Goal: Feedback & Contribution: Contribute content

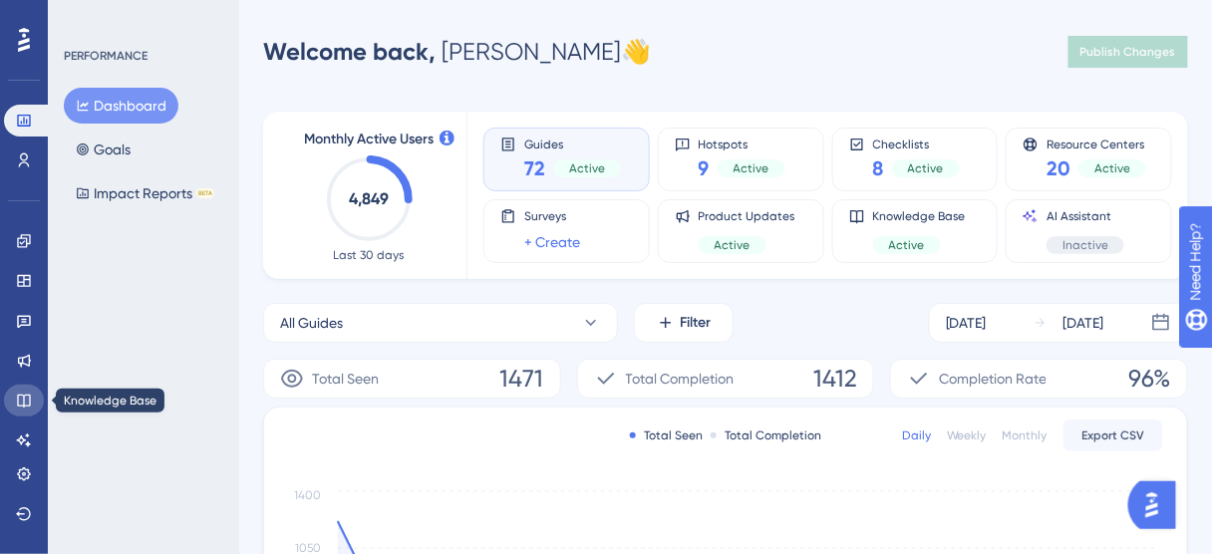
click at [20, 400] on icon at bounding box center [24, 401] width 16 height 16
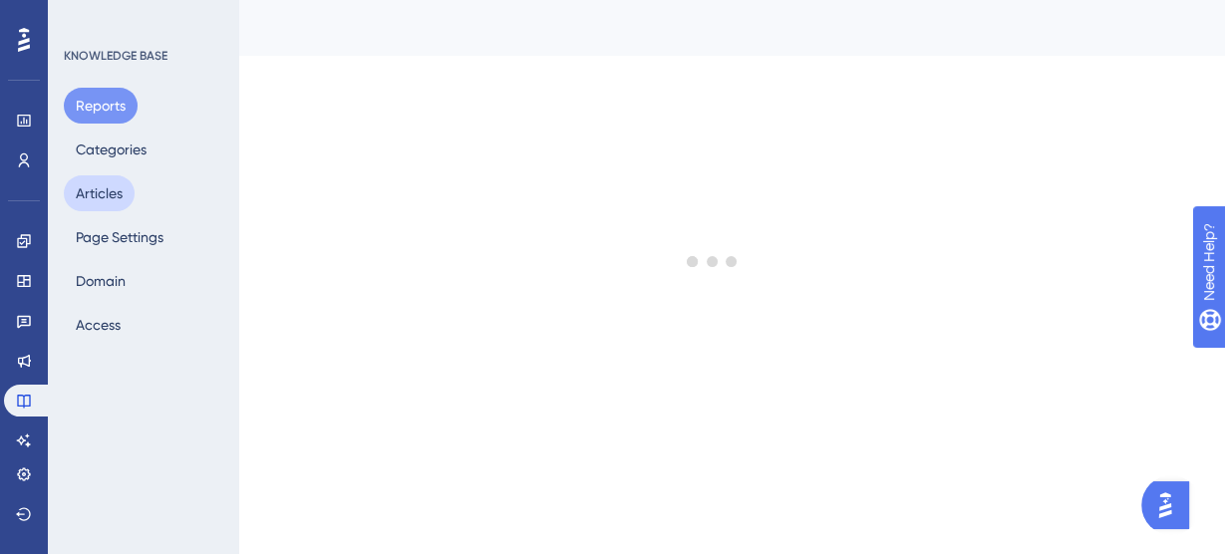
click at [106, 193] on button "Articles" at bounding box center [99, 193] width 71 height 36
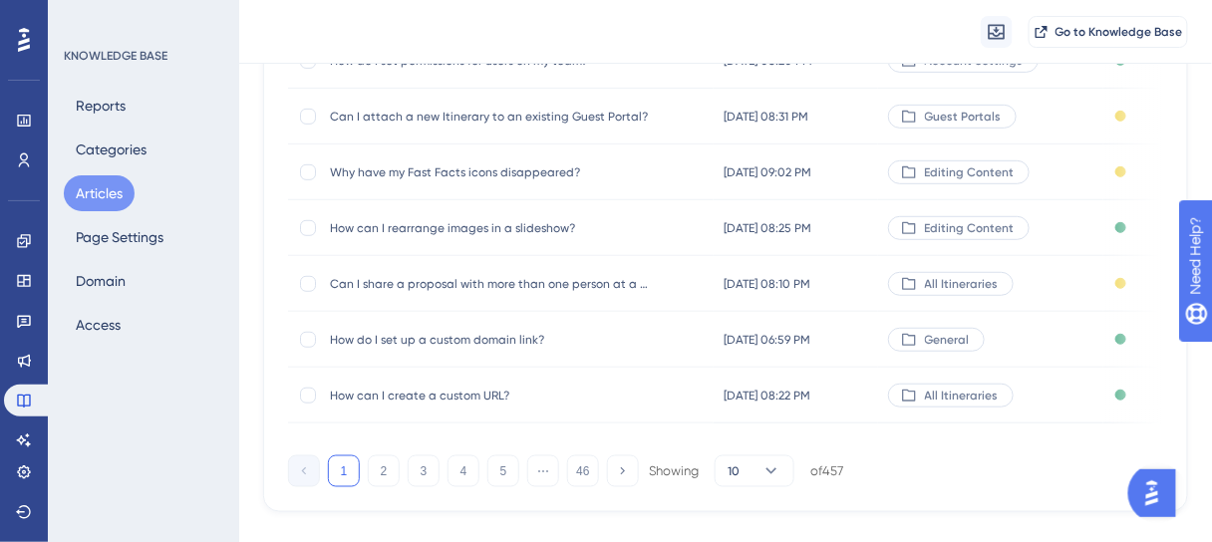
scroll to position [478, 0]
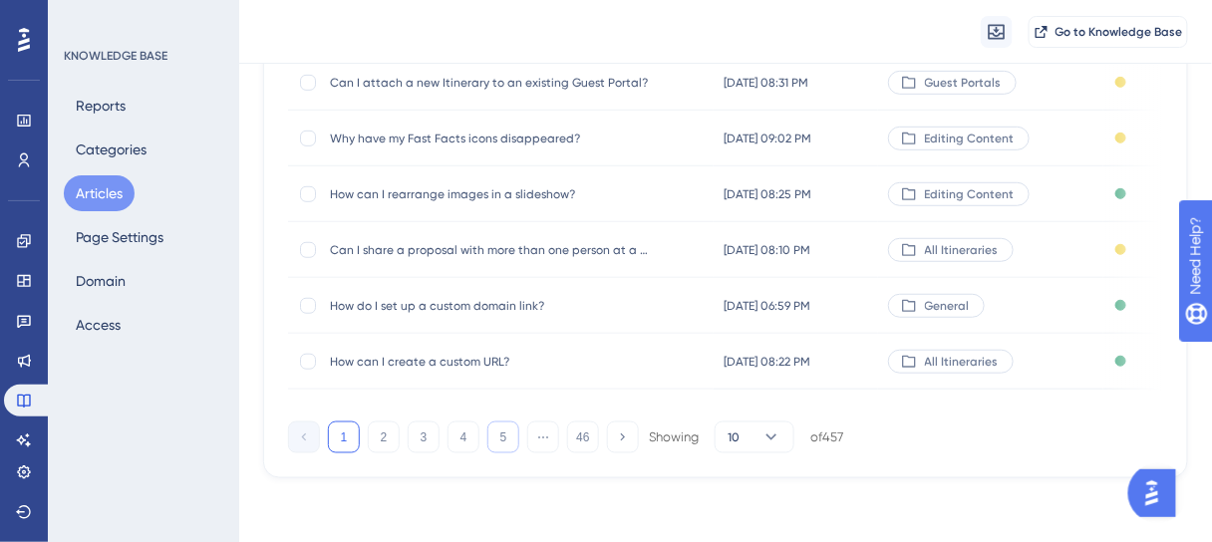
click at [502, 437] on button "5" at bounding box center [503, 438] width 32 height 32
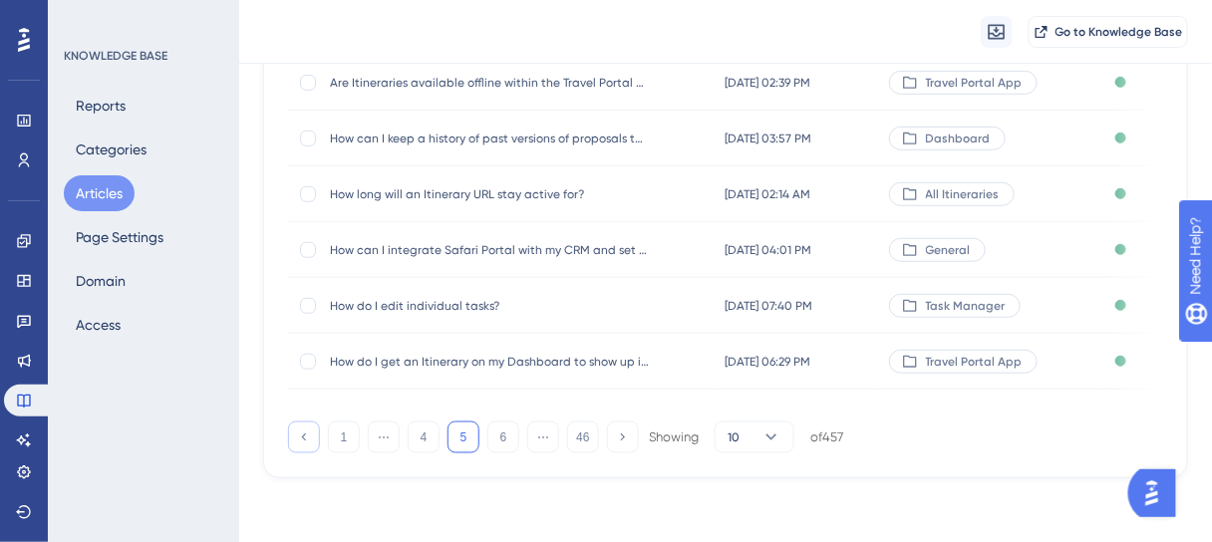
click at [311, 438] on button at bounding box center [304, 438] width 32 height 32
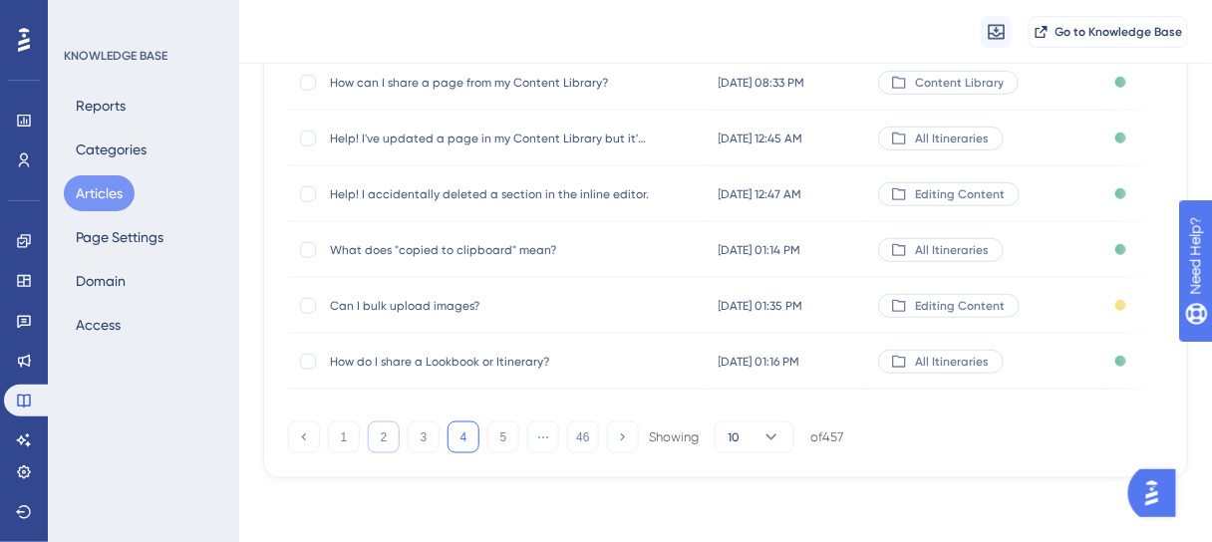
click at [377, 434] on button "2" at bounding box center [384, 438] width 32 height 32
click at [415, 447] on button "3" at bounding box center [424, 438] width 32 height 32
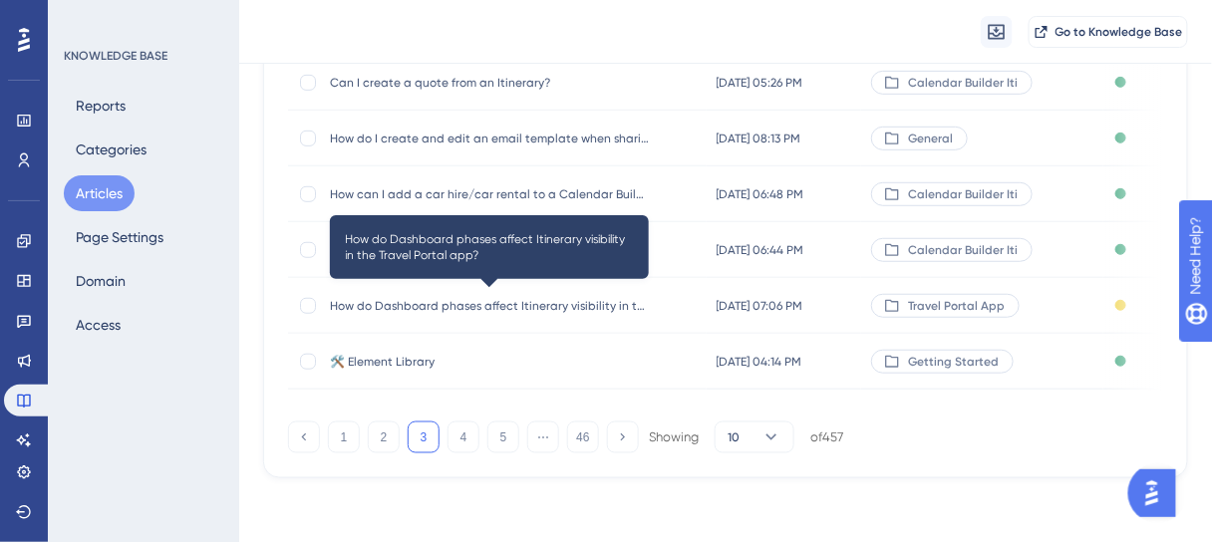
click at [580, 306] on span "How do Dashboard phases affect Itinerary visibility in the Travel Portal app?" at bounding box center [489, 306] width 319 height 16
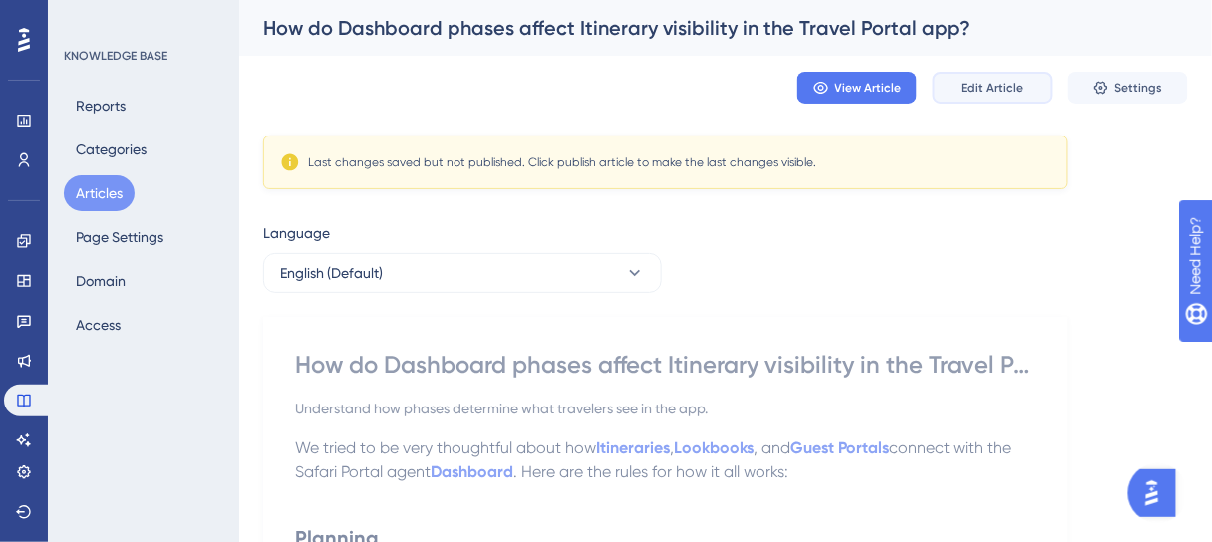
click at [983, 97] on button "Edit Article" at bounding box center [993, 88] width 120 height 32
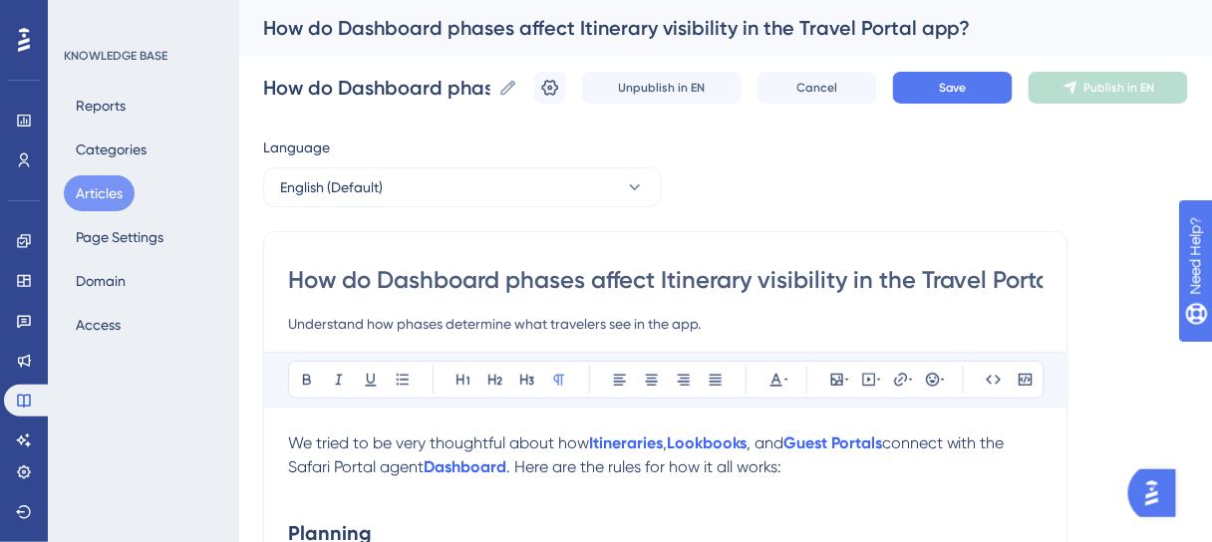
scroll to position [239, 0]
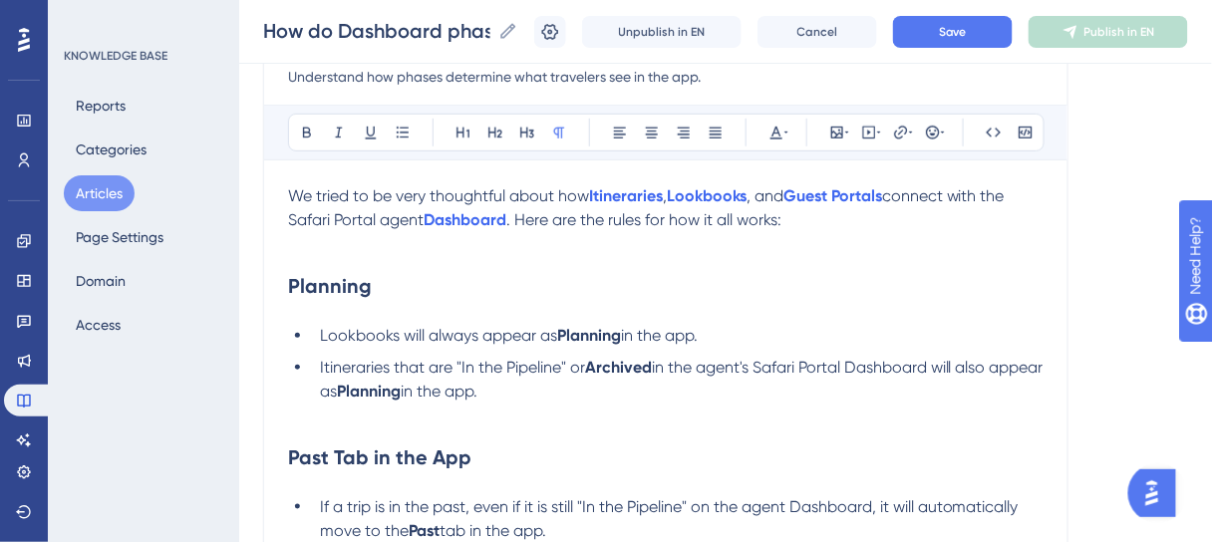
click at [343, 288] on strong "Planning" at bounding box center [330, 286] width 84 height 24
click at [379, 287] on h2 "Planning" at bounding box center [665, 286] width 755 height 60
drag, startPoint x: 379, startPoint y: 287, endPoint x: 262, endPoint y: 286, distance: 116.6
drag, startPoint x: 469, startPoint y: 457, endPoint x: 270, endPoint y: 455, distance: 199.3
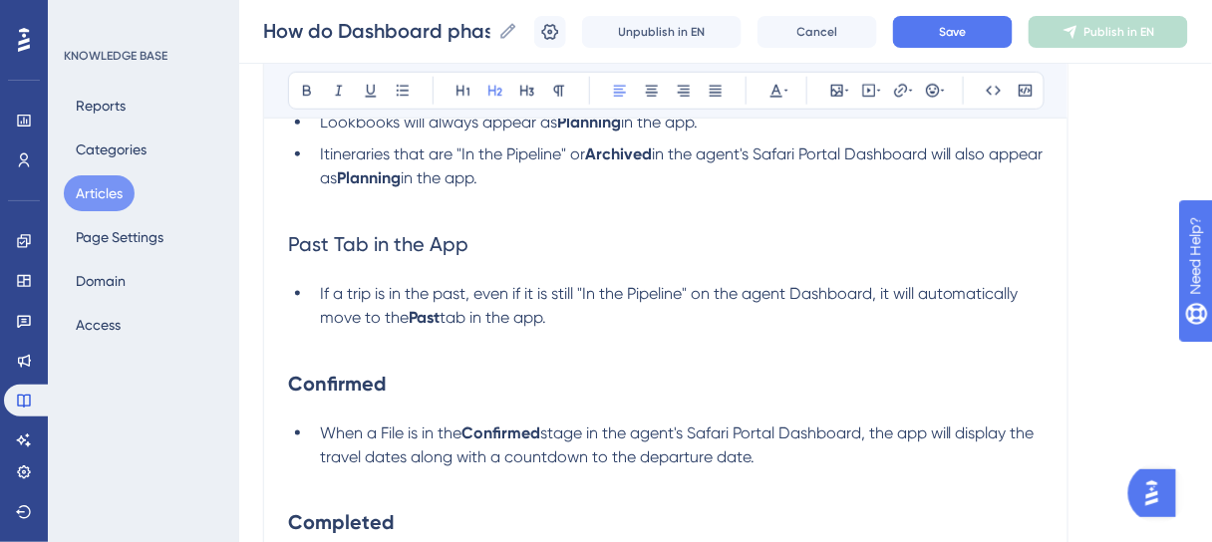
scroll to position [638, 0]
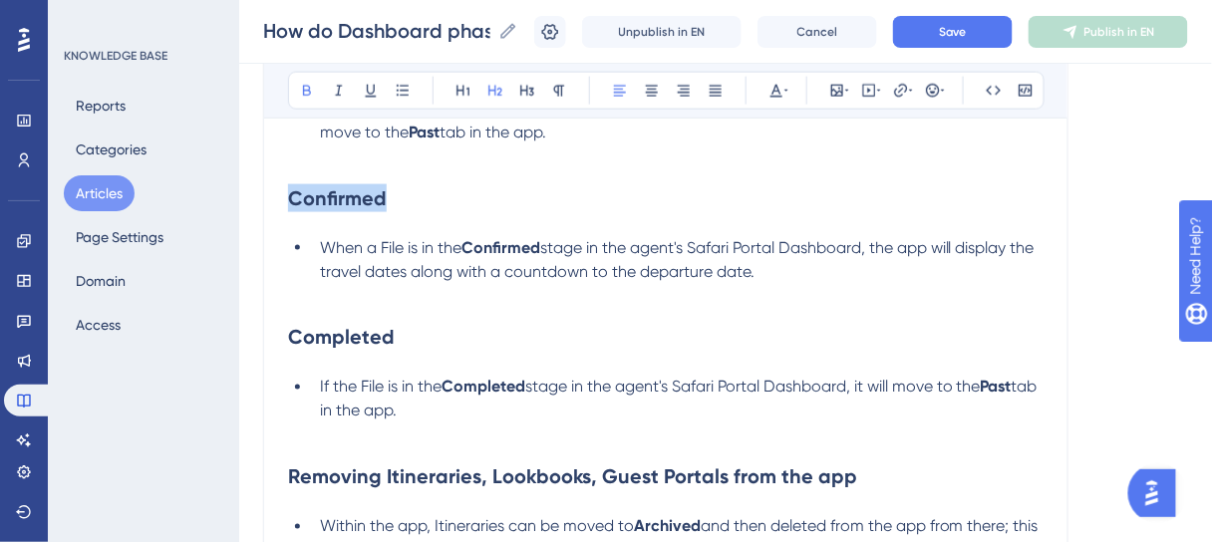
drag, startPoint x: 390, startPoint y: 197, endPoint x: 275, endPoint y: 197, distance: 114.6
click at [276, 197] on div "How do Dashboard phases affect Itinerary visibility in the Travel Portal app? U…" at bounding box center [665, 232] width 805 height 1294
drag, startPoint x: 392, startPoint y: 339, endPoint x: 263, endPoint y: 339, distance: 128.6
click at [263, 339] on div "How do Dashboard phases affect Itinerary visibility in the Travel Portal app? U…" at bounding box center [665, 232] width 805 height 1294
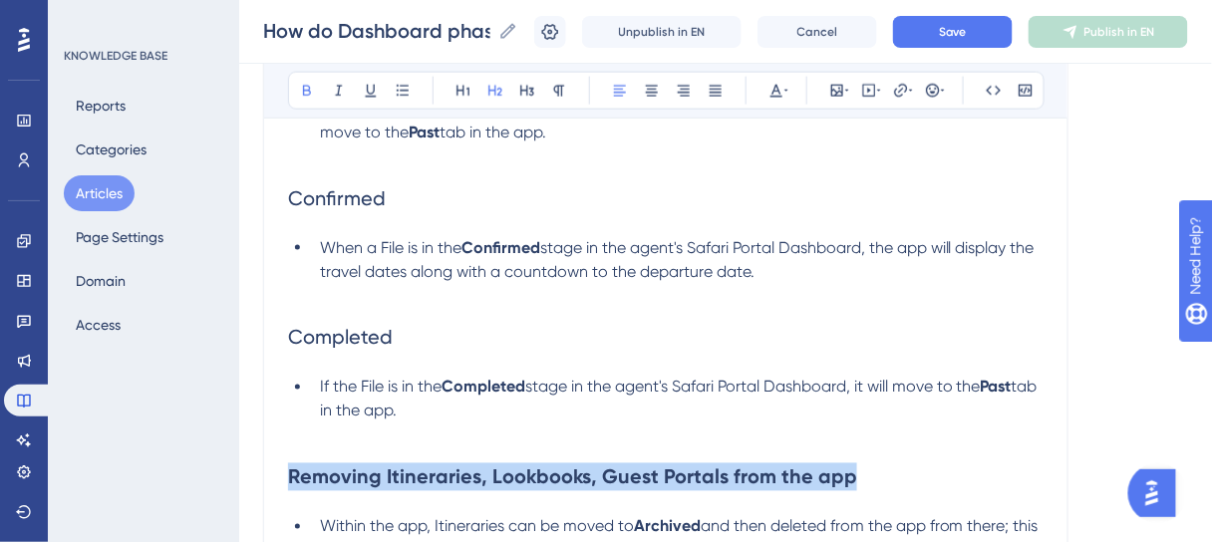
drag, startPoint x: 856, startPoint y: 479, endPoint x: 285, endPoint y: 478, distance: 571.1
click at [285, 478] on div "How do Dashboard phases affect Itinerary visibility in the Travel Portal app? U…" at bounding box center [665, 232] width 805 height 1294
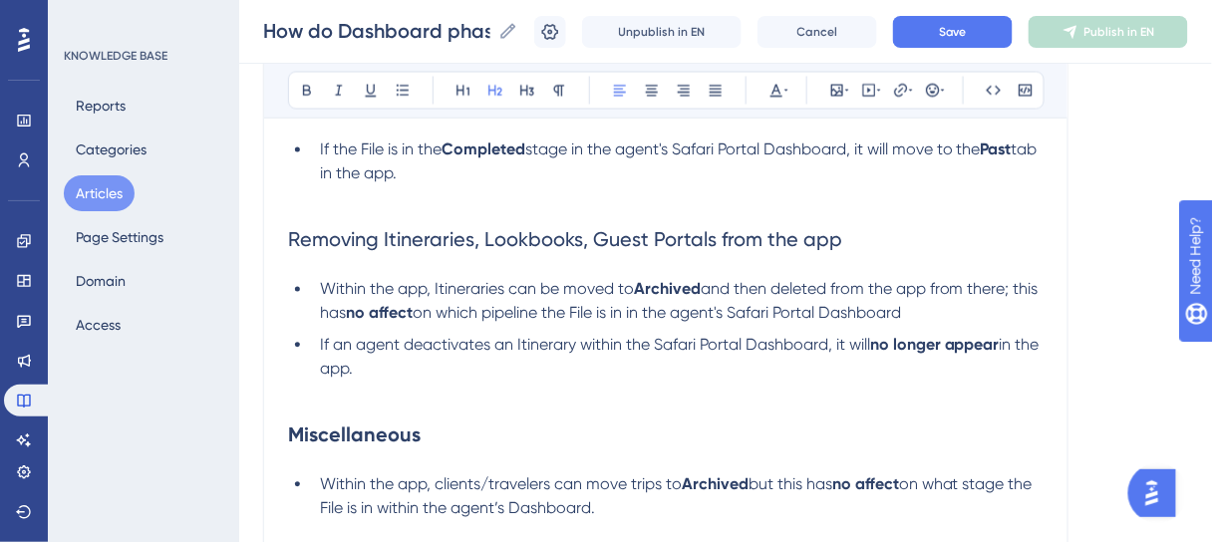
scroll to position [877, 0]
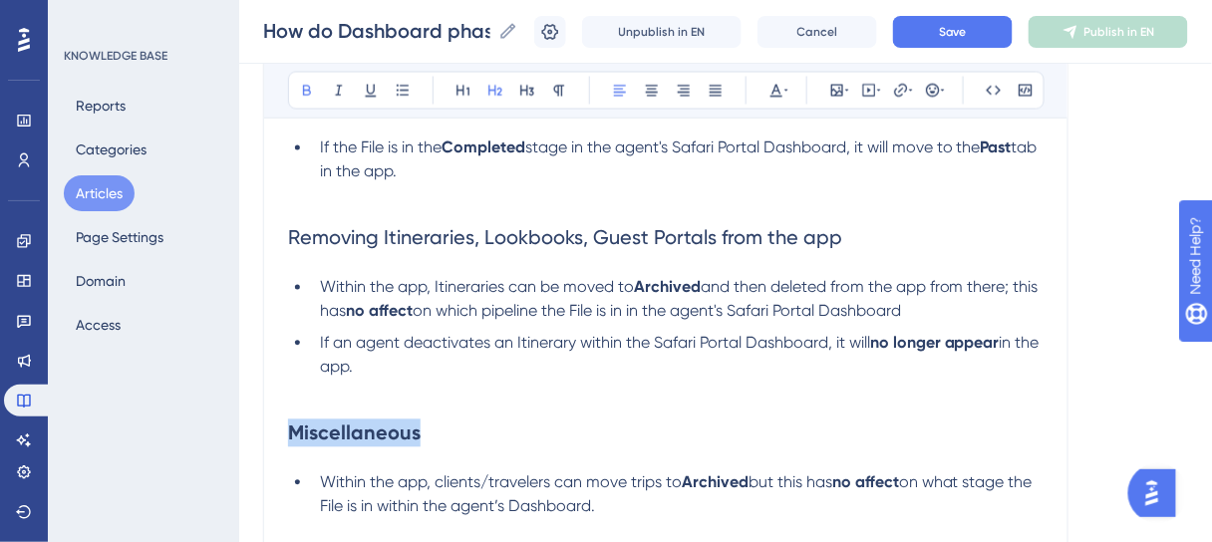
drag, startPoint x: 409, startPoint y: 439, endPoint x: 237, endPoint y: 437, distance: 171.4
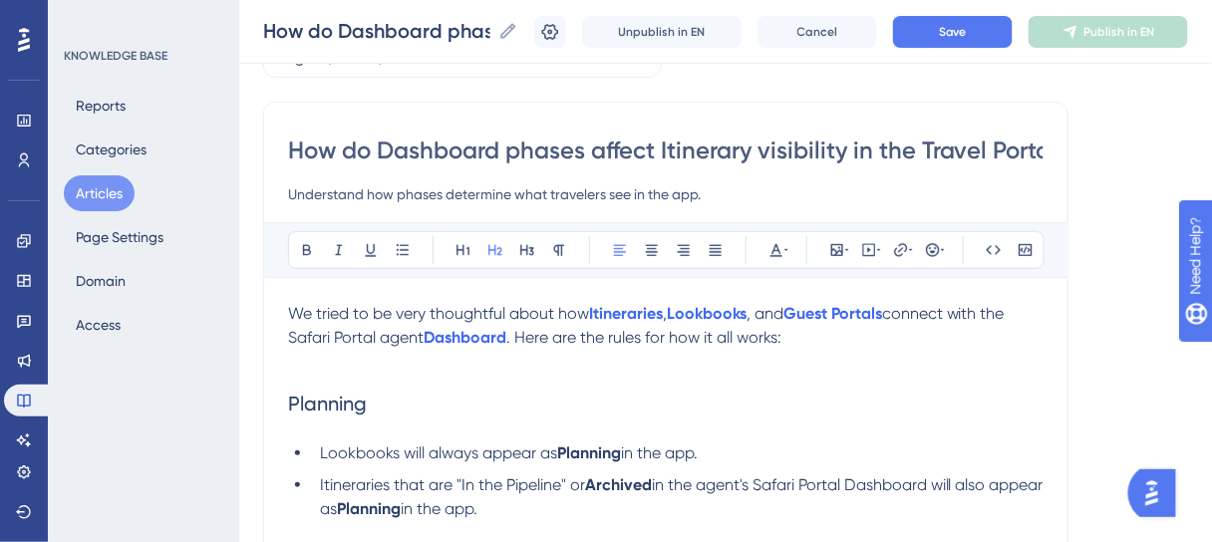
scroll to position [80, 0]
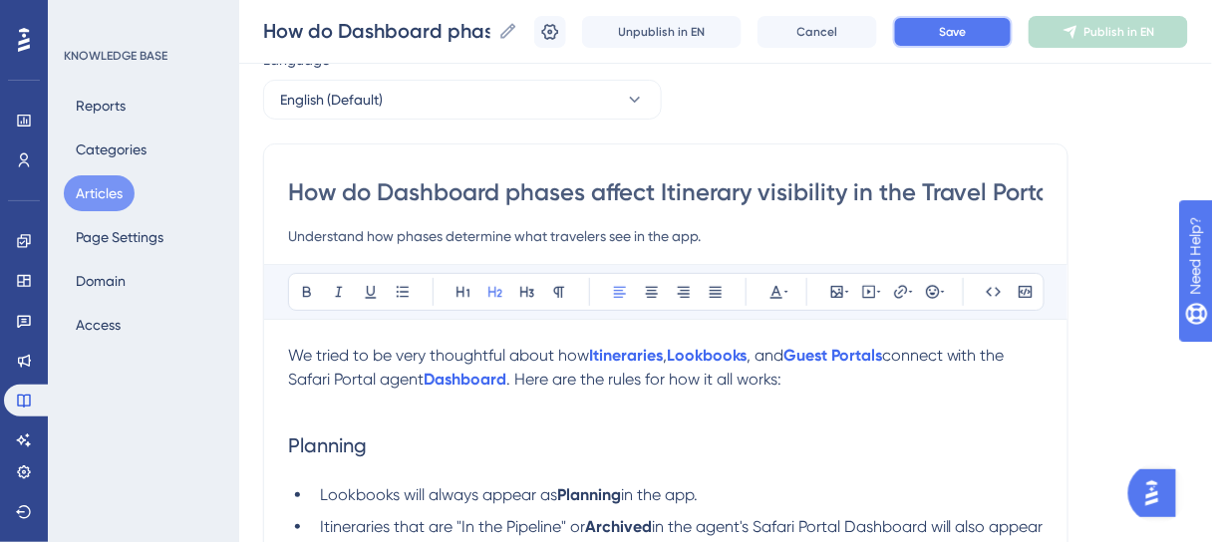
click at [990, 38] on button "Save" at bounding box center [953, 32] width 120 height 32
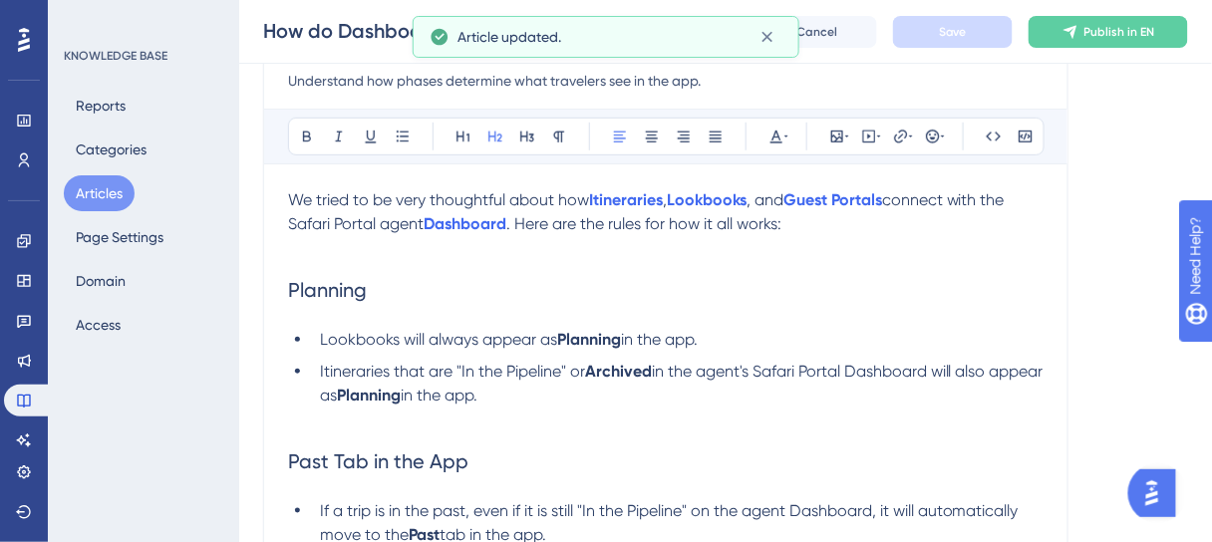
scroll to position [239, 0]
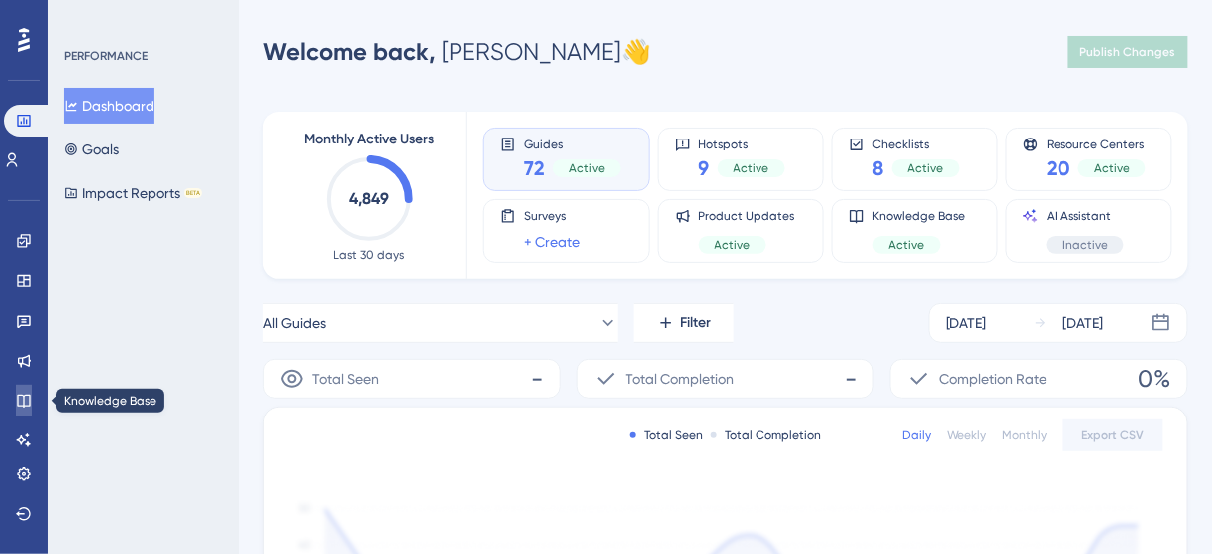
click at [28, 400] on icon at bounding box center [24, 401] width 16 height 16
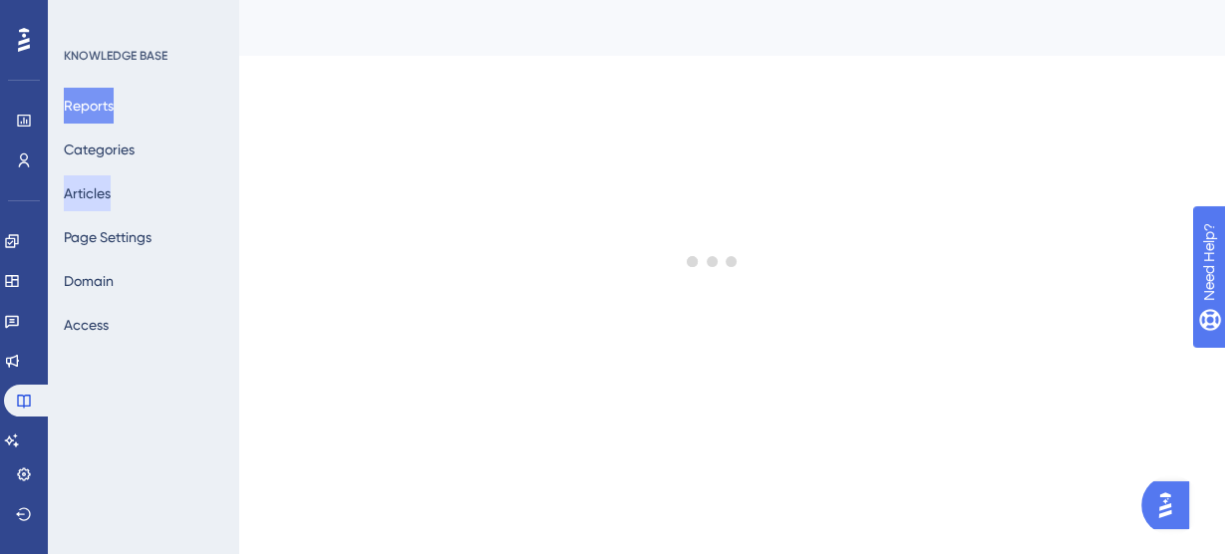
click at [102, 195] on button "Articles" at bounding box center [87, 193] width 47 height 36
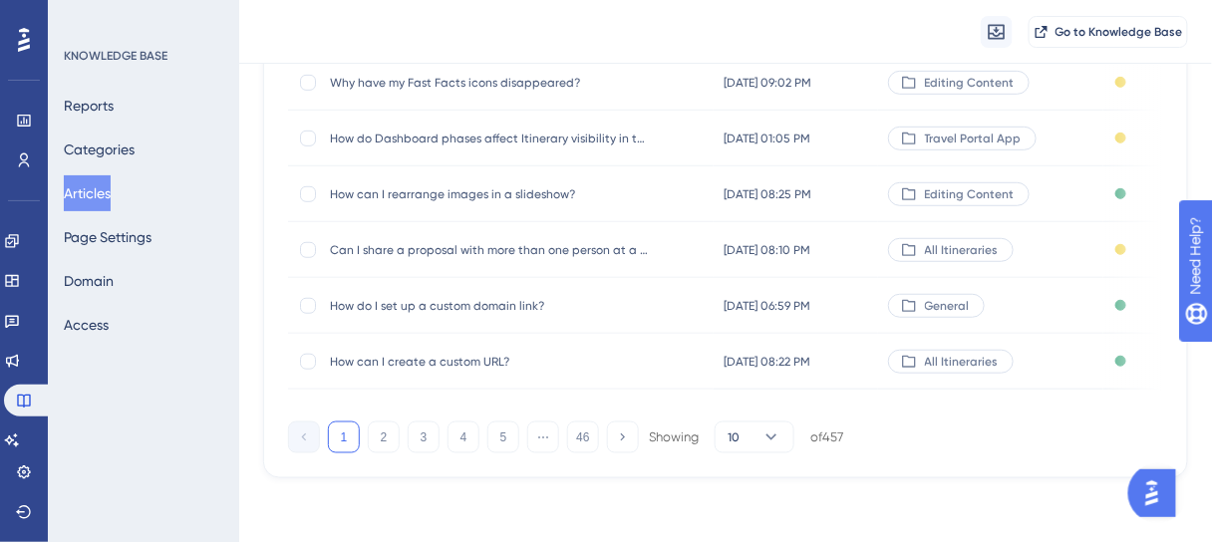
scroll to position [478, 0]
click at [379, 439] on button "2" at bounding box center [384, 438] width 32 height 32
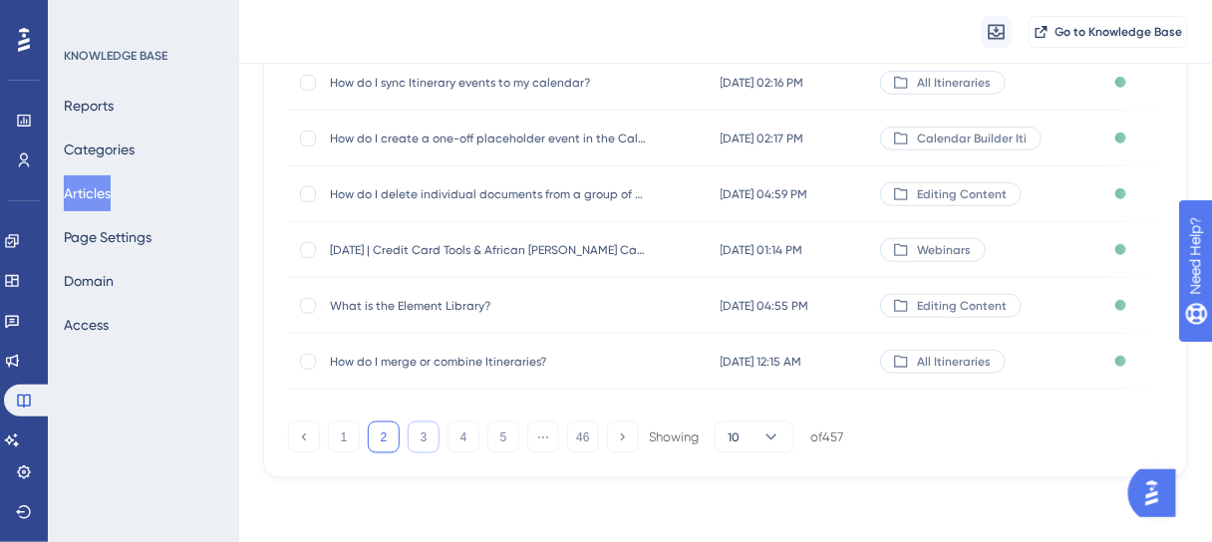
click at [426, 434] on button "3" at bounding box center [424, 438] width 32 height 32
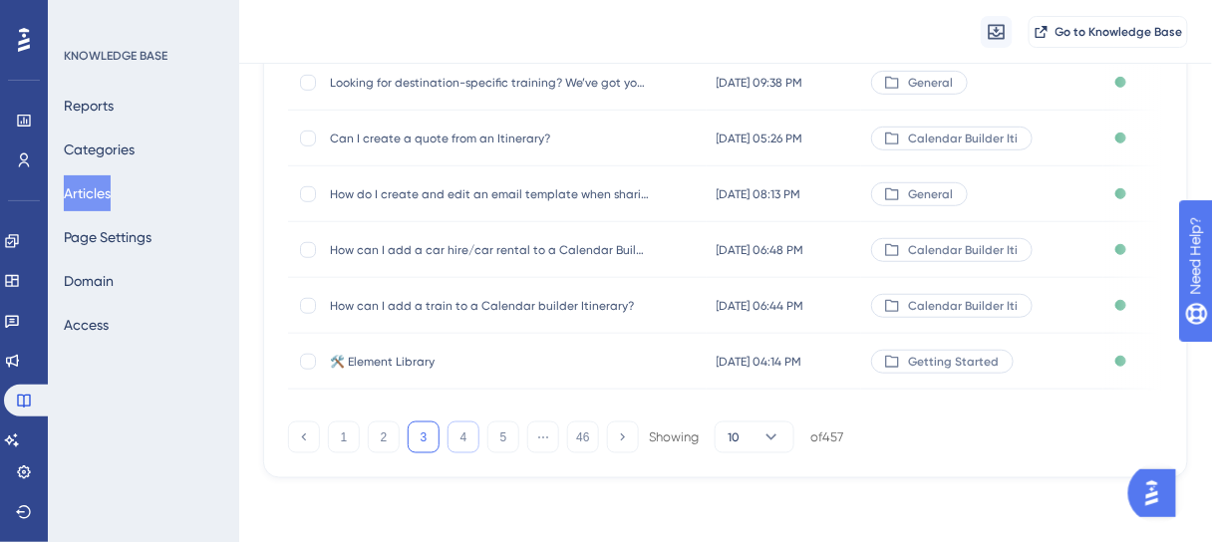
click at [454, 437] on button "4" at bounding box center [463, 438] width 32 height 32
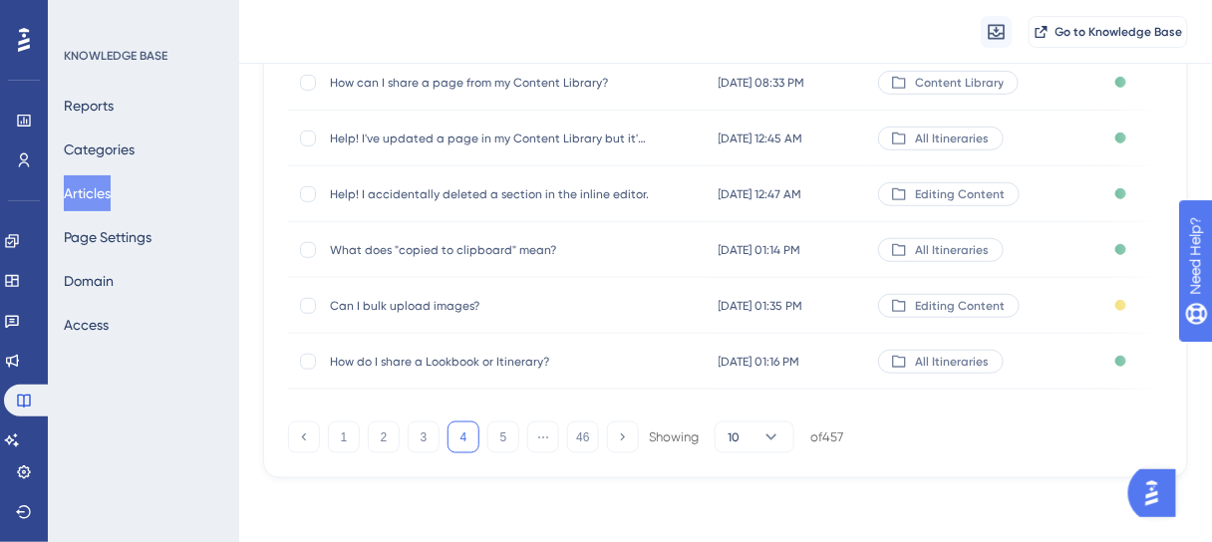
click at [438, 305] on span "Can I bulk upload images?" at bounding box center [489, 306] width 319 height 16
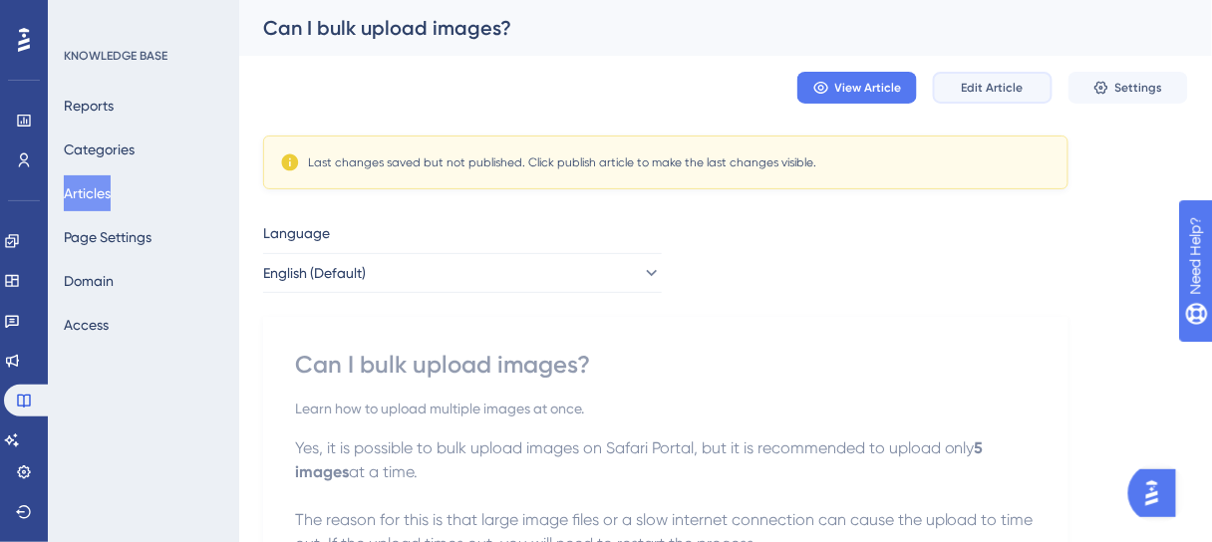
click at [968, 99] on button "Edit Article" at bounding box center [993, 88] width 120 height 32
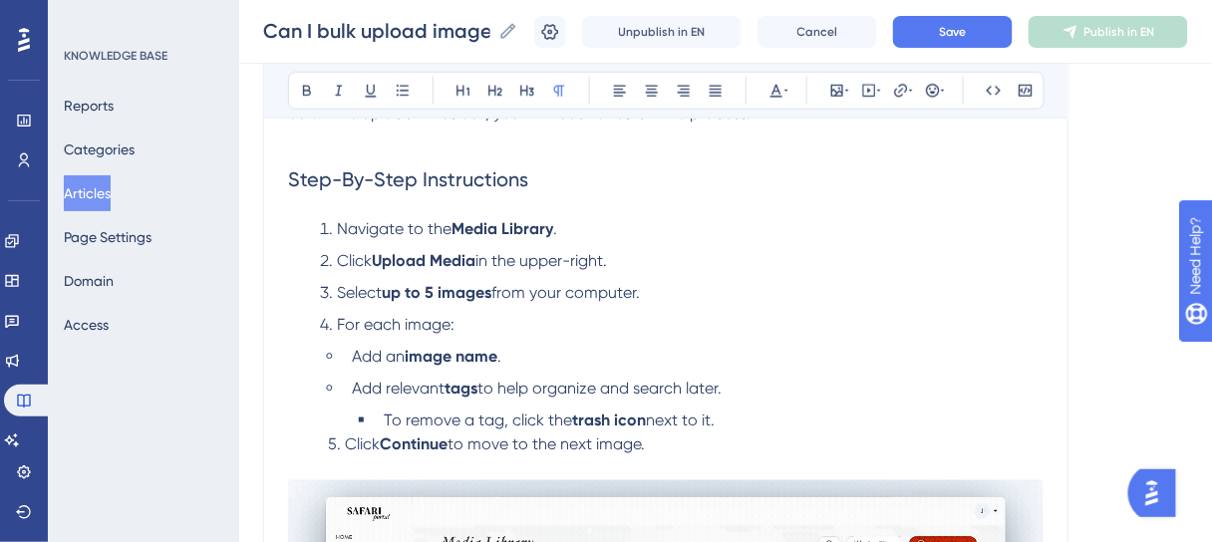
scroll to position [265, 0]
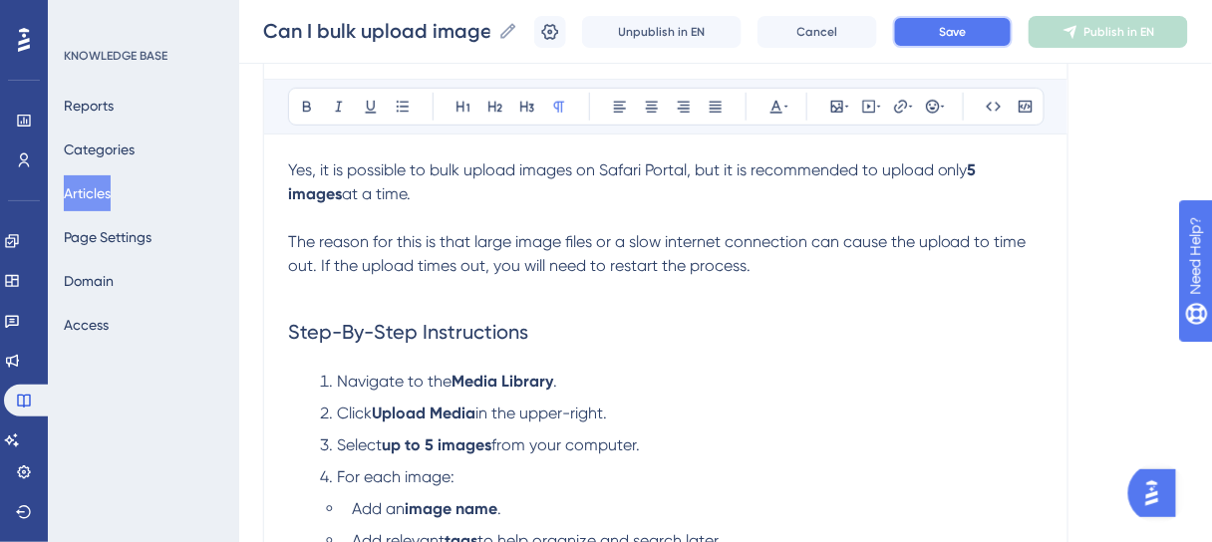
click at [967, 28] on span "Save" at bounding box center [953, 32] width 28 height 16
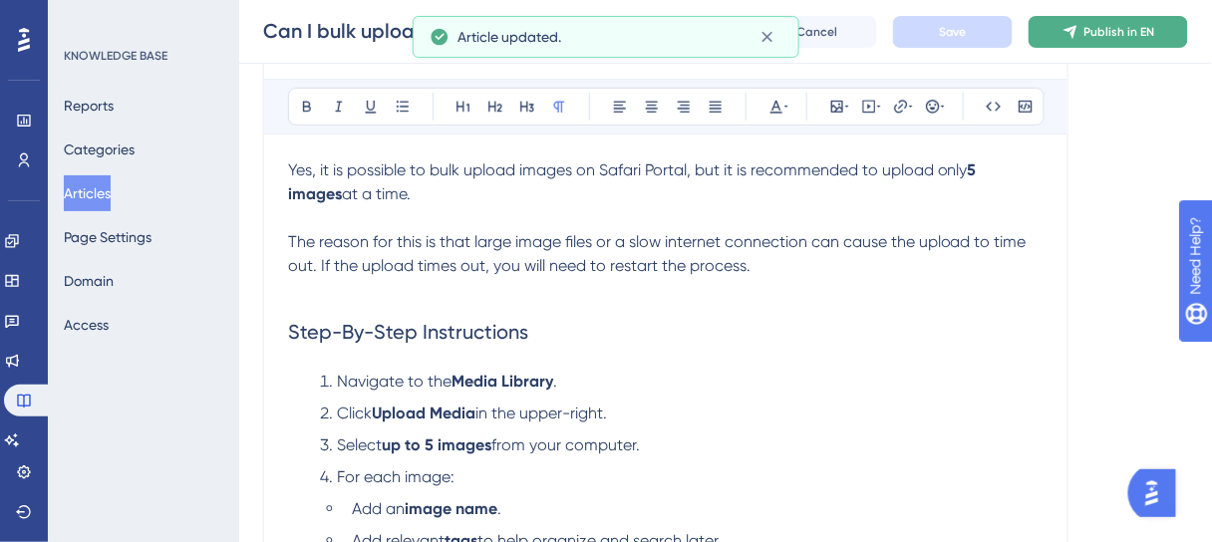
click at [1098, 33] on span "Publish in EN" at bounding box center [1119, 32] width 71 height 16
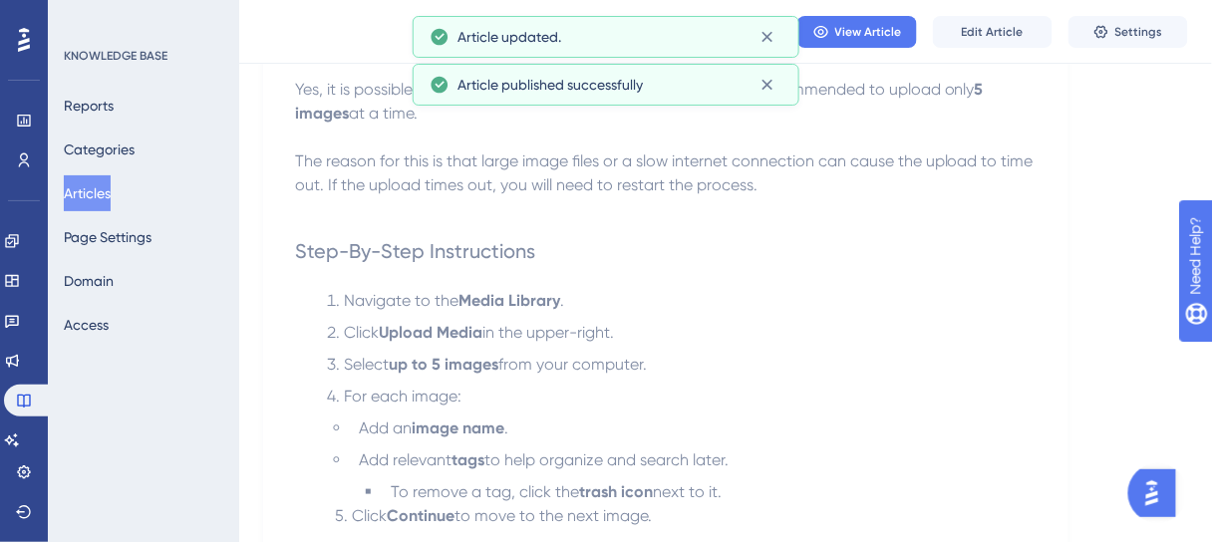
click at [110, 185] on button "Articles" at bounding box center [87, 193] width 47 height 36
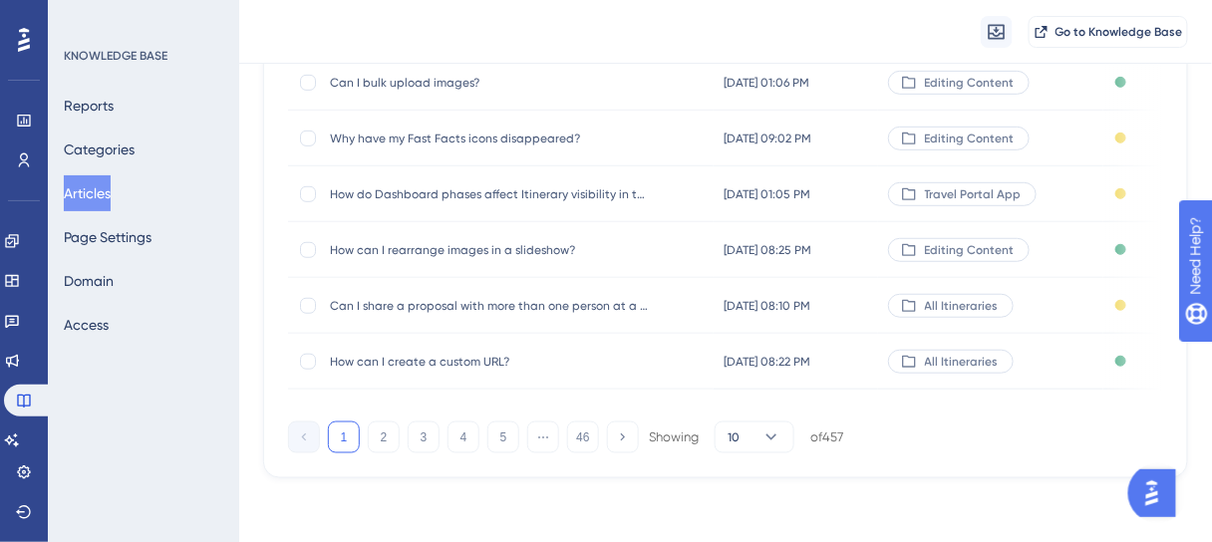
scroll to position [478, 0]
click at [433, 441] on button "3" at bounding box center [424, 438] width 32 height 32
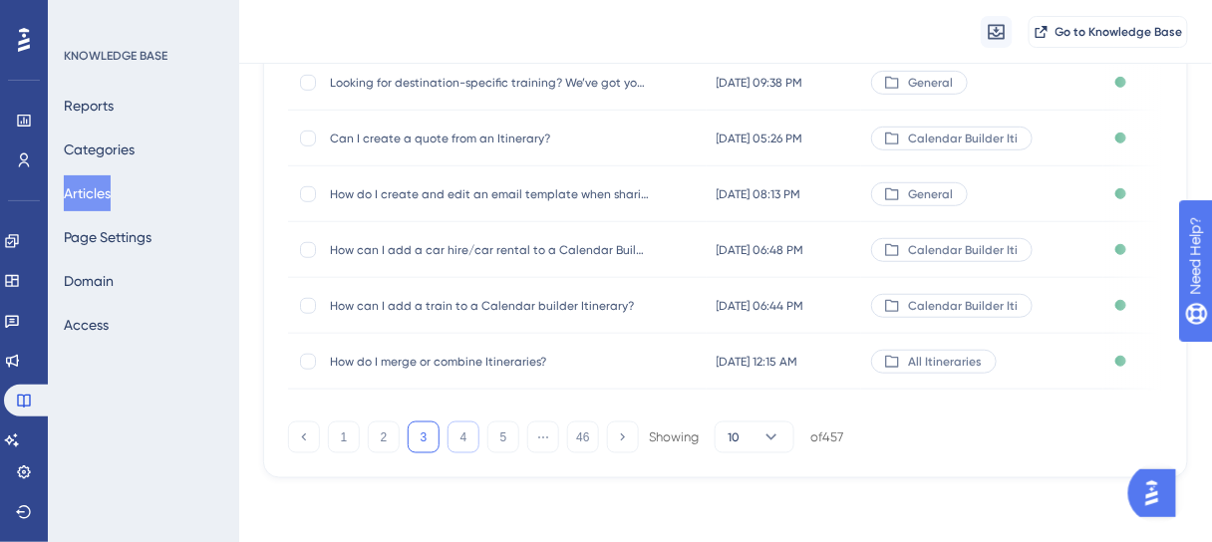
click at [456, 436] on button "4" at bounding box center [463, 438] width 32 height 32
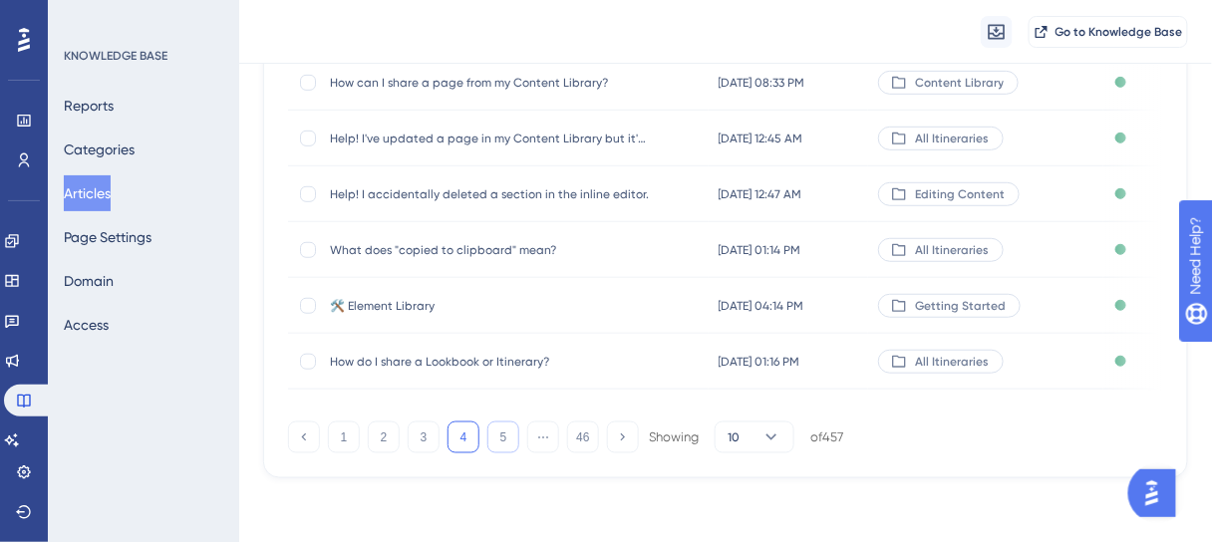
click at [499, 442] on button "5" at bounding box center [503, 438] width 32 height 32
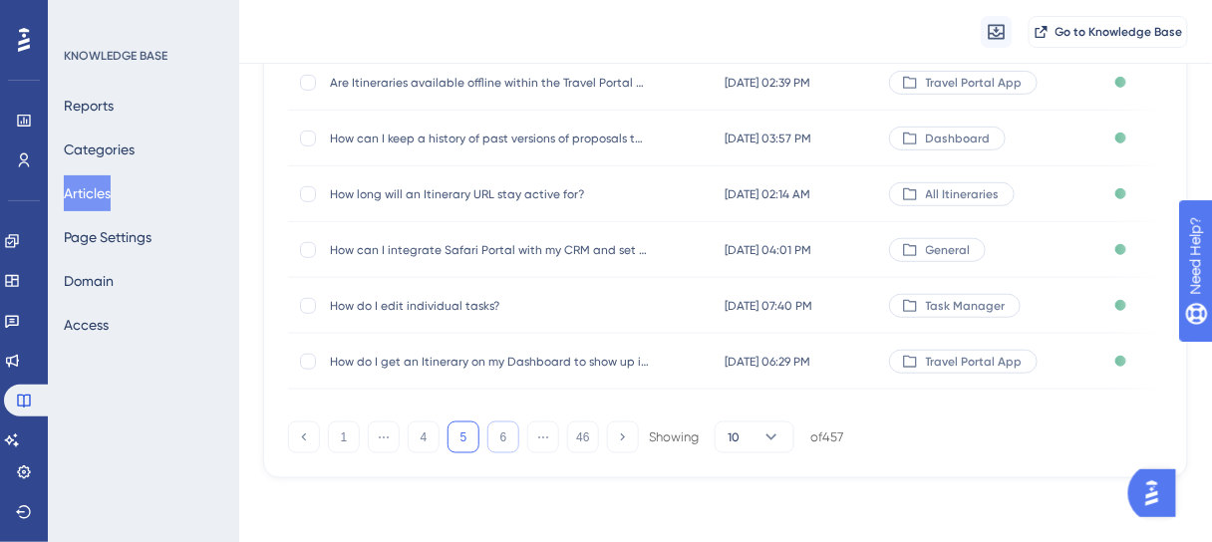
click at [501, 441] on button "6" at bounding box center [503, 438] width 32 height 32
click at [504, 442] on button "7" at bounding box center [503, 438] width 32 height 32
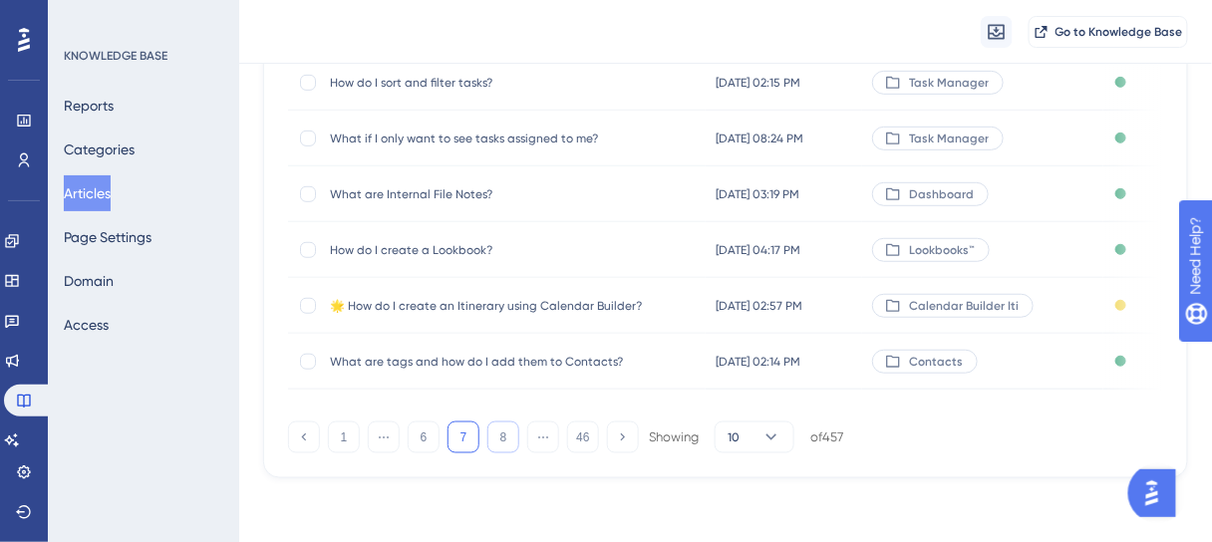
click at [503, 439] on button "8" at bounding box center [503, 438] width 32 height 32
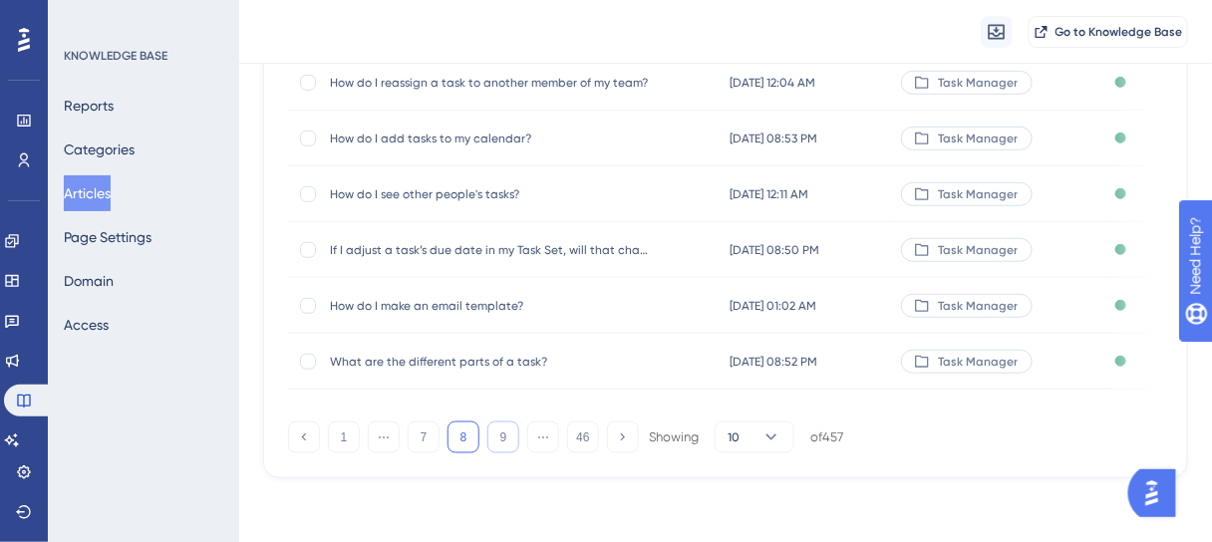
click at [506, 441] on button "9" at bounding box center [503, 438] width 32 height 32
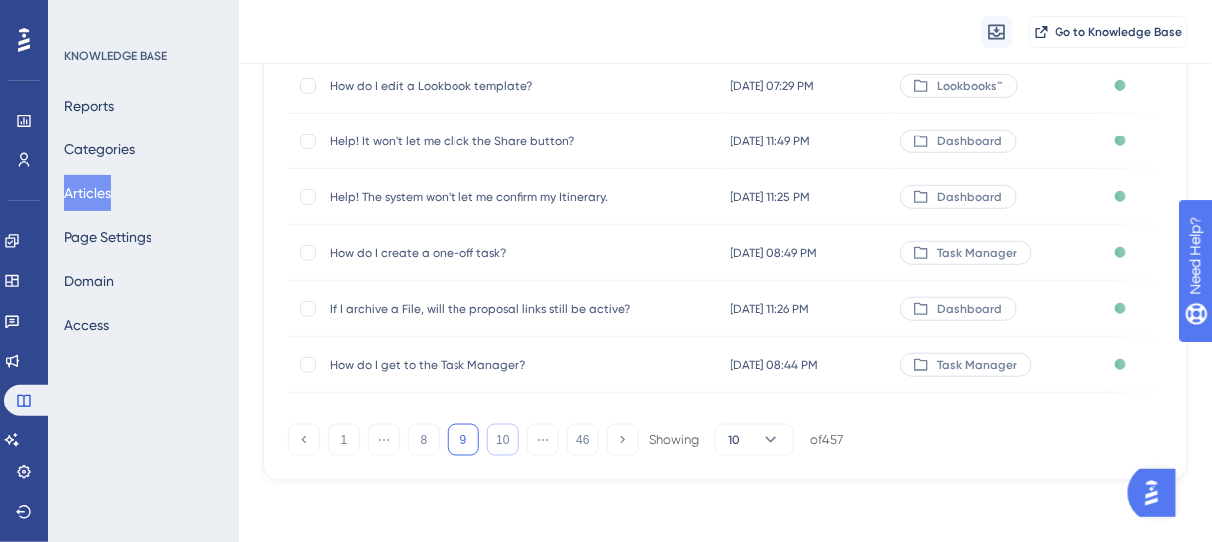
click at [495, 456] on button "10" at bounding box center [503, 441] width 32 height 32
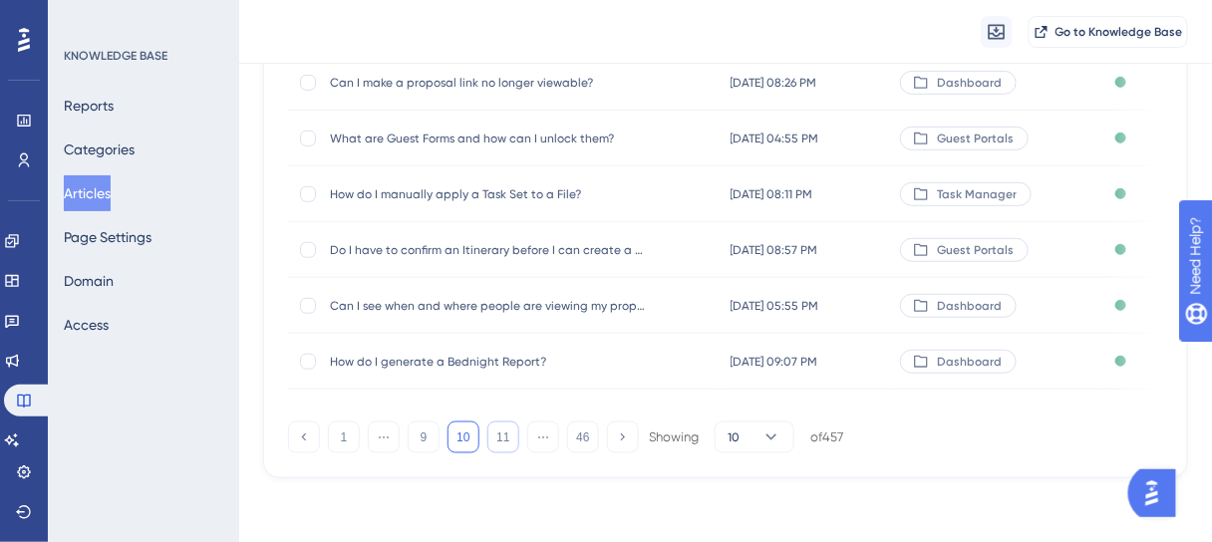
click at [507, 436] on button "11" at bounding box center [503, 438] width 32 height 32
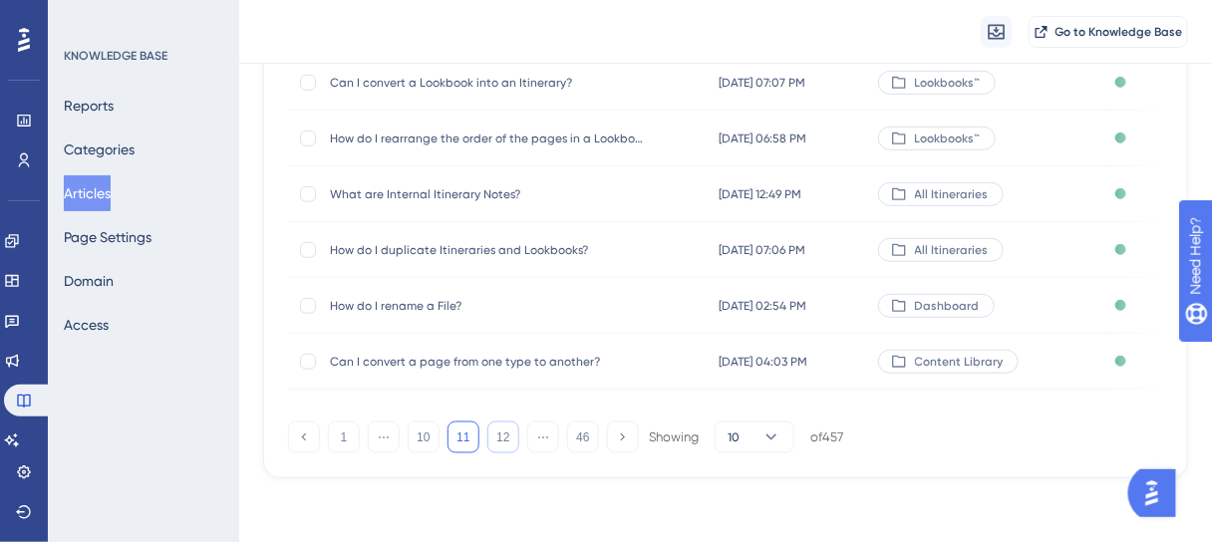
click at [506, 437] on button "12" at bounding box center [503, 438] width 32 height 32
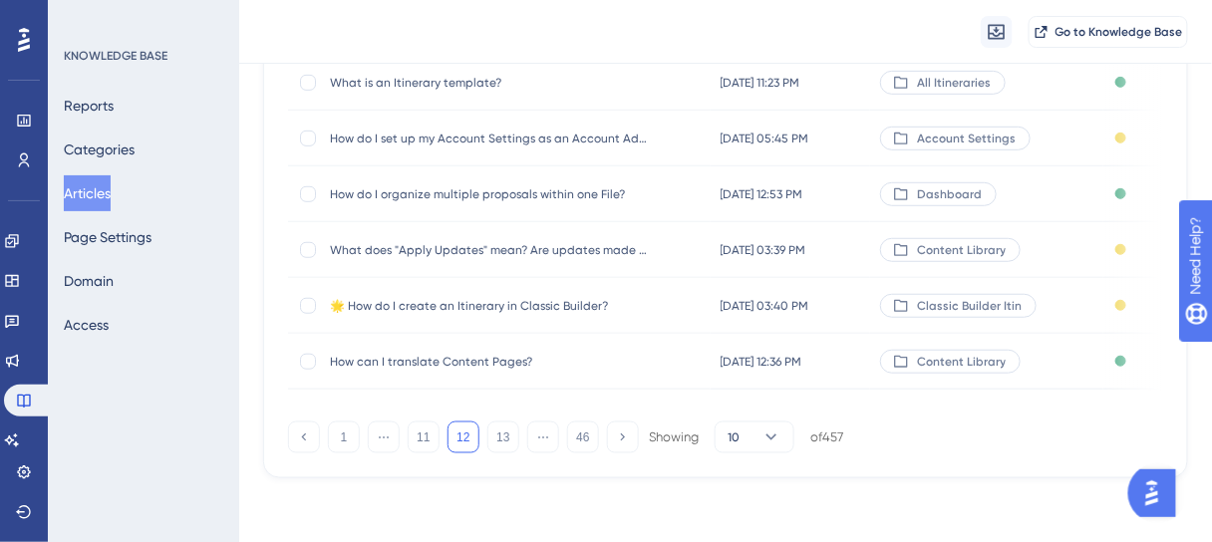
click at [506, 303] on span "🌟 How do I create an Itinerary in Classic Builder?" at bounding box center [489, 306] width 319 height 16
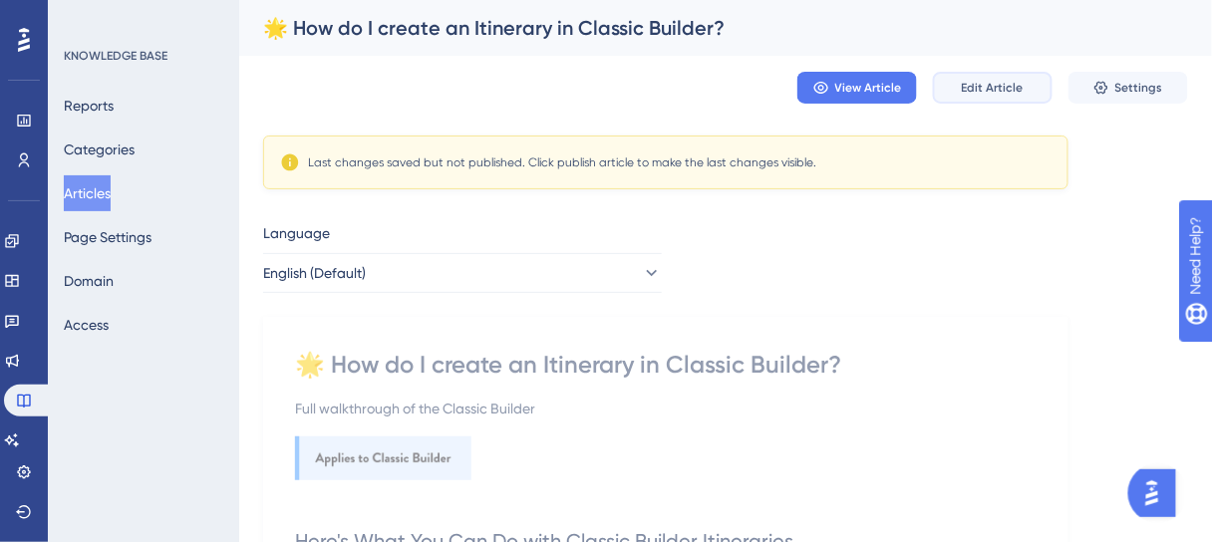
click at [994, 86] on span "Edit Article" at bounding box center [993, 88] width 62 height 16
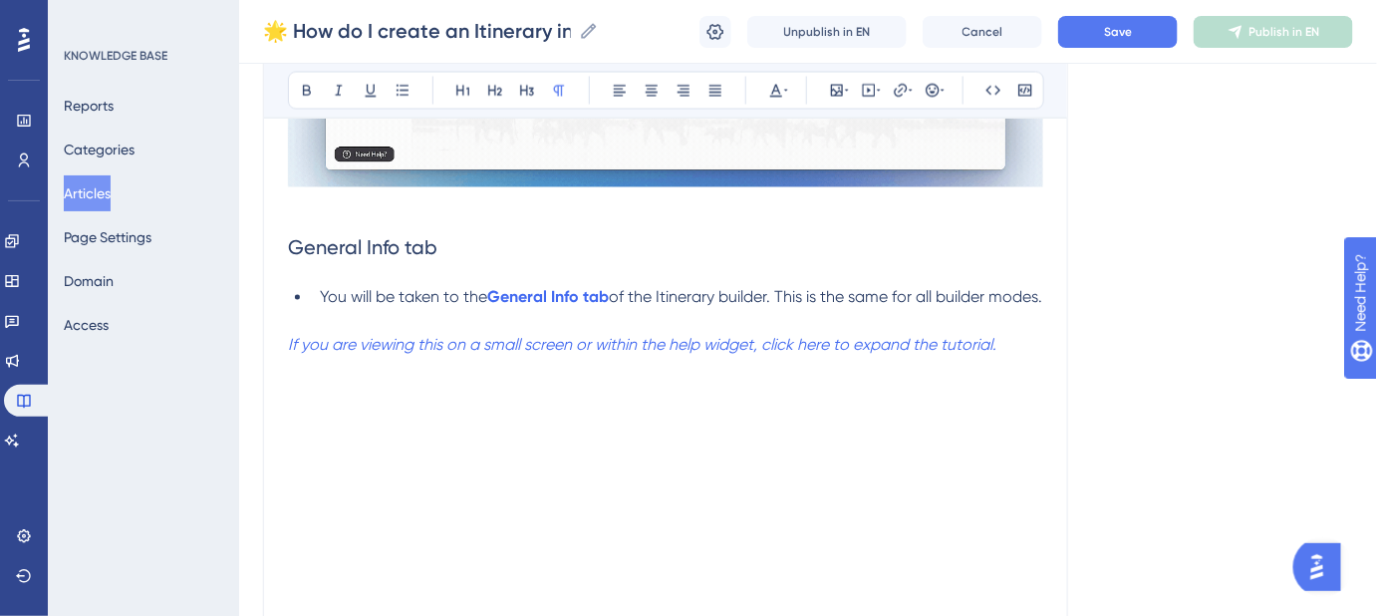
drag, startPoint x: 1176, startPoint y: 1, endPoint x: 1047, endPoint y: 291, distance: 317.2
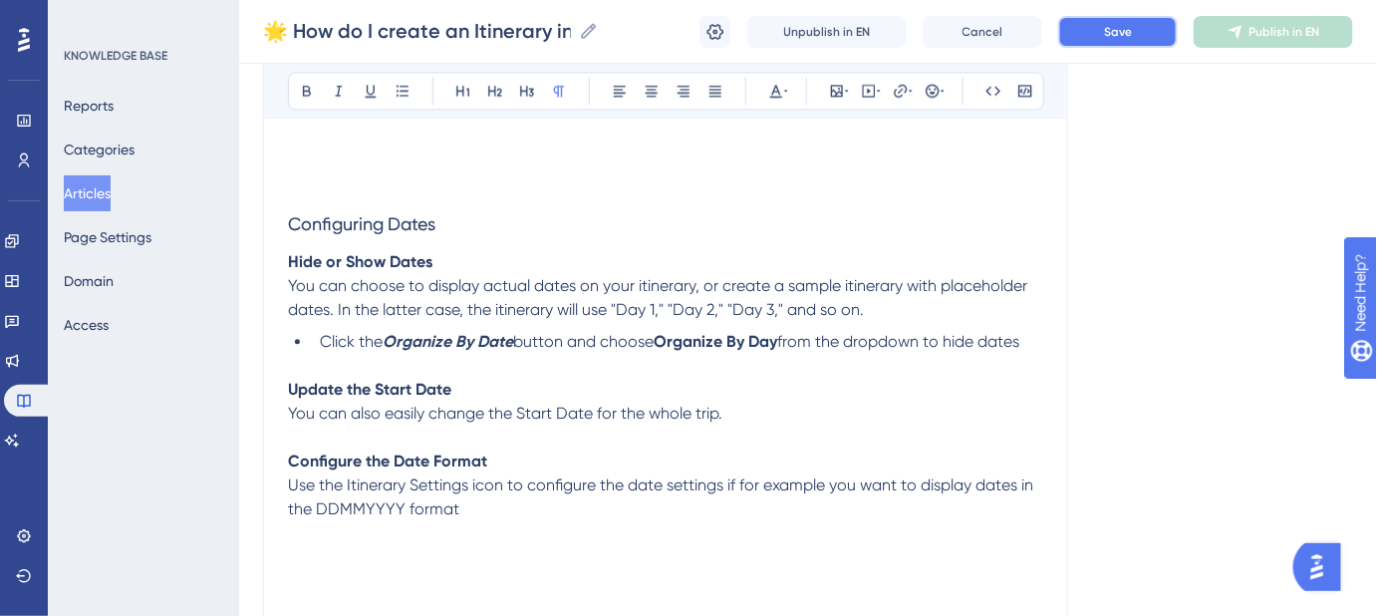
click at [1125, 33] on span "Save" at bounding box center [1118, 32] width 28 height 16
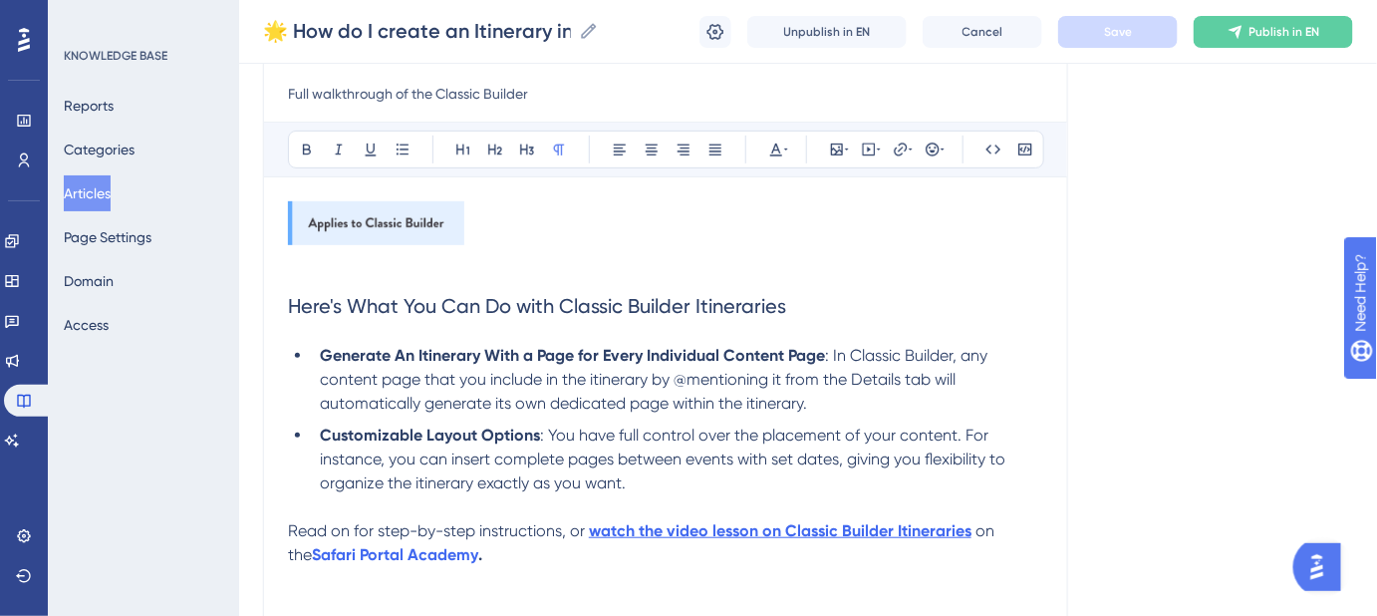
scroll to position [362, 0]
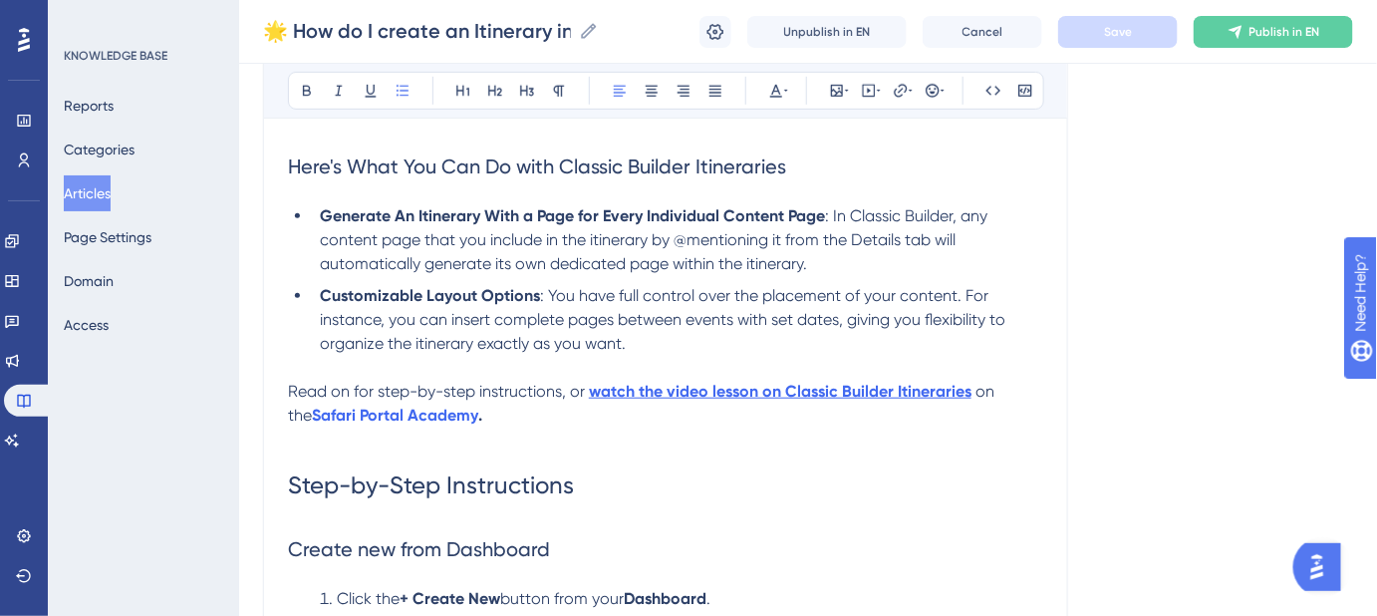
click at [1033, 276] on ul "Generate An Itinerary With a Page for Every Individual Content Page : In Classi…" at bounding box center [665, 279] width 755 height 151
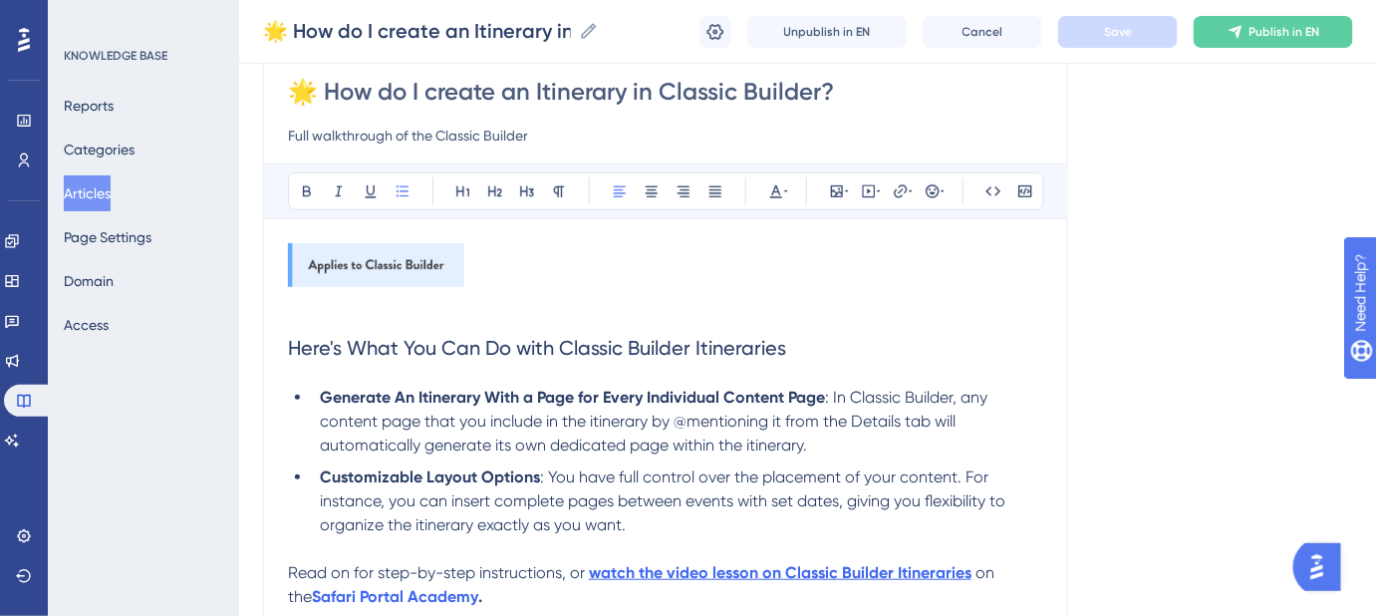
scroll to position [0, 0]
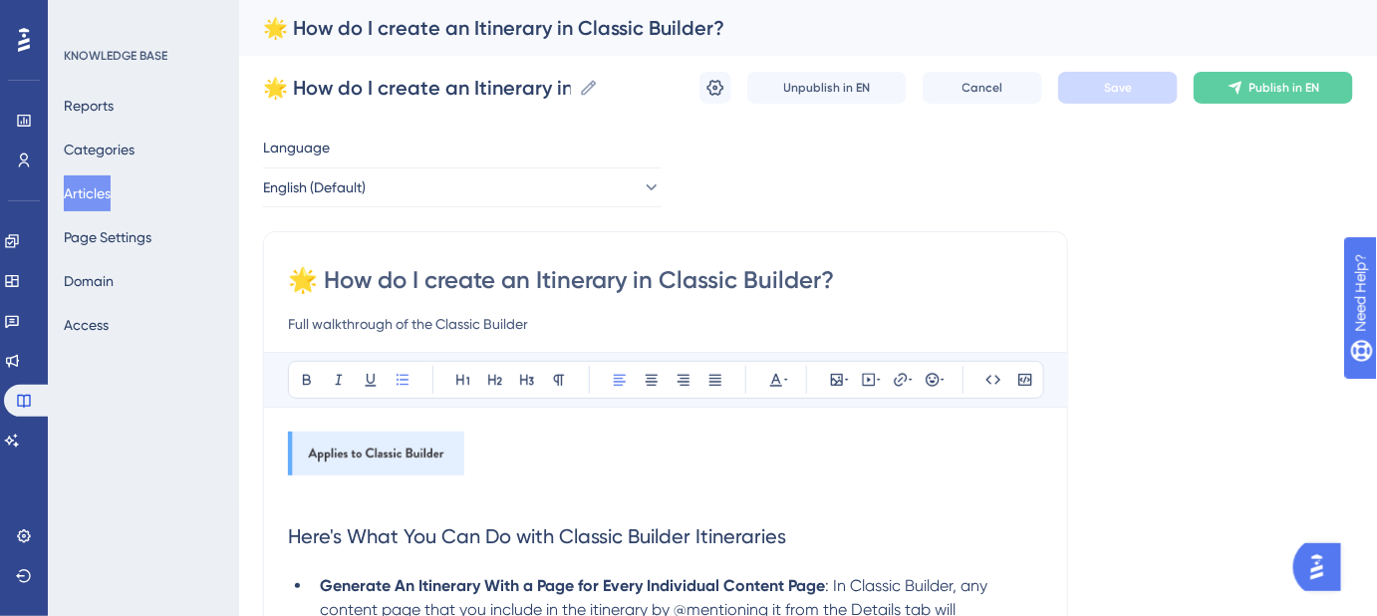
click at [101, 190] on button "Articles" at bounding box center [87, 193] width 47 height 36
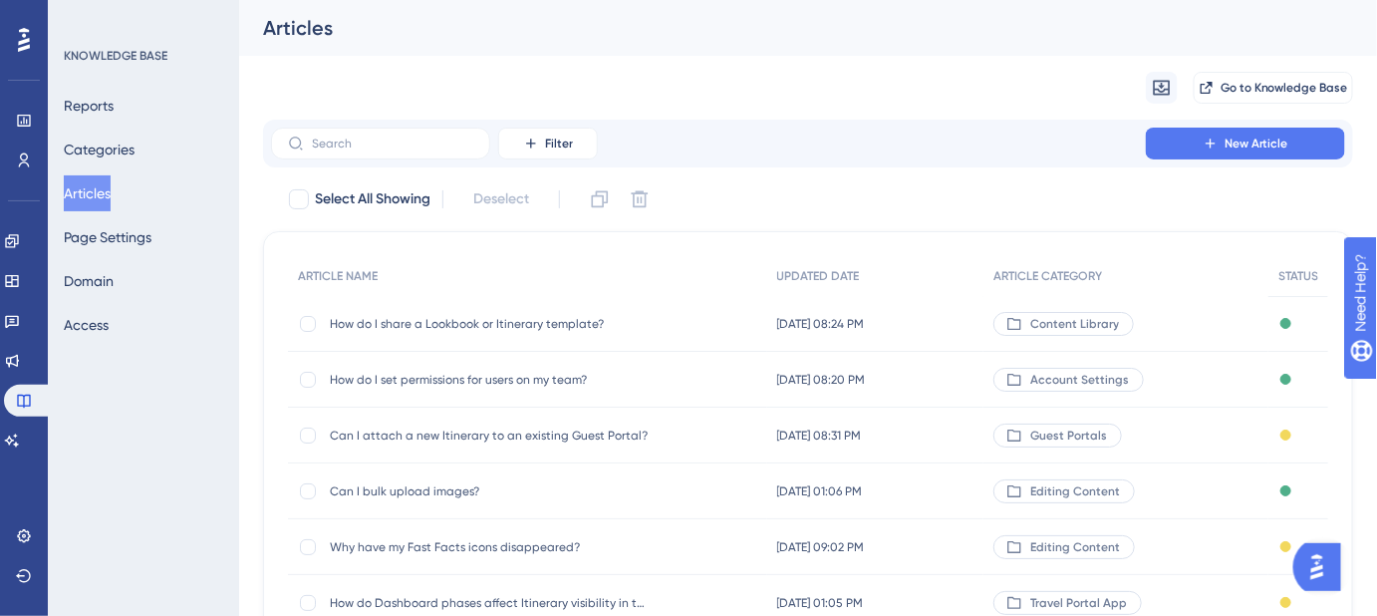
scroll to position [398, 0]
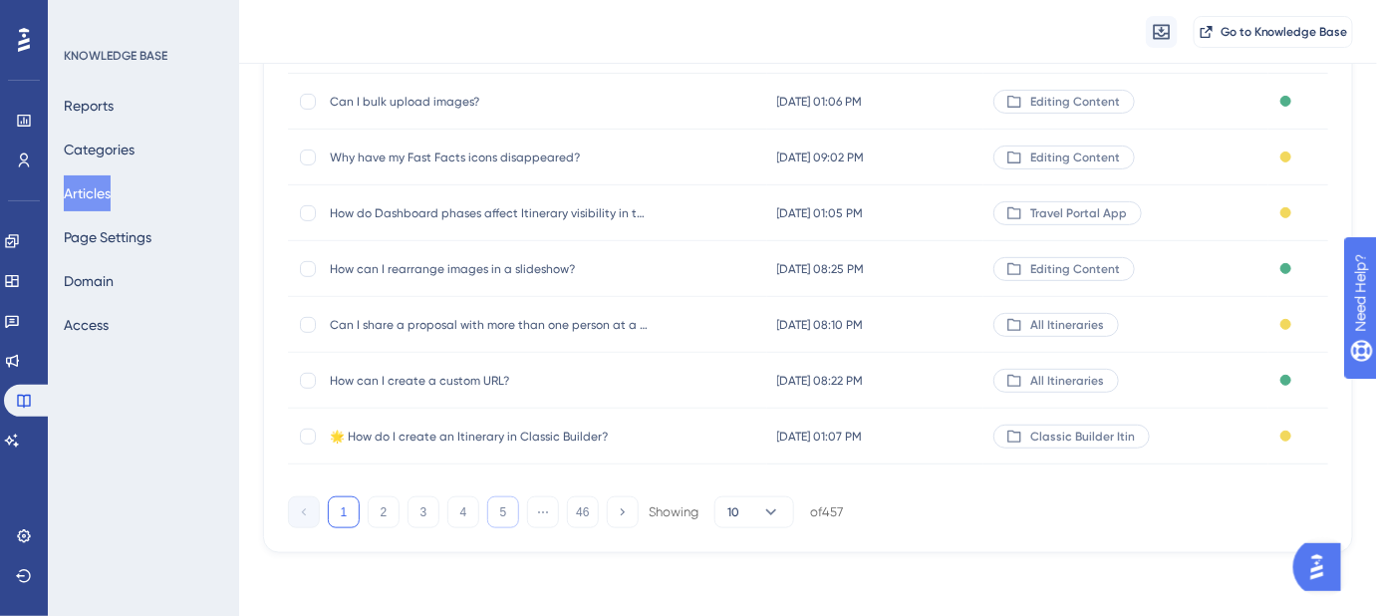
click at [500, 518] on button "5" at bounding box center [503, 512] width 32 height 32
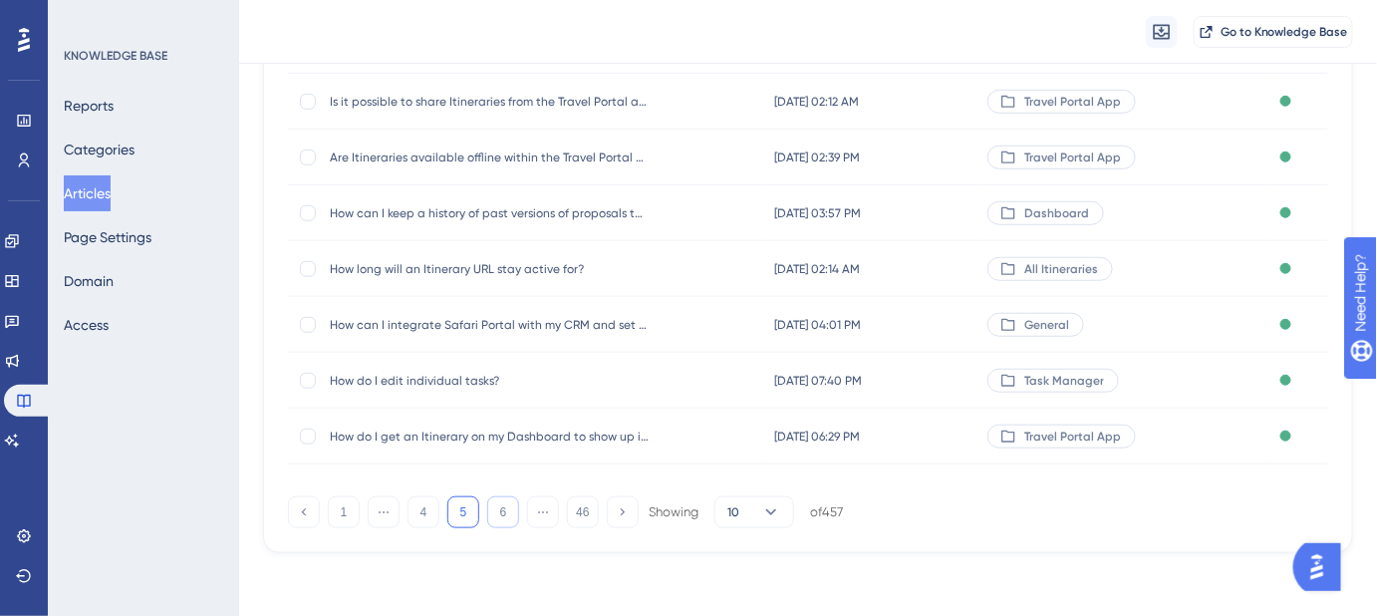
click at [500, 518] on button "6" at bounding box center [503, 512] width 32 height 32
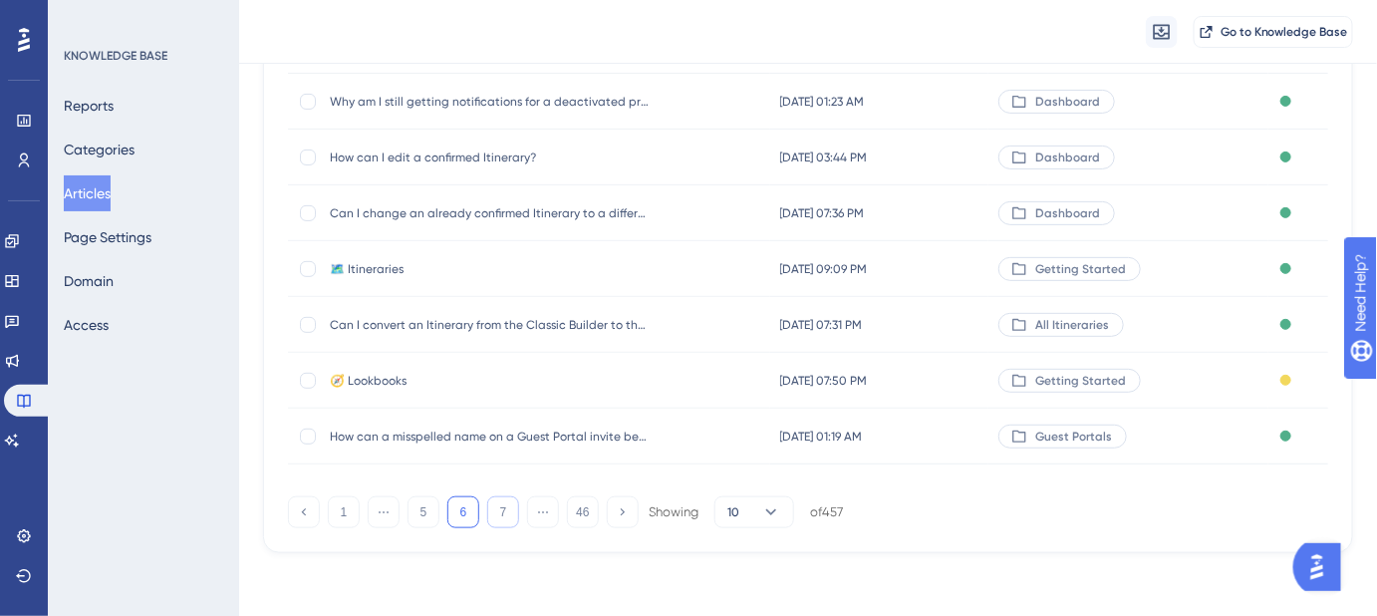
click at [500, 518] on button "7" at bounding box center [503, 512] width 32 height 32
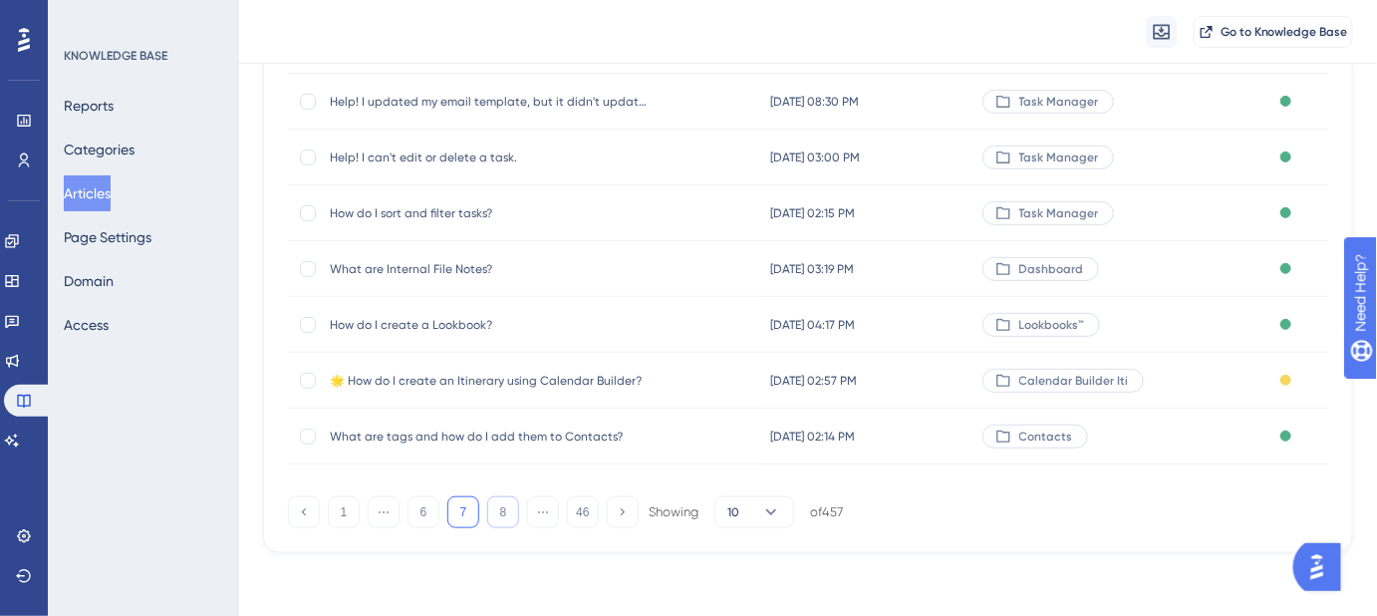
click at [500, 518] on button "8" at bounding box center [503, 512] width 32 height 32
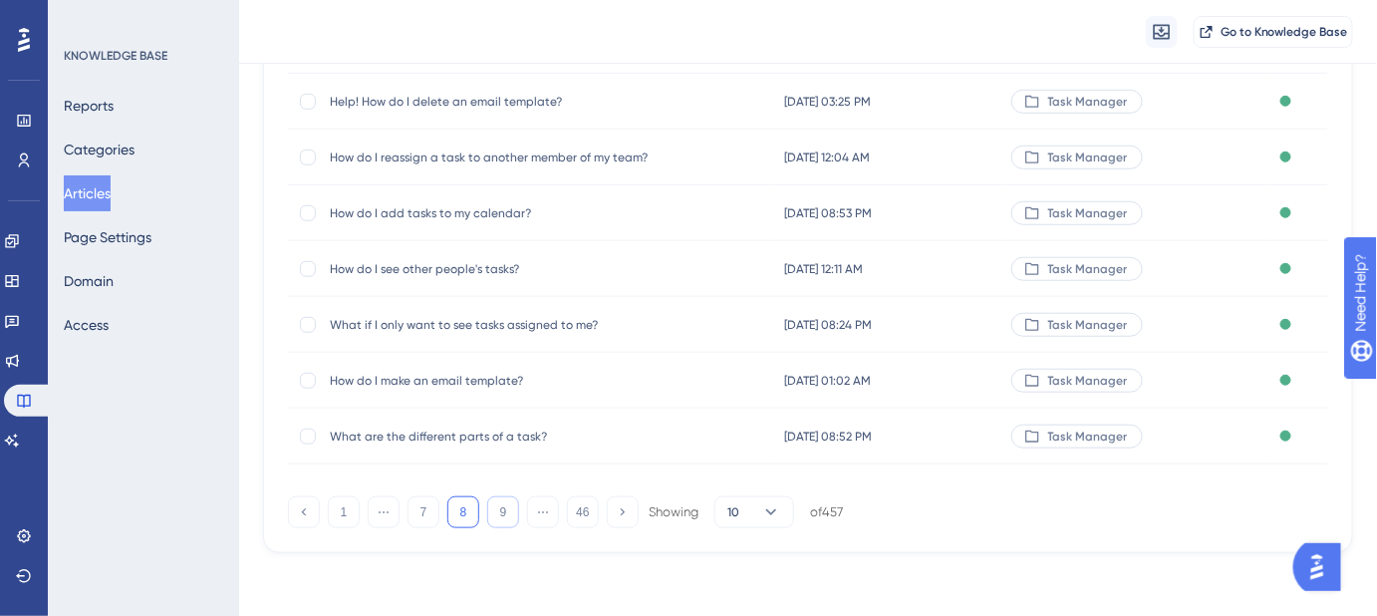
click at [500, 518] on button "9" at bounding box center [503, 512] width 32 height 32
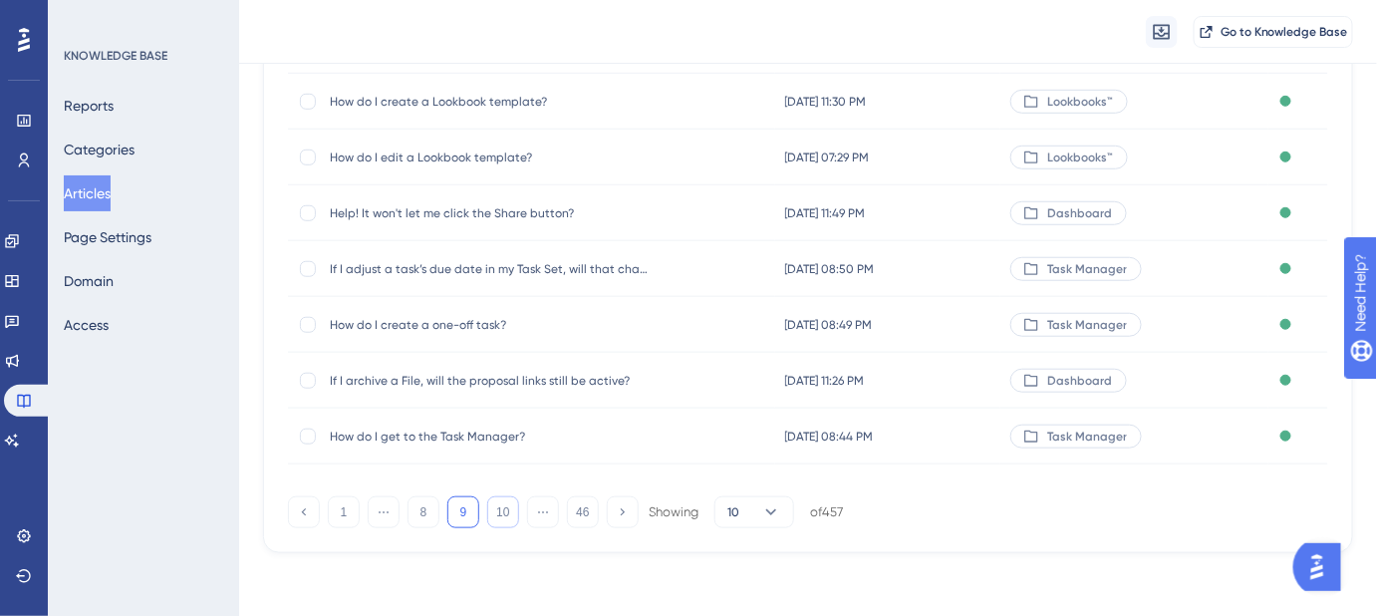
click at [500, 518] on button "10" at bounding box center [503, 512] width 32 height 32
click at [500, 518] on button "11" at bounding box center [503, 512] width 32 height 32
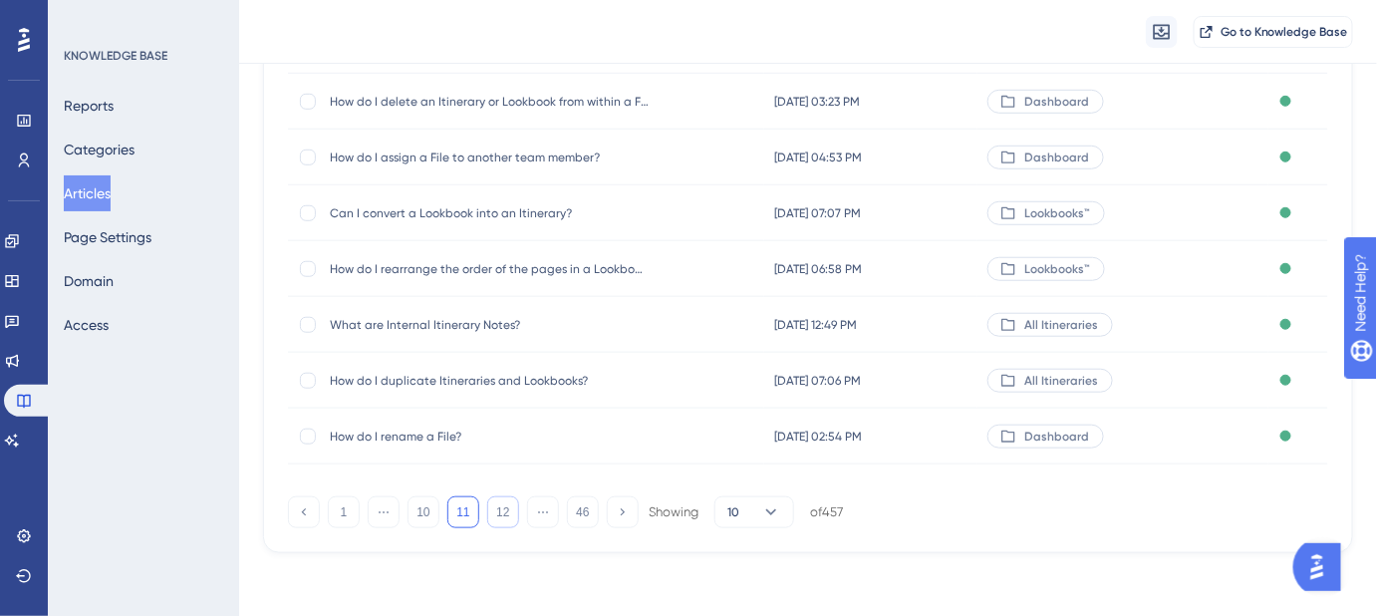
click at [500, 518] on button "12" at bounding box center [503, 512] width 32 height 32
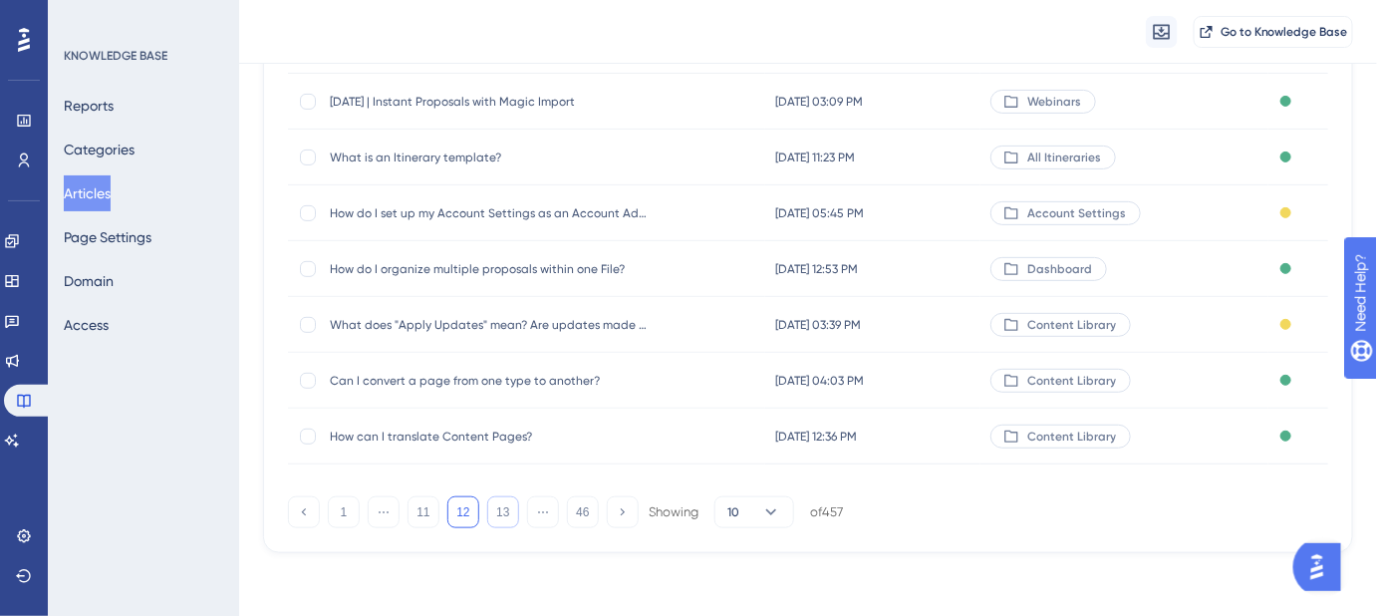
click at [500, 518] on button "13" at bounding box center [503, 512] width 32 height 32
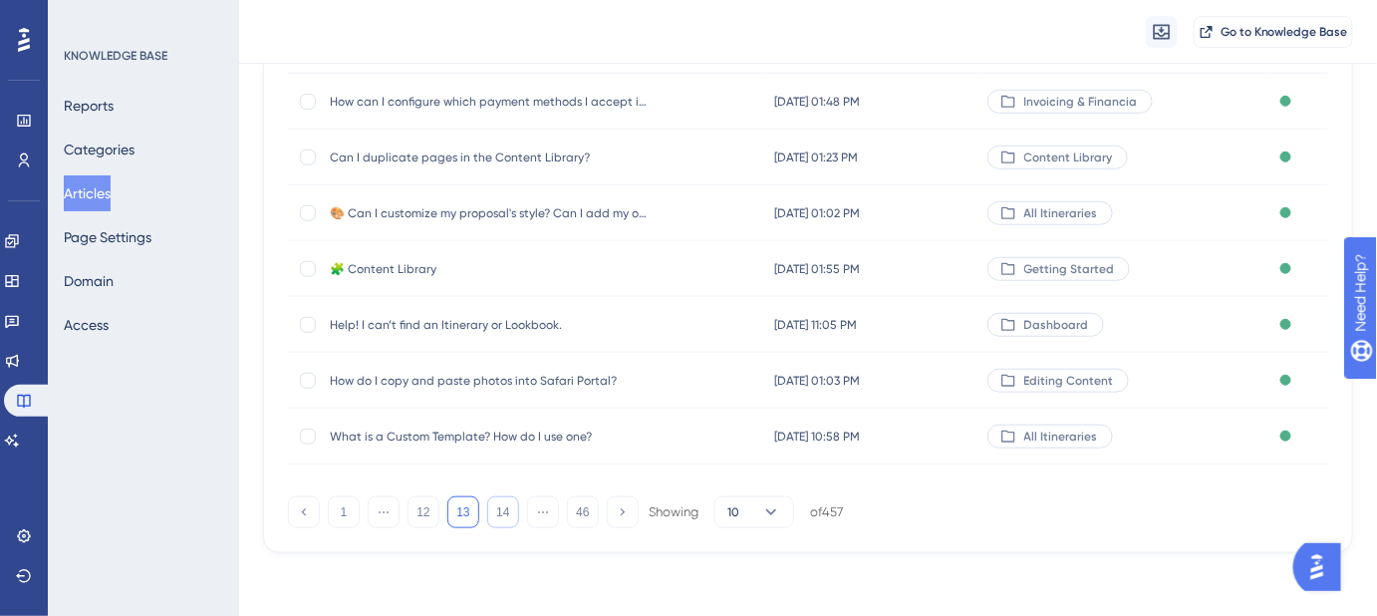
click at [500, 518] on button "14" at bounding box center [503, 512] width 32 height 32
click at [500, 518] on button "15" at bounding box center [503, 512] width 32 height 32
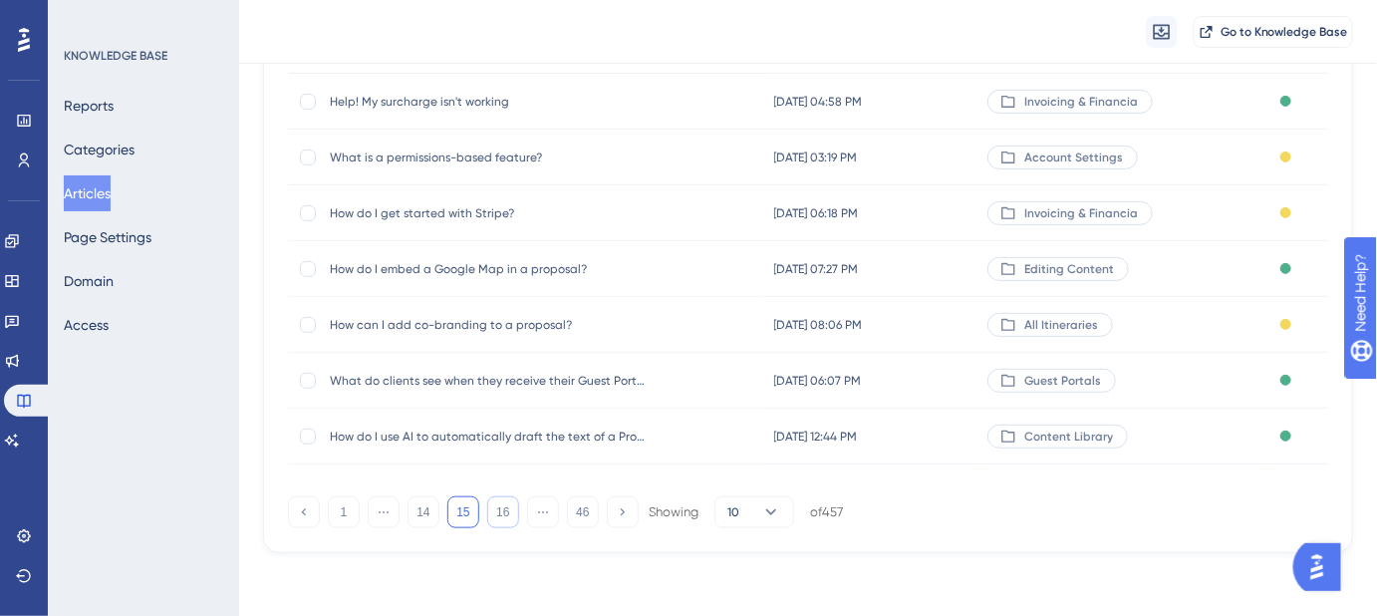
click at [500, 518] on button "16" at bounding box center [503, 512] width 32 height 32
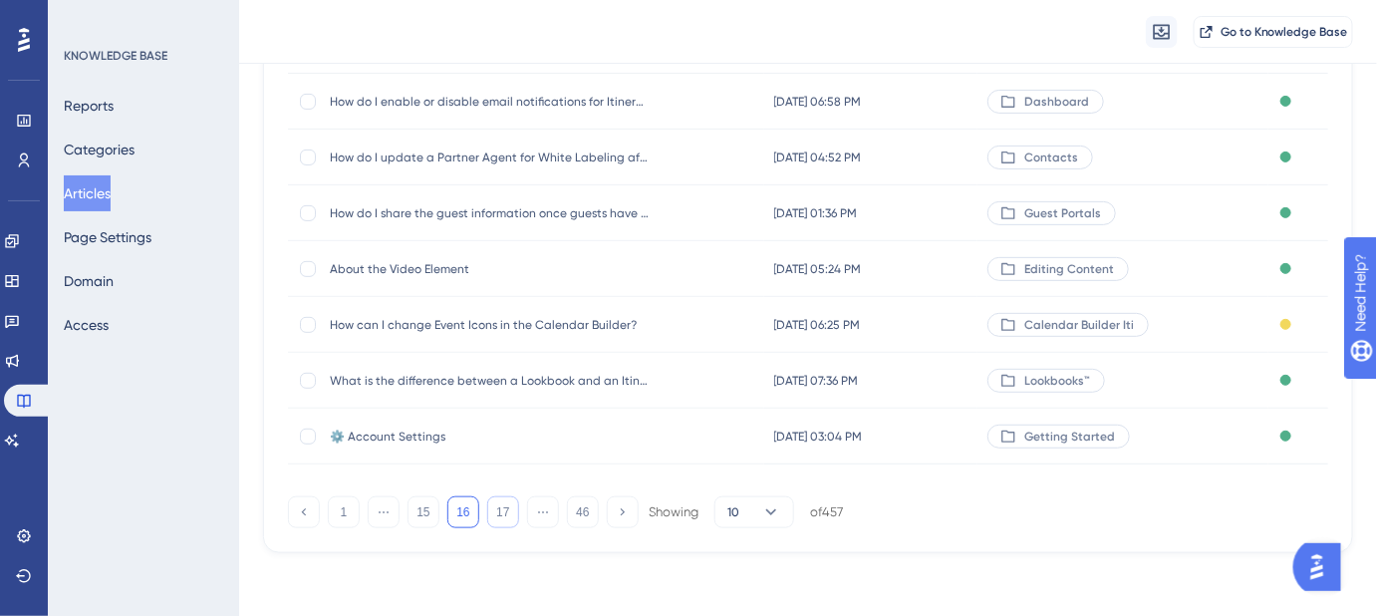
click at [500, 518] on button "17" at bounding box center [503, 512] width 32 height 32
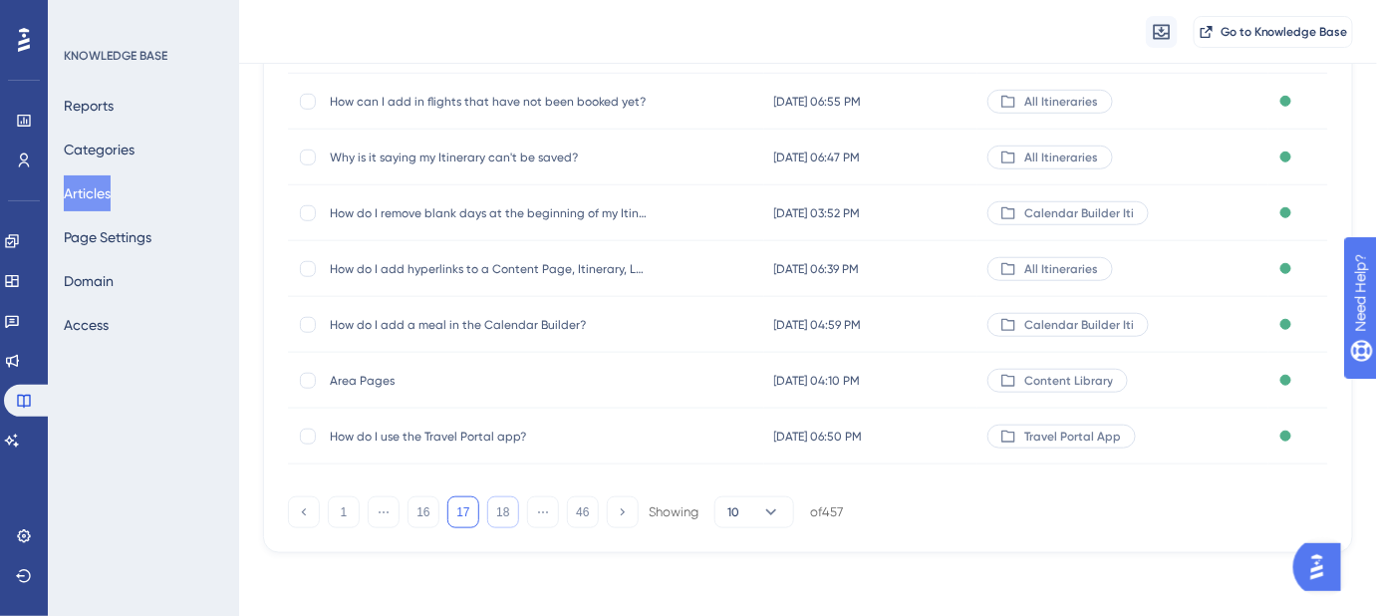
click at [500, 518] on button "18" at bounding box center [503, 512] width 32 height 32
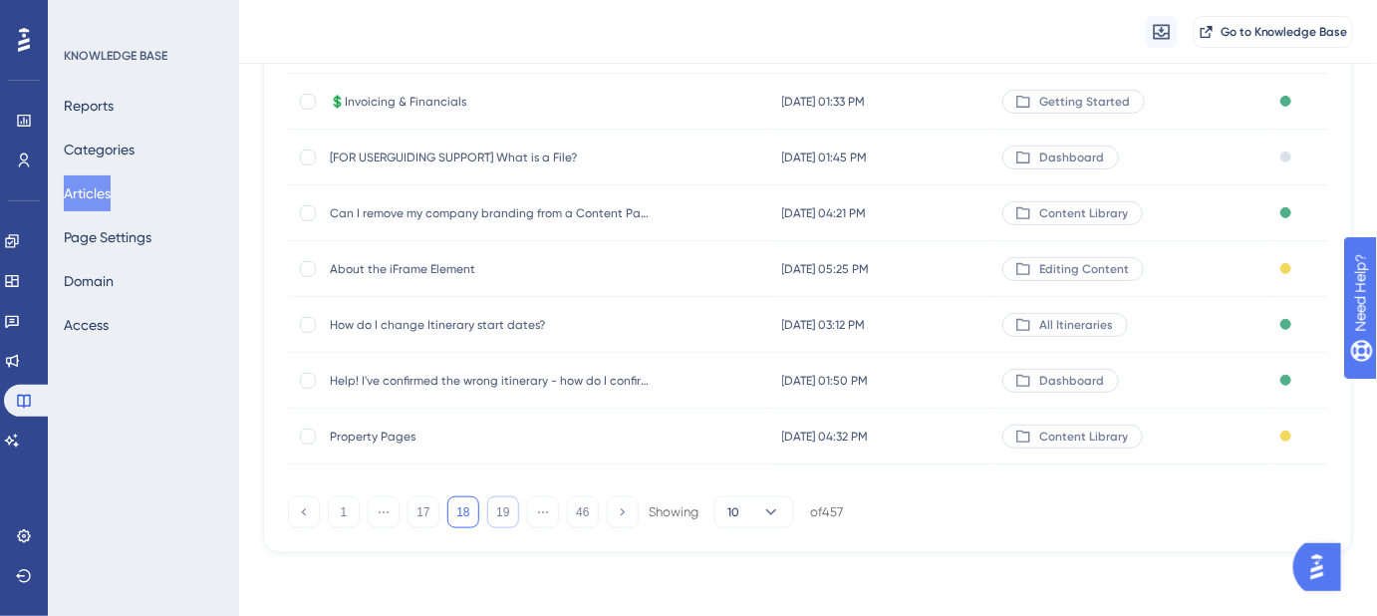
click at [500, 518] on button "19" at bounding box center [503, 512] width 32 height 32
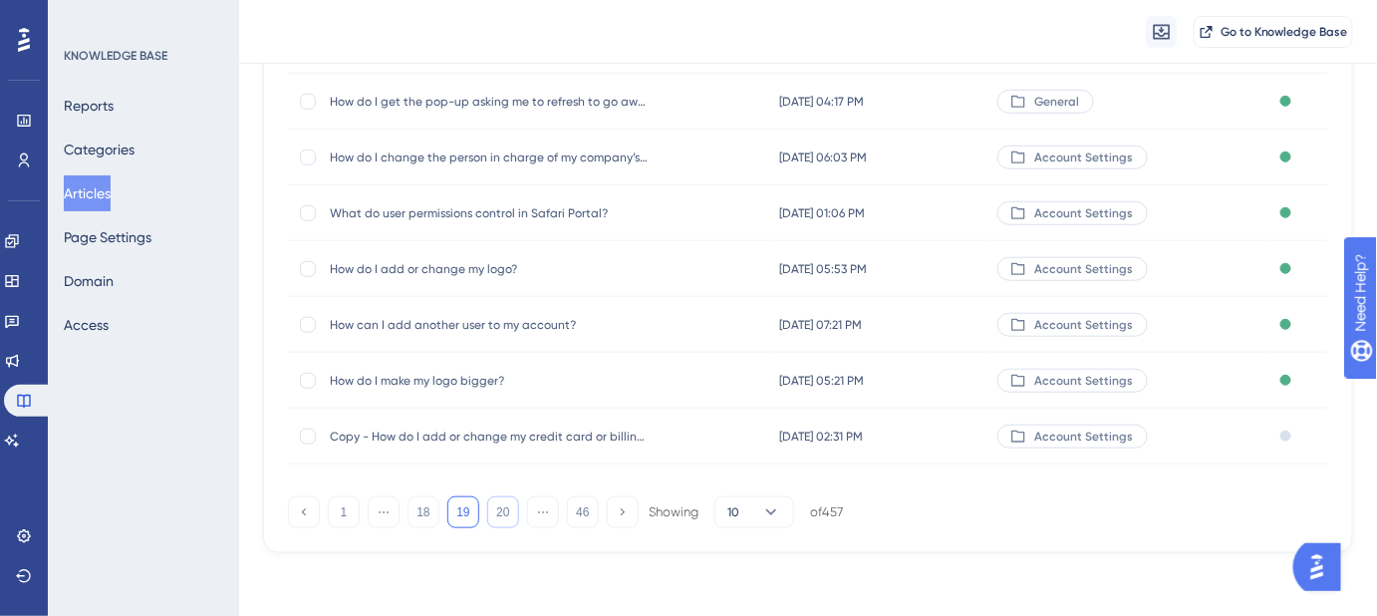
click at [500, 518] on button "20" at bounding box center [503, 512] width 32 height 32
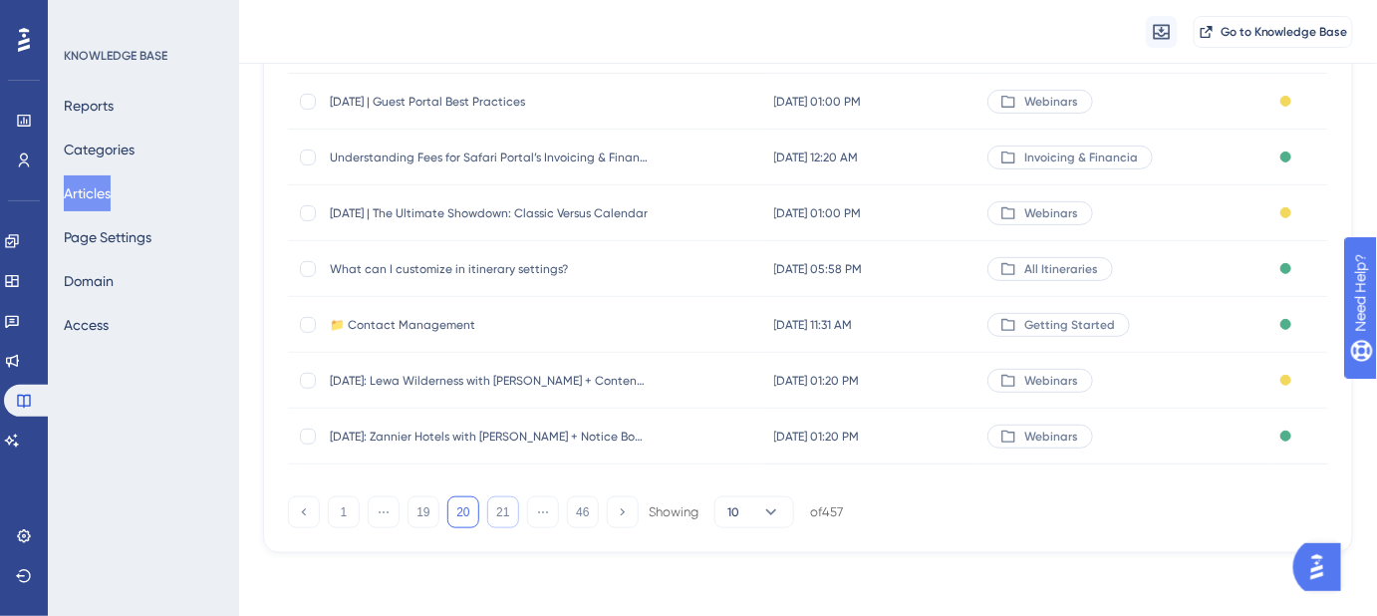
click at [499, 505] on button "21" at bounding box center [503, 512] width 32 height 32
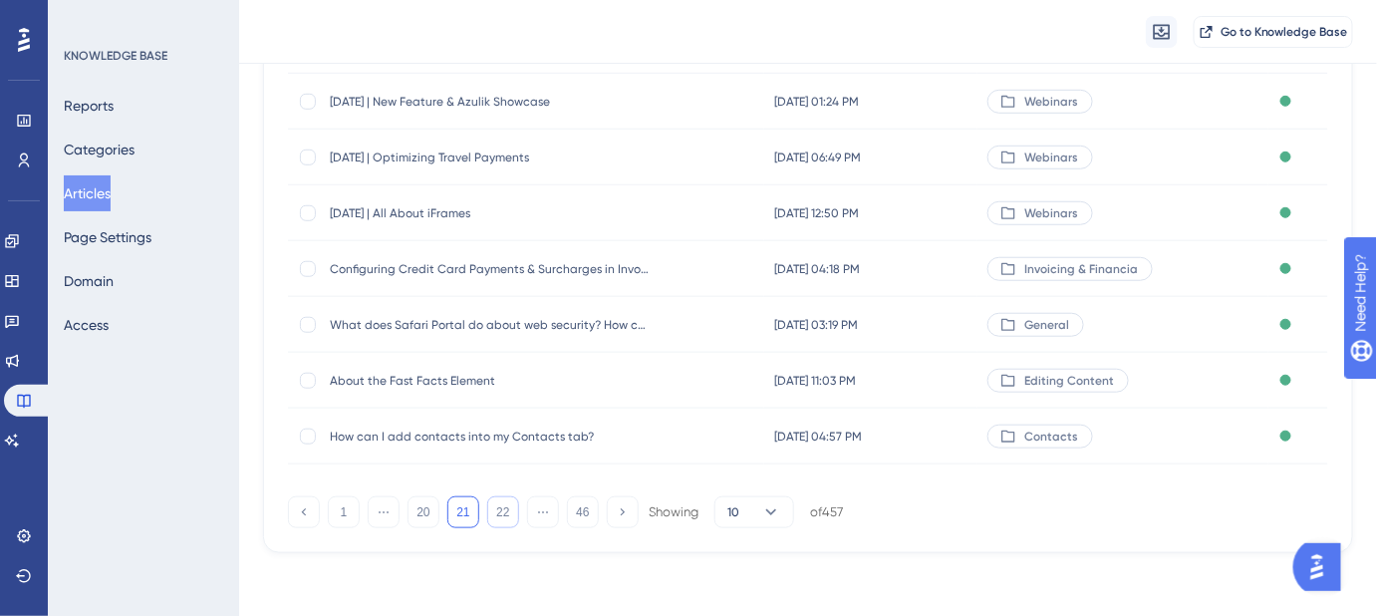
click at [504, 515] on button "22" at bounding box center [503, 512] width 32 height 32
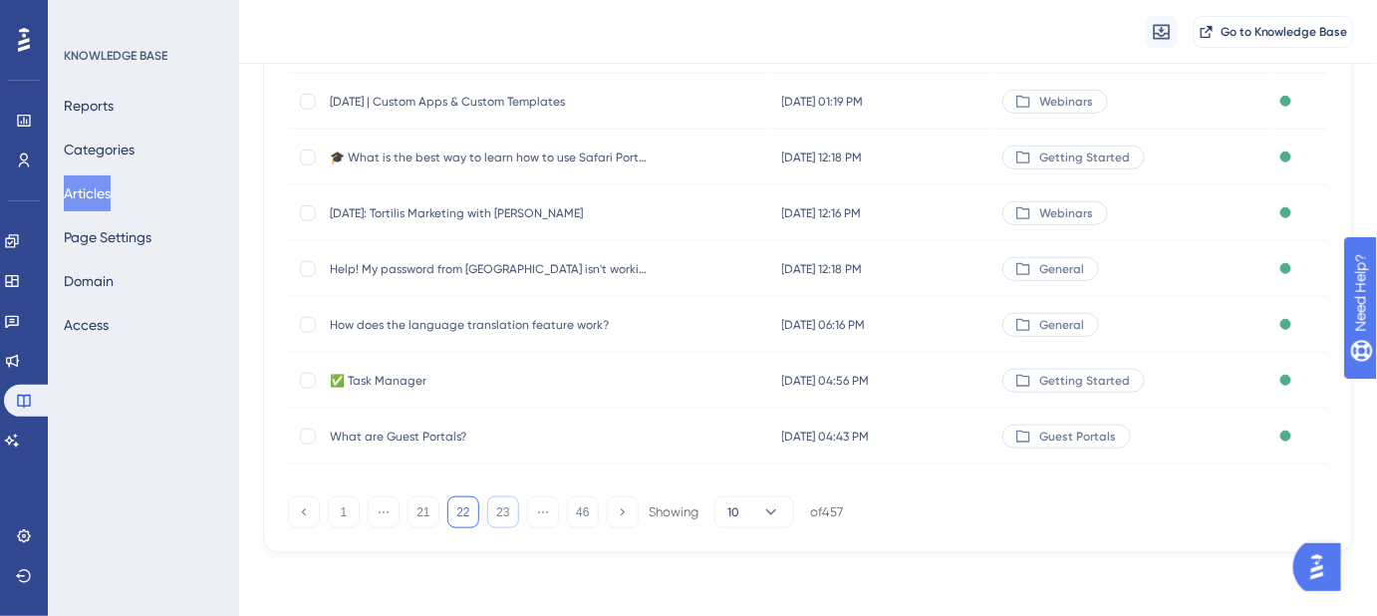
click at [502, 521] on button "23" at bounding box center [503, 512] width 32 height 32
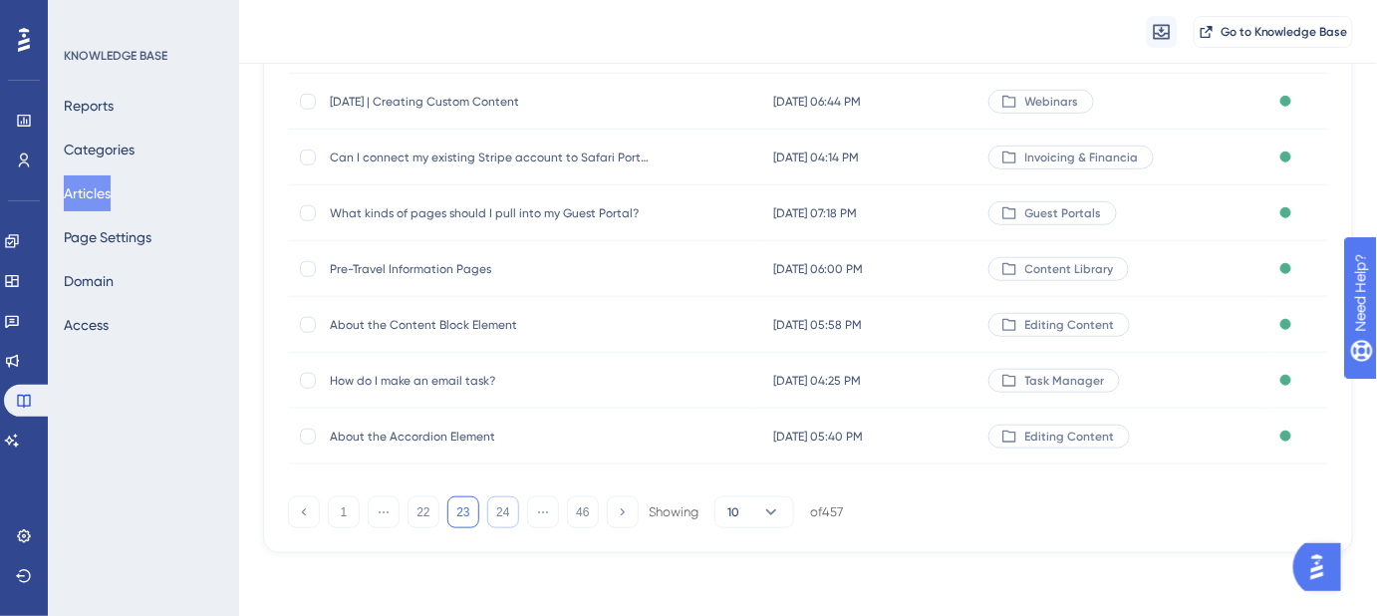
click at [496, 518] on button "24" at bounding box center [503, 512] width 32 height 32
click at [504, 509] on button "25" at bounding box center [503, 513] width 32 height 32
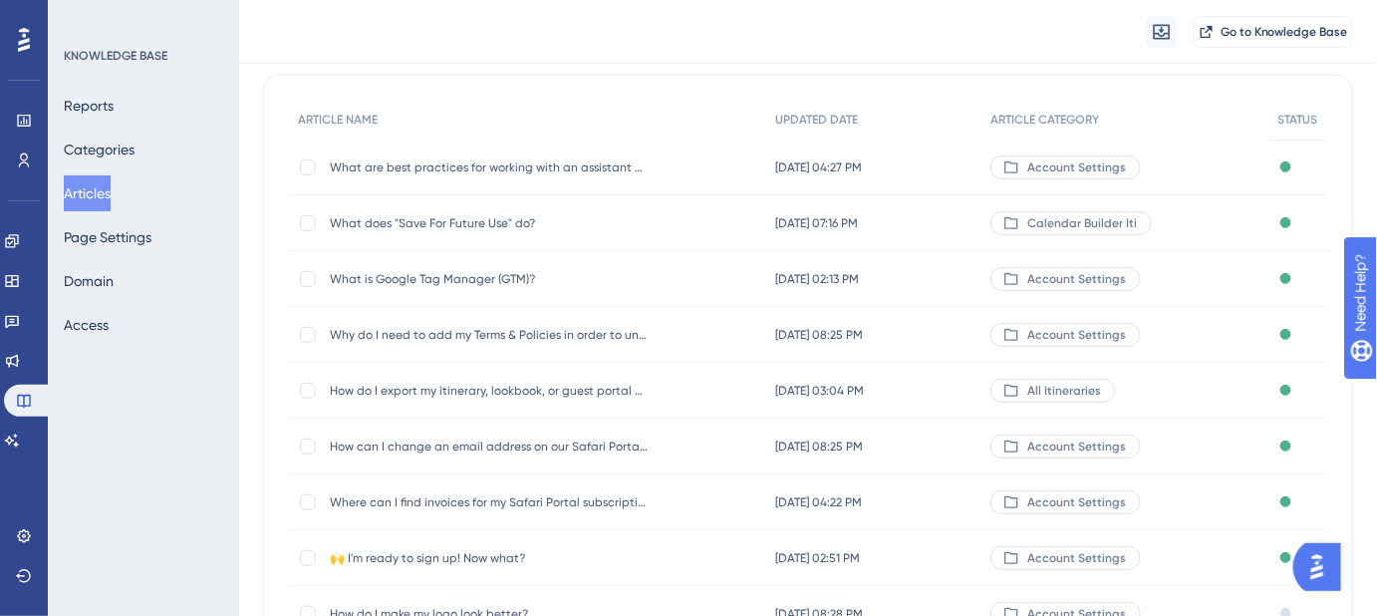
scroll to position [162, 0]
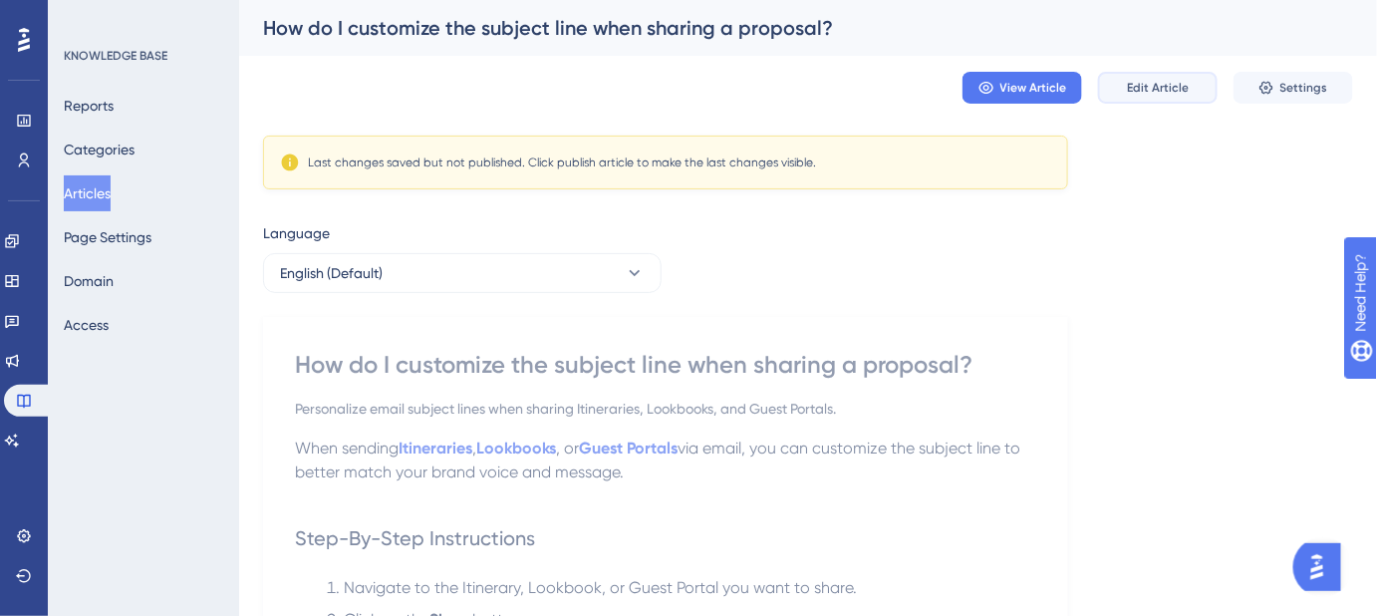
click at [1137, 82] on span "Edit Article" at bounding box center [1158, 88] width 62 height 16
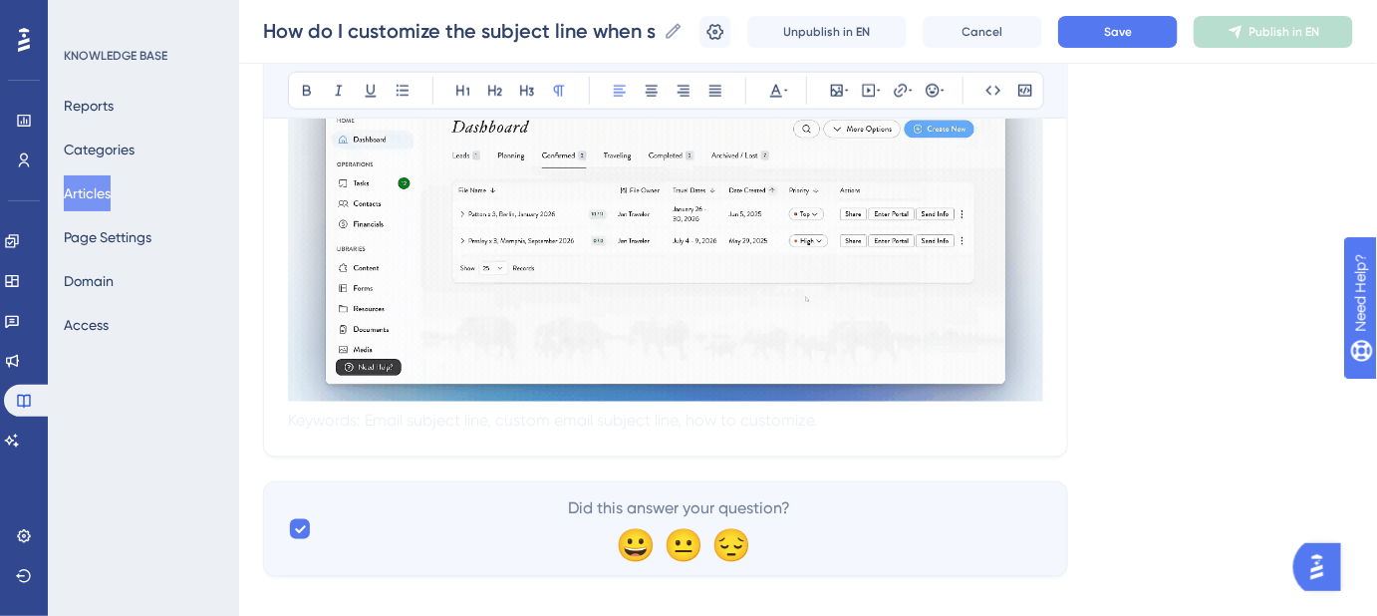
scroll to position [829, 0]
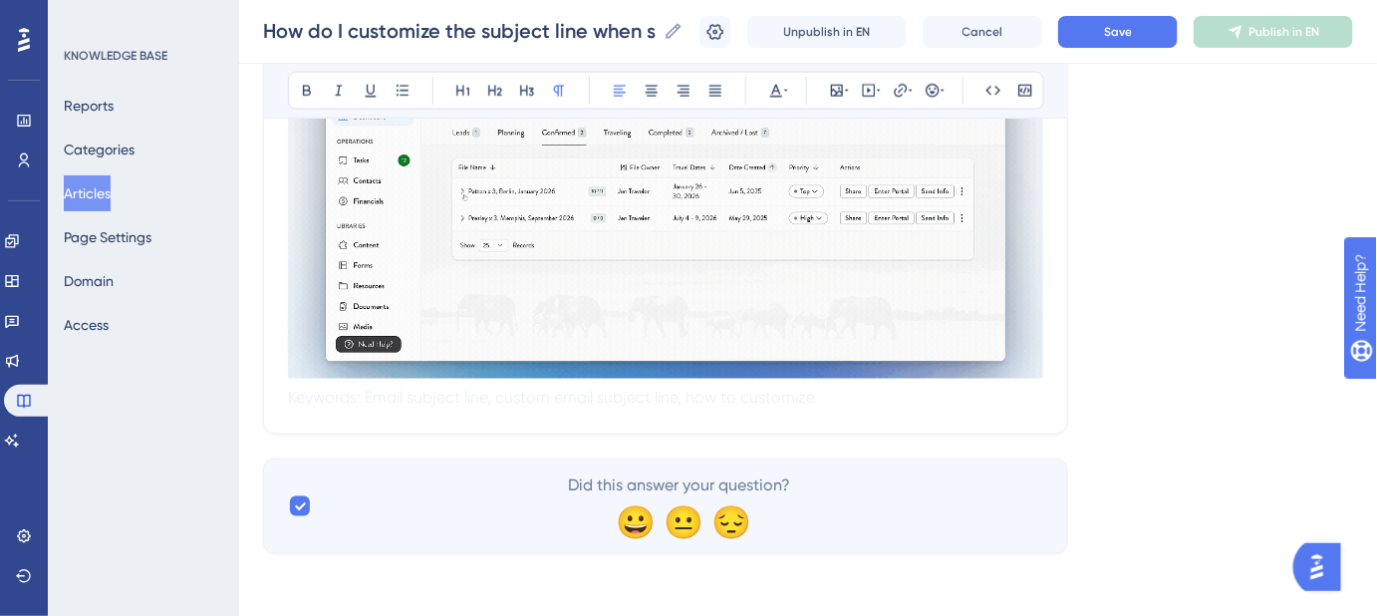
click at [1038, 376] on img at bounding box center [665, 208] width 755 height 342
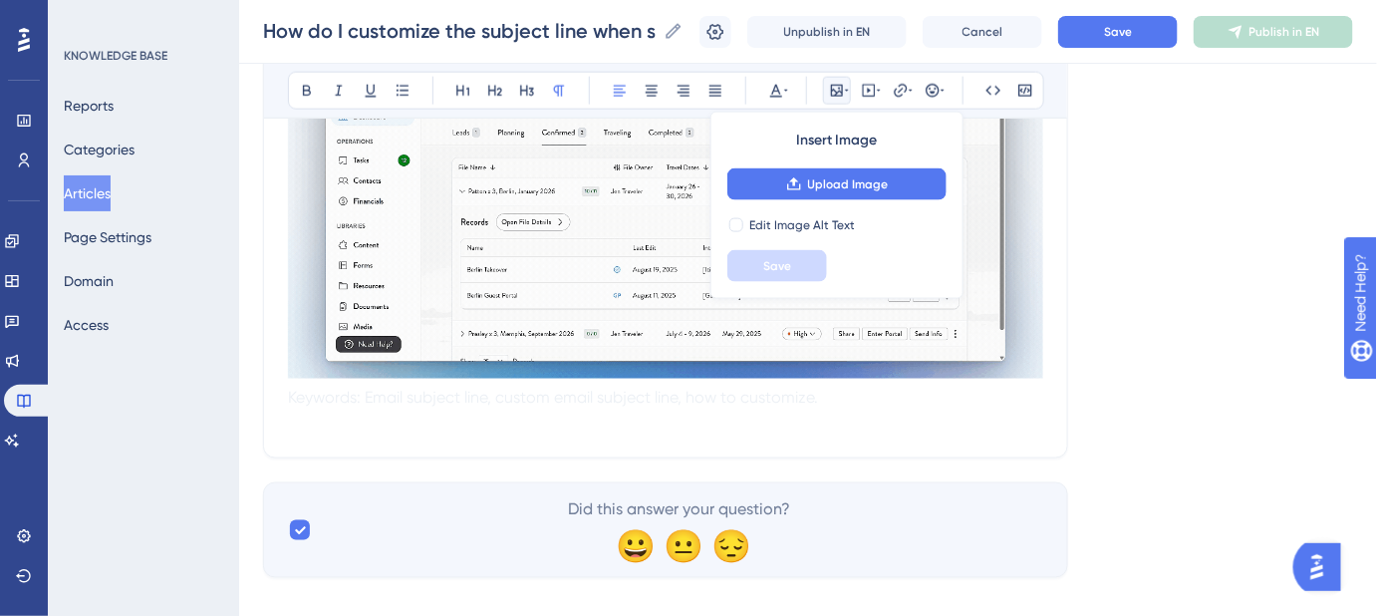
click at [308, 399] on span "Keywords: Email subject line, custom email subject line, how to customize." at bounding box center [553, 397] width 530 height 19
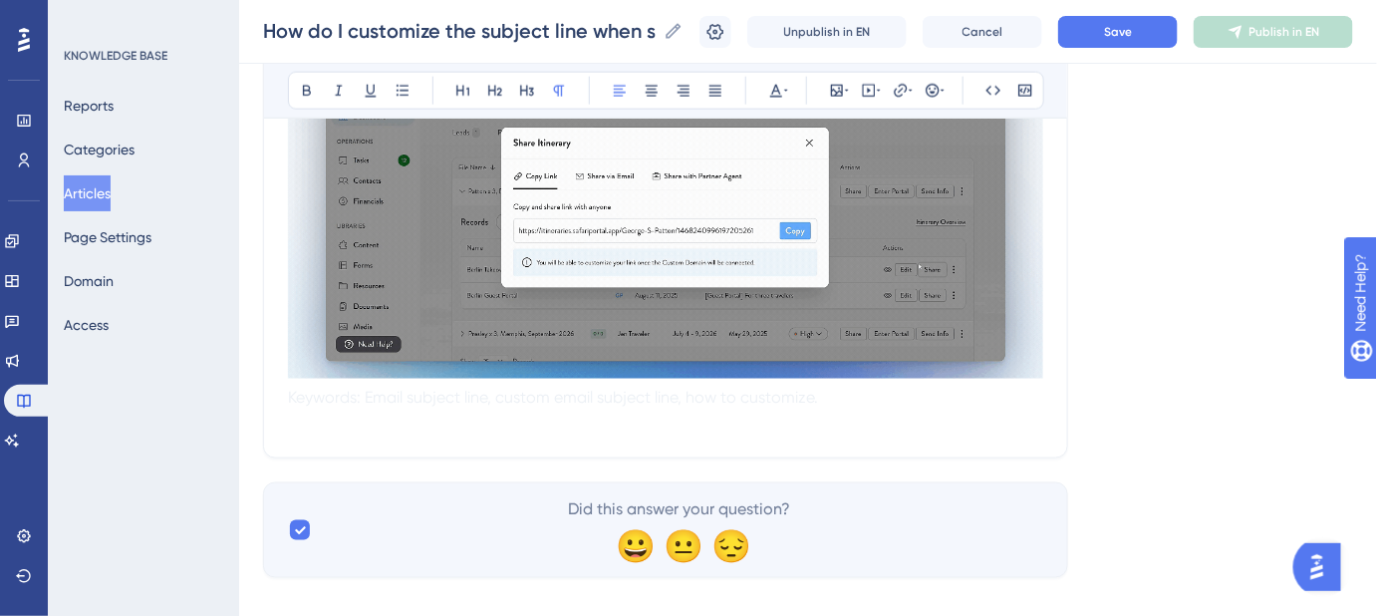
click at [292, 390] on span "Keywords: Email subject line, custom email subject line, how to customize." at bounding box center [553, 397] width 530 height 19
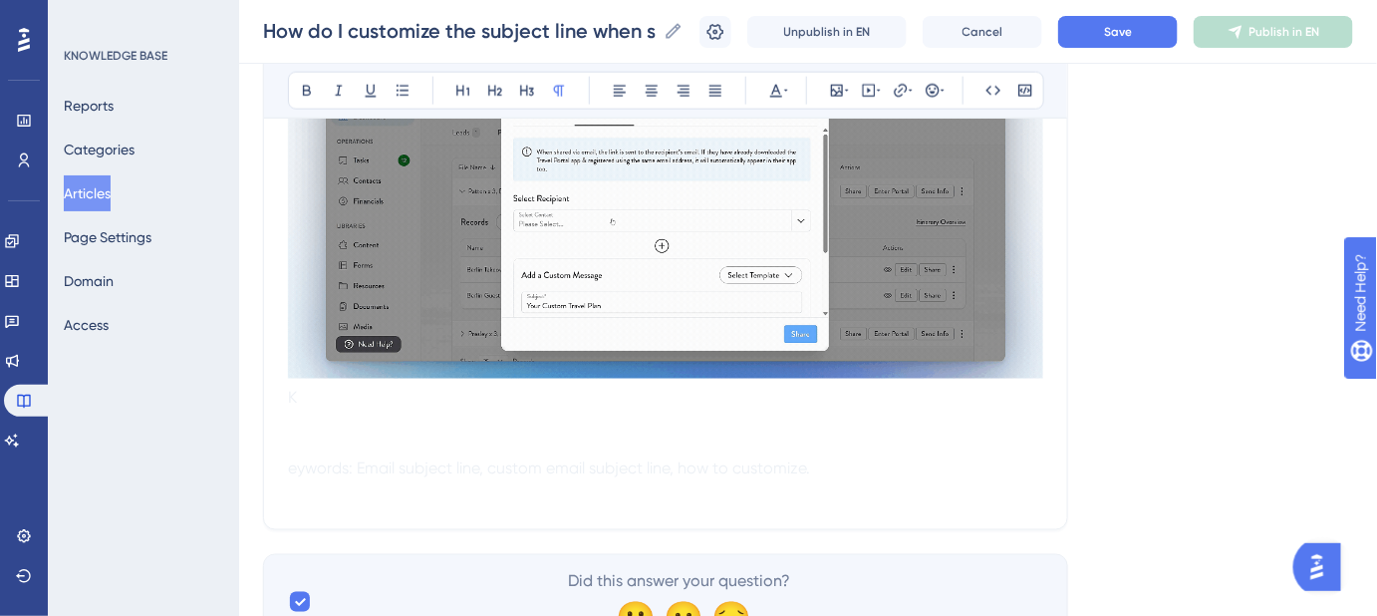
click at [300, 434] on p at bounding box center [665, 446] width 755 height 24
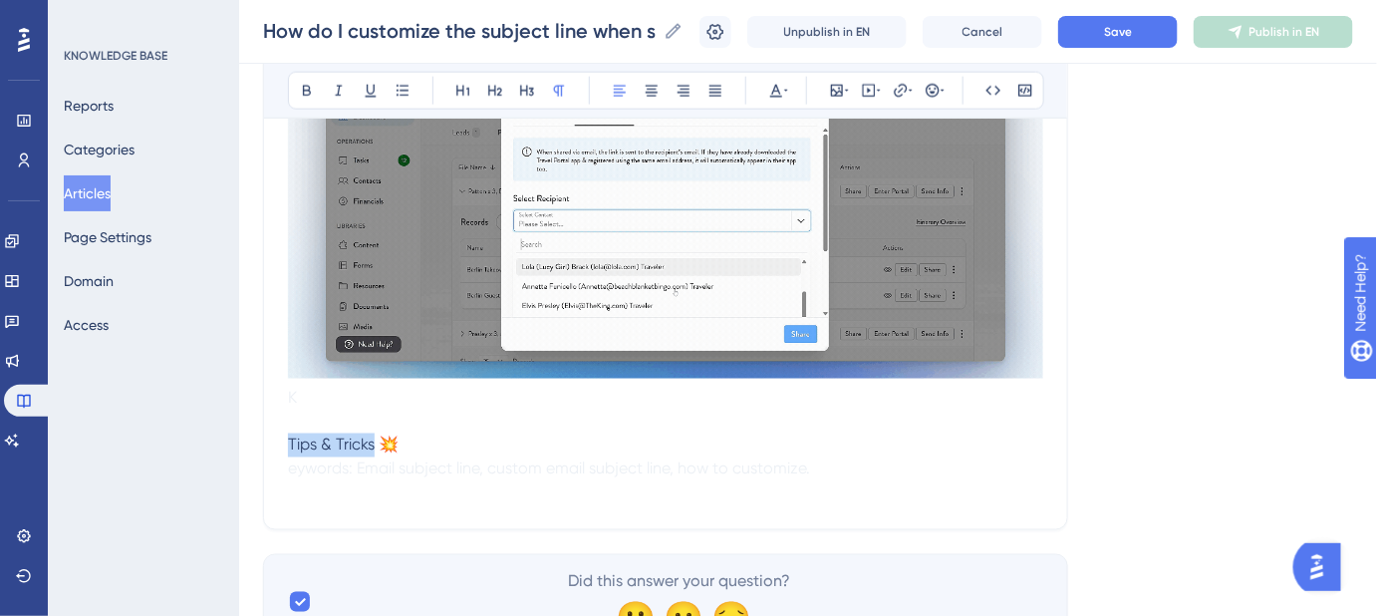
drag, startPoint x: 373, startPoint y: 442, endPoint x: 287, endPoint y: 441, distance: 85.7
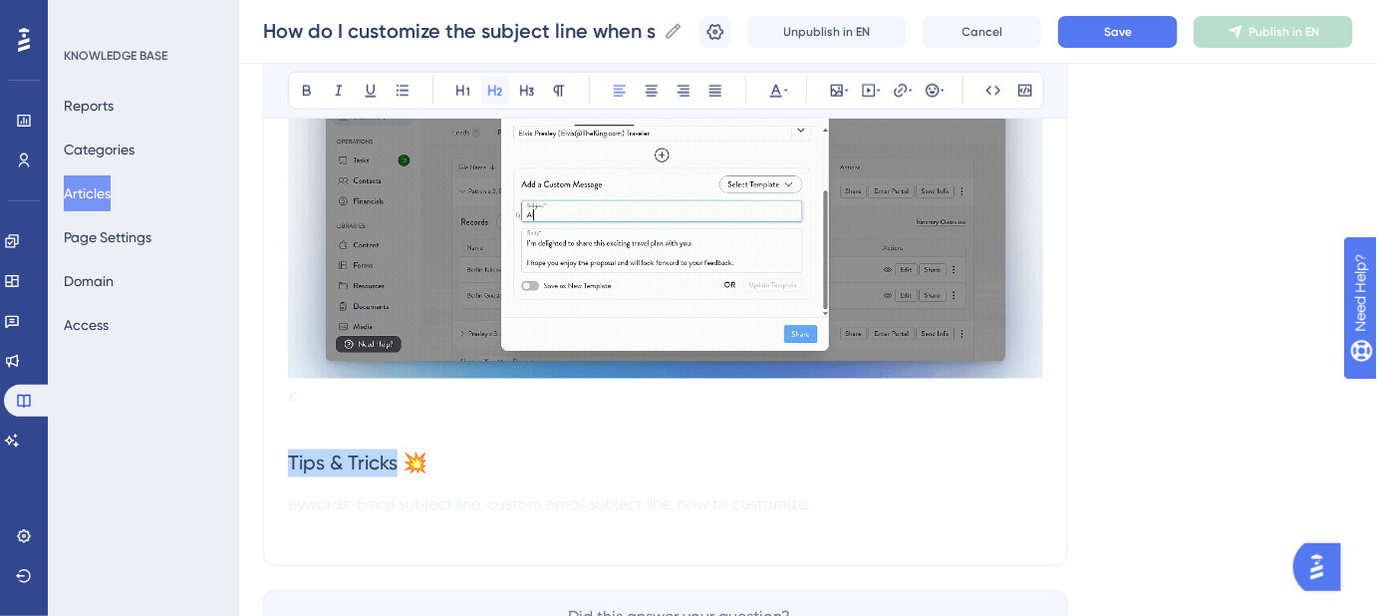
click at [493, 89] on icon at bounding box center [495, 91] width 16 height 16
click at [371, 410] on p at bounding box center [665, 422] width 755 height 24
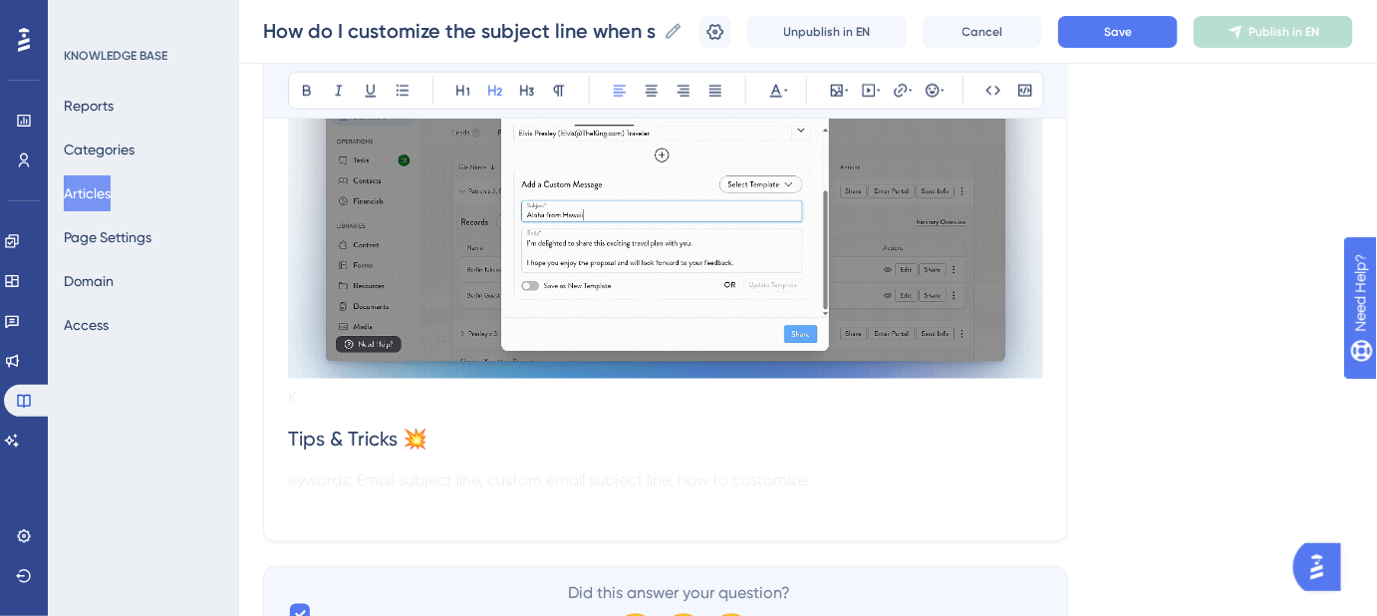
click at [446, 432] on h2 "Tips & Tricks 💥" at bounding box center [665, 440] width 755 height 60
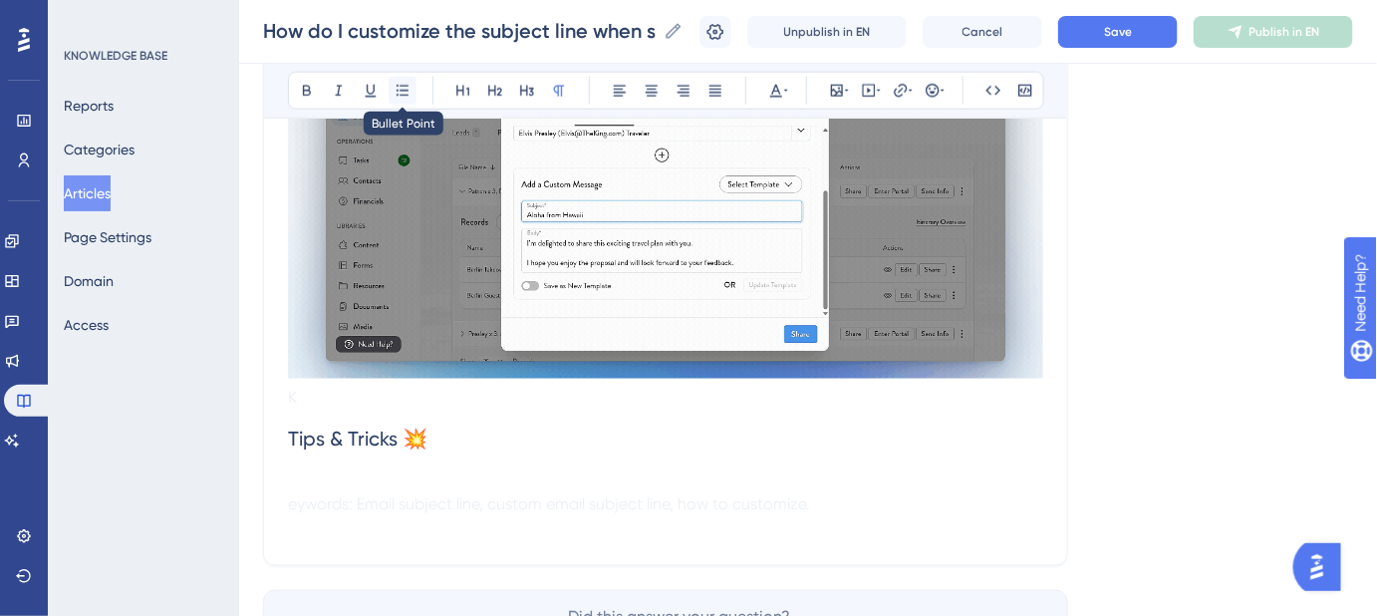
click at [406, 86] on icon at bounding box center [403, 90] width 12 height 11
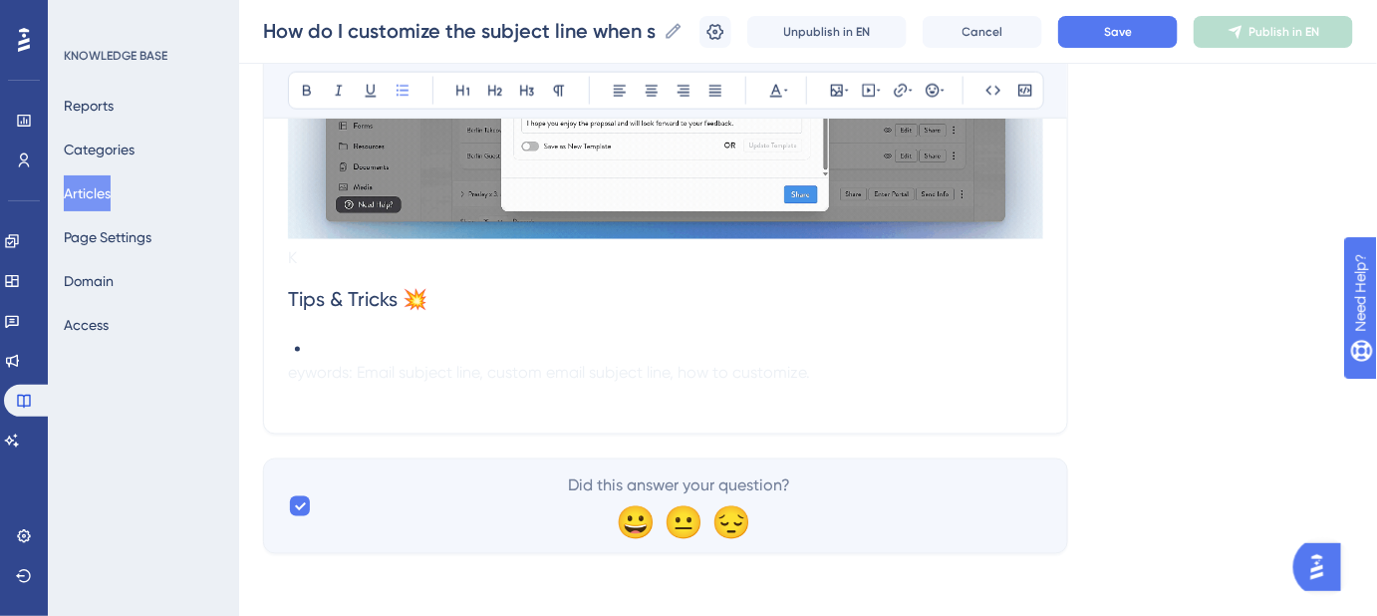
scroll to position [961, 0]
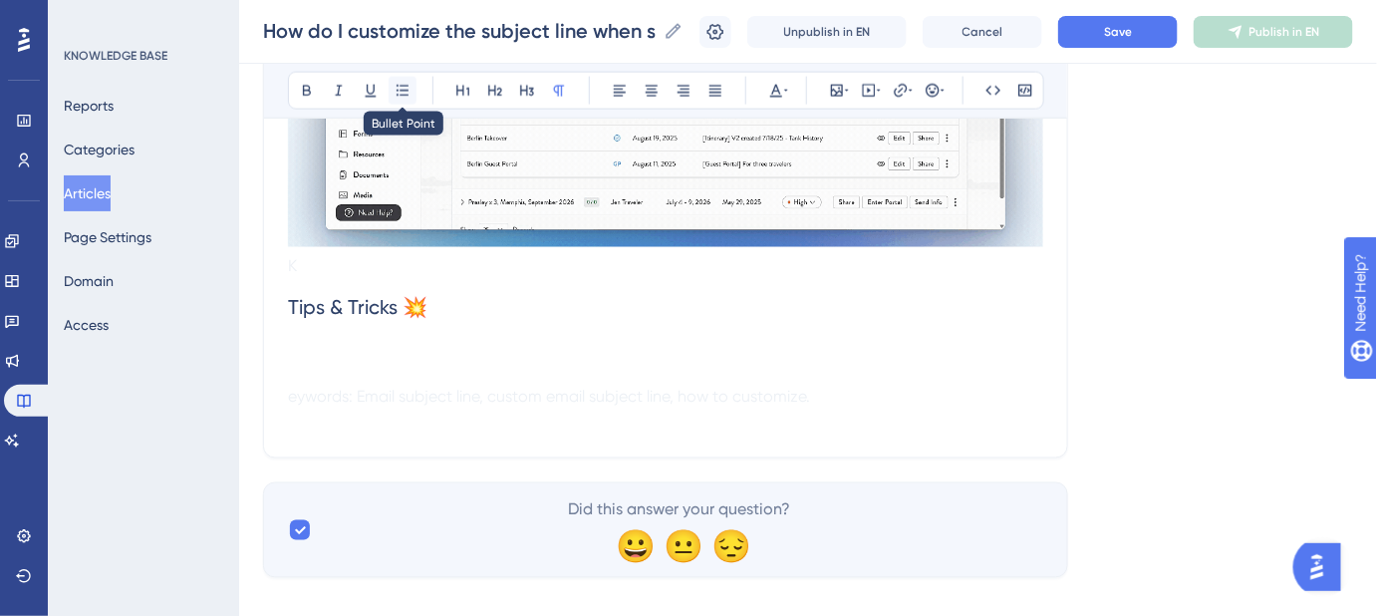
click at [404, 98] on button at bounding box center [403, 91] width 28 height 28
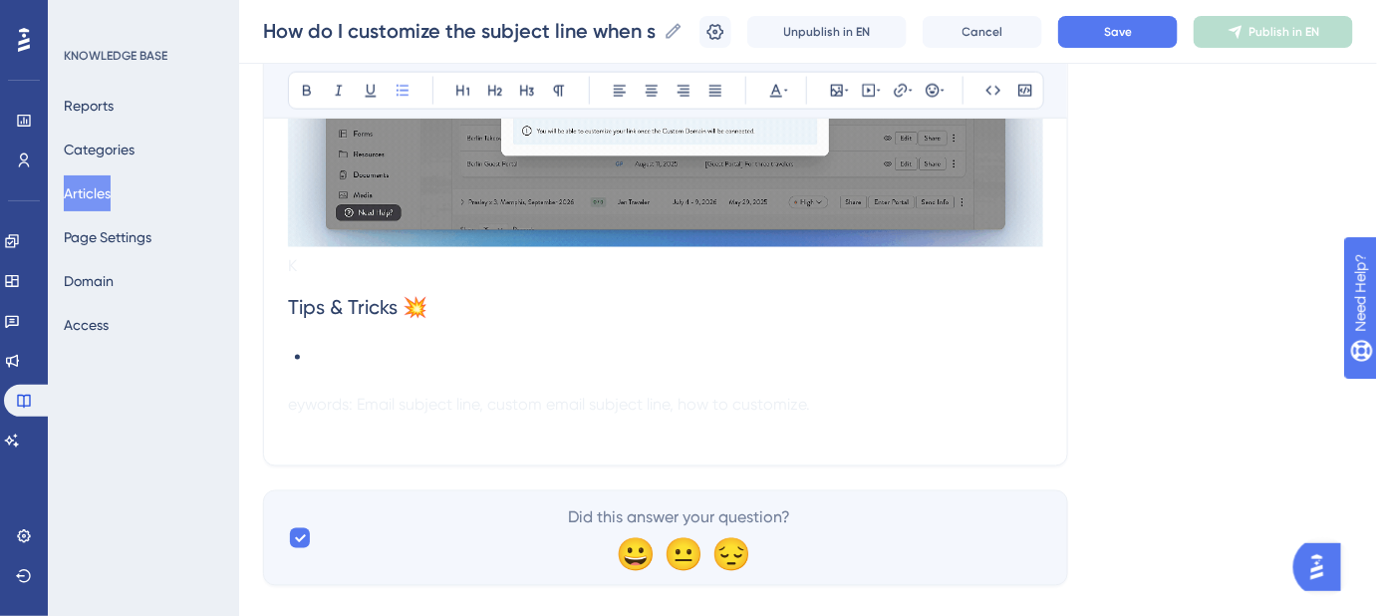
click at [343, 350] on li at bounding box center [678, 358] width 732 height 24
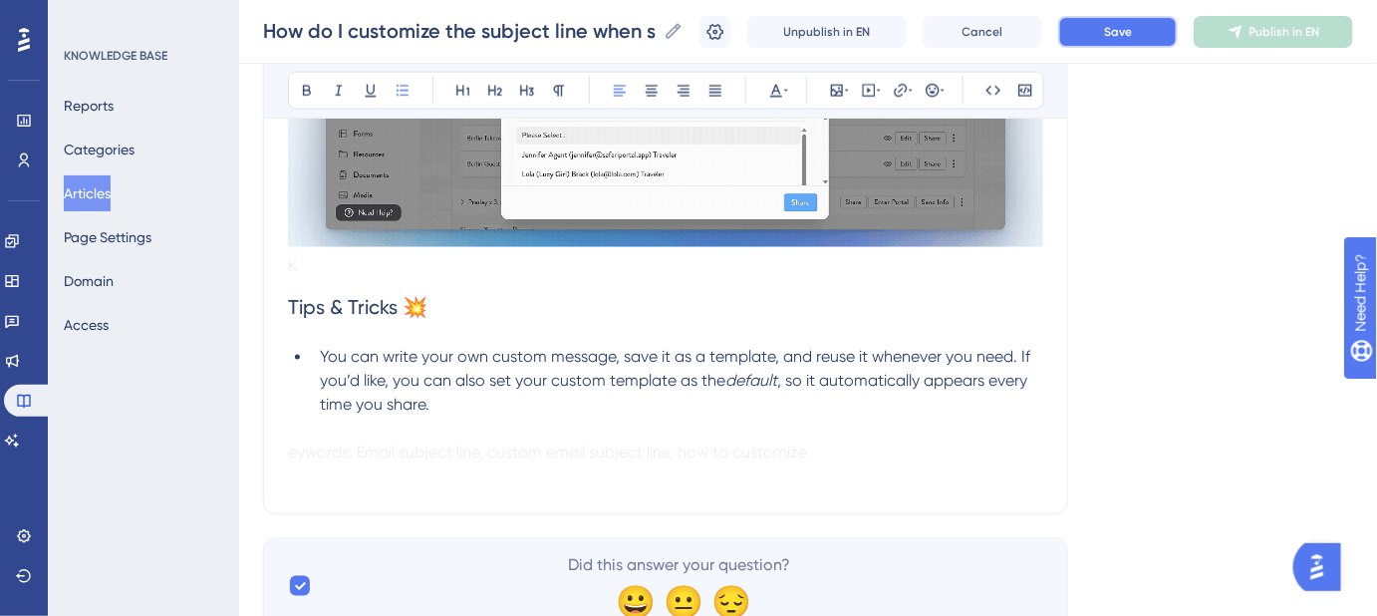
click at [1132, 28] on span "Save" at bounding box center [1118, 32] width 28 height 16
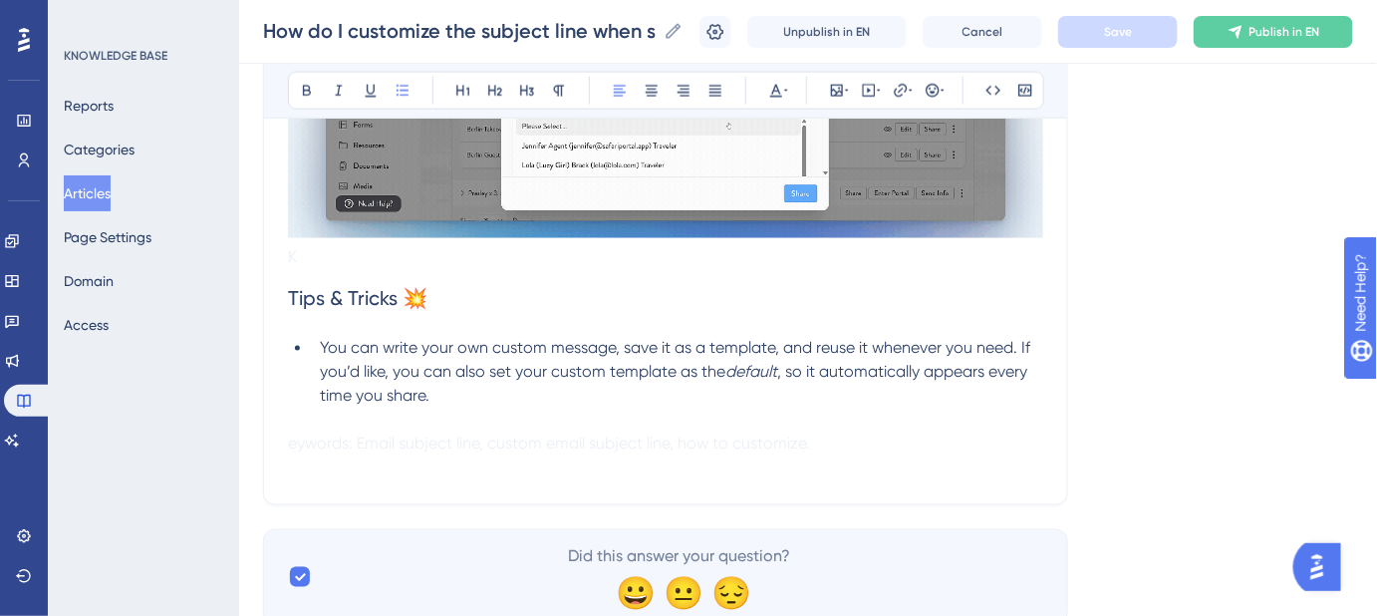
scroll to position [997, 0]
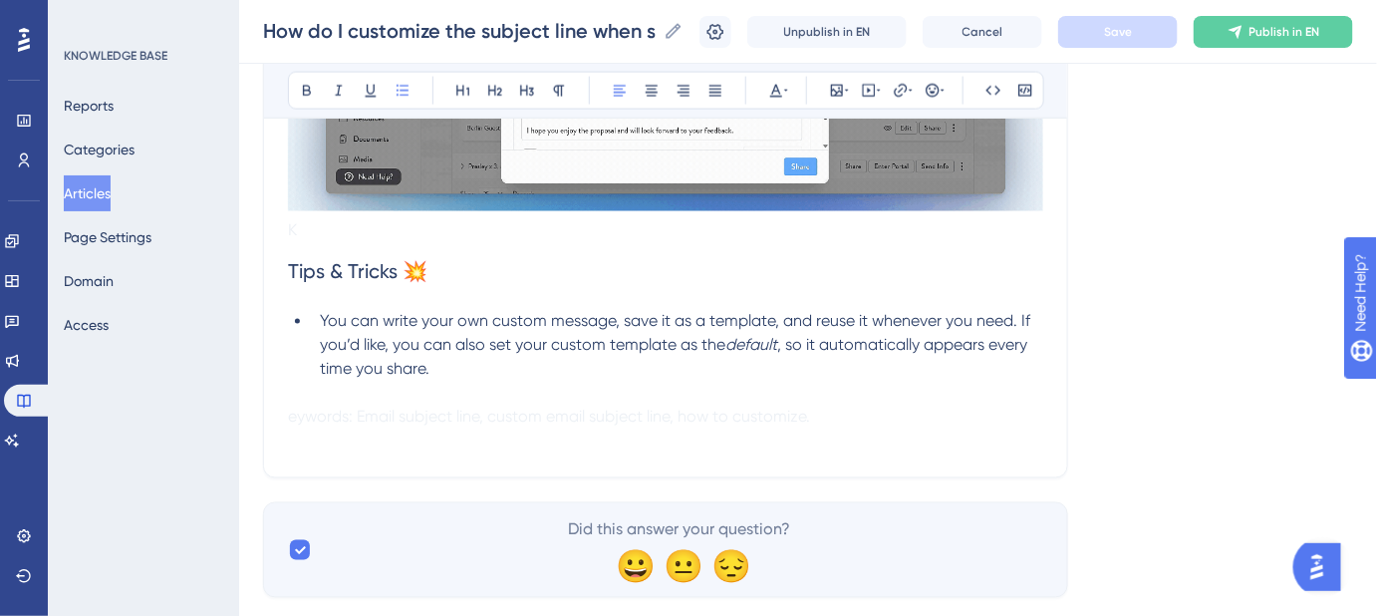
click at [614, 316] on span "You can write your own custom message, save it as a template, and reuse it when…" at bounding box center [677, 333] width 715 height 43
click at [724, 321] on span "You can write your own custom message, save it as a template, and reuse it when…" at bounding box center [677, 333] width 715 height 43
click at [726, 321] on span "You can write your own custom message, save it as a template, and reuse it when…" at bounding box center [677, 333] width 715 height 43
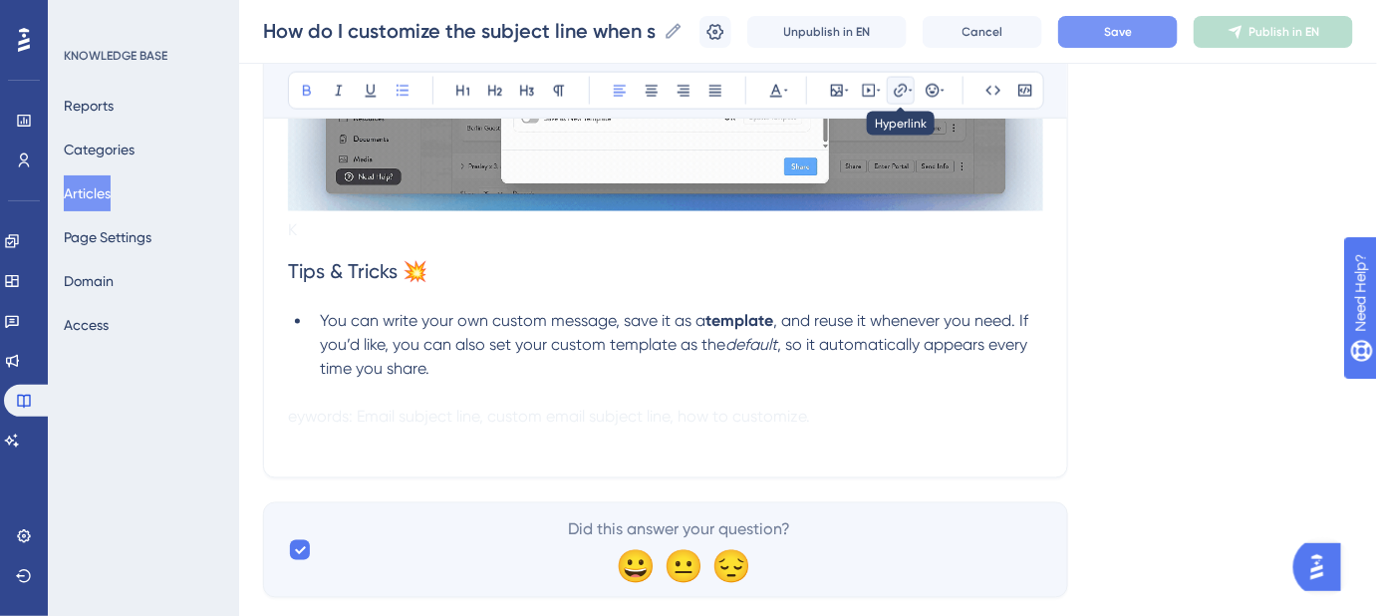
drag, startPoint x: 897, startPoint y: 94, endPoint x: 904, endPoint y: 106, distance: 13.8
click at [898, 94] on icon at bounding box center [901, 91] width 16 height 16
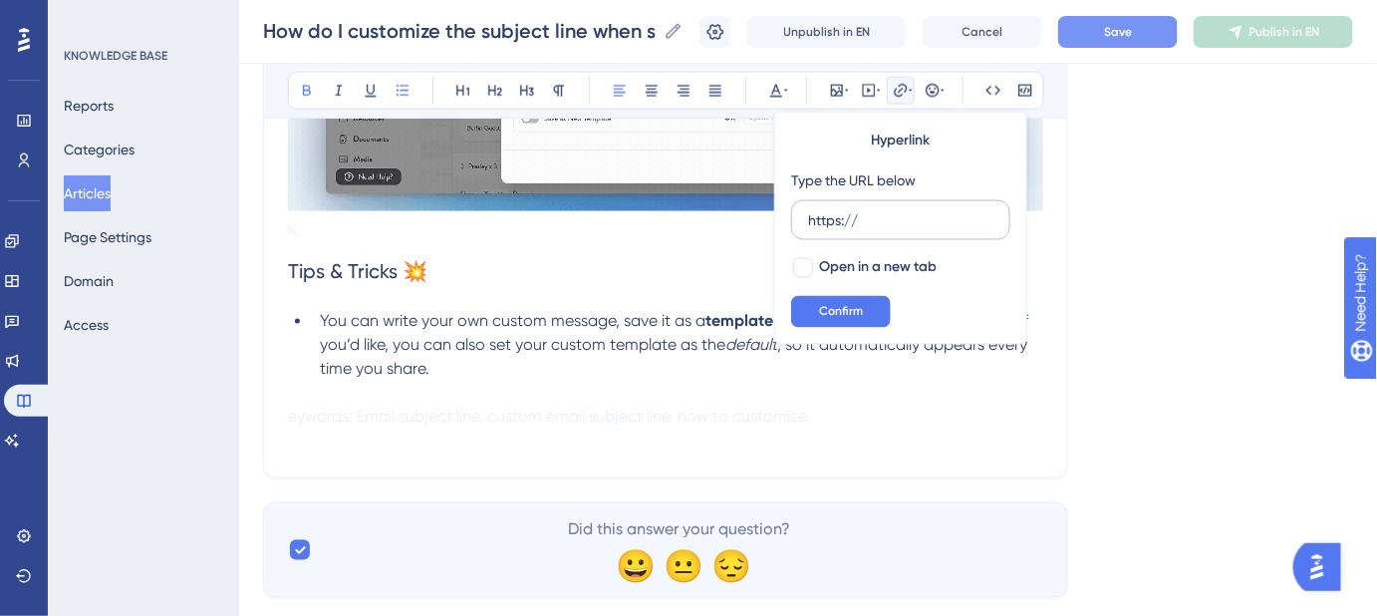
drag, startPoint x: 842, startPoint y: 223, endPoint x: 800, endPoint y: 223, distance: 41.9
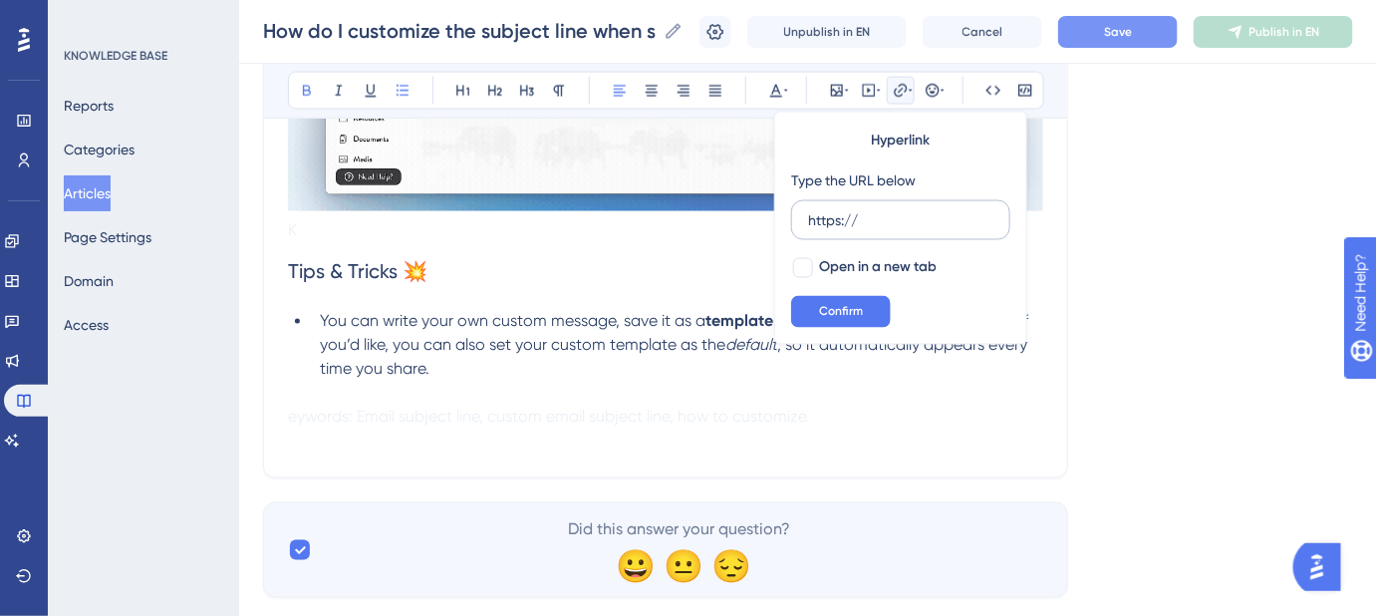
click at [800, 223] on label "https://" at bounding box center [900, 220] width 219 height 40
click at [808, 223] on input "https://" at bounding box center [900, 220] width 185 height 22
type input "https://help.safariportal.app/en/articles/7756-how-do-i-create-and-edit-an-emai…"
click at [809, 262] on div at bounding box center [803, 268] width 20 height 20
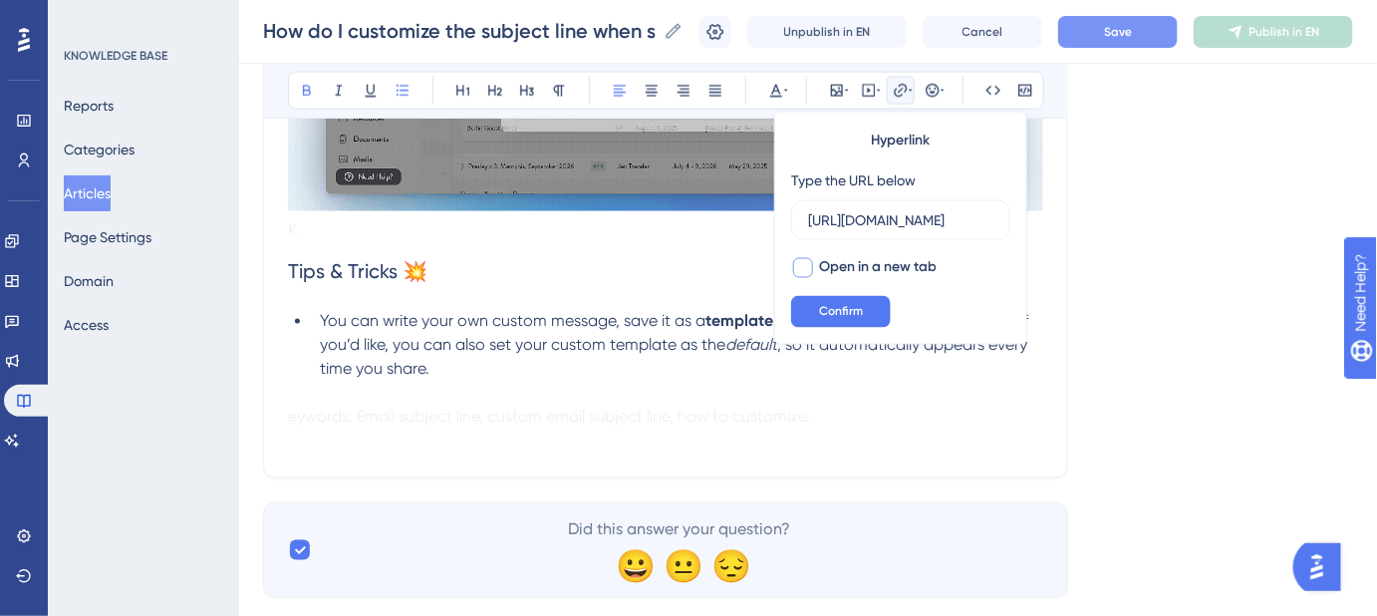
checkbox input "true"
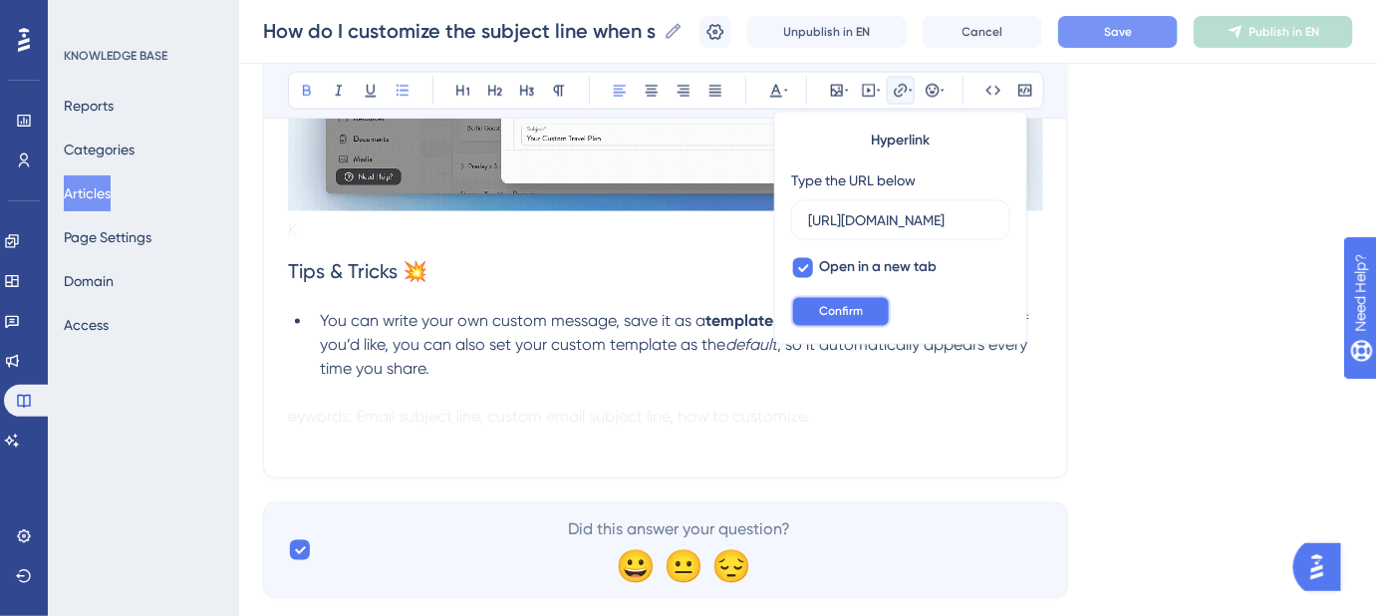
click at [822, 310] on span "Confirm" at bounding box center [841, 312] width 44 height 16
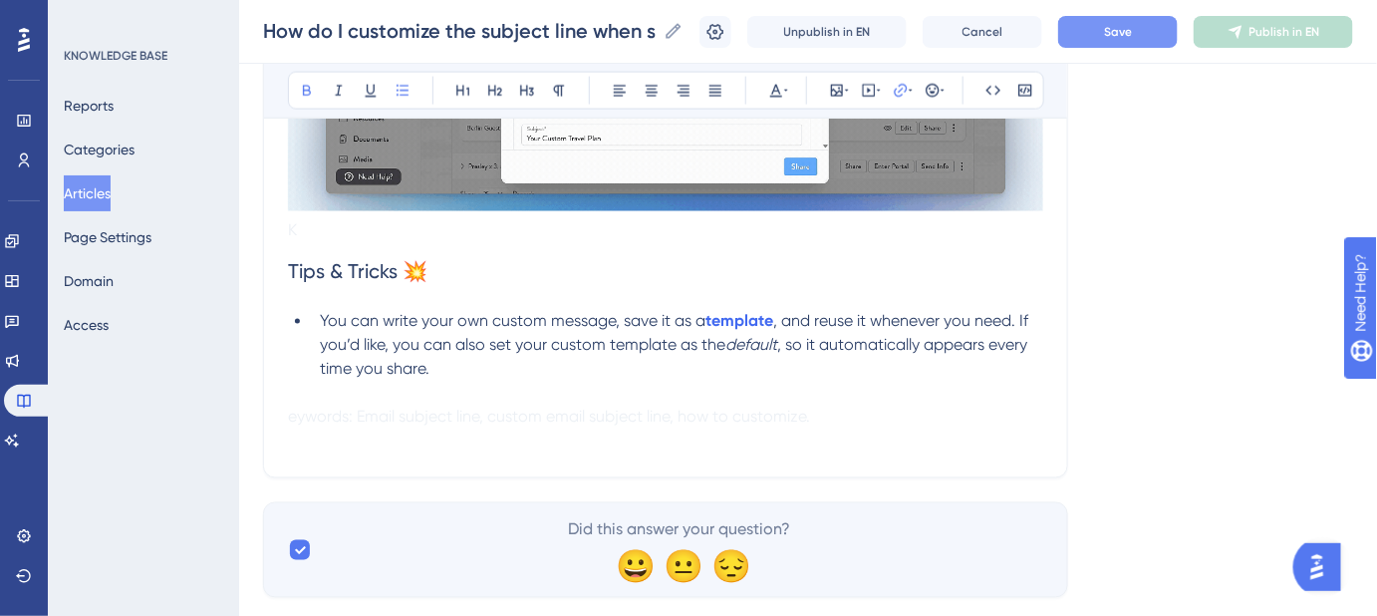
click at [869, 409] on p "eywords: Email subject line, custom email subject line, how to customize." at bounding box center [665, 418] width 755 height 24
click at [746, 347] on em "default" at bounding box center [752, 345] width 52 height 19
click at [826, 396] on p at bounding box center [665, 394] width 755 height 24
click at [1144, 39] on button "Save" at bounding box center [1118, 32] width 120 height 32
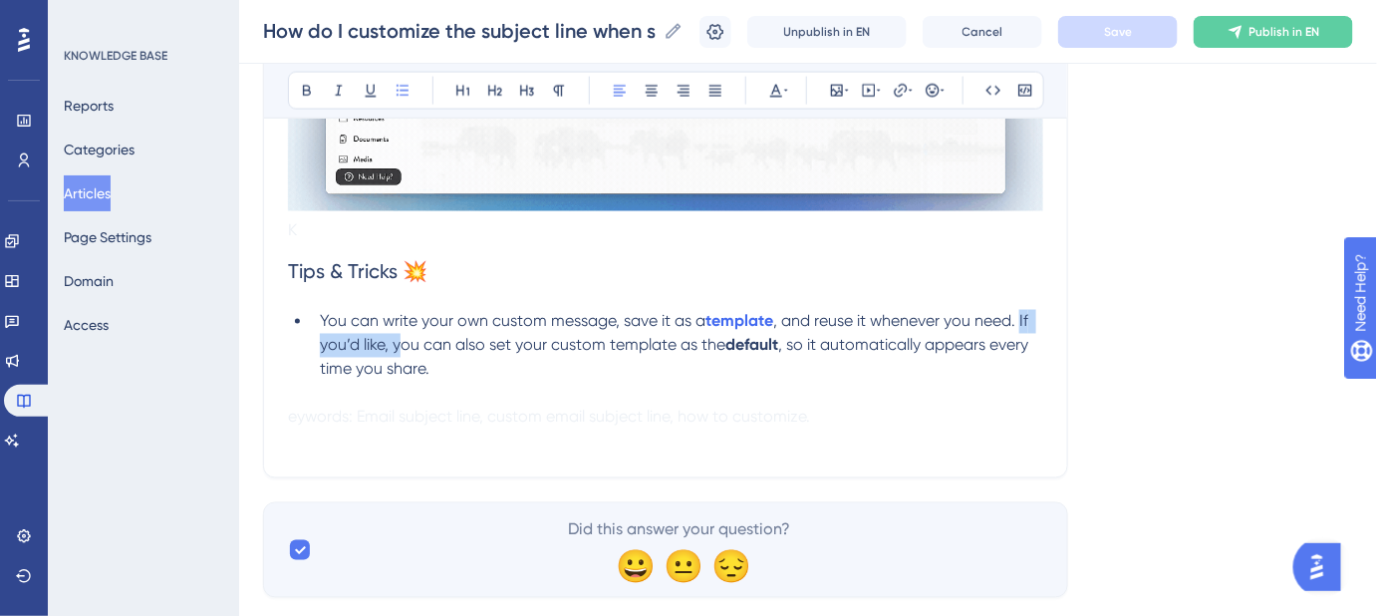
drag, startPoint x: 398, startPoint y: 342, endPoint x: 1024, endPoint y: 315, distance: 626.4
click at [1024, 315] on span ", and reuse it whenever you need. If you’d like, you can also set your custom t…" at bounding box center [676, 333] width 713 height 43
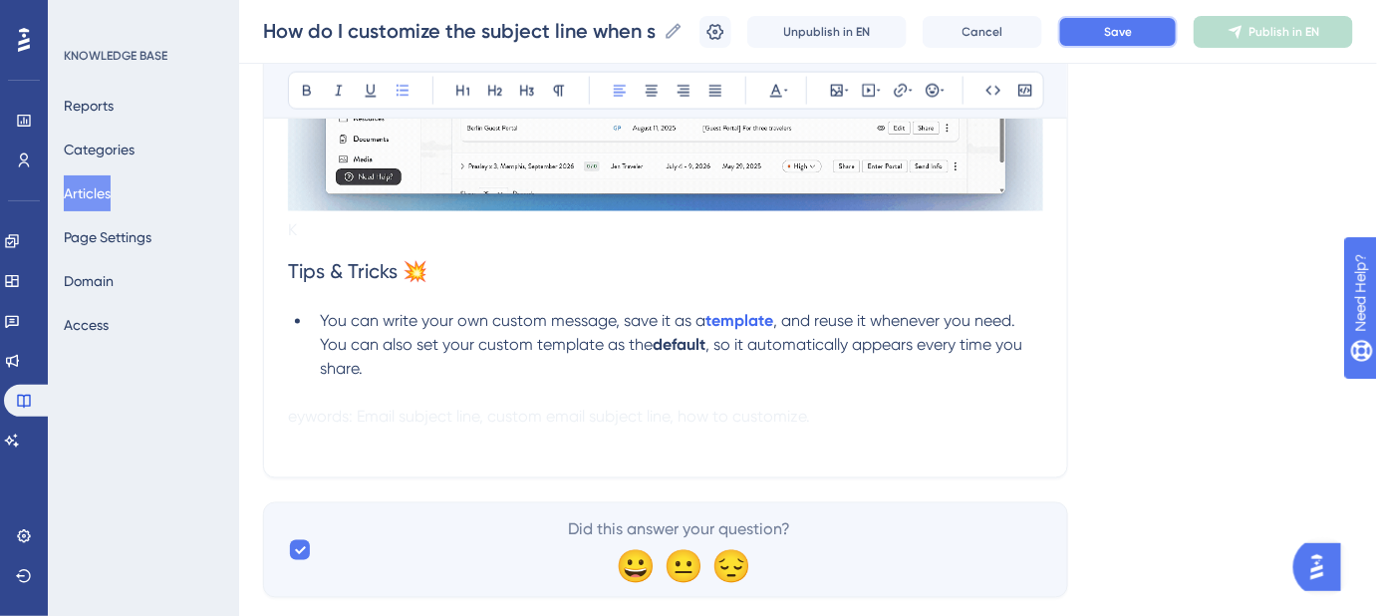
click at [1132, 36] on span "Save" at bounding box center [1118, 32] width 28 height 16
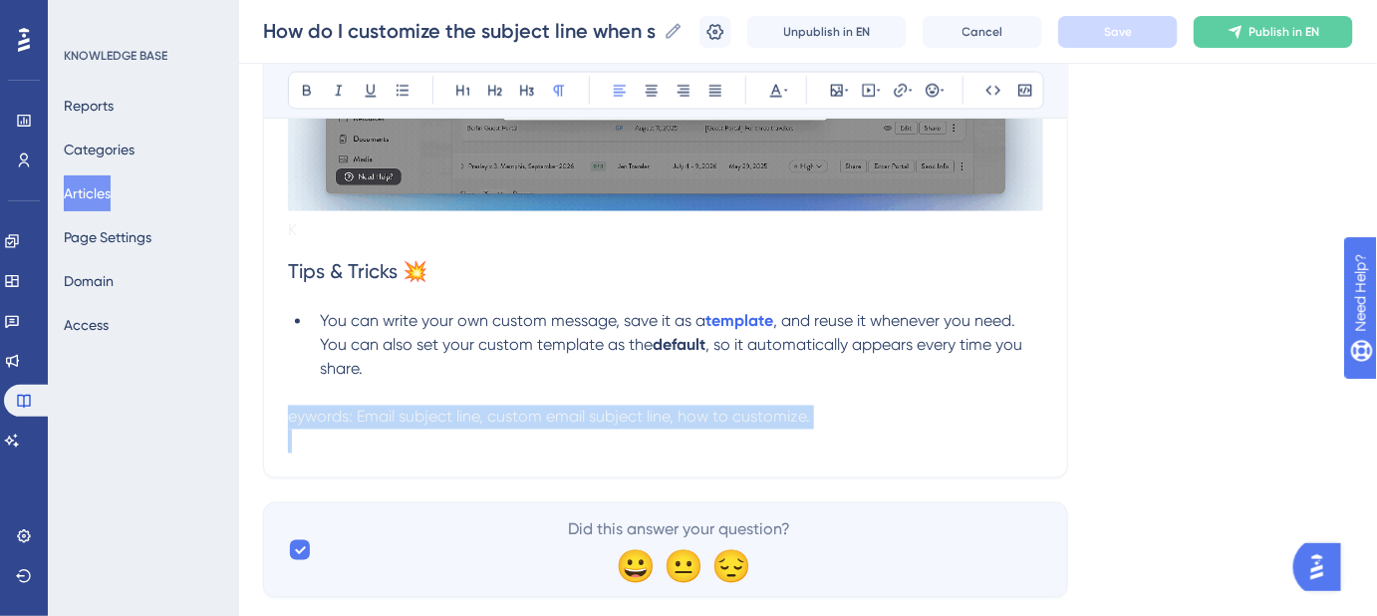
drag, startPoint x: 762, startPoint y: 429, endPoint x: 193, endPoint y: 413, distance: 569.3
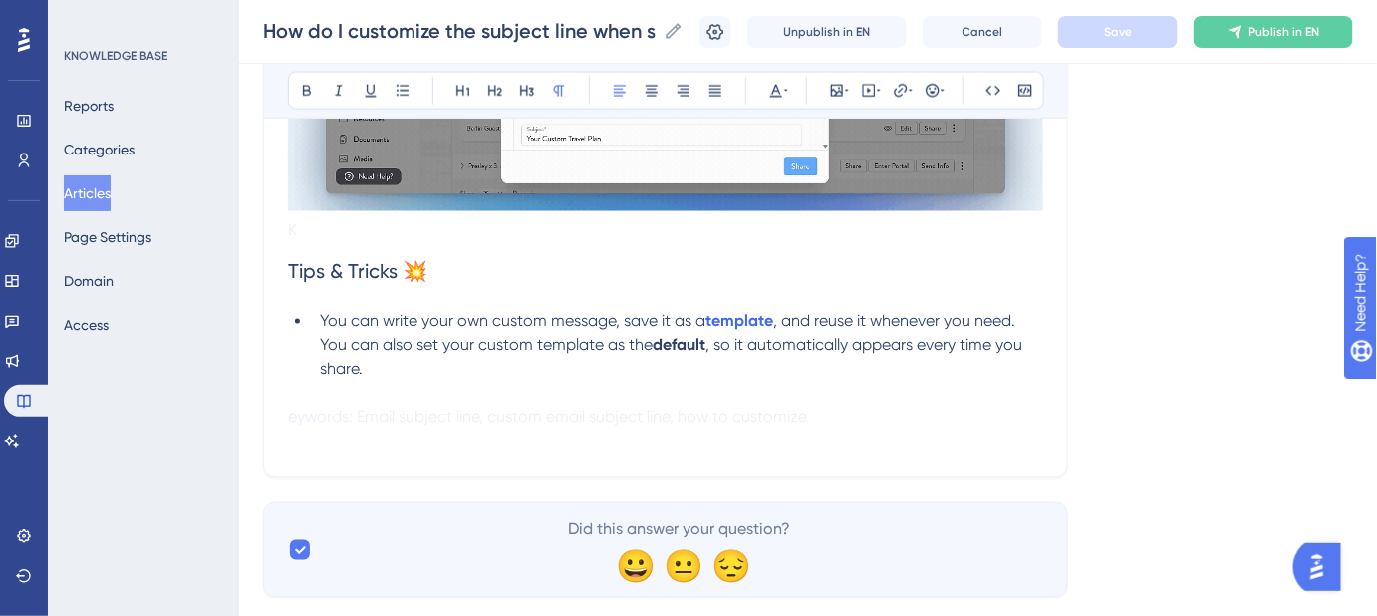
click at [291, 417] on span "eywords: Email subject line, custom email subject line, how to customize." at bounding box center [549, 417] width 522 height 19
click at [290, 416] on span "eywords: Email subject line, custom email subject line, how to customize." at bounding box center [549, 417] width 522 height 19
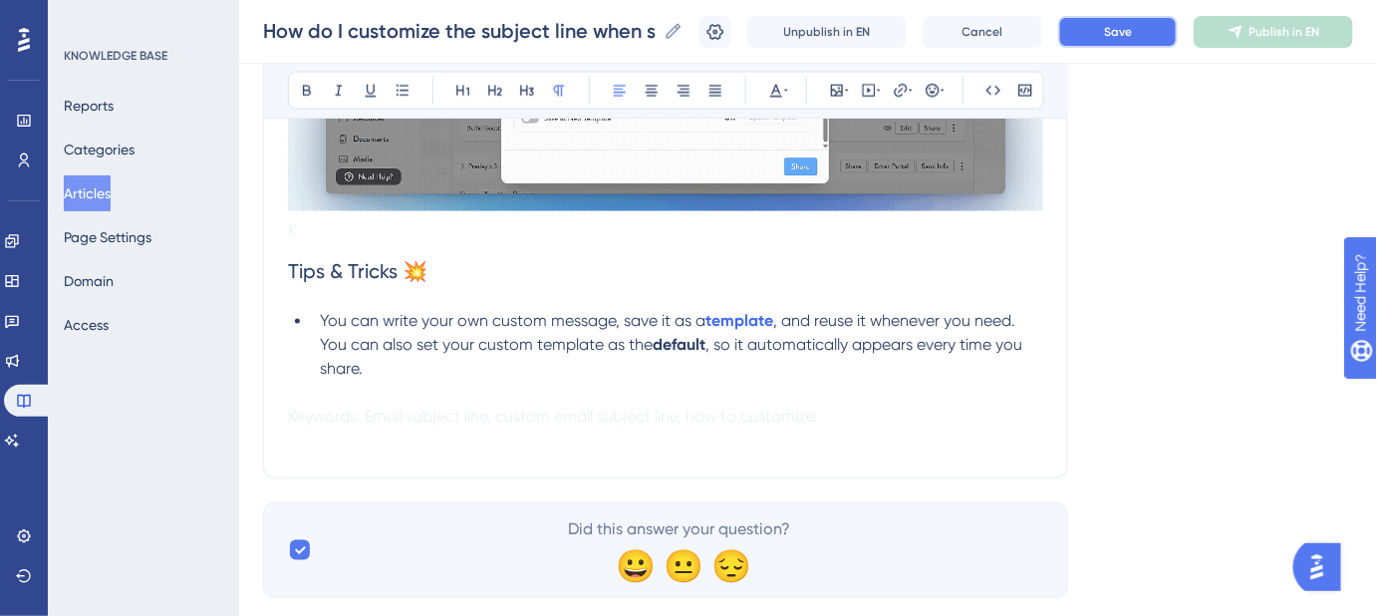
click at [1118, 28] on span "Save" at bounding box center [1118, 32] width 28 height 16
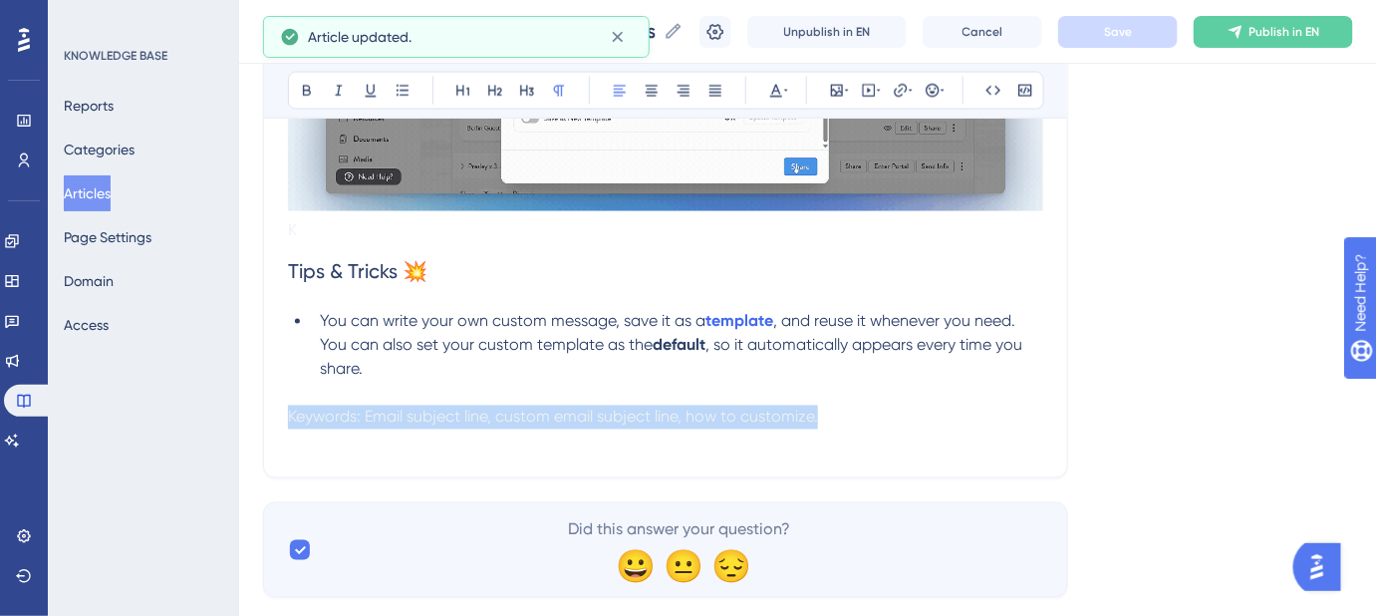
drag, startPoint x: 816, startPoint y: 421, endPoint x: 251, endPoint y: 415, distance: 565.1
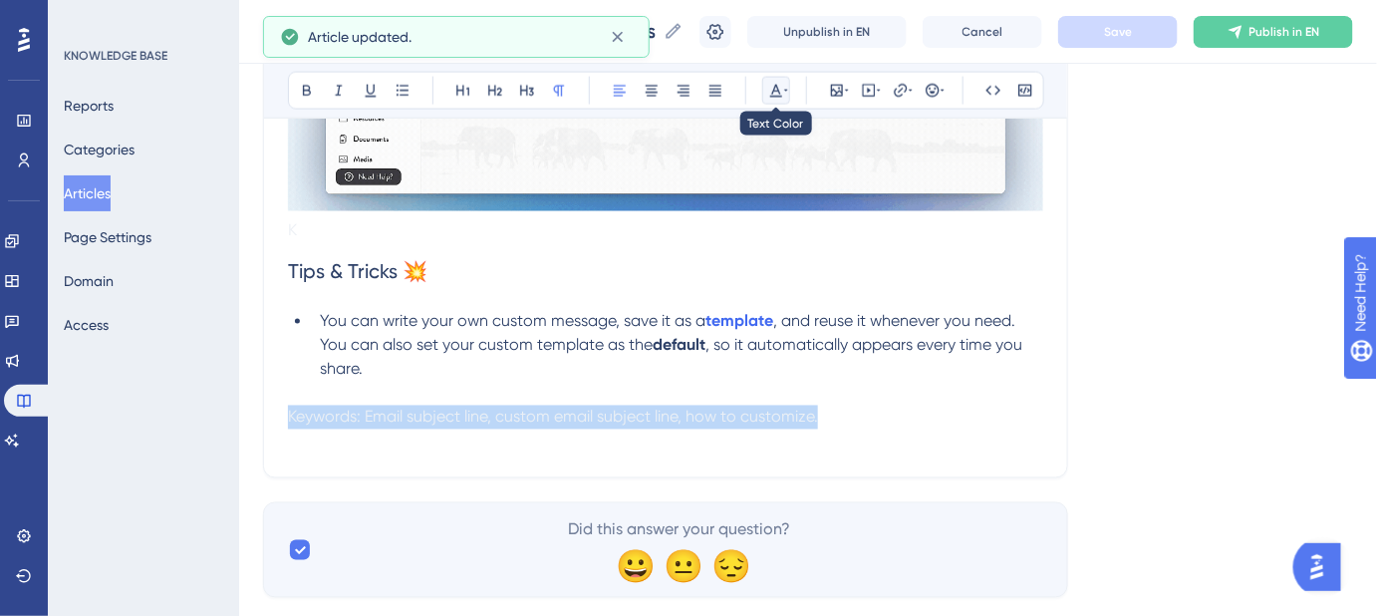
click at [777, 98] on icon at bounding box center [776, 91] width 16 height 16
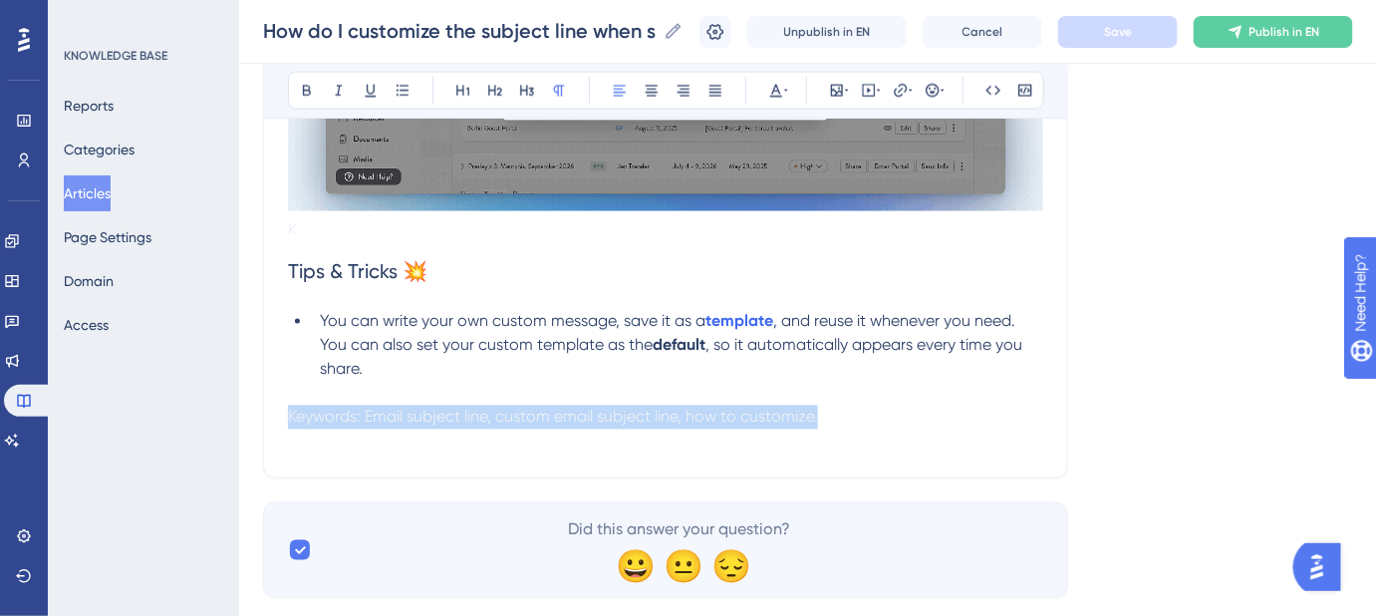
drag, startPoint x: 813, startPoint y: 416, endPoint x: 270, endPoint y: 416, distance: 543.2
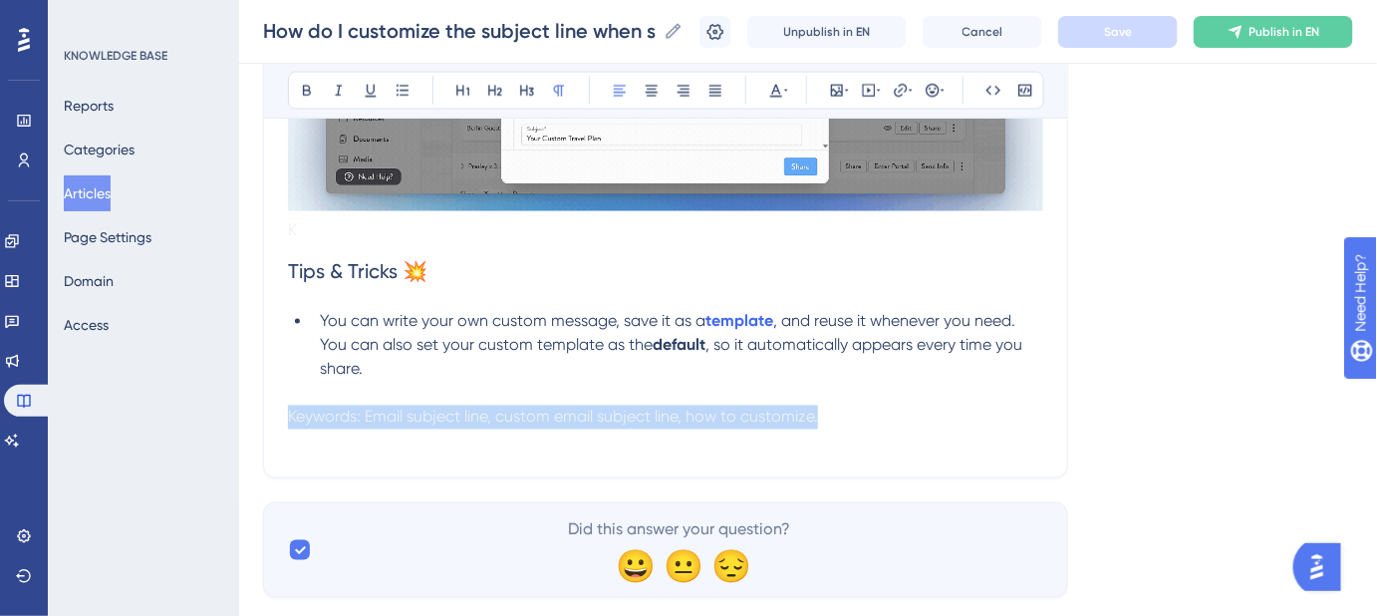
click at [784, 90] on icon at bounding box center [786, 91] width 4 height 16
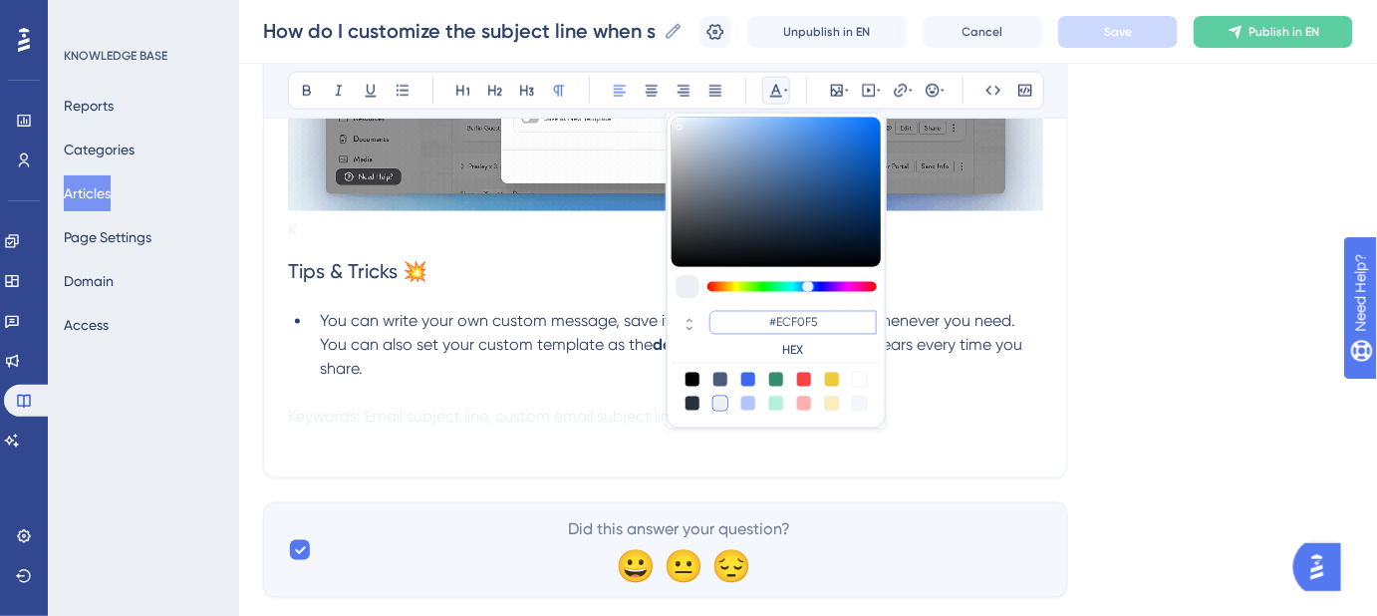
click at [818, 326] on input "#ECF0F5" at bounding box center [793, 323] width 167 height 24
drag, startPoint x: 822, startPoint y: 323, endPoint x: 746, endPoint y: 323, distance: 75.7
click at [746, 323] on input "#ECF0F5" at bounding box center [793, 323] width 167 height 24
paste input "FFFFFF"
type input "#FFFFFF"
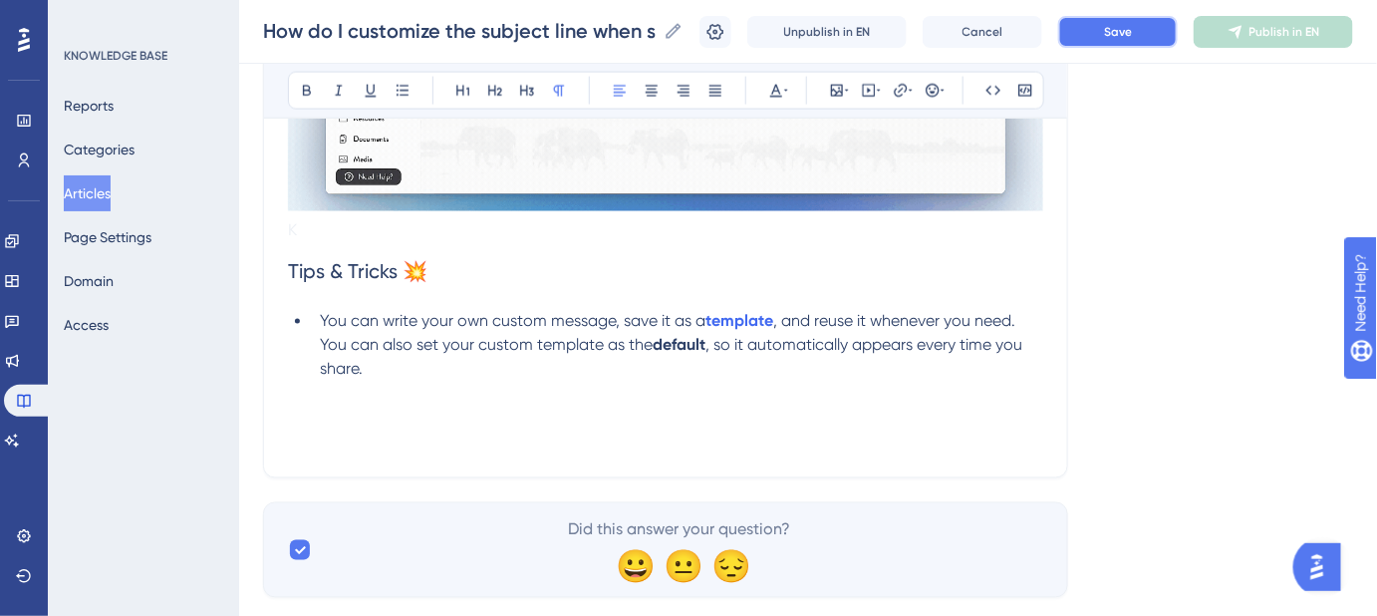
click at [1148, 41] on button "Save" at bounding box center [1118, 32] width 120 height 32
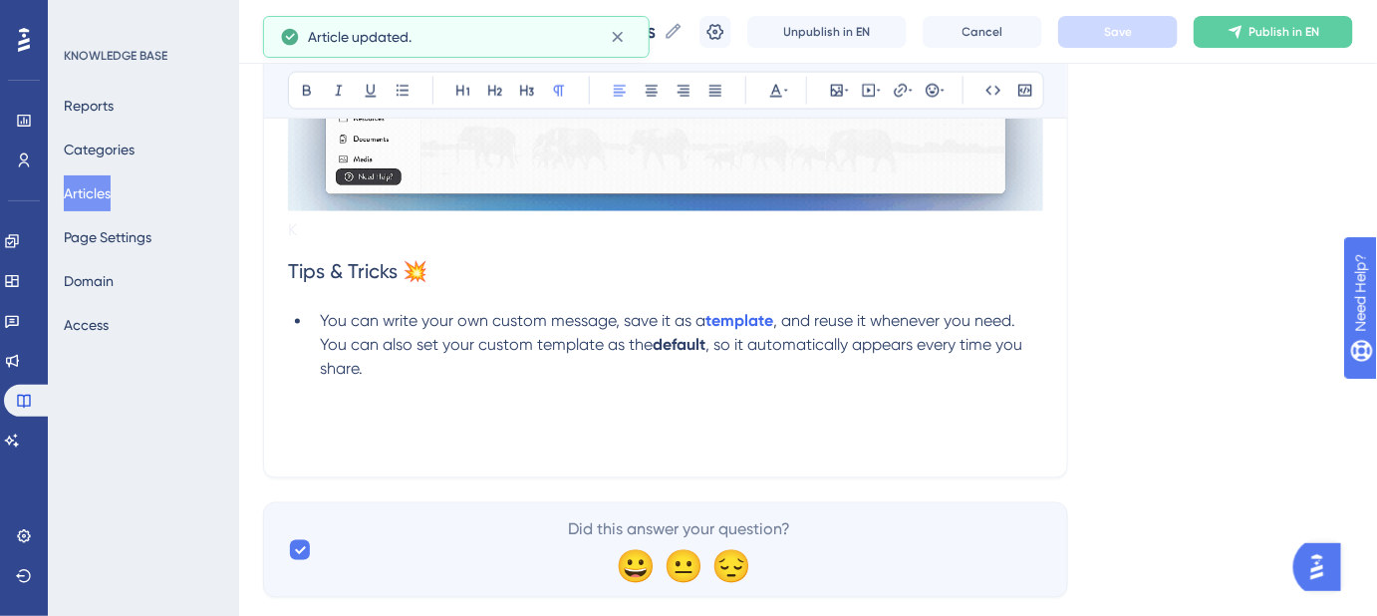
click at [404, 378] on li "You can write your own custom message, save it as a template , and reuse it whe…" at bounding box center [678, 346] width 732 height 72
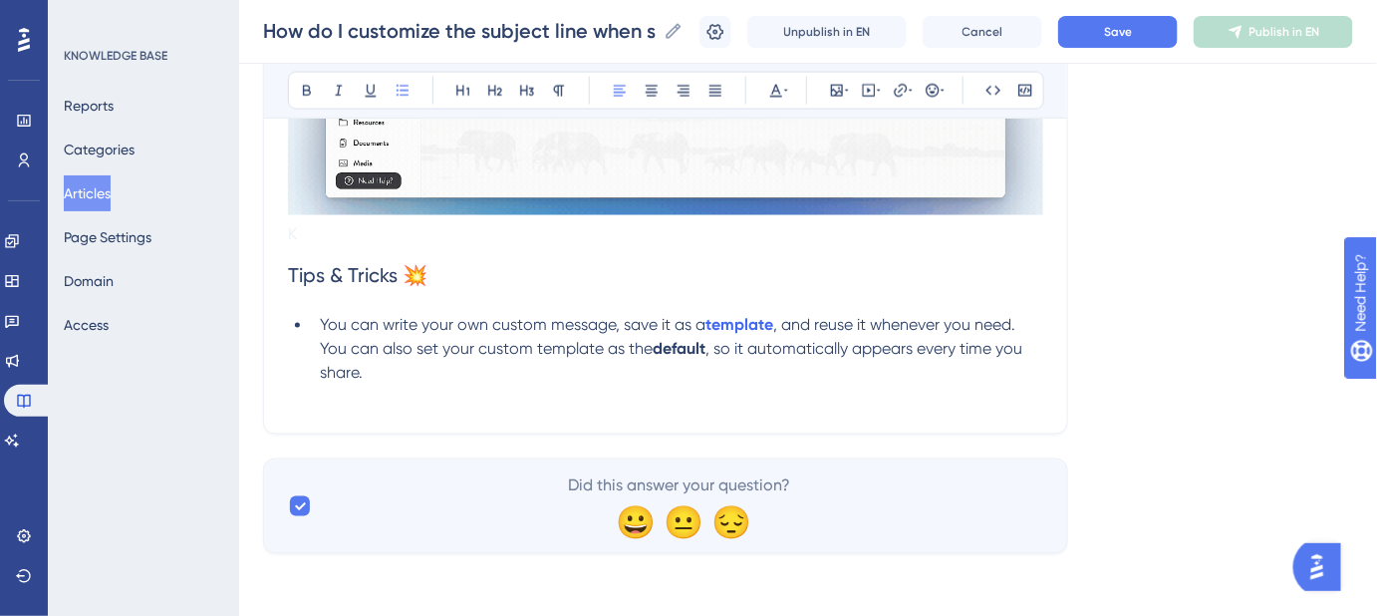
scroll to position [997, 0]
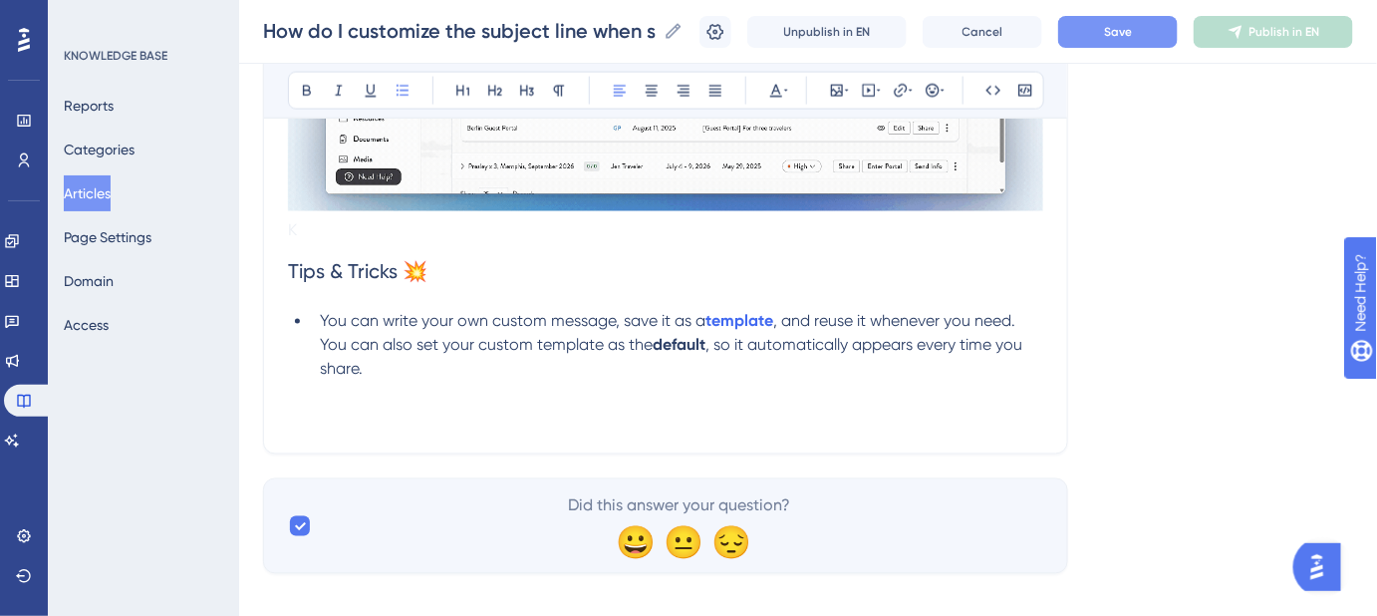
click at [1136, 22] on button "Save" at bounding box center [1118, 32] width 120 height 32
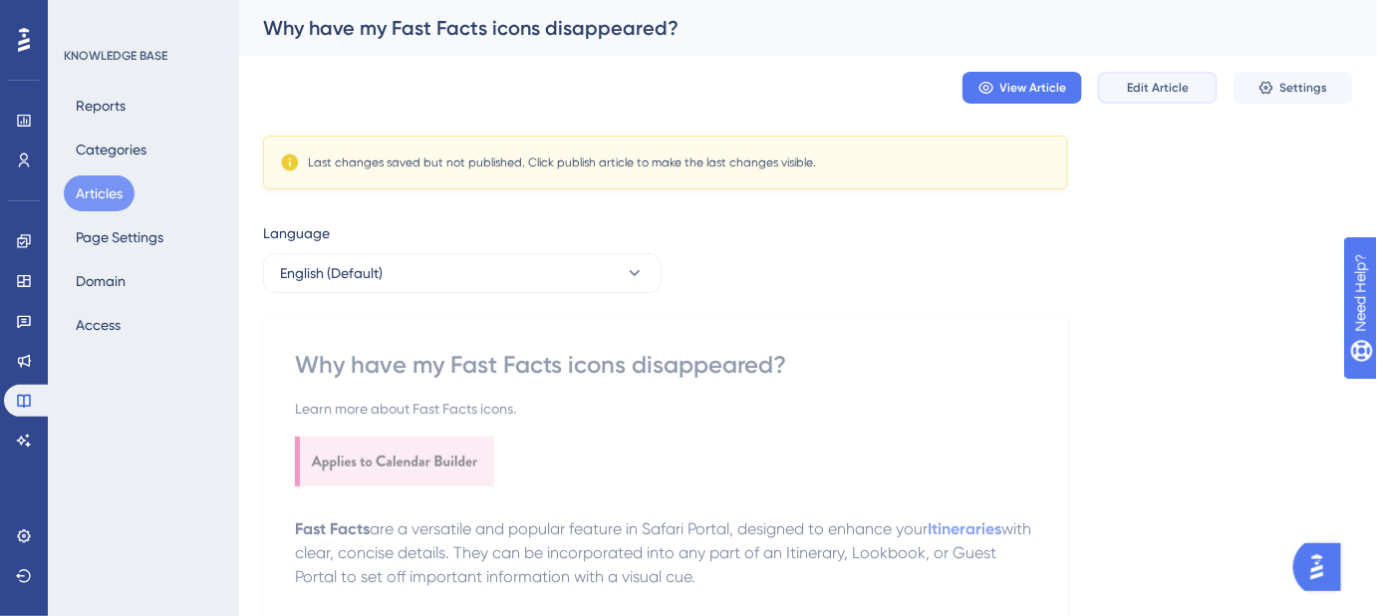
click at [1182, 90] on span "Edit Article" at bounding box center [1158, 88] width 62 height 16
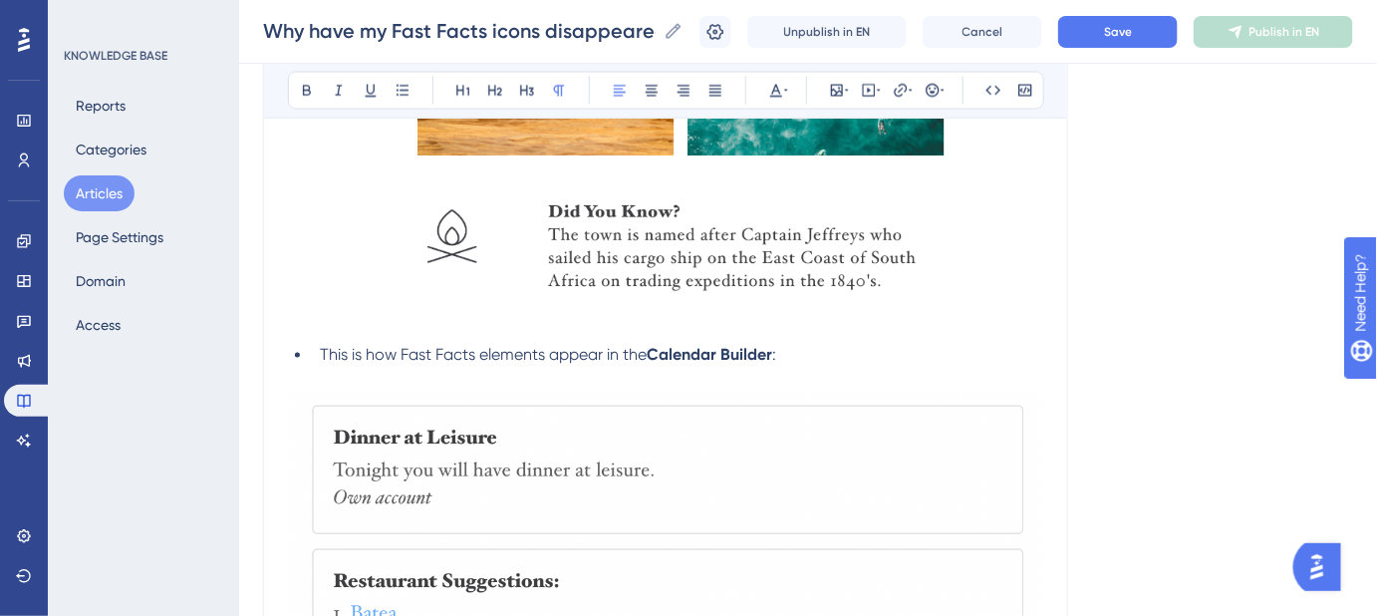
scroll to position [1536, 0]
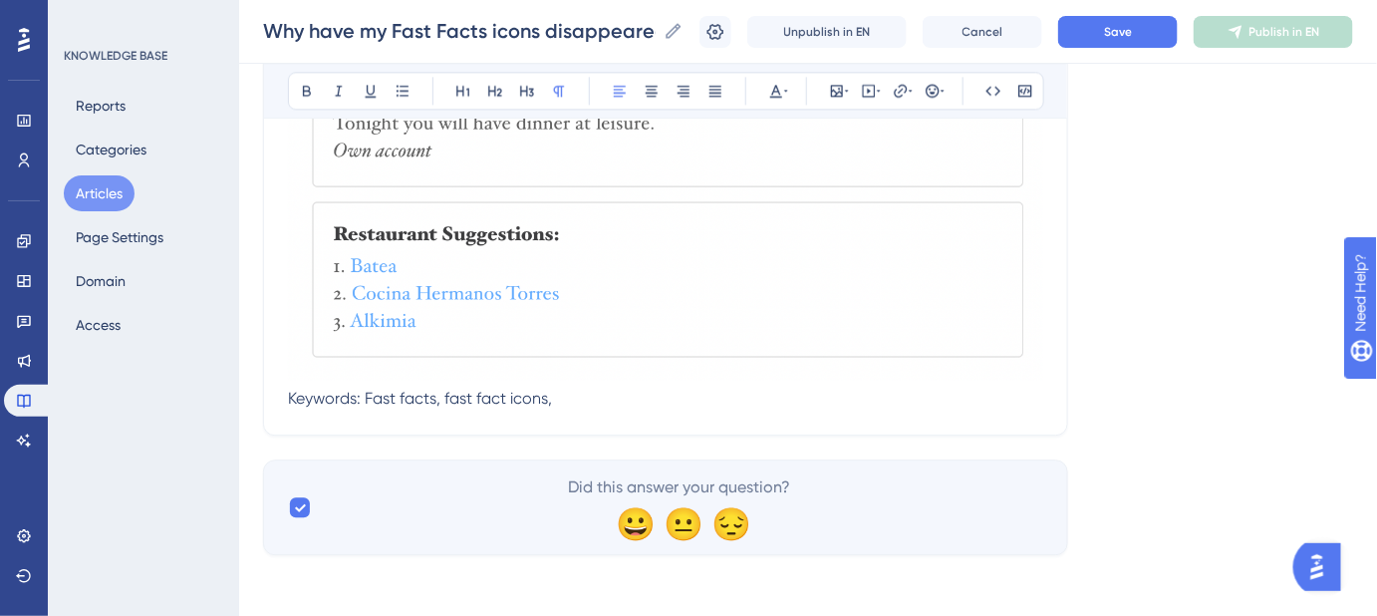
drag, startPoint x: 578, startPoint y: 399, endPoint x: 268, endPoint y: 399, distance: 309.9
click at [786, 92] on icon at bounding box center [786, 91] width 4 height 16
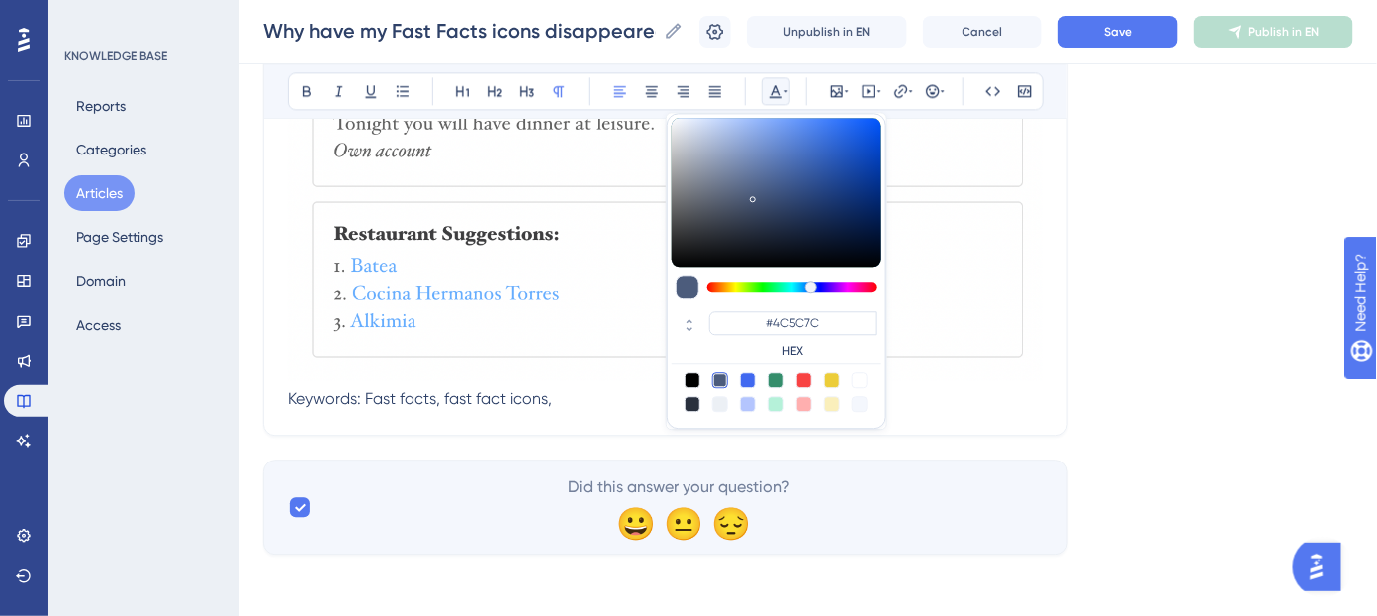
click at [721, 407] on div at bounding box center [721, 404] width 16 height 16
type input "#ECF0F5"
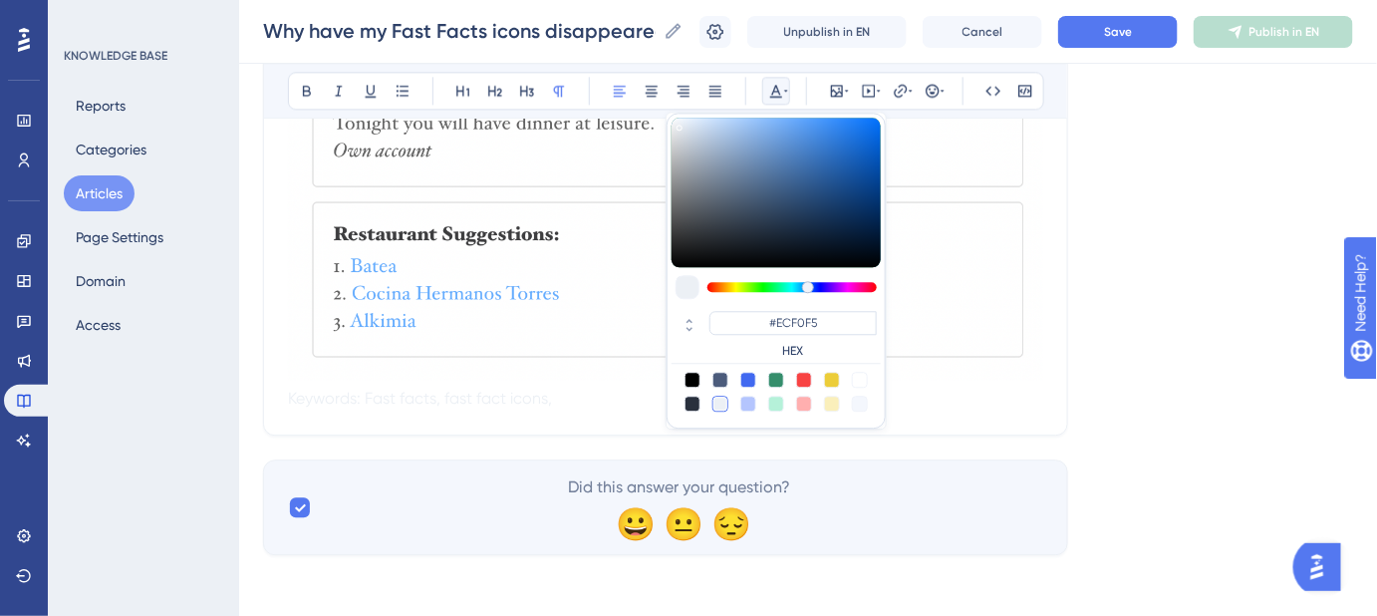
click at [982, 404] on p "Keywords: Fast facts, fast fact icons," at bounding box center [665, 227] width 755 height 367
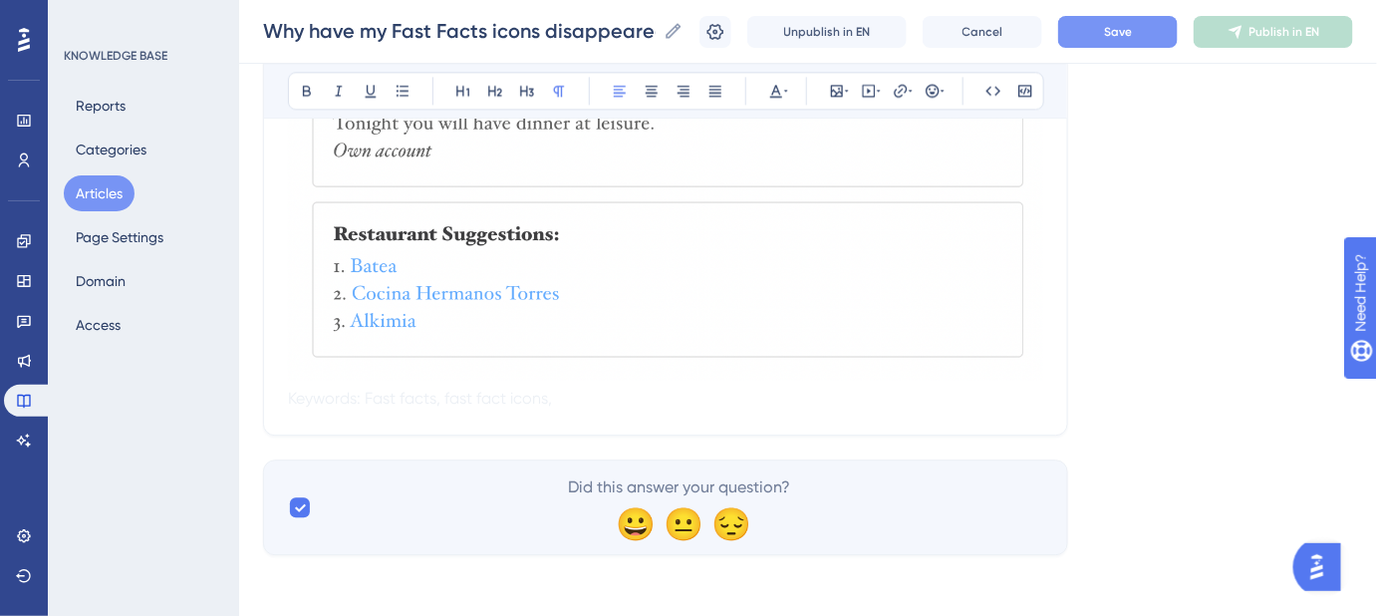
click at [1152, 26] on button "Save" at bounding box center [1118, 32] width 120 height 32
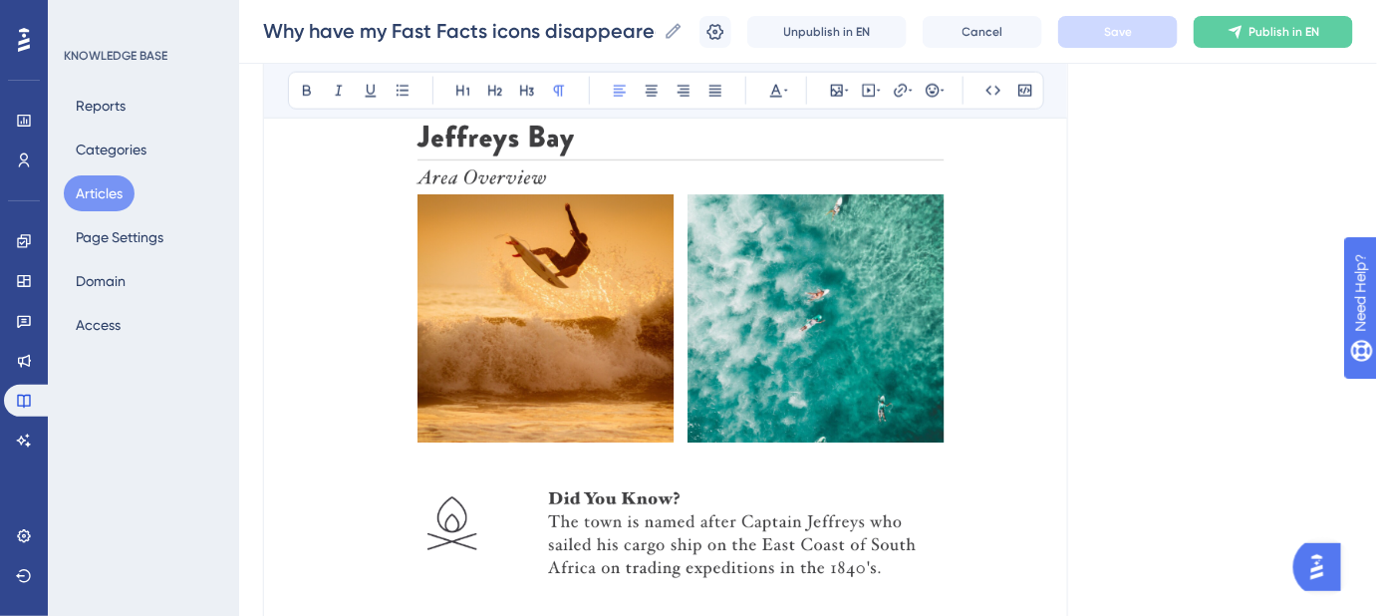
scroll to position [720, 0]
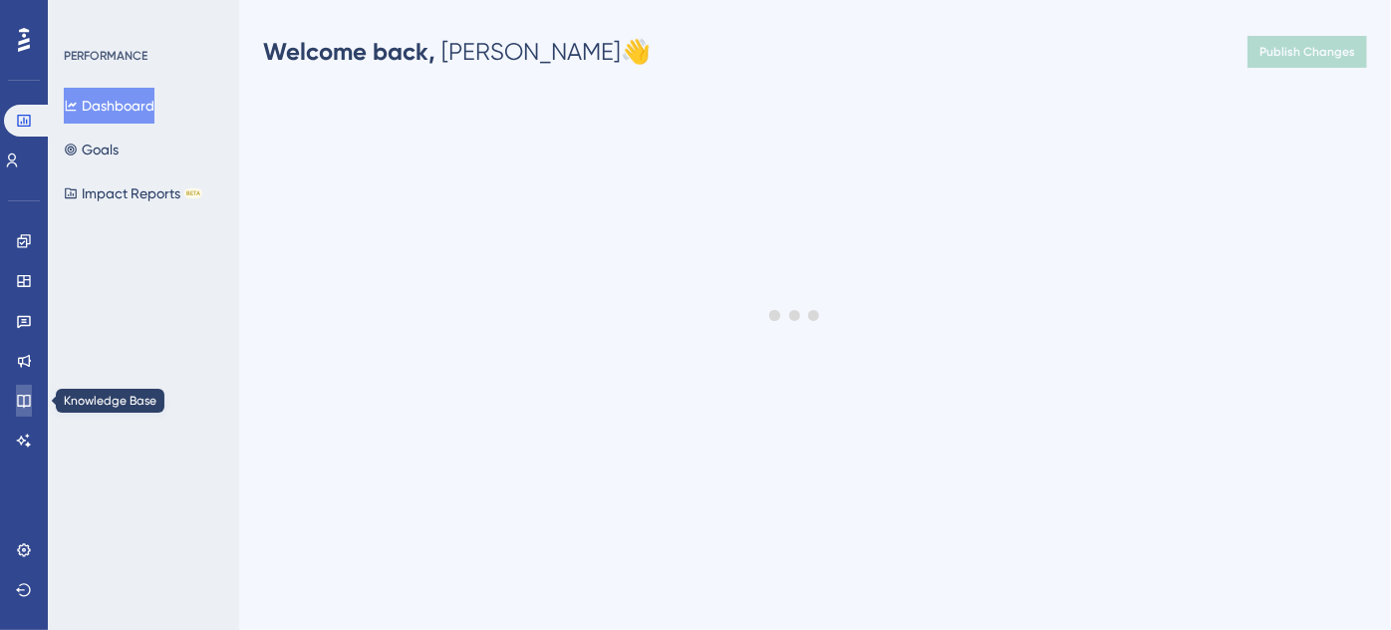
click at [24, 398] on icon at bounding box center [23, 401] width 13 height 13
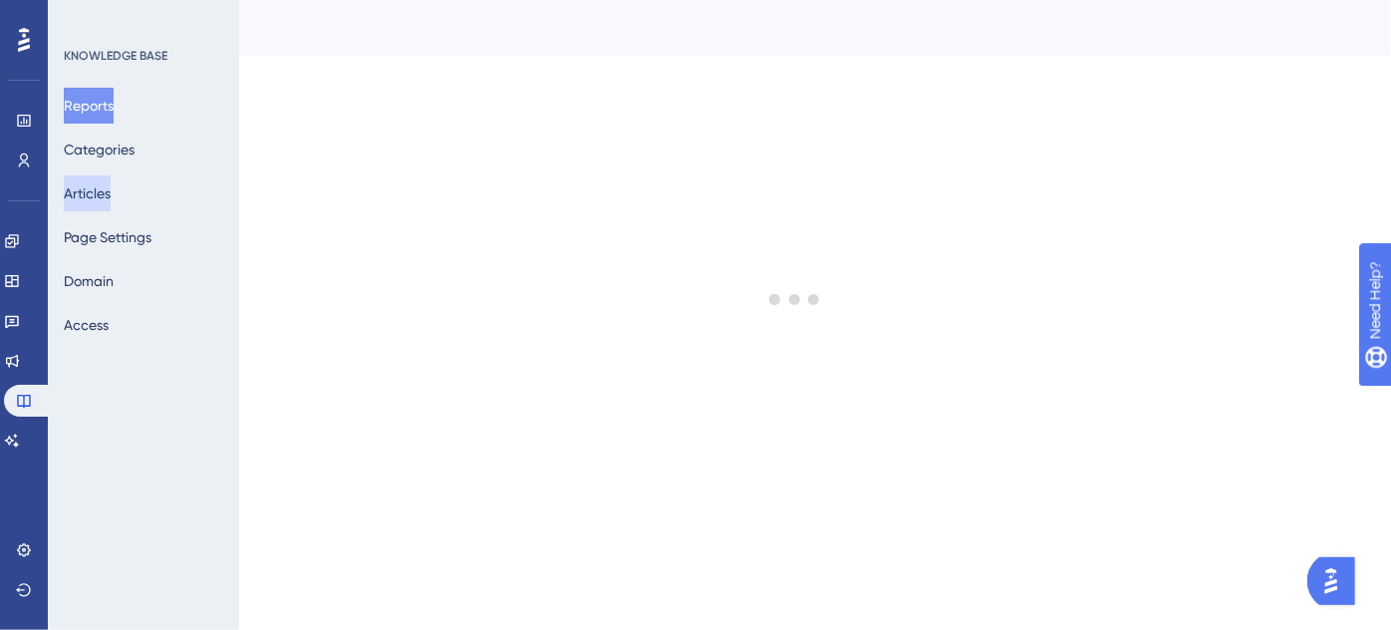
click at [98, 193] on button "Articles" at bounding box center [87, 193] width 47 height 36
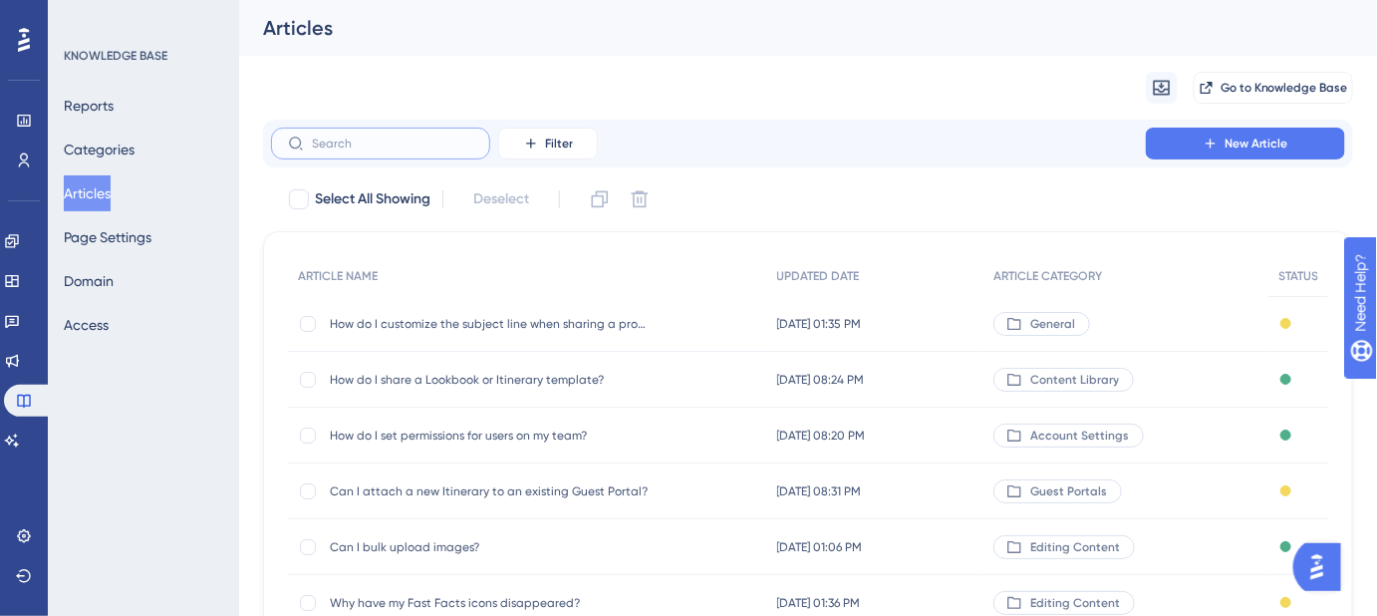
click at [365, 140] on input "text" at bounding box center [392, 144] width 161 height 14
paste input "Why do I need to add my Terms & Policies in order to unlock Guest Forms?"
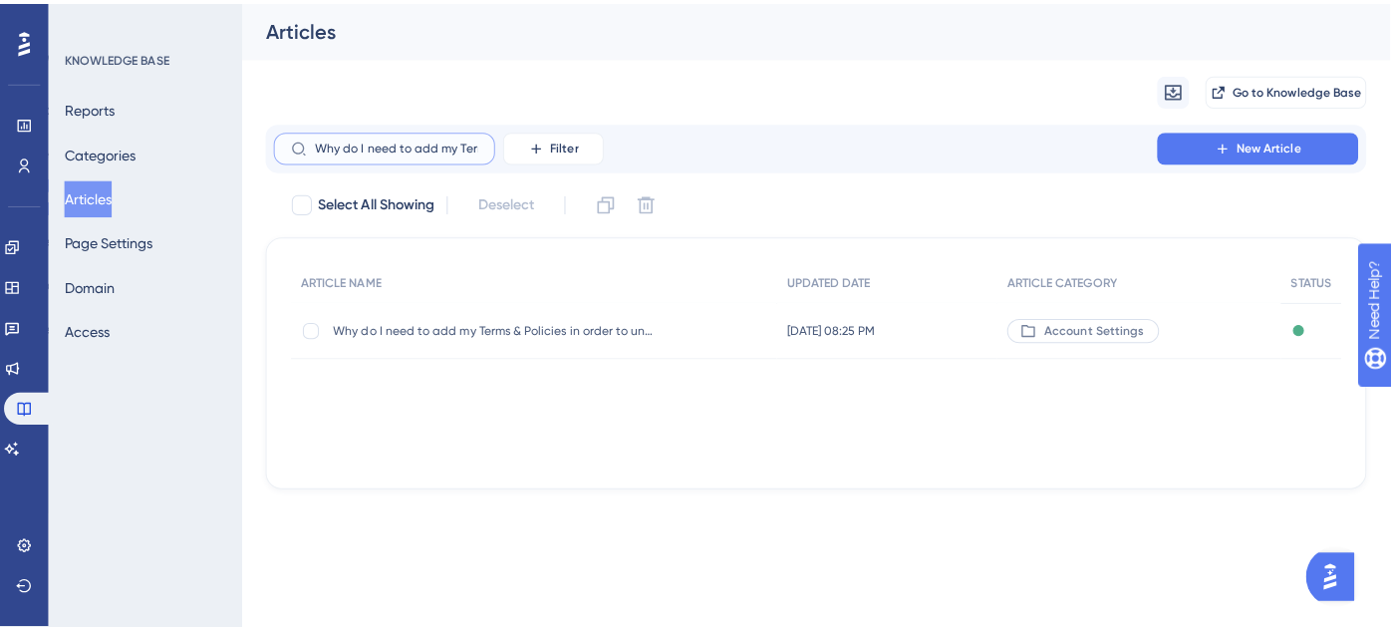
scroll to position [0, 240]
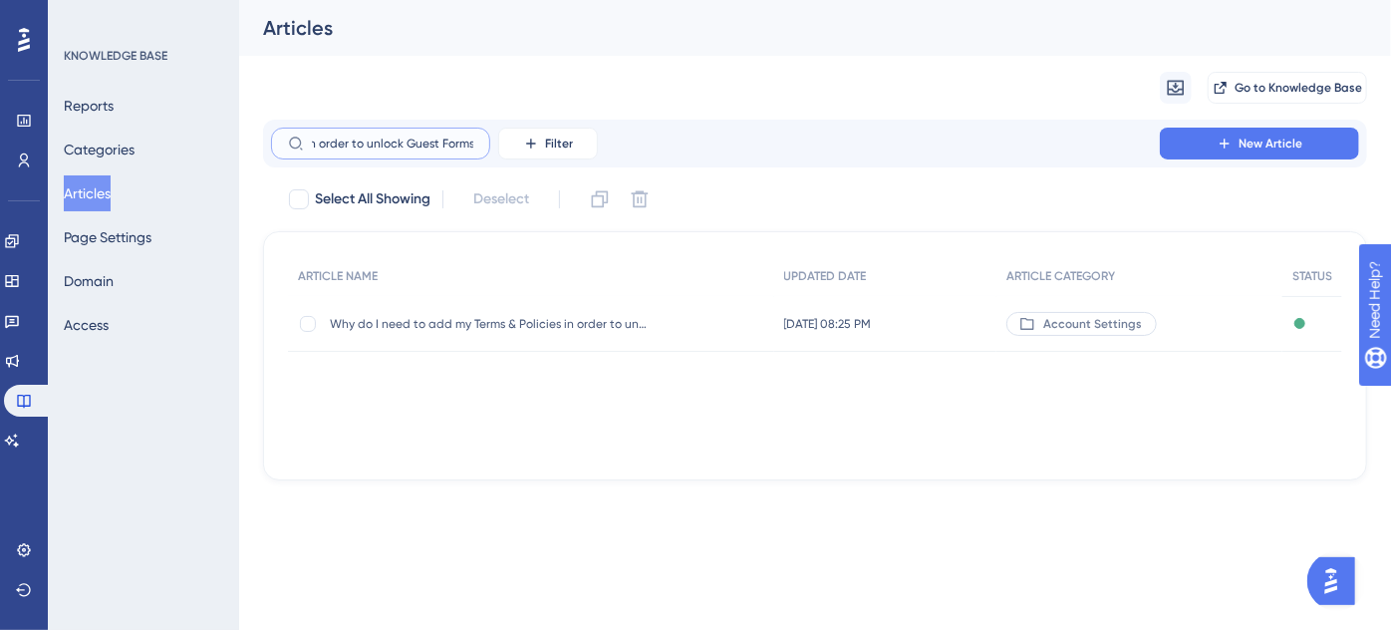
type input "Why do I need to add my Terms & Policies in order to unlock Guest Forms?"
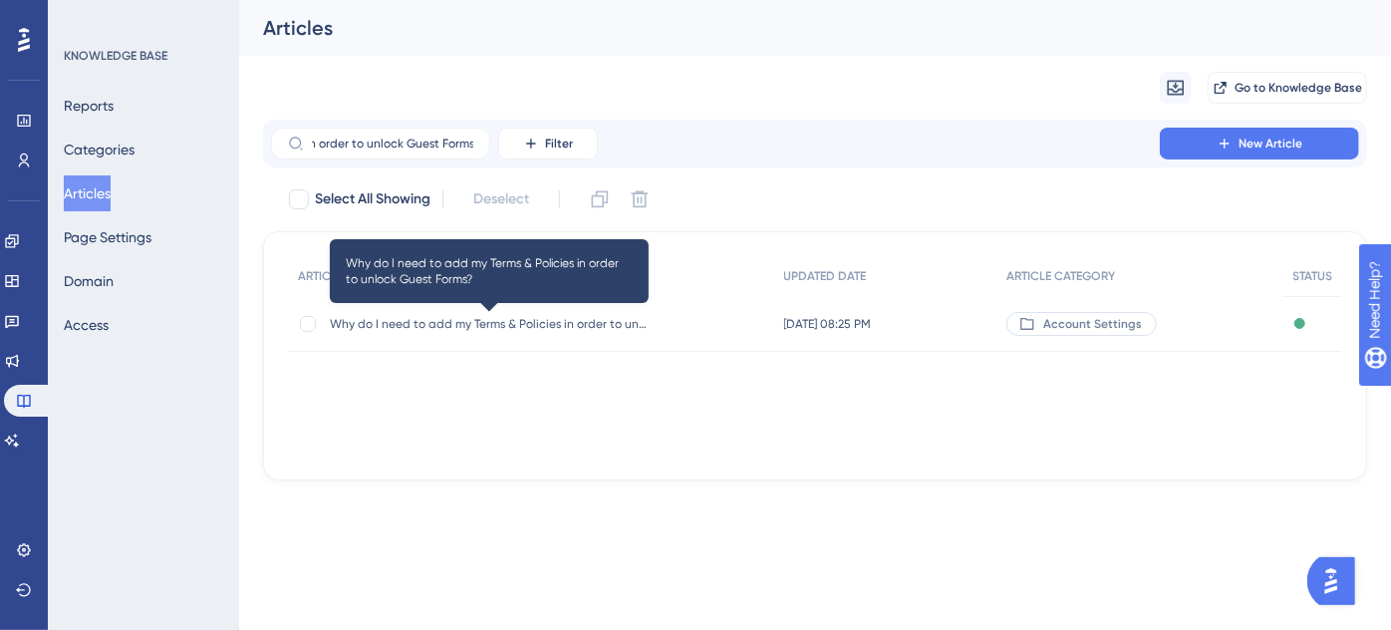
click at [499, 327] on span "Why do I need to add my Terms & Policies in order to unlock Guest Forms?" at bounding box center [489, 324] width 319 height 16
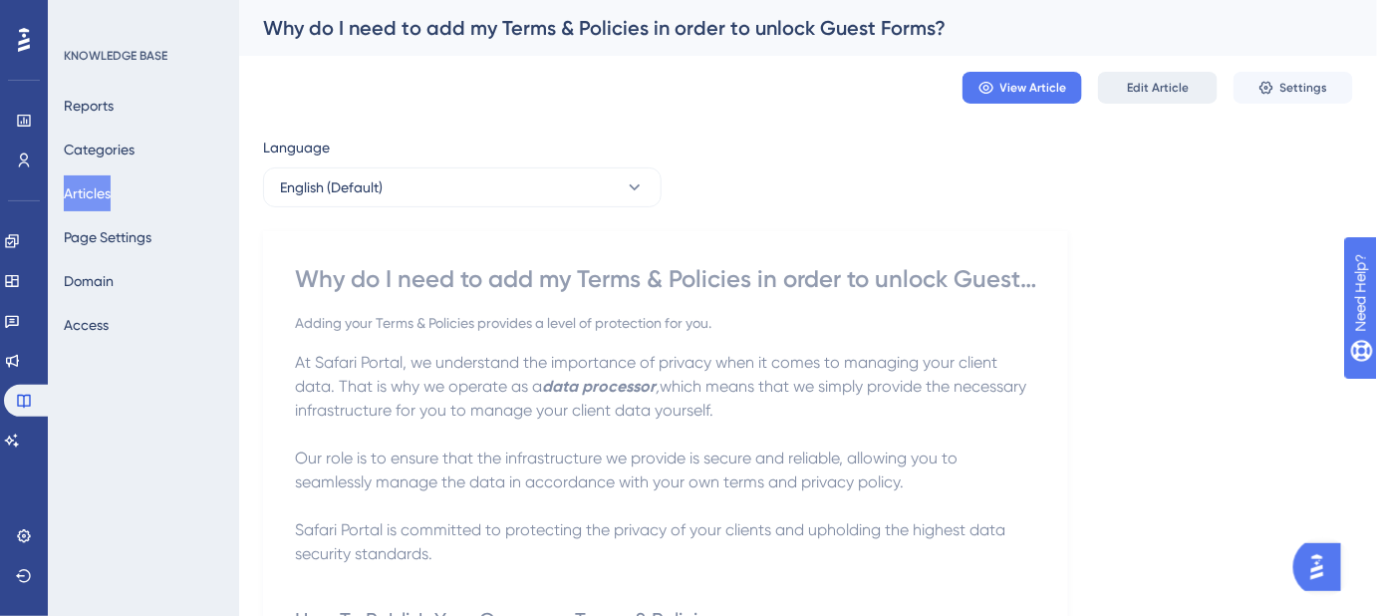
click at [1161, 82] on span "Edit Article" at bounding box center [1158, 88] width 62 height 16
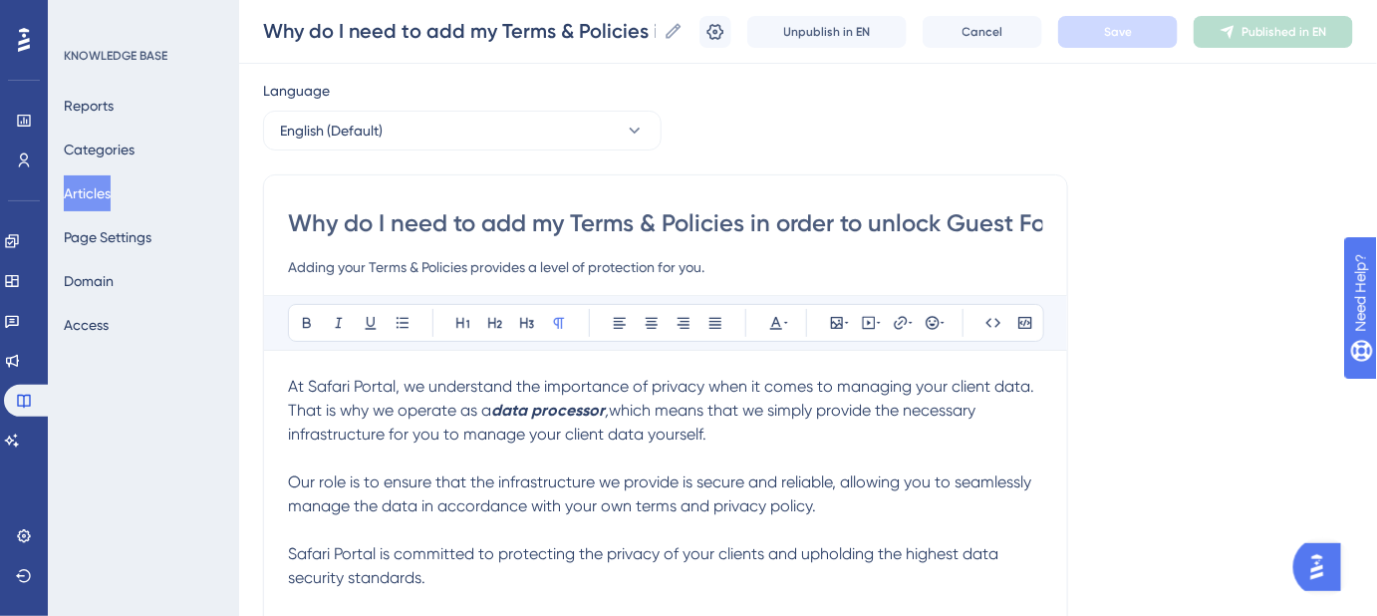
scroll to position [90, 0]
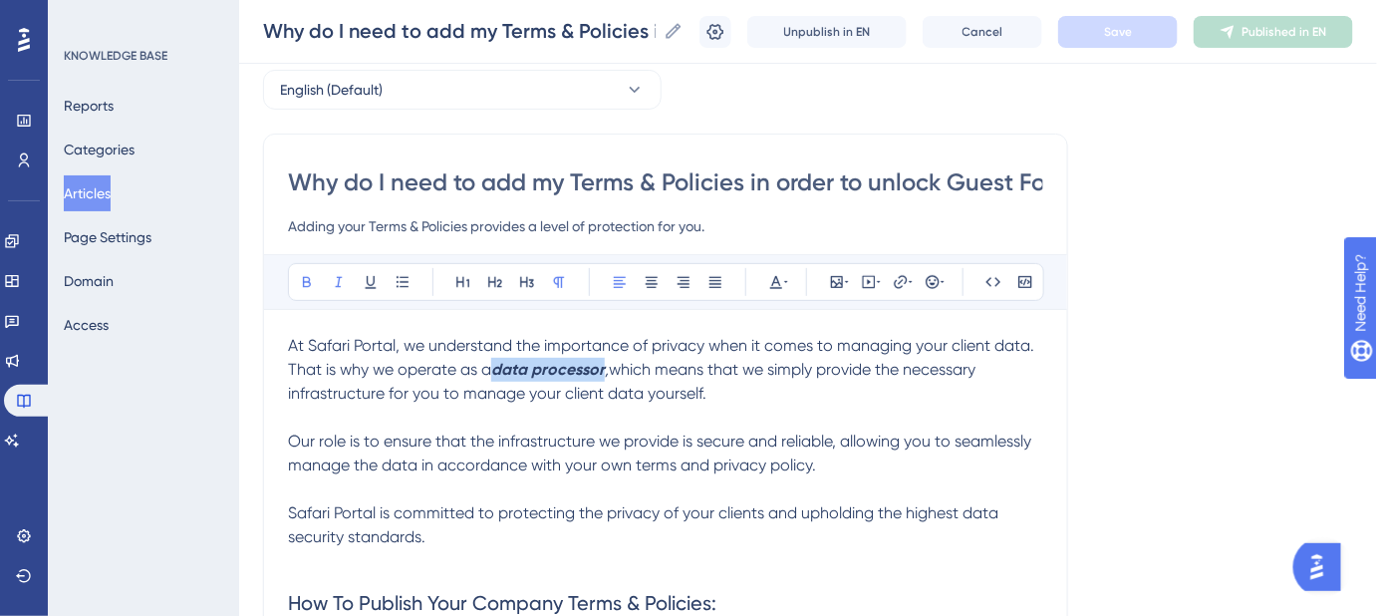
drag, startPoint x: 609, startPoint y: 368, endPoint x: 499, endPoint y: 371, distance: 109.7
click at [499, 371] on p "At Safari Portal, we understand the importance of privacy when it comes to mana…" at bounding box center [665, 370] width 755 height 72
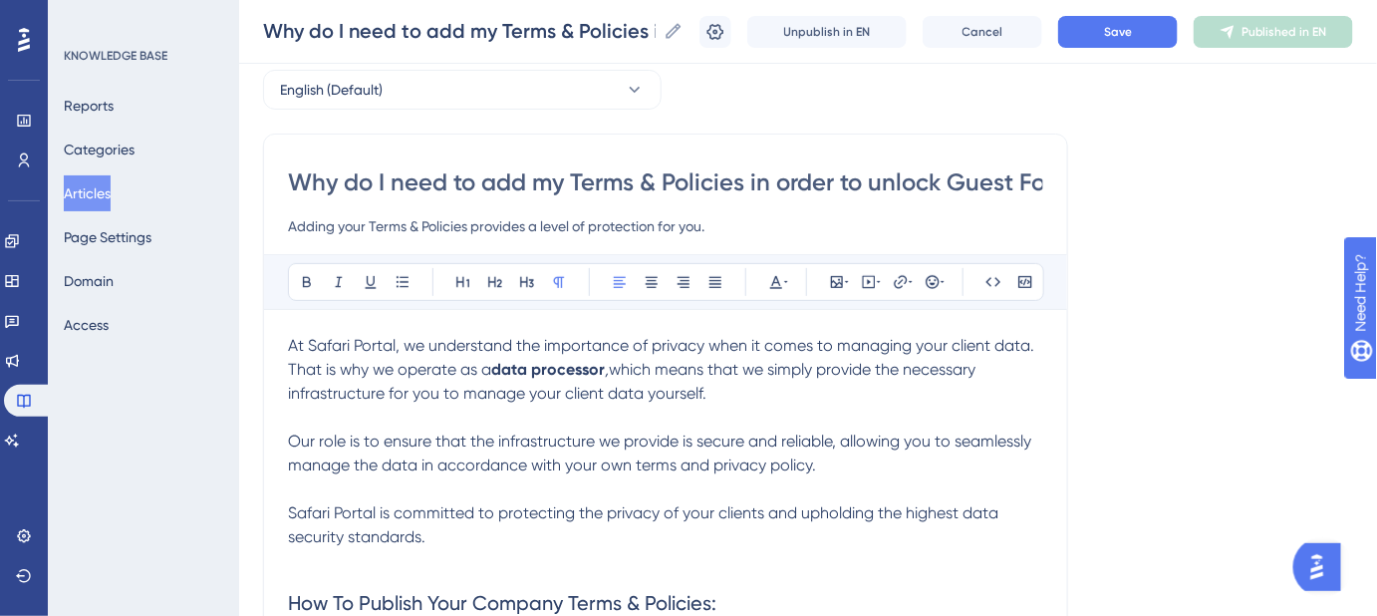
click at [934, 456] on p "Our role is to ensure that the infrastructure we provide is secure and reliable…" at bounding box center [665, 454] width 755 height 48
click at [881, 377] on span "which means that we simply provide the necessary infrastructure for you to mana…" at bounding box center [634, 381] width 692 height 43
click at [643, 444] on span "Our role is to ensure that the infrastructure we provide is secure and reliable…" at bounding box center [661, 453] width 747 height 43
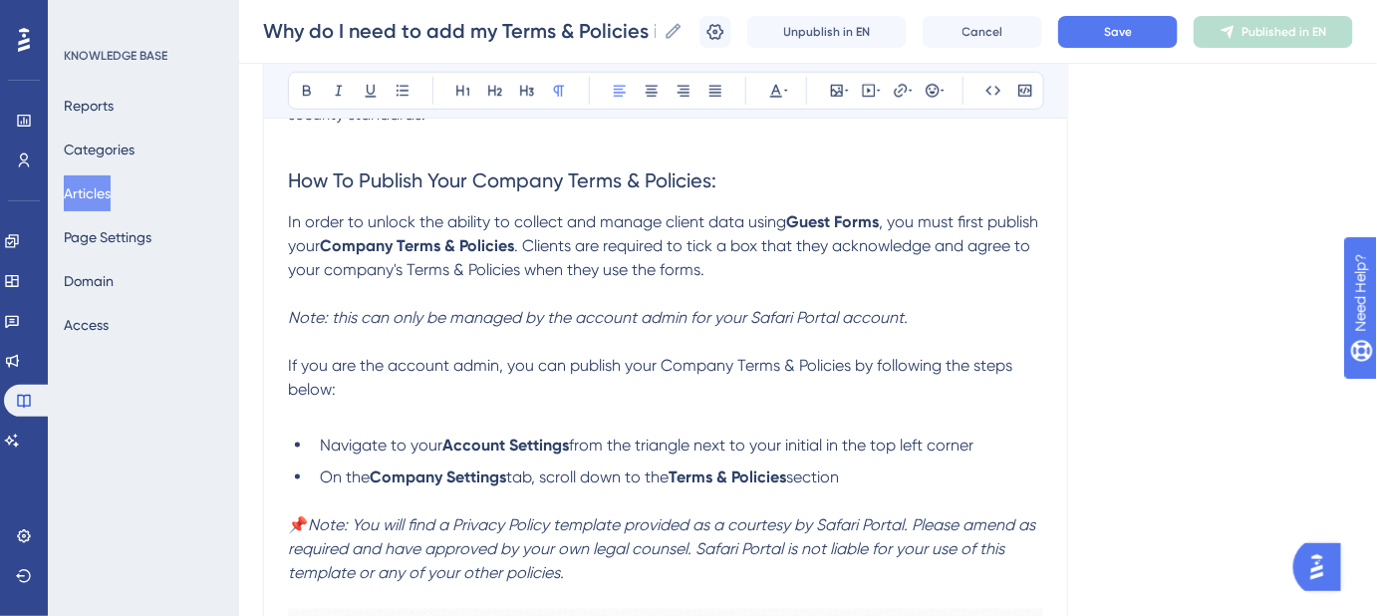
scroll to position [543, 0]
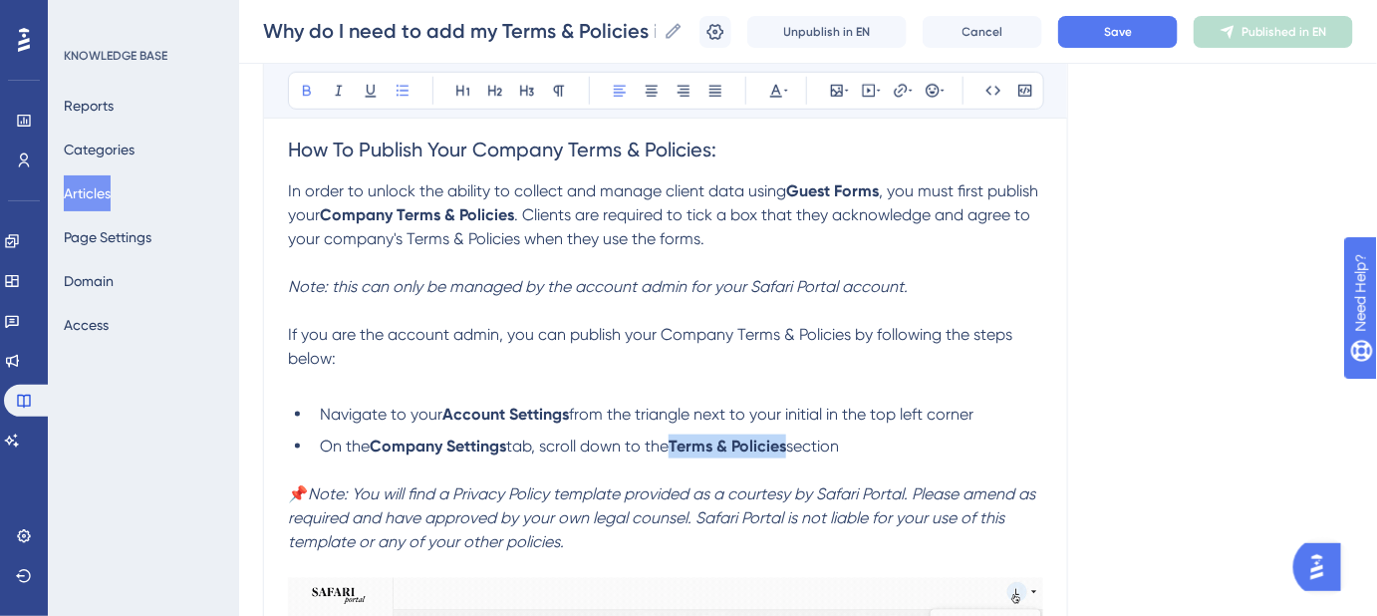
drag, startPoint x: 795, startPoint y: 443, endPoint x: 682, endPoint y: 453, distance: 114.0
click at [682, 453] on strong "Terms & Policies" at bounding box center [728, 446] width 118 height 19
click at [1105, 26] on button "Save" at bounding box center [1118, 32] width 120 height 32
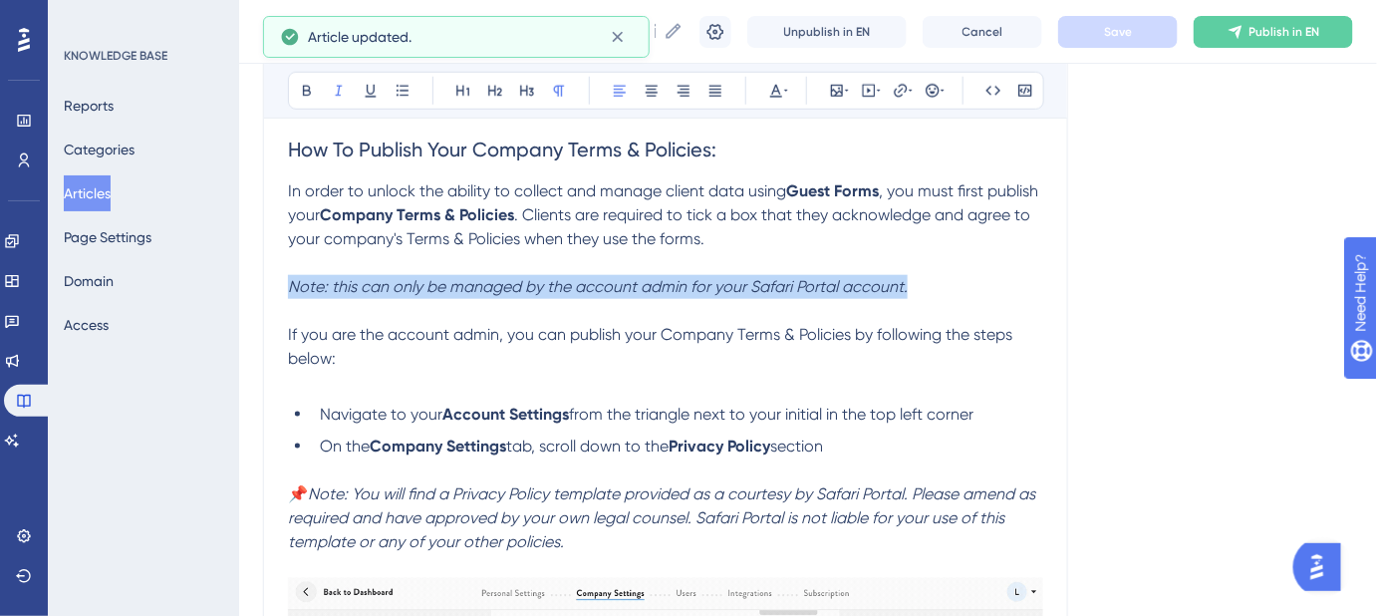
drag, startPoint x: 819, startPoint y: 285, endPoint x: 276, endPoint y: 285, distance: 543.2
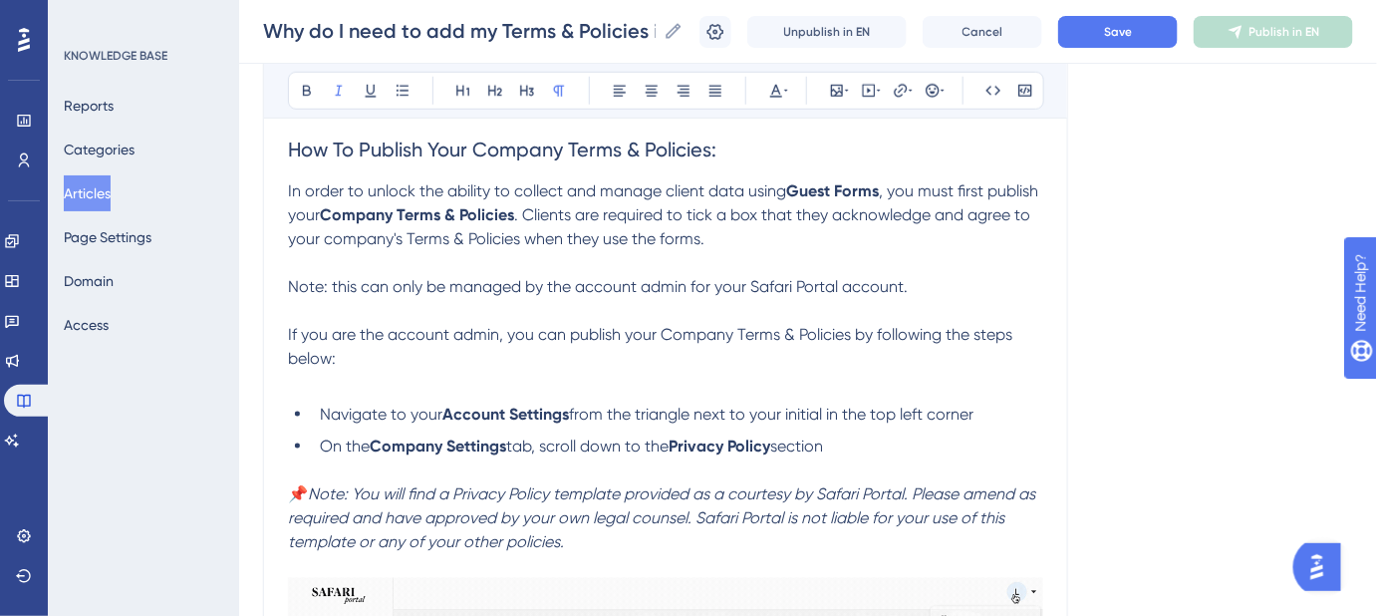
click at [433, 310] on p at bounding box center [665, 311] width 755 height 24
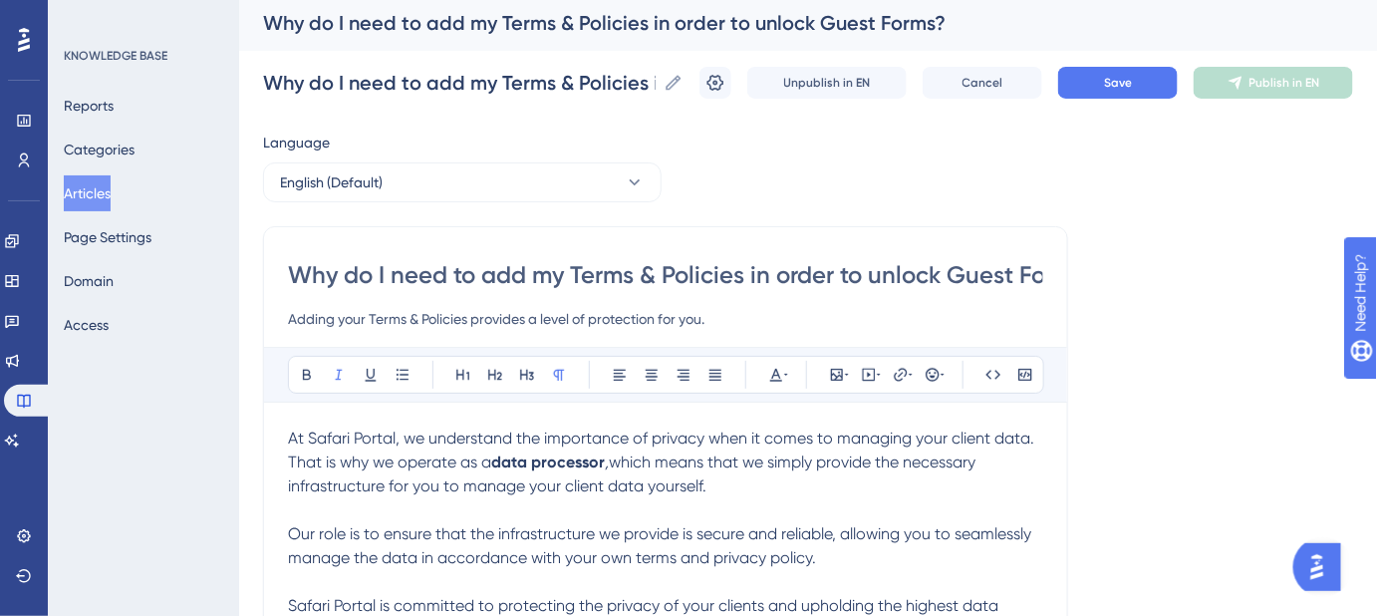
scroll to position [0, 0]
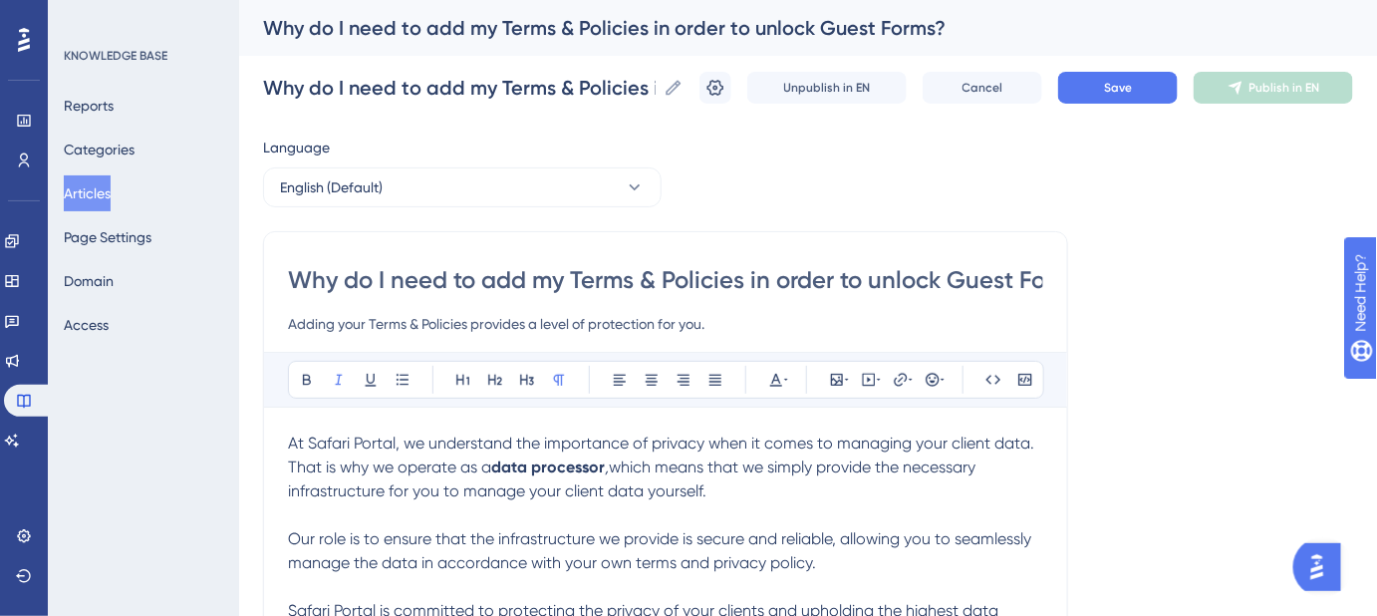
click at [289, 442] on span "At Safari Portal, we understand the importance of privacy when it comes to mana…" at bounding box center [663, 455] width 750 height 43
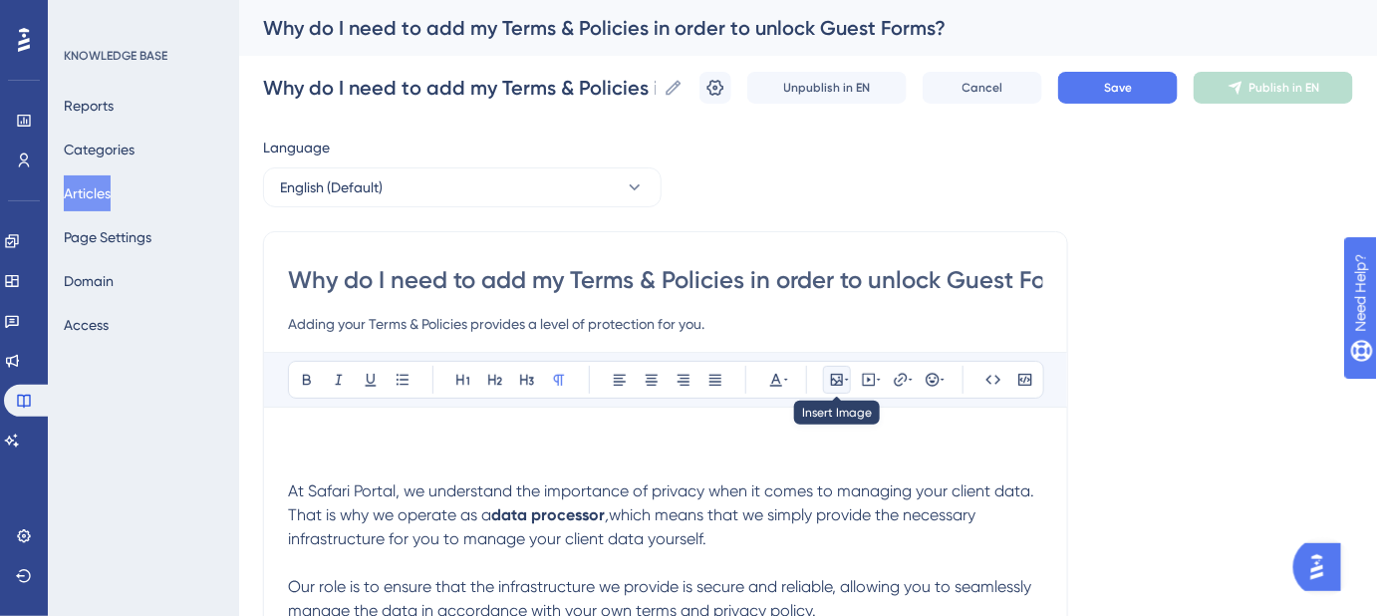
click at [841, 387] on button at bounding box center [837, 380] width 28 height 28
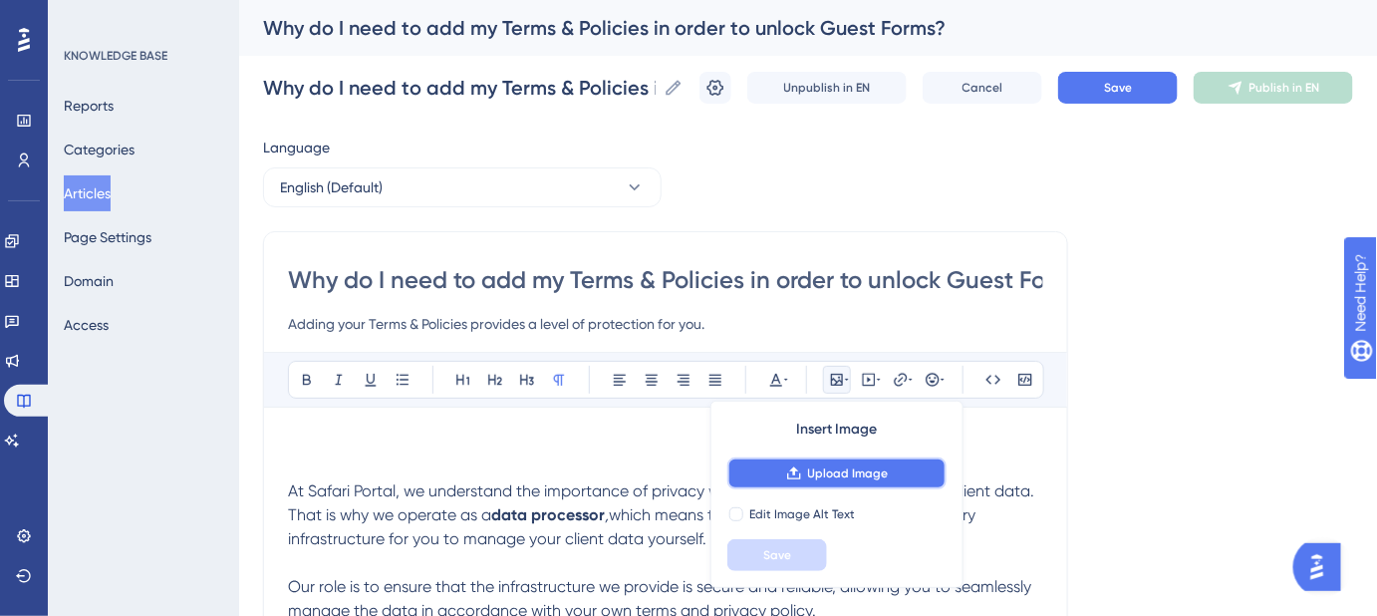
click at [836, 474] on span "Upload Image" at bounding box center [848, 473] width 81 height 16
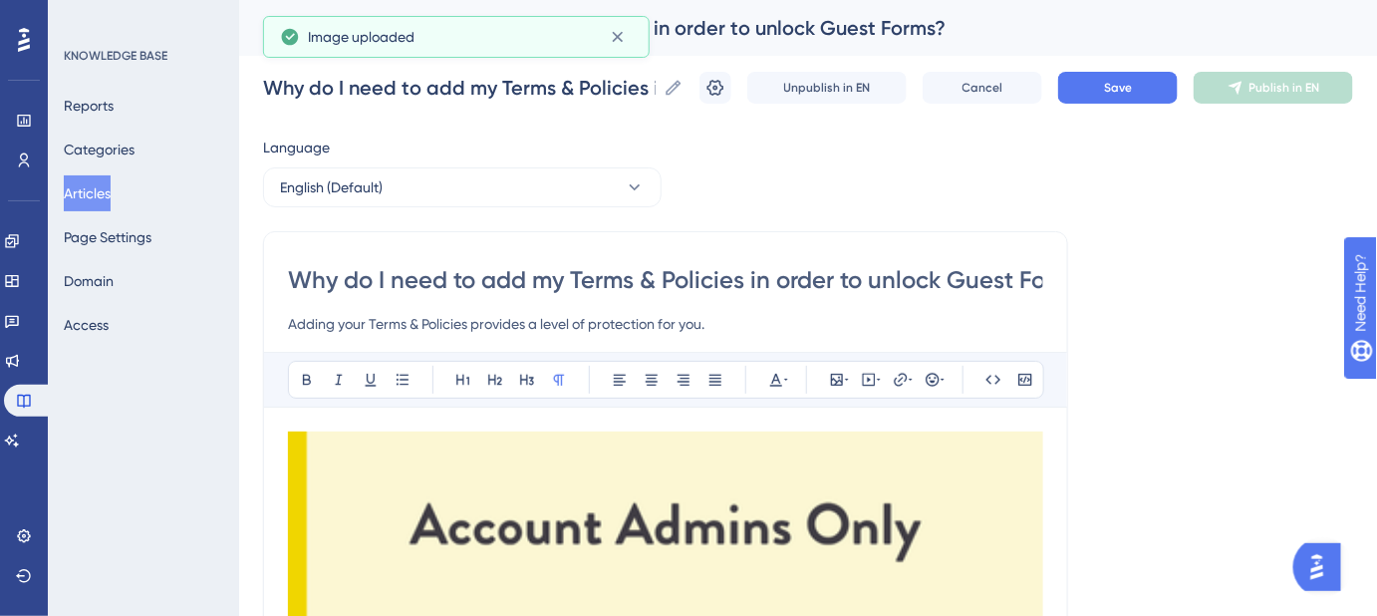
drag, startPoint x: 844, startPoint y: 517, endPoint x: 869, endPoint y: 501, distance: 29.6
click at [845, 517] on img at bounding box center [665, 526] width 755 height 189
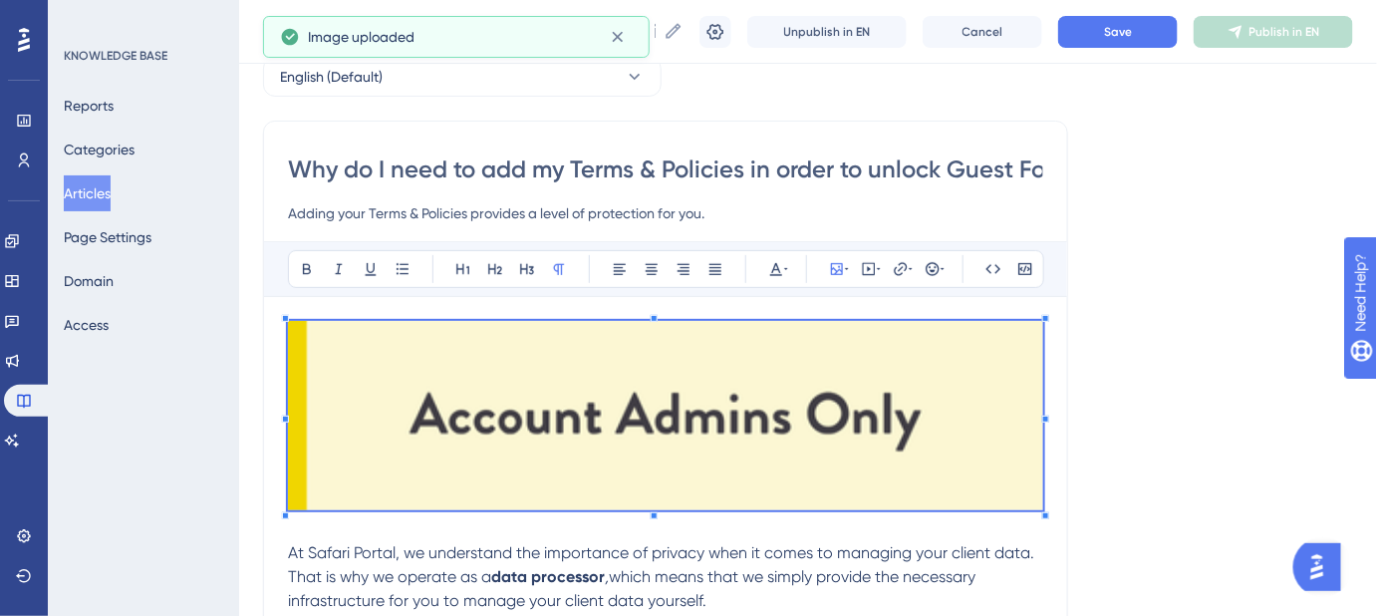
scroll to position [180, 0]
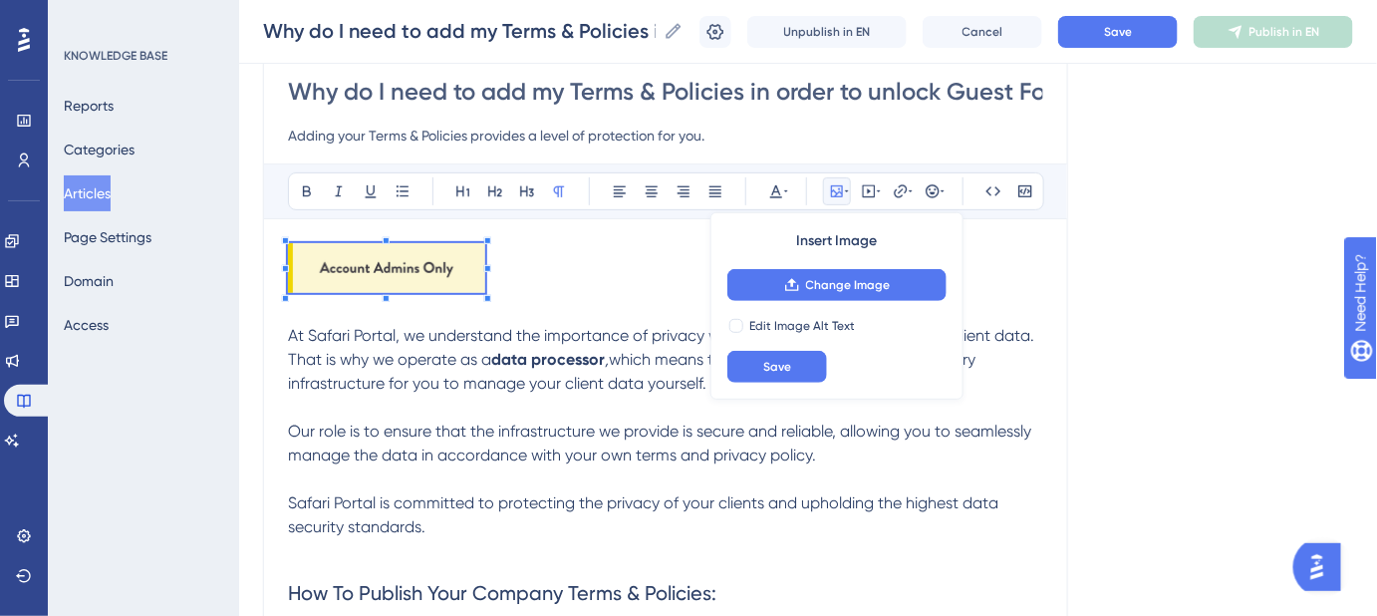
click at [632, 288] on p "At Safari Portal, we understand the importance of privacy when it comes to mana…" at bounding box center [665, 319] width 755 height 152
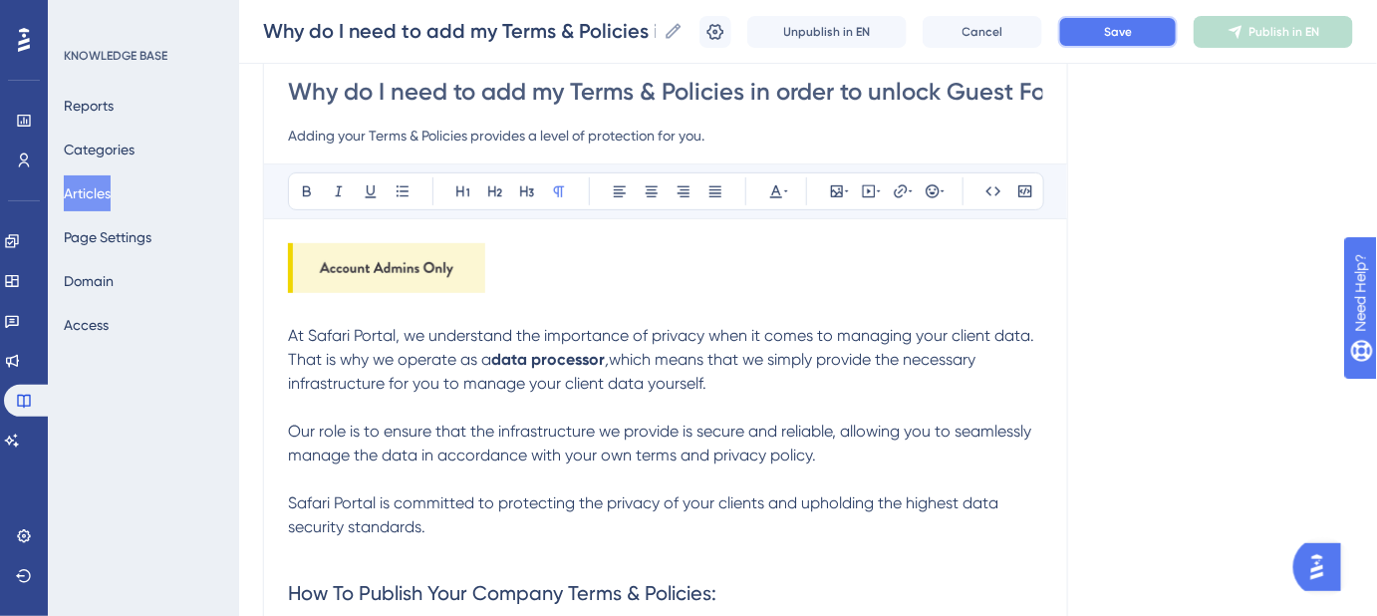
click at [1113, 32] on button "Save" at bounding box center [1118, 32] width 120 height 32
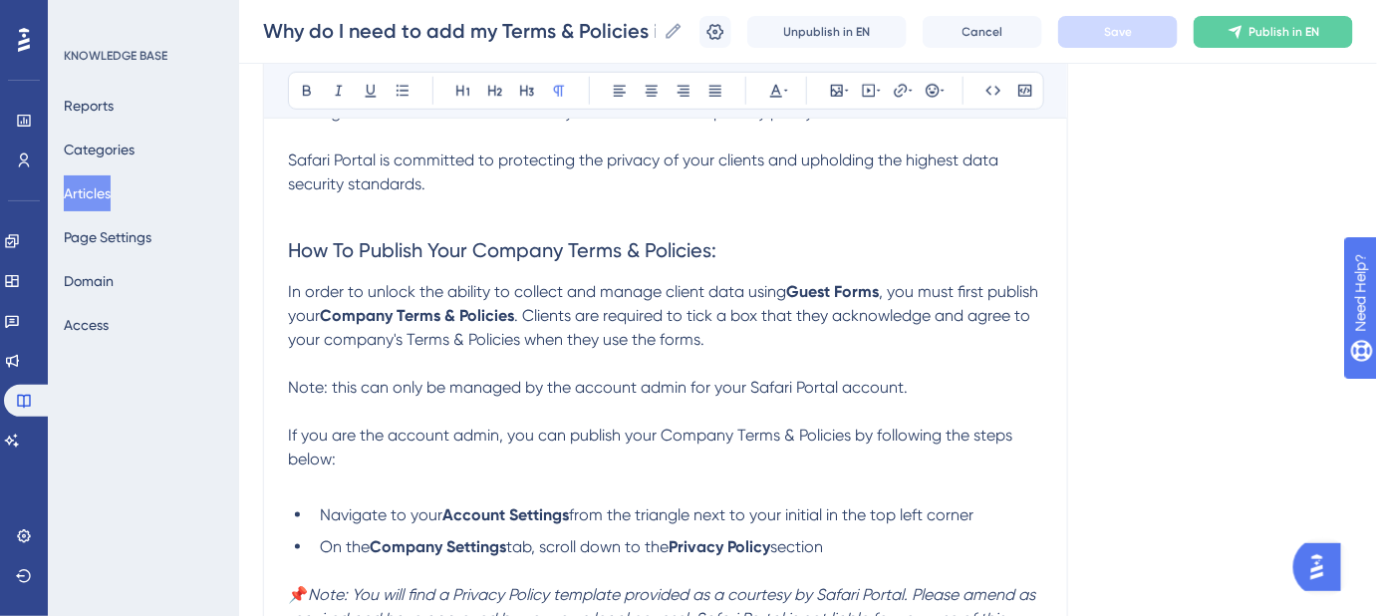
scroll to position [543, 0]
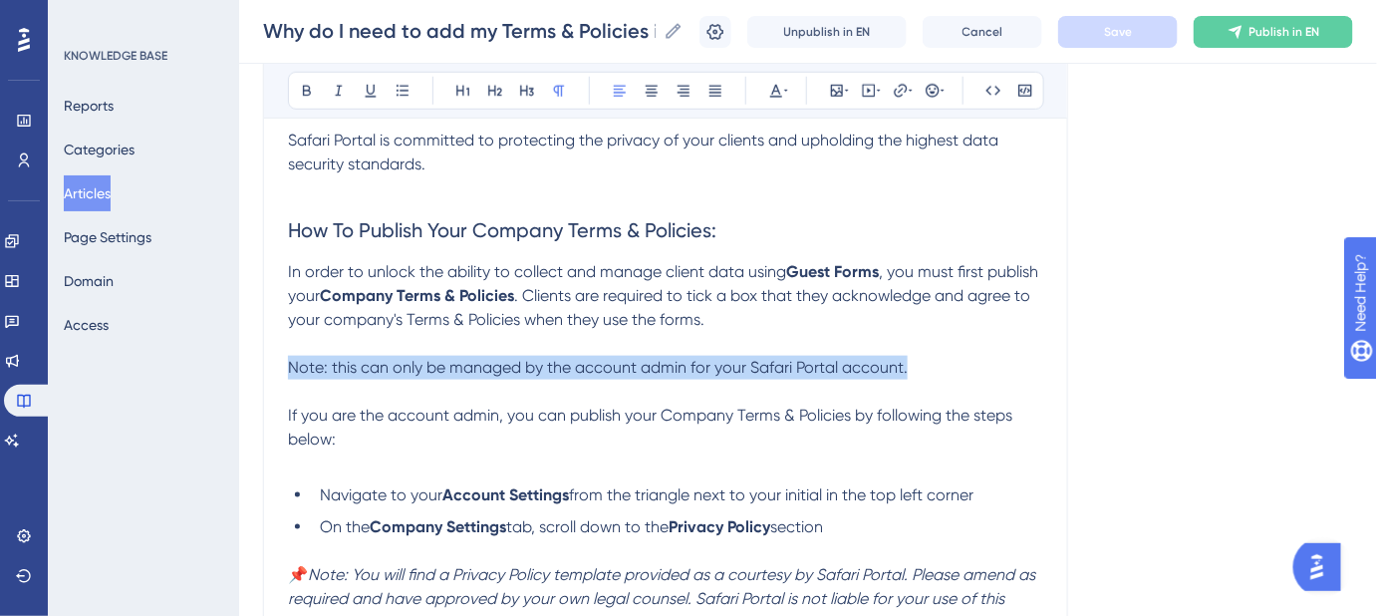
drag, startPoint x: 909, startPoint y: 359, endPoint x: 285, endPoint y: 364, distance: 623.9
copy span "Note: this can only be managed by the account admin for your Safari Portal acco…"
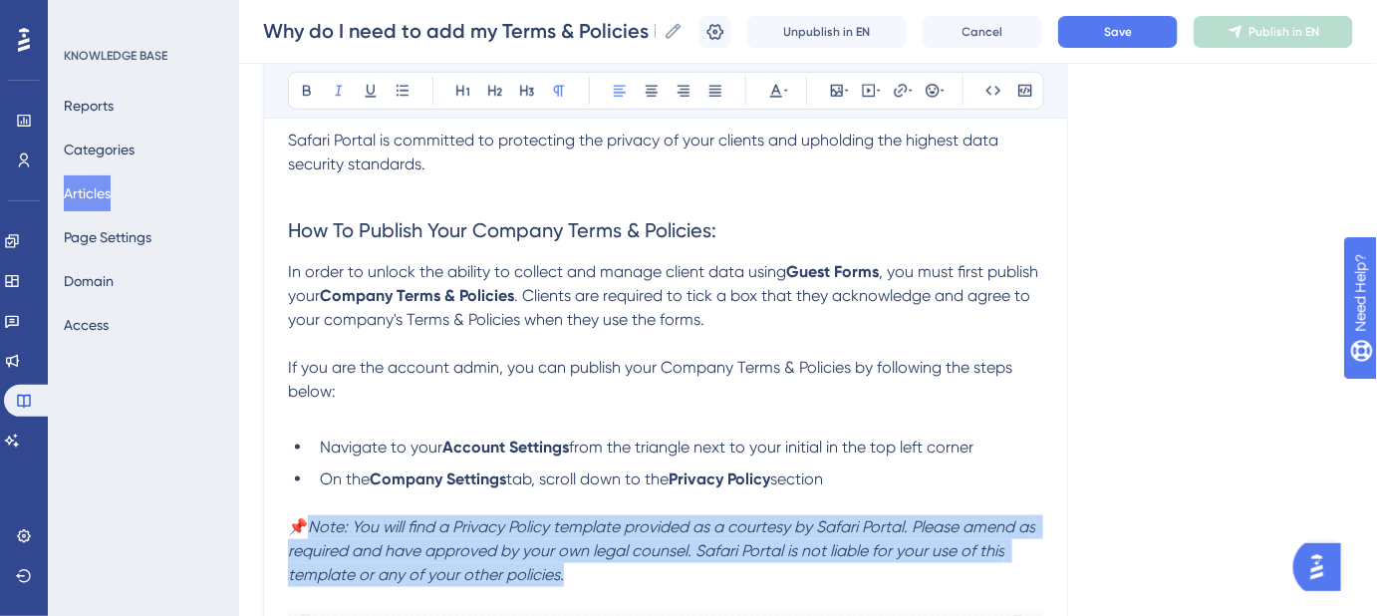
drag, startPoint x: 546, startPoint y: 568, endPoint x: 315, endPoint y: 520, distance: 236.1
click at [315, 520] on p "📌 Note: You will find a Privacy Policy template provided as a courtesy by Safar…" at bounding box center [665, 551] width 755 height 72
click at [1132, 41] on button "Save" at bounding box center [1118, 32] width 120 height 32
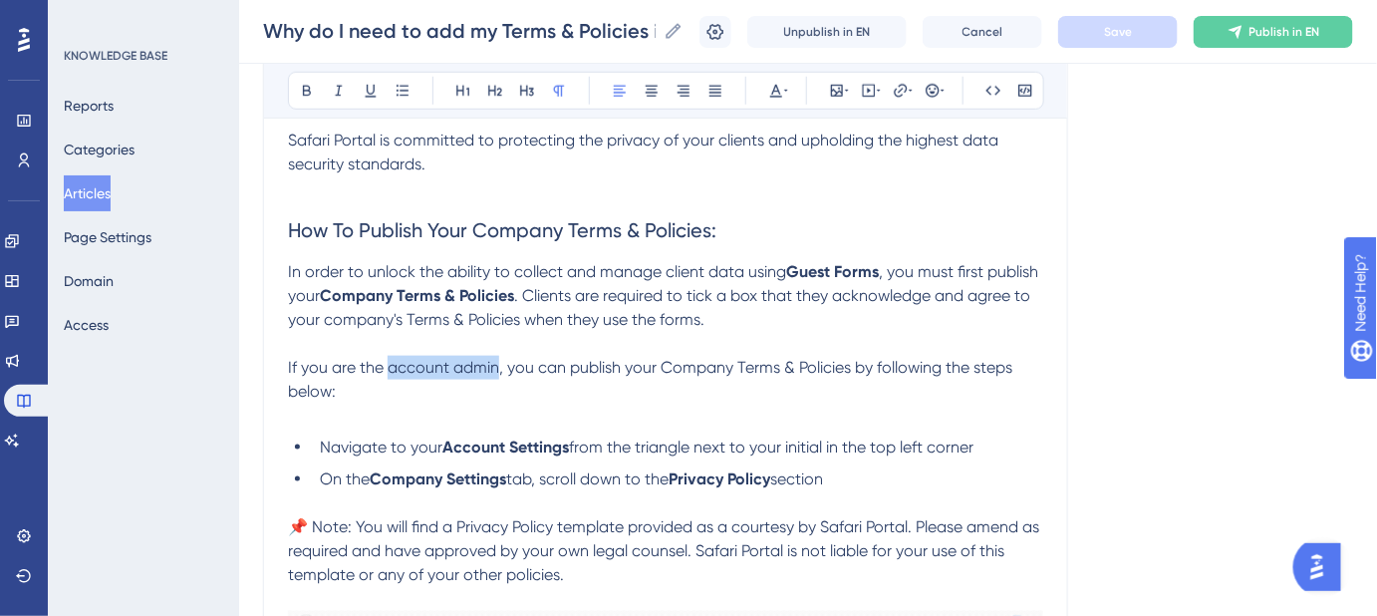
drag, startPoint x: 496, startPoint y: 368, endPoint x: 388, endPoint y: 368, distance: 108.6
click at [388, 368] on span "If you are the account admin, you can publish your Company Terms & Policies by …" at bounding box center [652, 379] width 729 height 43
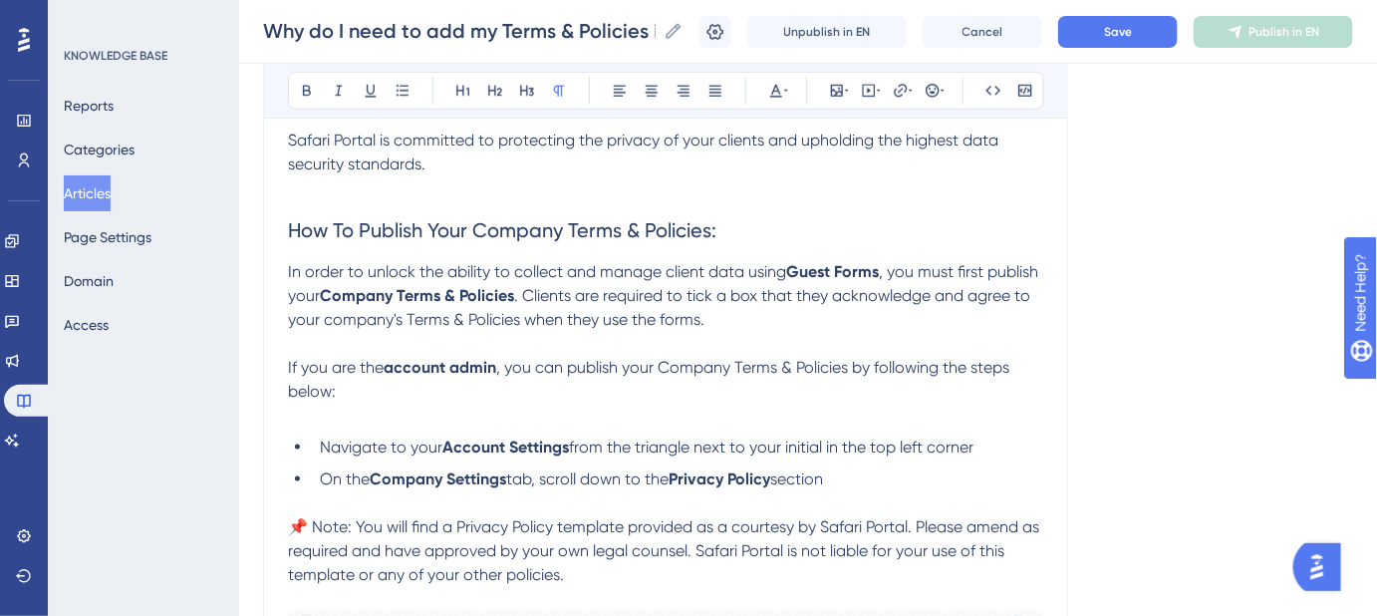
click at [344, 421] on p at bounding box center [665, 416] width 755 height 24
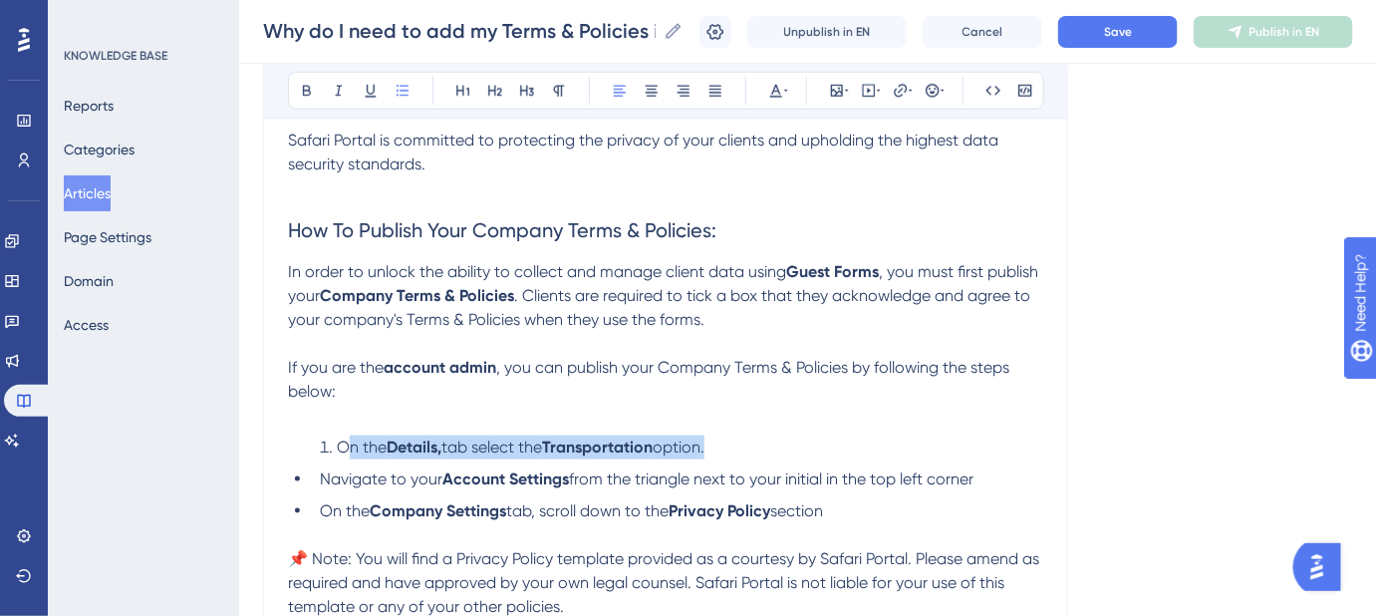
drag, startPoint x: 319, startPoint y: 475, endPoint x: 351, endPoint y: 450, distance: 40.5
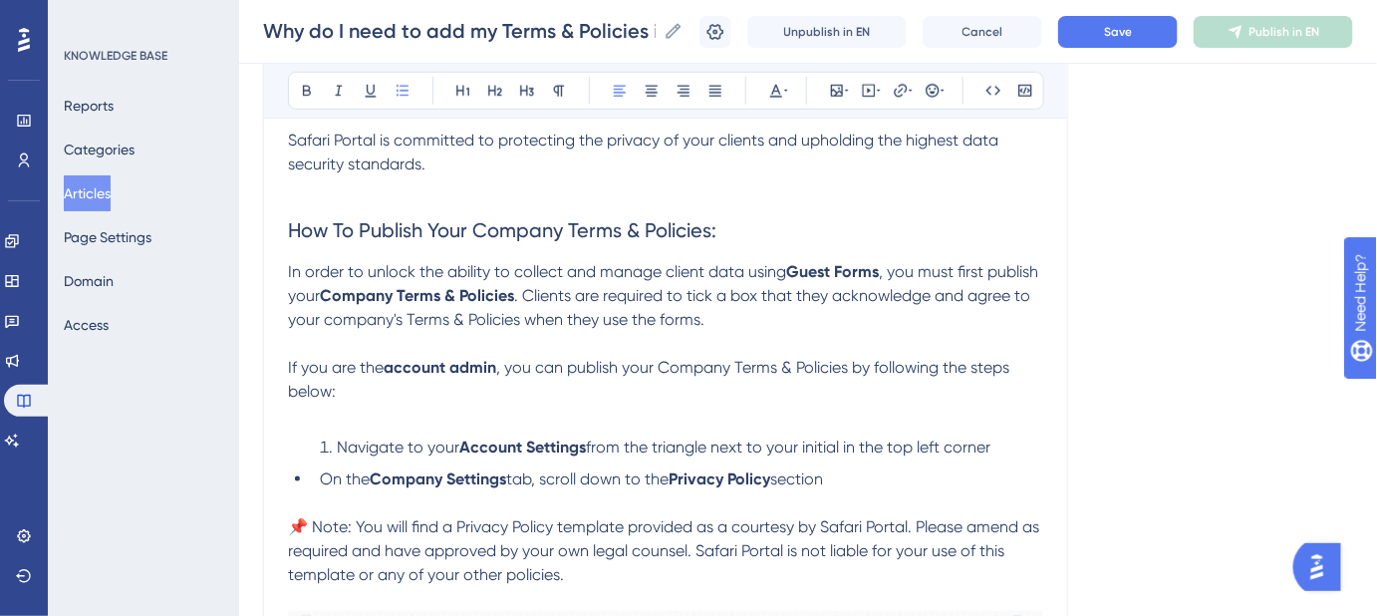
click at [321, 471] on span "On the" at bounding box center [345, 478] width 50 height 19
click at [1148, 35] on button "Save" at bounding box center [1118, 32] width 120 height 32
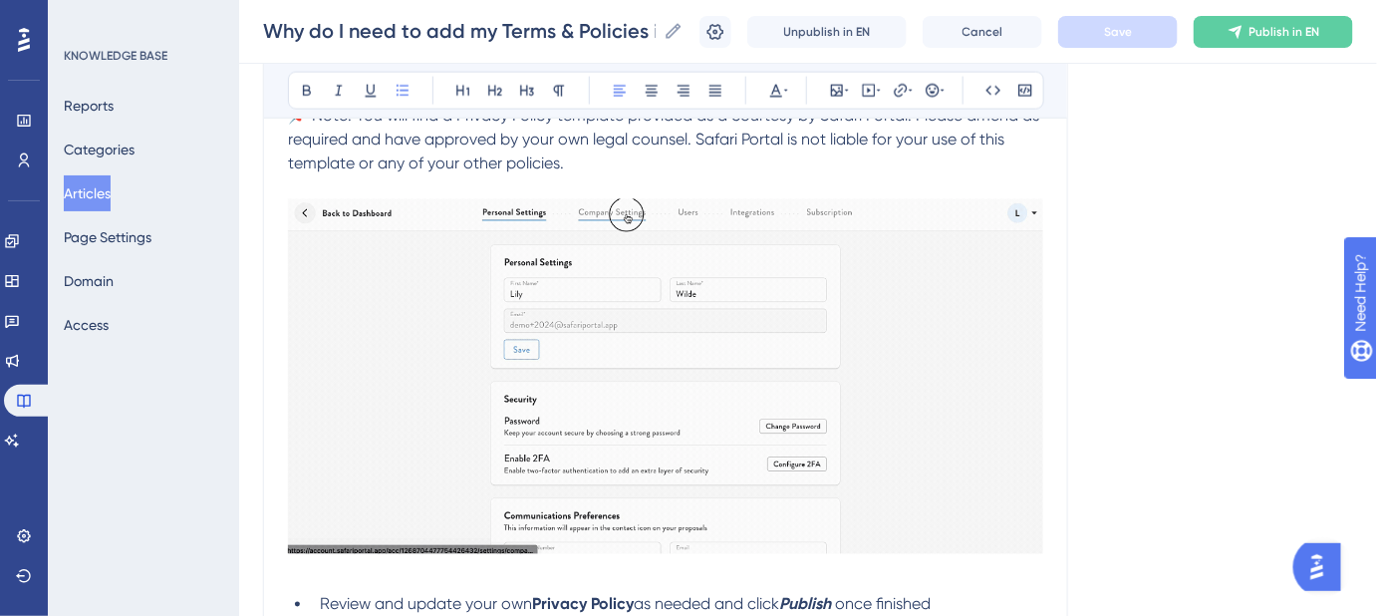
scroll to position [1177, 0]
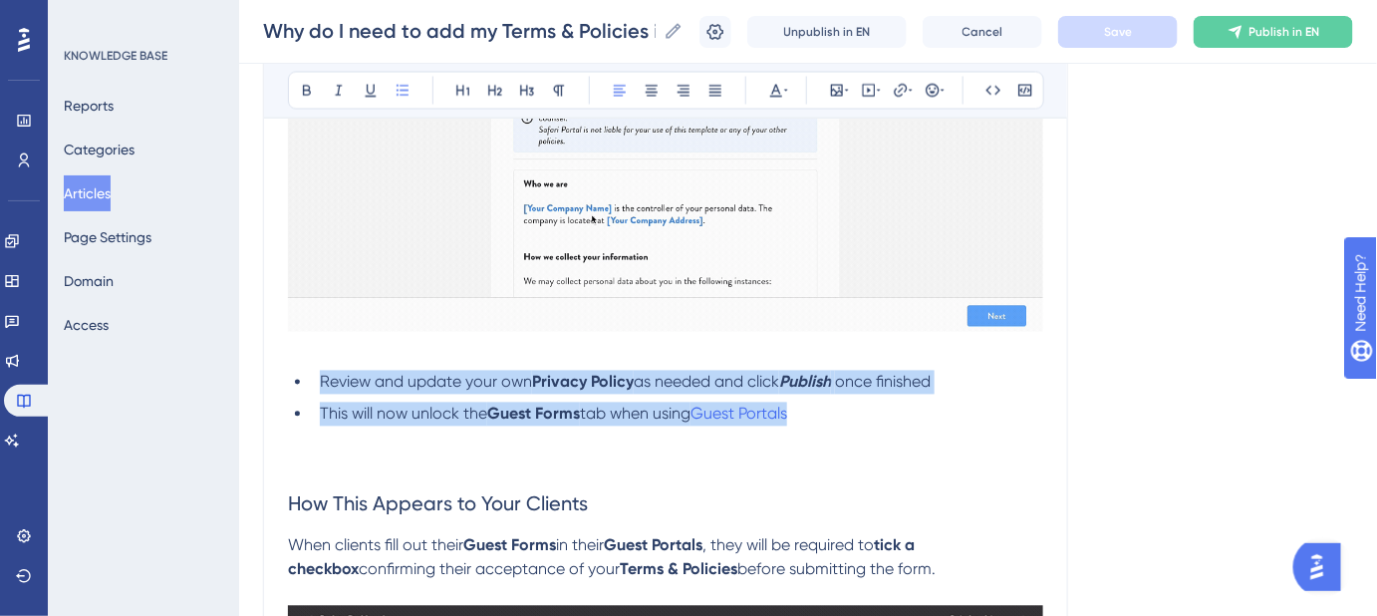
drag, startPoint x: 839, startPoint y: 416, endPoint x: 273, endPoint y: 382, distance: 567.1
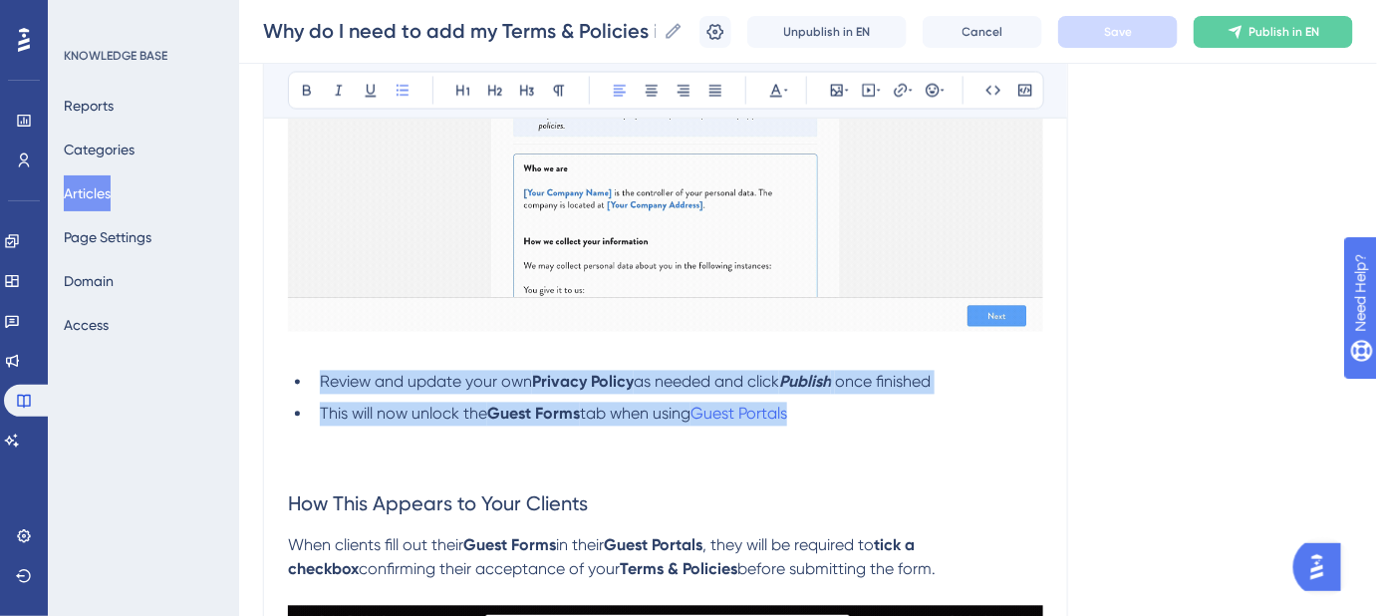
click at [273, 382] on div "Why do I need to add my Terms & Policies in order to unlock Guest Forms? Adding…" at bounding box center [665, 57] width 805 height 2022
copy ul "Review and update your own Privacy Policy as needed and click Publish once fini…"
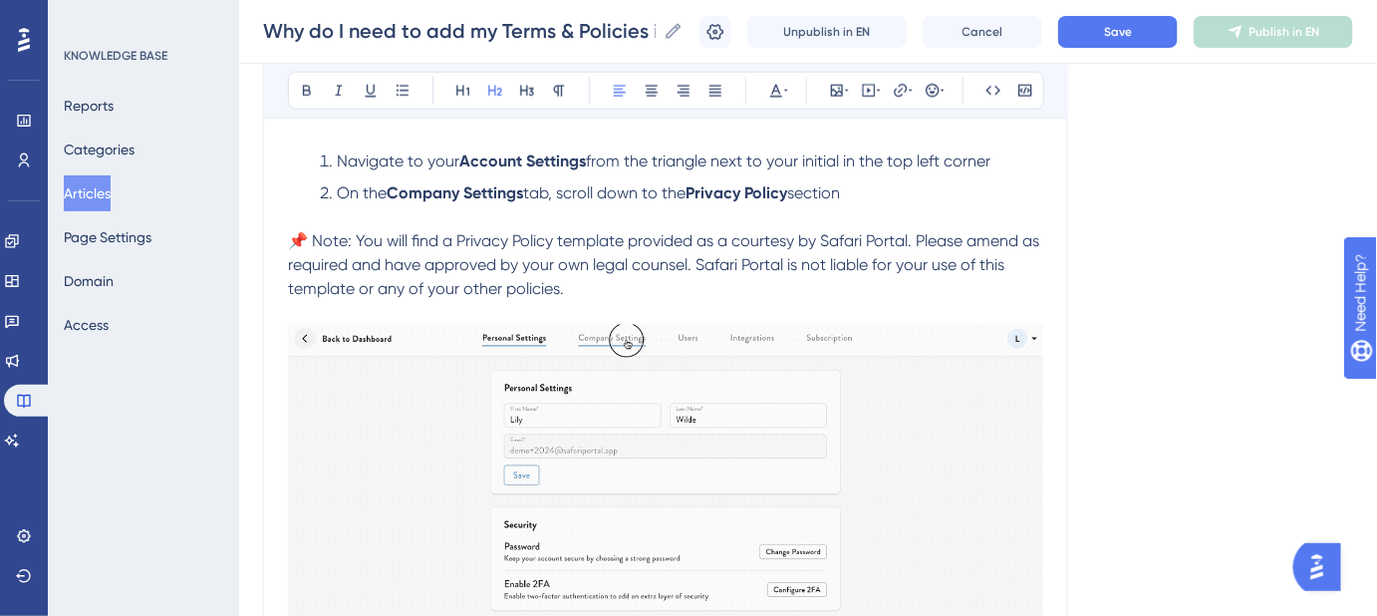
scroll to position [815, 0]
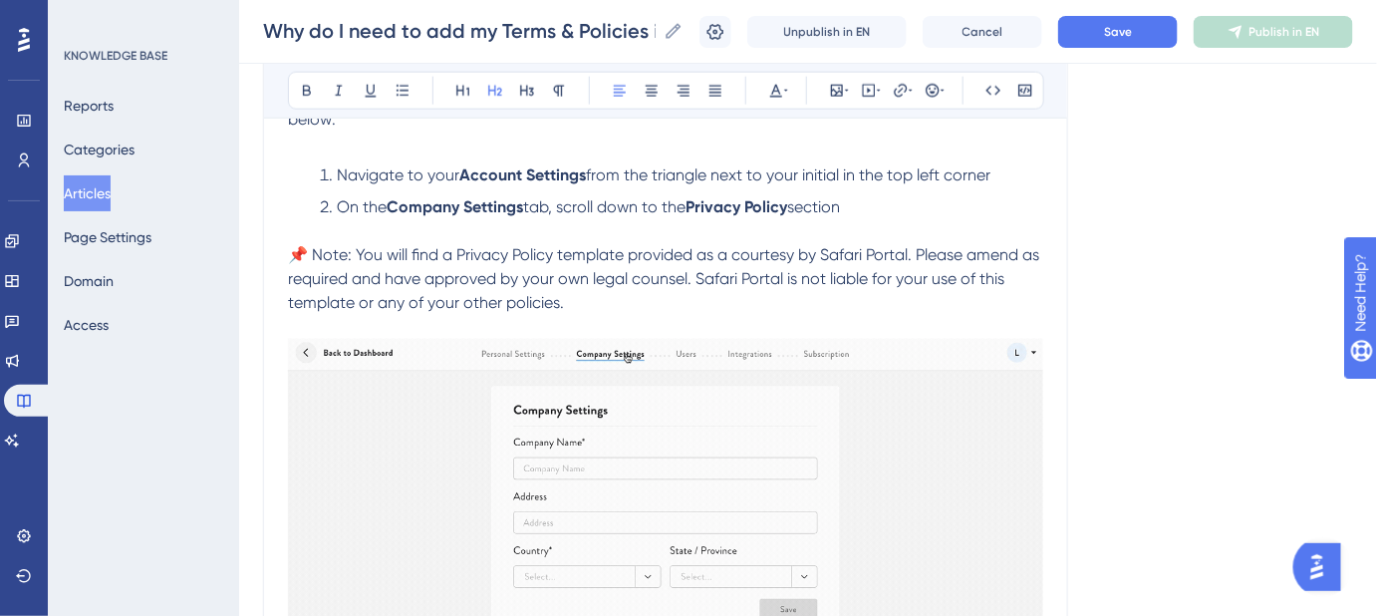
click at [880, 204] on li "On the Company Settings tab, scroll down to the Privacy Policy section" at bounding box center [678, 207] width 732 height 24
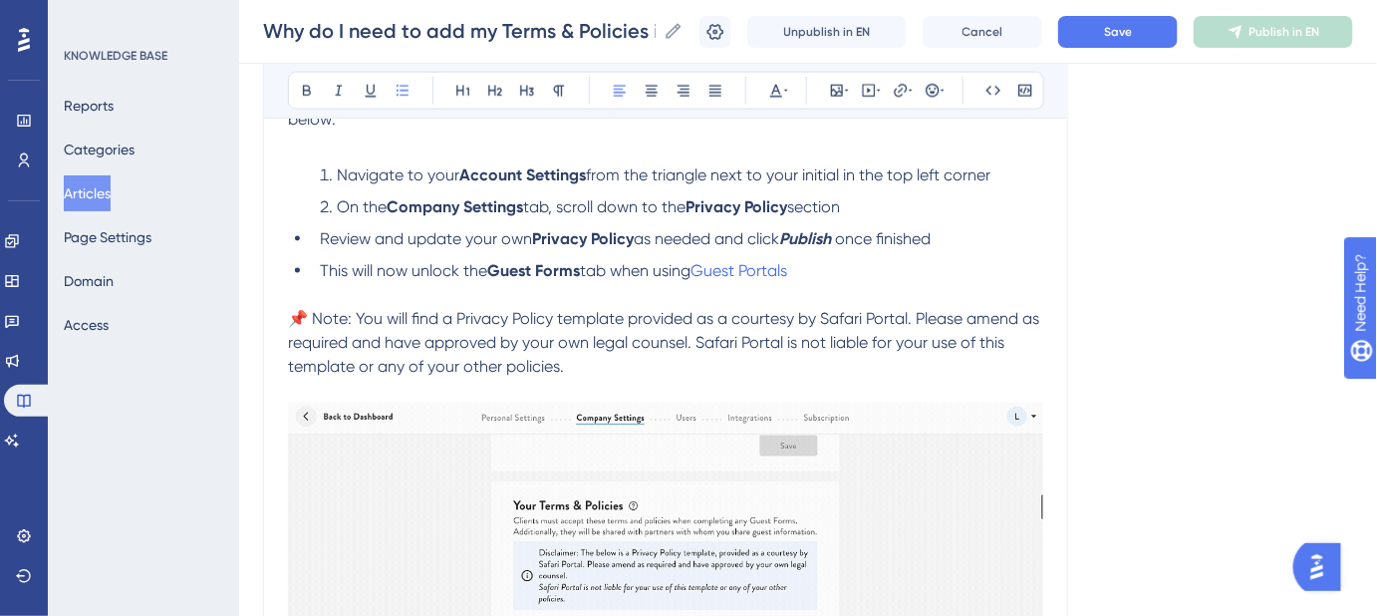
click at [323, 236] on span "Review and update your own" at bounding box center [426, 238] width 212 height 19
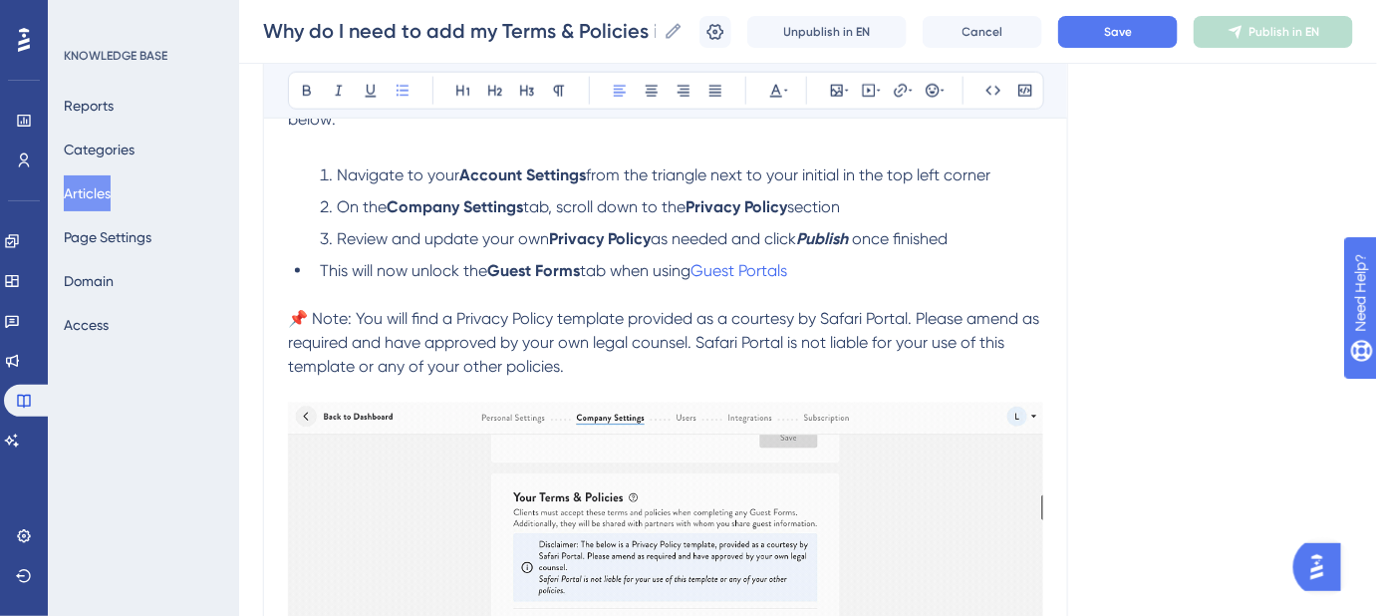
click at [320, 263] on li "This will now unlock the Guest Forms tab when using Guest Portals" at bounding box center [678, 271] width 732 height 24
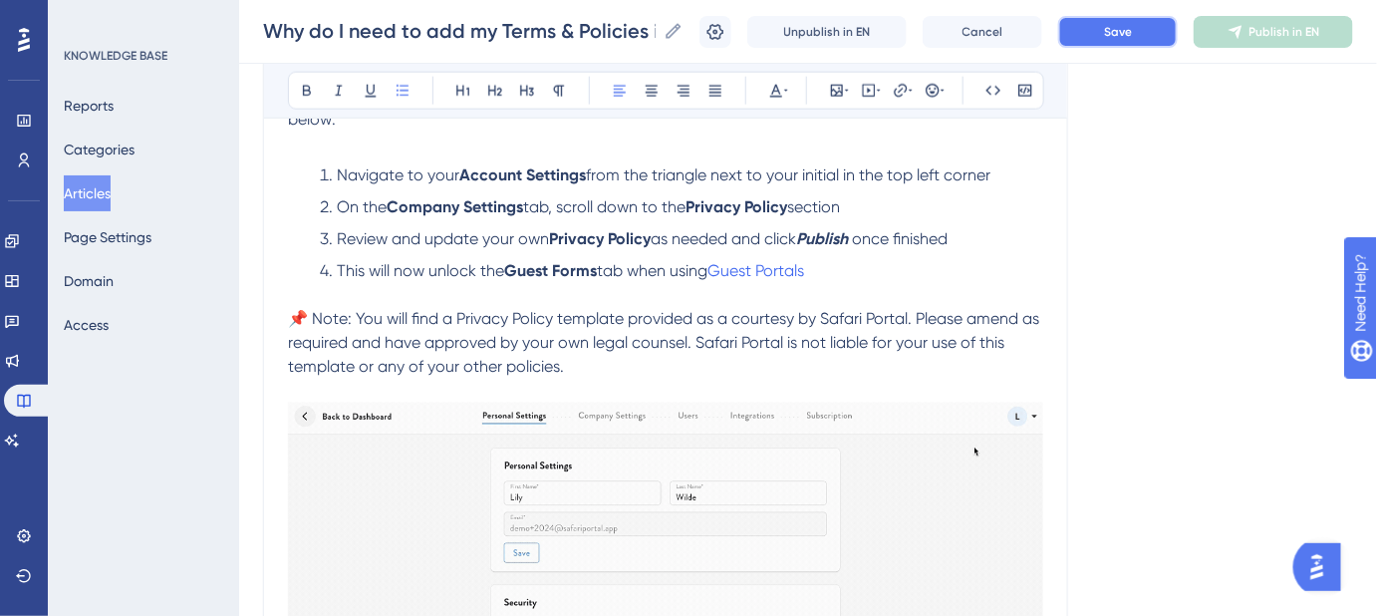
click at [1132, 29] on span "Save" at bounding box center [1118, 32] width 28 height 16
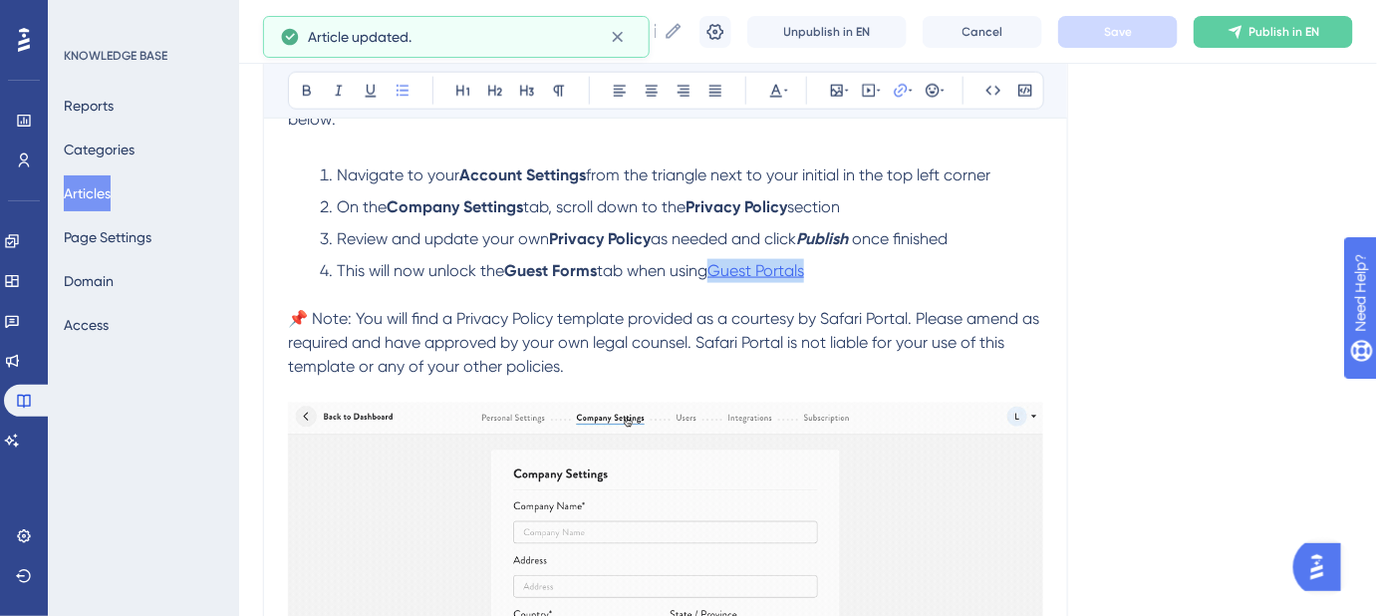
drag, startPoint x: 820, startPoint y: 266, endPoint x: 723, endPoint y: 265, distance: 97.7
click at [723, 265] on li "This will now unlock the Guest Forms tab when using Guest Portals" at bounding box center [678, 271] width 732 height 24
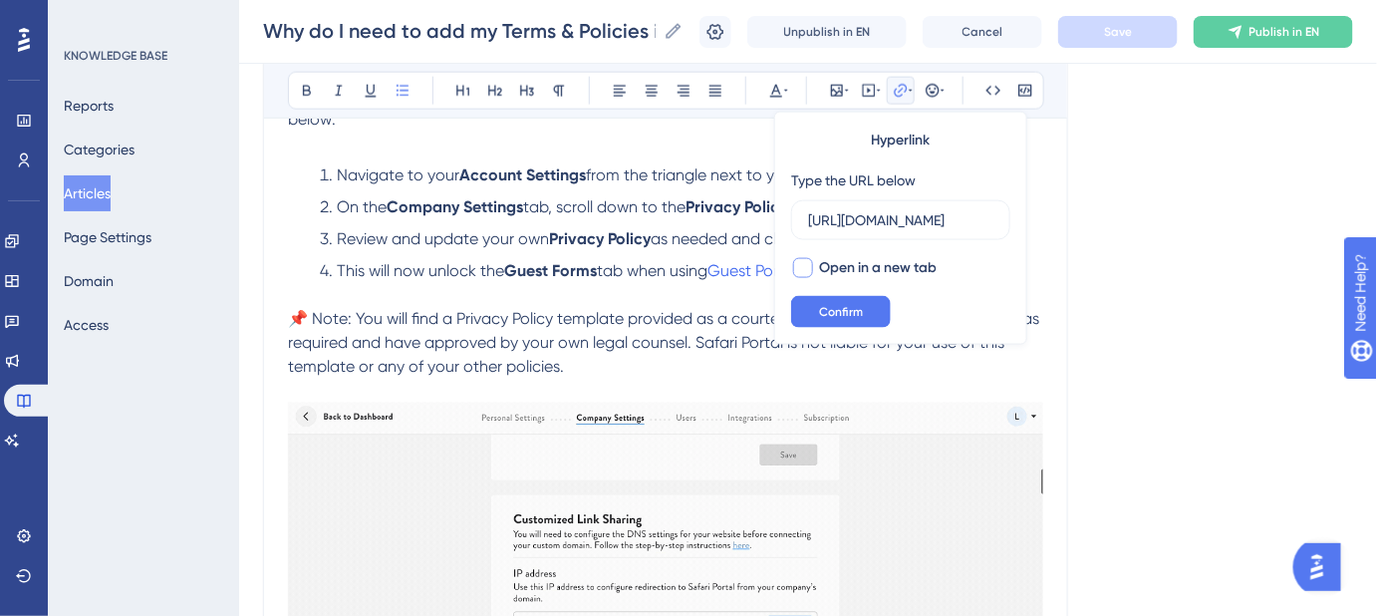
scroll to position [0, 0]
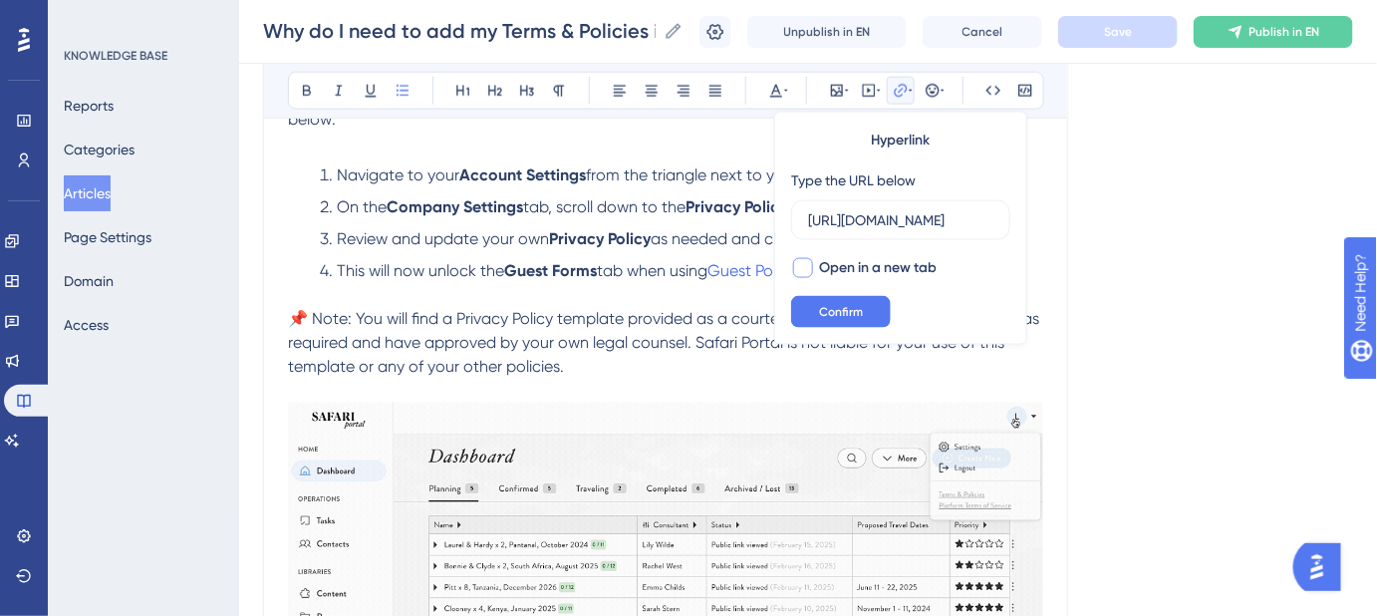
click at [800, 275] on div at bounding box center [803, 268] width 20 height 20
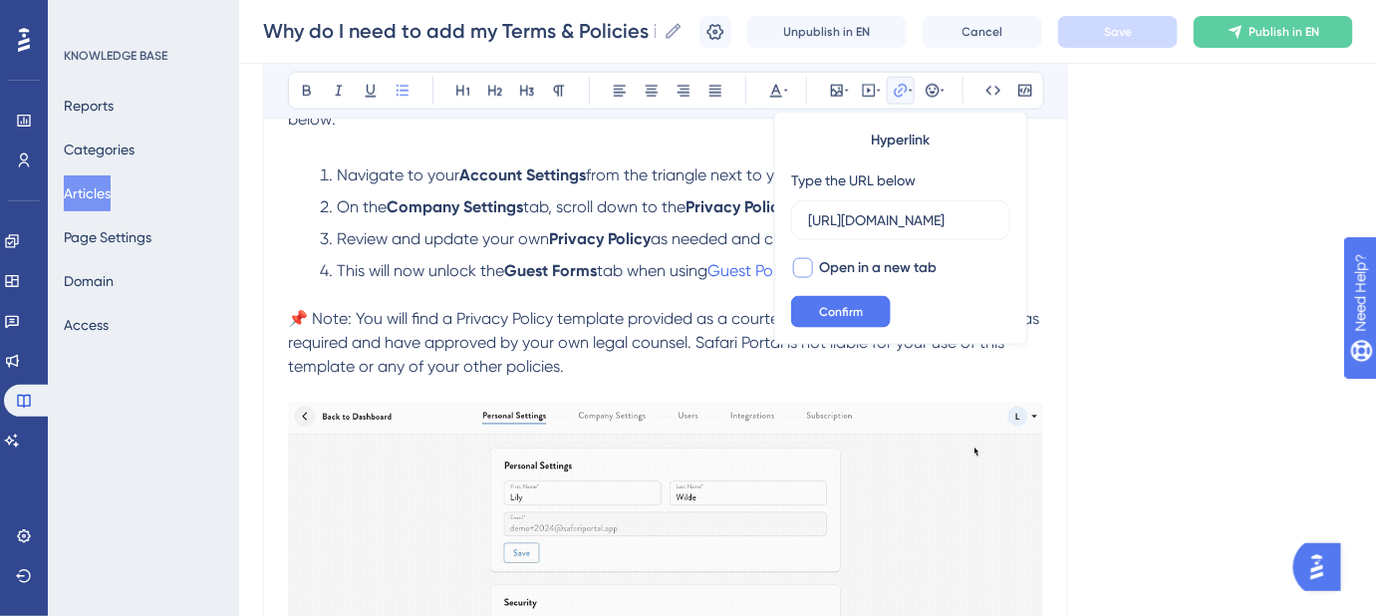
checkbox input "true"
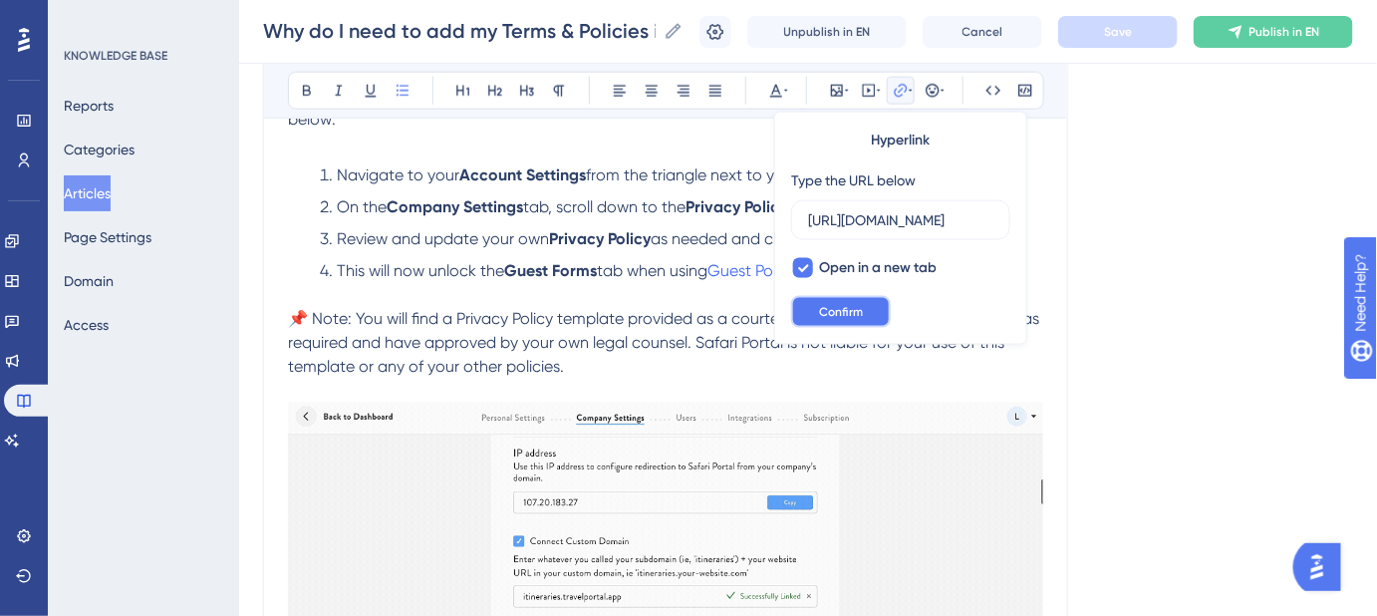
click at [834, 309] on span "Confirm" at bounding box center [841, 312] width 44 height 16
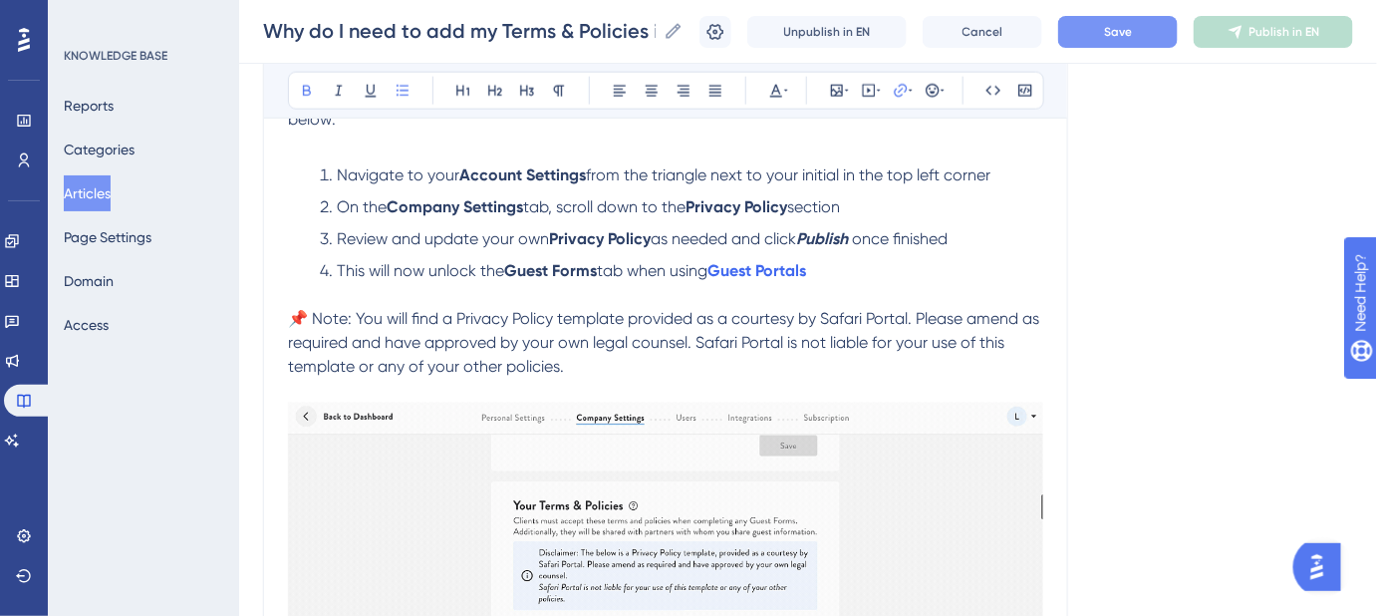
click at [858, 259] on li "This will now unlock the Guest Forms tab when using Guest Portals" at bounding box center [678, 271] width 732 height 24
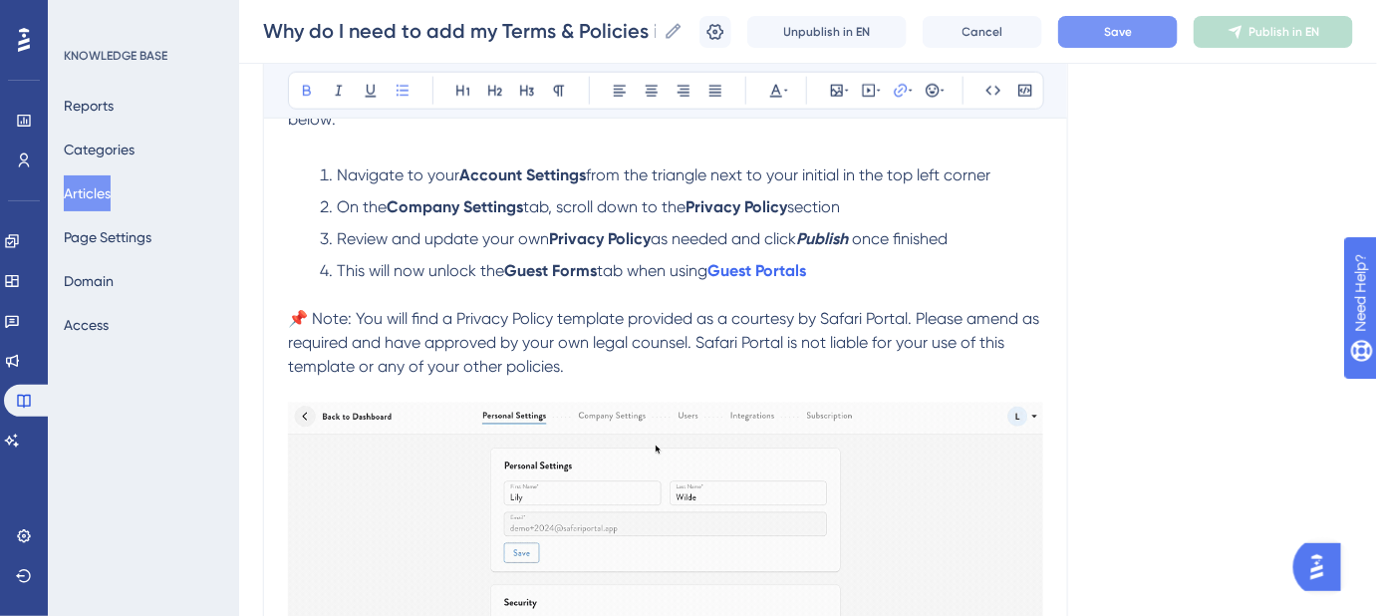
click at [858, 259] on li "This will now unlock the Guest Forms tab when using Guest Portals" at bounding box center [678, 271] width 732 height 24
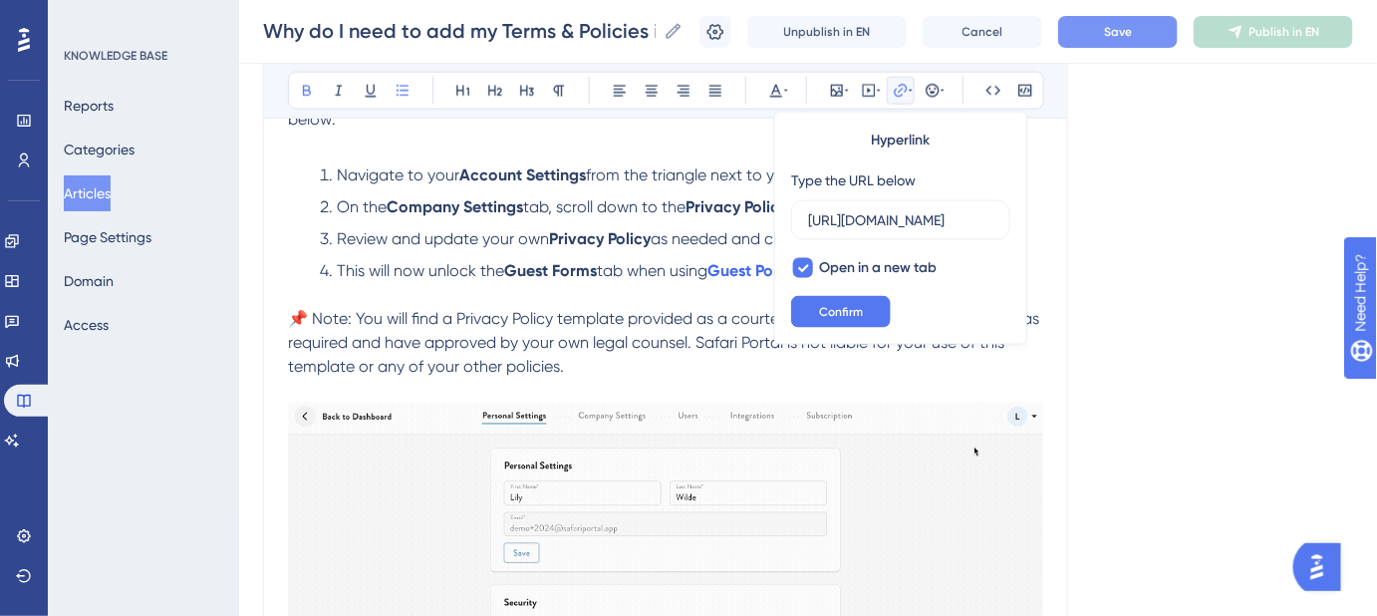
scroll to position [0, 287]
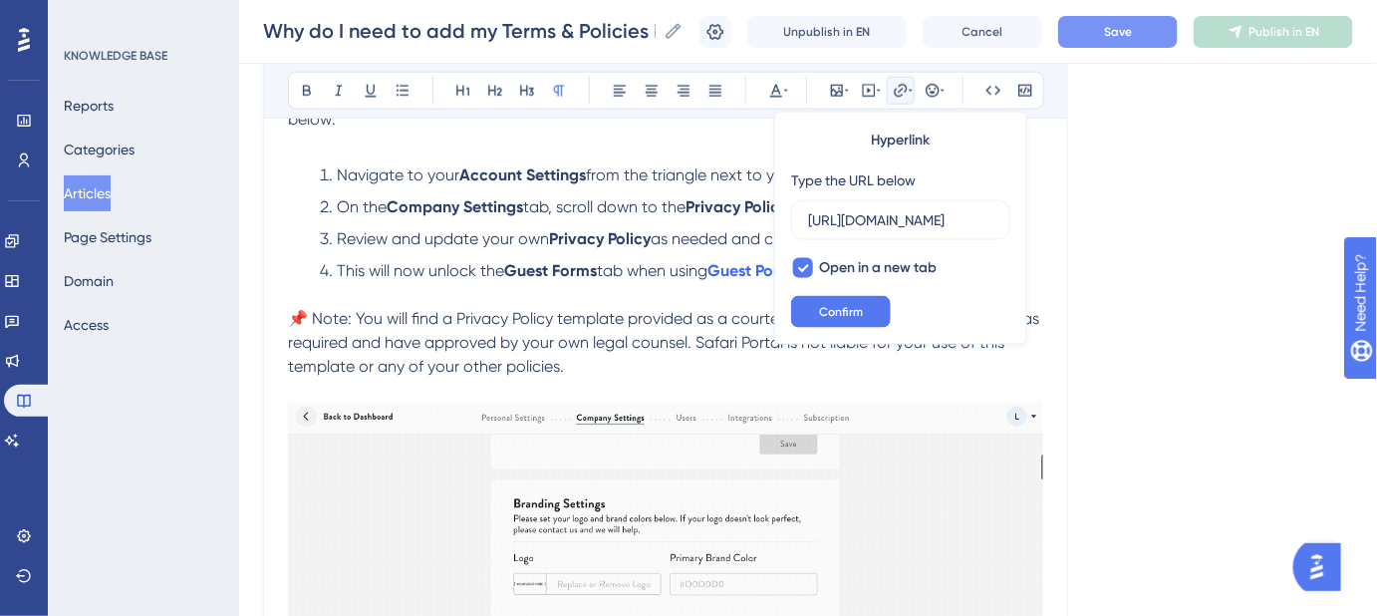
click at [699, 289] on p at bounding box center [665, 295] width 755 height 24
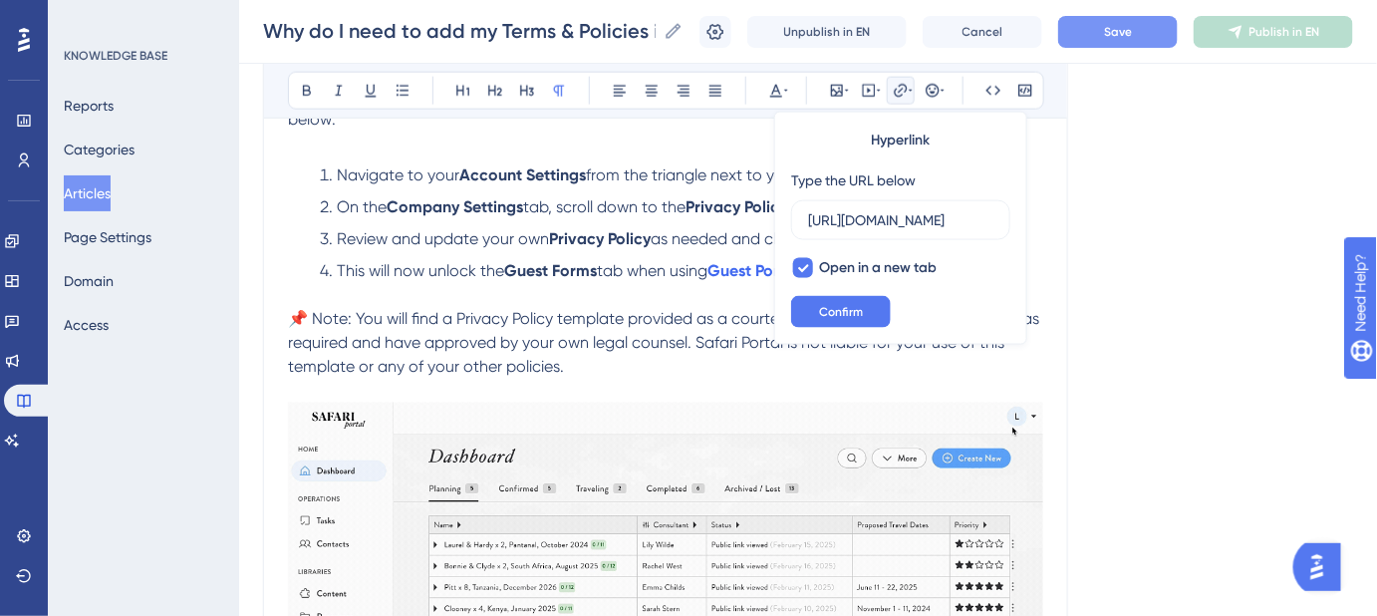
scroll to position [0, 0]
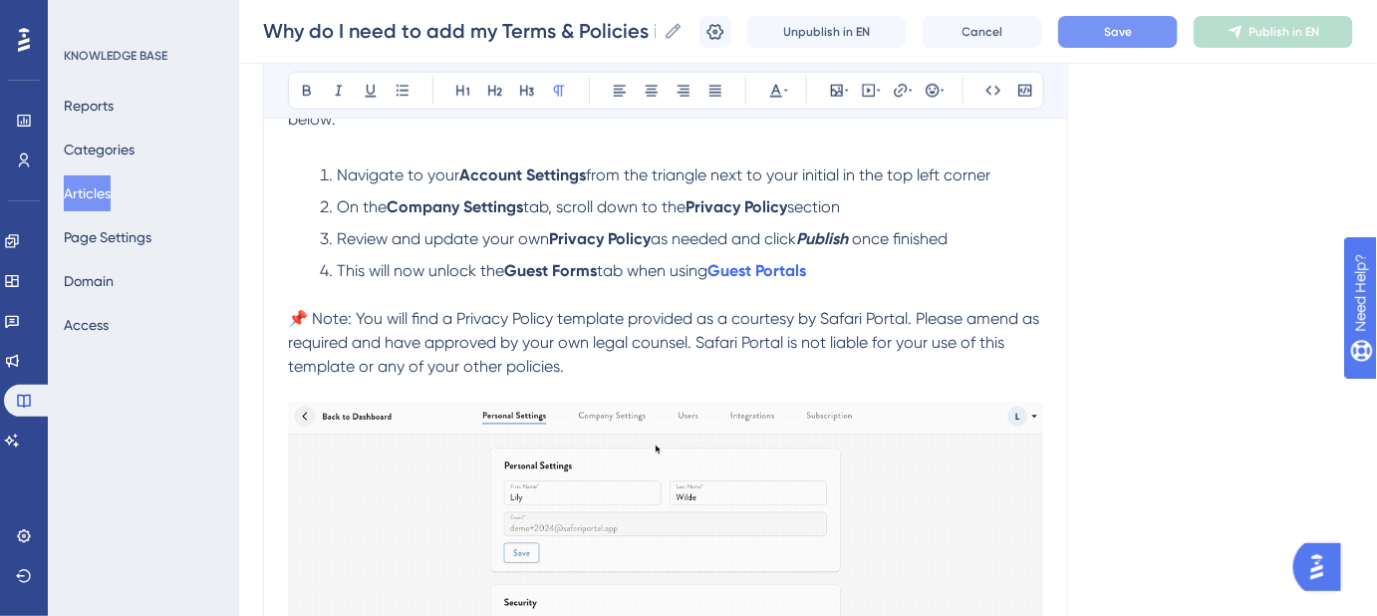
click at [837, 265] on li "This will now unlock the Guest Forms tab when using Guest Portals" at bounding box center [678, 271] width 732 height 24
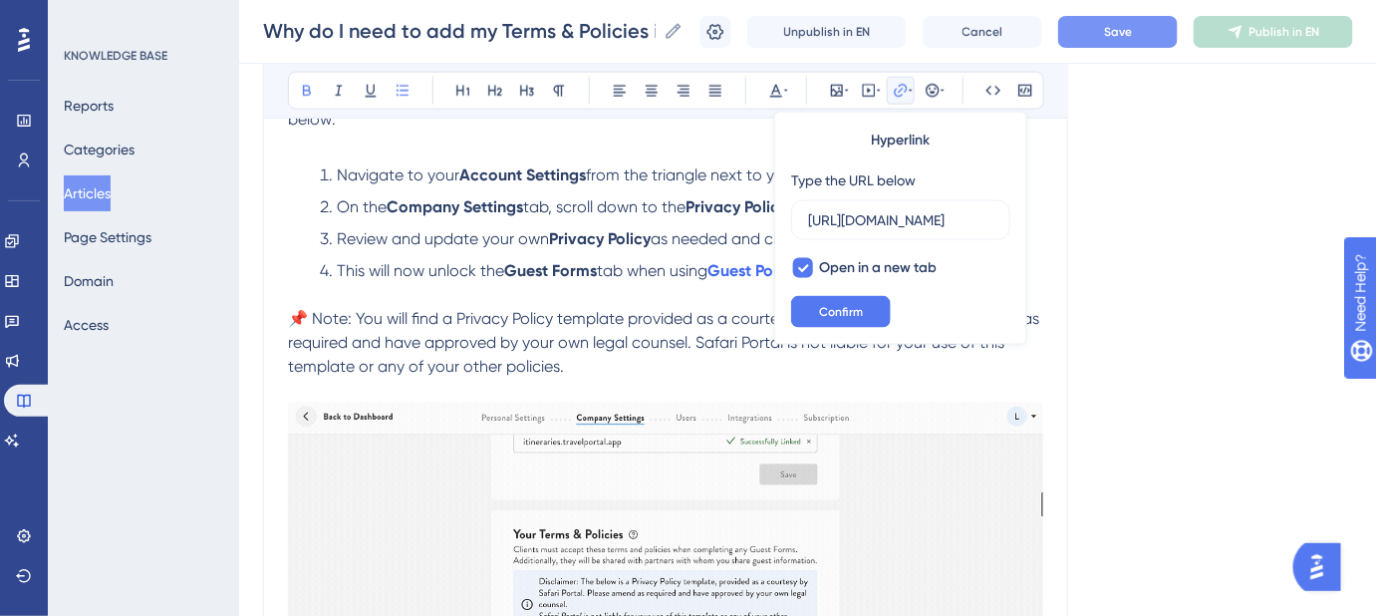
scroll to position [0, 287]
click at [755, 291] on p at bounding box center [665, 295] width 755 height 24
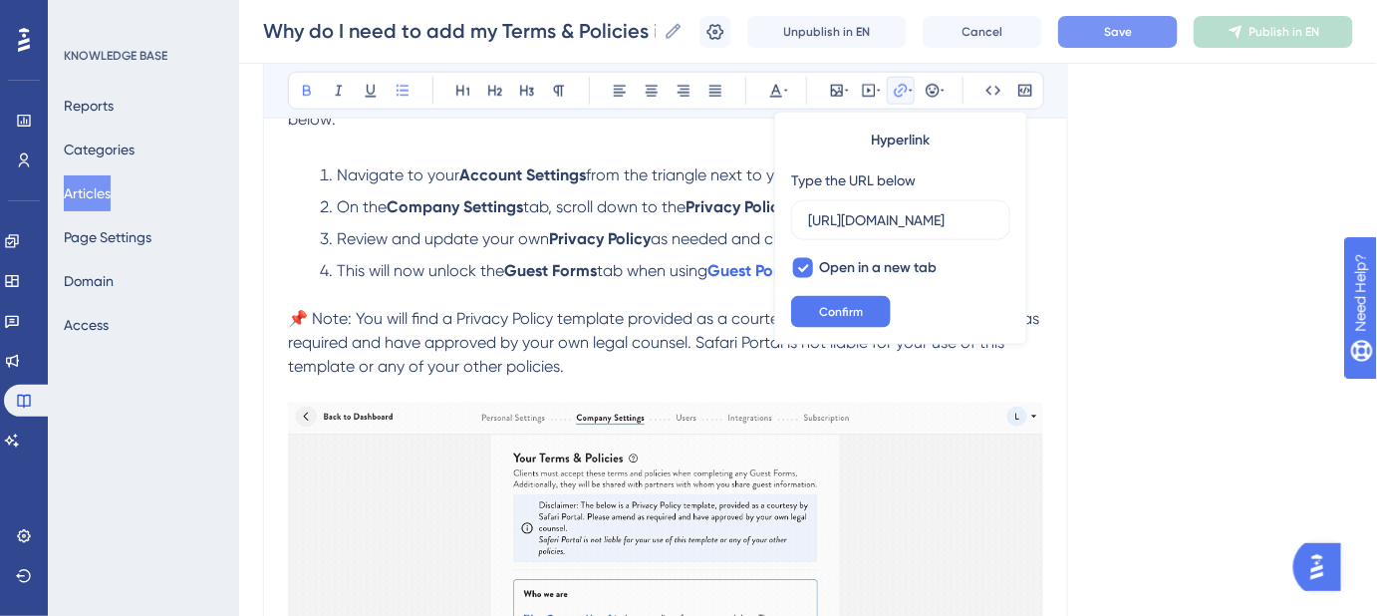
scroll to position [0, 0]
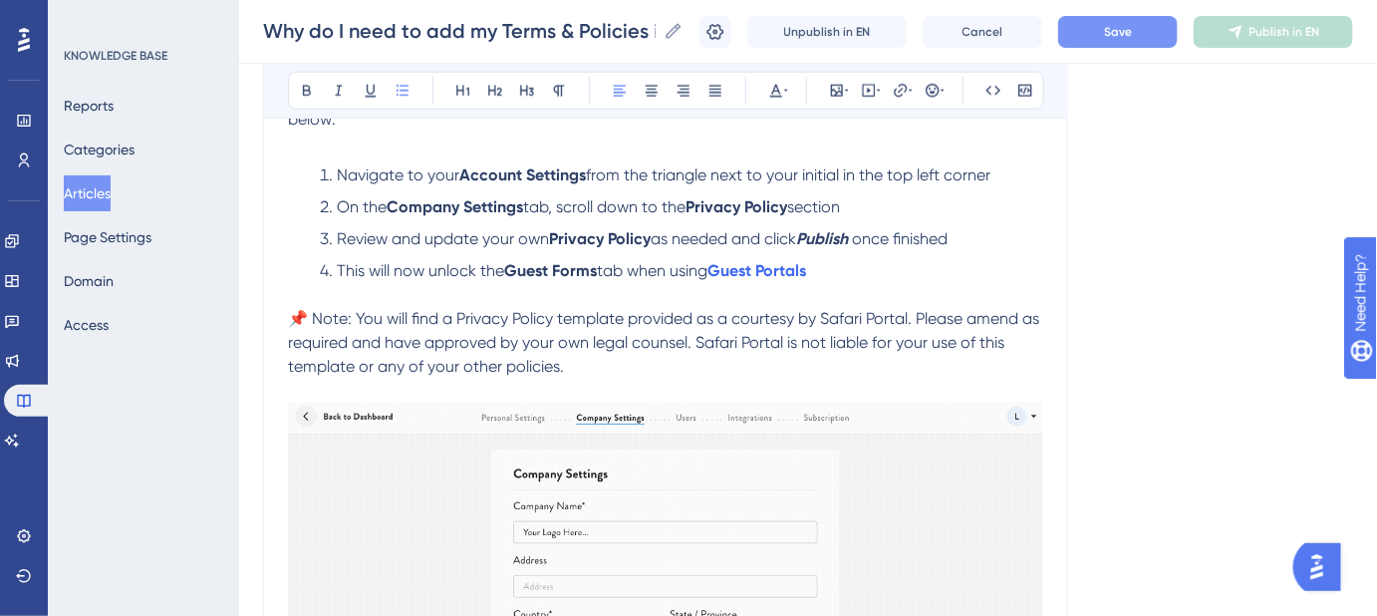
click at [708, 275] on span "tab when using" at bounding box center [652, 270] width 111 height 19
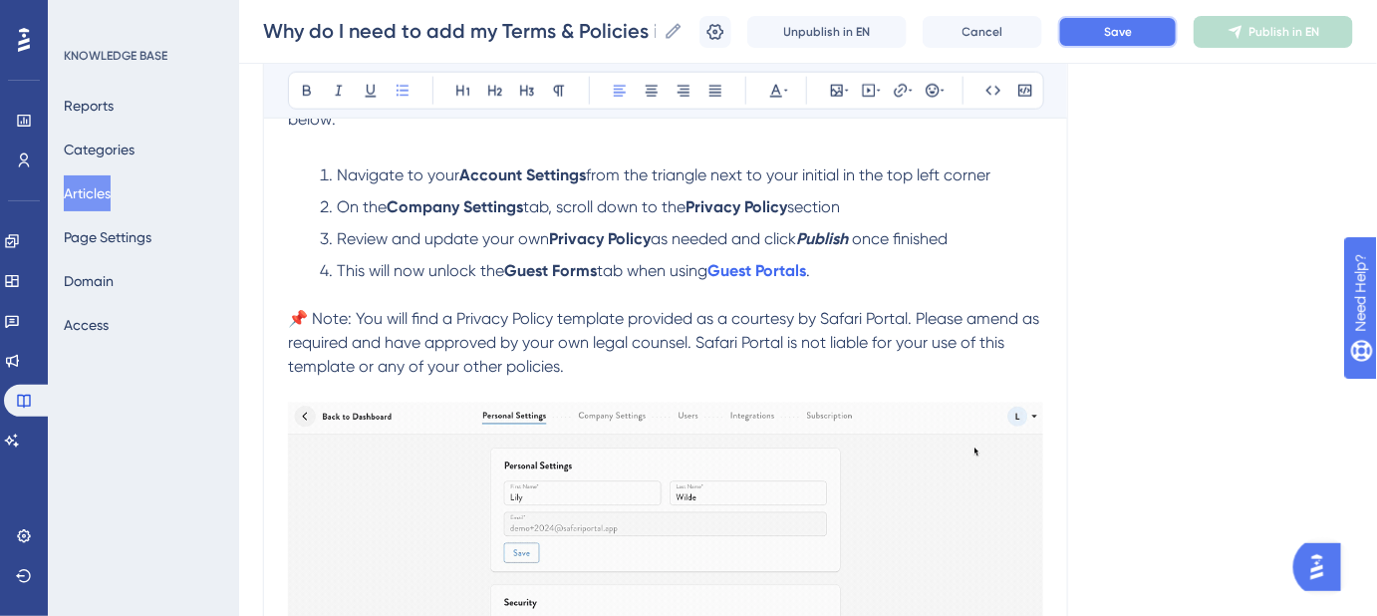
click at [1132, 26] on span "Save" at bounding box center [1118, 32] width 28 height 16
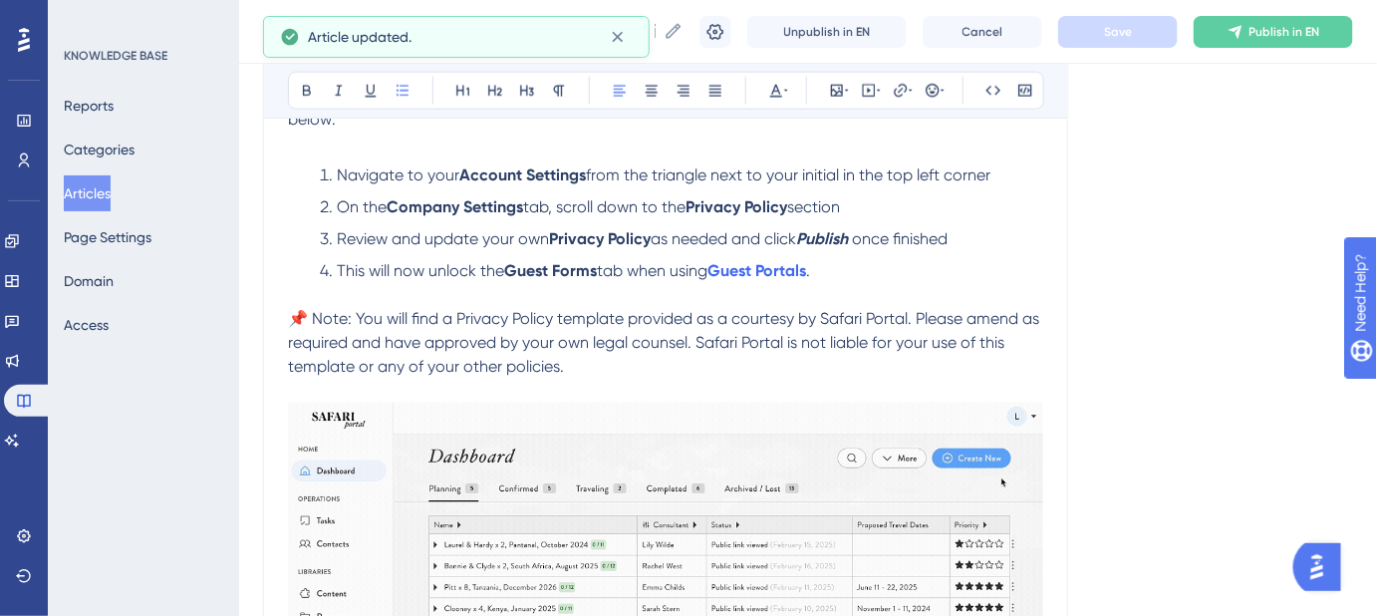
click at [837, 239] on strong "Publish" at bounding box center [822, 238] width 52 height 19
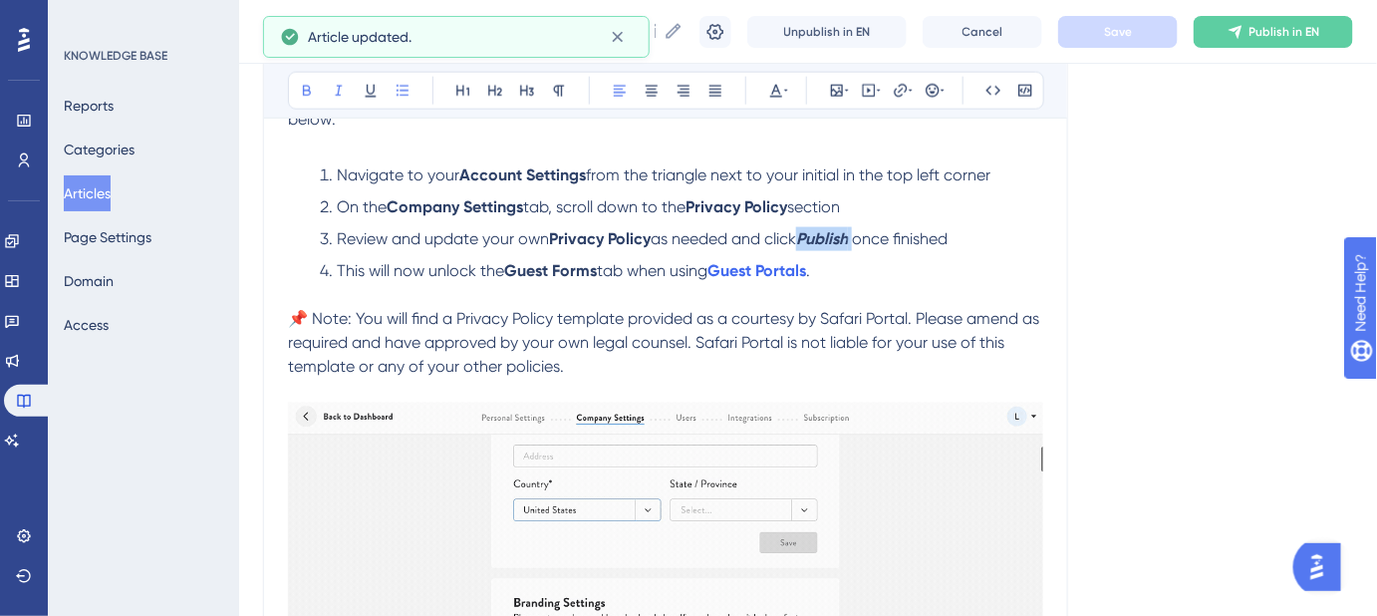
click at [837, 239] on strong "Publish" at bounding box center [822, 238] width 52 height 19
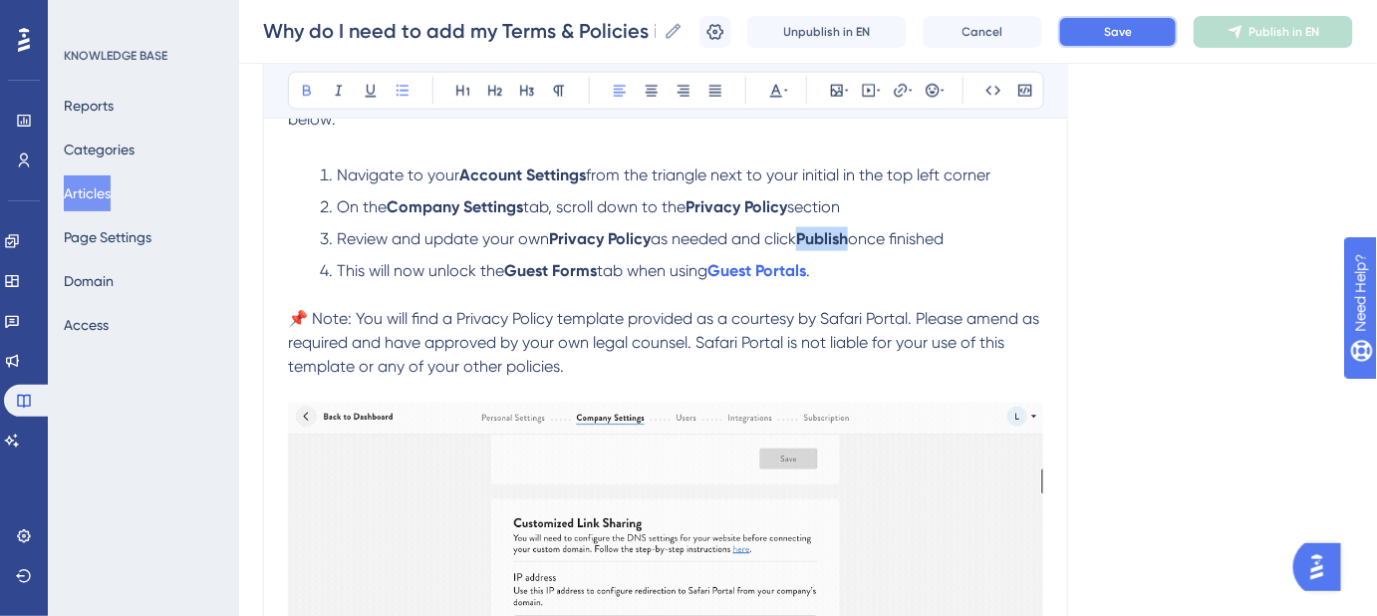
click at [1122, 35] on span "Save" at bounding box center [1118, 32] width 28 height 16
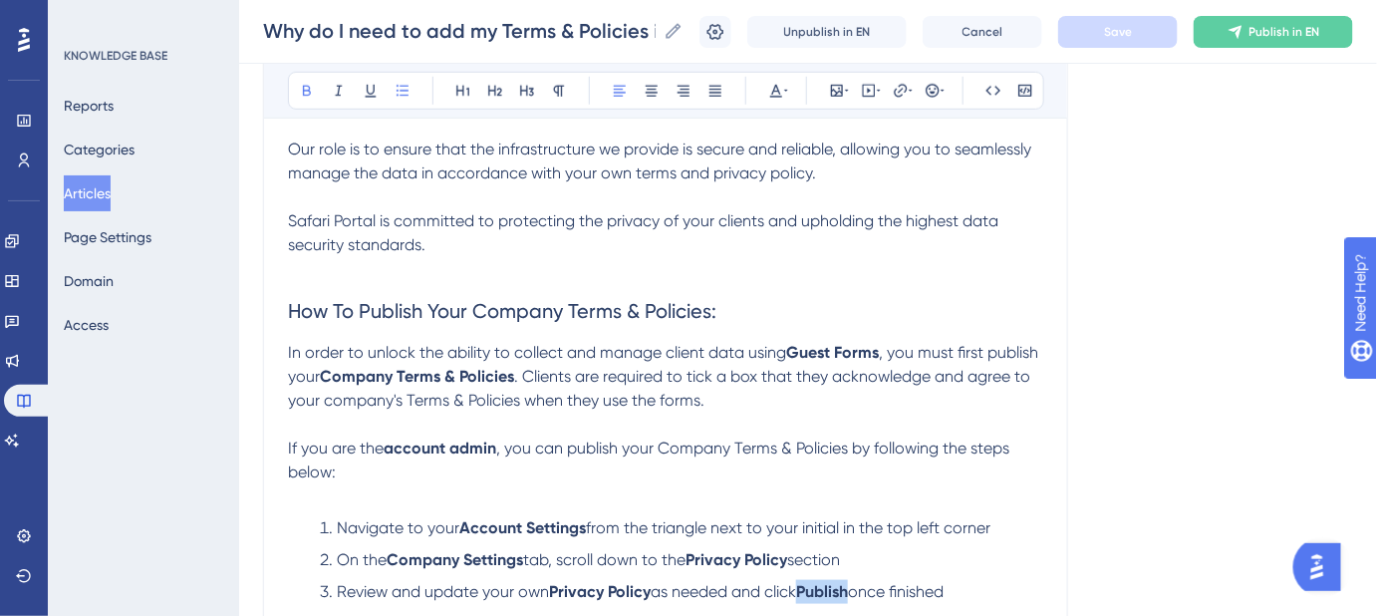
scroll to position [469, 0]
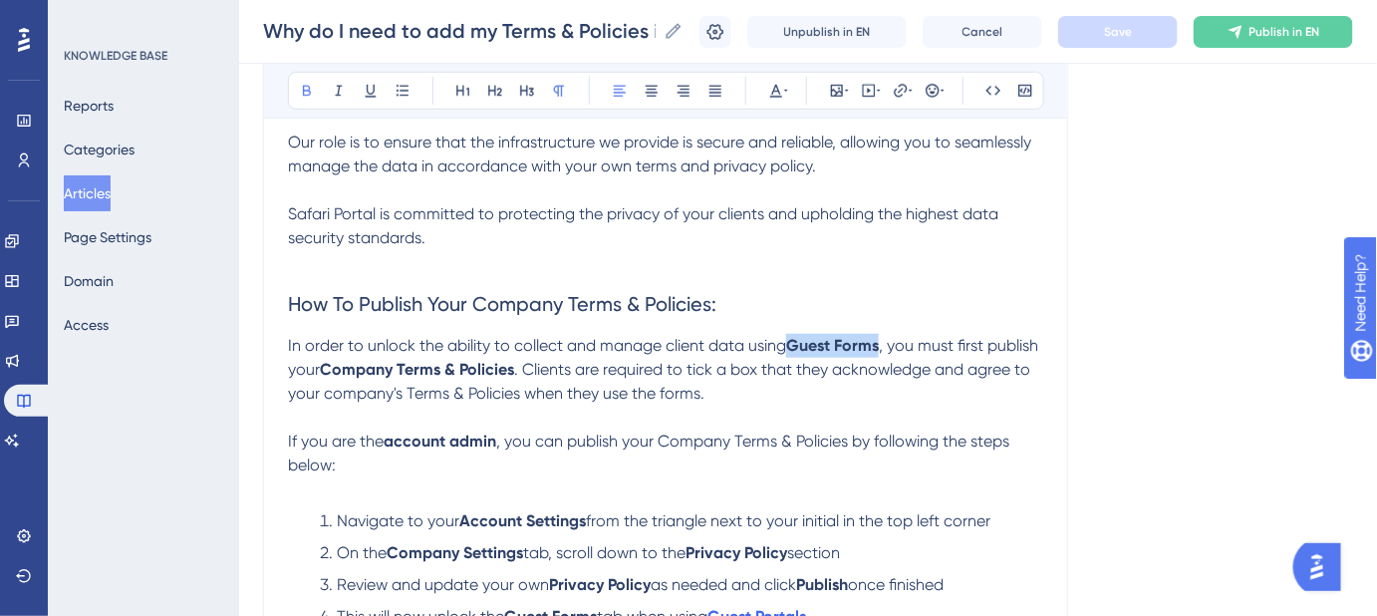
drag, startPoint x: 881, startPoint y: 345, endPoint x: 792, endPoint y: 349, distance: 88.8
click at [792, 349] on strong "Guest Forms" at bounding box center [832, 345] width 93 height 19
click at [903, 90] on icon at bounding box center [901, 91] width 16 height 16
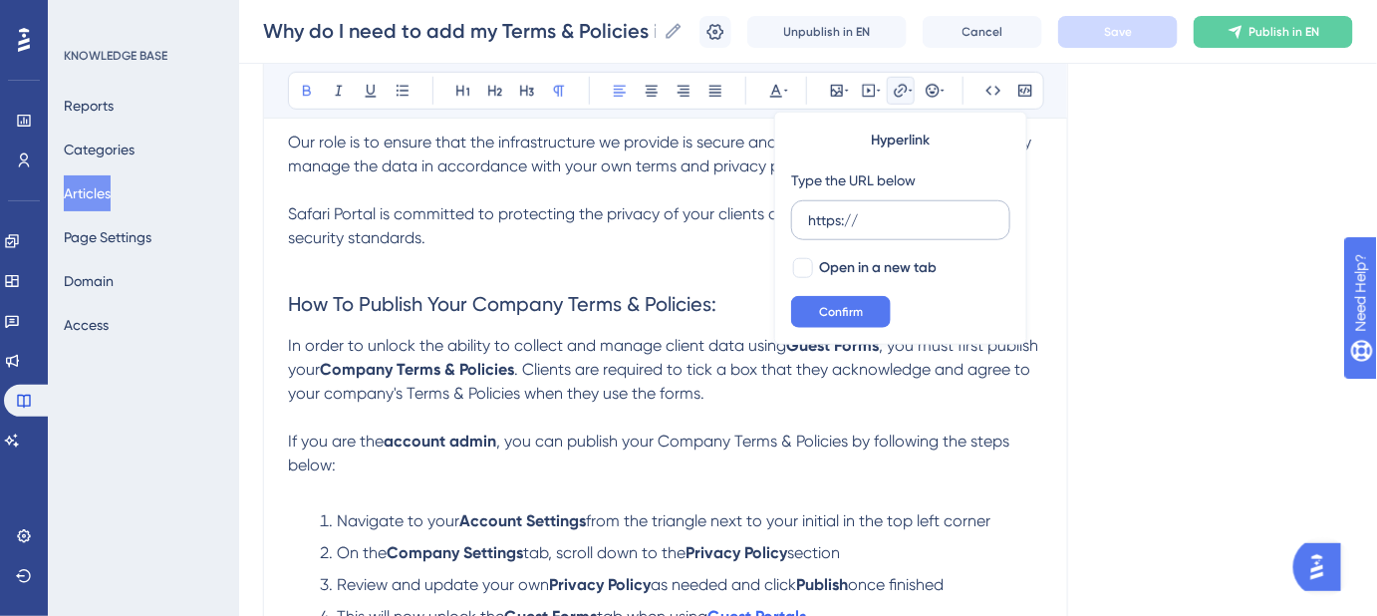
drag, startPoint x: 885, startPoint y: 216, endPoint x: 792, endPoint y: 222, distance: 92.9
click at [792, 222] on label "https://" at bounding box center [900, 220] width 219 height 40
click at [808, 222] on input "https://" at bounding box center [900, 220] width 185 height 22
type input "https://help.safariportal.app/en/articles/7687-how-should-i-use-guest-forms"
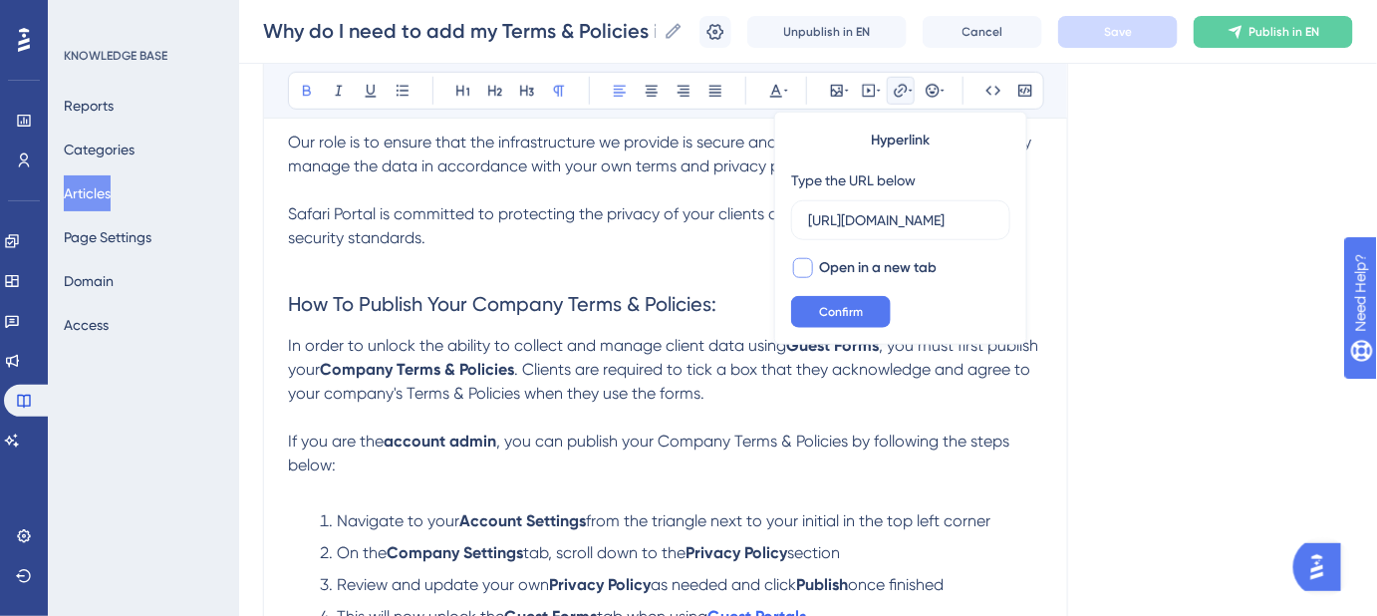
click at [801, 267] on div at bounding box center [803, 268] width 20 height 20
checkbox input "true"
click at [831, 313] on span "Confirm" at bounding box center [841, 312] width 44 height 16
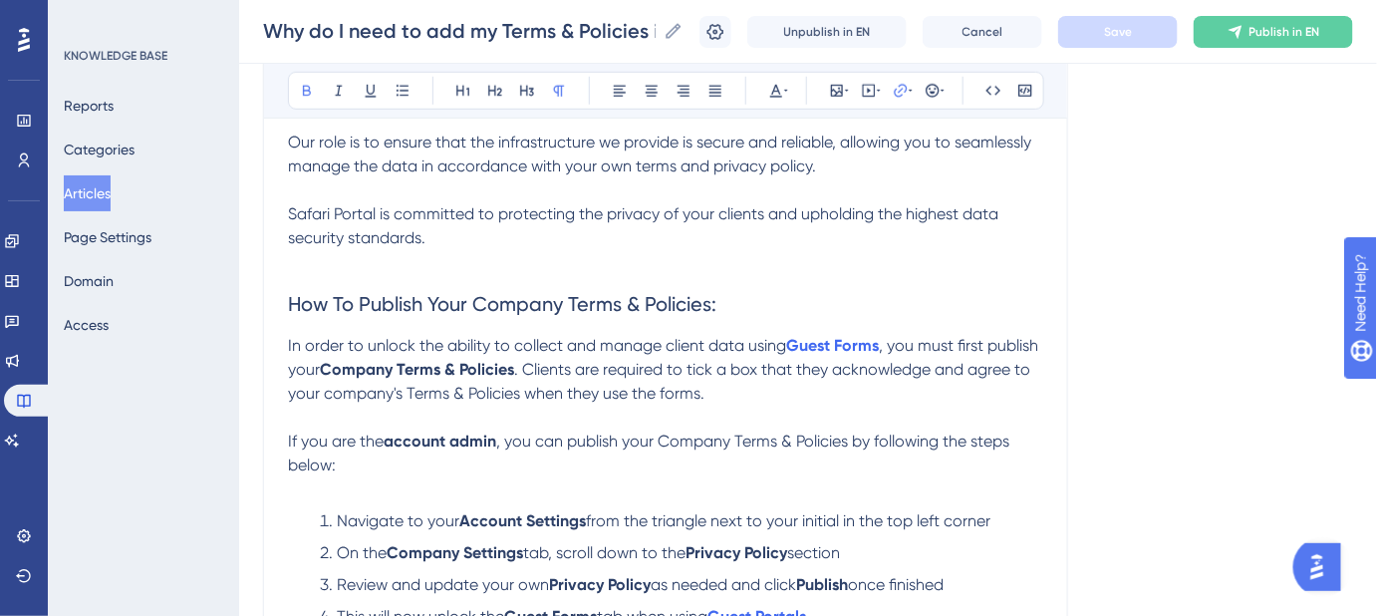
click at [1041, 303] on h2 "How To Publish Your Company Terms & Policies:" at bounding box center [665, 304] width 755 height 60
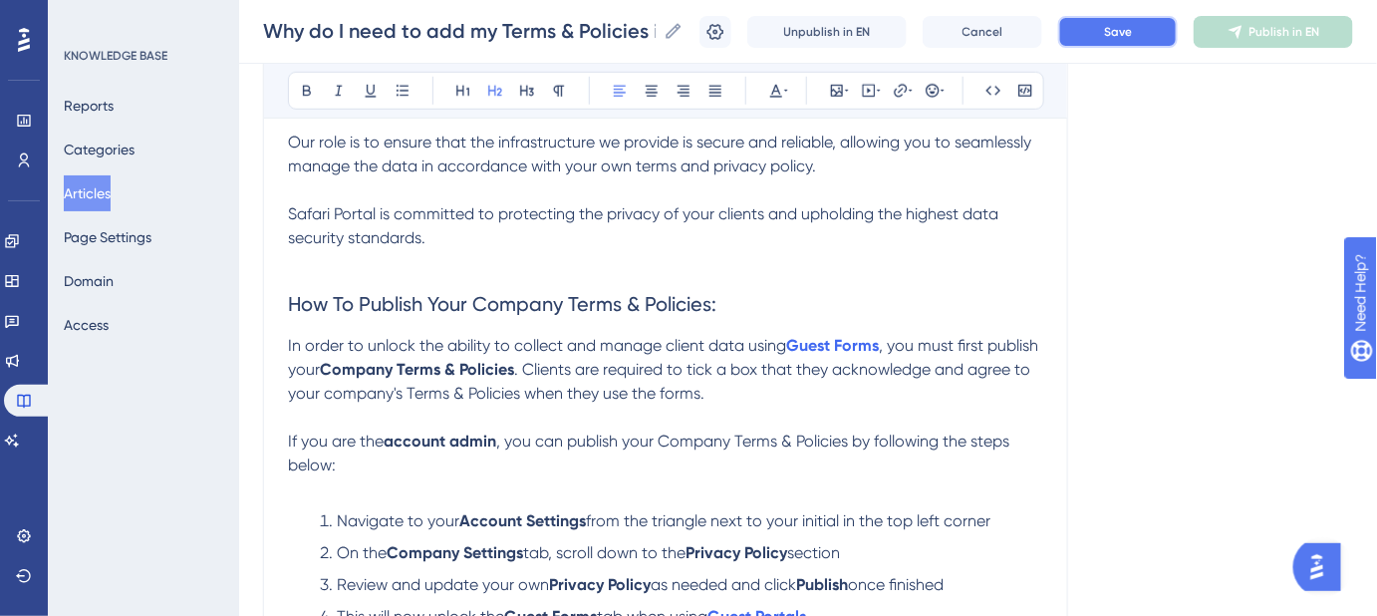
click at [1126, 36] on span "Save" at bounding box center [1118, 32] width 28 height 16
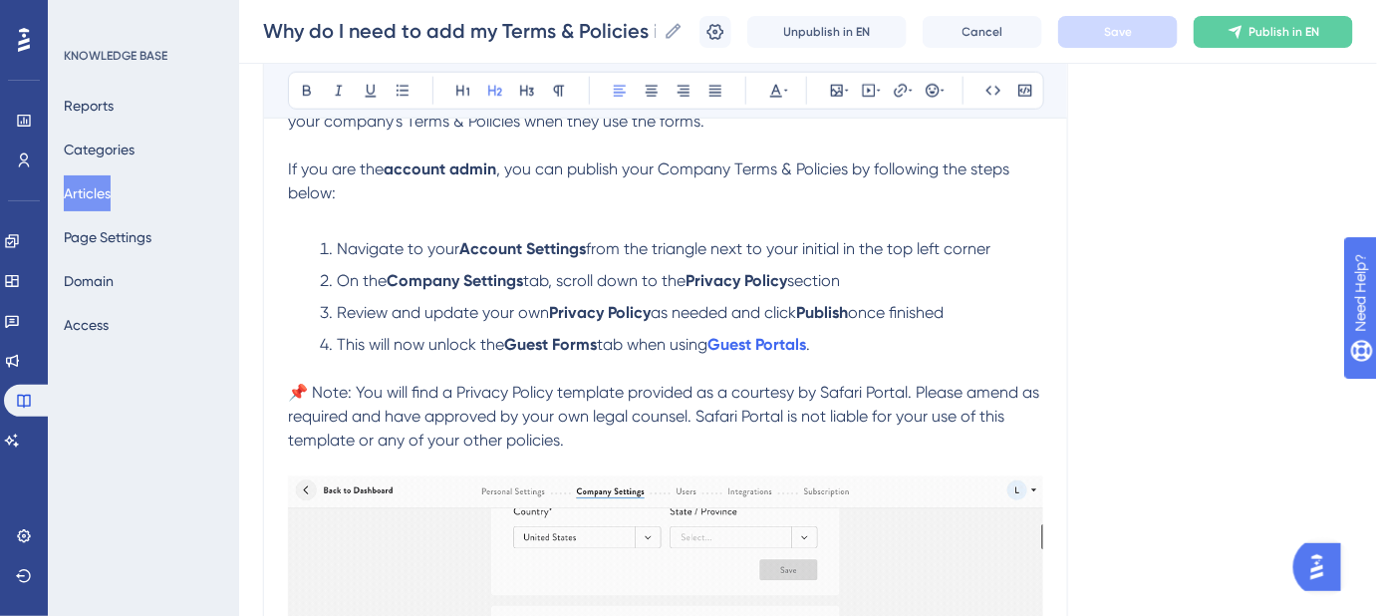
scroll to position [831, 0]
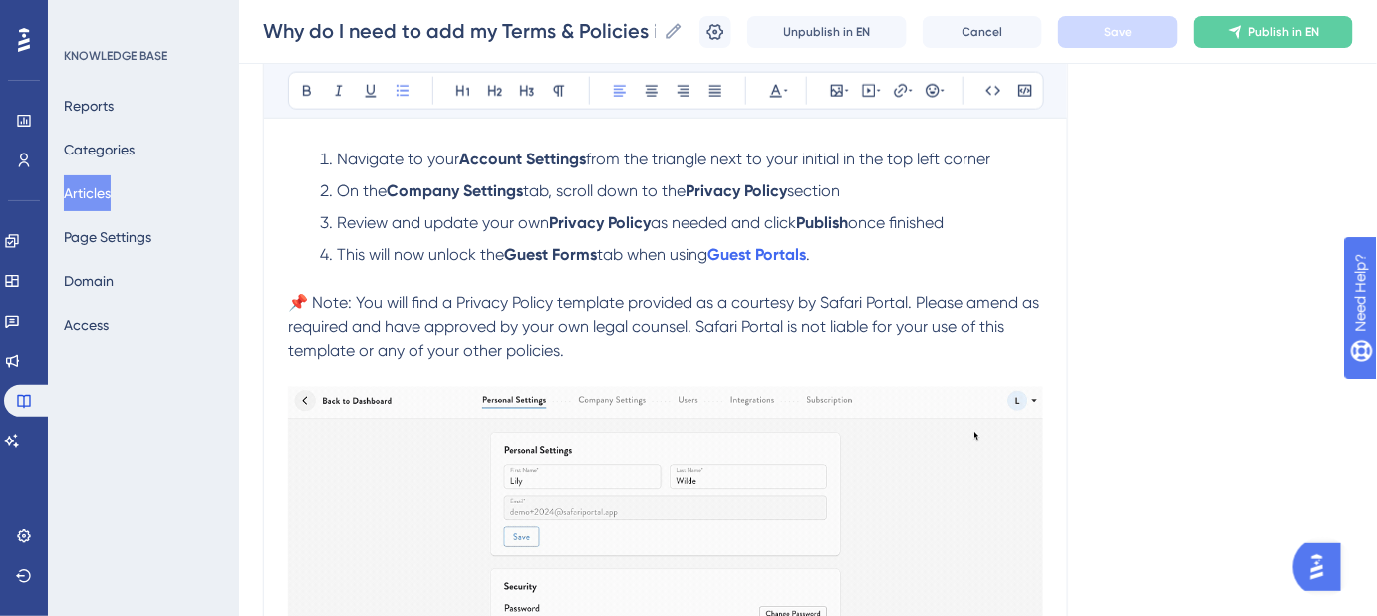
drag, startPoint x: 1003, startPoint y: 153, endPoint x: 1239, endPoint y: 150, distance: 236.2
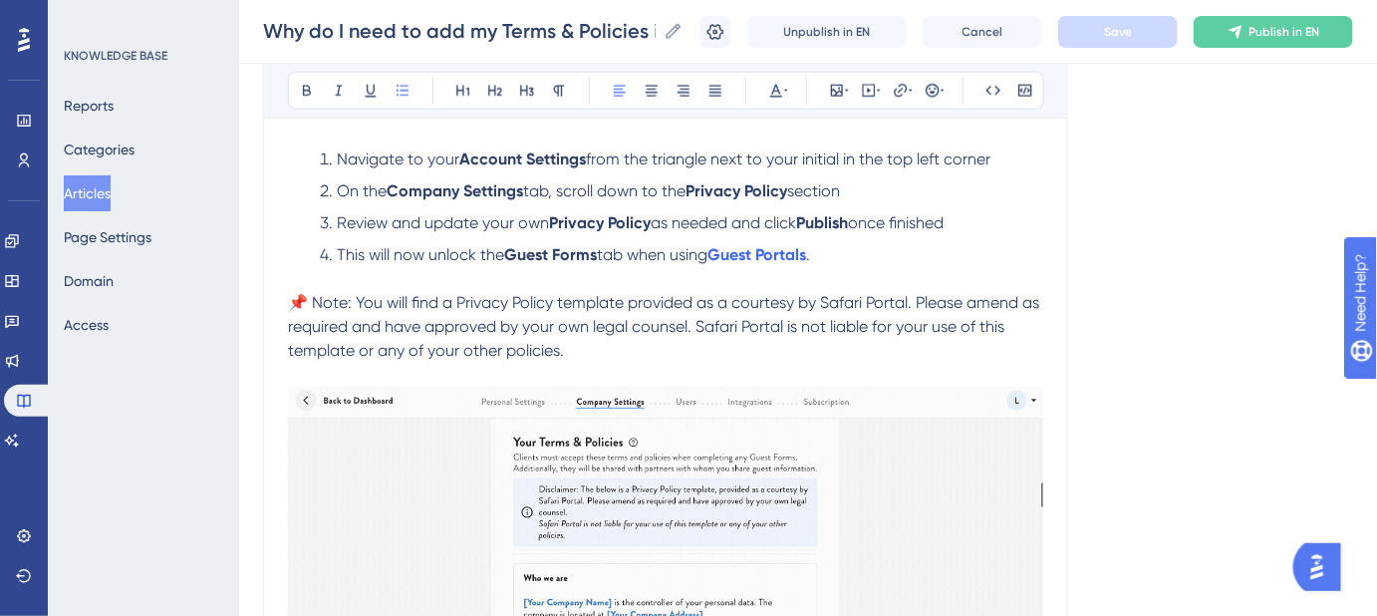
click at [595, 158] on li "Navigate to your Account Settings from the triangle next to your initial in the…" at bounding box center [678, 159] width 732 height 24
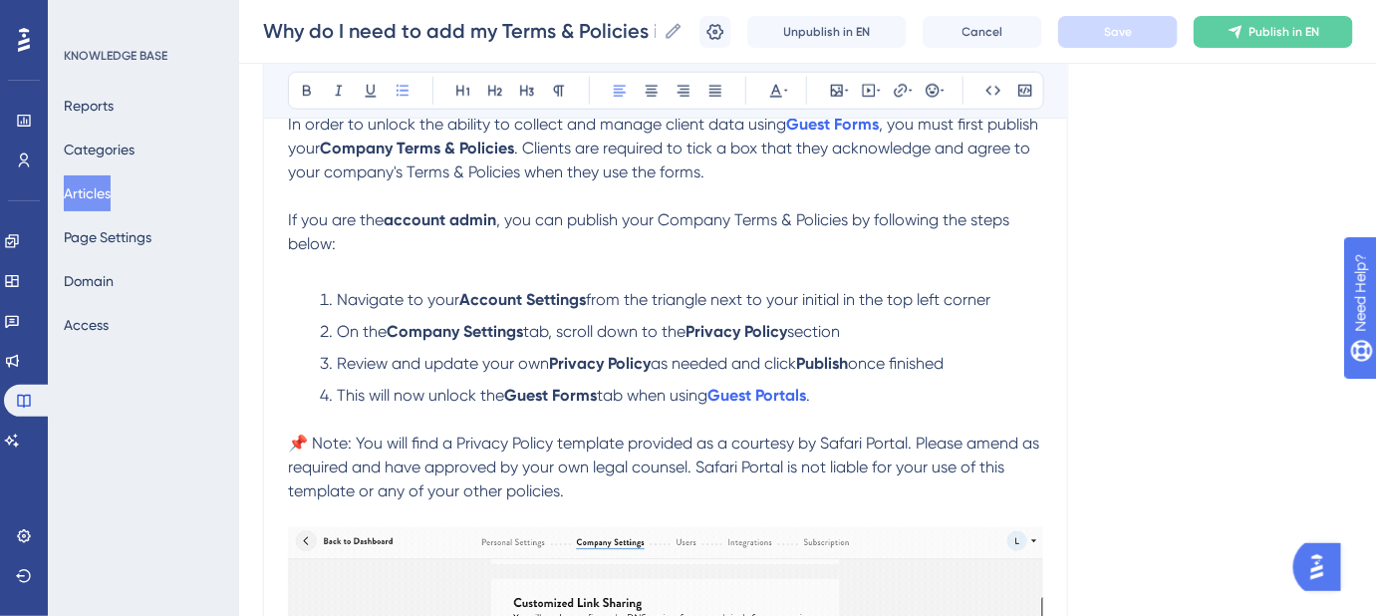
scroll to position [560, 0]
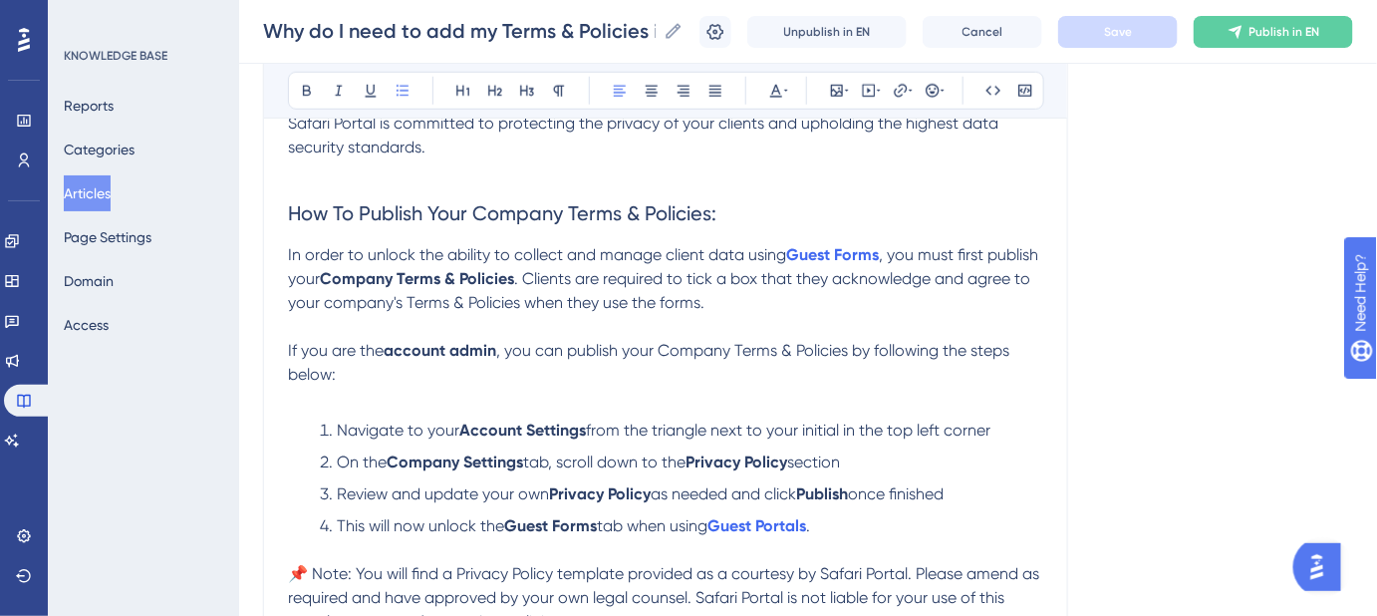
click at [883, 252] on span ", you must first publish your" at bounding box center [665, 266] width 754 height 43
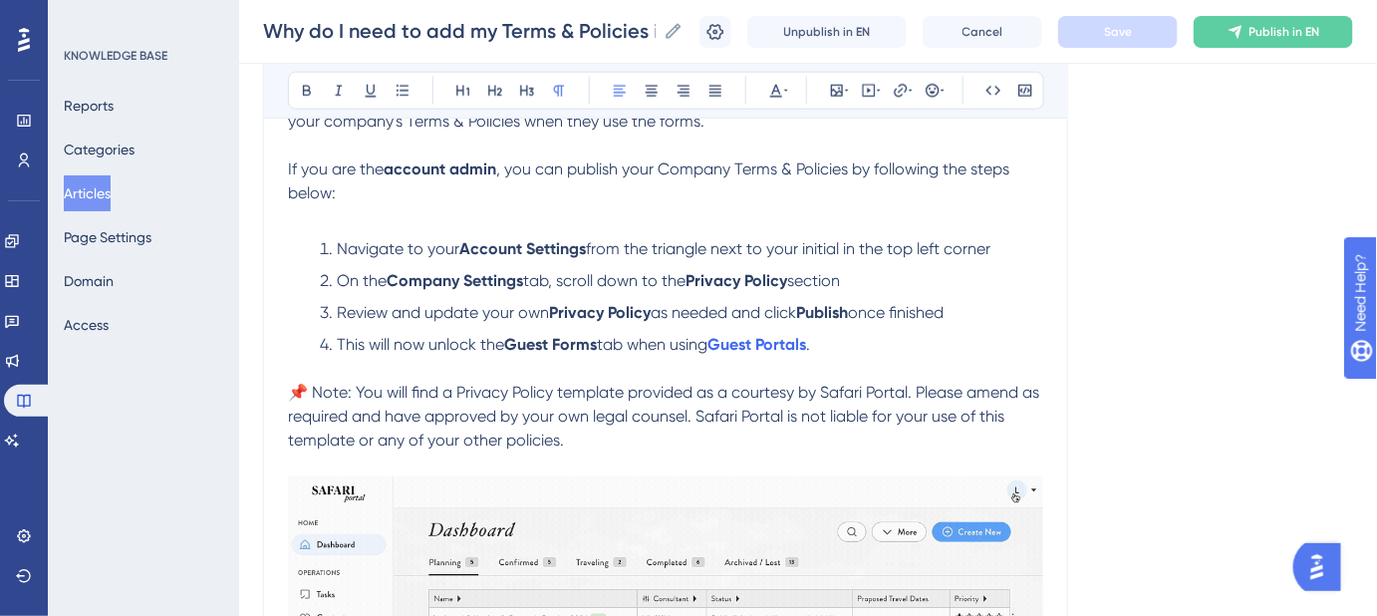
scroll to position [1013, 0]
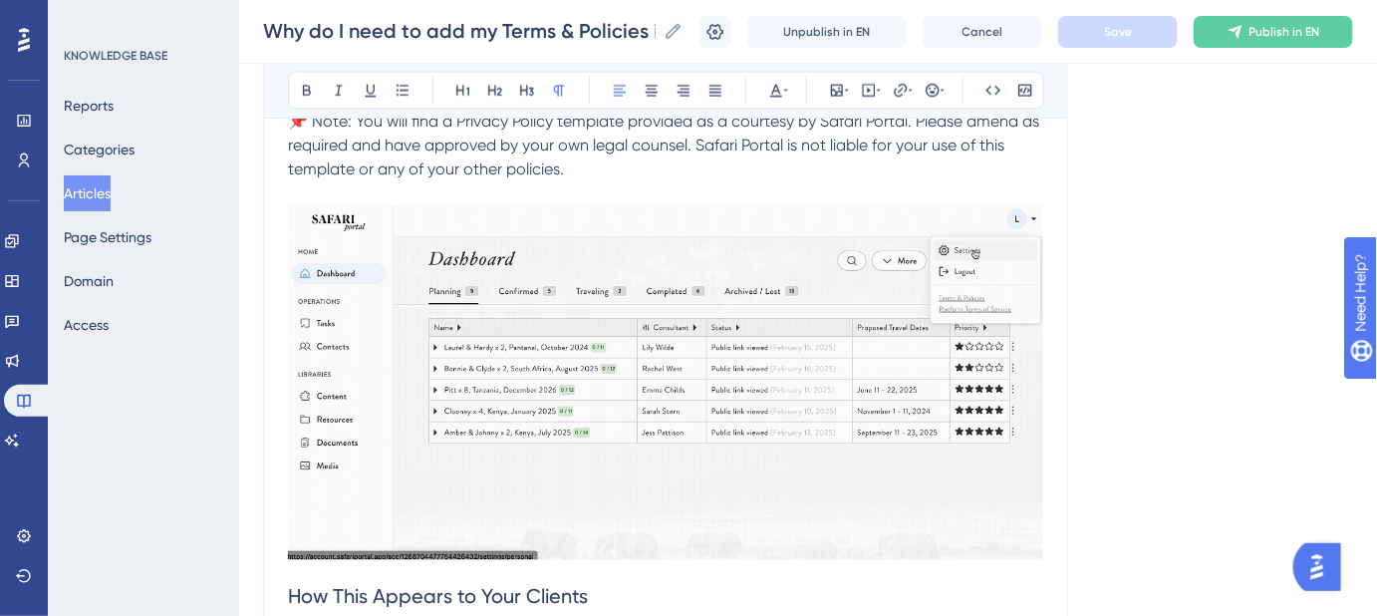
click at [1109, 346] on div "Language English (Default) Why do I need to add my Terms & Policies in order to…" at bounding box center [808, 198] width 1090 height 2166
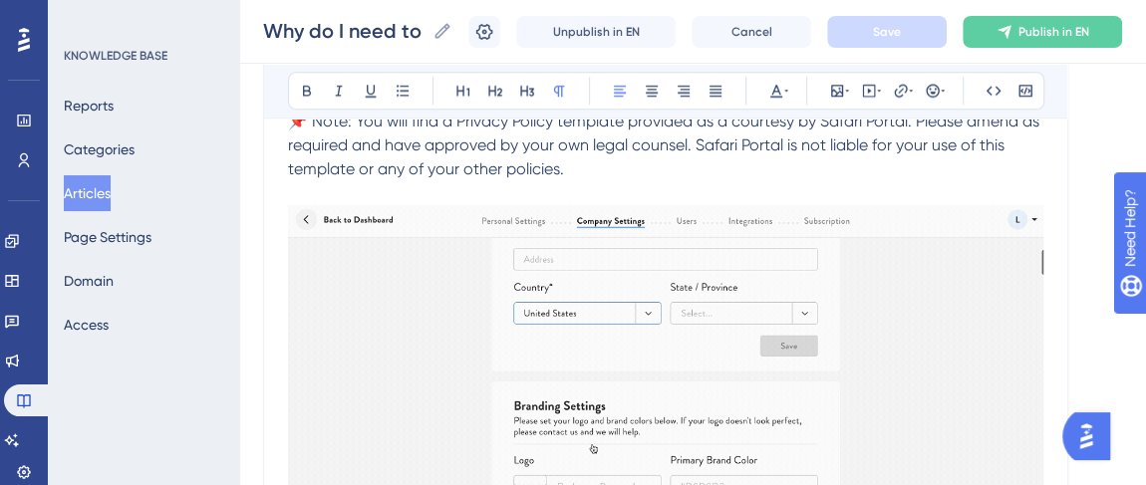
click at [743, 299] on img at bounding box center [665, 382] width 755 height 355
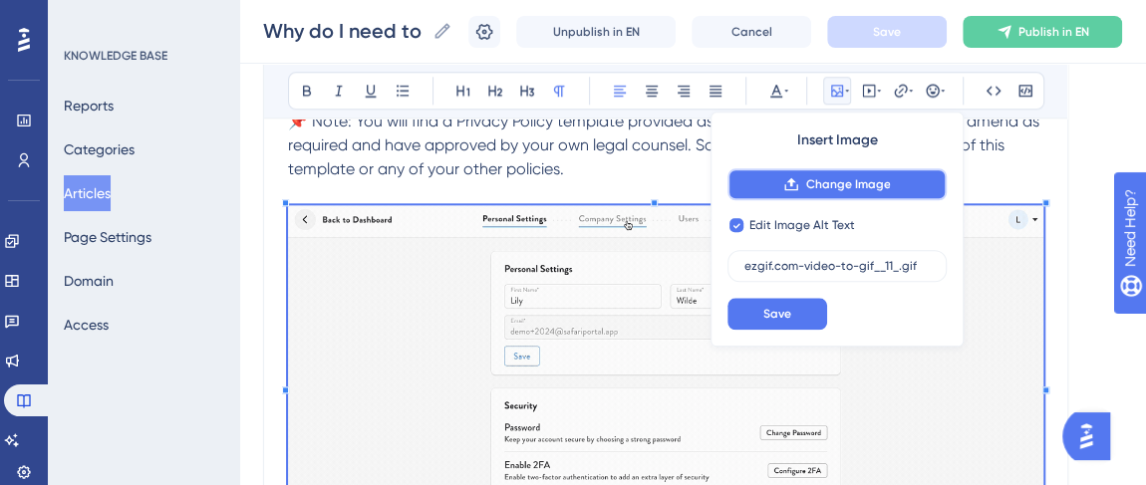
click at [809, 187] on span "Change Image" at bounding box center [847, 184] width 85 height 16
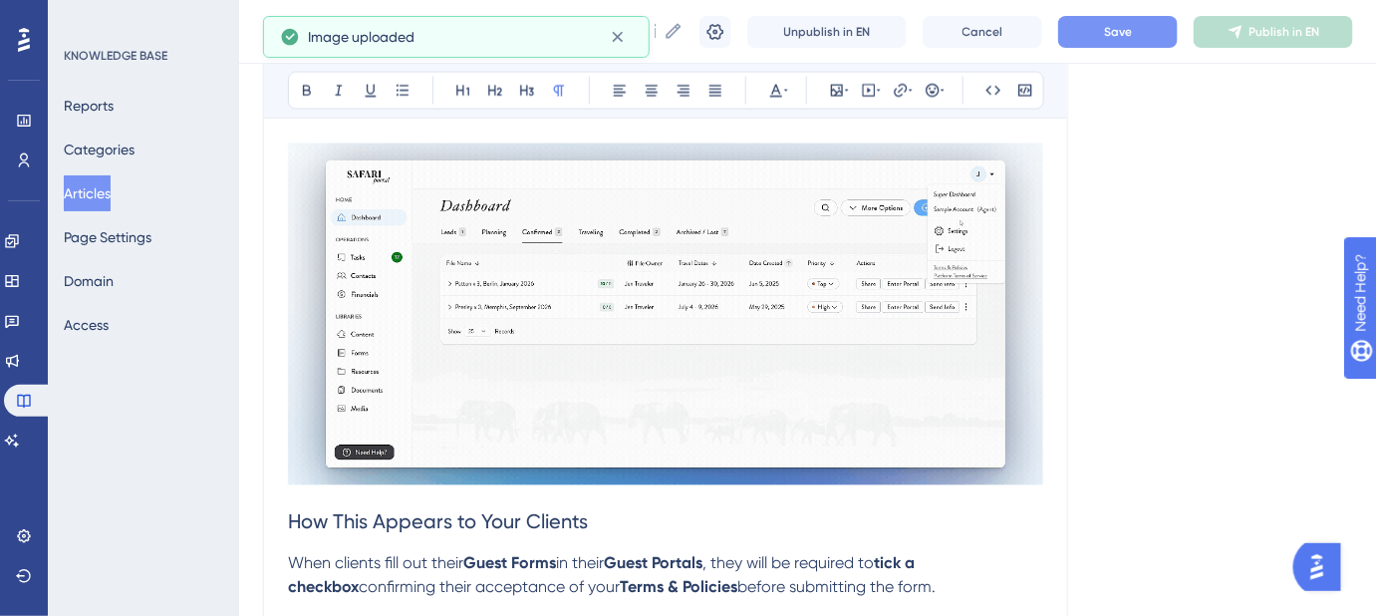
scroll to position [1194, 0]
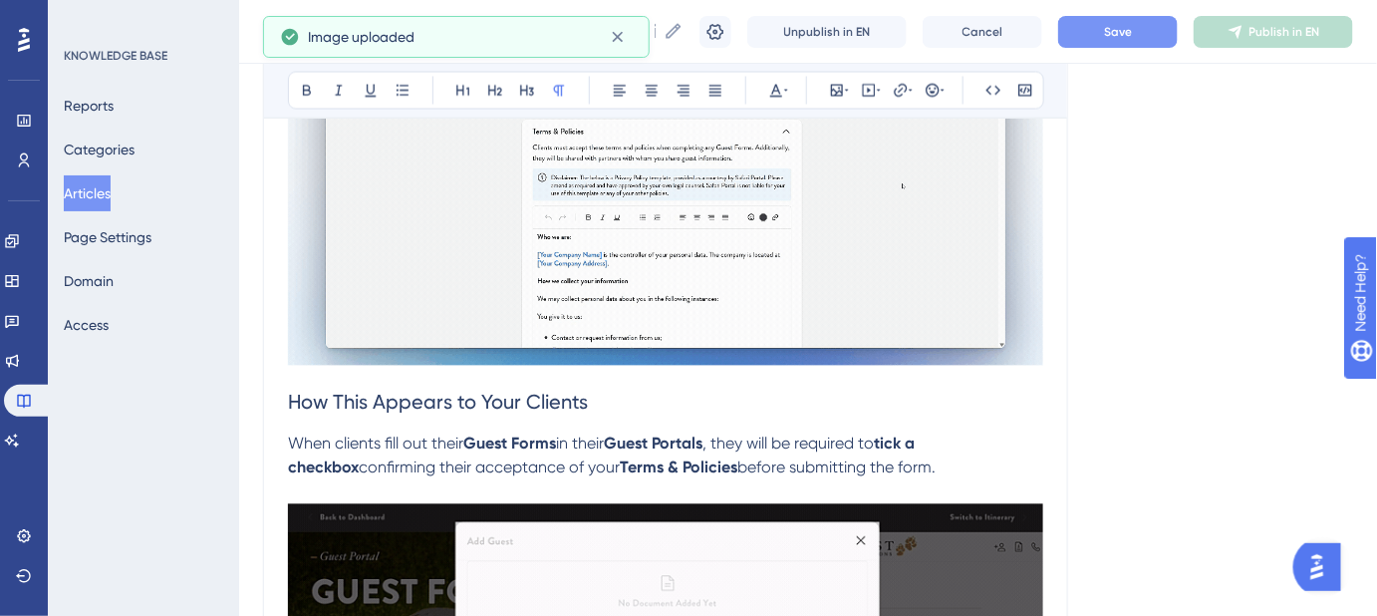
click at [1152, 30] on button "Save" at bounding box center [1118, 32] width 120 height 32
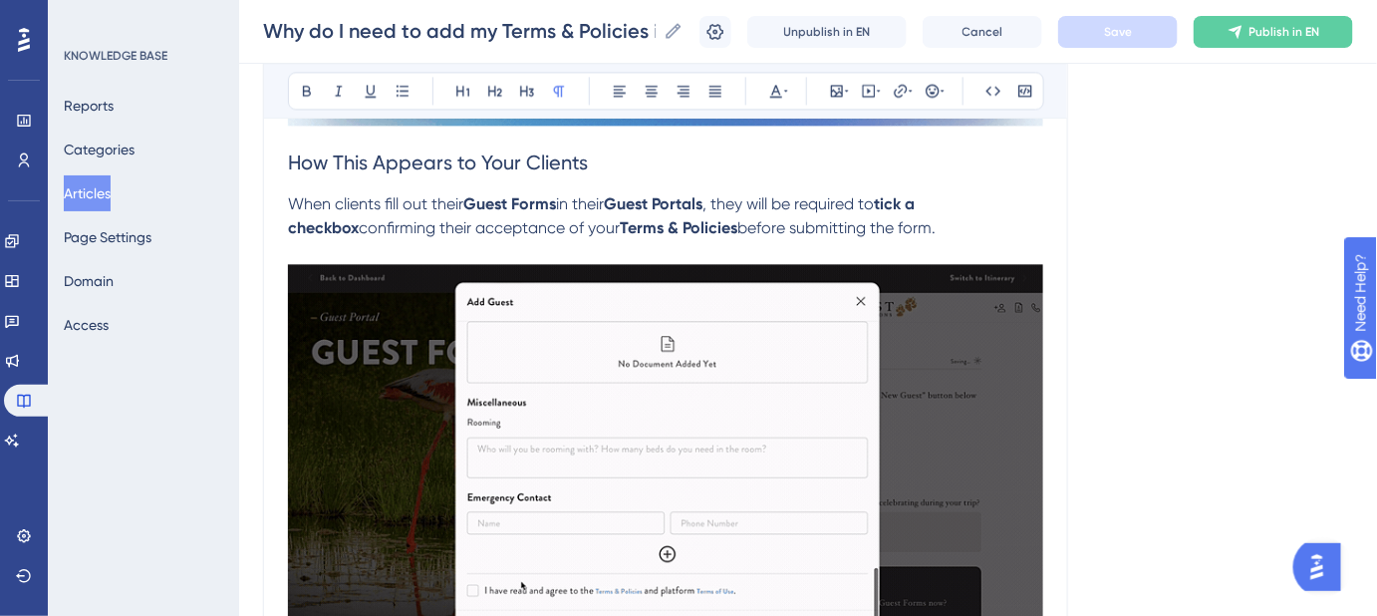
scroll to position [1557, 0]
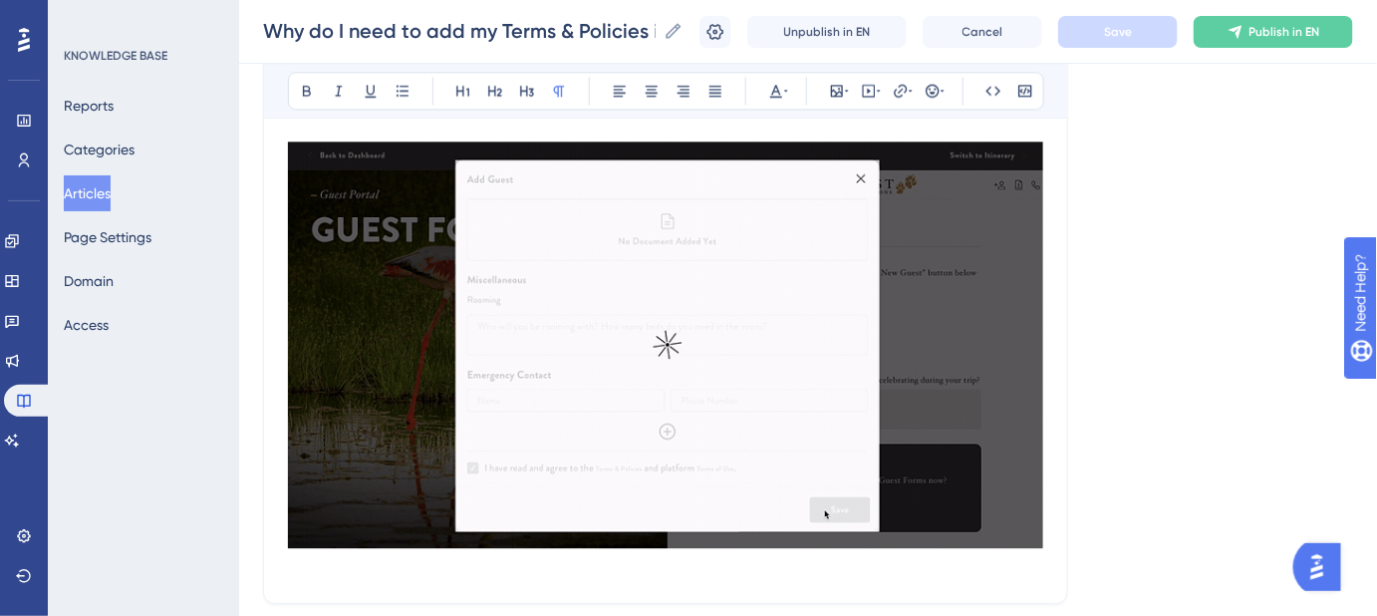
click at [638, 230] on img at bounding box center [665, 345] width 755 height 407
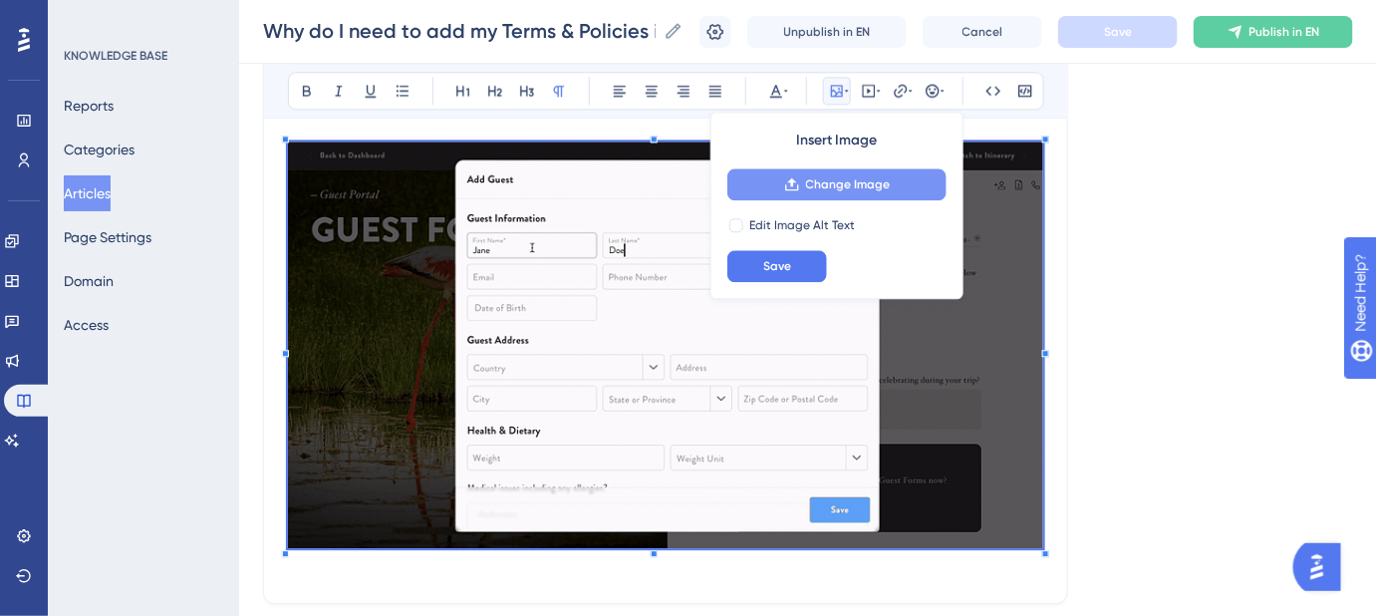
click at [844, 182] on span "Change Image" at bounding box center [848, 184] width 85 height 16
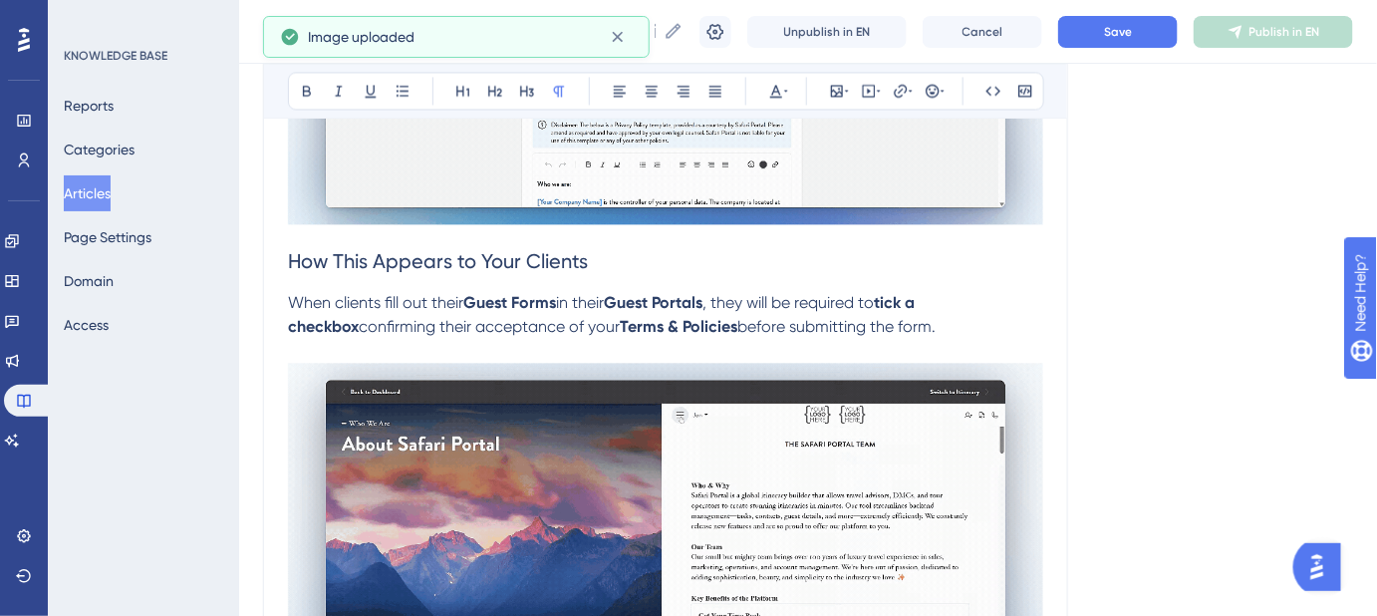
scroll to position [1517, 0]
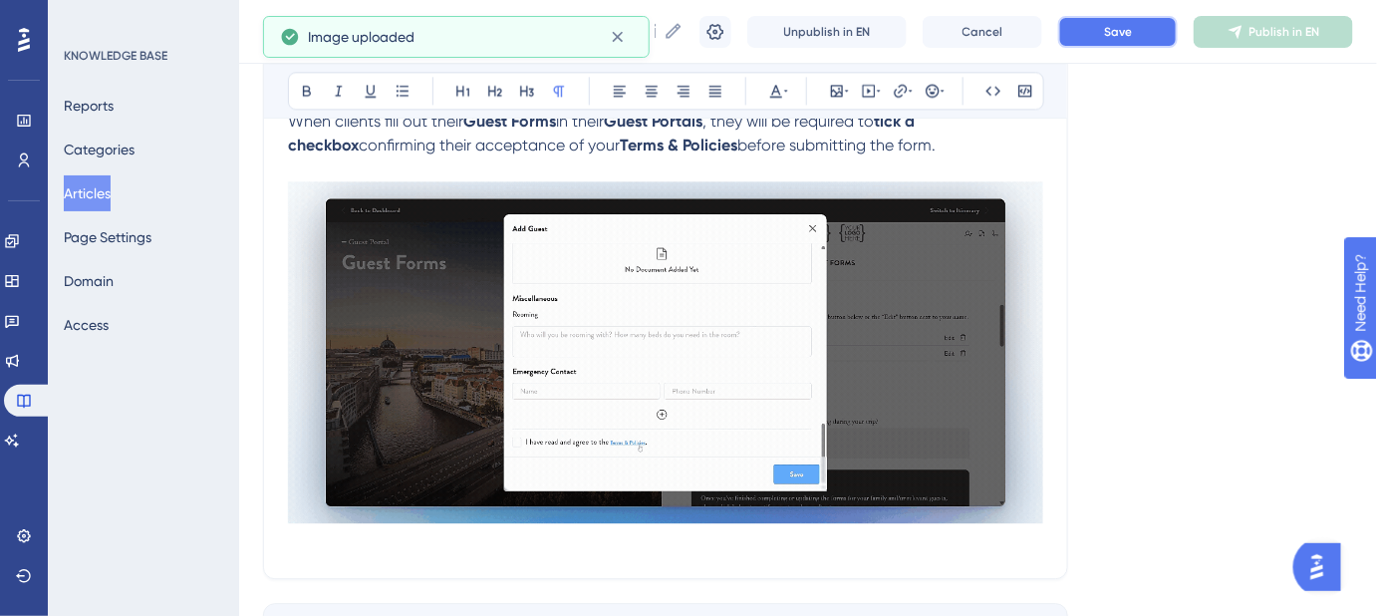
click at [1129, 39] on span "Save" at bounding box center [1118, 32] width 28 height 16
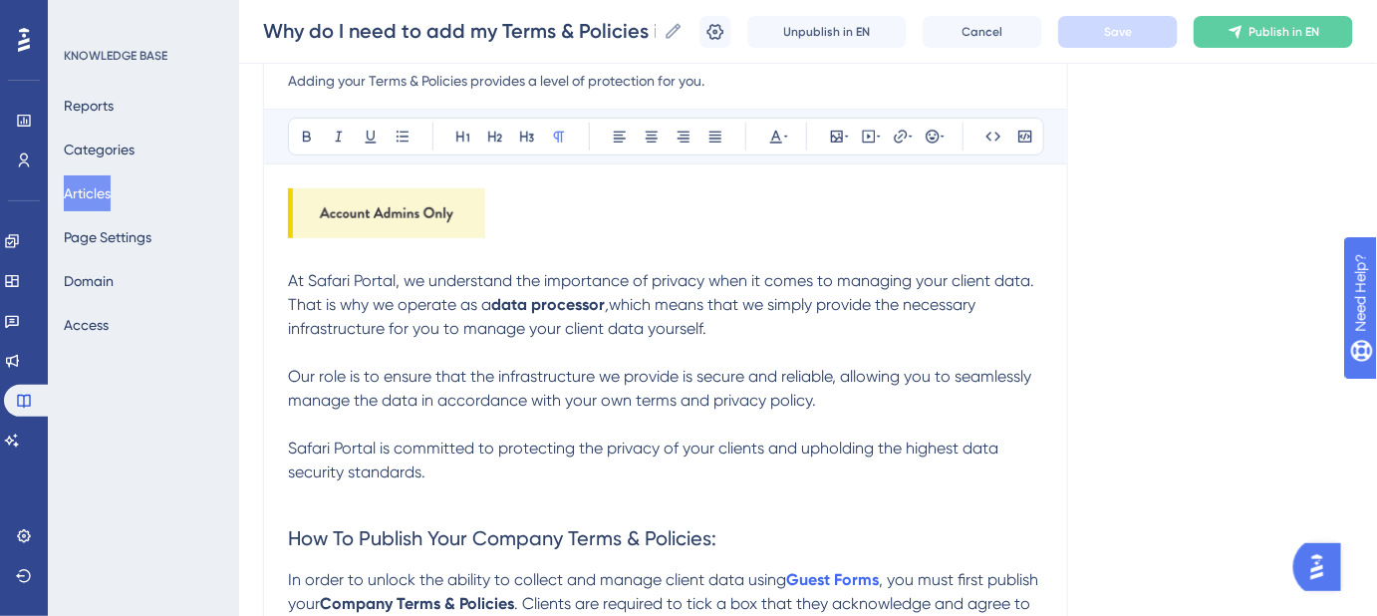
scroll to position [0, 0]
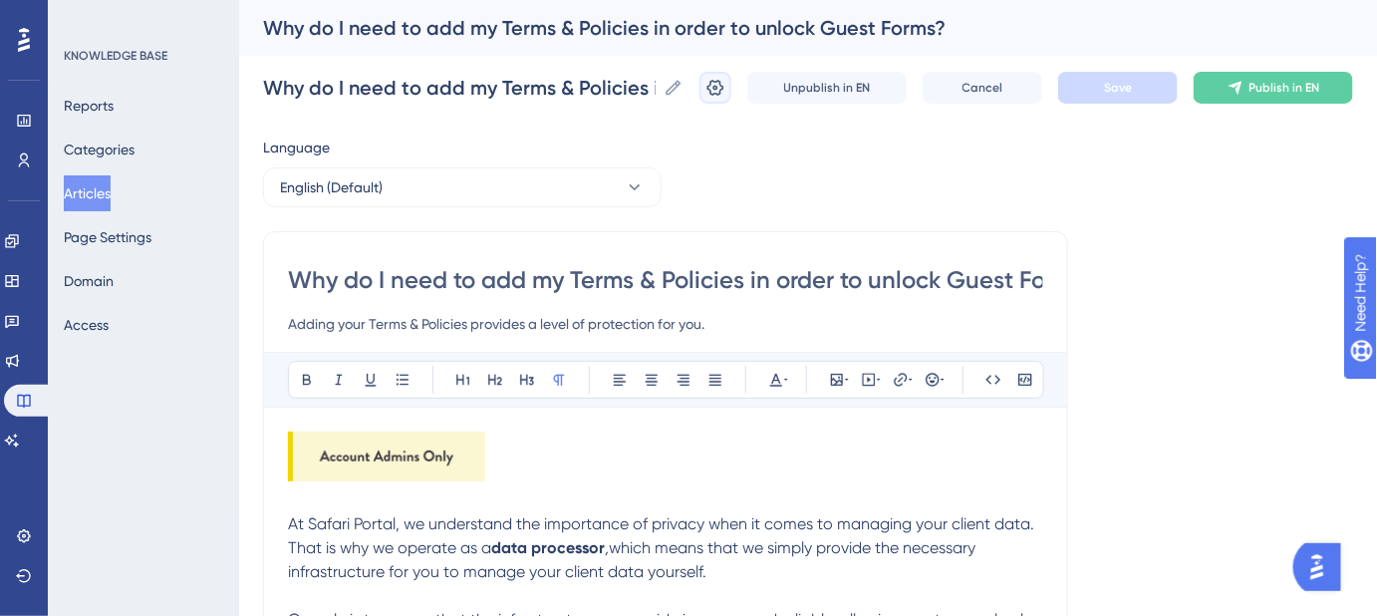
click at [725, 92] on icon at bounding box center [716, 88] width 17 height 16
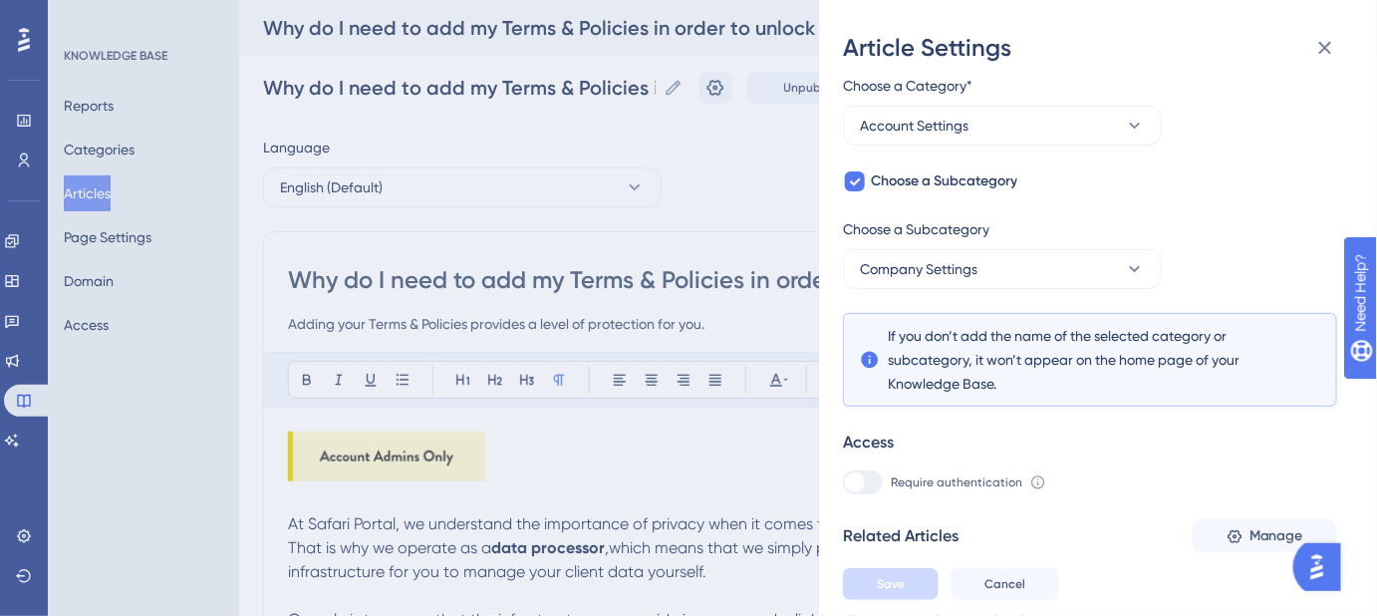
scroll to position [227, 0]
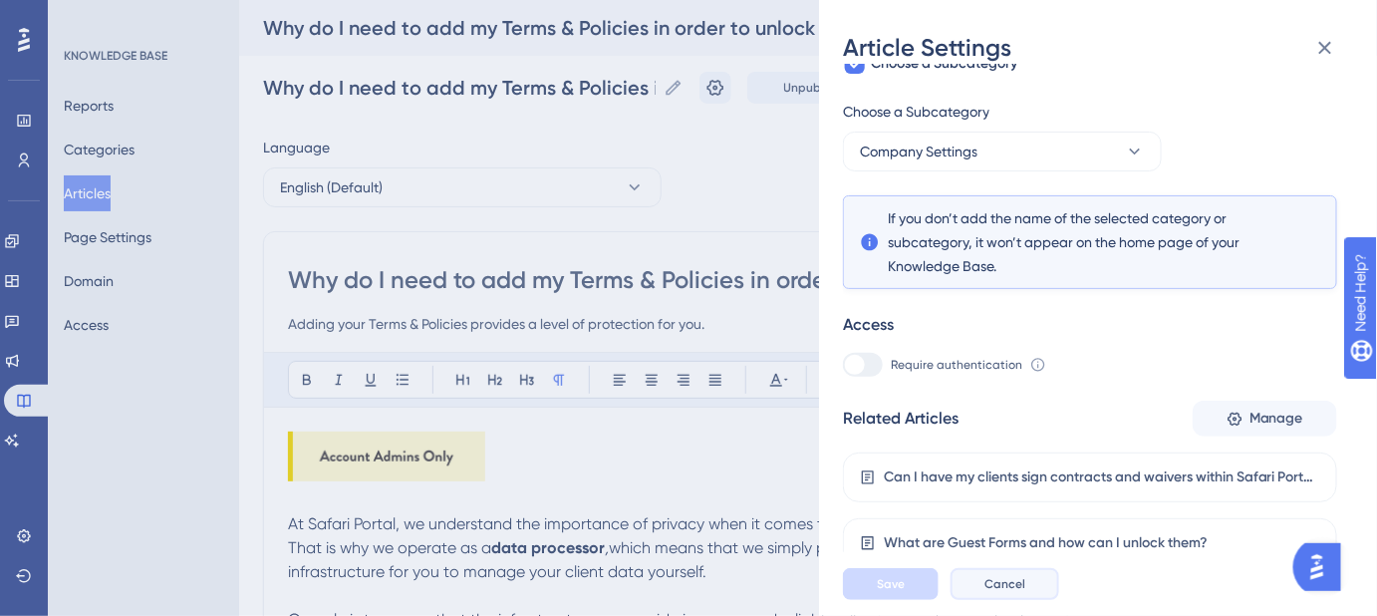
click at [1011, 592] on span "Cancel" at bounding box center [1005, 584] width 41 height 16
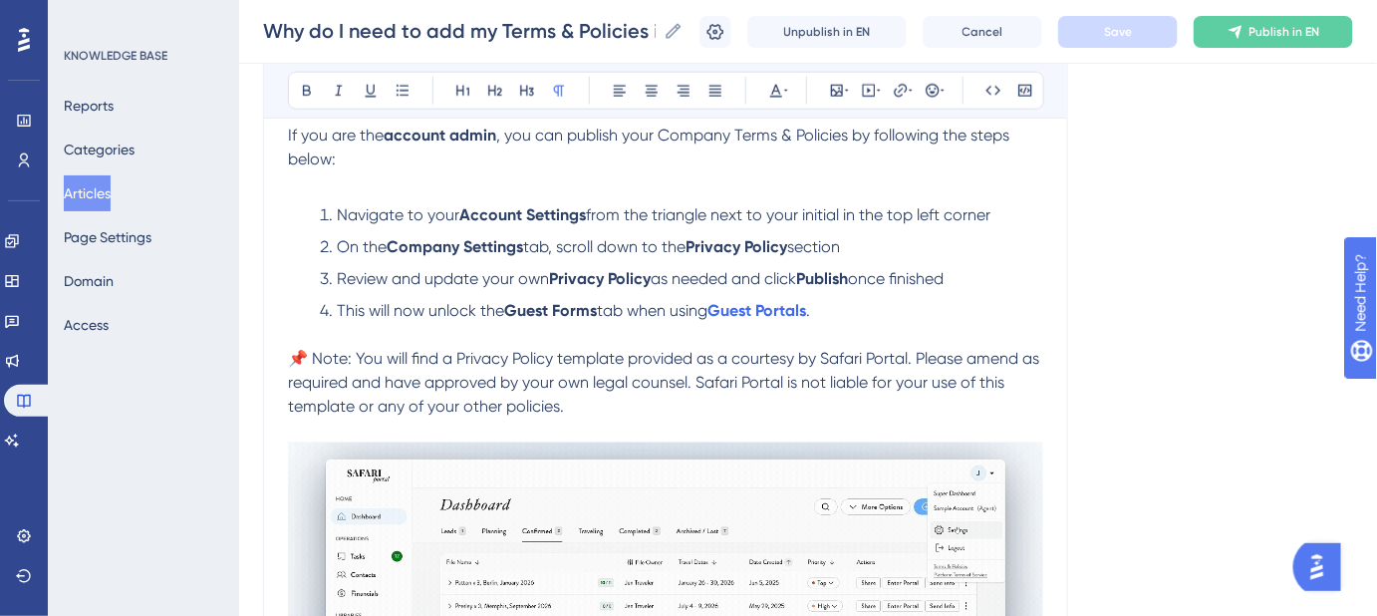
scroll to position [815, 0]
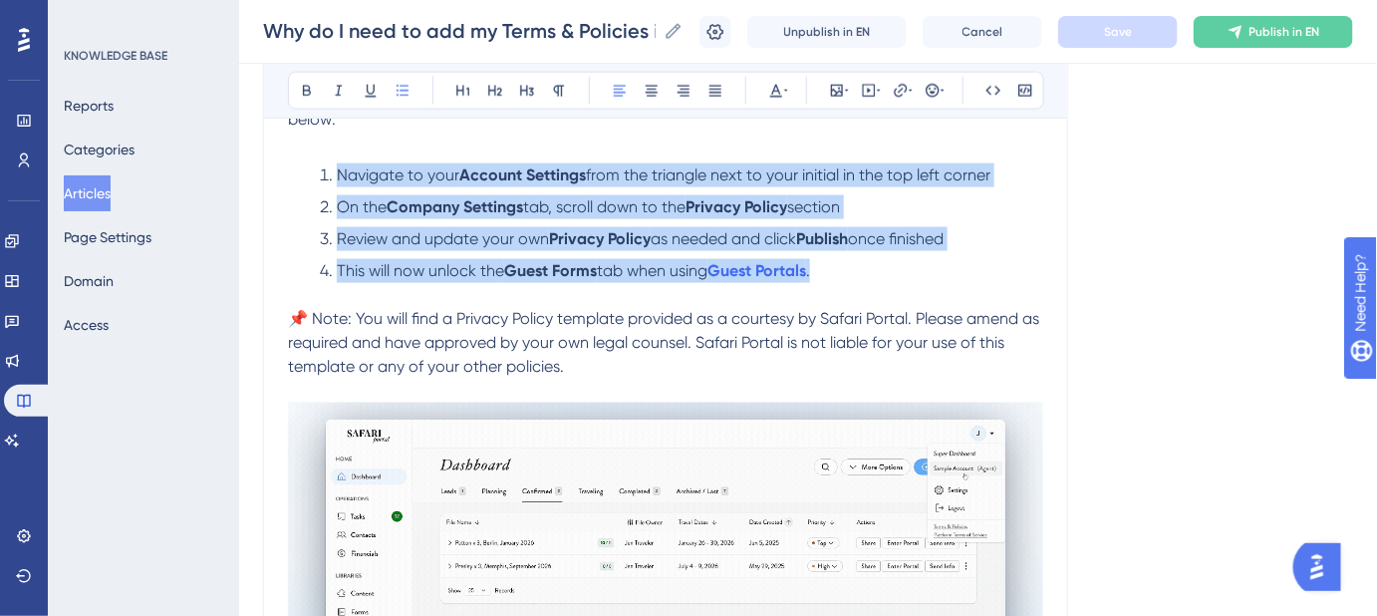
drag, startPoint x: 802, startPoint y: 268, endPoint x: 334, endPoint y: 176, distance: 477.3
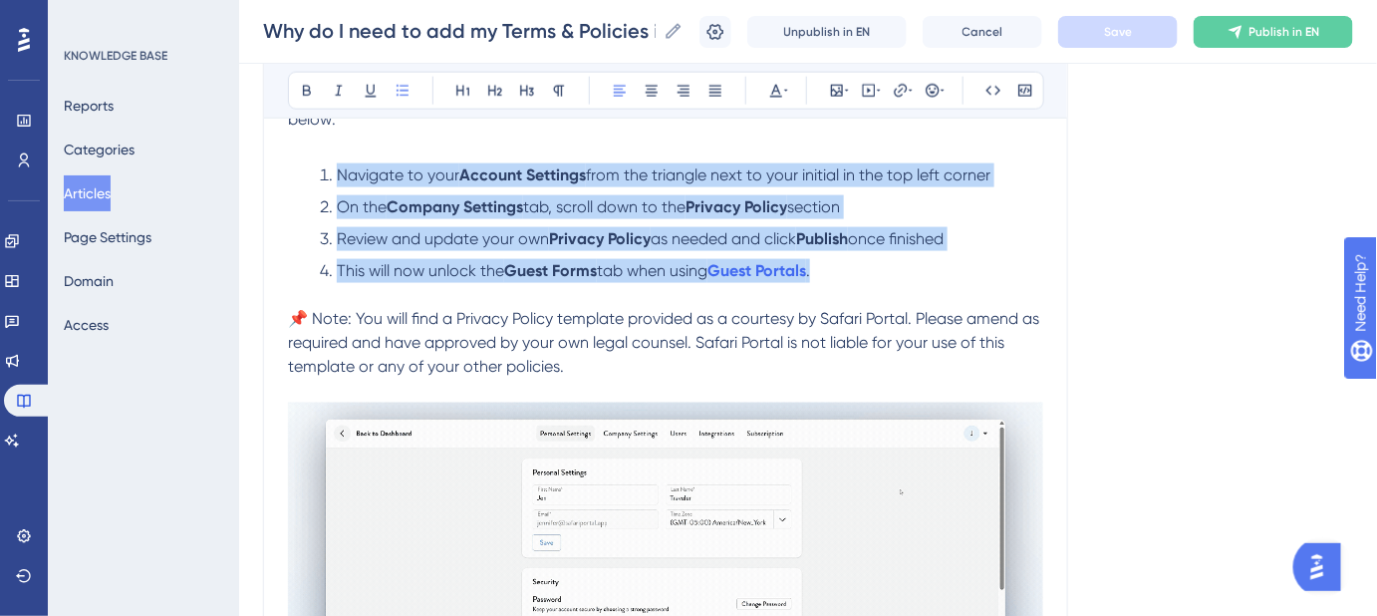
click at [334, 176] on ol "Navigate to your Account Settings from the triangle next to your initial in the…" at bounding box center [665, 223] width 755 height 120
copy ol "Navigate to your Account Settings from the triangle next to your initial in the…"
click at [894, 284] on p at bounding box center [665, 295] width 755 height 24
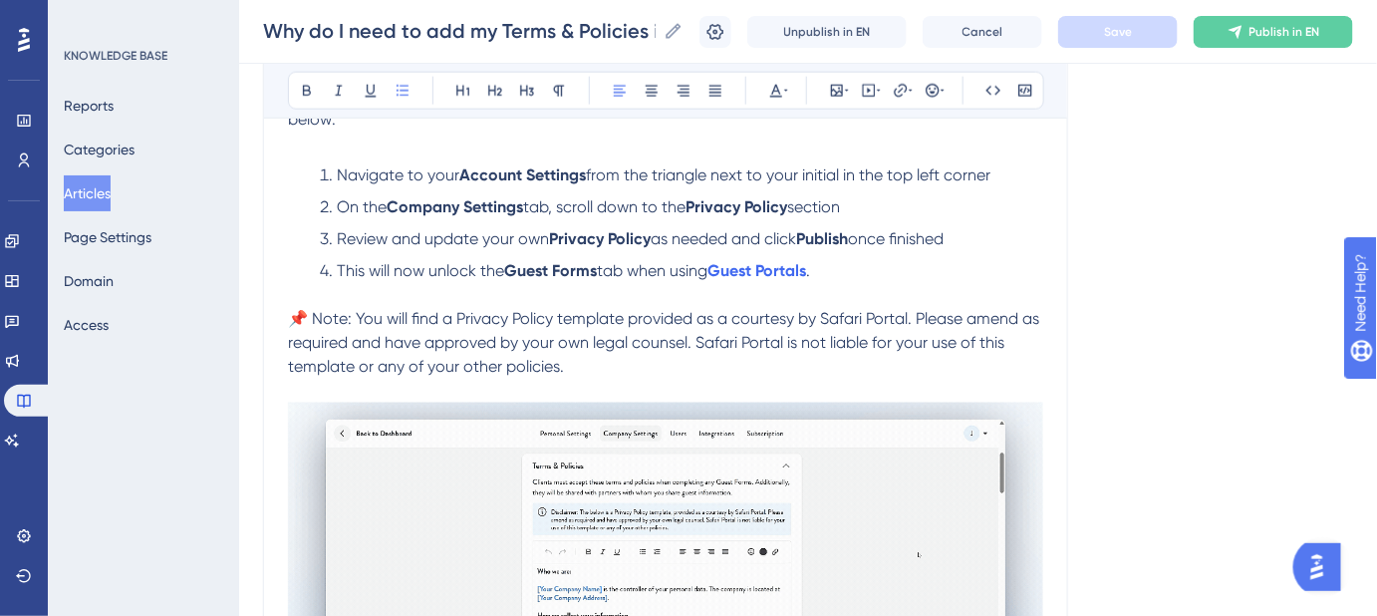
drag, startPoint x: 1002, startPoint y: 169, endPoint x: 336, endPoint y: 175, distance: 665.8
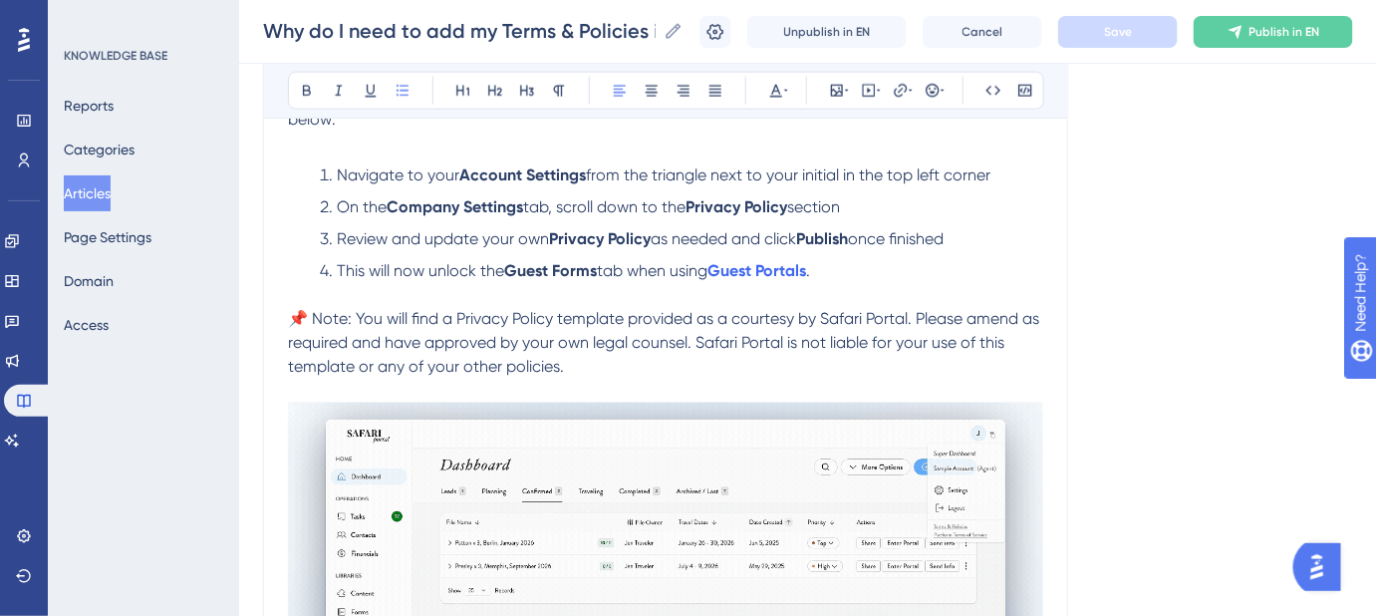
click at [336, 175] on li "Navigate to your Account Settings from the triangle next to your initial in the…" at bounding box center [678, 175] width 732 height 24
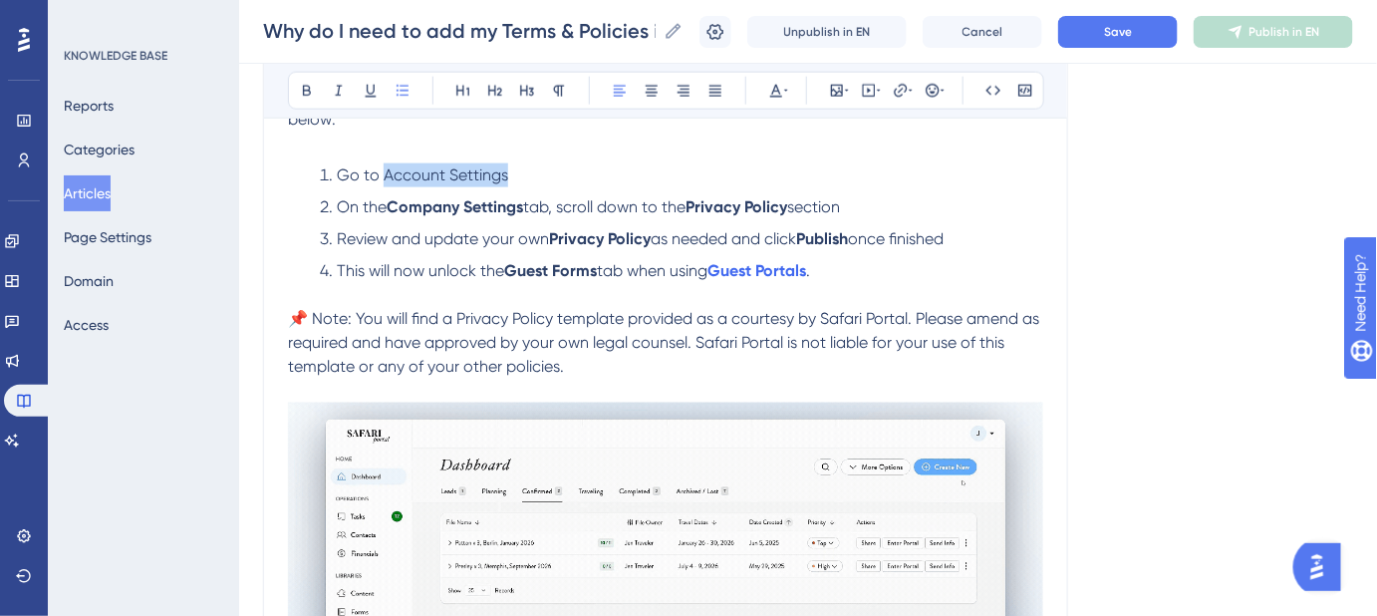
drag, startPoint x: 510, startPoint y: 179, endPoint x: 380, endPoint y: 179, distance: 130.6
click at [380, 179] on li "Go to Account Settings" at bounding box center [678, 175] width 732 height 24
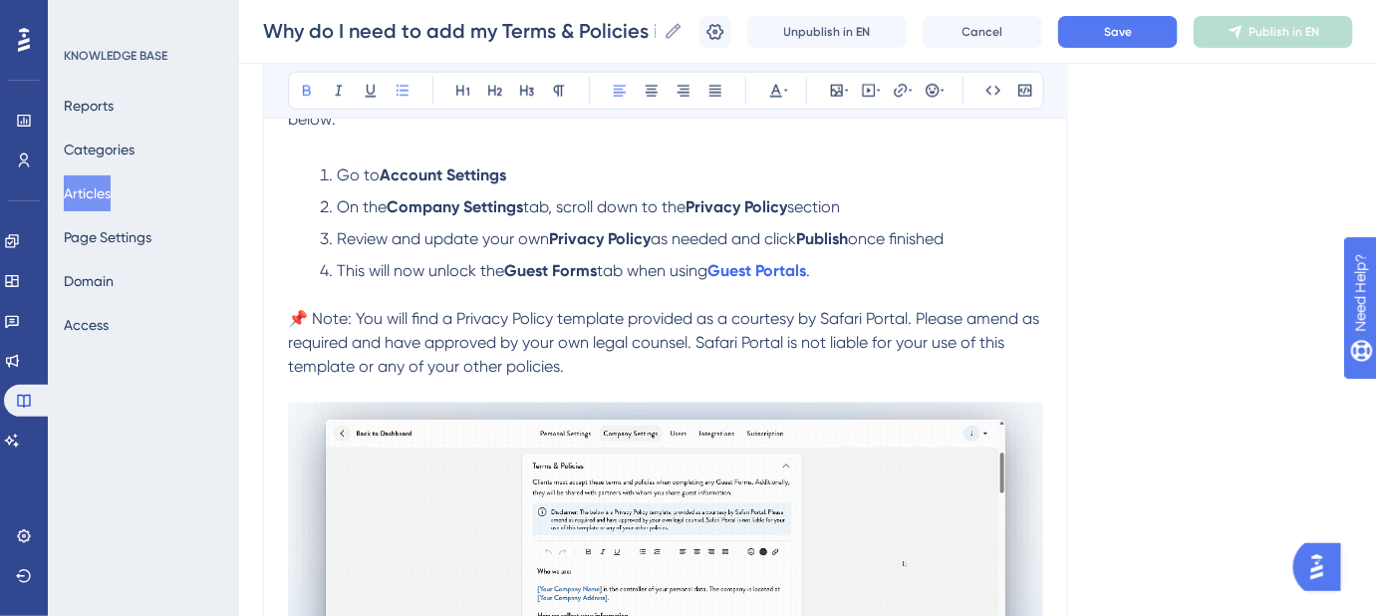
click at [534, 175] on li "Go to Account Settings" at bounding box center [678, 175] width 732 height 24
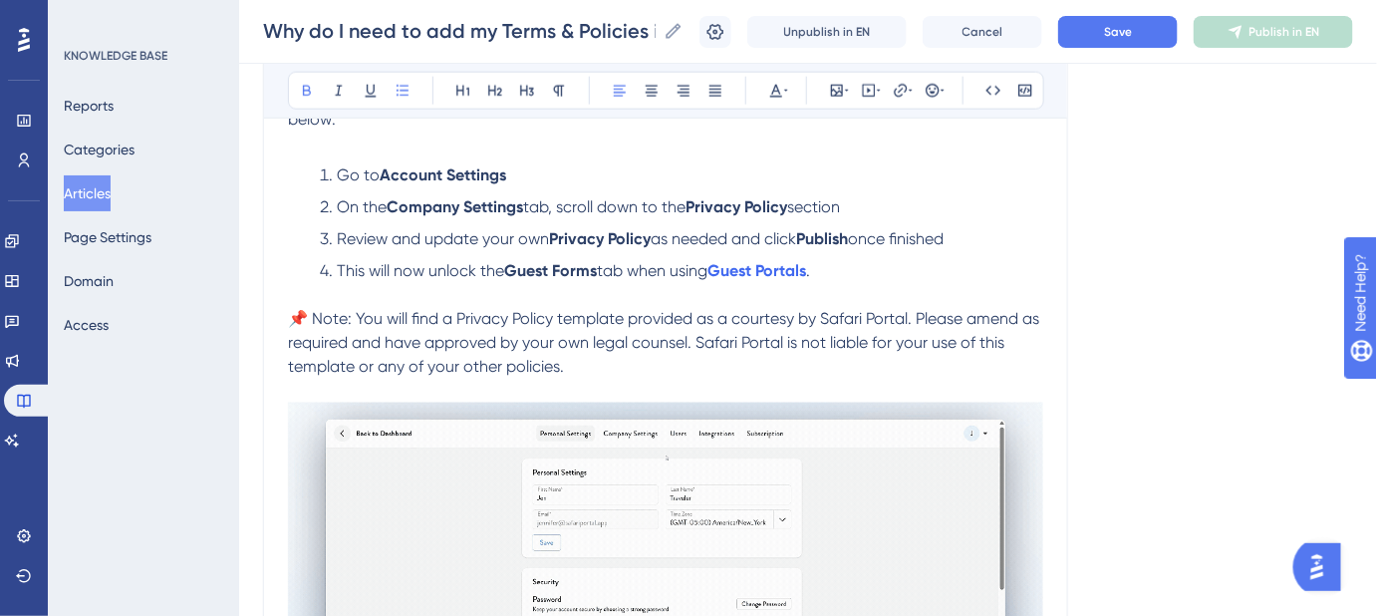
click at [532, 173] on li "Go to Account Settings" at bounding box center [678, 175] width 732 height 24
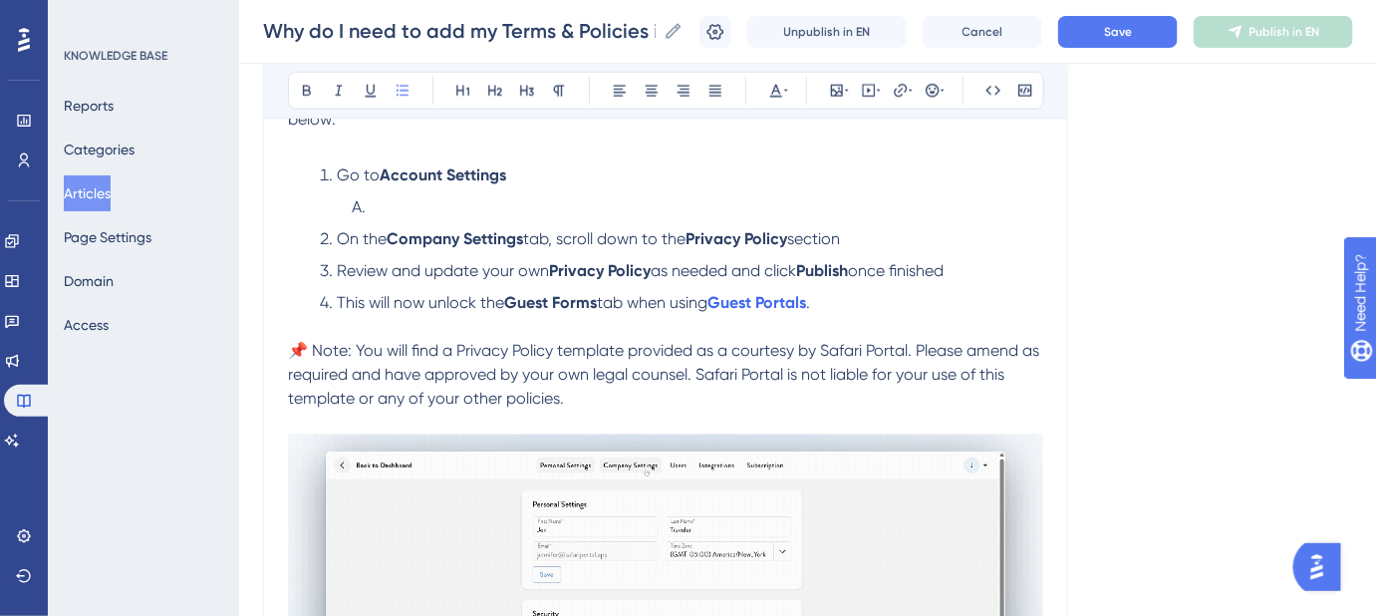
click at [441, 202] on li at bounding box center [694, 207] width 700 height 24
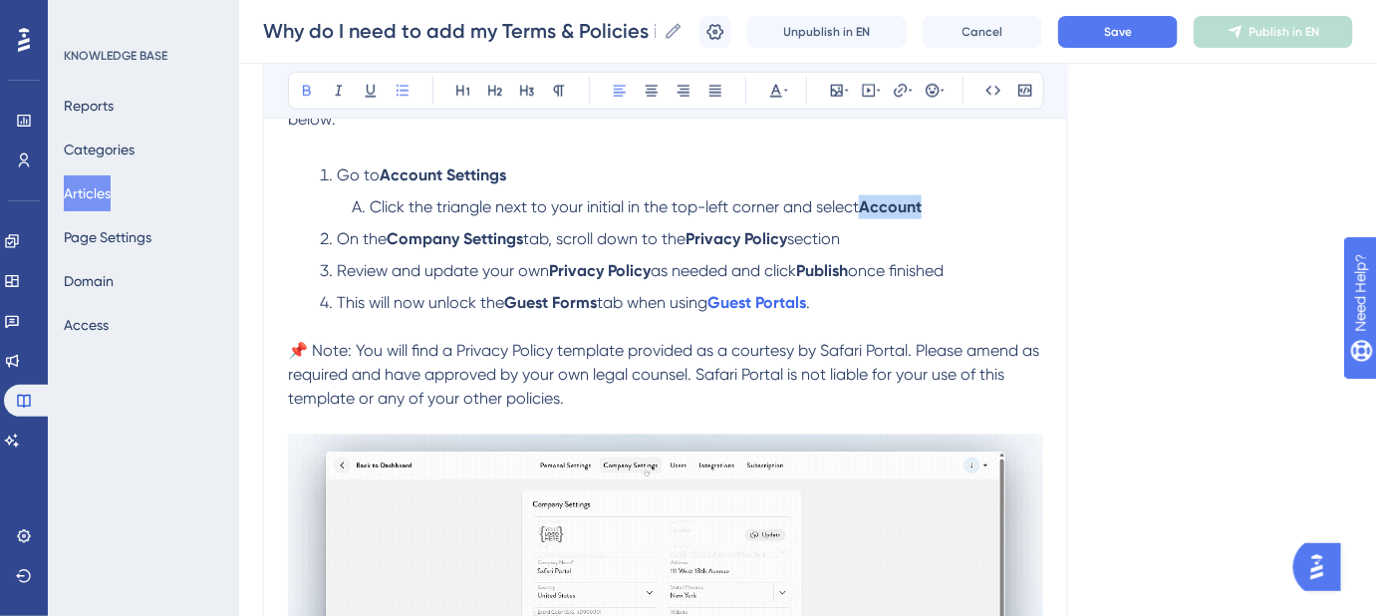
drag, startPoint x: 939, startPoint y: 203, endPoint x: 869, endPoint y: 203, distance: 69.8
click at [869, 203] on li "Click the triangle next to your initial in the top-left corner and select Accou…" at bounding box center [694, 207] width 700 height 24
click at [1119, 39] on span "Save" at bounding box center [1118, 32] width 28 height 16
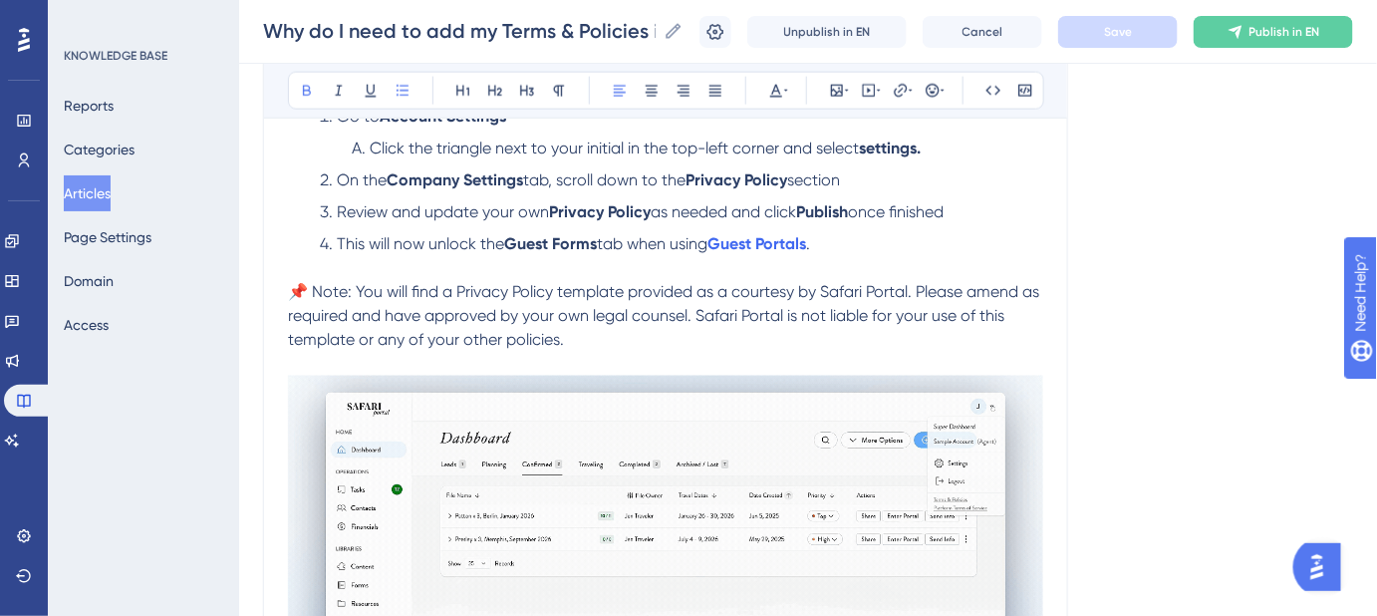
scroll to position [906, 0]
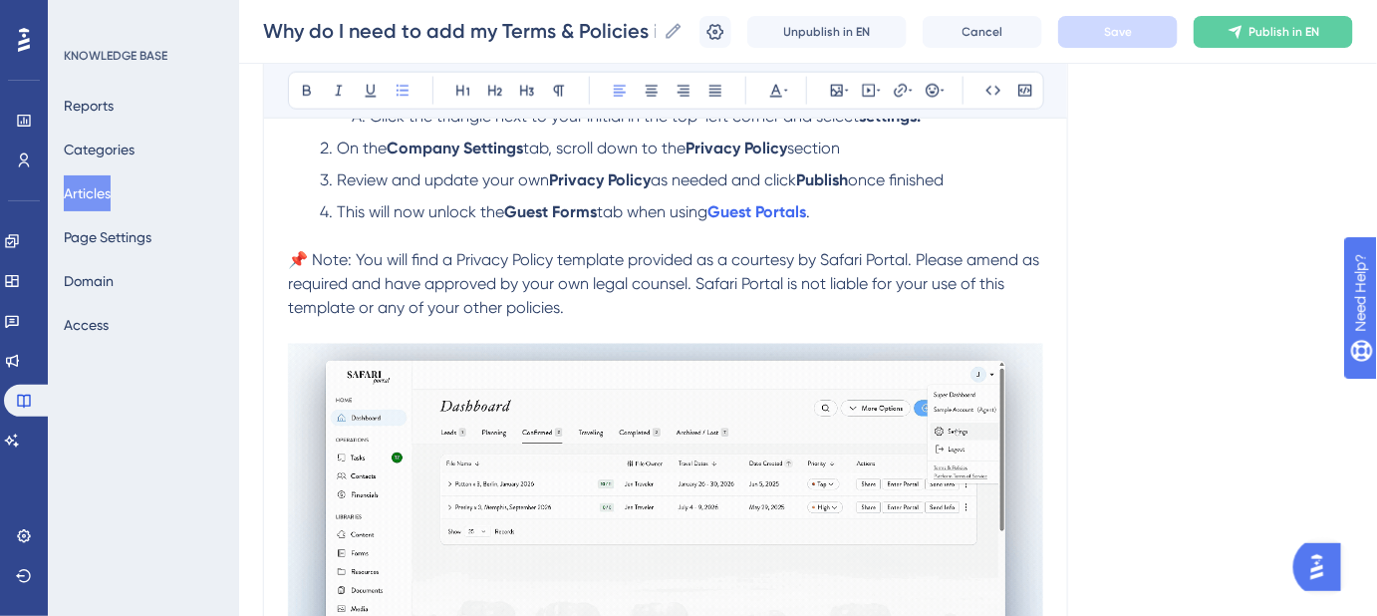
click at [981, 183] on li "Review and update your own Privacy Policy as needed and click Publish once fini…" at bounding box center [678, 180] width 732 height 24
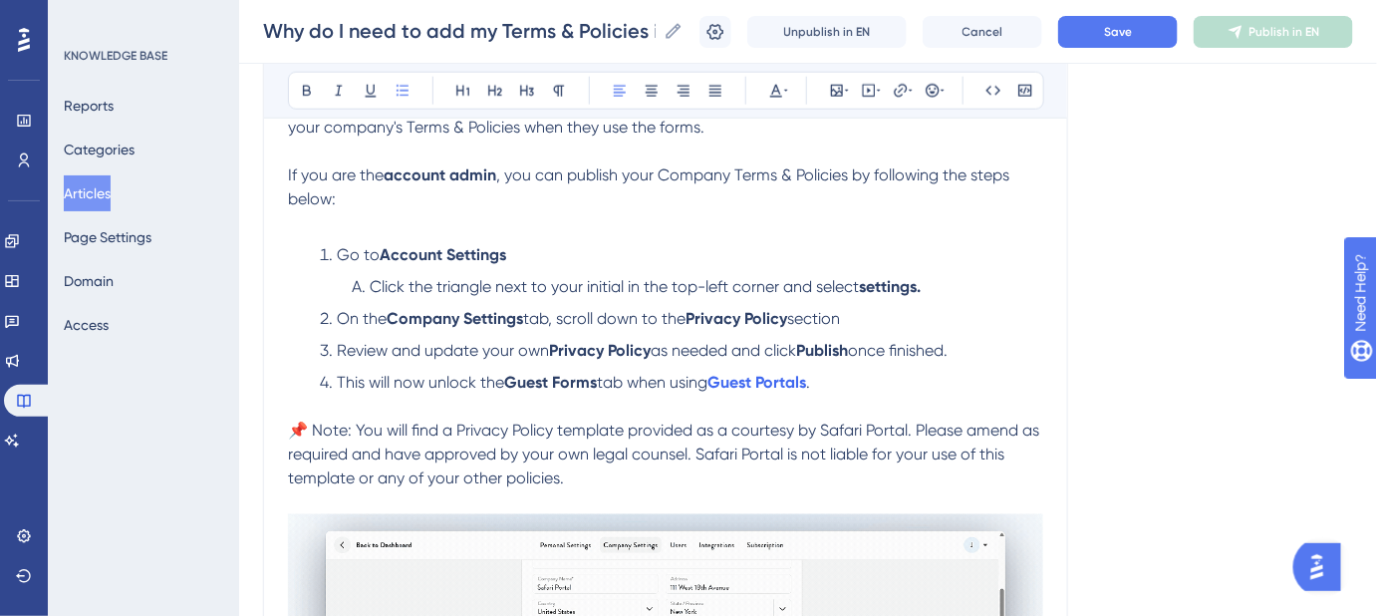
scroll to position [725, 0]
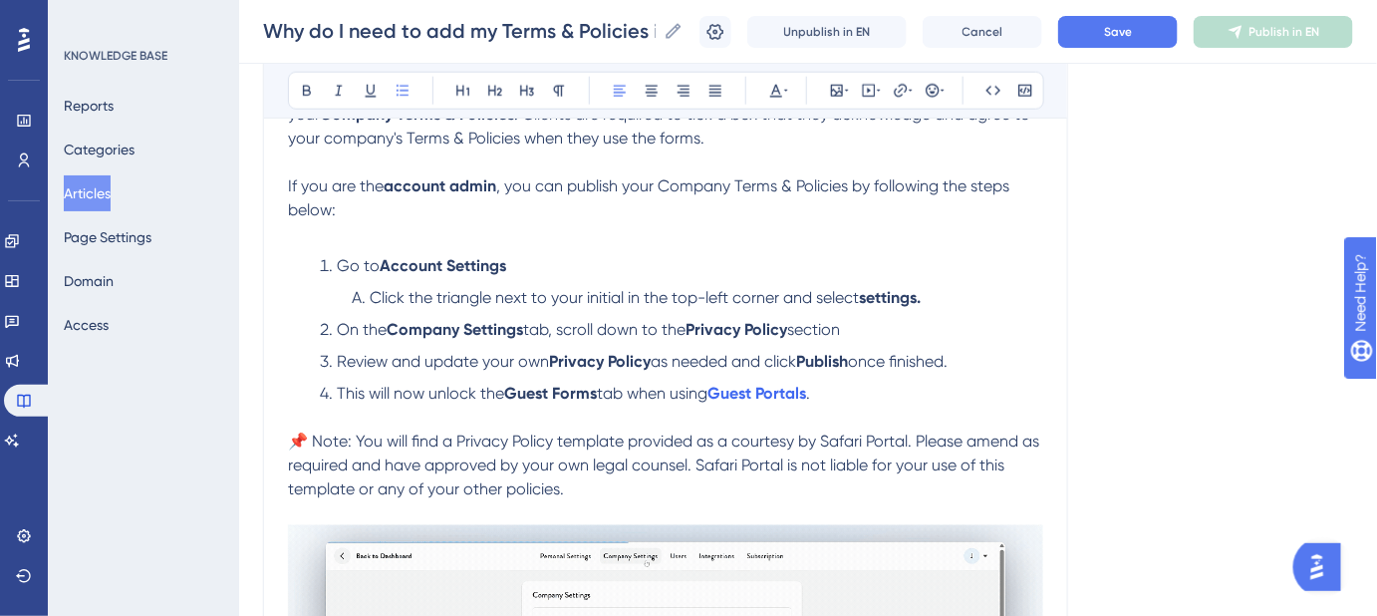
click at [877, 328] on li "On the Company Settings tab, scroll down to the Privacy Policy section" at bounding box center [678, 330] width 732 height 24
drag, startPoint x: 935, startPoint y: 294, endPoint x: 925, endPoint y: 297, distance: 10.4
click at [925, 297] on li "Click the triangle next to your initial in the top-left corner and select setti…" at bounding box center [694, 298] width 700 height 24
click at [1056, 250] on div "Why do I need to add my Terms & Policies in order to unlock Guest Forms? Adding…" at bounding box center [665, 451] width 805 height 1905
click at [1137, 43] on button "Save" at bounding box center [1118, 32] width 120 height 32
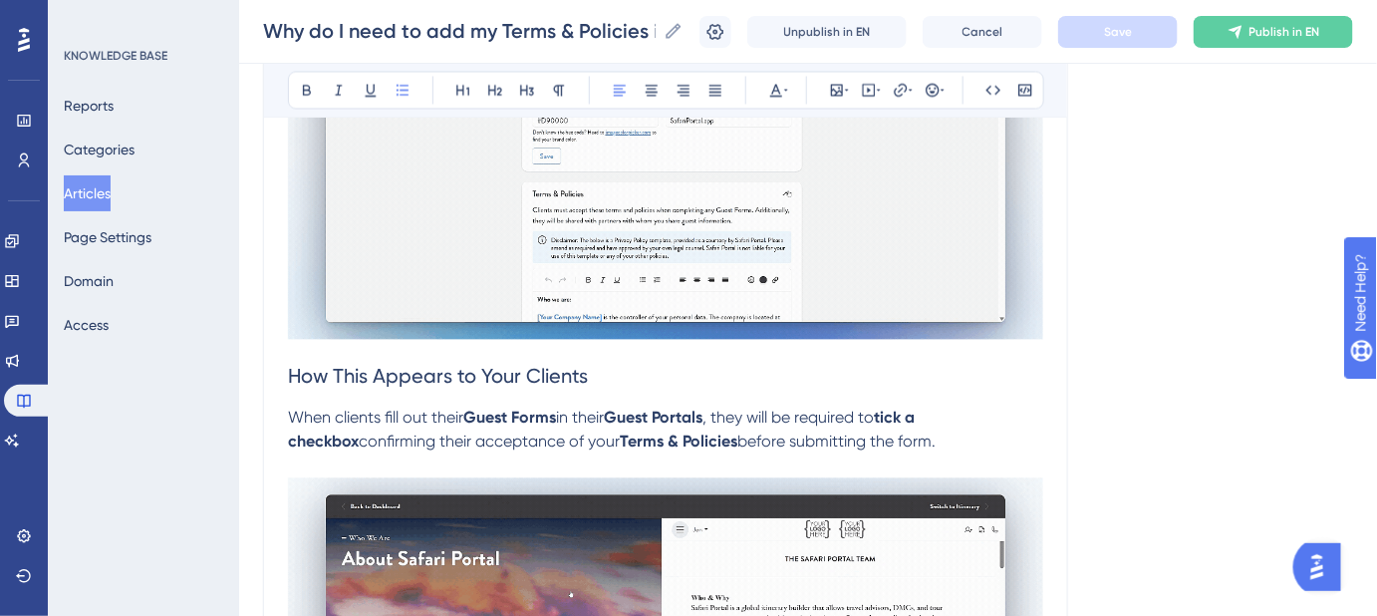
scroll to position [1358, 0]
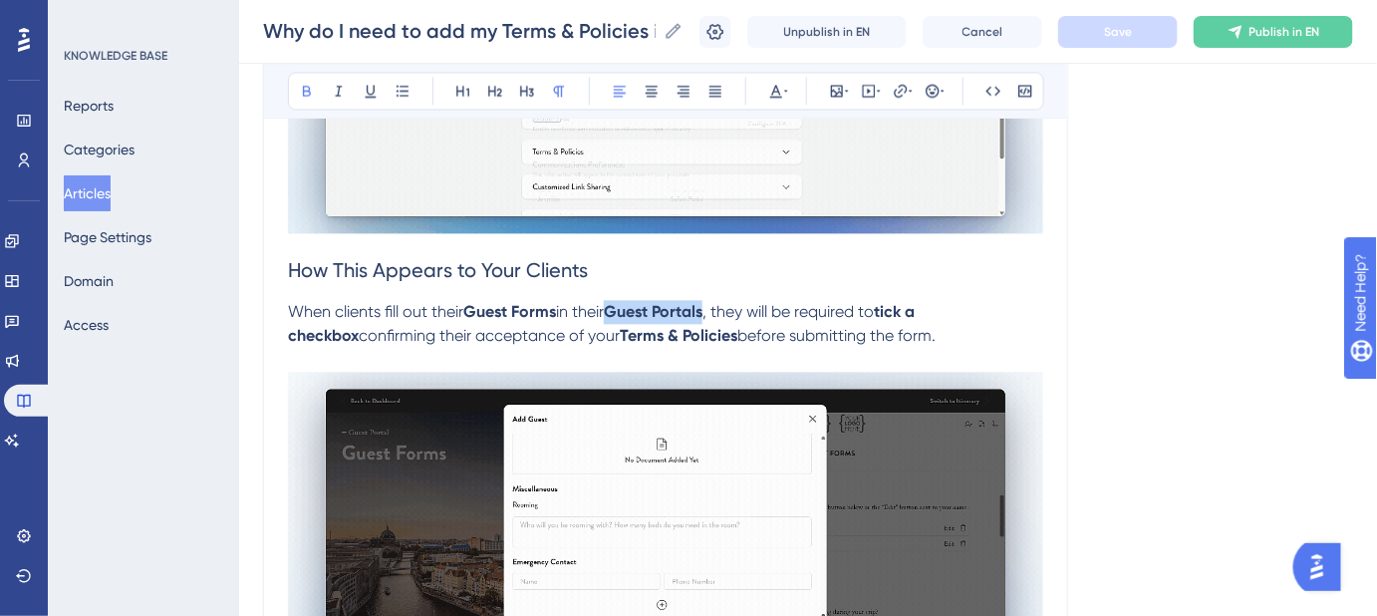
drag, startPoint x: 715, startPoint y: 305, endPoint x: 622, endPoint y: 312, distance: 92.9
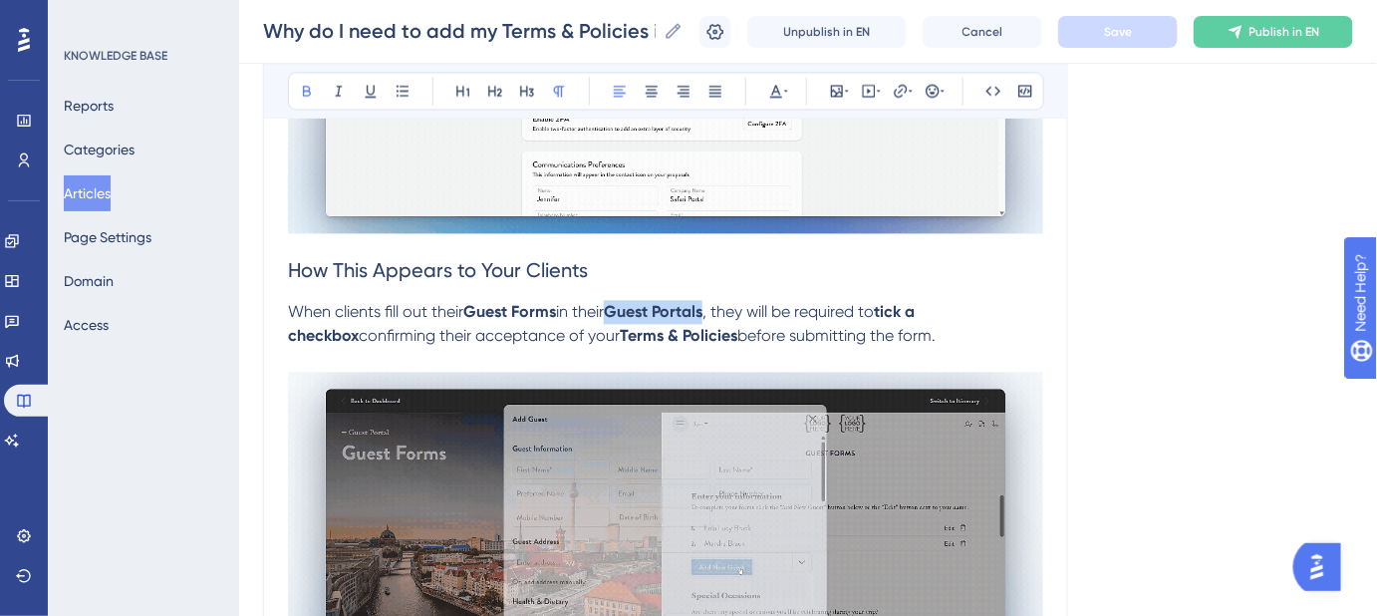
click at [622, 312] on strong "Guest Portals" at bounding box center [653, 311] width 99 height 19
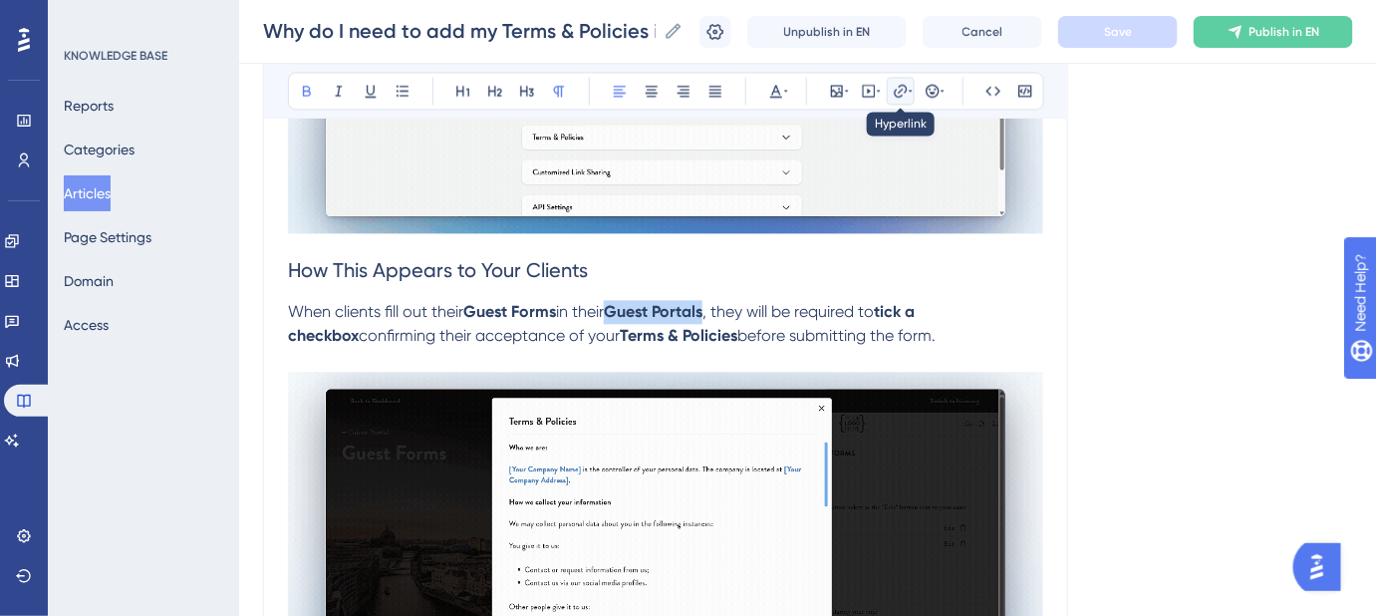
click at [897, 87] on icon at bounding box center [901, 91] width 16 height 16
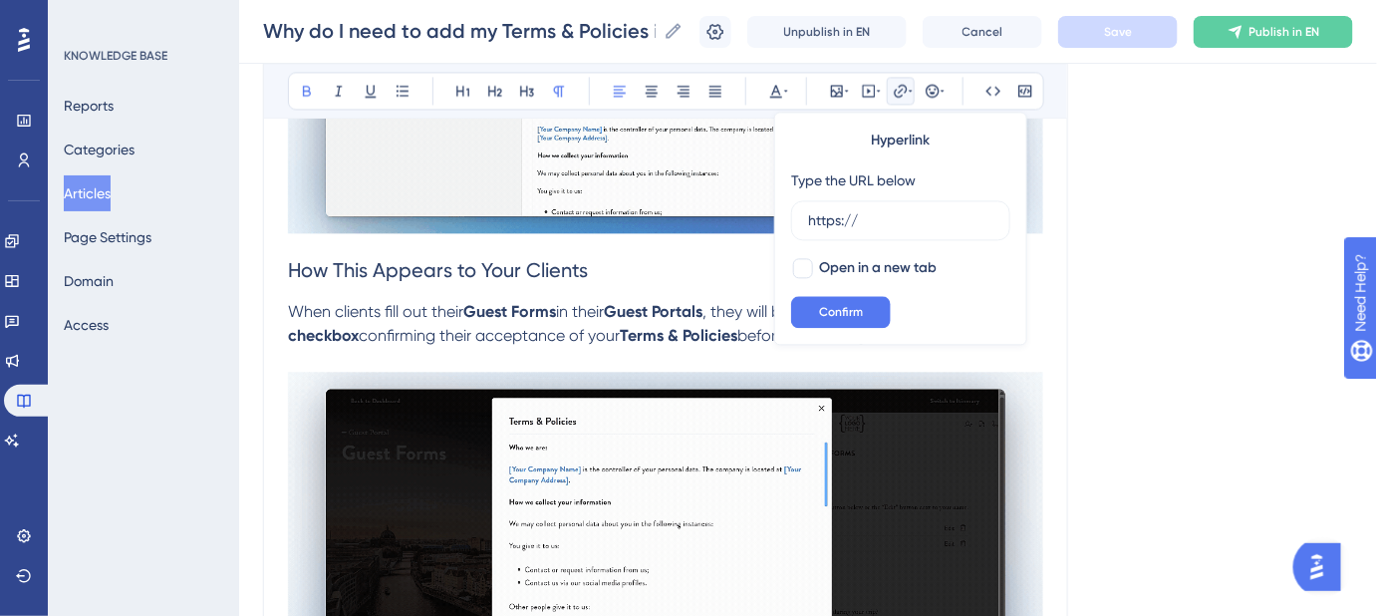
drag, startPoint x: 837, startPoint y: 217, endPoint x: 786, endPoint y: 217, distance: 50.8
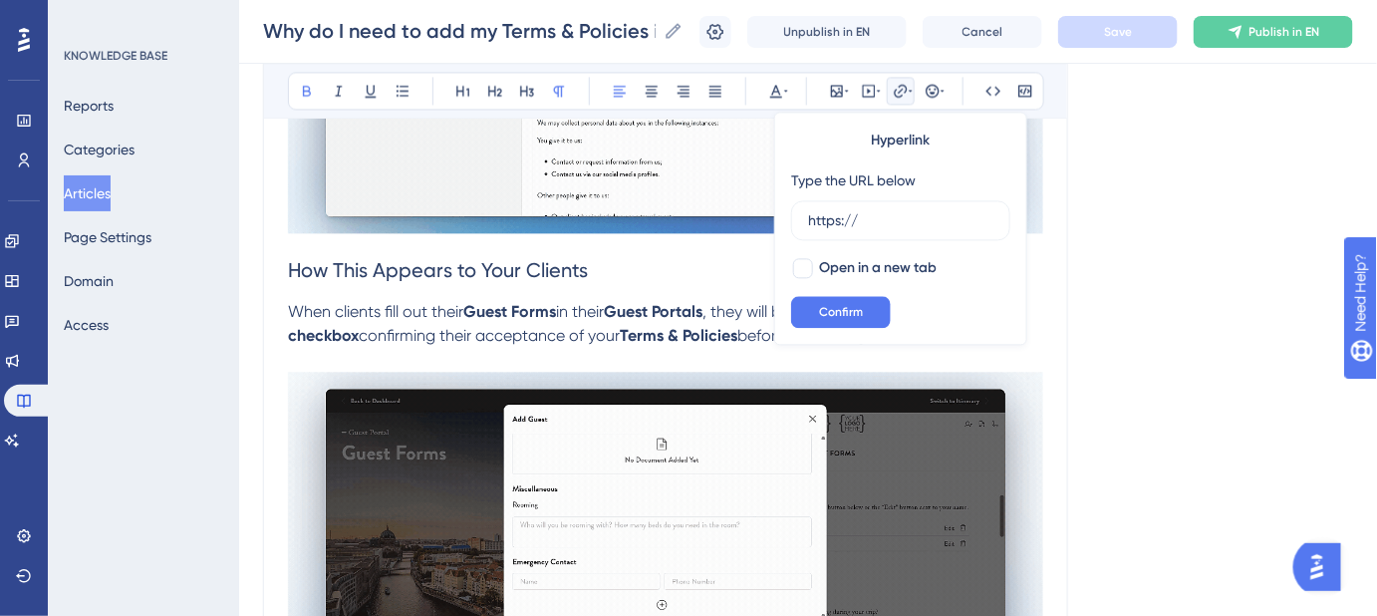
click at [786, 217] on div "Hyperlink Type the URL below https:// Open in a new tab Confirm" at bounding box center [900, 228] width 253 height 233
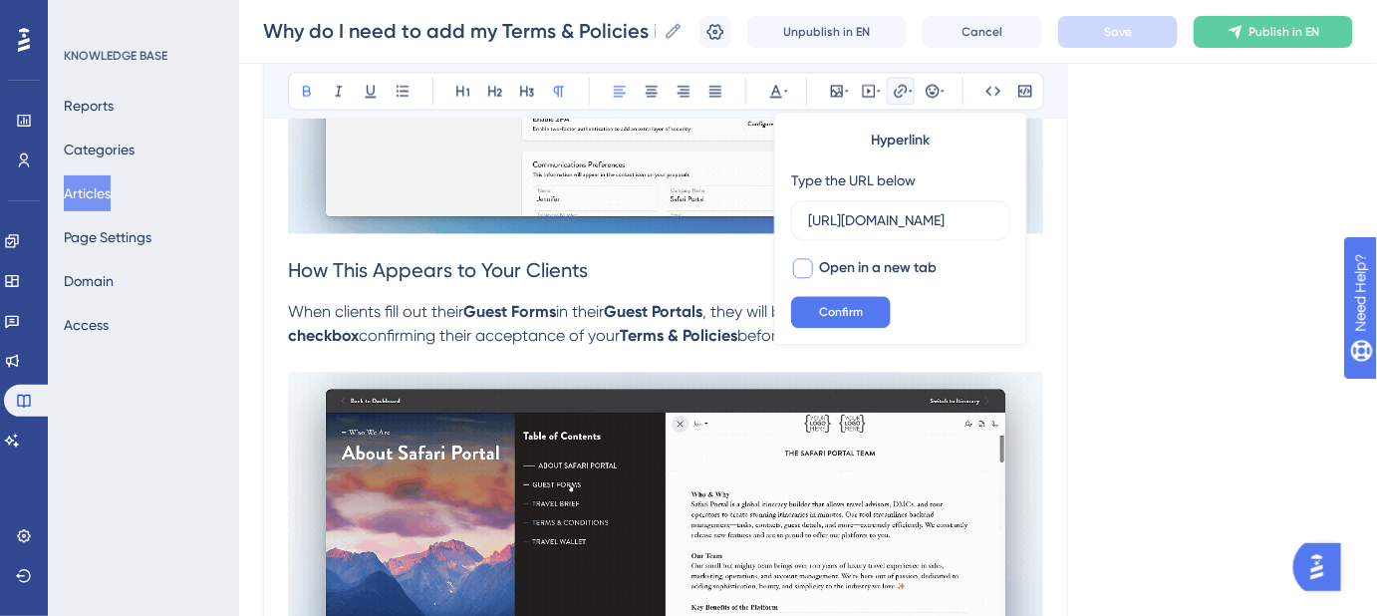
scroll to position [0, 278]
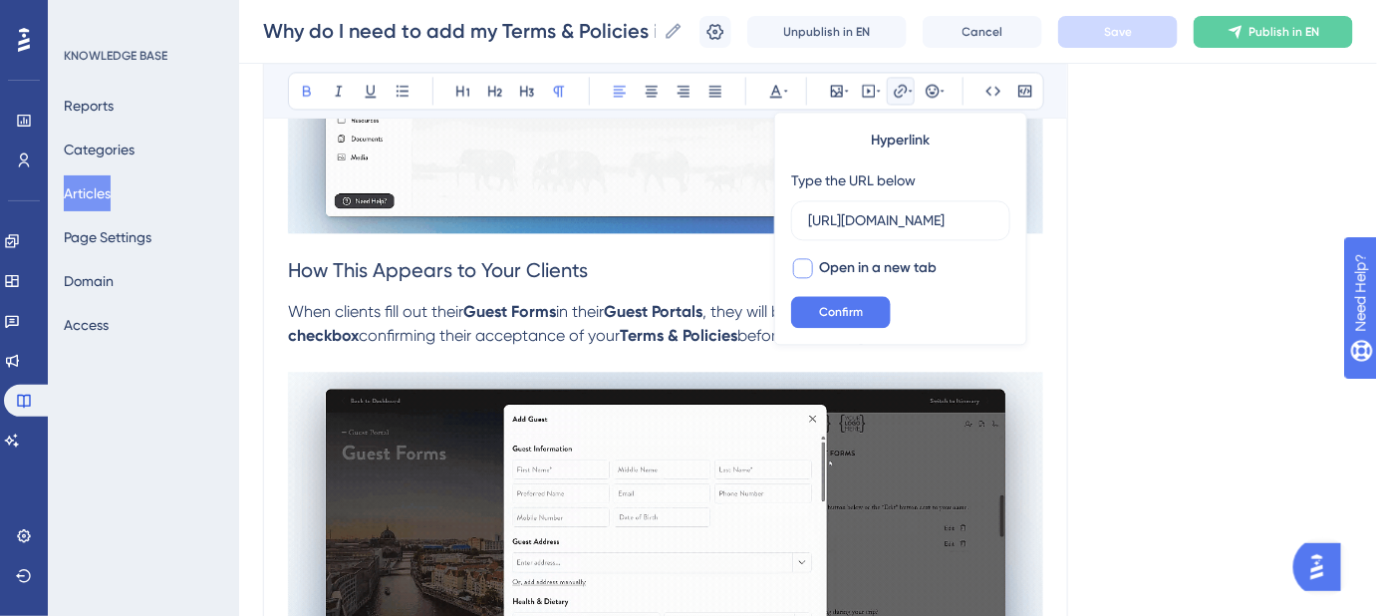
type input "https://help.safariportal.app/en/articles/5602-what-are-guest-portals"
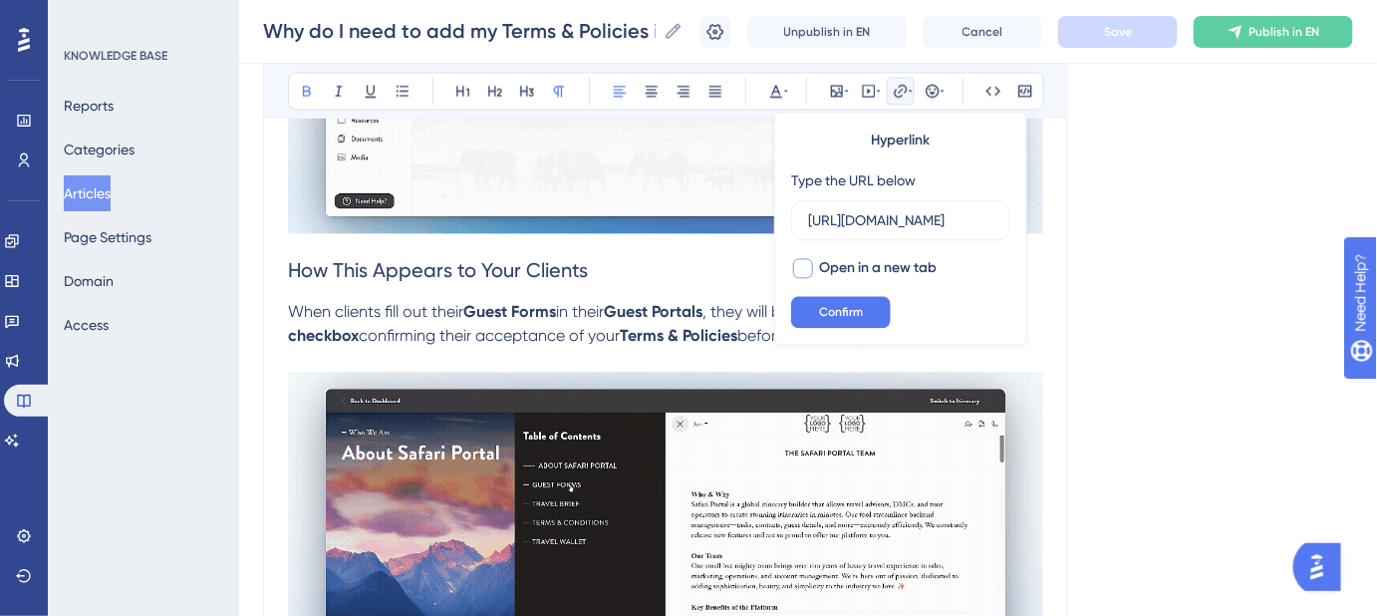
click at [806, 271] on div at bounding box center [803, 268] width 20 height 20
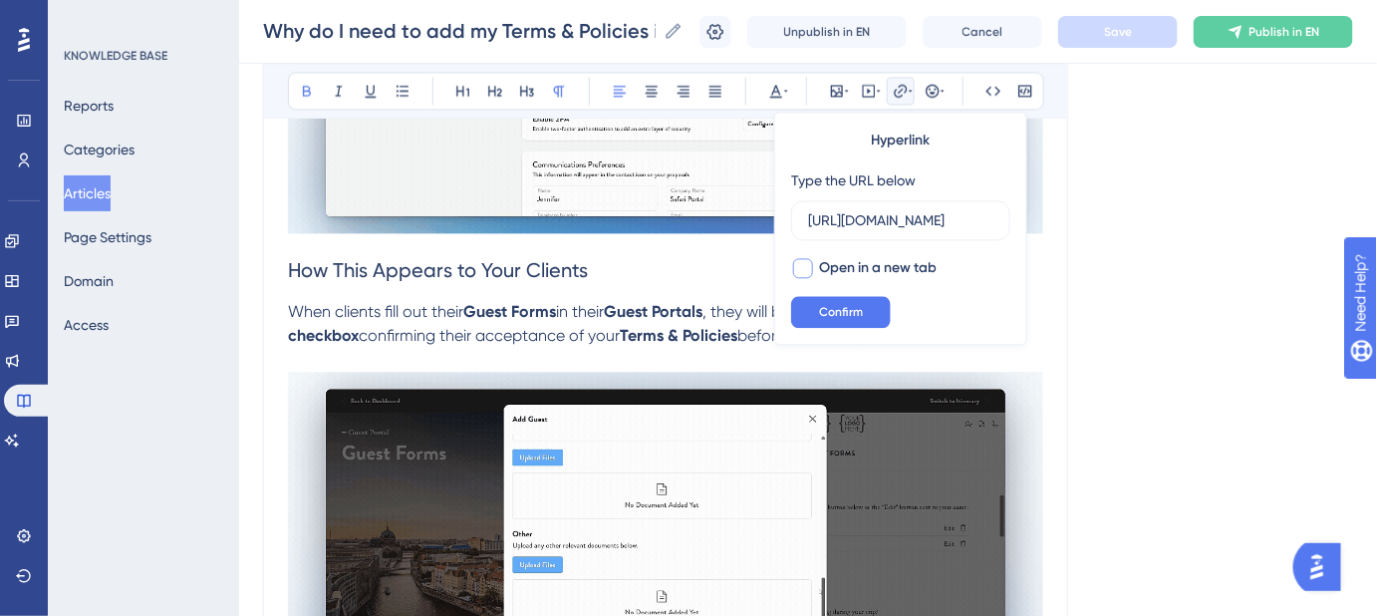
checkbox input "true"
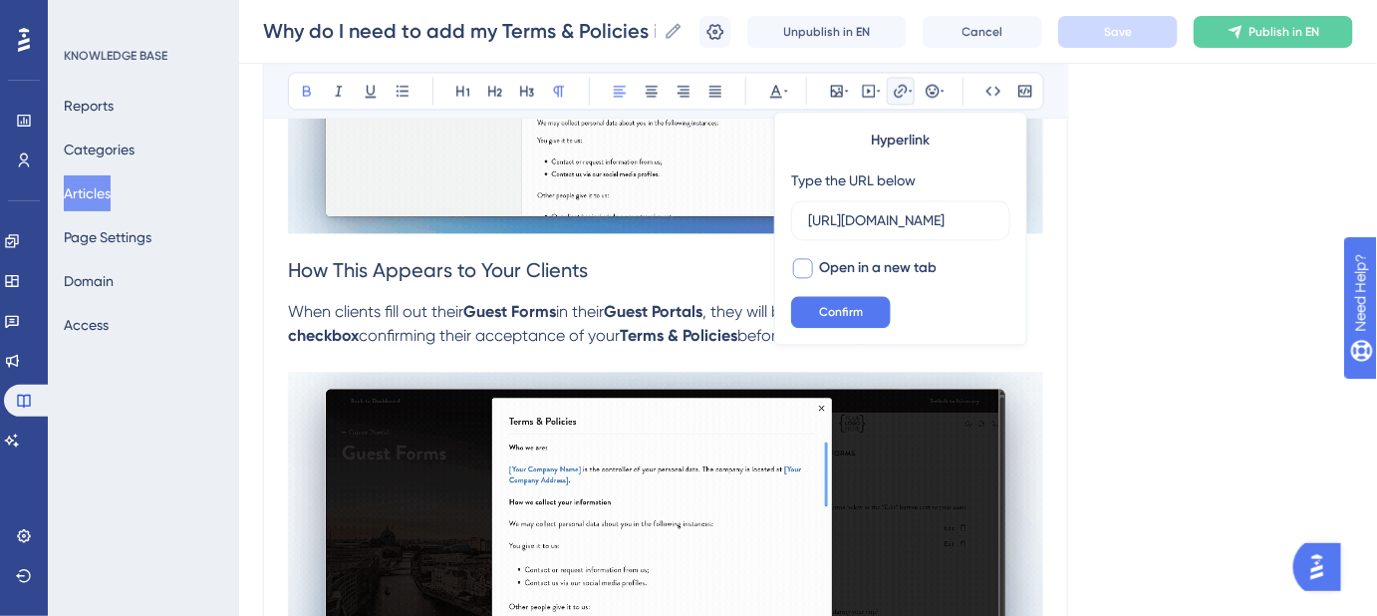
scroll to position [0, 0]
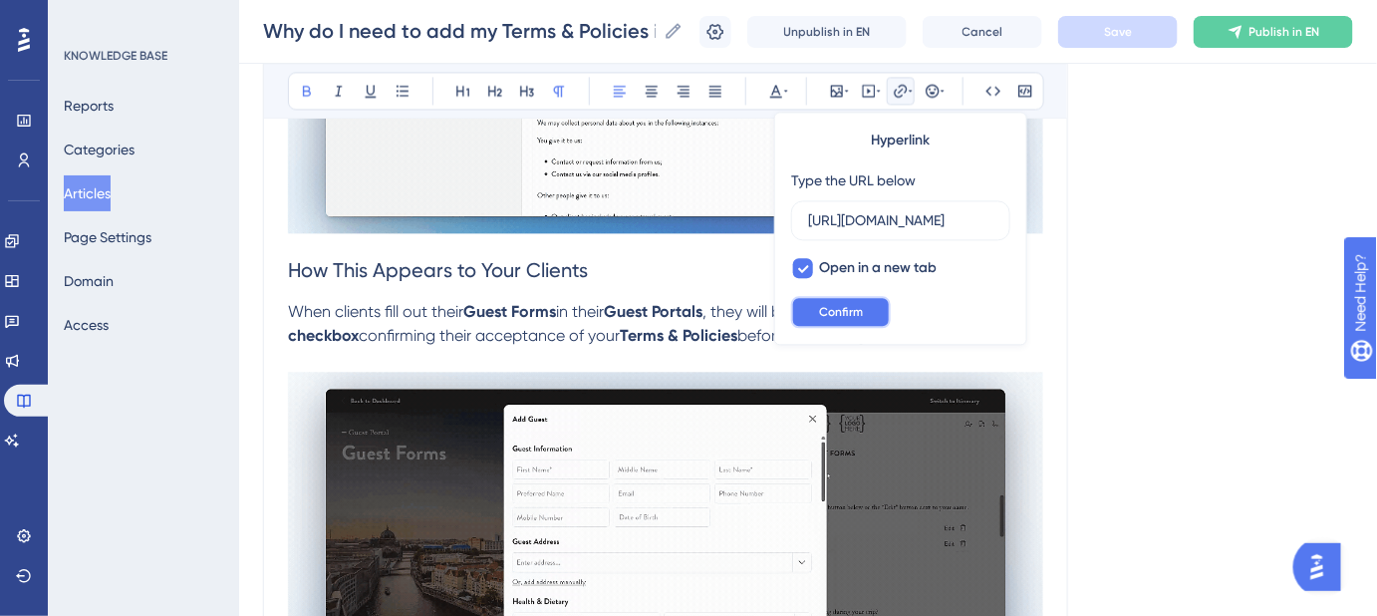
click at [828, 305] on span "Confirm" at bounding box center [841, 312] width 44 height 16
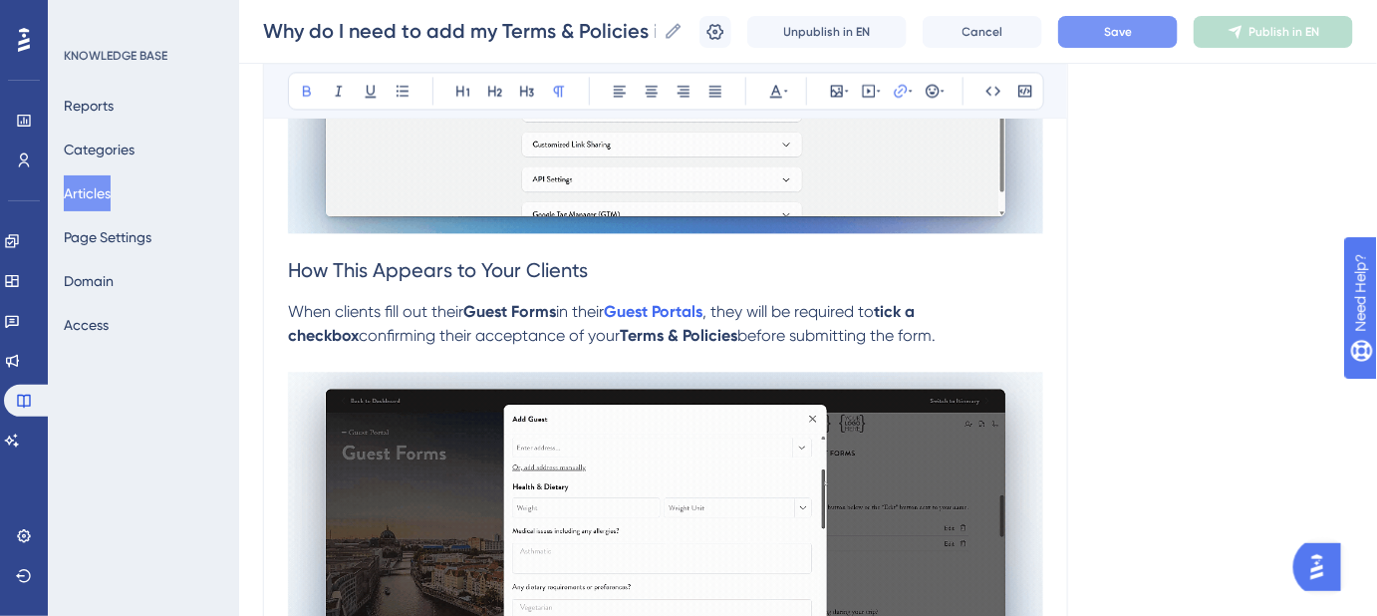
click at [1139, 39] on button "Save" at bounding box center [1118, 32] width 120 height 32
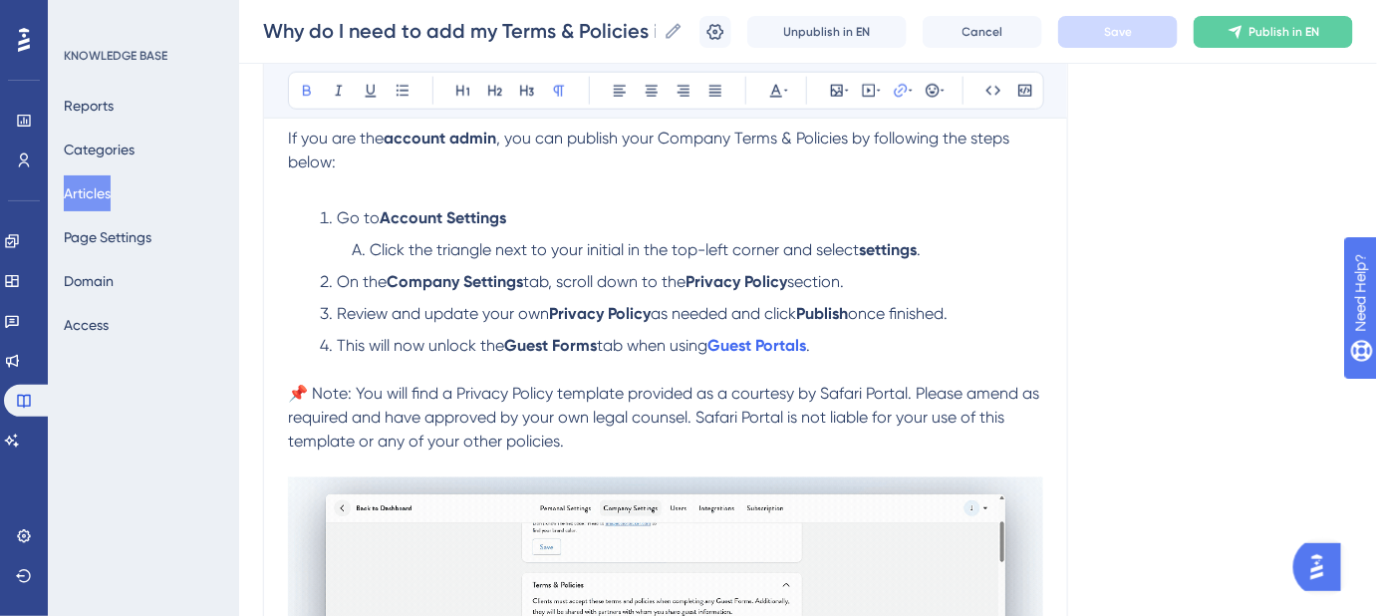
scroll to position [815, 0]
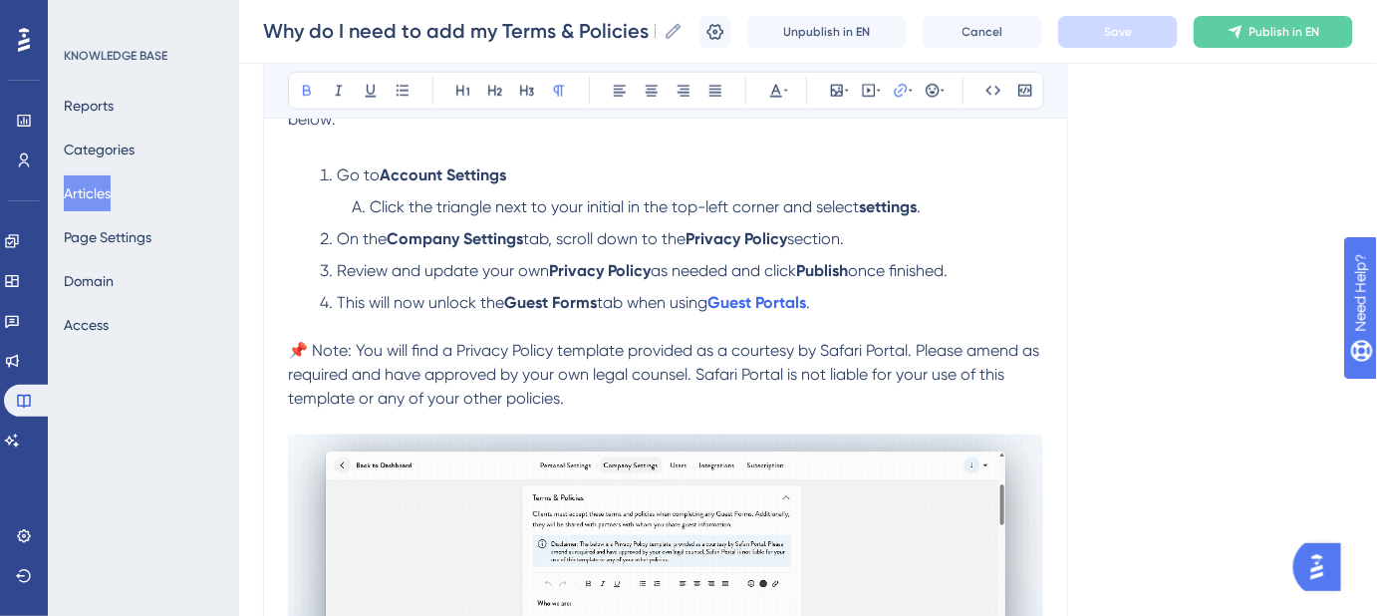
click at [712, 205] on span "Click the triangle next to your initial in the top-left corner and select" at bounding box center [614, 206] width 489 height 19
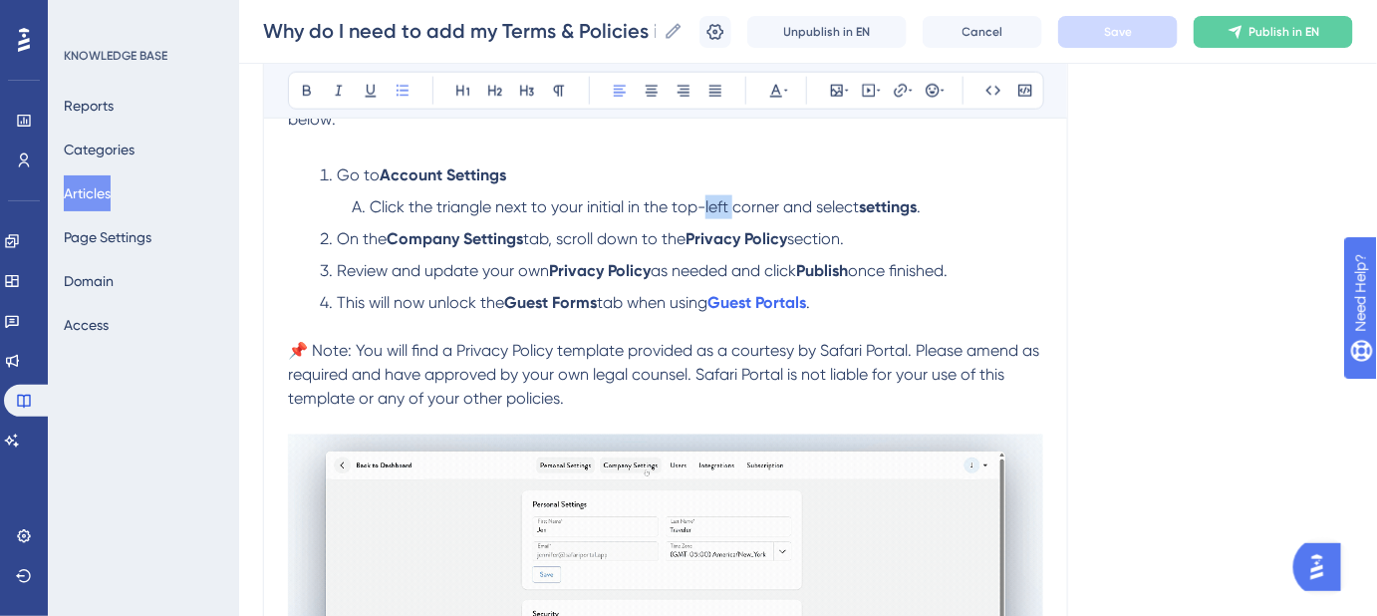
click at [712, 205] on span "Click the triangle next to your initial in the top-left corner and select" at bounding box center [614, 206] width 489 height 19
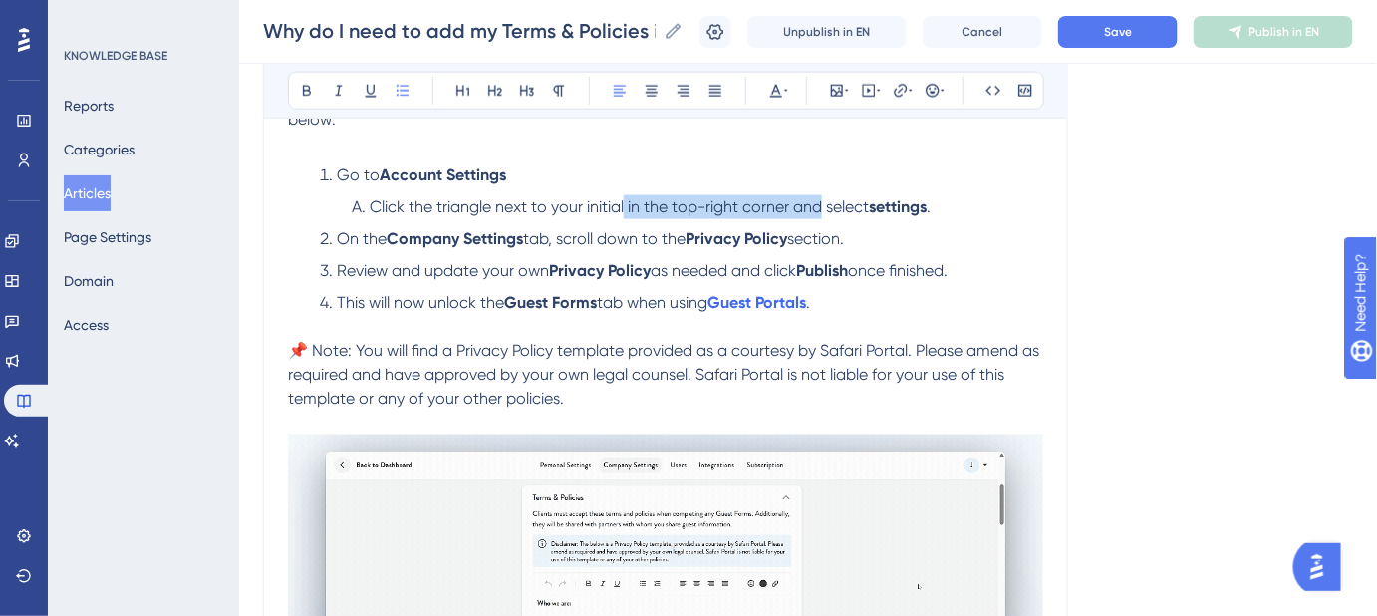
drag, startPoint x: 807, startPoint y: 201, endPoint x: 625, endPoint y: 201, distance: 182.4
click at [625, 201] on span "Click the triangle next to your initial in the top-right corner and select" at bounding box center [619, 206] width 499 height 19
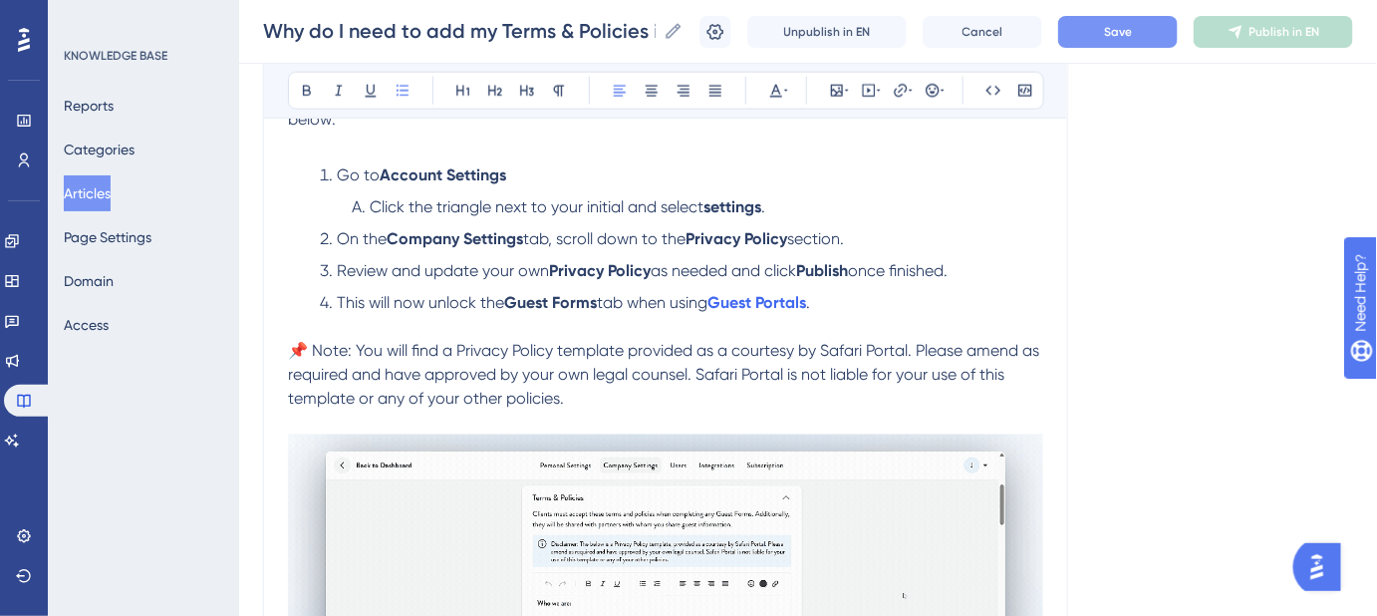
click at [1130, 31] on span "Save" at bounding box center [1118, 32] width 28 height 16
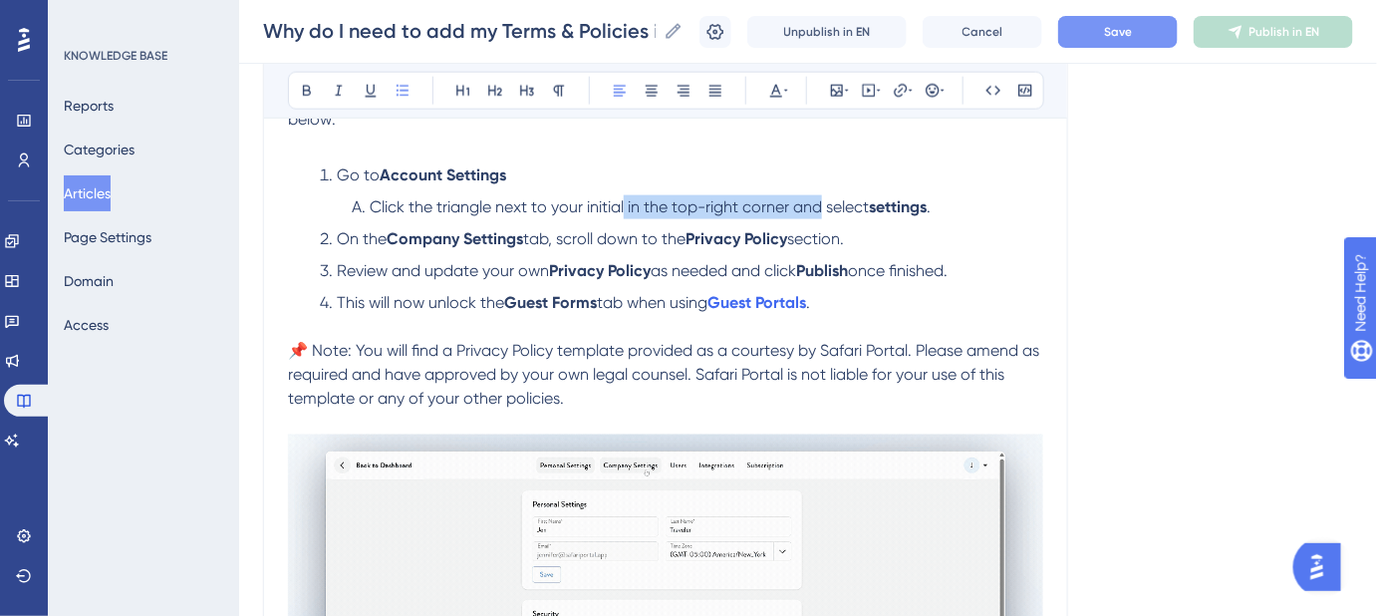
click at [738, 212] on span "Click the triangle next to your initial in the top-right corner and select" at bounding box center [619, 206] width 499 height 19
click at [1148, 39] on button "Save" at bounding box center [1118, 32] width 120 height 32
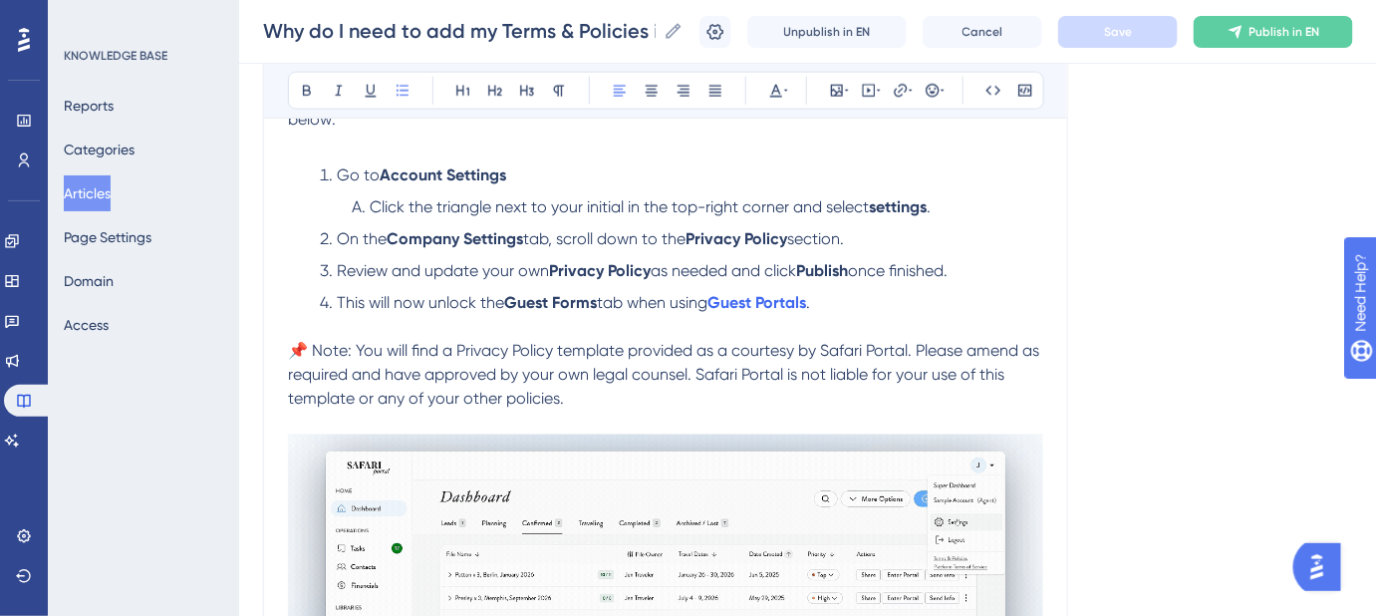
click at [1115, 311] on div "Language English (Default) Why do I need to add my Terms & Policies in order to…" at bounding box center [808, 372] width 1090 height 2120
click at [881, 209] on strong "settings" at bounding box center [898, 206] width 58 height 19
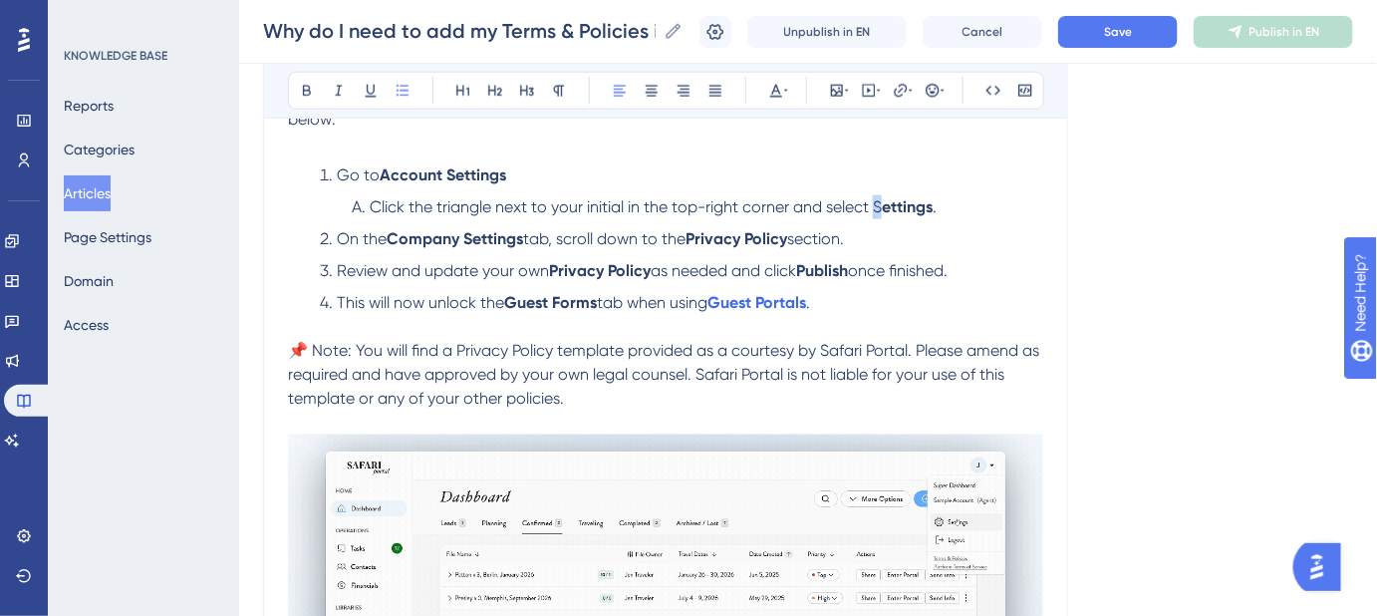
click at [878, 201] on span "Click the triangle next to your initial in the top-right corner and select S" at bounding box center [626, 206] width 512 height 19
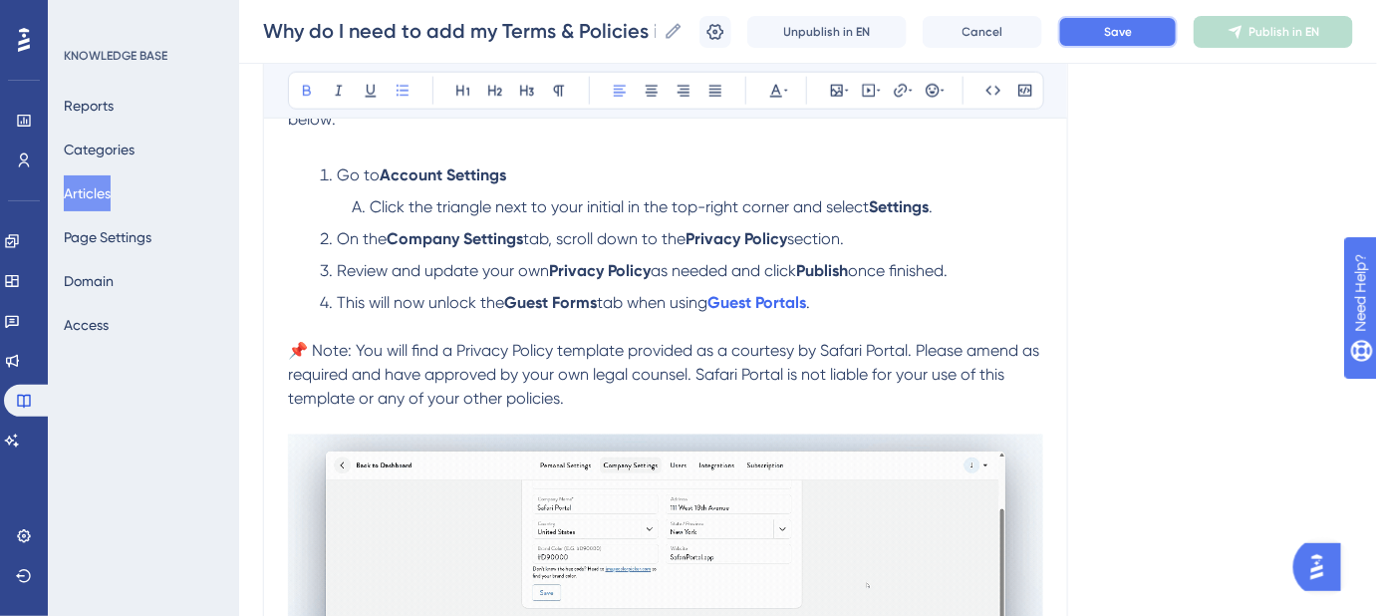
click at [1116, 41] on button "Save" at bounding box center [1118, 32] width 120 height 32
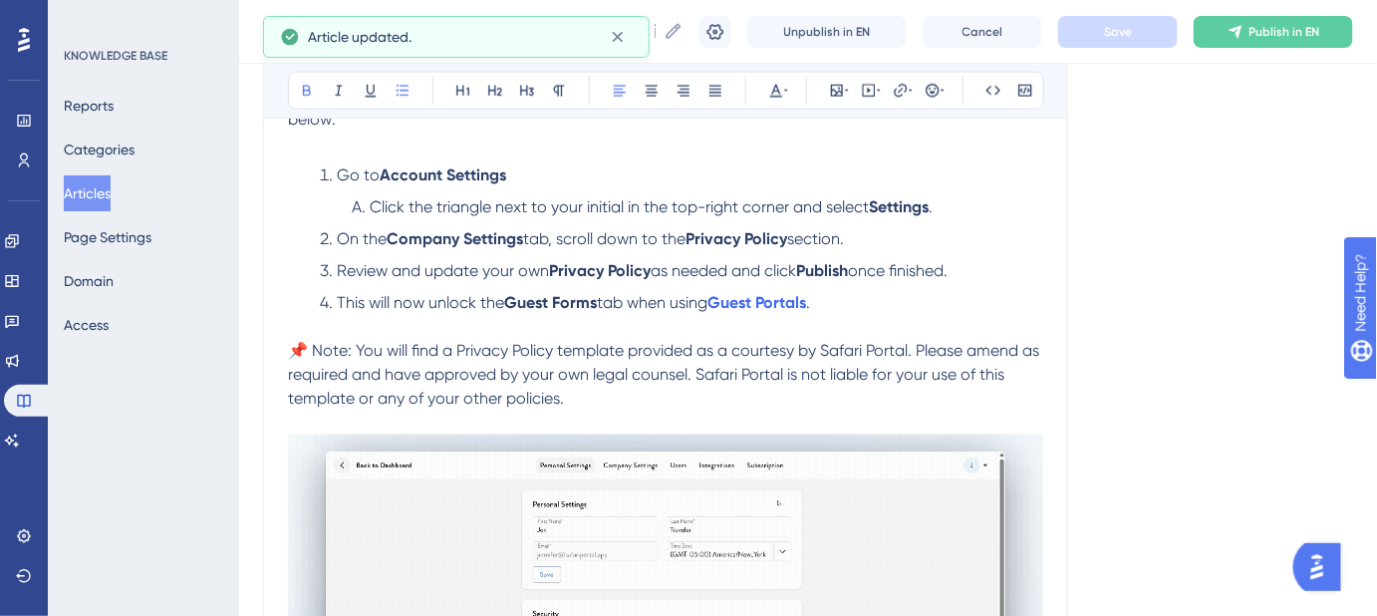
click at [1065, 238] on div "Why do I need to add my Terms & Policies in order to unlock Guest Forms? Adding…" at bounding box center [665, 360] width 805 height 1905
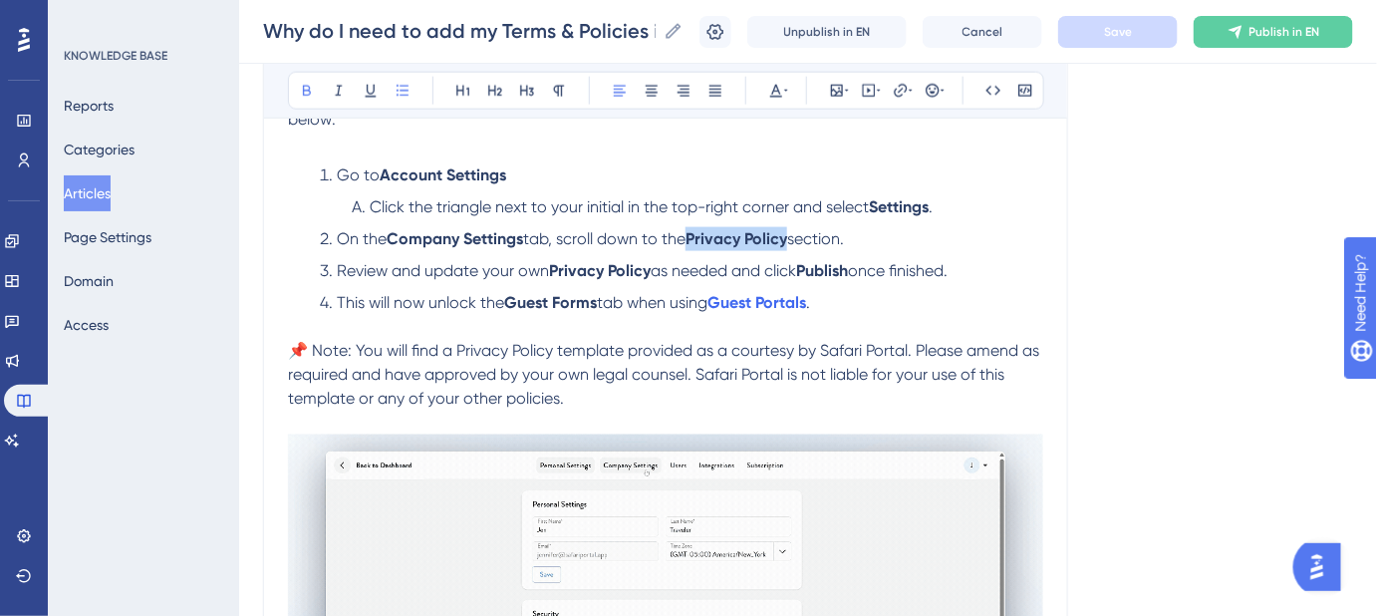
drag, startPoint x: 795, startPoint y: 235, endPoint x: 699, endPoint y: 242, distance: 96.9
click at [699, 242] on strong "Privacy Policy" at bounding box center [737, 238] width 102 height 19
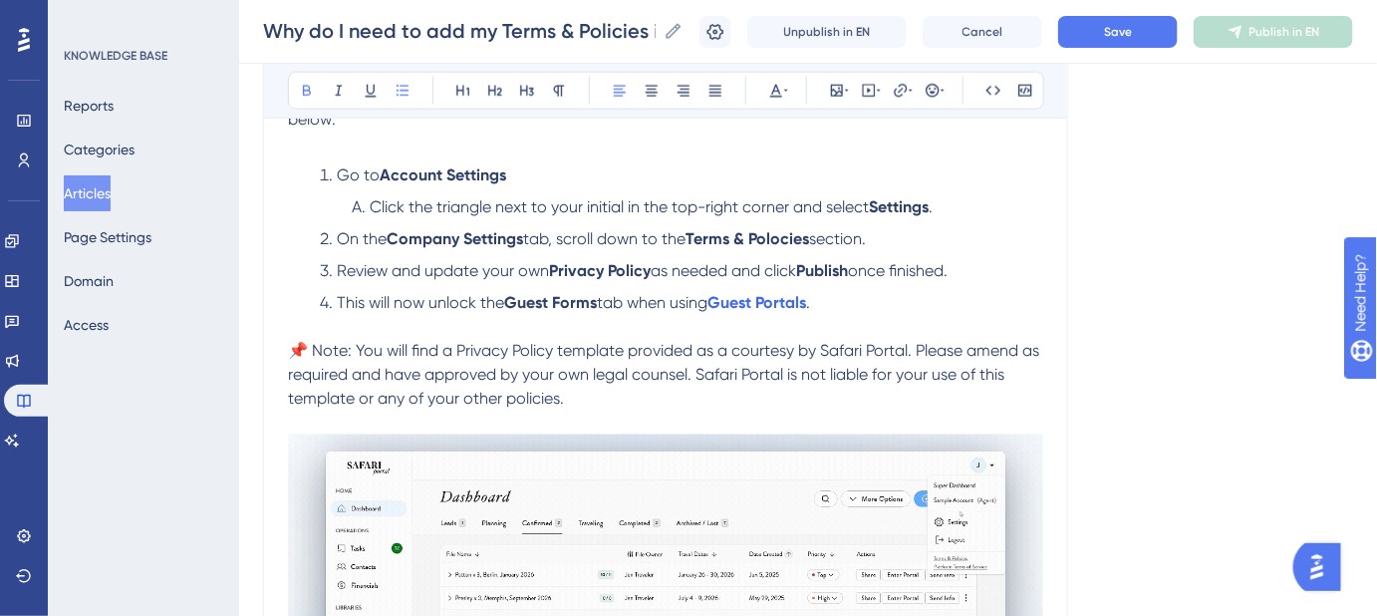
click at [782, 236] on strong "Terms & Polocies" at bounding box center [748, 238] width 124 height 19
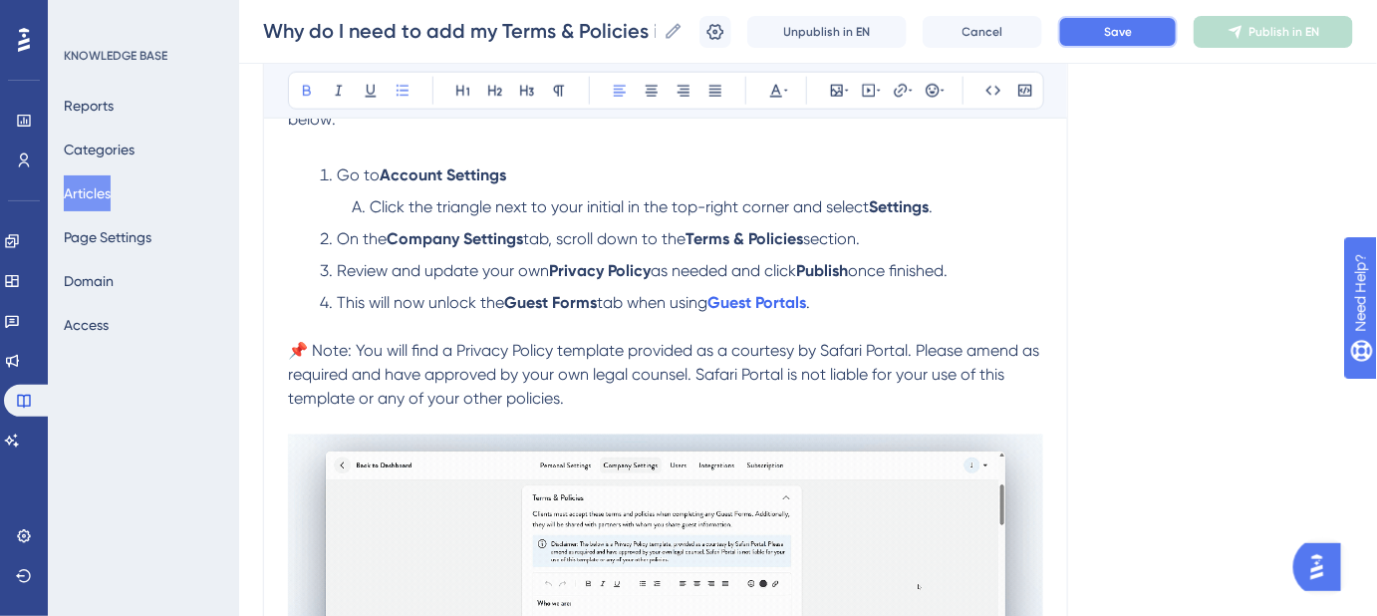
click at [1155, 31] on button "Save" at bounding box center [1118, 32] width 120 height 32
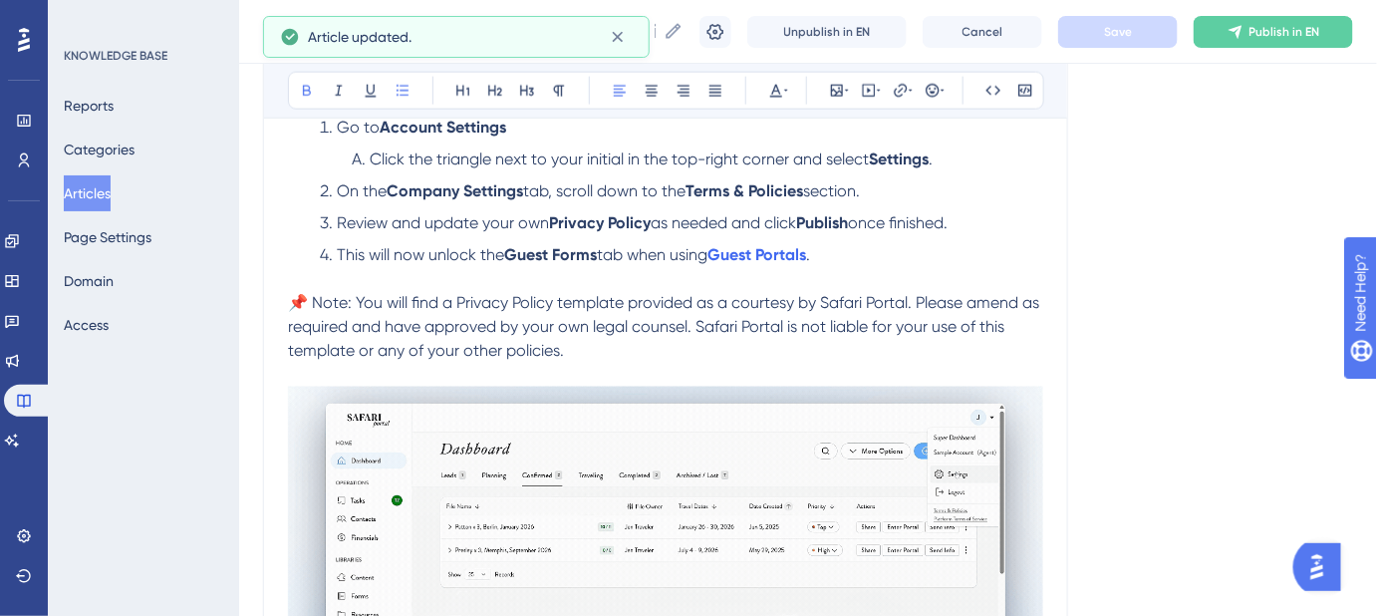
scroll to position [906, 0]
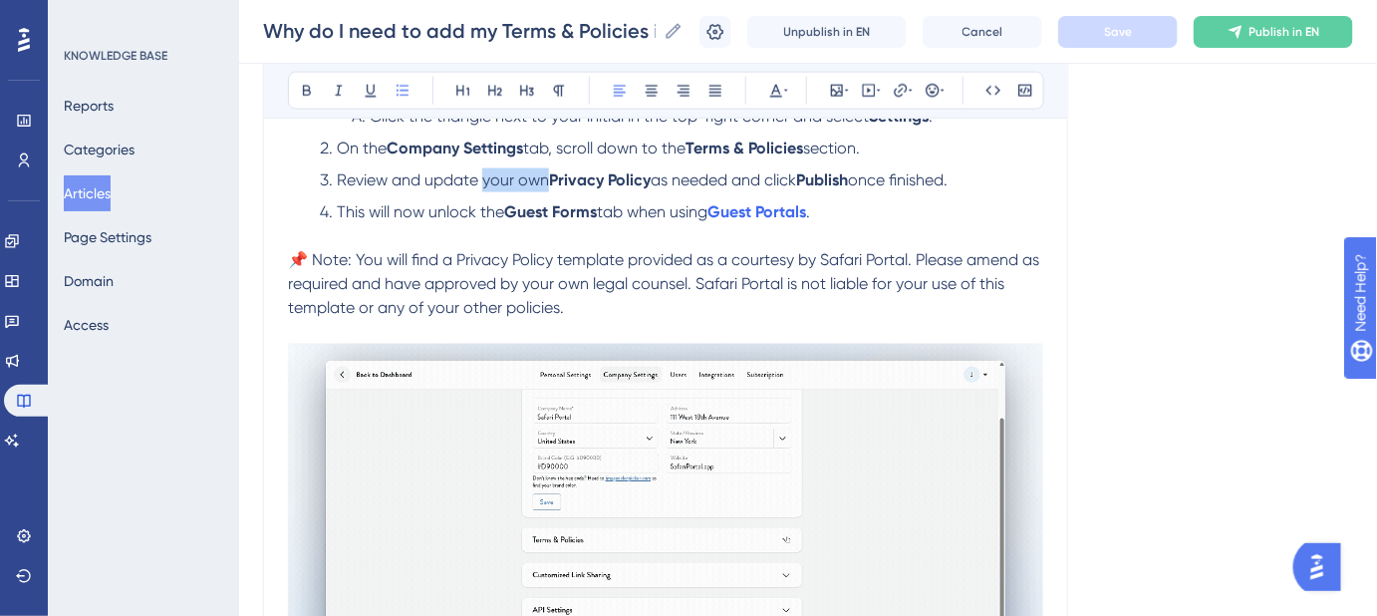
drag, startPoint x: 545, startPoint y: 176, endPoint x: 484, endPoint y: 185, distance: 61.5
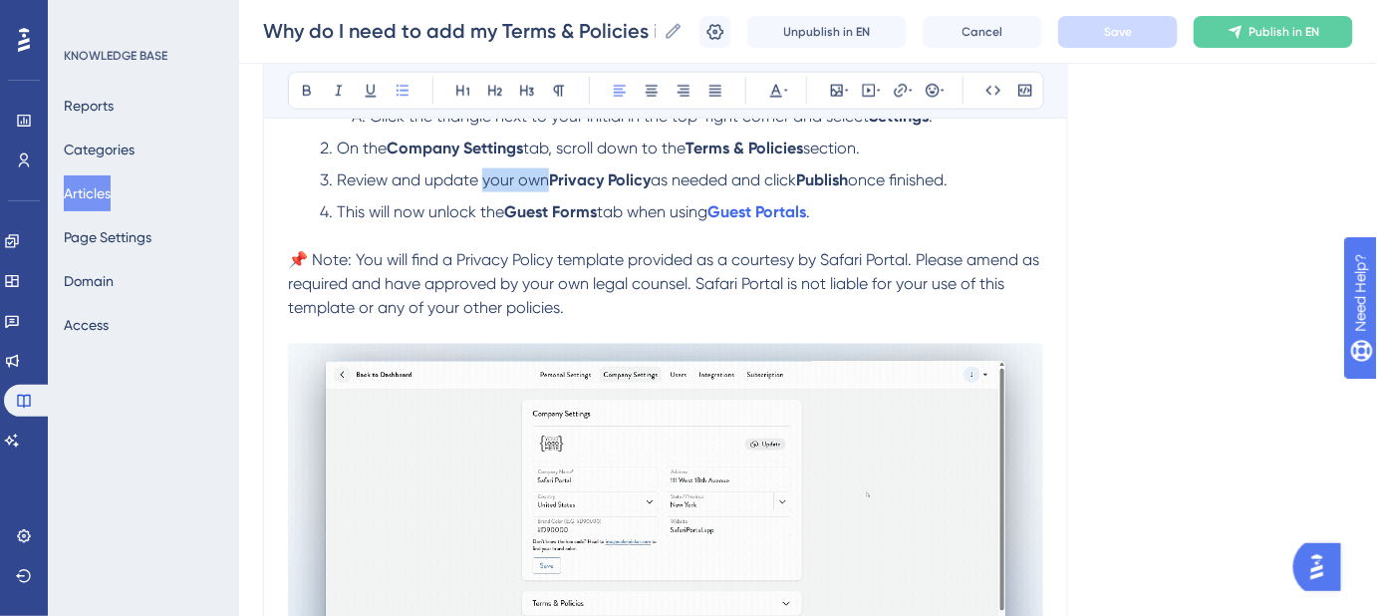
click at [484, 185] on span "Review and update your own" at bounding box center [443, 179] width 212 height 19
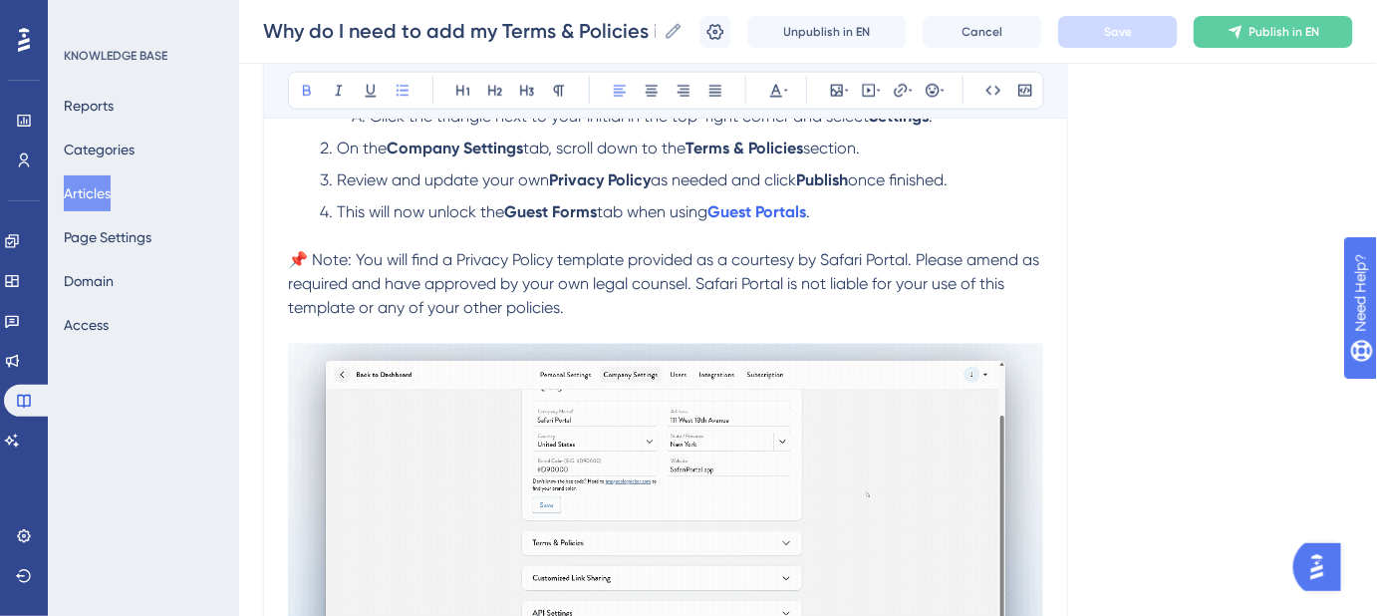
click at [536, 209] on strong "Guest Forms" at bounding box center [550, 211] width 93 height 19
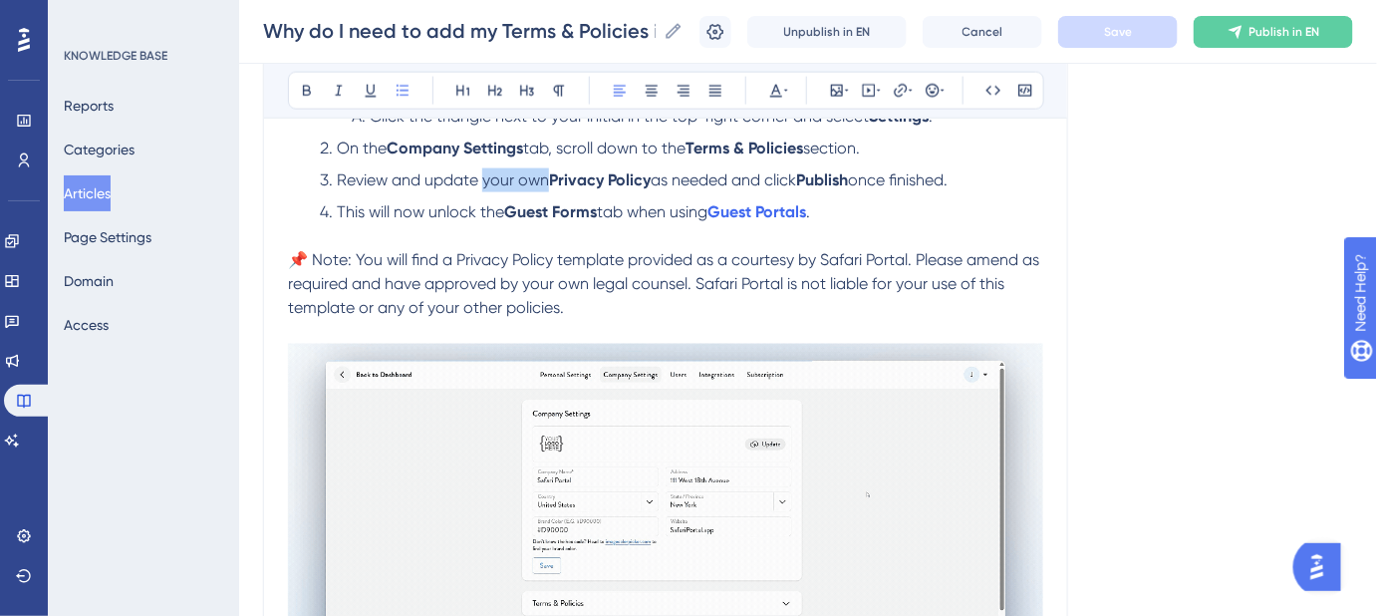
drag, startPoint x: 547, startPoint y: 176, endPoint x: 484, endPoint y: 176, distance: 62.8
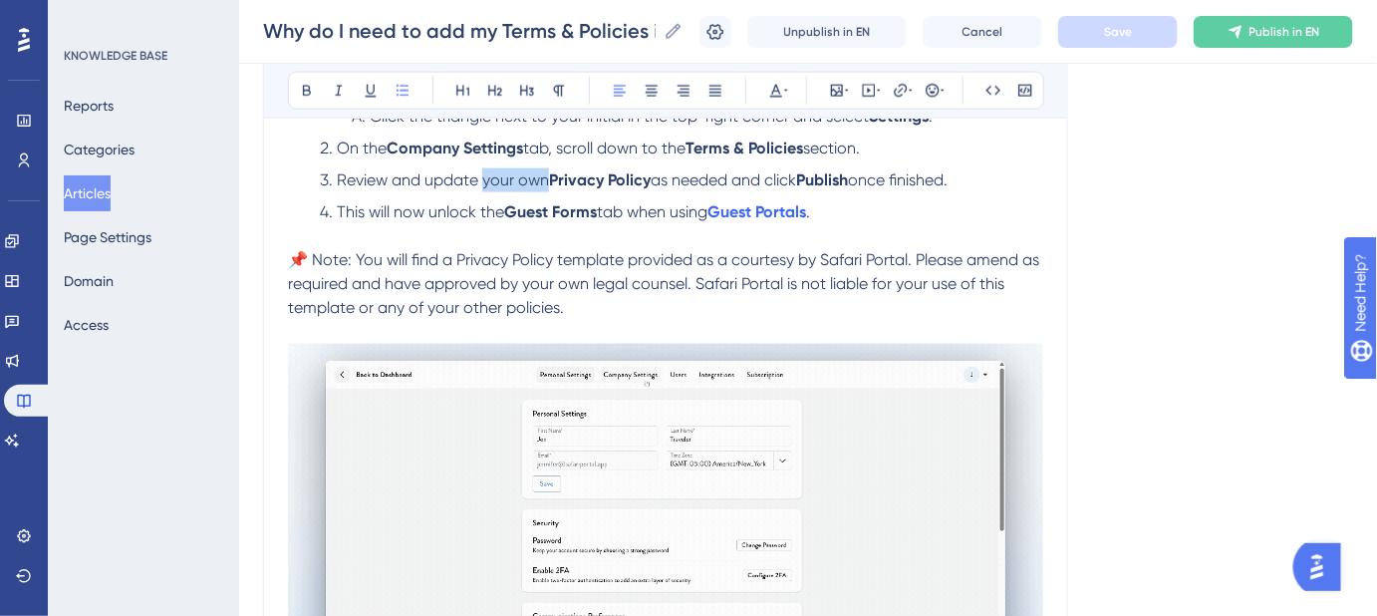
click at [484, 176] on span "Review and update your own" at bounding box center [443, 179] width 212 height 19
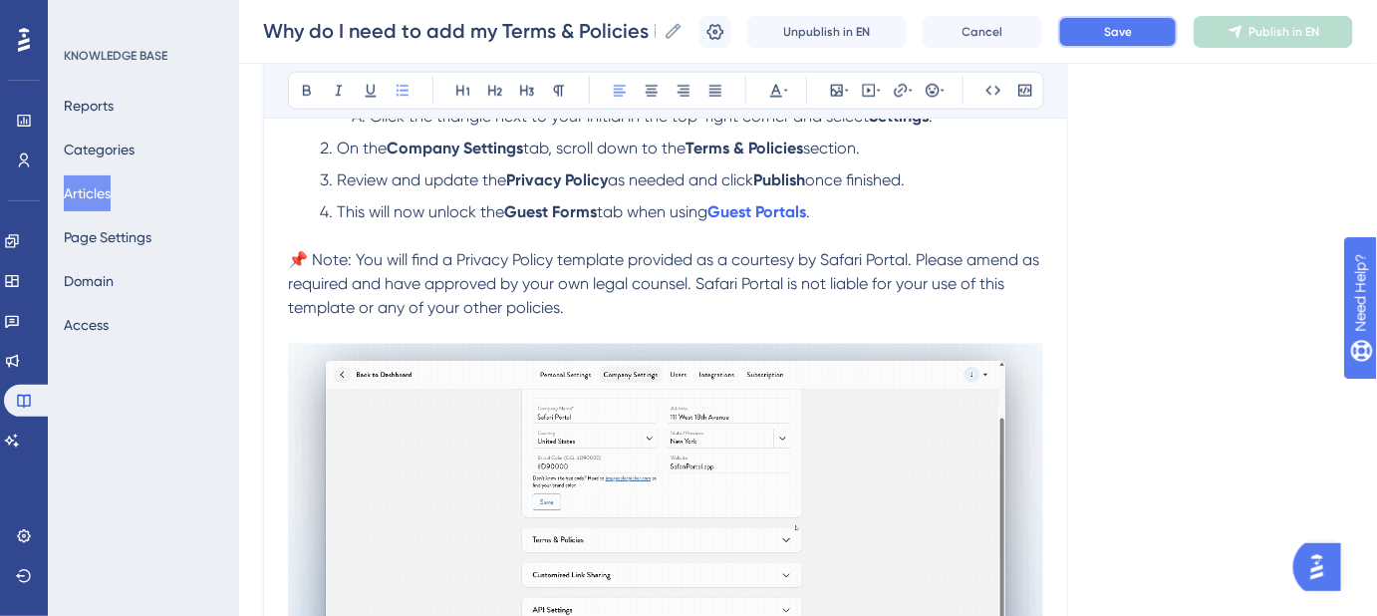
click at [1108, 22] on button "Save" at bounding box center [1118, 32] width 120 height 32
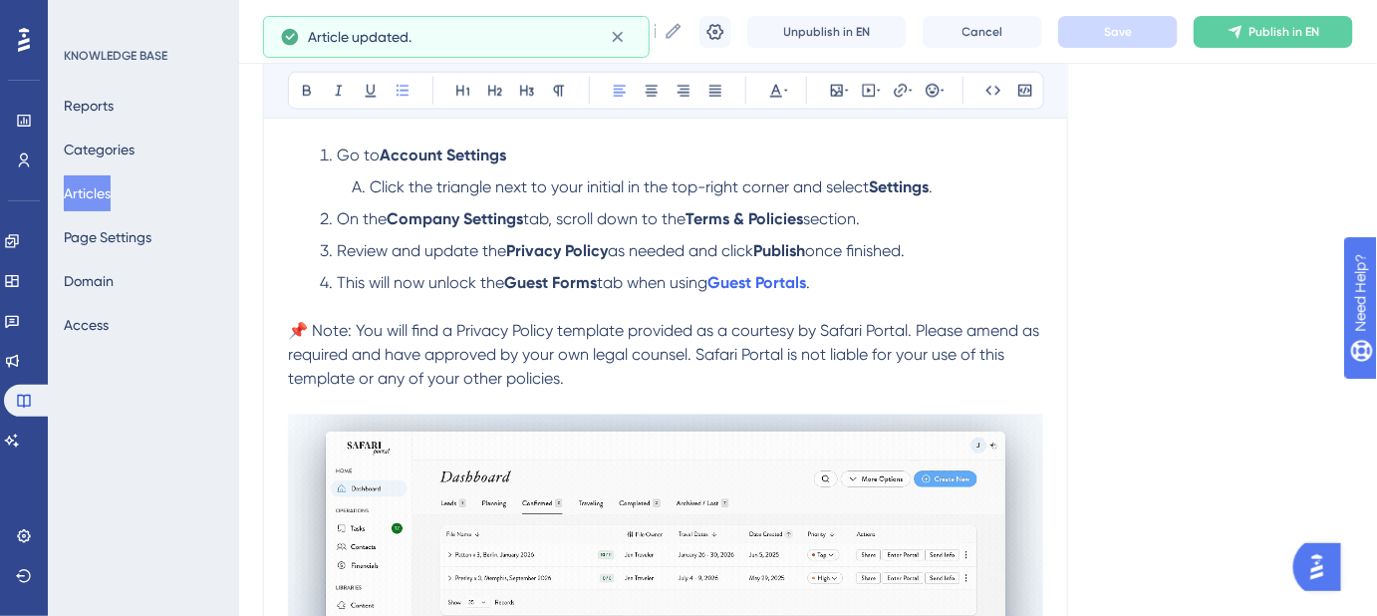
scroll to position [815, 0]
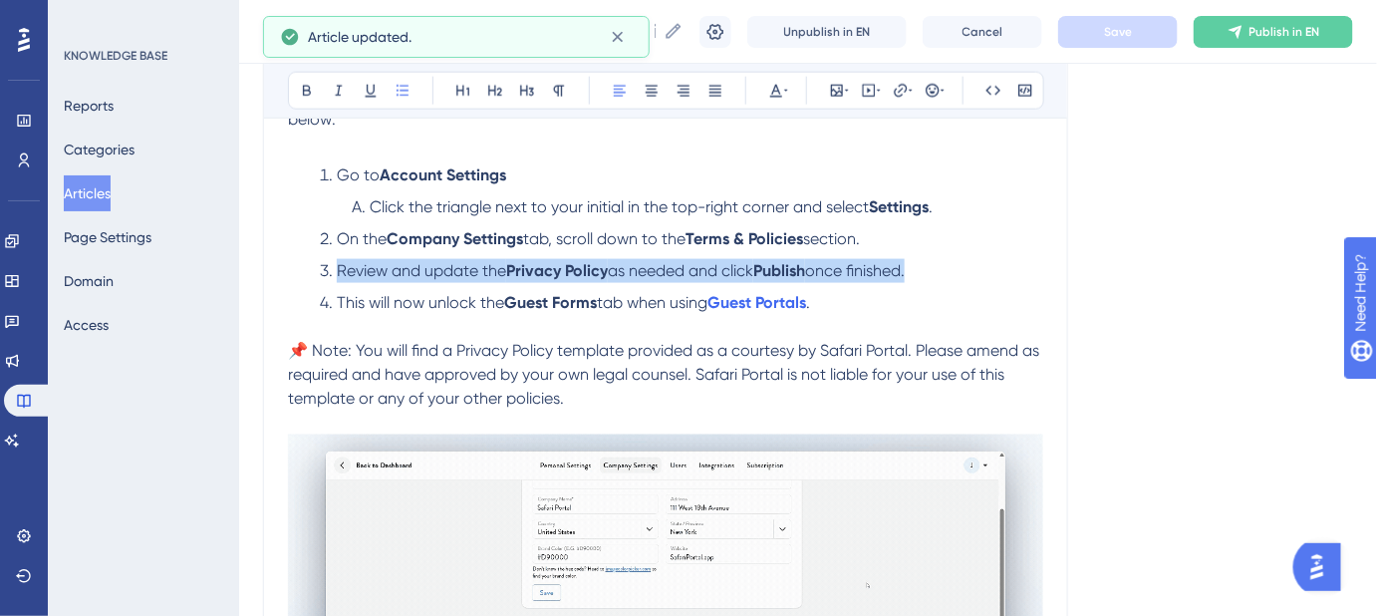
drag, startPoint x: 935, startPoint y: 272, endPoint x: 338, endPoint y: 272, distance: 597.0
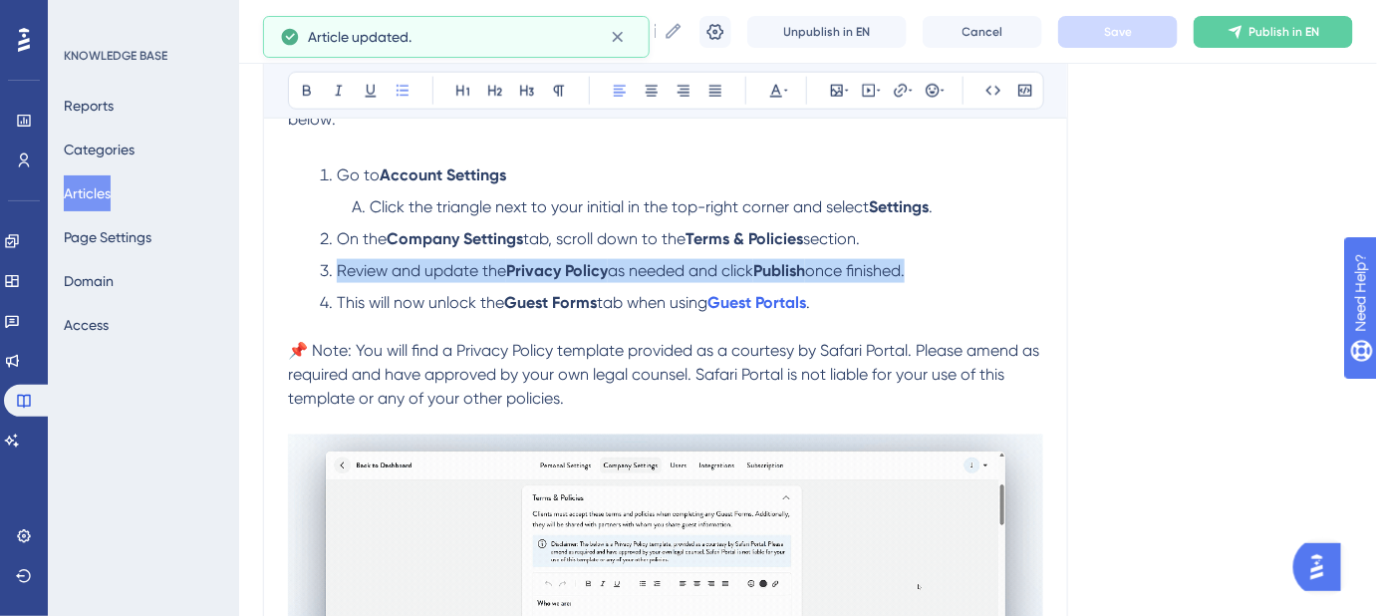
click at [338, 272] on li "Review and update the Privacy Policy as needed and click Publish once finished." at bounding box center [678, 271] width 732 height 24
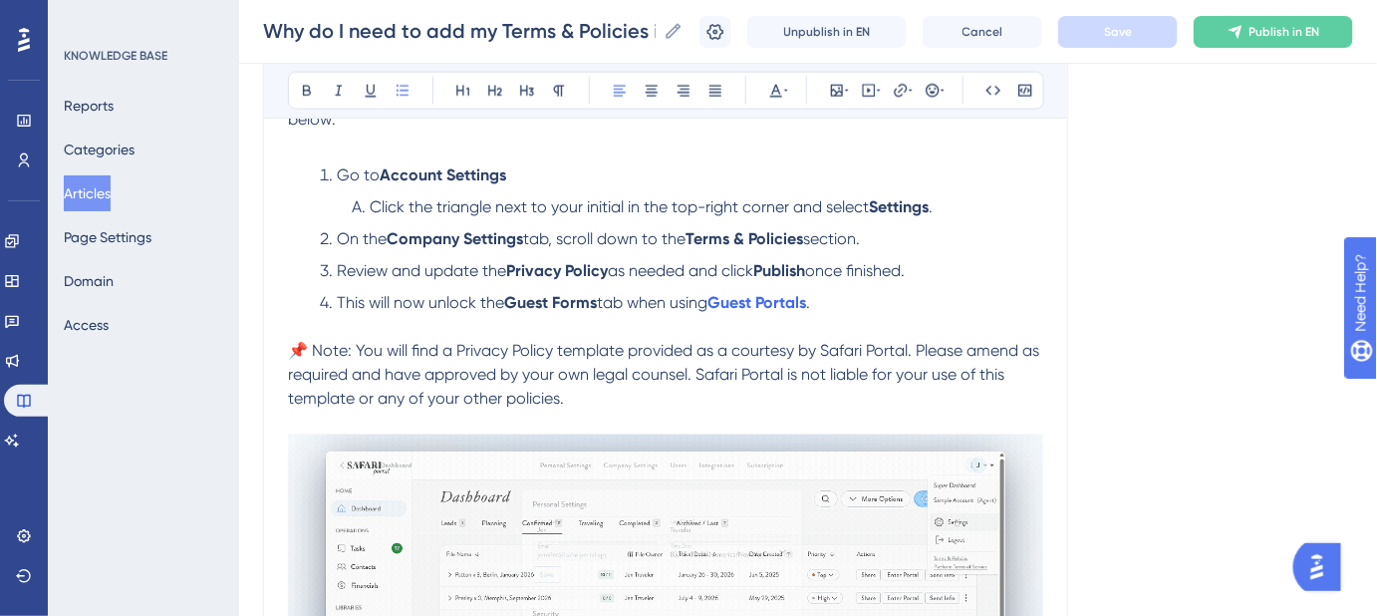
click at [635, 291] on li "This will now unlock the Guest Forms tab when using Guest Portals ." at bounding box center [678, 303] width 732 height 24
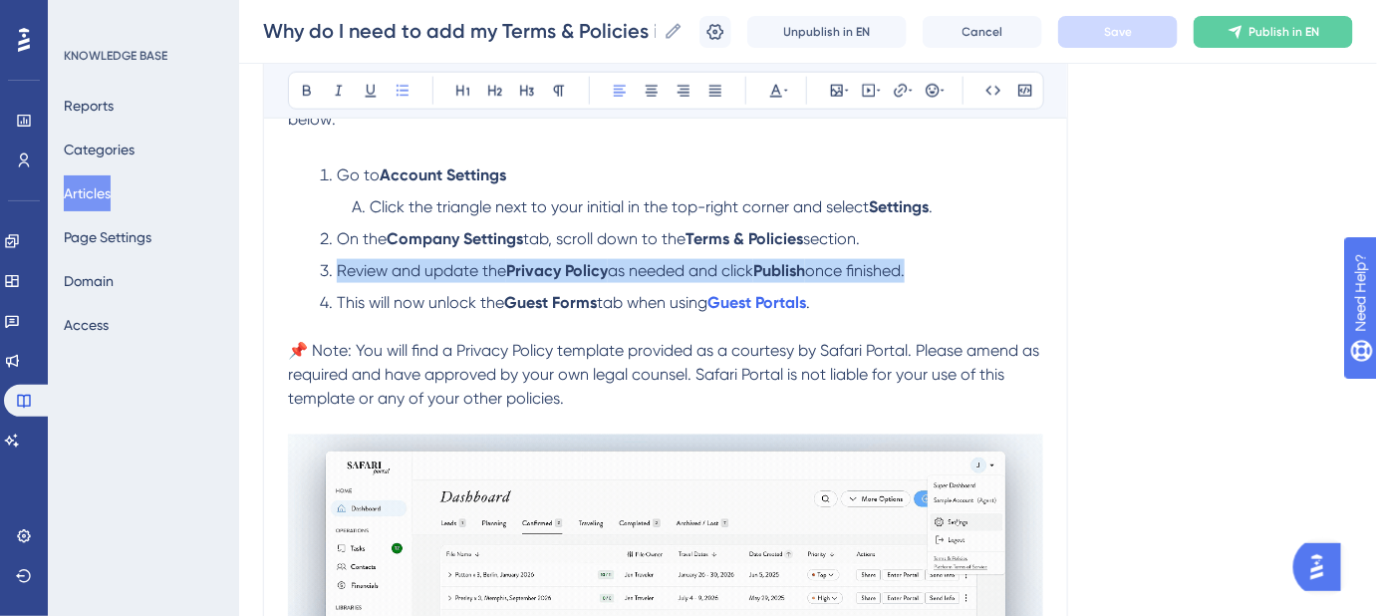
drag, startPoint x: 914, startPoint y: 267, endPoint x: 338, endPoint y: 268, distance: 576.0
click at [338, 268] on li "Review and update the Privacy Policy as needed and click Publish once finished." at bounding box center [678, 271] width 732 height 24
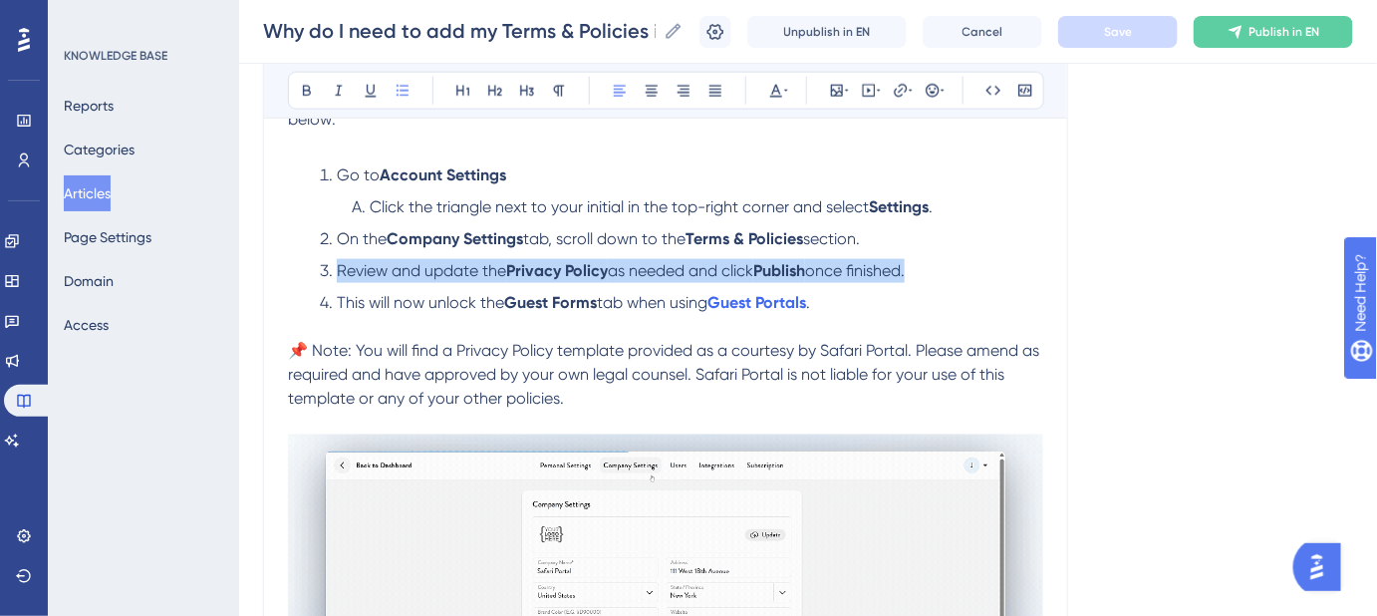
copy li "Review and update the Privacy Policy as needed and click Publish once finished."
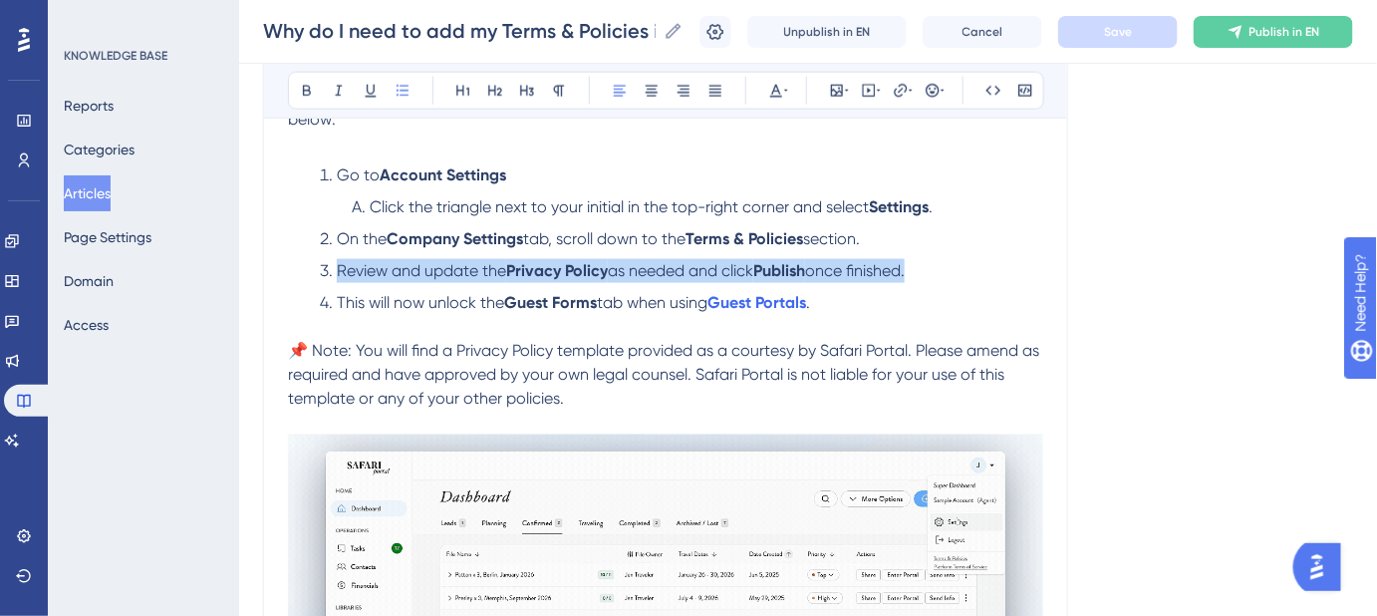
click at [694, 262] on span "as needed and click" at bounding box center [681, 270] width 146 height 19
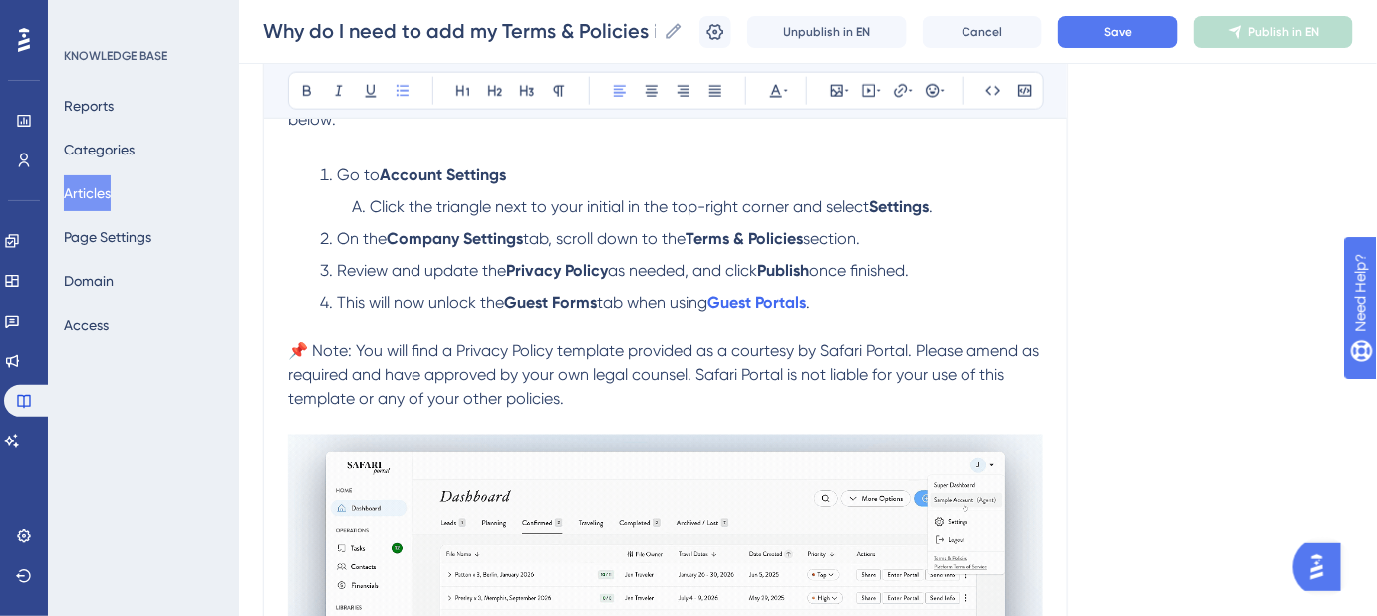
click at [1166, 291] on div "Language English (Default) Why do I need to add my Terms & Policies in order to…" at bounding box center [808, 372] width 1090 height 2120
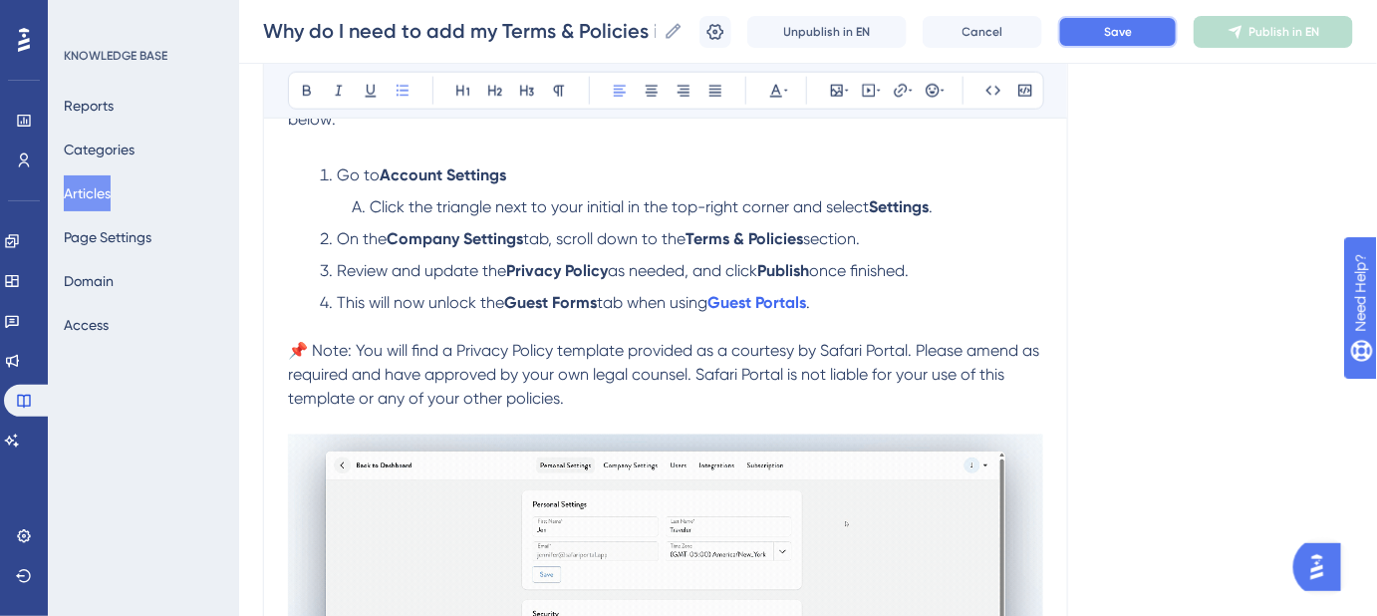
click at [1129, 28] on span "Save" at bounding box center [1118, 32] width 28 height 16
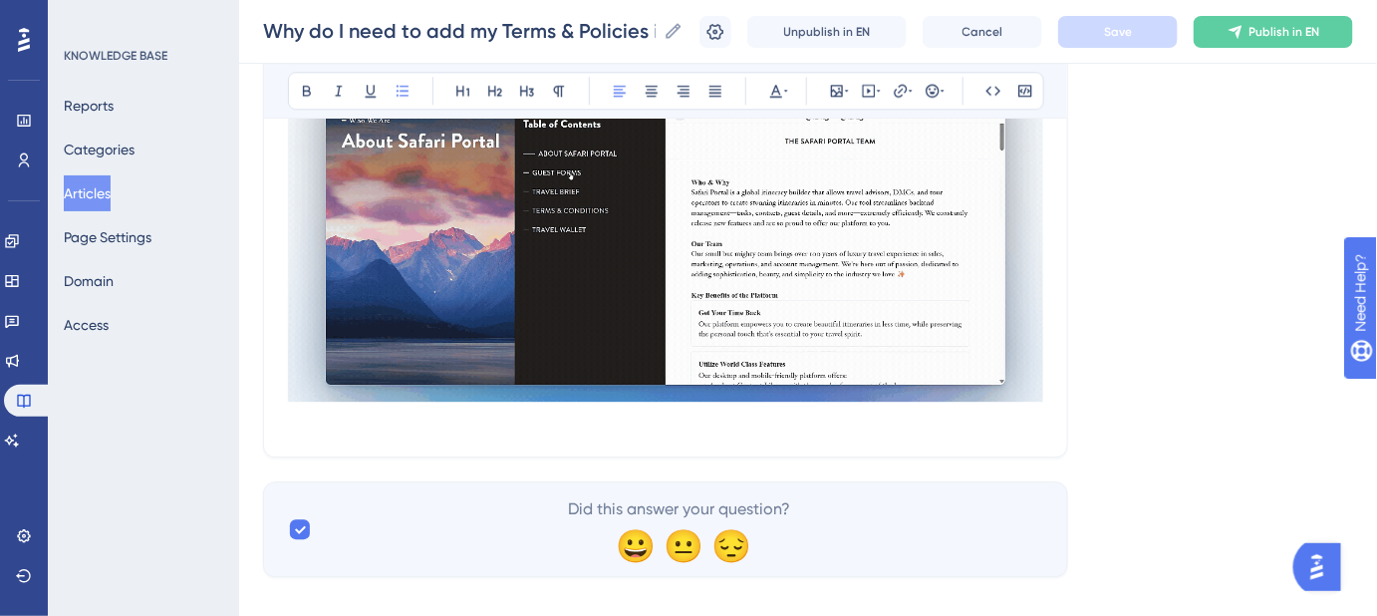
scroll to position [1692, 0]
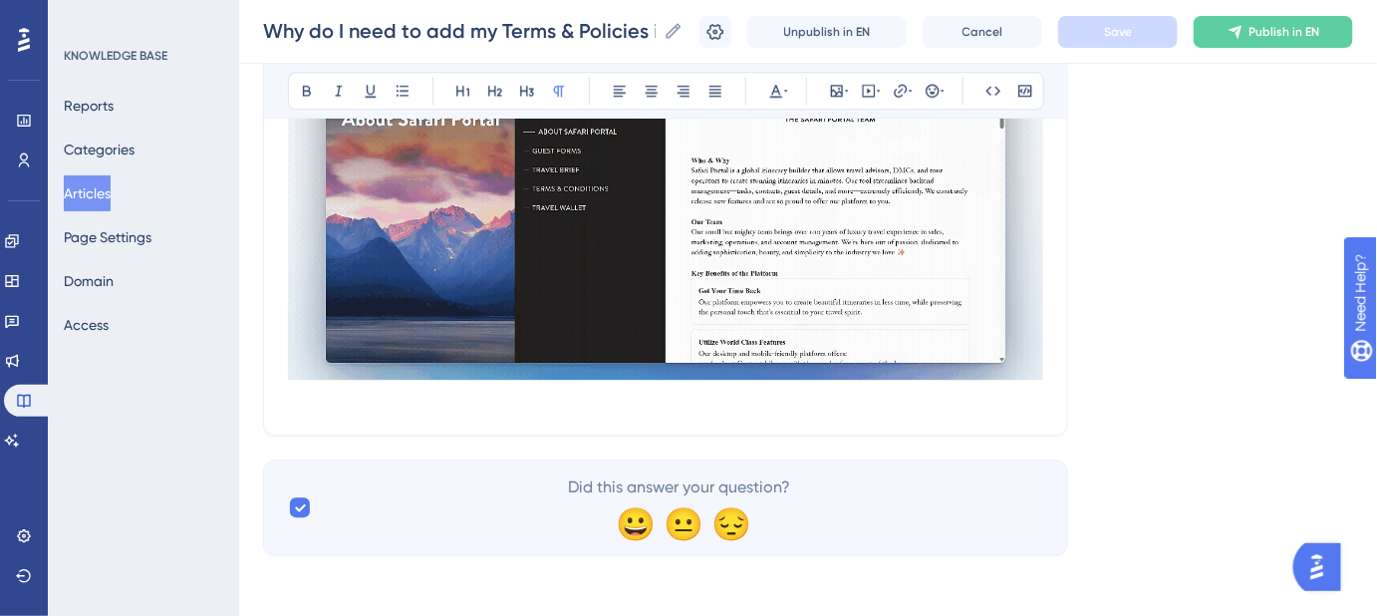
click at [700, 403] on p at bounding box center [665, 399] width 755 height 24
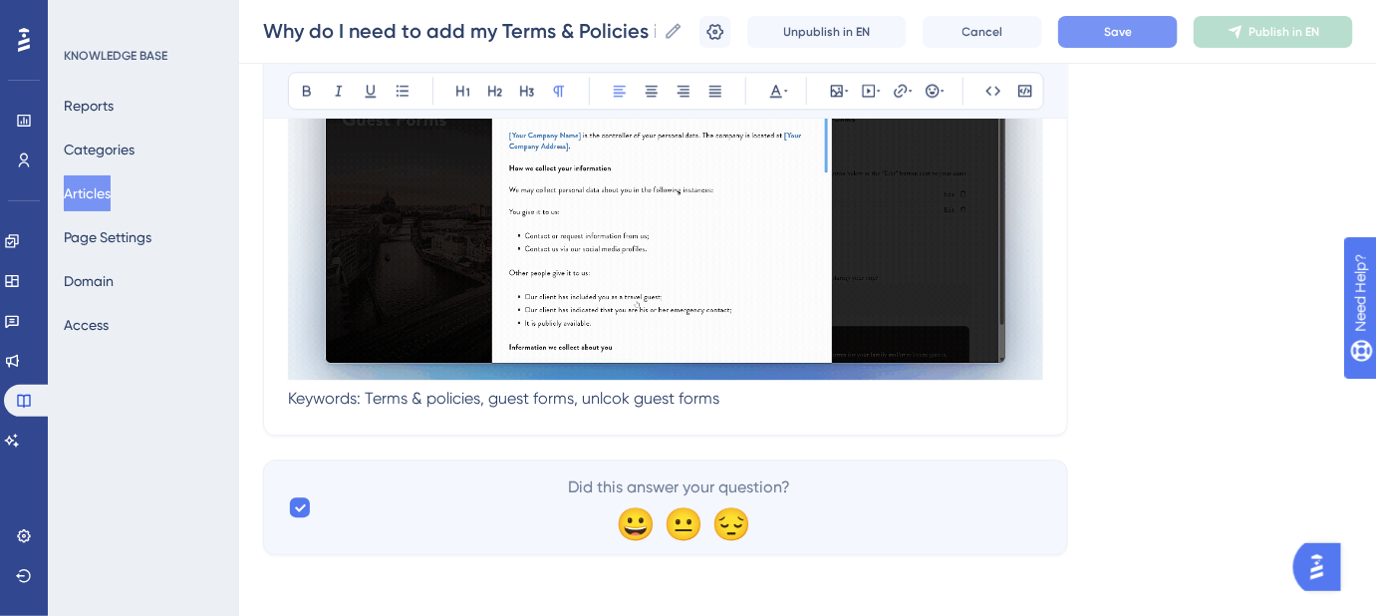
click at [591, 398] on span "Keywords: Terms & policies, guest forms, unlcok guest forms" at bounding box center [504, 398] width 432 height 19
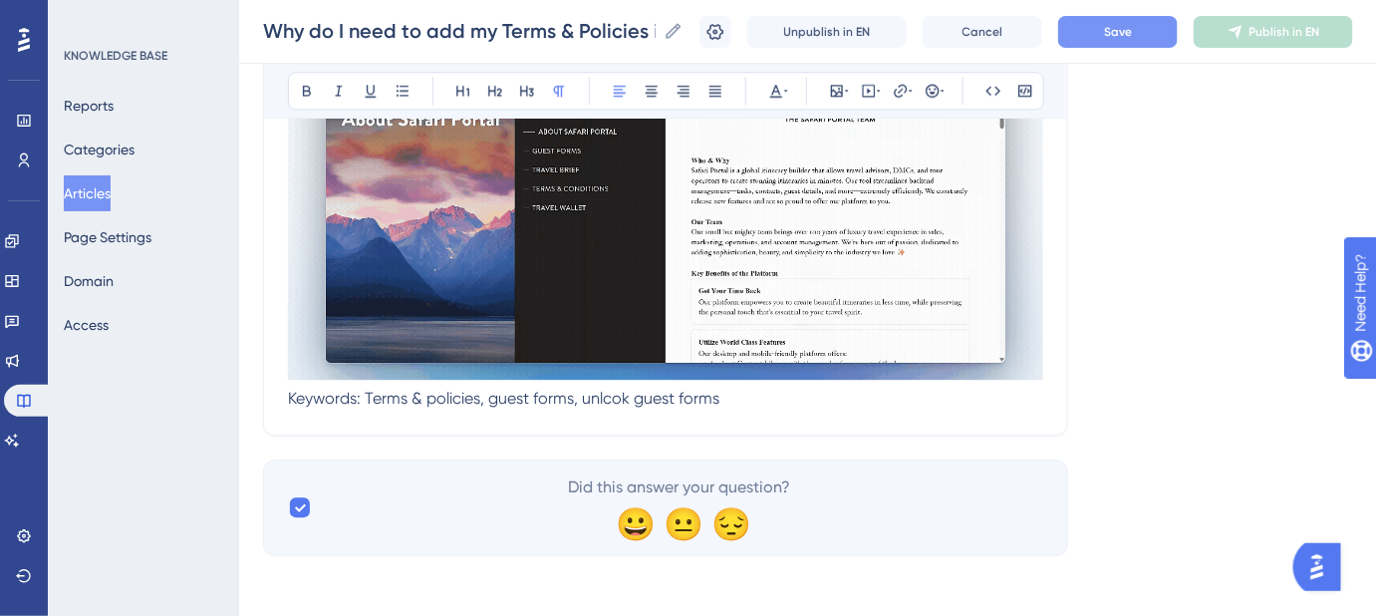
click at [601, 393] on span "Keywords: Terms & policies, guest forms, unlcok guest forms" at bounding box center [504, 398] width 432 height 19
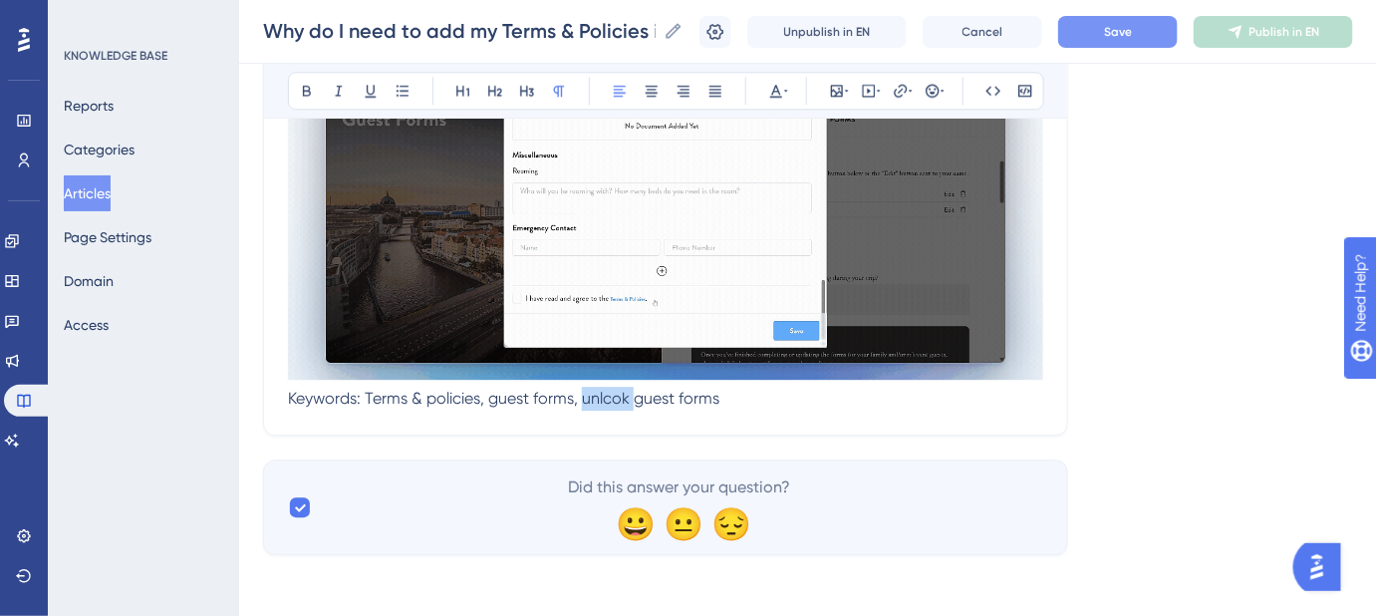
click at [601, 393] on span "Keywords: Terms & policies, guest forms, unlcok guest forms" at bounding box center [504, 398] width 432 height 19
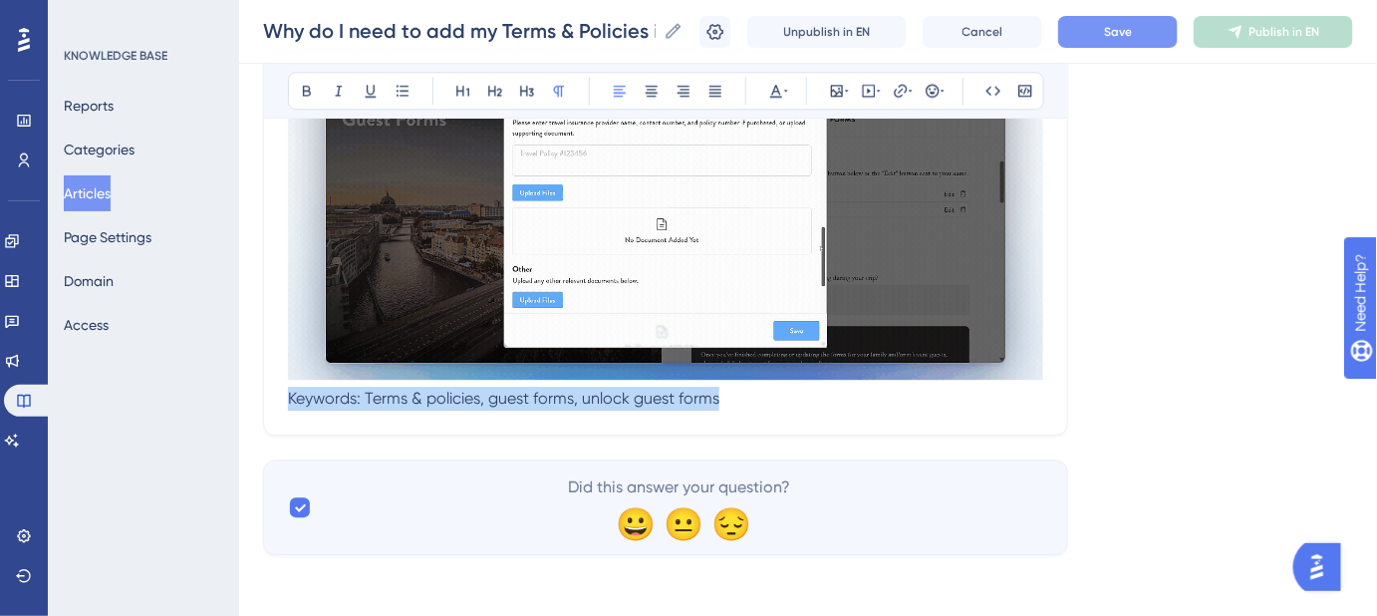
drag, startPoint x: 728, startPoint y: 403, endPoint x: 281, endPoint y: 414, distance: 446.6
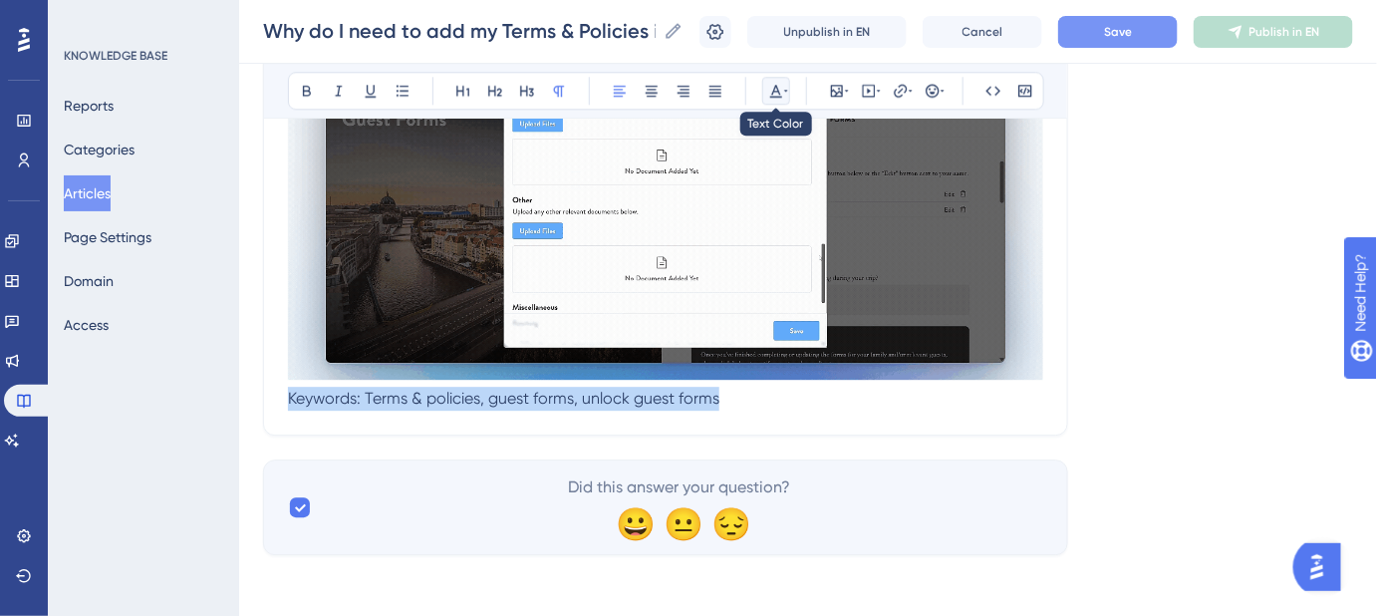
click at [778, 90] on icon at bounding box center [776, 91] width 16 height 16
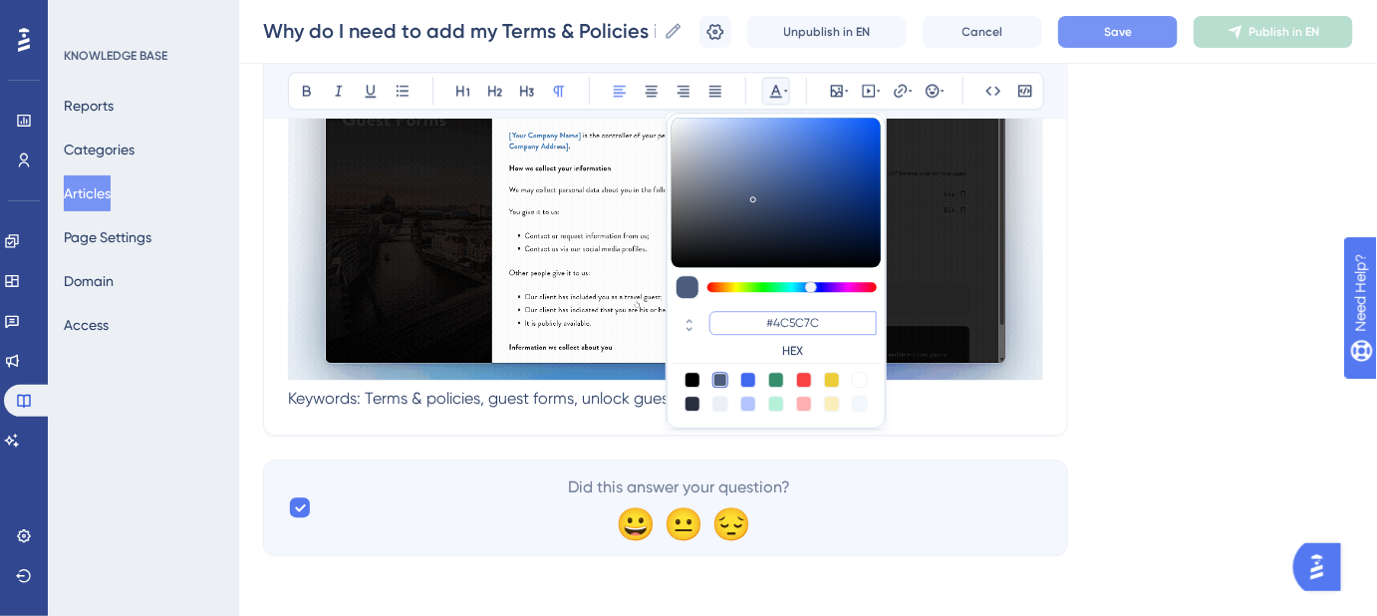
drag, startPoint x: 824, startPoint y: 323, endPoint x: 761, endPoint y: 323, distance: 62.8
click at [761, 323] on input "#4C5C7C" at bounding box center [793, 323] width 167 height 24
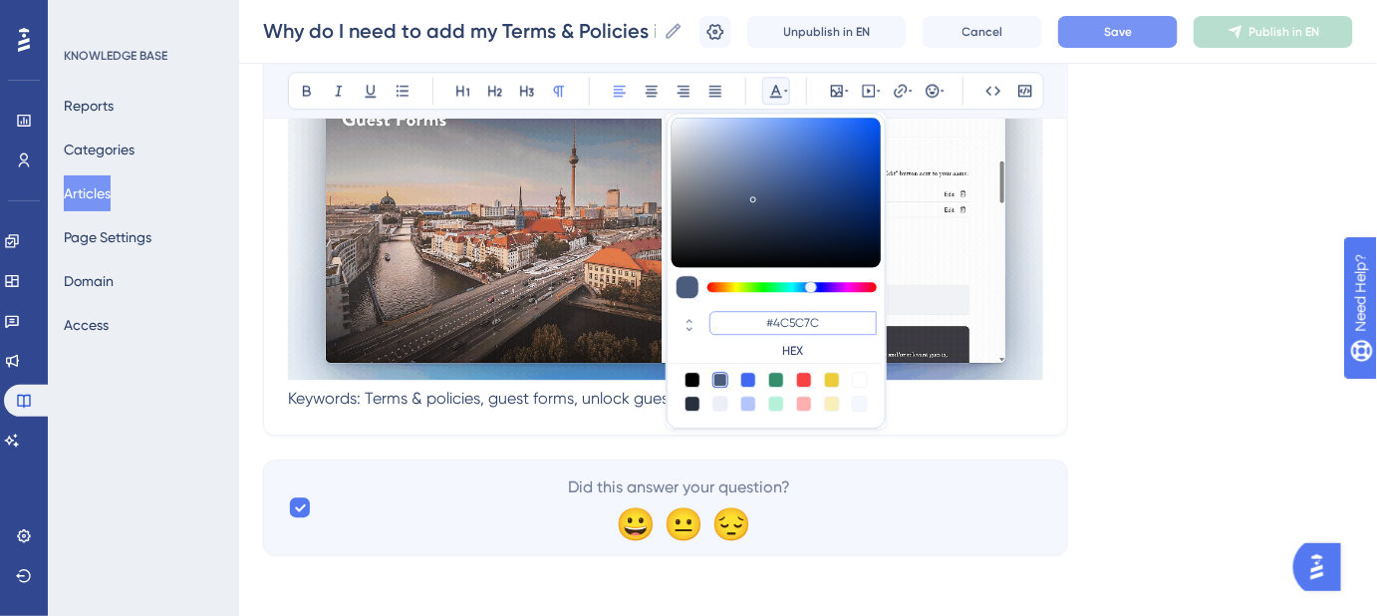
click at [834, 313] on input "#4C5C7C" at bounding box center [793, 323] width 167 height 24
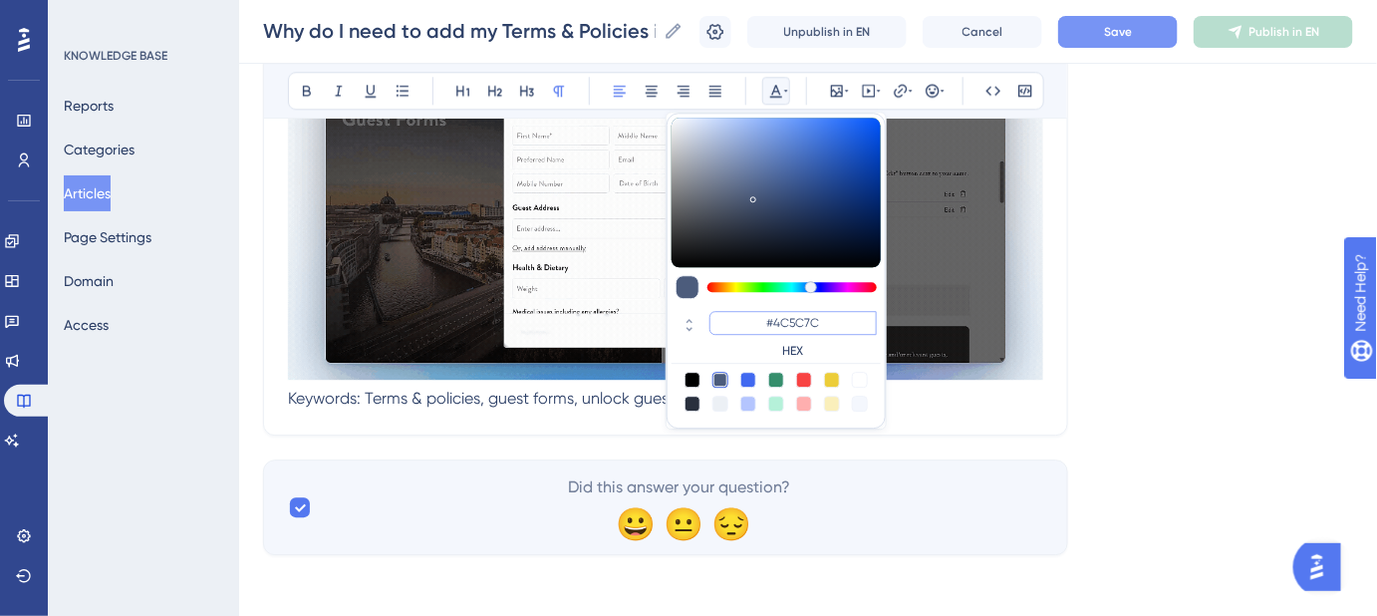
drag, startPoint x: 823, startPoint y: 323, endPoint x: 775, endPoint y: 323, distance: 47.8
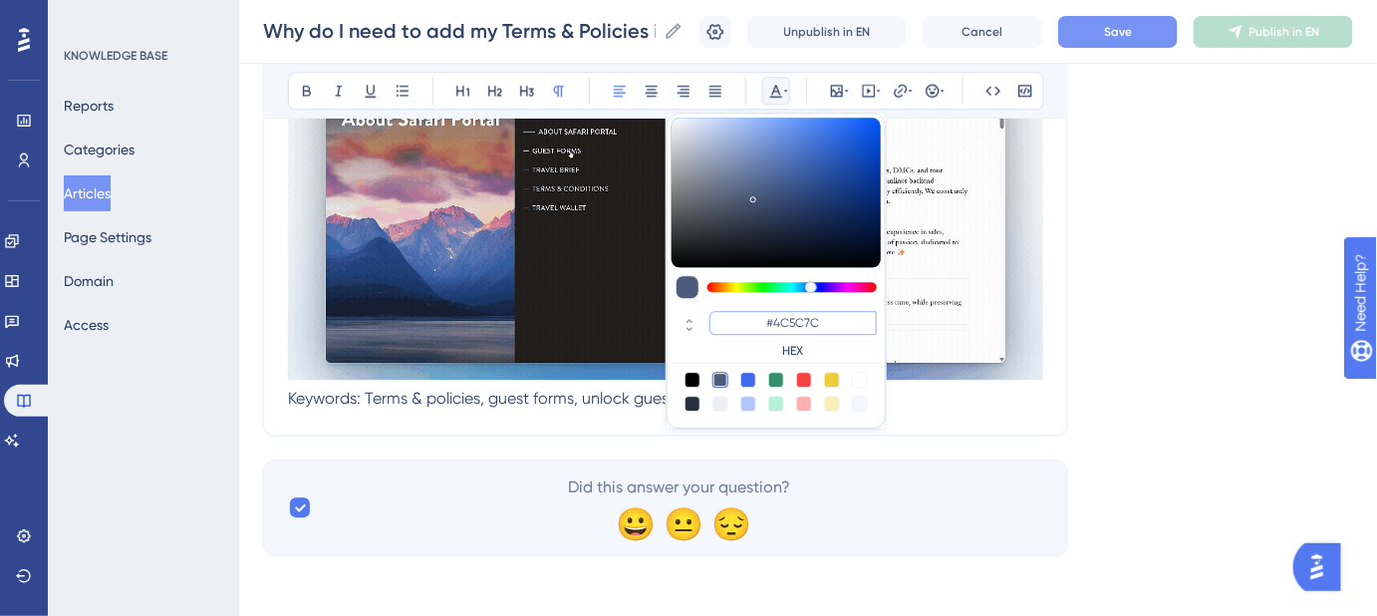
click at [775, 323] on input "#4C5C7C" at bounding box center [793, 323] width 167 height 24
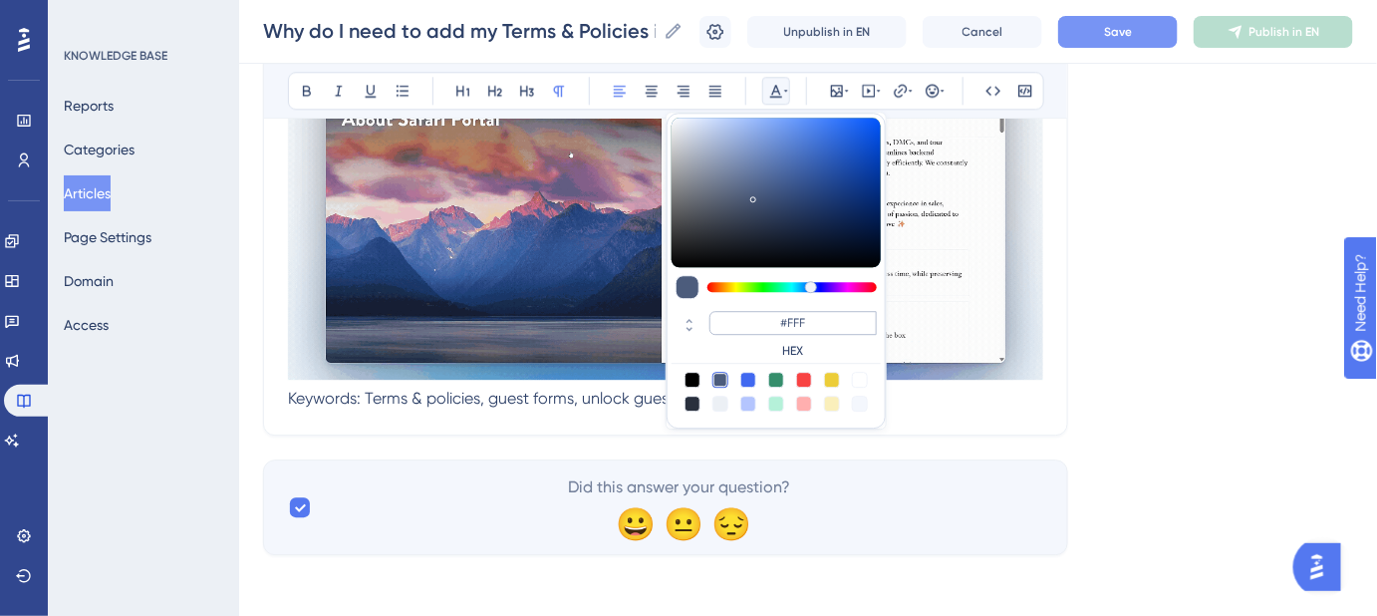
type input "#FFFFFF"
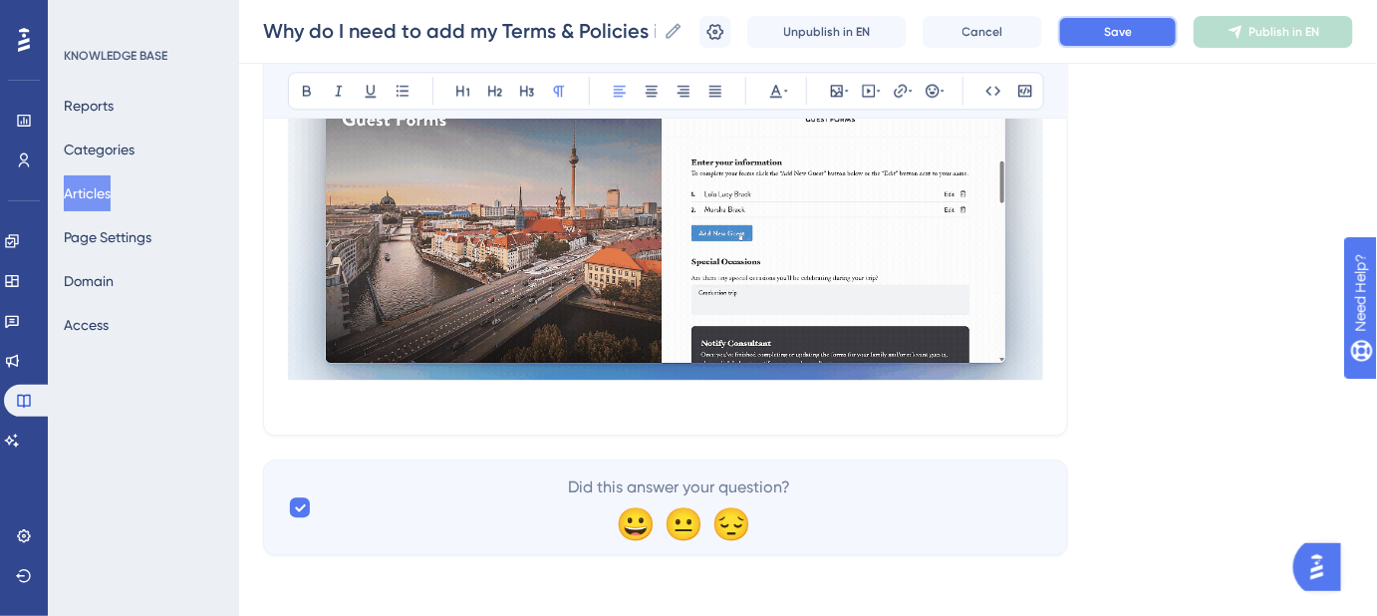
click at [1105, 29] on button "Save" at bounding box center [1118, 32] width 120 height 32
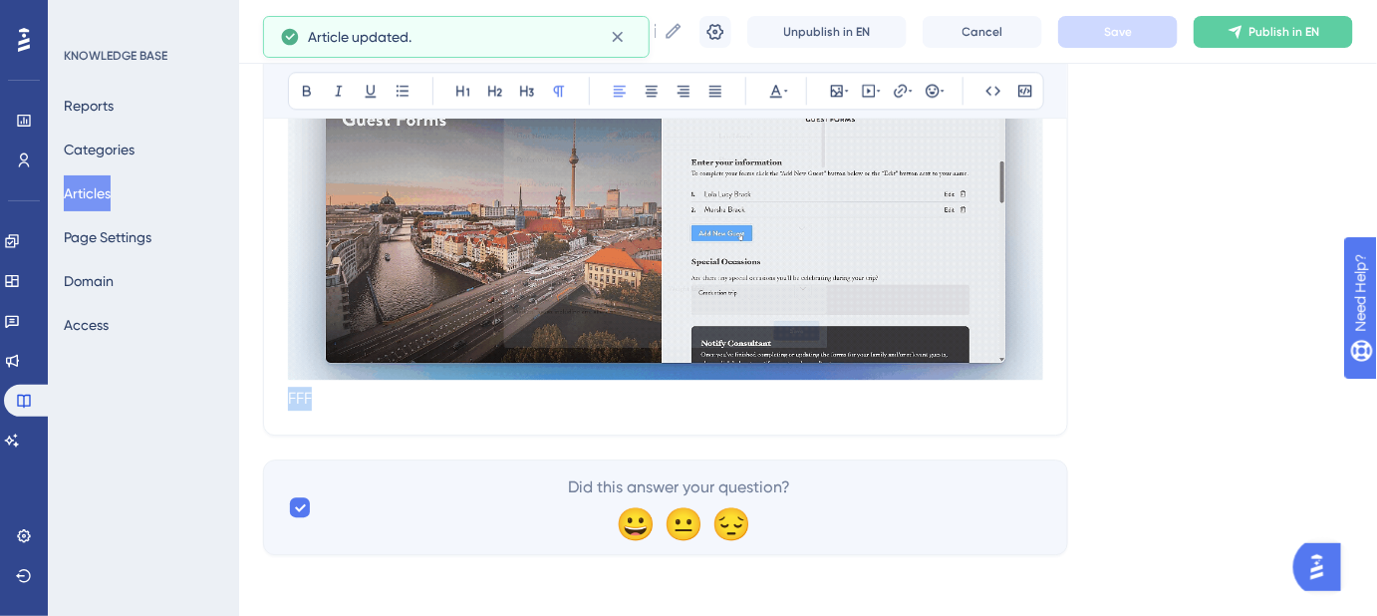
drag, startPoint x: 858, startPoint y: 406, endPoint x: 329, endPoint y: 417, distance: 529.3
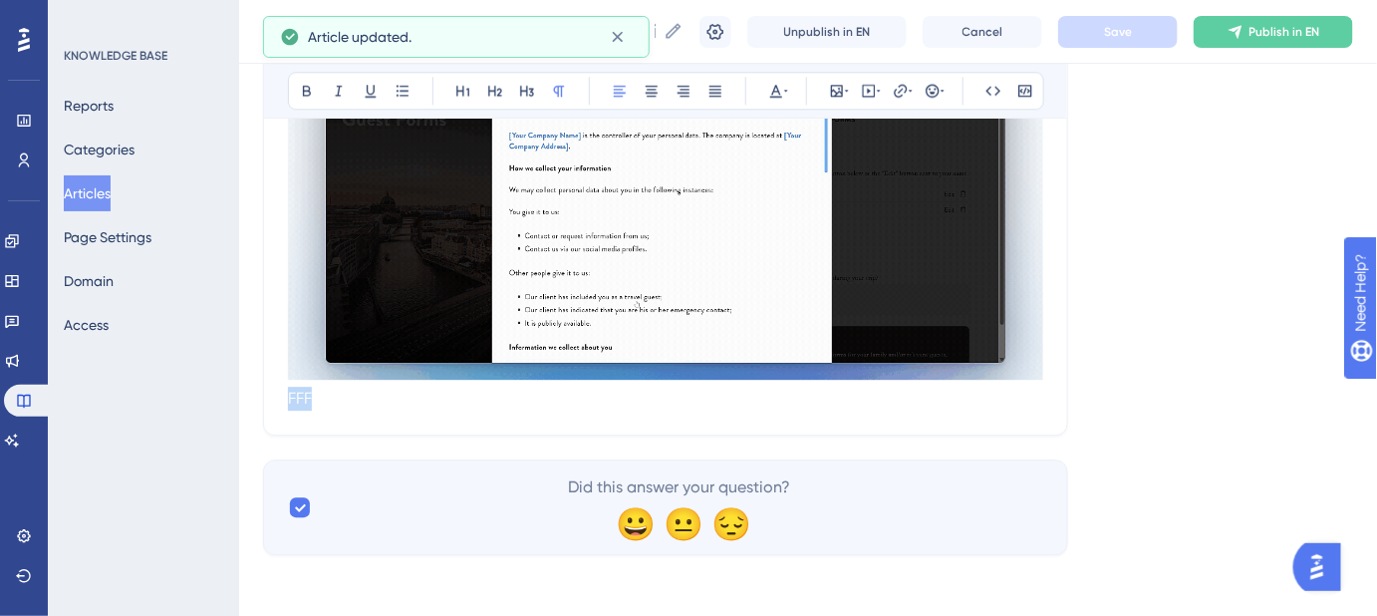
click at [312, 397] on p "FFF" at bounding box center [665, 399] width 755 height 24
drag, startPoint x: 312, startPoint y: 397, endPoint x: 572, endPoint y: 406, distance: 260.3
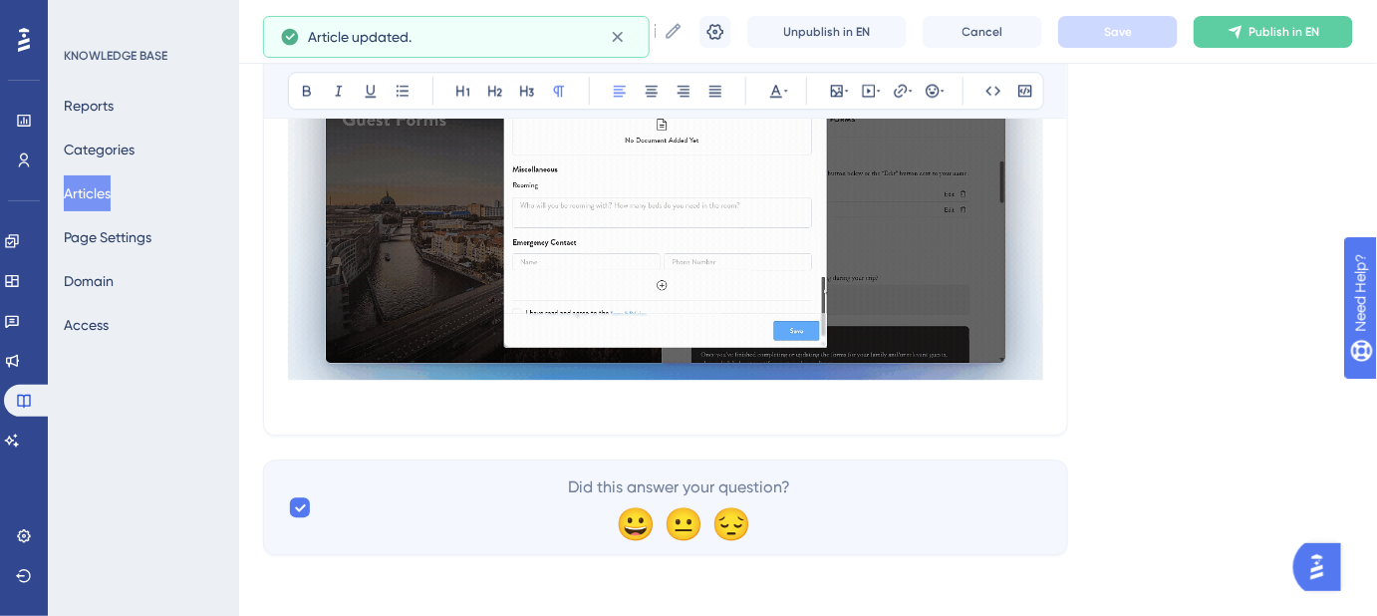
click at [500, 401] on p "FFF" at bounding box center [665, 399] width 755 height 24
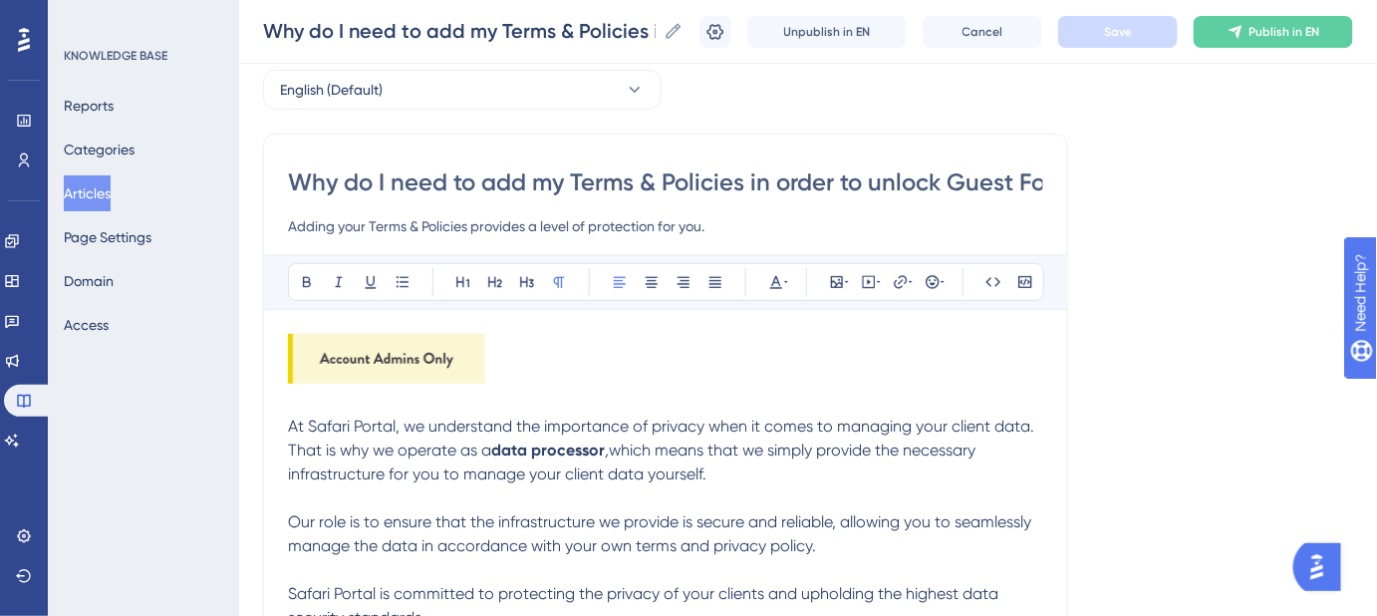
scroll to position [0, 0]
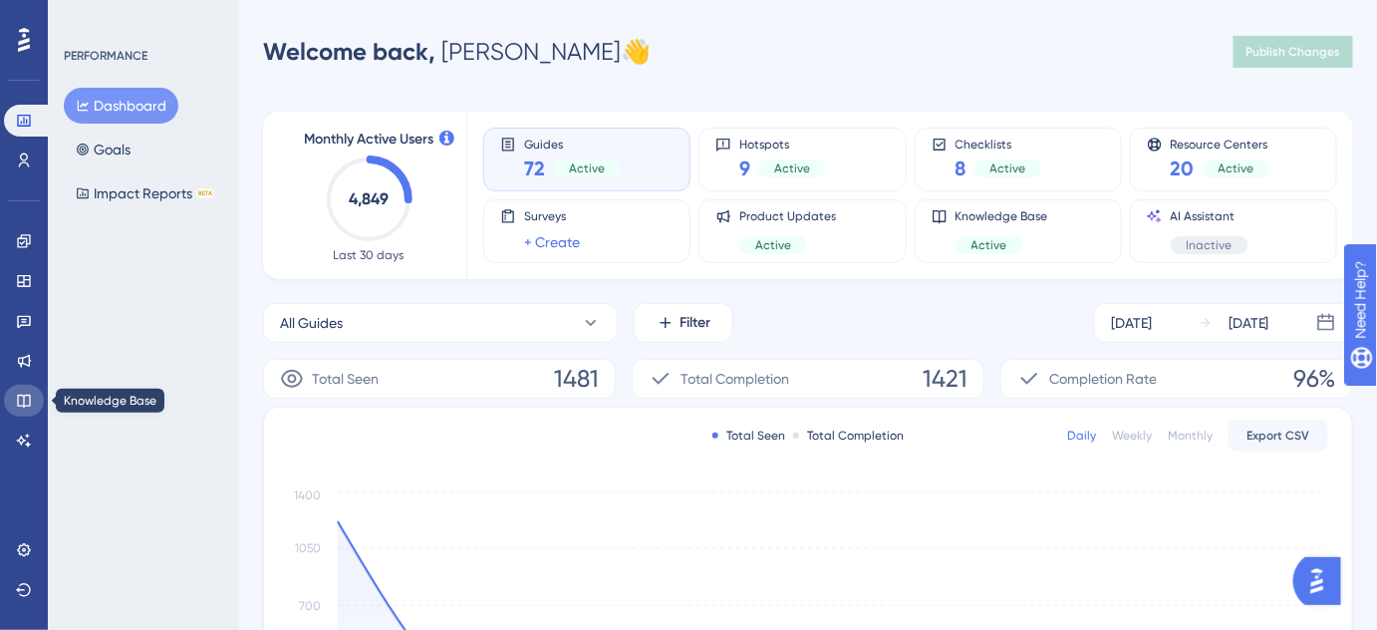
click at [16, 405] on icon at bounding box center [24, 401] width 16 height 16
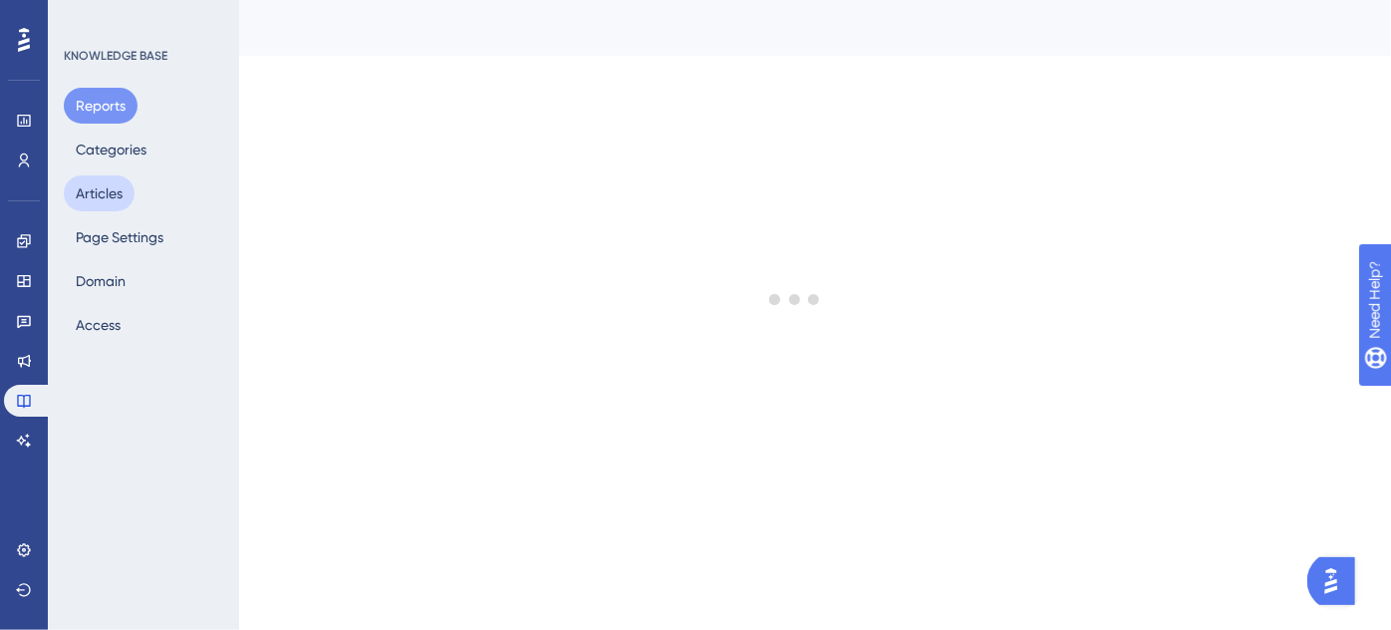
click at [99, 194] on button "Articles" at bounding box center [99, 193] width 71 height 36
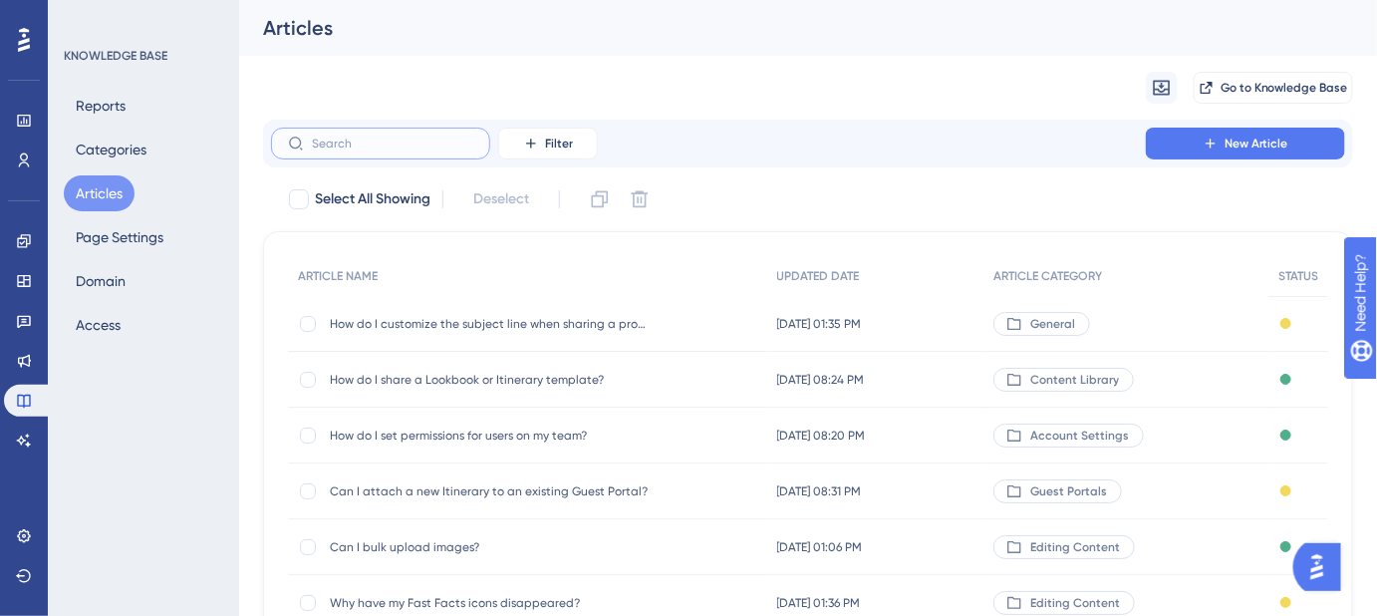
click at [396, 146] on input "text" at bounding box center [392, 144] width 161 height 14
paste input "What does Safari Portal do about web security?"
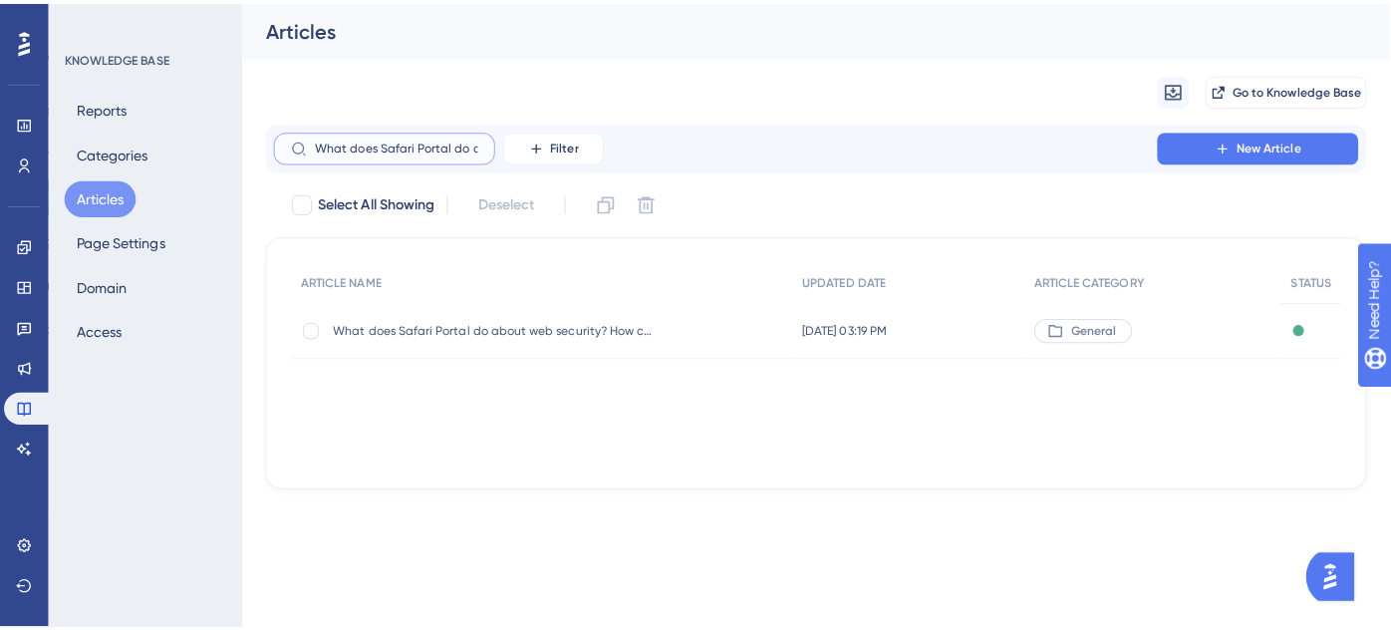
scroll to position [0, 101]
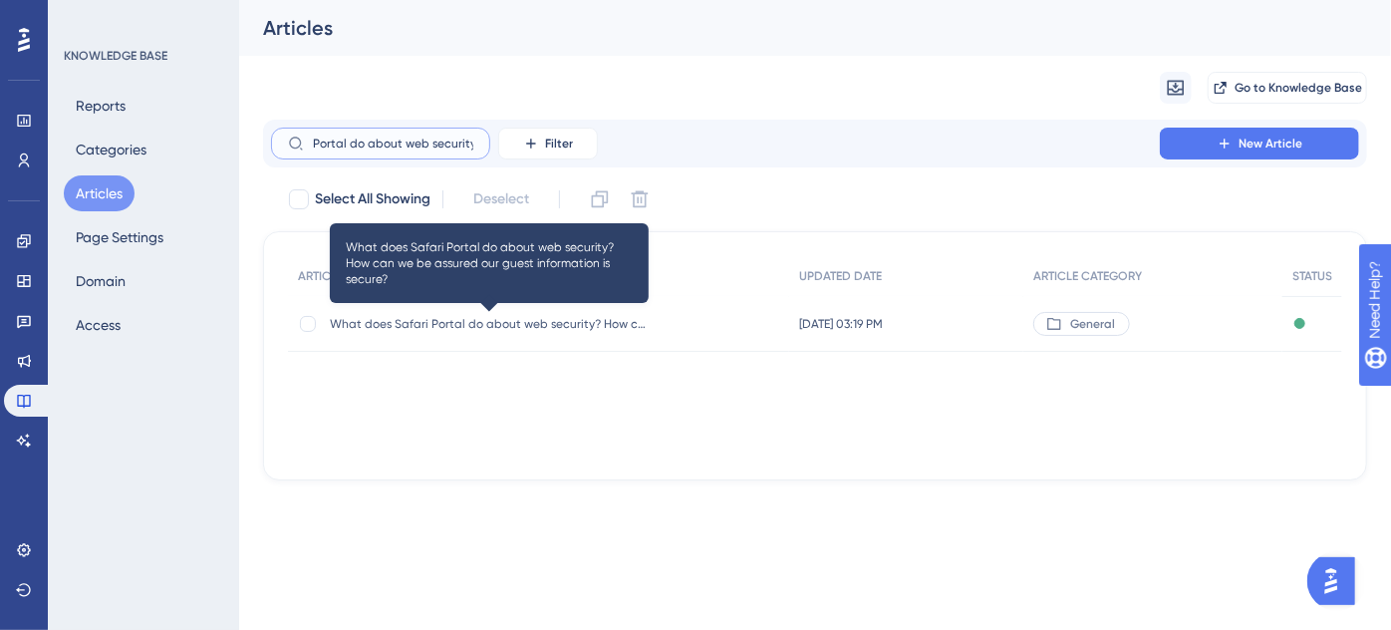
type input "What does Safari Portal do about web security?"
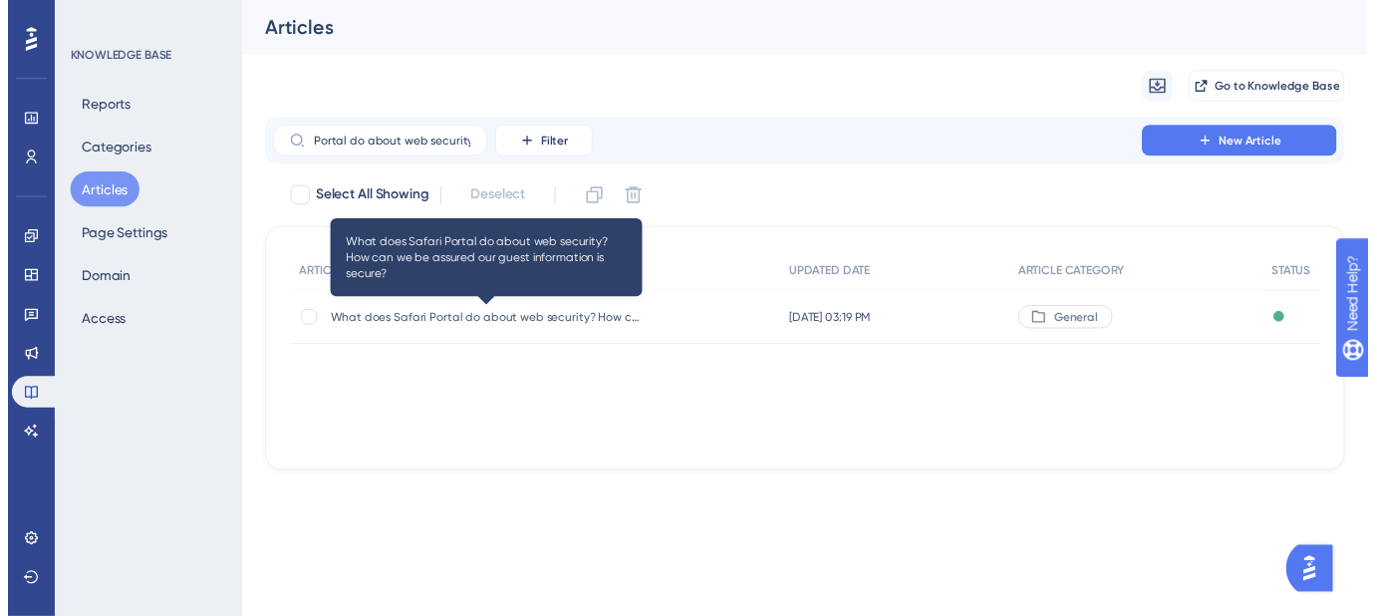
scroll to position [0, 0]
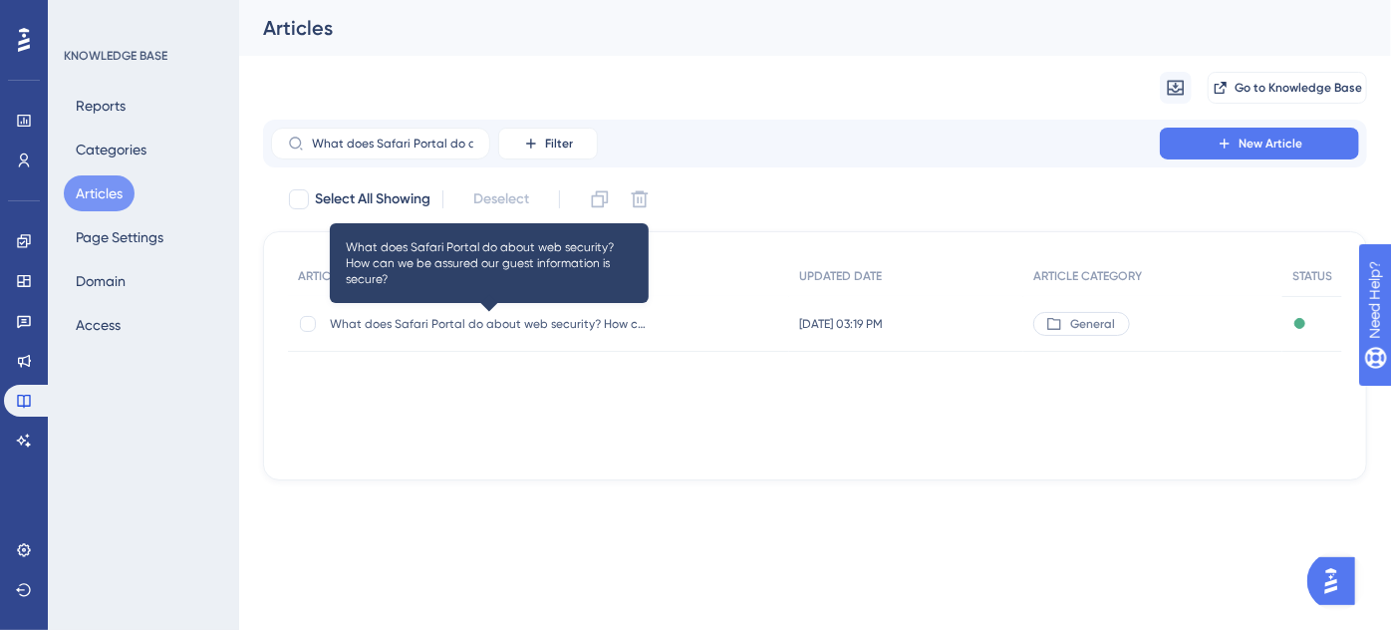
click at [504, 327] on span "What does Safari Portal do about web security? How can we be assured our guest …" at bounding box center [489, 324] width 319 height 16
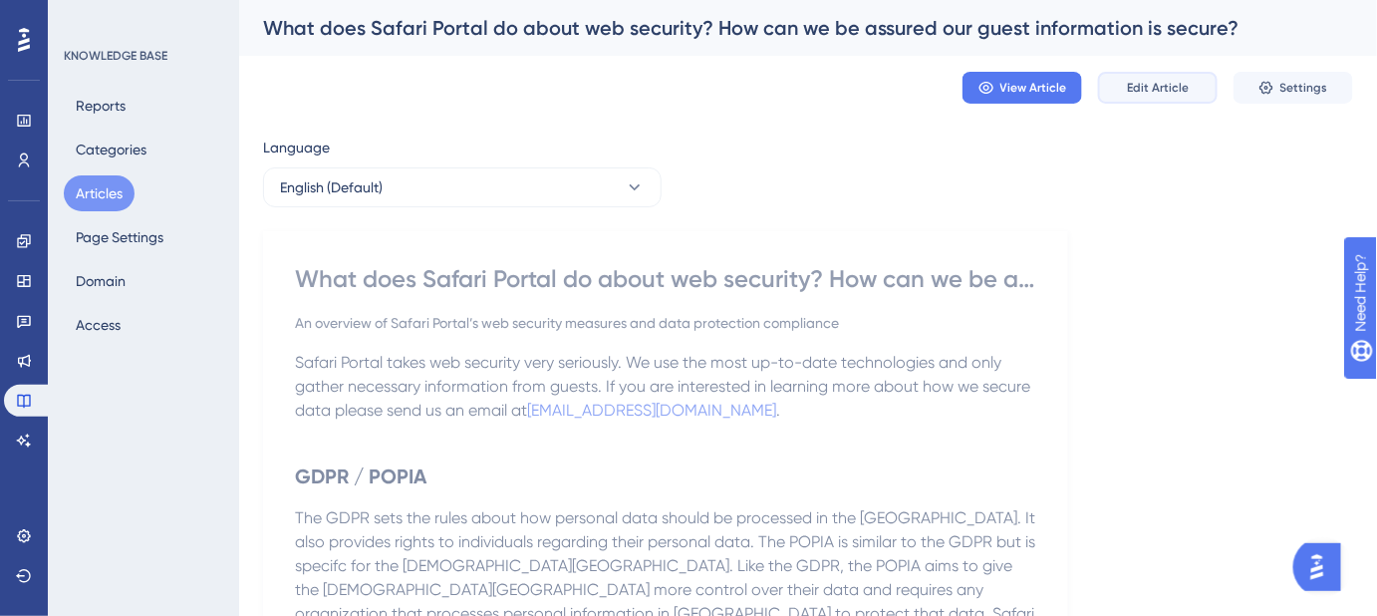
click at [1148, 90] on span "Edit Article" at bounding box center [1158, 88] width 62 height 16
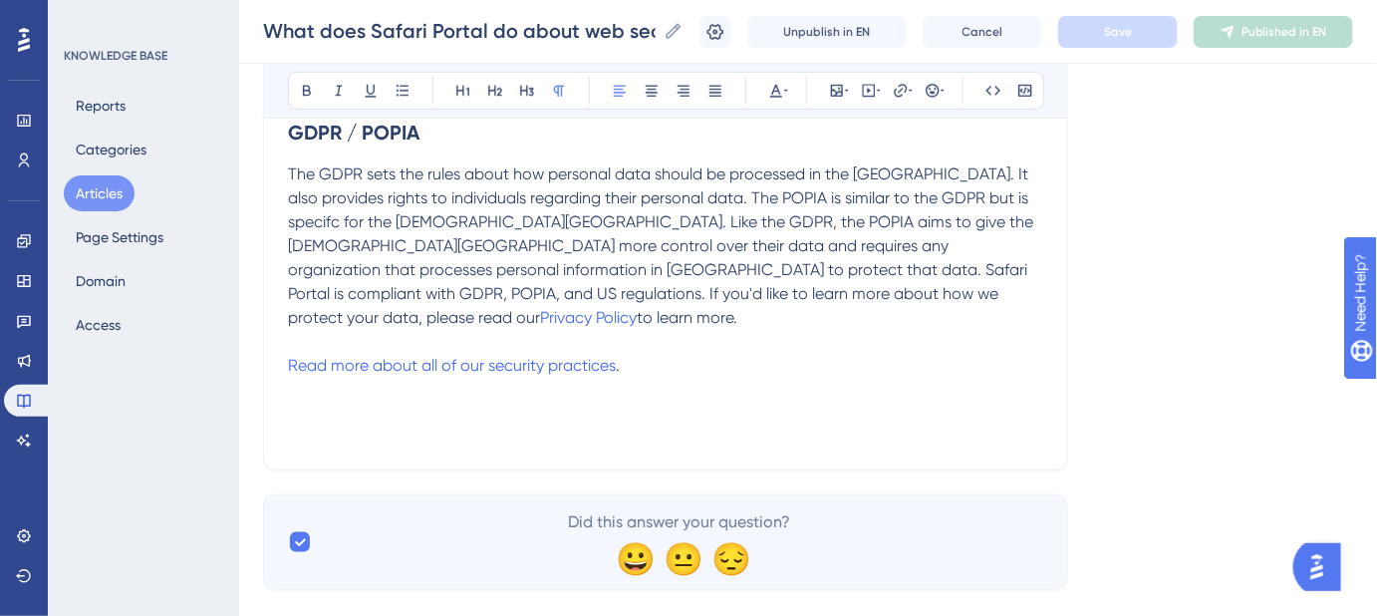
scroll to position [452, 0]
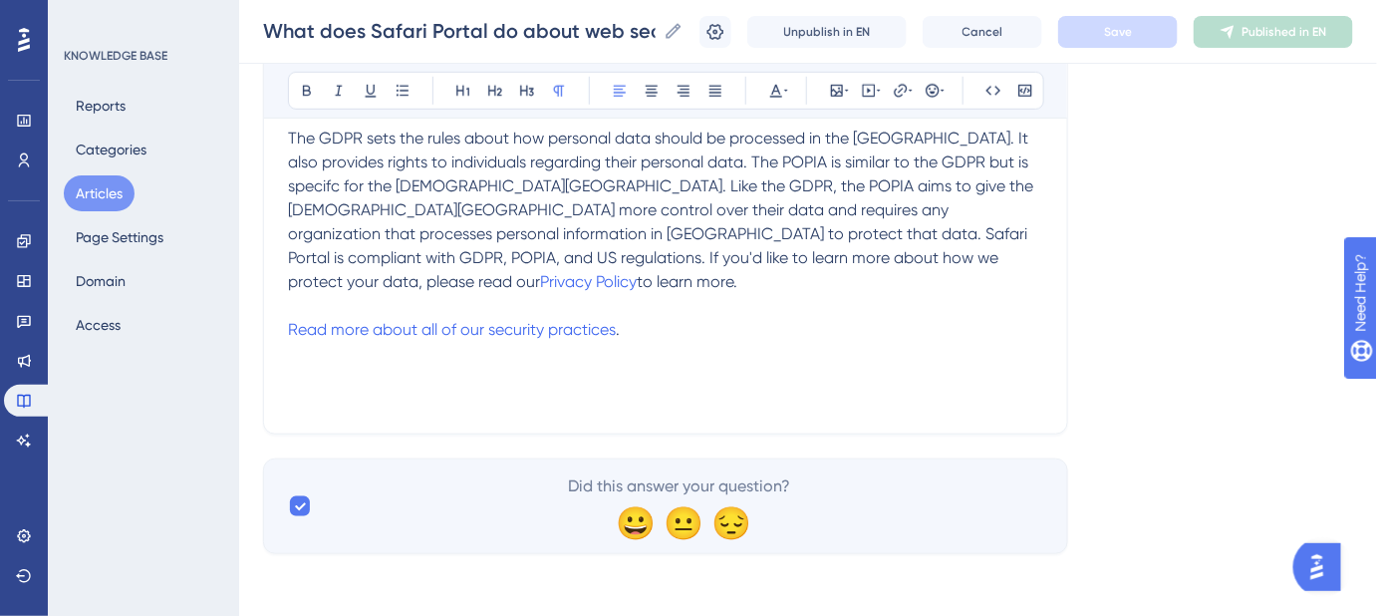
click at [691, 376] on div "Safari Portal takes web security very seriously. We use the most up-to-date tec…" at bounding box center [665, 190] width 755 height 439
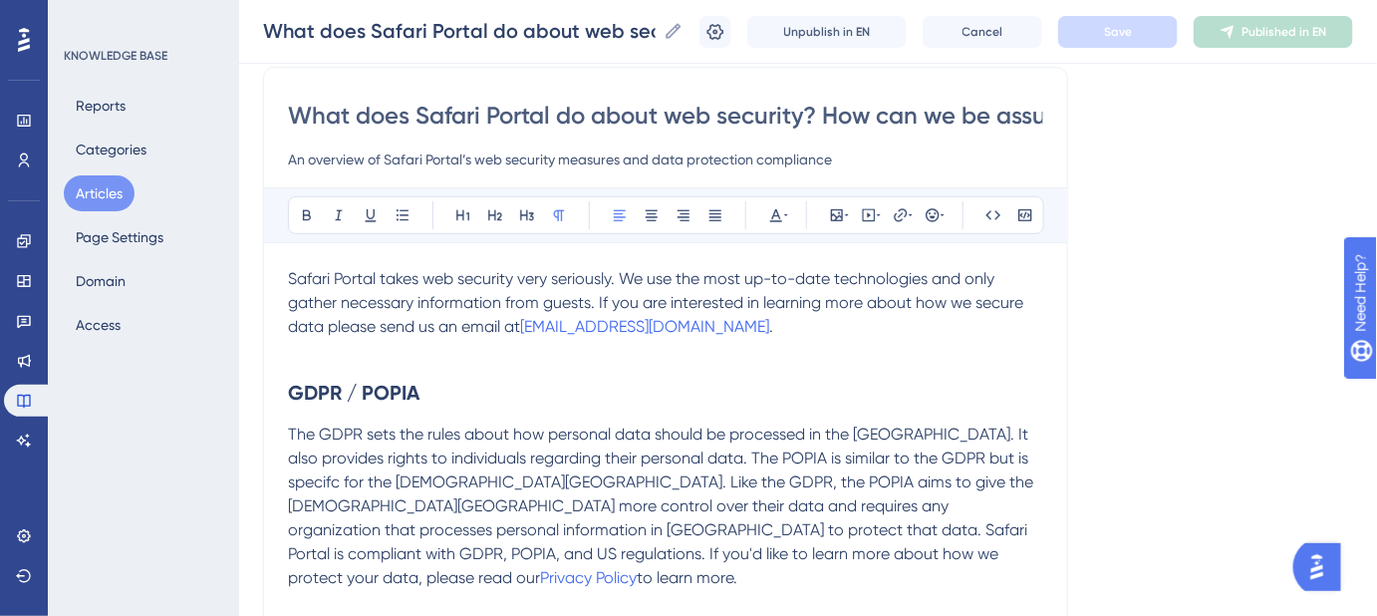
scroll to position [271, 0]
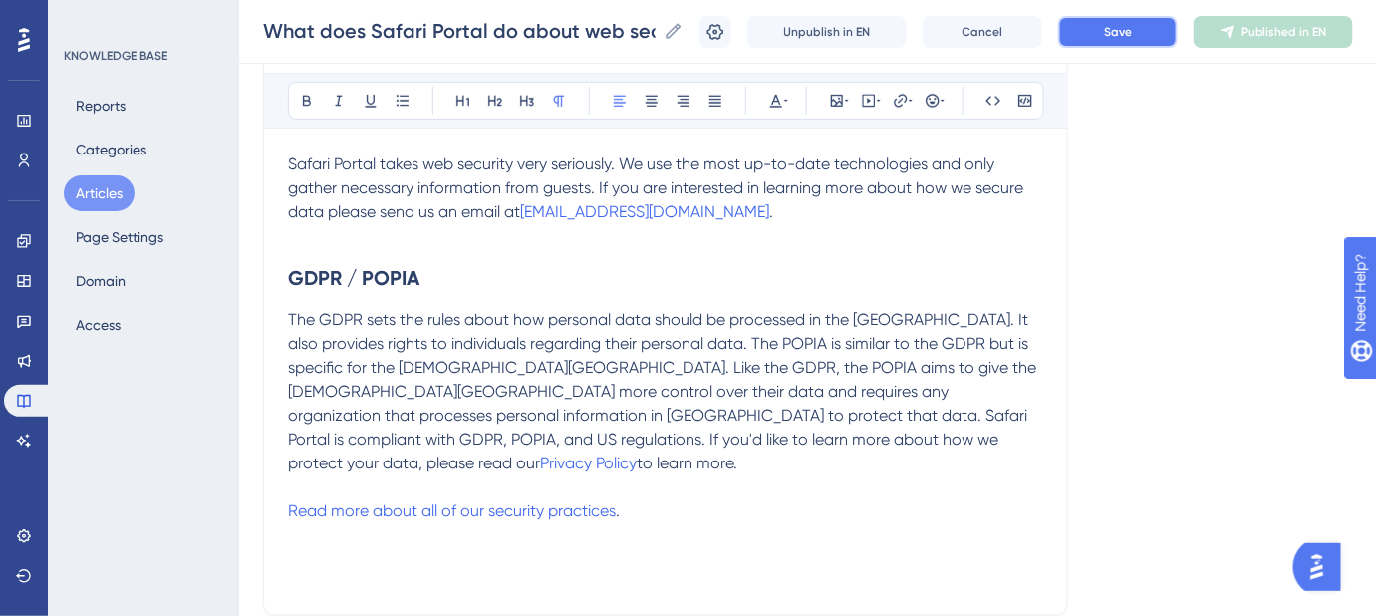
click at [1106, 42] on button "Save" at bounding box center [1118, 32] width 120 height 32
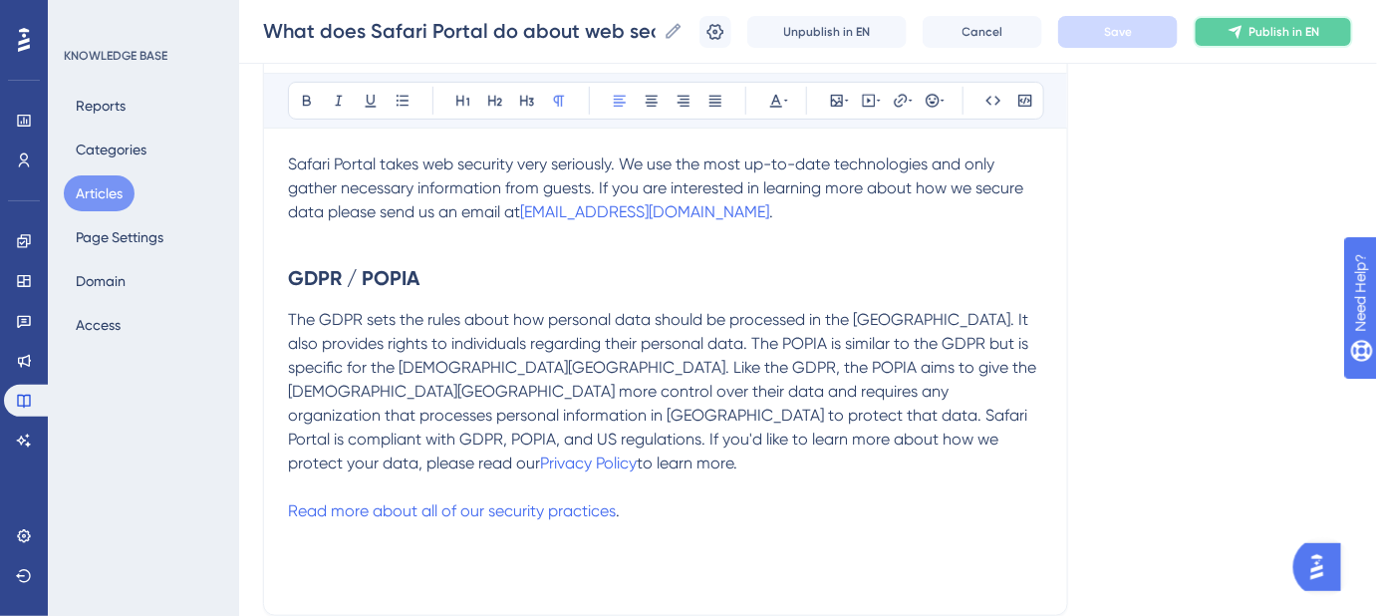
click at [1276, 33] on span "Publish in EN" at bounding box center [1285, 32] width 71 height 16
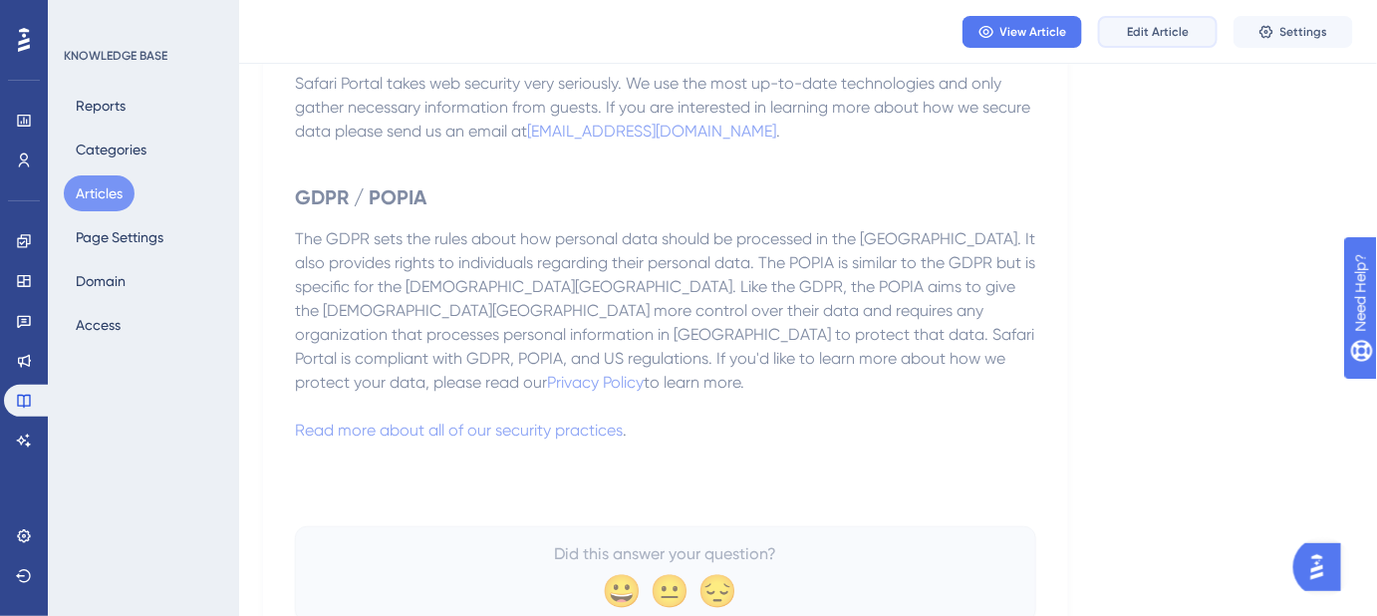
click at [1169, 39] on span "Edit Article" at bounding box center [1158, 32] width 62 height 16
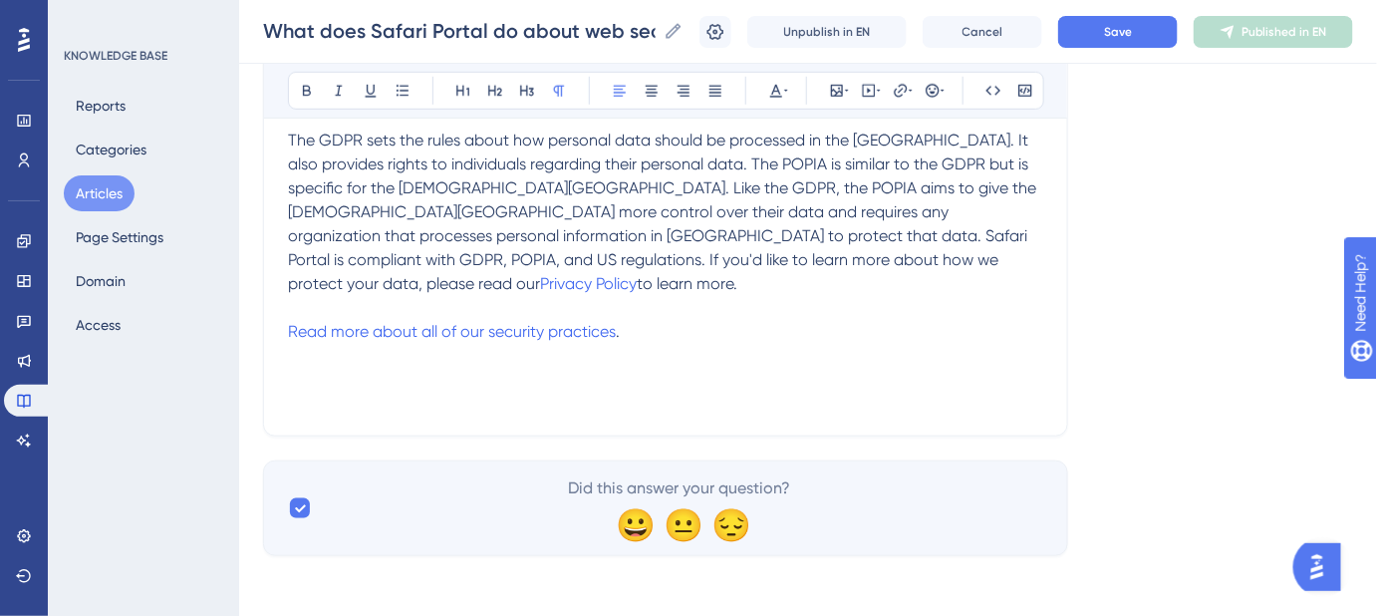
scroll to position [452, 0]
click at [553, 353] on div "Safari Portal takes web security very seriously. We use the most up-to-date tec…" at bounding box center [665, 190] width 755 height 439
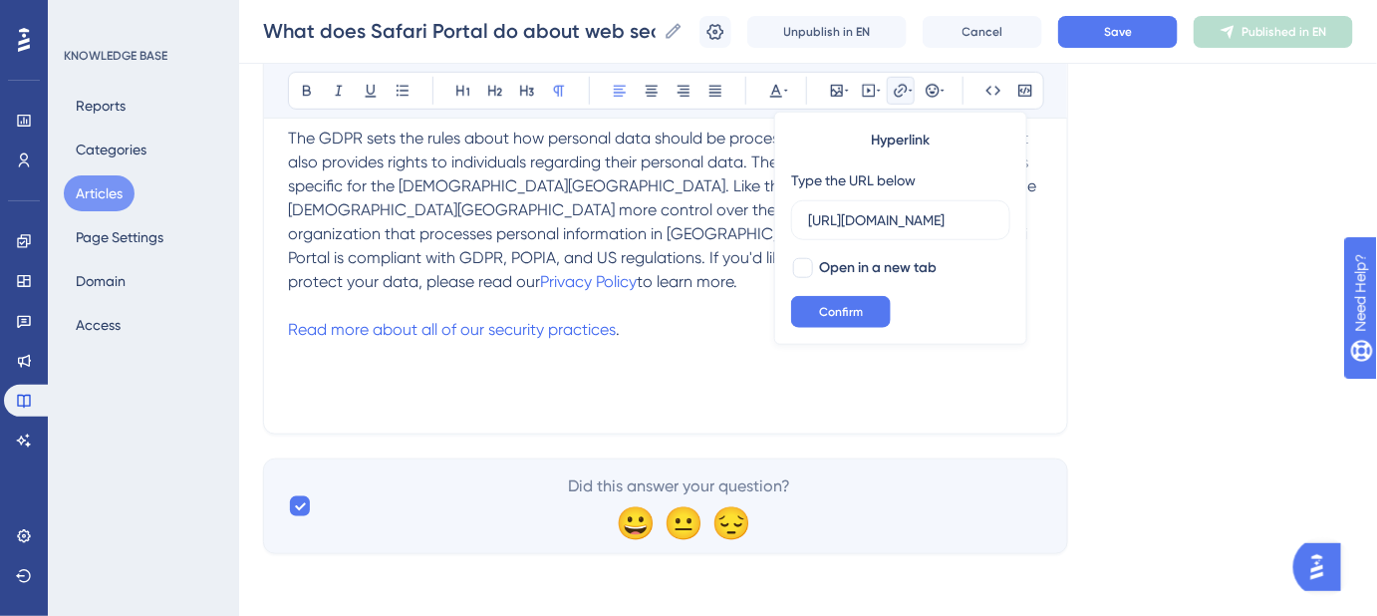
scroll to position [0, 0]
click at [672, 318] on p "Read more about all of our security practices ." at bounding box center [665, 330] width 755 height 24
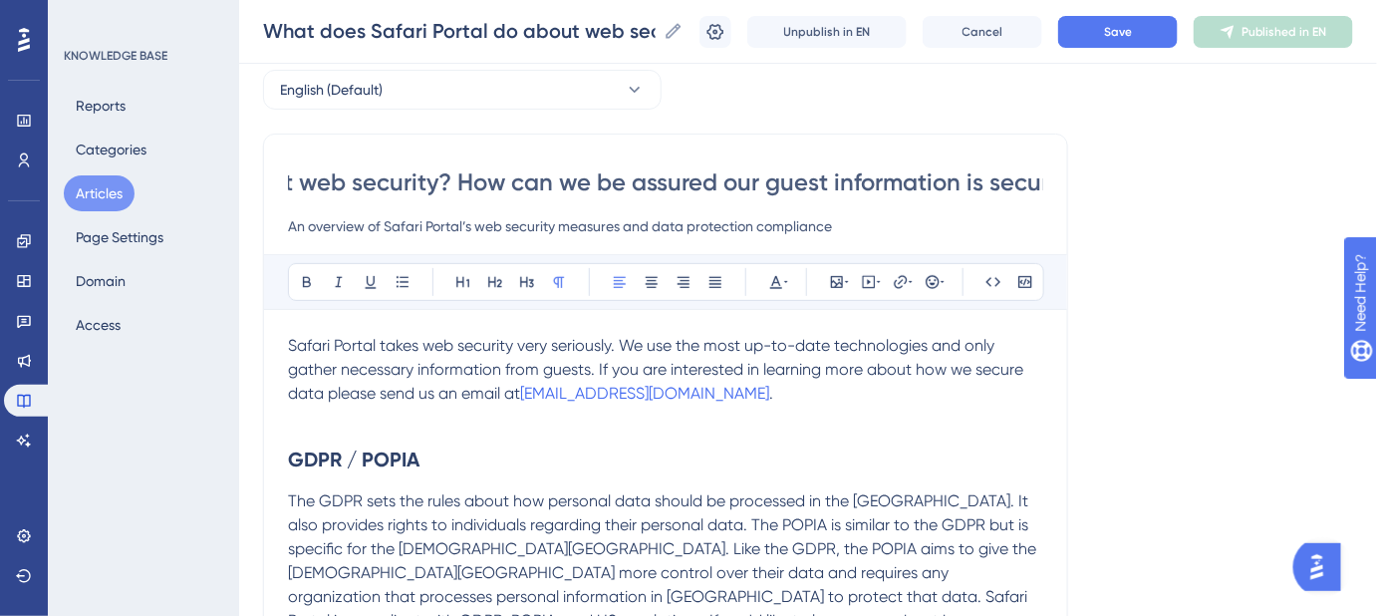
scroll to position [0, 397]
drag, startPoint x: 829, startPoint y: 176, endPoint x: 1099, endPoint y: 214, distance: 272.7
click at [1099, 214] on div "Language English (Default) What does Safari Portal do about web security? How c…" at bounding box center [808, 477] width 1090 height 879
drag, startPoint x: 657, startPoint y: 229, endPoint x: 831, endPoint y: 233, distance: 174.5
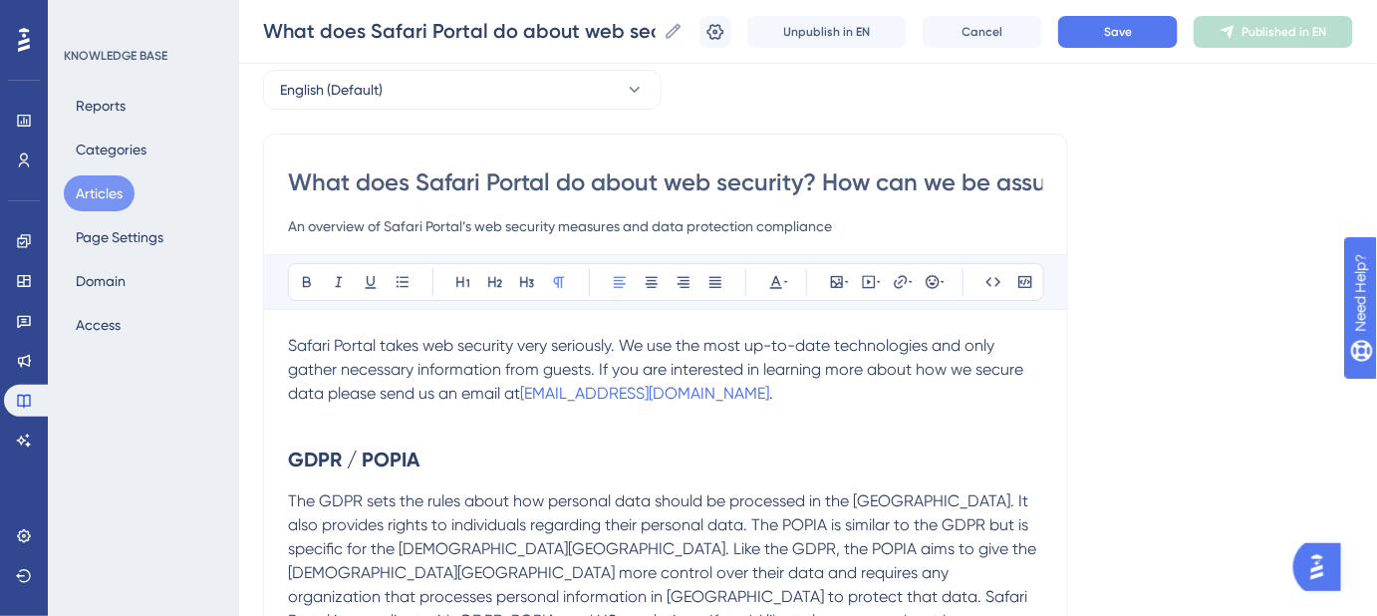
click at [831, 233] on input "An overview of Safari Portal’s web security measures and data protection compli…" at bounding box center [665, 226] width 755 height 24
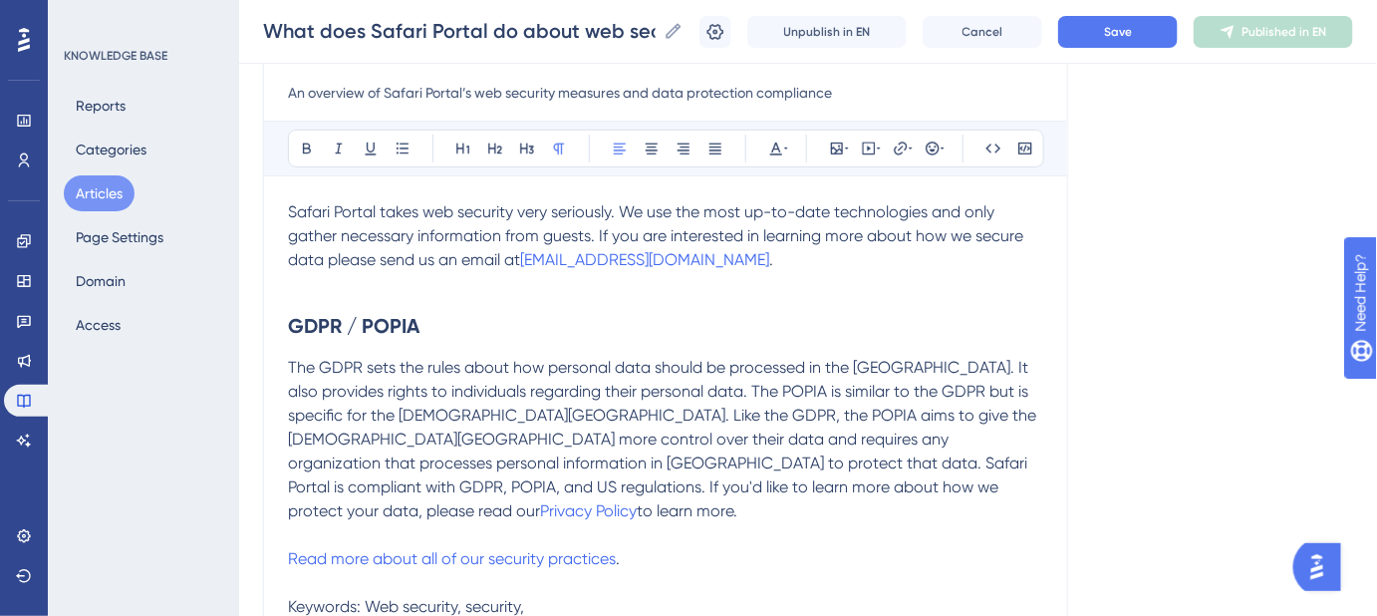
scroll to position [452, 0]
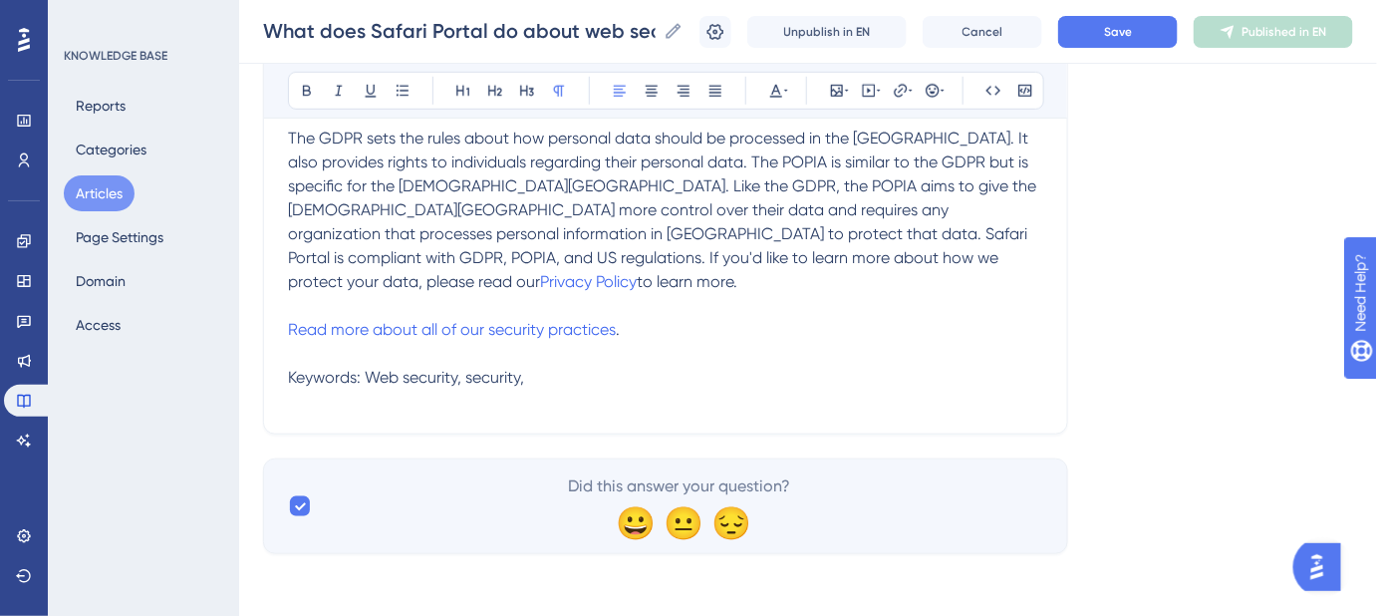
click at [635, 364] on div "Safari Portal takes web security very seriously. We use the most up-to-date tec…" at bounding box center [665, 190] width 755 height 439
click at [785, 377] on div "Safari Portal takes web security very seriously. We use the most up-to-date tec…" at bounding box center [665, 190] width 755 height 439
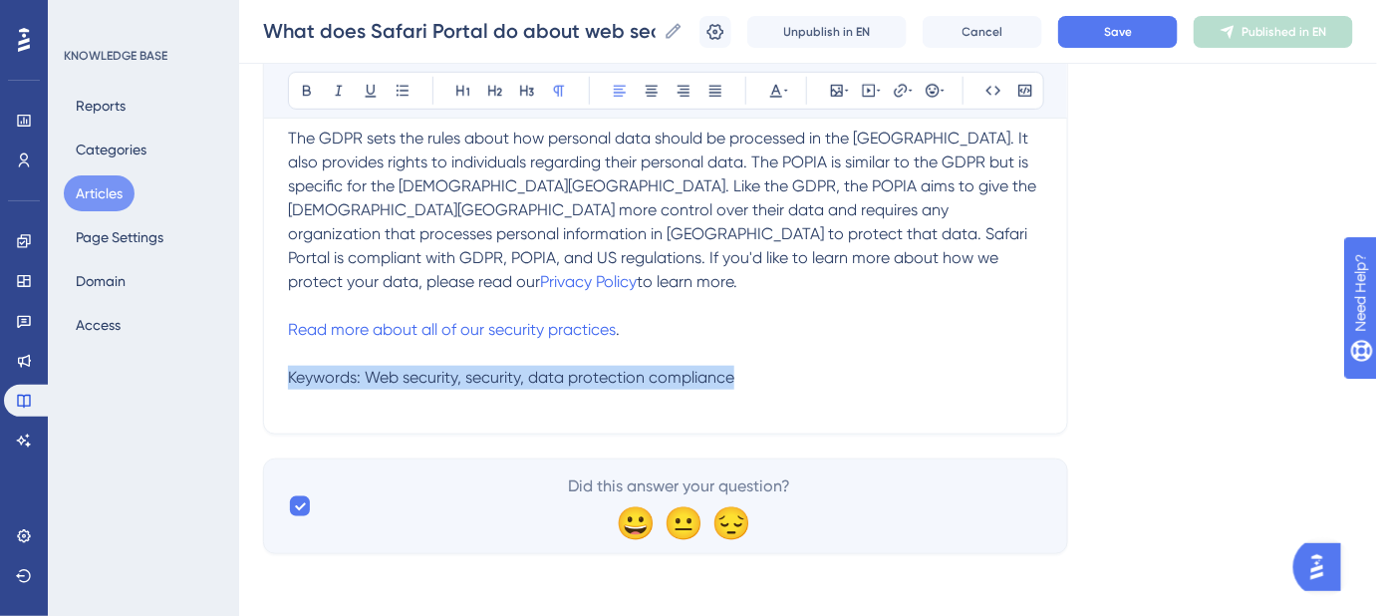
drag, startPoint x: 755, startPoint y: 353, endPoint x: 261, endPoint y: 350, distance: 494.3
click at [261, 350] on div "Performance Users Engagement Widgets Feedback Product Updates Knowledge Base AI…" at bounding box center [808, 67] width 1138 height 1038
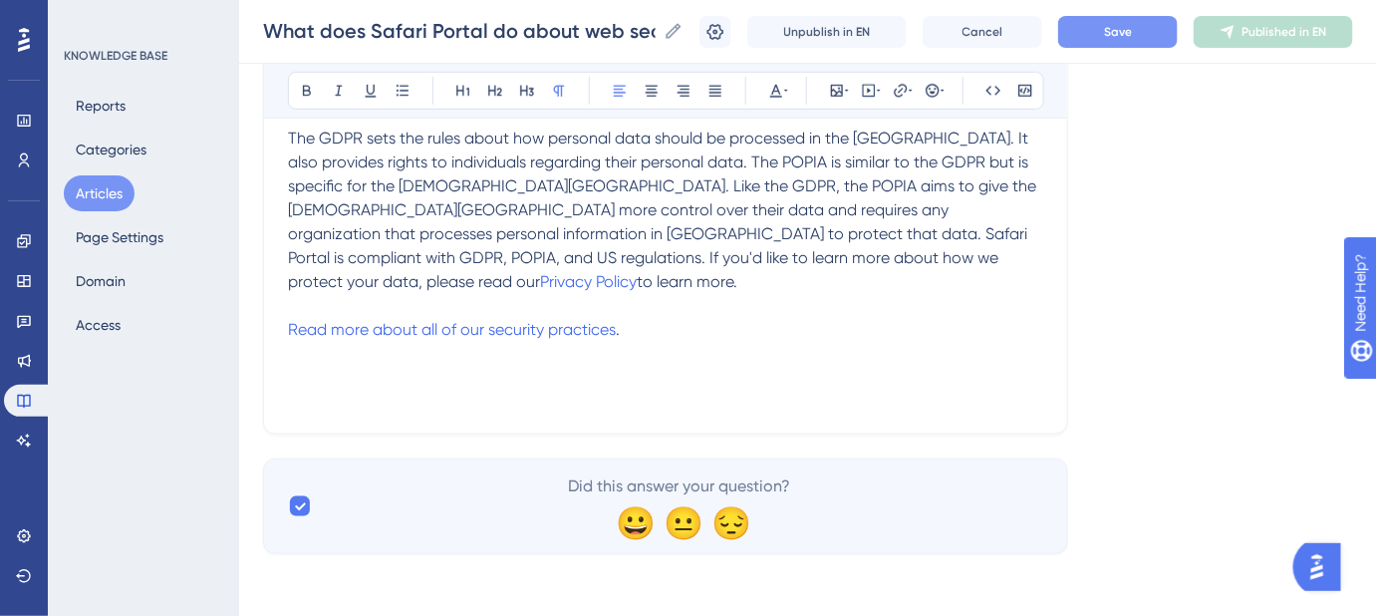
click at [1086, 36] on button "Save" at bounding box center [1118, 32] width 120 height 32
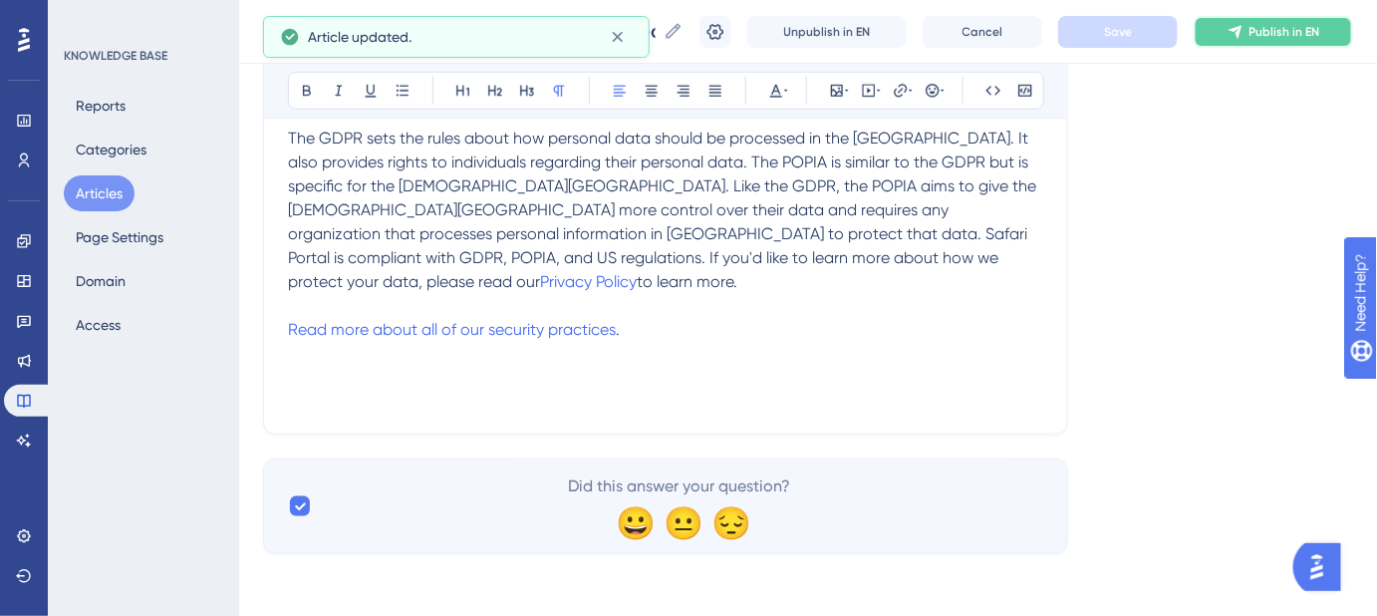
click at [1281, 36] on span "Publish in EN" at bounding box center [1285, 32] width 71 height 16
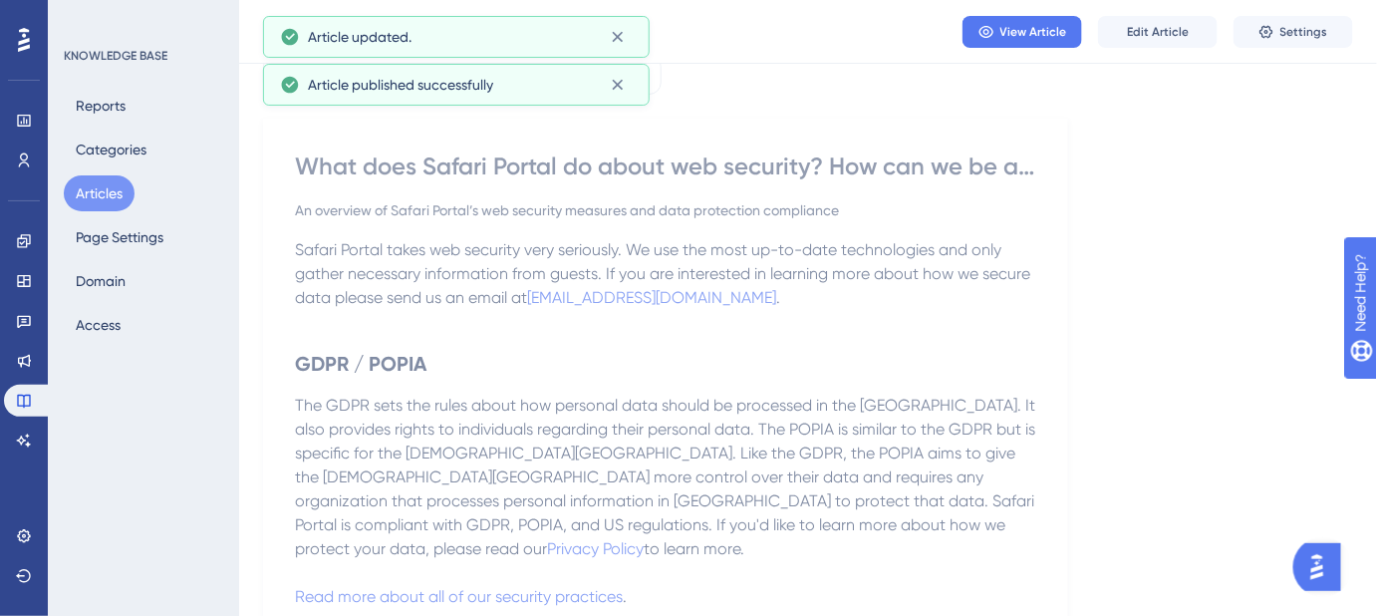
scroll to position [0, 0]
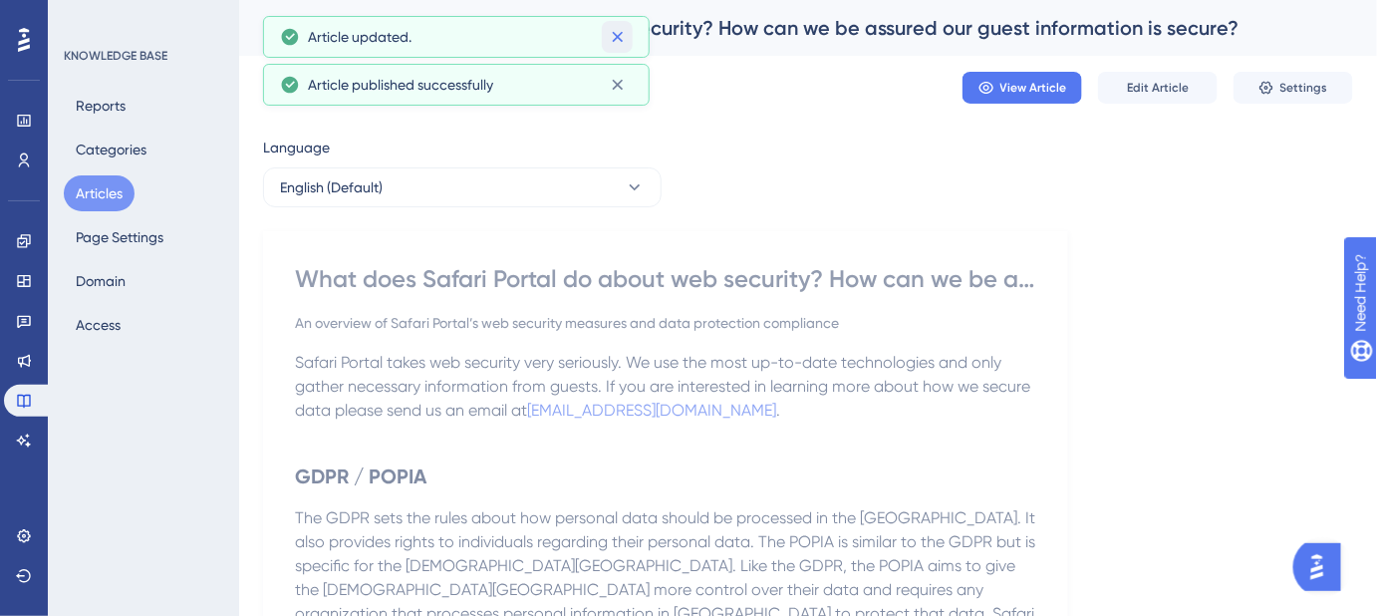
click at [619, 30] on icon at bounding box center [618, 37] width 20 height 20
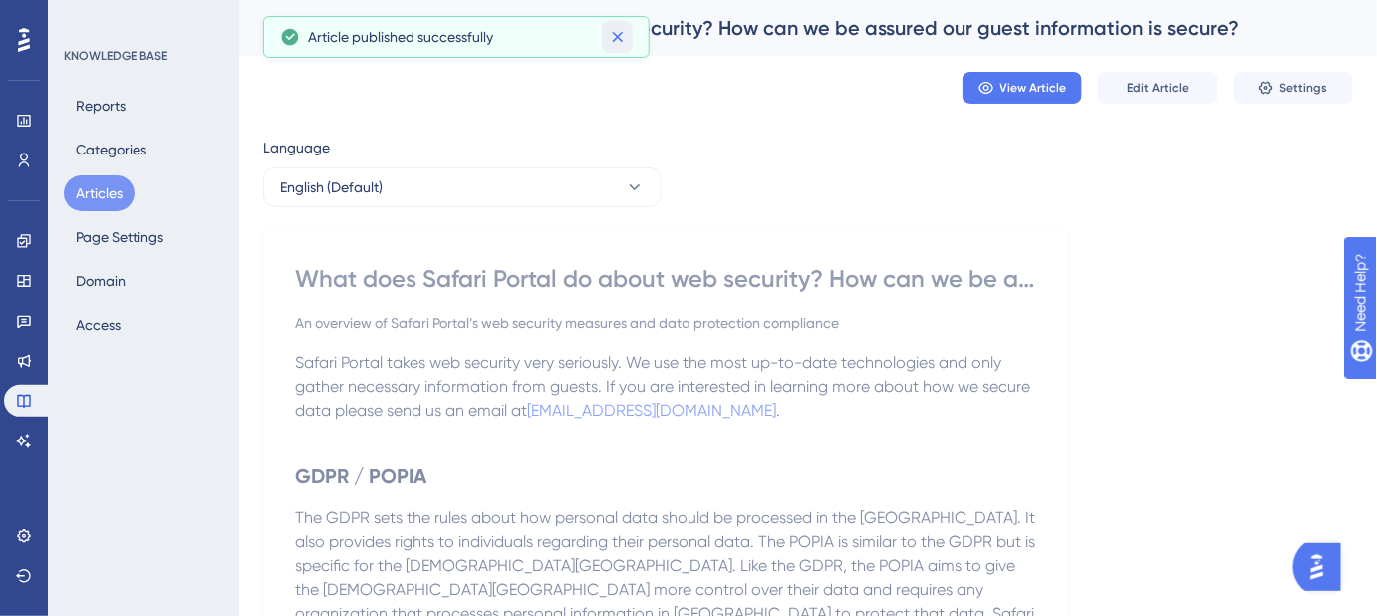
click at [614, 39] on icon at bounding box center [617, 37] width 11 height 11
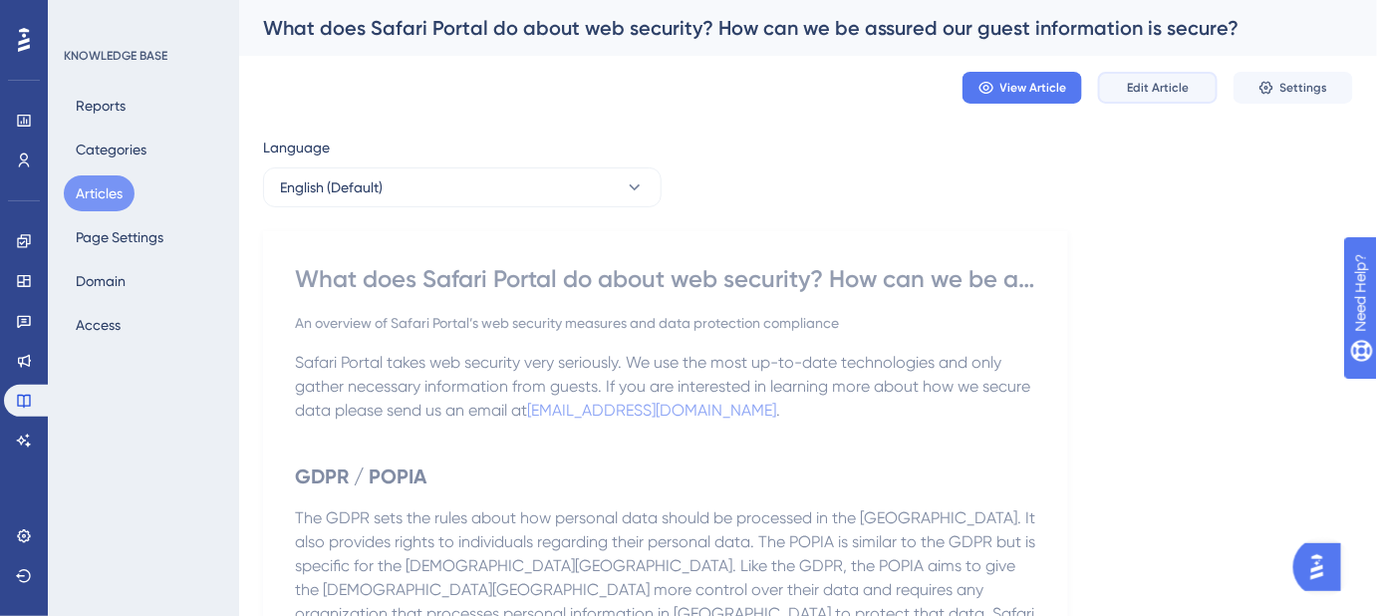
click at [1154, 92] on span "Edit Article" at bounding box center [1158, 88] width 62 height 16
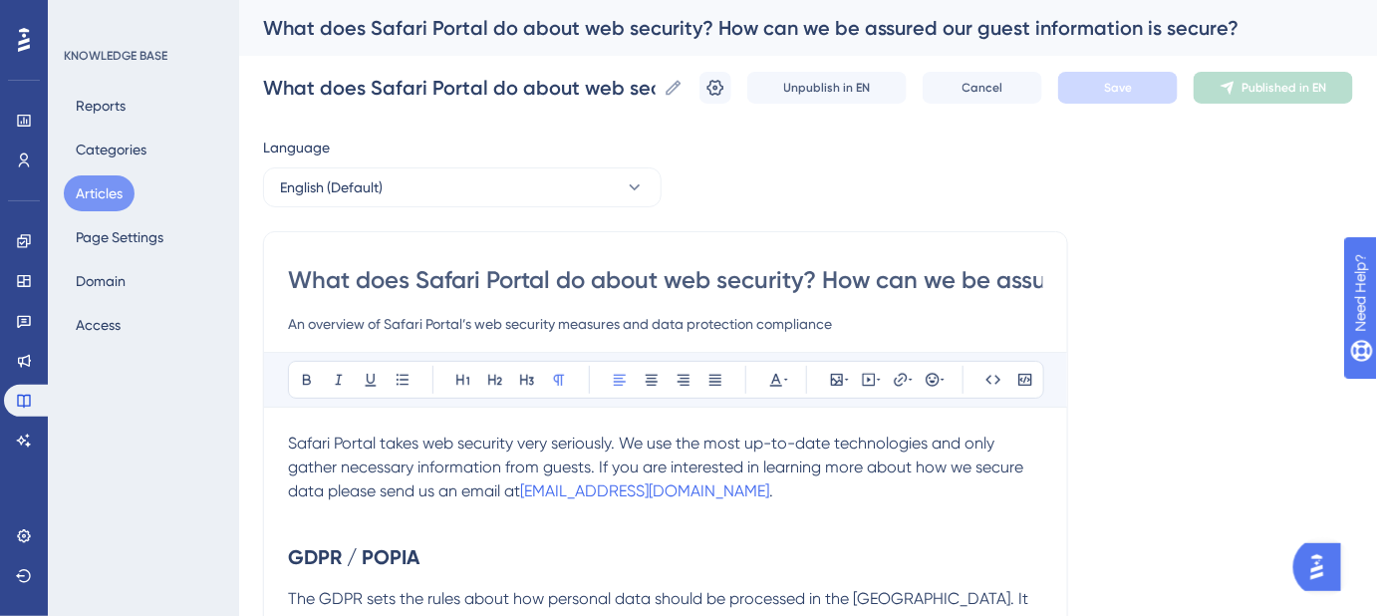
scroll to position [144, 0]
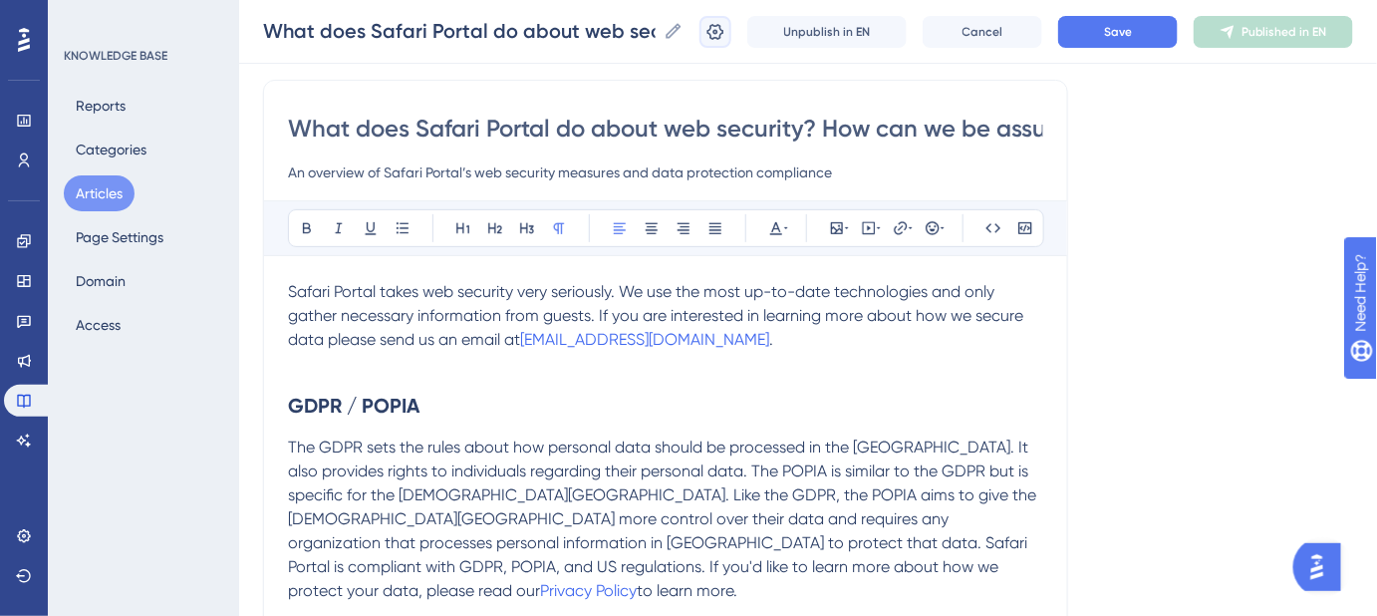
click at [726, 35] on icon at bounding box center [716, 32] width 20 height 20
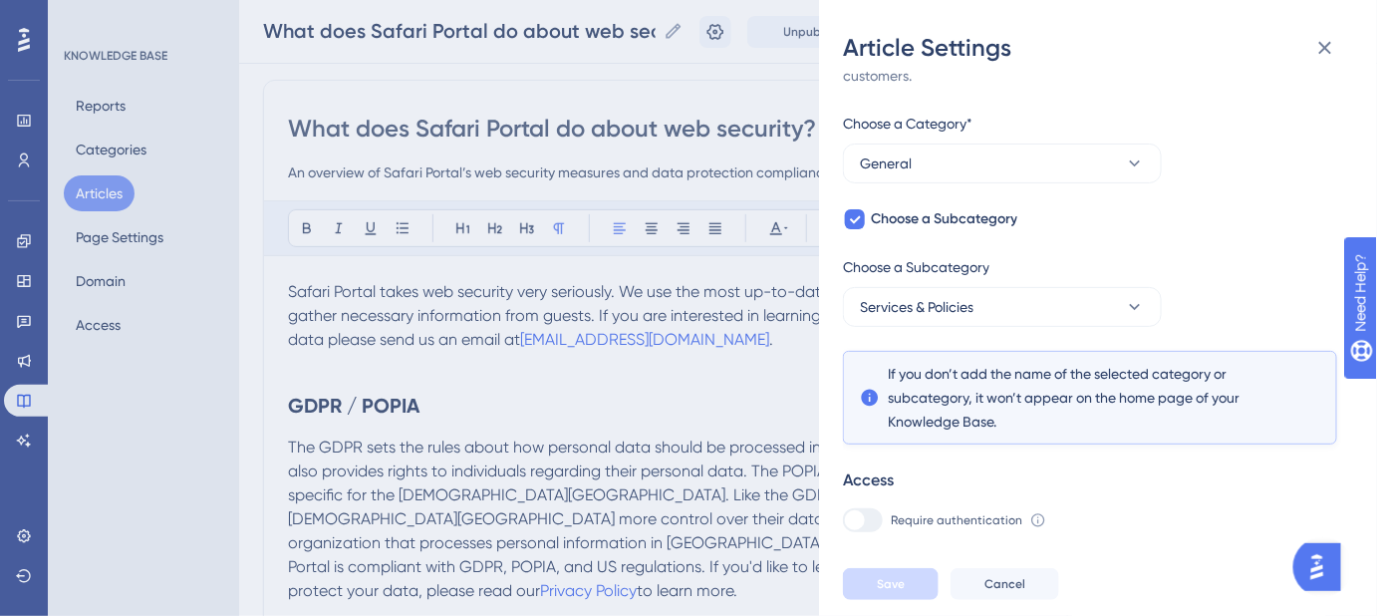
scroll to position [152, 0]
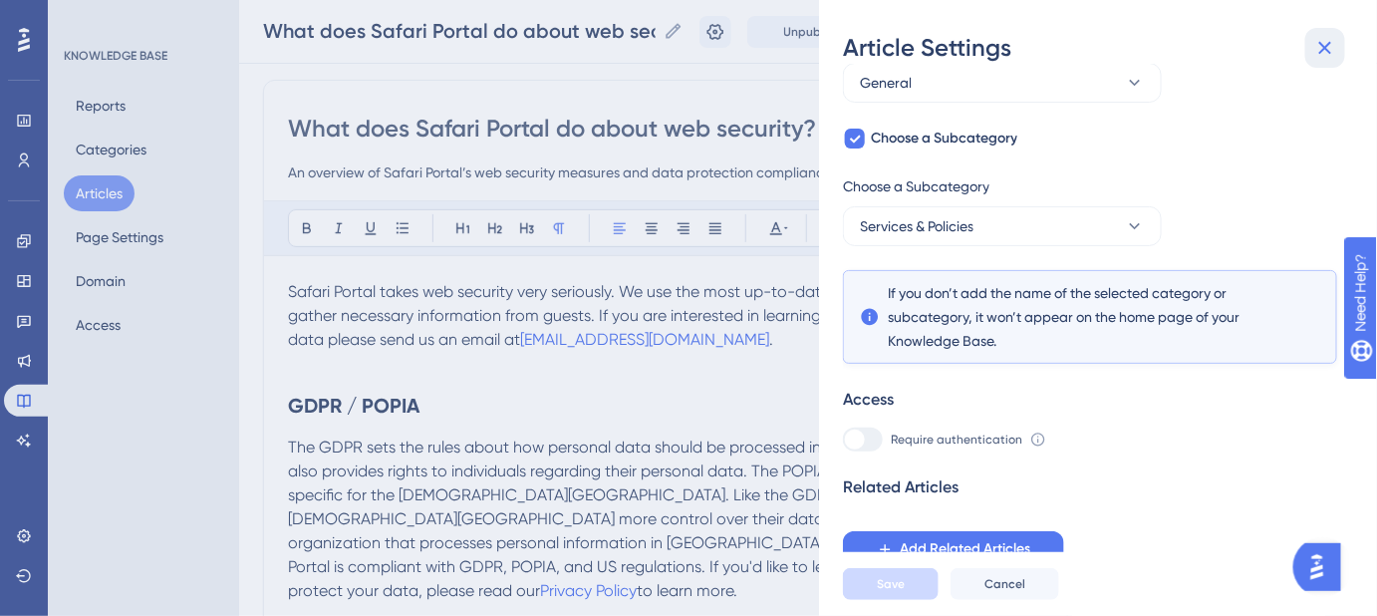
click at [1326, 49] on icon at bounding box center [1326, 48] width 13 height 13
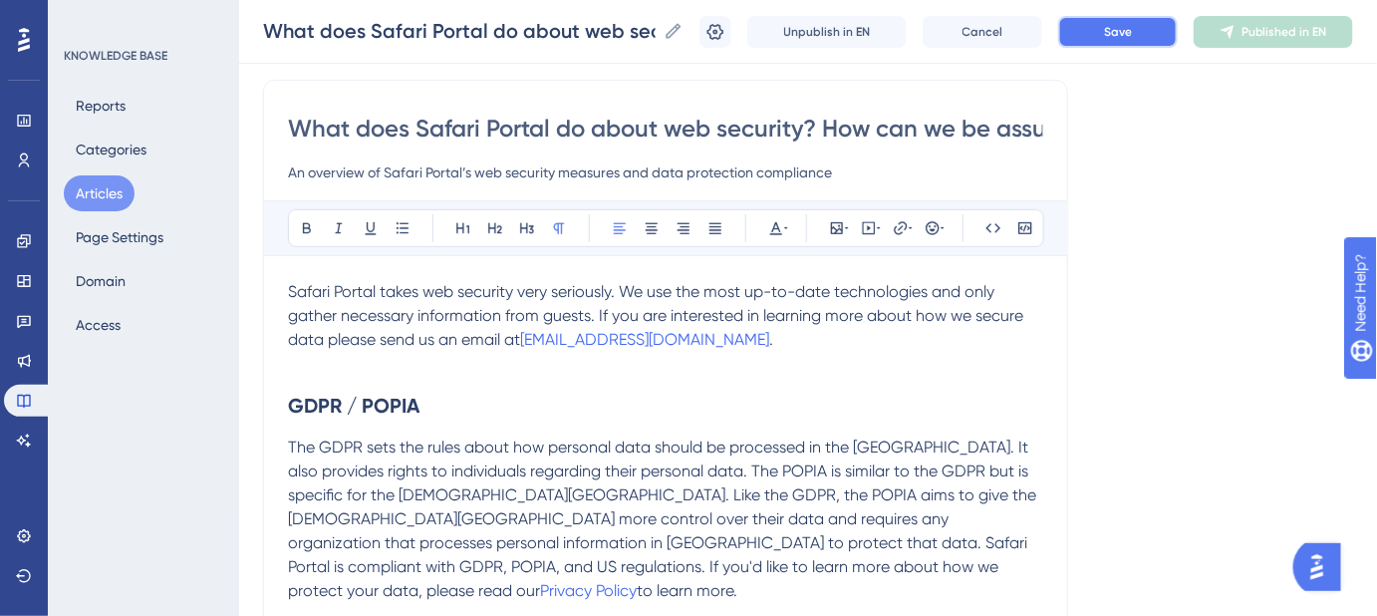
click at [1132, 32] on span "Save" at bounding box center [1118, 32] width 28 height 16
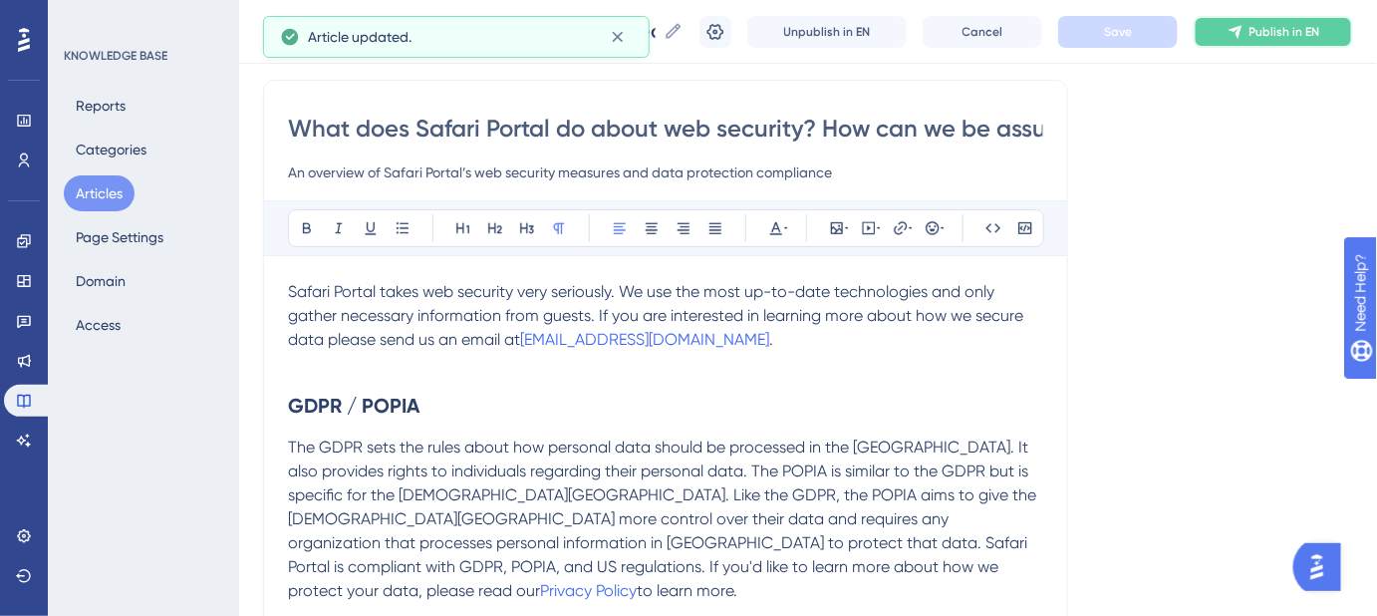
click at [1242, 37] on icon at bounding box center [1235, 31] width 13 height 13
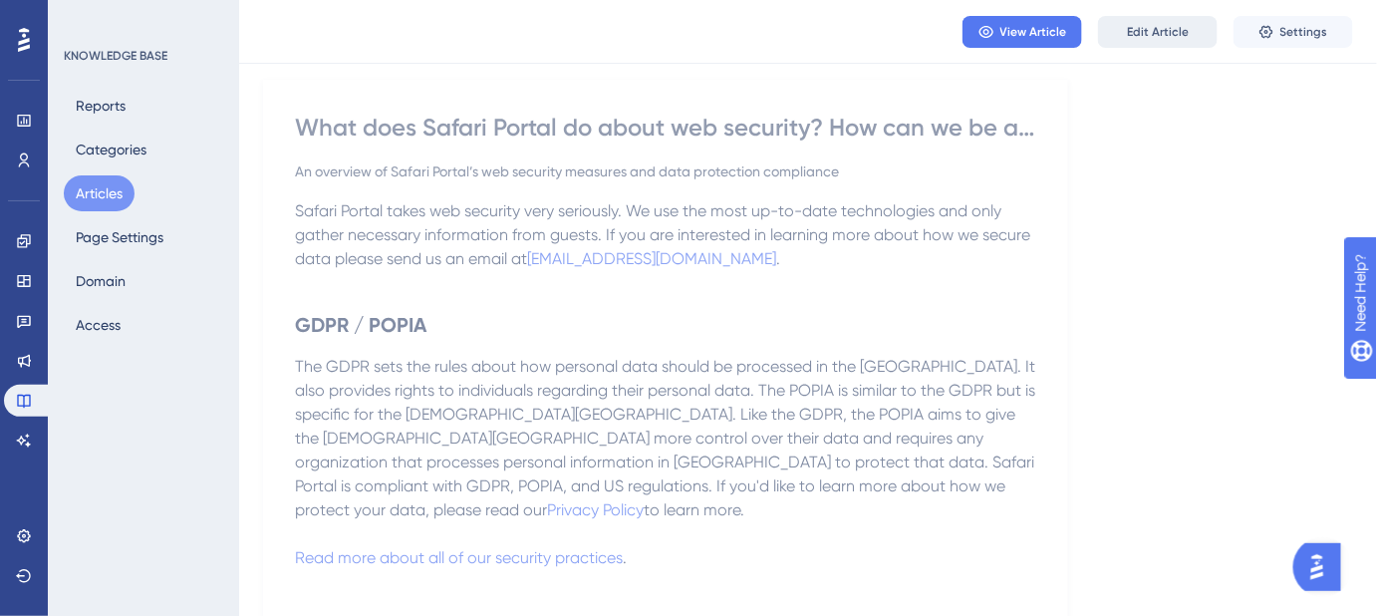
click at [1158, 31] on span "Edit Article" at bounding box center [1158, 32] width 62 height 16
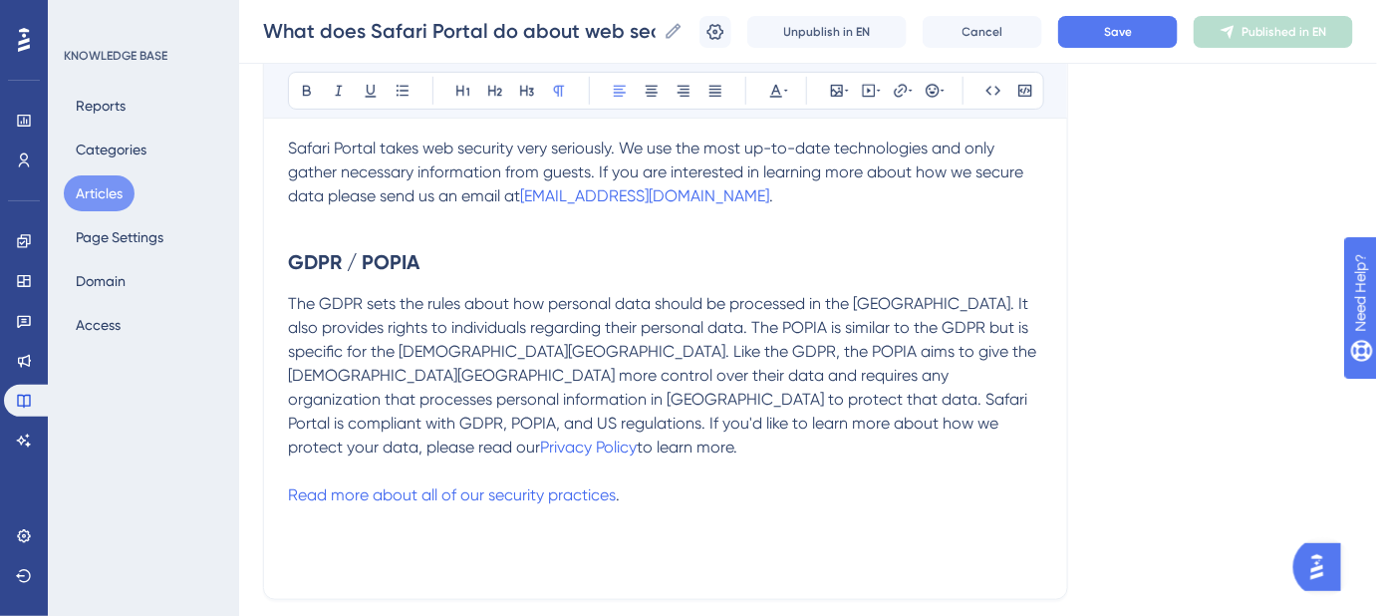
scroll to position [452, 0]
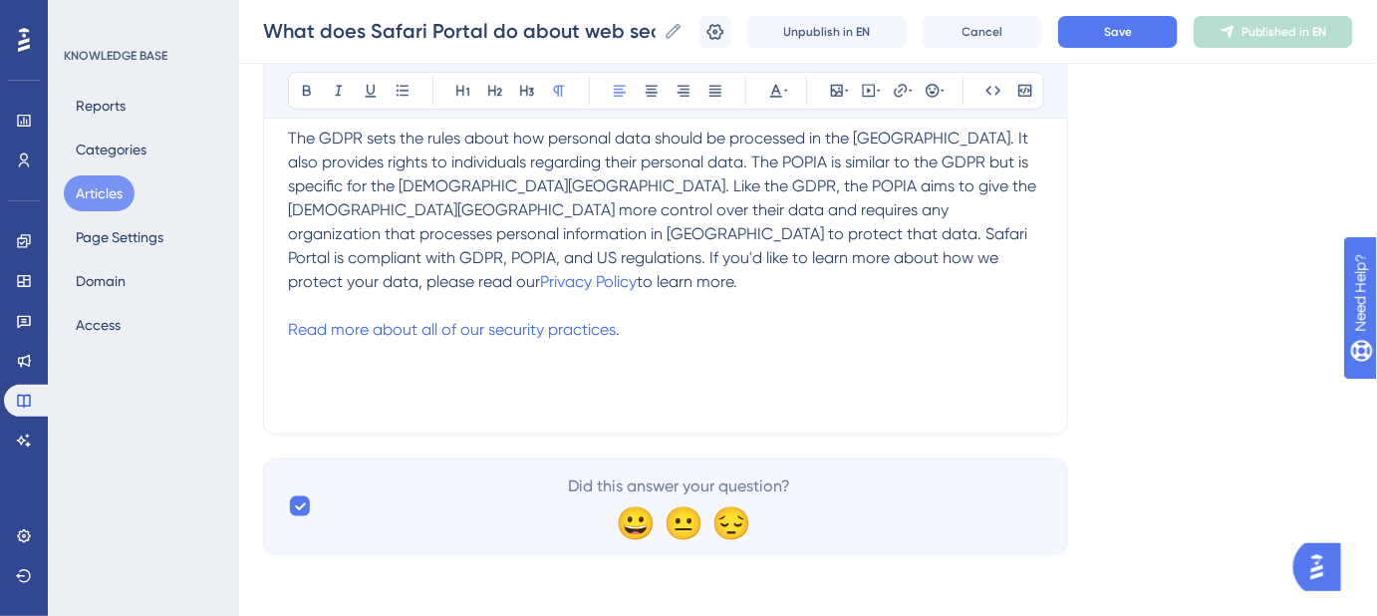
click at [380, 387] on div "Safari Portal takes web security very seriously. We use the most up-to-date tec…" at bounding box center [665, 190] width 755 height 439
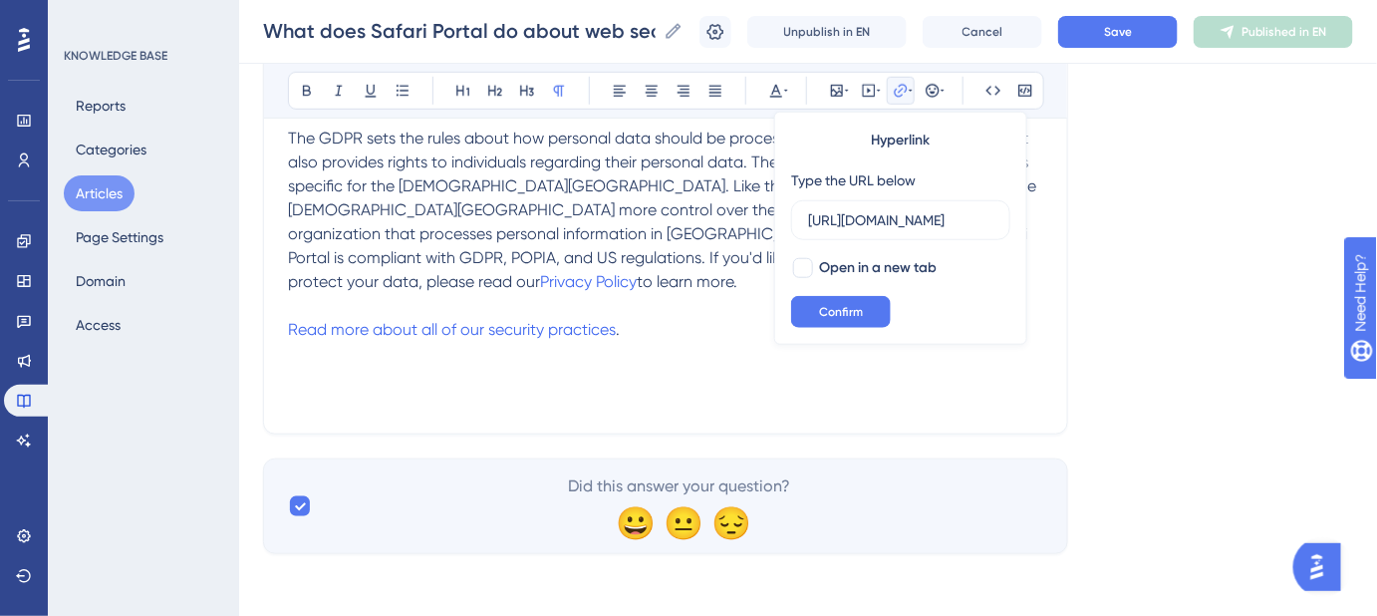
scroll to position [0, 0]
click at [628, 318] on p "Read more about all of our security practices ." at bounding box center [665, 330] width 755 height 24
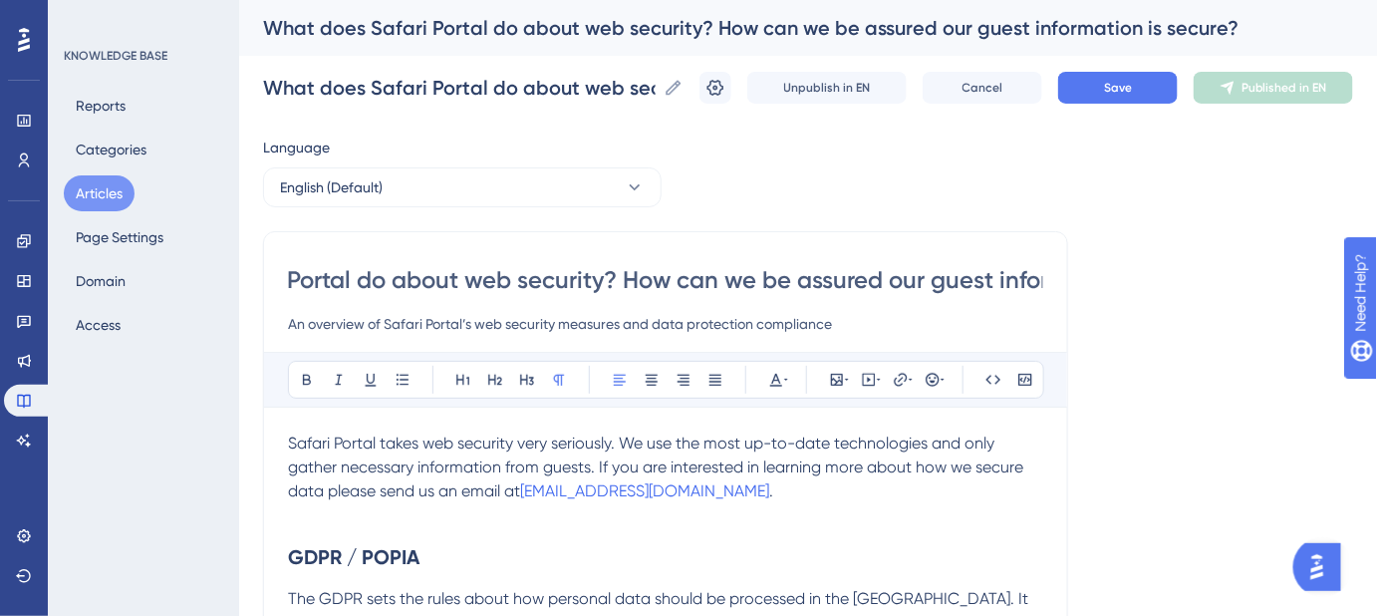
scroll to position [0, 397]
drag, startPoint x: 632, startPoint y: 273, endPoint x: 1046, endPoint y: 307, distance: 416.0
click at [1046, 307] on div "What does Safari Portal do about web security? How can we be assured our guest …" at bounding box center [665, 563] width 805 height 664
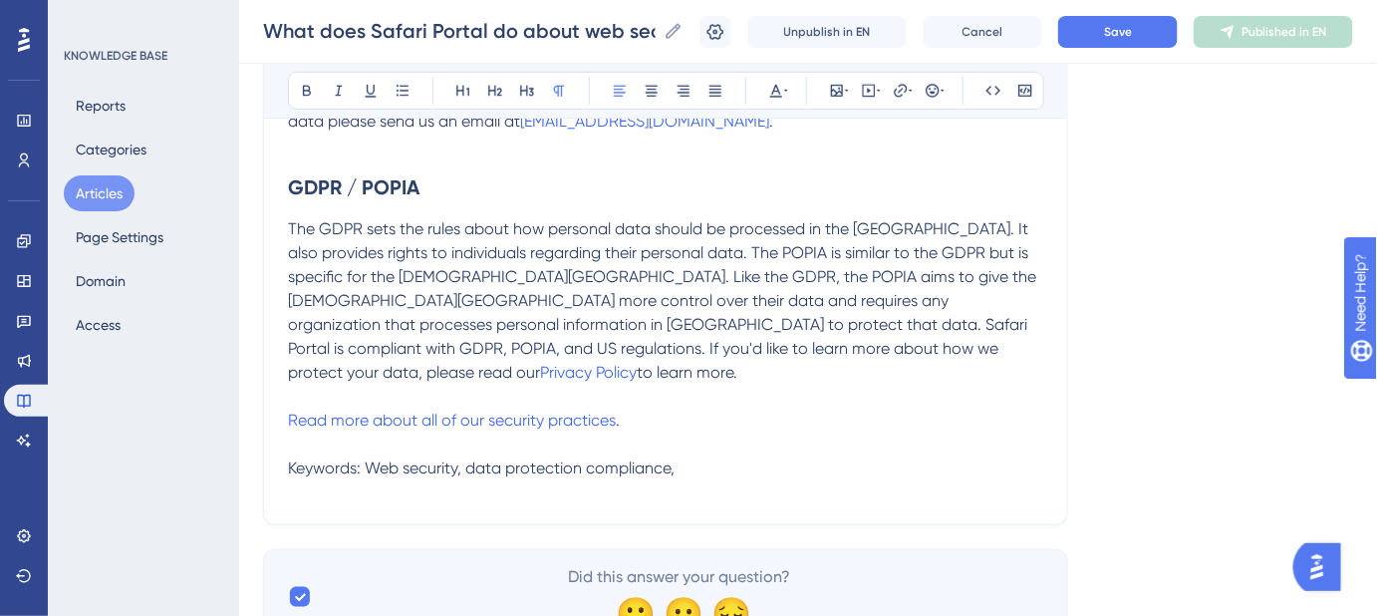
scroll to position [0, 0]
click at [712, 442] on p "Read more about all of our security practices . Keywords: Web security, data pr…" at bounding box center [665, 445] width 755 height 72
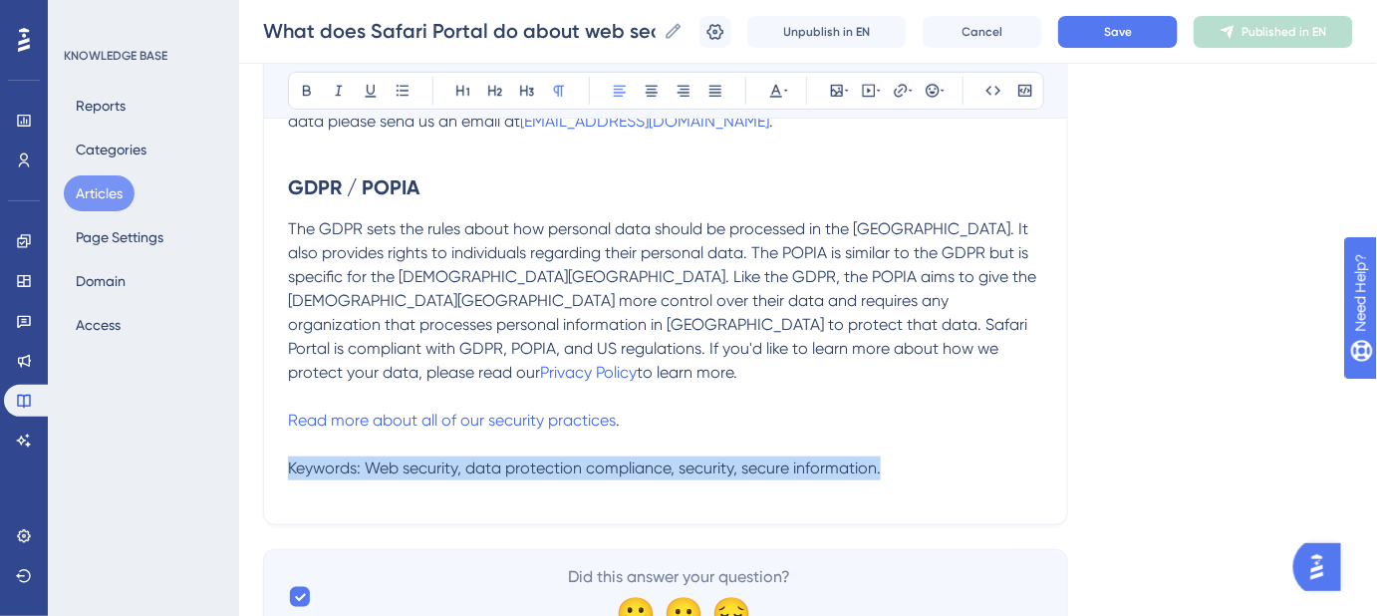
drag, startPoint x: 887, startPoint y: 447, endPoint x: 451, endPoint y: 381, distance: 440.6
click at [268, 451] on div "What does Safari Portal do about web security? How can we be assured our guest …" at bounding box center [665, 193] width 805 height 664
click at [778, 85] on icon at bounding box center [776, 91] width 16 height 16
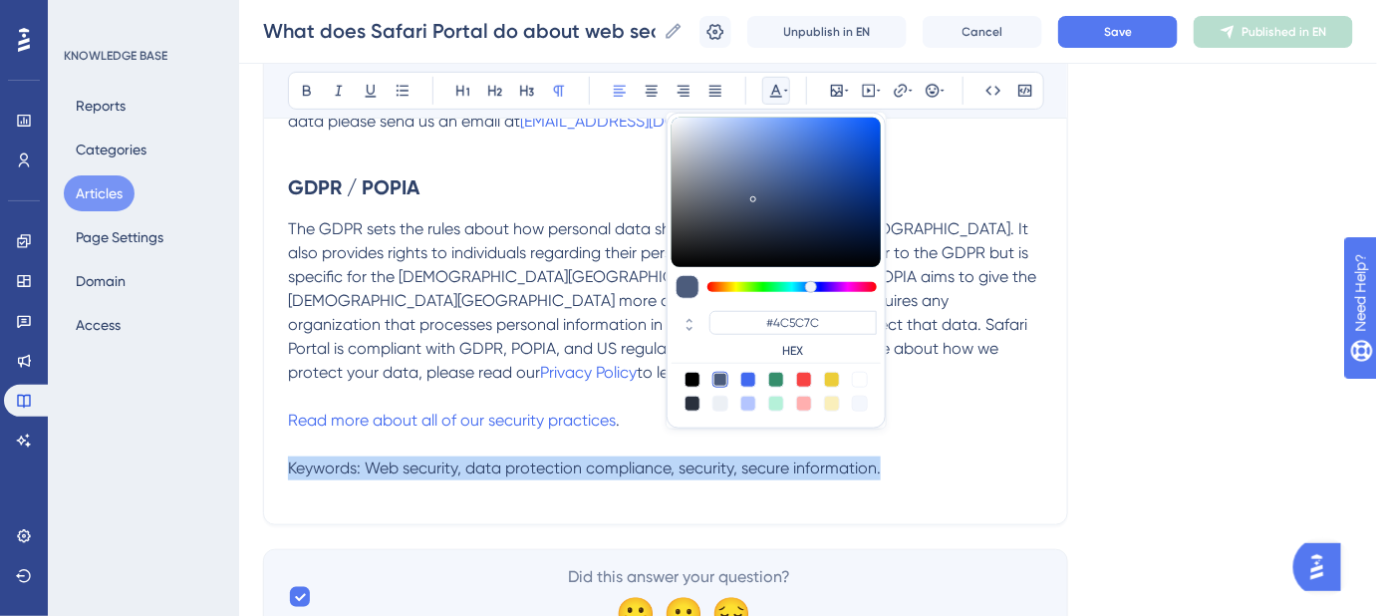
click at [720, 400] on div at bounding box center [721, 404] width 16 height 16
type input "#ECF0F5"
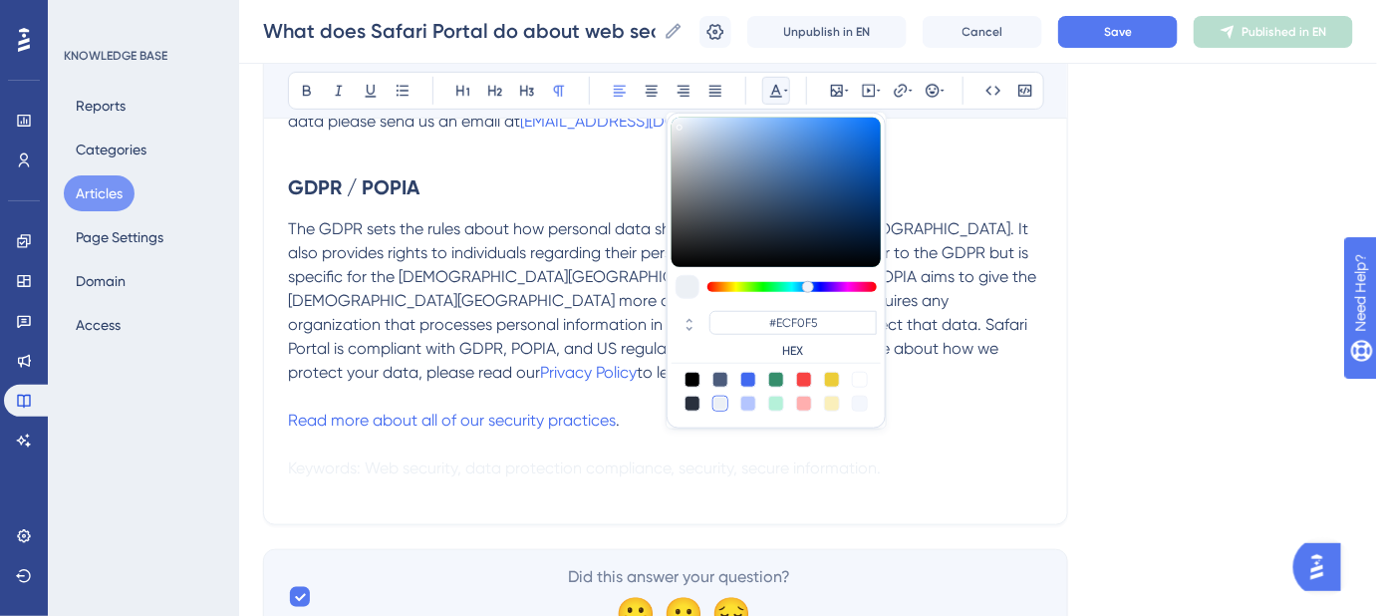
click at [1068, 294] on div "Language English (Default) What does Safari Portal do about web security? How c…" at bounding box center [808, 205] width 1090 height 879
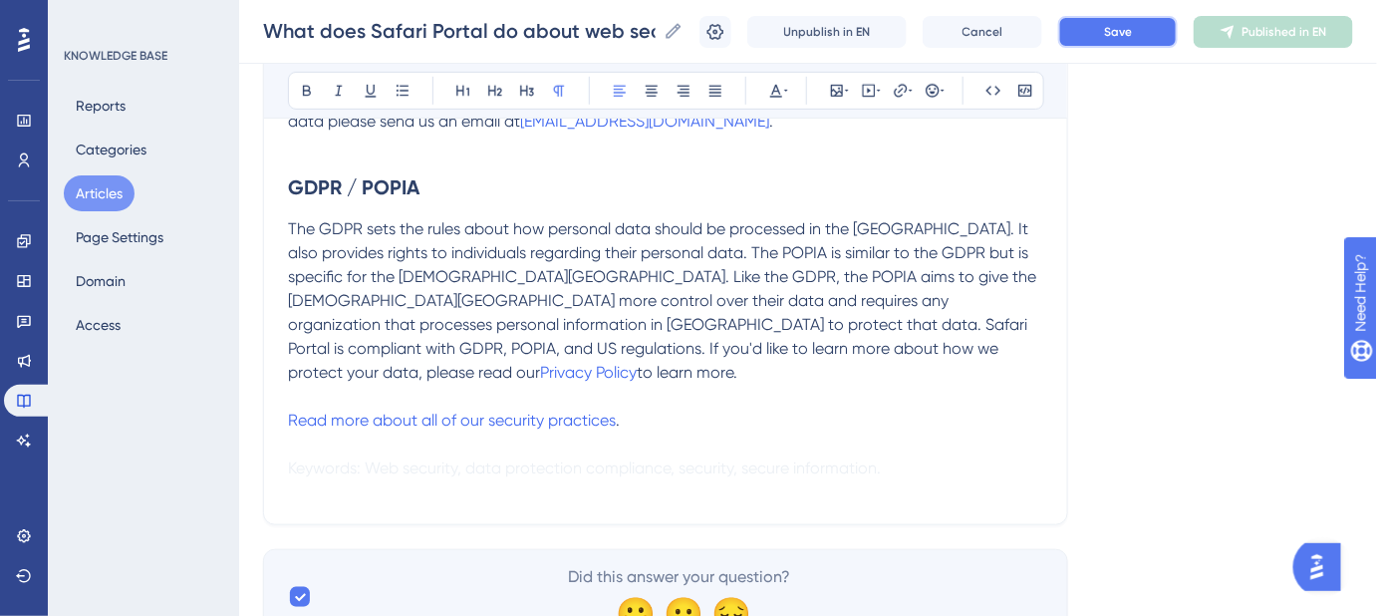
click at [1126, 44] on button "Save" at bounding box center [1118, 32] width 120 height 32
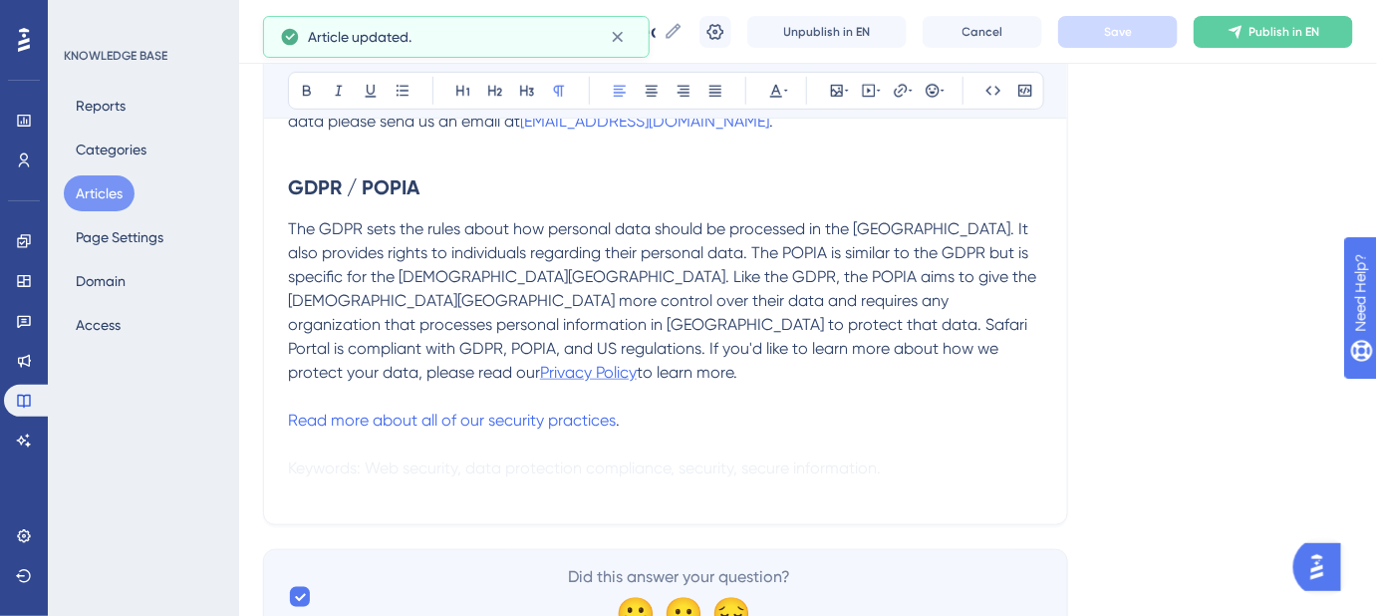
click at [637, 363] on span "Privacy Policy" at bounding box center [588, 372] width 97 height 19
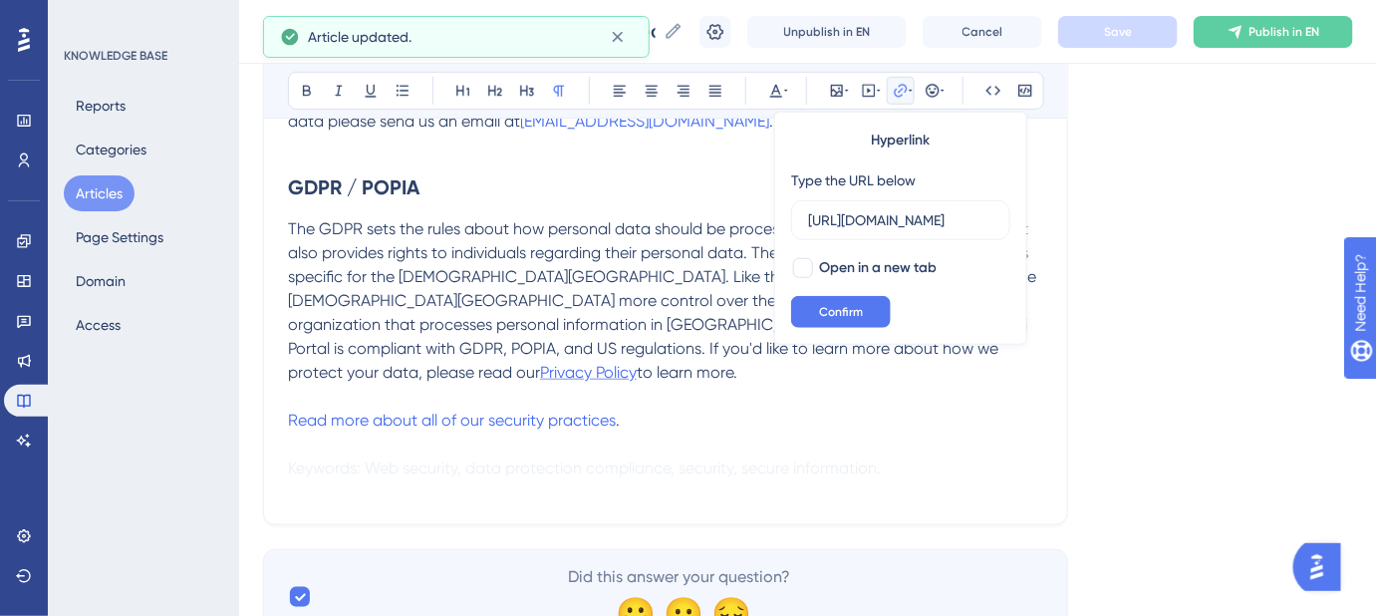
scroll to position [0, 102]
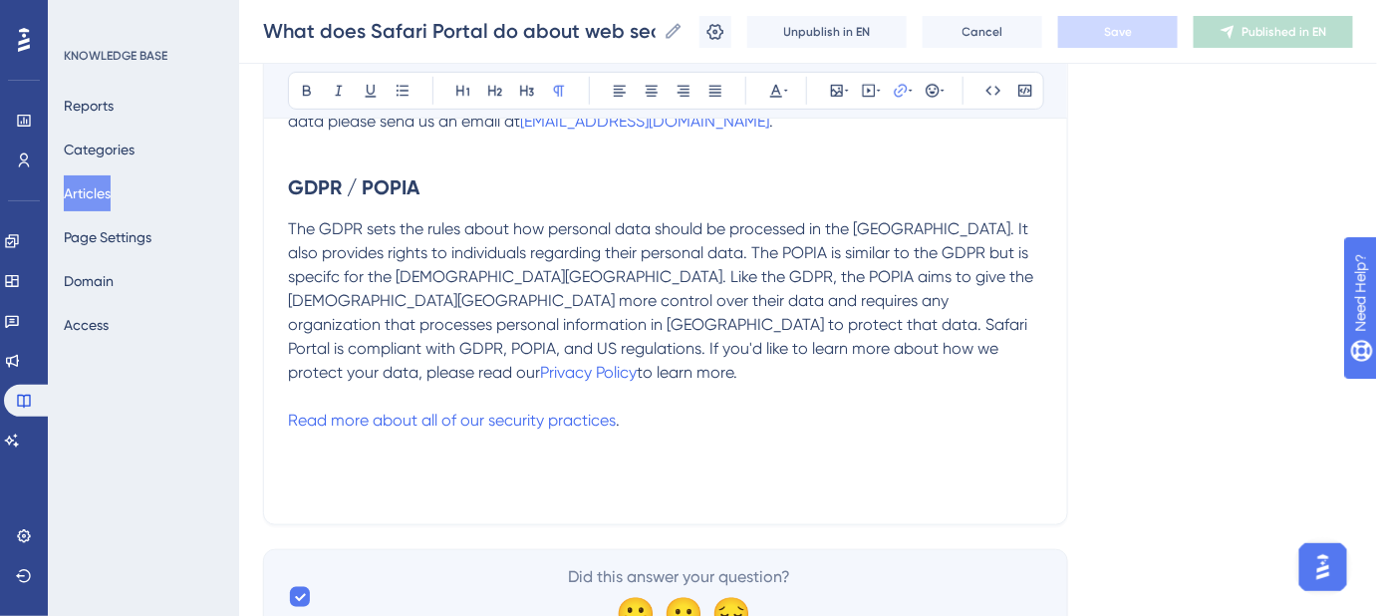
drag, startPoint x: 678, startPoint y: 461, endPoint x: 338, endPoint y: 464, distance: 339.9
click at [339, 464] on div "Safari Portal takes web security very seriously. We use the most up-to-date tec…" at bounding box center [665, 281] width 755 height 439
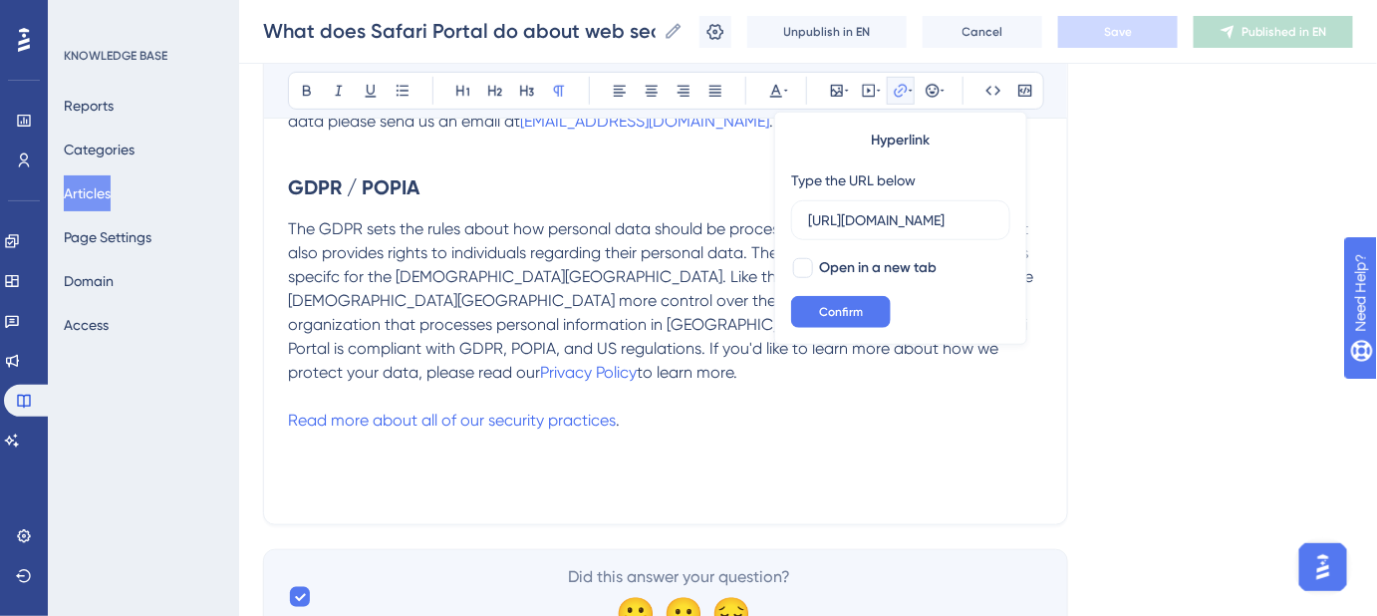
click at [328, 469] on div "Safari Portal takes web security very seriously. We use the most up-to-date tec…" at bounding box center [665, 281] width 755 height 439
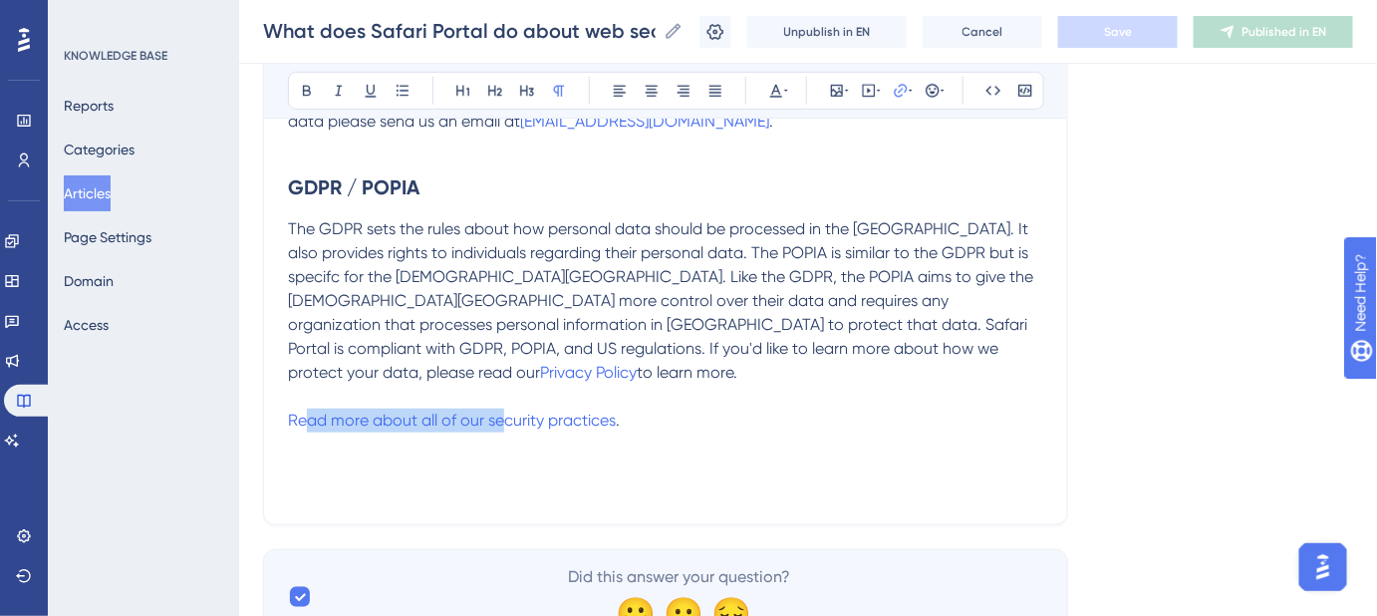
drag, startPoint x: 306, startPoint y: 447, endPoint x: 778, endPoint y: 494, distance: 474.7
click at [508, 514] on div "What does Safari Portal do about web security? How can we be assured our guest …" at bounding box center [665, 193] width 805 height 664
click at [786, 496] on div "Safari Portal takes web security very seriously. We use the most up-to-date tec…" at bounding box center [665, 281] width 755 height 439
drag, startPoint x: 846, startPoint y: 501, endPoint x: 797, endPoint y: 450, distance: 70.5
click at [645, 496] on div "What does Safari Portal do about web security? How can we be assured our guest …" at bounding box center [665, 193] width 805 height 664
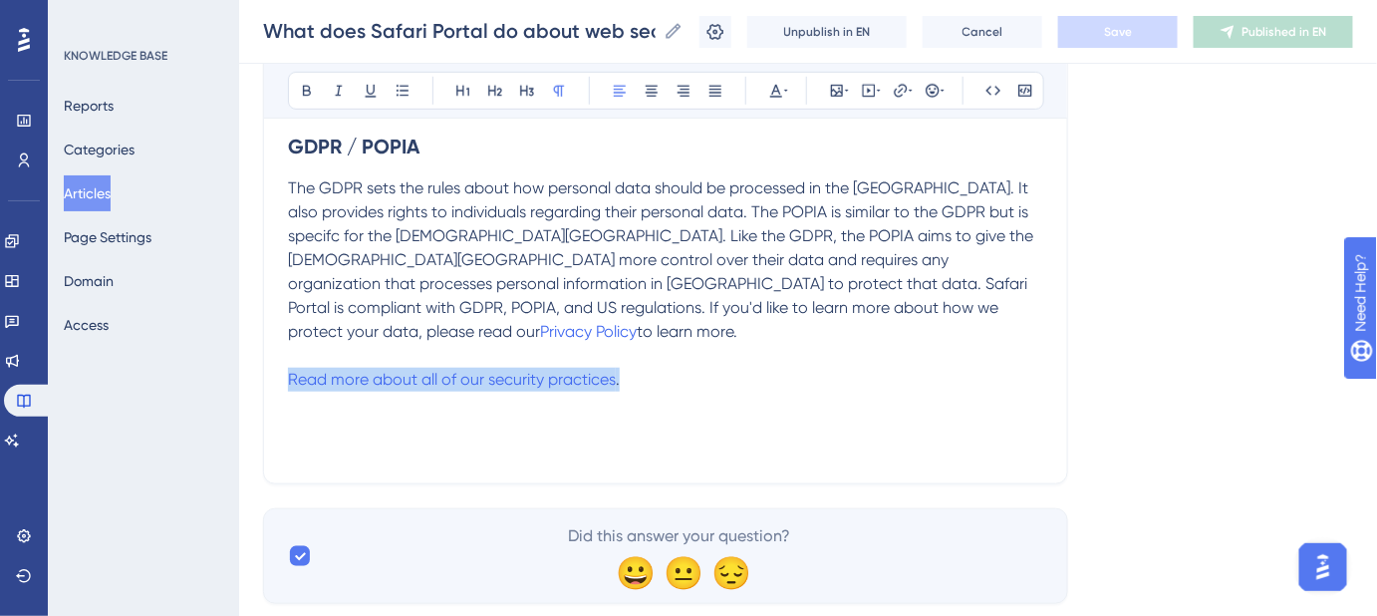
scroll to position [452, 0]
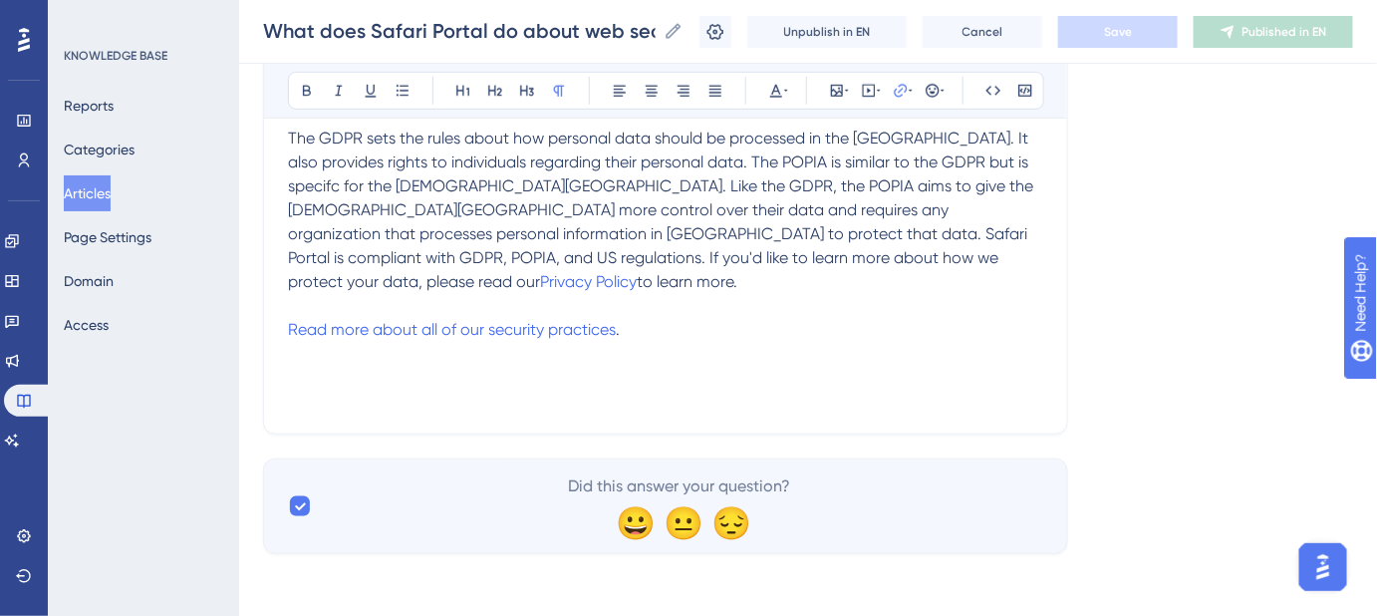
click at [469, 394] on div "Safari Portal takes web security very seriously. We use the most up-to-date tec…" at bounding box center [665, 190] width 755 height 439
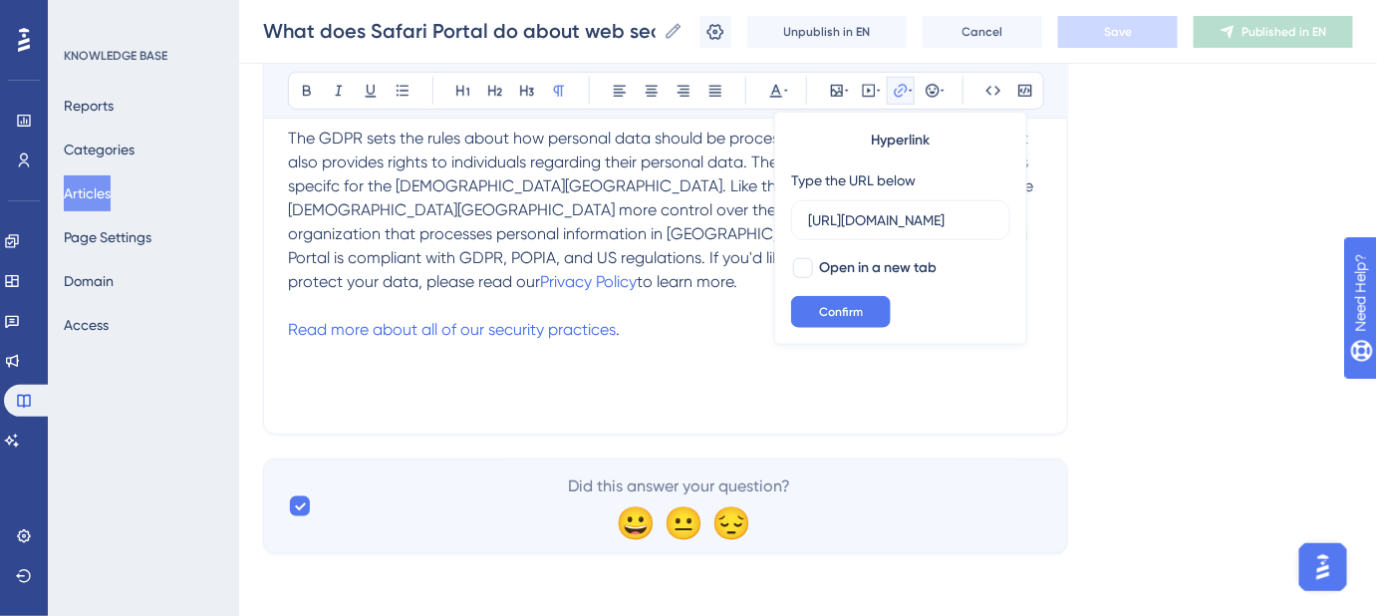
scroll to position [0, 0]
click at [667, 318] on p "Read more about all of our security practices ." at bounding box center [665, 330] width 755 height 24
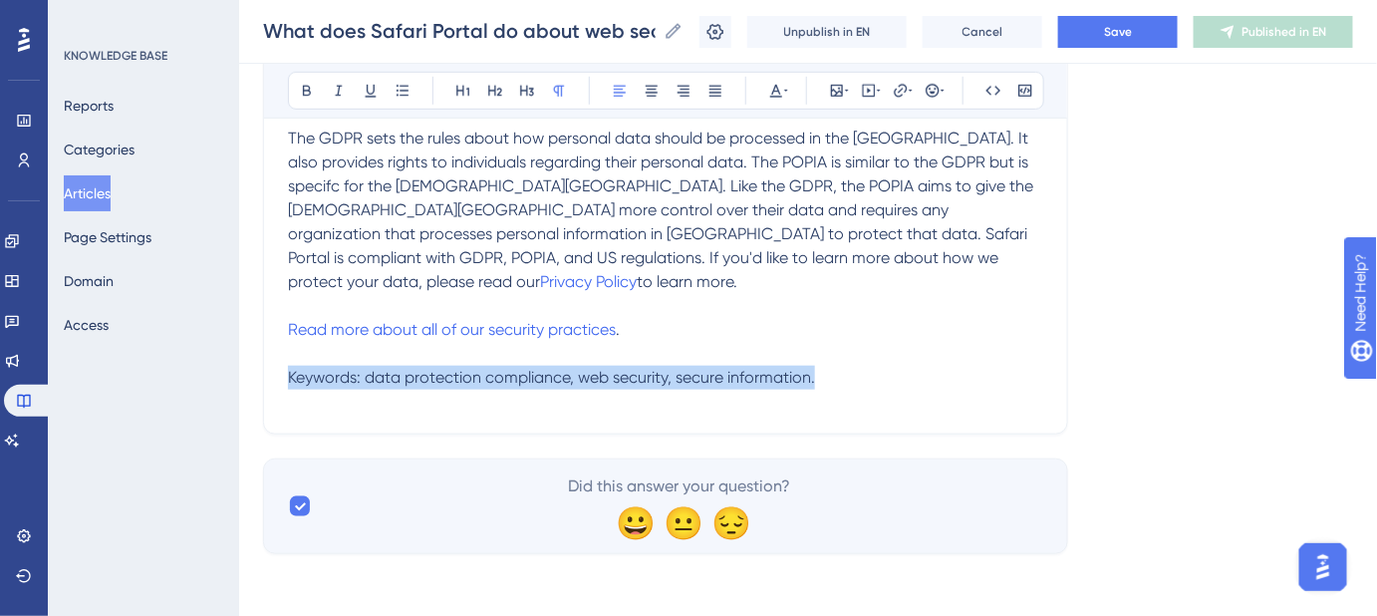
drag, startPoint x: 837, startPoint y: 349, endPoint x: 270, endPoint y: 353, distance: 567.1
click at [270, 353] on div "What does Safari Portal do about web security? How can we be assured our guest …" at bounding box center [665, 103] width 805 height 664
click at [786, 90] on icon at bounding box center [786, 91] width 4 height 2
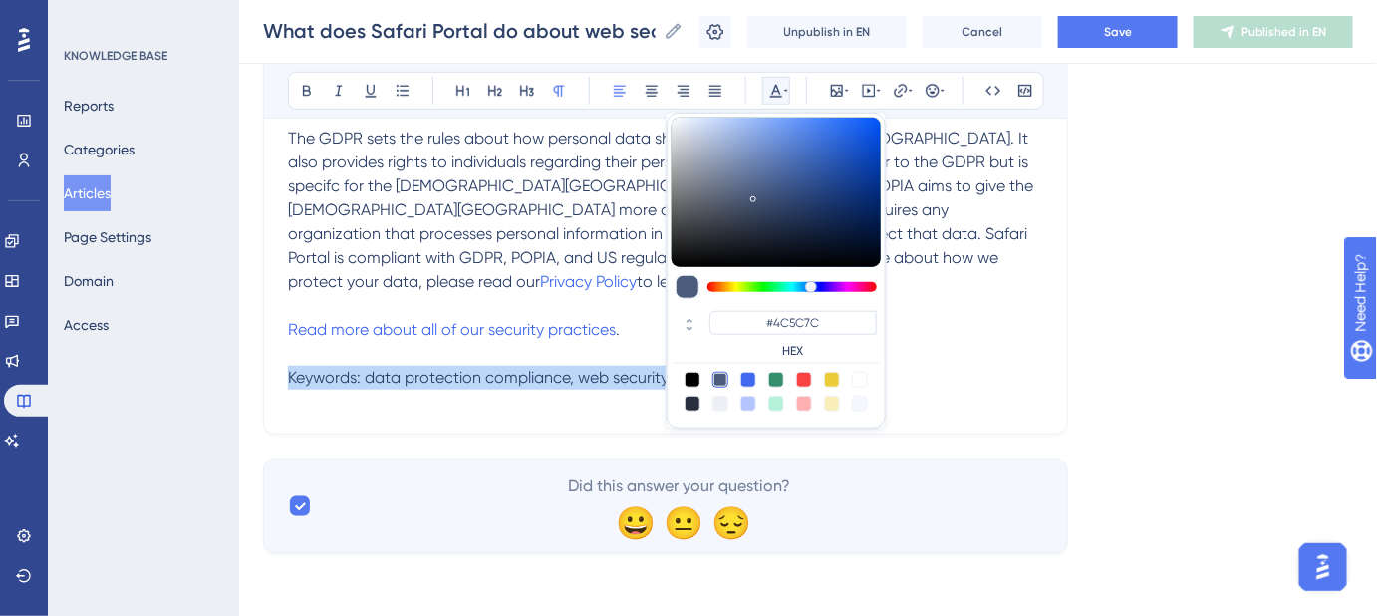
click at [721, 401] on div at bounding box center [721, 404] width 16 height 16
type input "#ECF0F5"
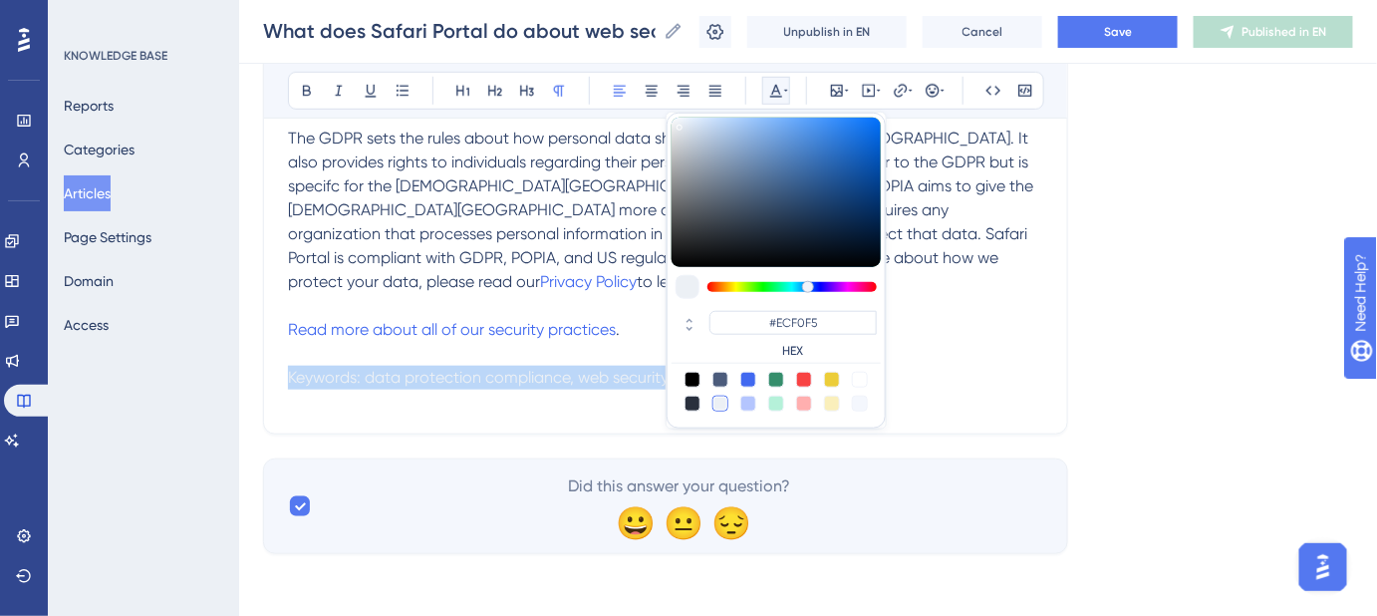
click at [1030, 351] on p "Read more about all of our security practices . Keywords: data protection compl…" at bounding box center [665, 354] width 755 height 72
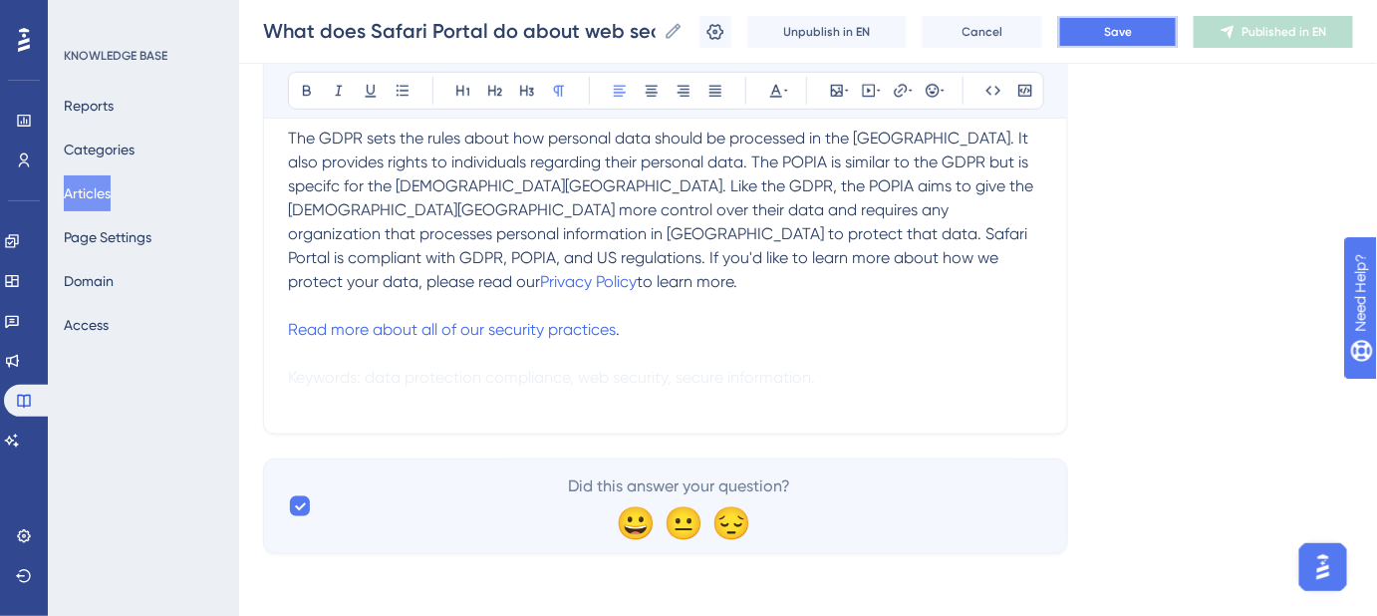
click at [1126, 36] on span "Save" at bounding box center [1118, 32] width 28 height 16
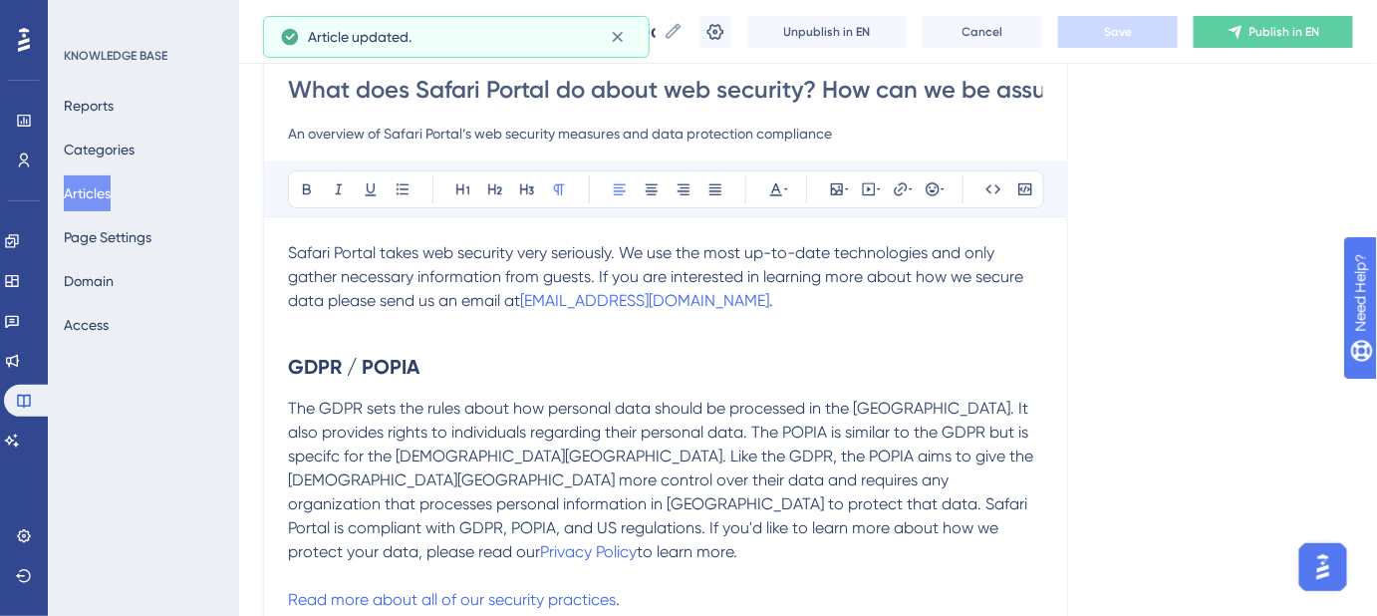
scroll to position [180, 0]
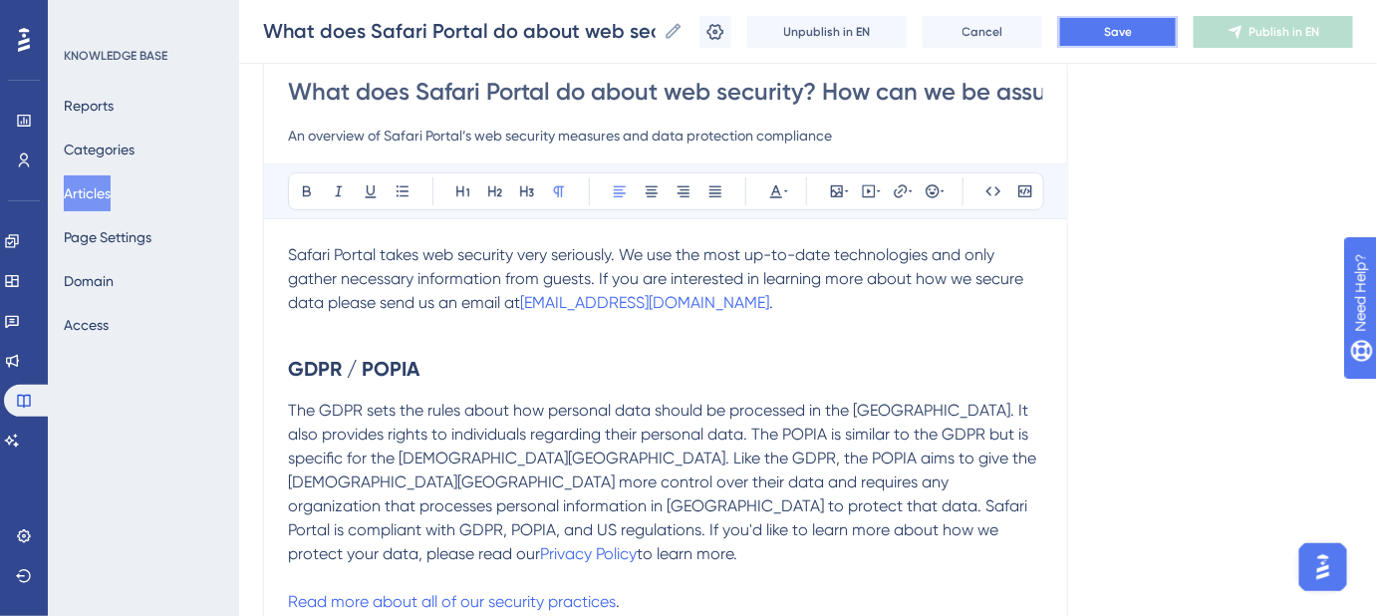
click at [1132, 31] on span "Save" at bounding box center [1118, 32] width 28 height 16
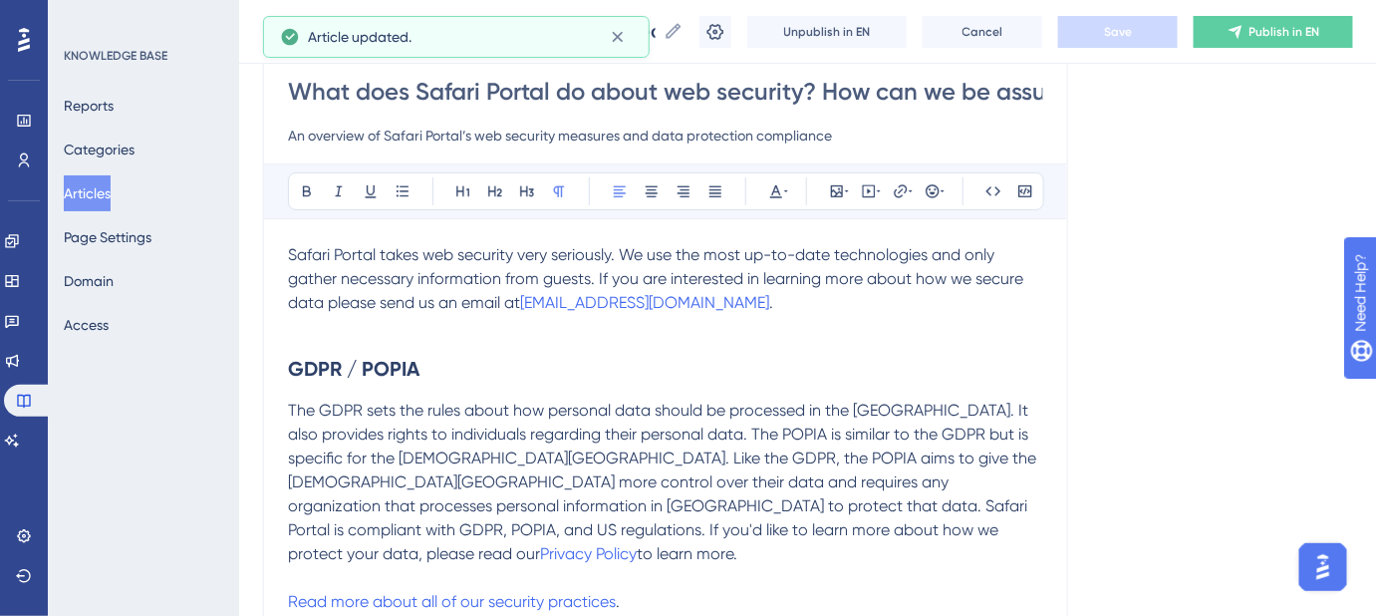
scroll to position [362, 0]
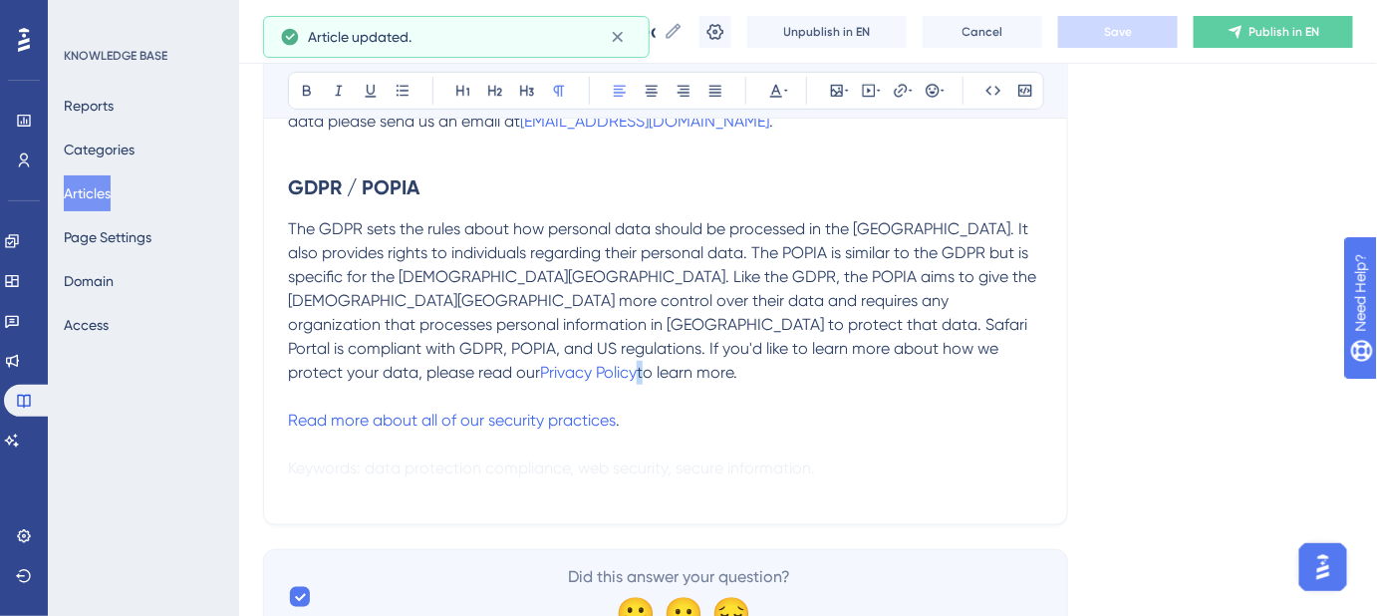
click at [799, 347] on p "The GDPR sets the rules about how personal data should be processed in the EU. …" at bounding box center [665, 300] width 755 height 167
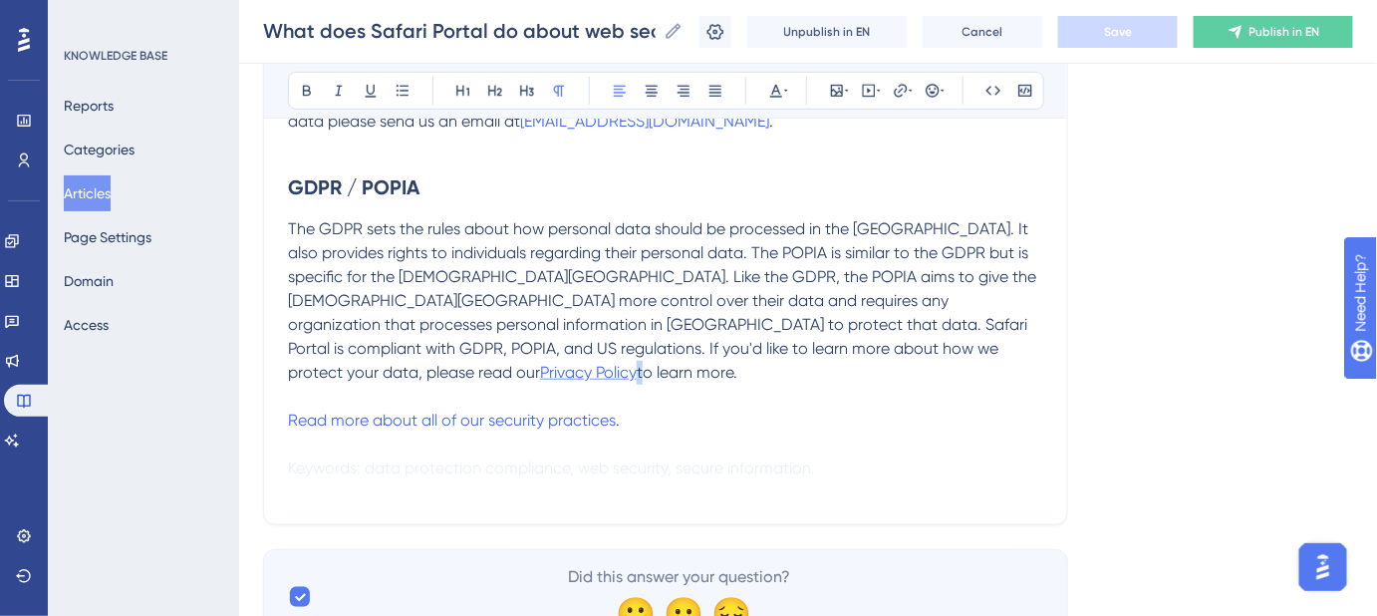
click at [637, 363] on span "Privacy Policy" at bounding box center [588, 372] width 97 height 19
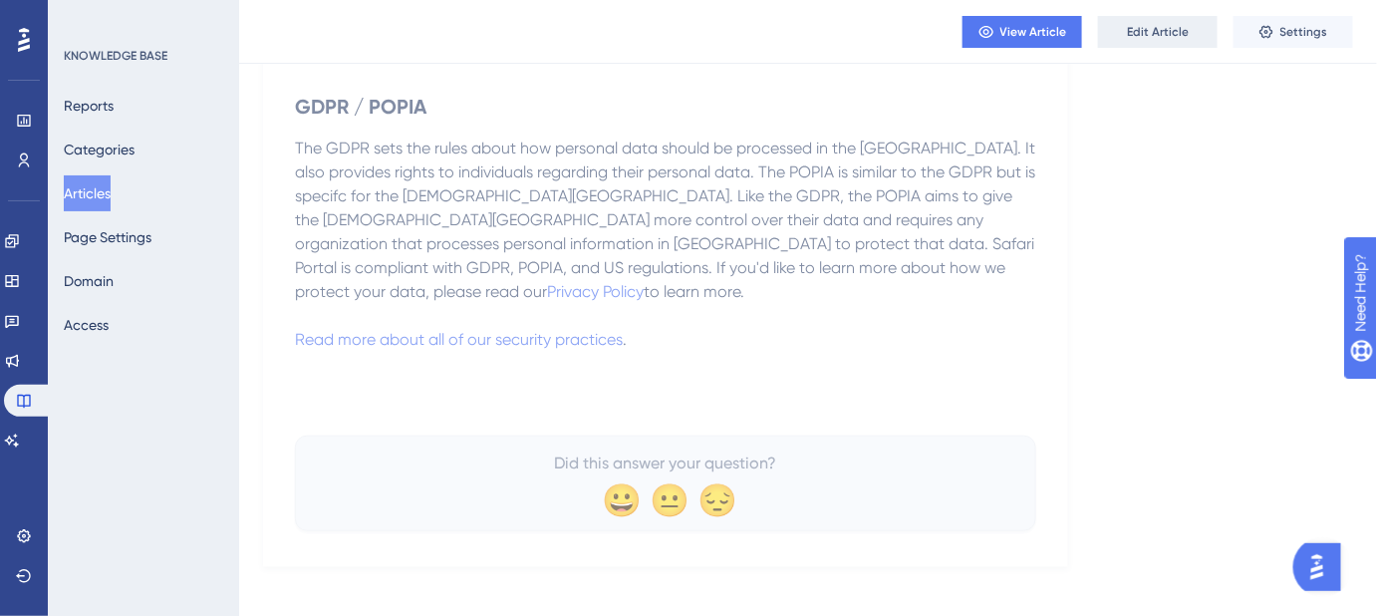
click at [1141, 29] on span "Edit Article" at bounding box center [1158, 32] width 62 height 16
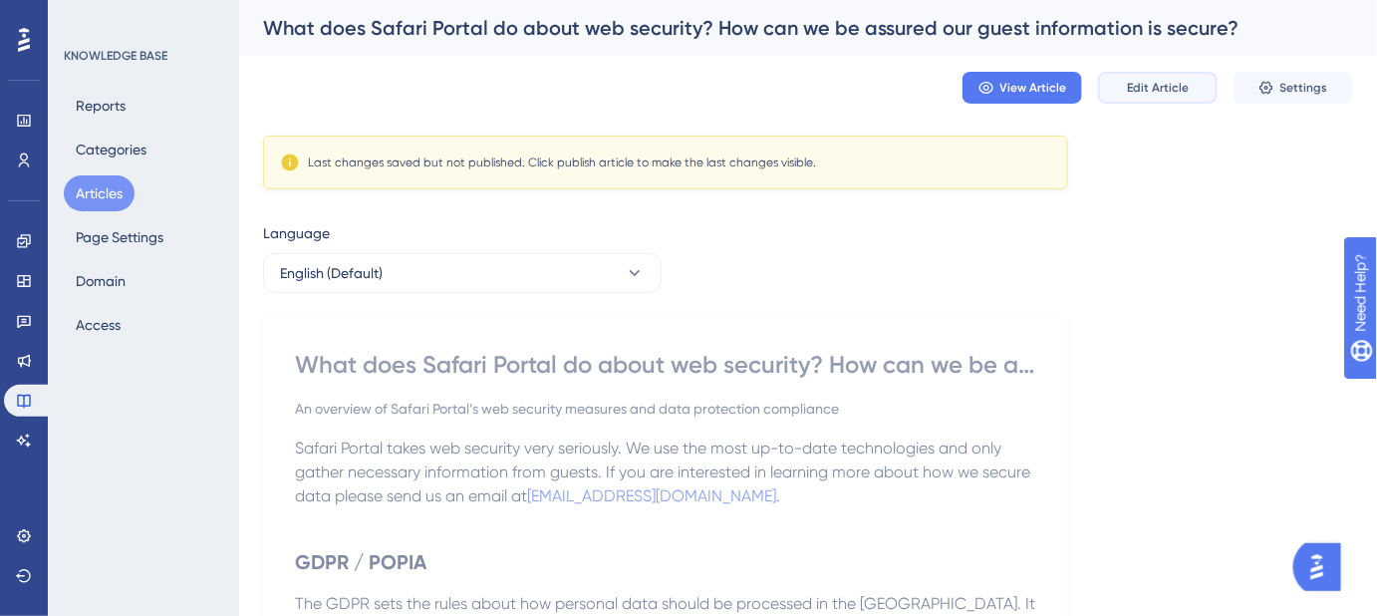
click at [1155, 87] on span "Edit Article" at bounding box center [1158, 88] width 62 height 16
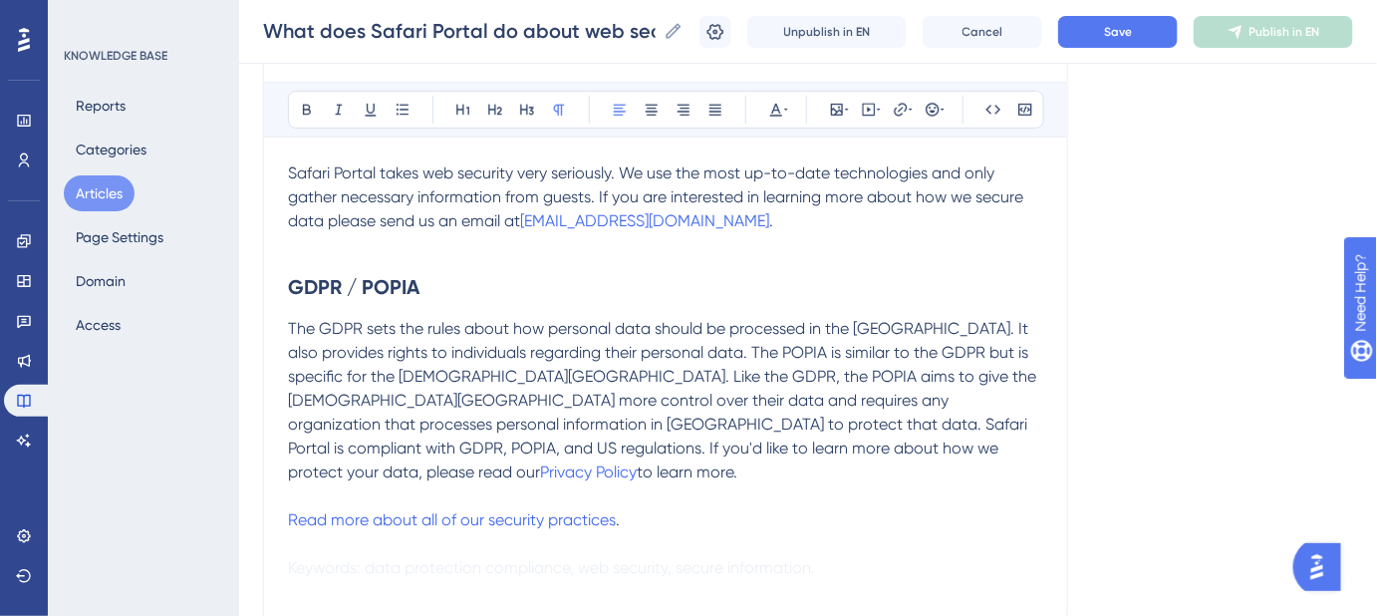
scroll to position [373, 0]
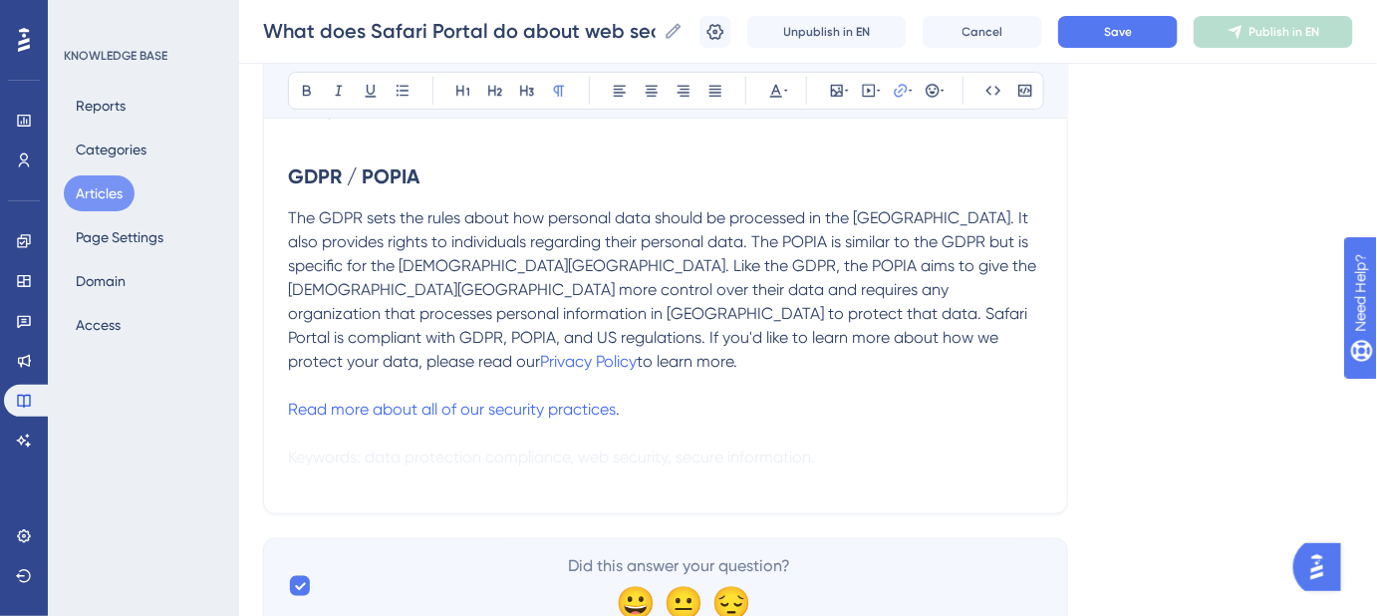
drag, startPoint x: 797, startPoint y: 334, endPoint x: 692, endPoint y: 344, distance: 106.1
click at [692, 344] on p "The GDPR sets the rules about how personal data should be processed in the EU. …" at bounding box center [665, 289] width 755 height 167
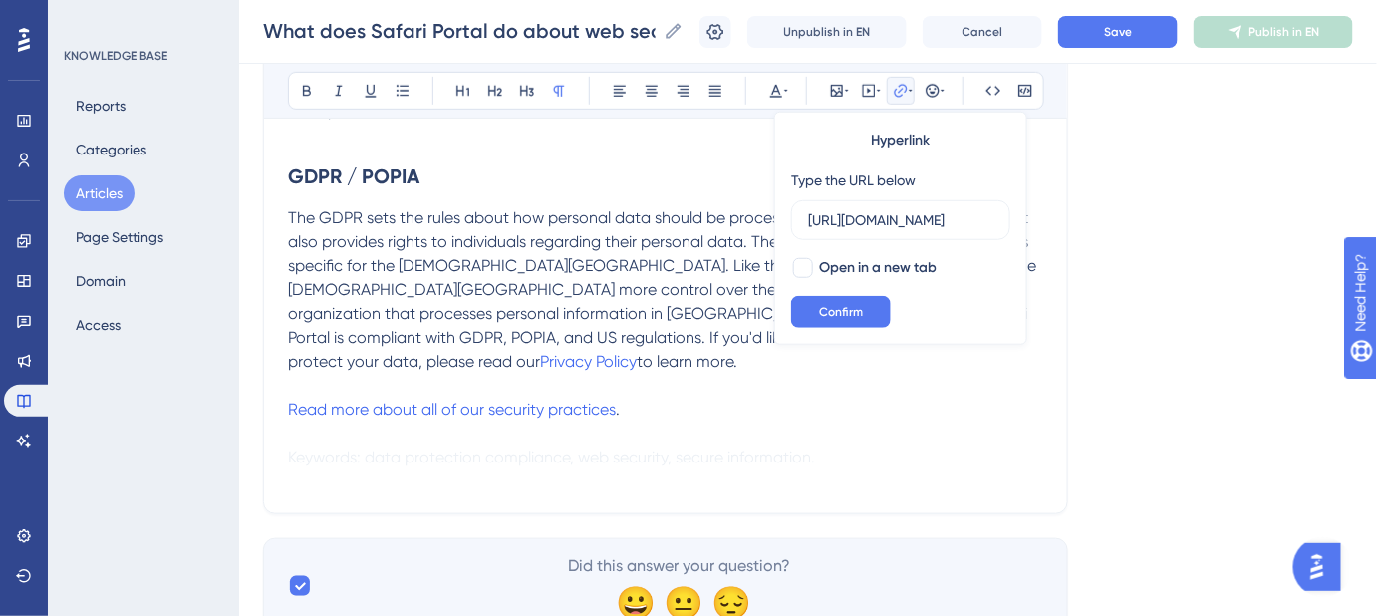
scroll to position [0, 102]
click at [802, 262] on div at bounding box center [803, 268] width 20 height 20
checkbox input "true"
click at [850, 308] on span "Confirm" at bounding box center [841, 312] width 44 height 16
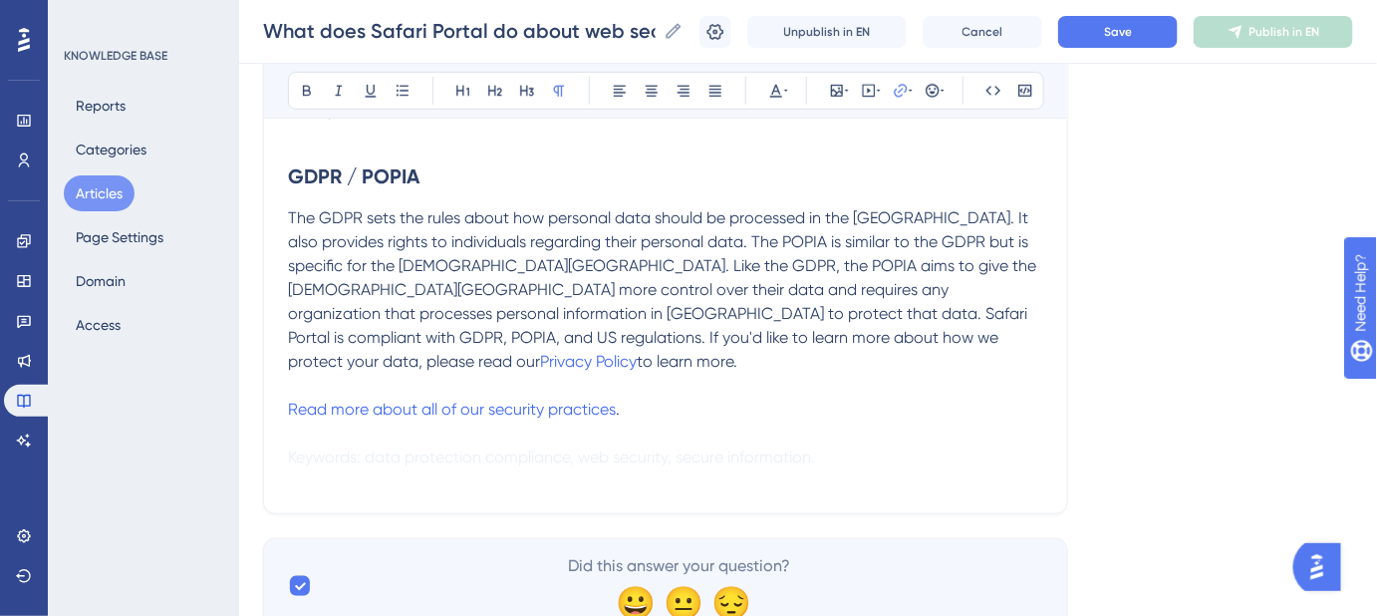
click at [753, 409] on p "Read more about all of our security practices . Keywords: data protection compl…" at bounding box center [665, 434] width 755 height 72
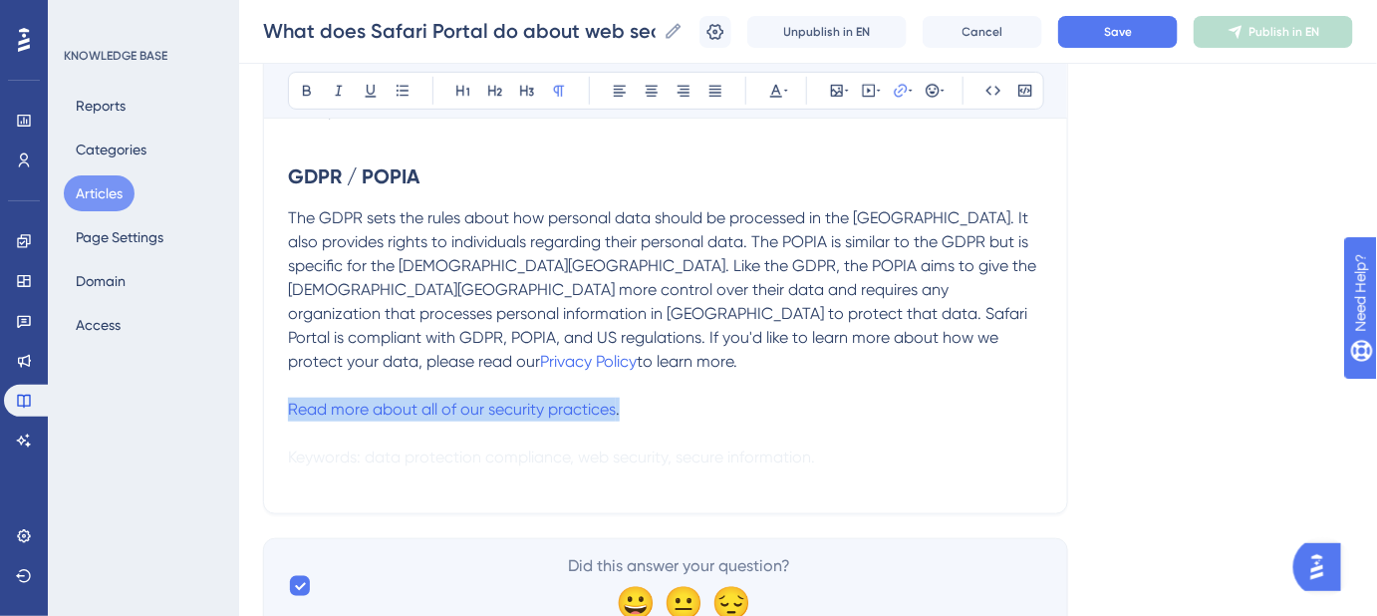
drag, startPoint x: 621, startPoint y: 384, endPoint x: 267, endPoint y: 378, distance: 353.8
click at [271, 381] on div "What does Safari Portal do about web security? How can we be assured our guest …" at bounding box center [665, 183] width 805 height 664
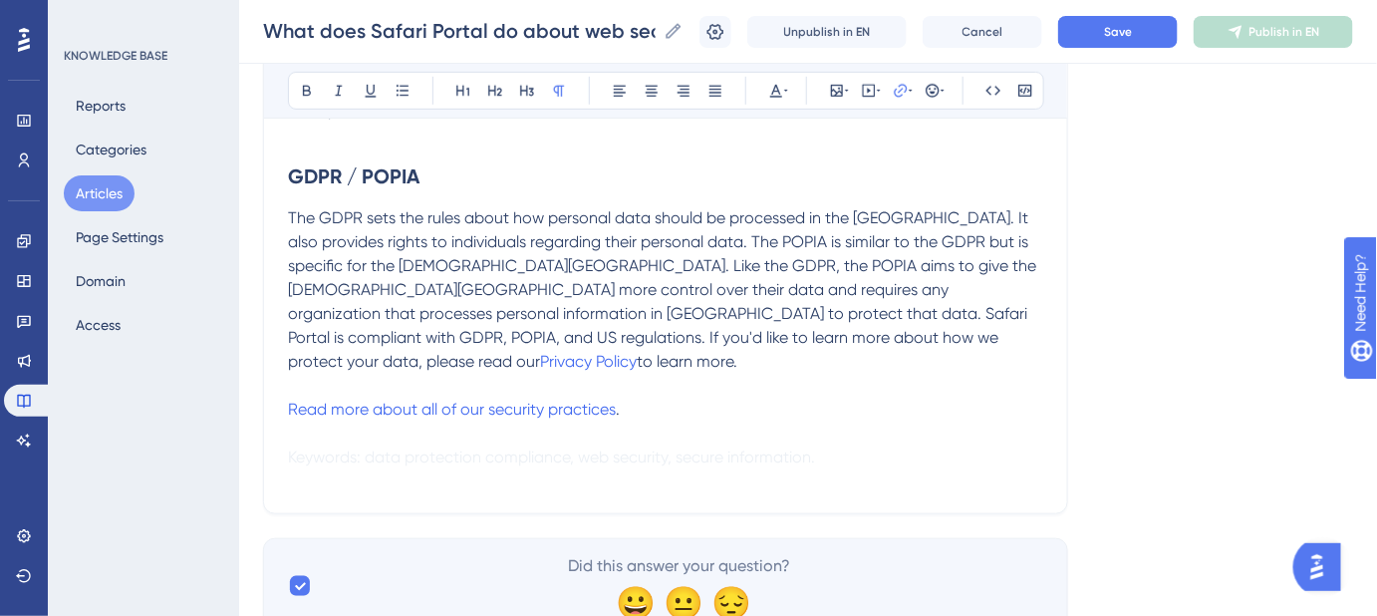
drag, startPoint x: 664, startPoint y: 377, endPoint x: 639, endPoint y: 377, distance: 24.9
click at [664, 398] on p "Read more about all of our security practices . Keywords: data protection compl…" at bounding box center [665, 434] width 755 height 72
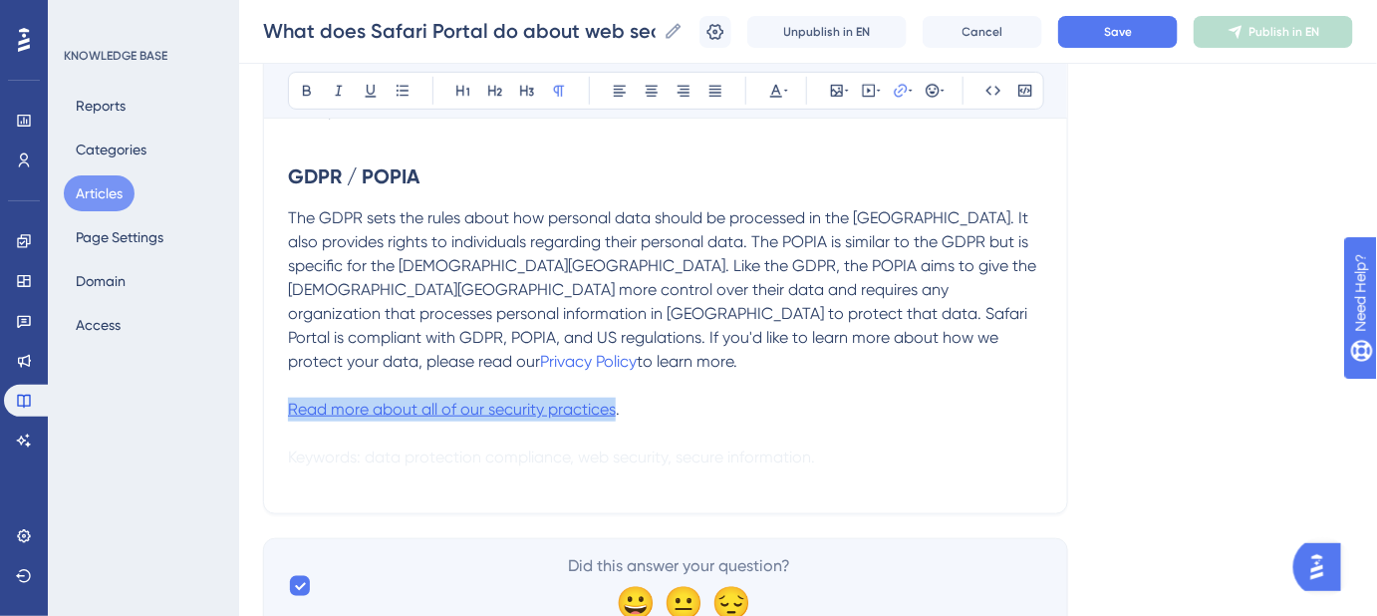
drag, startPoint x: 616, startPoint y: 382, endPoint x: 289, endPoint y: 382, distance: 326.9
click at [289, 398] on p "Read more about all of our security practices . Keywords: data protection compl…" at bounding box center [665, 434] width 755 height 72
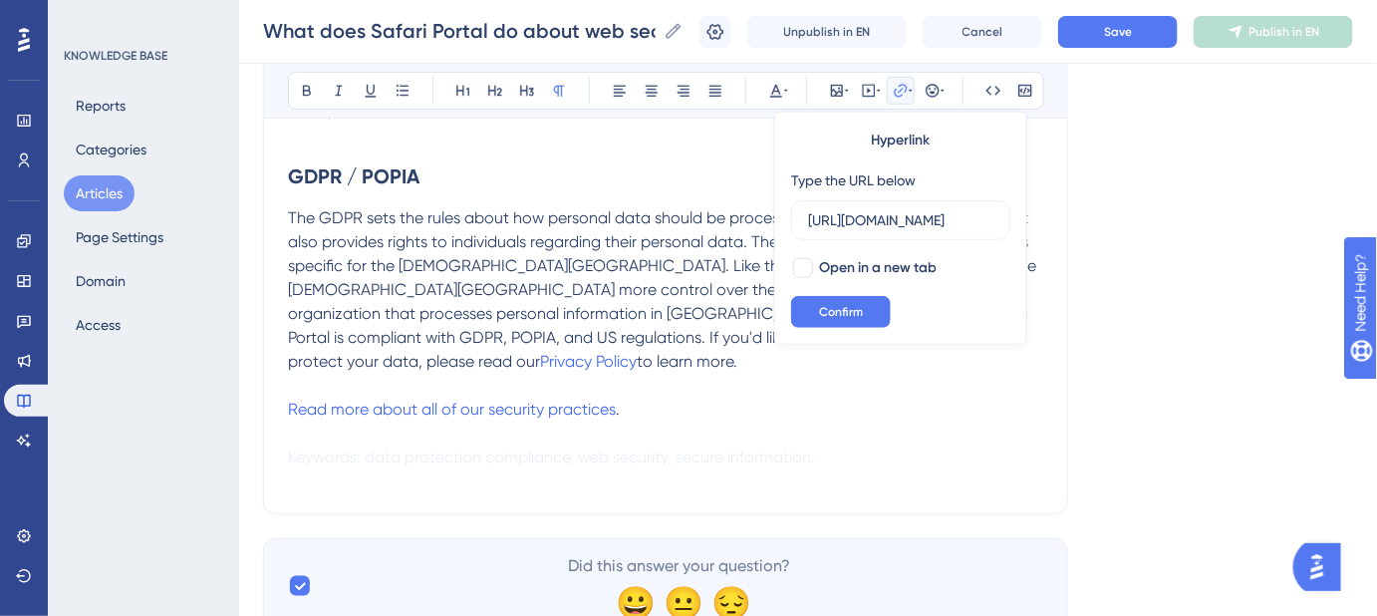
scroll to position [0, 454]
click at [799, 264] on div at bounding box center [803, 268] width 20 height 20
checkbox input "true"
click at [824, 310] on span "Confirm" at bounding box center [841, 312] width 44 height 16
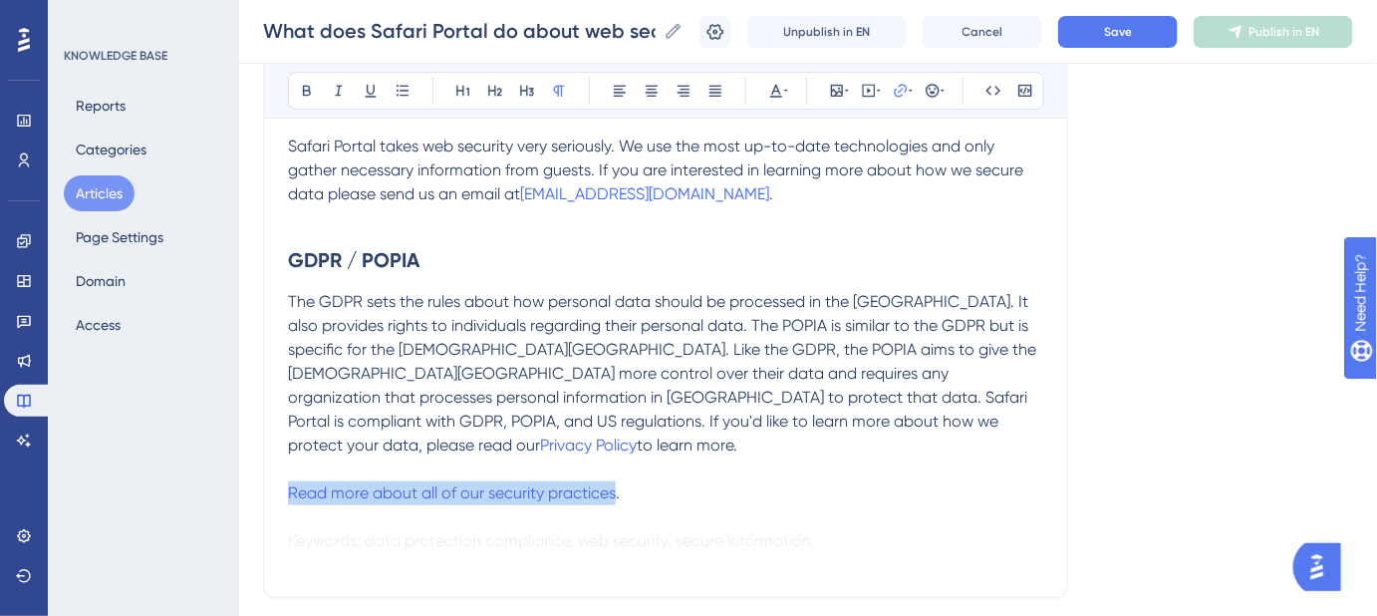
scroll to position [101, 0]
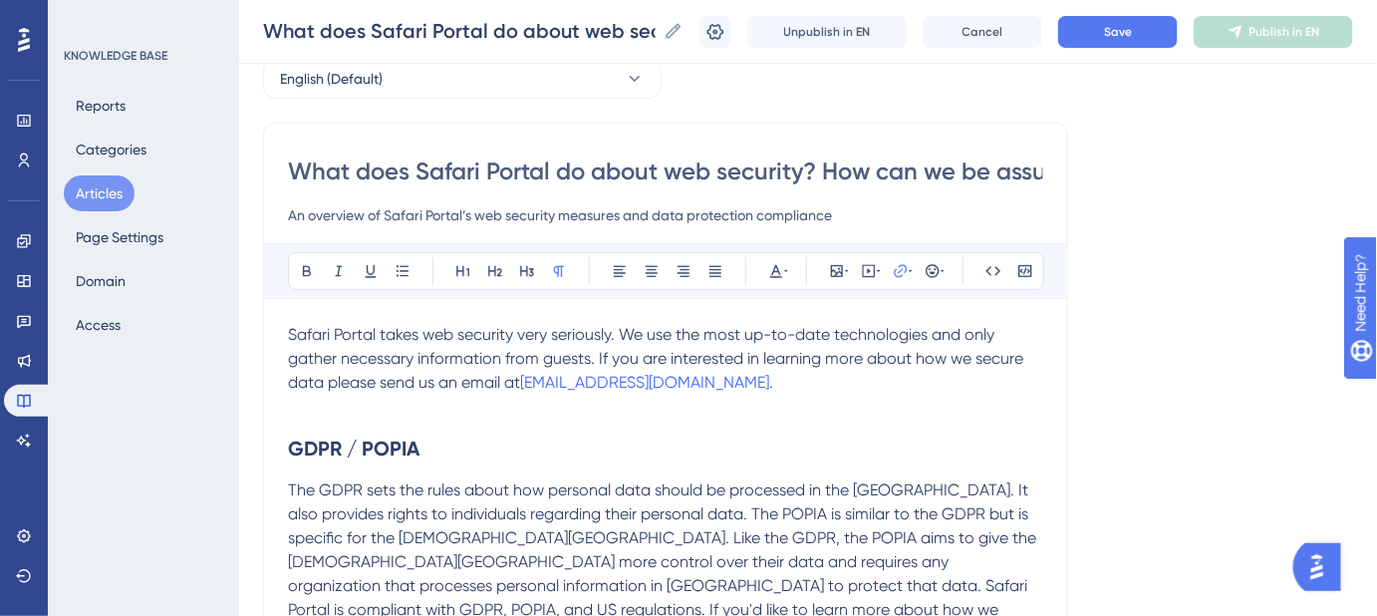
click at [769, 373] on span "." at bounding box center [771, 382] width 4 height 19
click at [1132, 43] on button "Save" at bounding box center [1118, 32] width 120 height 32
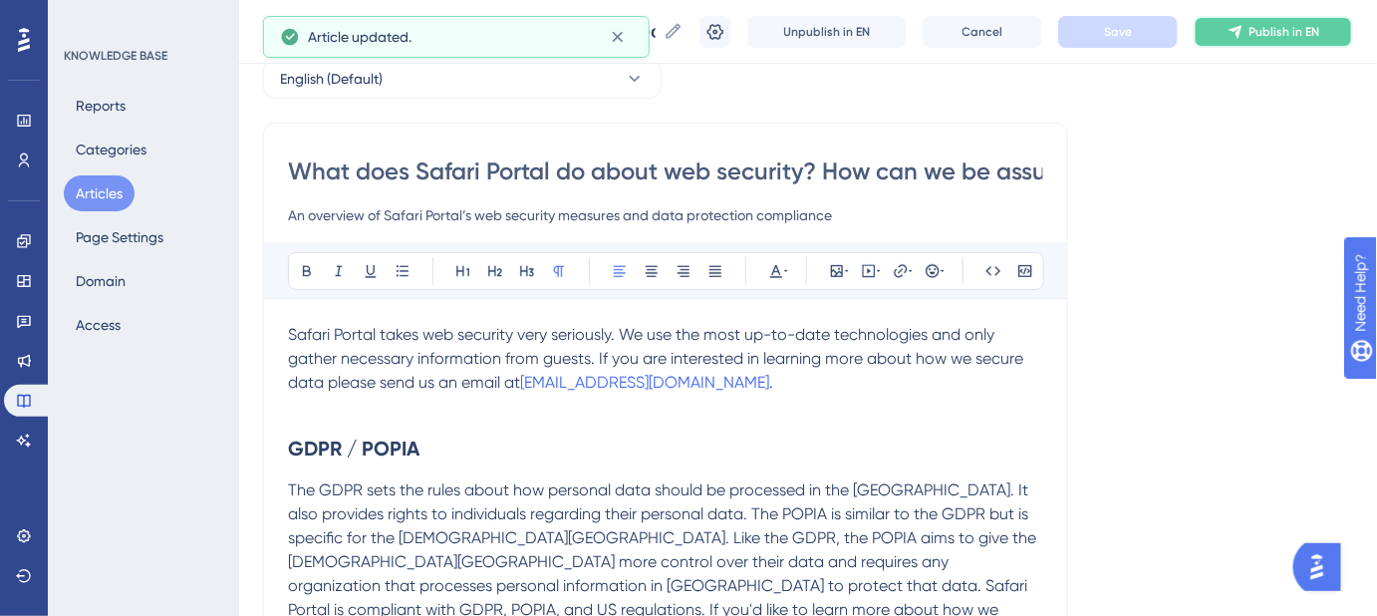
click at [1276, 41] on button "Publish in EN" at bounding box center [1273, 32] width 159 height 32
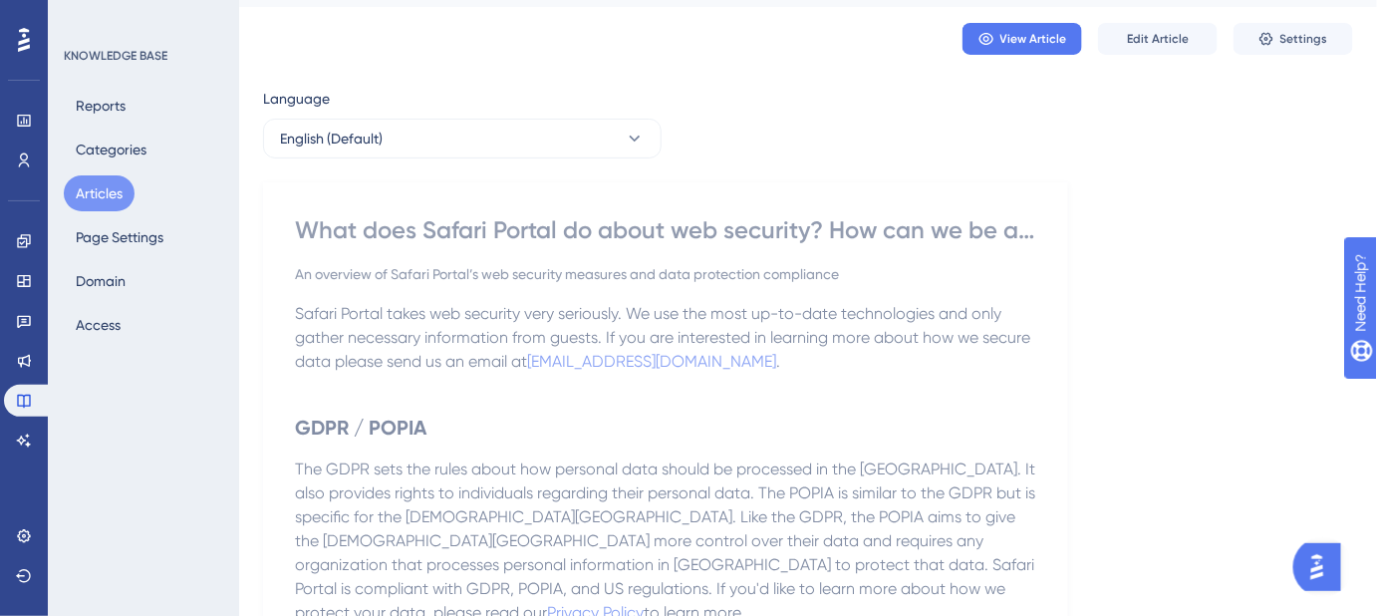
scroll to position [90, 0]
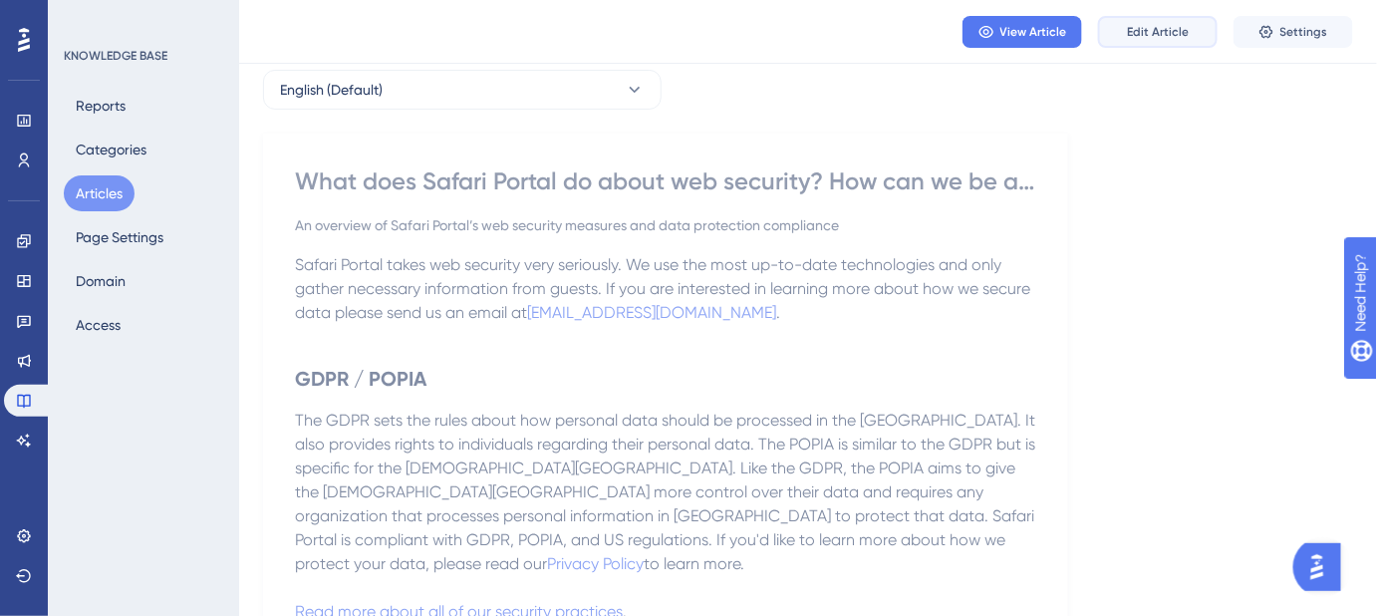
click at [1140, 30] on span "Edit Article" at bounding box center [1158, 32] width 62 height 16
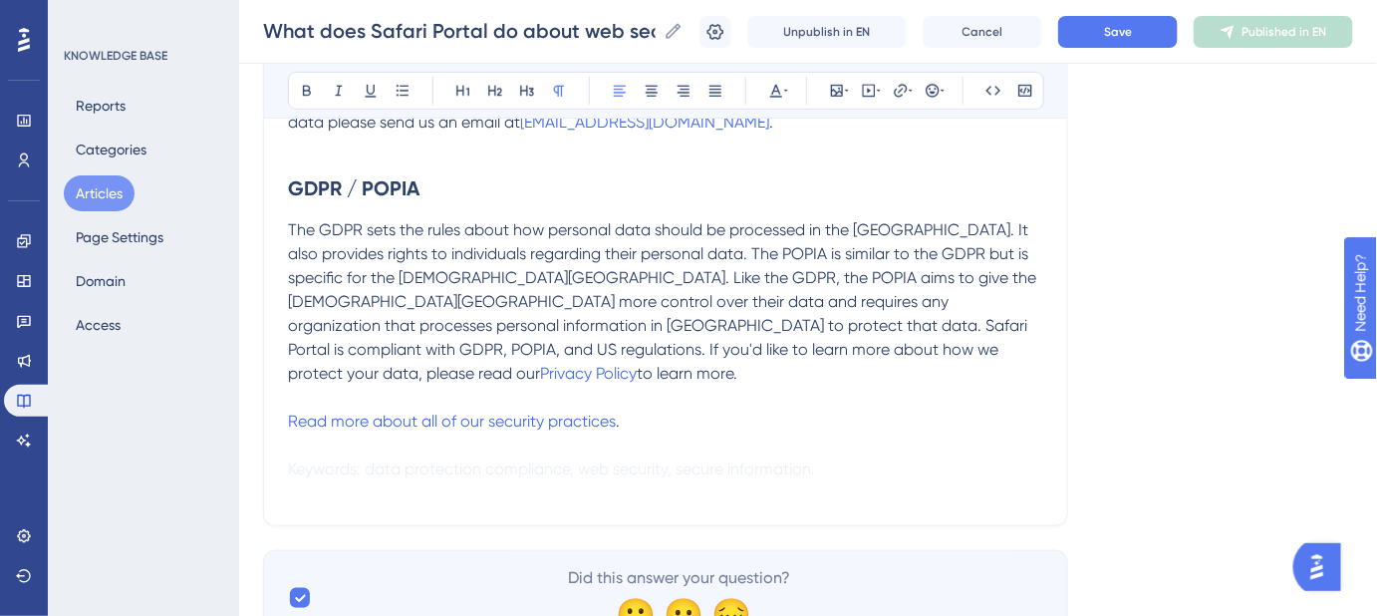
scroll to position [452, 0]
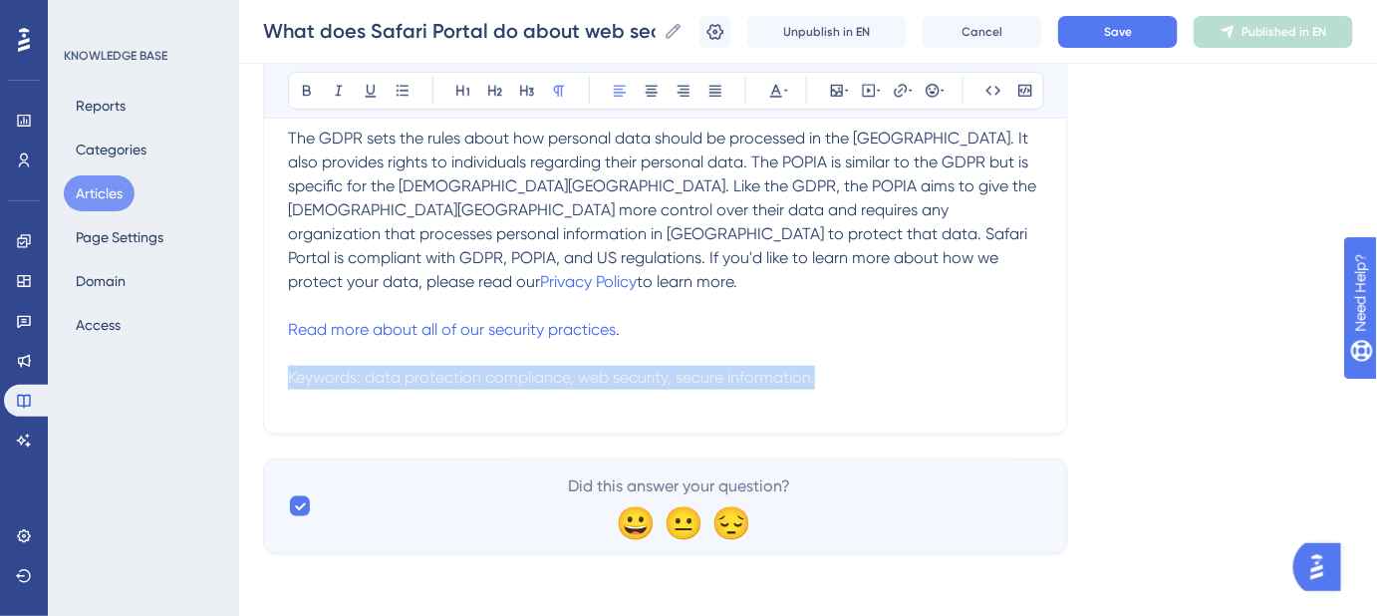
drag, startPoint x: 756, startPoint y: 350, endPoint x: 265, endPoint y: 350, distance: 491.3
click at [265, 350] on div "What does Safari Portal do about web security? How can we be assured our guest …" at bounding box center [665, 103] width 805 height 664
click at [784, 90] on icon at bounding box center [786, 91] width 4 height 16
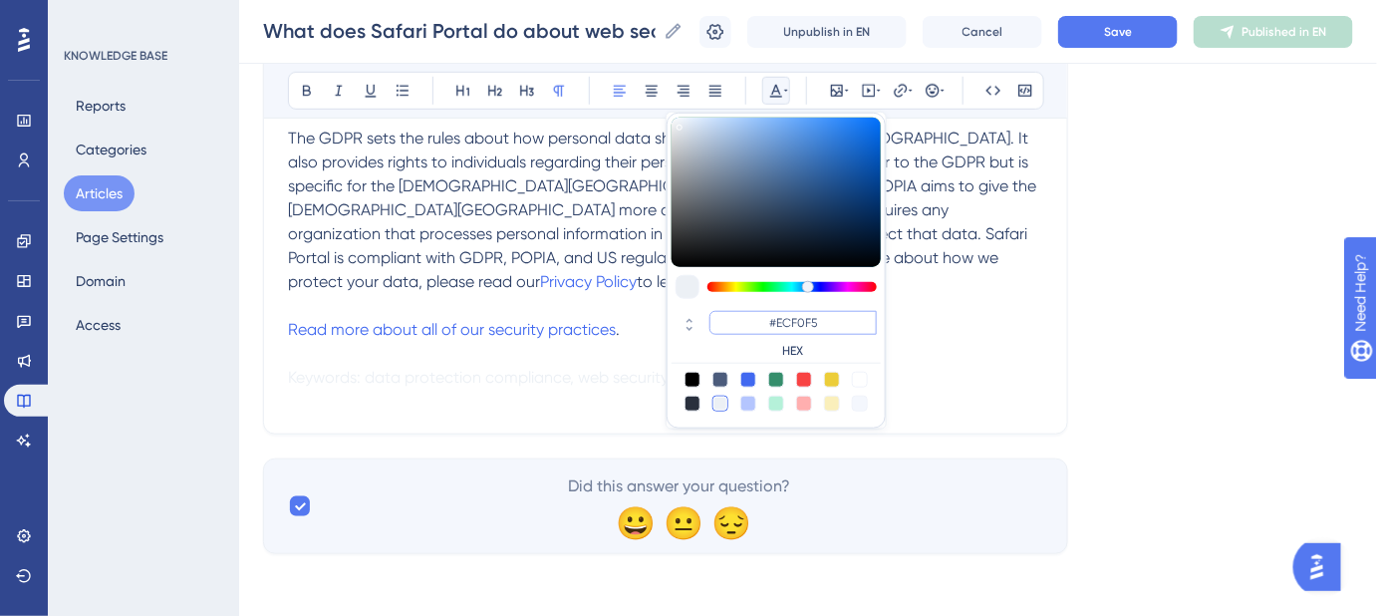
click at [760, 323] on input "#ECF0F5" at bounding box center [793, 323] width 167 height 24
click at [798, 347] on label "HEX" at bounding box center [793, 351] width 167 height 16
click at [690, 330] on icon at bounding box center [690, 329] width 24 height 18
click at [690, 320] on icon at bounding box center [690, 329] width 24 height 18
drag, startPoint x: 829, startPoint y: 324, endPoint x: 775, endPoint y: 323, distance: 53.8
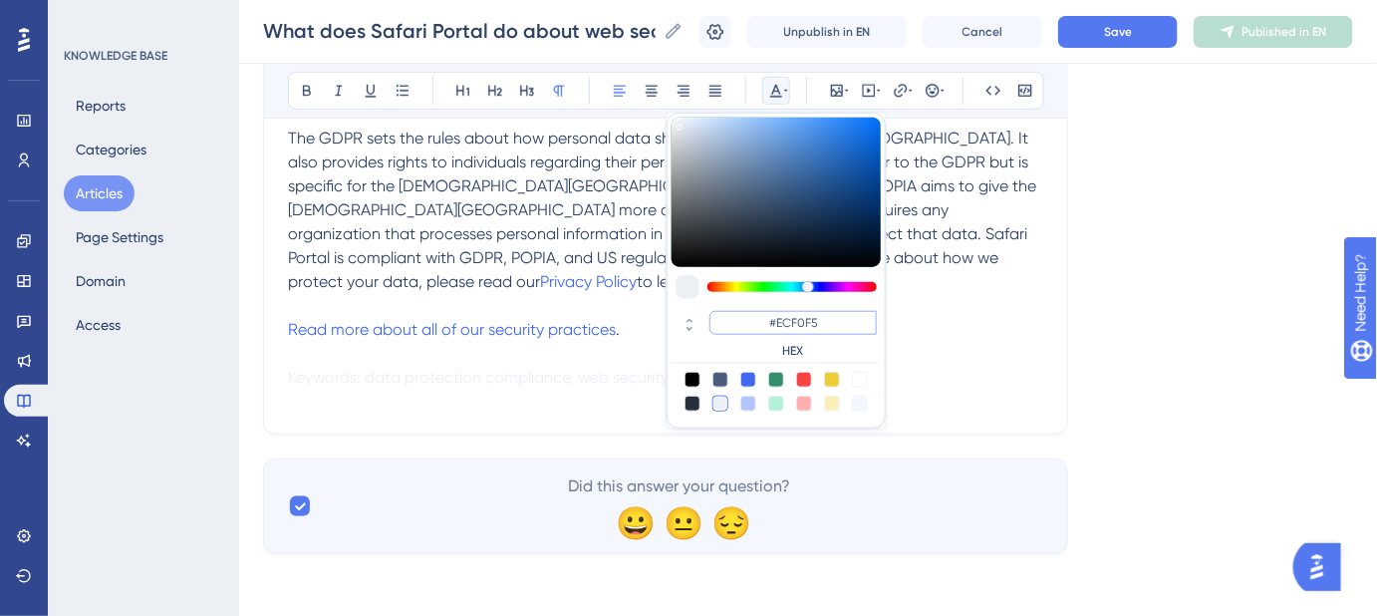
click at [775, 323] on input "#ECF0F5" at bounding box center [793, 323] width 167 height 24
type input "#FFFFFF"
click at [1001, 350] on p "Read more about all of our security practices . F" at bounding box center [665, 354] width 755 height 72
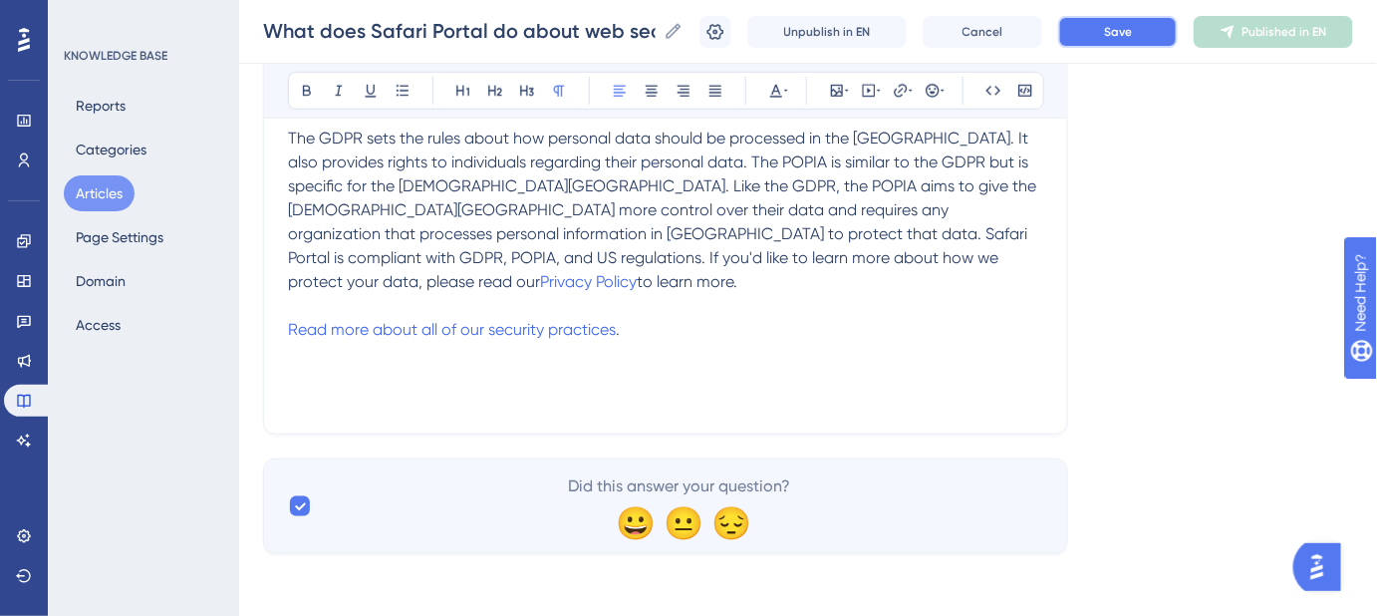
click at [1132, 37] on span "Save" at bounding box center [1118, 32] width 28 height 16
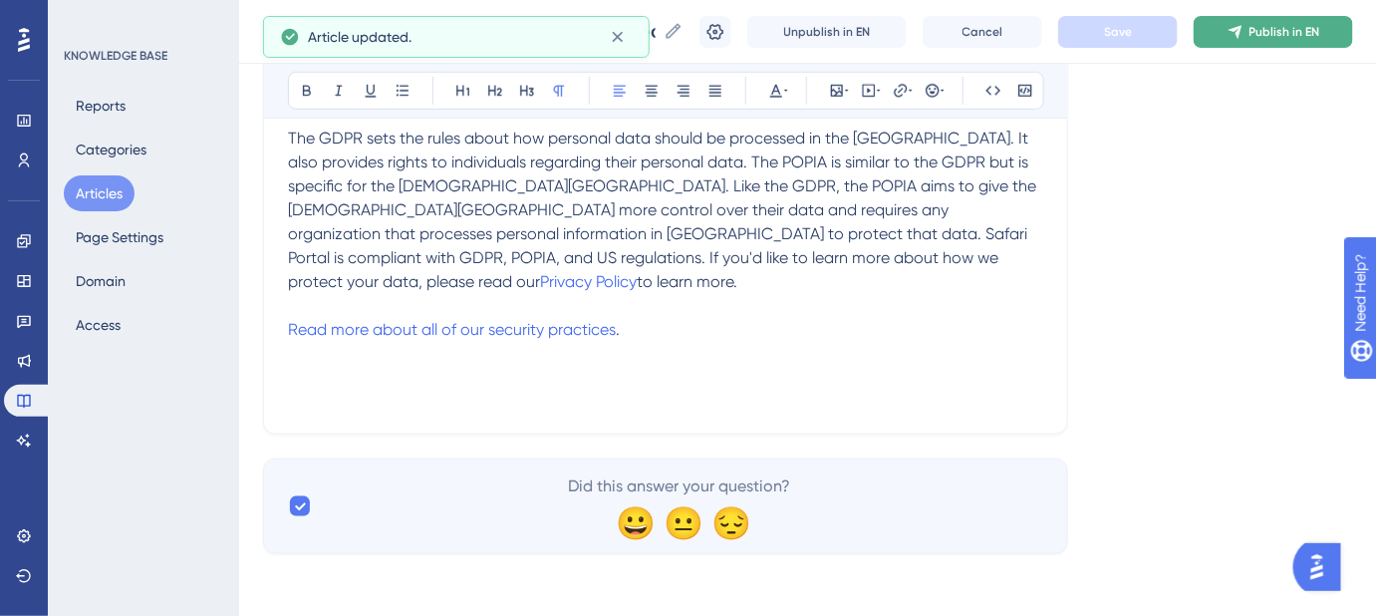
click at [1246, 47] on div "What does Safari Portal do about web security? How can we be assured our guest …" at bounding box center [808, 32] width 1138 height 64
click at [1250, 40] on button "Publish in EN" at bounding box center [1273, 32] width 159 height 32
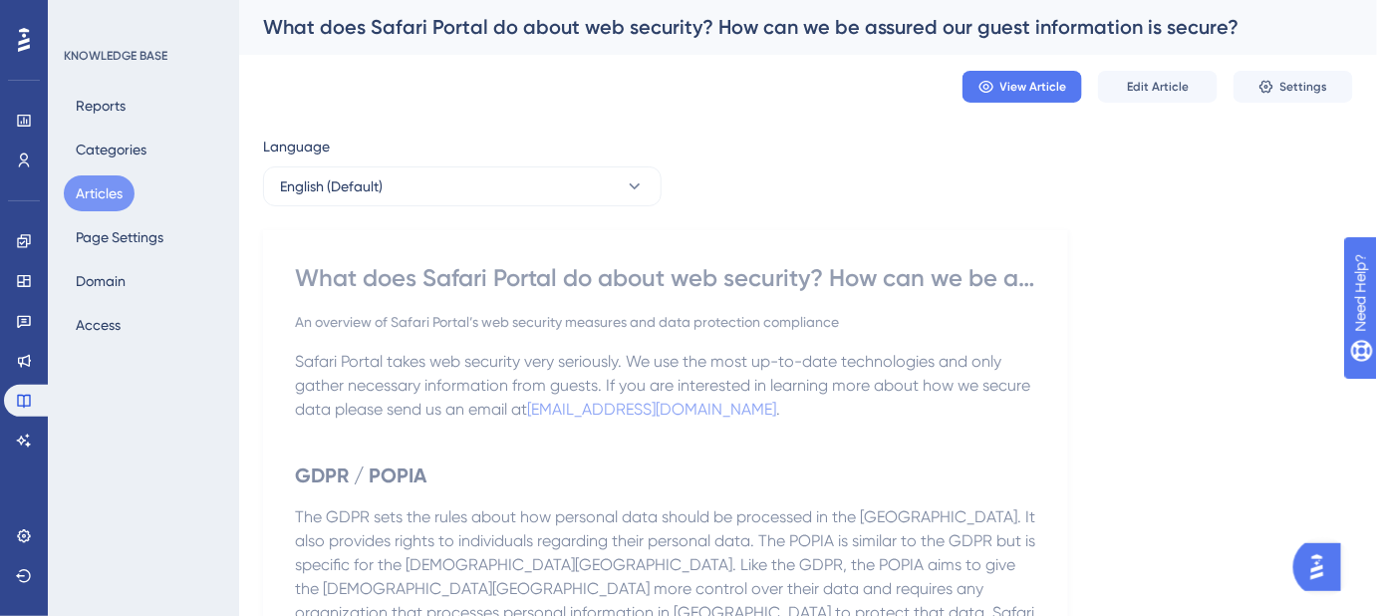
scroll to position [0, 0]
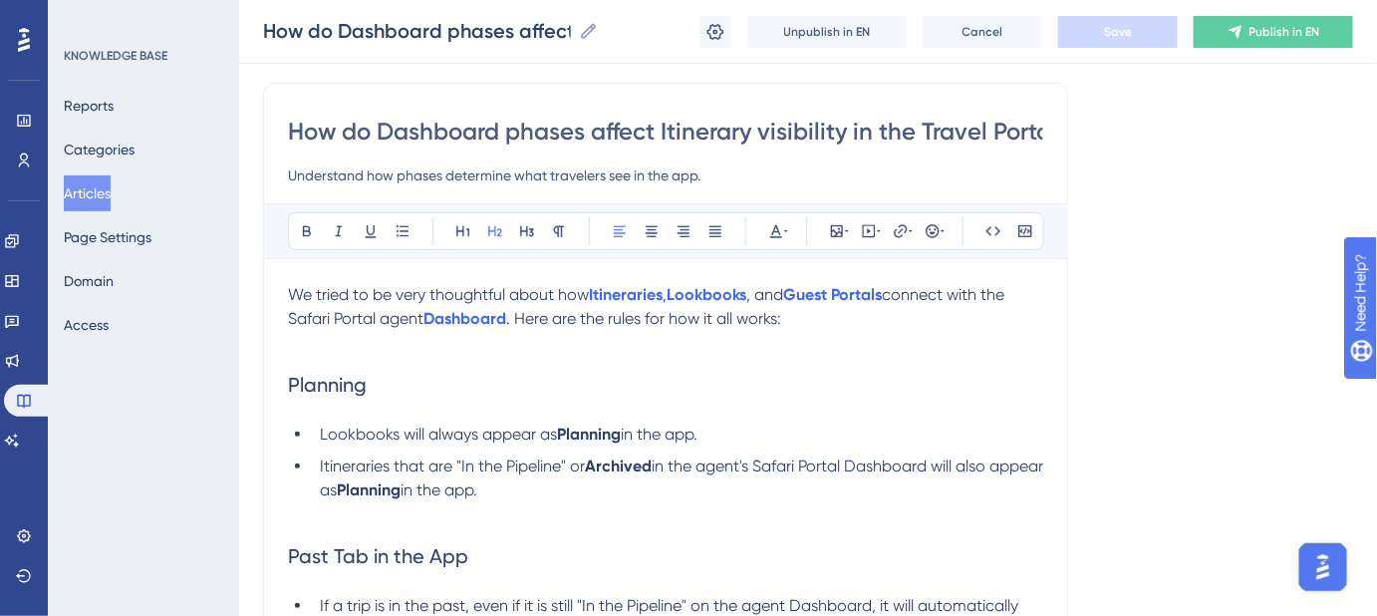
scroll to position [271, 0]
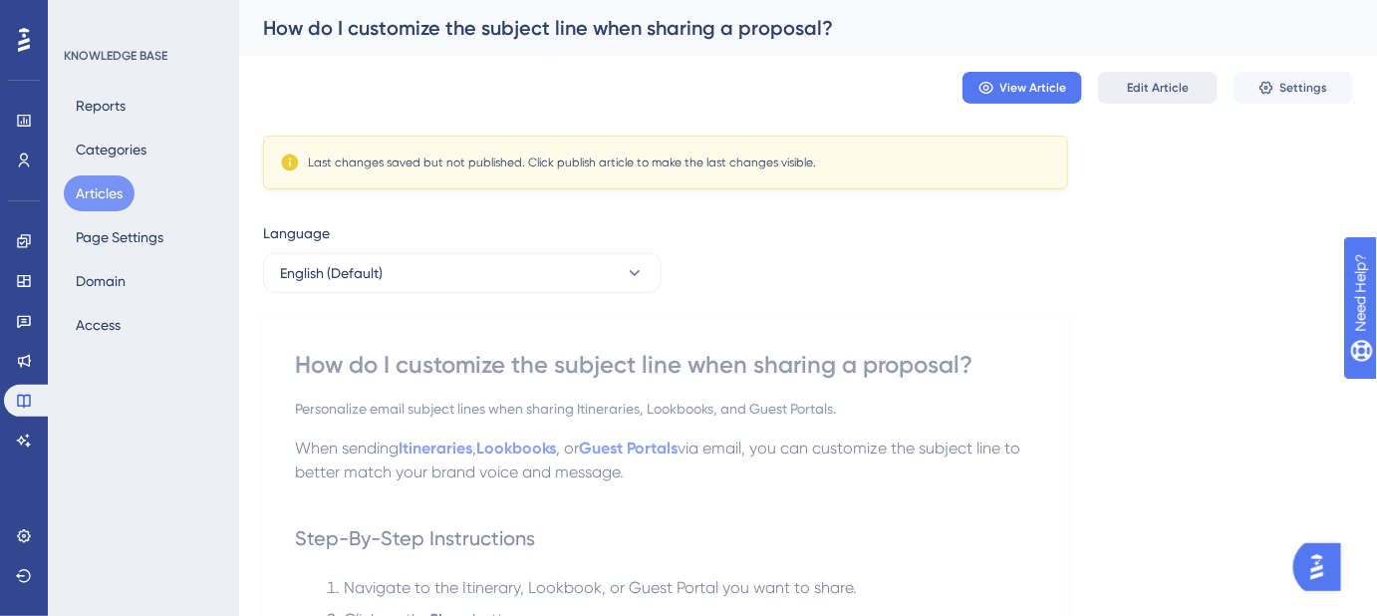
click at [1151, 90] on span "Edit Article" at bounding box center [1158, 88] width 62 height 16
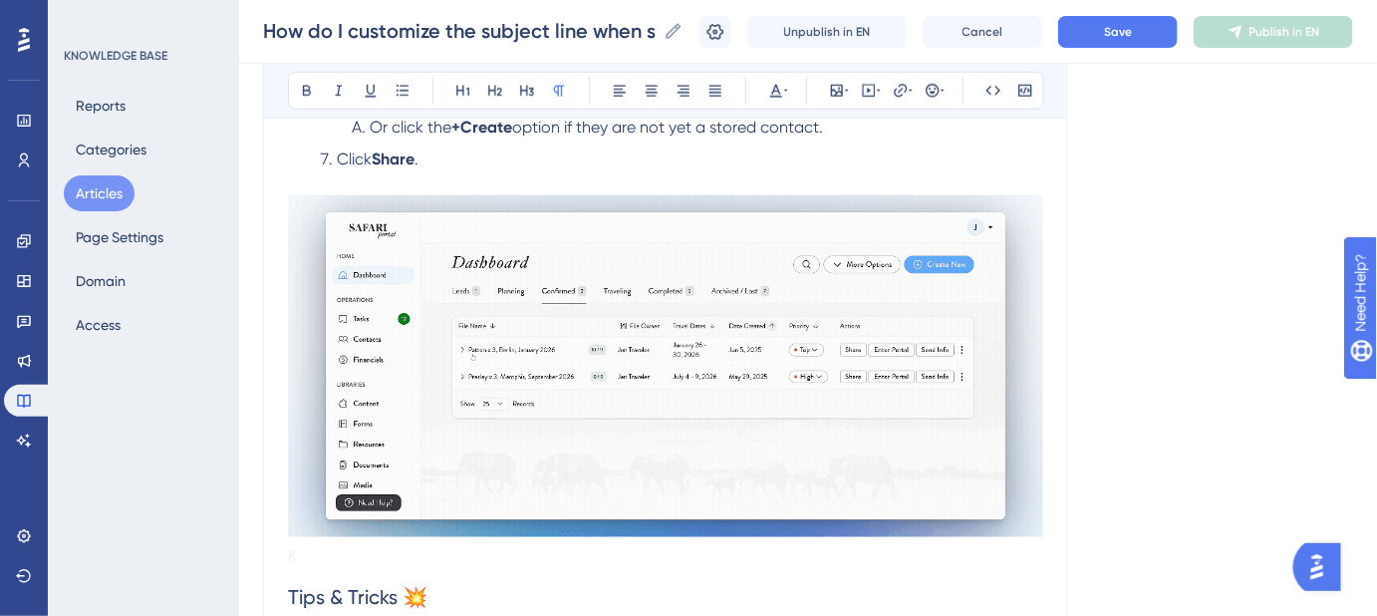
scroll to position [1017, 0]
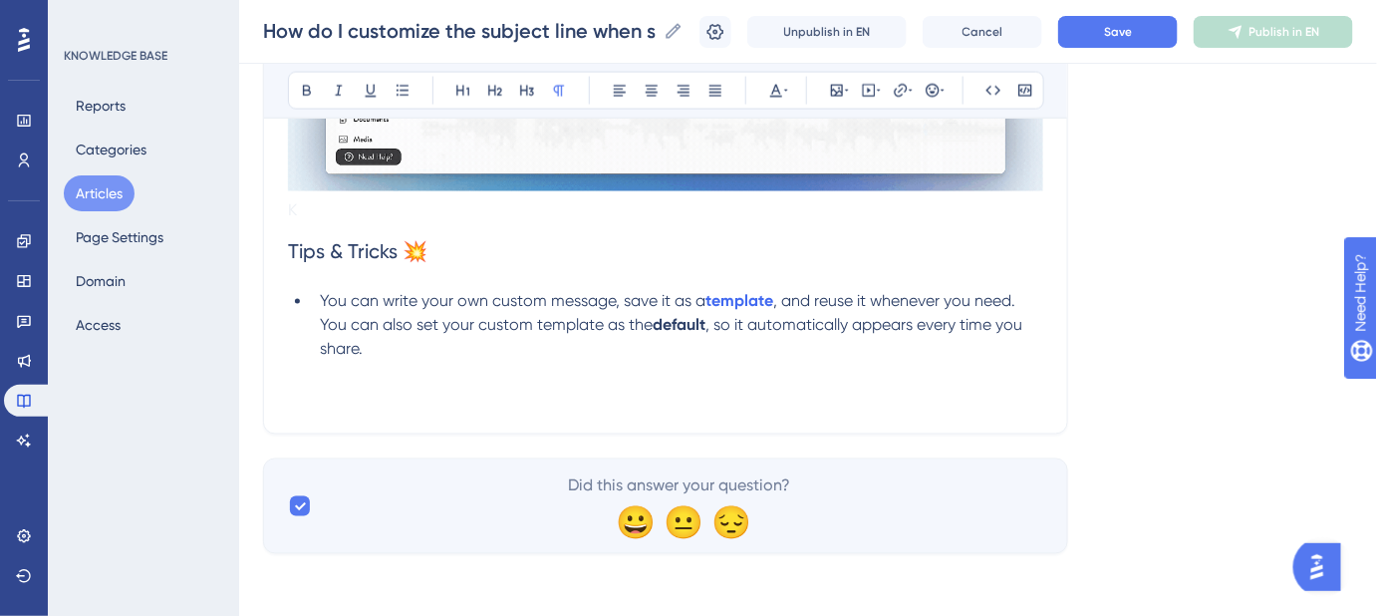
drag, startPoint x: 803, startPoint y: 403, endPoint x: 305, endPoint y: 398, distance: 498.3
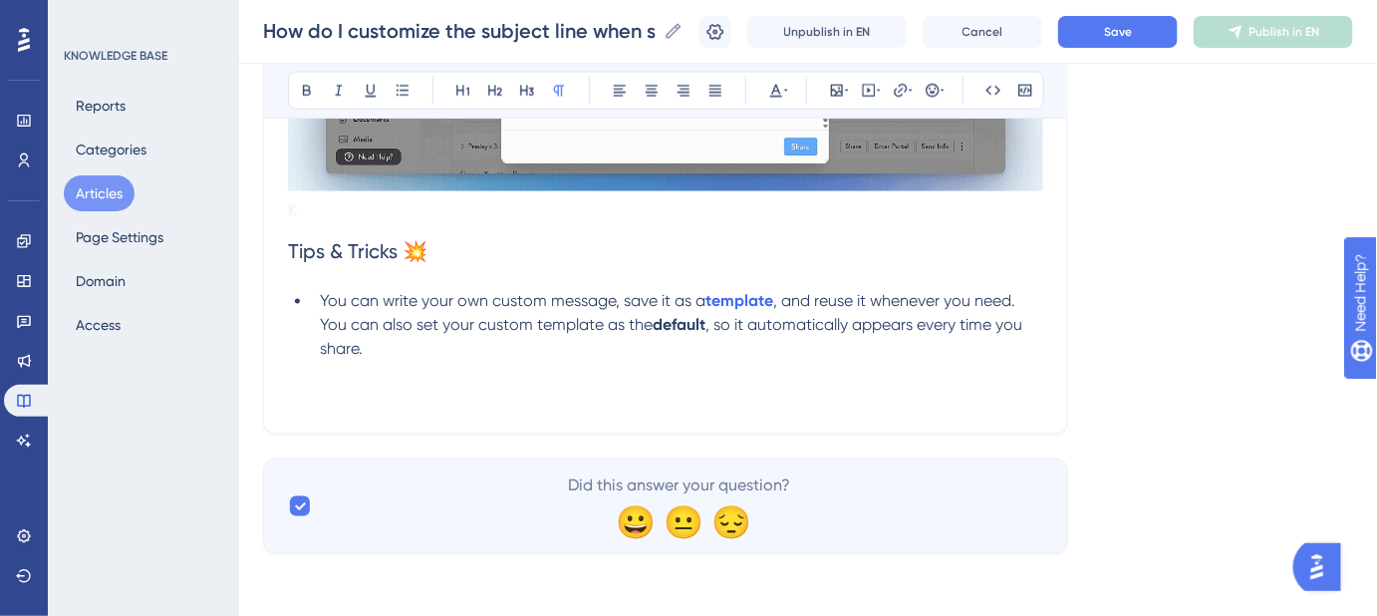
click at [330, 406] on p at bounding box center [665, 398] width 755 height 24
drag, startPoint x: 306, startPoint y: 397, endPoint x: 532, endPoint y: 403, distance: 226.3
click at [532, 403] on p at bounding box center [665, 398] width 755 height 24
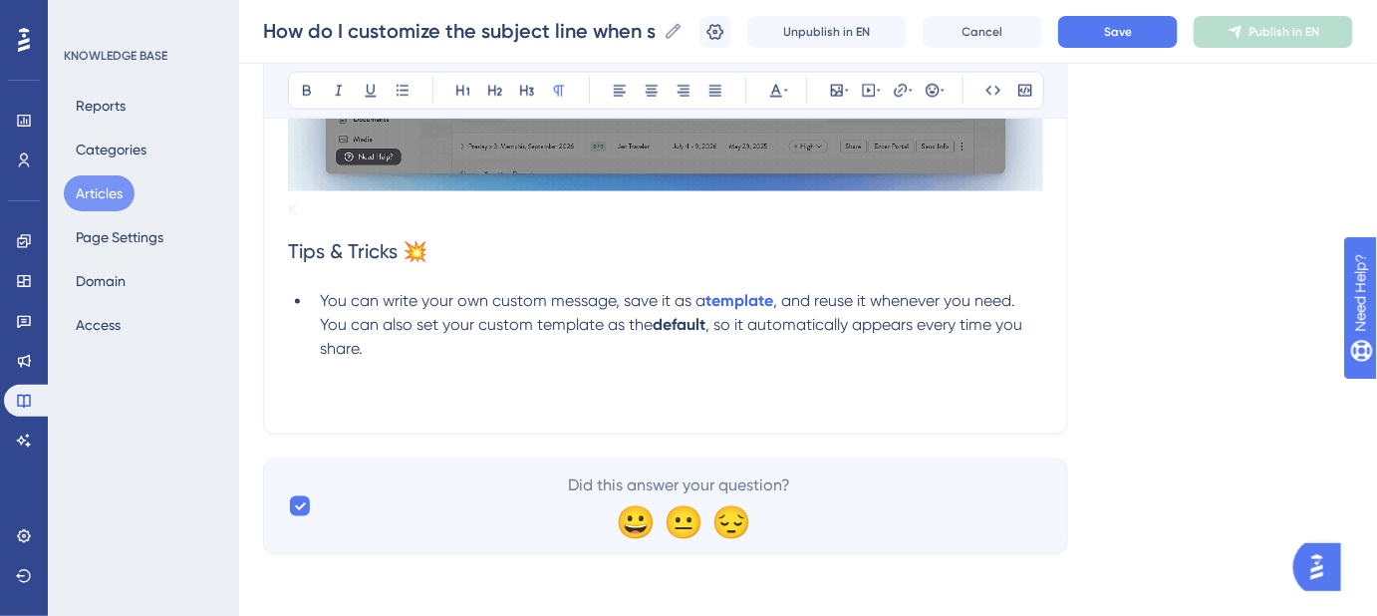
click at [545, 395] on p at bounding box center [665, 398] width 755 height 24
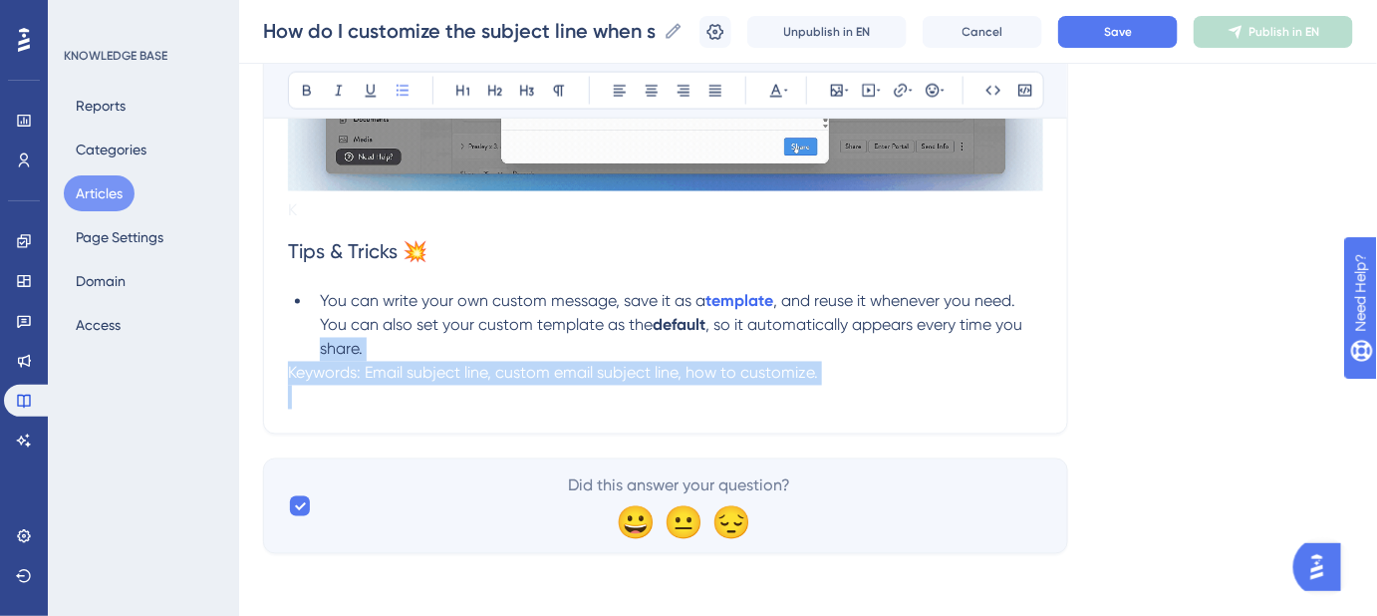
drag, startPoint x: 325, startPoint y: 353, endPoint x: 842, endPoint y: 449, distance: 526.2
click at [399, 342] on li "You can write your own custom message, save it as a template , and reuse it whe…" at bounding box center [678, 326] width 732 height 72
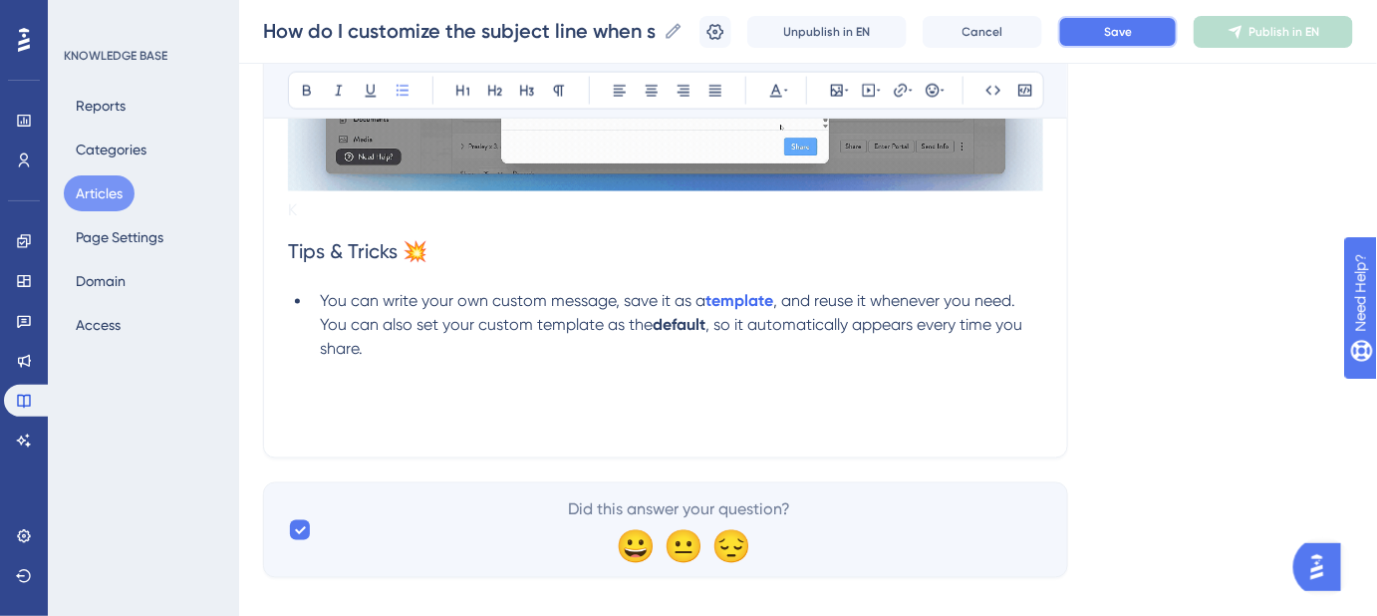
click at [1132, 36] on span "Save" at bounding box center [1118, 32] width 28 height 16
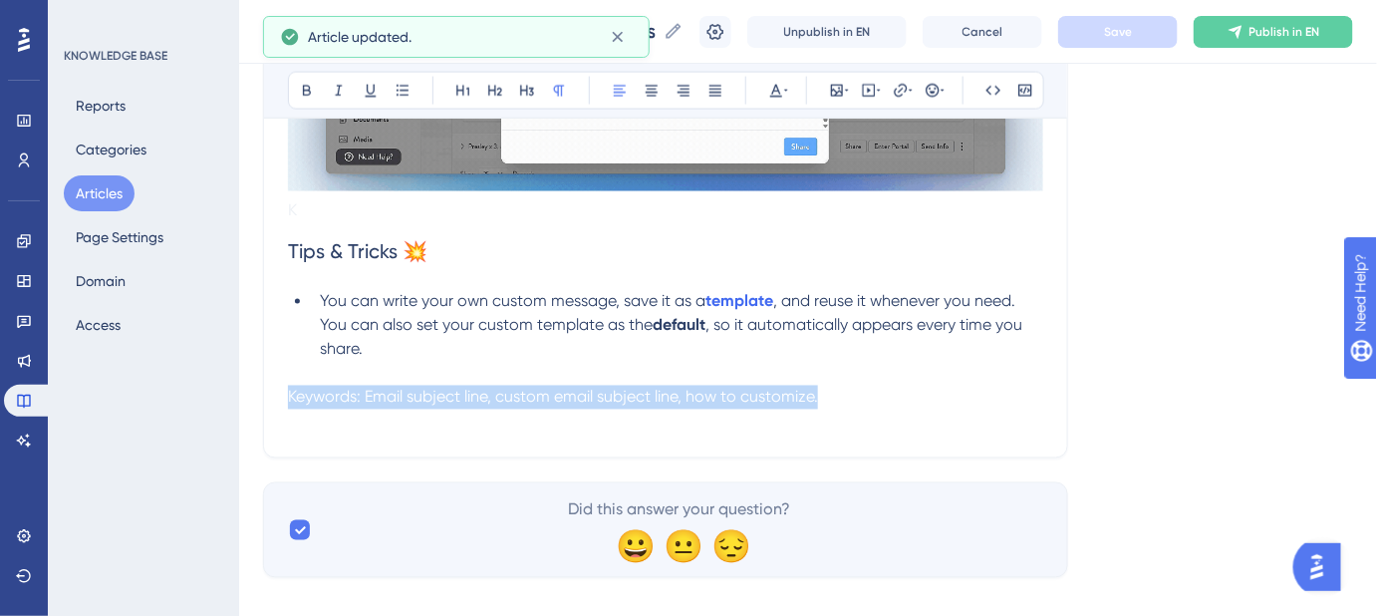
drag, startPoint x: 927, startPoint y: 401, endPoint x: 279, endPoint y: 396, distance: 647.8
click at [895, 395] on p "Keywords: Email subject line, custom email subject line, how to customize." at bounding box center [665, 398] width 755 height 24
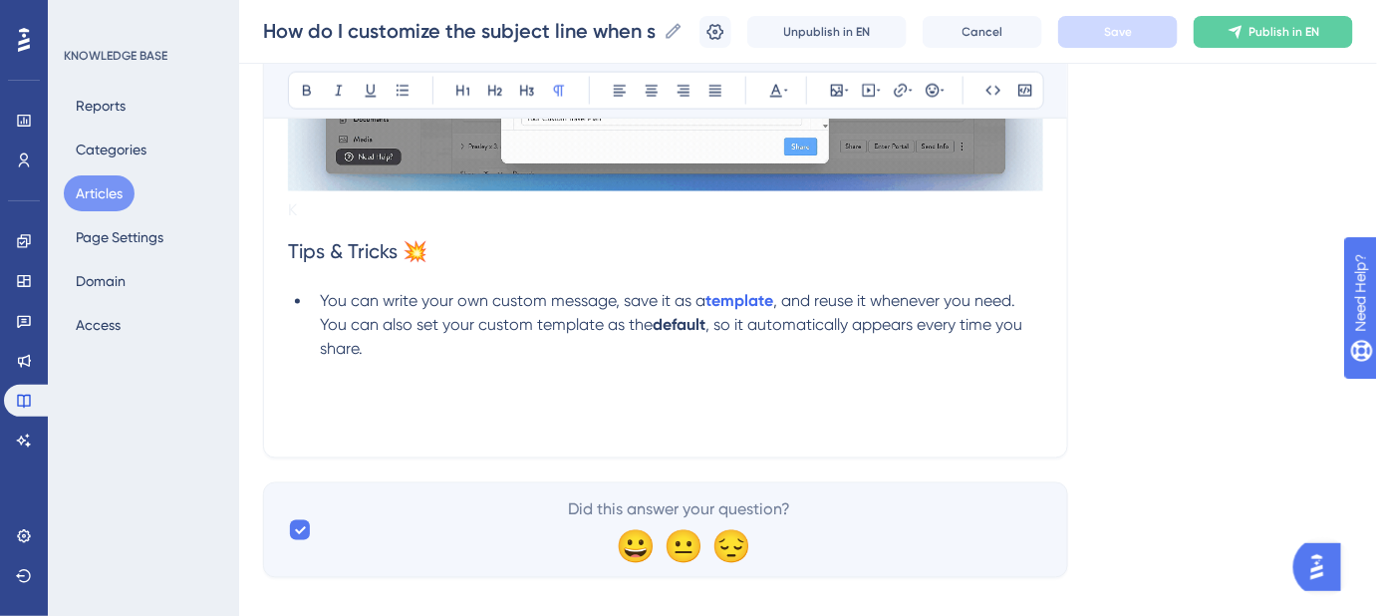
click at [440, 431] on p at bounding box center [665, 422] width 755 height 24
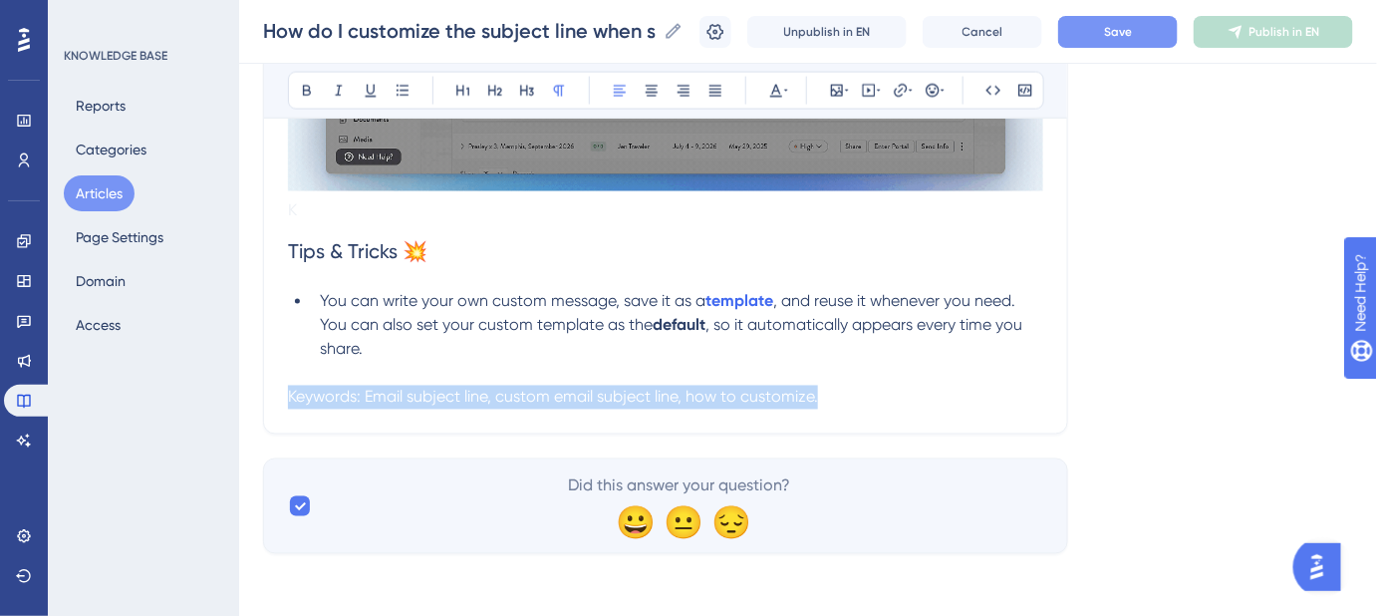
drag, startPoint x: 877, startPoint y: 400, endPoint x: 263, endPoint y: 405, distance: 613.9
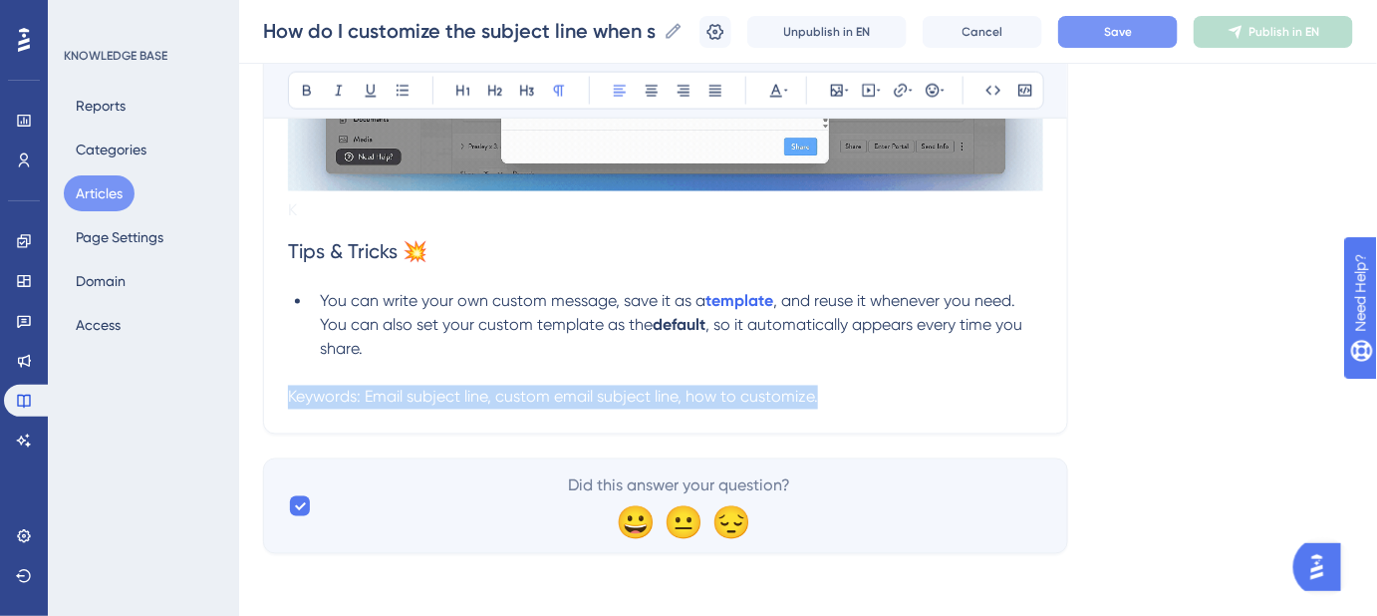
click at [1106, 28] on button "Save" at bounding box center [1118, 32] width 120 height 32
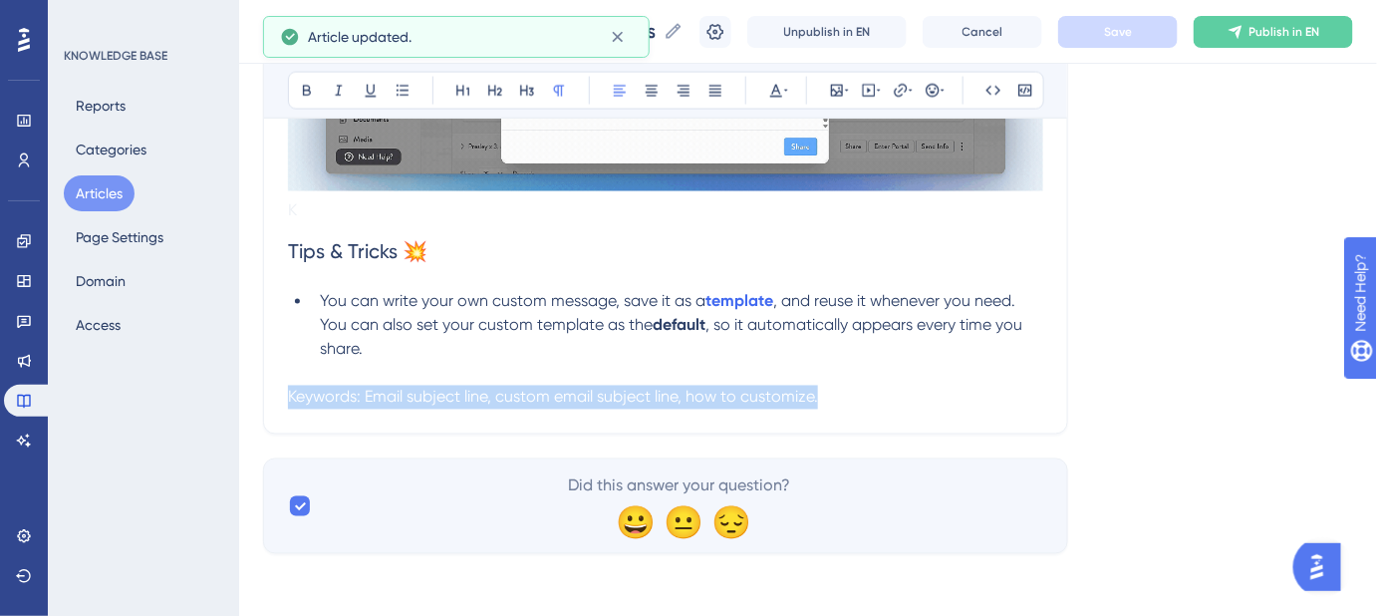
click at [965, 390] on p "Keywords: Email subject line, custom email subject line, how to customize." at bounding box center [665, 398] width 755 height 24
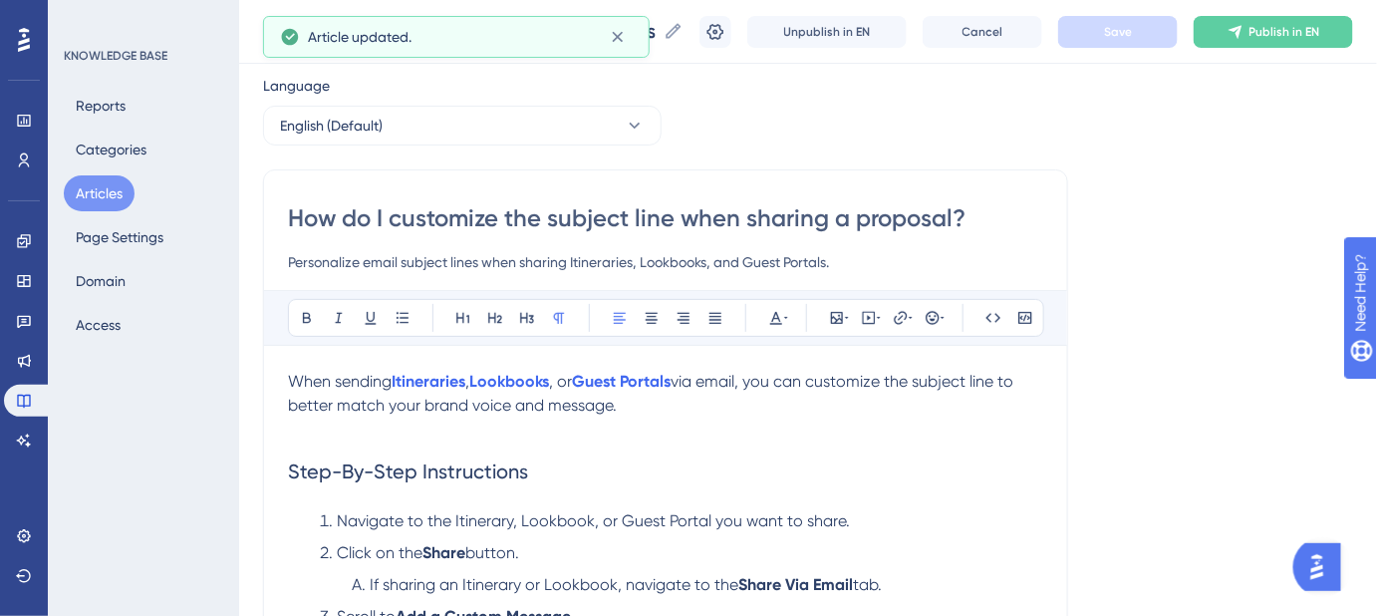
scroll to position [0, 0]
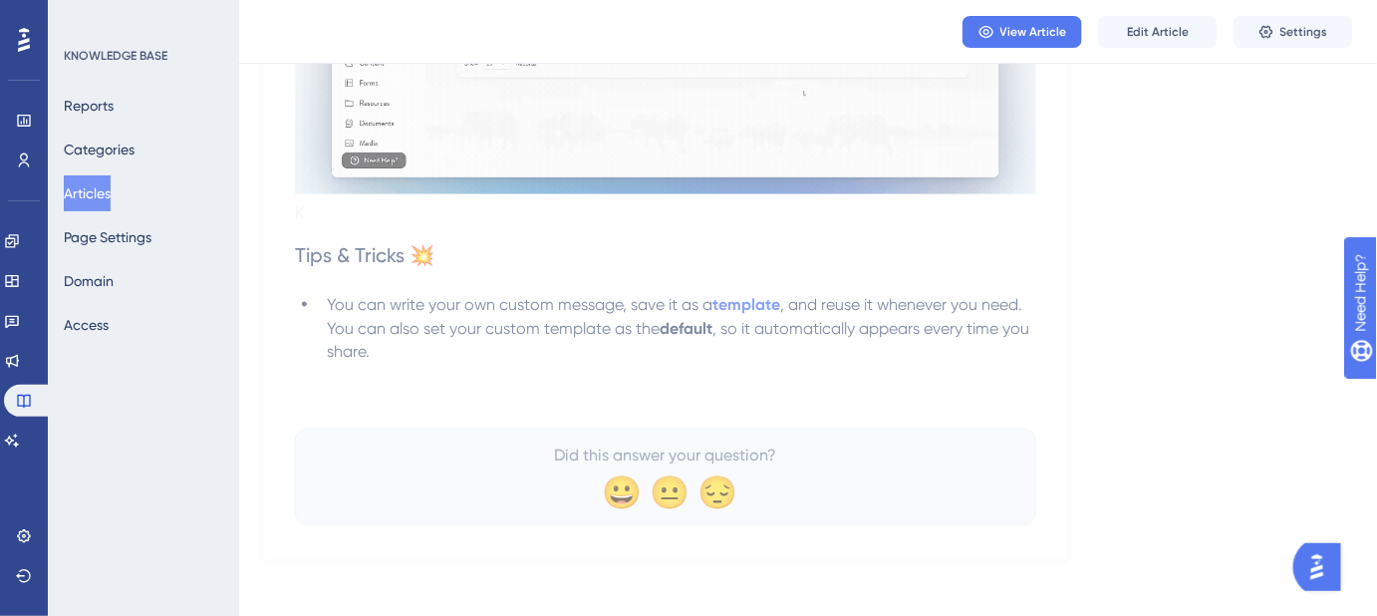
scroll to position [934, 0]
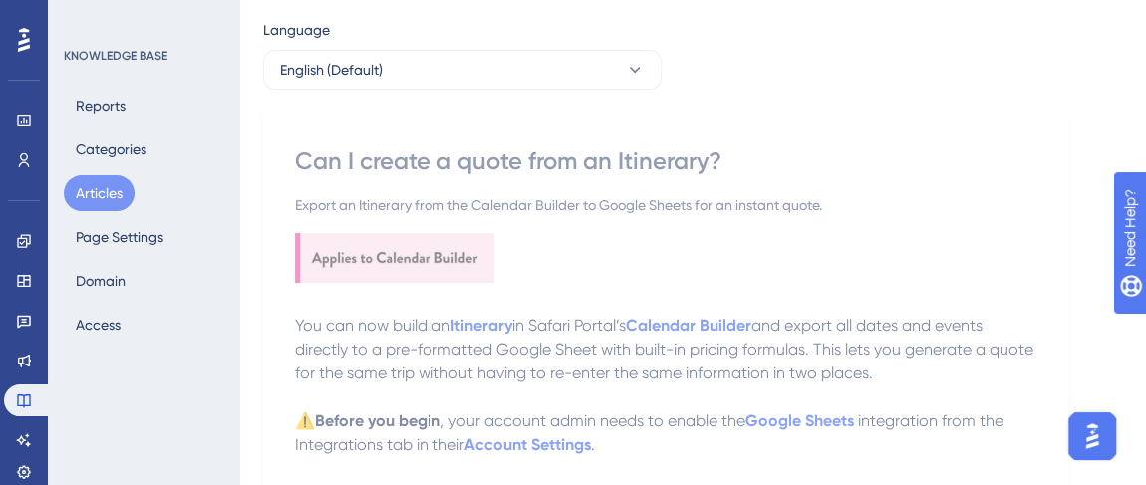
scroll to position [180, 0]
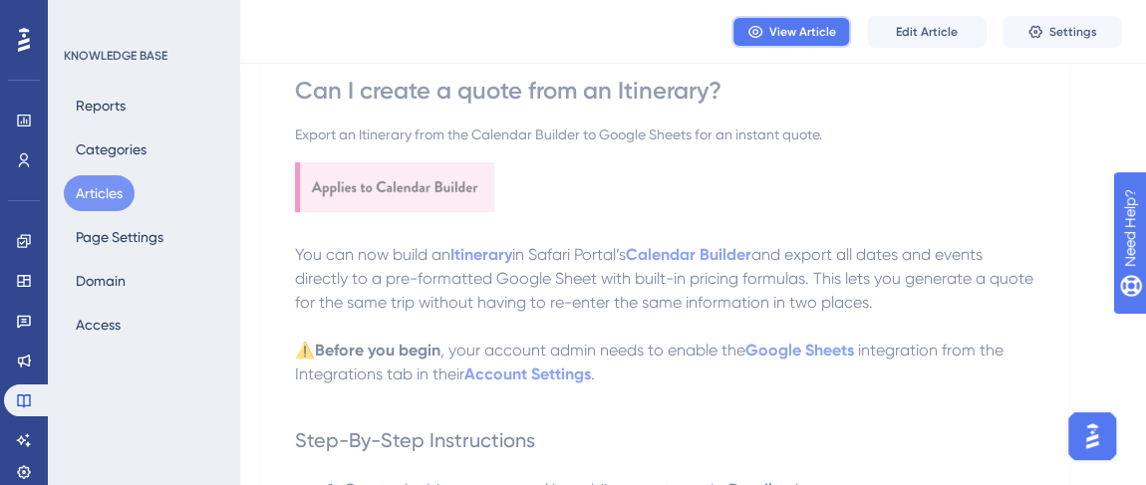
click at [792, 39] on span "View Article" at bounding box center [802, 32] width 67 height 16
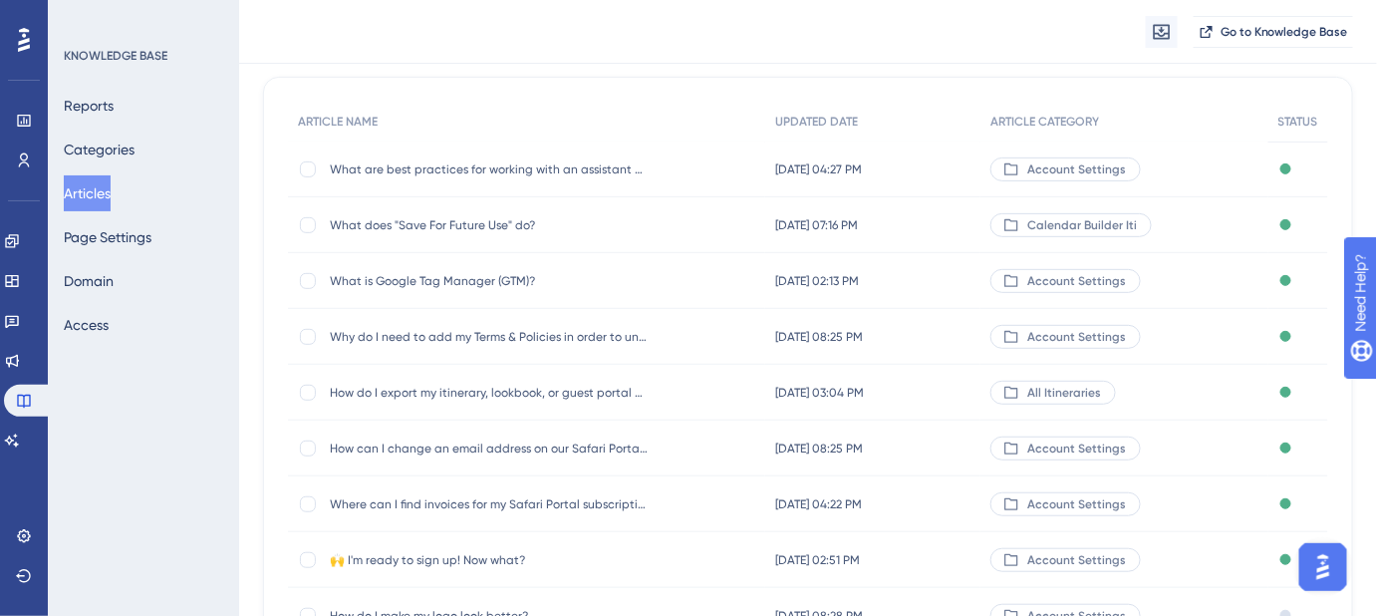
scroll to position [253, 0]
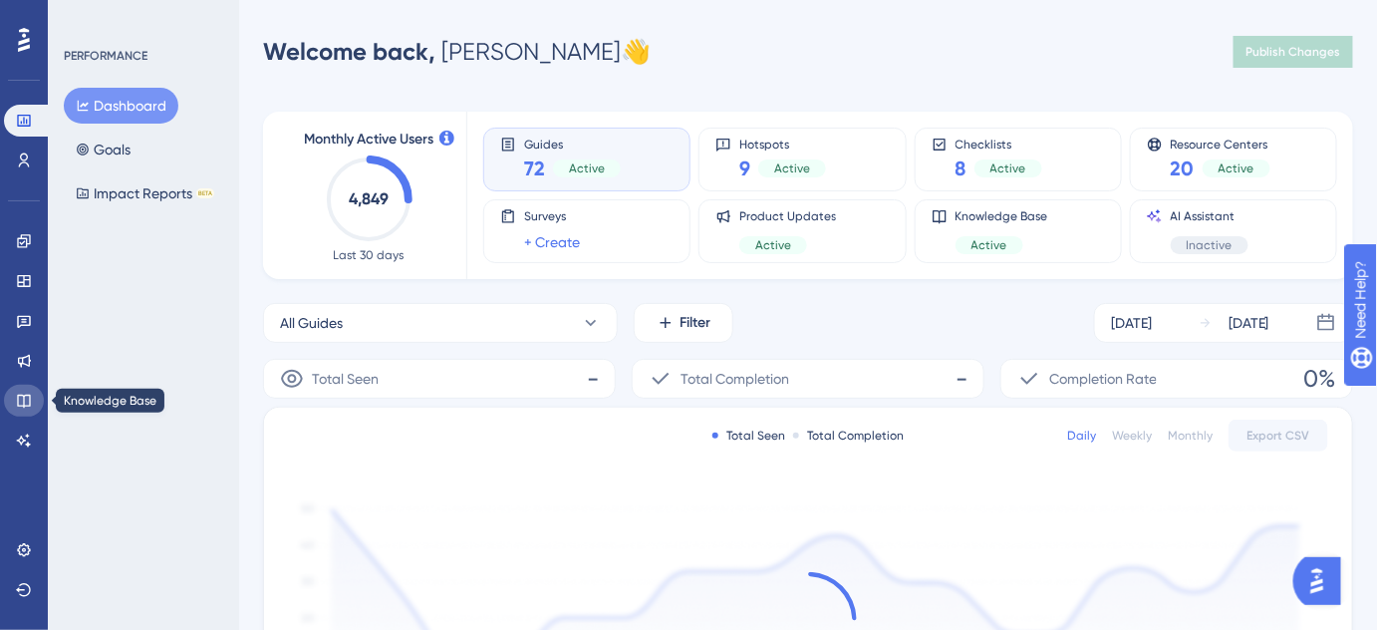
click at [16, 401] on icon at bounding box center [24, 401] width 16 height 16
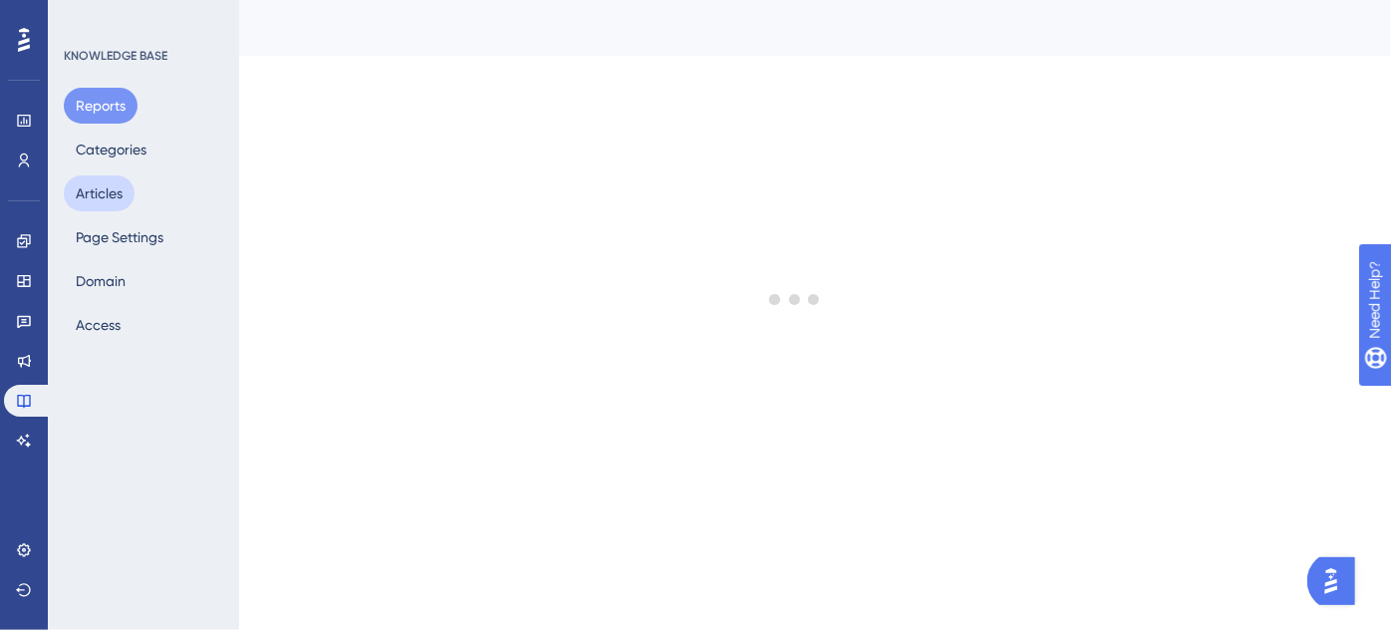
click at [93, 195] on button "Articles" at bounding box center [99, 193] width 71 height 36
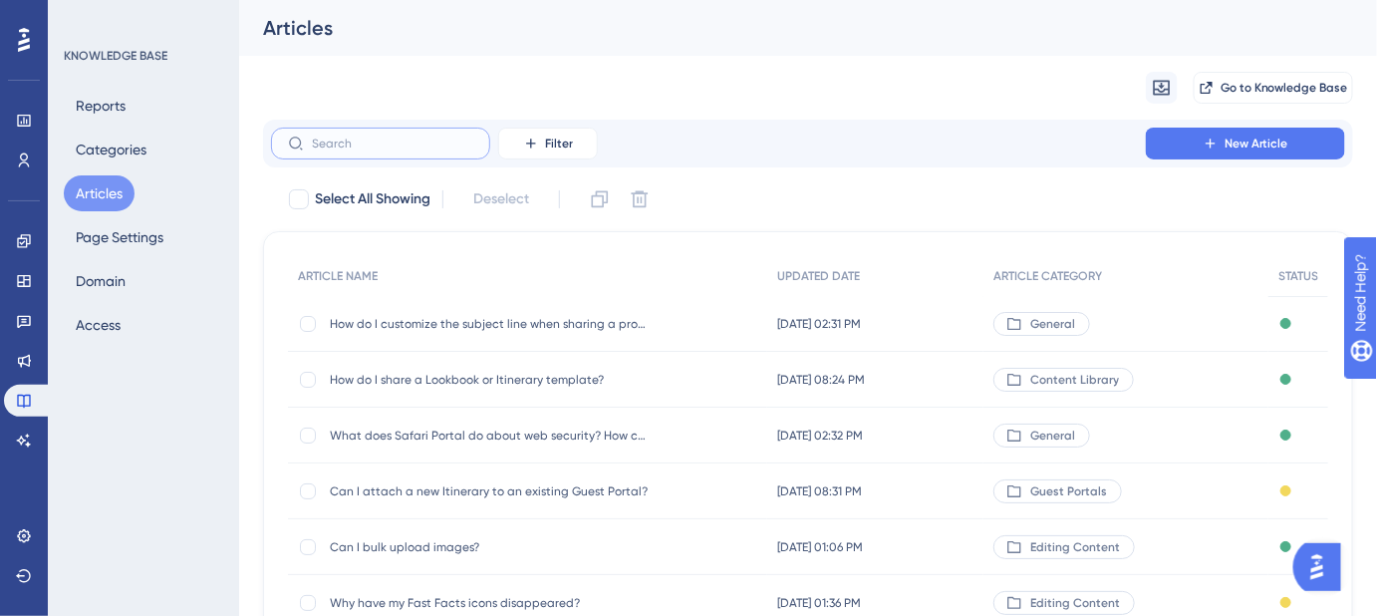
click at [375, 148] on input "text" at bounding box center [392, 144] width 161 height 14
paste input "How do I export my itinerary, lookbook, or guest portal as a PDF?"
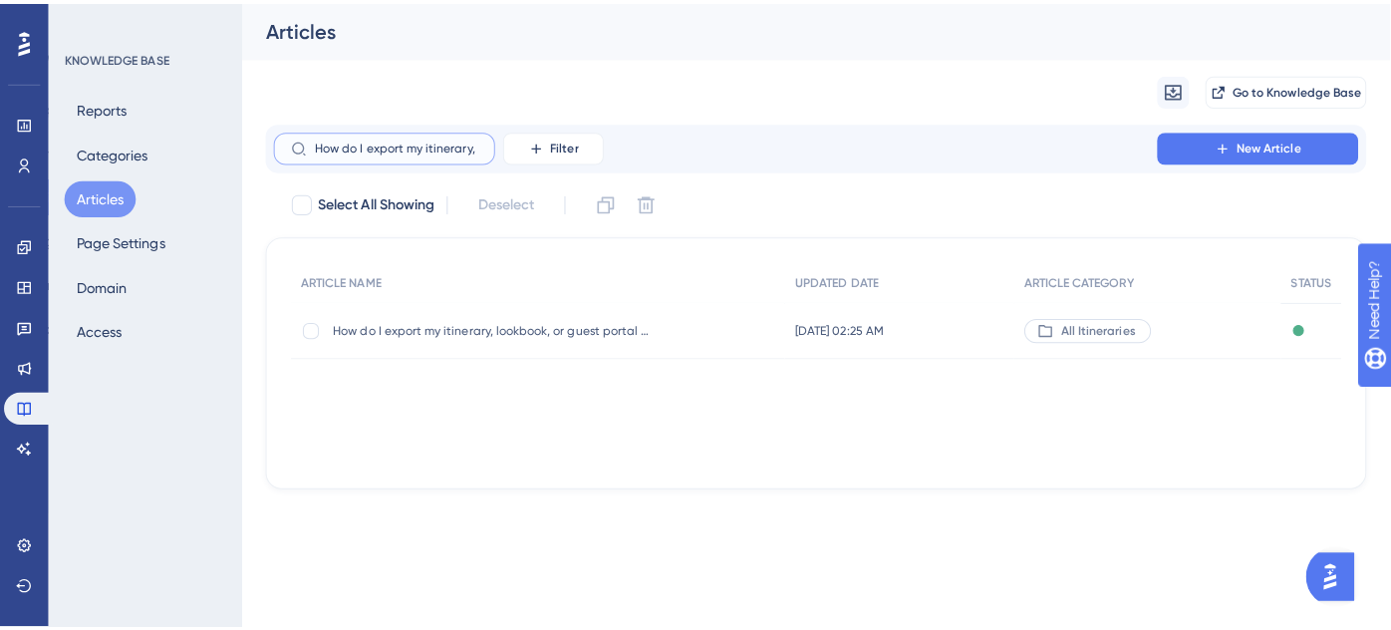
scroll to position [0, 192]
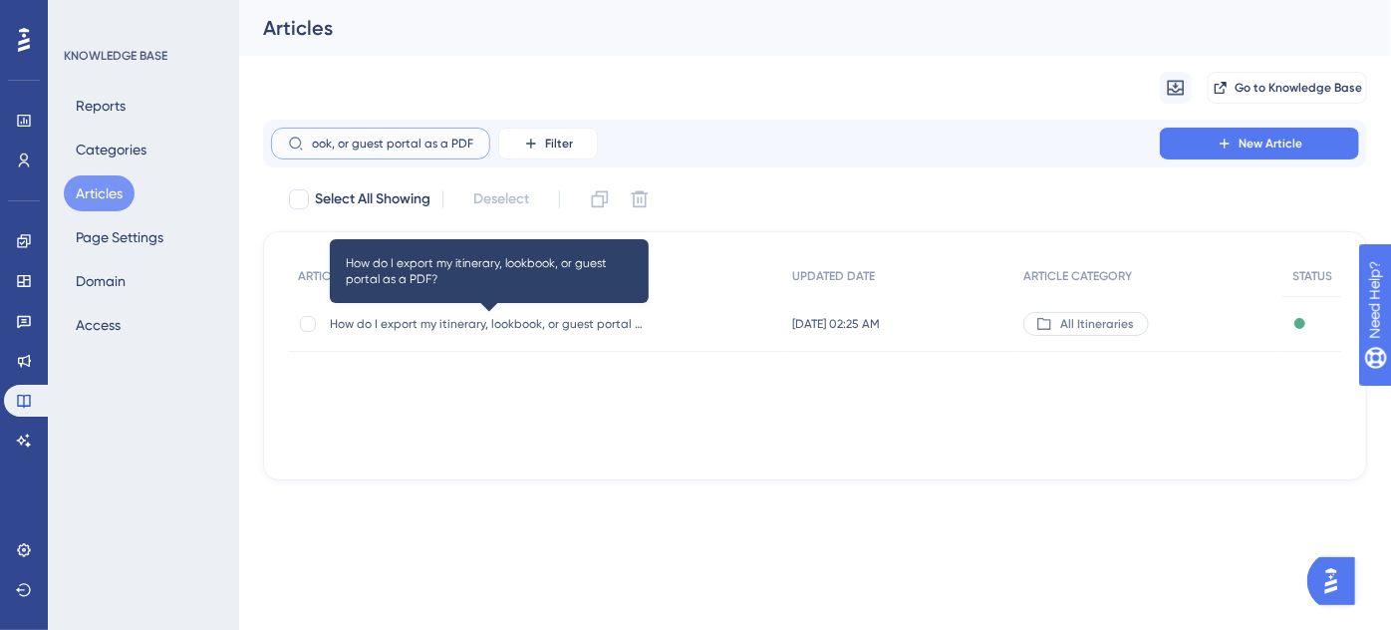
type input "How do I export my itinerary, lookbook, or guest portal as a PDF?"
click at [472, 322] on span "How do I export my itinerary, lookbook, or guest portal as a PDF?" at bounding box center [489, 324] width 319 height 16
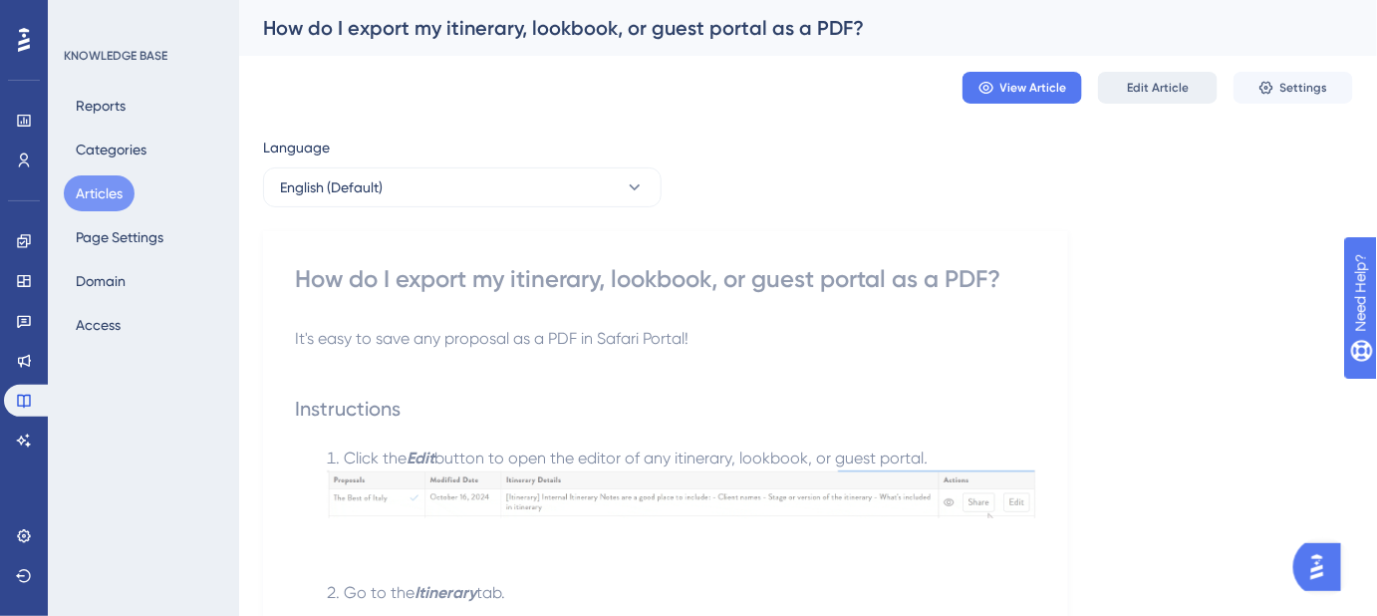
click at [1137, 96] on button "Edit Article" at bounding box center [1158, 88] width 120 height 32
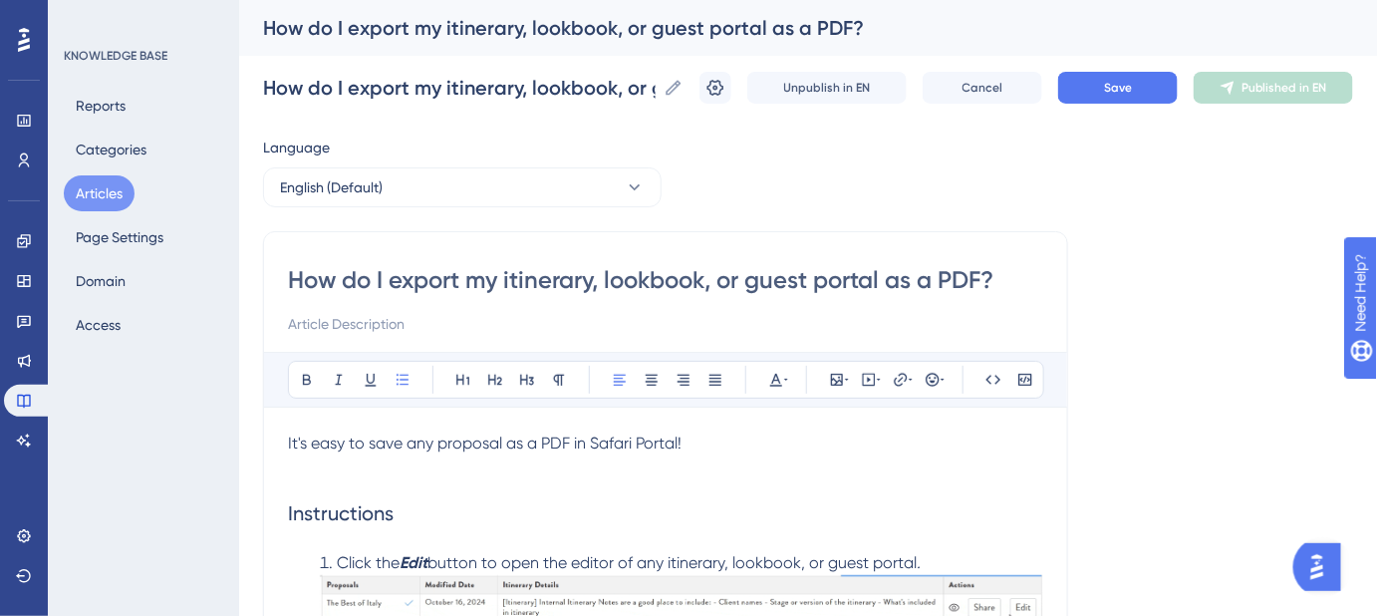
click at [515, 283] on input "How do I export my itinerary, lookbook, or guest portal as a PDF?" at bounding box center [665, 280] width 755 height 32
type input "How do I export my Itinerary, lookbook, or guest portal as a PDF?"
click at [622, 278] on input "How do I export my Itinerary, lookbook, or guest portal as a PDF?" at bounding box center [665, 280] width 755 height 32
click at [616, 278] on input "How do I export my Itinerary, lookbook, or guest portal as a PDF?" at bounding box center [665, 280] width 755 height 32
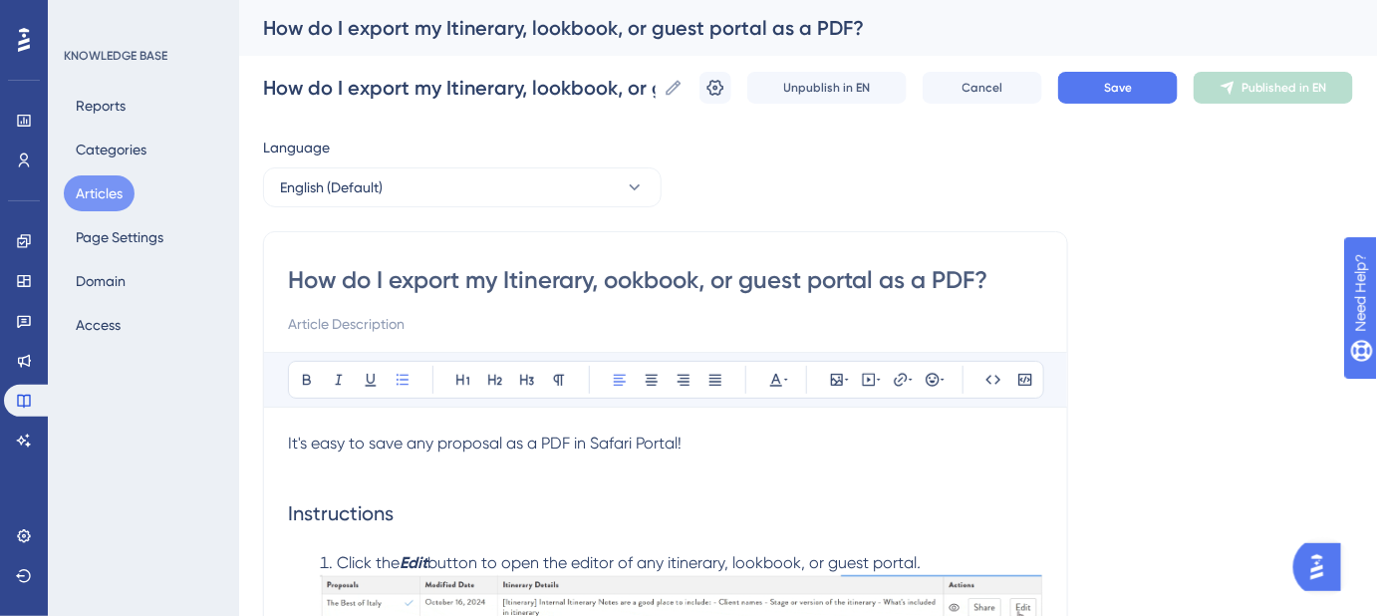
type input "How do I export my Itinerary, Lookbook, or guest portal as a PDF?"
click at [767, 279] on input "How do I export my Itinerary, Lookbook, or guest portal as a PDF?" at bounding box center [665, 280] width 755 height 32
type input "How do I export my Itinerary, Lookbook, or uest portal as a PDF?"
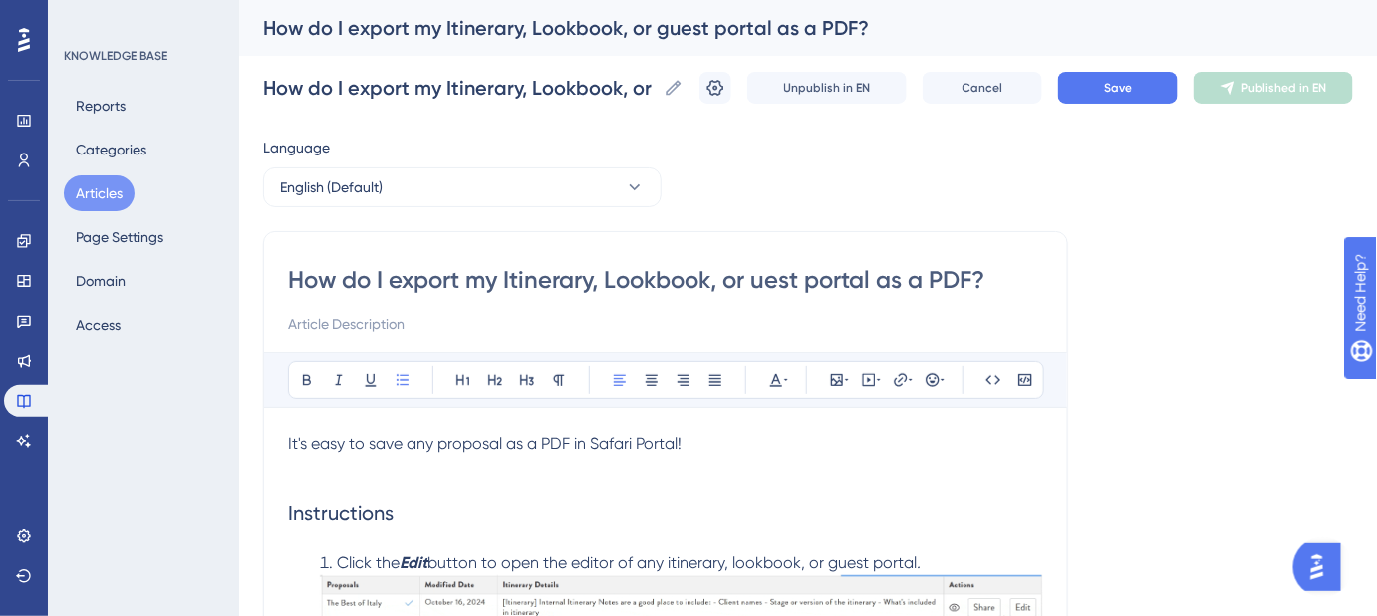
type input "How do I export my Itinerary, Lookbook, or Guest portal as a PDF?"
click at [840, 280] on input "How do I export my Itinerary, Lookbook, or Guest portal as a PDF?" at bounding box center [665, 280] width 755 height 32
type input "How do I export my Itinerary, Lookbook, or Guest Portal as a PDF?"
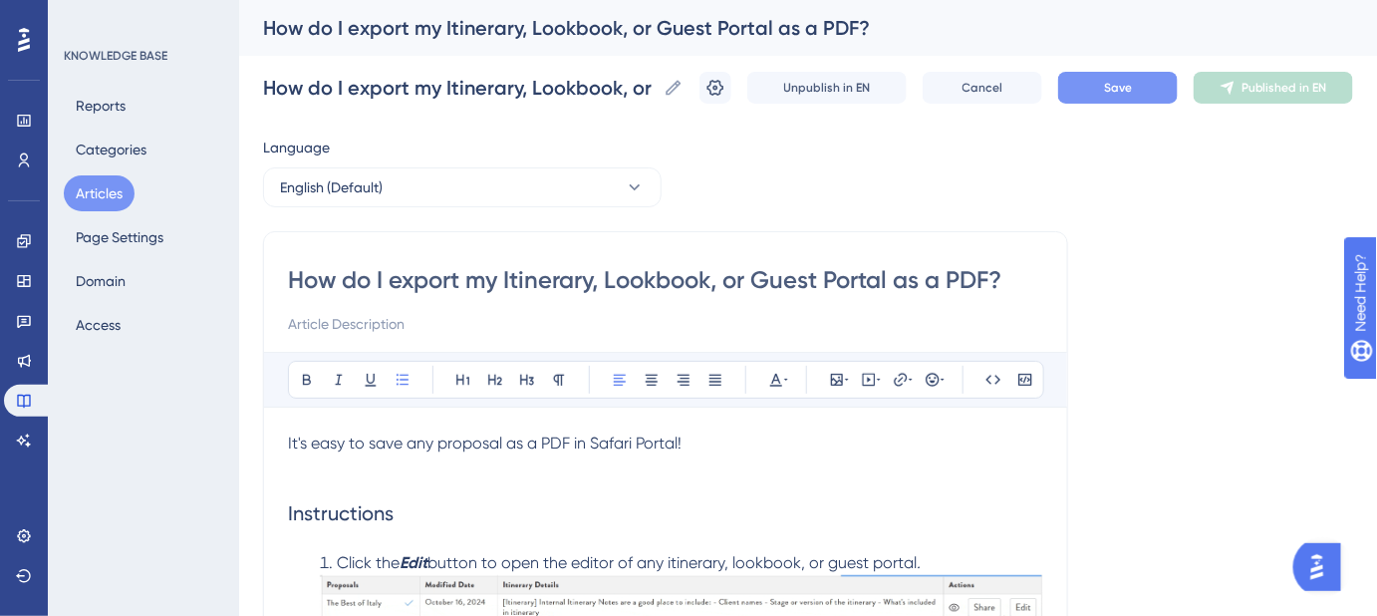
type input "How do I export my Itinerary, Lookbook, or Guest Portal as a PDF?"
click at [1113, 98] on button "Save" at bounding box center [1118, 88] width 120 height 32
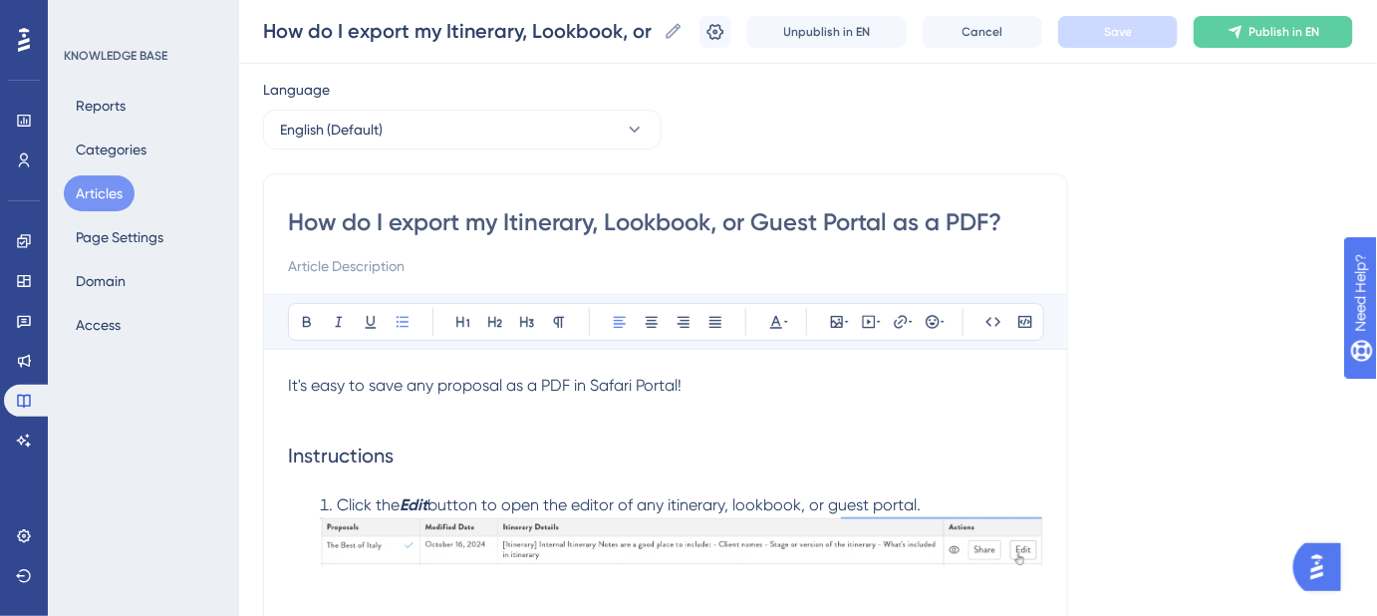
scroll to position [180, 0]
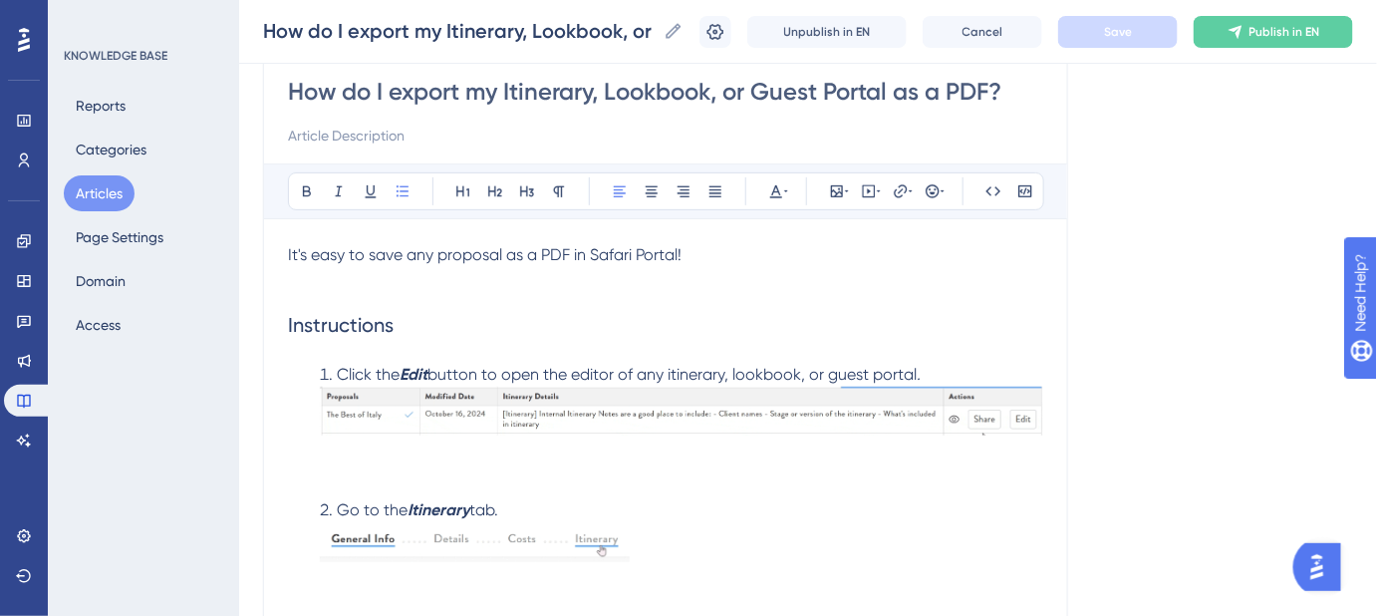
click at [381, 90] on input "How do I export my Itinerary, Lookbook, or Guest Portal as a PDF?" at bounding box center [665, 92] width 755 height 32
click at [409, 136] on input at bounding box center [665, 136] width 755 height 24
paste input "Step-by-[PERSON_NAME] to exporting your plans as a PDF."
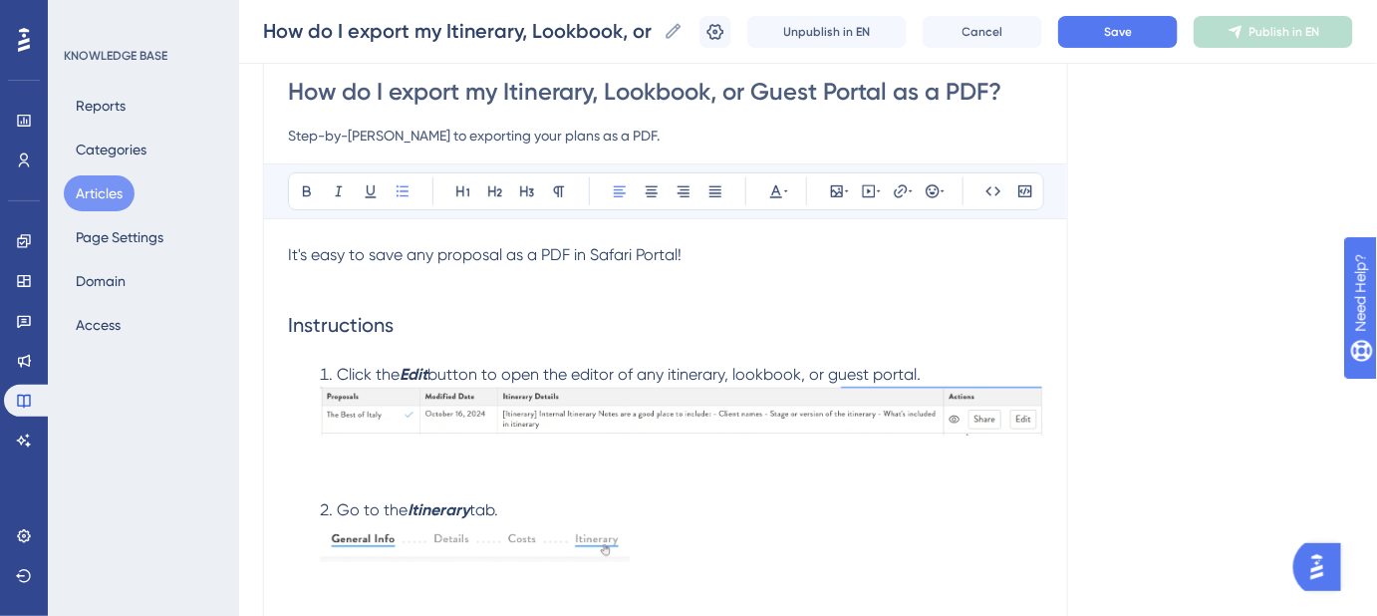
click at [535, 137] on input "Step-by-[PERSON_NAME] to exporting your plans as a PDF." at bounding box center [665, 136] width 755 height 24
type input "Step-by-[PERSON_NAME] to exporting your proposals and Guest Portals as a PDF."
click at [1132, 38] on span "Save" at bounding box center [1118, 32] width 28 height 16
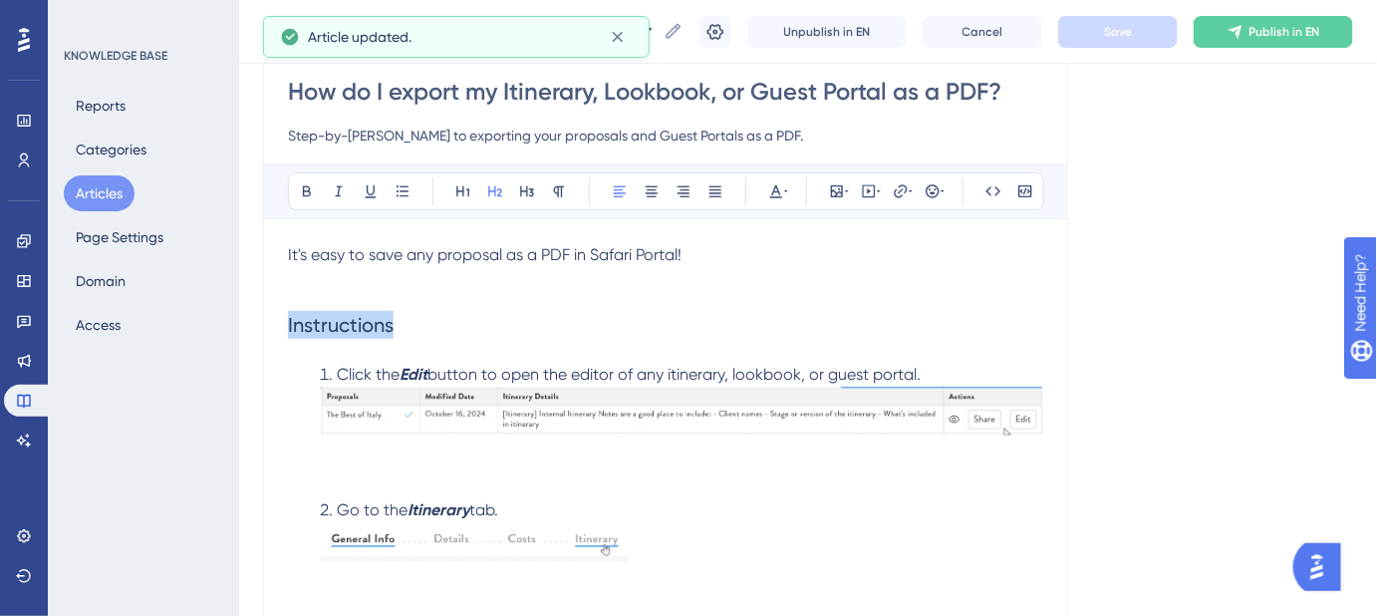
drag, startPoint x: 410, startPoint y: 326, endPoint x: 229, endPoint y: 326, distance: 180.4
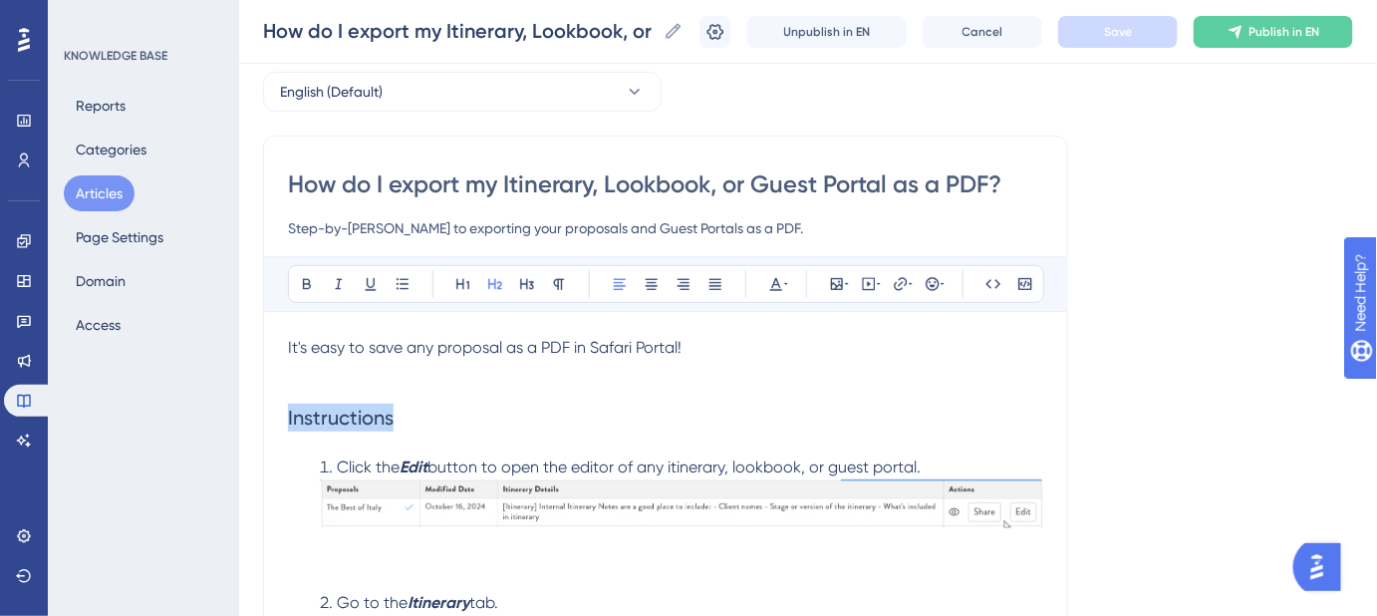
scroll to position [78, 0]
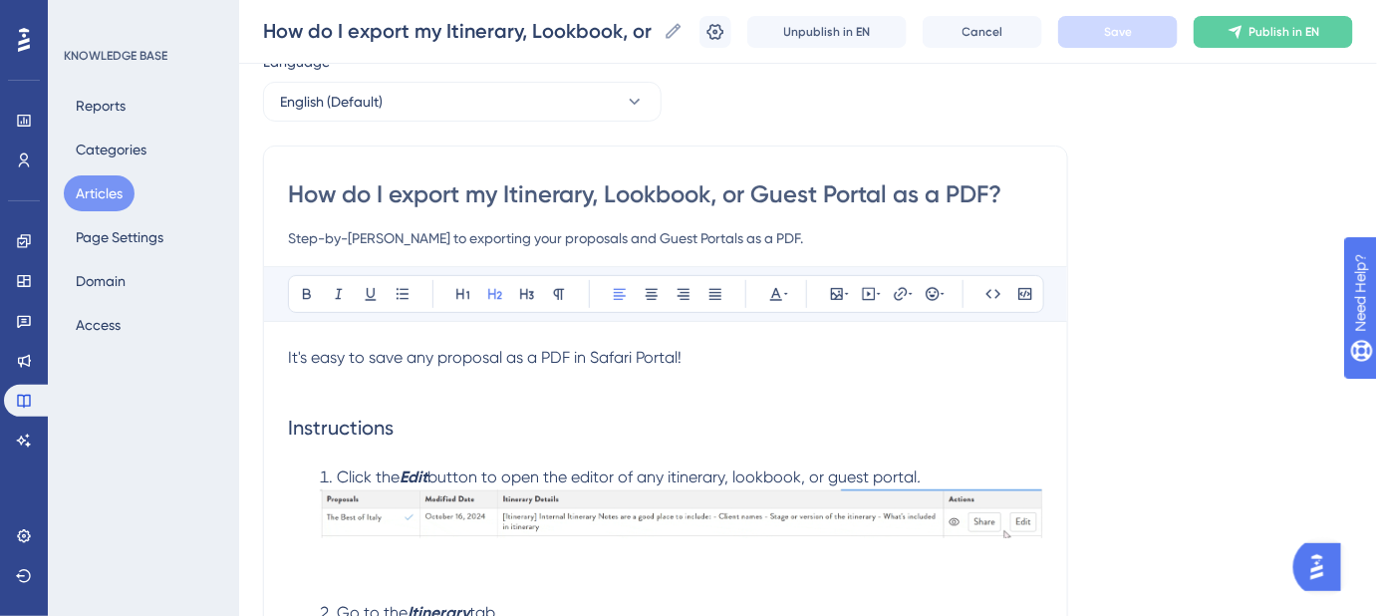
click at [288, 420] on span "Instructions" at bounding box center [341, 428] width 106 height 24
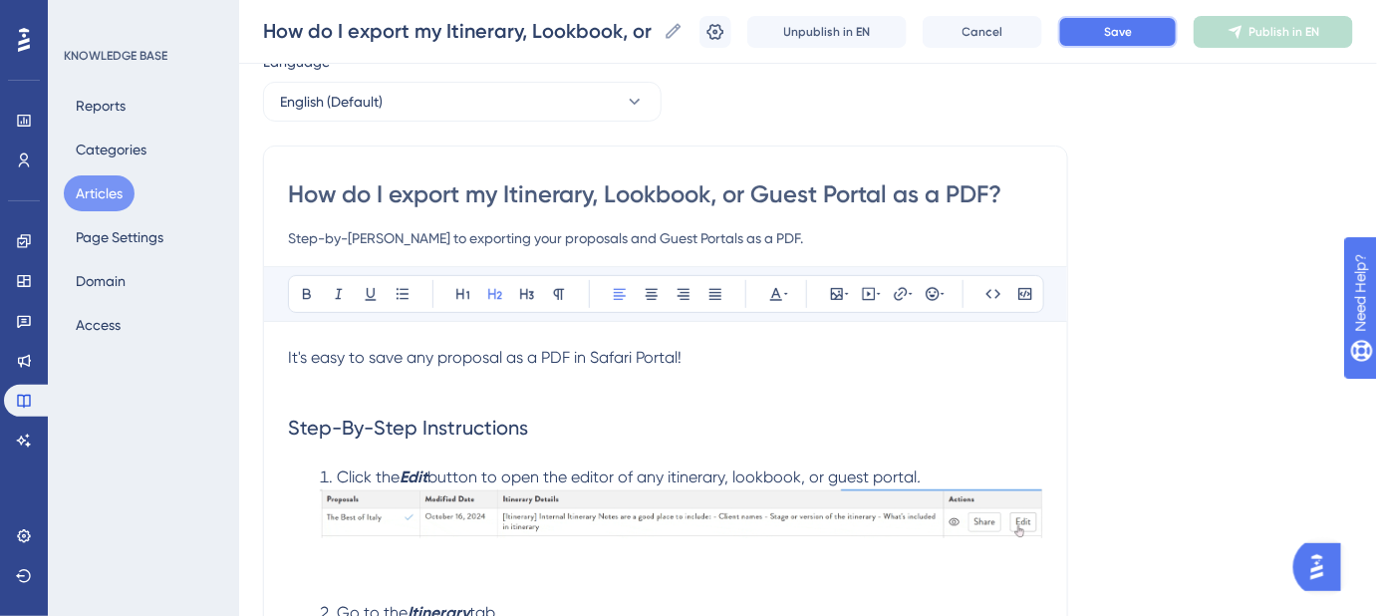
click at [1110, 38] on button "Save" at bounding box center [1118, 32] width 120 height 32
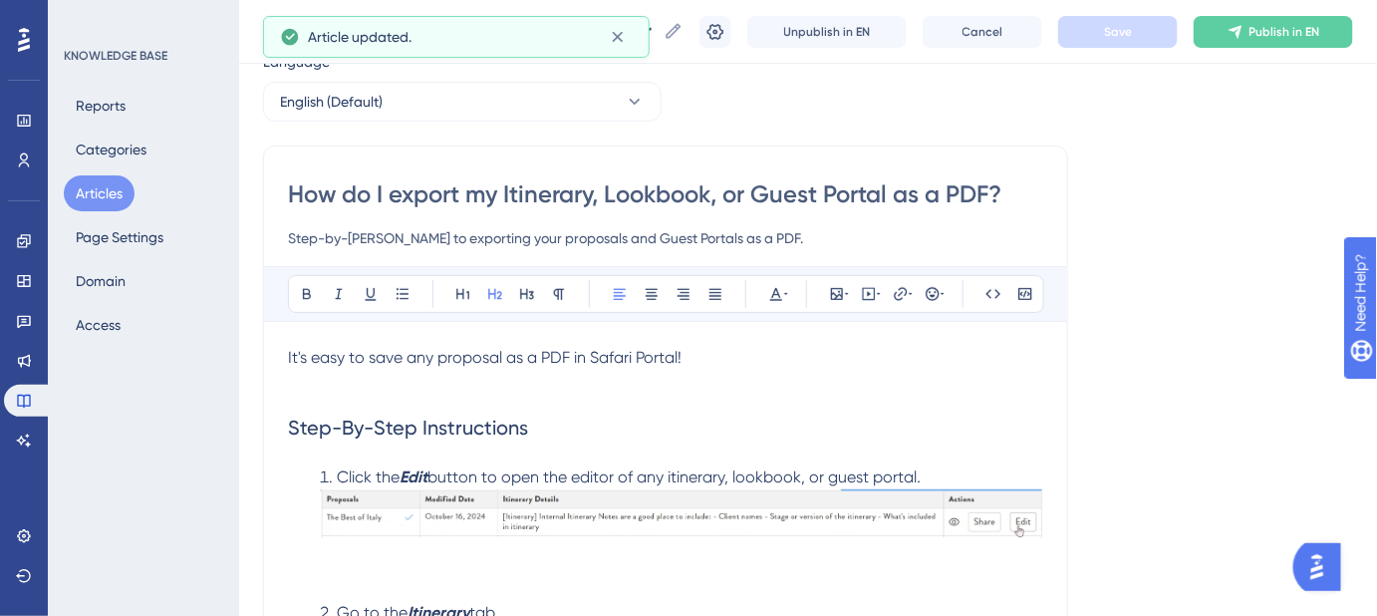
scroll to position [168, 0]
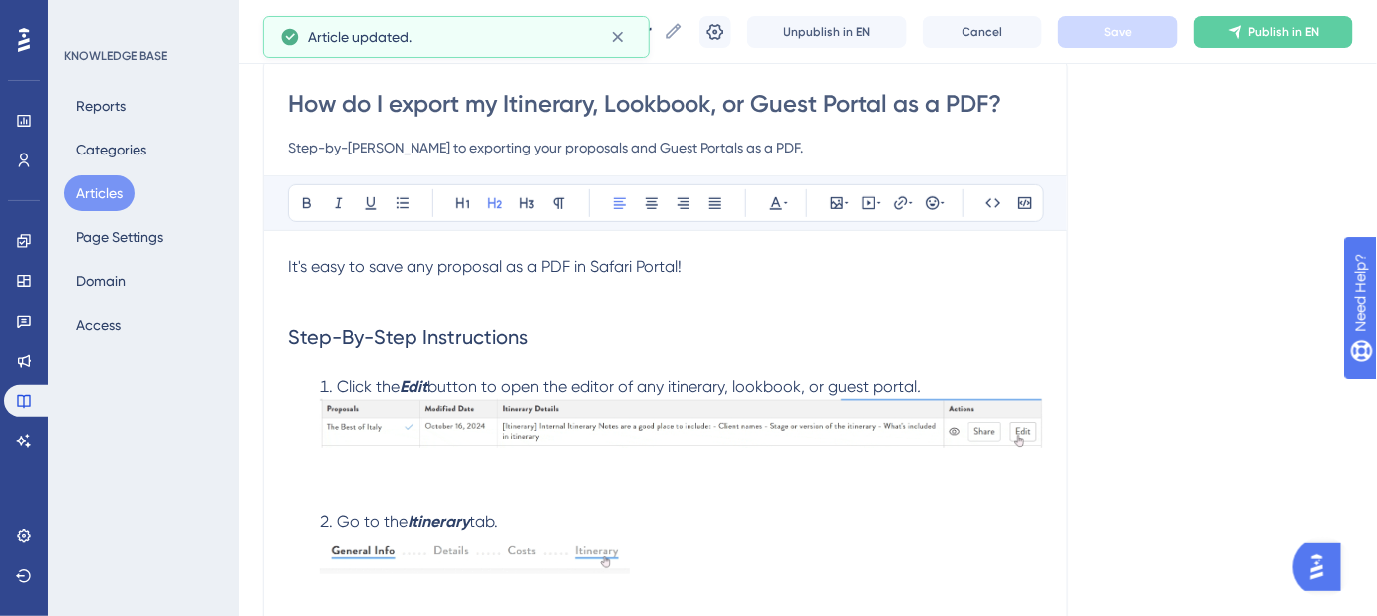
click at [933, 409] on img at bounding box center [682, 423] width 724 height 49
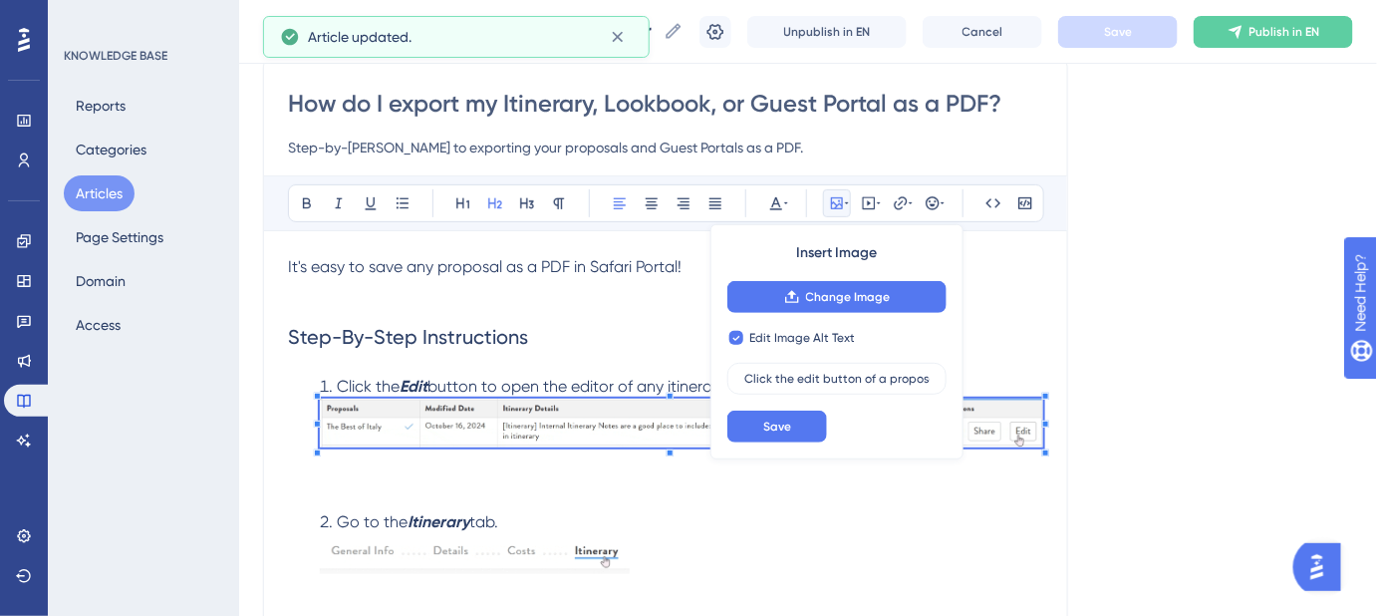
checkbox input "false"
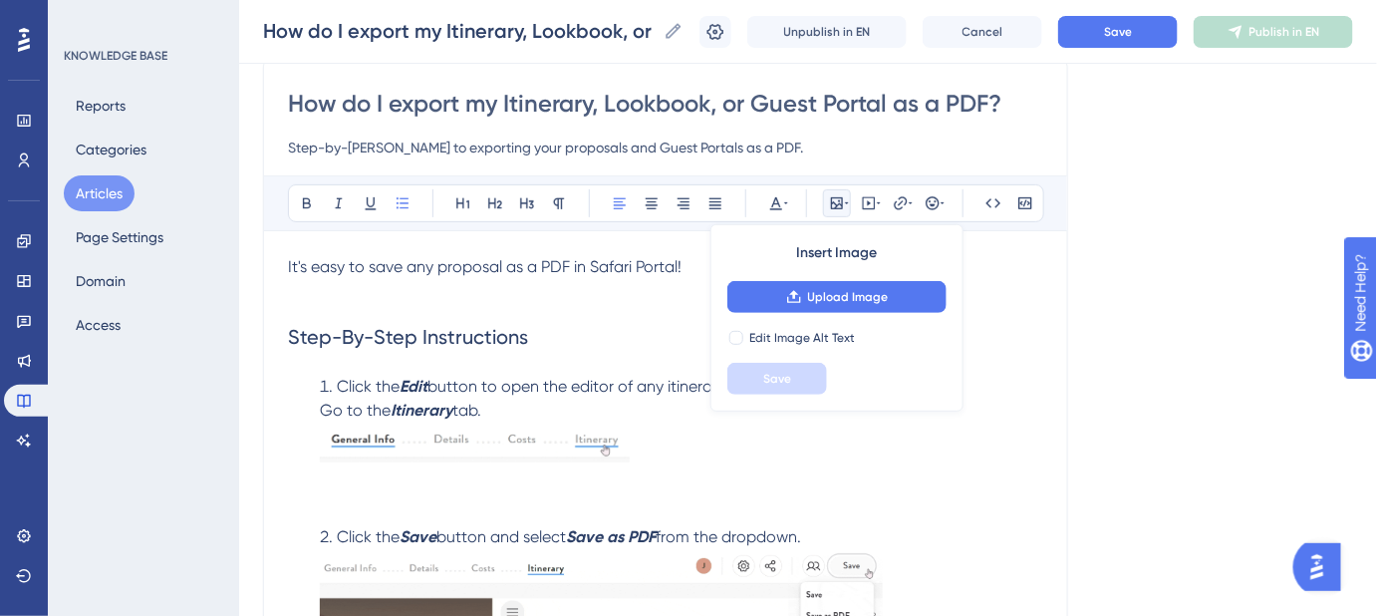
click at [547, 453] on img at bounding box center [475, 443] width 310 height 40
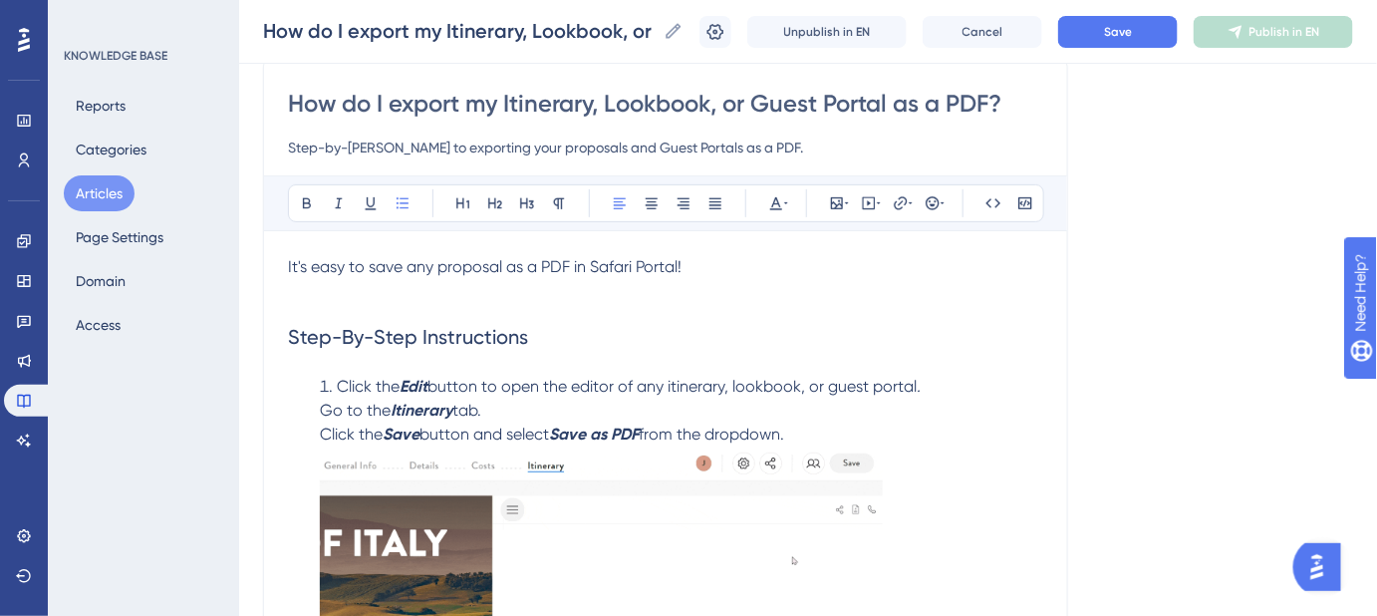
click at [510, 498] on img at bounding box center [601, 583] width 563 height 274
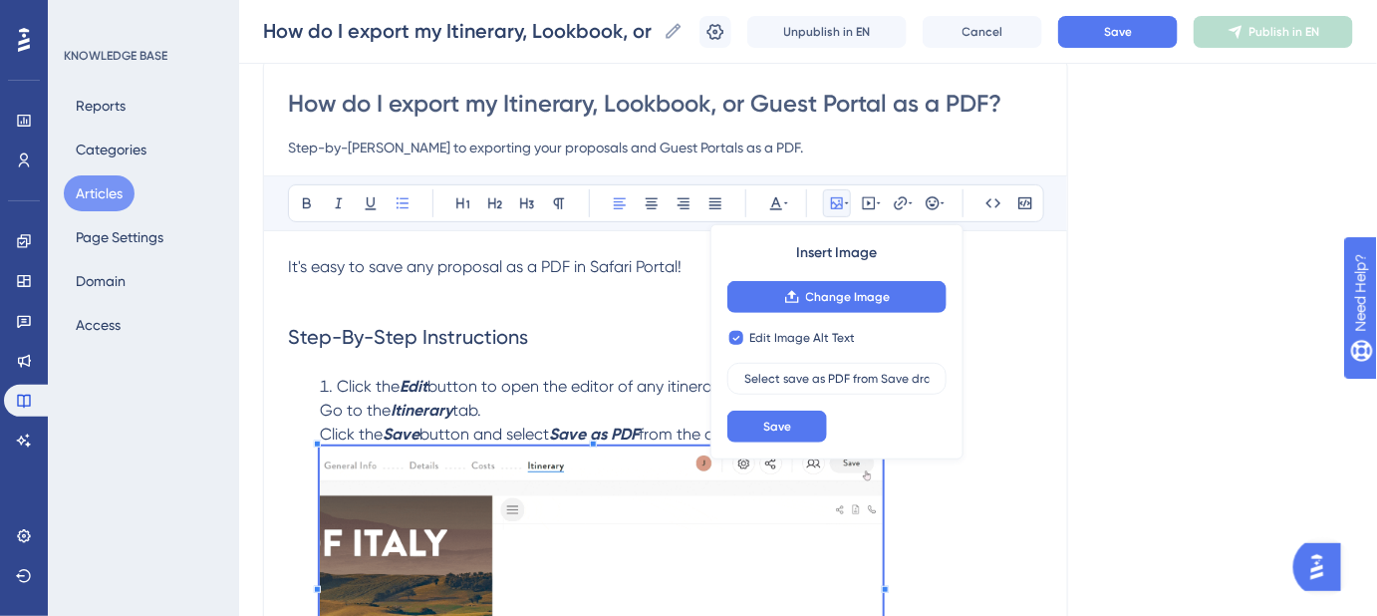
checkbox input "false"
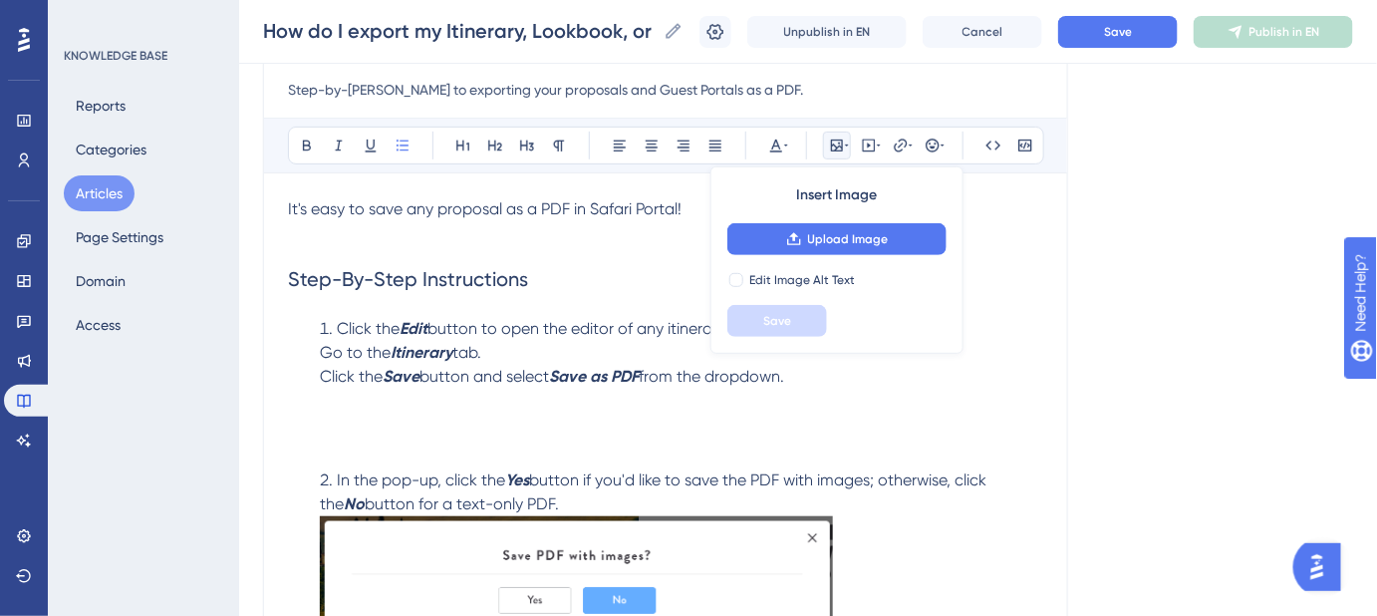
scroll to position [350, 0]
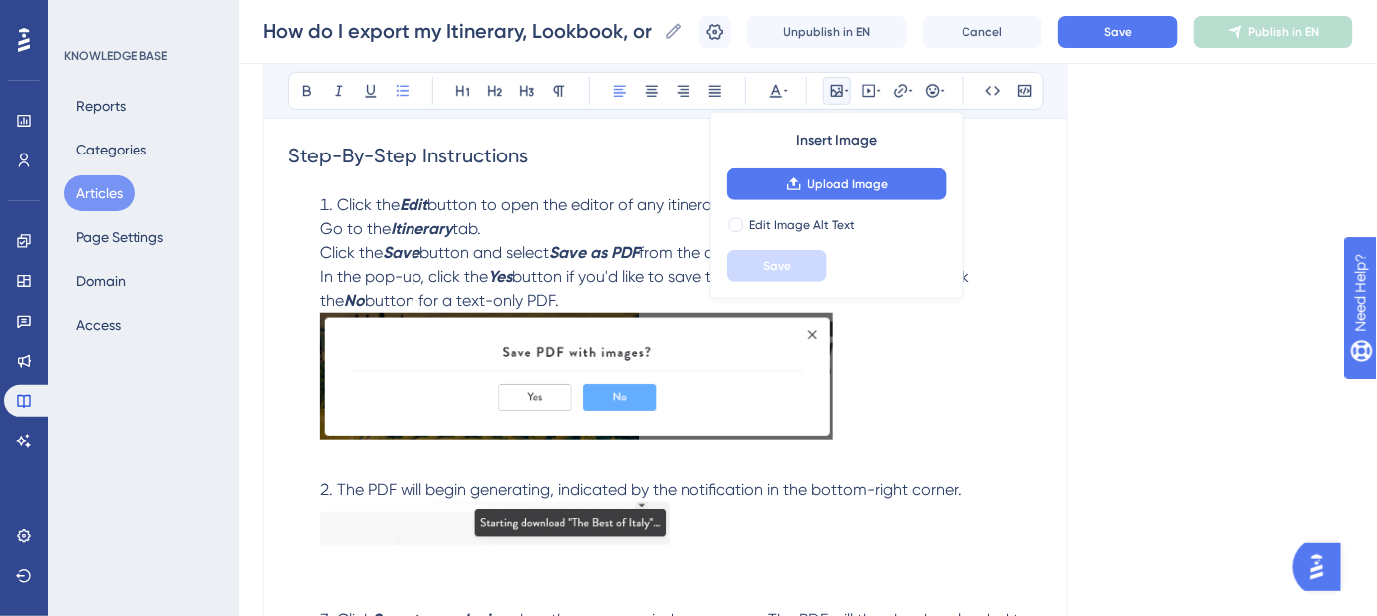
click at [699, 362] on img at bounding box center [576, 376] width 513 height 127
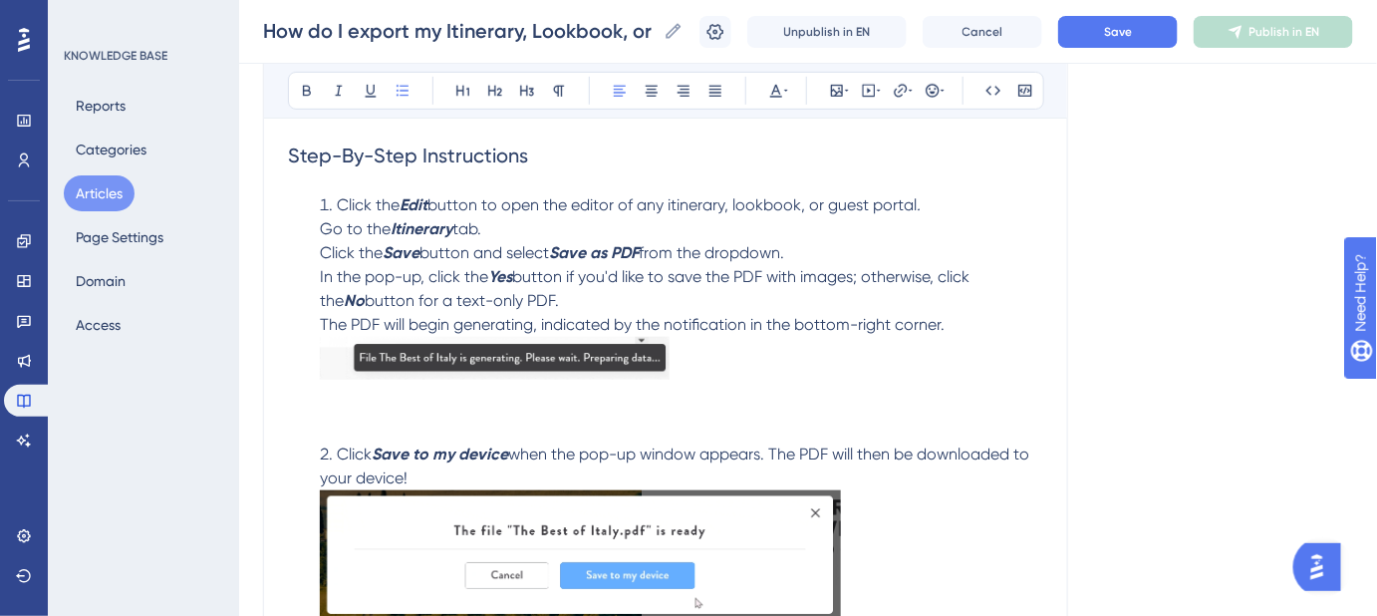
click at [605, 358] on img at bounding box center [495, 358] width 350 height 43
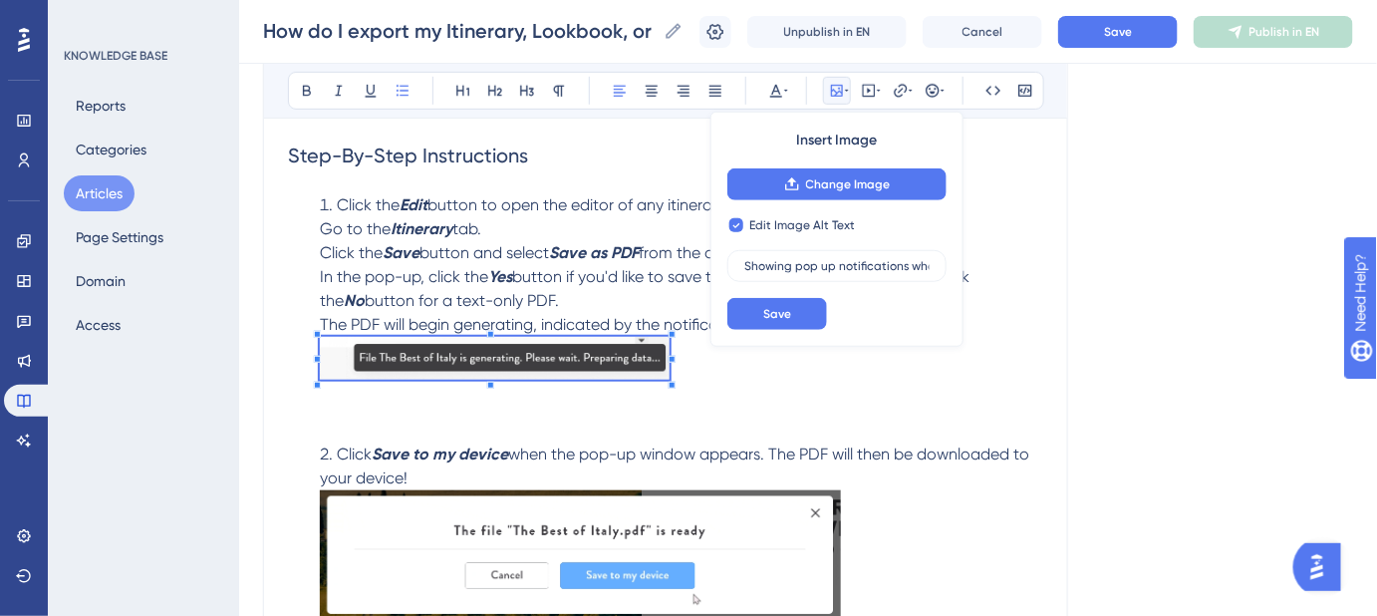
checkbox input "false"
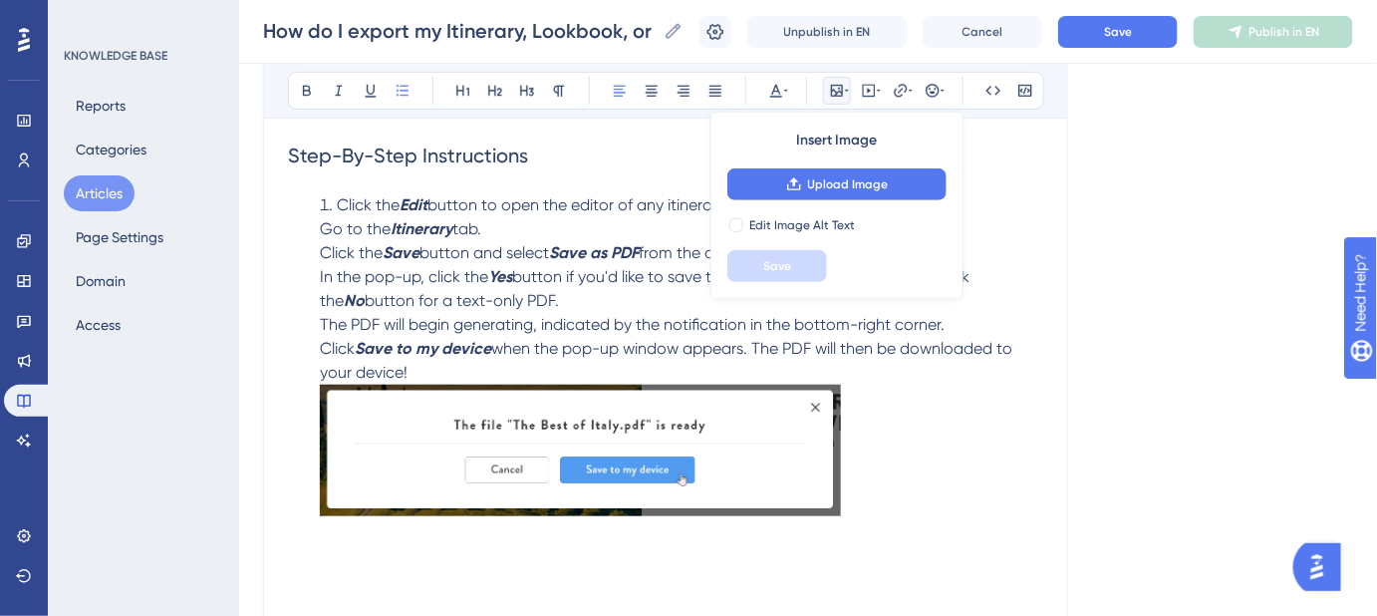
click at [611, 408] on img at bounding box center [580, 451] width 521 height 132
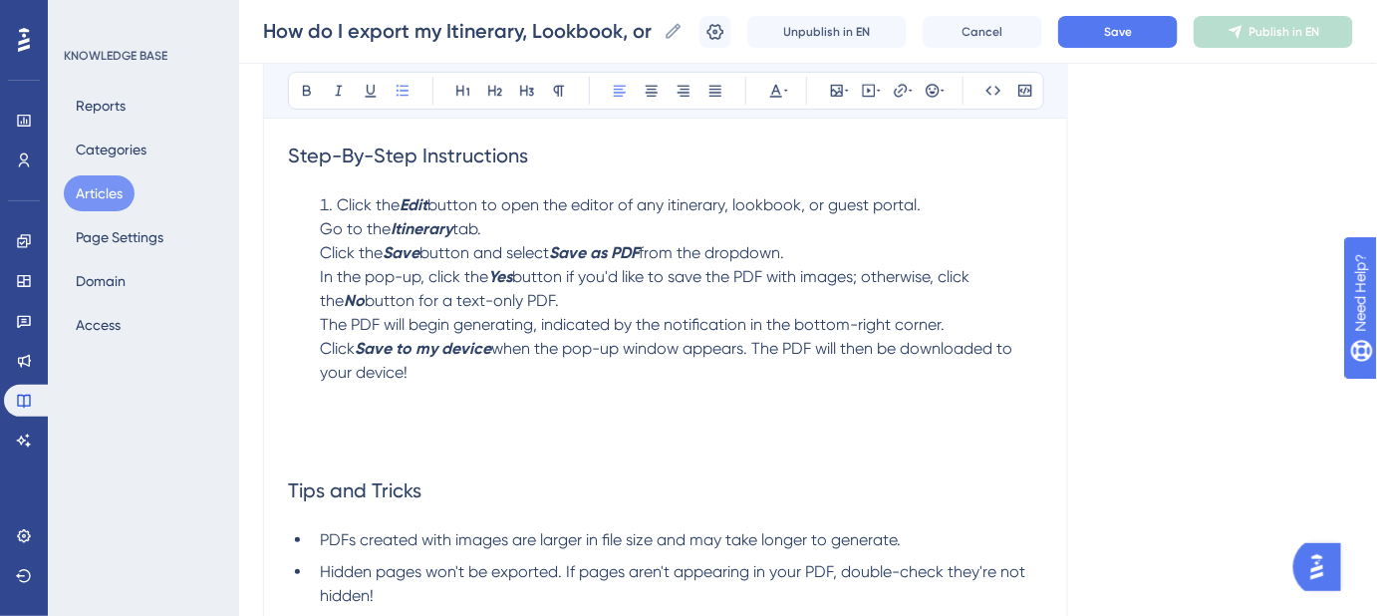
click at [325, 227] on span "Go to the" at bounding box center [355, 228] width 71 height 19
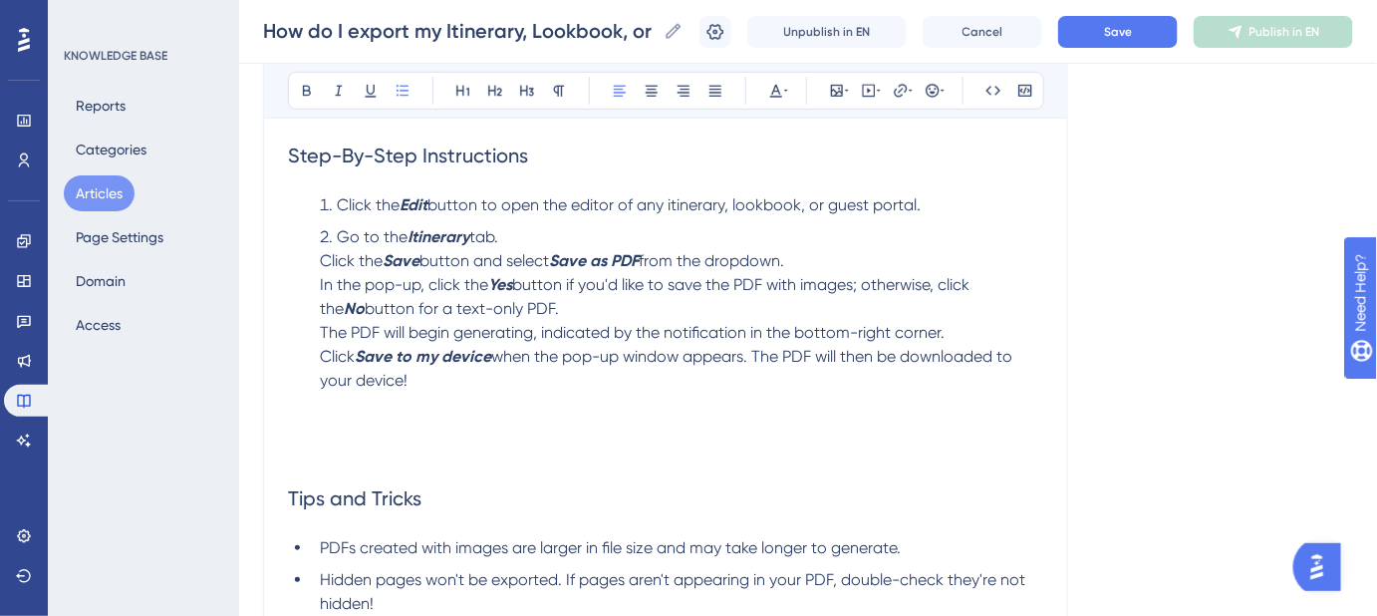
click at [323, 257] on span "Click the" at bounding box center [351, 260] width 63 height 19
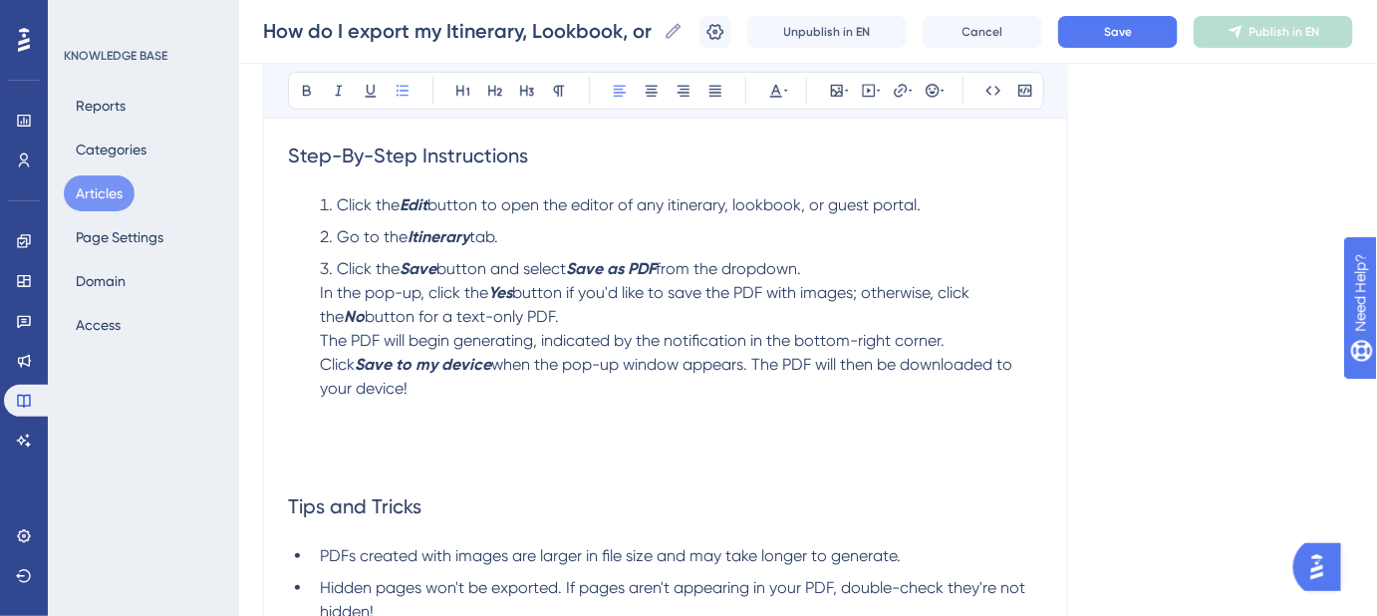
click at [321, 286] on span "In the pop-up, click the" at bounding box center [404, 292] width 168 height 19
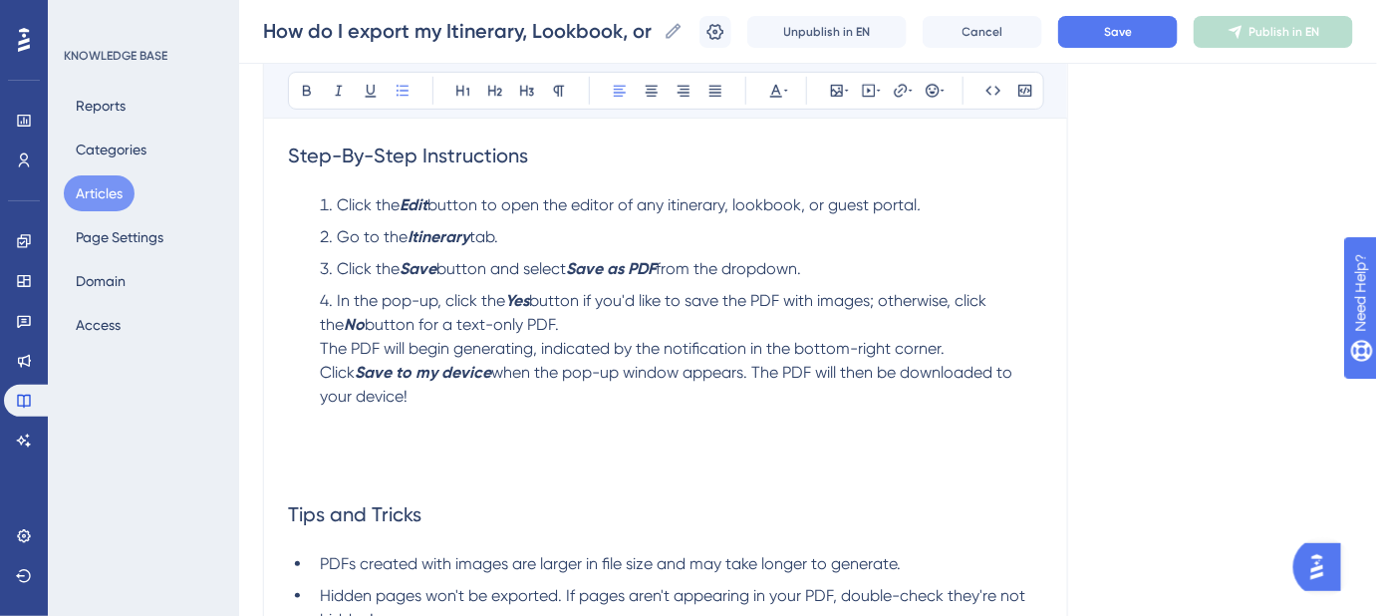
click at [320, 344] on span "The PDF will begin generating, indicated by the notification in the bottom-righ…" at bounding box center [632, 348] width 625 height 19
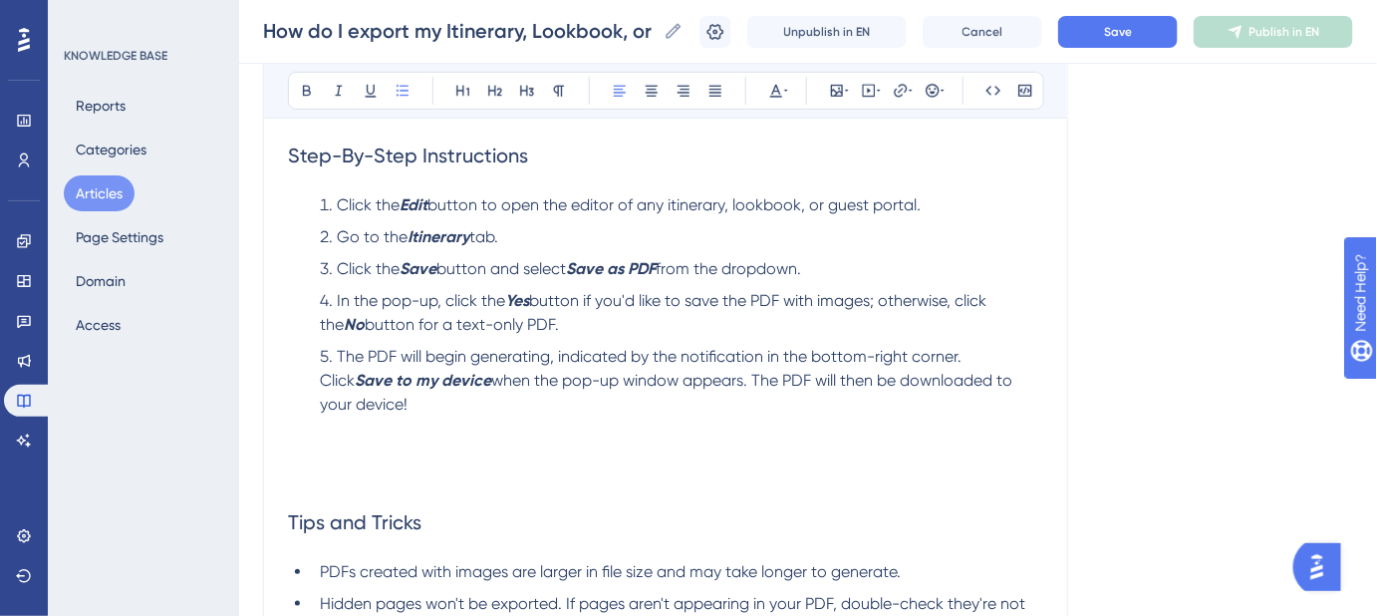
click at [324, 377] on span "Click" at bounding box center [337, 380] width 35 height 19
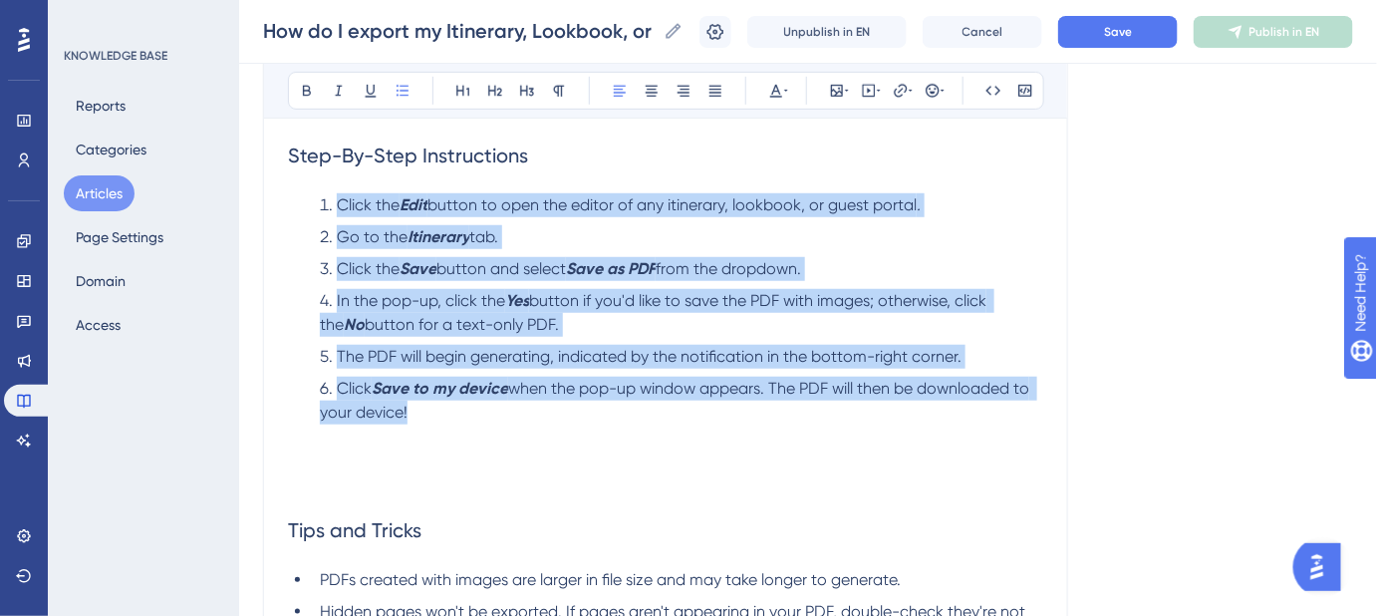
drag, startPoint x: 425, startPoint y: 415, endPoint x: 335, endPoint y: 214, distance: 219.5
click at [335, 214] on ol "Click the Edit button to open the editor of any itinerary, lookbook, or guest p…" at bounding box center [665, 332] width 755 height 279
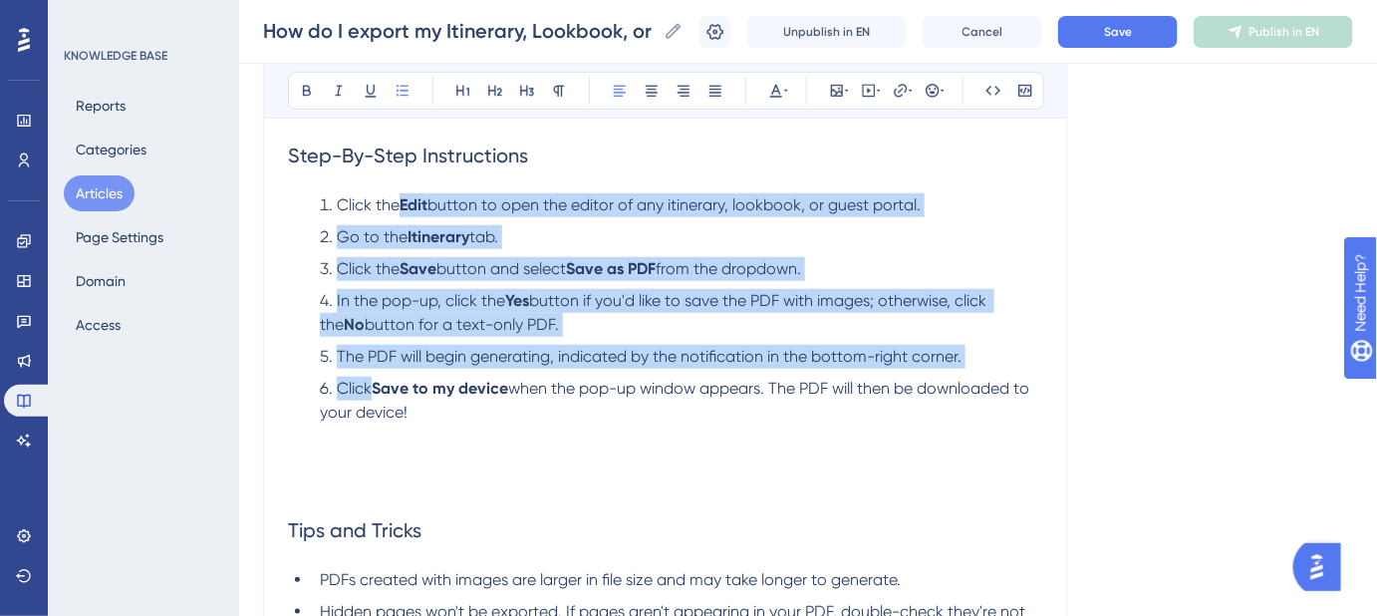
click at [964, 254] on ol "Click the Edit button to open the editor of any itinerary, lookbook, or guest p…" at bounding box center [665, 332] width 755 height 279
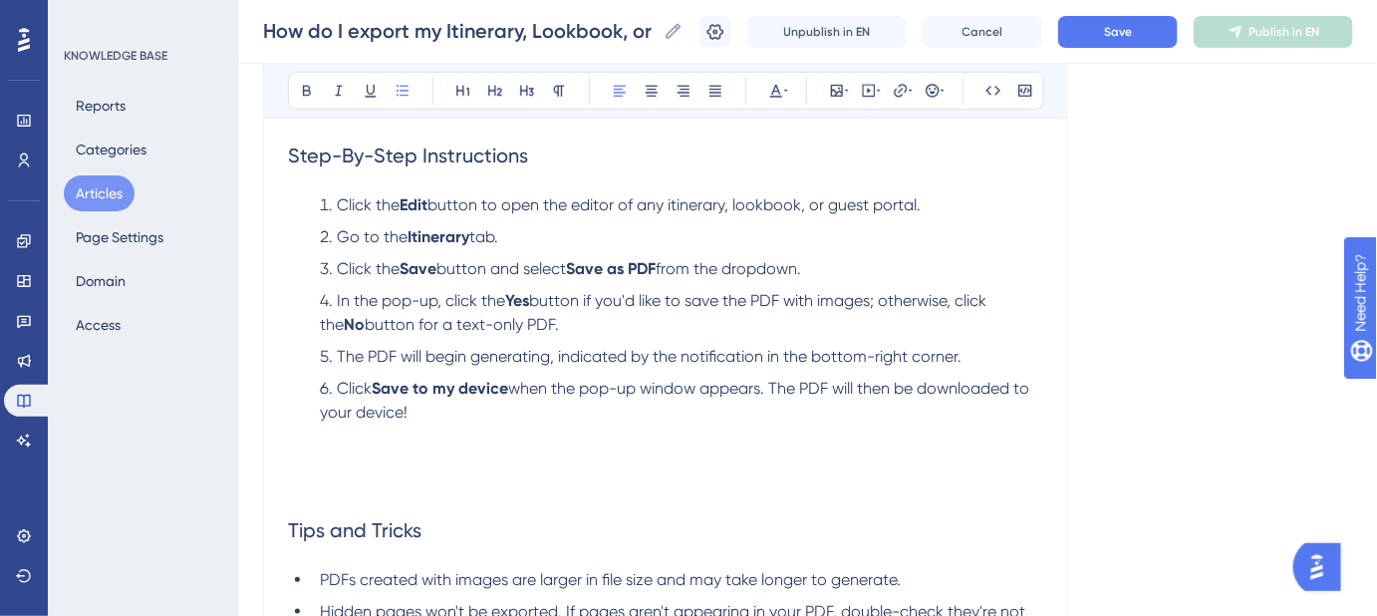
click at [679, 203] on span "button to open the editor of any itinerary, lookbook, or guest portal." at bounding box center [674, 204] width 493 height 19
click at [743, 209] on span "button to open the editor of any Itinerary, lookbook, or guest portal." at bounding box center [675, 204] width 494 height 19
click at [846, 206] on span "button to open the editor of any Itinerary, Lookbook, or guest portal." at bounding box center [677, 204] width 499 height 19
click at [894, 203] on span "button to open the editor of any Itinerary, Lookbook, or Guest portal." at bounding box center [679, 204] width 502 height 19
click at [1124, 28] on span "Save" at bounding box center [1118, 32] width 28 height 16
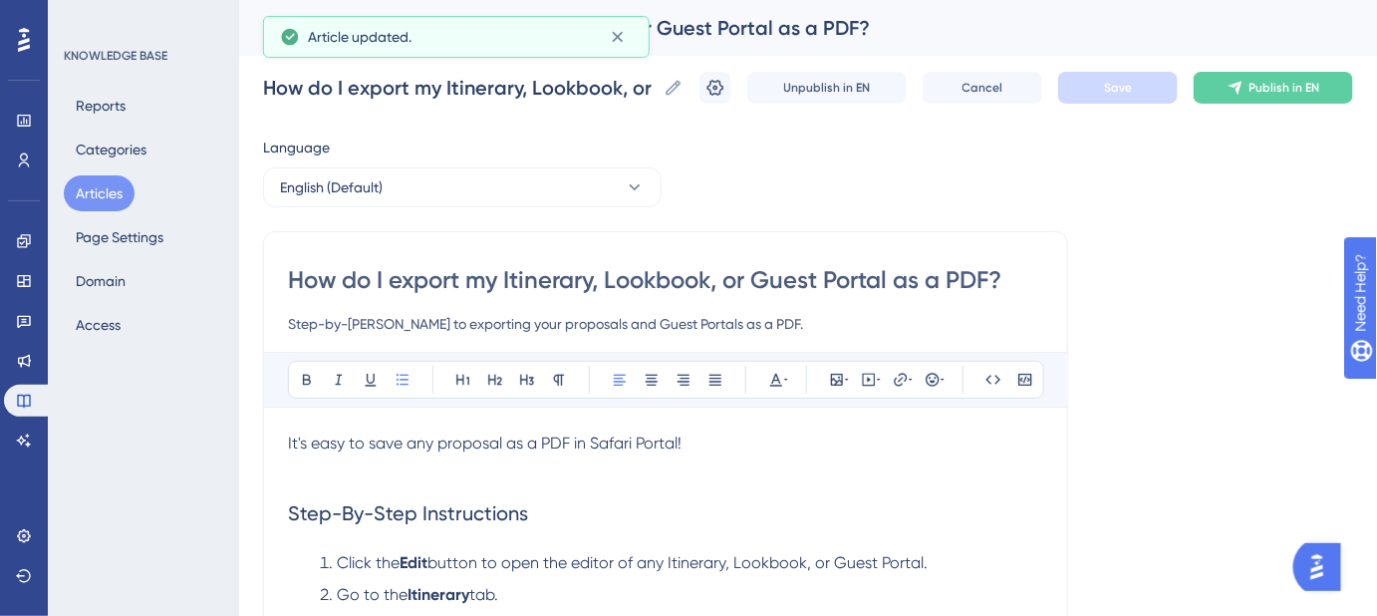
scroll to position [90, 0]
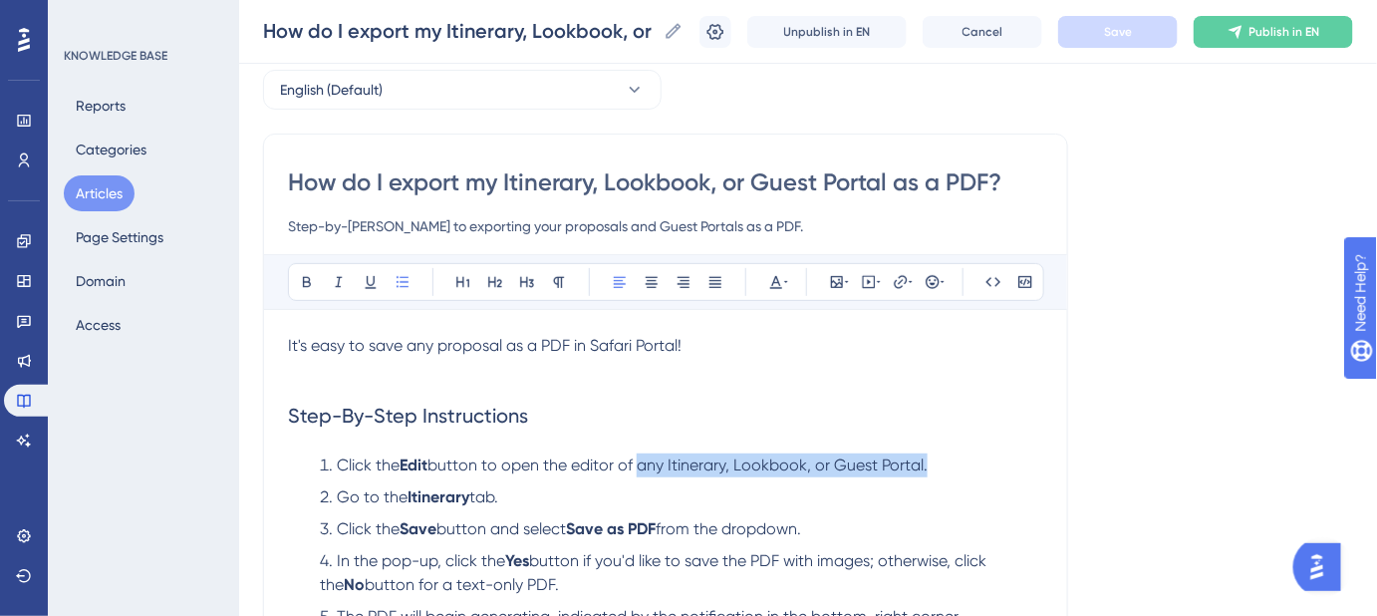
drag, startPoint x: 947, startPoint y: 461, endPoint x: 646, endPoint y: 472, distance: 301.2
click at [646, 472] on li "Click the Edit button to open the editor of any Itinerary, Lookbook, or Guest P…" at bounding box center [678, 465] width 732 height 24
copy span "any Itinerary, Lookbook, or Guest Portal."
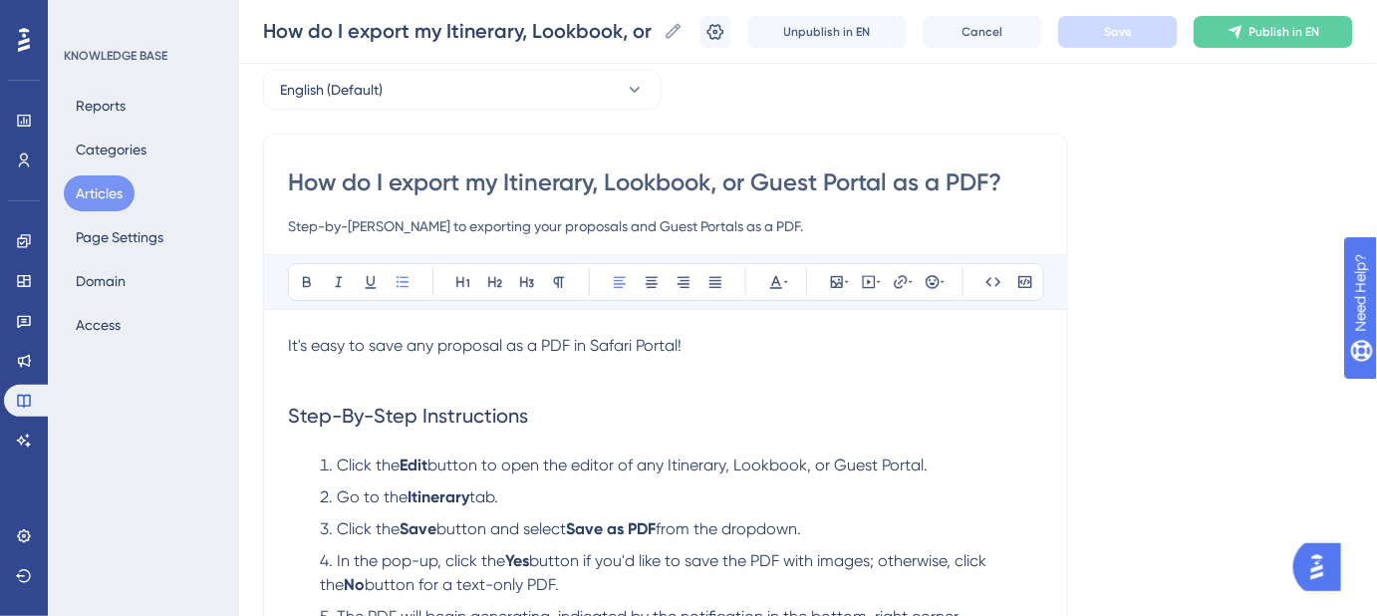
click at [701, 351] on p "It's easy to save any proposal as a PDF in Safari Portal!" at bounding box center [665, 346] width 755 height 24
drag, startPoint x: 704, startPoint y: 345, endPoint x: 559, endPoint y: 355, distance: 144.9
click at [559, 355] on p "It's easy to save any proposal as a PDF in Safari Portal!" at bounding box center [665, 346] width 755 height 24
click at [579, 396] on h2 "Step-By-Step Instructions" at bounding box center [665, 402] width 755 height 88
drag, startPoint x: 438, startPoint y: 346, endPoint x: 507, endPoint y: 348, distance: 69.8
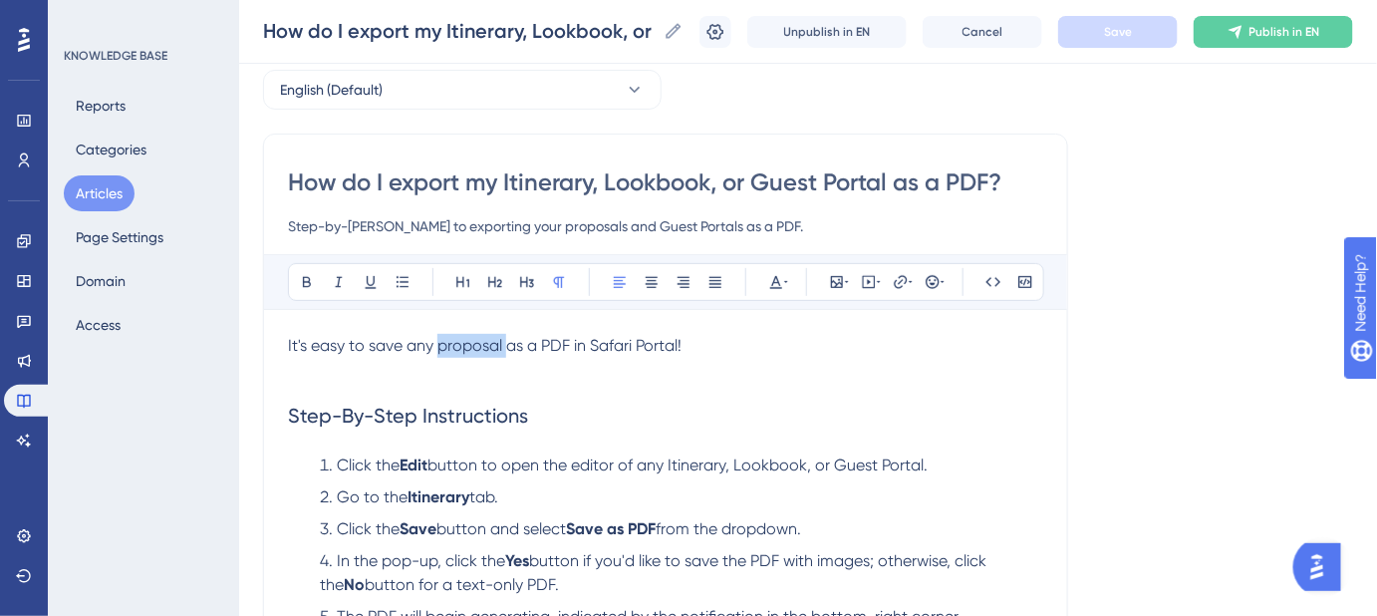
click at [507, 348] on span "It's easy to save any proposal as a PDF in Safari Portal!" at bounding box center [485, 345] width 394 height 19
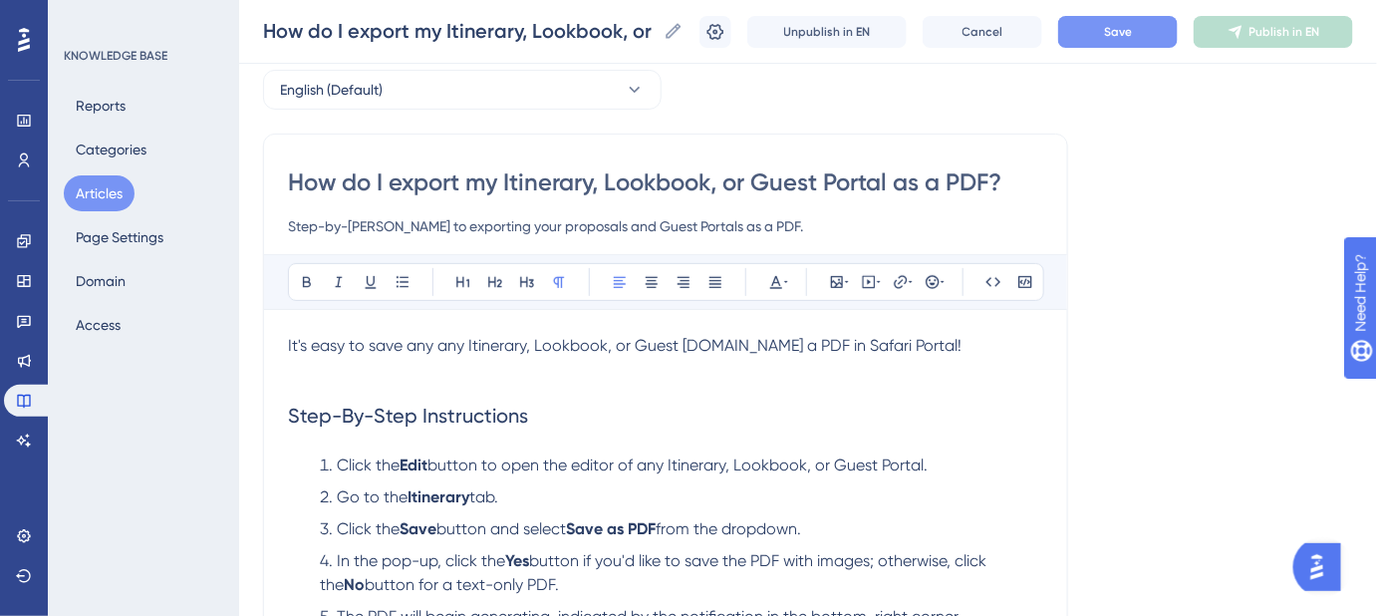
click at [456, 352] on span "It's easy to save any any Itinerary, Lookbook, or Guest [DOMAIN_NAME] a PDF in …" at bounding box center [625, 345] width 674 height 19
click at [1132, 27] on span "Save" at bounding box center [1118, 32] width 28 height 16
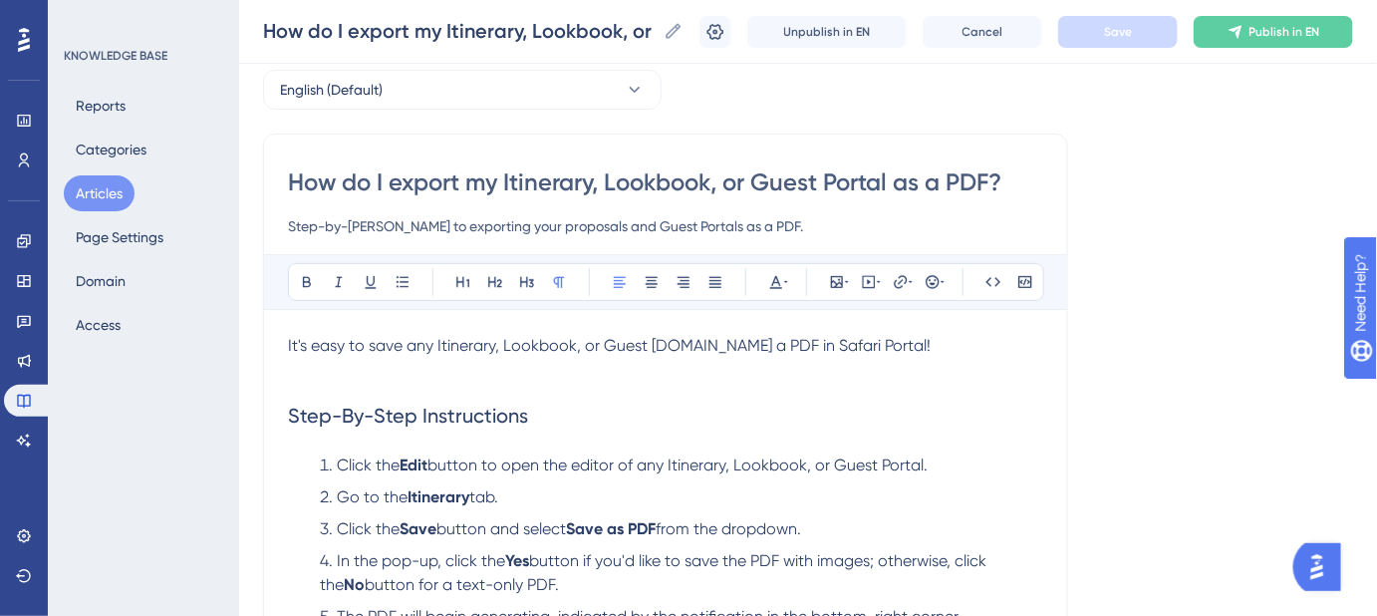
click at [459, 338] on span "It's easy to save any Itinerary, Lookbook, or Guest [DOMAIN_NAME] a PDF in Safa…" at bounding box center [609, 345] width 643 height 19
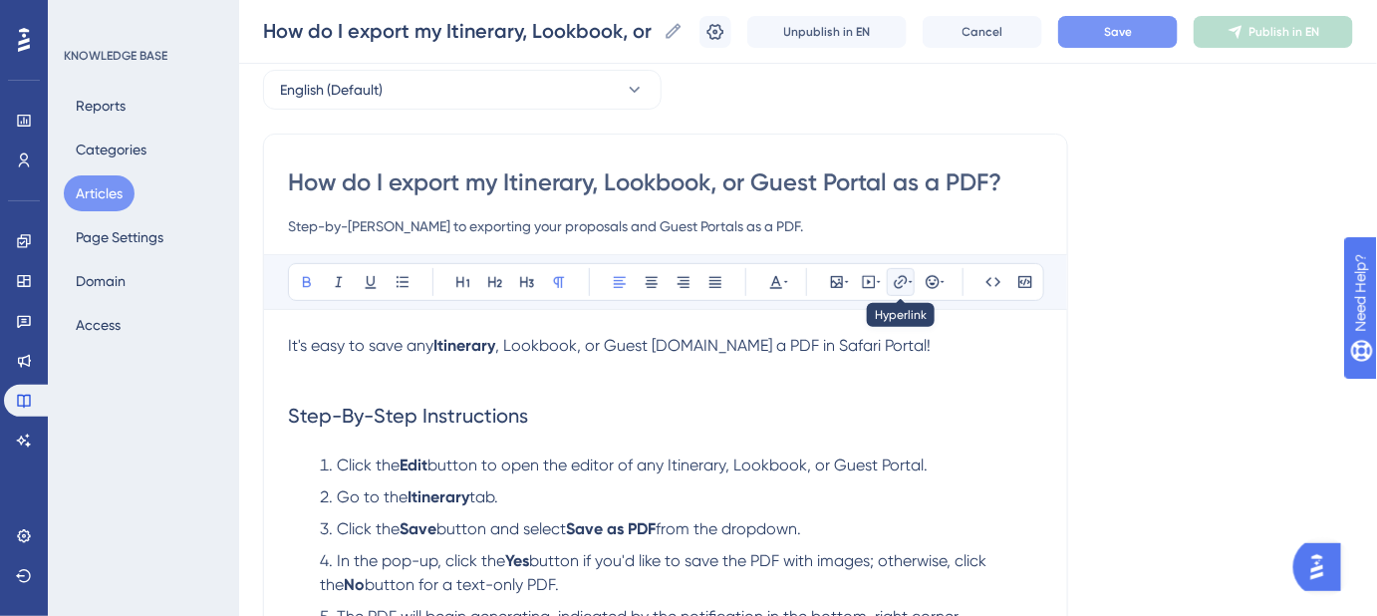
click at [898, 280] on icon at bounding box center [901, 282] width 16 height 16
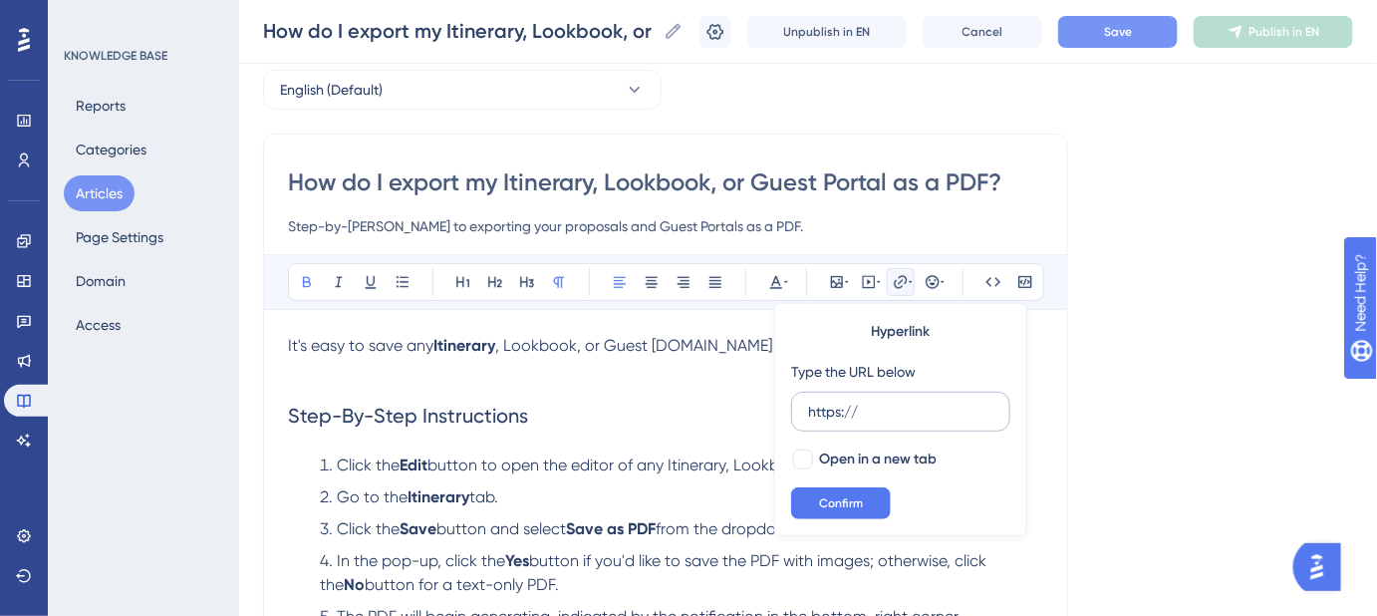
drag, startPoint x: 874, startPoint y: 417, endPoint x: 791, endPoint y: 411, distance: 82.9
click at [793, 414] on label "https://" at bounding box center [900, 412] width 219 height 40
click at [808, 414] on input "https://" at bounding box center [900, 412] width 185 height 22
type input "[URL][DOMAIN_NAME]"
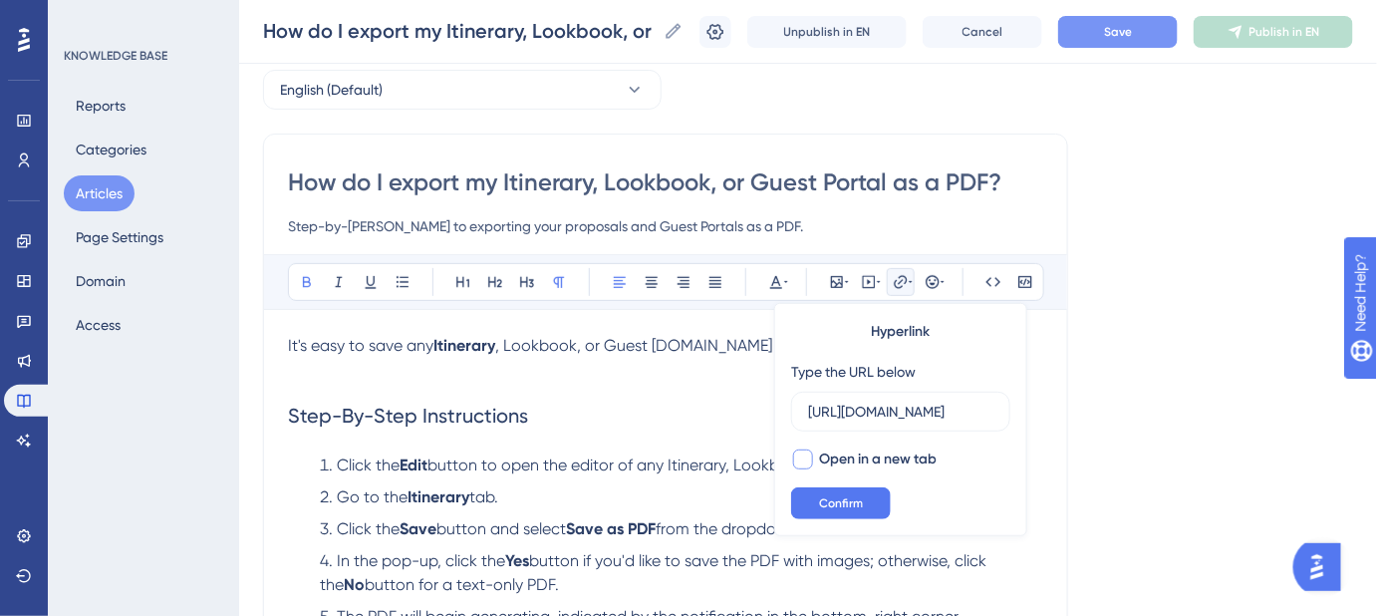
click at [800, 457] on div at bounding box center [803, 459] width 20 height 20
checkbox input "true"
click at [823, 498] on span "Confirm" at bounding box center [841, 503] width 44 height 16
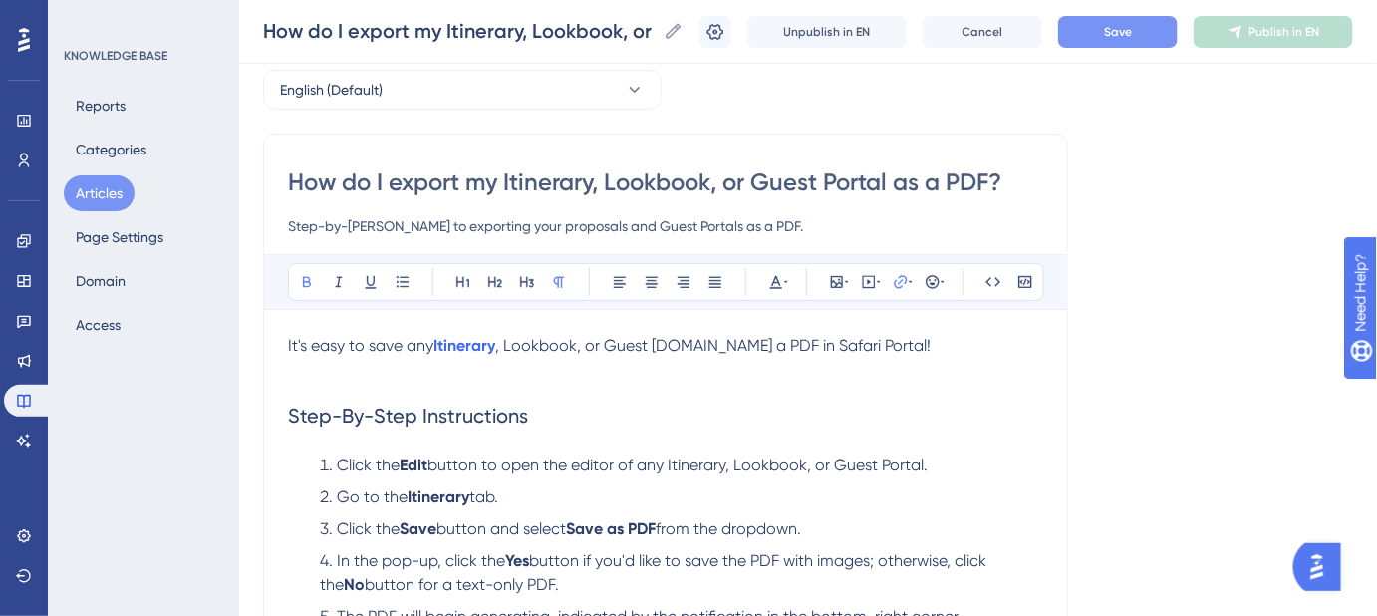
click at [544, 340] on span ", Lookbook, or Guest [DOMAIN_NAME] a PDF in Safari Portal!" at bounding box center [713, 345] width 436 height 19
click at [904, 286] on icon at bounding box center [901, 282] width 16 height 16
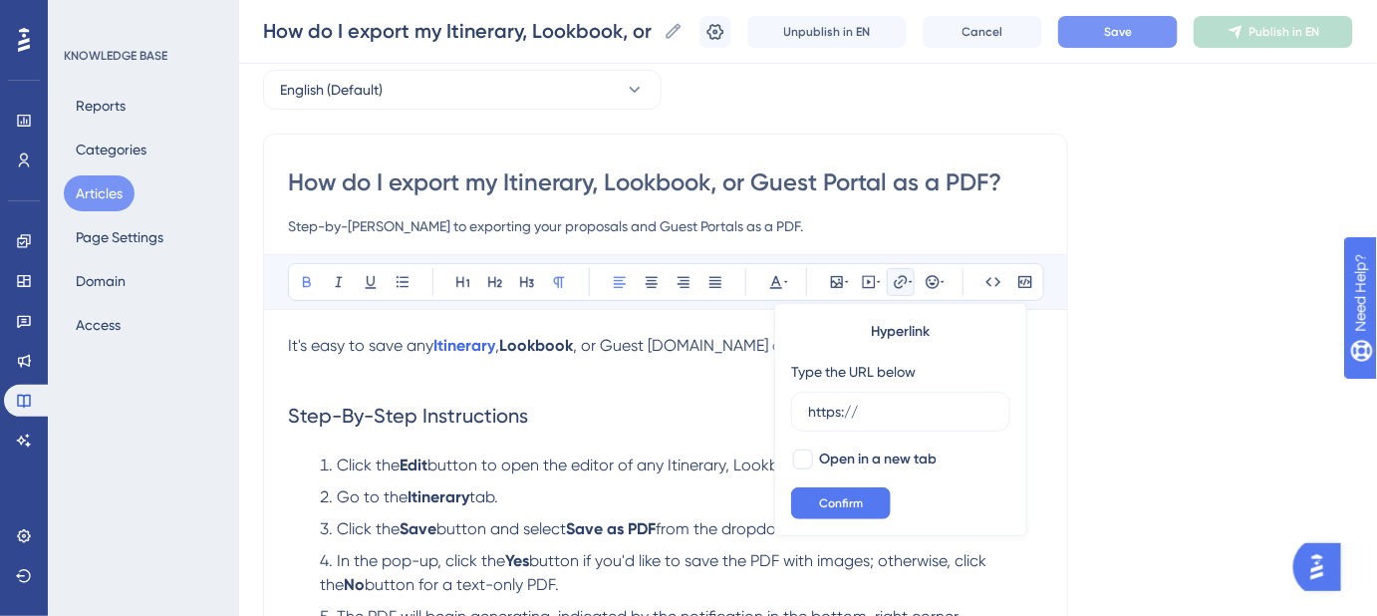
drag, startPoint x: 863, startPoint y: 411, endPoint x: 762, endPoint y: 409, distance: 100.7
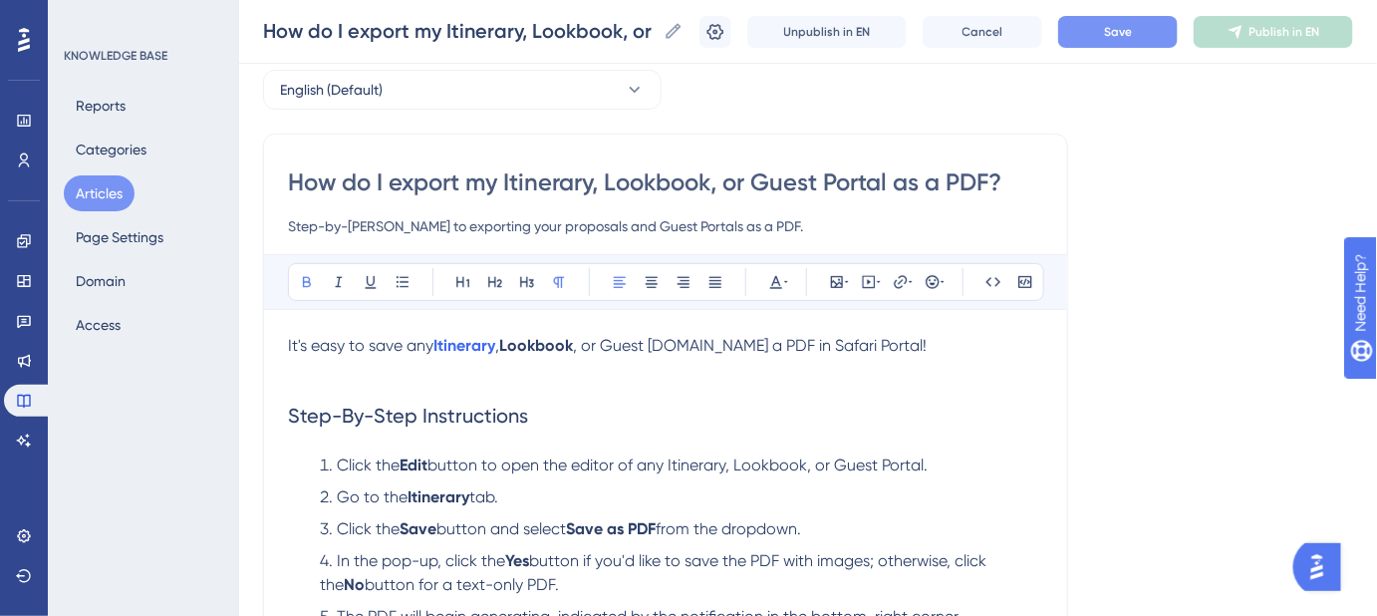
click at [554, 347] on strong "Lookbook" at bounding box center [536, 345] width 74 height 19
click at [901, 280] on icon at bounding box center [900, 281] width 13 height 13
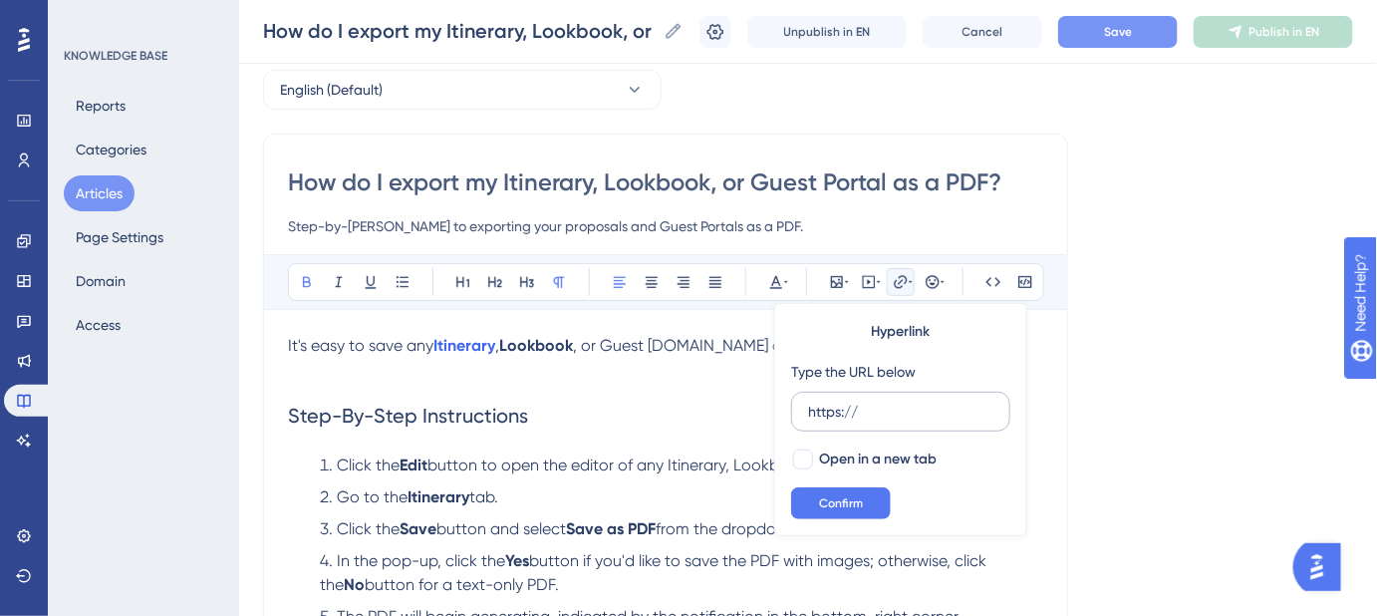
drag, startPoint x: 882, startPoint y: 411, endPoint x: 802, endPoint y: 414, distance: 79.8
click at [802, 414] on label "https://" at bounding box center [900, 412] width 219 height 40
click at [808, 414] on input "https://" at bounding box center [900, 412] width 185 height 22
type input "[URL][DOMAIN_NAME]"
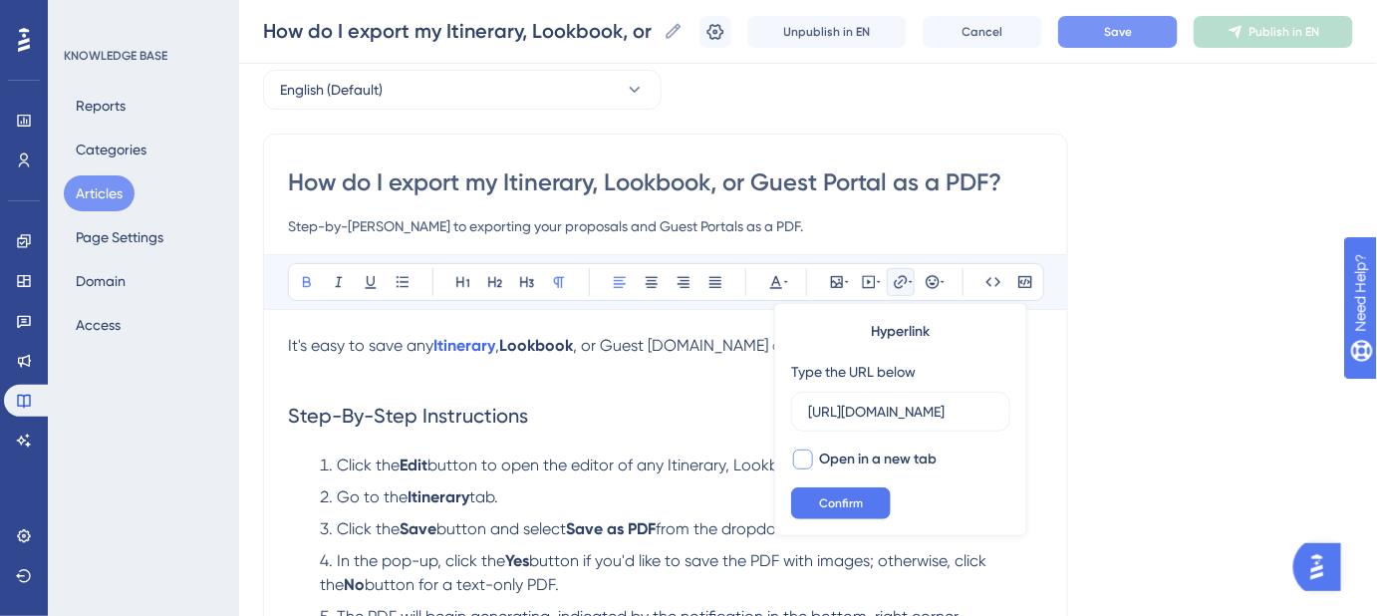
click at [808, 452] on div at bounding box center [803, 459] width 20 height 20
checkbox input "true"
click at [829, 498] on span "Confirm" at bounding box center [841, 503] width 44 height 16
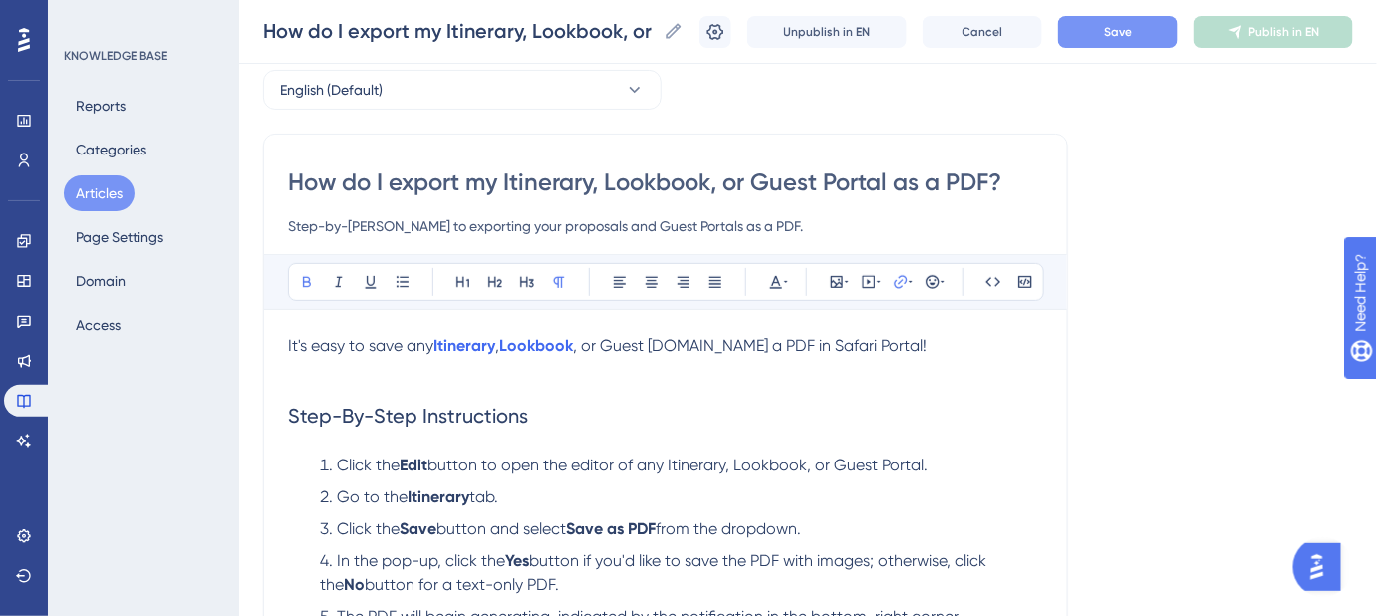
drag, startPoint x: 702, startPoint y: 364, endPoint x: 700, endPoint y: 349, distance: 15.1
click at [702, 364] on h2 "Step-By-Step Instructions" at bounding box center [665, 402] width 755 height 88
click at [702, 345] on span ", or Guest [DOMAIN_NAME] a PDF in Safari Portal!" at bounding box center [750, 345] width 354 height 19
drag, startPoint x: 699, startPoint y: 339, endPoint x: 612, endPoint y: 340, distance: 86.7
click at [612, 340] on span ", or Guest Portal as a PDF in Safari Portal!" at bounding box center [721, 345] width 296 height 19
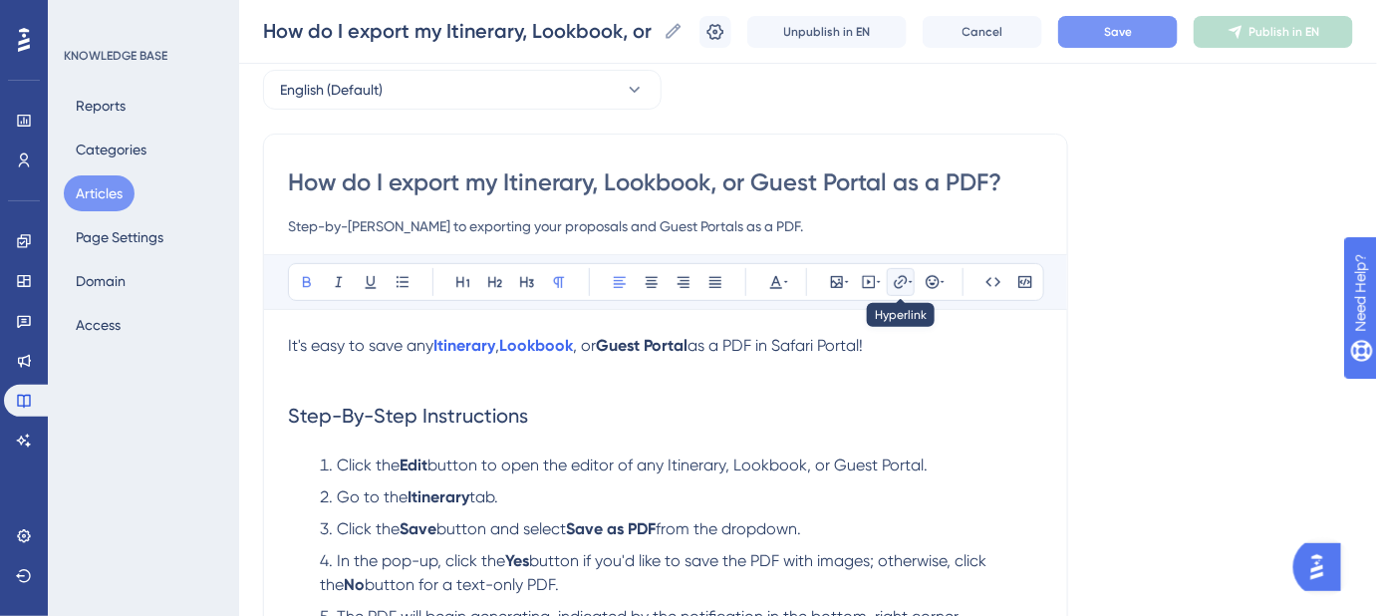
click at [899, 281] on icon at bounding box center [900, 281] width 13 height 13
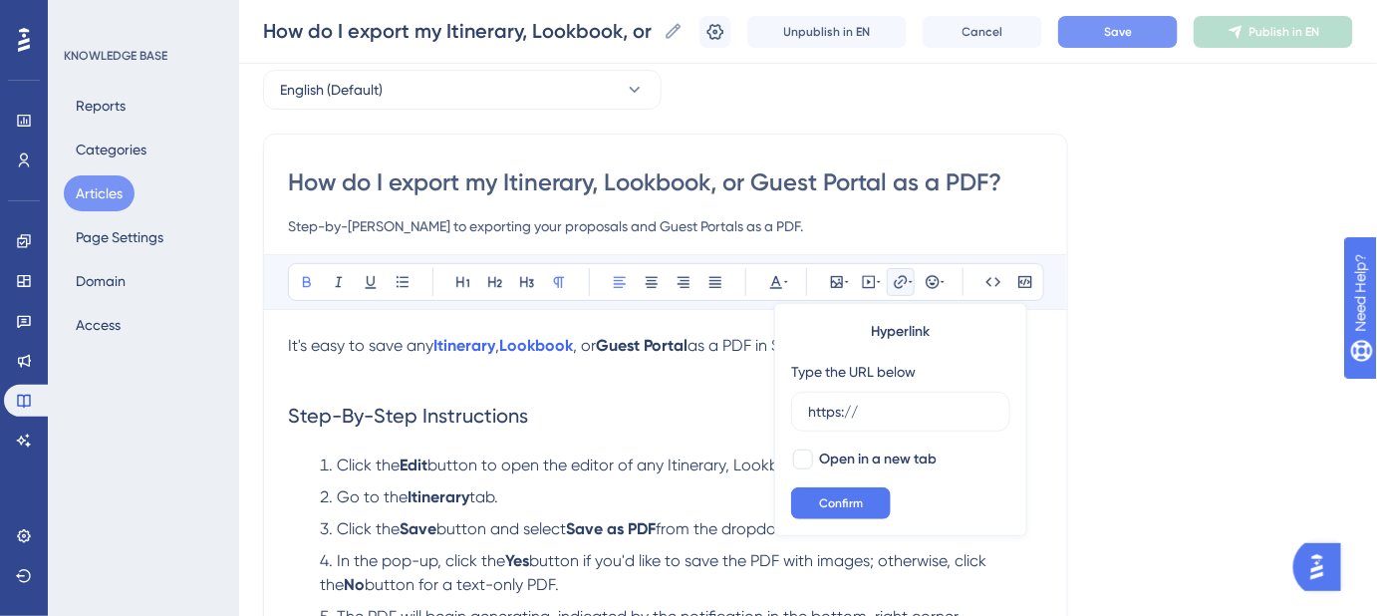
drag, startPoint x: 881, startPoint y: 411, endPoint x: 769, endPoint y: 414, distance: 111.7
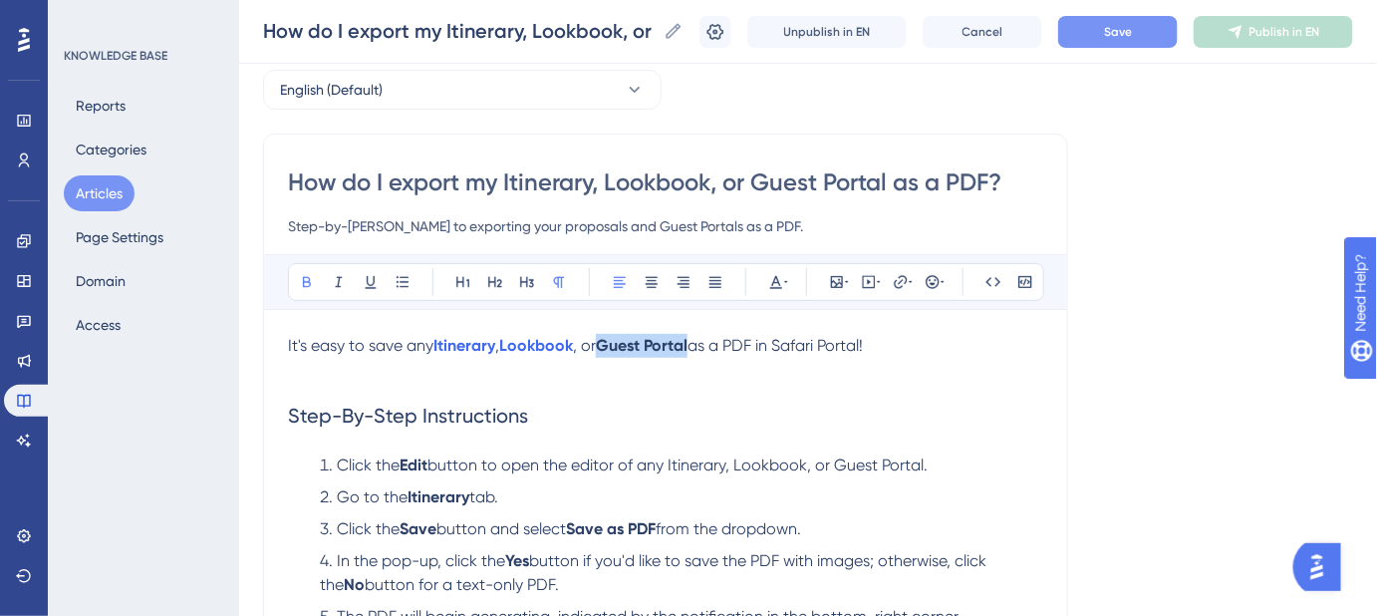
drag, startPoint x: 698, startPoint y: 347, endPoint x: 611, endPoint y: 346, distance: 86.7
click at [611, 346] on strong "Guest Portal" at bounding box center [642, 345] width 92 height 19
click at [896, 286] on icon at bounding box center [901, 282] width 16 height 16
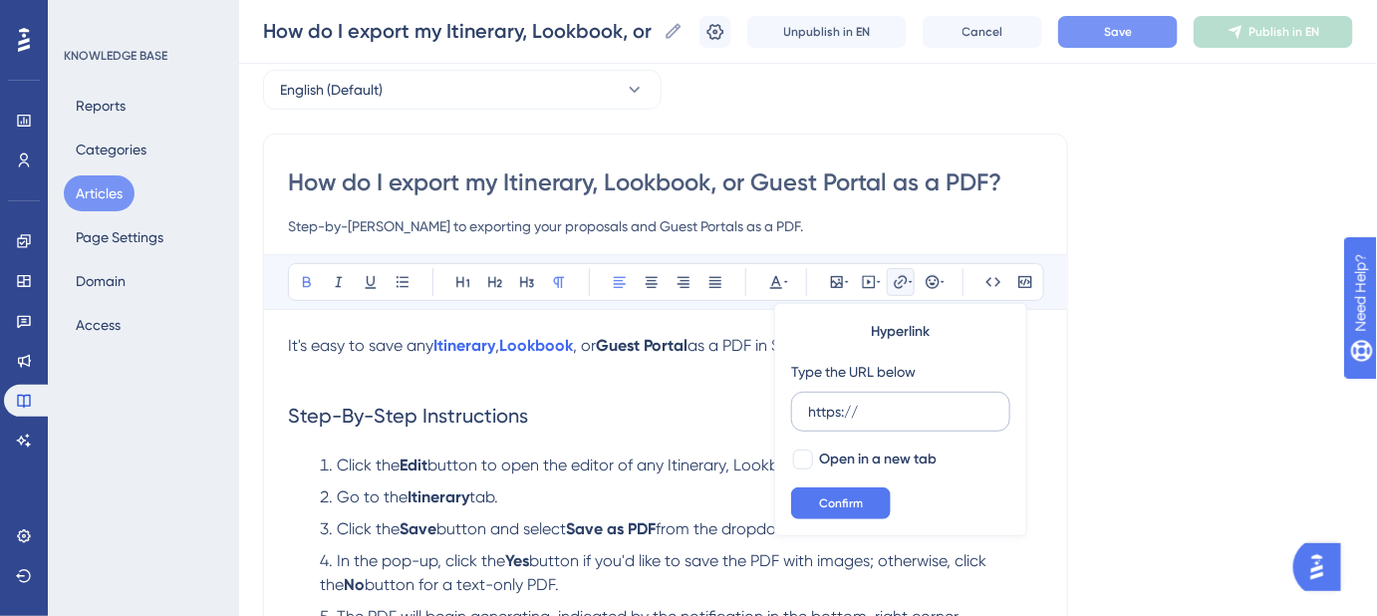
drag, startPoint x: 872, startPoint y: 406, endPoint x: 805, endPoint y: 411, distance: 67.0
click at [805, 411] on label "https://" at bounding box center [900, 412] width 219 height 40
click at [808, 411] on input "https://" at bounding box center [900, 412] width 185 height 22
type input "[URL][DOMAIN_NAME]"
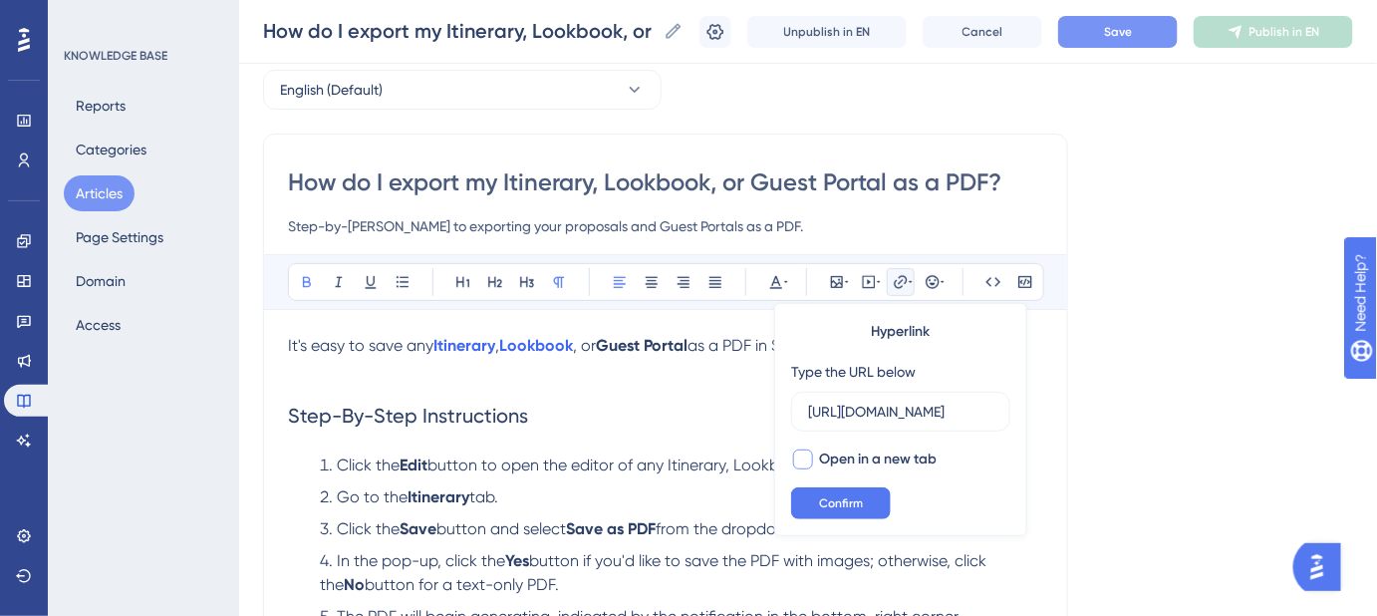
click at [799, 460] on div at bounding box center [803, 459] width 20 height 20
checkbox input "true"
click at [824, 490] on button "Confirm" at bounding box center [841, 503] width 100 height 32
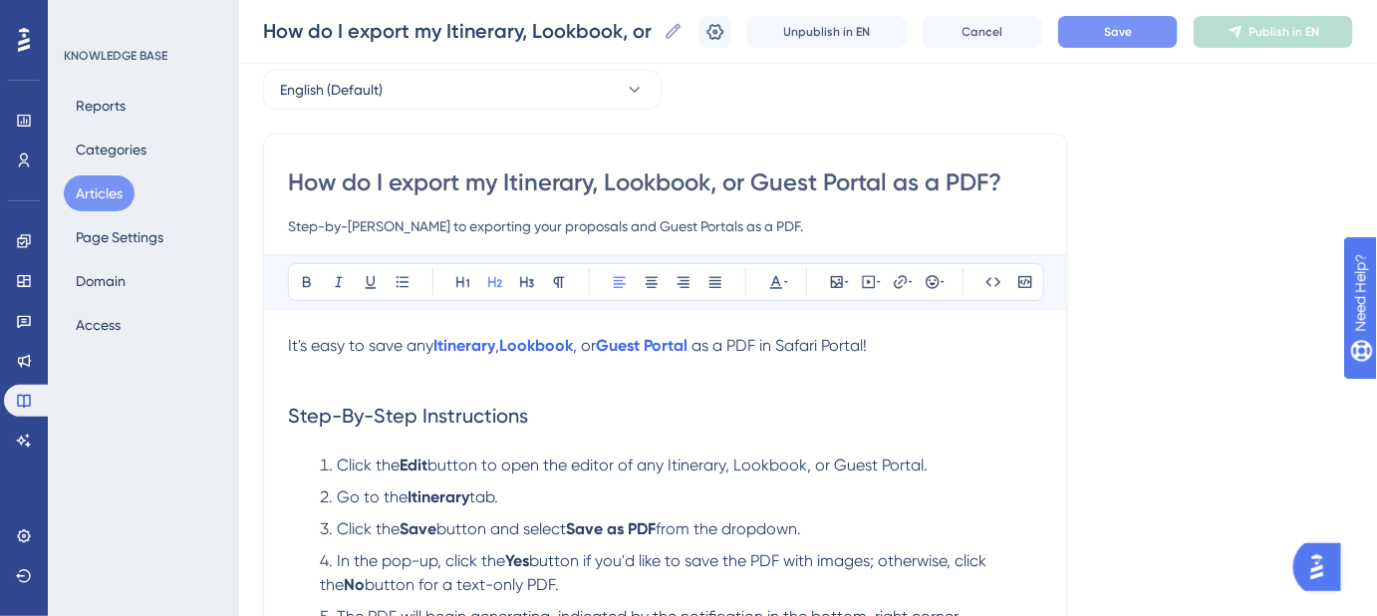
click at [902, 406] on h2 "Step-By-Step Instructions" at bounding box center [665, 402] width 755 height 88
click at [1161, 37] on button "Save" at bounding box center [1118, 32] width 120 height 32
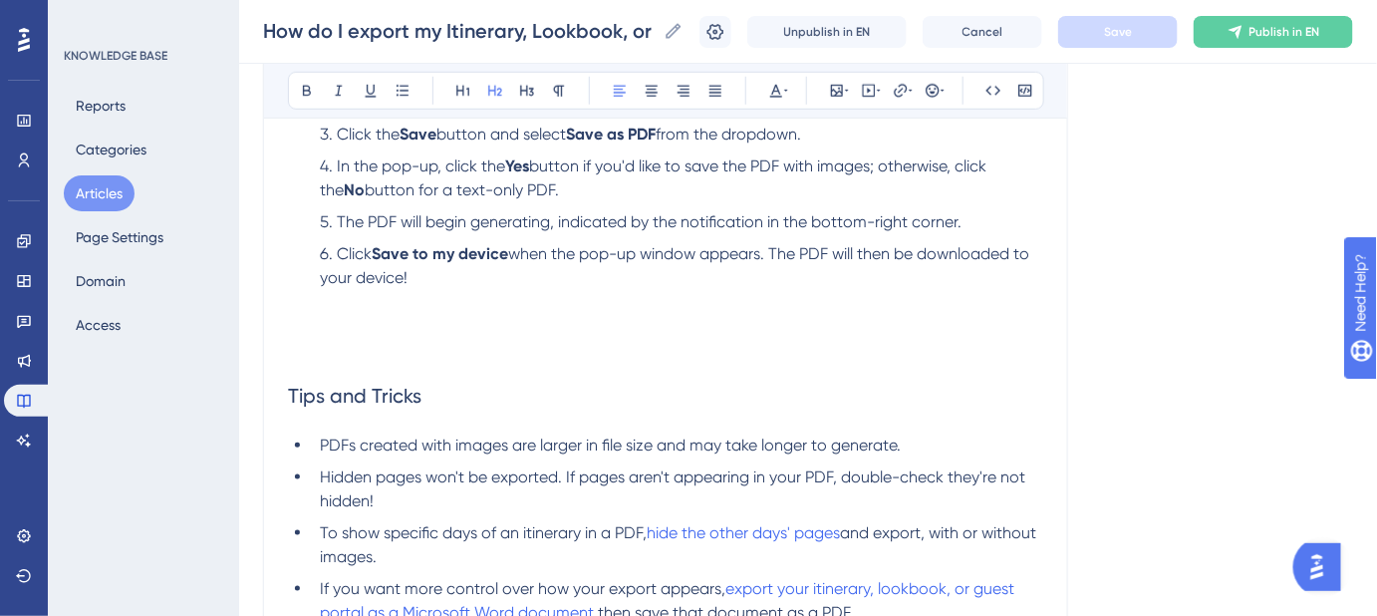
scroll to position [452, 0]
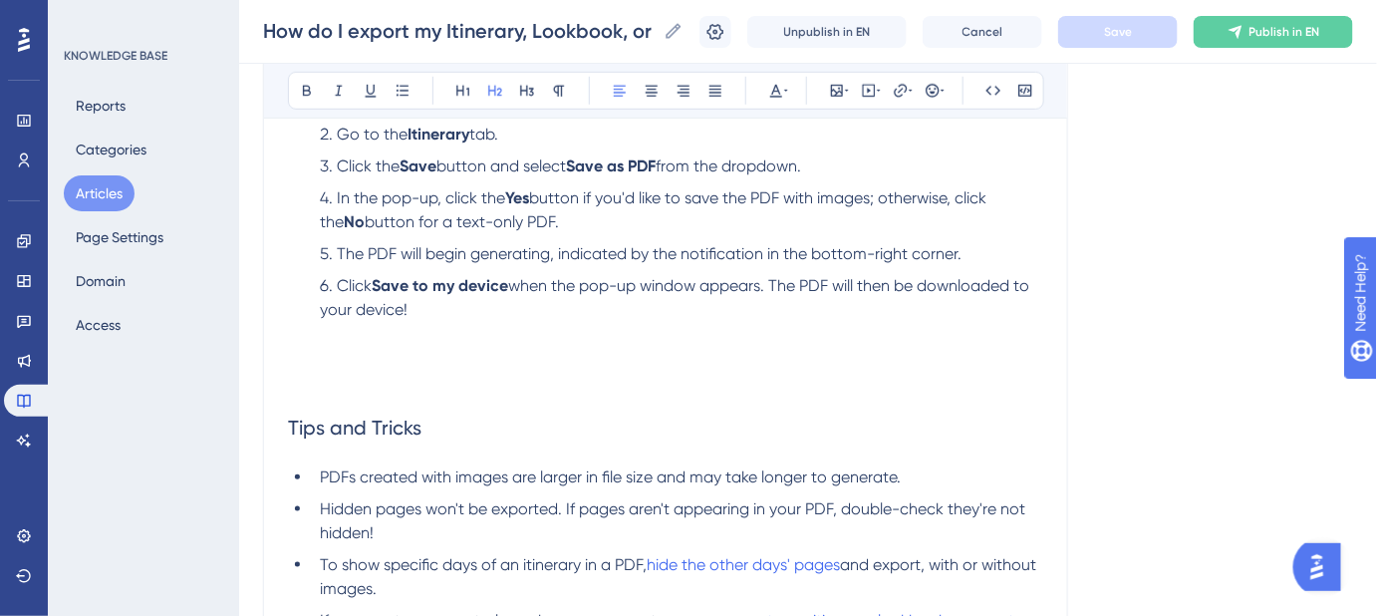
click at [479, 425] on h2 "Tips and Tricks" at bounding box center [665, 414] width 755 height 88
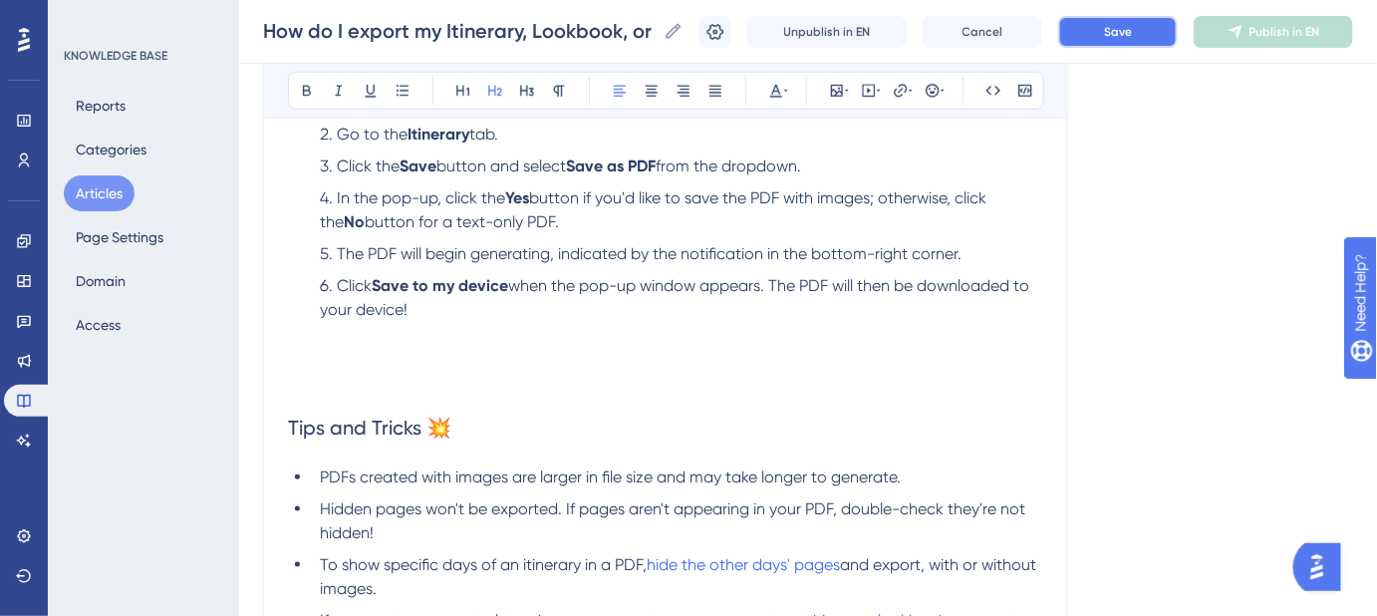
click at [1169, 33] on button "Save" at bounding box center [1118, 32] width 120 height 32
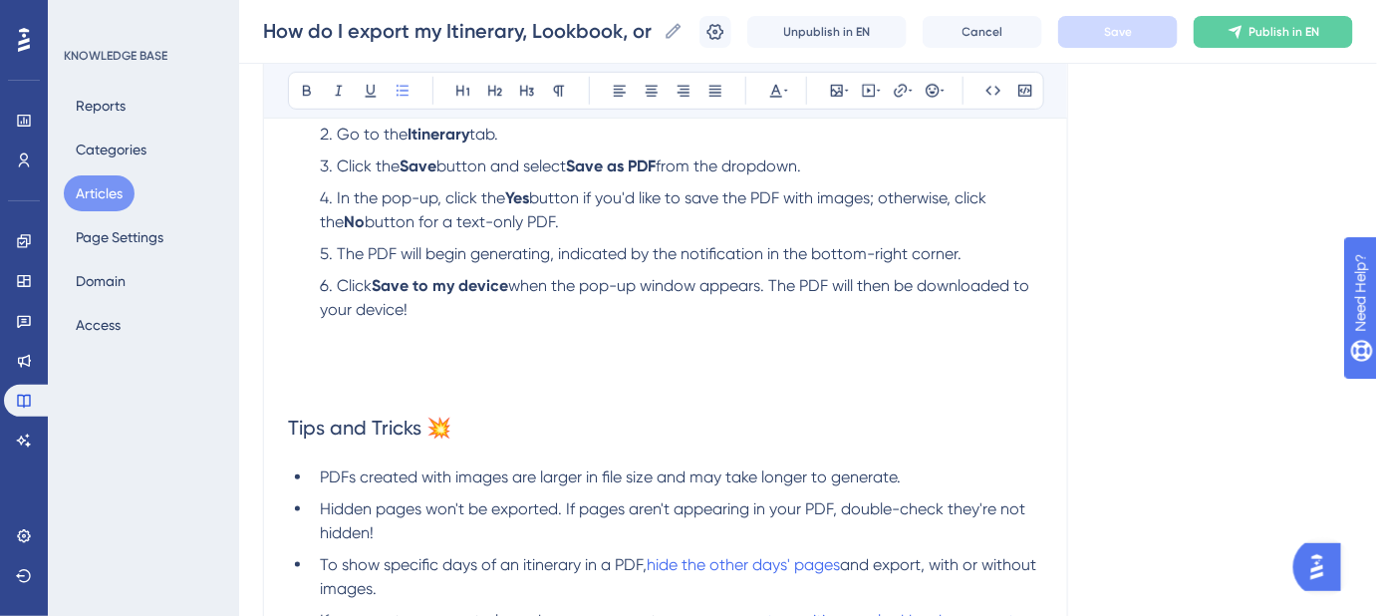
click at [300, 362] on ol "Click the Edit button to open the editor of any Itinerary, Lookbook, or Guest P…" at bounding box center [665, 230] width 755 height 279
click at [291, 365] on ol "Click the Edit button to open the editor of any Itinerary, Lookbook, or Guest P…" at bounding box center [665, 230] width 755 height 279
click at [282, 389] on div "How do I export my Itinerary, Lookbook, or Guest Portal as a PDF? Step-by-[PERS…" at bounding box center [665, 226] width 805 height 911
click at [289, 409] on h2 "Tips and Tricks 💥" at bounding box center [665, 414] width 755 height 88
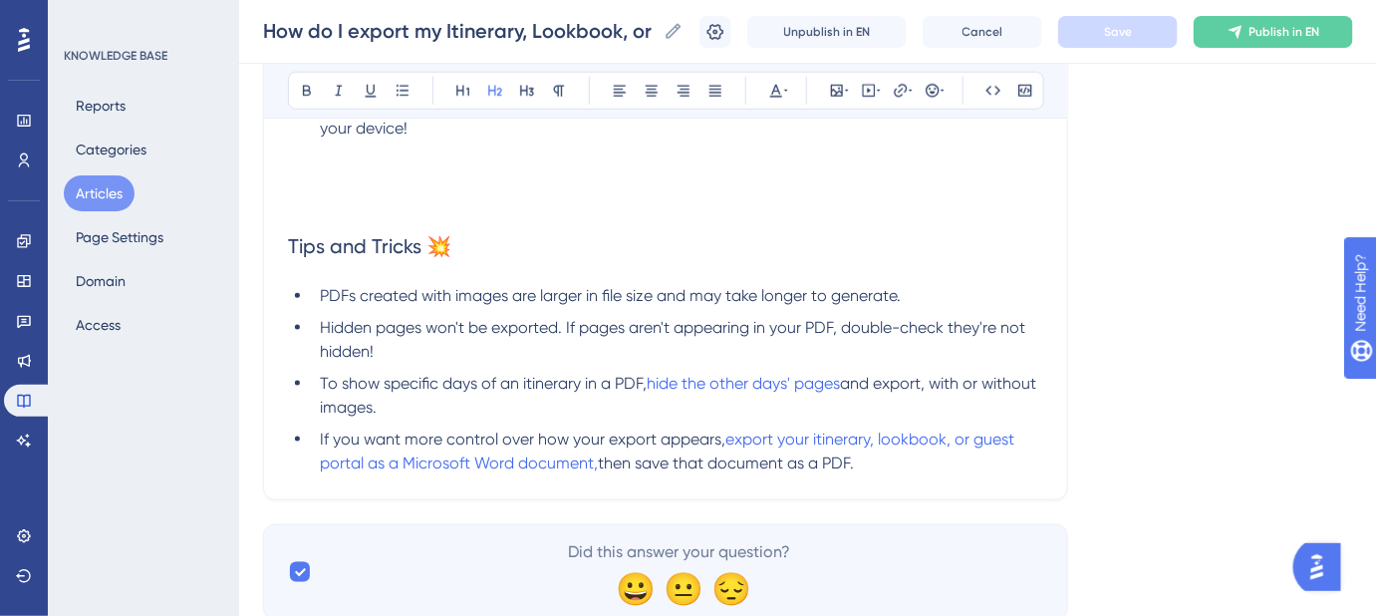
click at [462, 347] on li "Hidden pages won't be exported. If pages aren't appearing in your PDF, double-c…" at bounding box center [678, 340] width 732 height 48
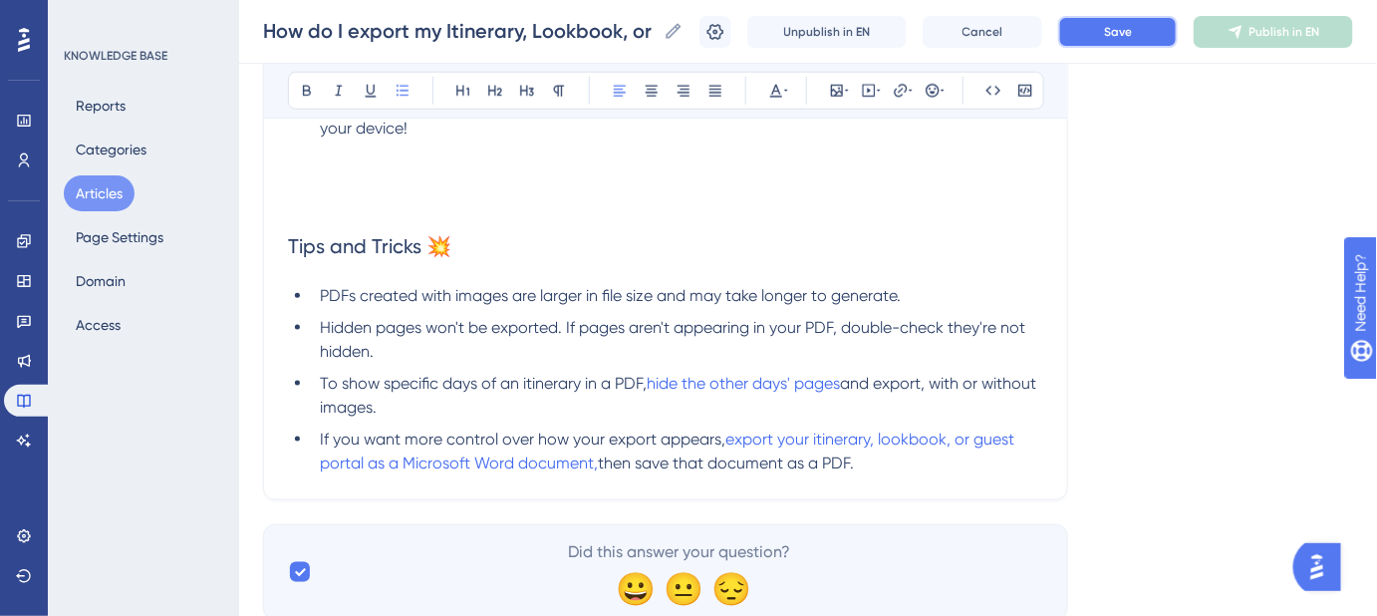
click at [1150, 31] on button "Save" at bounding box center [1118, 32] width 120 height 32
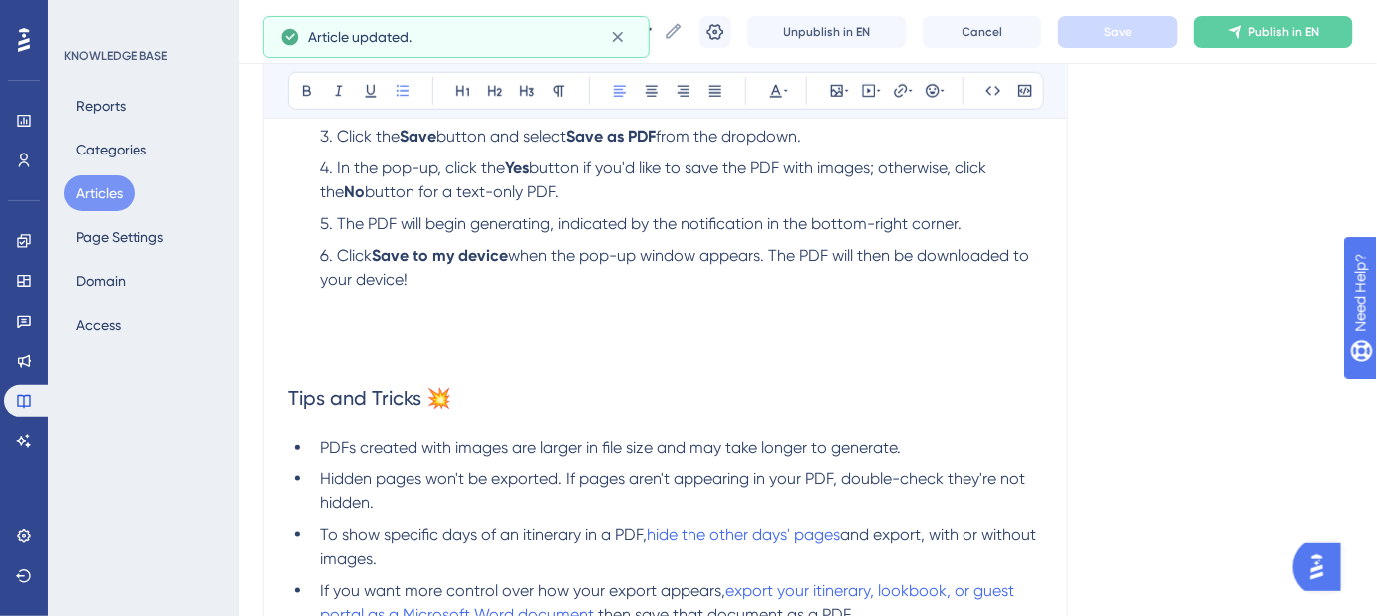
scroll to position [271, 0]
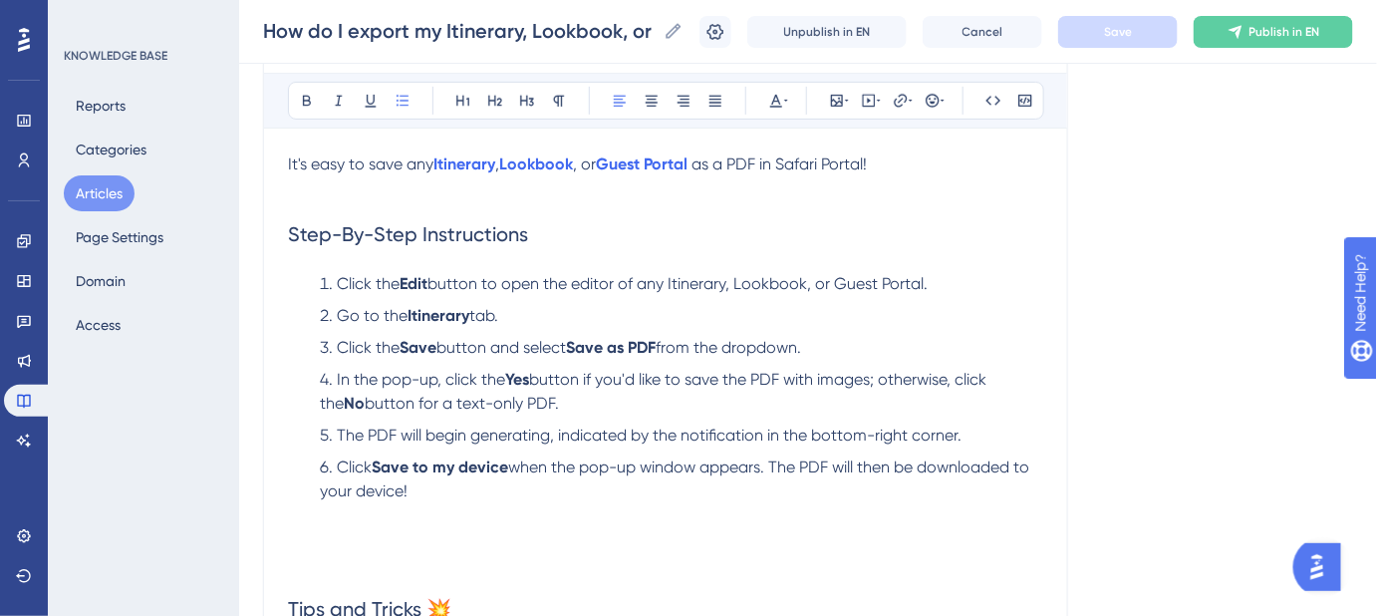
click at [289, 542] on ol "Click the Edit button to open the editor of any Itinerary, Lookbook, or Guest P…" at bounding box center [665, 411] width 755 height 279
click at [290, 592] on h2 "Tips and Tricks 💥" at bounding box center [665, 595] width 755 height 88
click at [838, 95] on icon at bounding box center [837, 101] width 16 height 16
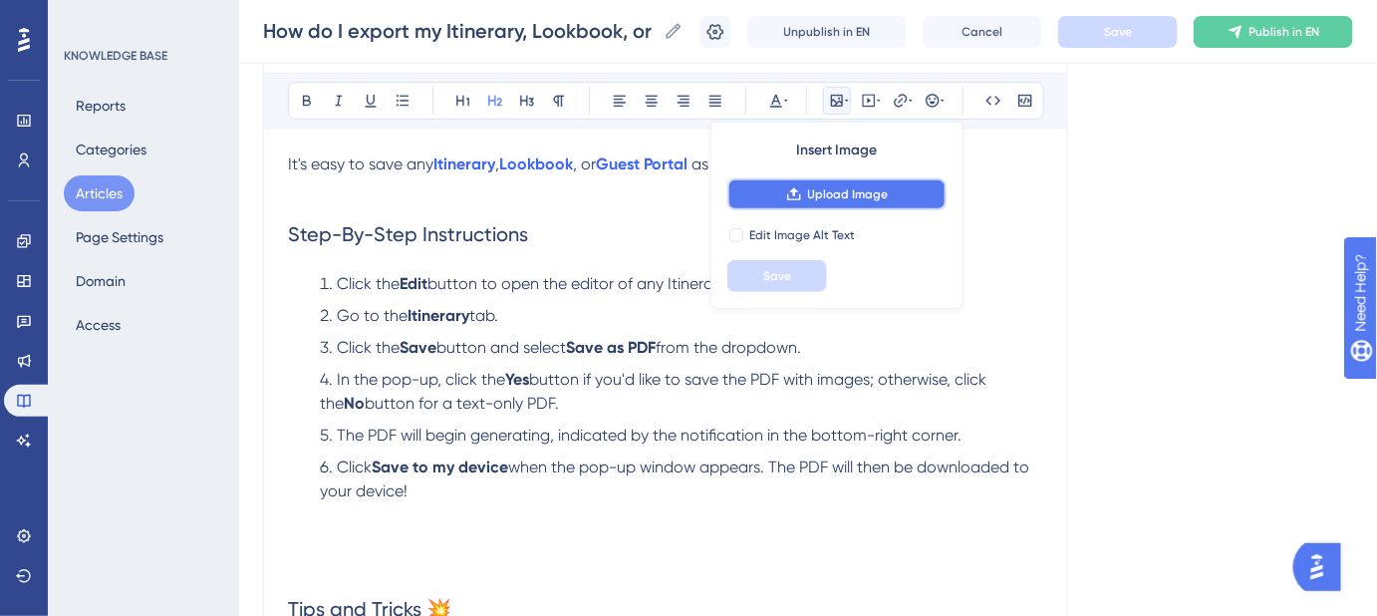
click at [818, 188] on span "Upload Image" at bounding box center [848, 194] width 81 height 16
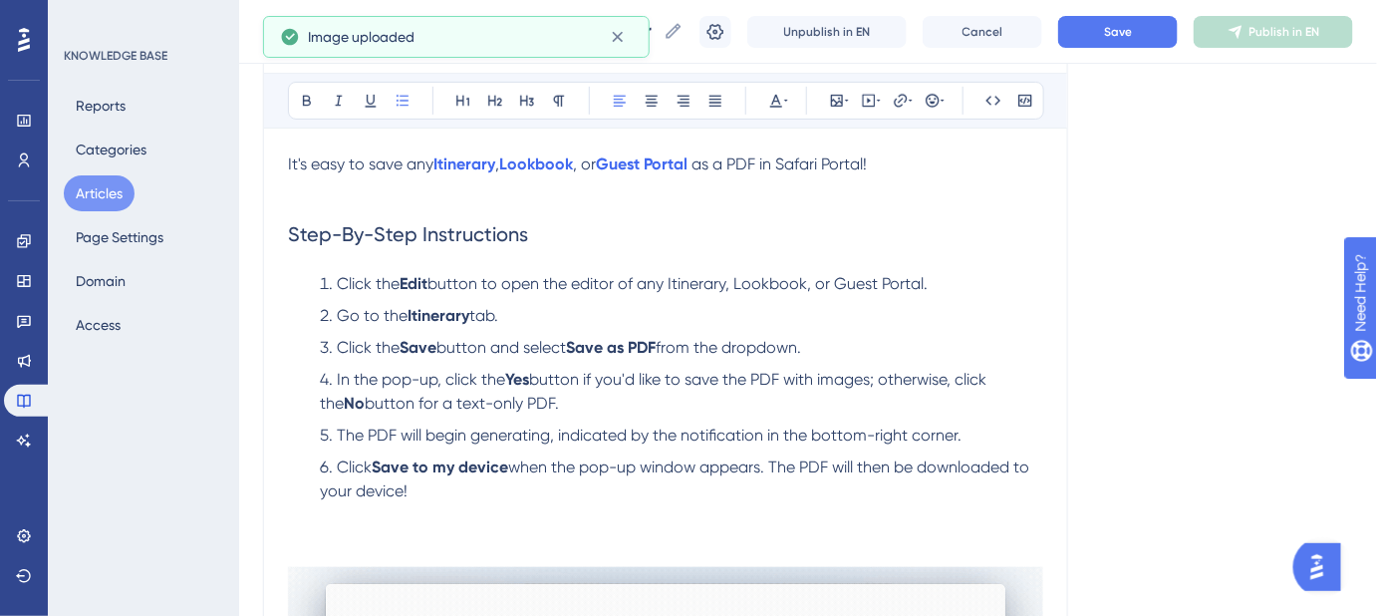
click at [425, 491] on li "Click Save to my device when the pop-up window appears. The PDF will then be do…" at bounding box center [678, 503] width 732 height 96
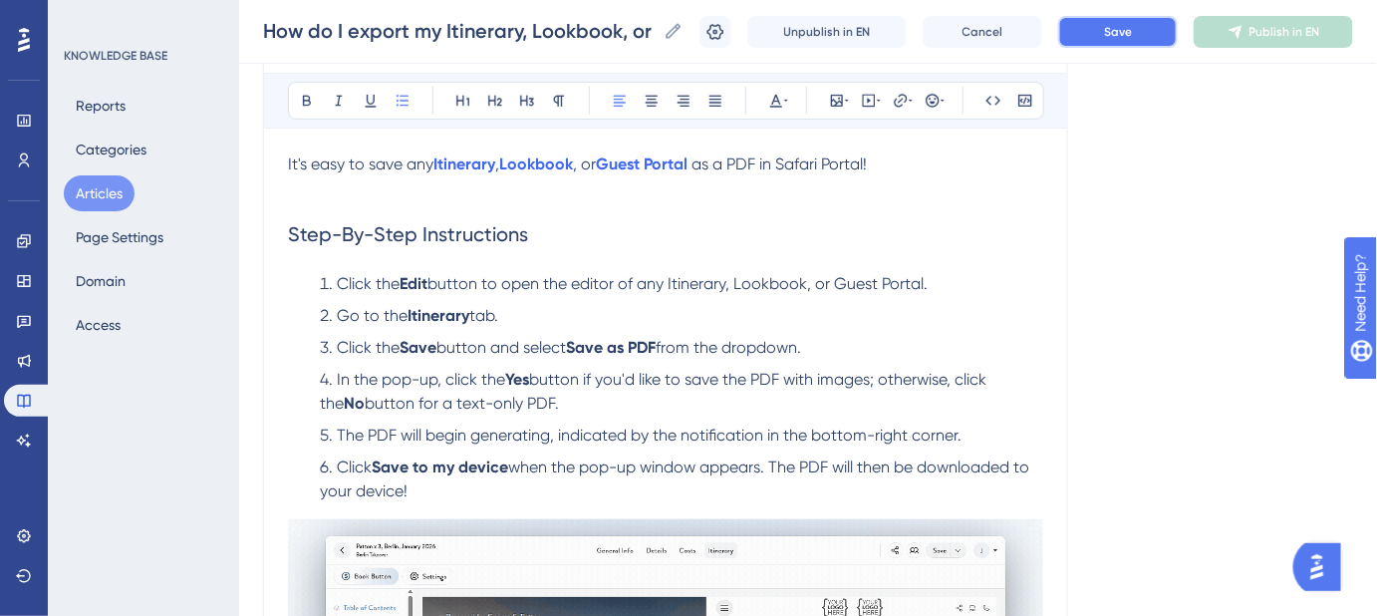
click at [1113, 22] on button "Save" at bounding box center [1118, 32] width 120 height 32
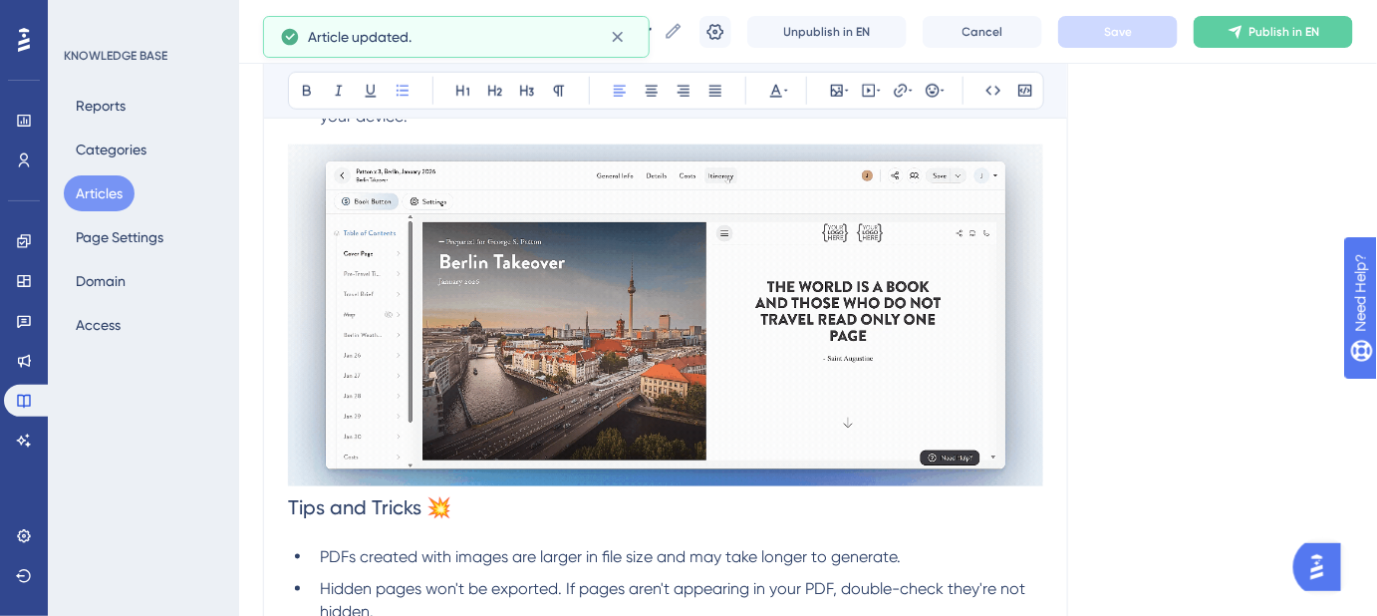
scroll to position [815, 0]
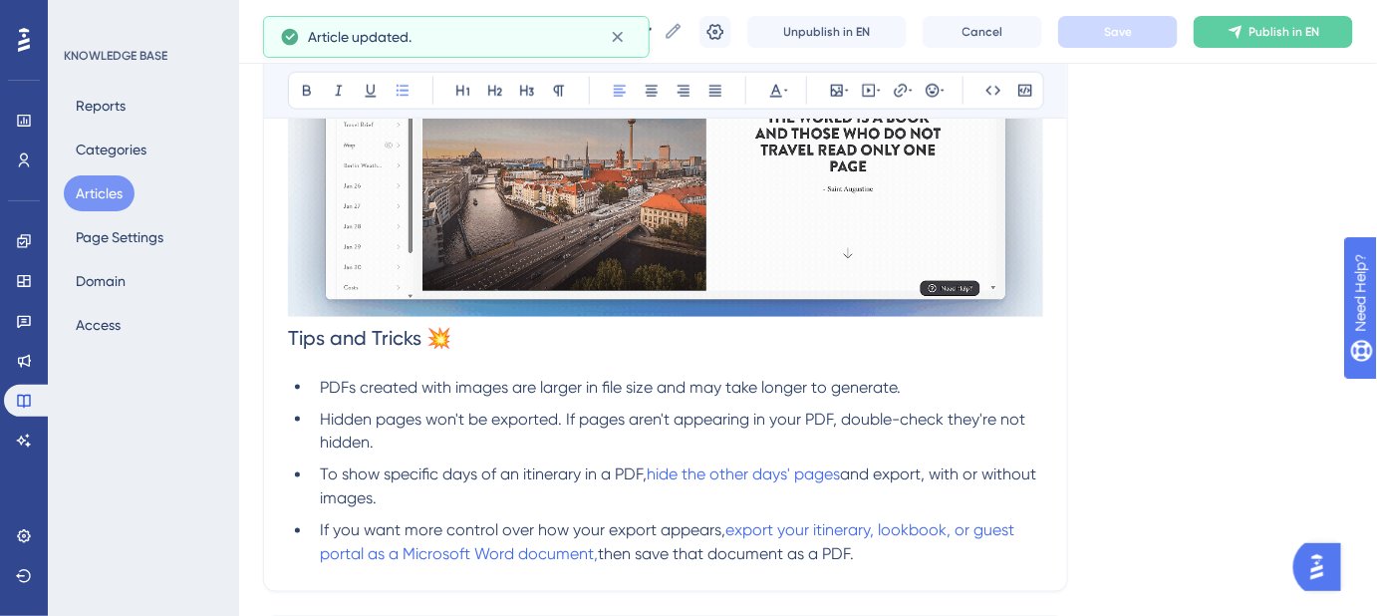
click at [290, 337] on span "Tips and Tricks 💥" at bounding box center [369, 338] width 163 height 24
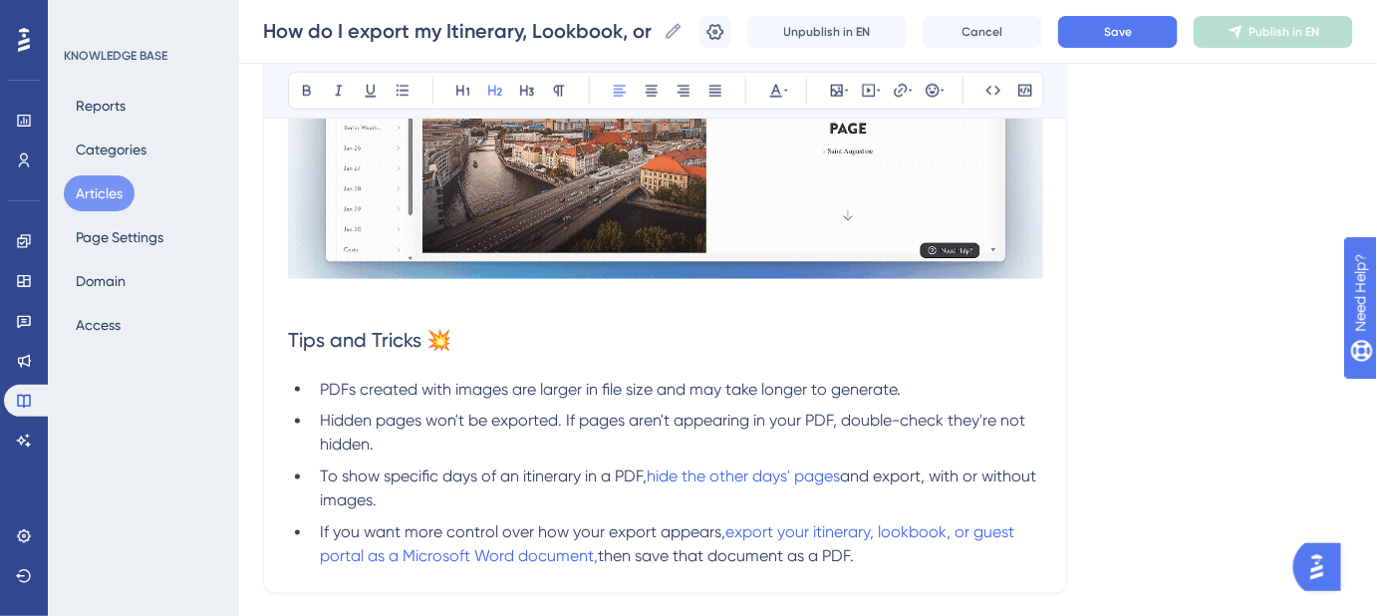
scroll to position [928, 0]
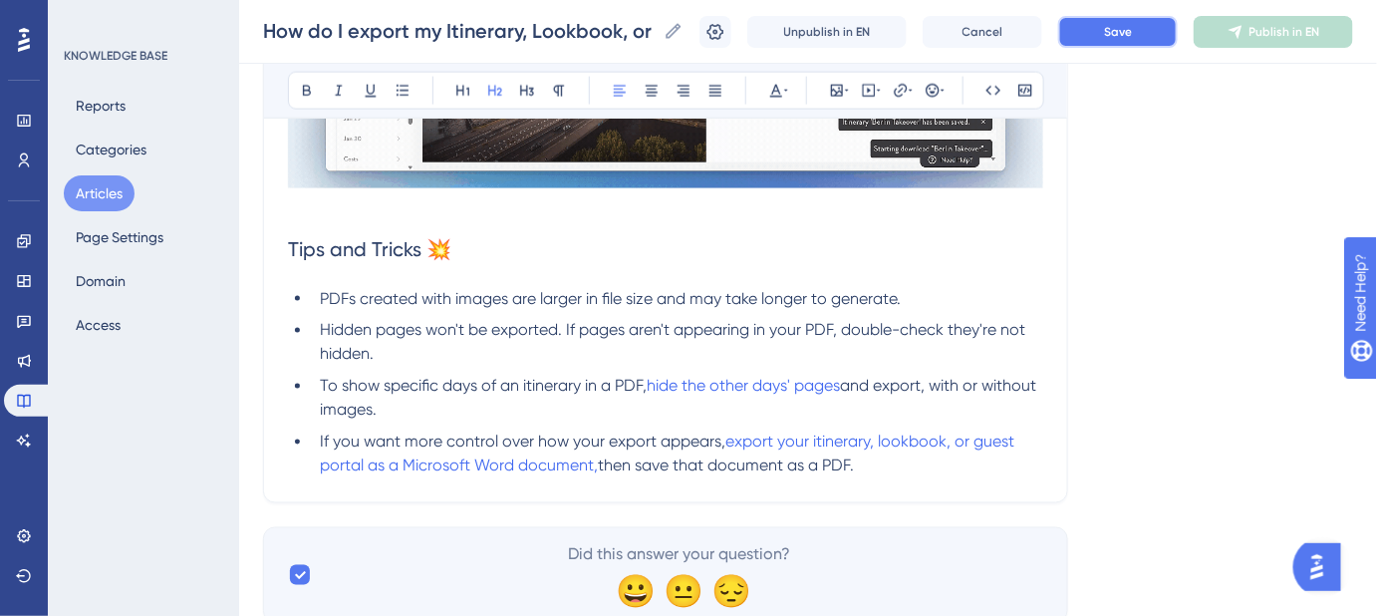
click at [1154, 26] on button "Save" at bounding box center [1118, 32] width 120 height 32
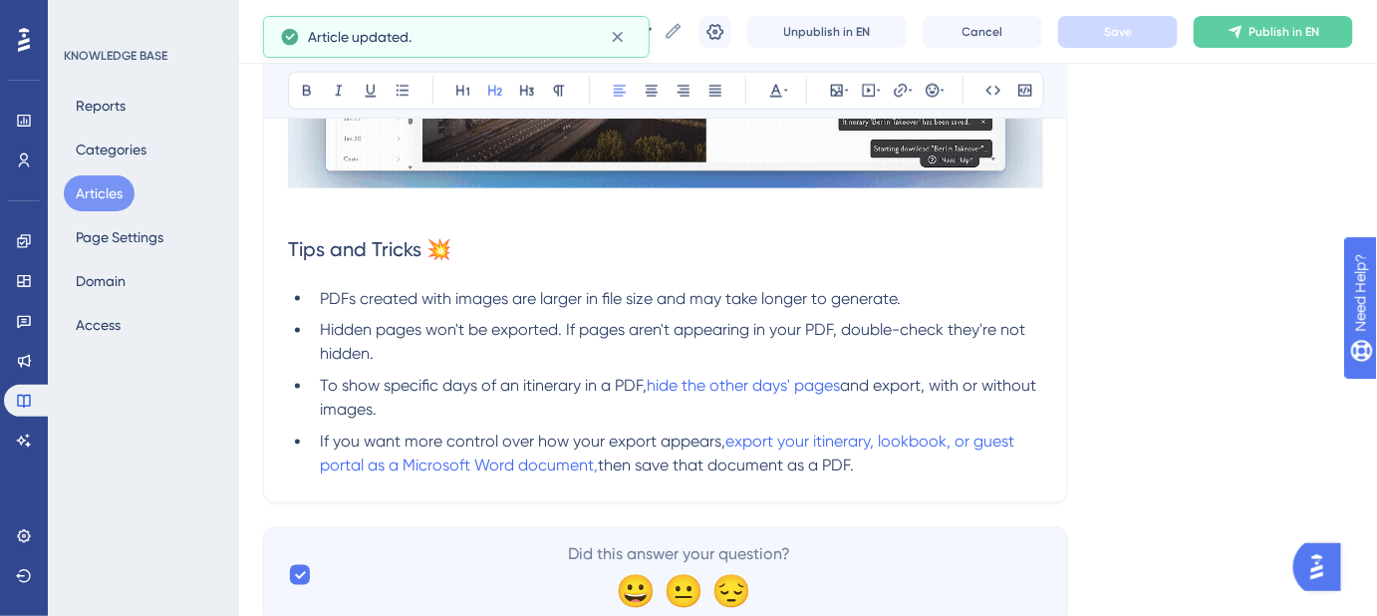
click at [879, 471] on li "If you want more control over how your export appears, export your itinerary, l…" at bounding box center [678, 455] width 732 height 48
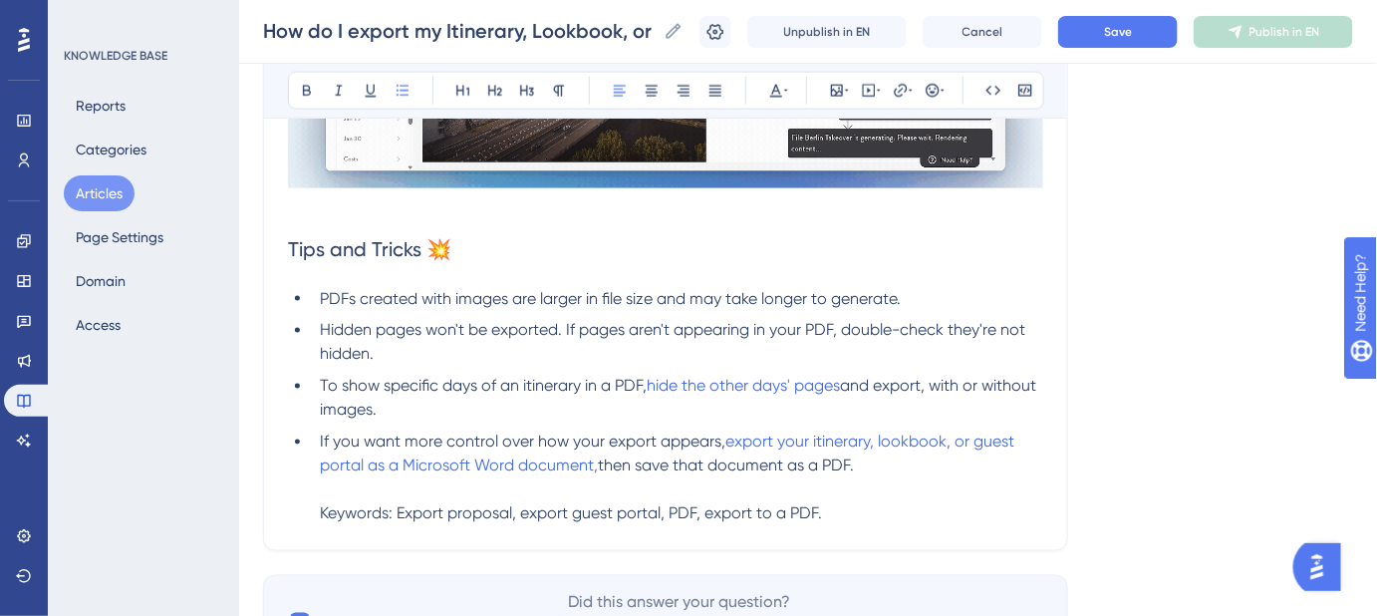
click at [475, 512] on span "Keywords: Export proposal, export guest portal, PDF, export to a PDF." at bounding box center [571, 513] width 502 height 19
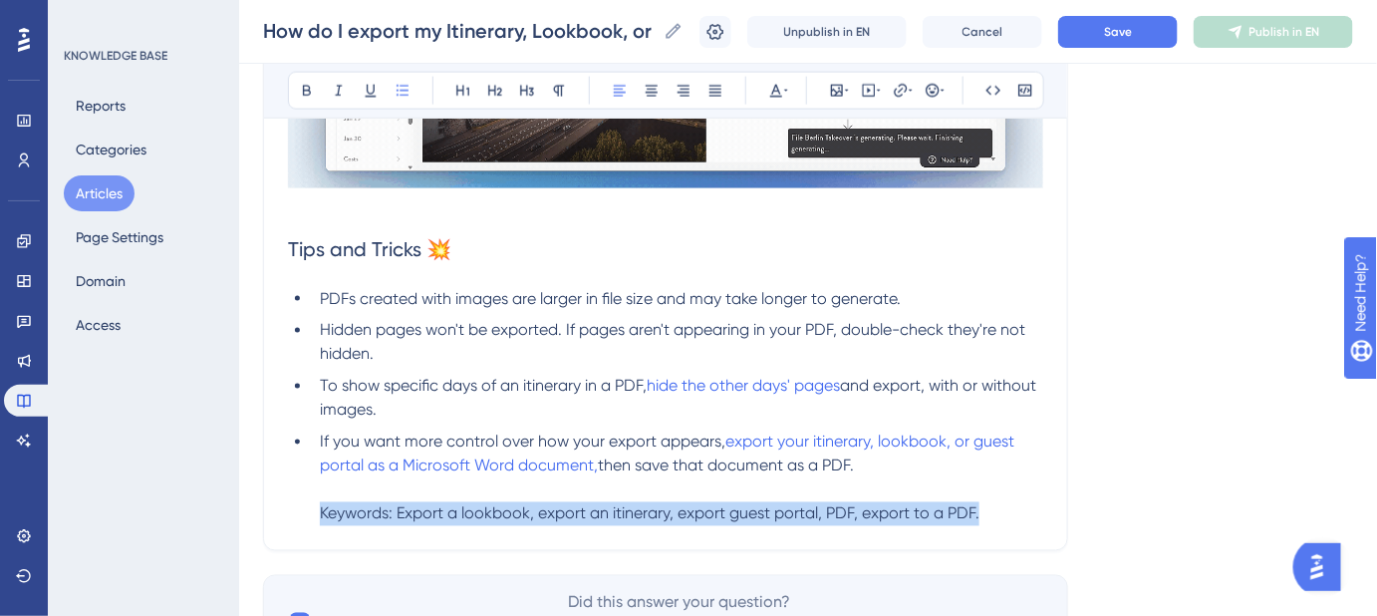
drag, startPoint x: 985, startPoint y: 509, endPoint x: 321, endPoint y: 524, distance: 663.9
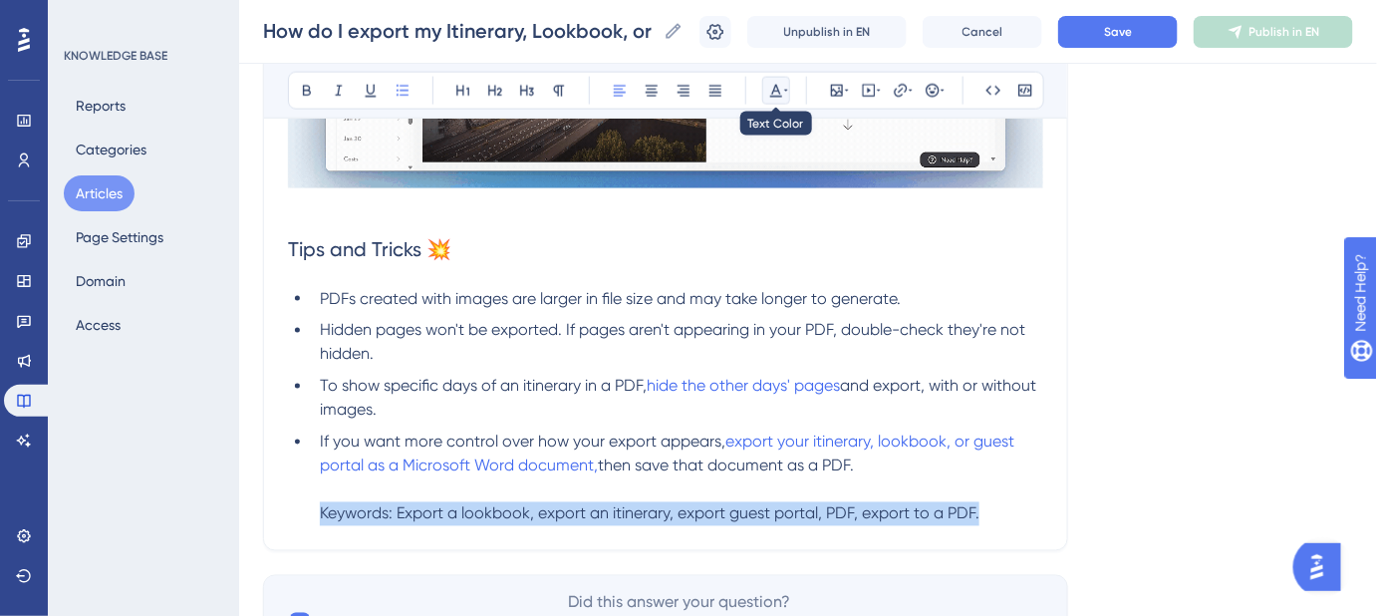
click at [777, 87] on icon at bounding box center [776, 91] width 16 height 16
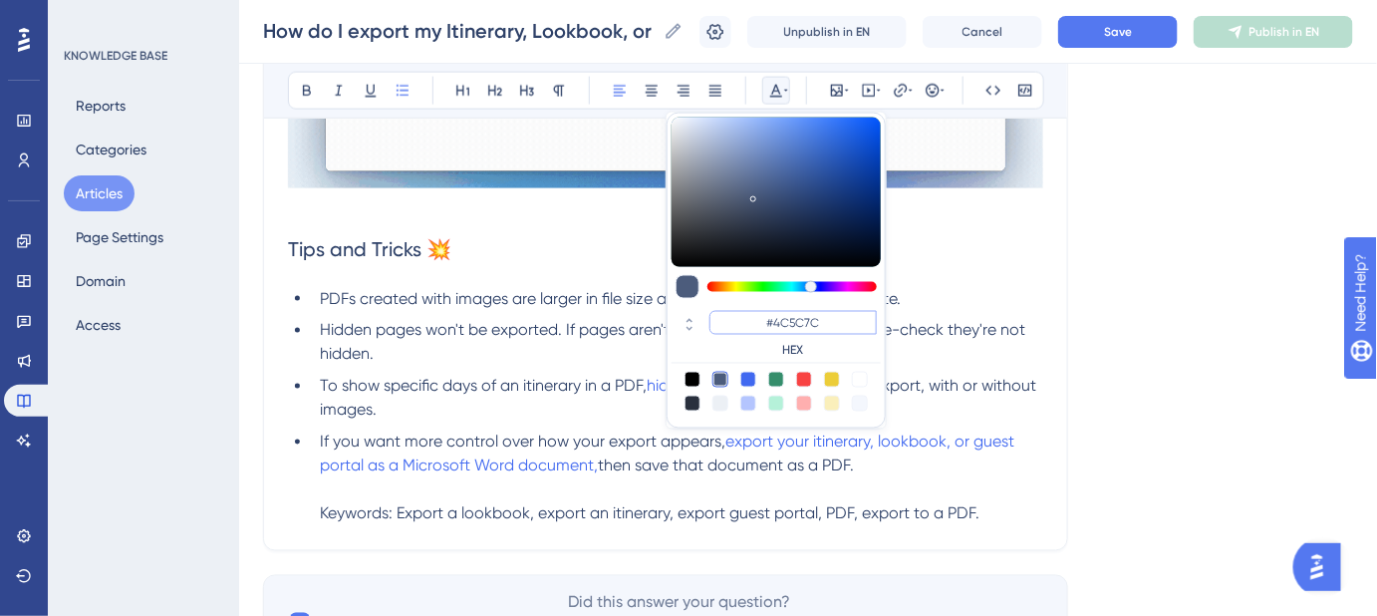
click at [789, 322] on input "#4C5C7C" at bounding box center [793, 323] width 167 height 24
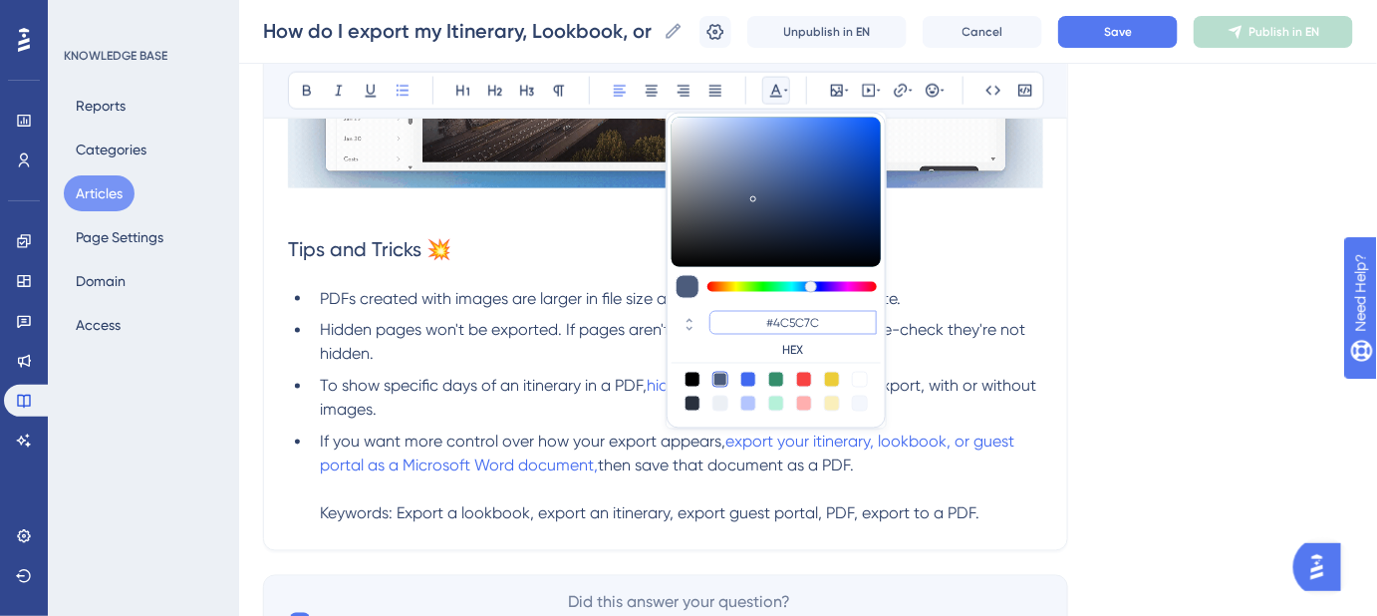
drag, startPoint x: 827, startPoint y: 318, endPoint x: 775, endPoint y: 321, distance: 51.9
click at [775, 321] on input "#4C5C7C" at bounding box center [793, 323] width 167 height 24
type input "#FFFFFF"
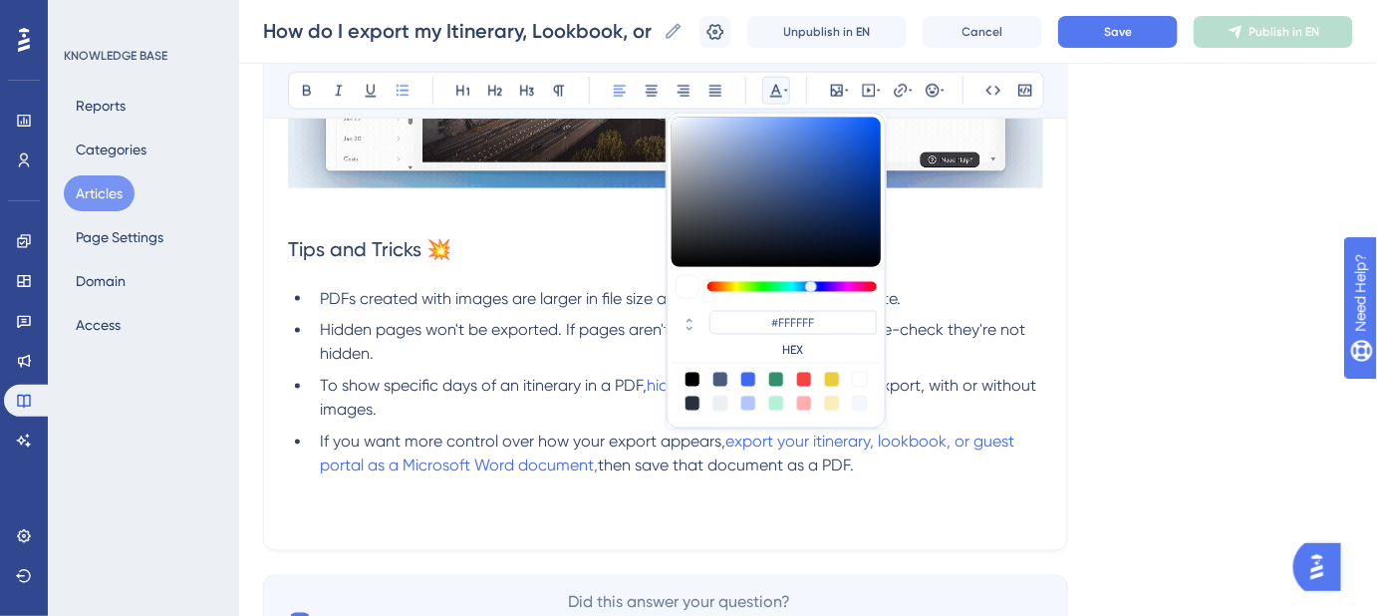
drag, startPoint x: 1062, startPoint y: 318, endPoint x: 1102, endPoint y: 201, distance: 123.2
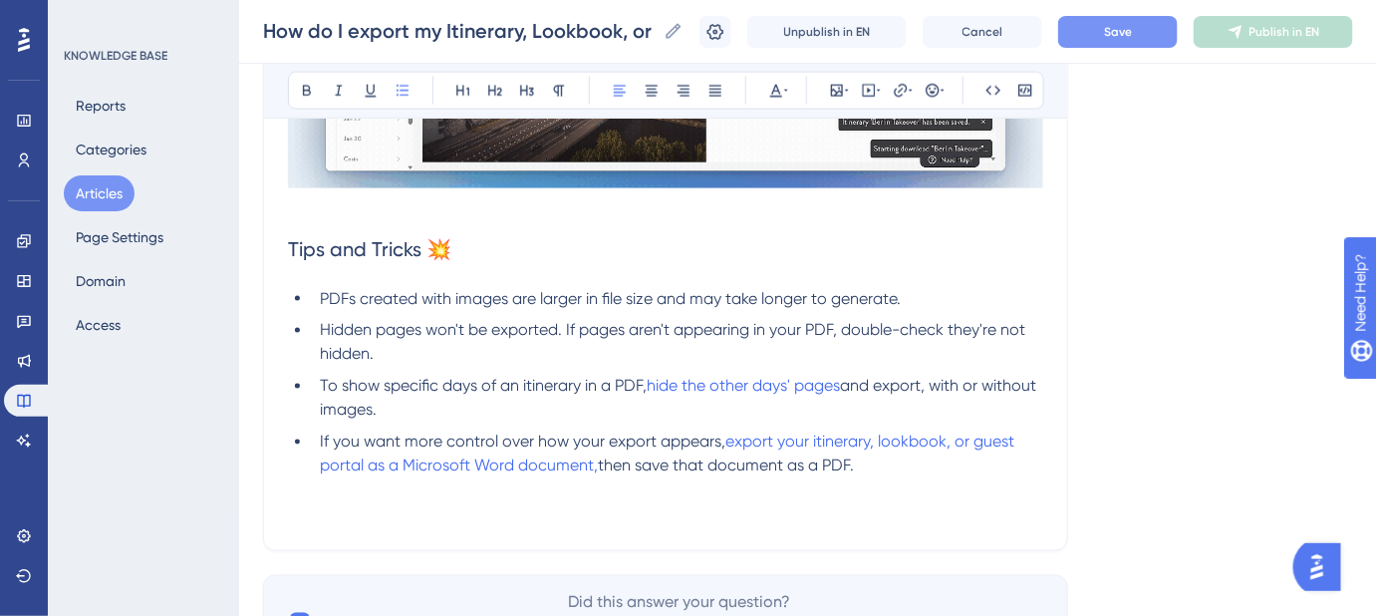
click at [1108, 41] on button "Save" at bounding box center [1118, 32] width 120 height 32
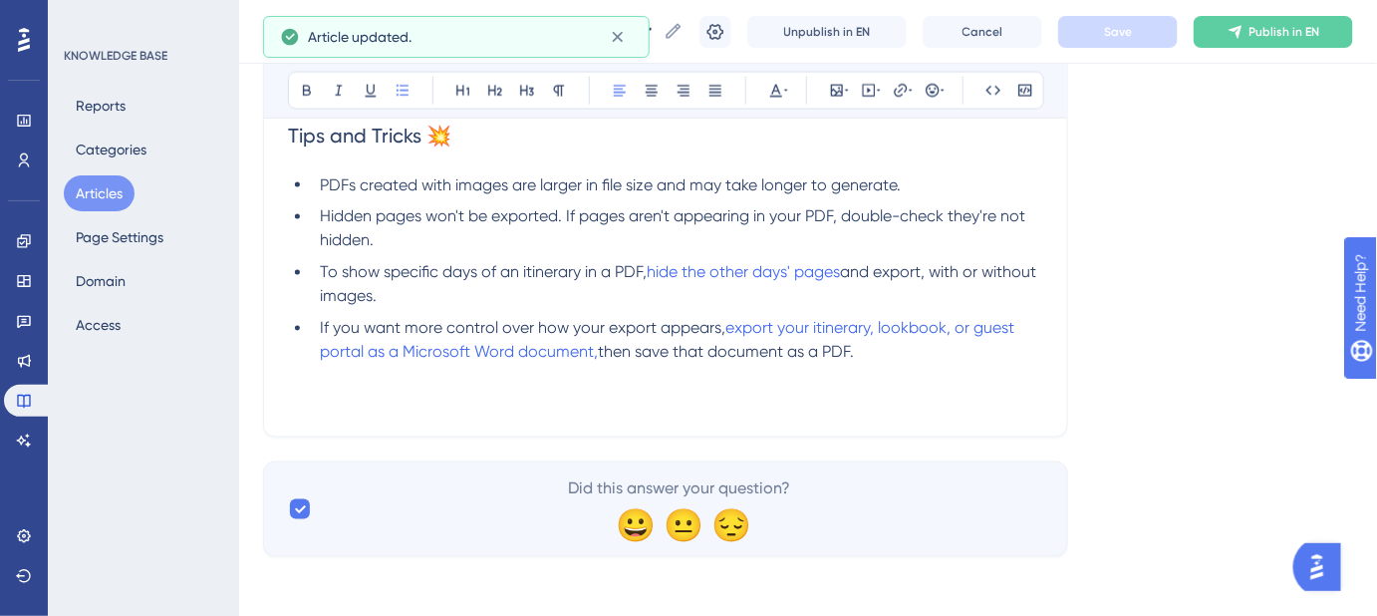
scroll to position [1044, 0]
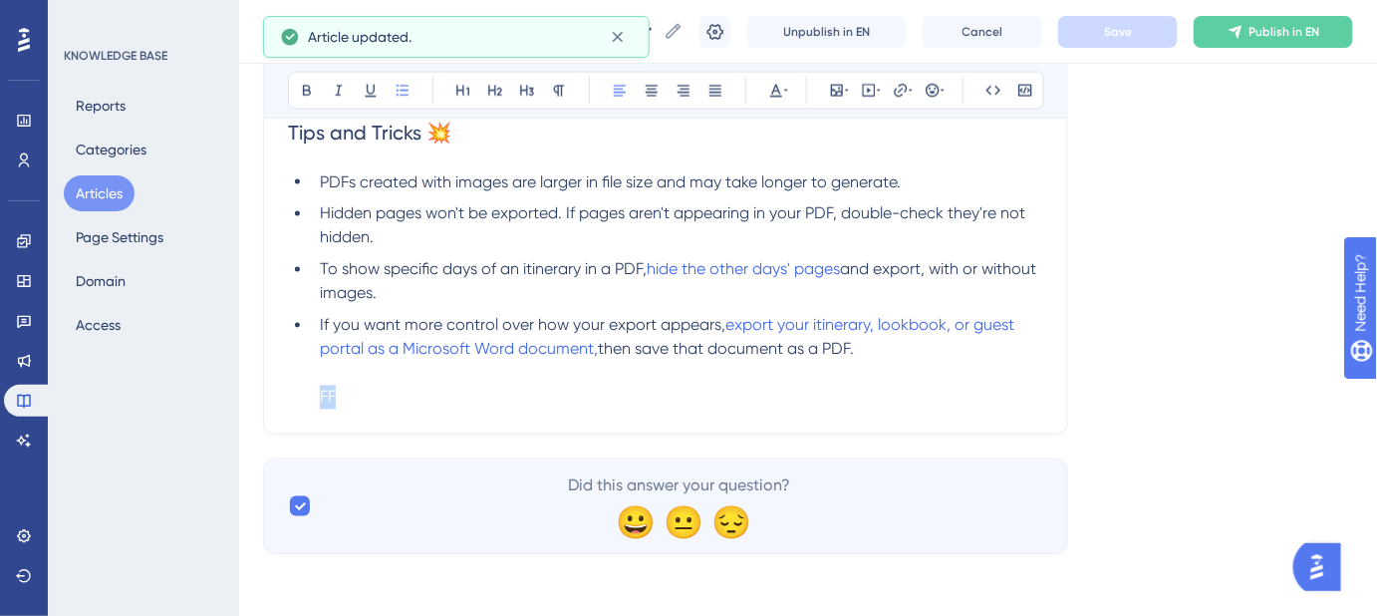
drag, startPoint x: 874, startPoint y: 398, endPoint x: 308, endPoint y: 398, distance: 566.1
click at [308, 398] on ul "PDFs created with images are larger in file size and may take longer to generat…" at bounding box center [665, 289] width 755 height 239
click at [303, 397] on ul "PDFs created with images are larger in file size and may take longer to generat…" at bounding box center [665, 289] width 755 height 239
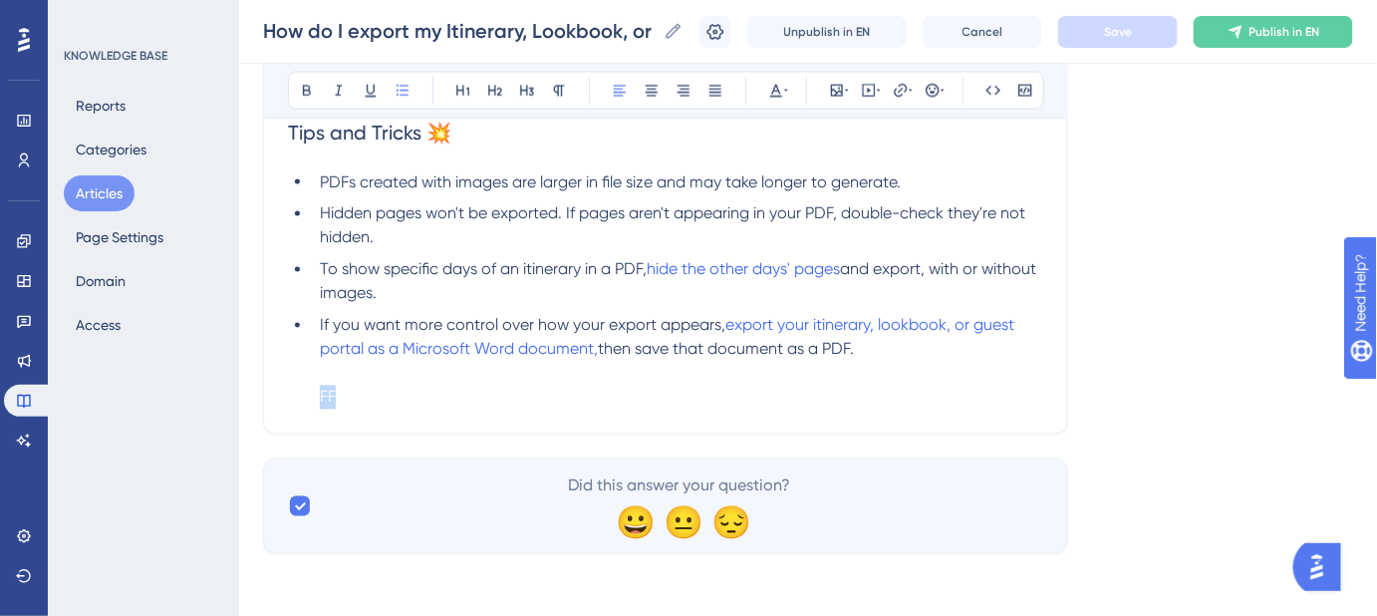
drag, startPoint x: 316, startPoint y: 393, endPoint x: 770, endPoint y: 397, distance: 454.5
click at [770, 397] on li "If you want more control over how your export appears, export your itinerary, l…" at bounding box center [678, 362] width 732 height 96
drag, startPoint x: 864, startPoint y: 353, endPoint x: 882, endPoint y: 427, distance: 75.9
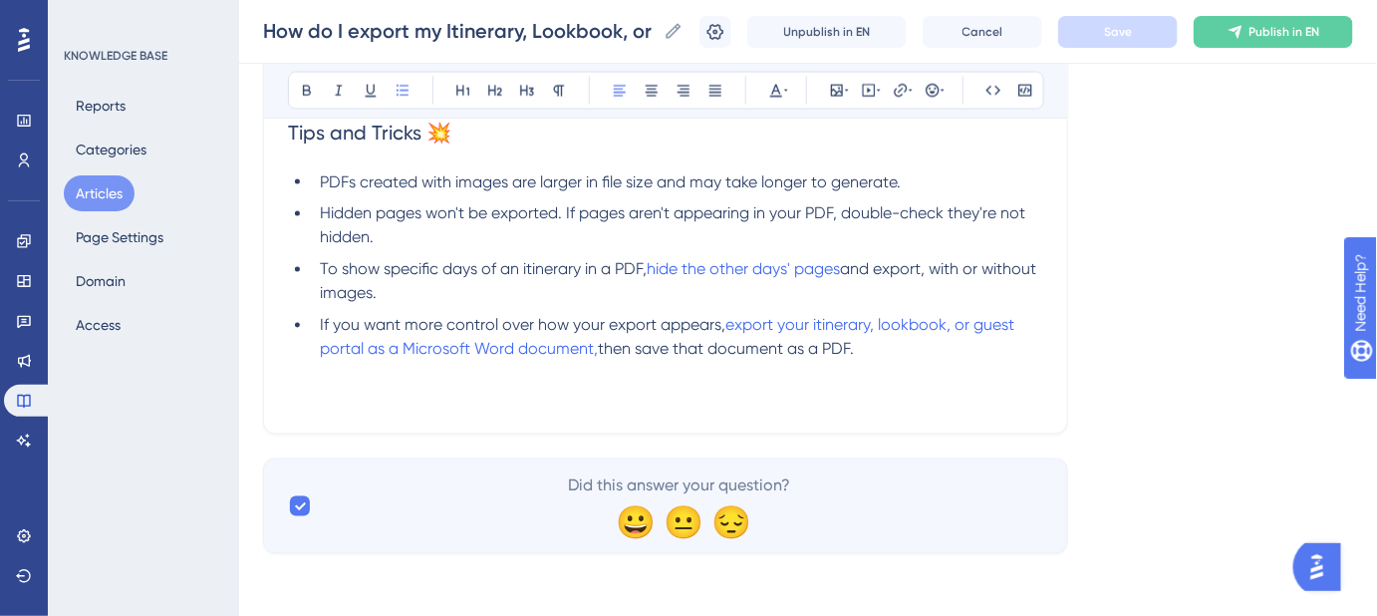
drag, startPoint x: 425, startPoint y: 391, endPoint x: 305, endPoint y: 395, distance: 119.7
click at [305, 395] on ul "PDFs created with images are larger in file size and may take longer to generat…" at bounding box center [665, 289] width 755 height 239
click at [305, 393] on ul "PDFs created with images are larger in file size and may take longer to generat…" at bounding box center [665, 289] width 755 height 239
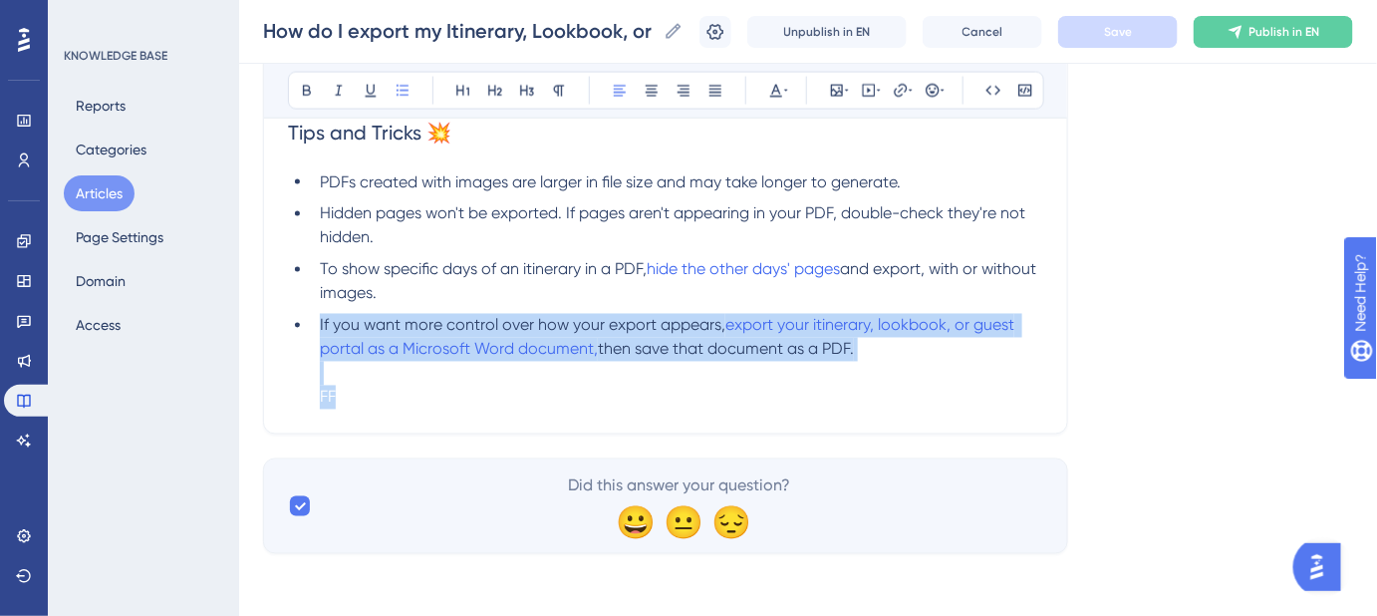
drag, startPoint x: 317, startPoint y: 320, endPoint x: 904, endPoint y: 536, distance: 625.6
click at [369, 382] on li "If you want more control over how your export appears, export your itinerary, l…" at bounding box center [678, 362] width 732 height 96
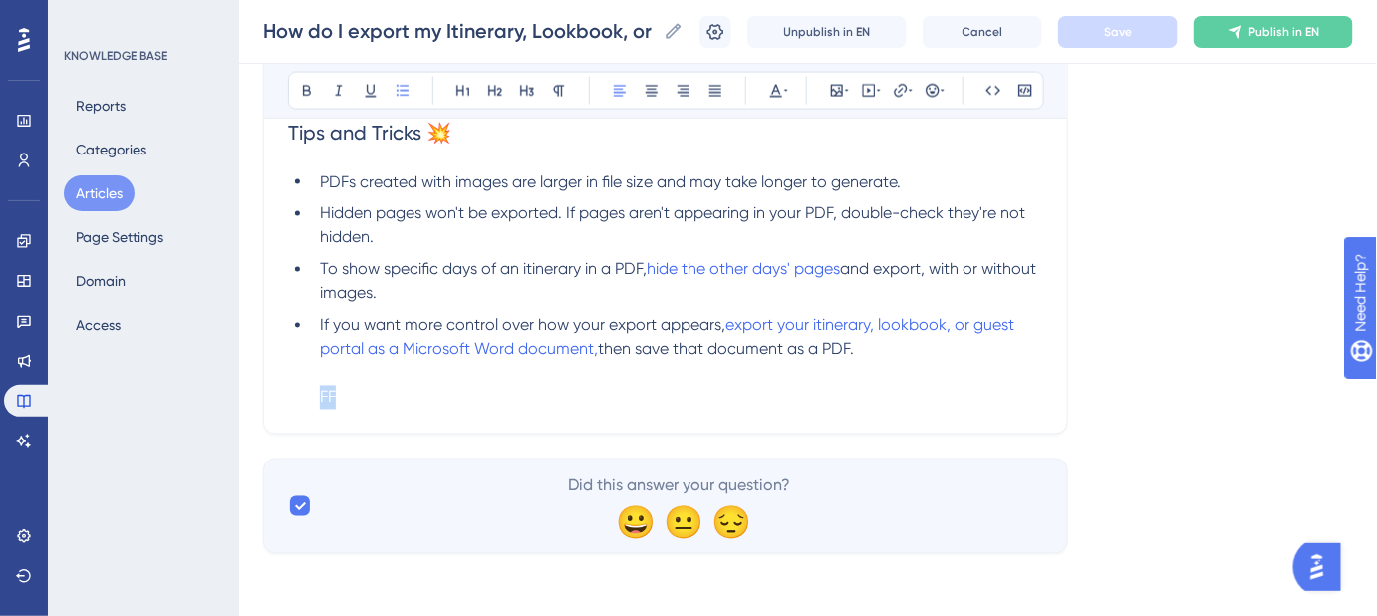
drag, startPoint x: 357, startPoint y: 393, endPoint x: 300, endPoint y: 395, distance: 56.8
click at [300, 395] on ul "PDFs created with images are larger in file size and may take longer to generat…" at bounding box center [665, 289] width 755 height 239
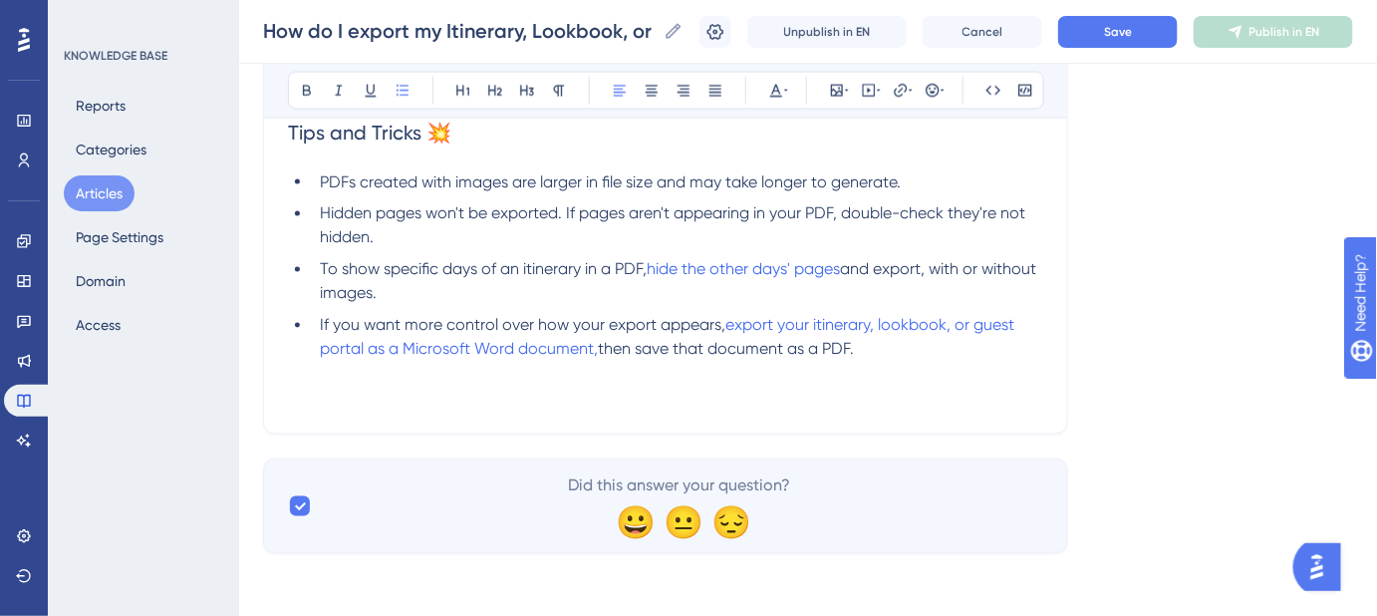
drag, startPoint x: 316, startPoint y: 395, endPoint x: 466, endPoint y: 409, distance: 151.1
click at [778, 98] on icon at bounding box center [776, 91] width 16 height 16
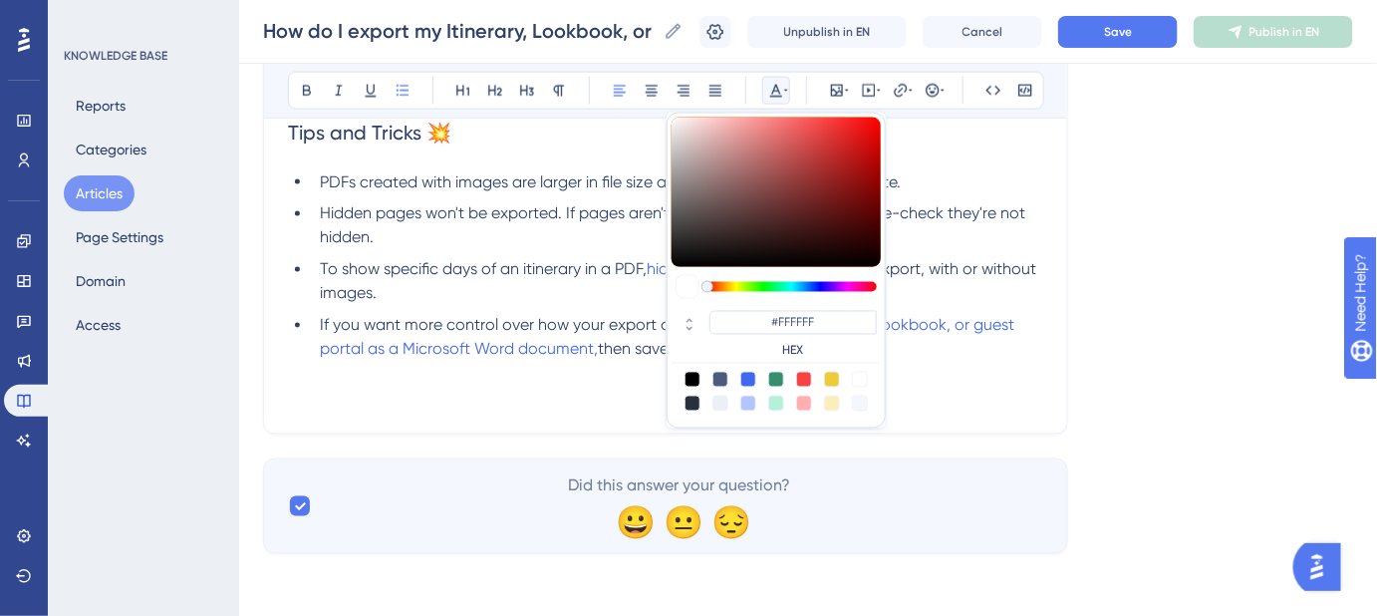
click at [688, 372] on div at bounding box center [693, 380] width 16 height 16
type input "#000000"
click at [696, 375] on div at bounding box center [693, 380] width 16 height 16
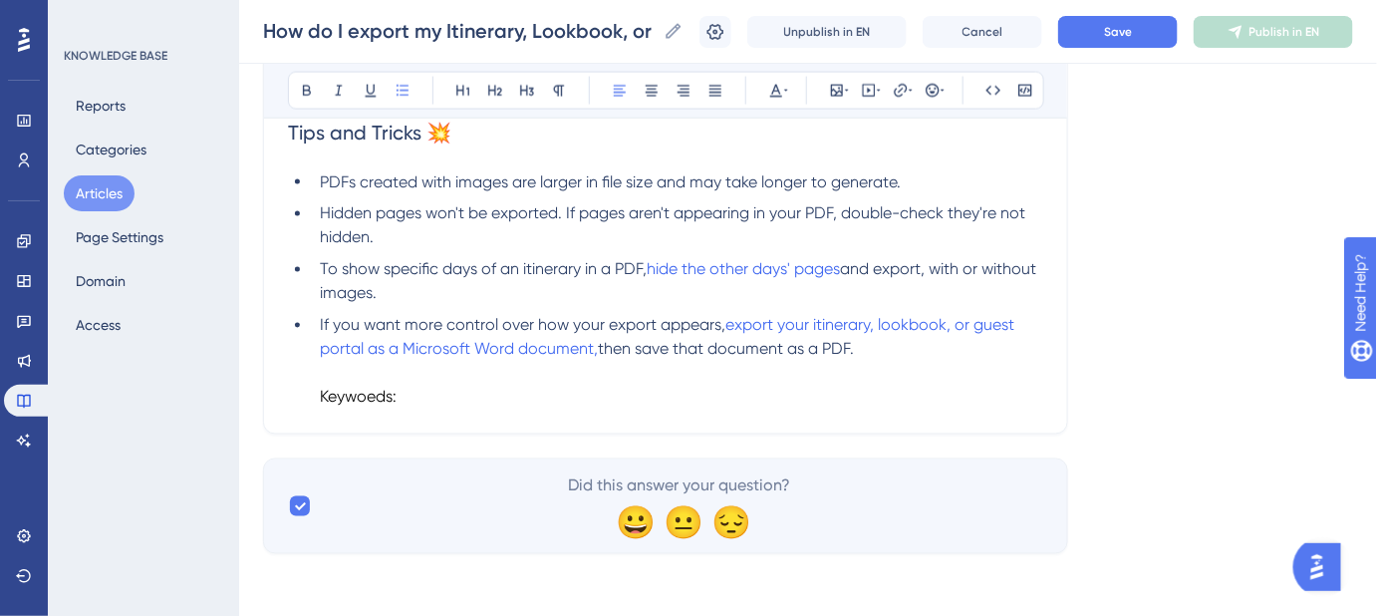
click at [377, 398] on span "Keywoeds:" at bounding box center [358, 397] width 77 height 19
click at [438, 395] on li "If you want more control over how your export appears, export your itinerary, l…" at bounding box center [678, 362] width 732 height 96
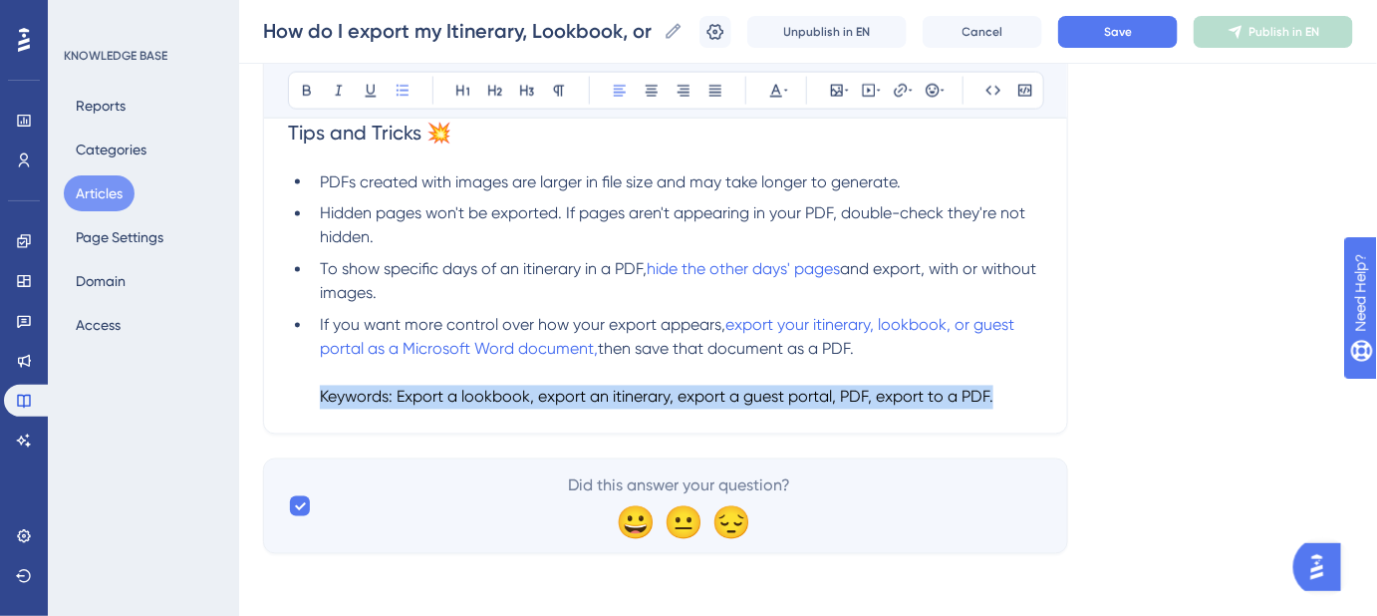
drag, startPoint x: 937, startPoint y: 394, endPoint x: 286, endPoint y: 397, distance: 650.8
click at [780, 84] on icon at bounding box center [776, 91] width 16 height 16
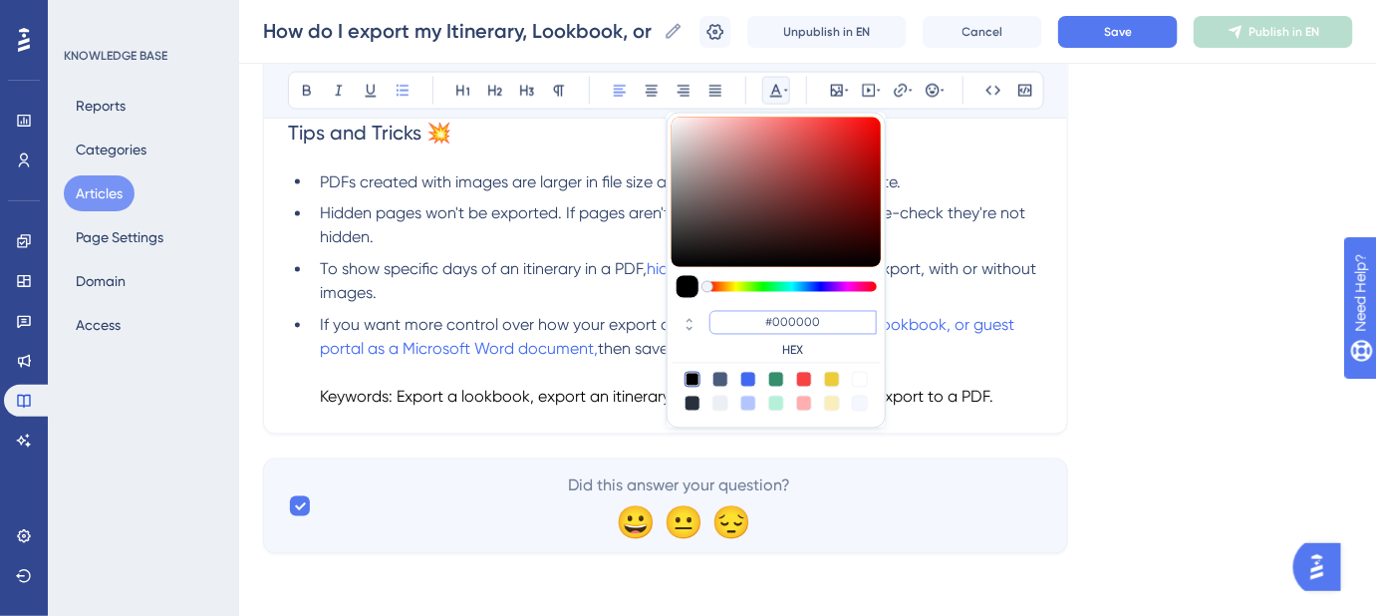
click at [780, 317] on input "#000000" at bounding box center [793, 323] width 167 height 24
drag, startPoint x: 822, startPoint y: 321, endPoint x: 774, endPoint y: 320, distance: 47.8
click at [774, 320] on input "#000000" at bounding box center [793, 323] width 167 height 24
type input "#FFFFFF"
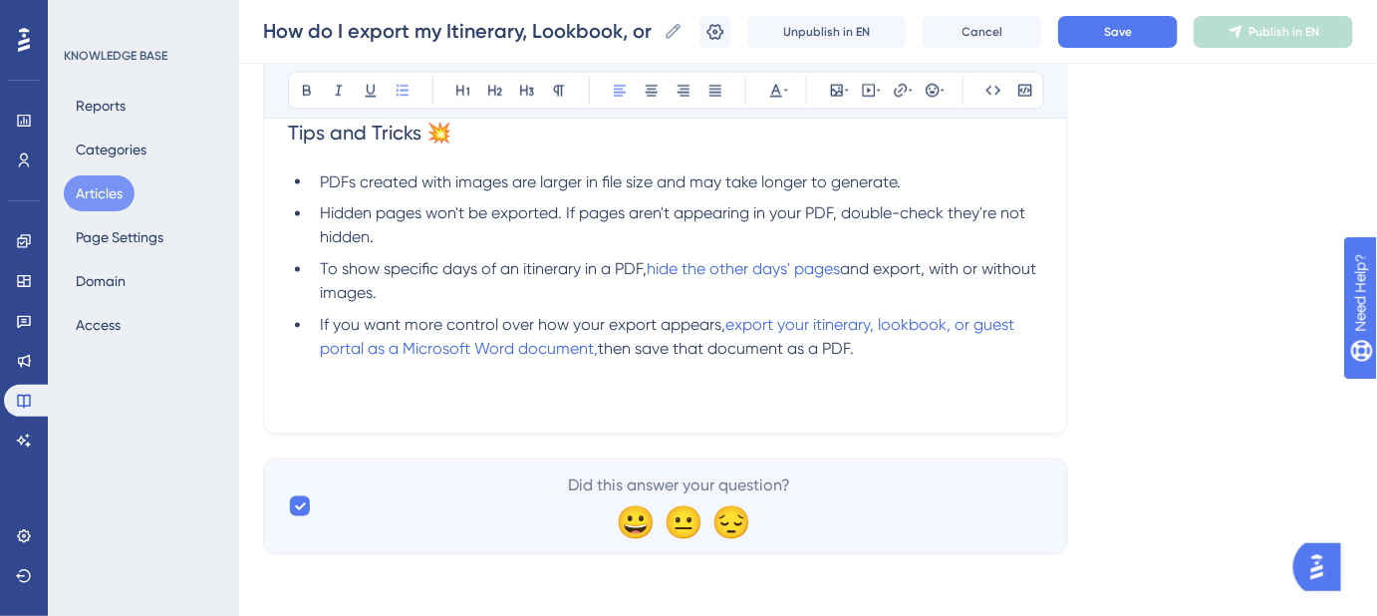
drag, startPoint x: 944, startPoint y: 393, endPoint x: 530, endPoint y: 401, distance: 413.7
click at [531, 401] on li "If you want more control over how your export appears, export your itinerary, l…" at bounding box center [678, 362] width 732 height 96
drag, startPoint x: 855, startPoint y: 343, endPoint x: 938, endPoint y: 433, distance: 122.0
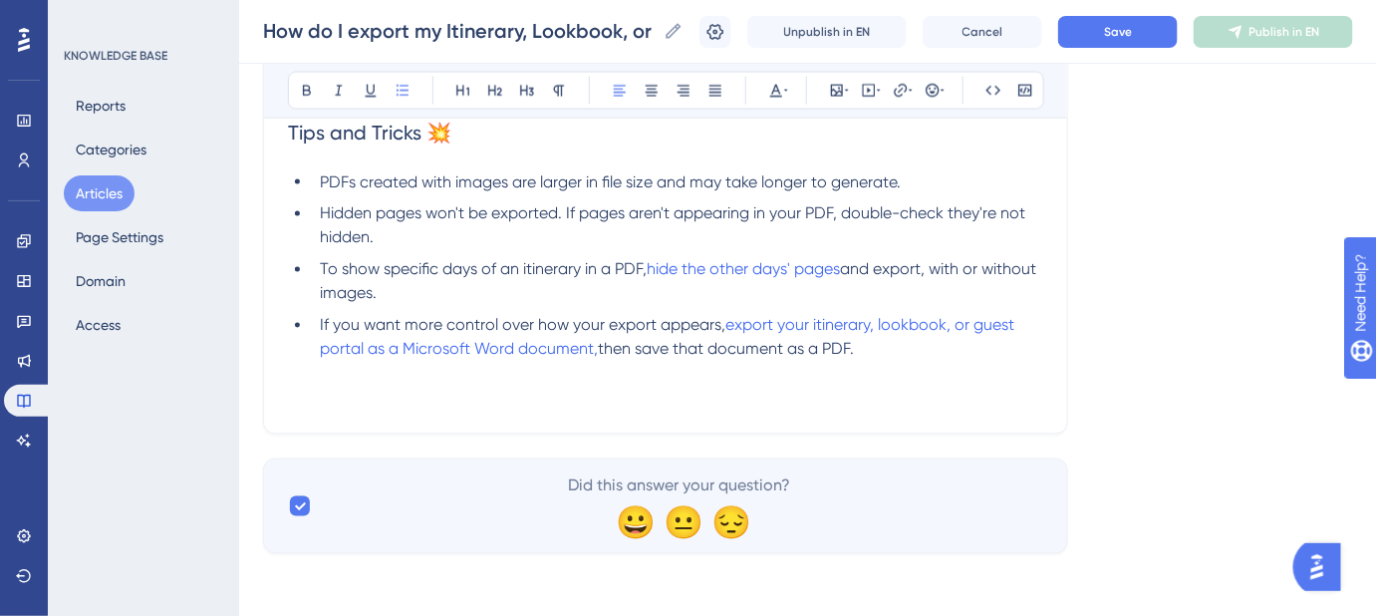
click at [366, 392] on li "If you want more control over how your export appears, export your itinerary, l…" at bounding box center [678, 362] width 732 height 96
drag, startPoint x: 308, startPoint y: 398, endPoint x: 327, endPoint y: 399, distance: 19.0
click at [309, 398] on ul "PDFs created with images are larger in file size and may take longer to generat…" at bounding box center [665, 289] width 755 height 239
drag, startPoint x: 309, startPoint y: 395, endPoint x: 359, endPoint y: 406, distance: 51.0
click at [359, 406] on ul "PDFs created with images are larger in file size and may take longer to generat…" at bounding box center [665, 289] width 755 height 239
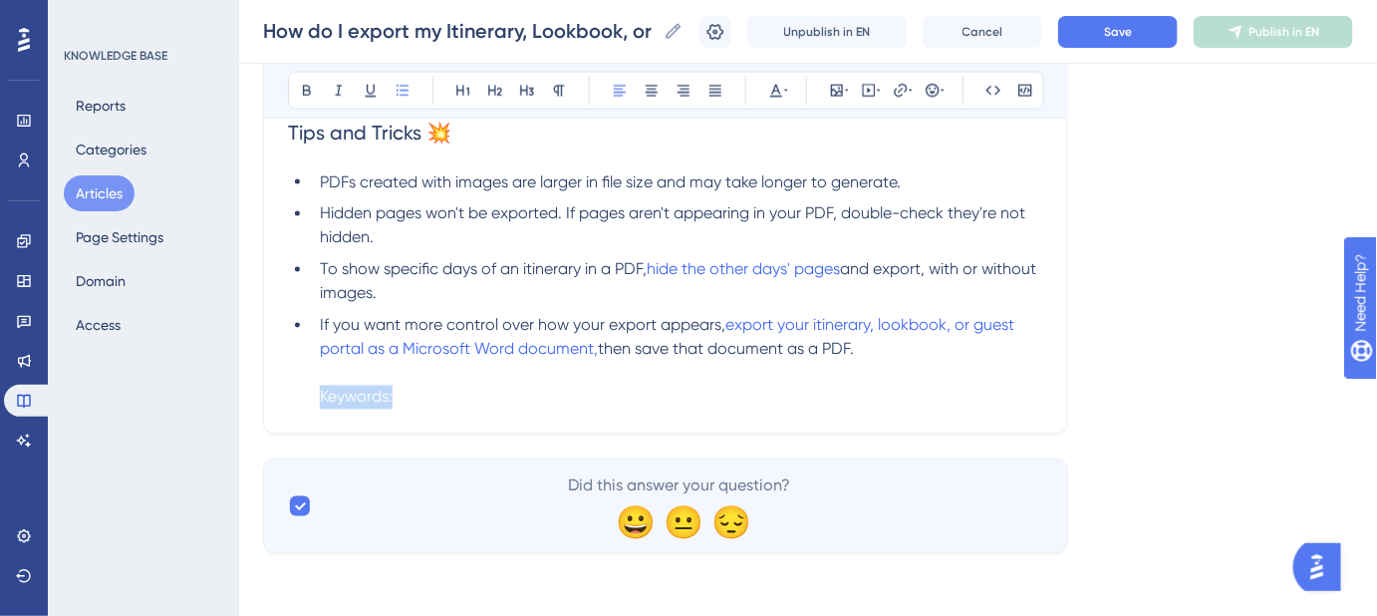
drag, startPoint x: 495, startPoint y: 390, endPoint x: 300, endPoint y: 389, distance: 195.3
click at [300, 389] on ul "PDFs created with images are larger in file size and may take longer to generat…" at bounding box center [665, 289] width 755 height 239
click at [775, 100] on button at bounding box center [776, 91] width 28 height 28
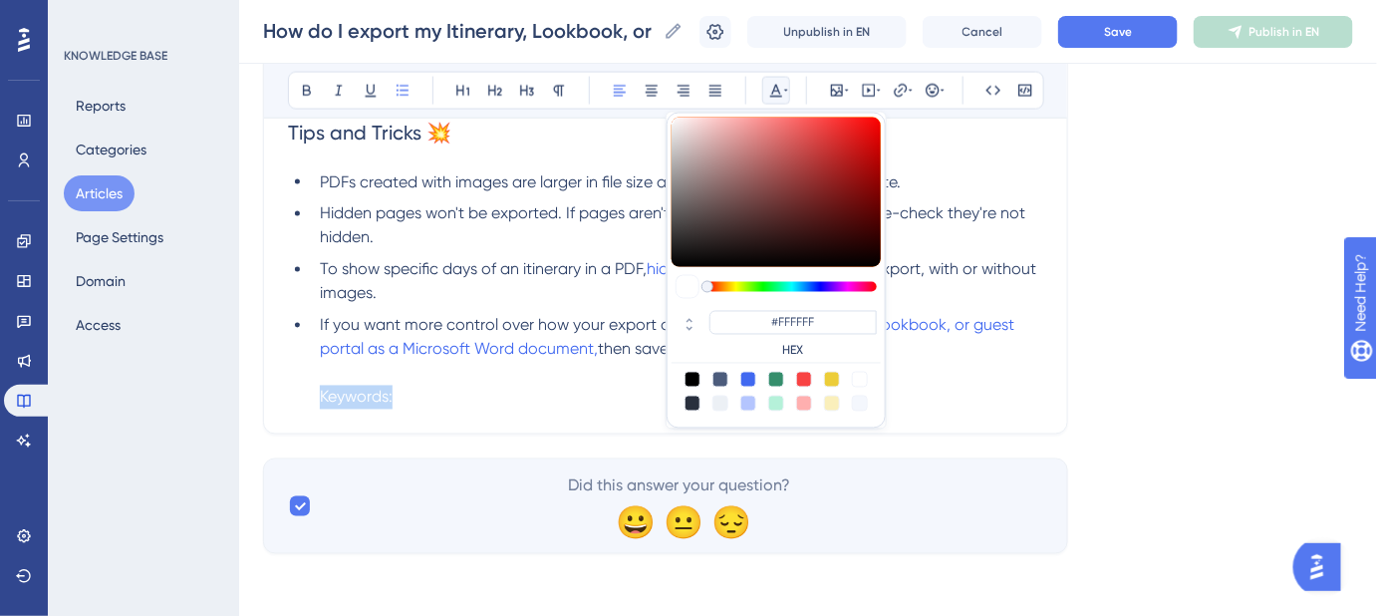
drag, startPoint x: 691, startPoint y: 380, endPoint x: 543, endPoint y: 371, distance: 147.8
click at [691, 379] on div at bounding box center [693, 380] width 16 height 16
type input "#000000"
click at [470, 378] on li "If you want more control over how your export appears, export your itinerary, l…" at bounding box center [678, 362] width 732 height 96
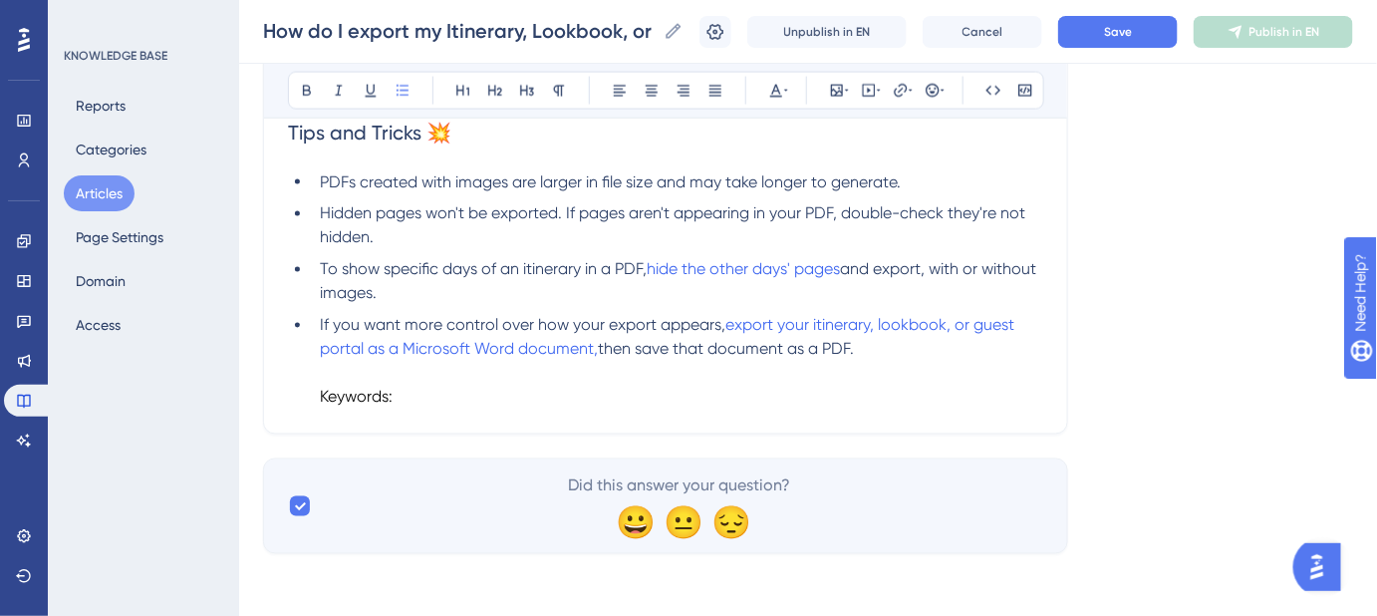
click at [470, 398] on li "If you want more control over how your export appears, export your itinerary, l…" at bounding box center [678, 362] width 732 height 96
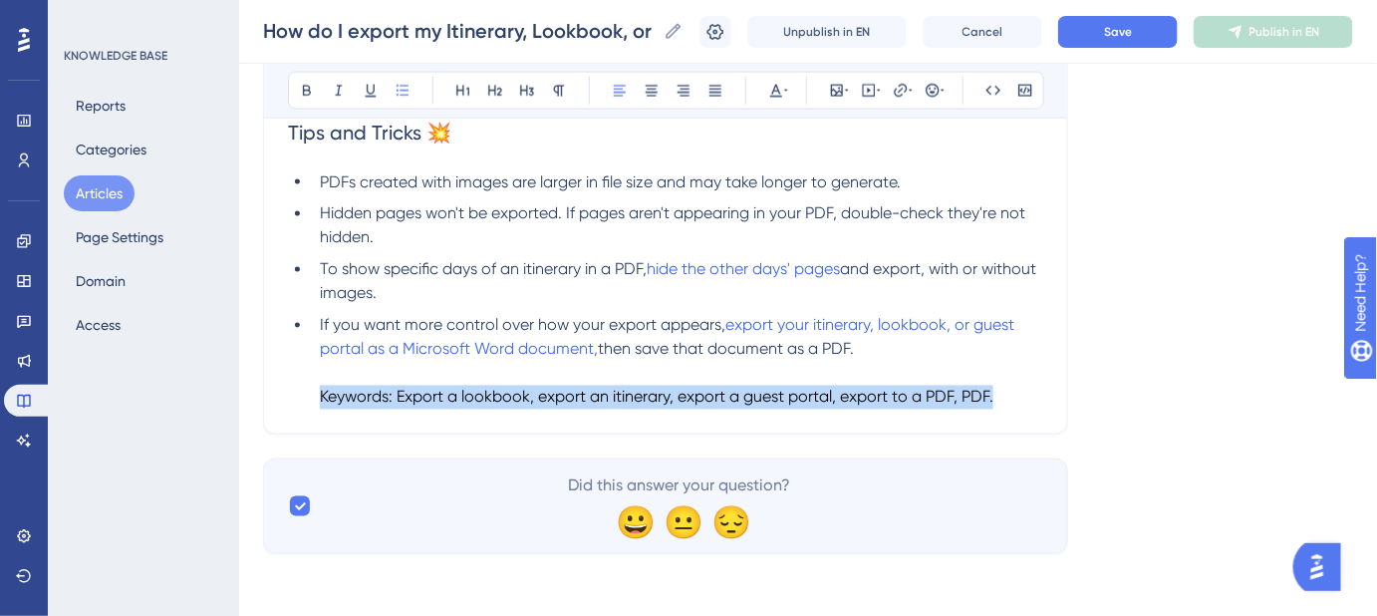
drag, startPoint x: 1010, startPoint y: 397, endPoint x: 313, endPoint y: 399, distance: 696.6
click at [313, 399] on li "If you want more control over how your export appears, export your itinerary, l…" at bounding box center [678, 362] width 732 height 96
click at [772, 98] on button at bounding box center [776, 91] width 28 height 28
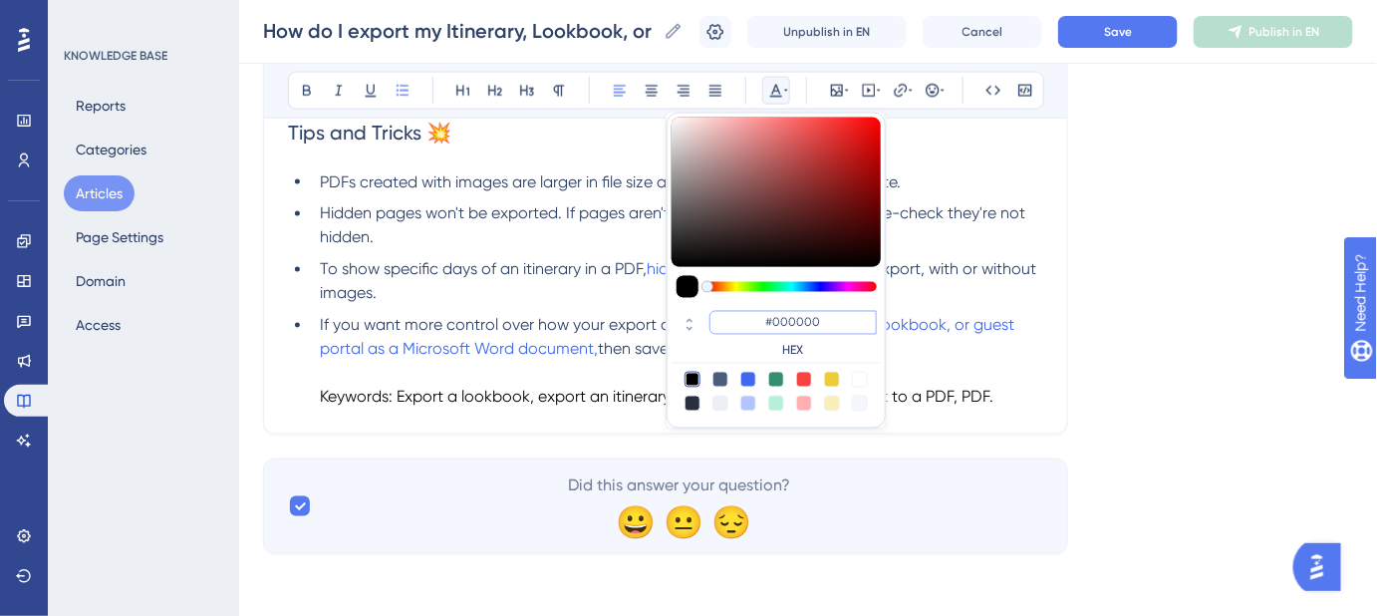
drag, startPoint x: 823, startPoint y: 322, endPoint x: 773, endPoint y: 322, distance: 49.8
click at [773, 322] on input "#000000" at bounding box center [793, 323] width 167 height 24
click at [845, 320] on input "#000000" at bounding box center [793, 323] width 167 height 24
drag, startPoint x: 831, startPoint y: 323, endPoint x: 775, endPoint y: 323, distance: 55.8
click at [775, 323] on input "#000000" at bounding box center [793, 323] width 167 height 24
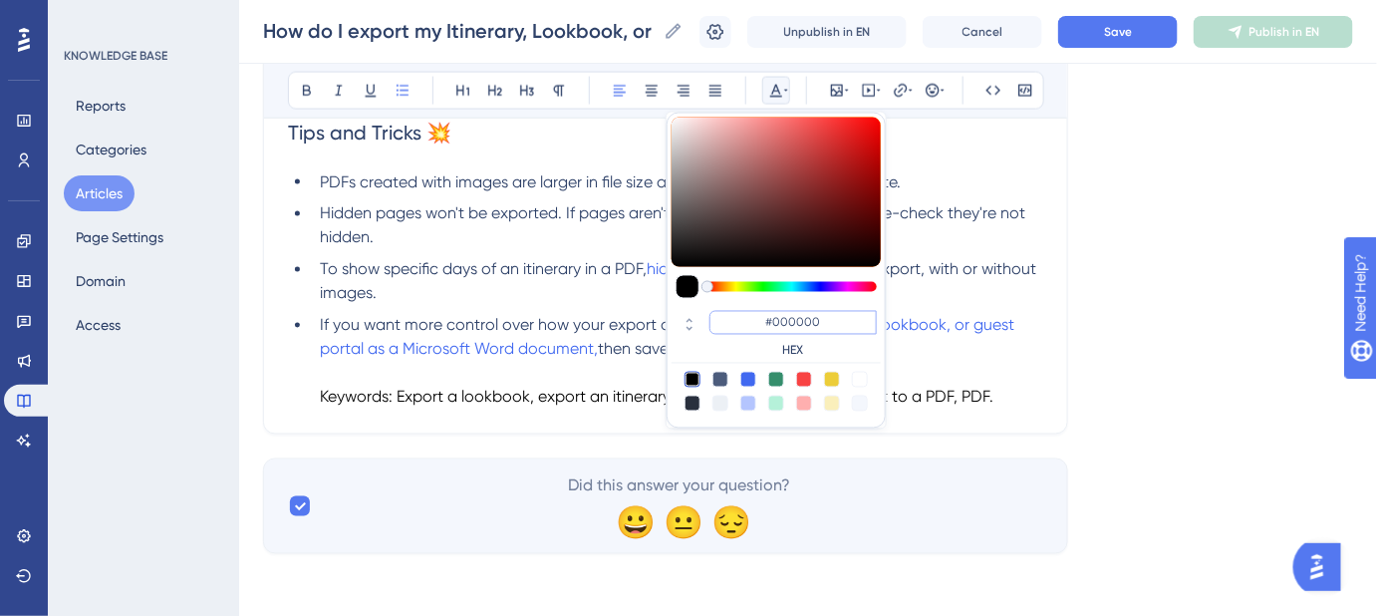
click at [837, 319] on input "#000000" at bounding box center [793, 323] width 167 height 24
click at [849, 331] on input "#000000" at bounding box center [793, 323] width 167 height 24
drag, startPoint x: 816, startPoint y: 323, endPoint x: 775, endPoint y: 324, distance: 40.9
click at [775, 324] on input "#000000" at bounding box center [793, 323] width 167 height 24
type input "#FFFFFF"
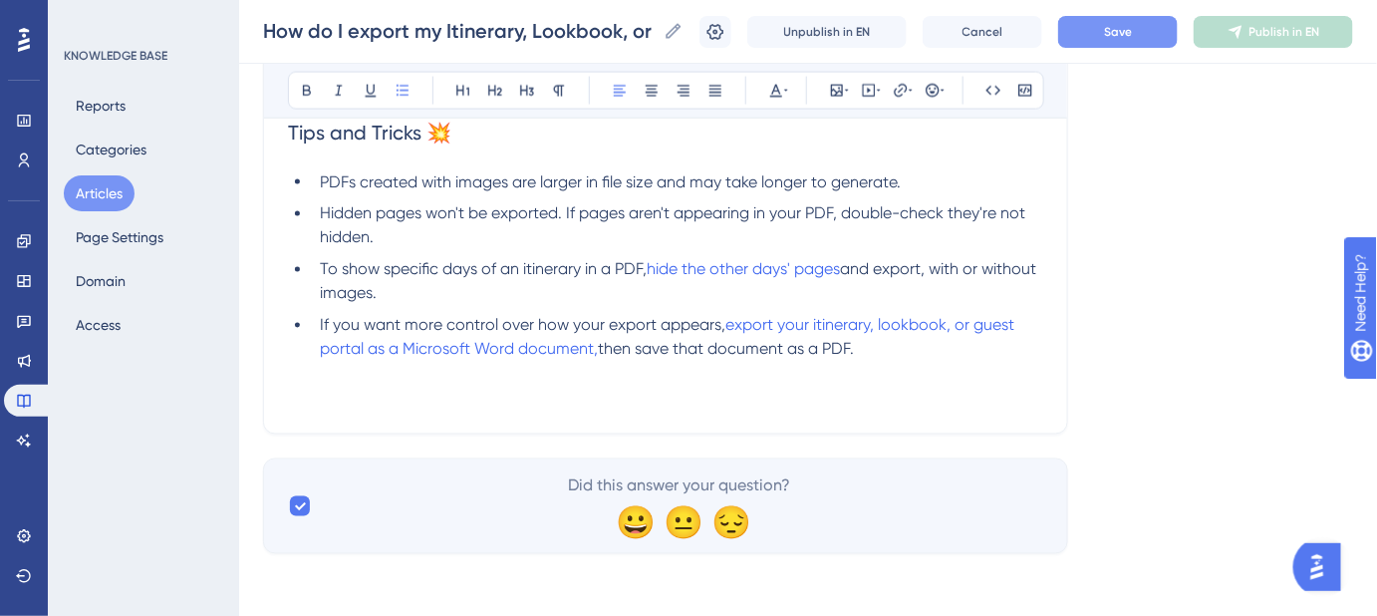
click at [1132, 34] on span "Save" at bounding box center [1118, 32] width 28 height 16
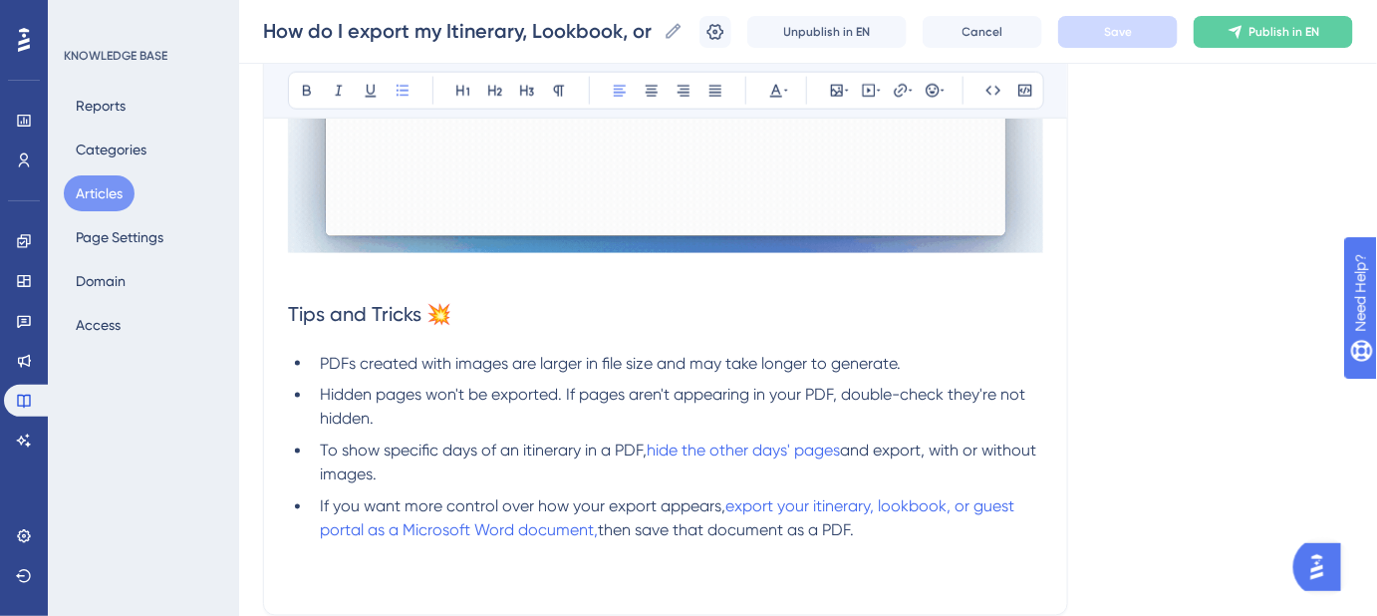
scroll to position [954, 0]
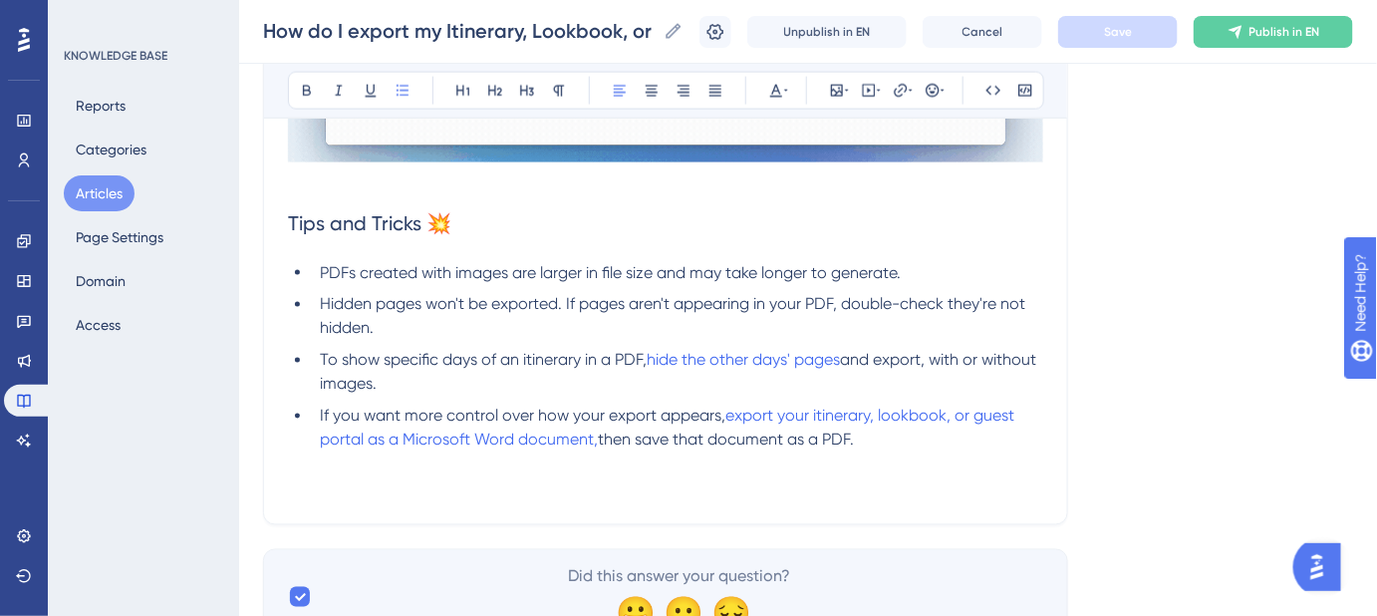
click at [524, 357] on span "To show specific days of an itinerary in a PDF," at bounding box center [483, 360] width 327 height 19
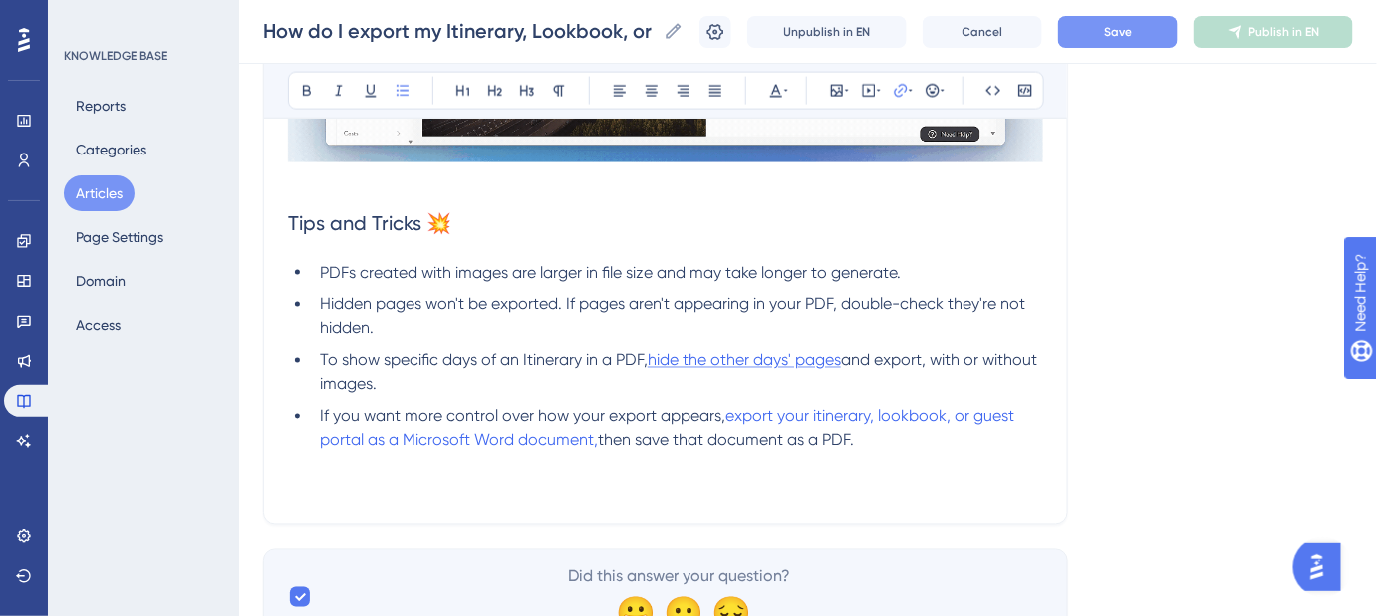
drag, startPoint x: 850, startPoint y: 359, endPoint x: 652, endPoint y: 357, distance: 198.3
click at [652, 357] on li "To show specific days of an Itinerary in a PDF, hide the other days' pages and …" at bounding box center [678, 373] width 732 height 48
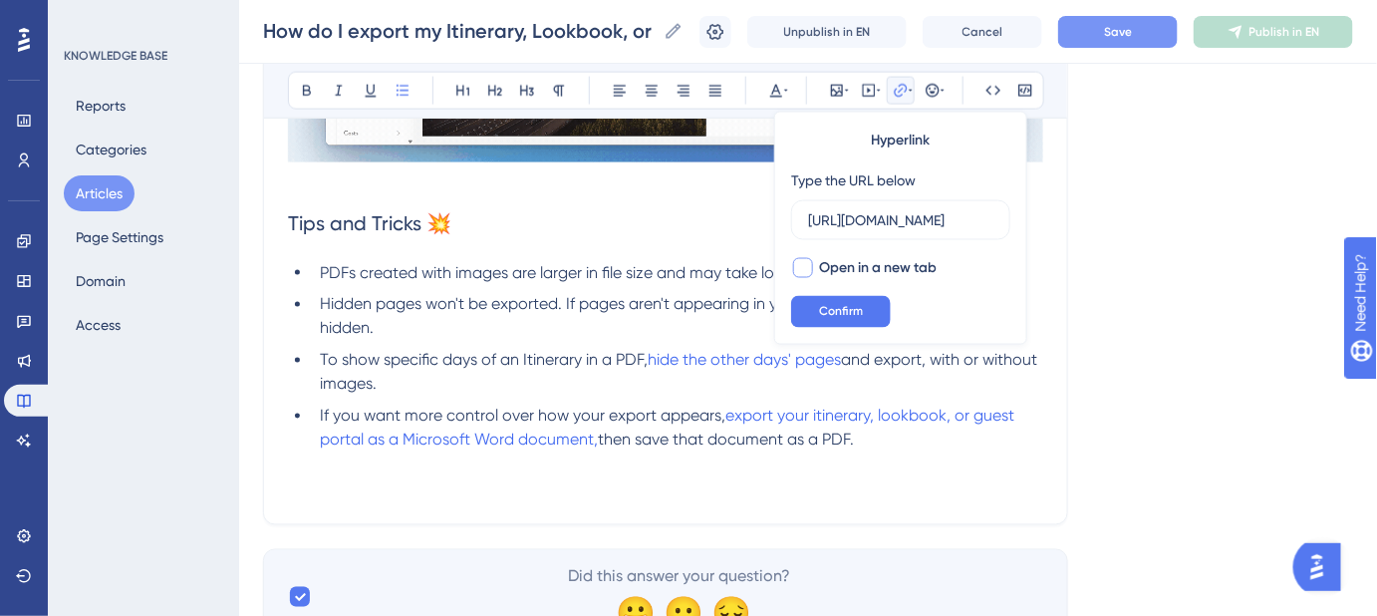
scroll to position [0, 543]
click at [842, 222] on input "[URL][DOMAIN_NAME]" at bounding box center [900, 220] width 185 height 22
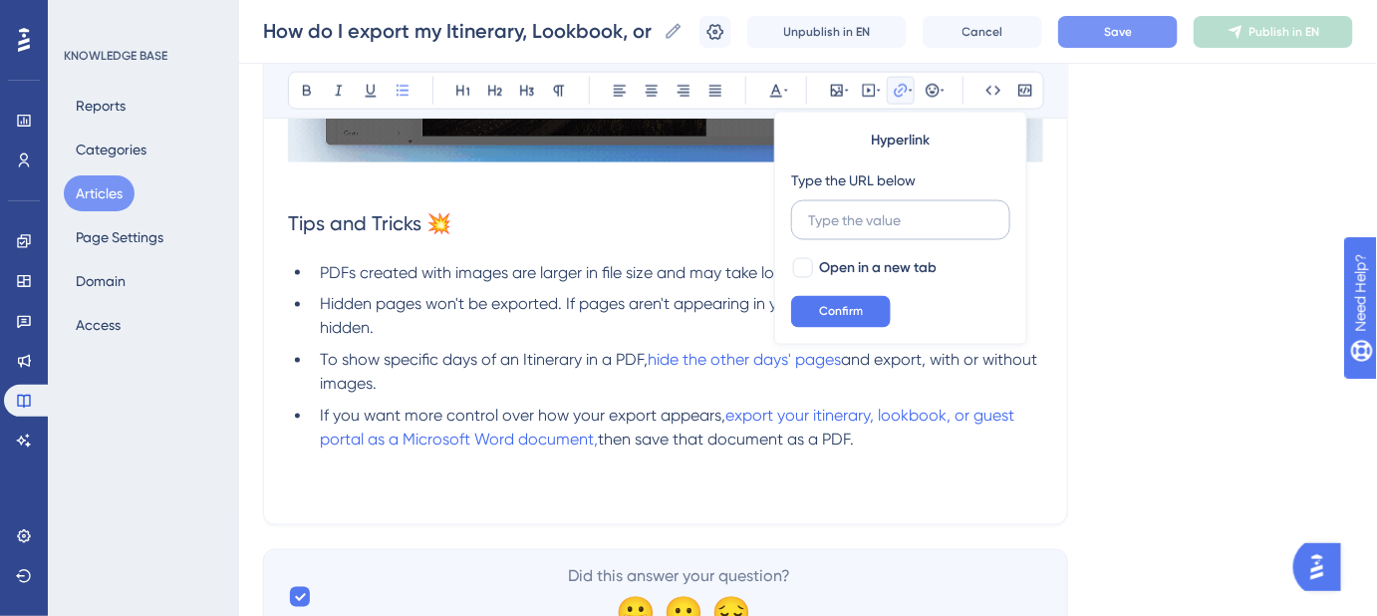
scroll to position [0, 0]
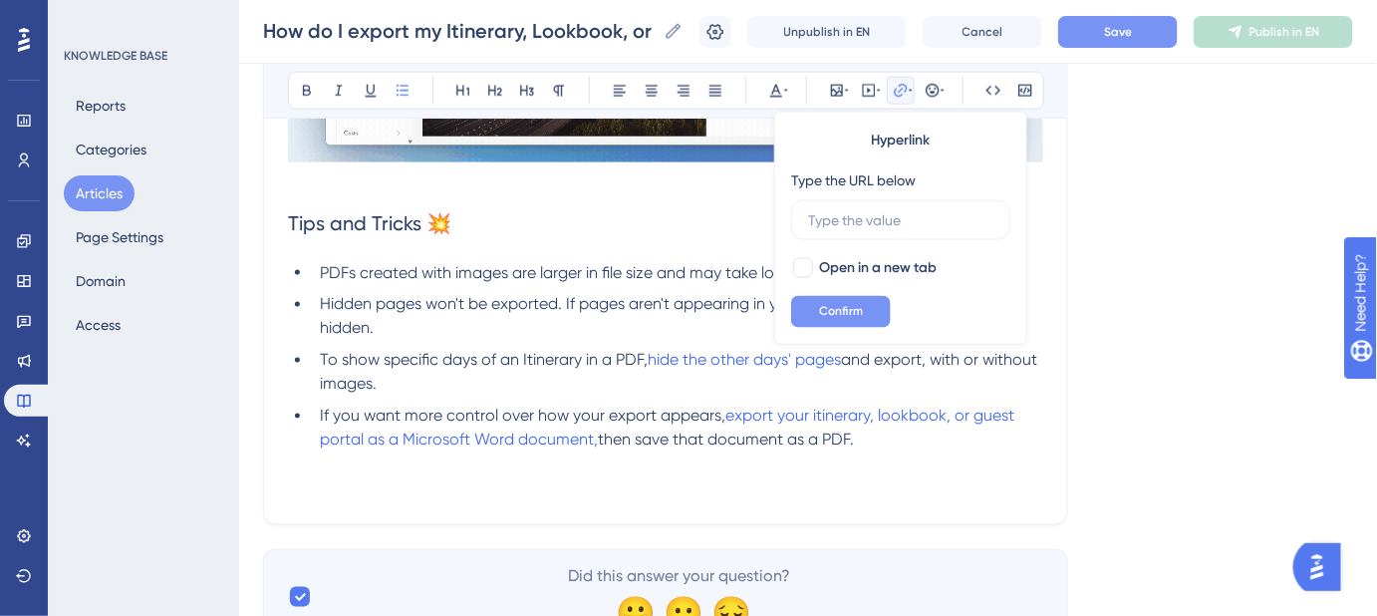
click at [831, 304] on span "Confirm" at bounding box center [841, 312] width 44 height 16
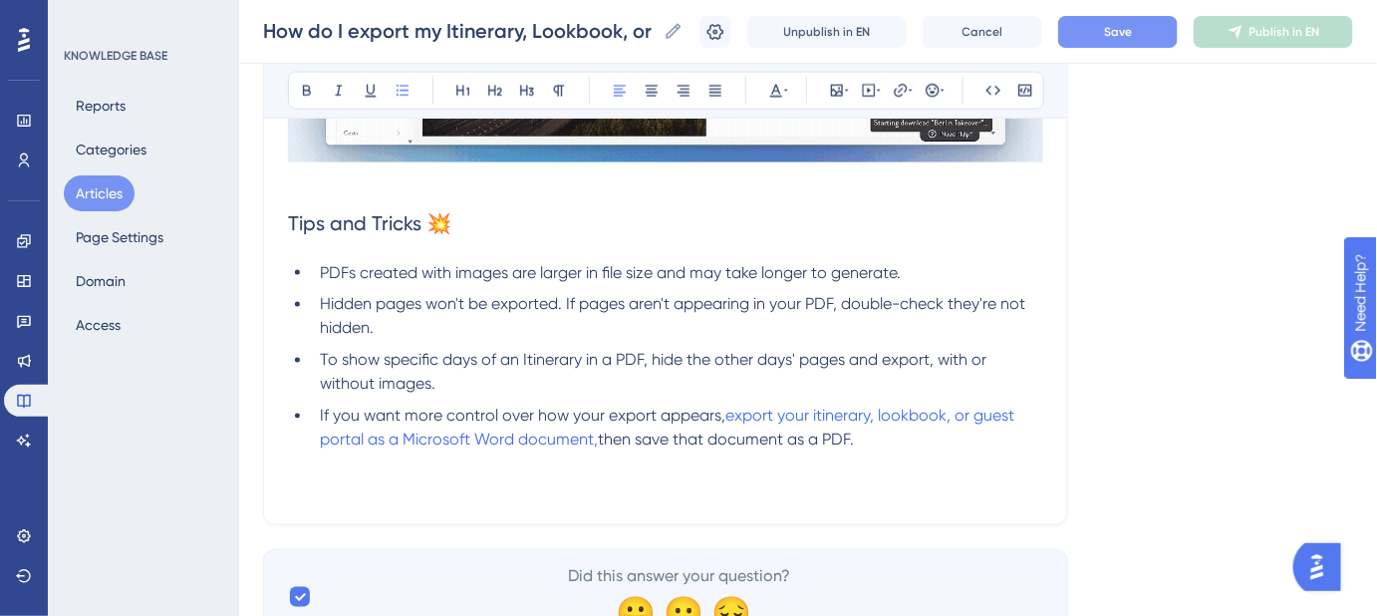
click at [799, 405] on li "If you want more control over how your export appears, export your itinerary, l…" at bounding box center [678, 453] width 732 height 96
click at [670, 358] on span "To show specific days of an Itinerary in a PDF, hide the other days' pages and …" at bounding box center [655, 372] width 671 height 43
click at [899, 87] on icon at bounding box center [901, 91] width 16 height 16
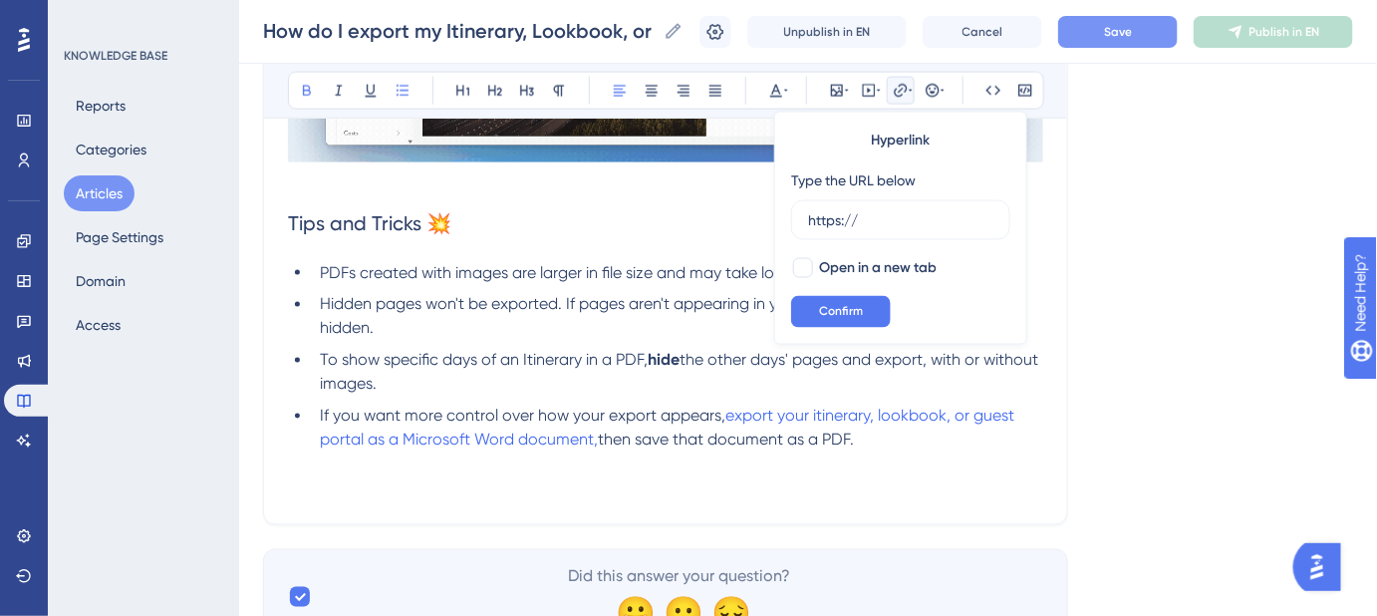
drag, startPoint x: 866, startPoint y: 208, endPoint x: 788, endPoint y: 216, distance: 78.1
click at [788, 216] on div "Hyperlink Type the URL below https:// Open in a new tab Confirm" at bounding box center [900, 228] width 253 height 233
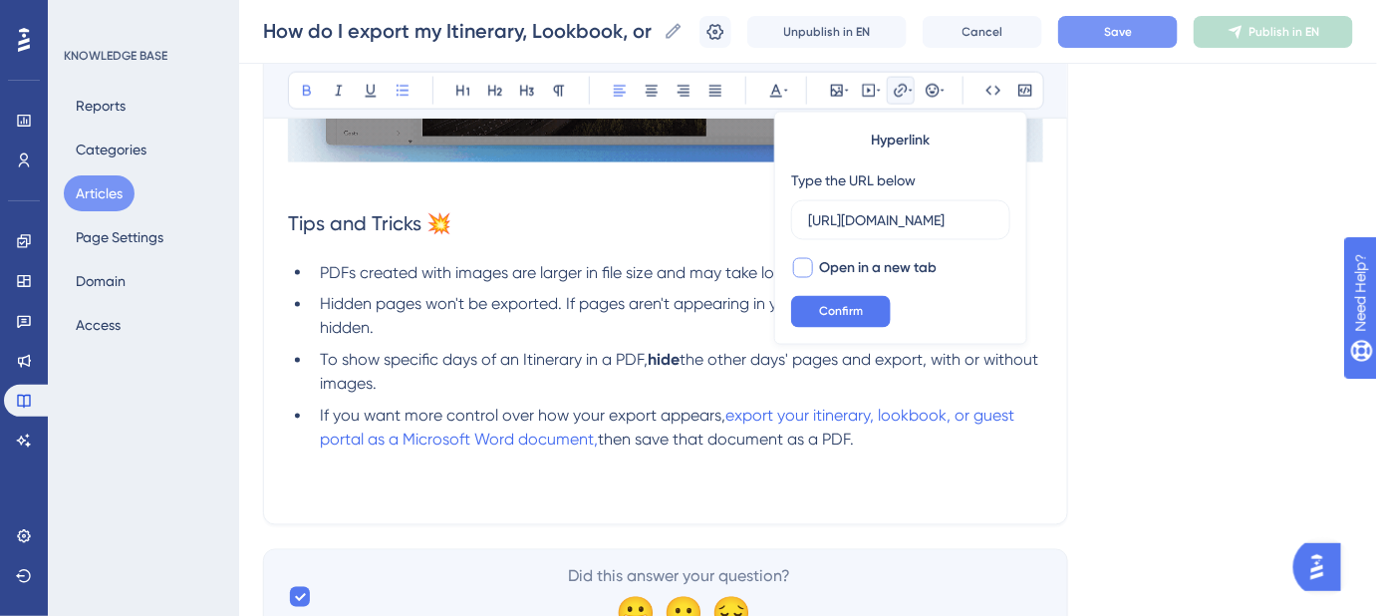
scroll to position [0, 543]
type input "https://safariportal.help.userguiding.com/en/articles/5699-how-do-i-hide-pages-…"
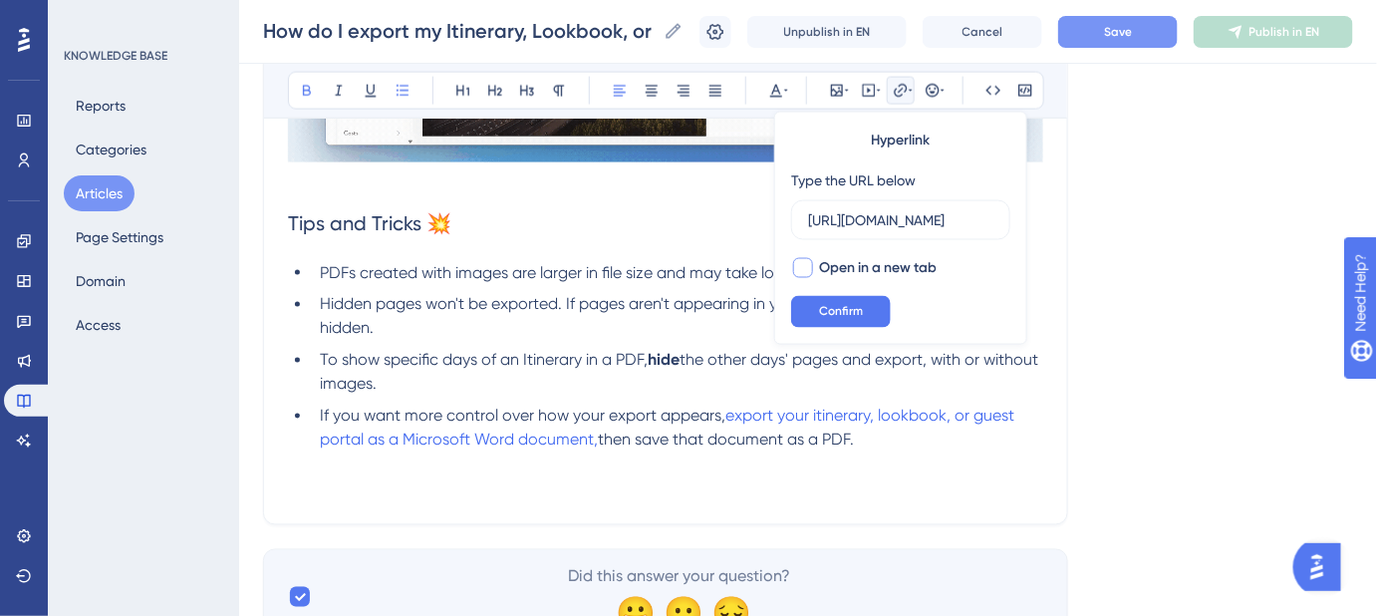
click at [799, 266] on div at bounding box center [803, 268] width 20 height 20
checkbox input "true"
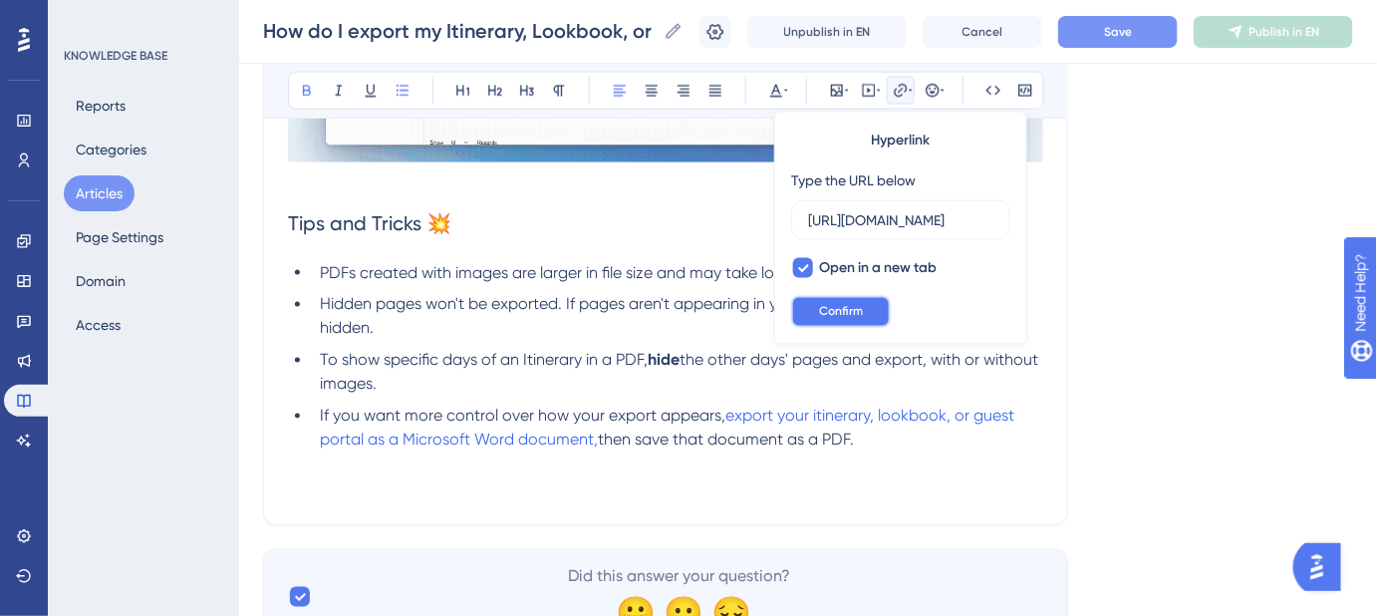
click at [825, 308] on span "Confirm" at bounding box center [841, 312] width 44 height 16
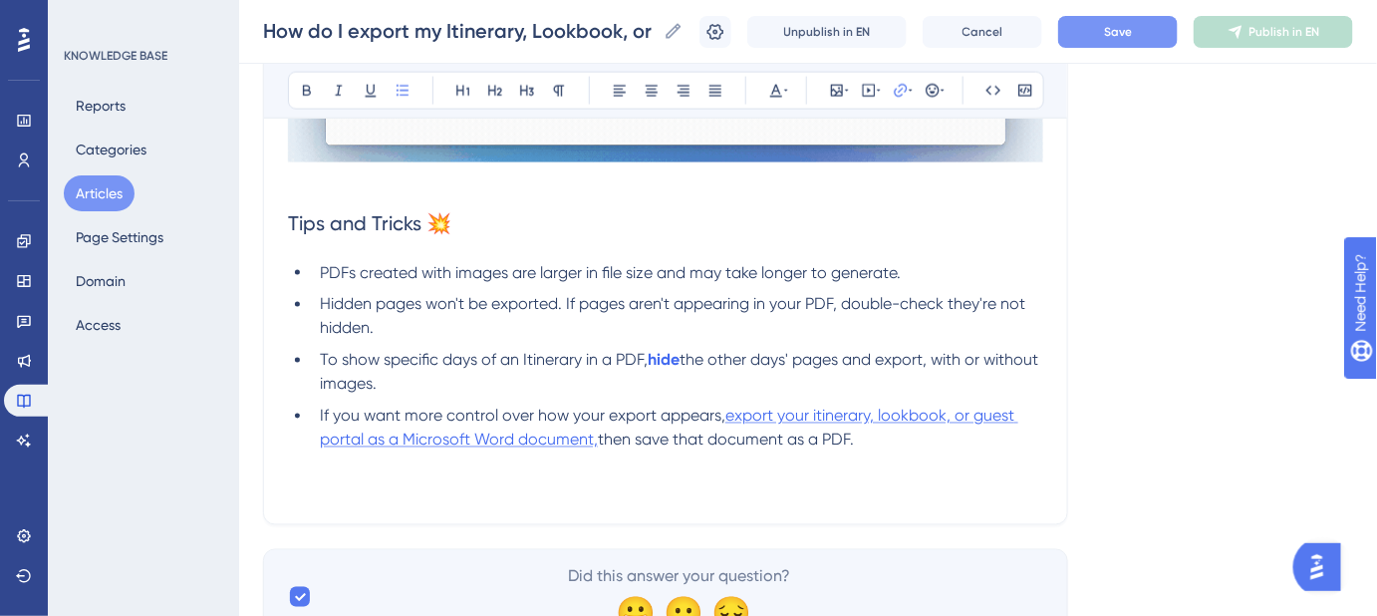
click at [818, 414] on span "export your itinerary, lookbook, or guest portal as a Microsoft Word document," at bounding box center [669, 428] width 699 height 43
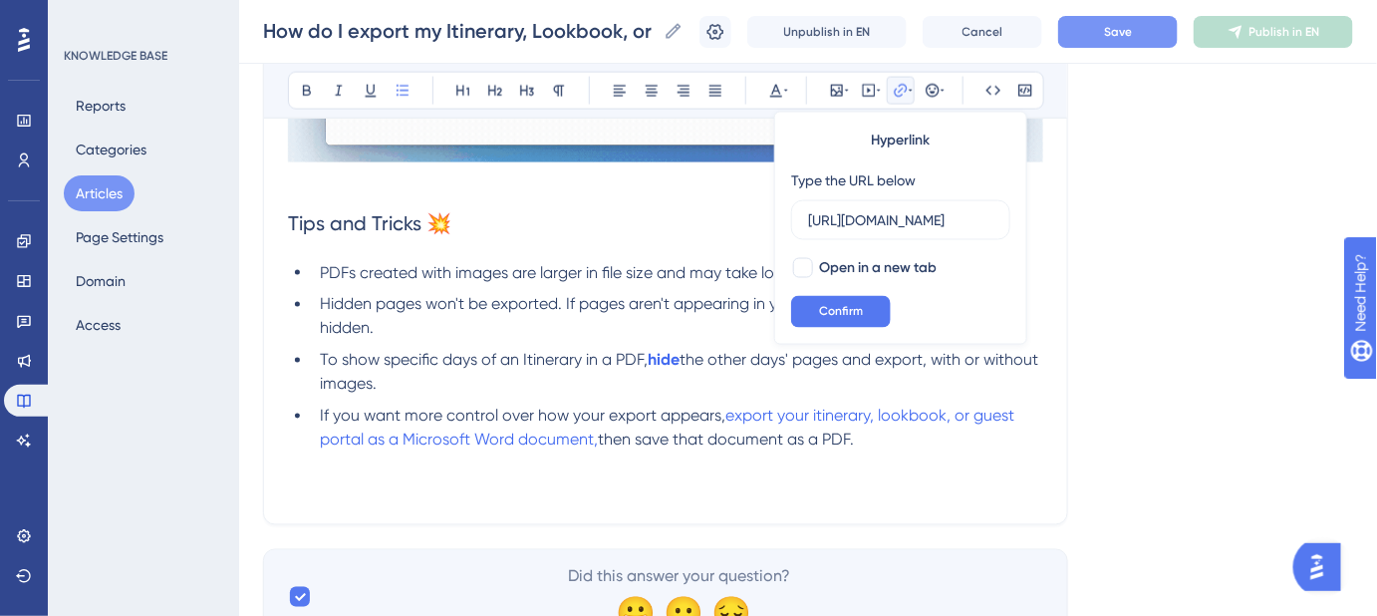
scroll to position [0, 526]
click at [943, 228] on input "https://safariportal.help.userguiding.com/en/articles/5649-how-do-i-export-my-i…" at bounding box center [900, 220] width 185 height 22
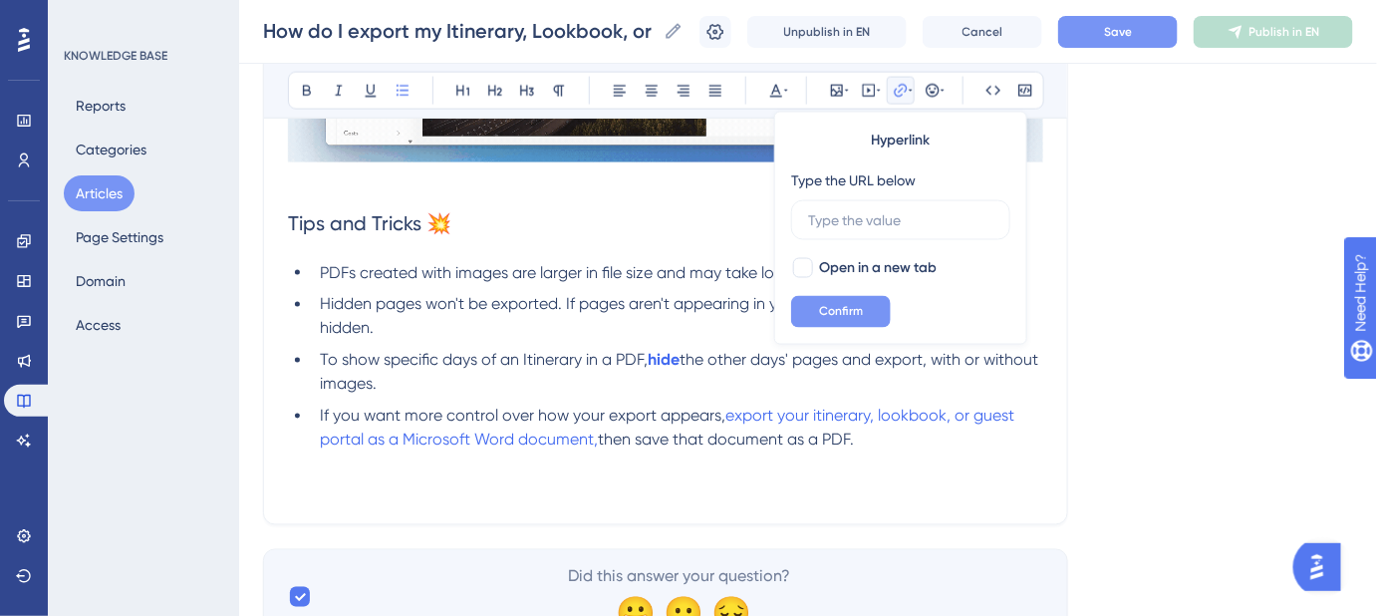
click at [851, 311] on span "Confirm" at bounding box center [841, 312] width 44 height 16
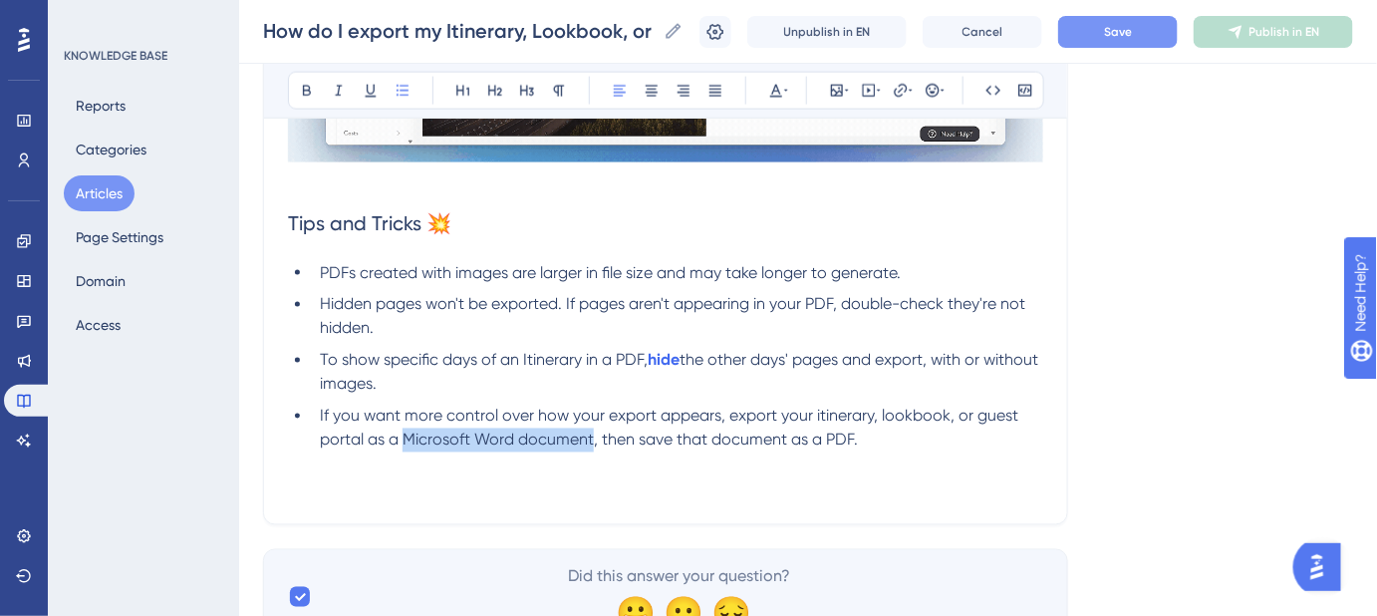
drag, startPoint x: 592, startPoint y: 433, endPoint x: 407, endPoint y: 447, distance: 186.0
click at [407, 447] on span "If you want more control over how your export appears, export your itinerary, l…" at bounding box center [671, 428] width 703 height 43
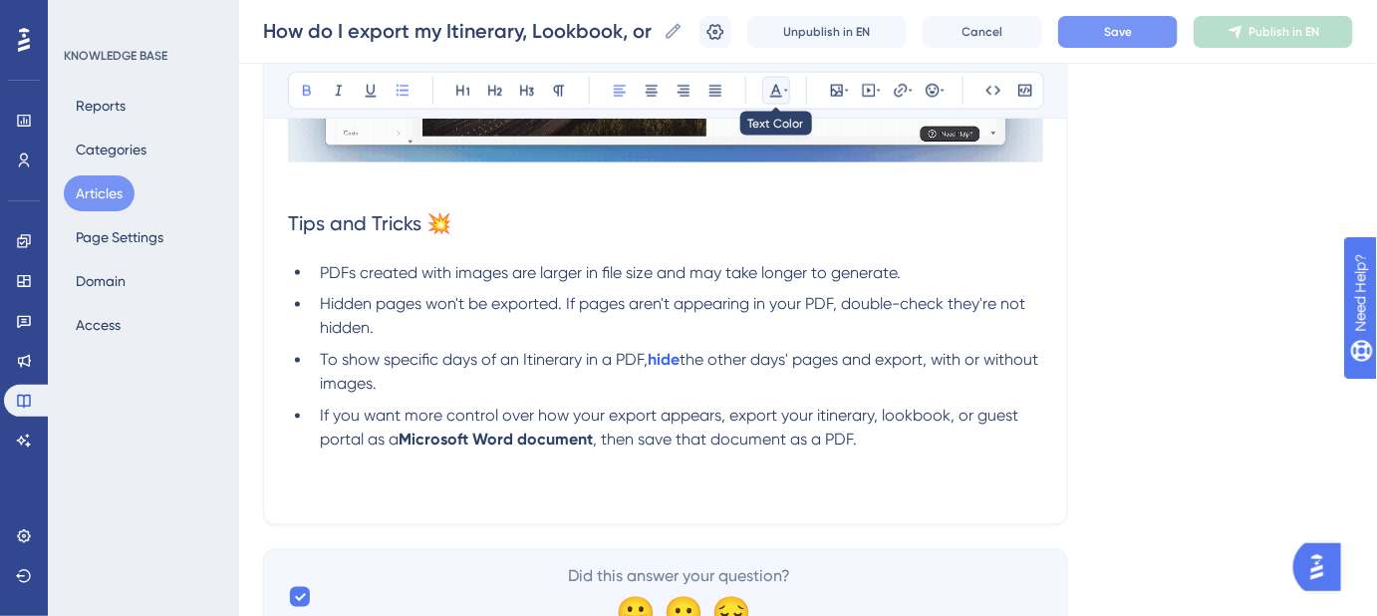
click at [784, 90] on icon at bounding box center [786, 91] width 4 height 16
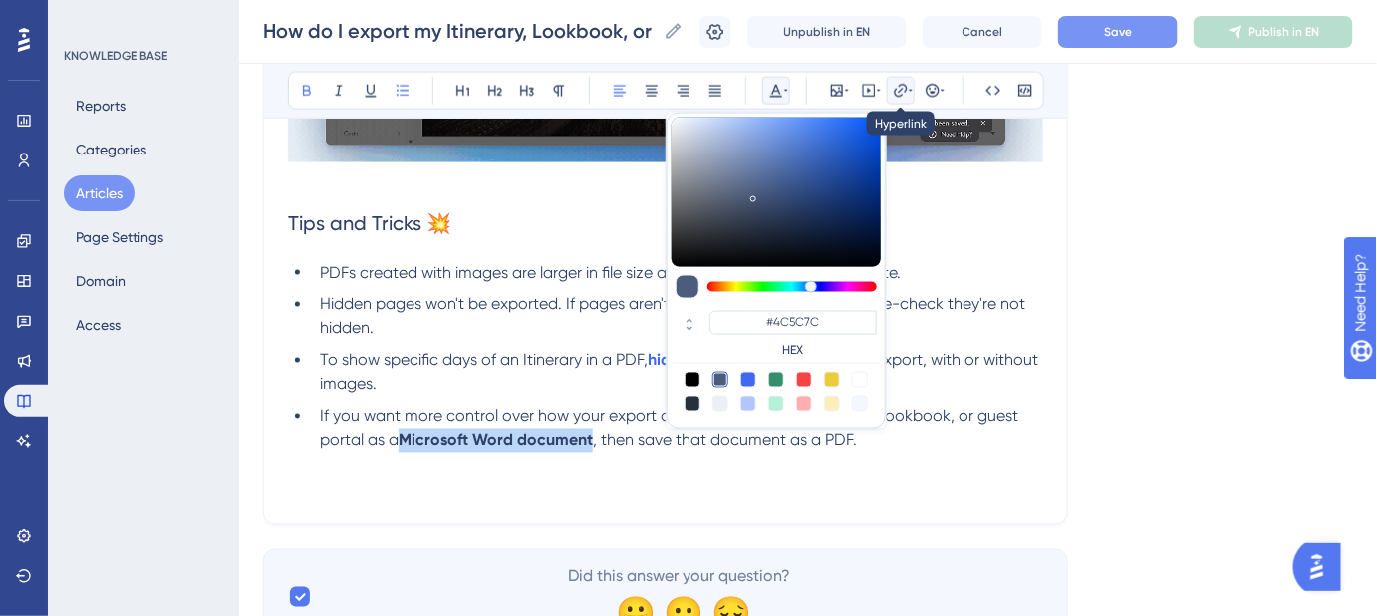
click at [903, 97] on icon at bounding box center [901, 91] width 16 height 16
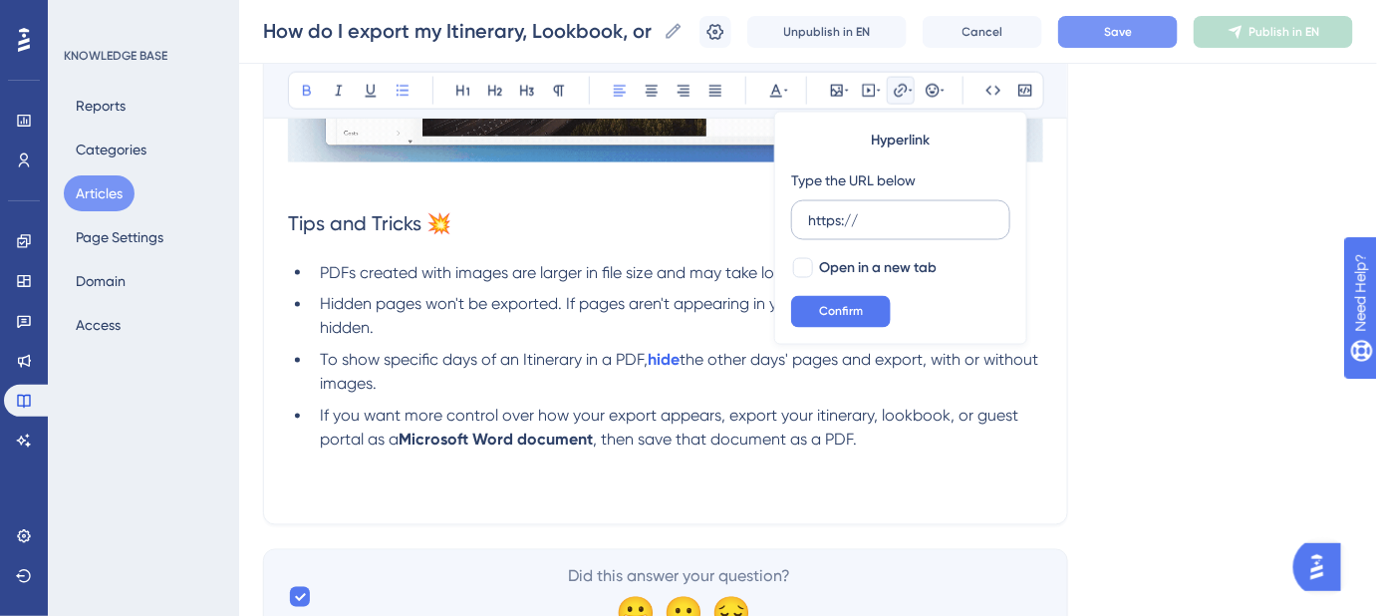
drag, startPoint x: 877, startPoint y: 211, endPoint x: 793, endPoint y: 222, distance: 84.4
click at [793, 222] on label "https://" at bounding box center [900, 220] width 219 height 40
click at [808, 222] on input "https://" at bounding box center [900, 220] width 185 height 22
type input "https://safariportal.help.userguiding.com/en/articles/5649-how-do-i-export-my-i…"
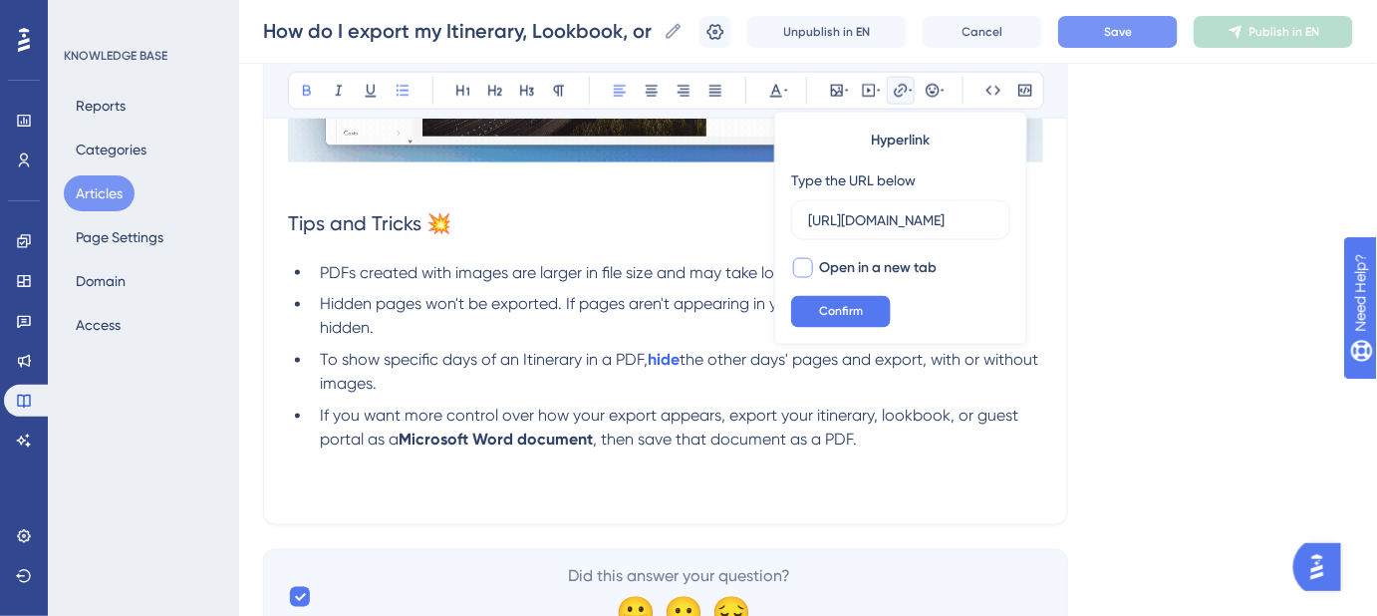
click at [804, 259] on div at bounding box center [803, 268] width 20 height 20
checkbox input "true"
click at [839, 305] on span "Confirm" at bounding box center [841, 312] width 44 height 16
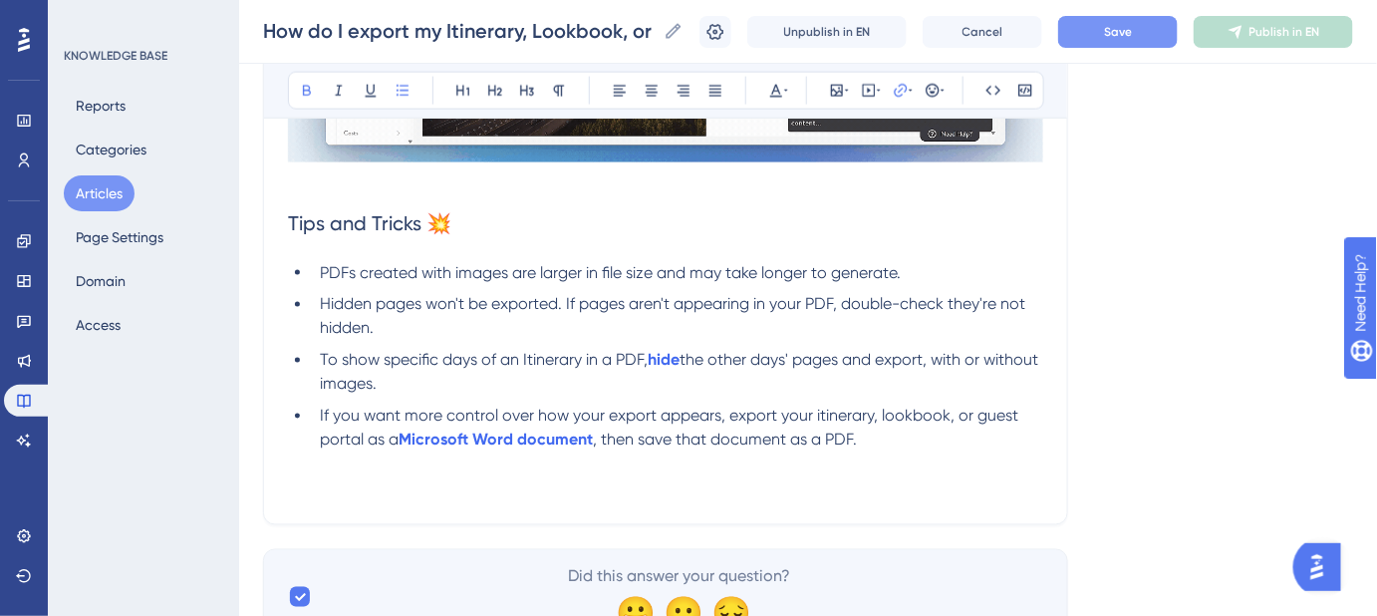
click at [754, 424] on span "If you want more control over how your export appears, export your itinerary, l…" at bounding box center [671, 428] width 703 height 43
click at [817, 410] on span "If you want more control over how your export appears, export your itinerary, l…" at bounding box center [671, 428] width 703 height 43
click at [881, 421] on span "If you want more control over how your export appears, export your Itinerary, l…" at bounding box center [672, 428] width 704 height 43
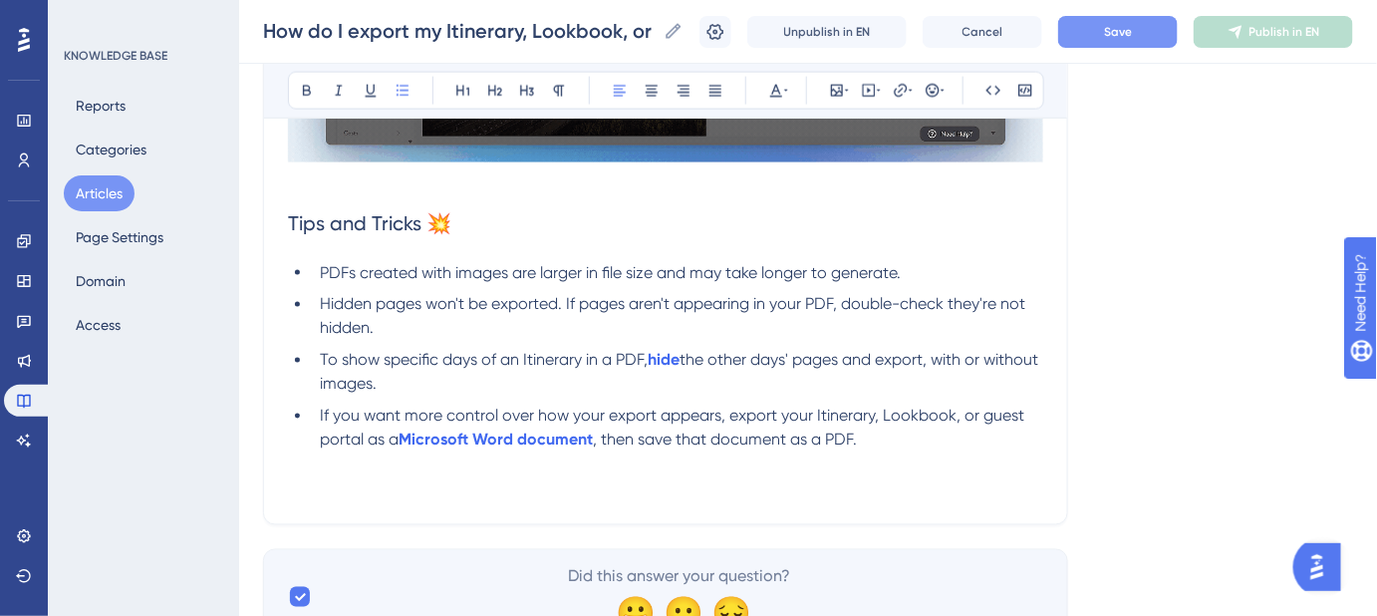
click at [983, 411] on span "If you want more control over how your export appears, export your Itinerary, L…" at bounding box center [674, 428] width 709 height 43
click at [327, 441] on span "If you want more control over how your export appears, export your Itinerary, L…" at bounding box center [676, 428] width 712 height 43
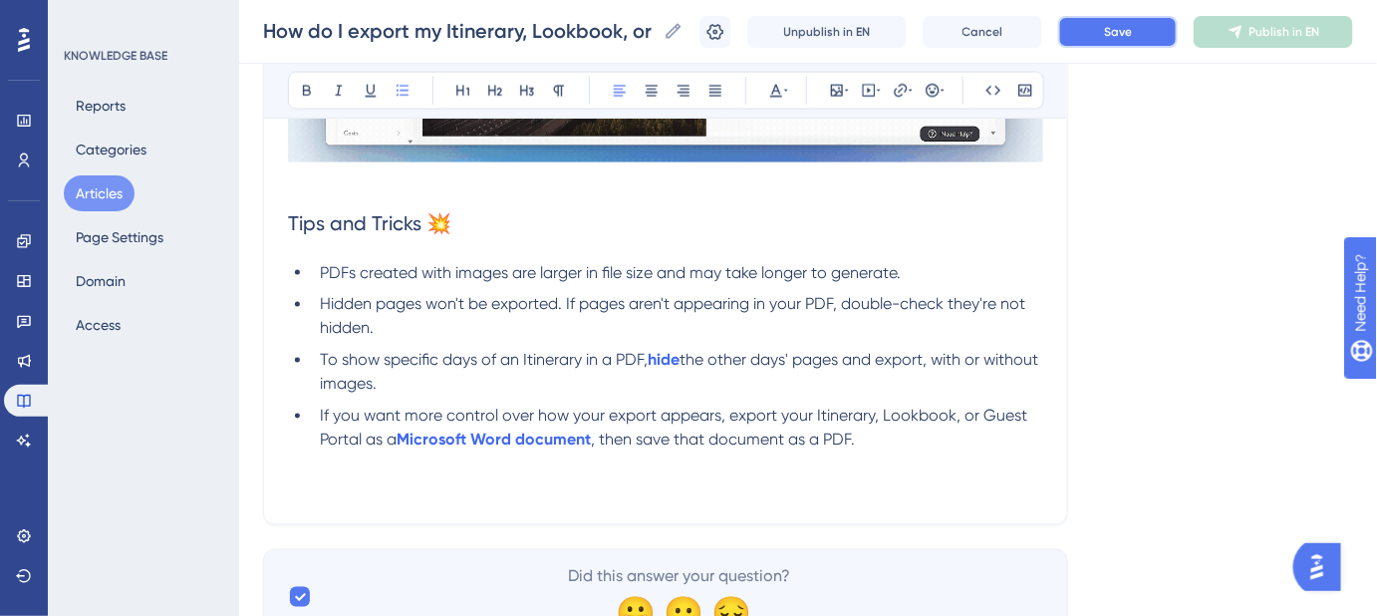
click at [1132, 26] on span "Save" at bounding box center [1118, 32] width 28 height 16
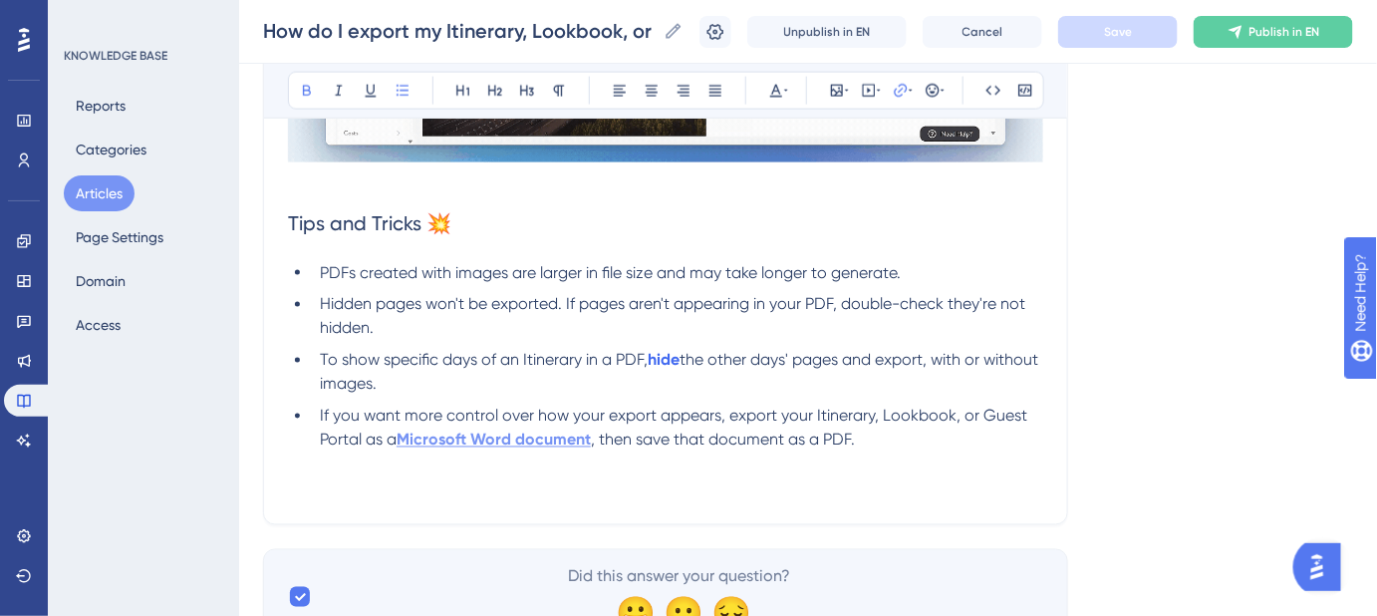
click at [570, 440] on strong "Microsoft Word document" at bounding box center [494, 440] width 194 height 19
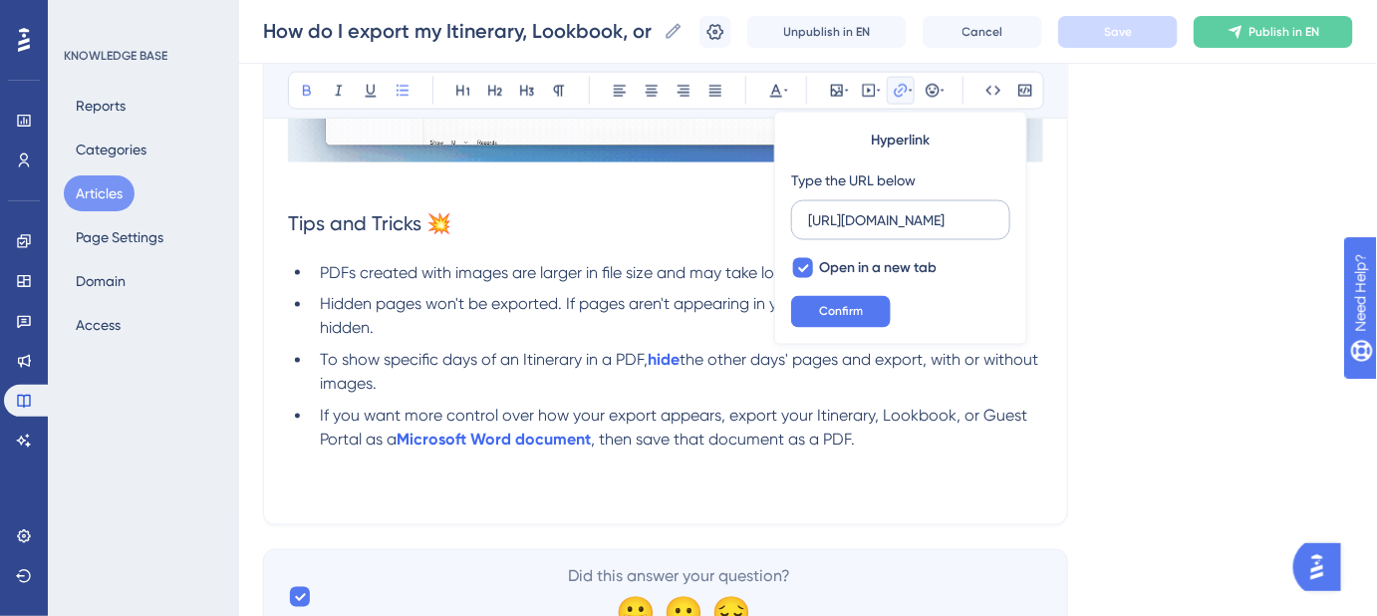
scroll to position [0, 526]
click at [842, 217] on input "https://safariportal.help.userguiding.com/en/articles/5649-how-do-i-export-my-i…" at bounding box center [900, 220] width 185 height 22
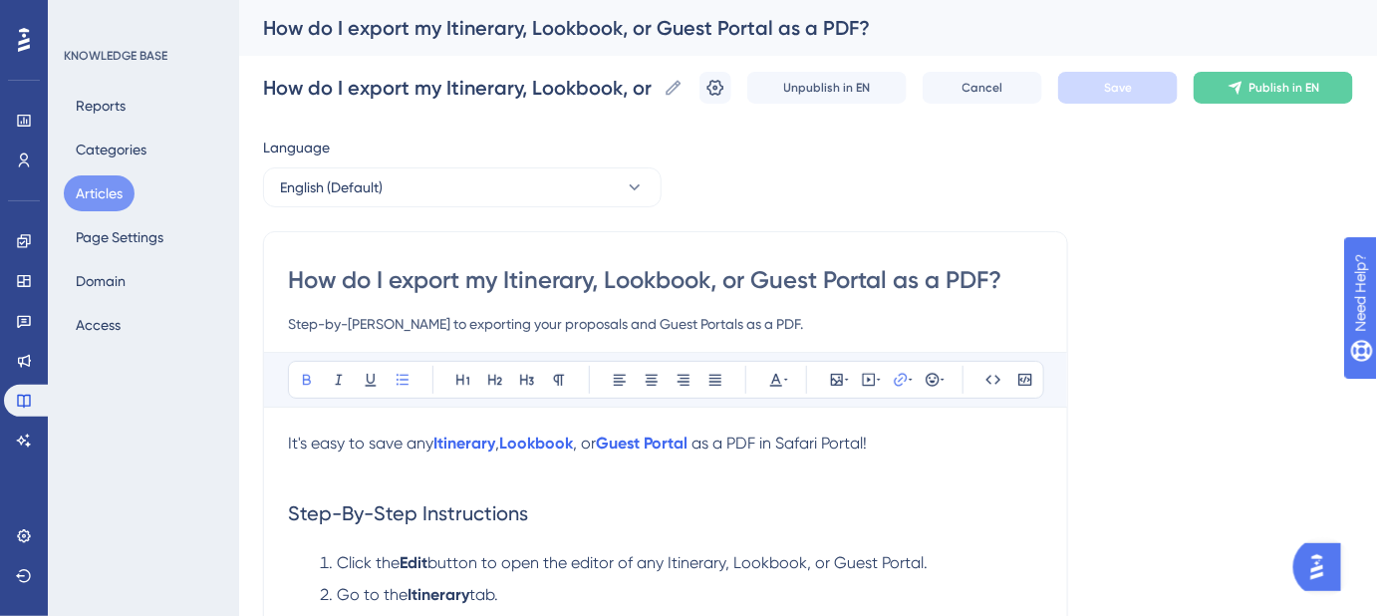
click at [890, 432] on p "It's easy to save any Itinerary , Lookbook , or Guest Portal as a PDF in Safari…" at bounding box center [665, 444] width 755 height 24
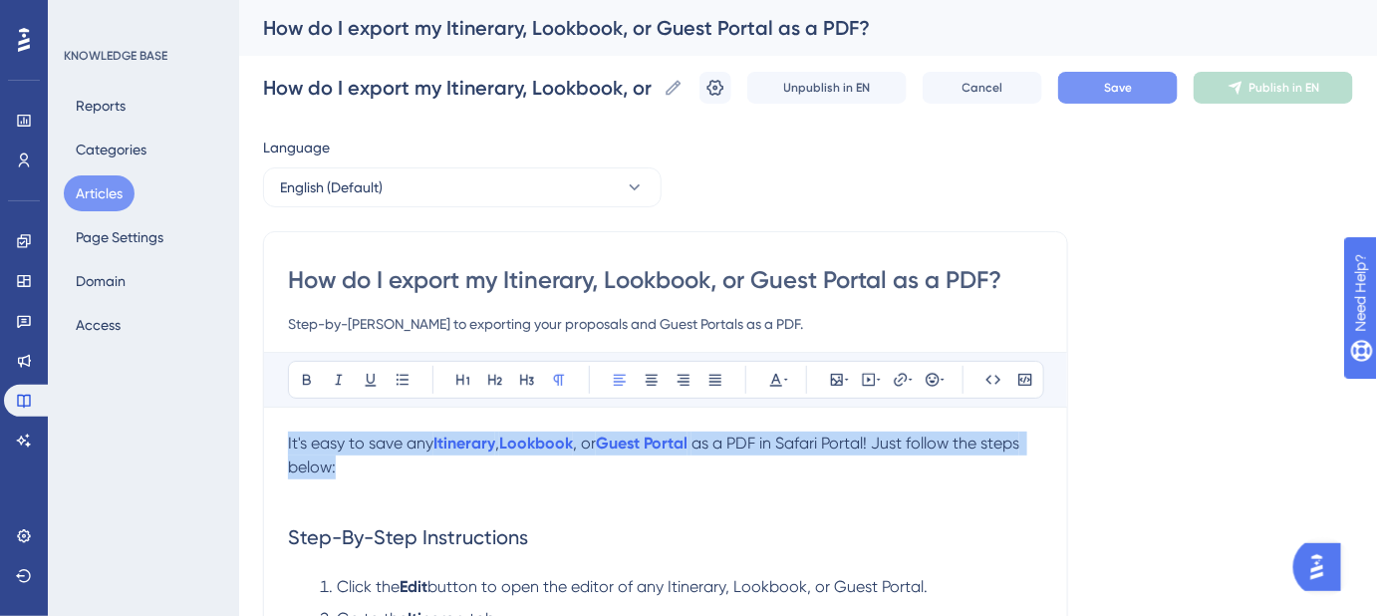
drag, startPoint x: 351, startPoint y: 469, endPoint x: 277, endPoint y: 445, distance: 77.5
copy p "It's easy to save any Itinerary , Lookbook , or Guest Portal as a PDF in Safari…"
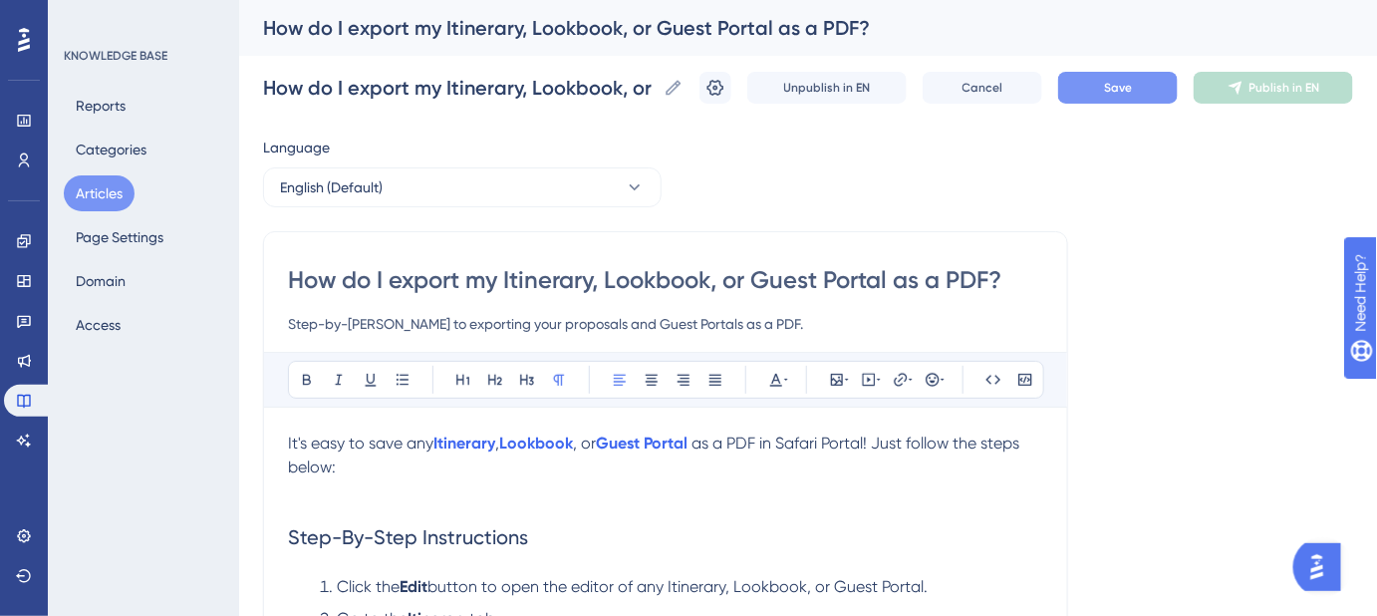
click at [355, 496] on h2 "Step-By-Step Instructions" at bounding box center [665, 523] width 755 height 88
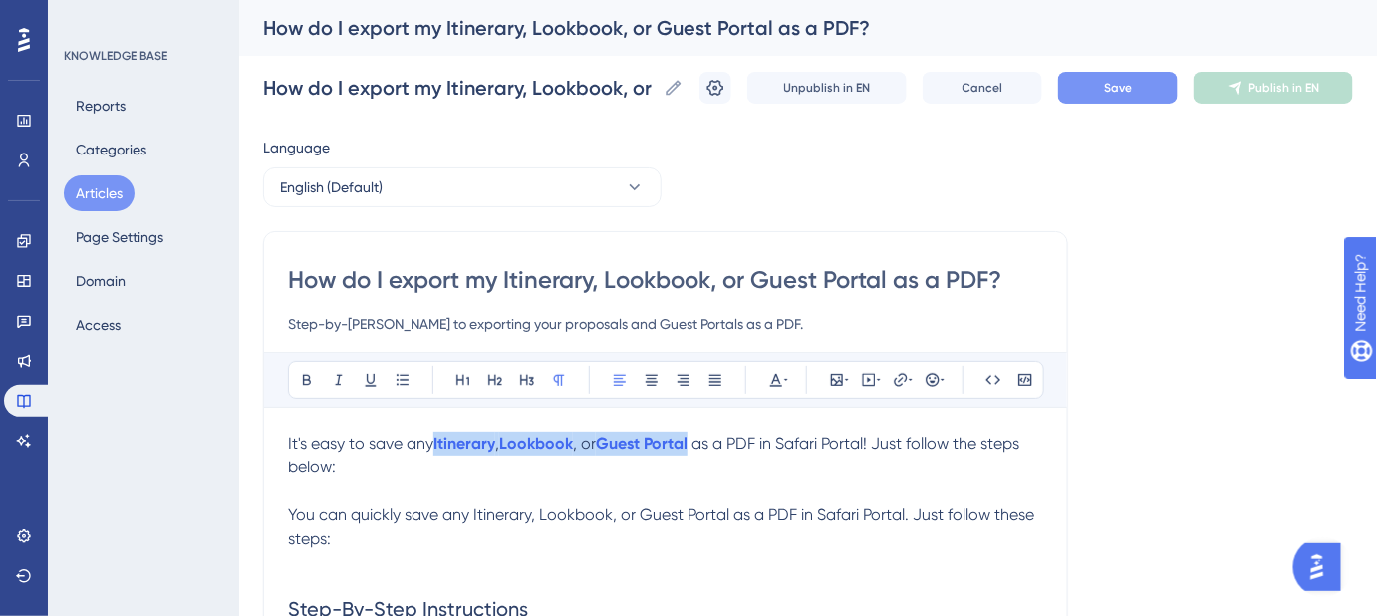
drag, startPoint x: 699, startPoint y: 443, endPoint x: 431, endPoint y: 440, distance: 268.1
click at [431, 440] on p "It's easy to save any Itinerary , Lookbook , or Guest Portal as a PDF in Safari…" at bounding box center [665, 456] width 755 height 48
copy p "Itinerary , Lookbook , or Guest Portal"
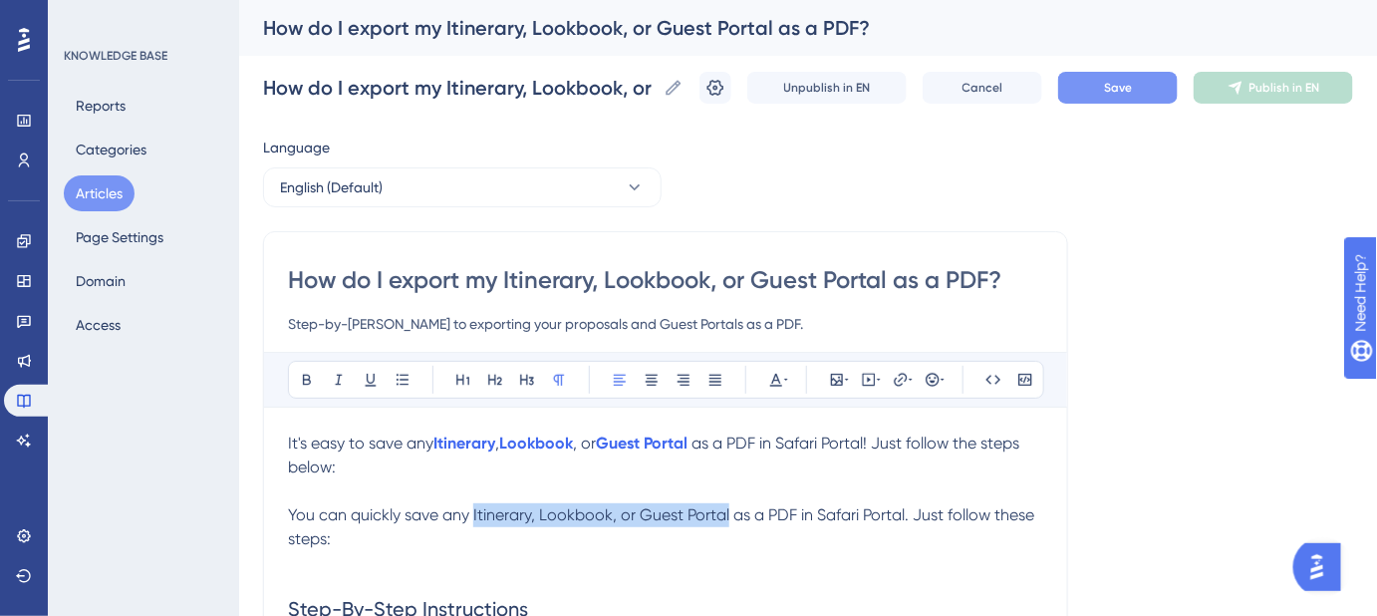
drag, startPoint x: 728, startPoint y: 514, endPoint x: 472, endPoint y: 510, distance: 255.2
click at [472, 510] on span "You can quickly save any Itinerary, Lookbook, or Guest Portal as a PDF in Safar…" at bounding box center [663, 526] width 750 height 43
click at [469, 512] on span "You can quickly save any" at bounding box center [378, 514] width 181 height 19
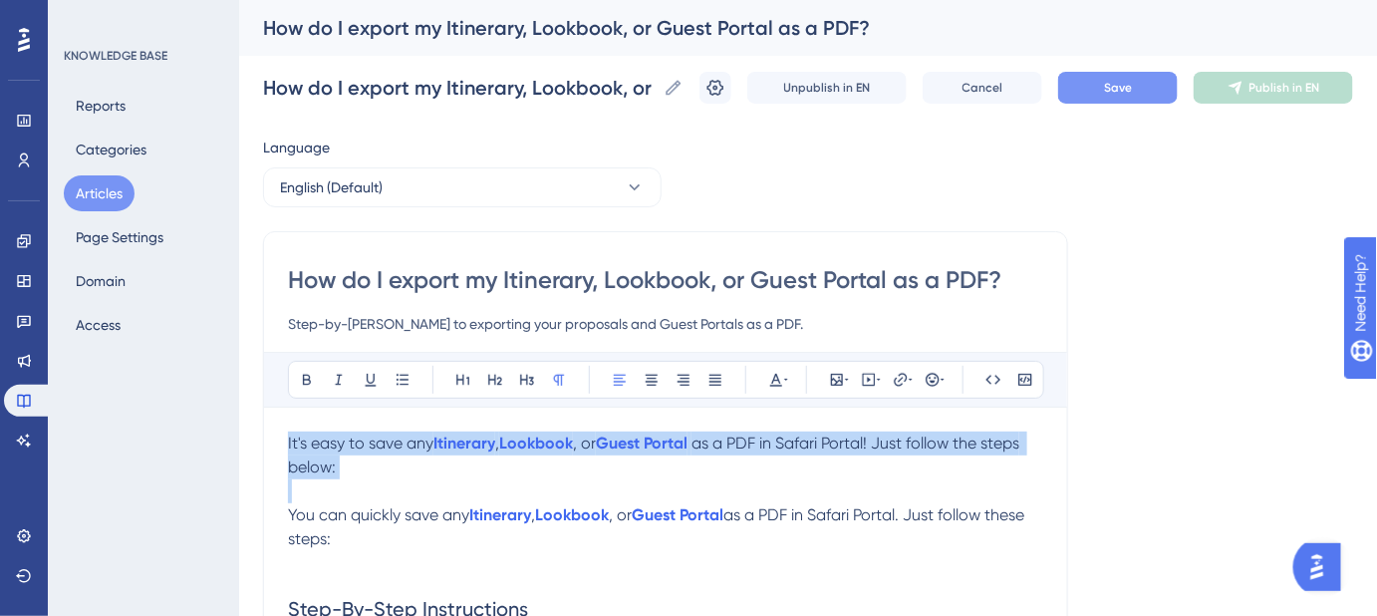
drag, startPoint x: 386, startPoint y: 477, endPoint x: 274, endPoint y: 420, distance: 125.7
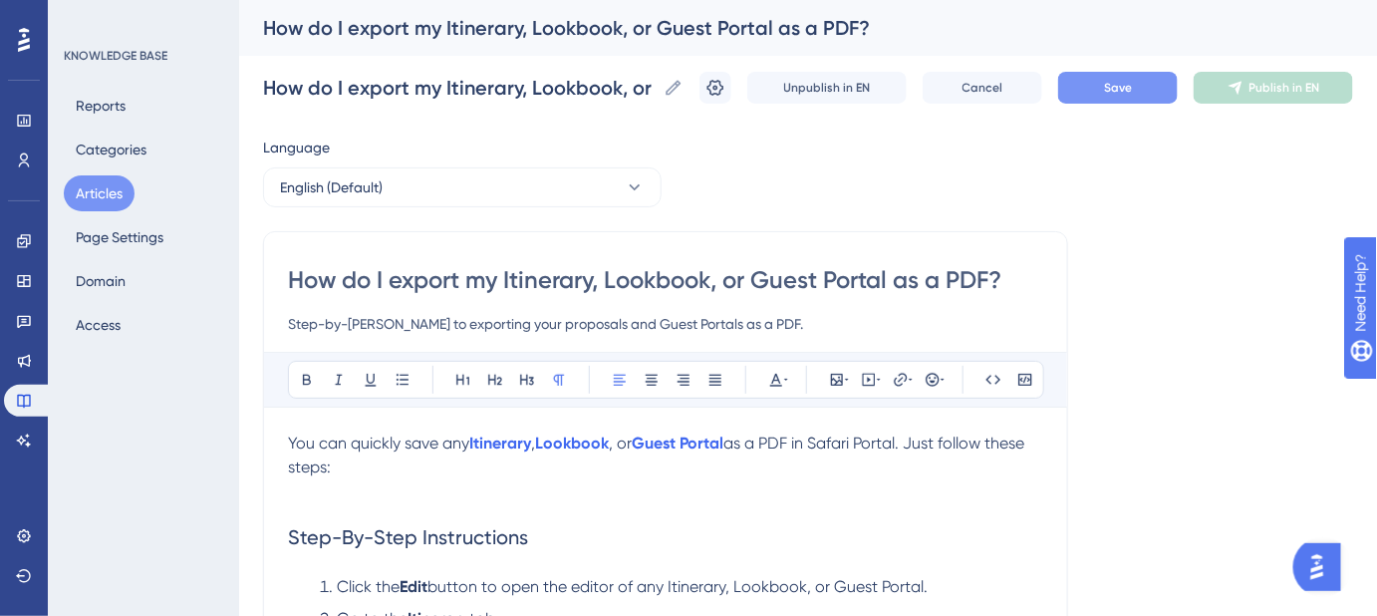
click at [1109, 99] on button "Save" at bounding box center [1118, 88] width 120 height 32
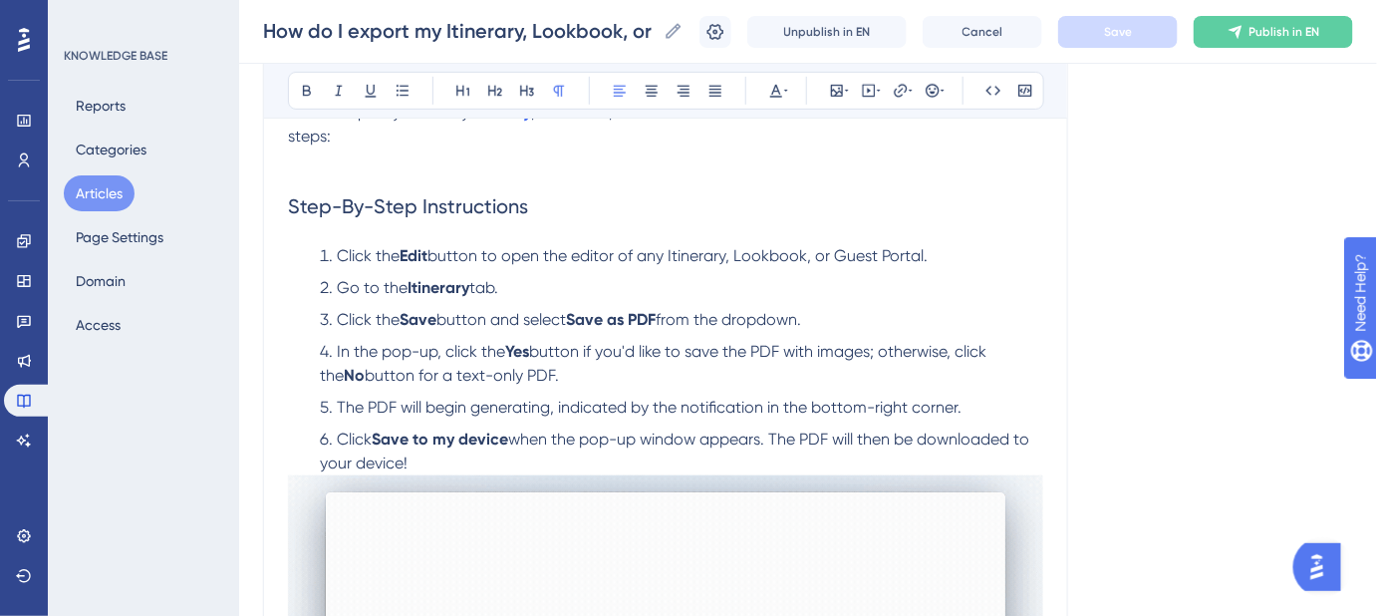
scroll to position [362, 0]
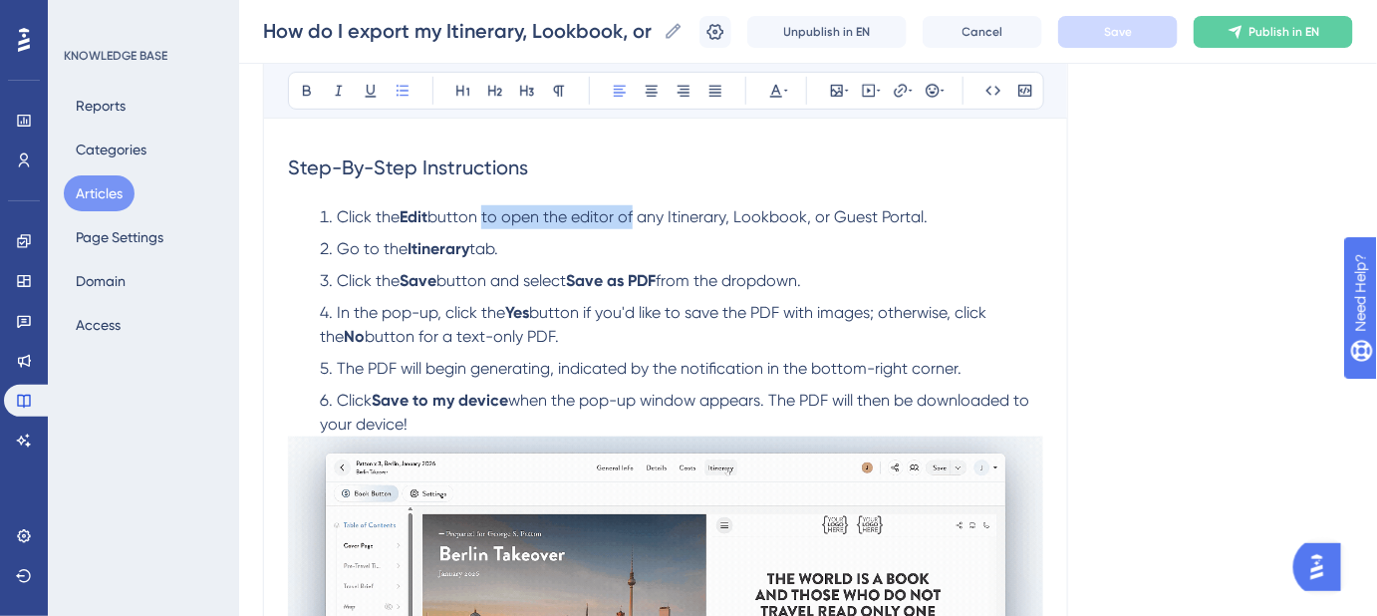
drag, startPoint x: 640, startPoint y: 214, endPoint x: 489, endPoint y: 214, distance: 150.5
click at [489, 214] on span "button to open the editor of any Itinerary, Lookbook, or Guest Portal." at bounding box center [678, 216] width 500 height 19
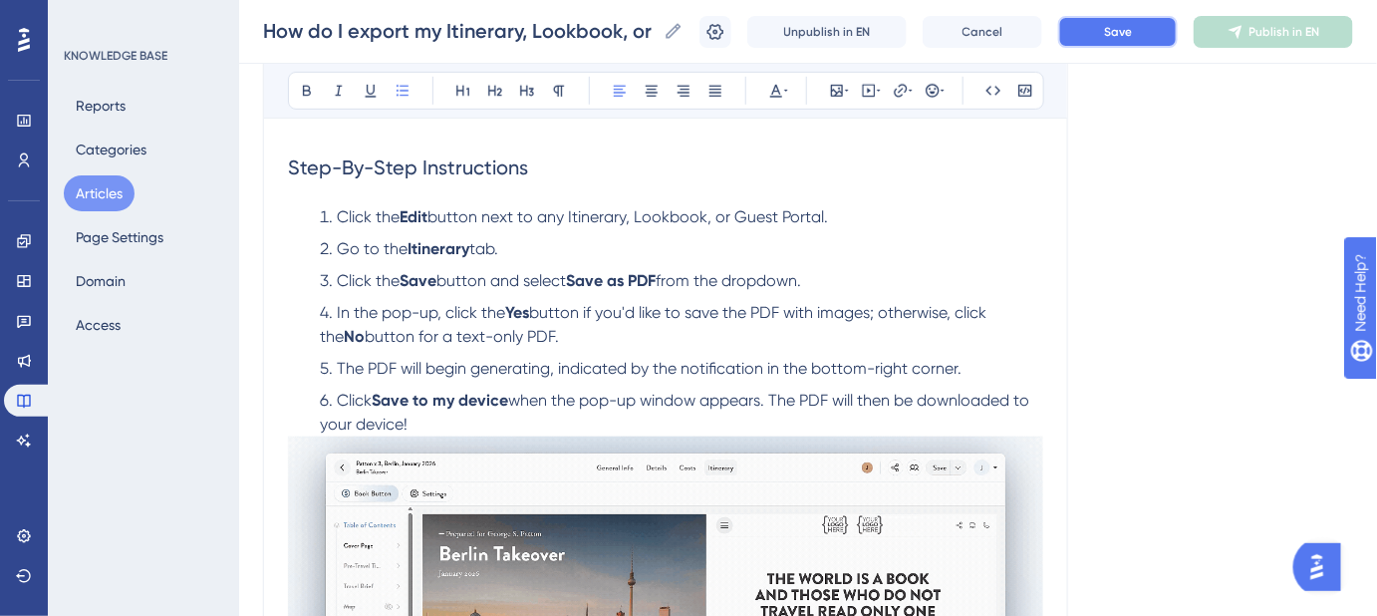
click at [1126, 44] on button "Save" at bounding box center [1118, 32] width 120 height 32
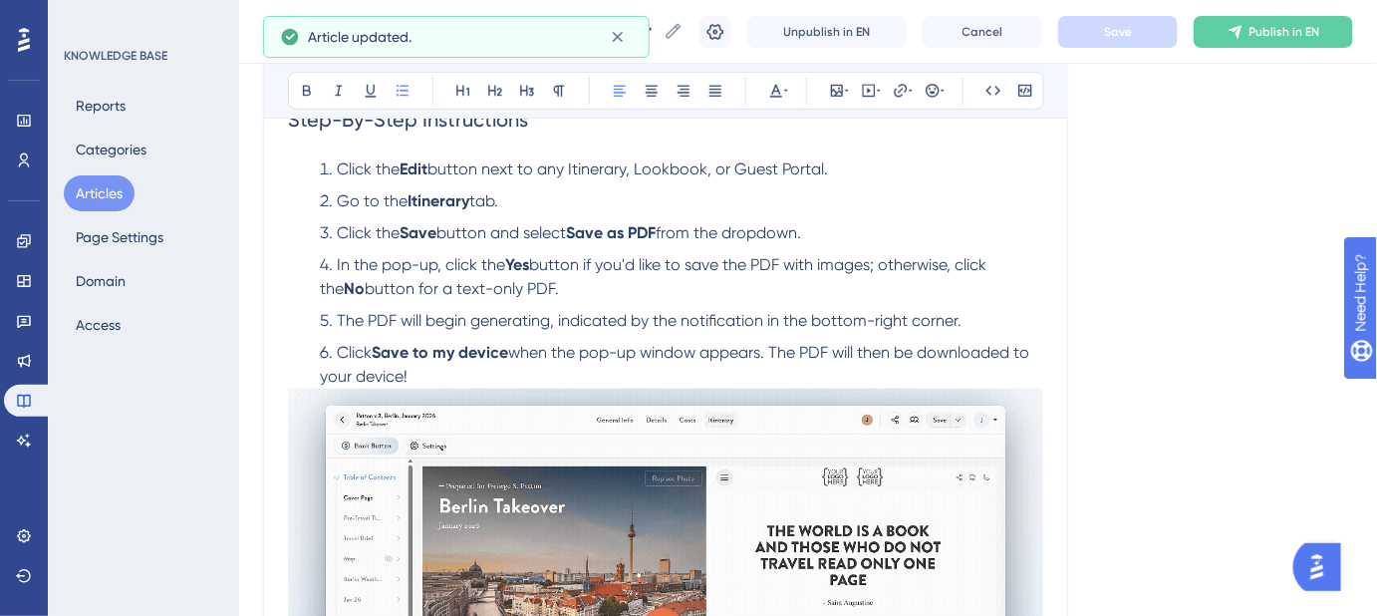
scroll to position [452, 0]
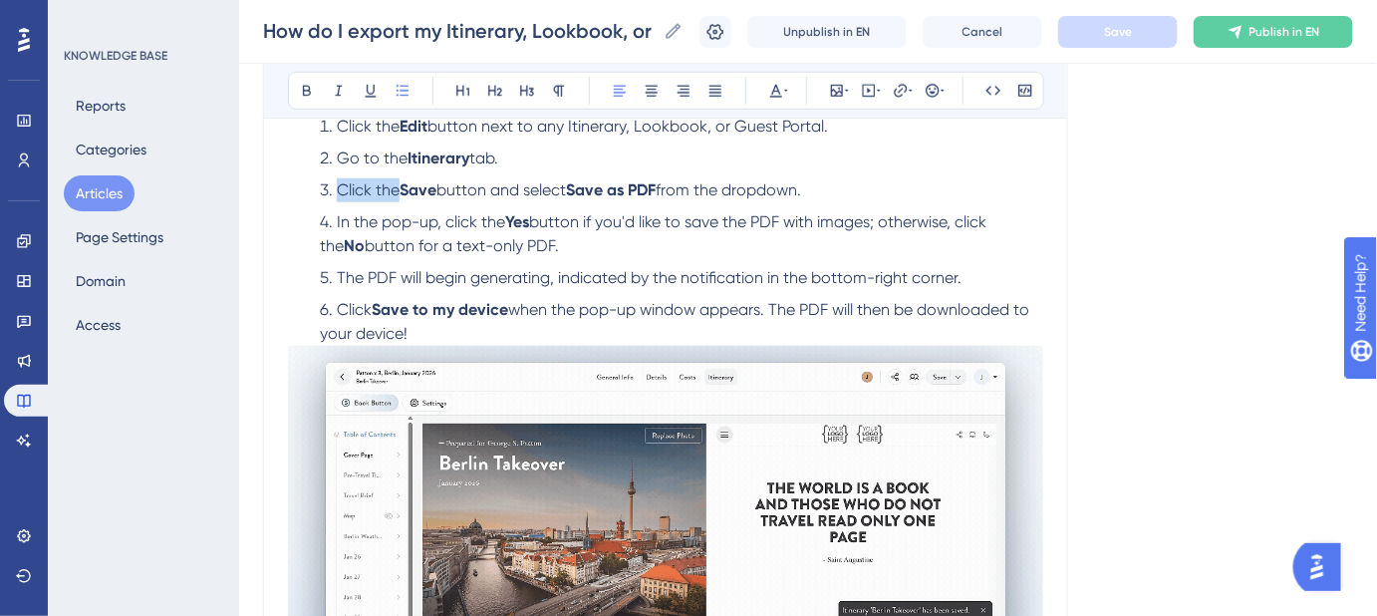
drag, startPoint x: 401, startPoint y: 188, endPoint x: 340, endPoint y: 187, distance: 60.8
click at [340, 187] on span "Click the" at bounding box center [368, 189] width 63 height 19
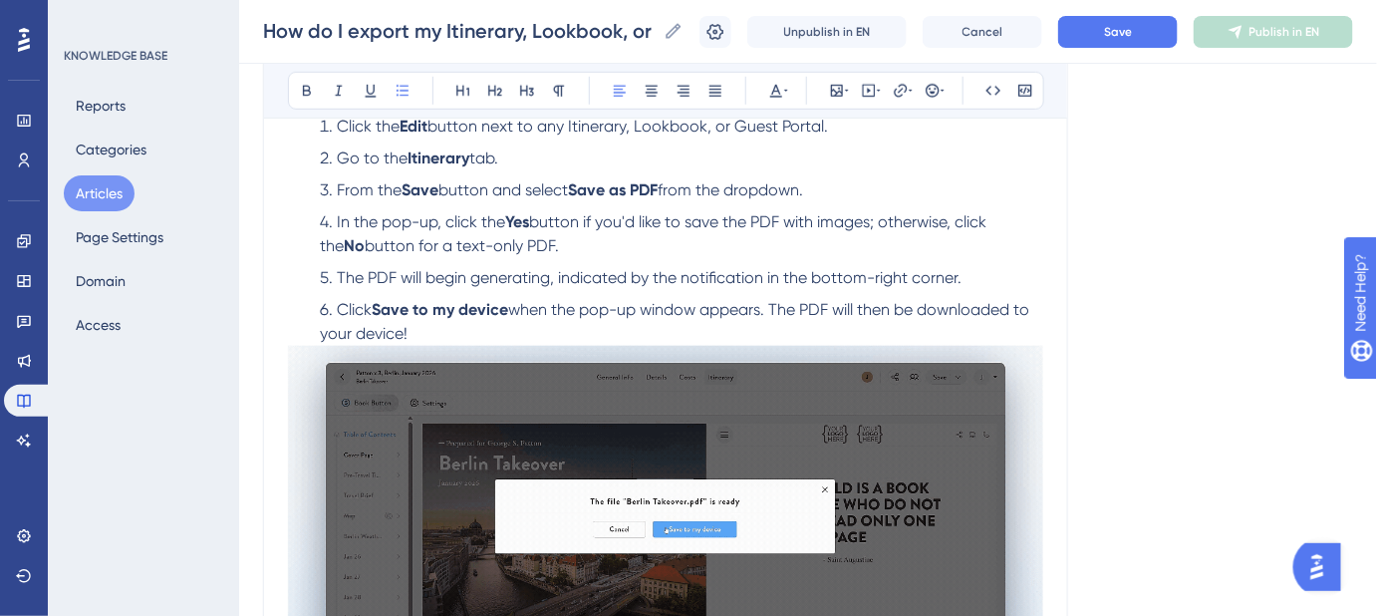
click at [467, 193] on span "button and select" at bounding box center [504, 189] width 130 height 19
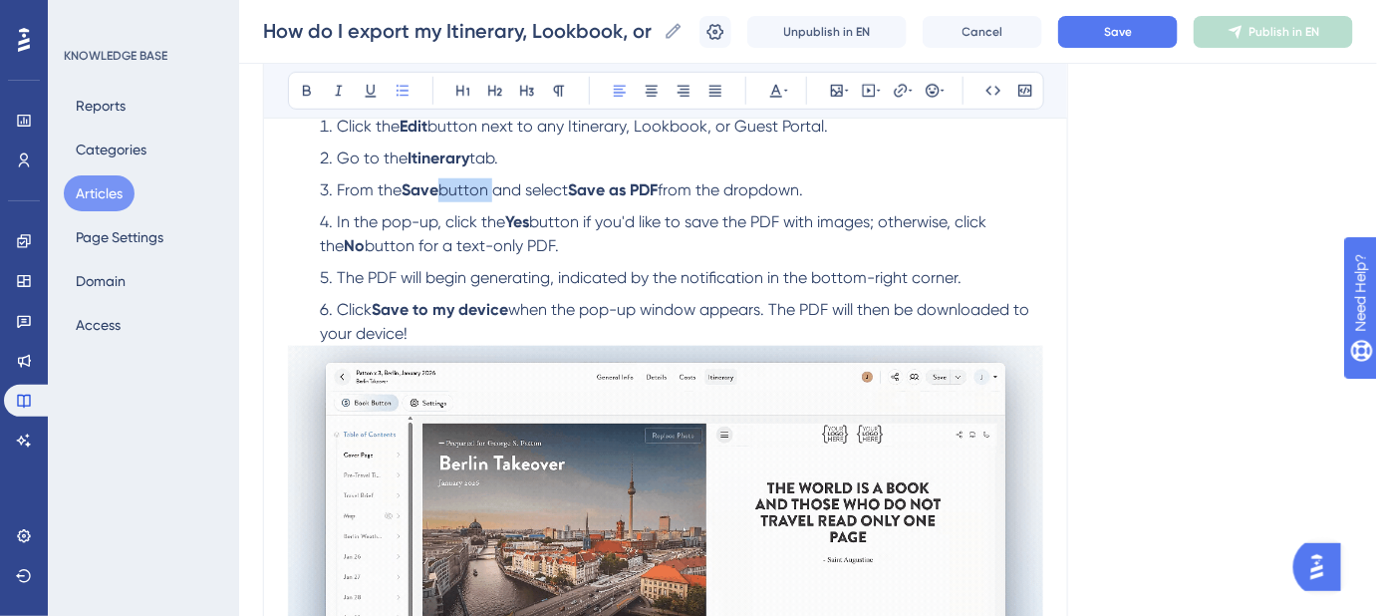
click at [467, 193] on span "button and select" at bounding box center [504, 189] width 130 height 19
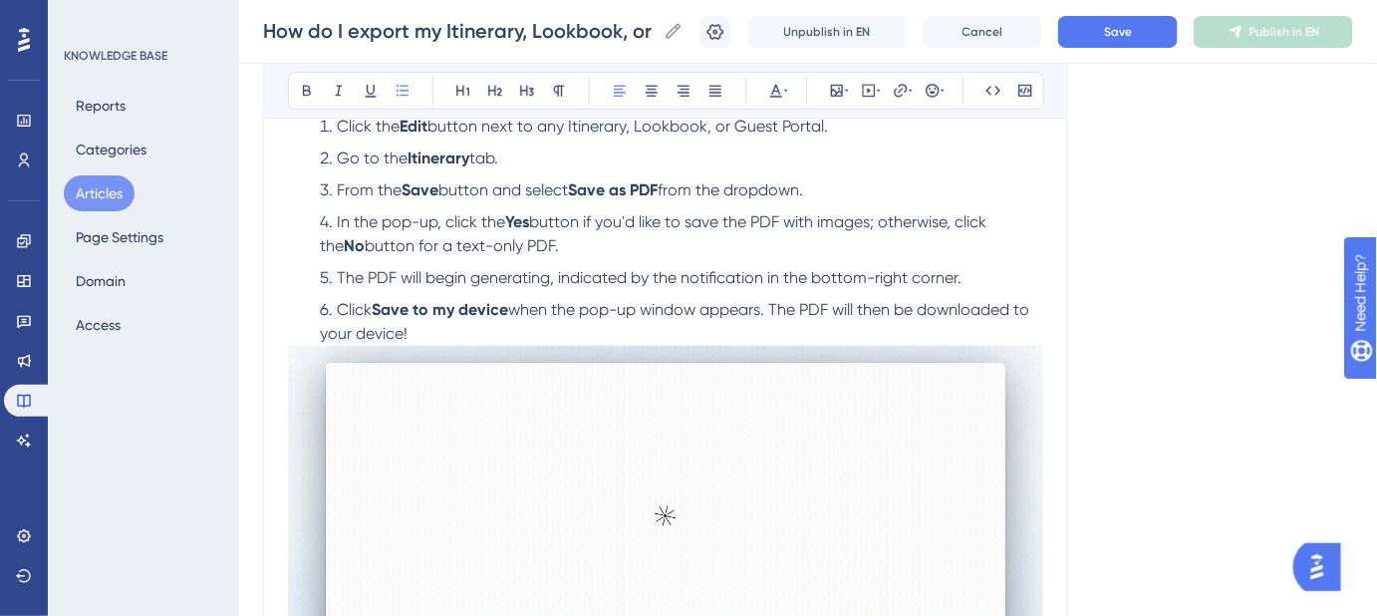
click at [528, 201] on ol "Click the Edit button next to any Itinerary, Lookbook, or Guest Portal. Go to t…" at bounding box center [665, 230] width 755 height 231
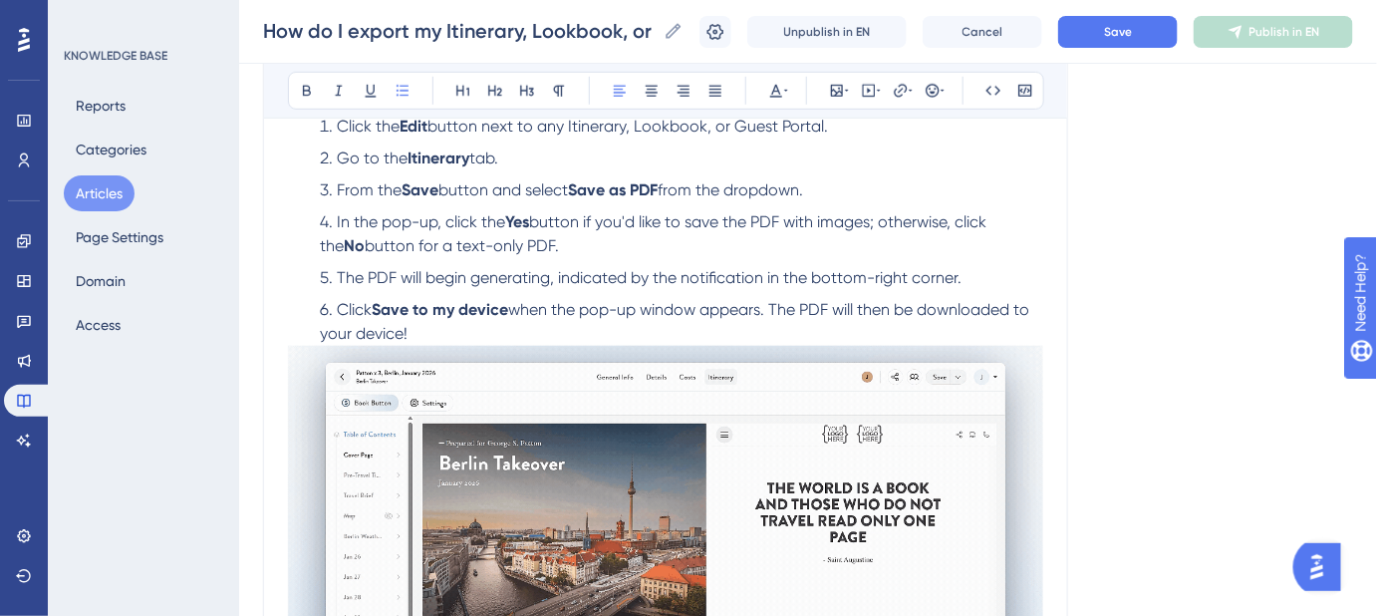
click at [510, 185] on span "button and select" at bounding box center [504, 189] width 130 height 19
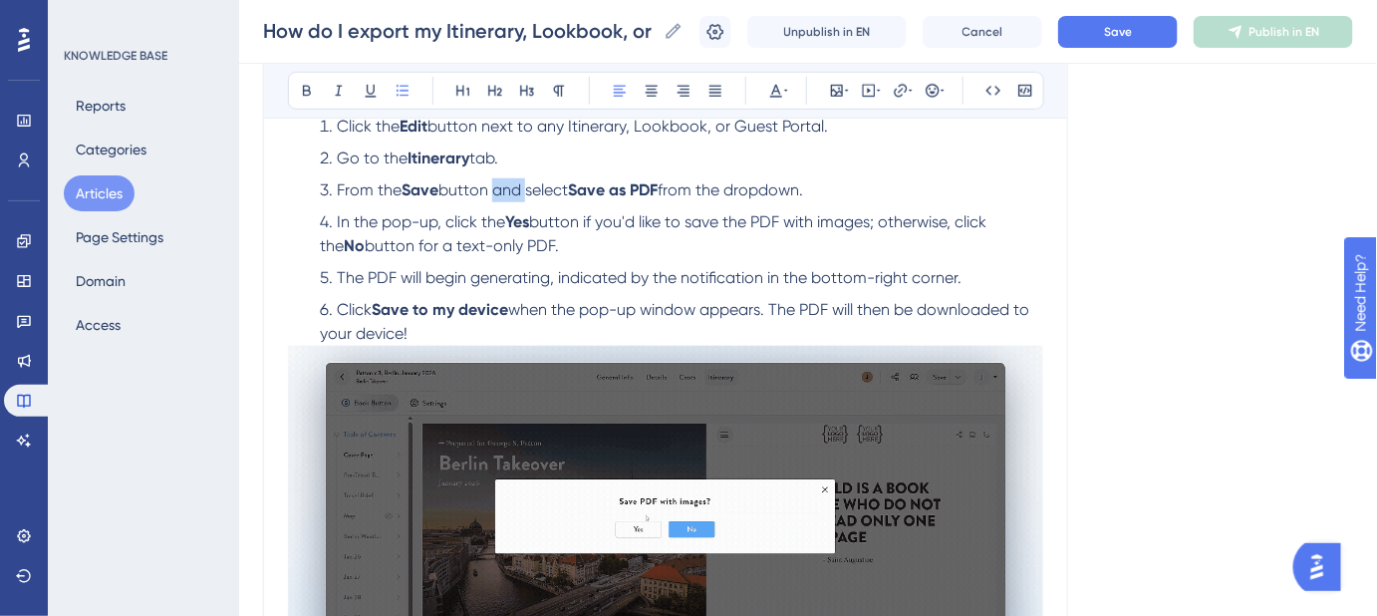
click at [510, 185] on span "button and select" at bounding box center [504, 189] width 130 height 19
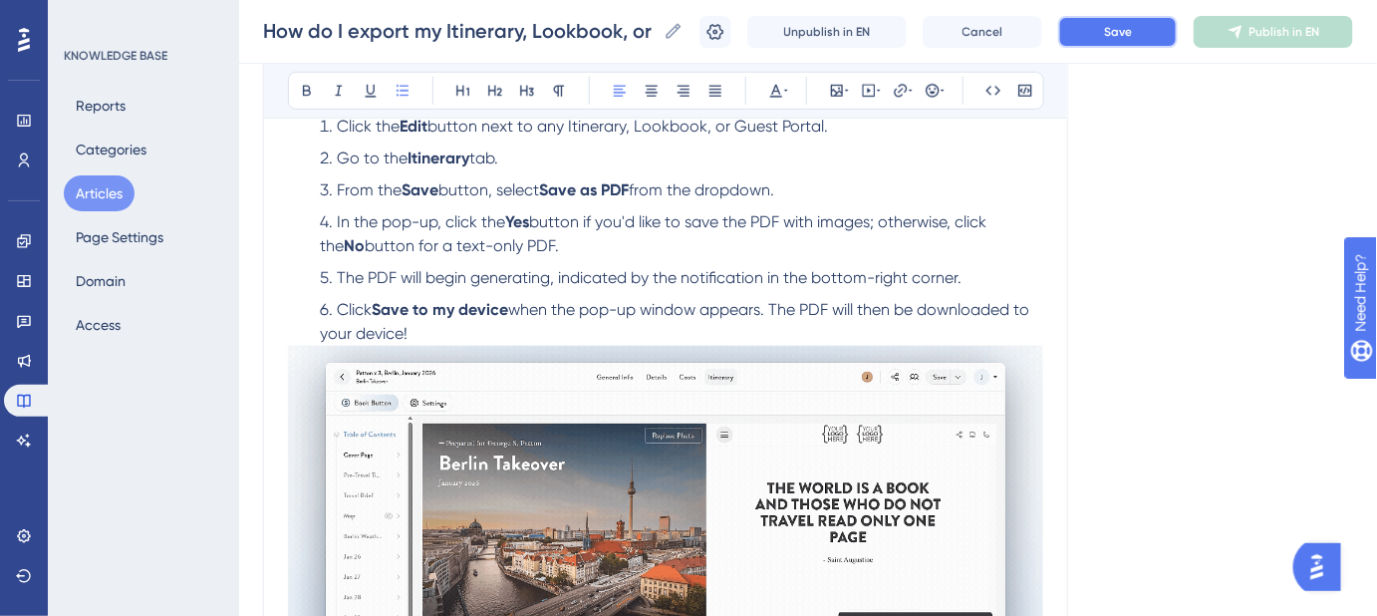
click at [1149, 40] on button "Save" at bounding box center [1118, 32] width 120 height 32
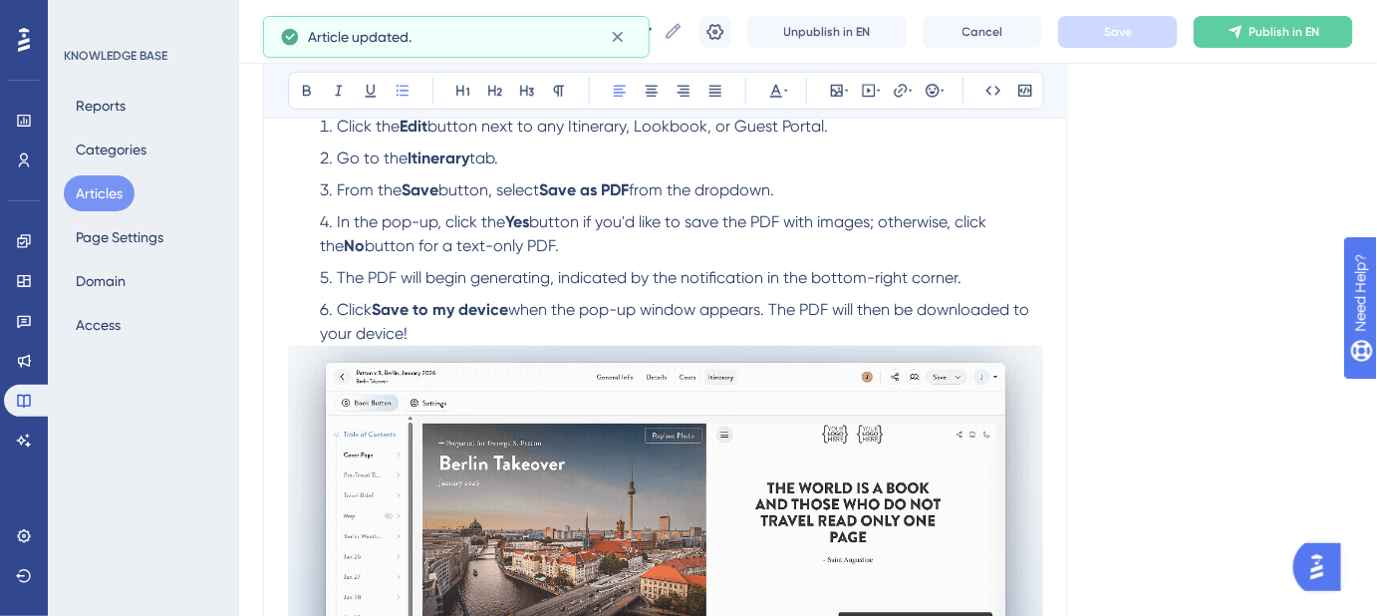
scroll to position [543, 0]
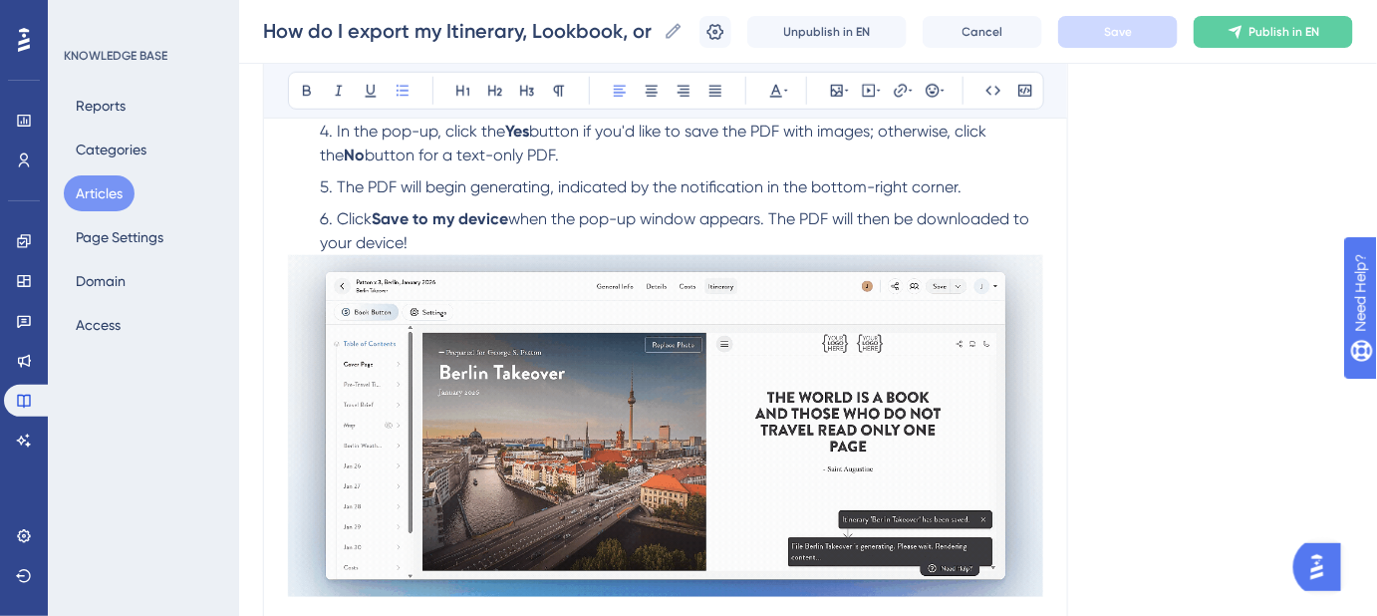
click at [887, 131] on span "button if you'd like to save the PDF with images; otherwise, click the" at bounding box center [655, 143] width 671 height 43
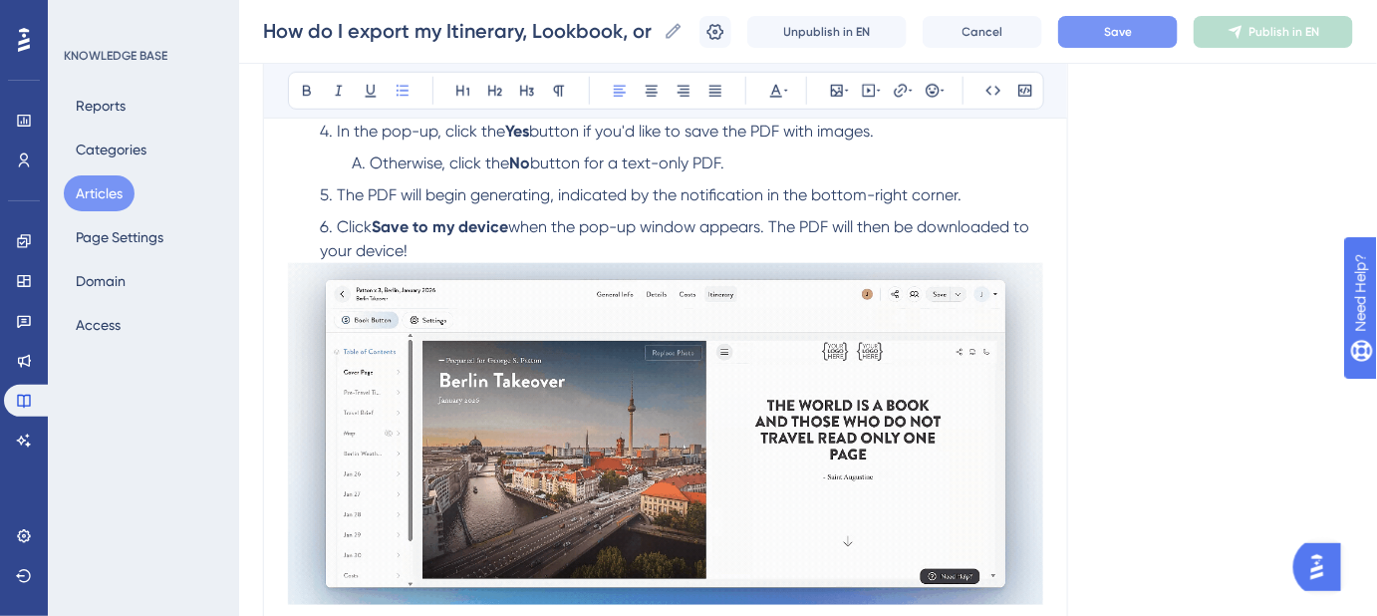
click at [1126, 36] on span "Save" at bounding box center [1118, 32] width 28 height 16
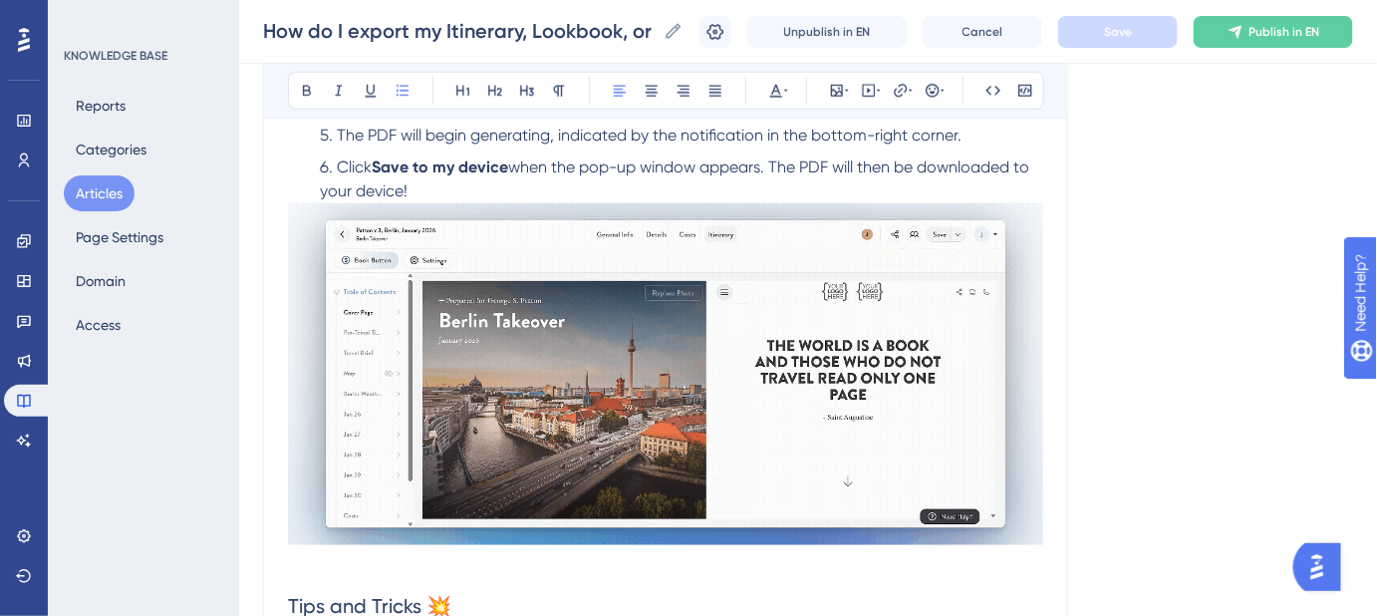
scroll to position [634, 0]
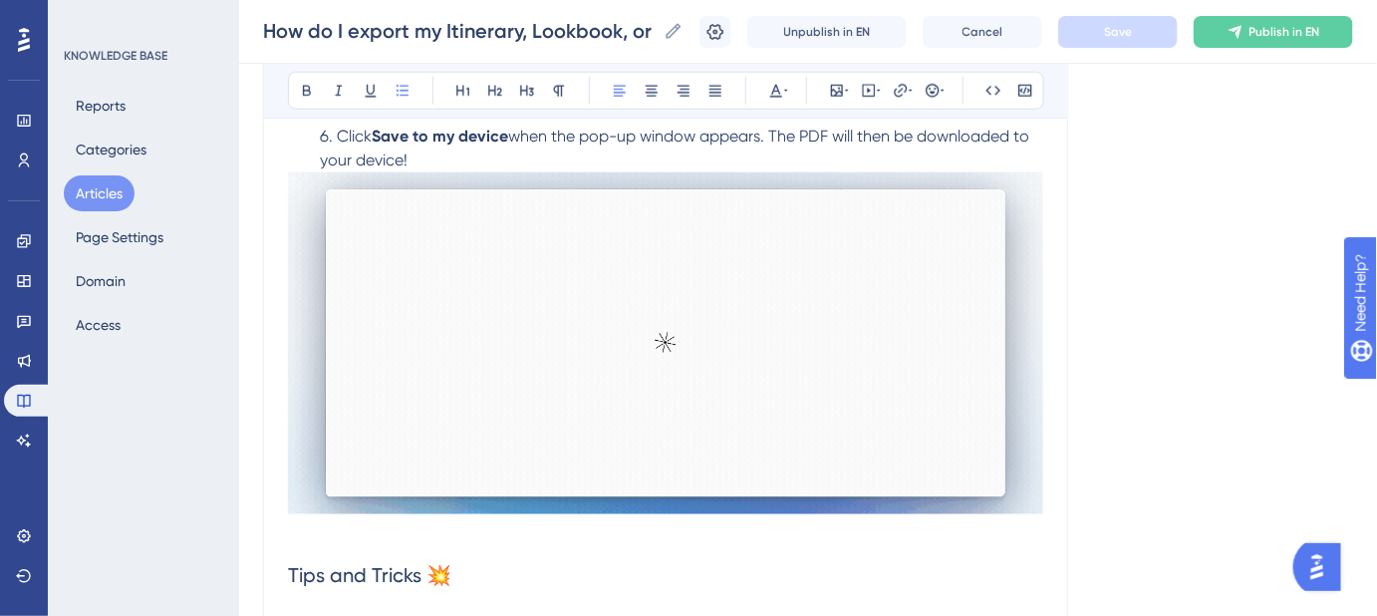
click at [455, 151] on li "Click Save to my device when the pop-up window appears. The PDF will then be do…" at bounding box center [678, 149] width 732 height 48
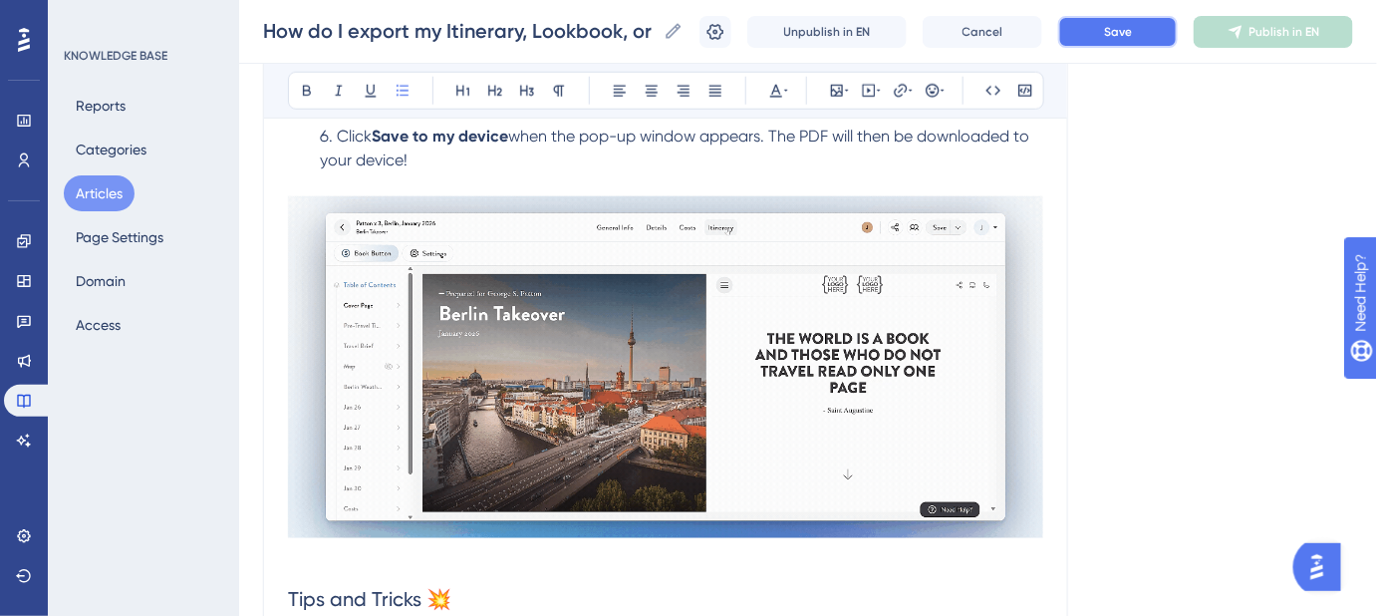
click at [1096, 24] on button "Save" at bounding box center [1118, 32] width 120 height 32
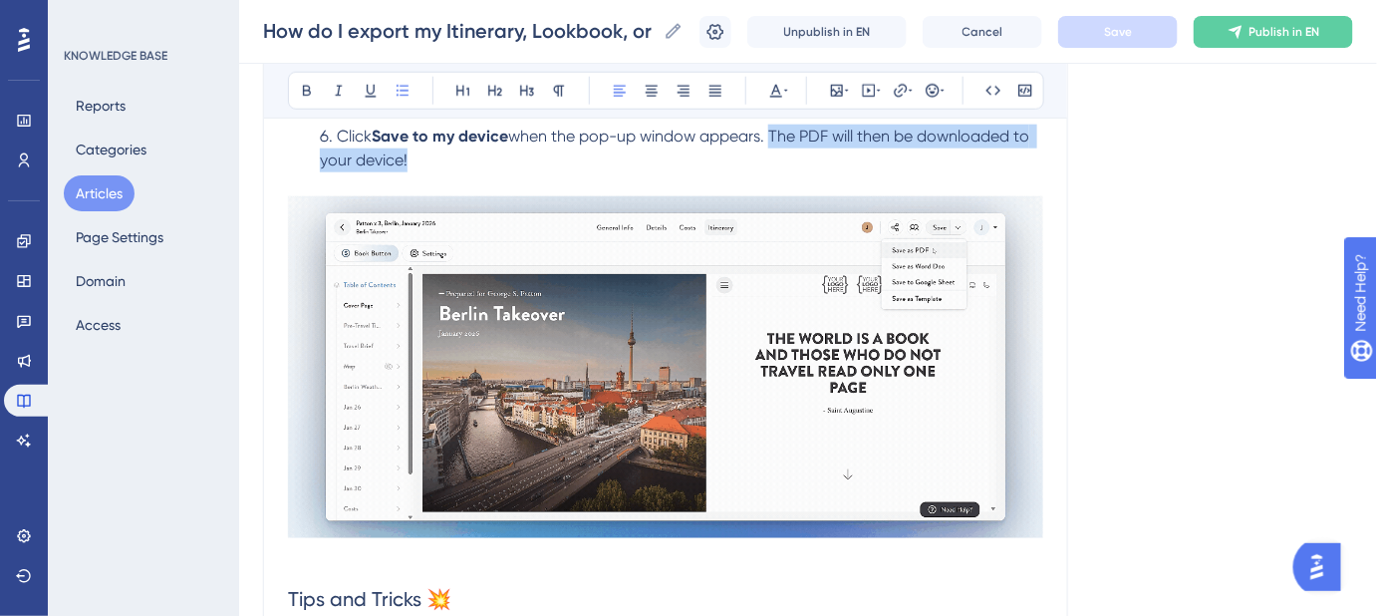
drag, startPoint x: 778, startPoint y: 138, endPoint x: 810, endPoint y: 163, distance: 41.1
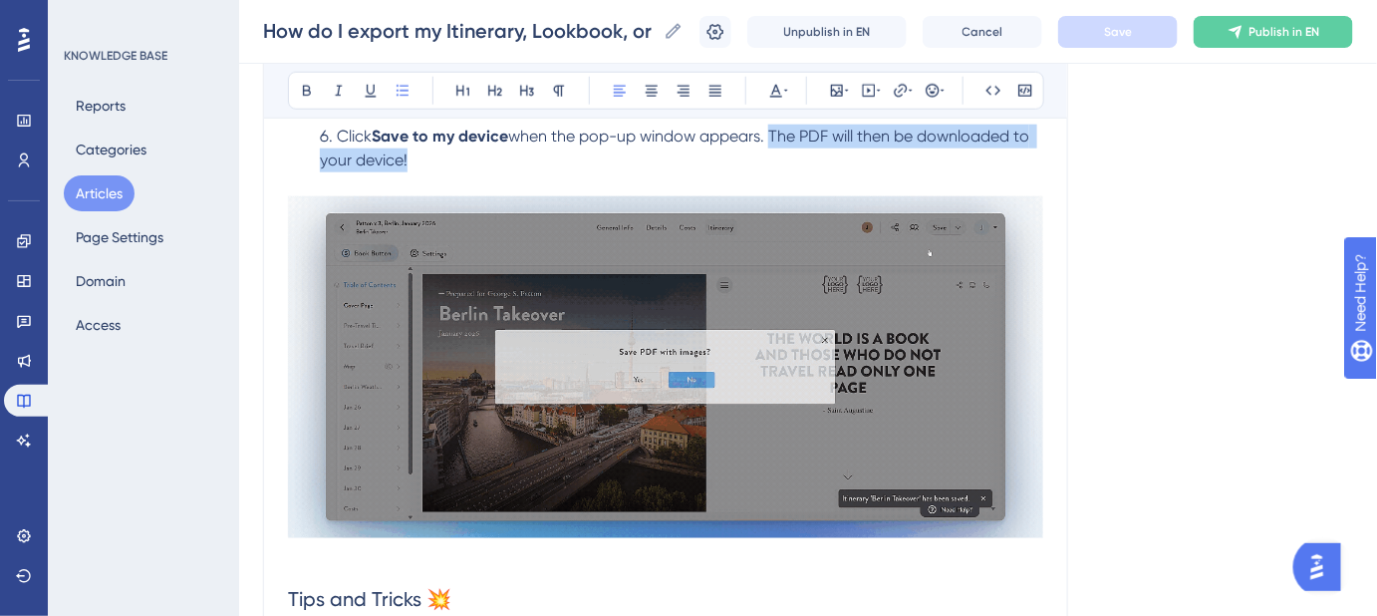
click at [810, 163] on li "Click Save to my device when the pop-up window appears. The PDF will then be do…" at bounding box center [678, 161] width 732 height 72
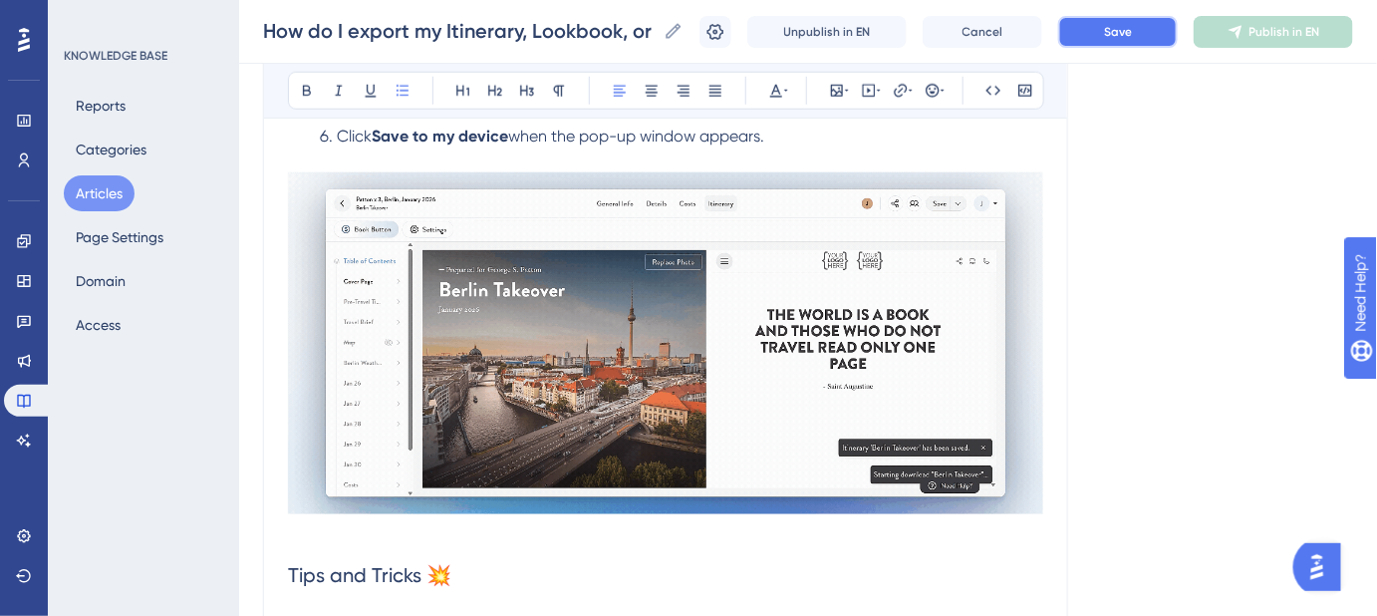
click at [1132, 31] on span "Save" at bounding box center [1118, 32] width 28 height 16
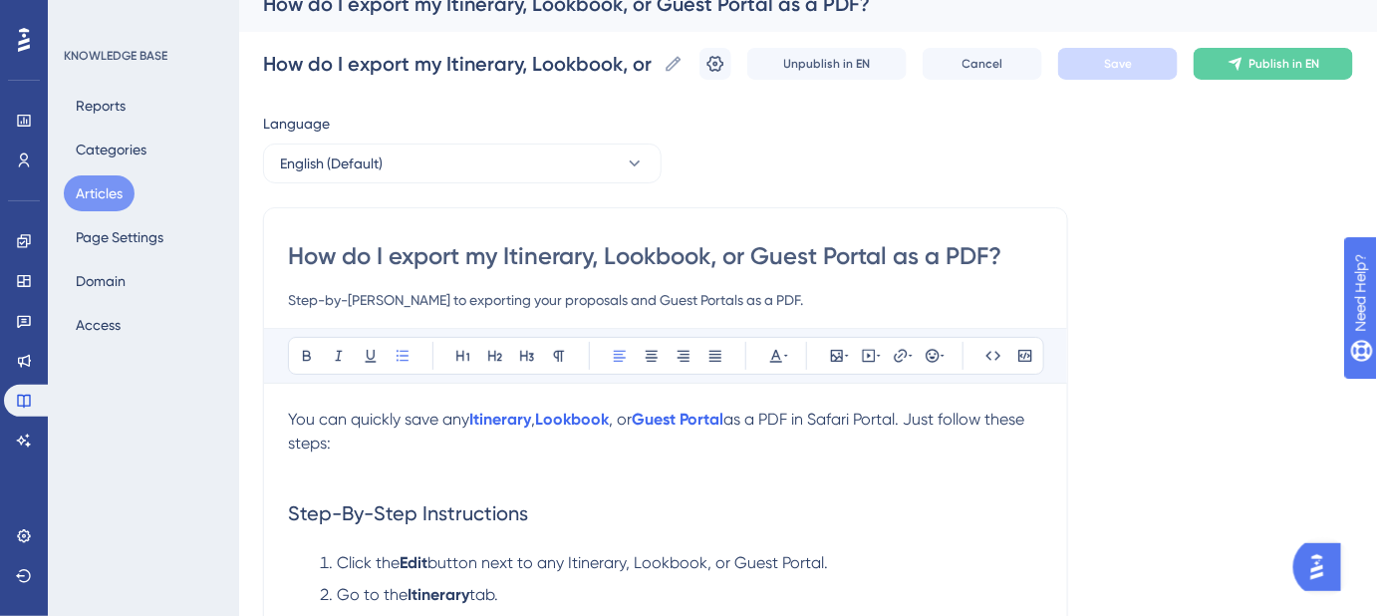
scroll to position [0, 0]
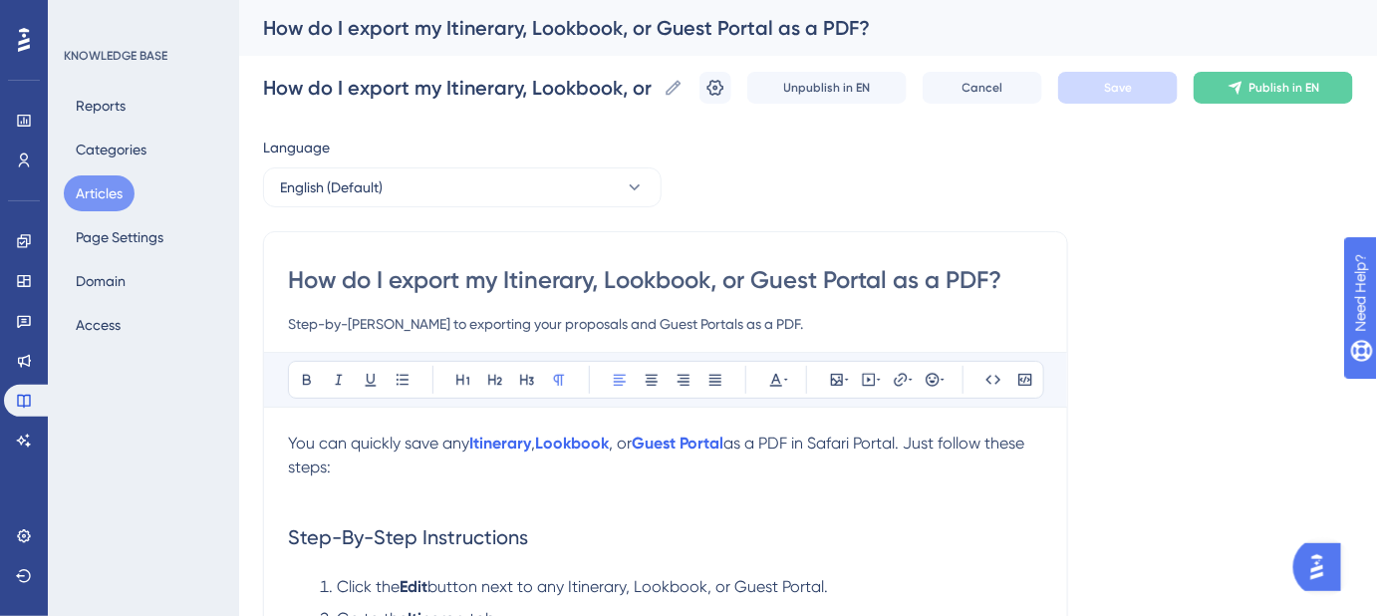
drag, startPoint x: 329, startPoint y: 466, endPoint x: 279, endPoint y: 435, distance: 59.2
copy p "You can quickly save any Itinerary , Lookbook , or Guest Portal as a PDF in Saf…"
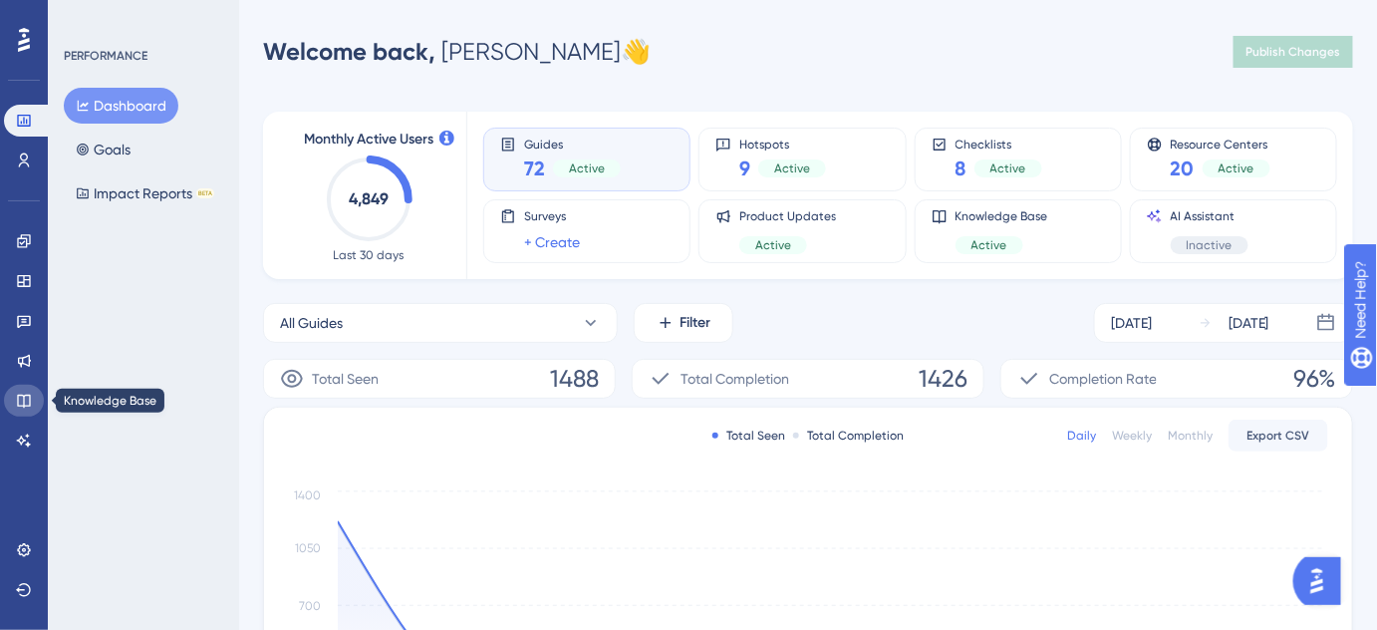
click at [15, 400] on link at bounding box center [24, 401] width 40 height 32
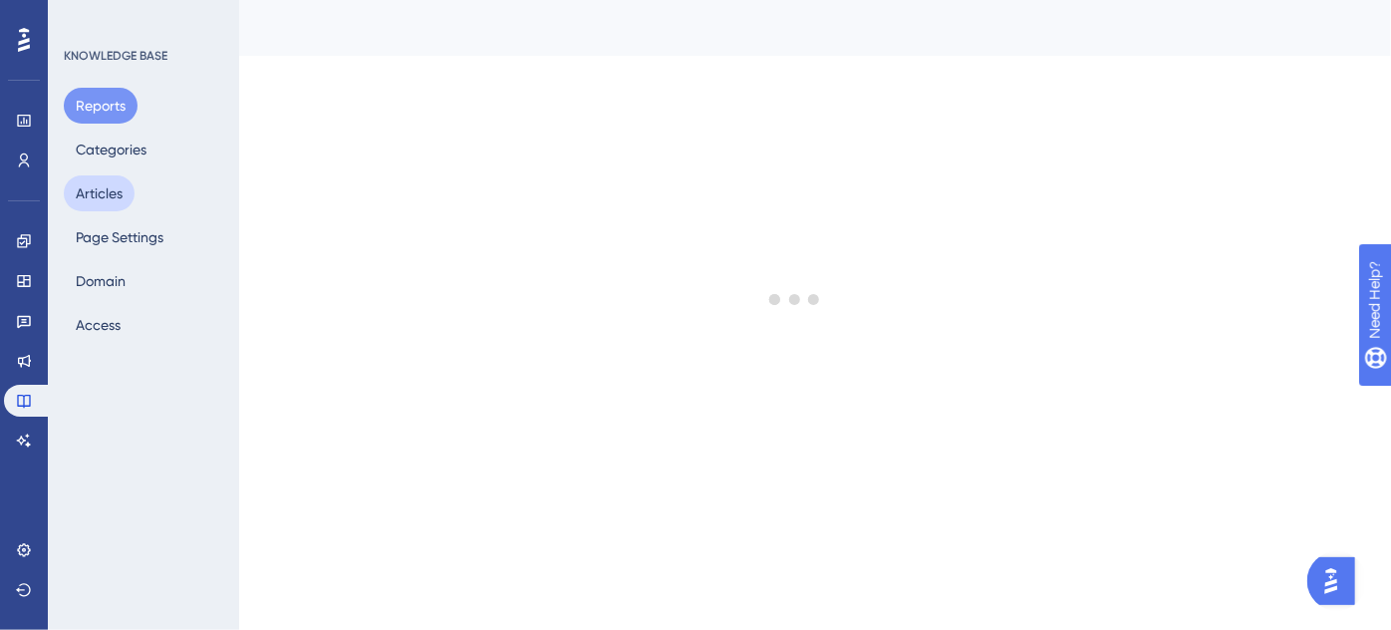
click at [119, 187] on button "Articles" at bounding box center [99, 193] width 71 height 36
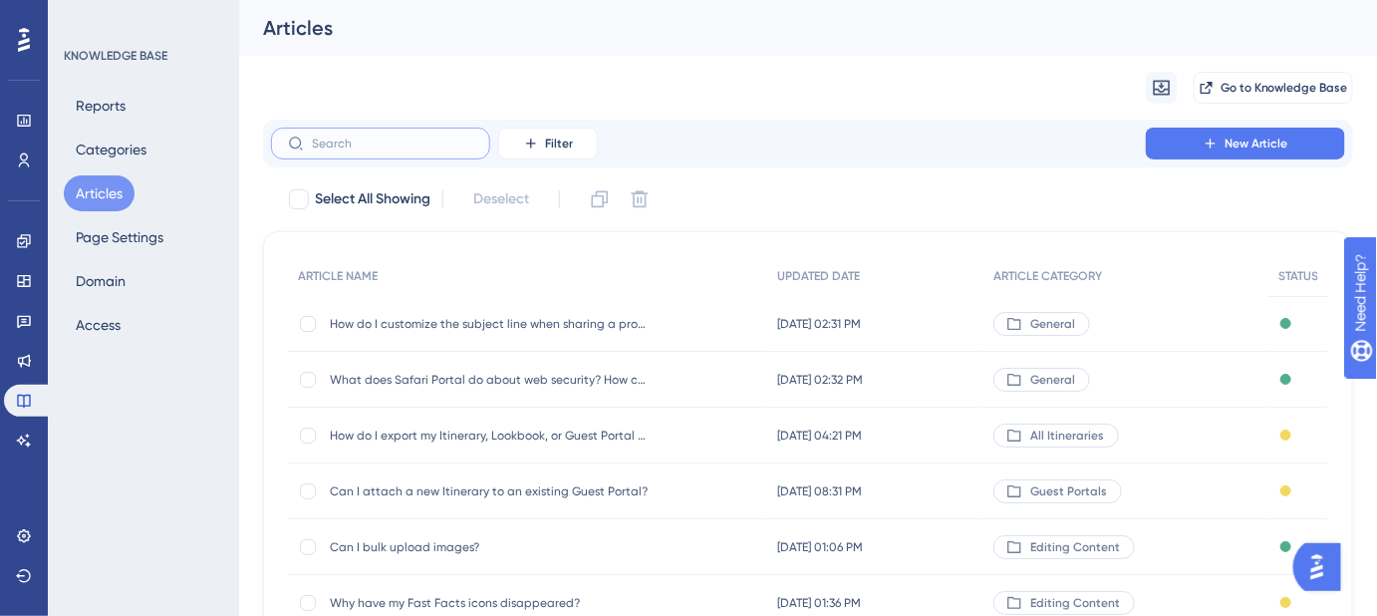
click at [353, 146] on input "text" at bounding box center [392, 144] width 161 height 14
paste input "How do I export my itinerary, lookbook, or guest portal as a Microsoft Word doc…"
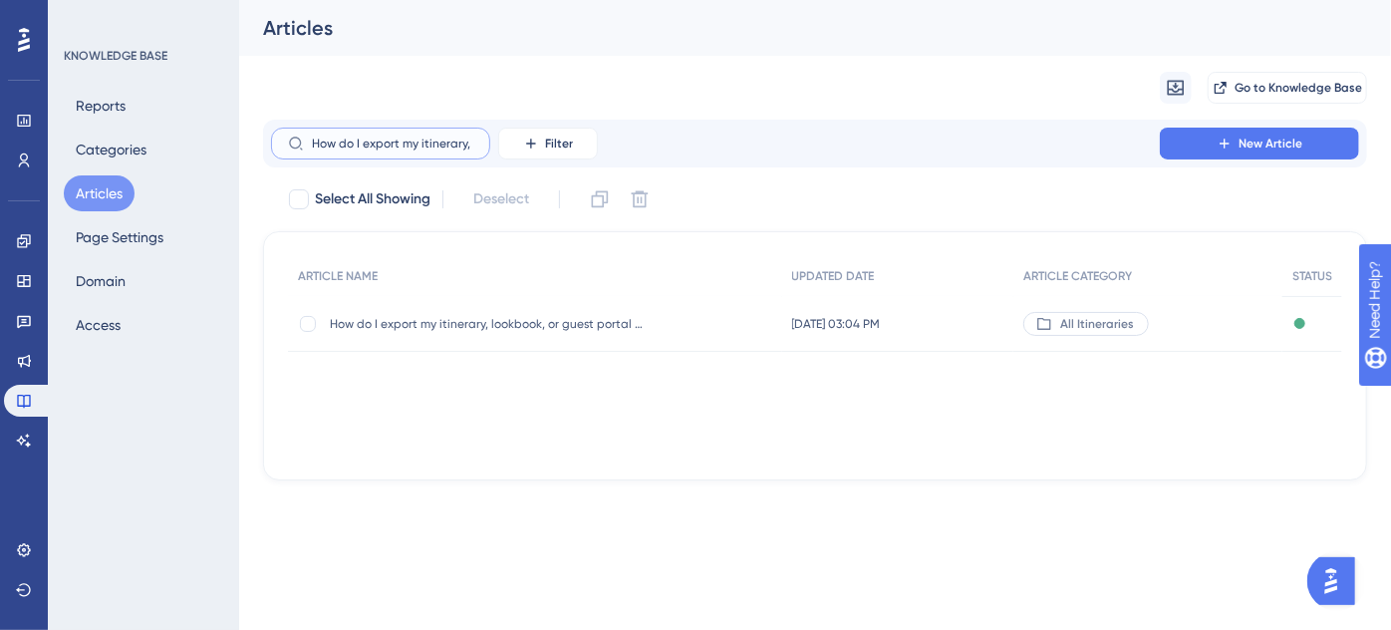
scroll to position [0, 313]
type input "How do I export my itinerary, lookbook, or guest portal as a Microsoft Word doc…"
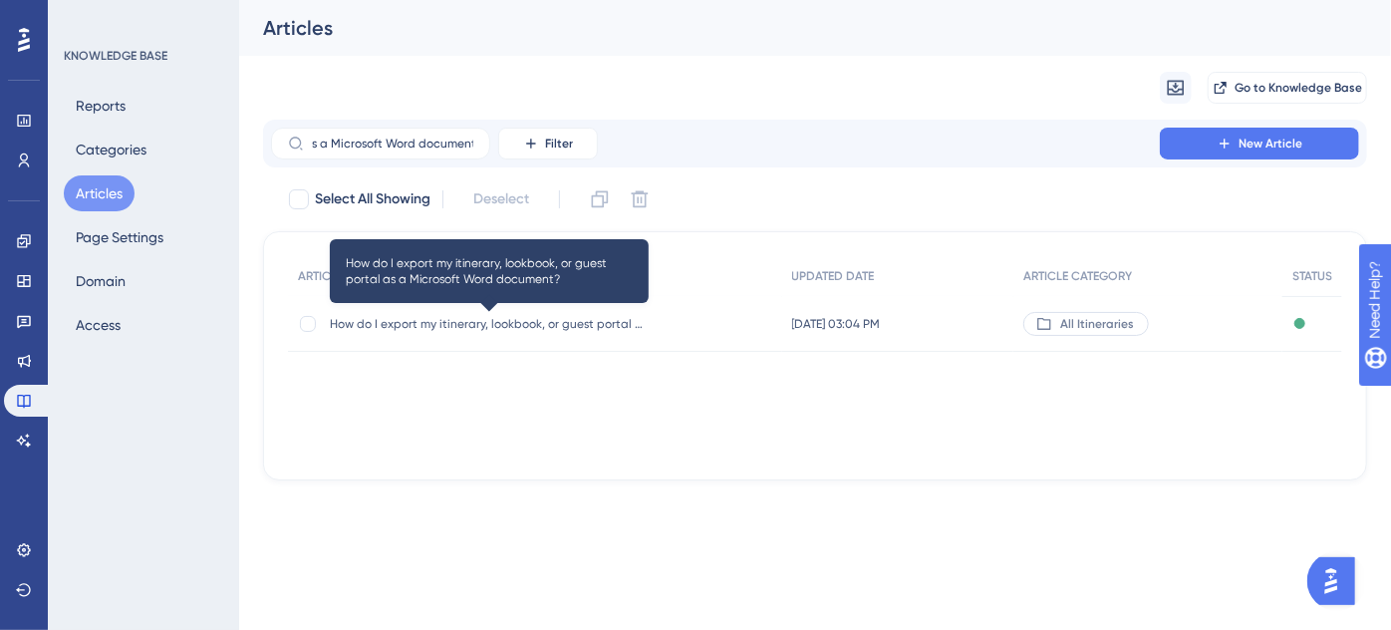
click at [596, 325] on span "How do I export my itinerary, lookbook, or guest portal as a Microsoft Word doc…" at bounding box center [489, 324] width 319 height 16
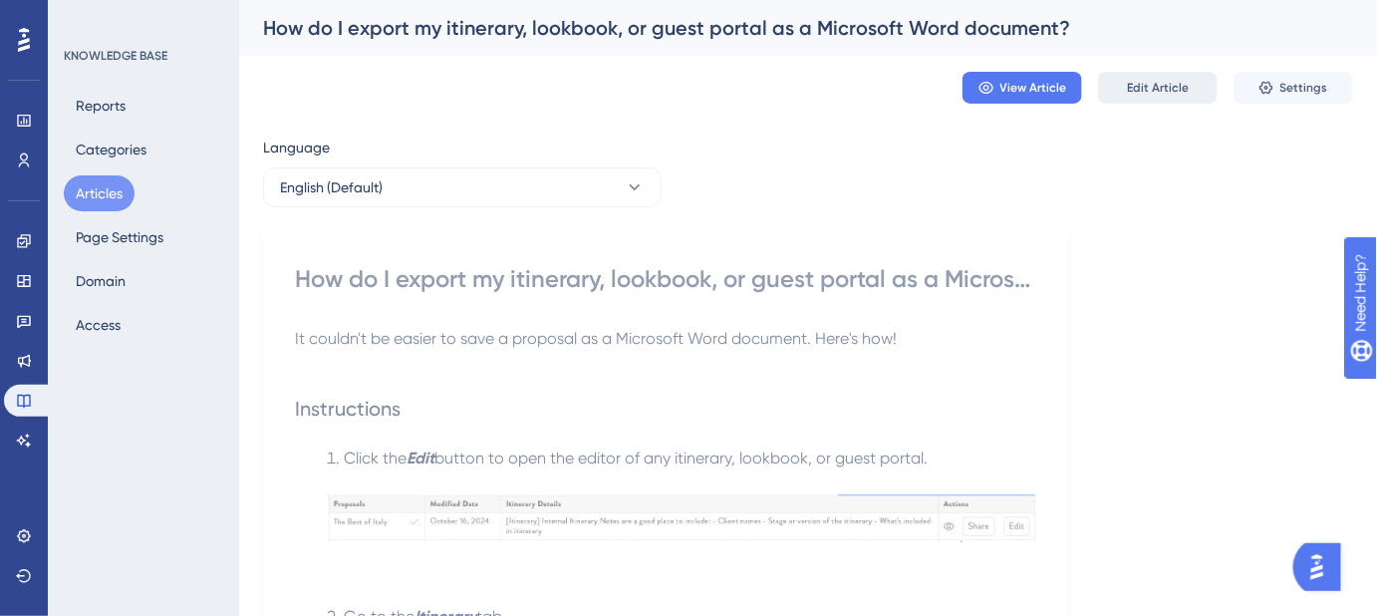
click at [1157, 91] on span "Edit Article" at bounding box center [1158, 88] width 62 height 16
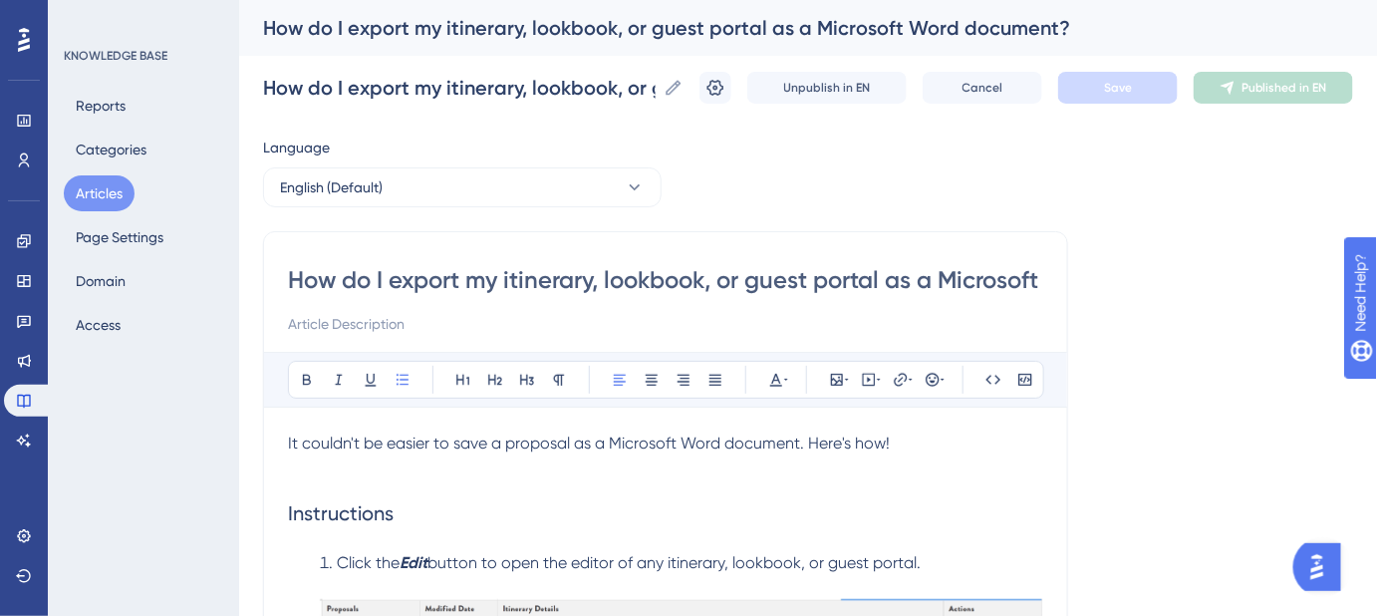
click at [513, 271] on input "How do I export my itinerary, lookbook, or guest portal as a Microsoft Word doc…" at bounding box center [665, 280] width 755 height 32
type input "How do I export my tinerary, lookbook, or guest portal as a Microsoft Word docu…"
type input "How do I export my Itinerary, lookbook, or guest portal as a Microsoft Word doc…"
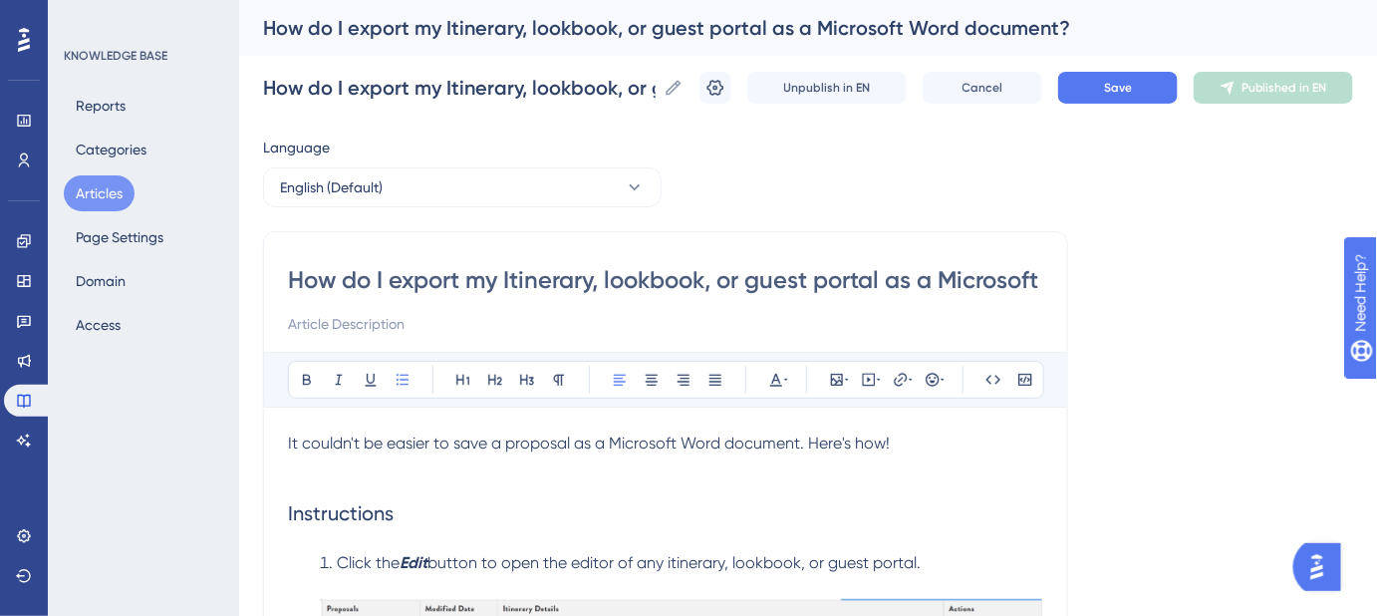
click at [616, 279] on input "How do I export my Itinerary, lookbook, or guest portal as a Microsoft Word doc…" at bounding box center [665, 280] width 755 height 32
type input "How do I export my Itinerary, Lookbook, or guest portal as a Microsoft Word doc…"
click at [773, 279] on input "How do I export my Itinerary, Lookbook, or guest portal as a Microsoft Word doc…" at bounding box center [665, 280] width 755 height 32
type input "How do I export my Itinerary, Lookbook, or Guest portal as a Microsoft Word doc…"
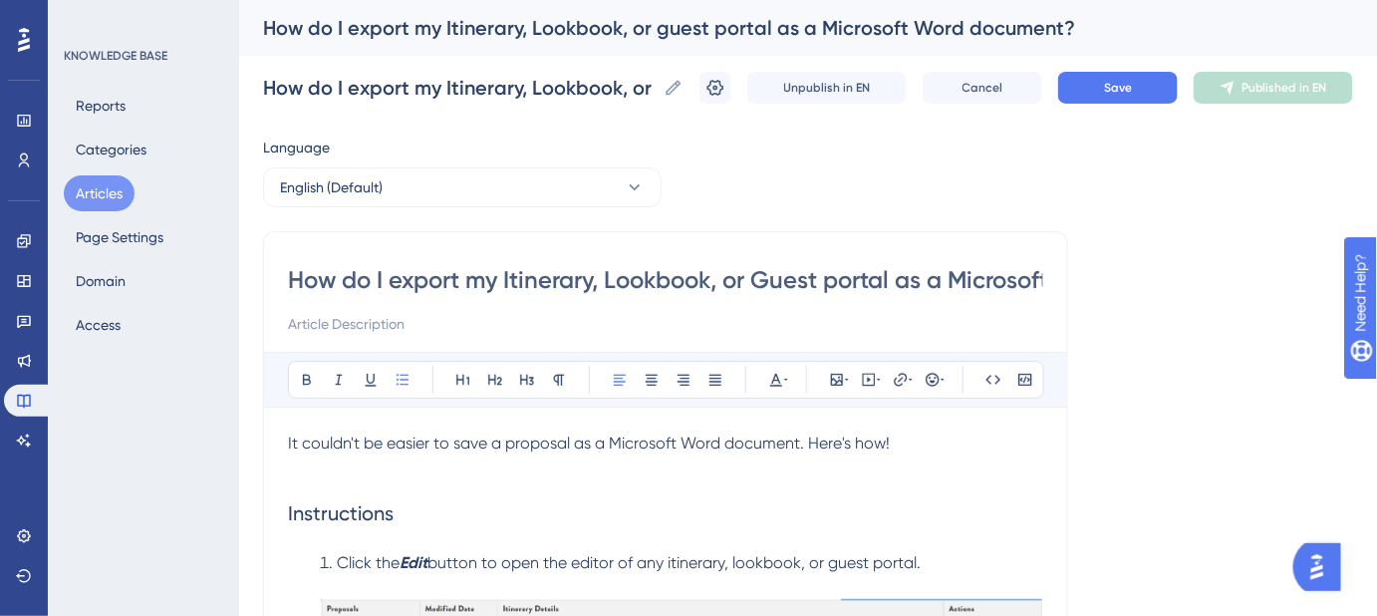
type input "How do I export my Itinerary, Lookbook, or Guest portal as a Microsoft Word doc…"
click at [848, 281] on input "How do I export my Itinerary, Lookbook, or Guest portal as a Microsoft Word doc…" at bounding box center [665, 280] width 755 height 32
type input "How do I export my Itinerary, Lookbook, or Guest Portal as a Microsoft Word doc…"
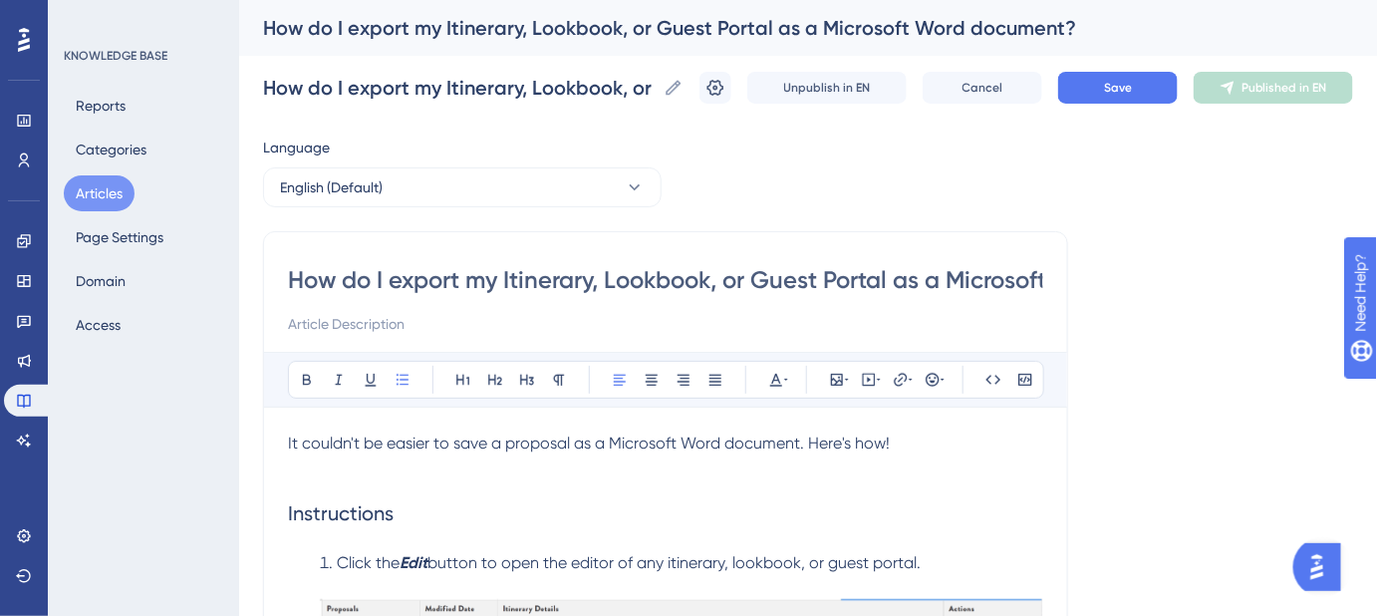
click at [336, 318] on input at bounding box center [665, 324] width 755 height 24
paste input "Step-by-[PERSON_NAME] to exporting your plans as a"
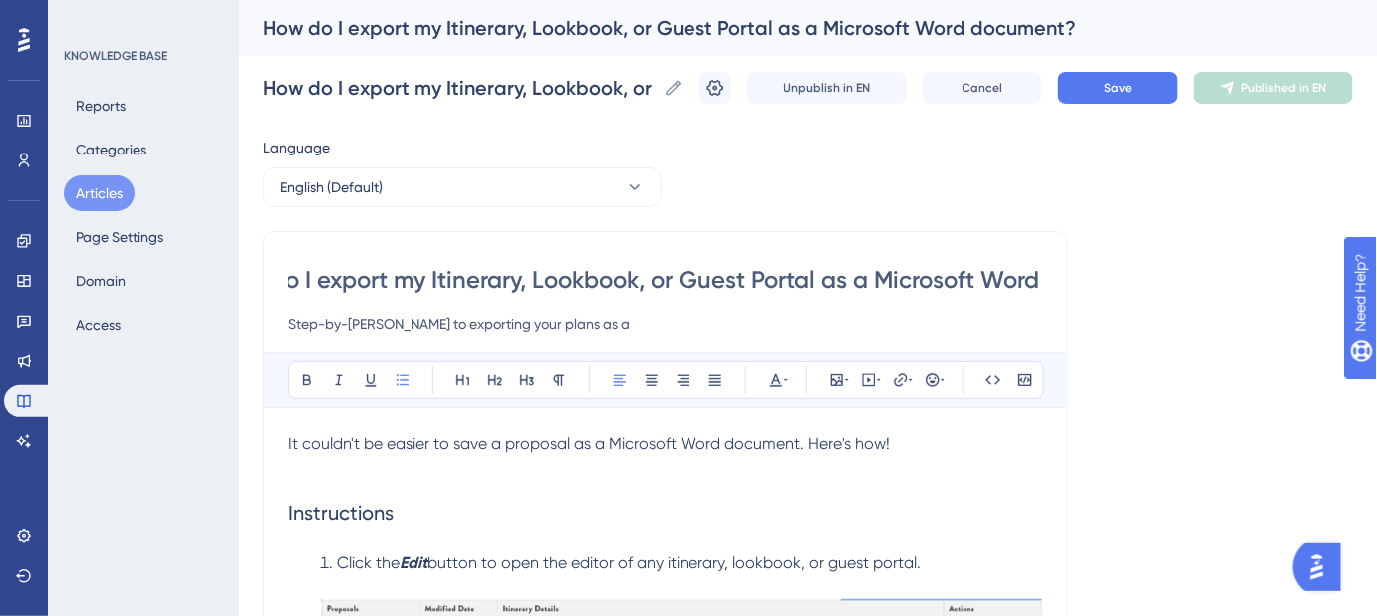
scroll to position [0, 208]
drag, startPoint x: 959, startPoint y: 280, endPoint x: 1028, endPoint y: 293, distance: 70.0
click at [1028, 293] on input "How do I export my Itinerary, Lookbook, or Guest Portal as a Microsoft Word doc…" at bounding box center [665, 280] width 755 height 32
click at [639, 312] on input "Step-by-[PERSON_NAME] to exporting your plans as a" at bounding box center [665, 324] width 755 height 24
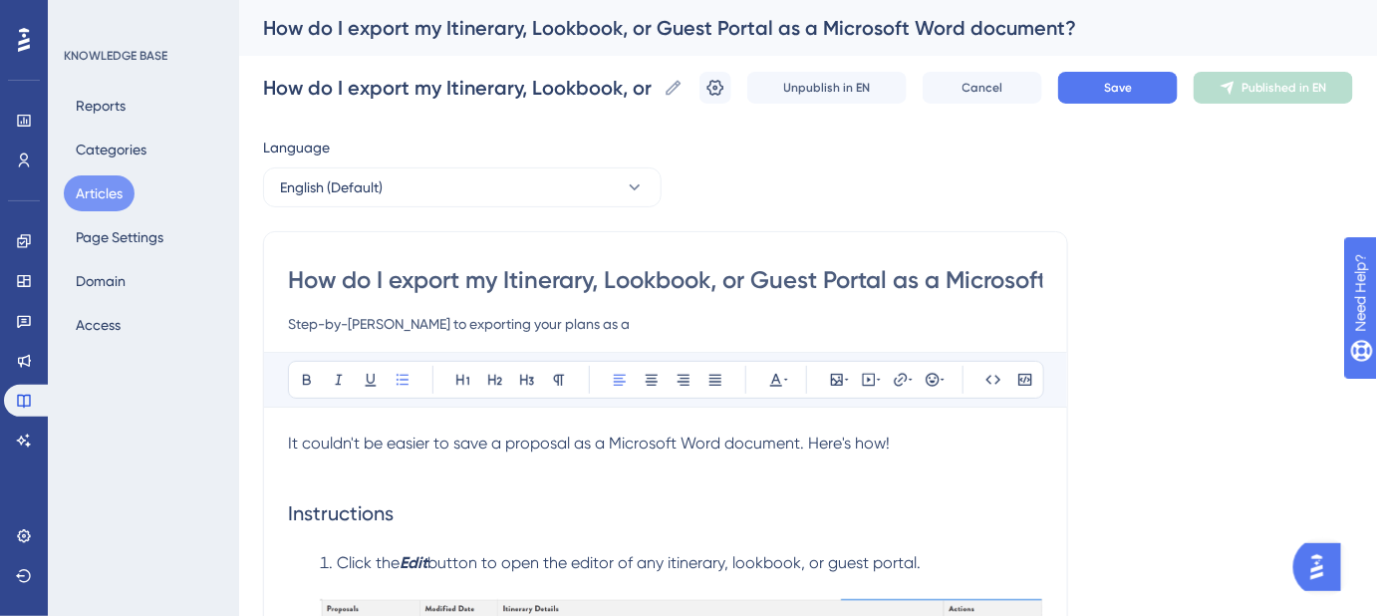
paste input "Microsoft Word document"
type input "Step-by-[PERSON_NAME] to exporting your plans as a Microsoft Word document."
click at [1130, 95] on span "Save" at bounding box center [1118, 88] width 28 height 16
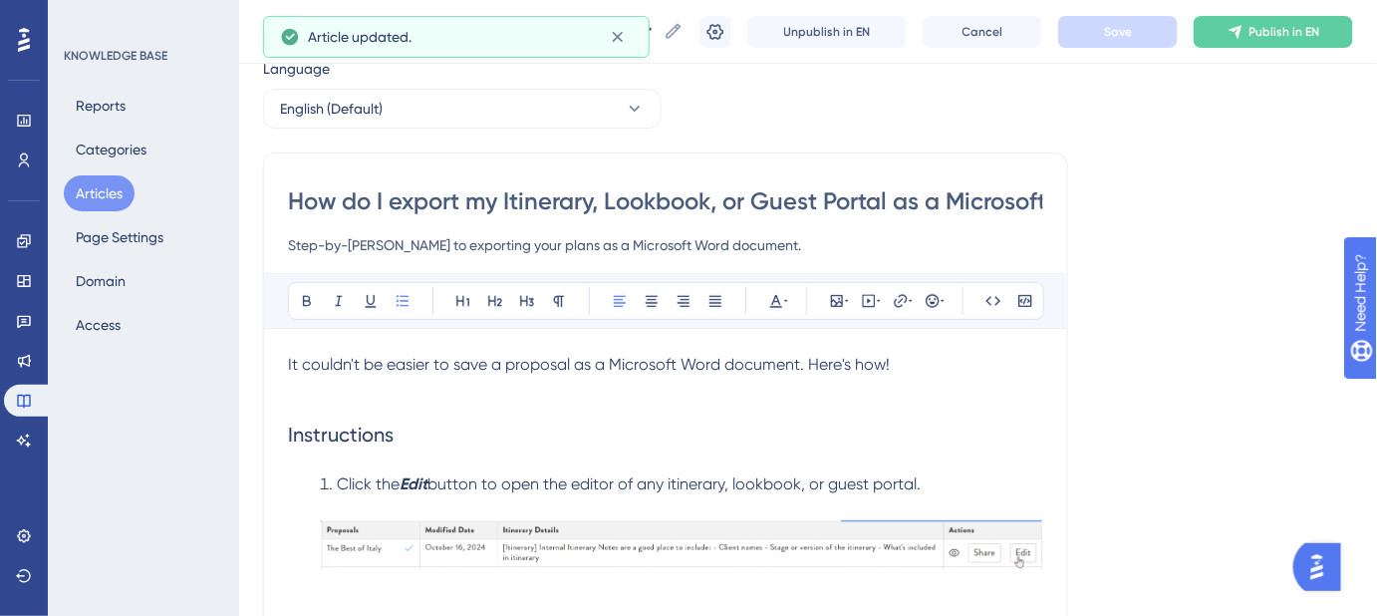
scroll to position [90, 0]
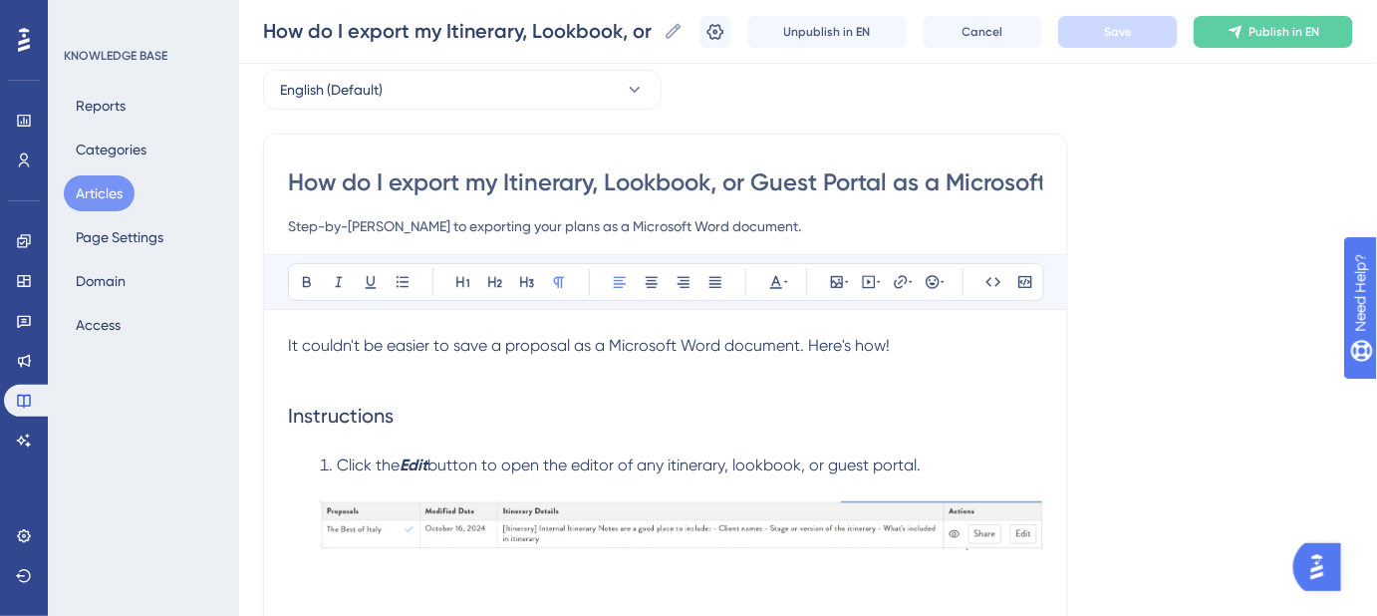
drag, startPoint x: 889, startPoint y: 347, endPoint x: 278, endPoint y: 347, distance: 610.9
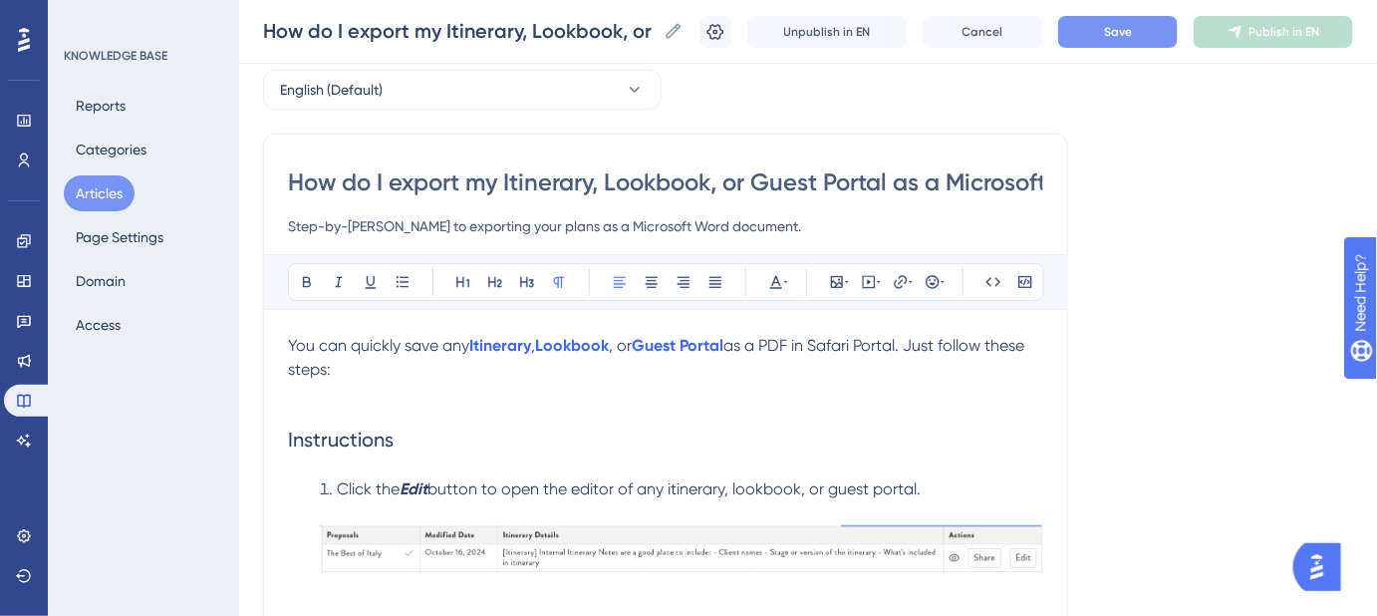
drag, startPoint x: 765, startPoint y: 222, endPoint x: 605, endPoint y: 232, distance: 160.8
click at [605, 232] on input "Step-by-[PERSON_NAME] to exporting your plans as a Microsoft Word document." at bounding box center [665, 226] width 755 height 24
click at [784, 345] on span "as a PDF in Safari Portal. Just follow these steps:" at bounding box center [658, 357] width 740 height 43
paste div
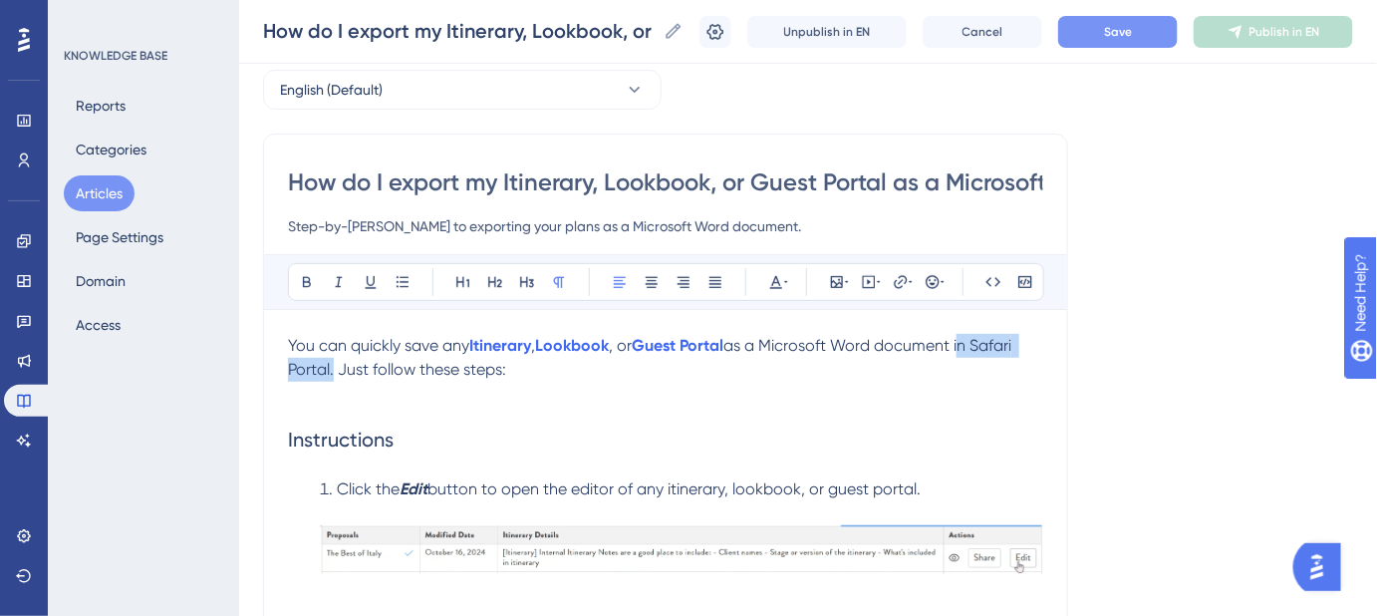
drag, startPoint x: 968, startPoint y: 340, endPoint x: 329, endPoint y: 374, distance: 639.7
click at [329, 374] on span "as a Microsoft Word document in Safari Portal. Just follow these steps:" at bounding box center [652, 357] width 728 height 43
click at [443, 370] on p "You can quickly save any Itinerary , Lookbook , or Guest Portal as a Microsoft …" at bounding box center [665, 358] width 755 height 48
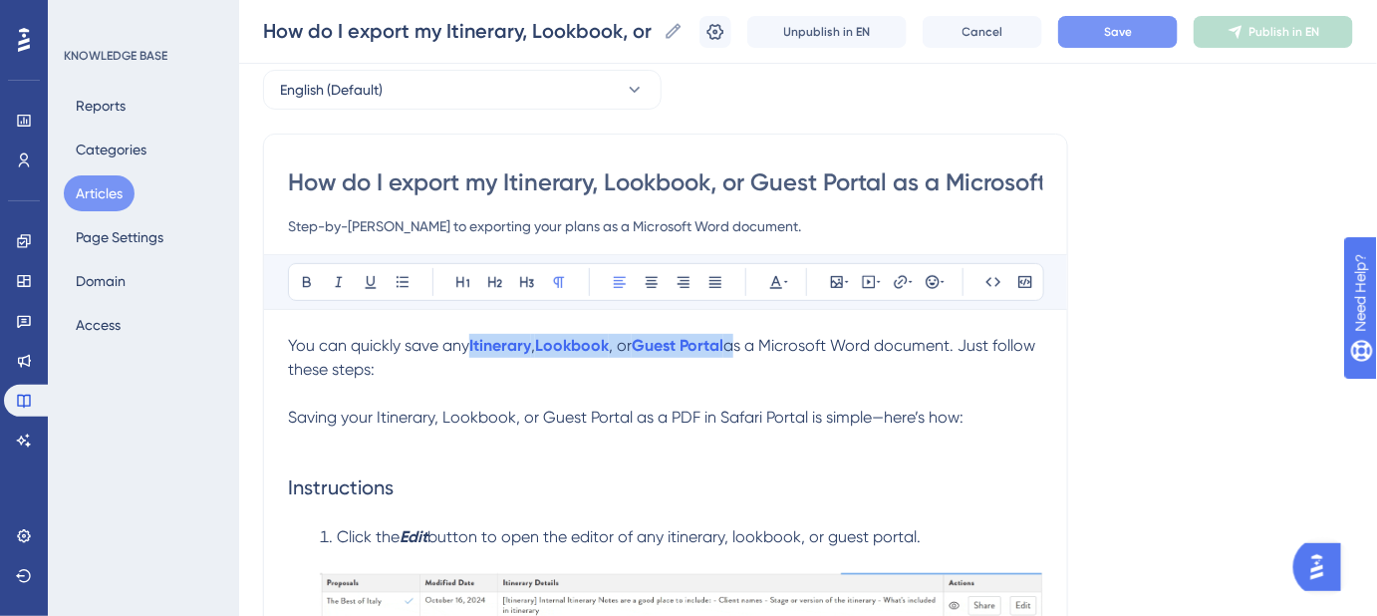
drag, startPoint x: 738, startPoint y: 342, endPoint x: 468, endPoint y: 351, distance: 270.2
click at [468, 351] on p "You can quickly save any Itinerary , Lookbook , or Guest Portal as a Microsoft …" at bounding box center [665, 358] width 755 height 48
copy p "Itinerary , Lookbook , or Guest Portal"
click at [629, 417] on span "Saving your Itinerary, Lookbook, or Guest Portal as a PDF in Safari Portal is s…" at bounding box center [626, 417] width 676 height 19
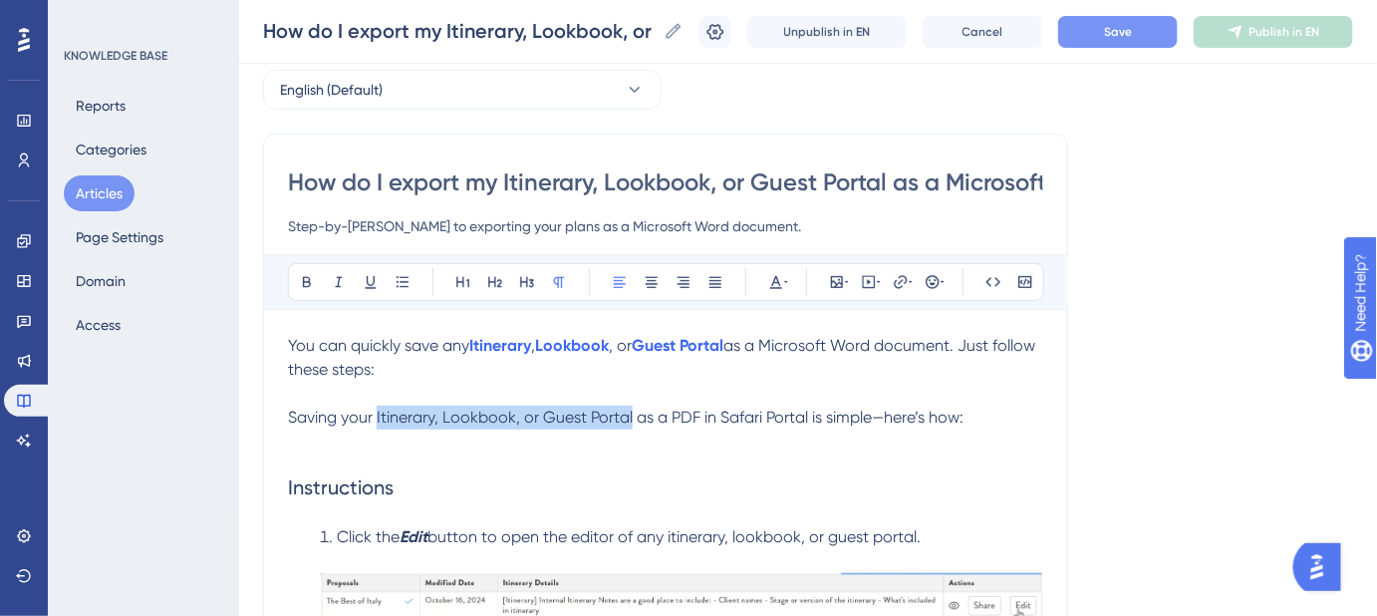
drag, startPoint x: 631, startPoint y: 414, endPoint x: 375, endPoint y: 411, distance: 256.1
click at [375, 411] on span "Saving your Itinerary, Lookbook, or Guest Portal as a PDF in Safari Portal is s…" at bounding box center [626, 417] width 676 height 19
click at [369, 413] on span "Saving your" at bounding box center [330, 417] width 85 height 19
click at [373, 415] on span "Saving your" at bounding box center [330, 417] width 85 height 19
drag, startPoint x: 777, startPoint y: 345, endPoint x: 902, endPoint y: 360, distance: 125.5
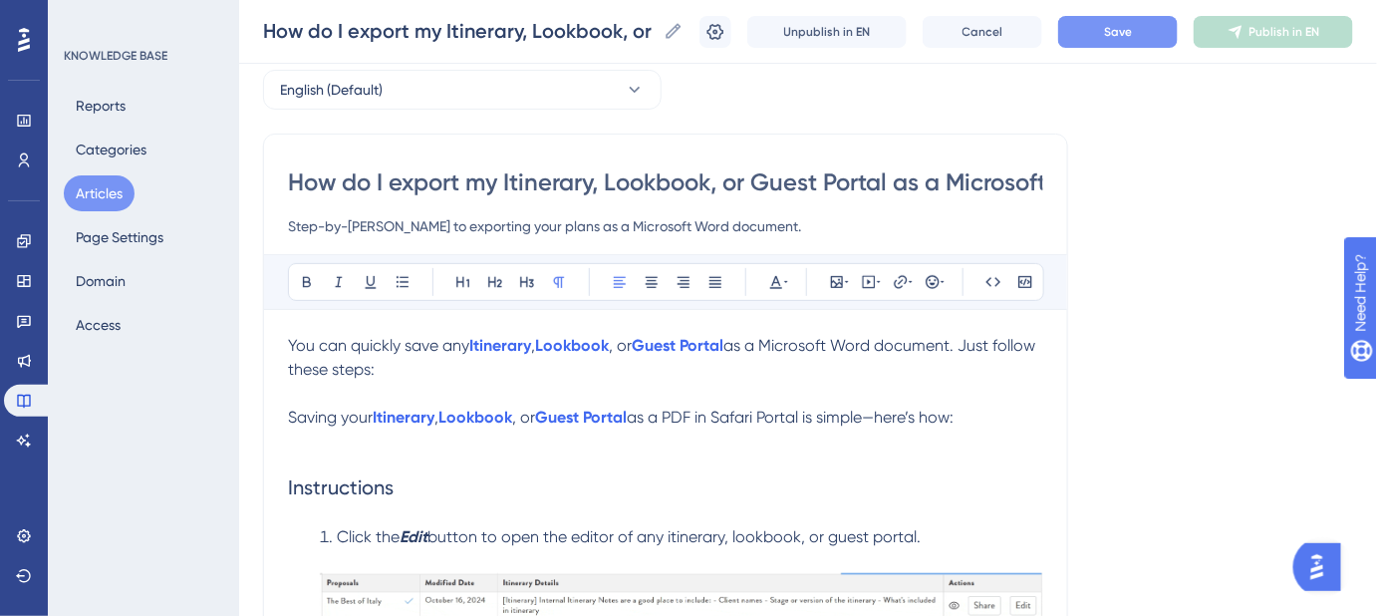
click at [902, 360] on p "You can quickly save any Itinerary , Lookbook , or Guest Portal as a Microsoft …" at bounding box center [665, 358] width 755 height 48
click at [970, 346] on span "as a Microsoft Word document. Just follow these steps:" at bounding box center [663, 357] width 751 height 43
drag, startPoint x: 961, startPoint y: 346, endPoint x: 774, endPoint y: 347, distance: 186.4
click at [774, 347] on span "as a Microsoft Word document. Just follow these steps:" at bounding box center [663, 357] width 751 height 43
copy span "Microsoft Word document"
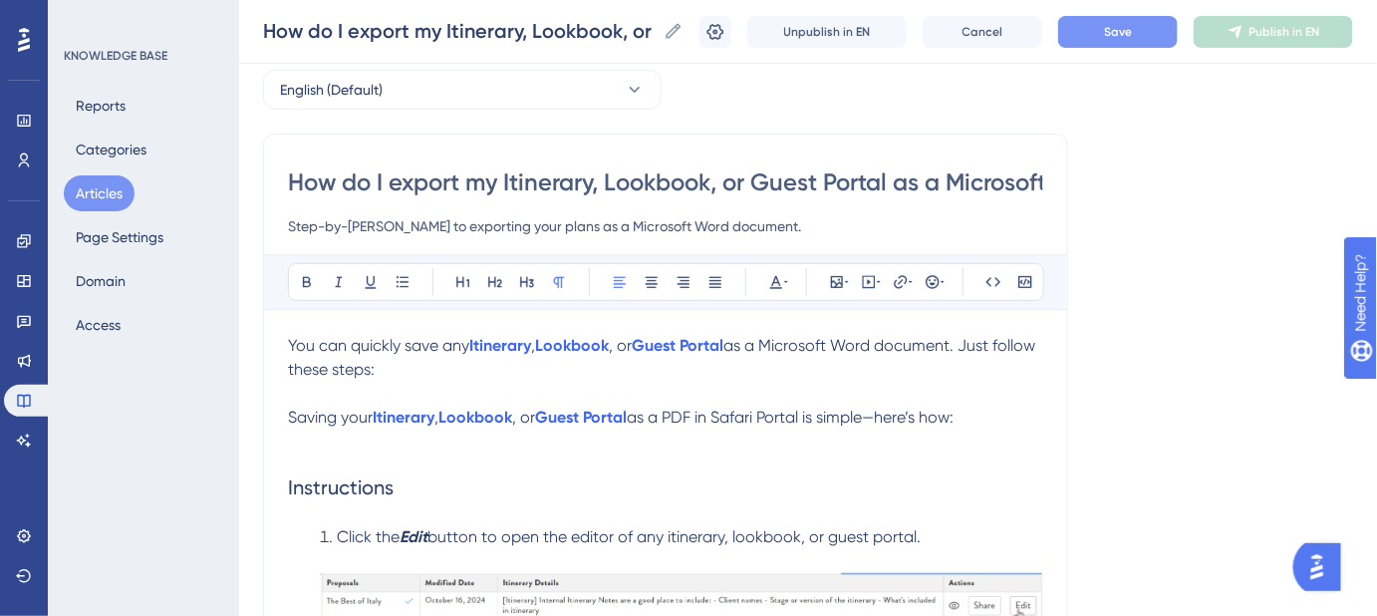
click at [688, 417] on span "as a PDF in Safari Portal is simple—here’s how:" at bounding box center [790, 417] width 327 height 19
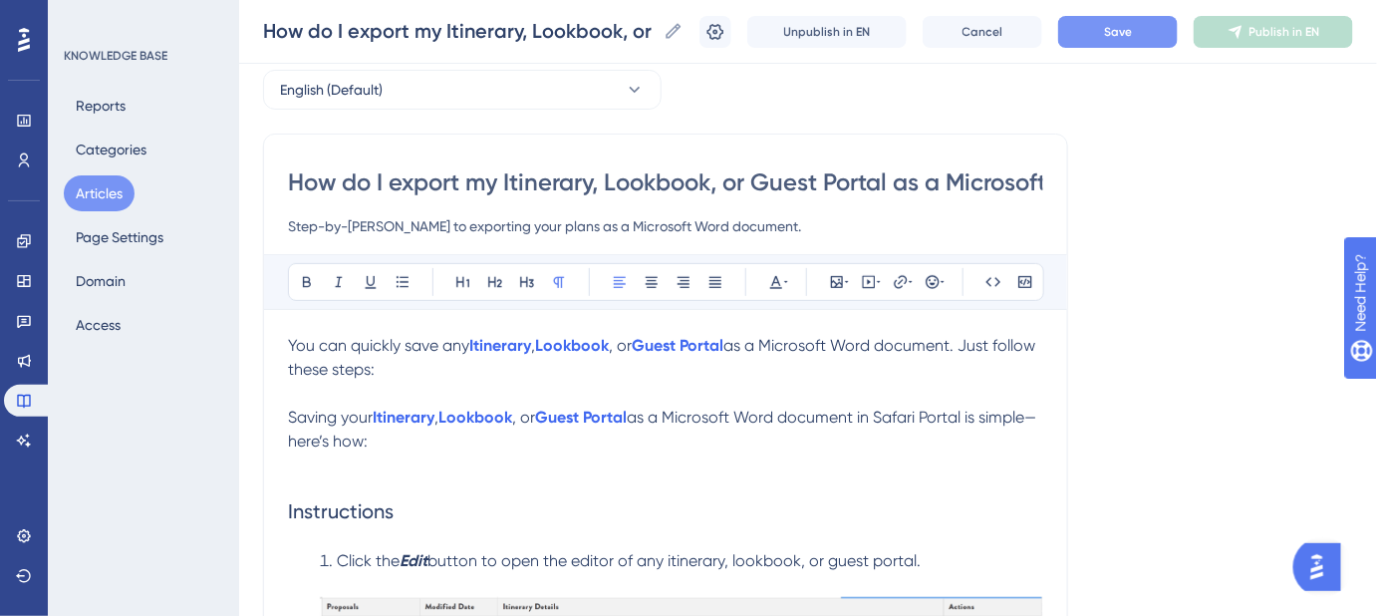
drag, startPoint x: 285, startPoint y: 410, endPoint x: 275, endPoint y: 356, distance: 54.7
drag, startPoint x: 417, startPoint y: 363, endPoint x: 255, endPoint y: 315, distance: 168.4
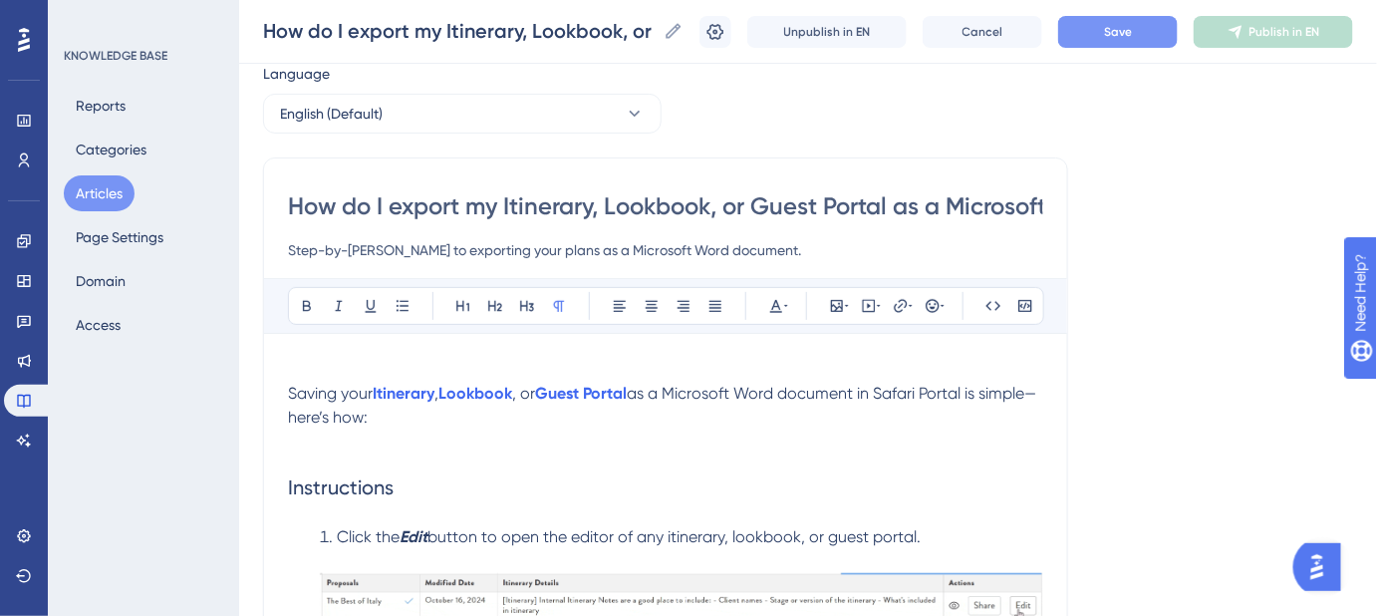
scroll to position [42, 0]
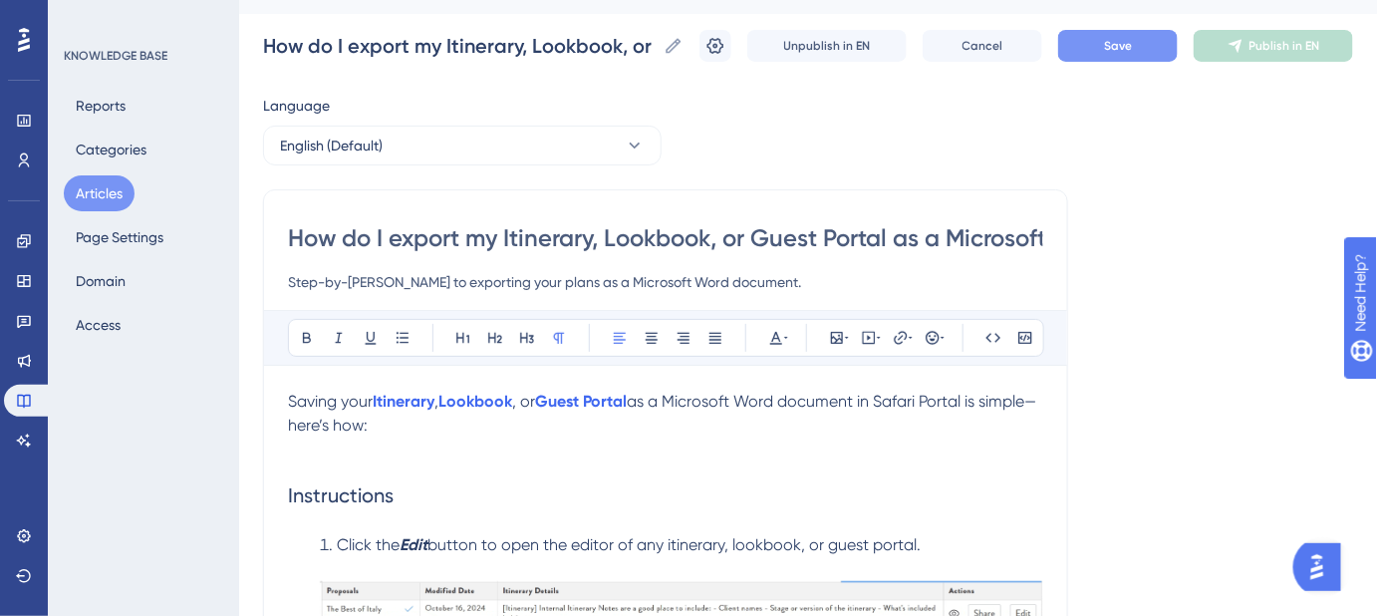
click at [1151, 51] on button "Save" at bounding box center [1118, 46] width 120 height 32
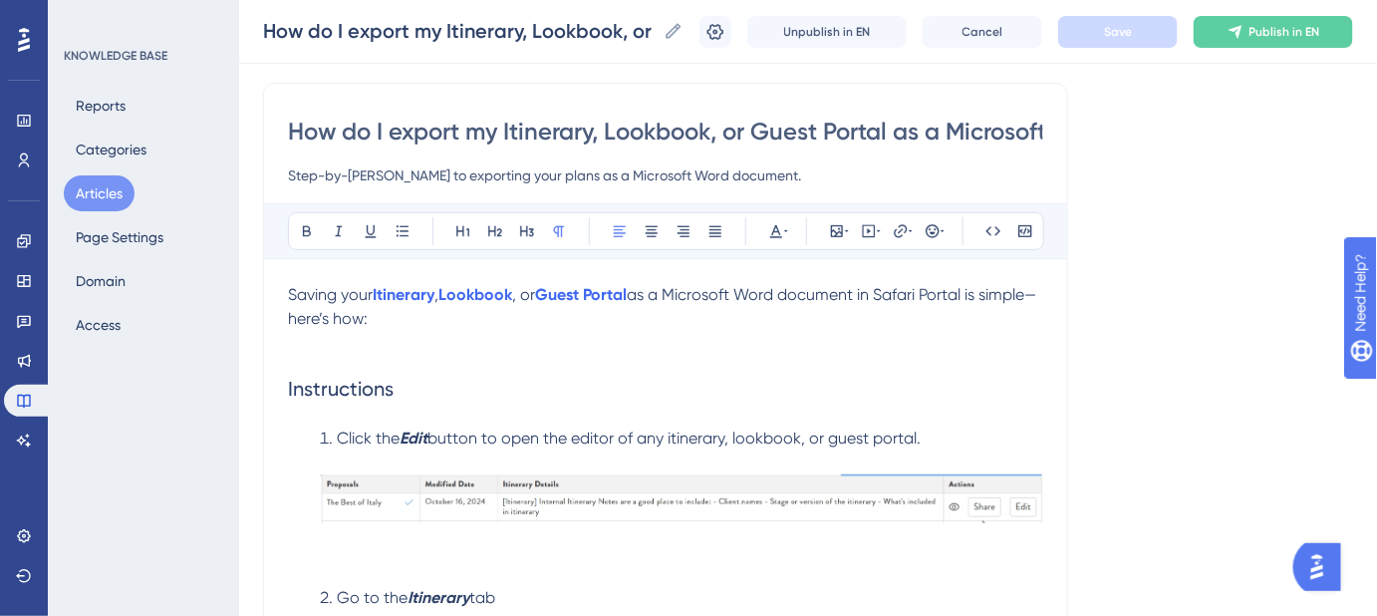
scroll to position [223, 0]
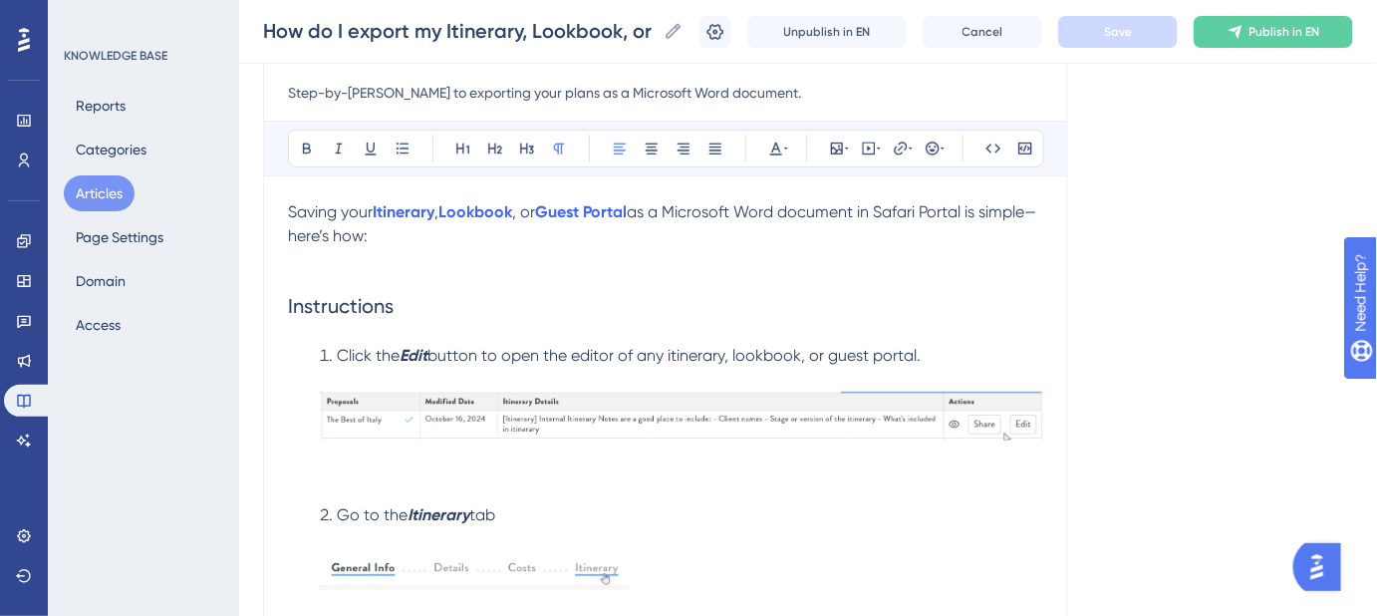
click at [492, 402] on img at bounding box center [682, 416] width 724 height 49
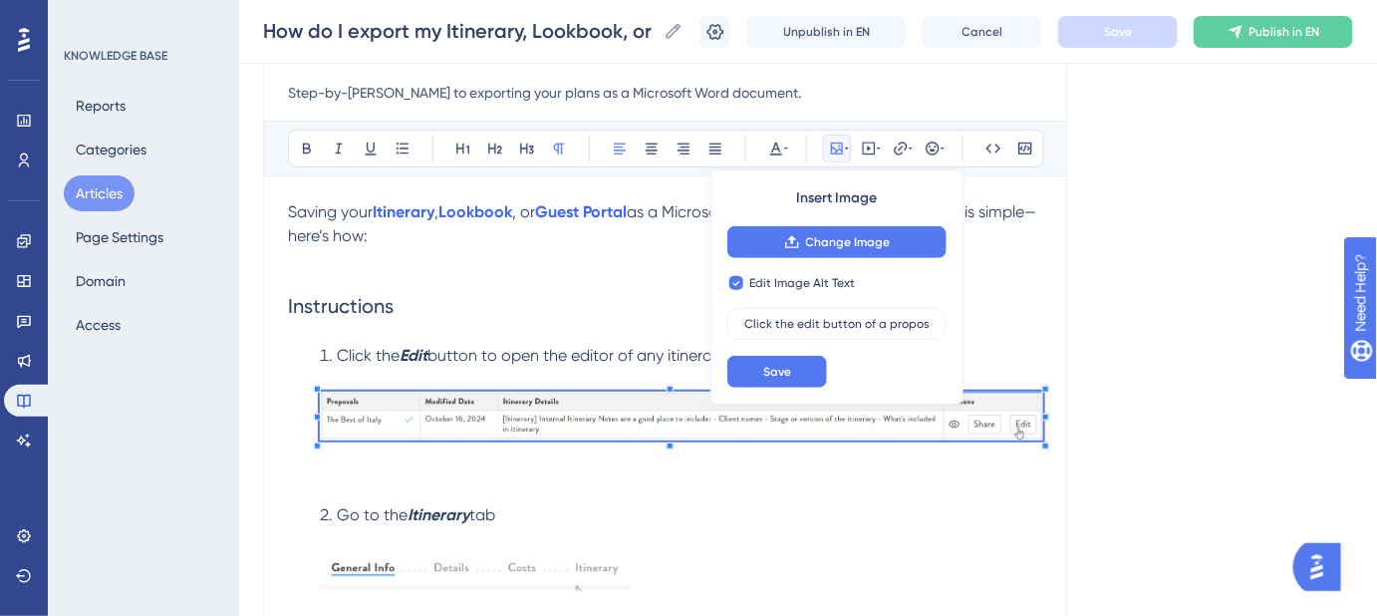
checkbox input "false"
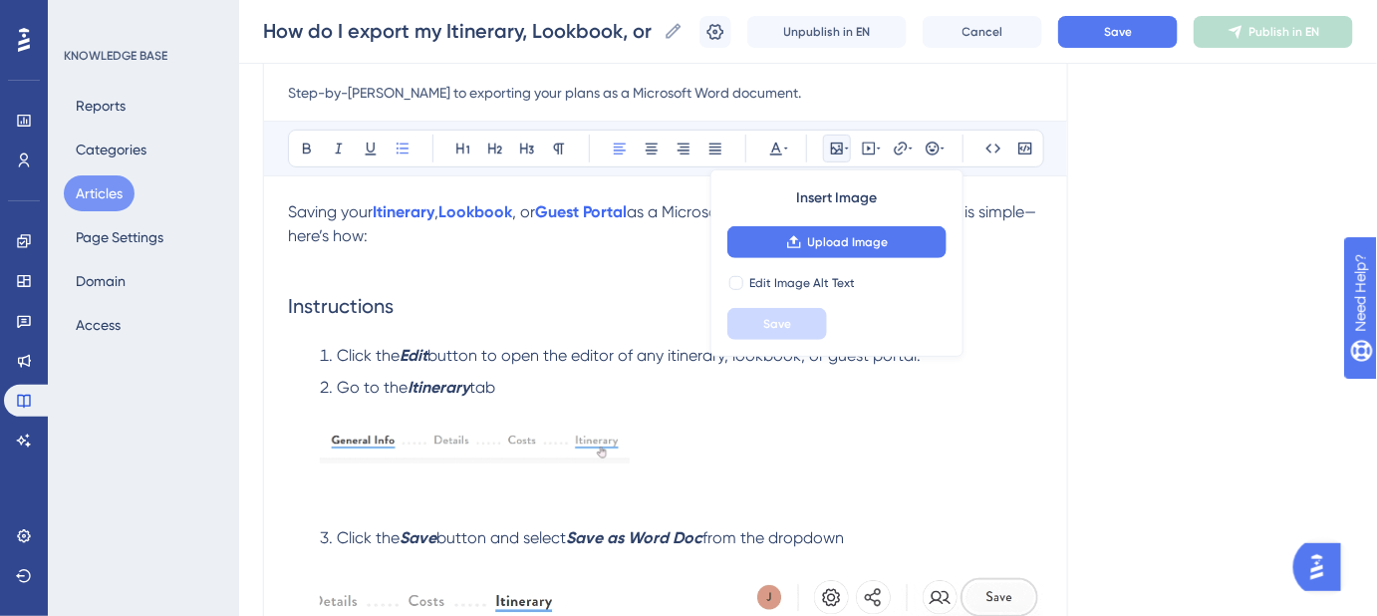
click at [545, 444] on img at bounding box center [475, 444] width 310 height 40
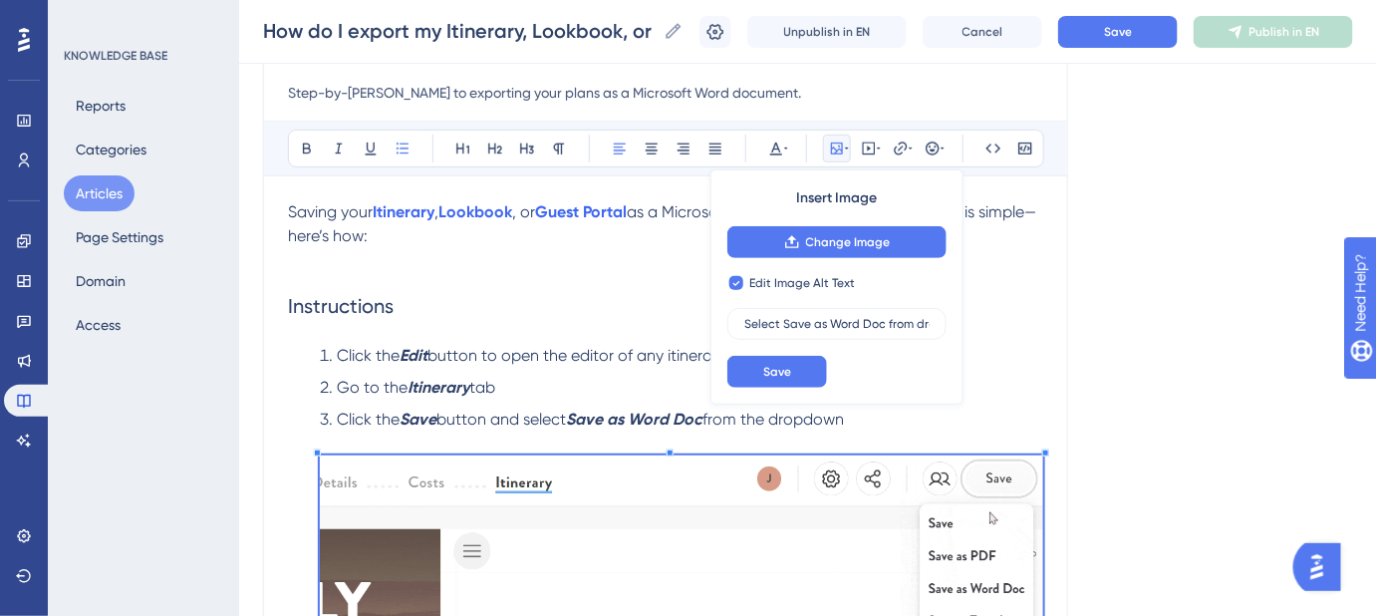
checkbox input "false"
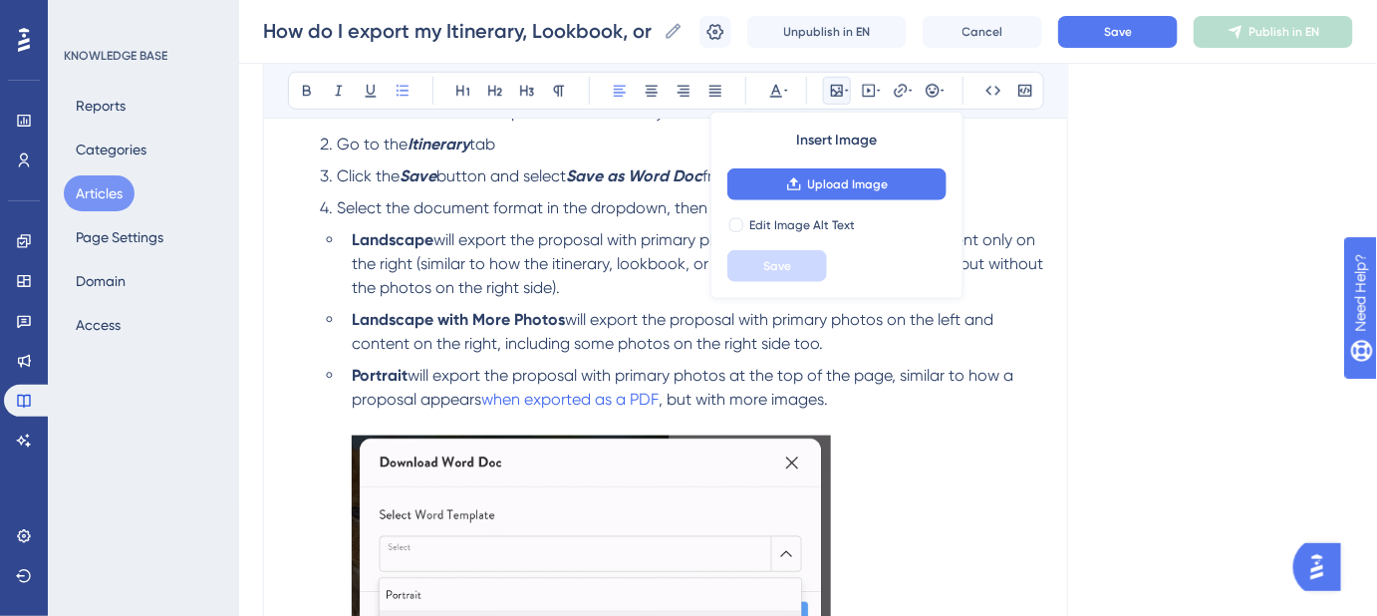
scroll to position [495, 0]
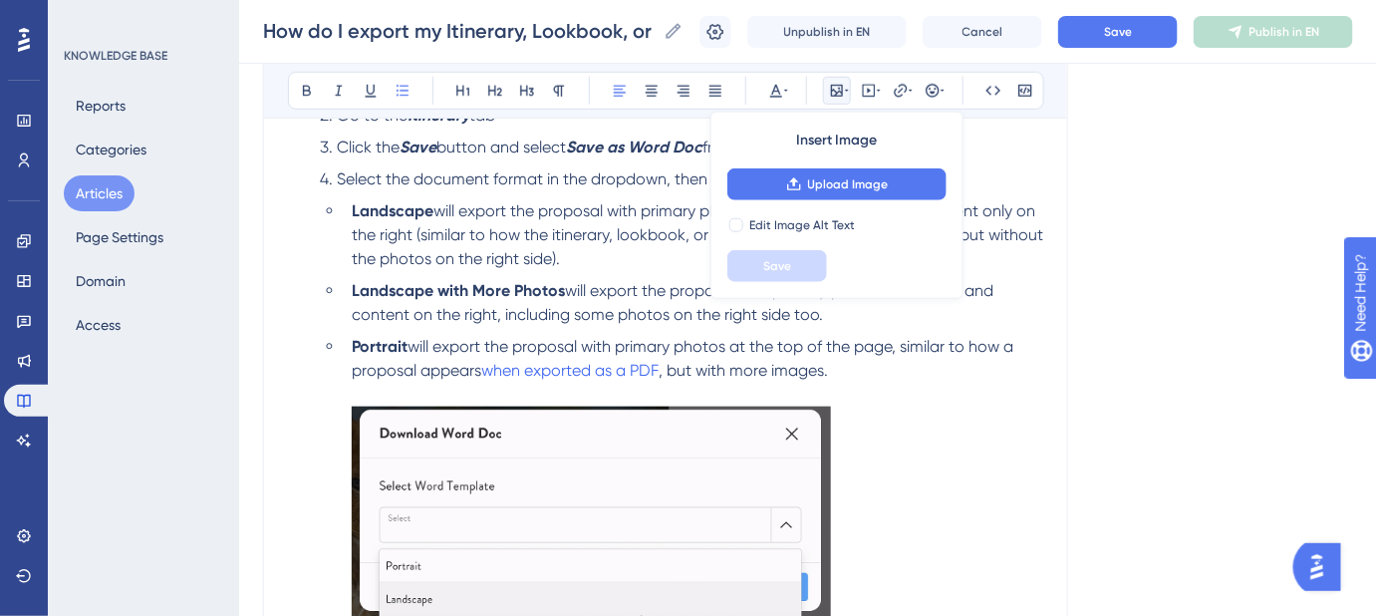
click at [640, 487] on img at bounding box center [591, 538] width 479 height 263
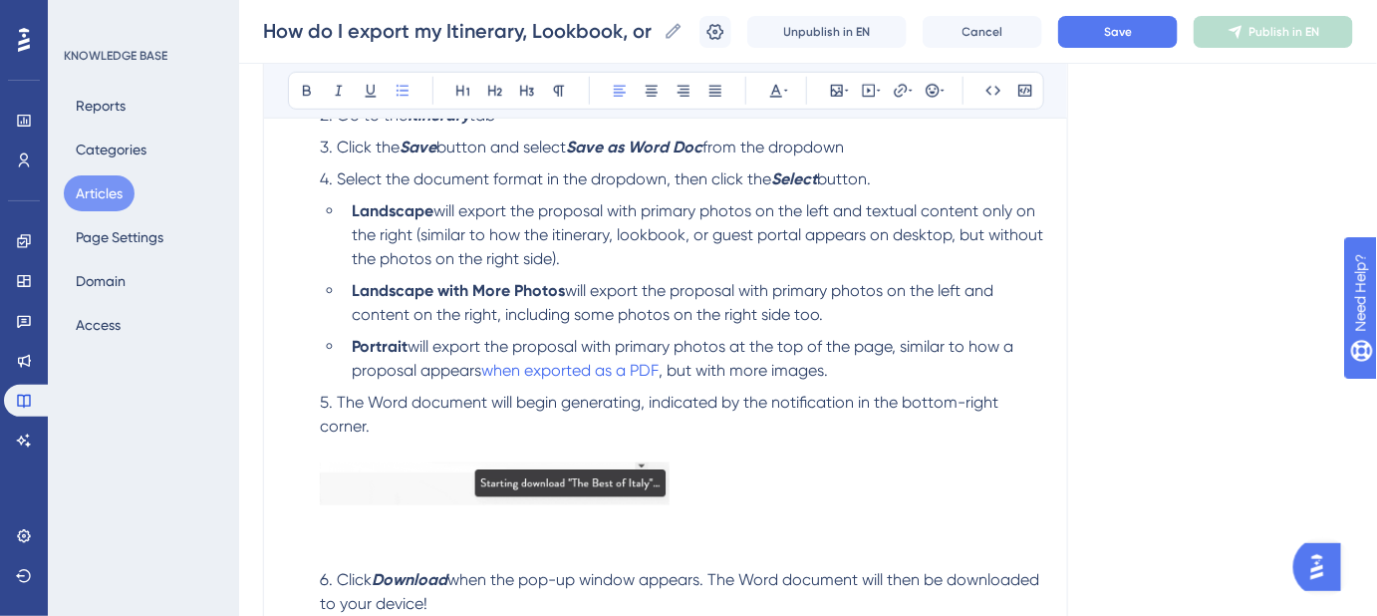
click at [625, 491] on img at bounding box center [495, 483] width 350 height 43
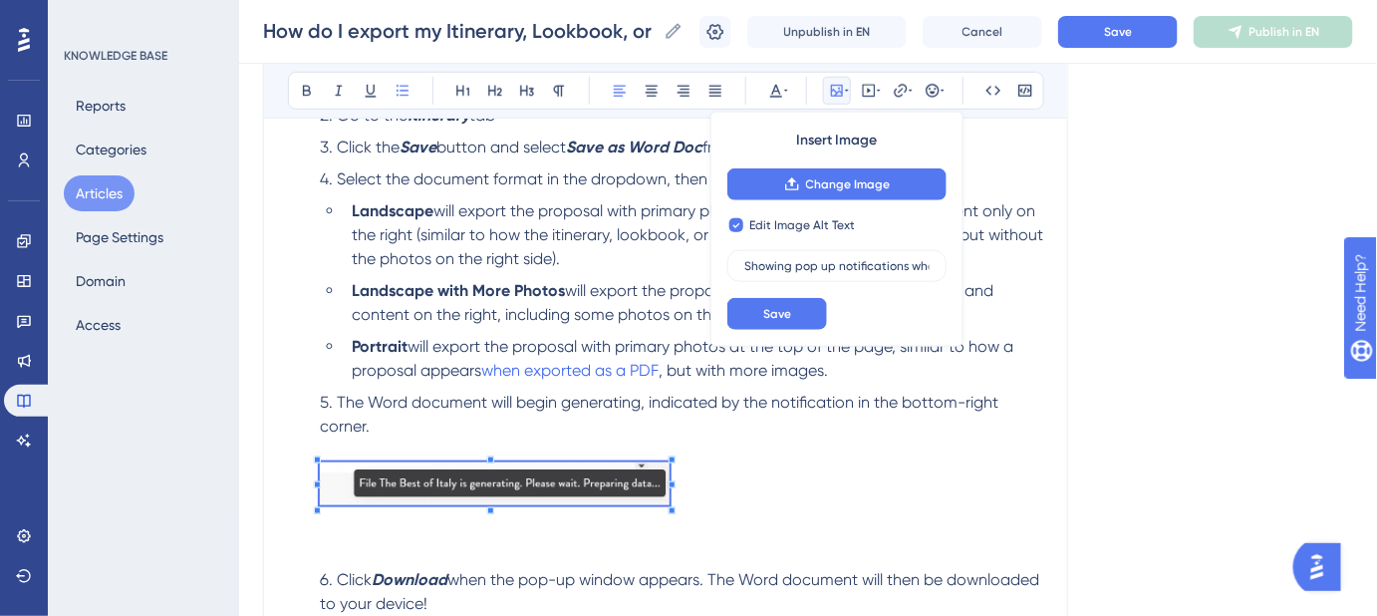
checkbox input "false"
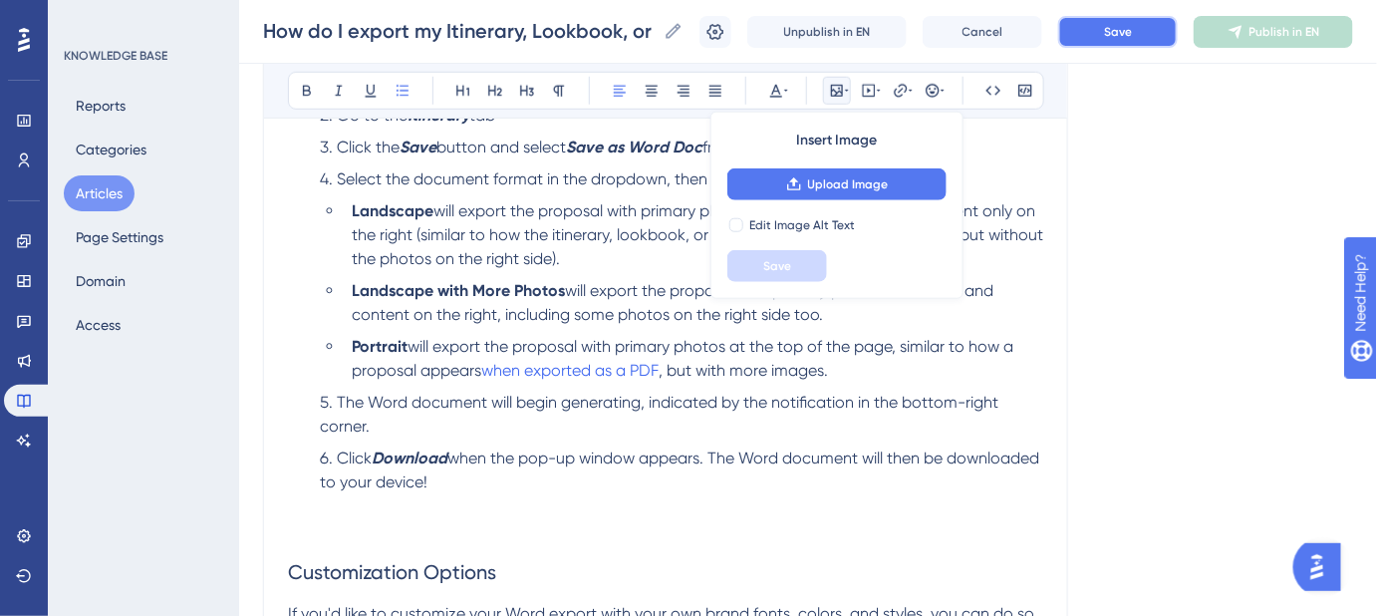
click at [1132, 31] on span "Save" at bounding box center [1118, 32] width 28 height 16
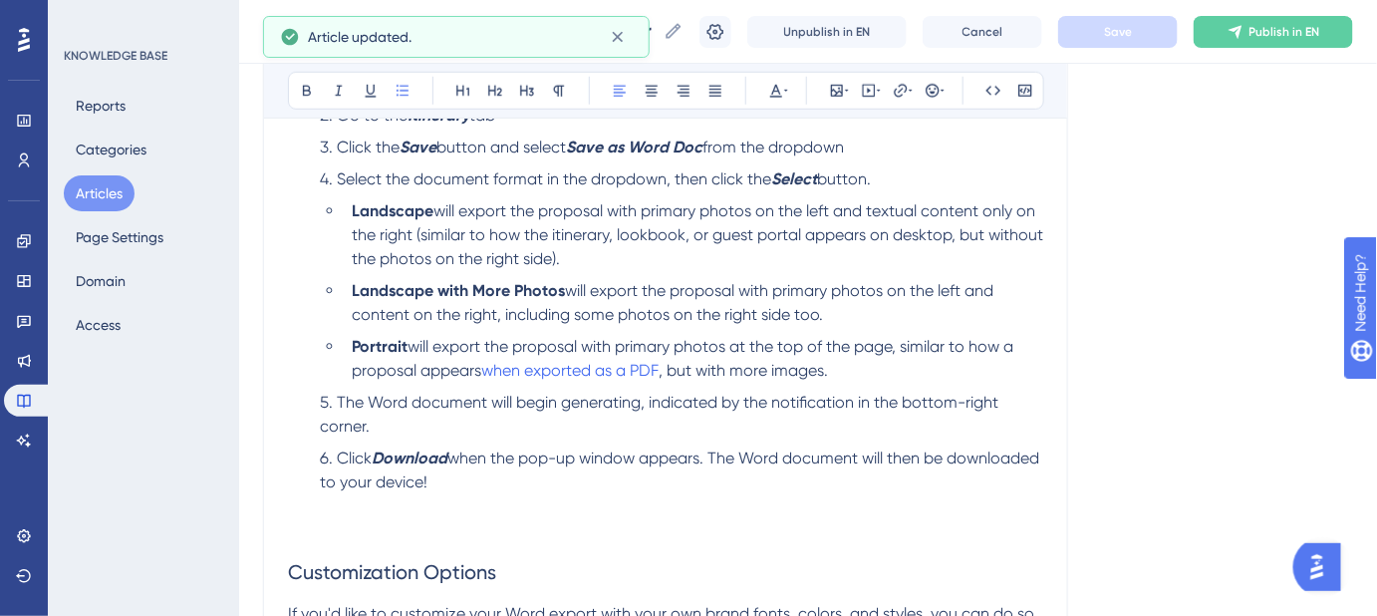
click at [439, 452] on strong "Download" at bounding box center [410, 457] width 76 height 19
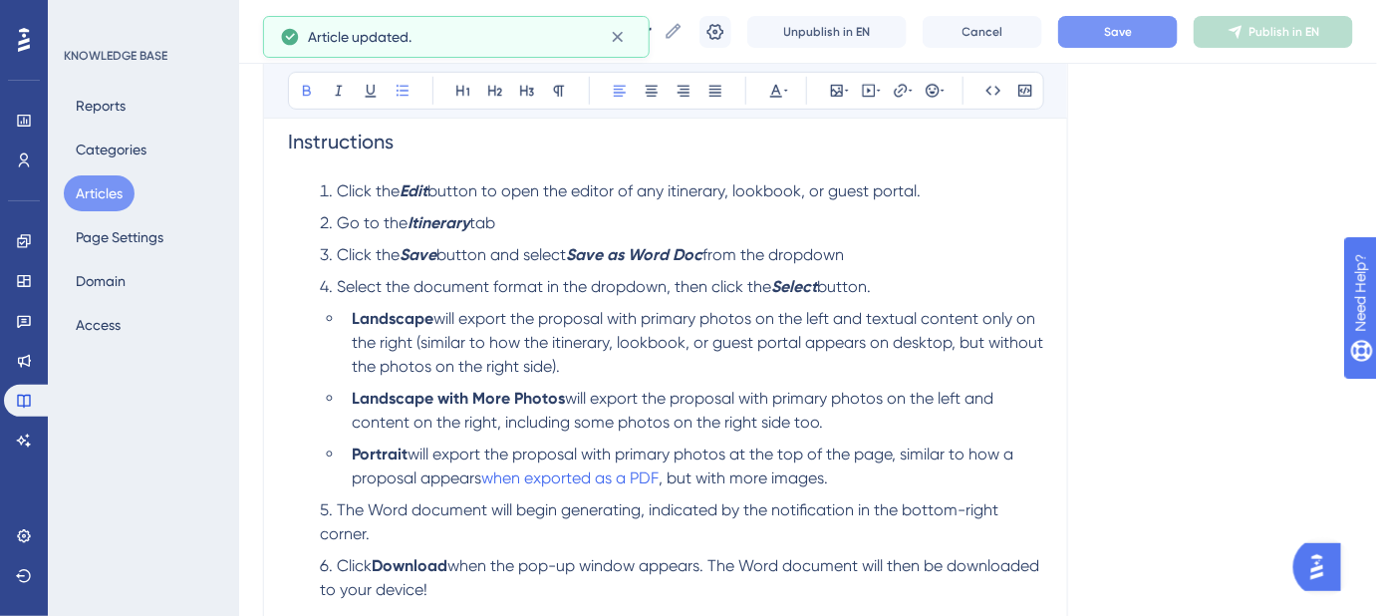
scroll to position [314, 0]
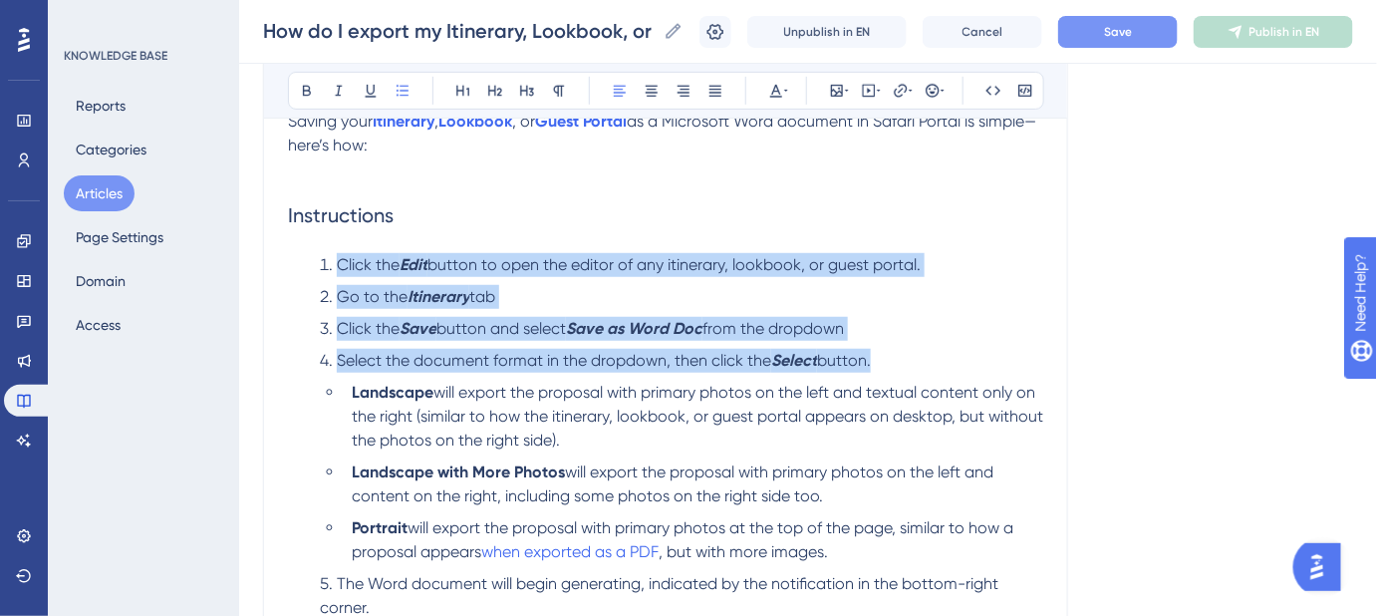
drag, startPoint x: 885, startPoint y: 359, endPoint x: 340, endPoint y: 267, distance: 552.8
click at [340, 267] on ol "Click the Edit button to open the editor of any itinerary, lookbook, or guest p…" at bounding box center [665, 476] width 755 height 446
click at [1131, 30] on span "Save" at bounding box center [1118, 32] width 28 height 16
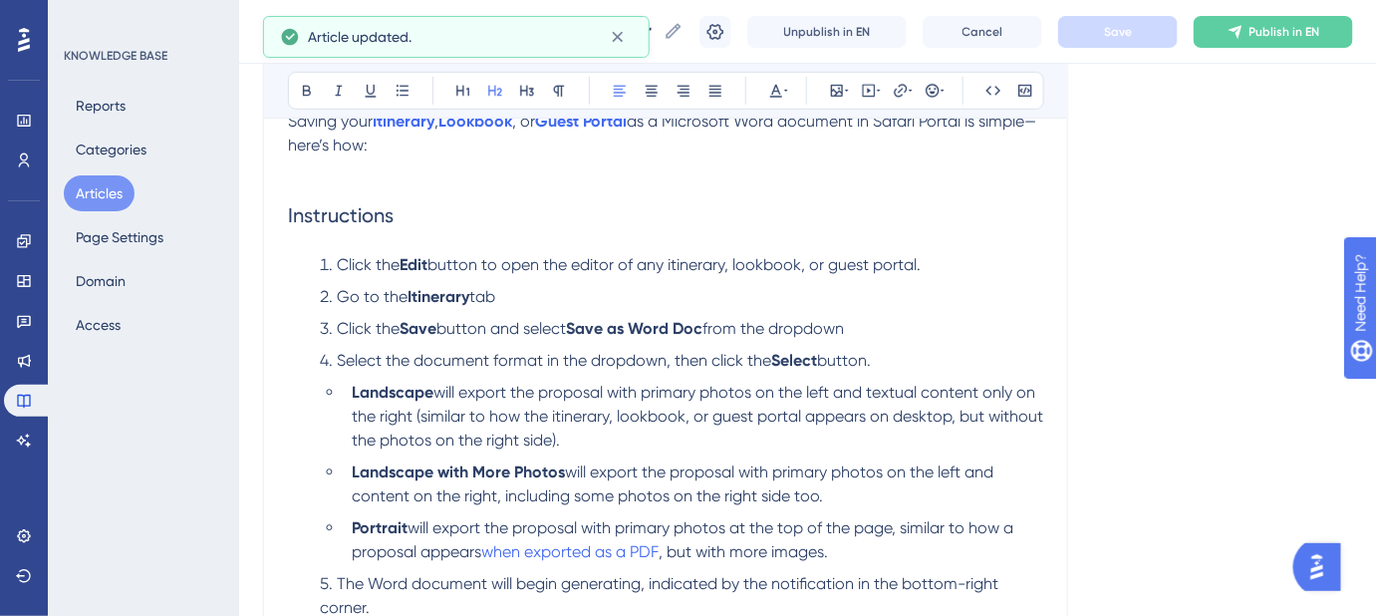
click at [288, 221] on span "Instructions" at bounding box center [341, 215] width 106 height 24
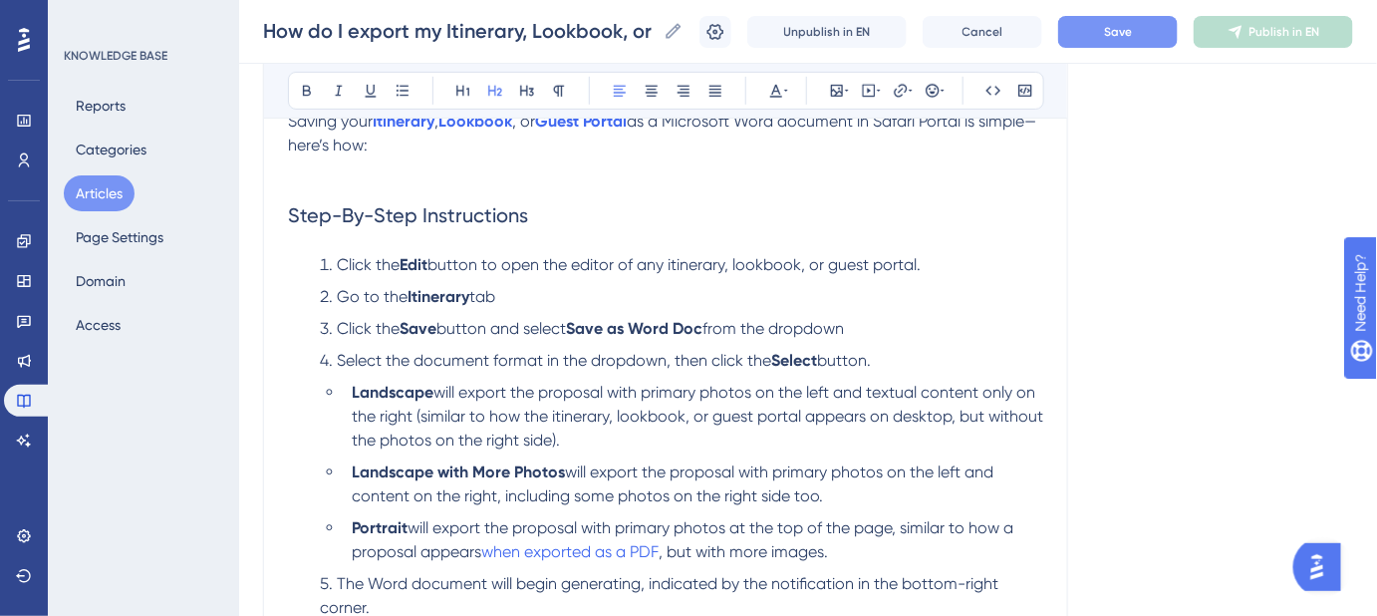
click at [1124, 33] on span "Save" at bounding box center [1118, 32] width 28 height 16
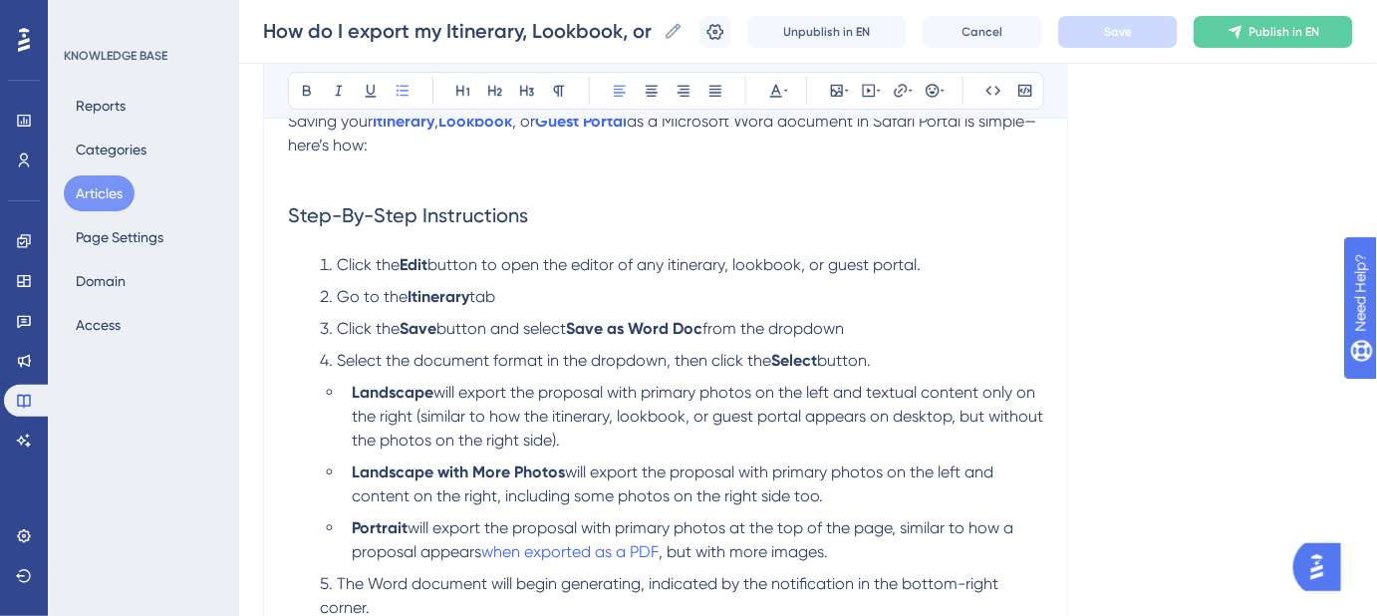
click at [675, 267] on span "button to open the editor of any itinerary, lookbook, or guest portal." at bounding box center [674, 264] width 493 height 19
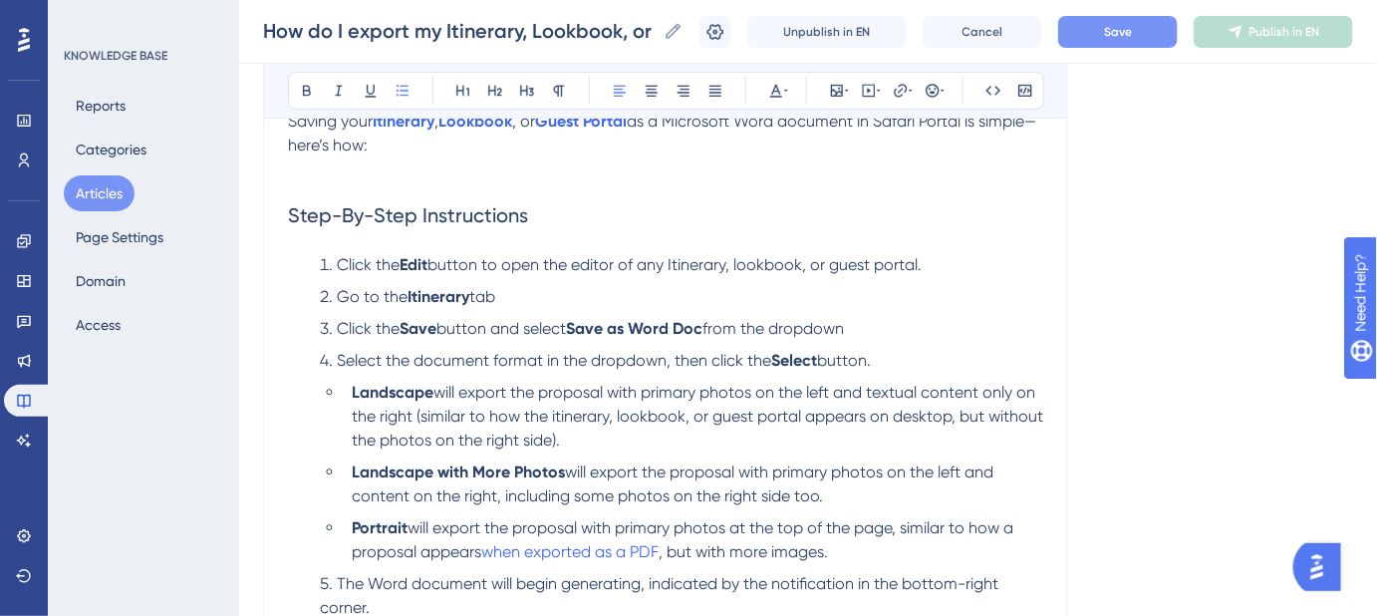
click at [743, 259] on span "button to open the editor of any Itinerary, lookbook, or guest portal." at bounding box center [675, 264] width 494 height 19
click at [844, 266] on span "button to open the editor of any Itinerary, Lookbook, or guest portal." at bounding box center [677, 264] width 499 height 19
click at [892, 259] on span "button to open the editor of any Itinerary, Lookbook, or Guest portal." at bounding box center [679, 264] width 502 height 19
click at [1115, 38] on button "Save" at bounding box center [1118, 32] width 120 height 32
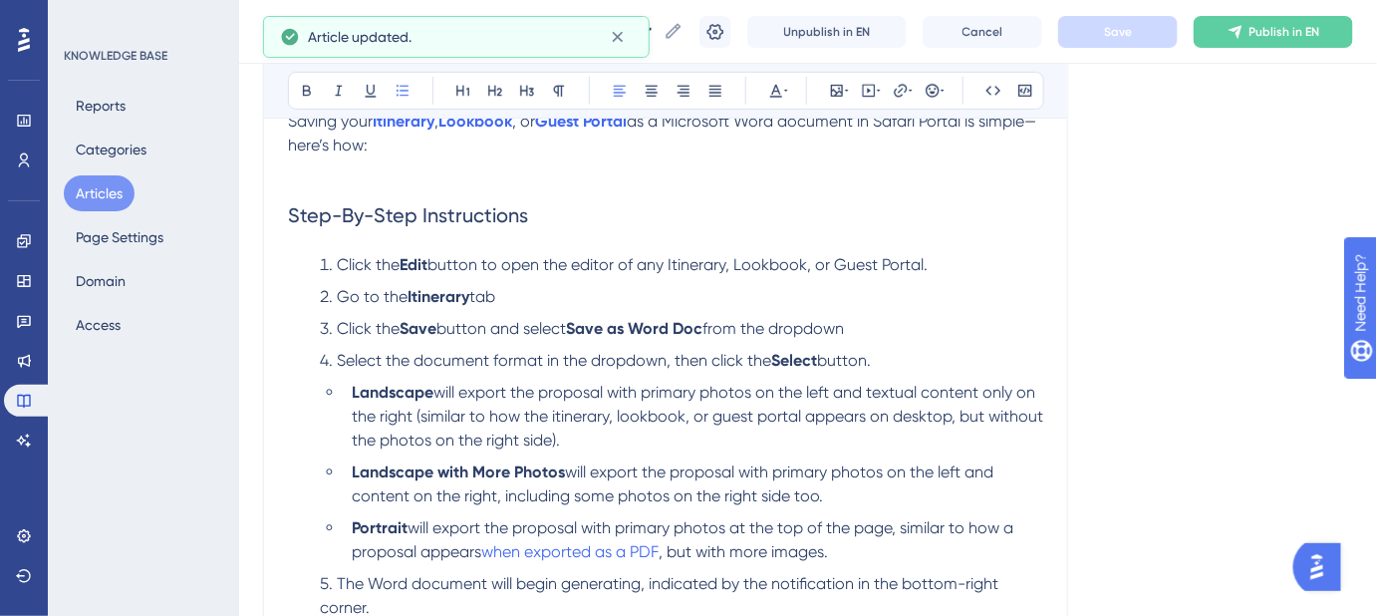
click at [595, 295] on li "Go to the Itinerary tab" at bounding box center [678, 297] width 732 height 24
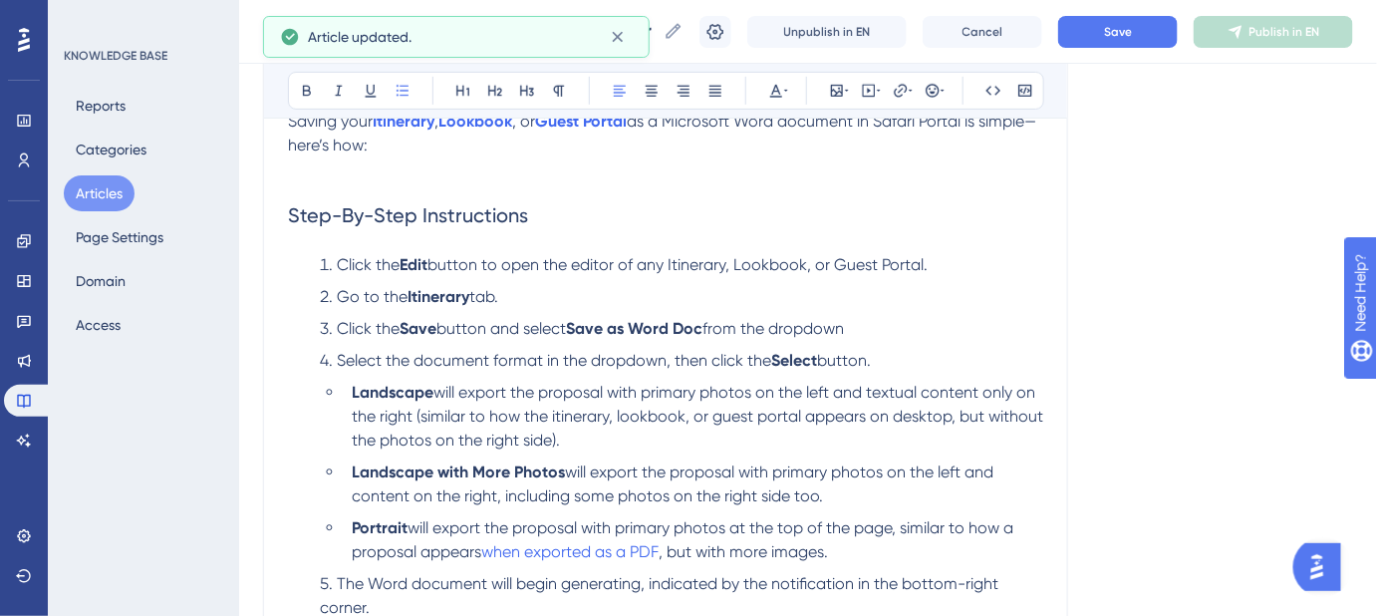
click at [901, 323] on li "Click the Save button and select Save as Word Doc from the dropdown" at bounding box center [678, 329] width 732 height 24
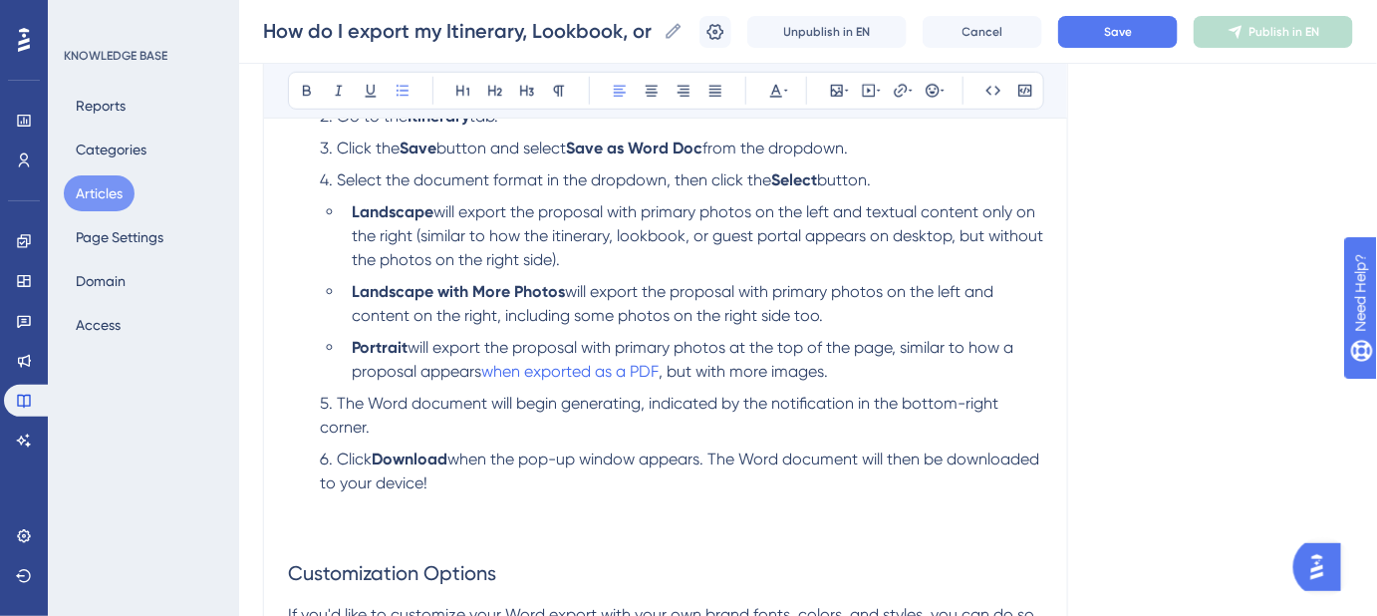
scroll to position [495, 0]
click at [1154, 26] on button "Save" at bounding box center [1118, 32] width 120 height 32
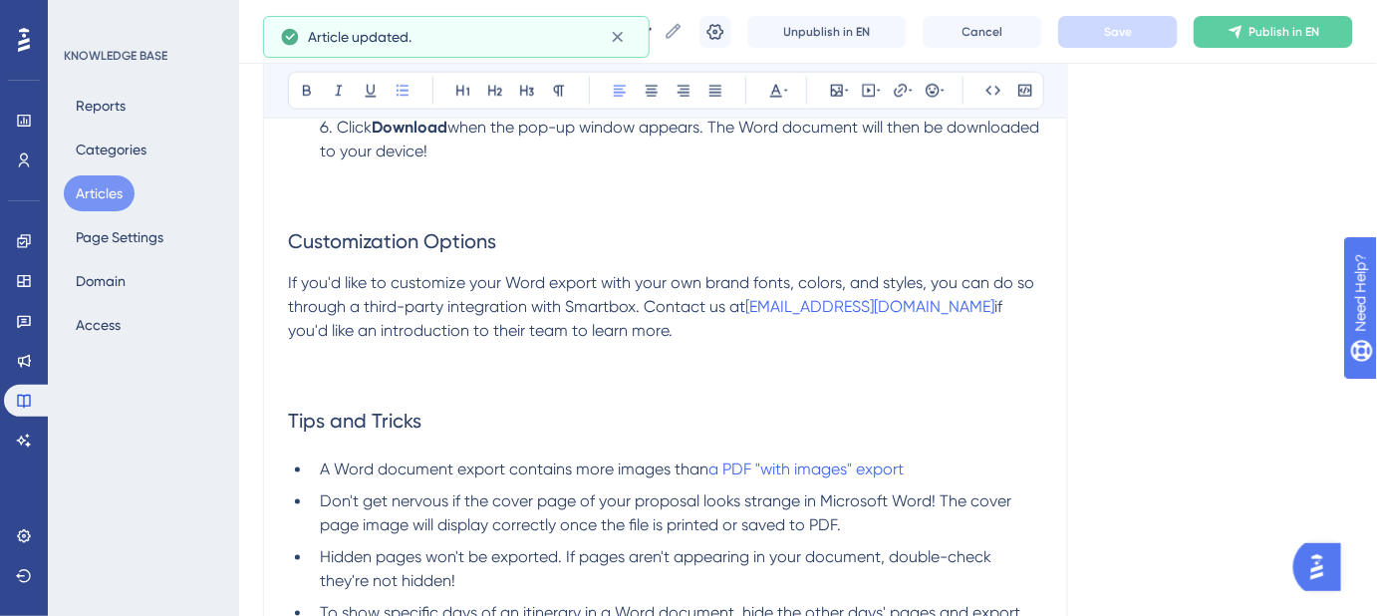
scroll to position [858, 0]
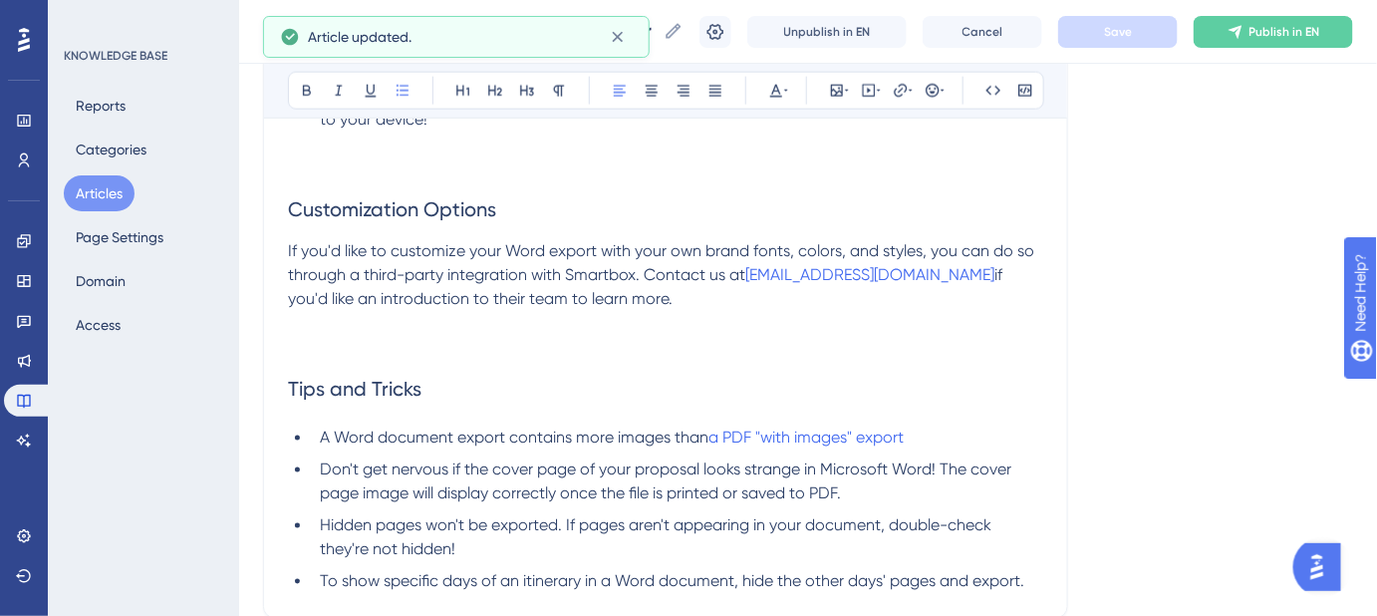
click at [451, 396] on h2 "Tips and Tricks" at bounding box center [665, 389] width 755 height 60
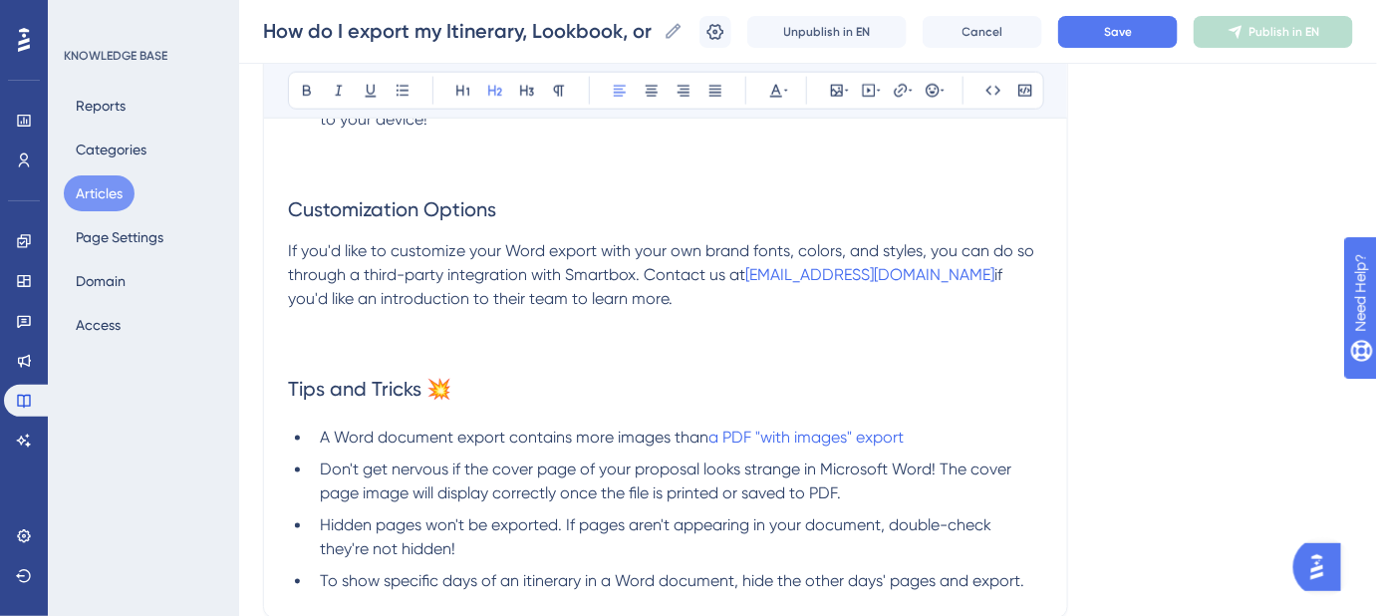
scroll to position [767, 0]
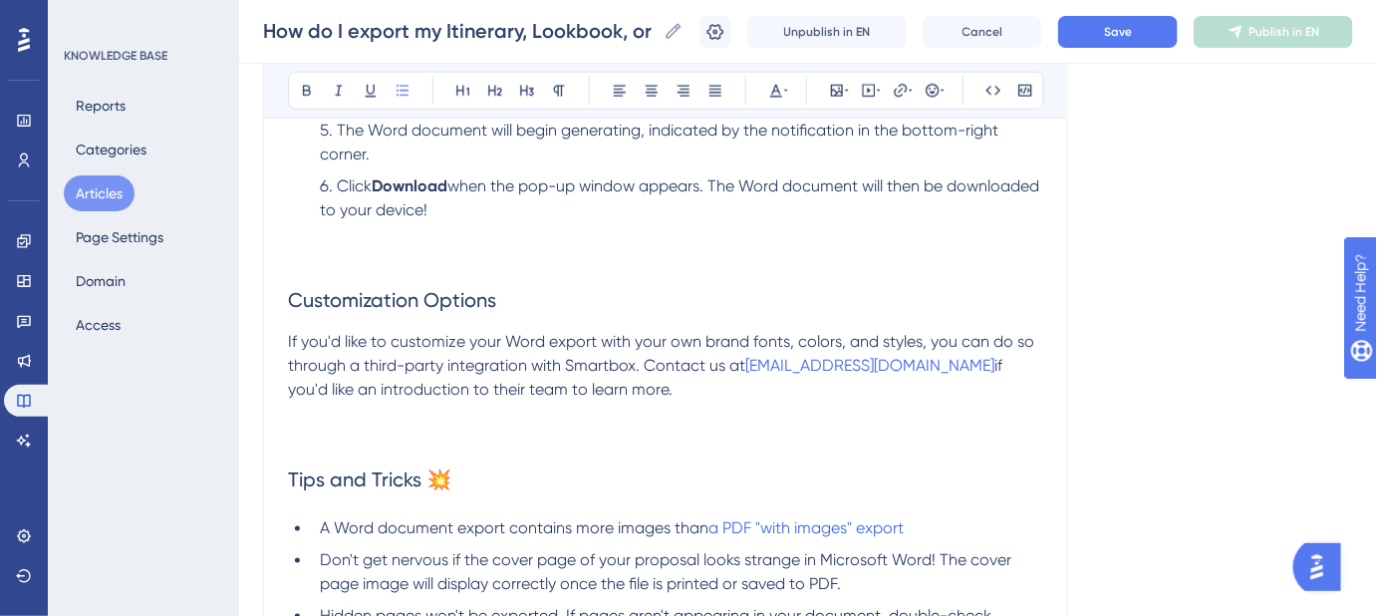
click at [540, 225] on li "Click Download when the pop-up window appears. The Word document will then be d…" at bounding box center [678, 210] width 732 height 72
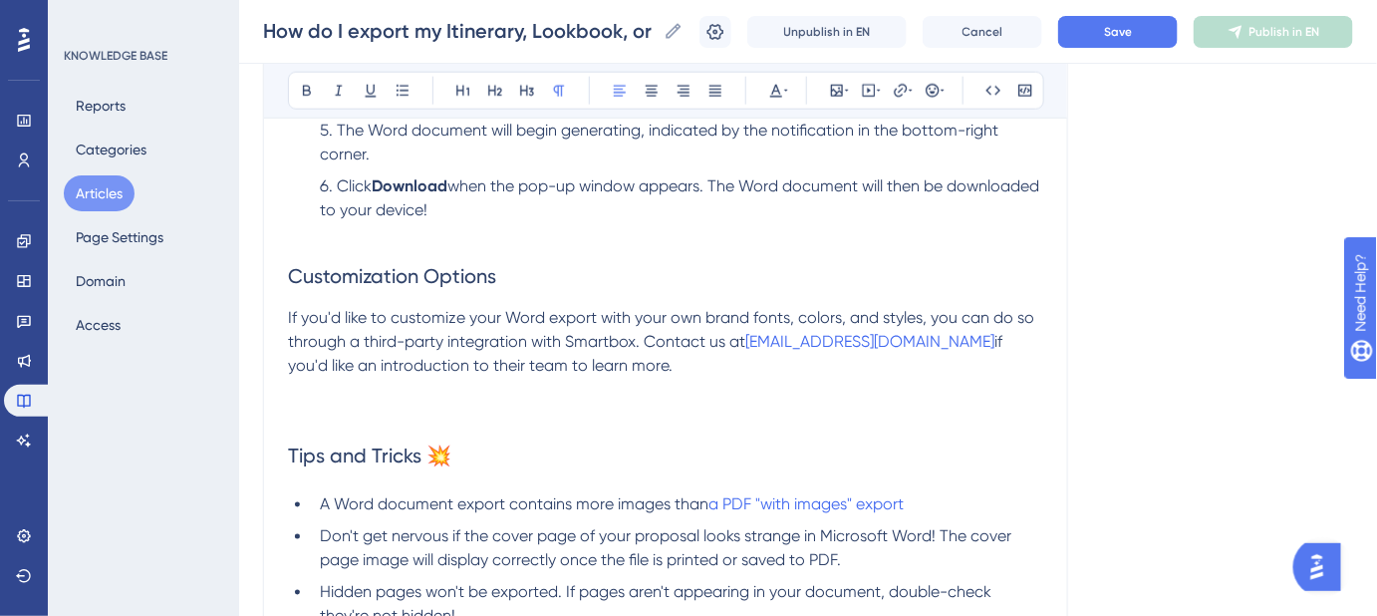
click at [612, 375] on p "If you'd like to customize your Word export with your own brand fonts, colors, …" at bounding box center [665, 342] width 755 height 72
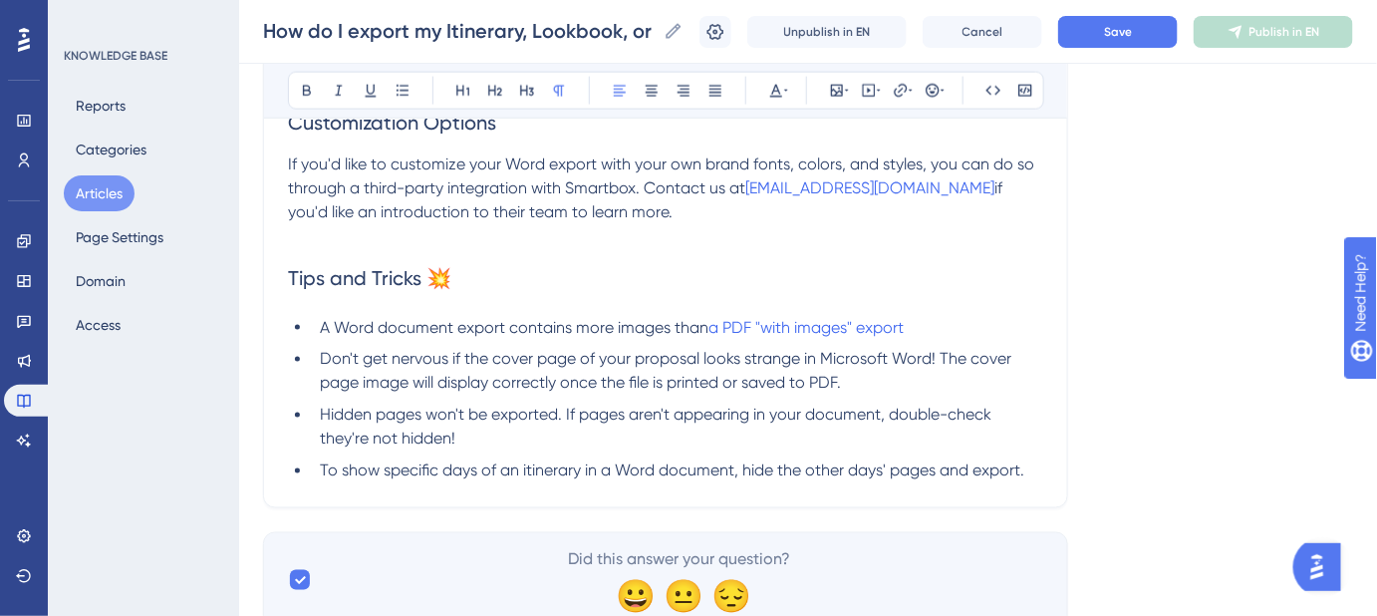
scroll to position [995, 0]
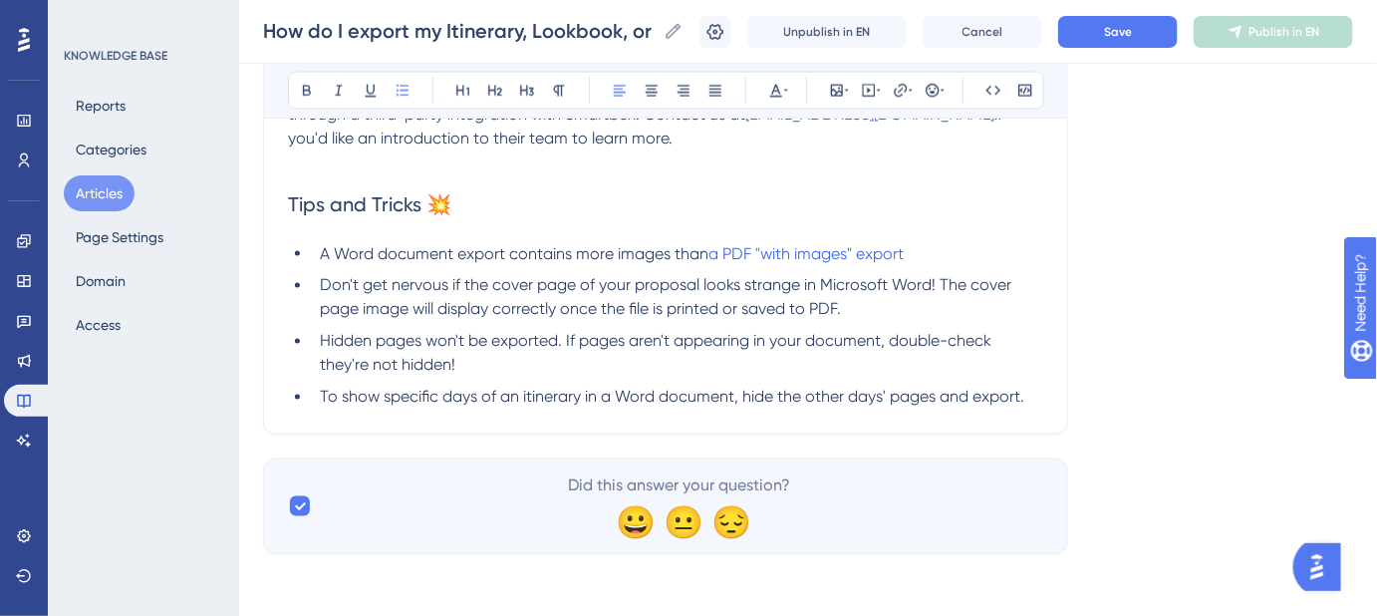
click at [1036, 395] on li "To show specific days of an itinerary in a Word document, hide the other days' …" at bounding box center [678, 398] width 732 height 24
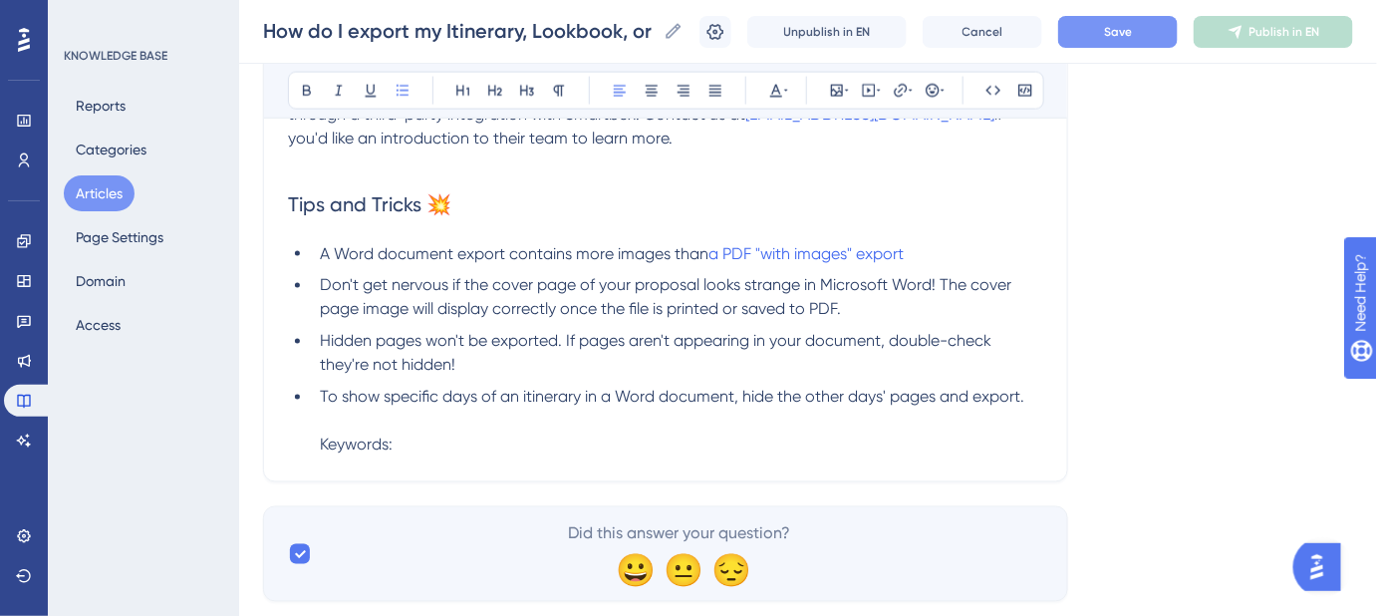
click at [1135, 39] on button "Save" at bounding box center [1118, 32] width 120 height 32
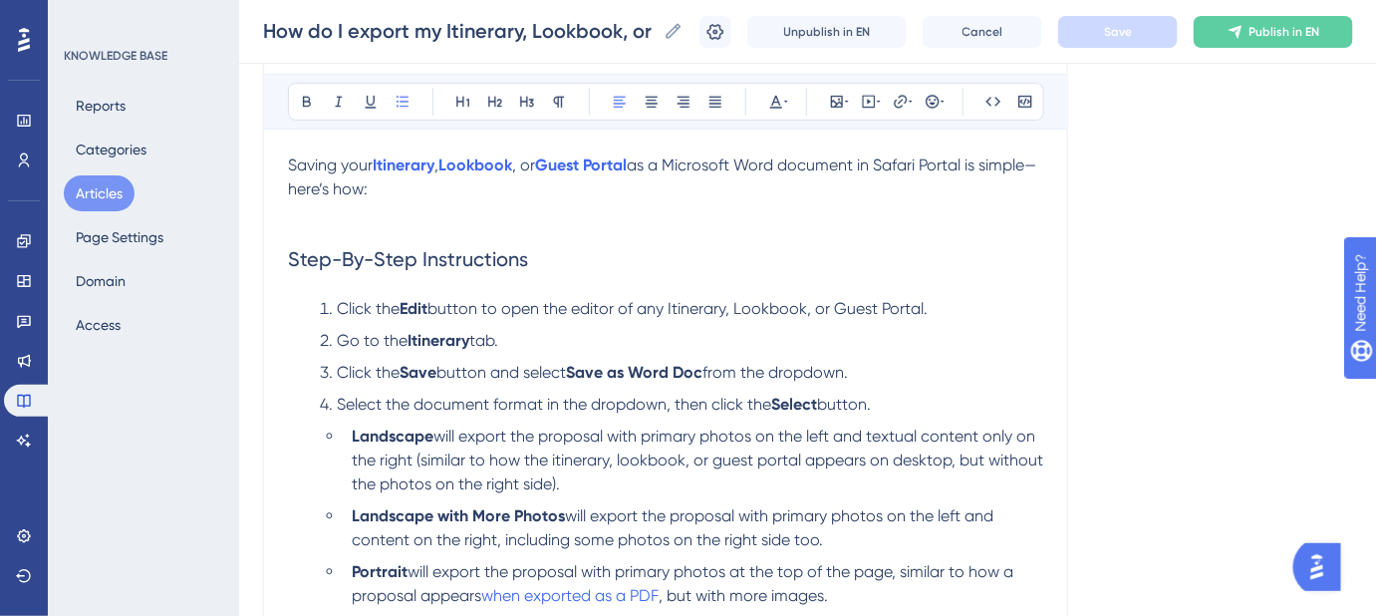
scroll to position [361, 0]
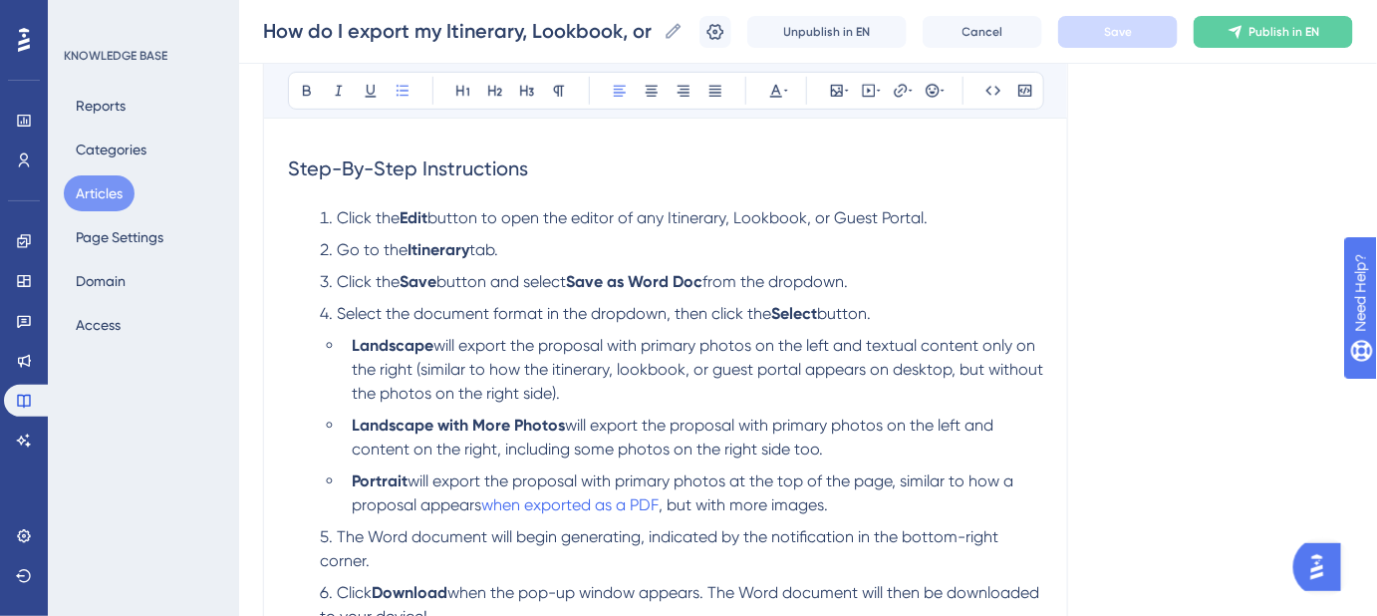
click at [723, 336] on span "will export the proposal with primary photos on the left and textual content on…" at bounding box center [700, 369] width 696 height 67
click at [557, 369] on span "will export the proposal with primary photos on the left and textual content on…" at bounding box center [700, 369] width 696 height 67
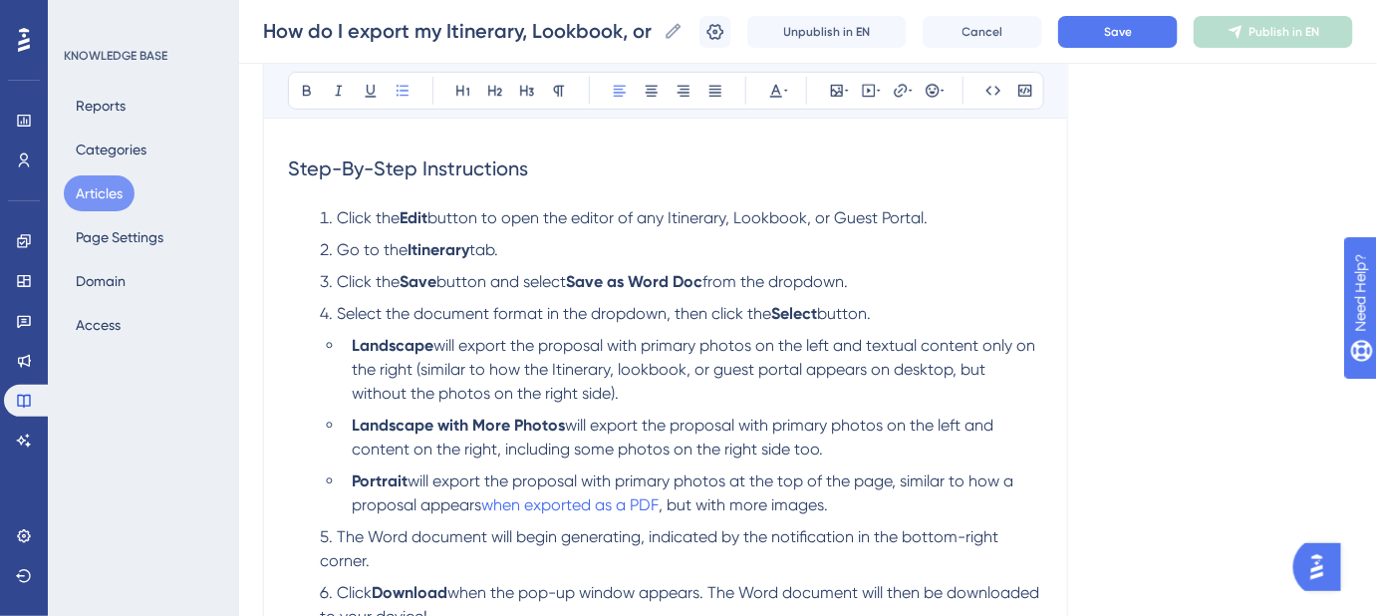
click at [625, 369] on span "will export the proposal with primary photos on the left and textual content on…" at bounding box center [696, 369] width 688 height 67
click at [725, 371] on span "will export the proposal with primary photos on the left and textual content on…" at bounding box center [696, 369] width 688 height 67
click at [776, 374] on span "will export the proposal with primary photos on the left and textual content on…" at bounding box center [696, 369] width 688 height 67
click at [1129, 25] on span "Save" at bounding box center [1118, 32] width 28 height 16
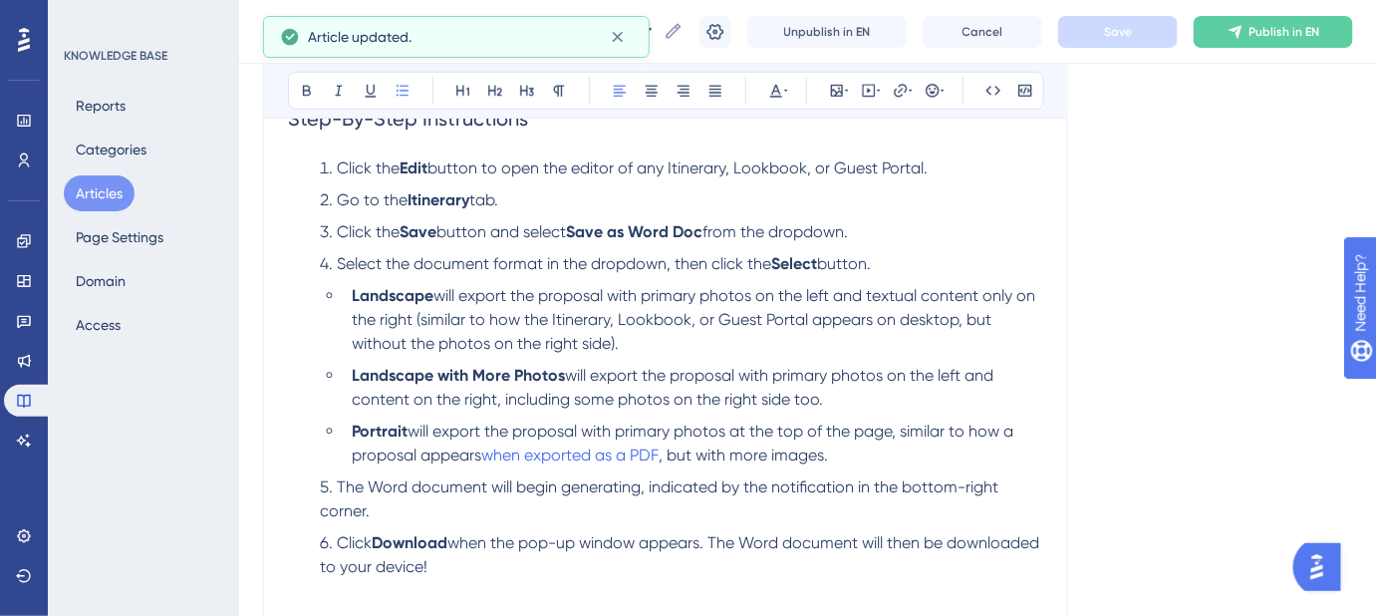
scroll to position [451, 0]
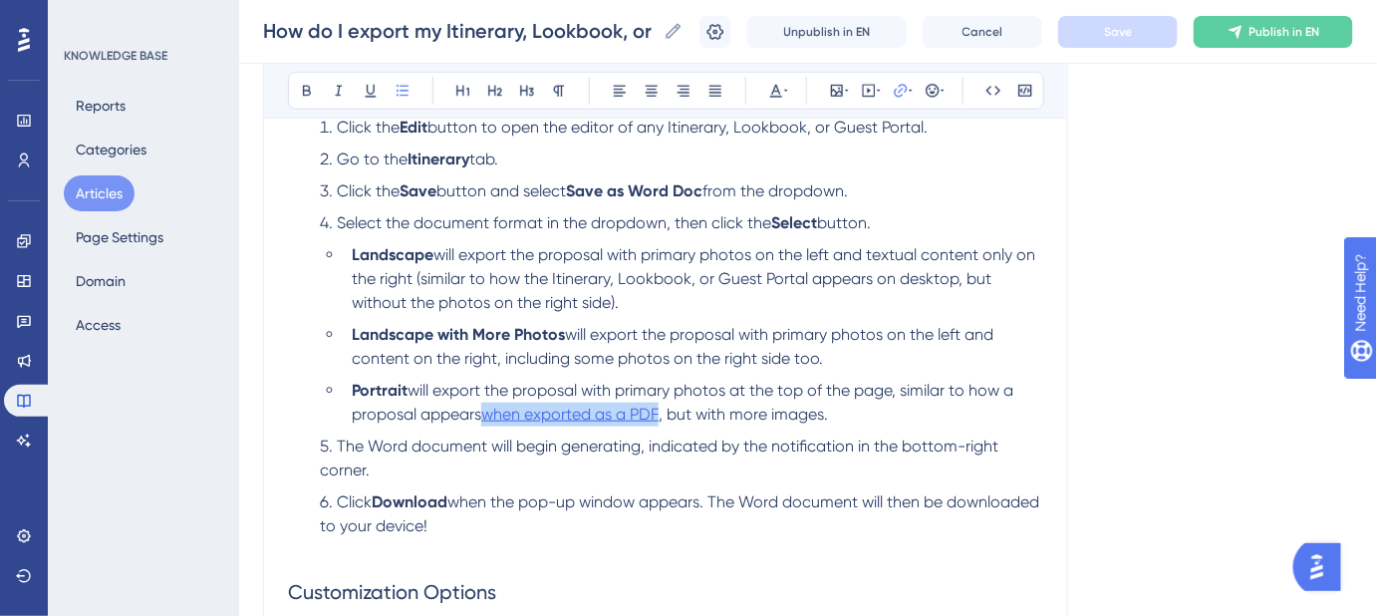
drag, startPoint x: 666, startPoint y: 415, endPoint x: 487, endPoint y: 415, distance: 178.4
click at [487, 415] on li "Portrait will export the proposal with primary photos at the top of the page, s…" at bounding box center [694, 403] width 700 height 48
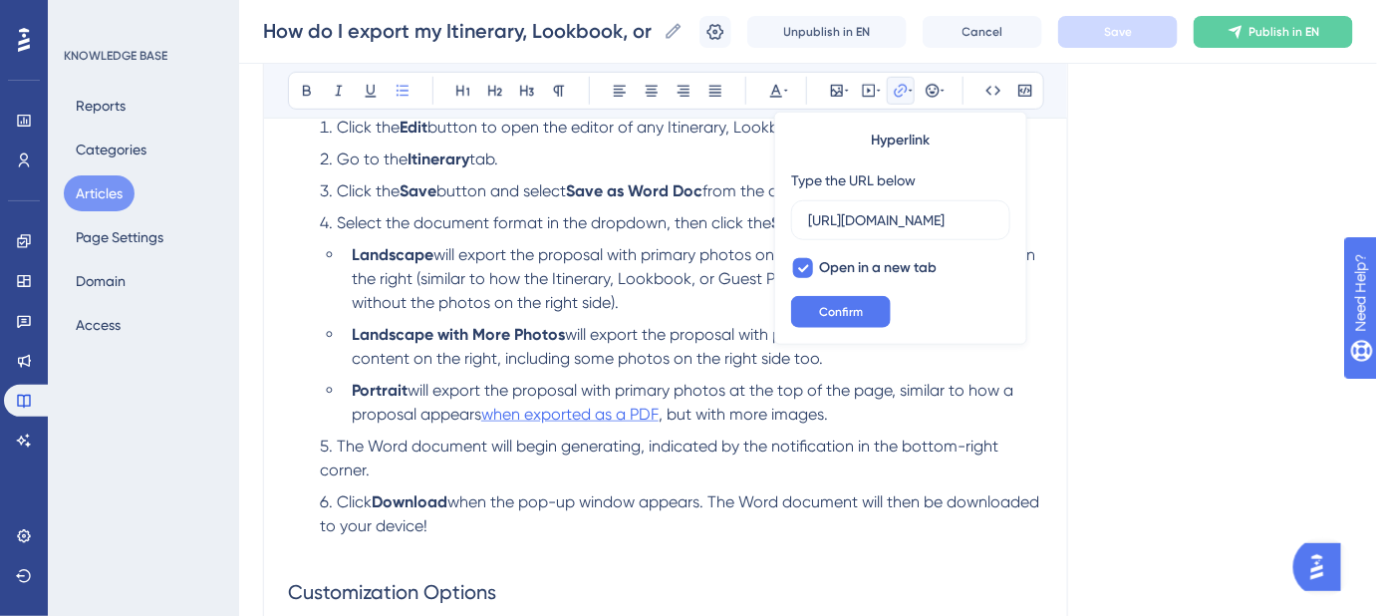
scroll to position [0, 525]
click at [880, 214] on input "https://safariportal.help.userguiding.com/en/articles/5760-how-do-i-export-my-i…" at bounding box center [900, 220] width 185 height 22
click at [858, 304] on span "Confirm" at bounding box center [841, 312] width 44 height 16
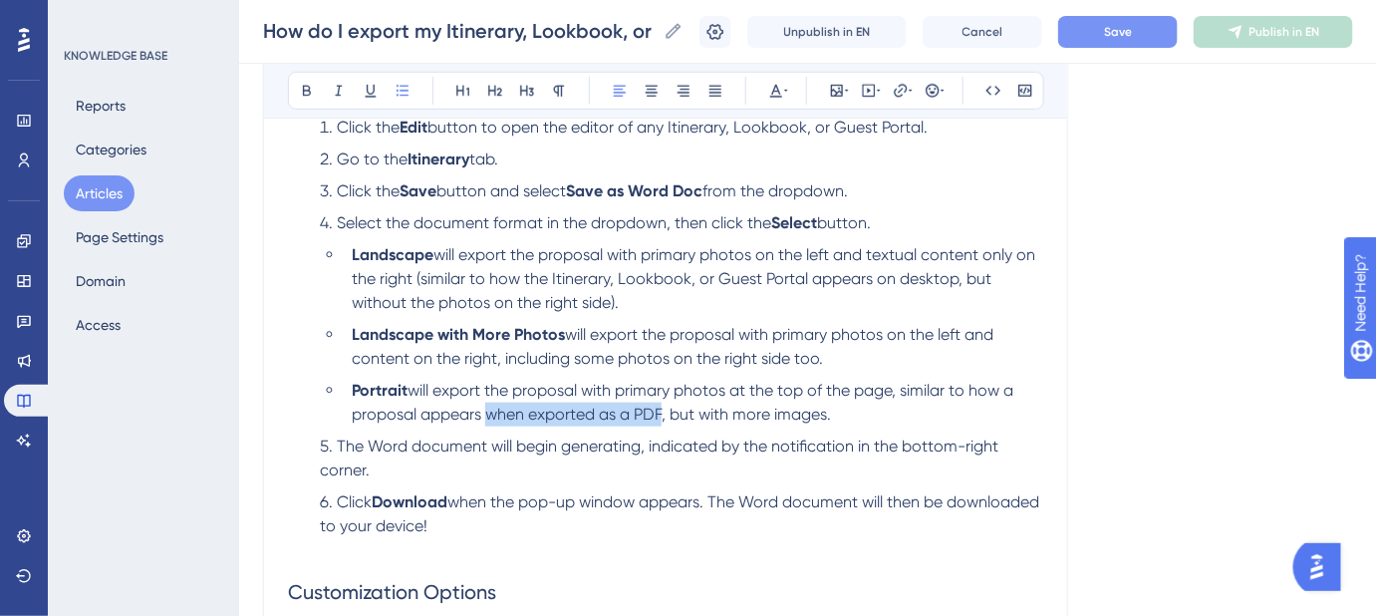
click at [647, 417] on span "will export the proposal with primary photos at the top of the page, similar to…" at bounding box center [685, 402] width 666 height 43
click at [899, 92] on icon at bounding box center [901, 91] width 16 height 16
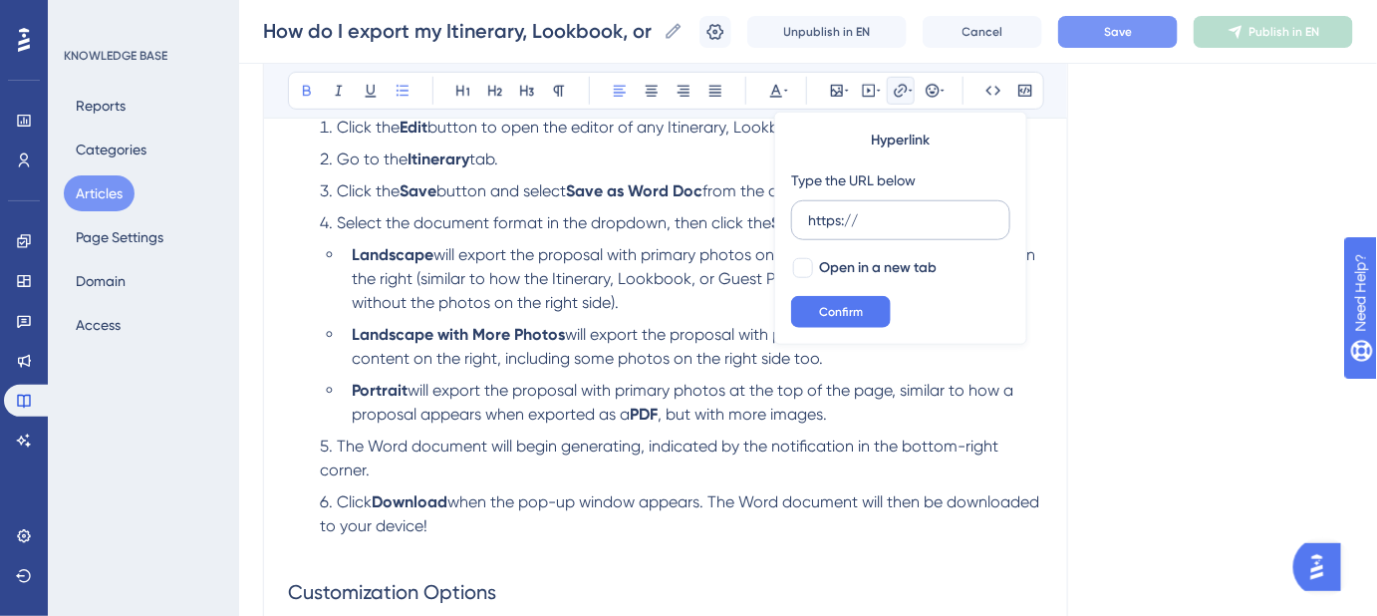
drag, startPoint x: 866, startPoint y: 219, endPoint x: 794, endPoint y: 222, distance: 71.8
click at [794, 222] on label "https://" at bounding box center [900, 220] width 219 height 40
click at [808, 222] on input "https://" at bounding box center [900, 220] width 185 height 22
type input "https://safariportal.help.userguiding.com/en/articles/5760-how-do-i-export-my-i…"
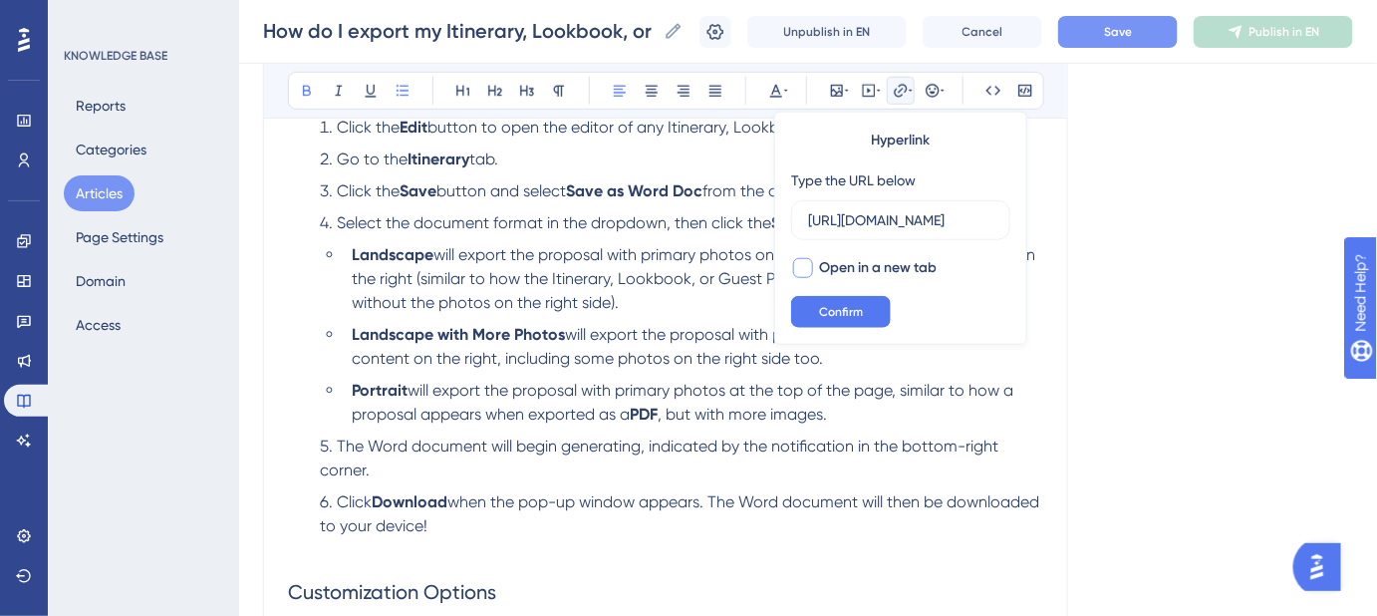
click at [802, 272] on div at bounding box center [803, 268] width 20 height 20
checkbox input "true"
click at [821, 305] on span "Confirm" at bounding box center [841, 312] width 44 height 16
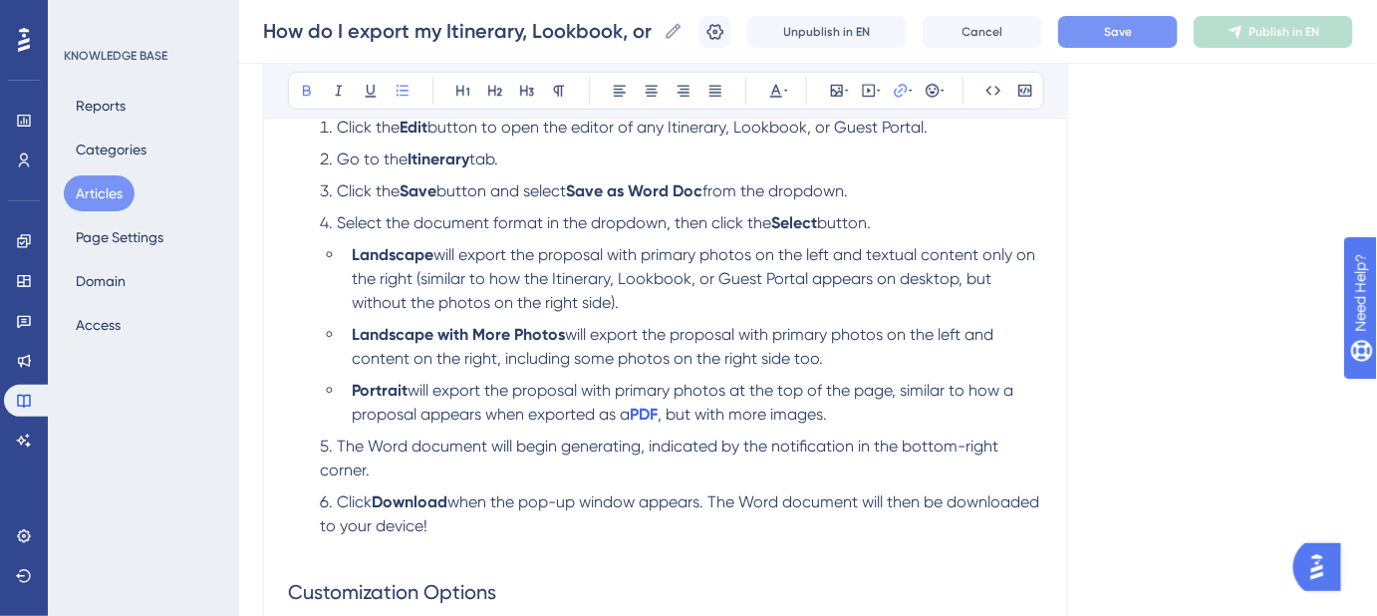
click at [1046, 297] on div "How do I export my Itinerary, Lookbook, or Guest Portal as a Microsoft Word doc…" at bounding box center [665, 399] width 805 height 1254
click at [1110, 34] on button "Save" at bounding box center [1118, 32] width 120 height 32
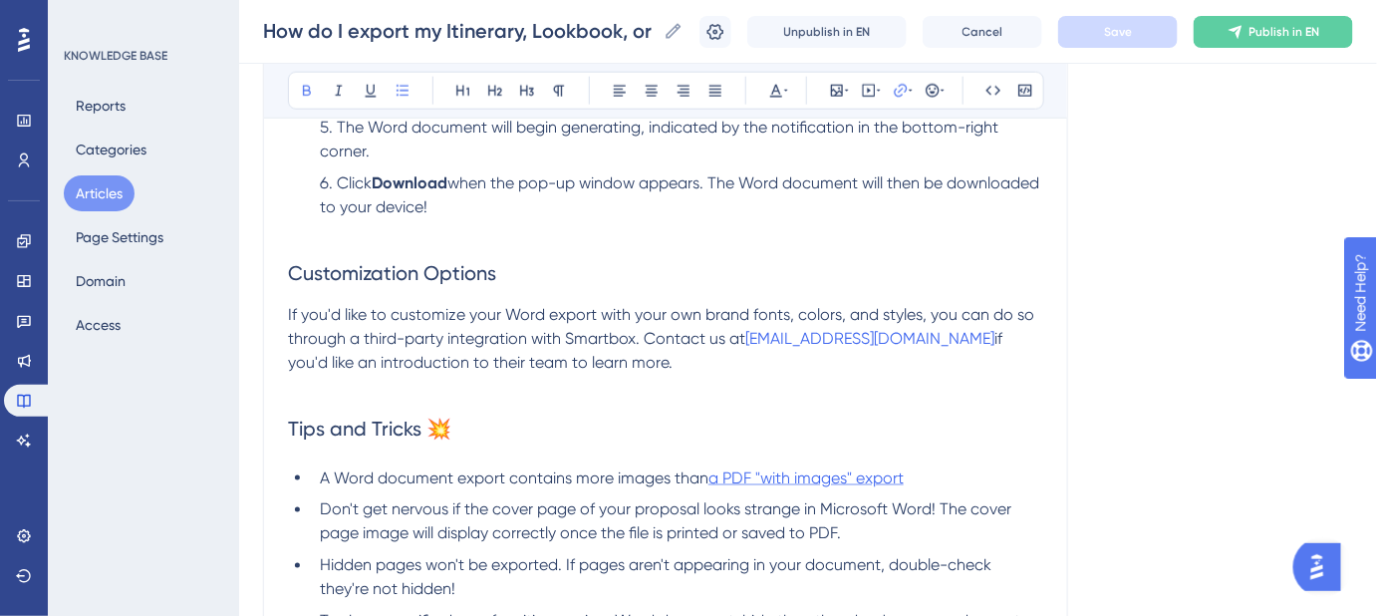
scroll to position [813, 0]
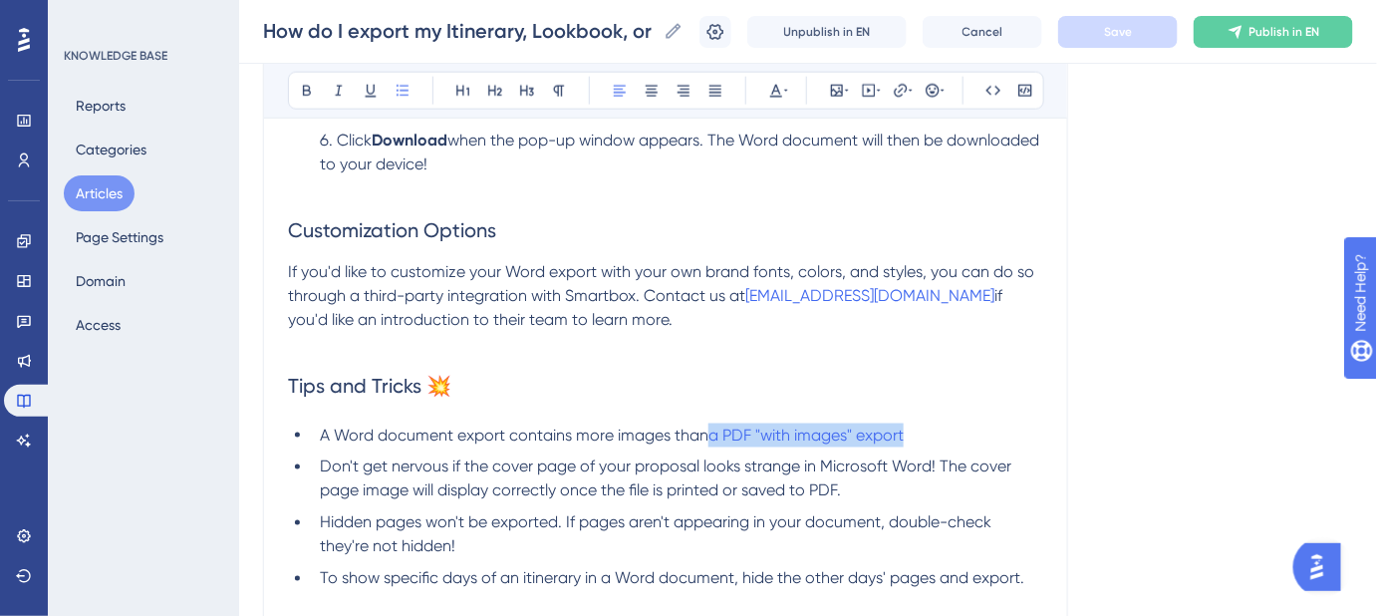
drag, startPoint x: 906, startPoint y: 433, endPoint x: 708, endPoint y: 440, distance: 198.4
click at [708, 440] on li "A Word document export contains more images than a PDF "with images" export" at bounding box center [678, 436] width 732 height 24
click at [1007, 424] on li "A Word document export contains more images than a PDF "with images" export" at bounding box center [678, 436] width 732 height 24
drag, startPoint x: 927, startPoint y: 440, endPoint x: 747, endPoint y: 441, distance: 179.4
click at [747, 441] on li "A Word document export contains more images than a PDF "with images" export" at bounding box center [678, 436] width 732 height 24
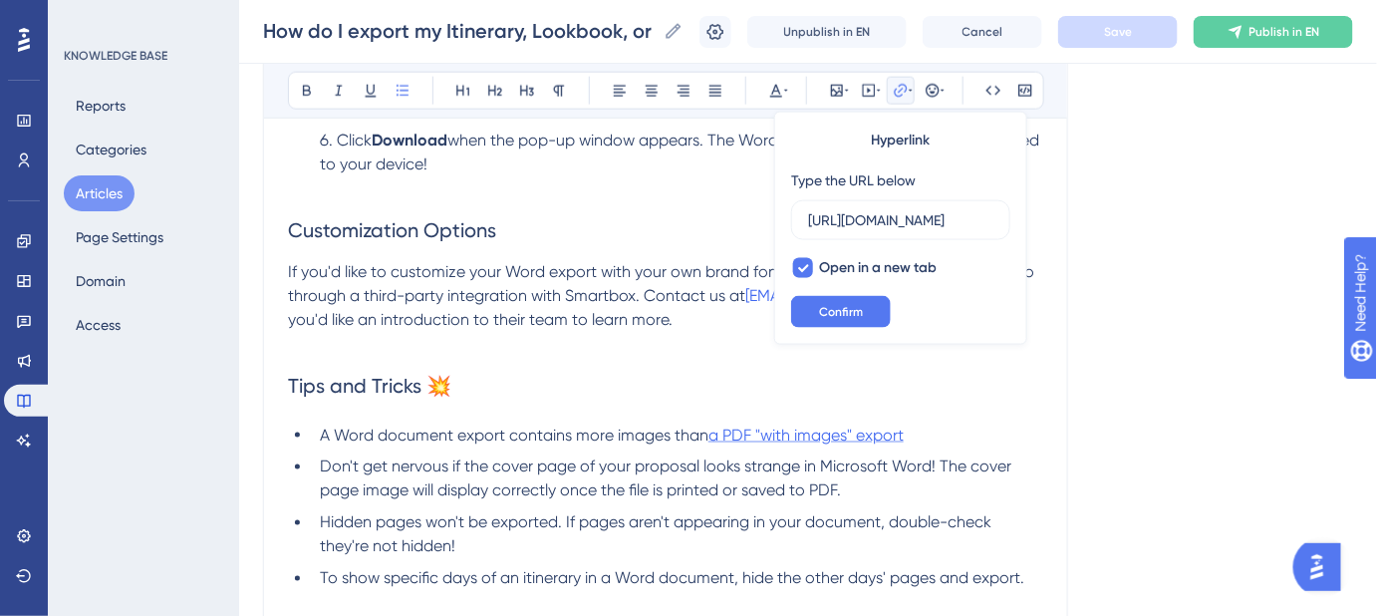
scroll to position [0, 525]
click at [899, 222] on input "https://safariportal.help.userguiding.com/en/articles/5760-how-do-i-export-my-i…" at bounding box center [900, 220] width 185 height 22
click at [872, 297] on button "Confirm" at bounding box center [841, 312] width 100 height 32
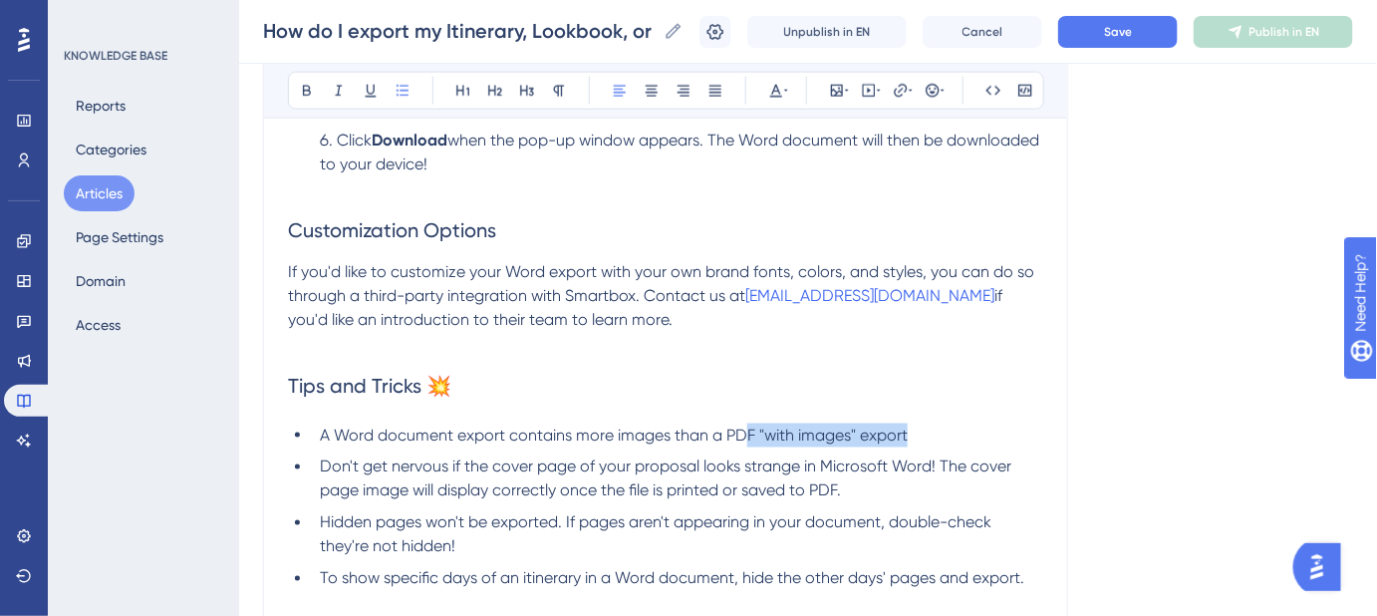
click at [981, 430] on li "A Word document export contains more images than a PDF "with images" export" at bounding box center [678, 436] width 732 height 24
click at [764, 434] on span "A Word document export contains more images than a PDF "with images" export" at bounding box center [614, 435] width 588 height 19
click at [851, 426] on span "A Word document export contains more images than a PDF with images" export" at bounding box center [611, 435] width 583 height 19
drag, startPoint x: 847, startPoint y: 433, endPoint x: 761, endPoint y: 442, distance: 86.3
click at [761, 442] on span "A Word document export contains more images than a PDF with images export" at bounding box center [609, 435] width 578 height 19
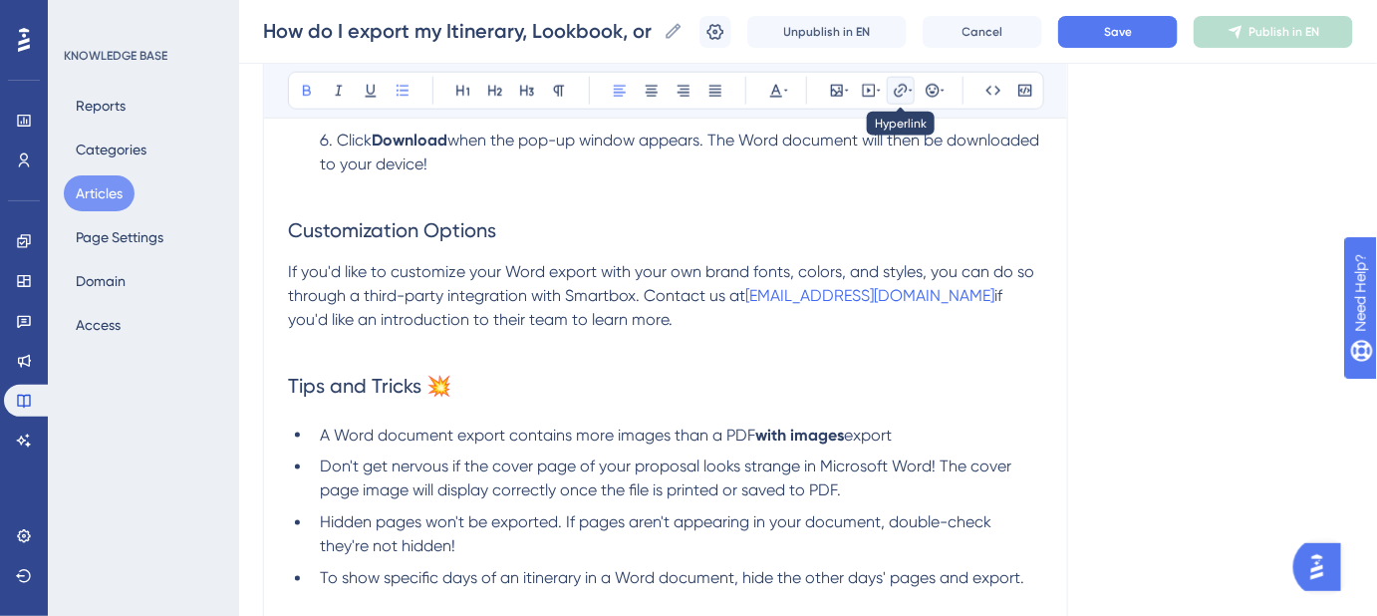
click at [895, 88] on icon at bounding box center [900, 90] width 13 height 13
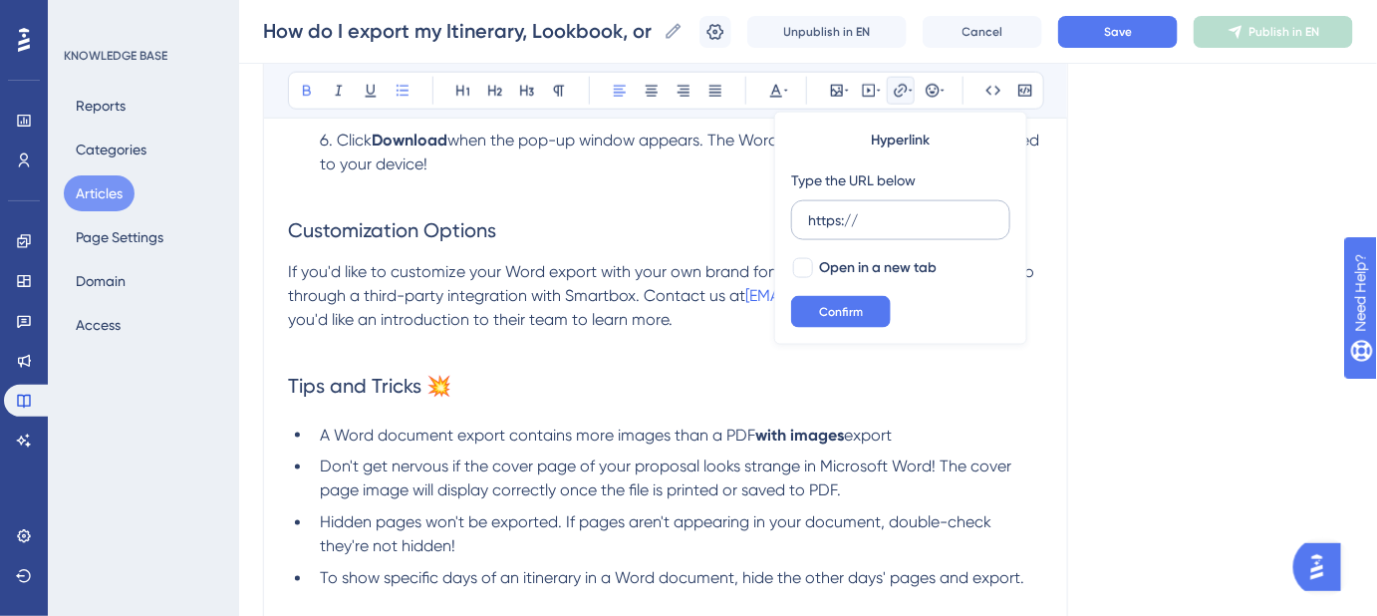
drag, startPoint x: 863, startPoint y: 219, endPoint x: 805, endPoint y: 223, distance: 57.9
click at [805, 223] on label "https://" at bounding box center [900, 220] width 219 height 40
click at [808, 223] on input "https://" at bounding box center [900, 220] width 185 height 22
type input "https://safariportal.help.userguiding.com/en/articles/5760-how-do-i-export-my-i…"
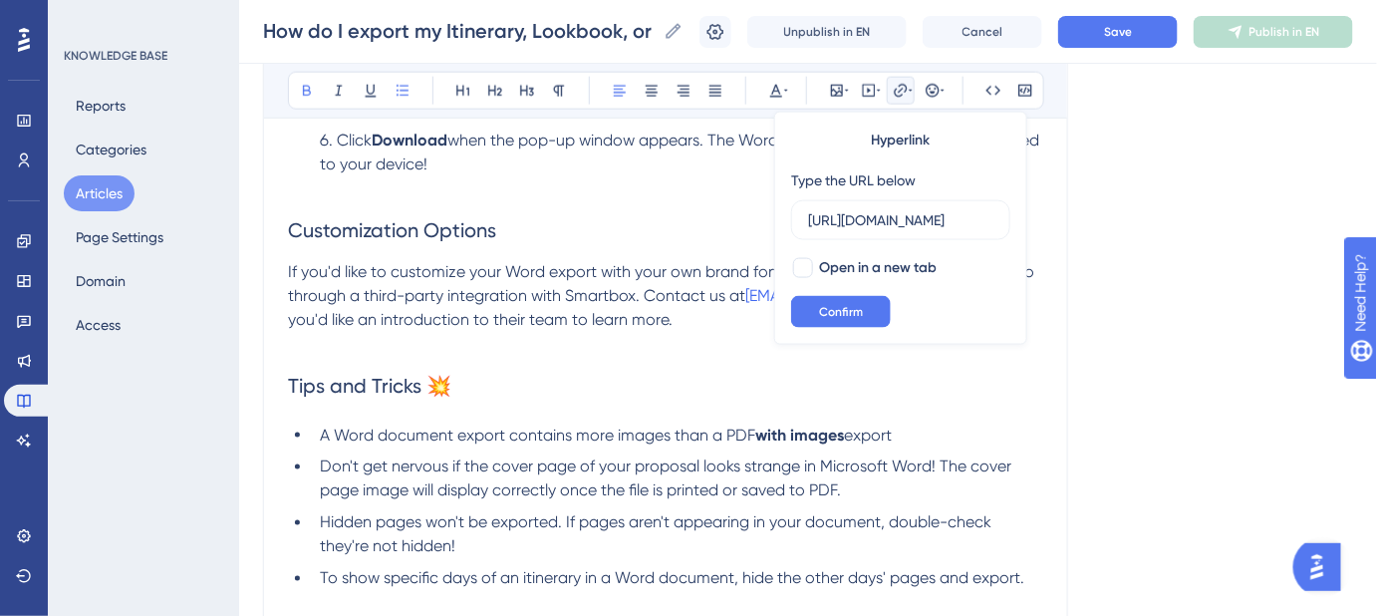
drag, startPoint x: 801, startPoint y: 269, endPoint x: 821, endPoint y: 281, distance: 23.2
click at [801, 267] on div at bounding box center [803, 268] width 20 height 20
checkbox input "true"
click at [832, 315] on span "Confirm" at bounding box center [841, 312] width 44 height 16
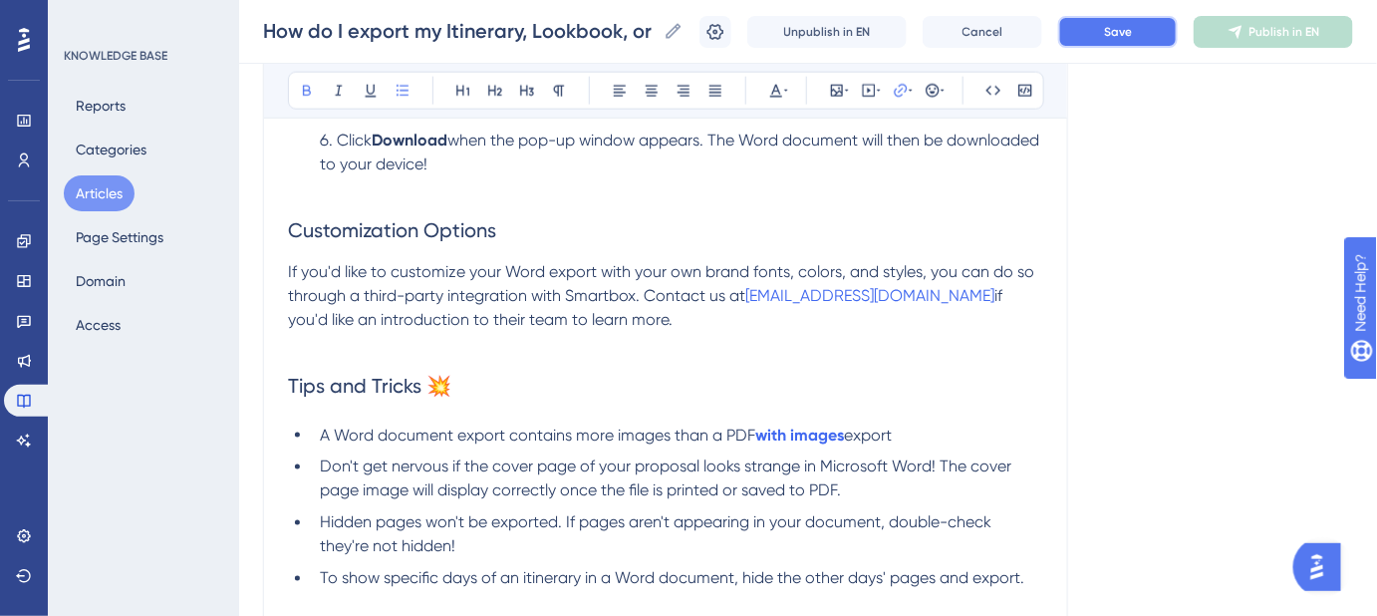
click at [1102, 41] on button "Save" at bounding box center [1118, 32] width 120 height 32
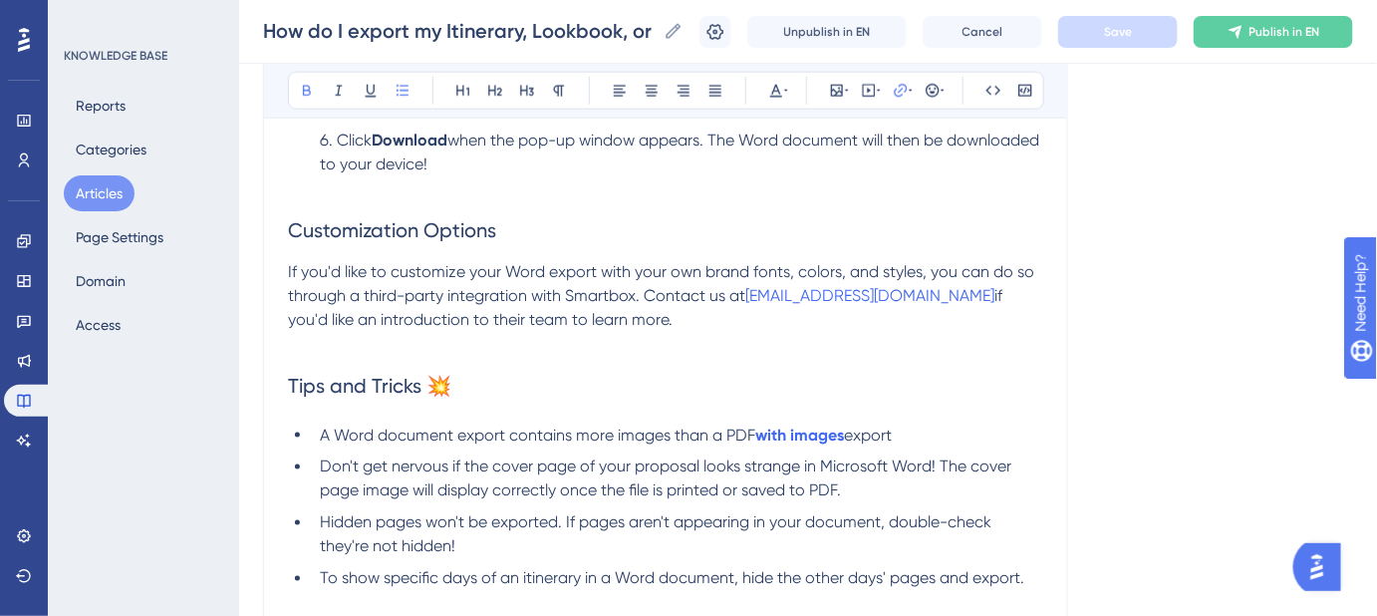
click at [1039, 361] on h2 "Tips and Tricks 💥" at bounding box center [665, 386] width 755 height 60
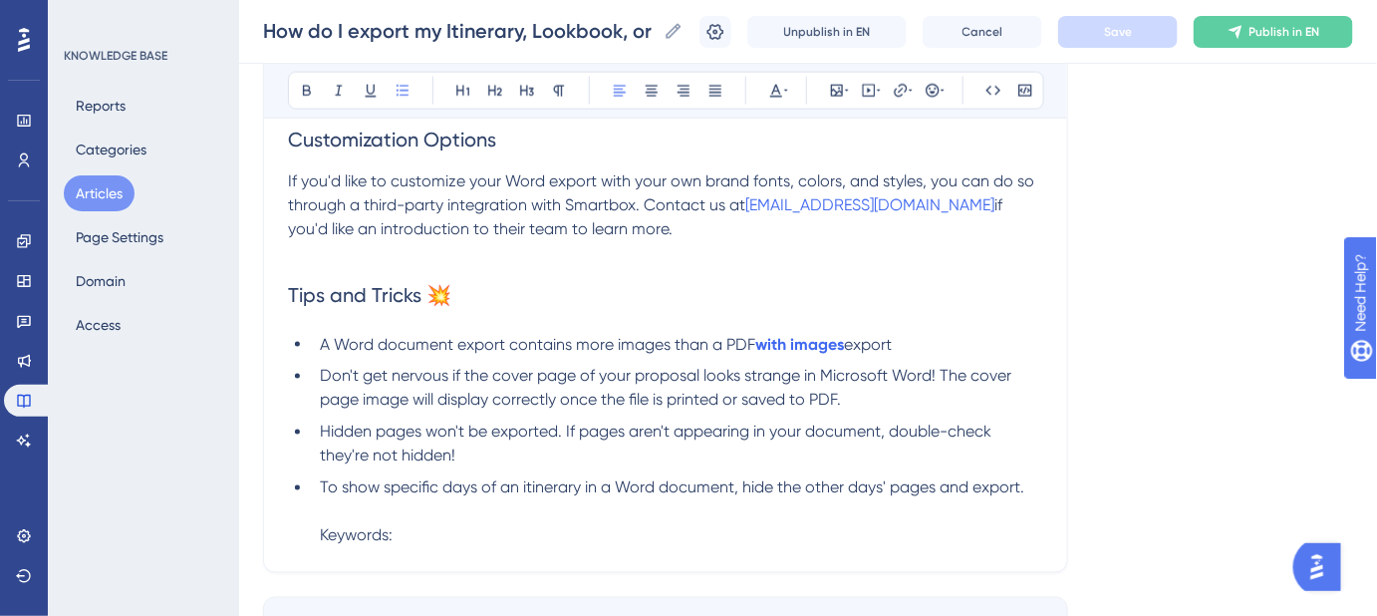
click at [930, 374] on span "Don't get nervous if the cover page of your proposal looks strange in Microsoft…" at bounding box center [668, 388] width 696 height 43
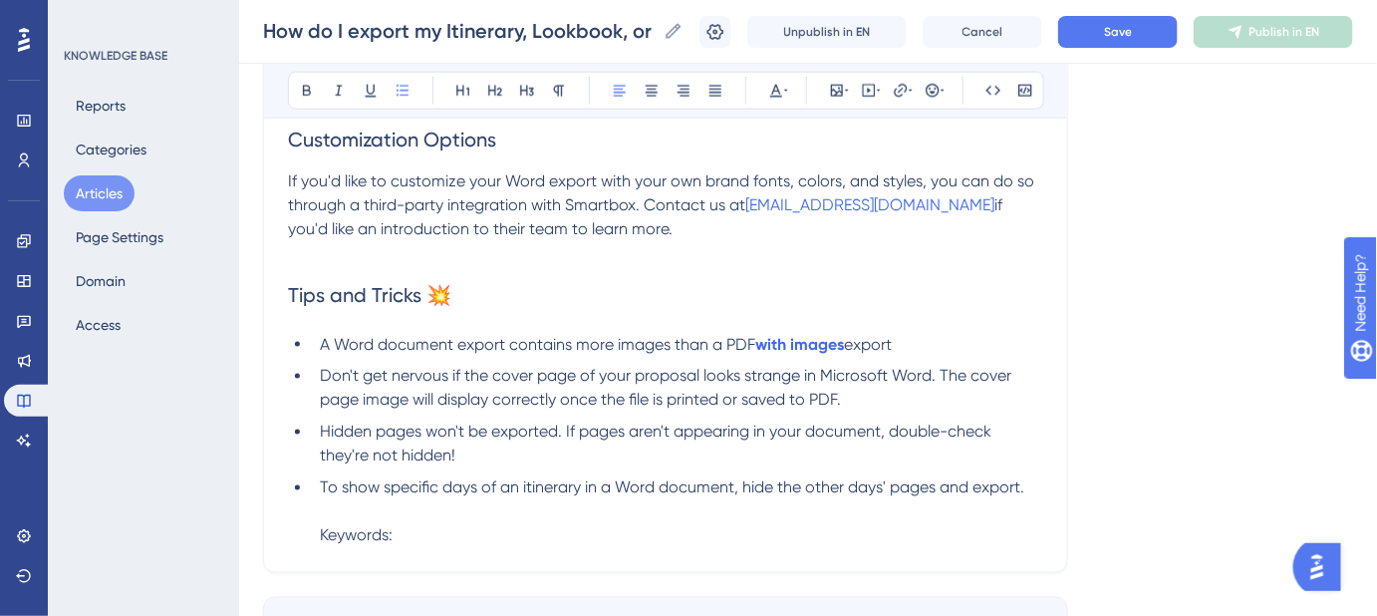
click at [530, 456] on li "Hidden pages won't be exported. If pages aren't appearing in your document, dou…" at bounding box center [678, 445] width 732 height 48
click at [527, 490] on span "To show specific days of an itinerary in a Word document, hide the other days' …" at bounding box center [672, 487] width 705 height 19
click at [1131, 27] on span "Save" at bounding box center [1118, 32] width 28 height 16
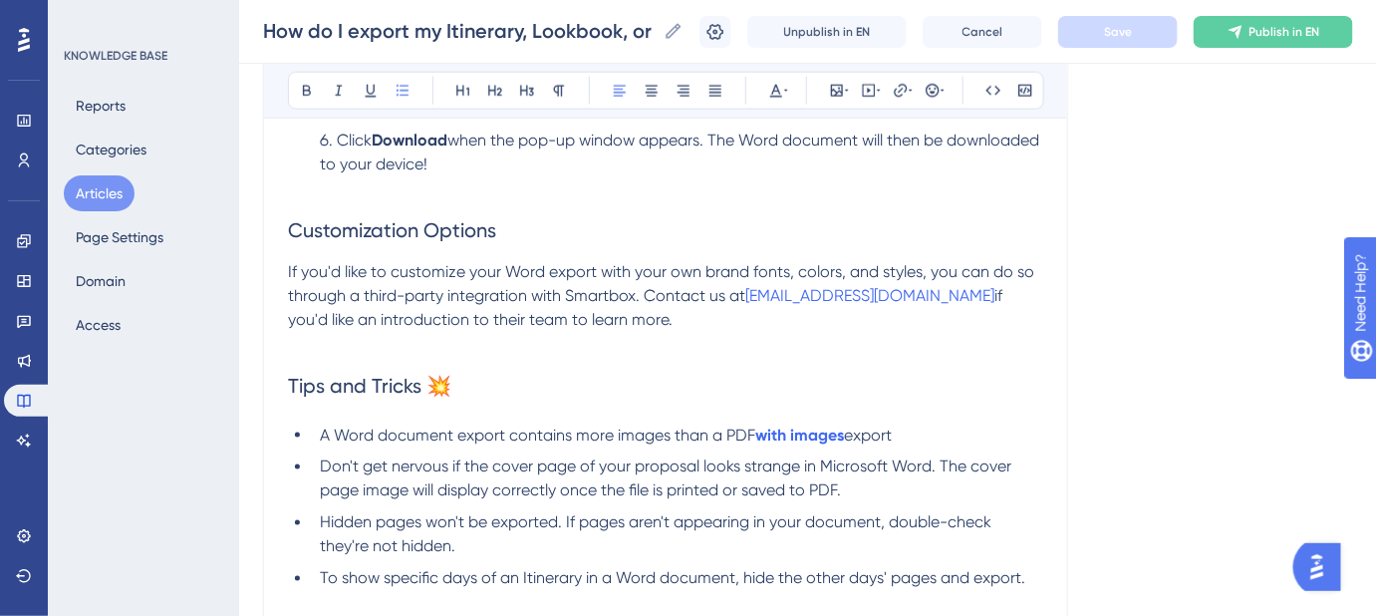
scroll to position [723, 0]
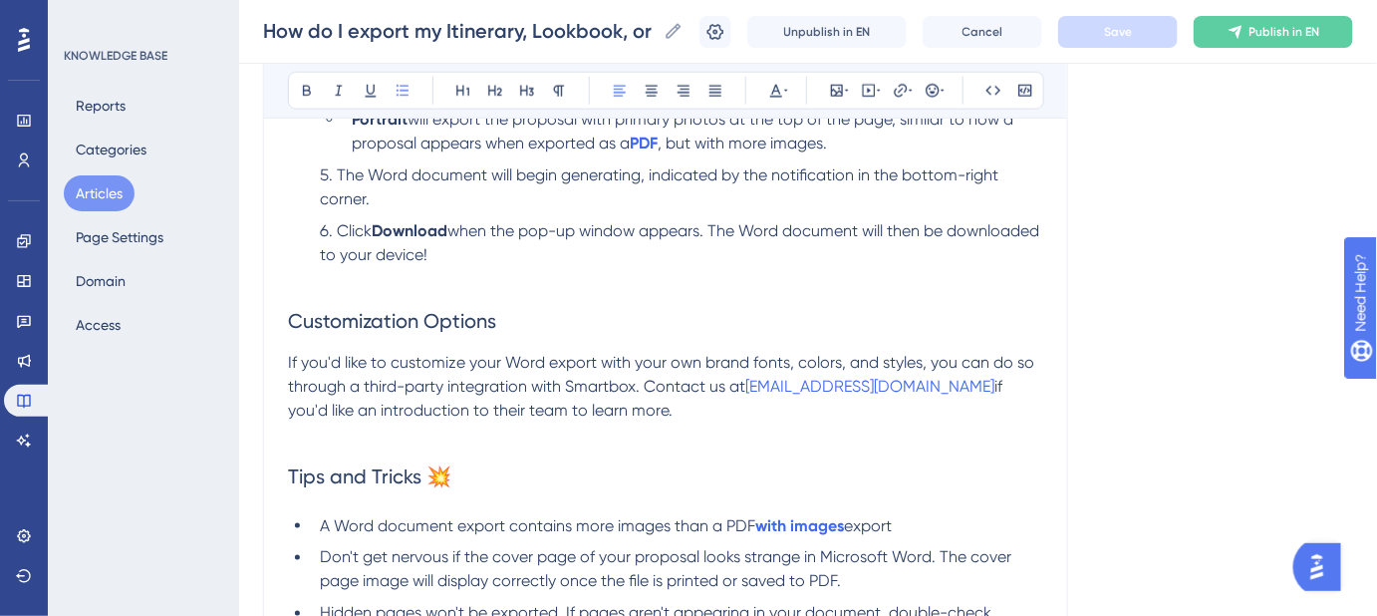
click at [555, 252] on li "Click Download when the pop-up window appears. The Word document will then be d…" at bounding box center [678, 255] width 732 height 72
click at [288, 294] on h2 "Customization Options" at bounding box center [665, 321] width 755 height 60
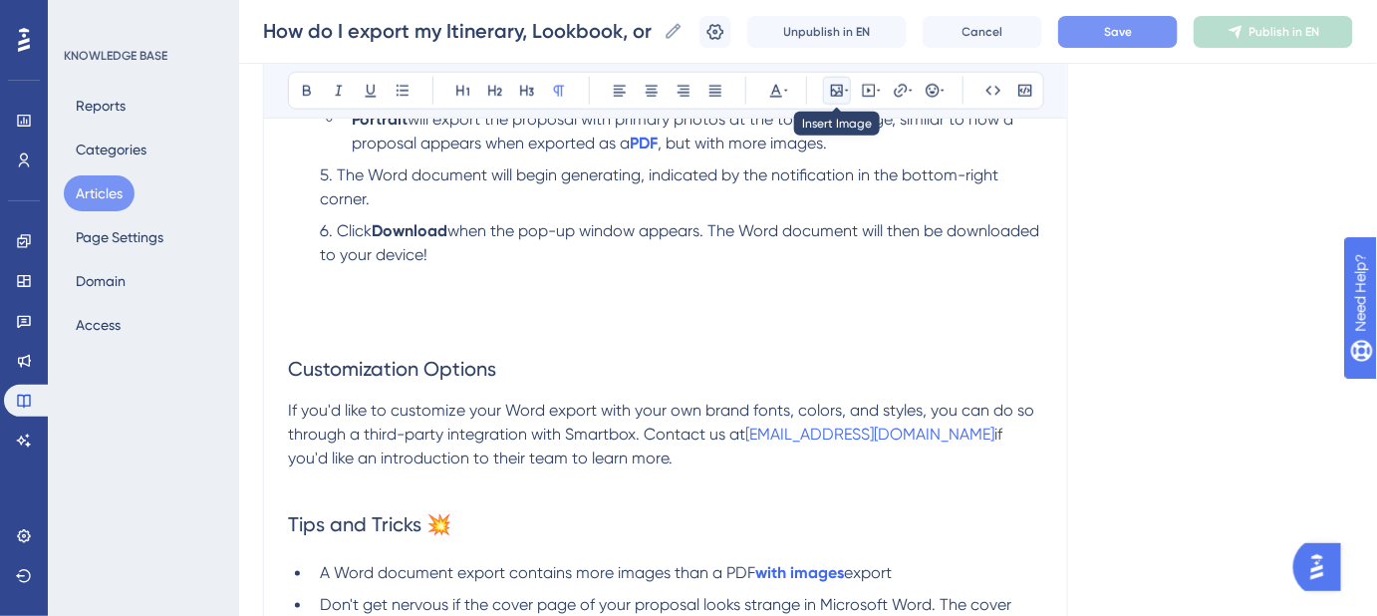
click at [838, 94] on icon at bounding box center [837, 91] width 16 height 16
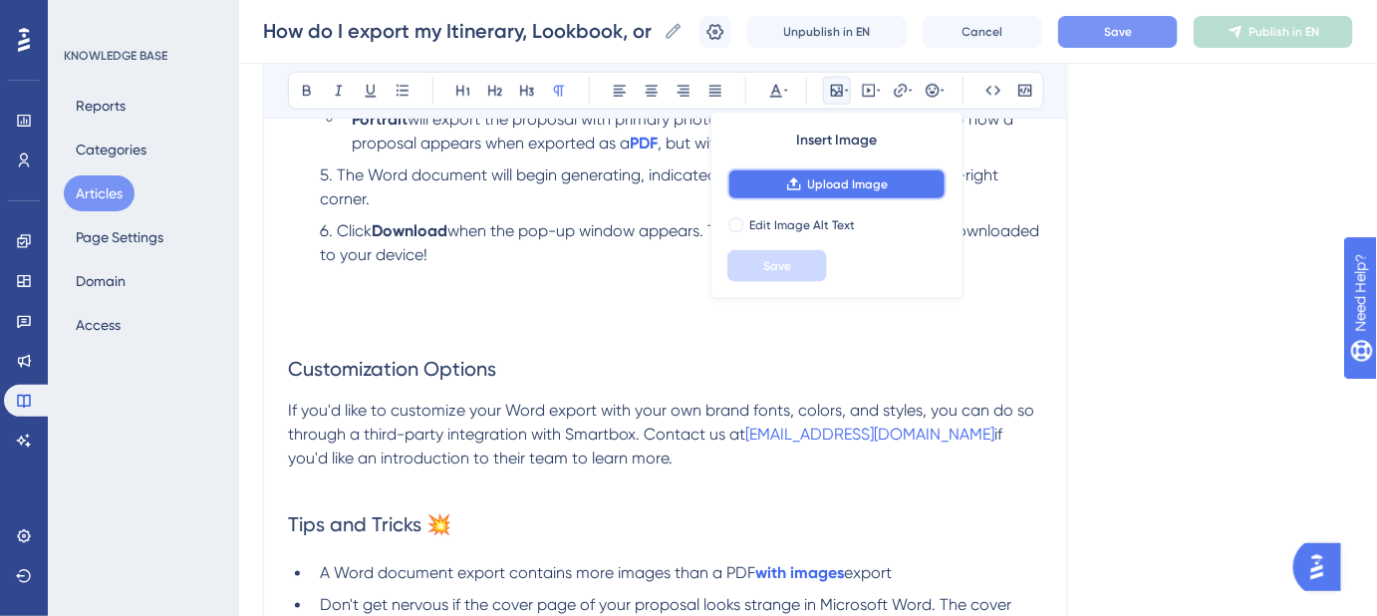
click at [835, 174] on button "Upload Image" at bounding box center [837, 184] width 219 height 32
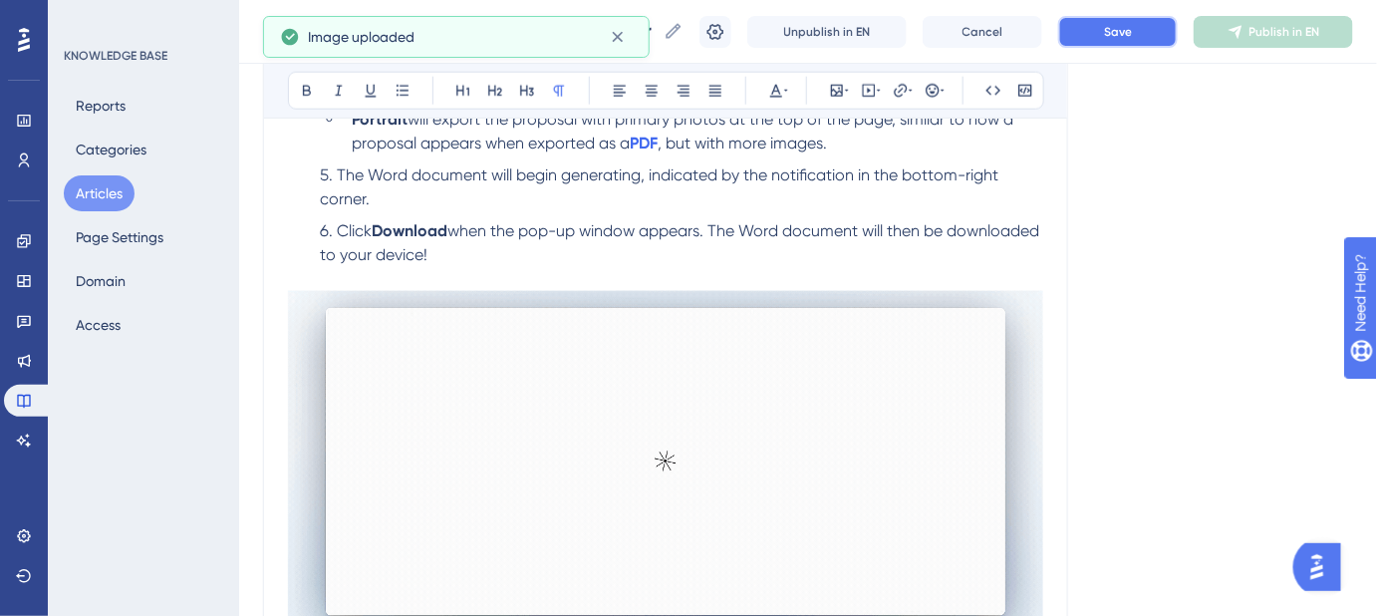
click at [1132, 25] on span "Save" at bounding box center [1118, 32] width 28 height 16
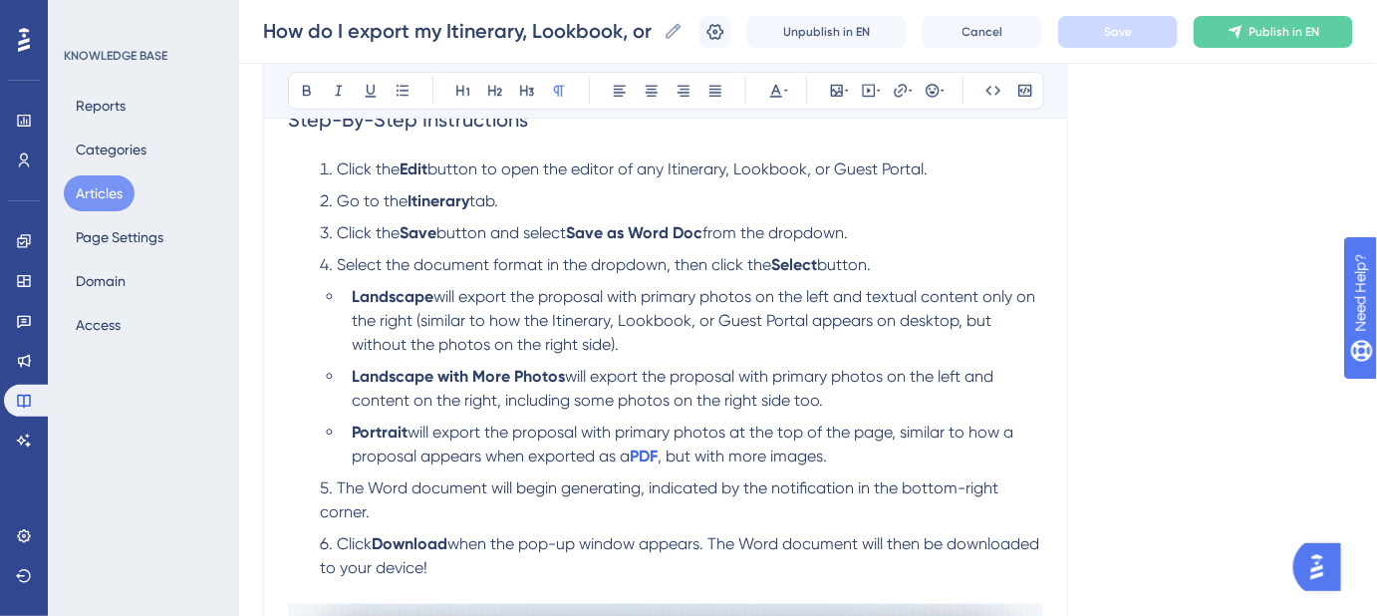
scroll to position [361, 0]
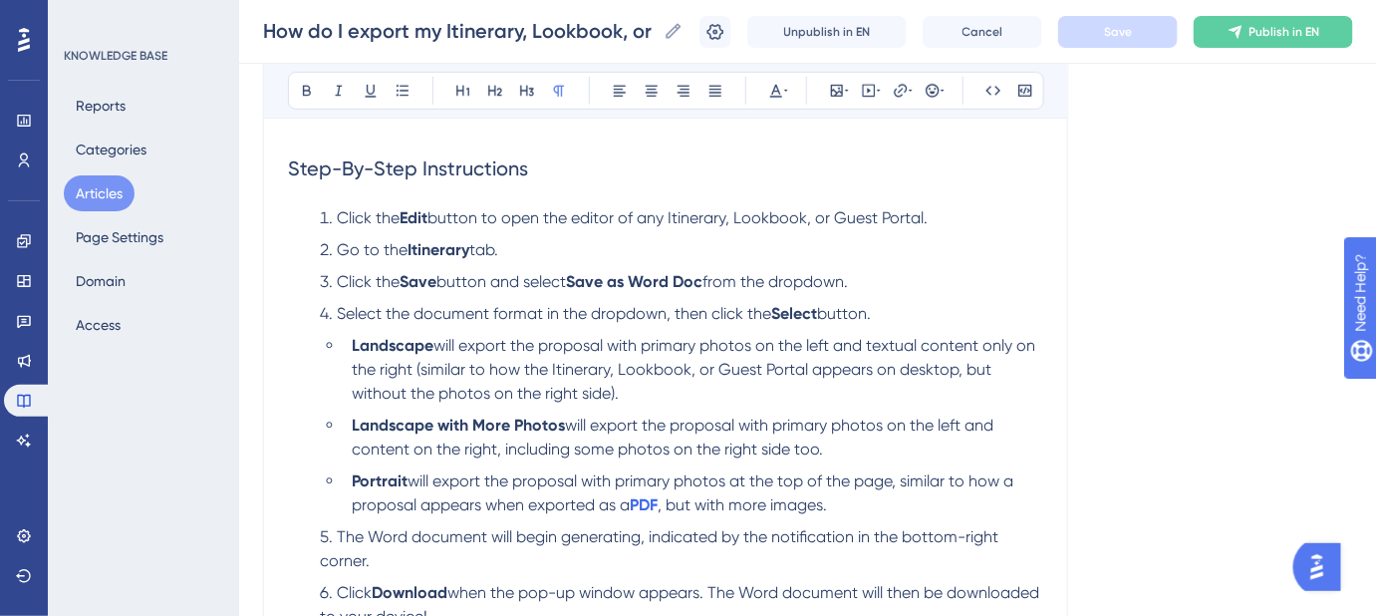
click at [937, 221] on li "Click the Edit button to open the editor of any Itinerary, Lookbook, or Guest P…" at bounding box center [678, 218] width 732 height 24
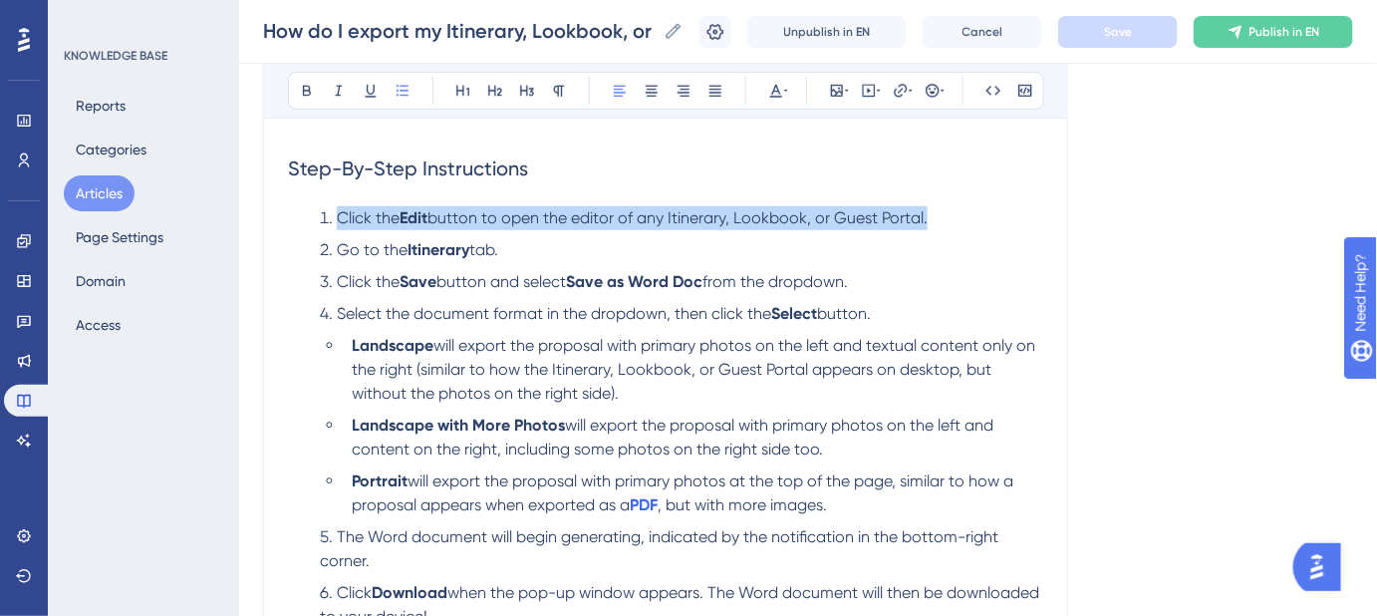
drag, startPoint x: 935, startPoint y: 217, endPoint x: 340, endPoint y: 213, distance: 595.0
click at [340, 213] on li "Click the Edit button to open the editor of any Itinerary, Lookbook, or Guest P…" at bounding box center [678, 218] width 732 height 24
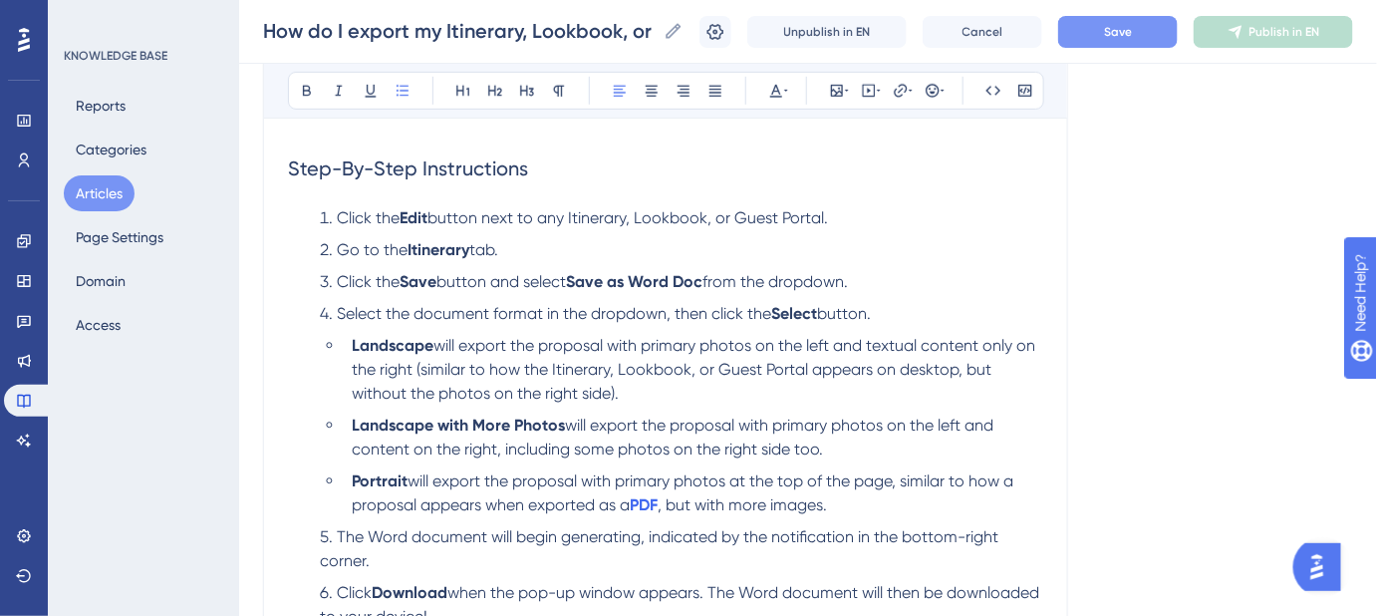
click at [873, 286] on li "Click the Save button and select Save as Word Doc from the dropdown." at bounding box center [678, 282] width 732 height 24
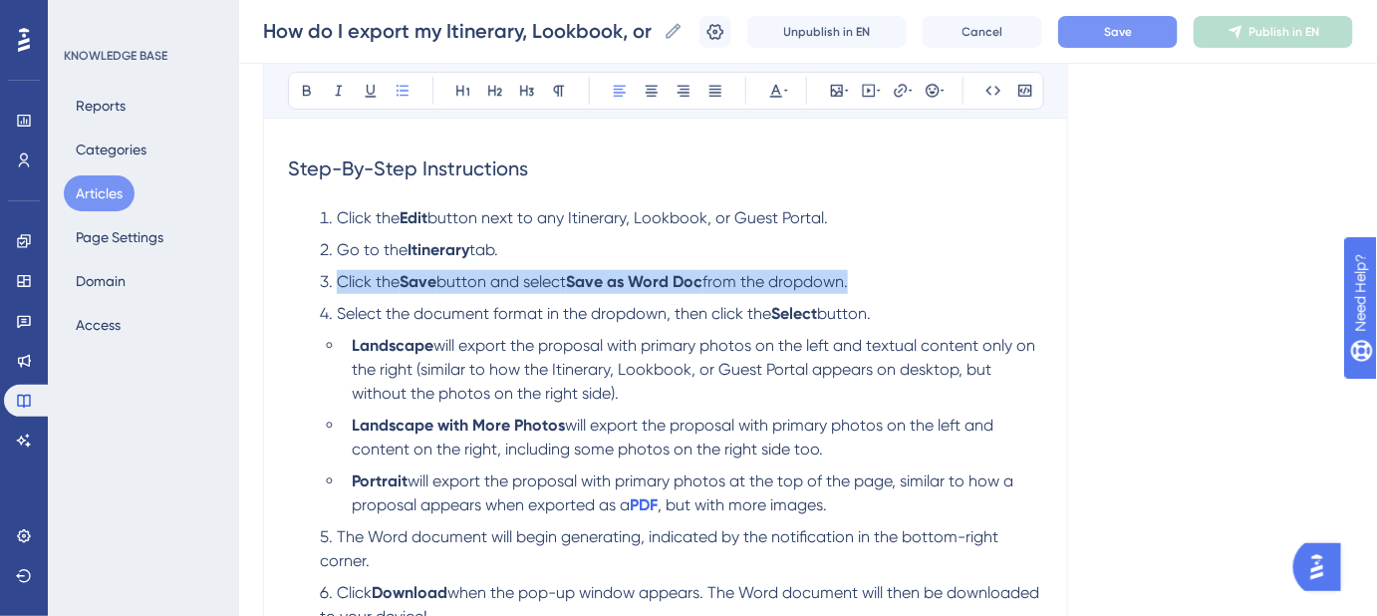
drag, startPoint x: 868, startPoint y: 275, endPoint x: 339, endPoint y: 275, distance: 529.2
click at [339, 275] on li "Click the Save button and select Save as Word Doc from the dropdown." at bounding box center [678, 282] width 732 height 24
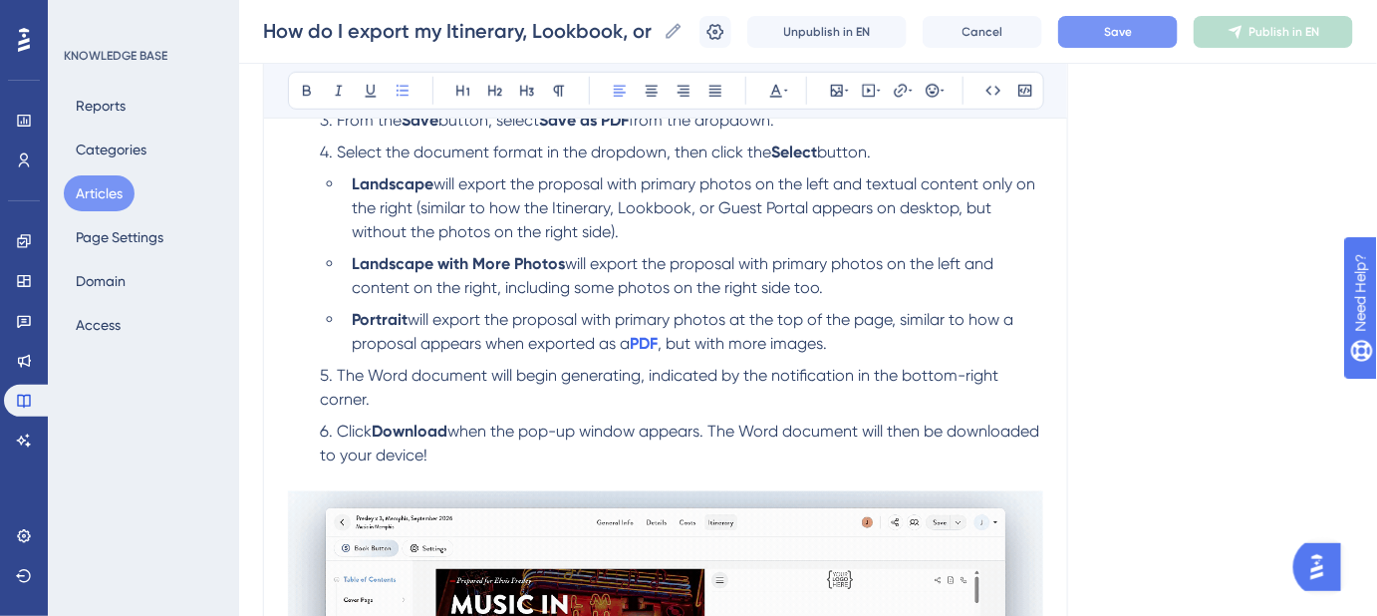
scroll to position [542, 0]
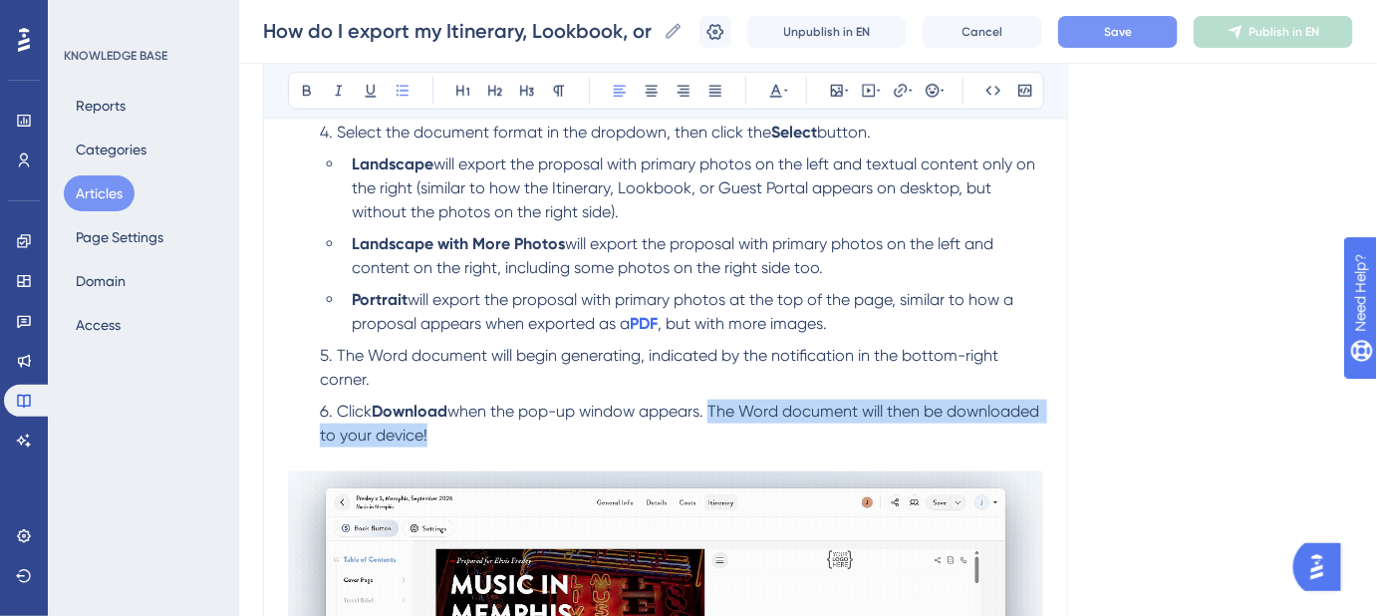
drag, startPoint x: 526, startPoint y: 432, endPoint x: 719, endPoint y: 404, distance: 194.4
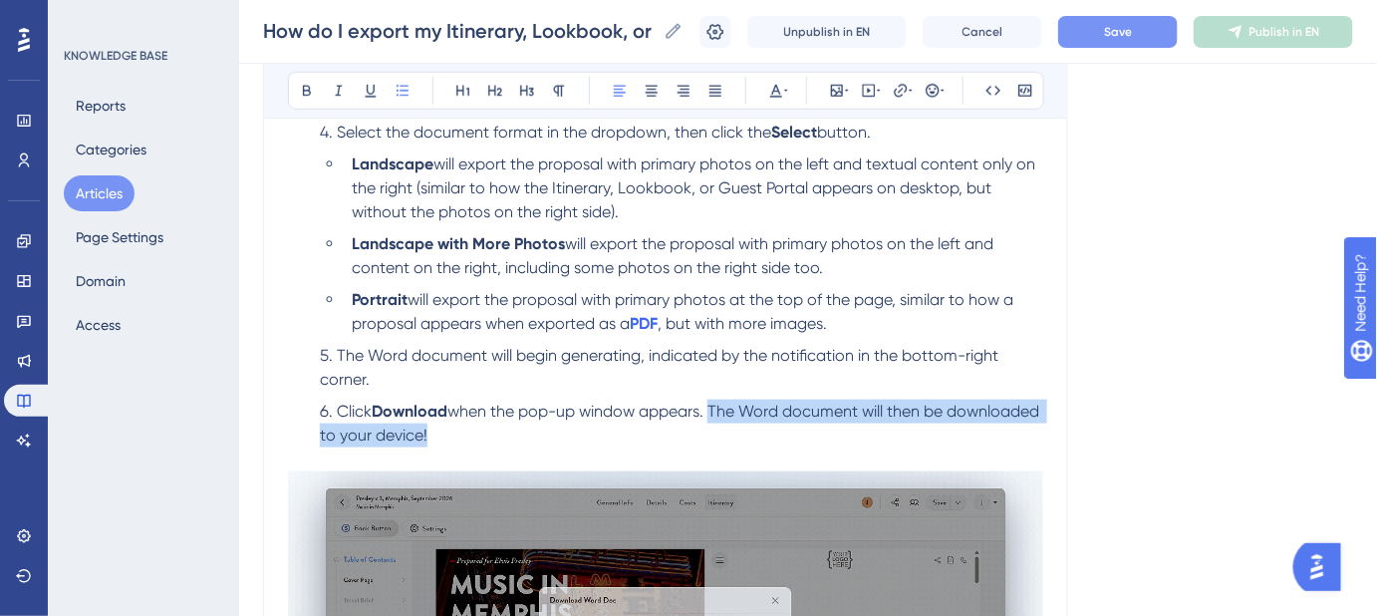
click at [719, 404] on li "Click Download when the pop-up window appears. The Word document will then be d…" at bounding box center [678, 436] width 732 height 72
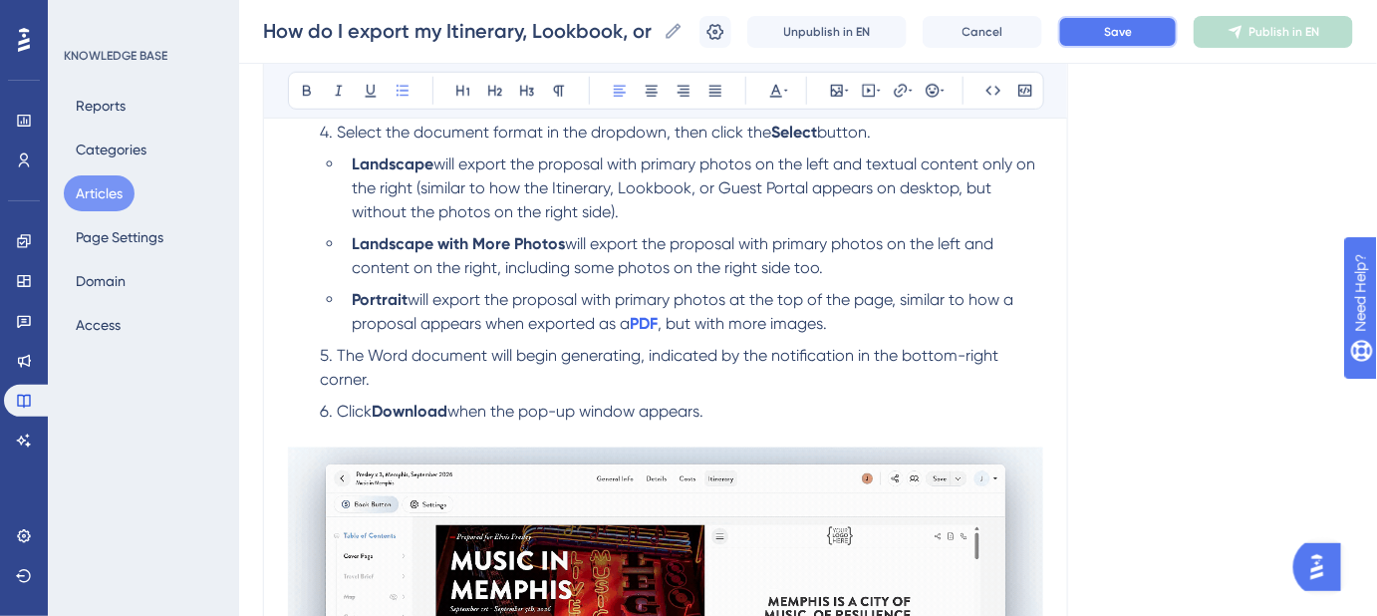
click at [1121, 26] on span "Save" at bounding box center [1118, 32] width 28 height 16
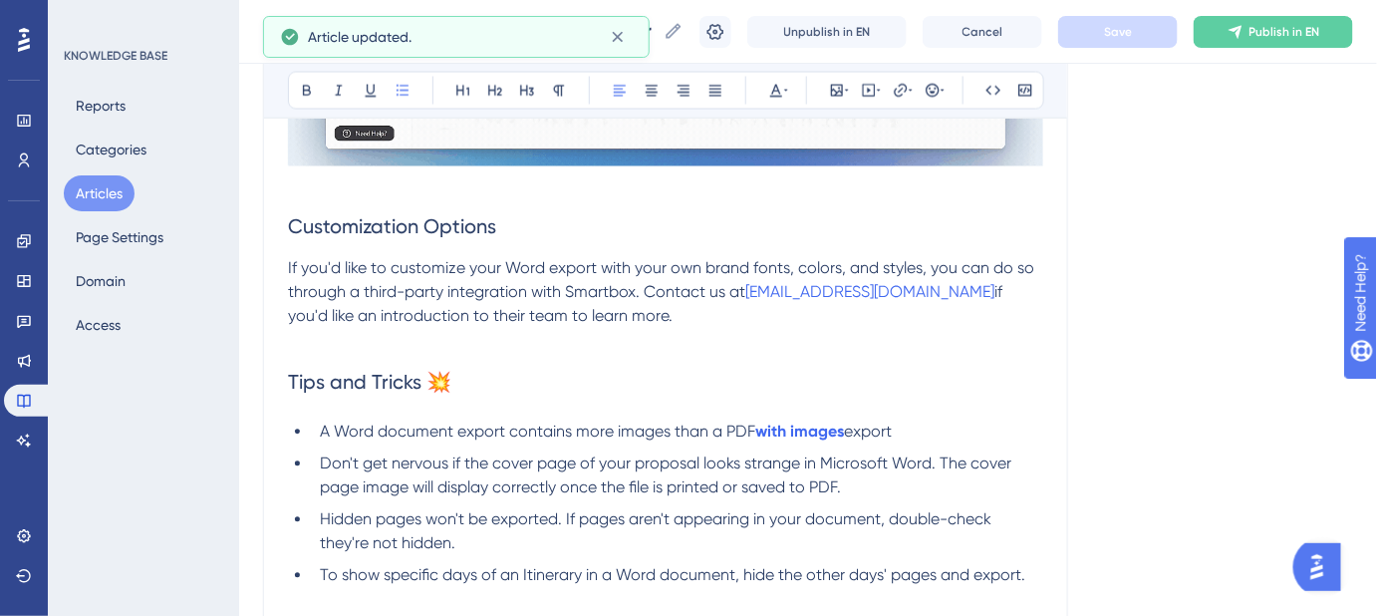
scroll to position [1357, 0]
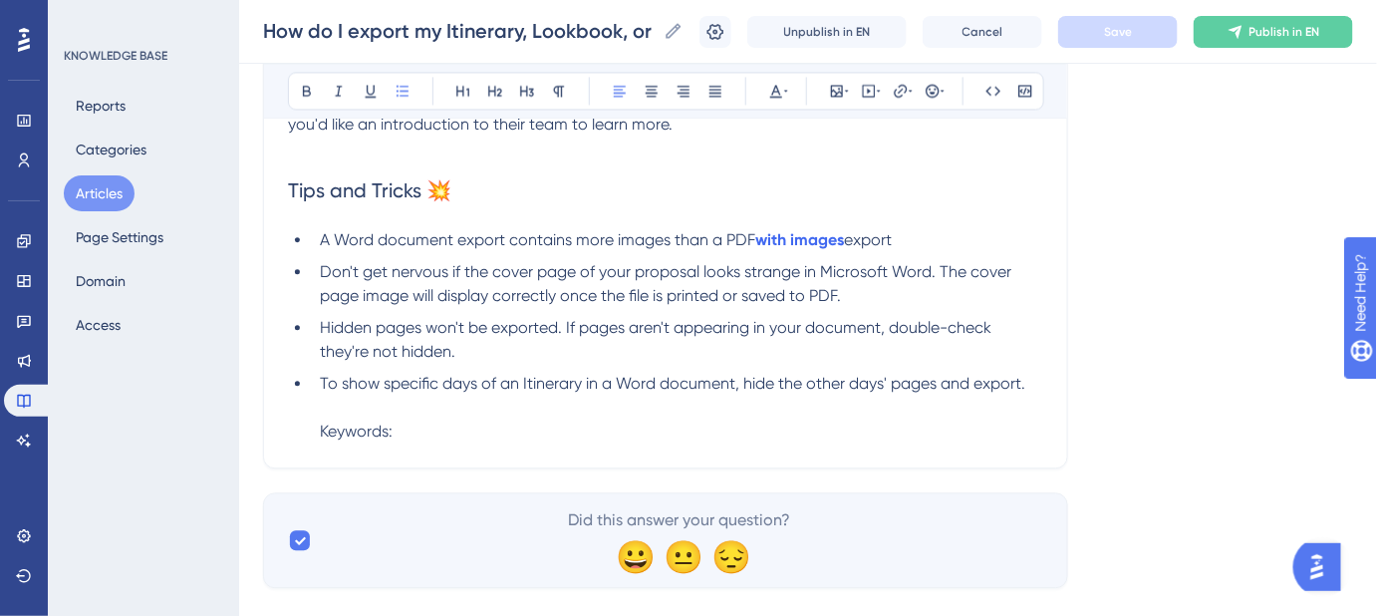
click at [443, 429] on li "To show specific days of an Itinerary in a Word document, hide the other days' …" at bounding box center [678, 408] width 732 height 72
click at [345, 433] on span "Keywords:" at bounding box center [356, 431] width 73 height 19
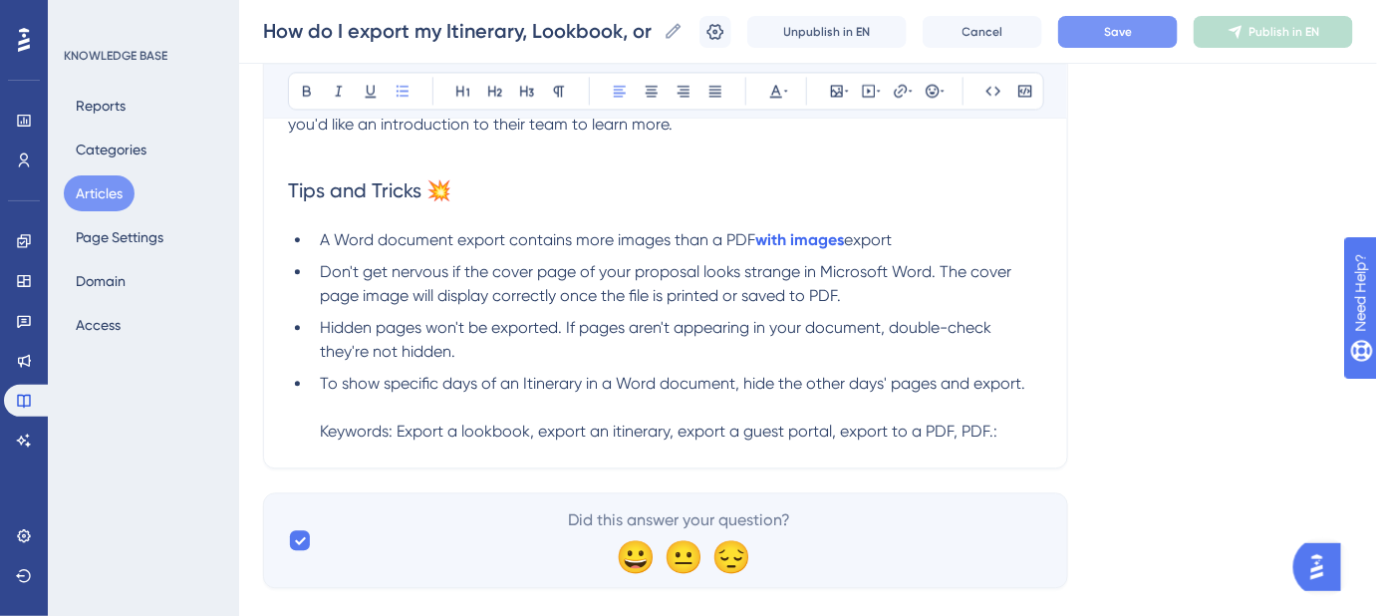
click at [935, 431] on span "Keywords: Export a lookbook, export an itinerary, export a guest portal, export…" at bounding box center [659, 431] width 678 height 19
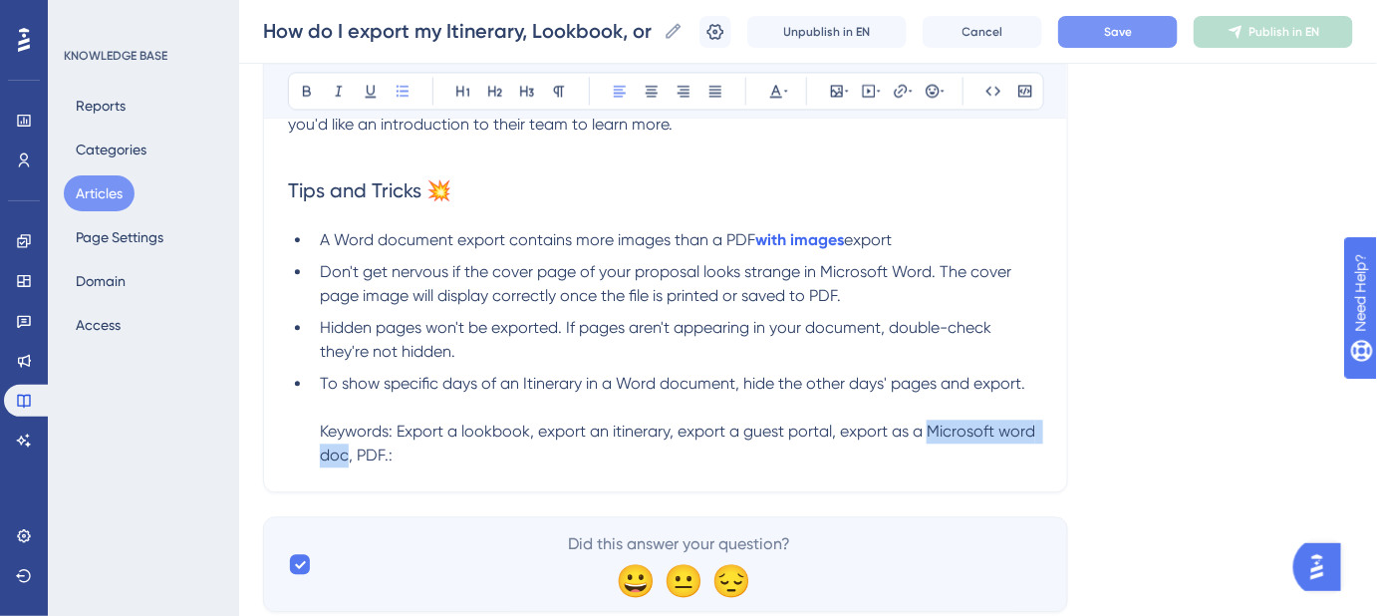
drag, startPoint x: 927, startPoint y: 430, endPoint x: 344, endPoint y: 456, distance: 583.6
click at [344, 456] on span "Keywords: Export a lookbook, export an itinerary, export a guest portal, export…" at bounding box center [680, 443] width 720 height 43
copy span "Microsoft word doc"
click at [456, 461] on li "To show specific days of an Itinerary in a Word document, hide the other days' …" at bounding box center [678, 420] width 732 height 96
drag, startPoint x: 399, startPoint y: 450, endPoint x: 358, endPoint y: 452, distance: 40.9
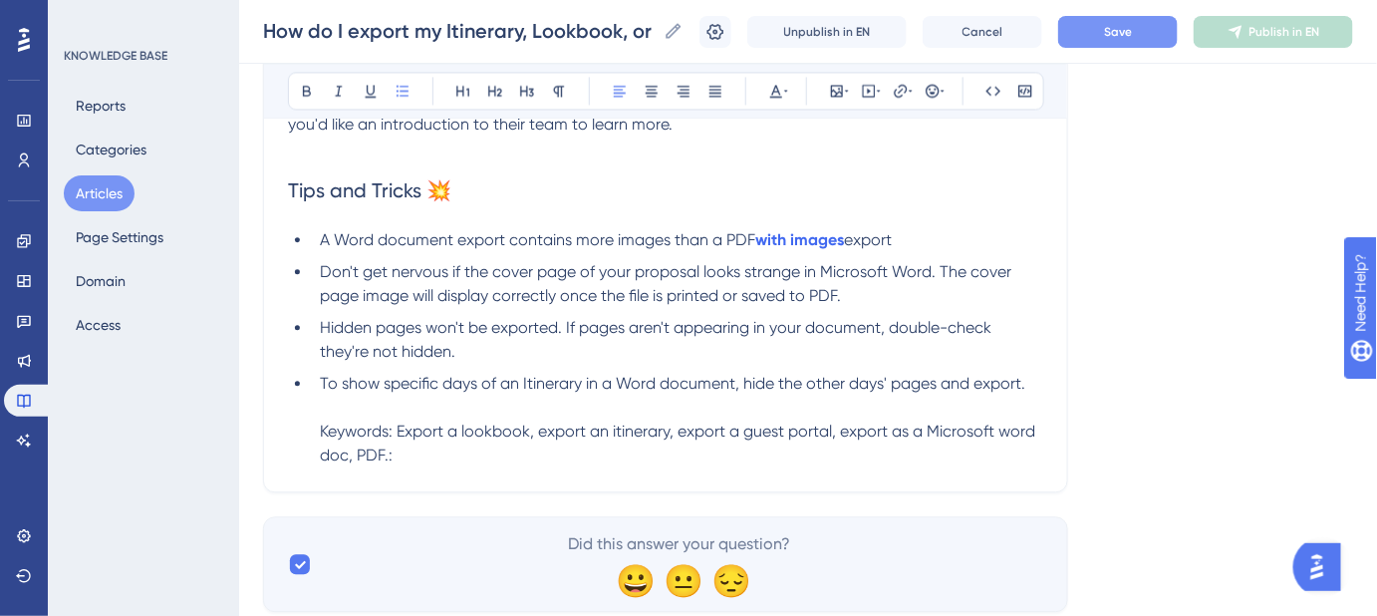
click at [359, 452] on li "To show specific days of an Itinerary in a Word document, hide the other days' …" at bounding box center [678, 420] width 732 height 96
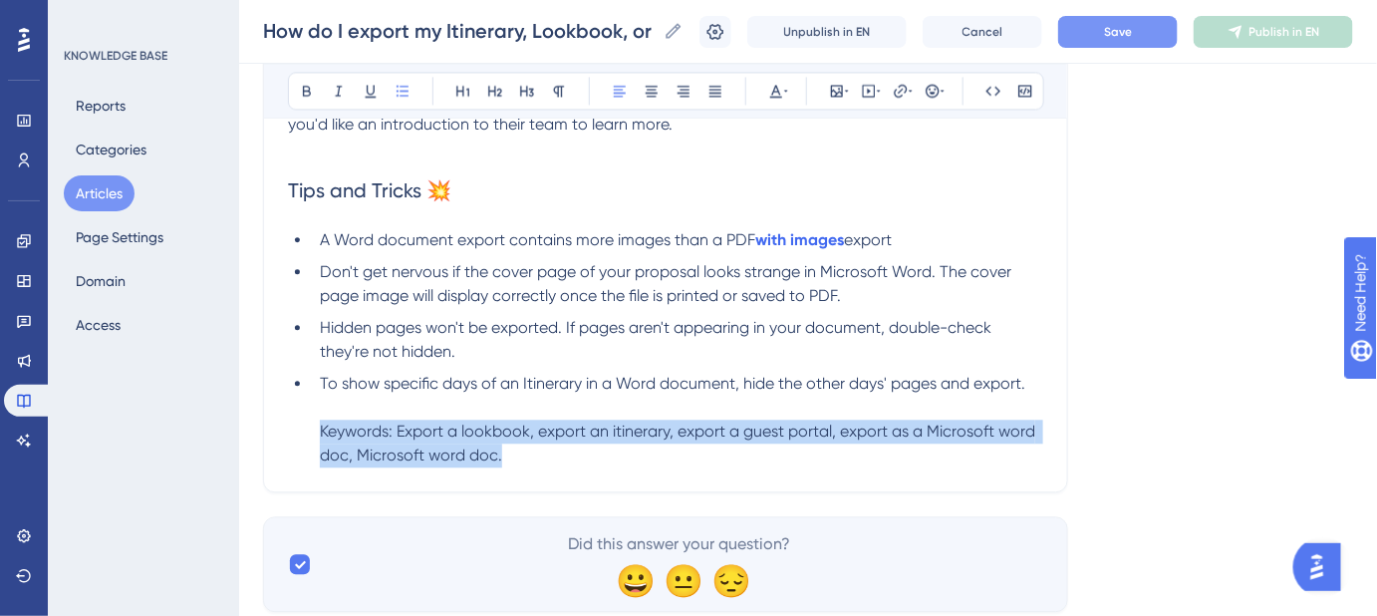
drag, startPoint x: 499, startPoint y: 457, endPoint x: 333, endPoint y: 430, distance: 168.8
click at [317, 435] on li "To show specific days of an Itinerary in a Word document, hide the other days' …" at bounding box center [678, 420] width 732 height 96
click at [782, 87] on icon at bounding box center [776, 91] width 16 height 16
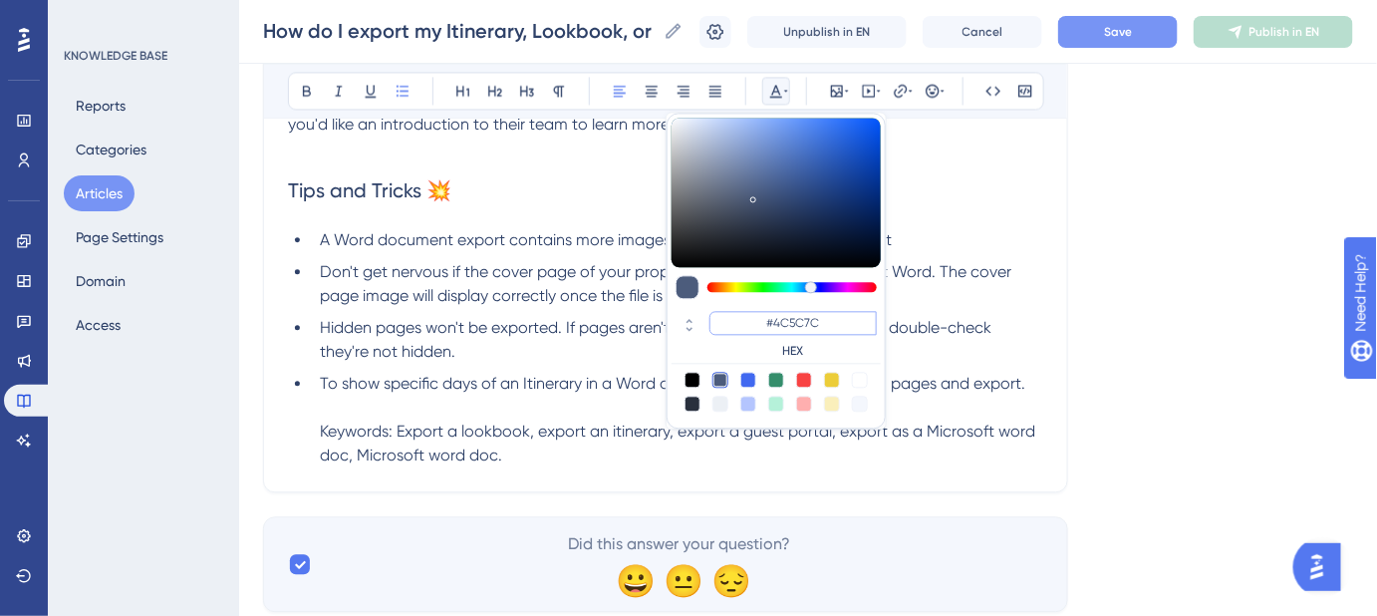
drag, startPoint x: 829, startPoint y: 324, endPoint x: 775, endPoint y: 321, distance: 53.9
click at [775, 321] on input "#4C5C7C" at bounding box center [793, 323] width 167 height 24
type input "#FFFFFF"
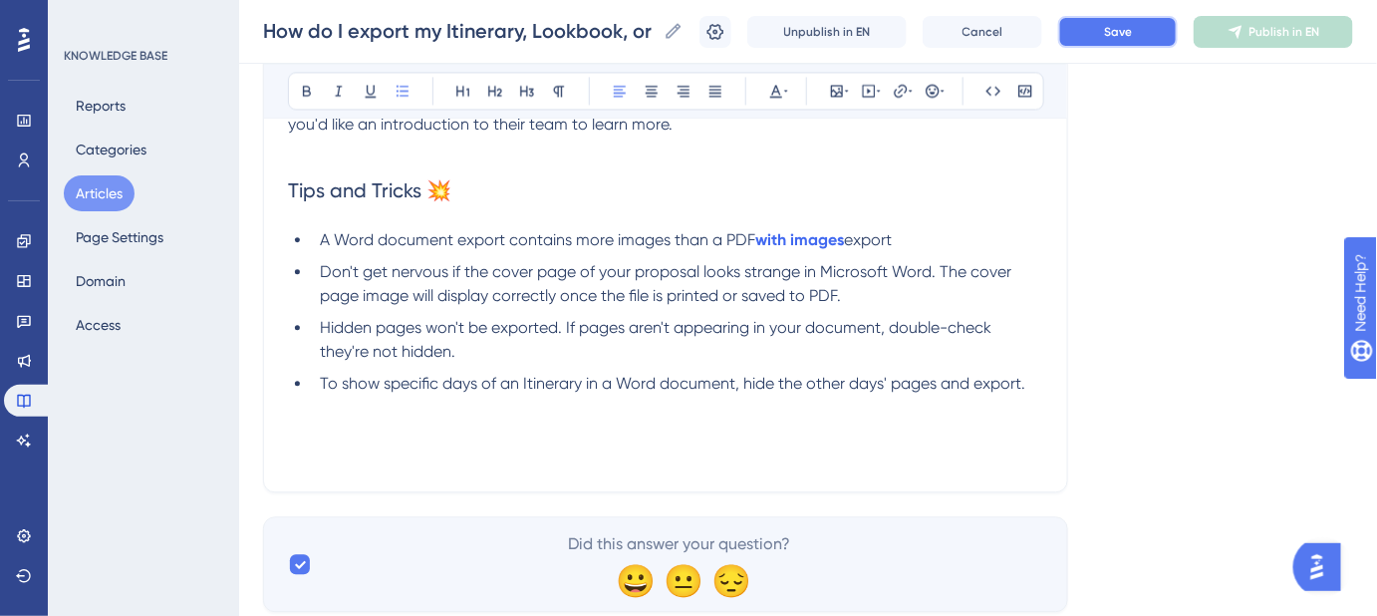
click at [1122, 26] on span "Save" at bounding box center [1118, 32] width 28 height 16
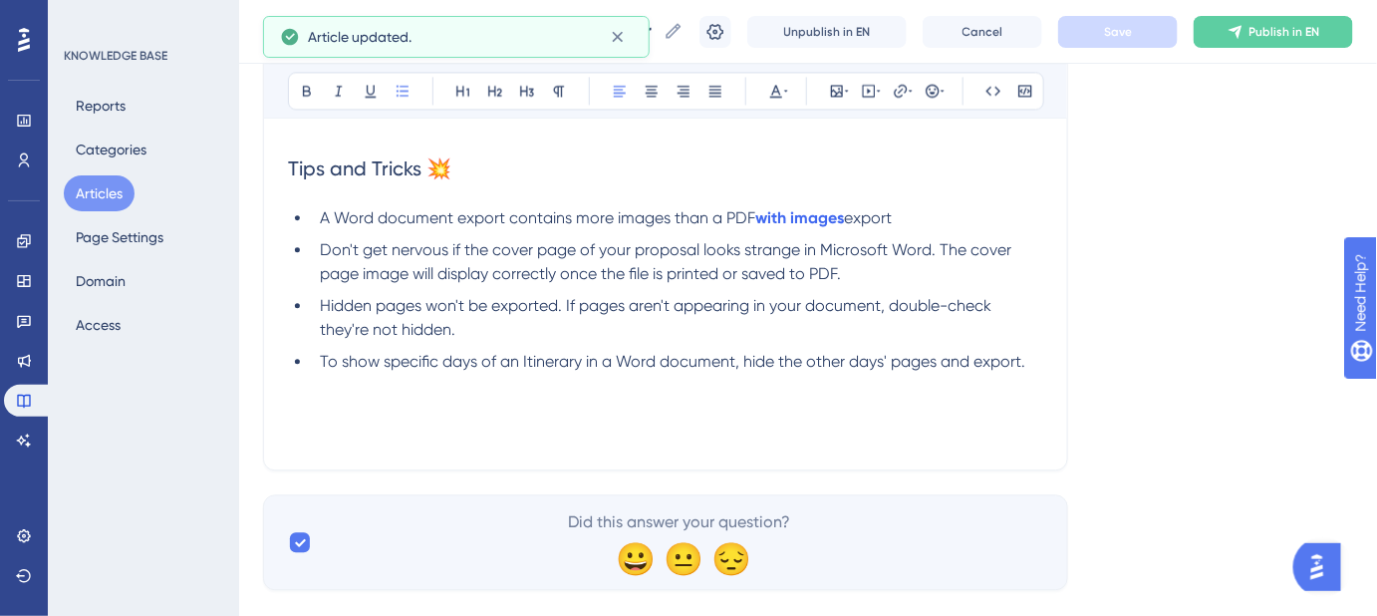
scroll to position [1415, 0]
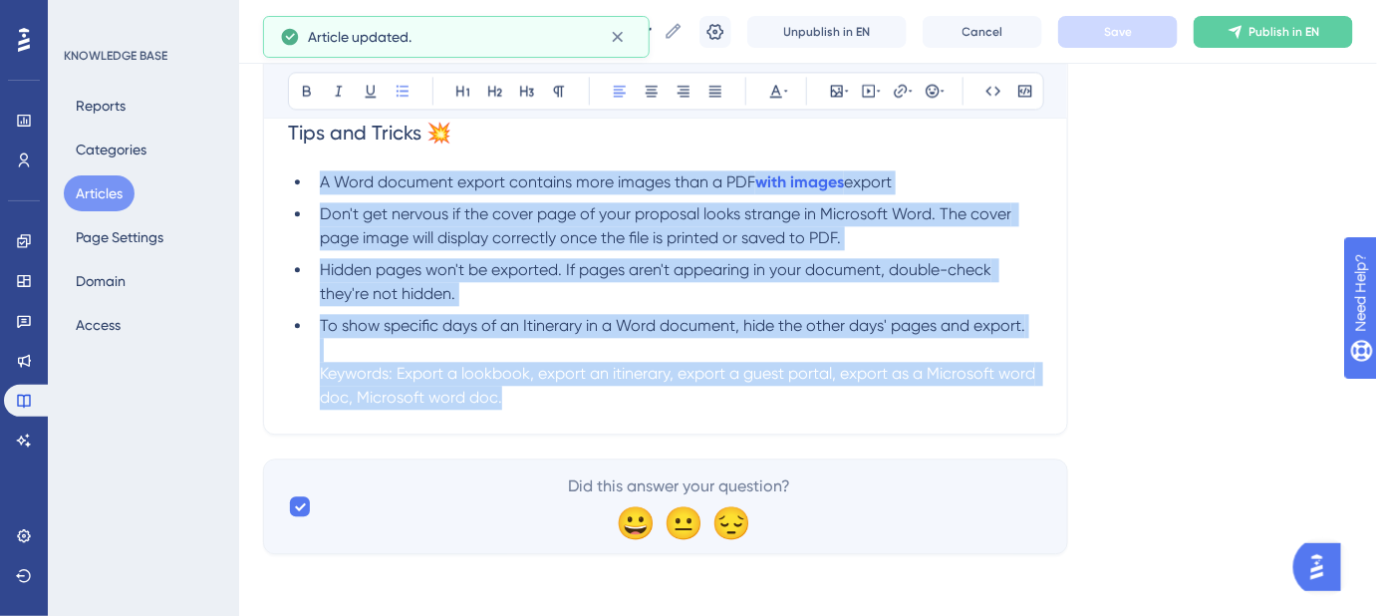
drag, startPoint x: 728, startPoint y: 419, endPoint x: 281, endPoint y: 388, distance: 447.5
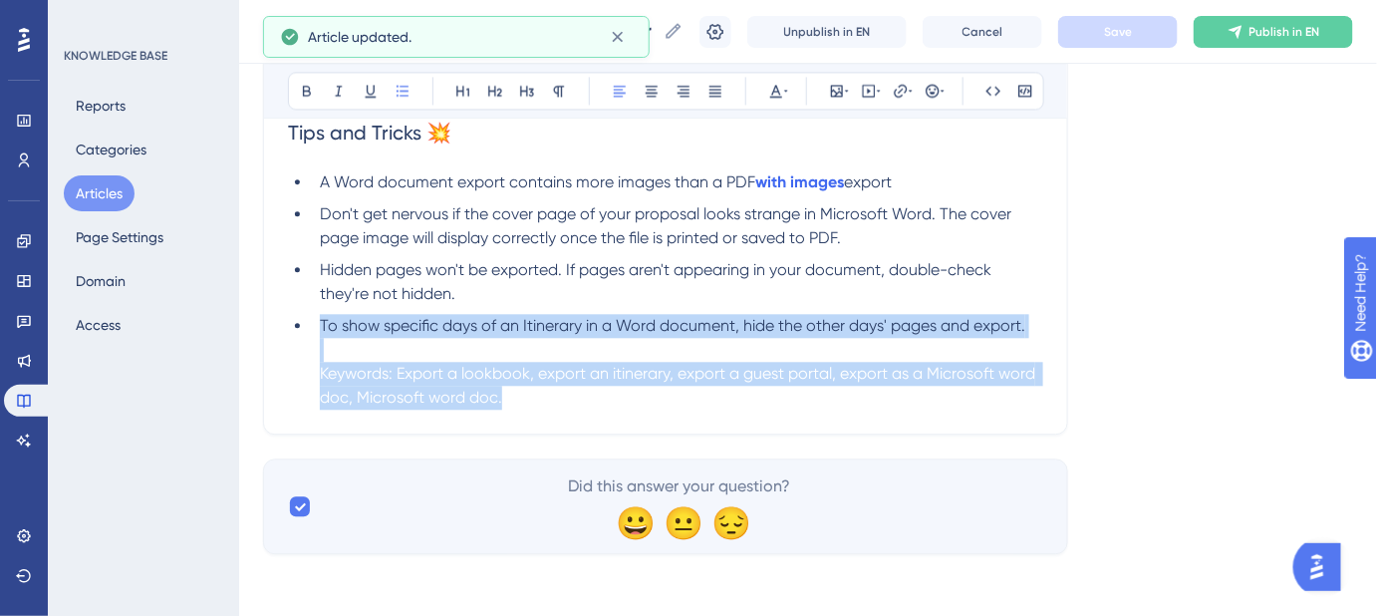
drag, startPoint x: 321, startPoint y: 326, endPoint x: 930, endPoint y: 464, distance: 624.5
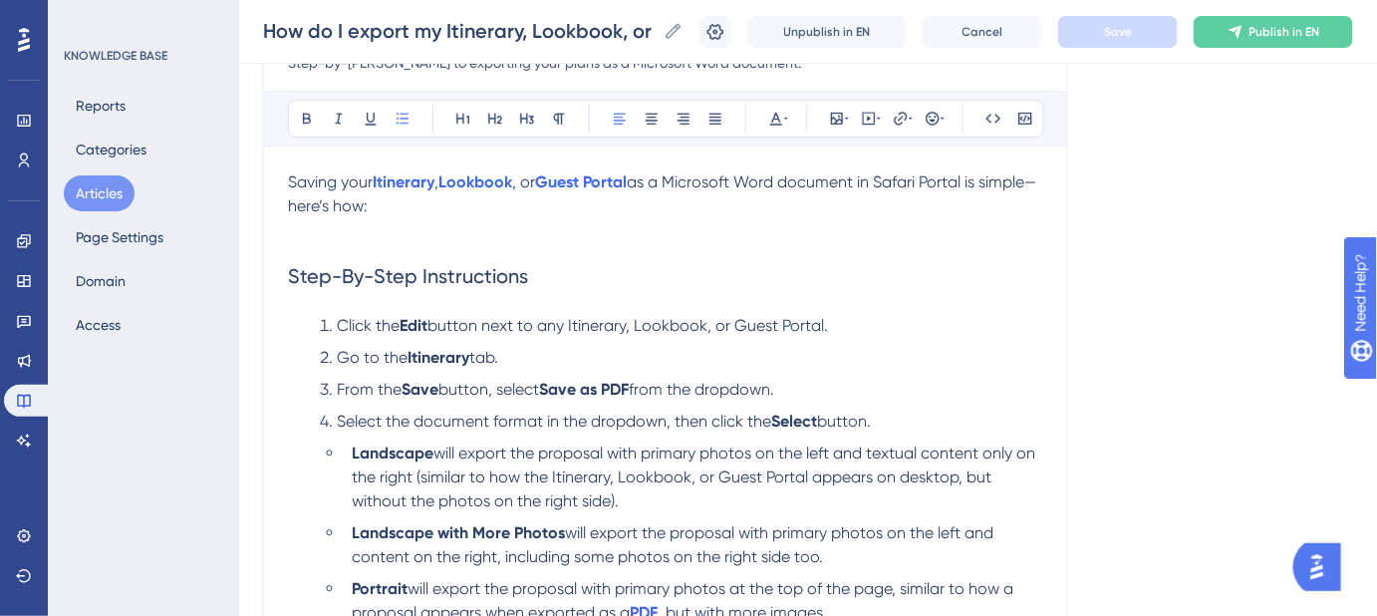
scroll to position [147, 0]
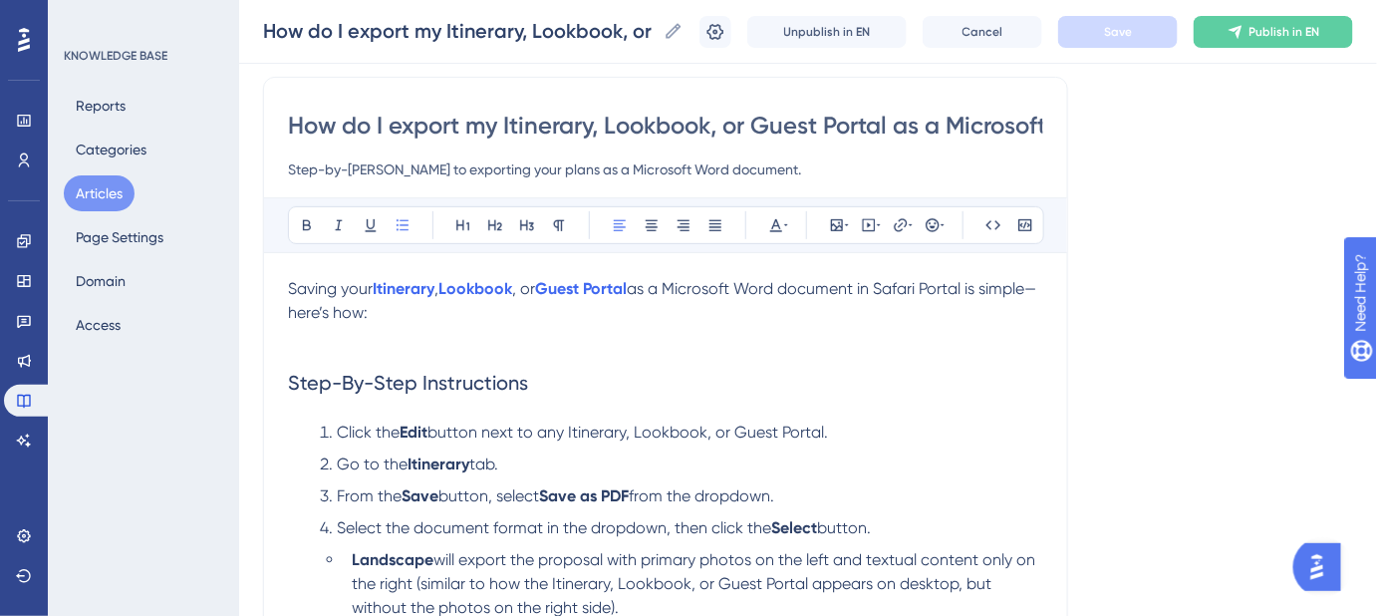
click at [301, 311] on span "as a Microsoft Word document in Safari Portal is simple—here’s how:" at bounding box center [662, 300] width 748 height 43
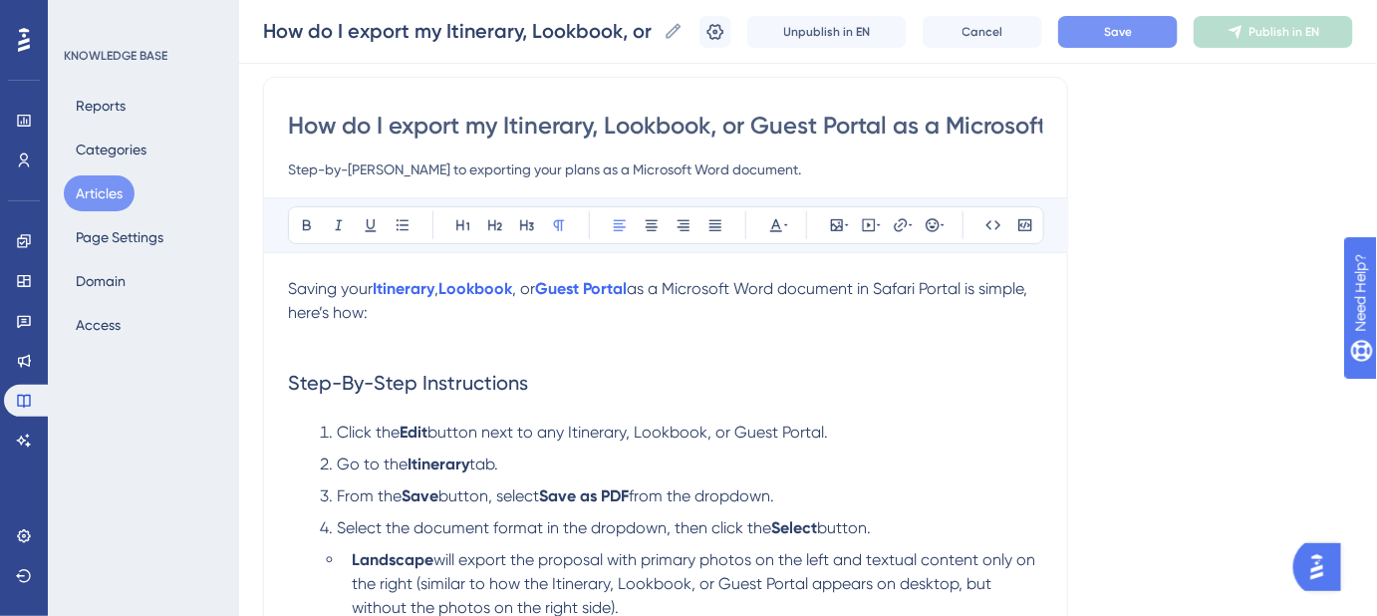
click at [1006, 290] on p "Saving your Itinerary , Lookbook , or Guest Portal as a Microsoft Word document…" at bounding box center [665, 301] width 755 height 48
click at [1124, 24] on span "Save" at bounding box center [1118, 32] width 28 height 16
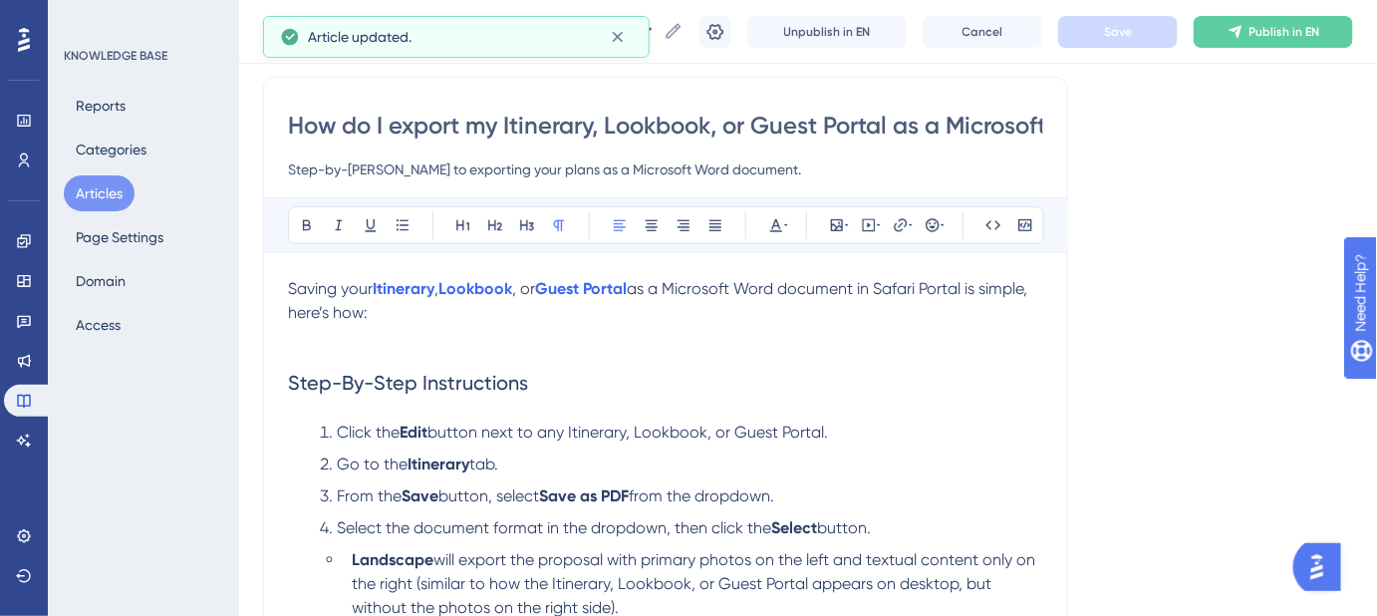
drag, startPoint x: 435, startPoint y: 314, endPoint x: 285, endPoint y: 283, distance: 152.7
copy p "Saving your Itinerary , Lookbook , or Guest Portal as a Microsoft Word document…"
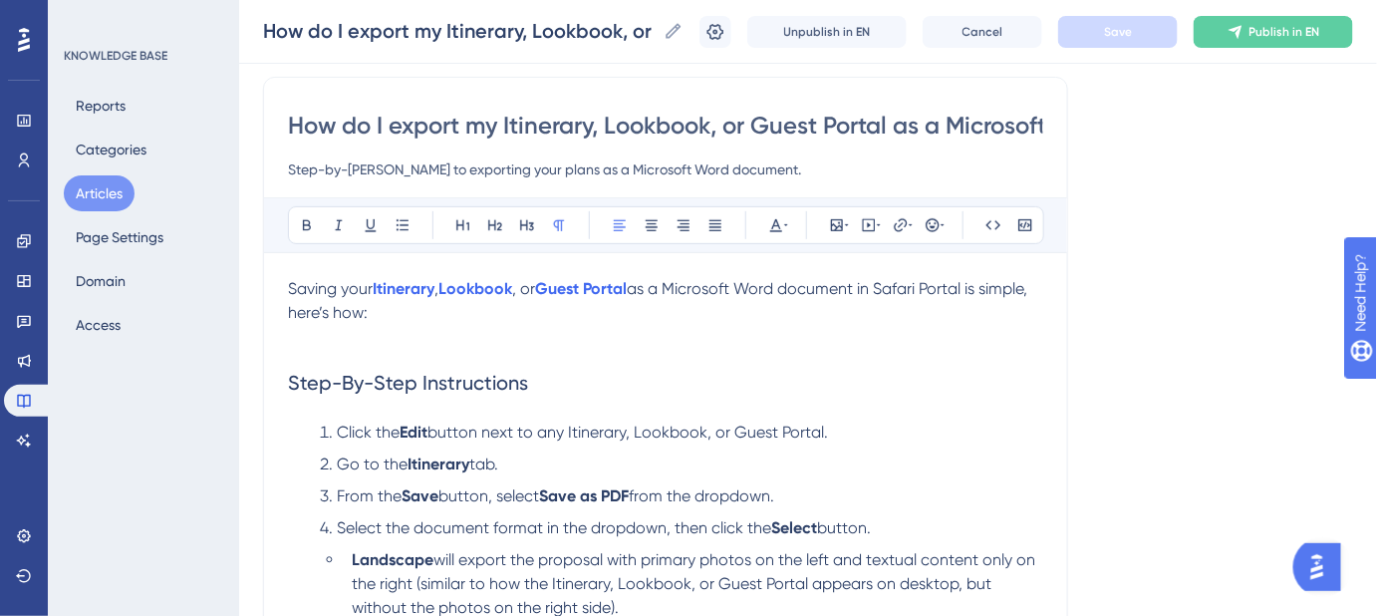
click at [335, 320] on span "as a Microsoft Word document in Safari Portal is simple, here’s how:" at bounding box center [659, 300] width 743 height 43
click at [337, 313] on span "as a Microsoft Word document in Safari Portal is simple, here’s how:" at bounding box center [659, 300] width 743 height 43
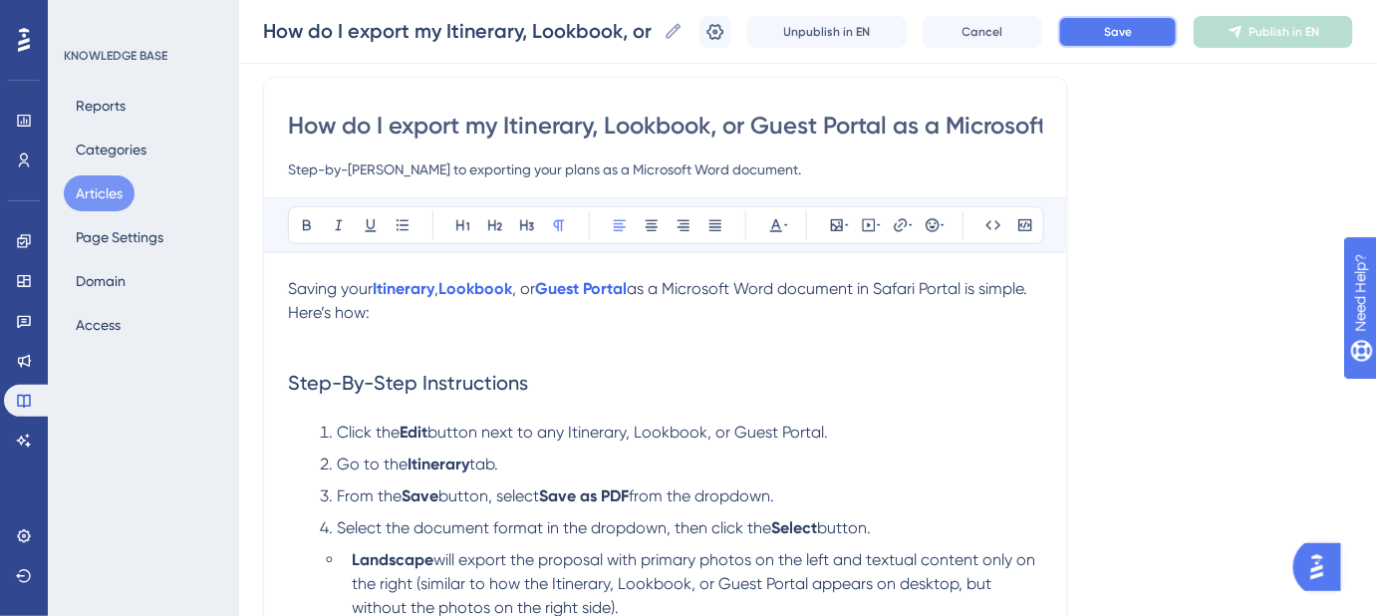
click at [1151, 27] on button "Save" at bounding box center [1118, 32] width 120 height 32
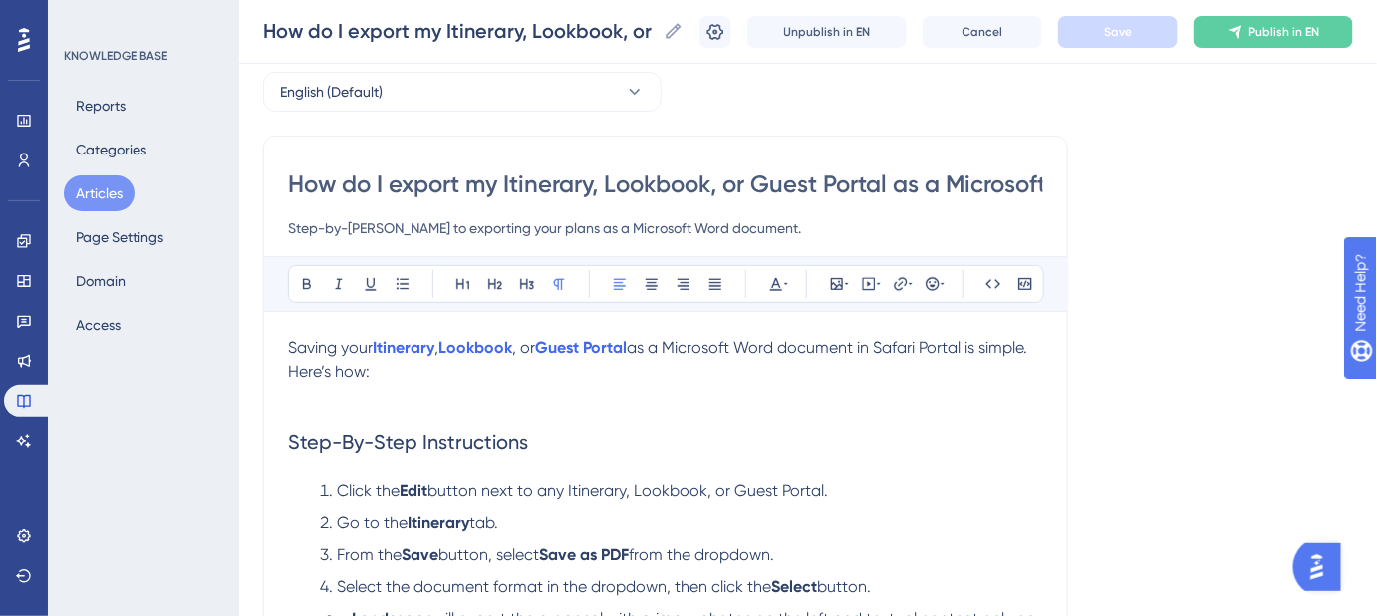
scroll to position [56, 0]
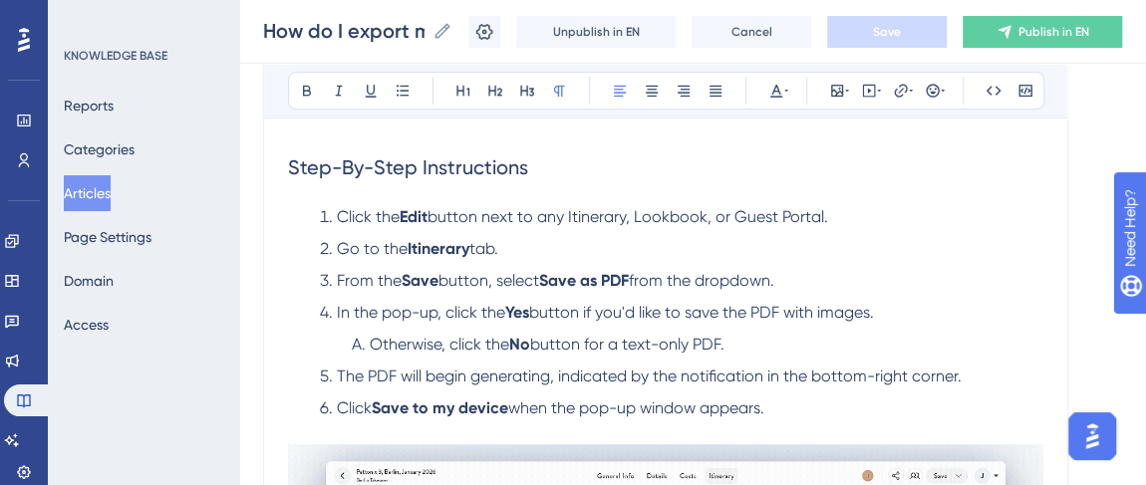
click at [696, 260] on ol "Click the Edit button next to any Itinerary, Lookbook, or Guest Portal. Go to t…" at bounding box center [665, 324] width 755 height 239
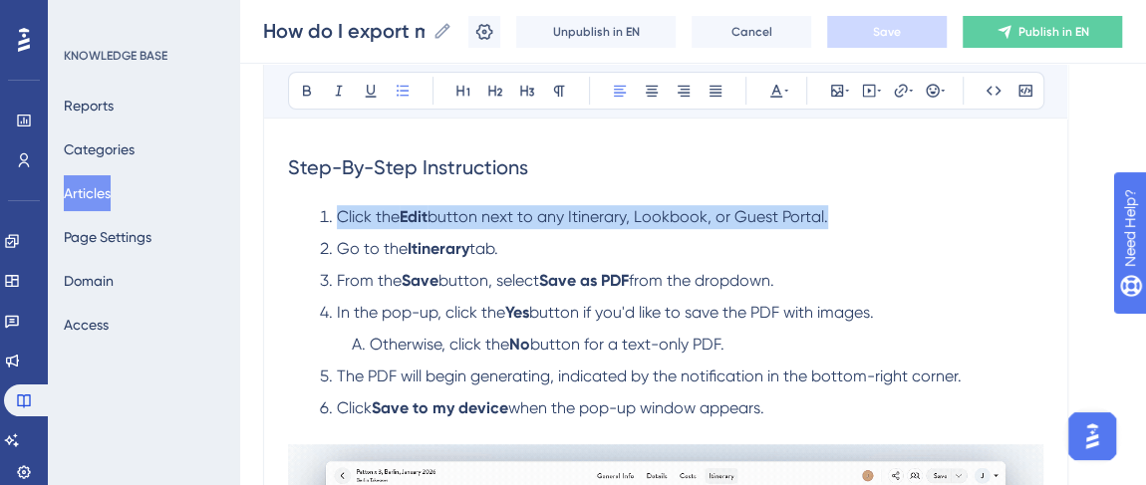
drag, startPoint x: 841, startPoint y: 213, endPoint x: 339, endPoint y: 212, distance: 502.3
click at [341, 213] on li "Click the Edit button next to any Itinerary, Lookbook, or Guest Portal." at bounding box center [678, 217] width 732 height 24
copy li "Click the Edit button next to any Itinerary, Lookbook, or Guest Portal."
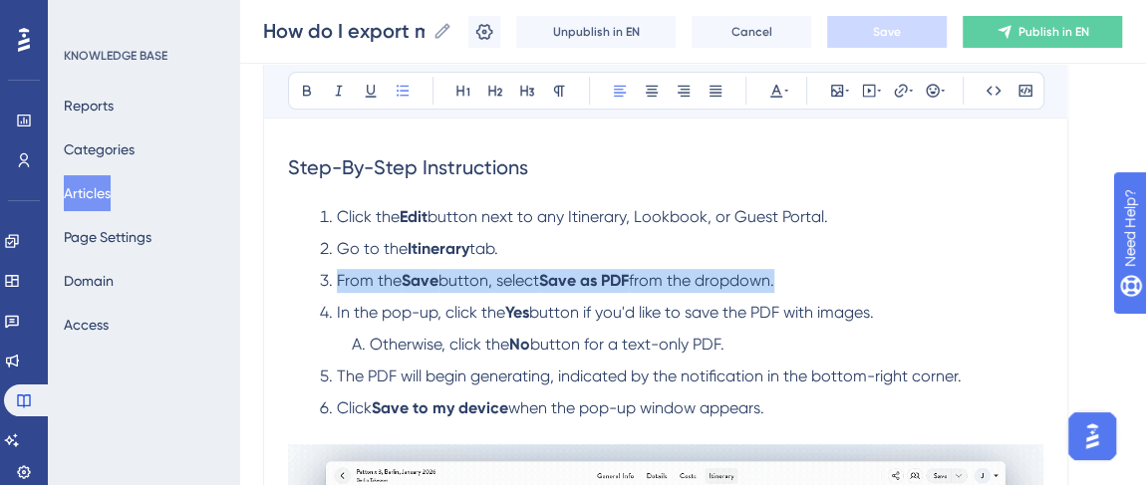
drag, startPoint x: 804, startPoint y: 281, endPoint x: 325, endPoint y: 275, distance: 479.4
click at [325, 275] on li "From the Save button, select Save as PDF from the dropdown." at bounding box center [678, 281] width 732 height 24
copy li "From the Save button, select Save as PDF from the dropdown."
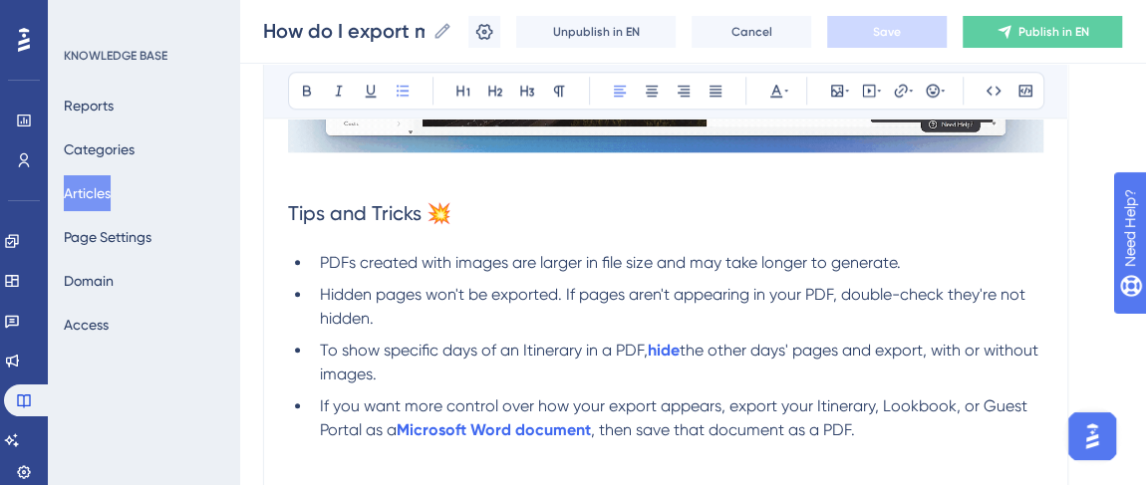
scroll to position [1206, 0]
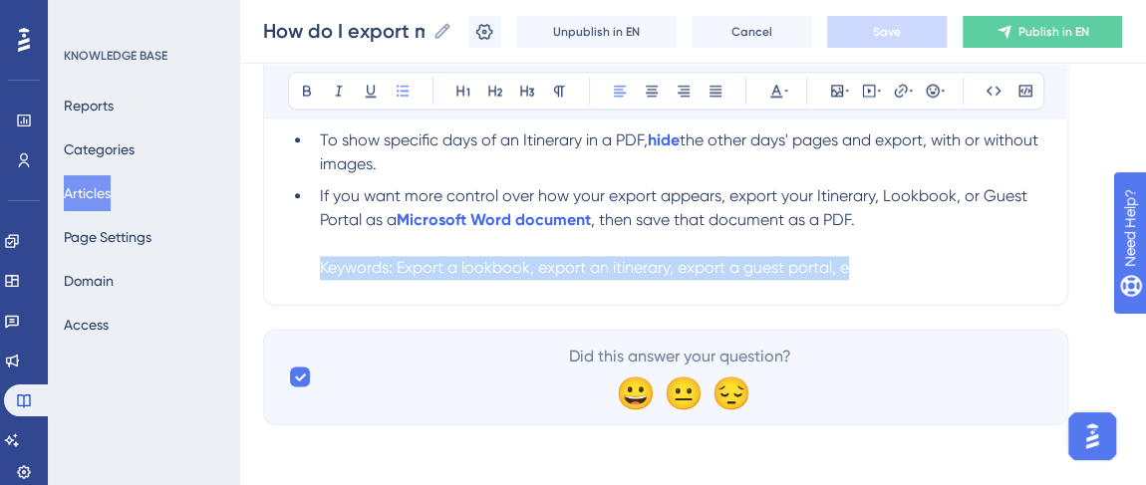
drag, startPoint x: 852, startPoint y: 260, endPoint x: 306, endPoint y: 261, distance: 546.1
click at [306, 261] on ul "PDFs created with images are larger in file size and may take longer to generat…" at bounding box center [665, 160] width 755 height 239
click at [315, 267] on li "If you want more control over how your export appears, export your Itinerary, L…" at bounding box center [678, 232] width 732 height 96
drag, startPoint x: 317, startPoint y: 265, endPoint x: 1026, endPoint y: 277, distance: 708.7
click at [1026, 277] on li "If you want more control over how your export appears, export your Itinerary, L…" at bounding box center [678, 232] width 732 height 96
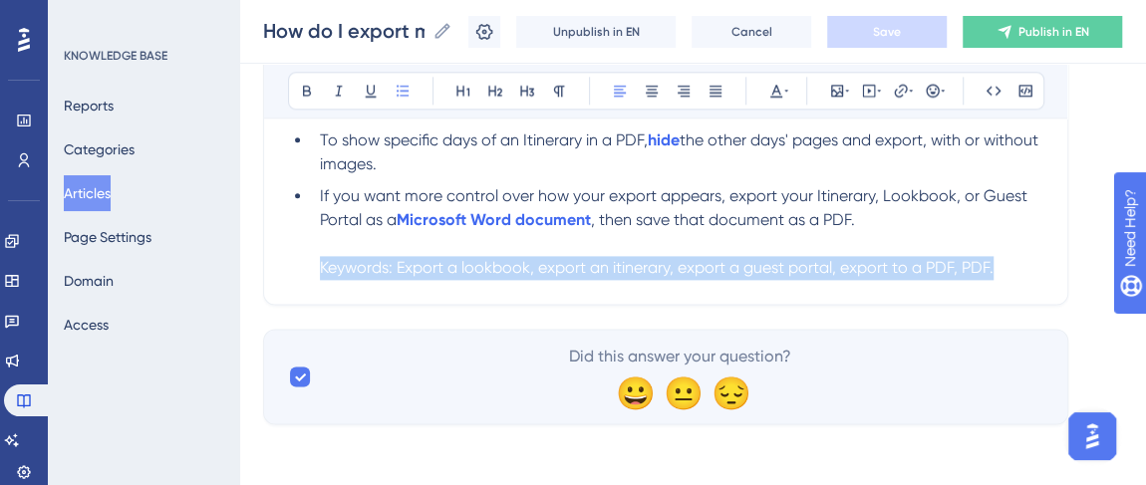
copy span "Keywords: Export a lookbook, export an itinerary, export a guest portal, export…"
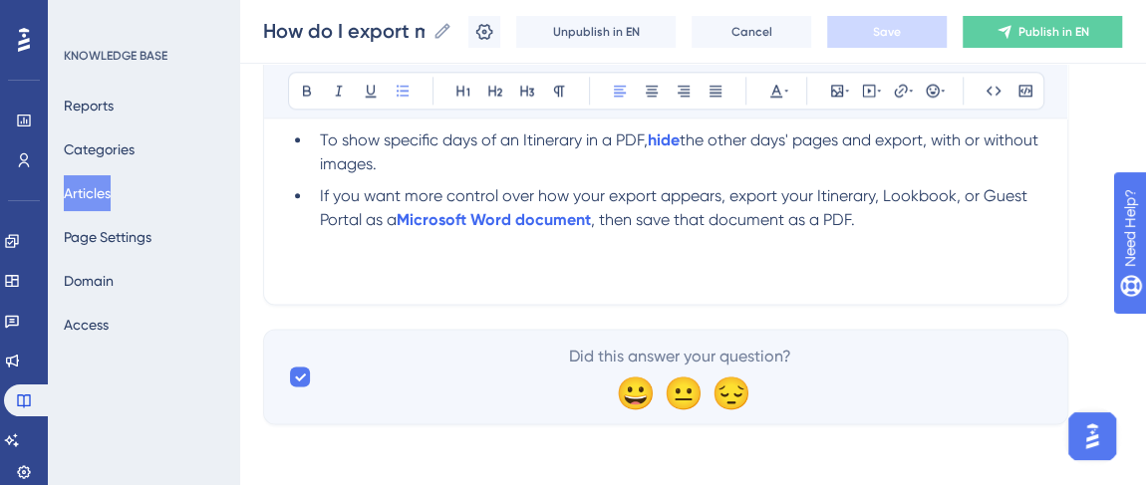
click at [459, 358] on div "Did this answer your question? 😀 😐 😔" at bounding box center [680, 377] width 728 height 64
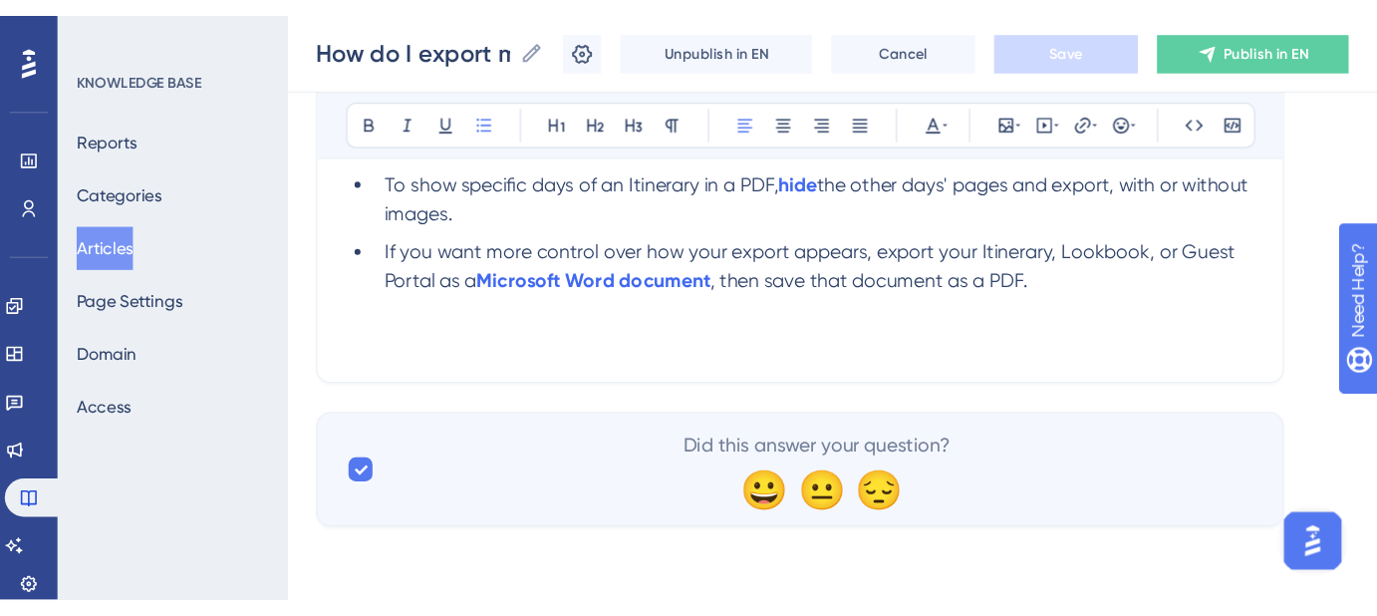
scroll to position [1076, 0]
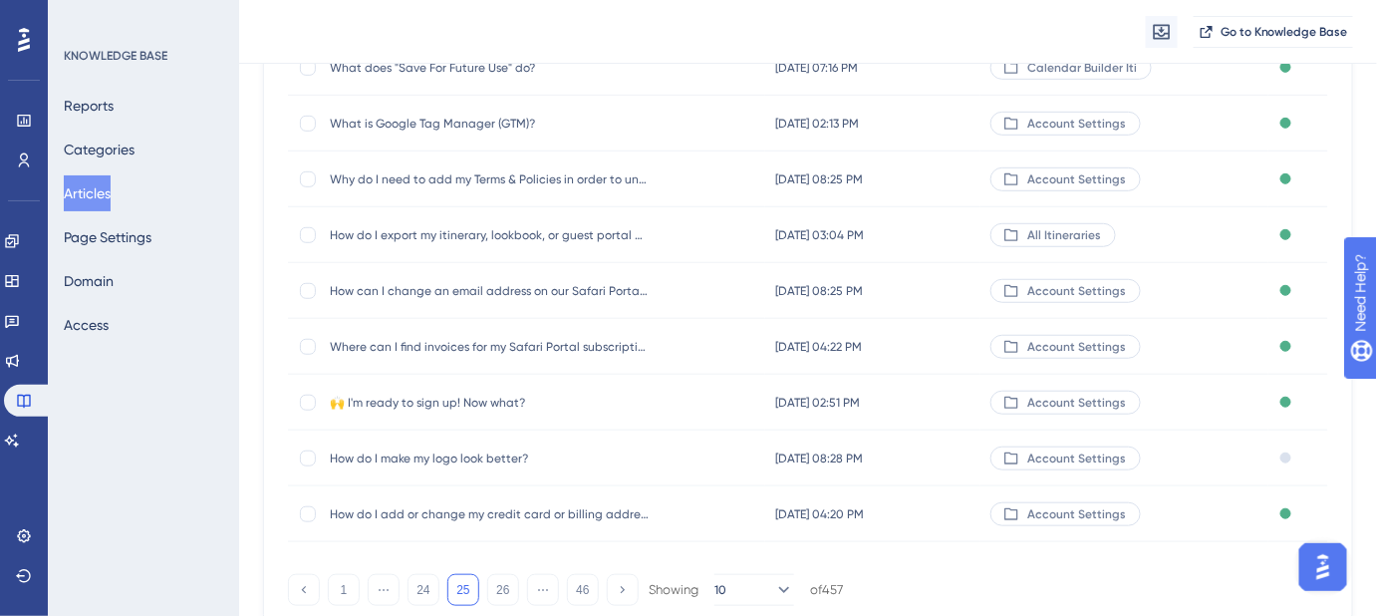
scroll to position [344, 0]
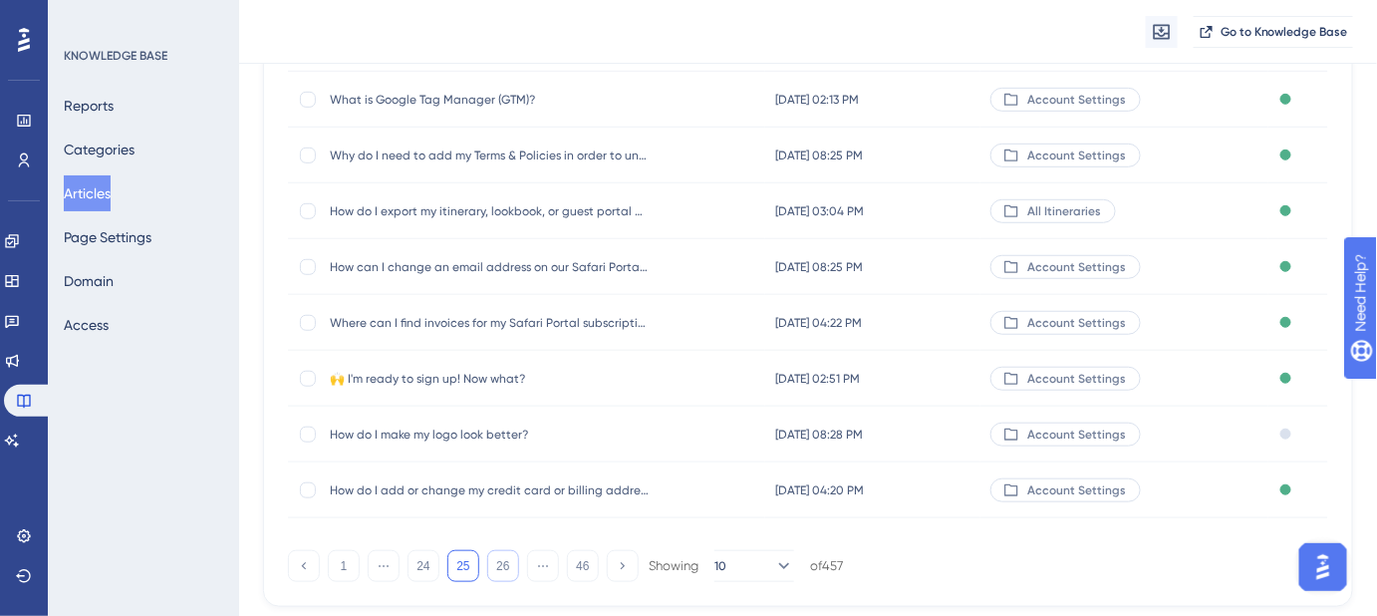
click at [502, 564] on button "26" at bounding box center [503, 566] width 32 height 32
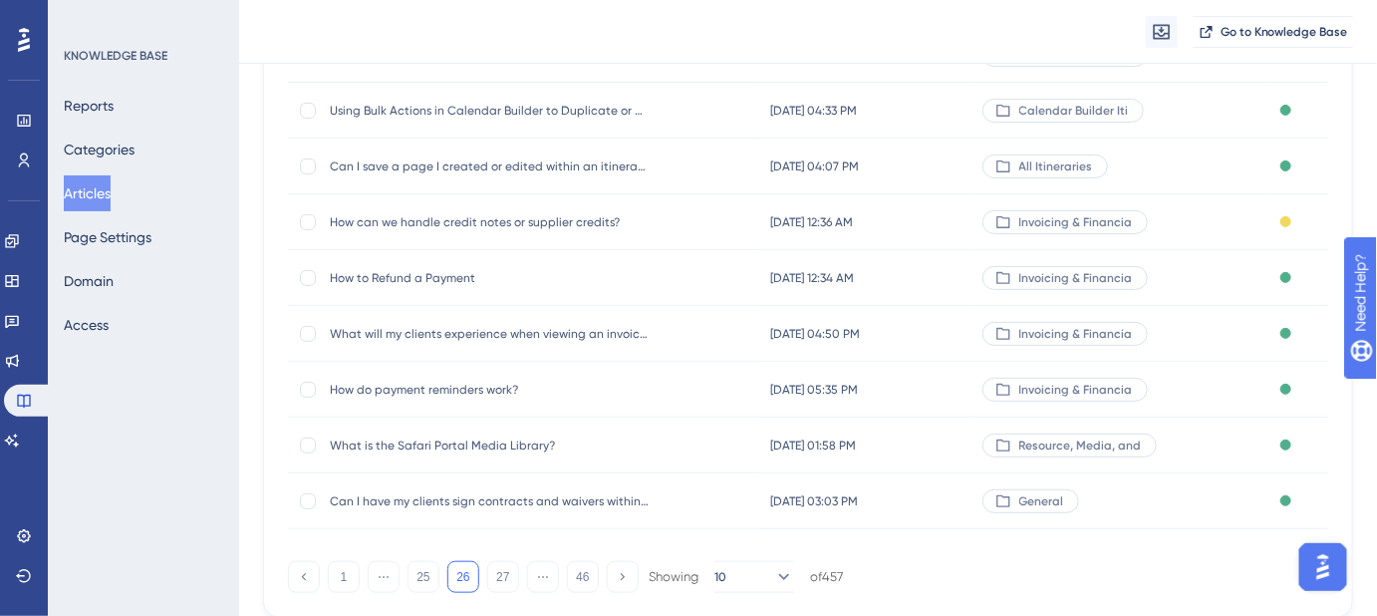
scroll to position [362, 0]
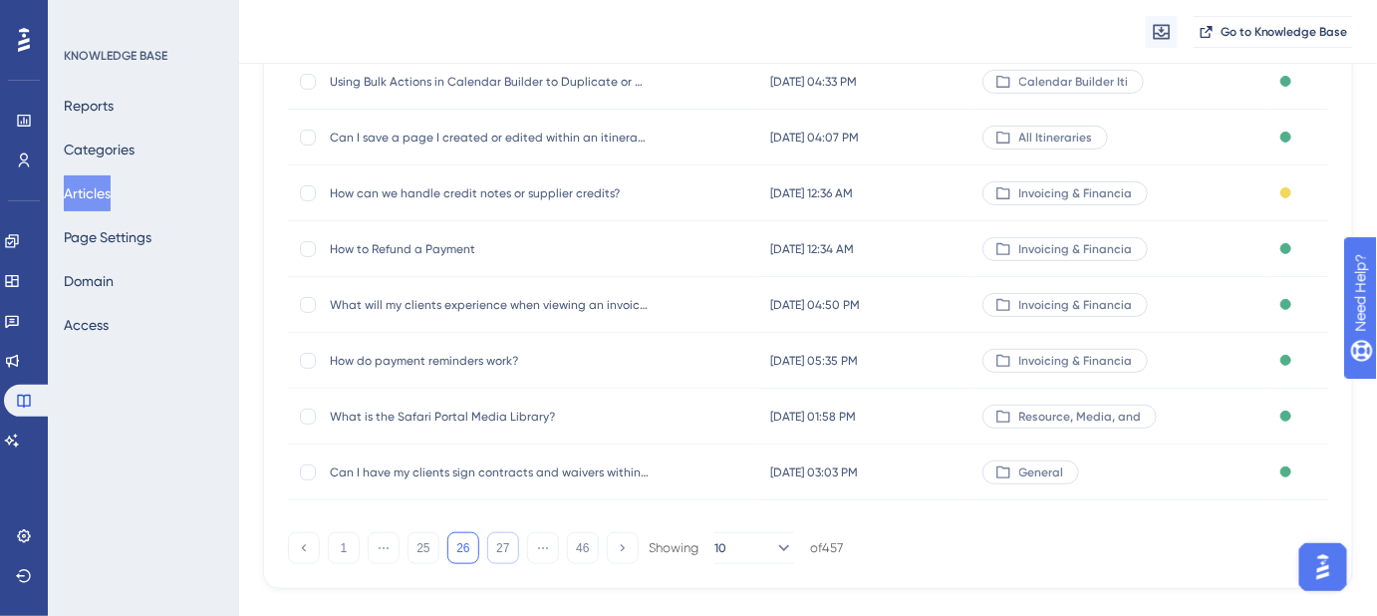
click at [499, 550] on button "27" at bounding box center [503, 548] width 32 height 32
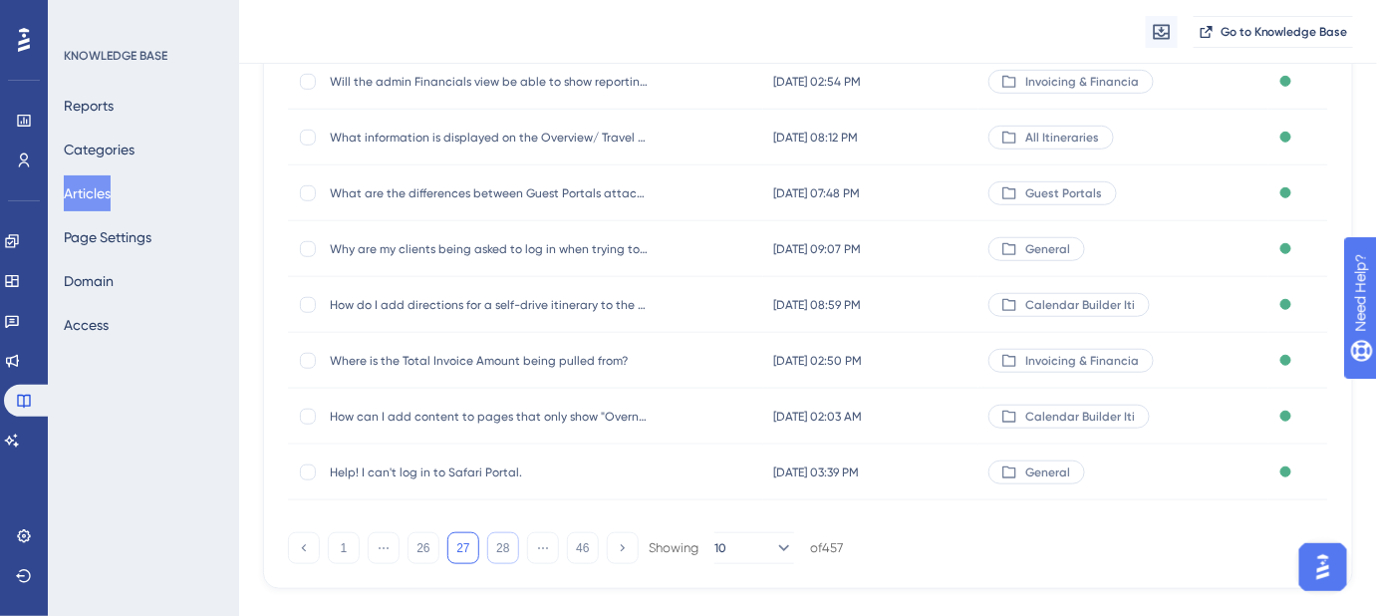
click at [504, 551] on button "28" at bounding box center [503, 548] width 32 height 32
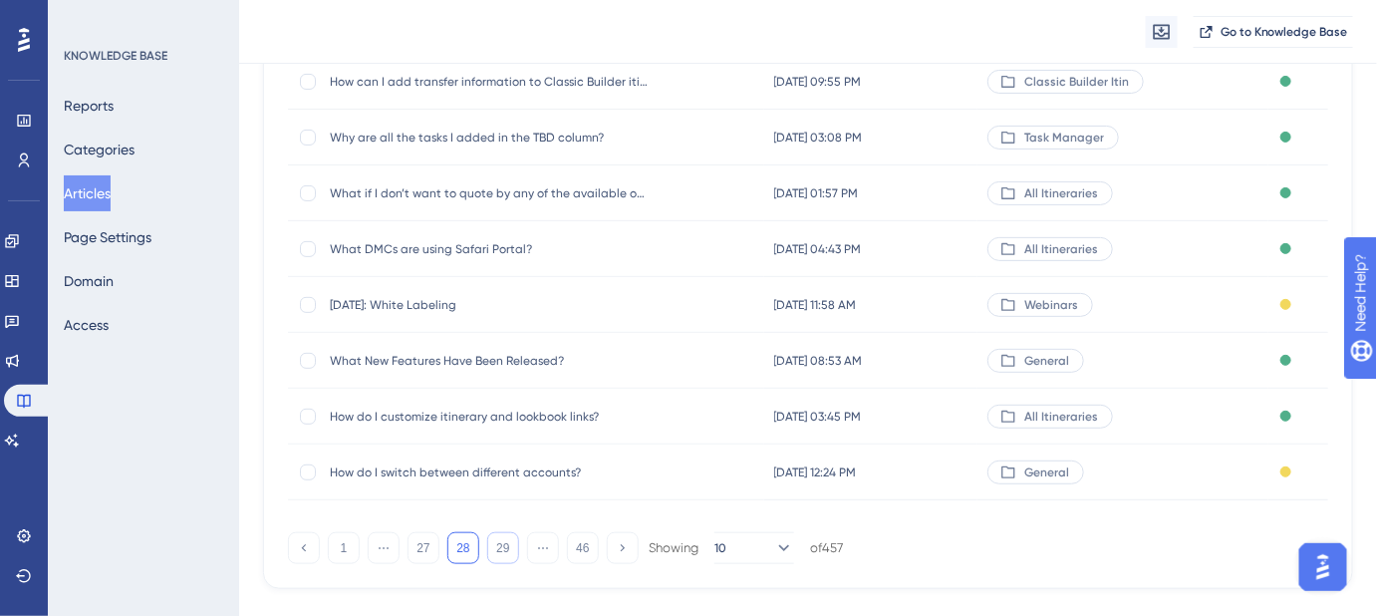
click at [498, 550] on button "29" at bounding box center [503, 548] width 32 height 32
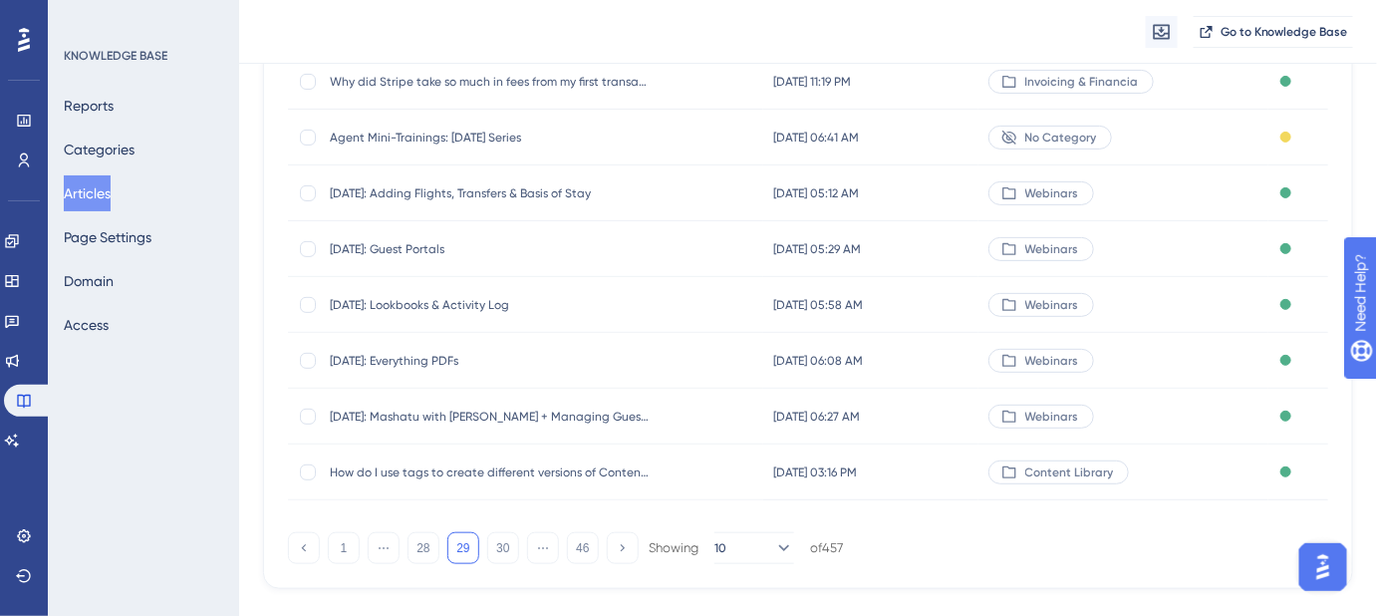
scroll to position [0, 0]
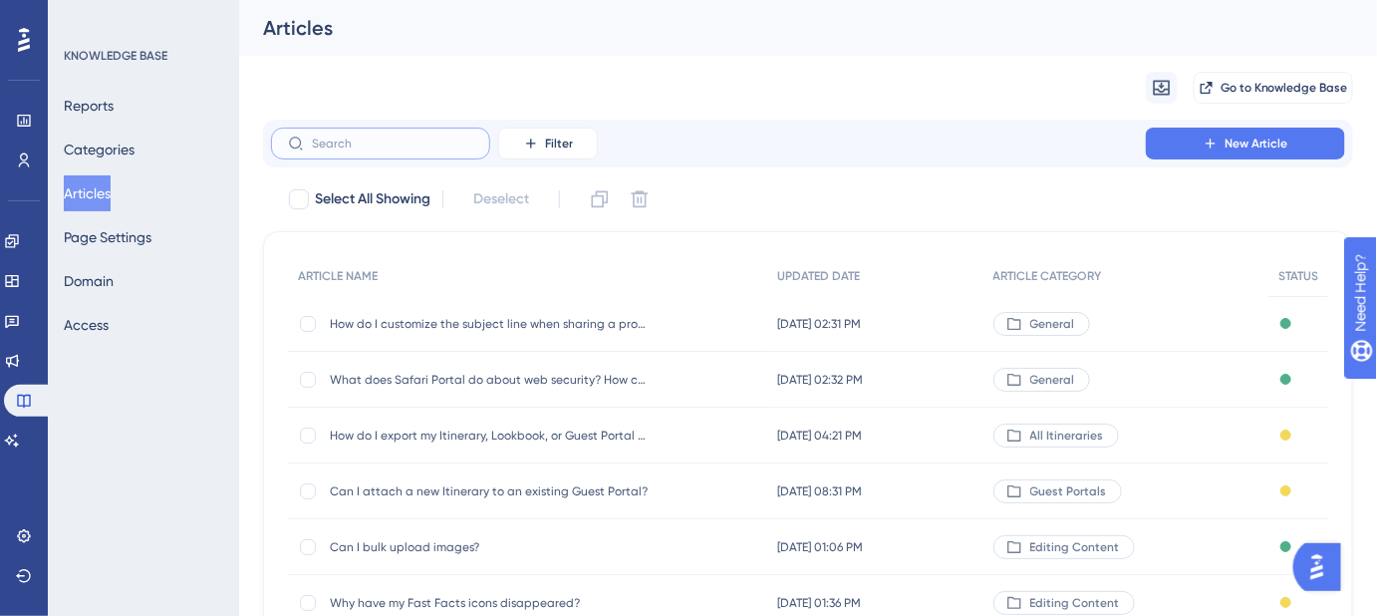
click at [377, 145] on input "text" at bounding box center [392, 144] width 161 height 14
paste input "[PERSON_NAME]. I built an itinerary without starting from my custom template. C…"
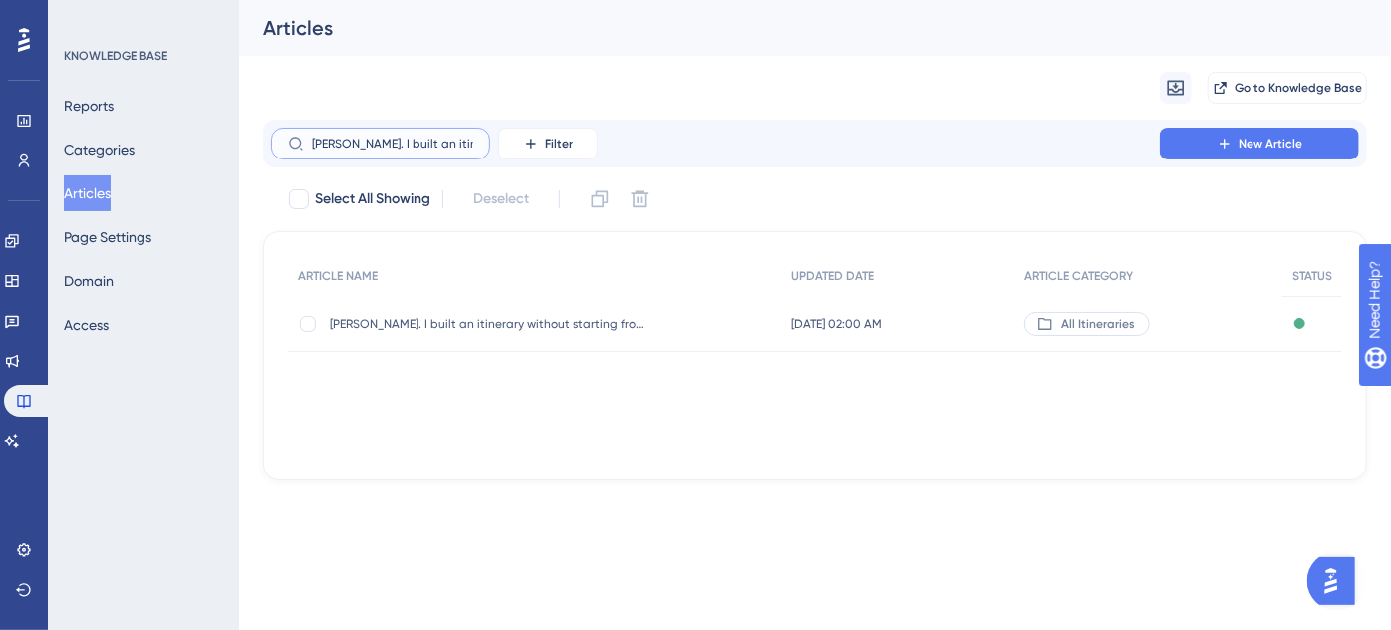
scroll to position [0, 282]
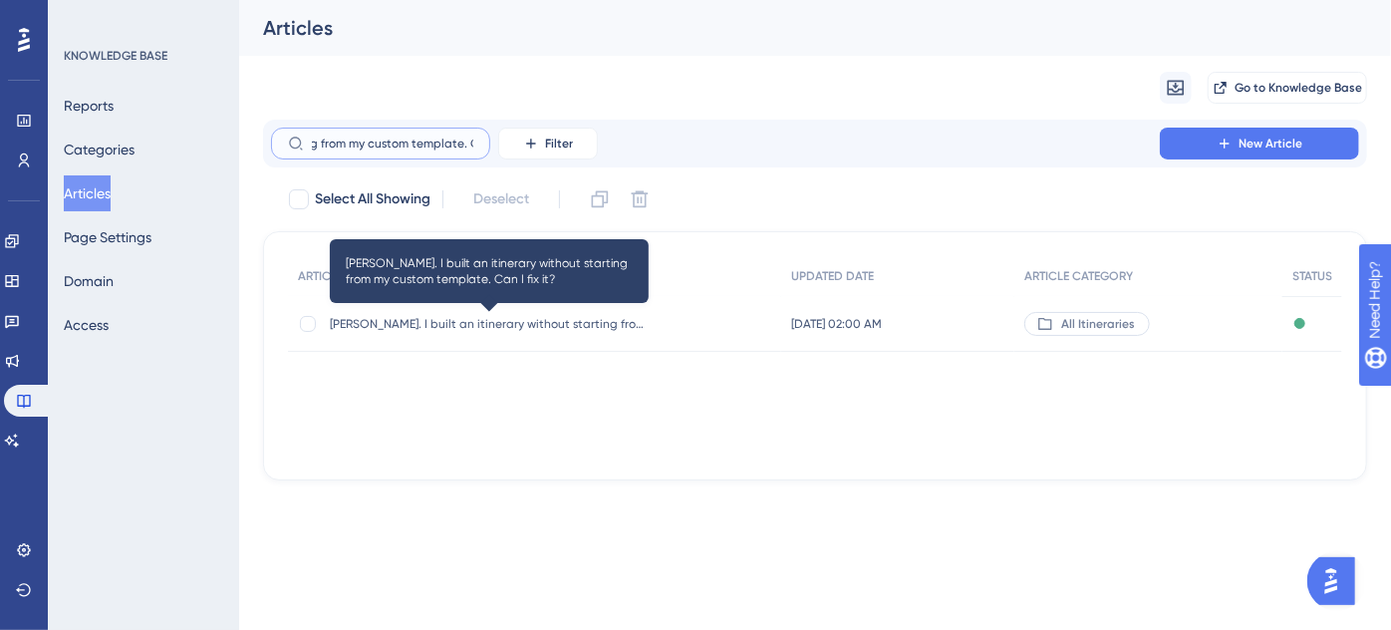
type input "[PERSON_NAME]. I built an itinerary without starting from my custom template. C…"
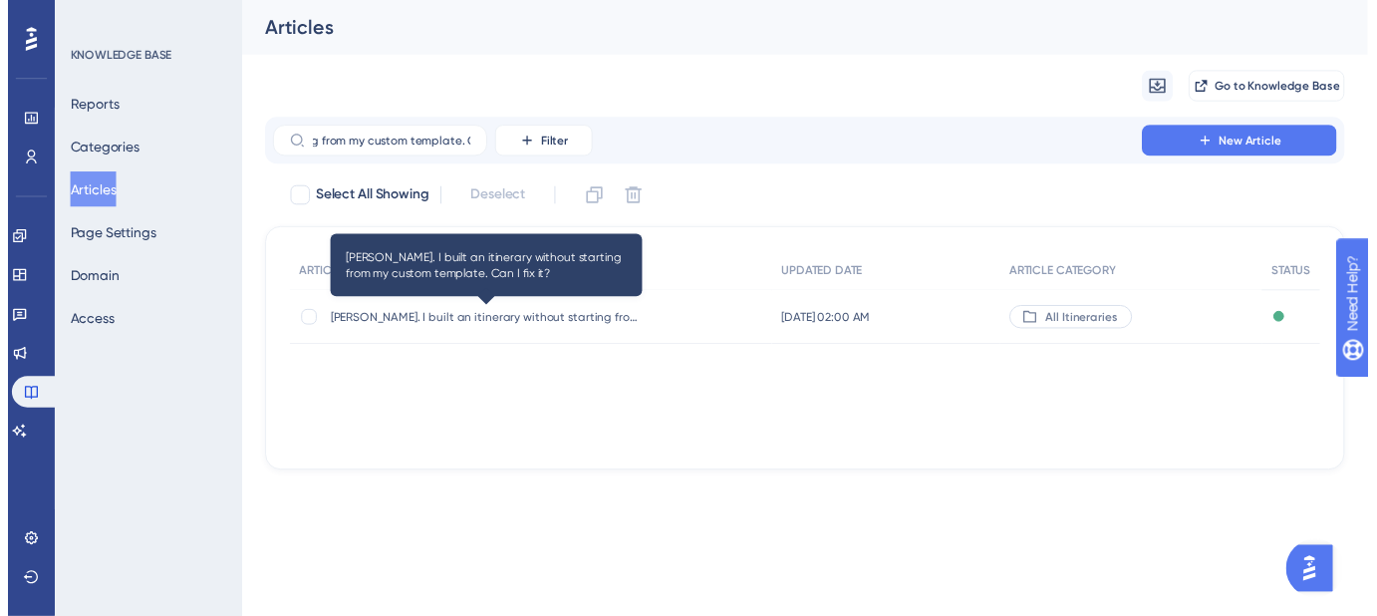
scroll to position [0, 0]
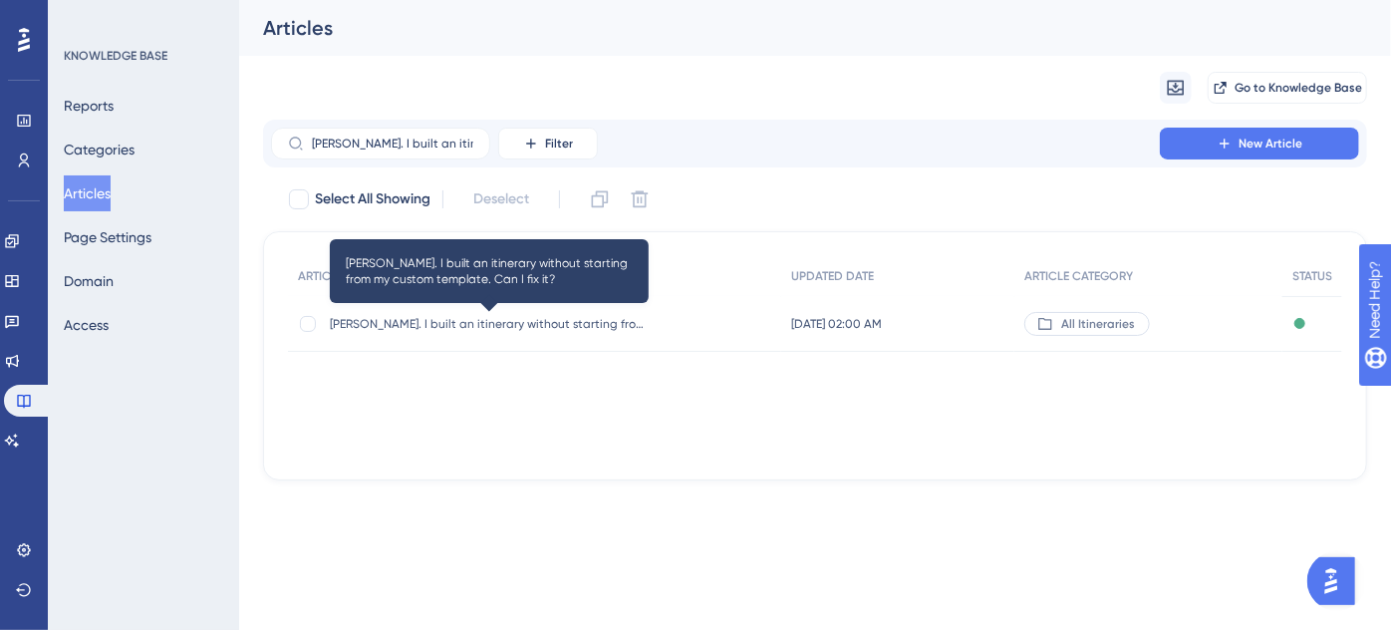
click at [502, 329] on span "[PERSON_NAME]. I built an itinerary without starting from my custom template. C…" at bounding box center [489, 324] width 319 height 16
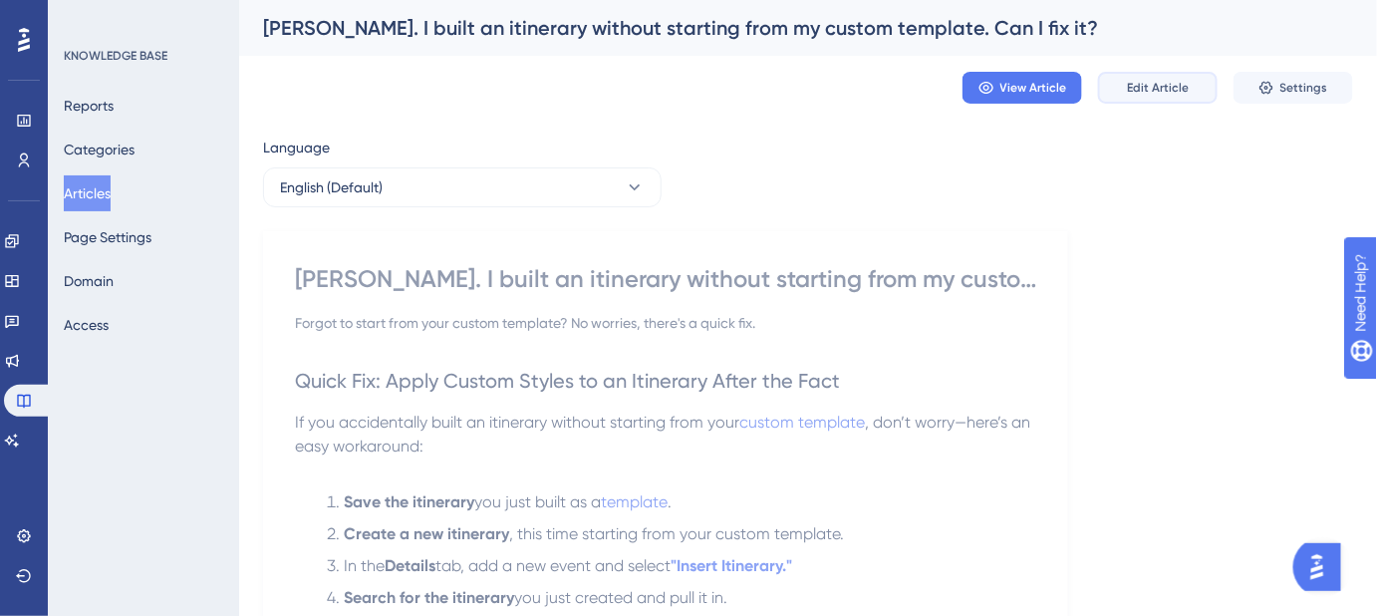
click at [1147, 96] on button "Edit Article" at bounding box center [1158, 88] width 120 height 32
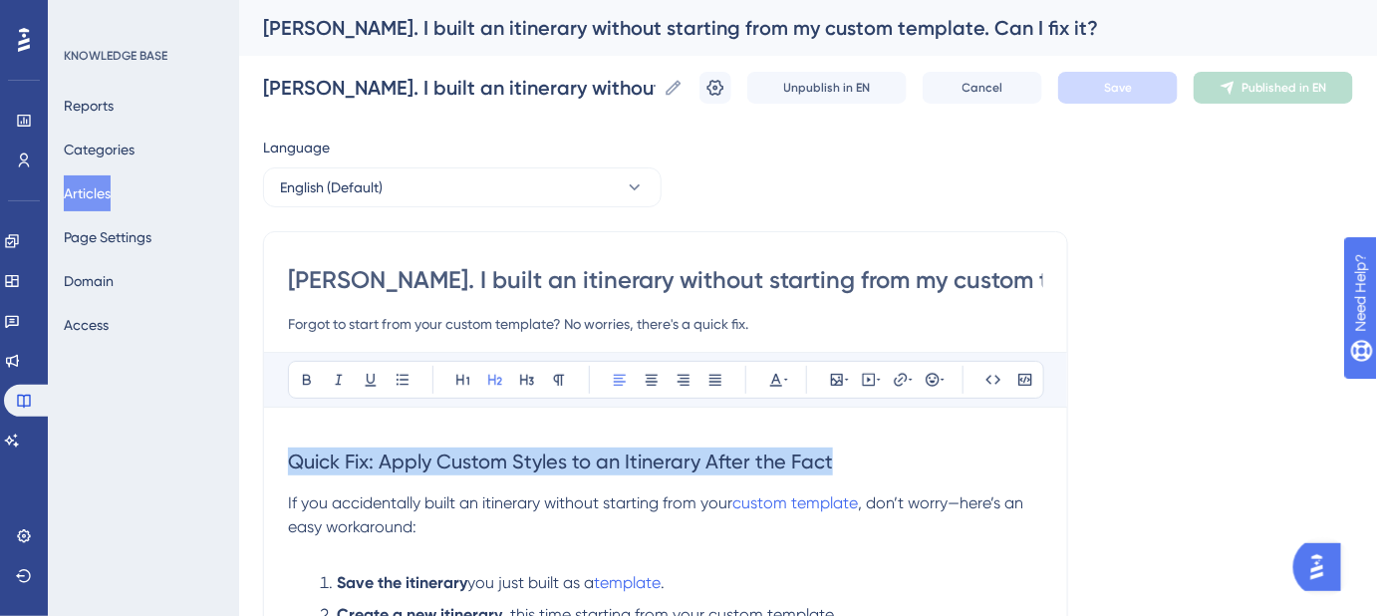
drag, startPoint x: 745, startPoint y: 460, endPoint x: 165, endPoint y: 429, distance: 580.9
click at [239, 436] on div "Performance Users Engagement Widgets Feedback Product Updates Knowledge Base AI…" at bounding box center [808, 523] width 1138 height 1046
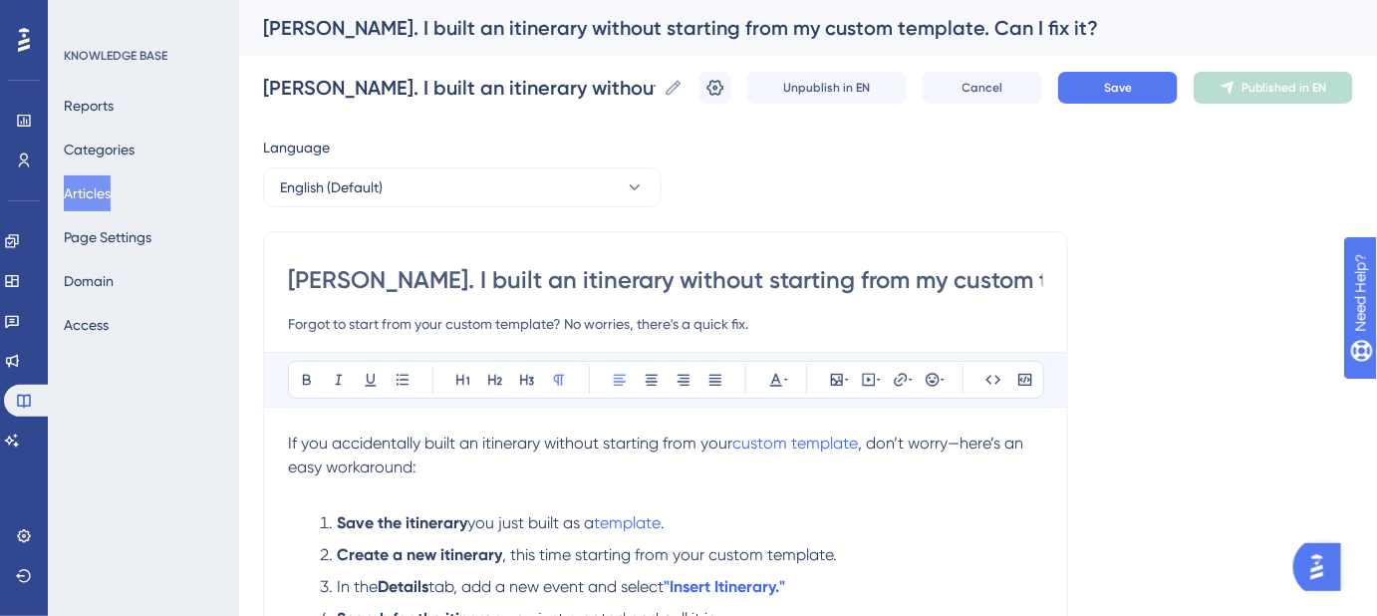
click at [429, 470] on p "If you accidentally built an itinerary without starting from your custom templa…" at bounding box center [665, 468] width 755 height 72
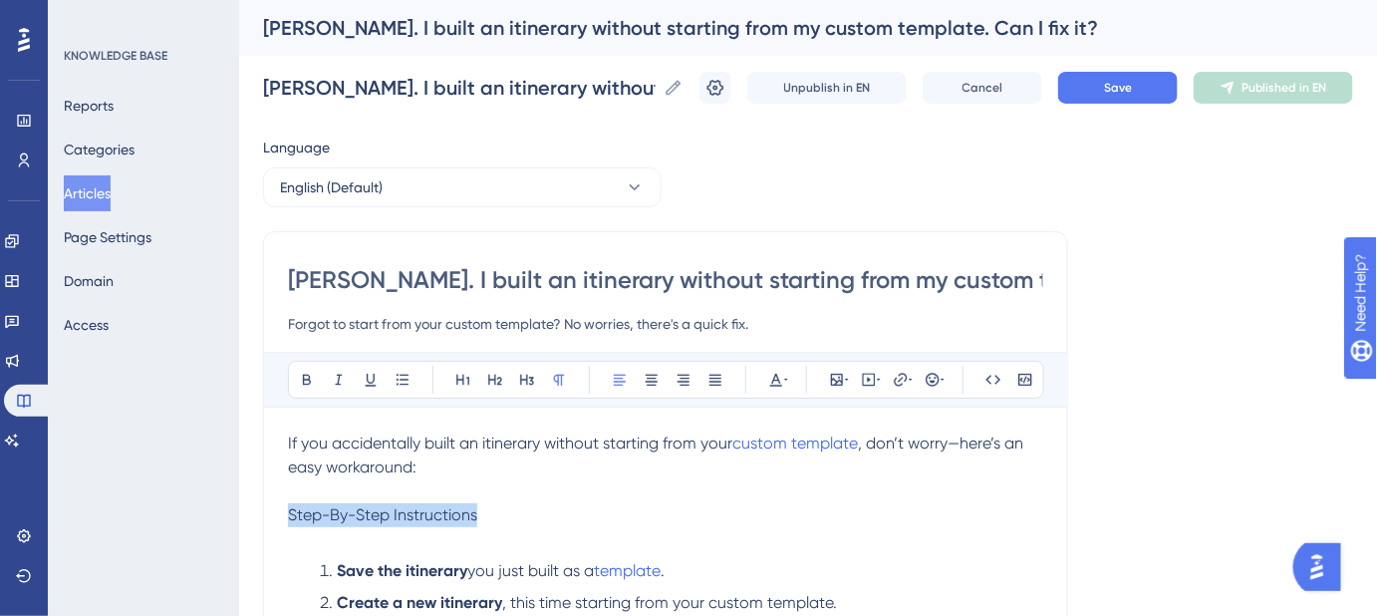
drag, startPoint x: 486, startPoint y: 522, endPoint x: 269, endPoint y: 521, distance: 217.3
click at [269, 521] on div "[PERSON_NAME]. I built an itinerary without starting from my custom template. C…" at bounding box center [665, 563] width 805 height 664
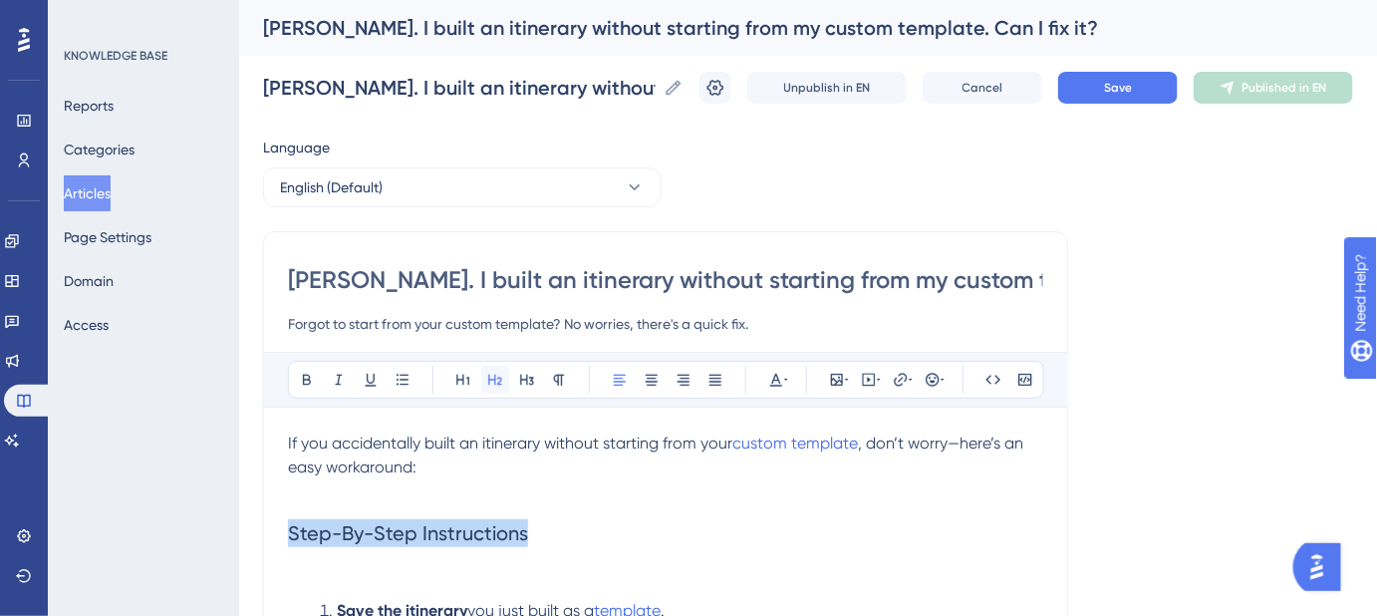
click at [499, 377] on icon at bounding box center [495, 380] width 14 height 11
click at [546, 526] on h2 "Step-By-Step Instructions" at bounding box center [665, 547] width 755 height 88
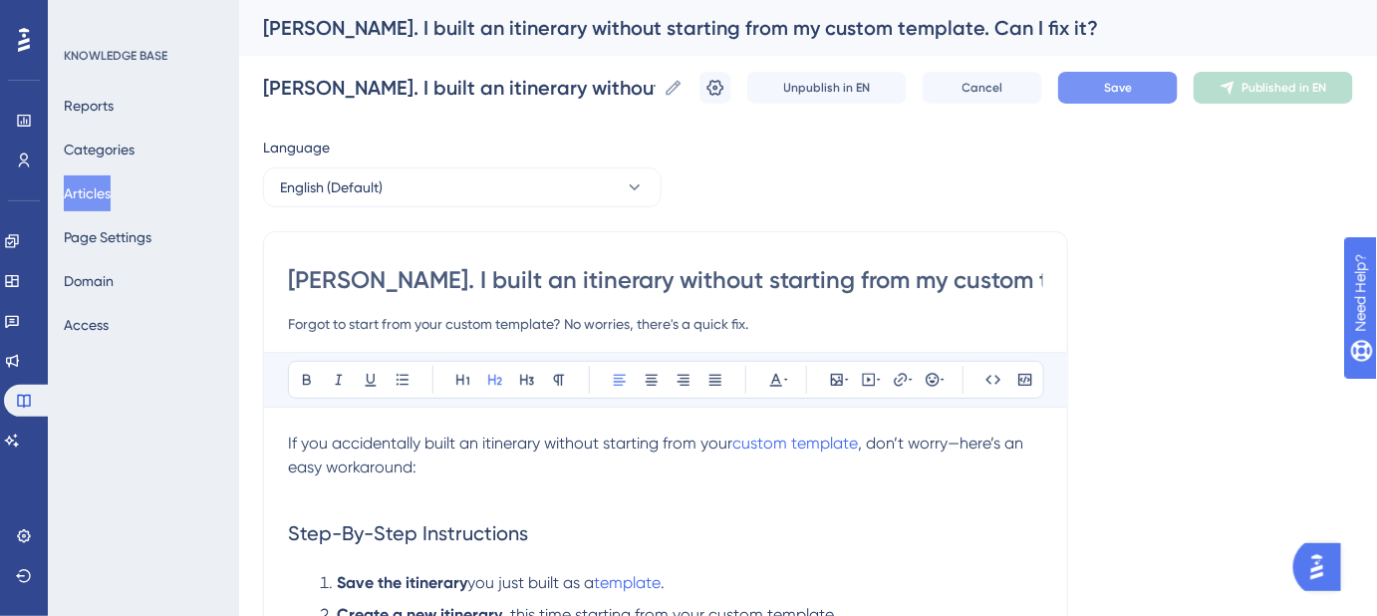
click at [1115, 89] on button "Save" at bounding box center [1118, 88] width 120 height 32
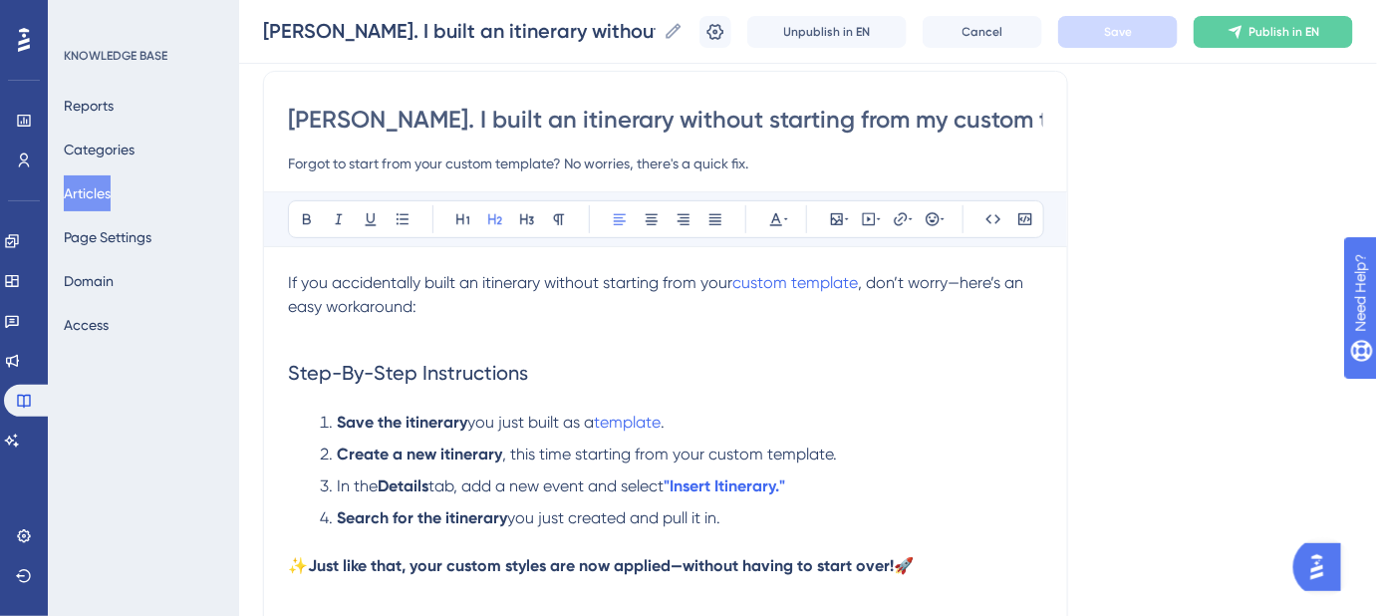
scroll to position [180, 0]
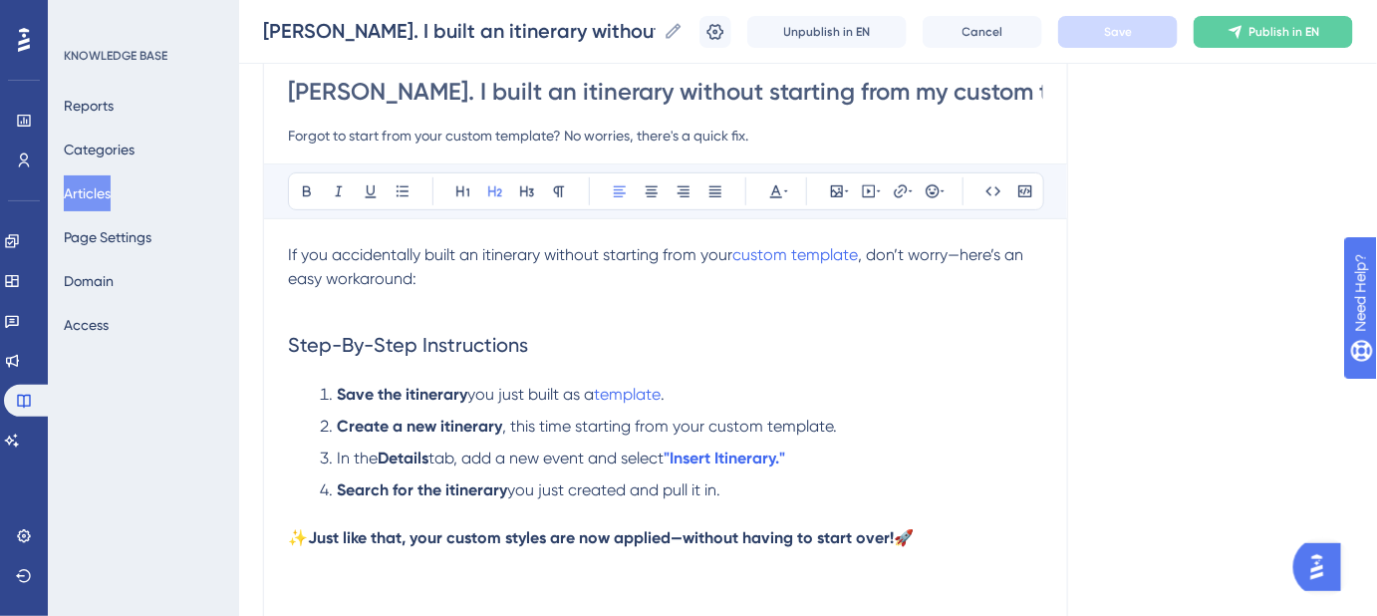
click at [841, 451] on li "In the Details tab, add a new event and select "Insert Itinerary."" at bounding box center [678, 458] width 732 height 24
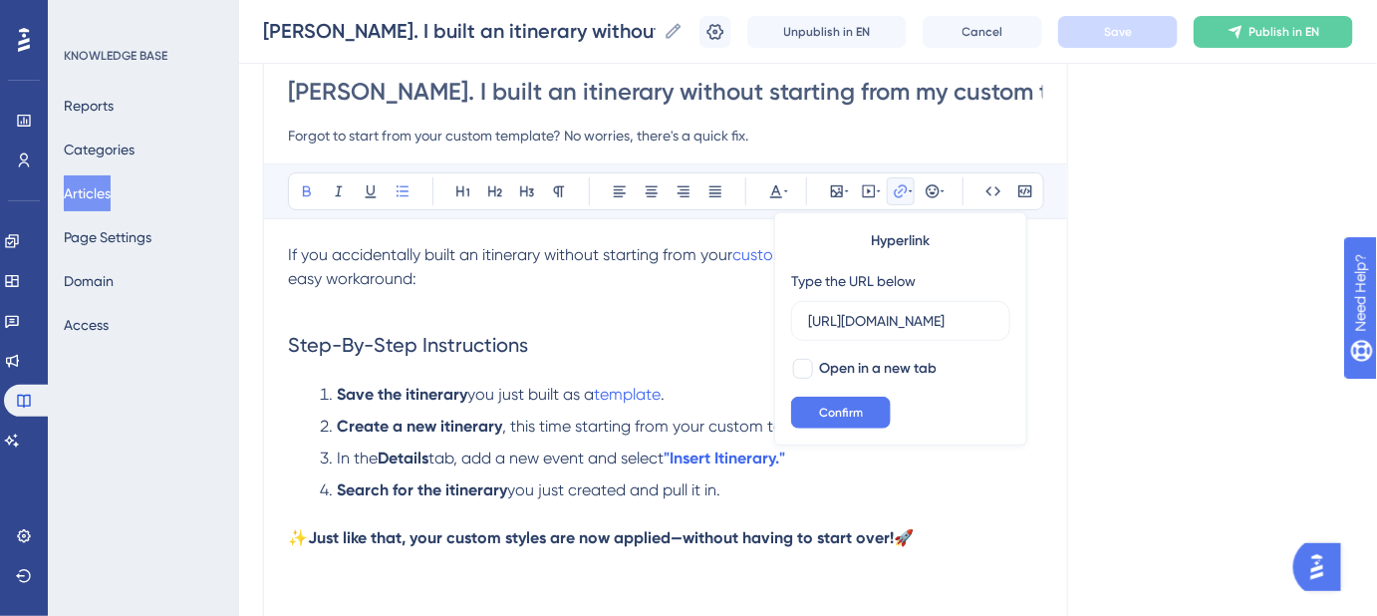
scroll to position [0, 0]
click at [835, 466] on li "In the Details tab, add a new event and select "Insert Itinerary."" at bounding box center [678, 458] width 732 height 24
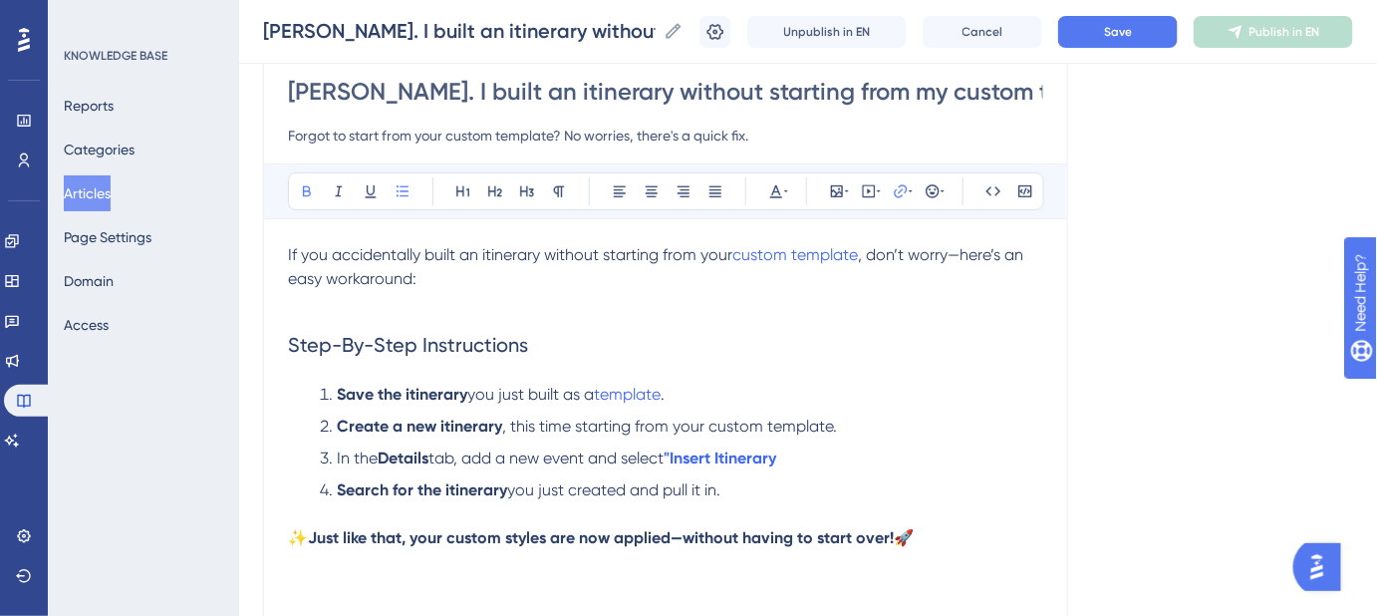
click at [664, 450] on span "tab, add a new event and select" at bounding box center [546, 457] width 235 height 19
click at [792, 458] on li "In the Details tab, add a new event and select Insert Itinerary" at bounding box center [678, 458] width 732 height 24
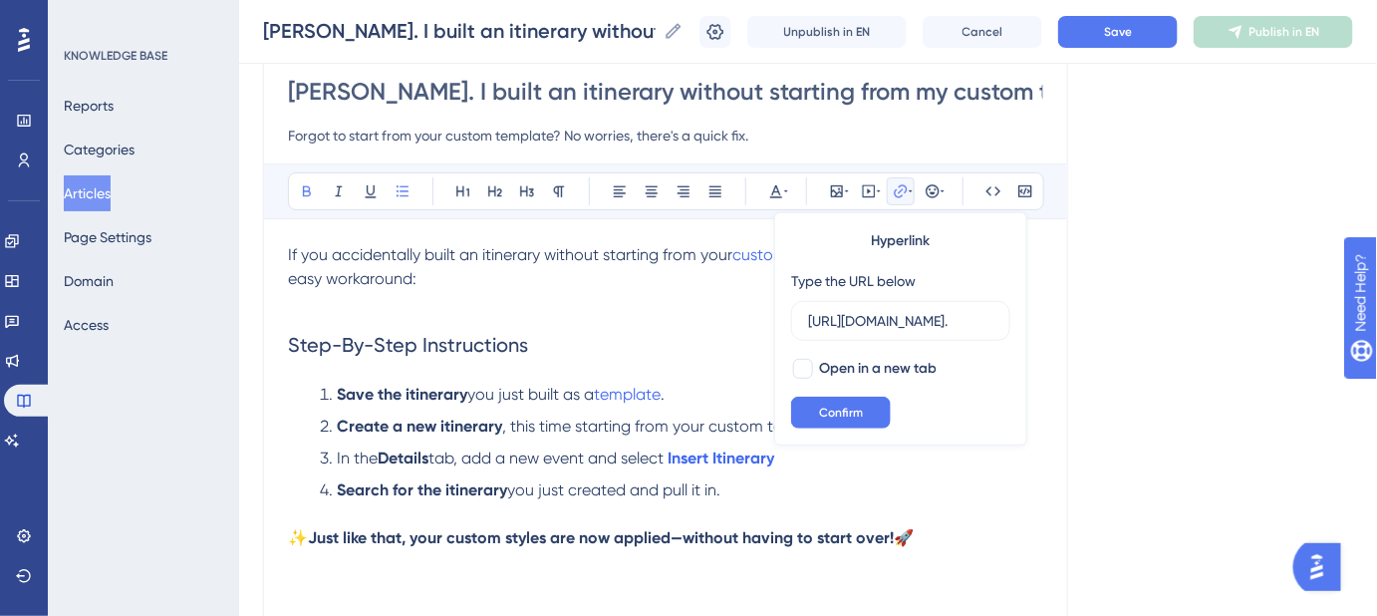
scroll to position [0, 464]
type input "[URL][DOMAIN_NAME]"
click at [796, 451] on li "In the Details tab, add a new event and select Insert Itinerary" at bounding box center [678, 458] width 732 height 24
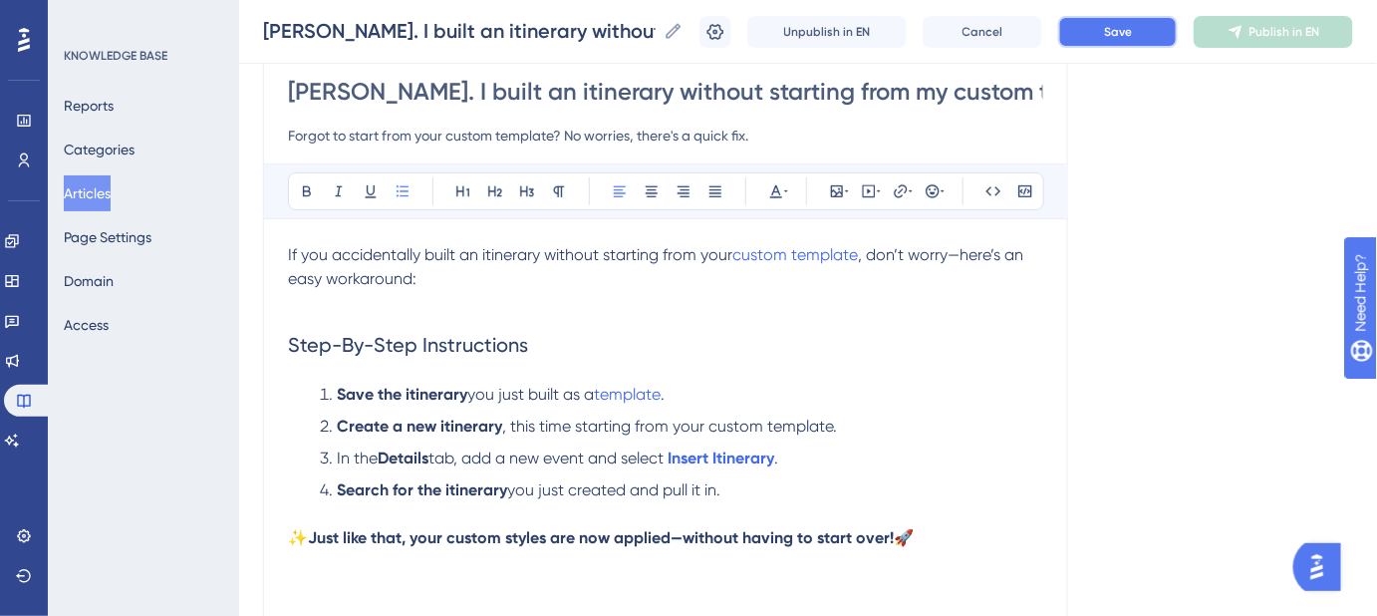
click at [1127, 21] on button "Save" at bounding box center [1118, 32] width 120 height 32
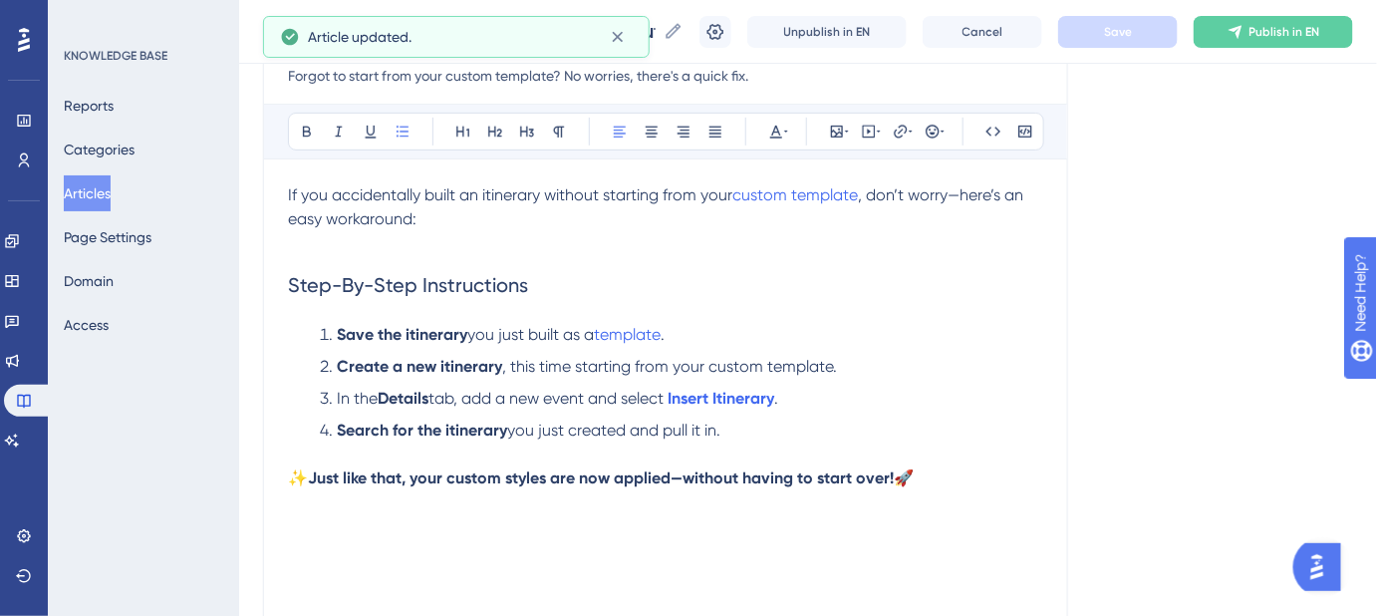
scroll to position [271, 0]
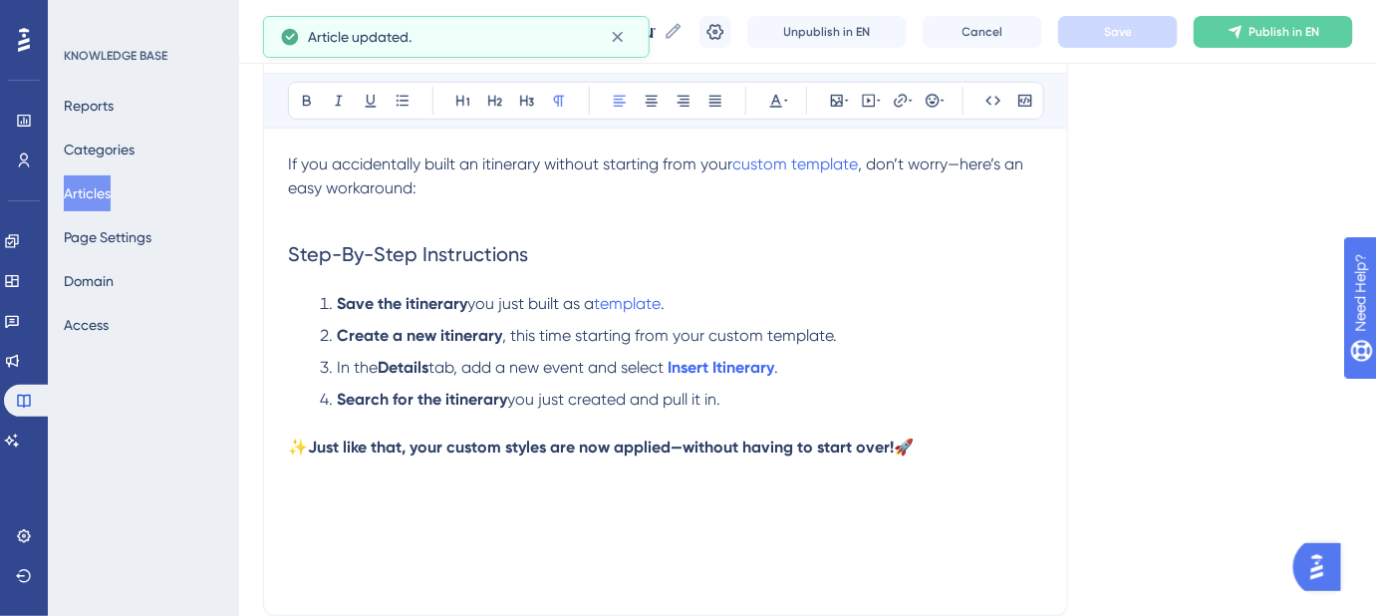
drag, startPoint x: 948, startPoint y: 438, endPoint x: 258, endPoint y: 441, distance: 689.7
click at [259, 442] on div "Performance Users Engagement Widgets Feedback Product Updates Knowledge Base AI…" at bounding box center [808, 248] width 1138 height 1038
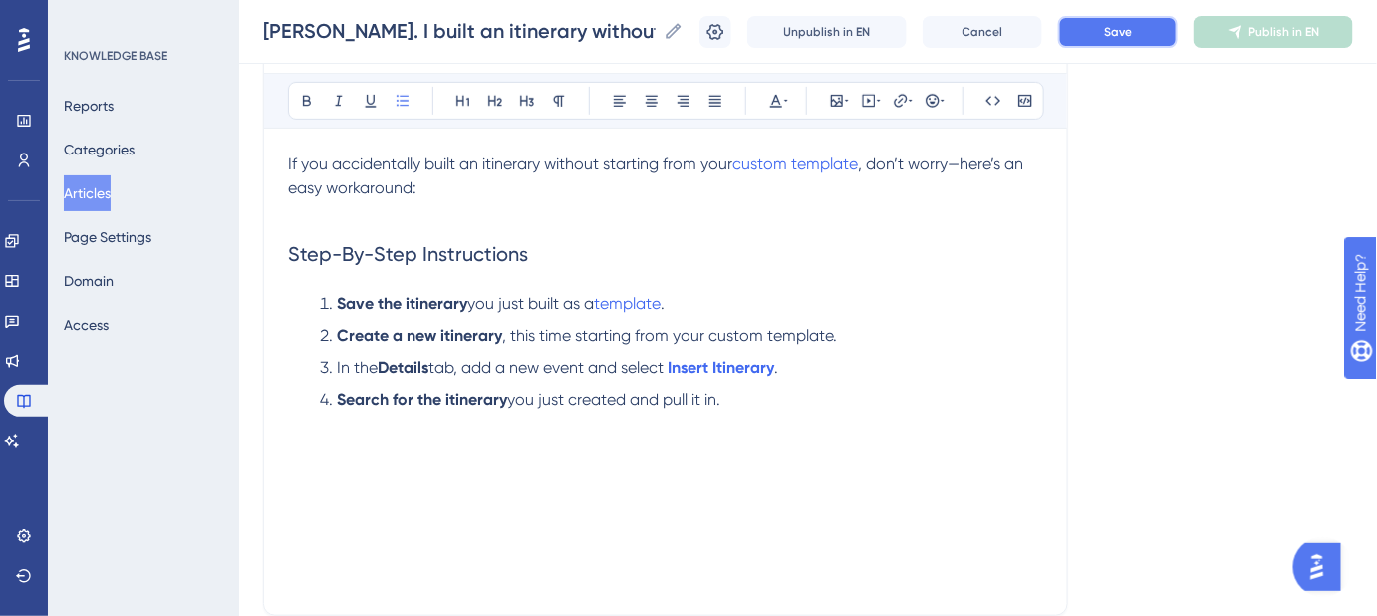
click at [1135, 20] on button "Save" at bounding box center [1118, 32] width 120 height 32
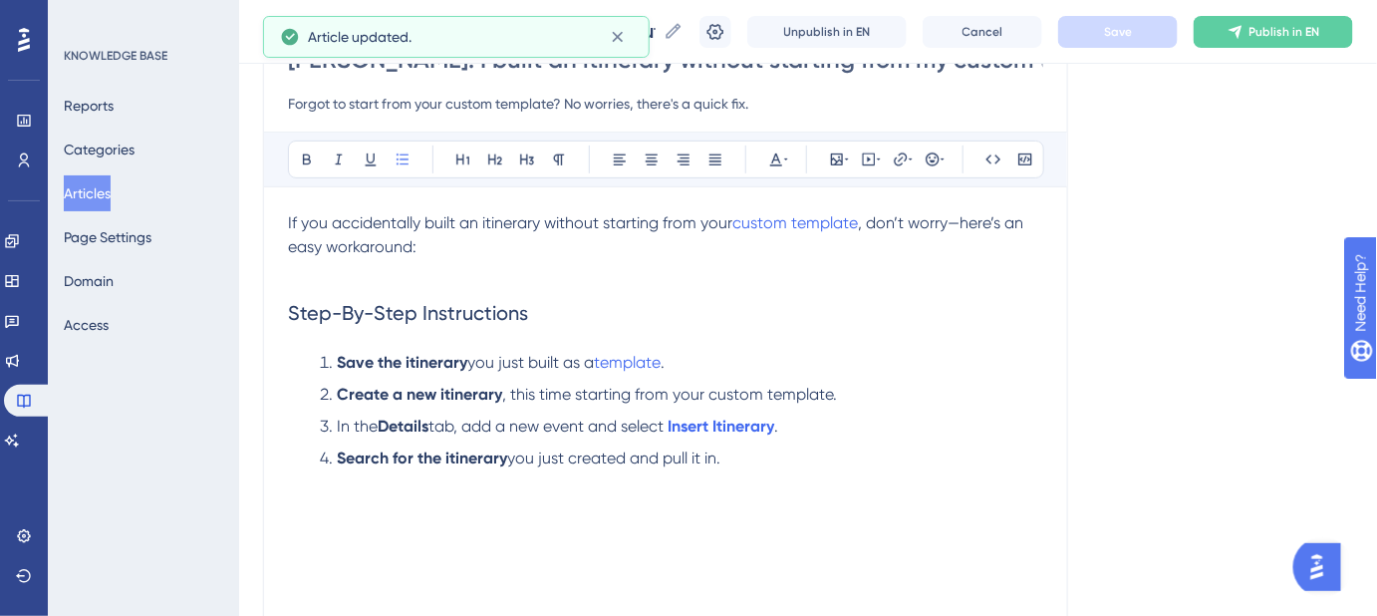
scroll to position [180, 0]
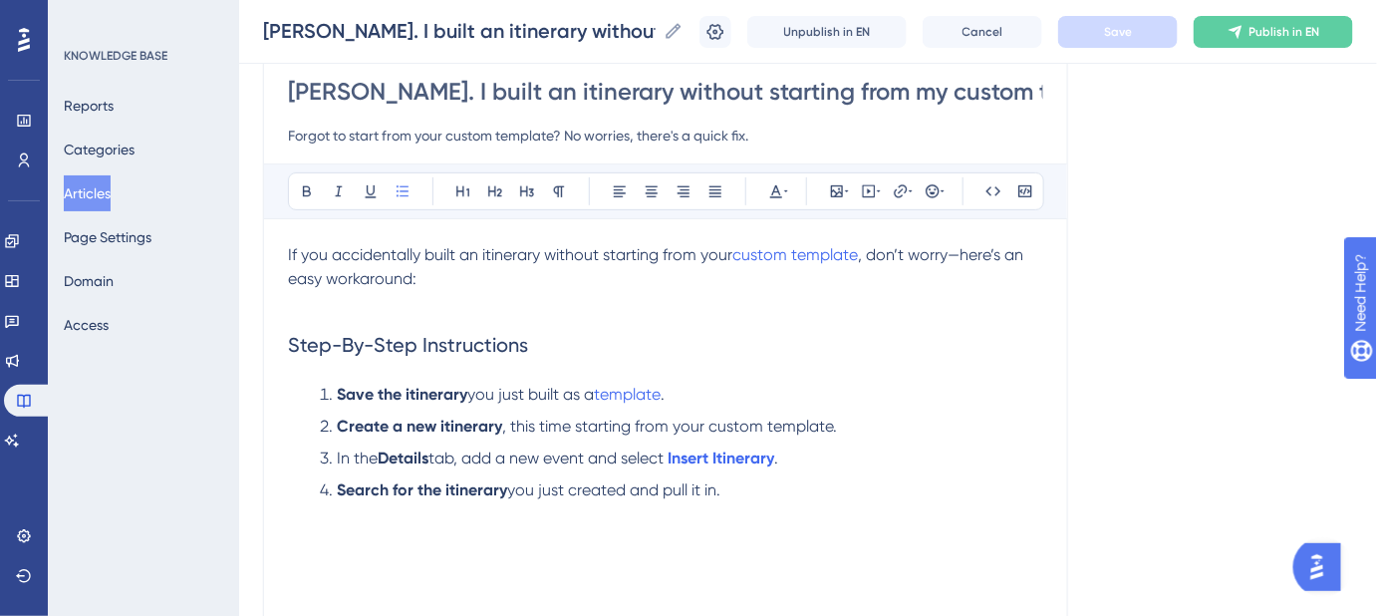
click at [487, 248] on span "If you accidentally built an itinerary without starting from your" at bounding box center [510, 254] width 444 height 19
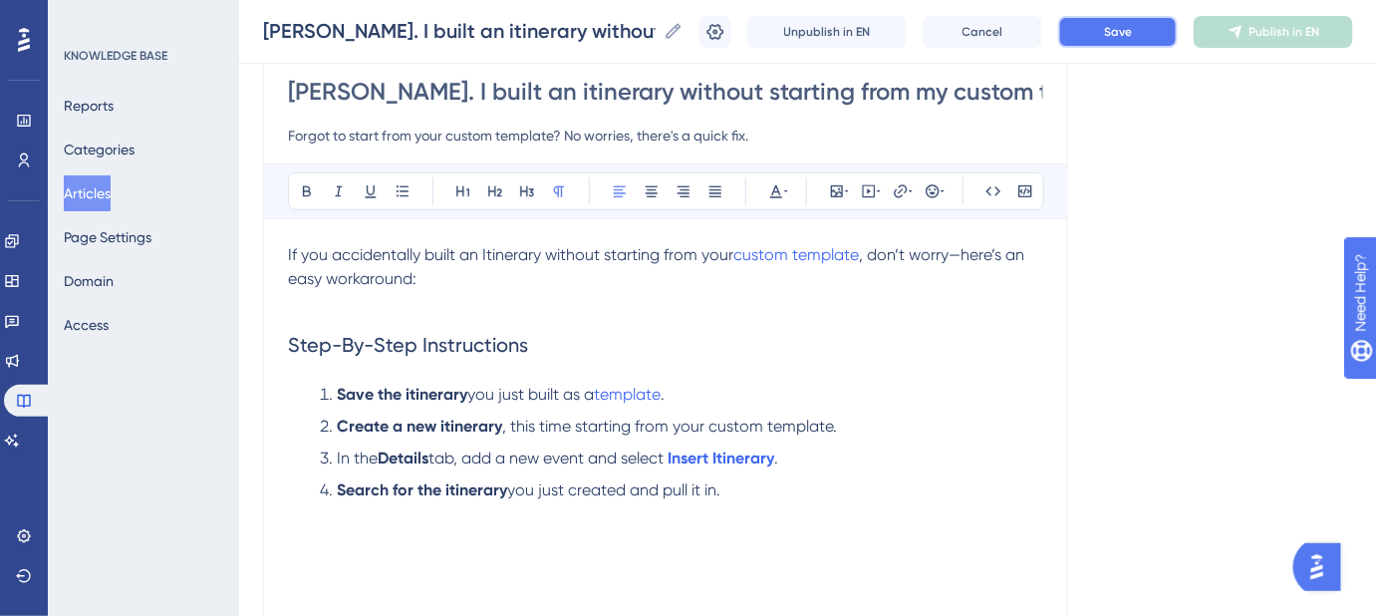
click at [1158, 38] on button "Save" at bounding box center [1118, 32] width 120 height 32
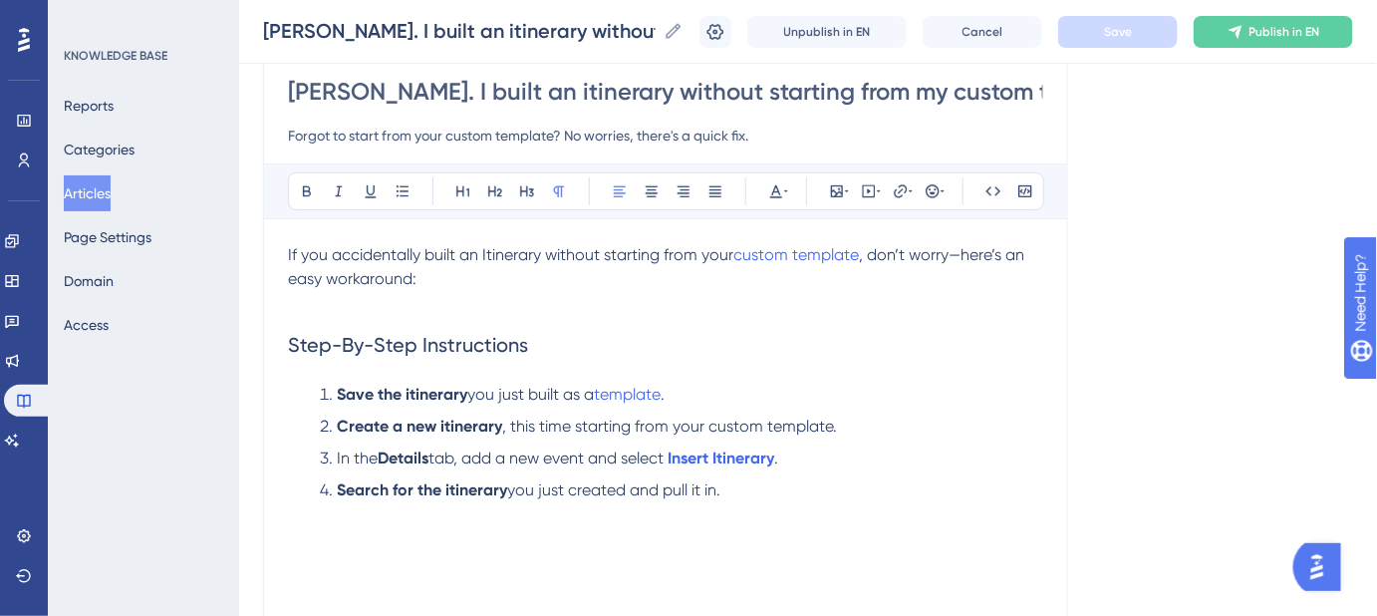
click at [498, 254] on span "If you accidentally built an Itinerary without starting from your" at bounding box center [510, 254] width 445 height 19
click at [499, 254] on span "If you accidentally built an Itinerary without starting from your" at bounding box center [510, 254] width 445 height 19
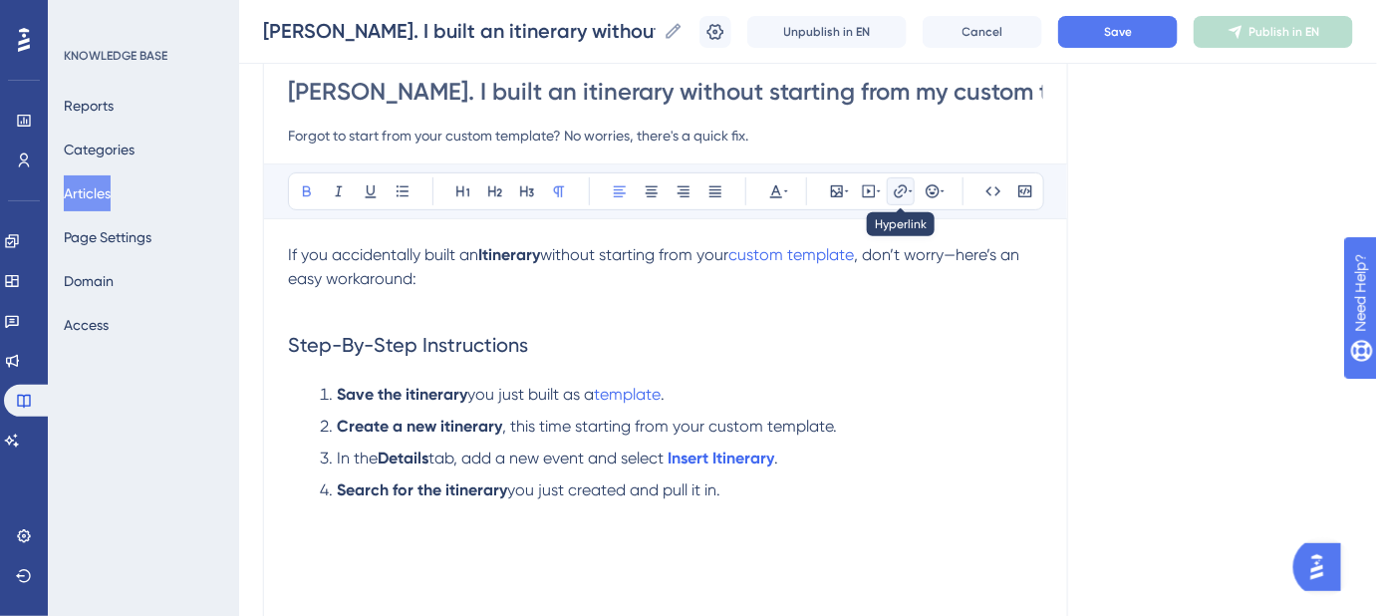
click at [903, 194] on icon at bounding box center [901, 191] width 16 height 16
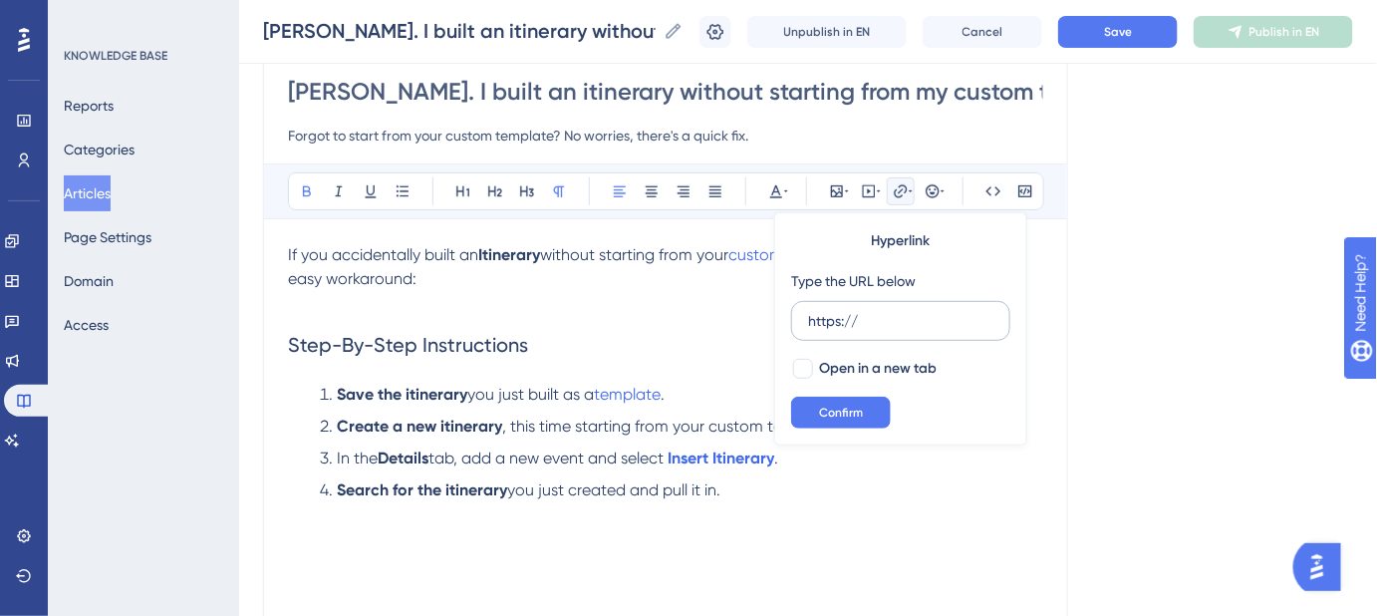
drag, startPoint x: 893, startPoint y: 314, endPoint x: 806, endPoint y: 324, distance: 87.3
click at [808, 324] on input "https://" at bounding box center [900, 321] width 185 height 22
type input "https://safariportal.help.userguiding.com/en/articles/5662--itineraries"
click at [808, 363] on div at bounding box center [803, 369] width 20 height 20
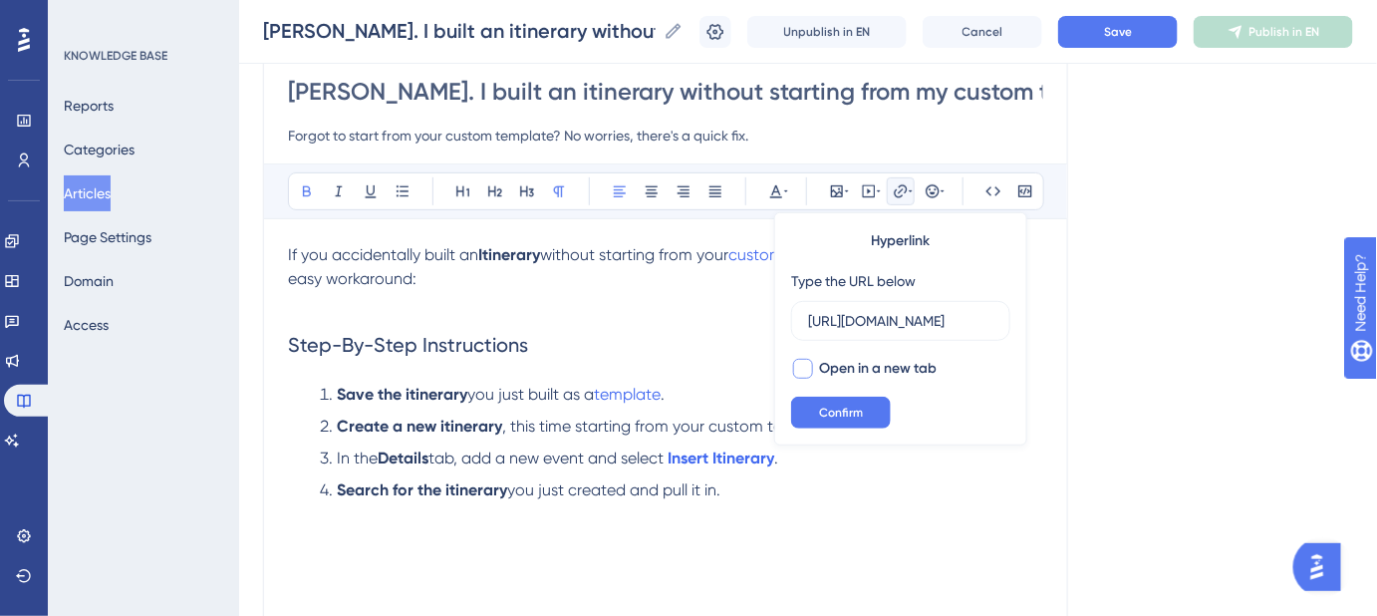
checkbox input "true"
click at [827, 407] on span "Confirm" at bounding box center [841, 413] width 44 height 16
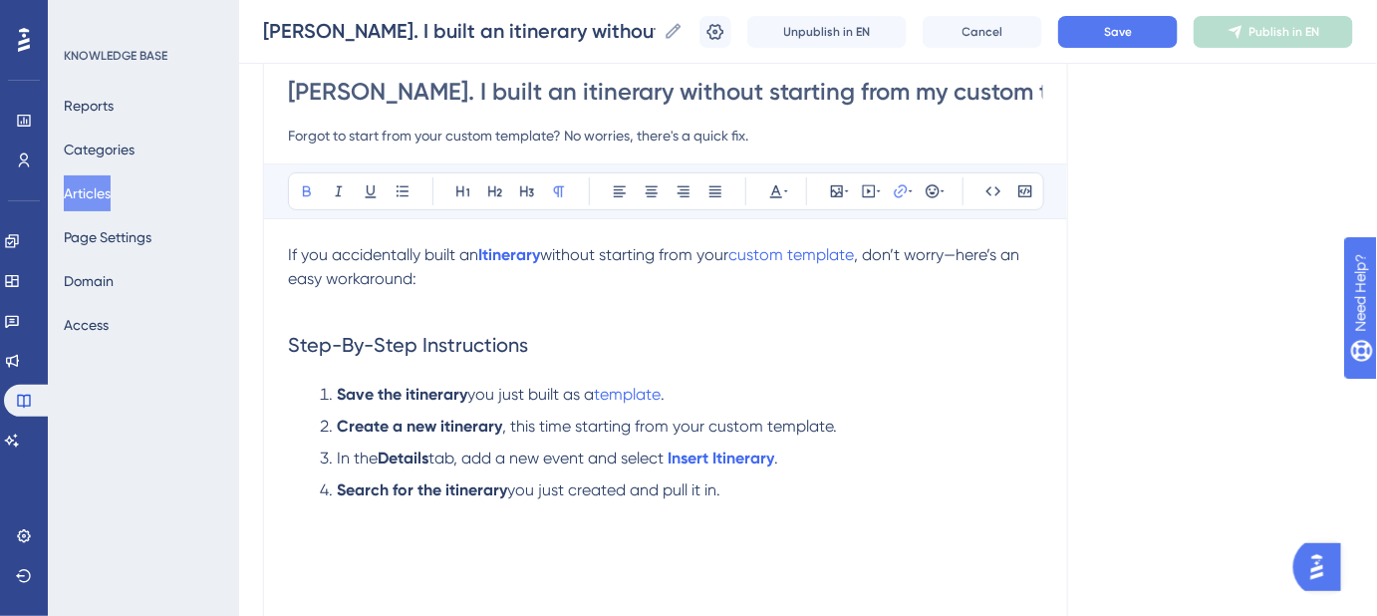
click at [813, 332] on h2 "Step-By-Step Instructions" at bounding box center [665, 345] width 755 height 60
click at [846, 251] on span "custom template" at bounding box center [792, 254] width 126 height 19
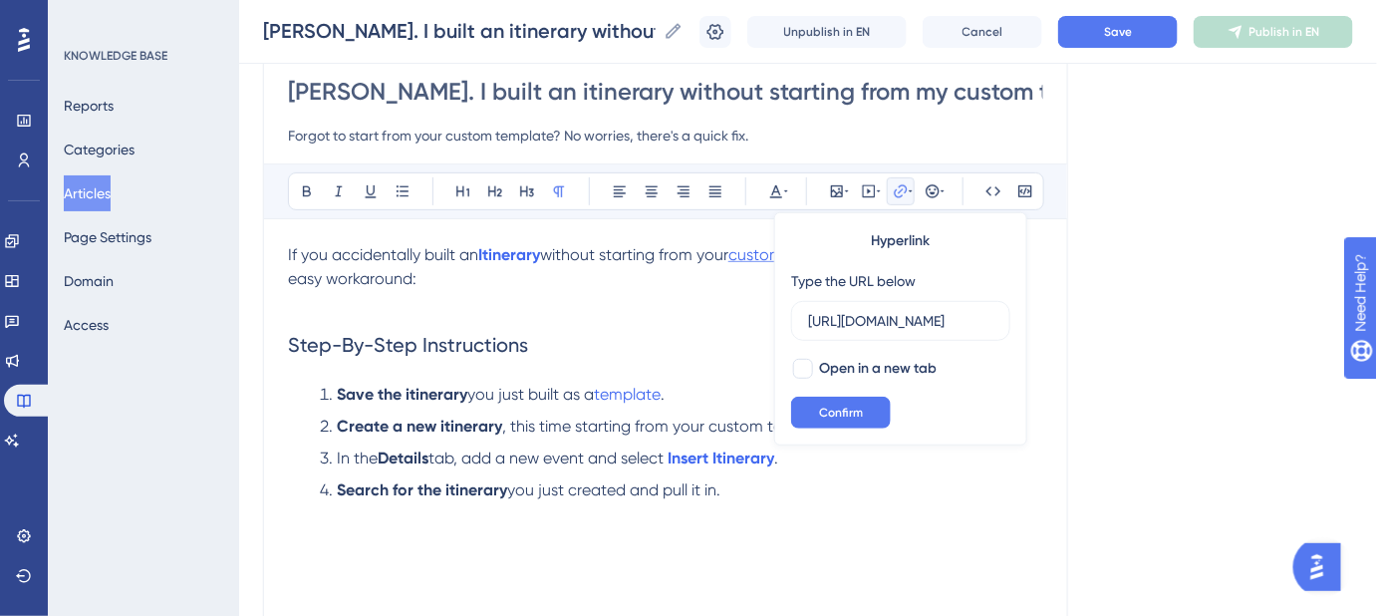
scroll to position [0, 435]
click at [804, 366] on div at bounding box center [803, 369] width 20 height 20
checkbox input "true"
click at [831, 409] on span "Confirm" at bounding box center [841, 413] width 44 height 16
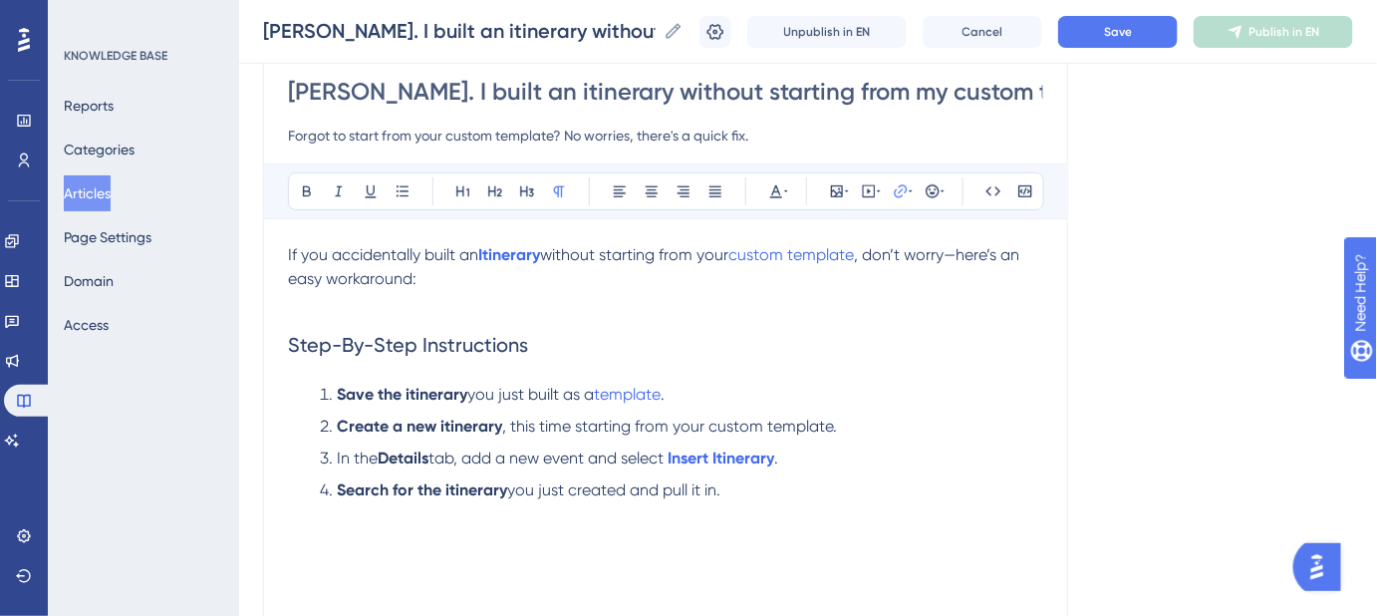
drag, startPoint x: 738, startPoint y: 309, endPoint x: 749, endPoint y: 309, distance: 11.0
click at [741, 309] on p at bounding box center [665, 303] width 755 height 24
drag, startPoint x: 735, startPoint y: 258, endPoint x: 864, endPoint y: 260, distance: 128.6
click at [864, 260] on p "If you accidentally built an Itinerary without starting from your custom templa…" at bounding box center [665, 267] width 755 height 48
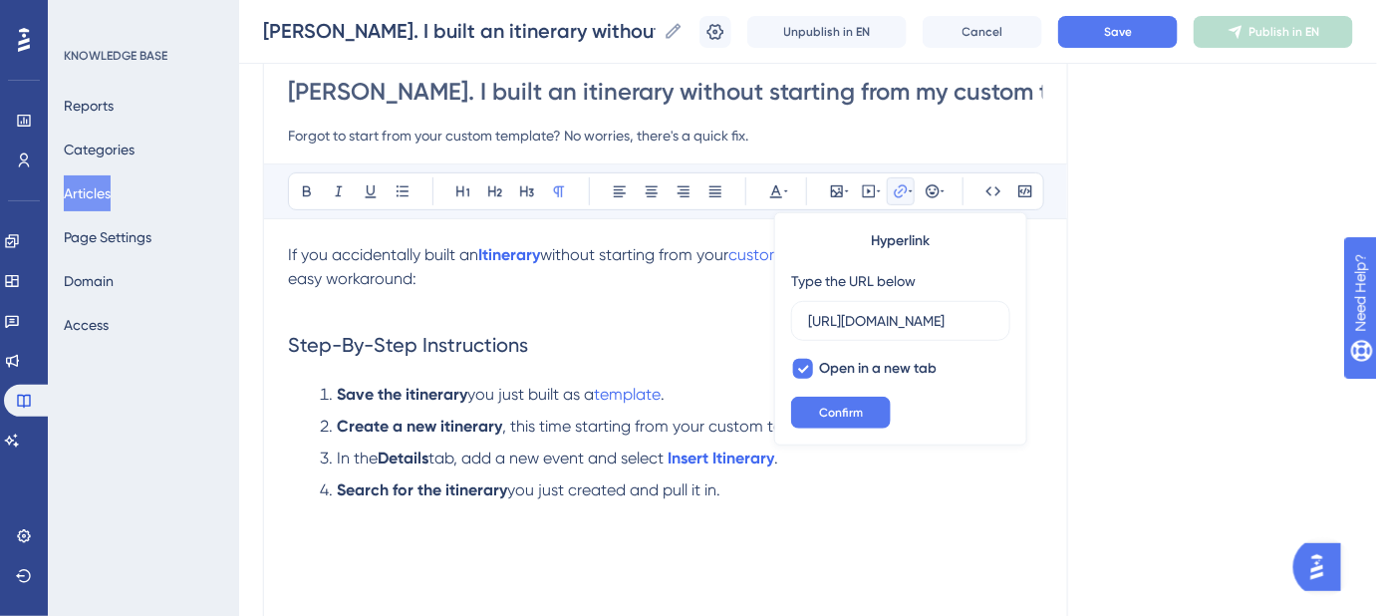
scroll to position [0, 435]
click at [757, 311] on p at bounding box center [665, 303] width 755 height 24
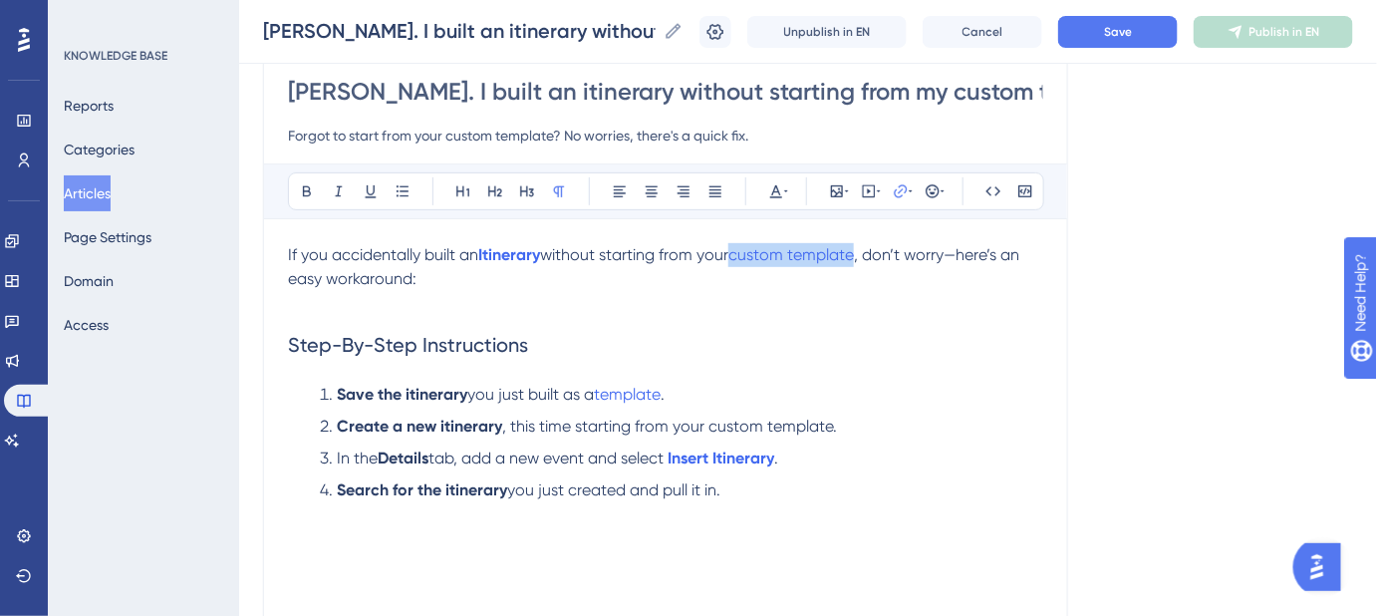
drag, startPoint x: 736, startPoint y: 257, endPoint x: 863, endPoint y: 259, distance: 126.6
click at [863, 259] on p "If you accidentally built an Itinerary without starting from your custom templa…" at bounding box center [665, 267] width 755 height 48
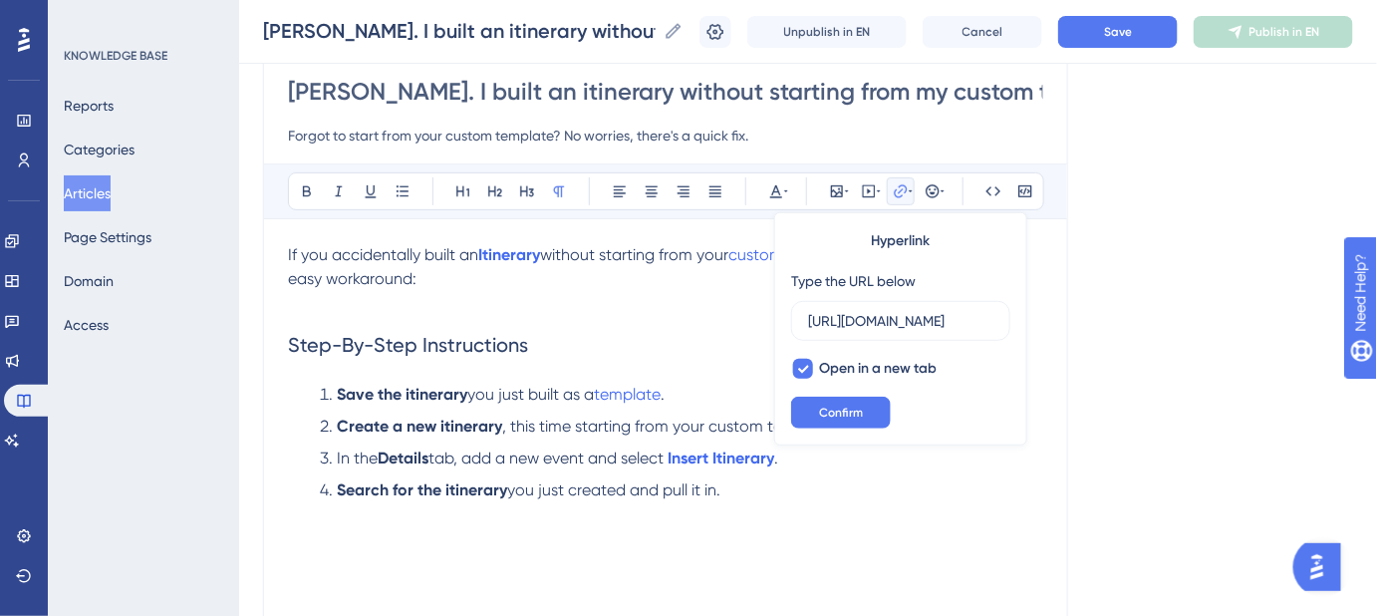
scroll to position [0, 435]
click at [1163, 339] on div "Language English (Default) Ruh-roh. I built an itinerary without starting from …" at bounding box center [808, 386] width 1090 height 879
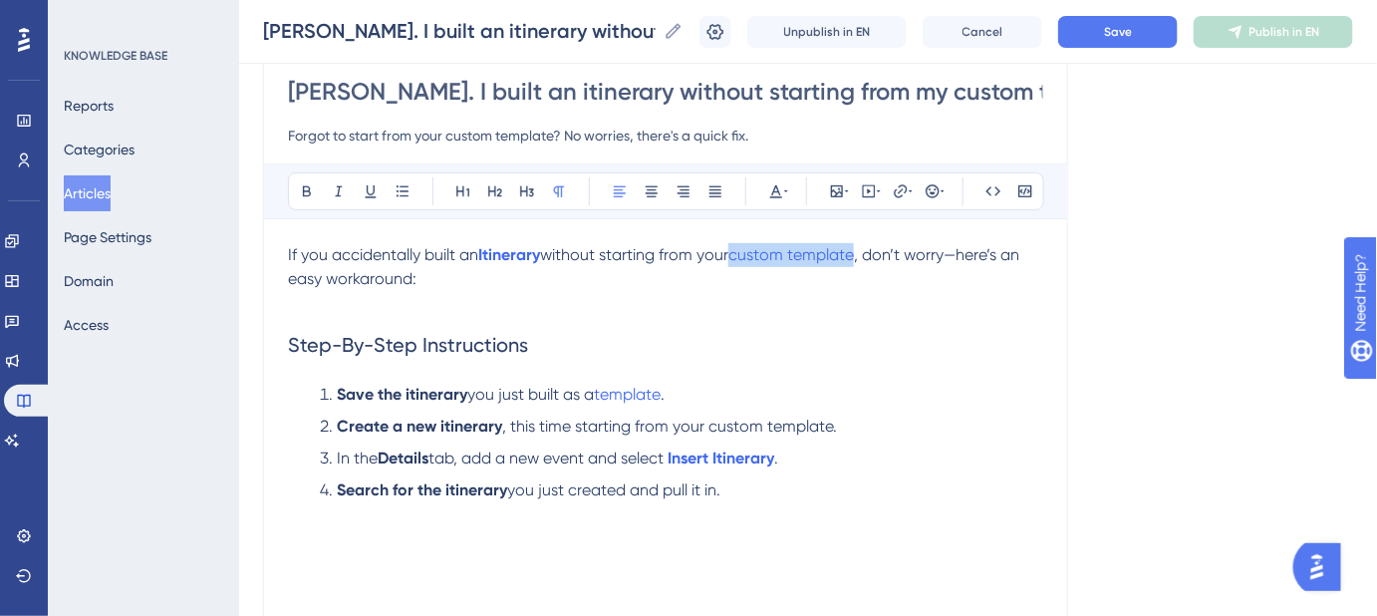
drag, startPoint x: 865, startPoint y: 249, endPoint x: 735, endPoint y: 256, distance: 129.7
click at [735, 256] on p "If you accidentally built an Itinerary without starting from your custom templa…" at bounding box center [665, 267] width 755 height 48
click at [1060, 371] on div "Ruh-roh. I built an itinerary without starting from my custom template. Can I f…" at bounding box center [665, 375] width 805 height 664
click at [1109, 31] on button "Save" at bounding box center [1118, 32] width 120 height 32
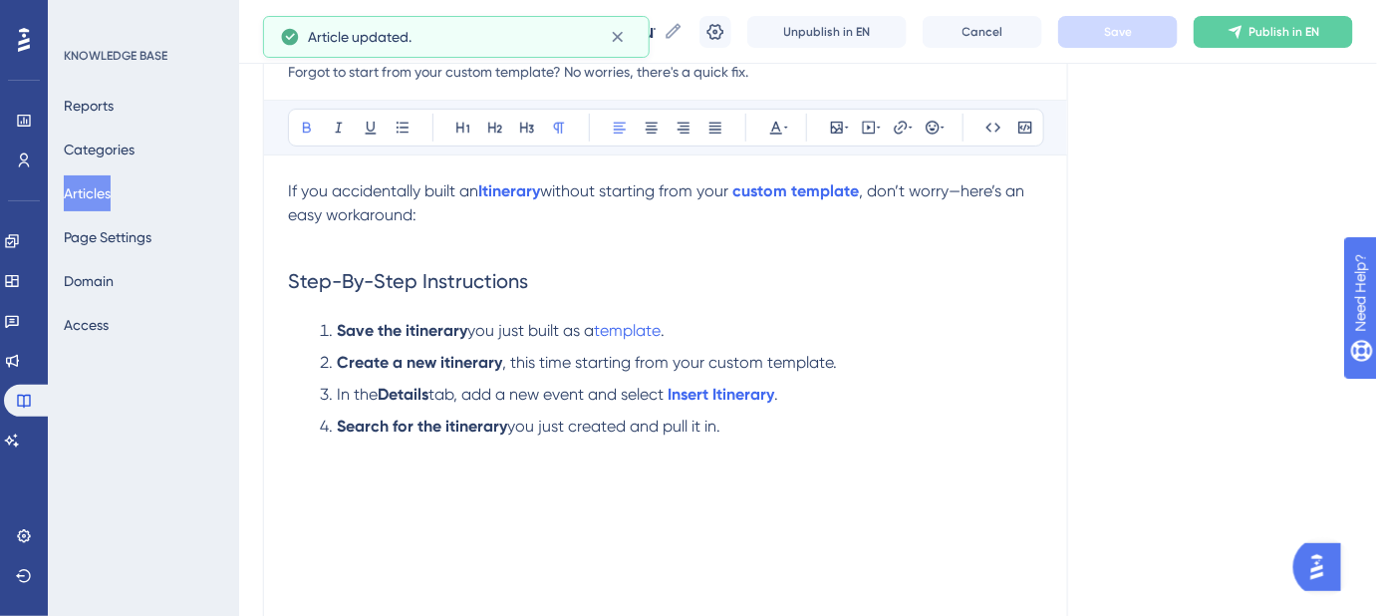
scroll to position [271, 0]
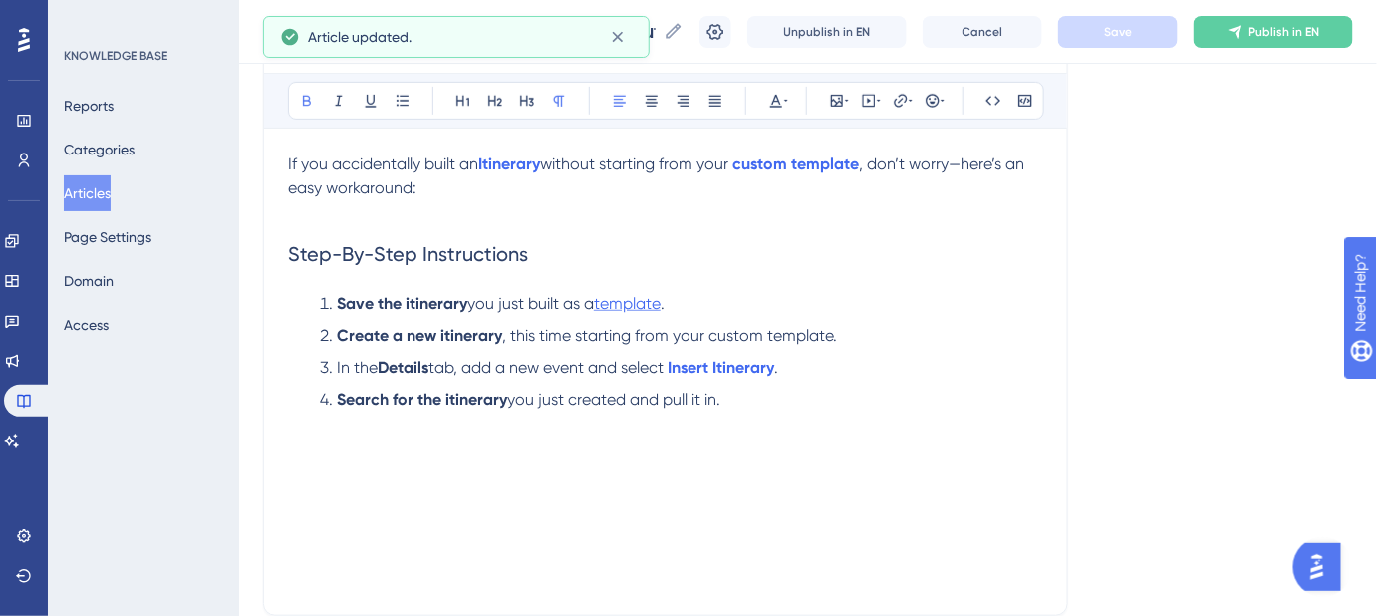
click at [640, 308] on span "template" at bounding box center [627, 303] width 67 height 19
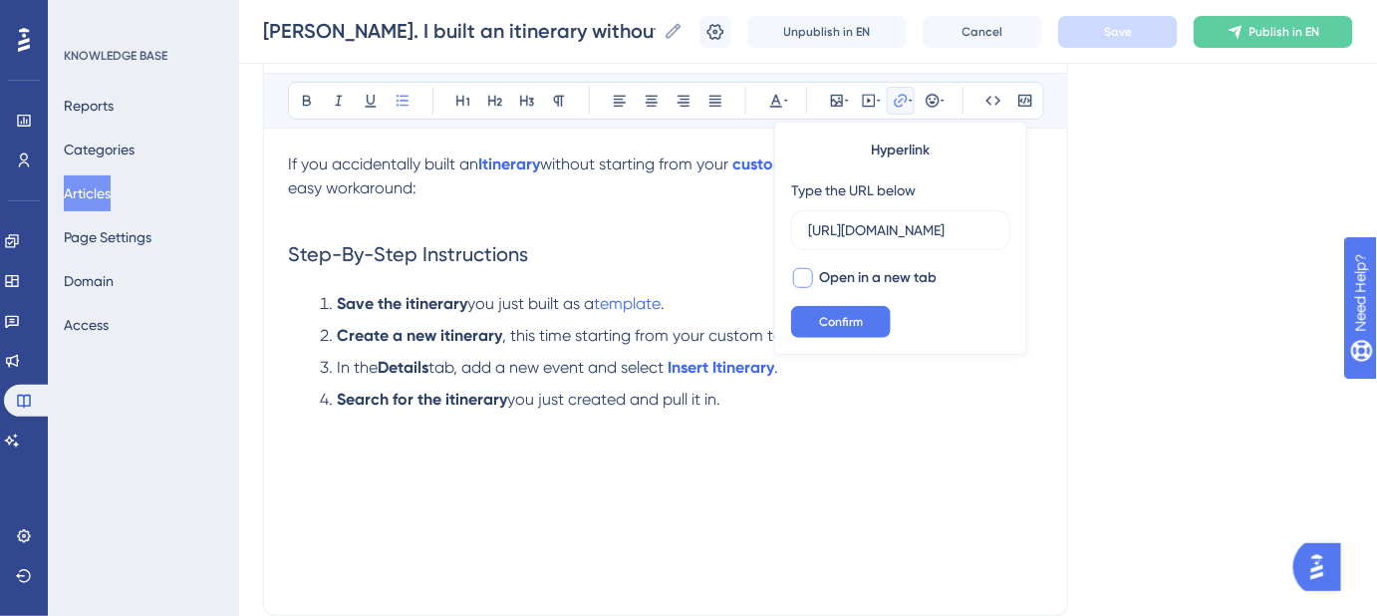
scroll to position [0, 0]
click at [803, 276] on div at bounding box center [803, 278] width 20 height 20
checkbox input "true"
click at [827, 318] on span "Confirm" at bounding box center [841, 322] width 44 height 16
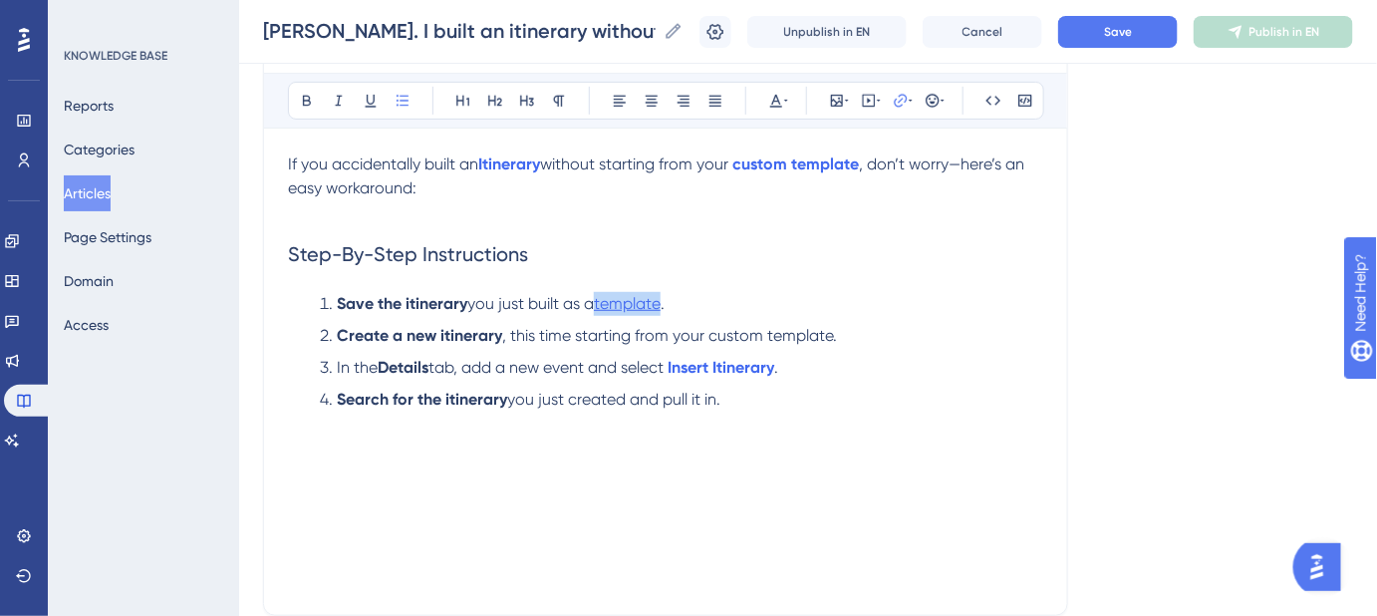
drag, startPoint x: 600, startPoint y: 301, endPoint x: 667, endPoint y: 301, distance: 66.8
click at [667, 301] on li "Save the itinerary you just built as a template ." at bounding box center [678, 304] width 732 height 24
drag, startPoint x: 672, startPoint y: 299, endPoint x: 597, endPoint y: 303, distance: 74.9
click at [597, 303] on li "Save the itinerary you just built as a template ." at bounding box center [678, 304] width 732 height 24
click at [938, 297] on li "Save the itinerary you just built as a template ." at bounding box center [678, 304] width 732 height 24
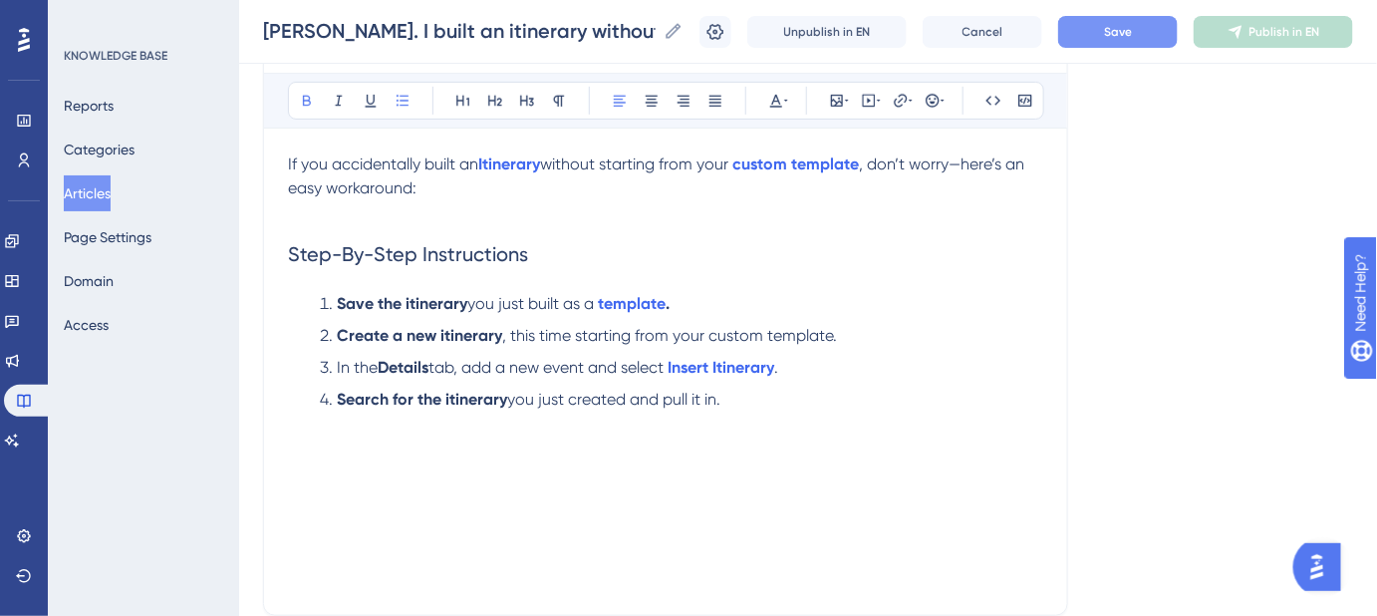
click at [1146, 35] on button "Save" at bounding box center [1118, 32] width 120 height 32
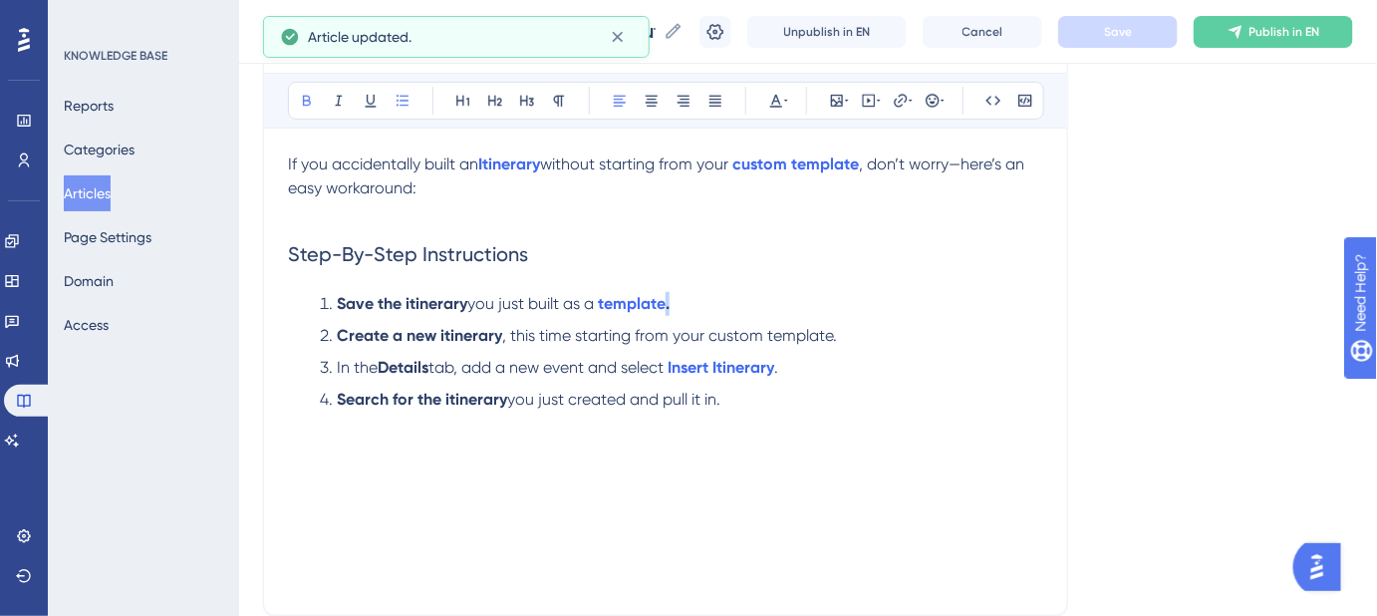
drag, startPoint x: 687, startPoint y: 303, endPoint x: 670, endPoint y: 304, distance: 17.0
click at [670, 304] on li "Save the itinerary you just built as a template ." at bounding box center [678, 304] width 732 height 24
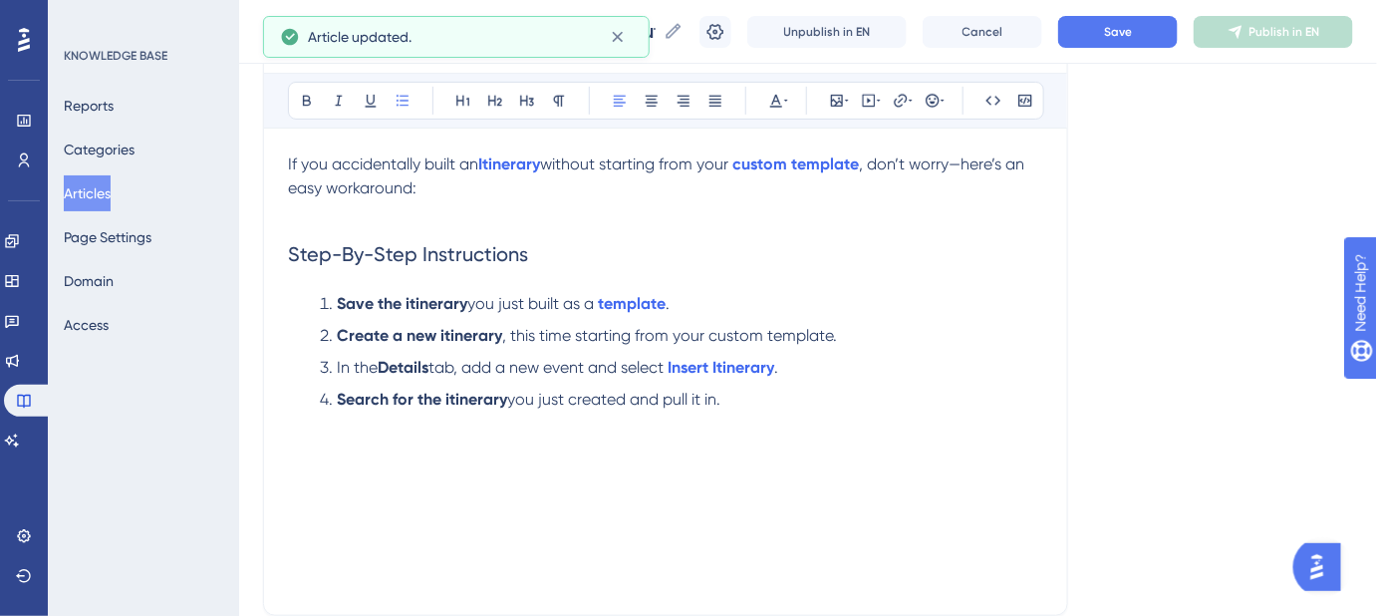
click at [1004, 312] on li "Save the itinerary you just built as a template ." at bounding box center [678, 304] width 732 height 24
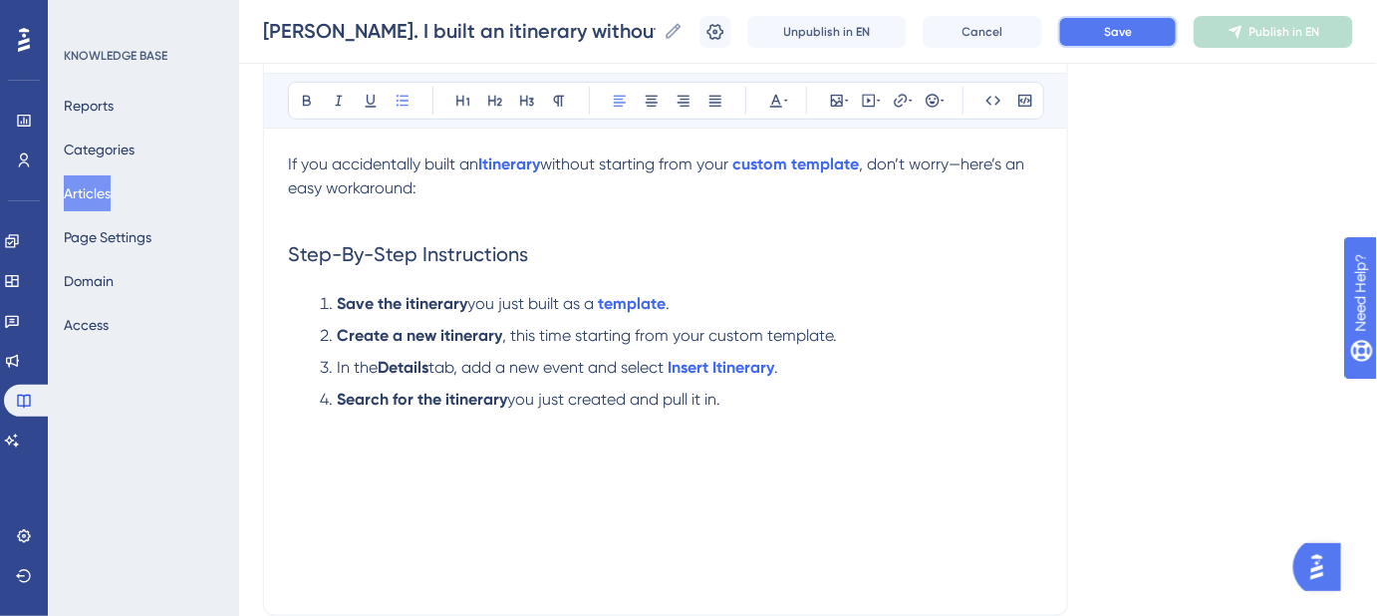
click at [1119, 29] on span "Save" at bounding box center [1118, 32] width 28 height 16
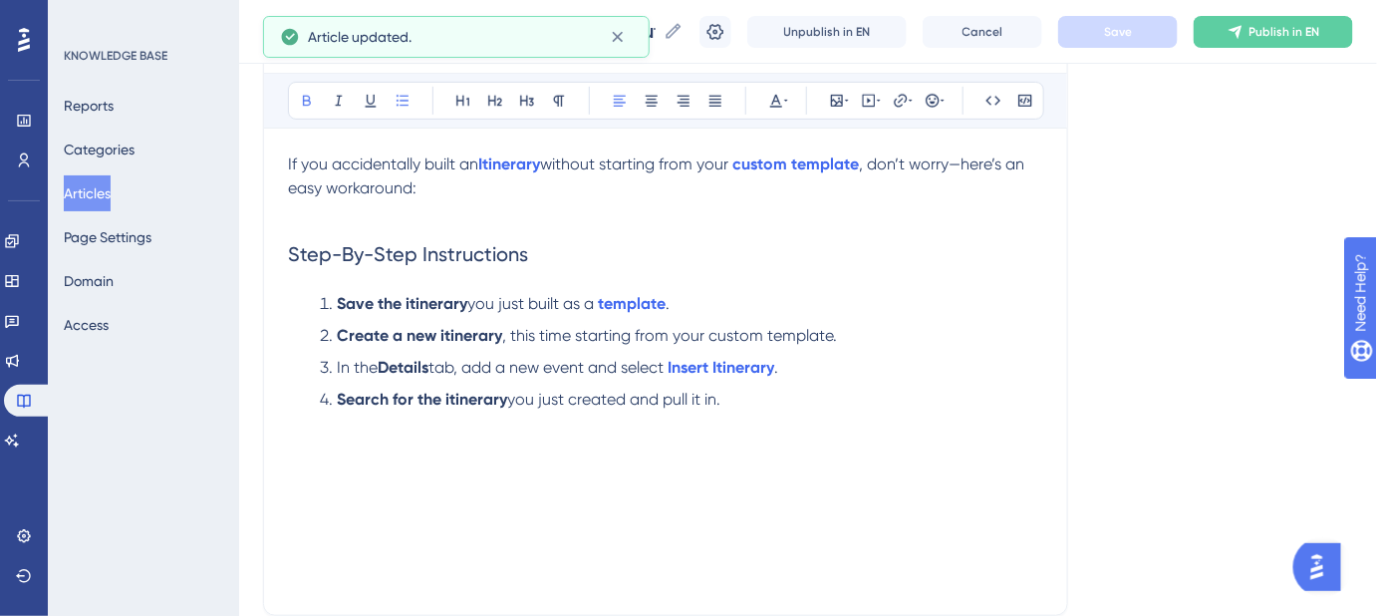
click at [441, 337] on strong "Create a new itinerary" at bounding box center [419, 335] width 165 height 19
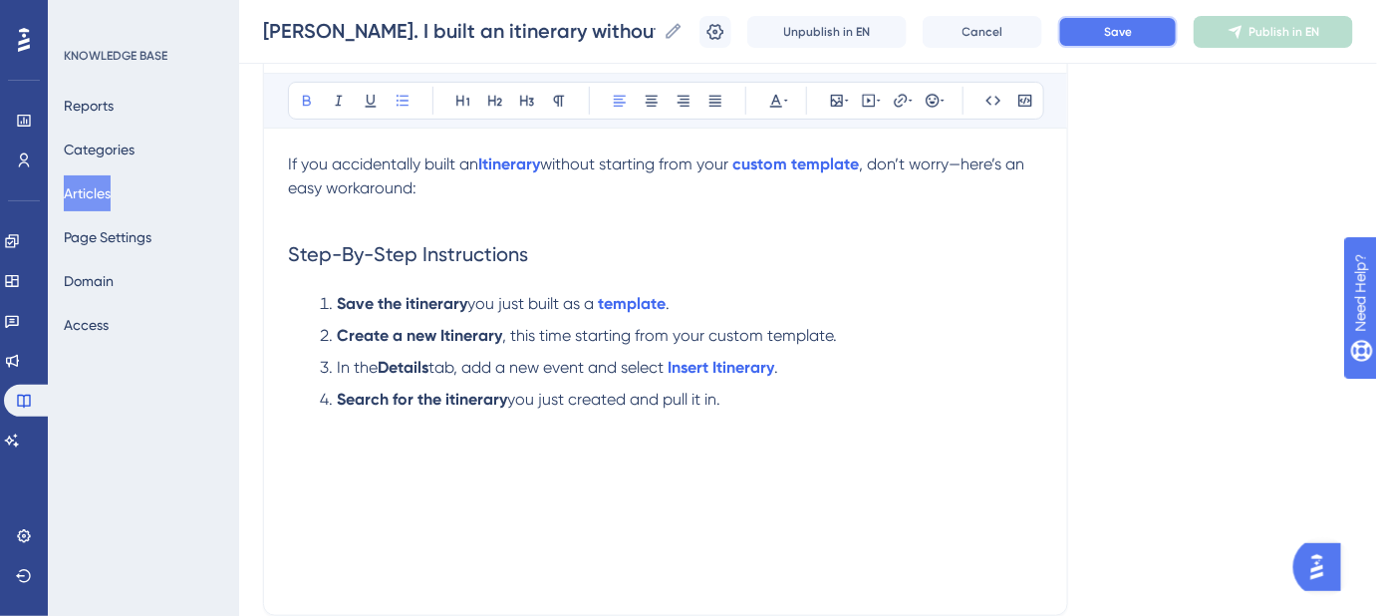
click at [1120, 25] on span "Save" at bounding box center [1118, 32] width 28 height 16
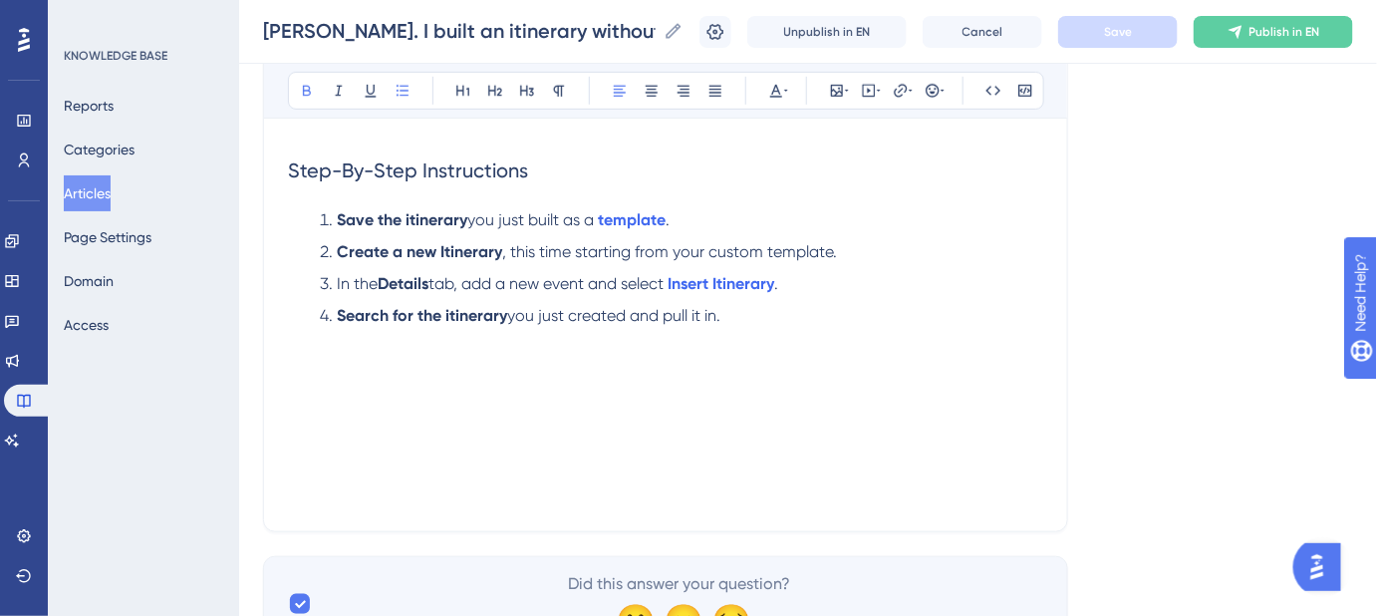
scroll to position [452, 0]
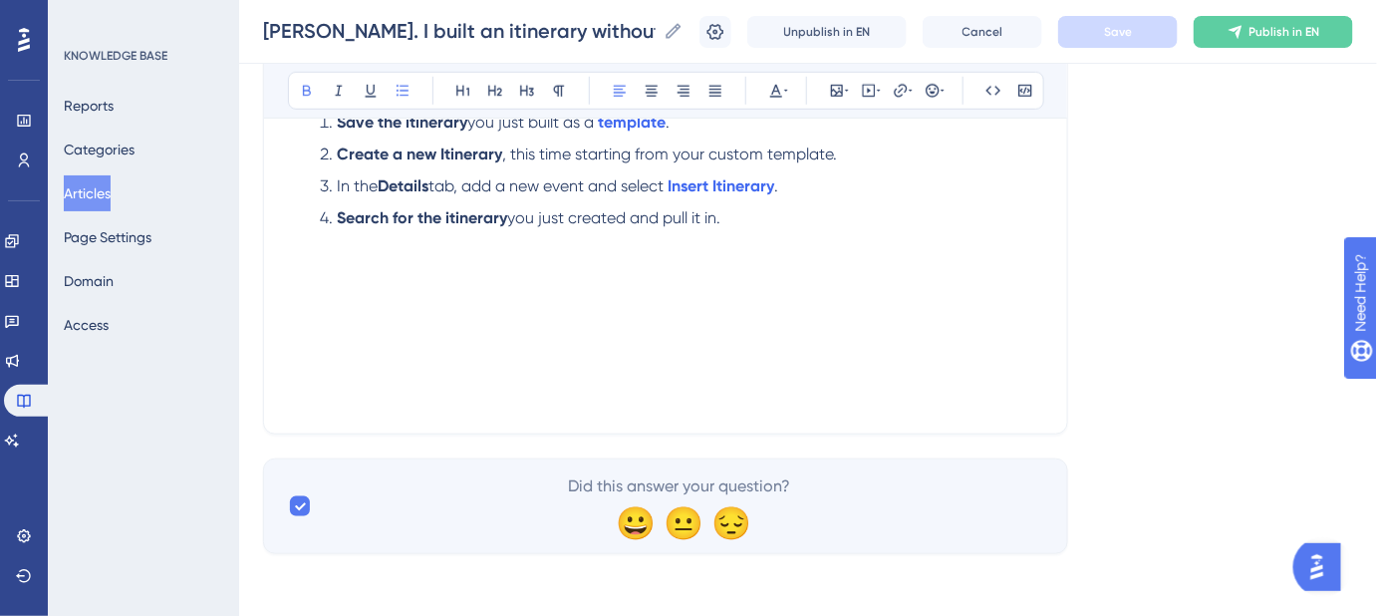
click at [339, 305] on div "If you accidentally built an Itinerary without starting from your custom templa…" at bounding box center [665, 190] width 755 height 439
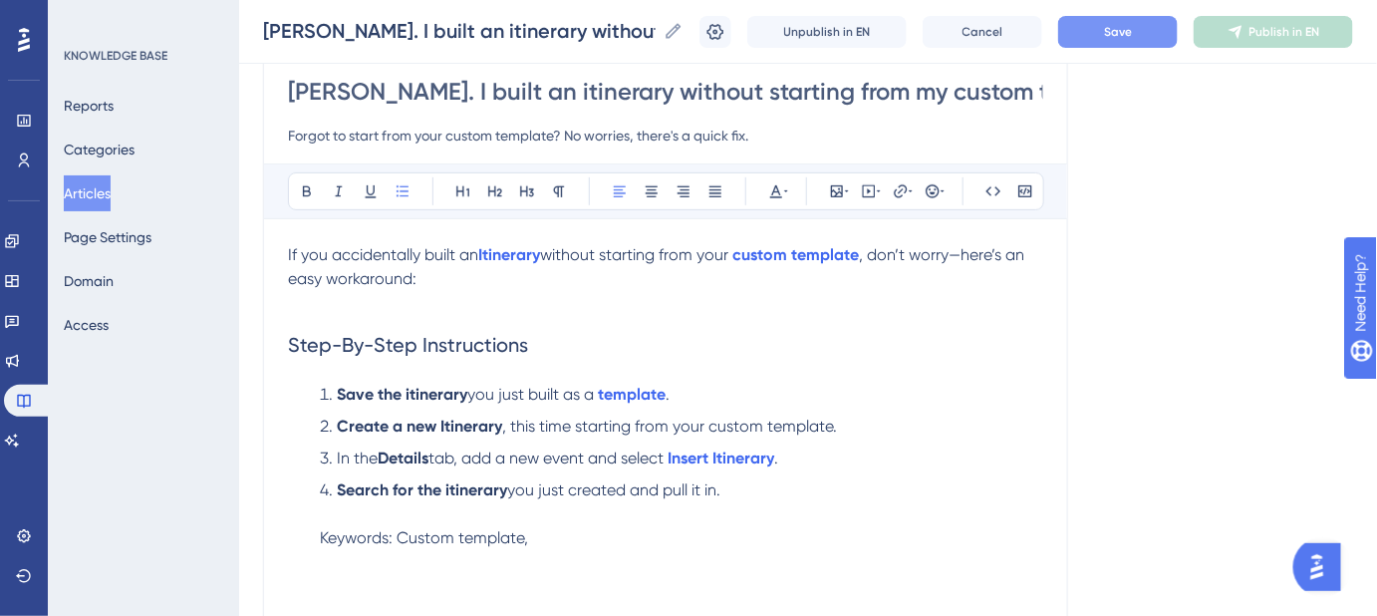
scroll to position [0, 143]
drag, startPoint x: 749, startPoint y: 87, endPoint x: 1107, endPoint y: 118, distance: 359.1
click at [1105, 108] on div "Language English (Default) Ruh-roh. I built an itinerary without starting from …" at bounding box center [808, 386] width 1090 height 879
click at [963, 455] on li "In the Details tab, add a new event and select Insert Itinerary ." at bounding box center [678, 458] width 732 height 24
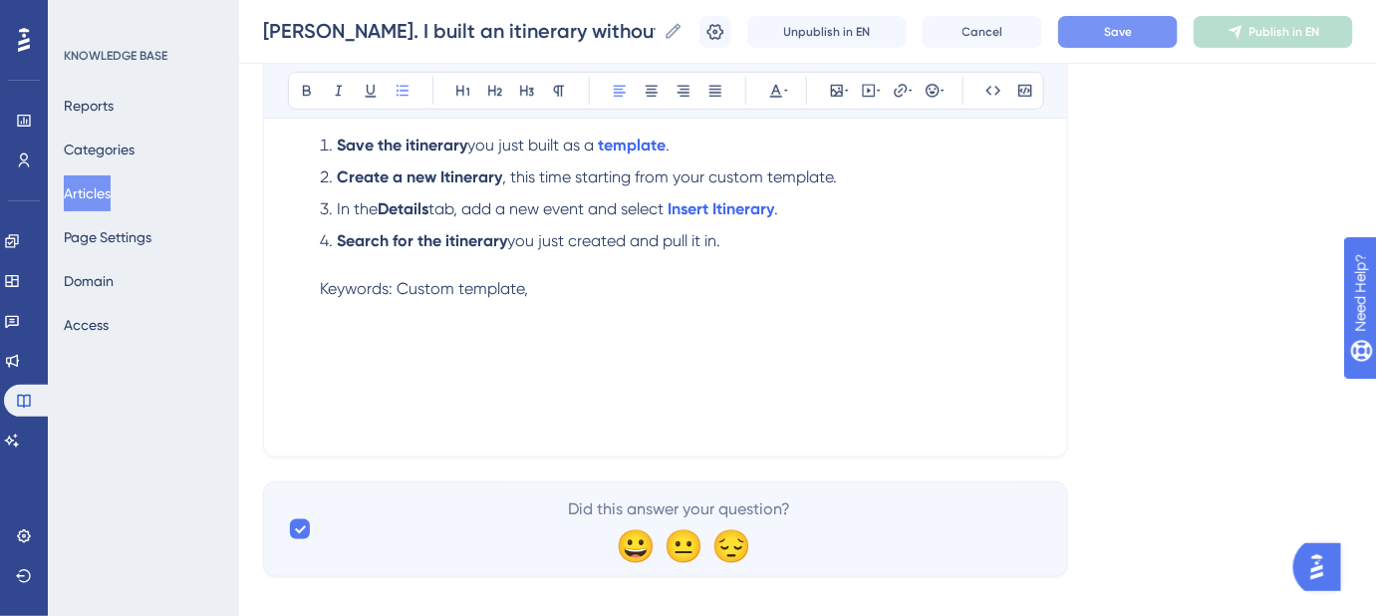
scroll to position [452, 0]
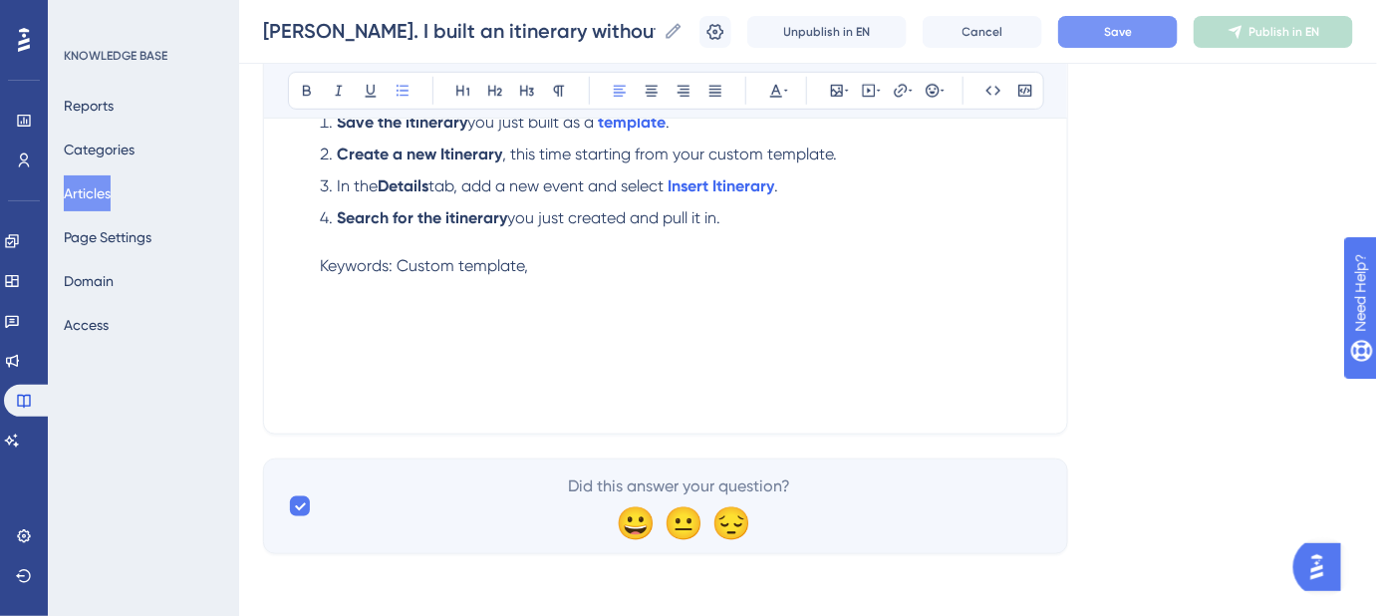
click at [579, 265] on li "Search for the itinerary you just created and pull it in. Keywords: Custom temp…" at bounding box center [678, 242] width 732 height 72
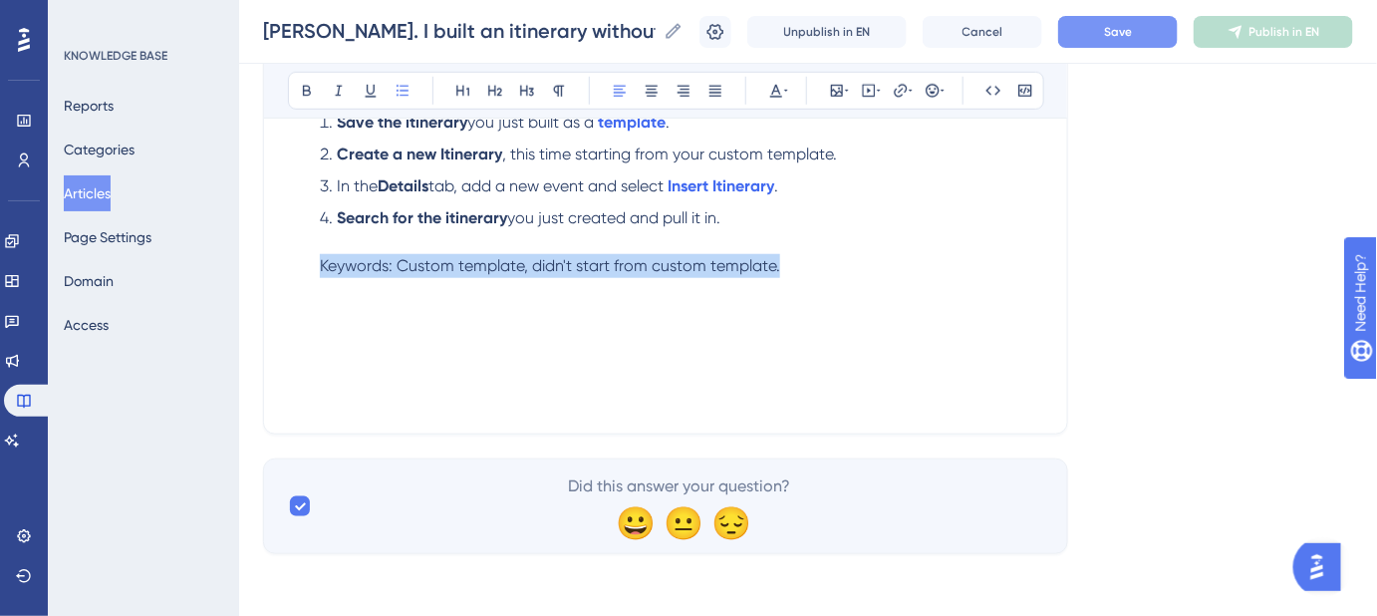
drag, startPoint x: 776, startPoint y: 262, endPoint x: 305, endPoint y: 259, distance: 471.4
click at [305, 259] on ol "Save the itinerary you just built as a template . Create a new Itinerary , this…" at bounding box center [665, 194] width 755 height 167
click at [780, 92] on icon at bounding box center [776, 91] width 16 height 16
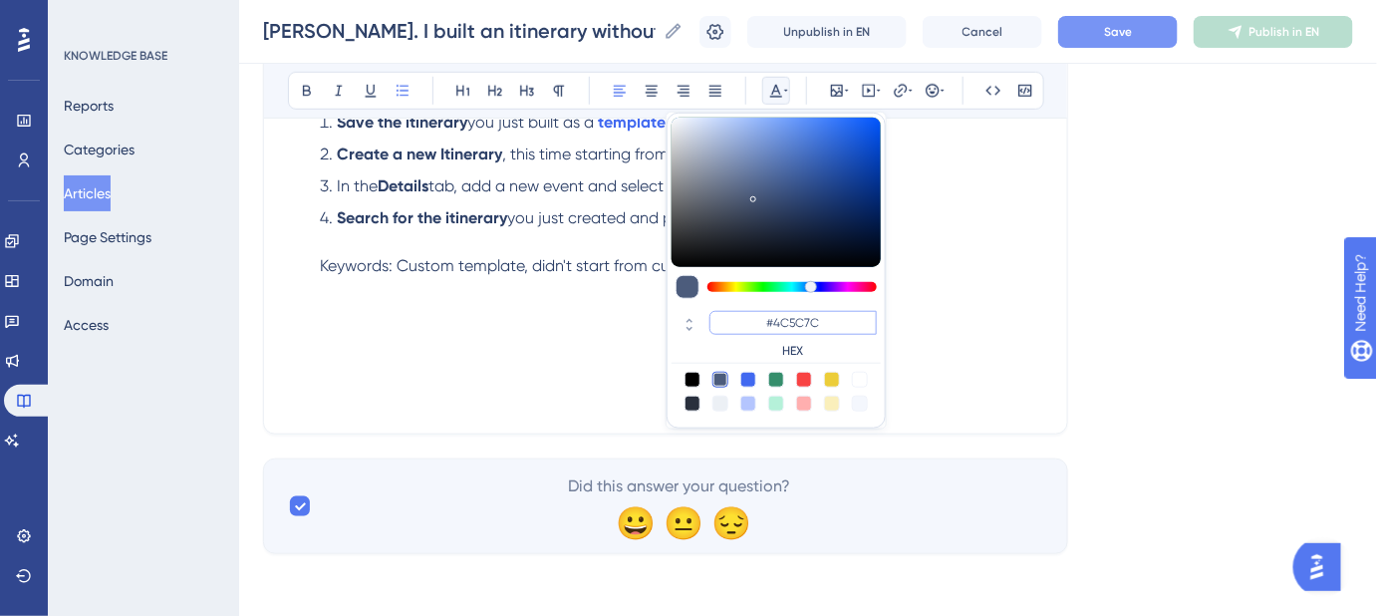
drag, startPoint x: 811, startPoint y: 321, endPoint x: 775, endPoint y: 323, distance: 35.9
click at [775, 323] on input "#4C5C7C" at bounding box center [793, 323] width 167 height 24
type input "#FFFFFF"
drag, startPoint x: 1150, startPoint y: 291, endPoint x: 1110, endPoint y: 98, distance: 197.4
click at [1150, 283] on div "Language English (Default) Ruh-roh. I built an itinerary without starting from …" at bounding box center [808, 114] width 1090 height 879
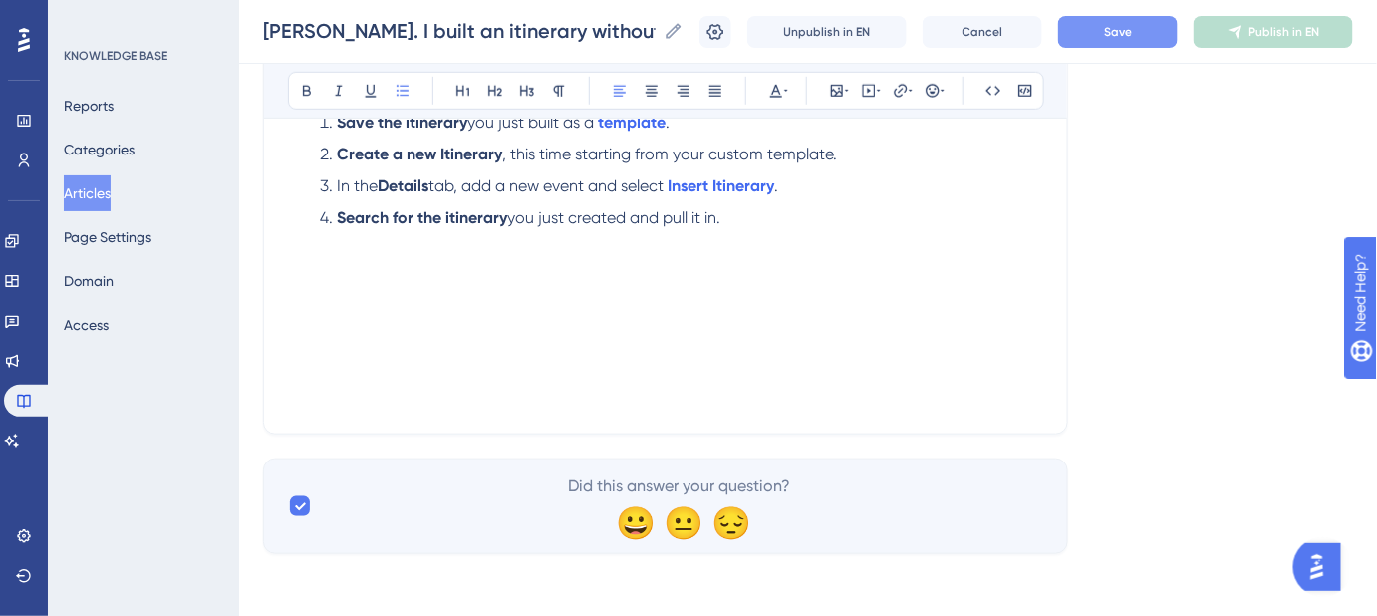
click at [1120, 40] on button "Save" at bounding box center [1118, 32] width 120 height 32
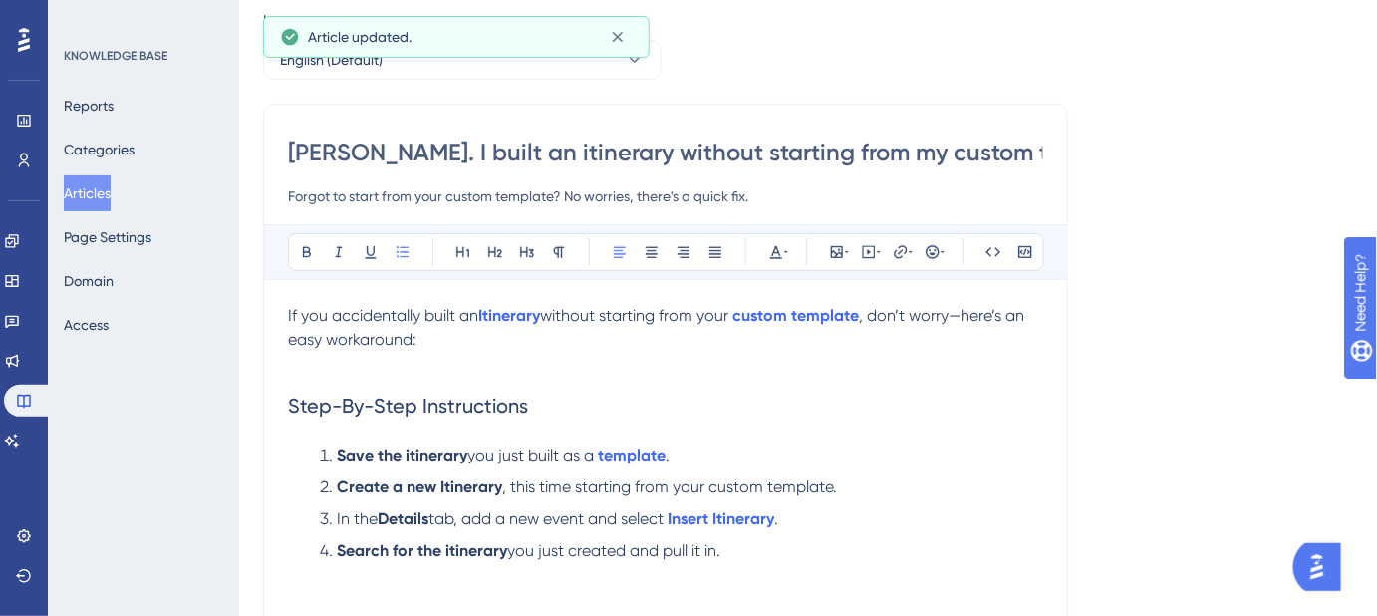
scroll to position [0, 0]
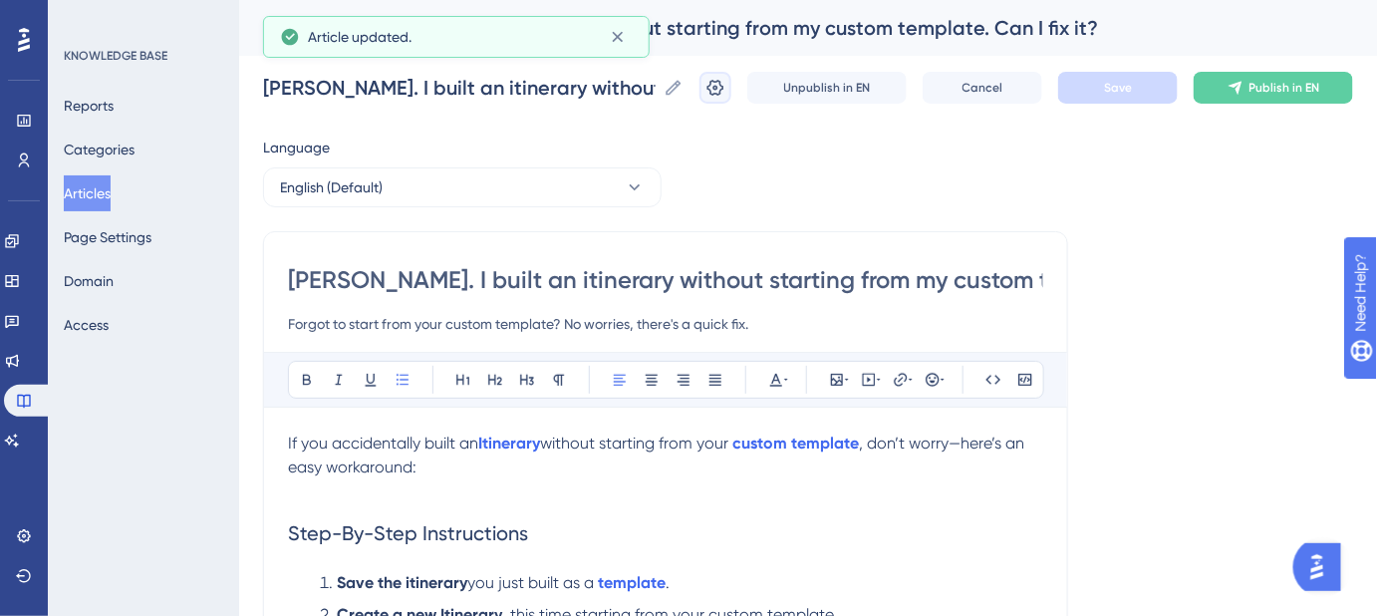
click at [726, 91] on icon at bounding box center [716, 88] width 20 height 20
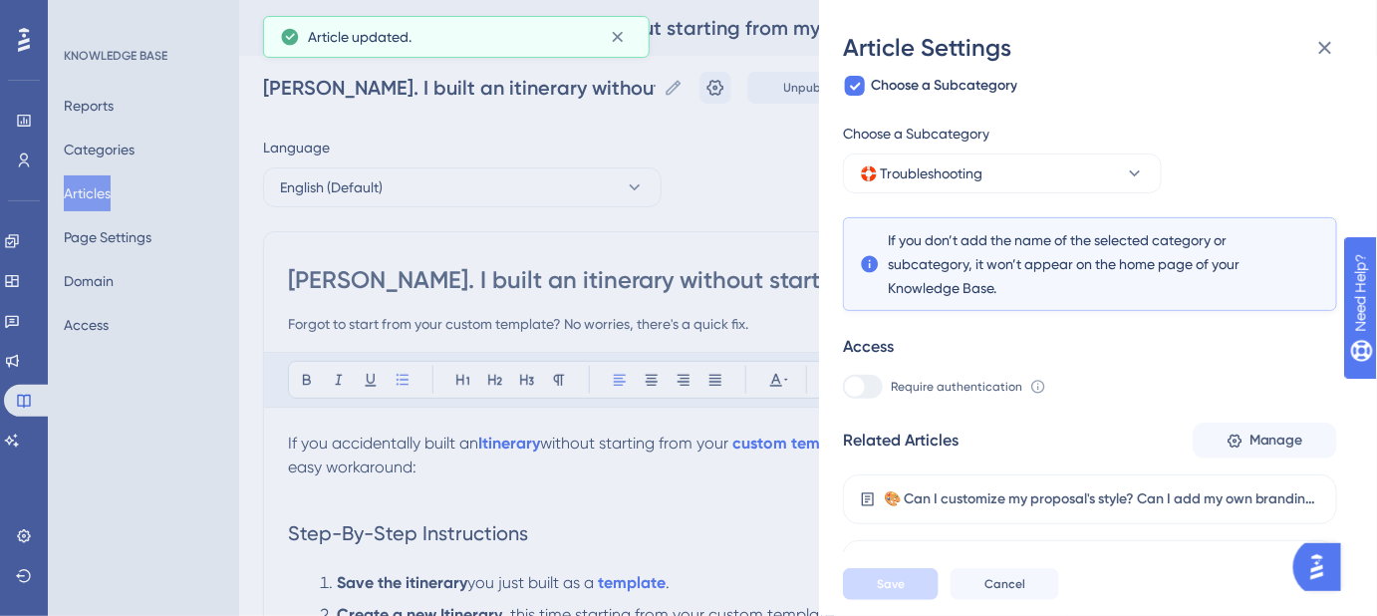
scroll to position [358, 0]
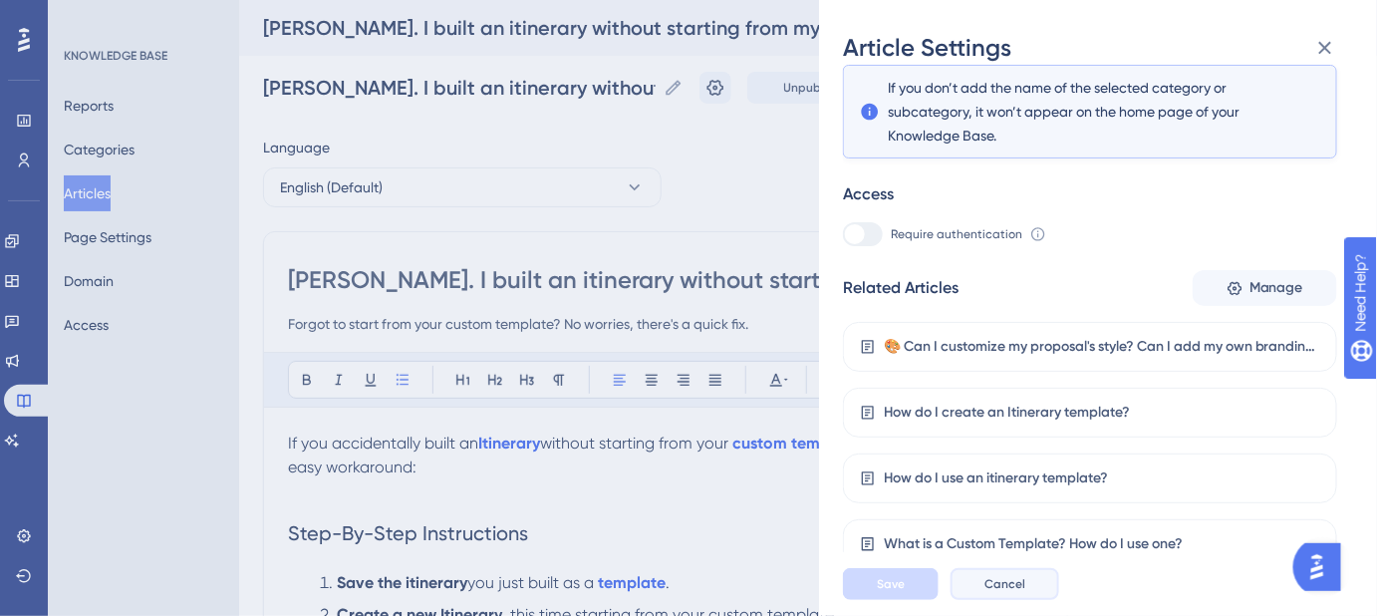
click at [1011, 592] on span "Cancel" at bounding box center [1005, 584] width 41 height 16
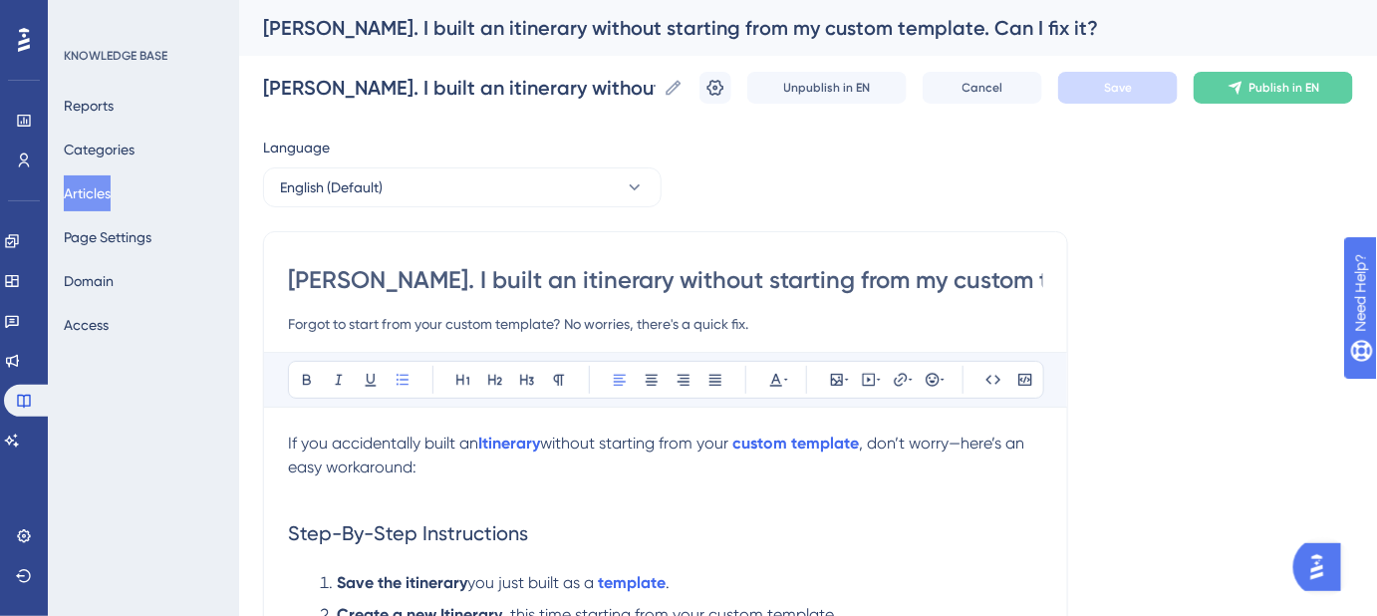
click at [494, 278] on input "Ruh-roh. I built an itinerary without starting from my custom template. Can I f…" at bounding box center [665, 280] width 755 height 32
type input "[PERSON_NAME]. I built an Itinerary without starting from my custom template. C…"
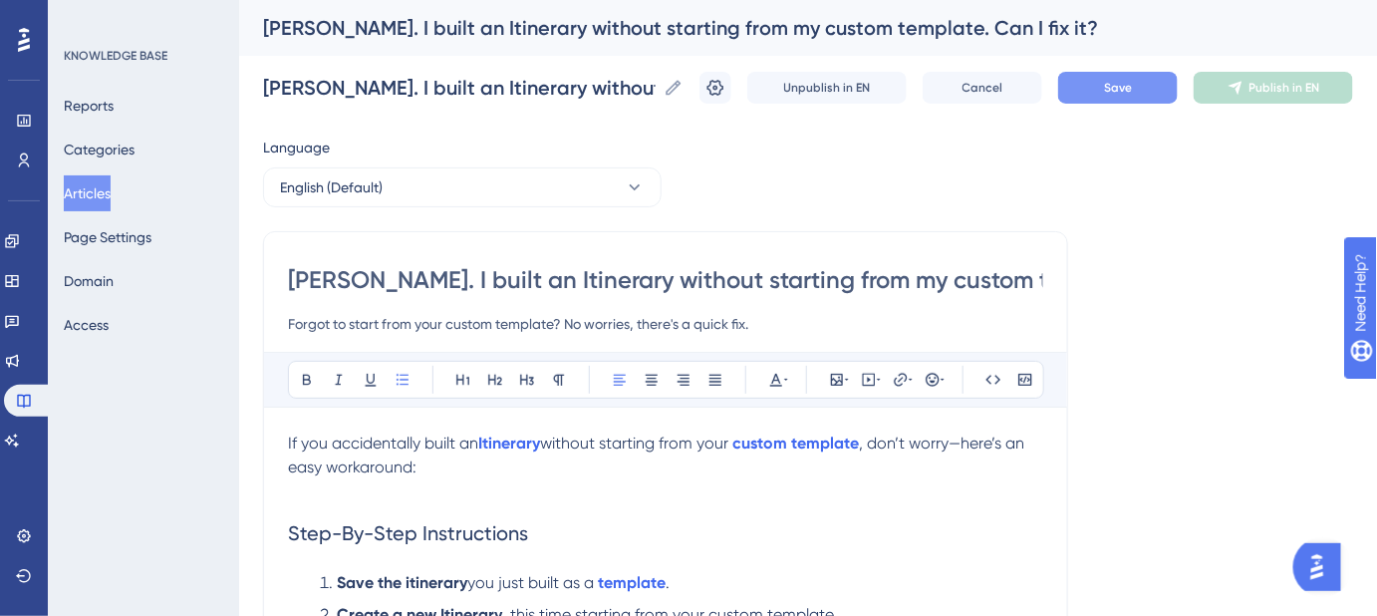
type input "[PERSON_NAME]. I built an Itinerary without starting from my custom template. C…"
click at [1122, 102] on button "Save" at bounding box center [1118, 88] width 120 height 32
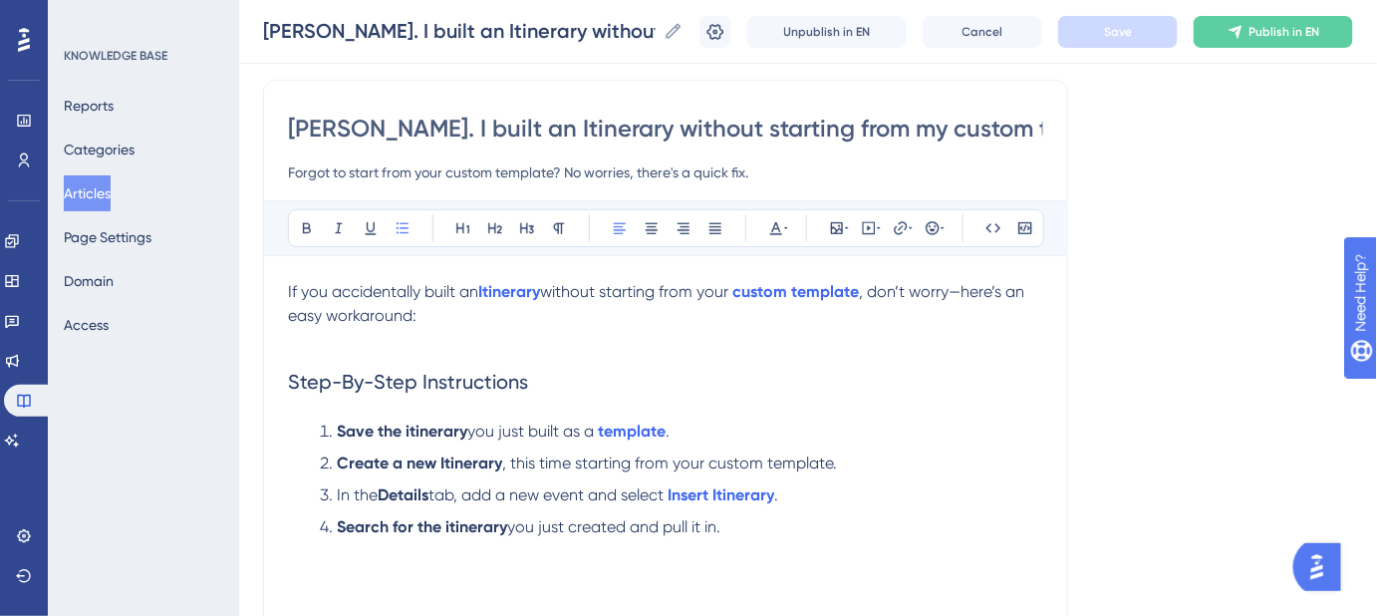
scroll to position [271, 0]
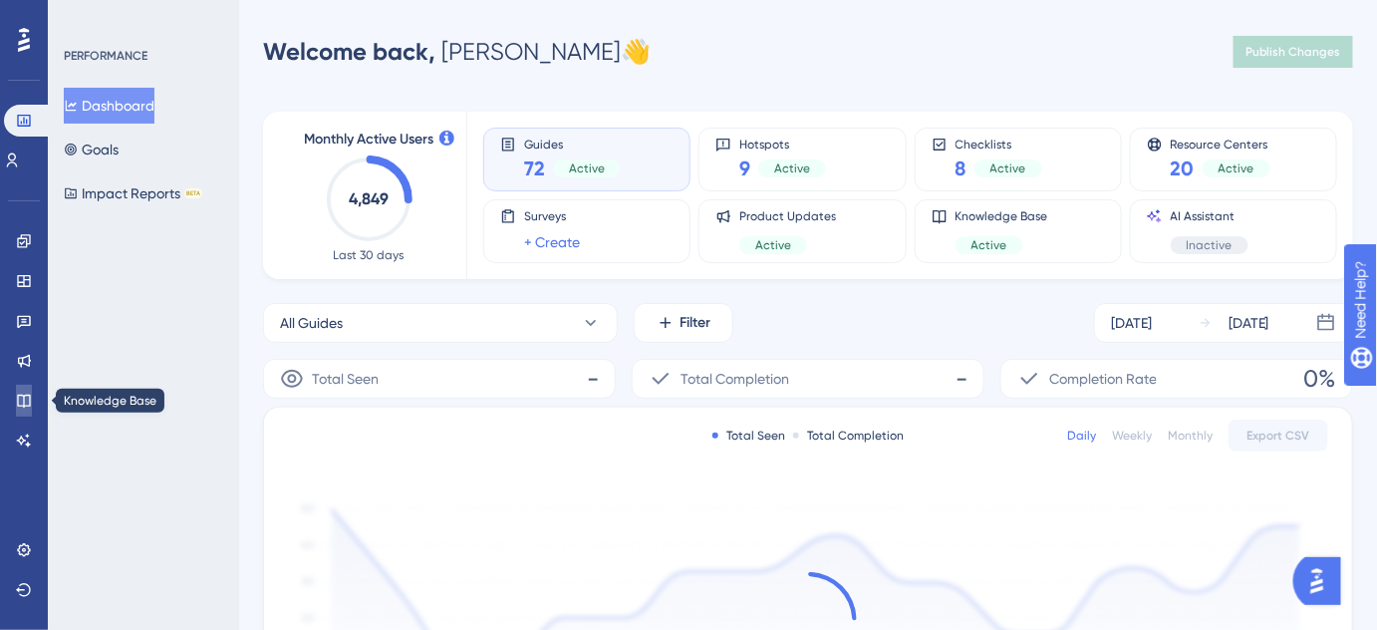
click at [28, 406] on icon at bounding box center [23, 401] width 13 height 13
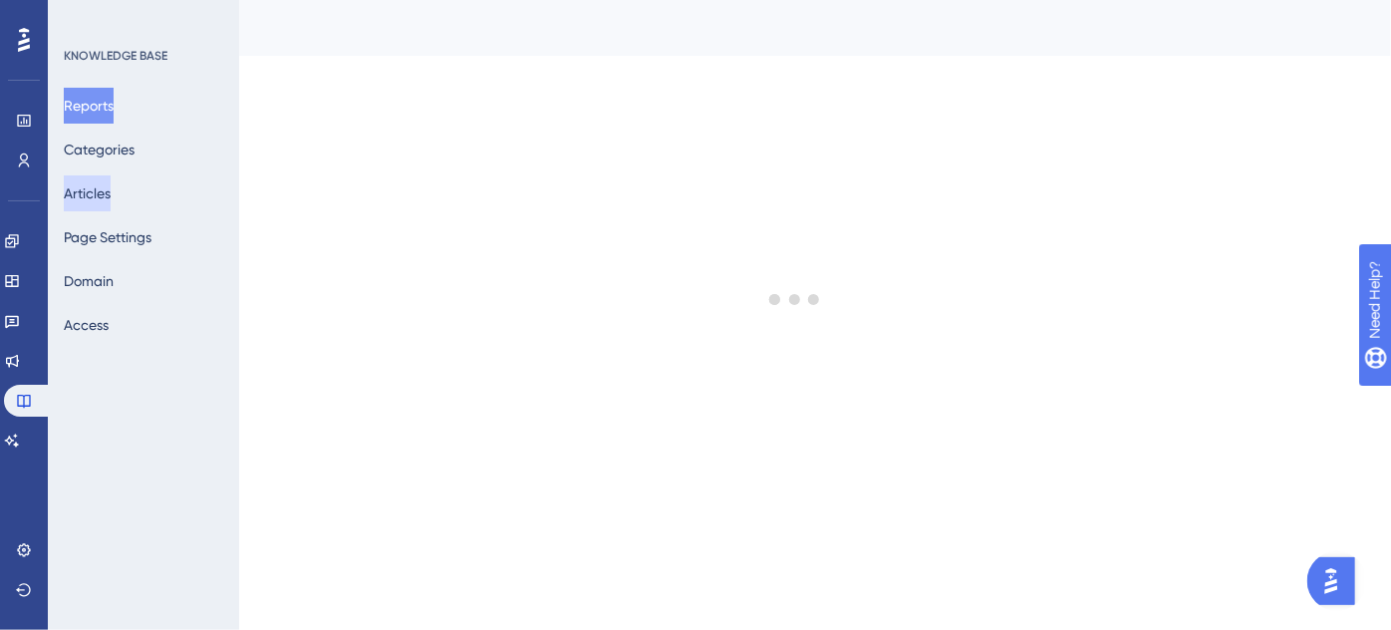
click at [111, 197] on button "Articles" at bounding box center [87, 193] width 47 height 36
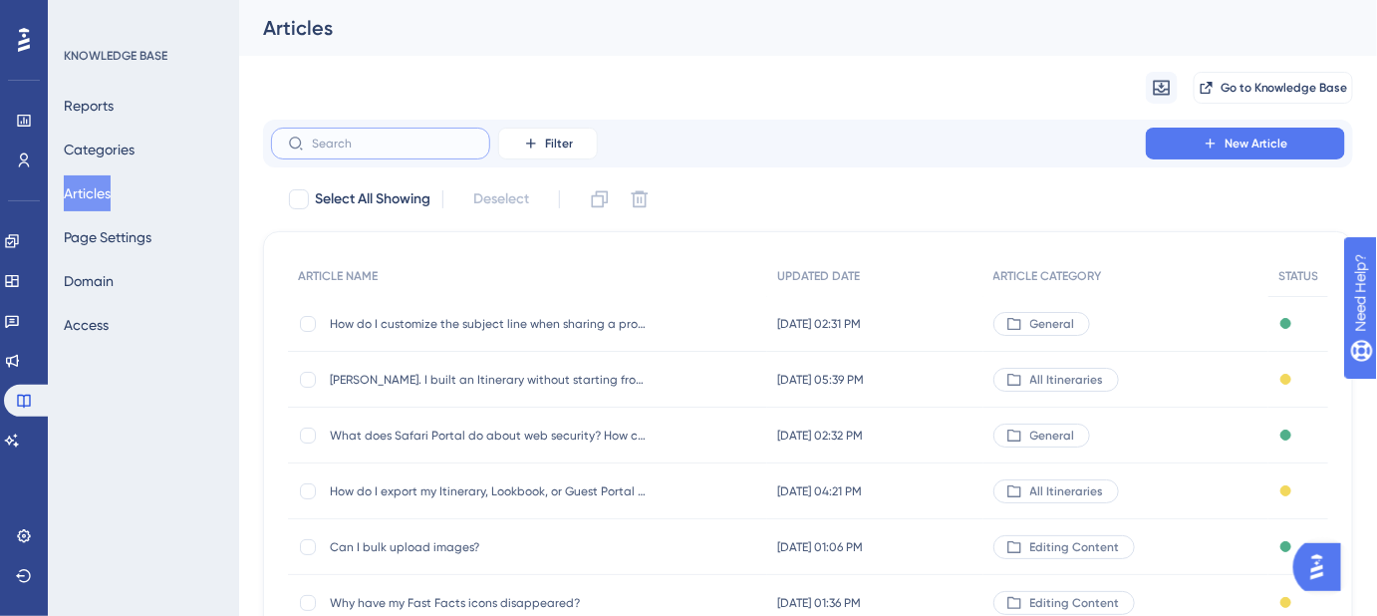
click at [367, 147] on input "text" at bounding box center [392, 144] width 161 height 14
paste input "How do I customize itinerary and lookbook links?"
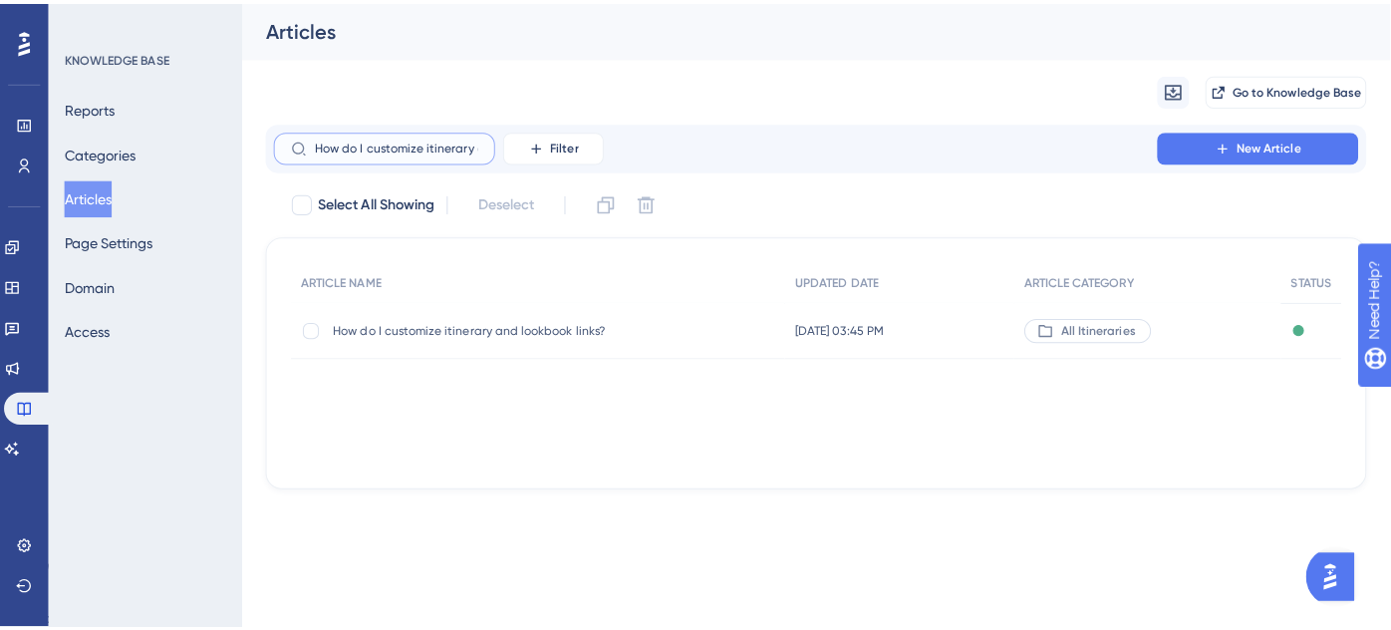
scroll to position [0, 102]
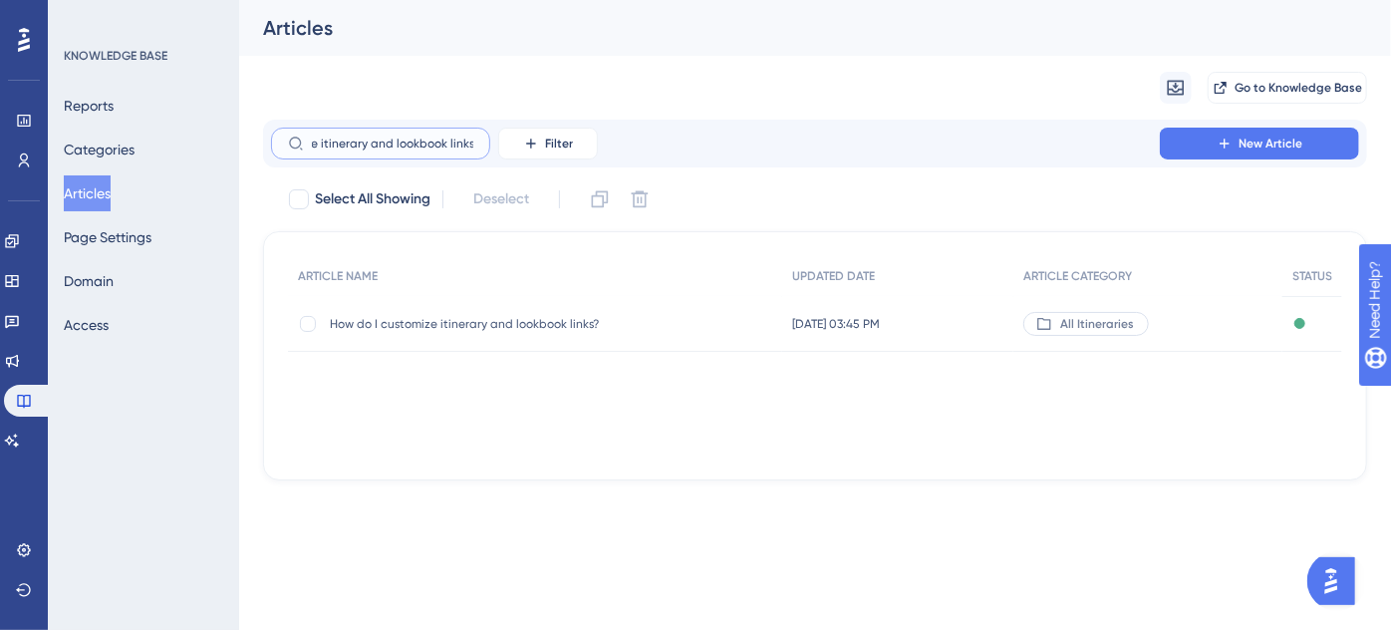
type input "How do I customize itinerary and lookbook links?"
click at [421, 323] on span "How do I customize itinerary and lookbook links?" at bounding box center [489, 324] width 319 height 16
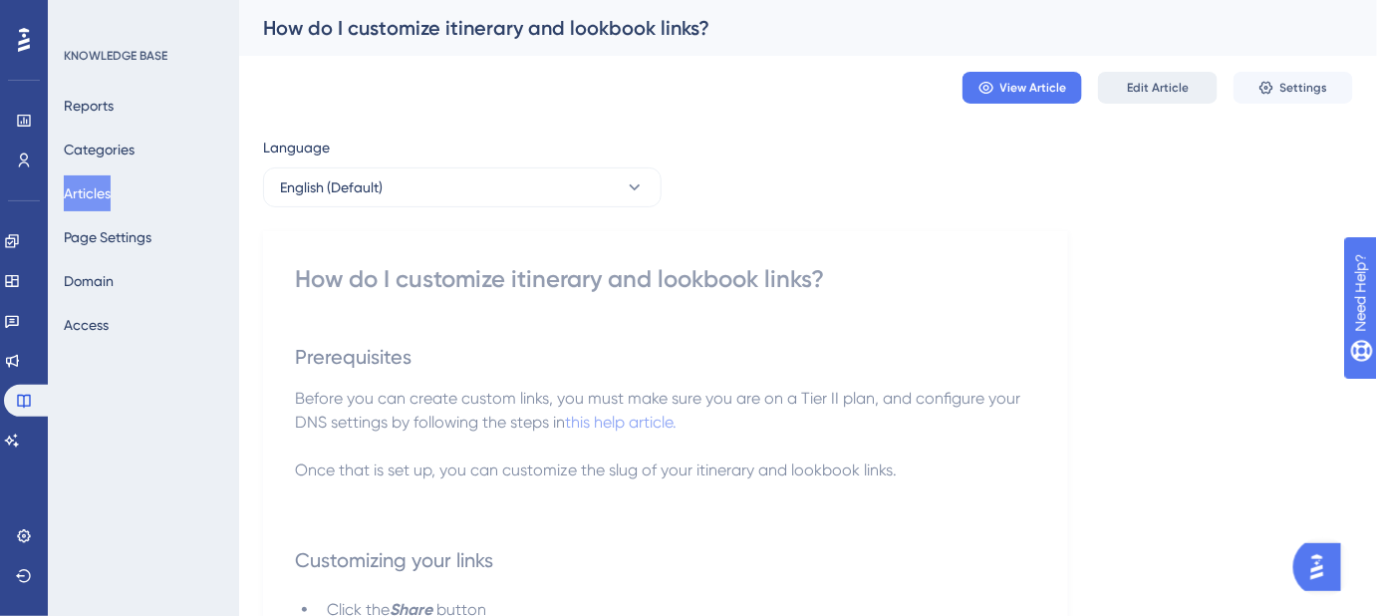
click at [1170, 78] on button "Edit Article" at bounding box center [1158, 88] width 120 height 32
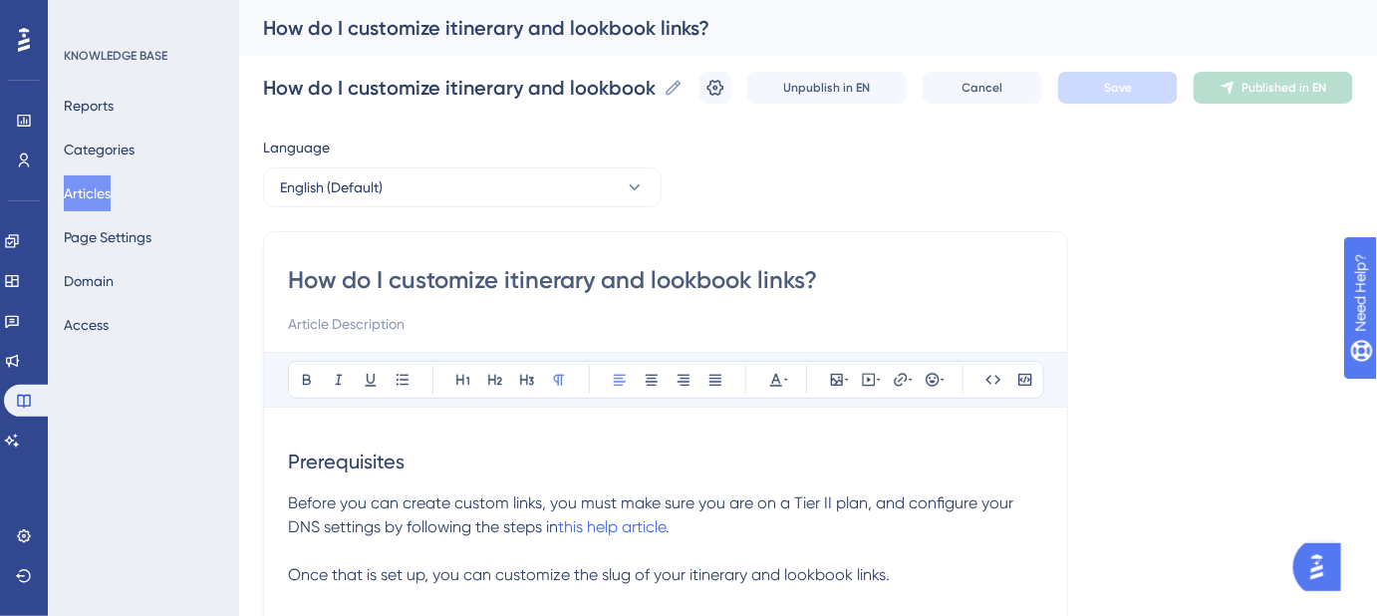
click at [512, 278] on input "How do I customize itinerary and lookbook links?" at bounding box center [665, 280] width 755 height 32
type input "How do I customize Itinerary and lookbook links?"
click at [659, 278] on input "How do I customize Itinerary and lookbook links?" at bounding box center [665, 280] width 755 height 32
type input "How do I customize Itinerary and Lookbook links?"
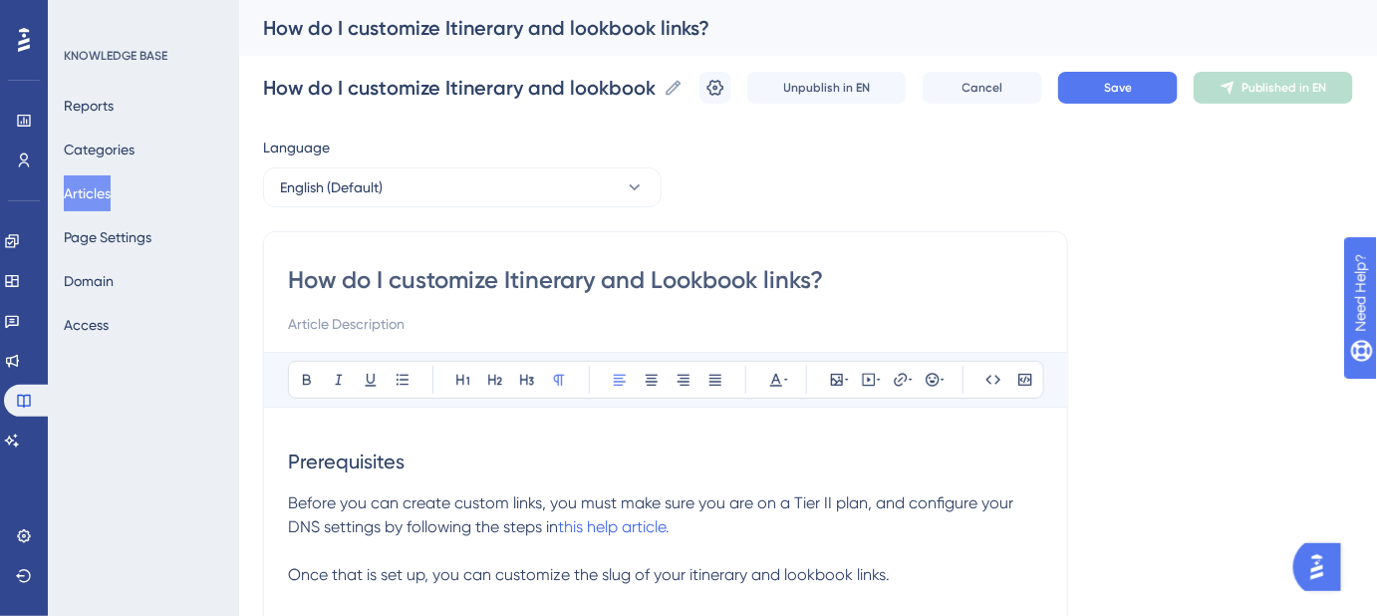
type input "How do I customize Itinerary and Lookbook links?"
drag, startPoint x: 846, startPoint y: 283, endPoint x: 281, endPoint y: 292, distance: 565.1
type input "How do I customize Itinerary and Lookbook links?"
click at [1109, 81] on button "Save" at bounding box center [1118, 88] width 120 height 32
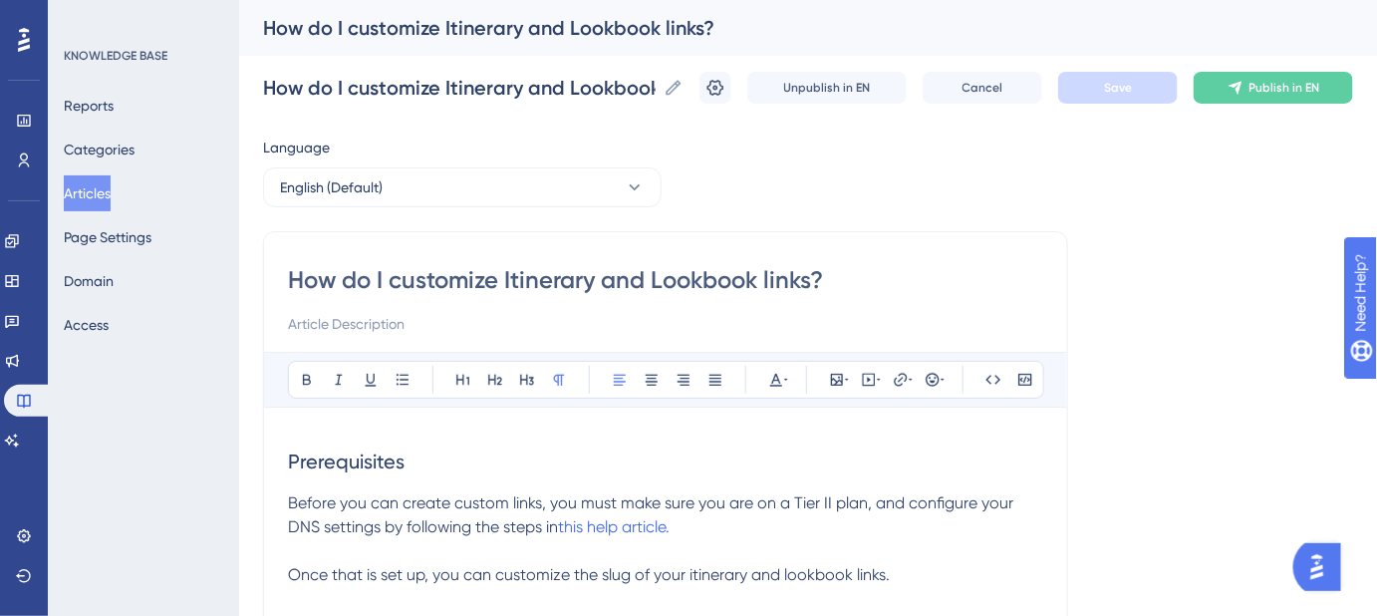
click at [393, 318] on input at bounding box center [665, 324] width 755 height 24
paste input "Step-by-[PERSON_NAME] to editing and customizing your shared links"
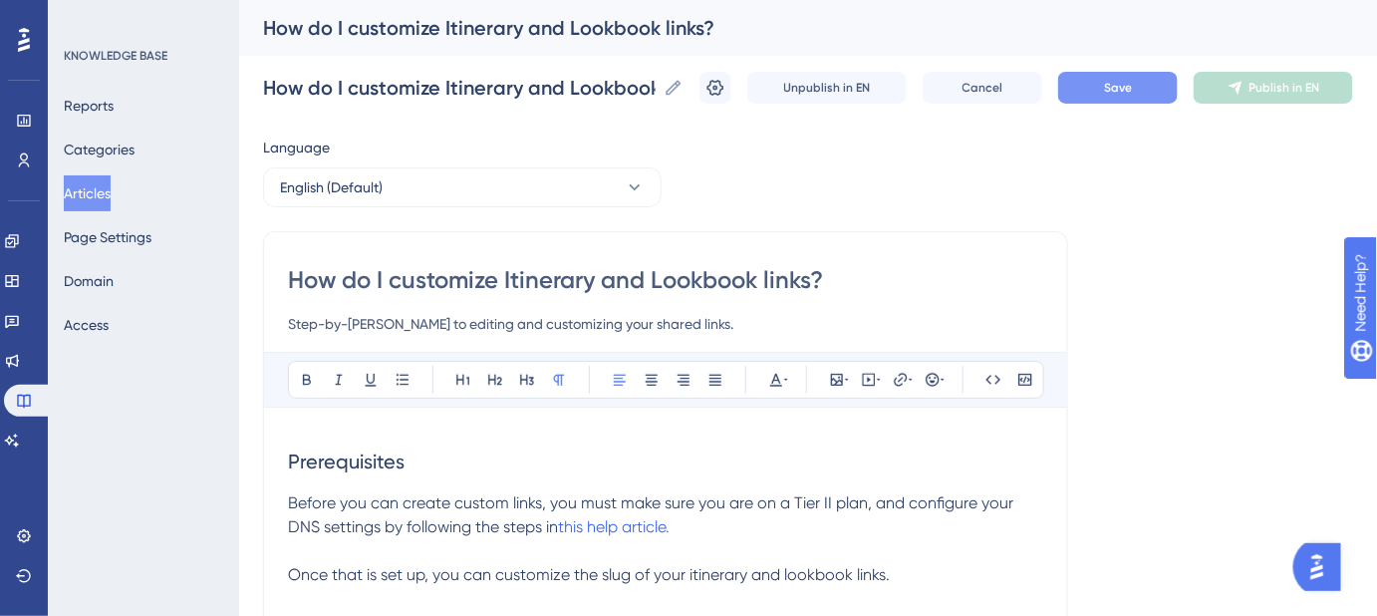
type input "Step-by-[PERSON_NAME] to editing and customizing your shared links."
click at [1109, 94] on button "Save" at bounding box center [1118, 88] width 120 height 32
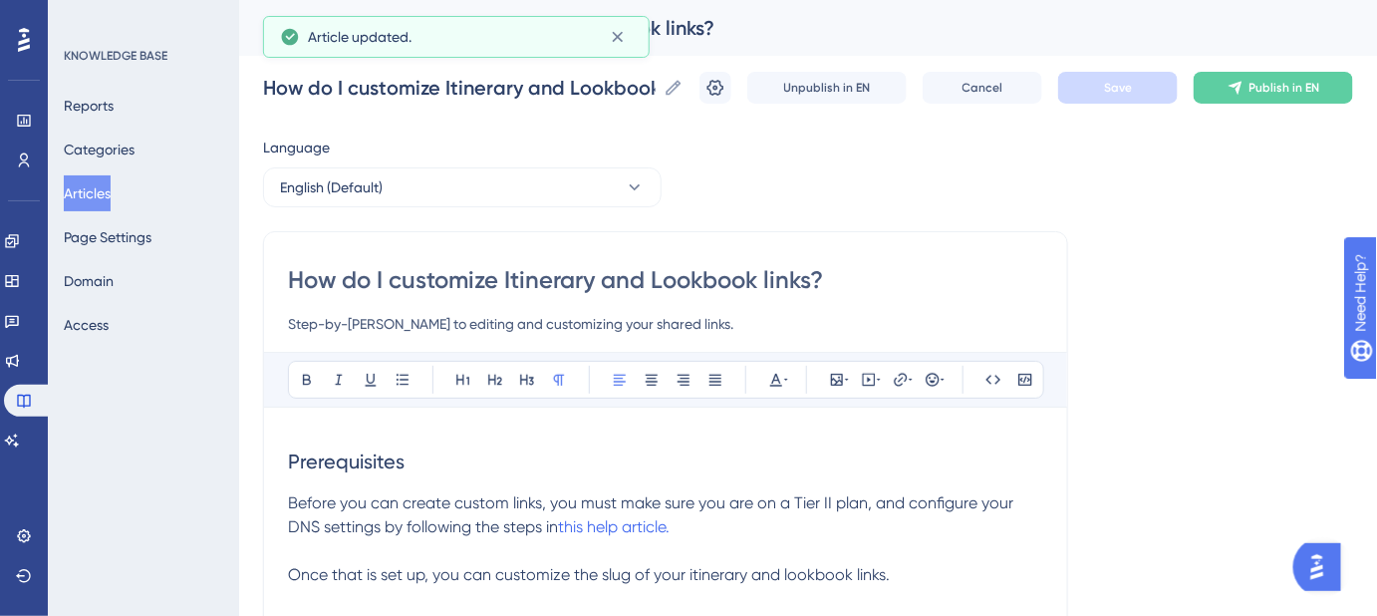
scroll to position [90, 0]
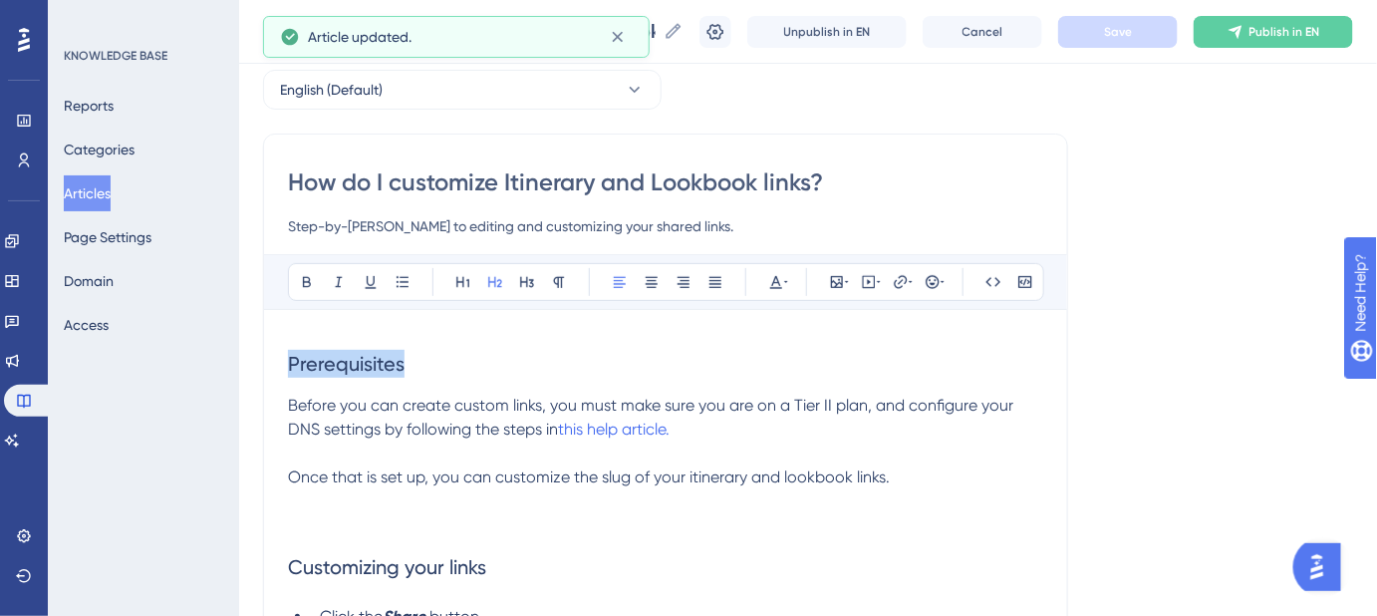
drag, startPoint x: 415, startPoint y: 365, endPoint x: 237, endPoint y: 348, distance: 178.2
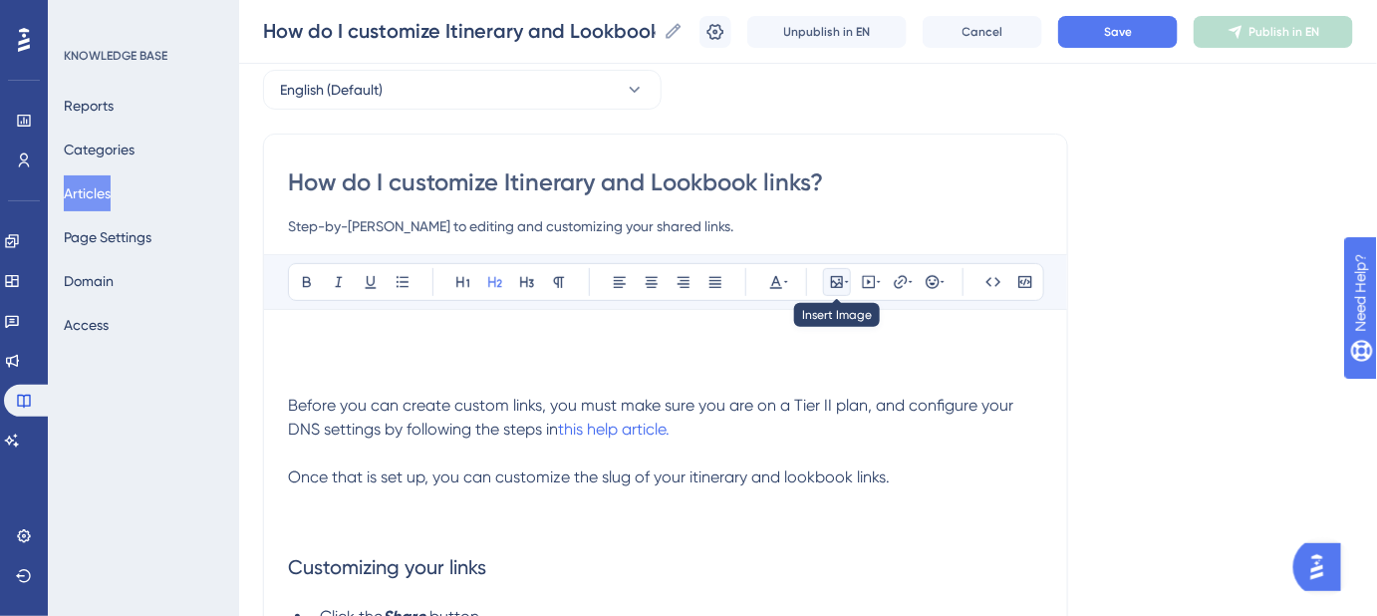
click at [843, 281] on icon at bounding box center [837, 282] width 16 height 16
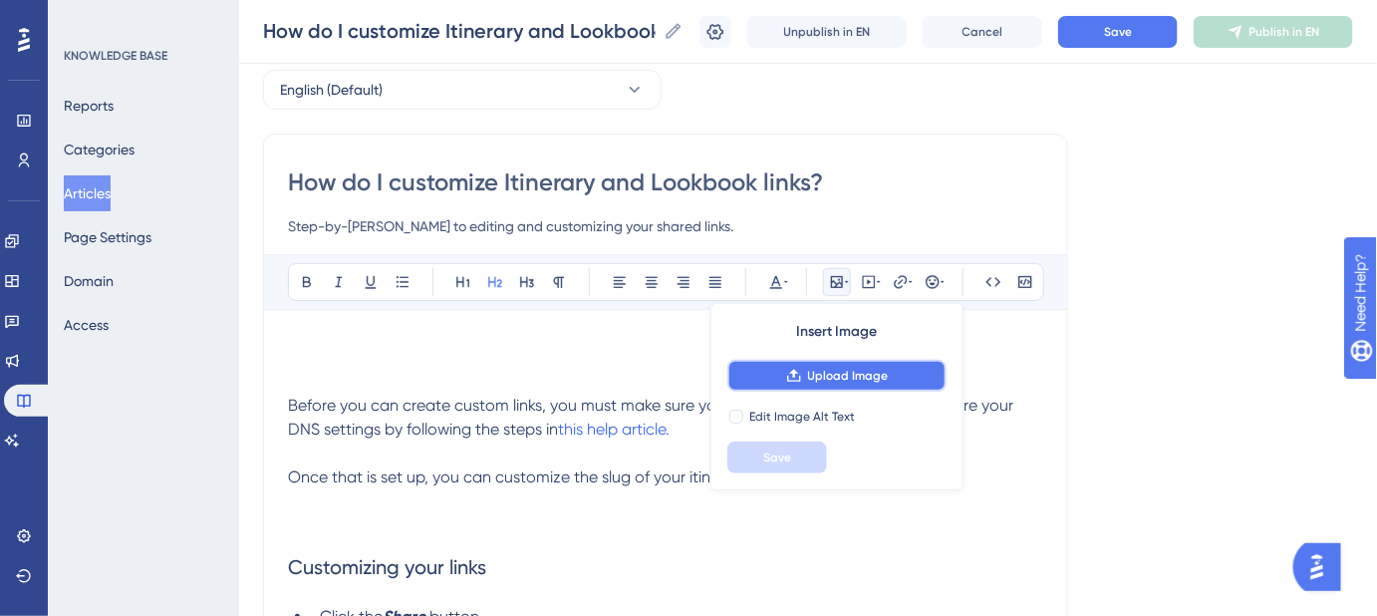
click at [853, 374] on span "Upload Image" at bounding box center [848, 376] width 81 height 16
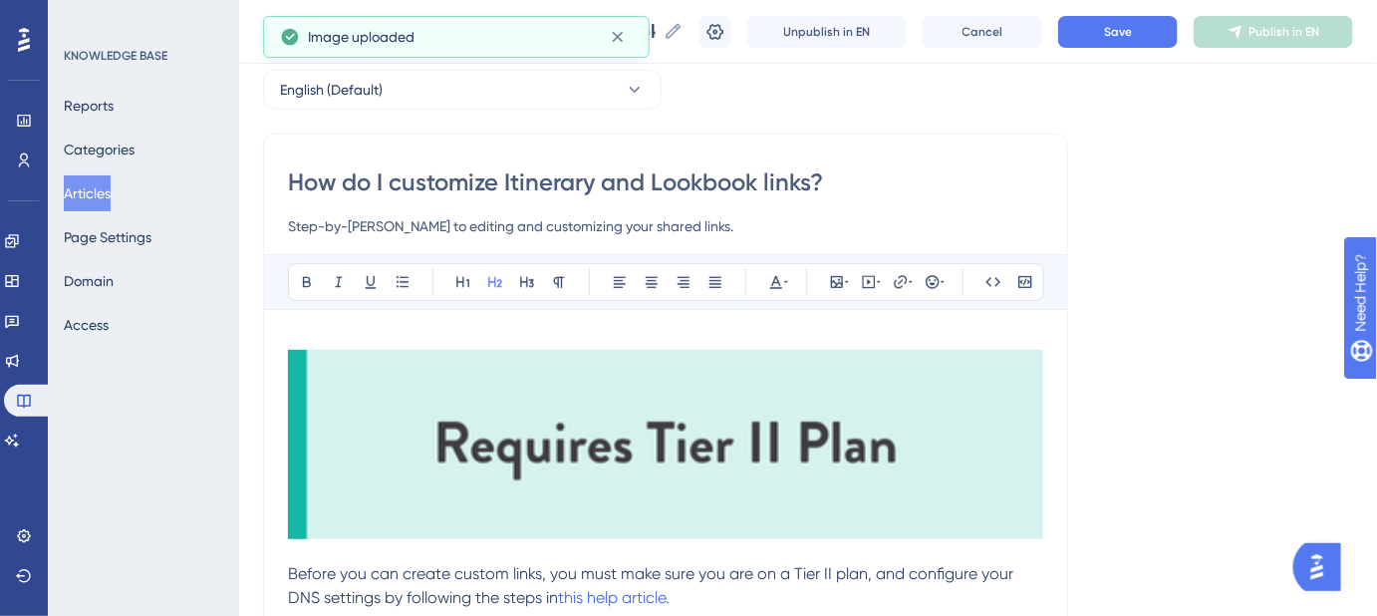
click at [938, 480] on img at bounding box center [665, 444] width 755 height 189
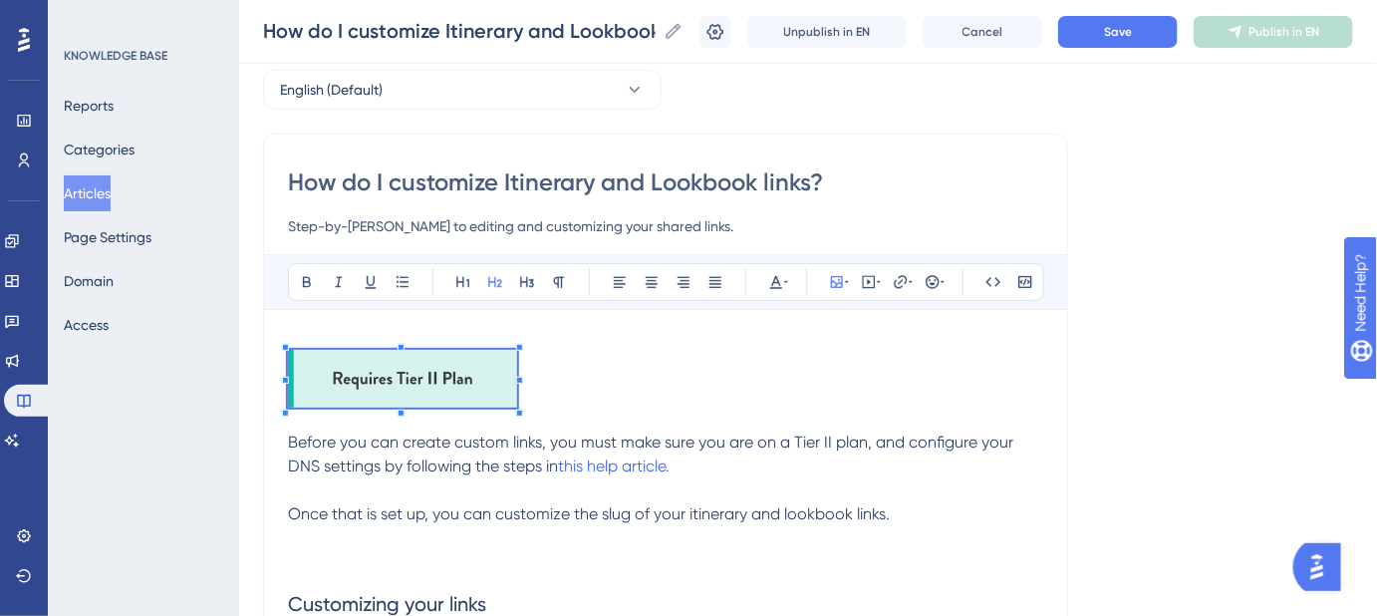
click at [518, 425] on h2 at bounding box center [665, 382] width 755 height 97
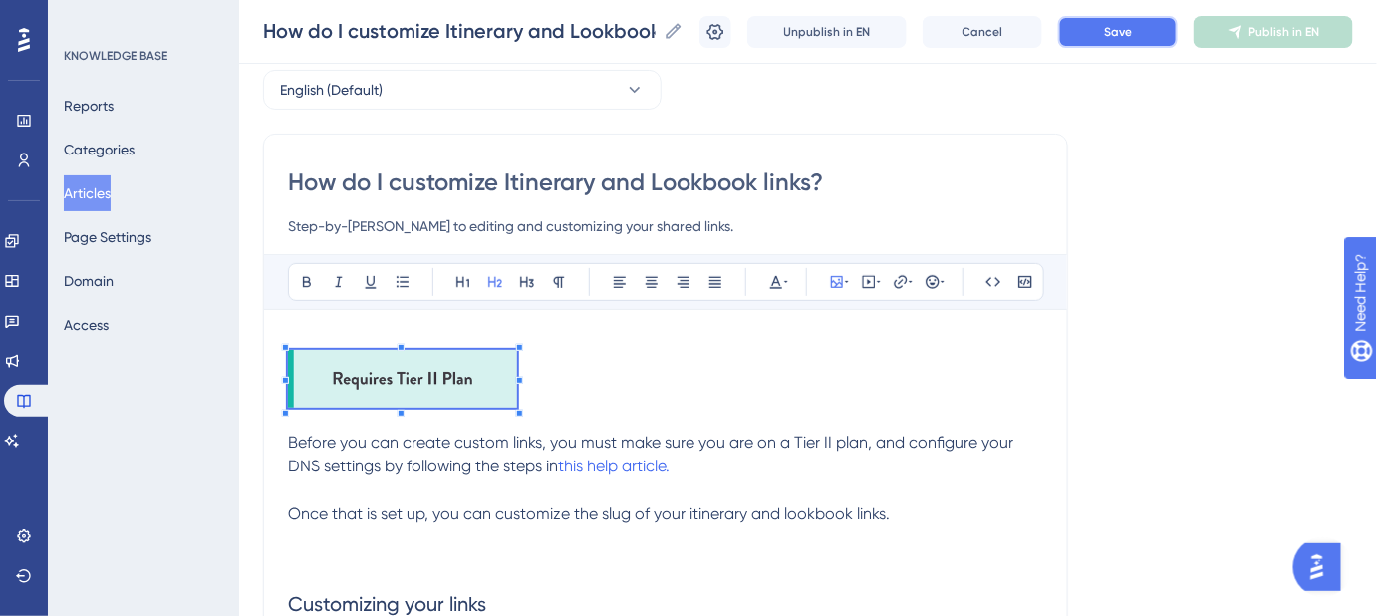
click at [1110, 18] on button "Save" at bounding box center [1118, 32] width 120 height 32
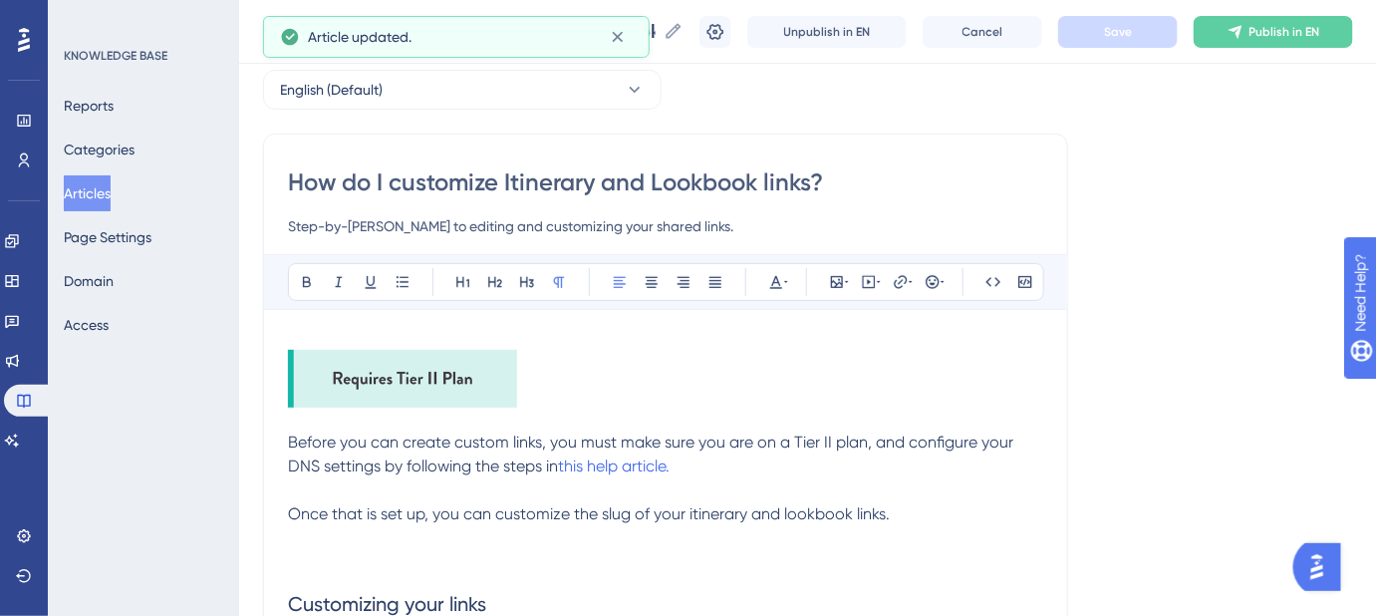
click at [860, 448] on span "Before you can create custom links, you must make sure you are on a Tier II pla…" at bounding box center [653, 454] width 730 height 43
click at [291, 439] on span "Before you can create custom links, you must make sure you are on a Tier II pla…" at bounding box center [653, 454] width 730 height 43
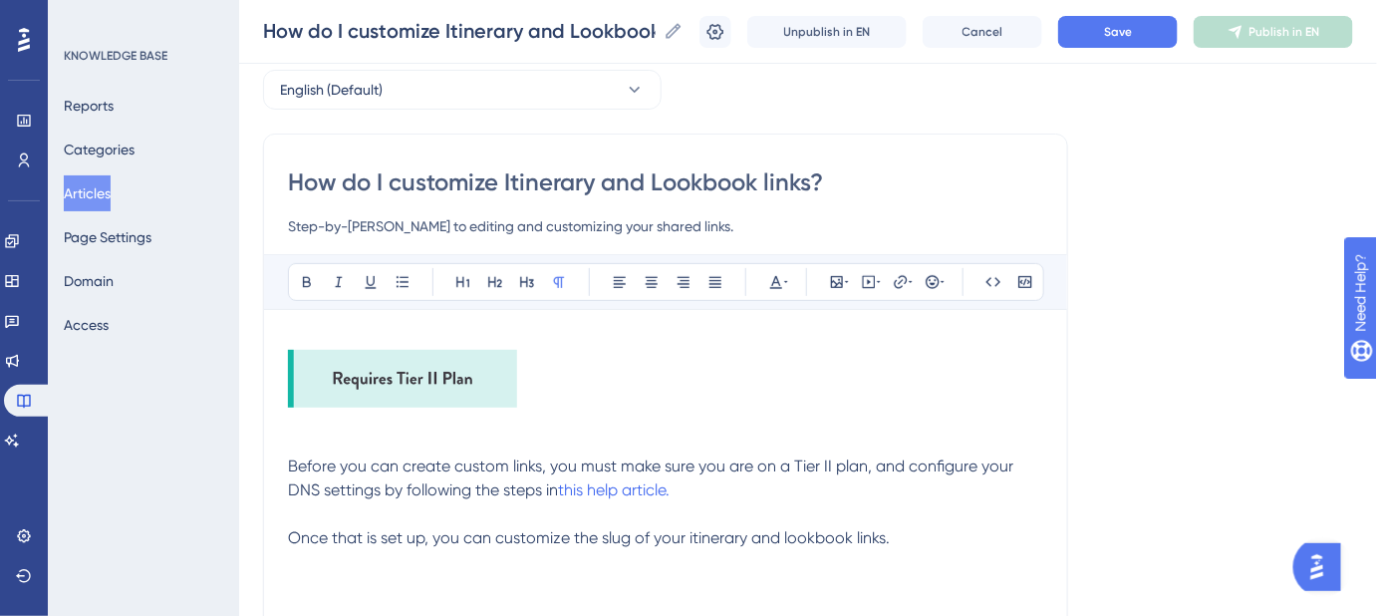
click at [321, 433] on p at bounding box center [665, 443] width 755 height 24
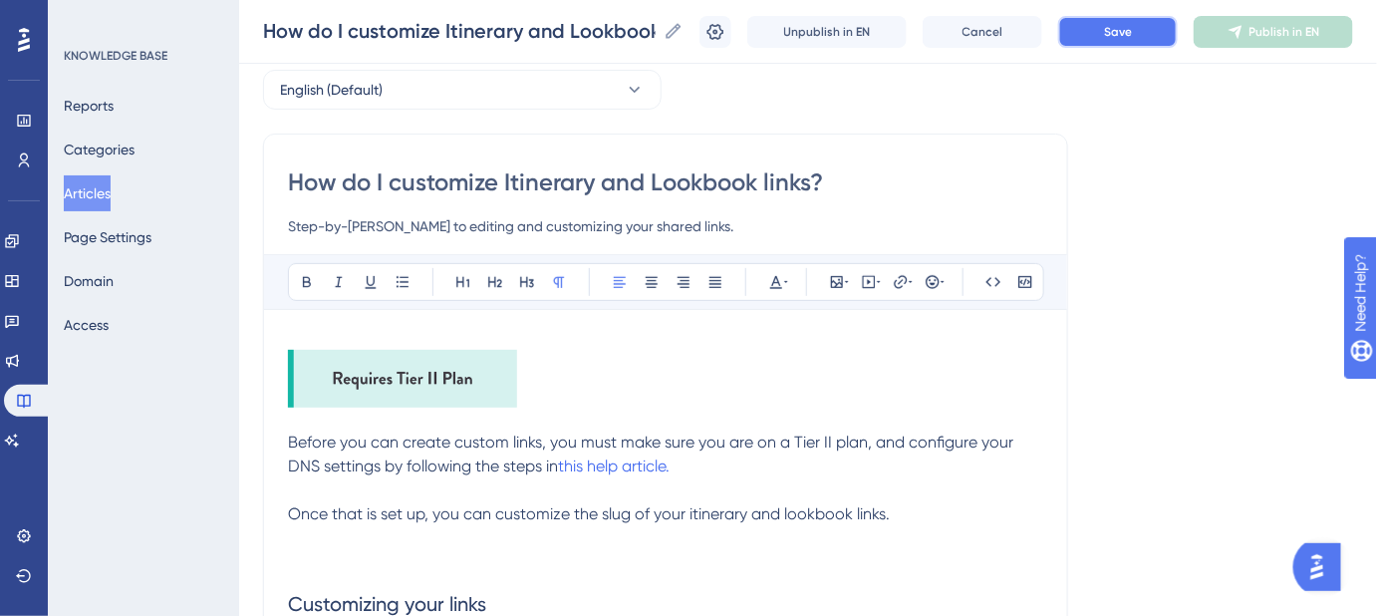
click at [1110, 42] on button "Save" at bounding box center [1118, 32] width 120 height 32
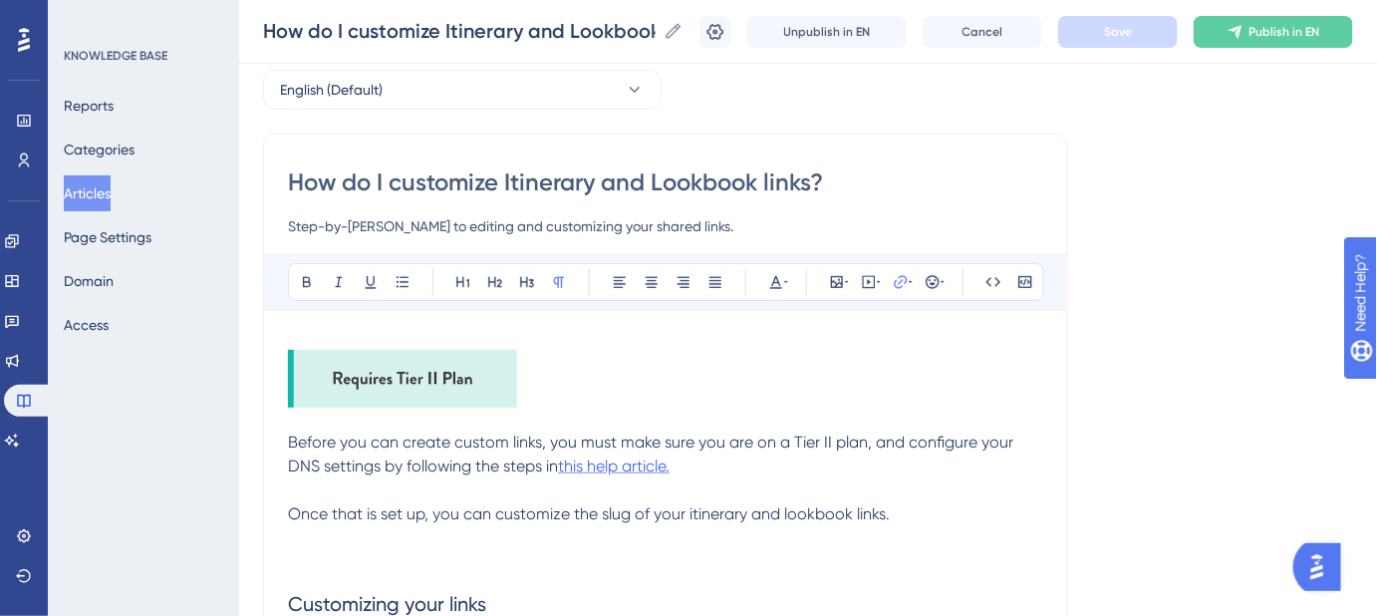
click at [670, 464] on span "this help article." at bounding box center [614, 465] width 112 height 19
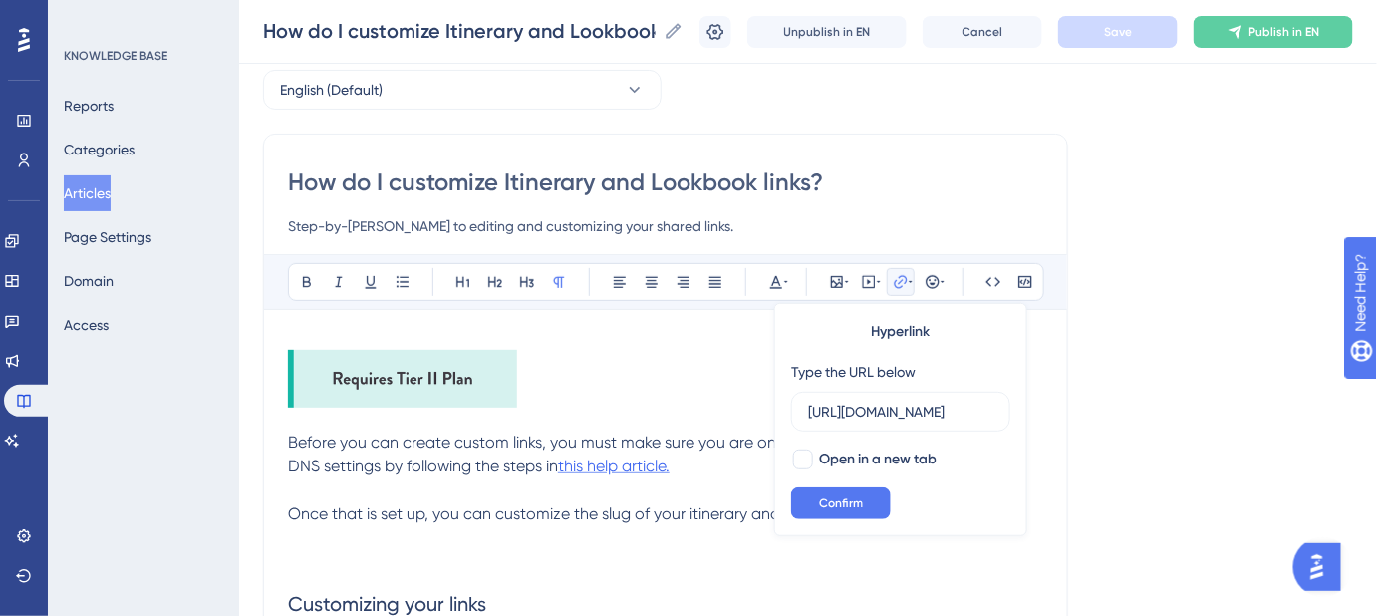
scroll to position [0, 387]
click at [799, 460] on div at bounding box center [803, 459] width 20 height 20
checkbox input "true"
drag, startPoint x: 835, startPoint y: 510, endPoint x: 816, endPoint y: 498, distance: 22.4
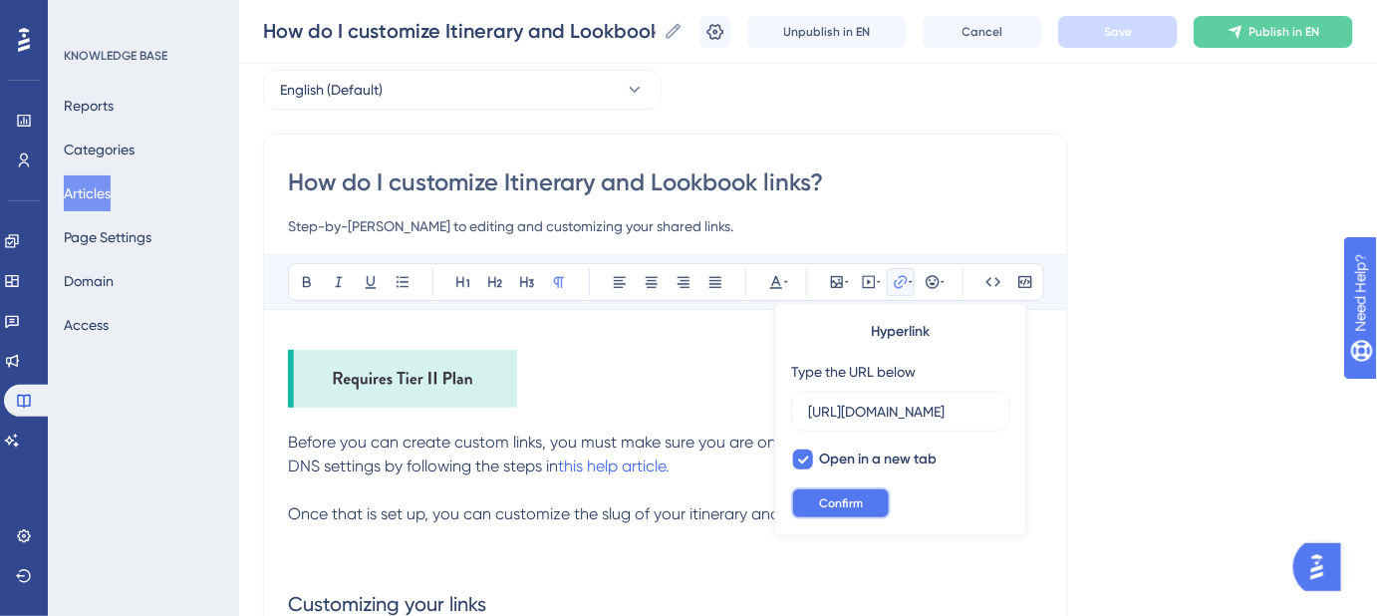
click at [834, 509] on button "Confirm" at bounding box center [841, 503] width 100 height 32
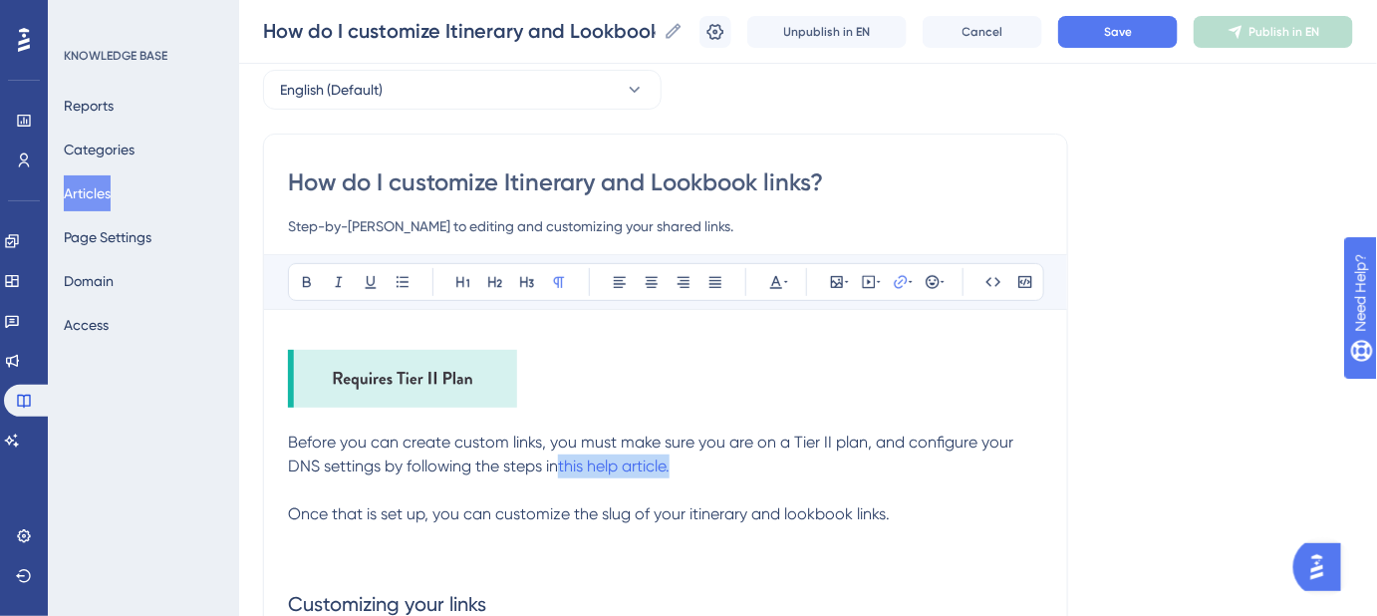
drag, startPoint x: 676, startPoint y: 464, endPoint x: 559, endPoint y: 466, distance: 116.6
click at [560, 466] on p "Before you can create custom links, you must make sure you are on a Tier II pla…" at bounding box center [665, 455] width 755 height 48
click at [555, 474] on p "Before you can create custom links, you must make sure you are on a Tier II pla…" at bounding box center [665, 455] width 755 height 48
drag, startPoint x: 558, startPoint y: 463, endPoint x: 670, endPoint y: 463, distance: 111.6
click at [670, 463] on p "Before you can create custom links, you must make sure you are on a Tier II pla…" at bounding box center [665, 455] width 755 height 48
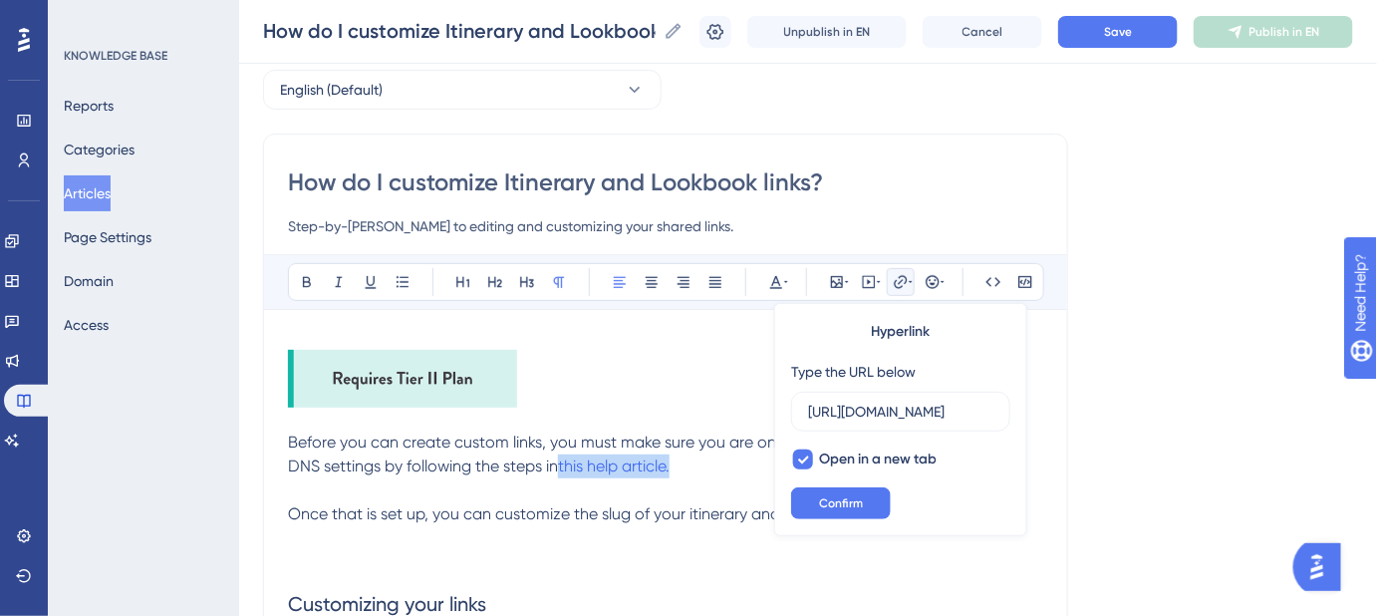
drag, startPoint x: 678, startPoint y: 463, endPoint x: 558, endPoint y: 463, distance: 119.6
click at [558, 463] on p "Before you can create custom links, you must make sure you are on a Tier II pla…" at bounding box center [665, 455] width 755 height 48
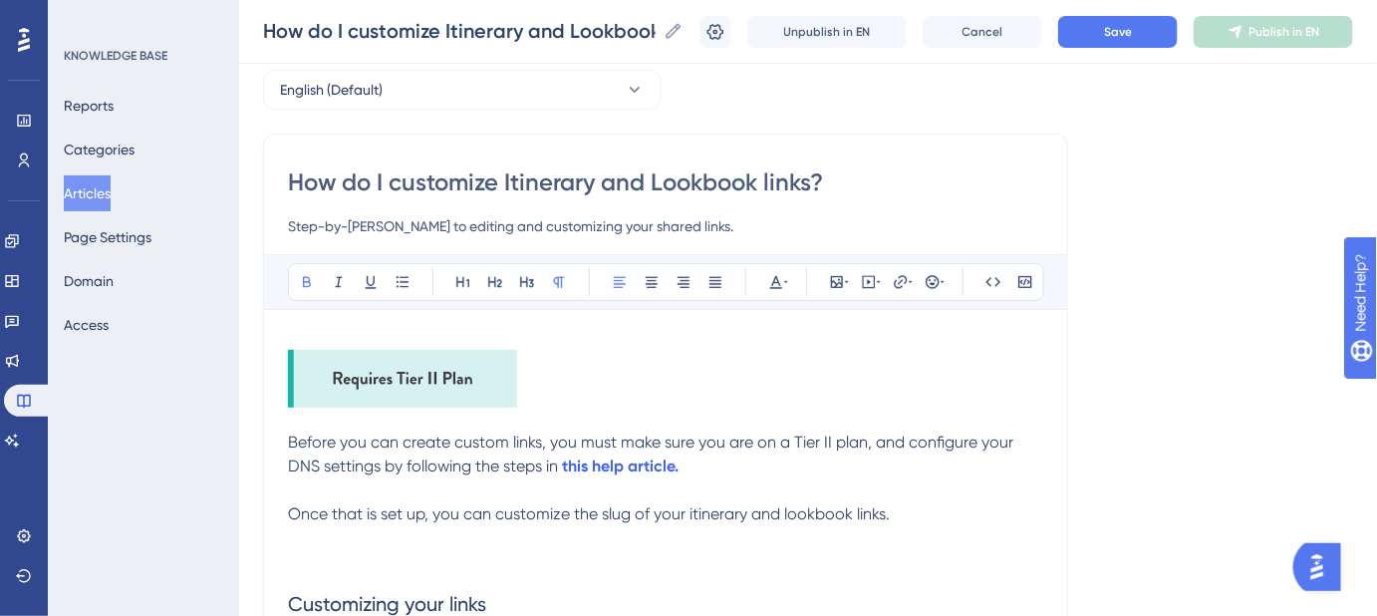
click at [705, 478] on p at bounding box center [665, 490] width 755 height 24
drag, startPoint x: 685, startPoint y: 462, endPoint x: 672, endPoint y: 462, distance: 13.0
click at [672, 462] on p "Before you can create custom links, you must make sure you are on a Tier II pla…" at bounding box center [665, 455] width 755 height 48
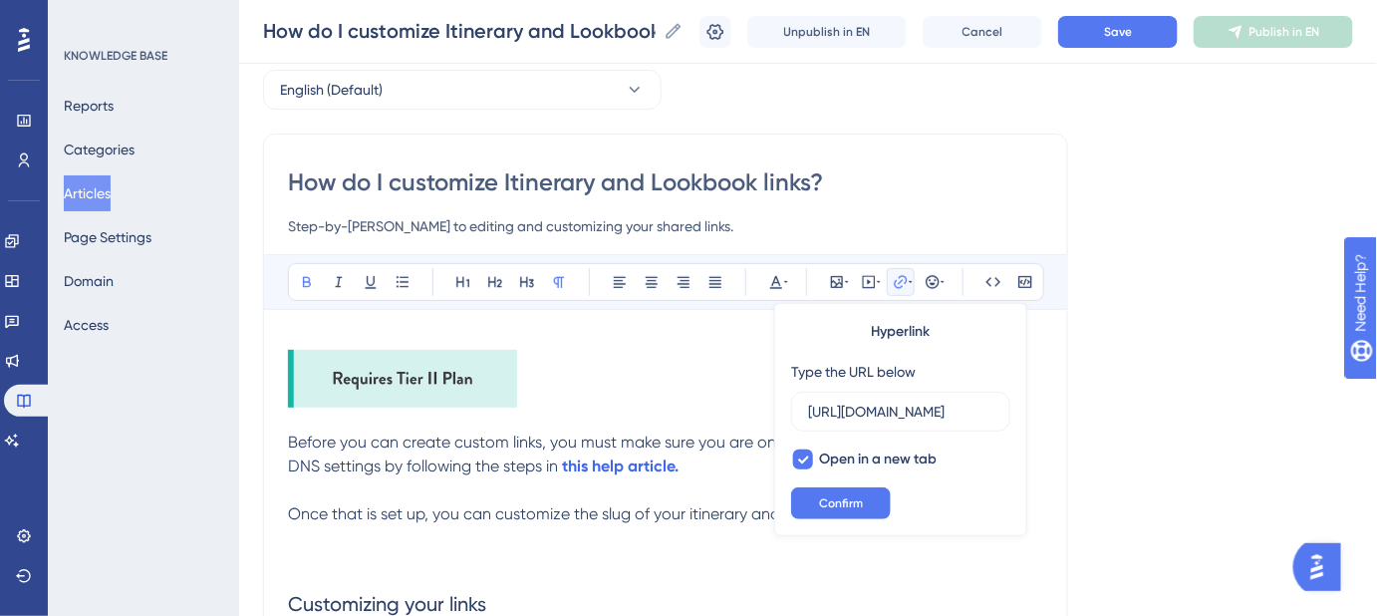
click at [688, 467] on p "Before you can create custom links, you must make sure you are on a Tier II pla…" at bounding box center [665, 455] width 755 height 48
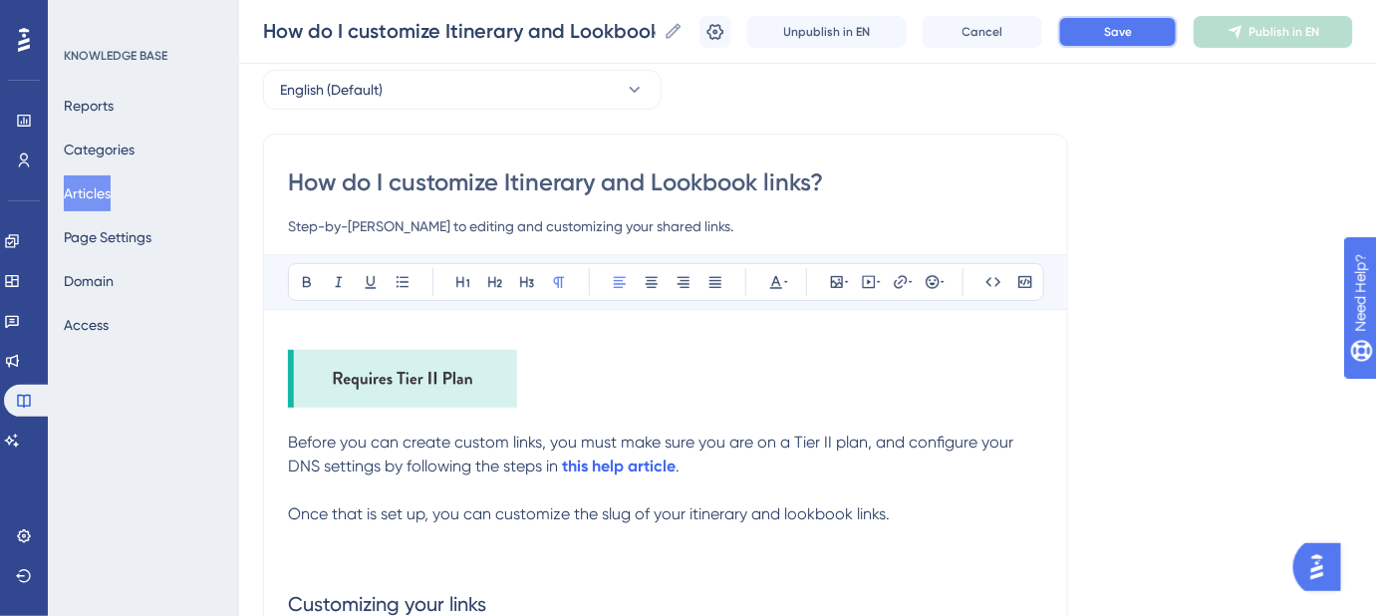
click at [1159, 20] on button "Save" at bounding box center [1118, 32] width 120 height 32
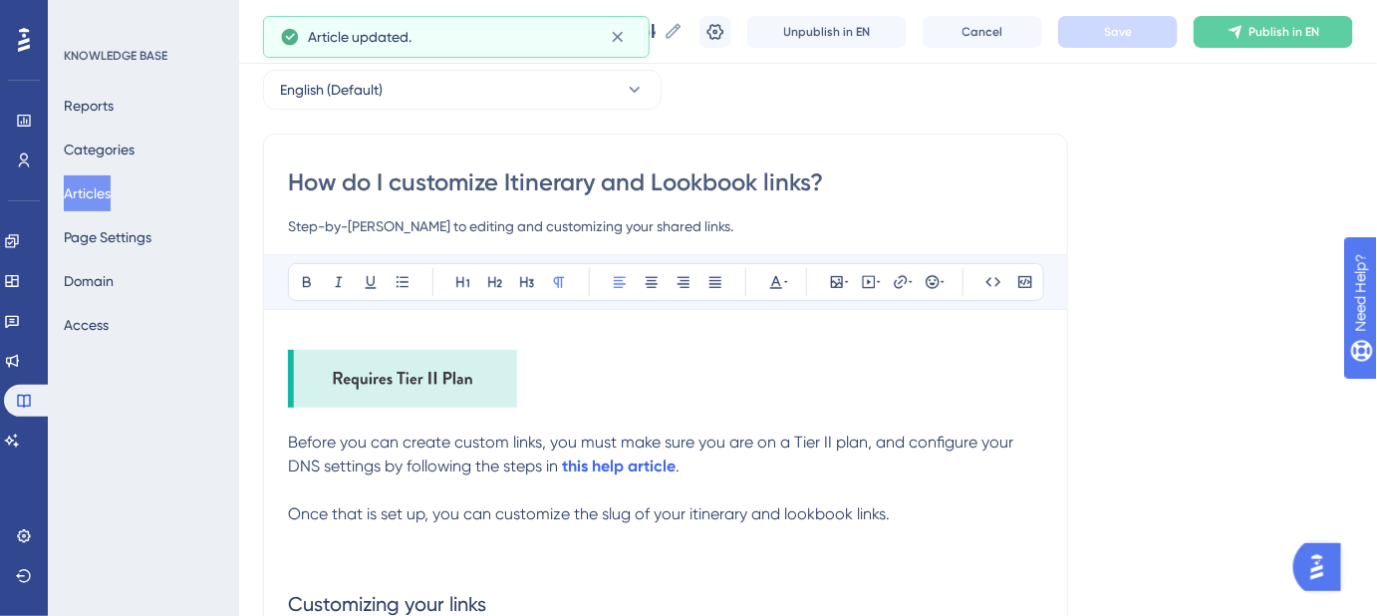
scroll to position [180, 0]
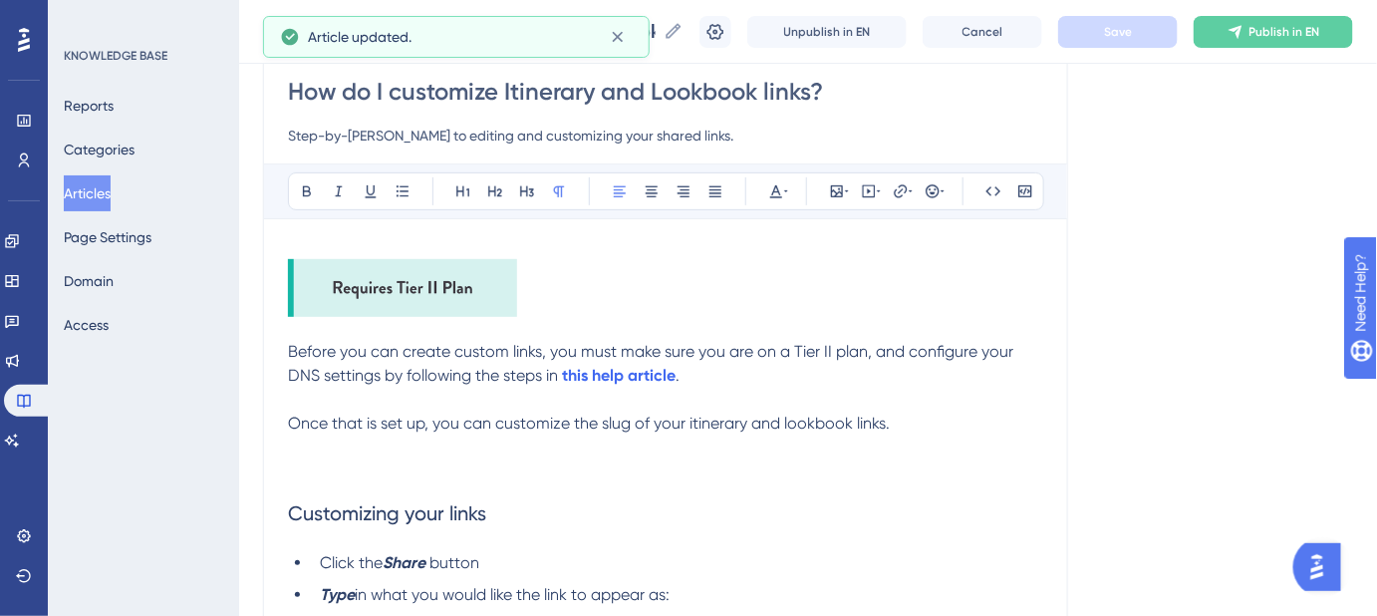
click at [789, 358] on span "Before you can create custom links, you must make sure you are on a Tier II pla…" at bounding box center [653, 363] width 730 height 43
click at [759, 378] on p "Before you can create custom links, you must make sure you are on a Tier II pla…" at bounding box center [665, 364] width 755 height 48
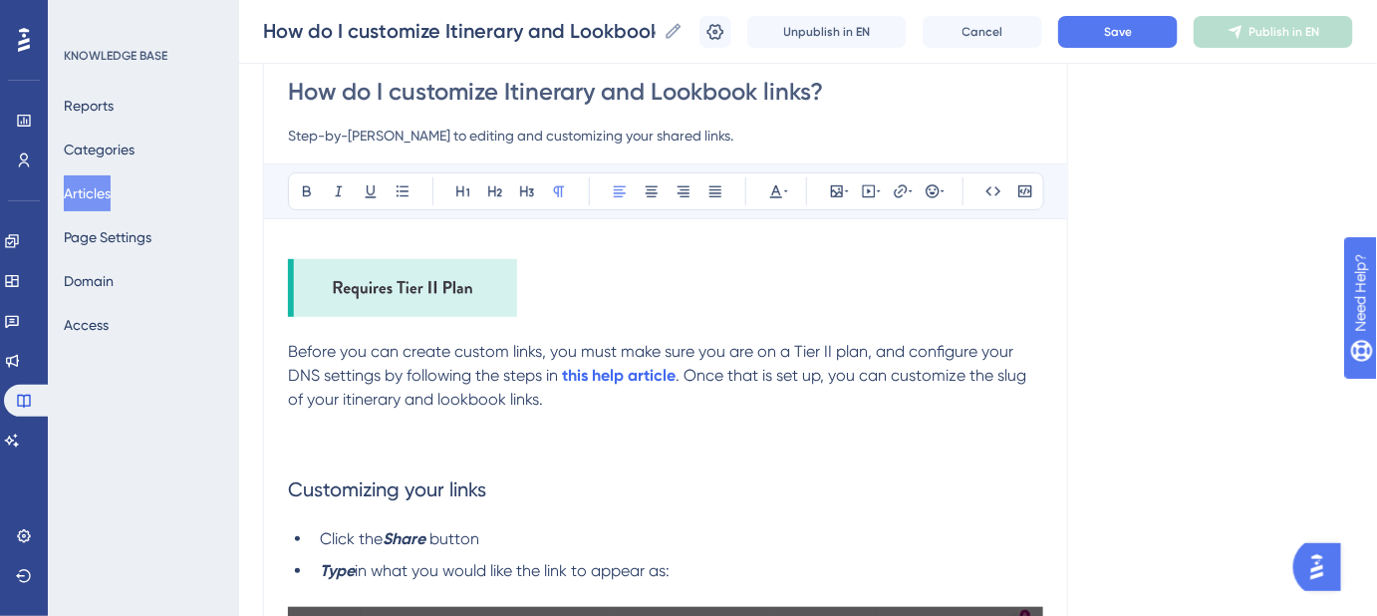
click at [345, 402] on span ". Once that is set up, you can customize the slug of your itinerary and lookboo…" at bounding box center [659, 387] width 742 height 43
click at [442, 404] on span ". Once that is set up, you can customize the slug of your Itinerary and lookboo…" at bounding box center [659, 387] width 742 height 43
click at [606, 414] on p at bounding box center [665, 424] width 755 height 24
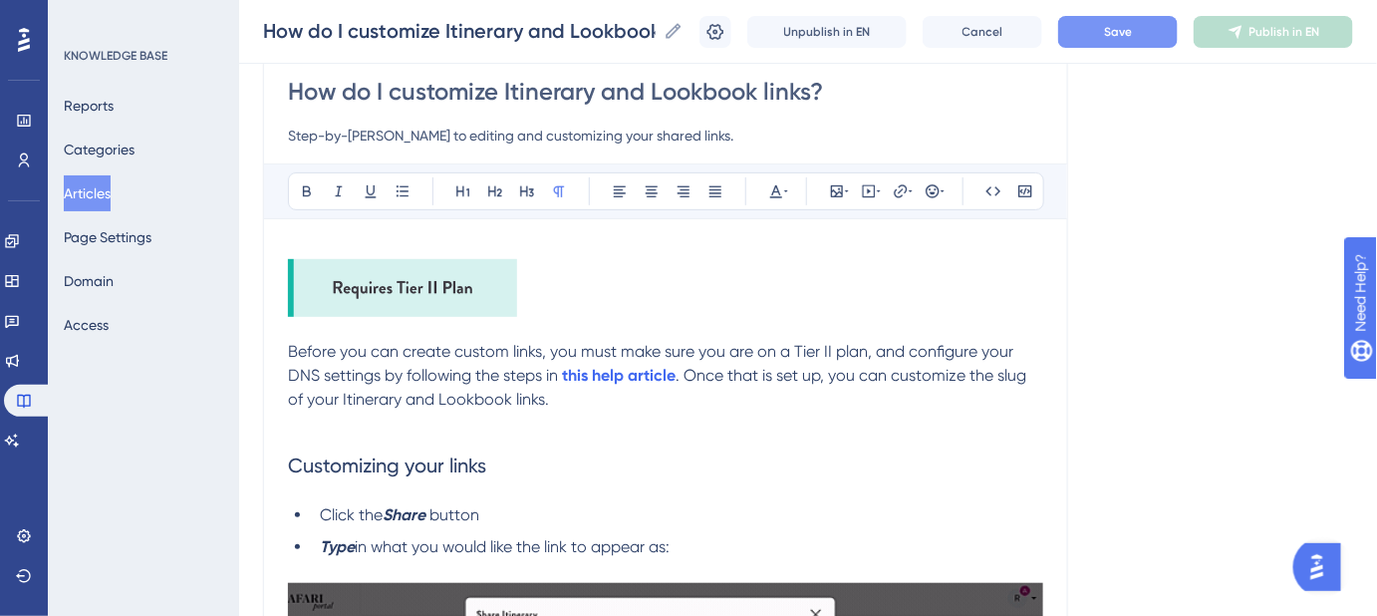
click at [1132, 24] on span "Save" at bounding box center [1118, 32] width 28 height 16
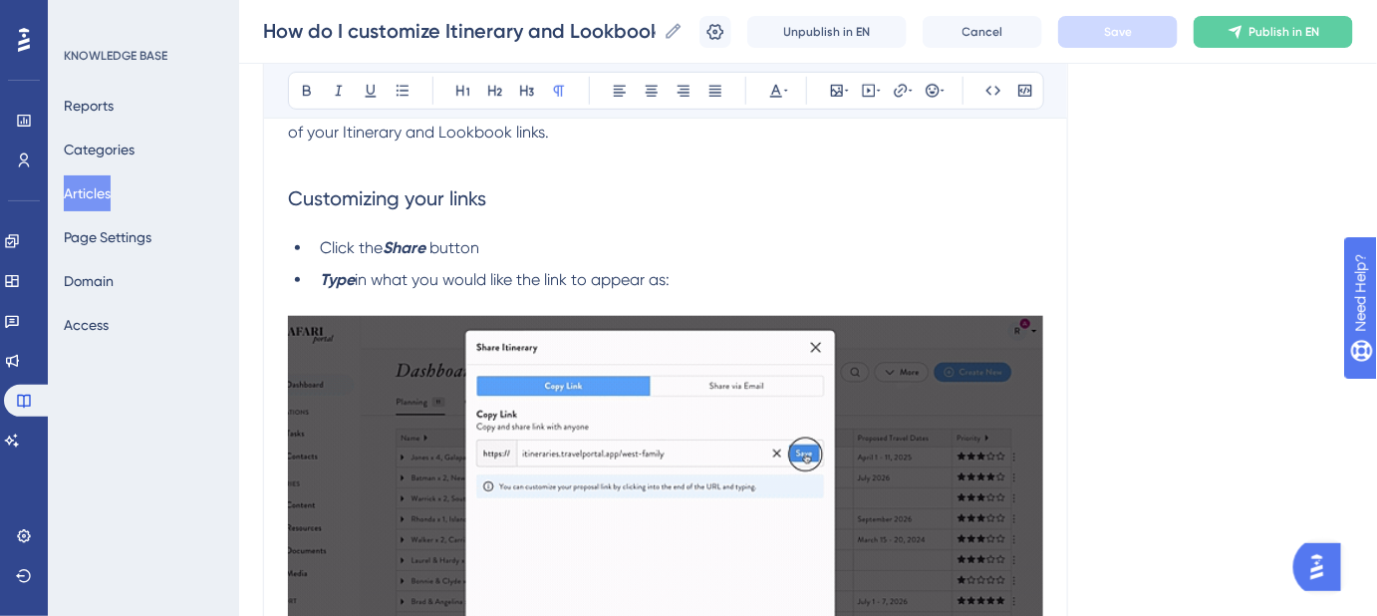
scroll to position [272, 0]
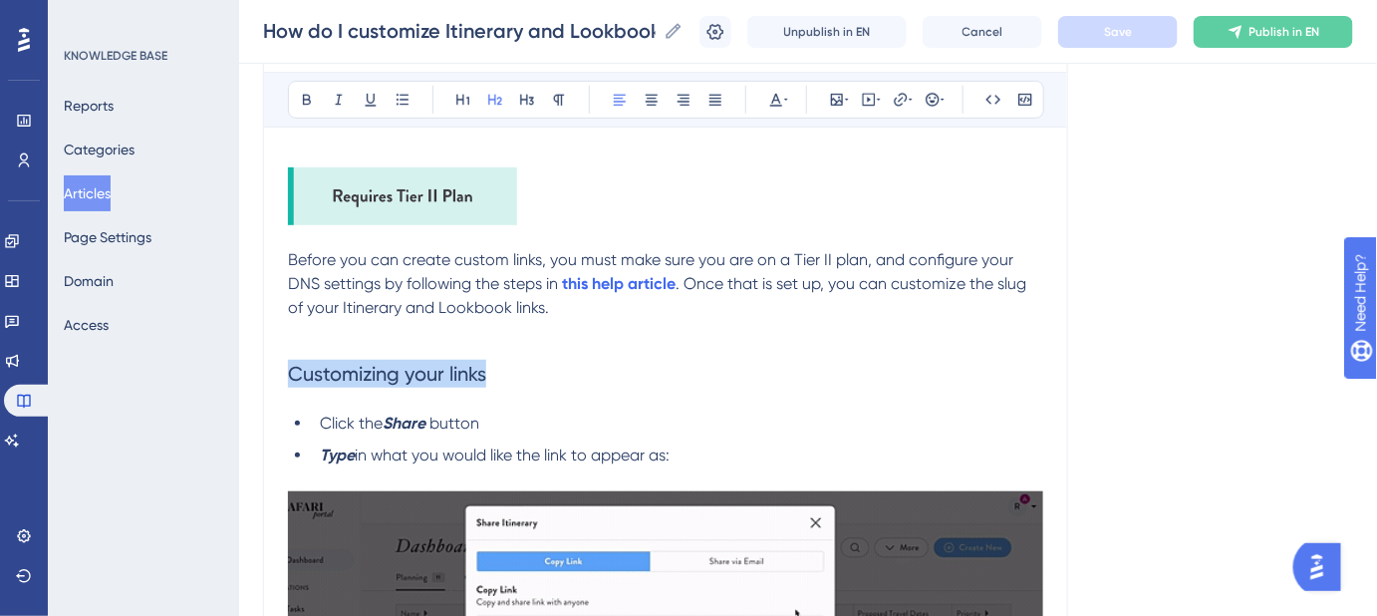
drag, startPoint x: 483, startPoint y: 372, endPoint x: 287, endPoint y: 361, distance: 196.6
click at [287, 361] on div "How do I customize Itinerary and Lookbook links? Step-by-[PERSON_NAME] to editi…" at bounding box center [665, 509] width 805 height 1117
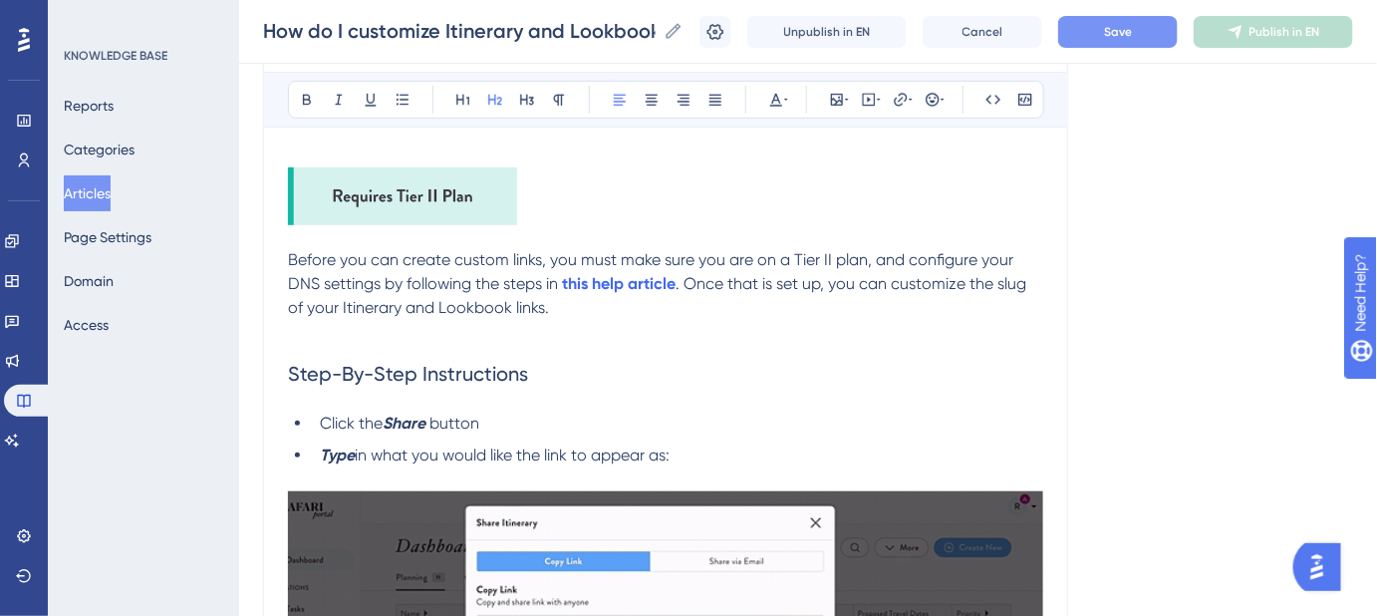
click at [297, 396] on h2 "Step-By-Step Instructions" at bounding box center [665, 374] width 755 height 60
drag, startPoint x: 535, startPoint y: 370, endPoint x: 536, endPoint y: 360, distance: 10.0
click at [532, 370] on h2 "Step-By-Step Instructions" at bounding box center [665, 374] width 755 height 60
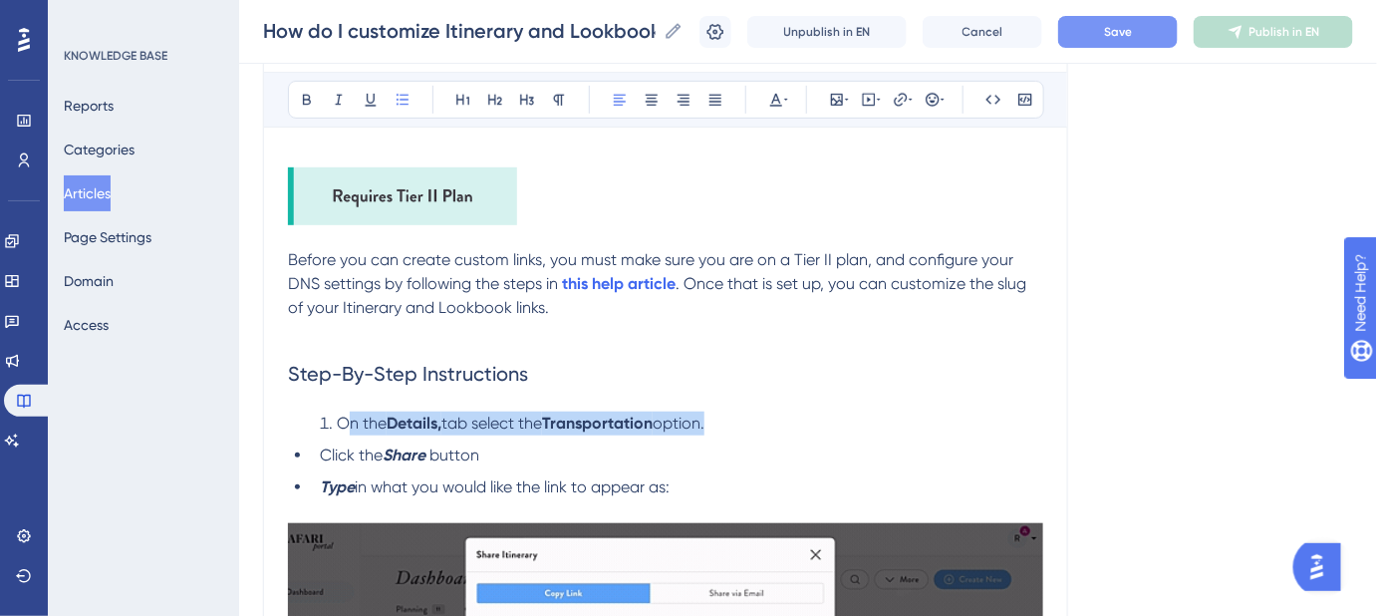
drag, startPoint x: 315, startPoint y: 449, endPoint x: 347, endPoint y: 427, distance: 39.3
click at [347, 427] on div "Before you can create custom links, you must make sure you are on a Tier II pla…" at bounding box center [665, 613] width 755 height 924
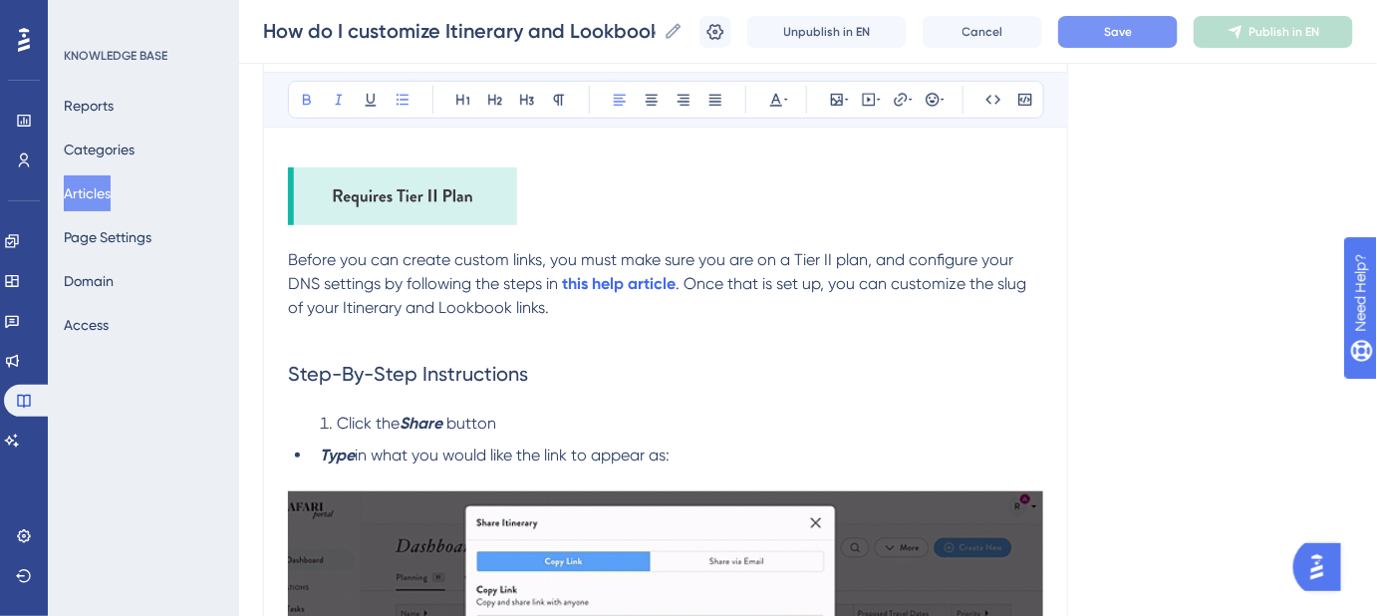
click at [323, 449] on strong "Type" at bounding box center [337, 454] width 35 height 19
drag, startPoint x: 323, startPoint y: 449, endPoint x: 316, endPoint y: 441, distance: 10.6
click at [316, 443] on li "Type in what you would like the link to appear as:" at bounding box center [678, 455] width 732 height 24
click at [359, 455] on strong "Type" at bounding box center [354, 454] width 35 height 19
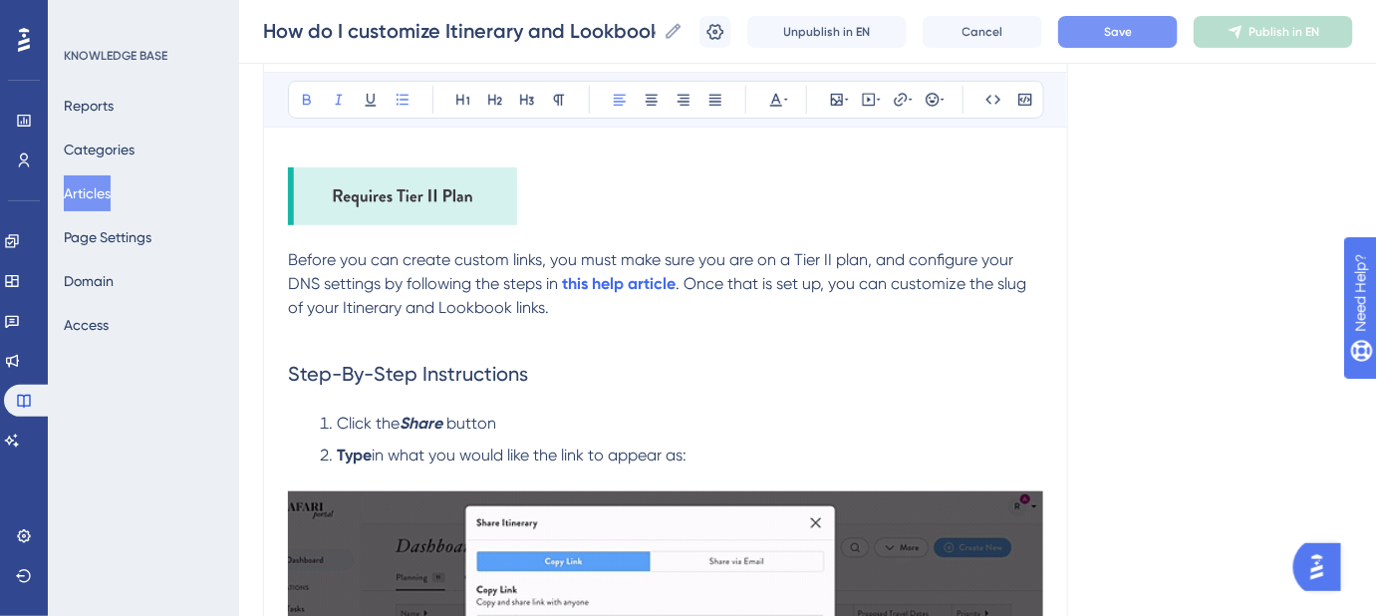
click at [419, 429] on strong "Share" at bounding box center [421, 423] width 43 height 19
click at [514, 425] on li "Click the Share button" at bounding box center [678, 424] width 732 height 24
click at [1115, 46] on button "Save" at bounding box center [1118, 32] width 120 height 32
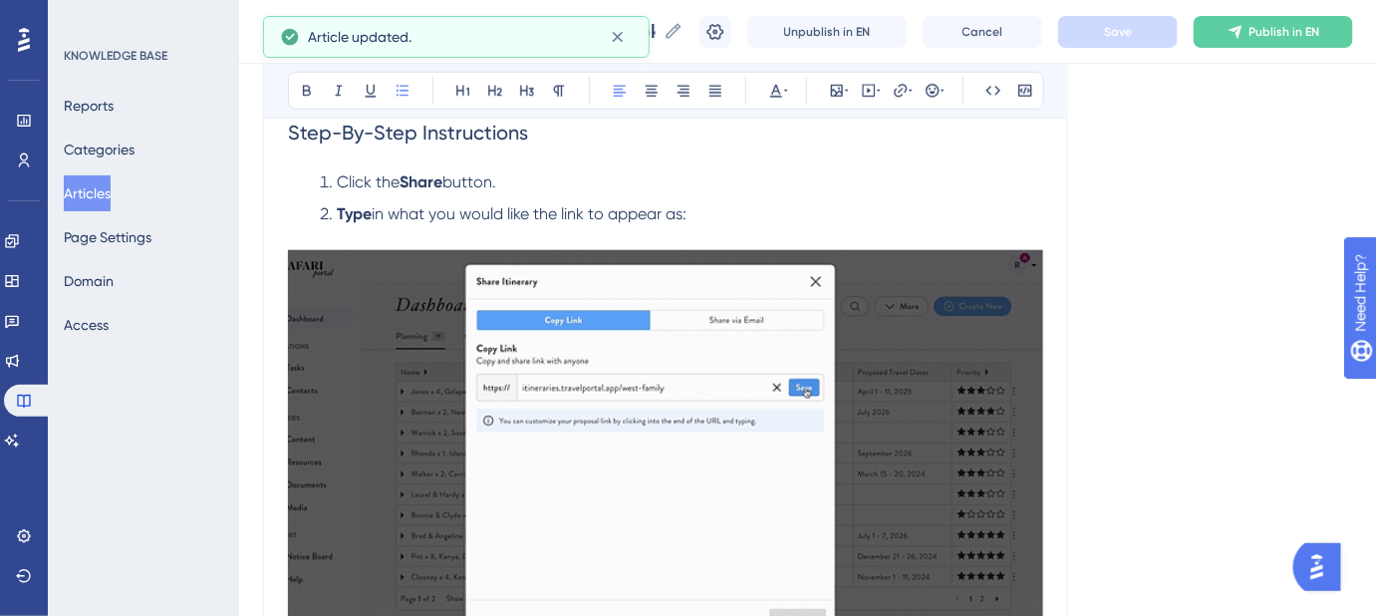
scroll to position [544, 0]
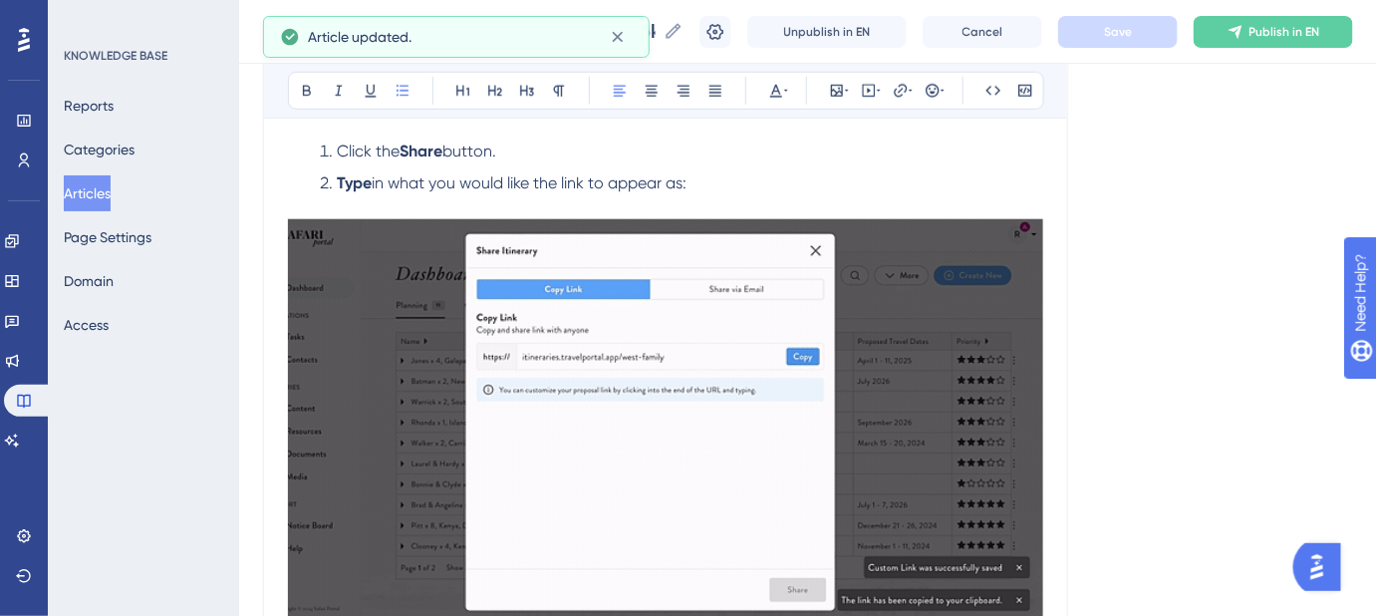
click at [721, 187] on li "Type in what you would like the link to appear as:" at bounding box center [678, 183] width 732 height 24
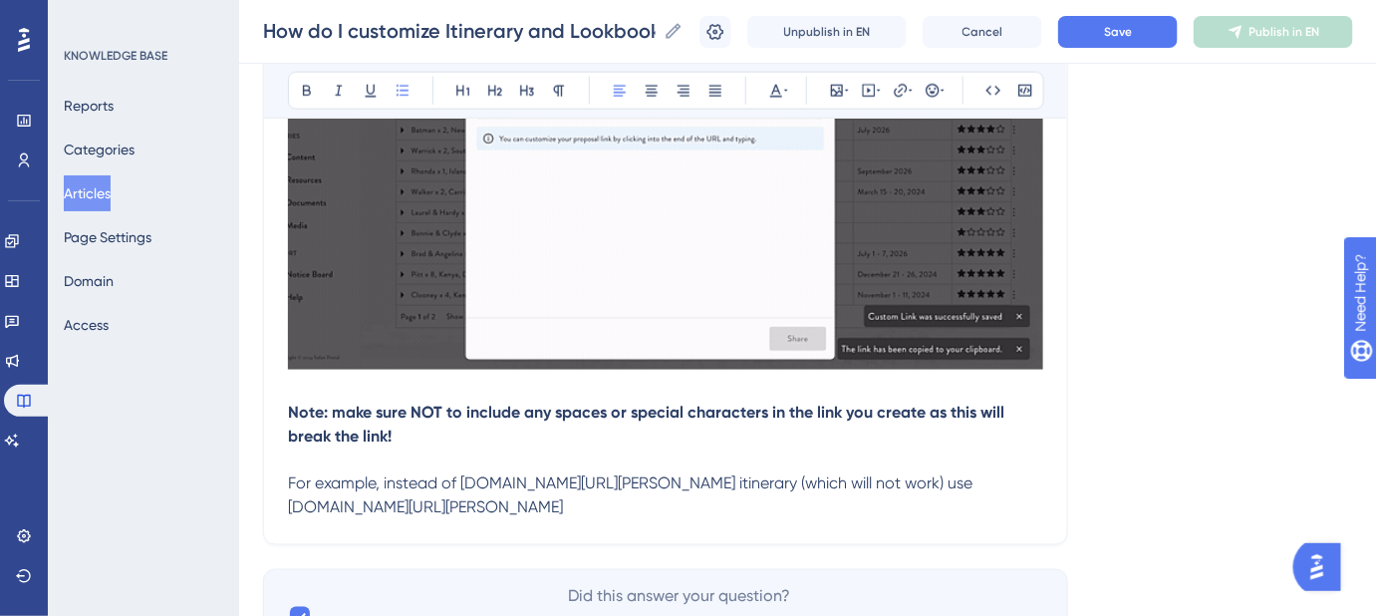
scroll to position [815, 0]
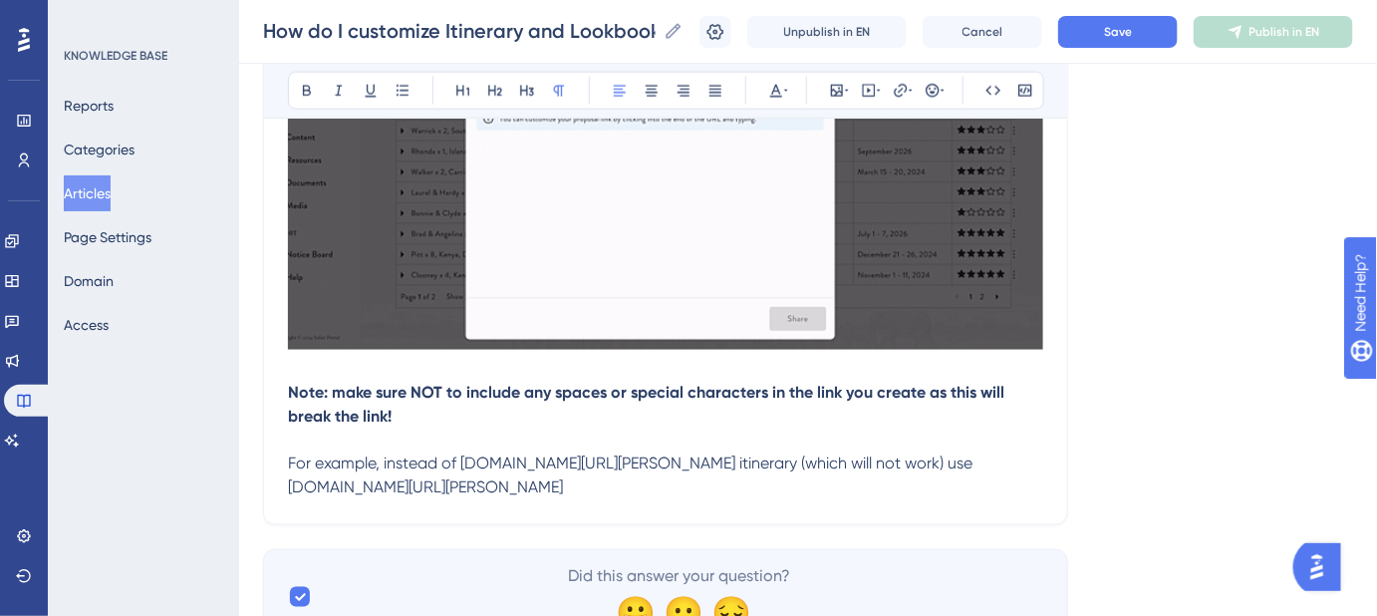
drag, startPoint x: 646, startPoint y: 483, endPoint x: 273, endPoint y: 401, distance: 381.8
copy div "Note: make sure NOT to include any spaces or special characters in the link you…"
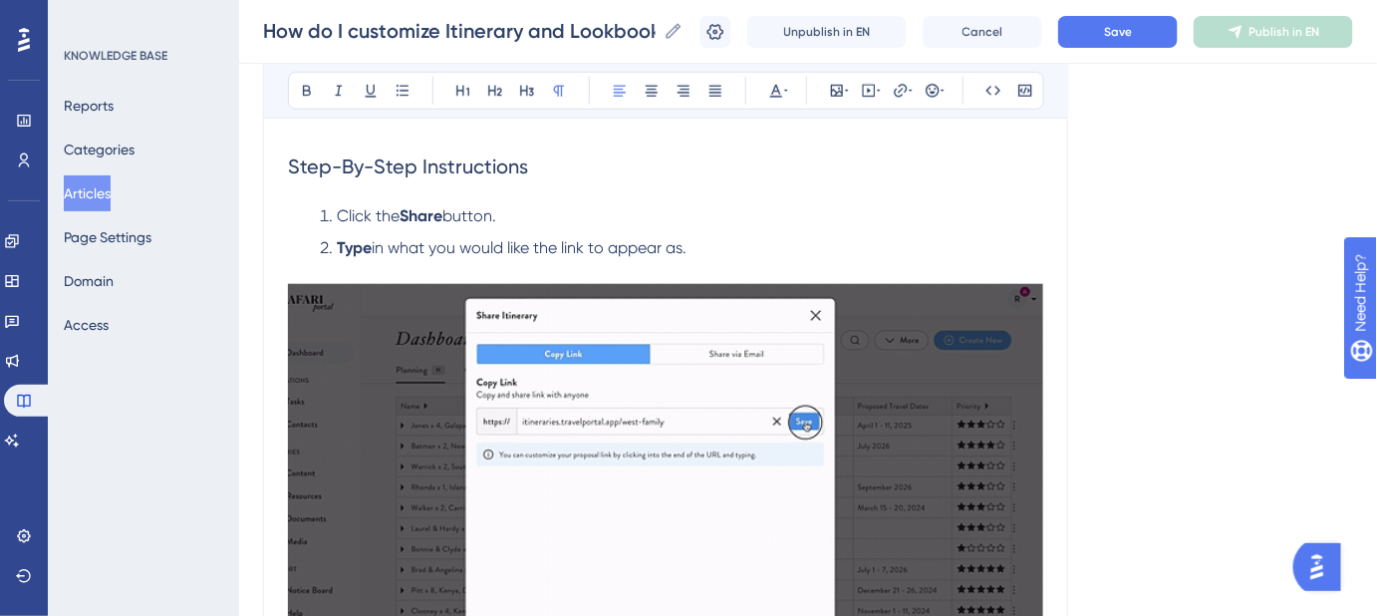
scroll to position [448, 0]
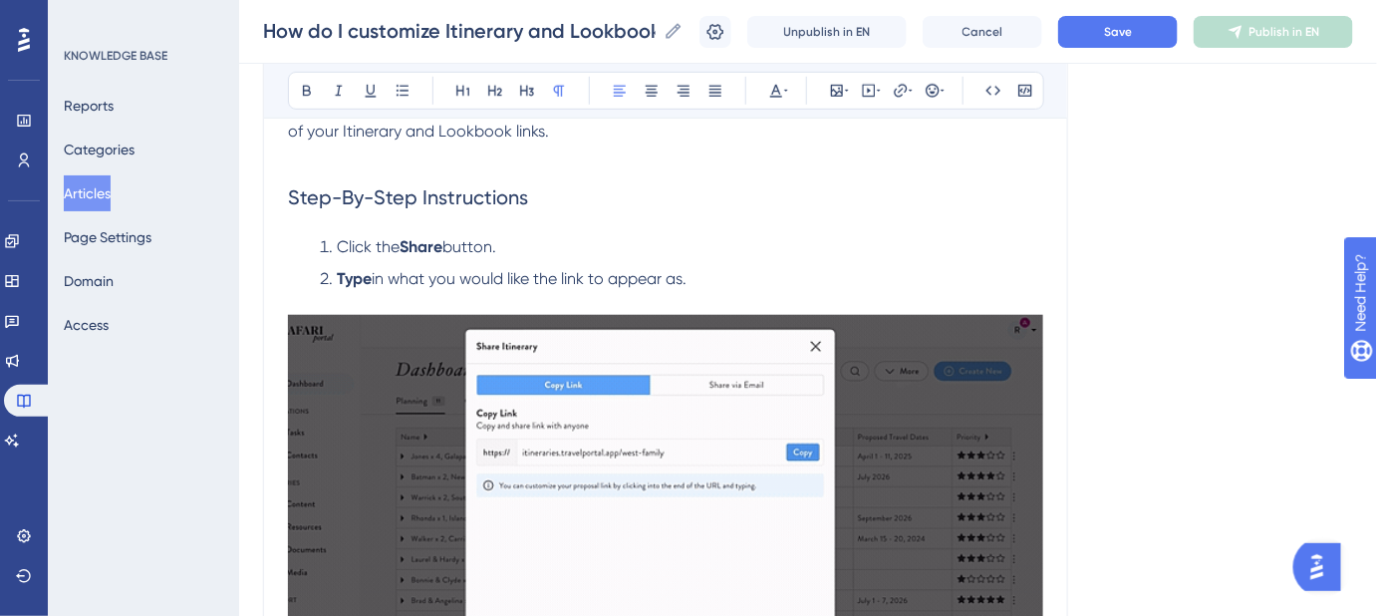
click at [702, 277] on li "Type in what you would like the link to appear as." at bounding box center [678, 279] width 732 height 24
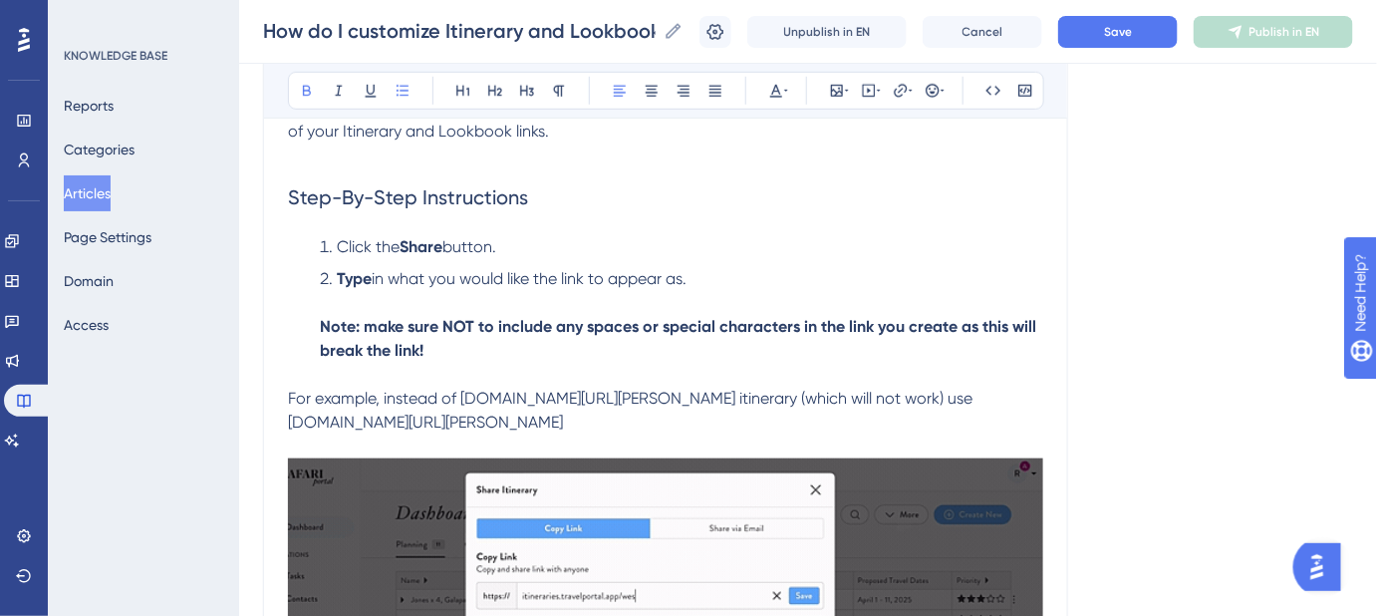
click at [320, 325] on strong "Note: make sure NOT to include any spaces or special characters in the link you…" at bounding box center [680, 338] width 721 height 43
drag, startPoint x: 463, startPoint y: 355, endPoint x: 394, endPoint y: 330, distance: 74.1
click at [394, 330] on li "Type in what you would like the link to appear as. 📌 Note: make sure NOT to inc…" at bounding box center [678, 315] width 732 height 96
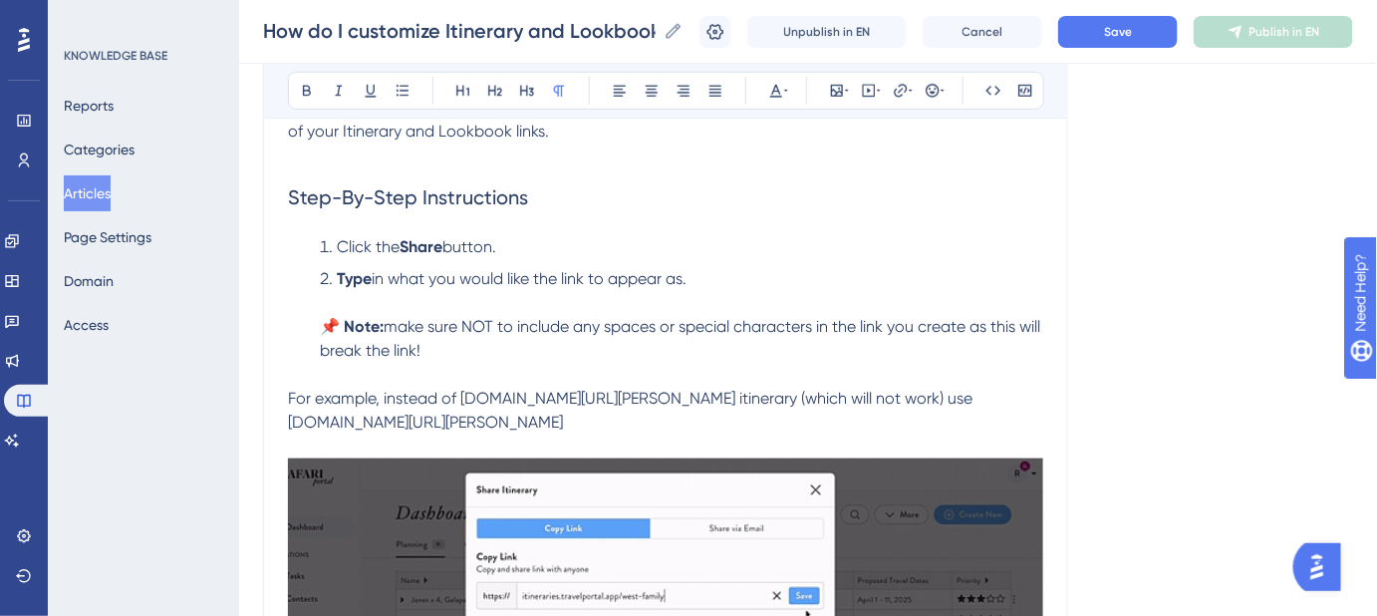
click at [290, 378] on p at bounding box center [665, 375] width 755 height 24
drag, startPoint x: 407, startPoint y: 345, endPoint x: 299, endPoint y: 332, distance: 108.4
click at [299, 332] on ol "Click the Share button. Type in what you would like the link to appear as. 📌 No…" at bounding box center [665, 299] width 755 height 128
copy li "📌 Note: make sure NOT to include any spaces or special characters in the link y…"
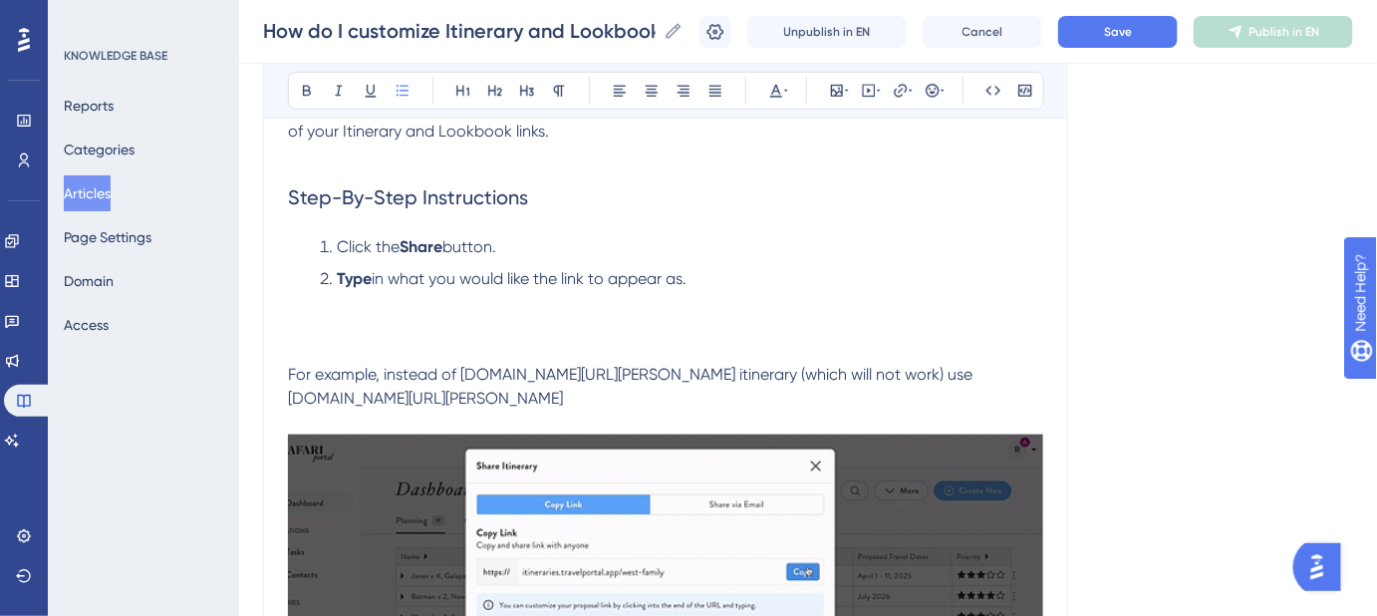
click at [284, 345] on div "How do I customize Itinerary and Lookbook links? Step-by-[PERSON_NAME] to editi…" at bounding box center [665, 345] width 805 height 1141
click at [289, 352] on p at bounding box center [665, 351] width 755 height 24
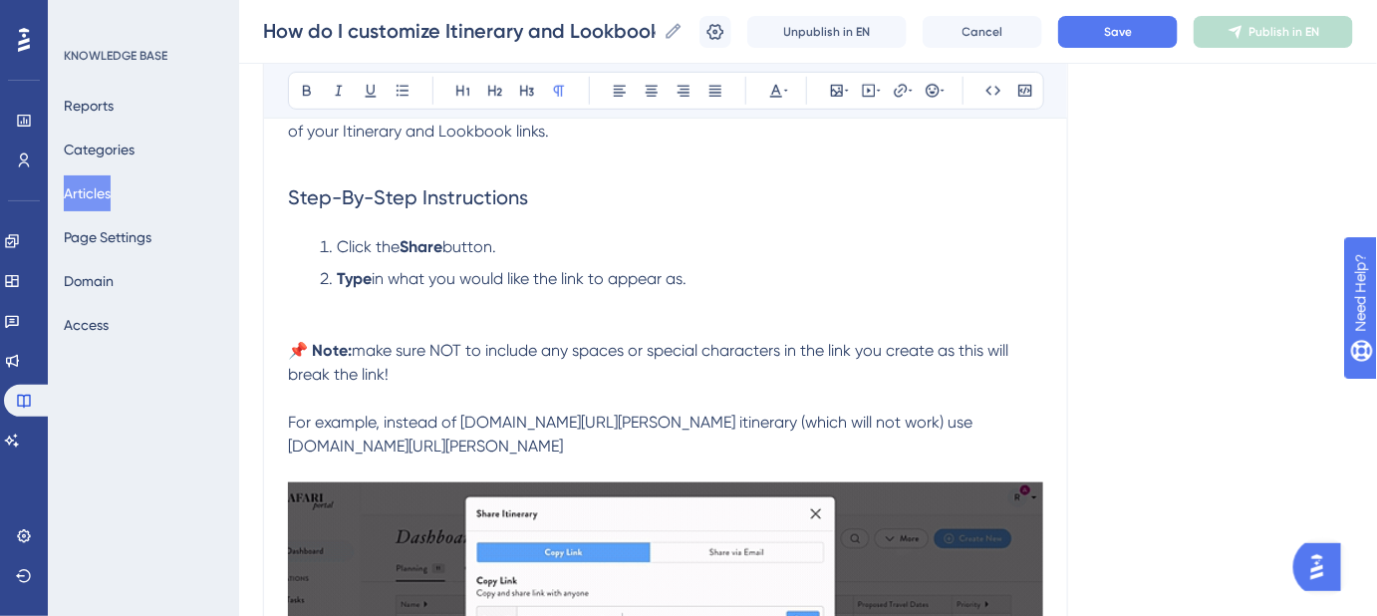
click at [301, 305] on ol "Click the Share button. Type in what you would like the link to appear as." at bounding box center [665, 287] width 755 height 104
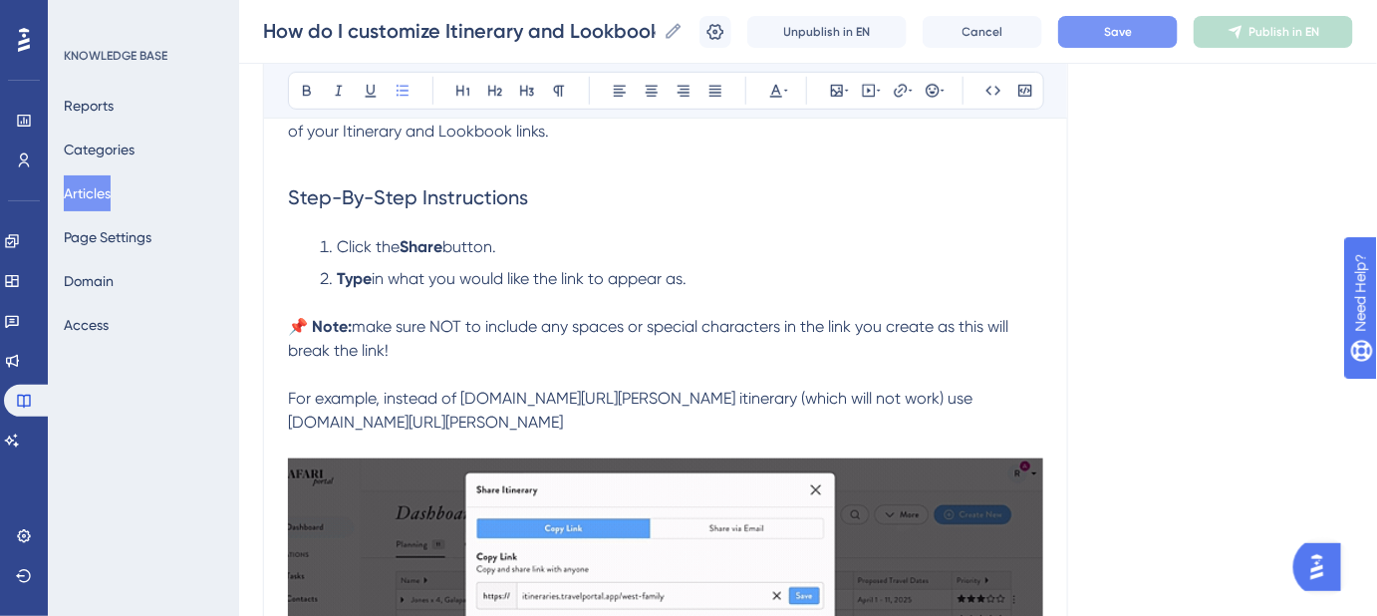
click at [1109, 36] on button "Save" at bounding box center [1118, 32] width 120 height 32
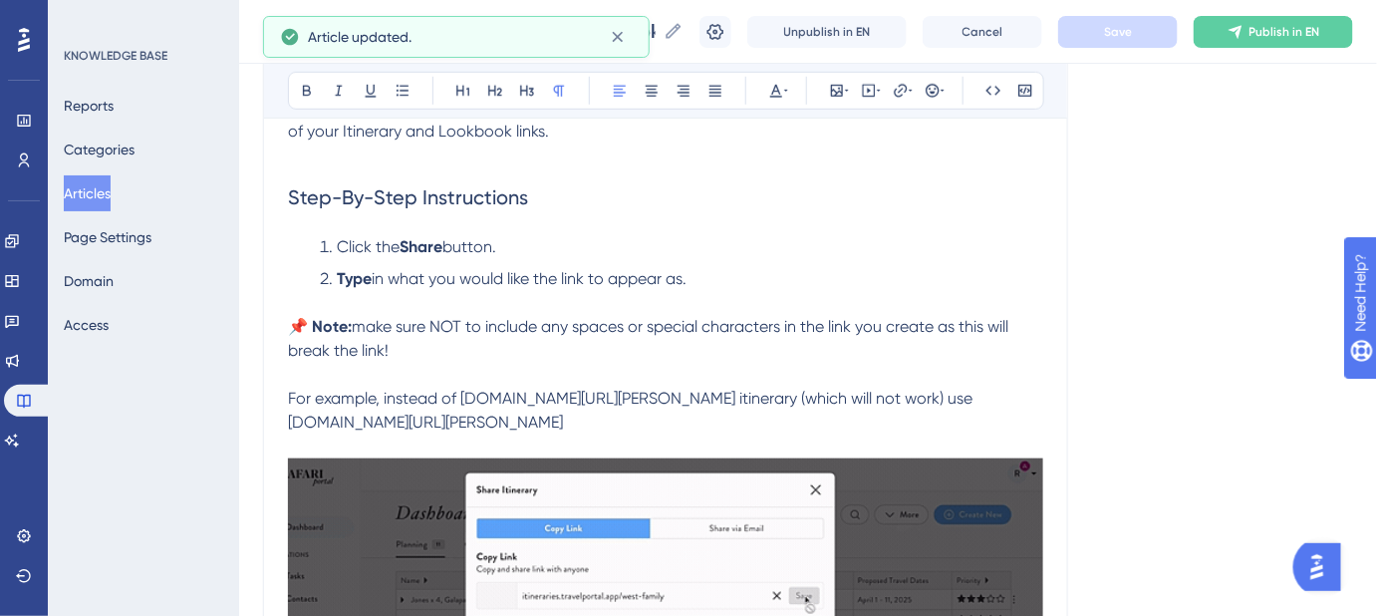
click at [379, 395] on span "For example, instead of [DOMAIN_NAME][URL][PERSON_NAME] itinerary (which will n…" at bounding box center [632, 410] width 689 height 43
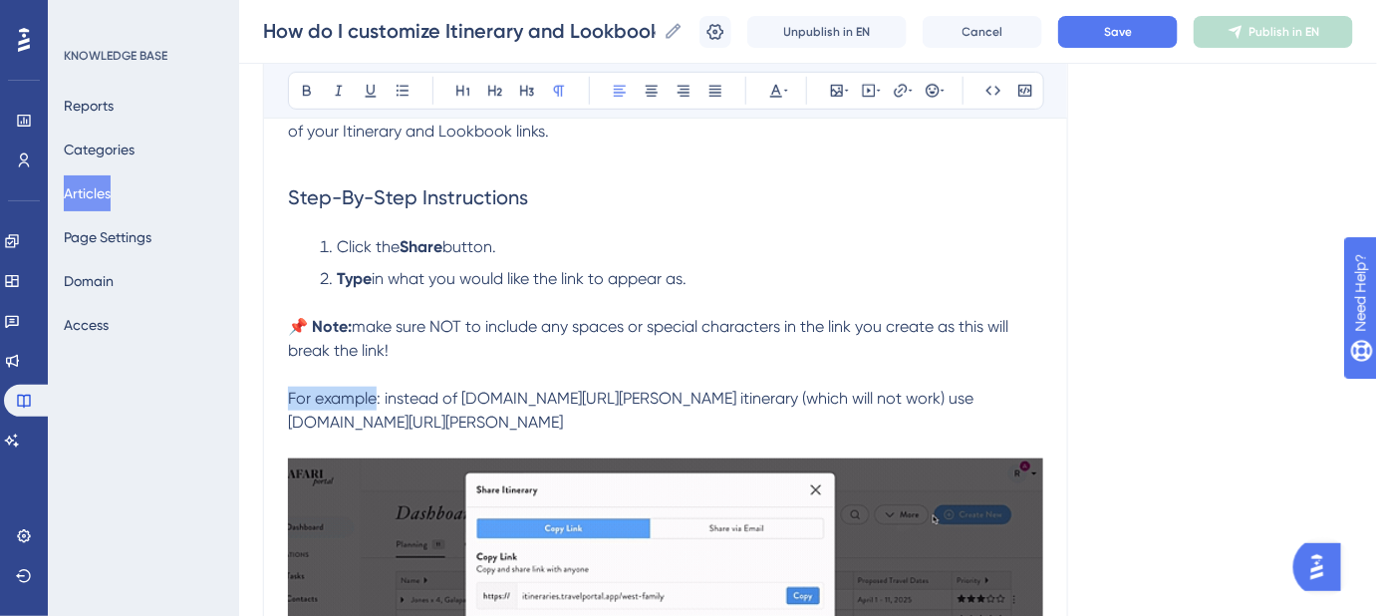
drag, startPoint x: 290, startPoint y: 400, endPoint x: 375, endPoint y: 406, distance: 84.9
click at [375, 406] on span "For example: instead of [DOMAIN_NAME][URL][PERSON_NAME] itinerary (which will n…" at bounding box center [633, 410] width 690 height 43
click at [483, 407] on p "For example : instead of [DOMAIN_NAME][URL][PERSON_NAME] itinerary (which will …" at bounding box center [665, 411] width 755 height 48
click at [464, 397] on span ": instead of [DOMAIN_NAME][URL][PERSON_NAME] itinerary (which will not work) us…" at bounding box center [634, 410] width 692 height 43
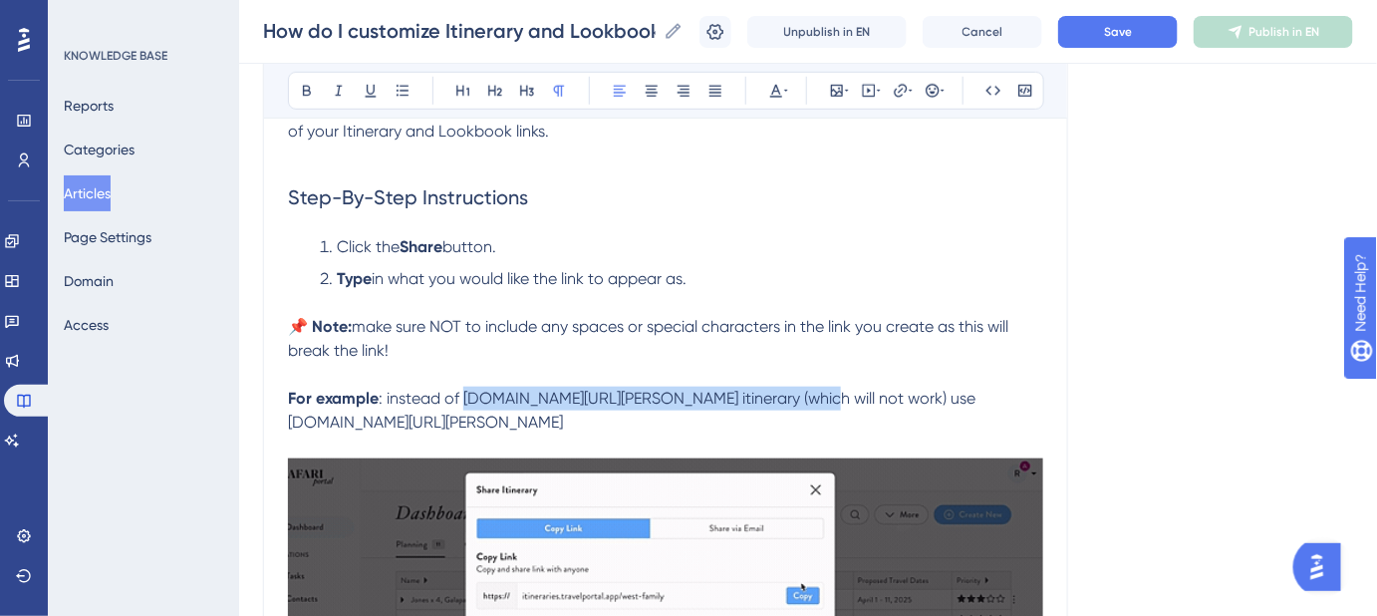
drag, startPoint x: 778, startPoint y: 397, endPoint x: 462, endPoint y: 397, distance: 315.9
click at [462, 397] on span ": instead of [DOMAIN_NAME][URL][PERSON_NAME] itinerary (which will not work) us…" at bounding box center [634, 410] width 692 height 43
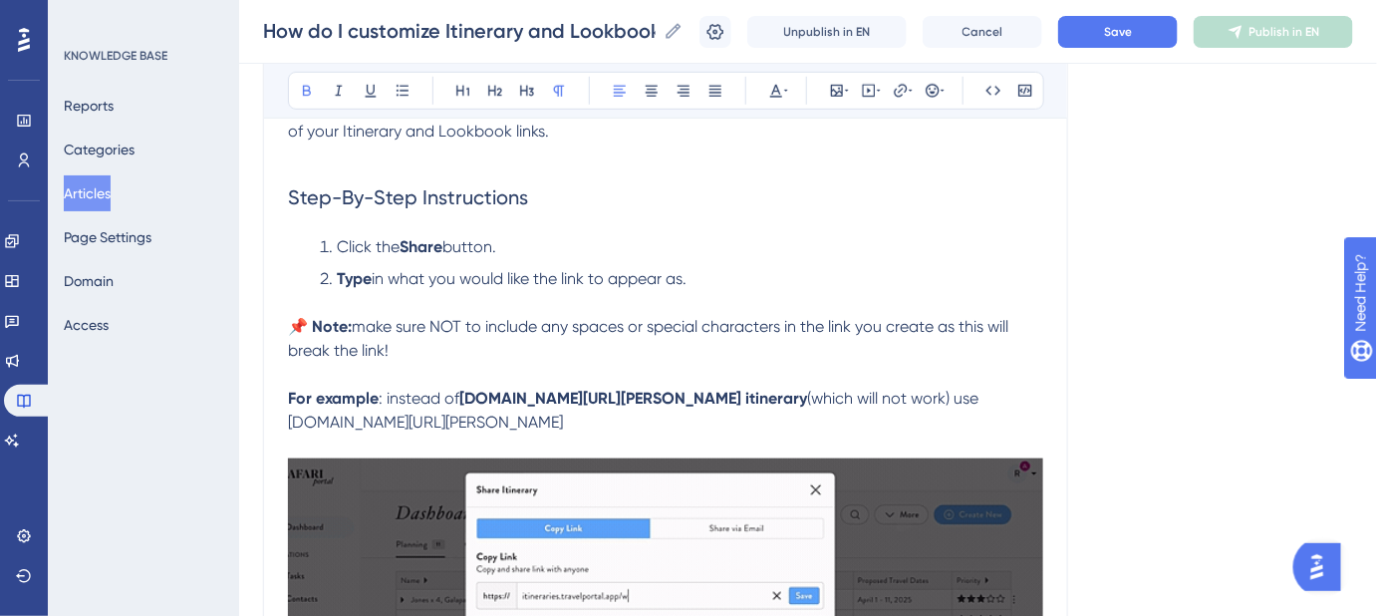
click at [762, 430] on p "For example : instead of [DOMAIN_NAME][URL][PERSON_NAME] itinerary (which will …" at bounding box center [665, 411] width 755 height 48
drag, startPoint x: 638, startPoint y: 419, endPoint x: 287, endPoint y: 414, distance: 350.8
click at [288, 414] on p "For example : instead of [DOMAIN_NAME][URL][PERSON_NAME] itinerary (which will …" at bounding box center [665, 411] width 755 height 48
click at [470, 404] on strong "[DOMAIN_NAME][URL][PERSON_NAME] itinerary" at bounding box center [633, 398] width 348 height 19
click at [468, 401] on strong "[DOMAIN_NAME][URL][PERSON_NAME] itinerary" at bounding box center [633, 398] width 348 height 19
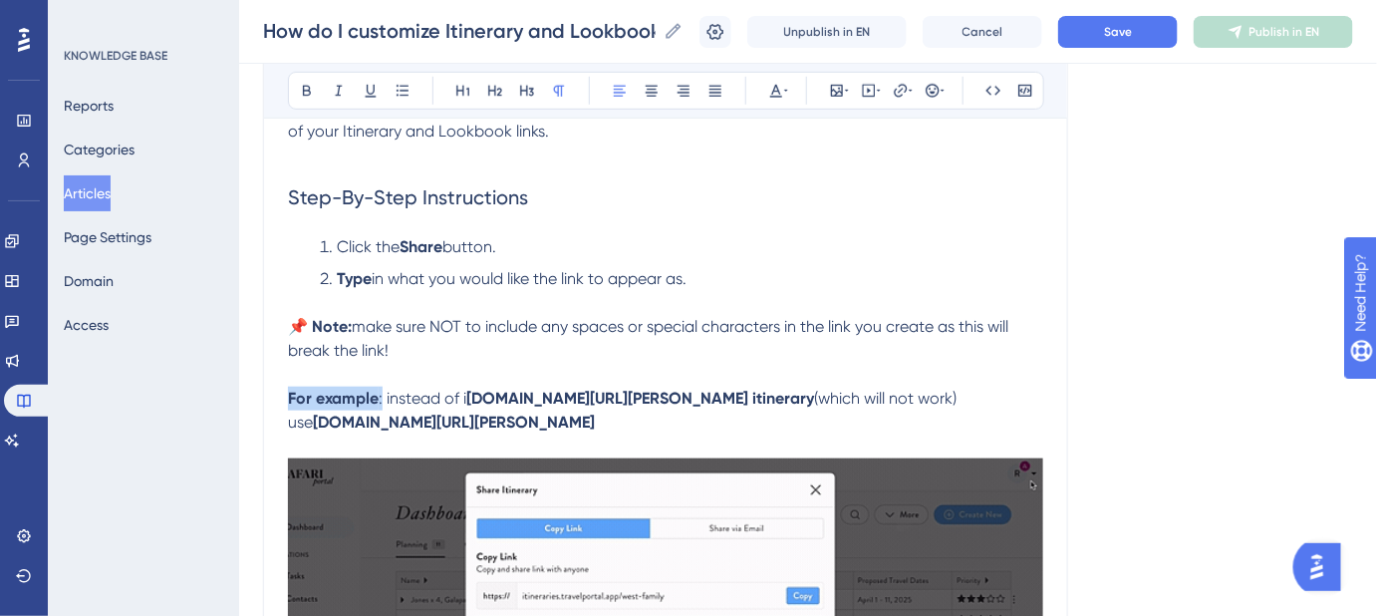
drag, startPoint x: 385, startPoint y: 394, endPoint x: 276, endPoint y: 397, distance: 108.7
click at [276, 397] on div "How do I customize Itinerary and Lookbook links? Step-by-[PERSON_NAME] to editi…" at bounding box center [665, 357] width 805 height 1165
click at [396, 397] on span "For example: instead of i" at bounding box center [376, 398] width 176 height 19
click at [386, 401] on span "For example: instead of i" at bounding box center [376, 398] width 176 height 19
click at [1143, 46] on button "Save" at bounding box center [1118, 32] width 120 height 32
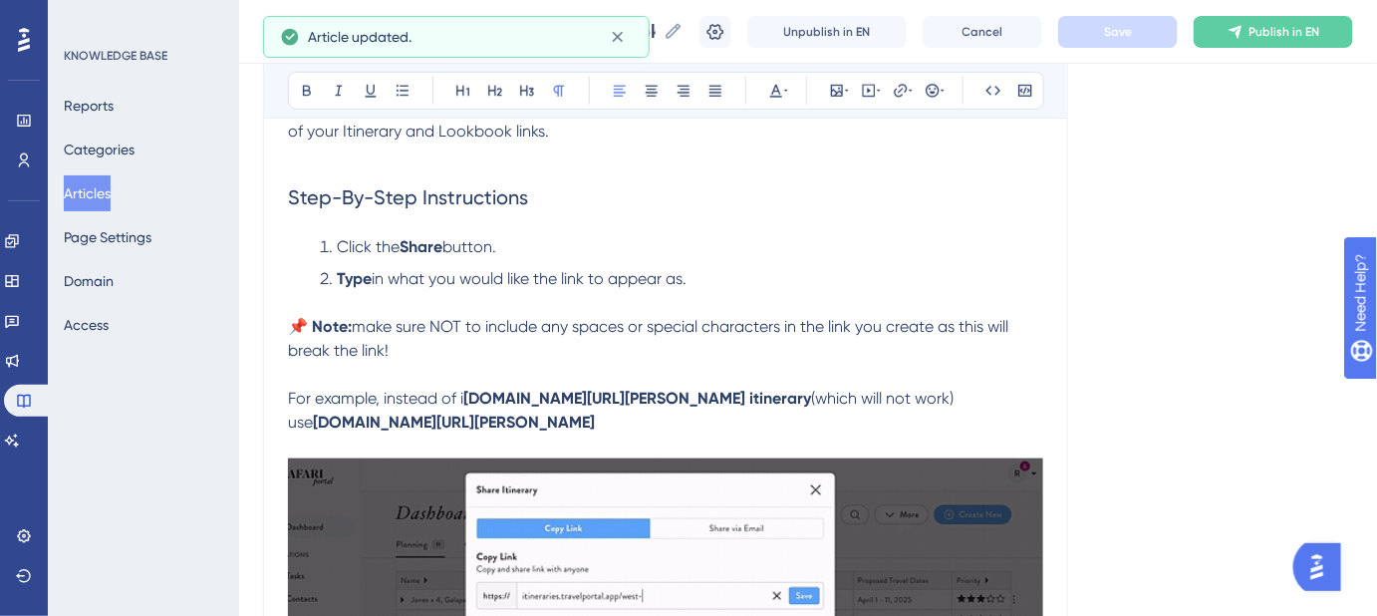
click at [467, 350] on p "📌 Note: make sure NOT to include any spaces or special characters in the link y…" at bounding box center [665, 339] width 755 height 48
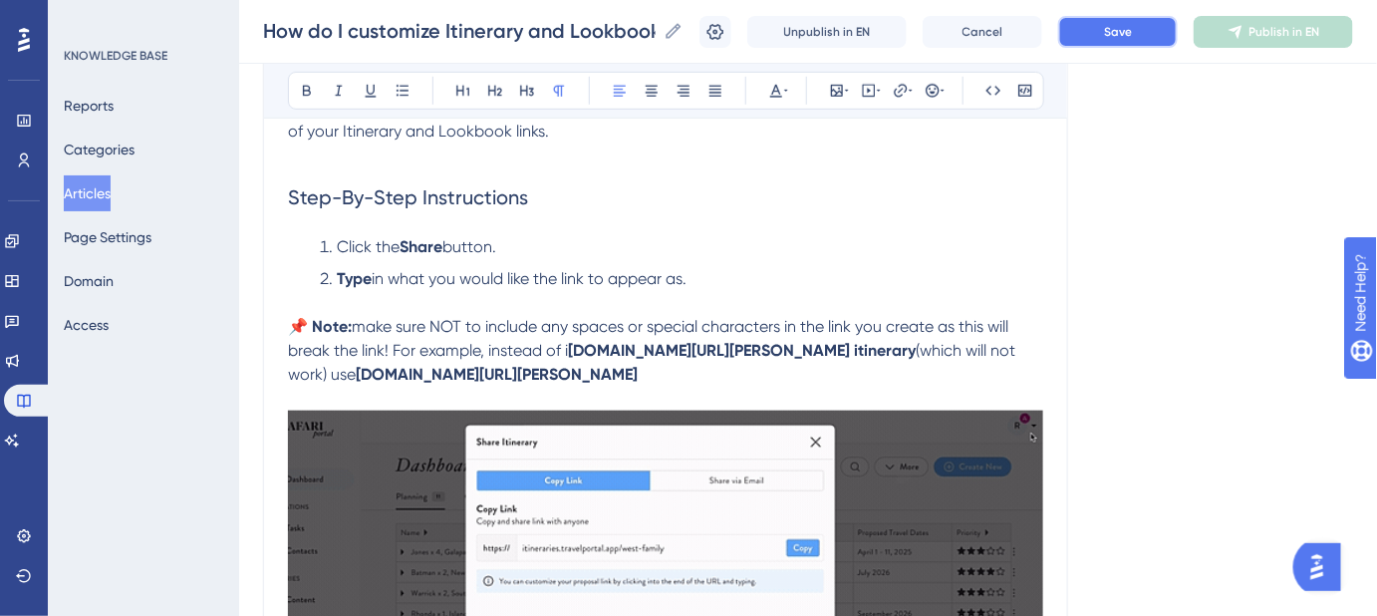
click at [1128, 29] on span "Save" at bounding box center [1118, 32] width 28 height 16
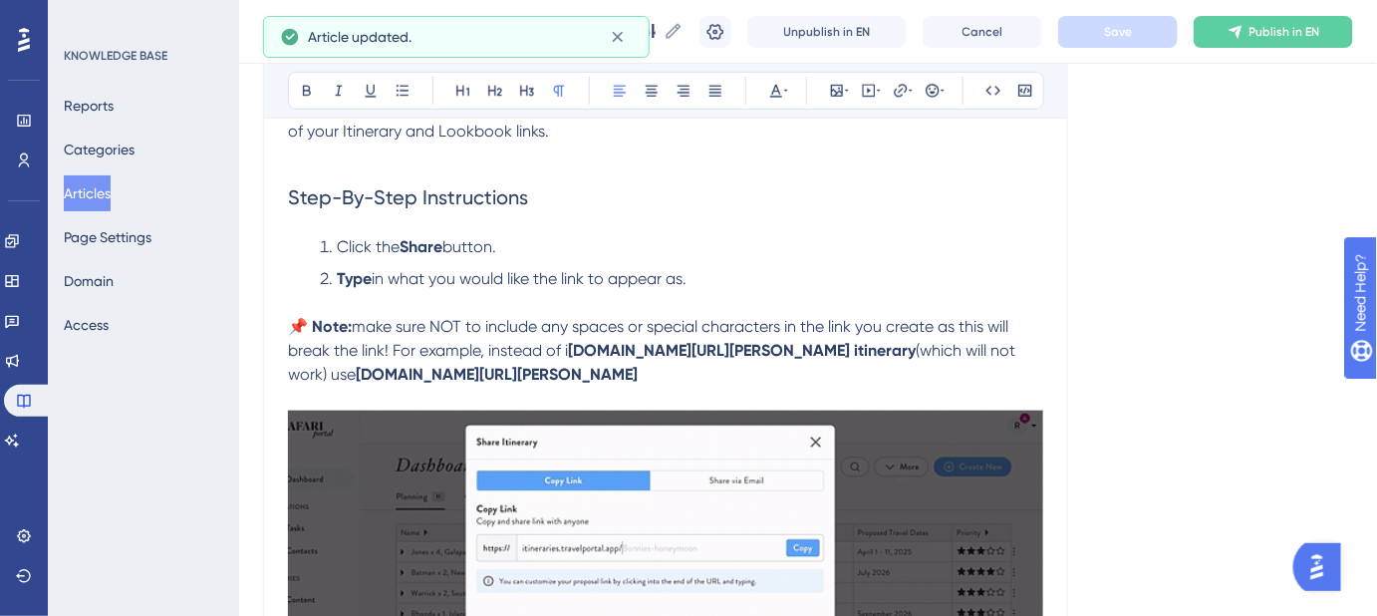
click at [568, 350] on p "📌 Note: make sure NOT to include any spaces or special characters in the link y…" at bounding box center [665, 351] width 755 height 72
click at [560, 352] on span "make sure NOT to include any spaces or special characters in the link you creat…" at bounding box center [650, 338] width 725 height 43
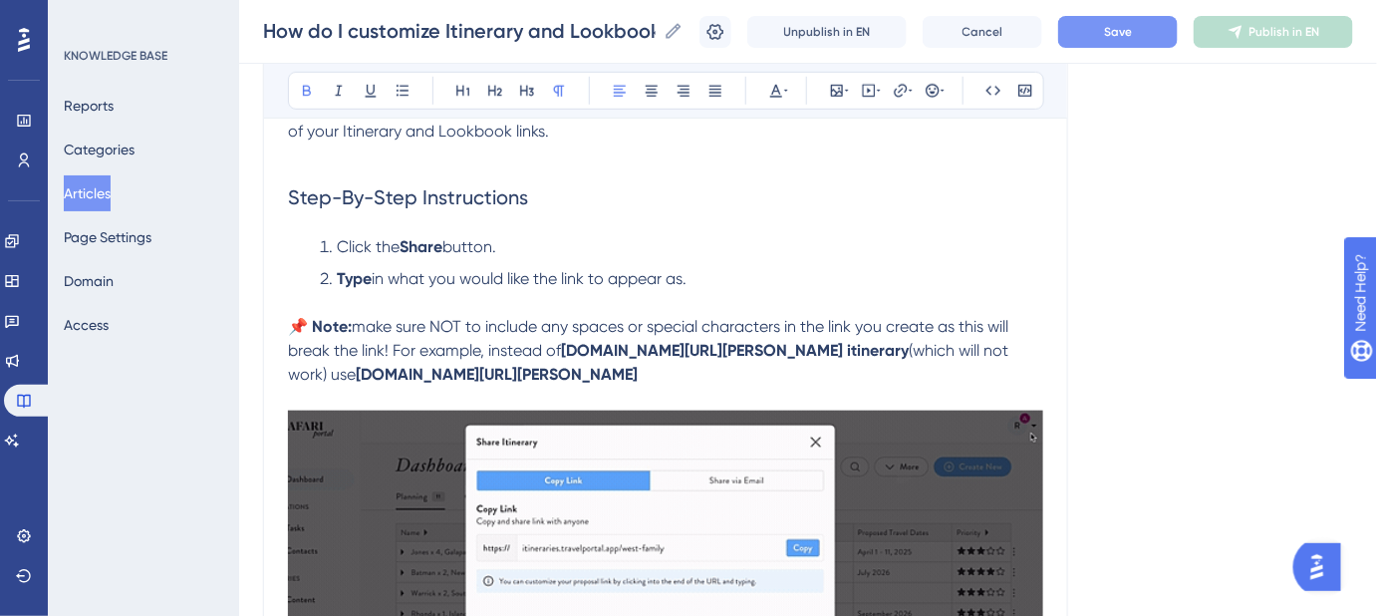
click at [1076, 339] on div "Language English (Default) How do I customize Itinerary and Lookbook links? Ste…" at bounding box center [808, 345] width 1090 height 1332
click at [1113, 39] on button "Save" at bounding box center [1118, 32] width 120 height 32
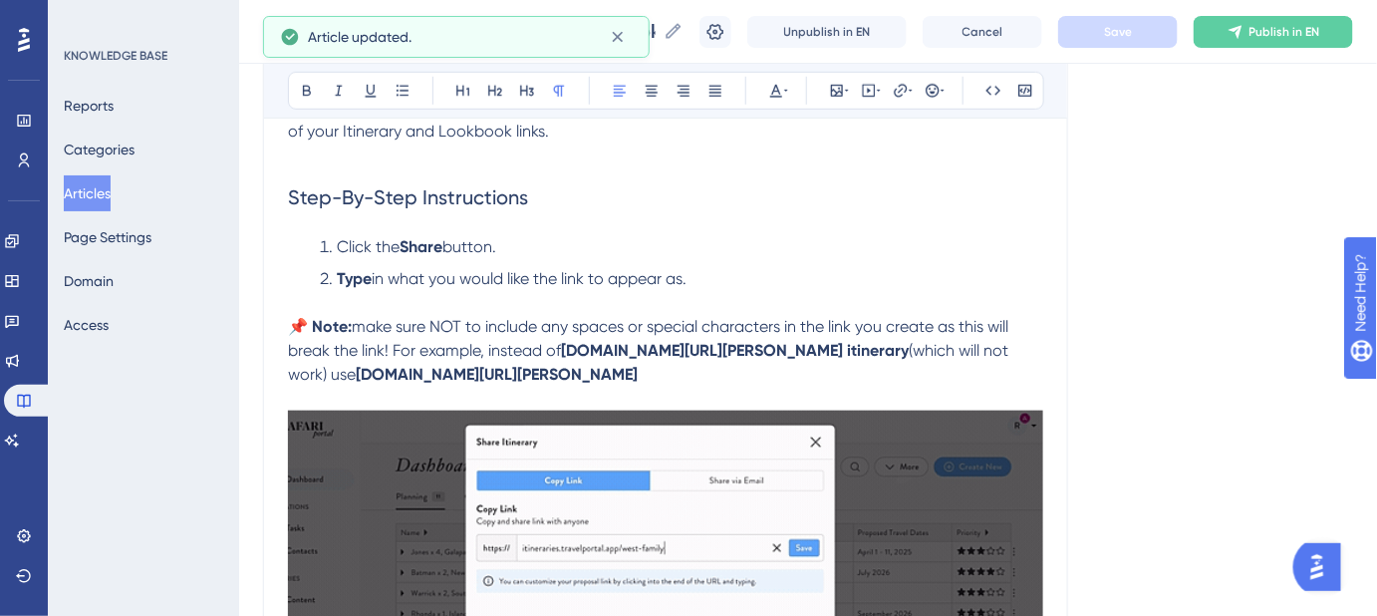
click at [488, 346] on span "make sure NOT to include any spaces or special characters in the link you creat…" at bounding box center [650, 338] width 725 height 43
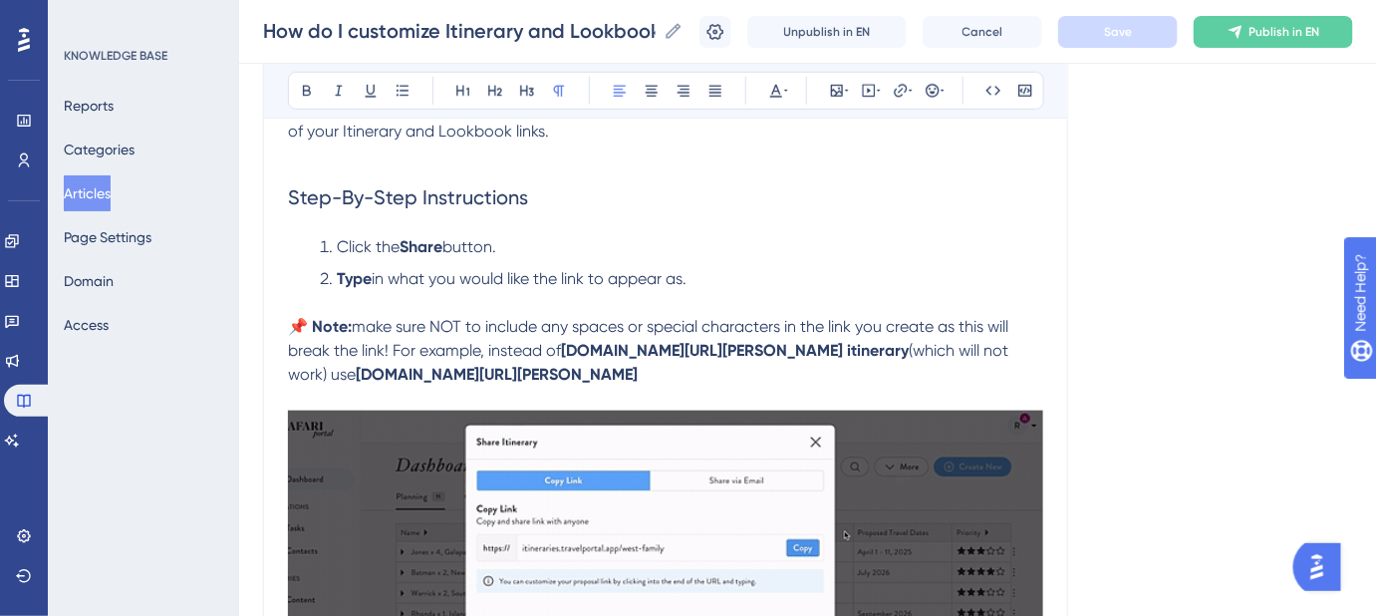
click at [1160, 387] on div "Language English (Default) How do I customize Itinerary and Lookbook links? Ste…" at bounding box center [808, 345] width 1090 height 1332
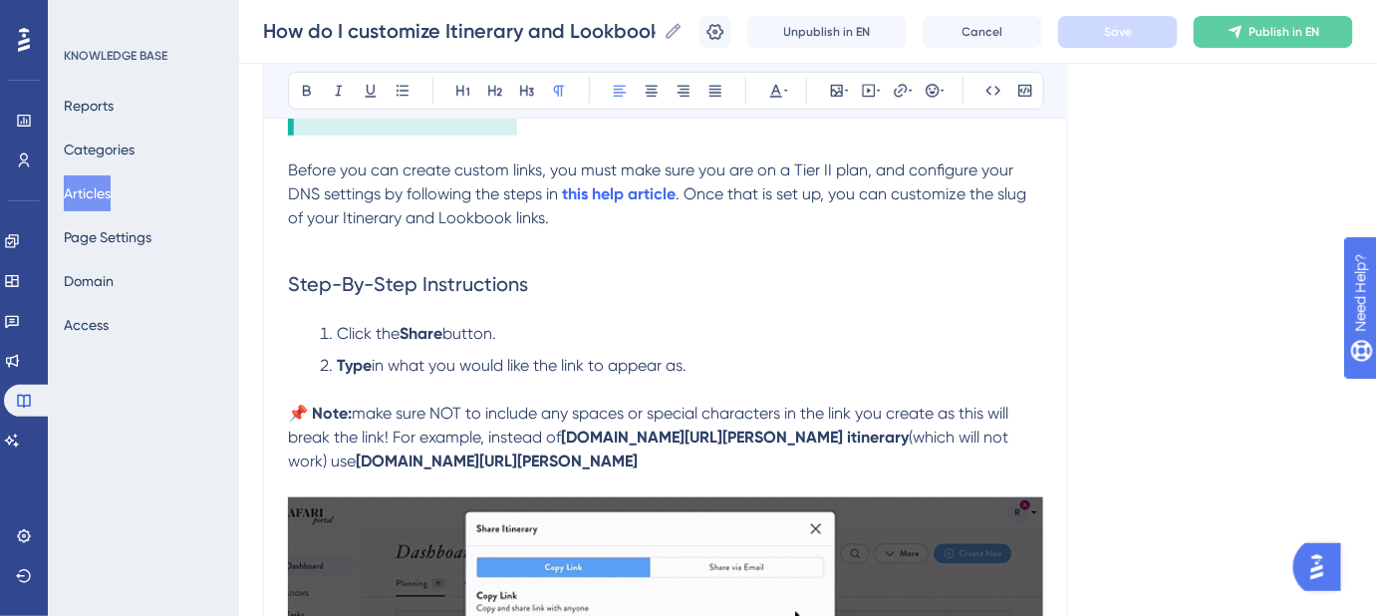
scroll to position [543, 0]
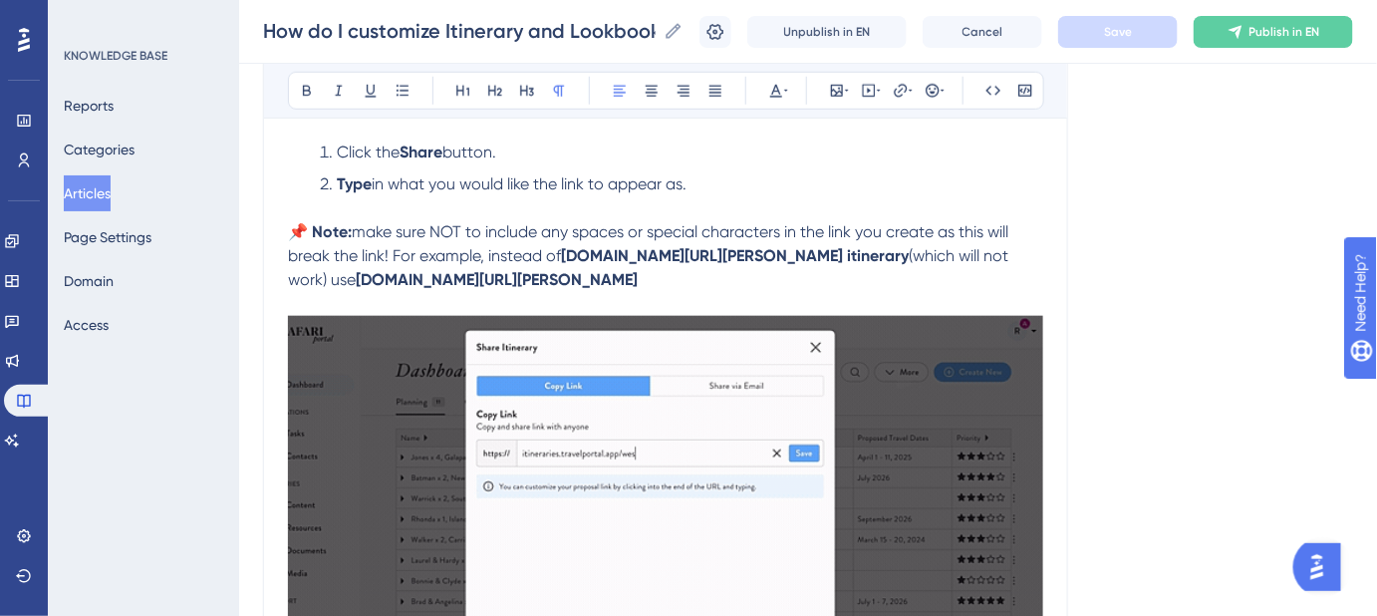
click at [489, 249] on span "make sure NOT to include any spaces or special characters in the link you creat…" at bounding box center [650, 243] width 725 height 43
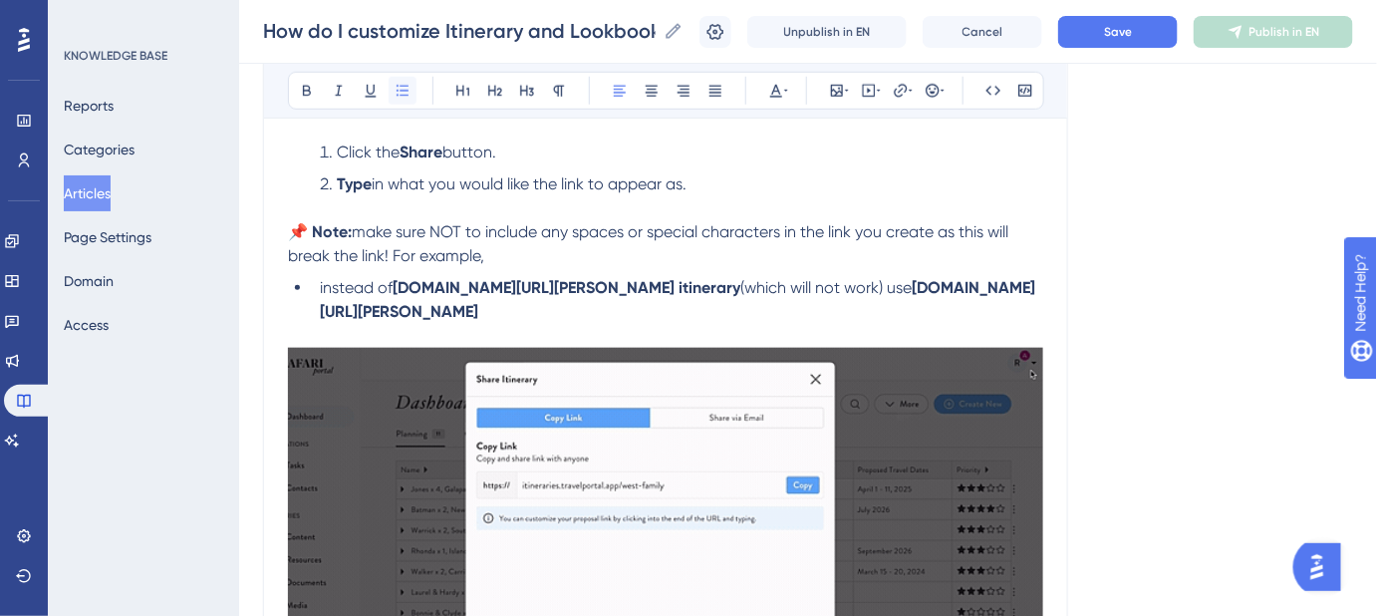
click at [410, 95] on button at bounding box center [403, 91] width 28 height 28
click at [877, 284] on span "(which will not work) use" at bounding box center [826, 287] width 171 height 19
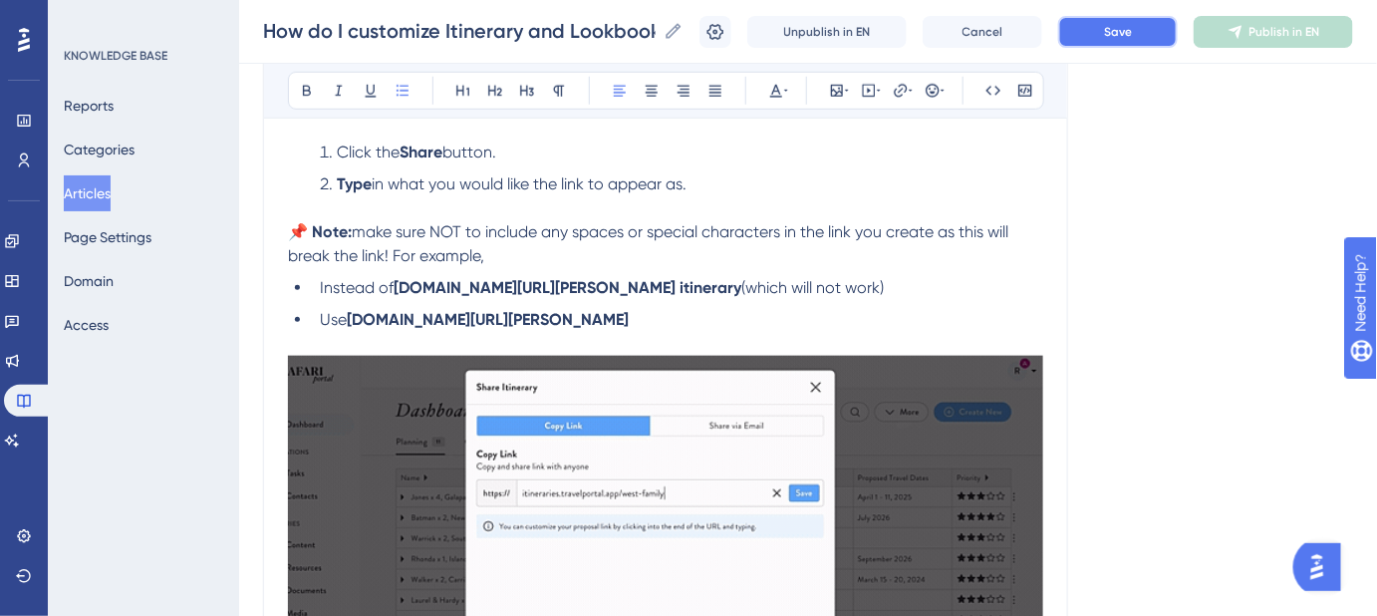
click at [1153, 37] on button "Save" at bounding box center [1118, 32] width 120 height 32
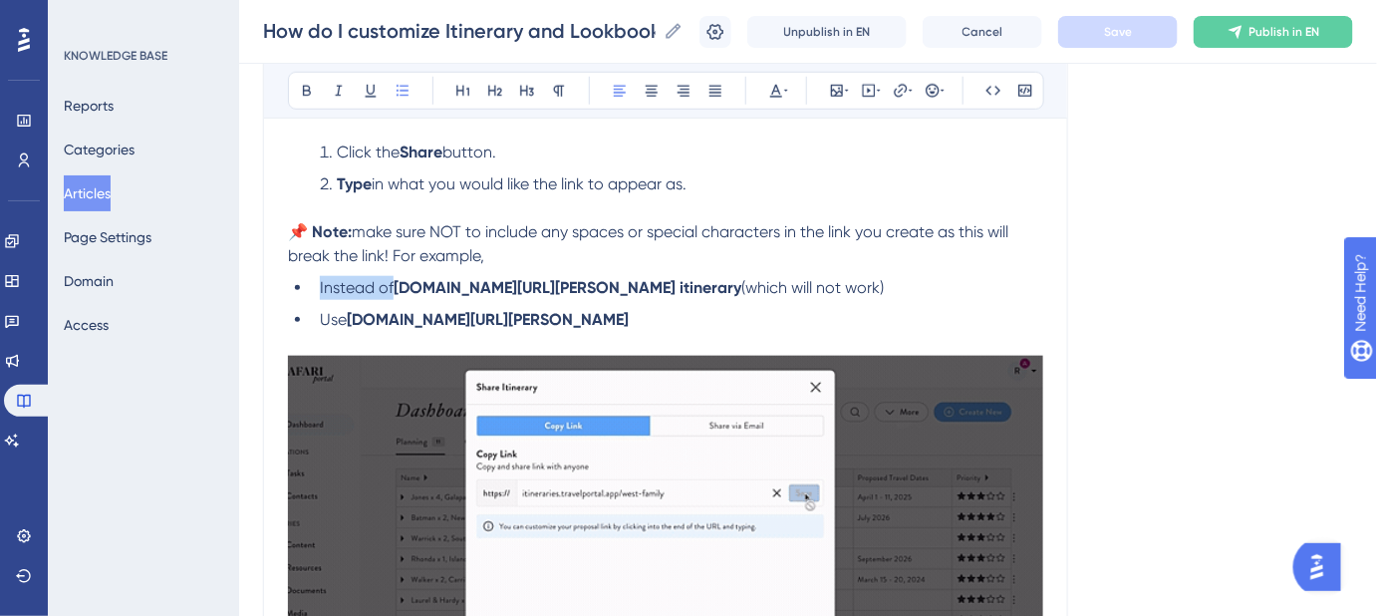
drag, startPoint x: 392, startPoint y: 281, endPoint x: 318, endPoint y: 282, distance: 73.8
click at [318, 282] on li "Instead of itineraries.travelportal.app/rachel's itinerary (which will not work)" at bounding box center [678, 288] width 732 height 24
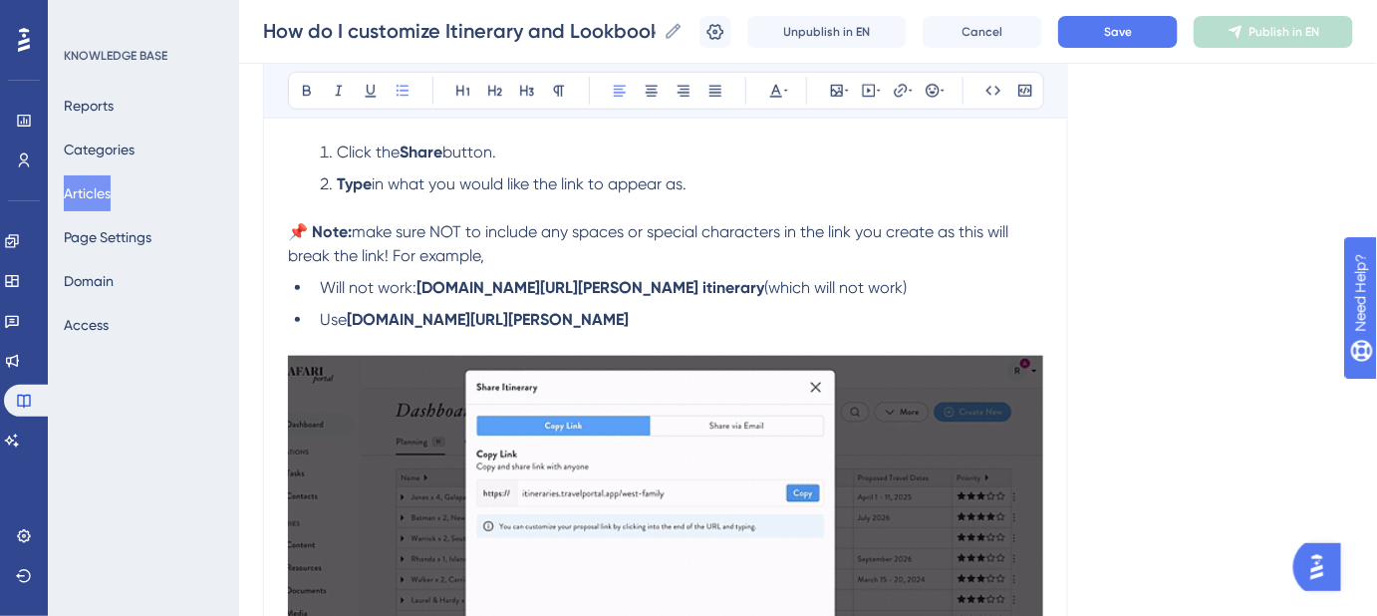
drag, startPoint x: 870, startPoint y: 286, endPoint x: 751, endPoint y: 291, distance: 118.7
click at [751, 291] on li "Will not work: itineraries.travelportal.app/rachel's itinerary (which will not …" at bounding box center [678, 288] width 732 height 24
click at [336, 315] on span "Use" at bounding box center [333, 319] width 27 height 19
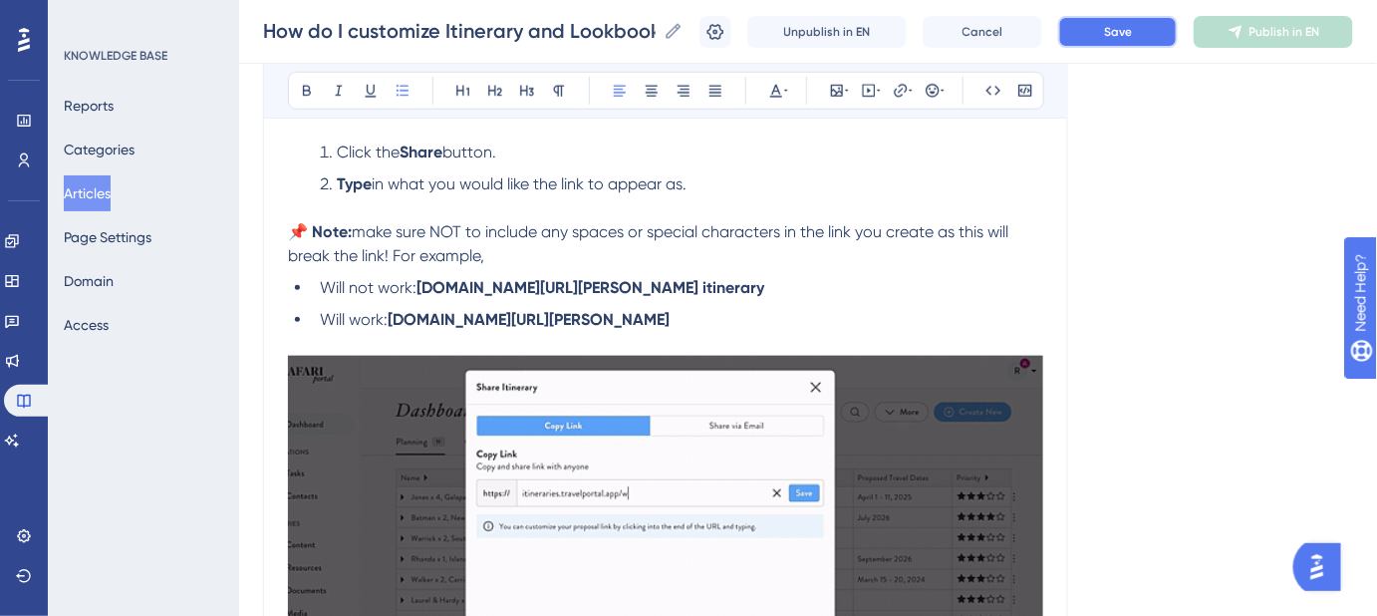
click at [1132, 30] on span "Save" at bounding box center [1118, 32] width 28 height 16
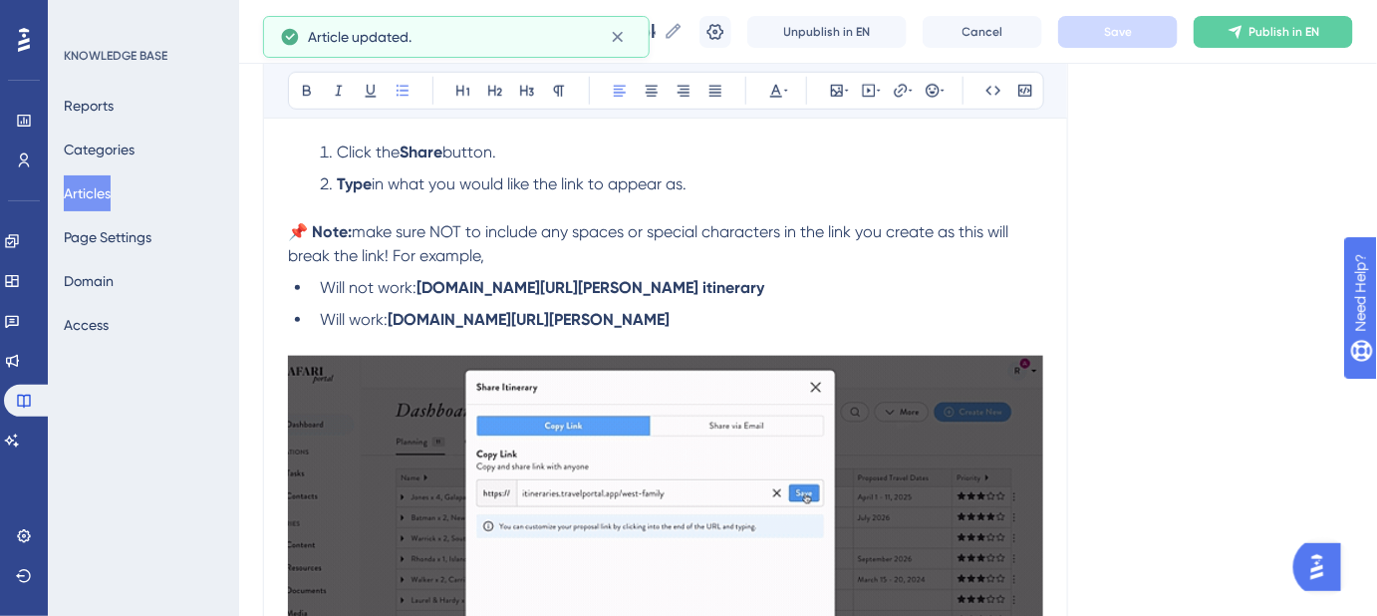
click at [511, 259] on p "📌 Note: make sure NOT to include any spaces or special characters in the link y…" at bounding box center [665, 244] width 755 height 48
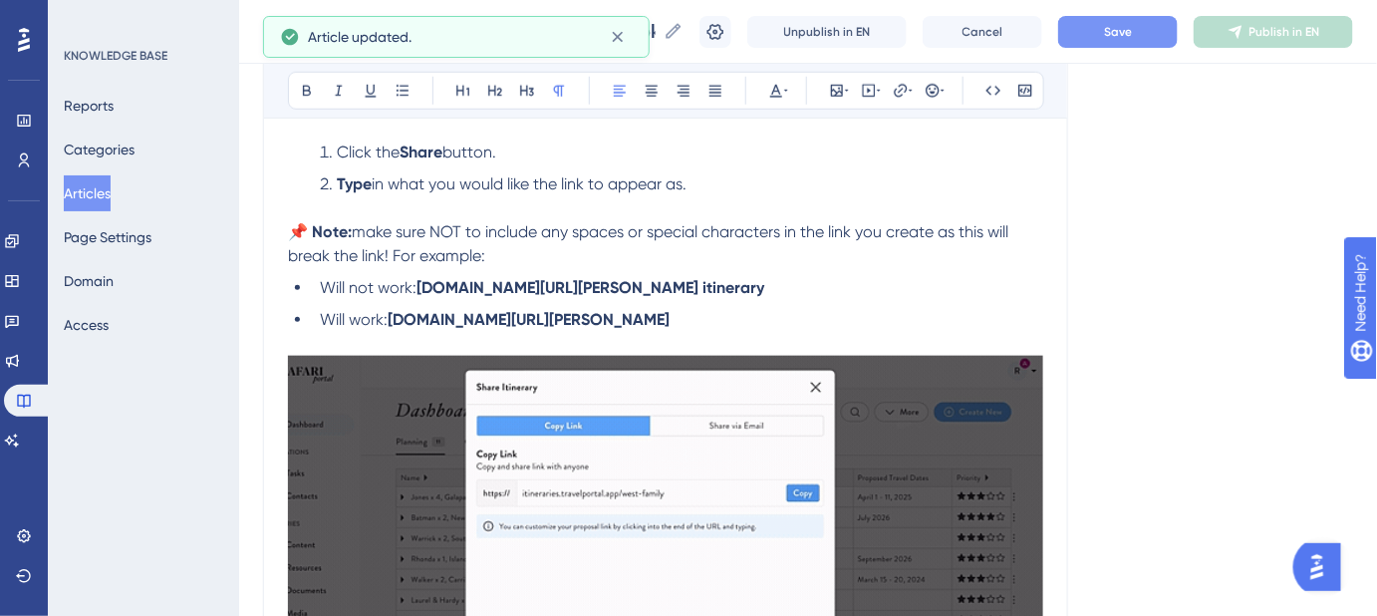
click at [1132, 24] on span "Save" at bounding box center [1118, 32] width 28 height 16
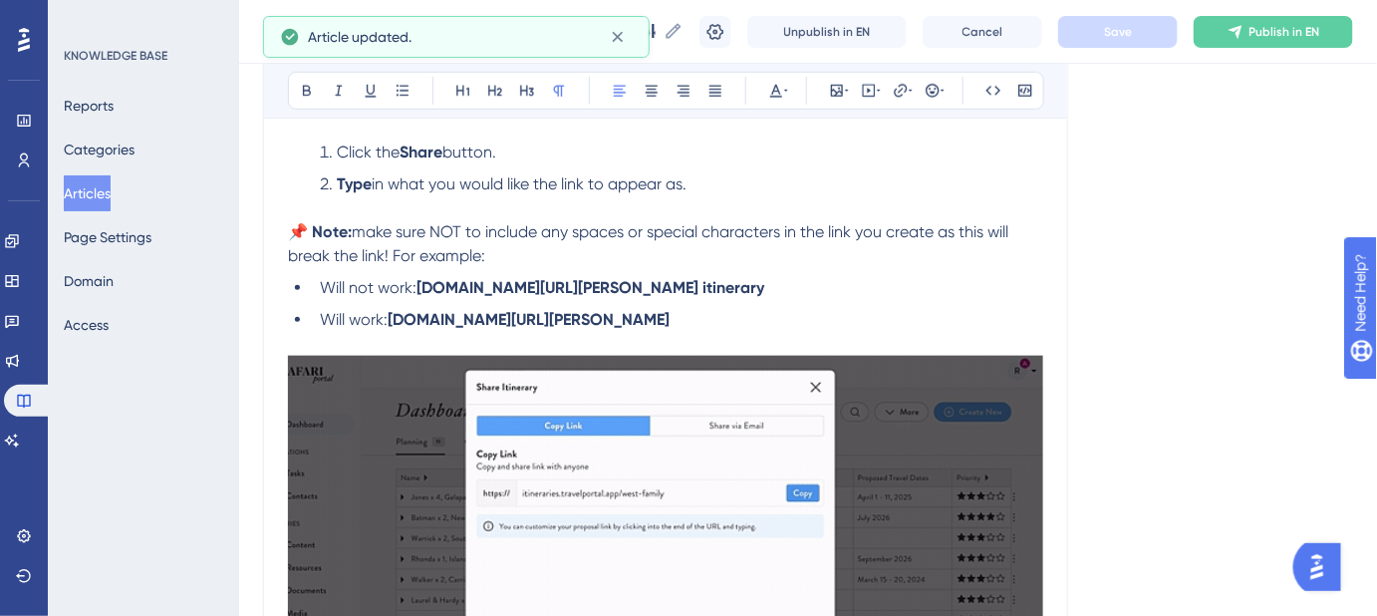
scroll to position [452, 0]
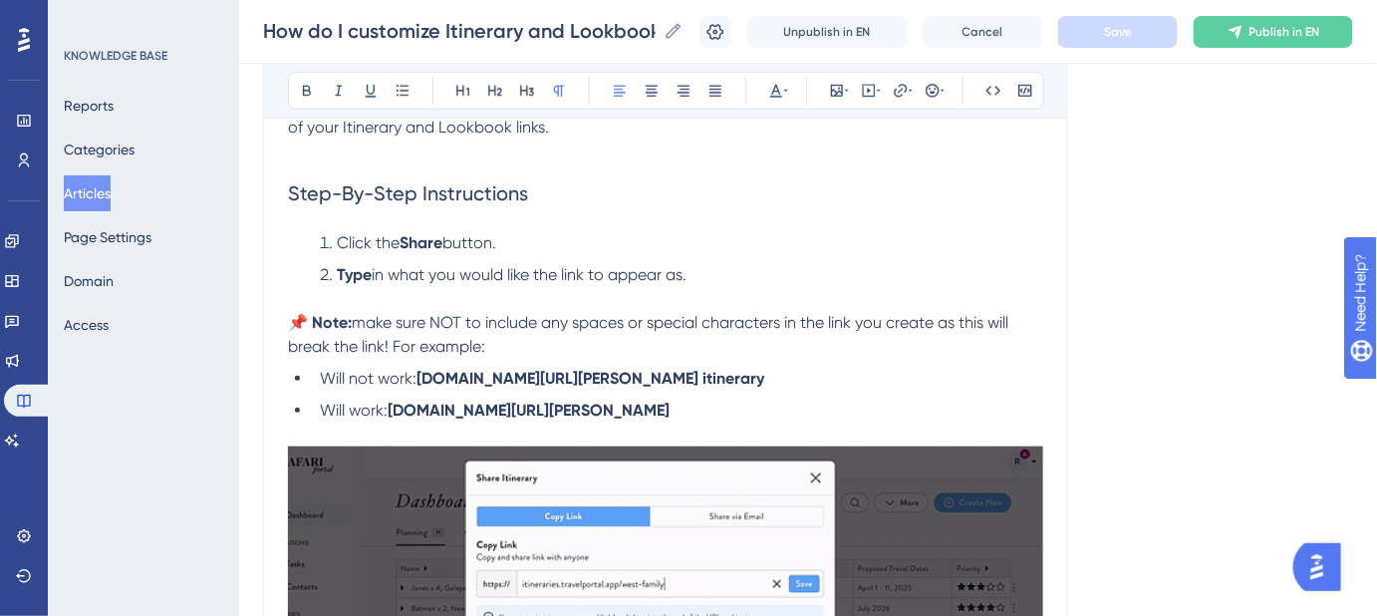
click at [717, 275] on li "Type in what you would like the link to appear as." at bounding box center [678, 287] width 732 height 48
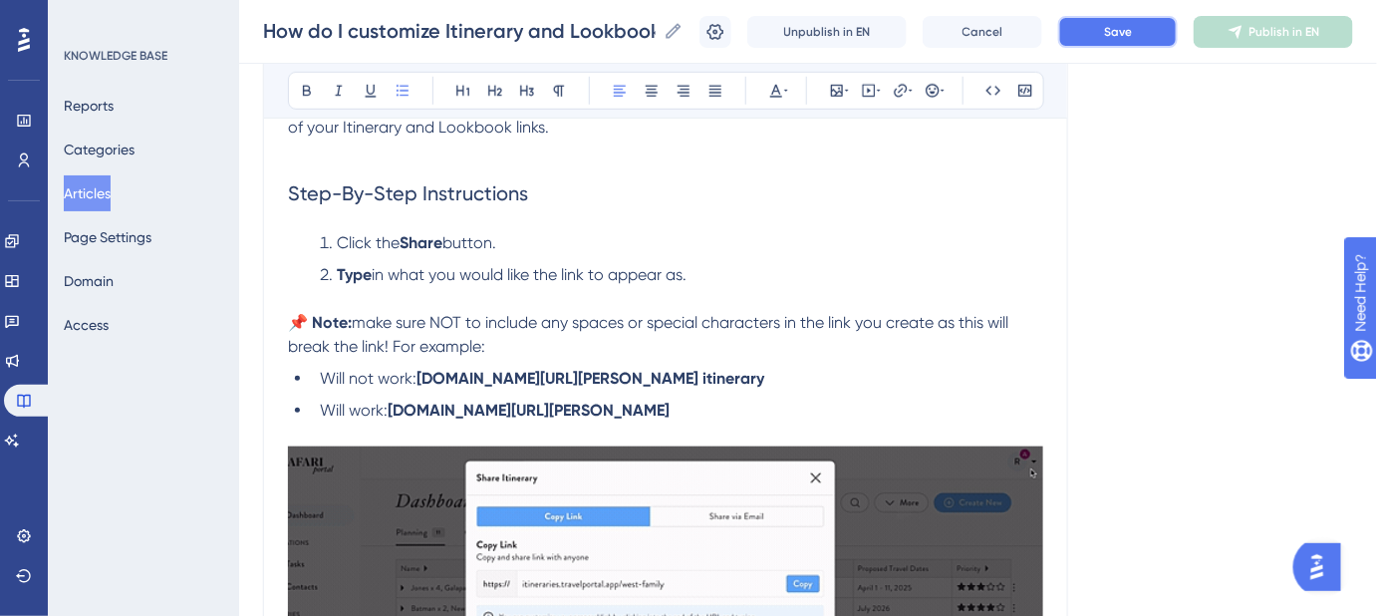
click at [1129, 26] on span "Save" at bounding box center [1118, 32] width 28 height 16
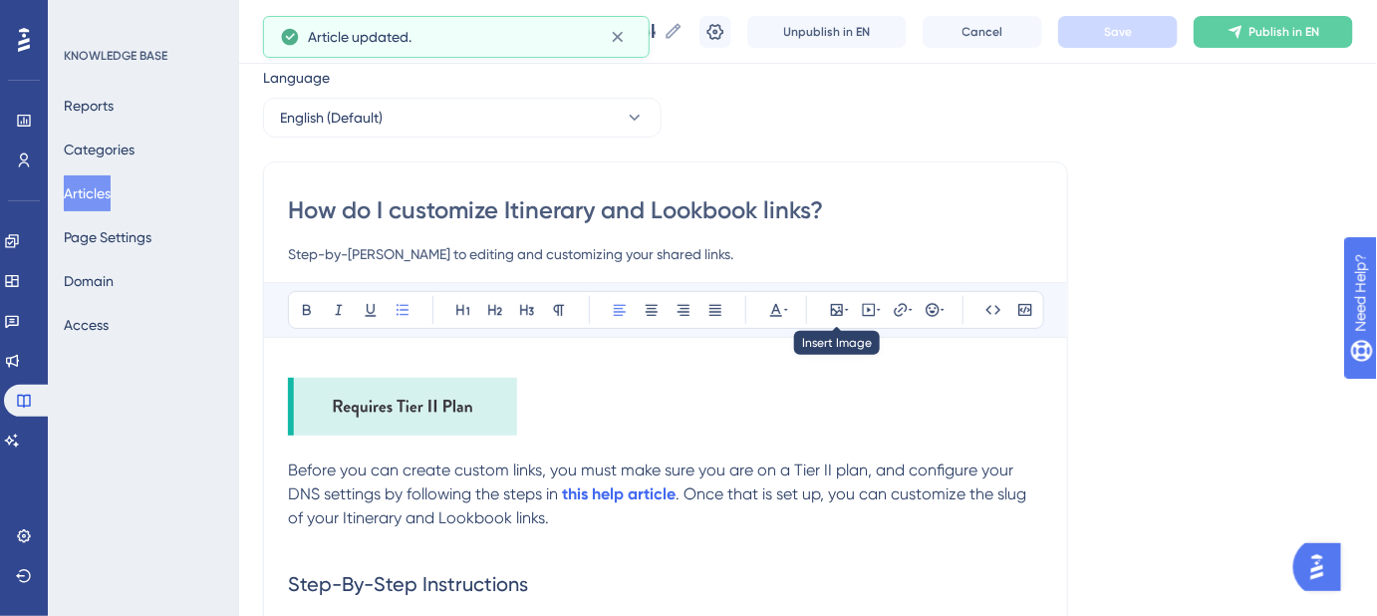
scroll to position [0, 0]
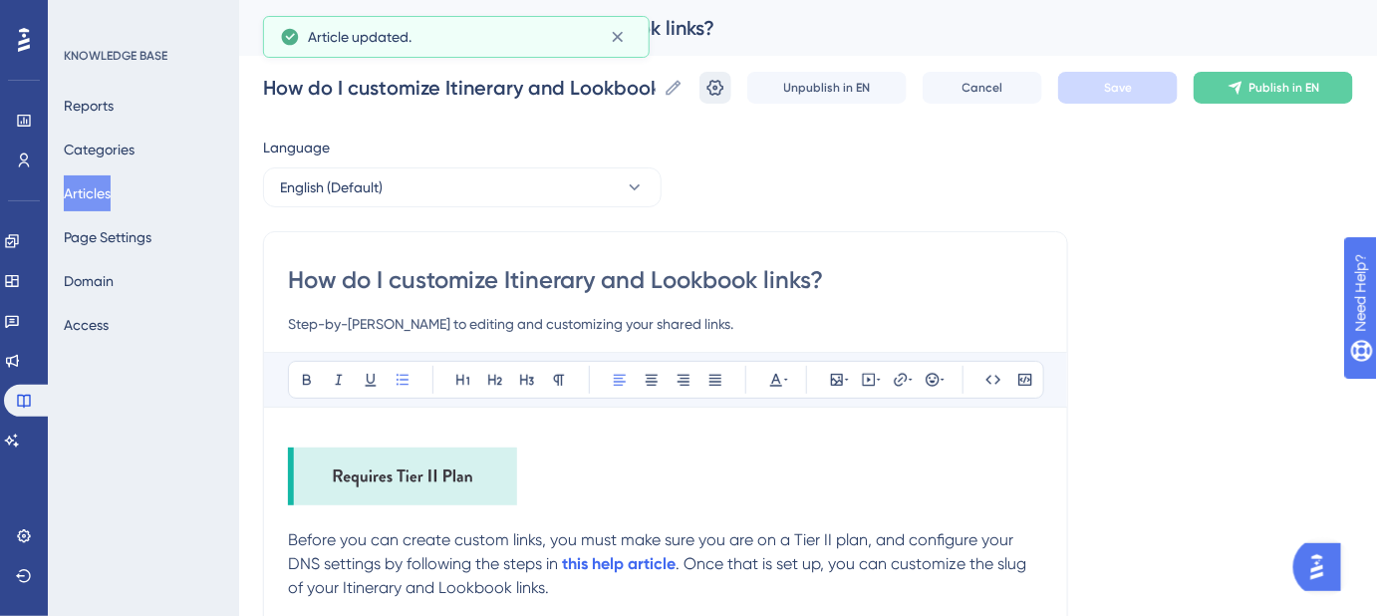
click at [726, 83] on icon at bounding box center [716, 88] width 20 height 20
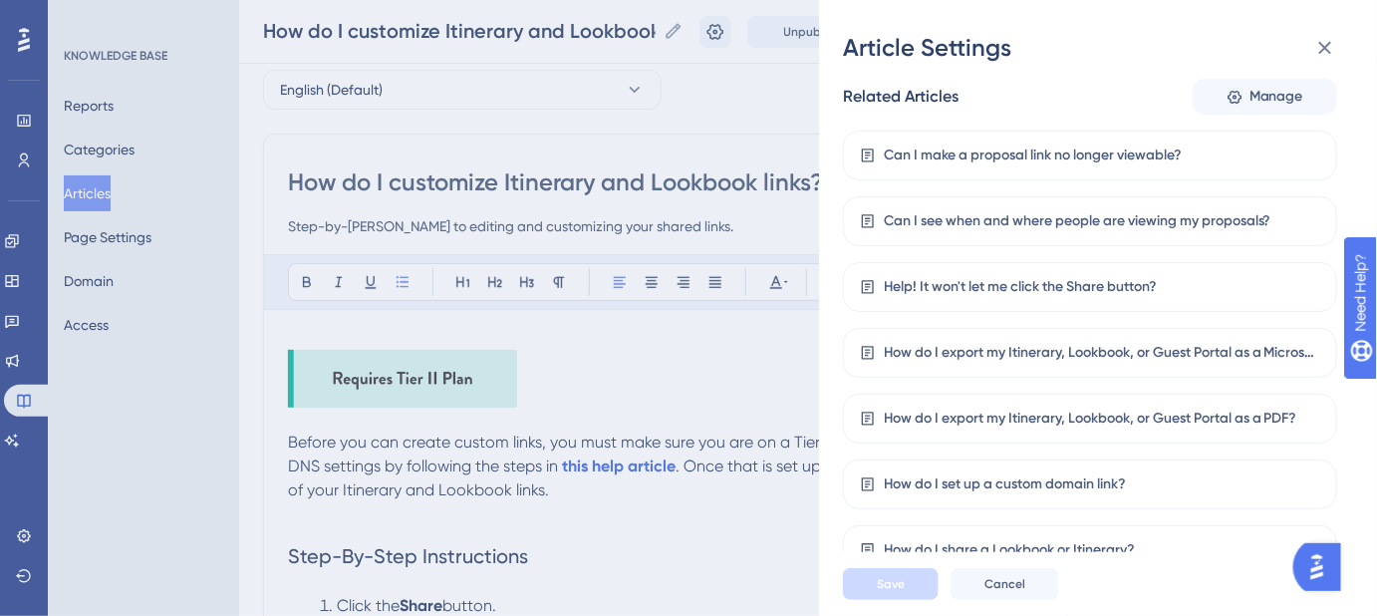
scroll to position [438, 0]
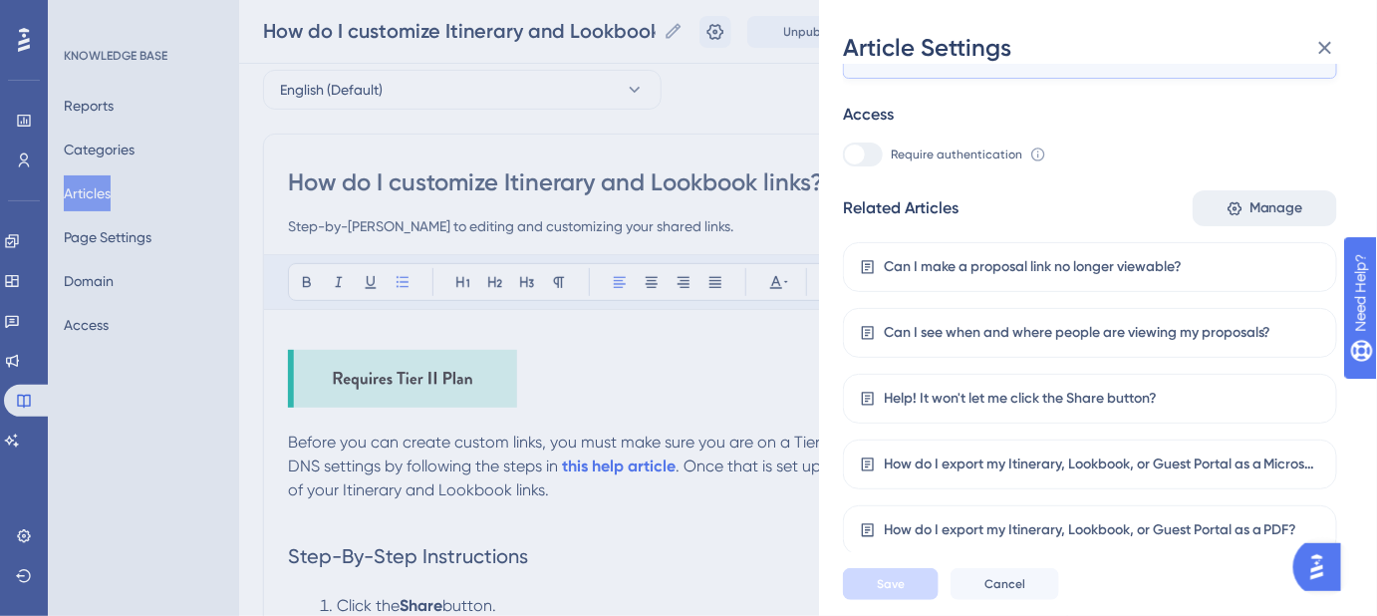
click at [1262, 206] on span "Manage" at bounding box center [1277, 208] width 54 height 24
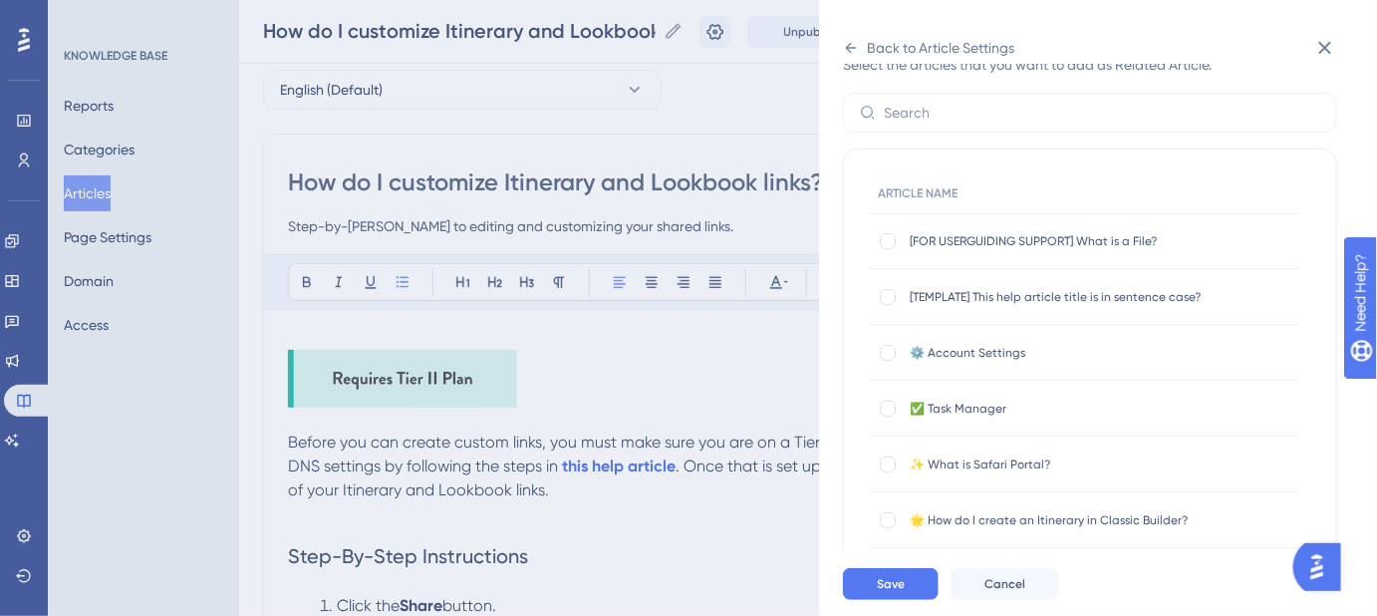
scroll to position [82, 0]
click at [991, 116] on input "text" at bounding box center [1102, 114] width 437 height 22
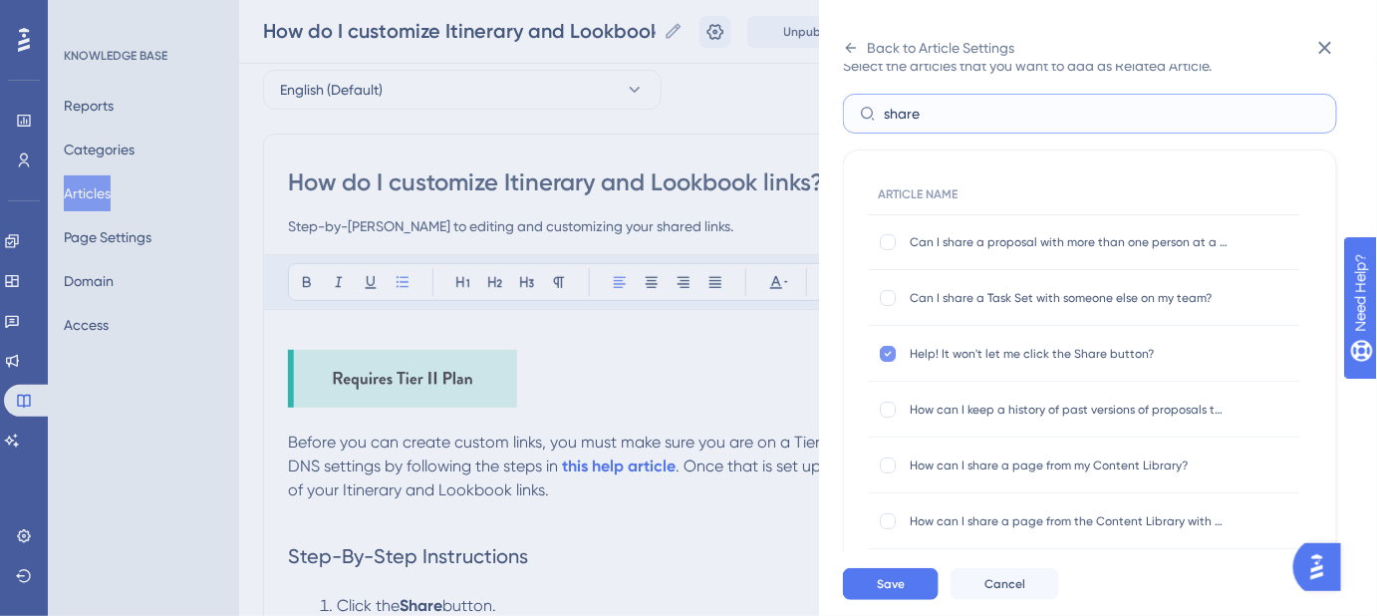
type input "share"
click at [890, 350] on icon at bounding box center [888, 354] width 8 height 16
checkbox input "false"
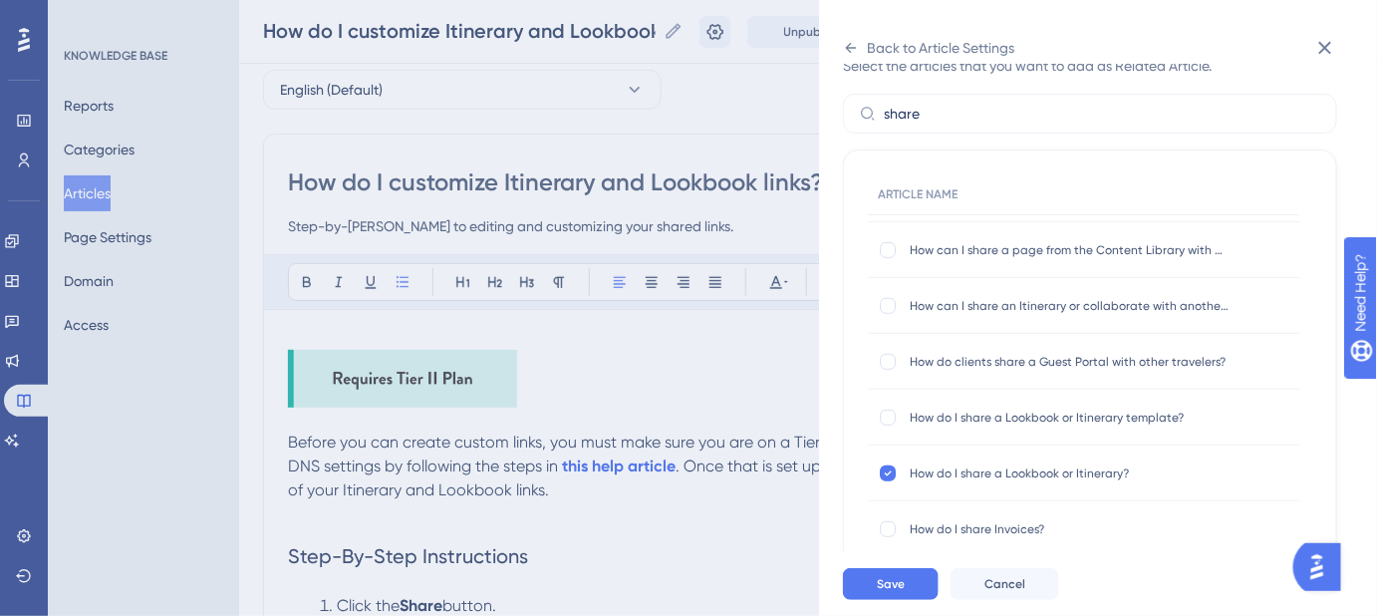
scroll to position [362, 0]
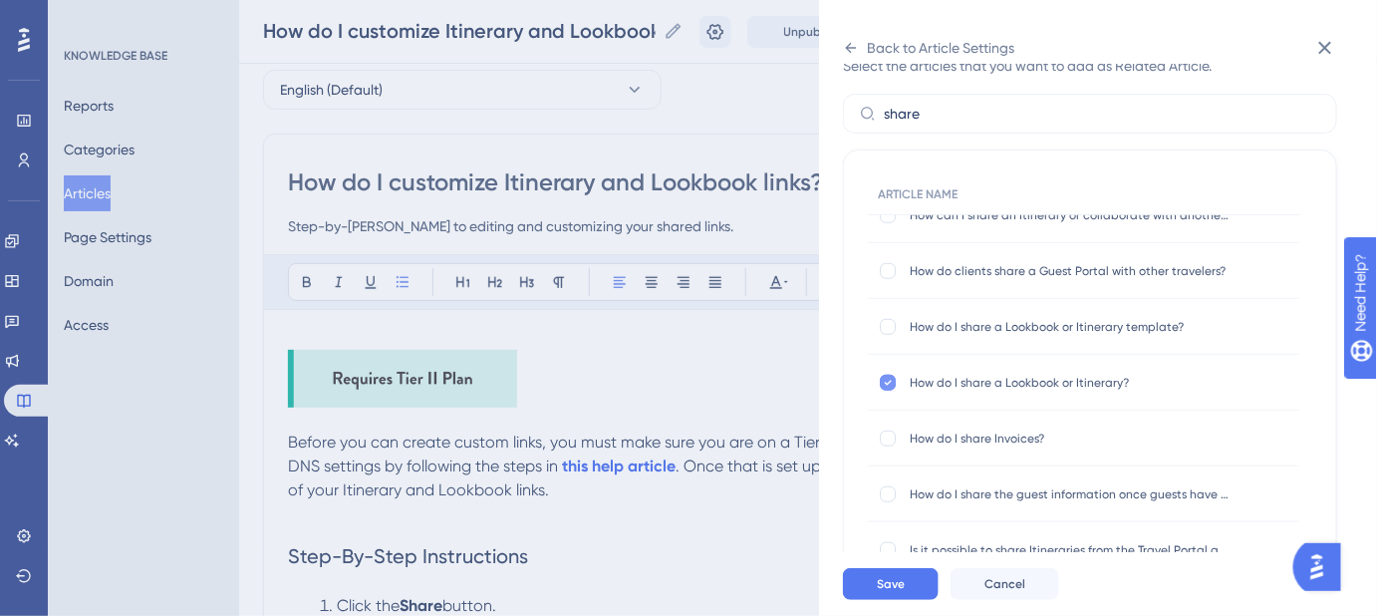
click at [887, 381] on icon at bounding box center [888, 383] width 8 height 16
checkbox input "false"
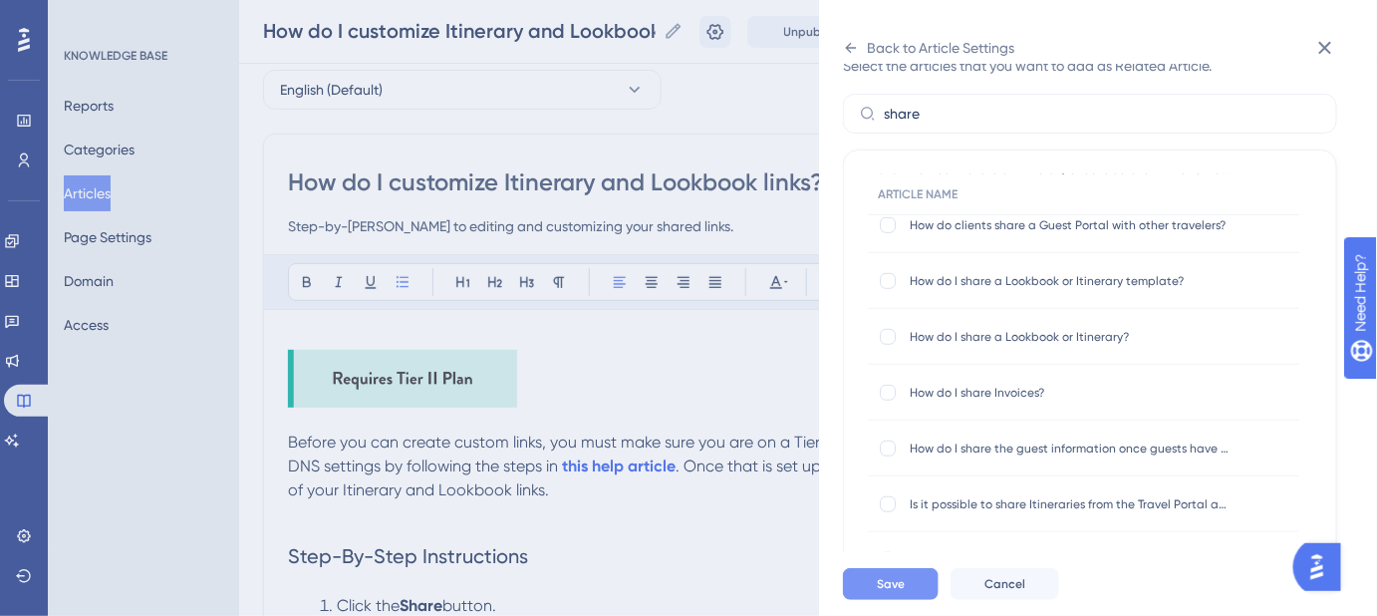
click at [877, 592] on span "Save" at bounding box center [891, 584] width 28 height 16
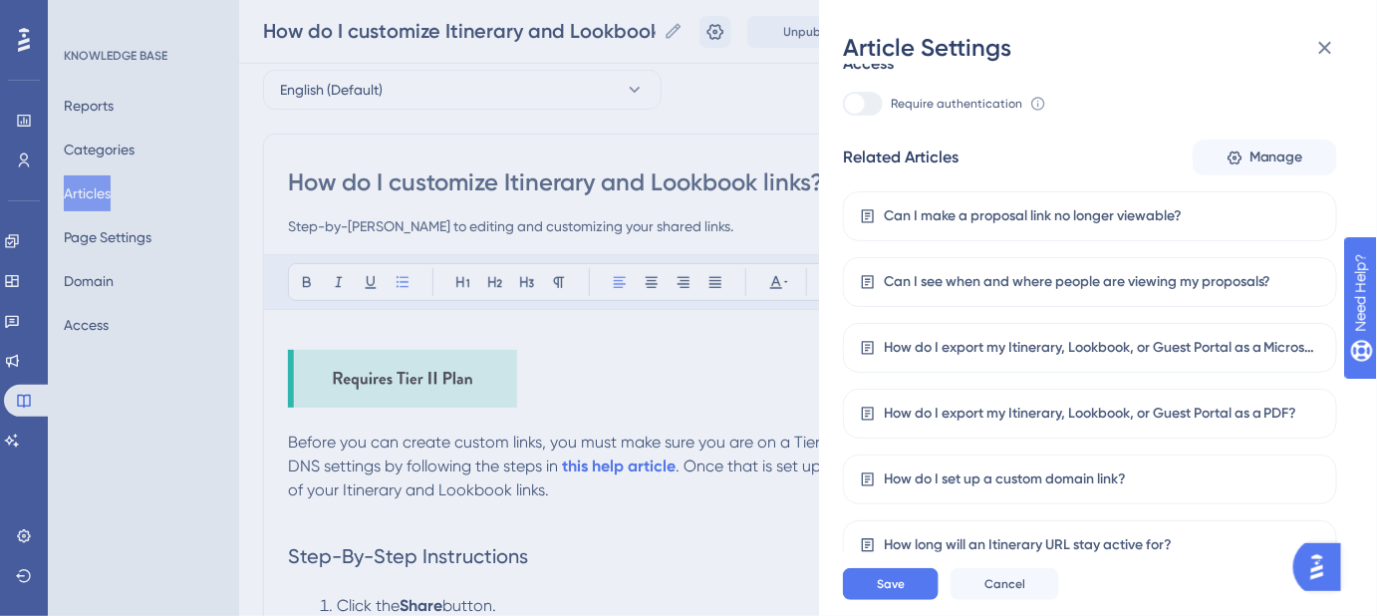
scroll to position [271, 0]
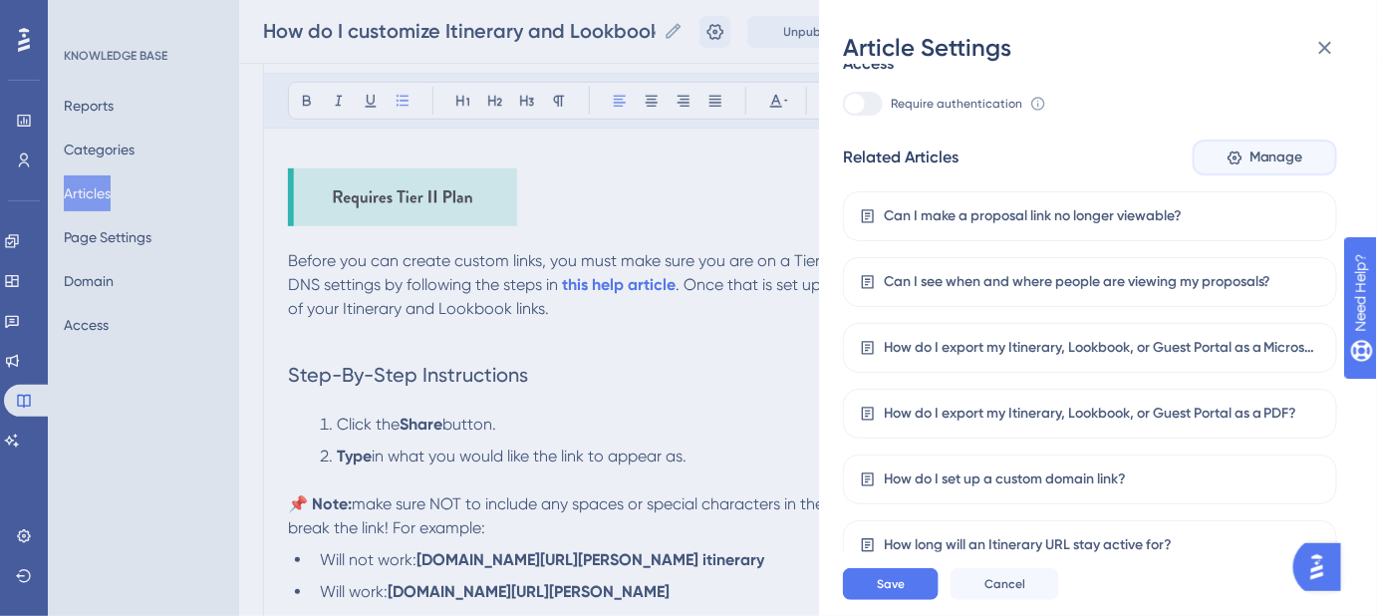
click at [1259, 155] on span "Manage" at bounding box center [1277, 158] width 54 height 24
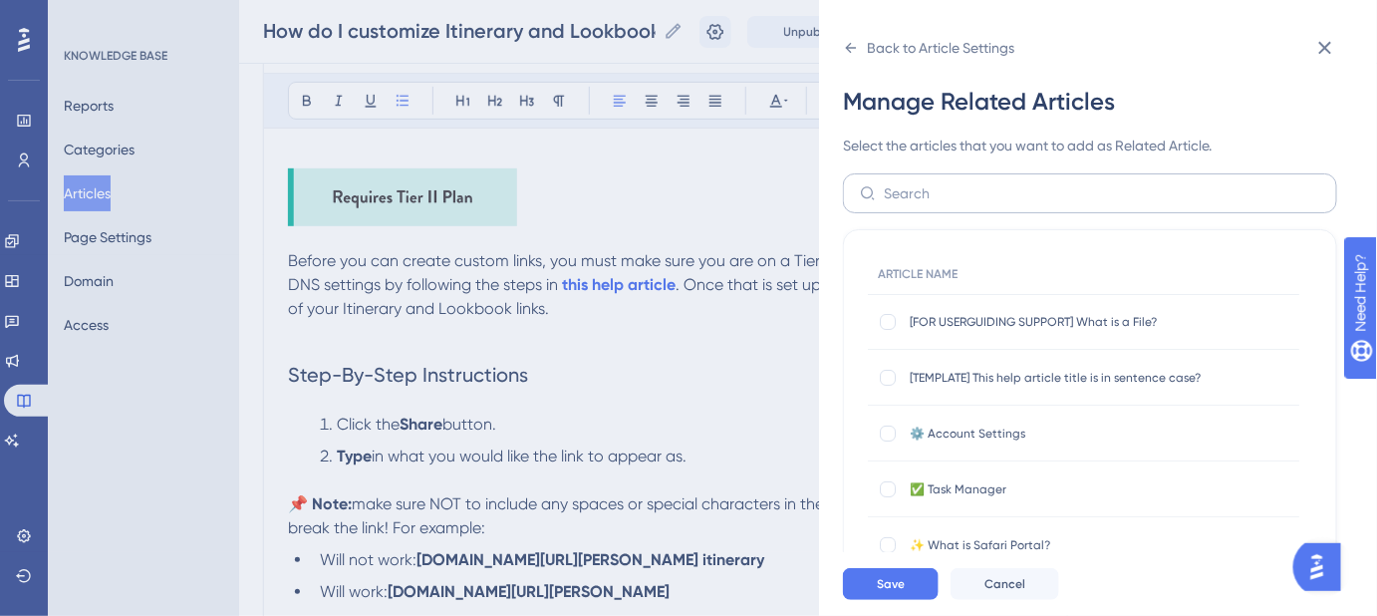
scroll to position [0, 0]
click at [997, 184] on input "text" at bounding box center [1102, 195] width 437 height 22
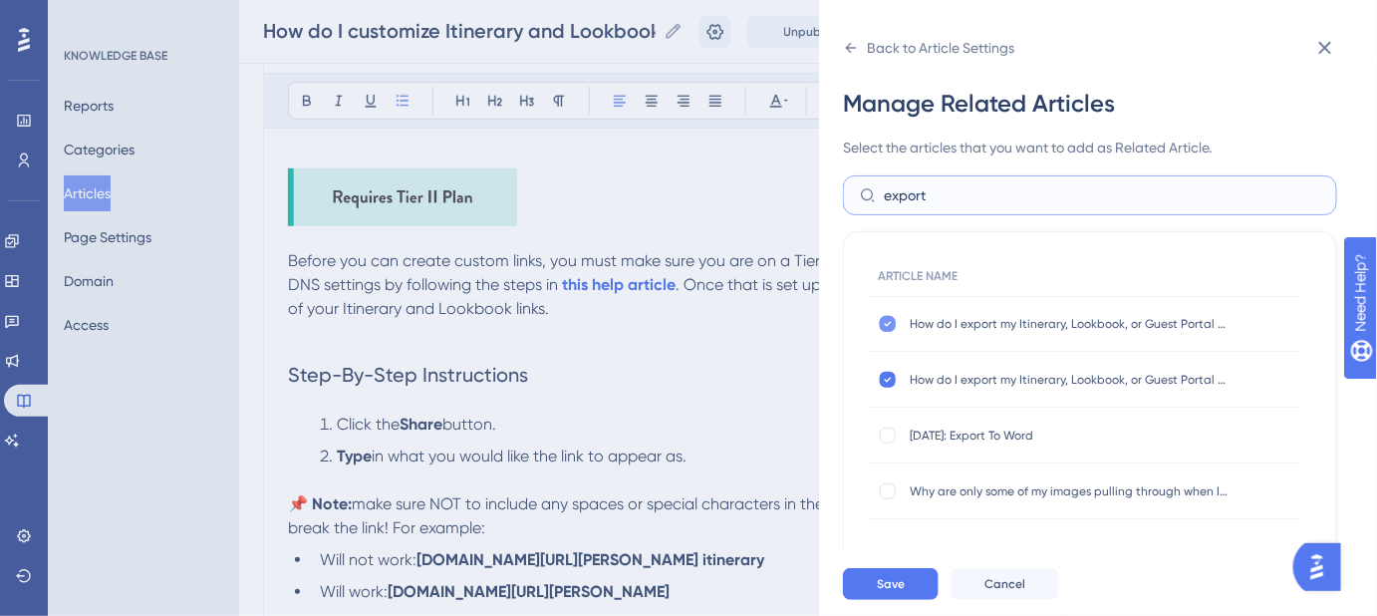
type input "export"
click at [885, 321] on icon at bounding box center [888, 324] width 8 height 16
checkbox input "false"
click at [889, 374] on icon at bounding box center [888, 380] width 8 height 16
checkbox input "false"
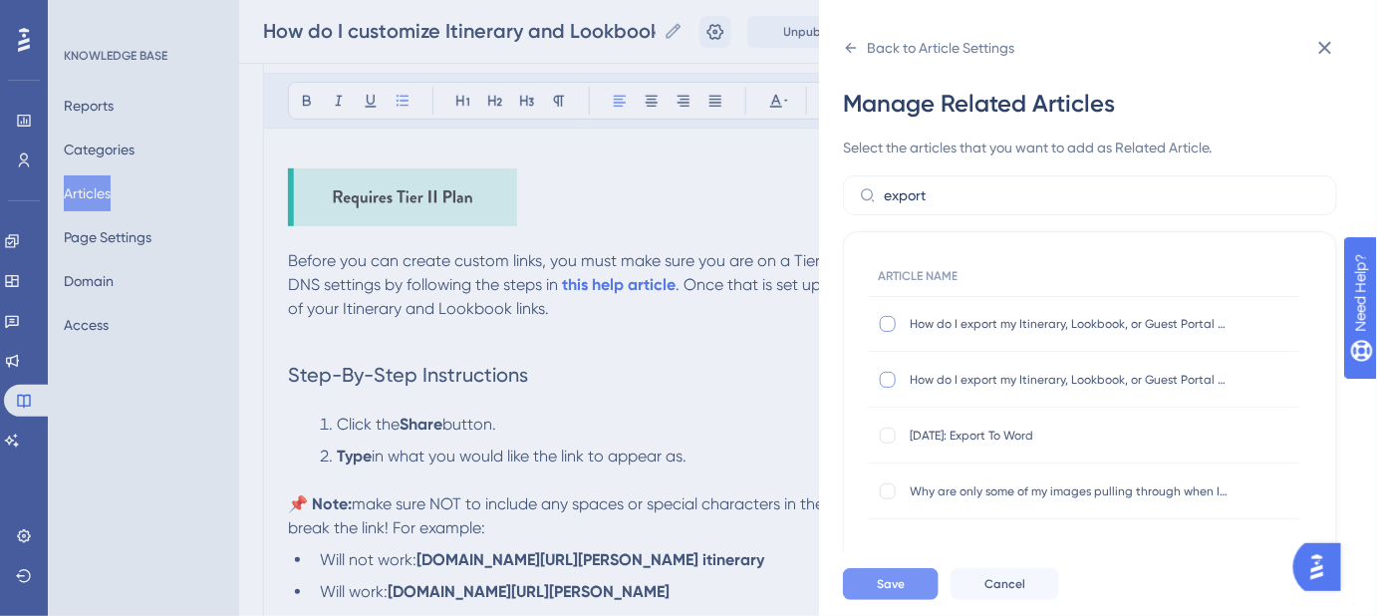
click at [883, 592] on span "Save" at bounding box center [891, 584] width 28 height 16
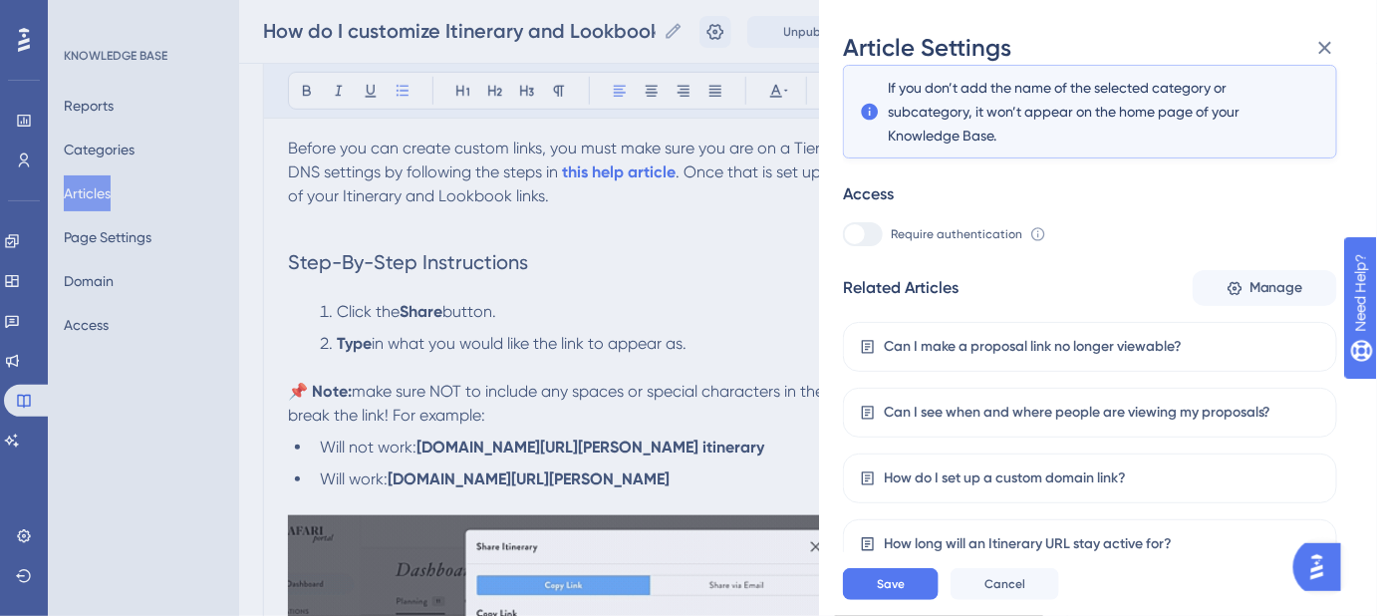
scroll to position [452, 0]
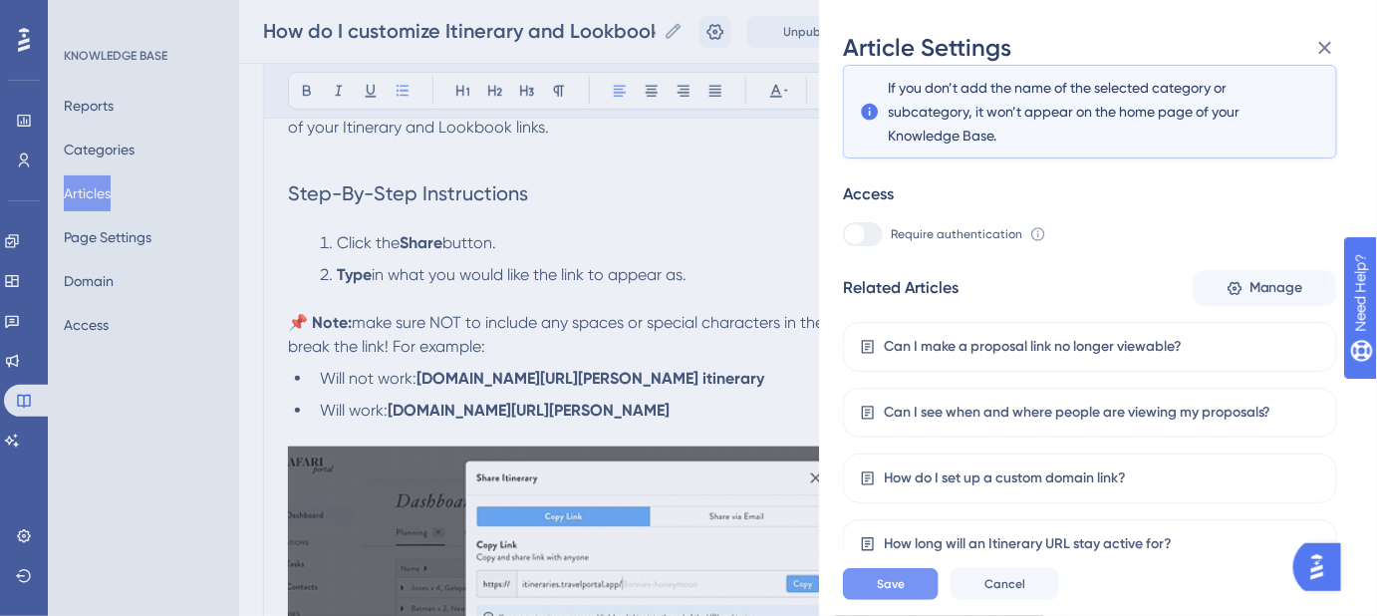
click at [913, 594] on button "Save" at bounding box center [891, 584] width 96 height 32
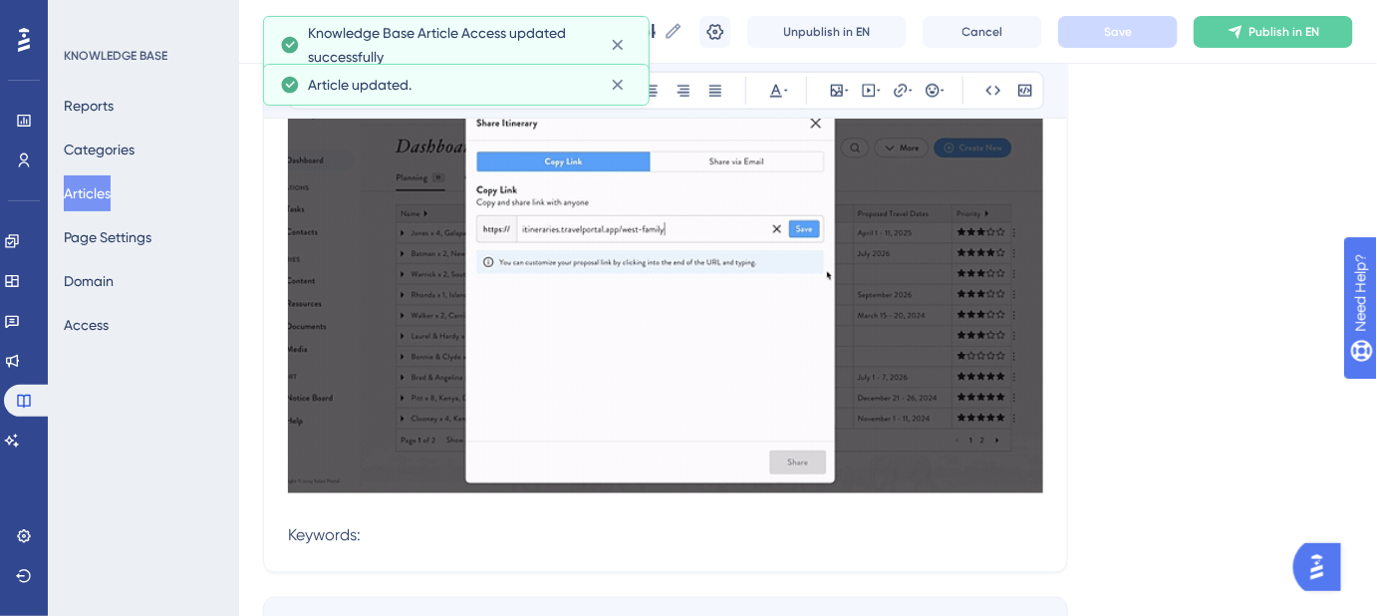
scroll to position [815, 0]
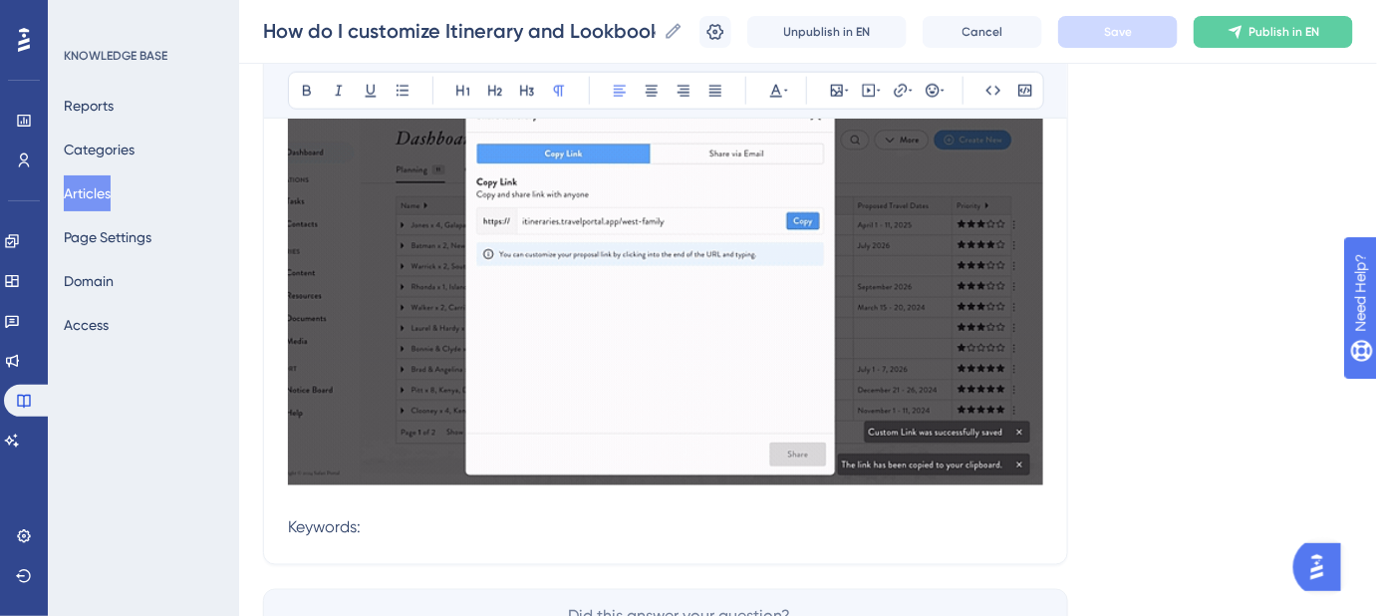
click at [388, 531] on p "Keywords:" at bounding box center [665, 528] width 755 height 24
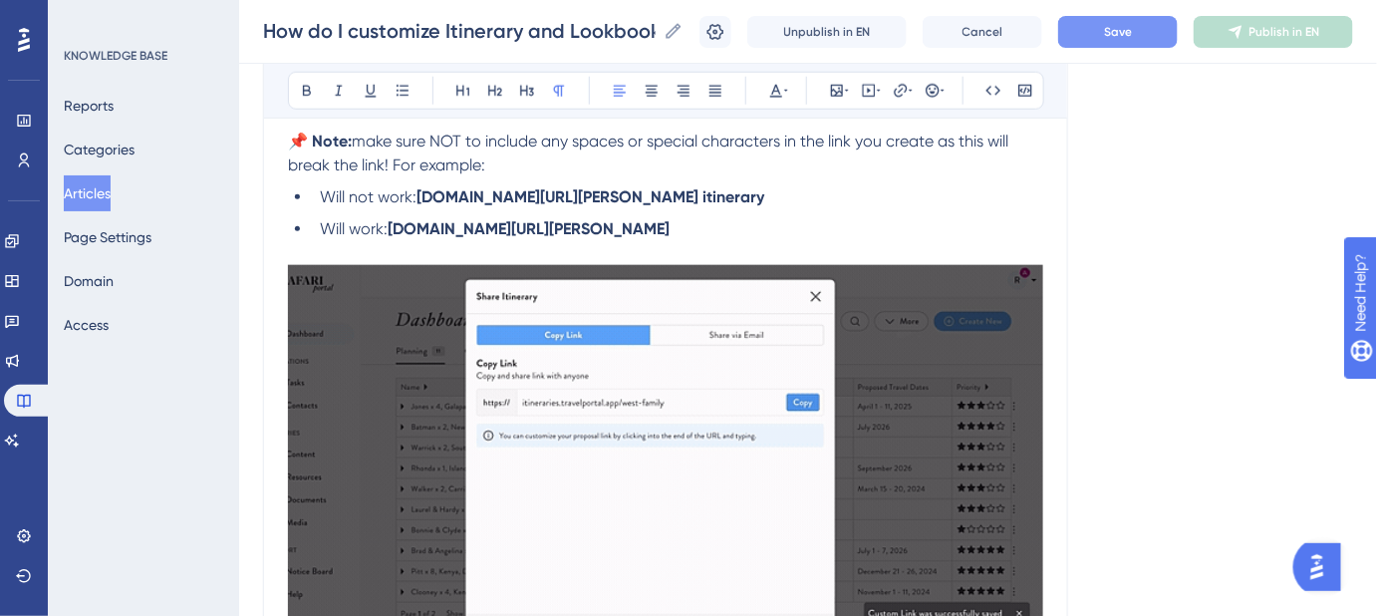
scroll to position [946, 0]
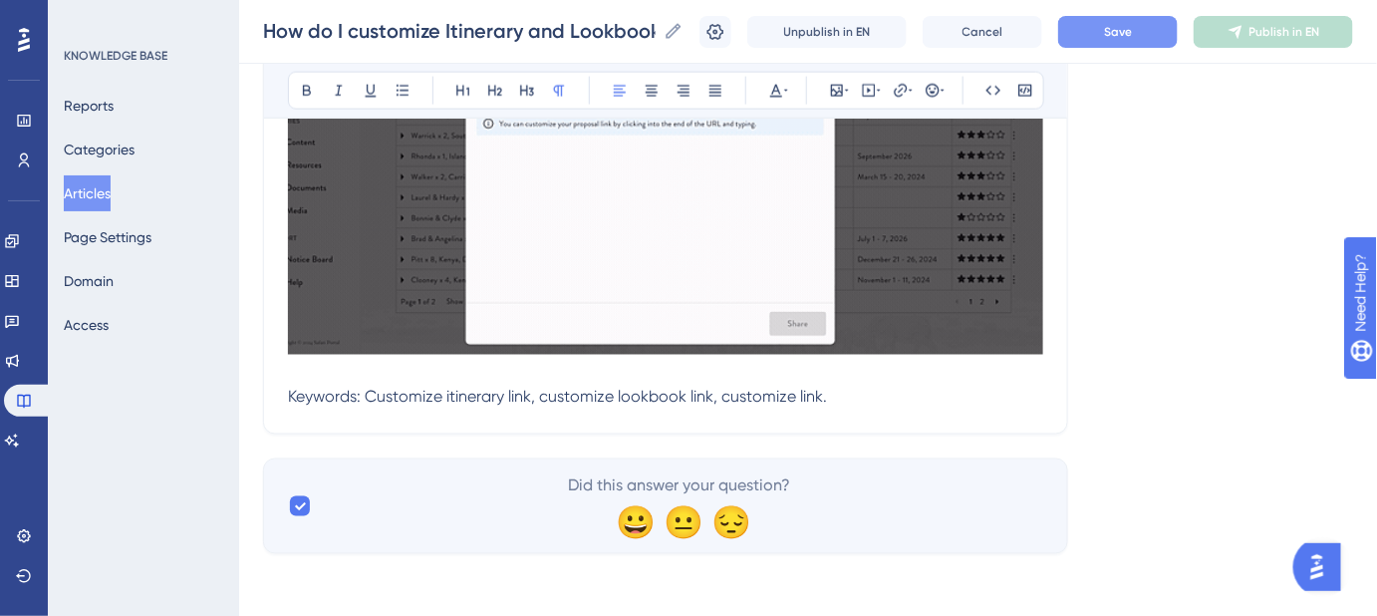
drag, startPoint x: 847, startPoint y: 398, endPoint x: 831, endPoint y: 396, distance: 16.1
click at [831, 396] on p "Keywords: Customize itinerary link, customize lookbook link, customize link." at bounding box center [665, 398] width 755 height 24
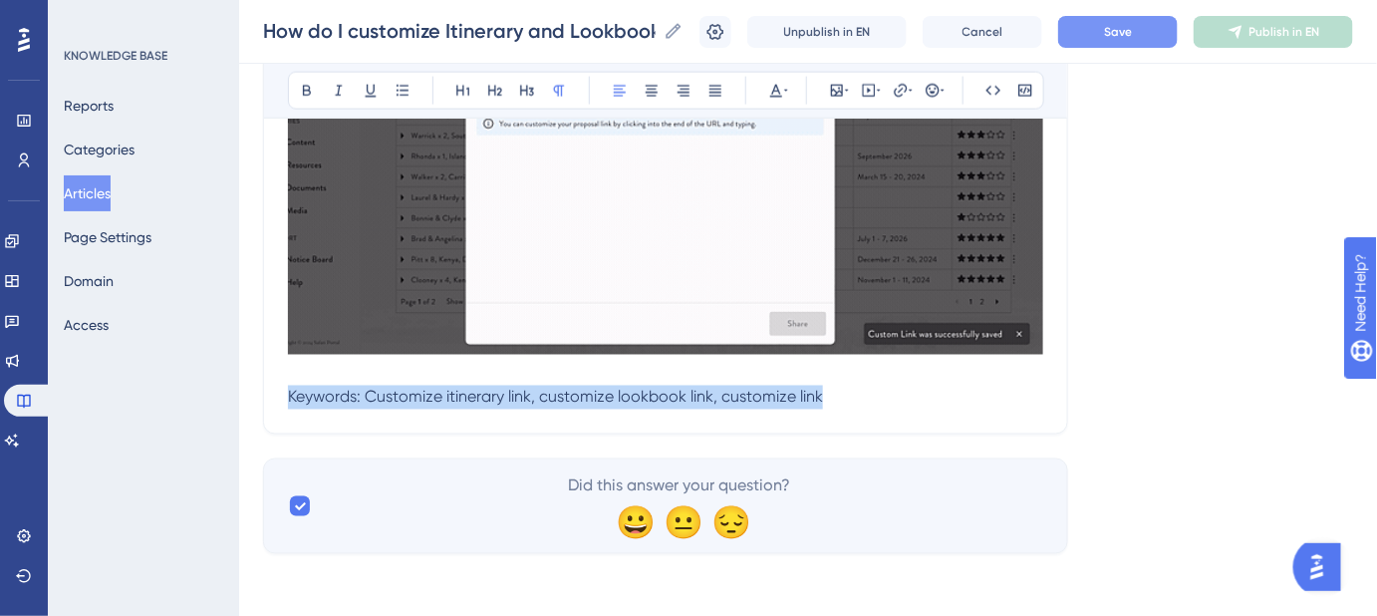
drag, startPoint x: 830, startPoint y: 398, endPoint x: 287, endPoint y: 430, distance: 544.1
click at [779, 87] on icon at bounding box center [776, 91] width 16 height 16
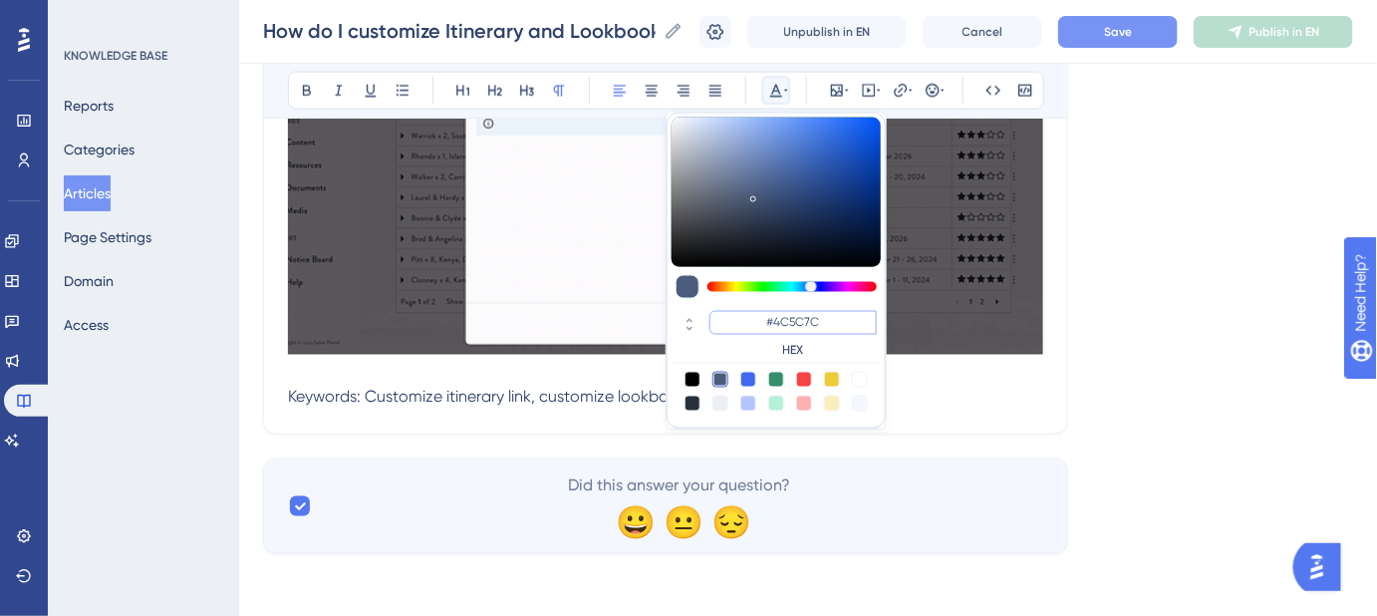
drag, startPoint x: 820, startPoint y: 321, endPoint x: 775, endPoint y: 322, distance: 44.9
click at [775, 322] on input "#4C5C7C" at bounding box center [793, 323] width 167 height 24
type input "#FFFFFF"
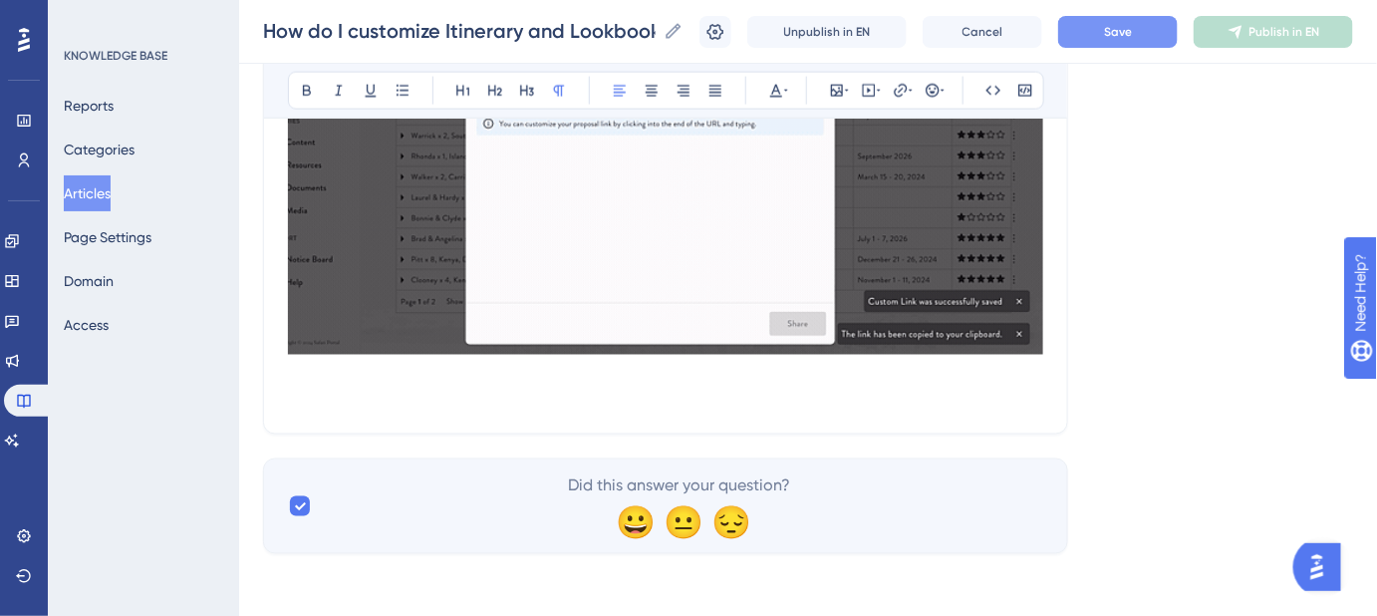
click at [1119, 42] on button "Save" at bounding box center [1118, 32] width 120 height 32
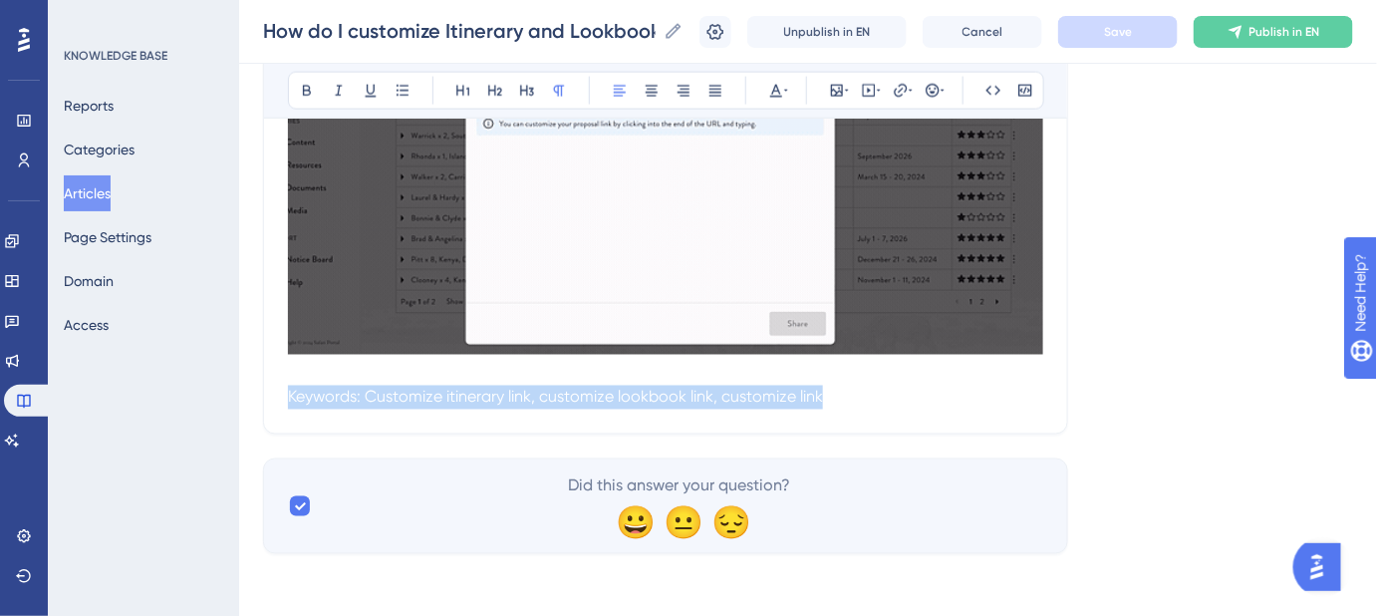
drag, startPoint x: 880, startPoint y: 397, endPoint x: 277, endPoint y: 417, distance: 603.3
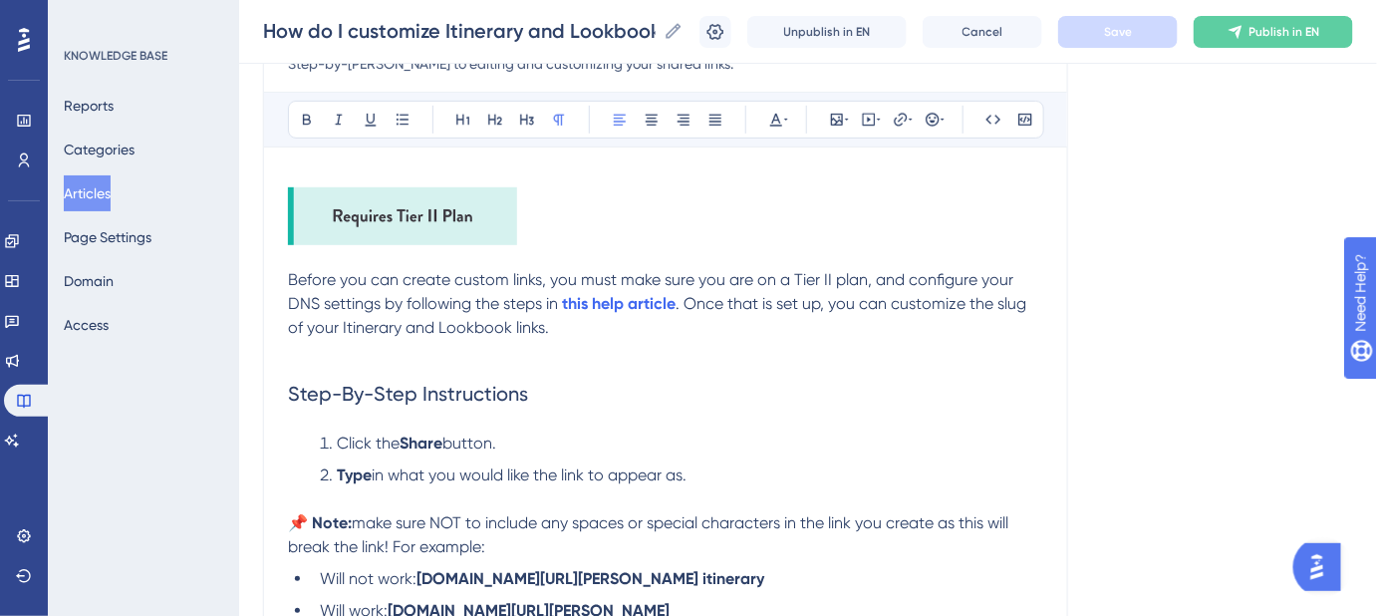
scroll to position [221, 0]
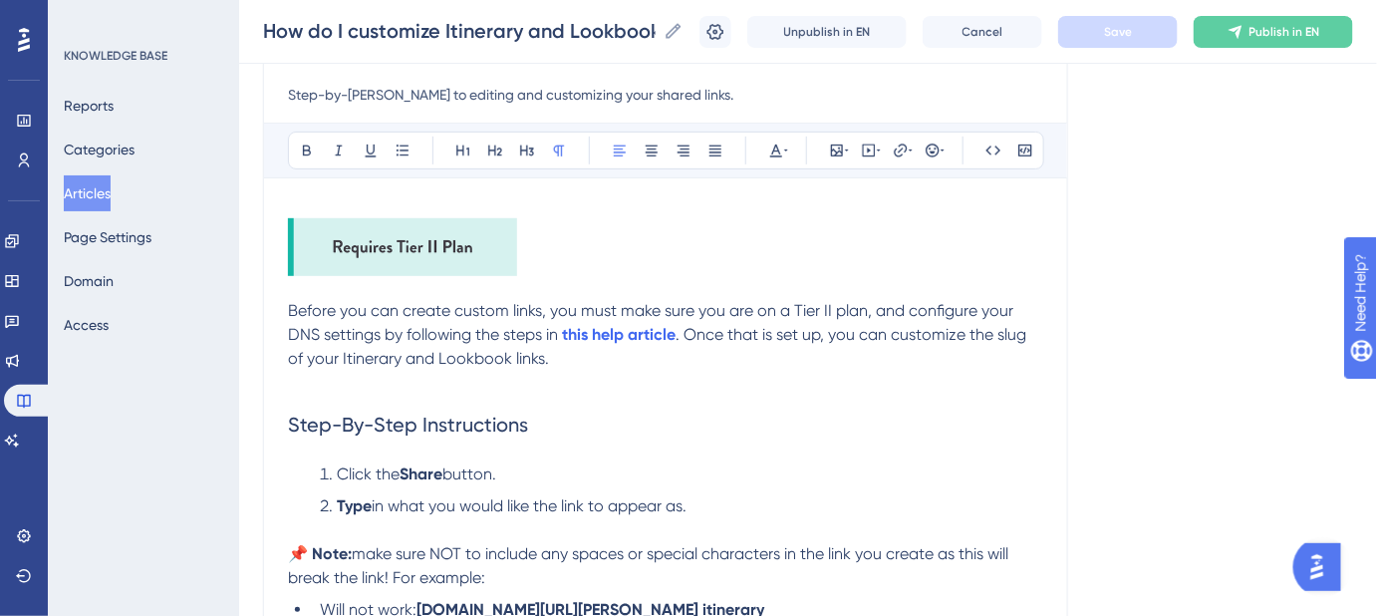
click at [507, 264] on img at bounding box center [402, 247] width 229 height 58
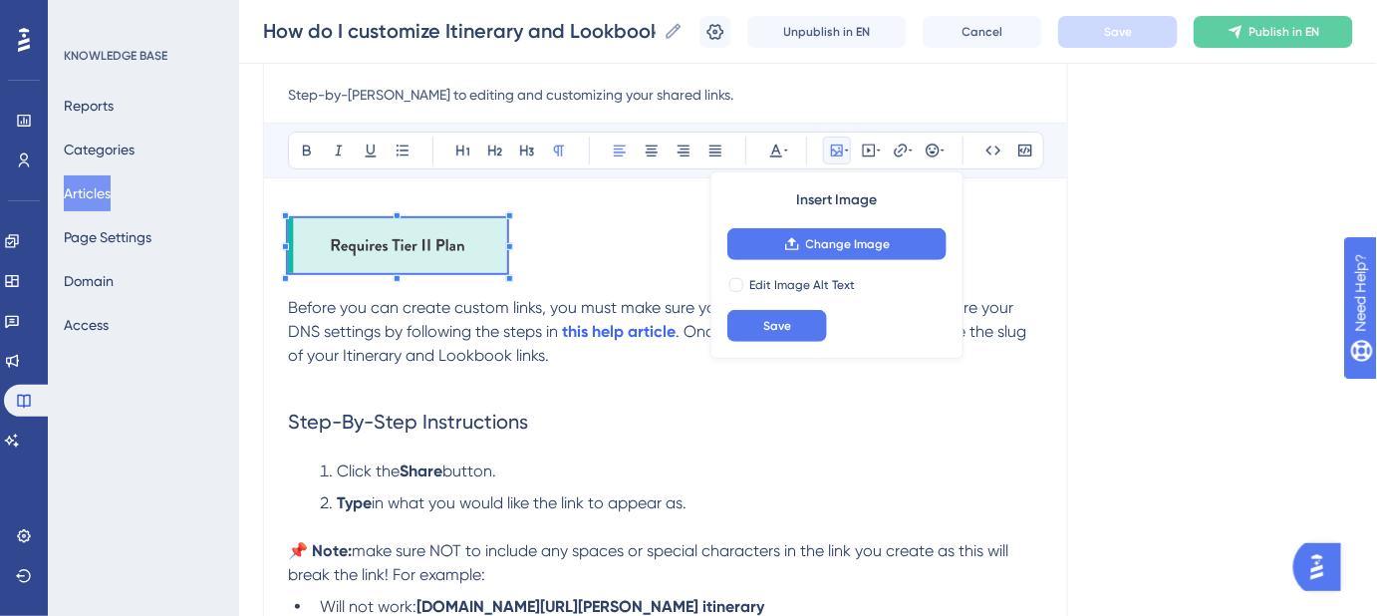
click at [509, 275] on div at bounding box center [509, 278] width 7 height 7
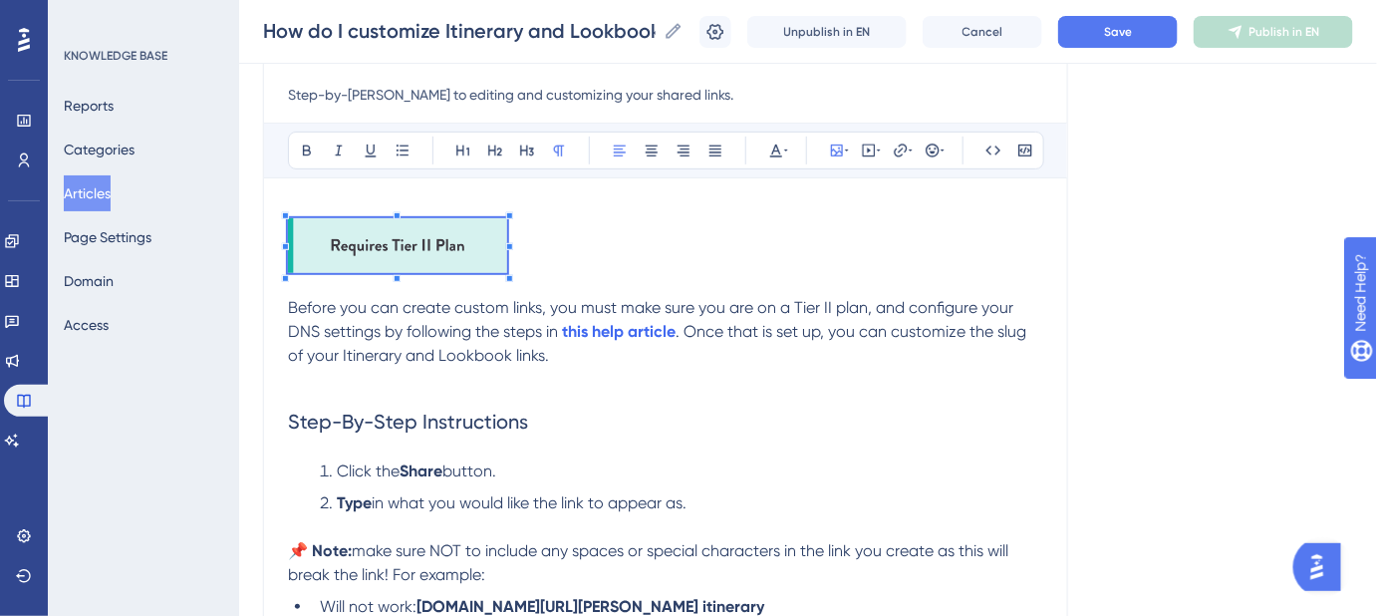
click at [1176, 269] on div "Language English (Default) How do I customize Itinerary and Lookbook links? Ste…" at bounding box center [808, 591] width 1090 height 1370
click at [1129, 25] on span "Save" at bounding box center [1118, 32] width 28 height 16
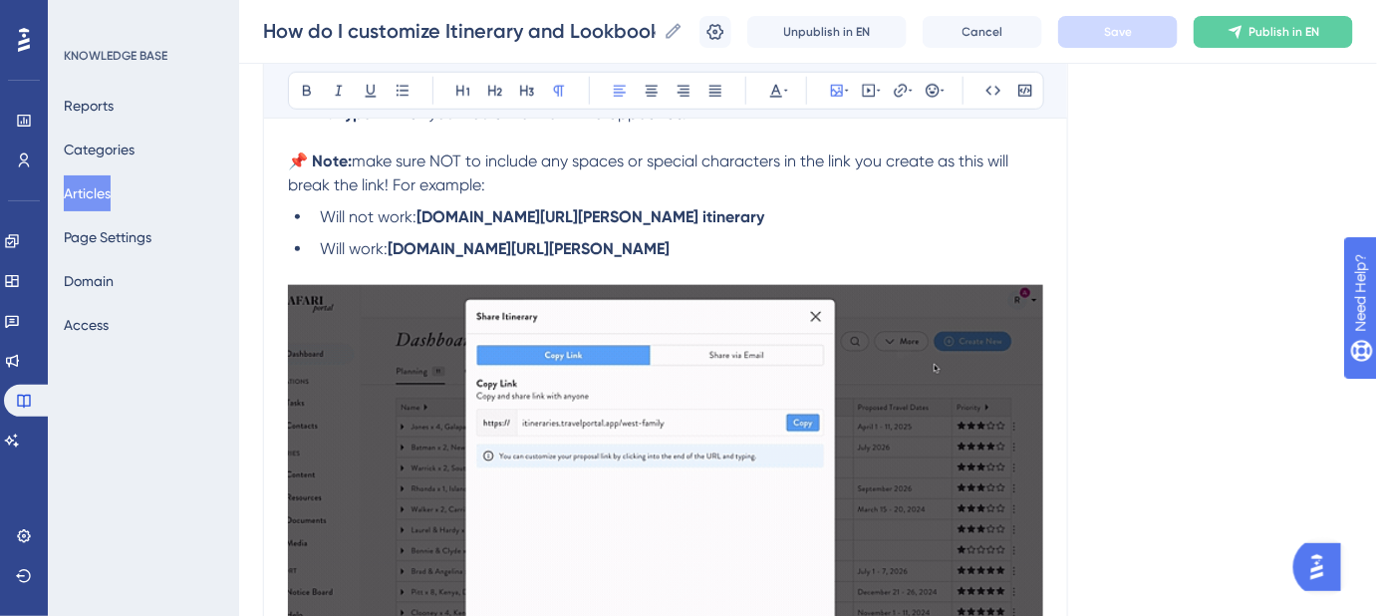
scroll to position [490, 0]
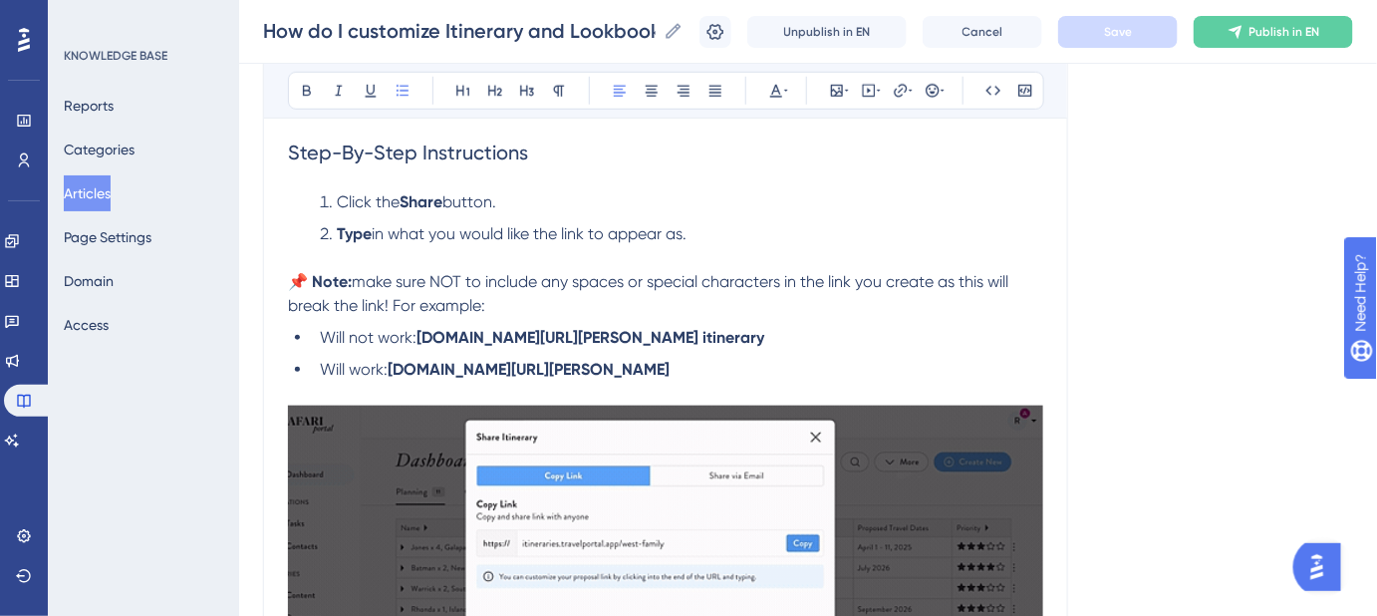
drag, startPoint x: 765, startPoint y: 366, endPoint x: 324, endPoint y: 327, distance: 443.2
click at [324, 327] on ul "Will not work: itineraries.travelportal.app/rachel's itinerary Will work: itine…" at bounding box center [665, 354] width 755 height 56
copy ul "Will not work: itineraries.travelportal.app/rachel's itinerary Will work: itine…"
click at [375, 328] on span "Will not work:" at bounding box center [368, 337] width 97 height 19
drag, startPoint x: 415, startPoint y: 335, endPoint x: 325, endPoint y: 337, distance: 89.7
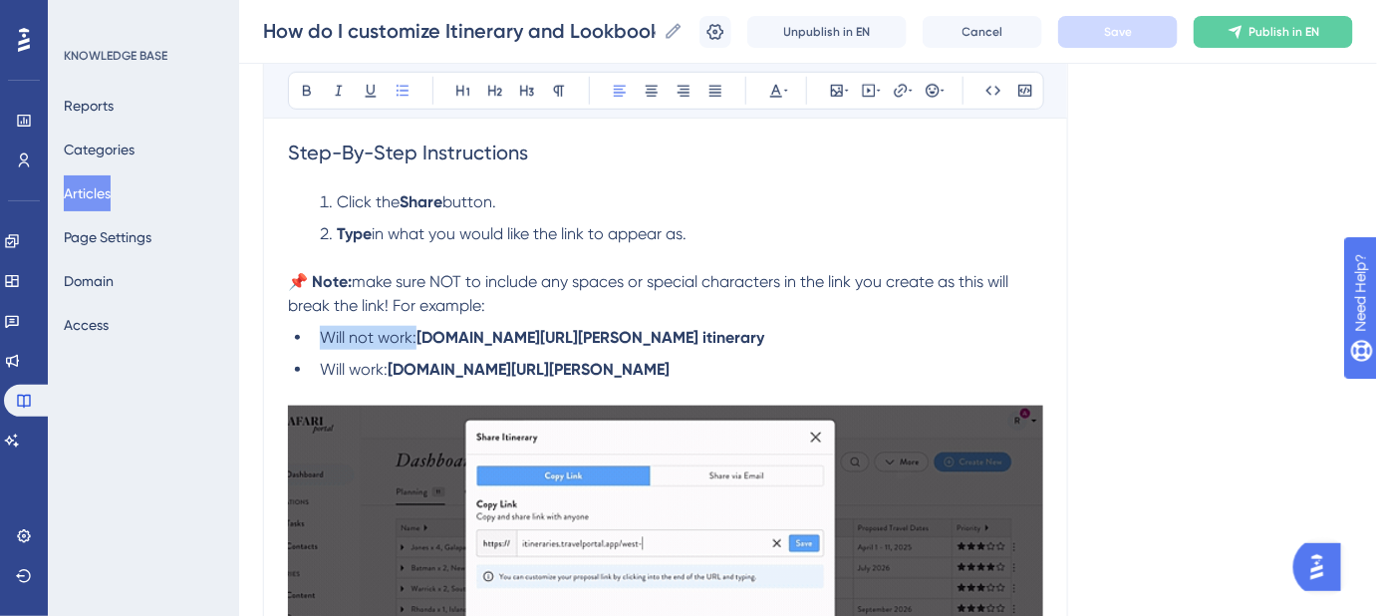
click at [325, 337] on li "Will not work: itineraries.travelportal.app/rachel's itinerary" at bounding box center [678, 338] width 732 height 24
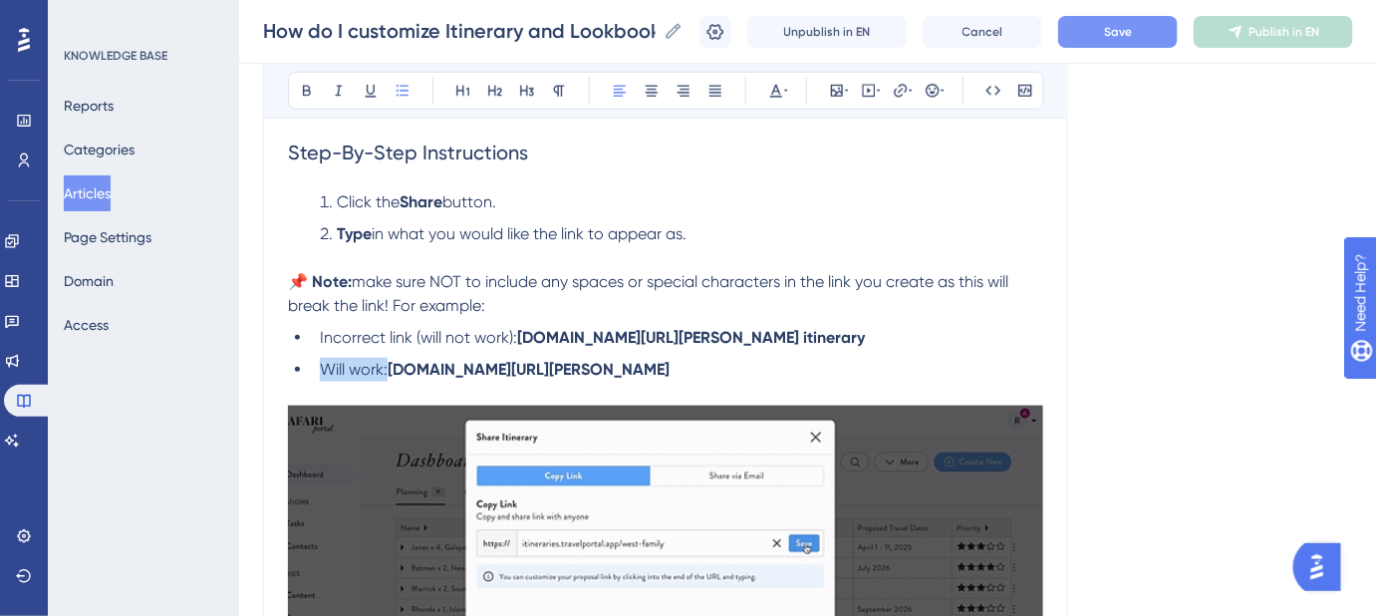
drag, startPoint x: 386, startPoint y: 371, endPoint x: 324, endPoint y: 369, distance: 61.8
click at [324, 369] on span "Will work:" at bounding box center [354, 369] width 68 height 19
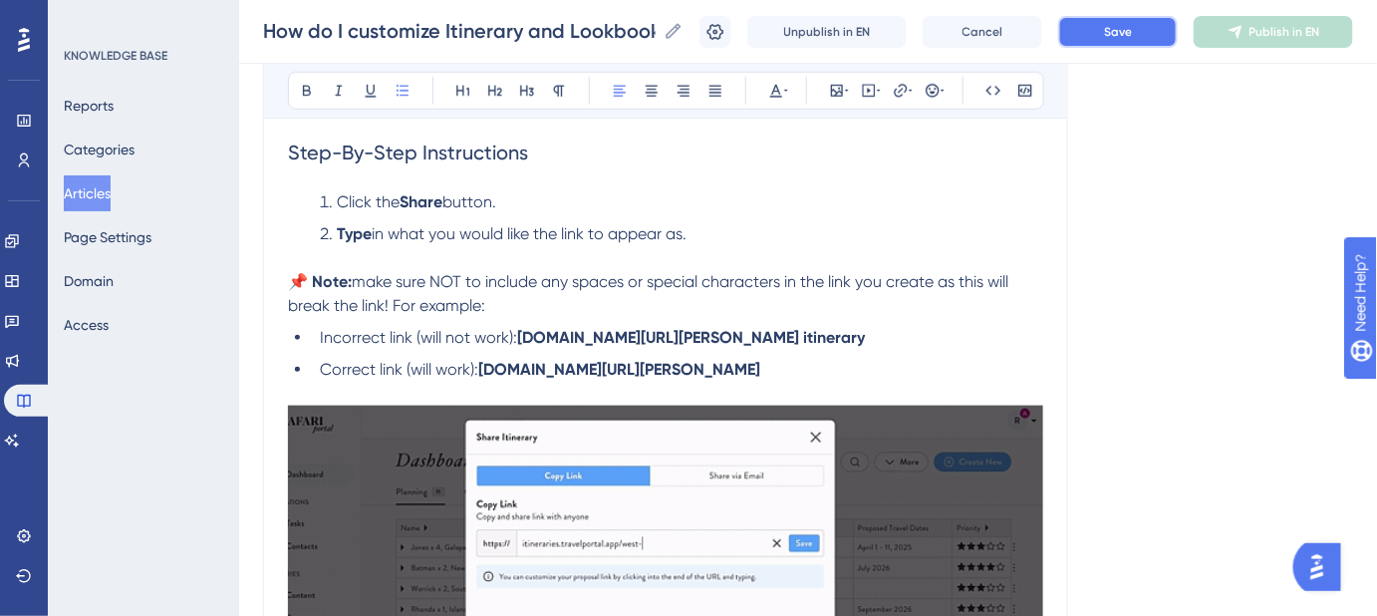
click at [1150, 43] on button "Save" at bounding box center [1118, 32] width 120 height 32
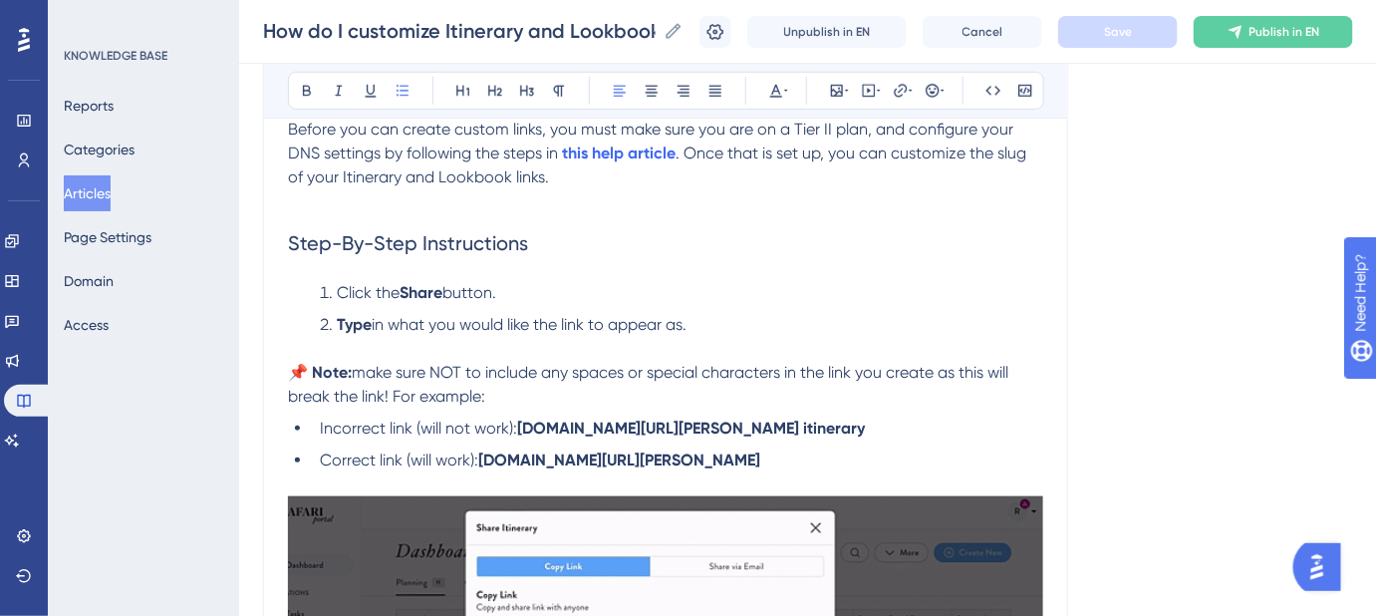
scroll to position [309, 0]
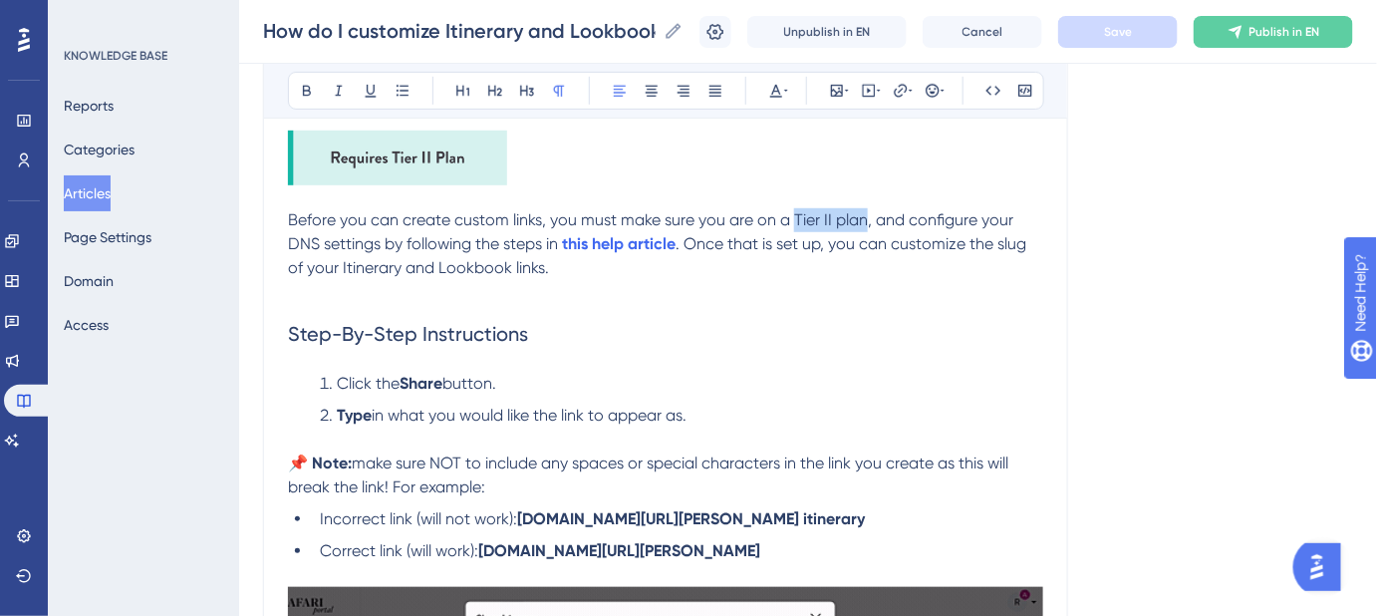
drag, startPoint x: 793, startPoint y: 215, endPoint x: 863, endPoint y: 221, distance: 70.0
click at [863, 221] on span "Before you can create custom links, you must make sure you are on a Tier II pla…" at bounding box center [653, 231] width 730 height 43
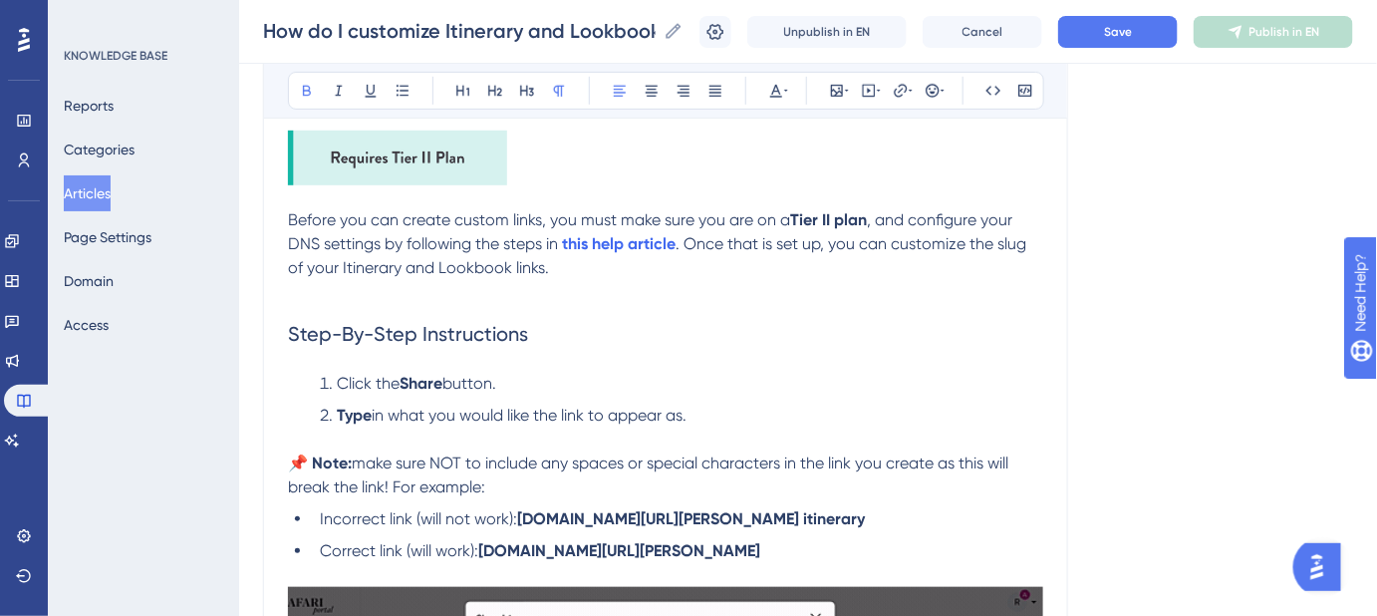
click at [1097, 309] on div "Language English (Default) How do I customize Itinerary and Lookbook links? Ste…" at bounding box center [808, 504] width 1090 height 1370
click at [1161, 43] on button "Save" at bounding box center [1118, 32] width 120 height 32
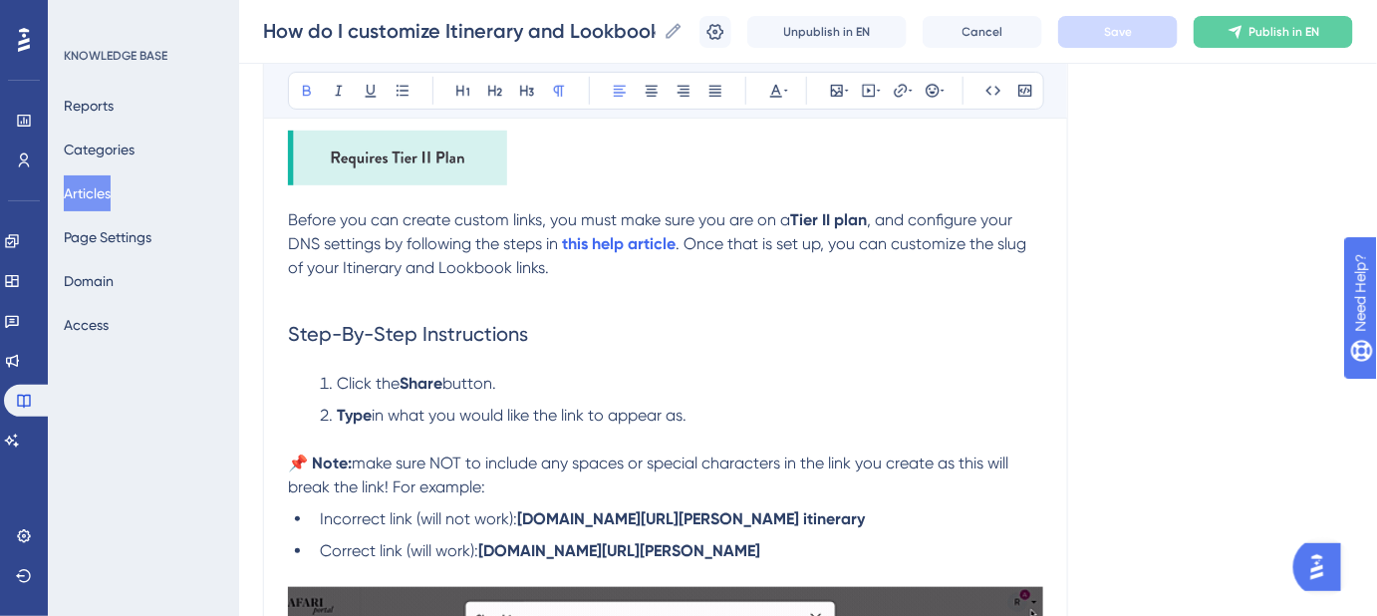
scroll to position [400, 0]
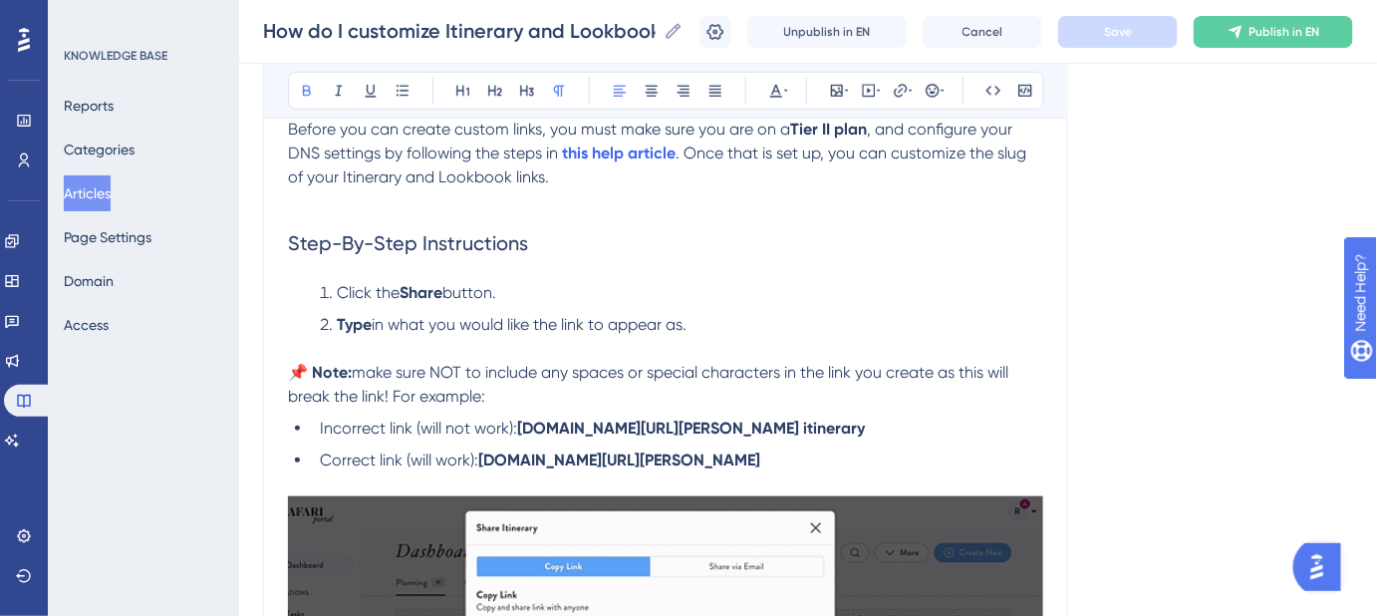
click at [388, 395] on span "make sure NOT to include any spaces or special characters in the link you creat…" at bounding box center [650, 384] width 725 height 43
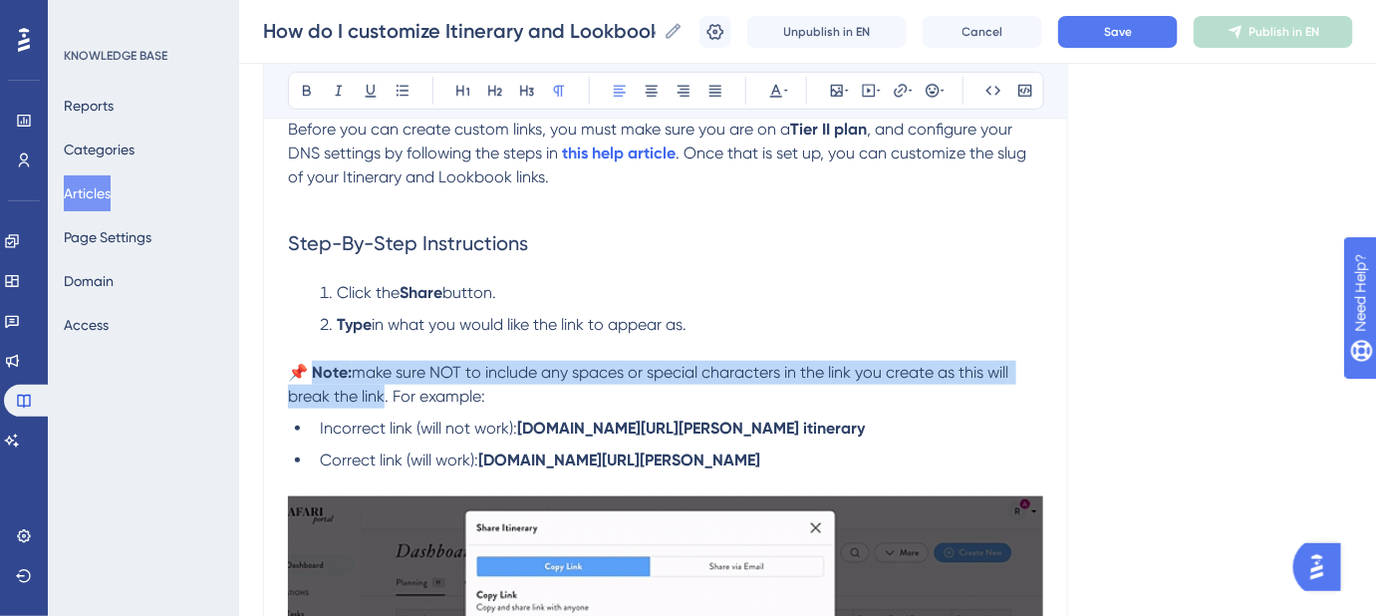
drag, startPoint x: 384, startPoint y: 397, endPoint x: 319, endPoint y: 374, distance: 68.7
click at [319, 374] on p "📌 Note: make sure NOT to include any spaces or special characters in the link y…" at bounding box center [665, 385] width 755 height 48
copy p "ote: make sure NOT to include any spaces or special characters in the link you …"
click at [380, 399] on span "make sure NOT to include any spaces or special characters in the link you creat…" at bounding box center [650, 384] width 725 height 43
drag, startPoint x: 387, startPoint y: 392, endPoint x: 359, endPoint y: 378, distance: 31.2
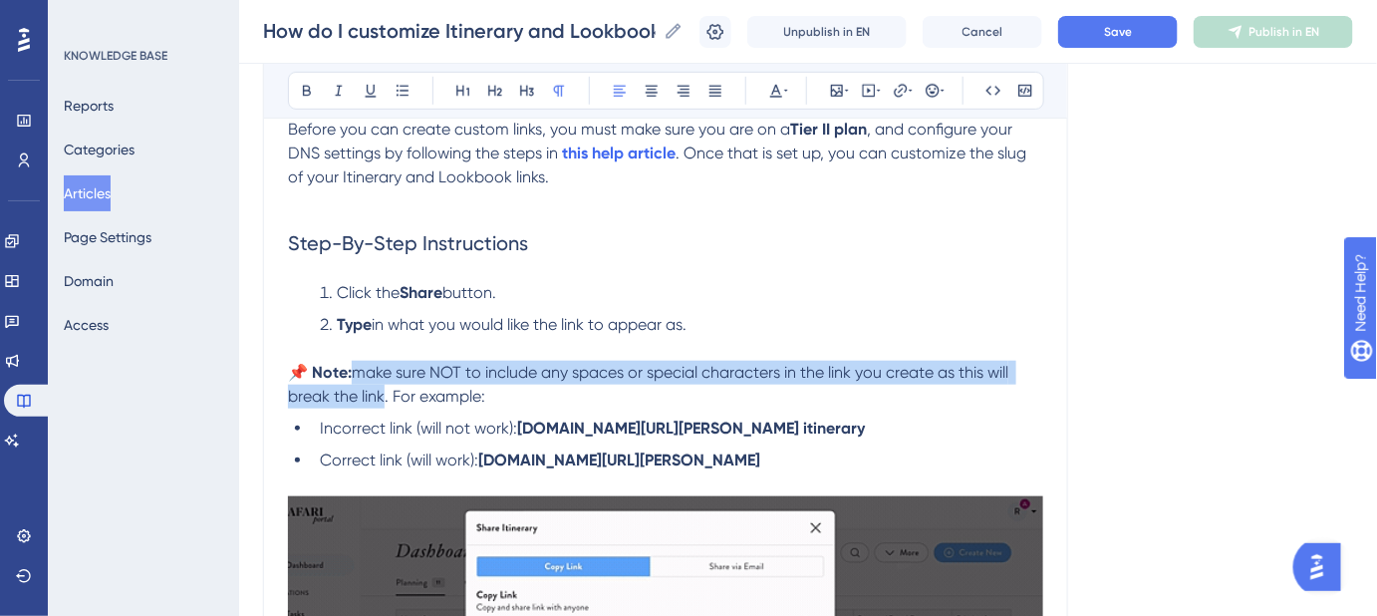
click at [359, 378] on span "make sure NOT to include any spaces or special characters in the link you creat…" at bounding box center [650, 384] width 725 height 43
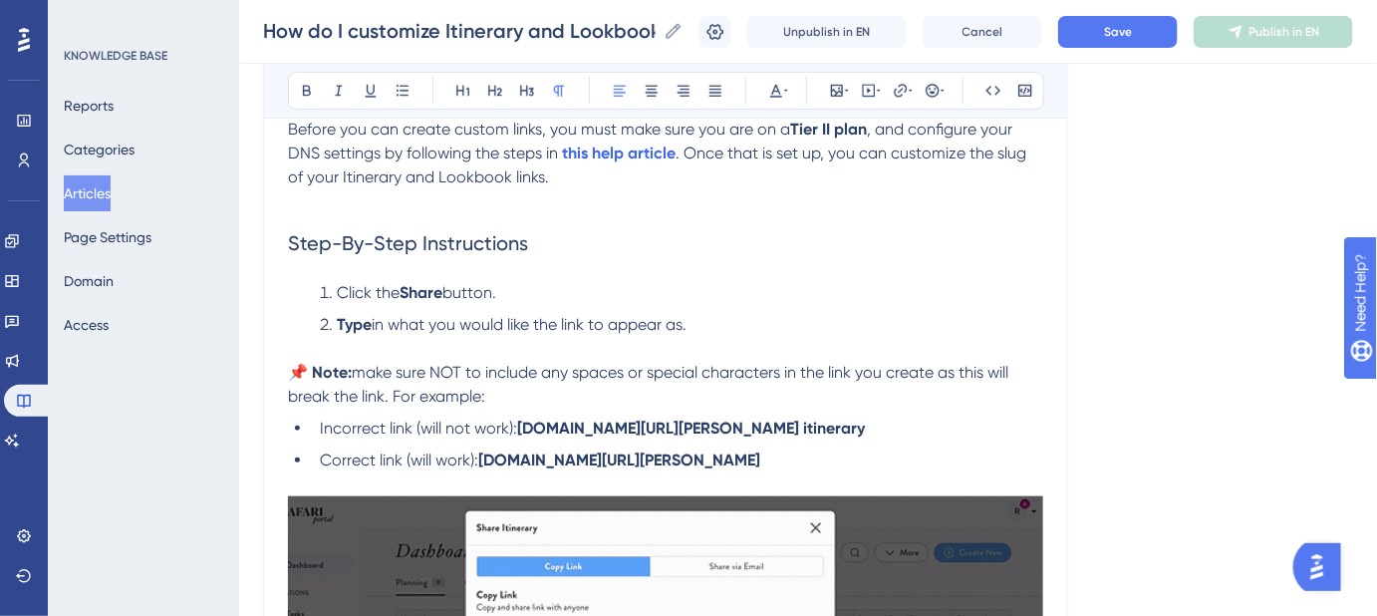
click at [1120, 374] on div "Language English (Default) How do I customize Itinerary and Lookbook links? Ste…" at bounding box center [808, 413] width 1090 height 1370
click at [1132, 29] on span "Save" at bounding box center [1118, 32] width 28 height 16
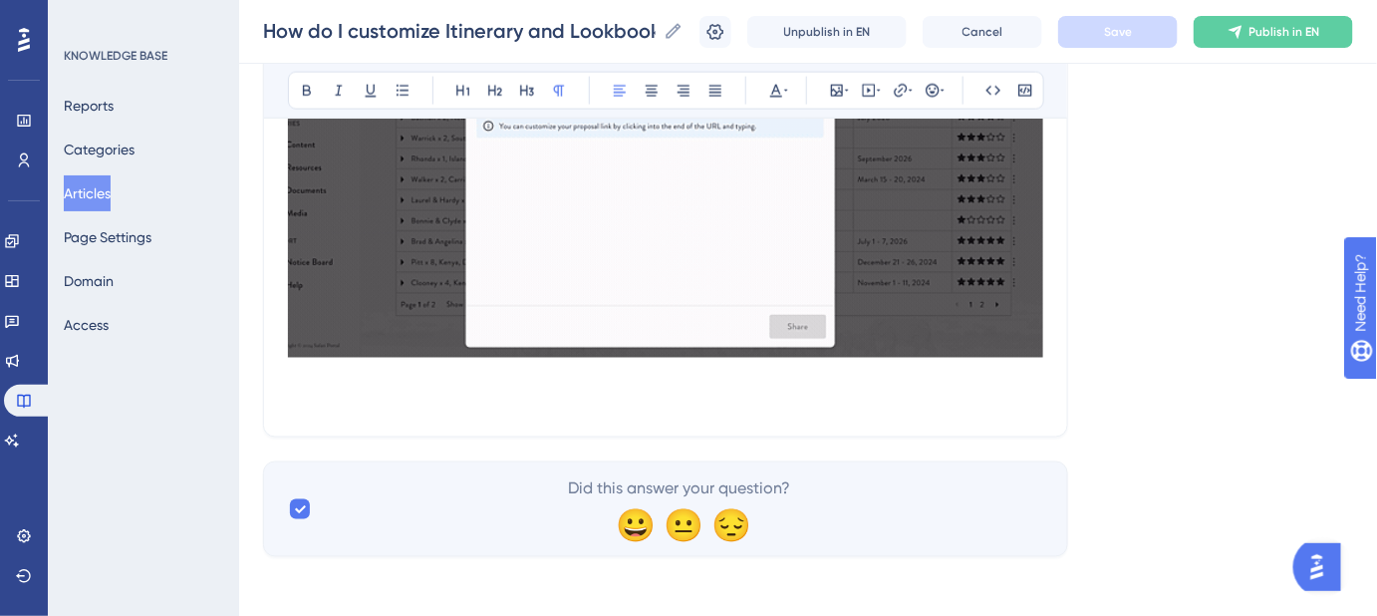
scroll to position [943, 0]
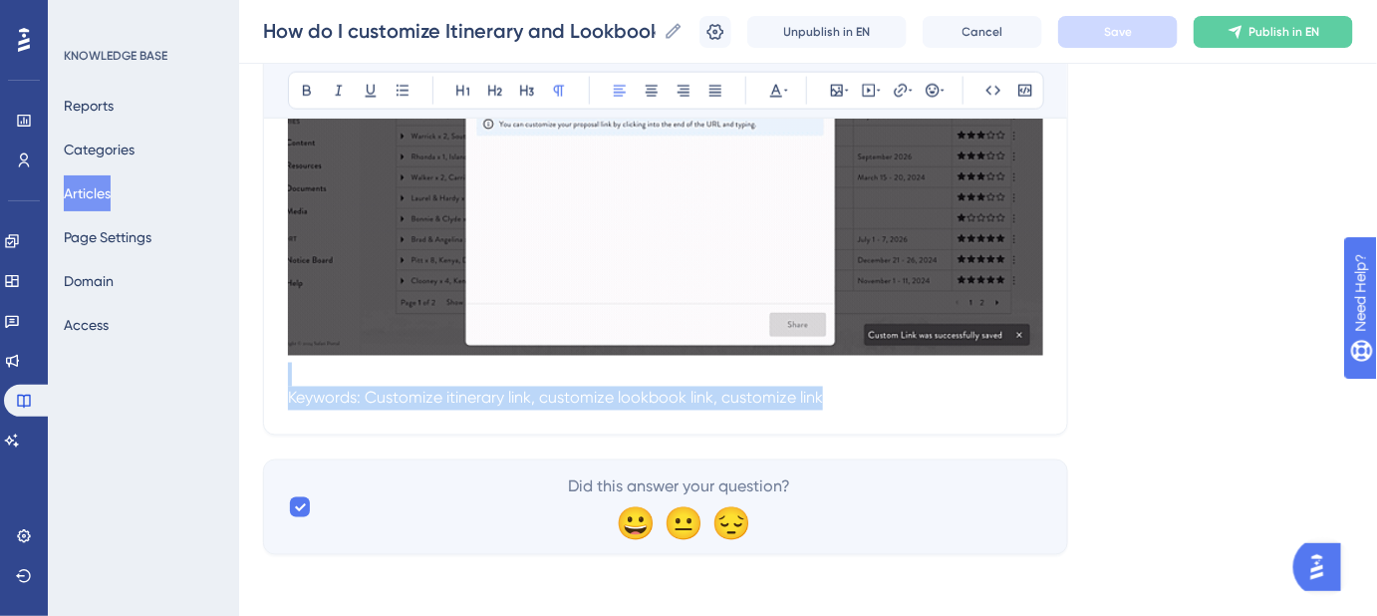
drag, startPoint x: 989, startPoint y: 406, endPoint x: 247, endPoint y: 379, distance: 742.0
click at [336, 370] on p at bounding box center [665, 375] width 755 height 24
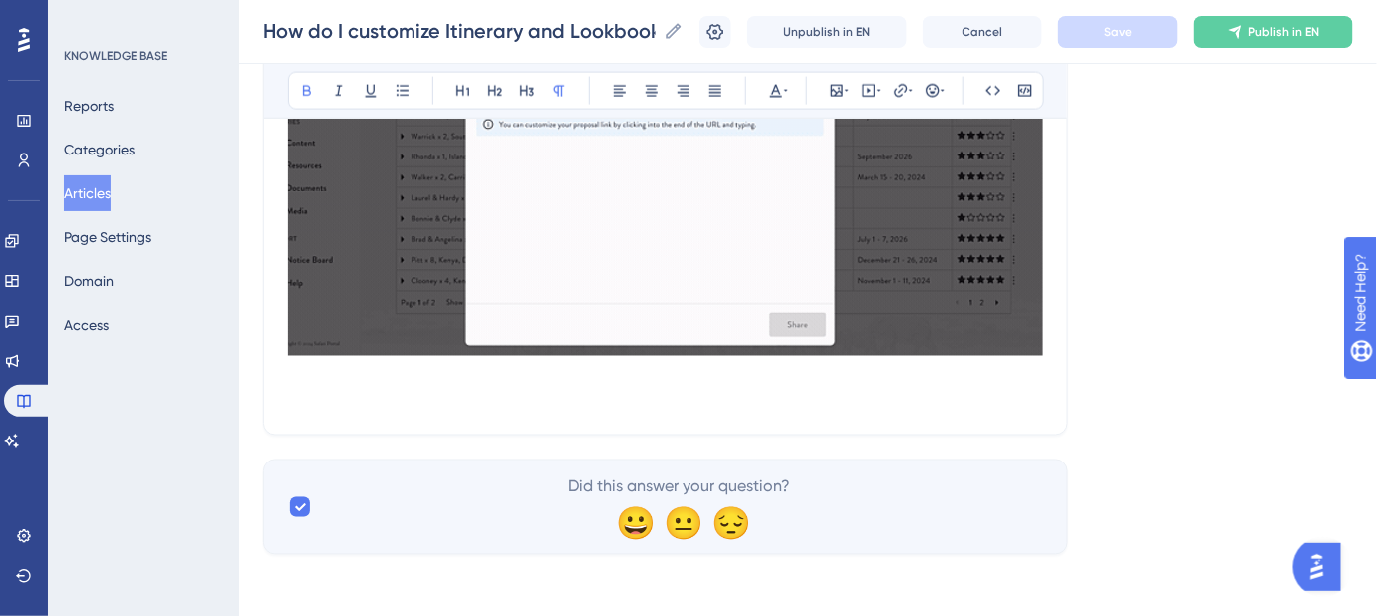
scroll to position [919, 0]
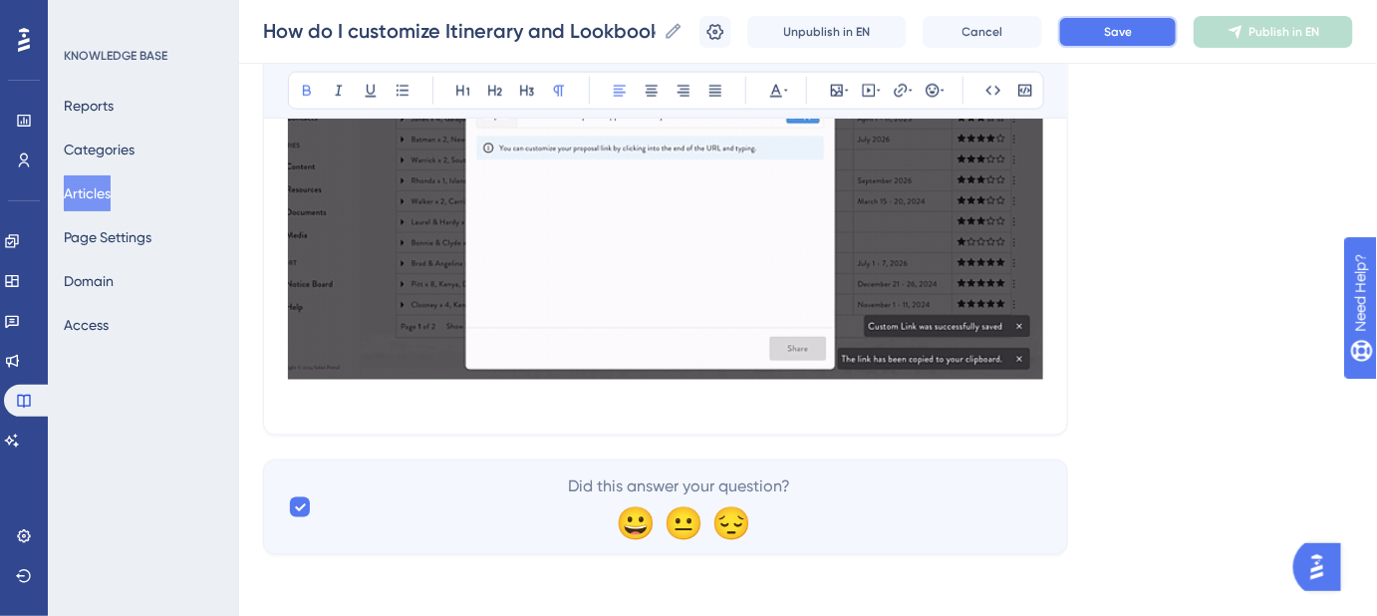
click at [1108, 38] on button "Save" at bounding box center [1118, 32] width 120 height 32
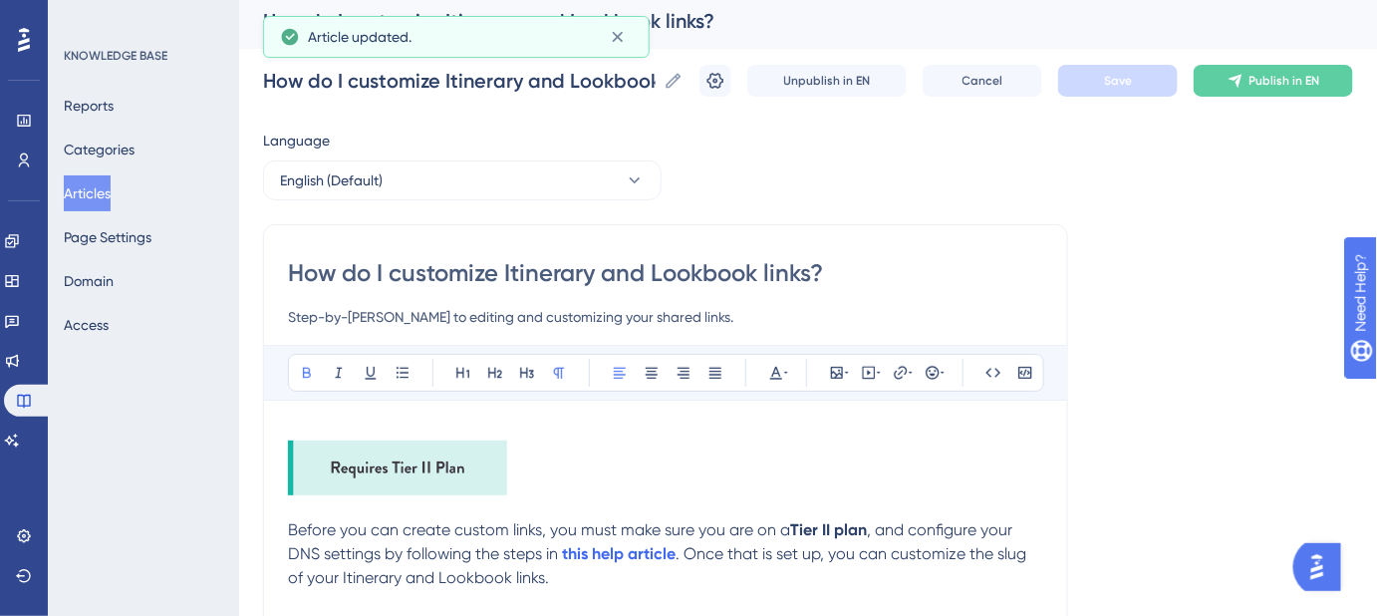
scroll to position [0, 0]
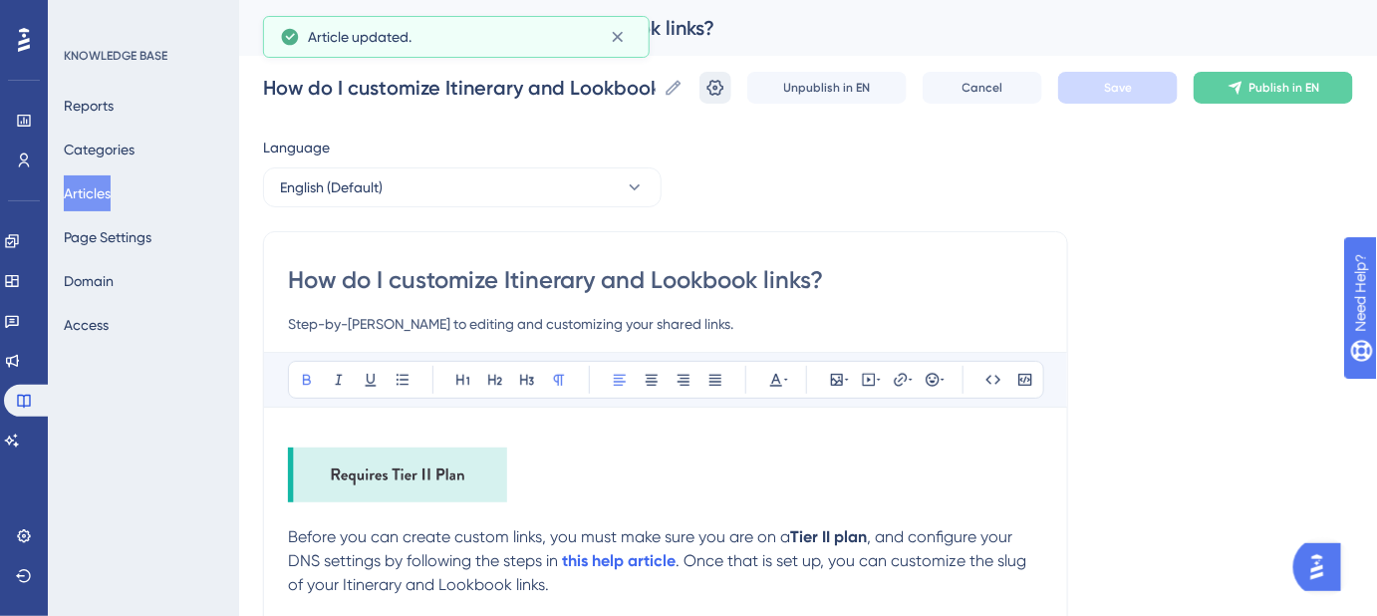
click at [726, 92] on icon at bounding box center [716, 88] width 20 height 20
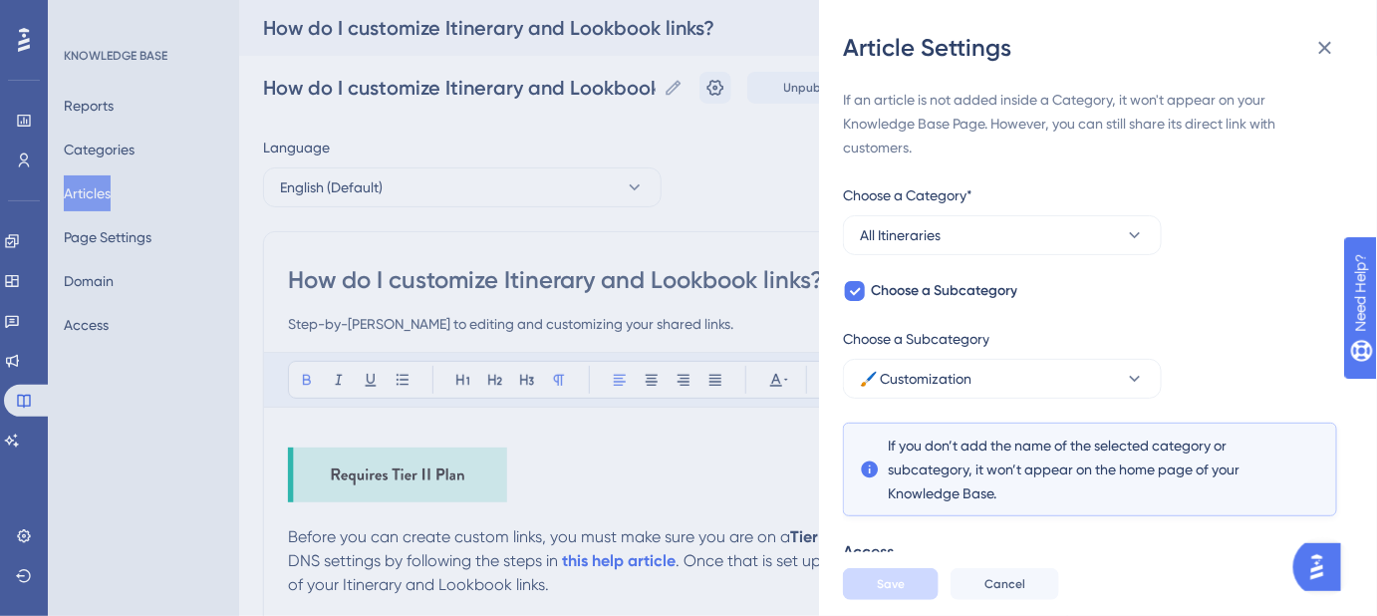
scroll to position [358, 0]
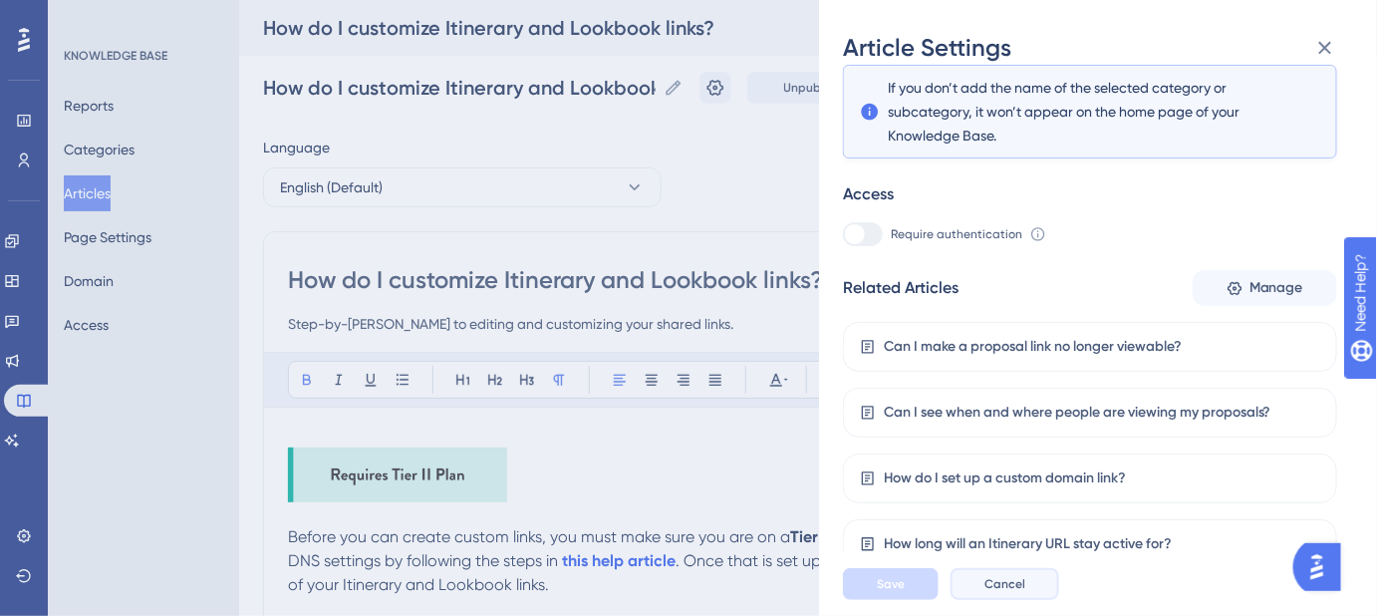
click at [1005, 592] on span "Cancel" at bounding box center [1005, 584] width 41 height 16
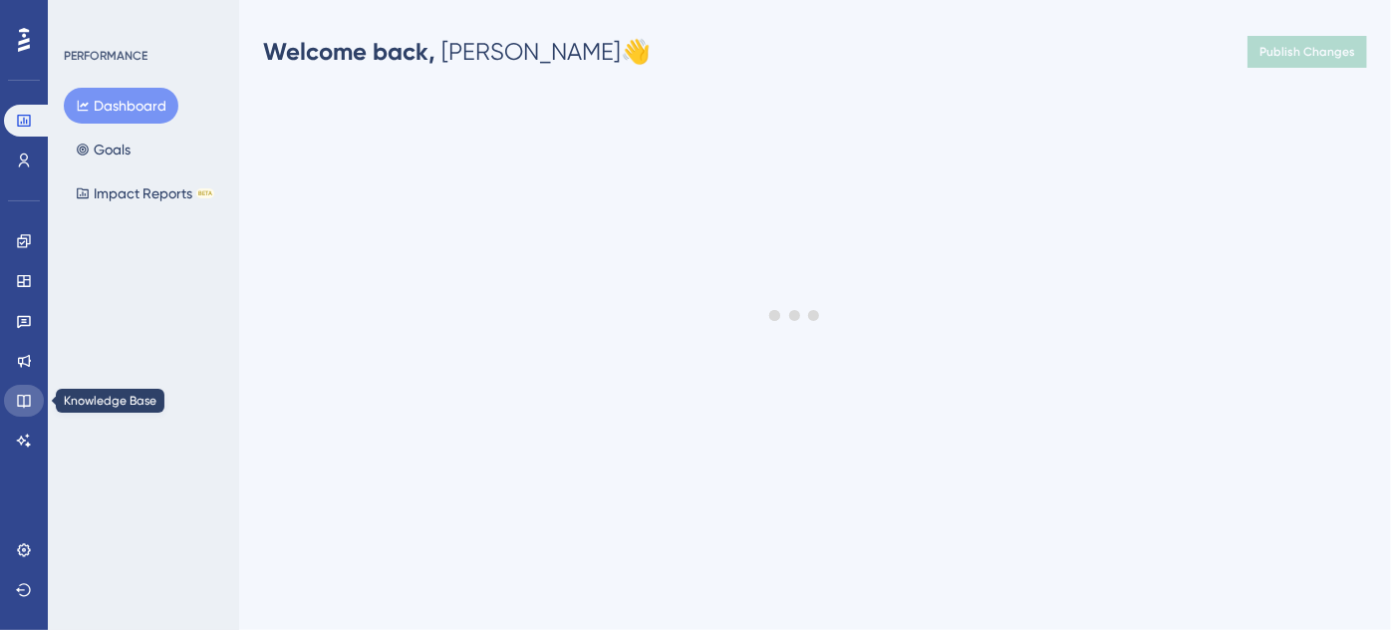
click at [32, 398] on link at bounding box center [24, 401] width 40 height 32
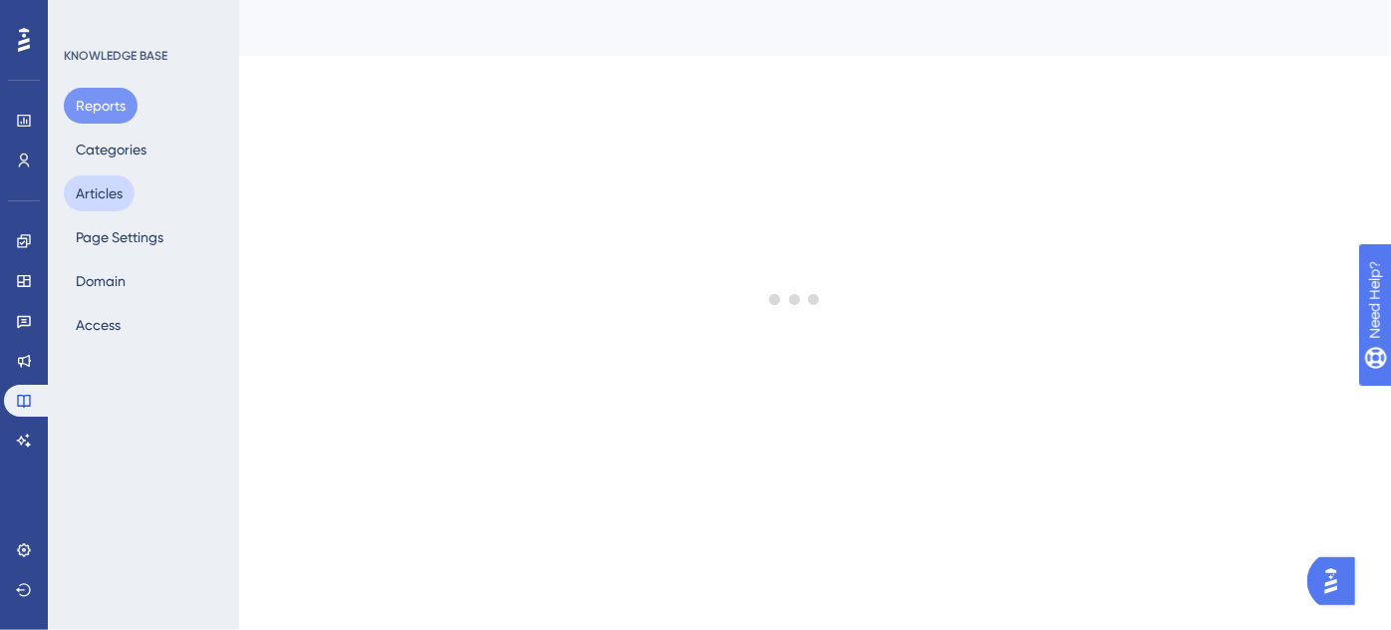
click at [121, 193] on button "Articles" at bounding box center [99, 193] width 71 height 36
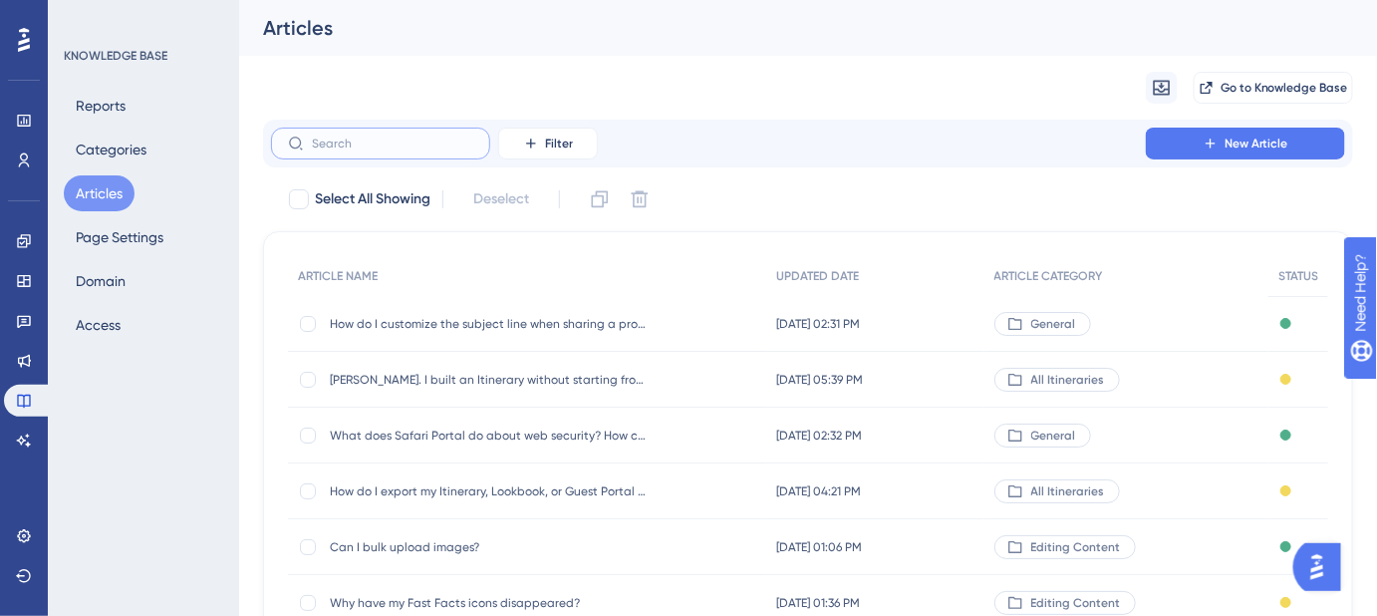
click at [403, 142] on input "text" at bounding box center [392, 144] width 161 height 14
paste input "How do I switch between different accounts?"
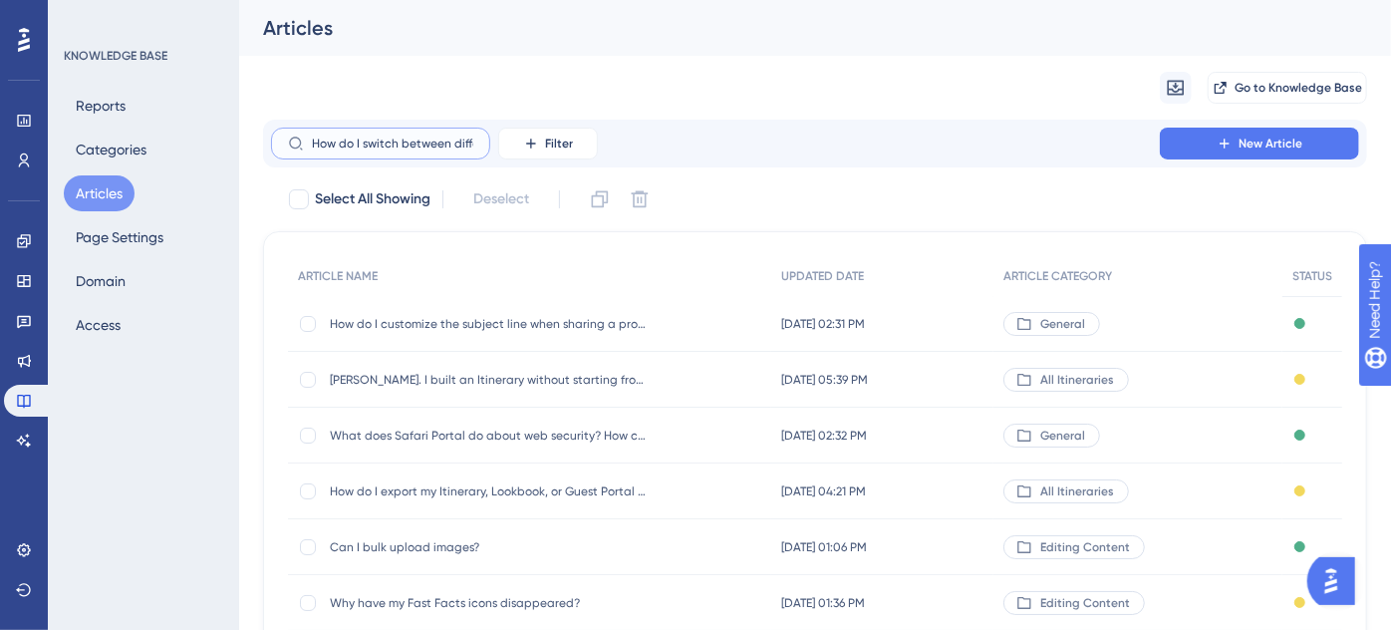
scroll to position [0, 82]
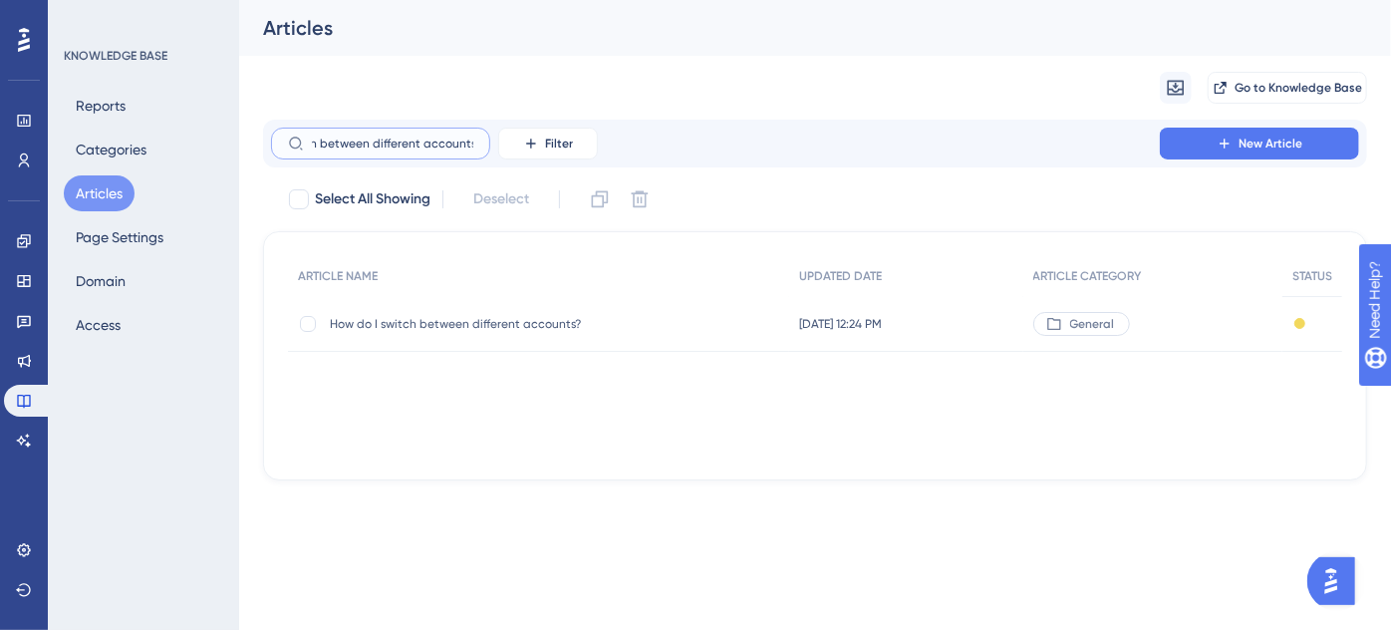
type input "How do I switch between different accounts?"
click at [492, 324] on span "How do I switch between different accounts?" at bounding box center [489, 324] width 319 height 16
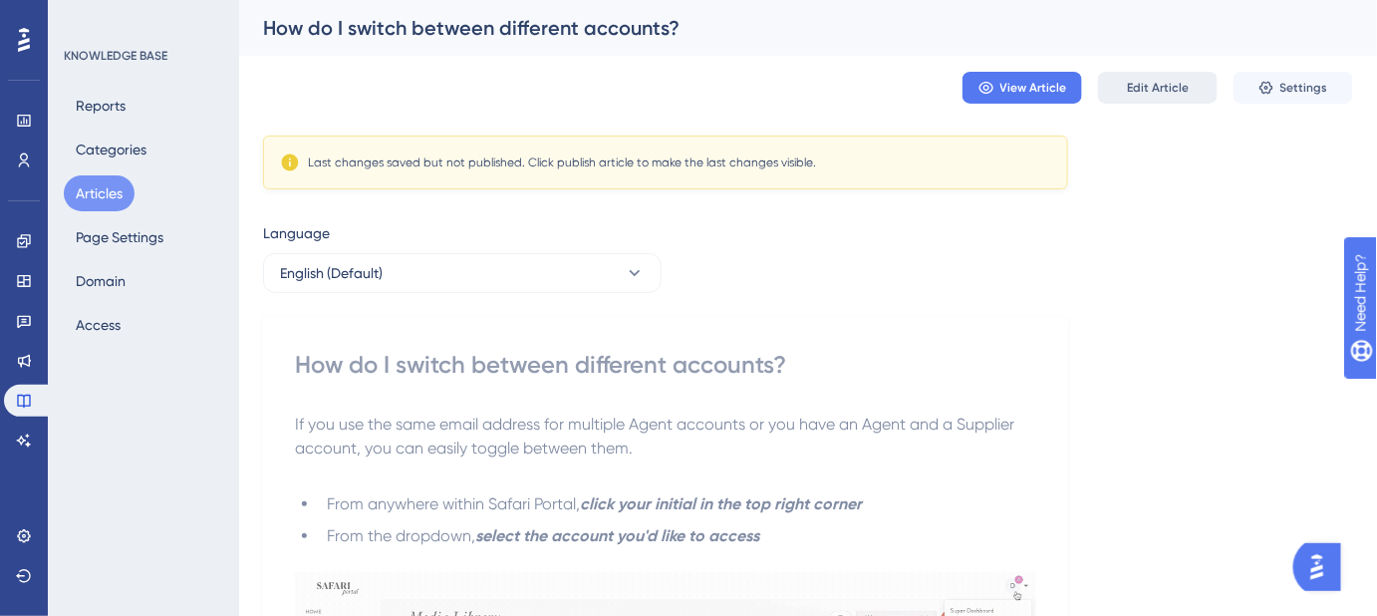
click at [1153, 96] on button "Edit Article" at bounding box center [1158, 88] width 120 height 32
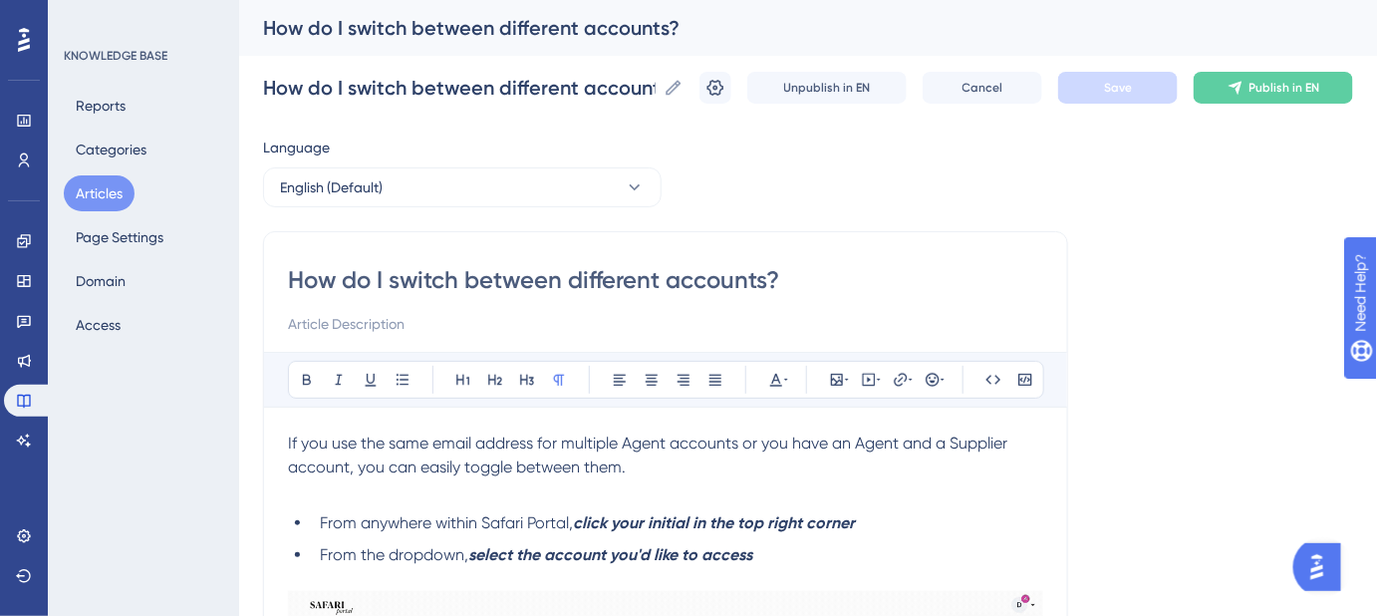
scroll to position [29, 0]
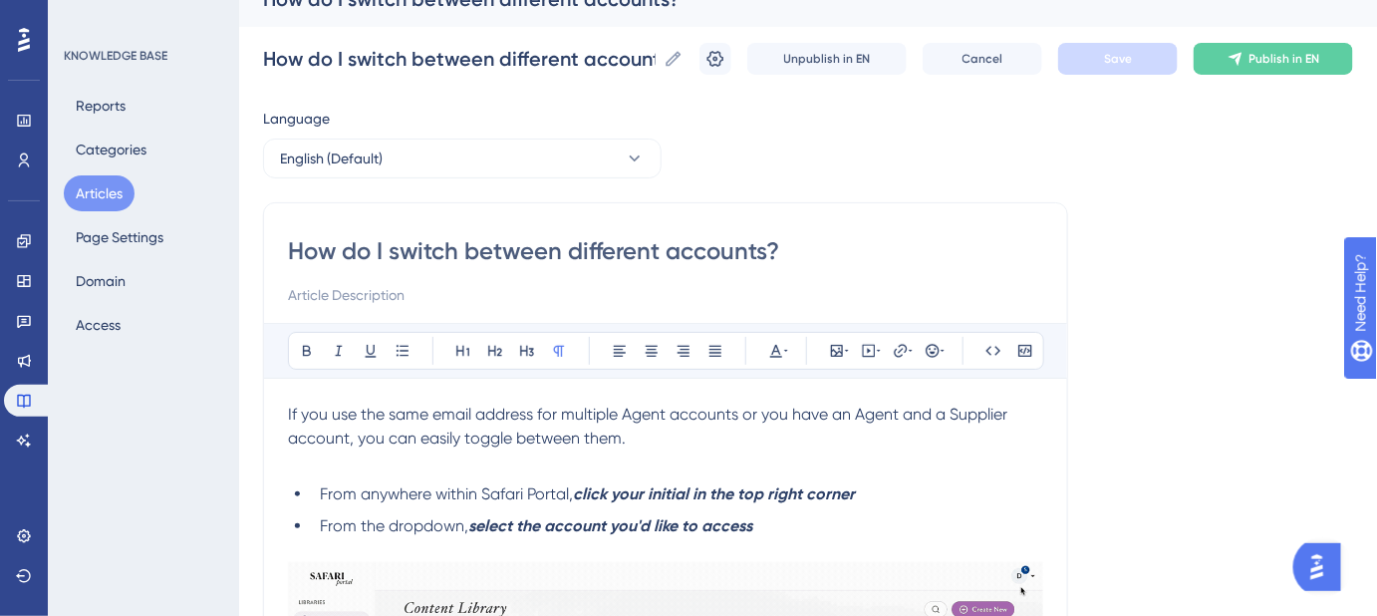
drag, startPoint x: 794, startPoint y: 257, endPoint x: 265, endPoint y: 261, distance: 529.2
click at [505, 294] on input at bounding box center [665, 295] width 755 height 24
paste input "Learn how to manage and switch between your accounts."
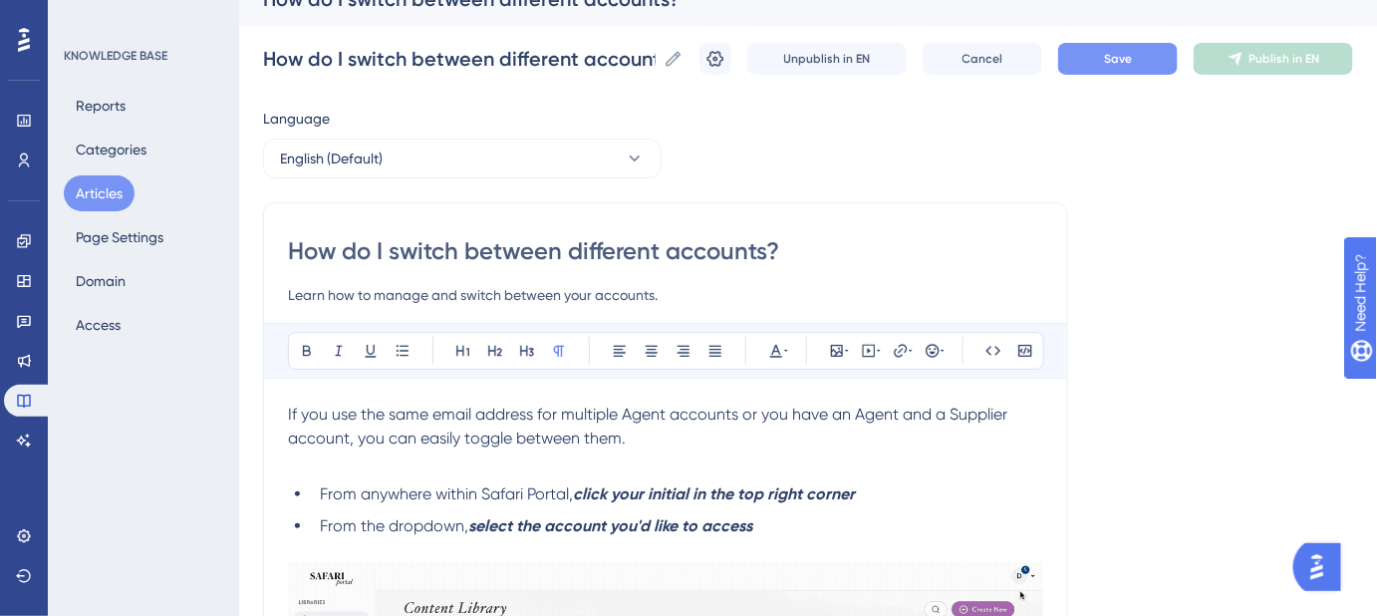
type input "Learn how to manage and switch between your accounts."
click at [1163, 65] on button "Save" at bounding box center [1118, 59] width 120 height 32
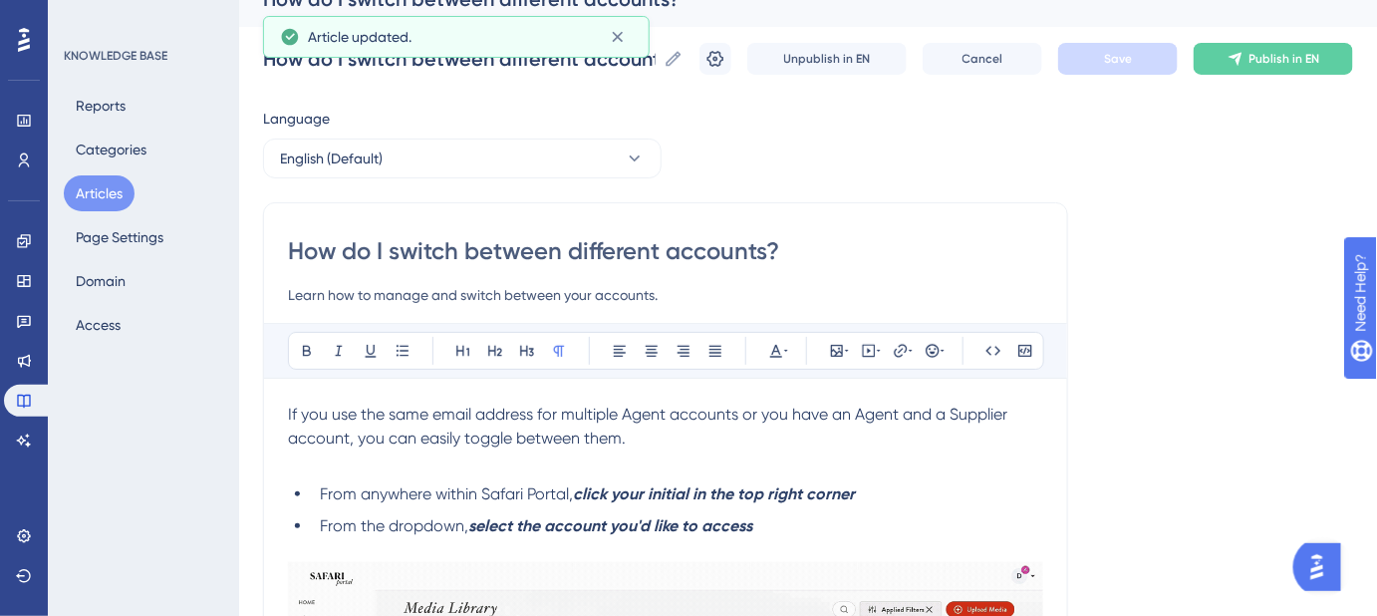
scroll to position [120, 0]
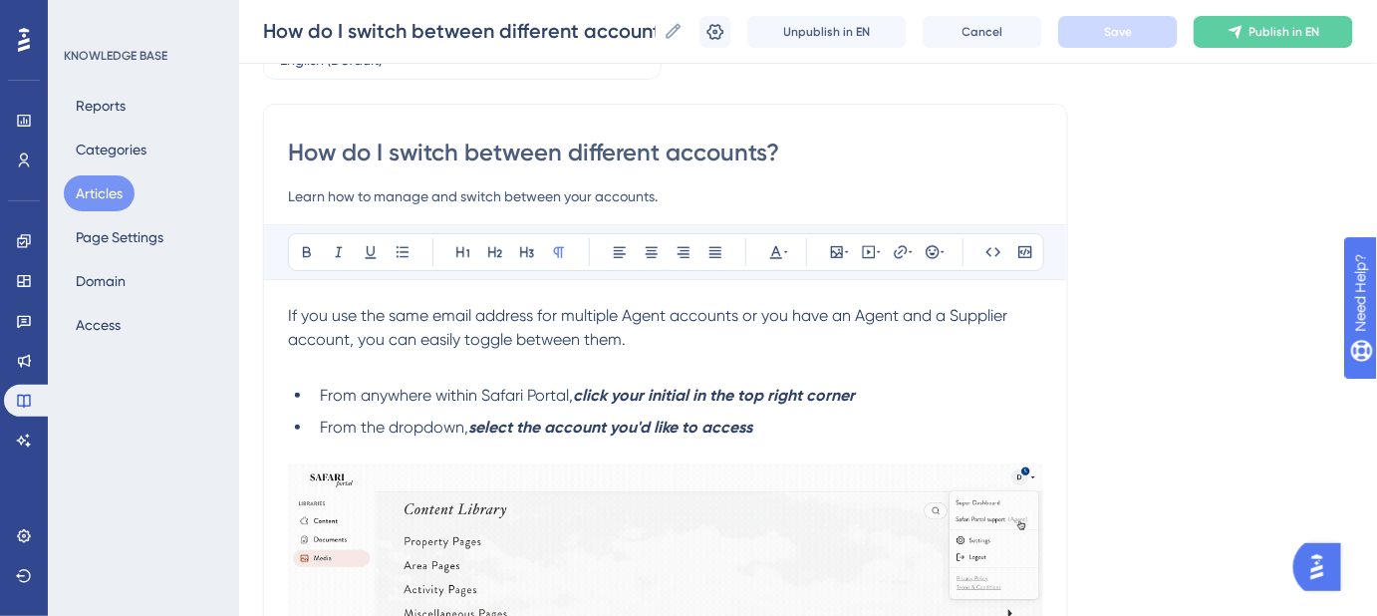
click at [651, 340] on p "If you use the same email address for multiple Agent accounts or you have an Ag…" at bounding box center [665, 328] width 755 height 48
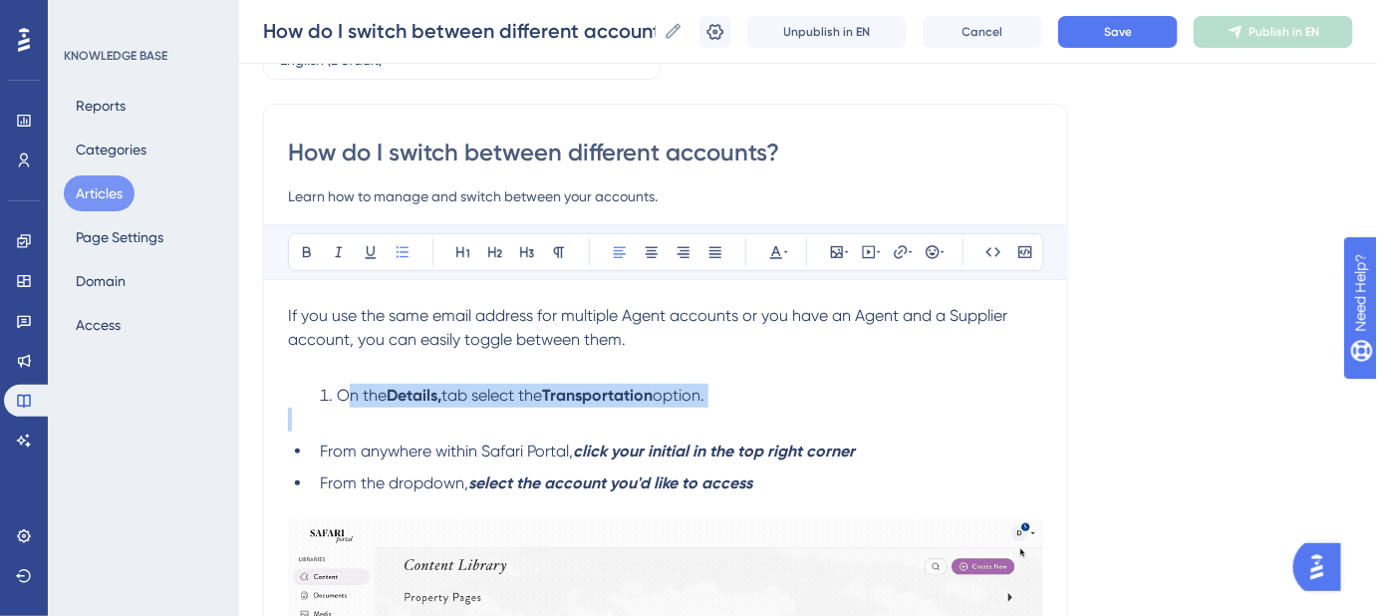
drag, startPoint x: 320, startPoint y: 443, endPoint x: 347, endPoint y: 396, distance: 54.9
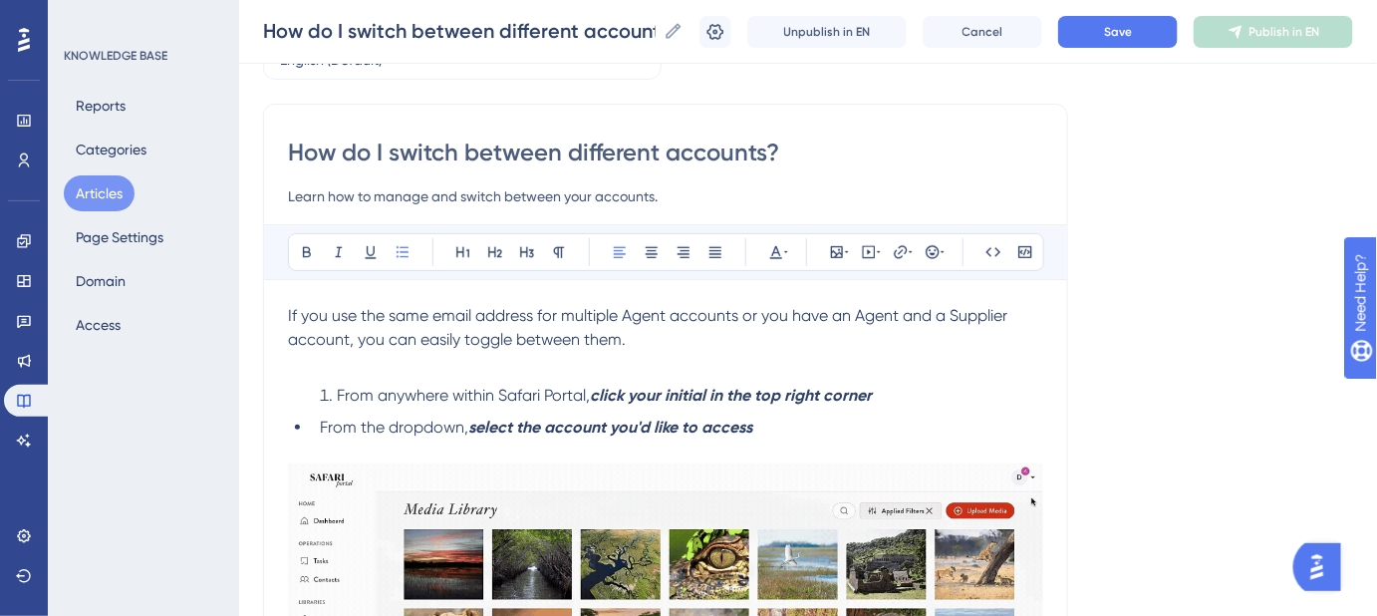
click at [321, 422] on span "From the dropdown," at bounding box center [394, 427] width 148 height 19
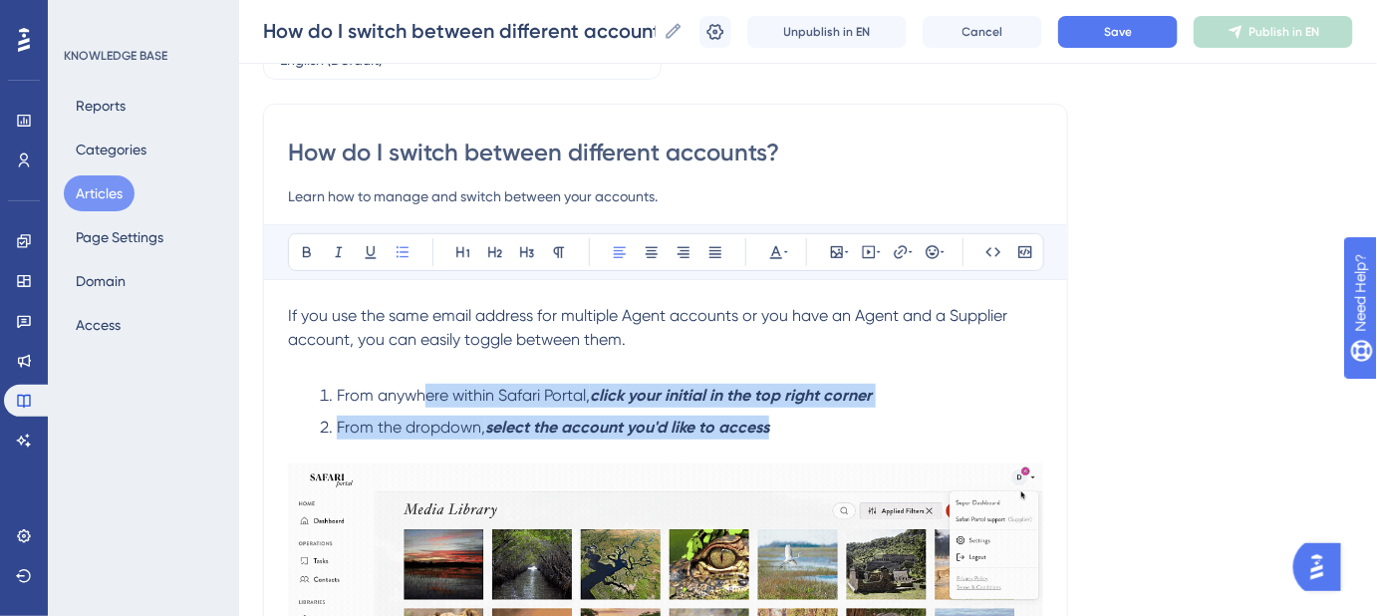
drag, startPoint x: 668, startPoint y: 424, endPoint x: 428, endPoint y: 400, distance: 241.4
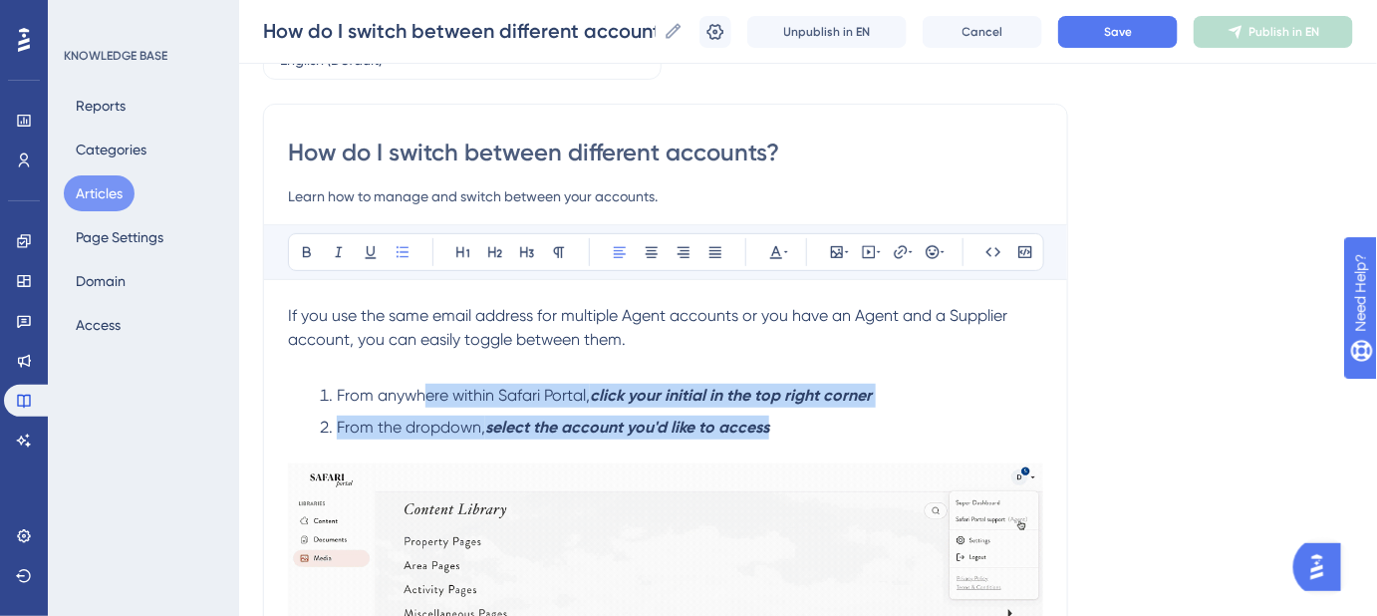
click at [428, 400] on ol "From anywhere within Safari Portal, click your initial in the top right corner …" at bounding box center [665, 412] width 755 height 56
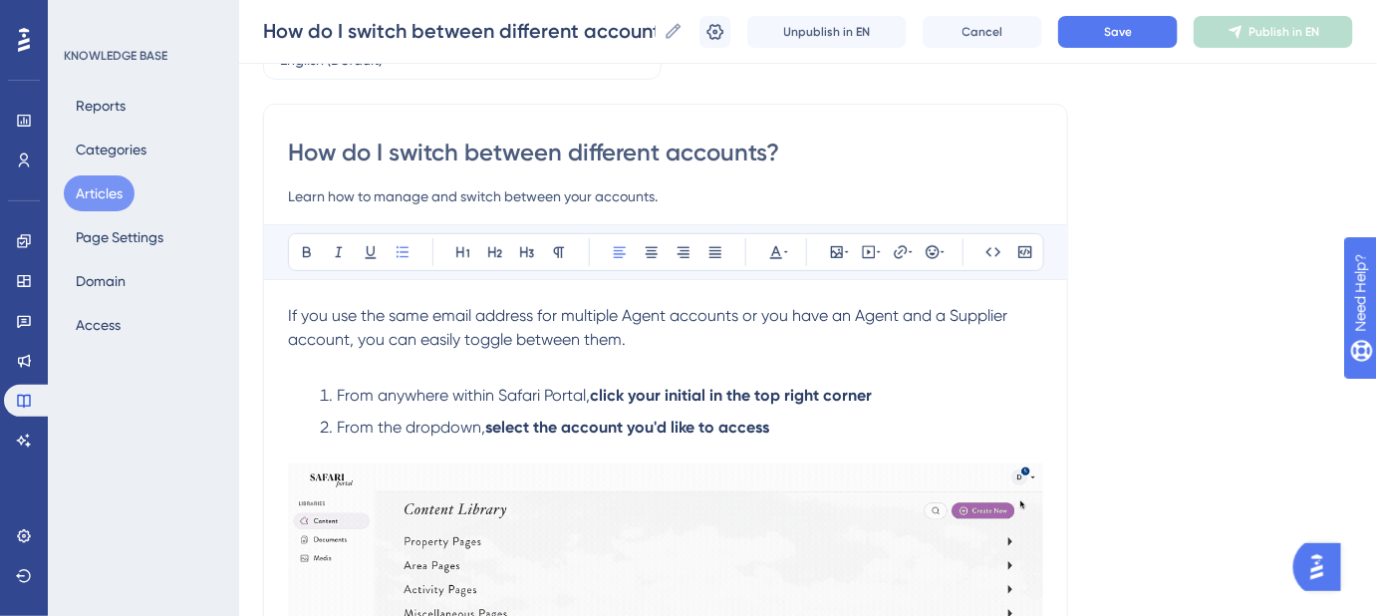
drag, startPoint x: 1135, startPoint y: 213, endPoint x: 1112, endPoint y: 74, distance: 141.4
click at [1134, 210] on div "Language English (Default) How do I switch between different accounts? Learn ho…" at bounding box center [808, 544] width 1090 height 1073
click at [1113, 42] on button "Save" at bounding box center [1118, 32] width 120 height 32
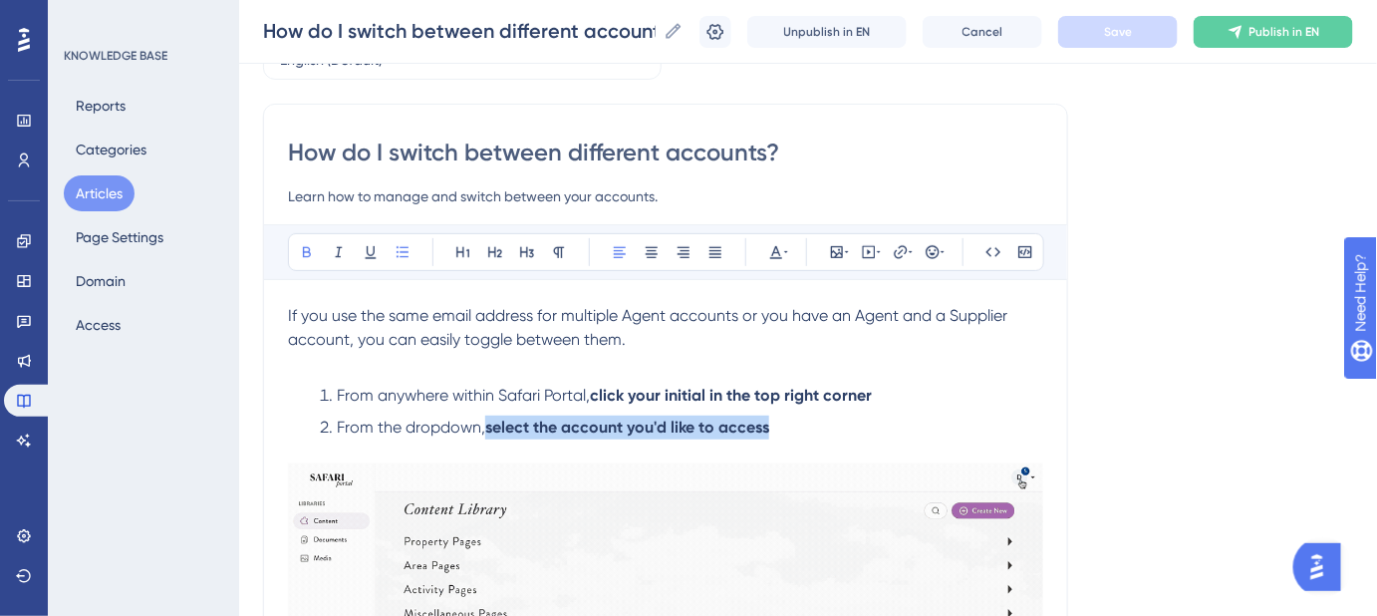
drag, startPoint x: 487, startPoint y: 423, endPoint x: 768, endPoint y: 431, distance: 281.2
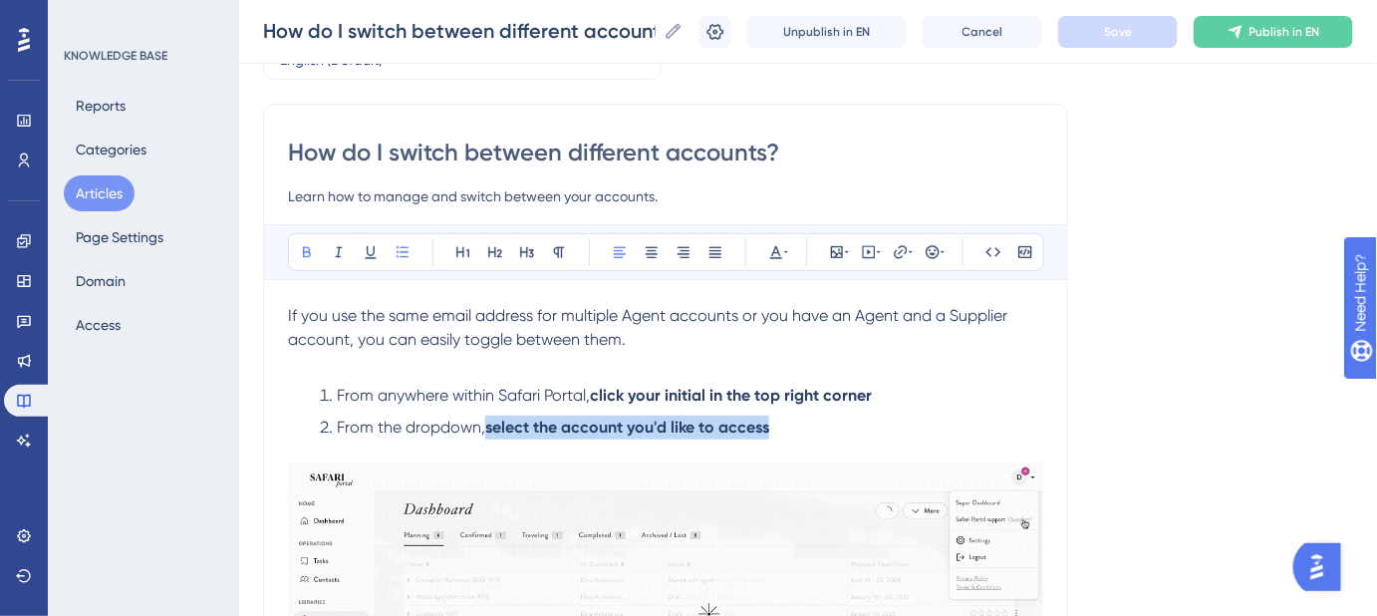
click at [768, 431] on strong "select the account you'd like to access" at bounding box center [627, 427] width 284 height 19
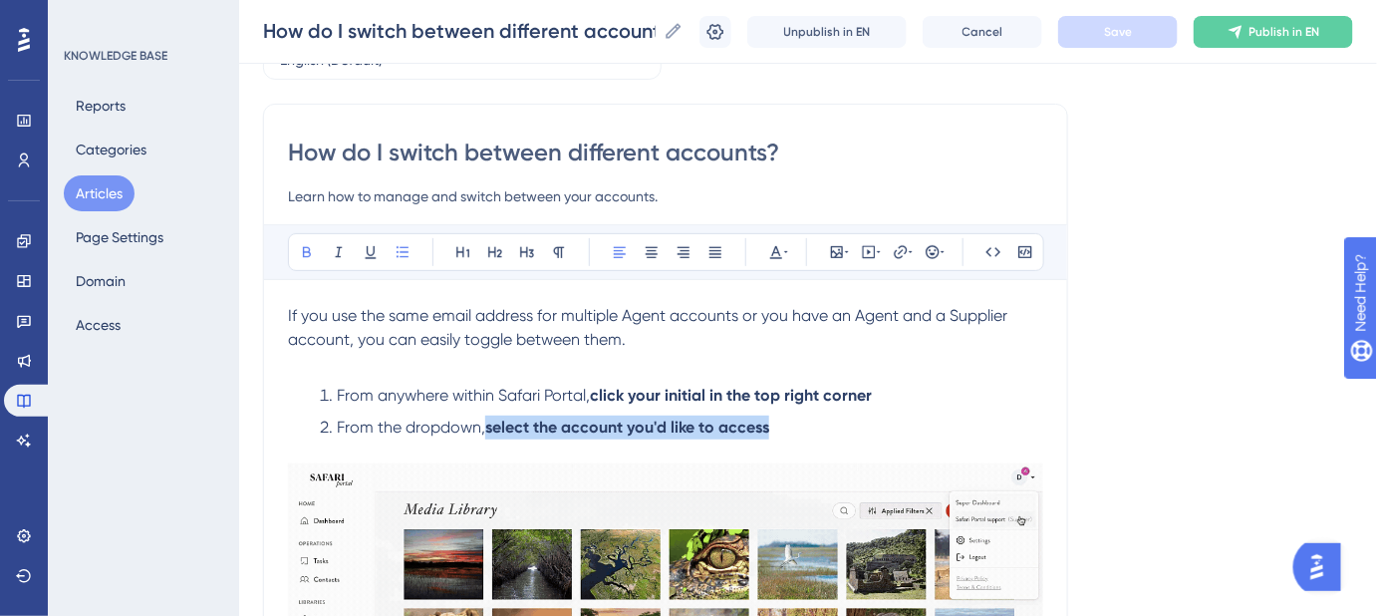
click at [800, 427] on li "From the dropdown, select the account you'd like to access" at bounding box center [678, 428] width 732 height 24
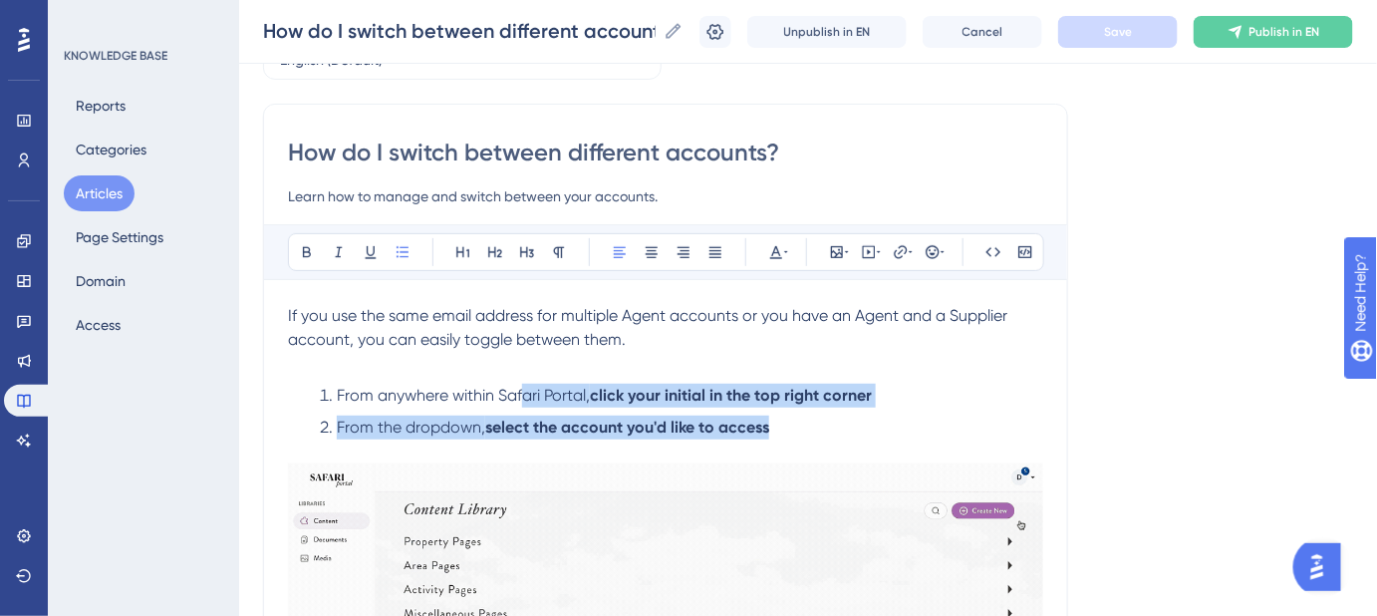
drag, startPoint x: 795, startPoint y: 427, endPoint x: 520, endPoint y: 401, distance: 276.3
click at [520, 401] on ol "From anywhere within Safari Portal, click your initial in the top right corner …" at bounding box center [665, 412] width 755 height 56
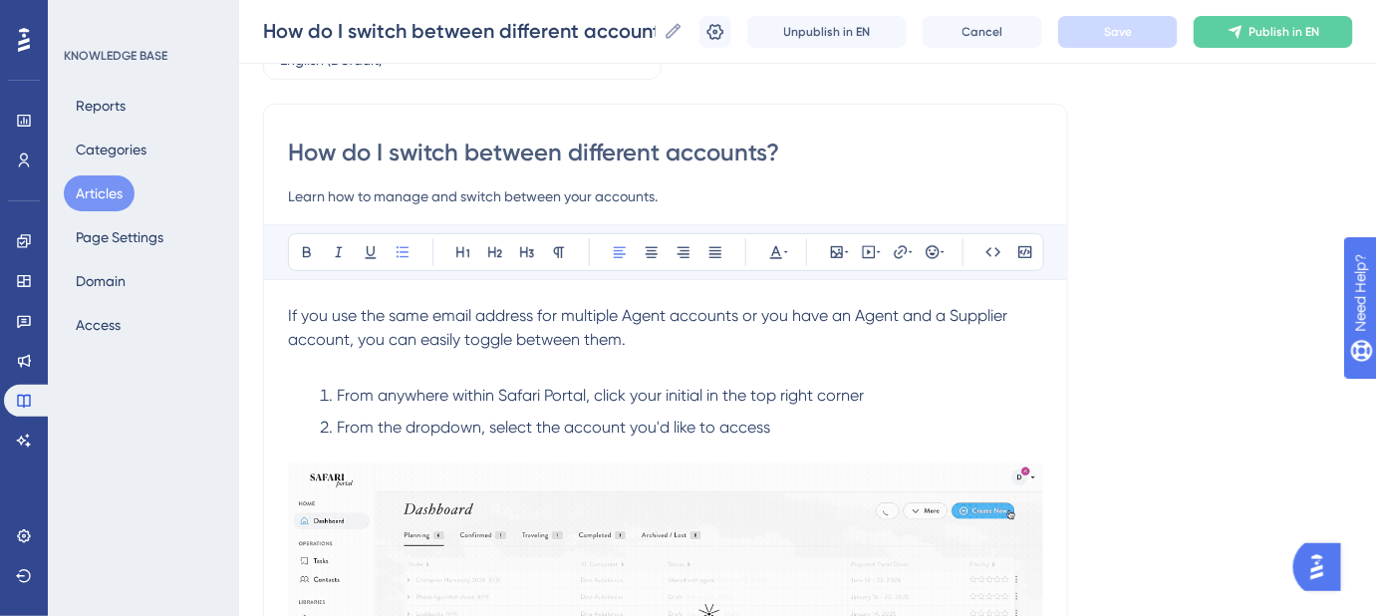
click at [1117, 406] on div "Language English (Default) How do I switch between different accounts? Learn ho…" at bounding box center [808, 544] width 1090 height 1073
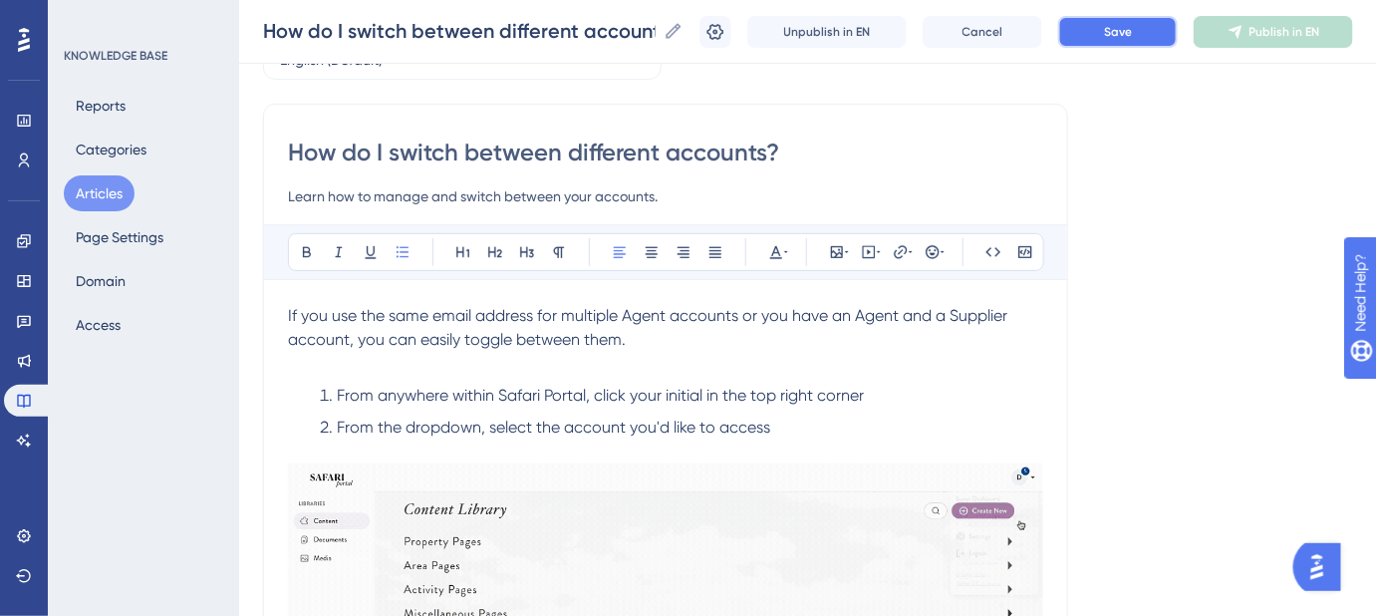
click at [1129, 42] on button "Save" at bounding box center [1118, 32] width 120 height 32
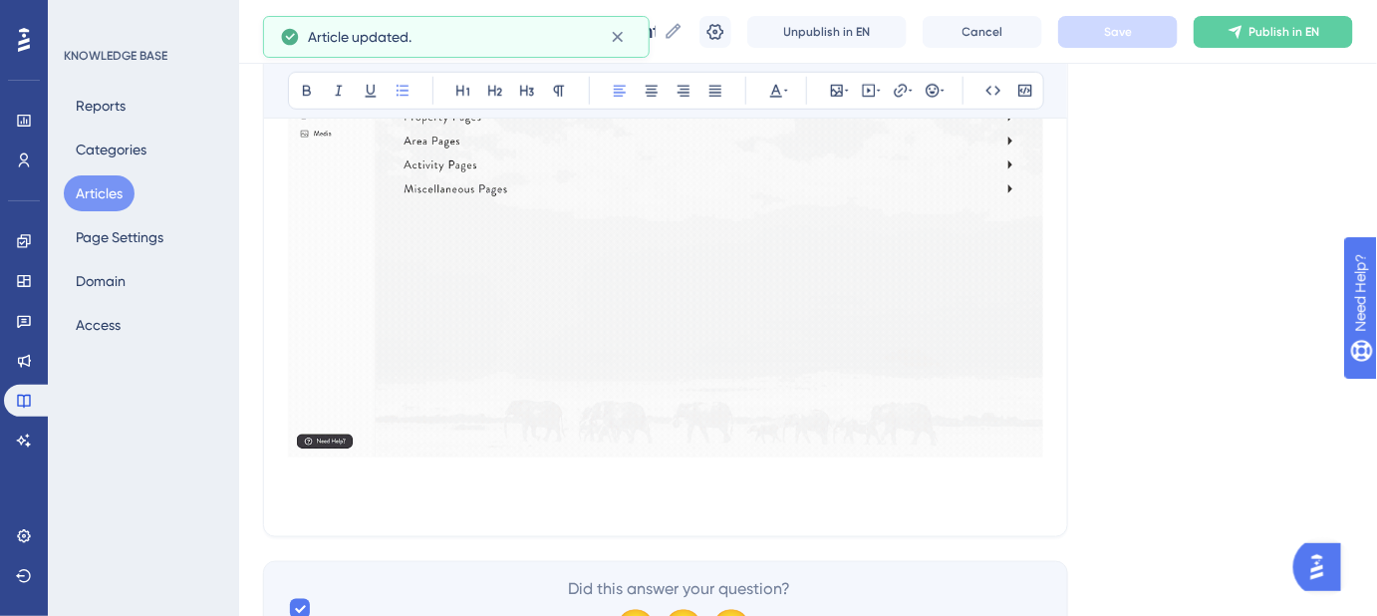
scroll to position [572, 0]
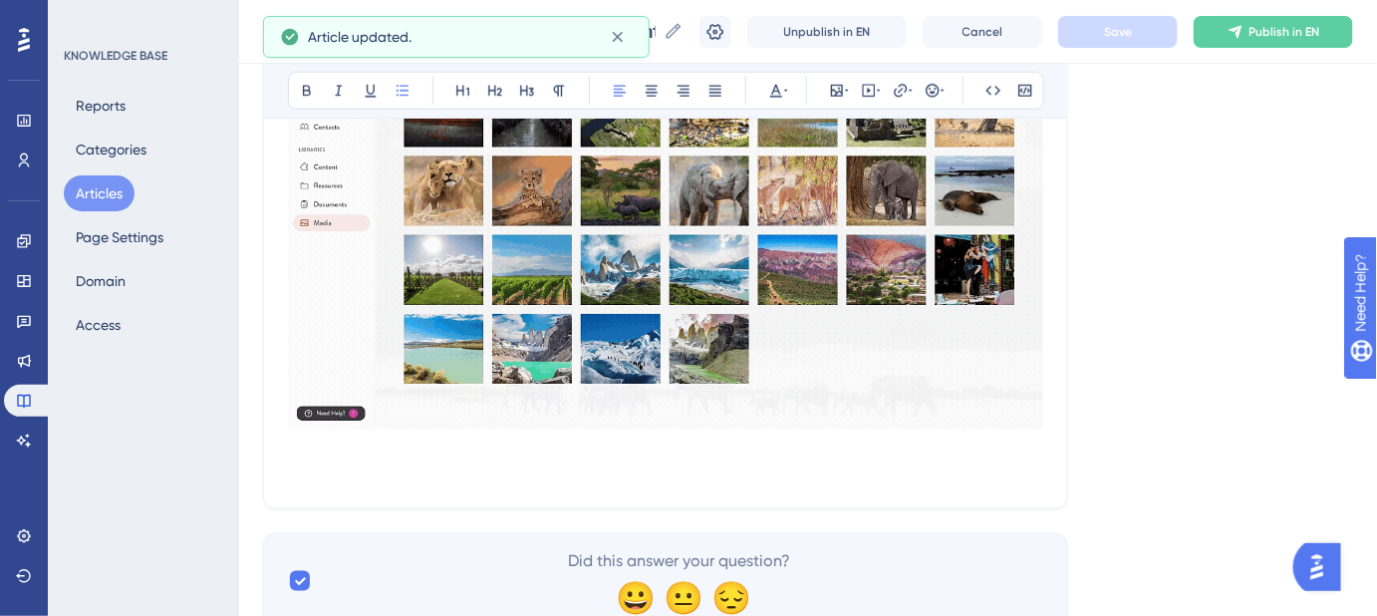
click at [659, 456] on p at bounding box center [665, 449] width 755 height 24
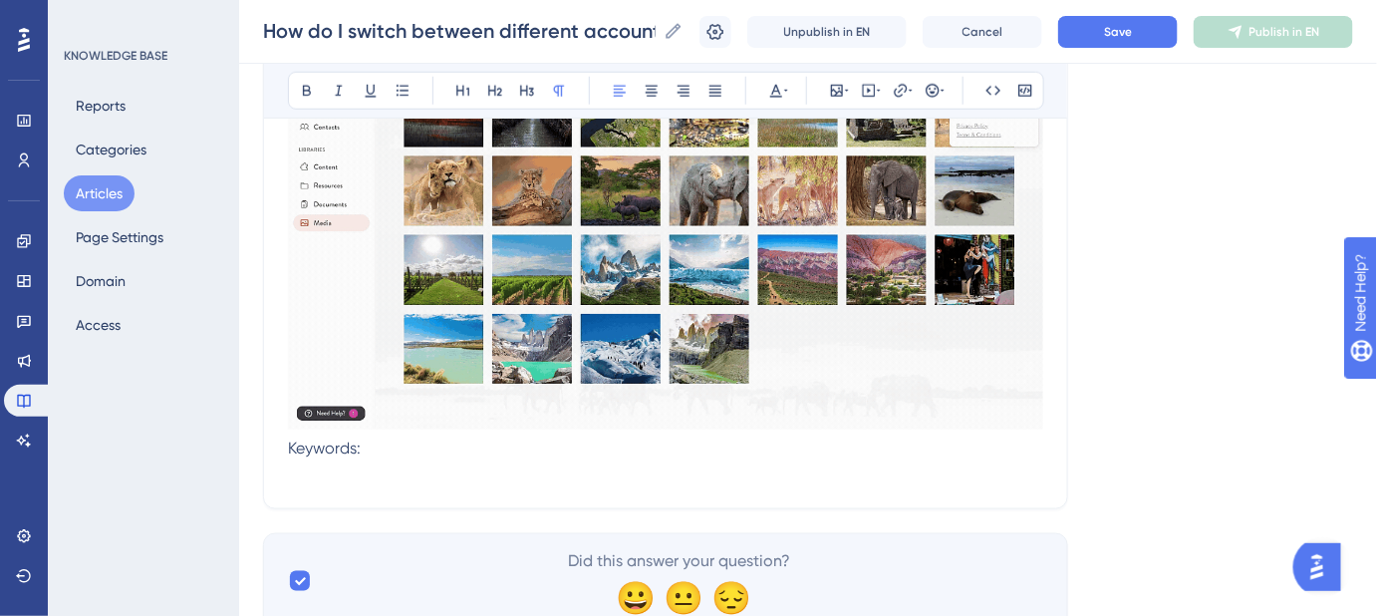
scroll to position [481, 0]
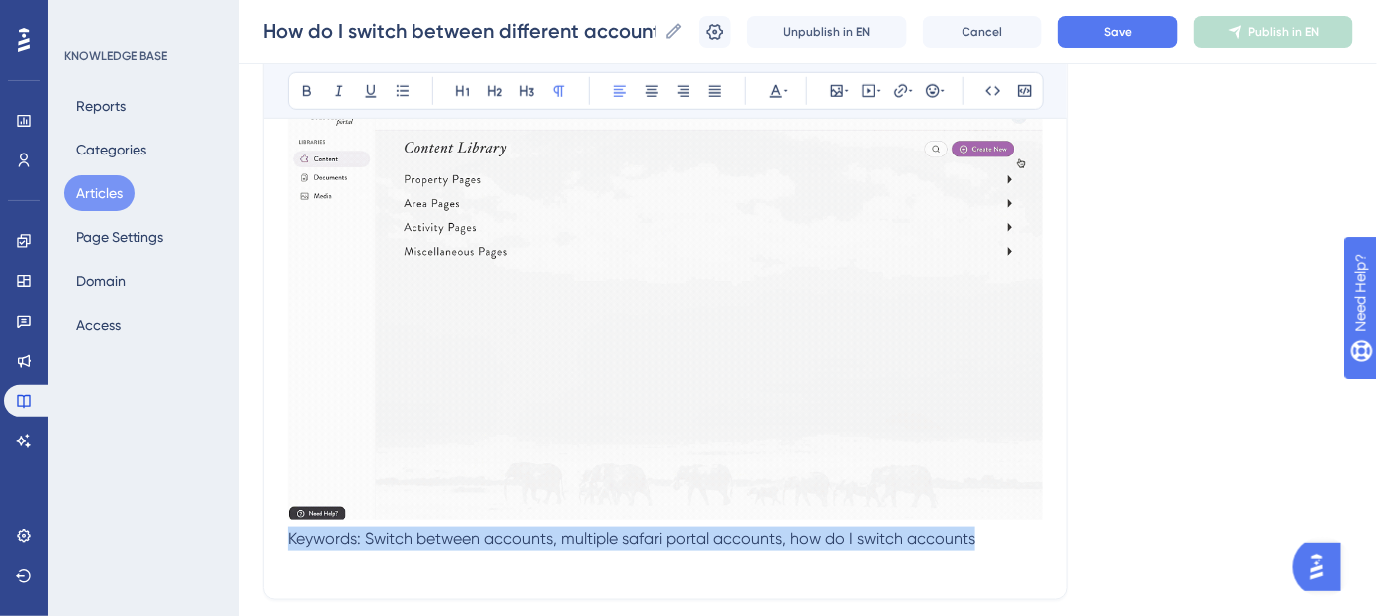
drag, startPoint x: 1007, startPoint y: 536, endPoint x: 266, endPoint y: 542, distance: 740.5
click at [266, 541] on div "How do I switch between different accounts? Learn how to manage and switch betw…" at bounding box center [665, 171] width 805 height 858
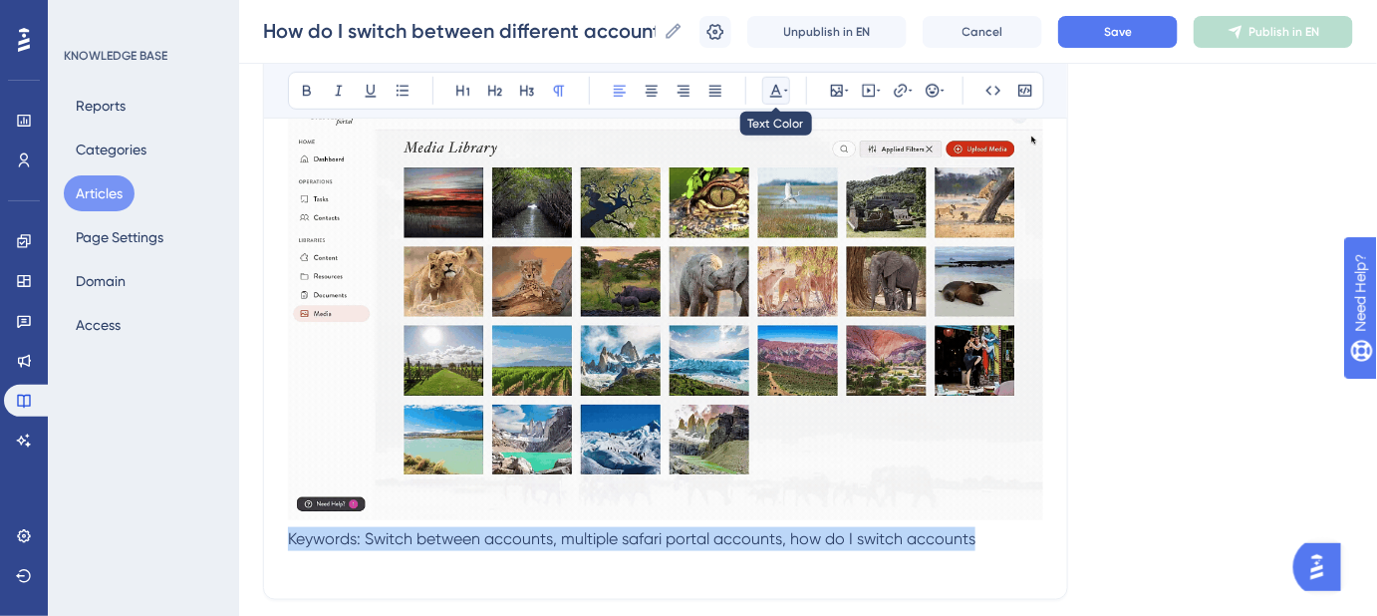
click at [784, 86] on icon at bounding box center [786, 91] width 4 height 16
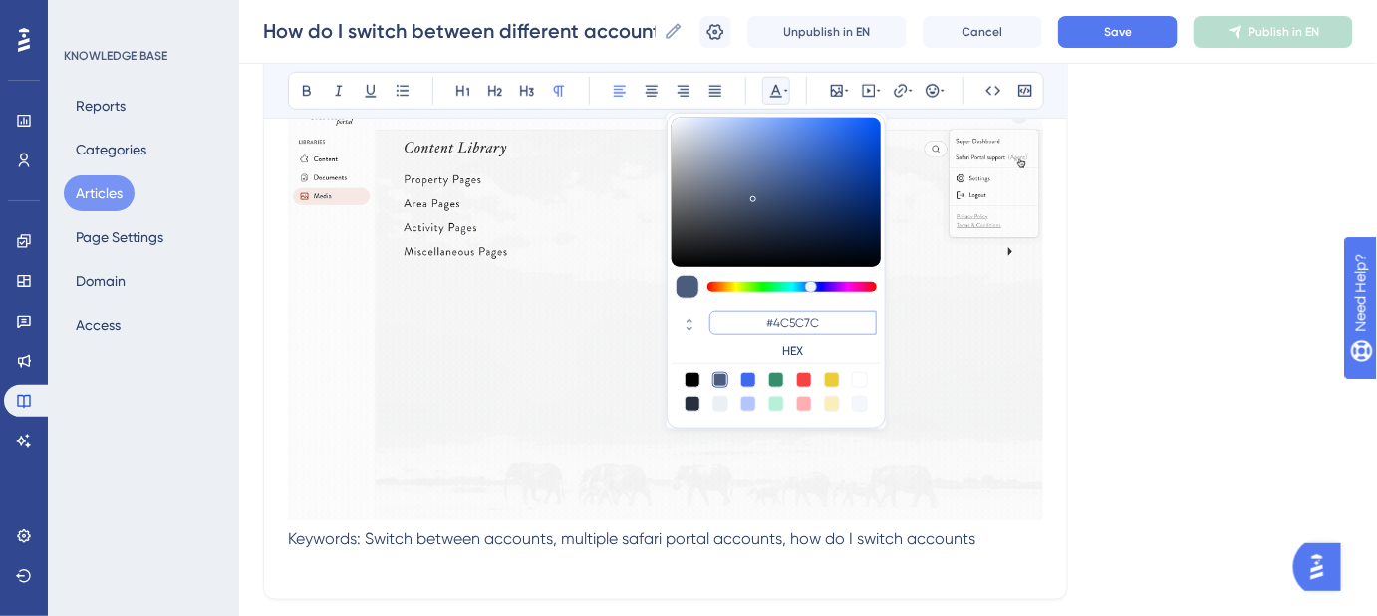
drag, startPoint x: 821, startPoint y: 323, endPoint x: 775, endPoint y: 322, distance: 45.9
click at [775, 322] on input "#4C5C7C" at bounding box center [793, 323] width 167 height 24
type input "#FFFFFF"
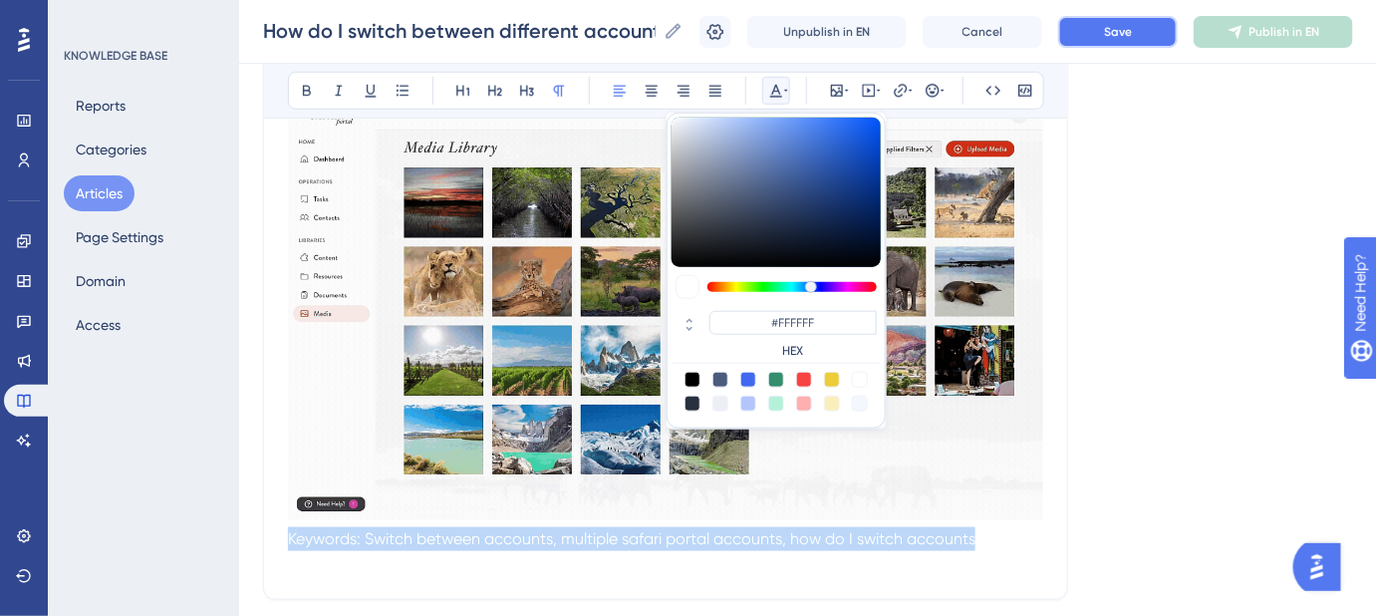
click at [1126, 43] on button "Save" at bounding box center [1118, 32] width 120 height 32
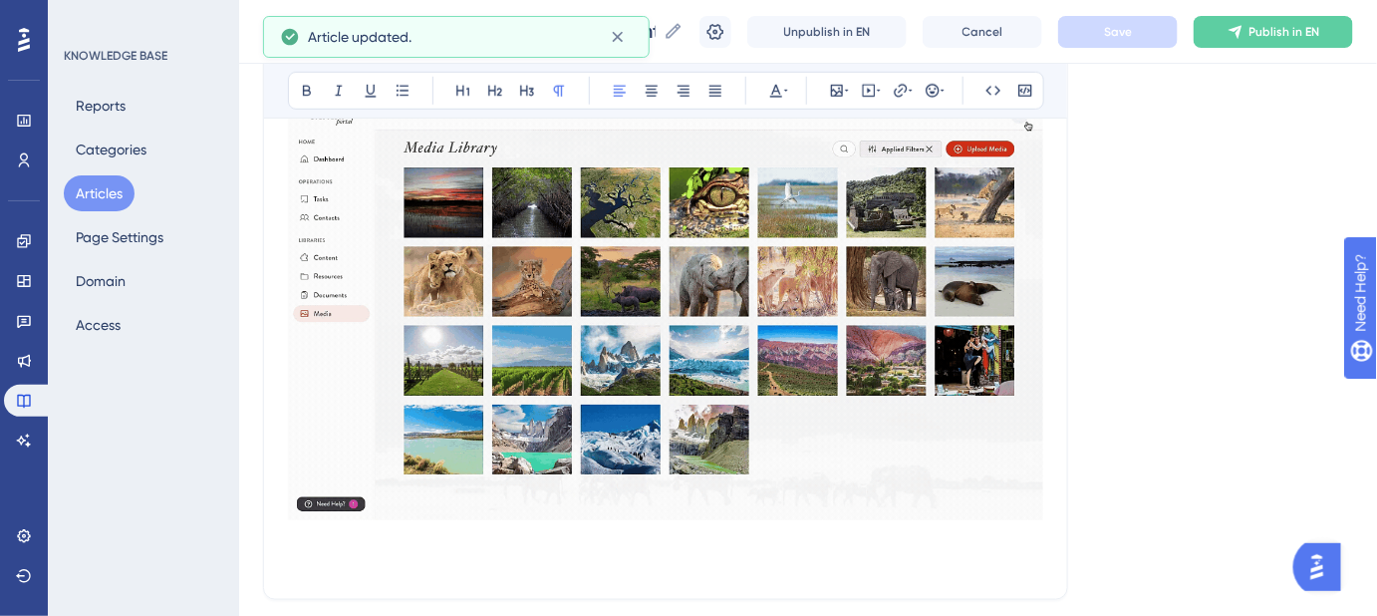
click at [1170, 329] on div "Language English (Default) How do I switch between different accounts? Learn ho…" at bounding box center [808, 182] width 1090 height 1073
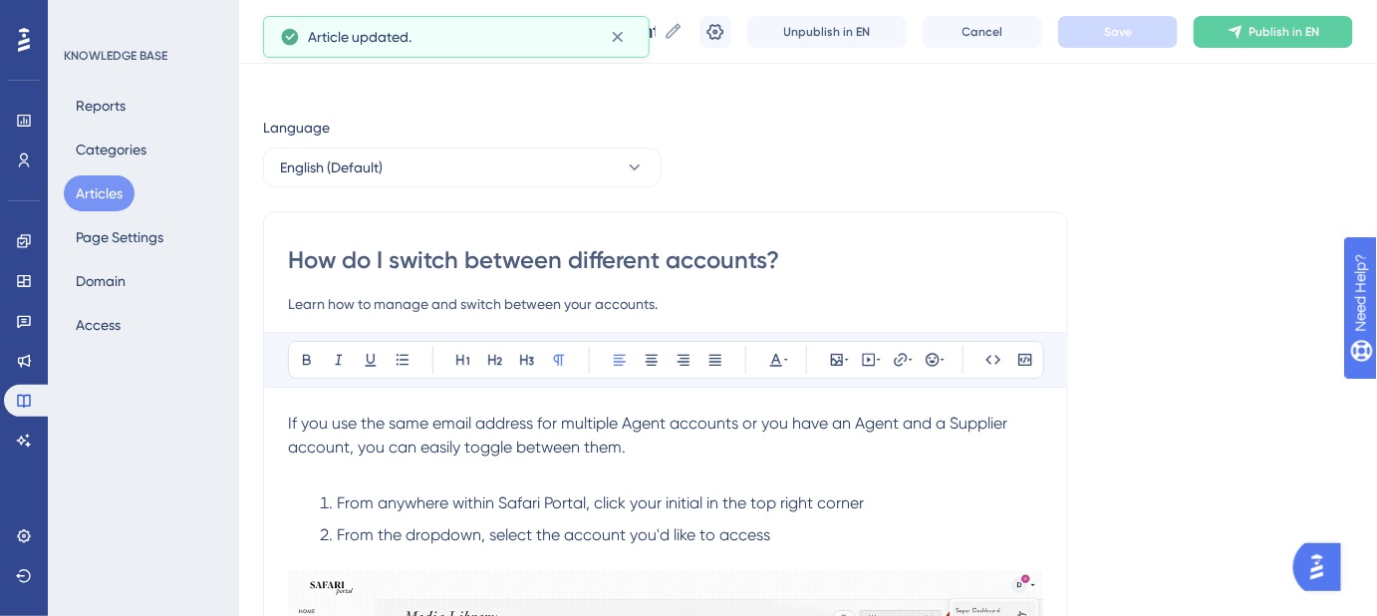
scroll to position [0, 0]
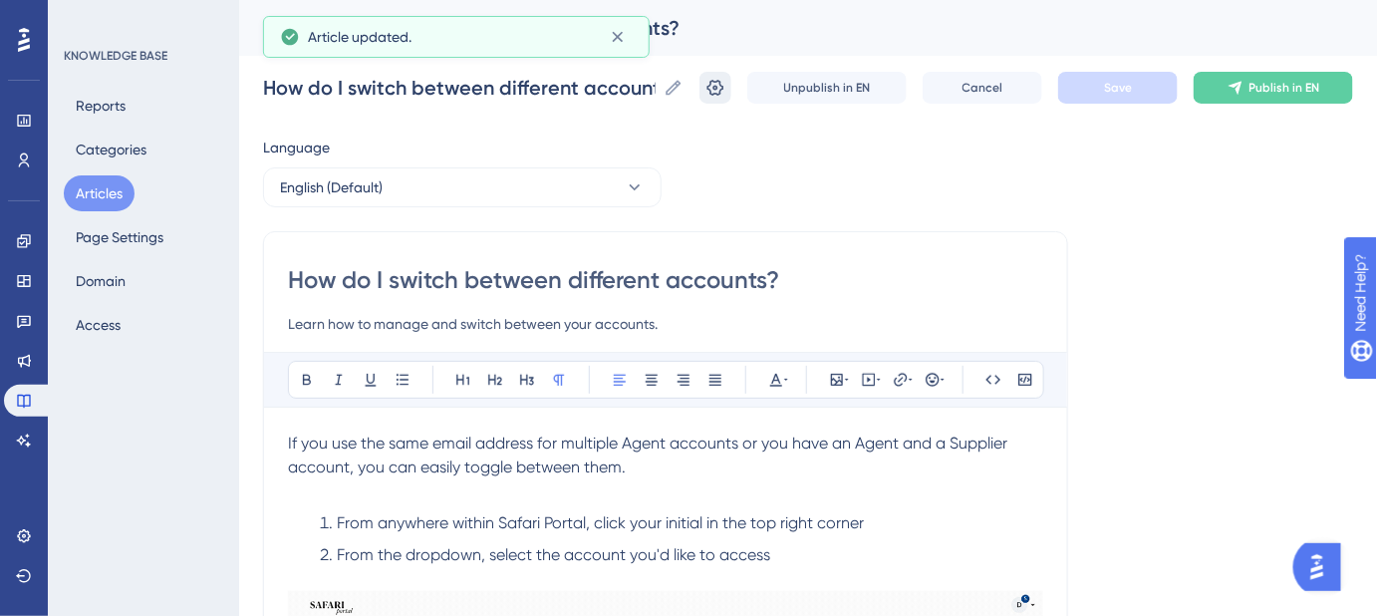
click at [725, 81] on icon at bounding box center [716, 88] width 17 height 16
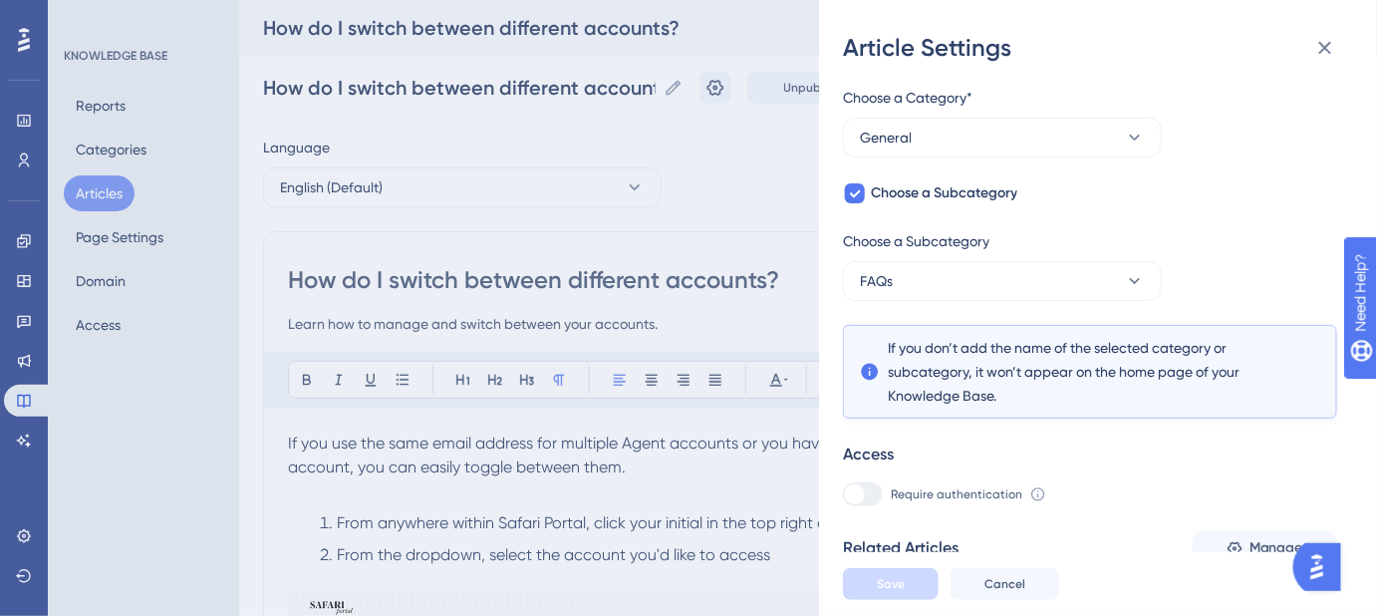
scroll to position [161, 0]
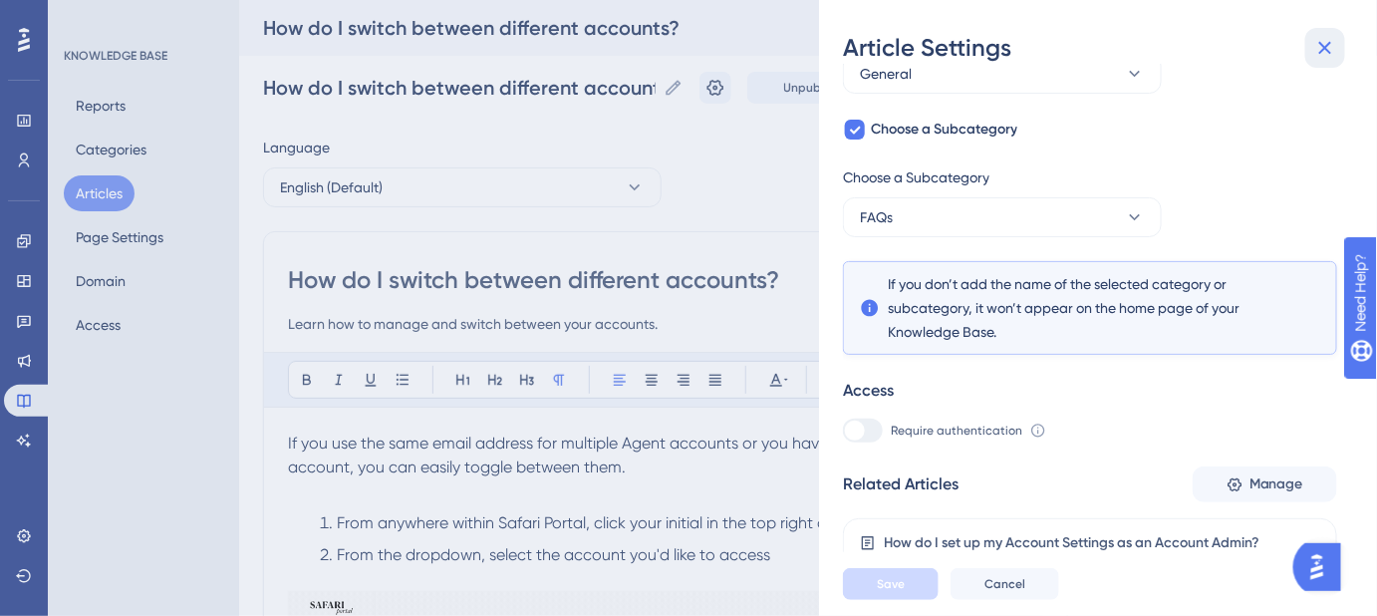
click at [1327, 51] on icon at bounding box center [1326, 48] width 24 height 24
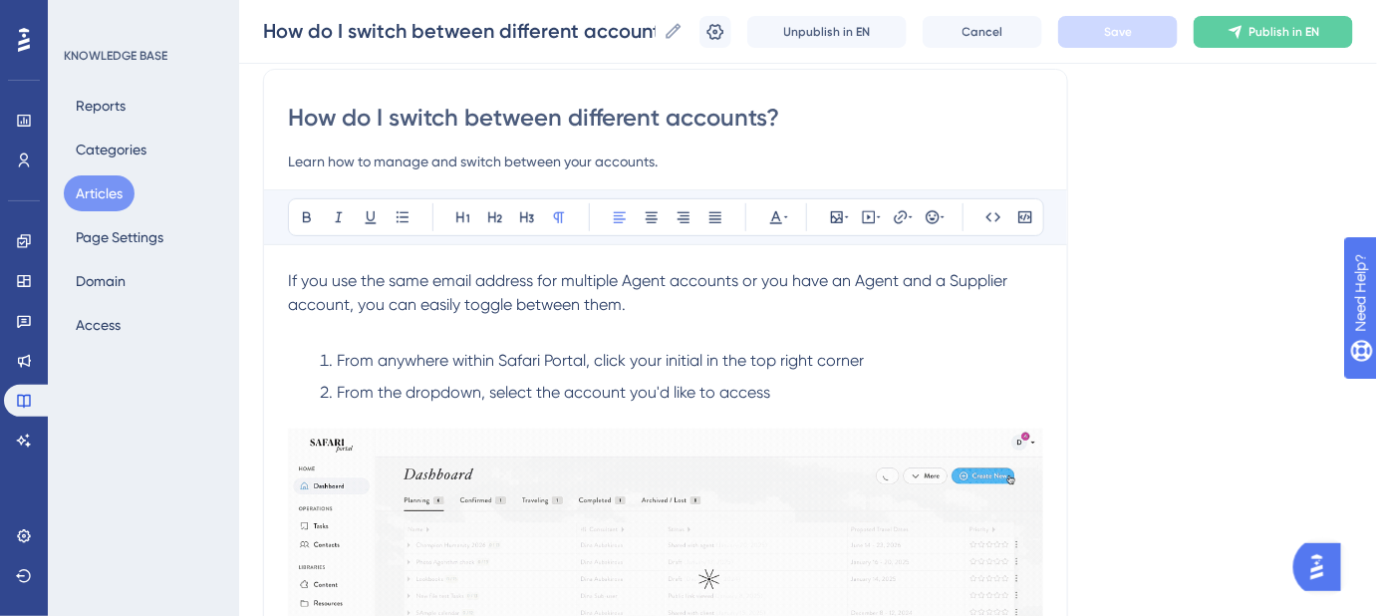
scroll to position [180, 0]
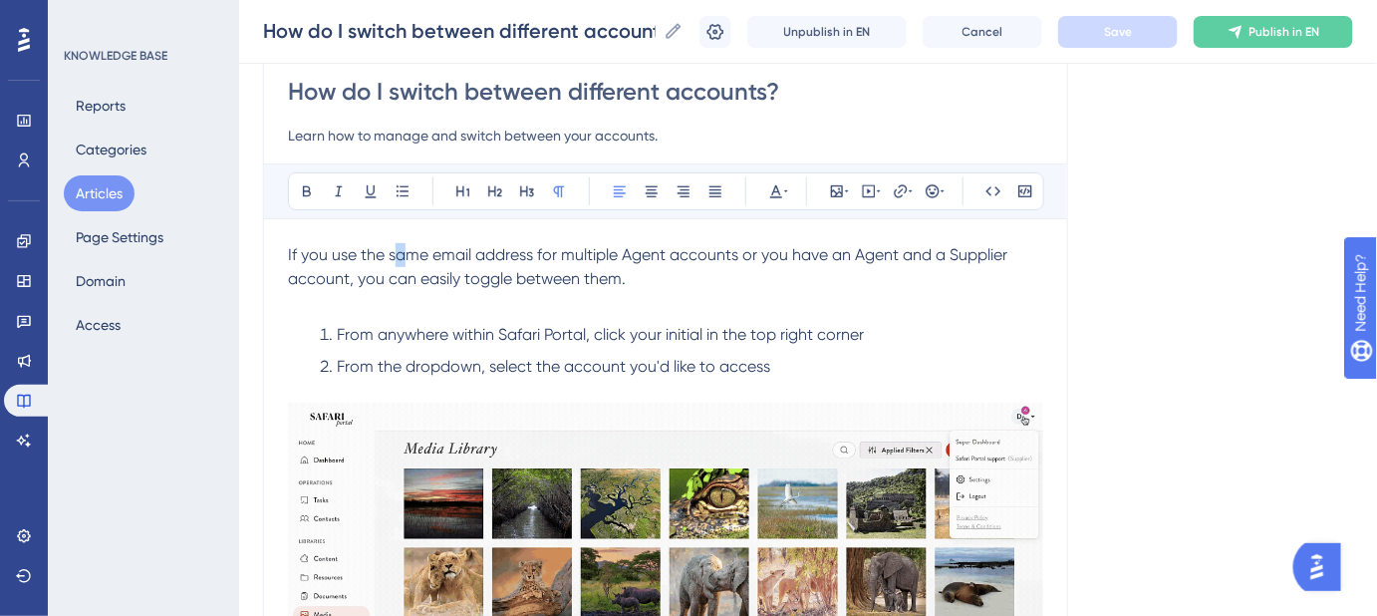
click at [401, 254] on span "If you use the same email address for multiple Agent accounts or you have an Ag…" at bounding box center [650, 266] width 724 height 43
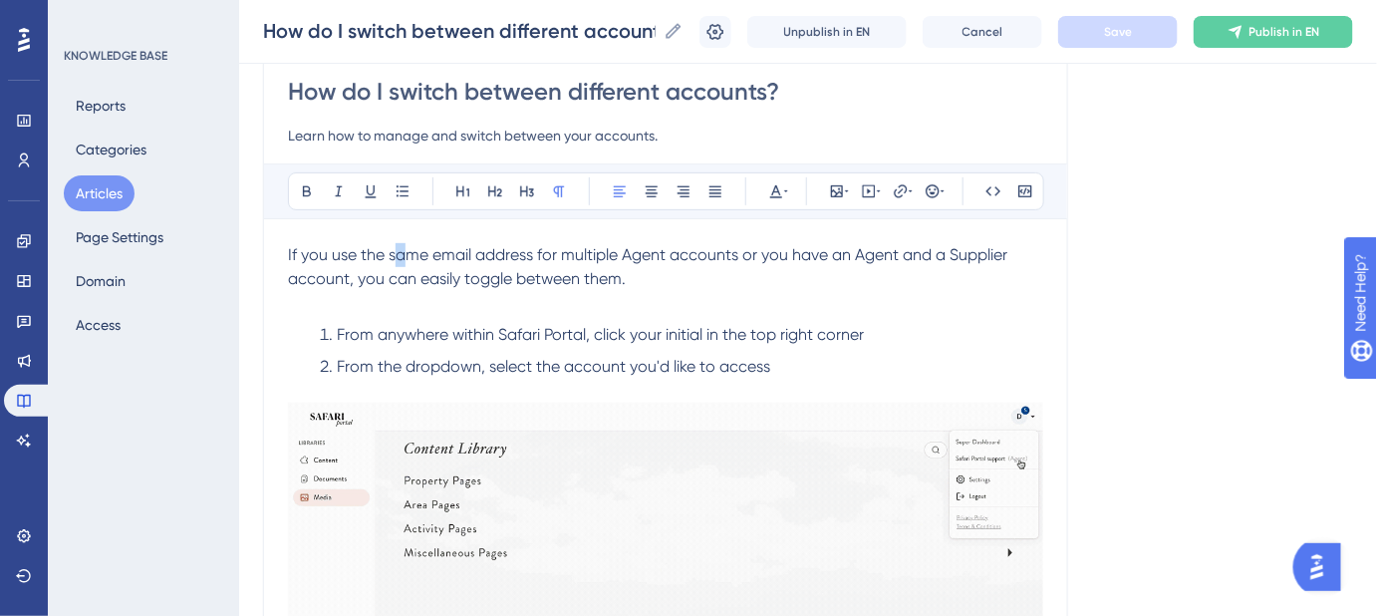
click at [401, 254] on span "If you use the same email address for multiple Agent accounts or you have an Ag…" at bounding box center [650, 266] width 724 height 43
click at [404, 253] on span "If you use the same email address for multiple Agent accounts or you have an Ag…" at bounding box center [650, 266] width 724 height 43
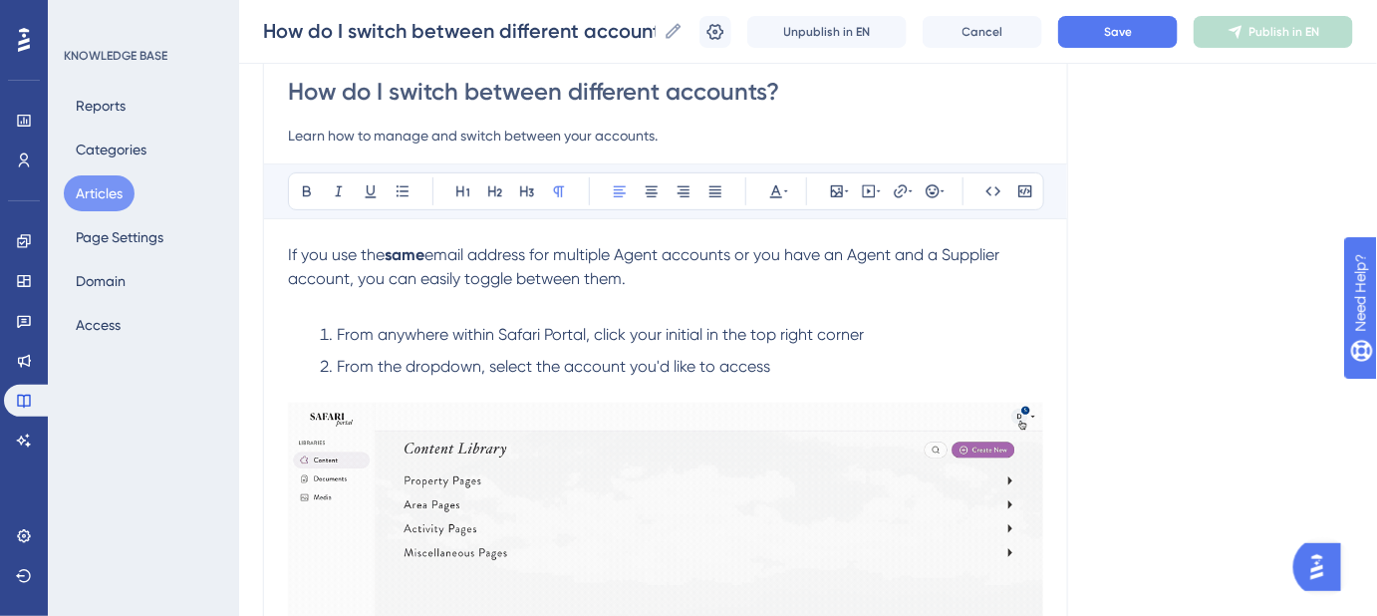
click at [688, 283] on p "If you use the same email address for multiple Agent accounts or you have an Ag…" at bounding box center [665, 267] width 755 height 48
click at [631, 257] on span "email address for multiple Agent accounts or you have an Agent and a Supplier a…" at bounding box center [646, 266] width 716 height 43
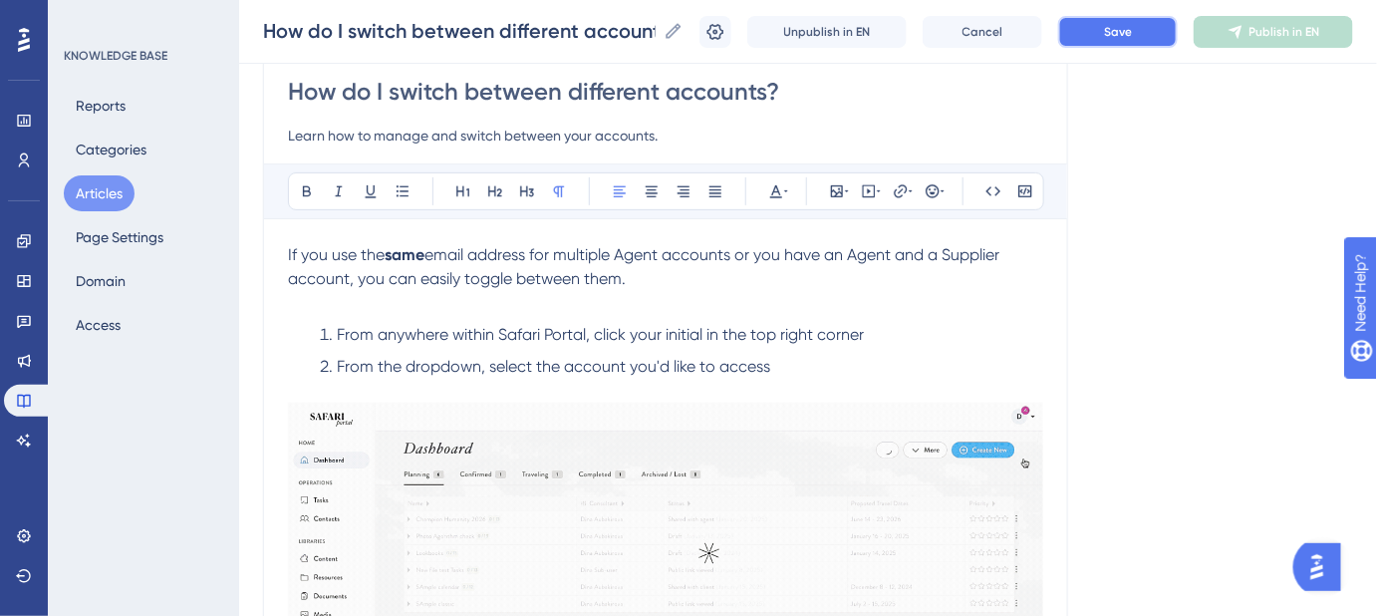
click at [1087, 39] on button "Save" at bounding box center [1118, 32] width 120 height 32
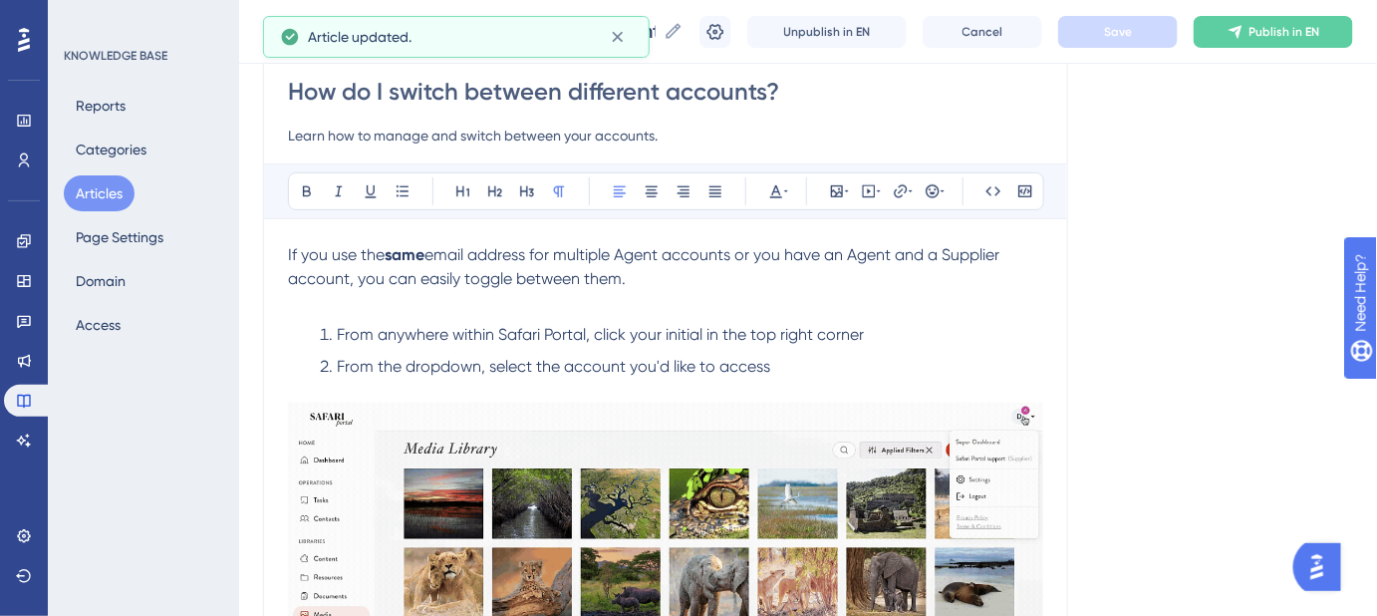
click at [635, 278] on p "If you use the same email address for multiple Agent accounts or you have an Ag…" at bounding box center [665, 267] width 755 height 48
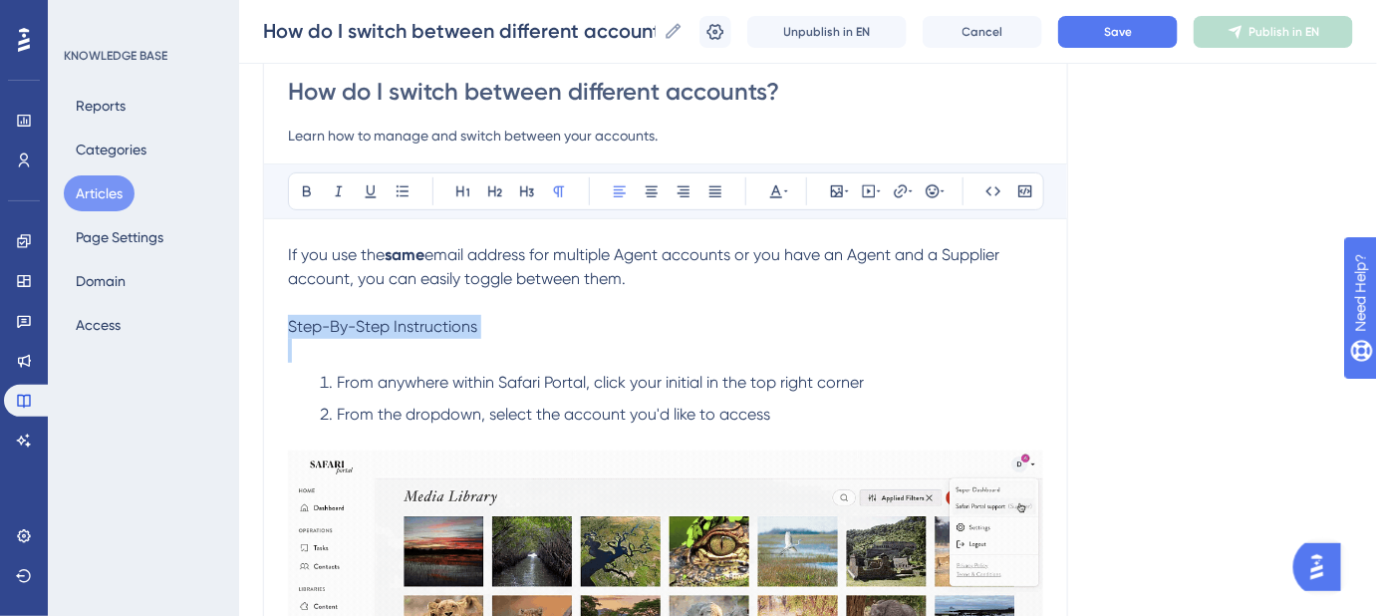
drag, startPoint x: 499, startPoint y: 337, endPoint x: 283, endPoint y: 329, distance: 216.4
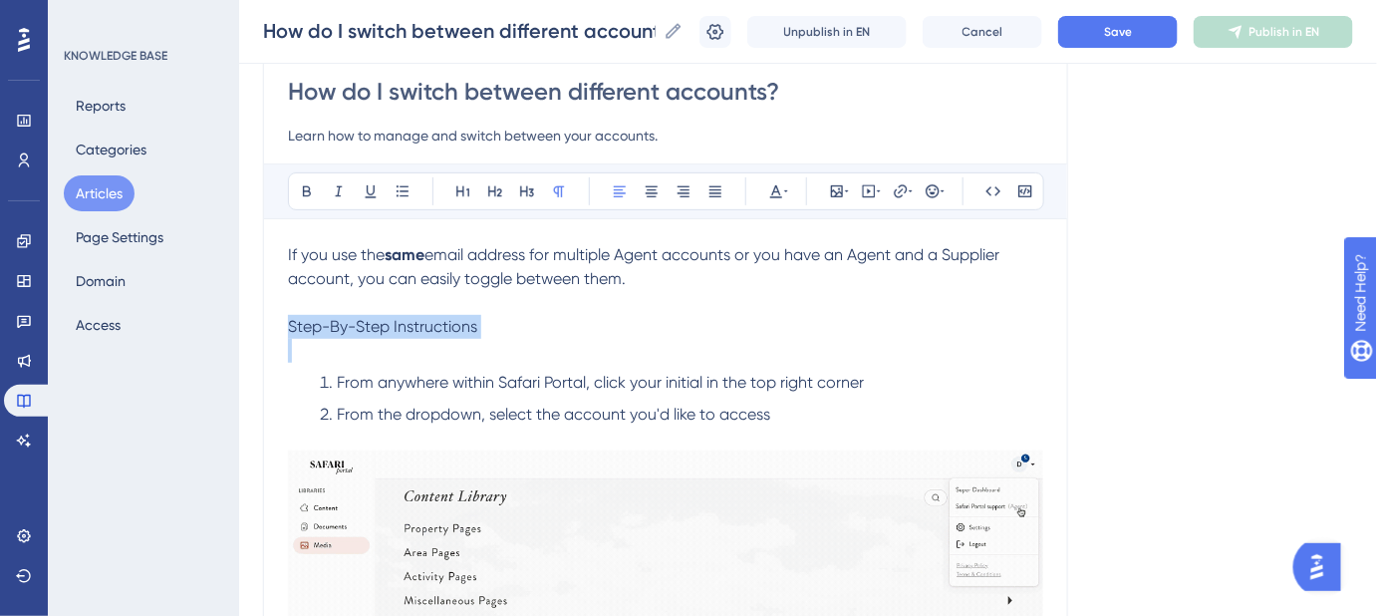
click at [283, 329] on div "How do I switch between different accounts? Learn how to manage and switch betw…" at bounding box center [665, 496] width 805 height 906
click at [490, 188] on icon at bounding box center [495, 191] width 16 height 16
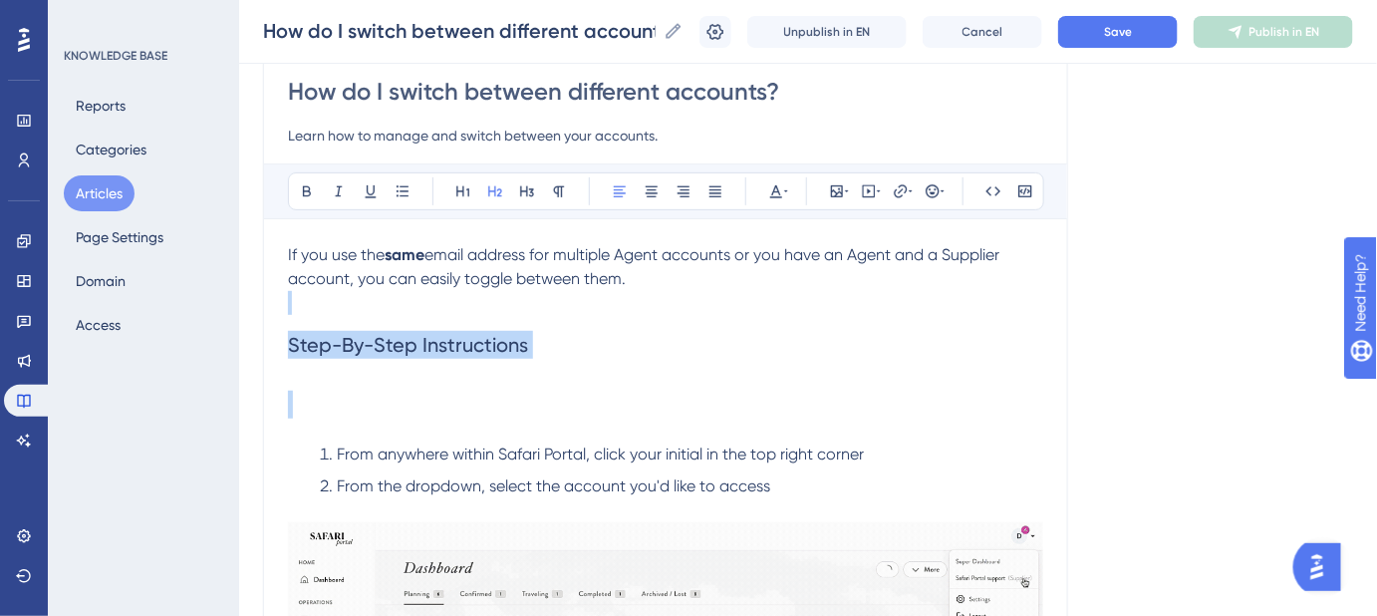
click at [568, 328] on h2 "Step-By-Step Instructions" at bounding box center [665, 345] width 755 height 60
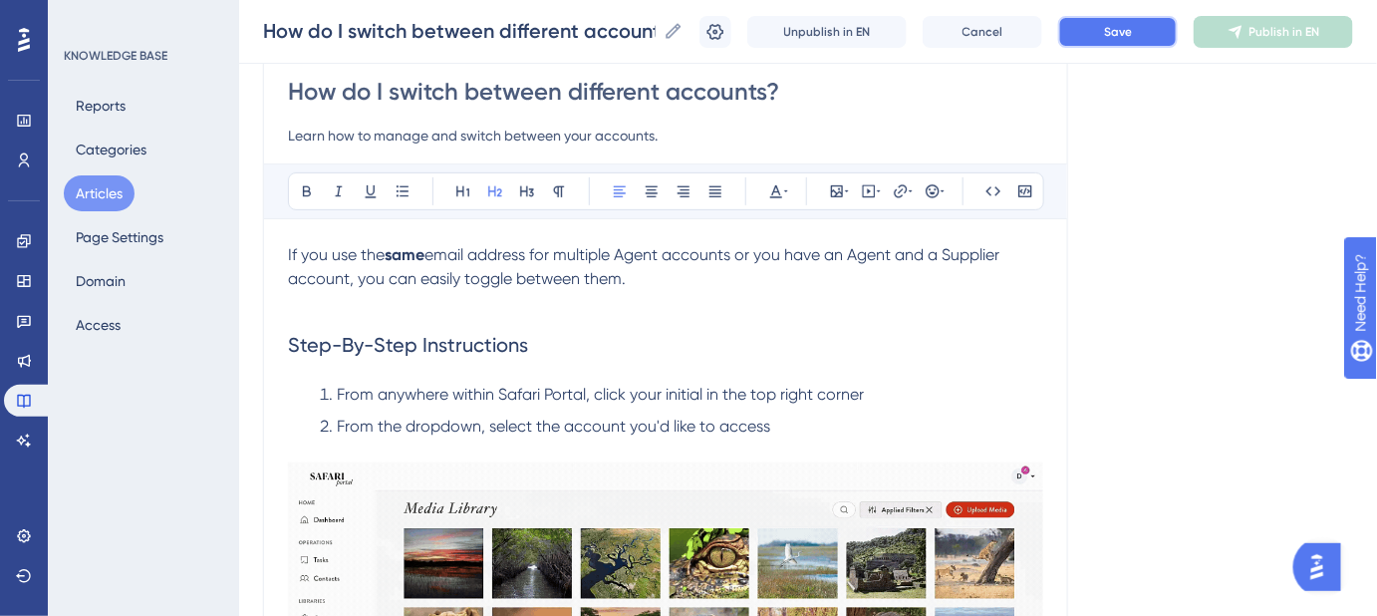
click at [1123, 46] on button "Save" at bounding box center [1118, 32] width 120 height 32
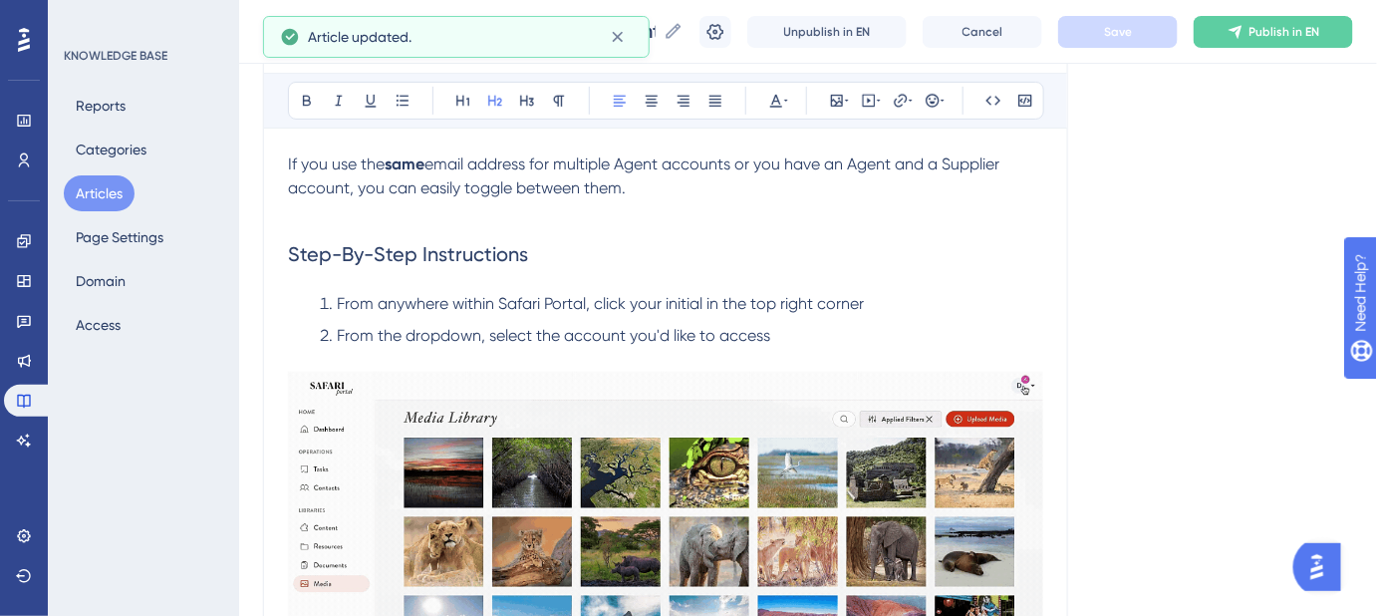
scroll to position [362, 0]
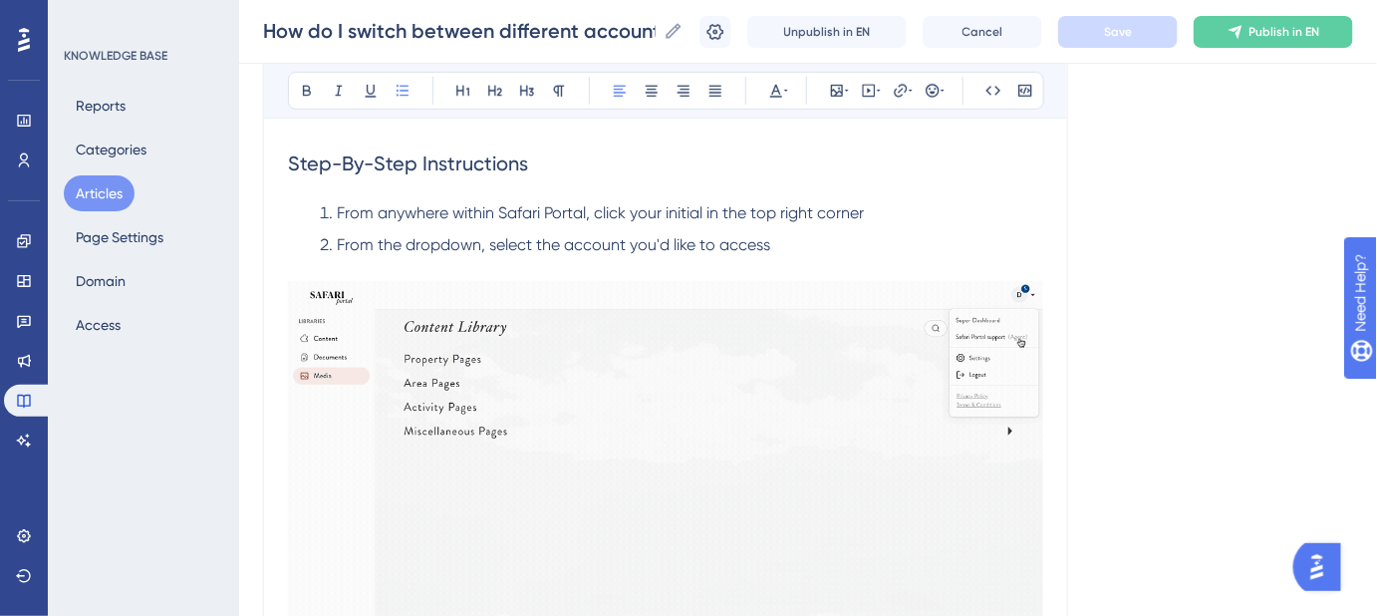
click at [892, 214] on li "From anywhere within Safari Portal, click your initial in the top right corner" at bounding box center [678, 213] width 732 height 24
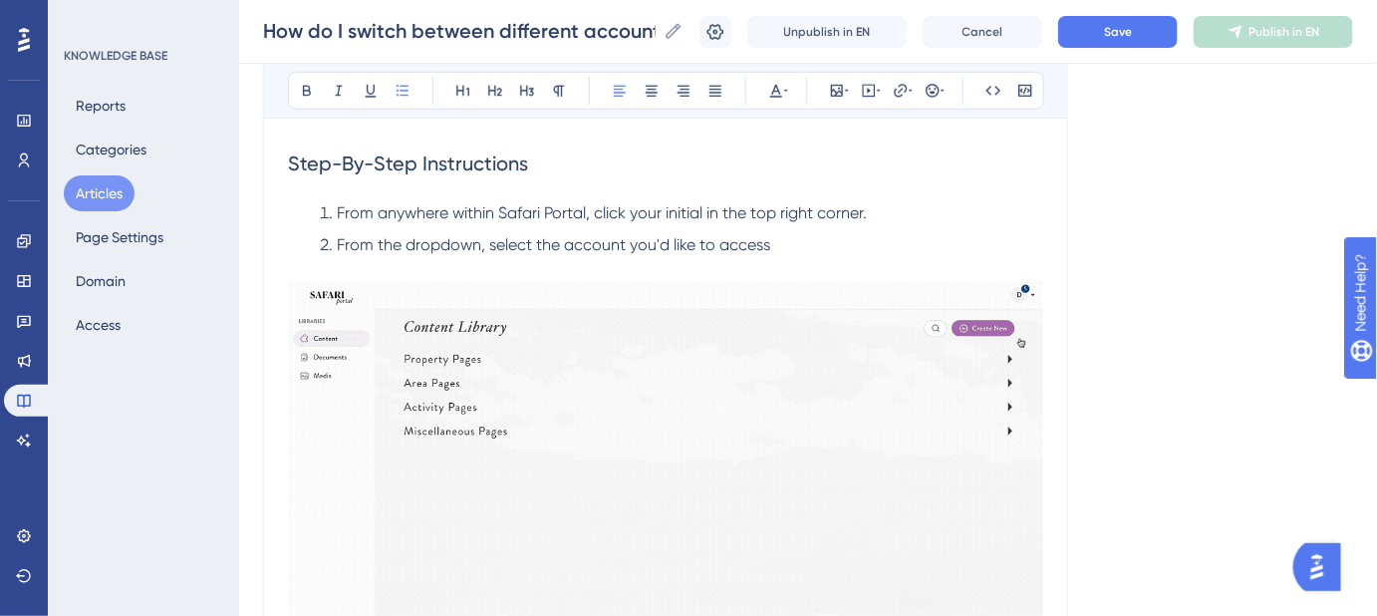
click at [802, 244] on li "From the dropdown, select the account you'd like to access" at bounding box center [678, 245] width 732 height 24
click at [1132, 32] on span "Save" at bounding box center [1118, 32] width 28 height 16
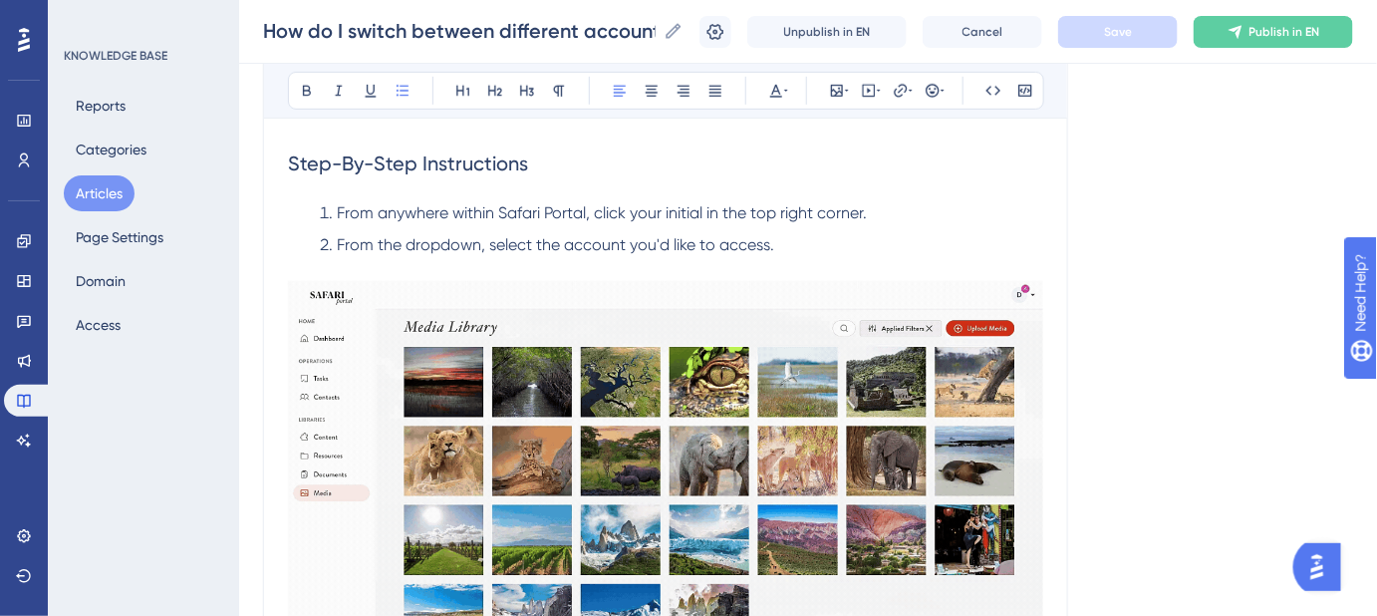
click at [721, 390] on img at bounding box center [665, 490] width 755 height 419
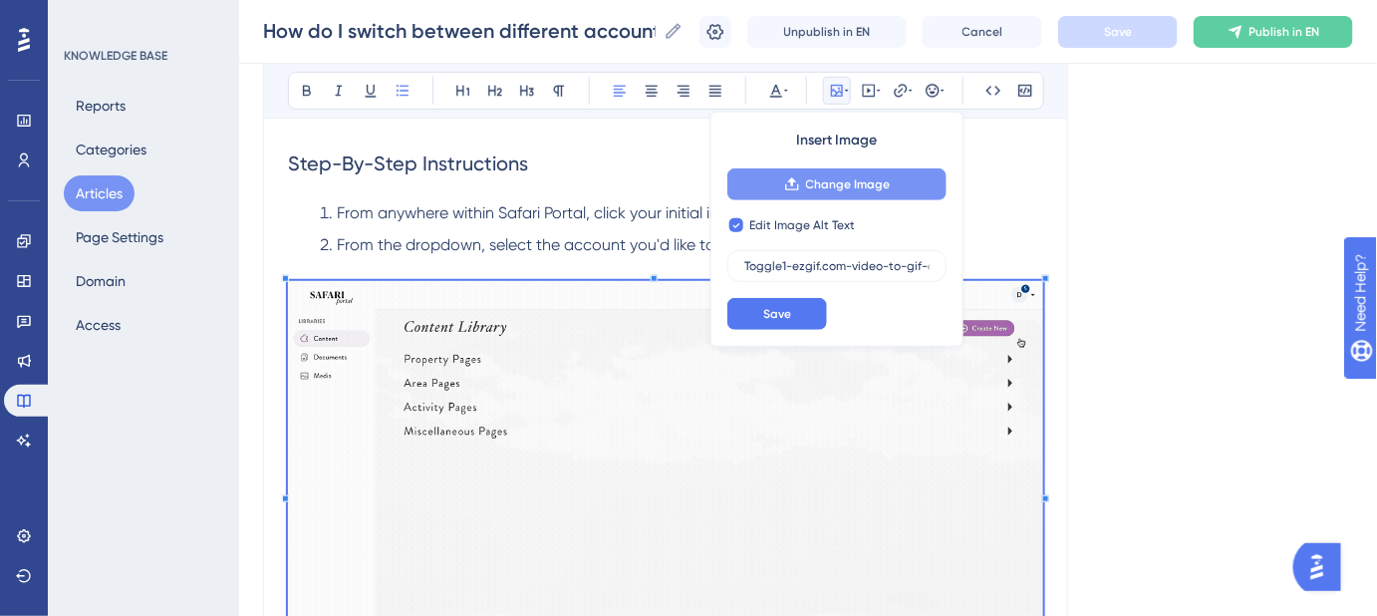
click at [868, 185] on span "Change Image" at bounding box center [848, 184] width 85 height 16
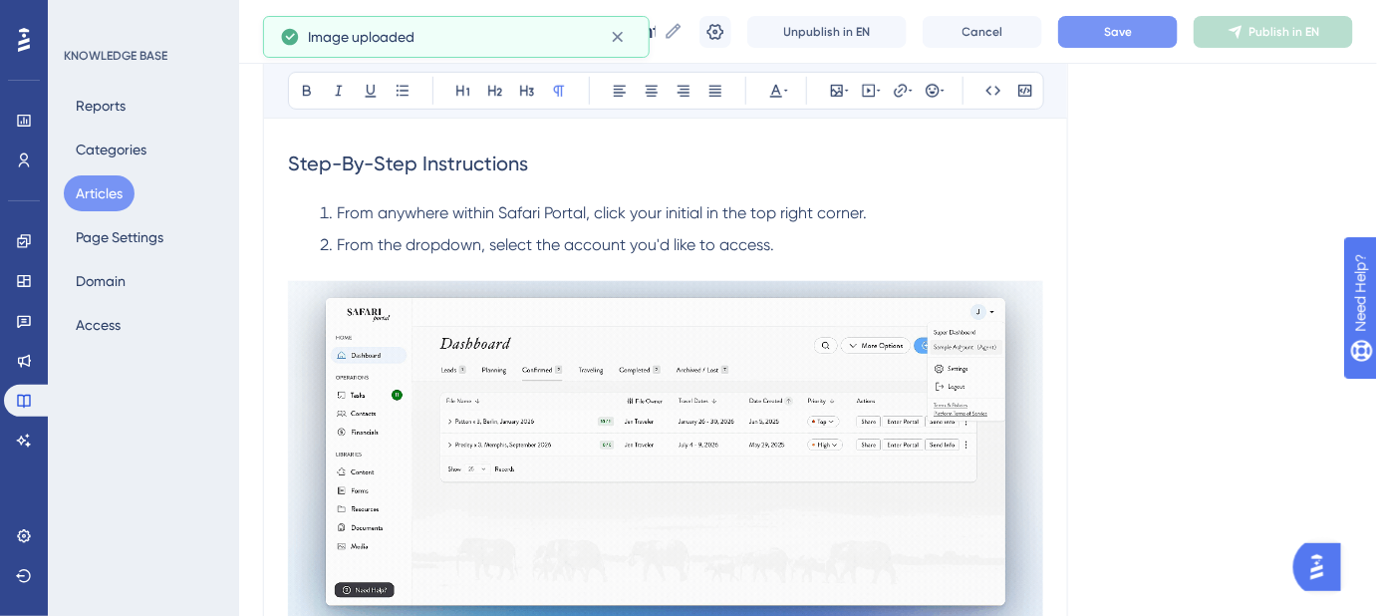
click at [1159, 40] on button "Save" at bounding box center [1118, 32] width 120 height 32
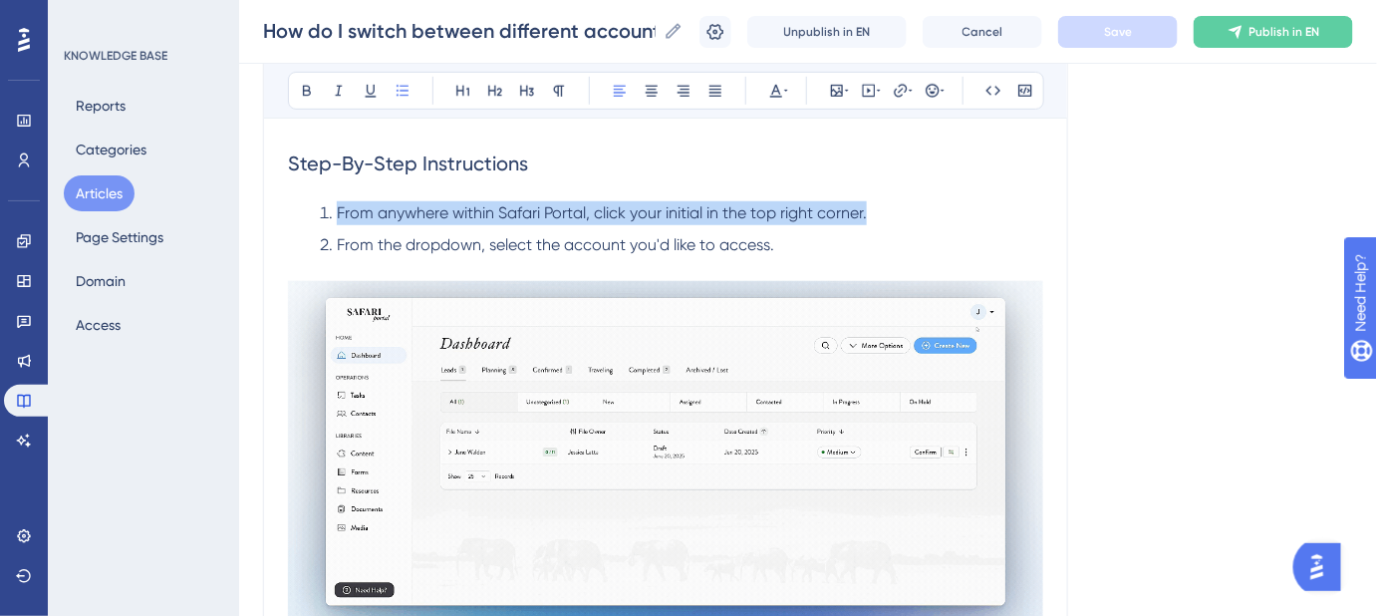
drag, startPoint x: 874, startPoint y: 209, endPoint x: 337, endPoint y: 209, distance: 537.2
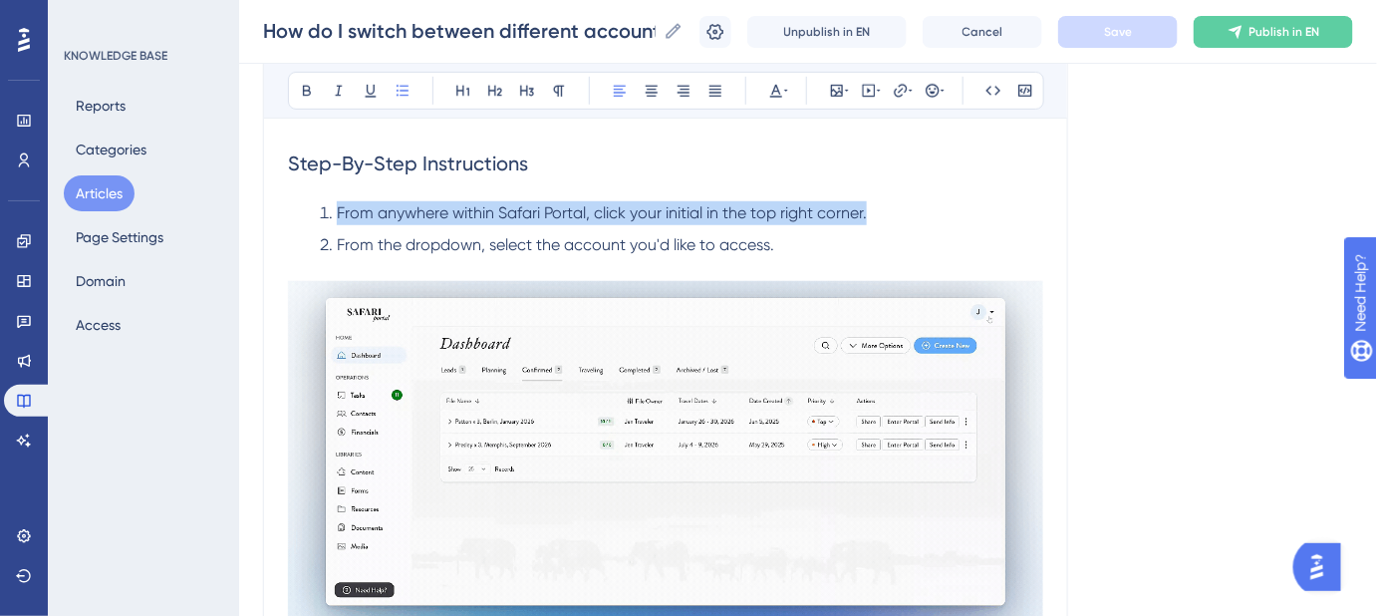
click at [337, 209] on li "From anywhere within Safari Portal, click your initial in the top right corner." at bounding box center [678, 213] width 732 height 24
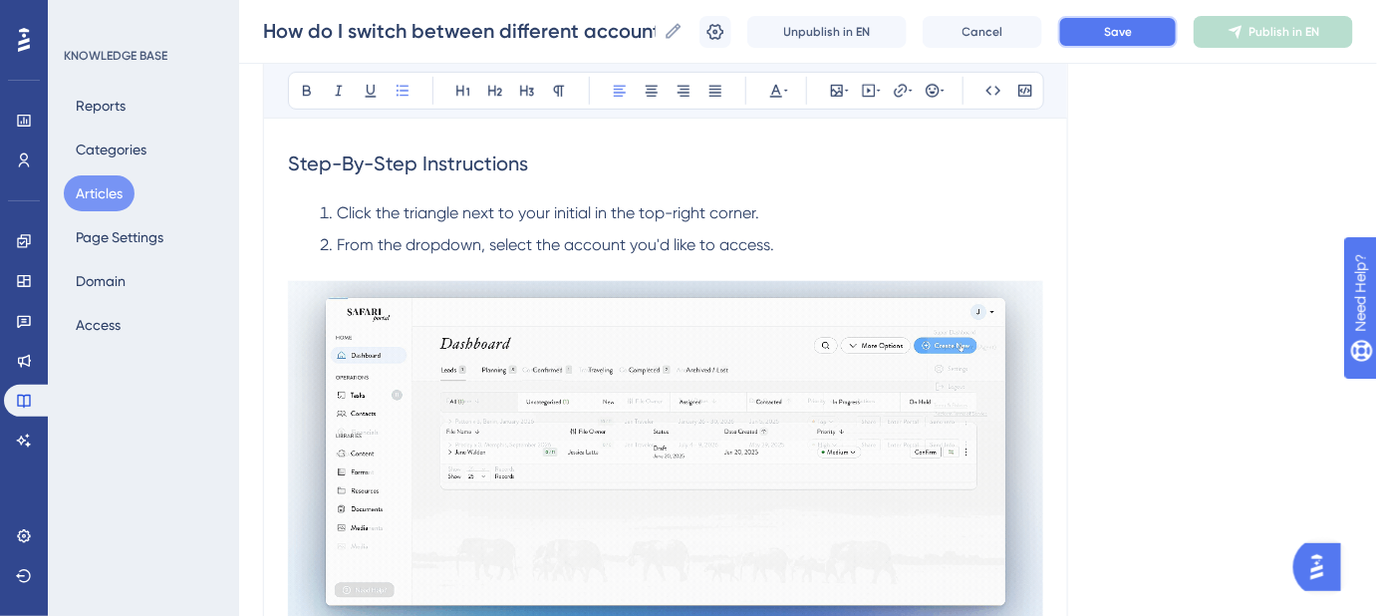
click at [1128, 36] on span "Save" at bounding box center [1118, 32] width 28 height 16
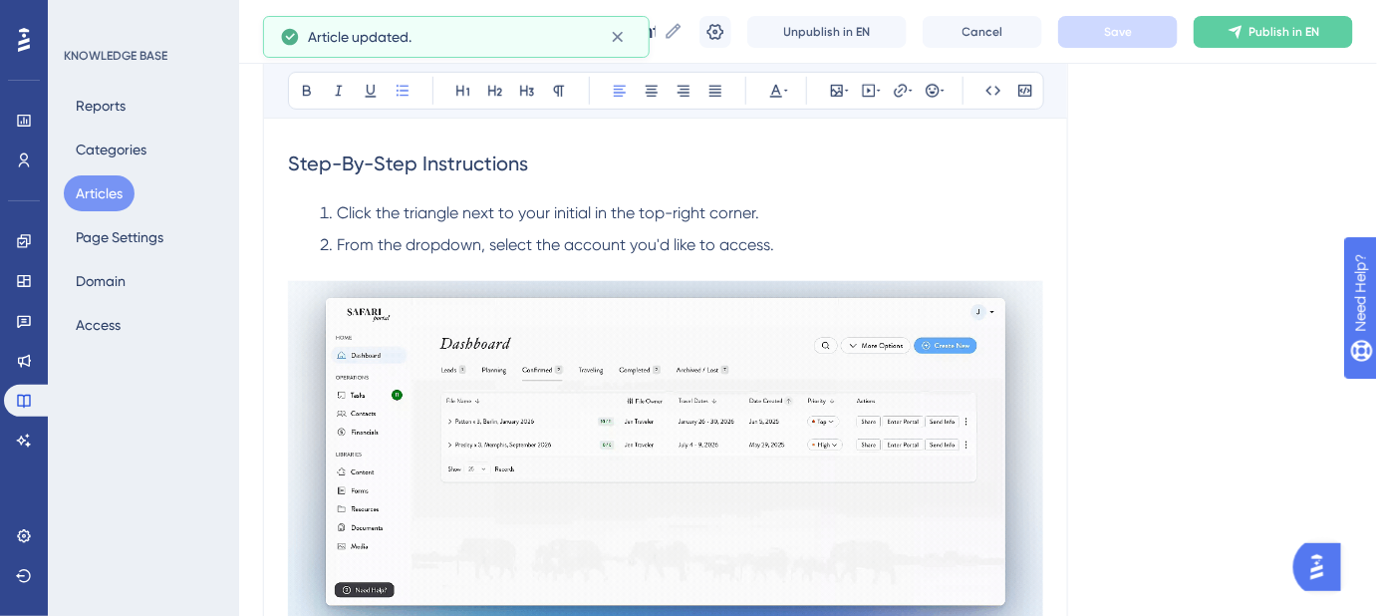
click at [446, 235] on span "From the dropdown, select the account you'd like to access." at bounding box center [556, 244] width 438 height 19
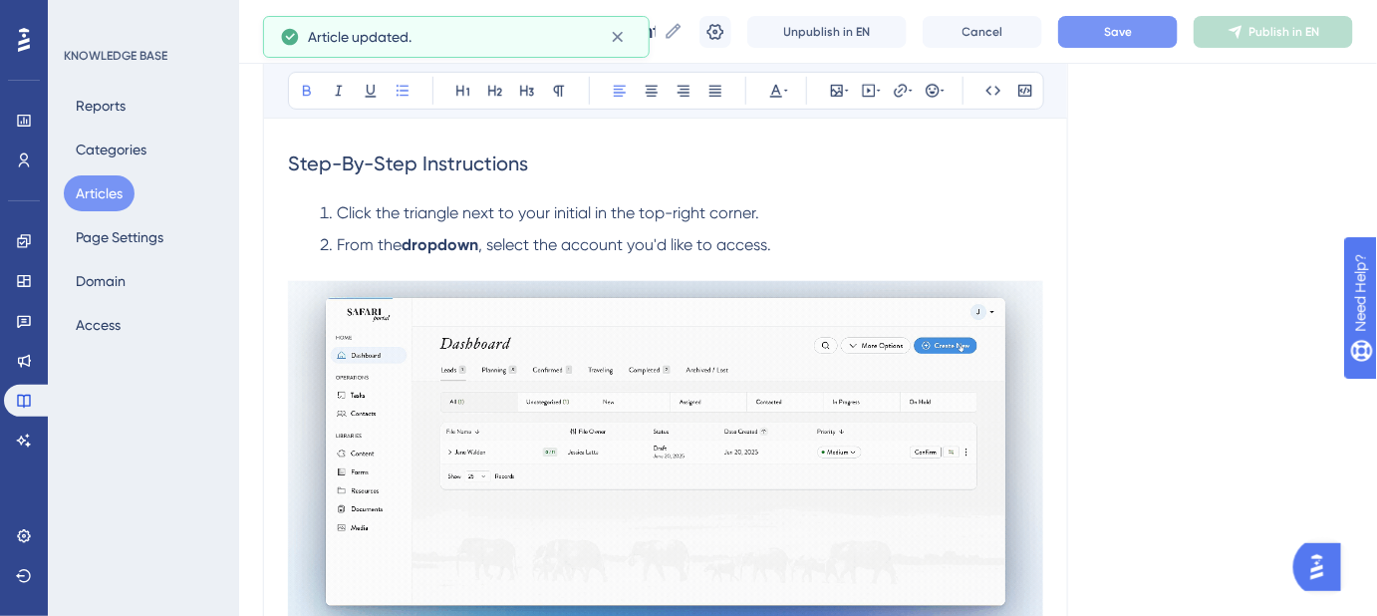
click at [428, 206] on span "Click the triangle next to your initial in the top-right corner." at bounding box center [548, 212] width 423 height 19
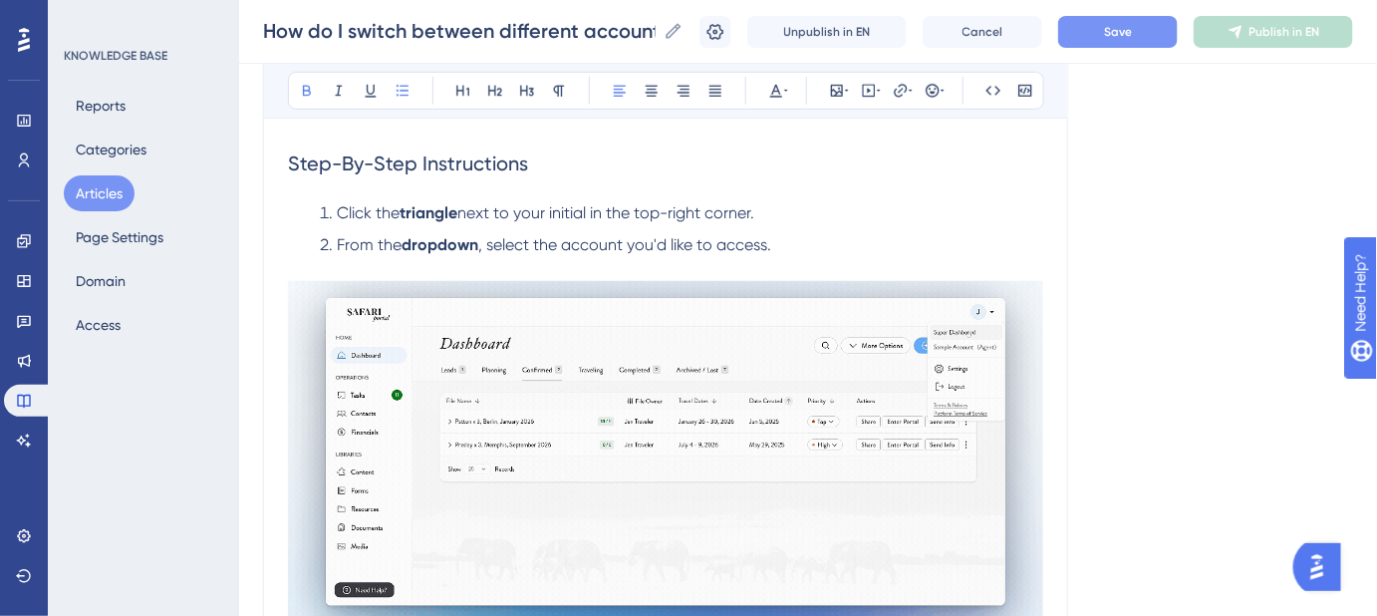
click at [1047, 182] on div "How do I switch between different accounts? Learn how to manage and switch betw…" at bounding box center [665, 281] width 805 height 841
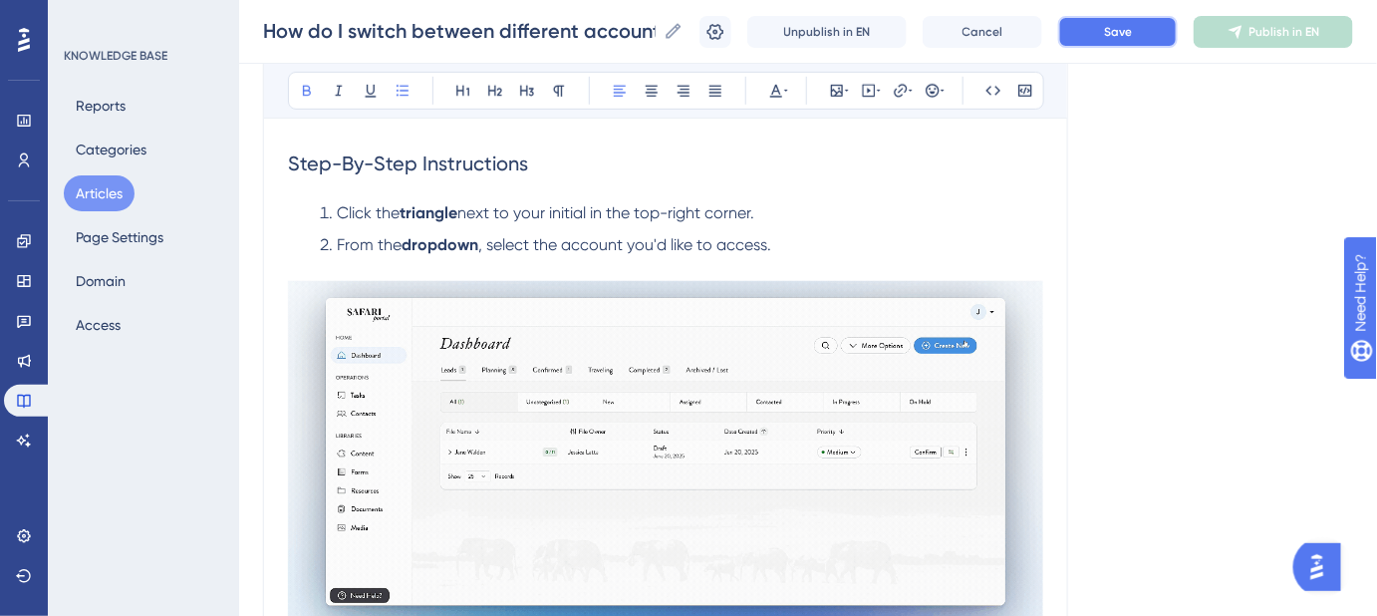
click at [1130, 36] on span "Save" at bounding box center [1118, 32] width 28 height 16
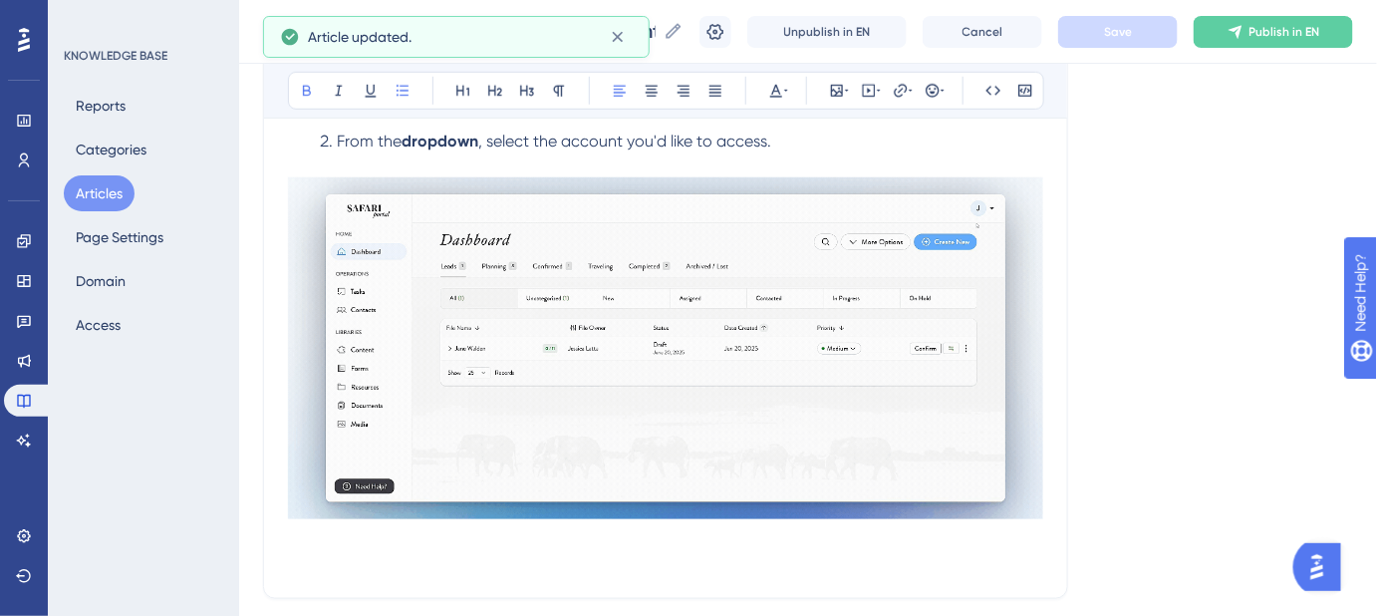
scroll to position [630, 0]
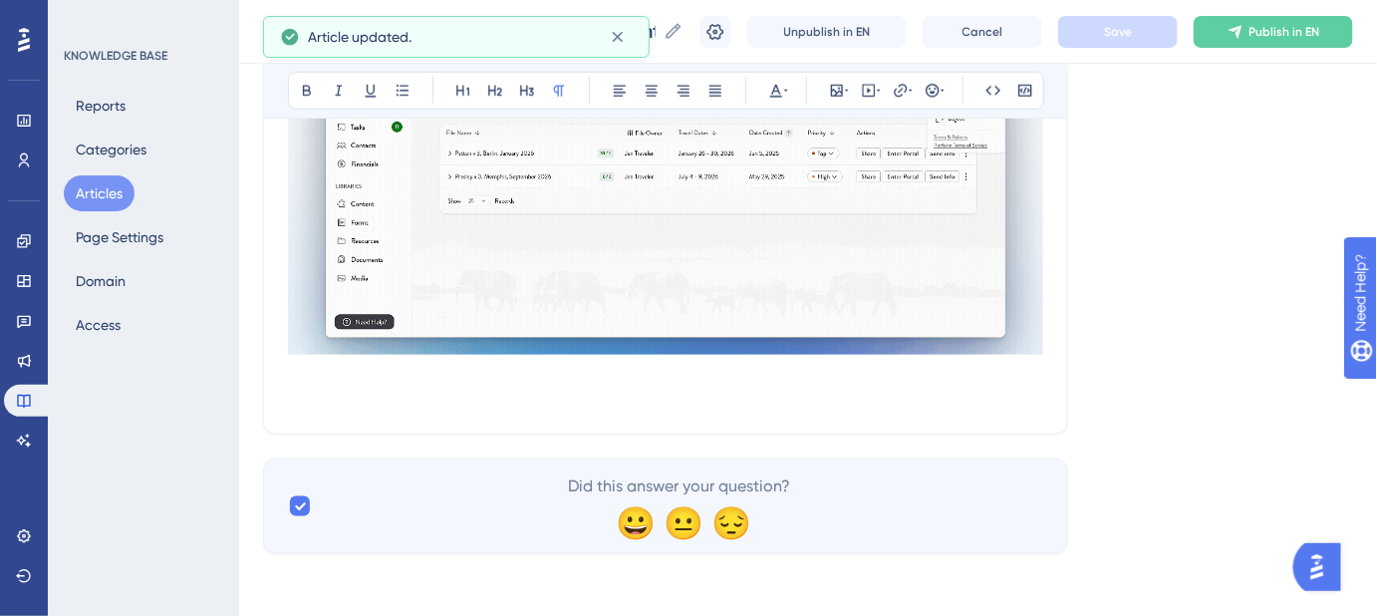
click at [496, 402] on p at bounding box center [665, 398] width 755 height 24
drag, startPoint x: 297, startPoint y: 395, endPoint x: 839, endPoint y: 411, distance: 542.4
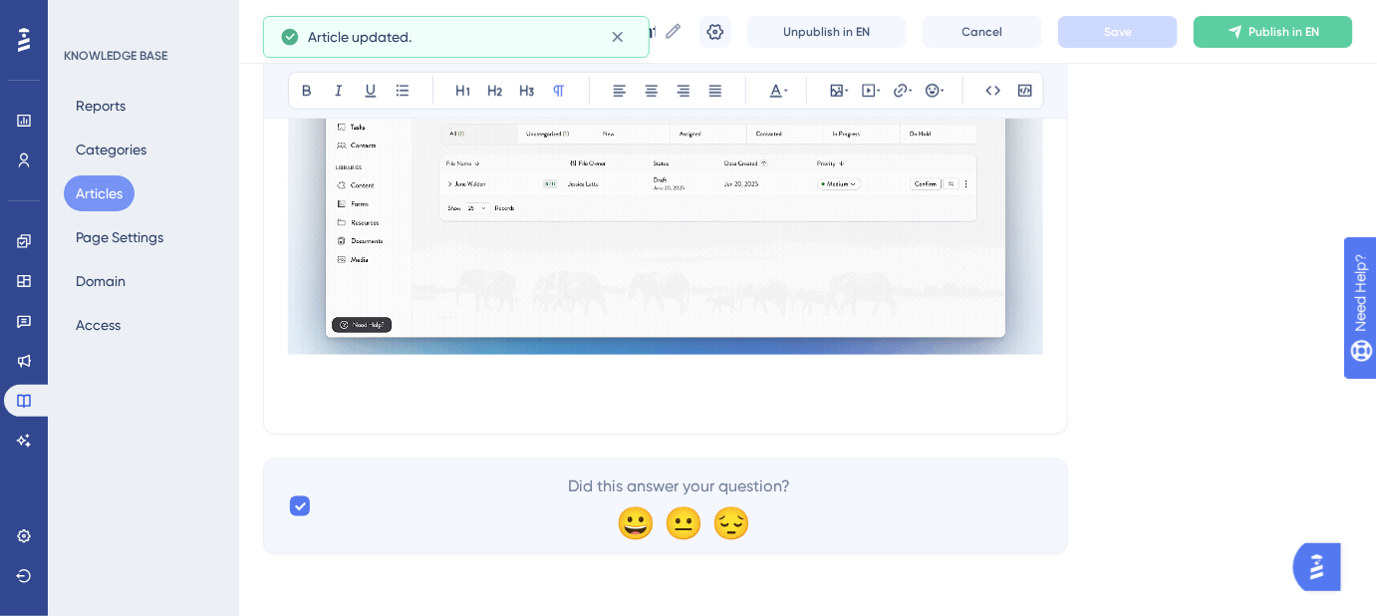
click at [754, 419] on div "How do I switch between different accounts? Learn how to manage and switch betw…" at bounding box center [665, 13] width 805 height 841
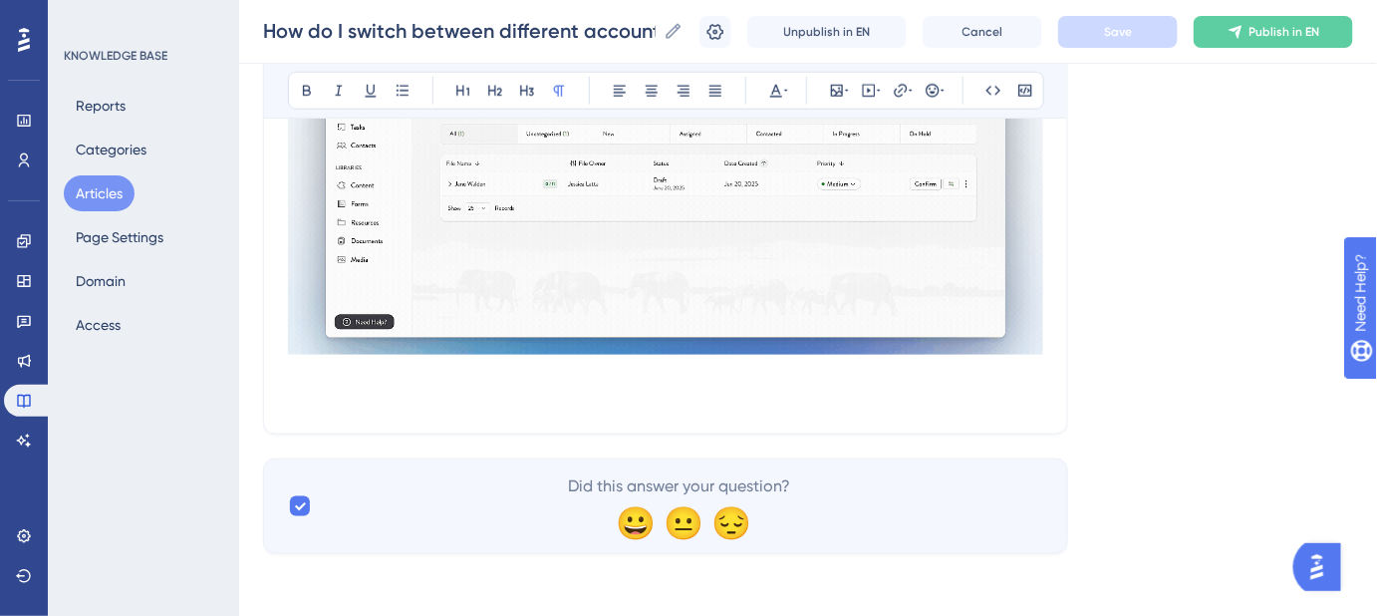
drag, startPoint x: 847, startPoint y: 407, endPoint x: 308, endPoint y: 403, distance: 539.2
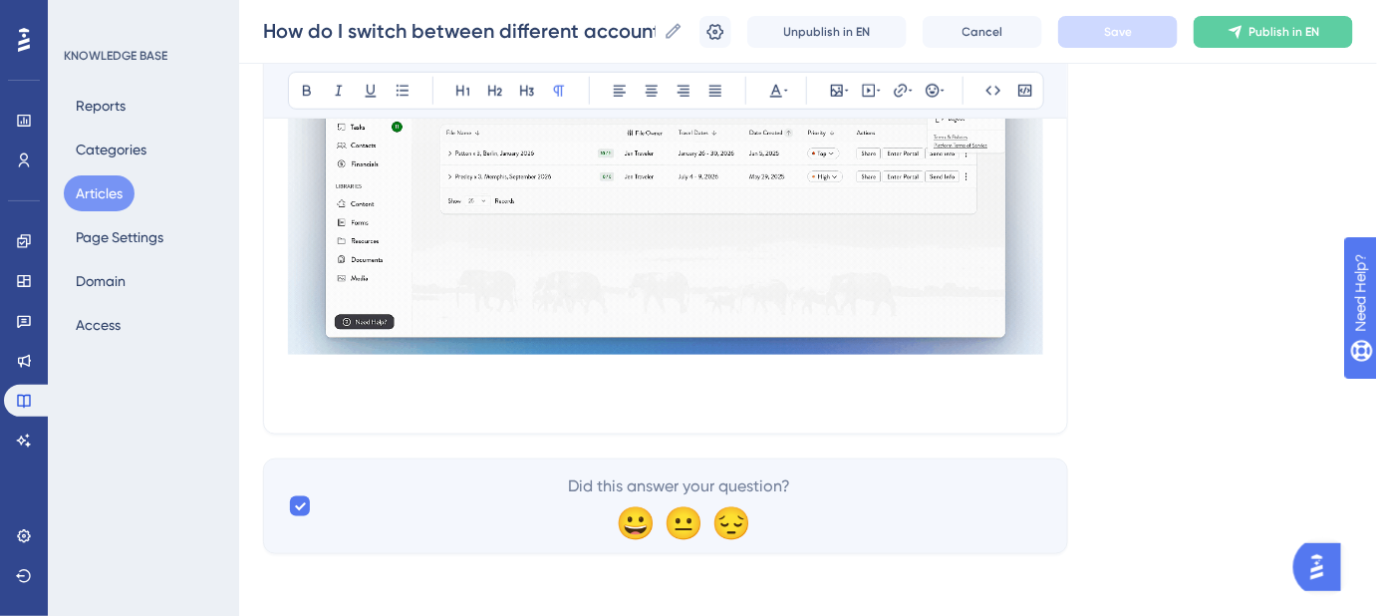
click at [309, 403] on p at bounding box center [665, 398] width 755 height 24
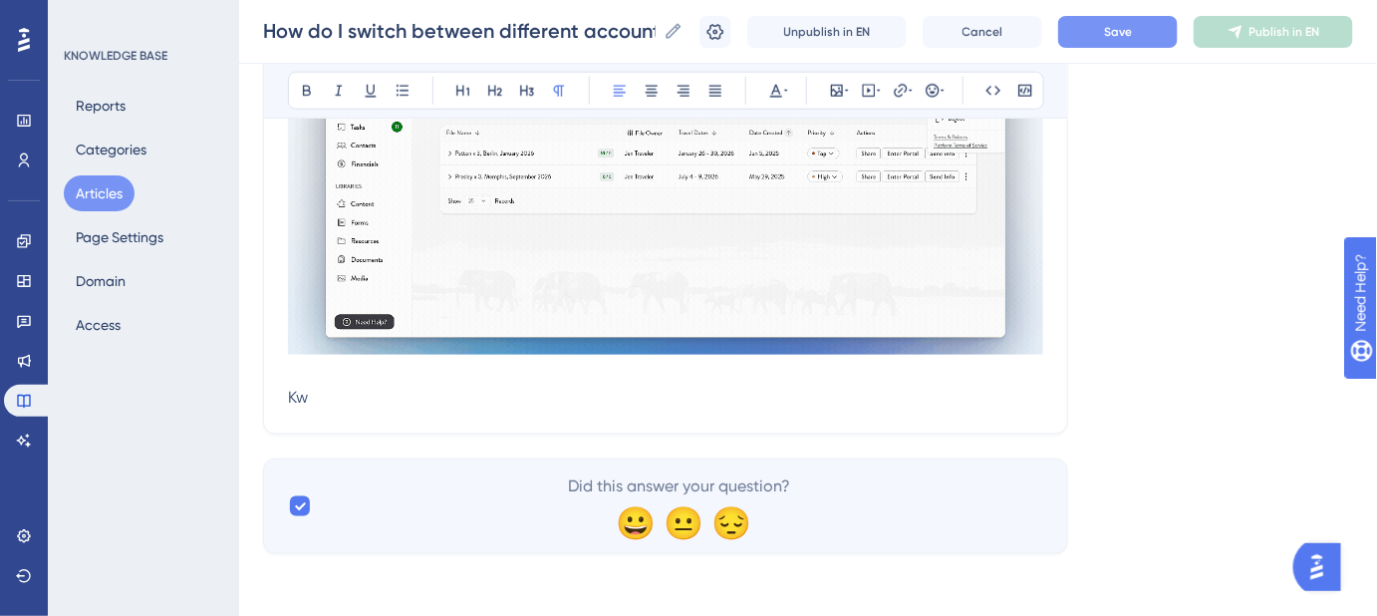
click at [318, 391] on p "Kw" at bounding box center [665, 398] width 755 height 24
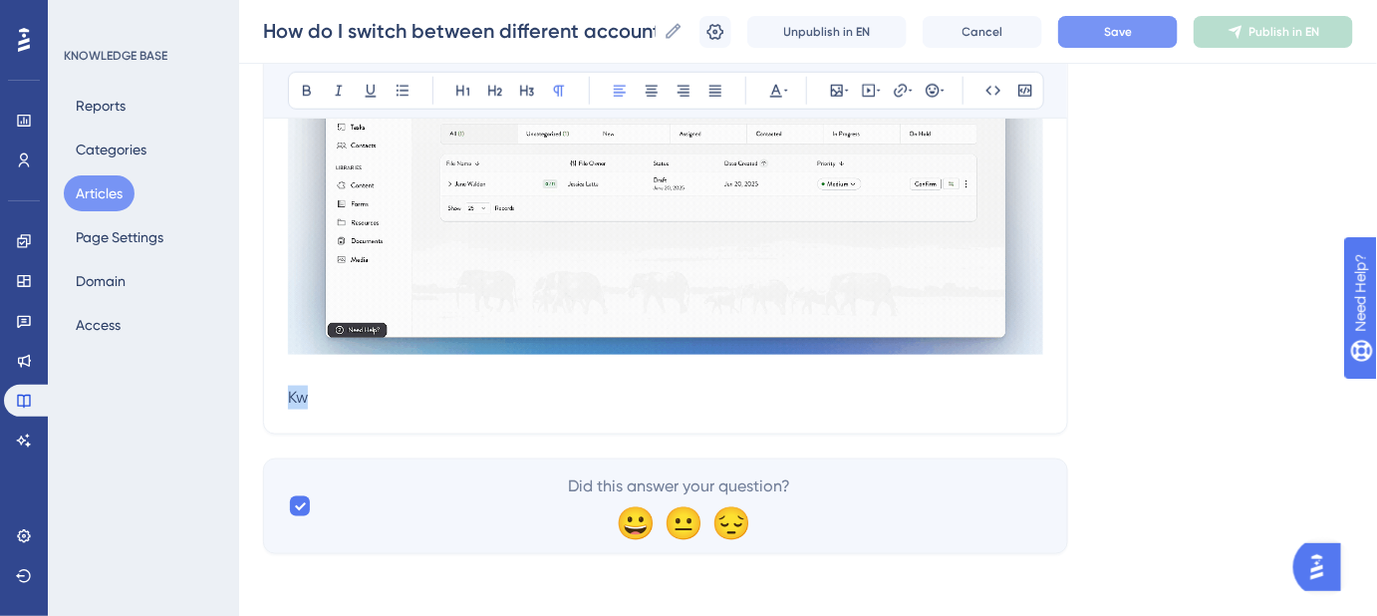
drag, startPoint x: 289, startPoint y: 399, endPoint x: 260, endPoint y: 399, distance: 28.9
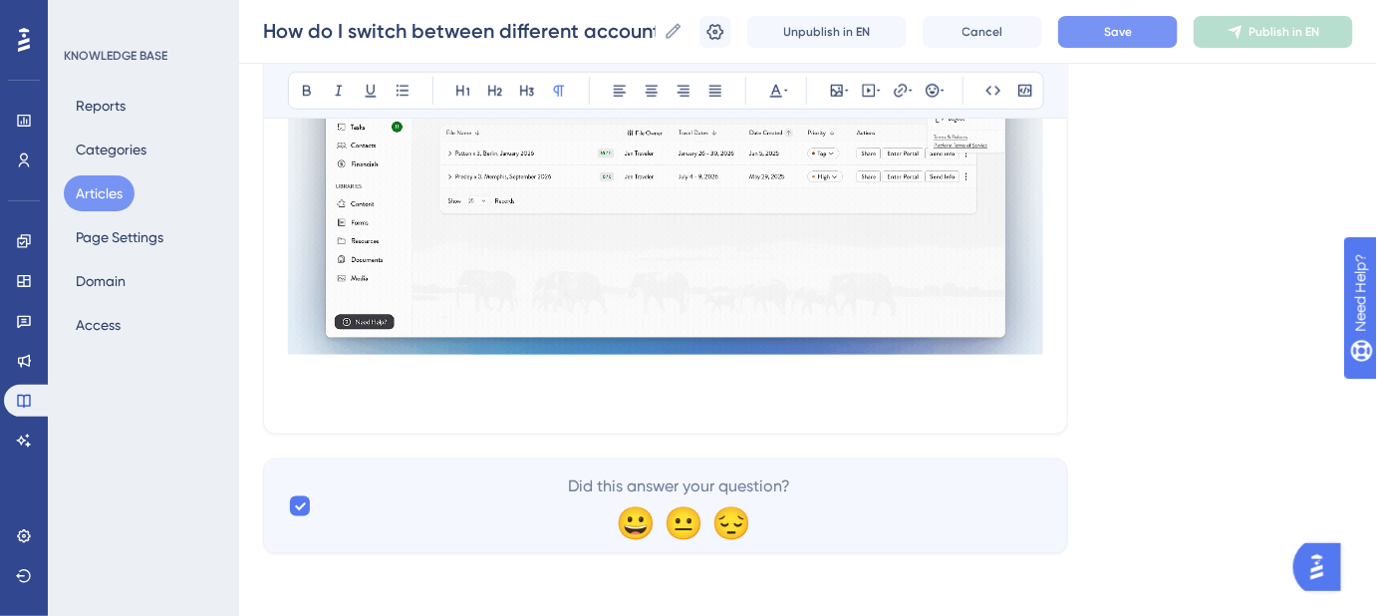
drag, startPoint x: 292, startPoint y: 384, endPoint x: 798, endPoint y: 408, distance: 506.8
click at [699, 398] on p at bounding box center [665, 398] width 755 height 24
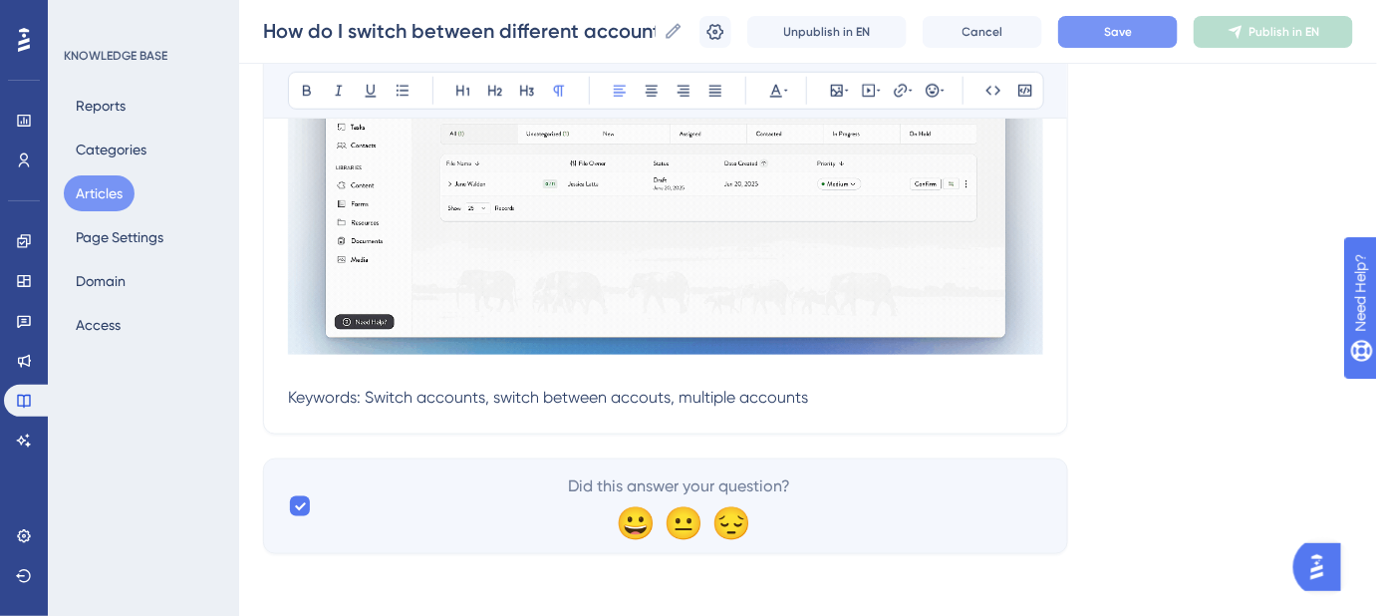
click at [631, 402] on span "Keywords: Switch accounts, switch between accouts, multiple accounts" at bounding box center [548, 397] width 520 height 19
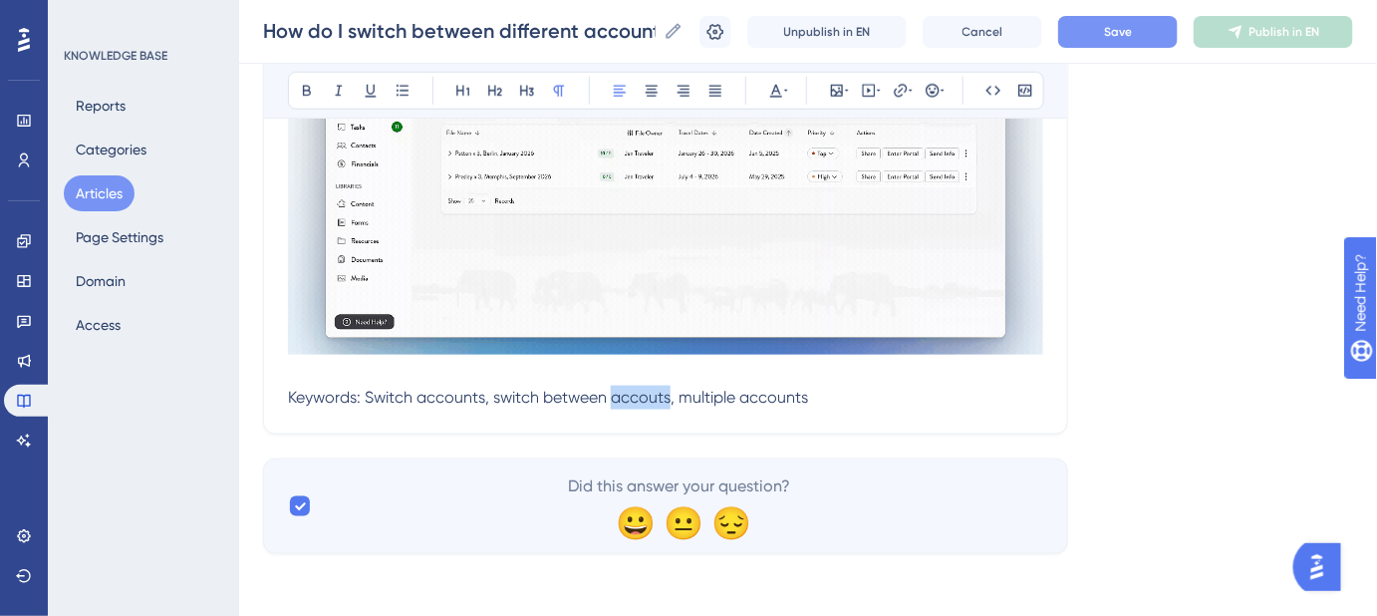
click at [631, 402] on span "Keywords: Switch accounts, switch between accouts, multiple accounts" at bounding box center [548, 397] width 520 height 19
click at [646, 397] on span "Keywords: Switch accounts, switch between accouts, multiple accounts" at bounding box center [548, 397] width 520 height 19
click at [656, 430] on div "How do I switch between different accounts? Learn how to manage and switch betw…" at bounding box center [665, 13] width 805 height 841
click at [643, 403] on span "Keywords: Switch accounts, switch between accouts, multiple accounts" at bounding box center [548, 397] width 520 height 19
click at [648, 388] on span "Keywords: Switch accounts, switch between accouts, multiple accounts" at bounding box center [548, 397] width 520 height 19
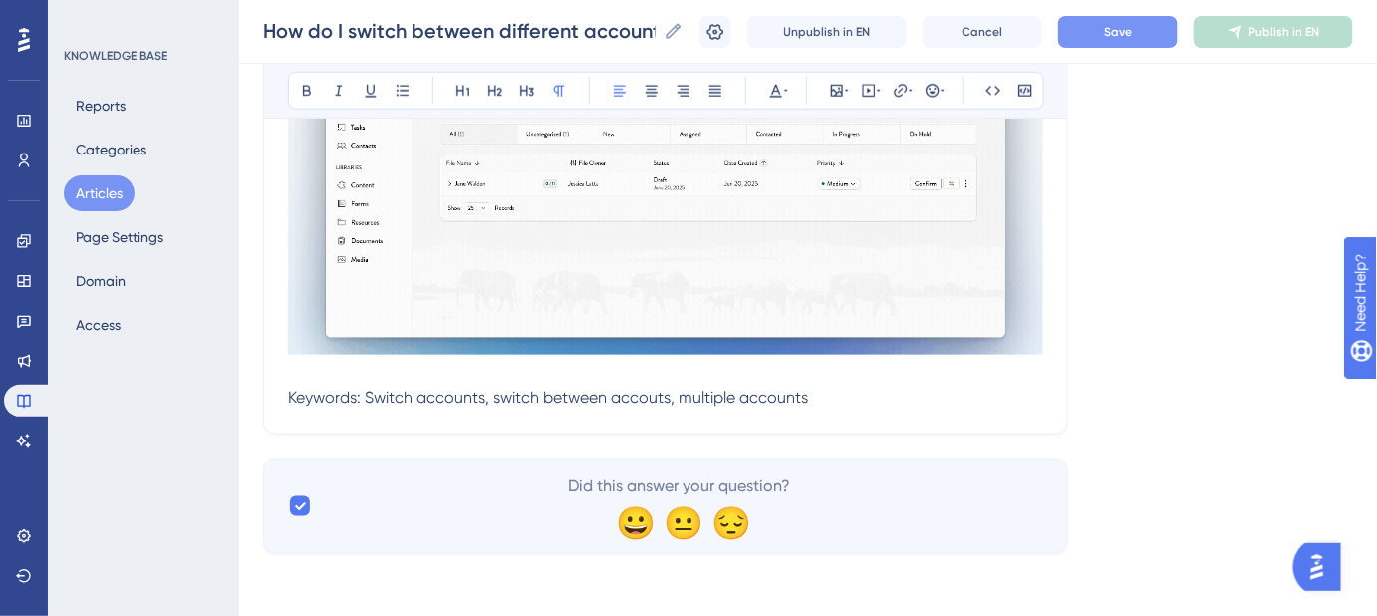
click at [655, 398] on span "Keywords: Switch accounts, switch between accouts, multiple accounts" at bounding box center [548, 397] width 520 height 19
click at [880, 395] on p "Keywords: Switch accounts, switch between accounts, multiple accounts" at bounding box center [665, 398] width 755 height 24
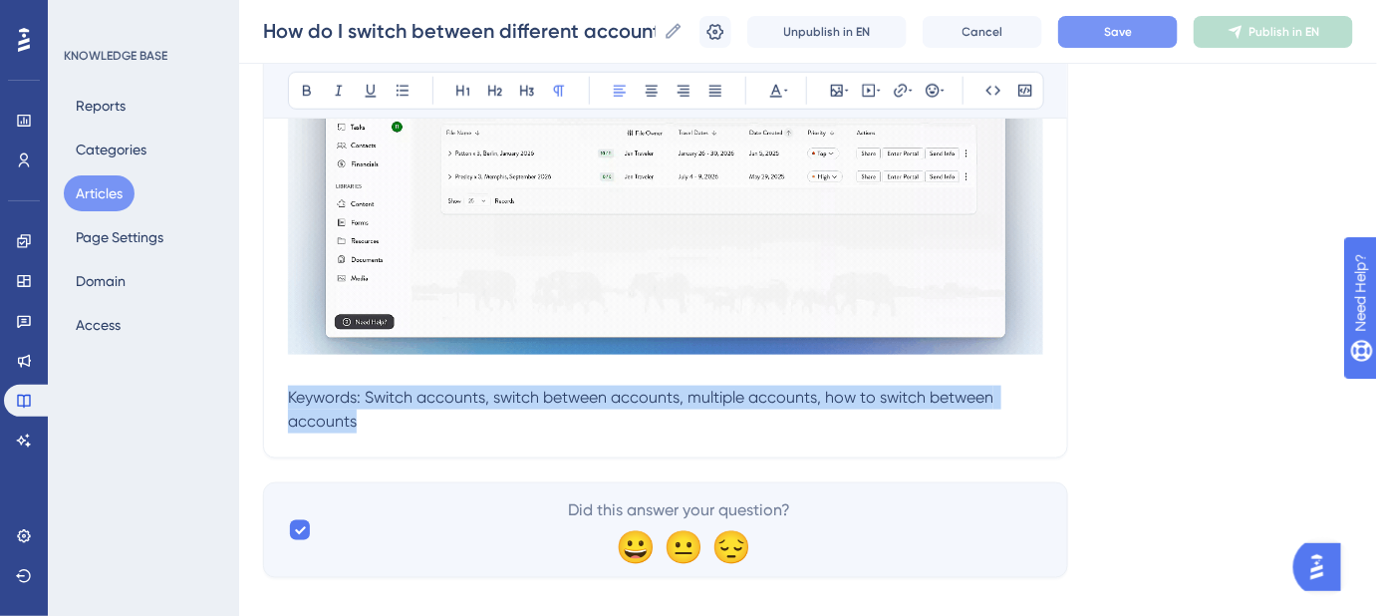
drag, startPoint x: 367, startPoint y: 427, endPoint x: 290, endPoint y: 401, distance: 81.0
click at [290, 401] on p "Keywords: Switch accounts, switch between accounts, multiple accounts, how to s…" at bounding box center [665, 410] width 755 height 48
click at [775, 88] on icon at bounding box center [776, 91] width 16 height 16
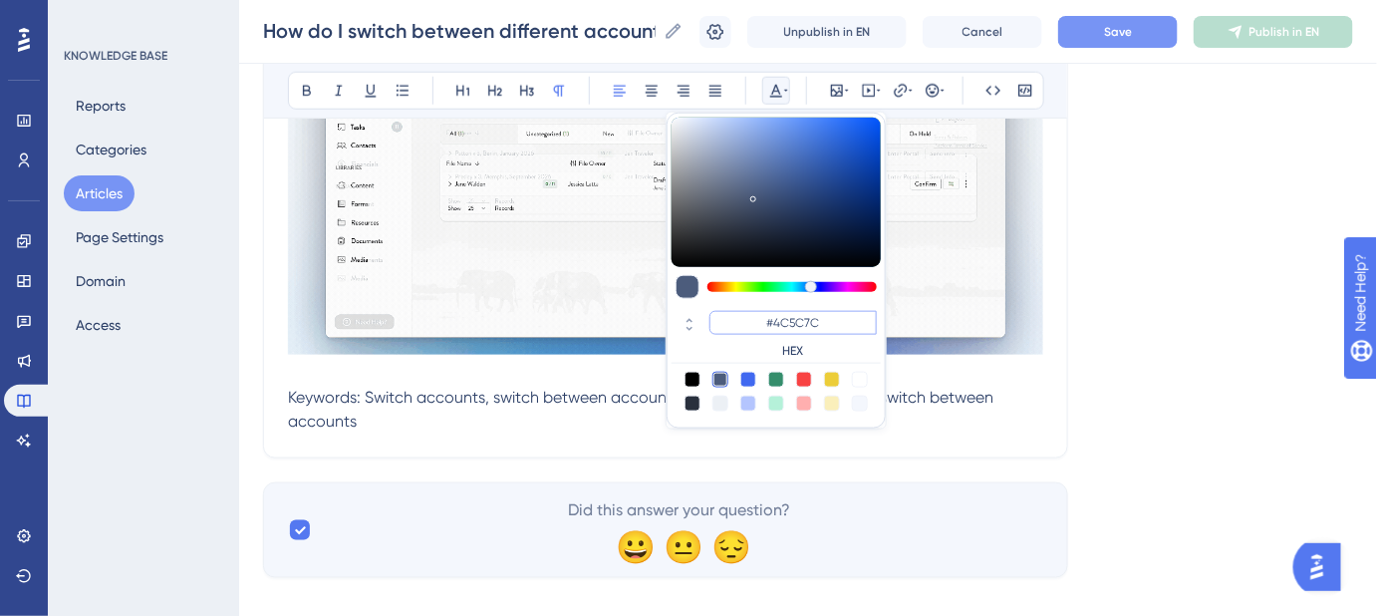
drag, startPoint x: 822, startPoint y: 319, endPoint x: 775, endPoint y: 317, distance: 46.9
click at [775, 317] on input "#4C5C7C" at bounding box center [793, 323] width 167 height 24
type input "#FFFFFF"
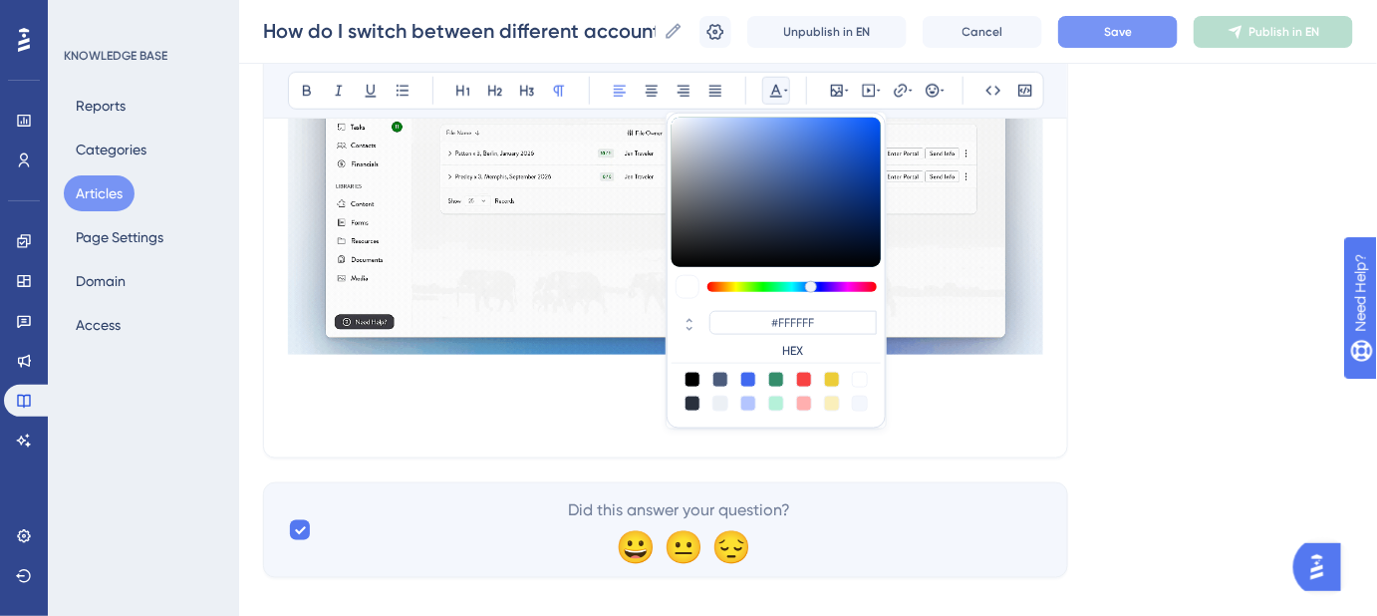
drag, startPoint x: 1175, startPoint y: 267, endPoint x: 1159, endPoint y: 55, distance: 212.9
click at [1176, 265] on div "Language English (Default) How do I switch between different accounts? Learn ho…" at bounding box center [808, 38] width 1090 height 1080
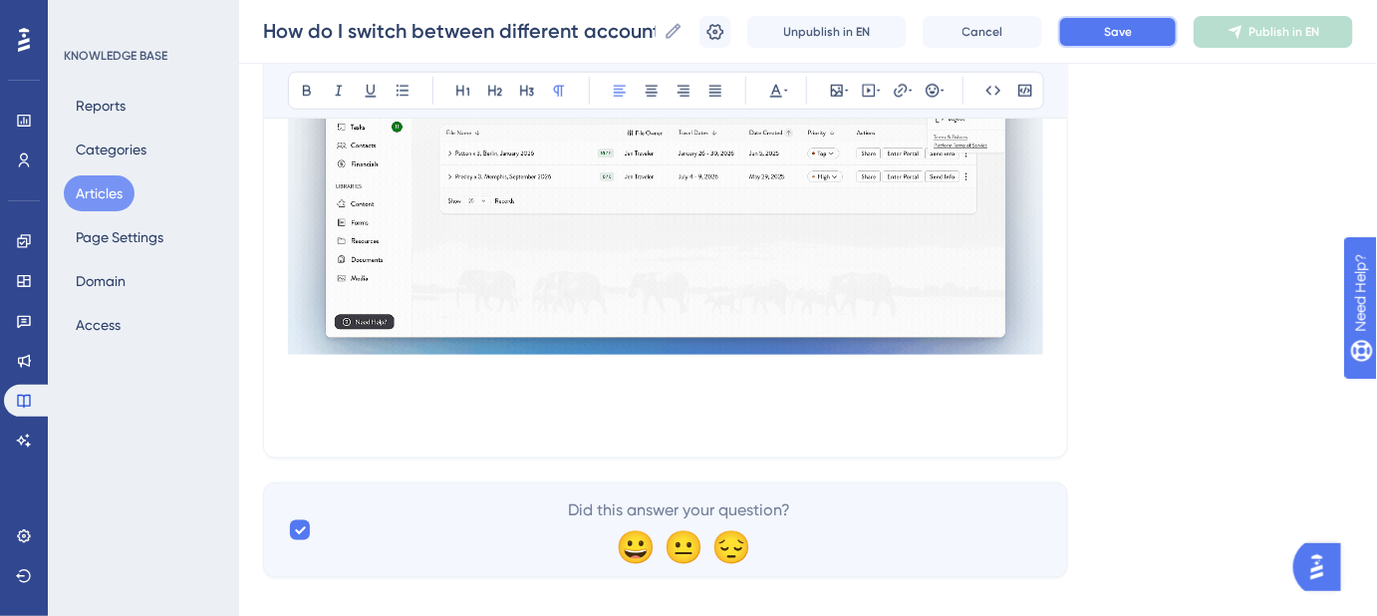
click at [1126, 31] on span "Save" at bounding box center [1118, 32] width 28 height 16
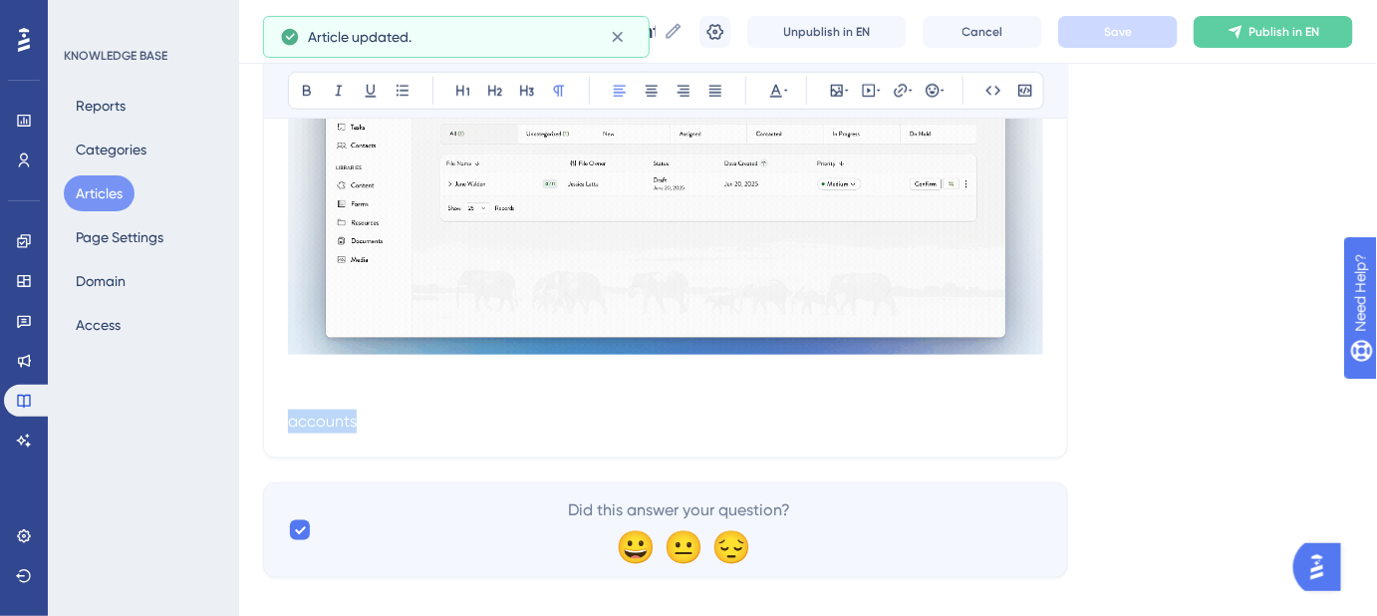
drag, startPoint x: 1017, startPoint y: 405, endPoint x: 515, endPoint y: 419, distance: 501.5
click at [515, 419] on p "Keywords: Switch accounts, switch between accounts, multiple accounts, how to s…" at bounding box center [665, 410] width 755 height 48
click at [388, 406] on p "Keywords: Switch accounts, switch between accounts, multiple accounts, how to s…" at bounding box center [665, 410] width 755 height 48
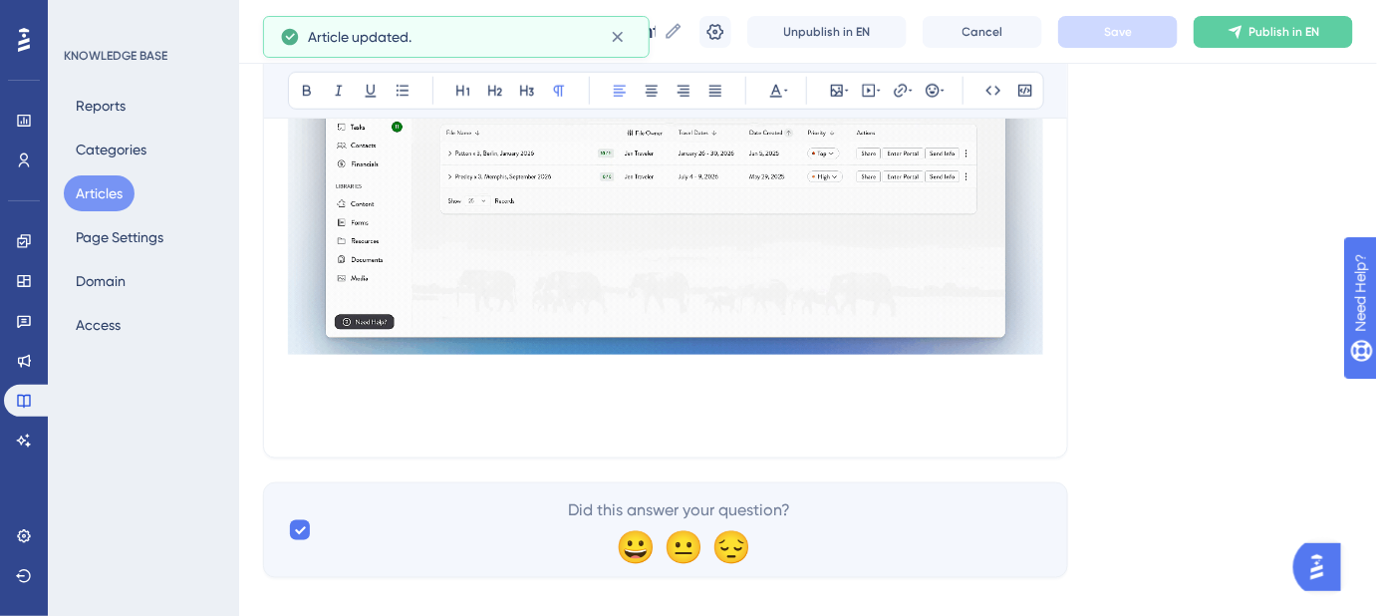
drag, startPoint x: 280, startPoint y: 369, endPoint x: 291, endPoint y: 372, distance: 11.4
click at [534, 441] on div "How do I switch between different accounts? Learn how to manage and switch betw…" at bounding box center [665, 25] width 805 height 865
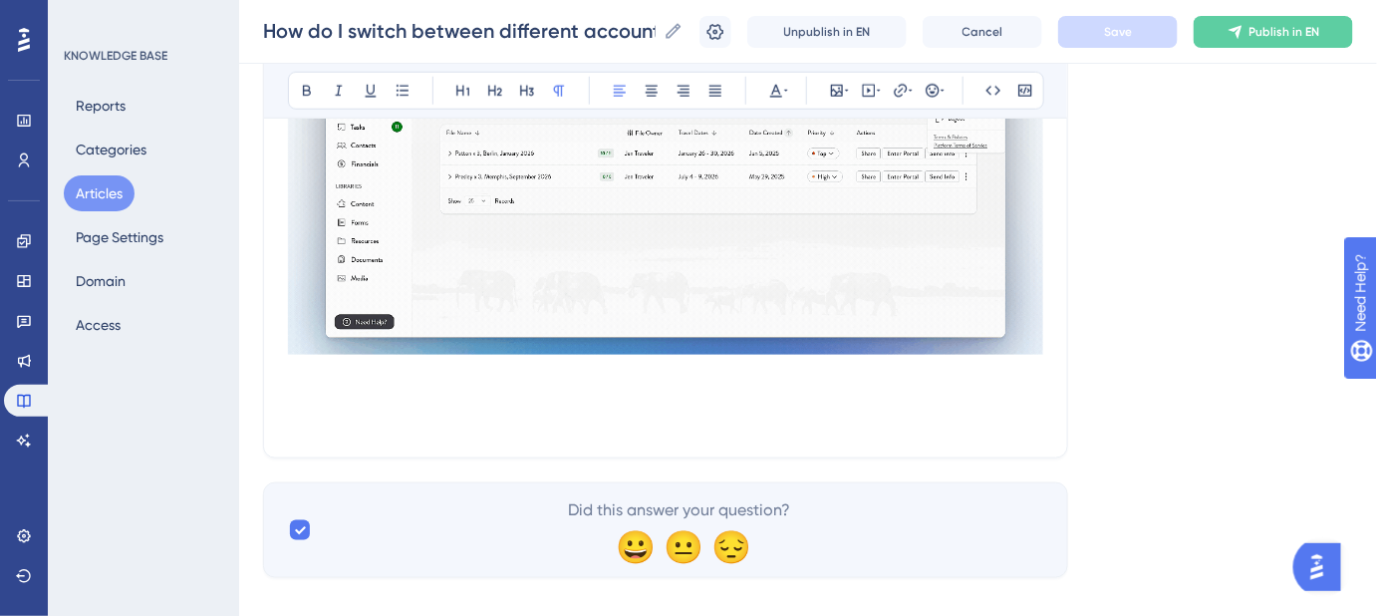
drag, startPoint x: 287, startPoint y: 385, endPoint x: 342, endPoint y: 399, distance: 56.6
click at [342, 399] on div "How do I switch between different accounts? Learn how to manage and switch betw…" at bounding box center [665, 25] width 805 height 865
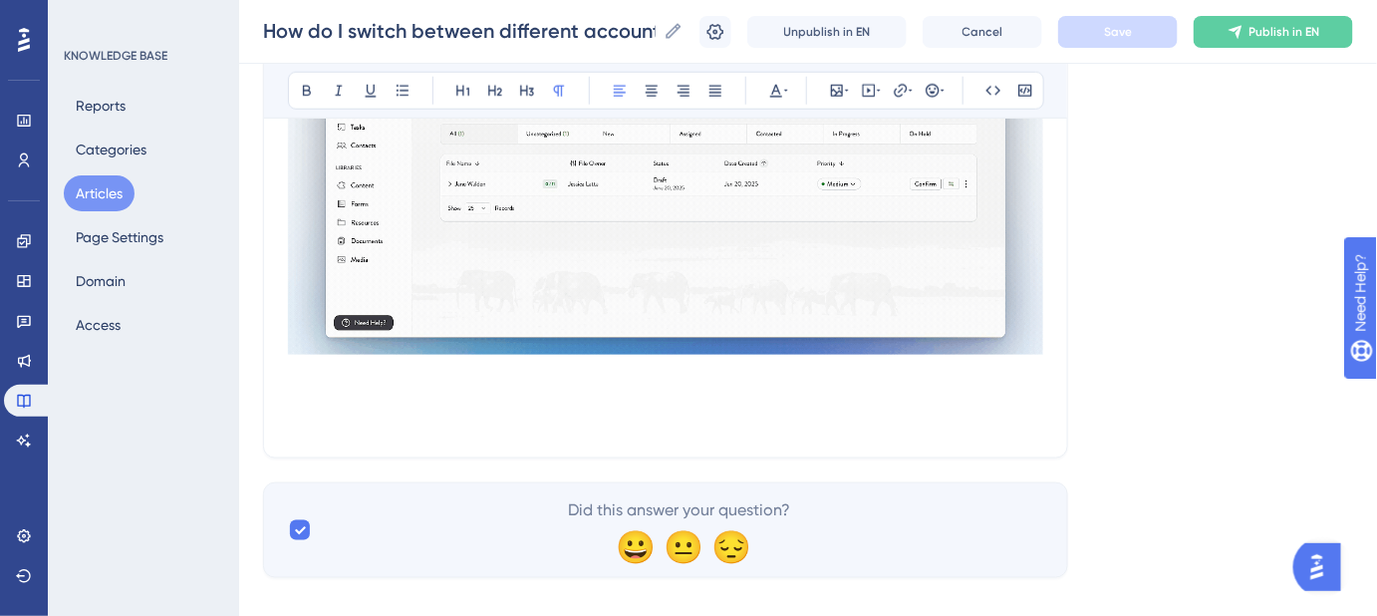
drag, startPoint x: 339, startPoint y: 430, endPoint x: 268, endPoint y: 409, distance: 73.8
click at [265, 409] on div "How do I switch between different accounts? Learn how to manage and switch betw…" at bounding box center [665, 25] width 805 height 865
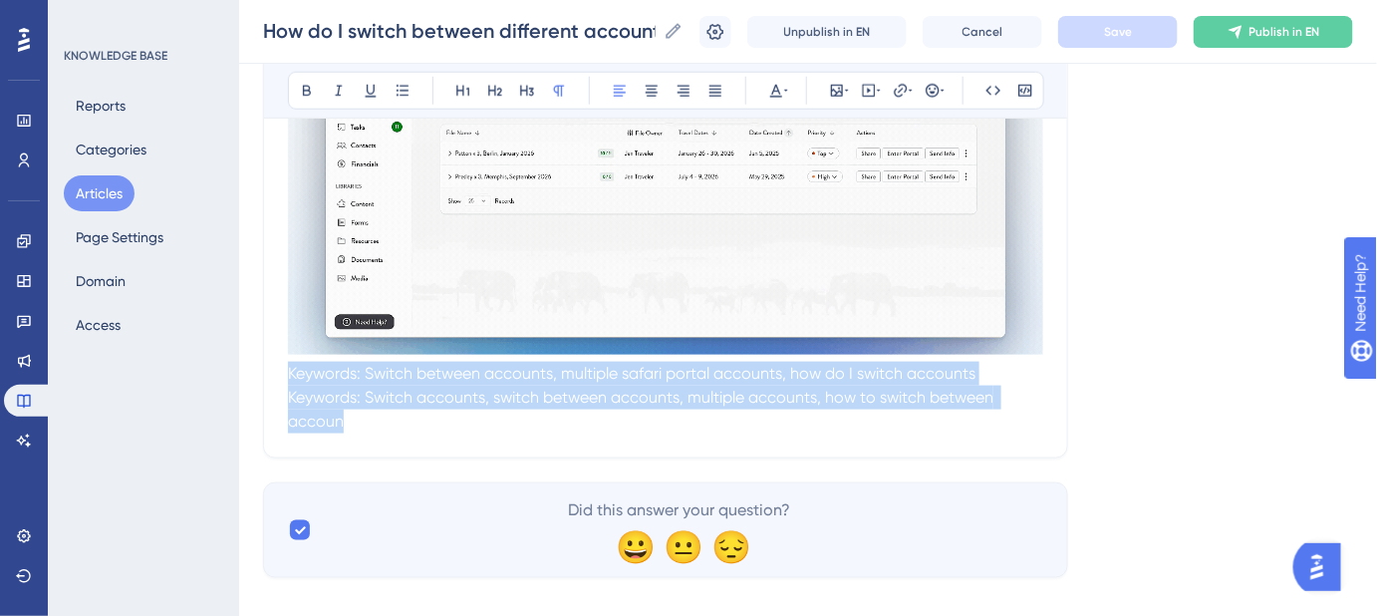
drag, startPoint x: 335, startPoint y: 415, endPoint x: 272, endPoint y: 384, distance: 70.0
click at [272, 384] on div "How do I switch between different accounts? Learn how to manage and switch betw…" at bounding box center [665, 25] width 805 height 865
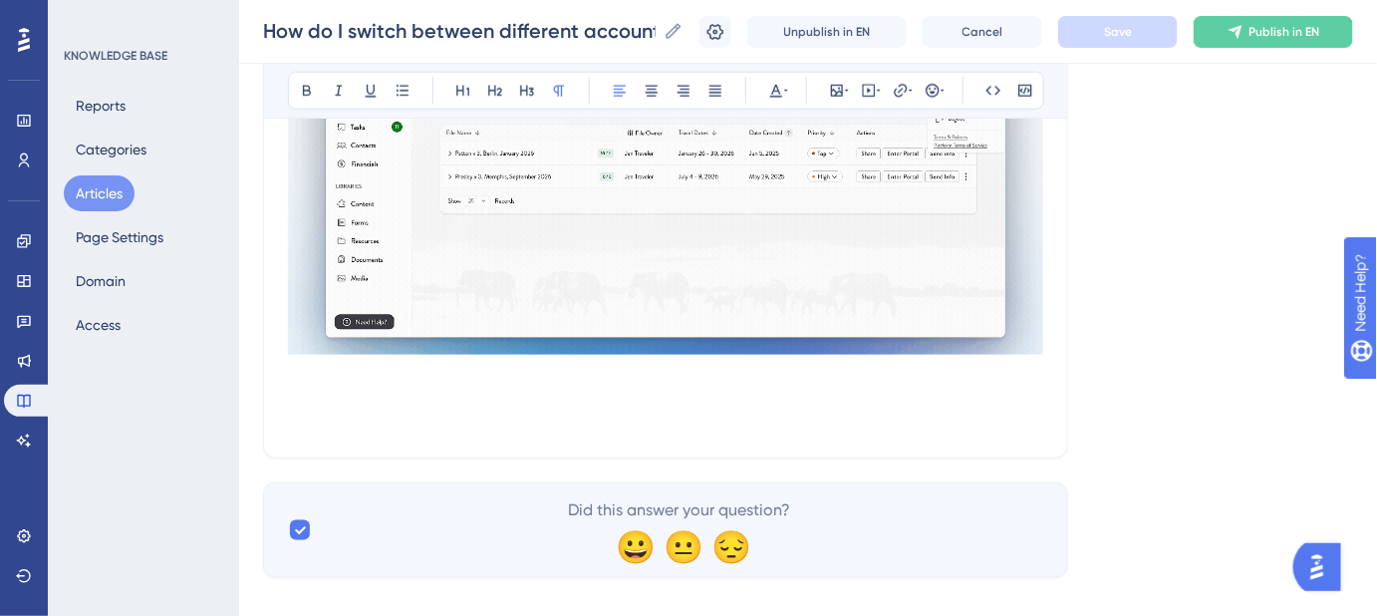
click at [370, 427] on p "Keywords: Switch accounts, switch between accounts, multiple accounts, how to s…" at bounding box center [665, 410] width 755 height 48
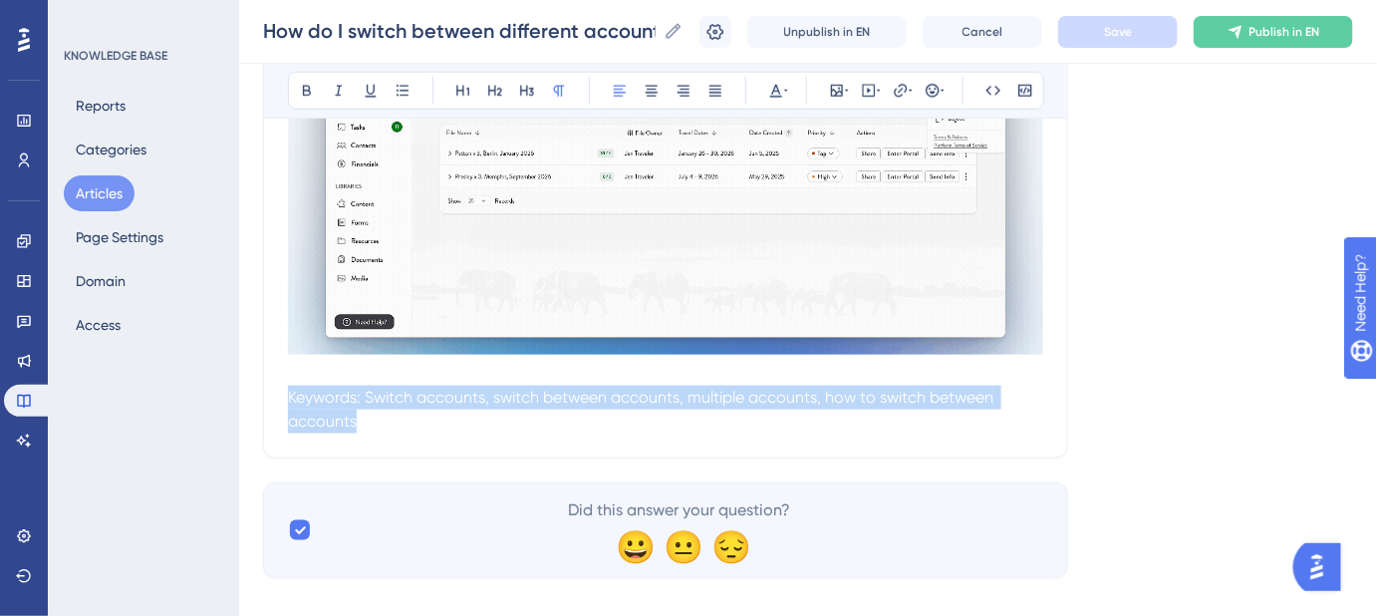
drag, startPoint x: 367, startPoint y: 427, endPoint x: 274, endPoint y: 406, distance: 95.0
click at [274, 406] on div "How do I switch between different accounts? Learn how to manage and switch betw…" at bounding box center [665, 25] width 805 height 865
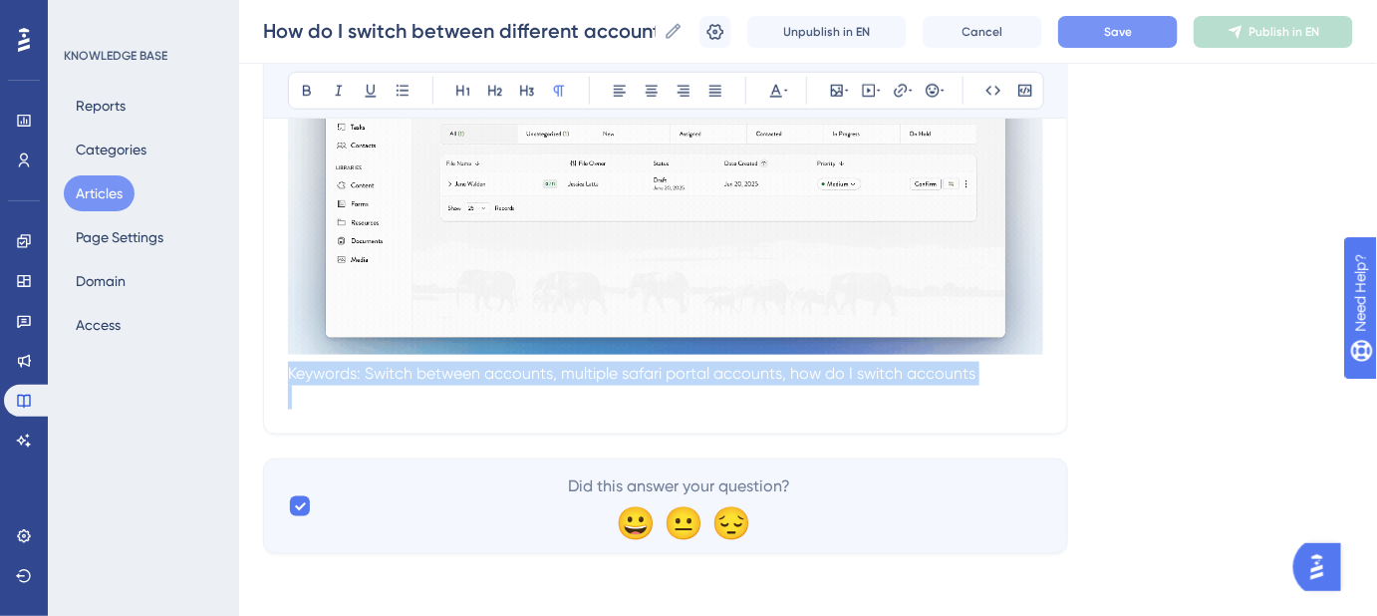
drag, startPoint x: 291, startPoint y: 371, endPoint x: 801, endPoint y: 425, distance: 513.1
click at [667, 410] on div "How do I switch between different accounts? Learn how to manage and switch betw…" at bounding box center [665, 13] width 805 height 841
click at [1143, 42] on button "Save" at bounding box center [1118, 32] width 120 height 32
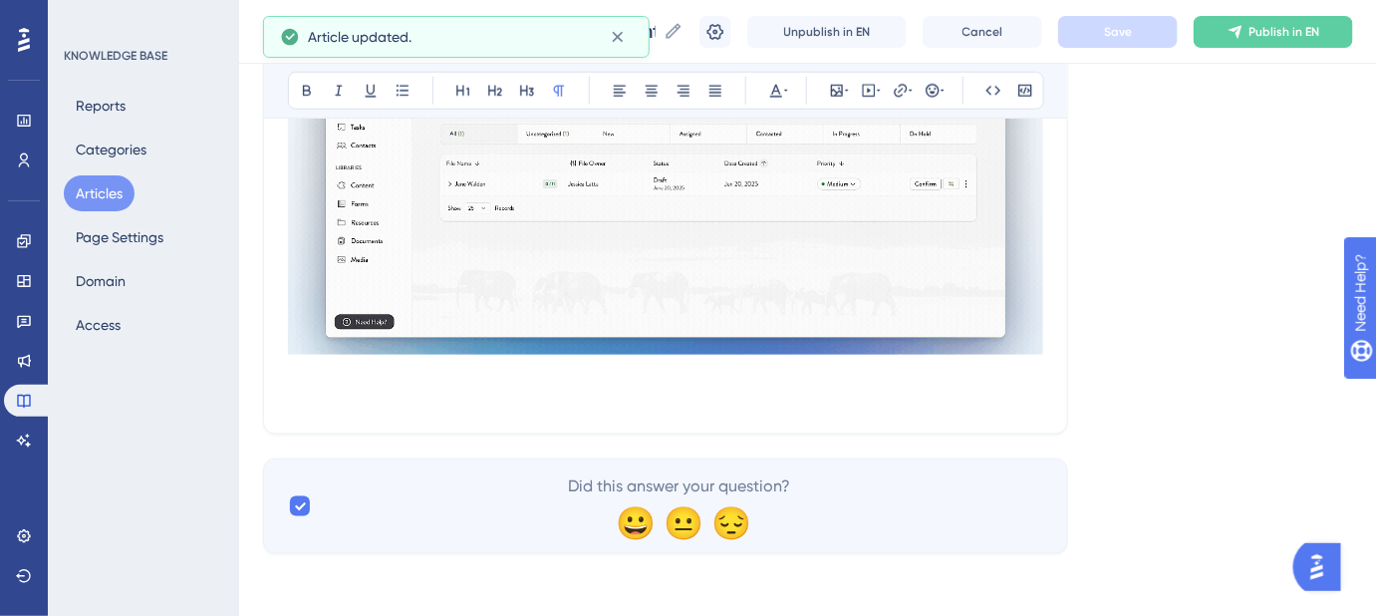
click at [1173, 325] on div "Language English (Default) How do I switch between different accounts? Learn ho…" at bounding box center [808, 26] width 1090 height 1056
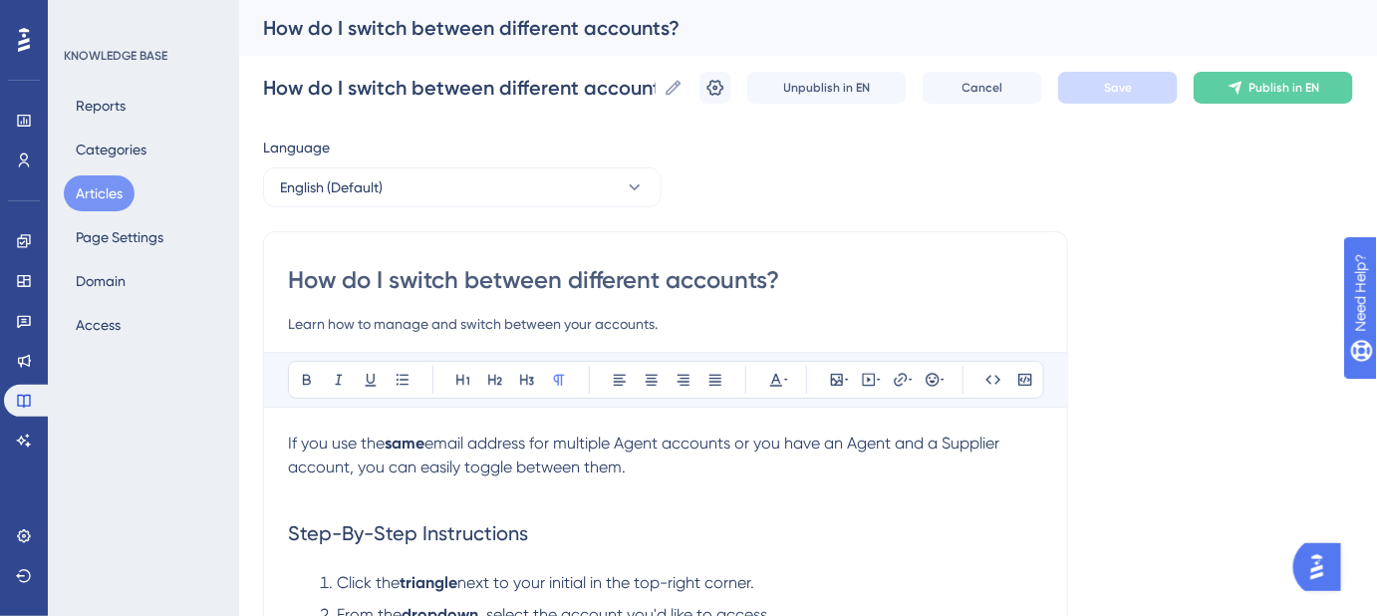
scroll to position [0, 0]
click at [726, 89] on icon at bounding box center [716, 88] width 20 height 20
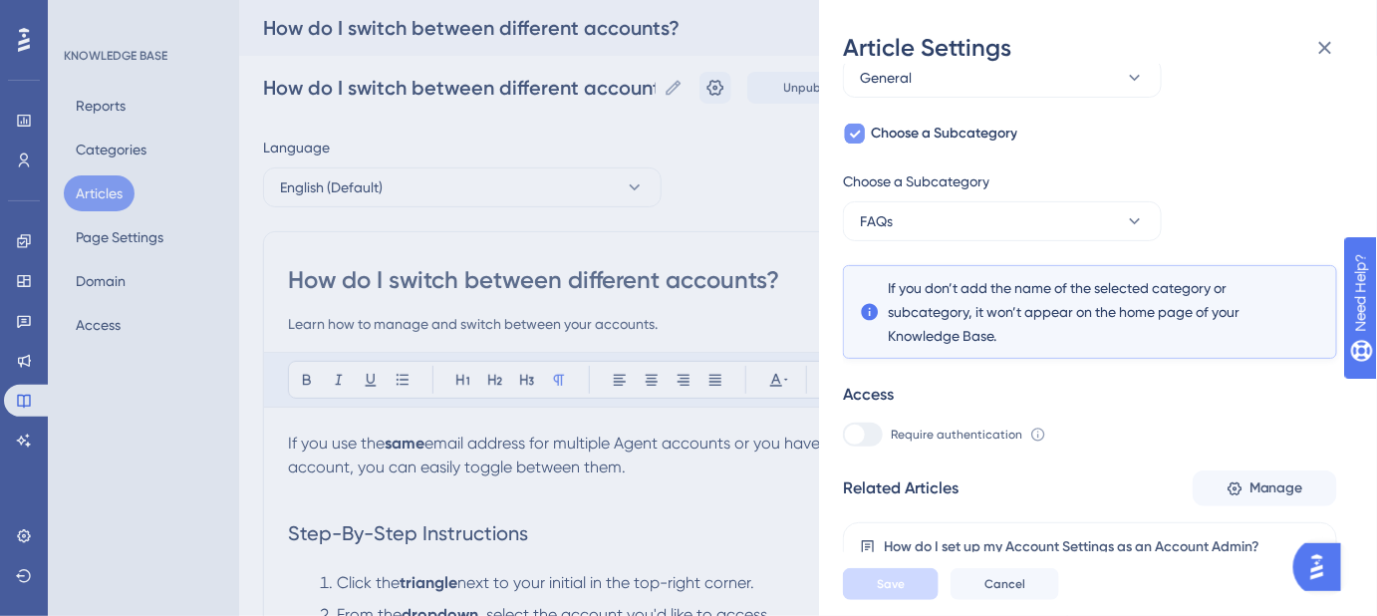
scroll to position [161, 0]
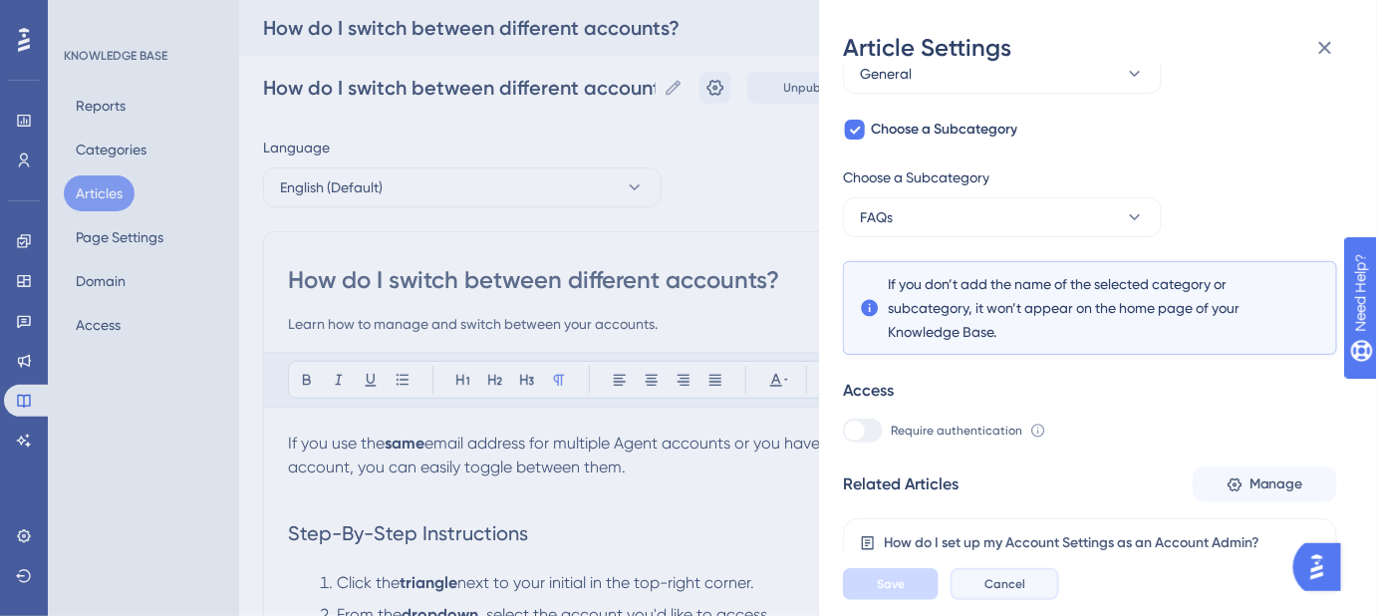
click at [998, 592] on span "Cancel" at bounding box center [1005, 584] width 41 height 16
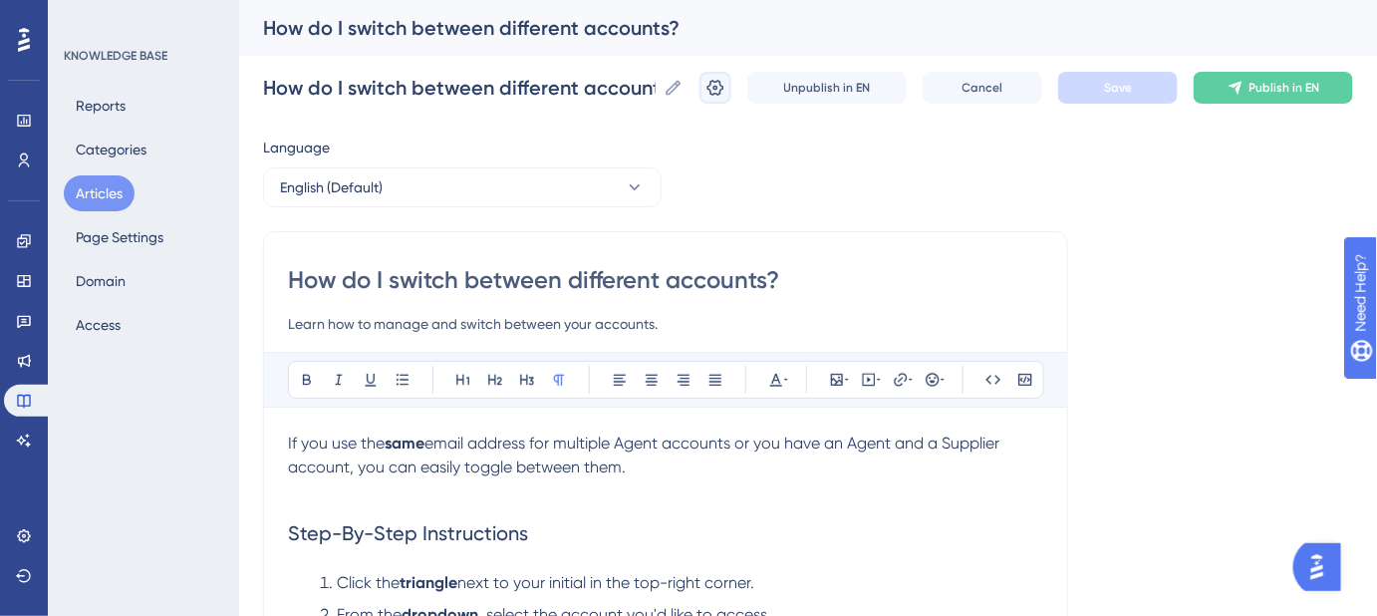
click at [725, 87] on icon at bounding box center [716, 88] width 17 height 16
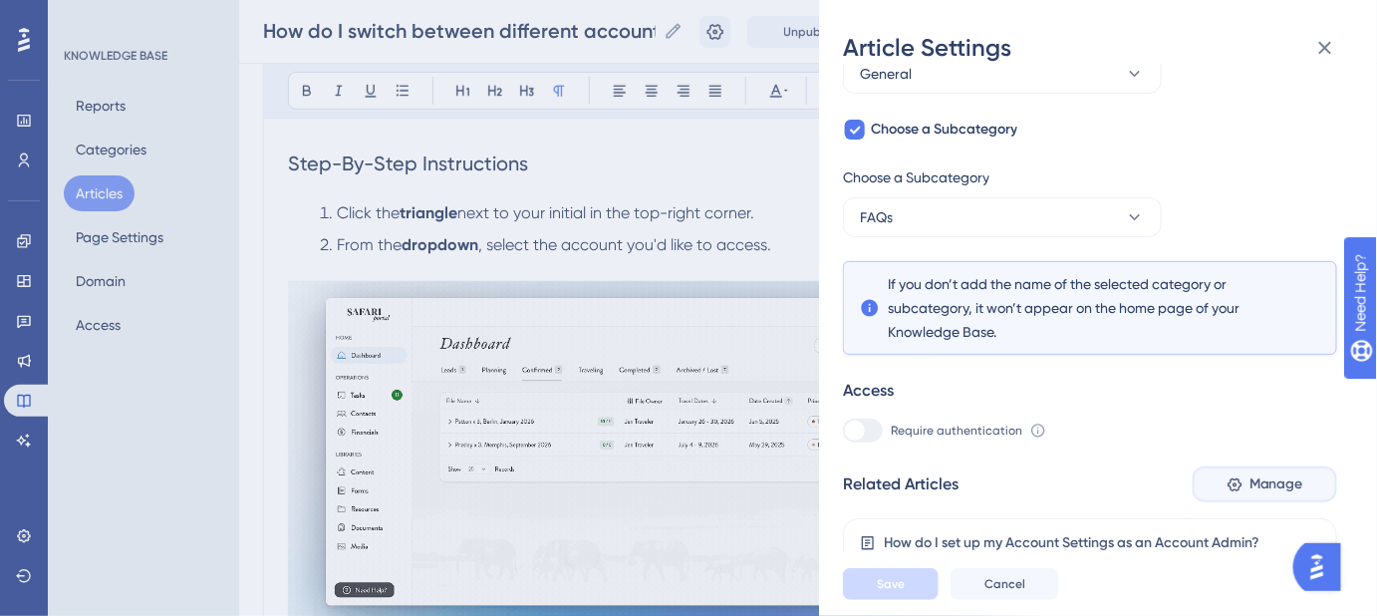
click at [1276, 480] on span "Manage" at bounding box center [1277, 484] width 54 height 24
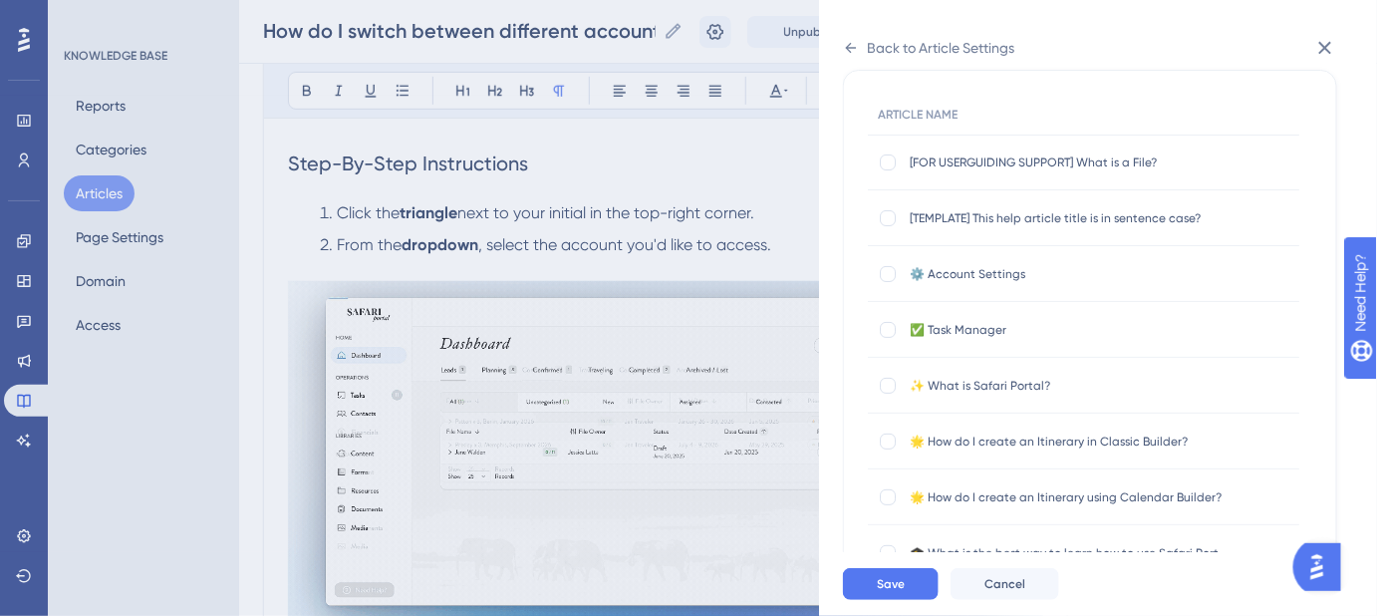
scroll to position [72, 0]
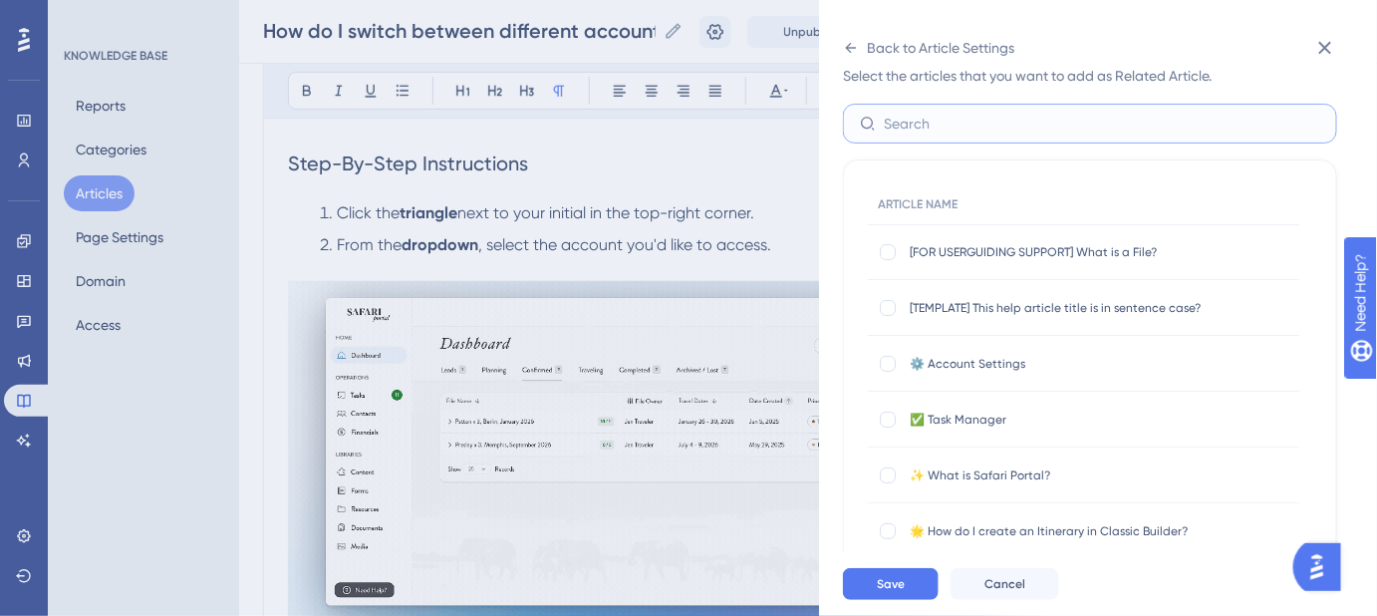
click at [971, 127] on input "text" at bounding box center [1102, 124] width 437 height 22
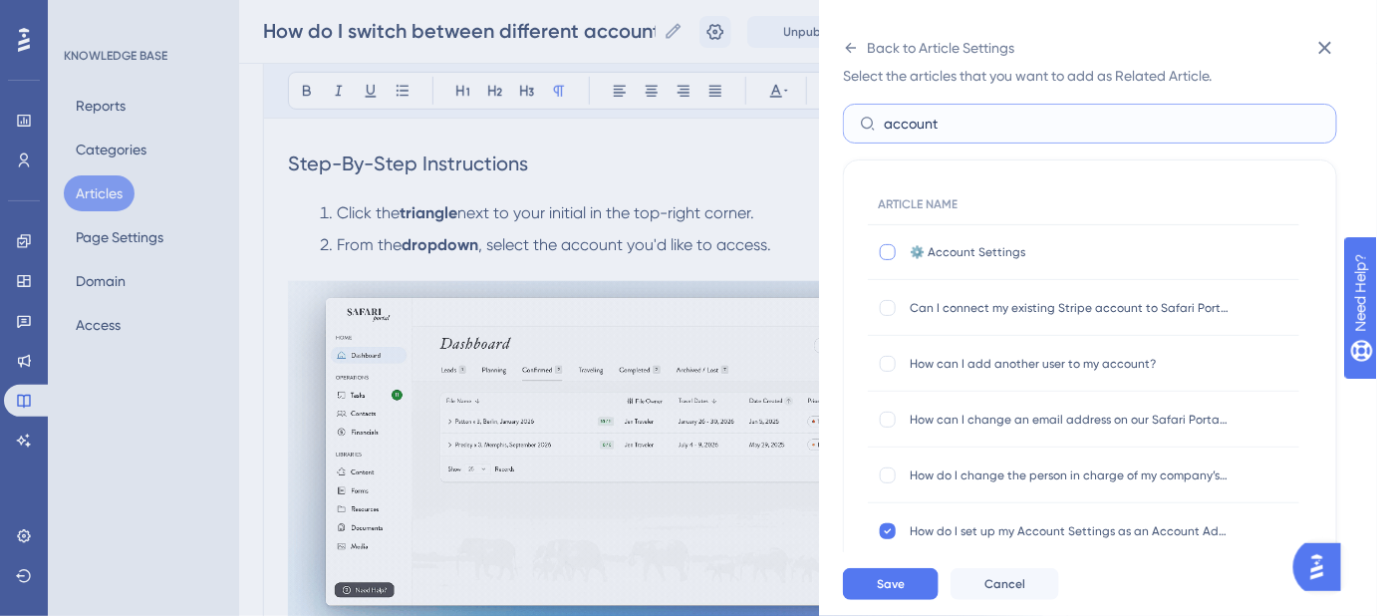
type input "account"
click at [885, 254] on div at bounding box center [888, 252] width 16 height 16
checkbox input "true"
click at [887, 363] on div at bounding box center [888, 364] width 16 height 16
checkbox input "true"
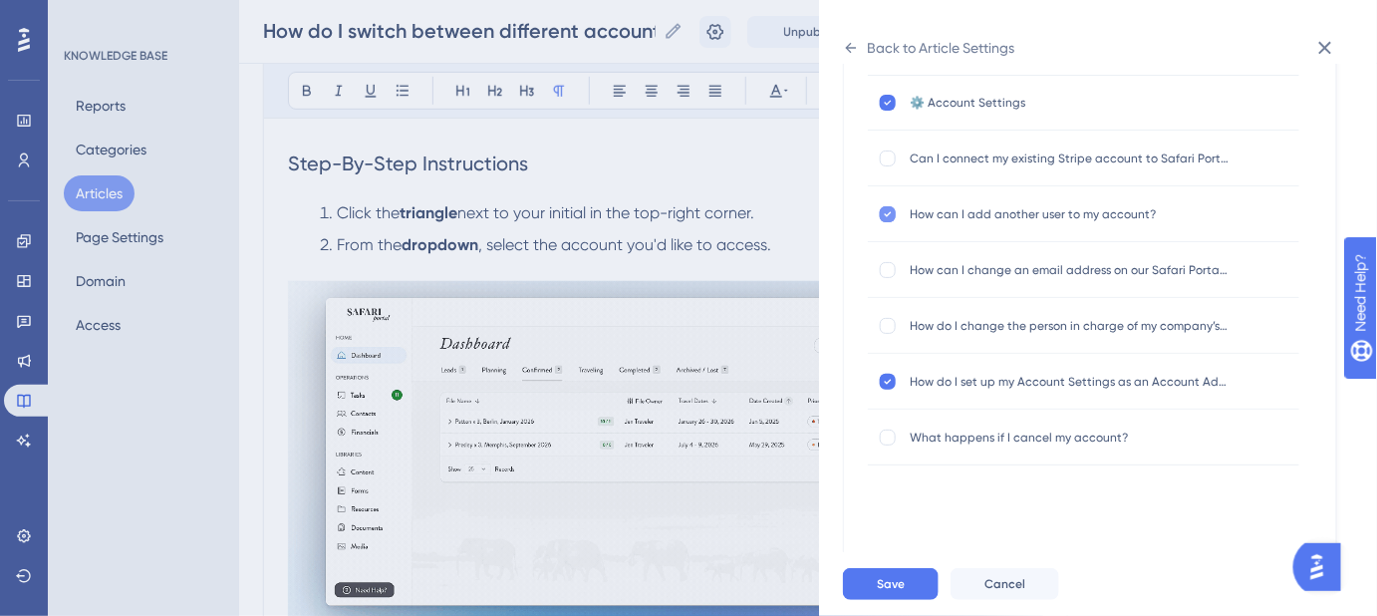
scroll to position [252, 0]
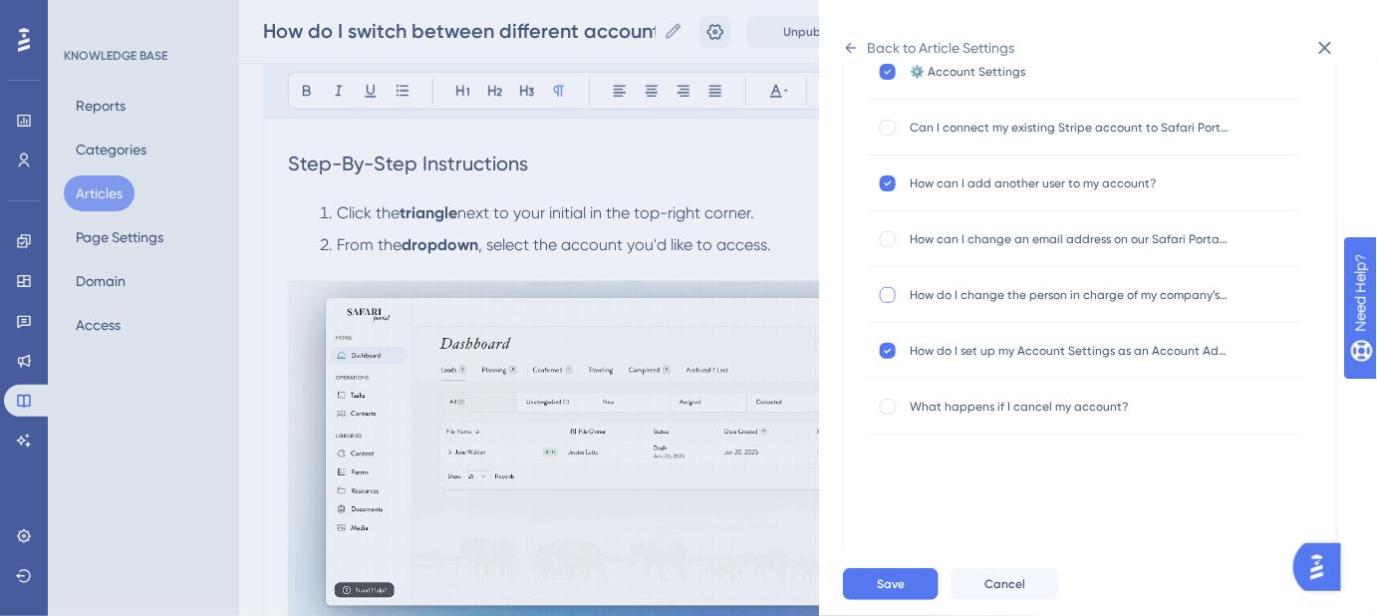
click at [886, 290] on div at bounding box center [888, 295] width 16 height 16
checkbox input "true"
click at [906, 590] on button "Save" at bounding box center [891, 584] width 96 height 32
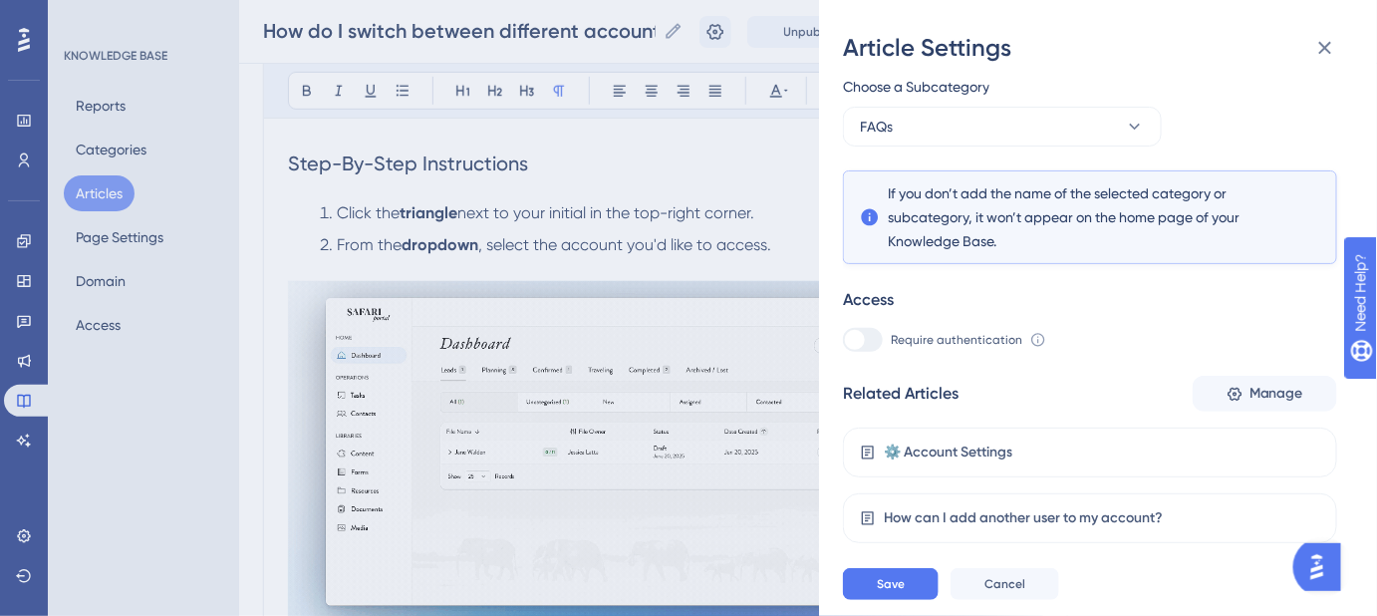
scroll to position [358, 0]
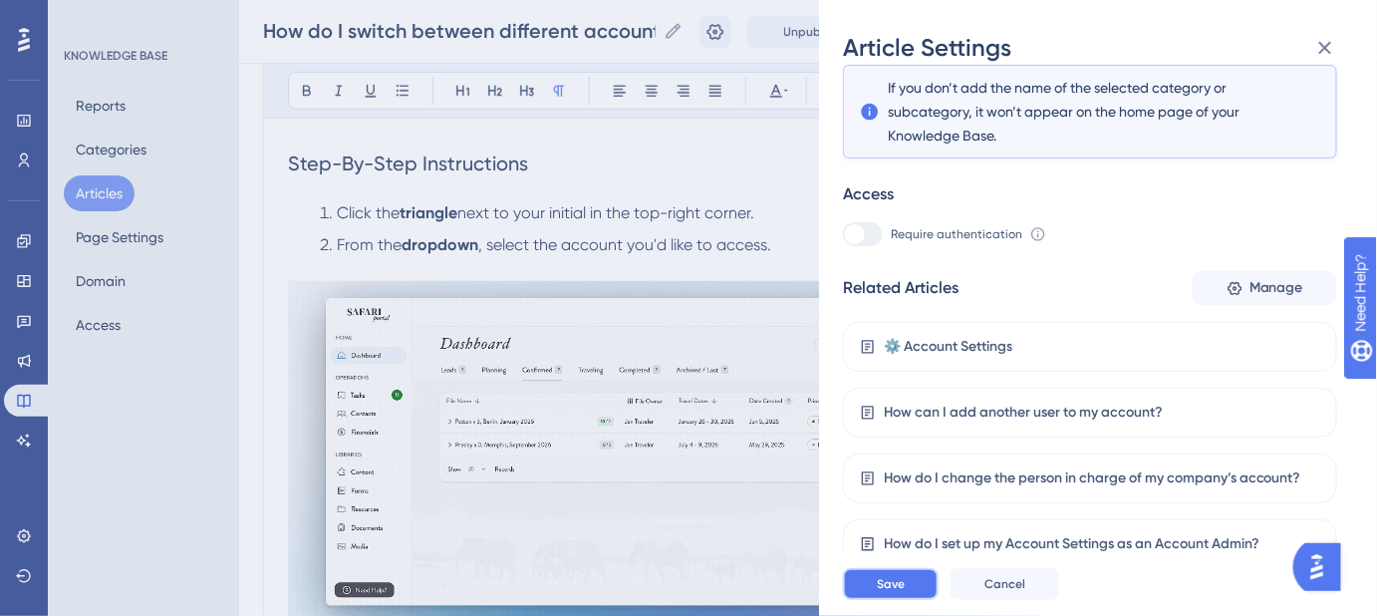
click at [885, 592] on span "Save" at bounding box center [891, 584] width 28 height 16
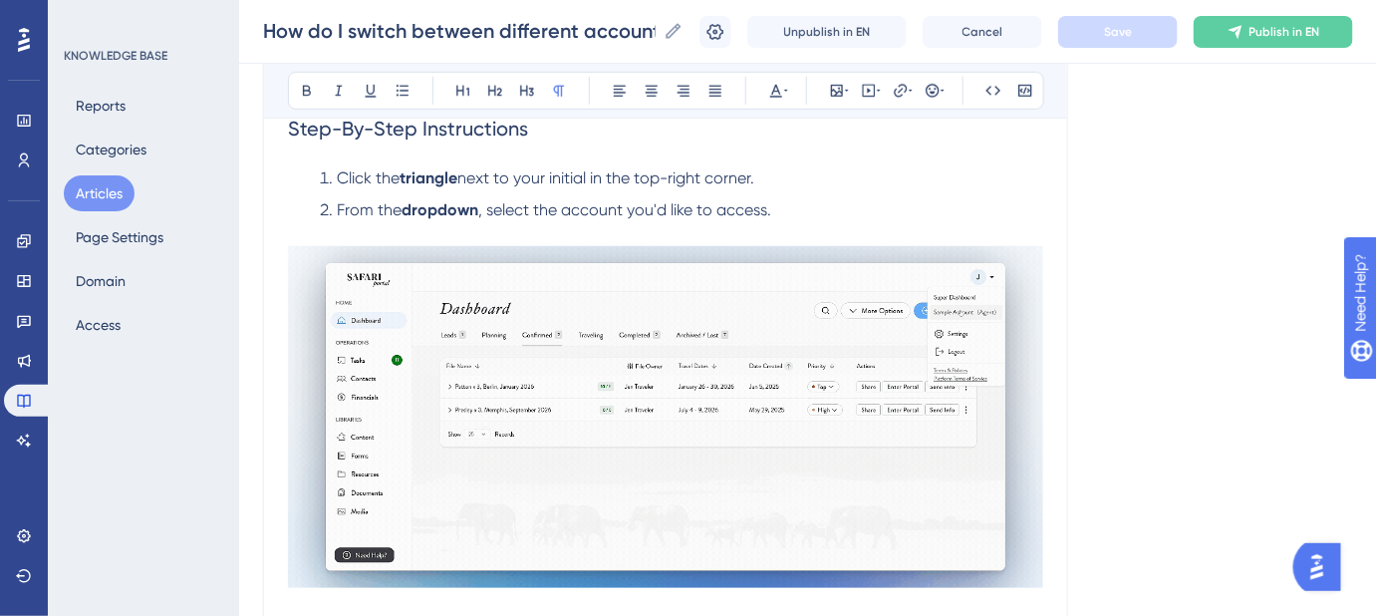
scroll to position [630, 0]
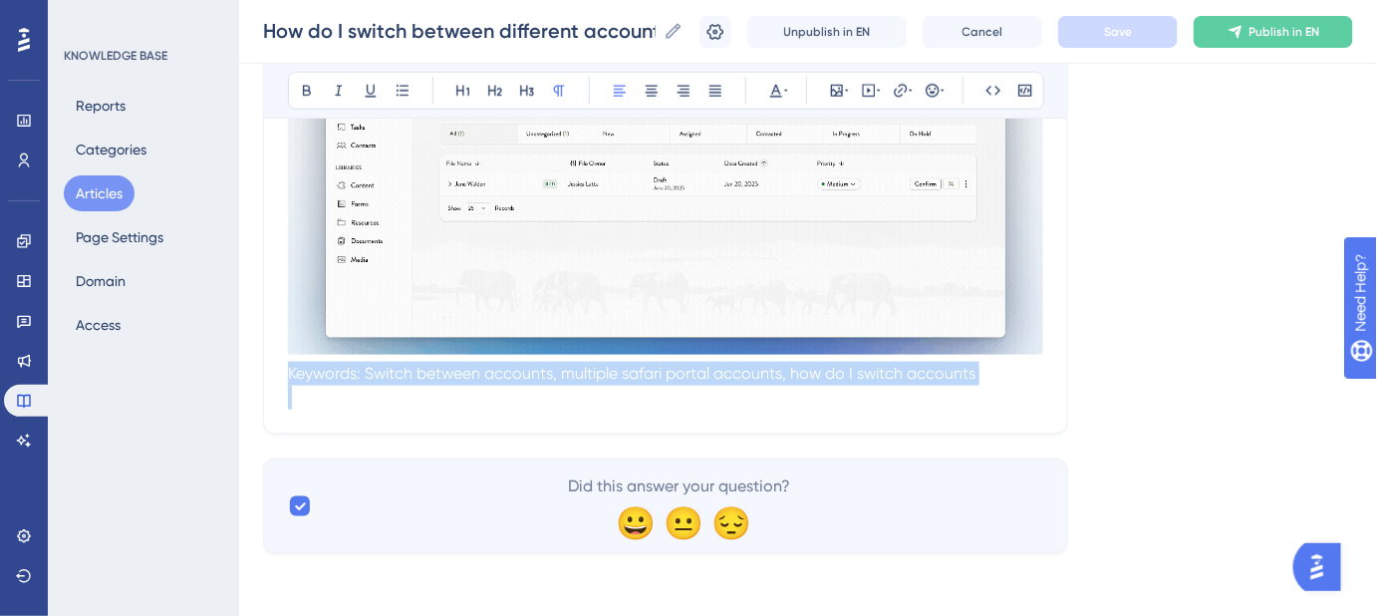
drag, startPoint x: 652, startPoint y: 402, endPoint x: 256, endPoint y: 377, distance: 396.4
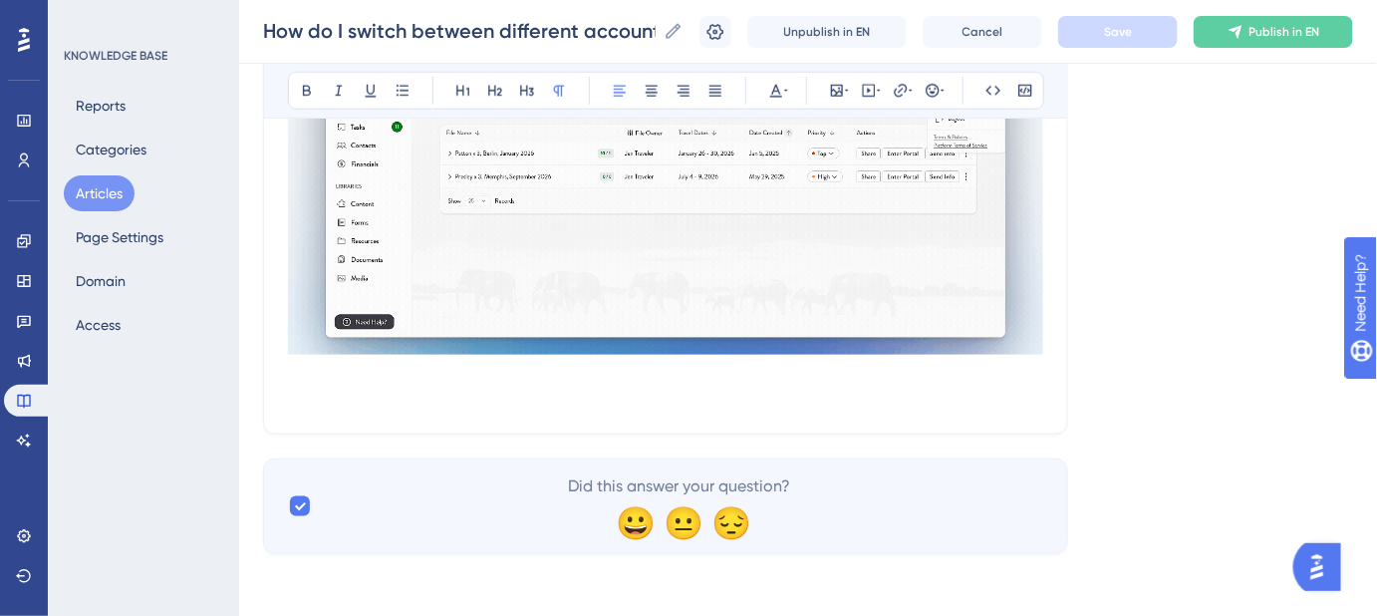
click at [1186, 368] on div "Language English (Default) How do I switch between different accounts? Learn ho…" at bounding box center [808, 26] width 1090 height 1056
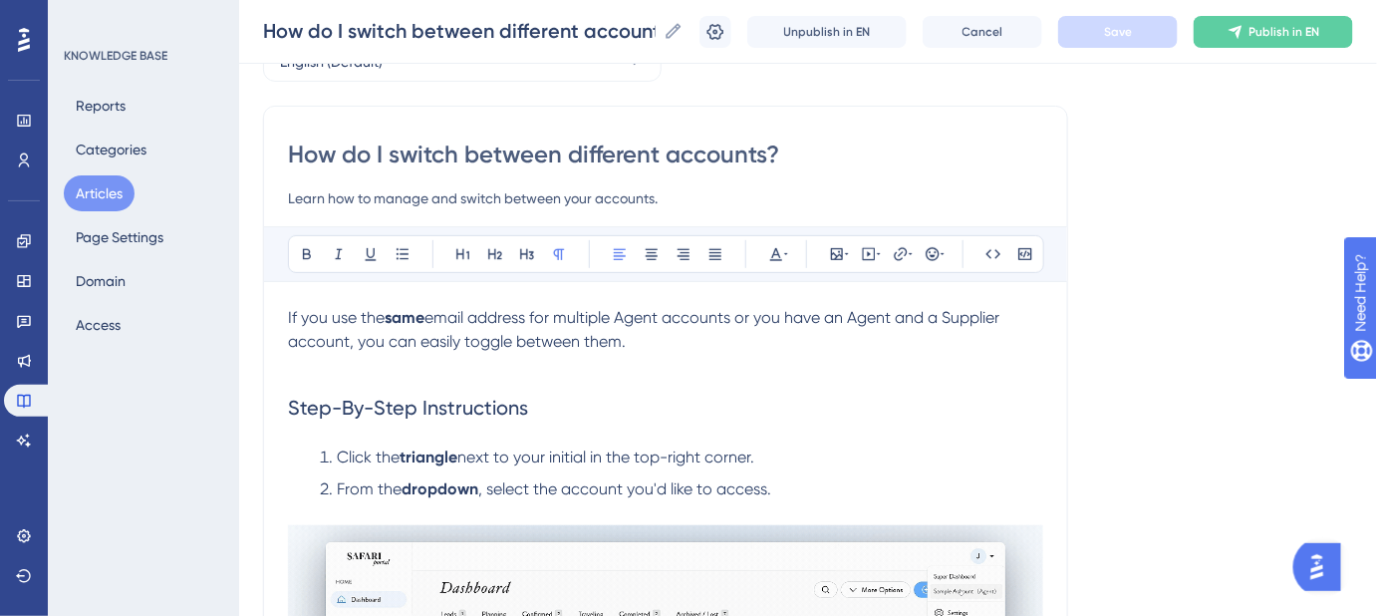
scroll to position [86, 0]
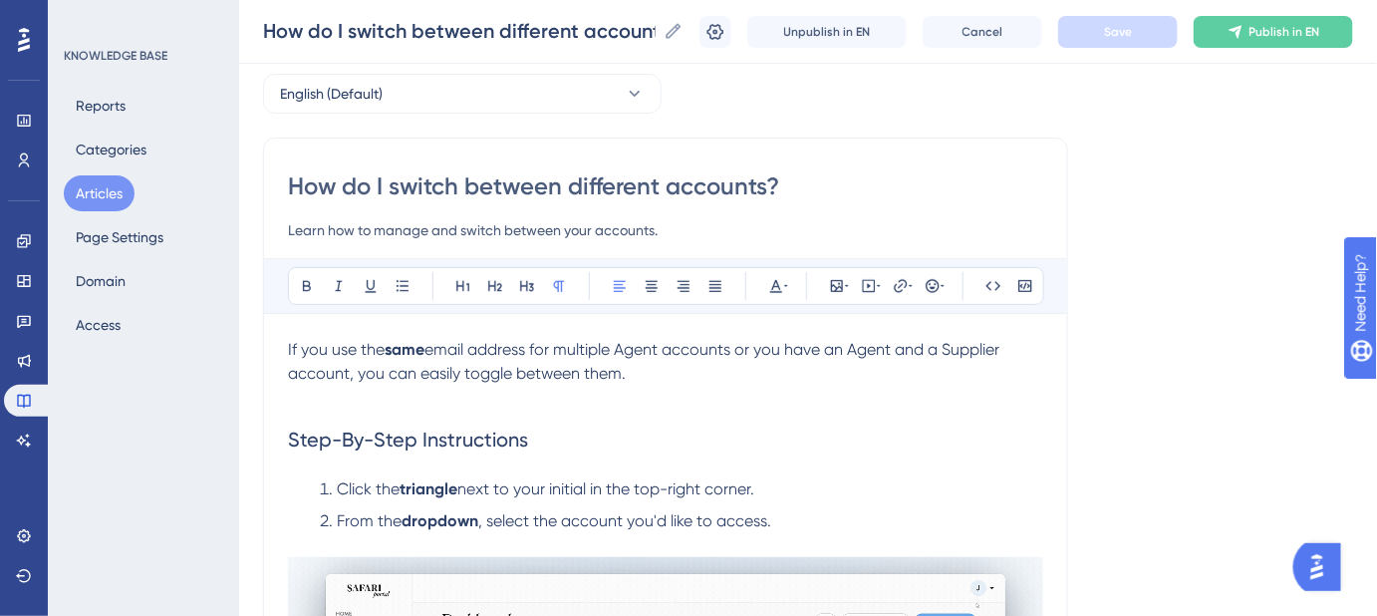
click at [632, 353] on span "email address for multiple Agent accounts or you have an Agent and a Supplier a…" at bounding box center [646, 361] width 716 height 43
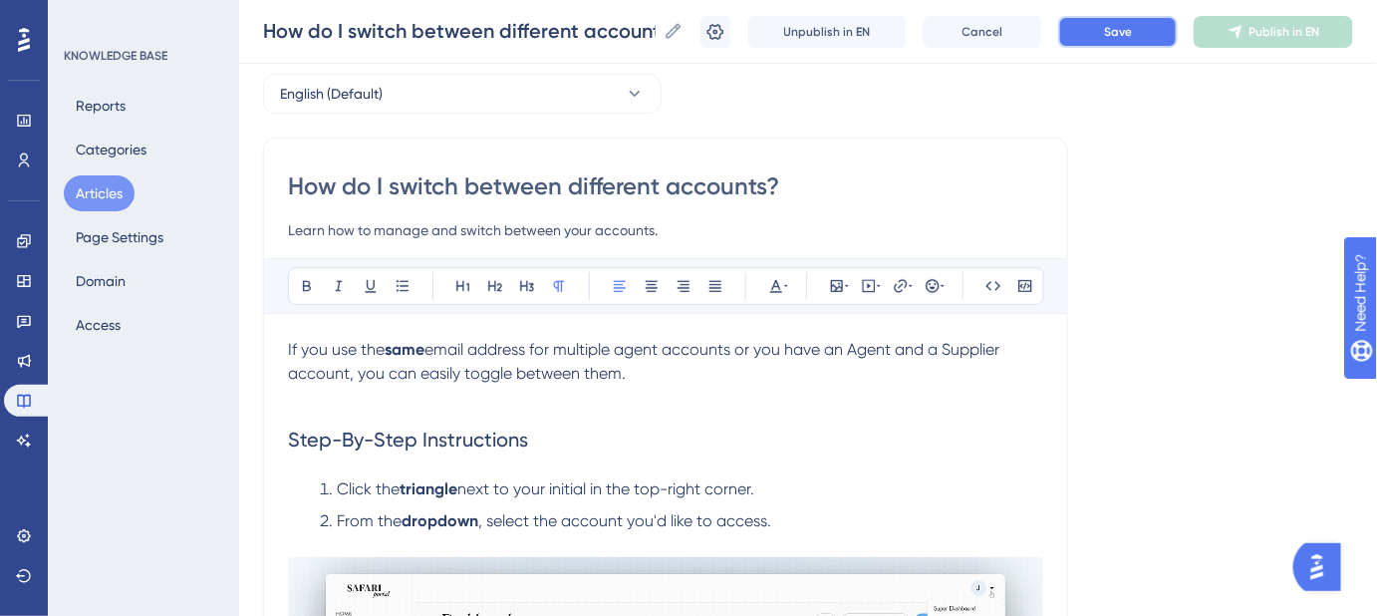
click at [1135, 21] on button "Save" at bounding box center [1118, 32] width 120 height 32
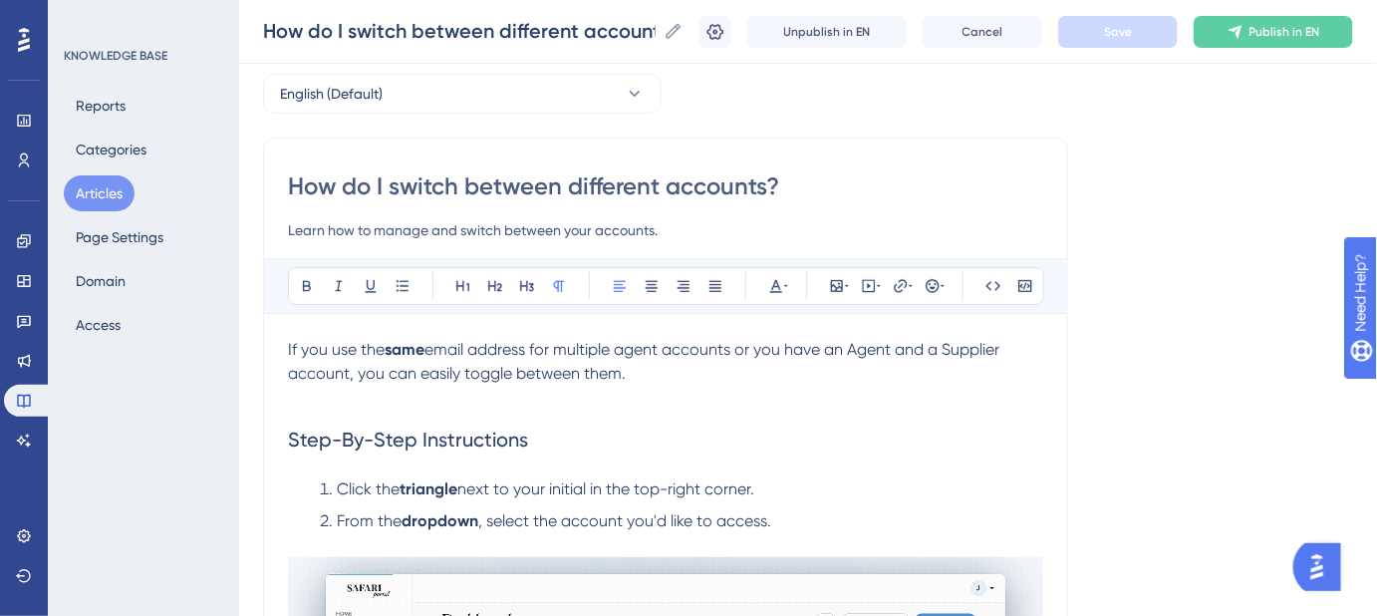
click at [588, 342] on span "email address for multiple agent accounts or you have an Agent and a Supplier a…" at bounding box center [646, 361] width 716 height 43
click at [1088, 410] on div "Language English (Default) How do I switch between different accounts? Learn ho…" at bounding box center [808, 570] width 1090 height 1056
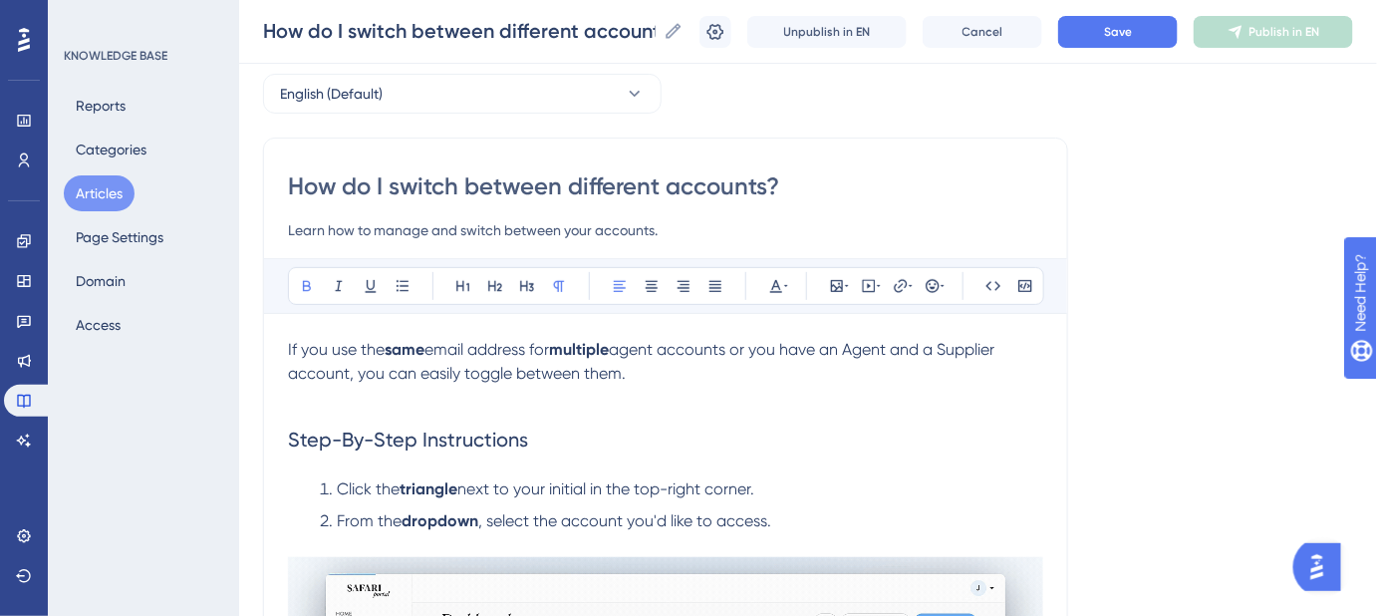
click at [865, 340] on span "agent accounts or you have an Agent and a Supplier account, you can easily togg…" at bounding box center [643, 361] width 711 height 43
click at [1109, 28] on button "Save" at bounding box center [1118, 32] width 120 height 32
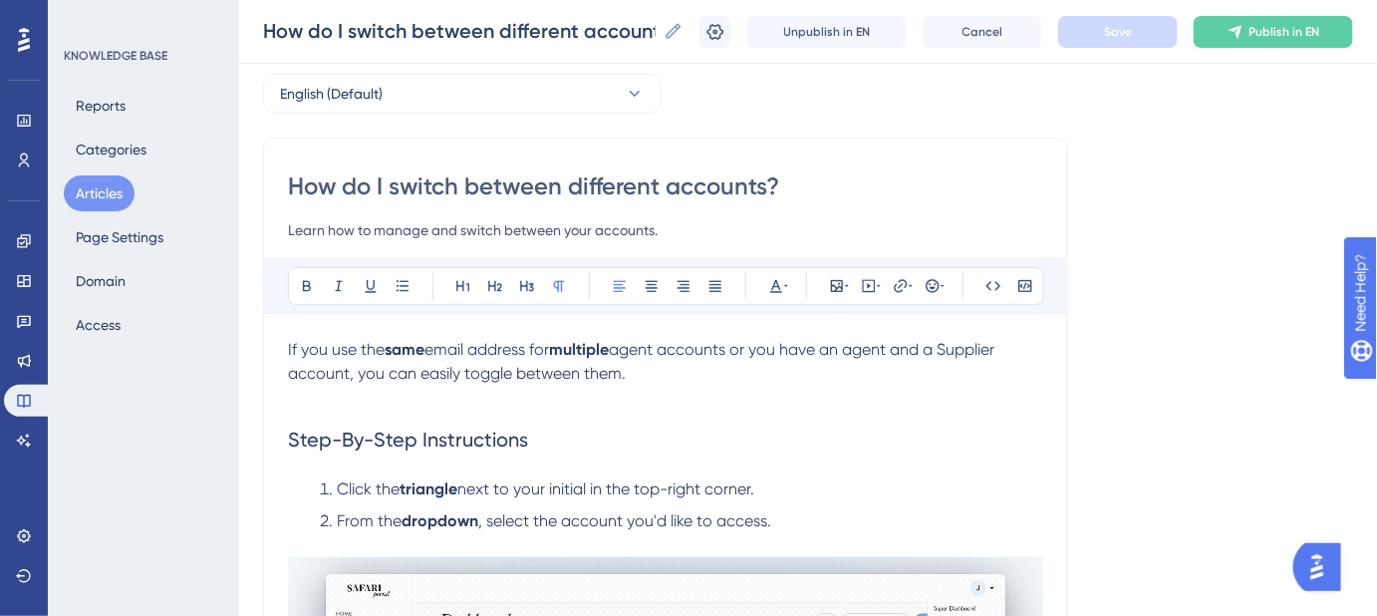
click at [957, 346] on span "agent accounts or you have an agent and a Supplier account, you can easily togg…" at bounding box center [643, 361] width 711 height 43
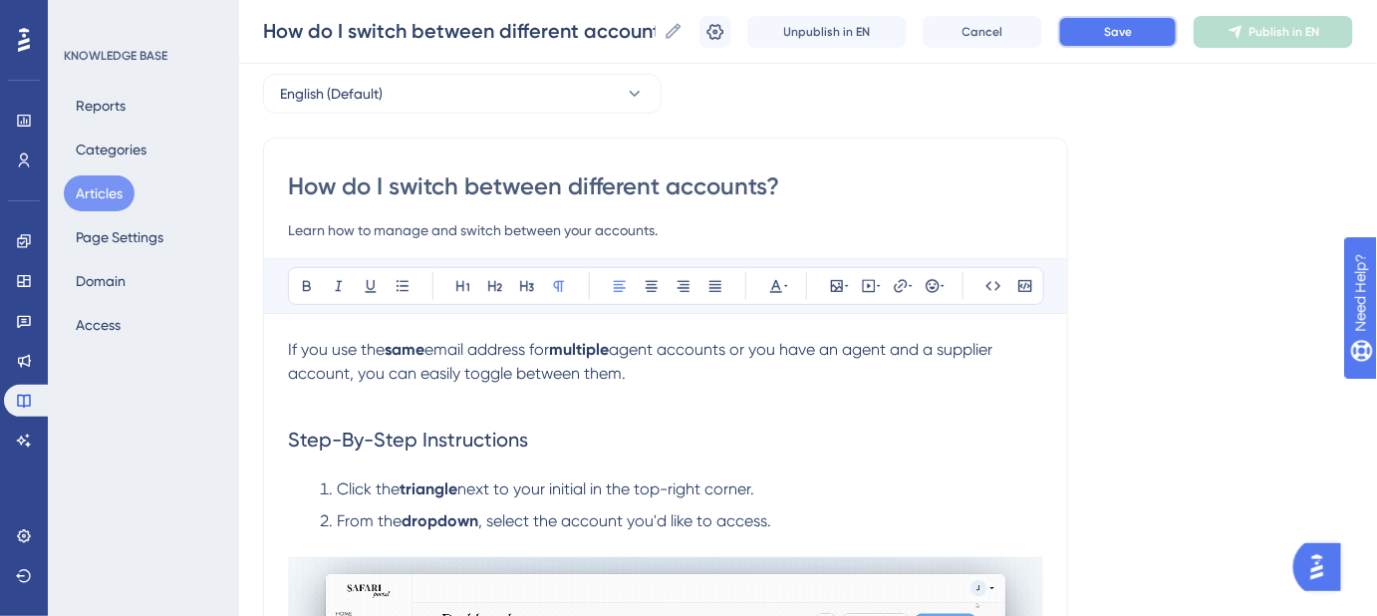
click at [1118, 16] on button "Save" at bounding box center [1118, 32] width 120 height 32
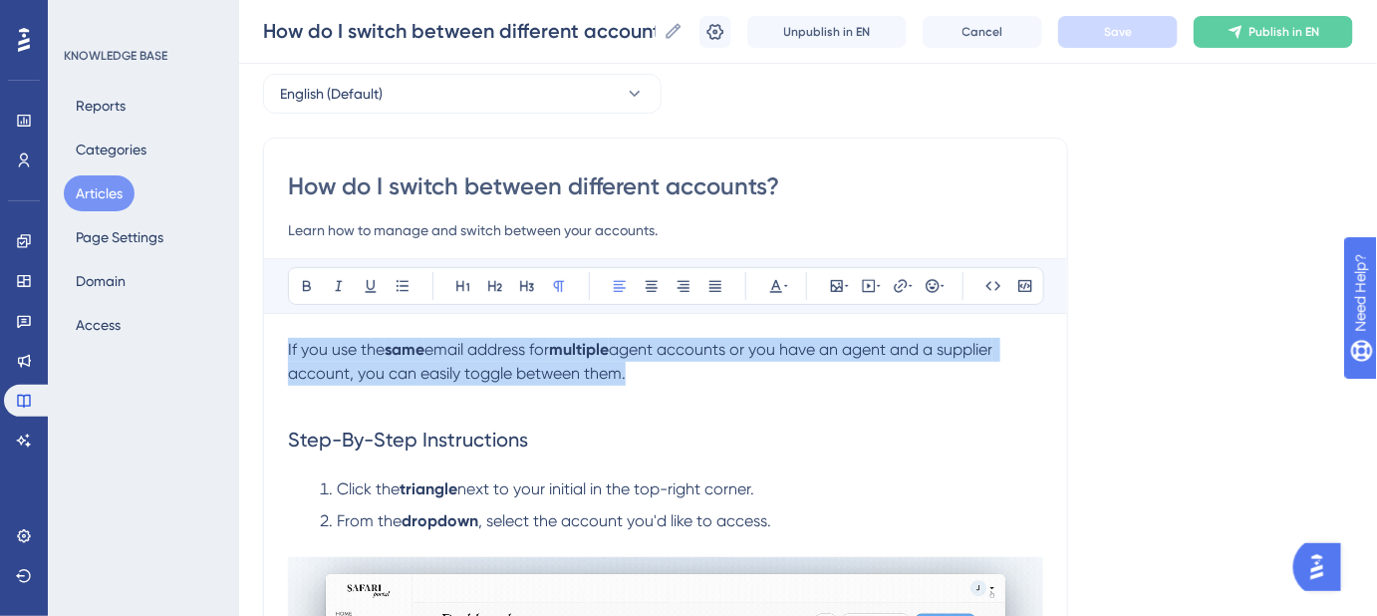
drag, startPoint x: 651, startPoint y: 374, endPoint x: 275, endPoint y: 353, distance: 376.3
click at [275, 353] on div "How do I switch between different accounts? Learn how to manage and switch betw…" at bounding box center [665, 558] width 805 height 841
copy p "If you use the same email address for multiple agent accounts or you have an ag…"
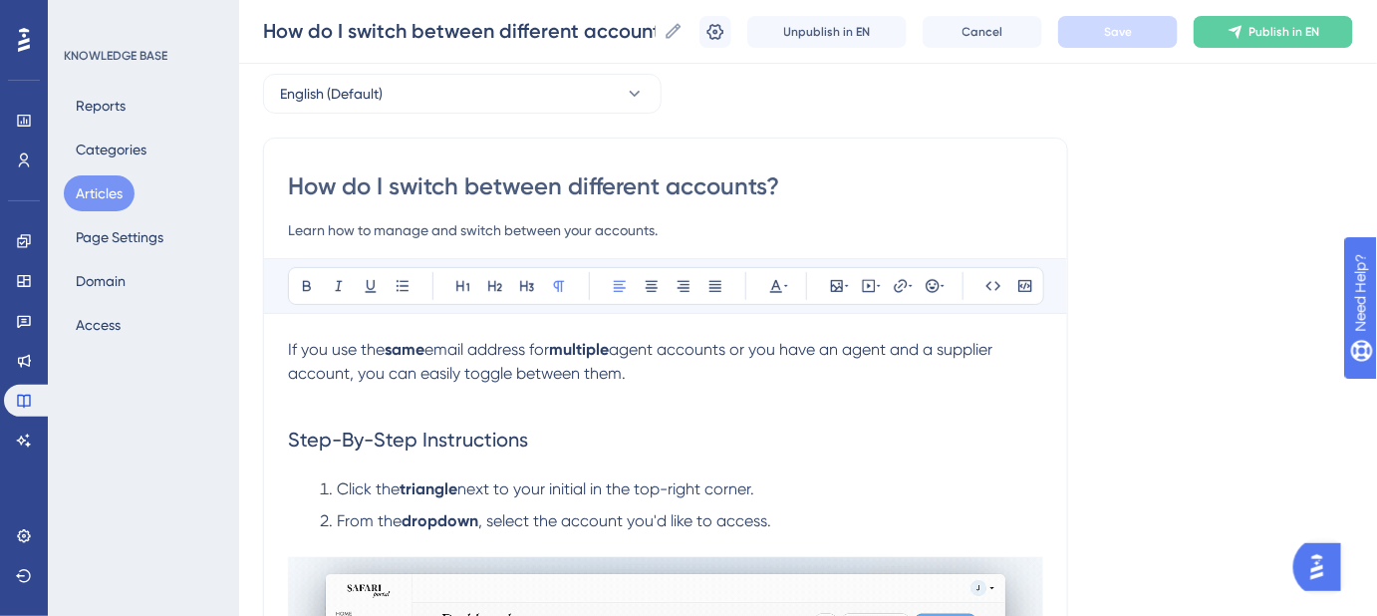
click at [1055, 409] on div "How do I switch between different accounts? Learn how to manage and switch betw…" at bounding box center [665, 558] width 805 height 841
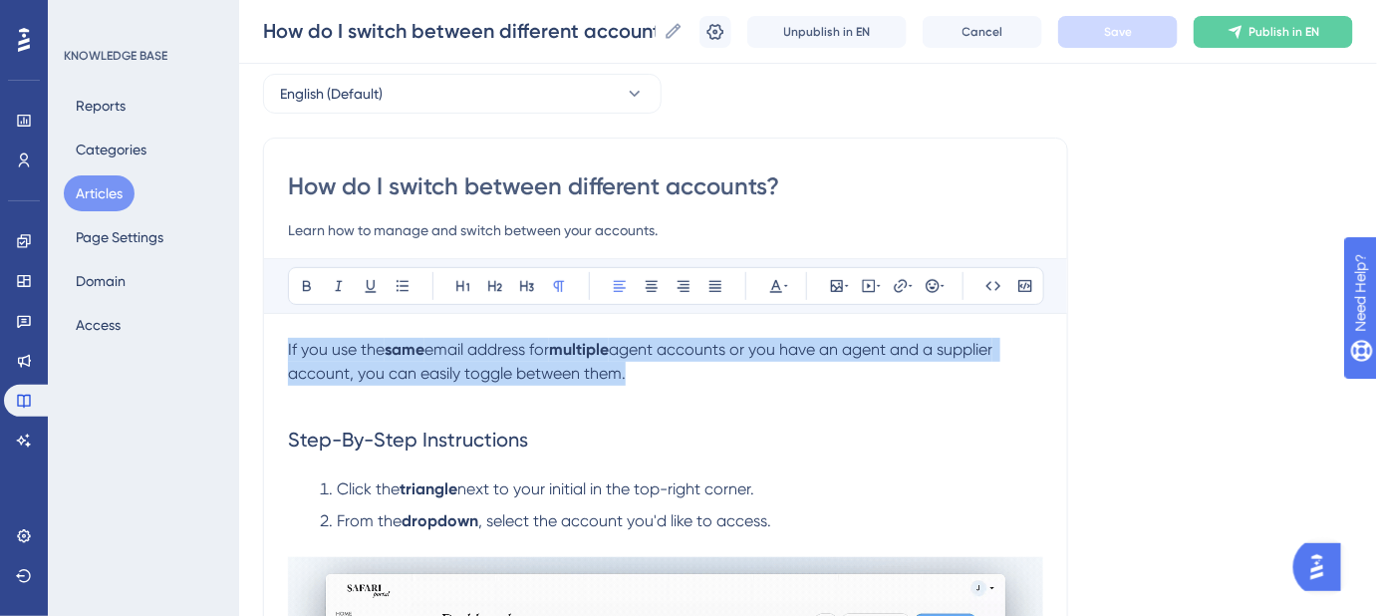
drag, startPoint x: 629, startPoint y: 375, endPoint x: 207, endPoint y: 340, distance: 423.0
click at [239, 340] on div "Performance Users Engagement Widgets Feedback Product Updates Knowledge Base AI…" at bounding box center [808, 522] width 1138 height 1216
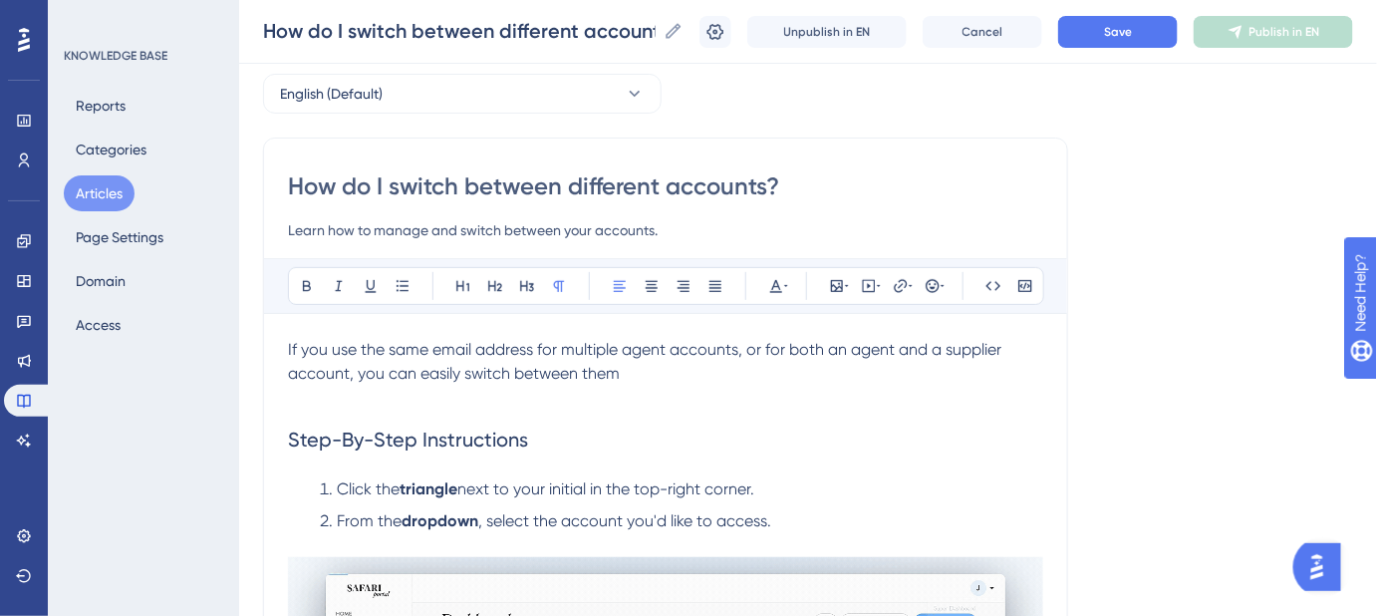
click at [409, 347] on span "If you use the same email address for multiple agent accounts, or for both an a…" at bounding box center [647, 361] width 718 height 43
click at [488, 374] on span "email address for multiple agent accounts, or for both an agent and a supplier …" at bounding box center [643, 361] width 710 height 43
click at [667, 386] on p at bounding box center [665, 398] width 755 height 24
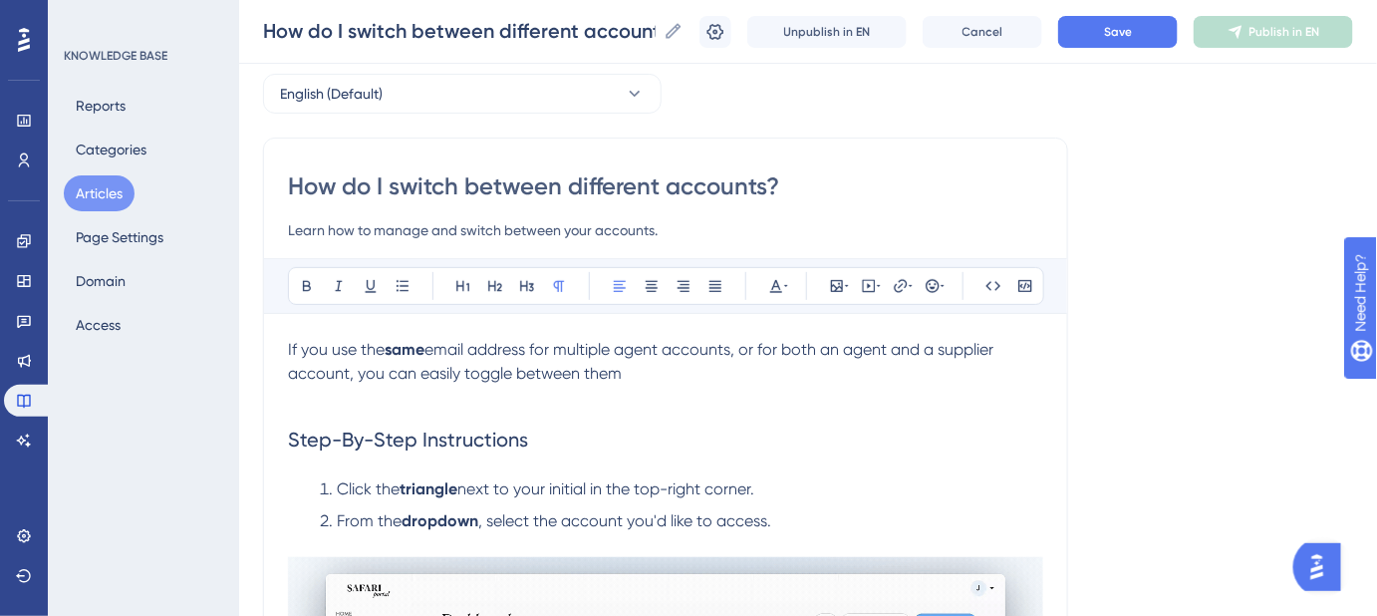
click at [646, 370] on p "If you use the same email address for multiple agent accounts, or for both an a…" at bounding box center [665, 362] width 755 height 48
click at [1110, 31] on button "Save" at bounding box center [1118, 32] width 120 height 32
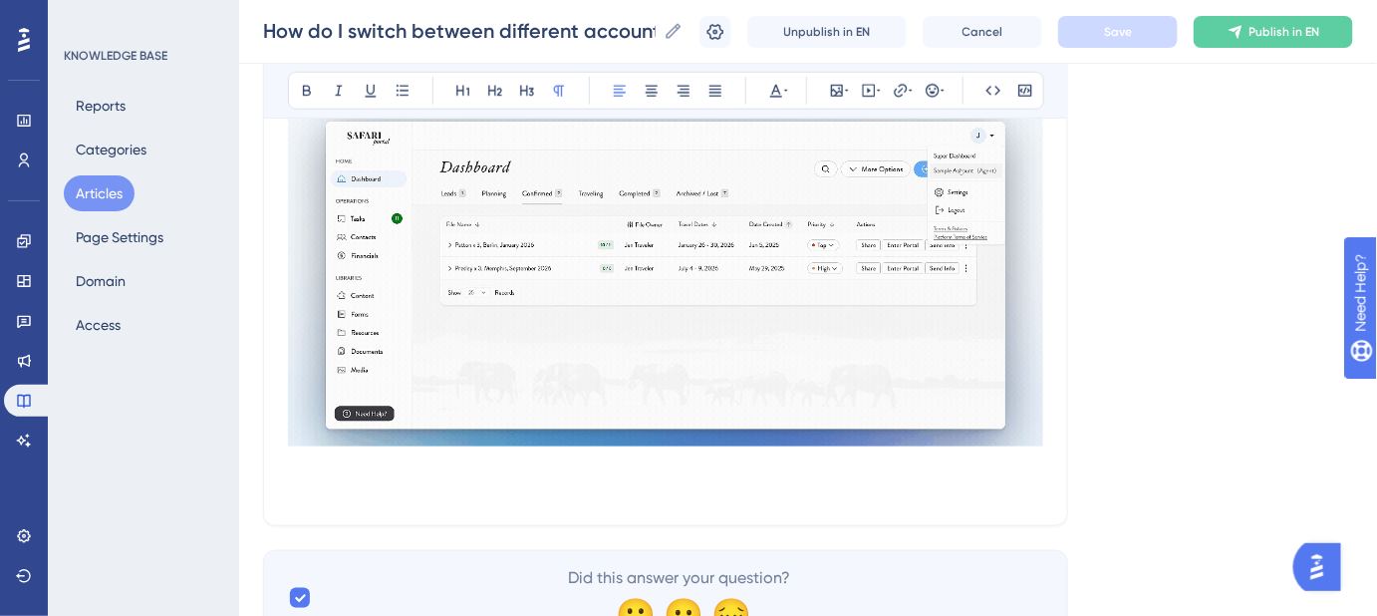
scroll to position [539, 0]
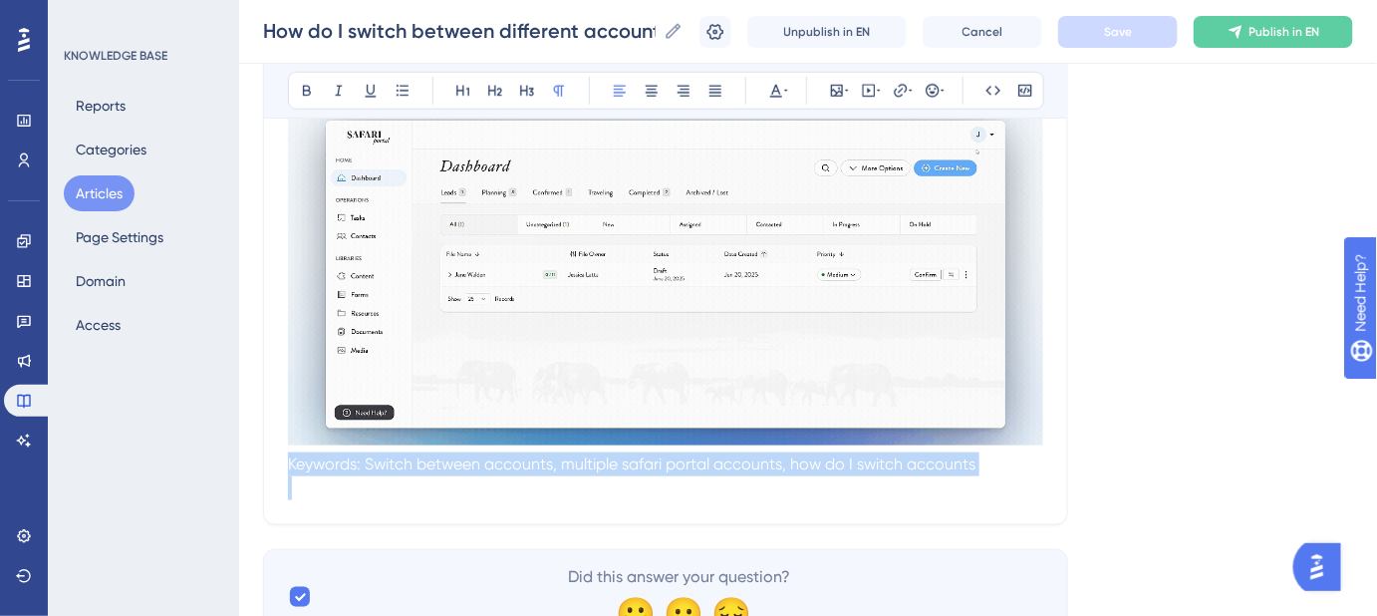
drag, startPoint x: 997, startPoint y: 481, endPoint x: 268, endPoint y: 460, distance: 728.8
click at [268, 460] on div "How do I switch between different accounts? Learn how to manage and switch betw…" at bounding box center [665, 104] width 805 height 841
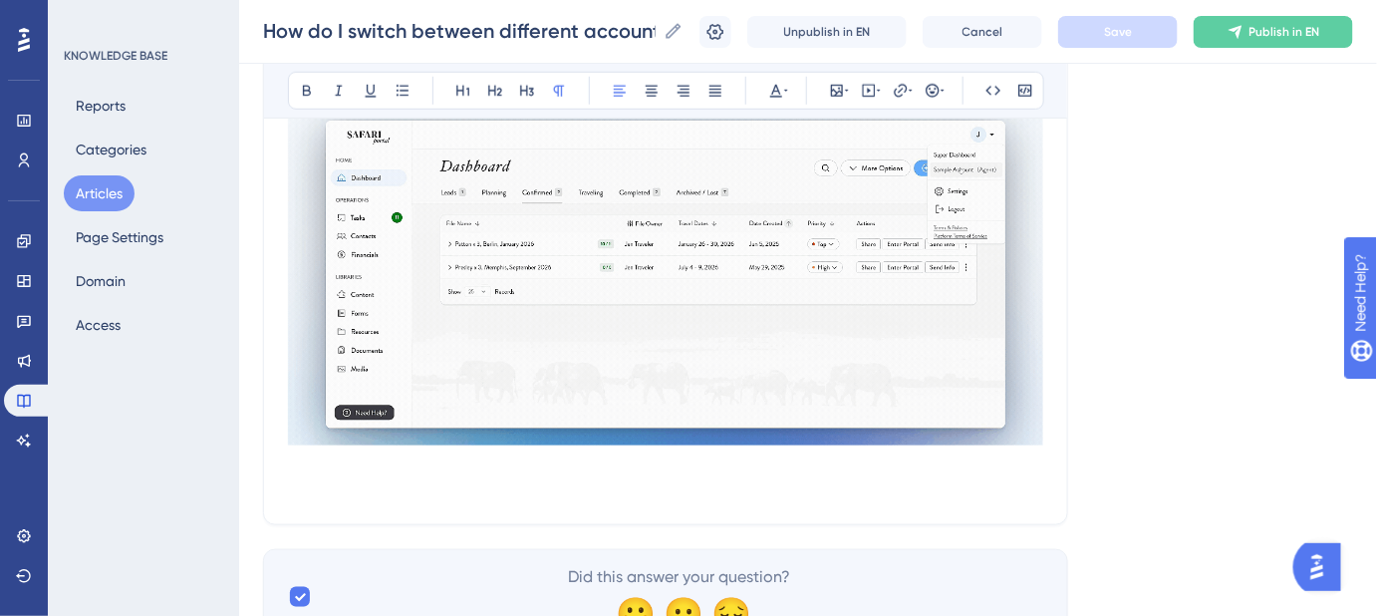
click at [1201, 345] on div "Language English (Default) How do I switch between different accounts? Learn ho…" at bounding box center [808, 116] width 1090 height 1056
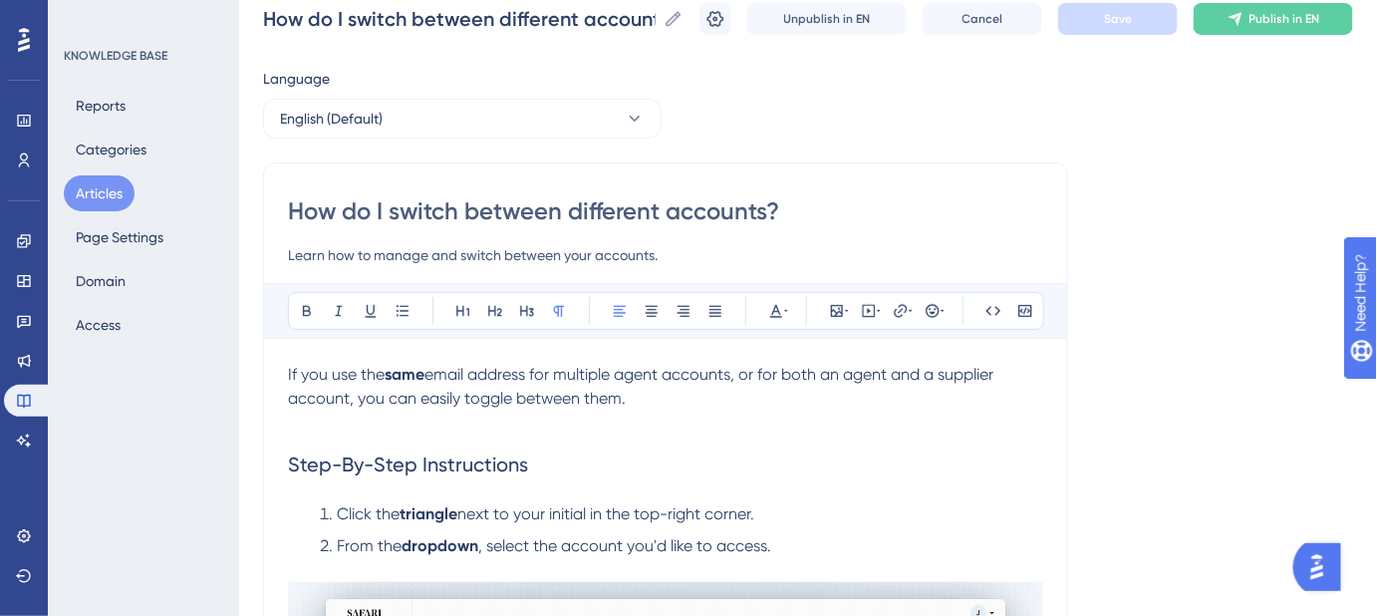
scroll to position [0, 0]
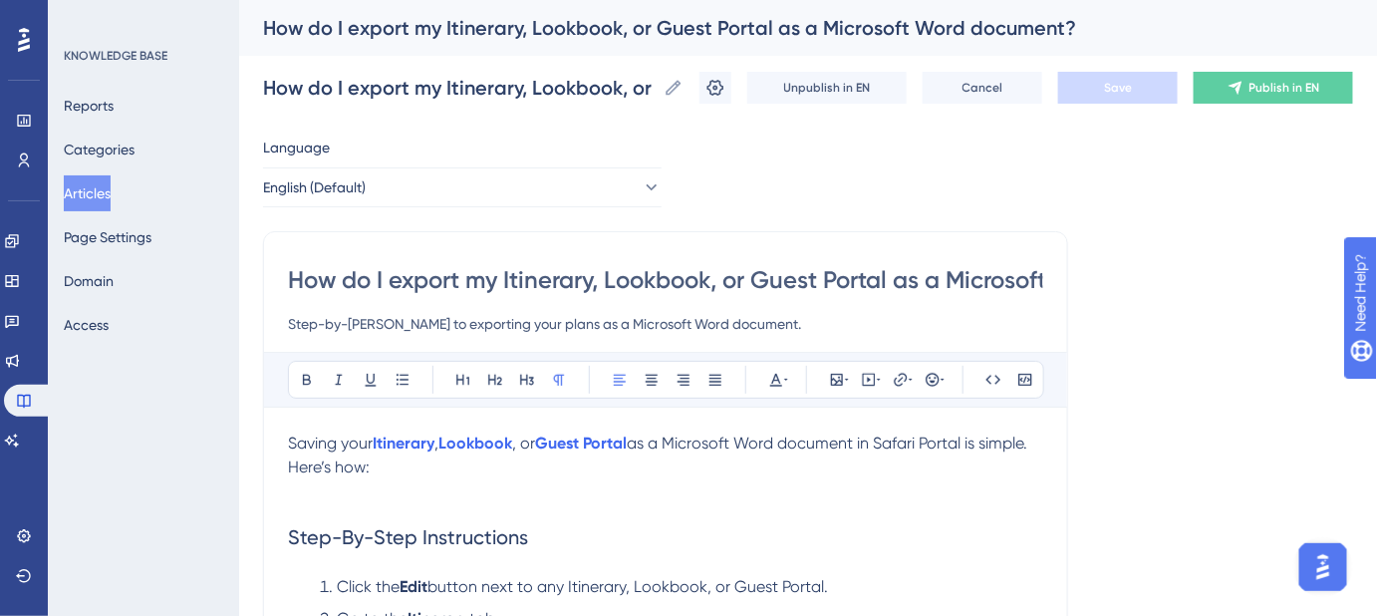
scroll to position [0, 208]
drag, startPoint x: 1020, startPoint y: 275, endPoint x: 1164, endPoint y: 275, distance: 144.5
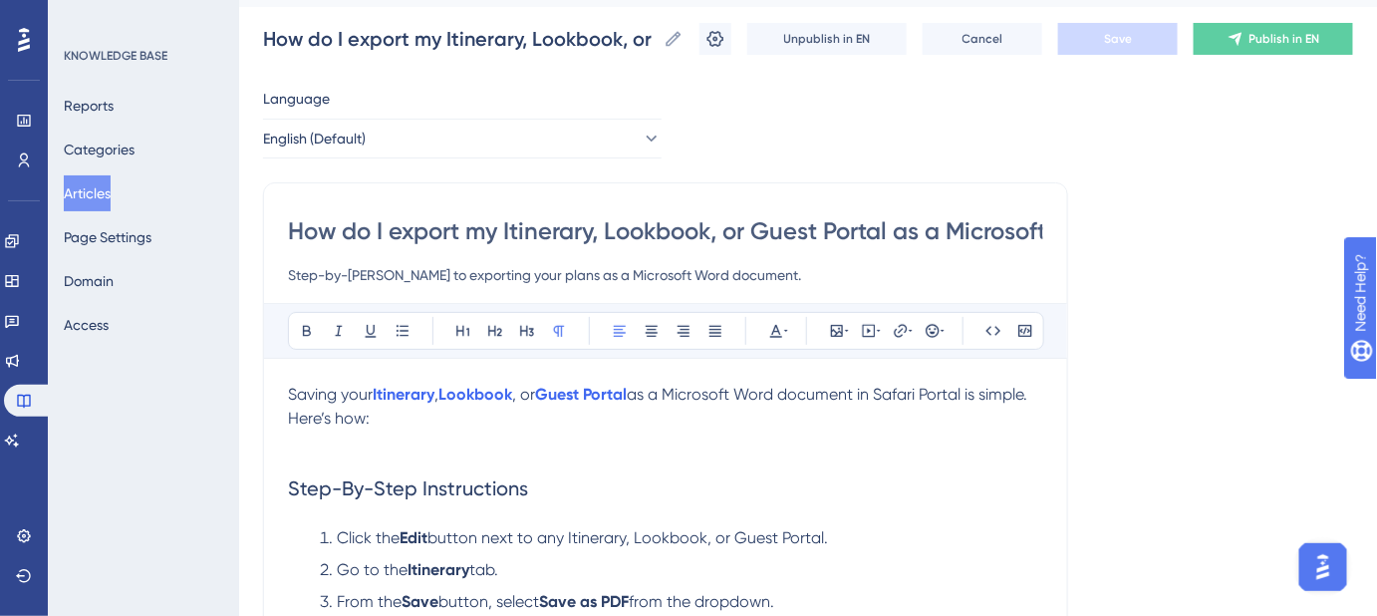
scroll to position [90, 0]
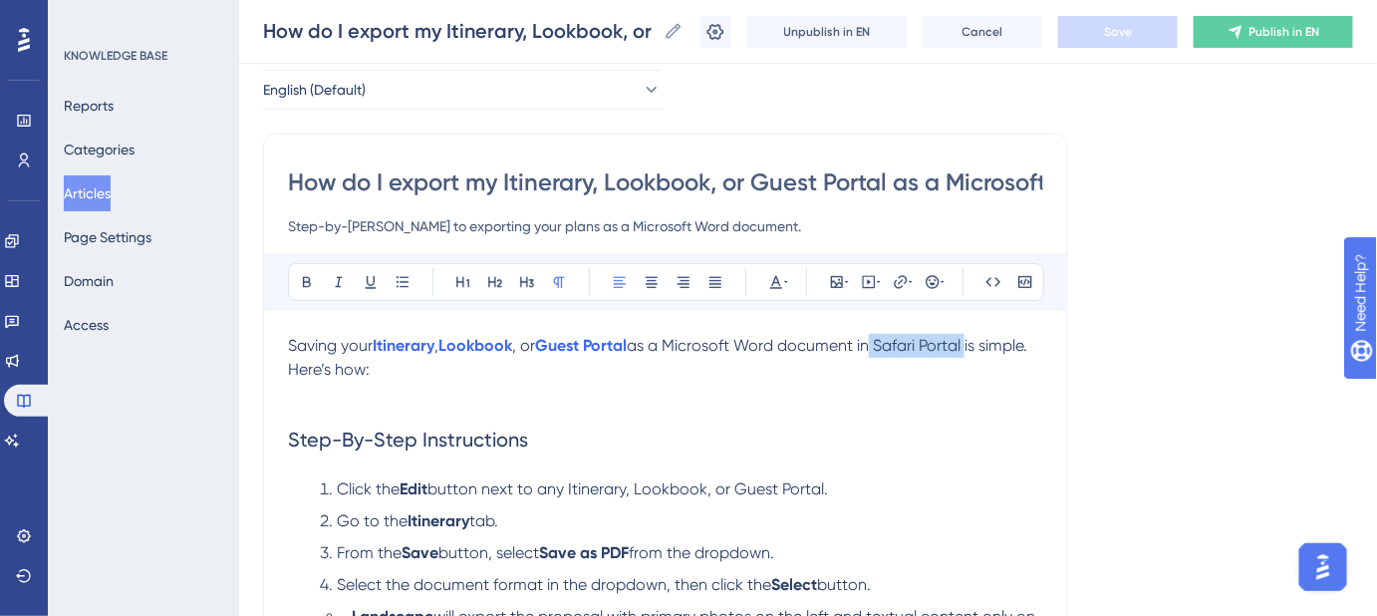
drag, startPoint x: 975, startPoint y: 337, endPoint x: 874, endPoint y: 350, distance: 101.5
click at [874, 350] on span "as a Microsoft Word document in Safari Portal is simple. Here’s how:" at bounding box center [659, 357] width 743 height 43
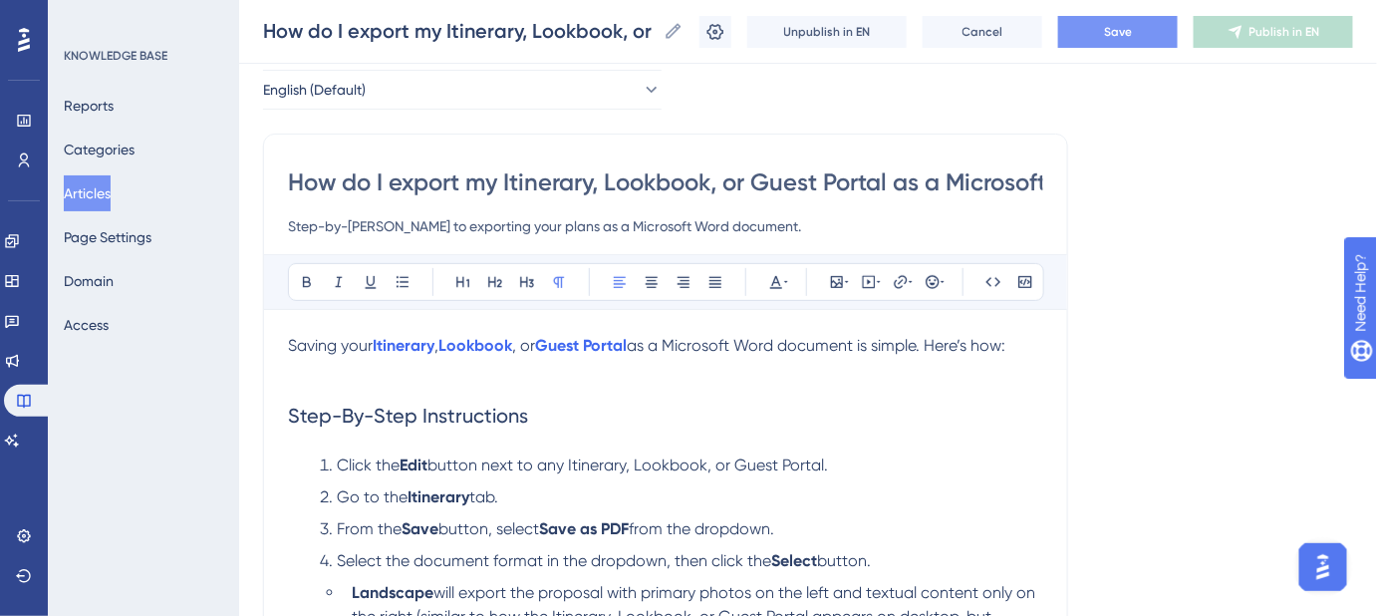
click at [1092, 38] on button "Save" at bounding box center [1118, 32] width 120 height 32
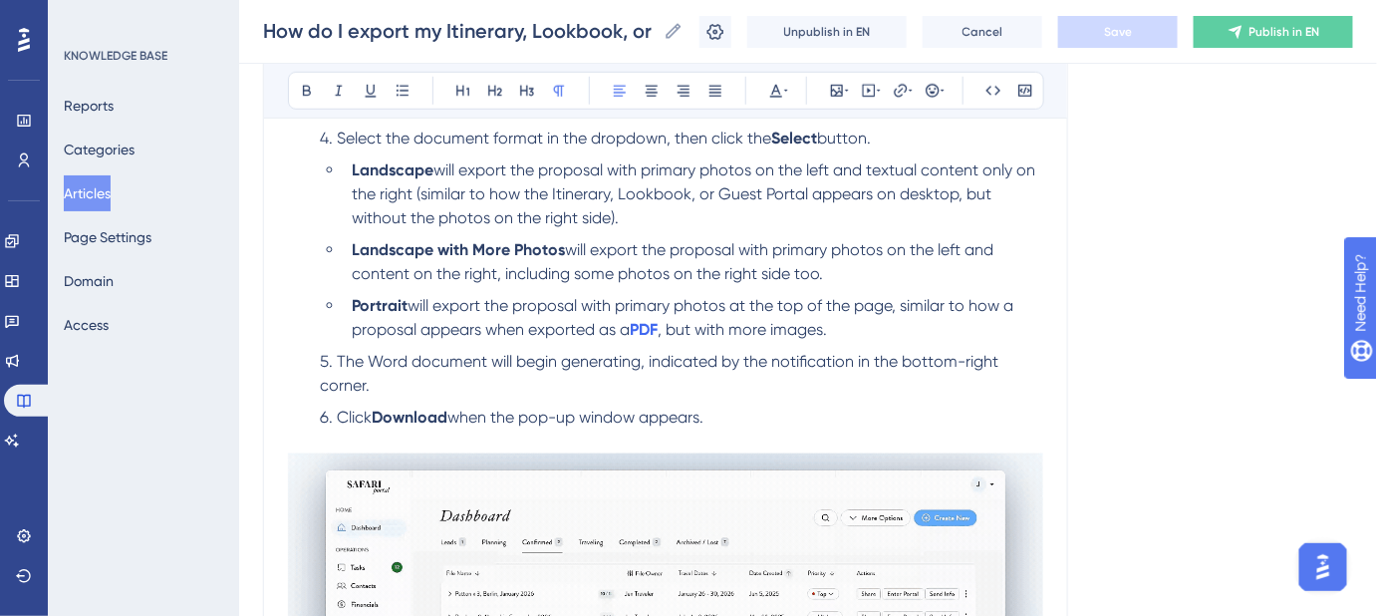
scroll to position [543, 0]
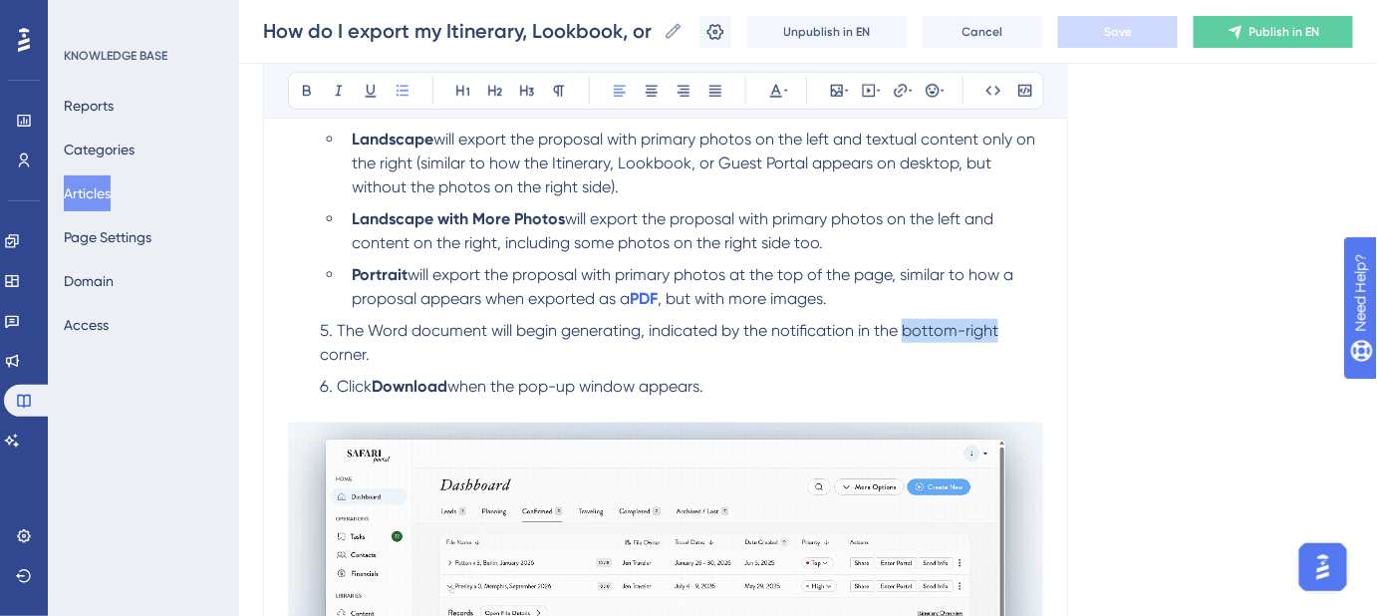
drag, startPoint x: 906, startPoint y: 330, endPoint x: 997, endPoint y: 330, distance: 90.7
click at [997, 330] on span "The Word document will begin generating, indicated by the notification in the b…" at bounding box center [661, 342] width 683 height 43
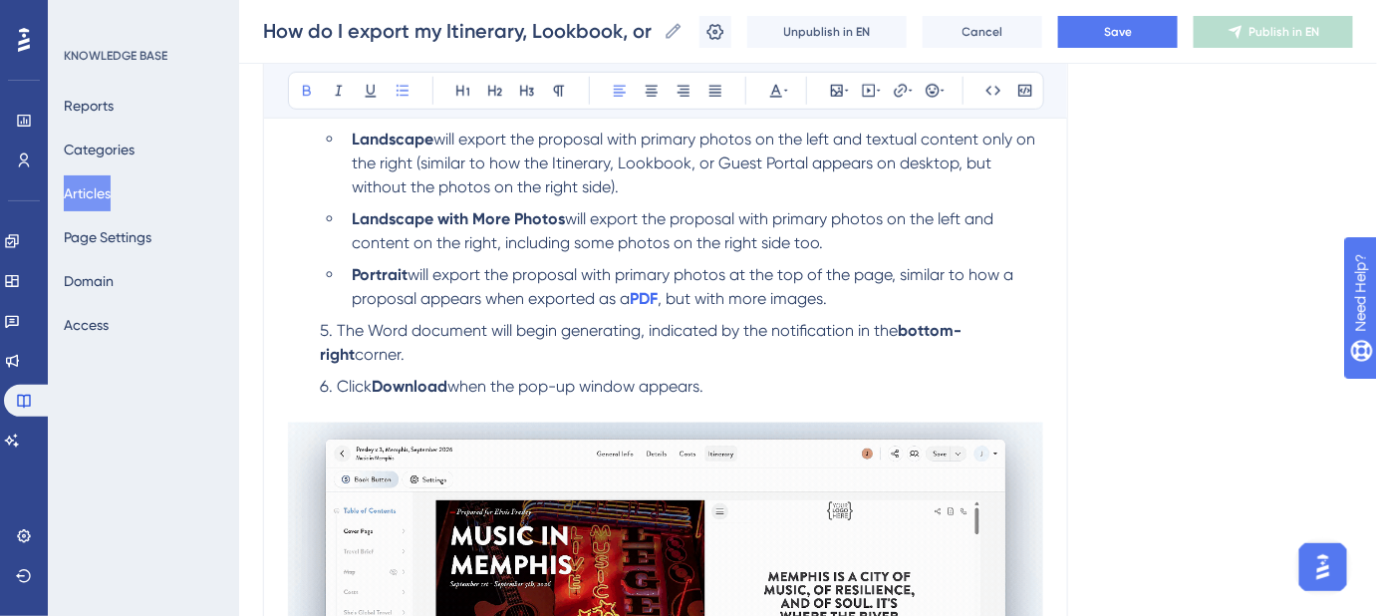
click at [1213, 345] on div "Language English (Default) How do I export my Itinerary, Lookbook, or Guest Por…" at bounding box center [808, 493] width 1090 height 1818
click at [1132, 28] on span "Save" at bounding box center [1118, 32] width 28 height 16
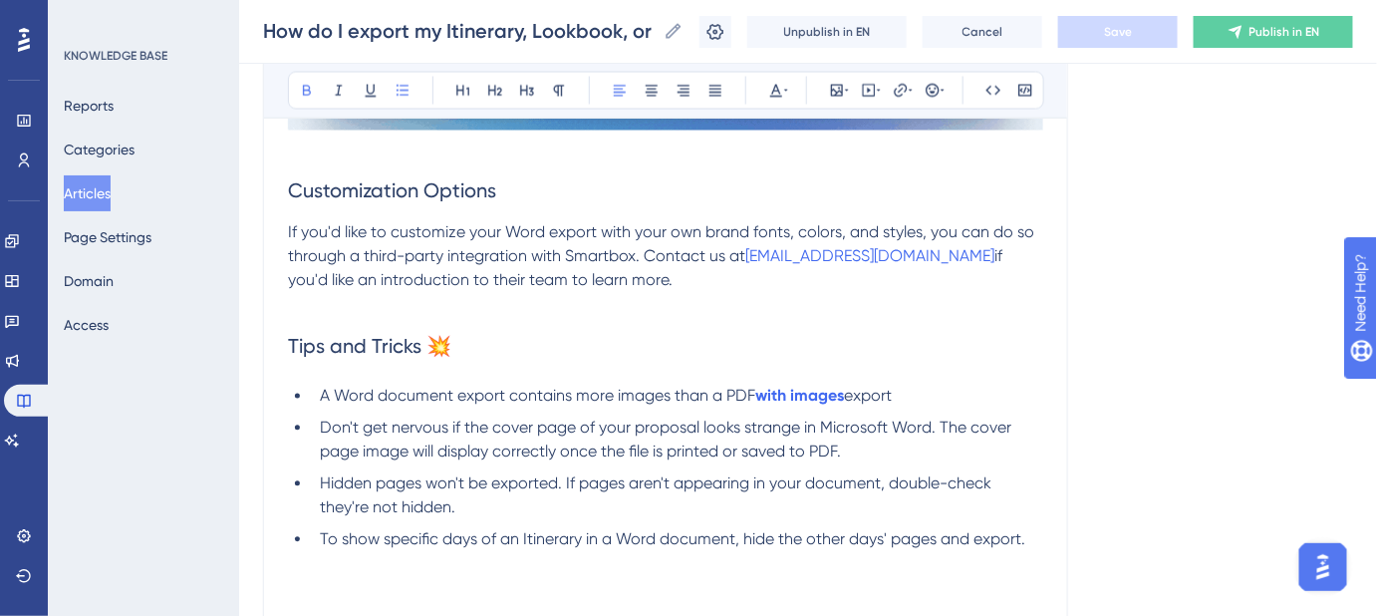
scroll to position [1358, 0]
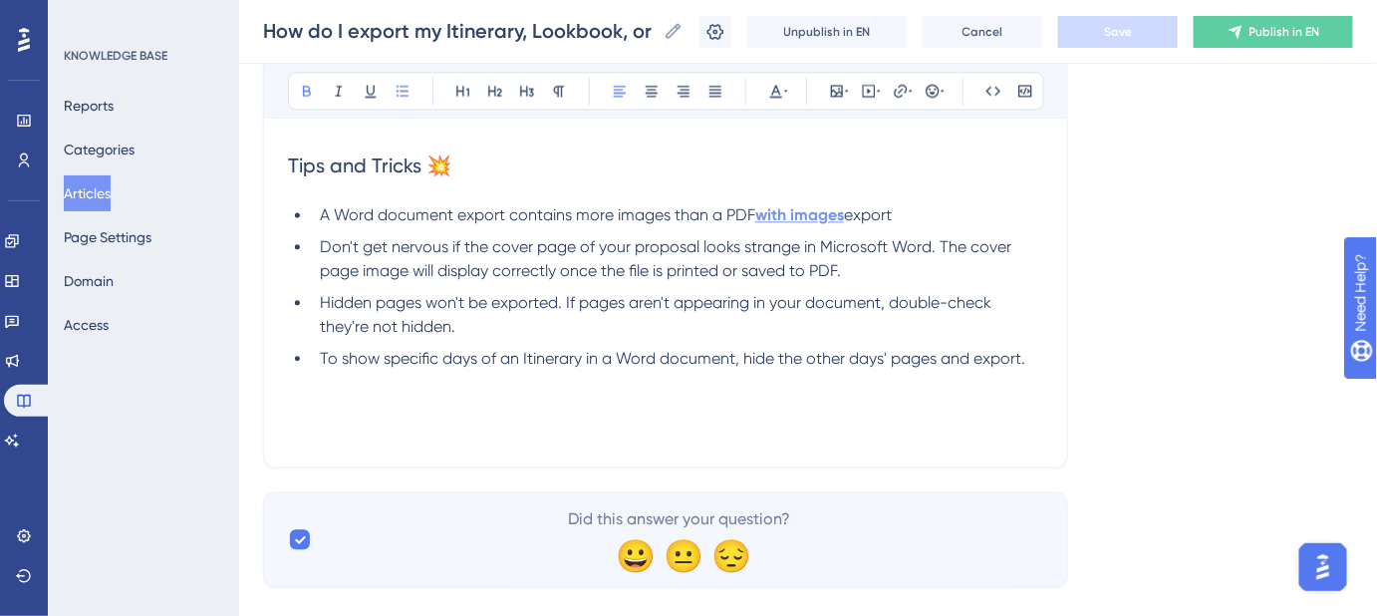
click at [814, 217] on strong "with images" at bounding box center [799, 214] width 89 height 19
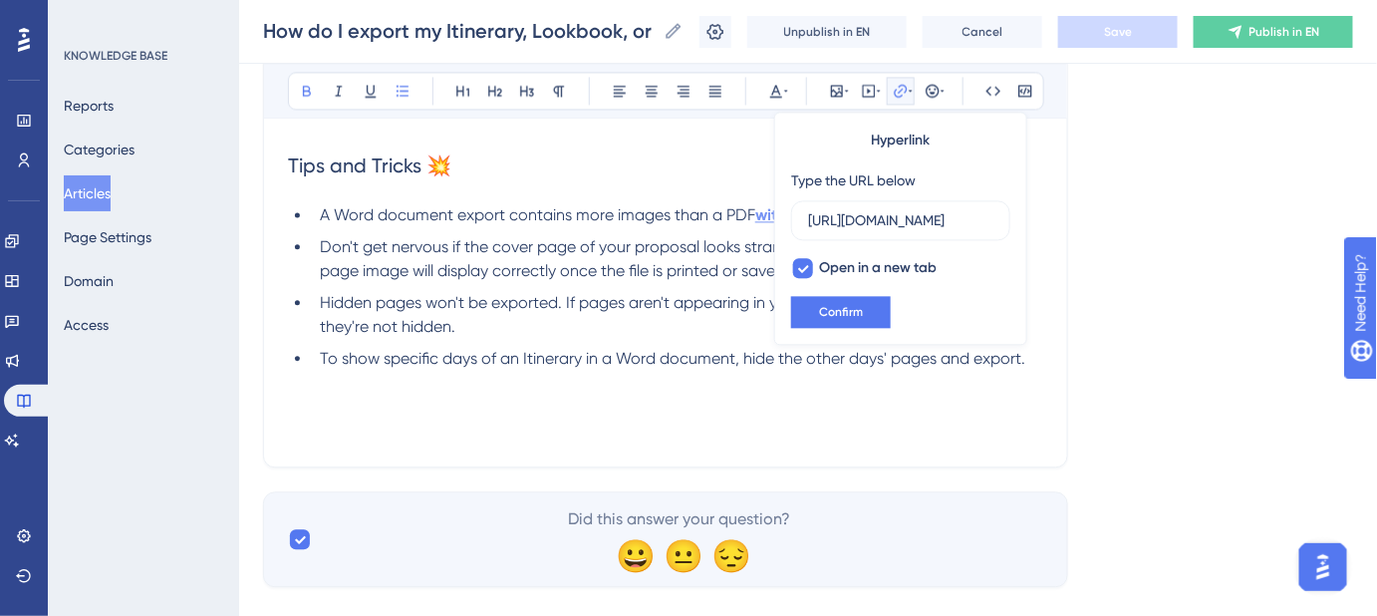
scroll to position [0, 525]
drag, startPoint x: 874, startPoint y: 222, endPoint x: 1070, endPoint y: 268, distance: 201.6
click at [1007, 227] on label "[URL][DOMAIN_NAME]" at bounding box center [900, 220] width 219 height 40
click at [994, 227] on input "[URL][DOMAIN_NAME]" at bounding box center [900, 220] width 185 height 22
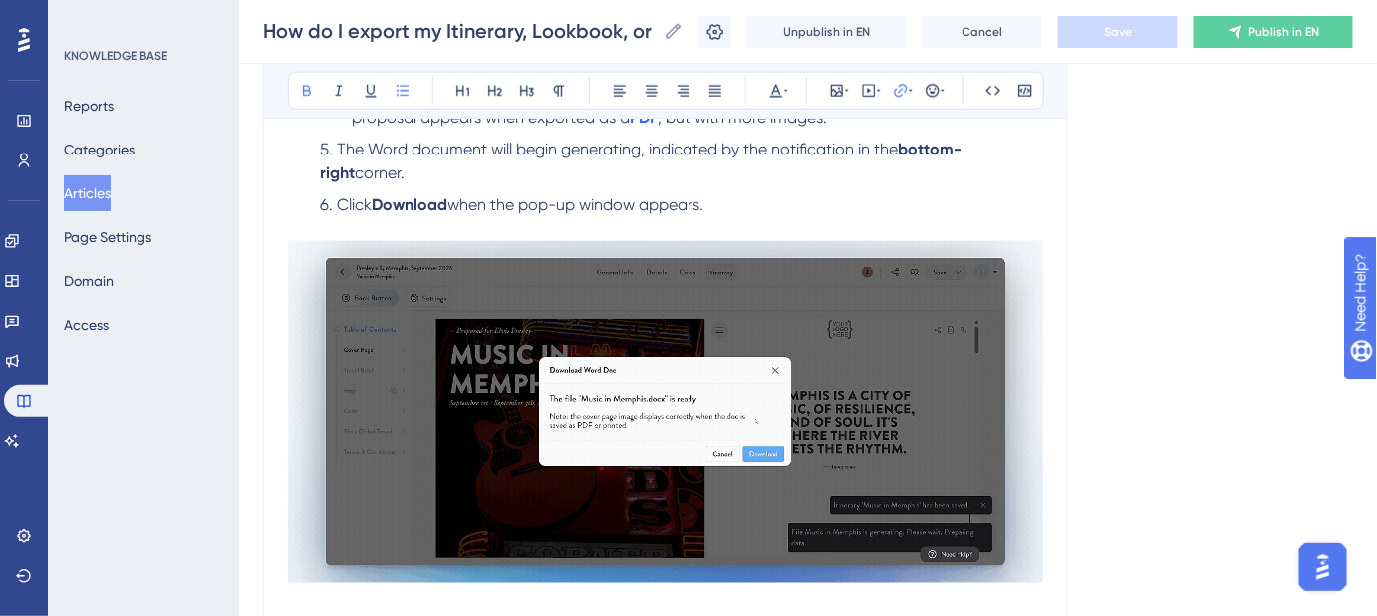
scroll to position [997, 0]
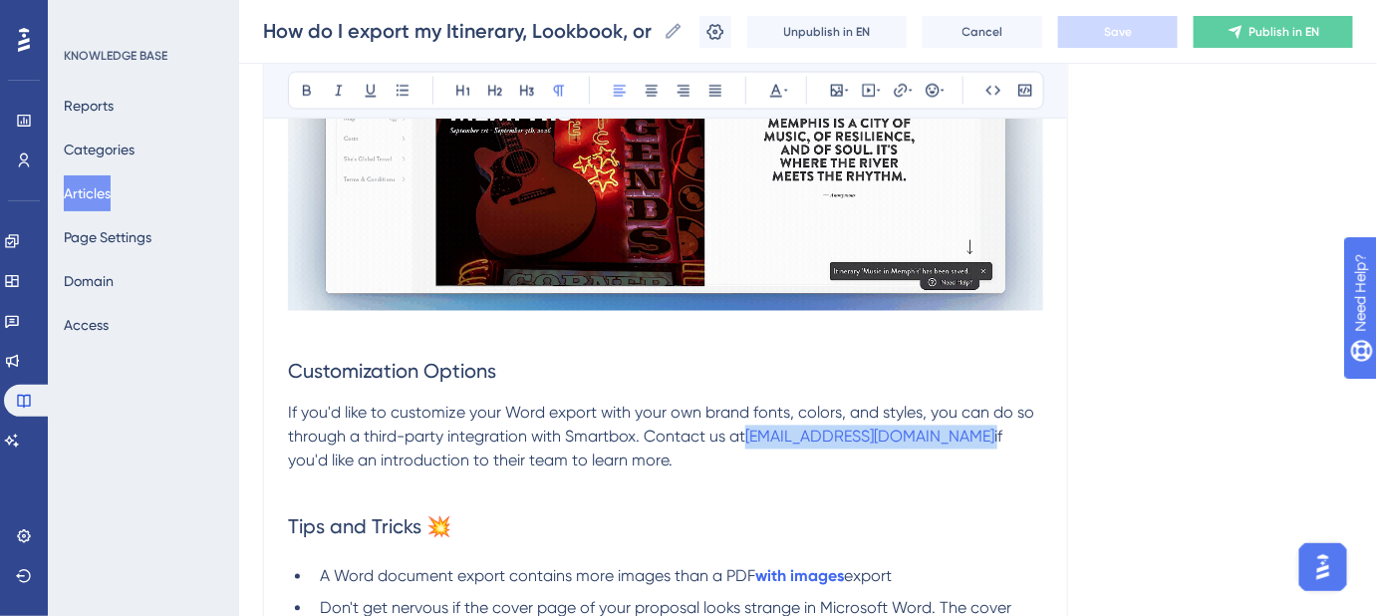
drag, startPoint x: 746, startPoint y: 438, endPoint x: 940, endPoint y: 447, distance: 193.6
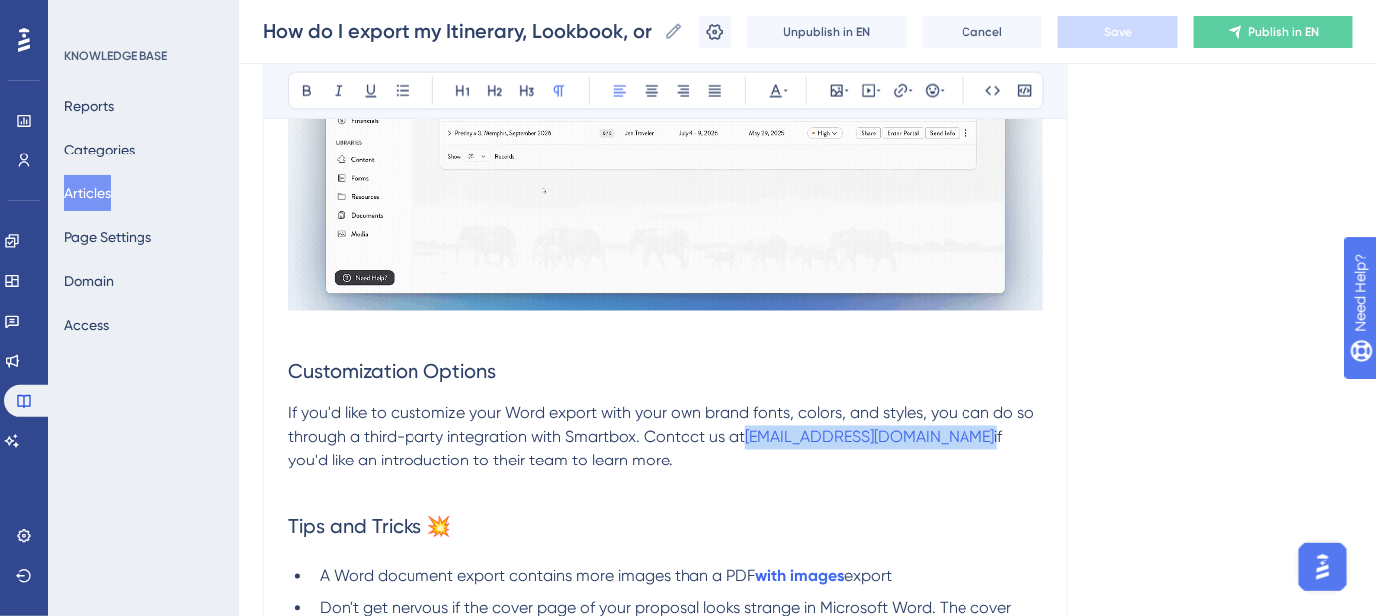
click at [940, 447] on p "If you'd like to customize your Word export with your own brand fonts, colors, …" at bounding box center [665, 438] width 755 height 72
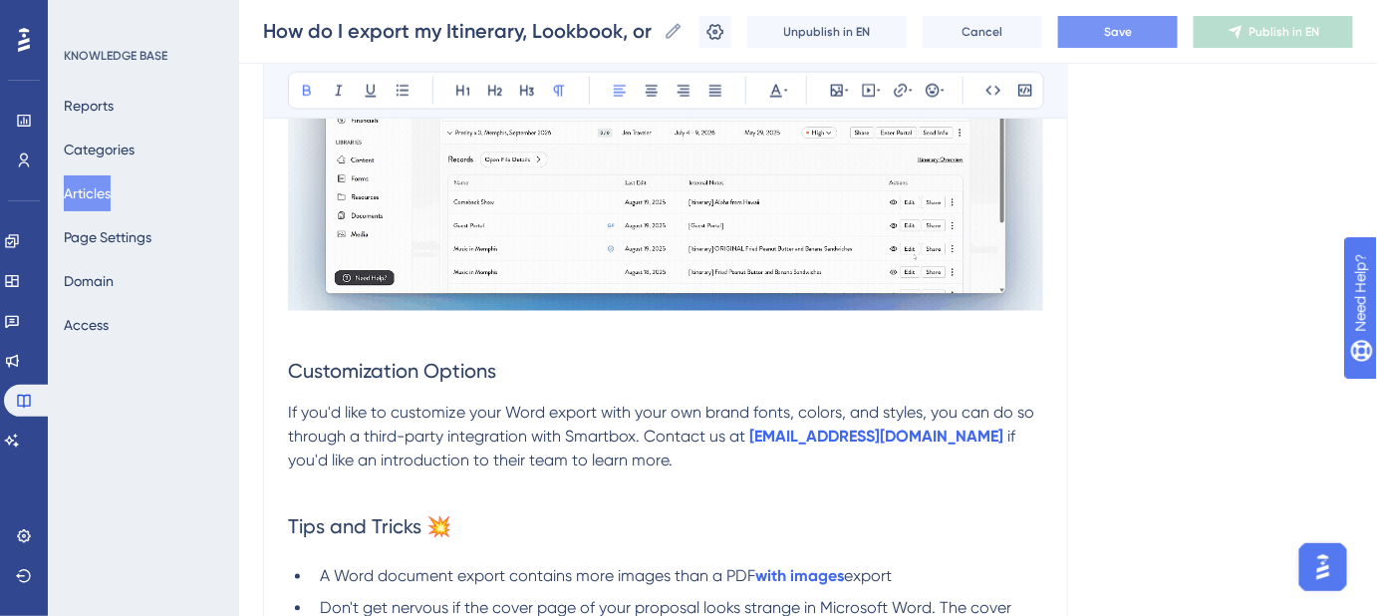
click at [1103, 459] on div "Language English (Default) How do I export my Itinerary, Lookbook, or Guest Por…" at bounding box center [808, 40] width 1090 height 1818
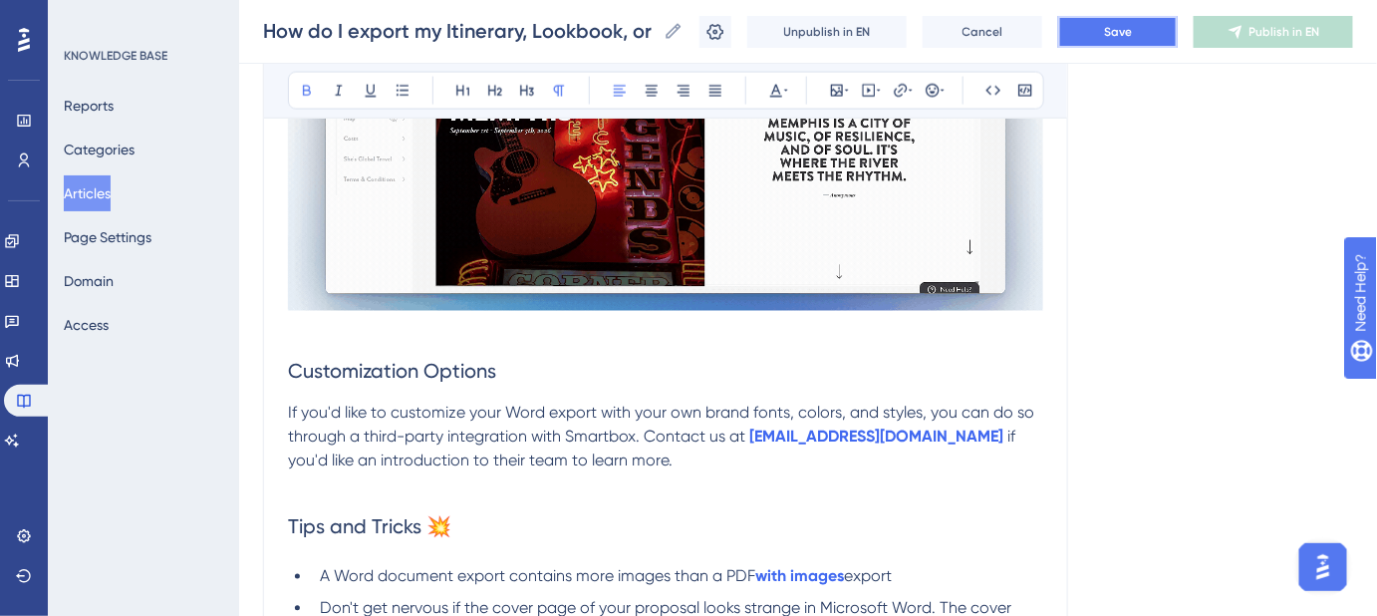
click at [1107, 34] on button "Save" at bounding box center [1118, 32] width 120 height 32
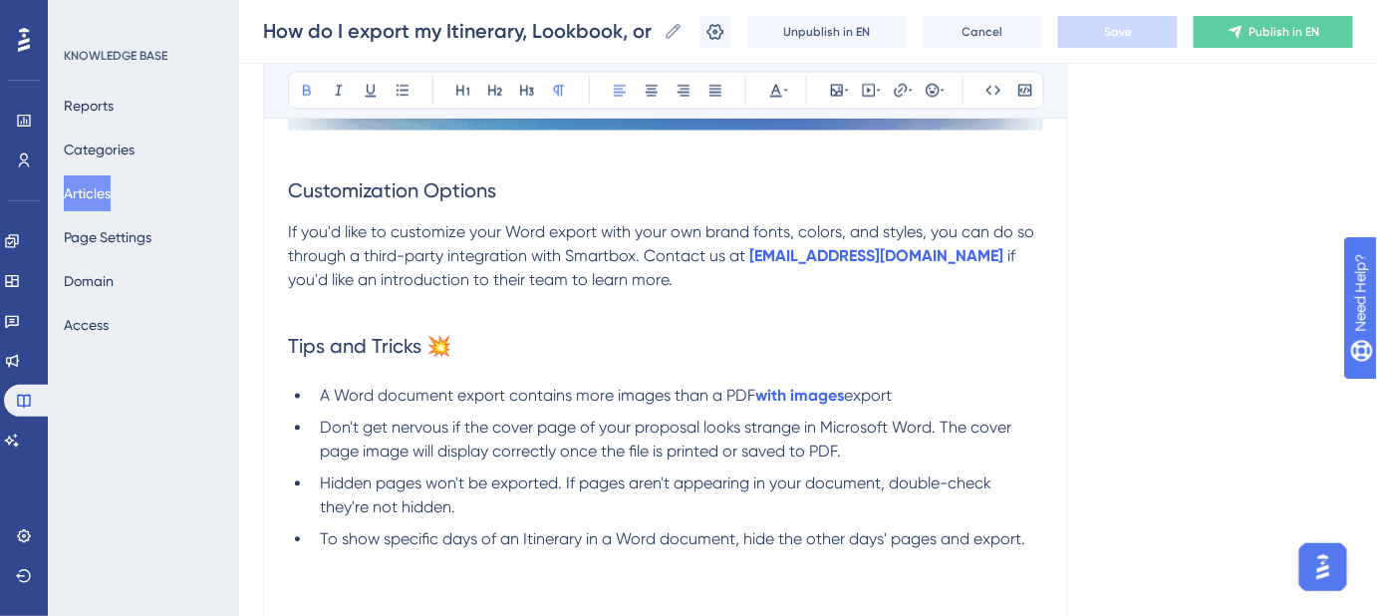
scroll to position [1391, 0]
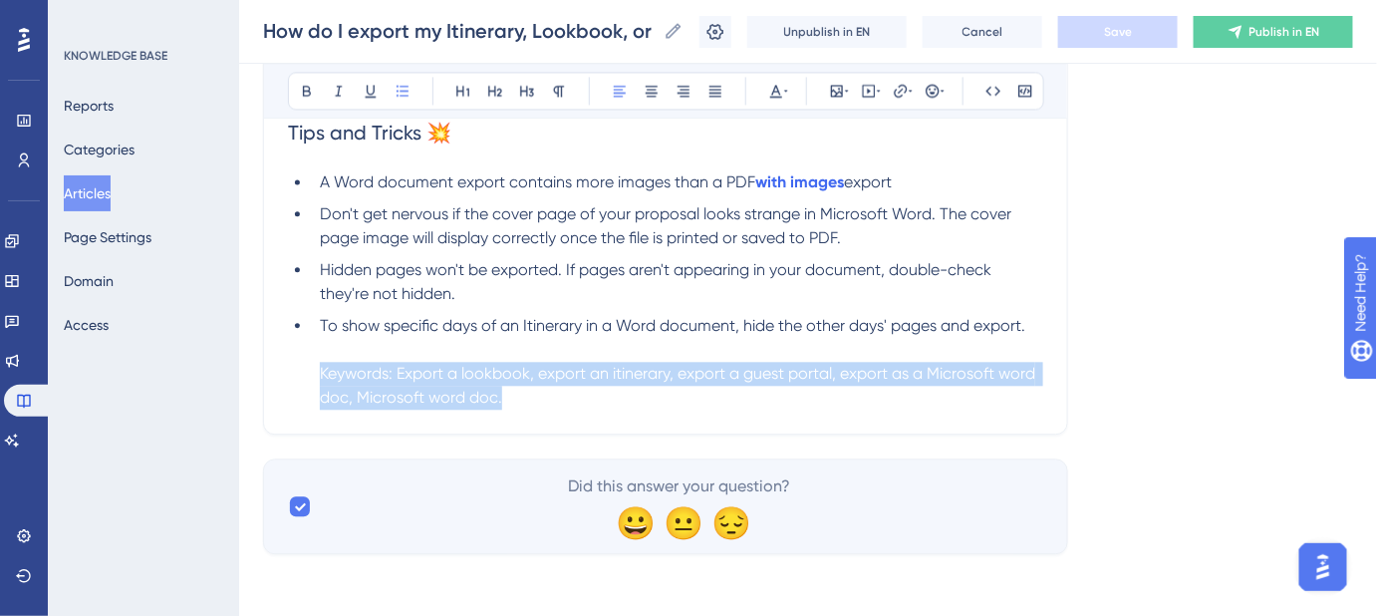
drag, startPoint x: 774, startPoint y: 386, endPoint x: 265, endPoint y: 366, distance: 509.7
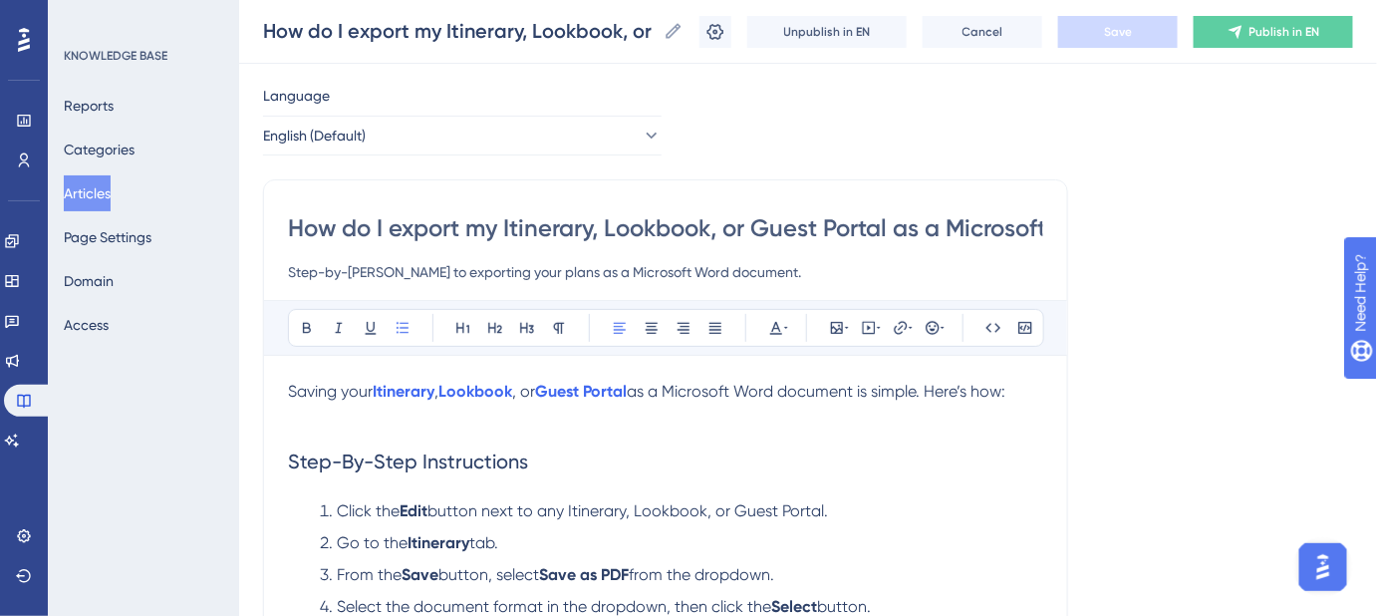
scroll to position [0, 0]
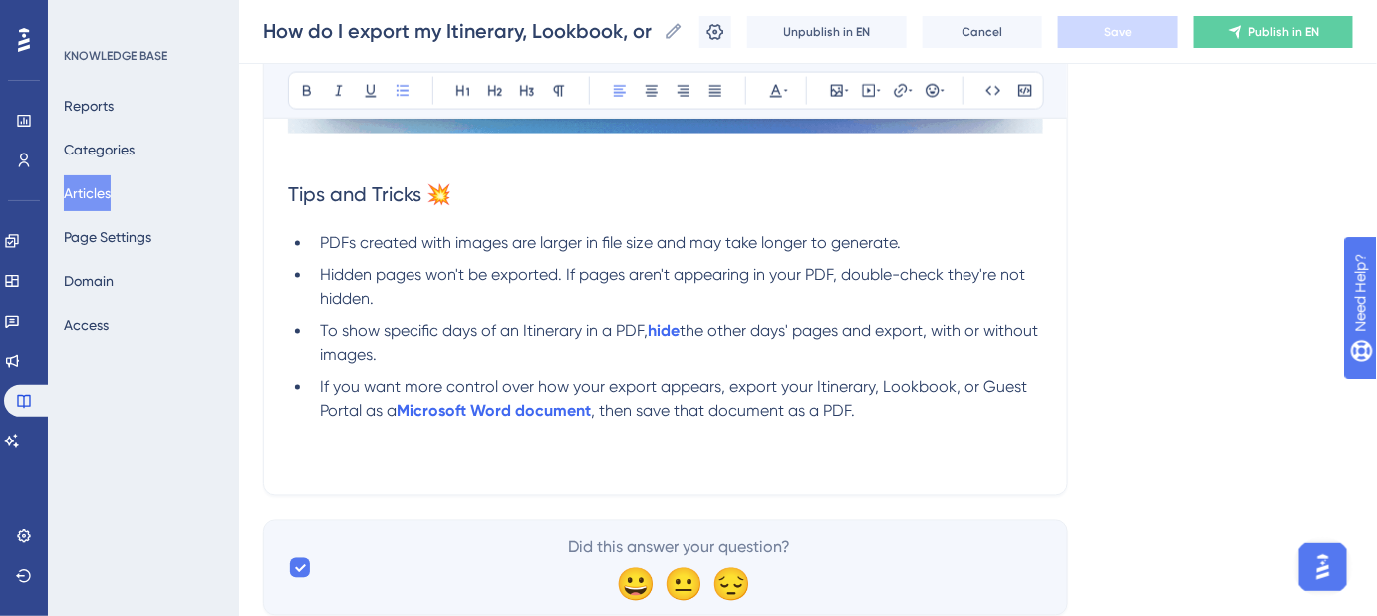
scroll to position [1076, 0]
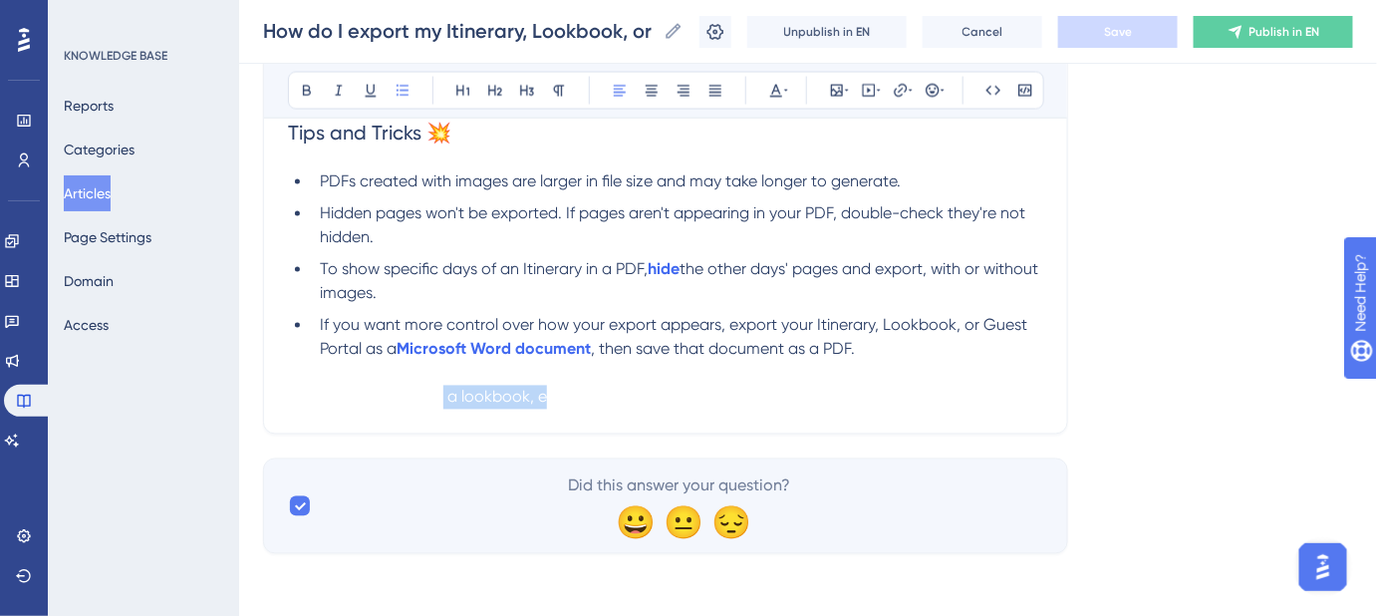
drag, startPoint x: 523, startPoint y: 398, endPoint x: 441, endPoint y: 401, distance: 81.8
click at [441, 401] on span "Keywords: Export a lookbook, export an itinerary, export a guest portal, export…" at bounding box center [657, 397] width 674 height 19
drag, startPoint x: 1092, startPoint y: 419, endPoint x: 1110, endPoint y: 406, distance: 22.1
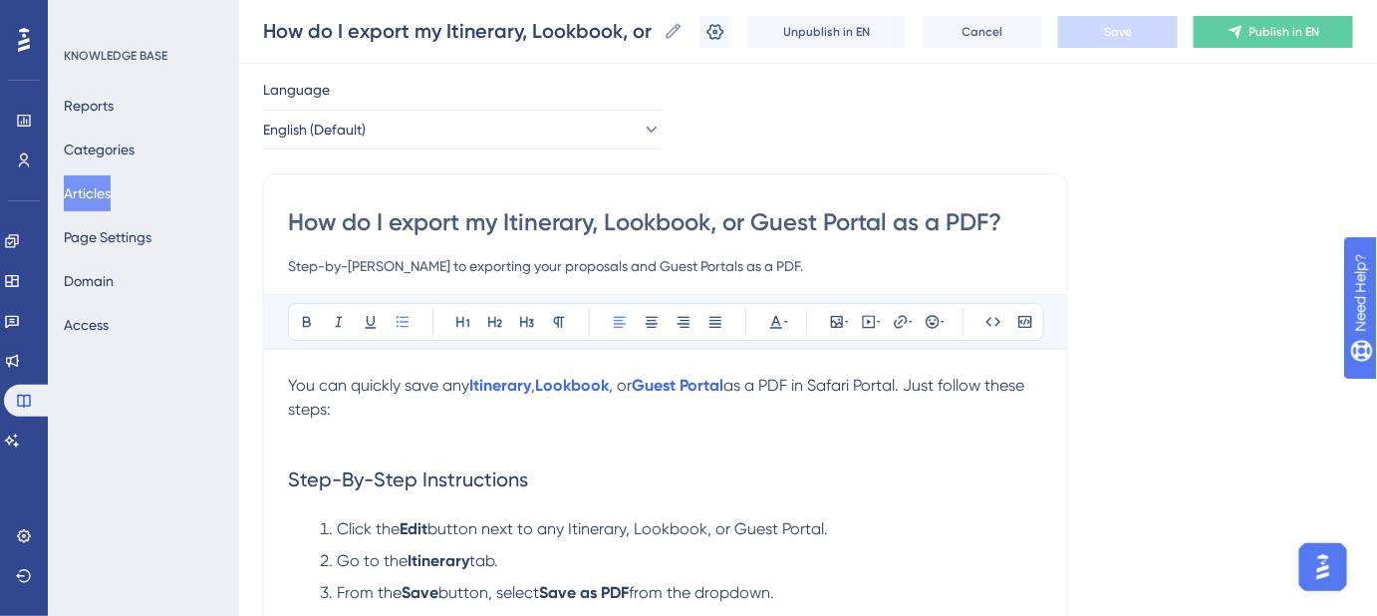
scroll to position [90, 0]
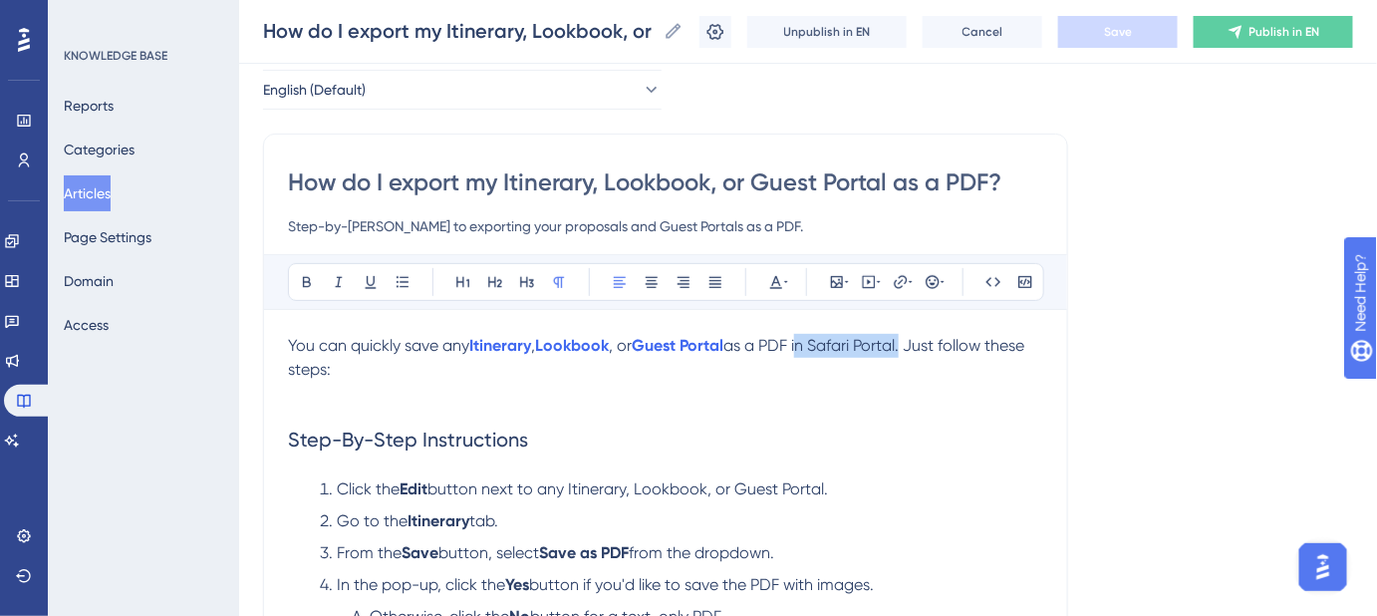
drag, startPoint x: 911, startPoint y: 339, endPoint x: 806, endPoint y: 341, distance: 104.7
click at [806, 341] on span "as a PDF in Safari Portal. Just follow these steps:" at bounding box center [658, 357] width 740 height 43
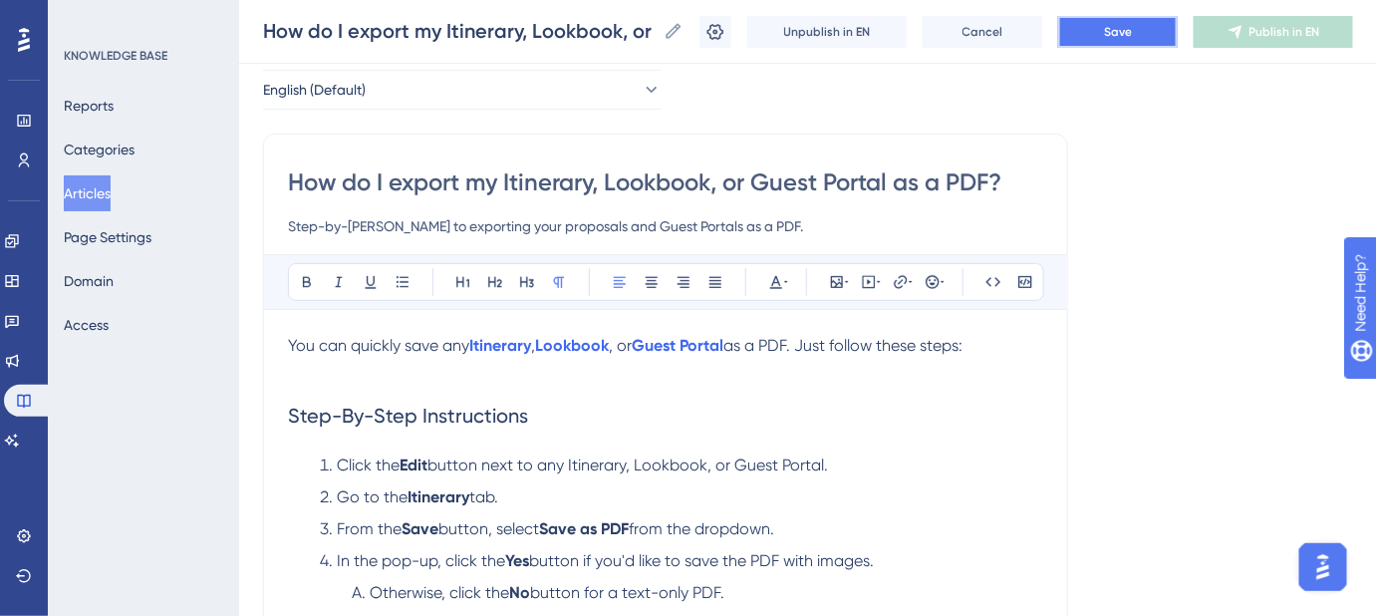
click at [1116, 43] on button "Save" at bounding box center [1118, 32] width 120 height 32
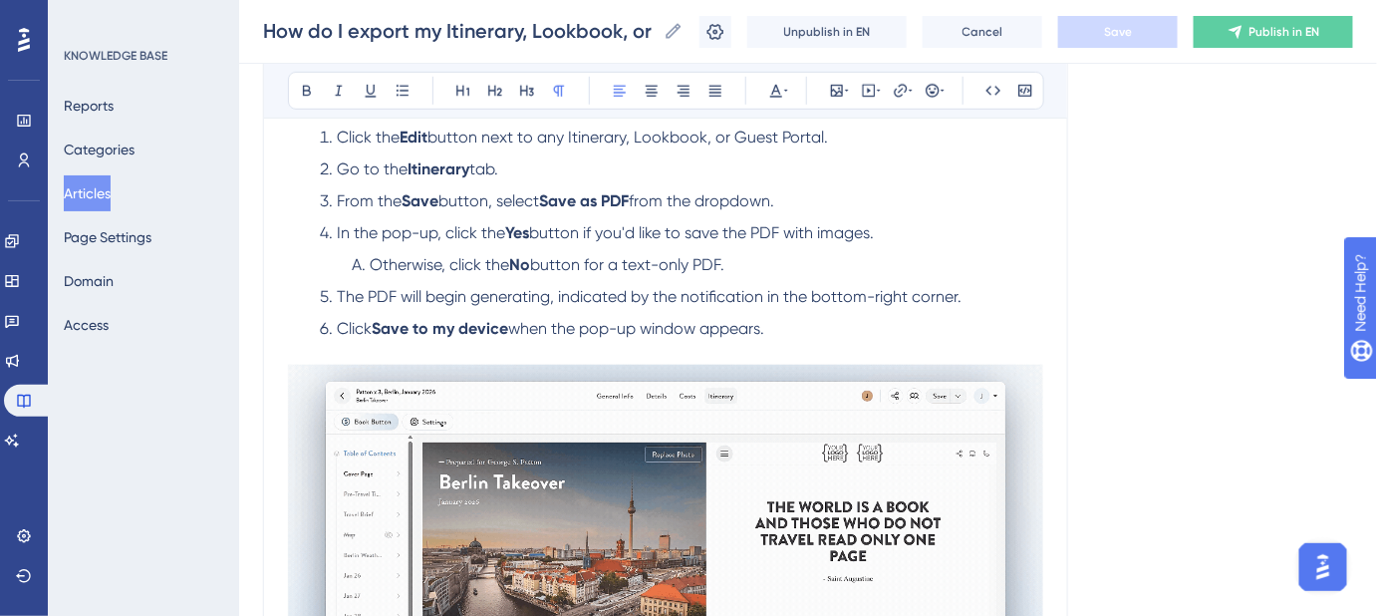
scroll to position [0, 0]
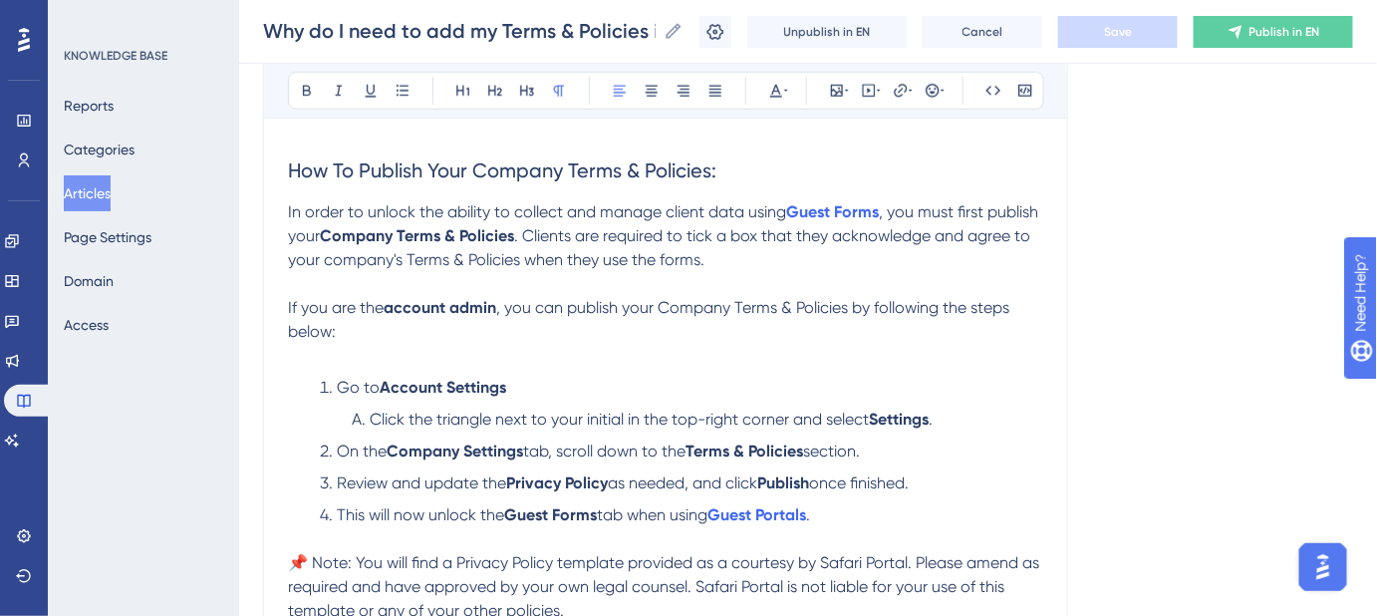
scroll to position [634, 0]
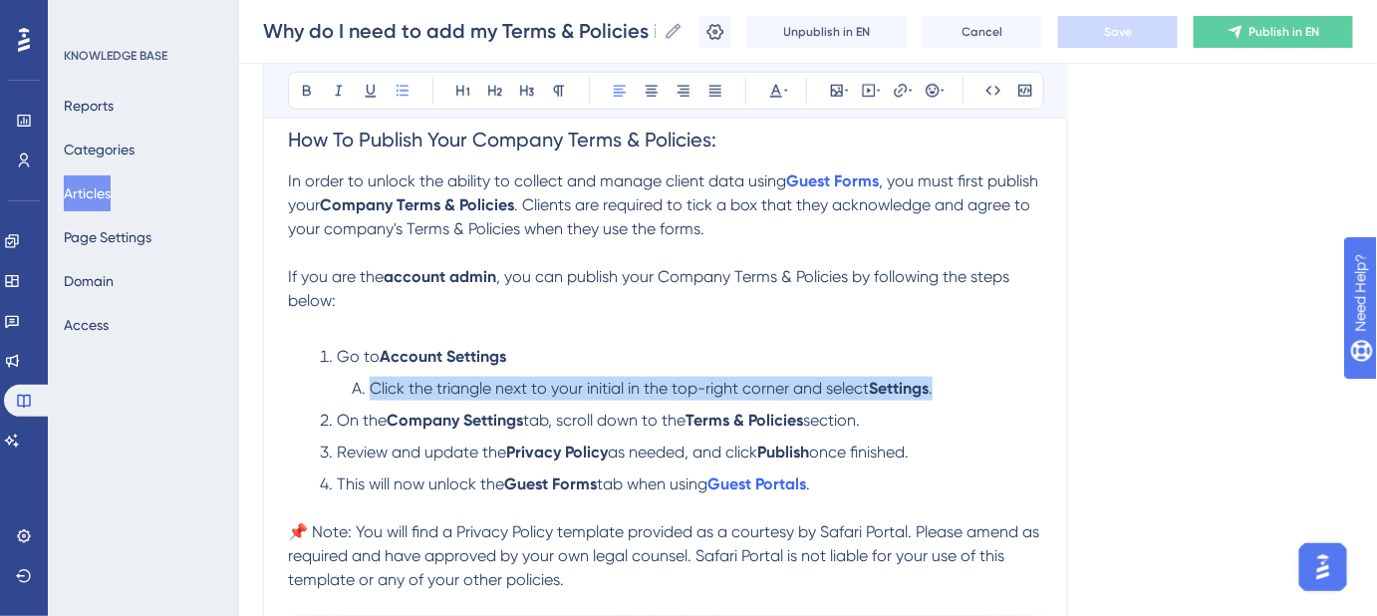
drag, startPoint x: 921, startPoint y: 386, endPoint x: 365, endPoint y: 372, distance: 556.3
click at [365, 372] on ol "Go to Account Settings Click the triangle next to your initial in the top-right…" at bounding box center [665, 420] width 755 height 151
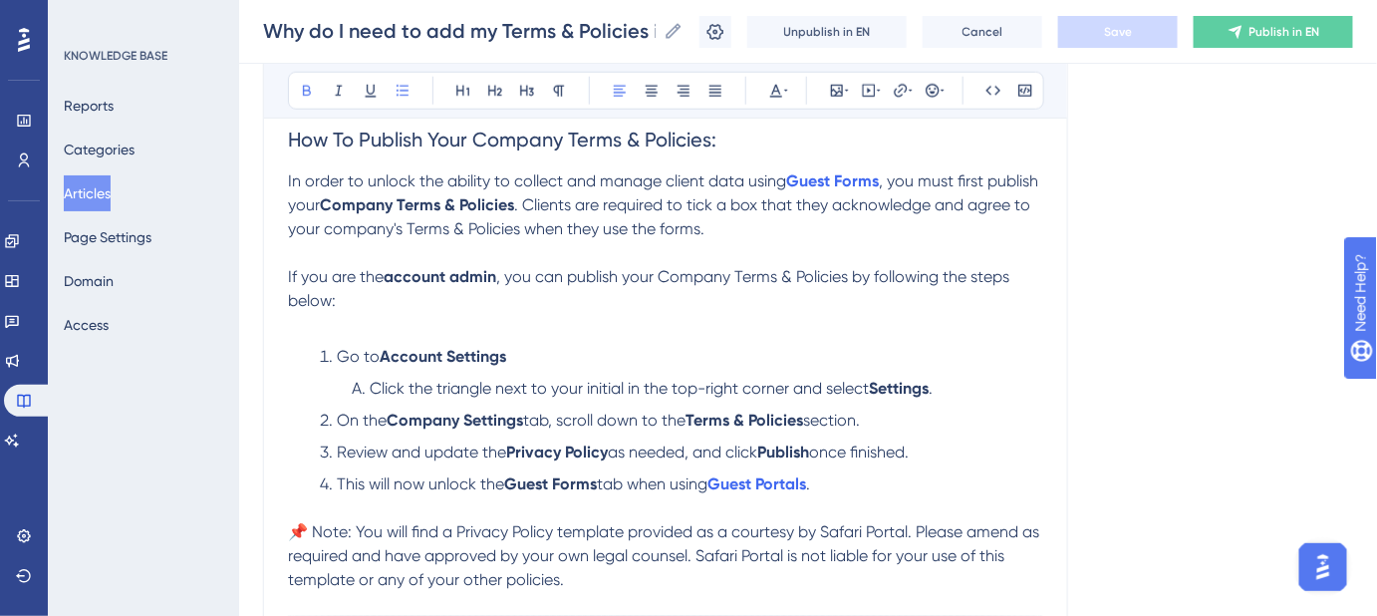
drag, startPoint x: 761, startPoint y: 406, endPoint x: 788, endPoint y: 390, distance: 31.3
click at [762, 409] on li "On the Company Settings tab, scroll down to the Terms & Policies section." at bounding box center [678, 421] width 732 height 24
drag, startPoint x: 790, startPoint y: 384, endPoint x: 367, endPoint y: 383, distance: 423.6
click at [367, 383] on li "Click the triangle next to your initial in the top-right corner and select Sett…" at bounding box center [694, 389] width 700 height 24
copy span "Click the triangle next to your initial in the top-right corner"
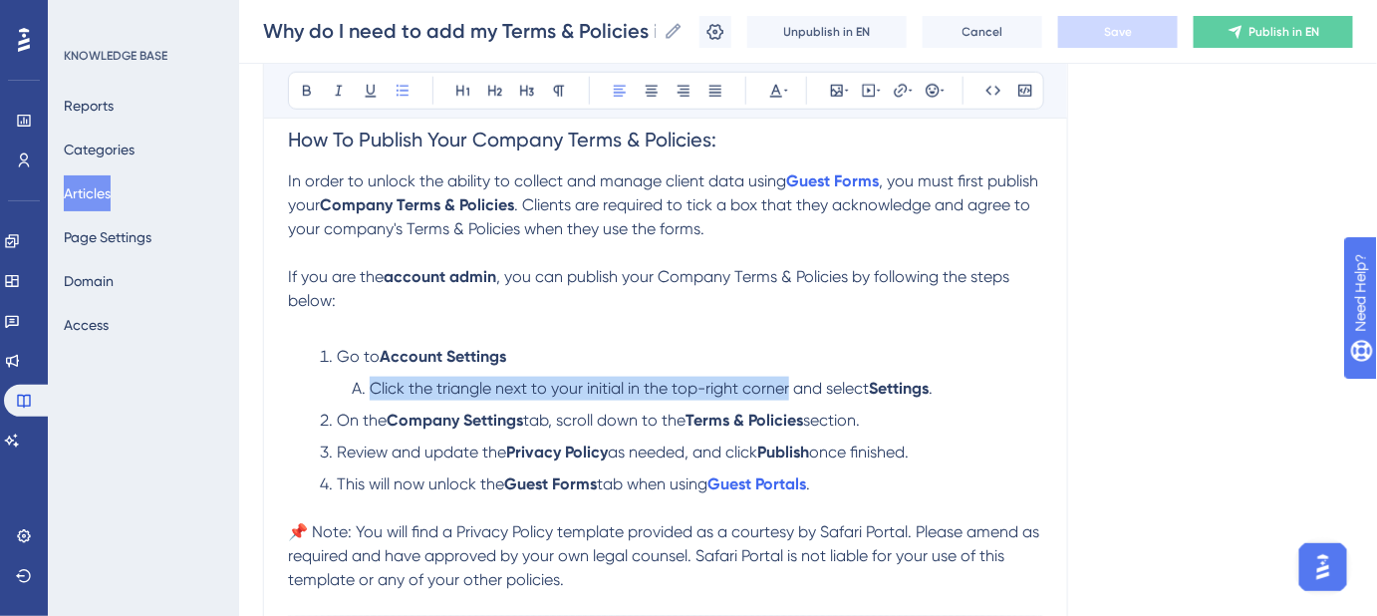
scroll to position [543, 0]
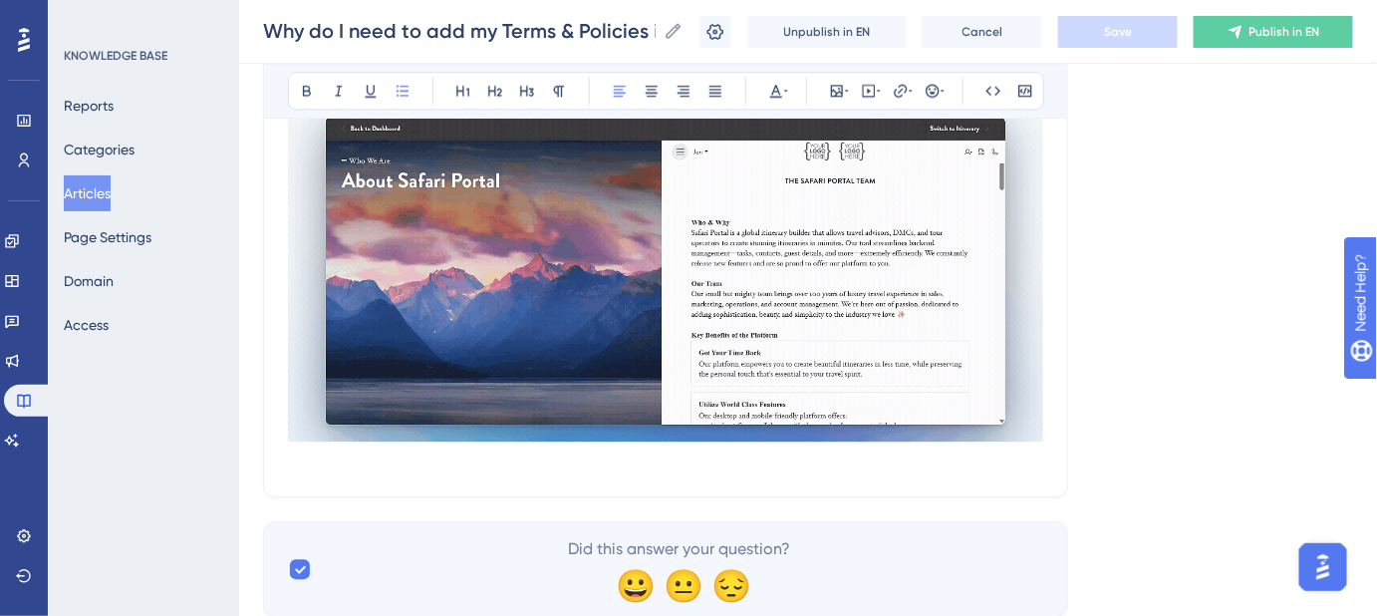
scroll to position [1692, 0]
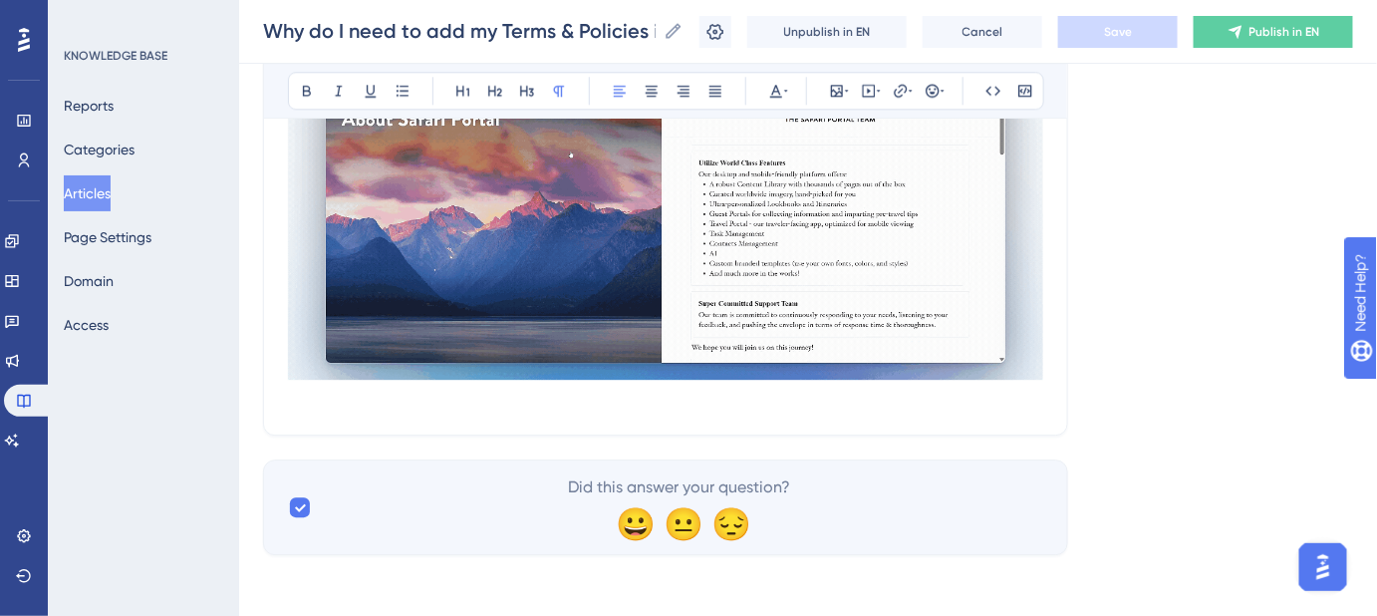
drag, startPoint x: 976, startPoint y: 402, endPoint x: 527, endPoint y: 408, distance: 448.5
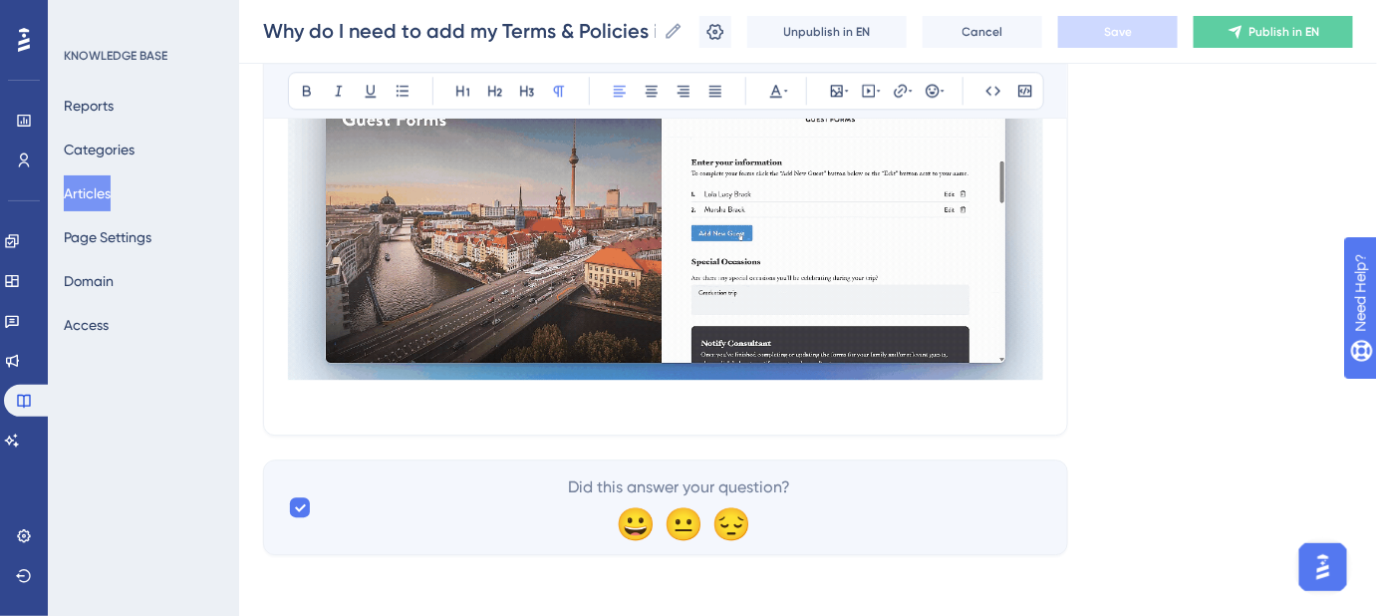
click at [554, 408] on p "FFF" at bounding box center [665, 399] width 755 height 24
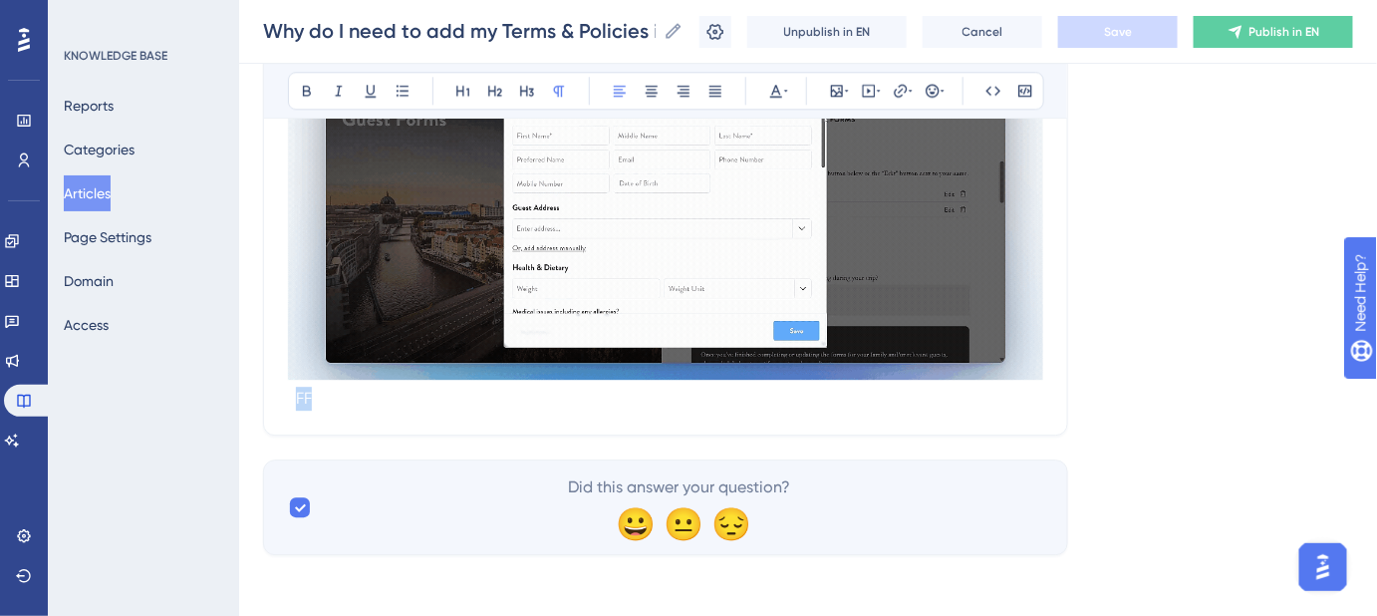
drag, startPoint x: 297, startPoint y: 391, endPoint x: 448, endPoint y: 404, distance: 152.0
click at [448, 404] on p "FFF" at bounding box center [665, 399] width 755 height 24
click at [355, 403] on p "FFF" at bounding box center [665, 399] width 755 height 24
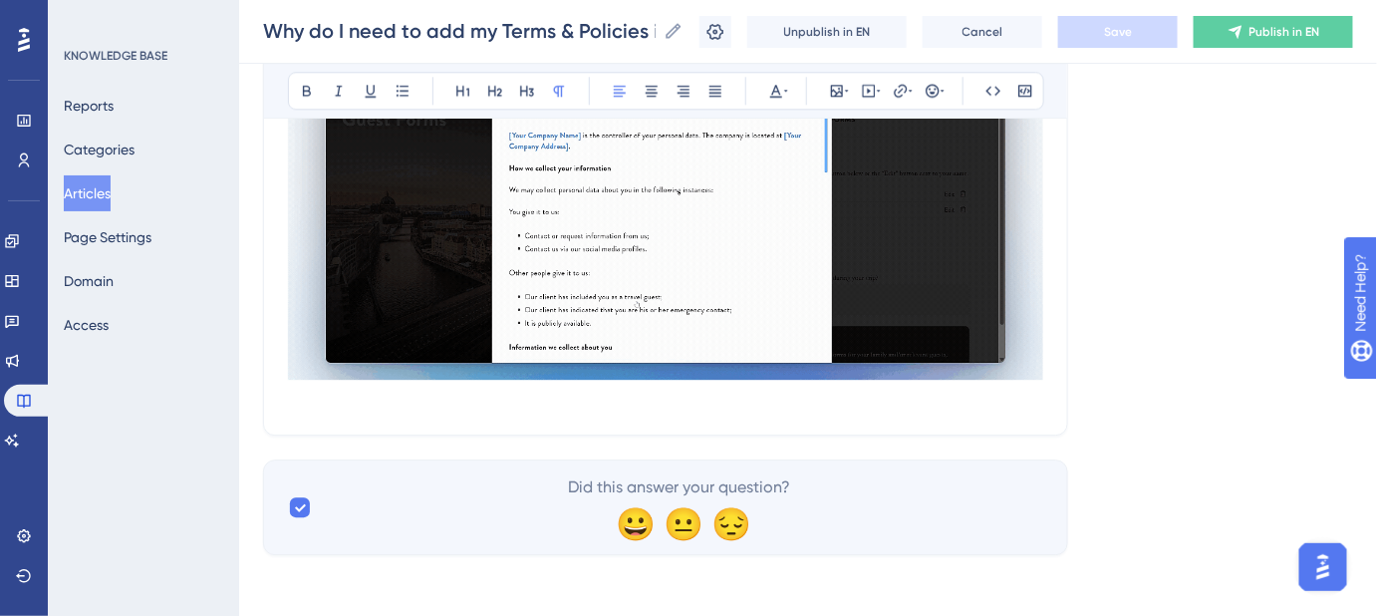
drag, startPoint x: 295, startPoint y: 398, endPoint x: 1047, endPoint y: 403, distance: 752.5
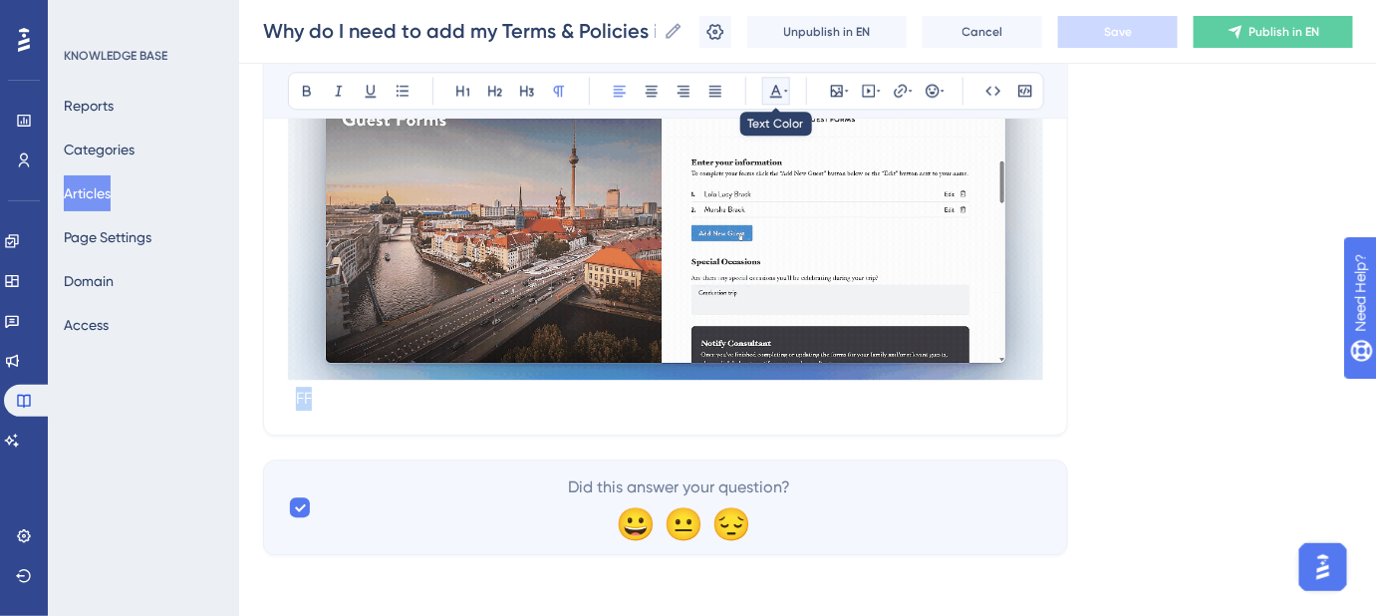
click at [779, 88] on icon at bounding box center [776, 91] width 16 height 16
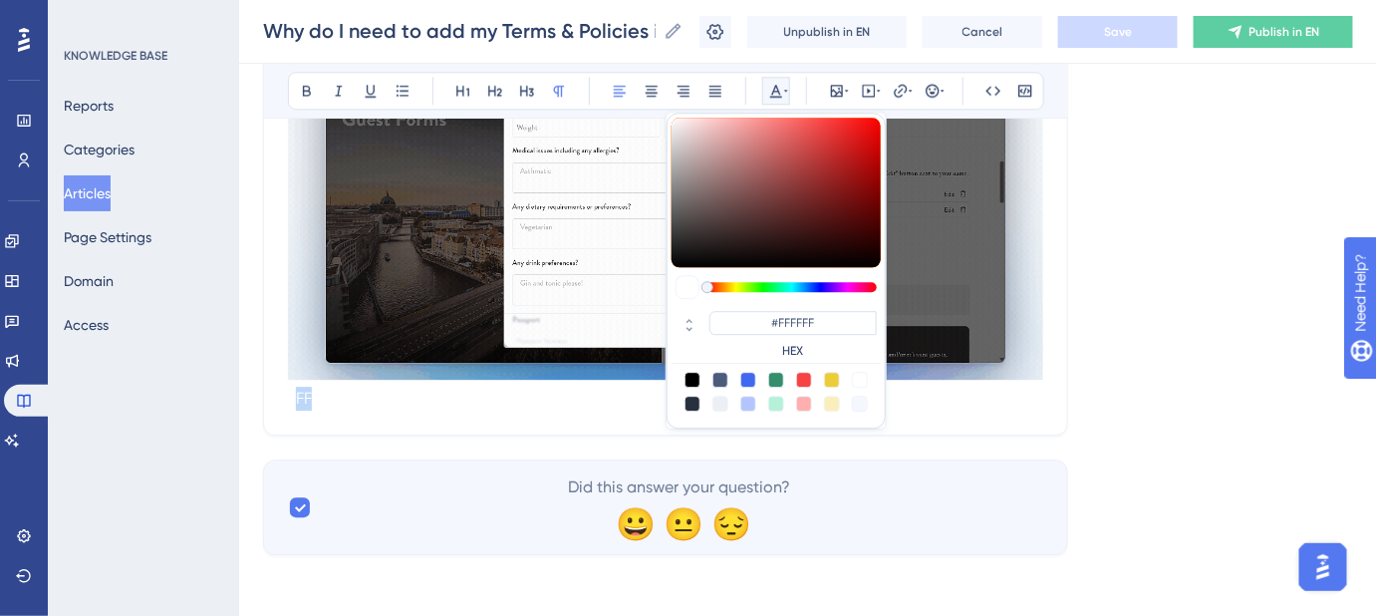
click at [690, 378] on div at bounding box center [693, 380] width 16 height 16
type input "#000000"
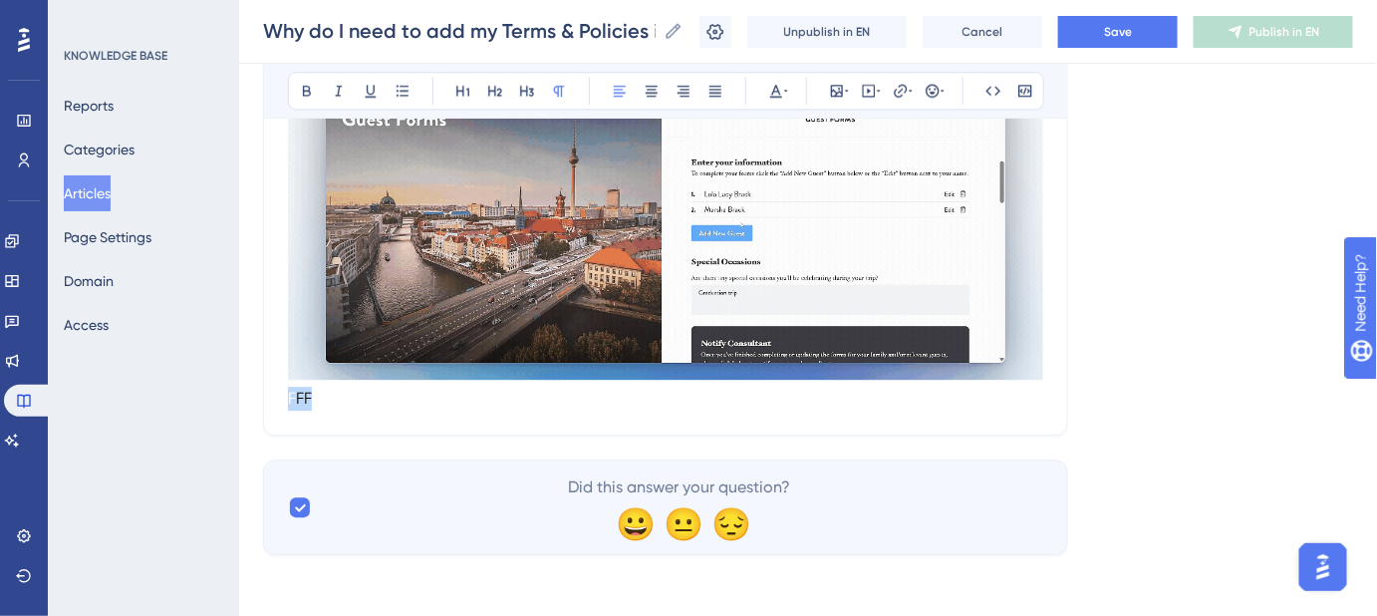
drag, startPoint x: 364, startPoint y: 403, endPoint x: 276, endPoint y: 401, distance: 87.7
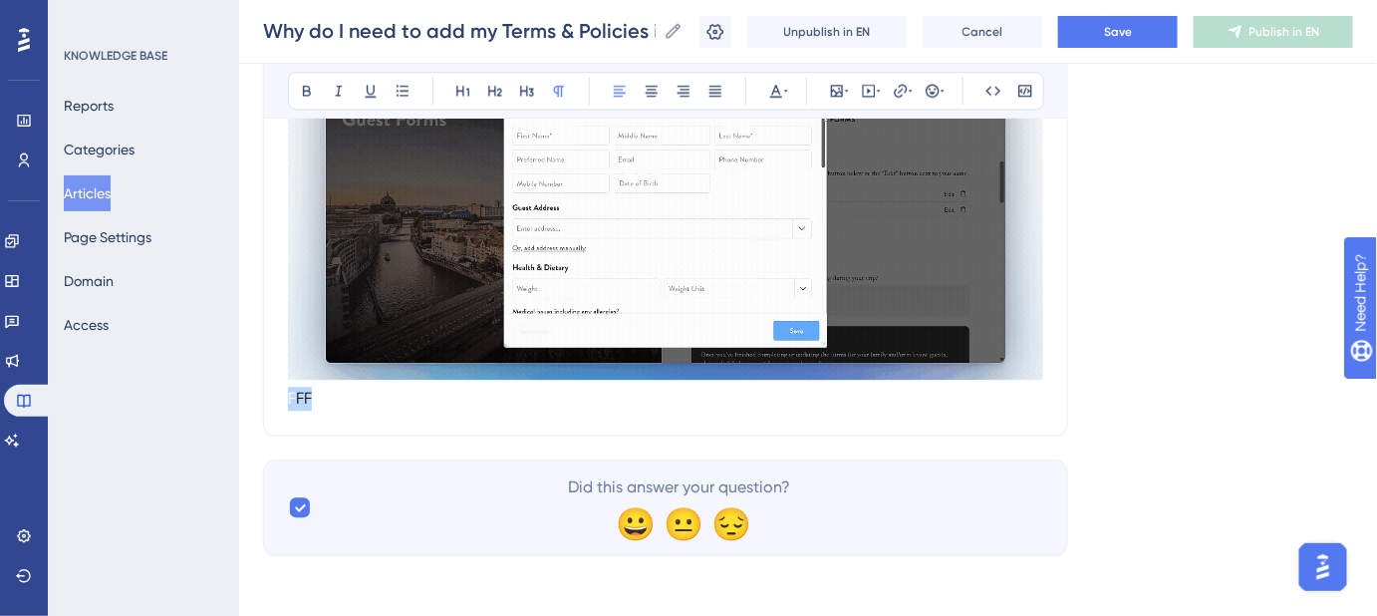
click at [300, 399] on span "Keywords:" at bounding box center [333, 398] width 73 height 19
click at [406, 398] on p "Keywords:" at bounding box center [665, 399] width 755 height 24
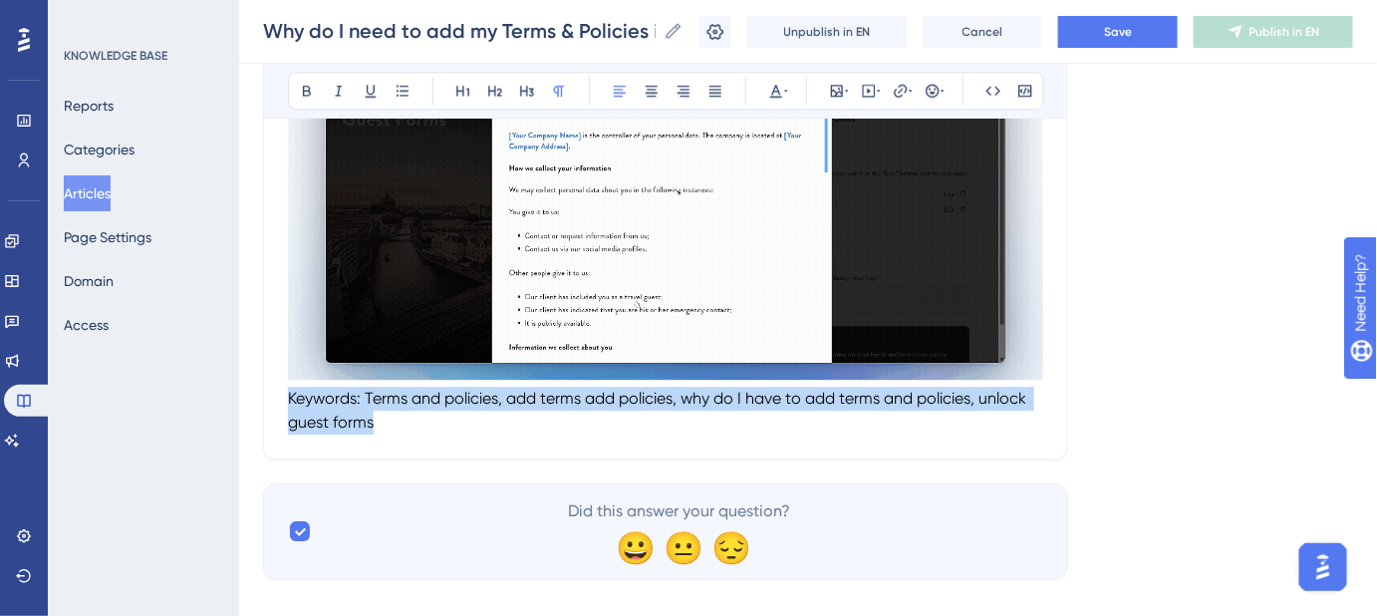
drag, startPoint x: 388, startPoint y: 424, endPoint x: 260, endPoint y: 398, distance: 130.2
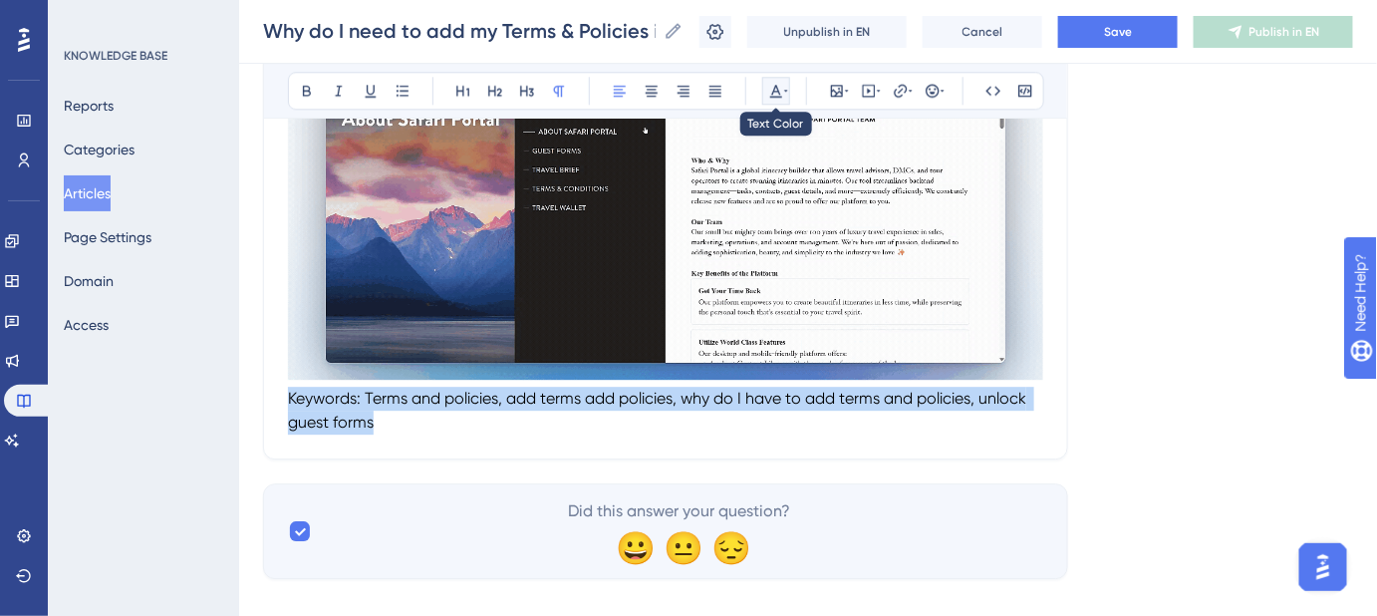
click at [773, 89] on icon at bounding box center [776, 91] width 12 height 13
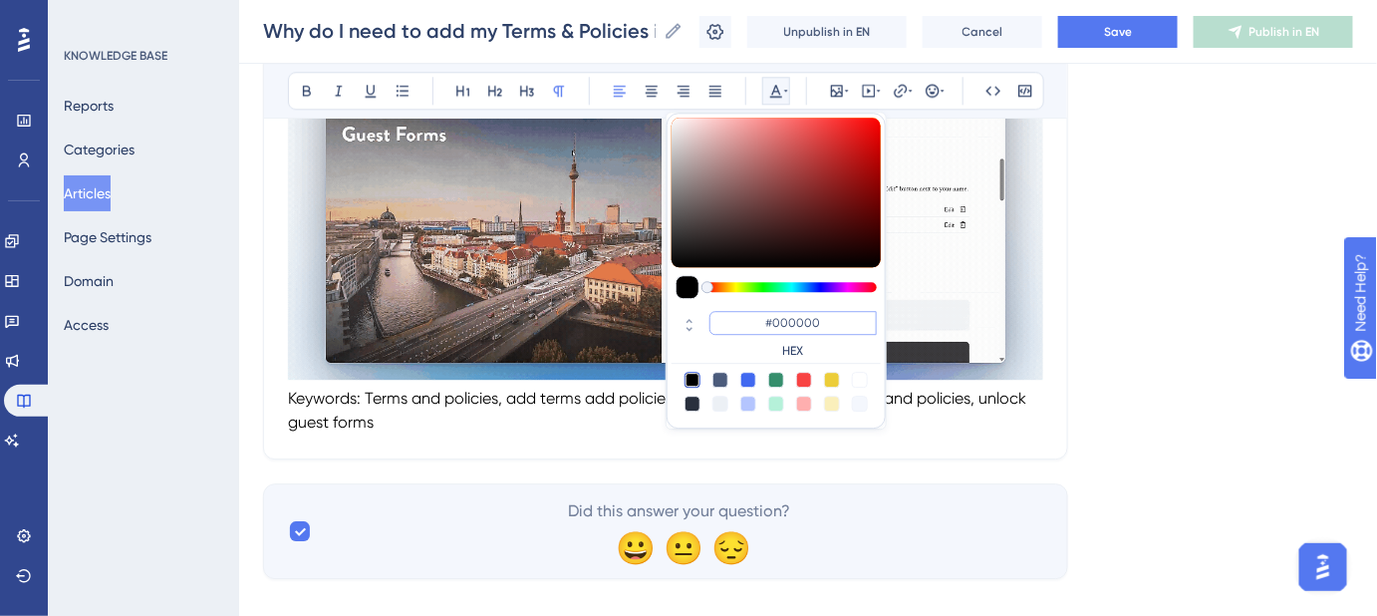
drag, startPoint x: 818, startPoint y: 313, endPoint x: 775, endPoint y: 315, distance: 42.9
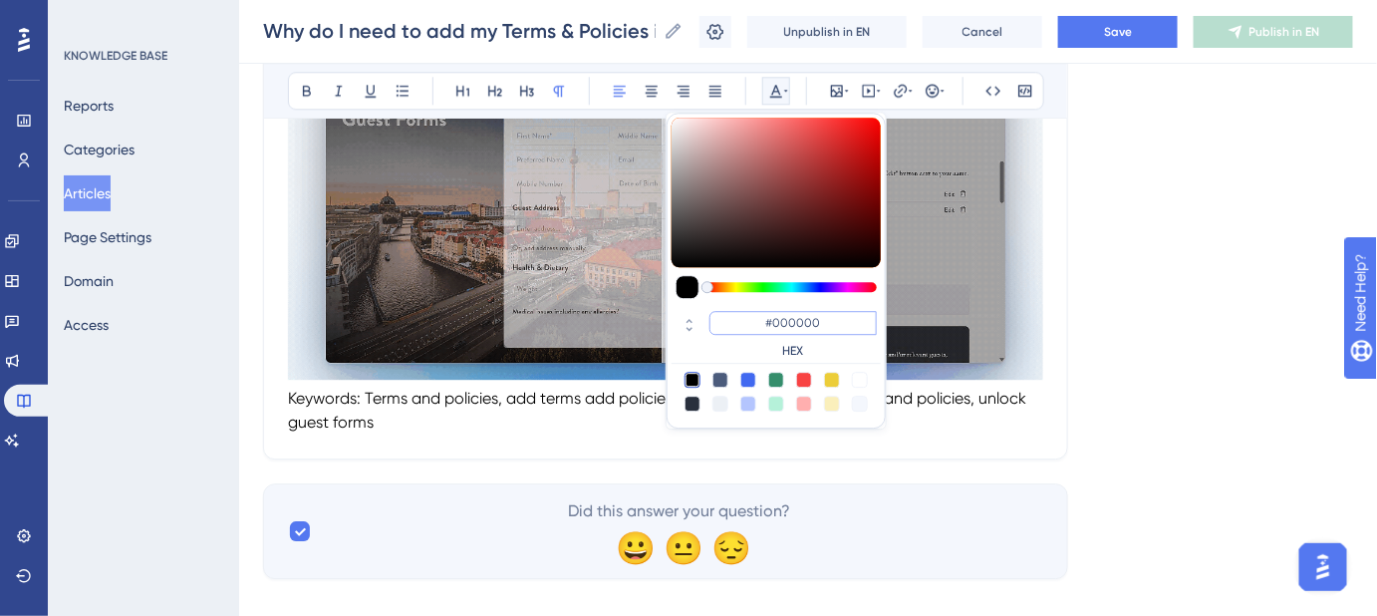
click at [775, 315] on input "#000000" at bounding box center [793, 323] width 167 height 24
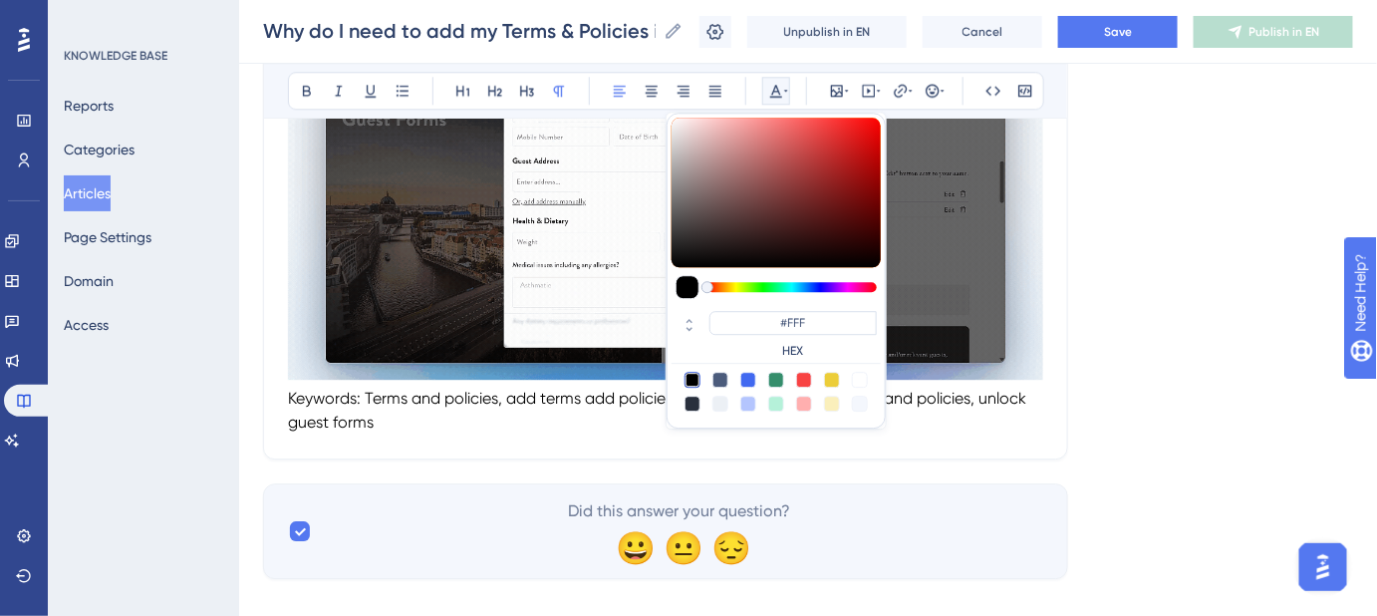
type input "#FFFFFF"
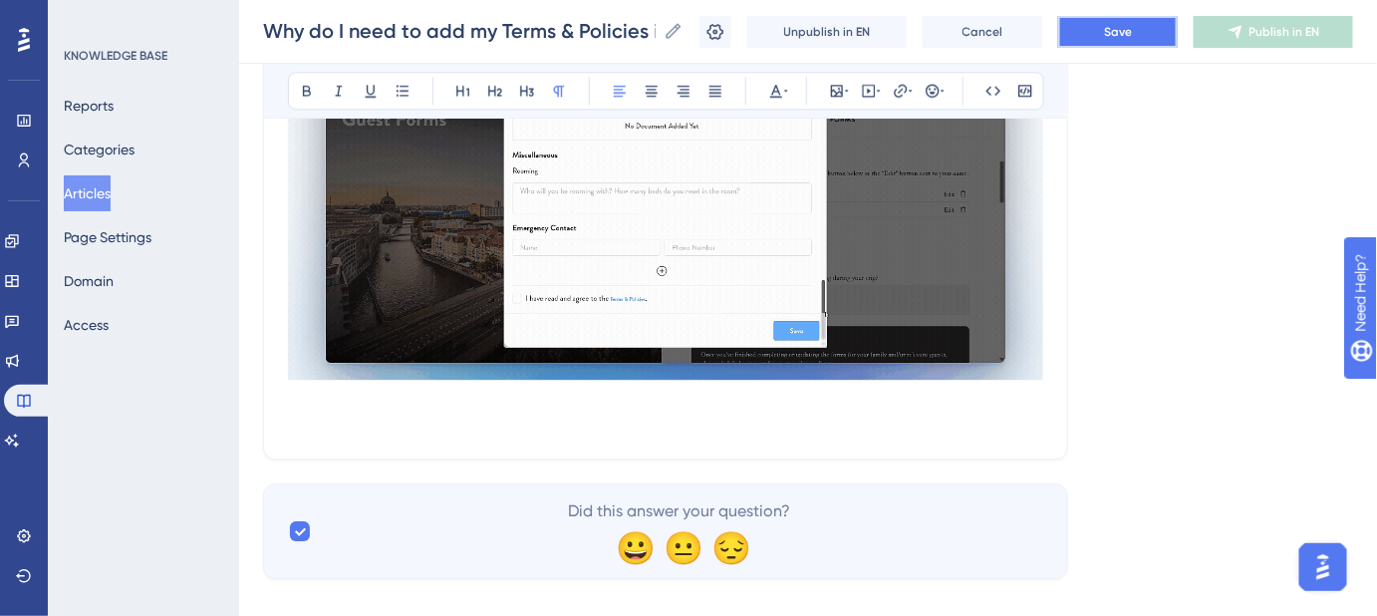
click at [1132, 36] on span "Save" at bounding box center [1118, 32] width 28 height 16
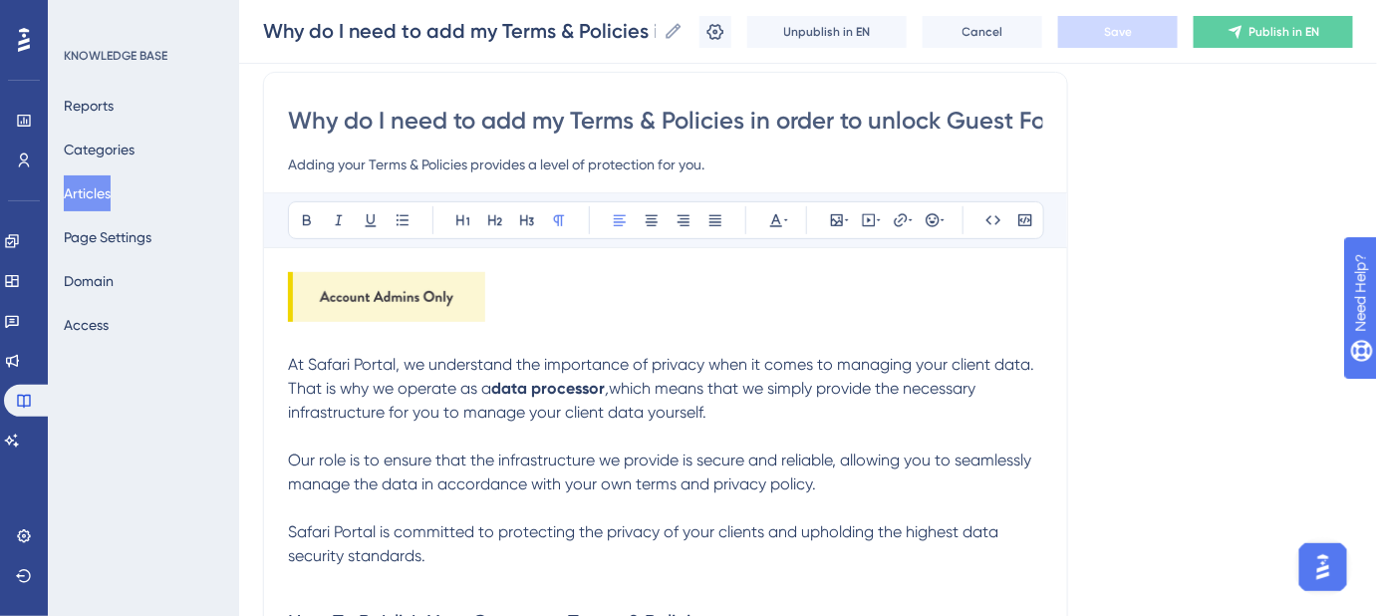
scroll to position [61, 0]
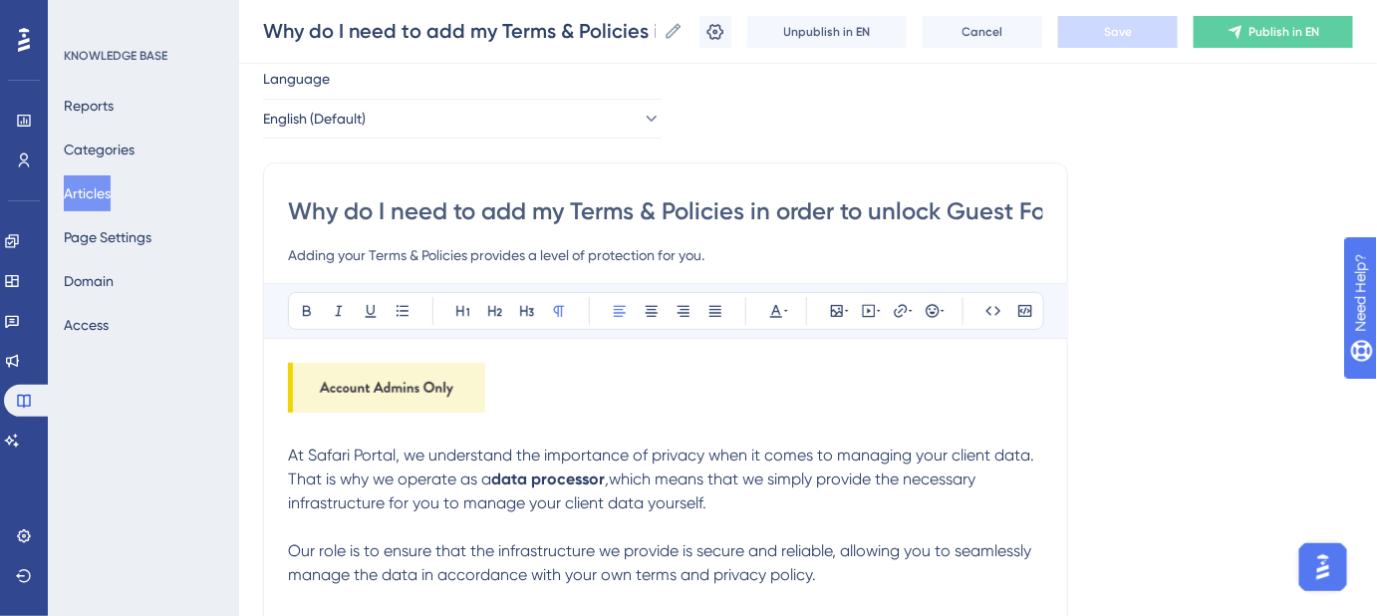
click at [870, 211] on input "Why do I need to add my Terms & Policies in order to unlock Guest Forms?" at bounding box center [665, 211] width 755 height 32
drag, startPoint x: 871, startPoint y: 211, endPoint x: 1035, endPoint y: 216, distance: 164.5
click at [1035, 216] on input "Why do I need to add my Terms & Policies in order to unlock Guest Forms?" at bounding box center [665, 211] width 755 height 32
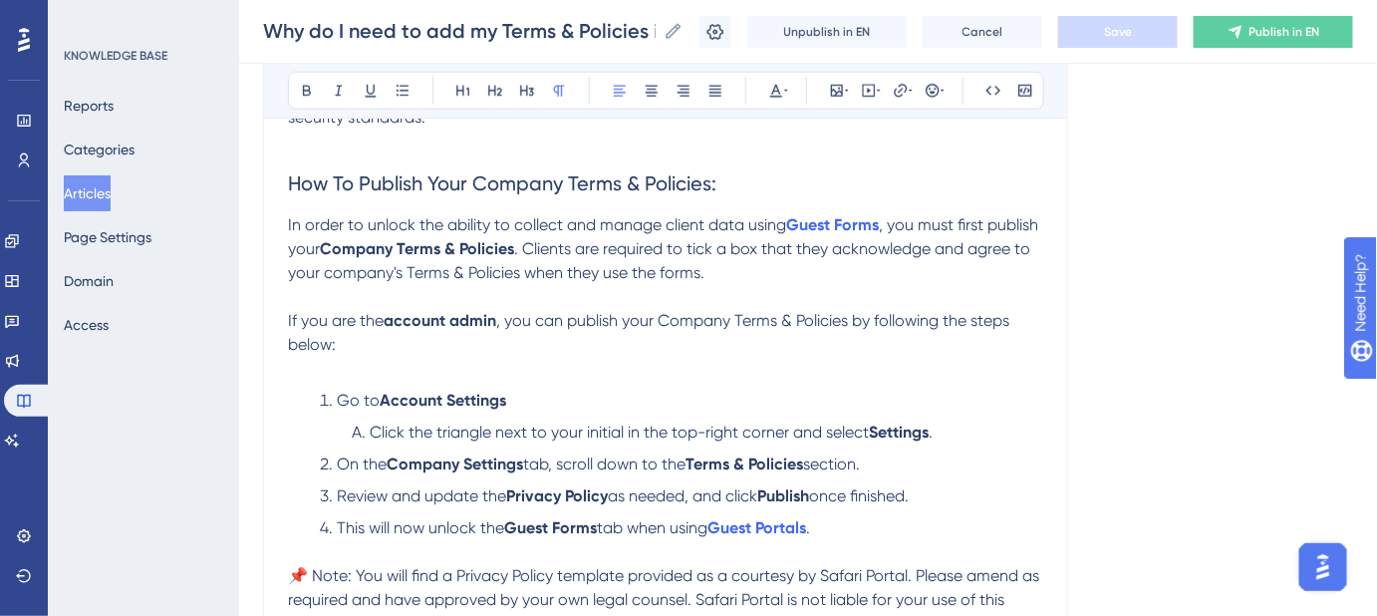
scroll to position [538, 0]
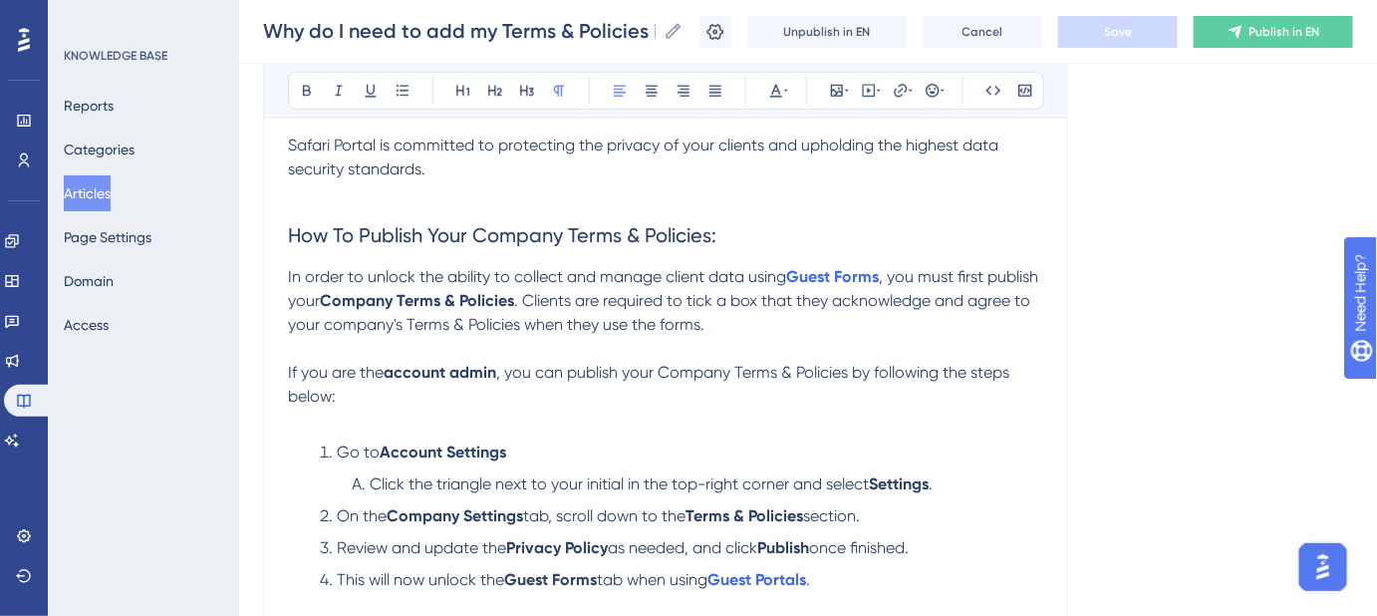
click at [348, 395] on p "If you are the account admin , you can publish your Company Terms & Policies by…" at bounding box center [665, 385] width 755 height 48
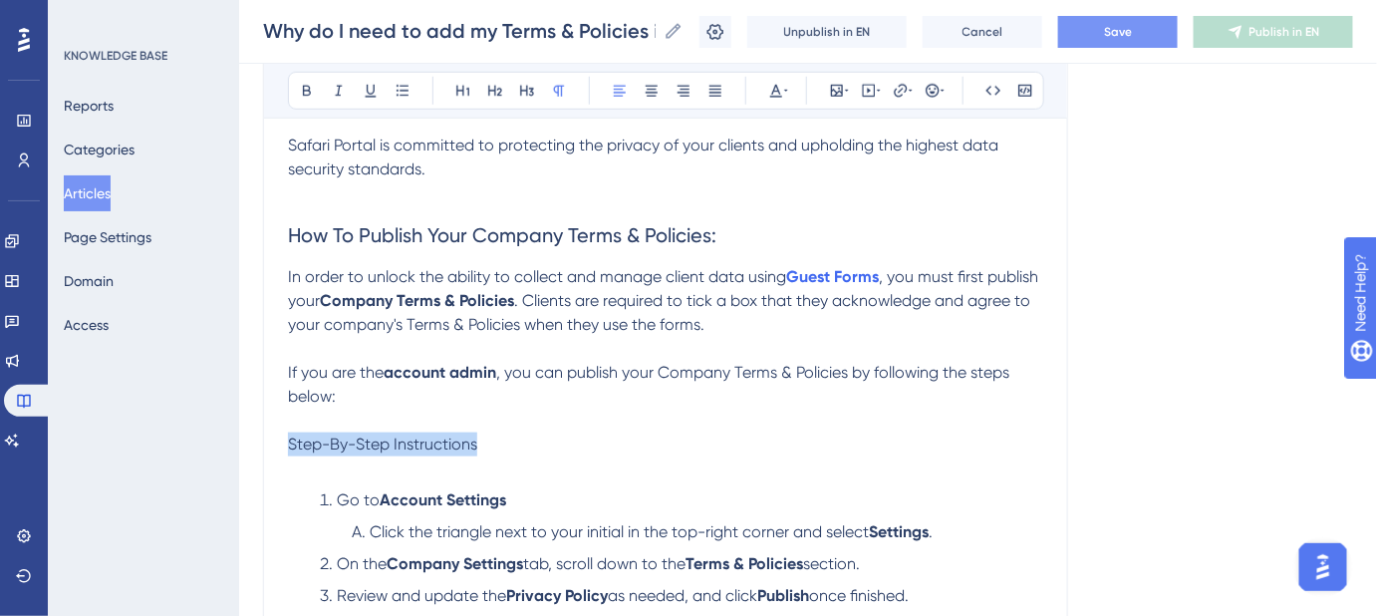
drag, startPoint x: 454, startPoint y: 442, endPoint x: 281, endPoint y: 441, distance: 173.4
click at [502, 101] on button at bounding box center [495, 91] width 28 height 28
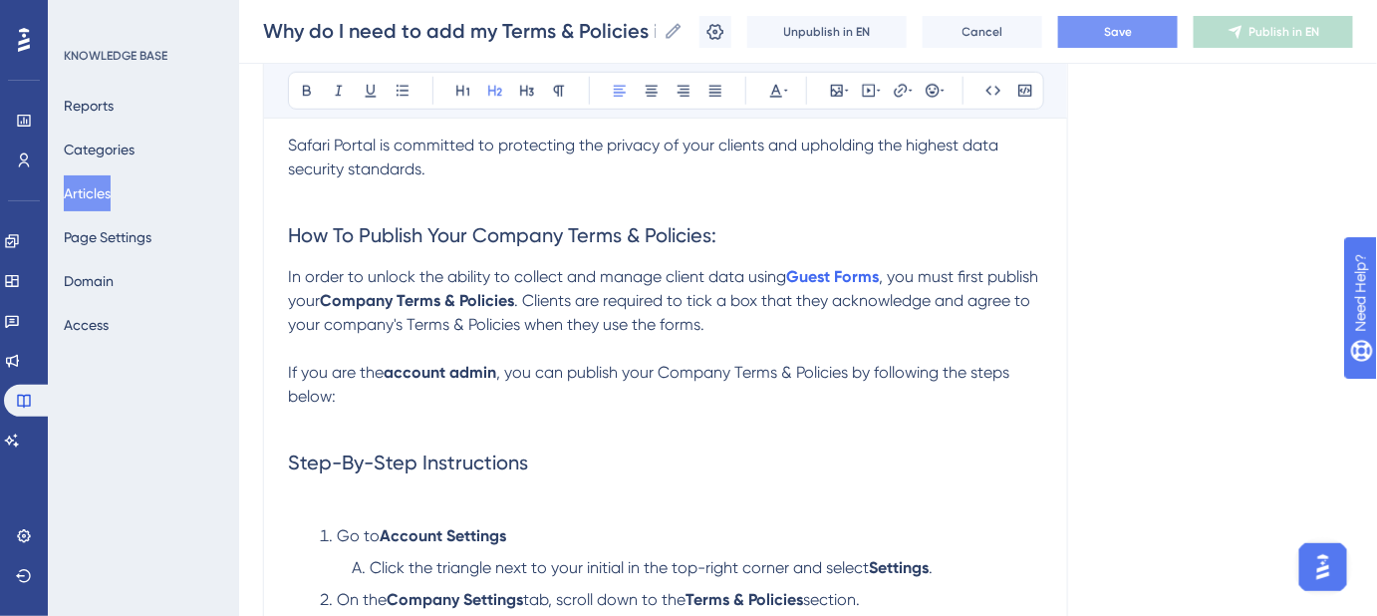
click at [597, 445] on h2 "Step-By-Step Instructions" at bounding box center [665, 463] width 755 height 60
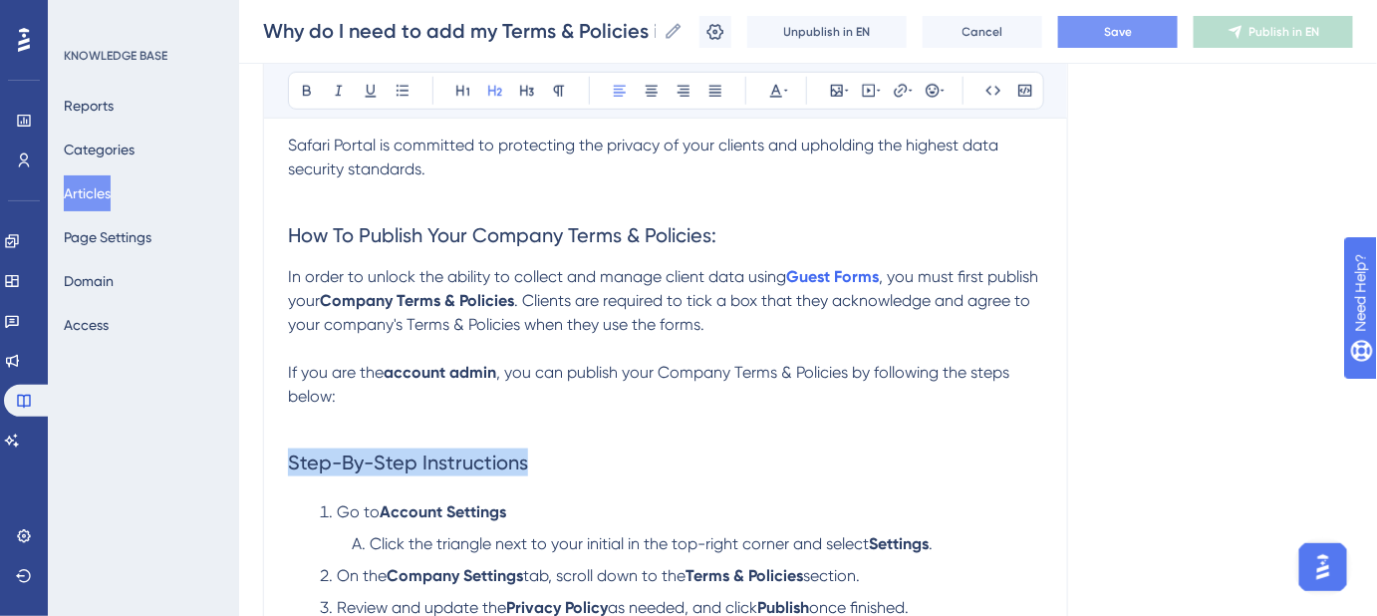
drag, startPoint x: 548, startPoint y: 461, endPoint x: 273, endPoint y: 459, distance: 275.1
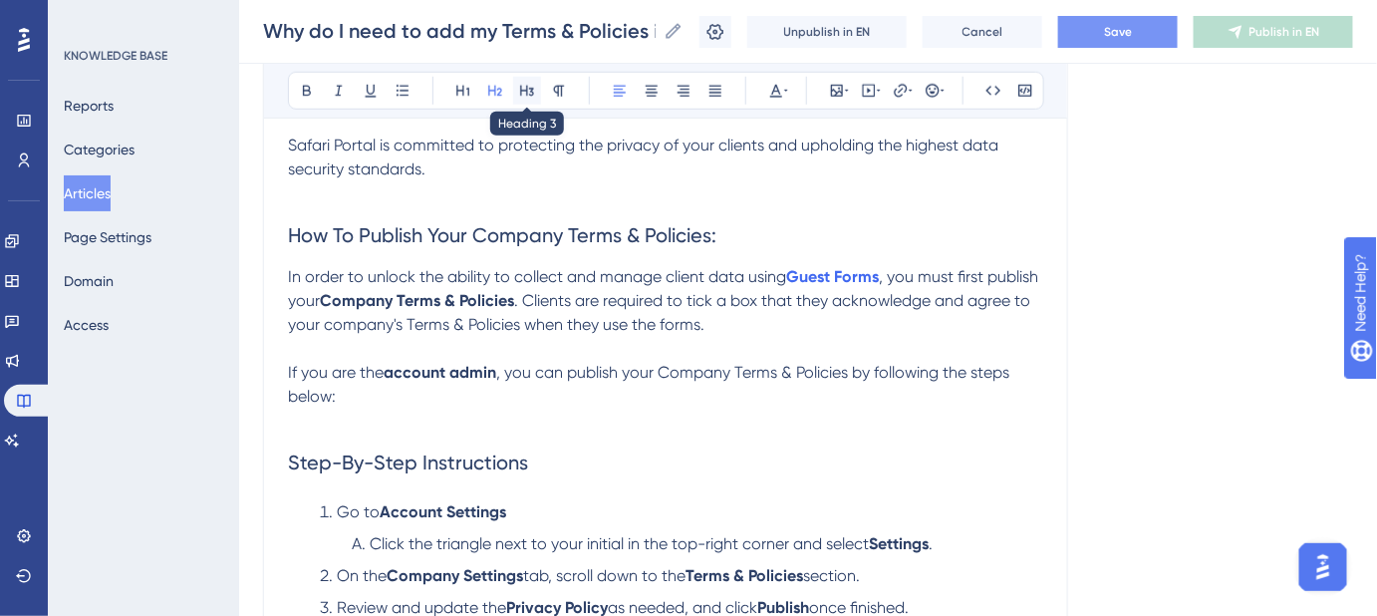
click at [534, 90] on button at bounding box center [527, 91] width 28 height 28
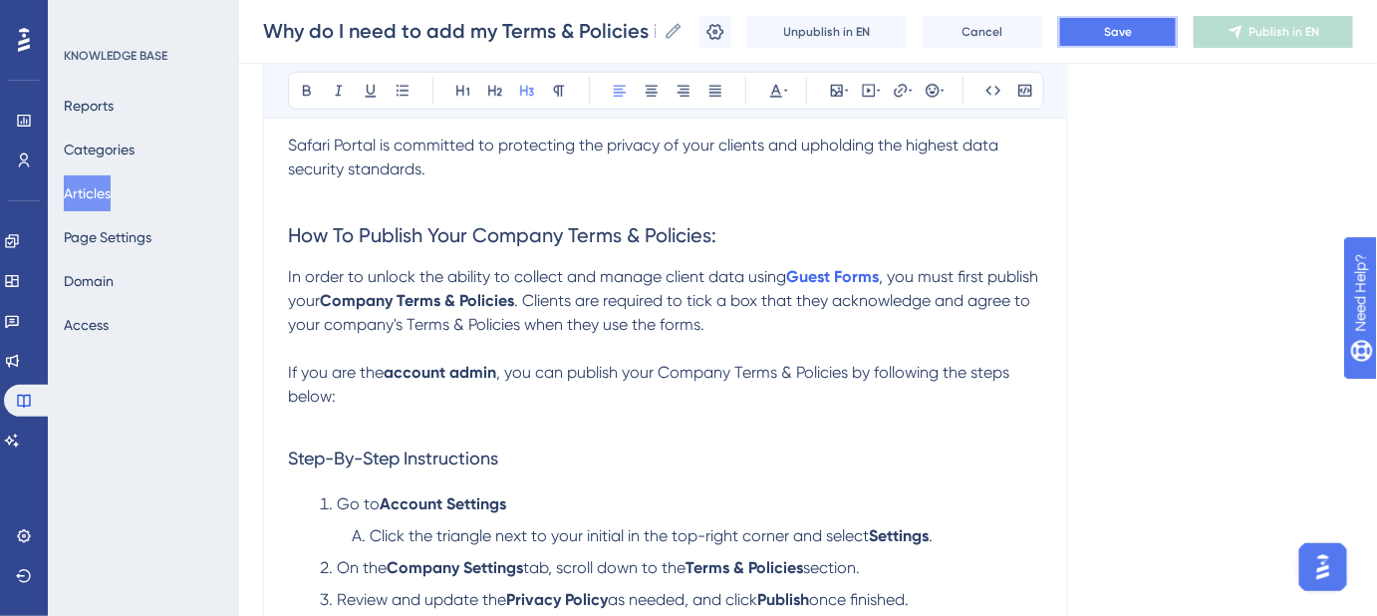
click at [1119, 36] on span "Save" at bounding box center [1118, 32] width 28 height 16
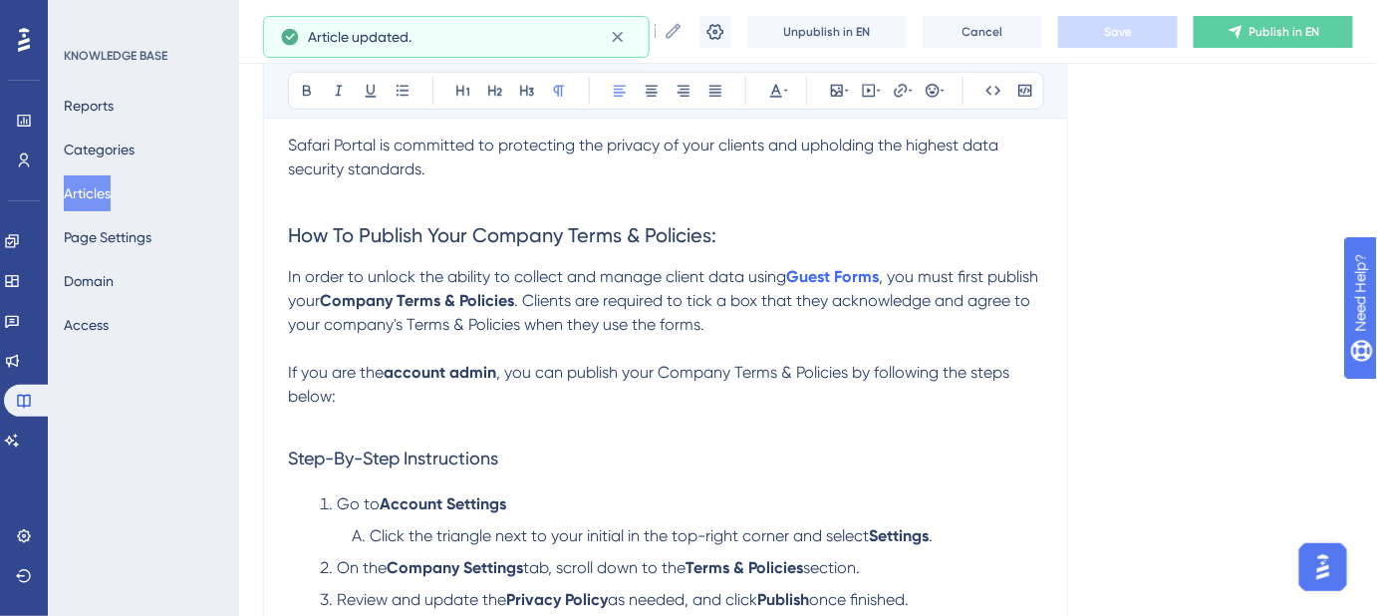
click at [766, 399] on p "If you are the account admin , you can publish your Company Terms & Policies by…" at bounding box center [665, 385] width 755 height 48
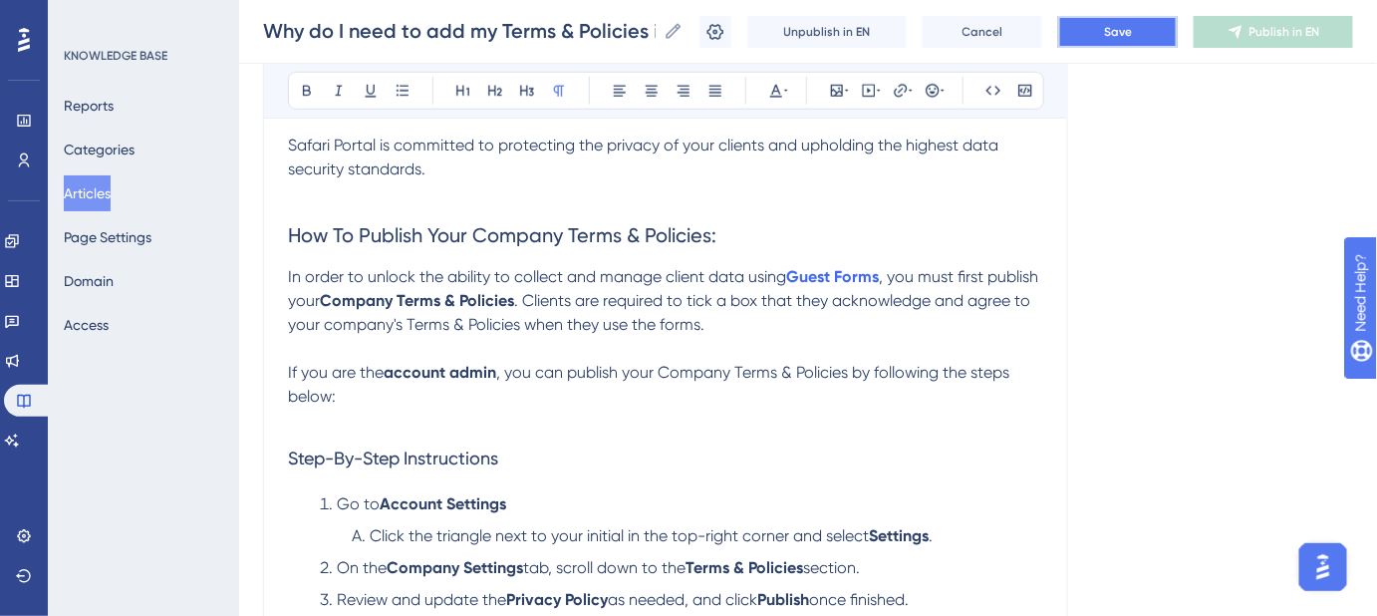
click at [1132, 34] on span "Save" at bounding box center [1118, 32] width 28 height 16
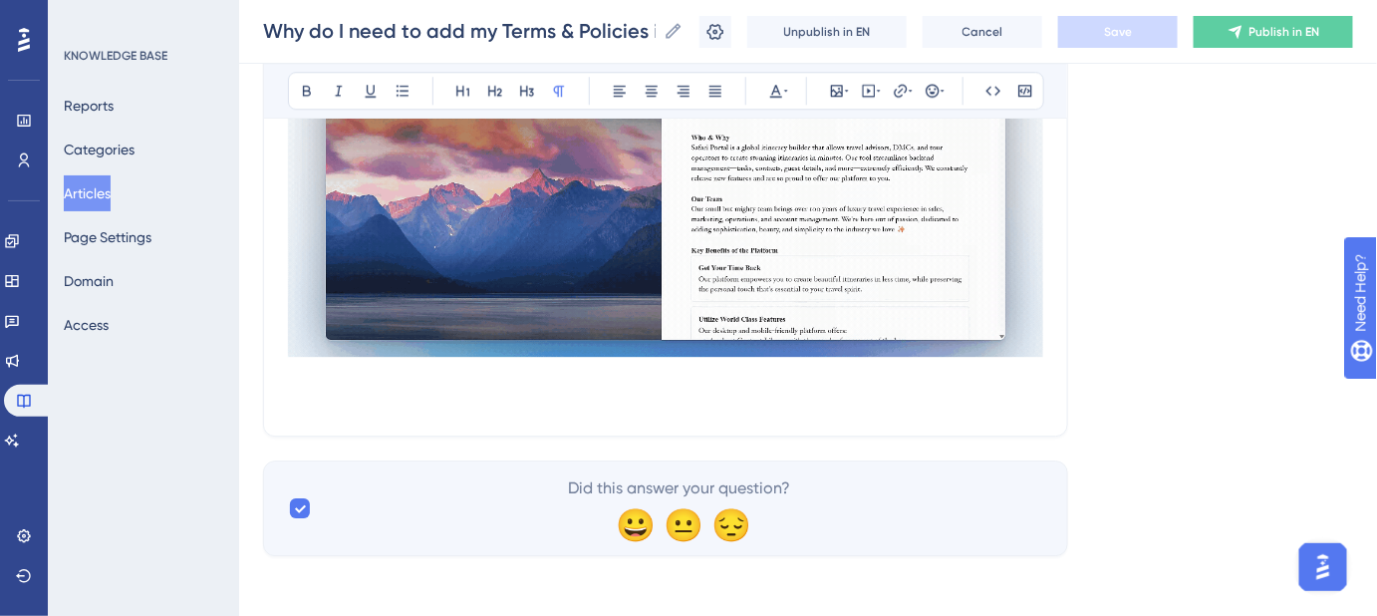
scroll to position [1768, 0]
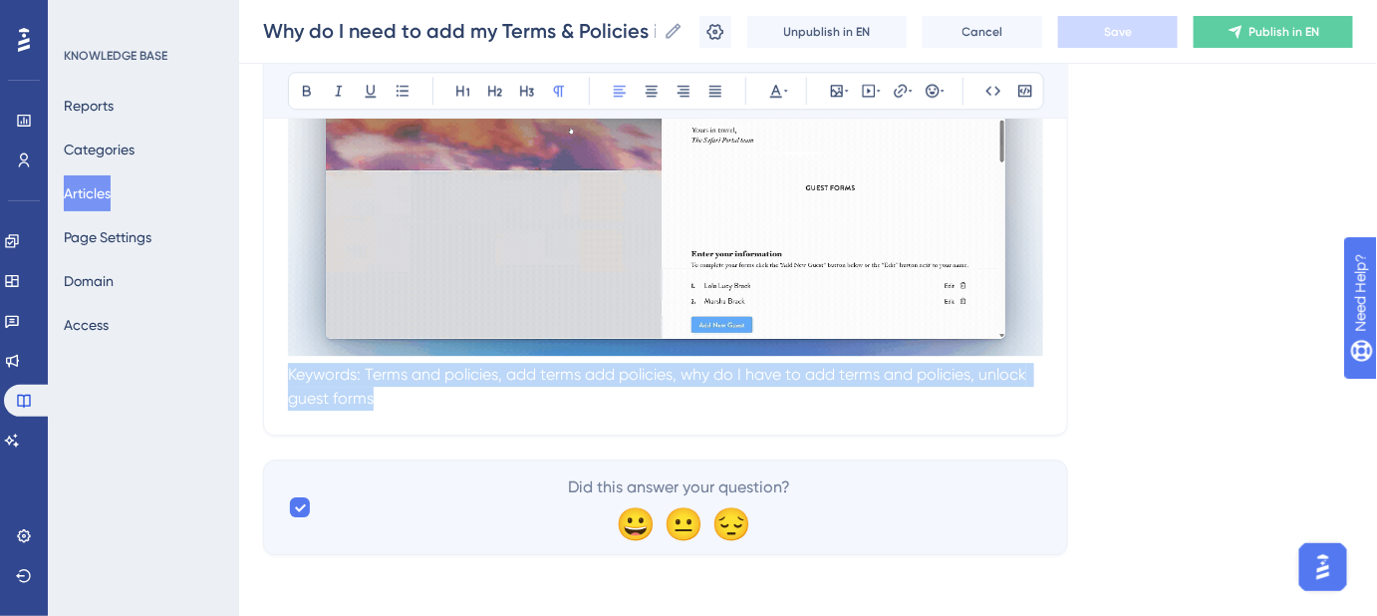
drag, startPoint x: 978, startPoint y: 389, endPoint x: 248, endPoint y: 384, distance: 729.5
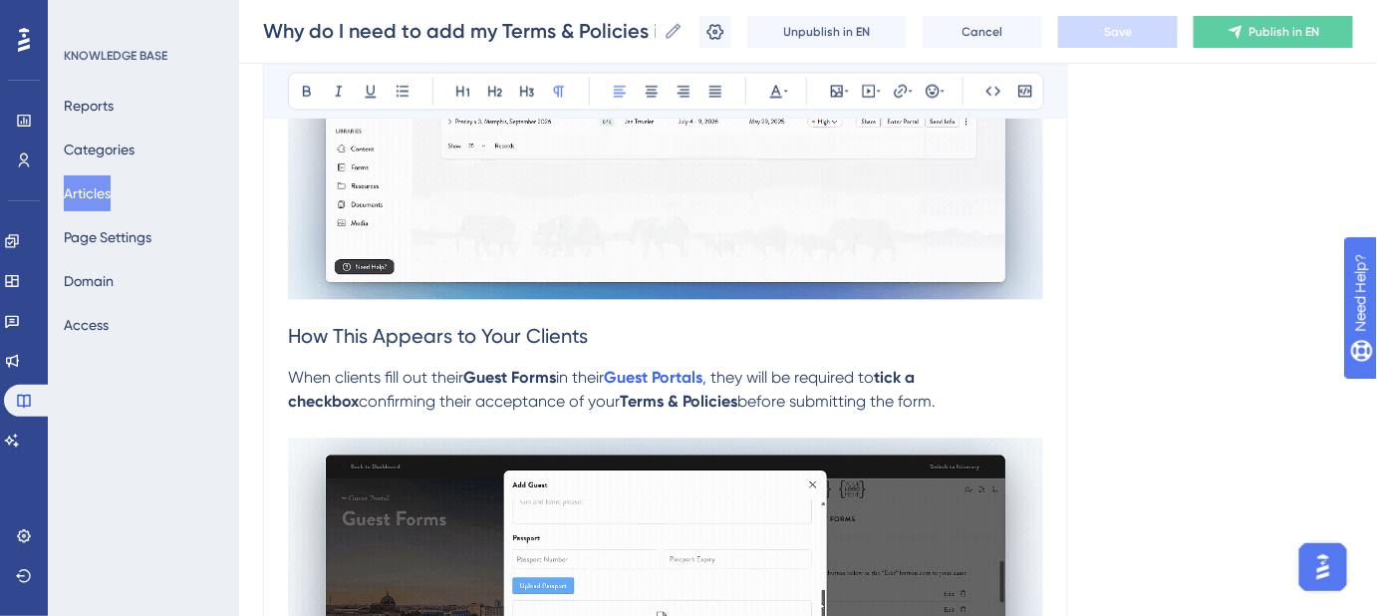
scroll to position [1316, 0]
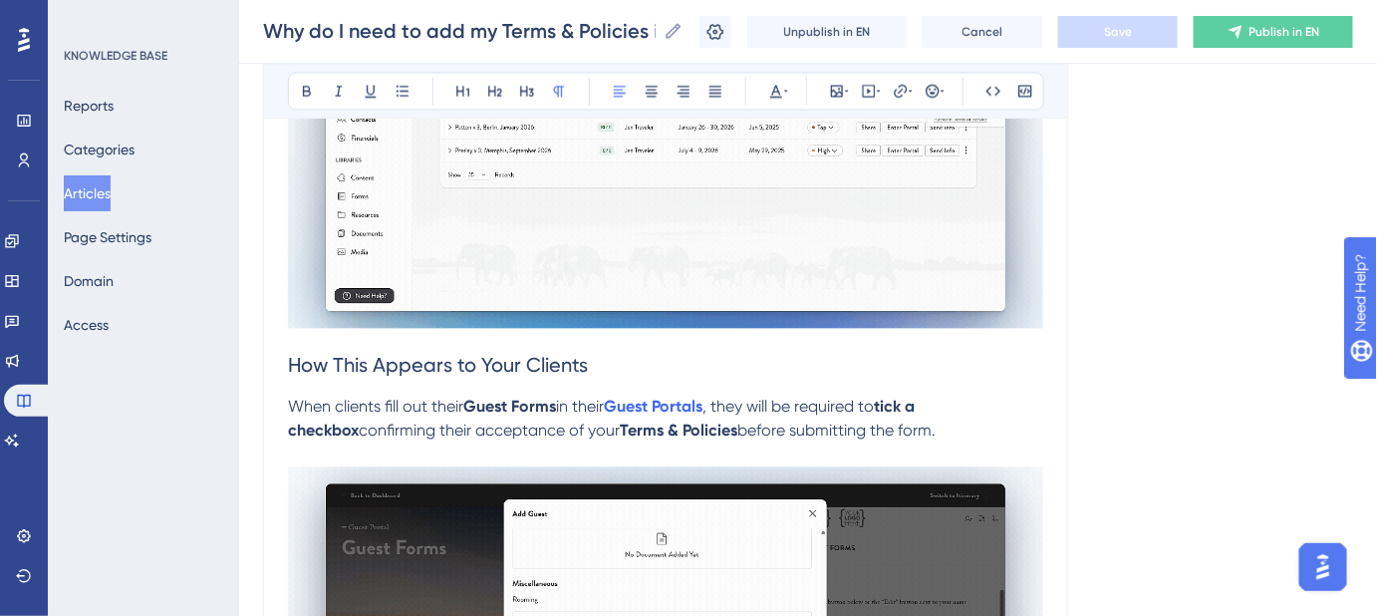
click at [292, 359] on span "How This Appears to Your Clients" at bounding box center [438, 365] width 300 height 24
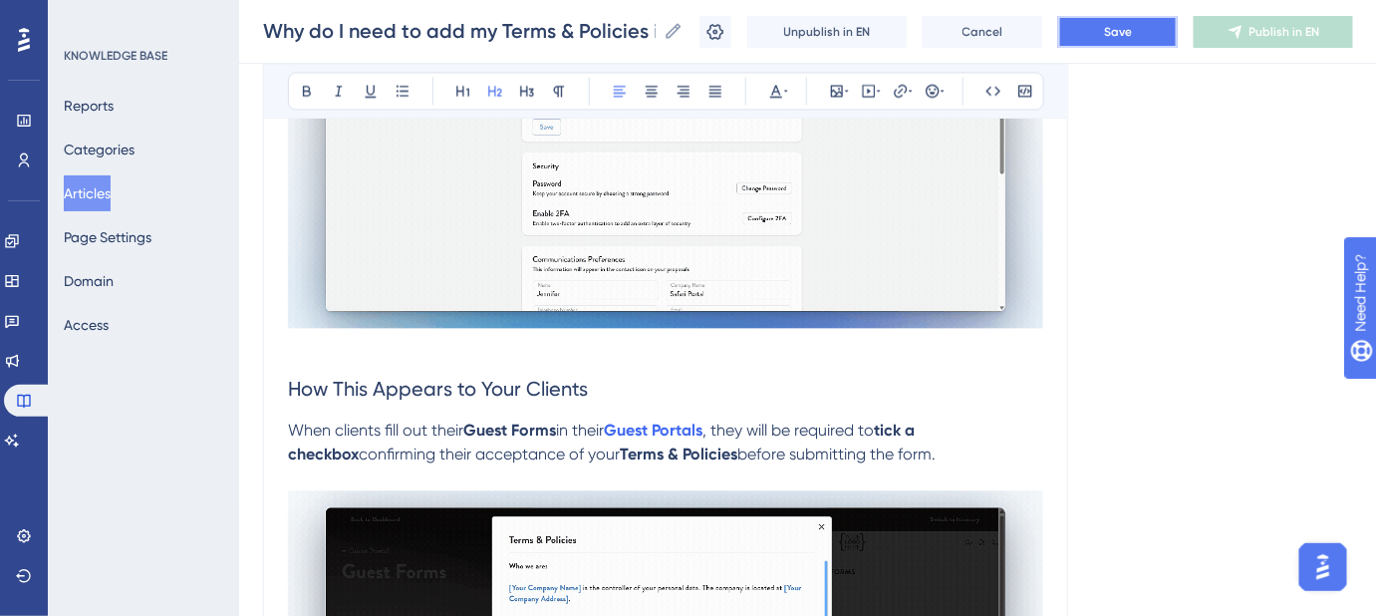
click at [1117, 34] on button "Save" at bounding box center [1118, 32] width 120 height 32
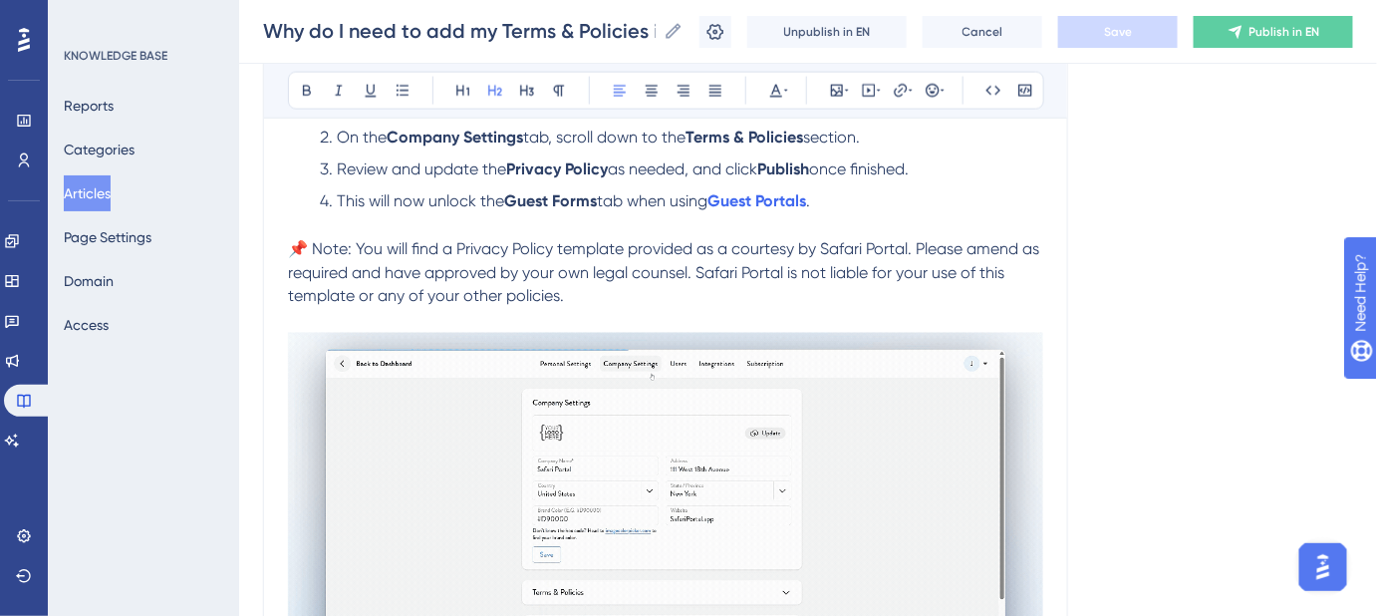
scroll to position [771, 0]
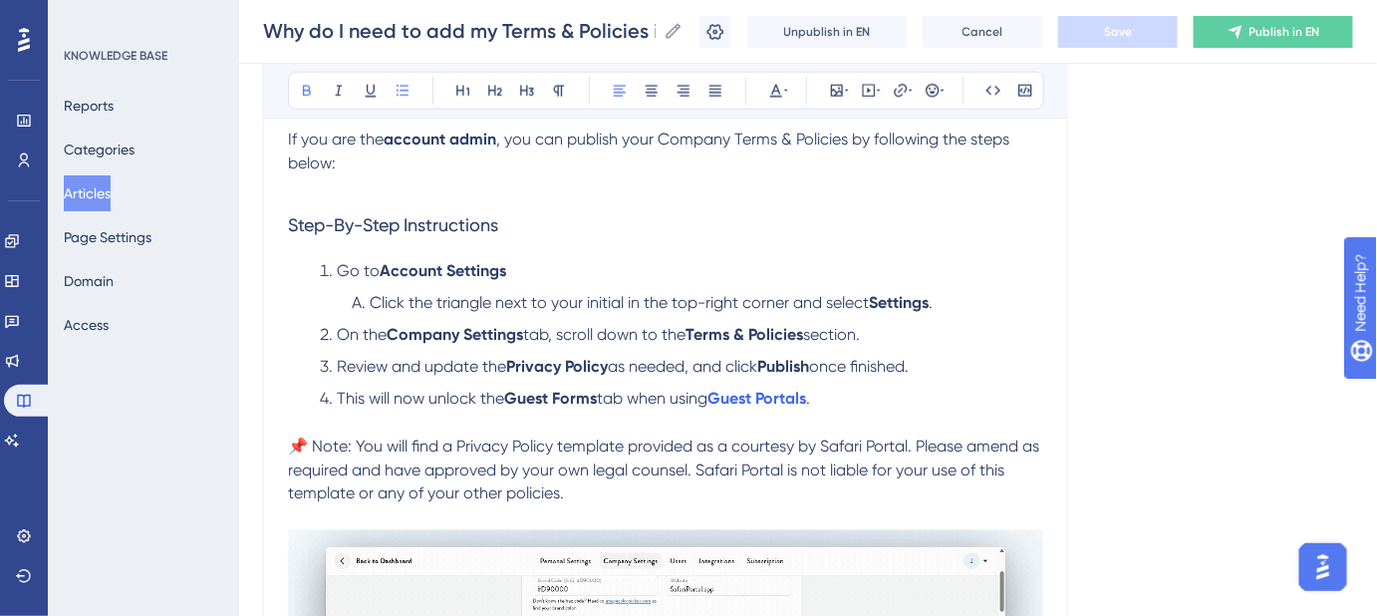
click at [519, 266] on li "Go to Account Settings" at bounding box center [678, 271] width 732 height 24
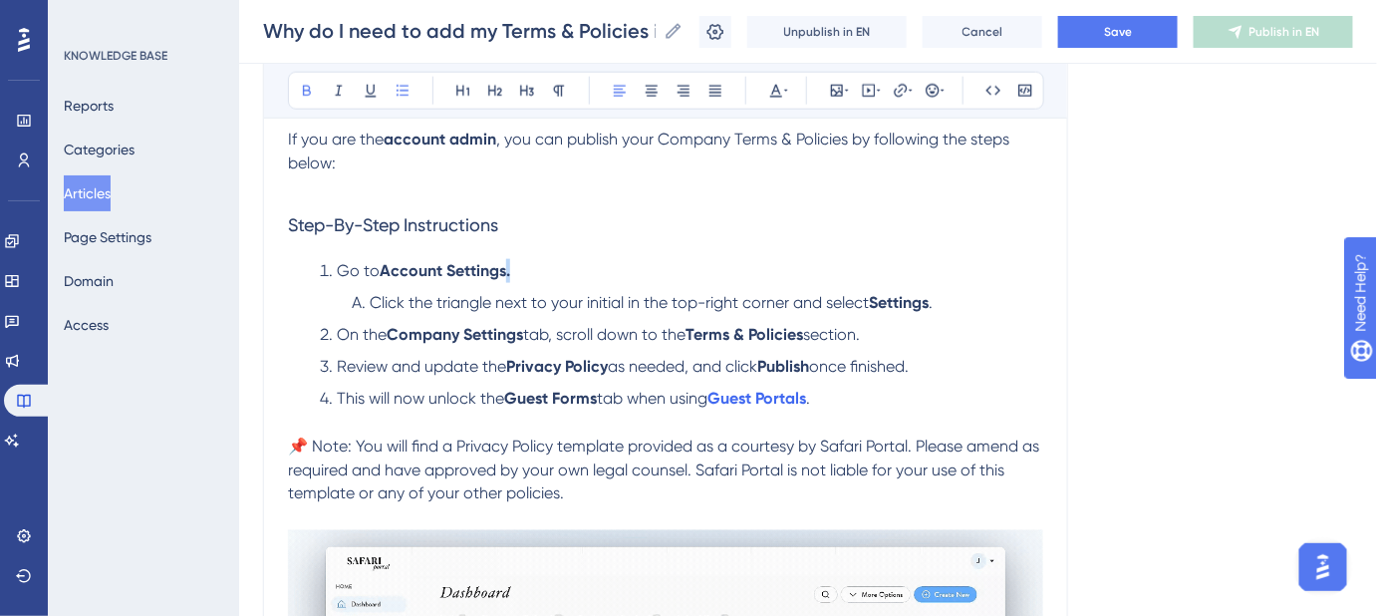
click at [509, 269] on li "Go to Account Settings." at bounding box center [678, 271] width 732 height 24
drag, startPoint x: 1073, startPoint y: 260, endPoint x: 1094, endPoint y: 187, distance: 75.7
click at [1073, 259] on div "Language English (Default) Why do I need to add my Terms & Policies in order to…" at bounding box center [808, 465] width 1090 height 2219
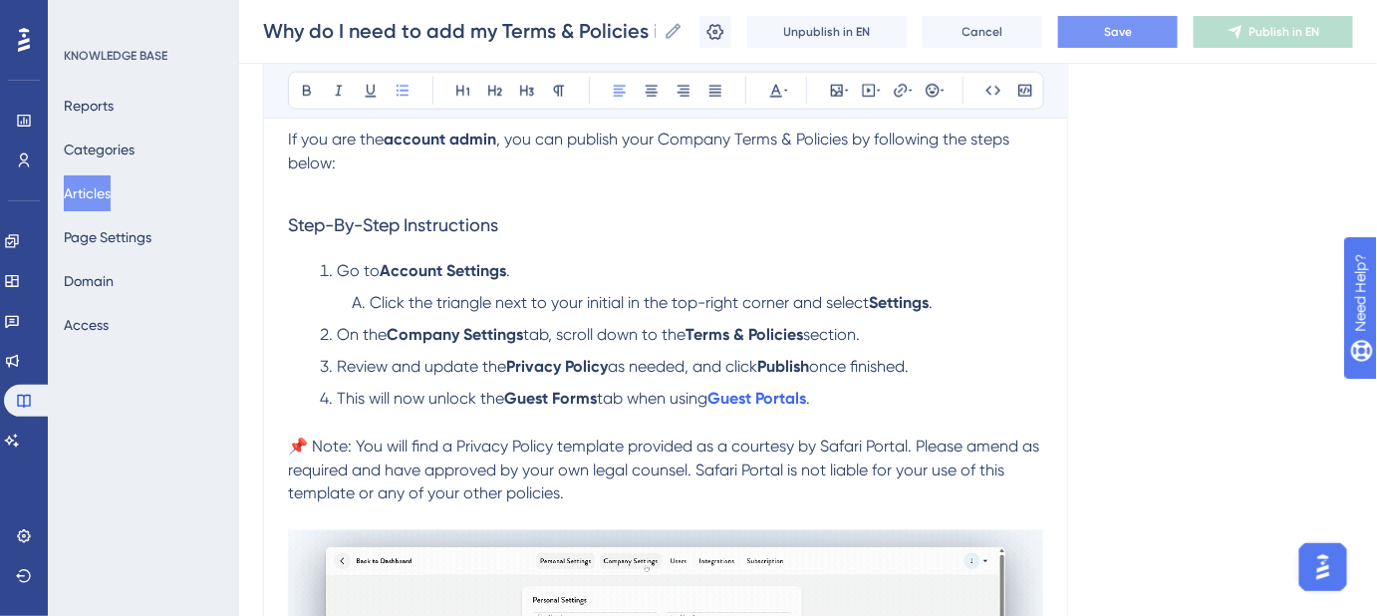
click at [1126, 40] on button "Save" at bounding box center [1118, 32] width 120 height 32
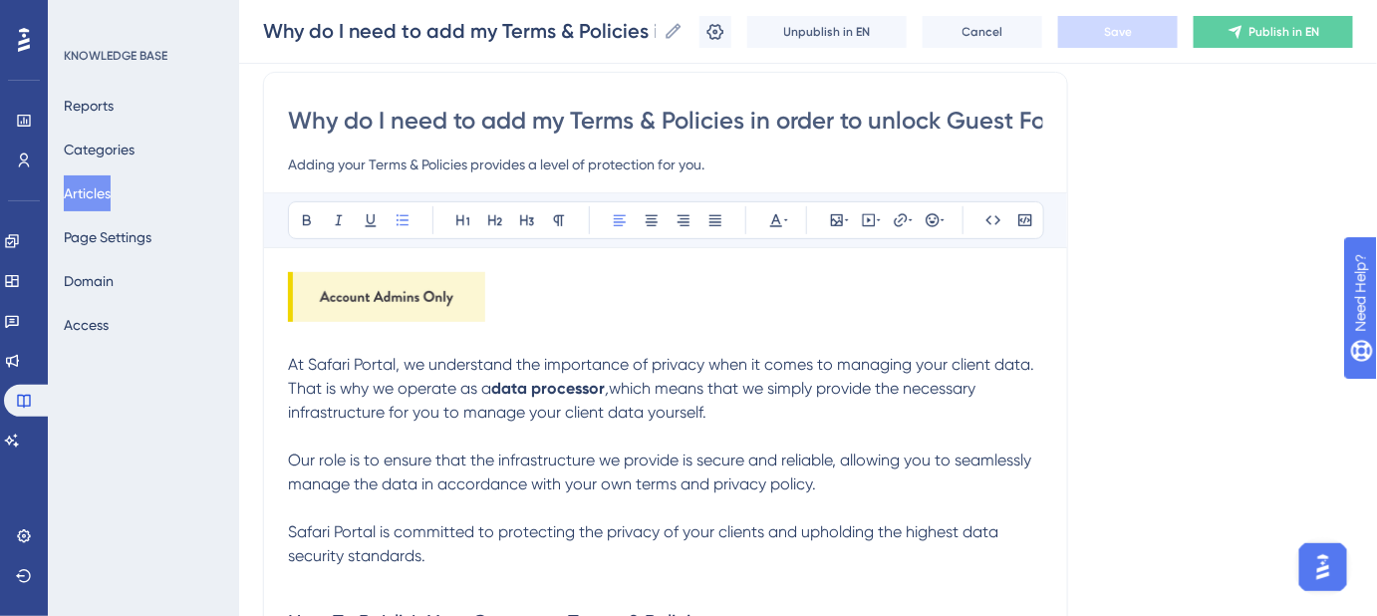
scroll to position [47, 0]
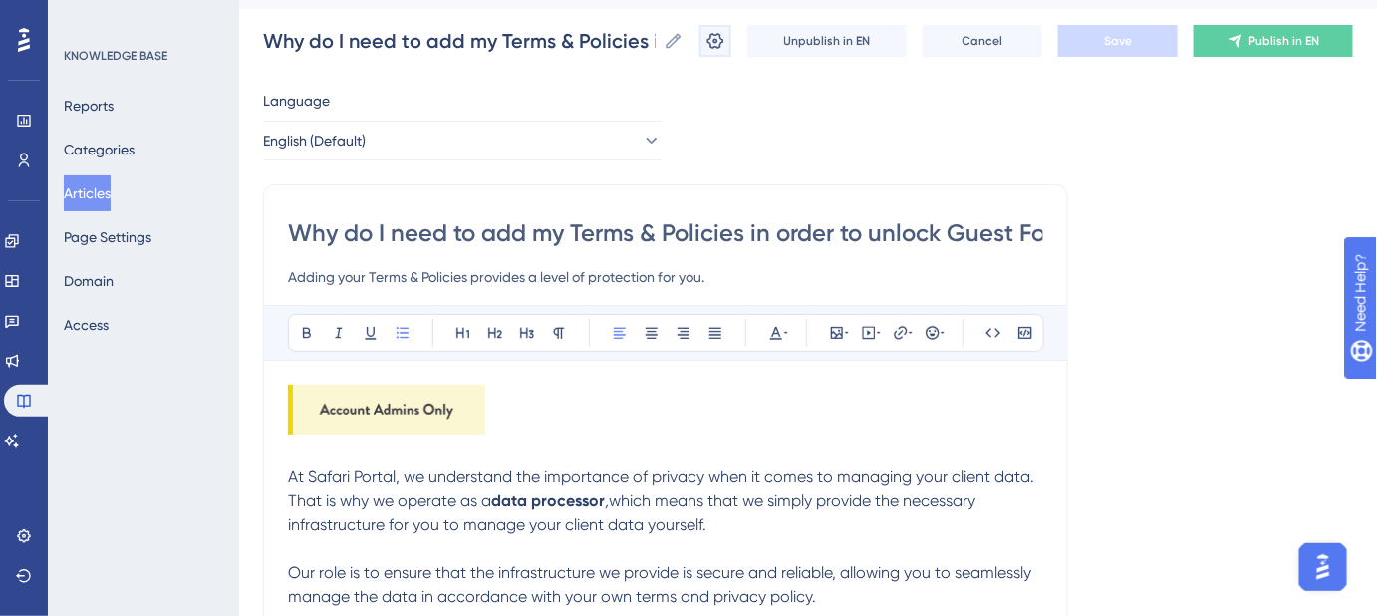
click at [725, 41] on icon at bounding box center [716, 41] width 17 height 16
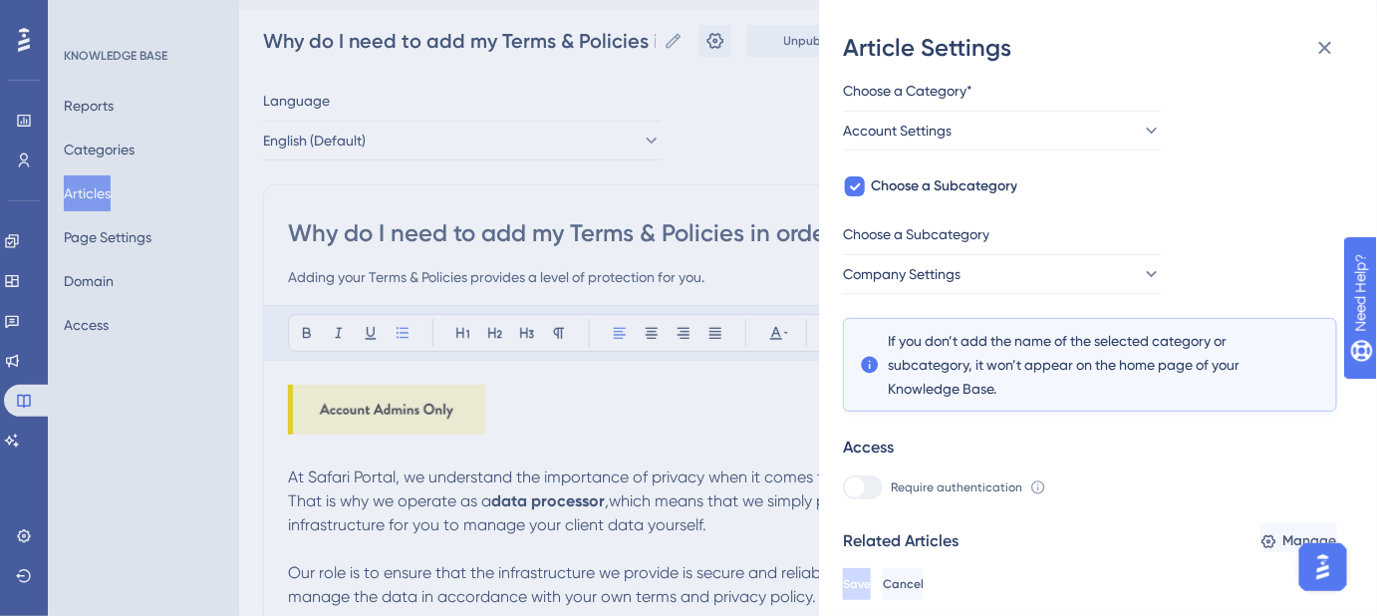
scroll to position [227, 0]
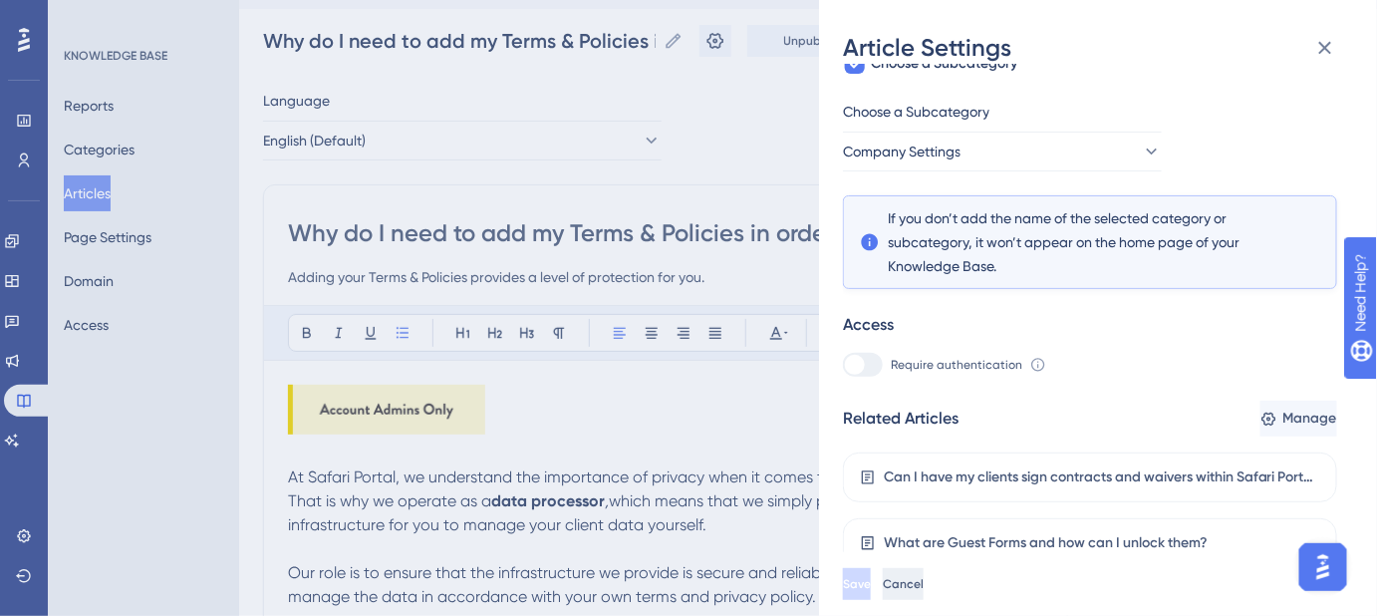
click at [924, 590] on span "Cancel" at bounding box center [903, 584] width 41 height 16
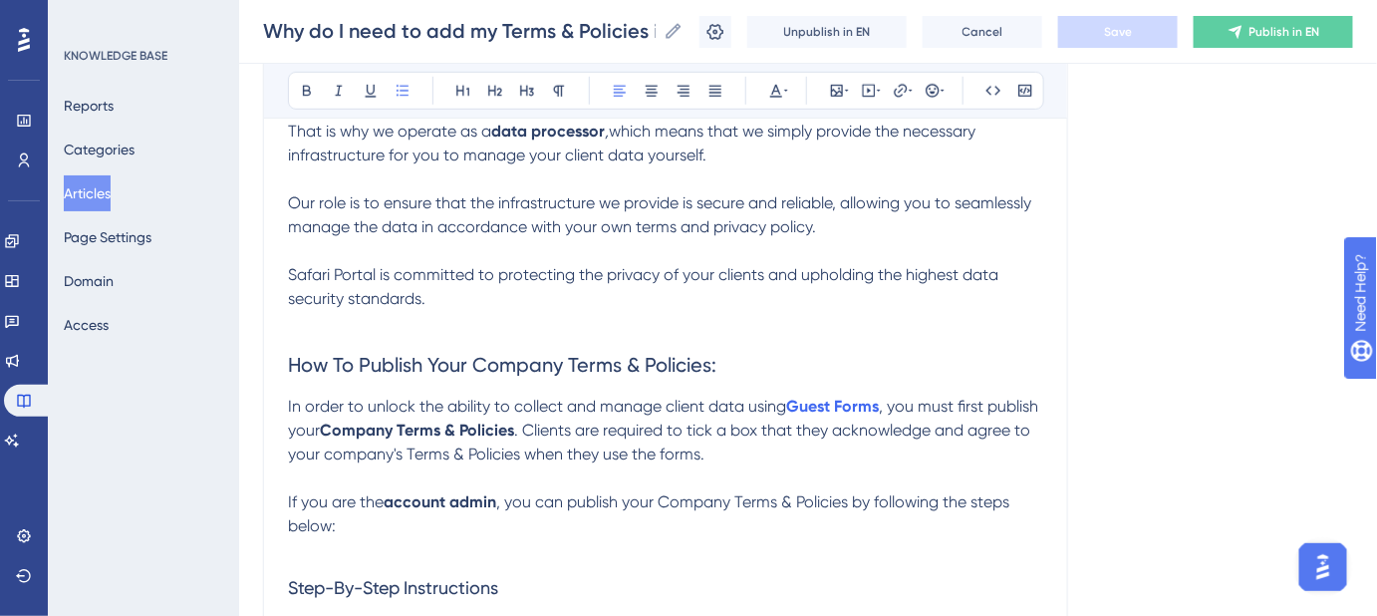
scroll to position [590, 0]
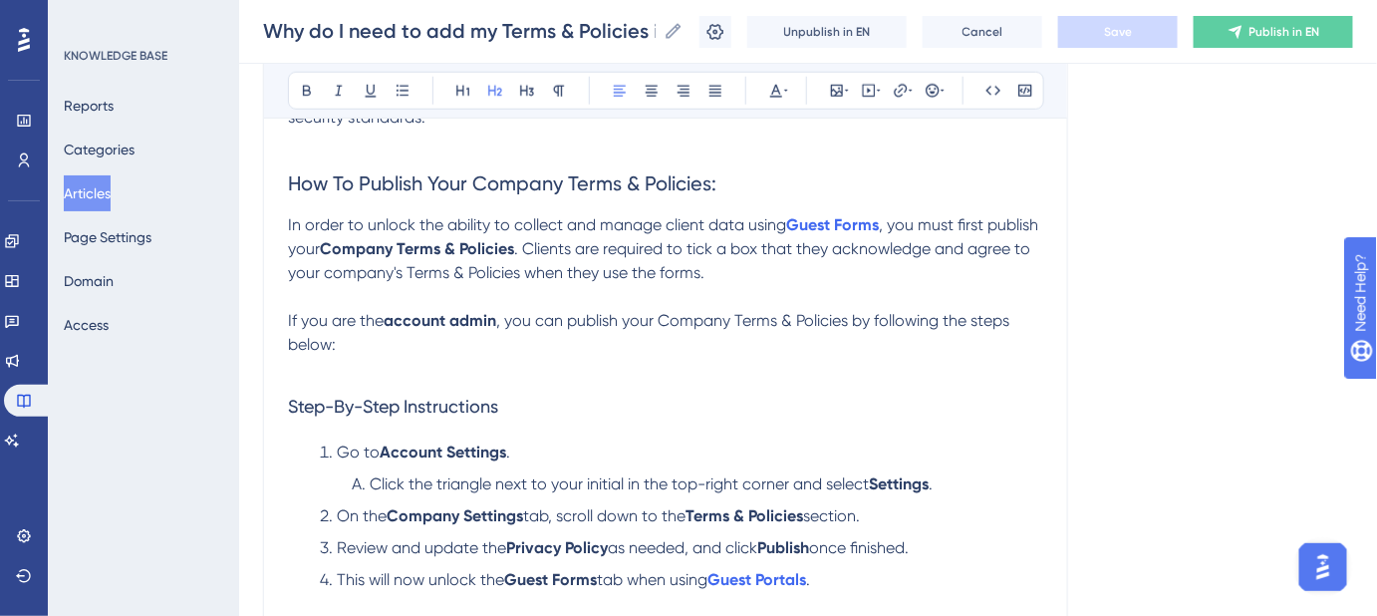
click at [604, 180] on span "How To Publish Your Company Terms & Policies:" at bounding box center [502, 183] width 429 height 24
click at [453, 401] on span "Step-By-Step Instructions" at bounding box center [393, 406] width 210 height 21
click at [914, 390] on h3 "Step-By-Step Instructions" at bounding box center [665, 407] width 755 height 52
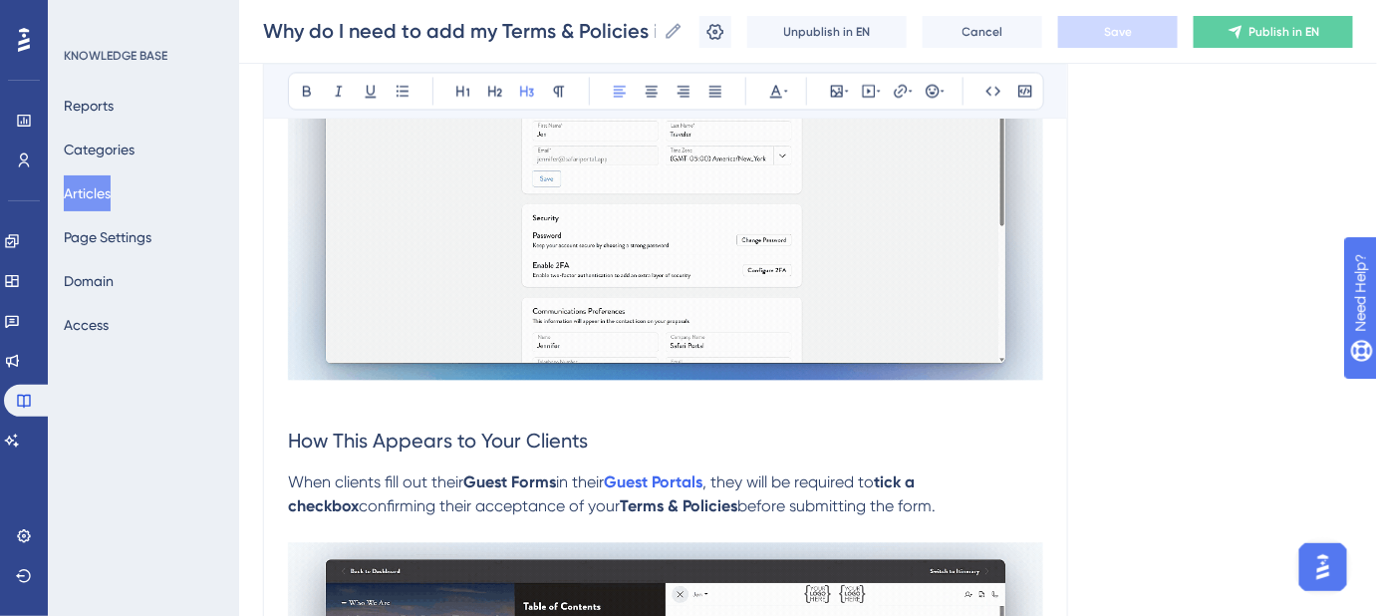
scroll to position [1316, 0]
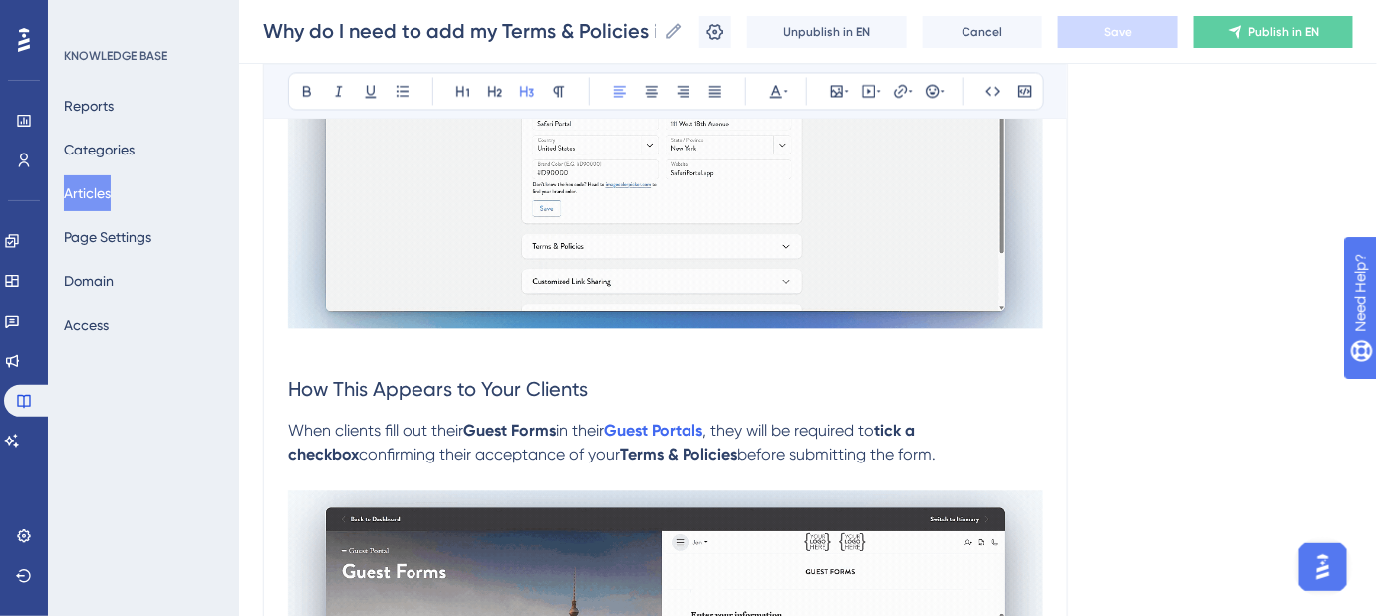
click at [525, 386] on span "How This Appears to Your Clients" at bounding box center [438, 389] width 300 height 24
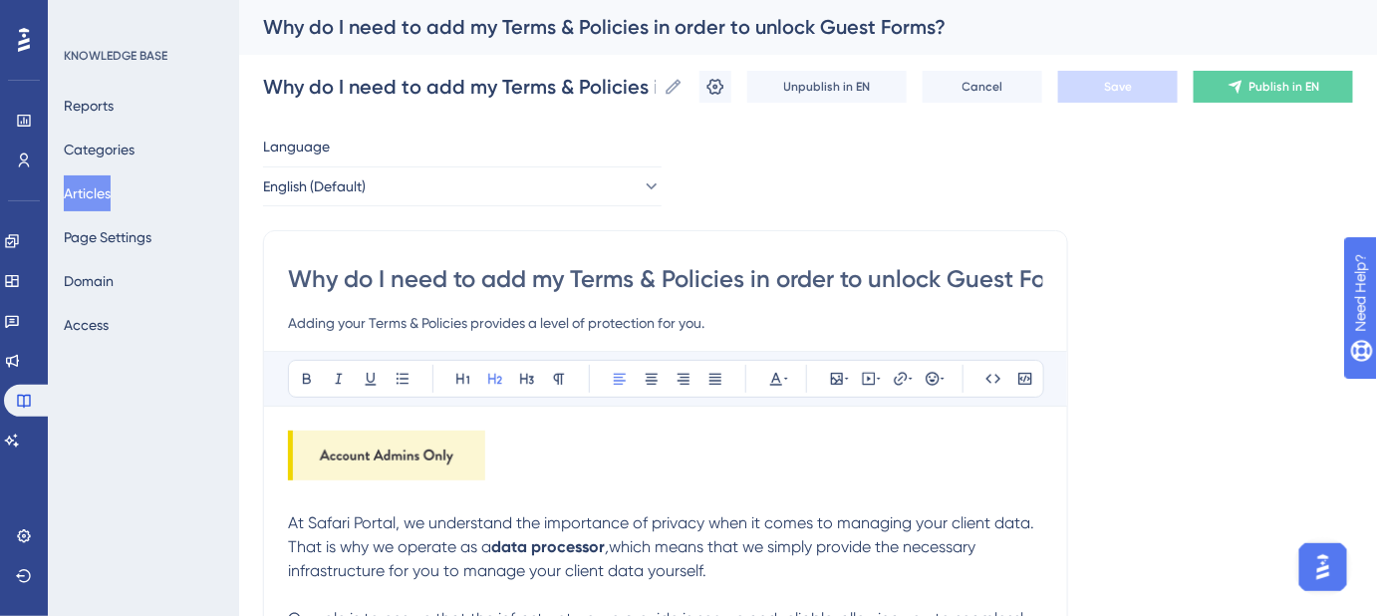
scroll to position [0, 0]
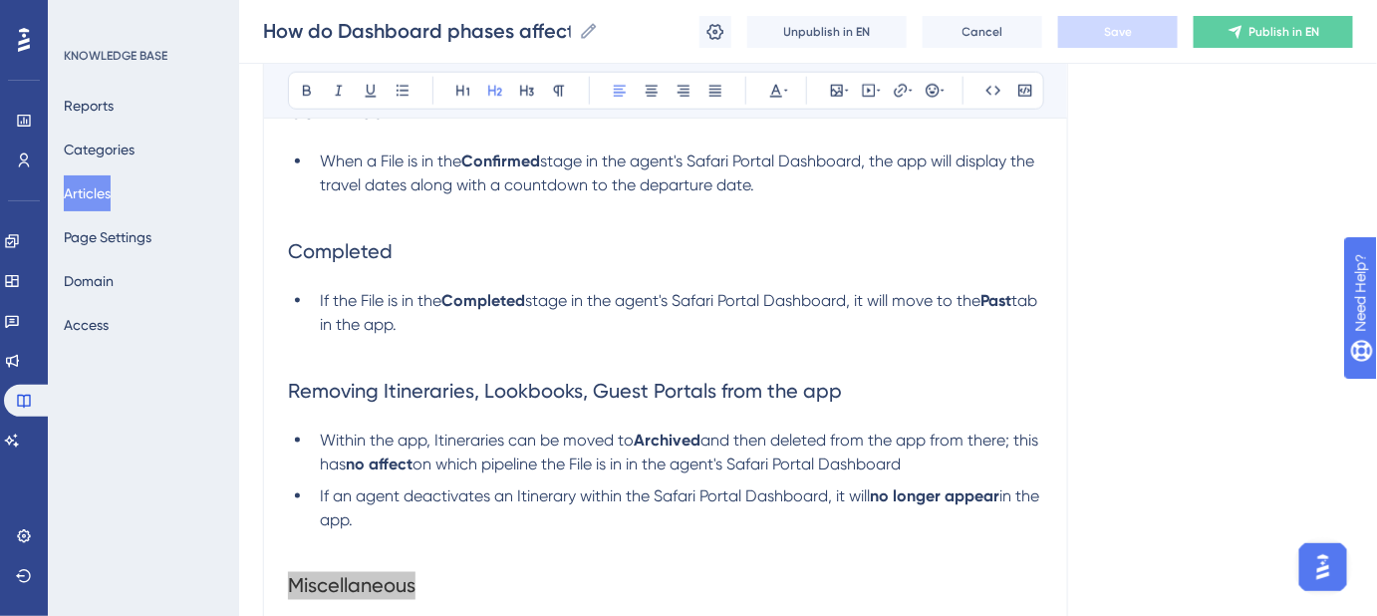
scroll to position [906, 0]
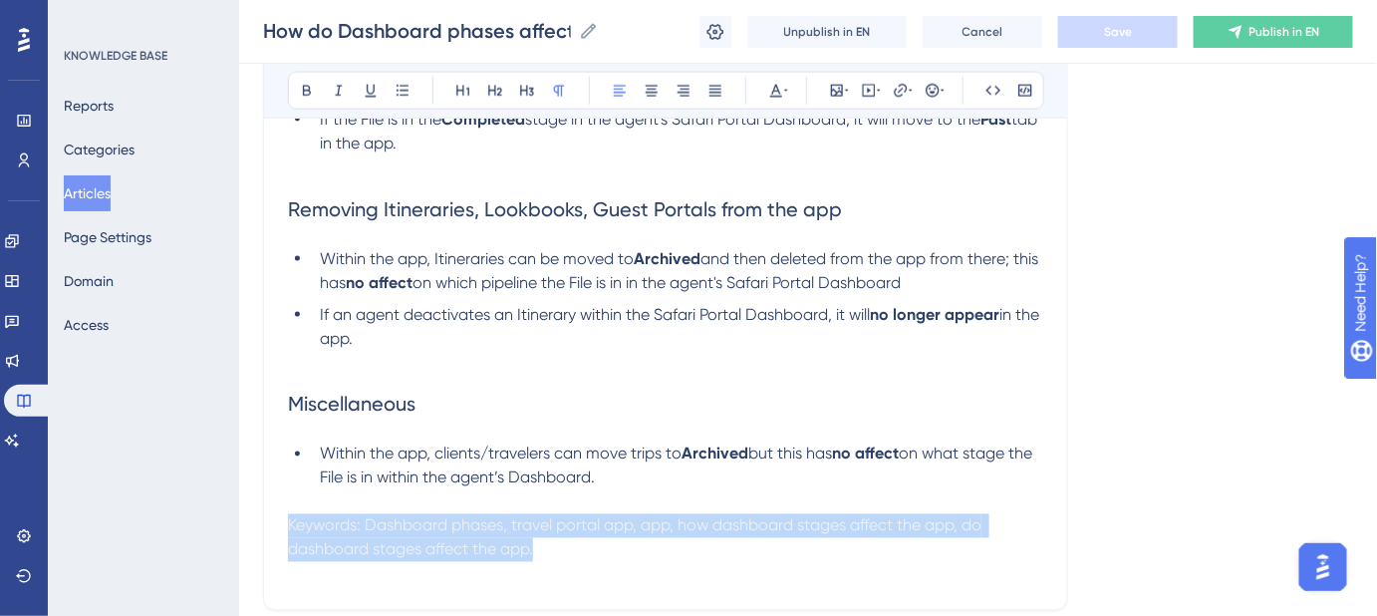
drag, startPoint x: 550, startPoint y: 548, endPoint x: 281, endPoint y: 533, distance: 269.5
click at [778, 102] on button at bounding box center [776, 91] width 28 height 28
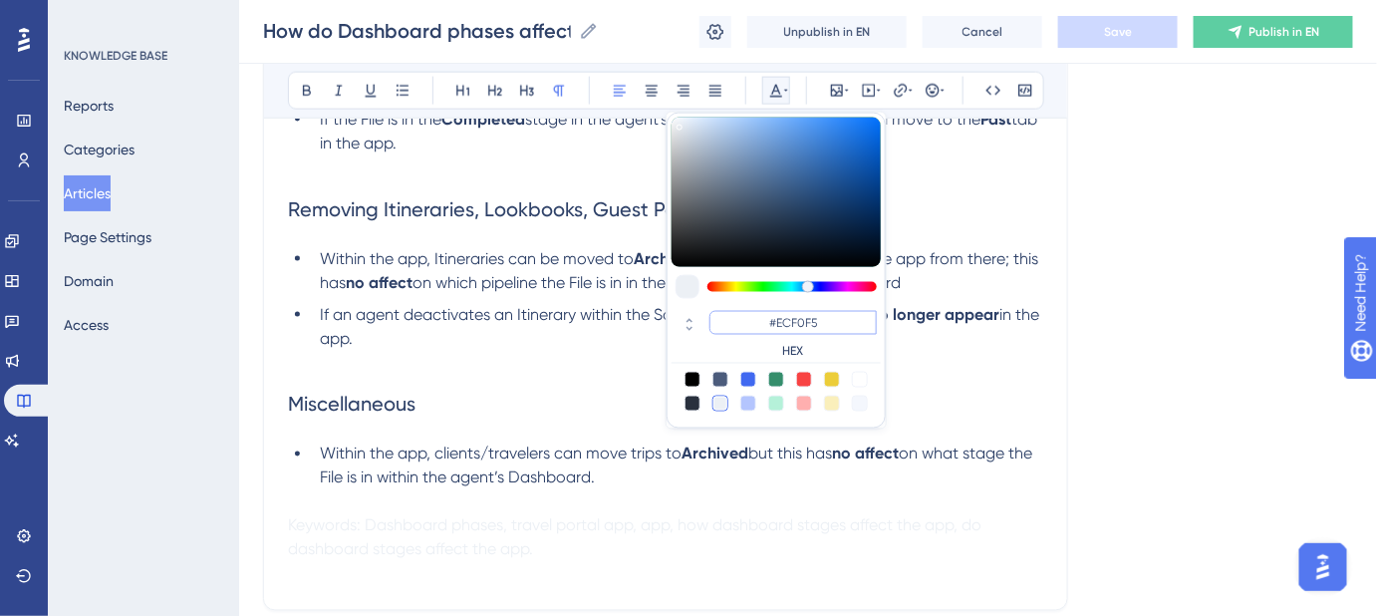
drag, startPoint x: 824, startPoint y: 321, endPoint x: 778, endPoint y: 321, distance: 45.8
click at [778, 321] on input "#ECF0F5" at bounding box center [793, 323] width 167 height 24
type input "#FFFFFF"
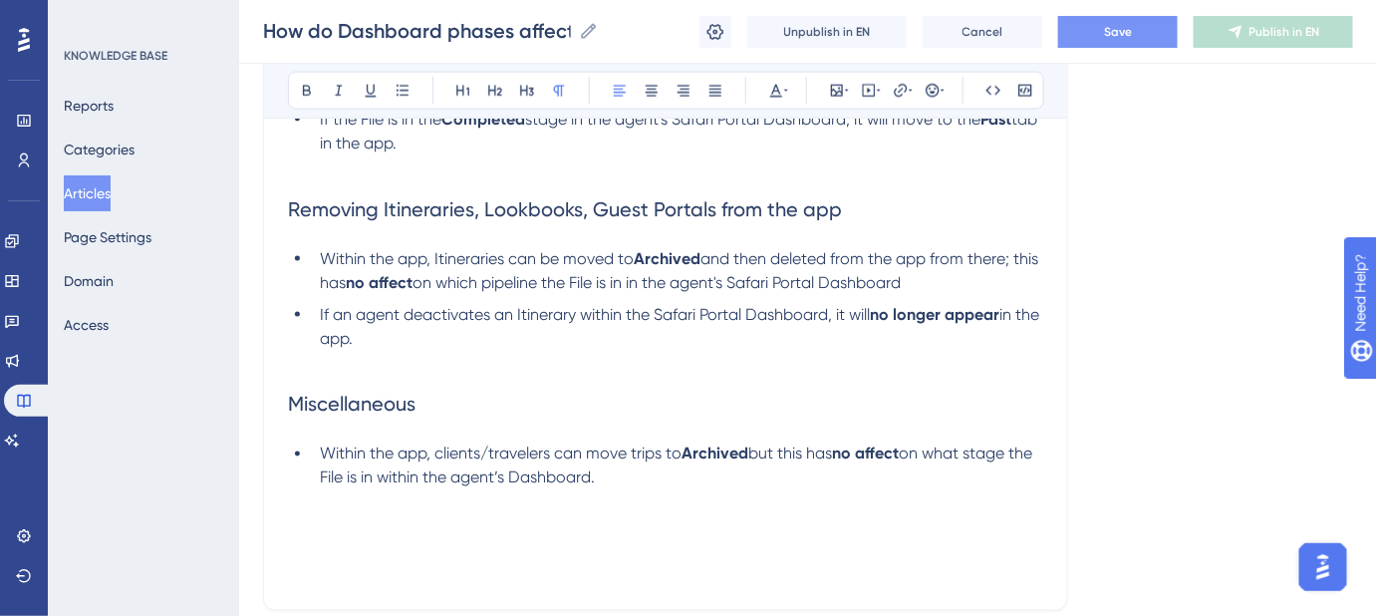
click at [1116, 36] on span "Save" at bounding box center [1118, 32] width 28 height 16
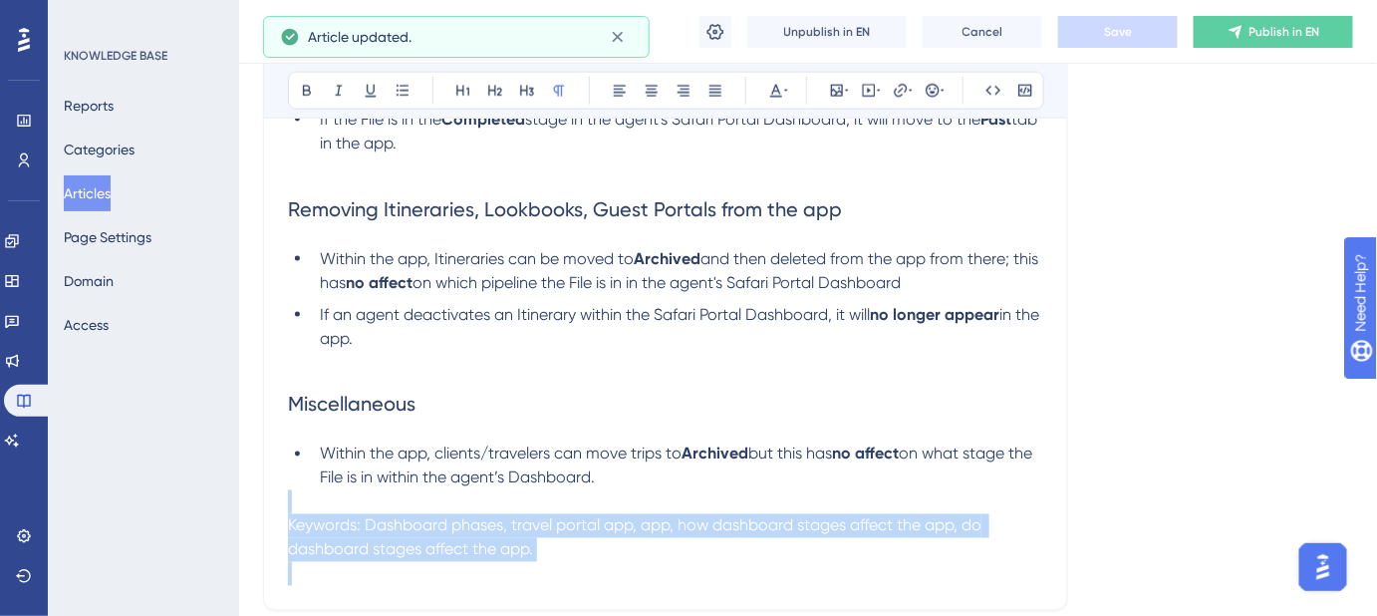
drag, startPoint x: 759, startPoint y: 569, endPoint x: 273, endPoint y: 509, distance: 490.0
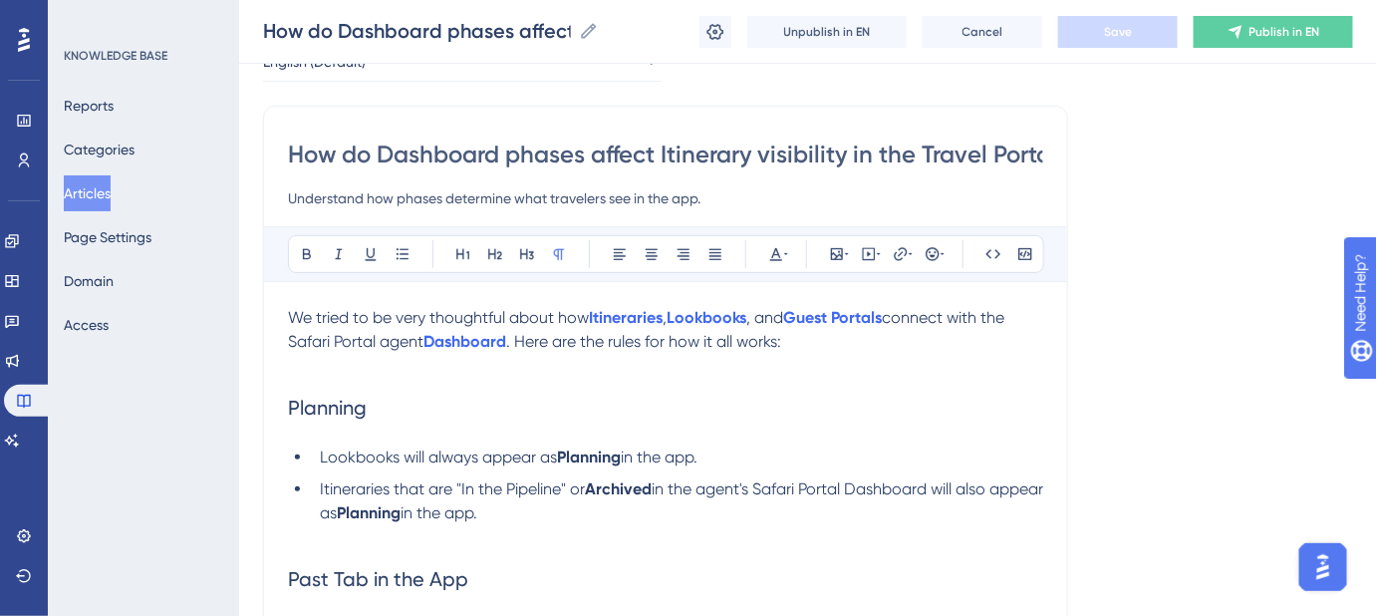
scroll to position [90, 0]
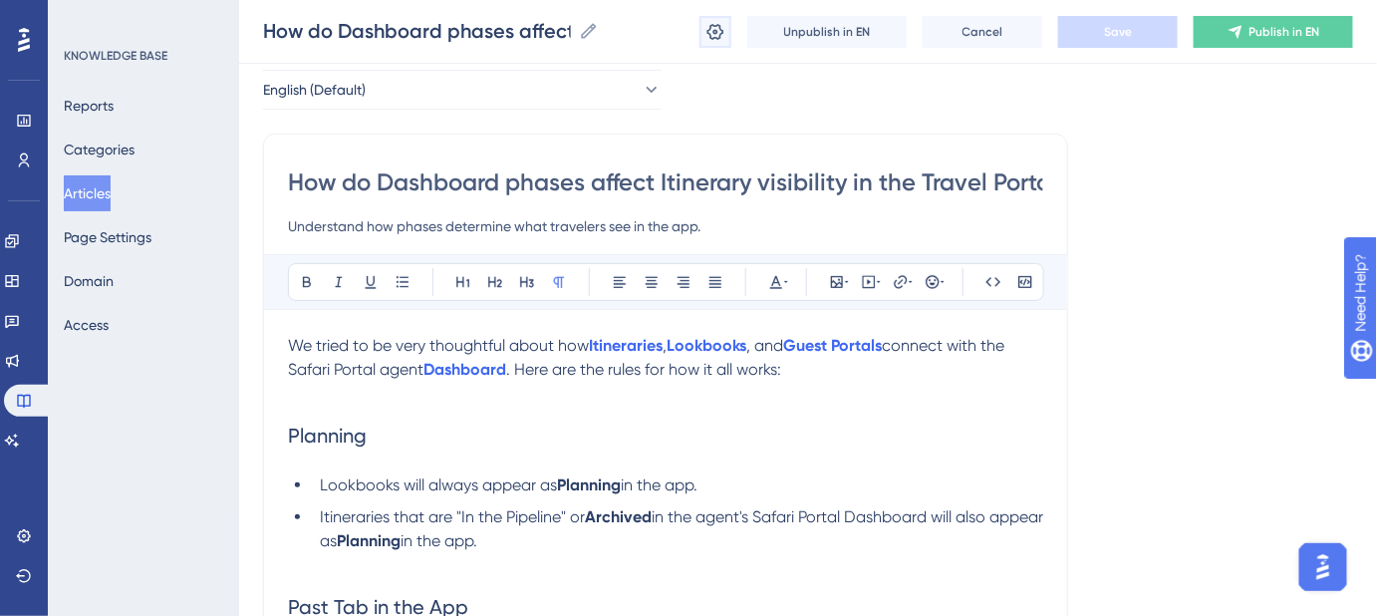
click at [723, 39] on icon at bounding box center [716, 32] width 20 height 20
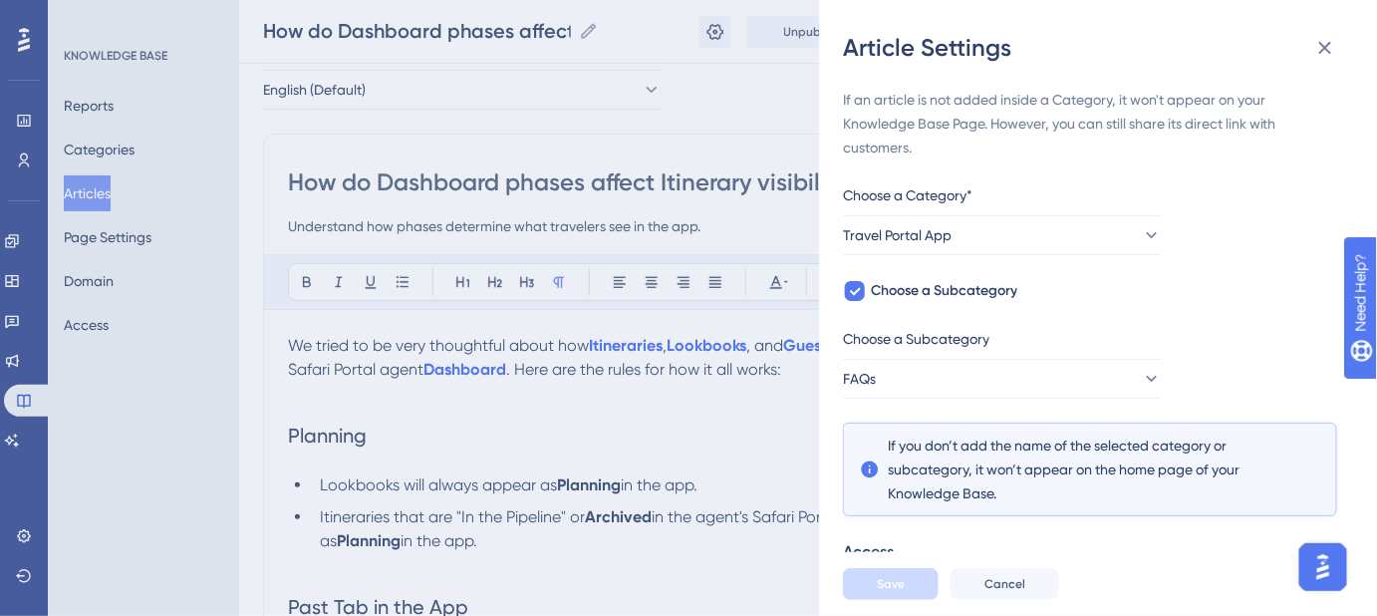
scroll to position [358, 0]
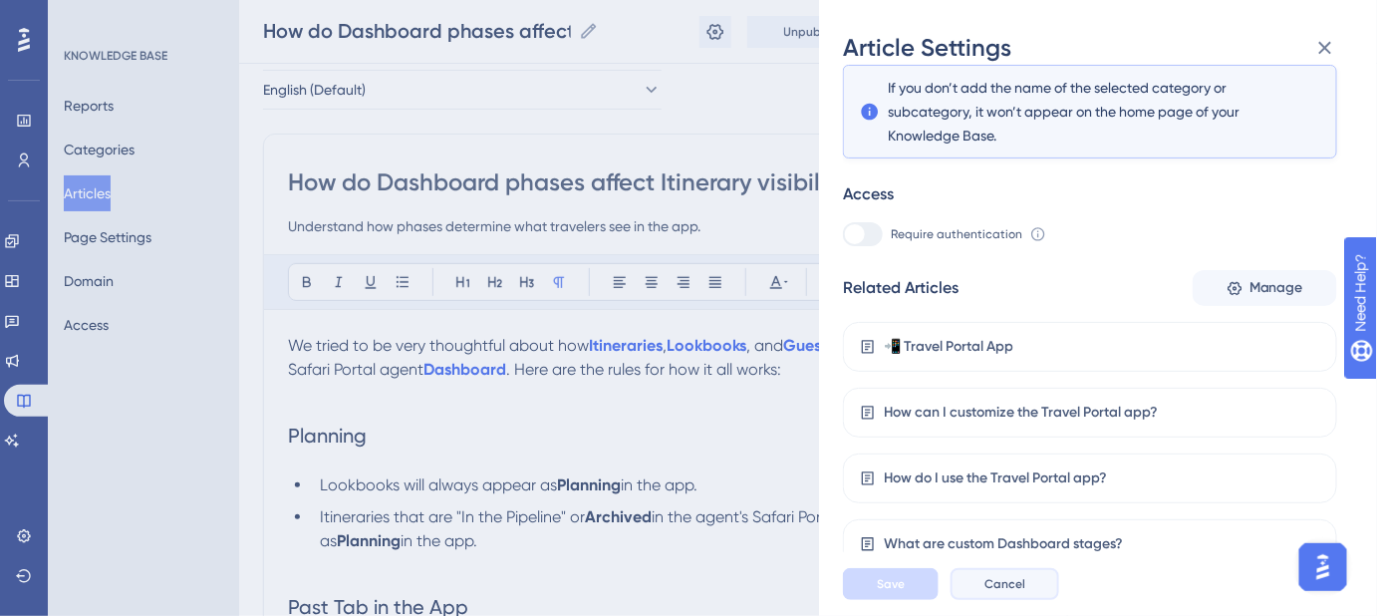
click at [1004, 592] on span "Cancel" at bounding box center [1005, 584] width 41 height 16
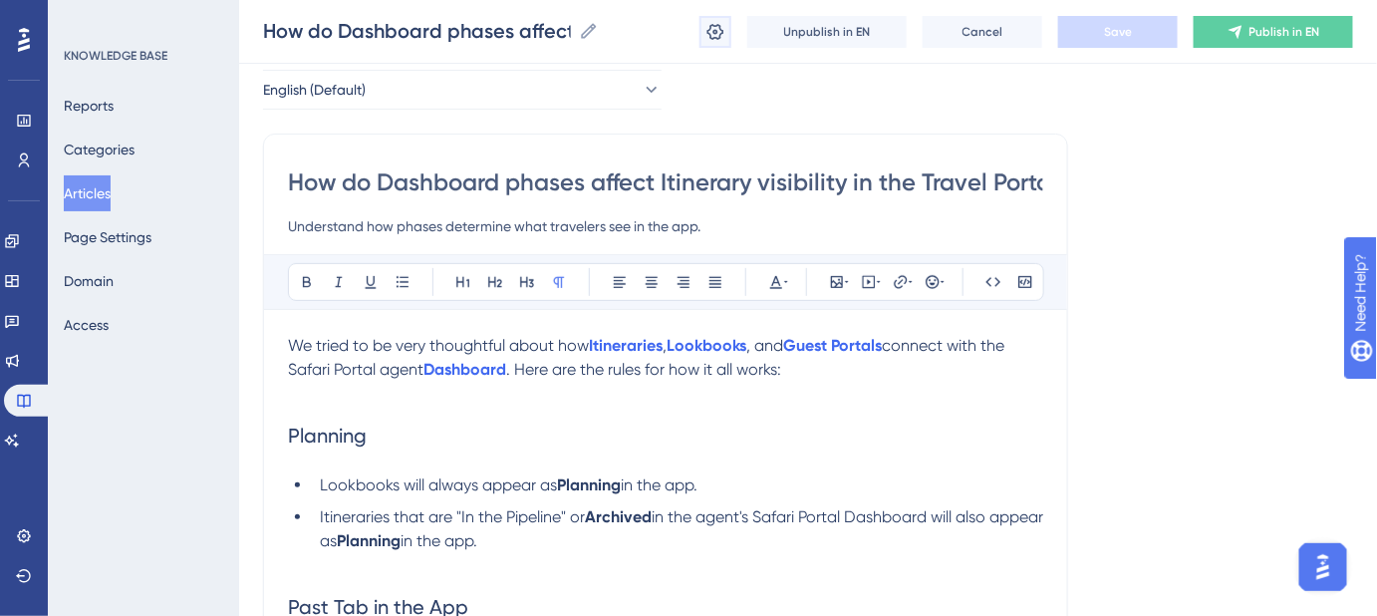
click at [706, 30] on icon at bounding box center [716, 32] width 20 height 20
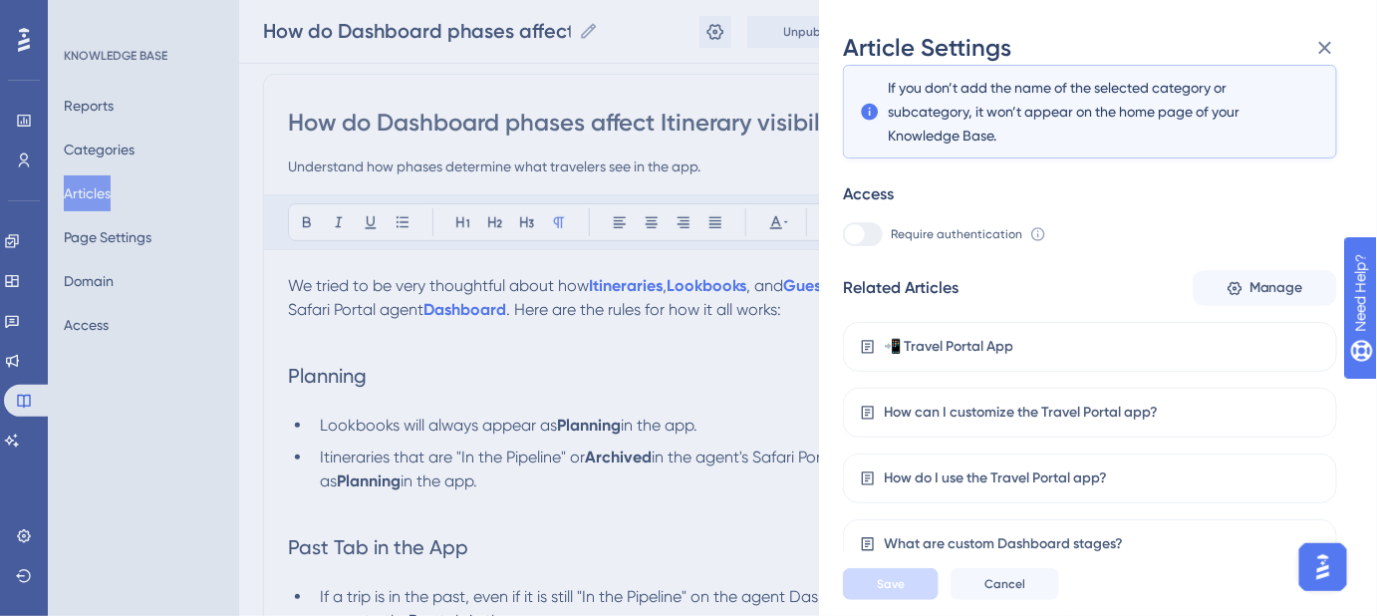
scroll to position [180, 0]
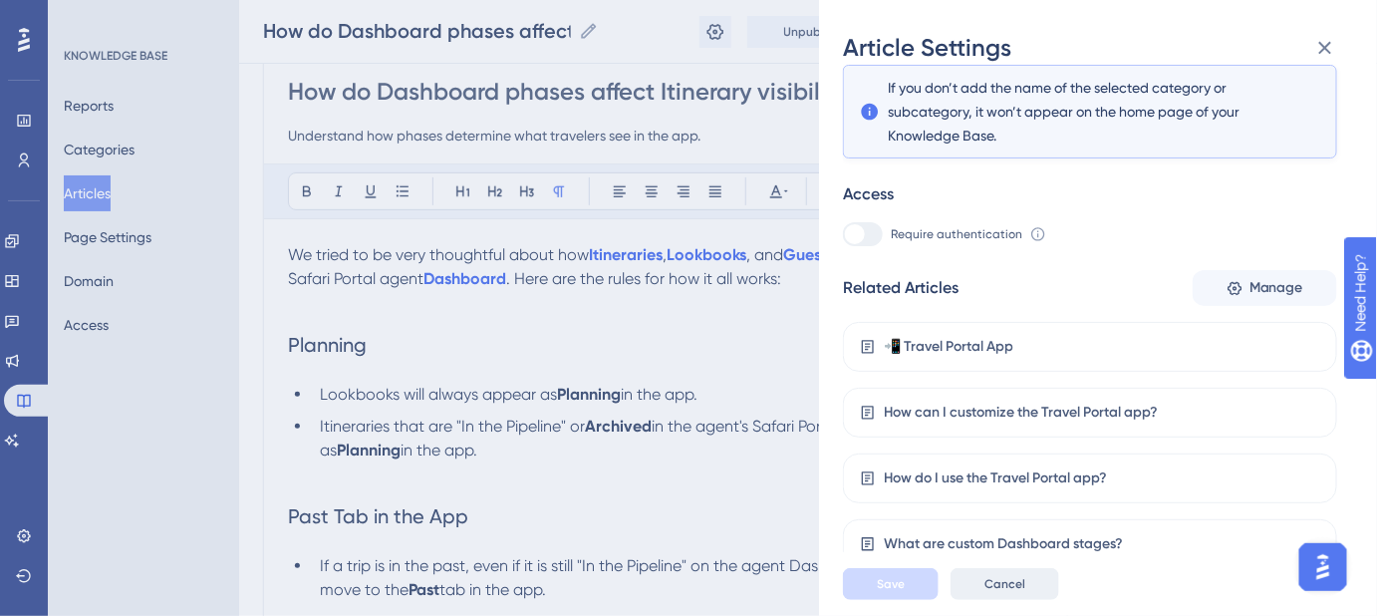
click at [1020, 590] on span "Cancel" at bounding box center [1005, 584] width 41 height 16
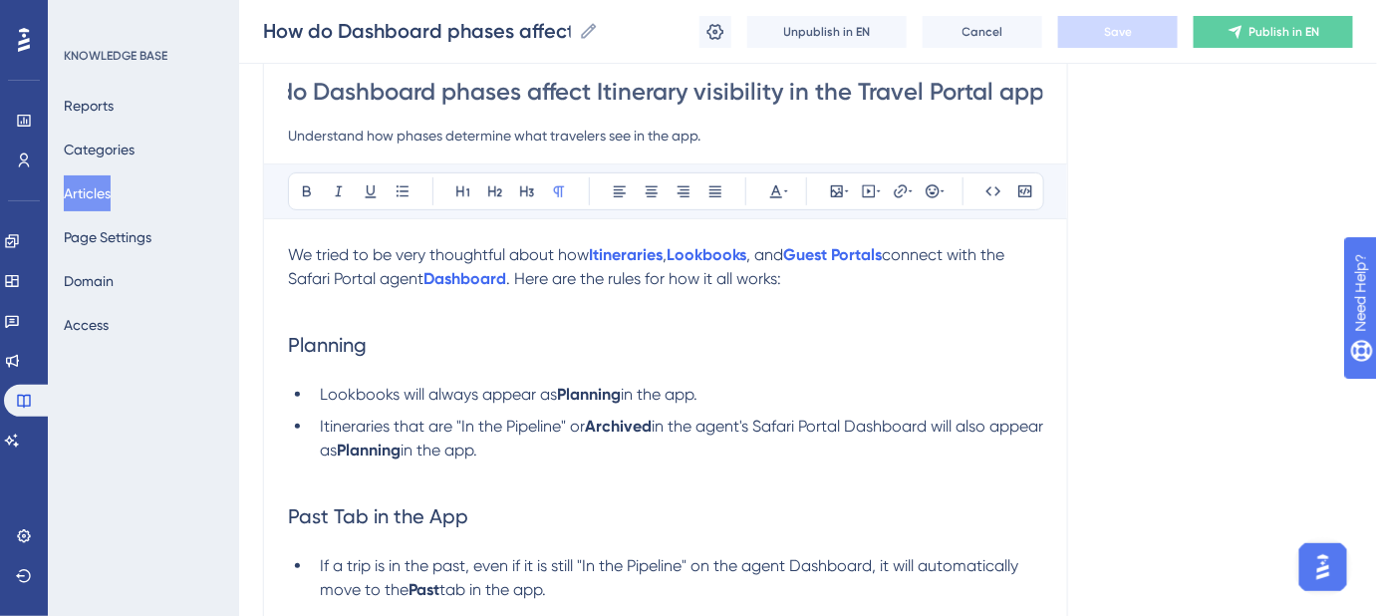
scroll to position [0, 78]
drag, startPoint x: 764, startPoint y: 100, endPoint x: 1132, endPoint y: 176, distance: 375.7
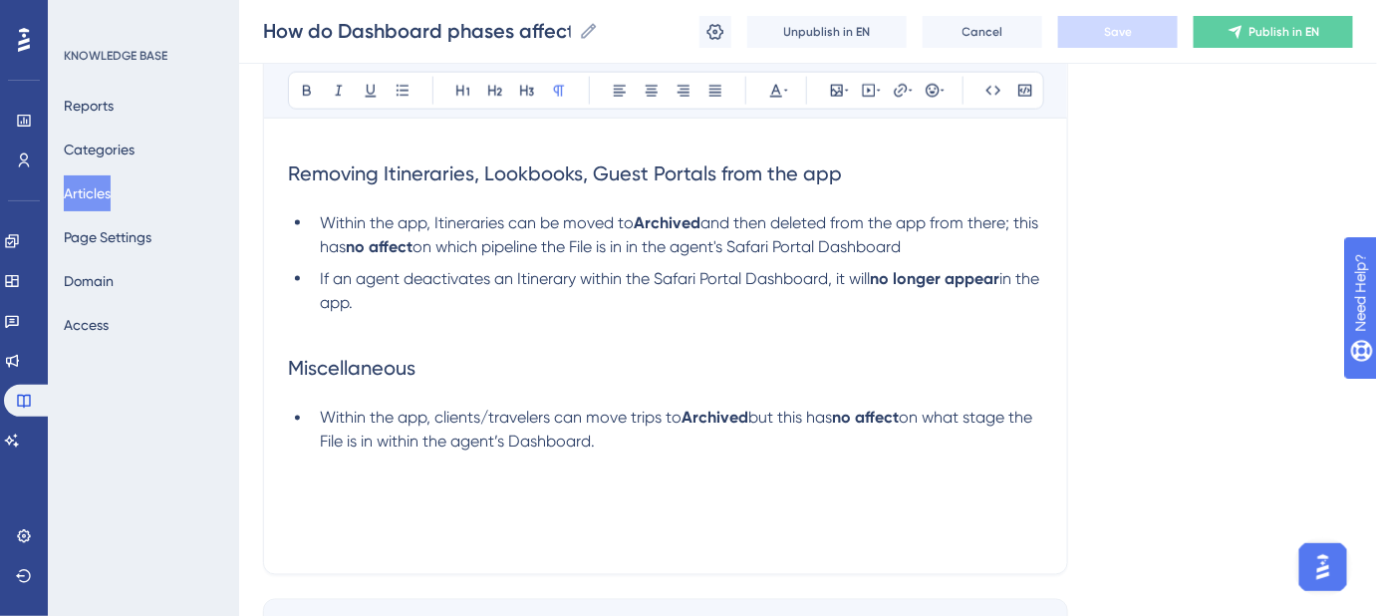
scroll to position [997, 0]
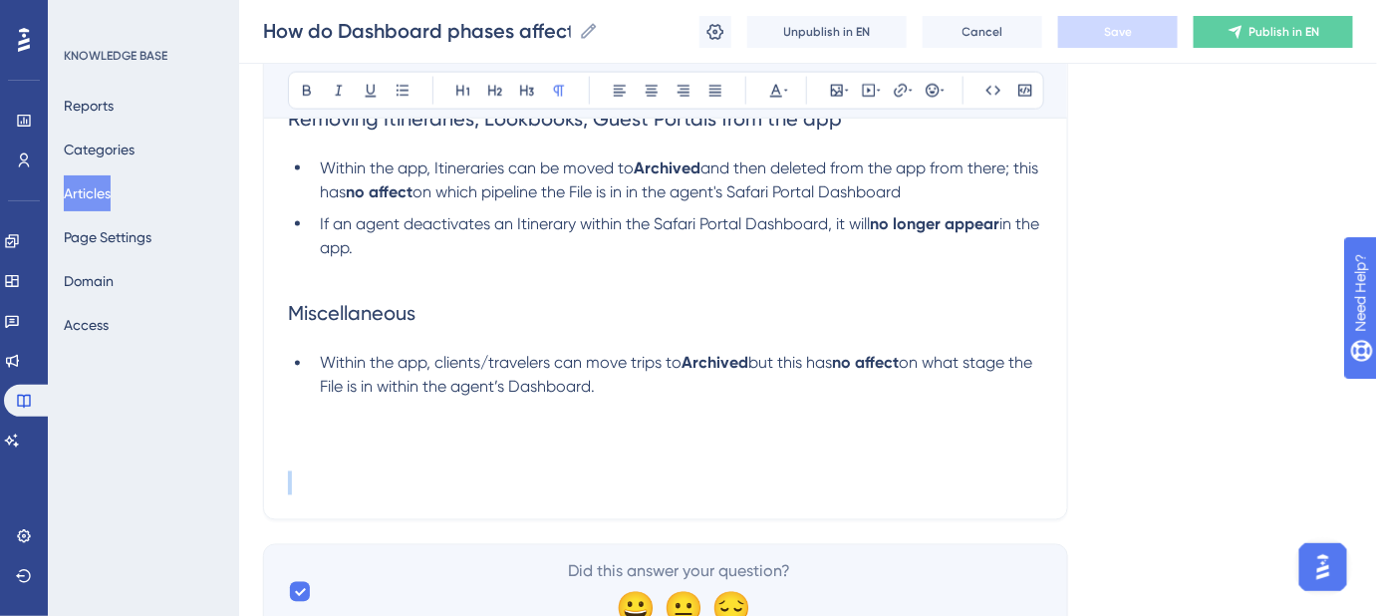
drag, startPoint x: 774, startPoint y: 506, endPoint x: 313, endPoint y: 457, distance: 464.0
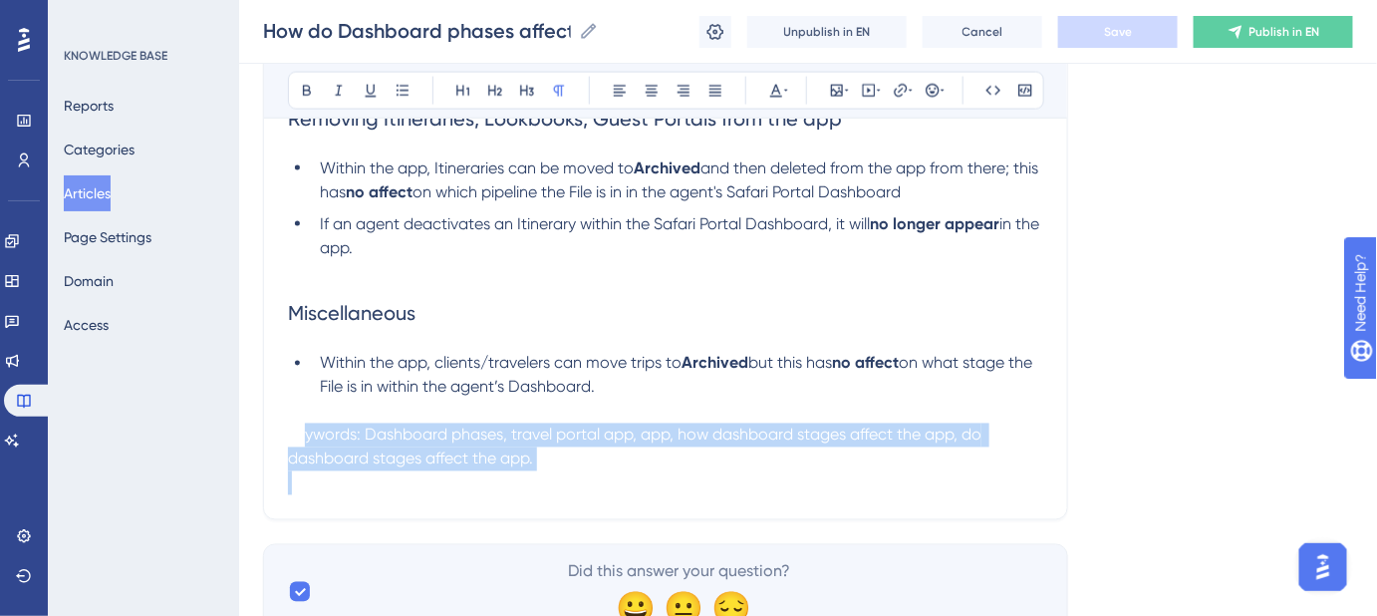
drag, startPoint x: 307, startPoint y: 425, endPoint x: 657, endPoint y: 491, distance: 356.1
click at [618, 491] on p at bounding box center [665, 483] width 755 height 24
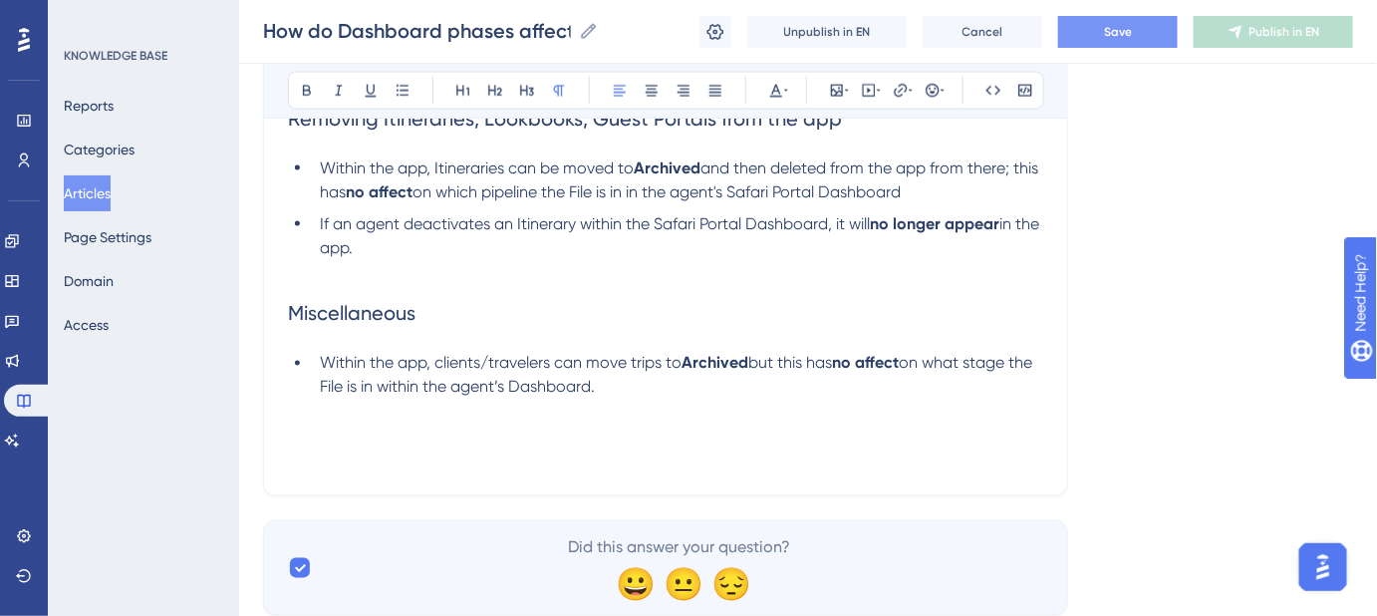
drag, startPoint x: 567, startPoint y: 471, endPoint x: 303, endPoint y: 445, distance: 265.4
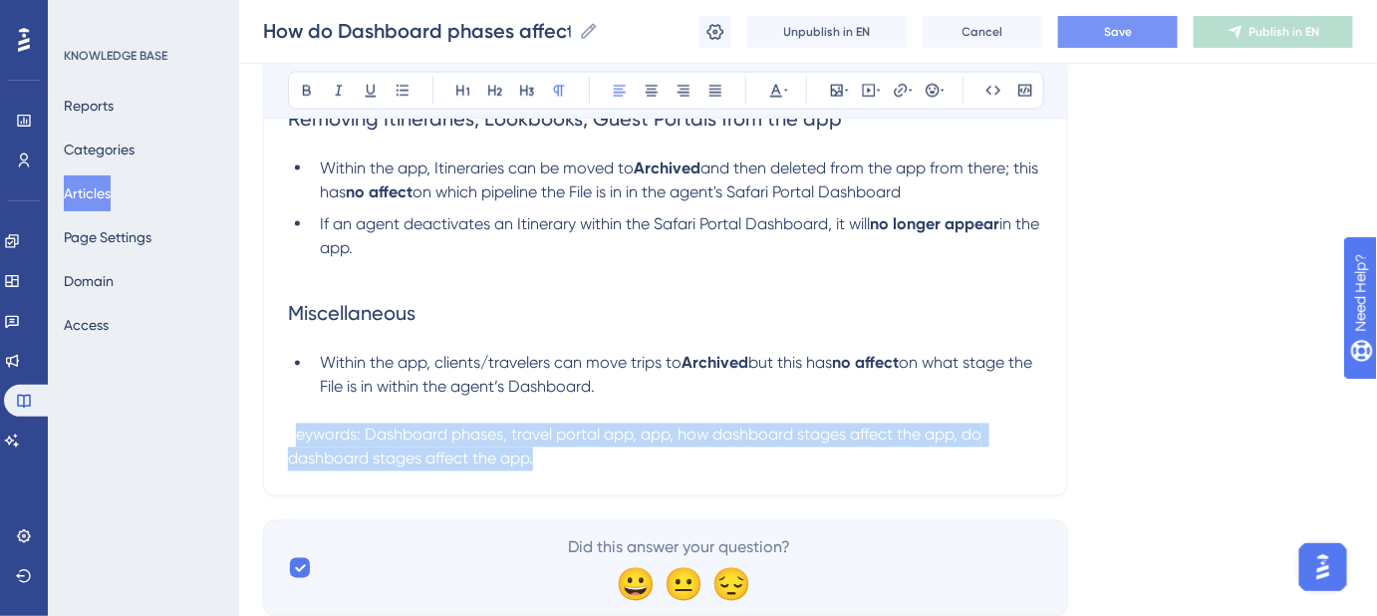
drag, startPoint x: 295, startPoint y: 431, endPoint x: 573, endPoint y: 496, distance: 285.7
click at [297, 433] on span "Keywords: Dashboard phases, travel portal app, app, how dashboard stages affect…" at bounding box center [637, 447] width 698 height 43
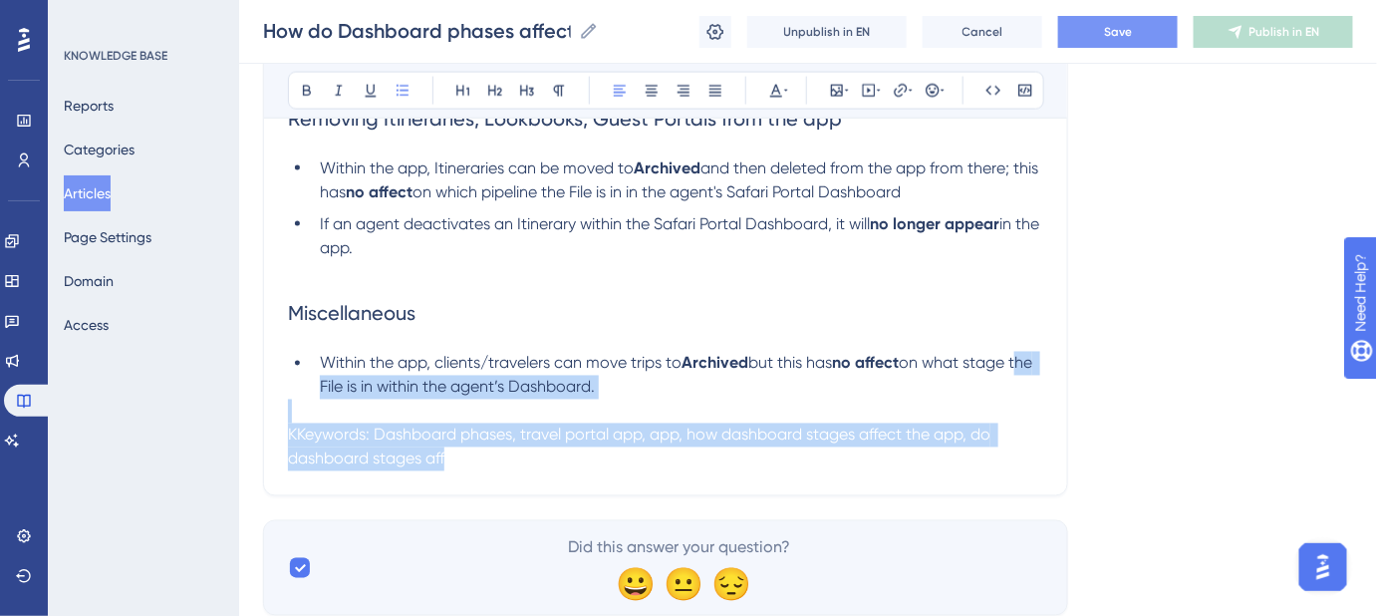
drag, startPoint x: 321, startPoint y: 385, endPoint x: 397, endPoint y: 450, distance: 100.3
click at [307, 431] on span "KKeywords: Dashboard phases, travel portal app, app, how dashboard stages affec…" at bounding box center [641, 447] width 707 height 43
drag, startPoint x: 568, startPoint y: 395, endPoint x: 626, endPoint y: 455, distance: 83.9
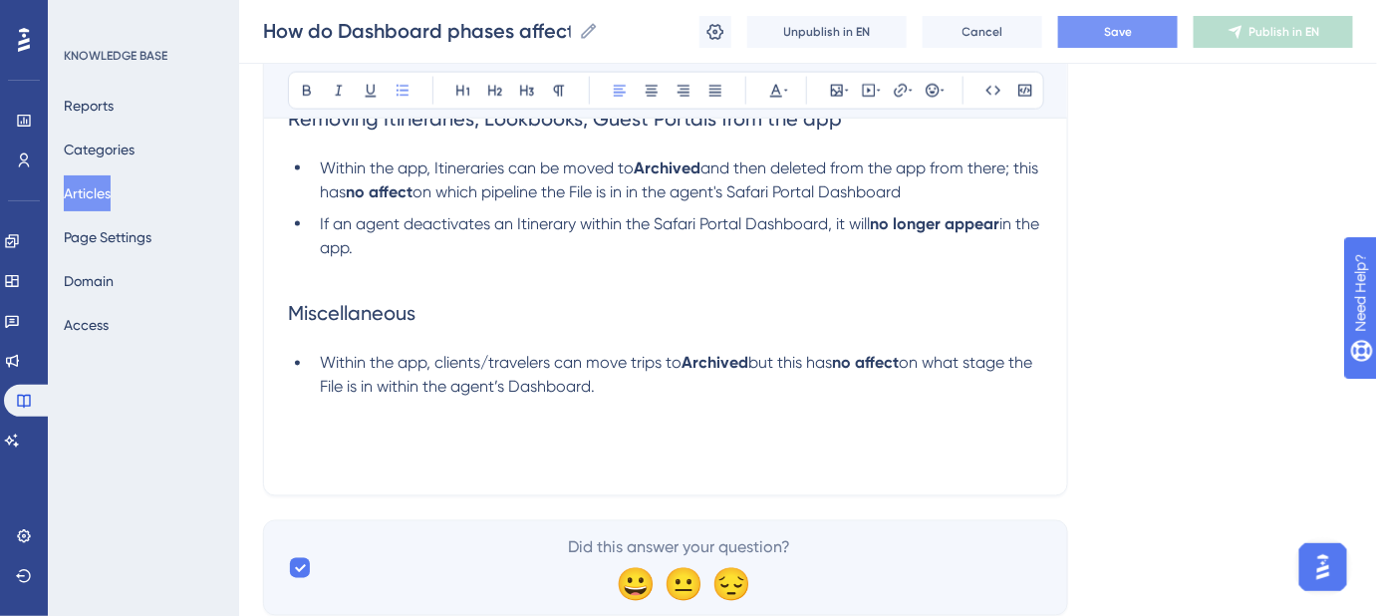
click at [1096, 44] on button "Save" at bounding box center [1118, 32] width 120 height 32
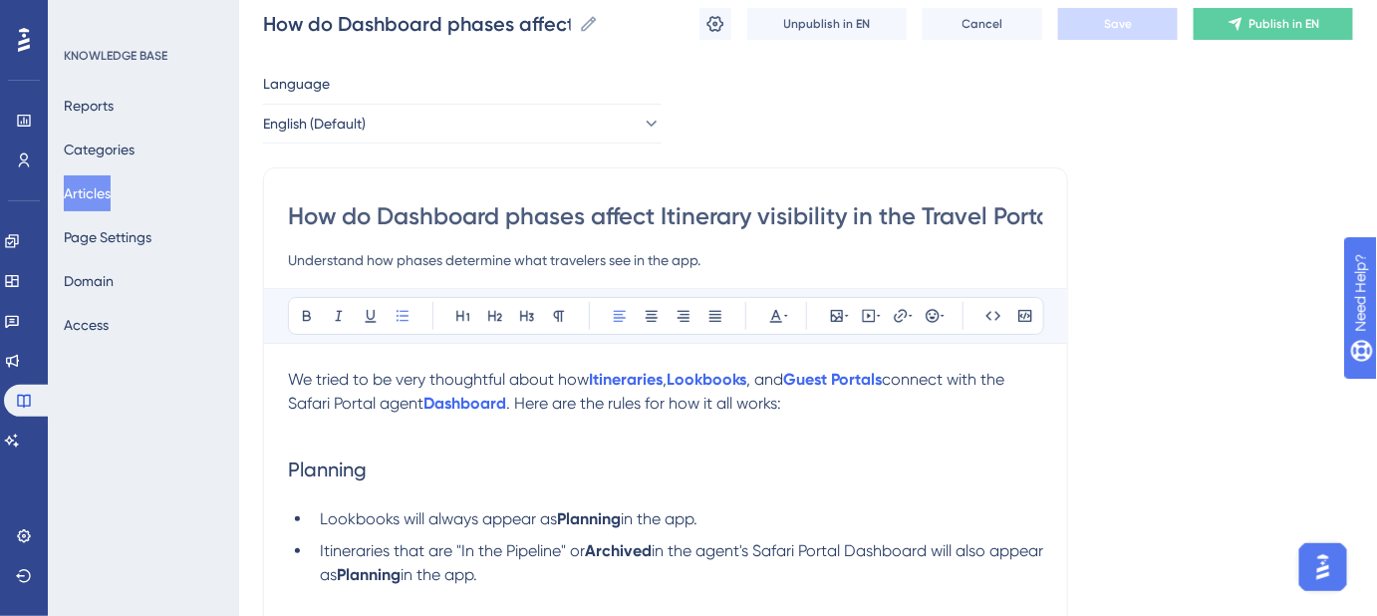
scroll to position [0, 0]
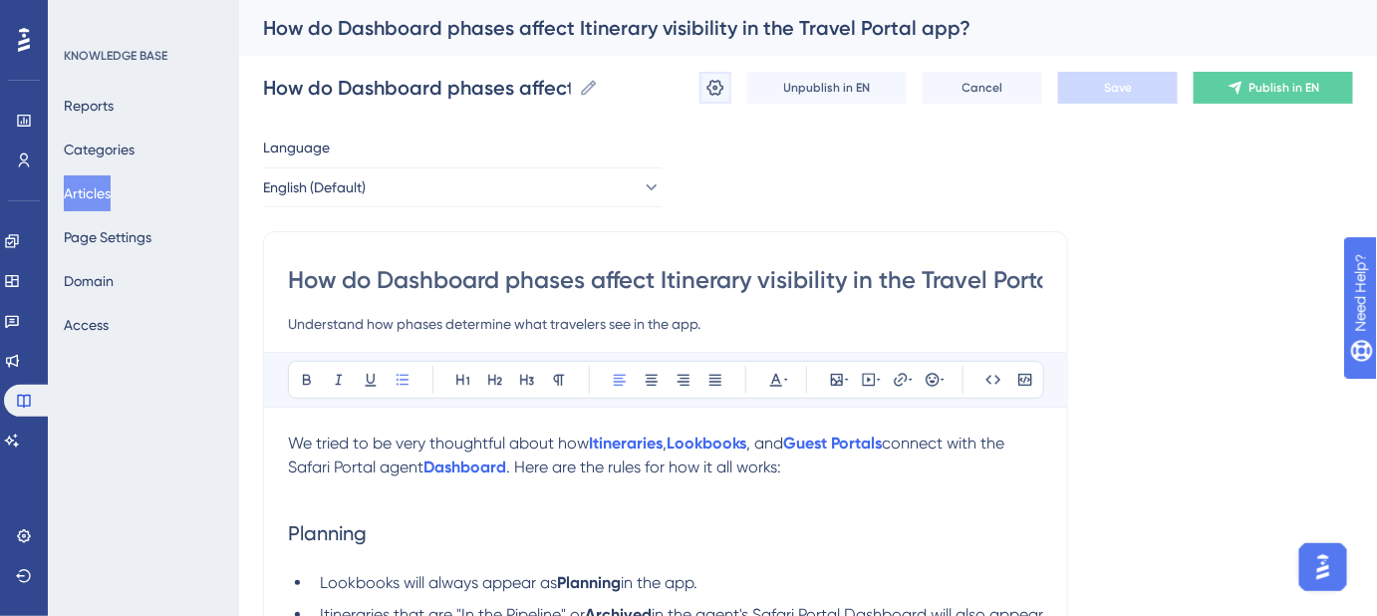
click at [718, 93] on icon at bounding box center [716, 88] width 17 height 16
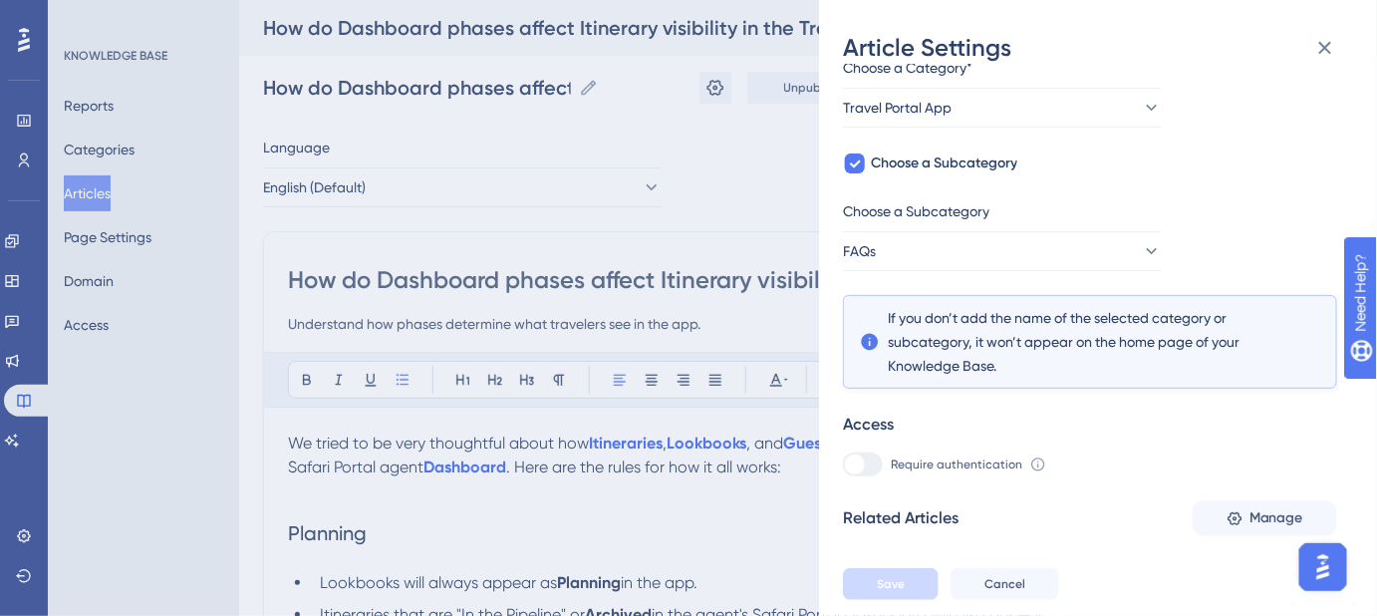
scroll to position [358, 0]
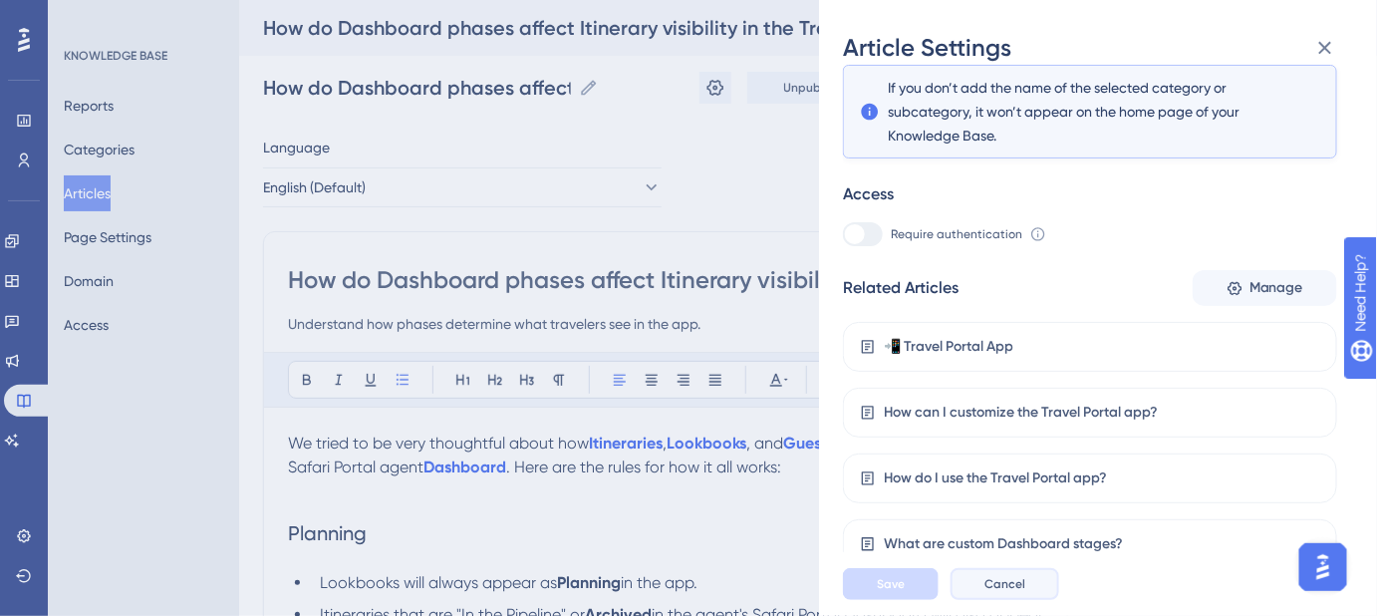
click at [1002, 592] on span "Cancel" at bounding box center [1005, 584] width 41 height 16
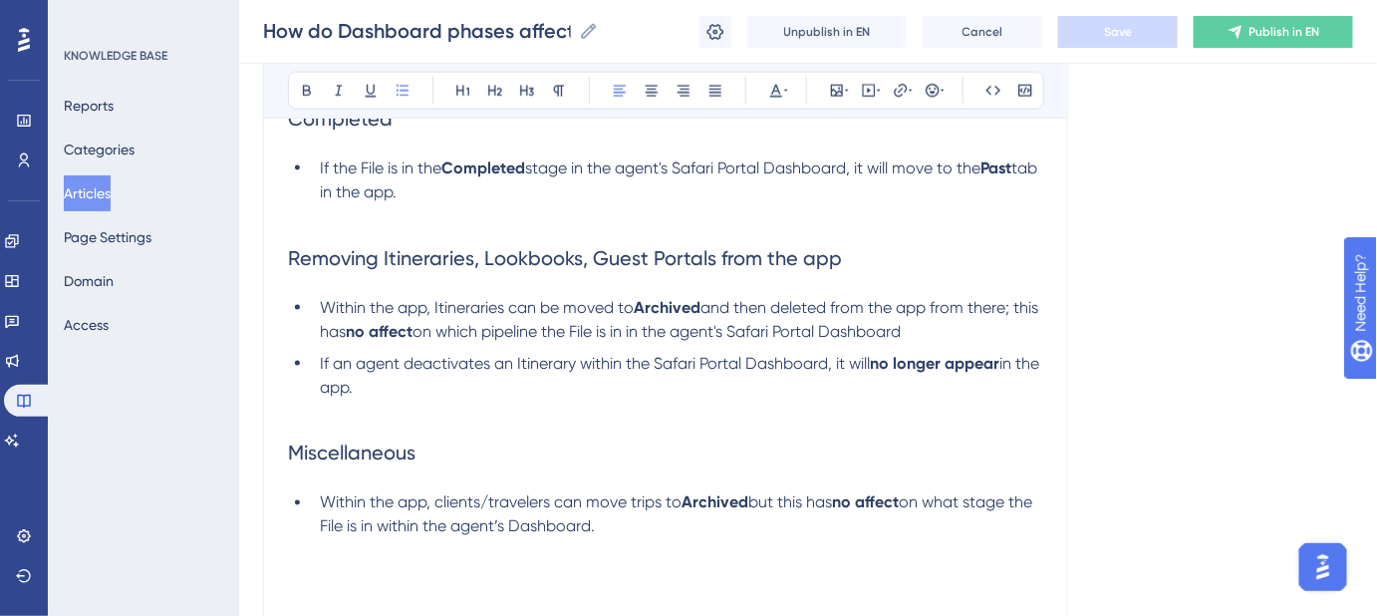
scroll to position [815, 0]
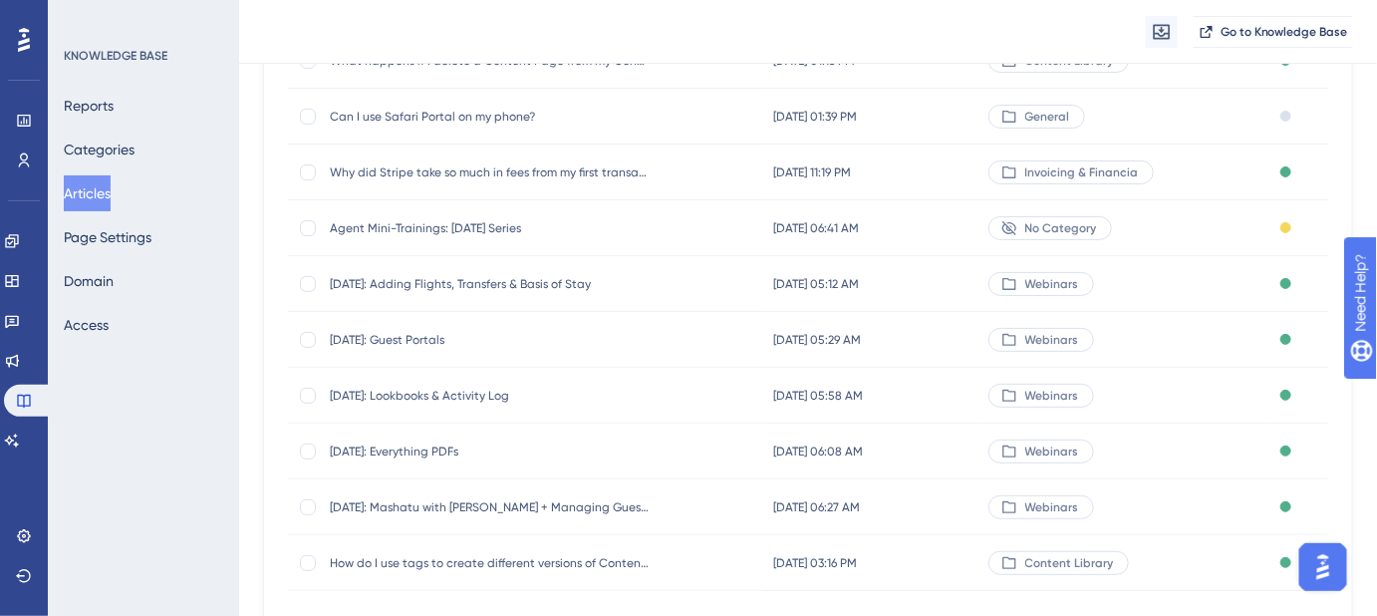
scroll to position [362, 0]
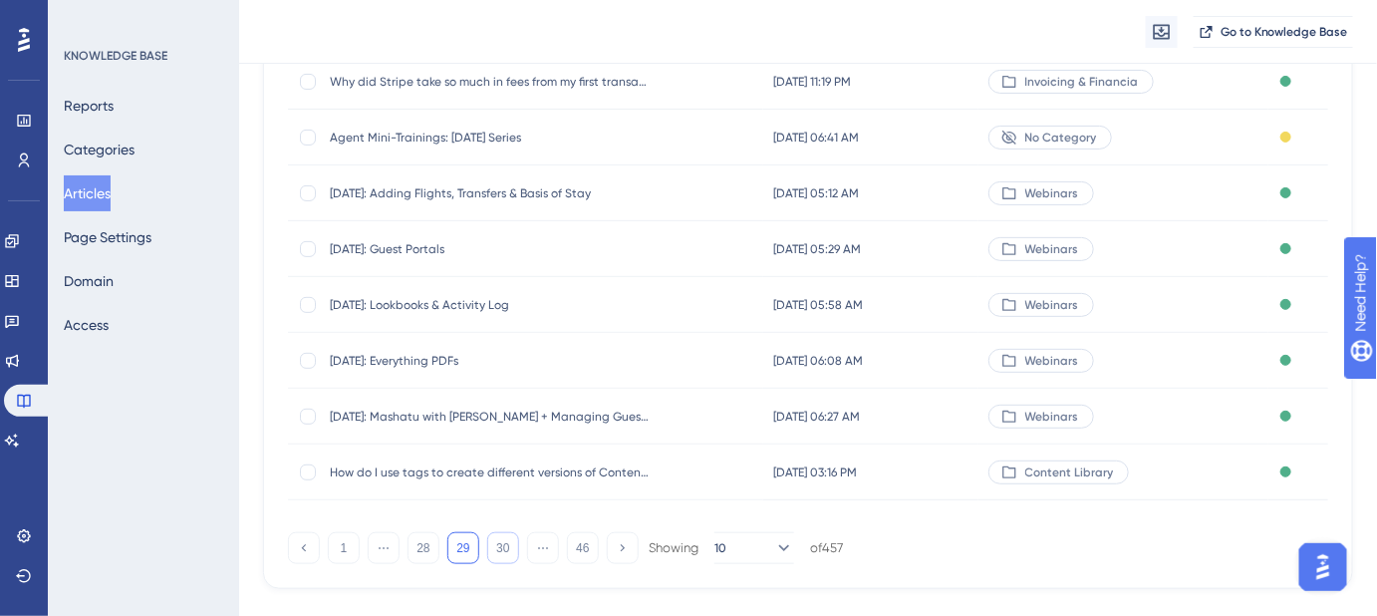
click at [495, 541] on button "30" at bounding box center [503, 548] width 32 height 32
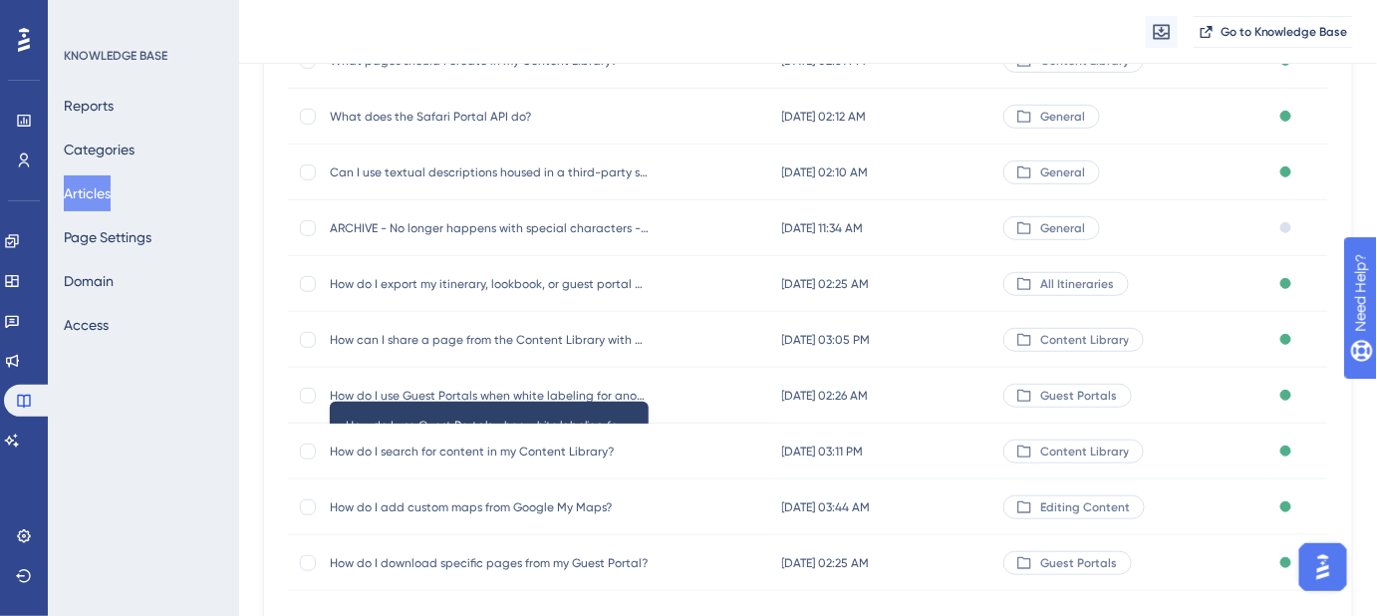
scroll to position [271, 0]
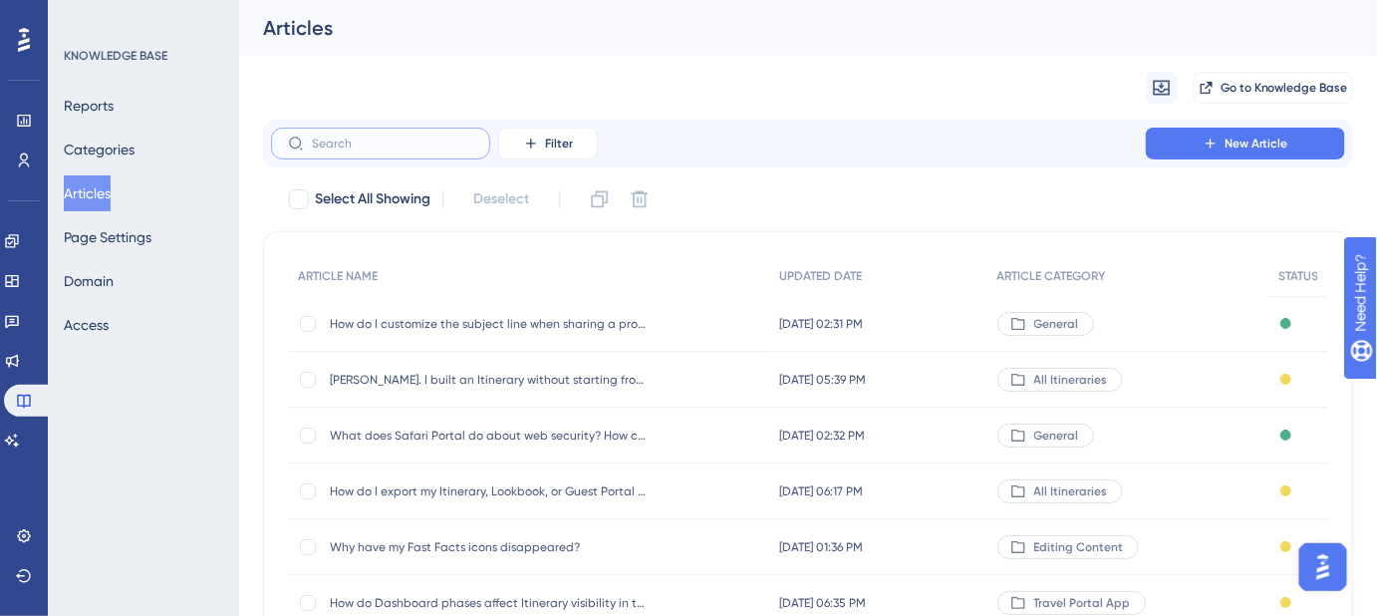
click at [376, 147] on input "text" at bounding box center [392, 144] width 161 height 14
paste input "How do I search for content in my Content Library?"
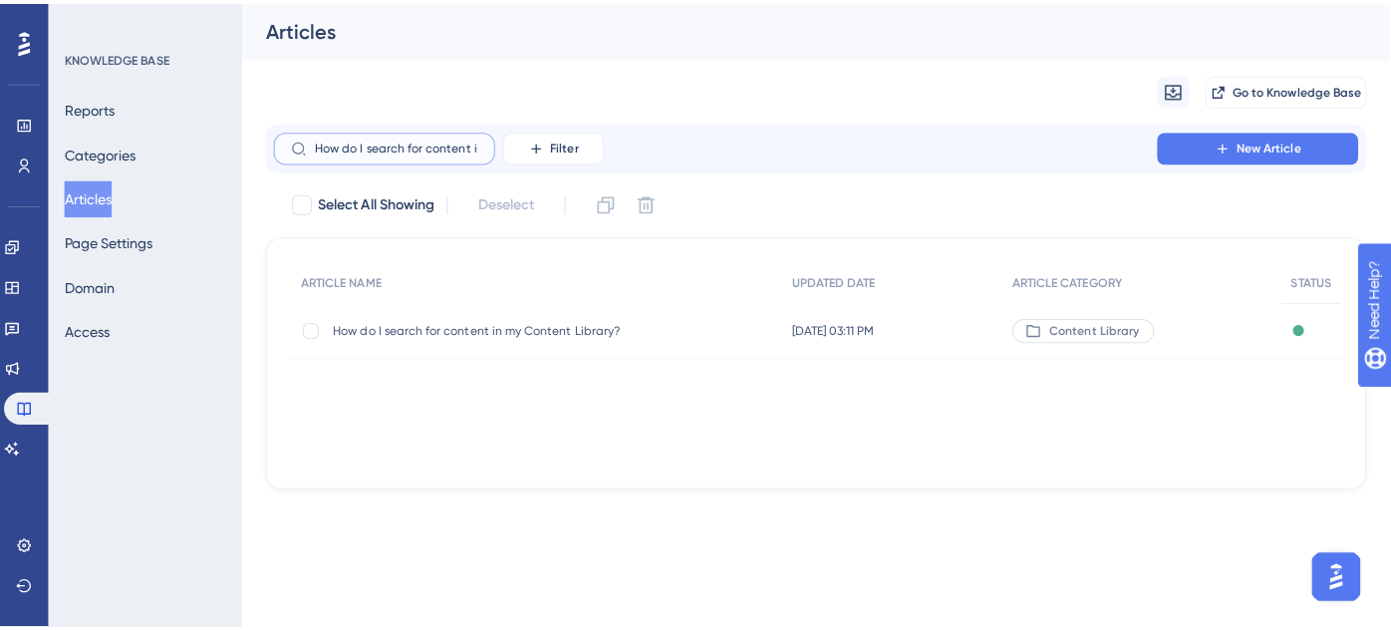
scroll to position [0, 115]
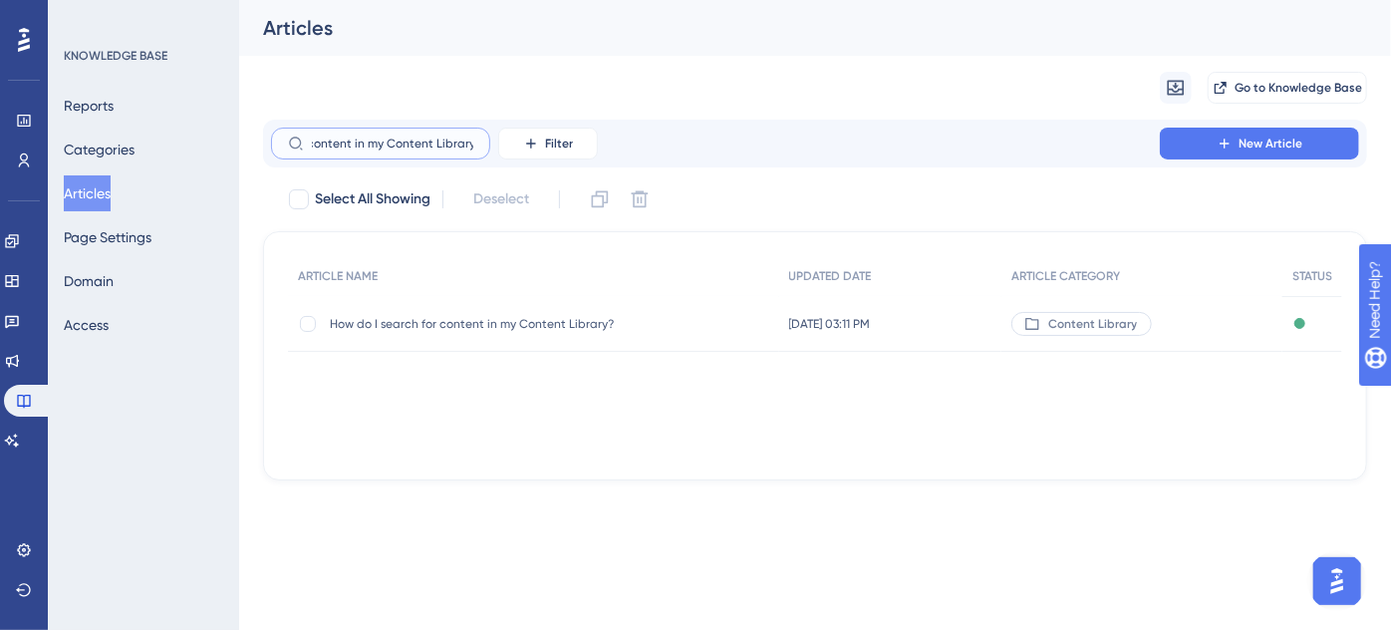
type input "How do I search for content in my Content Library?"
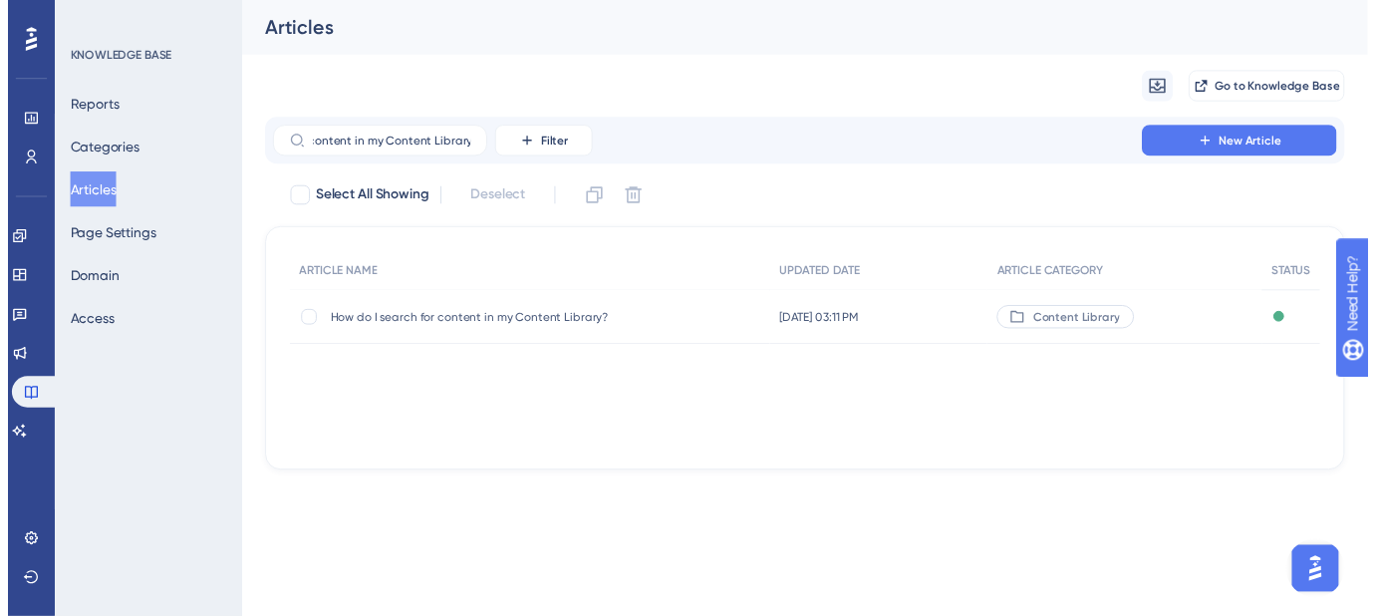
scroll to position [0, 0]
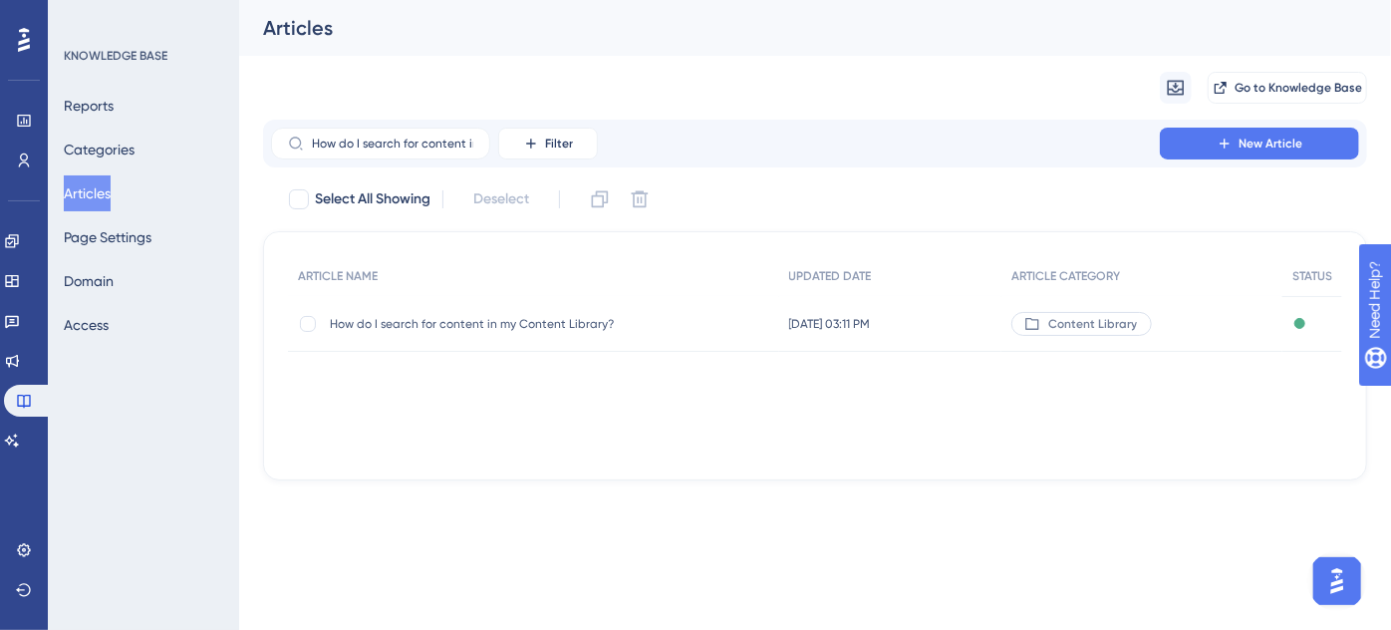
click at [468, 328] on span "How do I search for content in my Content Library?" at bounding box center [489, 324] width 319 height 16
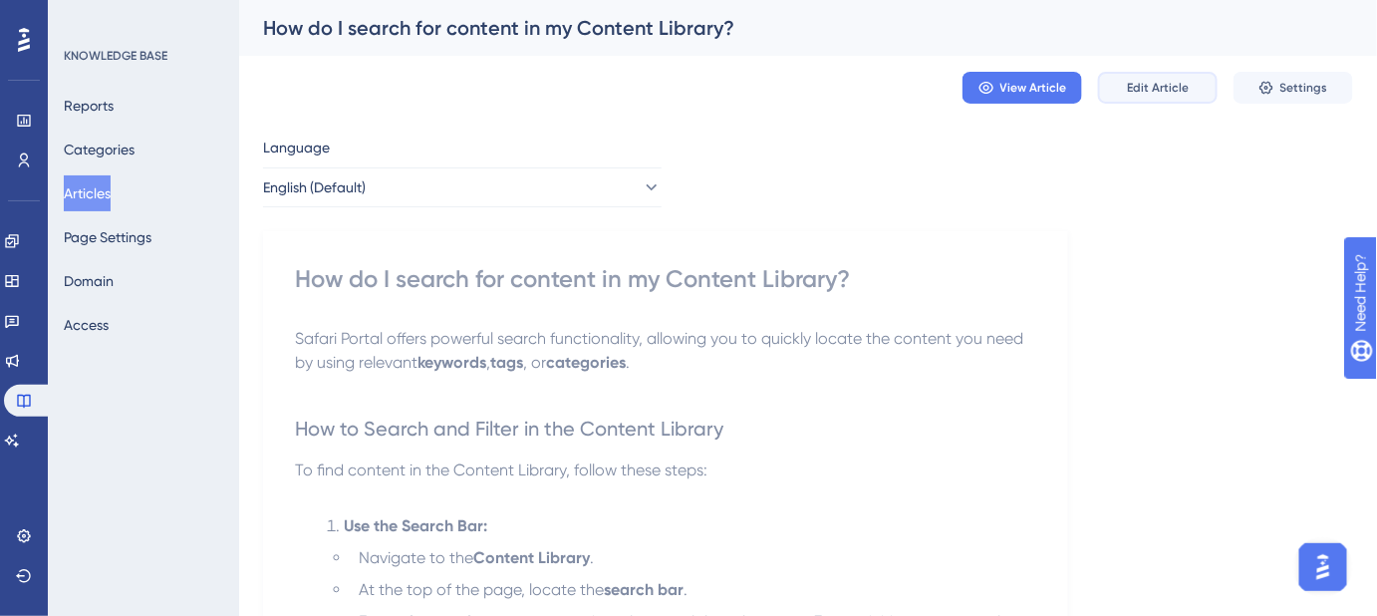
click at [1164, 90] on span "Edit Article" at bounding box center [1158, 88] width 62 height 16
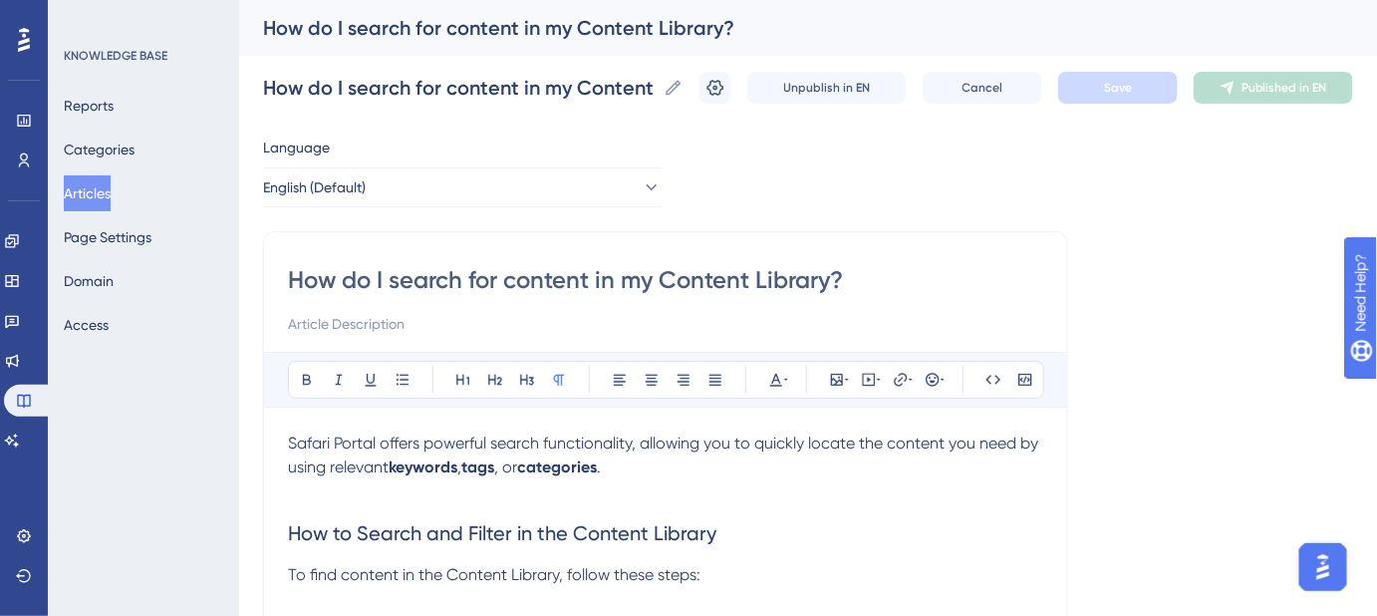
drag, startPoint x: 875, startPoint y: 282, endPoint x: 276, endPoint y: 283, distance: 599.0
click at [524, 317] on input at bounding box center [665, 324] width 755 height 24
paste input "Find saved items in your Content Library quickly and easily."
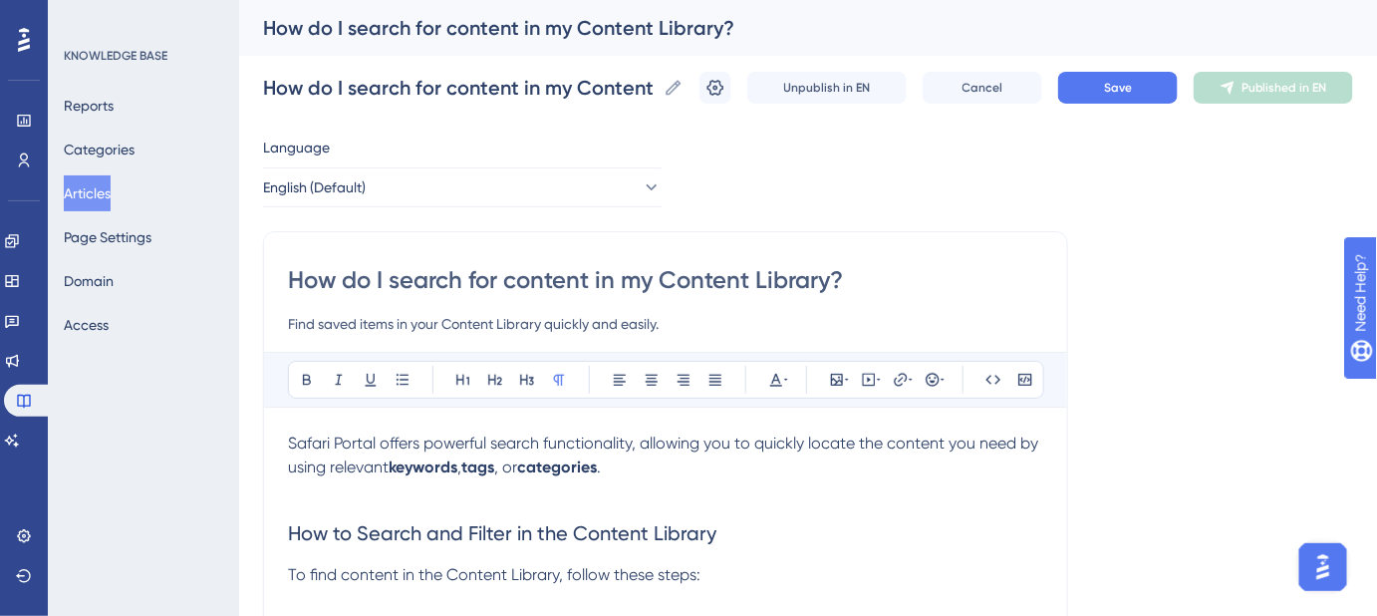
click at [333, 318] on input "Find saved items in your Content Library quickly and easily." at bounding box center [665, 324] width 755 height 24
type input "Find pages in your Content Library quickly and easily."
click at [1116, 93] on button "Save" at bounding box center [1118, 88] width 120 height 32
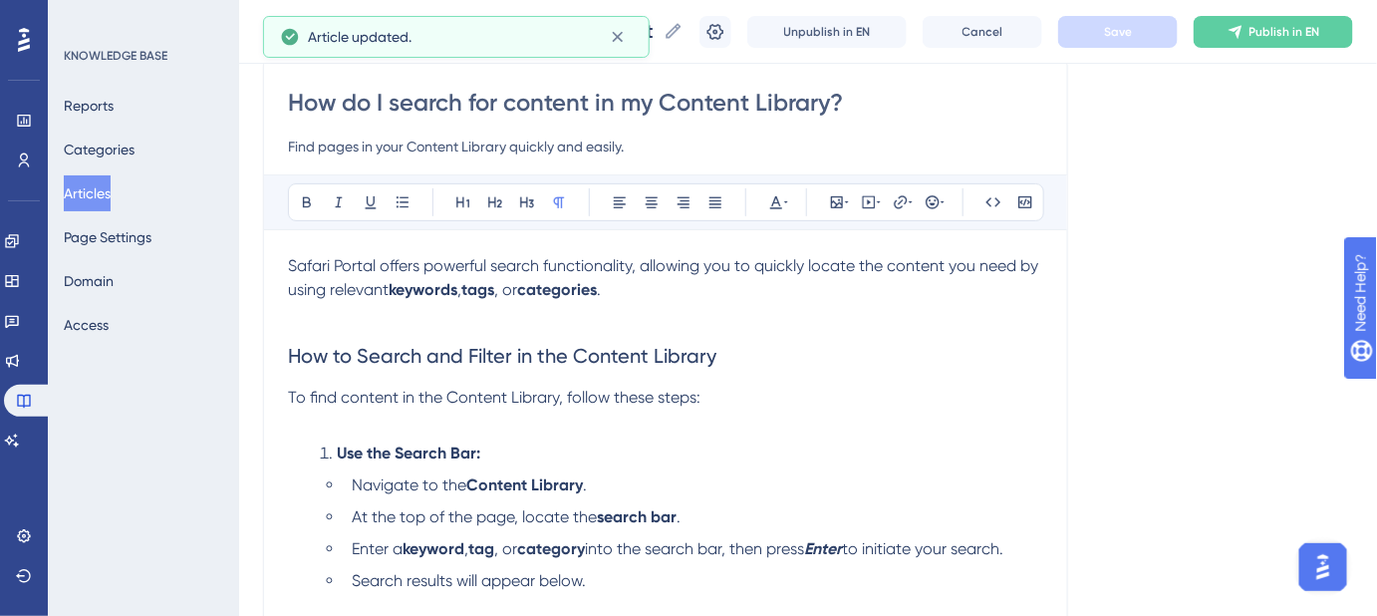
scroll to position [180, 0]
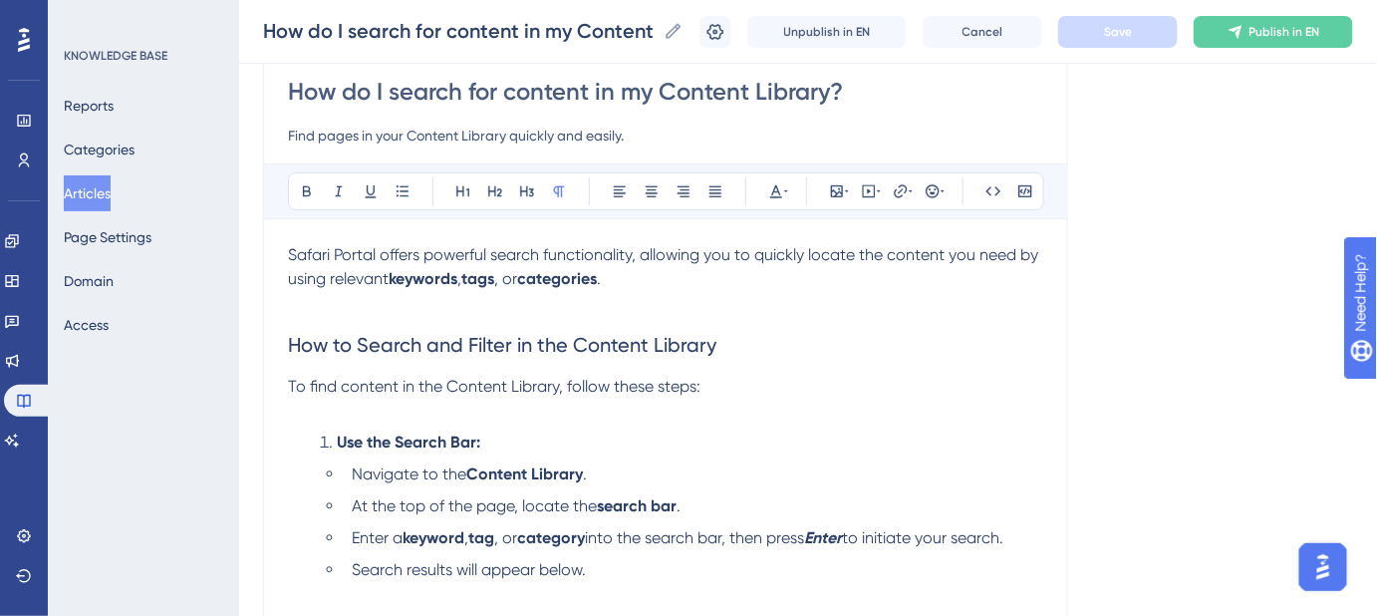
click at [484, 280] on strong "tags" at bounding box center [477, 278] width 33 height 19
click at [901, 187] on icon at bounding box center [900, 190] width 13 height 13
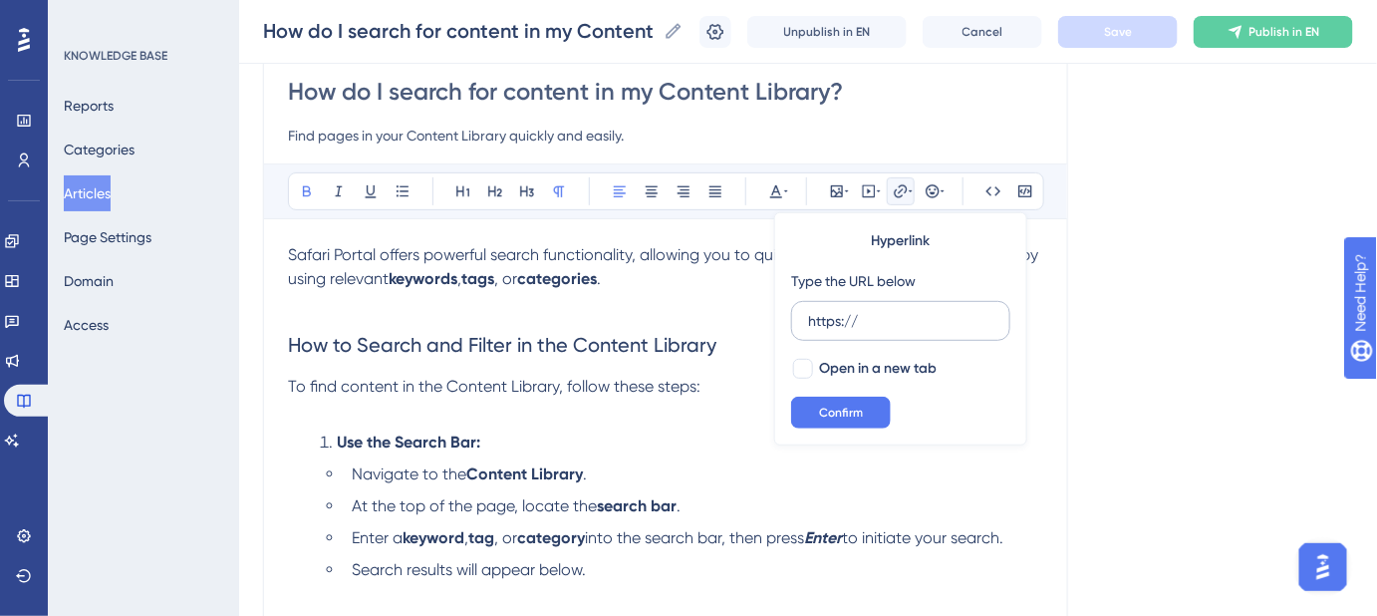
drag, startPoint x: 900, startPoint y: 319, endPoint x: 793, endPoint y: 319, distance: 106.6
click at [793, 319] on label "https://" at bounding box center [900, 321] width 219 height 40
click at [808, 319] on input "https://" at bounding box center [900, 321] width 185 height 22
type input "[URL][DOMAIN_NAME]"
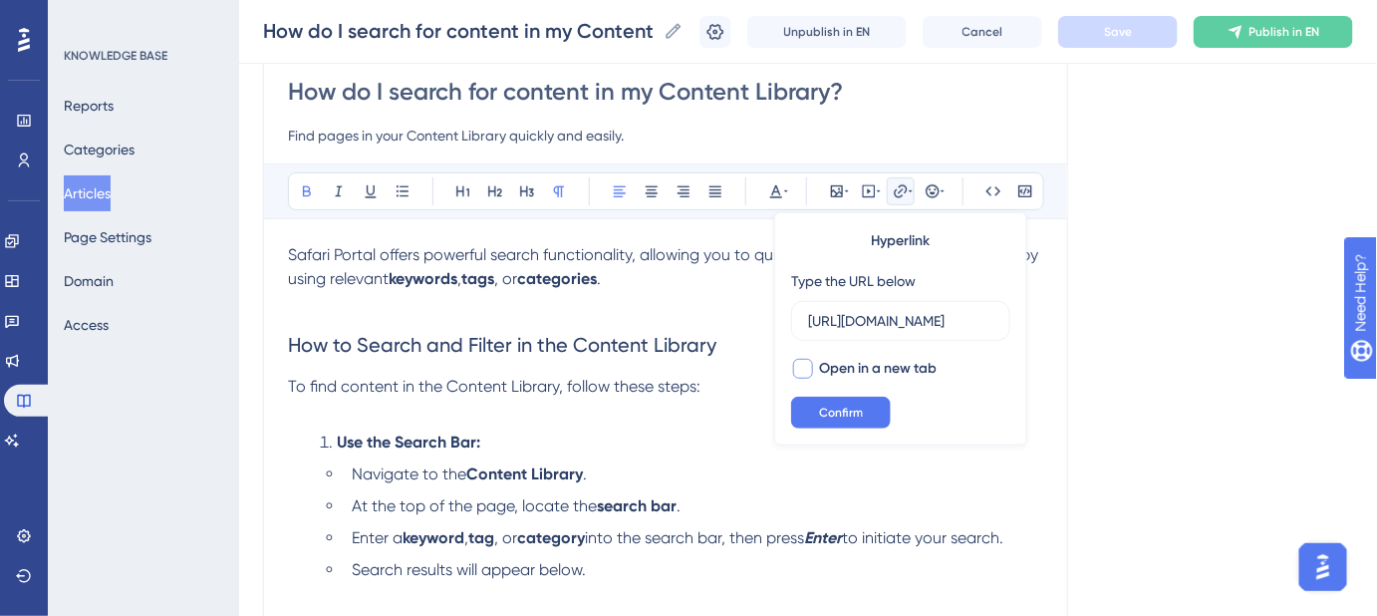
click at [794, 369] on div at bounding box center [803, 369] width 20 height 20
checkbox input "true"
click at [829, 409] on span "Confirm" at bounding box center [841, 413] width 44 height 16
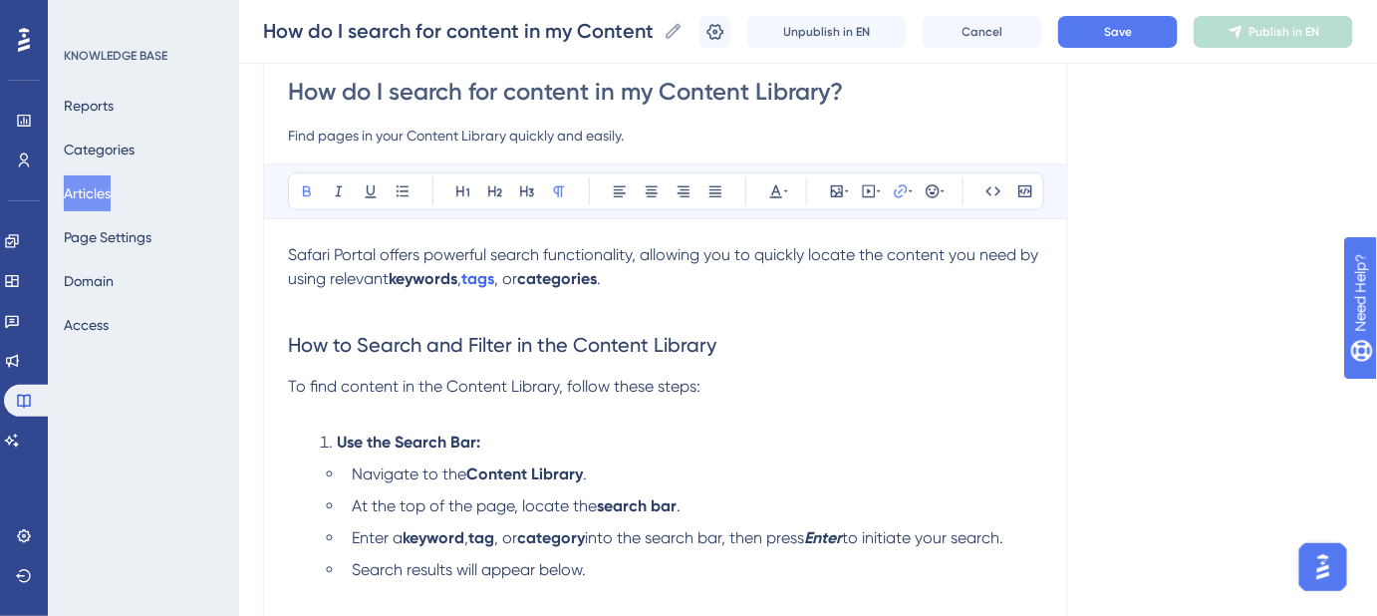
drag, startPoint x: 859, startPoint y: 374, endPoint x: 1389, endPoint y: 258, distance: 542.7
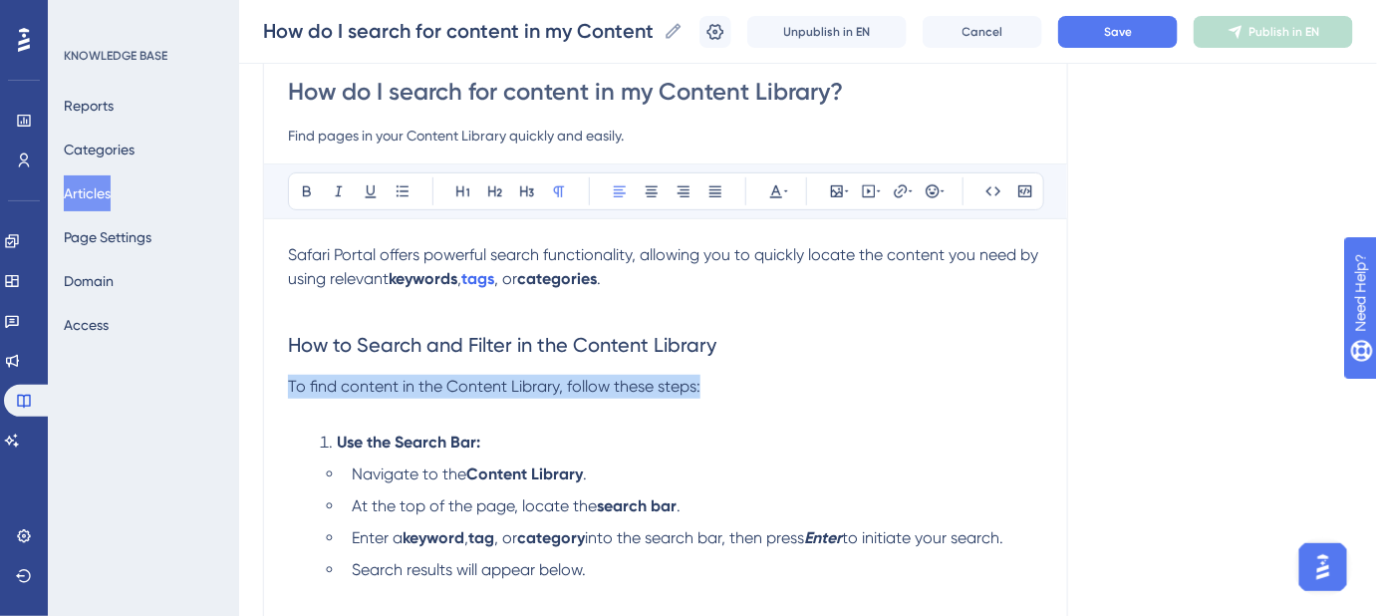
click at [965, 364] on h2 "How to Search and Filter in the Content Library" at bounding box center [665, 345] width 755 height 60
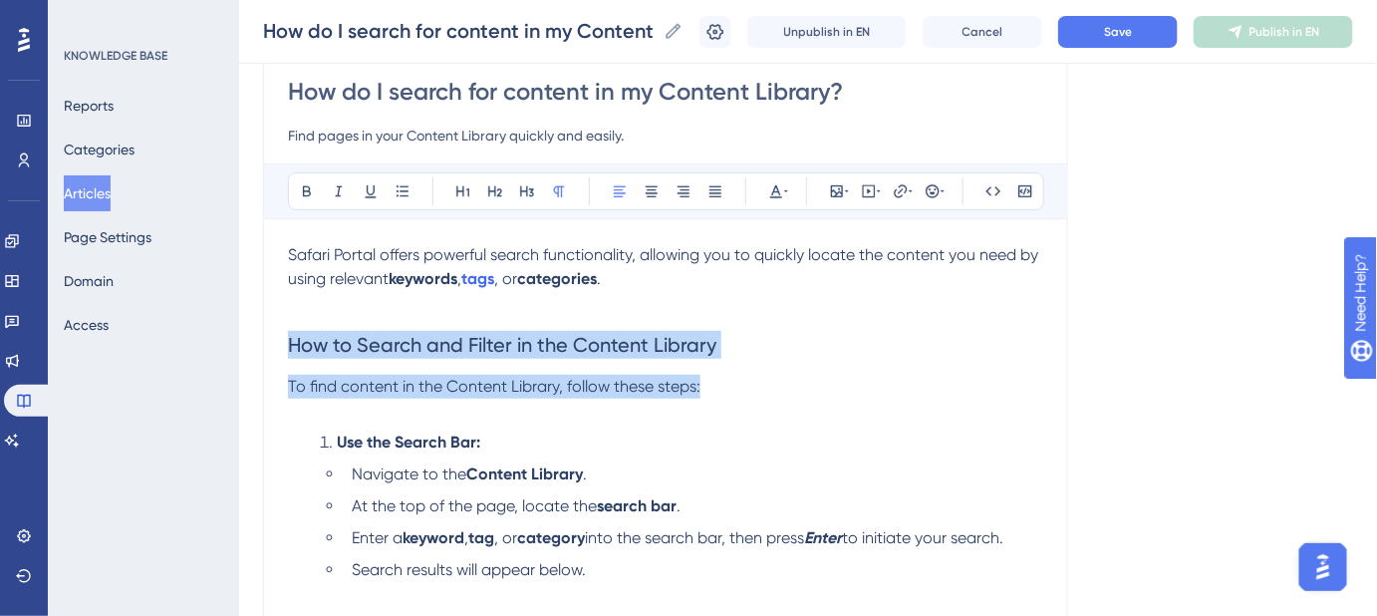
drag, startPoint x: 707, startPoint y: 381, endPoint x: 229, endPoint y: 371, distance: 477.5
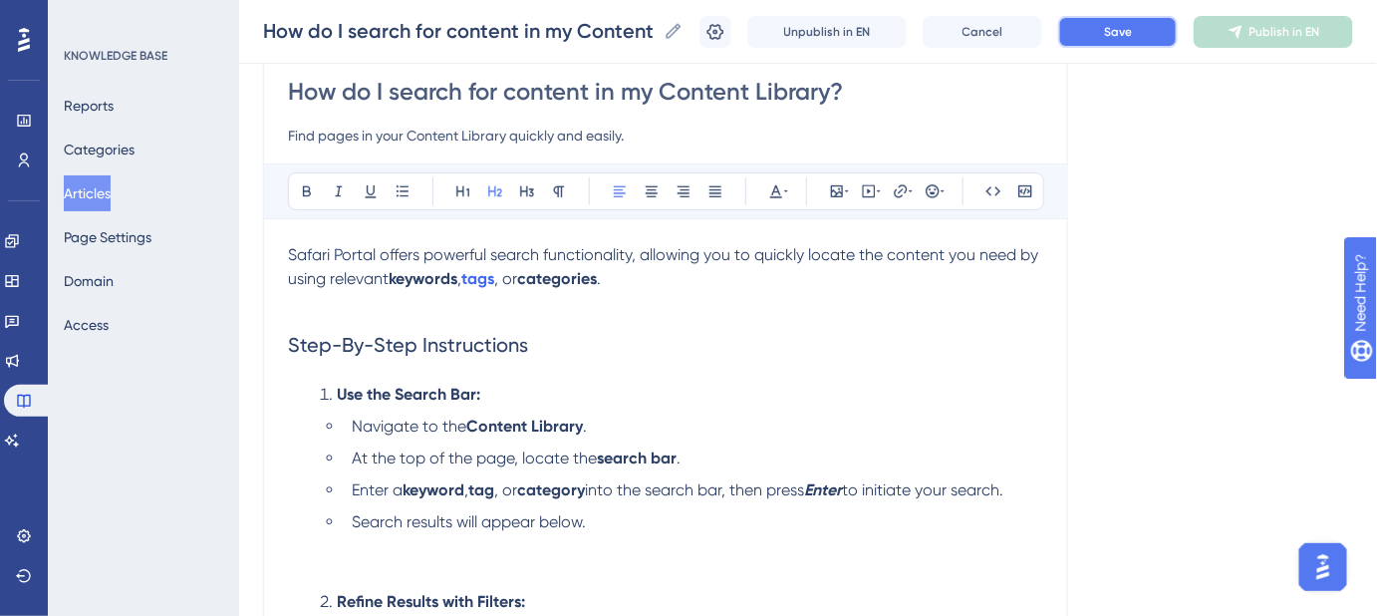
click at [1110, 45] on button "Save" at bounding box center [1118, 32] width 120 height 32
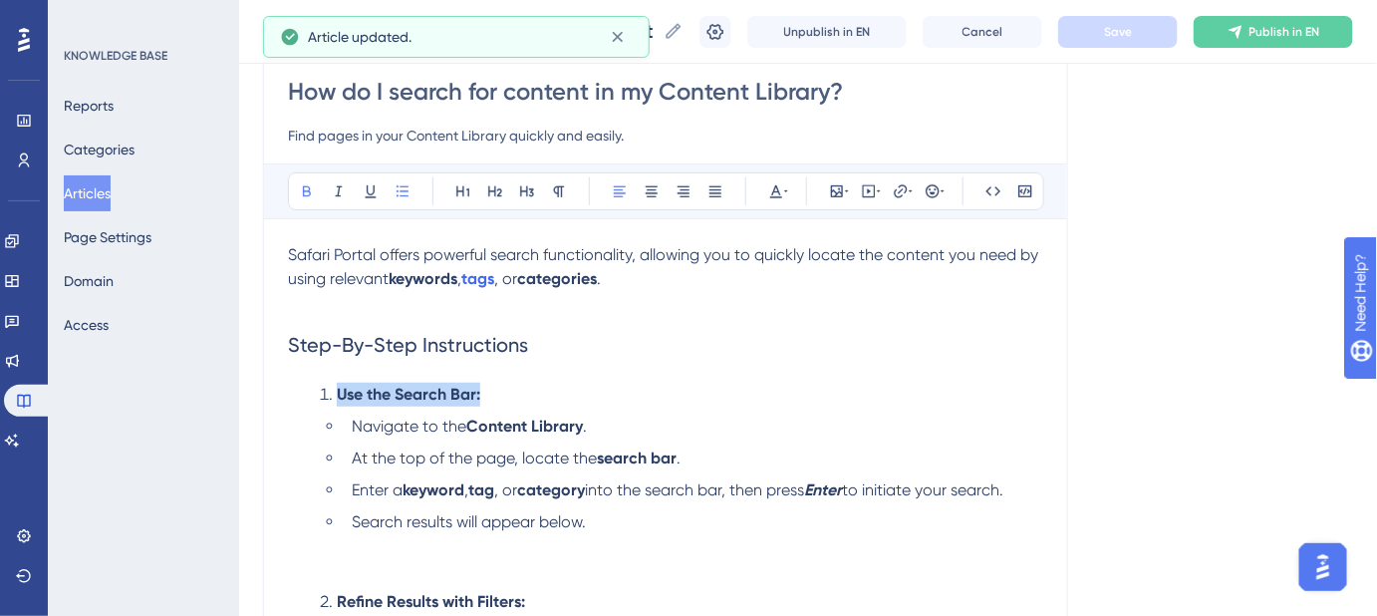
drag, startPoint x: 345, startPoint y: 423, endPoint x: 336, endPoint y: 396, distance: 28.4
click at [336, 396] on ol "Use the Search Bar: Navigate to the Content Library . At the top of the page, l…" at bounding box center [665, 606] width 755 height 446
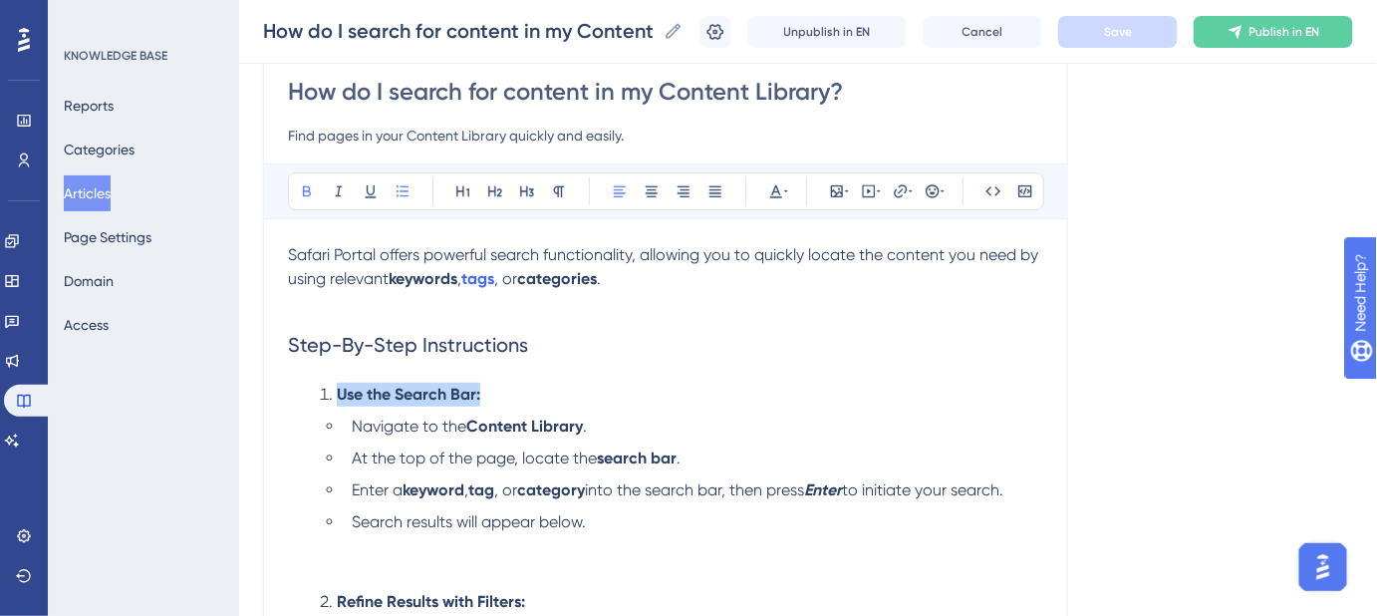
click at [352, 426] on span "Navigate to the" at bounding box center [409, 426] width 115 height 19
drag, startPoint x: 351, startPoint y: 426, endPoint x: 344, endPoint y: 402, distance: 24.9
click at [344, 402] on ol "Use the Search Bar: Navigate to the Content Library . At the top of the page, l…" at bounding box center [665, 606] width 755 height 446
click at [343, 432] on ul "Navigate to the Content Library . At the top of the page, locate the search bar…" at bounding box center [682, 498] width 724 height 167
drag, startPoint x: 343, startPoint y: 433, endPoint x: 333, endPoint y: 414, distance: 21.4
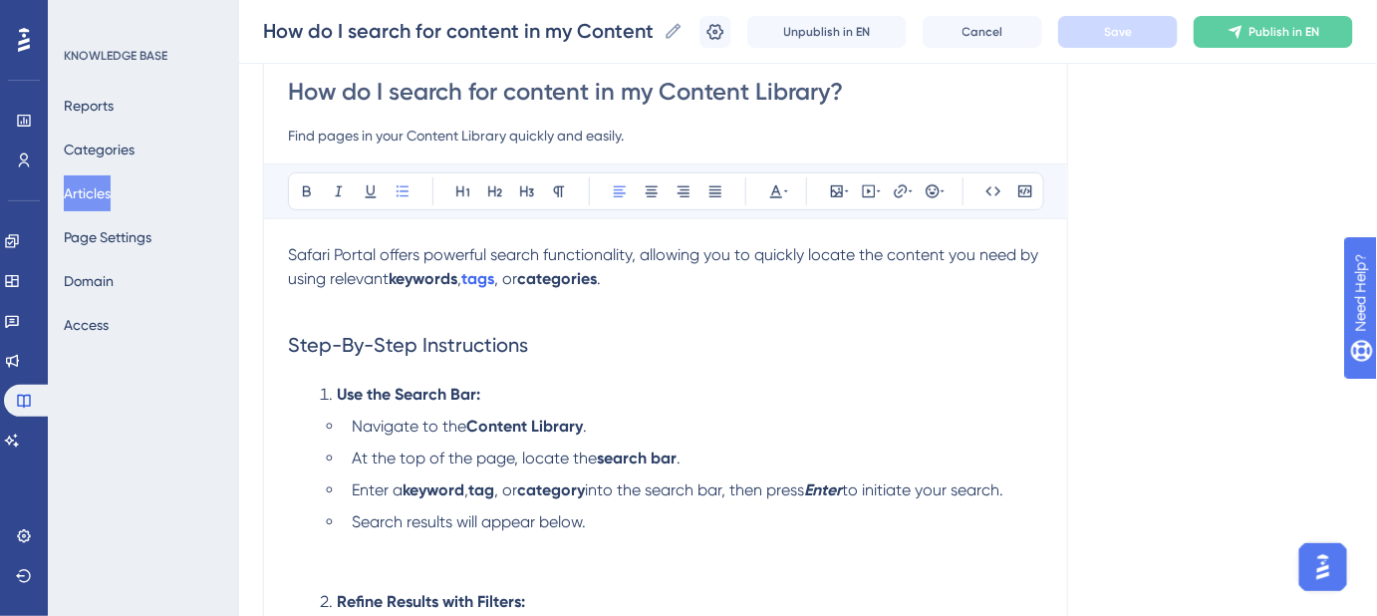
click at [333, 415] on ul "Navigate to the Content Library . At the top of the page, locate the search bar…" at bounding box center [682, 498] width 724 height 167
drag, startPoint x: 461, startPoint y: 393, endPoint x: 364, endPoint y: 393, distance: 97.7
click at [349, 399] on li "Use the Search Bar:" at bounding box center [678, 395] width 732 height 24
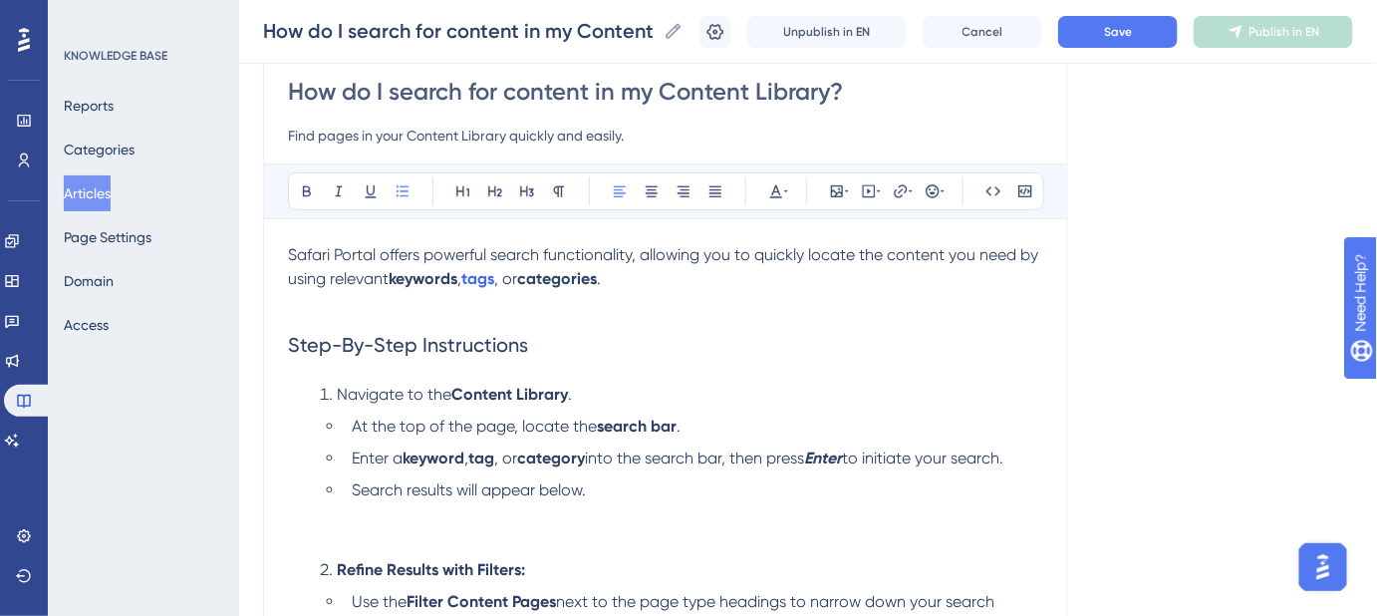
click at [353, 422] on span "At the top of the page, locate the" at bounding box center [474, 426] width 245 height 19
click at [352, 450] on span "Enter a" at bounding box center [377, 457] width 51 height 19
click at [352, 488] on span "Search results will appear below." at bounding box center [469, 489] width 234 height 19
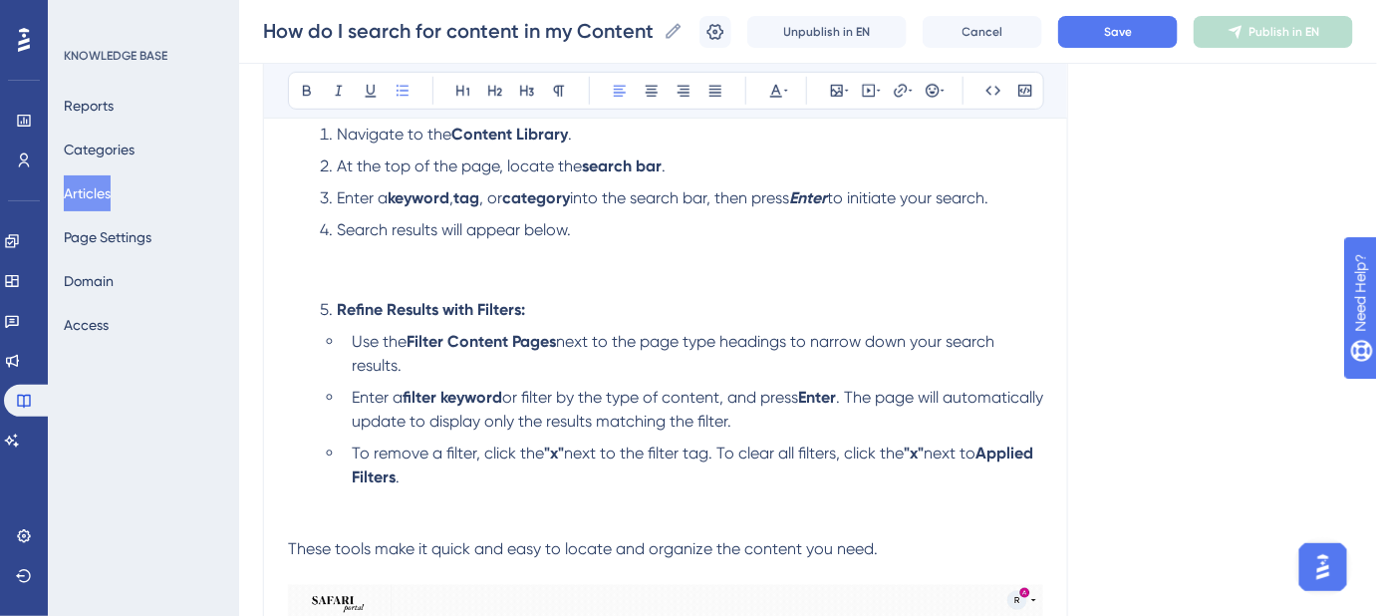
scroll to position [452, 0]
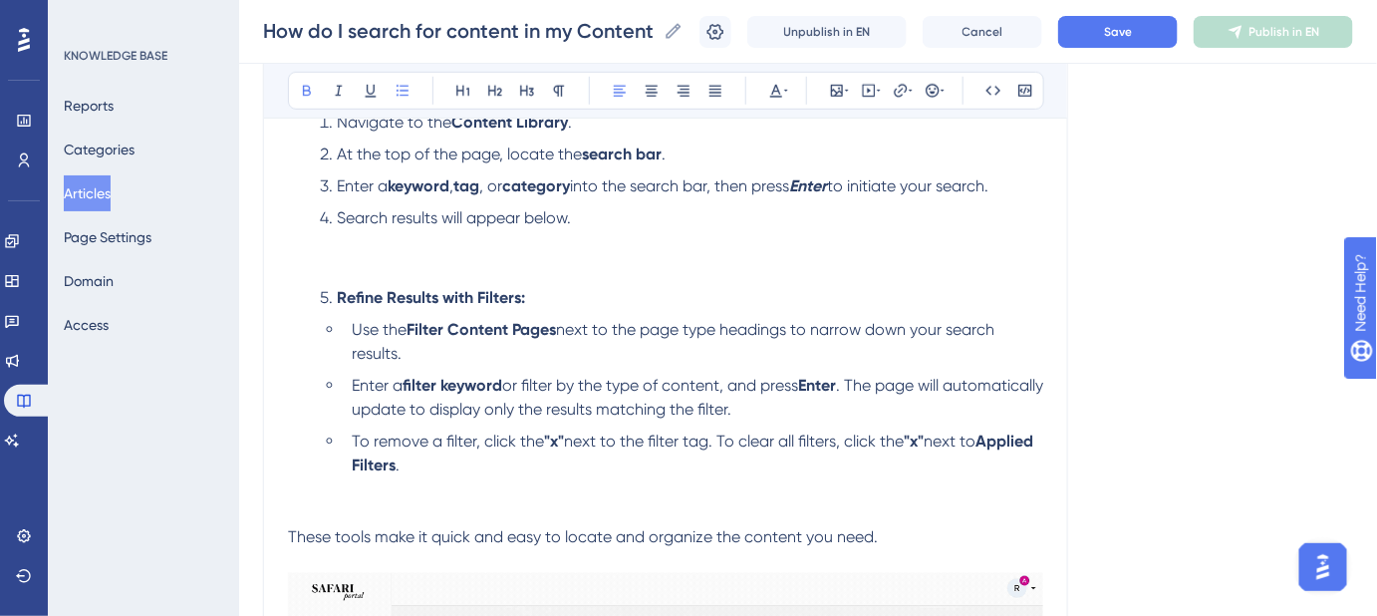
click at [339, 294] on strong "Refine Results with Filters:" at bounding box center [431, 297] width 188 height 19
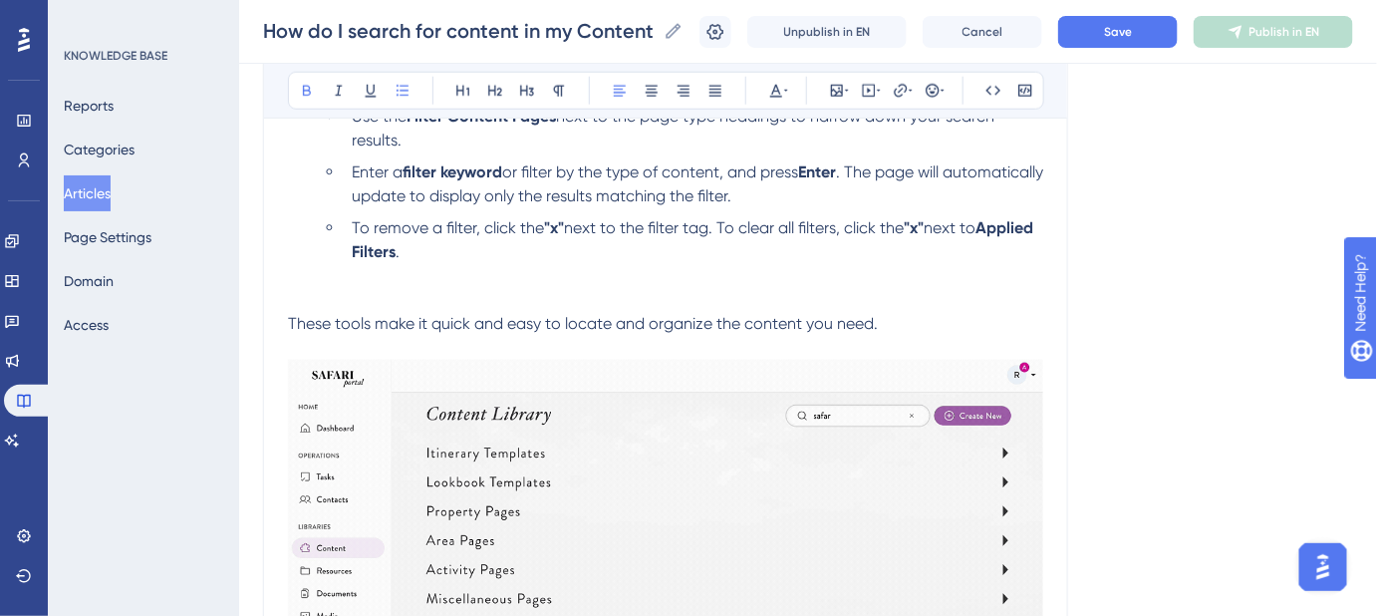
scroll to position [486, 0]
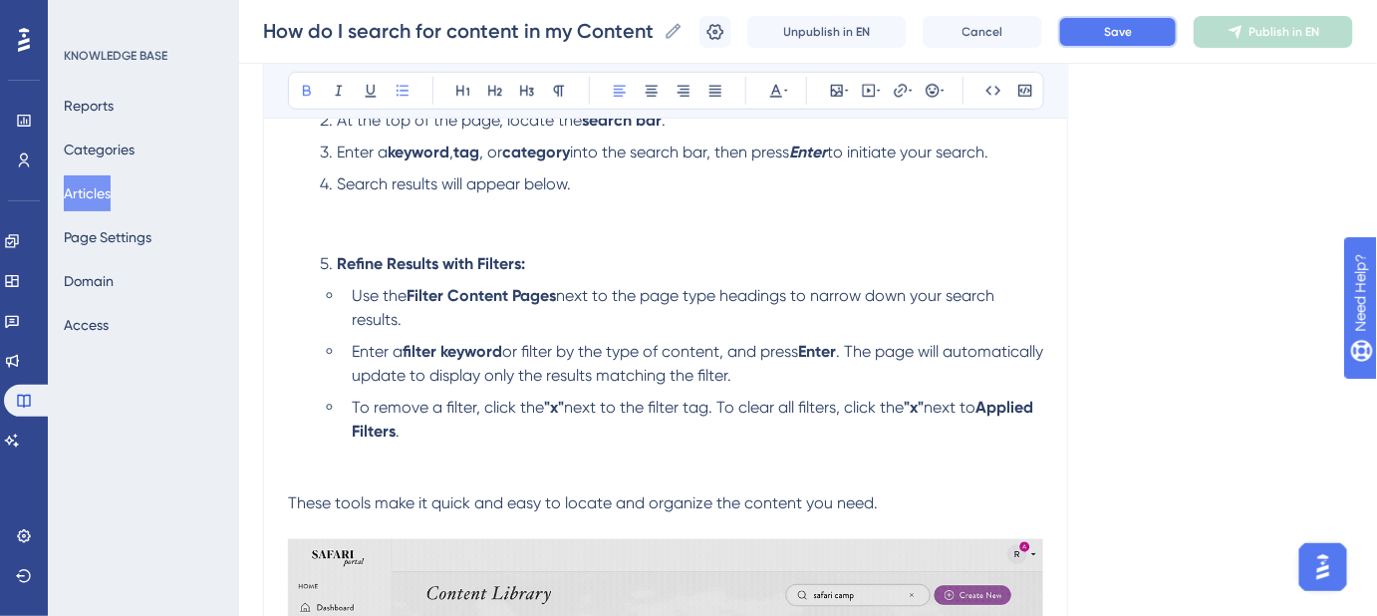
click at [1168, 36] on button "Save" at bounding box center [1118, 32] width 120 height 32
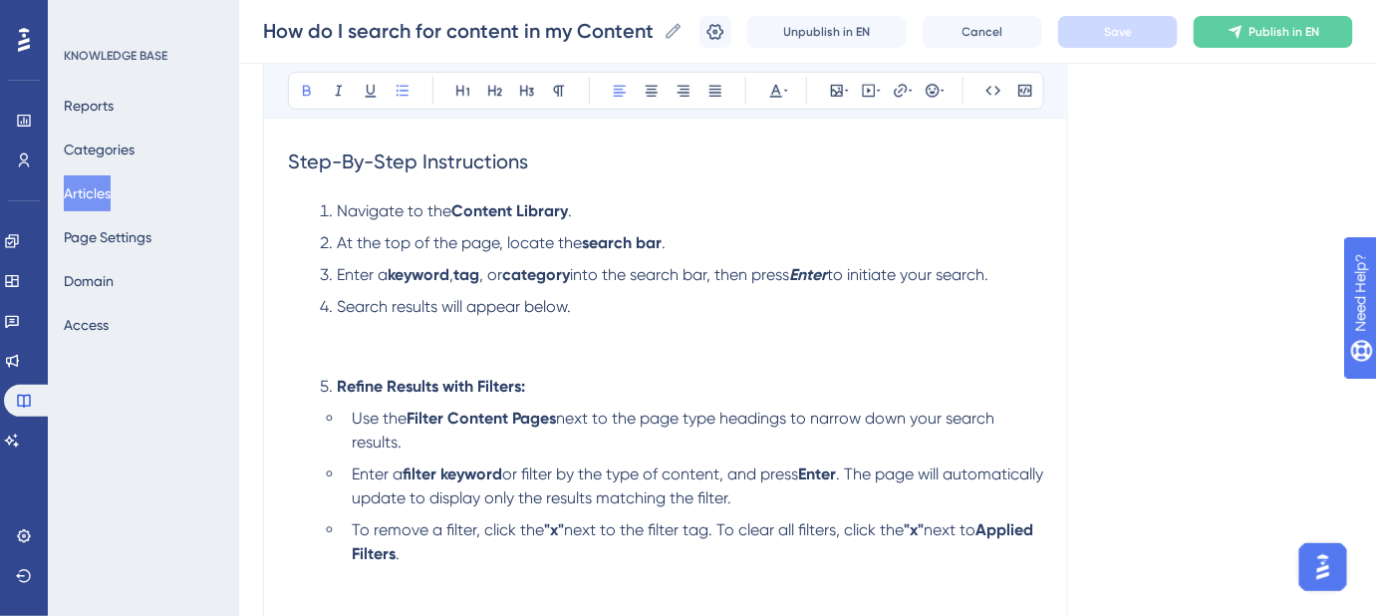
scroll to position [396, 0]
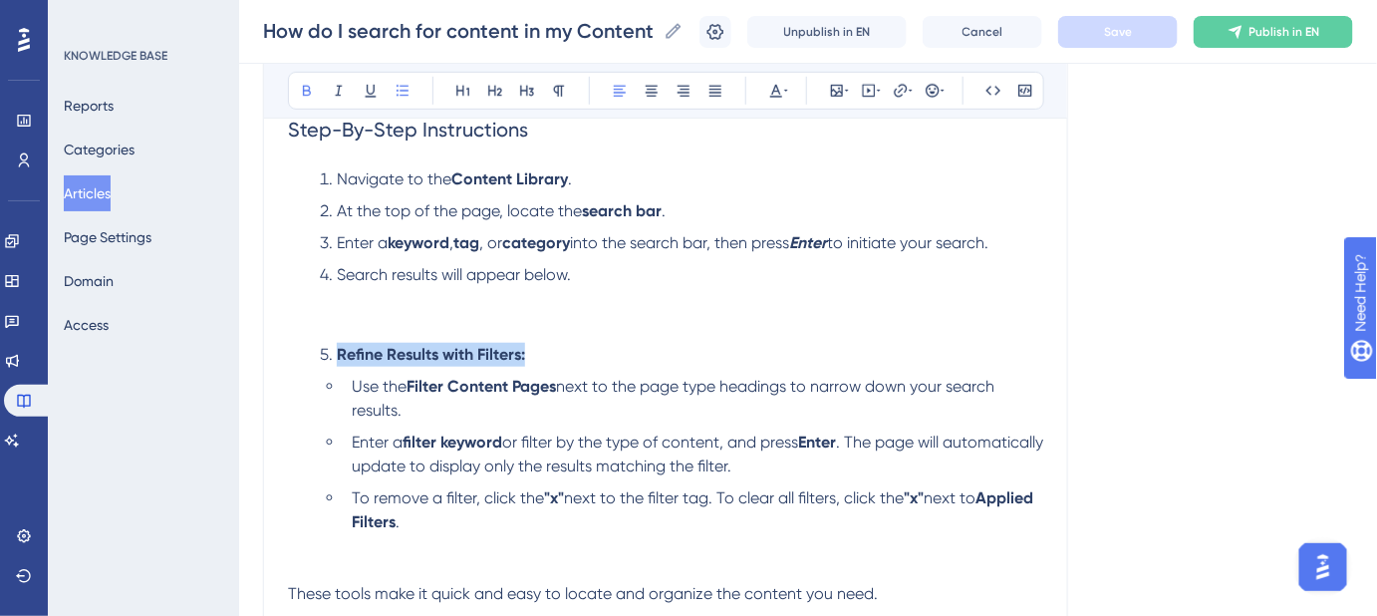
drag, startPoint x: 551, startPoint y: 353, endPoint x: 310, endPoint y: 353, distance: 241.2
click at [310, 353] on ol "Navigate to the Content Library . At the top of the page, locate the search bar…" at bounding box center [665, 374] width 755 height 415
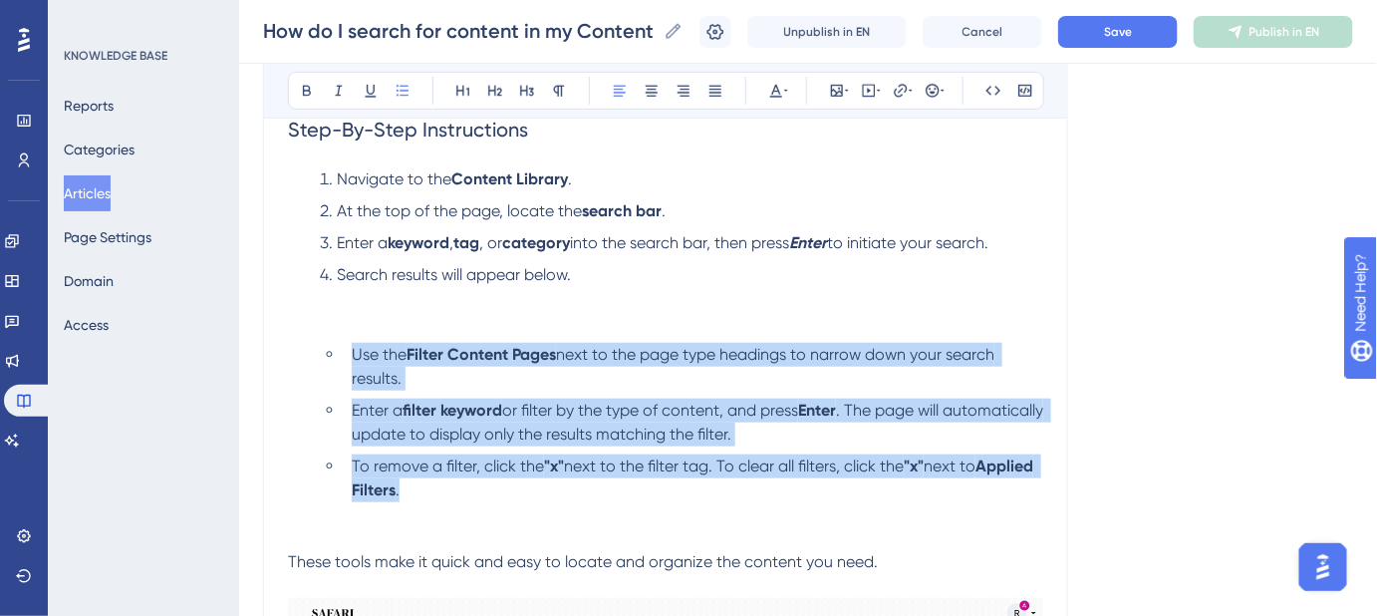
drag, startPoint x: 467, startPoint y: 487, endPoint x: 350, endPoint y: 355, distance: 177.2
click at [350, 355] on ul "Use the Filter Content Pages next to the page type headings to narrow down your…" at bounding box center [682, 446] width 724 height 207
copy ul "Use the Filter Content Pages next to the page type headings to narrow down your…"
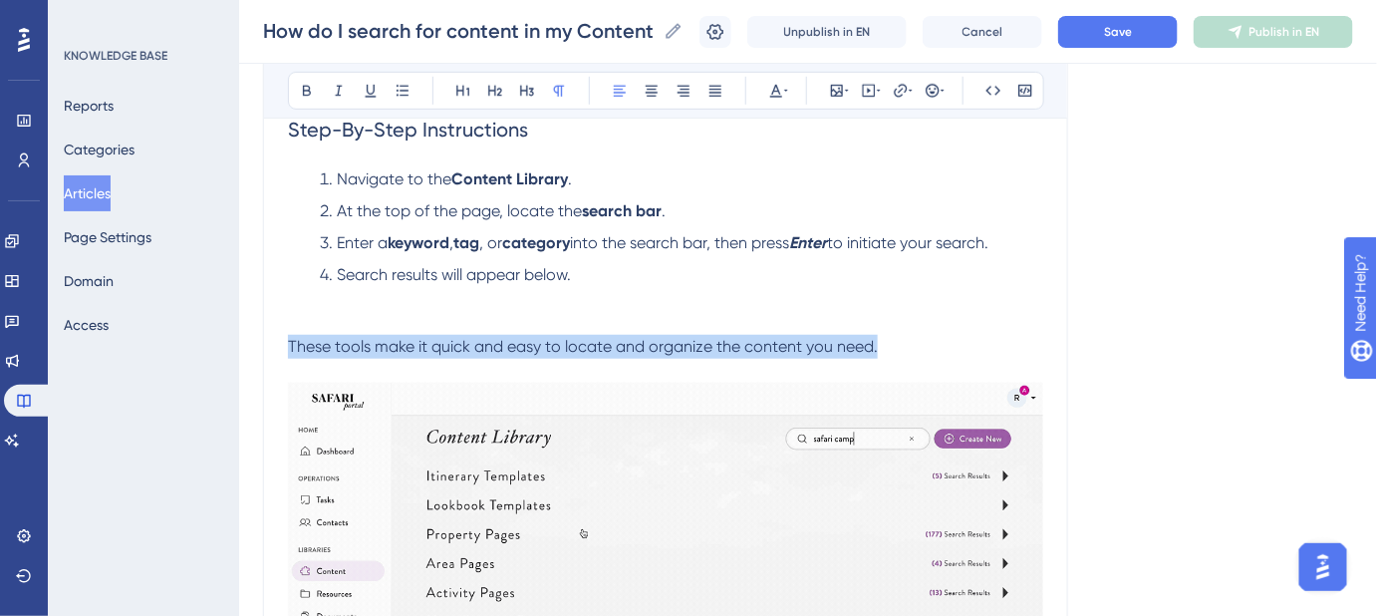
drag, startPoint x: 883, startPoint y: 348, endPoint x: 281, endPoint y: 343, distance: 602.0
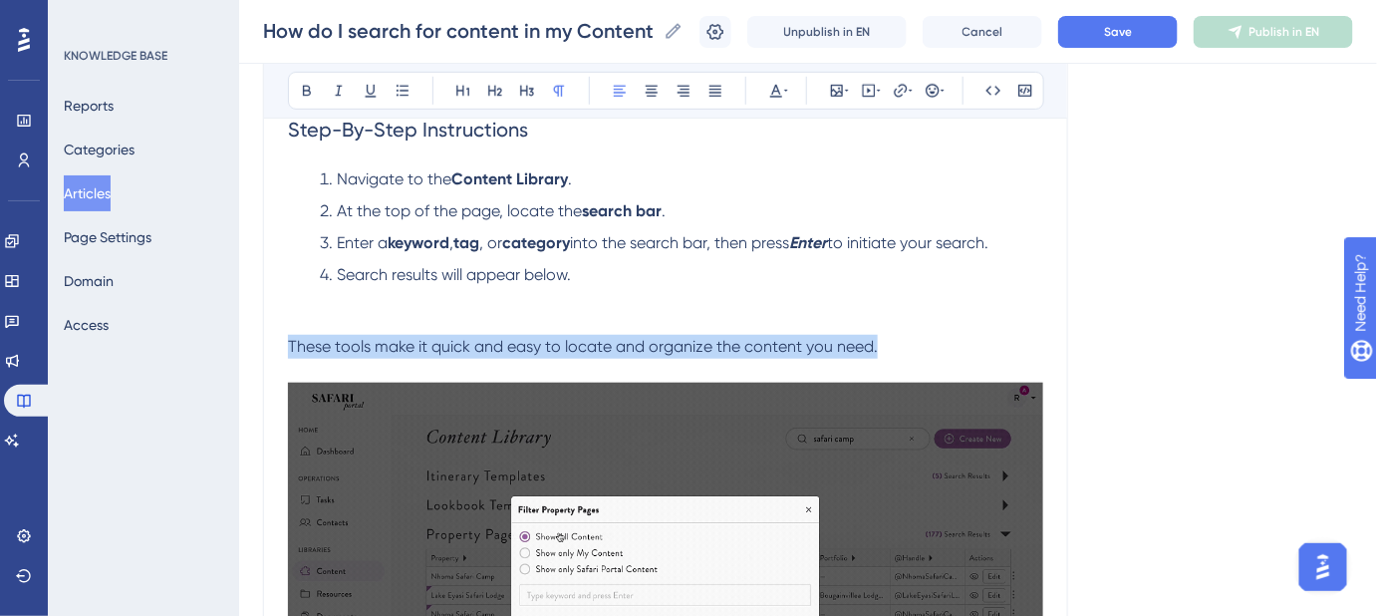
click at [281, 343] on div "How do I search for content in my Content Library? Find pages in your Content L…" at bounding box center [665, 325] width 805 height 995
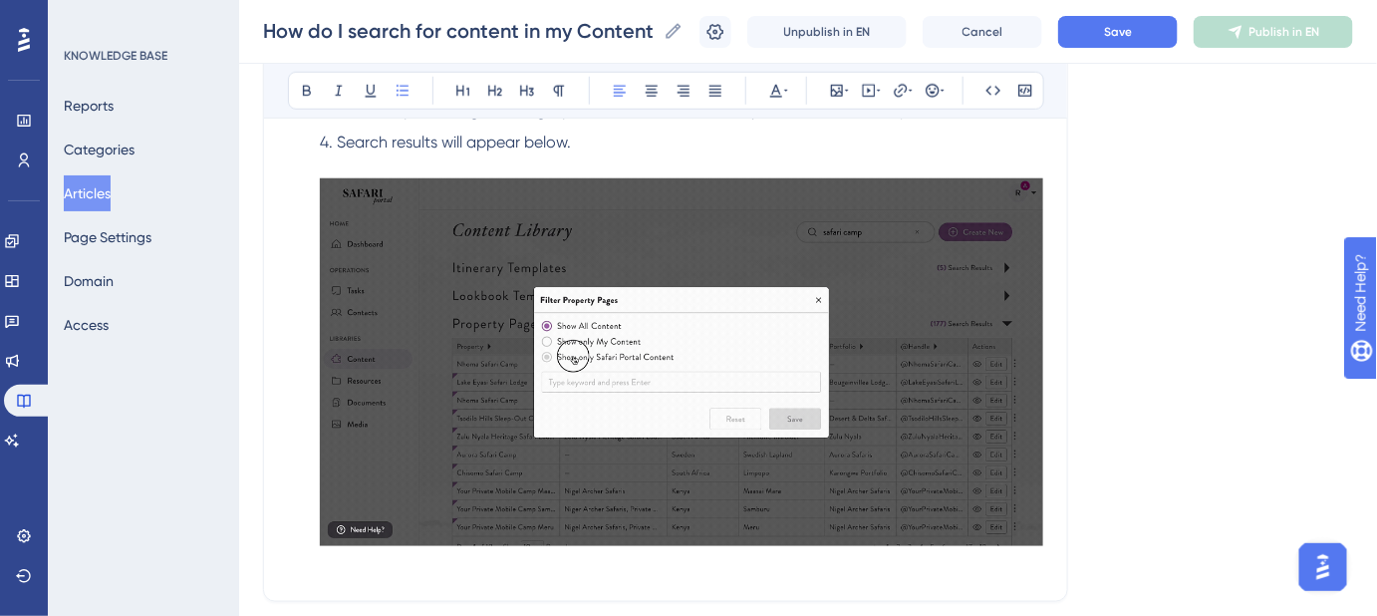
scroll to position [695, 0]
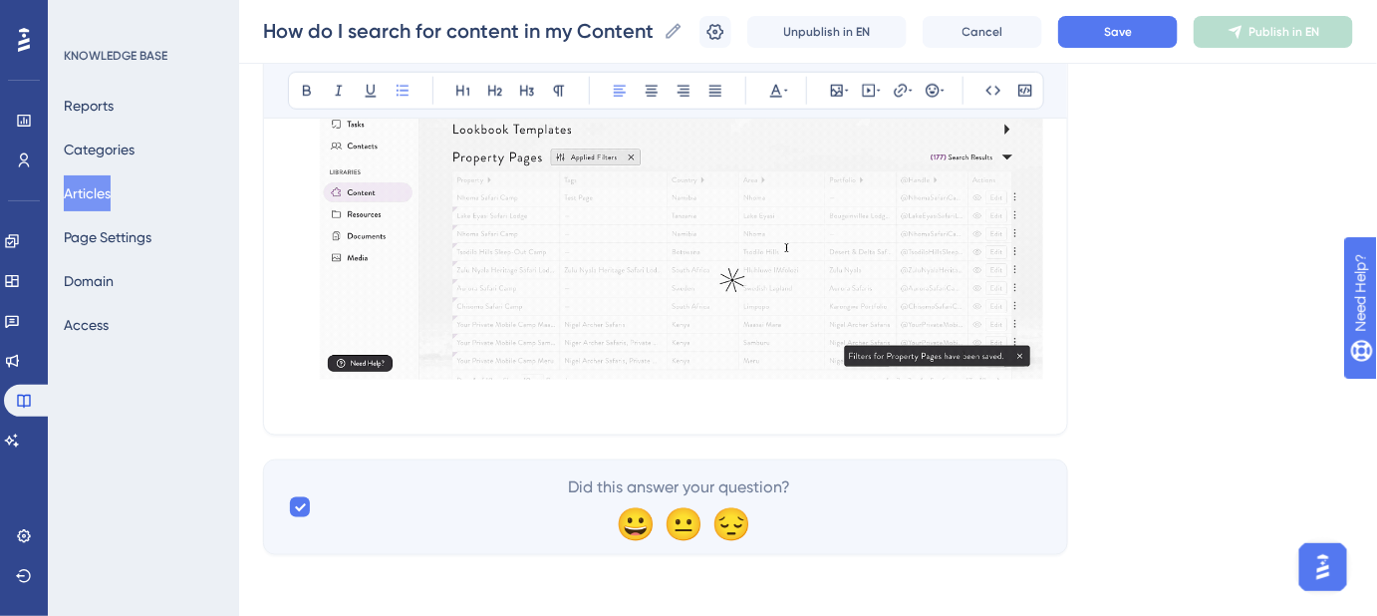
click at [327, 395] on p at bounding box center [665, 399] width 755 height 24
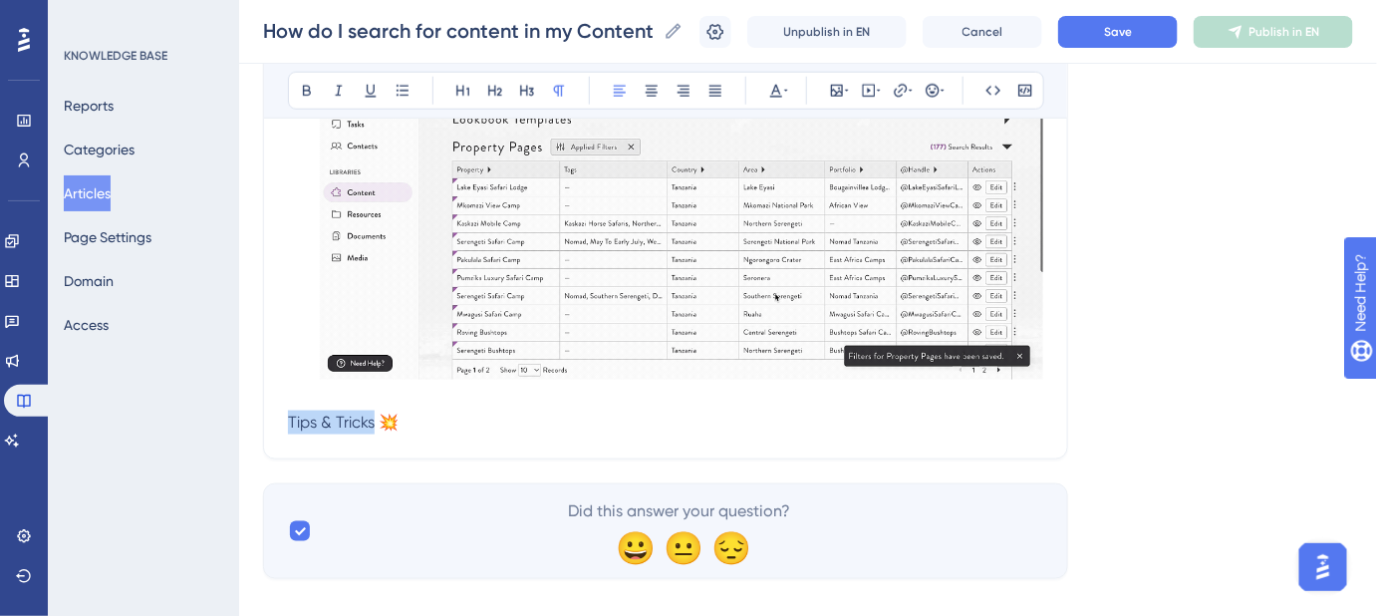
drag, startPoint x: 371, startPoint y: 417, endPoint x: 289, endPoint y: 422, distance: 81.9
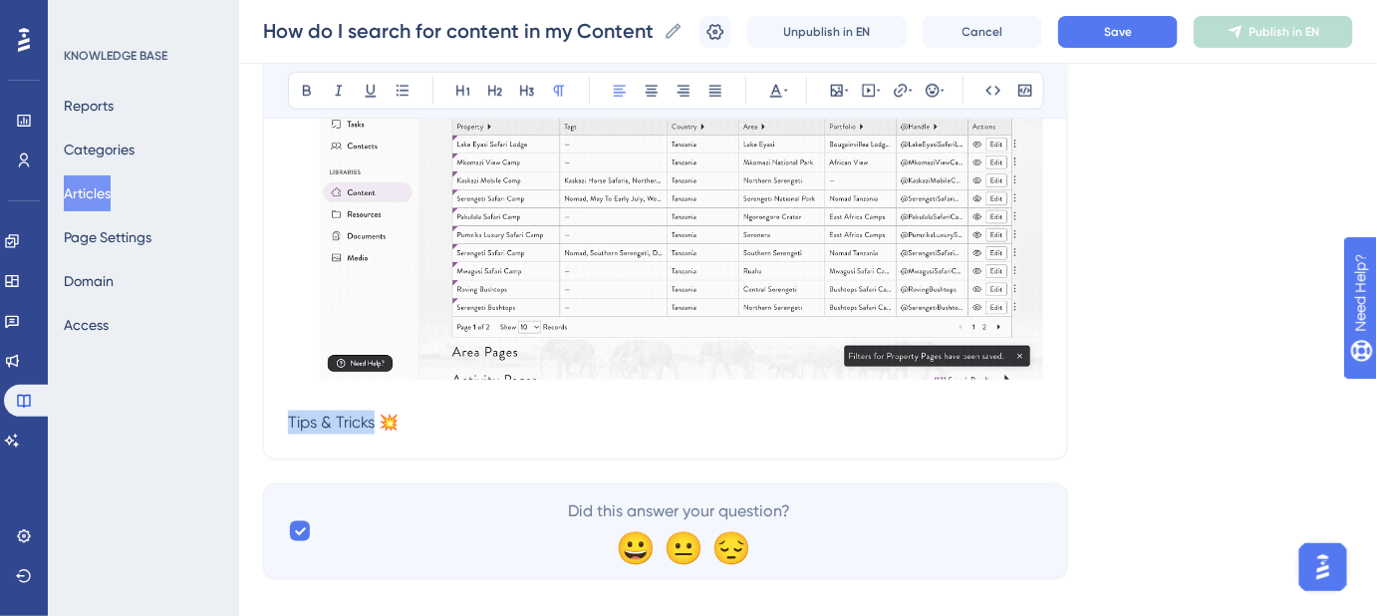
click at [289, 422] on span "Tips & Tricks 💥" at bounding box center [343, 422] width 111 height 19
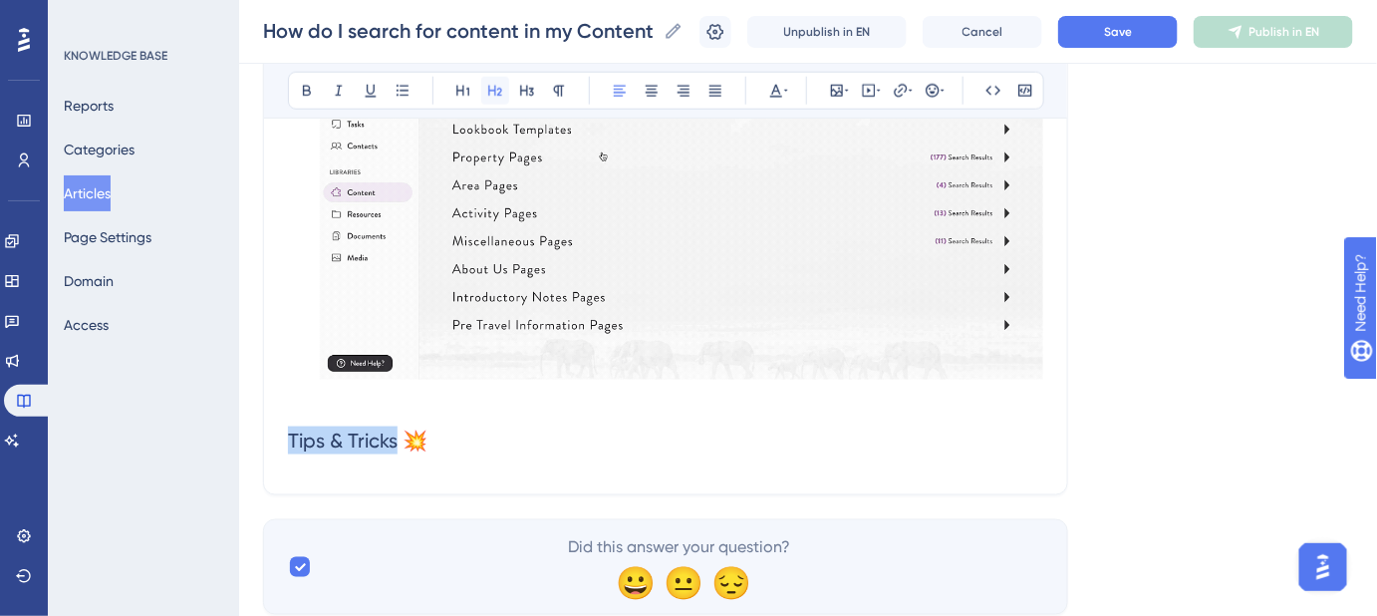
click at [491, 92] on icon at bounding box center [495, 91] width 16 height 16
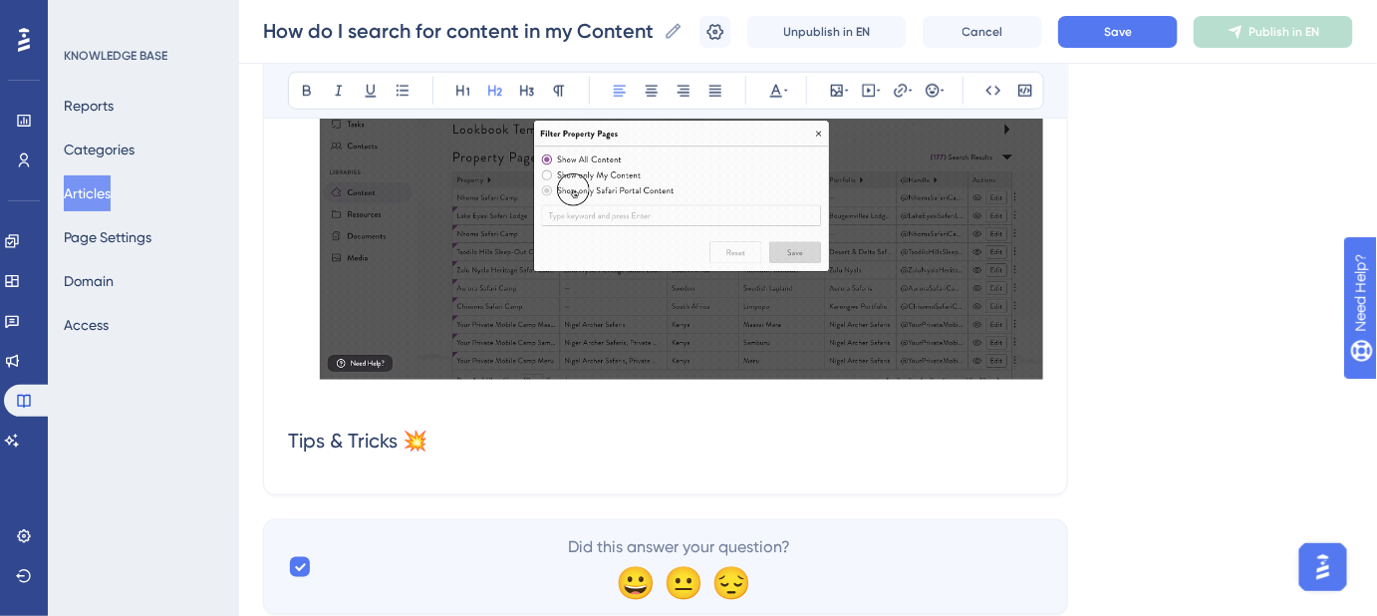
click at [442, 440] on h2 "Tips & Tricks 💥" at bounding box center [665, 441] width 755 height 60
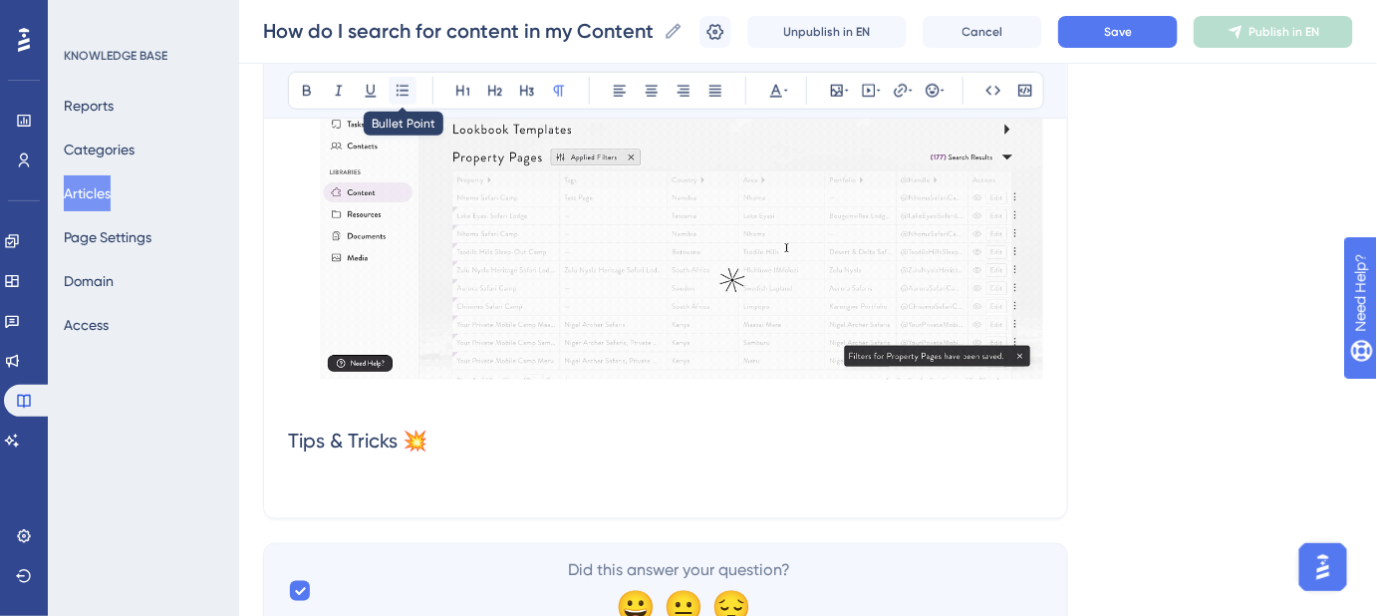
click at [406, 99] on button at bounding box center [403, 91] width 28 height 28
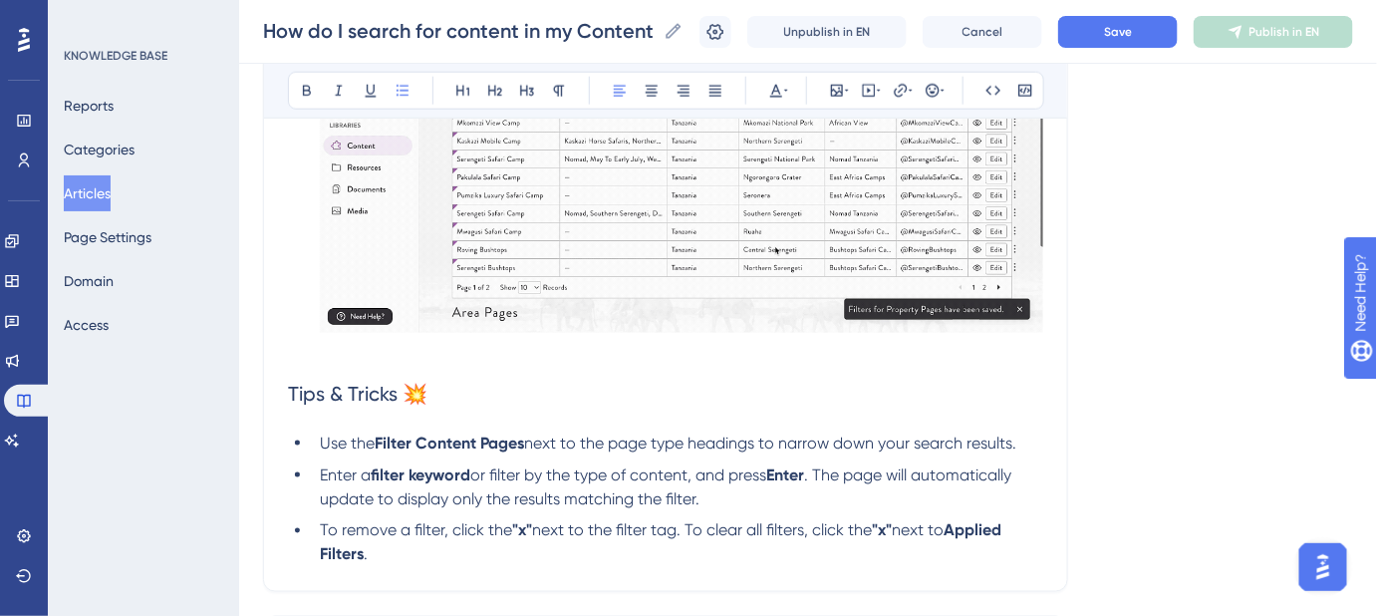
scroll to position [785, 0]
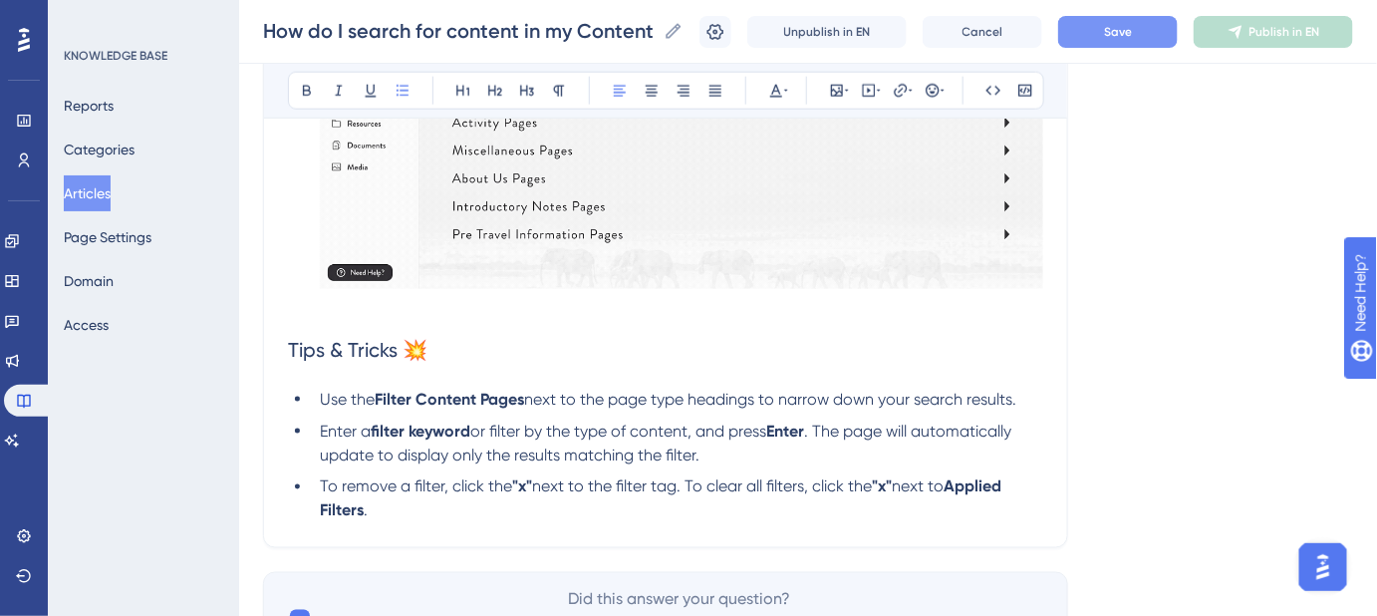
click at [1129, 39] on button "Save" at bounding box center [1118, 32] width 120 height 32
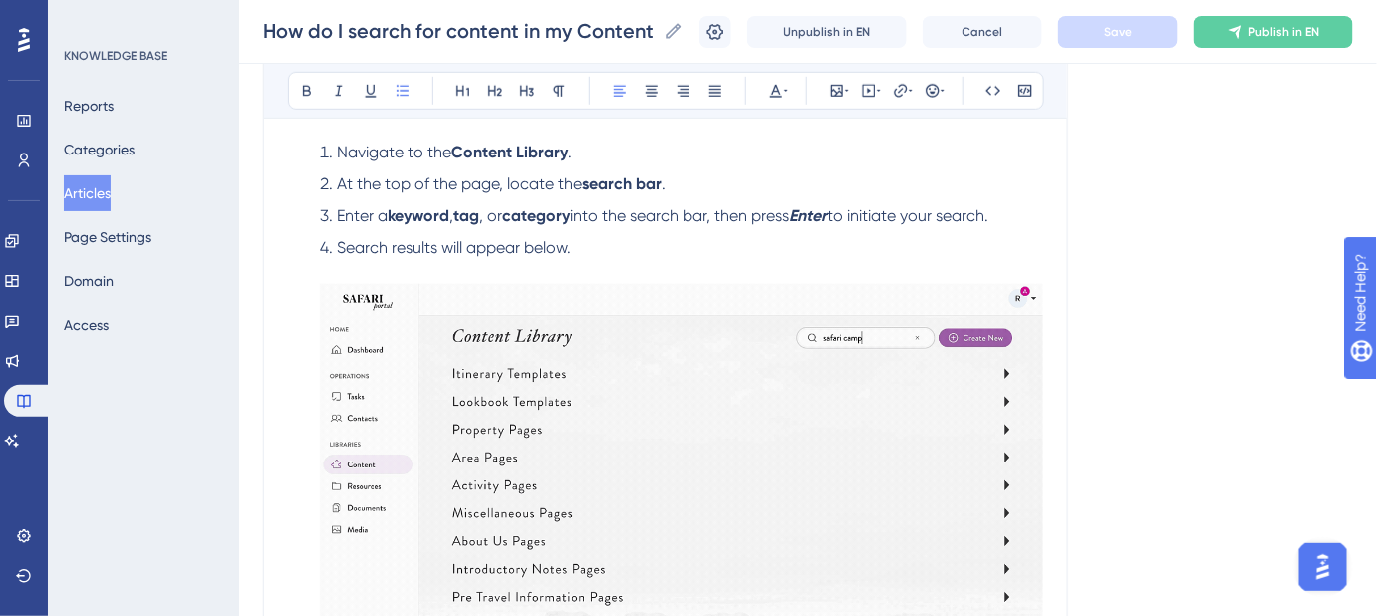
scroll to position [423, 0]
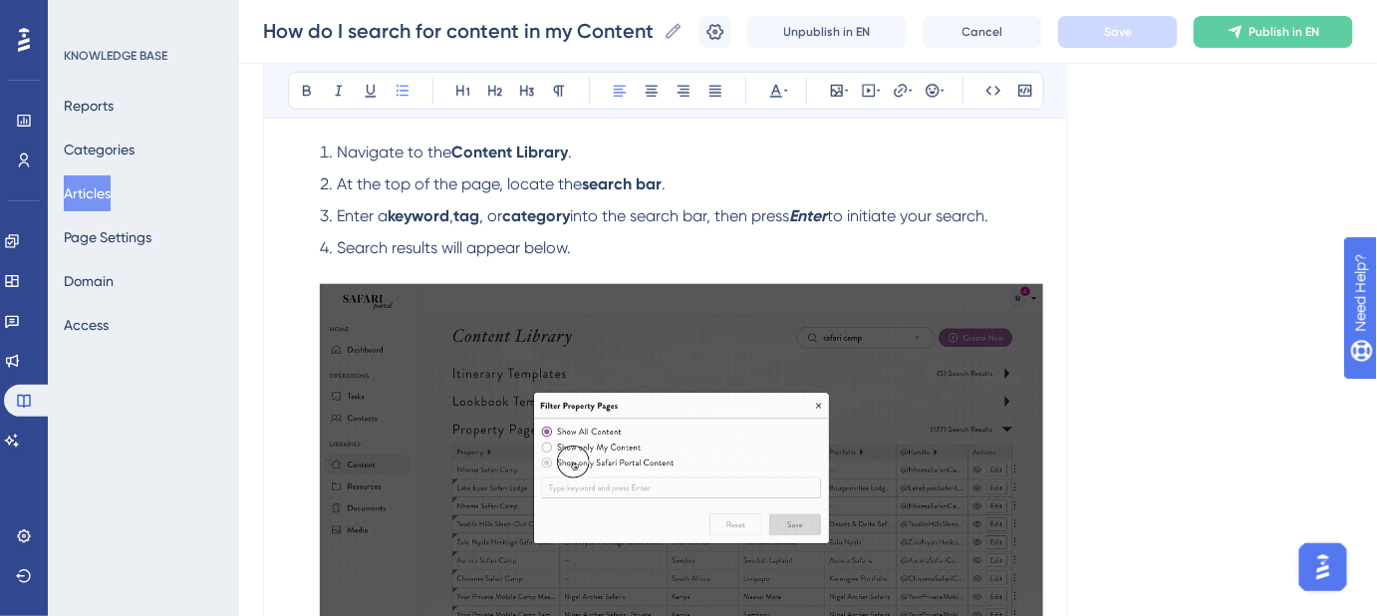
click at [728, 214] on span "into the search bar, then press" at bounding box center [679, 215] width 219 height 19
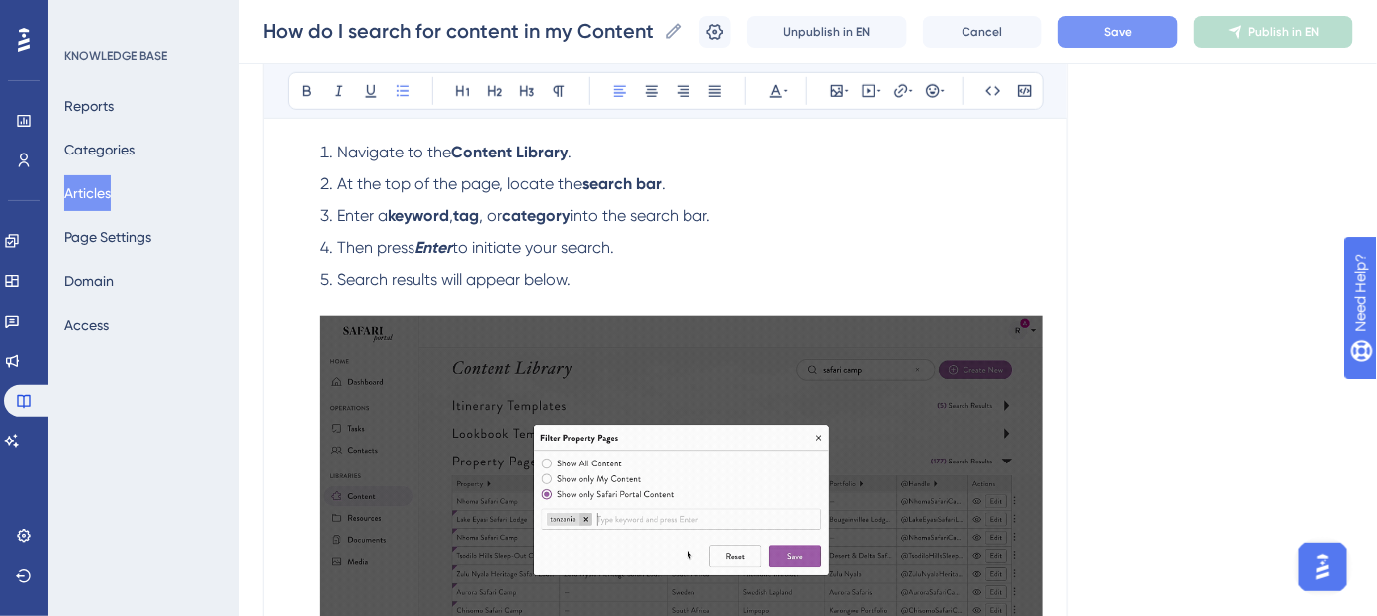
click at [446, 243] on strong "Enter" at bounding box center [434, 247] width 38 height 19
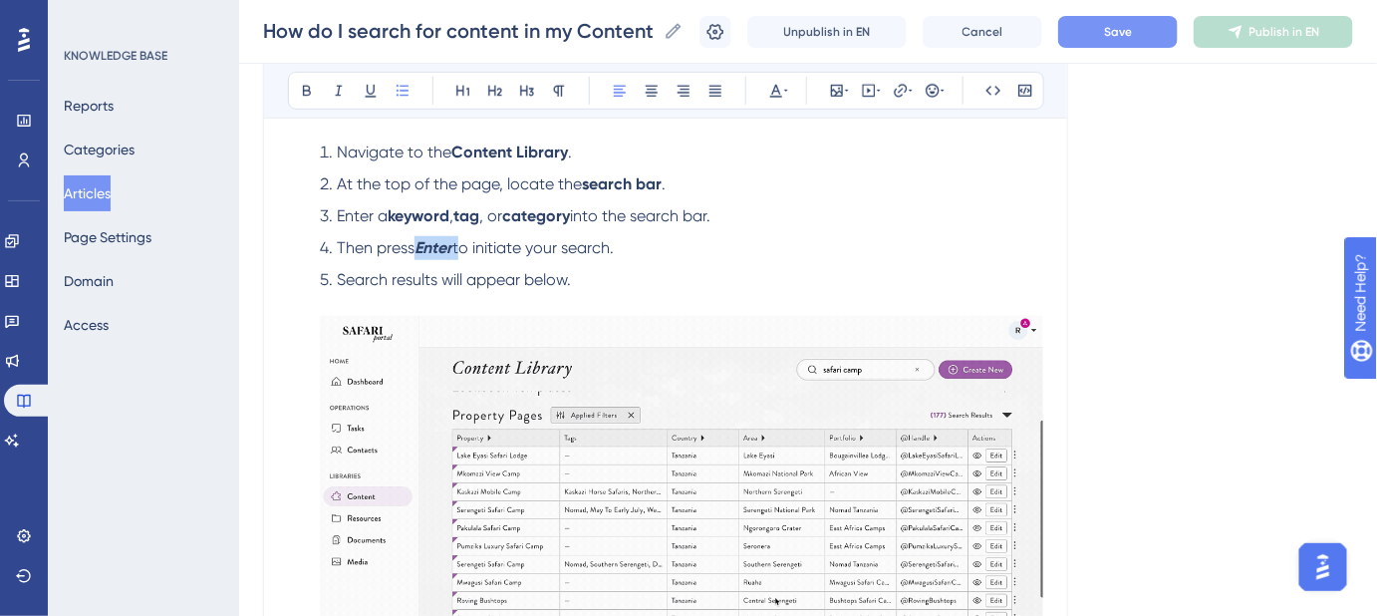
click at [446, 243] on strong "Enter" at bounding box center [434, 247] width 38 height 19
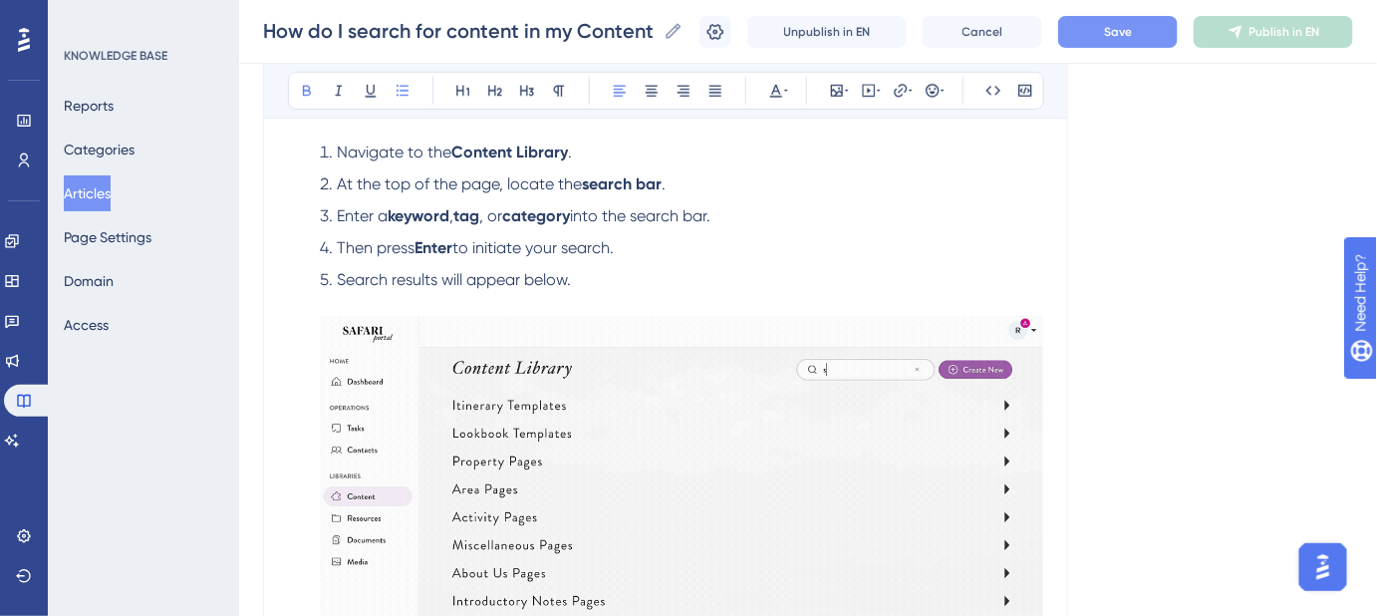
click at [616, 275] on li "Search results will appear below." at bounding box center [678, 479] width 732 height 423
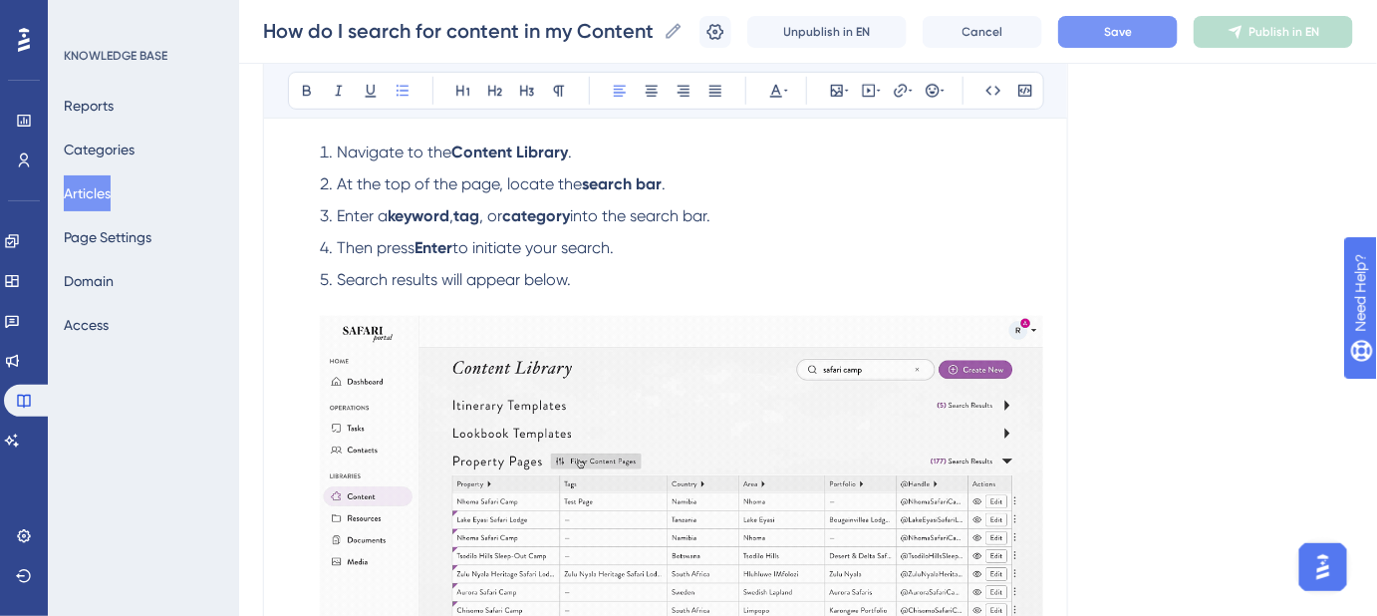
click at [675, 386] on img at bounding box center [682, 500] width 724 height 368
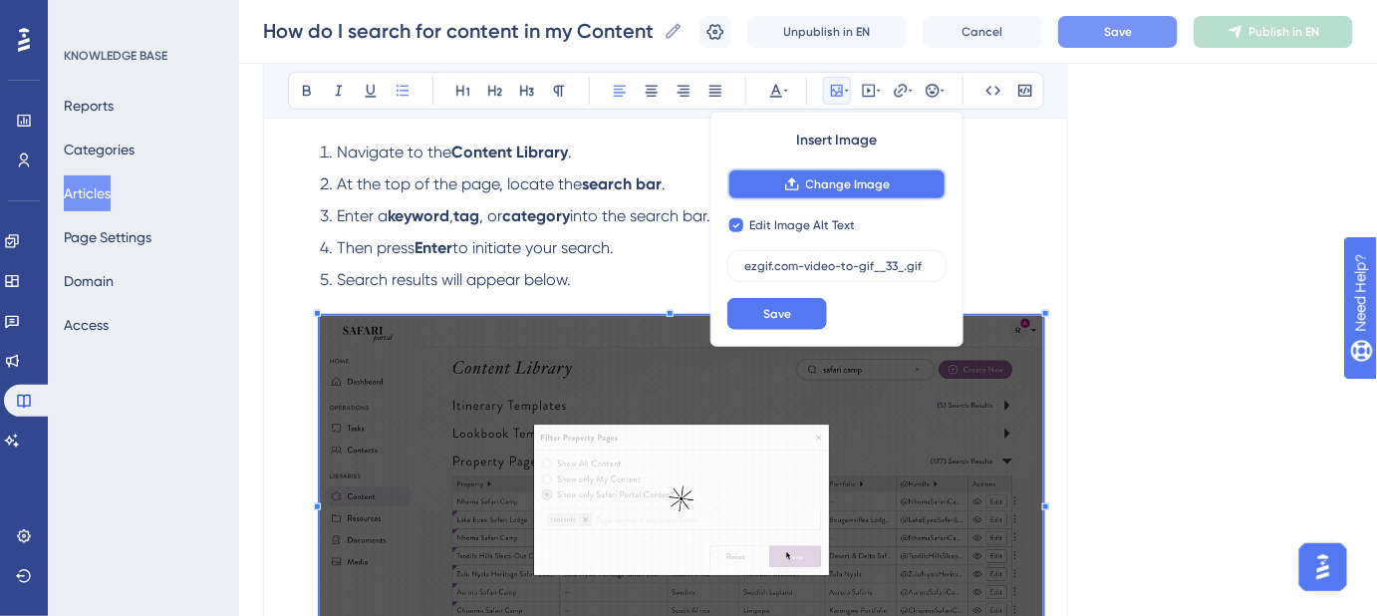
click at [853, 187] on span "Change Image" at bounding box center [848, 184] width 85 height 16
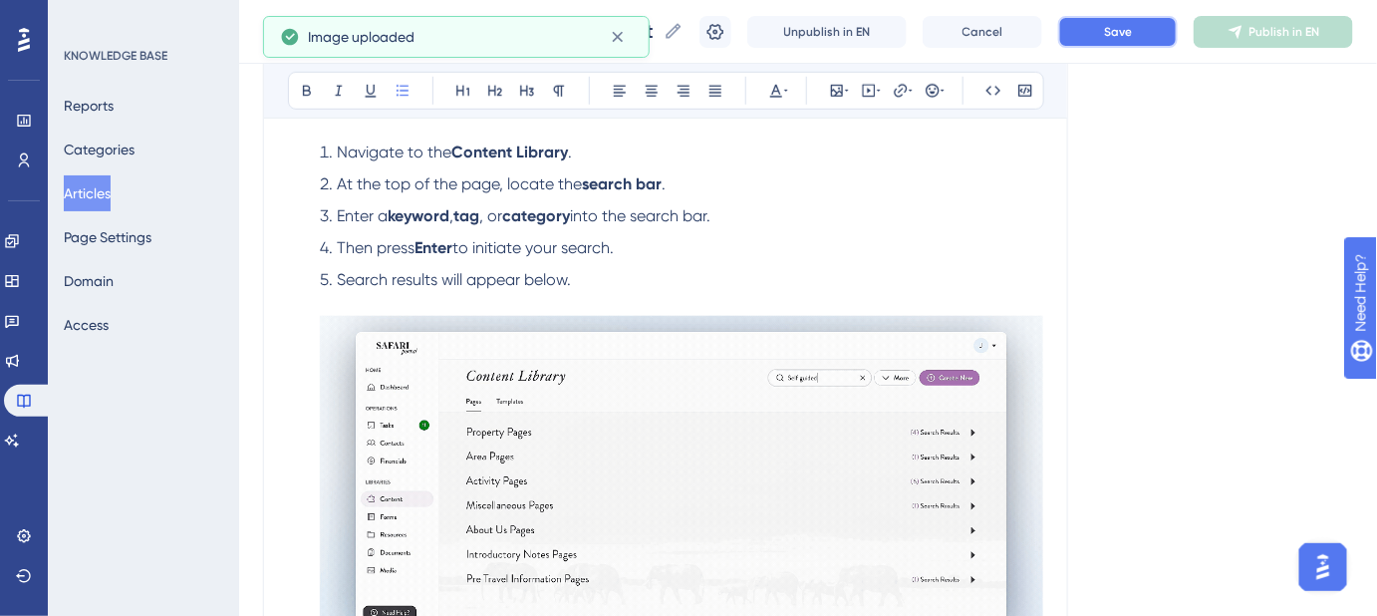
click at [1140, 41] on button "Save" at bounding box center [1118, 32] width 120 height 32
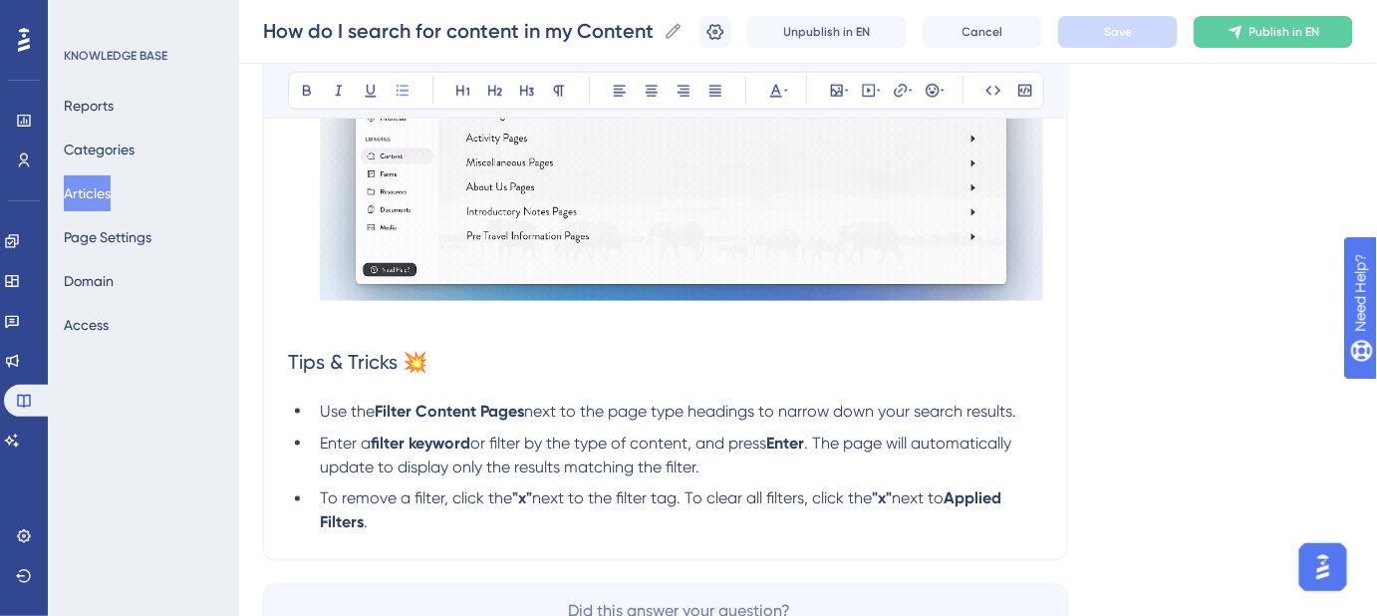
scroll to position [785, 0]
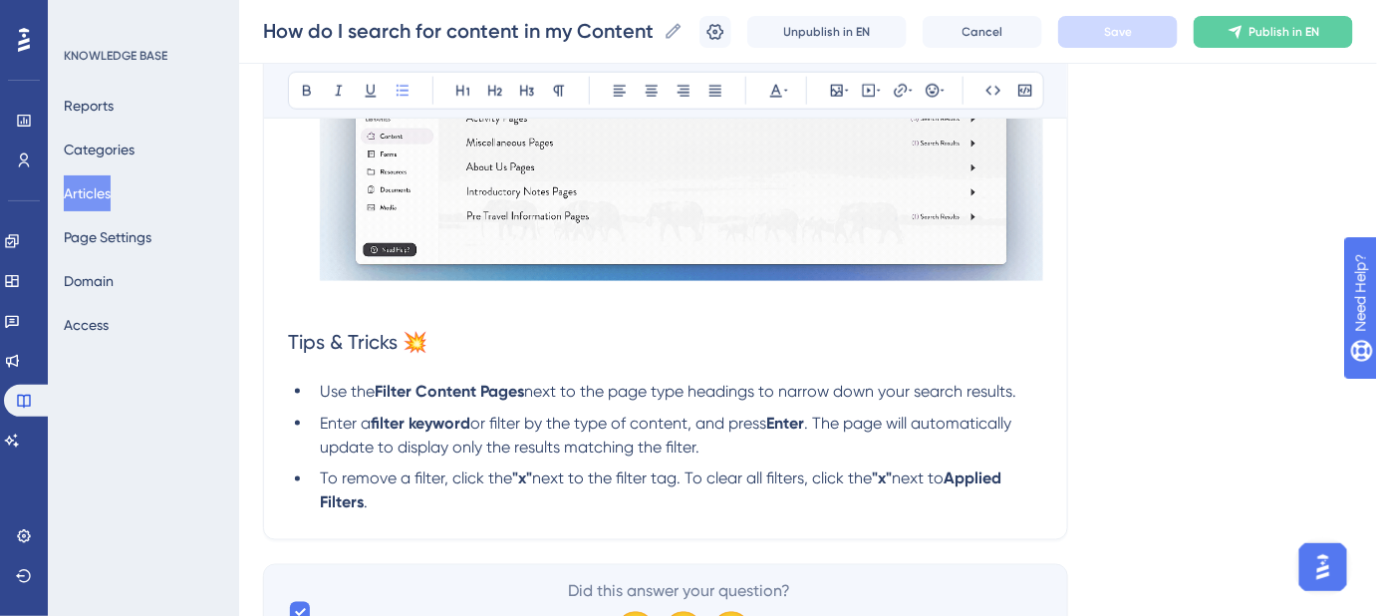
click at [533, 392] on span "next to the page type headings to narrow down your search results." at bounding box center [770, 391] width 492 height 19
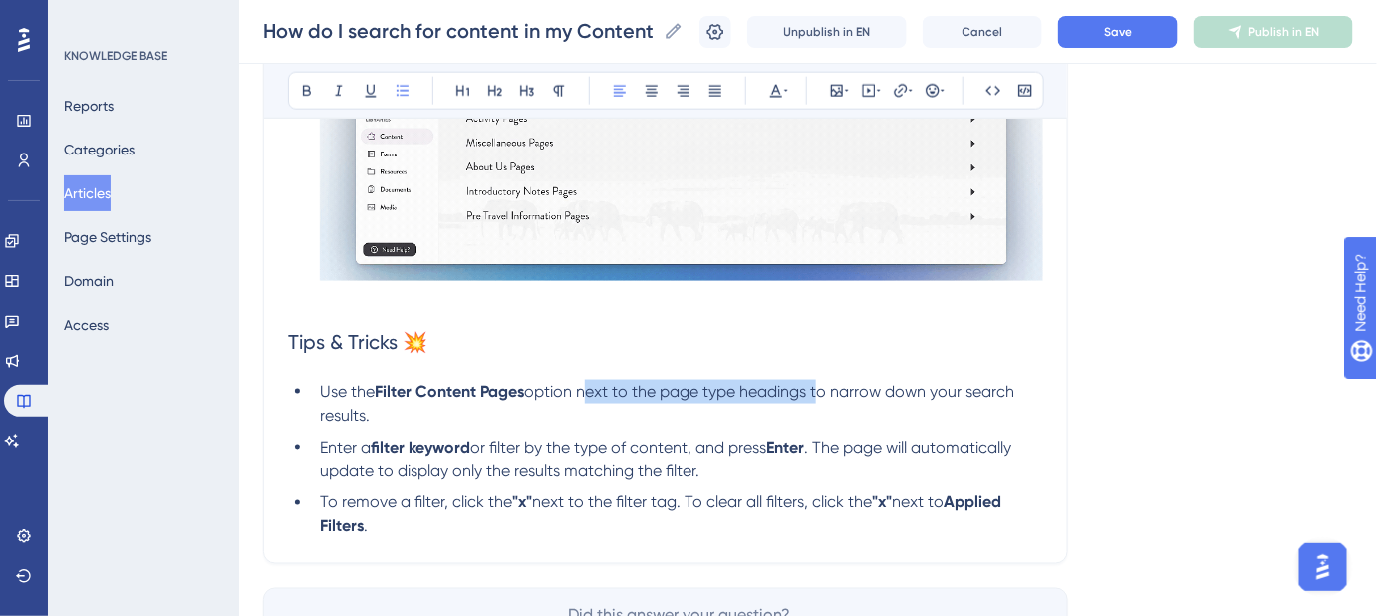
drag, startPoint x: 820, startPoint y: 387, endPoint x: 582, endPoint y: 382, distance: 238.2
click at [582, 382] on span "option next to the page type headings to narrow down your search results." at bounding box center [669, 403] width 699 height 43
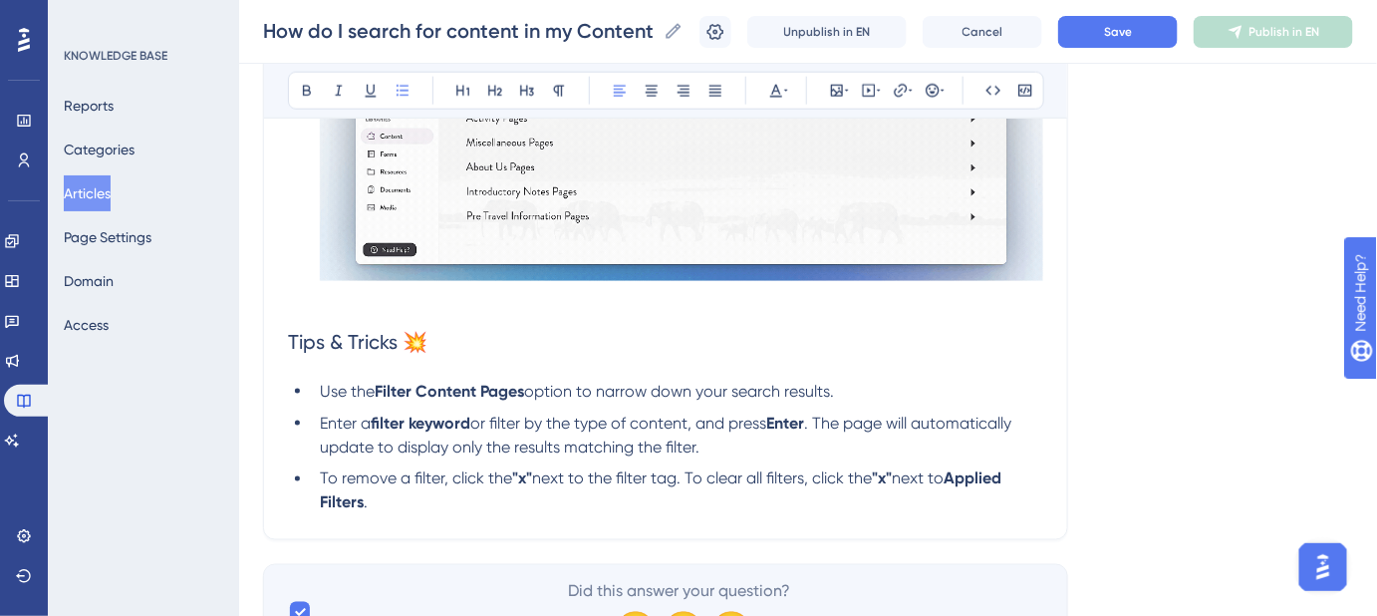
click at [848, 392] on li "Use the Filter Content Pages option to narrow down your search results." at bounding box center [678, 392] width 732 height 24
click at [461, 505] on li "To remove a filter, click the "x" next to the filter tag. To clear all filters,…" at bounding box center [678, 491] width 732 height 48
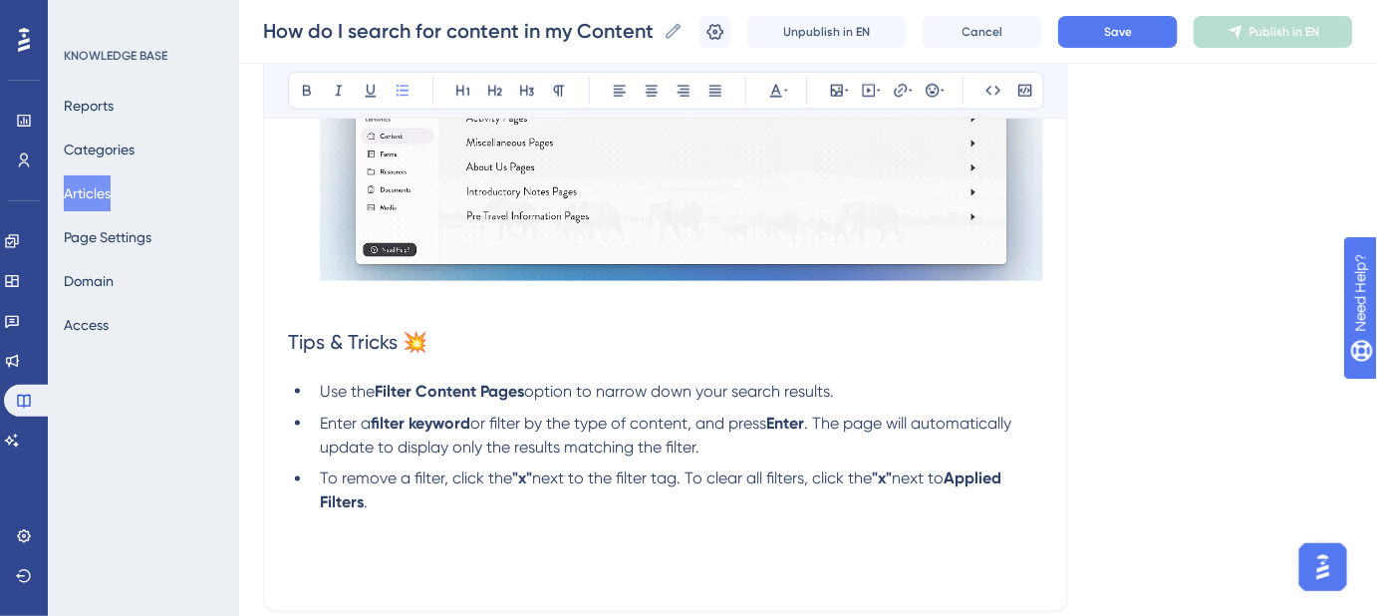
click at [345, 535] on li "To remove a filter, click the "x" next to the filter tag. To clear all filters,…" at bounding box center [678, 503] width 732 height 72
click at [289, 548] on p at bounding box center [665, 551] width 755 height 24
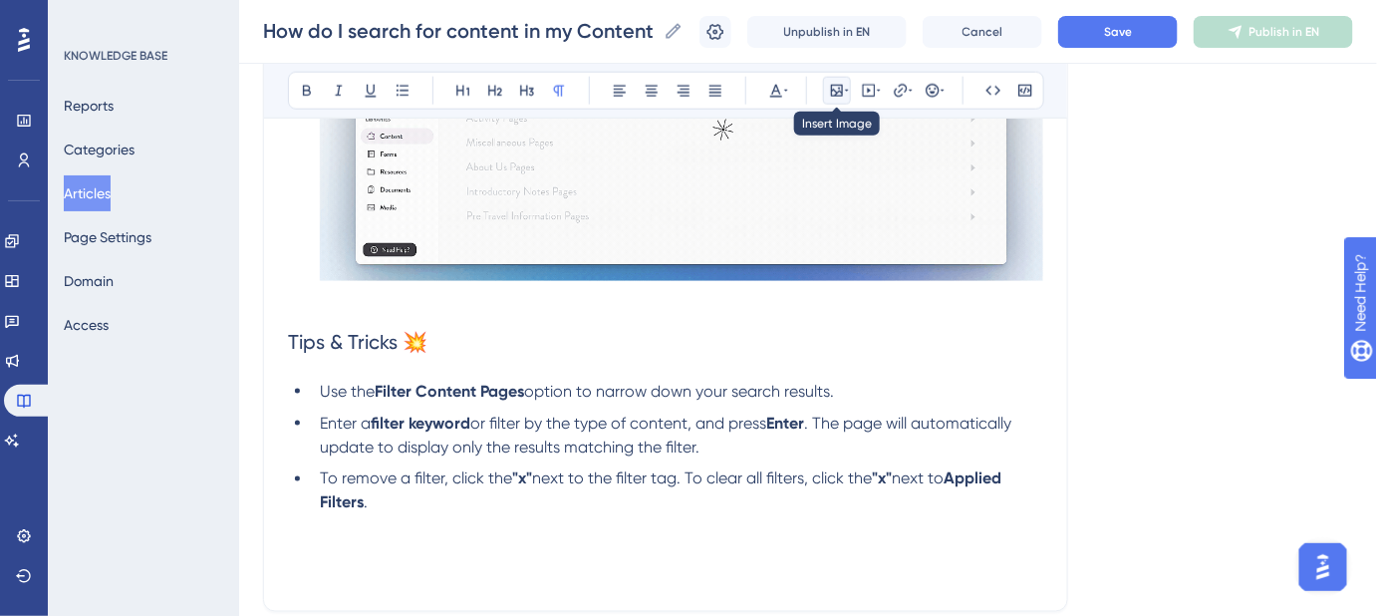
click at [842, 90] on icon at bounding box center [837, 91] width 16 height 16
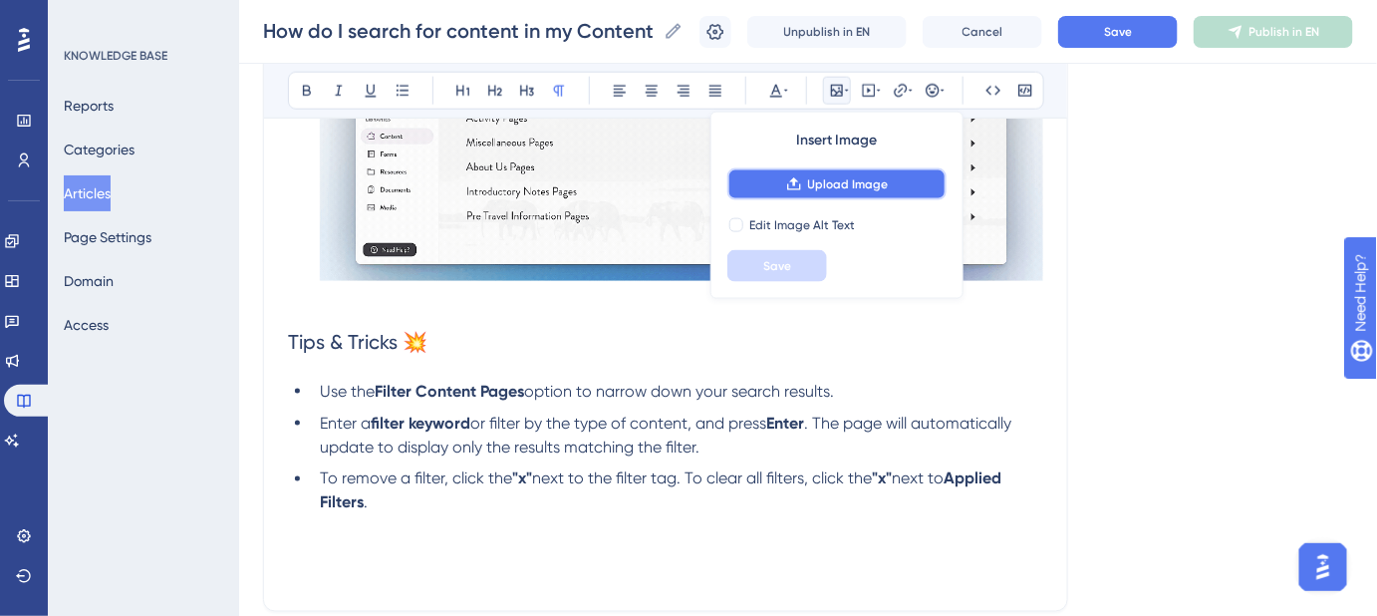
click at [847, 186] on span "Upload Image" at bounding box center [848, 184] width 81 height 16
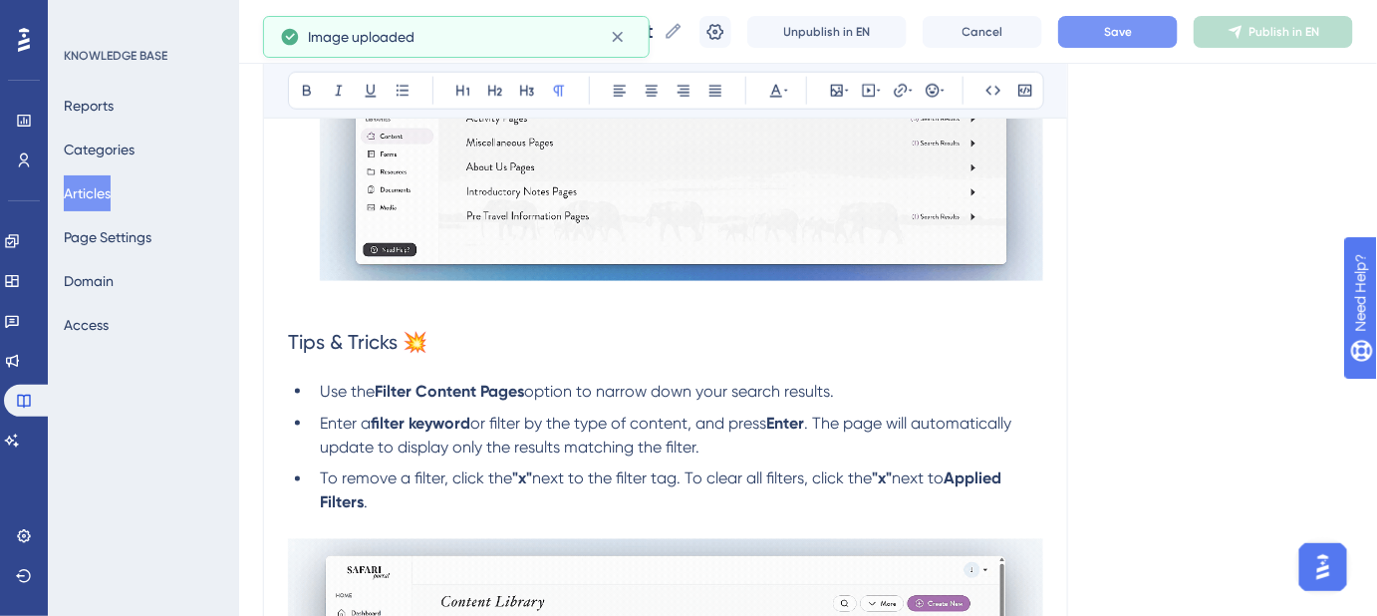
click at [1132, 27] on span "Save" at bounding box center [1118, 32] width 28 height 16
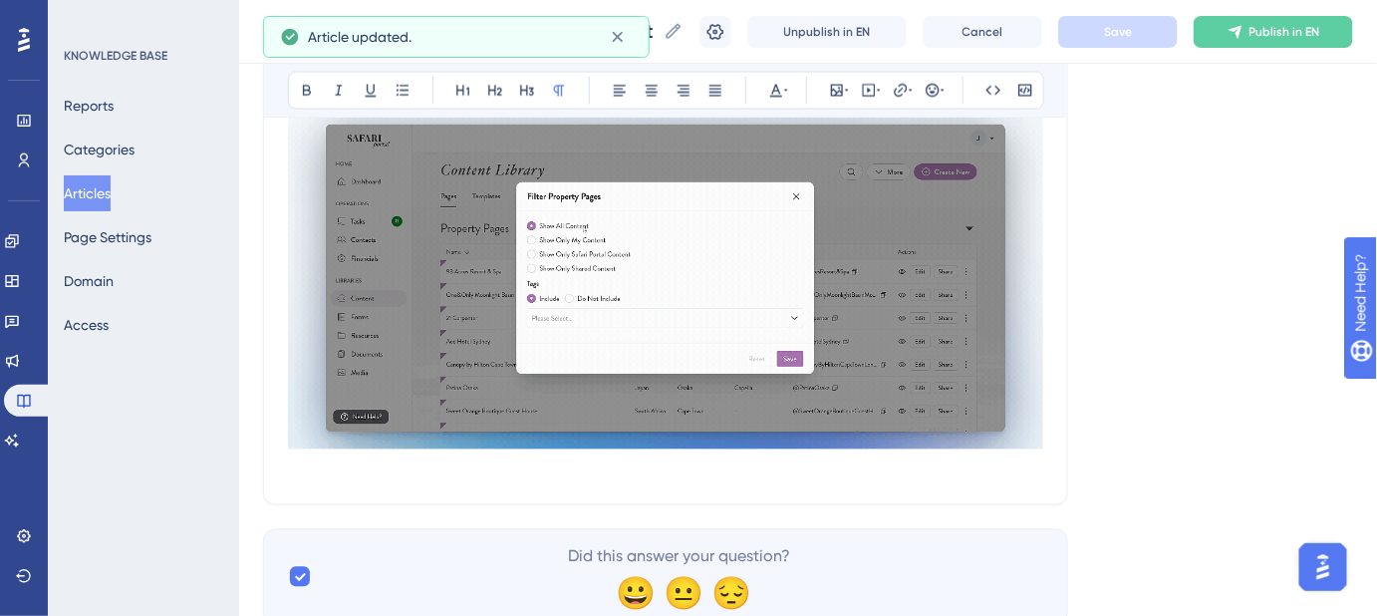
scroll to position [1196, 0]
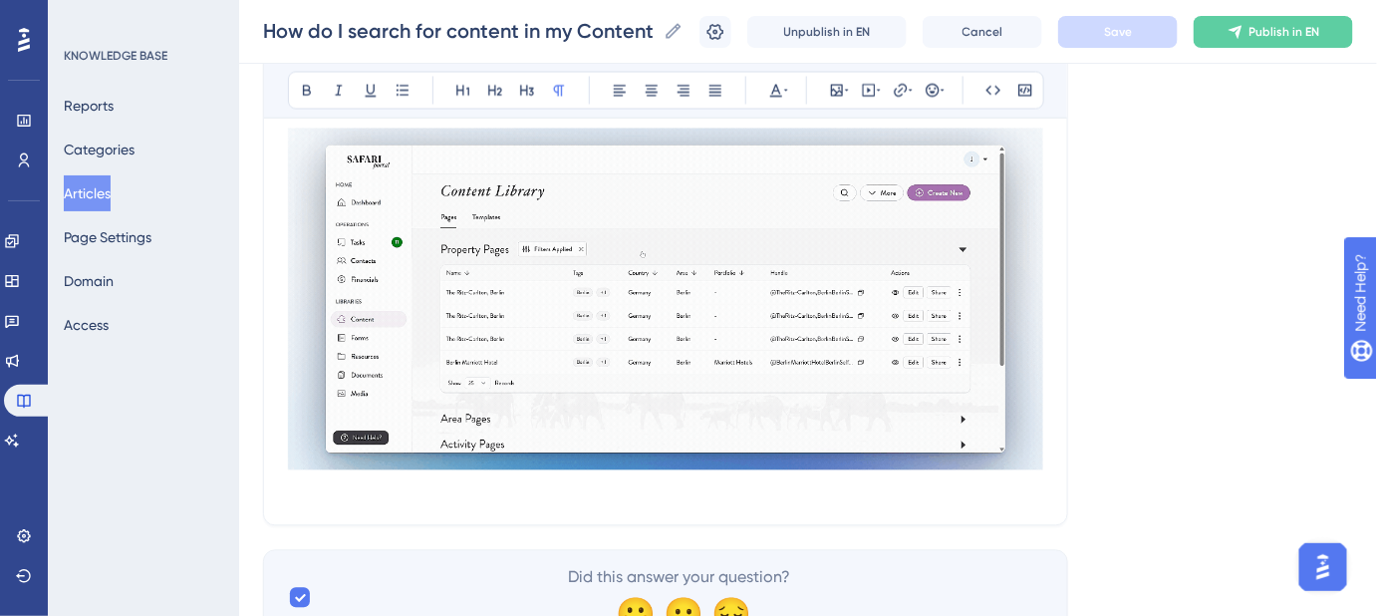
click at [333, 492] on p at bounding box center [665, 489] width 755 height 24
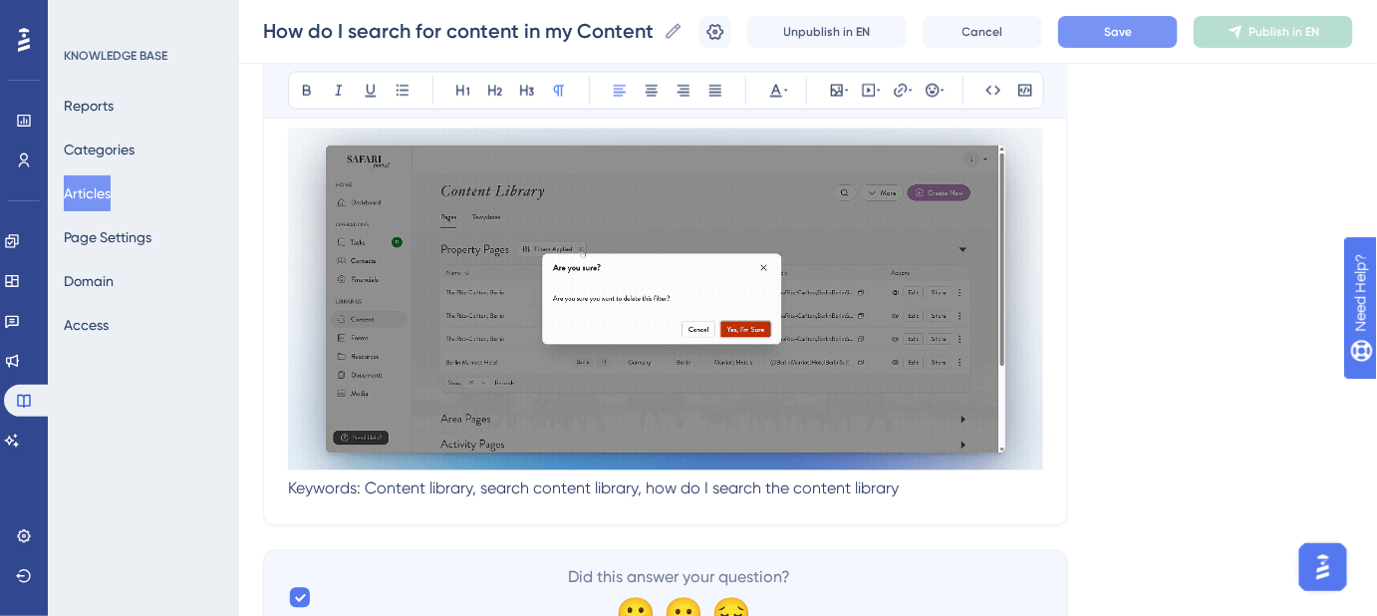
scroll to position [1287, 0]
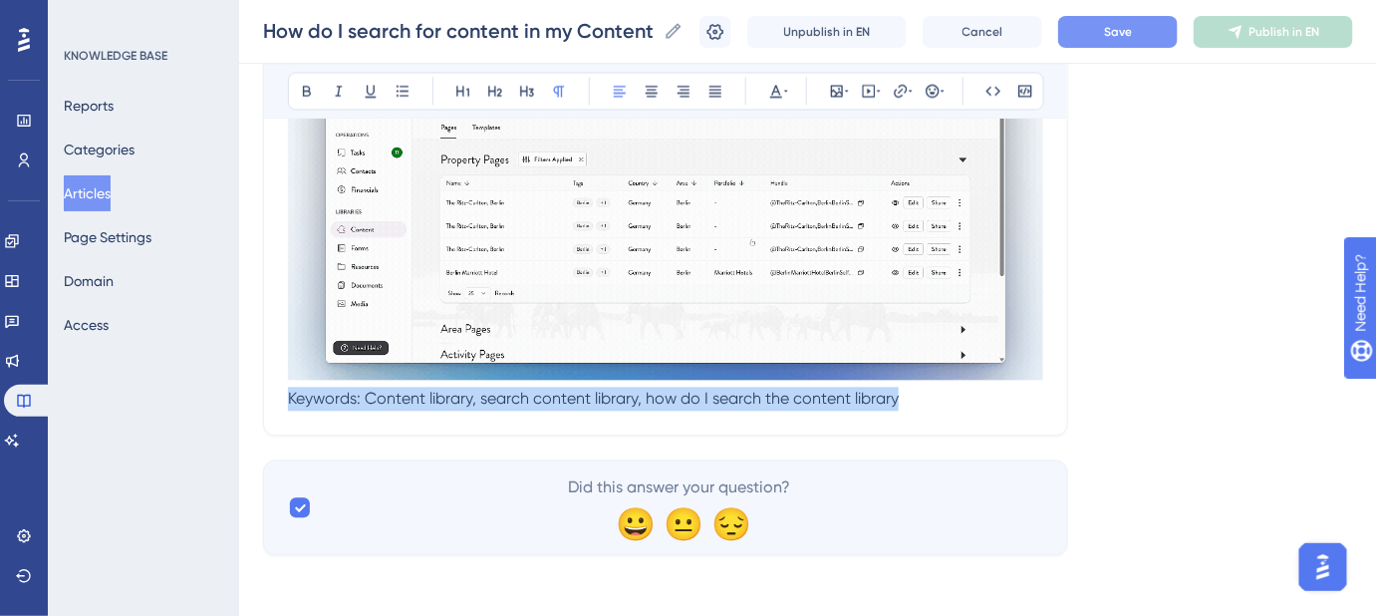
drag, startPoint x: 871, startPoint y: 398, endPoint x: 284, endPoint y: 403, distance: 587.0
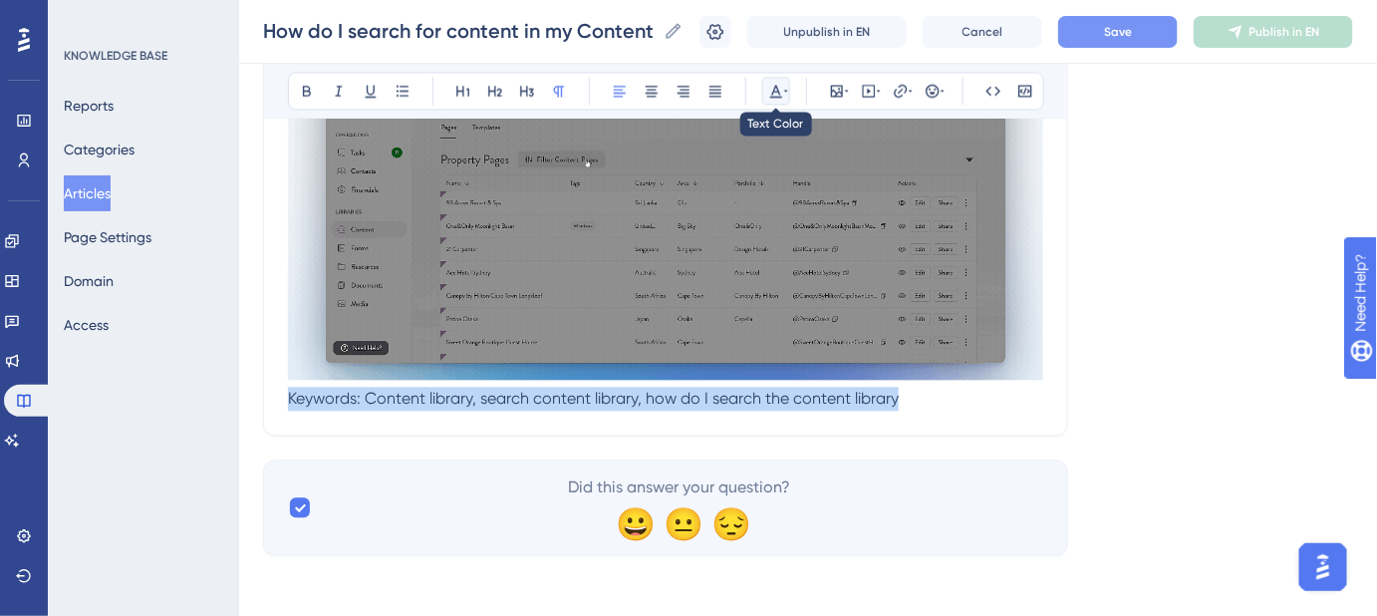
click at [782, 94] on icon at bounding box center [776, 91] width 16 height 16
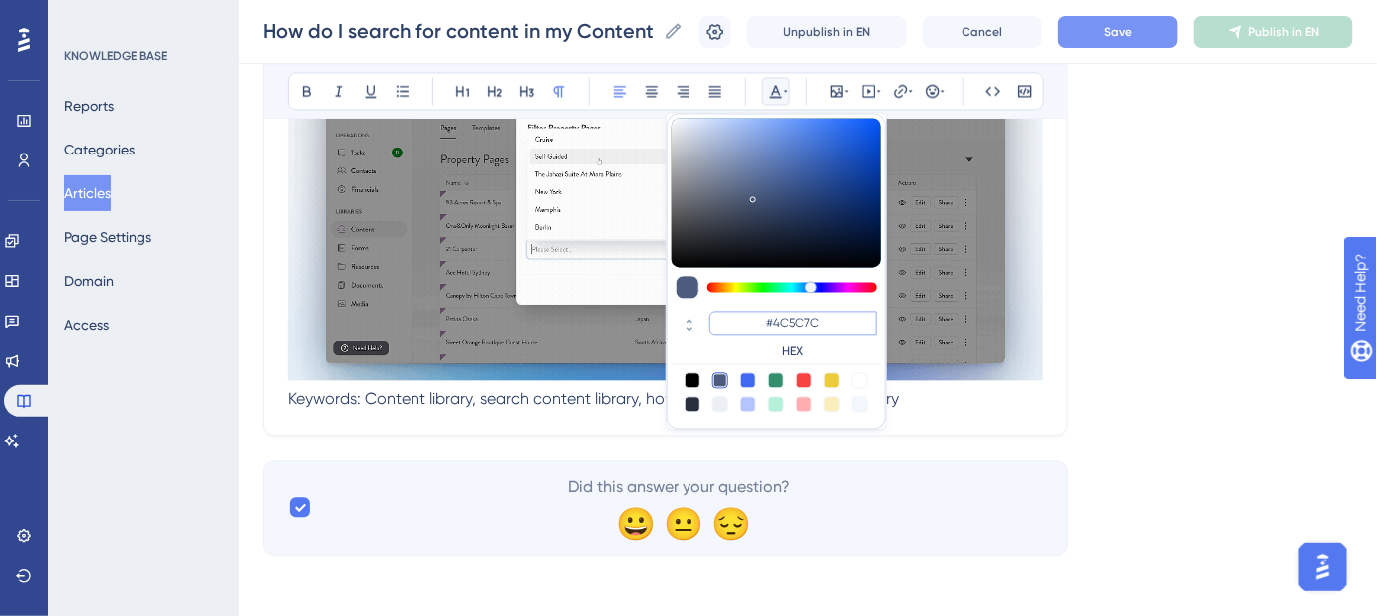
drag, startPoint x: 822, startPoint y: 322, endPoint x: 775, endPoint y: 323, distance: 46.9
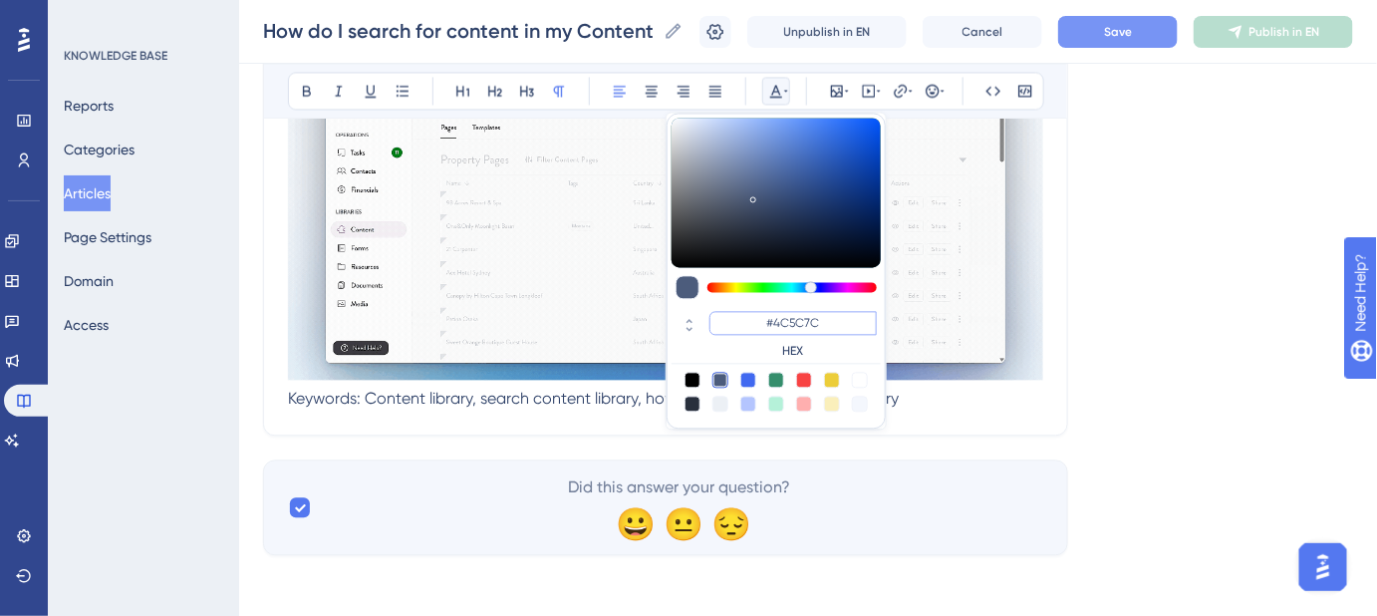
click at [775, 323] on input "#4C5C7C" at bounding box center [793, 323] width 167 height 24
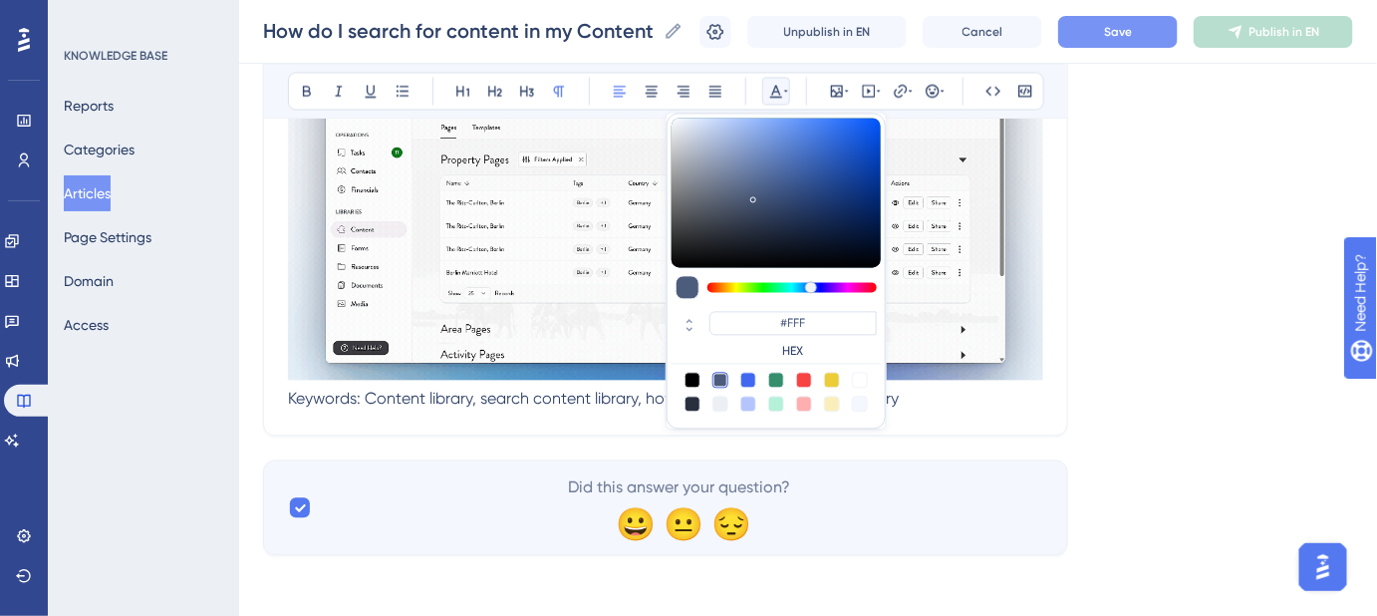
type input "#FFFFFF"
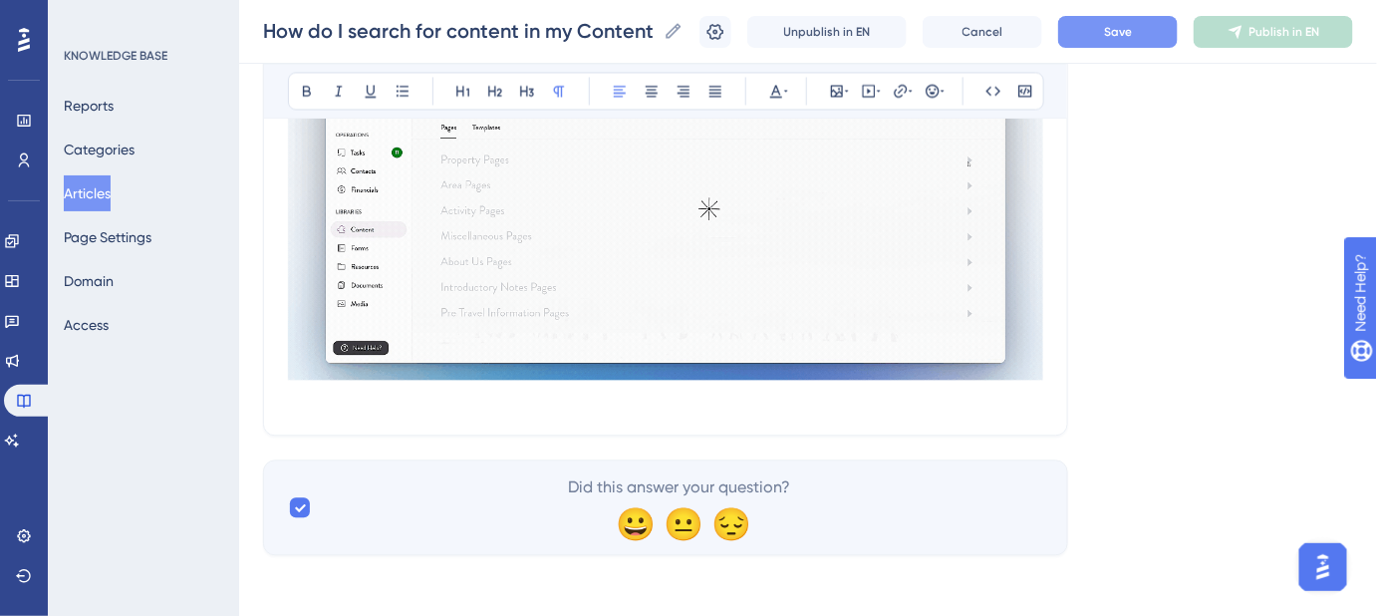
click at [1132, 25] on span "Save" at bounding box center [1118, 32] width 28 height 16
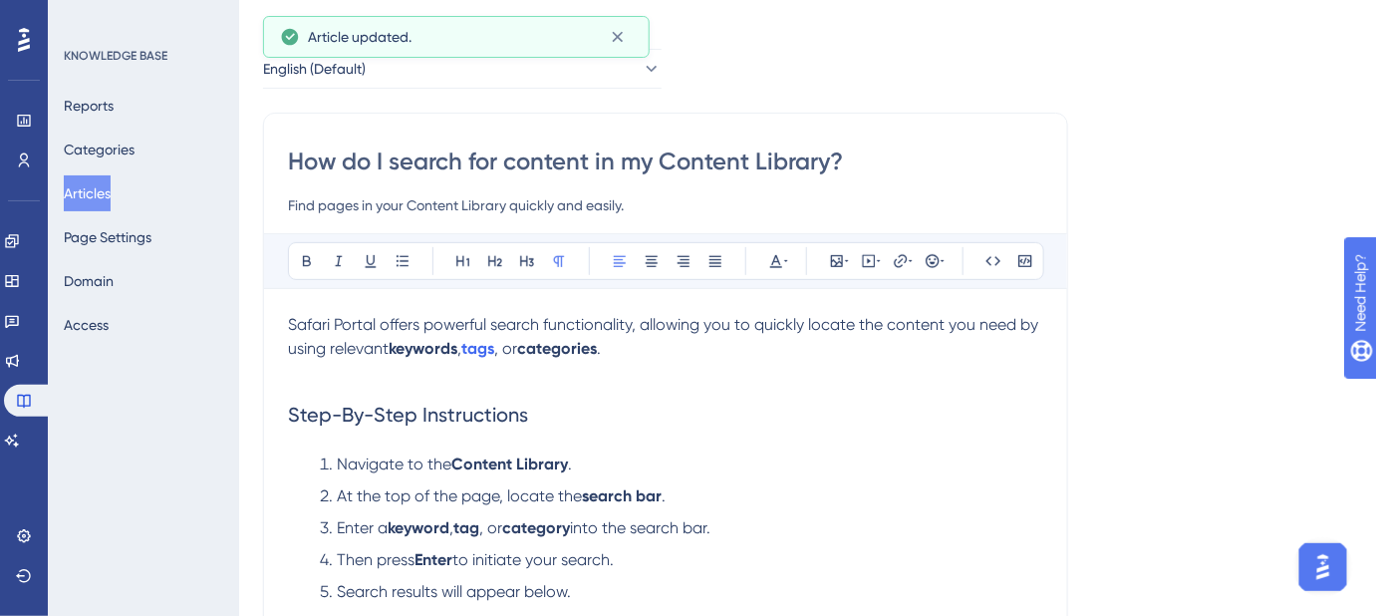
scroll to position [0, 0]
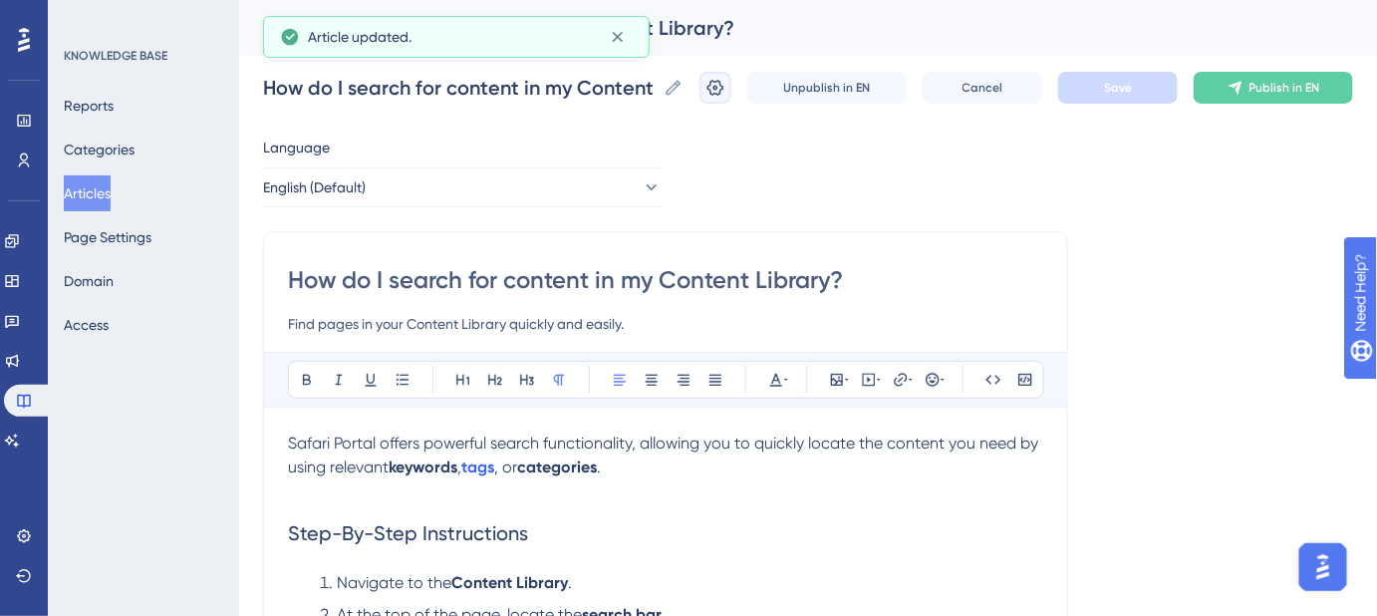
click at [726, 87] on icon at bounding box center [716, 88] width 20 height 20
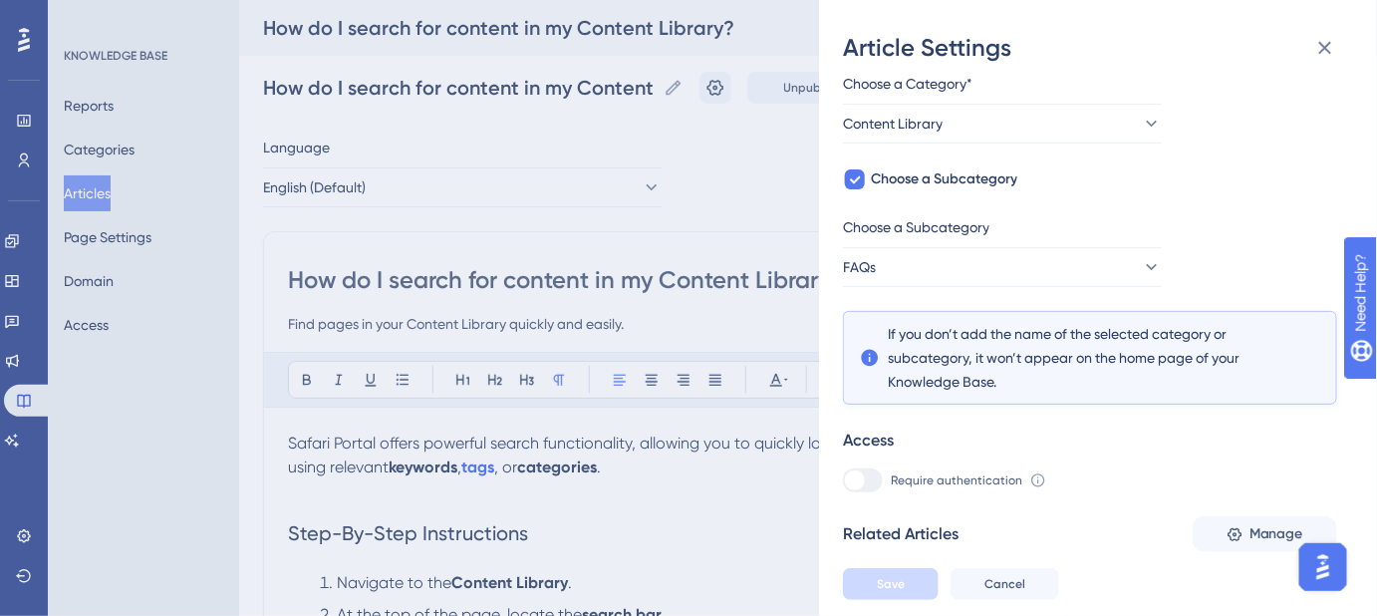
scroll to position [161, 0]
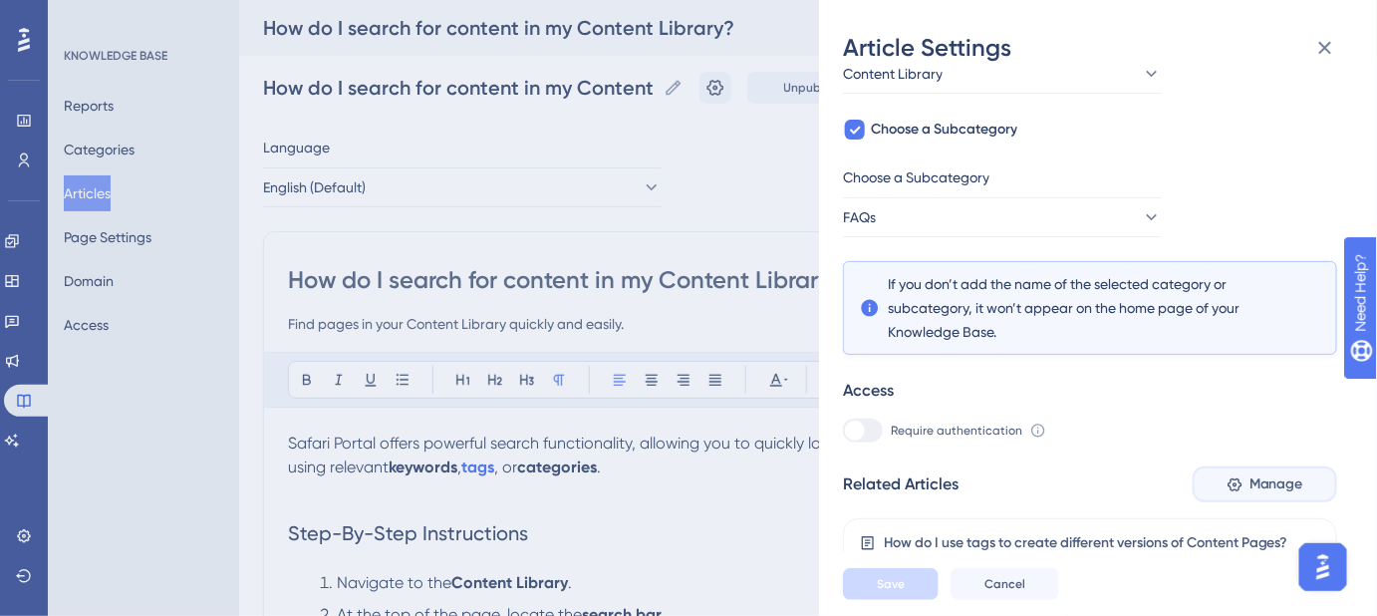
click at [1264, 490] on span "Manage" at bounding box center [1277, 484] width 54 height 24
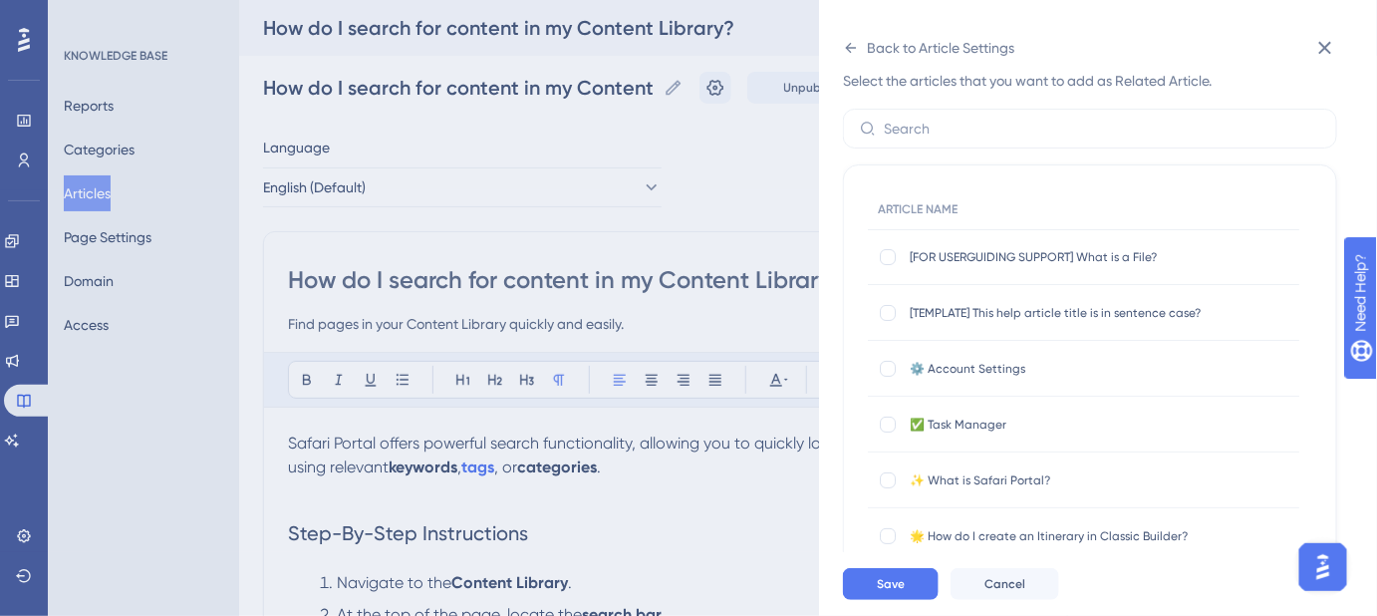
scroll to position [0, 0]
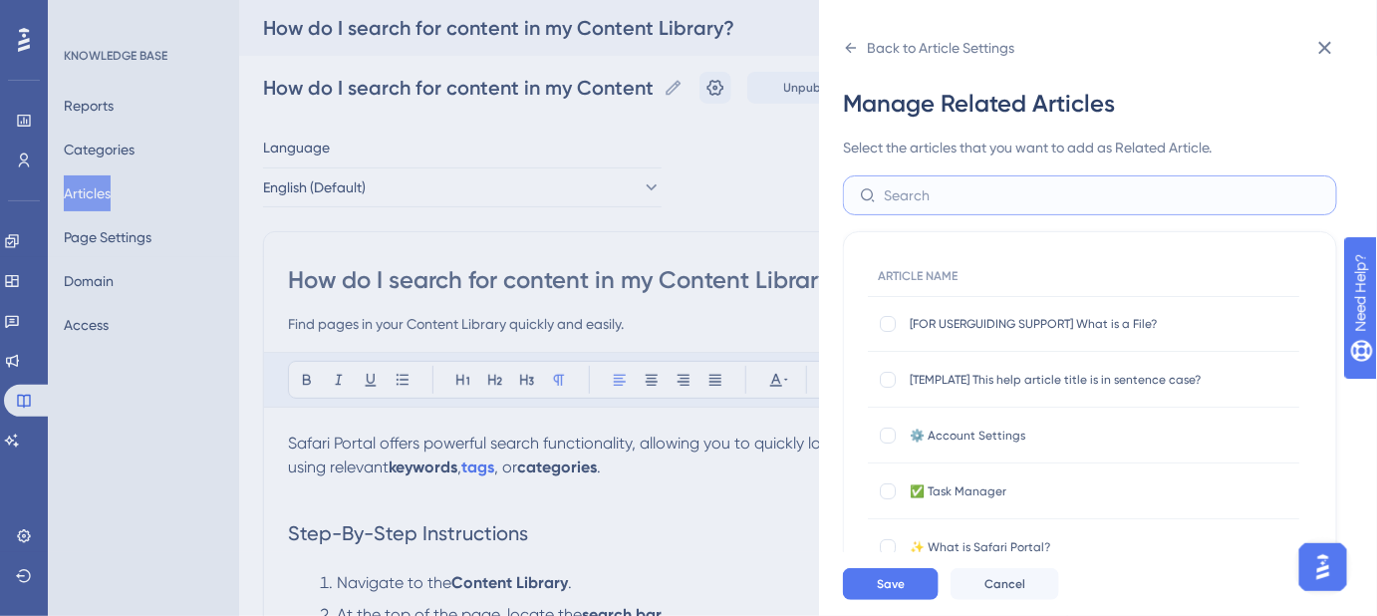
click at [999, 201] on input "text" at bounding box center [1102, 195] width 437 height 22
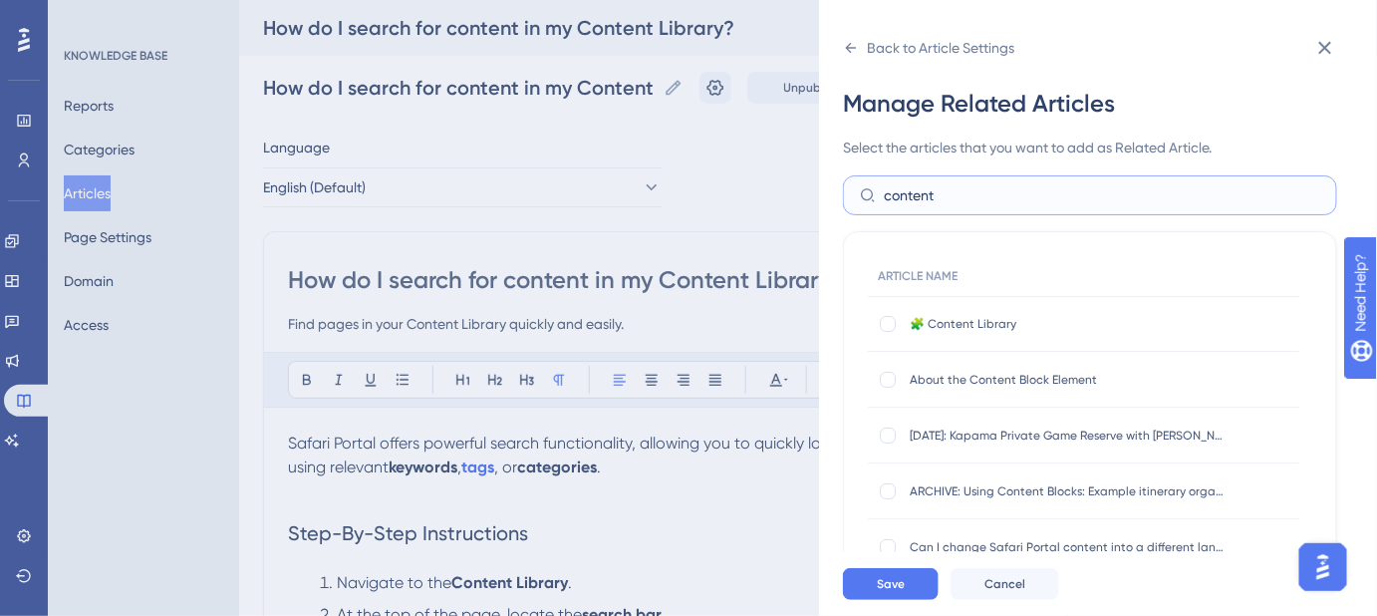
scroll to position [90, 0]
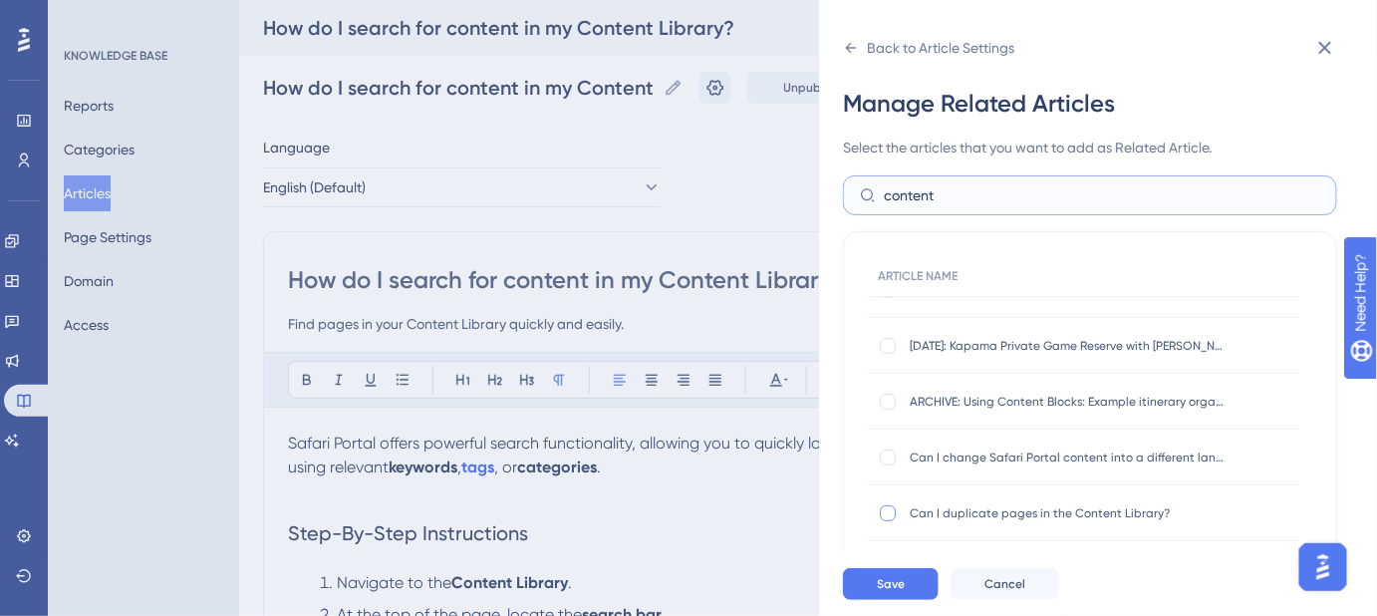
type input "content"
click at [891, 512] on div at bounding box center [888, 513] width 16 height 16
checkbox input "true"
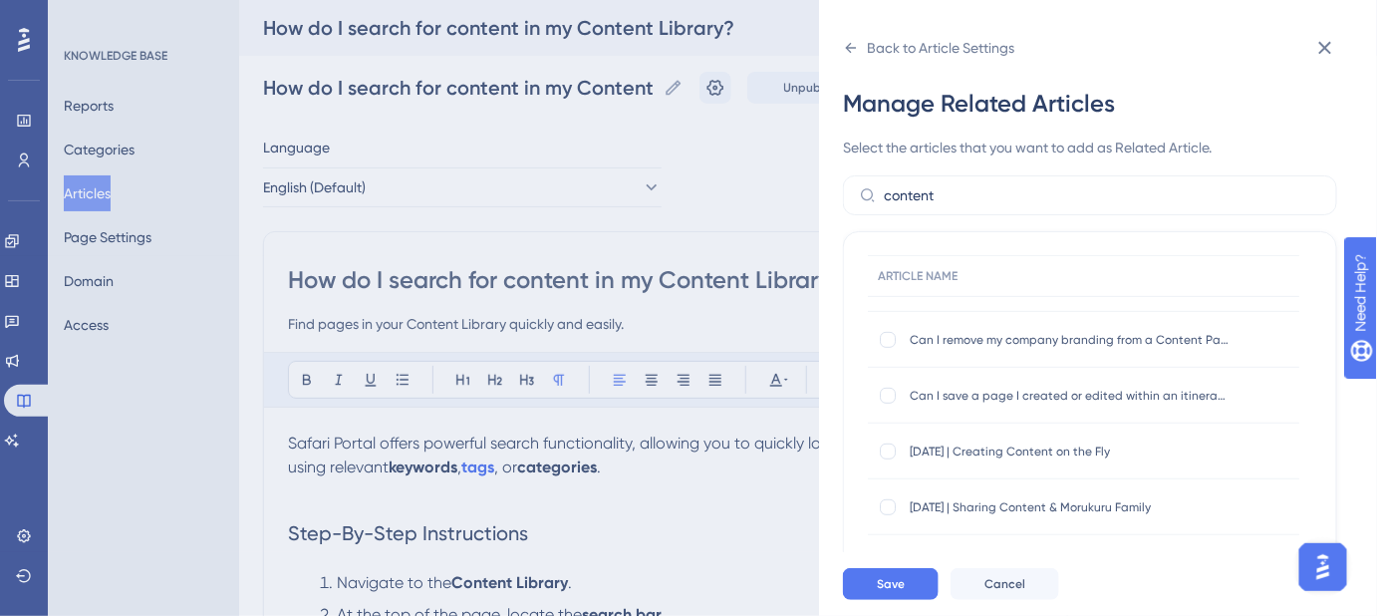
scroll to position [362, 0]
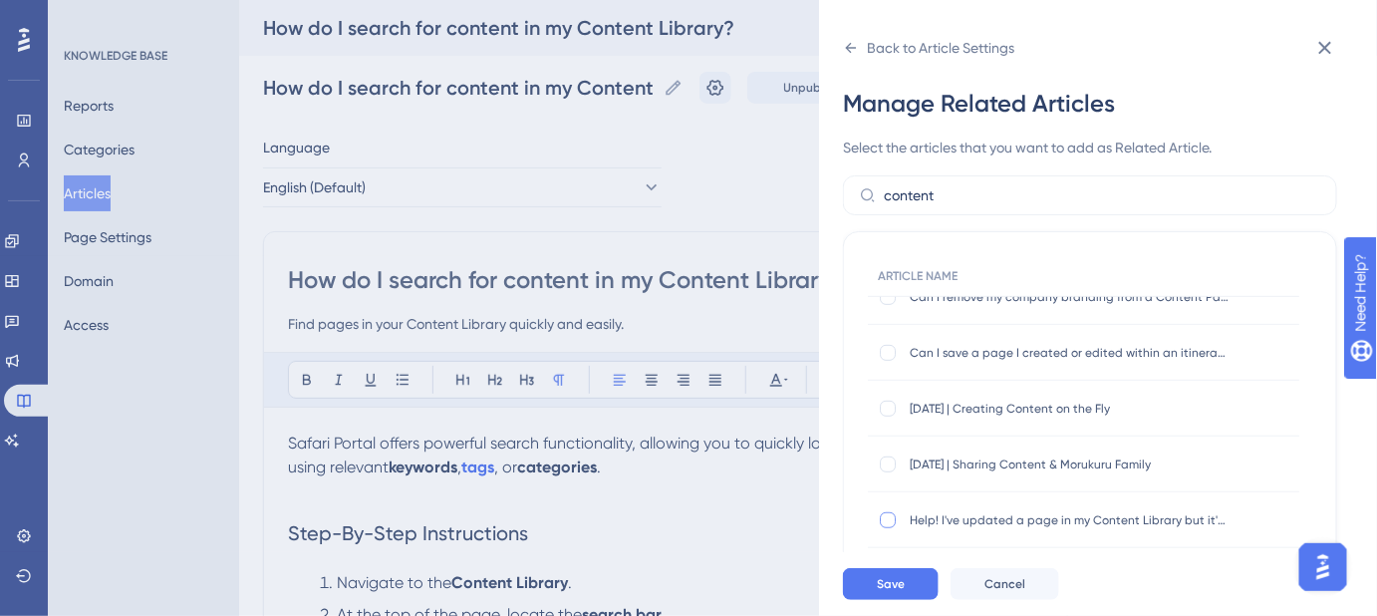
click at [893, 522] on div at bounding box center [888, 520] width 16 height 16
checkbox input "true"
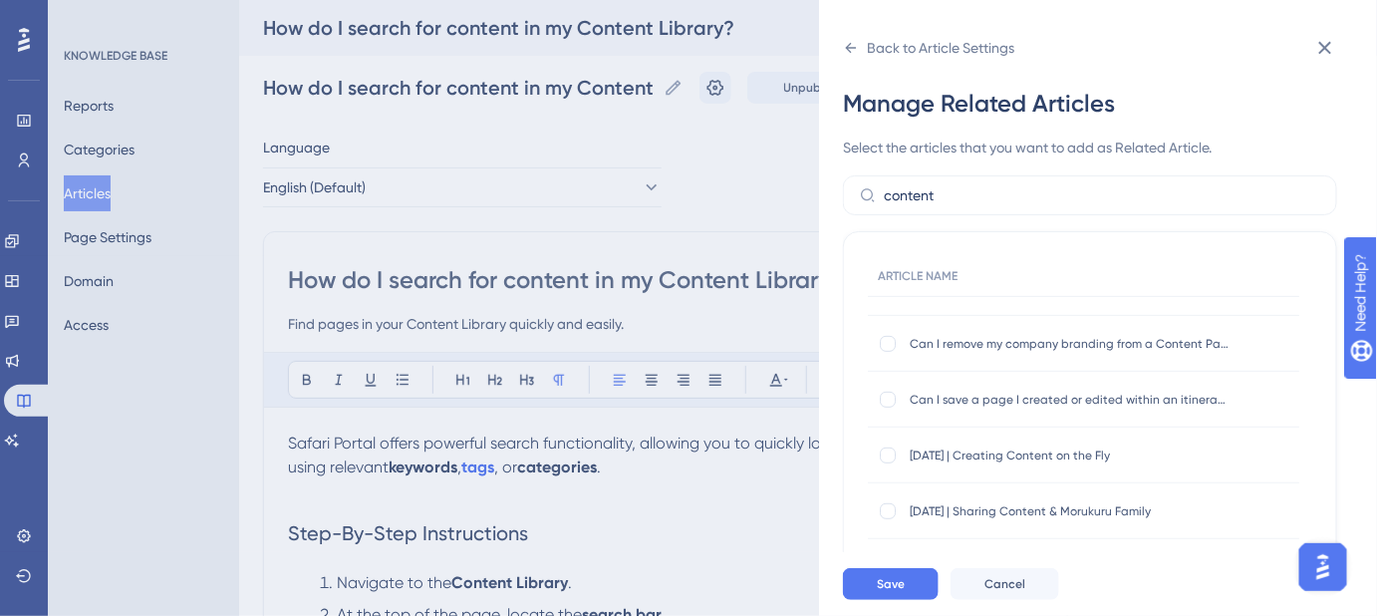
scroll to position [271, 0]
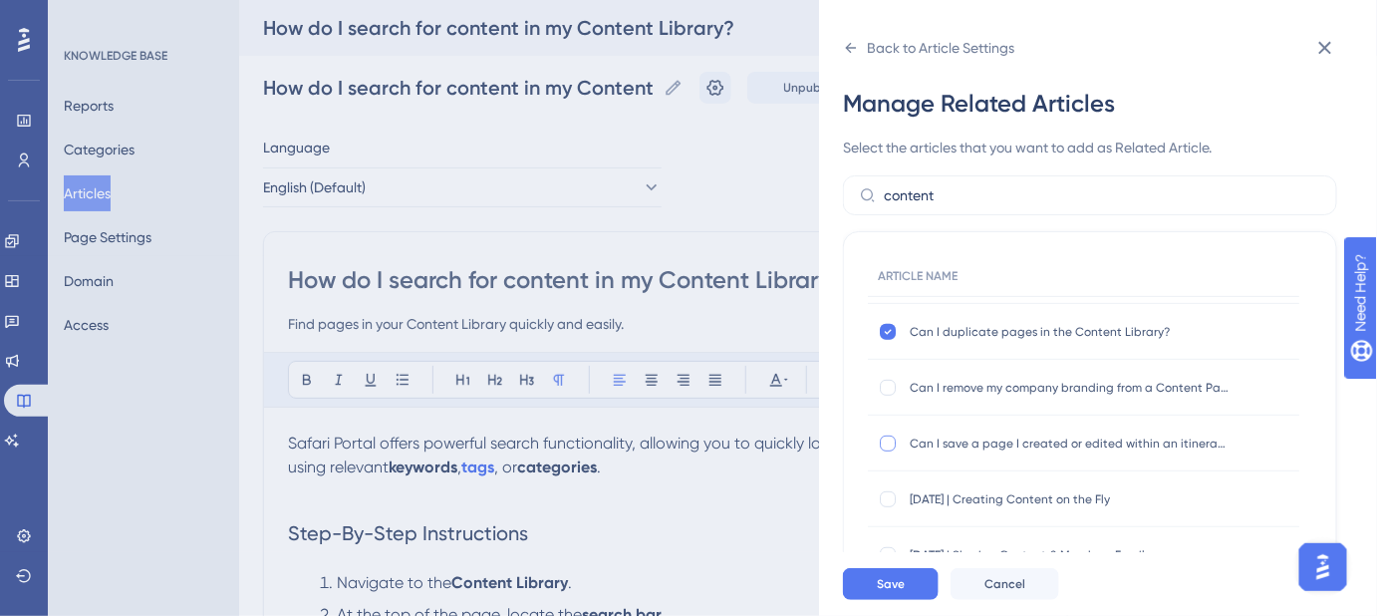
click at [890, 444] on div at bounding box center [888, 444] width 16 height 16
checkbox input "true"
click at [914, 586] on button "Save" at bounding box center [891, 584] width 96 height 32
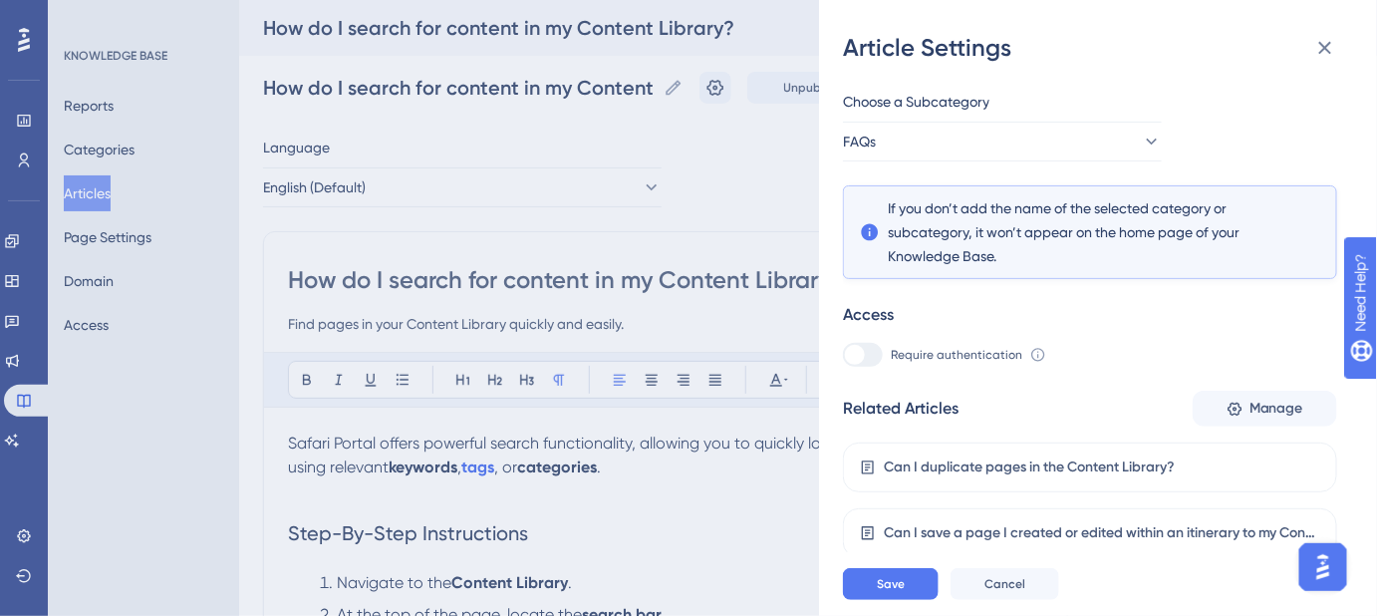
scroll to position [358, 0]
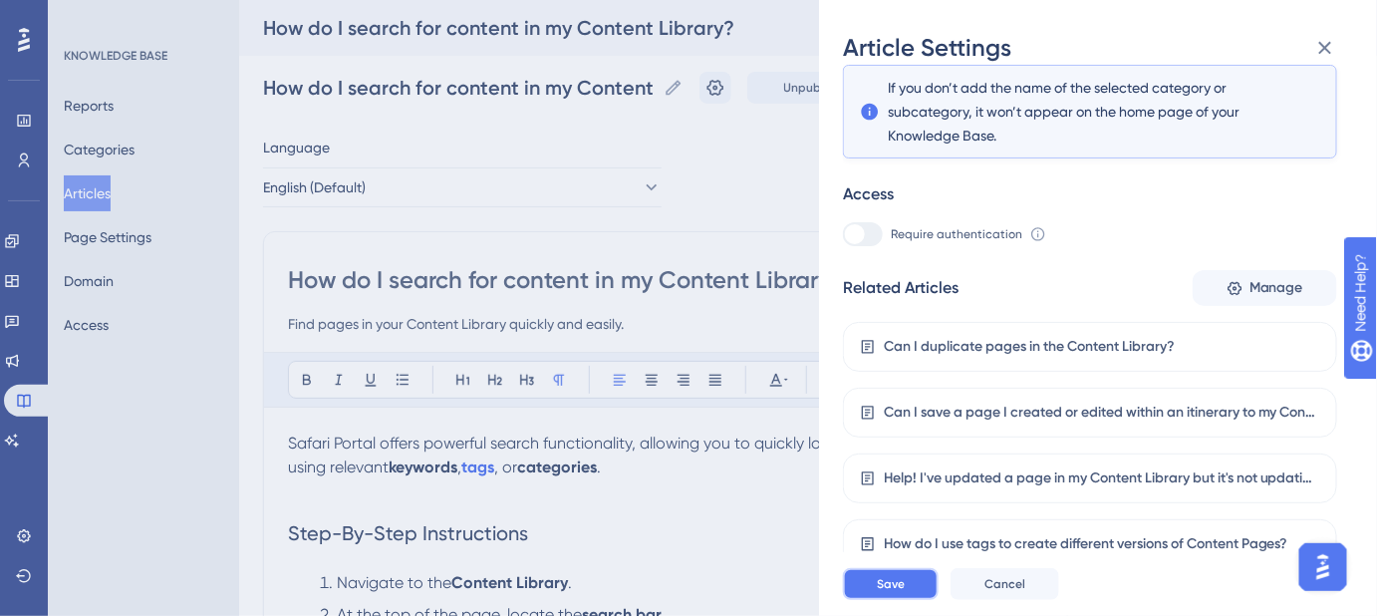
click at [890, 592] on span "Save" at bounding box center [891, 584] width 28 height 16
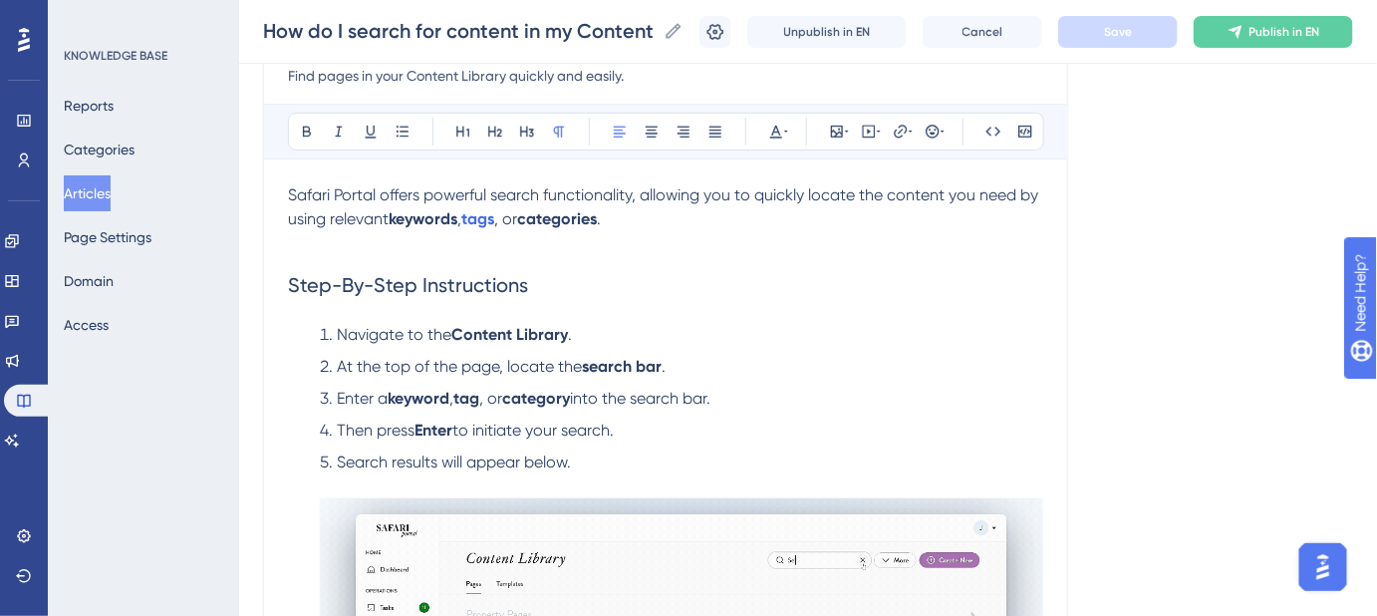
scroll to position [90, 0]
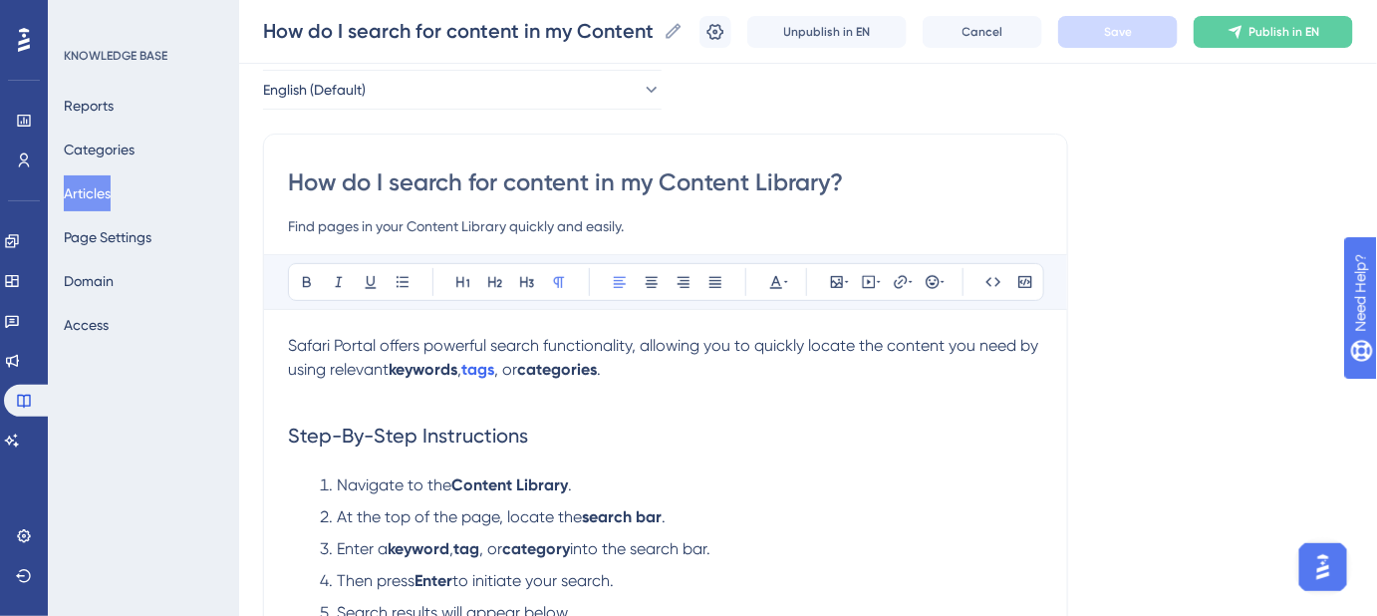
drag, startPoint x: 769, startPoint y: 171, endPoint x: 276, endPoint y: 176, distance: 493.3
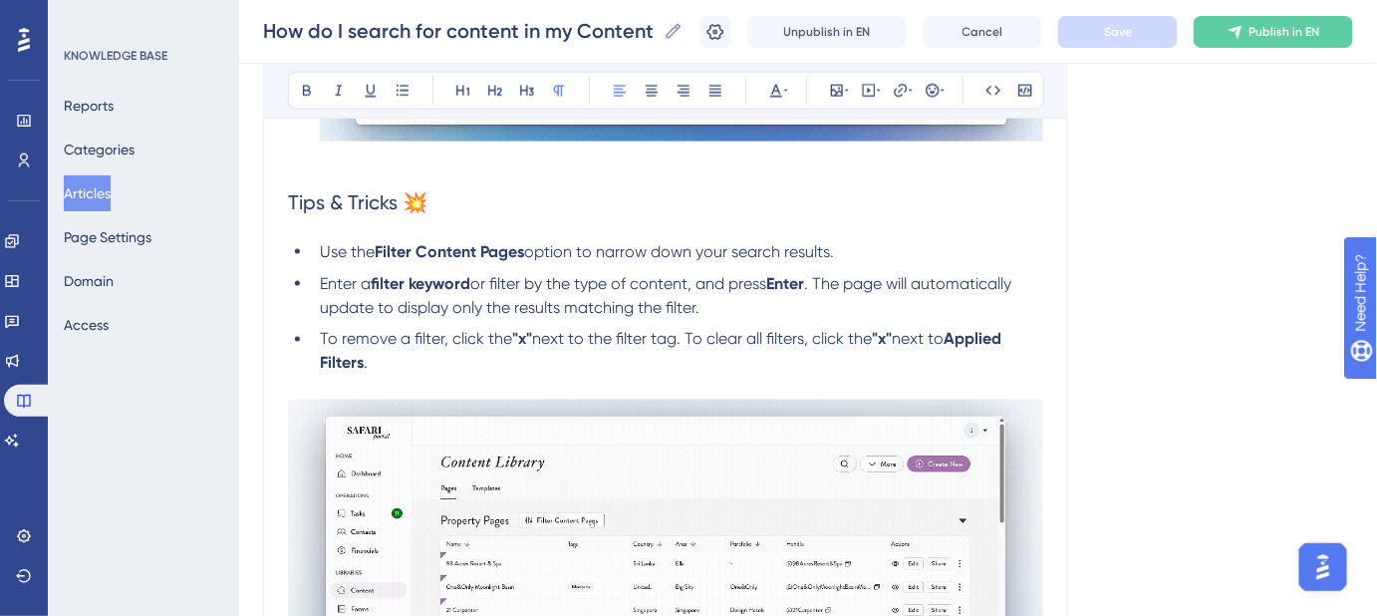
scroll to position [1015, 0]
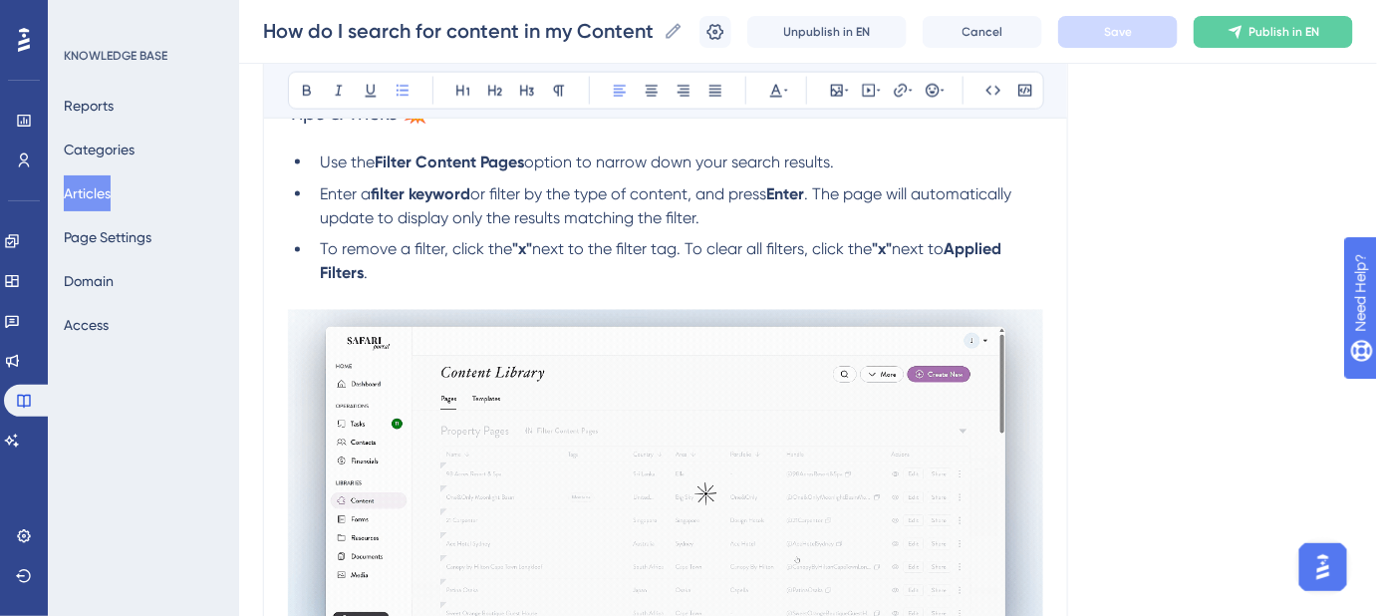
click at [624, 250] on span "next to the filter tag. To clear all filters, click the" at bounding box center [702, 249] width 340 height 19
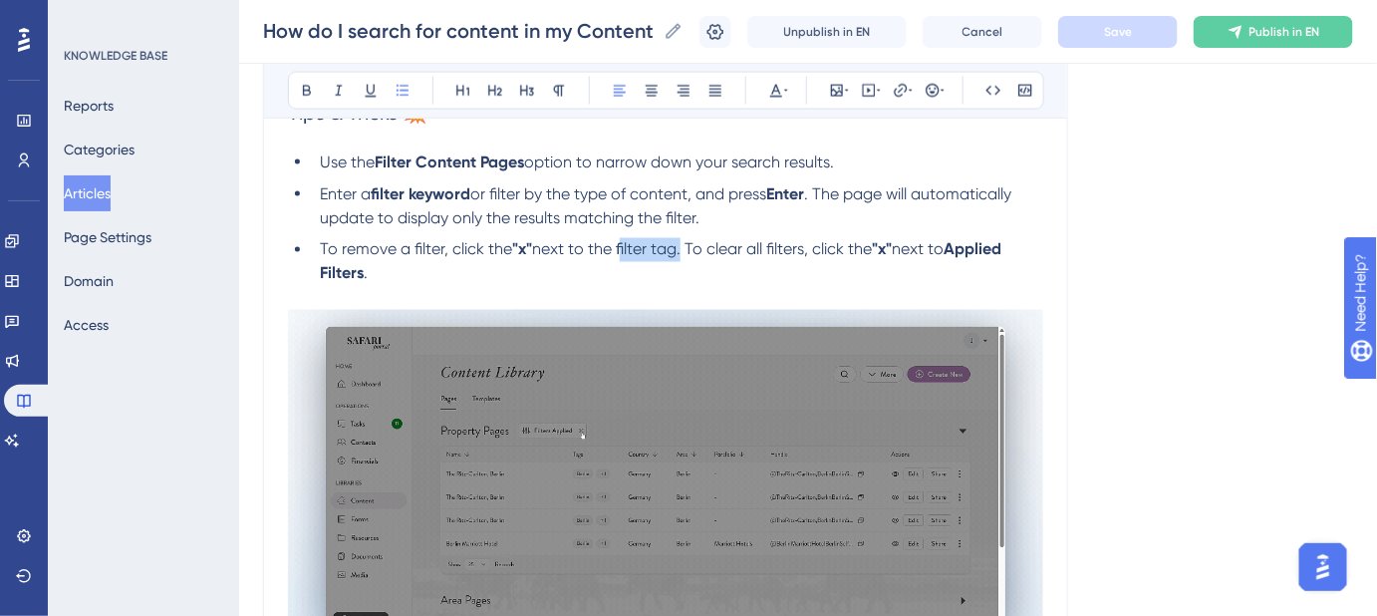
drag, startPoint x: 681, startPoint y: 249, endPoint x: 622, endPoint y: 246, distance: 58.9
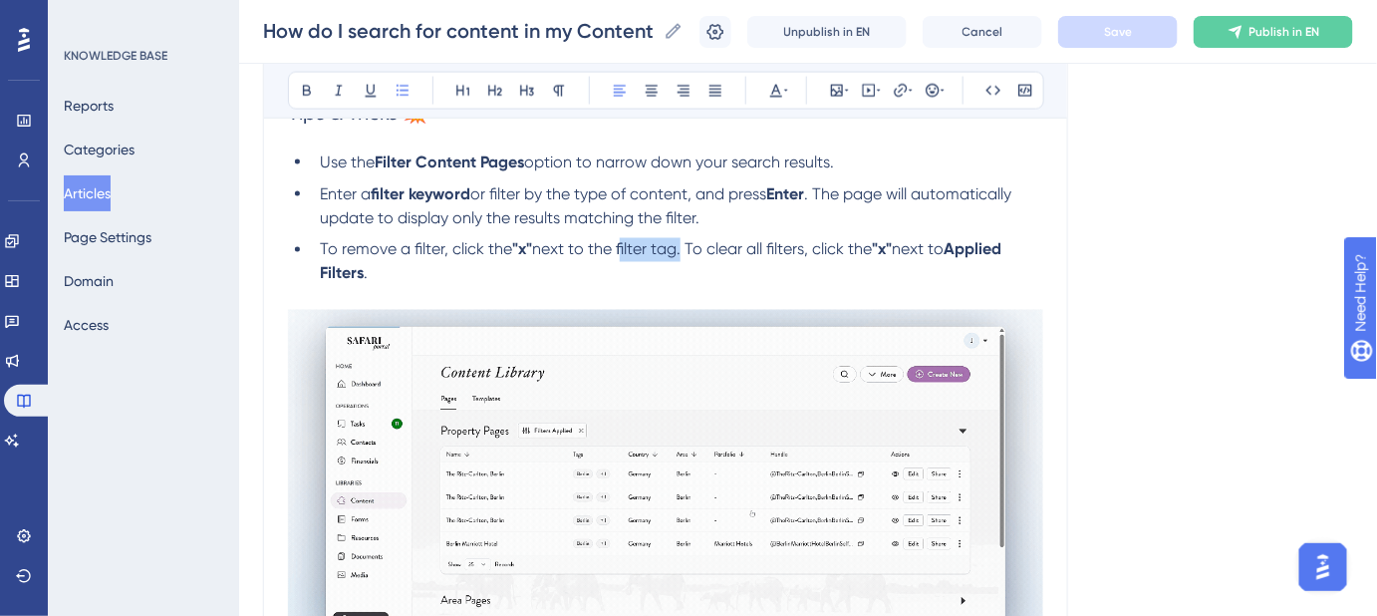
click at [622, 246] on span "next to the filter tag. To clear all filters, click the" at bounding box center [702, 249] width 340 height 19
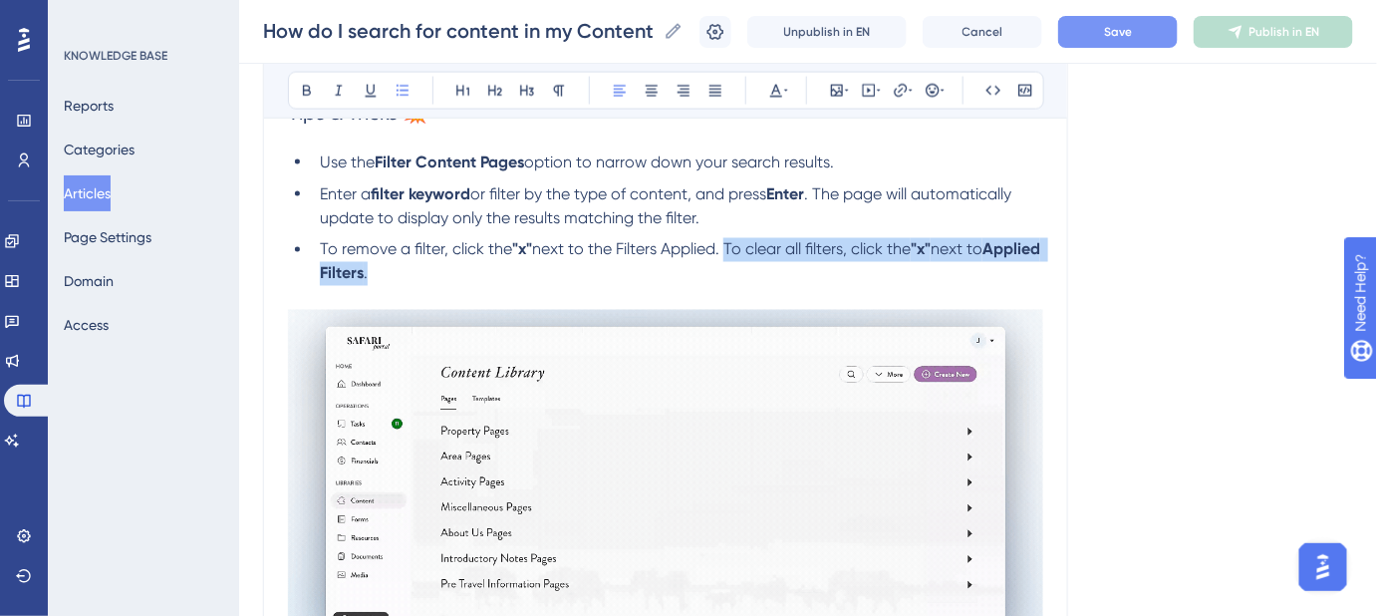
drag, startPoint x: 730, startPoint y: 241, endPoint x: 744, endPoint y: 270, distance: 32.5
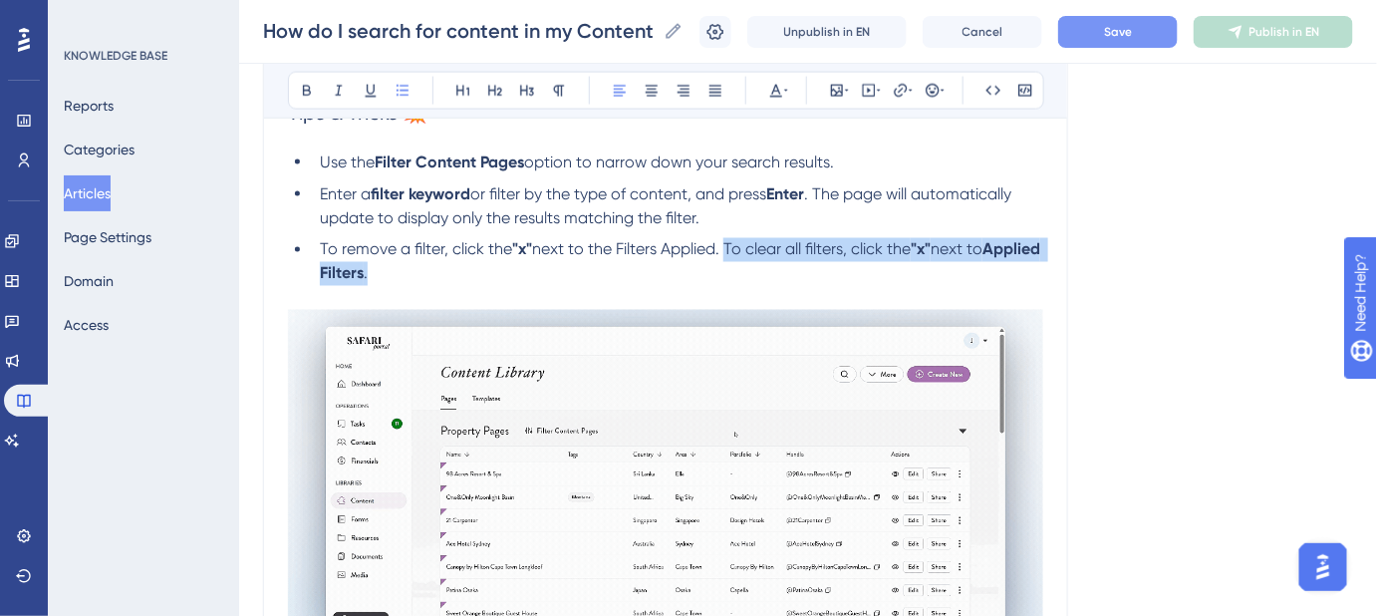
click at [744, 270] on li "To remove a filter, click the "x" next to the Filters Applied. To clear all fil…" at bounding box center [678, 274] width 732 height 72
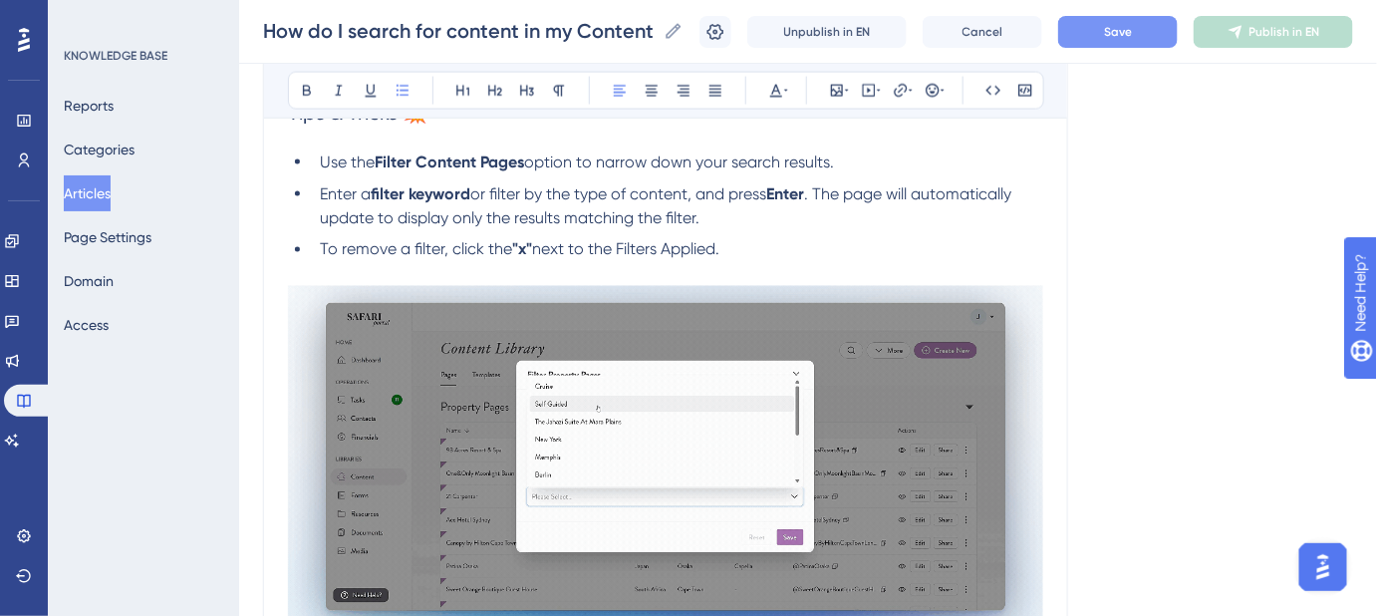
click at [615, 249] on span "next to the Filters Applied." at bounding box center [625, 249] width 187 height 19
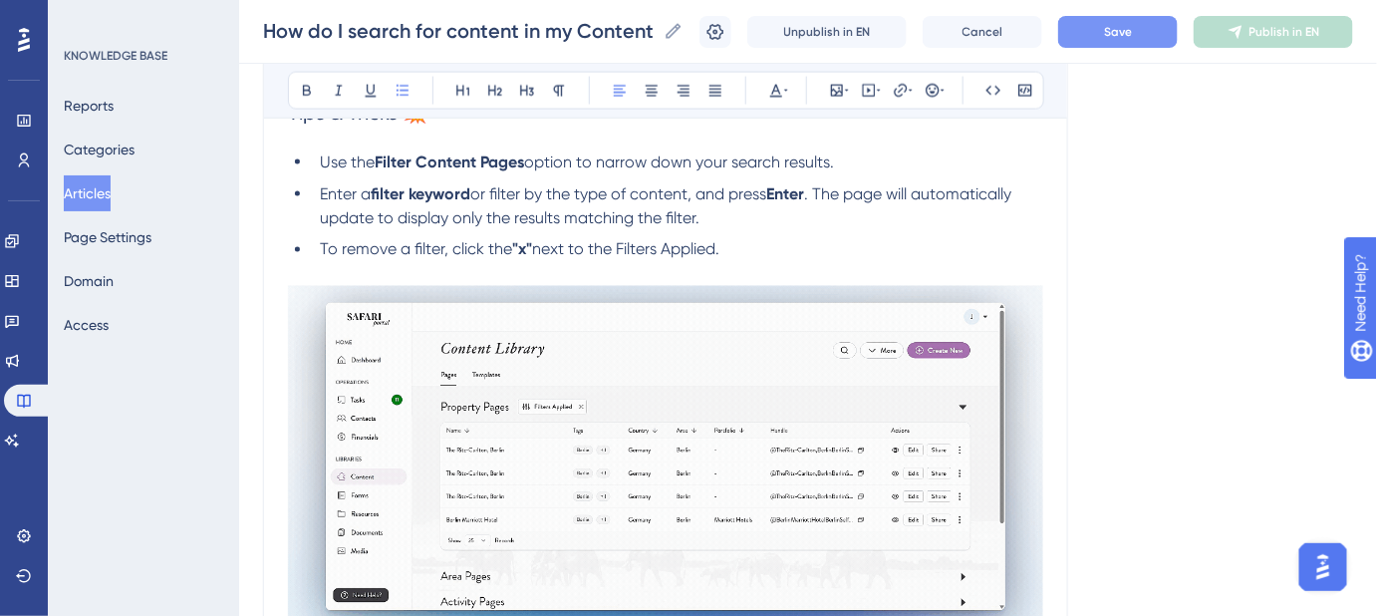
click at [609, 249] on span "next to the Filters Applied." at bounding box center [625, 249] width 187 height 19
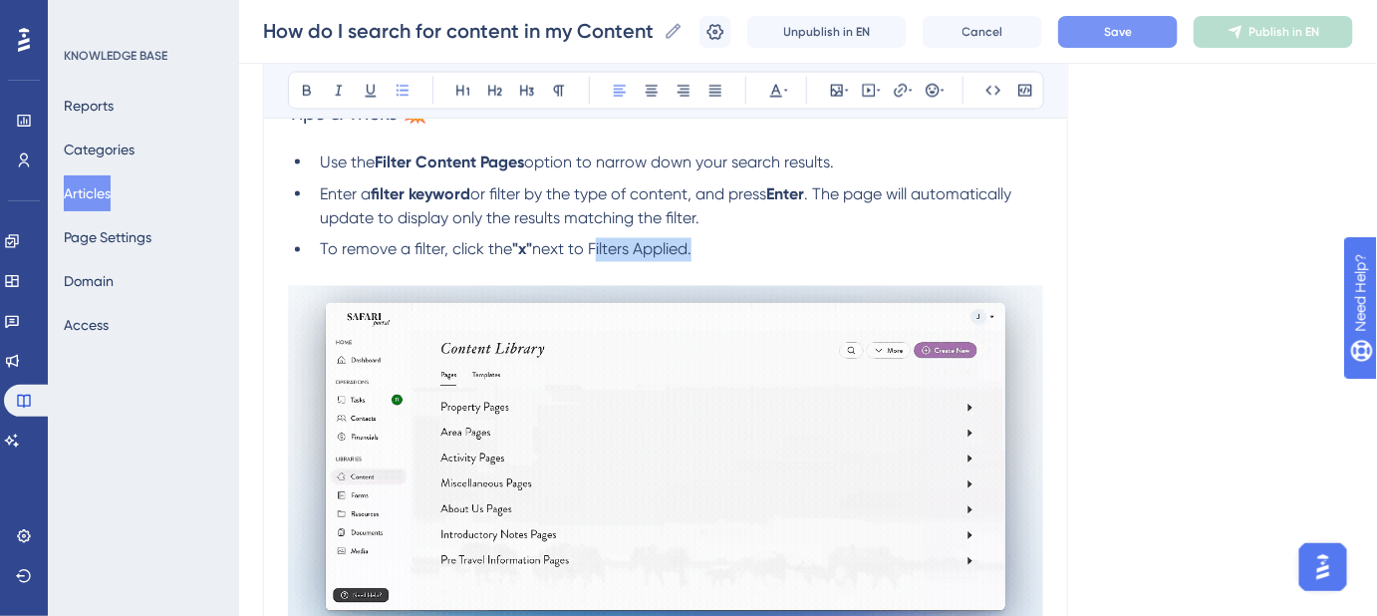
drag, startPoint x: 694, startPoint y: 247, endPoint x: 593, endPoint y: 246, distance: 100.7
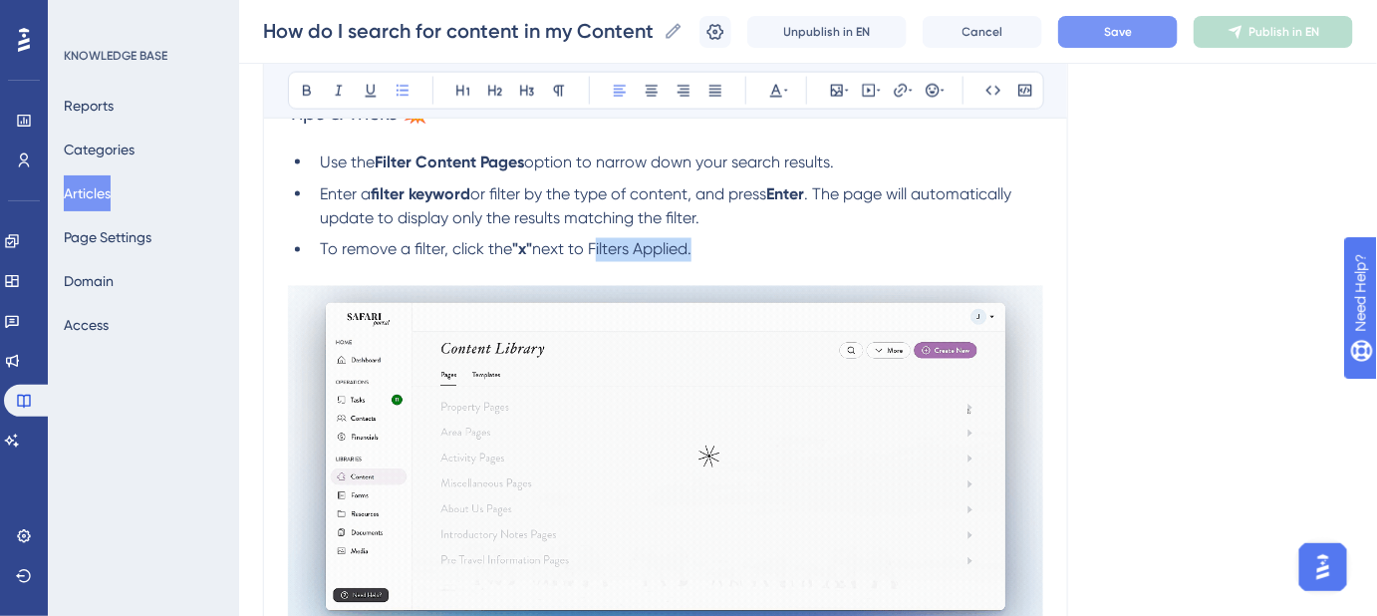
click at [593, 246] on span "next to Filters Applied." at bounding box center [611, 249] width 159 height 19
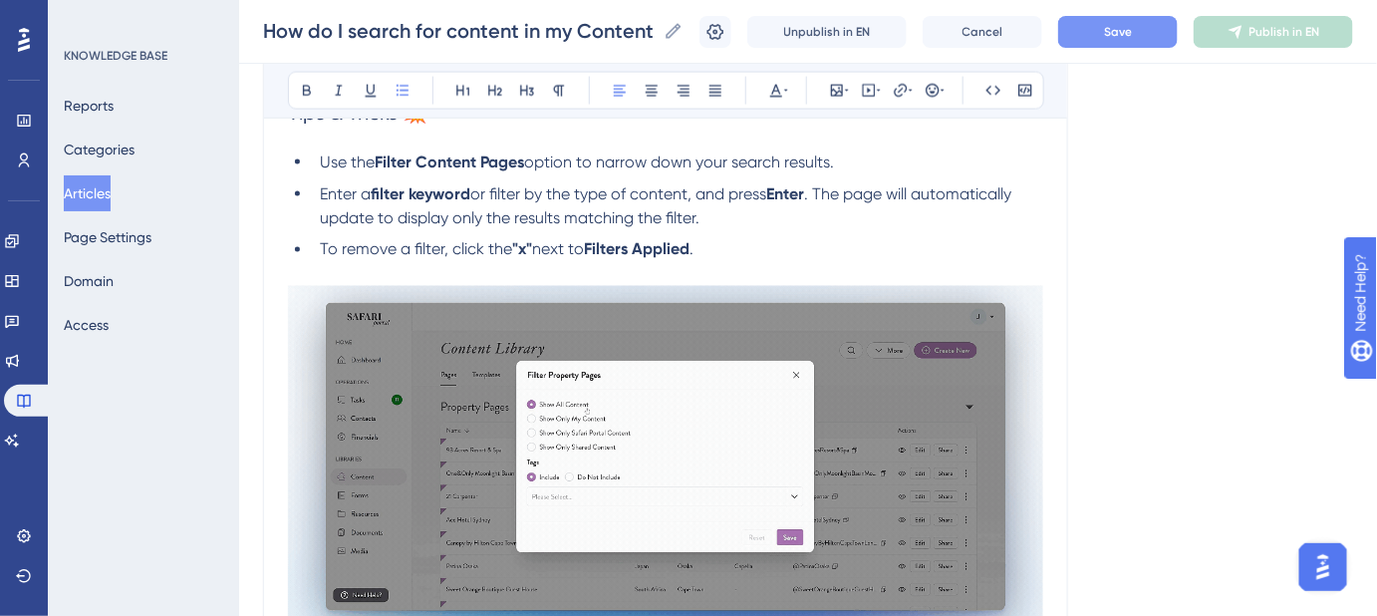
drag, startPoint x: 781, startPoint y: 249, endPoint x: 759, endPoint y: 249, distance: 21.9
click at [780, 249] on li "To remove a filter, click the "x" next to Filters Applied ." at bounding box center [678, 262] width 732 height 48
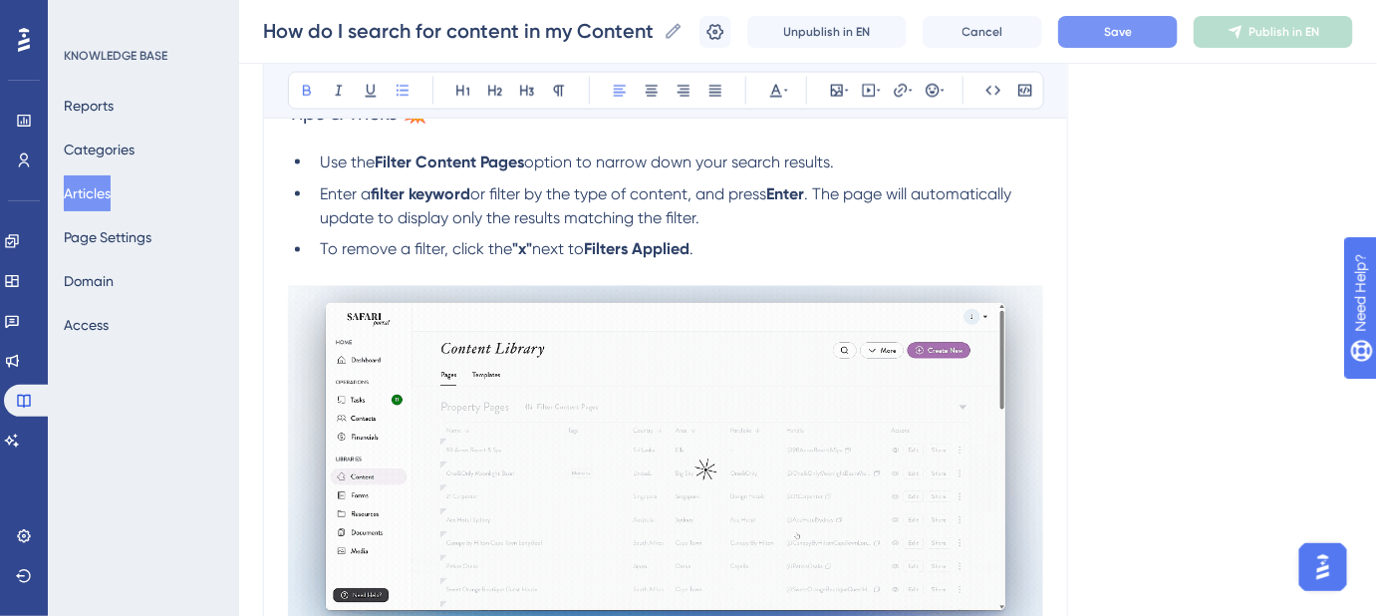
click at [536, 248] on span "next to" at bounding box center [558, 249] width 52 height 19
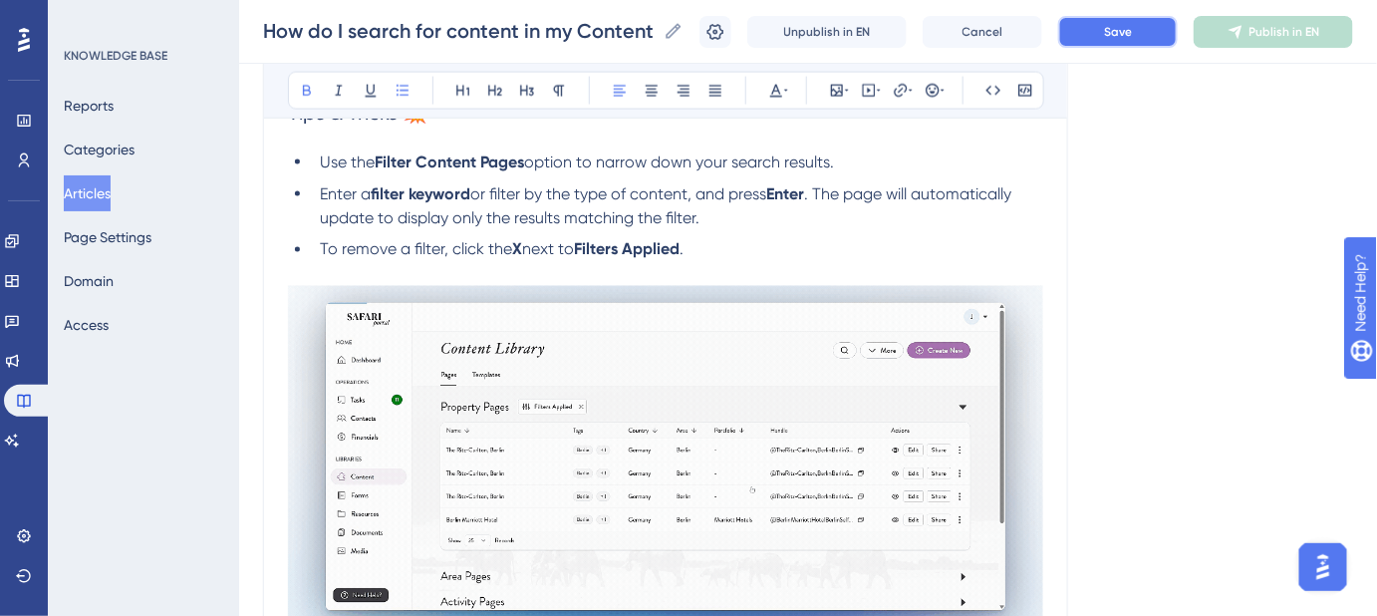
click at [1116, 34] on button "Save" at bounding box center [1118, 32] width 120 height 32
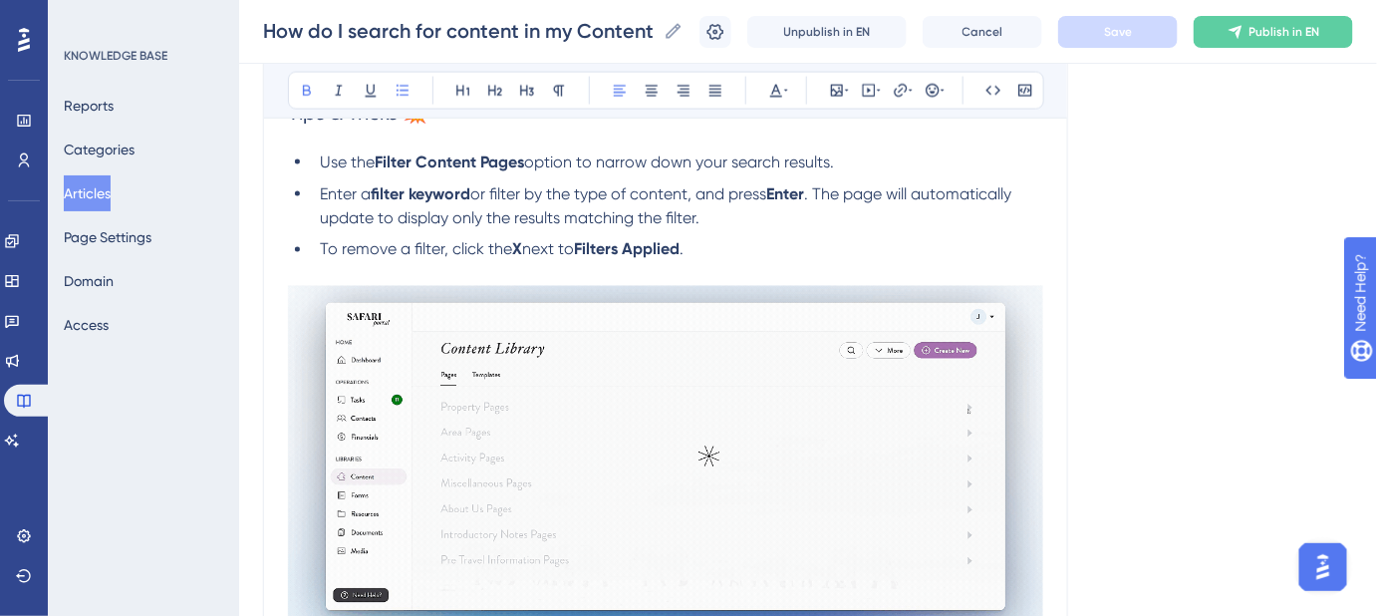
click at [680, 242] on strong "Filters Applied" at bounding box center [627, 249] width 106 height 19
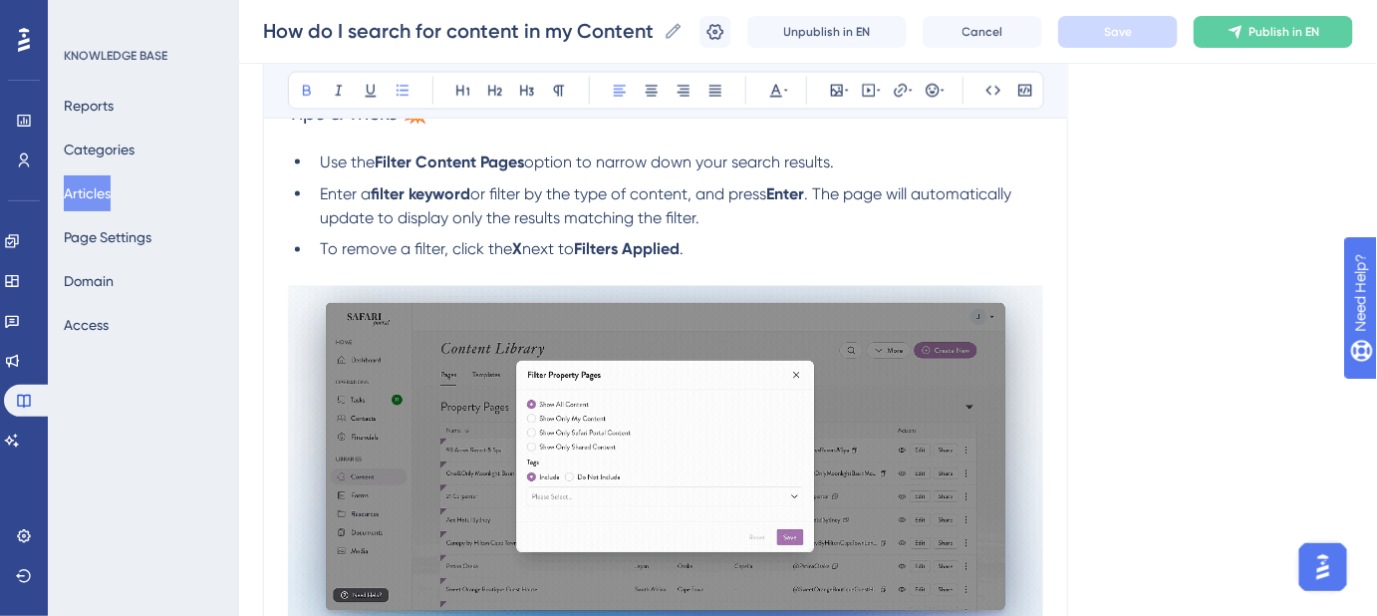
click at [574, 249] on span "next to" at bounding box center [548, 249] width 52 height 19
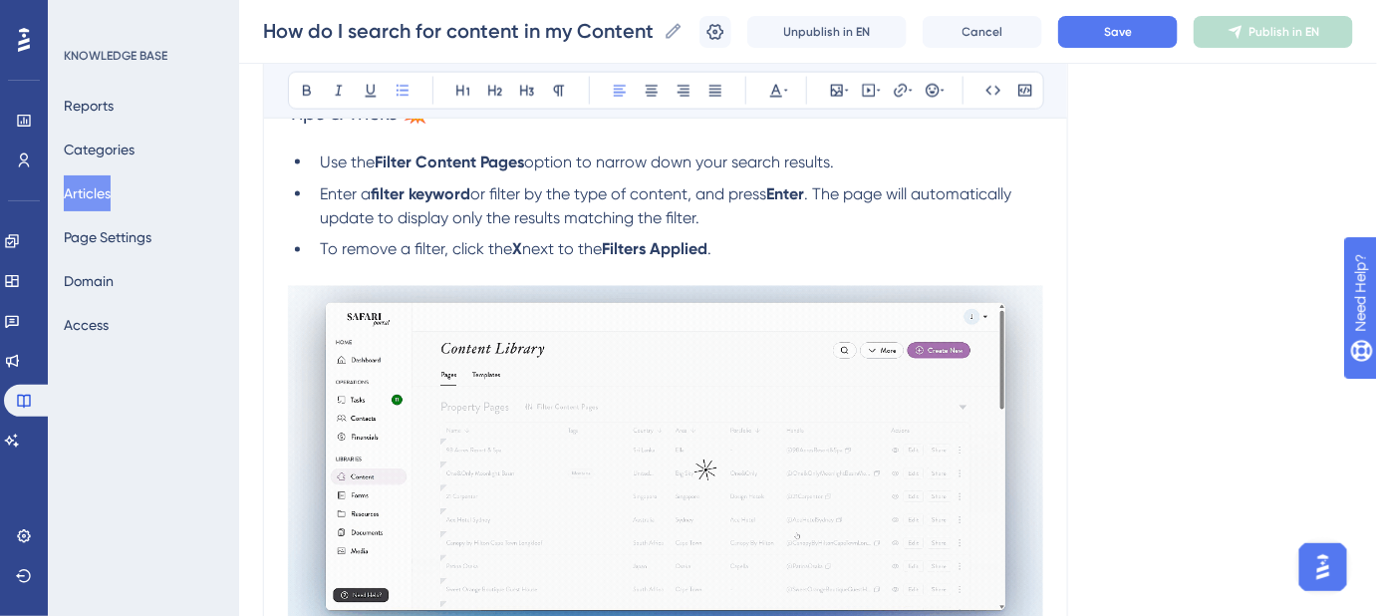
click at [708, 250] on strong "Filters Applied" at bounding box center [655, 249] width 106 height 19
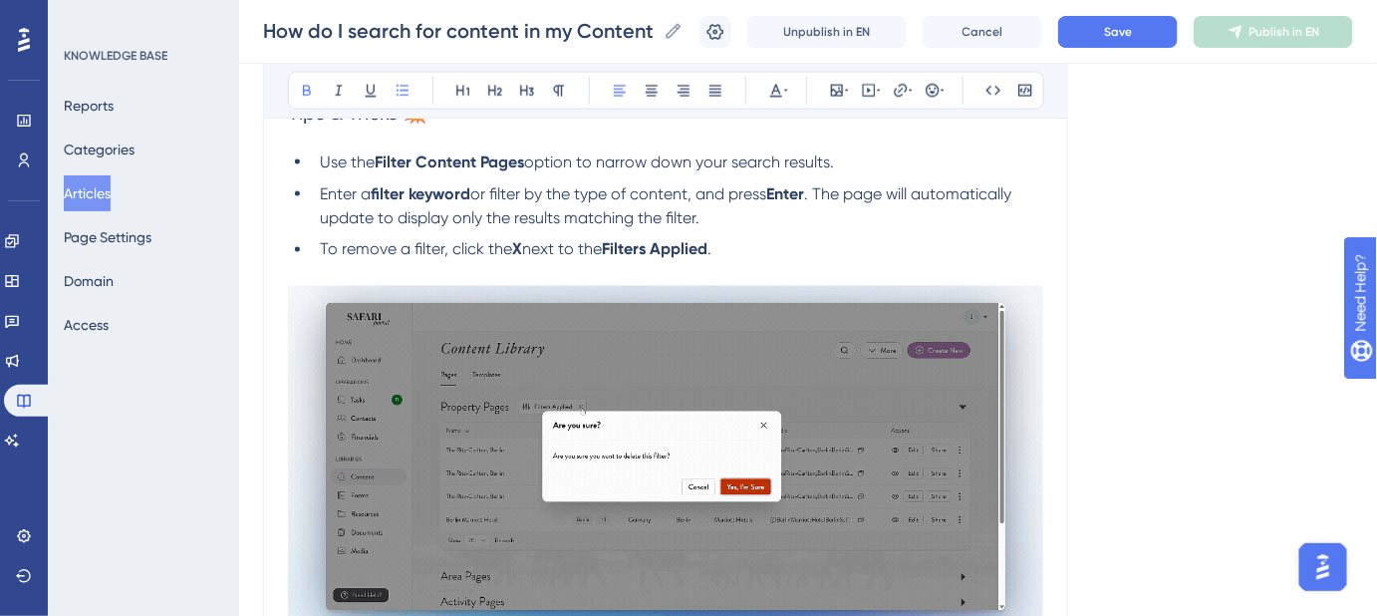
click at [712, 246] on span "." at bounding box center [710, 249] width 4 height 19
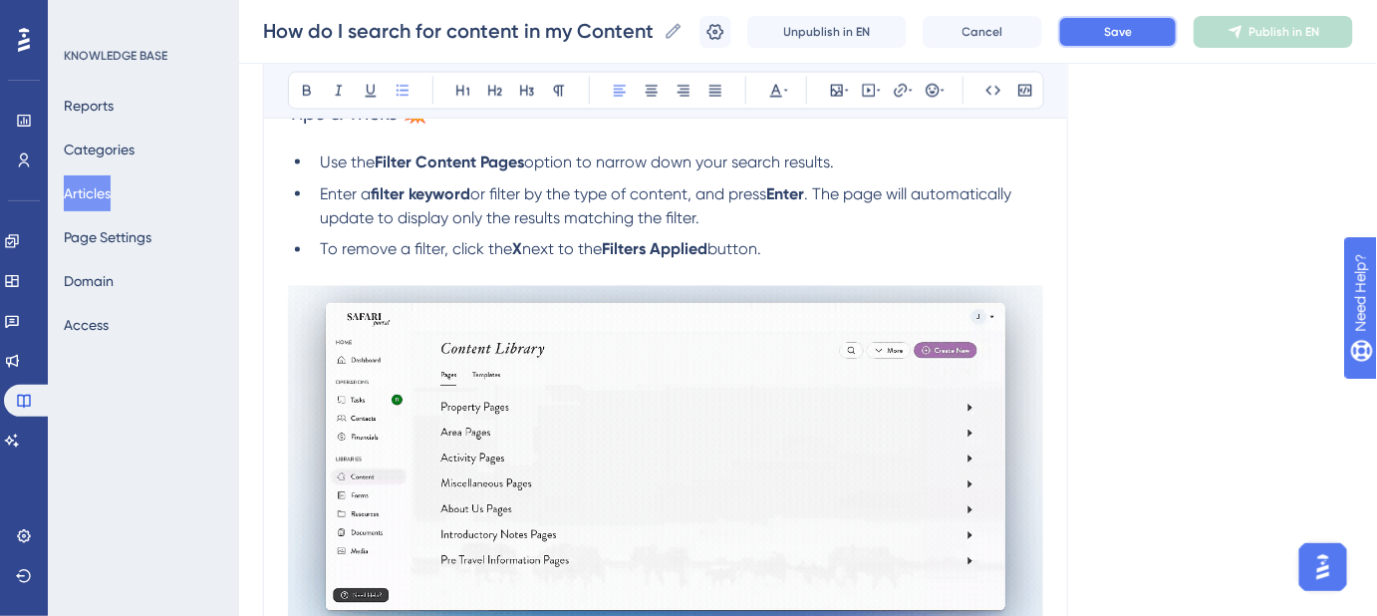
click at [1132, 39] on span "Save" at bounding box center [1118, 32] width 28 height 16
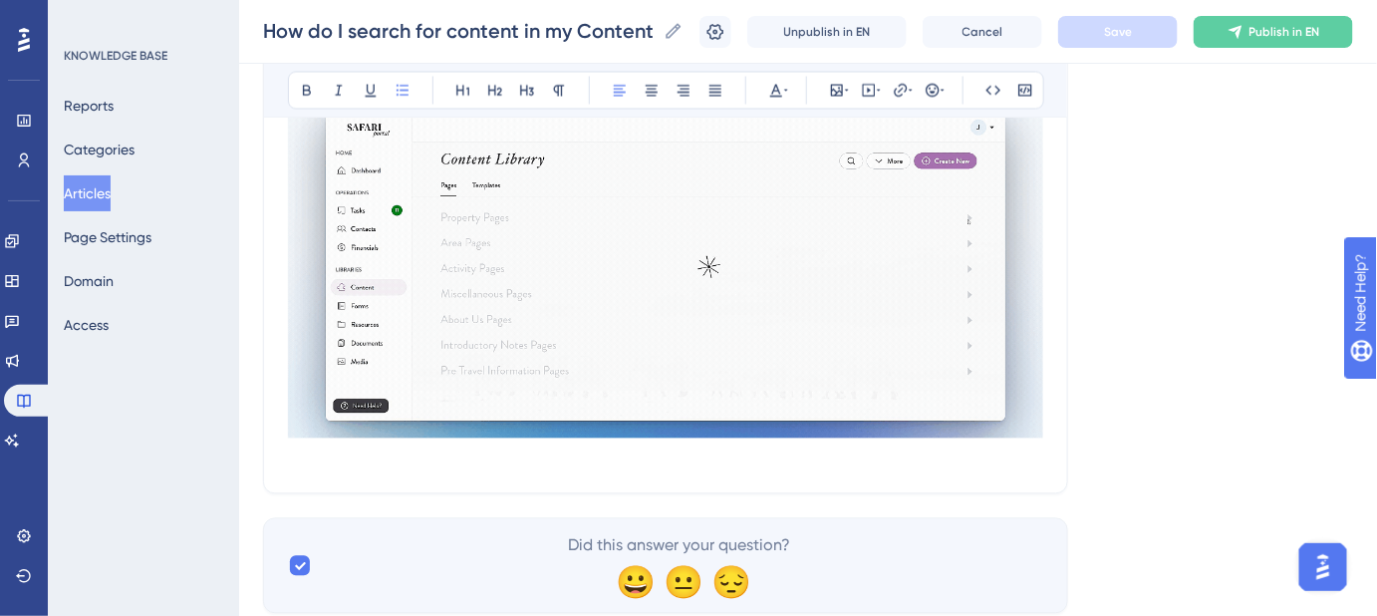
scroll to position [1172, 0]
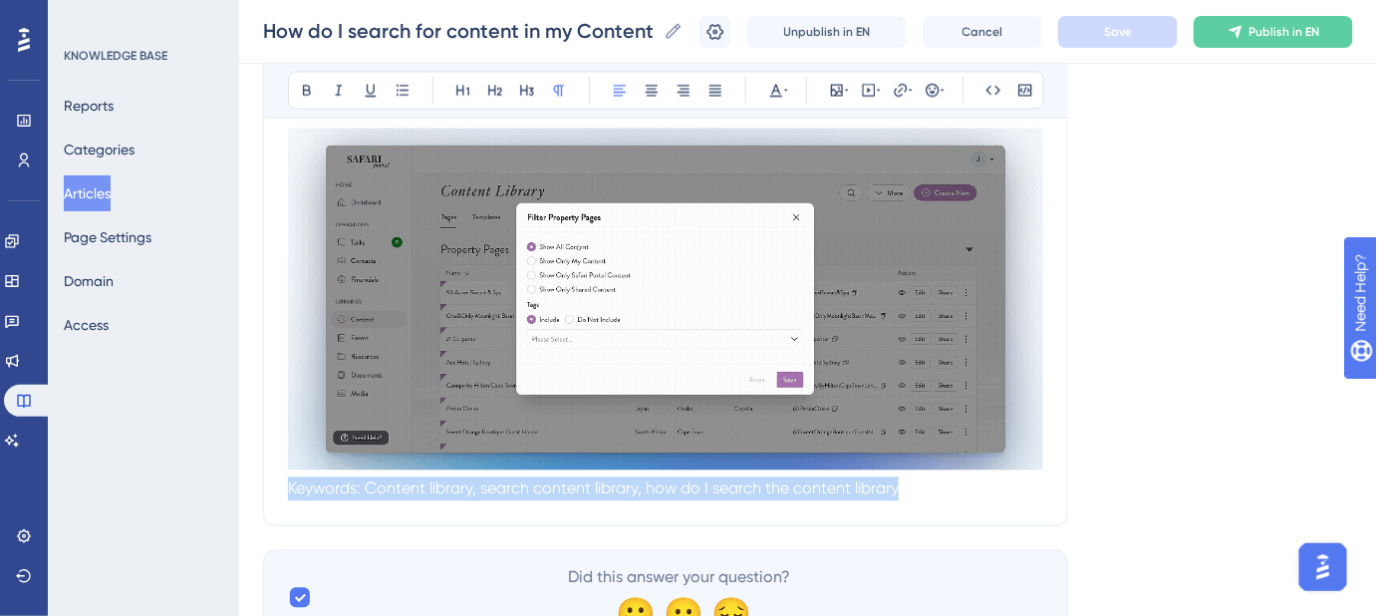
drag, startPoint x: 965, startPoint y: 491, endPoint x: 237, endPoint y: 487, distance: 727.5
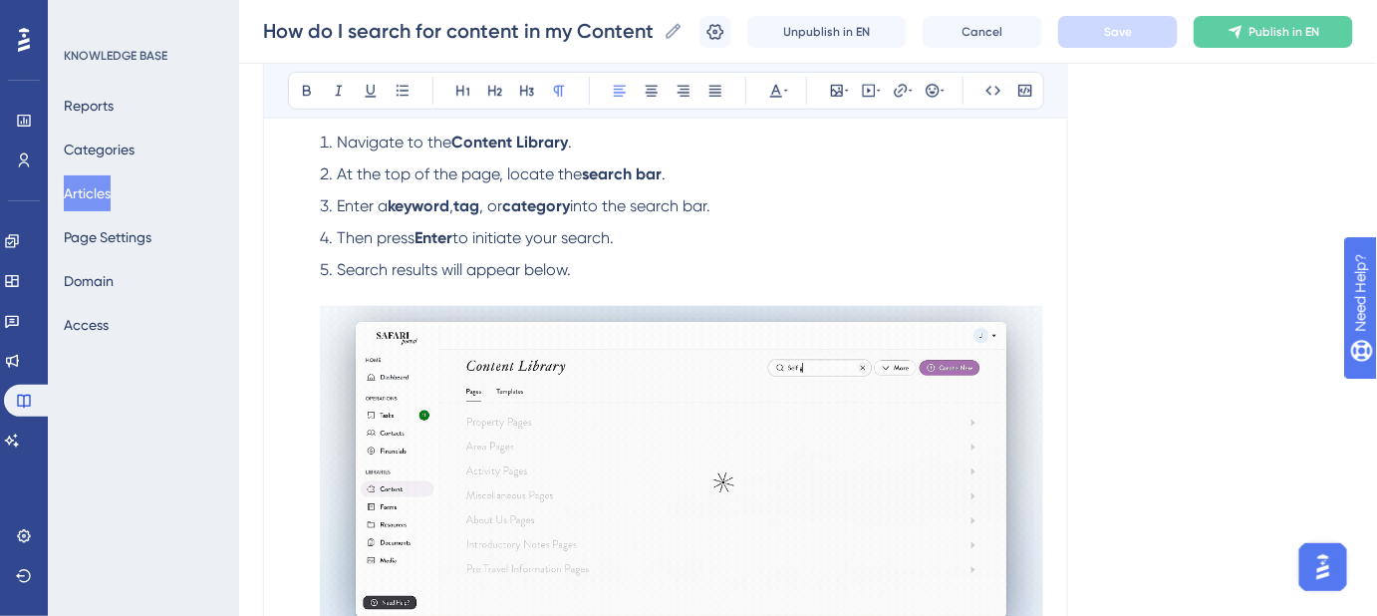
scroll to position [452, 0]
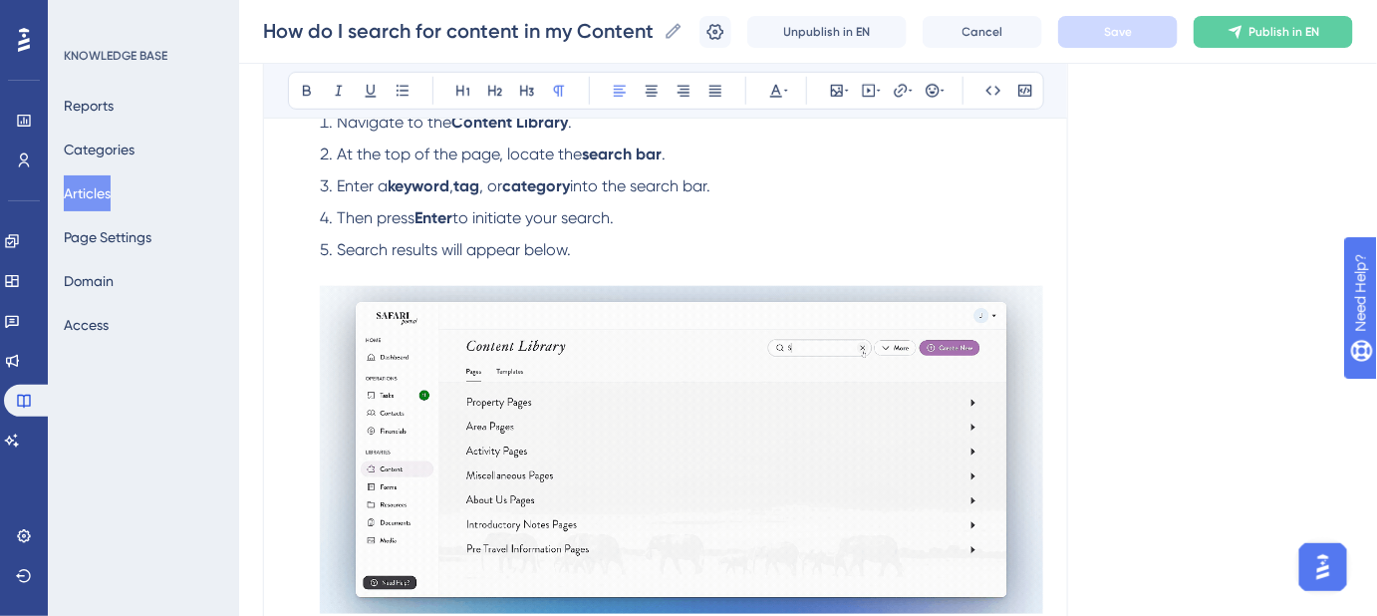
click at [351, 185] on span "Enter a" at bounding box center [362, 185] width 51 height 19
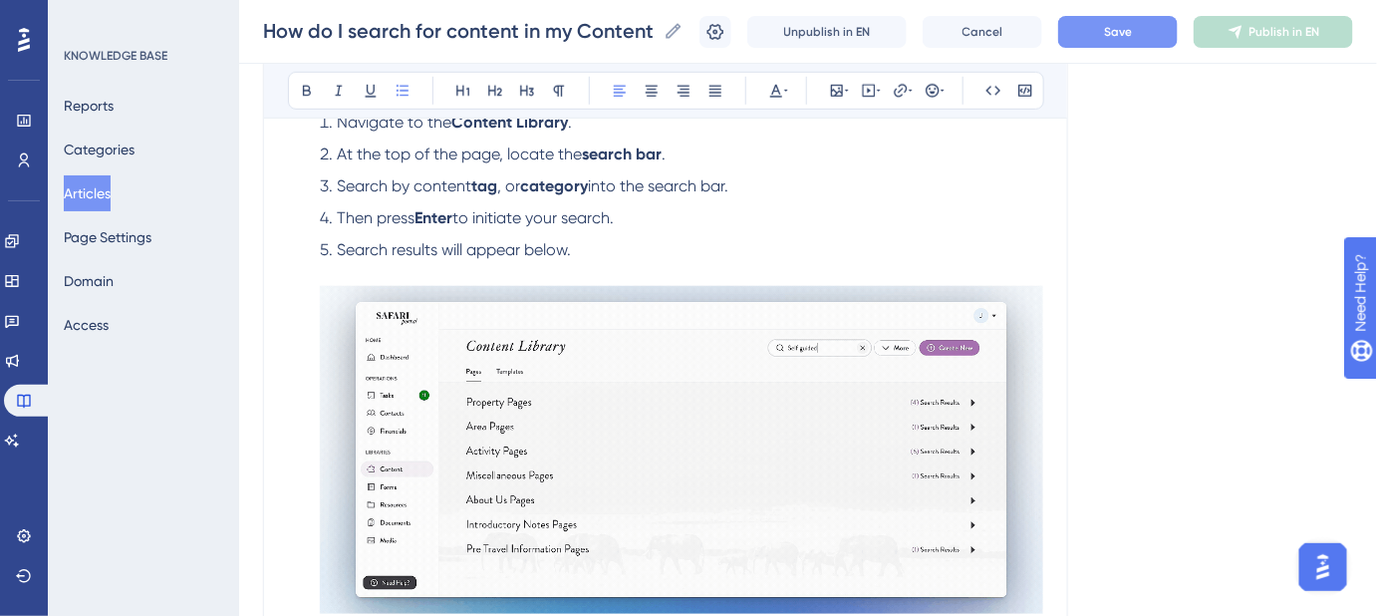
click at [1145, 313] on div "Language English (Default) How do I search for content in my Content Library? F…" at bounding box center [808, 520] width 1090 height 1690
click at [471, 184] on span "Search by content" at bounding box center [404, 185] width 135 height 19
drag, startPoint x: 652, startPoint y: 185, endPoint x: 564, endPoint y: 187, distance: 87.7
click at [564, 187] on li "Search by content type or tag , or category into the search bar." at bounding box center [678, 186] width 732 height 24
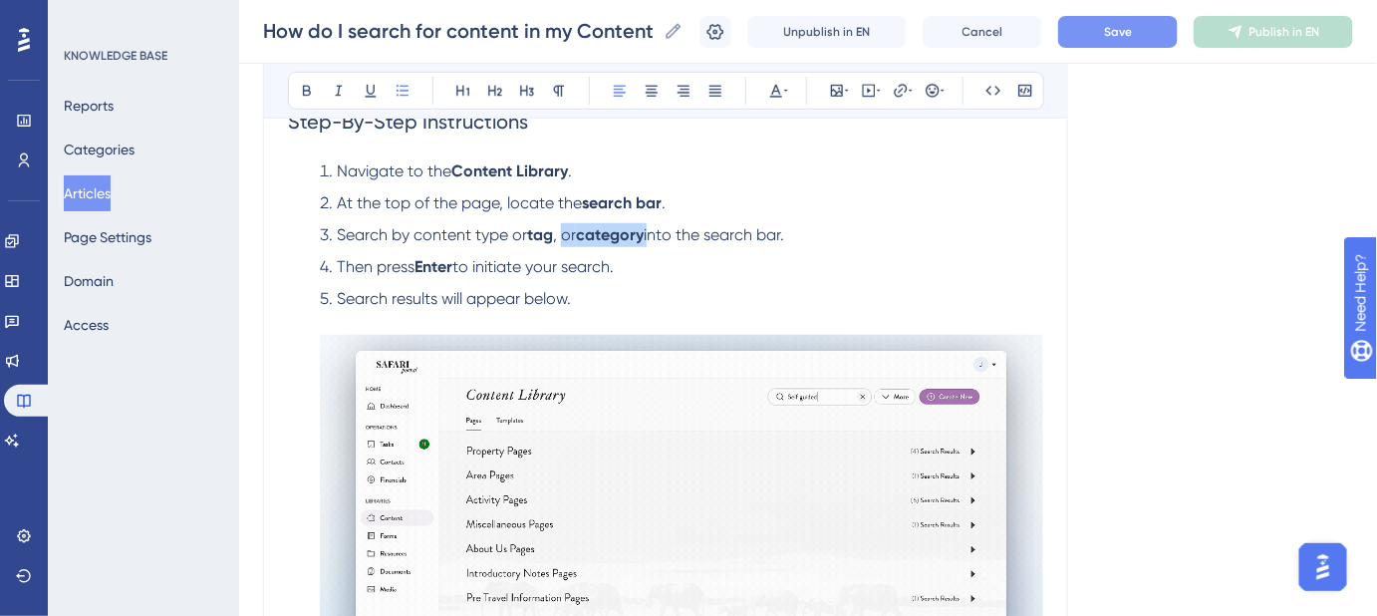
scroll to position [362, 0]
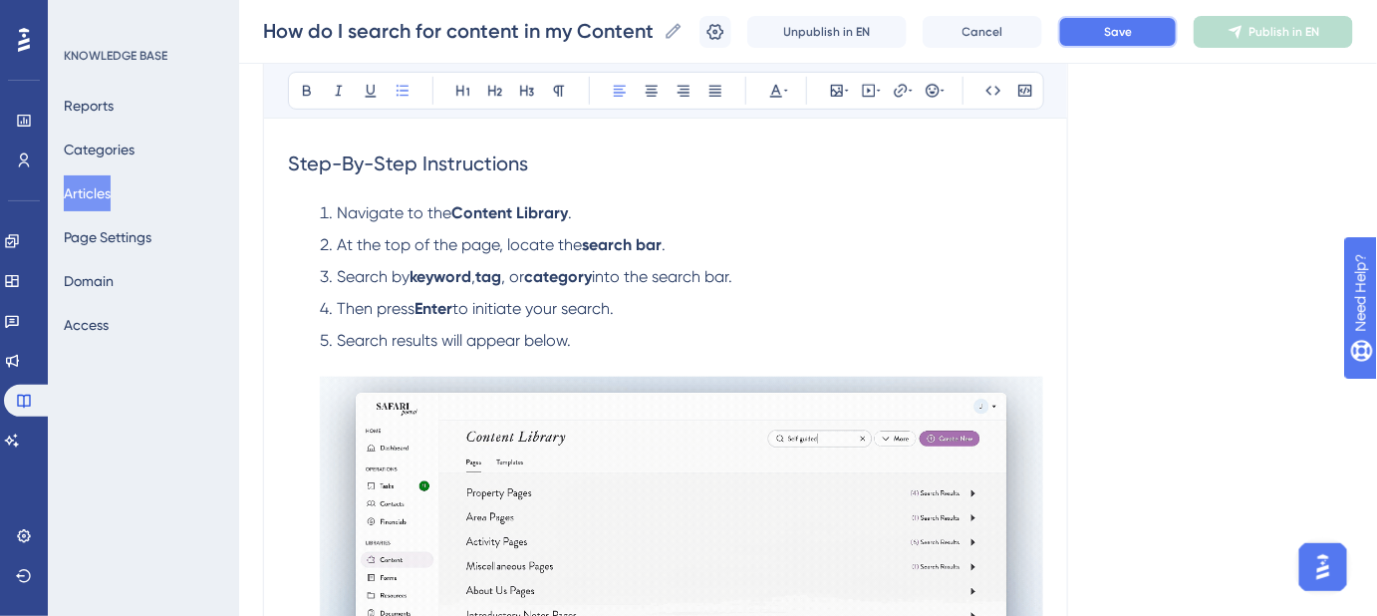
click at [1116, 42] on button "Save" at bounding box center [1118, 32] width 120 height 32
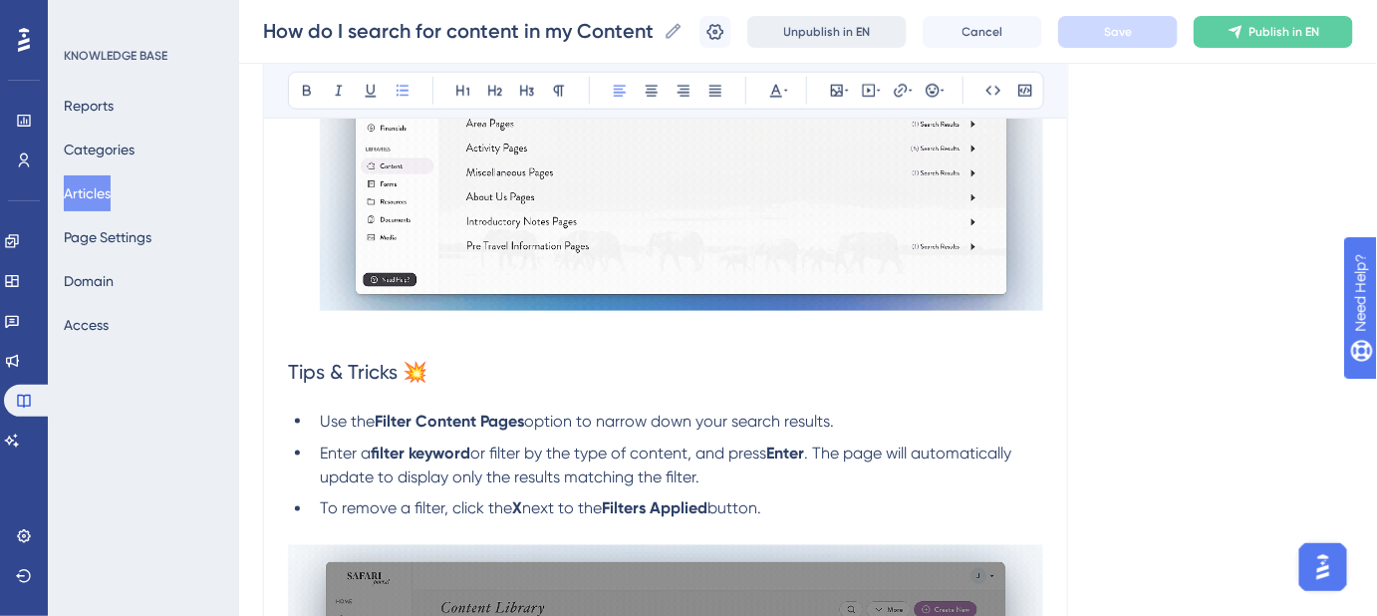
scroll to position [725, 0]
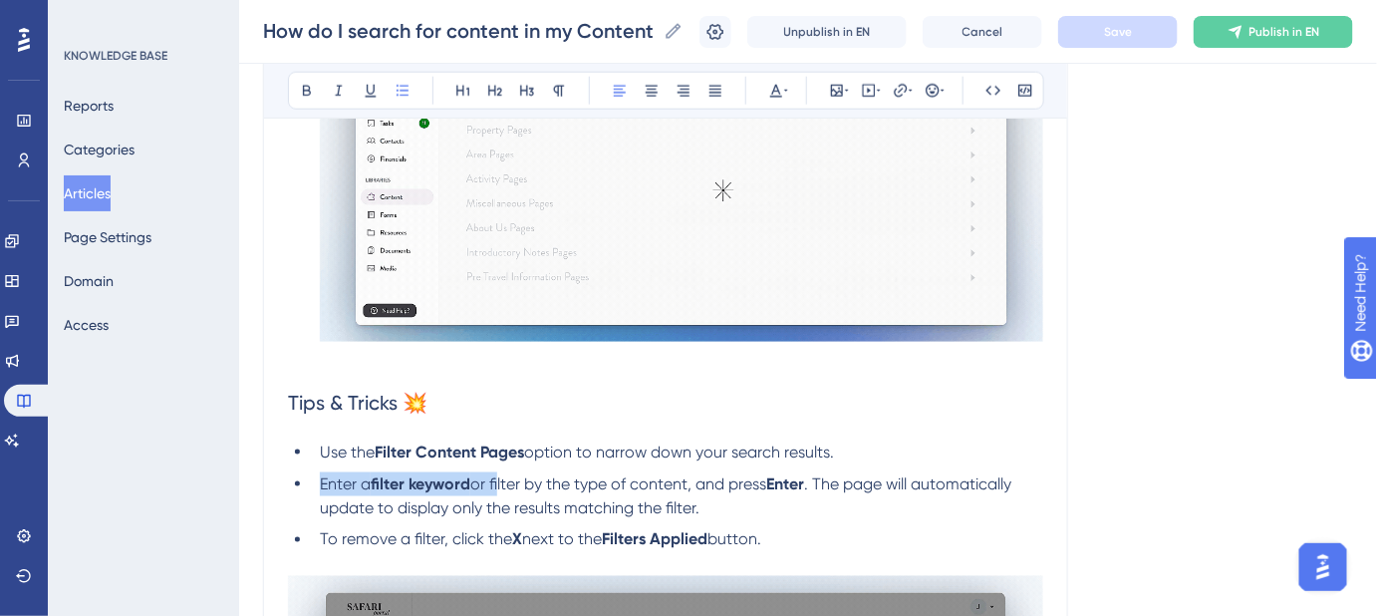
drag, startPoint x: 500, startPoint y: 479, endPoint x: 321, endPoint y: 478, distance: 179.4
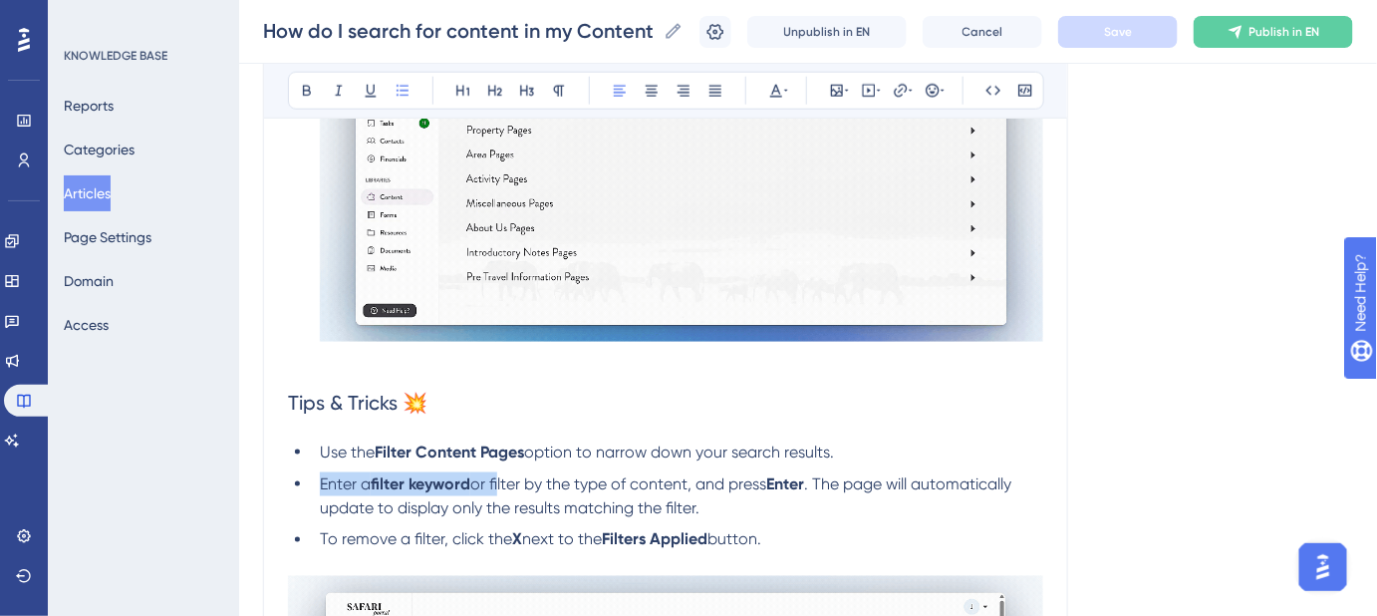
click at [321, 478] on li "Enter a filter keyword or filter by the type of content, and press Enter . The …" at bounding box center [678, 496] width 732 height 48
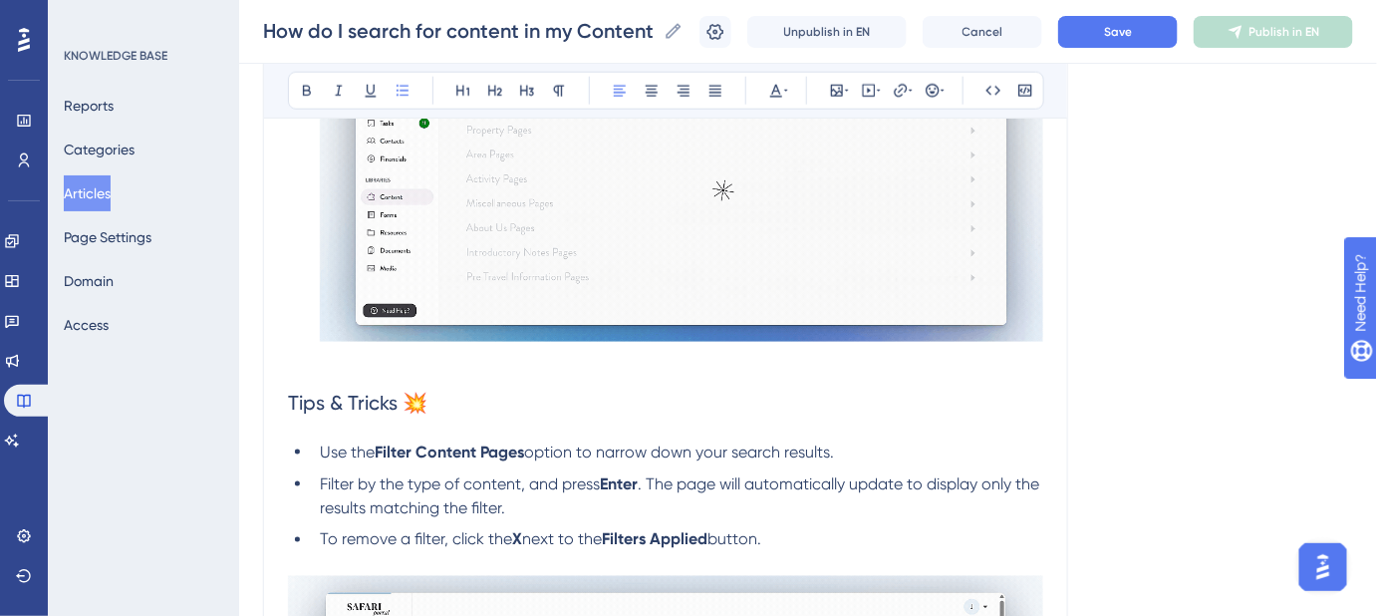
click at [526, 482] on span "Filter by the type of content, and press" at bounding box center [460, 483] width 280 height 19
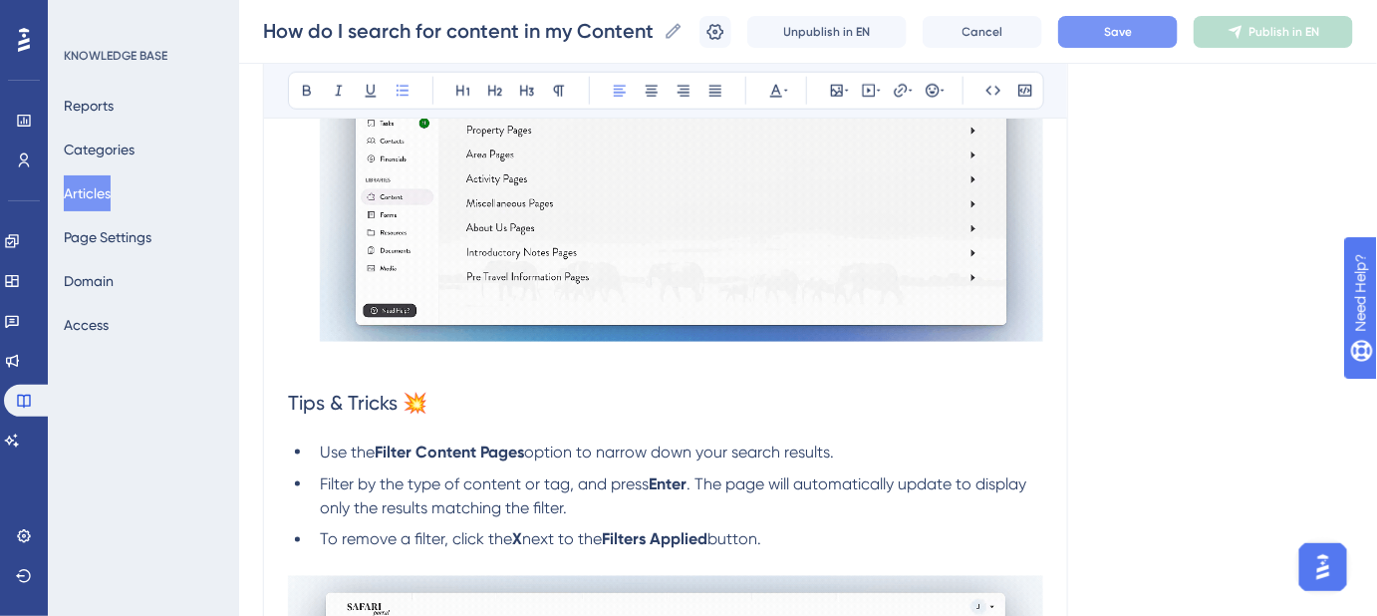
drag, startPoint x: 1154, startPoint y: 10, endPoint x: 1148, endPoint y: 26, distance: 17.0
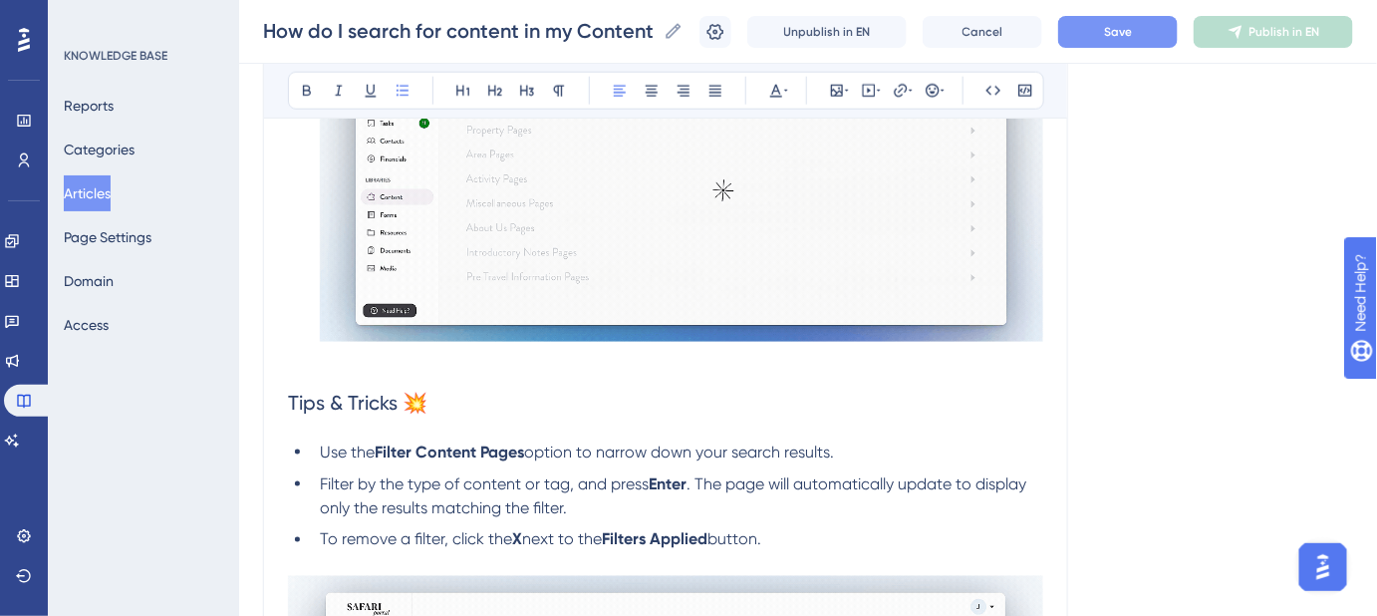
click at [1151, 12] on div "How do I search for content in my Content Library? How do I search for content …" at bounding box center [808, 32] width 1138 height 64
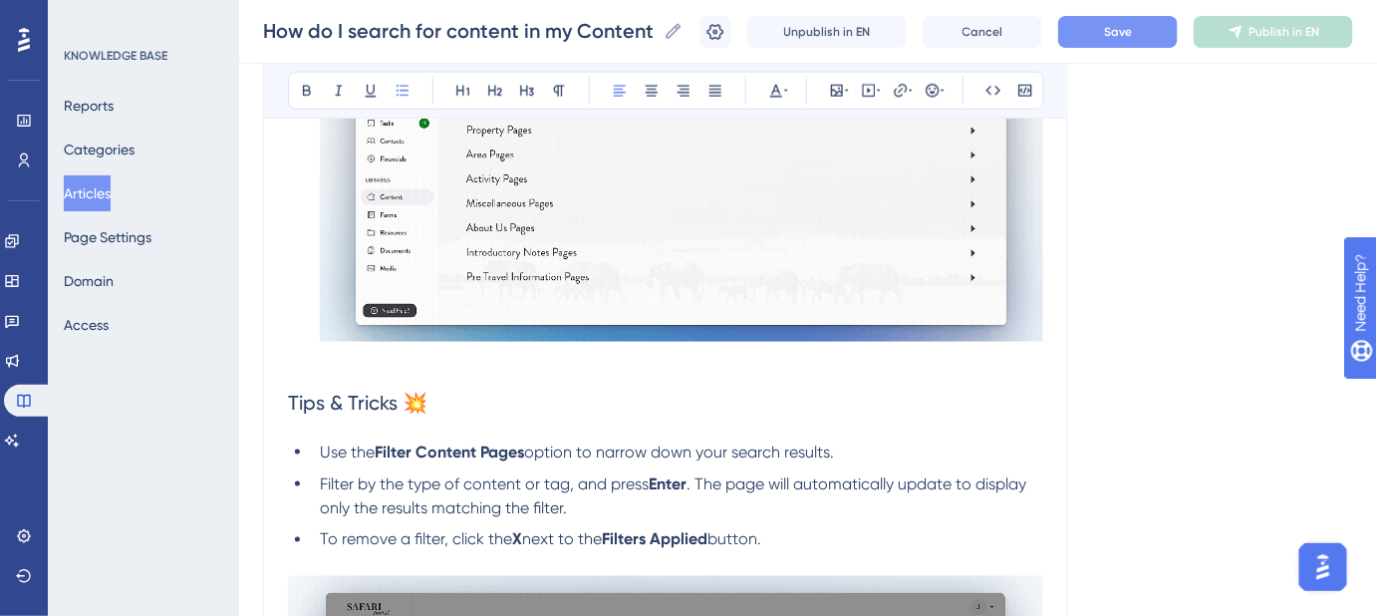
click at [1132, 29] on span "Save" at bounding box center [1118, 32] width 28 height 16
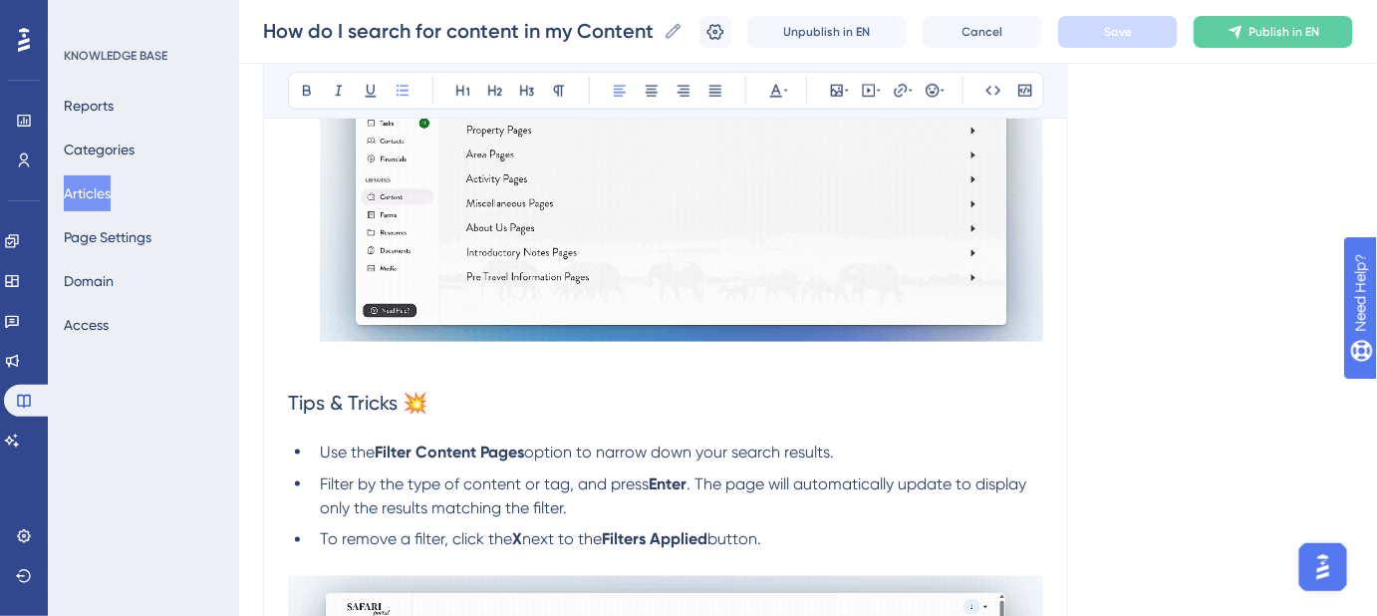
click at [394, 483] on span "Filter by the type of content or tag, and press" at bounding box center [484, 483] width 329 height 19
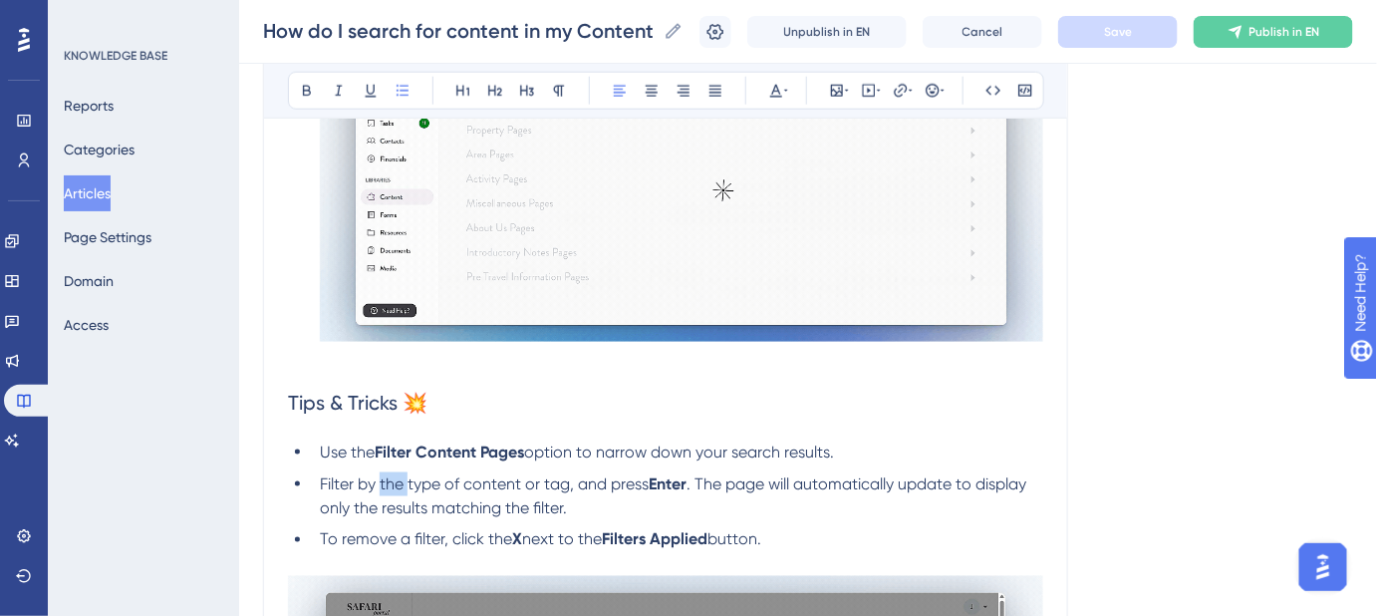
click at [394, 483] on span "Filter by the type of content or tag, and press" at bounding box center [484, 483] width 329 height 19
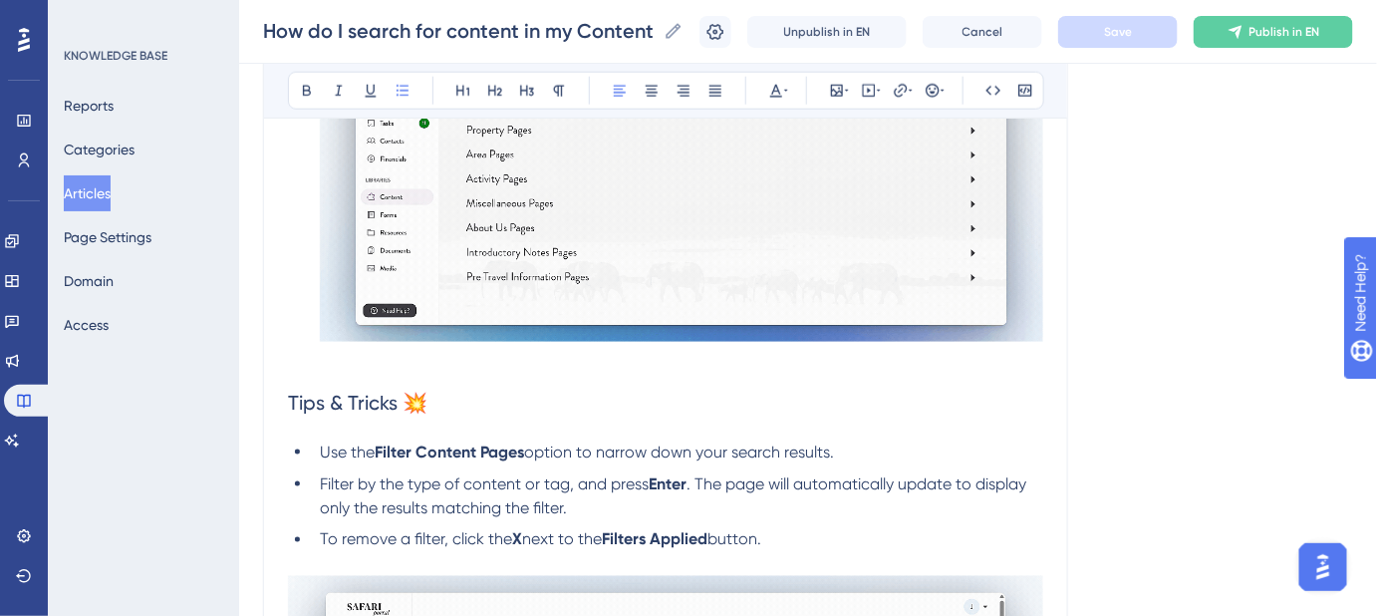
click at [614, 504] on li "Filter by the type of content or tag, and press Enter . The page will automatic…" at bounding box center [678, 496] width 732 height 48
click at [662, 482] on strong "Enter" at bounding box center [668, 483] width 38 height 19
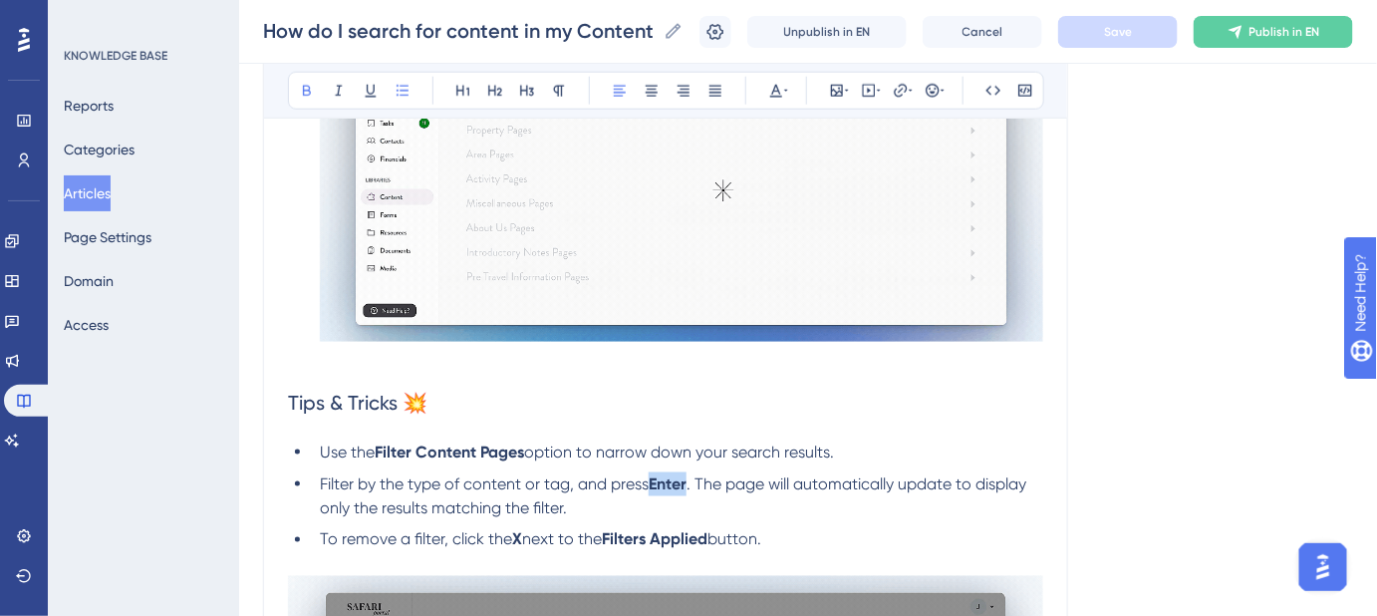
click at [662, 482] on strong "Enter" at bounding box center [668, 483] width 38 height 19
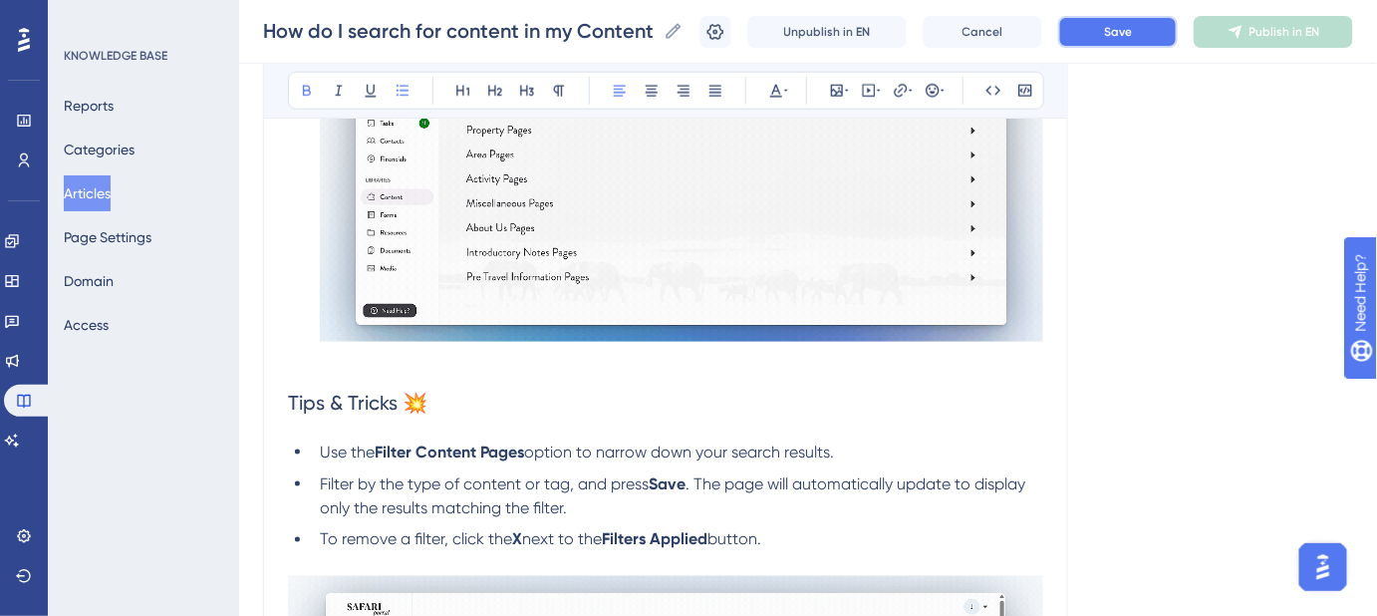
click at [1132, 31] on span "Save" at bounding box center [1118, 32] width 28 height 16
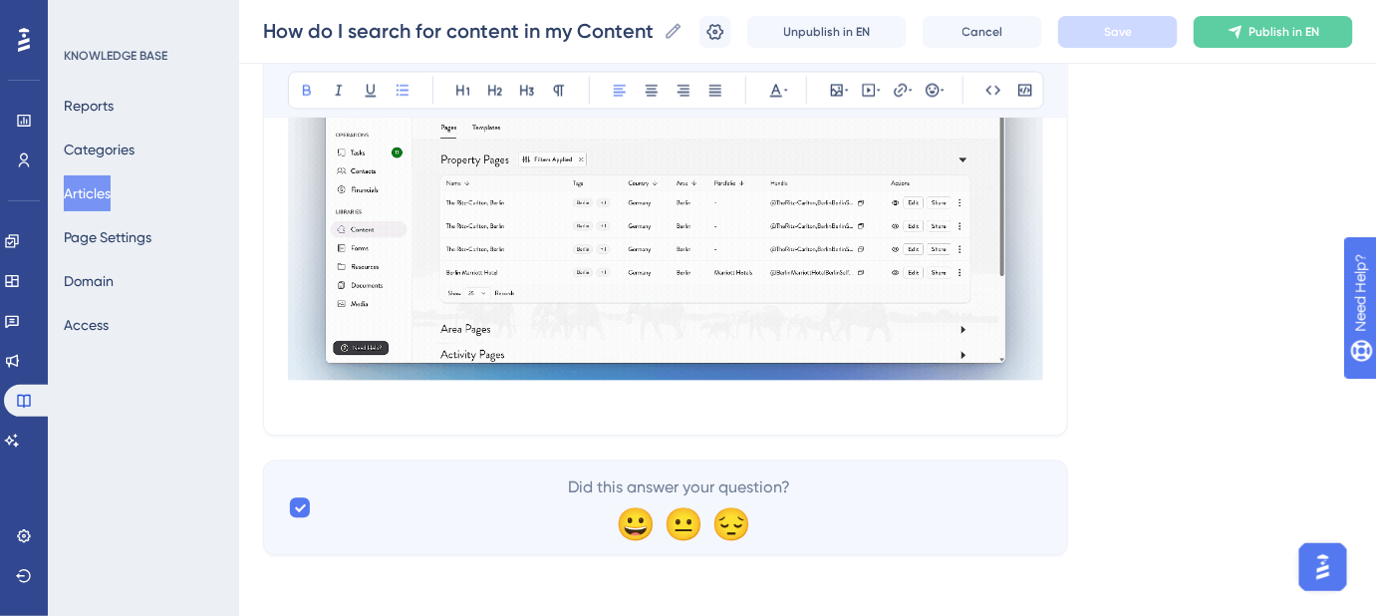
scroll to position [1263, 0]
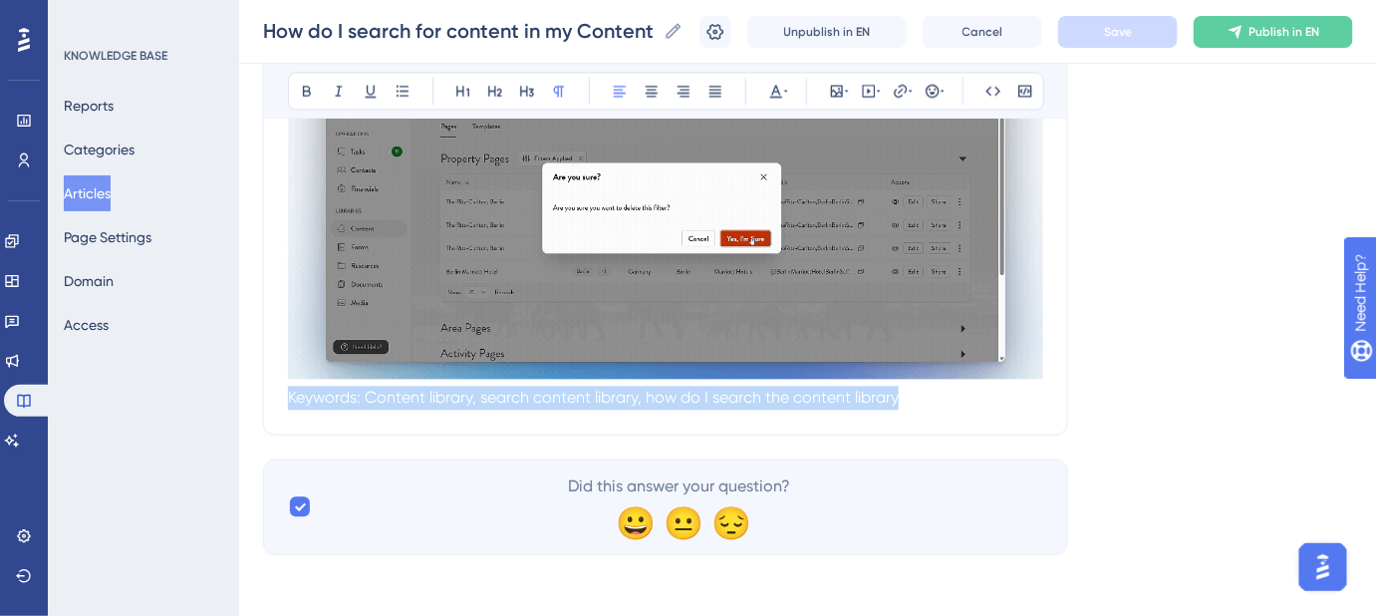
drag, startPoint x: 1020, startPoint y: 403, endPoint x: 287, endPoint y: 399, distance: 732.5
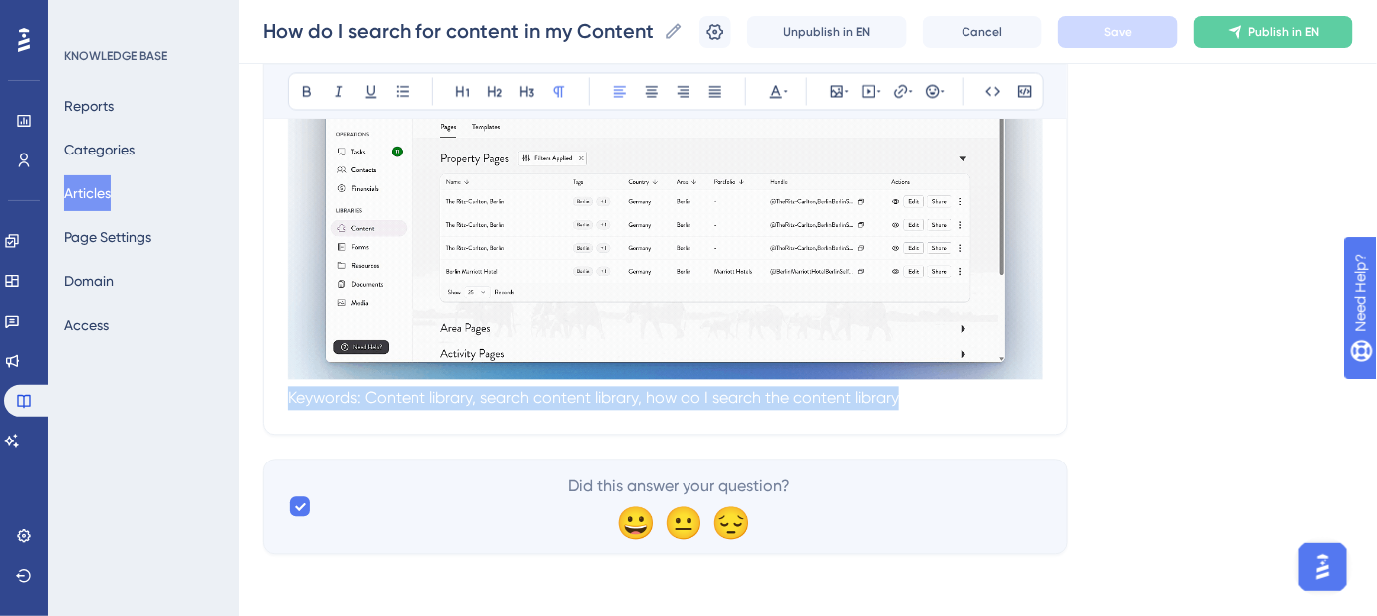
click at [288, 399] on p "Keywords: Content library, search content library, how do I search the content …" at bounding box center [665, 399] width 755 height 24
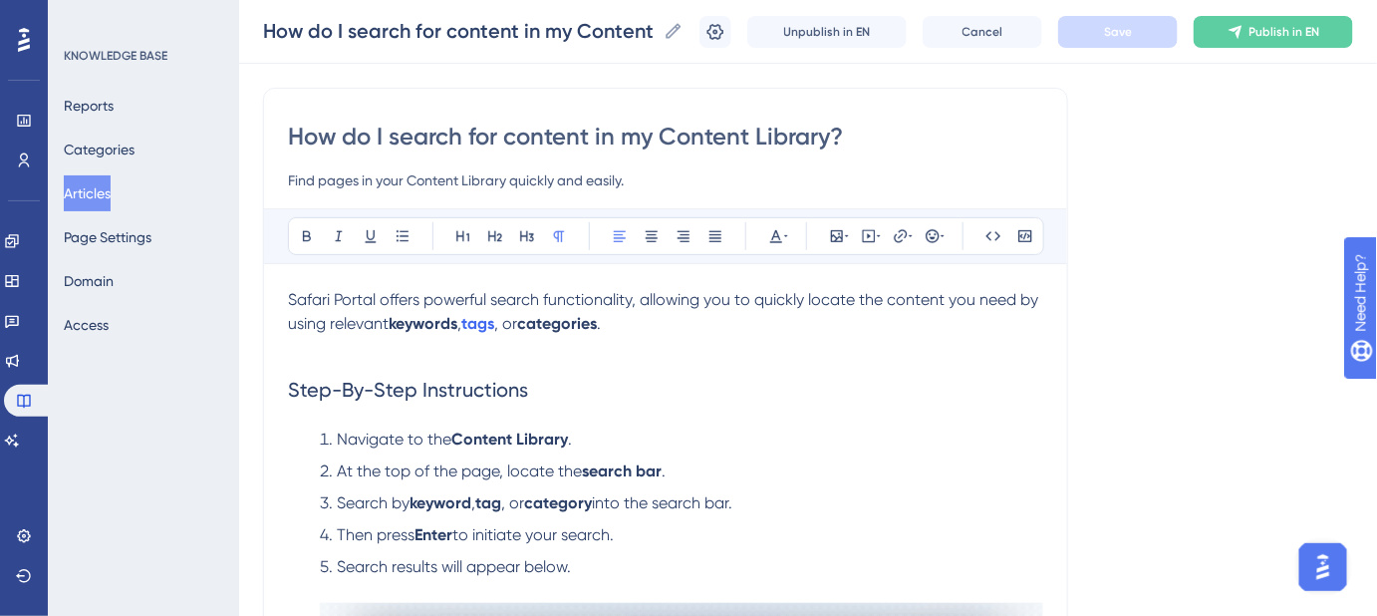
scroll to position [175, 0]
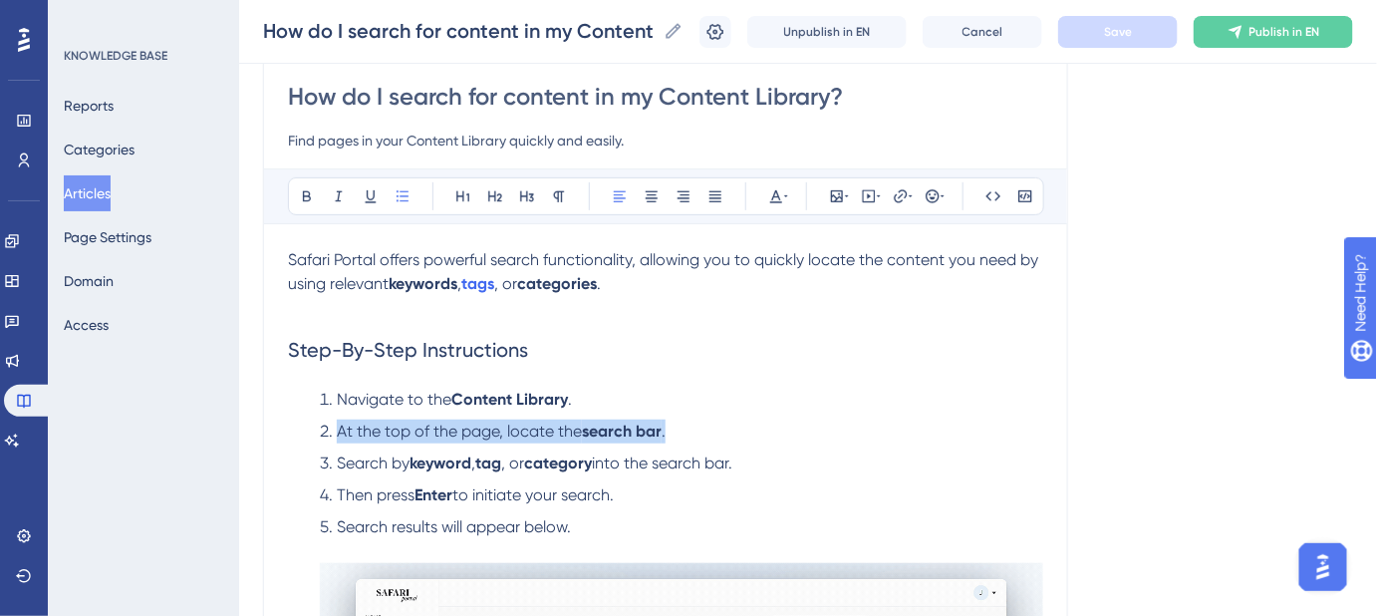
drag, startPoint x: 691, startPoint y: 429, endPoint x: 329, endPoint y: 438, distance: 361.9
click at [329, 438] on li "At the top of the page, locate the search bar ." at bounding box center [678, 432] width 732 height 24
copy li "At the top of the page, locate the search bar ."
drag, startPoint x: 700, startPoint y: 414, endPoint x: 694, endPoint y: 425, distance: 12.5
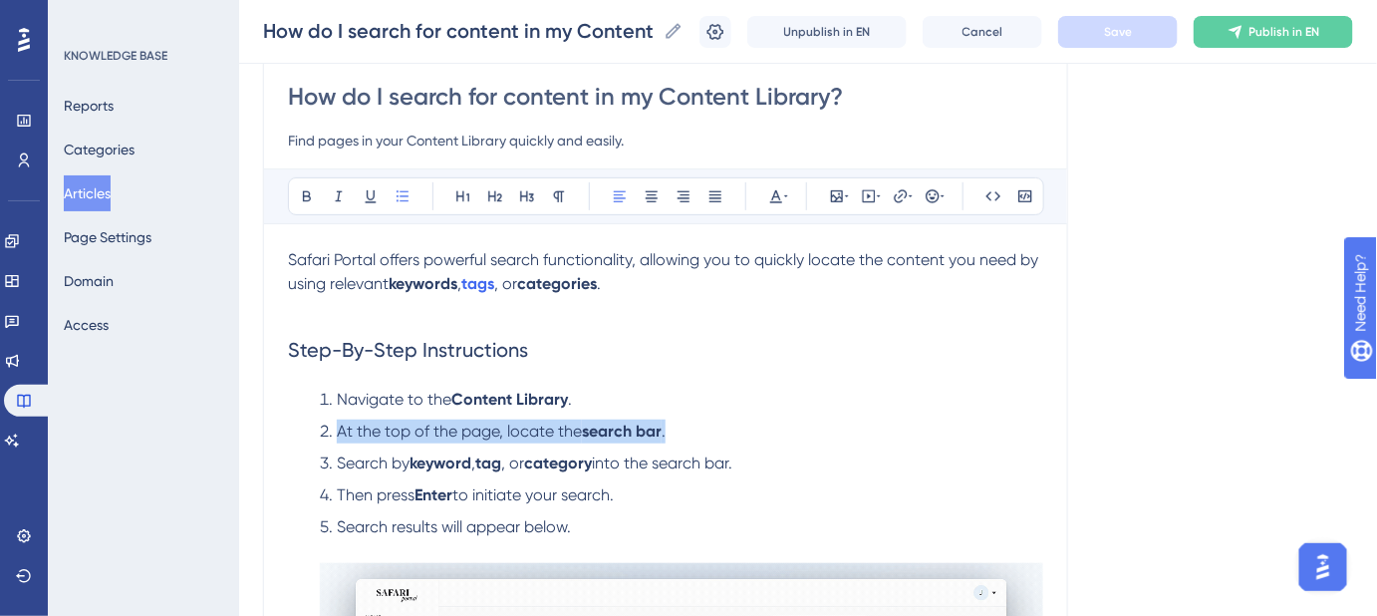
drag, startPoint x: 654, startPoint y: 431, endPoint x: 338, endPoint y: 433, distance: 315.9
click at [338, 433] on li "At the top of the page, locate the search bar ." at bounding box center [678, 432] width 732 height 24
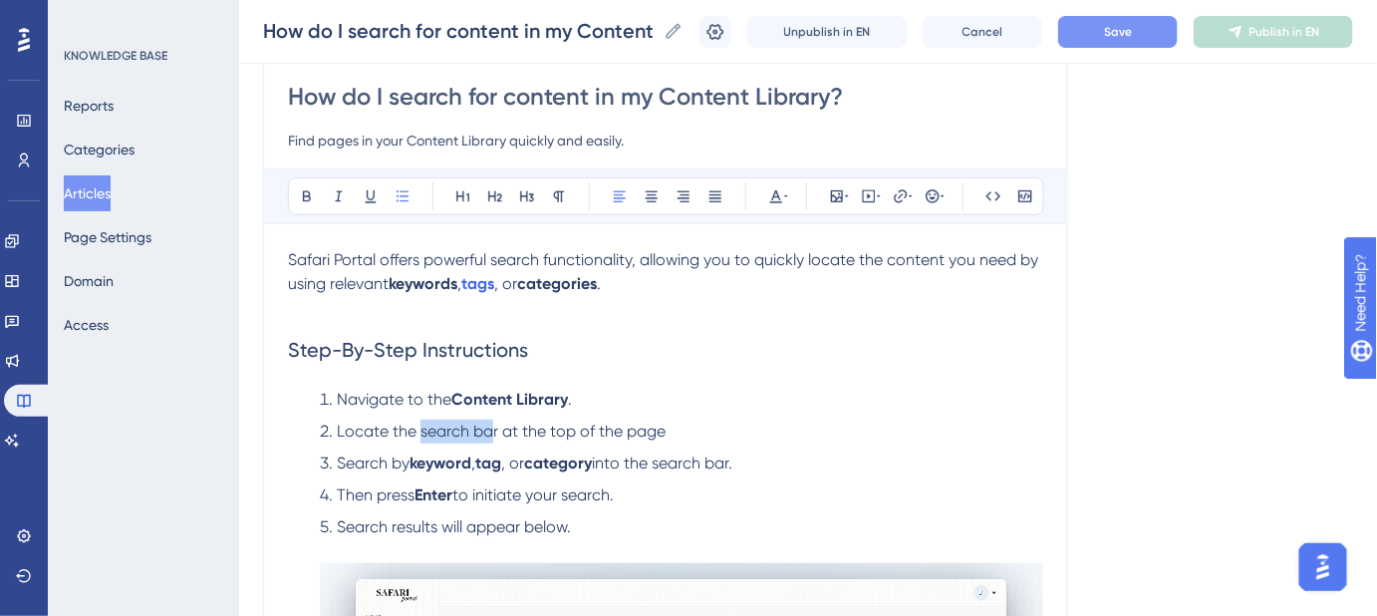
drag, startPoint x: 494, startPoint y: 430, endPoint x: 422, endPoint y: 432, distance: 72.8
click at [422, 432] on span "Locate the search bar at the top of the page" at bounding box center [501, 431] width 329 height 19
click at [472, 427] on span "Locate the search bar at the top of the page" at bounding box center [501, 431] width 329 height 19
drag, startPoint x: 495, startPoint y: 430, endPoint x: 423, endPoint y: 431, distance: 72.8
click at [423, 431] on span "Locate the search bar at the top of the page" at bounding box center [501, 431] width 329 height 19
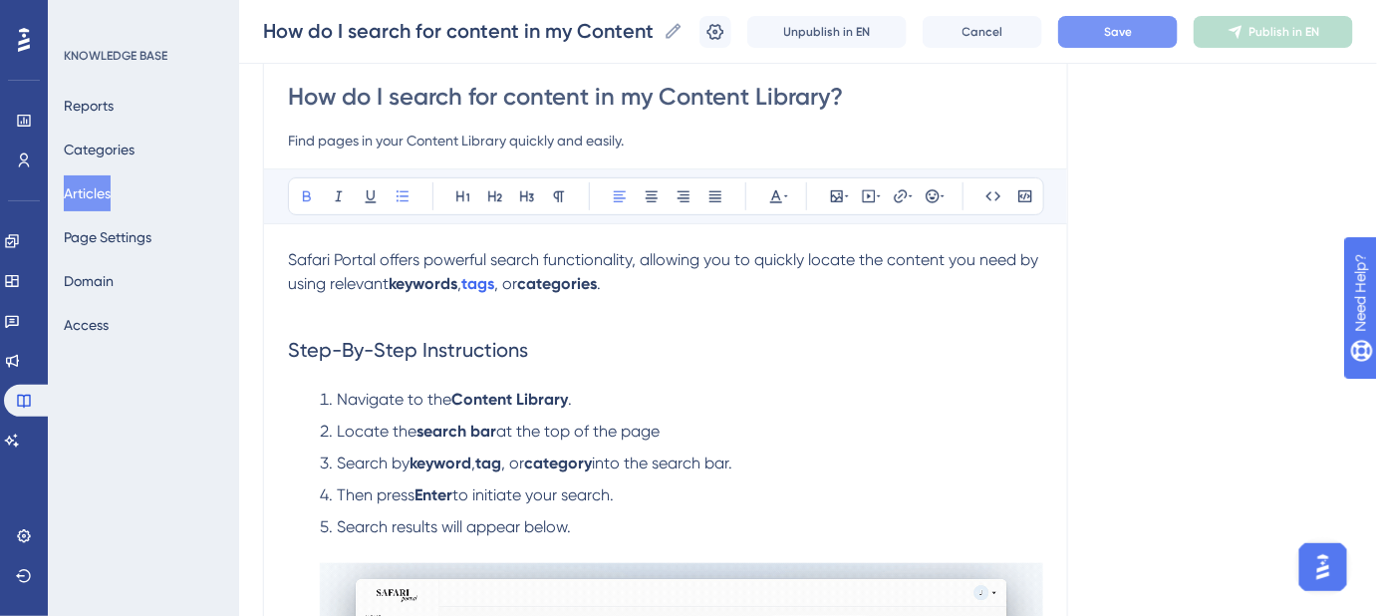
click at [1109, 39] on button "Save" at bounding box center [1118, 32] width 120 height 32
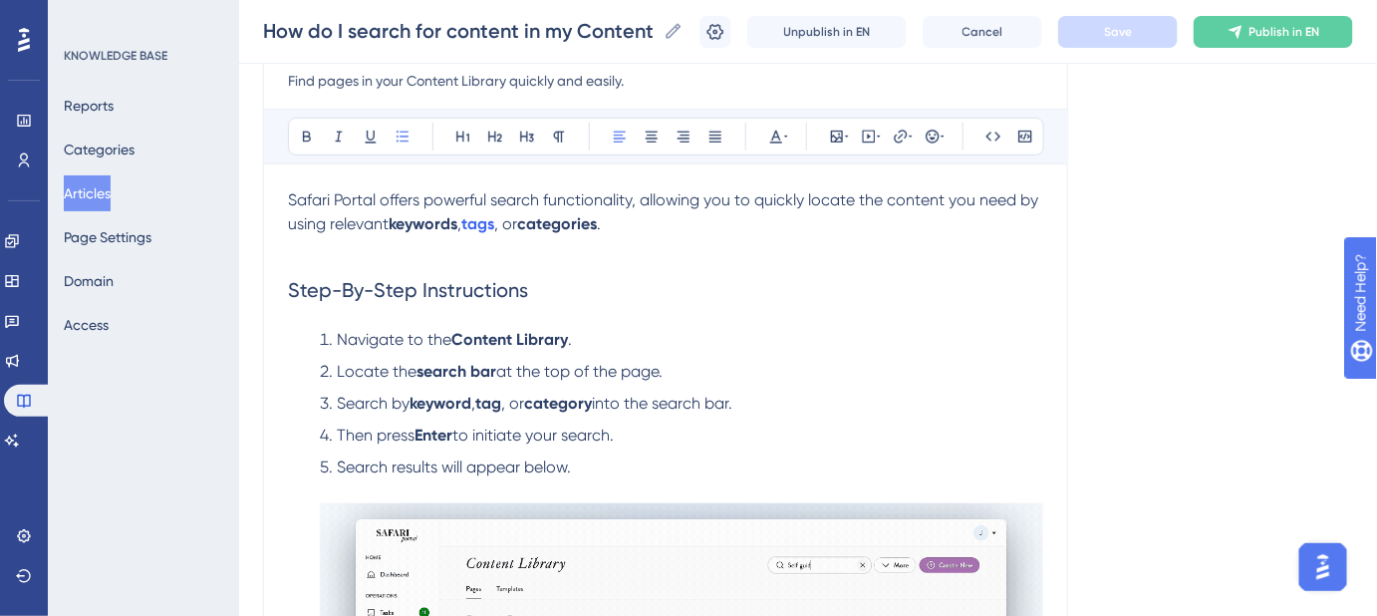
scroll to position [266, 0]
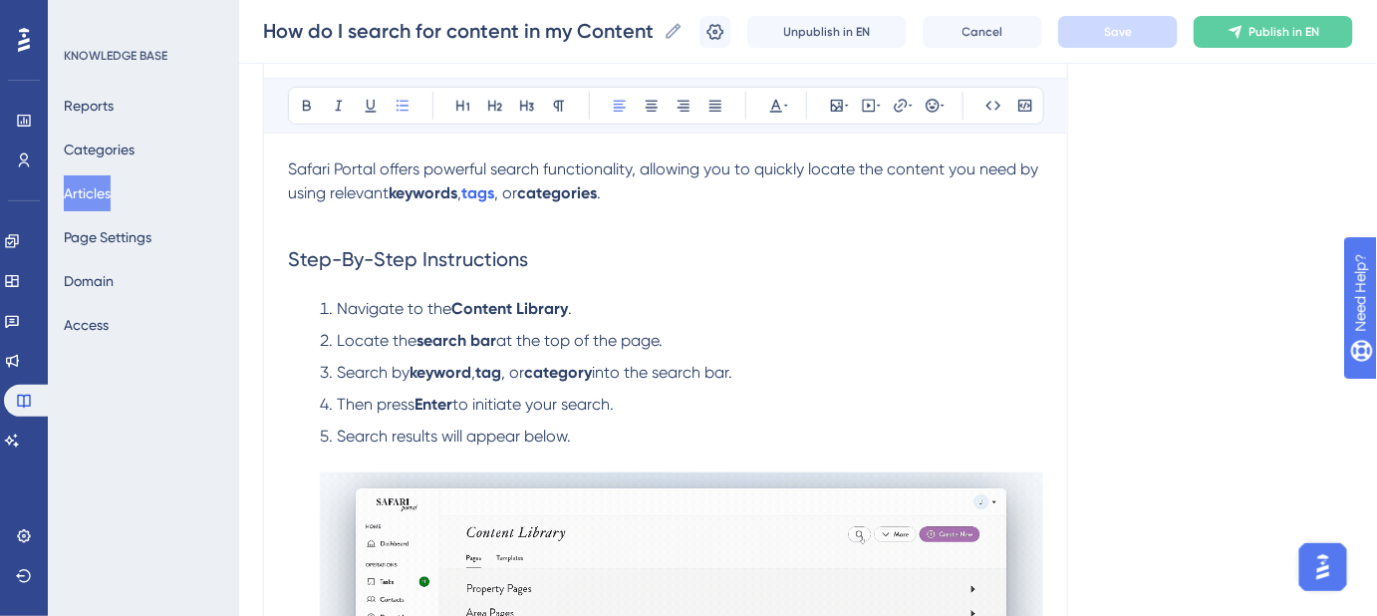
click at [551, 371] on strong "category" at bounding box center [558, 372] width 68 height 19
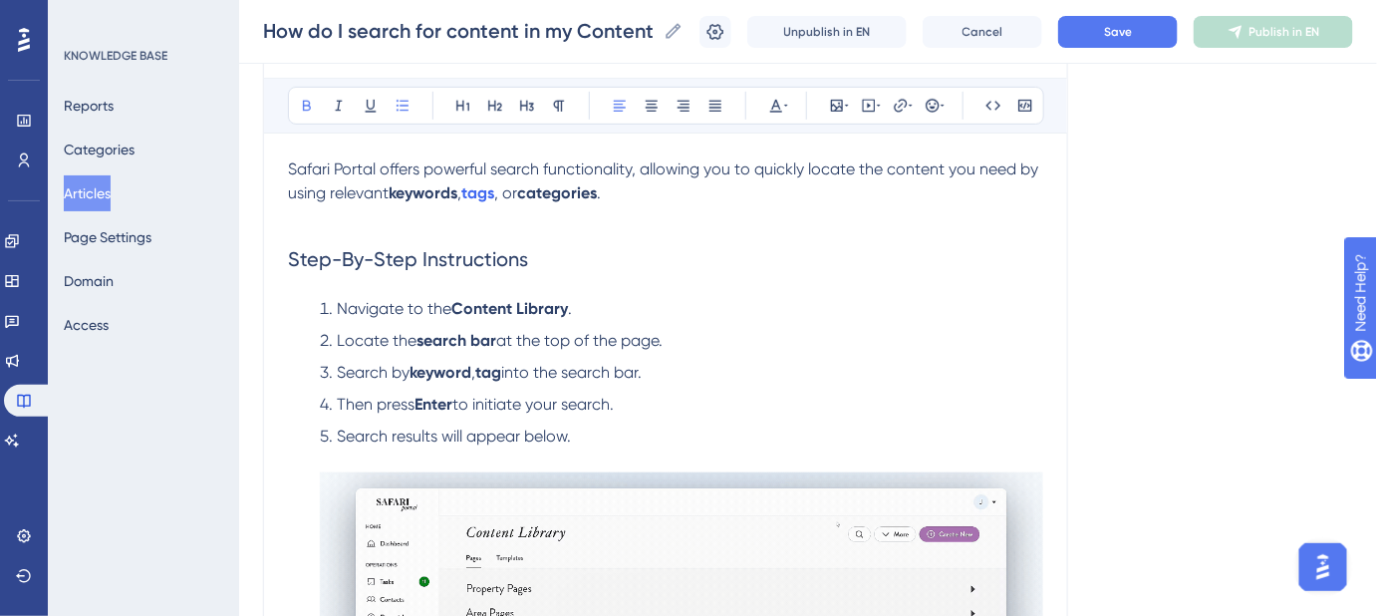
click at [475, 369] on span "," at bounding box center [473, 372] width 4 height 19
click at [540, 369] on span "into the search bar." at bounding box center [591, 372] width 141 height 19
drag, startPoint x: 411, startPoint y: 373, endPoint x: 332, endPoint y: 372, distance: 78.7
click at [332, 372] on li "Search by keyword or tag the search bar." at bounding box center [678, 373] width 732 height 24
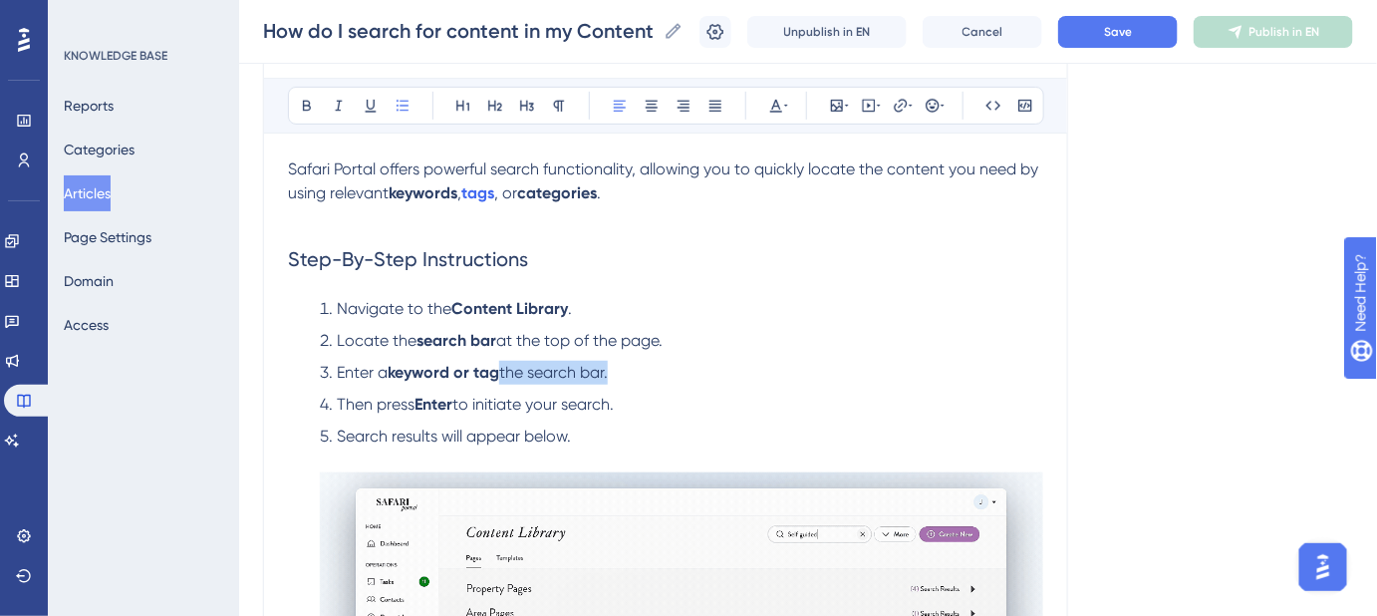
drag, startPoint x: 622, startPoint y: 374, endPoint x: 502, endPoint y: 382, distance: 119.9
click at [502, 382] on li "Enter a keyword or tag the search bar." at bounding box center [678, 373] width 732 height 24
drag, startPoint x: 520, startPoint y: 369, endPoint x: 504, endPoint y: 369, distance: 15.9
click at [504, 369] on li "Enter a keyword or tag." at bounding box center [678, 373] width 732 height 24
click at [963, 344] on li "Locate the search bar at the top of the page." at bounding box center [678, 341] width 732 height 24
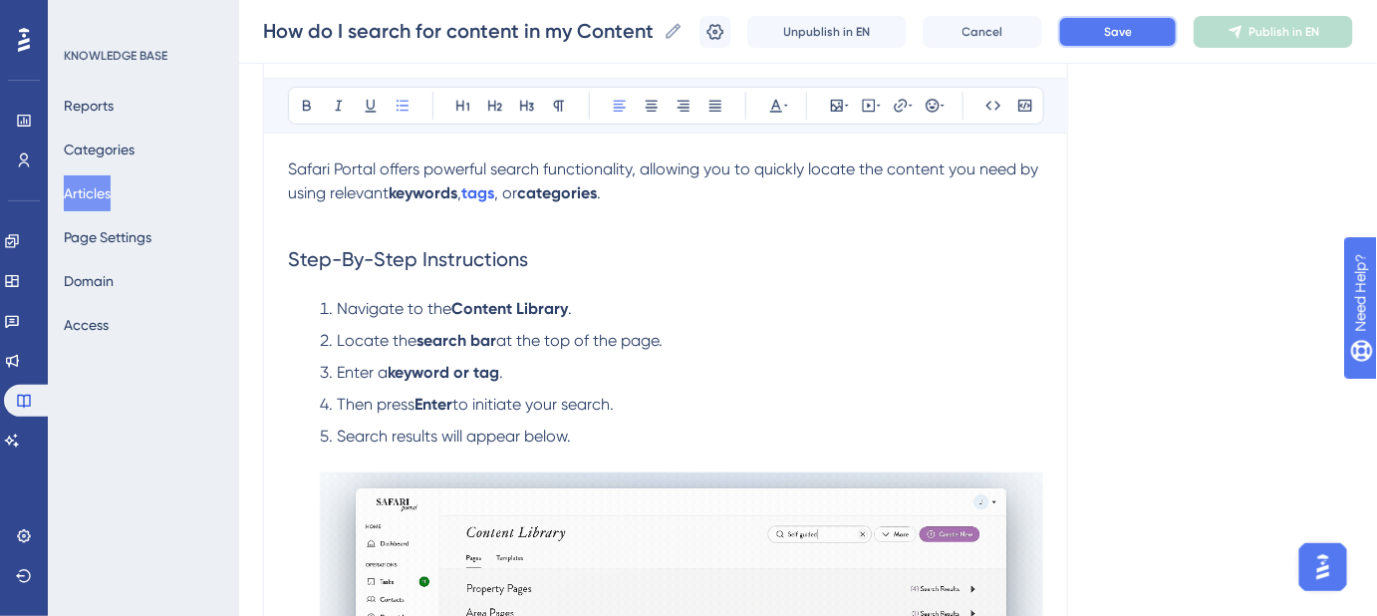
click at [1133, 44] on button "Save" at bounding box center [1118, 32] width 120 height 32
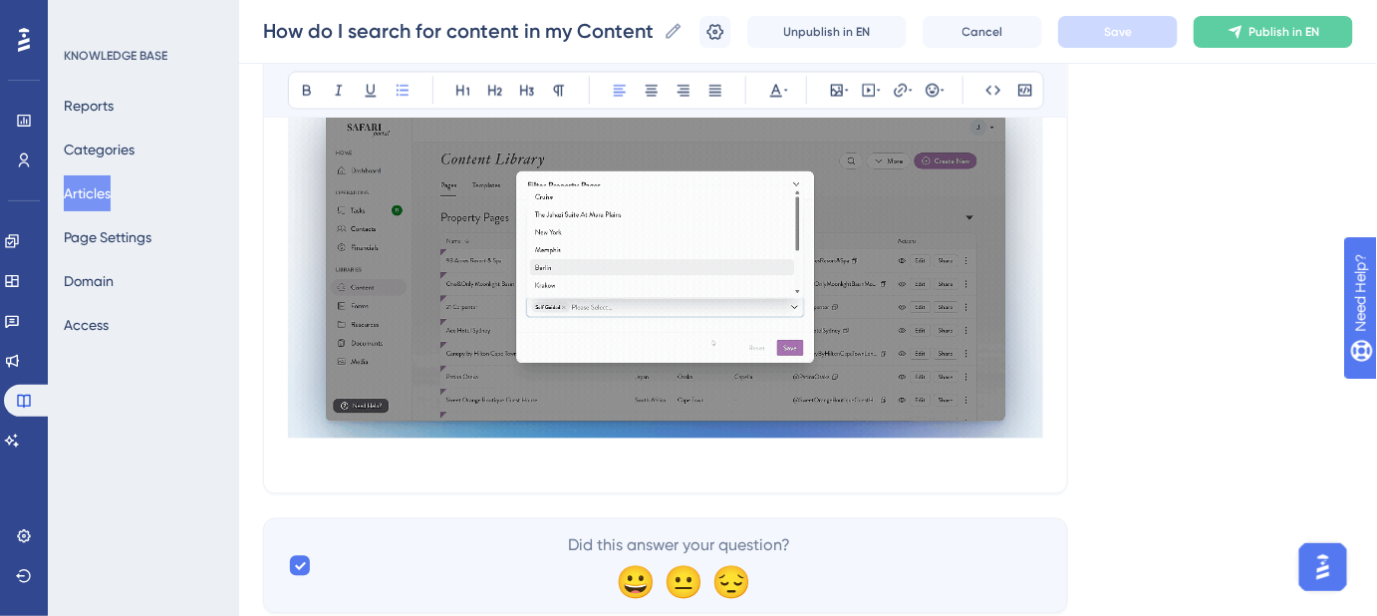
scroll to position [1172, 0]
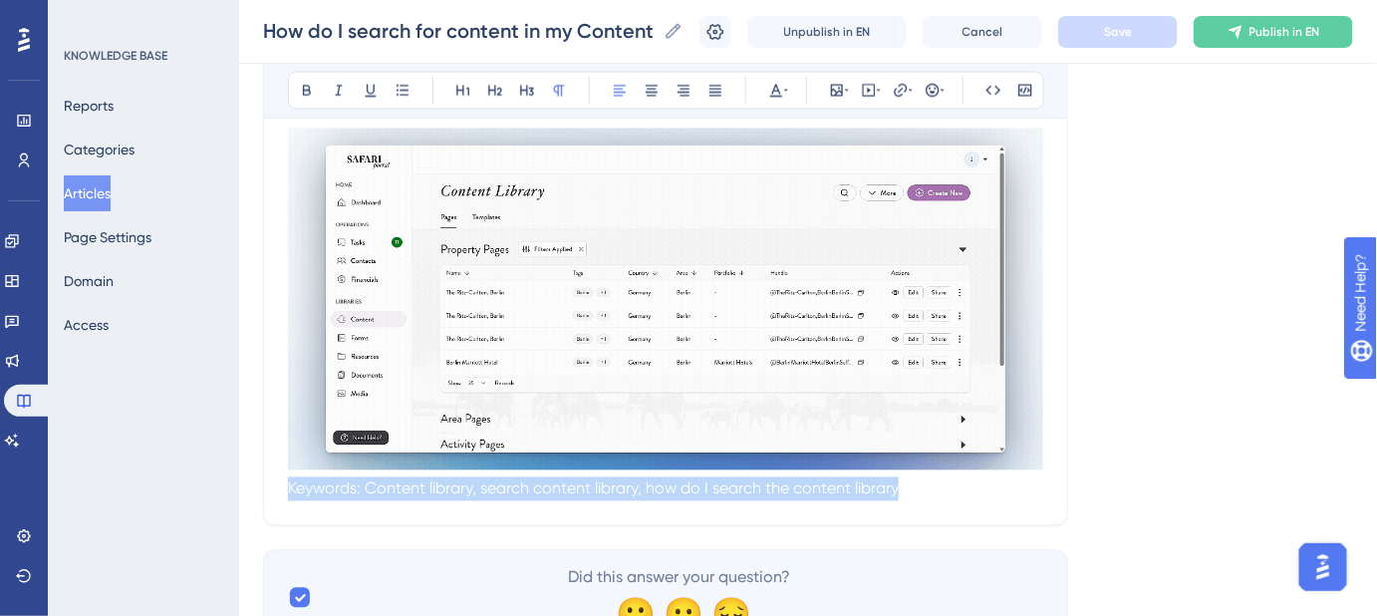
drag, startPoint x: 1007, startPoint y: 481, endPoint x: 281, endPoint y: 490, distance: 725.6
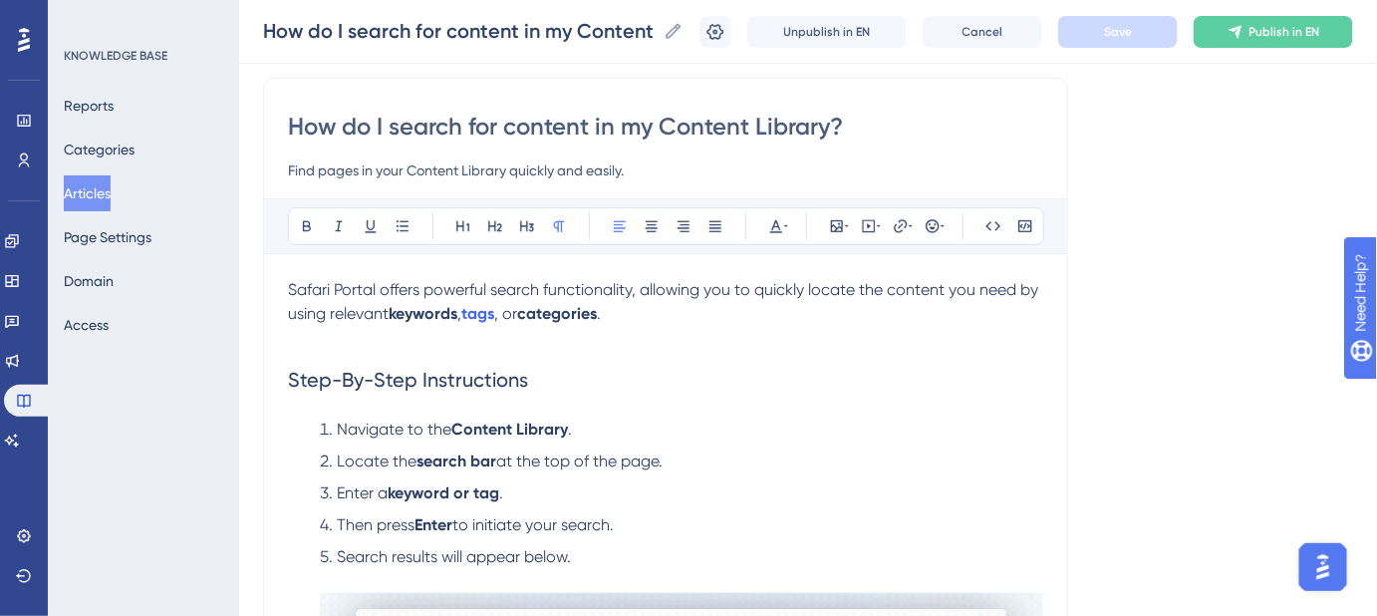
scroll to position [175, 0]
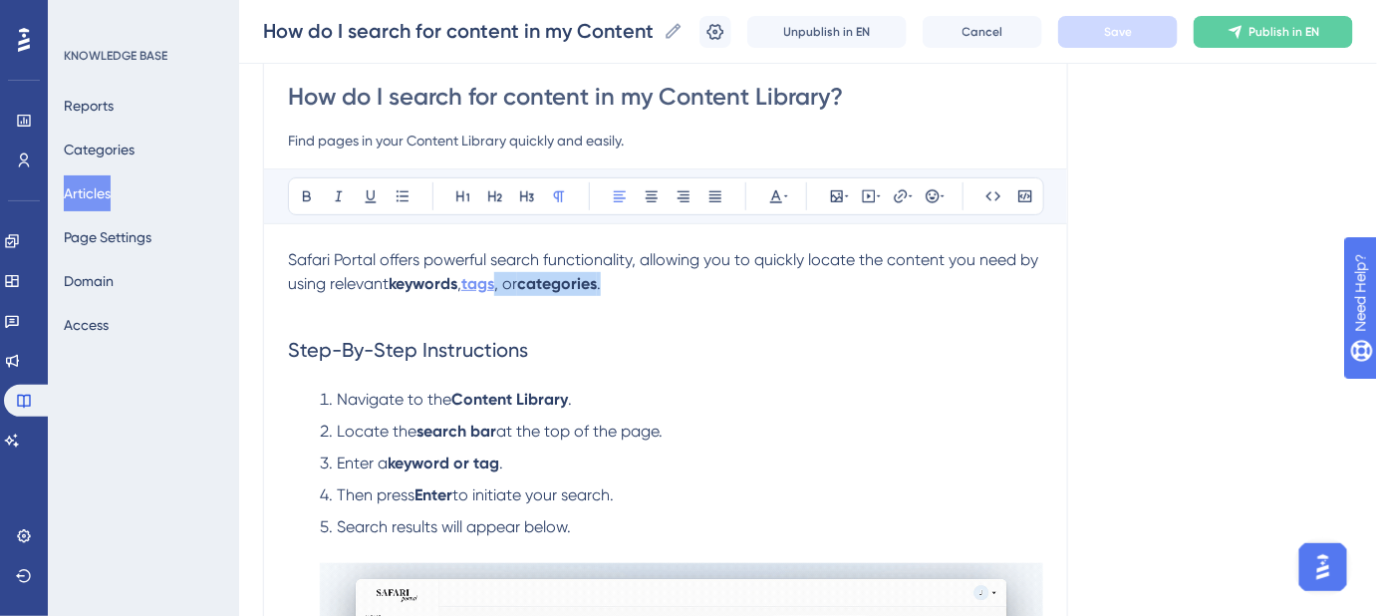
drag, startPoint x: 606, startPoint y: 283, endPoint x: 502, endPoint y: 282, distance: 103.7
click at [502, 282] on p "Safari Portal offers powerful search functionality, allowing you to quickly loc…" at bounding box center [665, 284] width 755 height 72
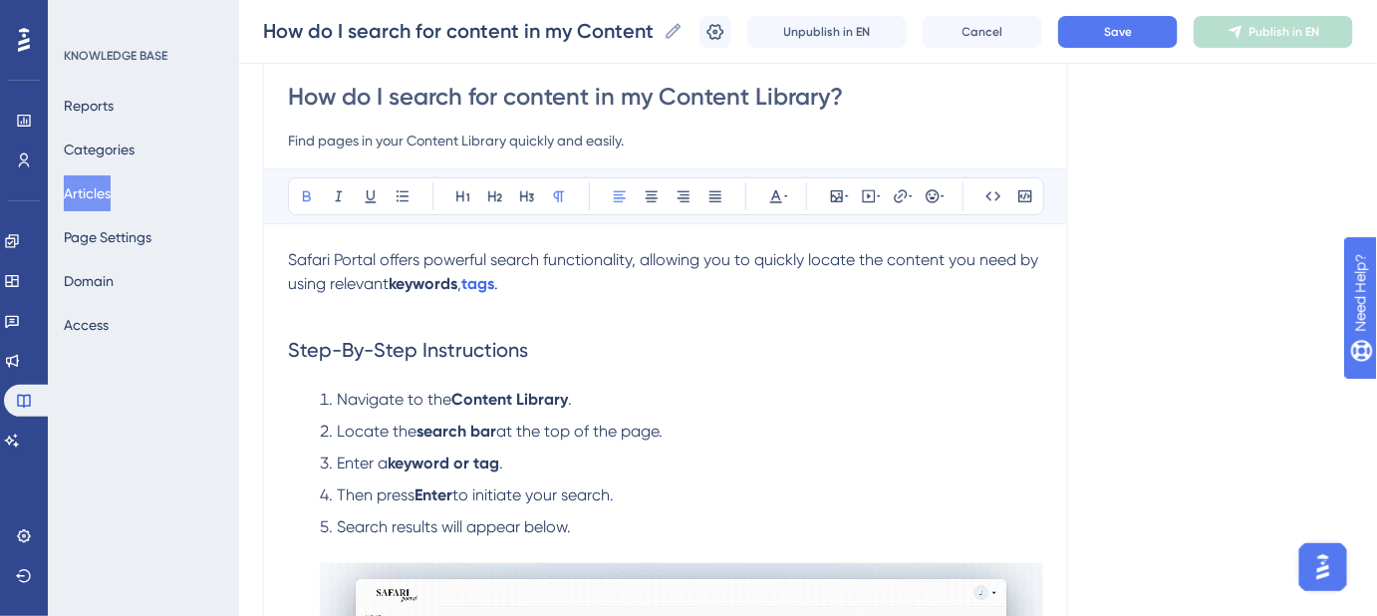
click at [461, 278] on span "," at bounding box center [459, 283] width 4 height 19
click at [465, 282] on strong "keywords or" at bounding box center [433, 283] width 89 height 19
click at [466, 282] on strong "keywords or" at bounding box center [433, 283] width 89 height 19
click at [768, 355] on h2 "Step-By-Step Instructions" at bounding box center [665, 350] width 755 height 60
click at [1123, 44] on button "Save" at bounding box center [1118, 32] width 120 height 32
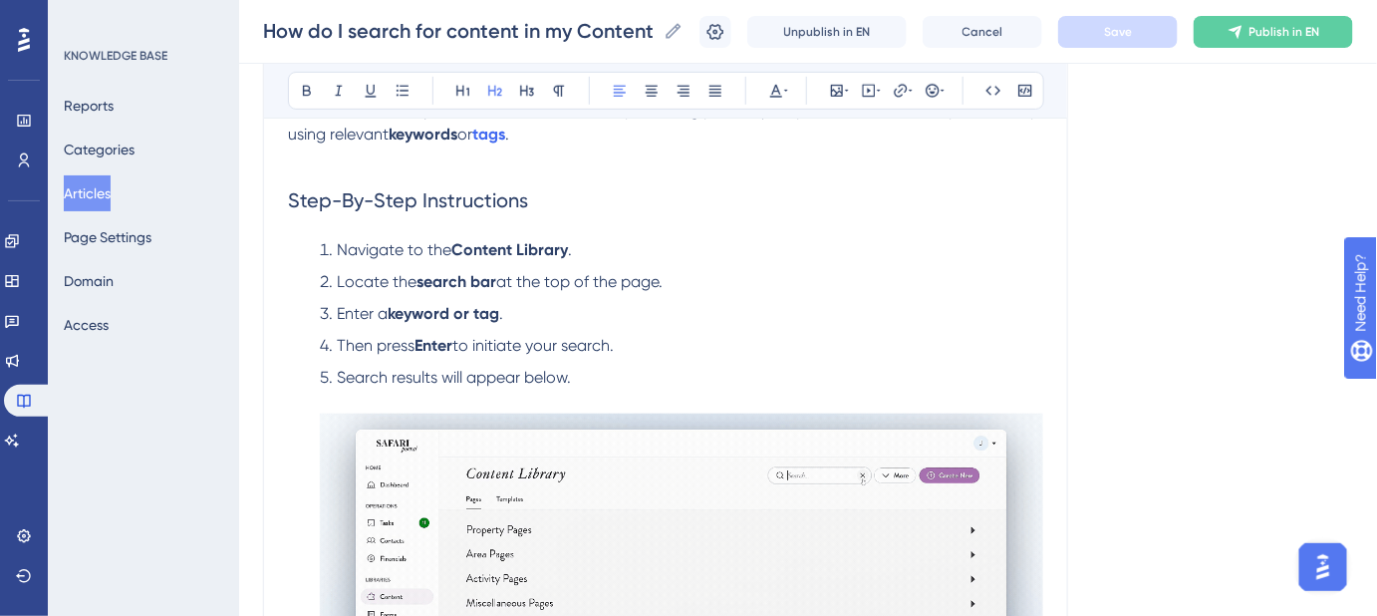
scroll to position [357, 0]
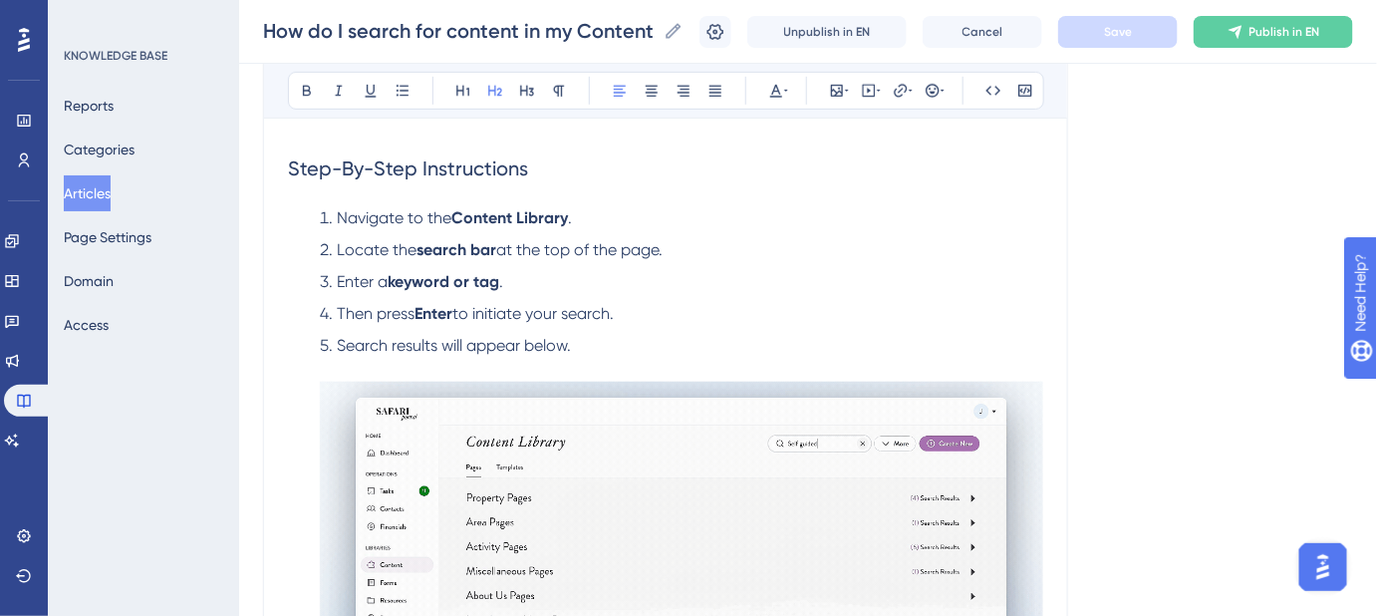
click at [465, 279] on strong "keyword or" at bounding box center [429, 281] width 82 height 19
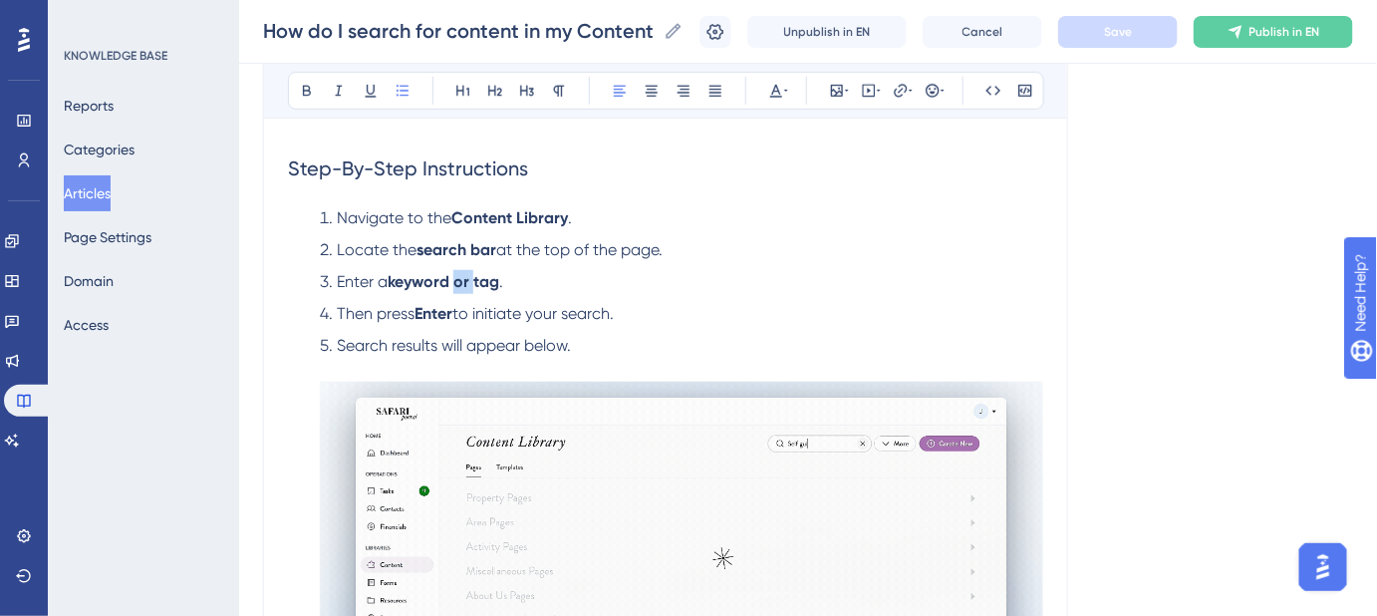
click at [465, 279] on strong "keyword or" at bounding box center [429, 281] width 82 height 19
click at [919, 272] on li "Enter a keyword or tag ." at bounding box center [678, 282] width 732 height 24
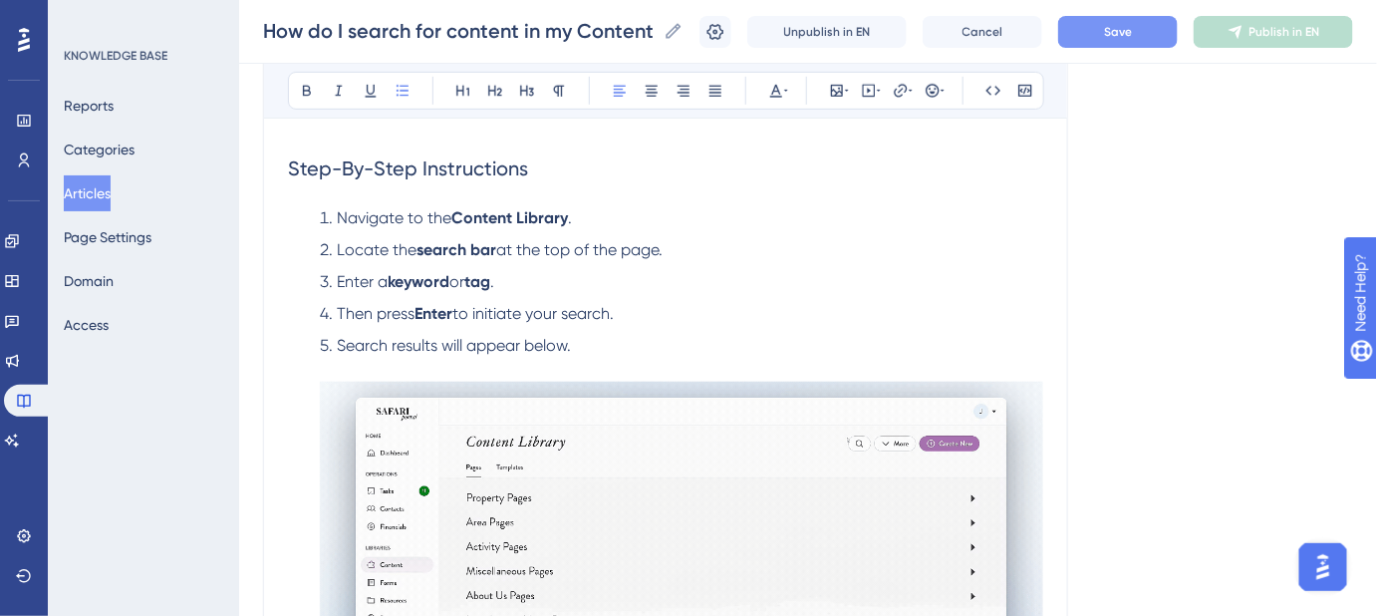
click at [1134, 44] on button "Save" at bounding box center [1118, 32] width 120 height 32
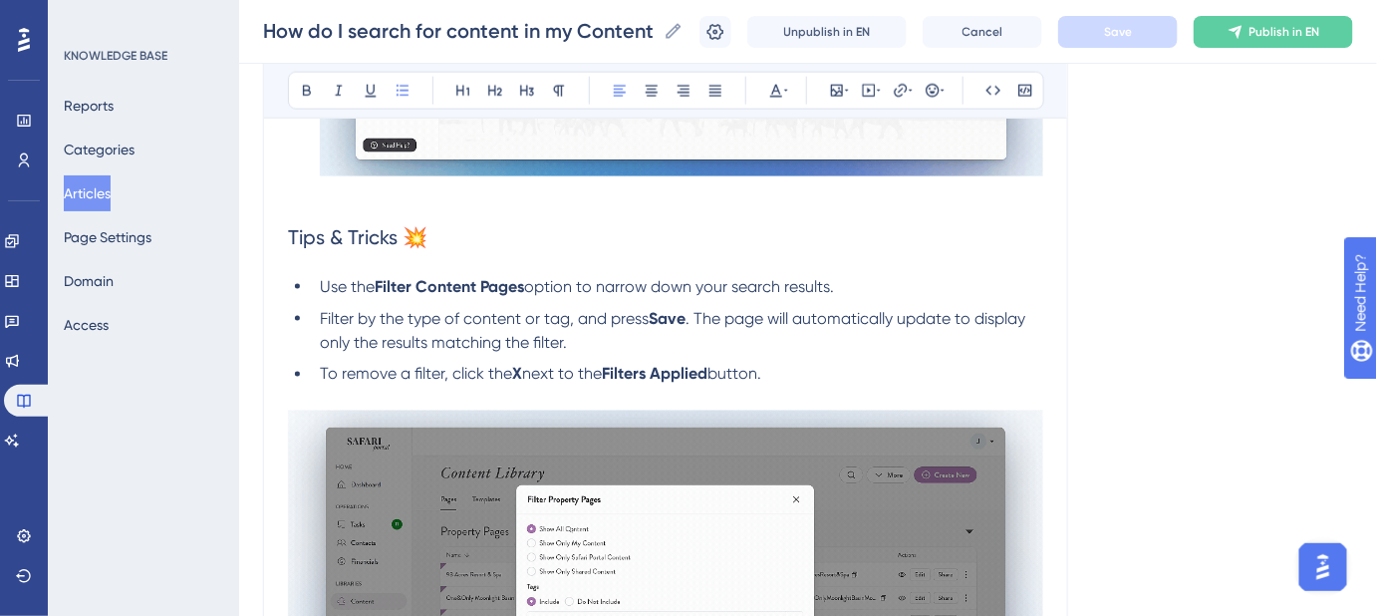
scroll to position [901, 0]
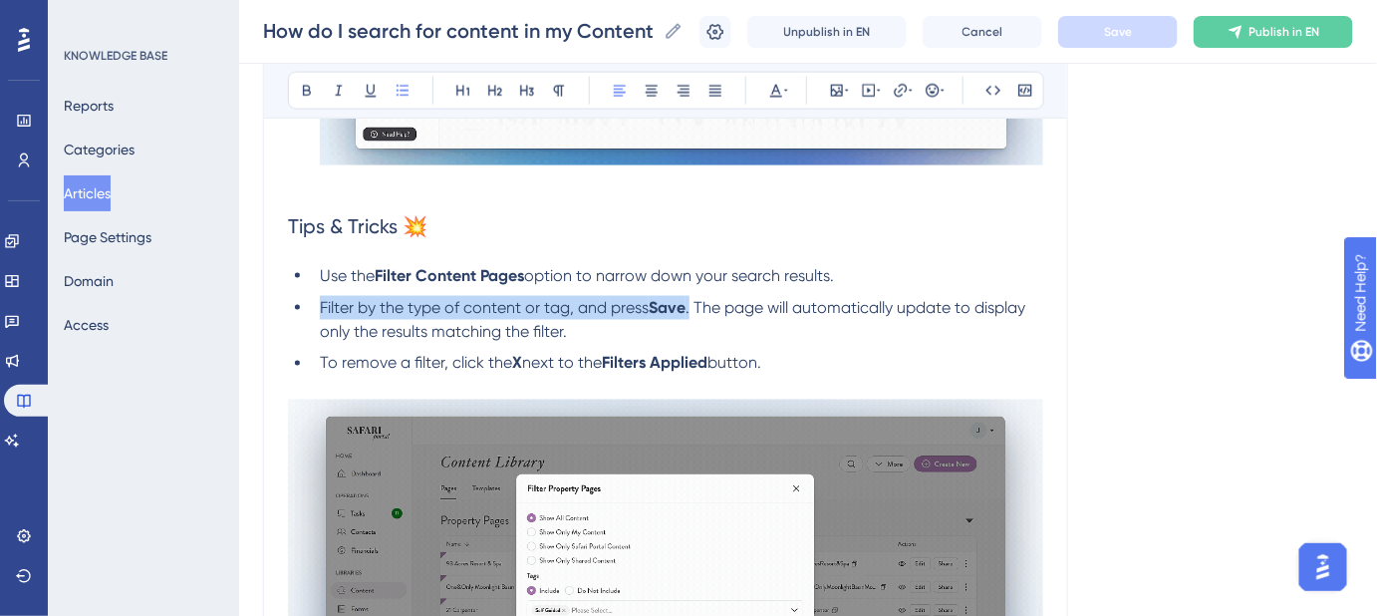
drag, startPoint x: 692, startPoint y: 303, endPoint x: 321, endPoint y: 313, distance: 370.9
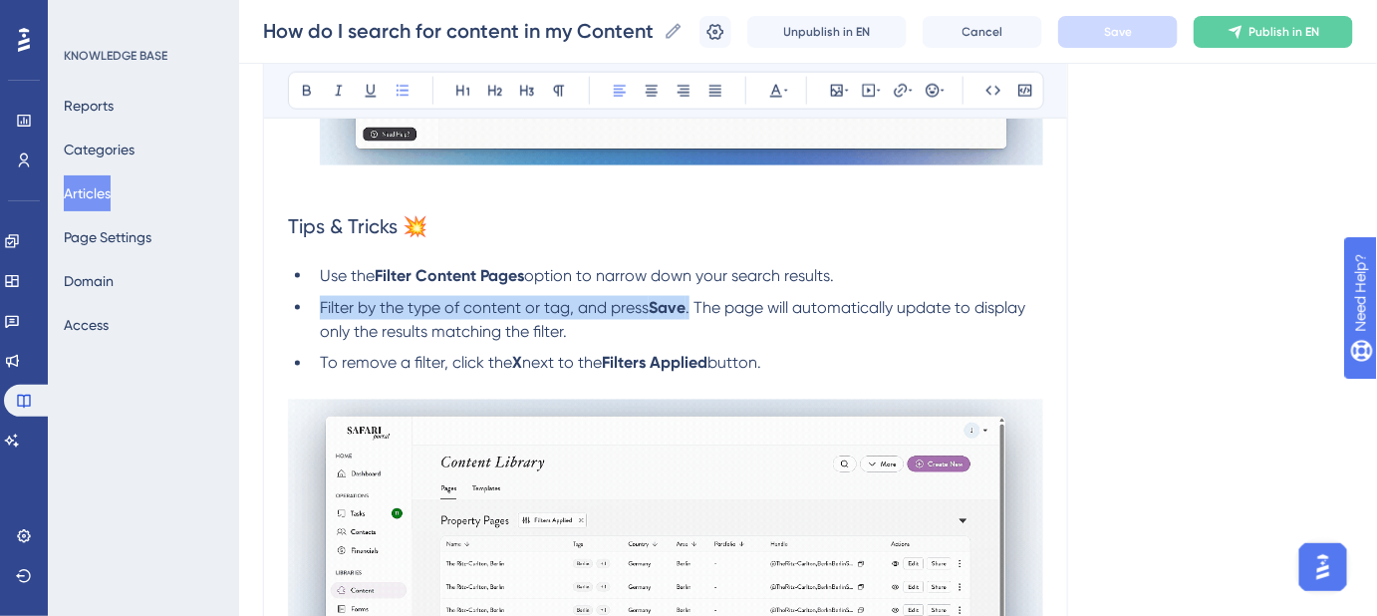
click at [321, 313] on li "Filter by the type of content or tag, and press Save . The page will automatica…" at bounding box center [678, 320] width 732 height 48
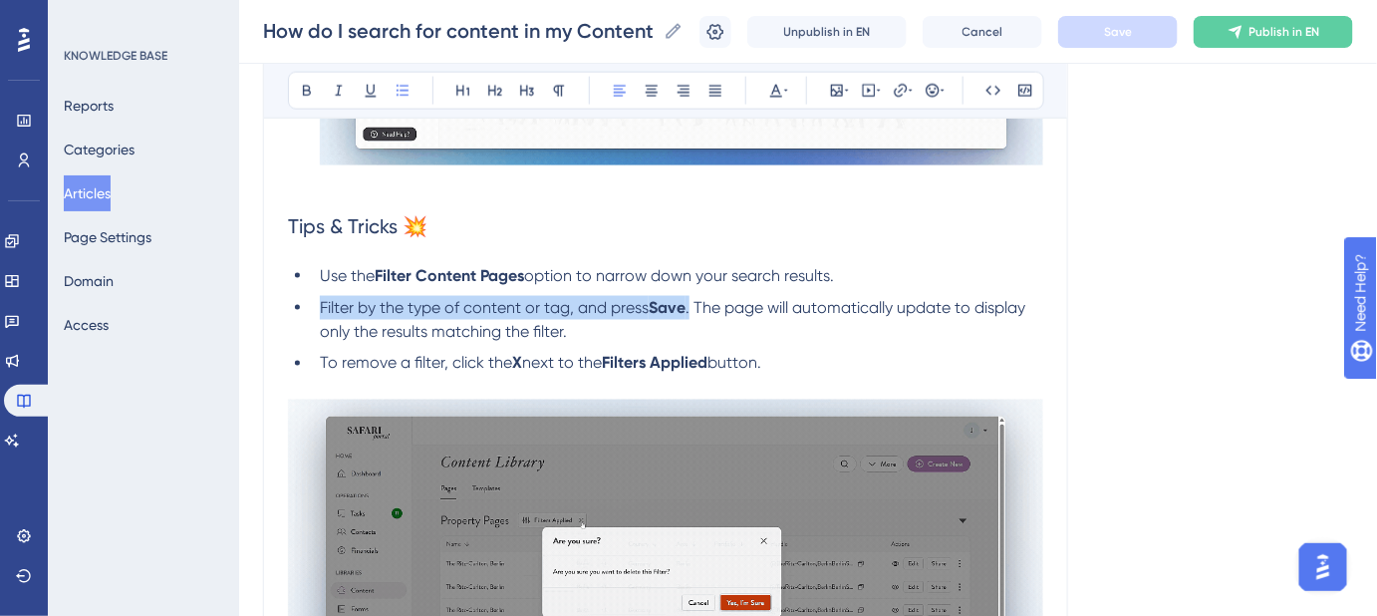
copy li "Filter by the type of content or tag, and press Save ."
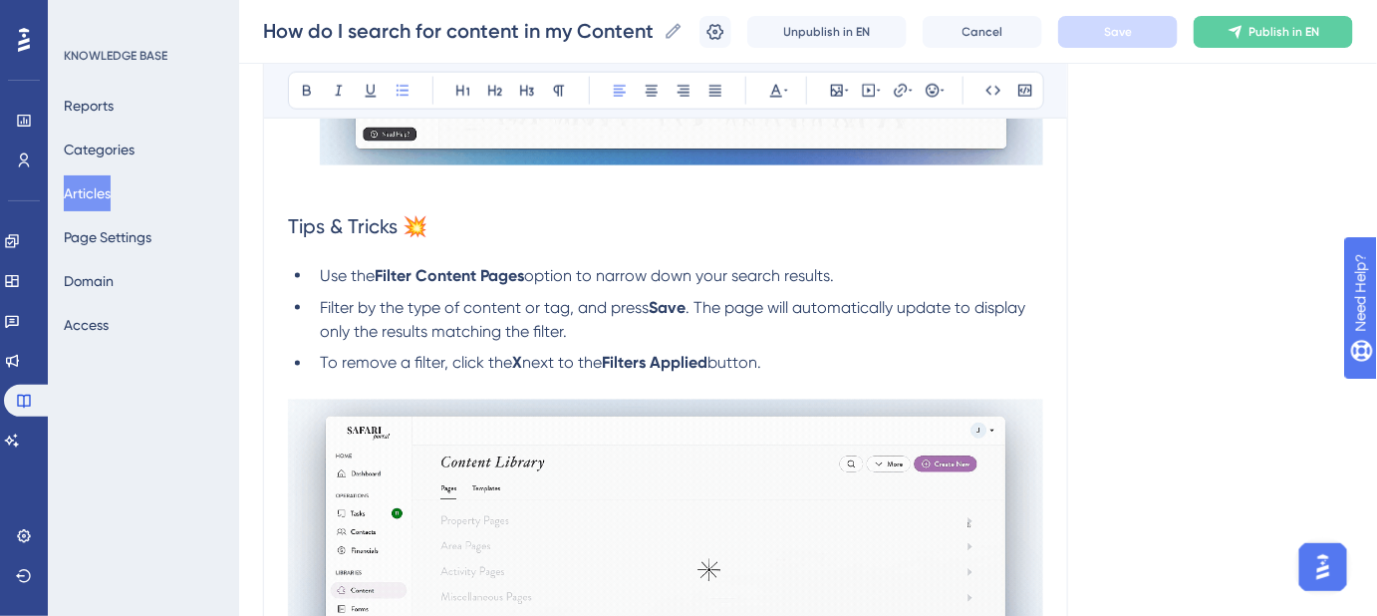
click at [691, 340] on li "Filter by the type of content or tag, and press Save . The page will automatica…" at bounding box center [678, 320] width 732 height 48
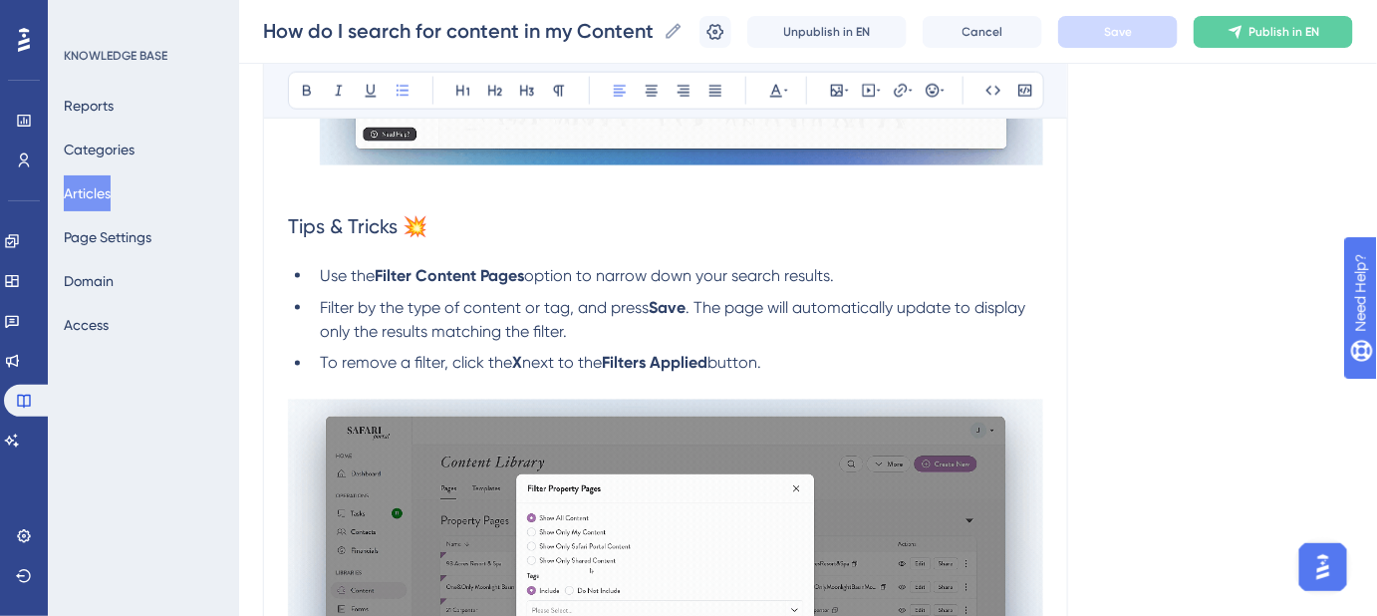
click at [610, 303] on span "Filter by the type of content or tag, and press" at bounding box center [484, 307] width 329 height 19
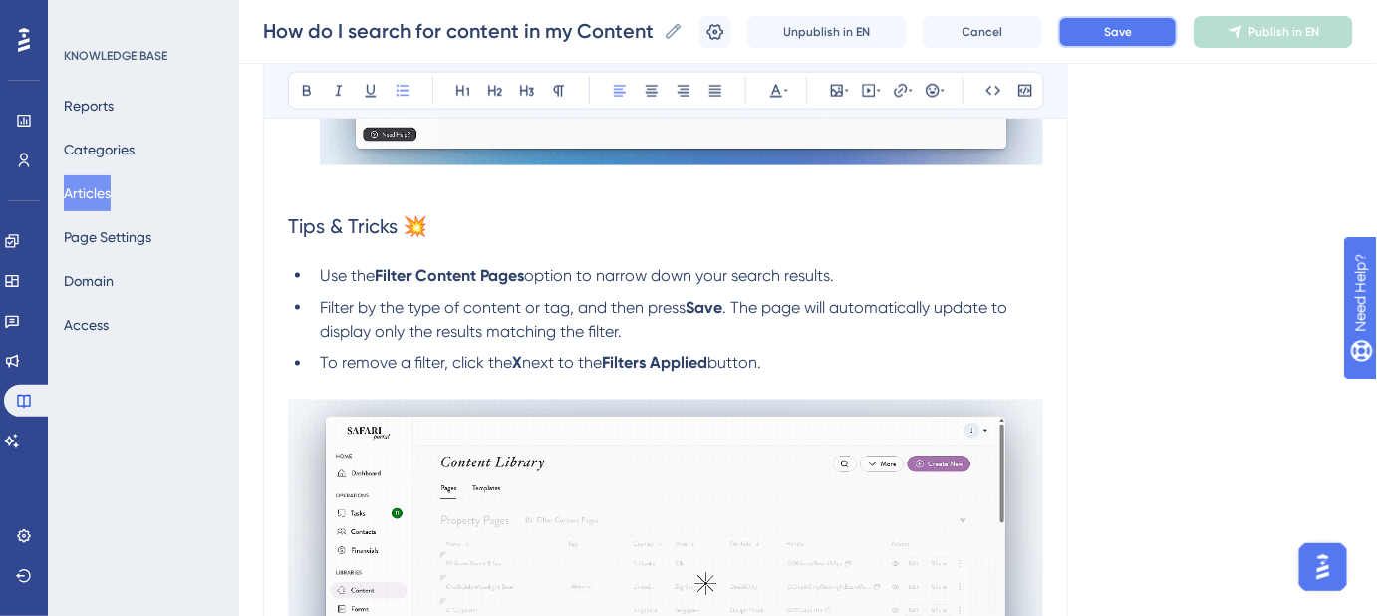
click at [1118, 37] on span "Save" at bounding box center [1118, 32] width 28 height 16
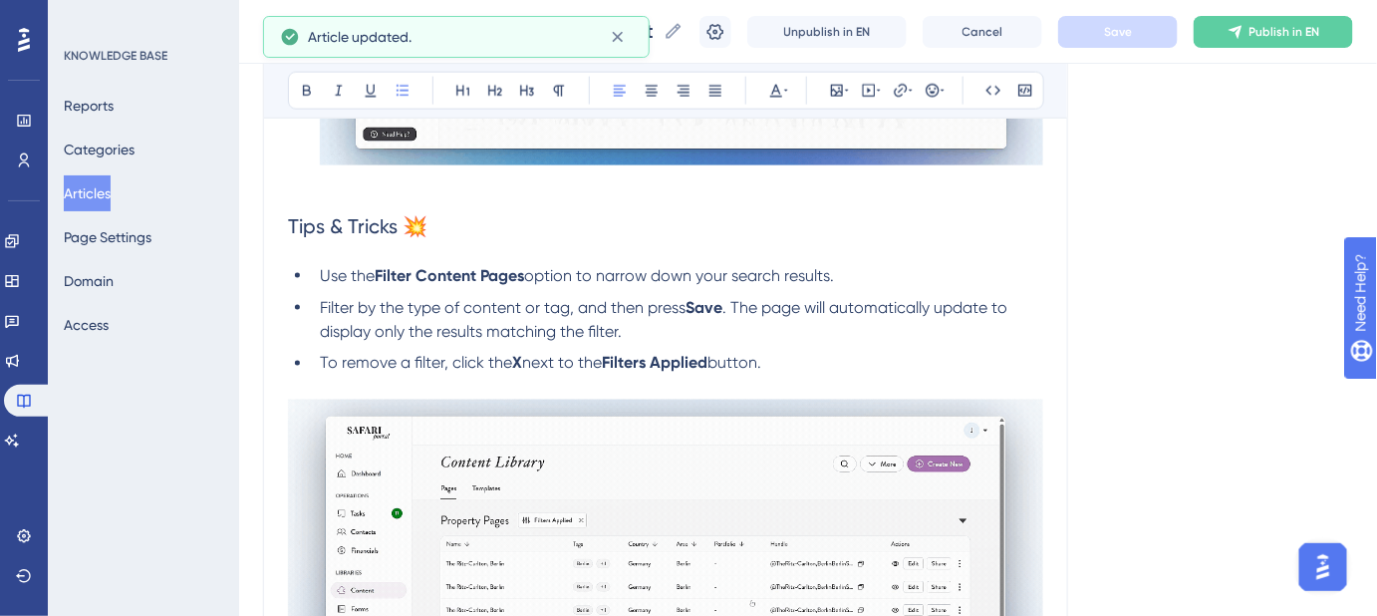
click at [734, 302] on span ". The page will automatically update to display only the results matching the f…" at bounding box center [666, 319] width 692 height 43
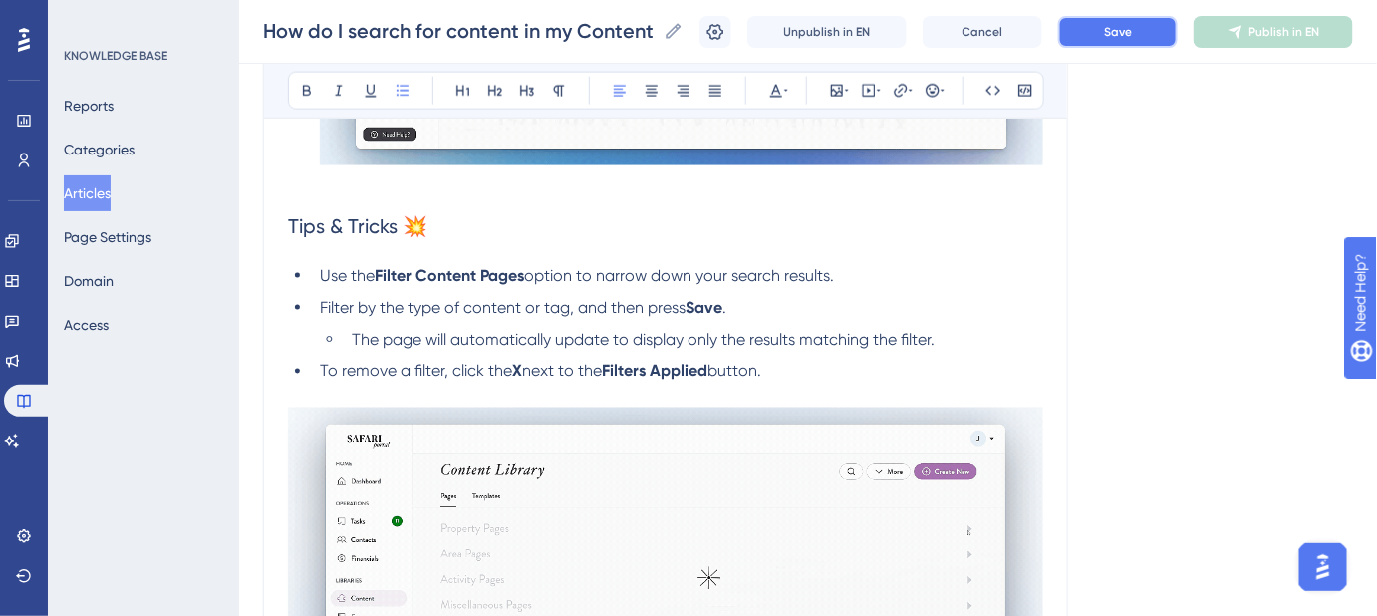
click at [1158, 42] on button "Save" at bounding box center [1118, 32] width 120 height 32
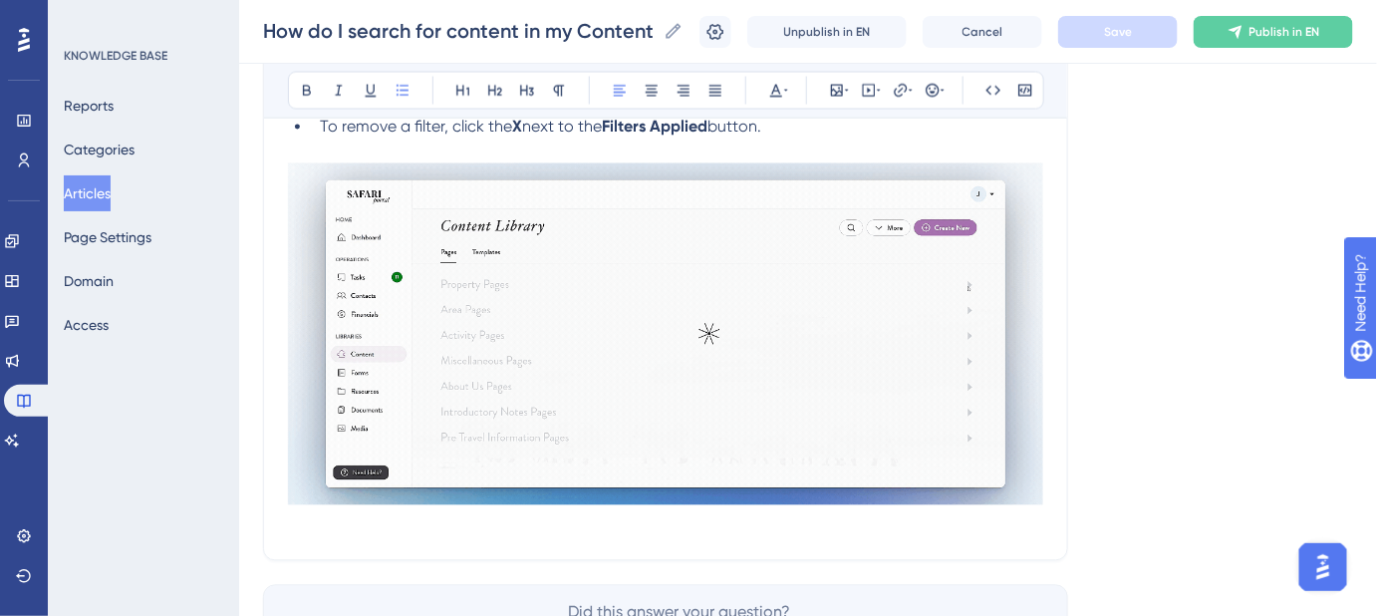
scroll to position [1271, 0]
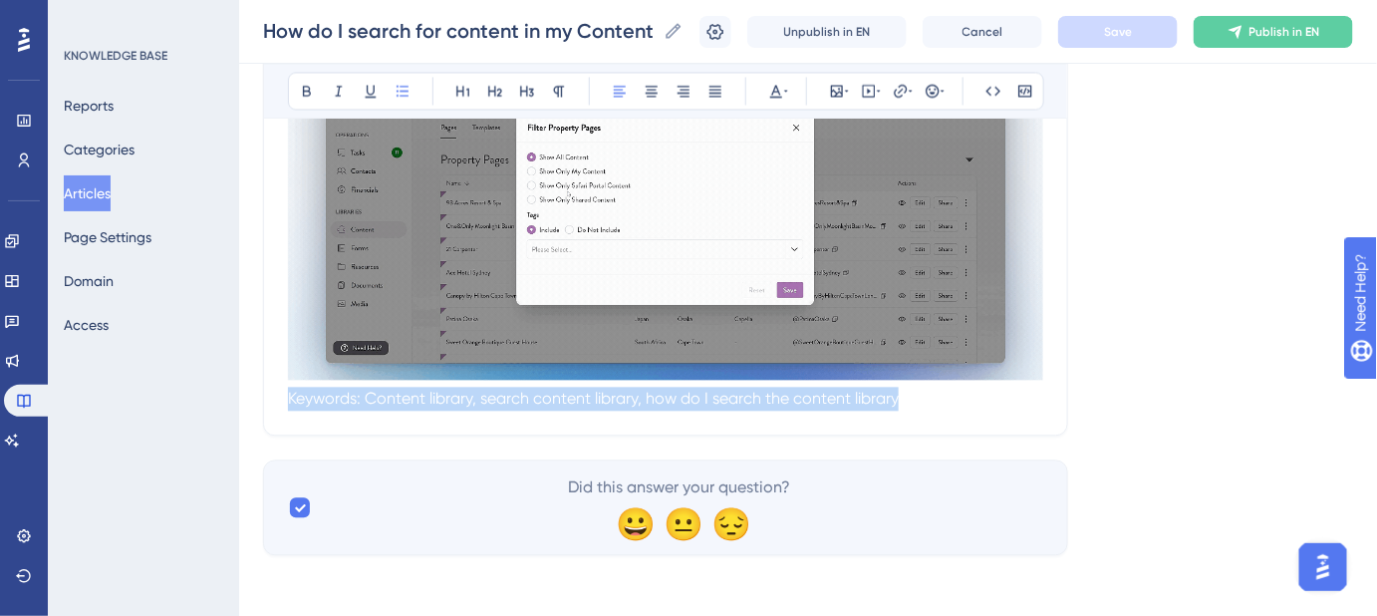
drag, startPoint x: 885, startPoint y: 404, endPoint x: 489, endPoint y: 398, distance: 395.7
drag, startPoint x: 300, startPoint y: 402, endPoint x: 654, endPoint y: 407, distance: 353.8
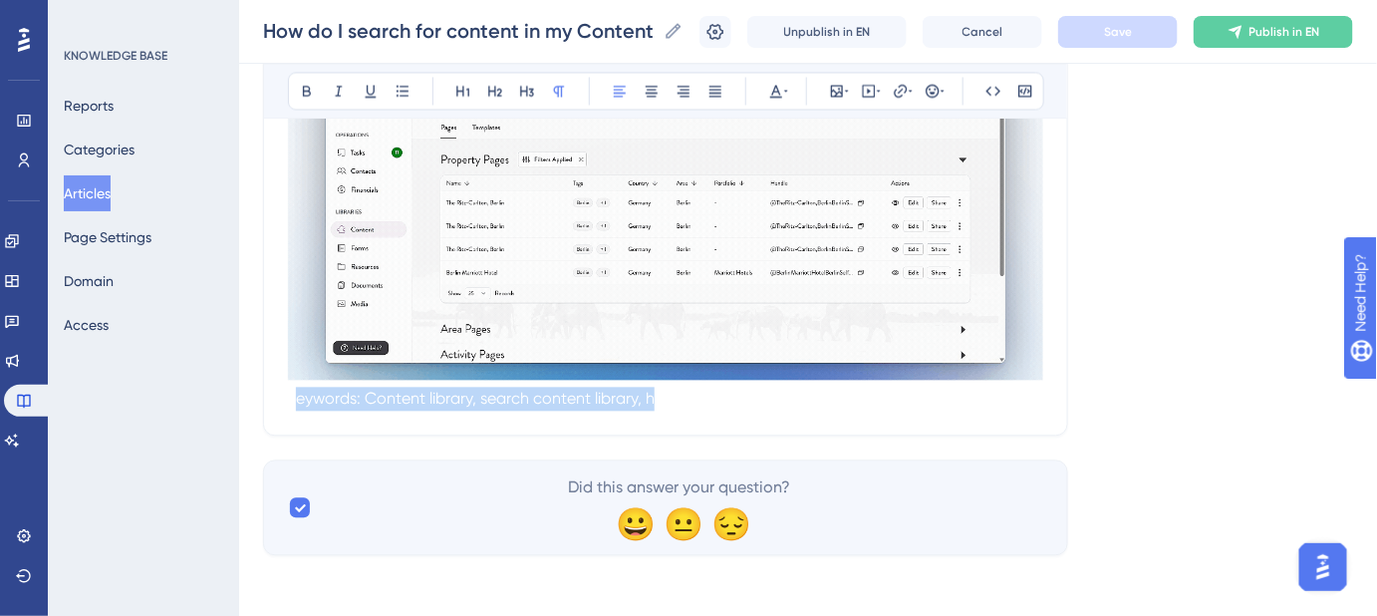
click at [654, 407] on p "Keywords: Content library, search content library, how do I search the content …" at bounding box center [665, 399] width 755 height 24
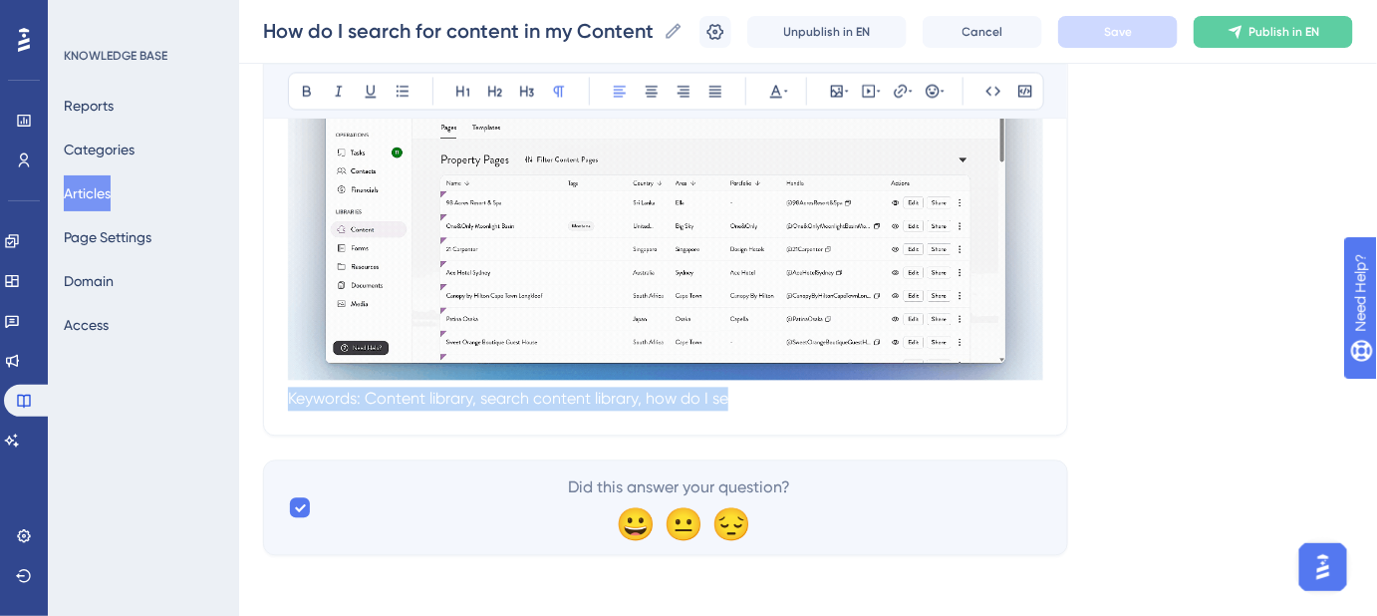
drag, startPoint x: 710, startPoint y: 405, endPoint x: 303, endPoint y: 431, distance: 407.4
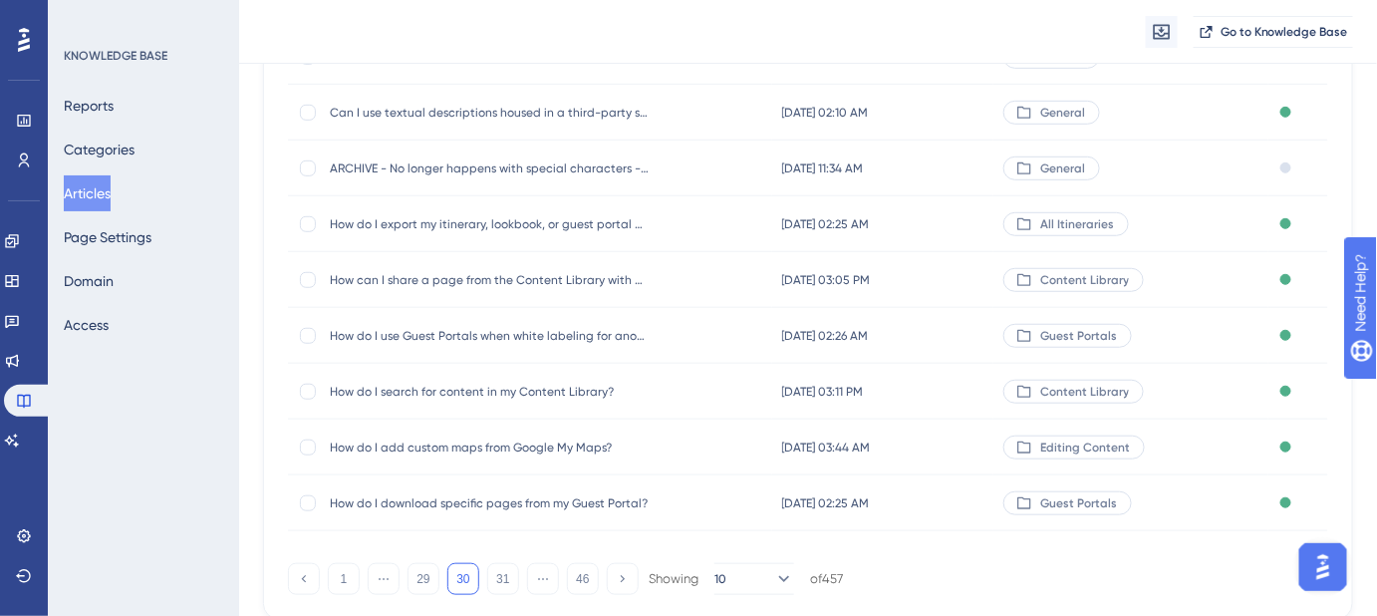
scroll to position [362, 0]
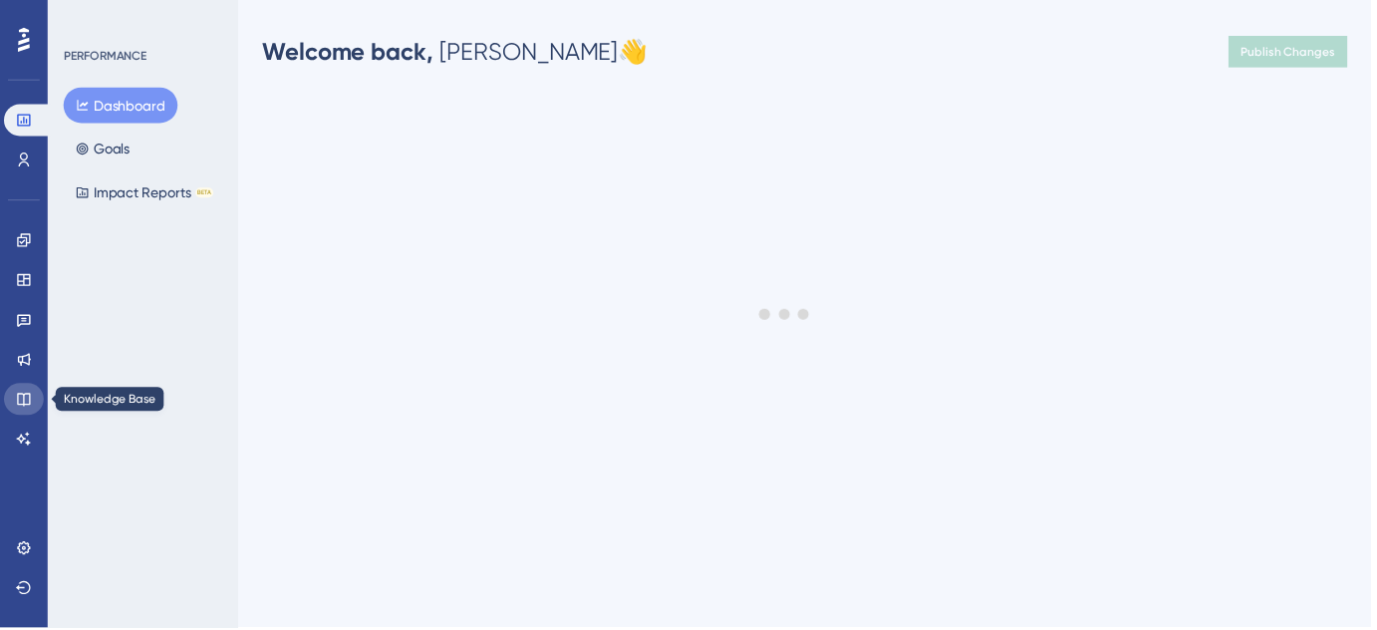
click at [30, 401] on icon at bounding box center [23, 401] width 13 height 13
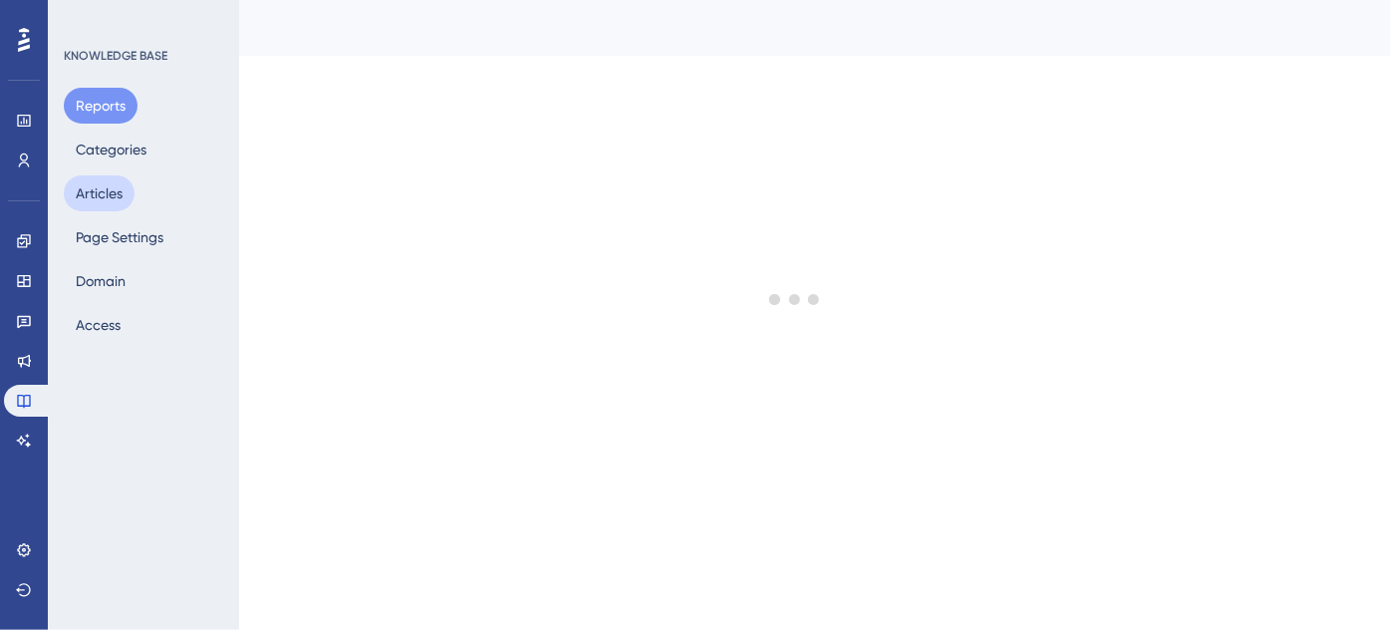
click at [112, 194] on button "Articles" at bounding box center [99, 193] width 71 height 36
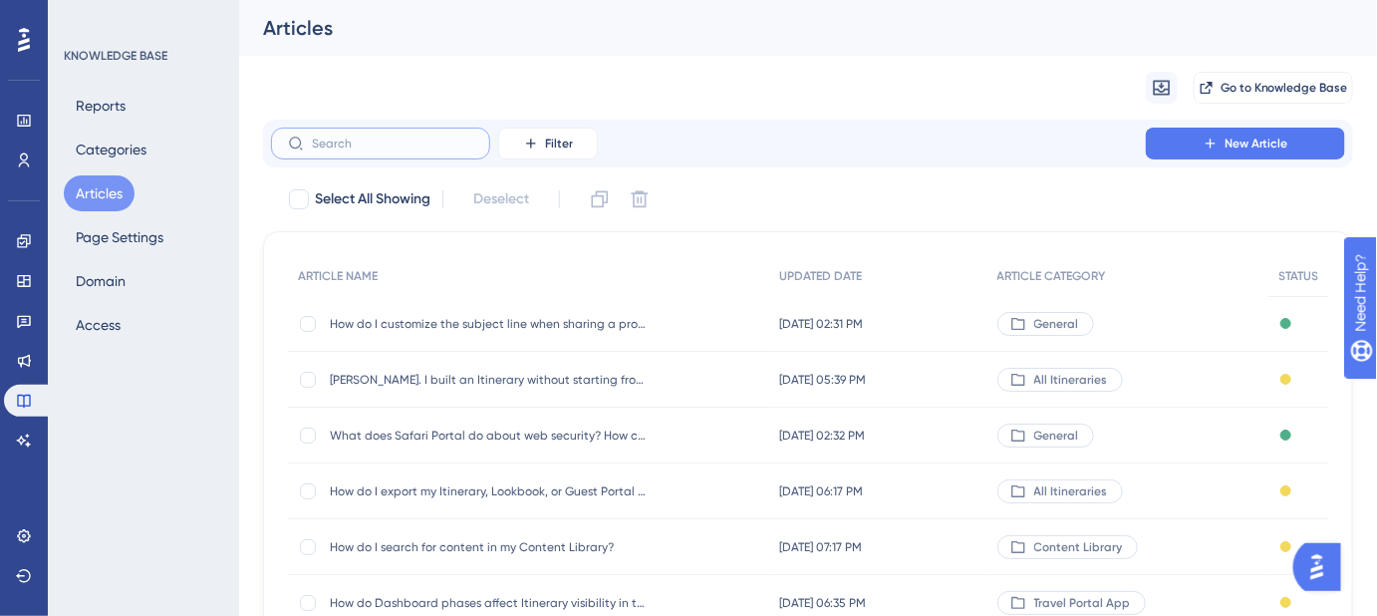
click at [369, 147] on input "text" at bounding box center [392, 144] width 161 height 14
paste input "How do I download specific pages from my Guest Portal?"
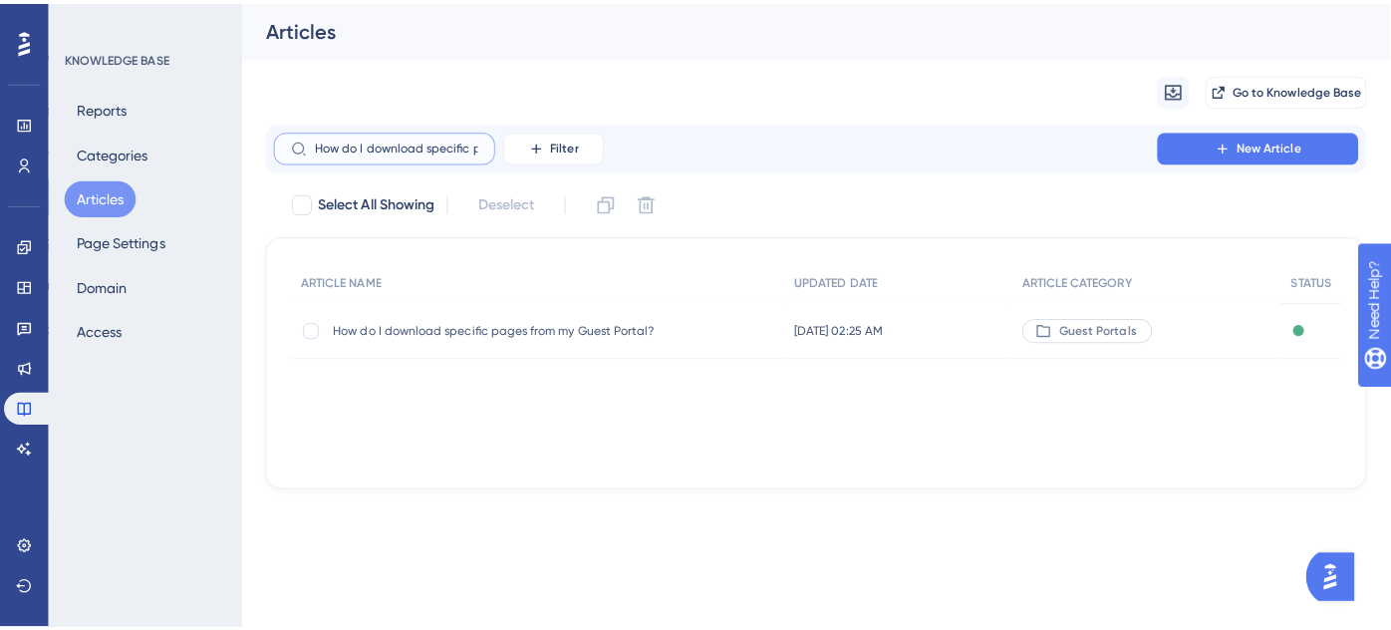
scroll to position [0, 151]
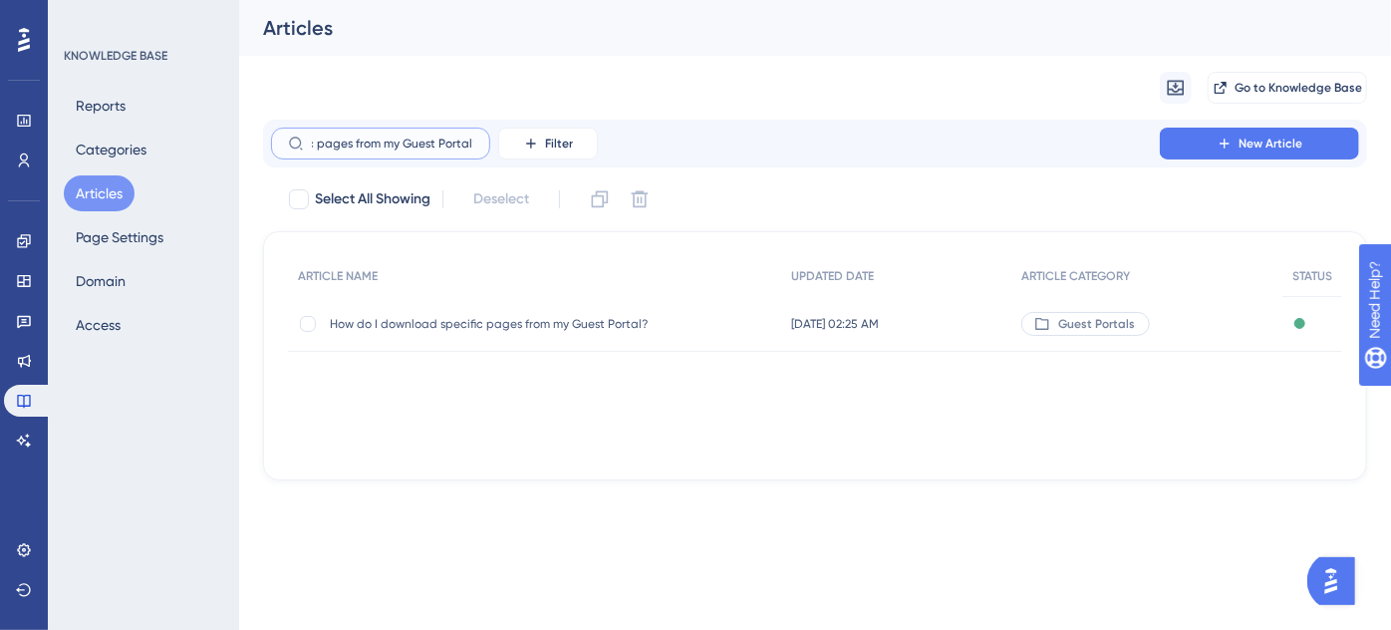
type input "How do I download specific pages from my Guest Portal?"
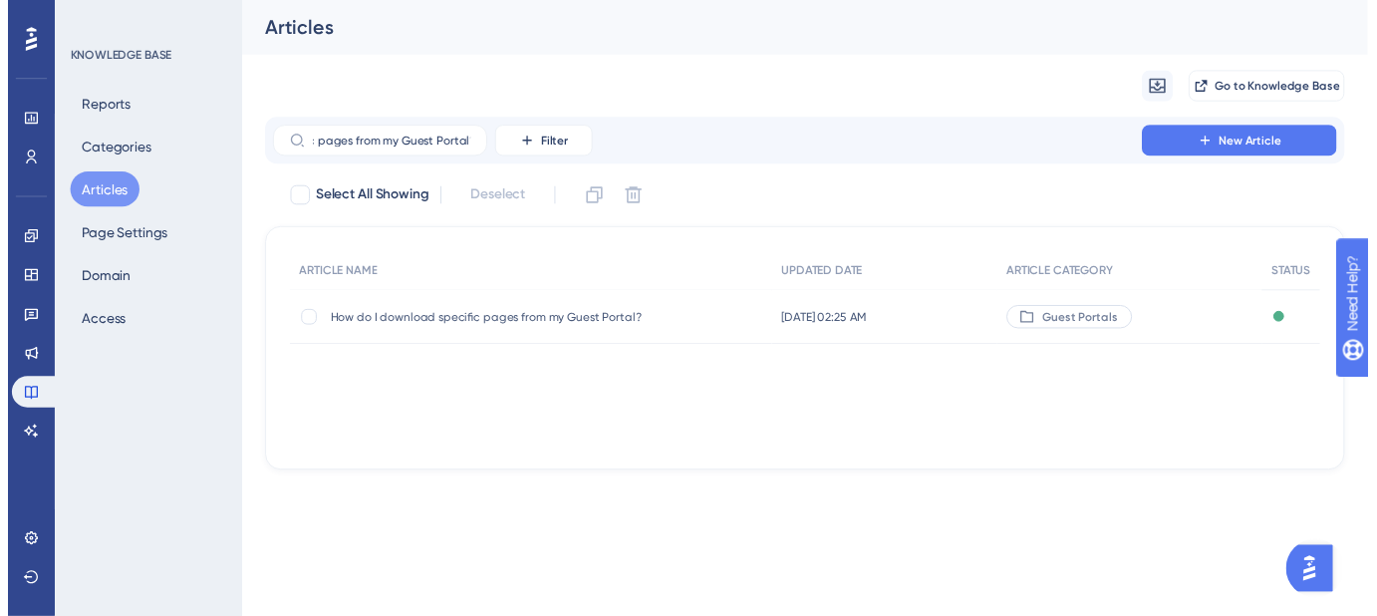
scroll to position [0, 0]
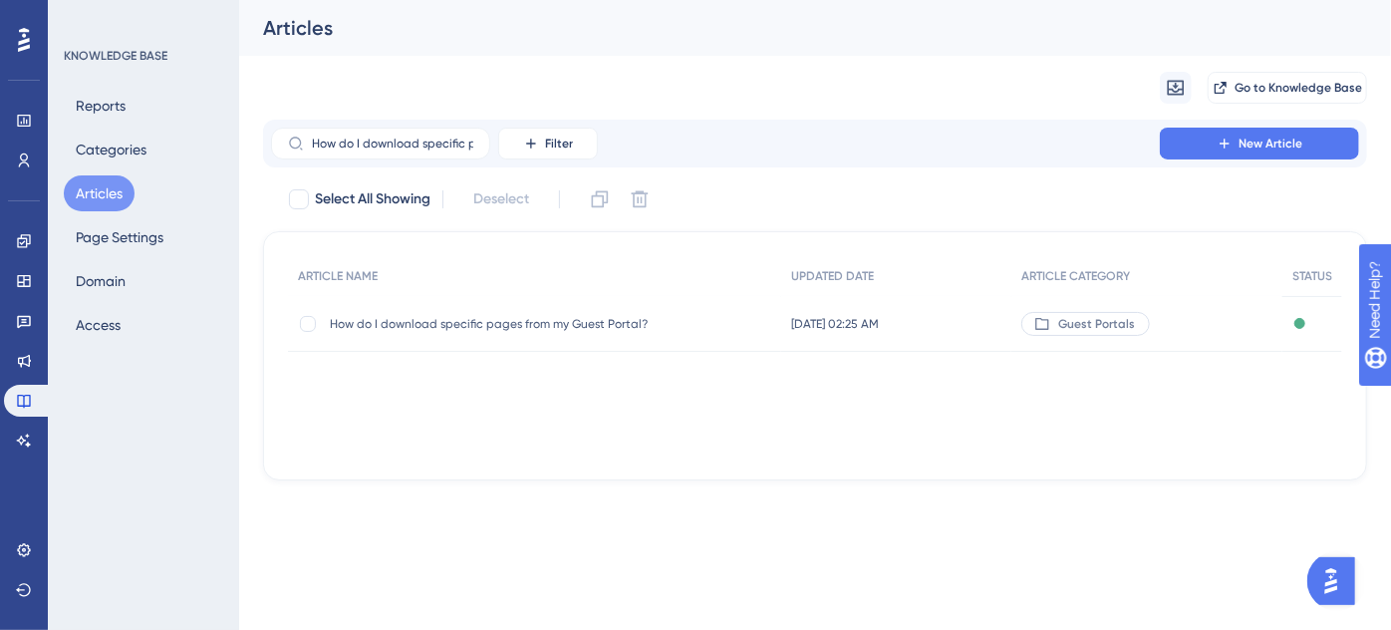
click at [519, 323] on span "How do I download specific pages from my Guest Portal?" at bounding box center [489, 324] width 319 height 16
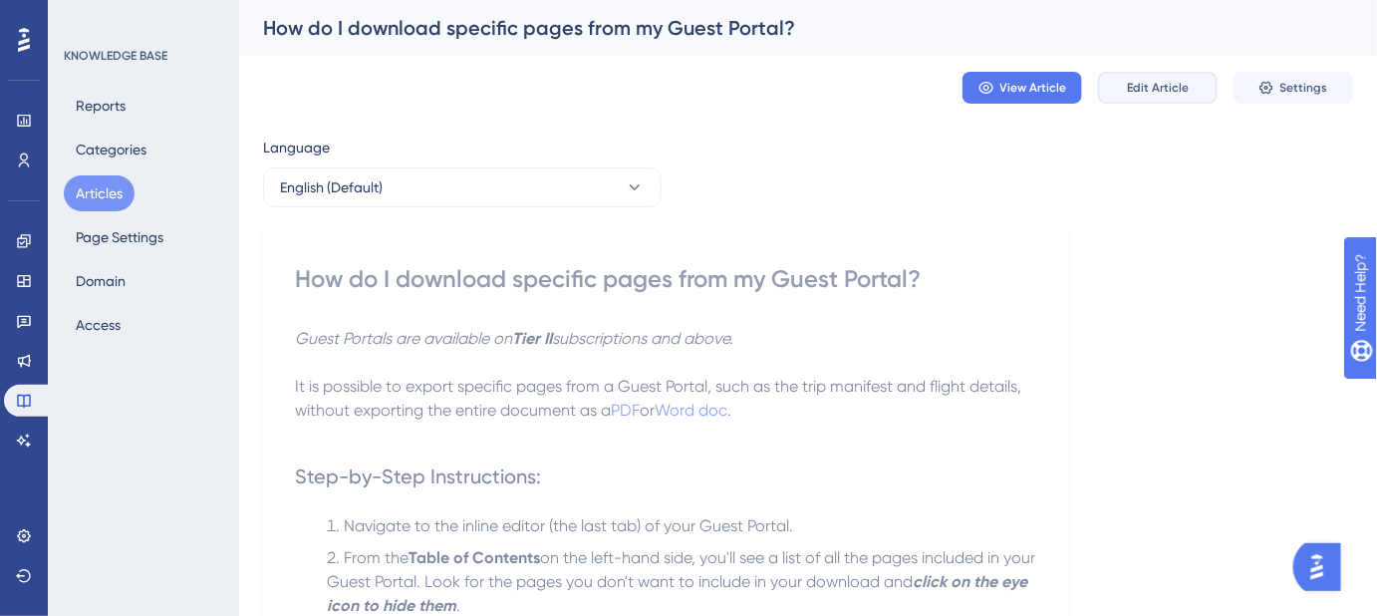
click at [1168, 95] on span "Edit Article" at bounding box center [1158, 88] width 62 height 16
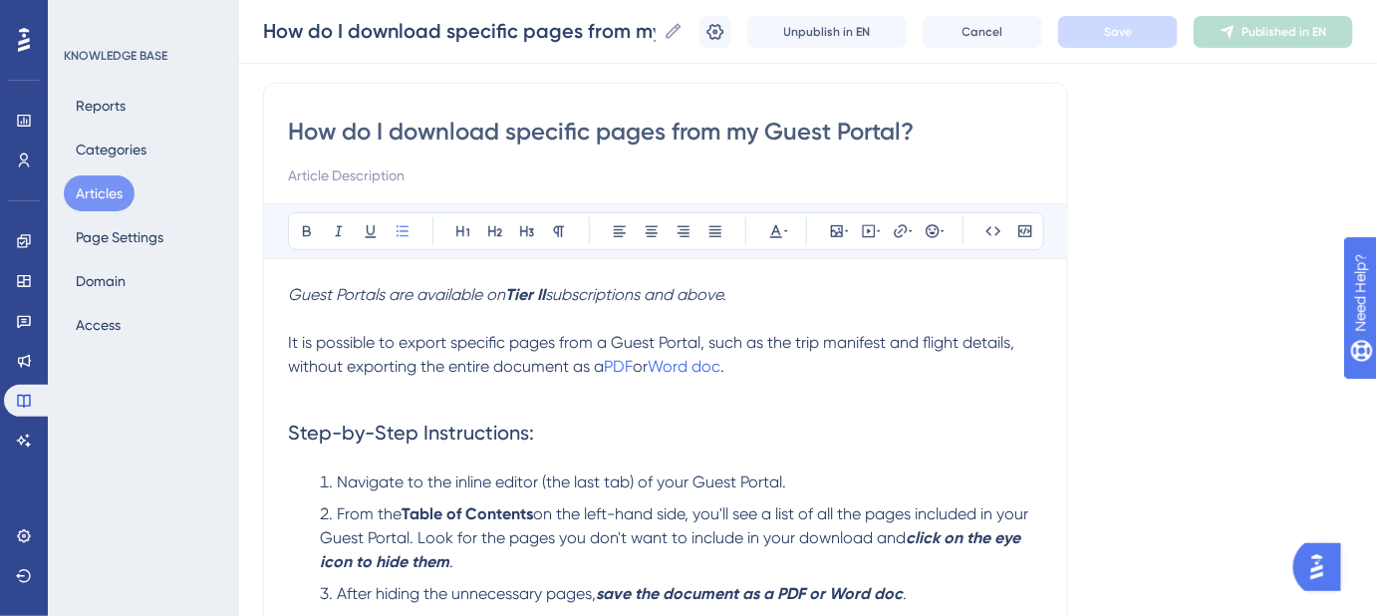
scroll to position [109, 0]
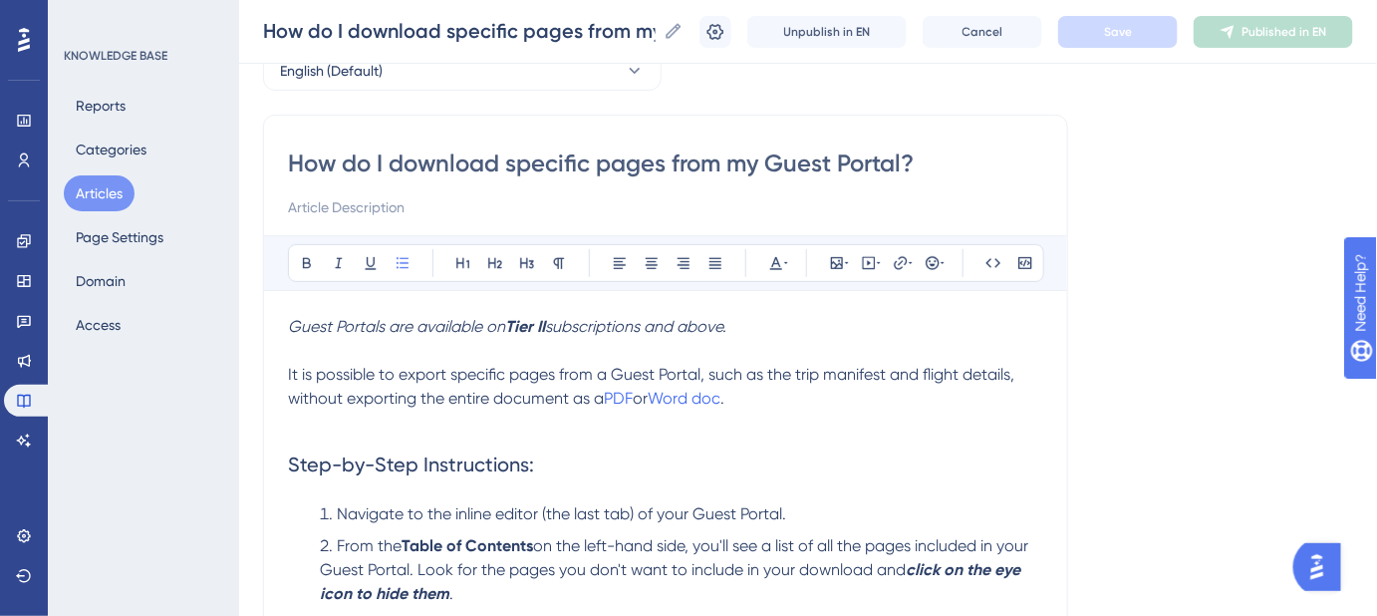
drag, startPoint x: 941, startPoint y: 161, endPoint x: 292, endPoint y: 160, distance: 648.8
click at [292, 160] on input "How do I download specific pages from my Guest Portal?" at bounding box center [665, 163] width 755 height 32
click at [446, 215] on input at bounding box center [665, 207] width 755 height 24
paste input "Easily download individual pages instead of the full Guest Portal."
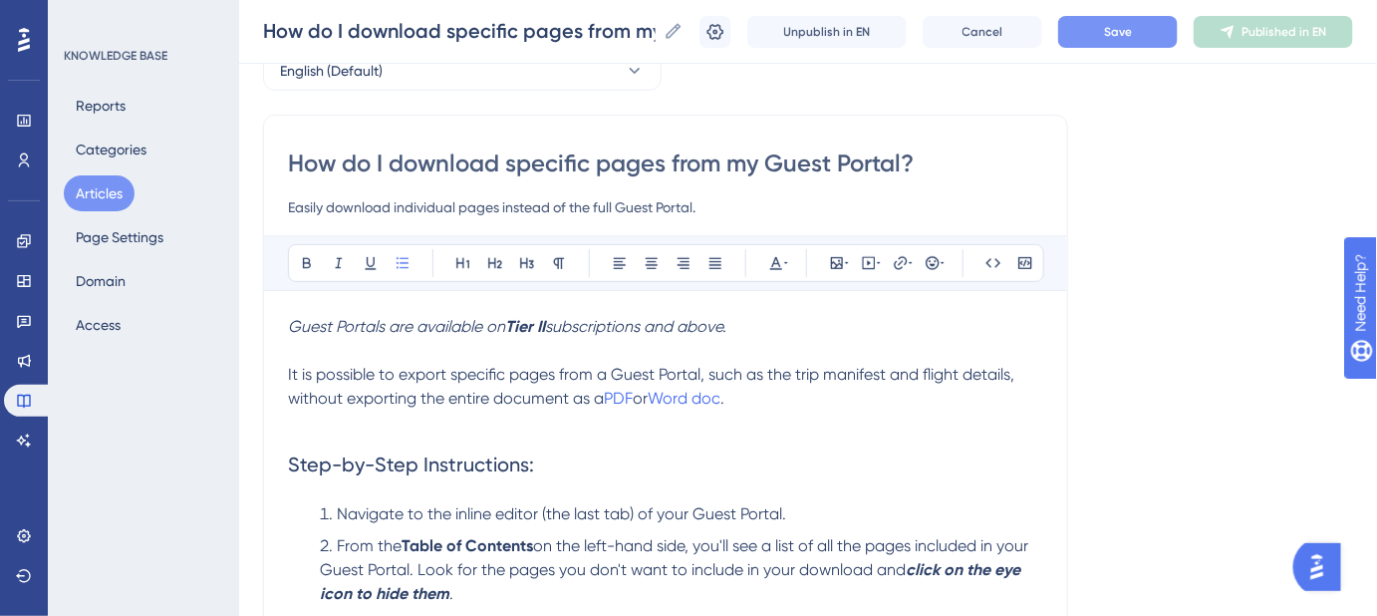
type input "Easily download individual pages instead of the full Guest Portal."
click at [1094, 39] on button "Save" at bounding box center [1118, 32] width 120 height 32
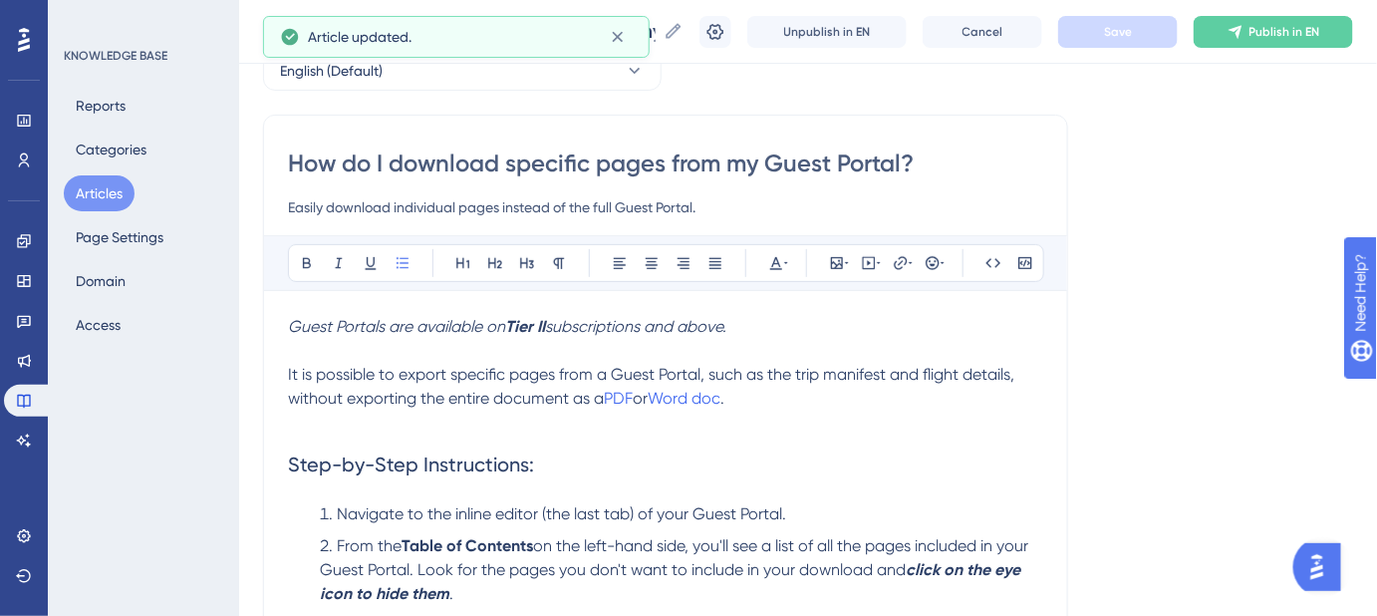
click at [289, 321] on em "Guest Portals are available on" at bounding box center [396, 326] width 217 height 19
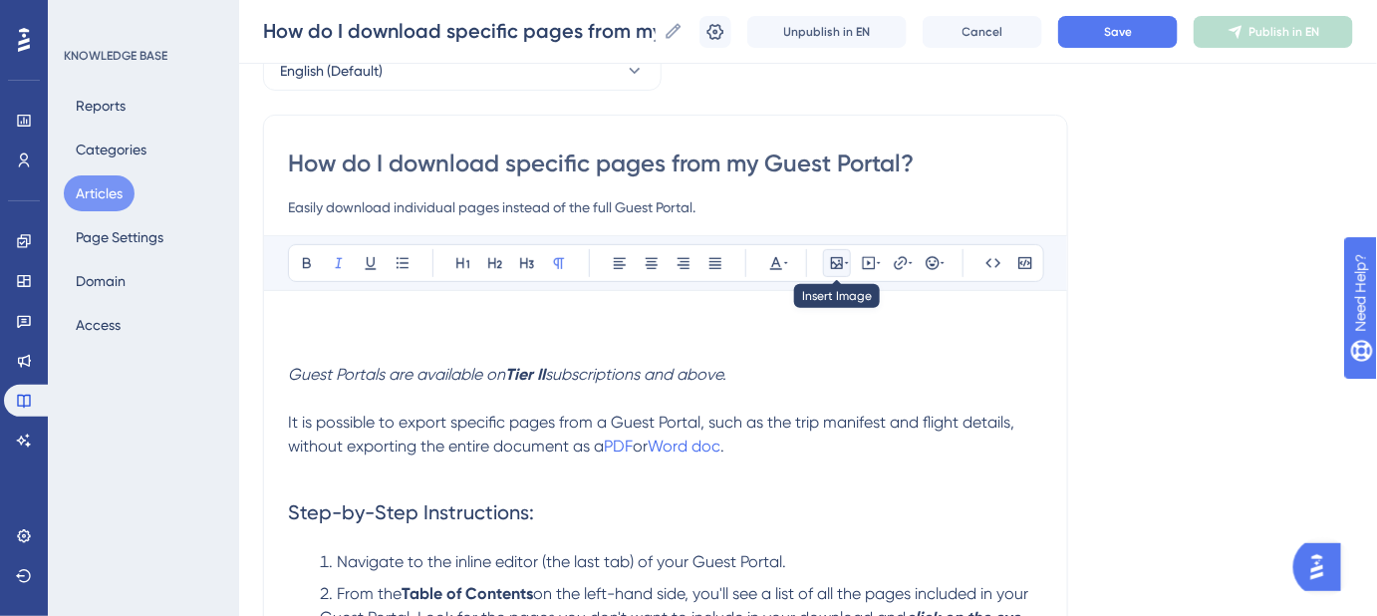
click at [832, 260] on icon at bounding box center [837, 263] width 12 height 12
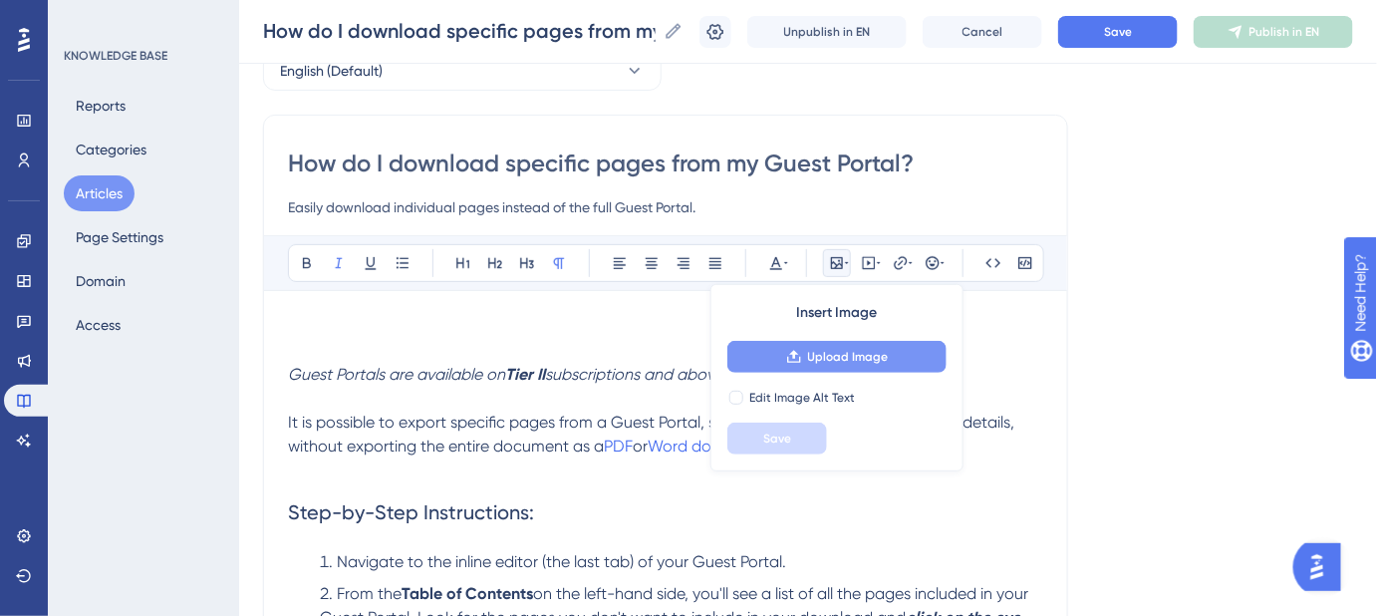
click at [847, 354] on span "Upload Image" at bounding box center [848, 357] width 81 height 16
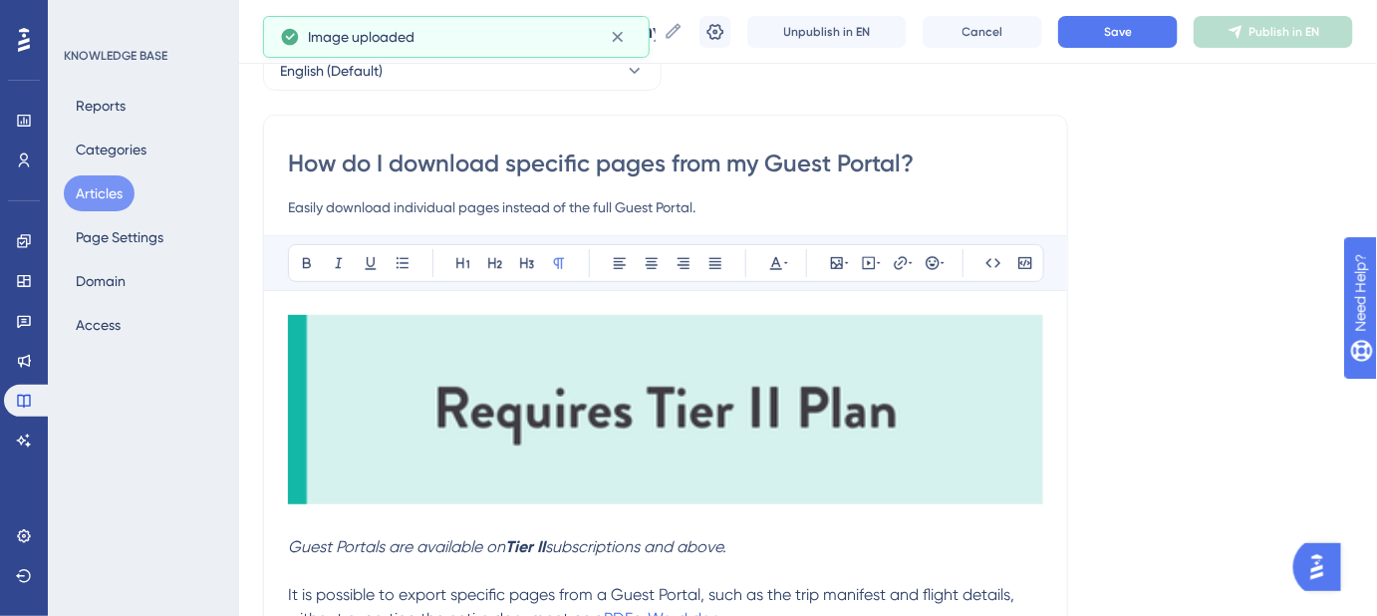
click at [897, 427] on img at bounding box center [665, 409] width 755 height 189
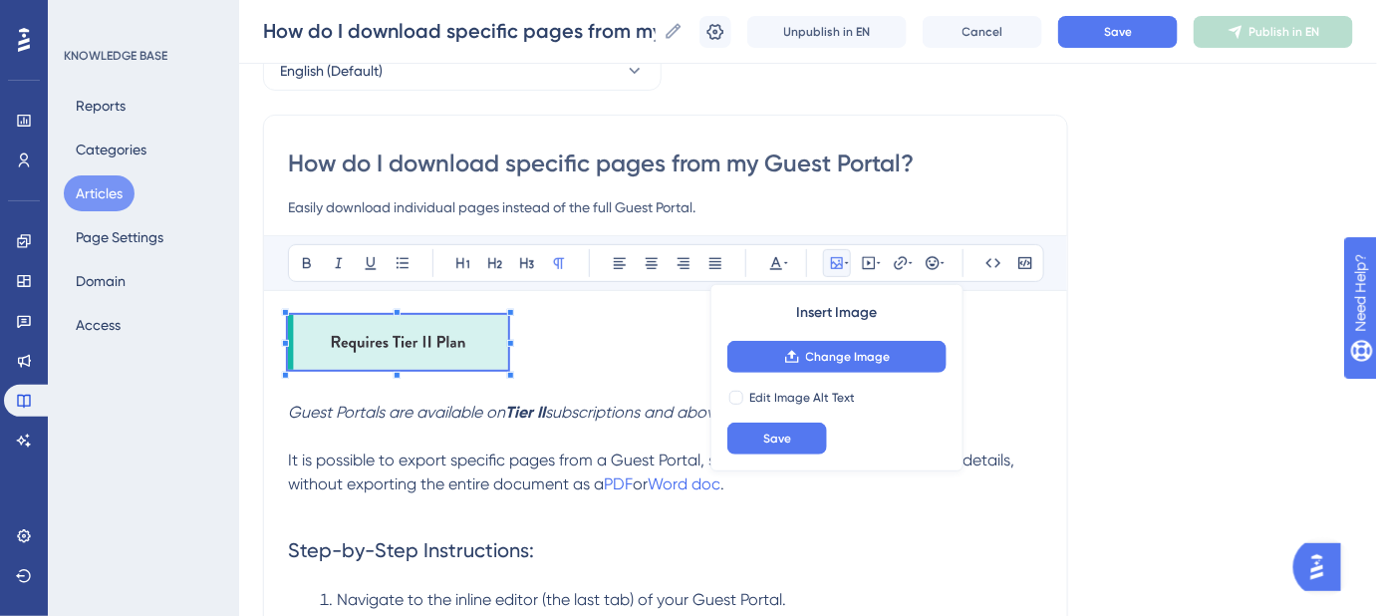
click at [548, 390] on p at bounding box center [665, 389] width 755 height 24
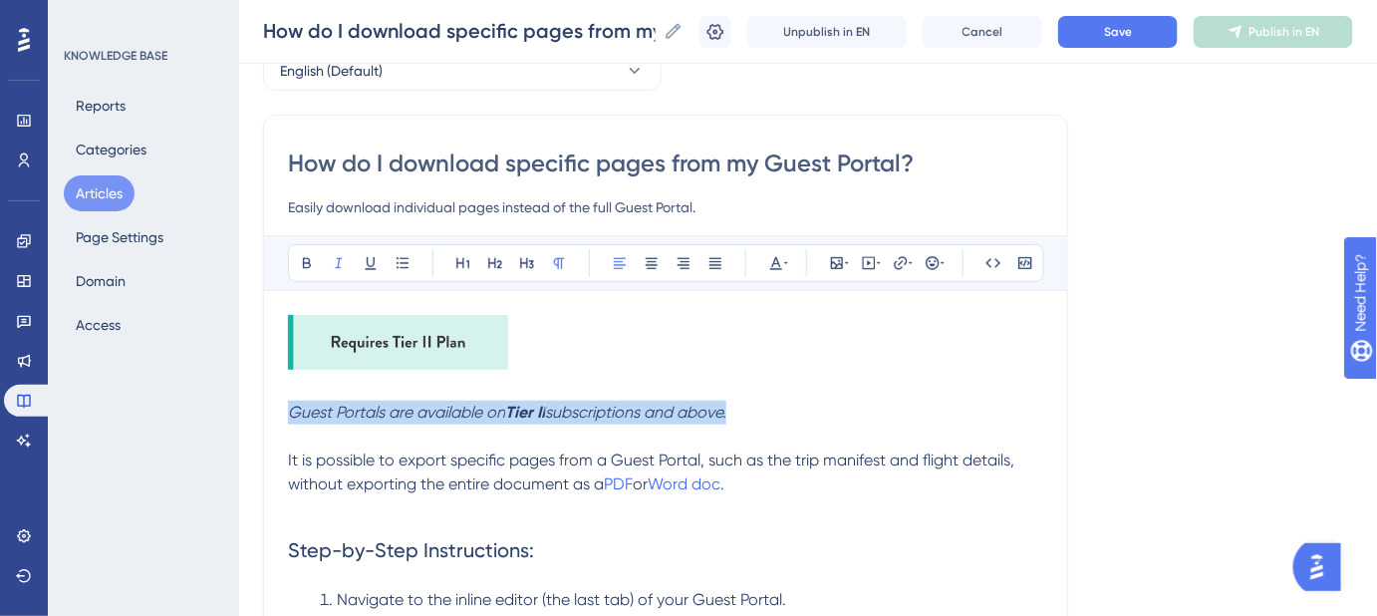
drag, startPoint x: 754, startPoint y: 414, endPoint x: 287, endPoint y: 404, distance: 467.5
click at [288, 404] on p "Guest Portals are available on Tier II subscriptions and above." at bounding box center [665, 413] width 755 height 24
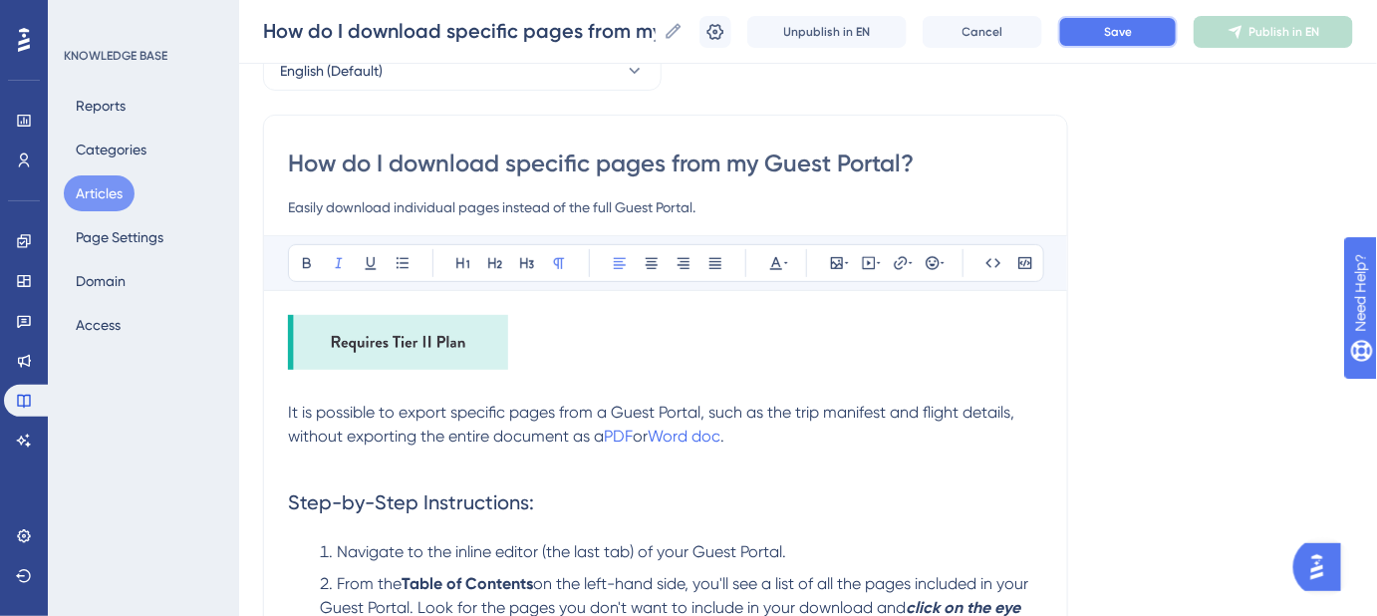
click at [1134, 42] on button "Save" at bounding box center [1118, 32] width 120 height 32
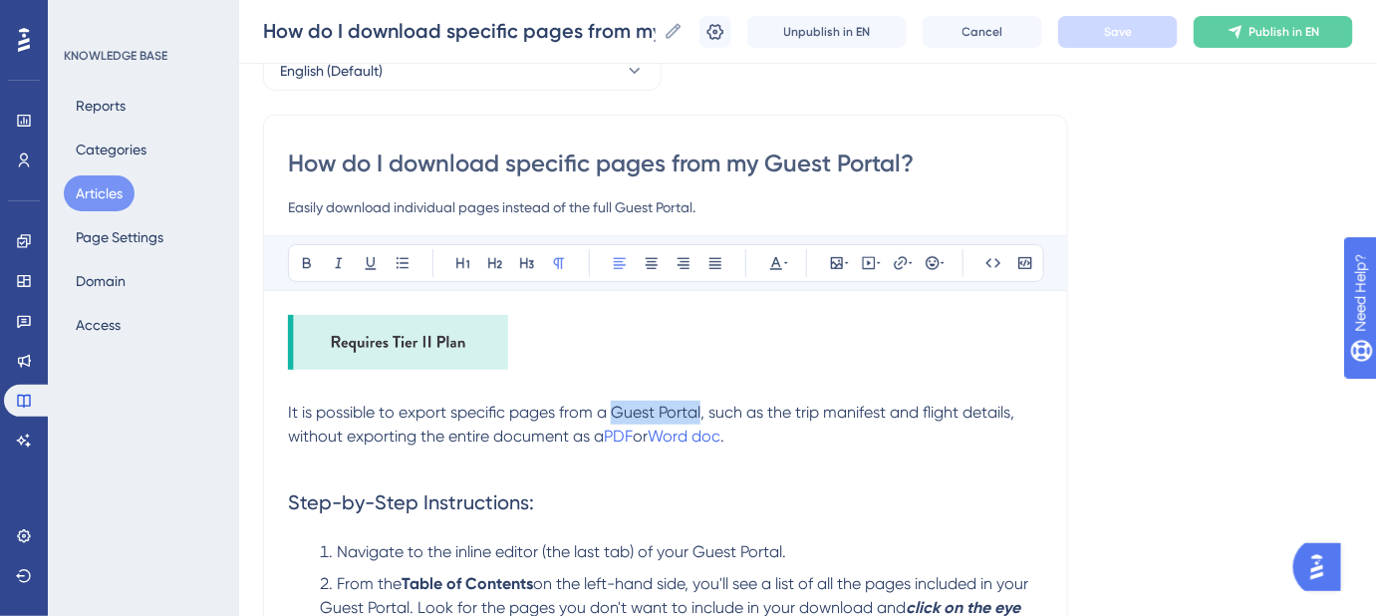
drag, startPoint x: 614, startPoint y: 404, endPoint x: 703, endPoint y: 417, distance: 89.6
click at [703, 417] on span "It is possible to export specific pages from a Guest Portal, such as the trip m…" at bounding box center [653, 424] width 731 height 43
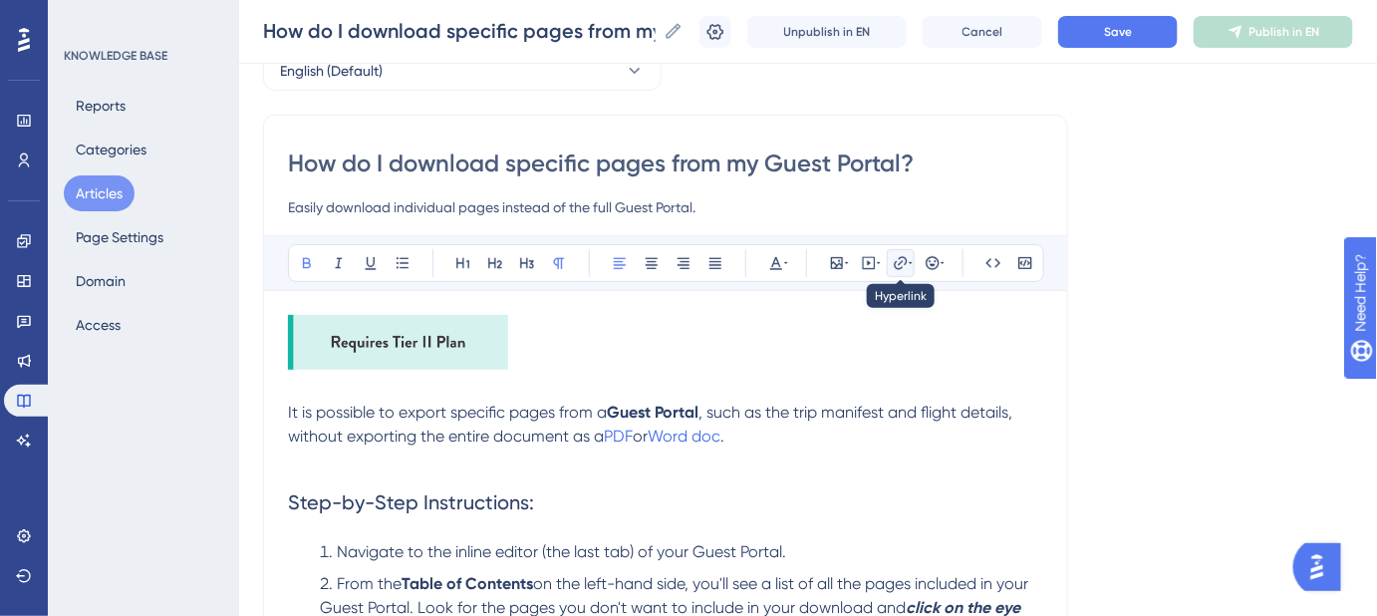
drag, startPoint x: 898, startPoint y: 260, endPoint x: 894, endPoint y: 272, distance: 12.6
click at [898, 259] on icon at bounding box center [901, 263] width 16 height 16
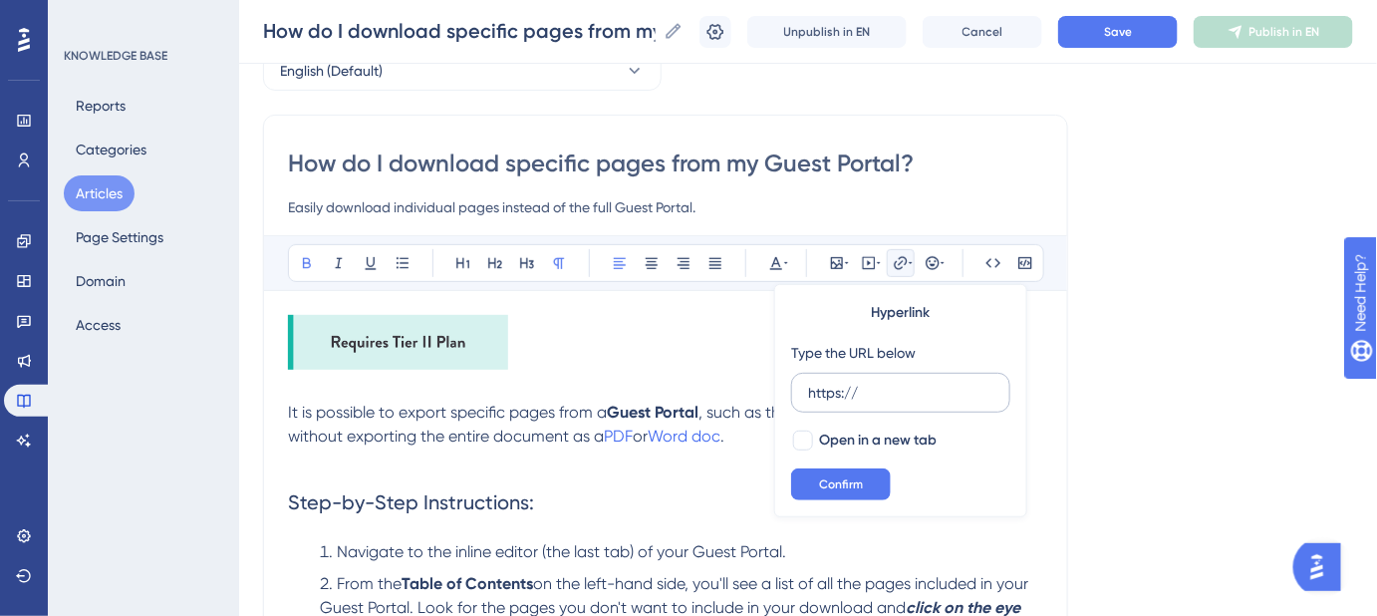
drag, startPoint x: 898, startPoint y: 391, endPoint x: 791, endPoint y: 391, distance: 106.6
click at [791, 391] on label "https://" at bounding box center [900, 393] width 219 height 40
click at [808, 391] on input "https://" at bounding box center [900, 393] width 185 height 22
type input "https://help.safariportal.app/en/articles/5677--guest-portals"
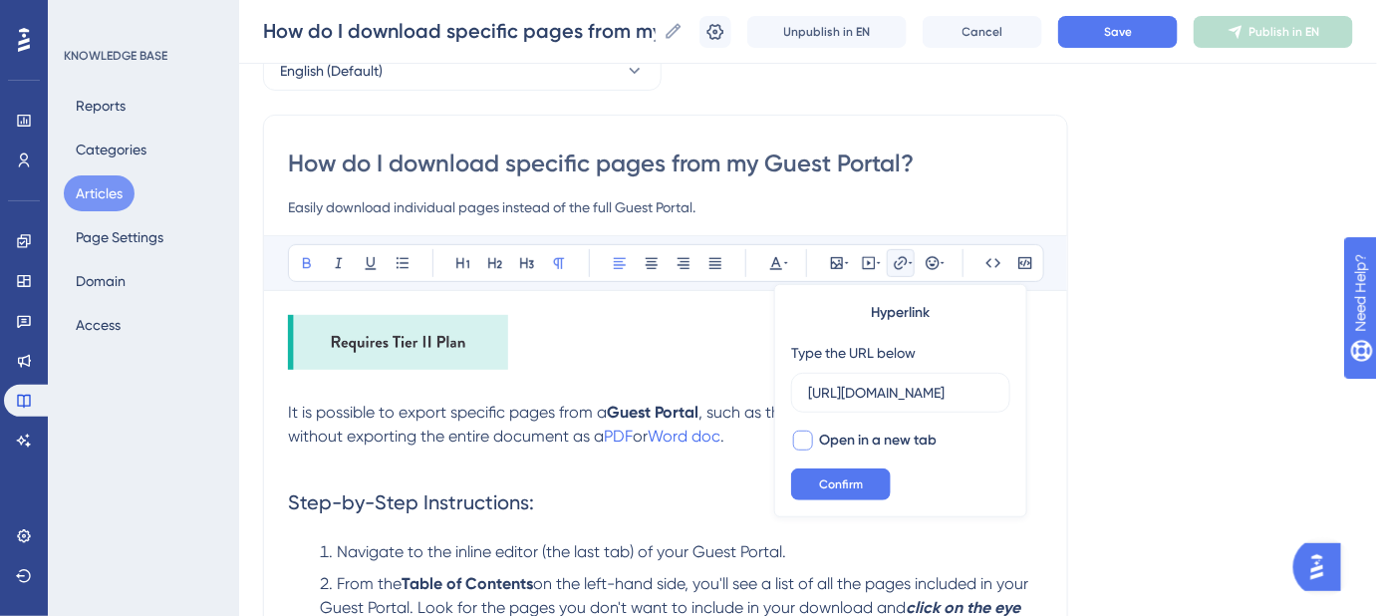
click at [806, 442] on div at bounding box center [803, 441] width 20 height 20
checkbox input "true"
click at [821, 488] on span "Confirm" at bounding box center [841, 484] width 44 height 16
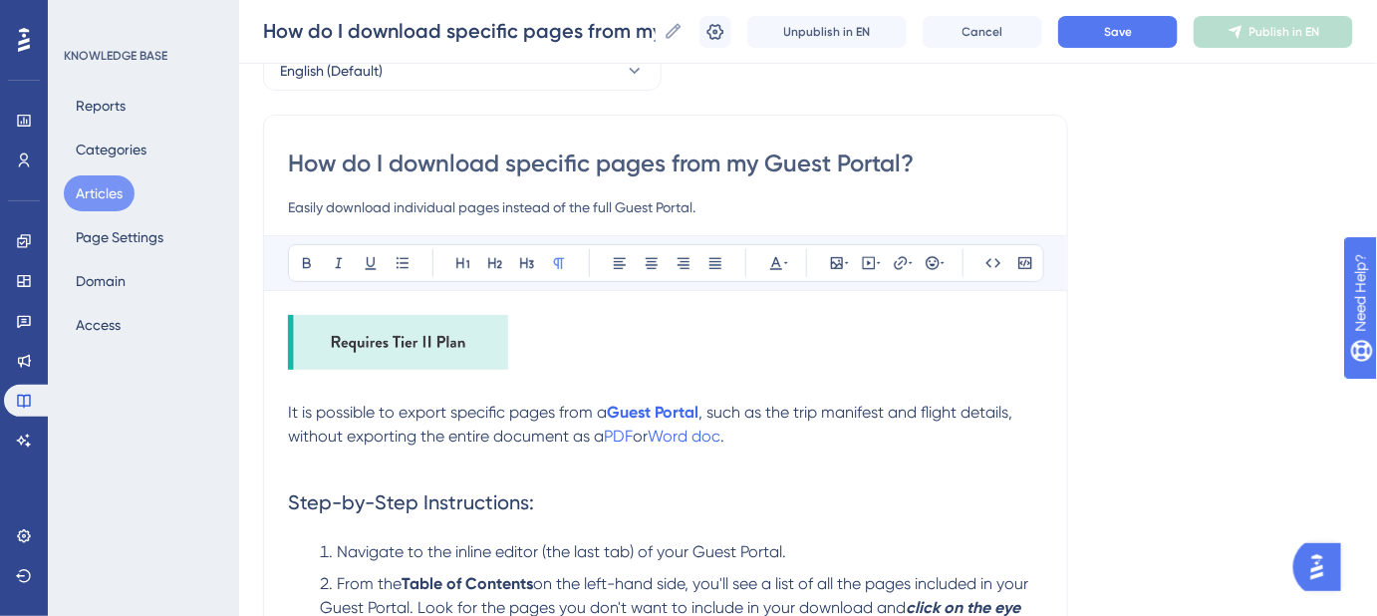
click at [823, 453] on p at bounding box center [665, 460] width 755 height 24
click at [627, 435] on span "PDF" at bounding box center [618, 436] width 29 height 19
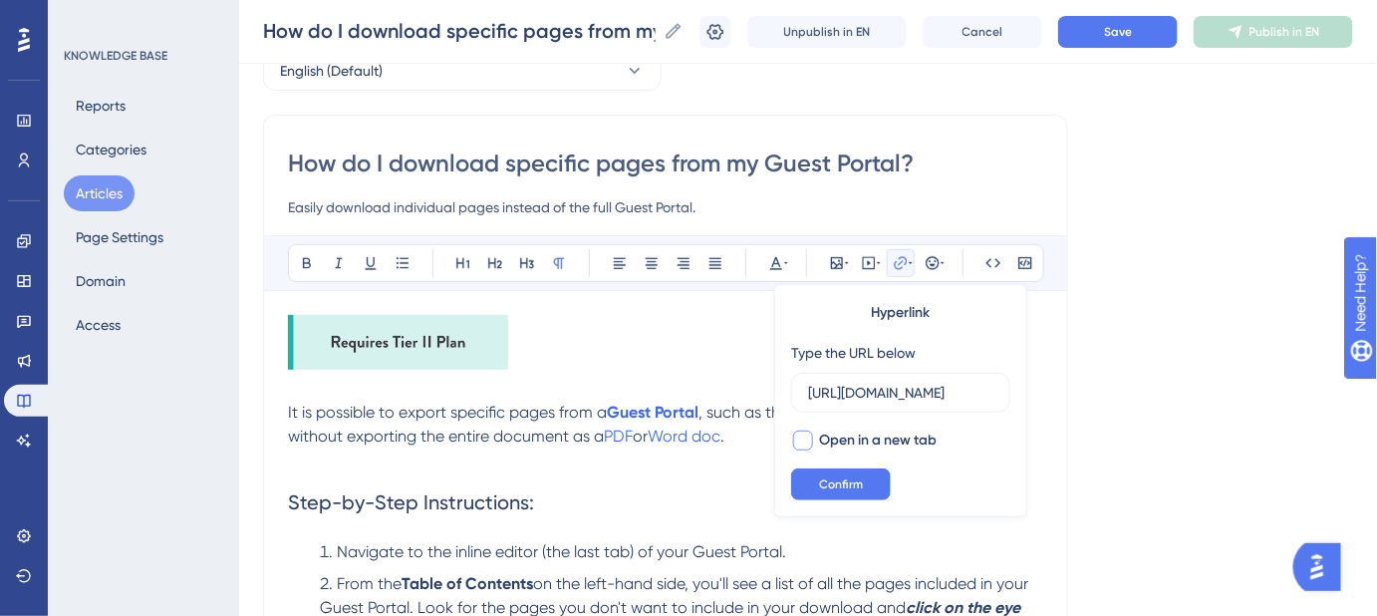
click at [810, 436] on div at bounding box center [803, 441] width 20 height 20
checkbox input "true"
click at [826, 479] on span "Confirm" at bounding box center [841, 484] width 44 height 16
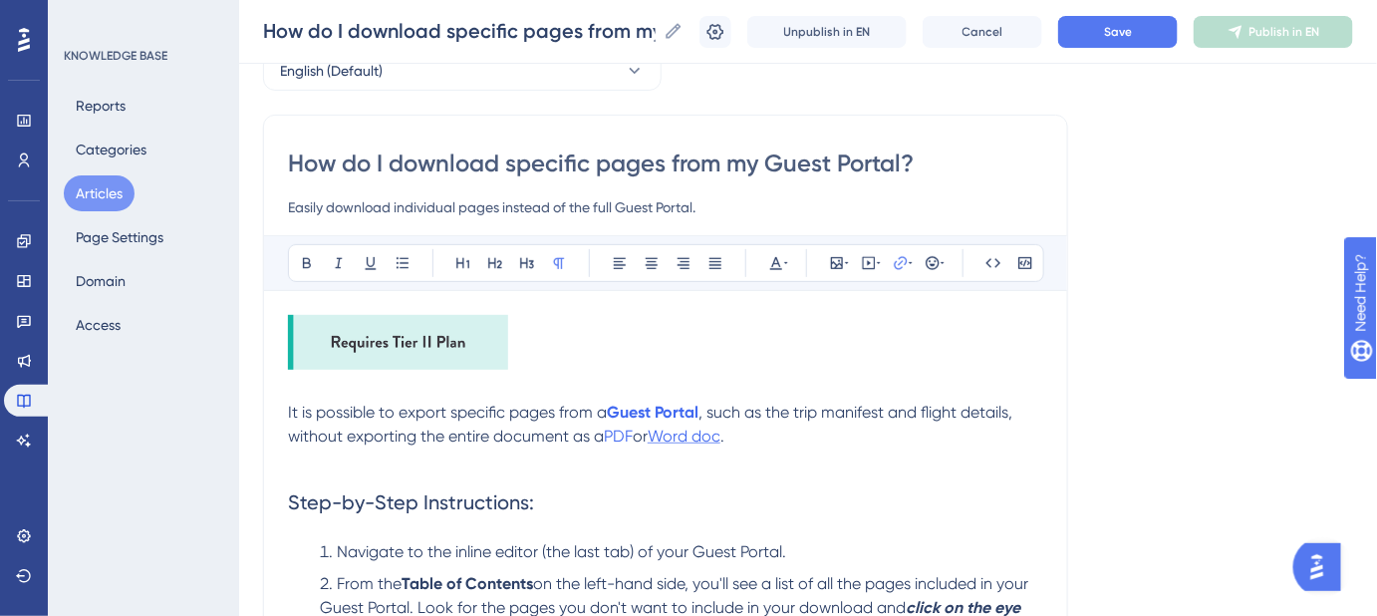
click at [715, 434] on span "Word doc" at bounding box center [684, 436] width 73 height 19
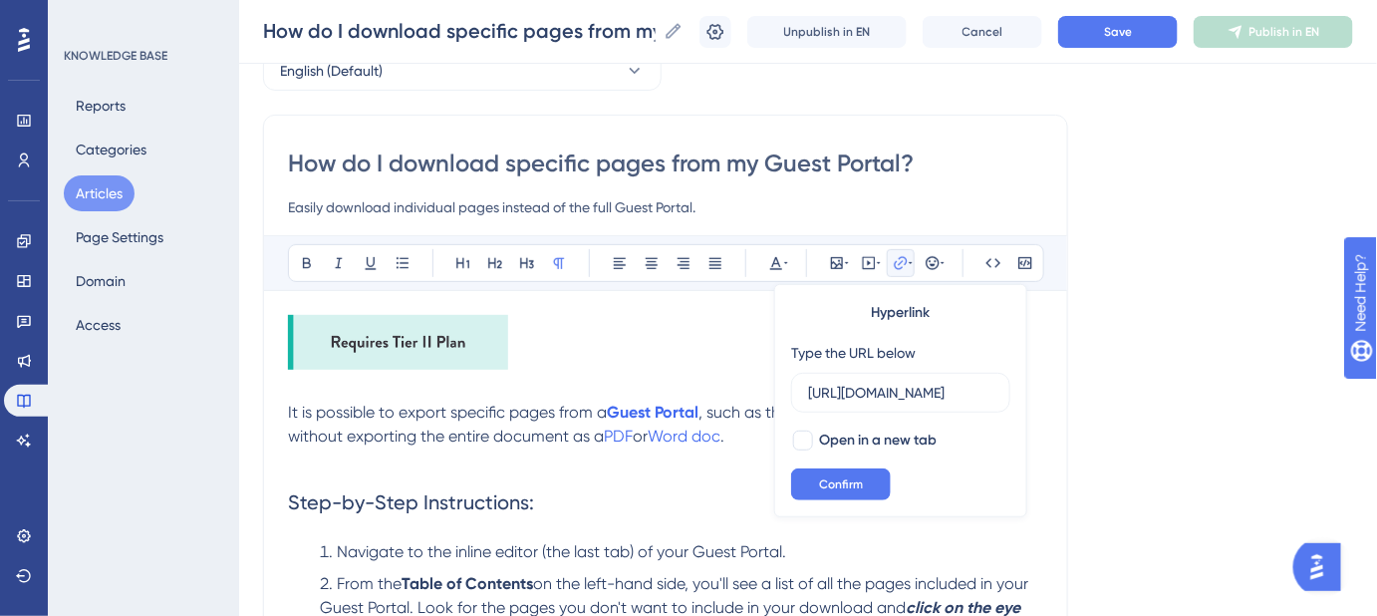
scroll to position [0, 526]
click at [801, 442] on div at bounding box center [803, 441] width 20 height 20
checkbox input "true"
click at [820, 482] on span "Confirm" at bounding box center [841, 484] width 44 height 16
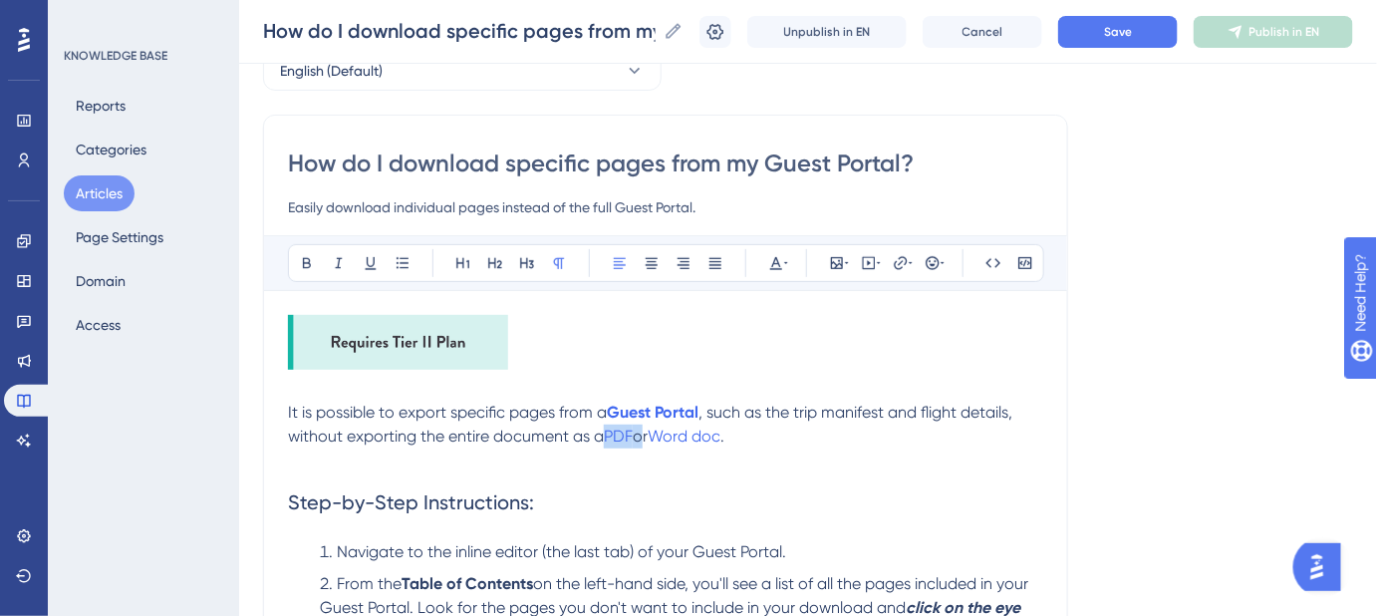
drag, startPoint x: 640, startPoint y: 430, endPoint x: 605, endPoint y: 435, distance: 35.2
click at [605, 435] on p "It is possible to export specific pages from a Guest Portal , such as the trip …" at bounding box center [665, 425] width 755 height 48
click at [740, 440] on p "It is possible to export specific pages from a Guest Portal , such as the trip …" at bounding box center [665, 425] width 755 height 48
drag, startPoint x: 740, startPoint y: 435, endPoint x: 658, endPoint y: 441, distance: 82.9
click at [658, 441] on p "It is possible to export specific pages from a Guest Portal , such as the trip …" at bounding box center [665, 425] width 755 height 48
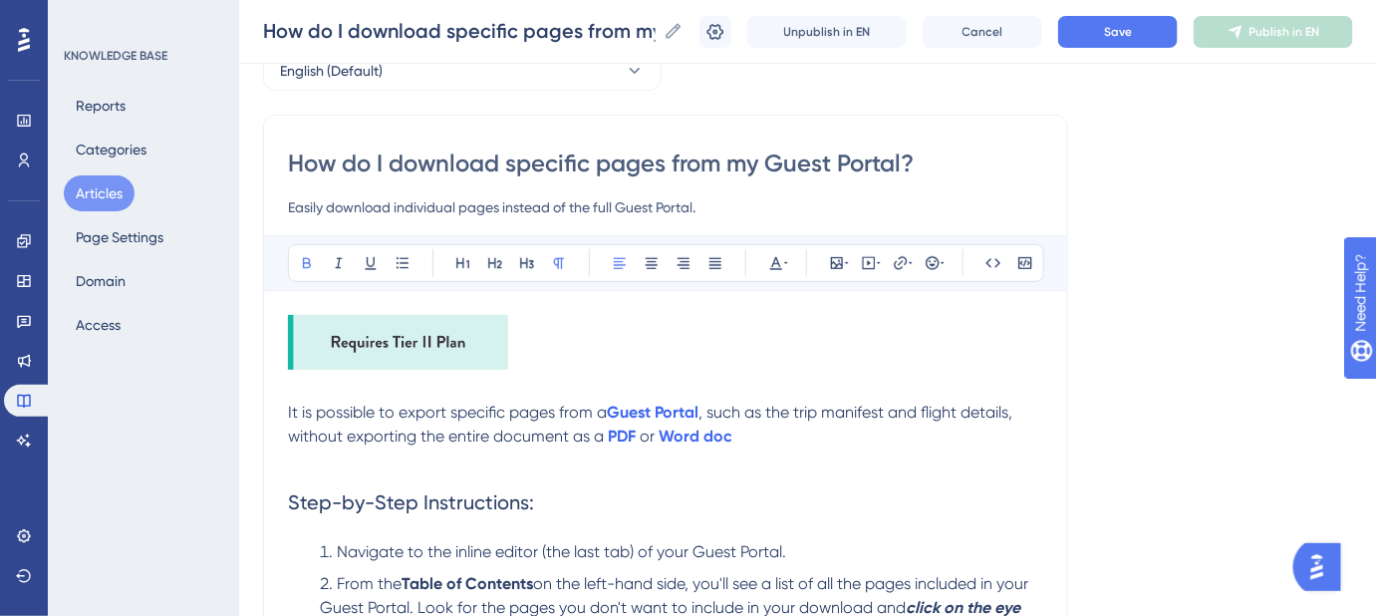
click at [763, 441] on p "It is possible to export specific pages from a Guest Portal , such as the trip …" at bounding box center [665, 425] width 755 height 48
click at [1154, 29] on button "Save" at bounding box center [1118, 32] width 120 height 32
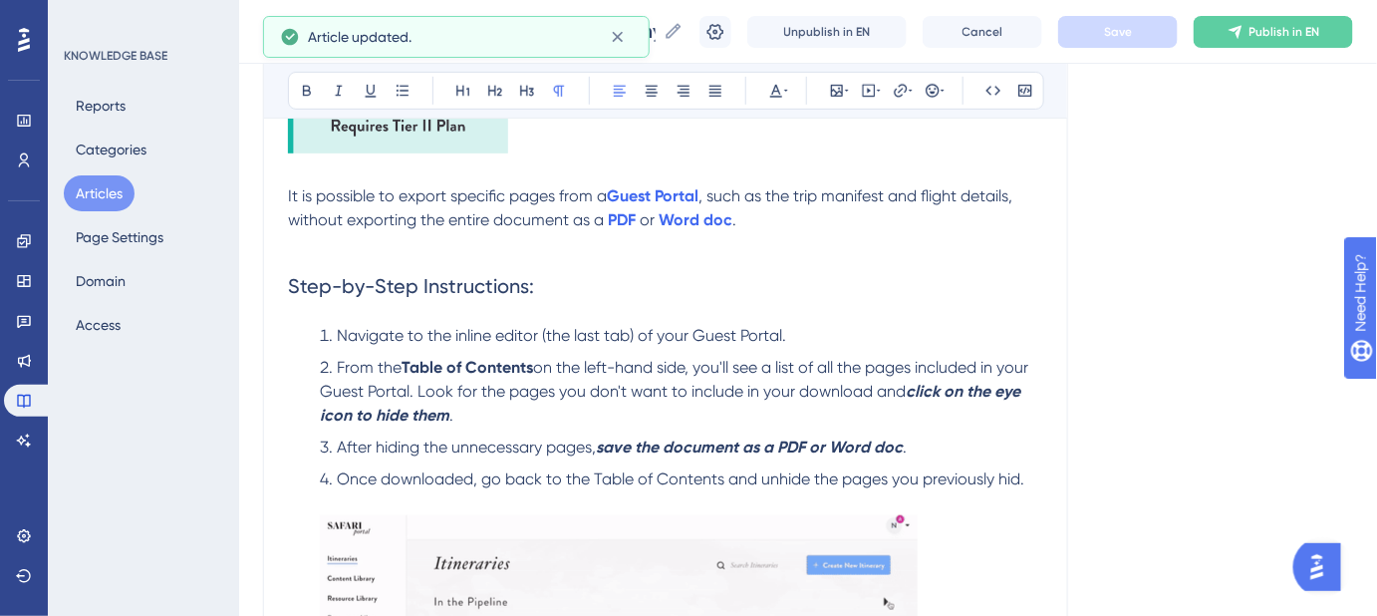
scroll to position [381, 0]
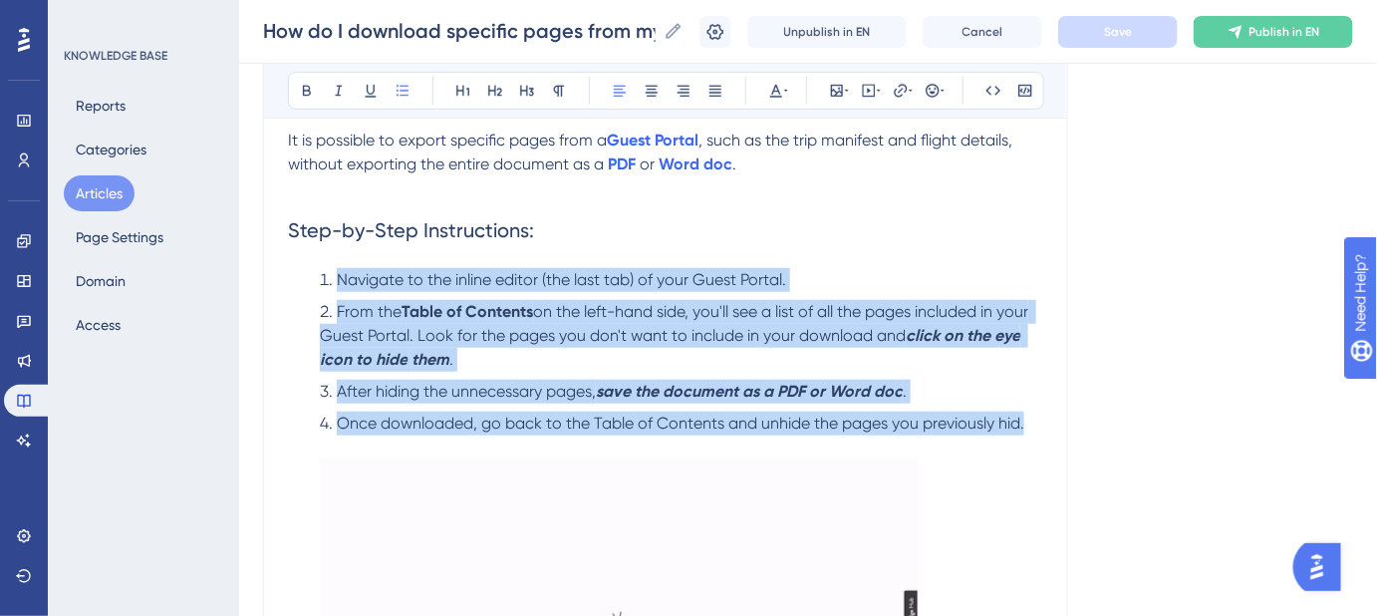
drag, startPoint x: 1038, startPoint y: 425, endPoint x: 343, endPoint y: 258, distance: 715.3
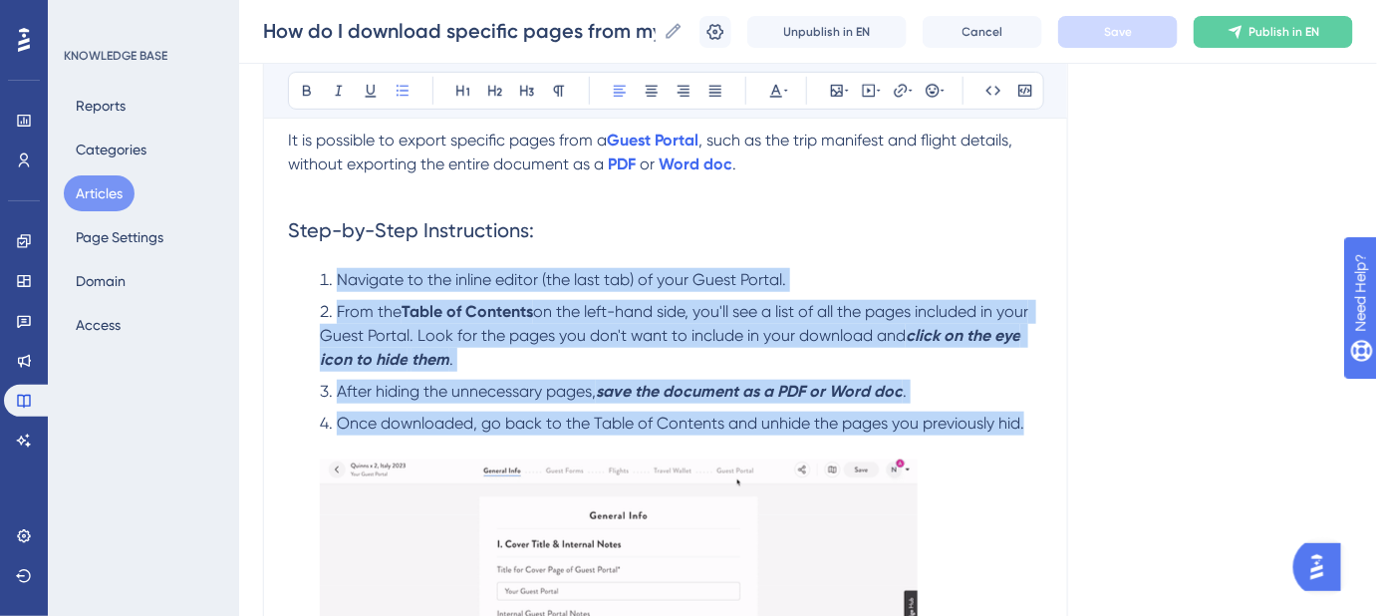
click at [335, 276] on ol "Navigate to the inline editor (the last tab) of your Guest Portal. From the Tab…" at bounding box center [665, 532] width 755 height 529
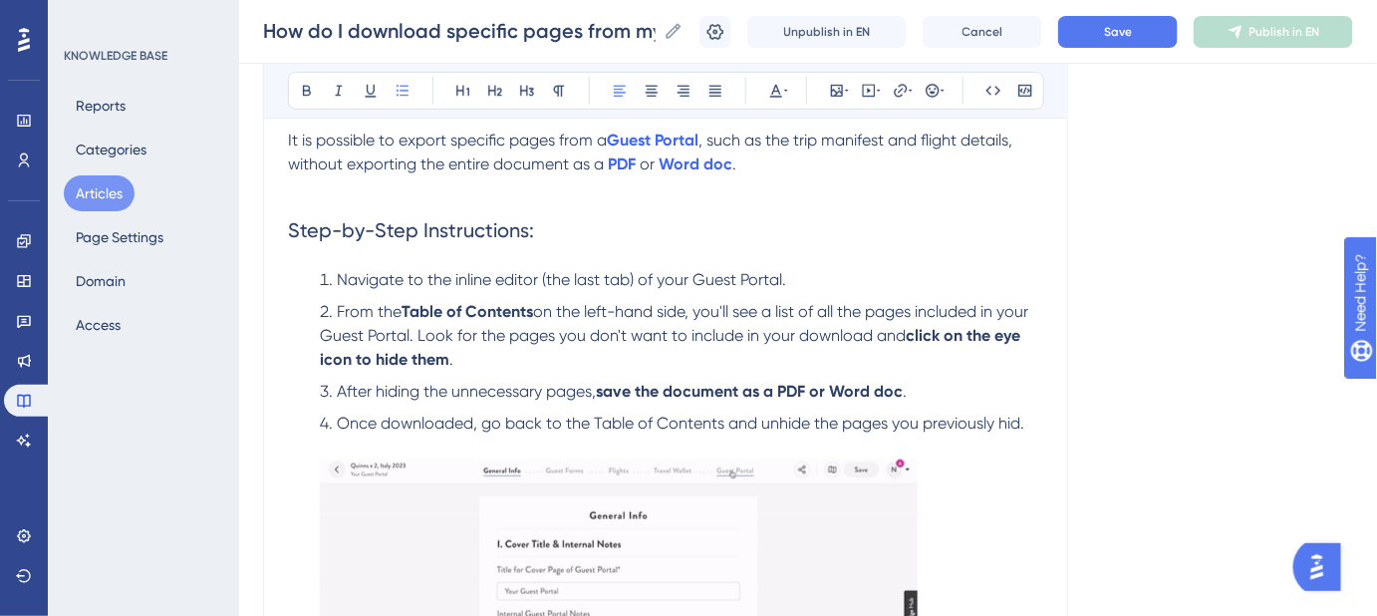
click at [1085, 204] on div "Language English (Default) How do I download specific pages from my Guest Porta…" at bounding box center [808, 344] width 1090 height 1195
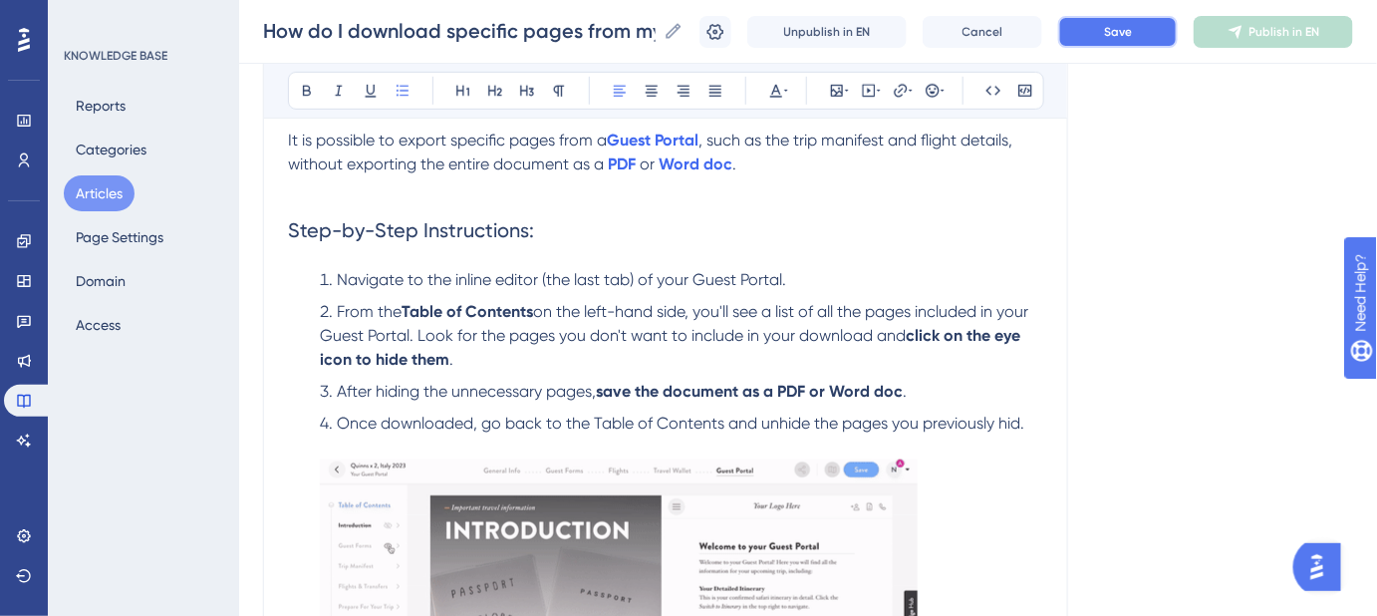
click at [1132, 34] on span "Save" at bounding box center [1118, 32] width 28 height 16
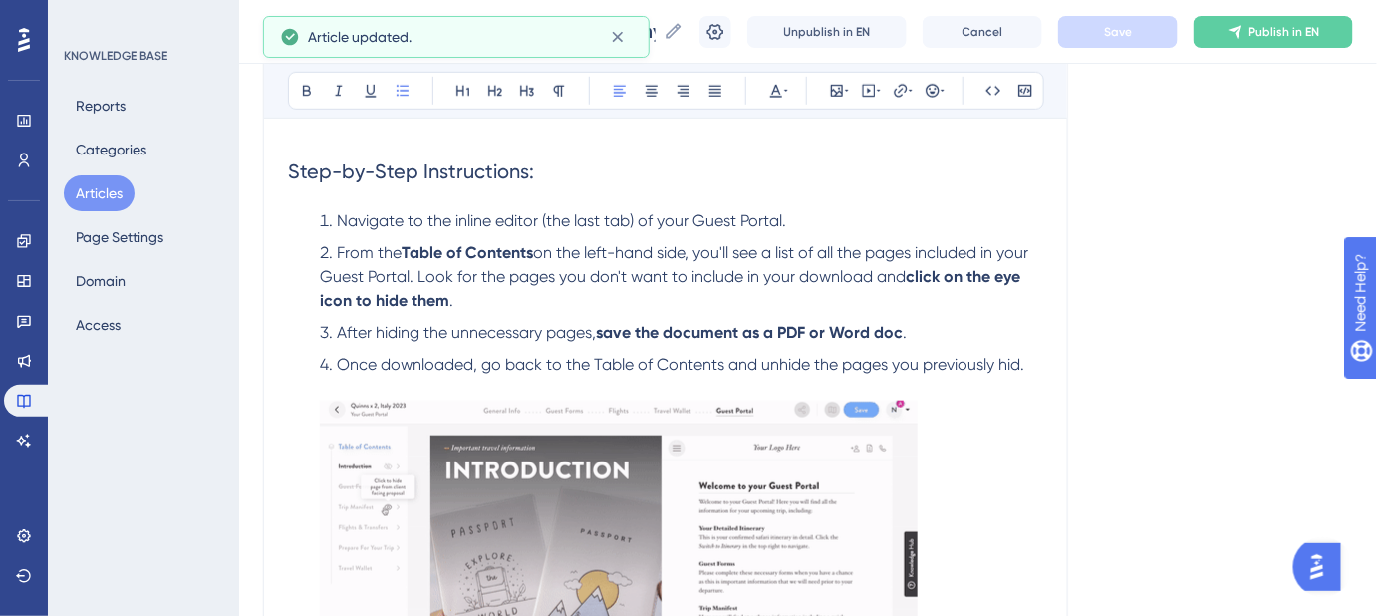
scroll to position [471, 0]
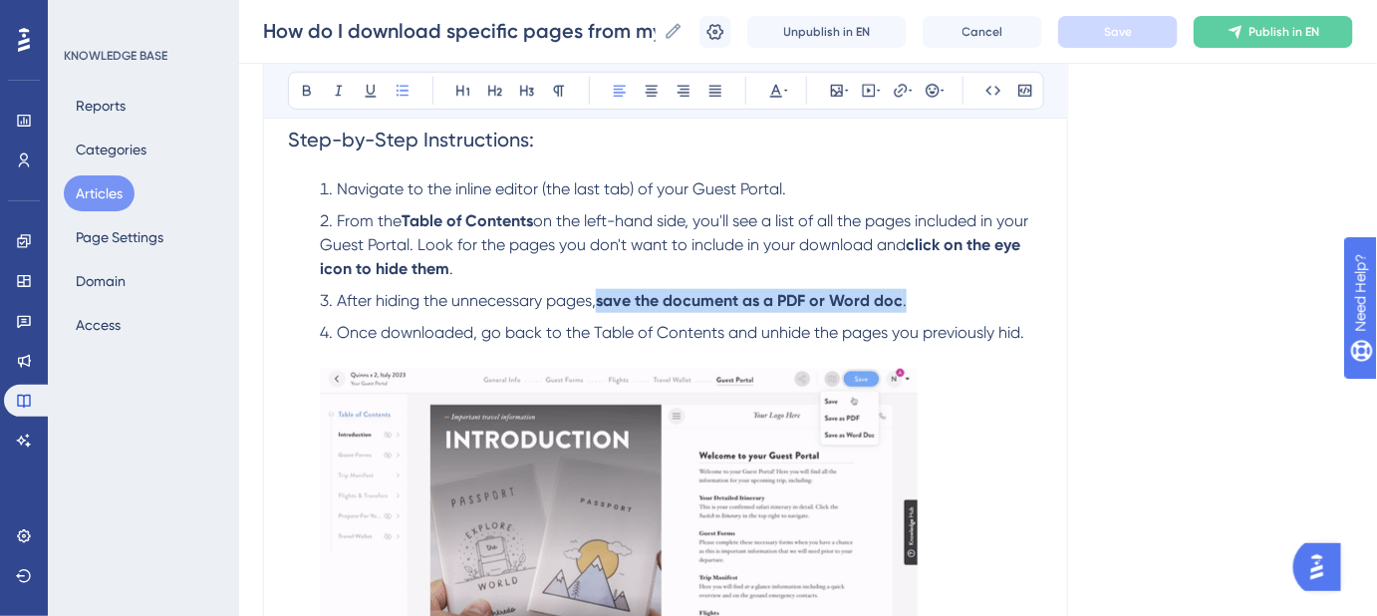
drag, startPoint x: 914, startPoint y: 297, endPoint x: 603, endPoint y: 303, distance: 311.0
click at [603, 303] on li "After hiding the unnecessary pages, save the document as a PDF or Word doc ." at bounding box center [678, 301] width 732 height 24
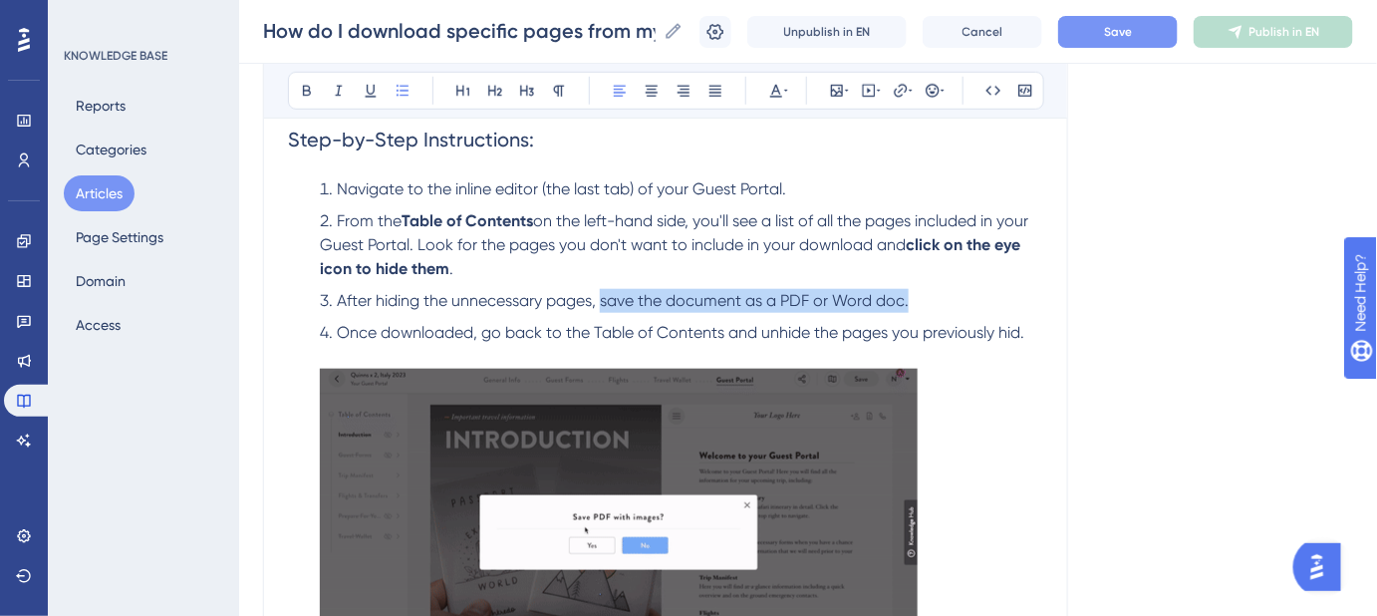
click at [617, 300] on span "After hiding the unnecessary pages, save the document as a PDF or Word doc." at bounding box center [623, 300] width 572 height 19
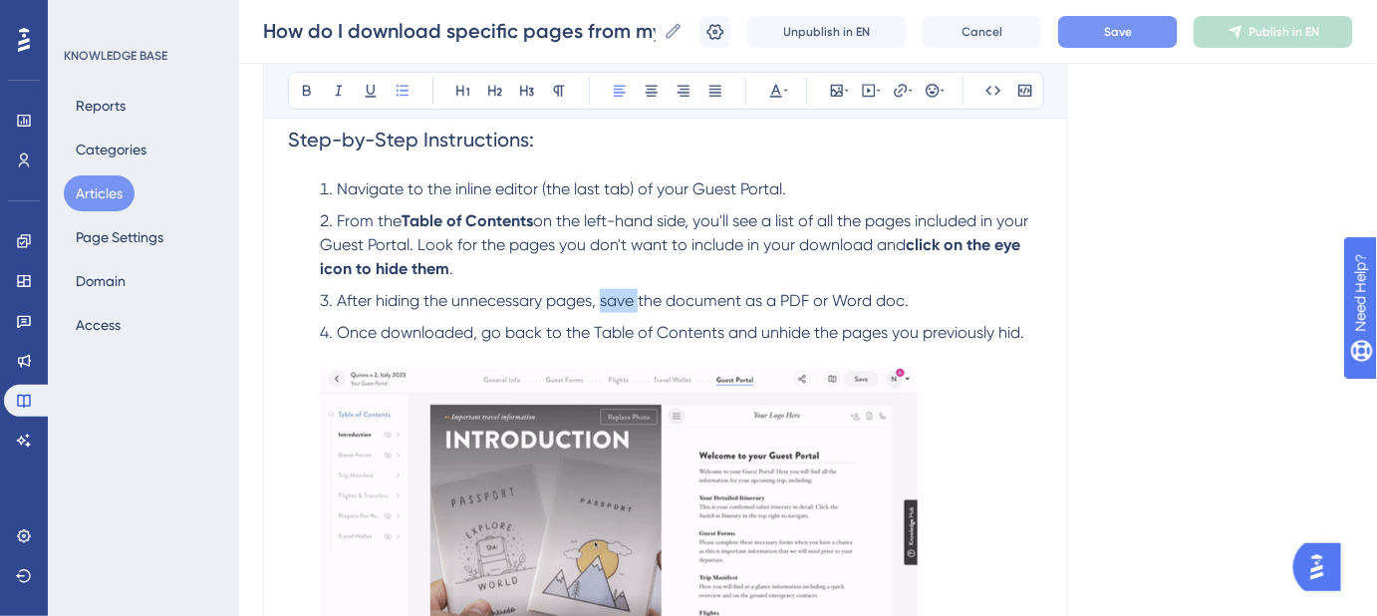
click at [617, 300] on span "After hiding the unnecessary pages, save the document as a PDF or Word doc." at bounding box center [623, 300] width 572 height 19
click at [794, 297] on span "the document as a PDF or Word doc." at bounding box center [766, 300] width 271 height 19
drag, startPoint x: 838, startPoint y: 297, endPoint x: 906, endPoint y: 299, distance: 67.8
click at [893, 299] on span "or Word doc." at bounding box center [845, 300] width 96 height 19
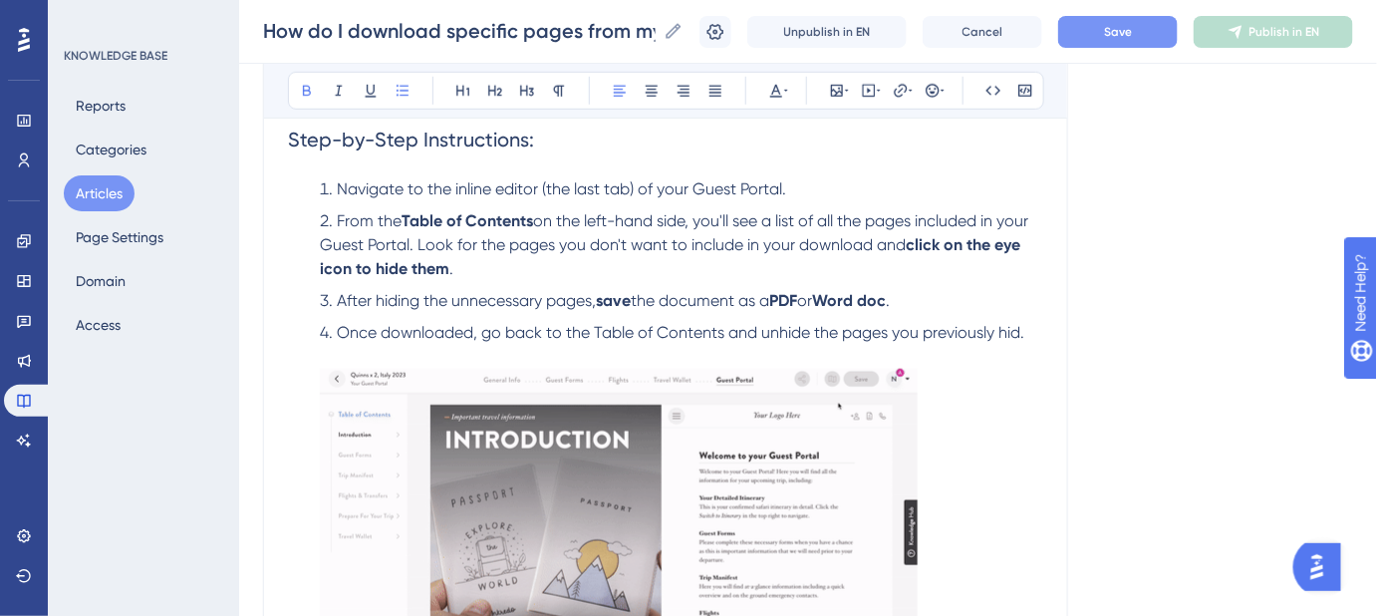
click at [1084, 318] on div "Language English (Default) How do I download specific pages from my Guest Porta…" at bounding box center [808, 253] width 1090 height 1195
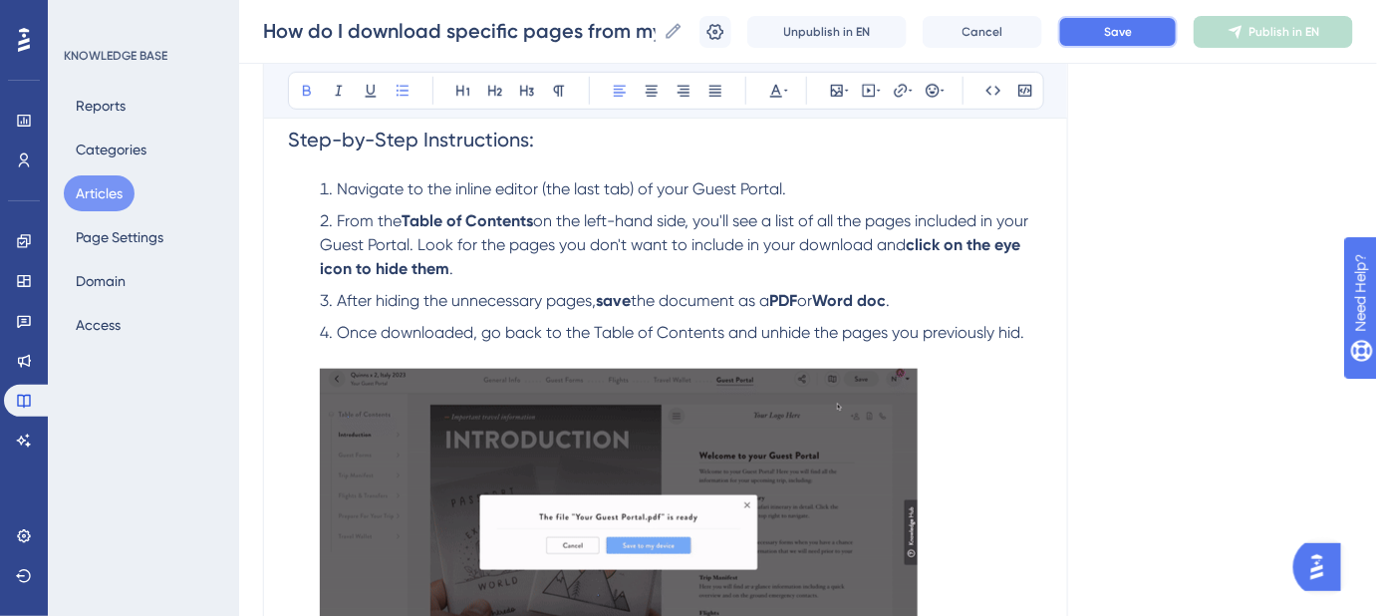
click at [1121, 34] on span "Save" at bounding box center [1118, 32] width 28 height 16
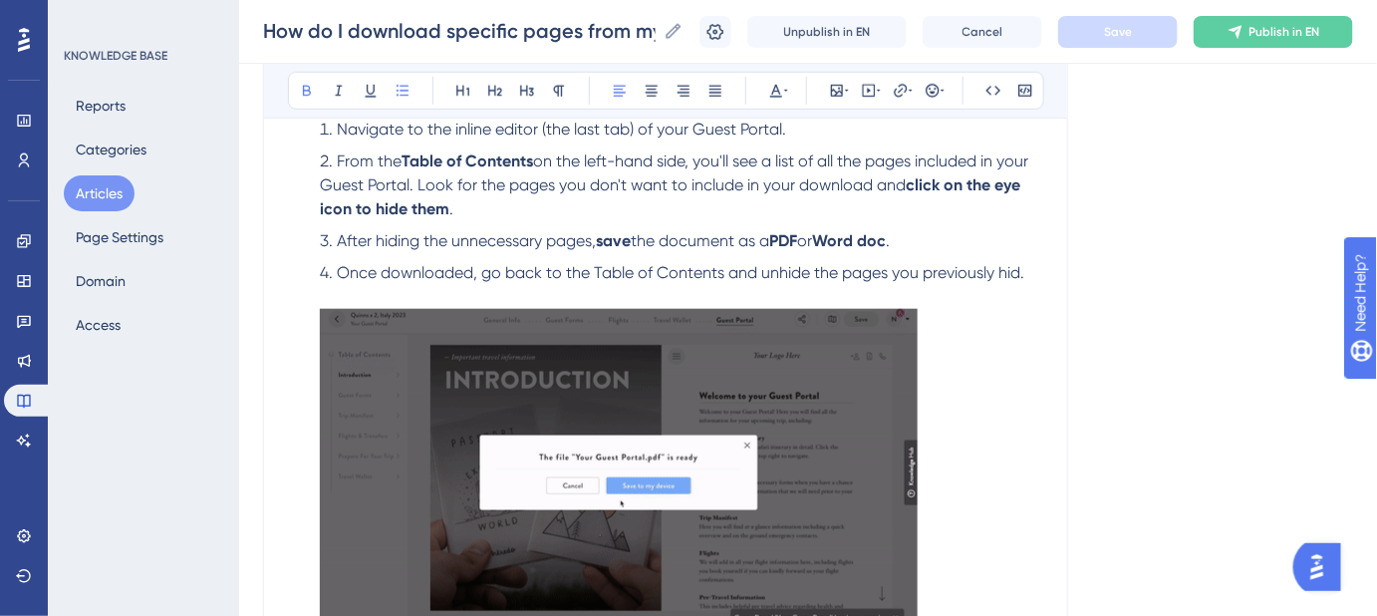
scroll to position [562, 0]
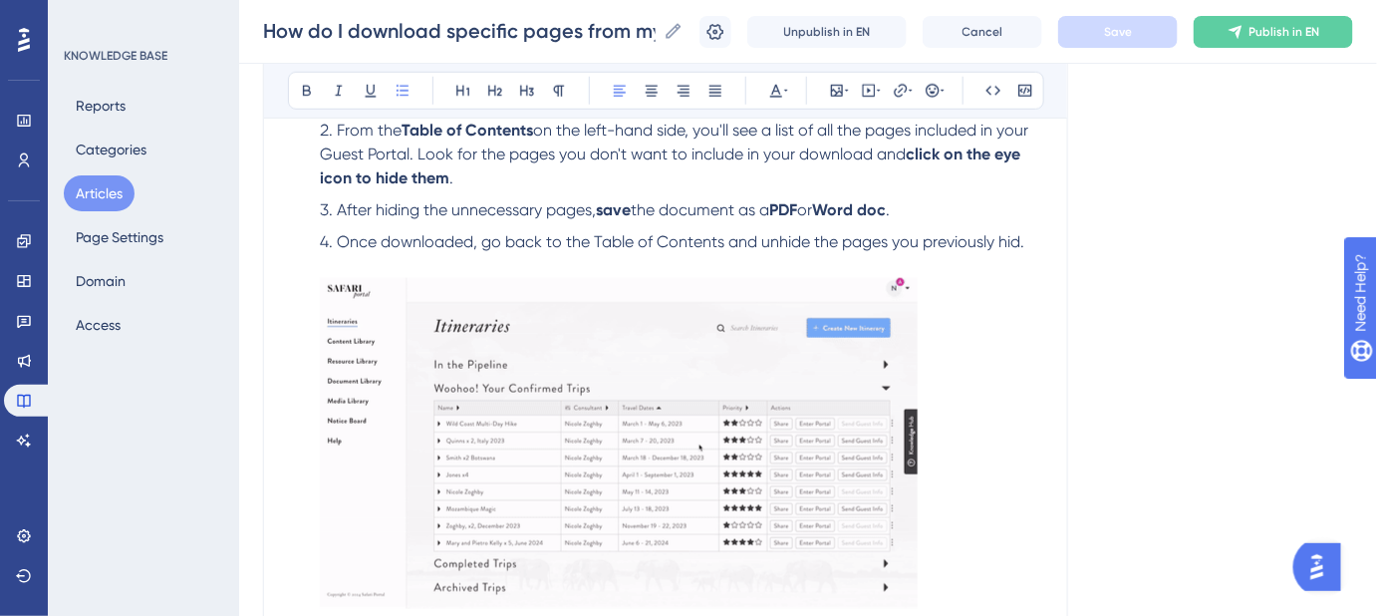
click at [785, 239] on span "Once downloaded, go back to the Table of Contents and unhide the pages you prev…" at bounding box center [681, 241] width 688 height 19
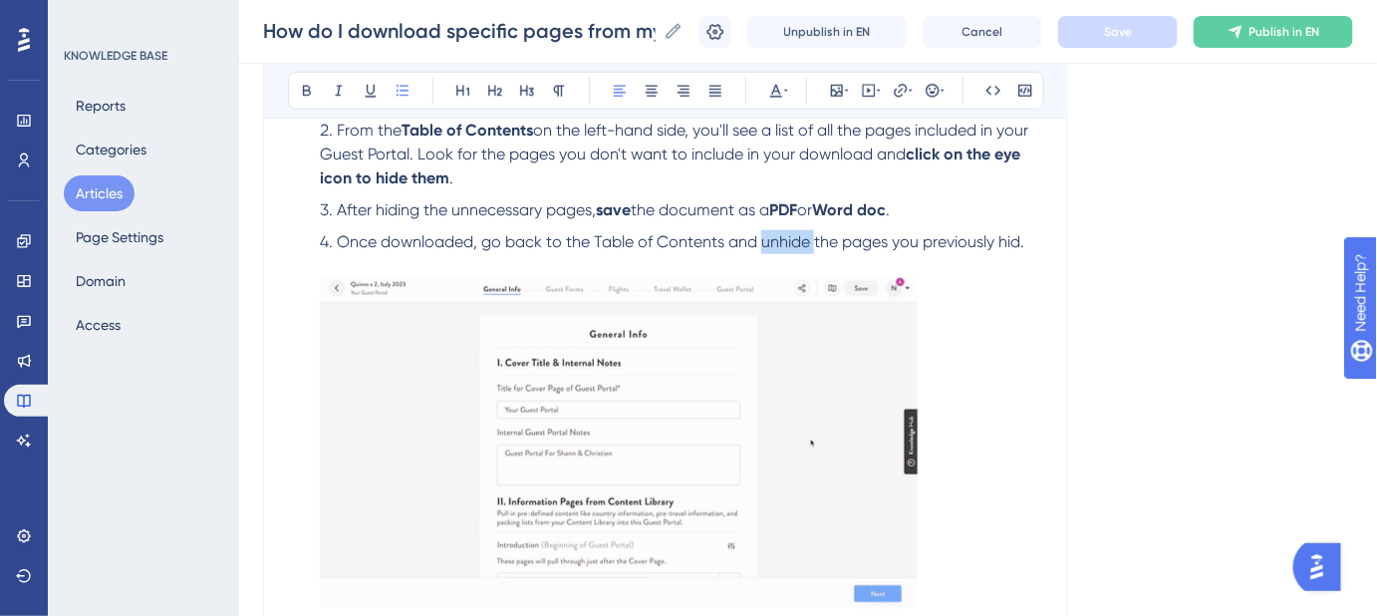
click at [785, 239] on span "Once downloaded, go back to the Table of Contents and unhide the pages you prev…" at bounding box center [681, 241] width 688 height 19
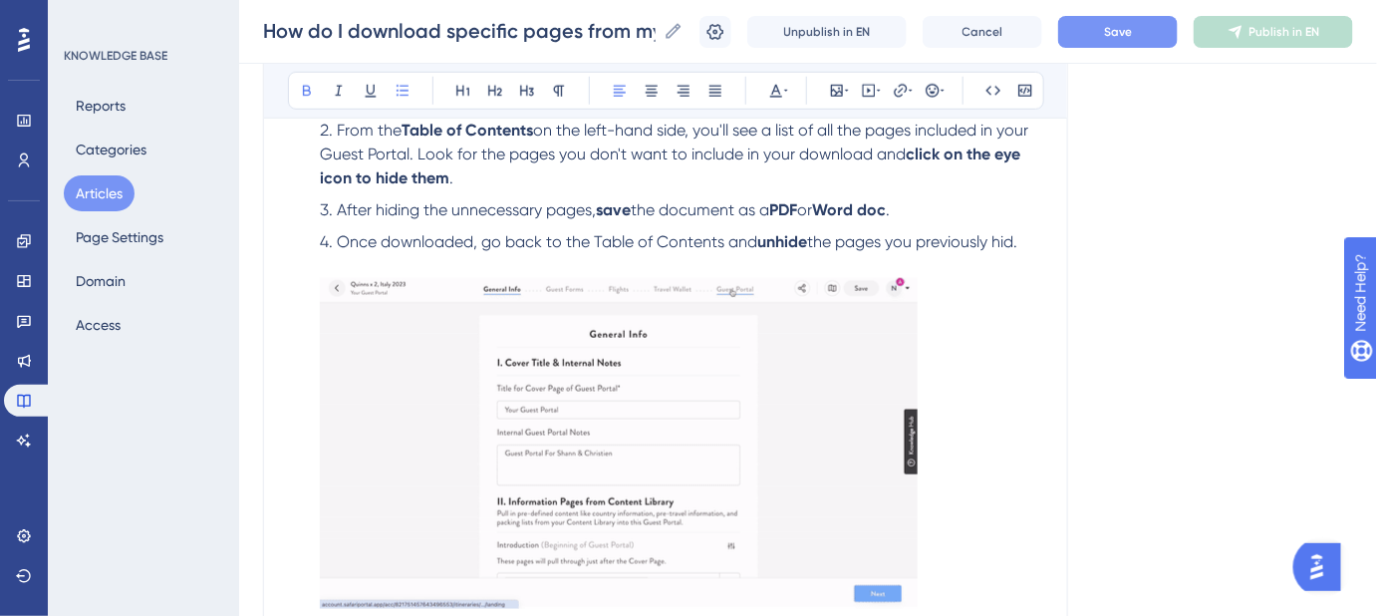
click at [1068, 265] on div "Language English (Default) How do I download specific pages from my Guest Porta…" at bounding box center [808, 162] width 1090 height 1195
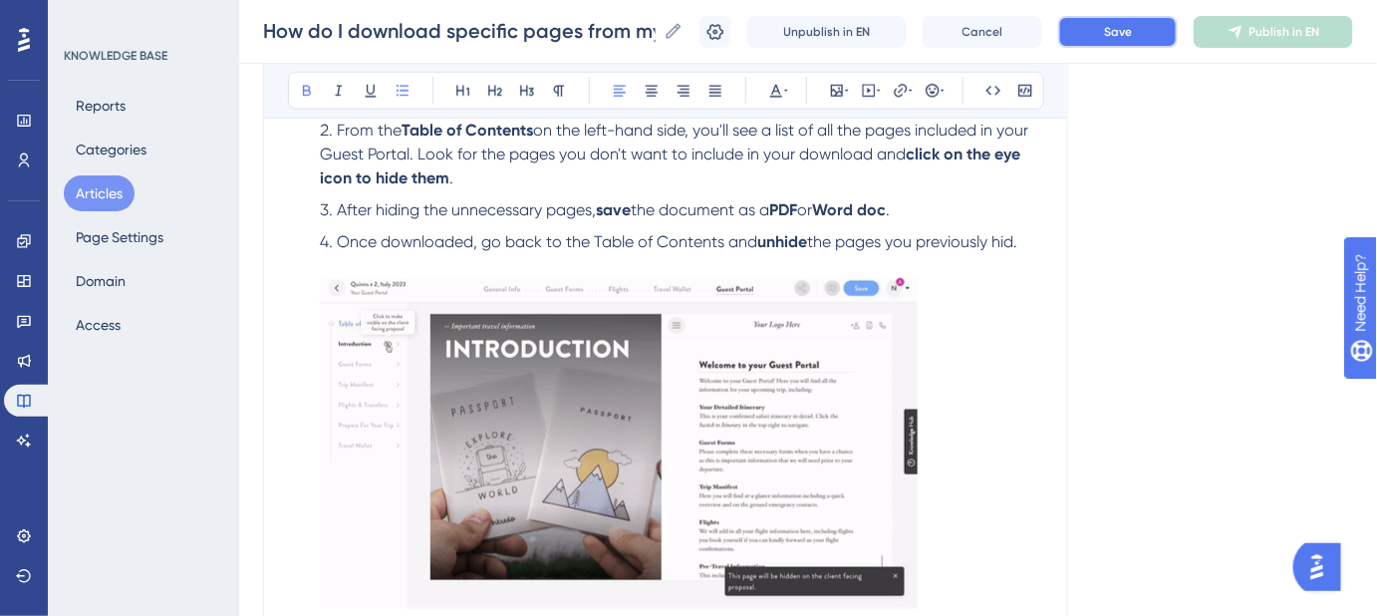
click at [1127, 31] on span "Save" at bounding box center [1118, 32] width 28 height 16
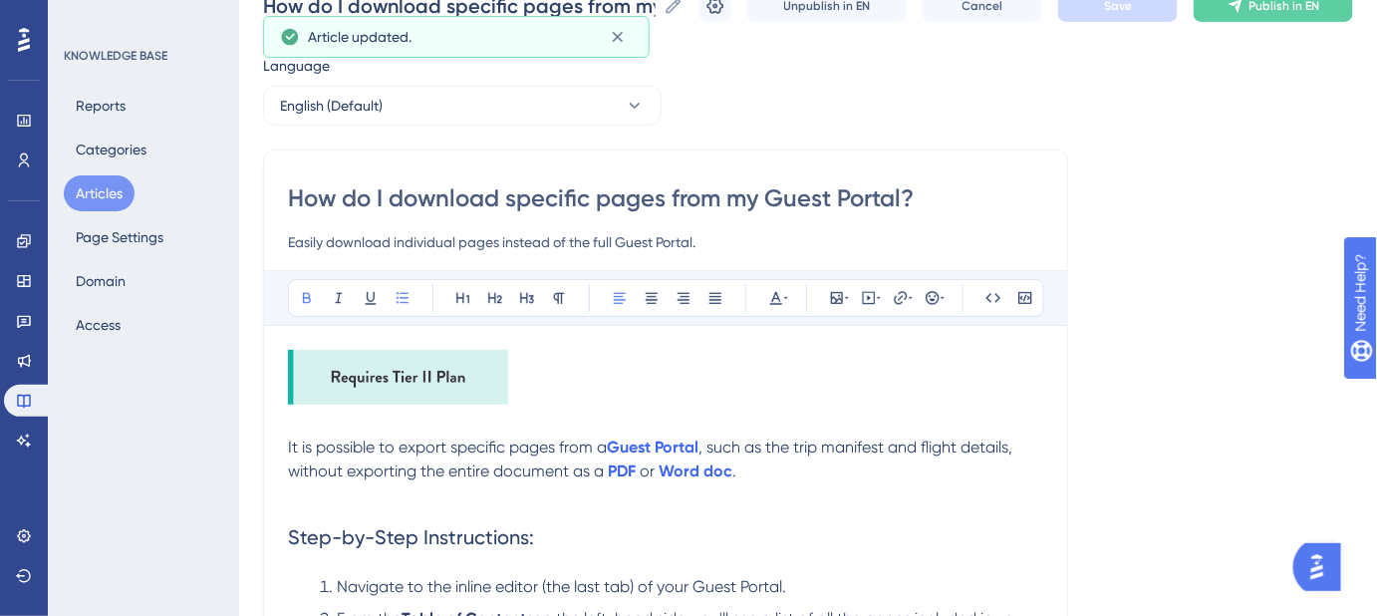
scroll to position [42, 0]
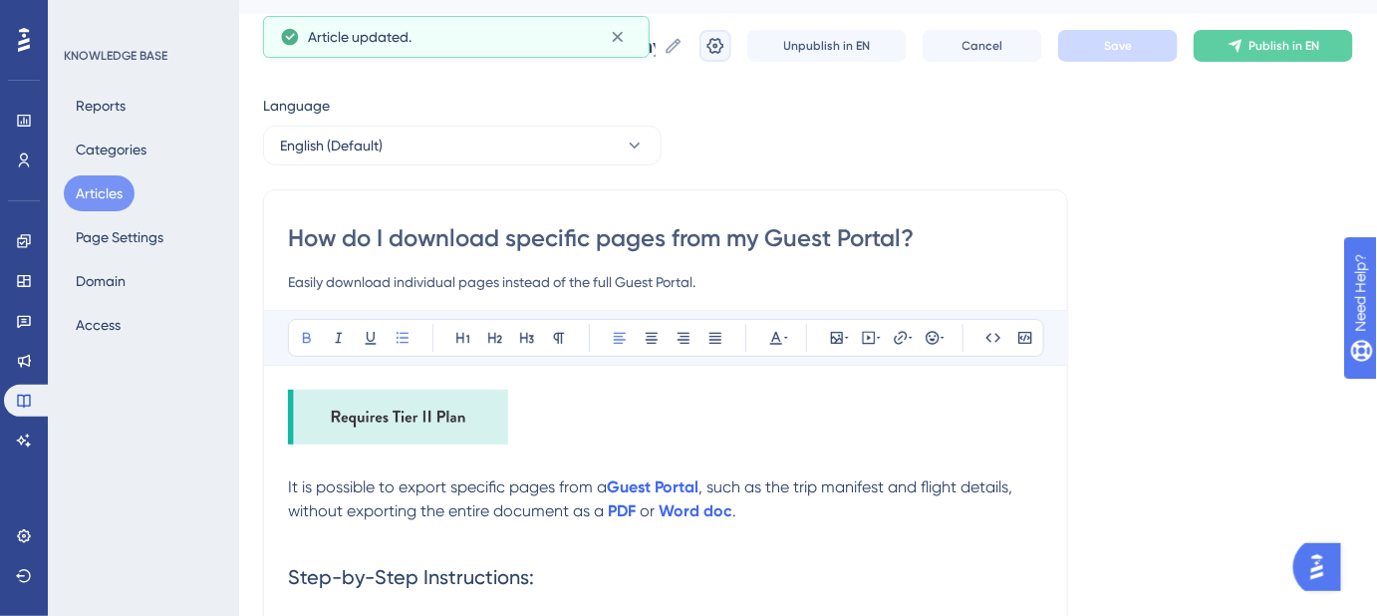
click at [725, 38] on icon at bounding box center [716, 46] width 17 height 16
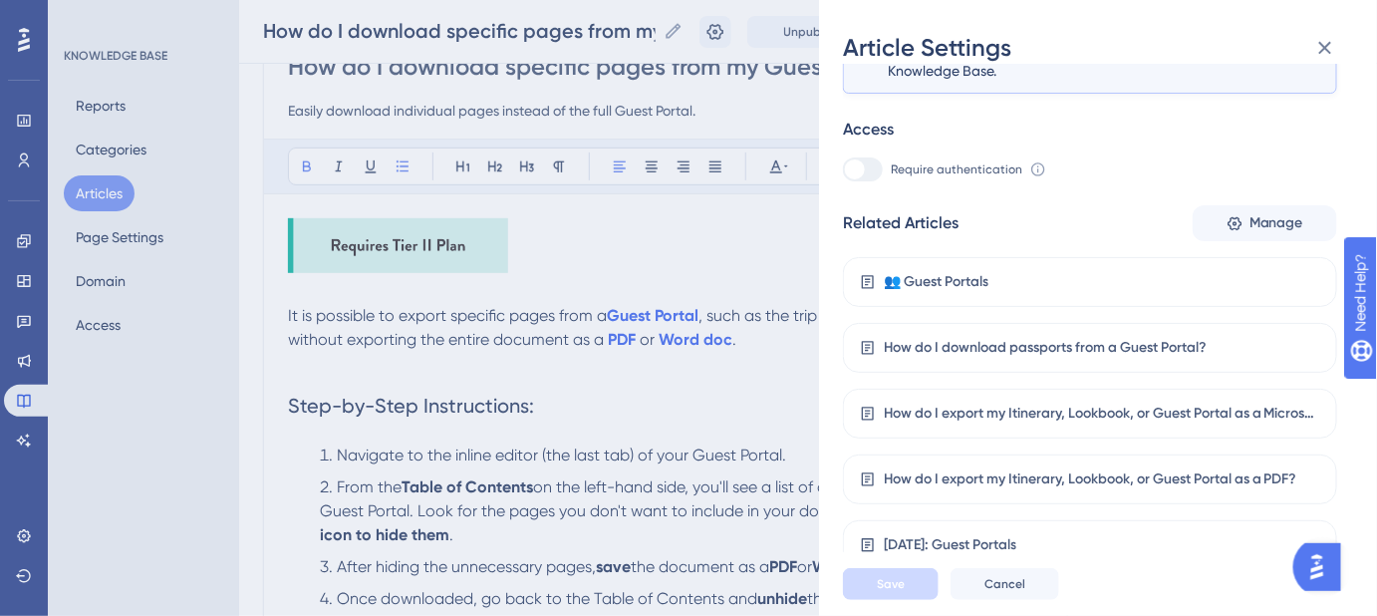
scroll to position [223, 0]
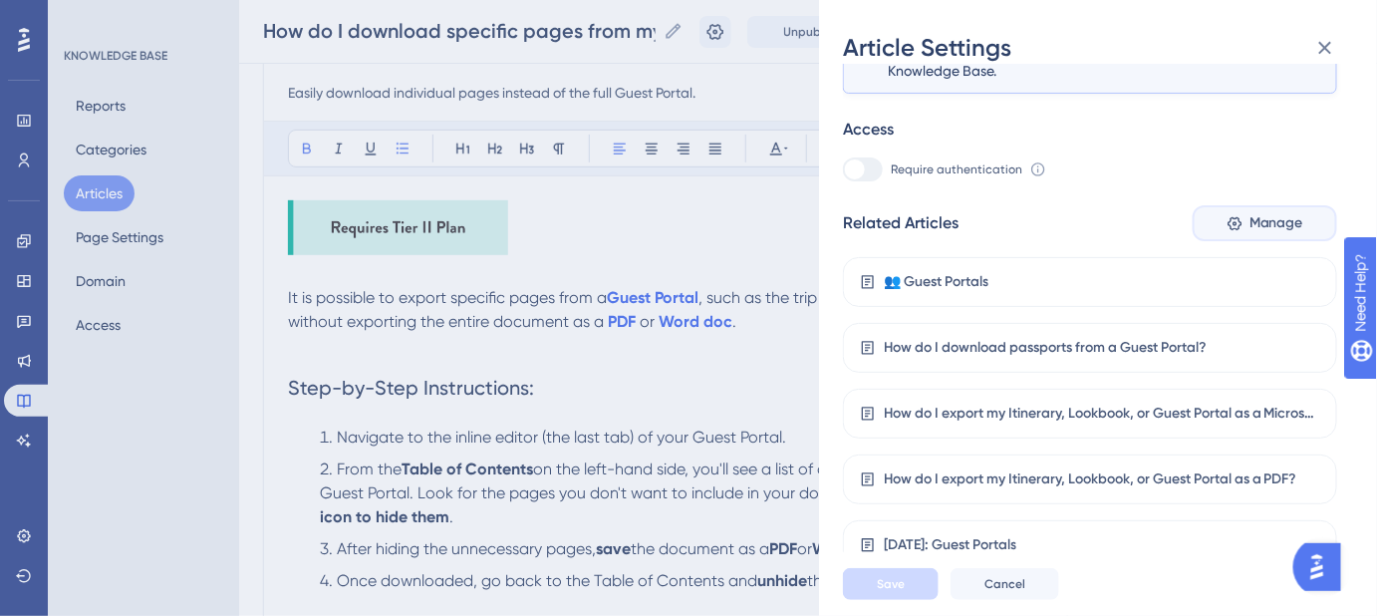
click at [1270, 224] on span "Manage" at bounding box center [1277, 223] width 54 height 24
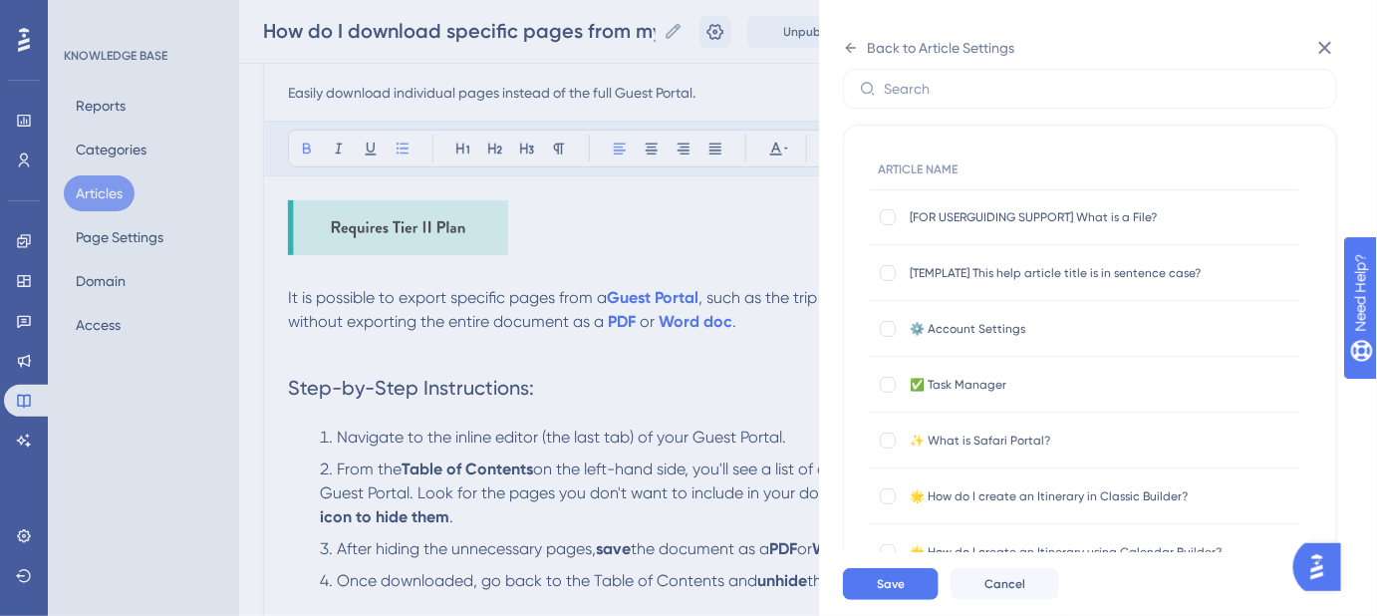
scroll to position [0, 0]
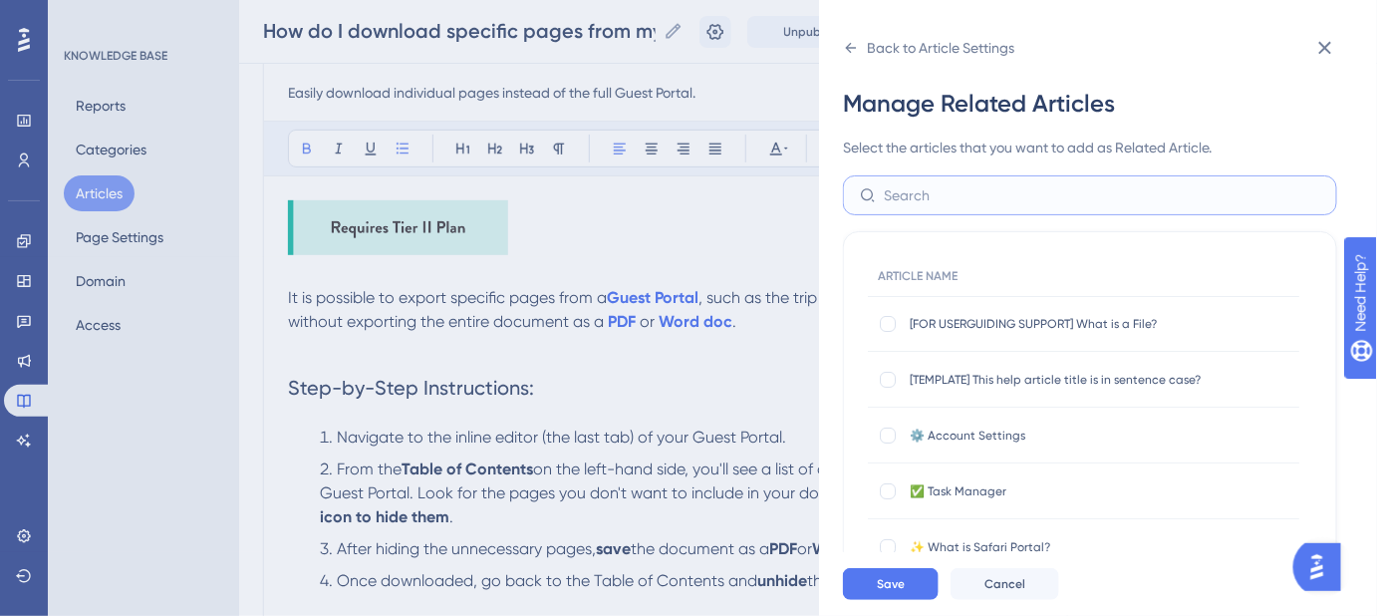
click at [988, 195] on input "text" at bounding box center [1102, 195] width 437 height 22
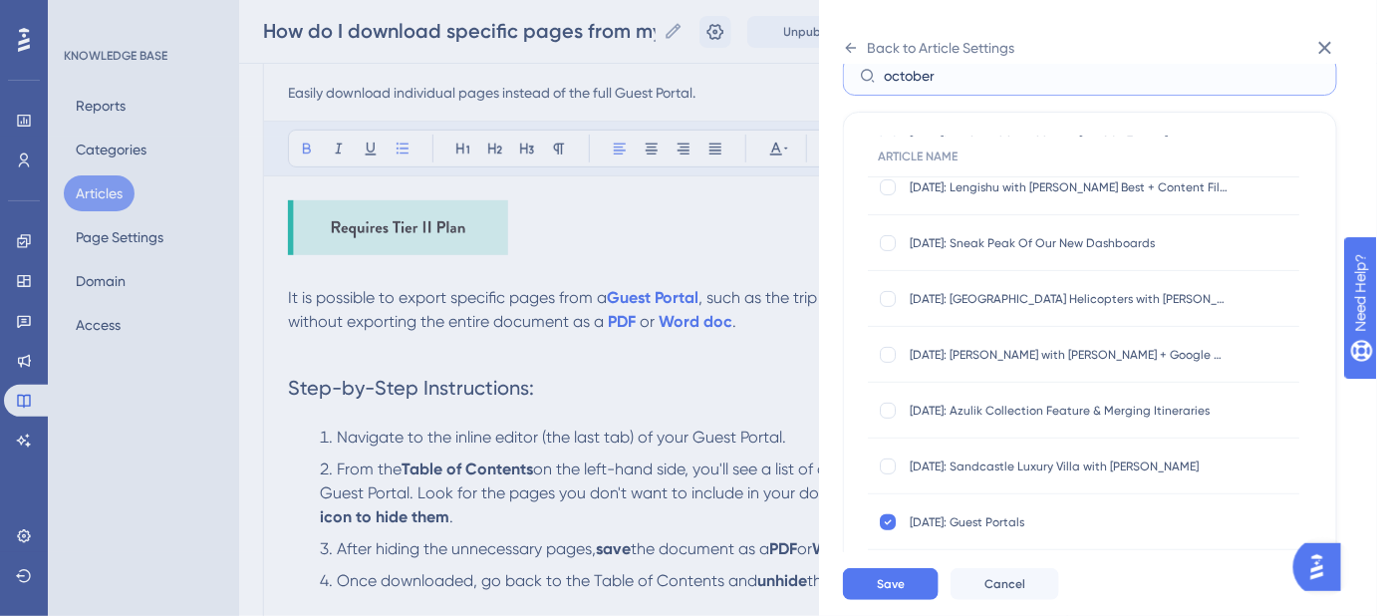
scroll to position [263, 0]
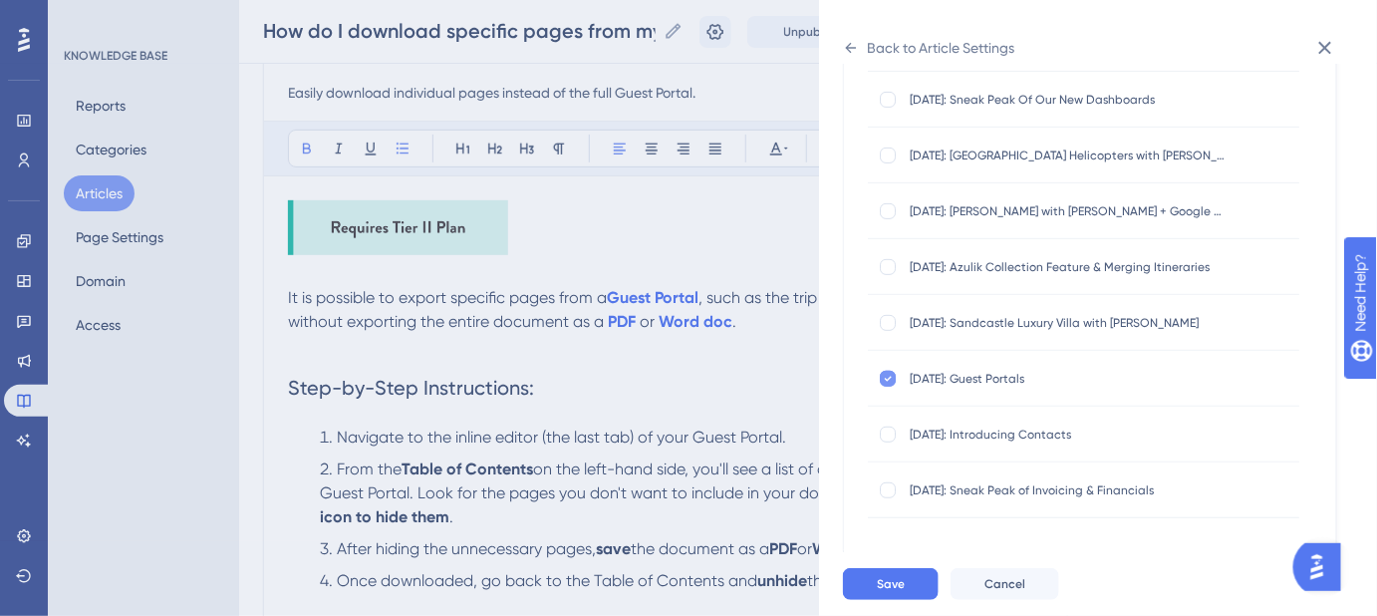
type input "october"
click at [890, 377] on icon at bounding box center [888, 378] width 7 height 5
checkbox input "false"
click at [899, 592] on span "Save" at bounding box center [891, 584] width 28 height 16
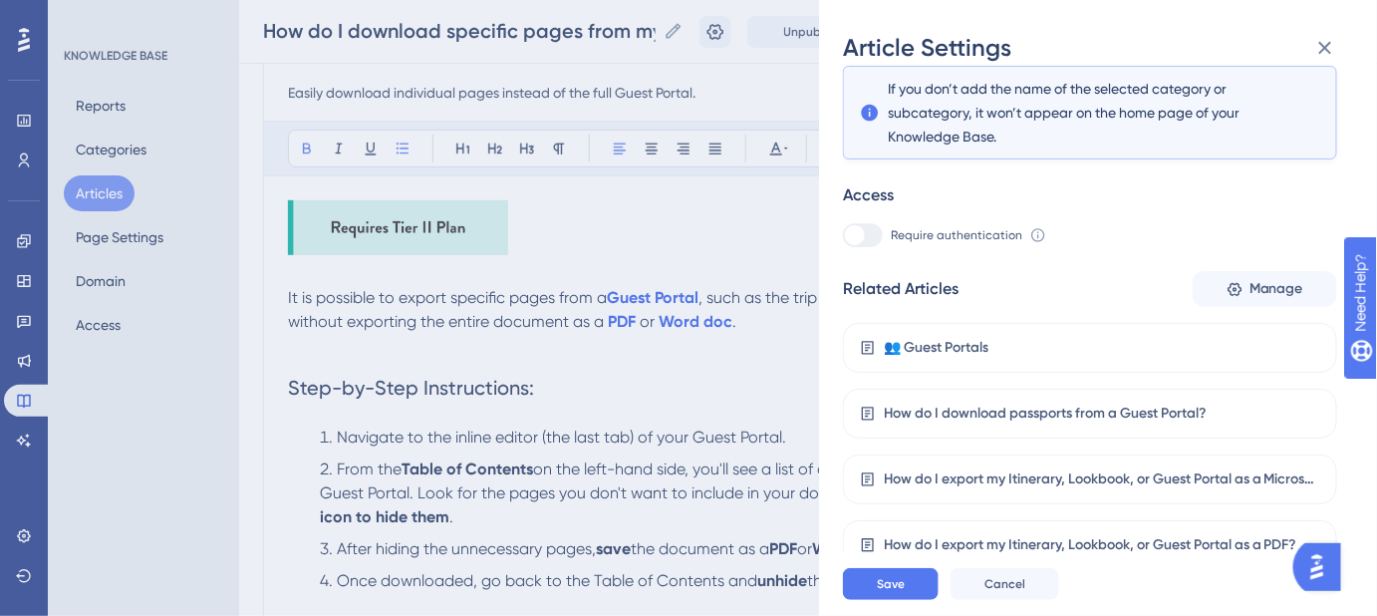
scroll to position [358, 0]
click at [1260, 285] on span "Manage" at bounding box center [1277, 288] width 54 height 24
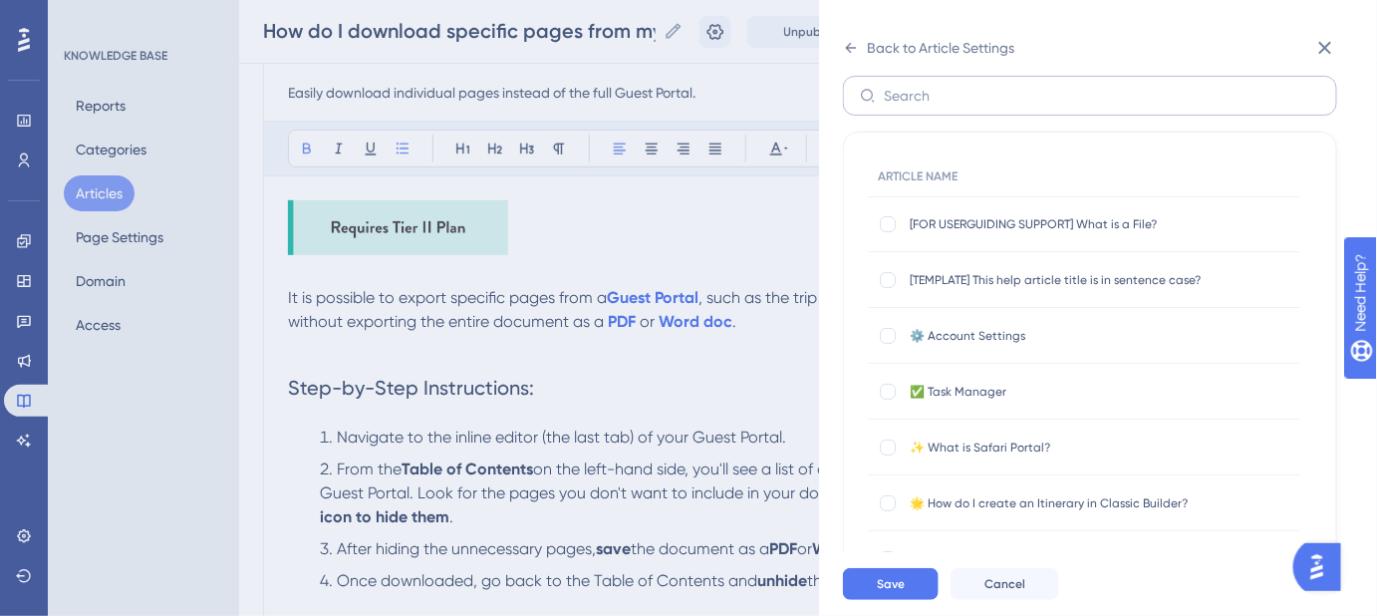
scroll to position [0, 0]
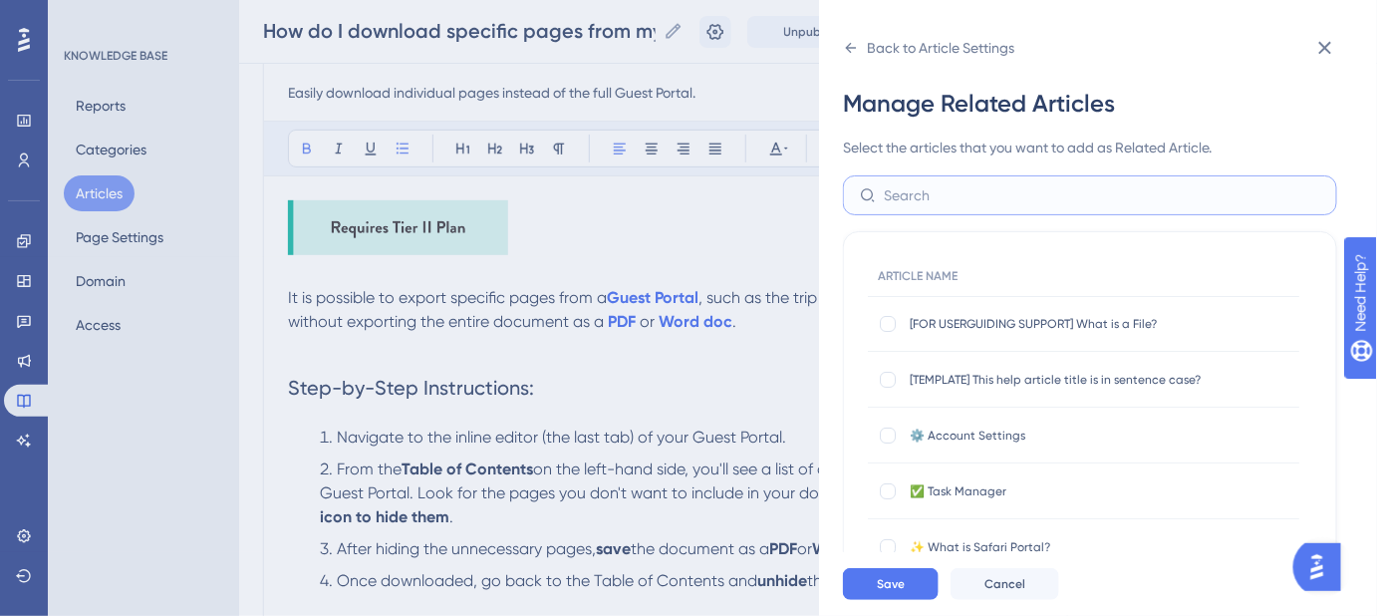
click at [981, 187] on input "text" at bounding box center [1102, 195] width 437 height 22
type input "download"
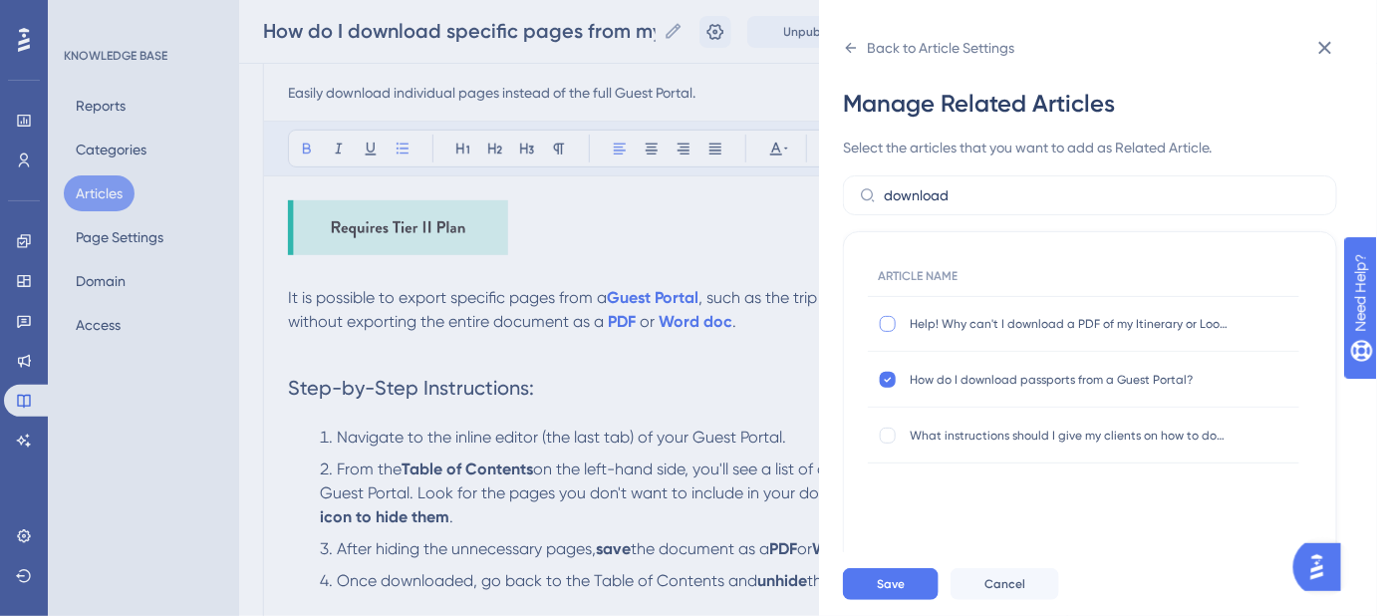
click at [887, 326] on div at bounding box center [888, 324] width 16 height 16
checkbox input "true"
click at [913, 590] on button "Save" at bounding box center [891, 584] width 96 height 32
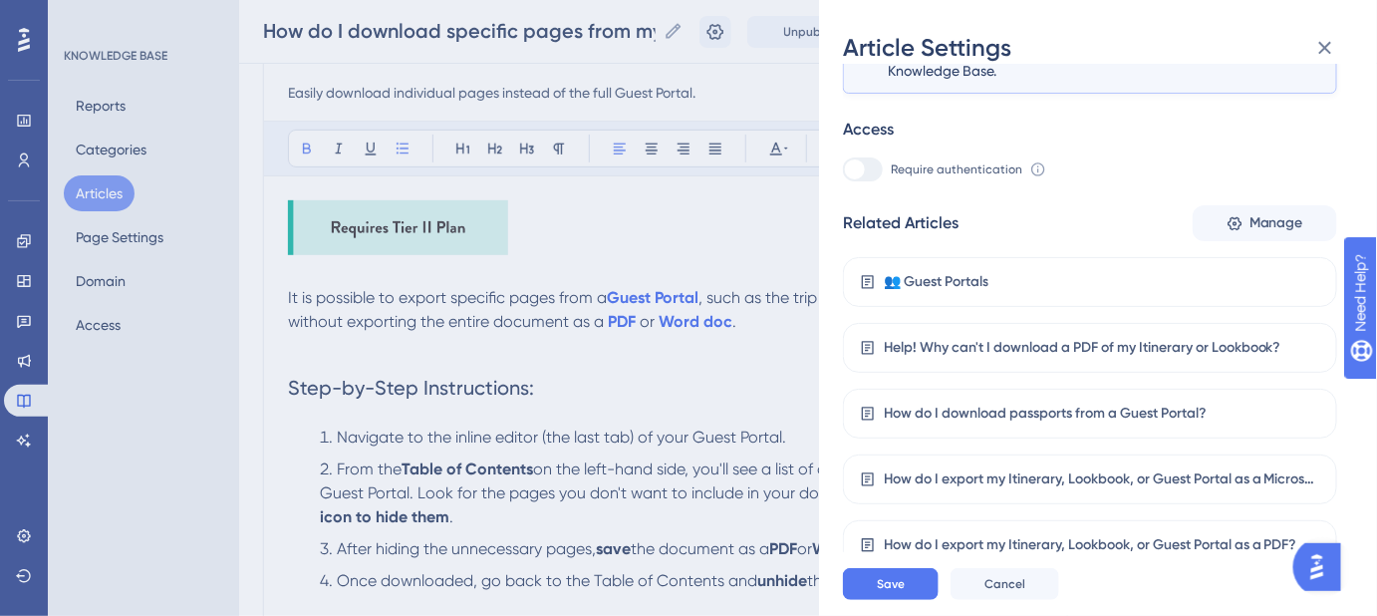
scroll to position [314, 0]
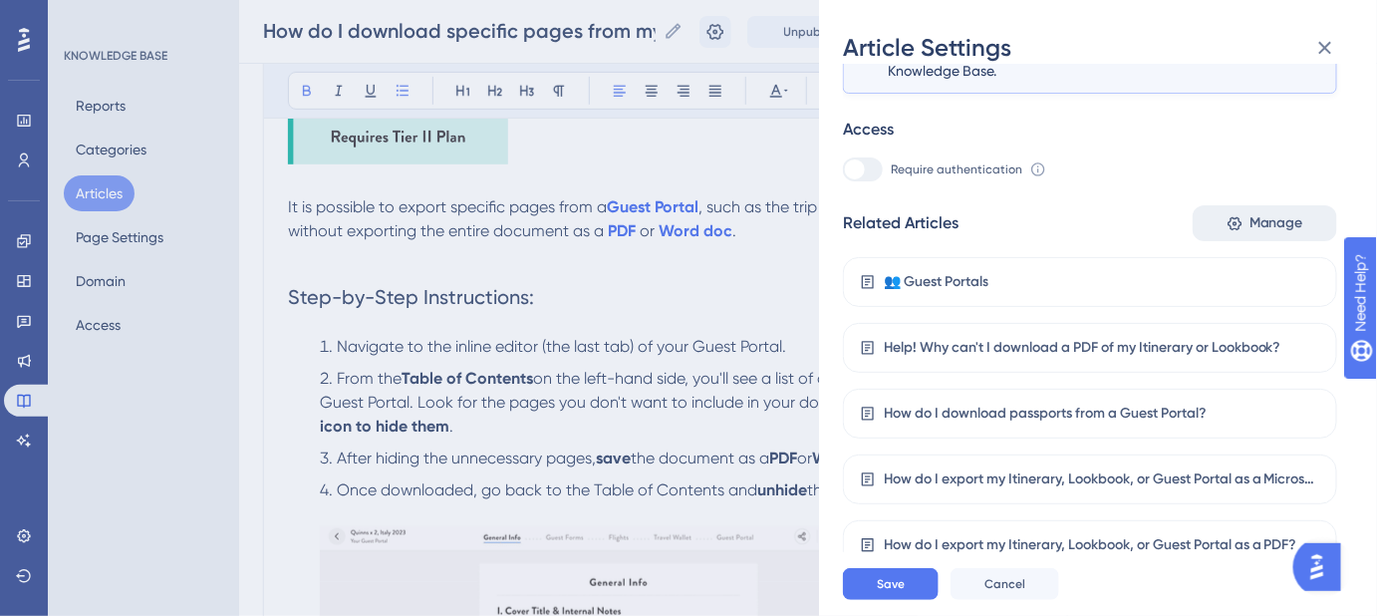
click at [1256, 230] on span "Manage" at bounding box center [1277, 223] width 54 height 24
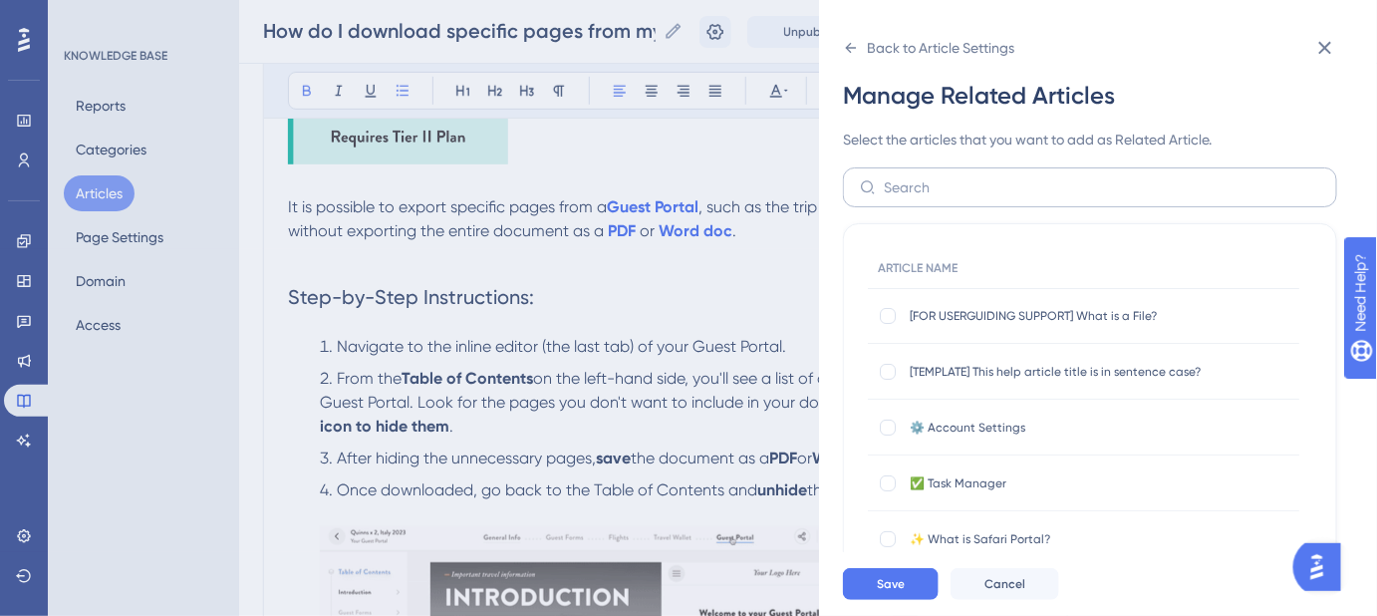
scroll to position [0, 0]
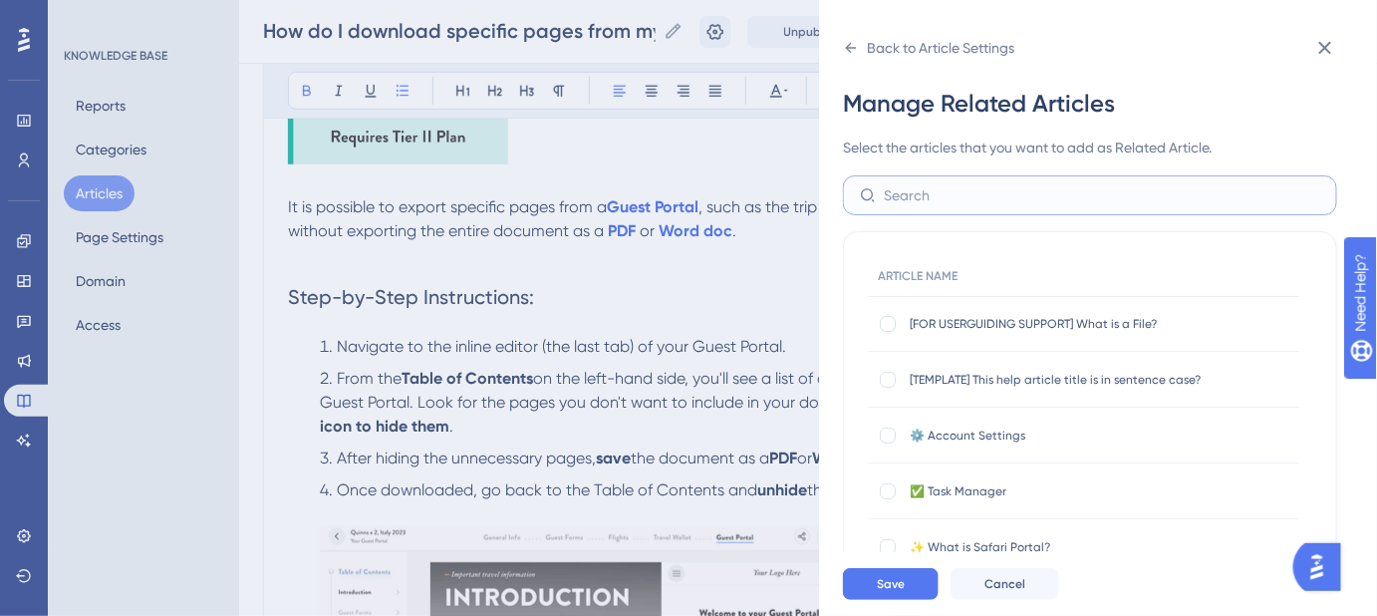
click at [981, 195] on input "text" at bounding box center [1102, 195] width 437 height 22
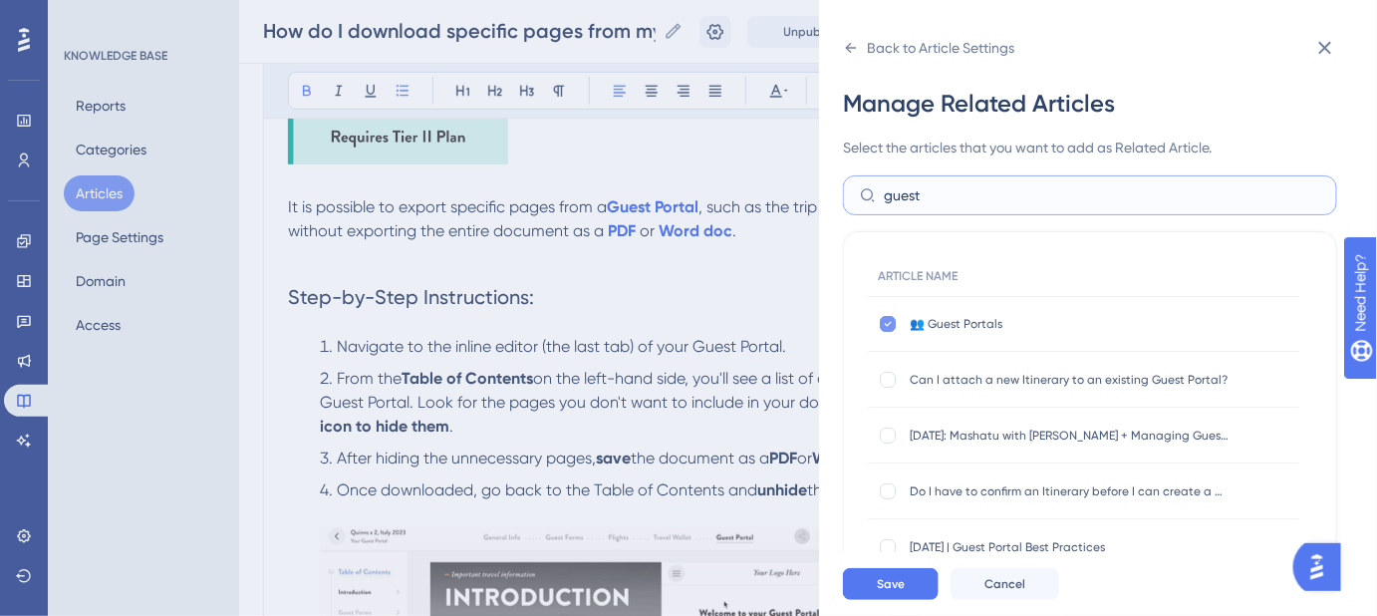
type input "guest"
click at [882, 326] on div at bounding box center [888, 324] width 16 height 16
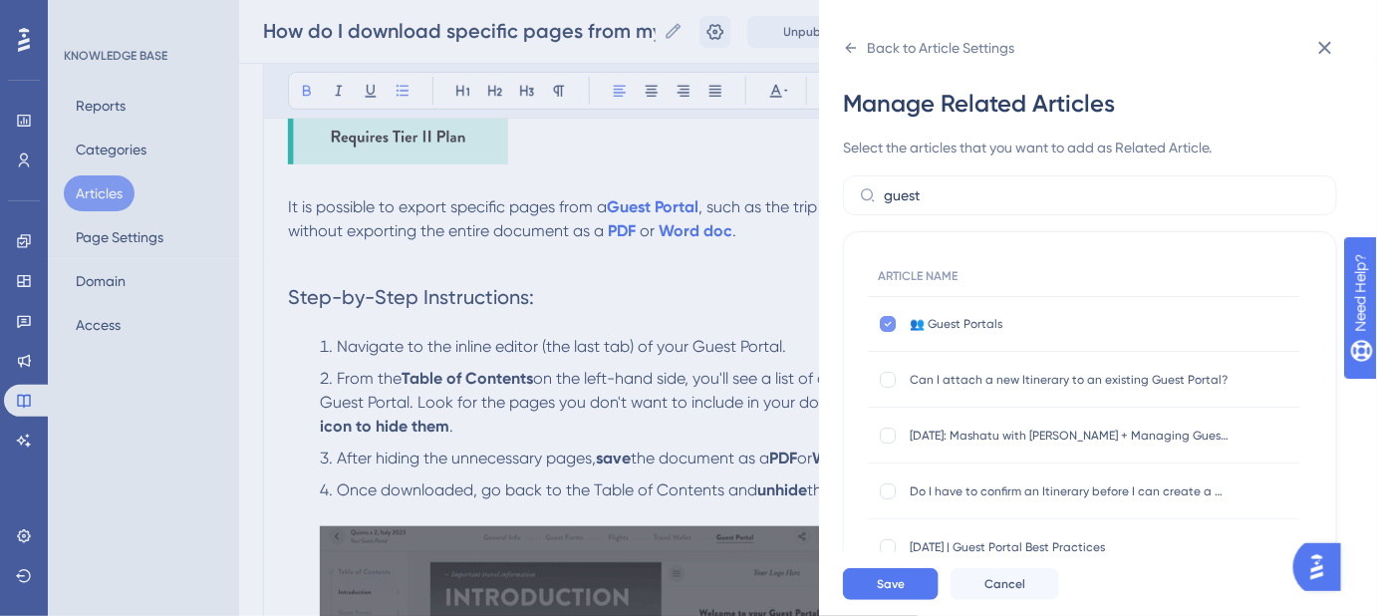
checkbox input "false"
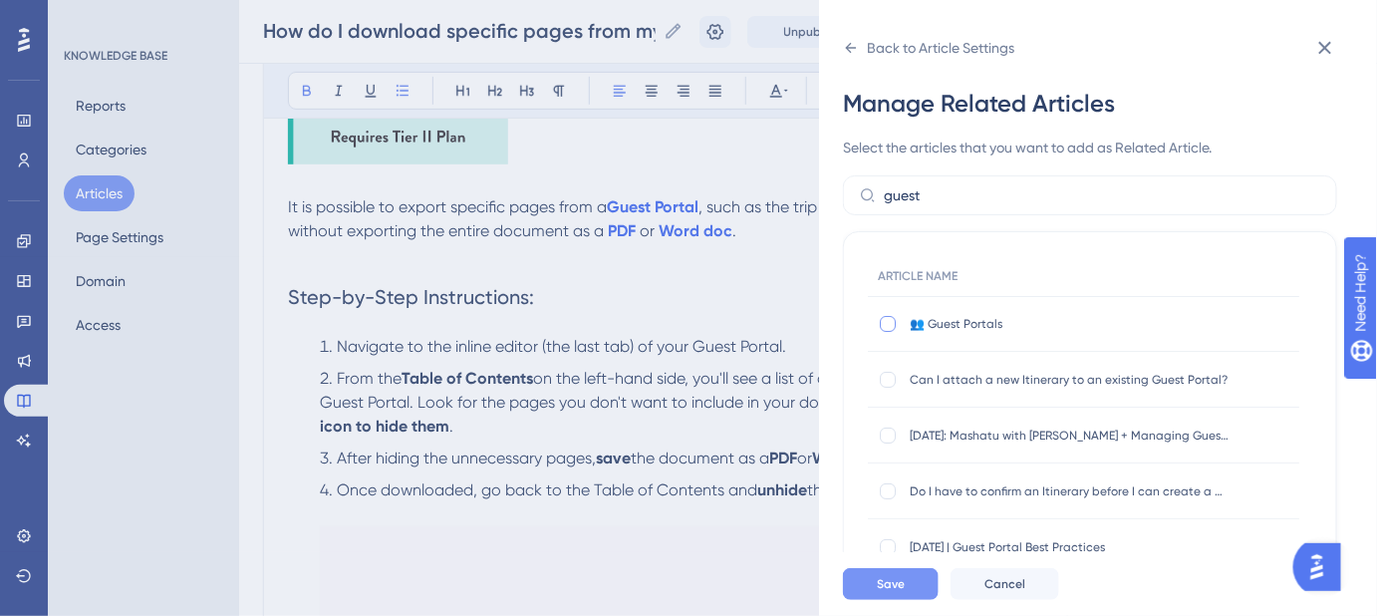
click at [911, 600] on button "Save" at bounding box center [891, 584] width 96 height 32
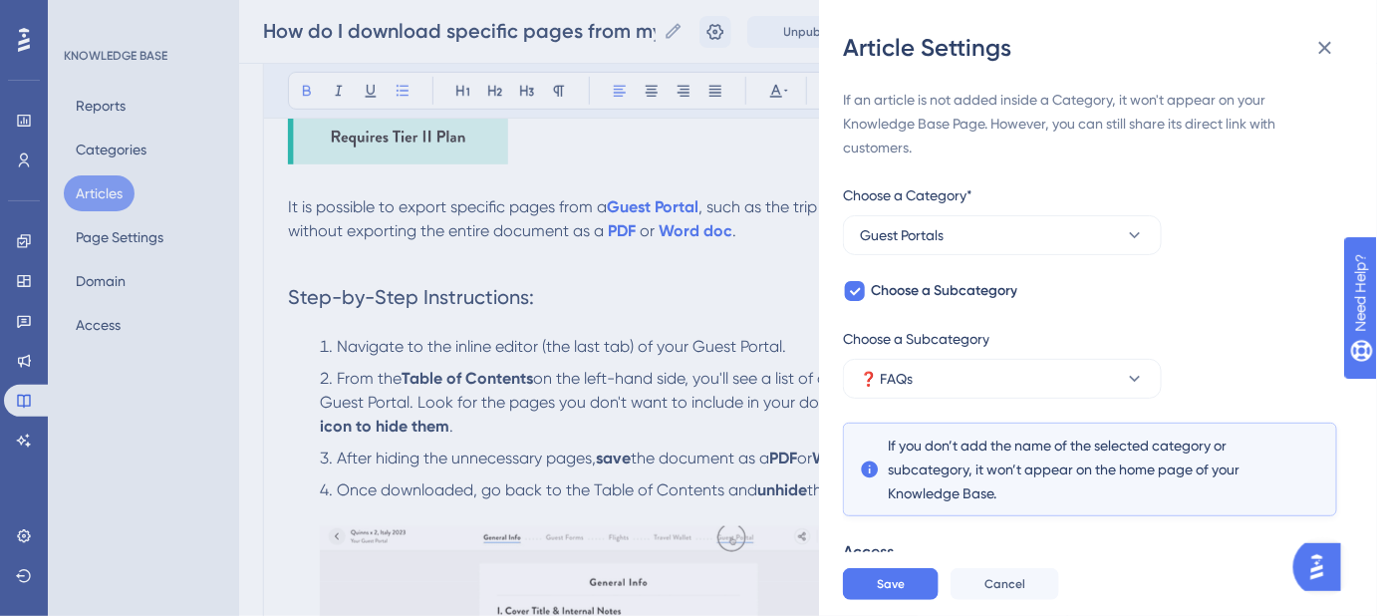
scroll to position [358, 0]
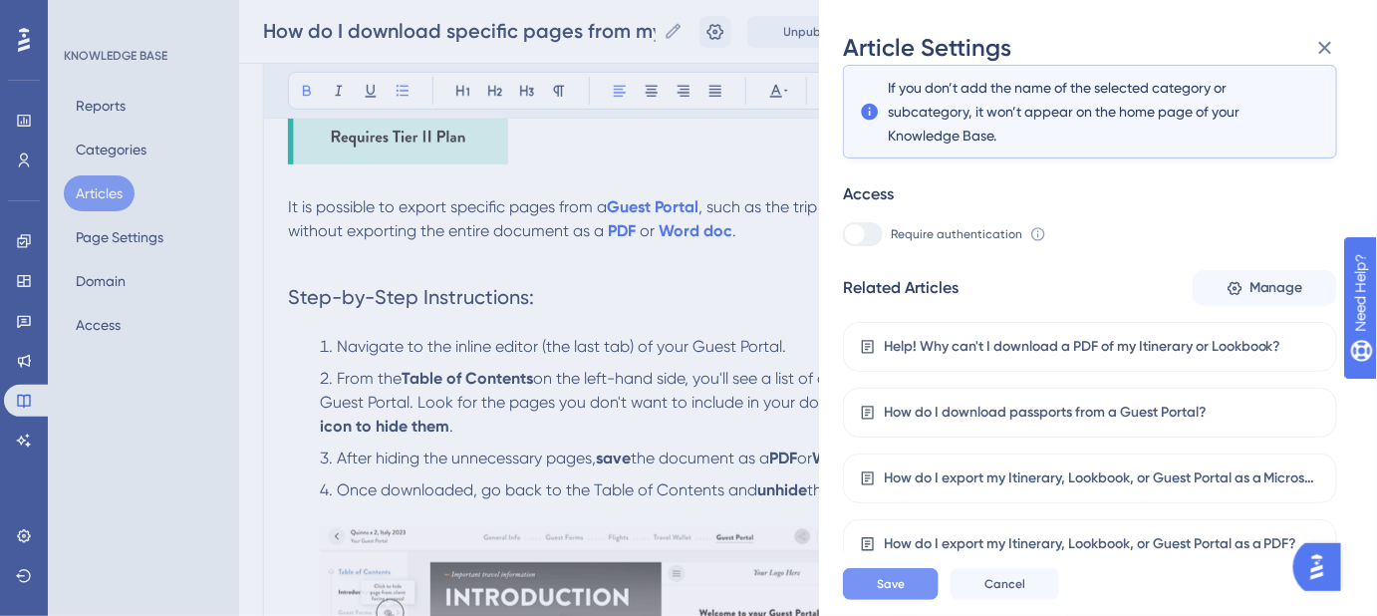
click at [897, 592] on span "Save" at bounding box center [891, 584] width 28 height 16
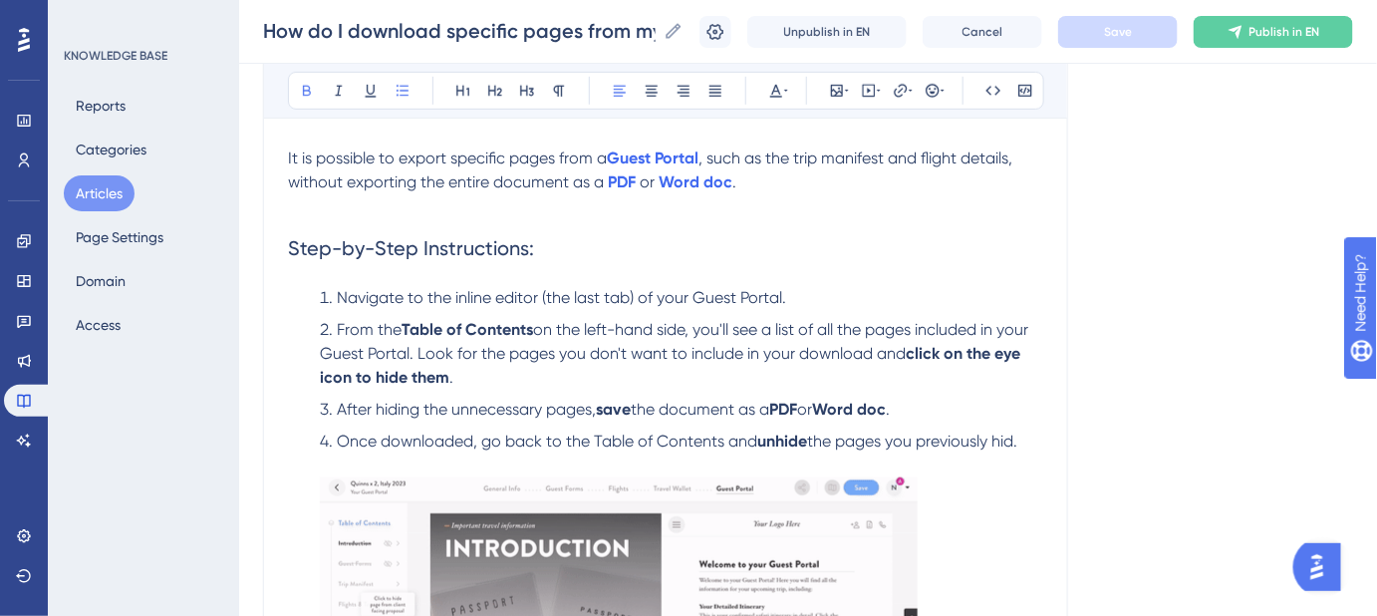
scroll to position [405, 0]
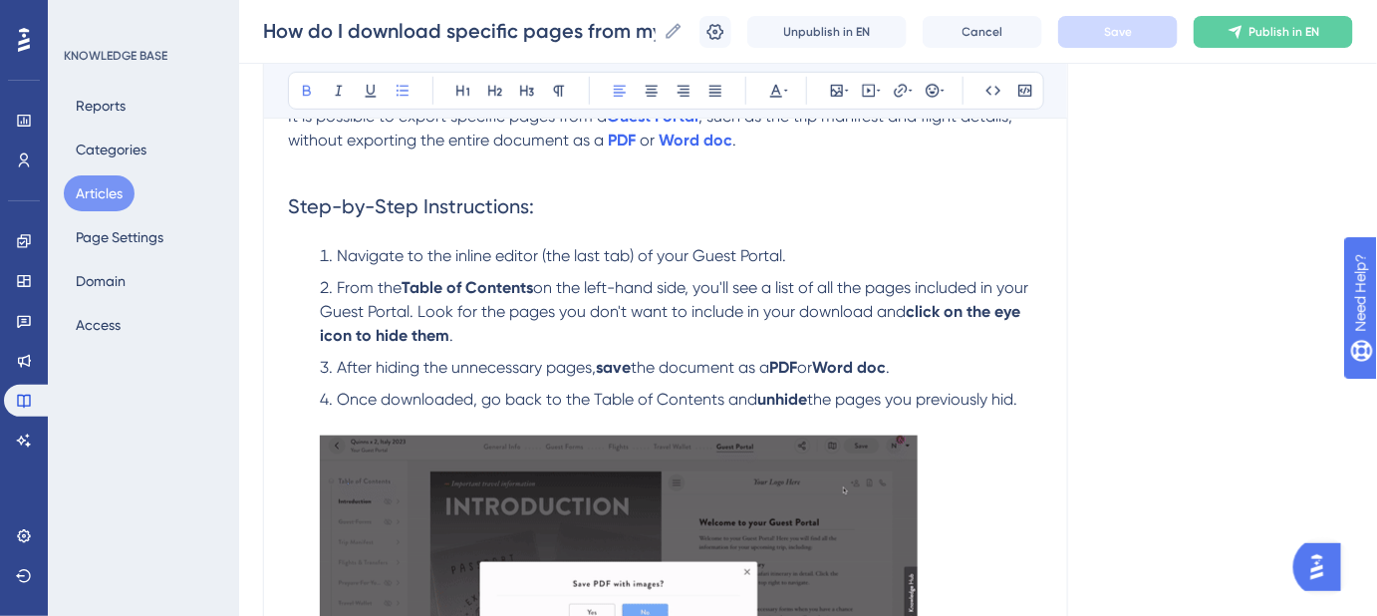
click at [477, 339] on li "From the Table of Contents on the left-hand side, you'll see a list of all the …" at bounding box center [678, 312] width 732 height 72
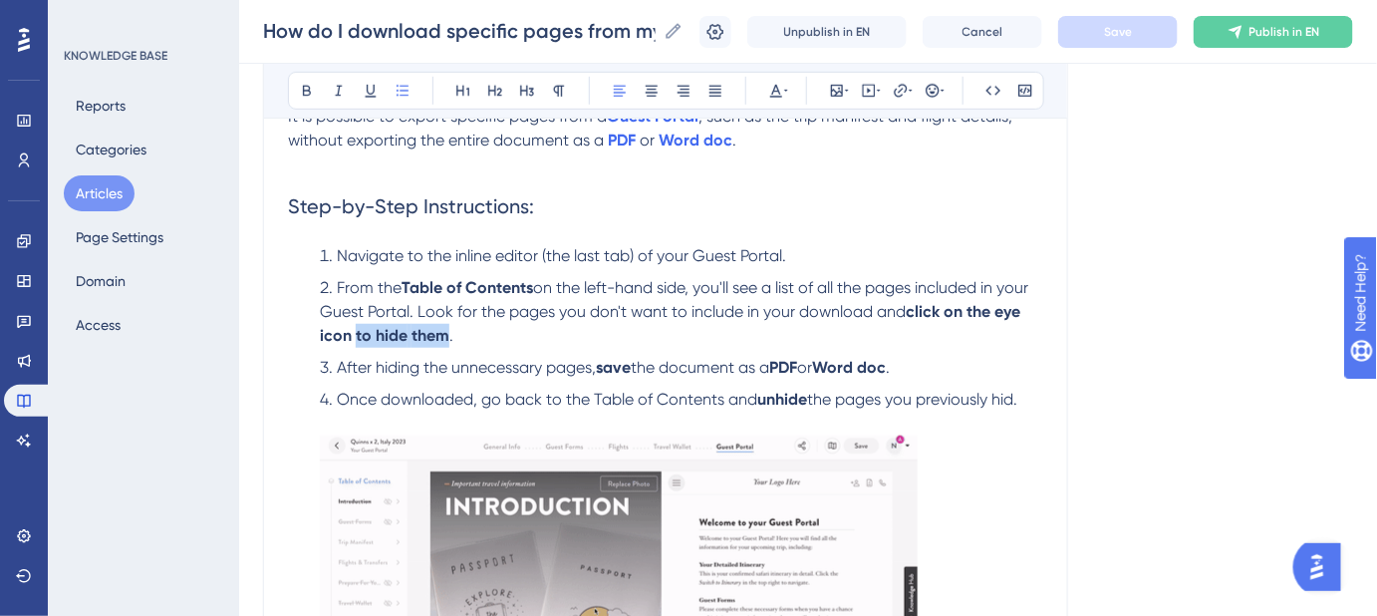
drag, startPoint x: 447, startPoint y: 332, endPoint x: 356, endPoint y: 338, distance: 91.9
click at [356, 338] on li "From the Table of Contents on the left-hand side, you'll see a list of all the …" at bounding box center [678, 312] width 732 height 72
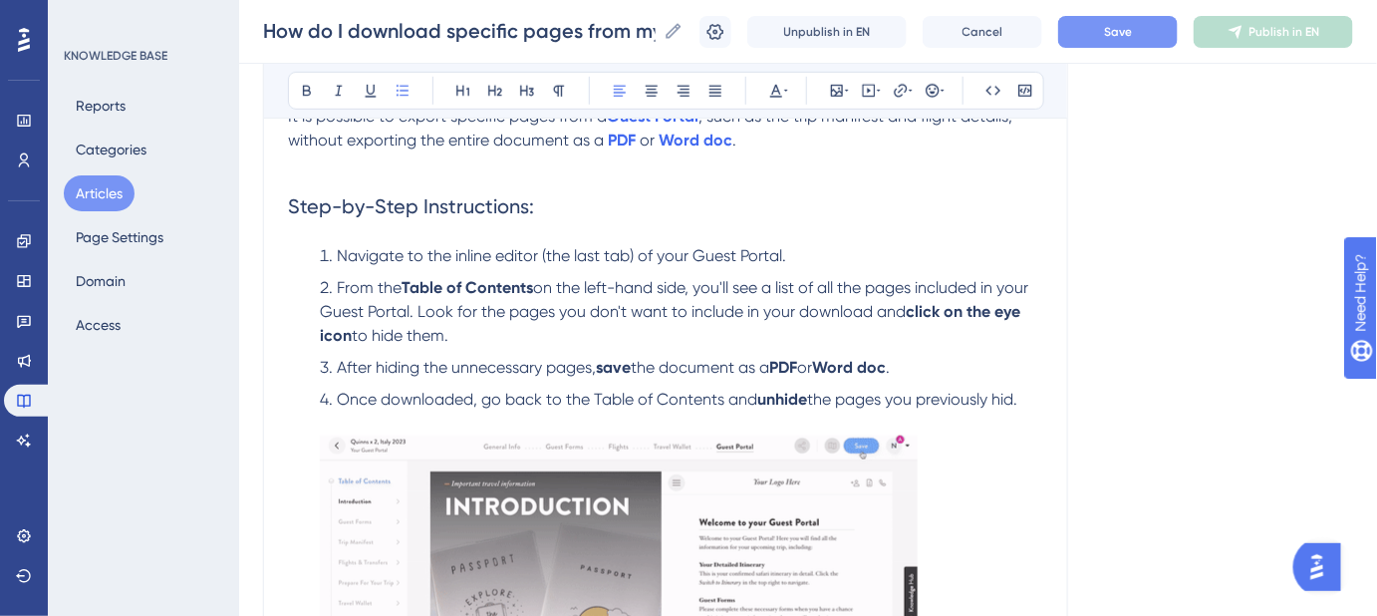
click at [488, 331] on li "From the Table of Contents on the left-hand side, you'll see a list of all the …" at bounding box center [678, 312] width 732 height 72
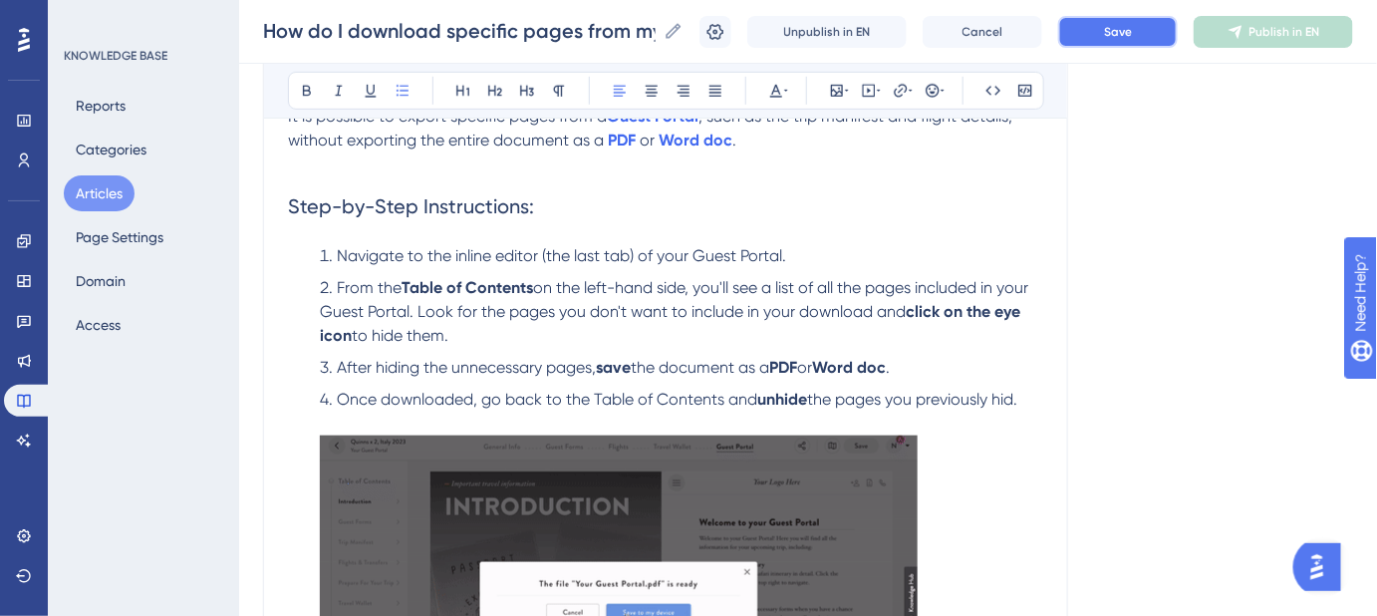
click at [1114, 34] on button "Save" at bounding box center [1118, 32] width 120 height 32
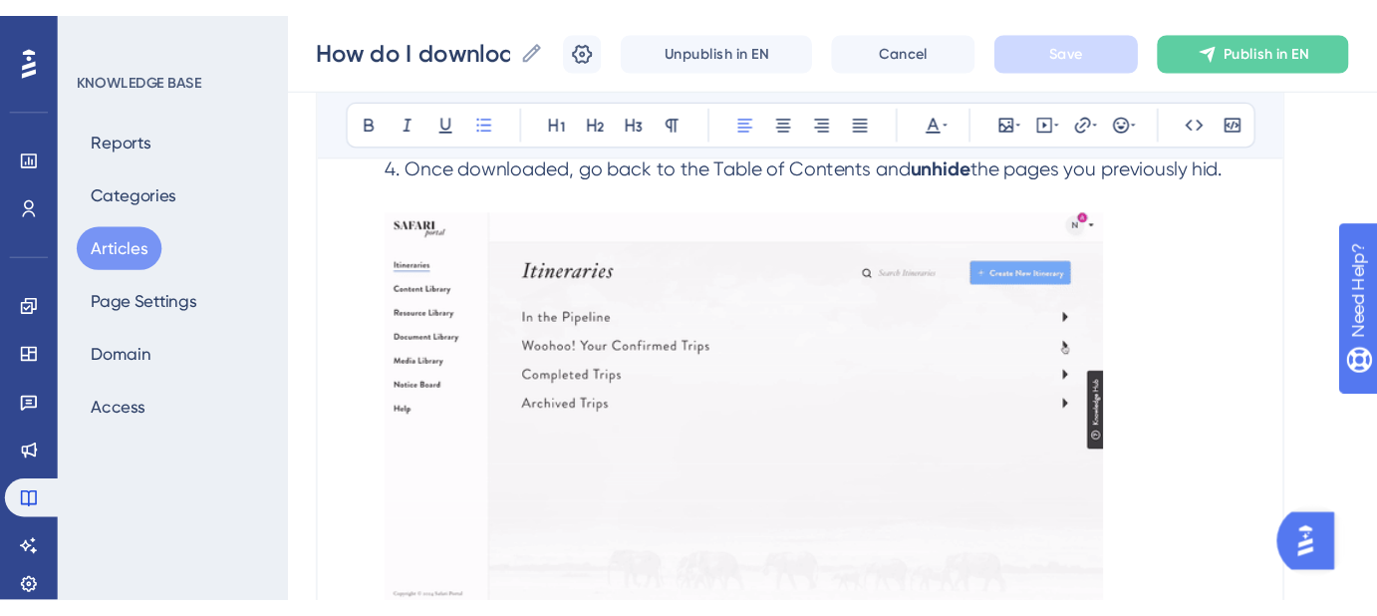
scroll to position [677, 0]
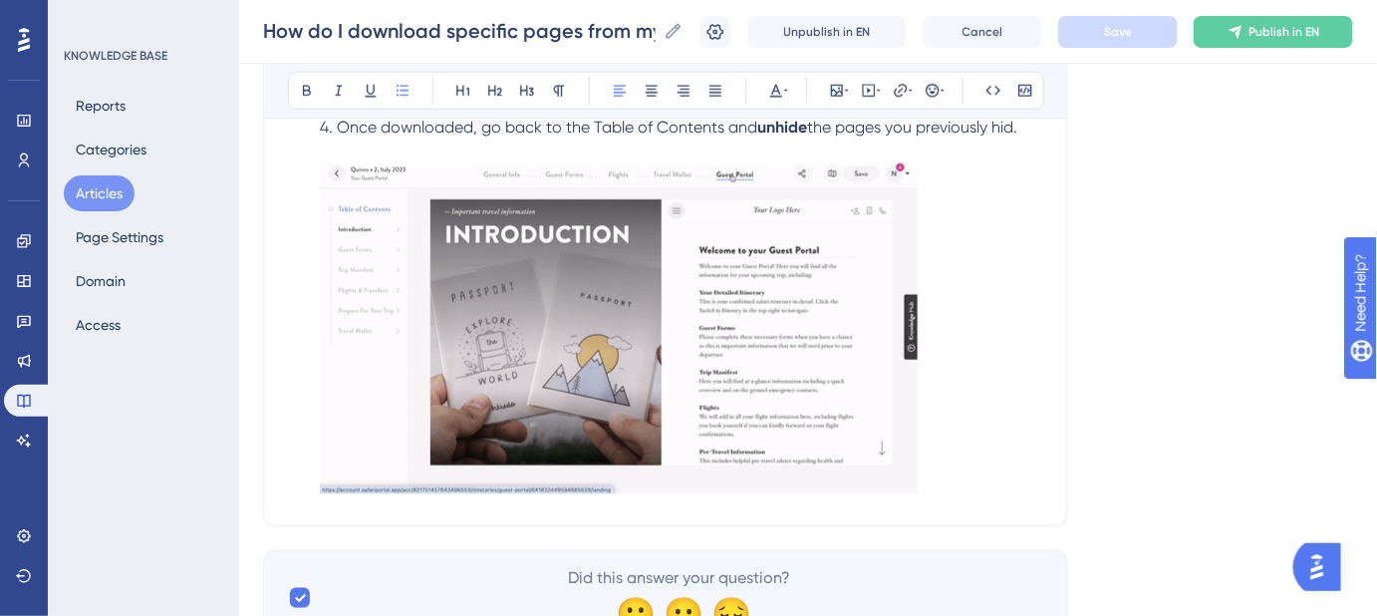
click at [649, 281] on img at bounding box center [619, 328] width 598 height 331
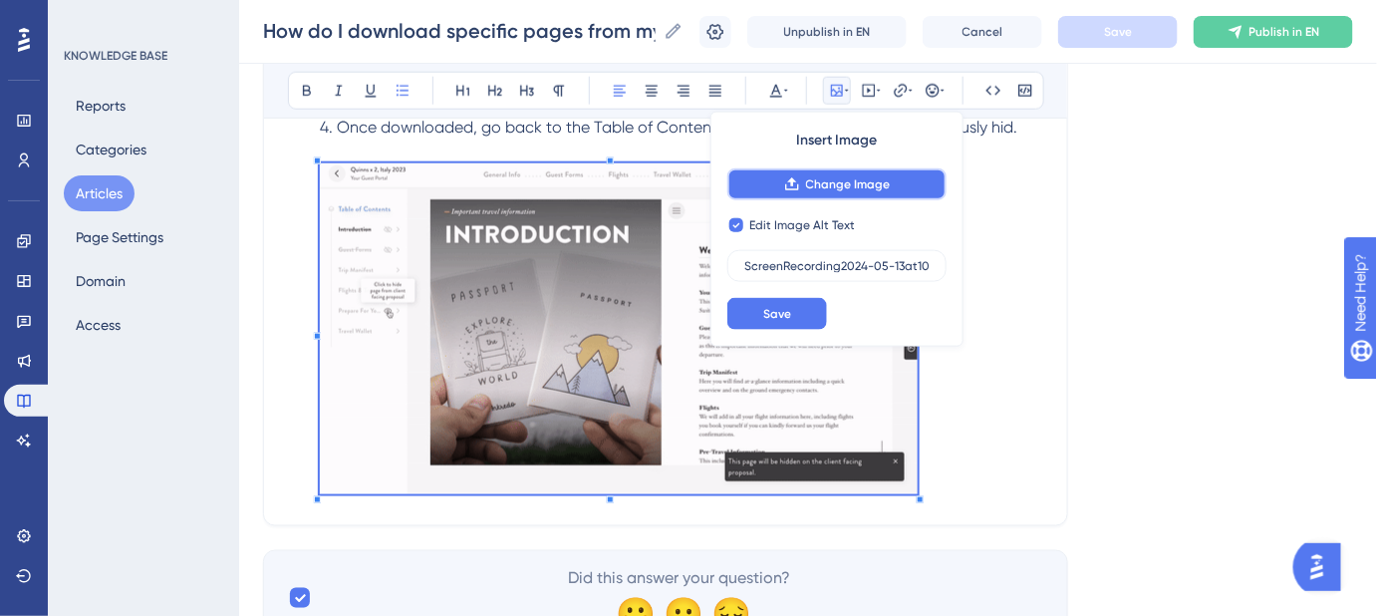
click at [819, 186] on span "Change Image" at bounding box center [848, 184] width 85 height 16
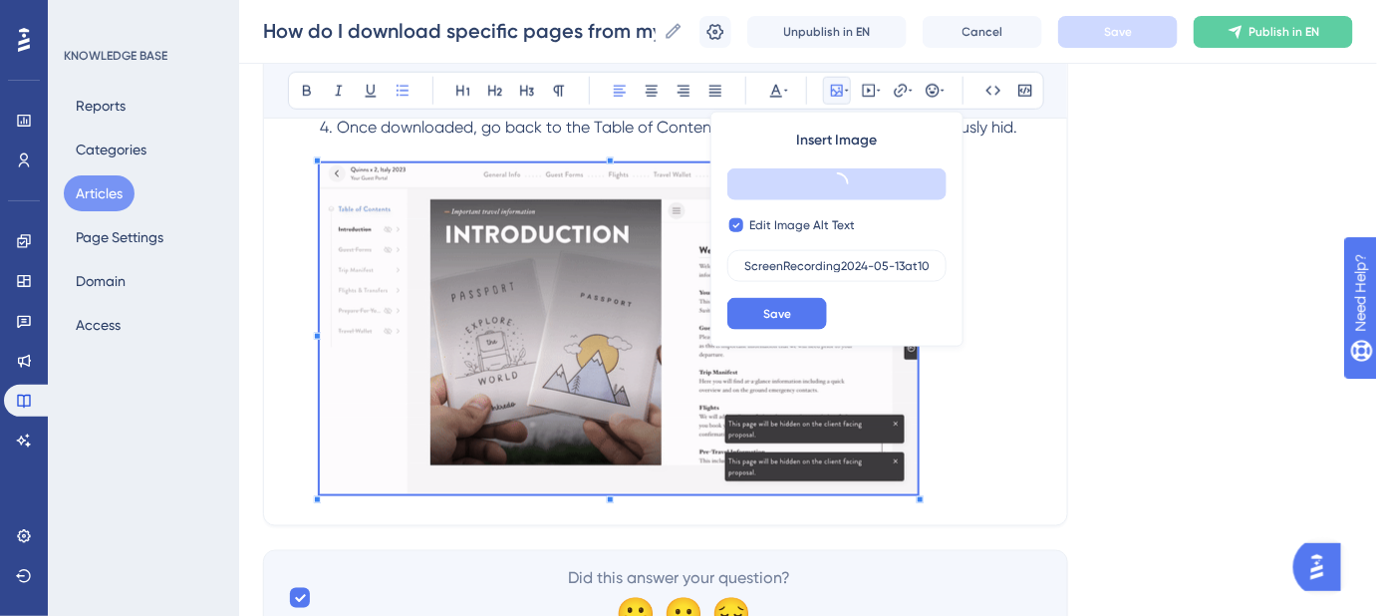
scroll to position [454, 0]
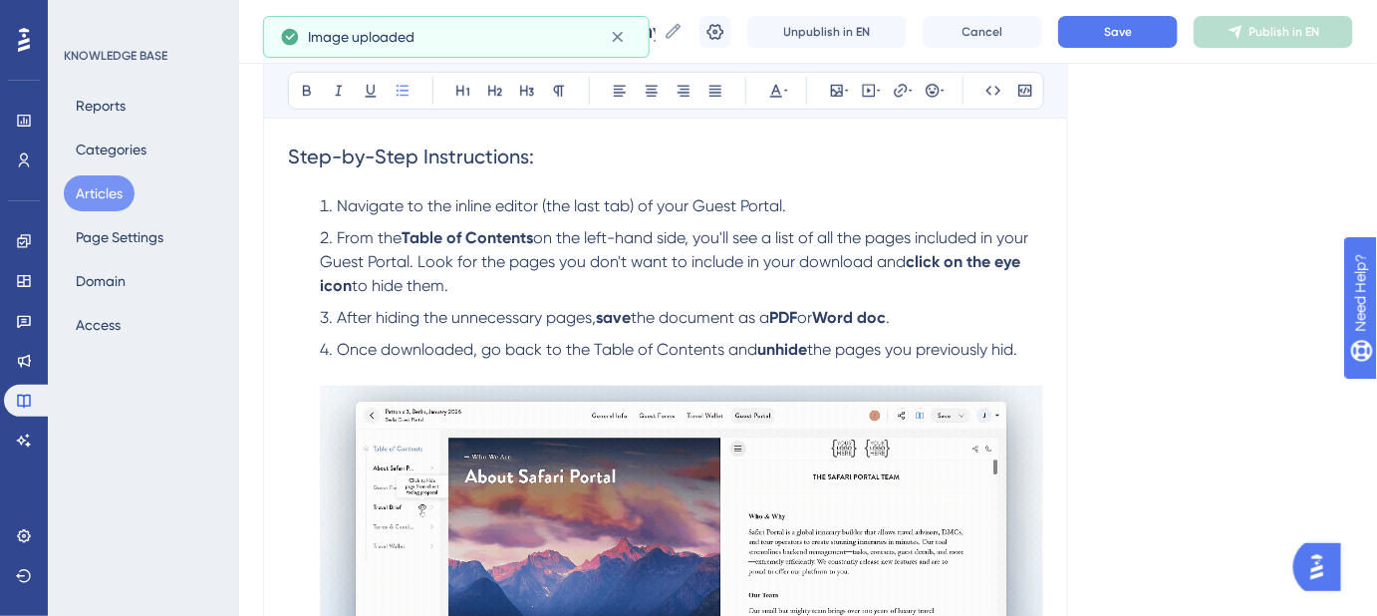
click at [1033, 347] on li "Once downloaded, go back to the Table of Contents and unhide the pages you prev…" at bounding box center [678, 529] width 732 height 383
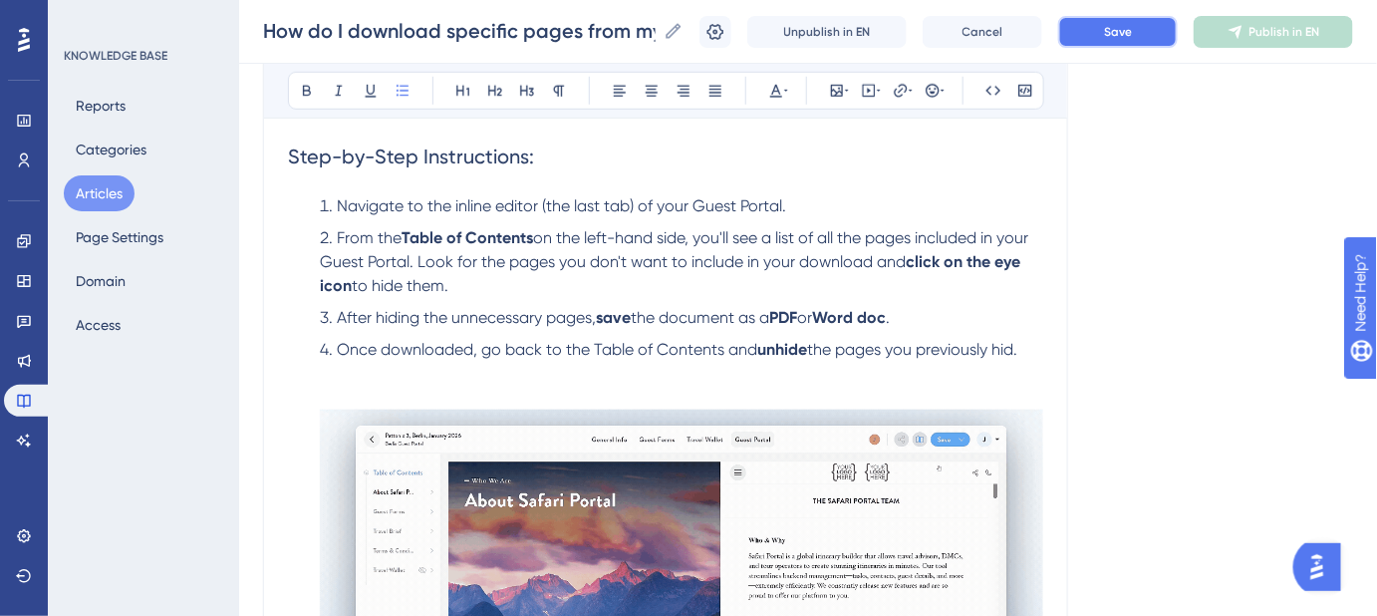
click at [1158, 24] on button "Save" at bounding box center [1118, 32] width 120 height 32
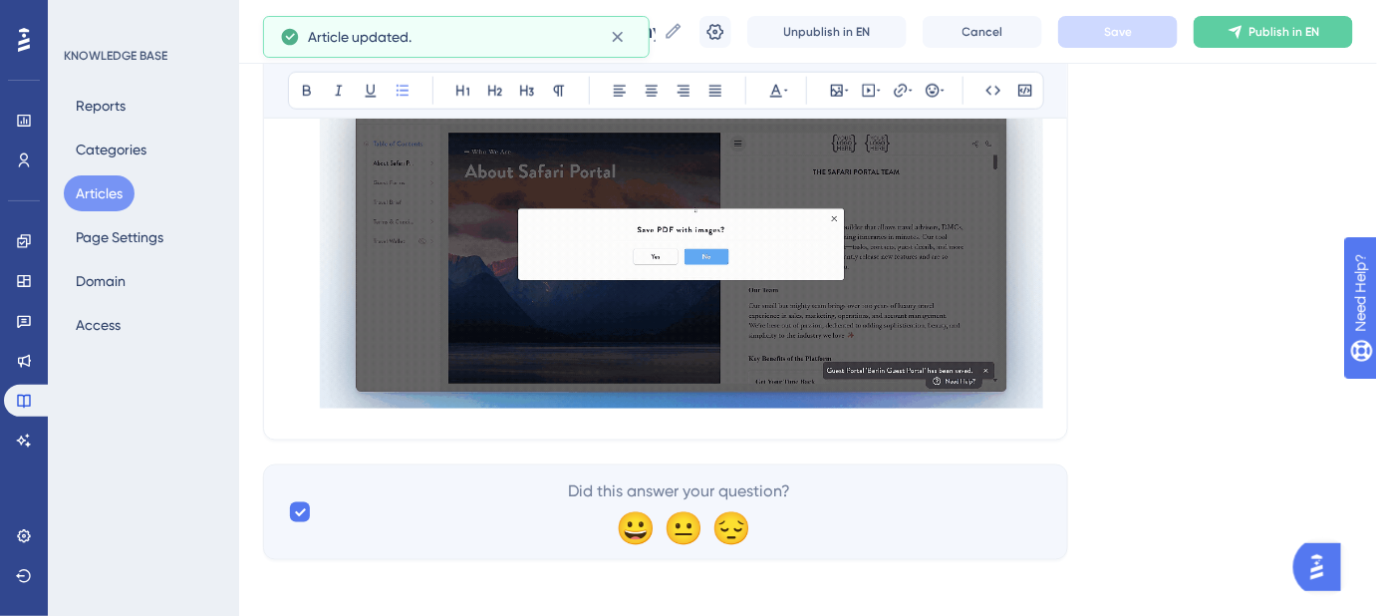
scroll to position [789, 0]
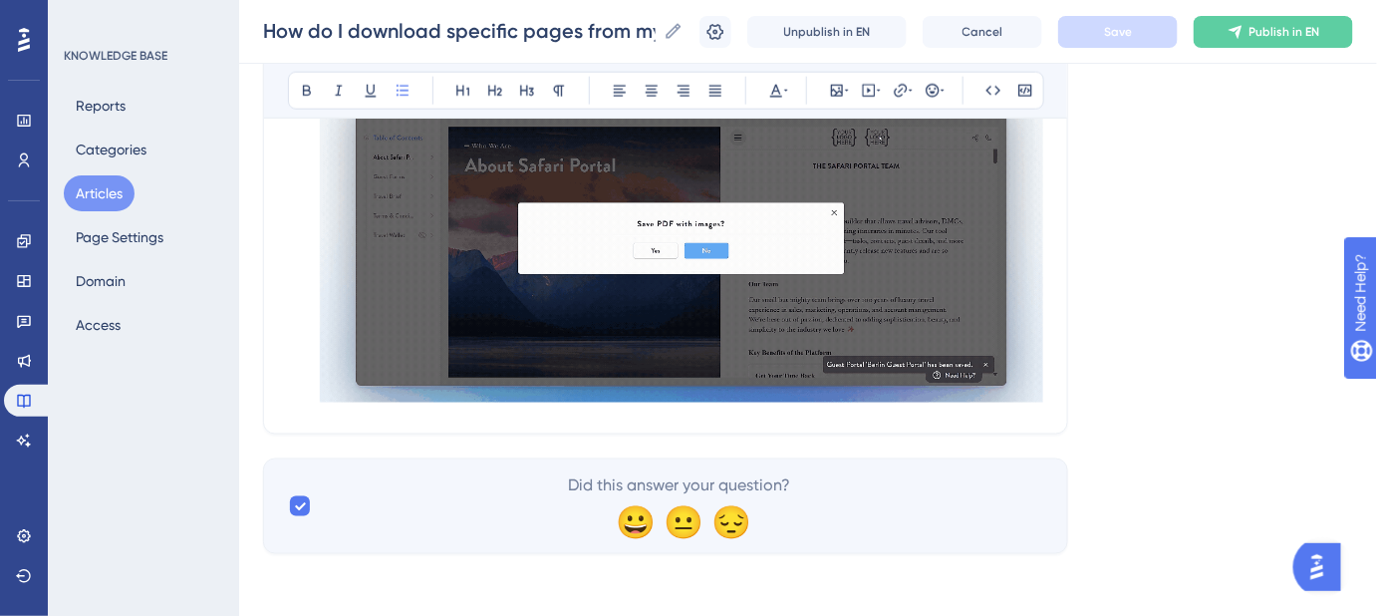
click at [1010, 386] on img at bounding box center [682, 239] width 724 height 328
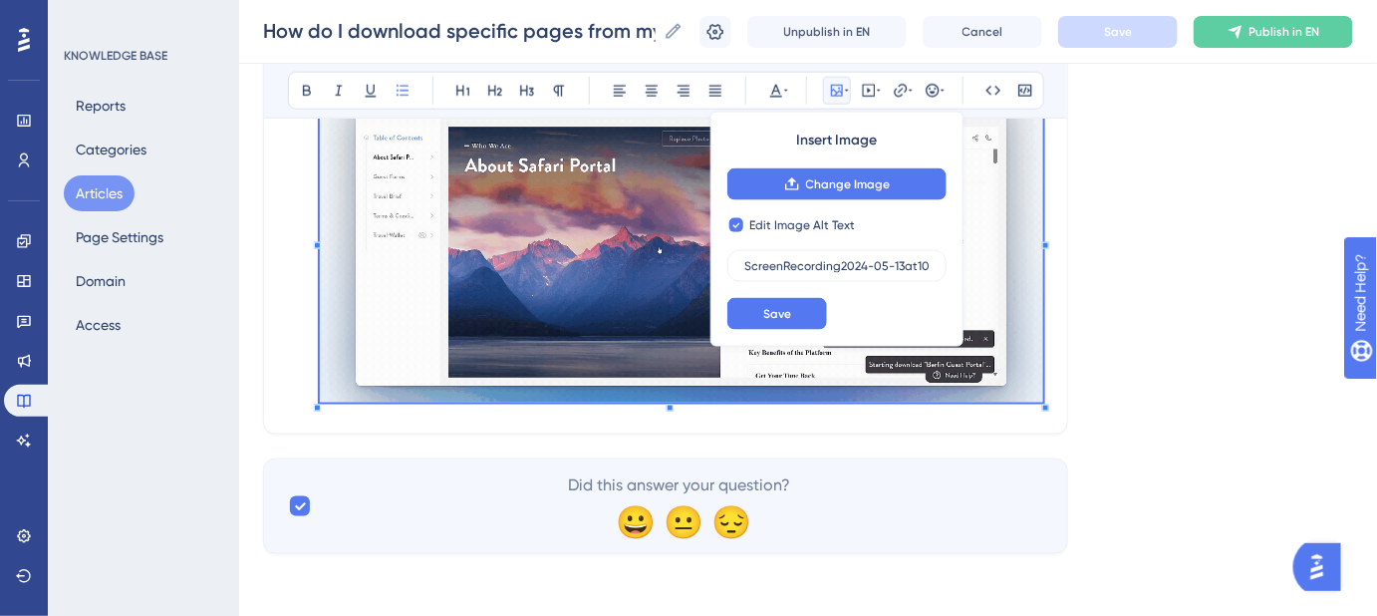
checkbox input "false"
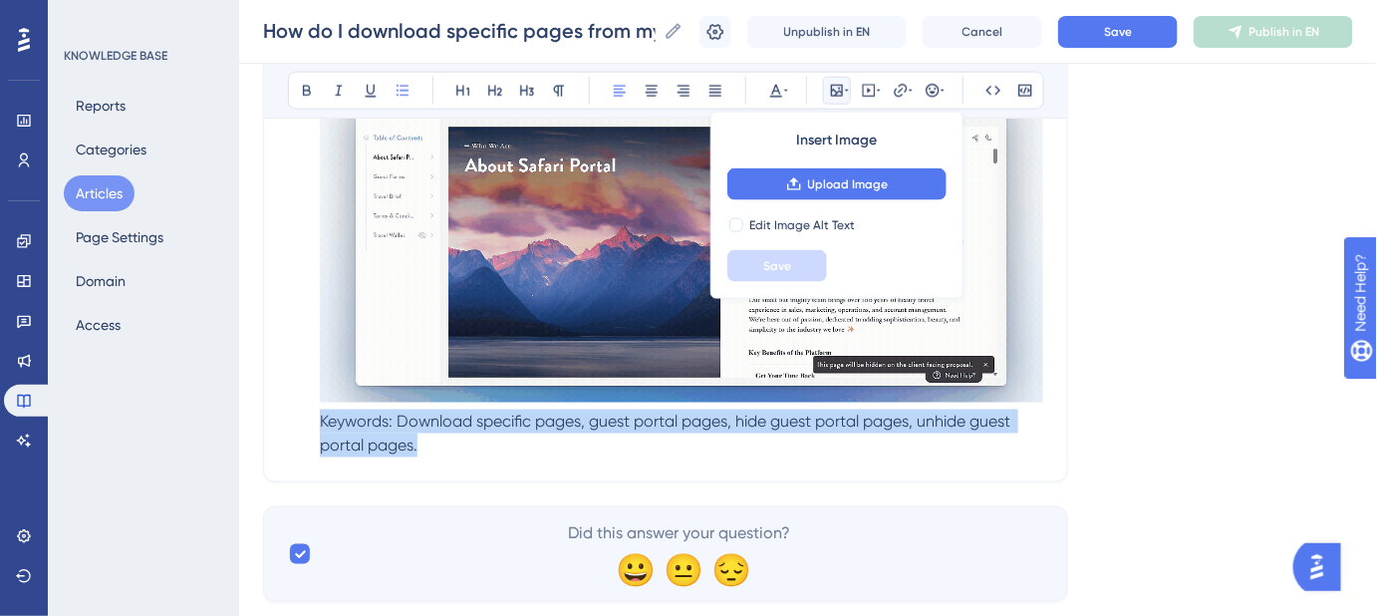
drag, startPoint x: 440, startPoint y: 453, endPoint x: 324, endPoint y: 409, distance: 124.0
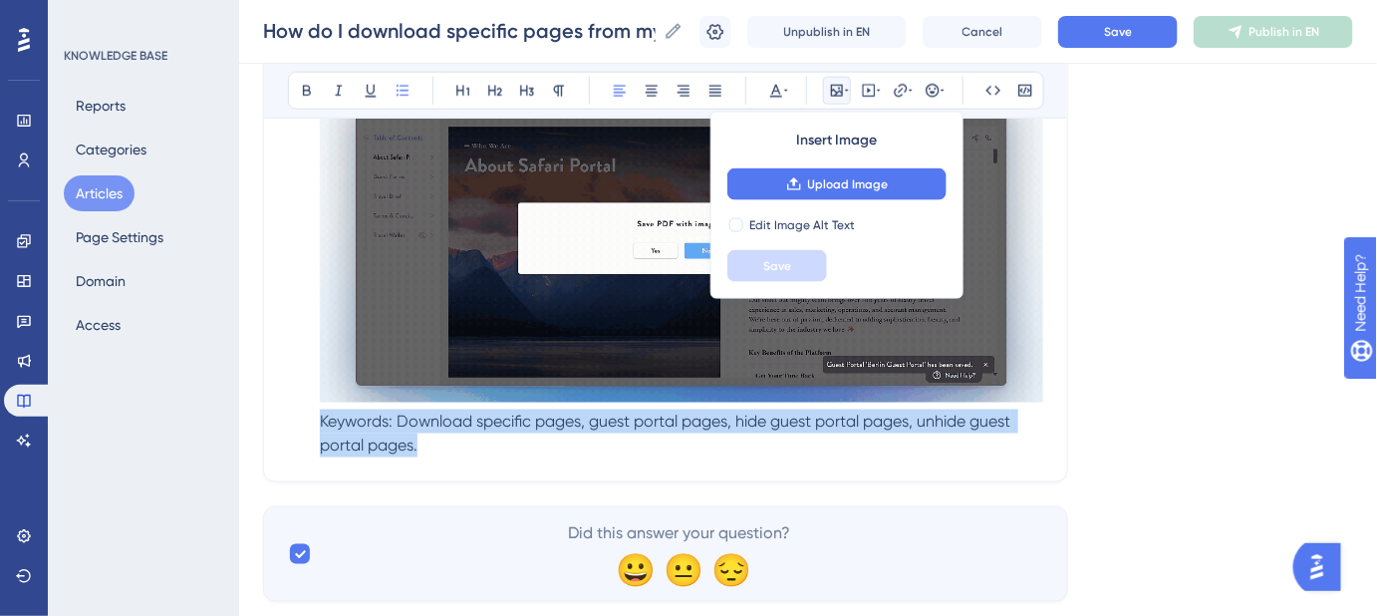
click at [317, 419] on li "Once downloaded, go back to the Table of Contents and unhide the pages you prev…" at bounding box center [678, 230] width 732 height 454
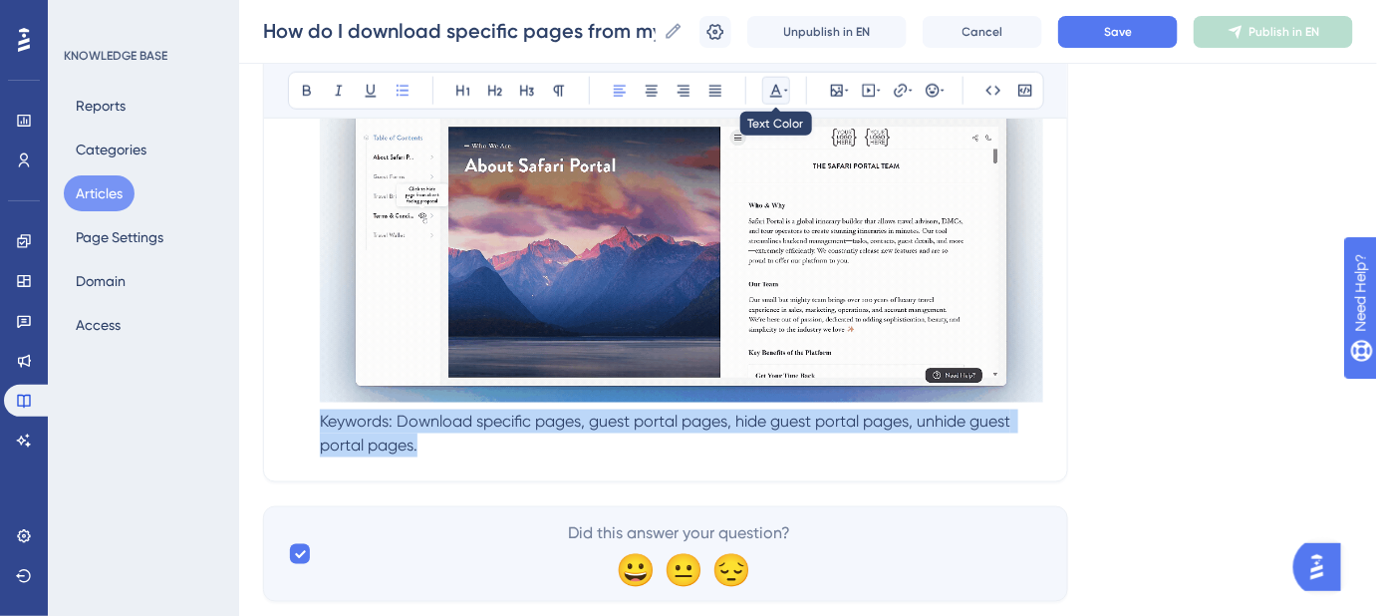
click at [786, 90] on icon at bounding box center [786, 91] width 4 height 2
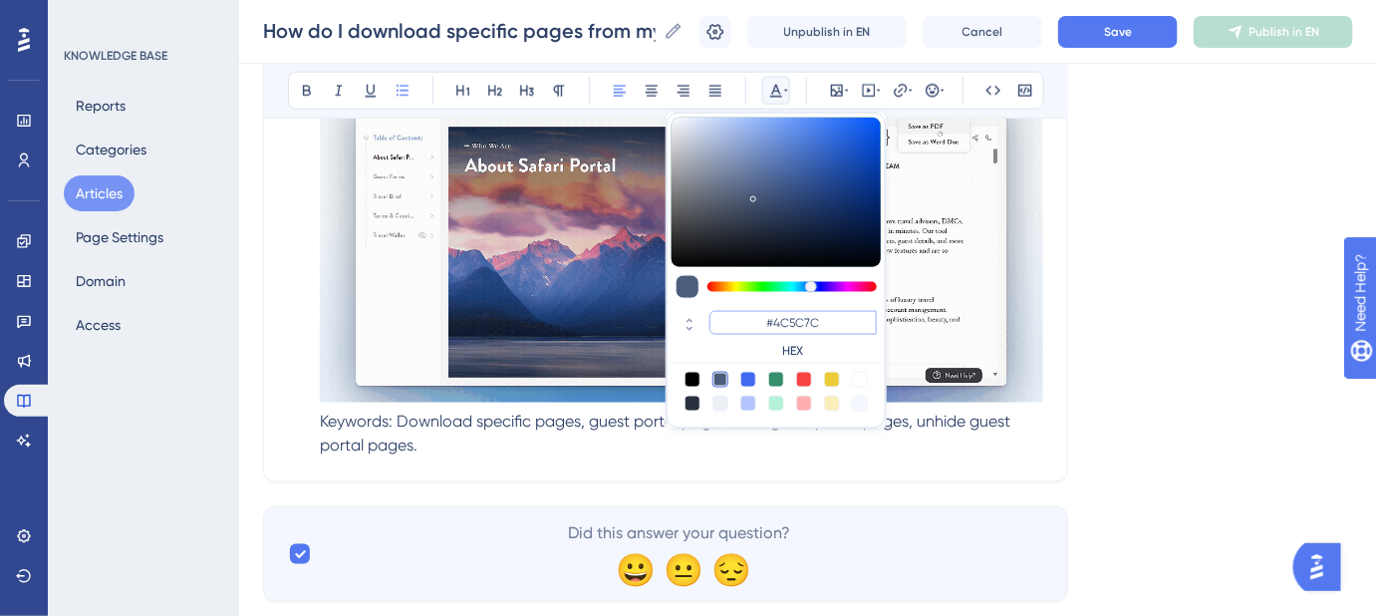
drag, startPoint x: 820, startPoint y: 321, endPoint x: 776, endPoint y: 322, distance: 43.9
click at [776, 322] on input "#4C5C7C" at bounding box center [793, 323] width 167 height 24
type input "#FFFFFF"
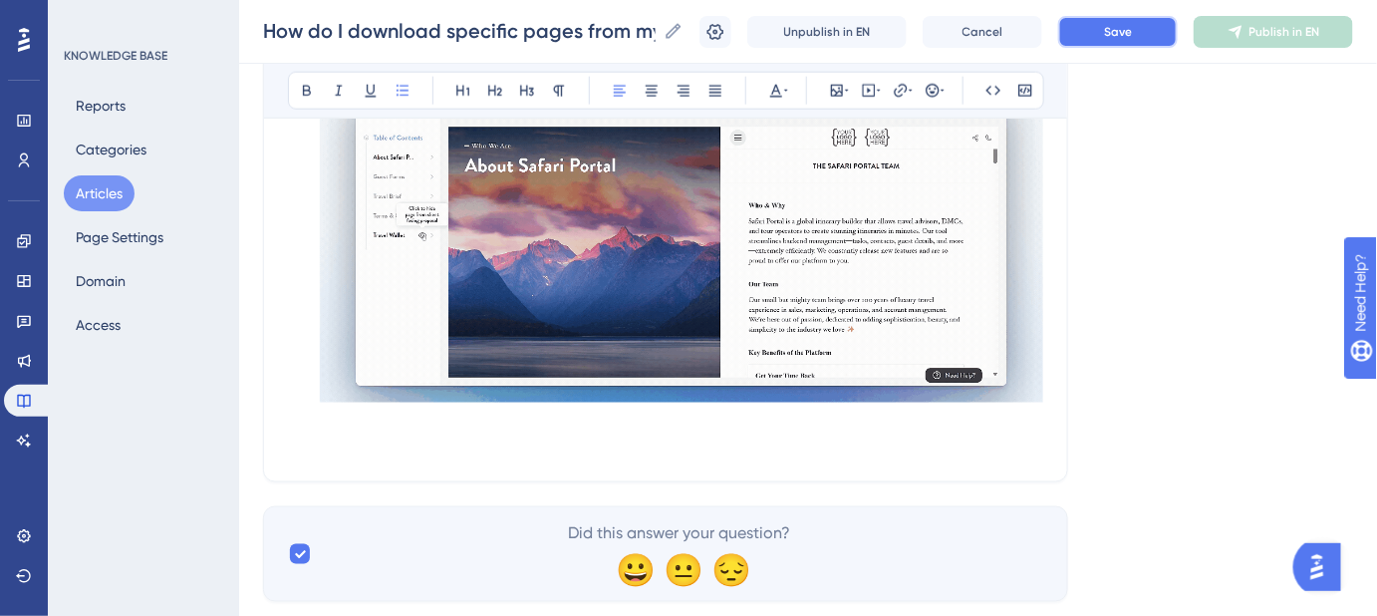
click at [1110, 37] on button "Save" at bounding box center [1118, 32] width 120 height 32
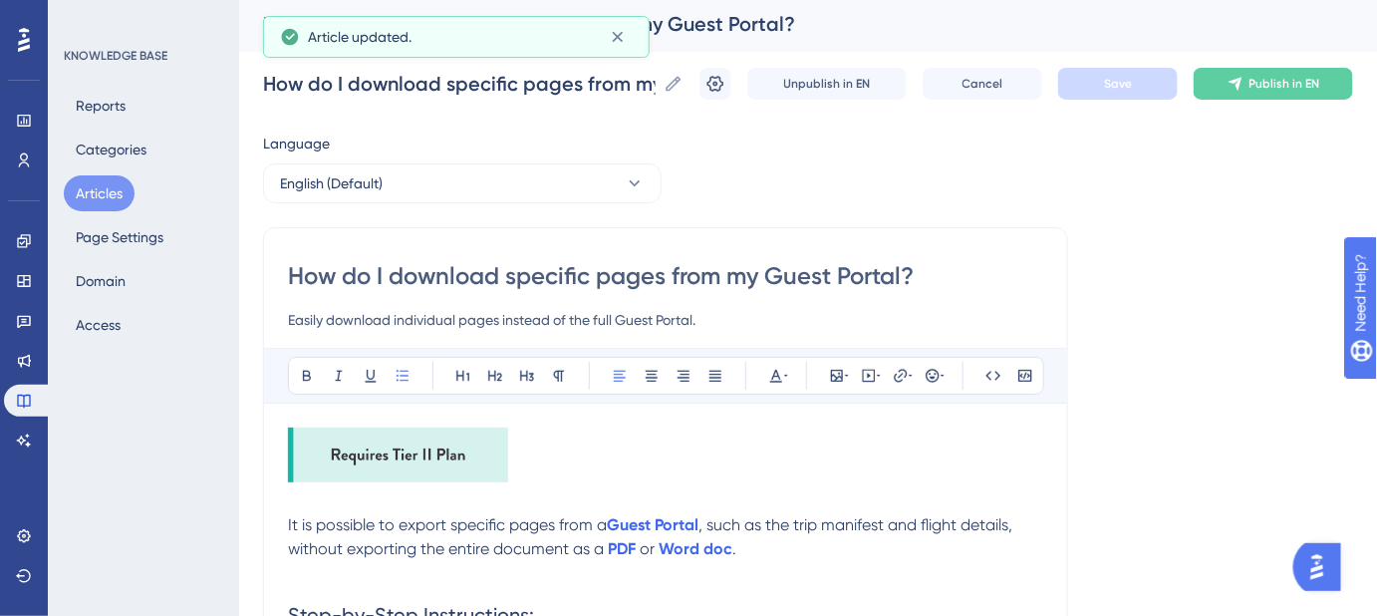
scroll to position [0, 0]
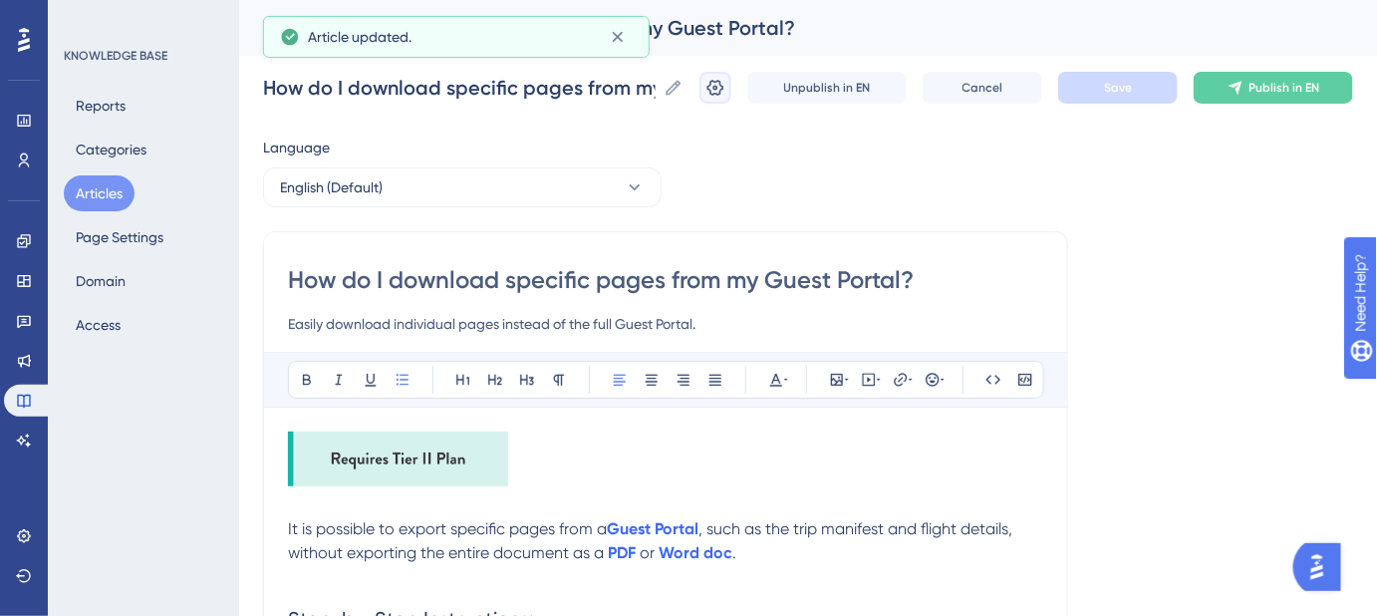
click at [725, 90] on icon at bounding box center [716, 88] width 17 height 16
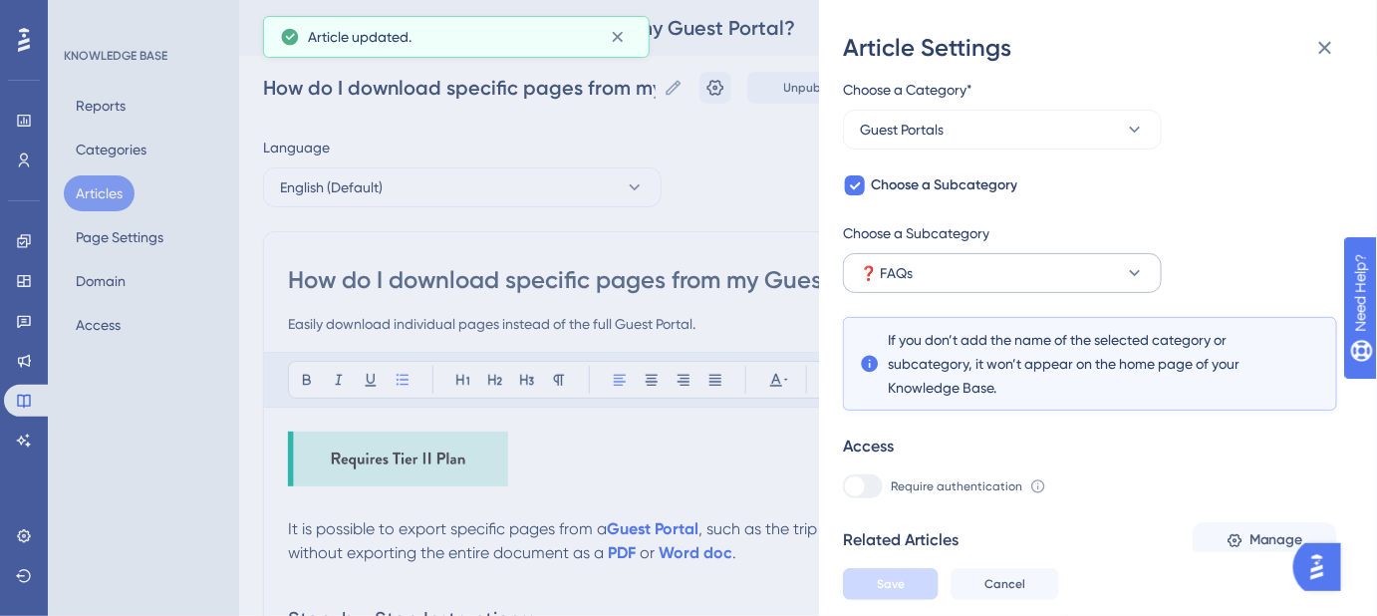
scroll to position [358, 0]
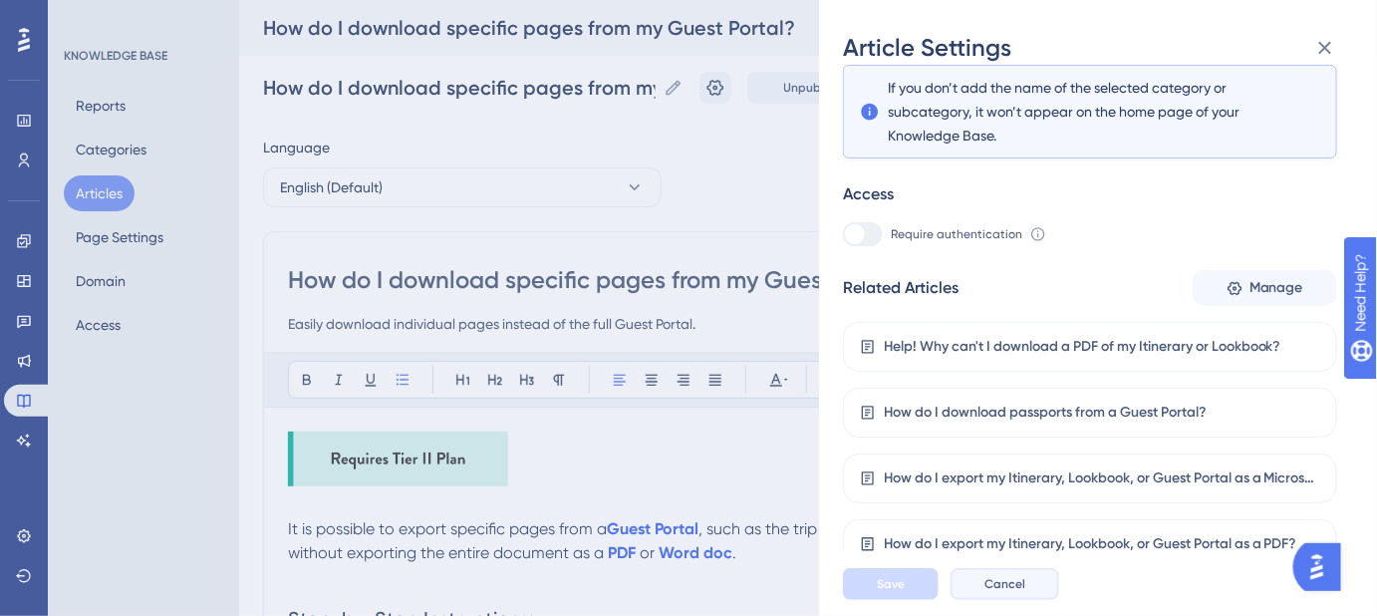
click at [1013, 592] on span "Cancel" at bounding box center [1005, 584] width 41 height 16
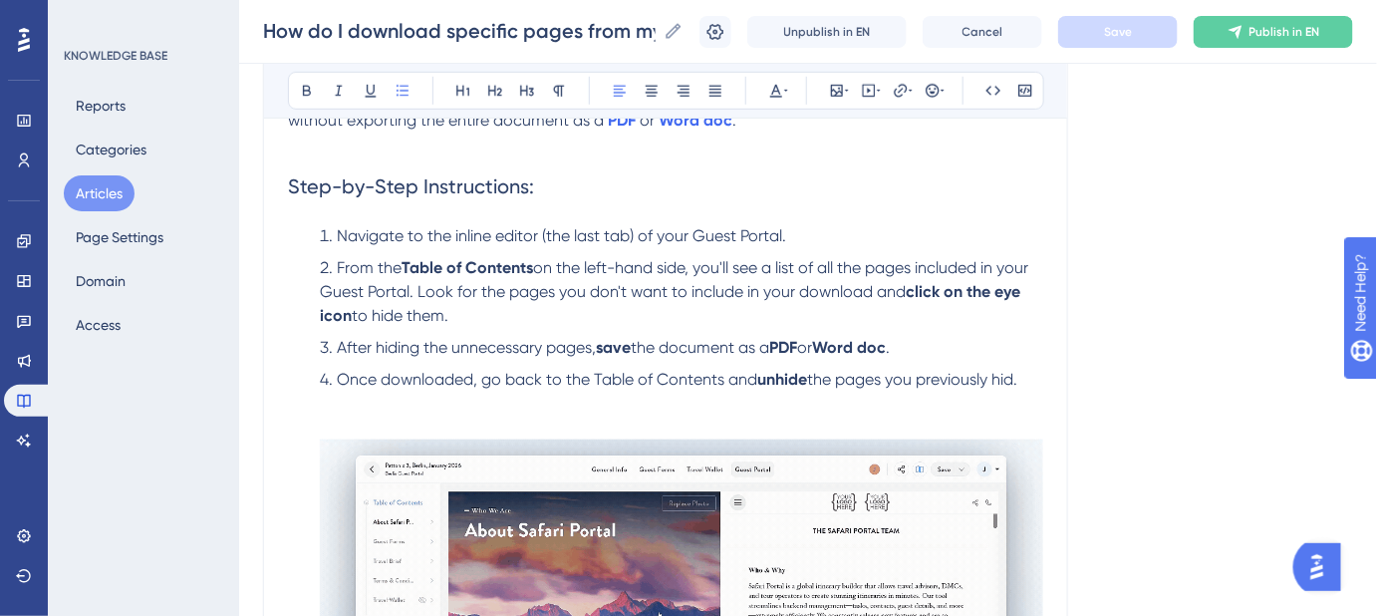
scroll to position [452, 0]
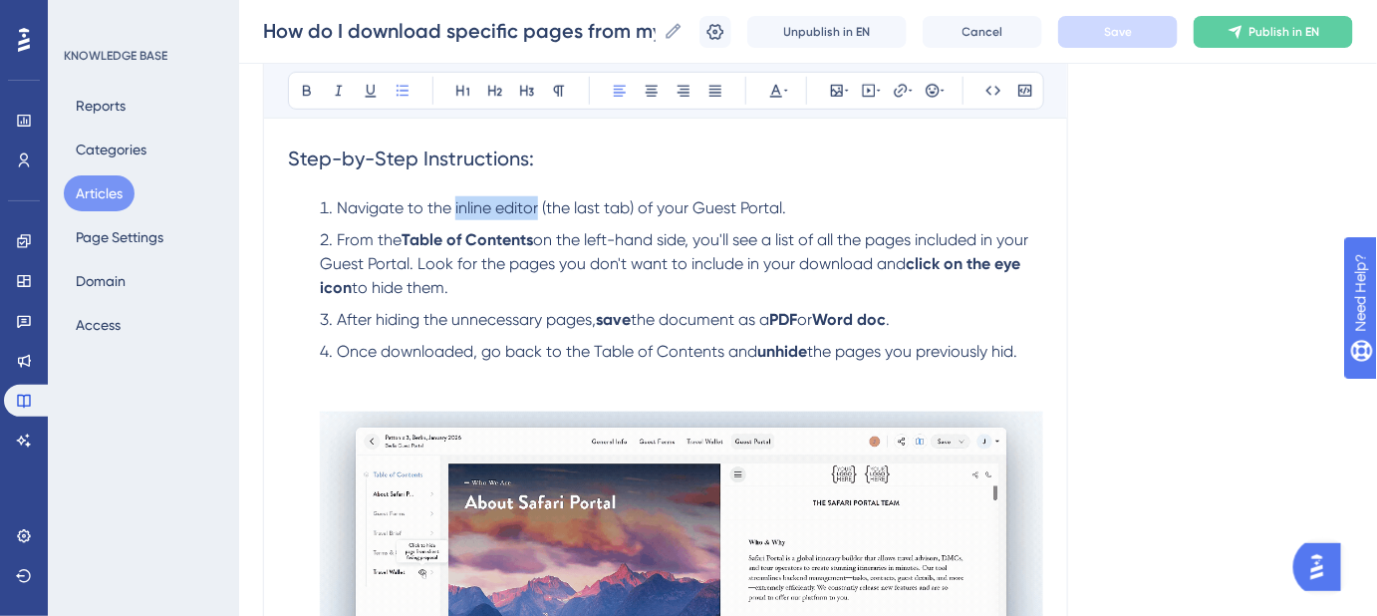
drag, startPoint x: 453, startPoint y: 206, endPoint x: 537, endPoint y: 205, distance: 83.7
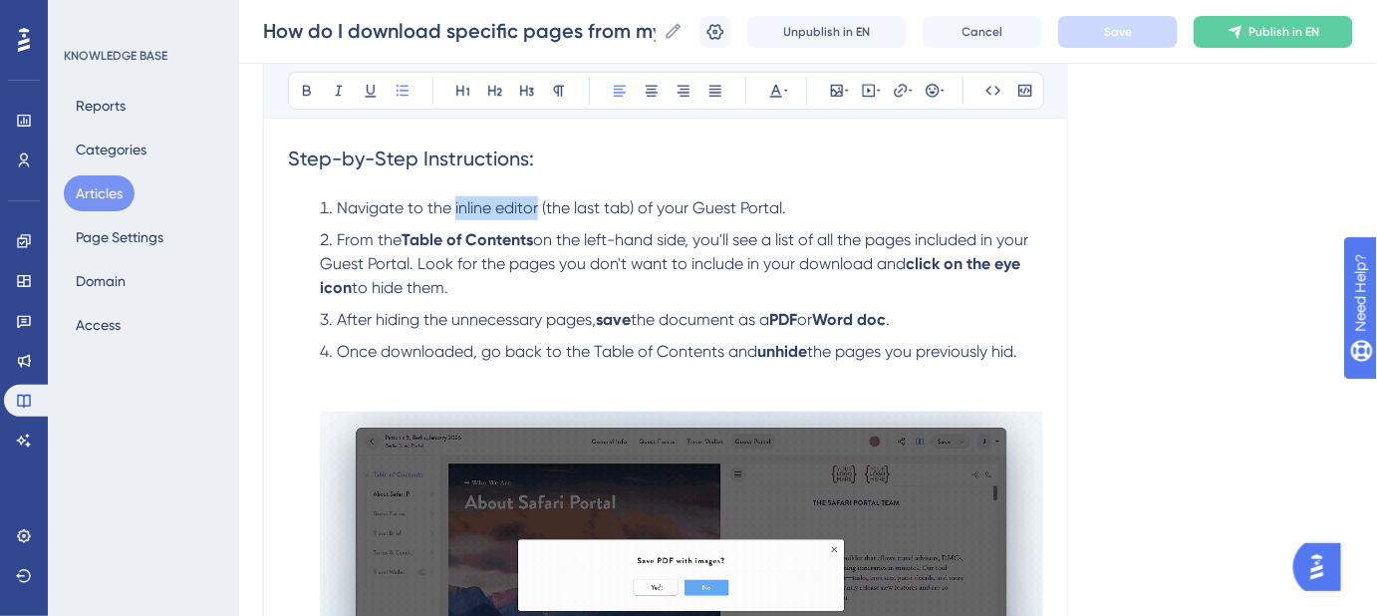
click at [537, 205] on span "Navigate to the inline editor (the last tab) of your Guest Portal." at bounding box center [561, 207] width 449 height 19
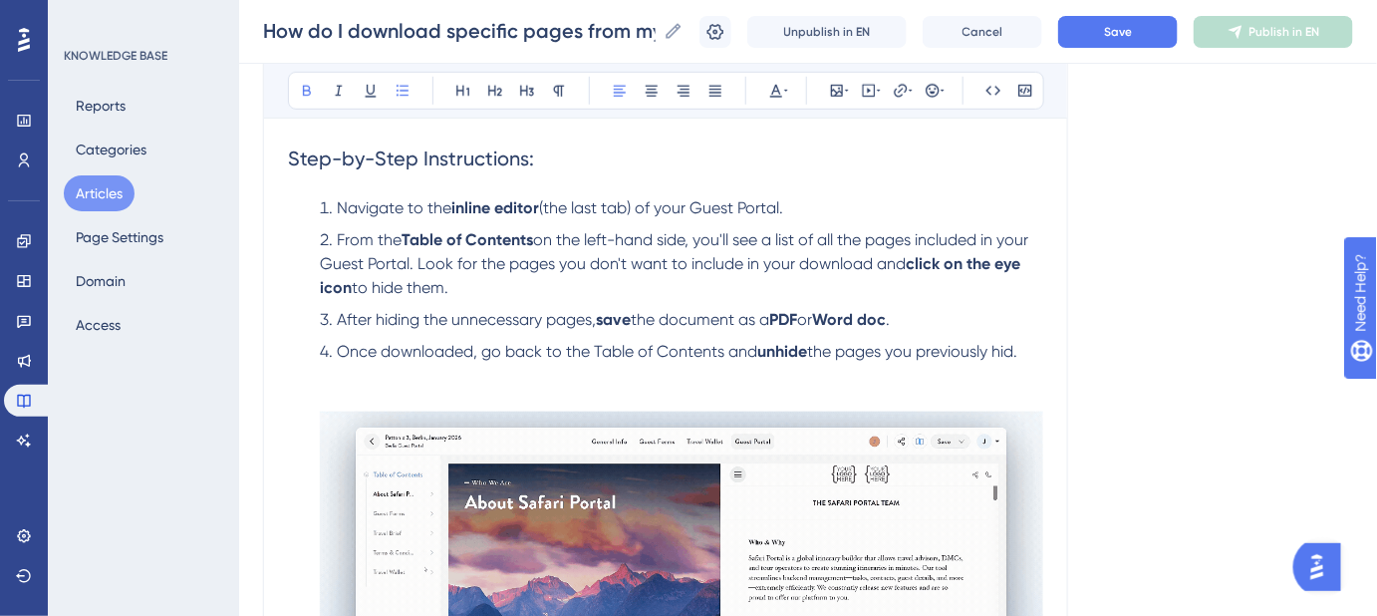
click at [1097, 285] on div "Language English (Default) How do I download specific pages from my Guest Porta…" at bounding box center [808, 307] width 1090 height 1264
click at [1111, 35] on button "Save" at bounding box center [1118, 32] width 120 height 32
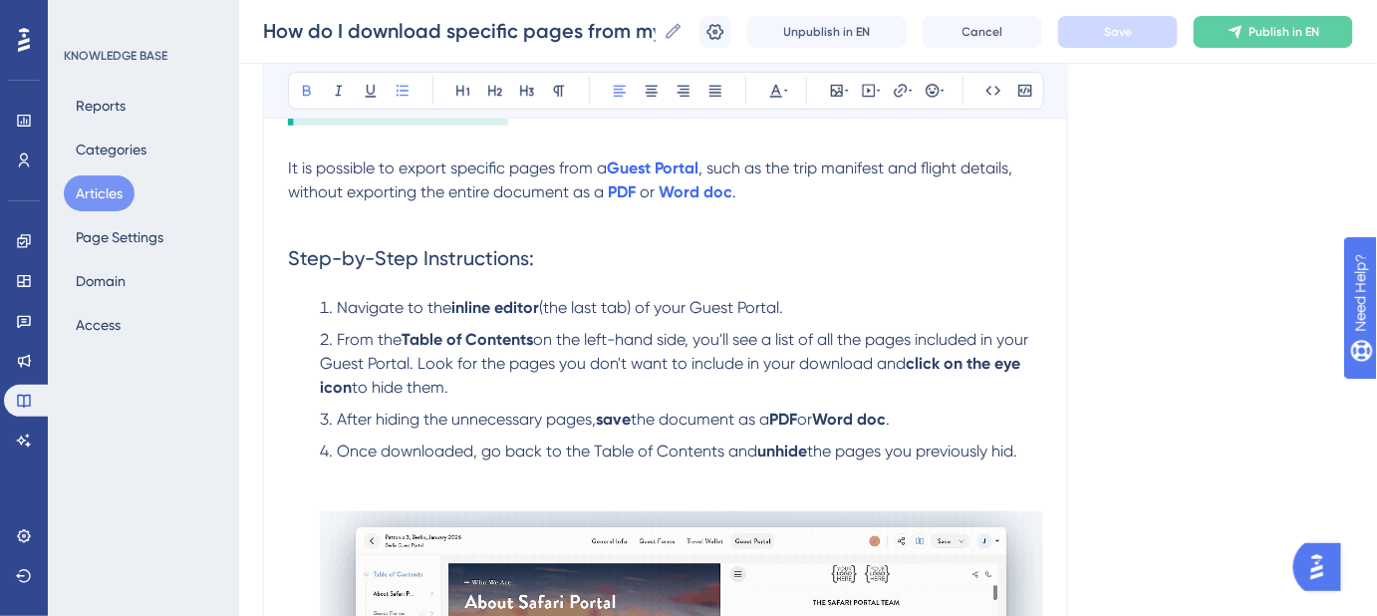
scroll to position [384, 0]
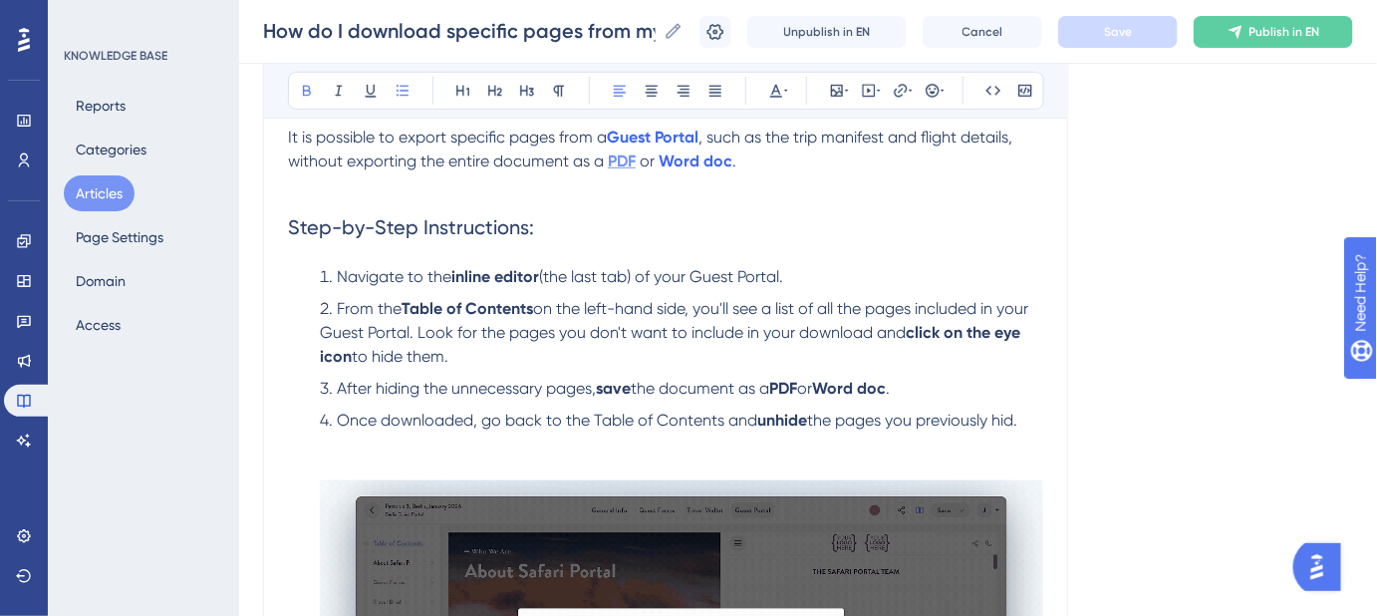
click at [611, 155] on strong "PDF" at bounding box center [622, 160] width 28 height 19
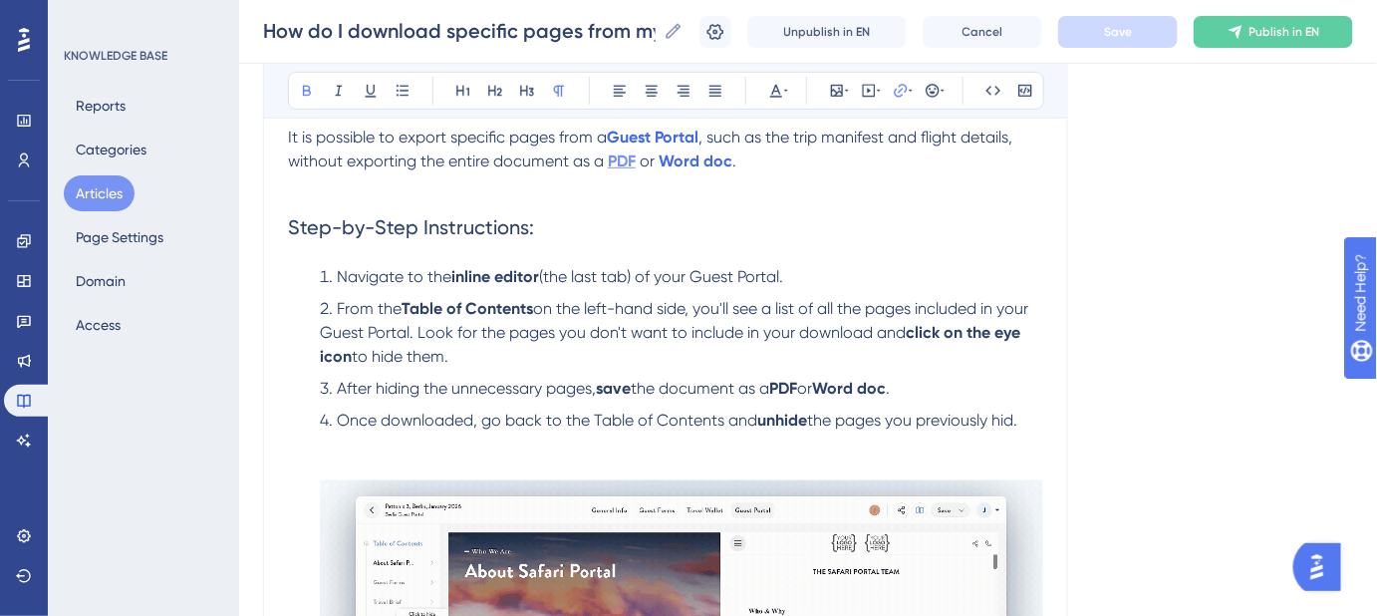
click at [619, 159] on strong "PDF" at bounding box center [622, 160] width 28 height 19
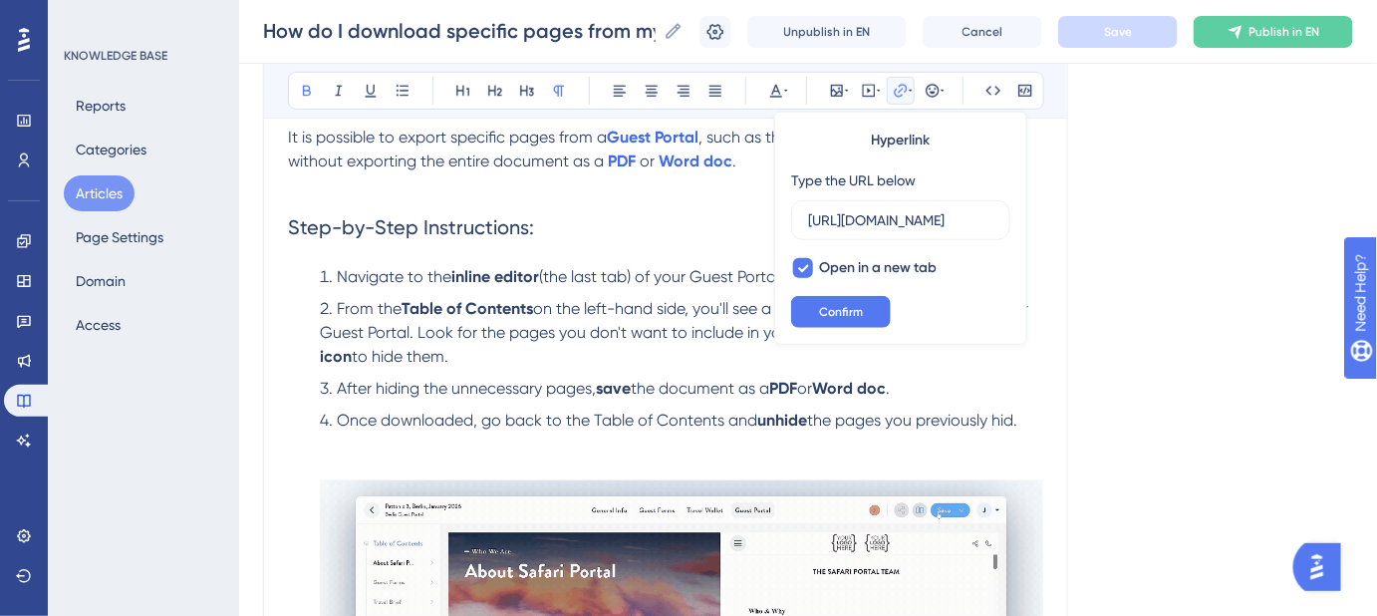
scroll to position [0, 525]
click at [867, 319] on button "Confirm" at bounding box center [841, 312] width 100 height 32
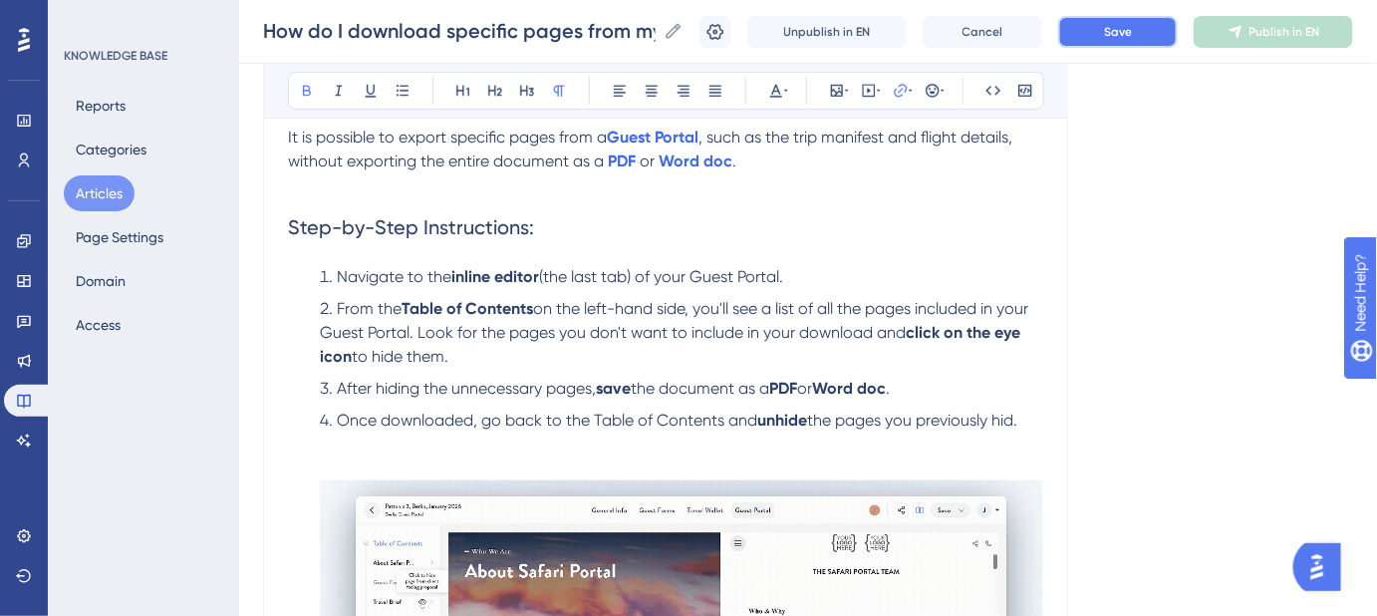
click at [1118, 30] on span "Save" at bounding box center [1118, 32] width 28 height 16
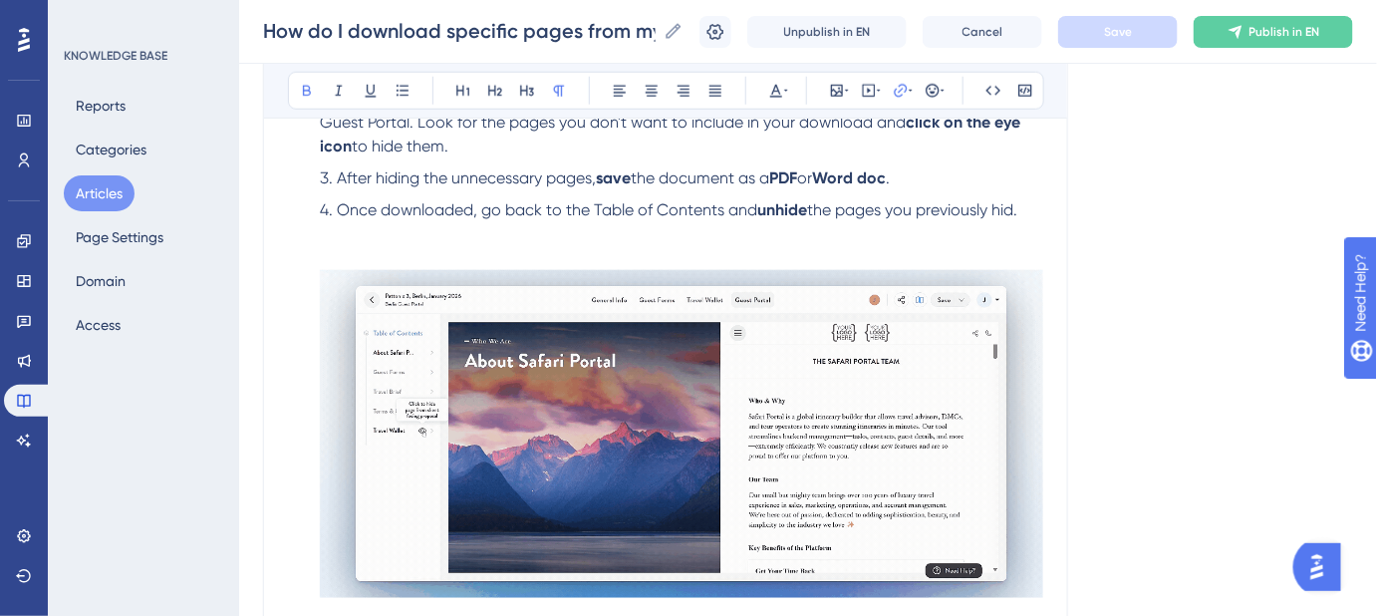
scroll to position [565, 0]
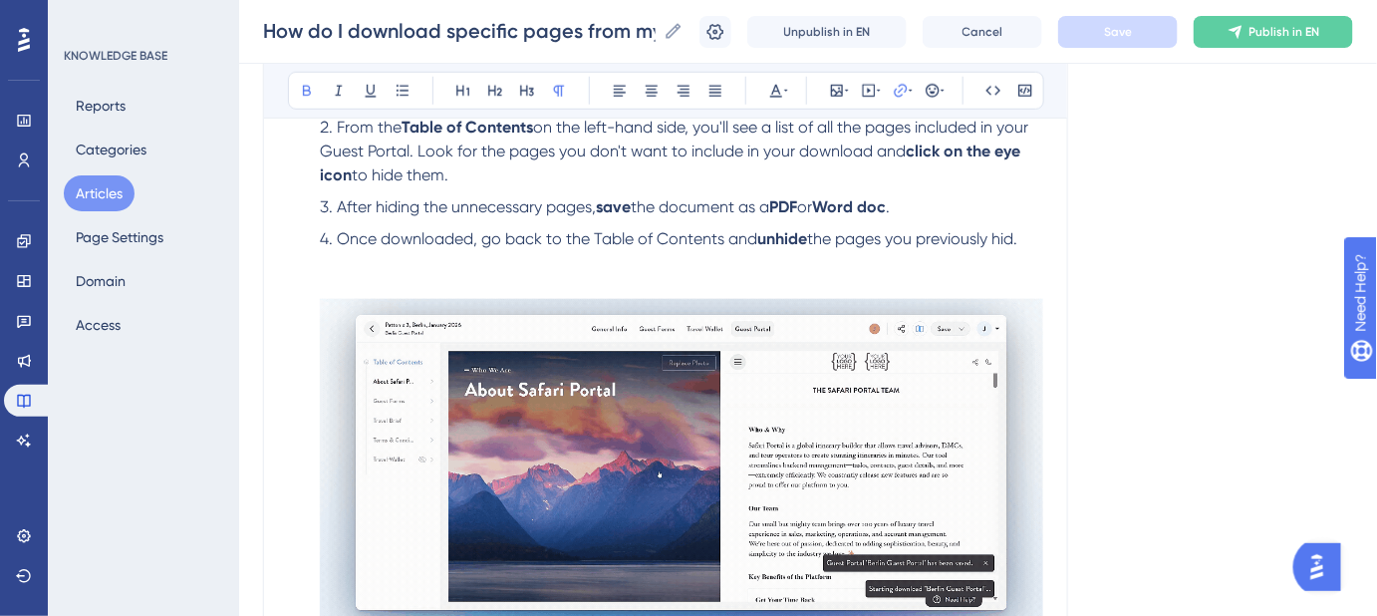
click at [735, 386] on img at bounding box center [682, 463] width 724 height 328
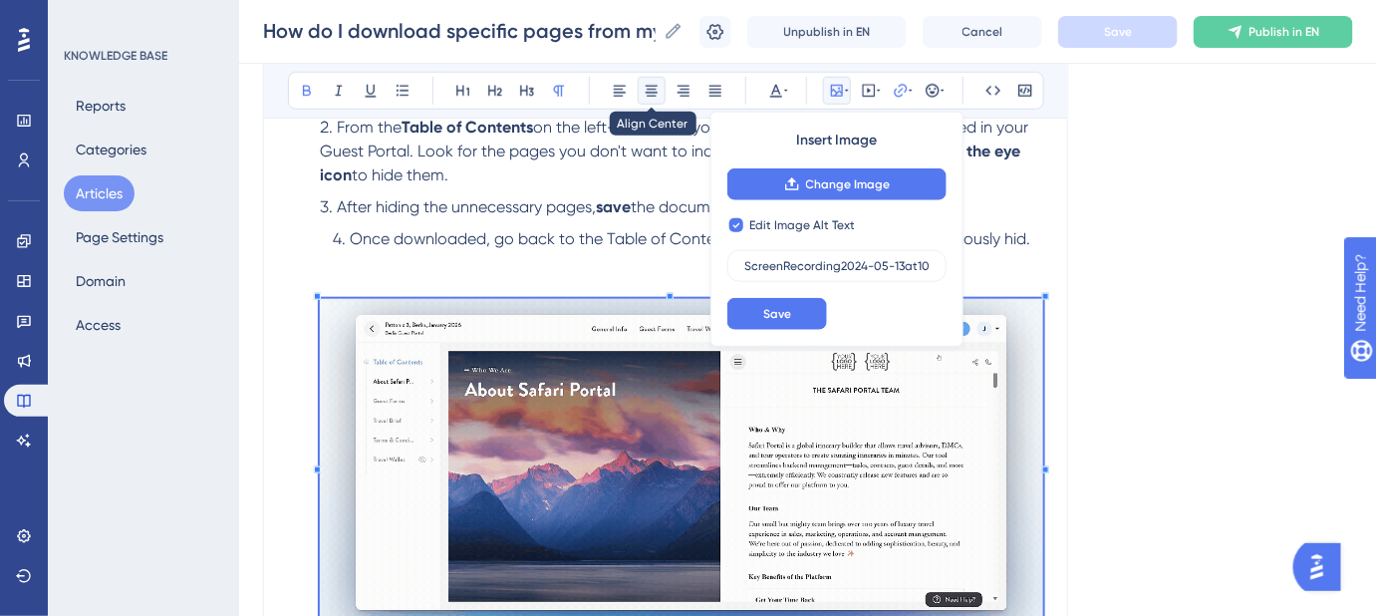
click at [656, 97] on icon at bounding box center [652, 91] width 16 height 16
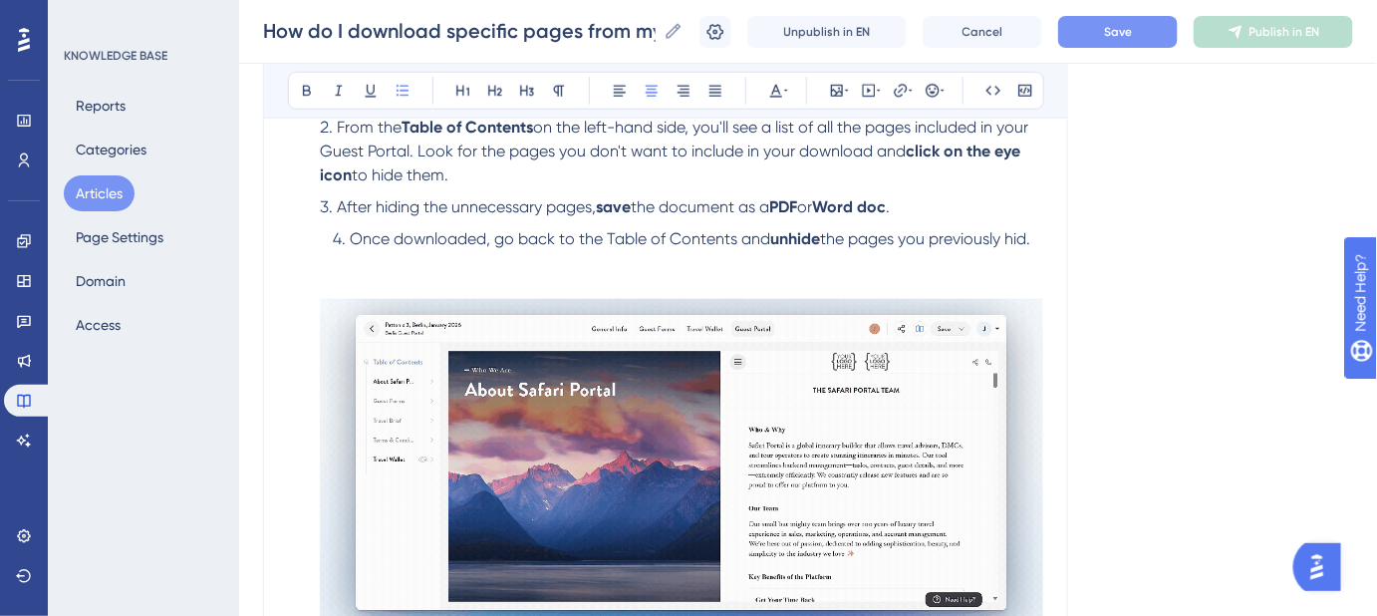
click at [350, 233] on span "Once downloaded, go back to the Table of Contents and" at bounding box center [560, 238] width 421 height 19
click at [1029, 232] on li "Once downloaded, go back to the Table of Contents and unhide the pages you prev…" at bounding box center [678, 454] width 732 height 454
click at [850, 267] on li "Once downloaded, go back to the Table of Contents and unhide the pages you prev…" at bounding box center [678, 454] width 732 height 454
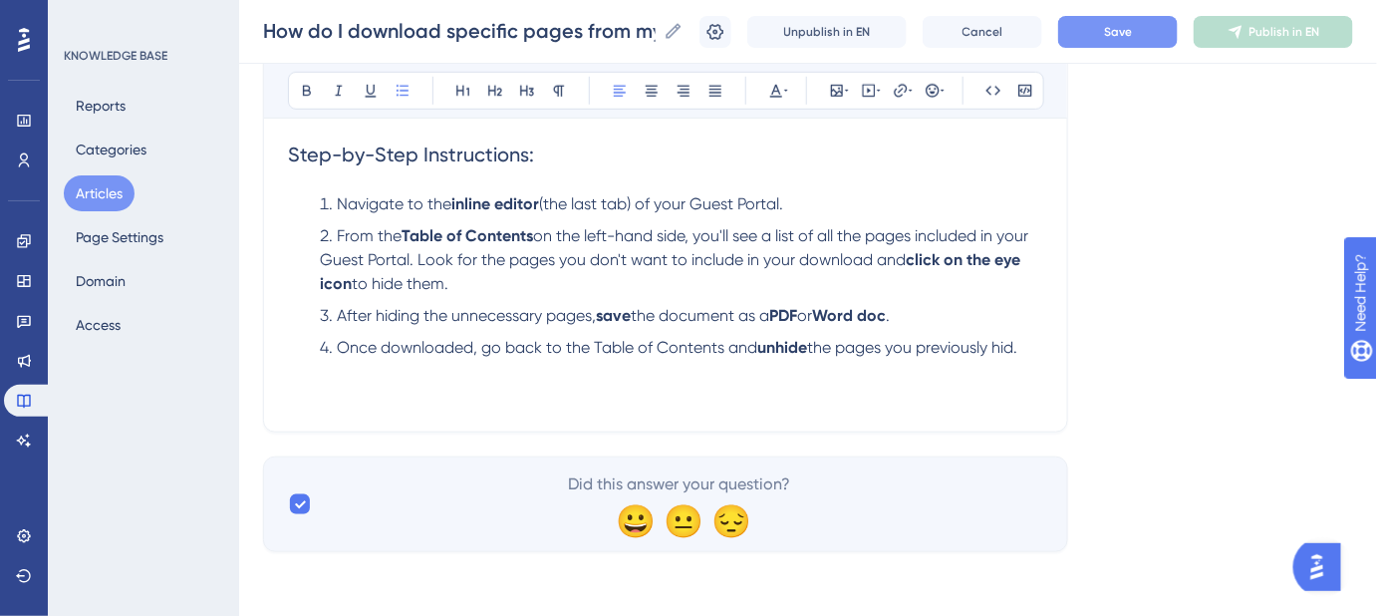
scroll to position [454, 0]
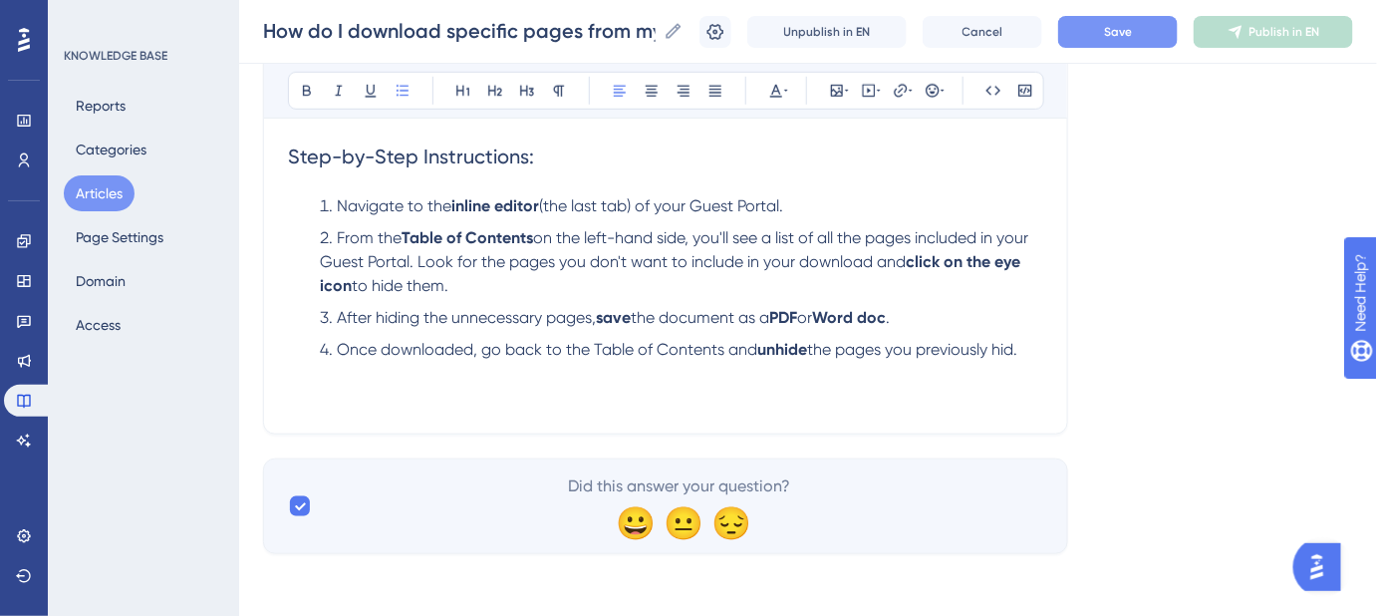
click at [1030, 350] on li "Once downloaded, go back to the Table of Contents and unhide the pages you prev…" at bounding box center [678, 374] width 732 height 72
click at [320, 383] on li "Once downloaded, go back to the Table of Contents and unhide the pages you prev…" at bounding box center [678, 374] width 732 height 72
click at [301, 404] on ol "Navigate to the inline editor (the last tab) of your Guest Portal. From the Tab…" at bounding box center [665, 301] width 755 height 215
click at [324, 404] on span "Keywords: Download specific pages, guest portal pages, hide guest portal pages,…" at bounding box center [667, 385] width 695 height 43
drag, startPoint x: 576, startPoint y: 404, endPoint x: 268, endPoint y: 406, distance: 308.0
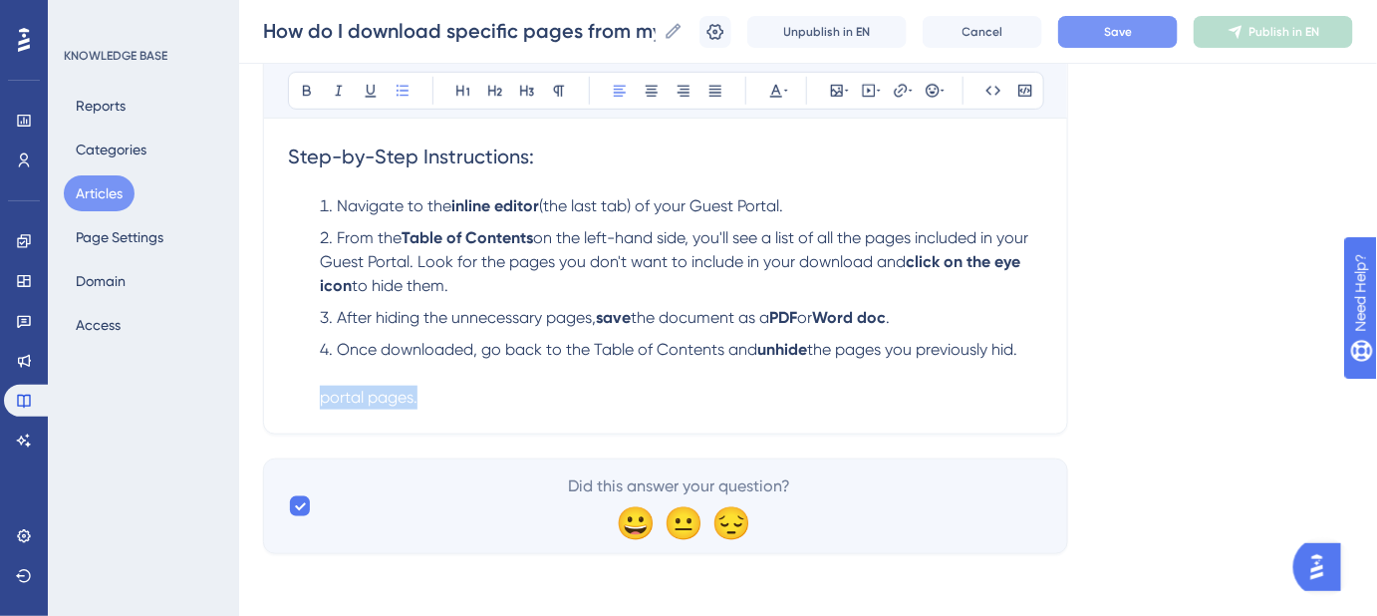
click at [268, 406] on div "How do I download specific pages from my Guest Portal? Easily download individu…" at bounding box center [665, 102] width 805 height 666
drag, startPoint x: 520, startPoint y: 383, endPoint x: 497, endPoint y: 401, distance: 29.1
click at [515, 390] on li "Once downloaded, go back to the Table of Contents and unhide the pages you prev…" at bounding box center [678, 374] width 732 height 72
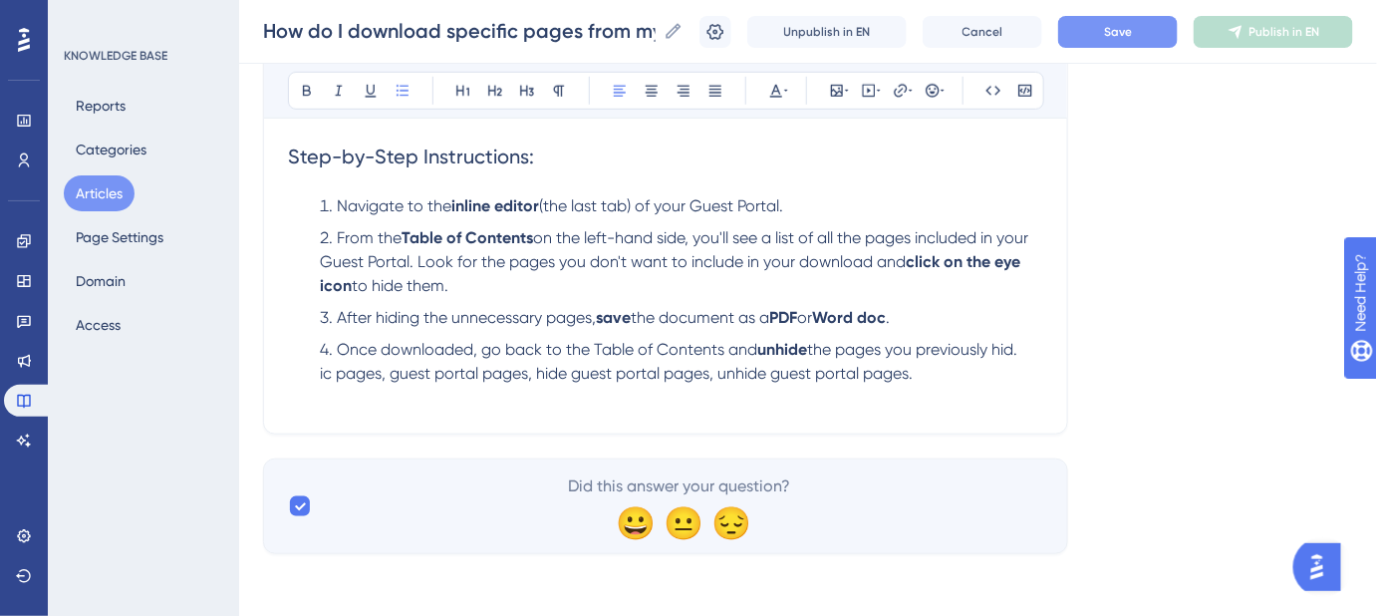
scroll to position [452, 0]
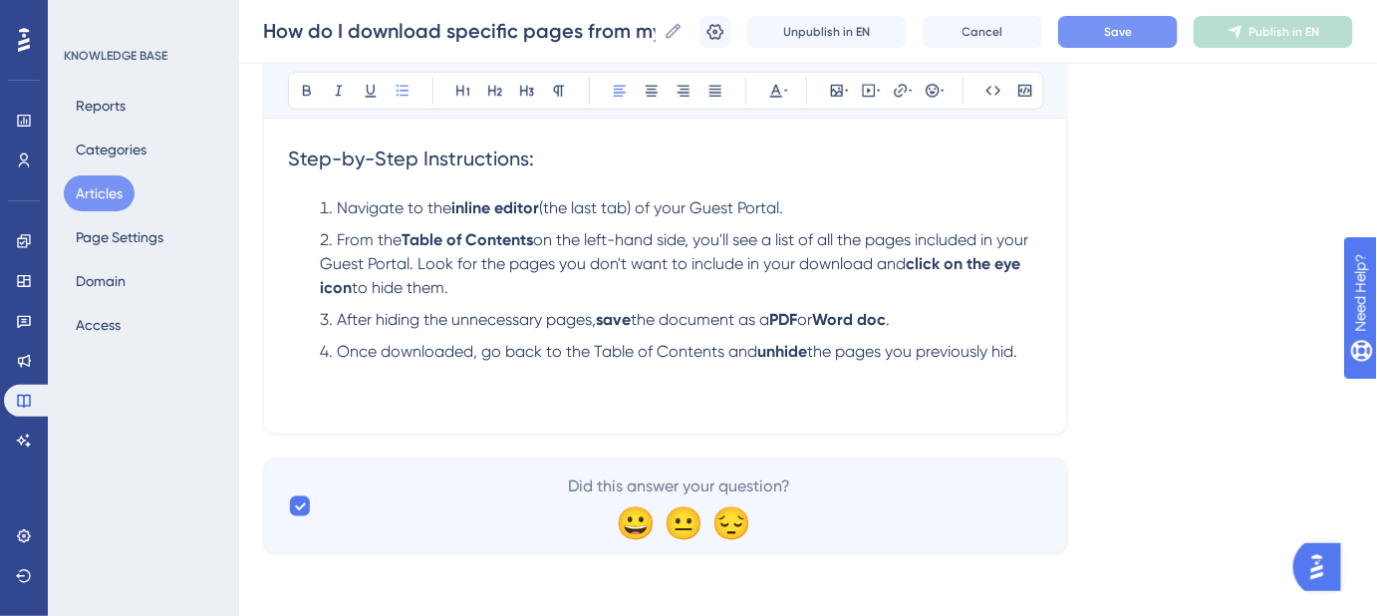
click at [321, 375] on span "Keywords: Download specif" at bounding box center [419, 375] width 199 height 19
drag, startPoint x: 321, startPoint y: 375, endPoint x: 363, endPoint y: 379, distance: 42.0
click at [363, 379] on span "Keywords: Download specif" at bounding box center [419, 375] width 199 height 19
click at [324, 376] on span "Keywords: Download specif" at bounding box center [419, 375] width 199 height 19
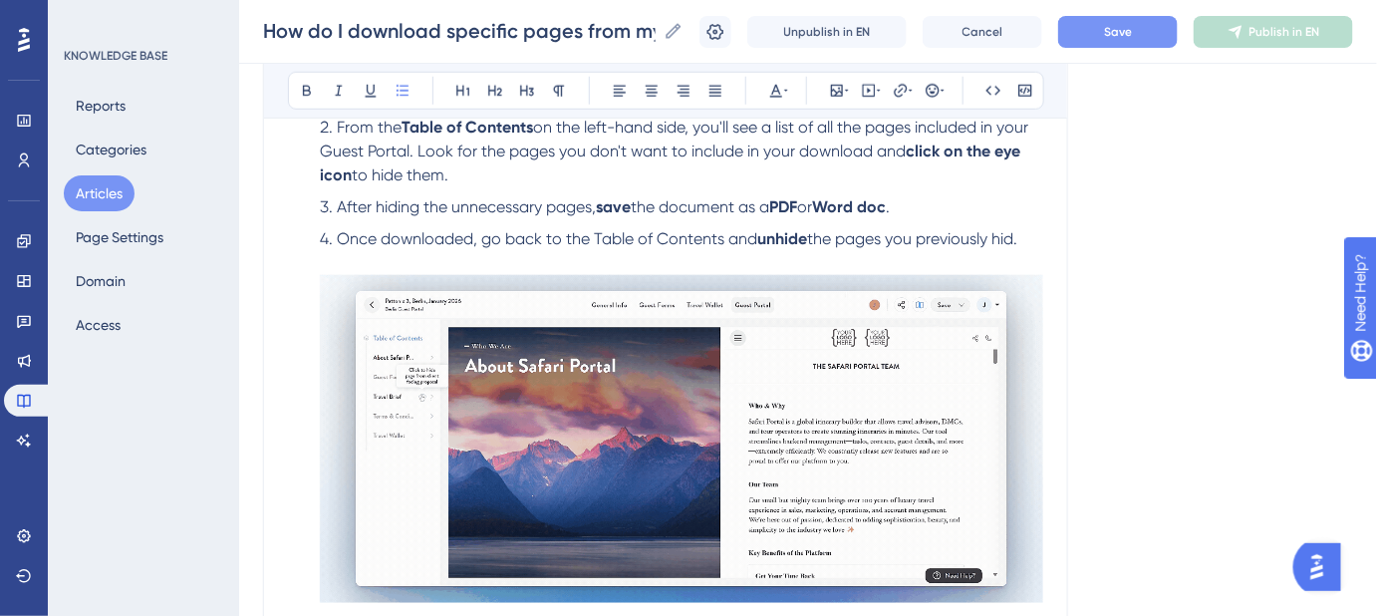
scroll to position [813, 0]
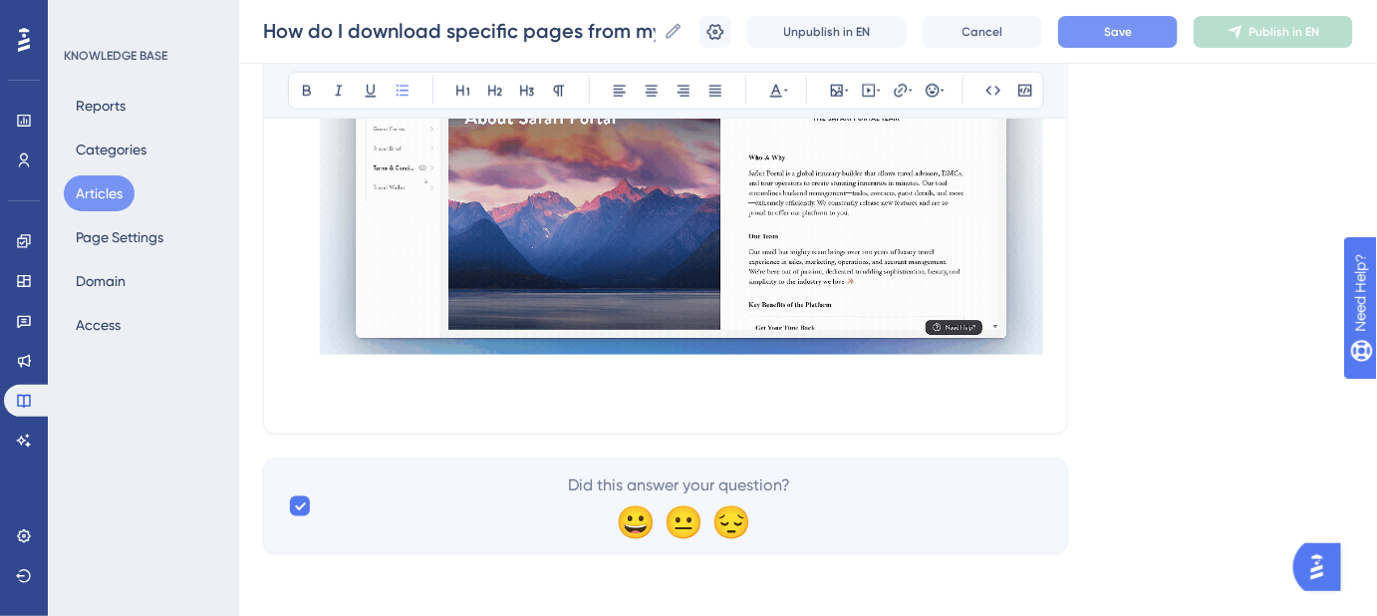
click at [324, 391] on span "Keywords: Download specific pages, guest portal pages, hide guest portal pages,…" at bounding box center [667, 385] width 695 height 43
click at [345, 395] on span "Keywords: Download specific pages, guest portal pages, hide guest portal pages,…" at bounding box center [667, 385] width 695 height 43
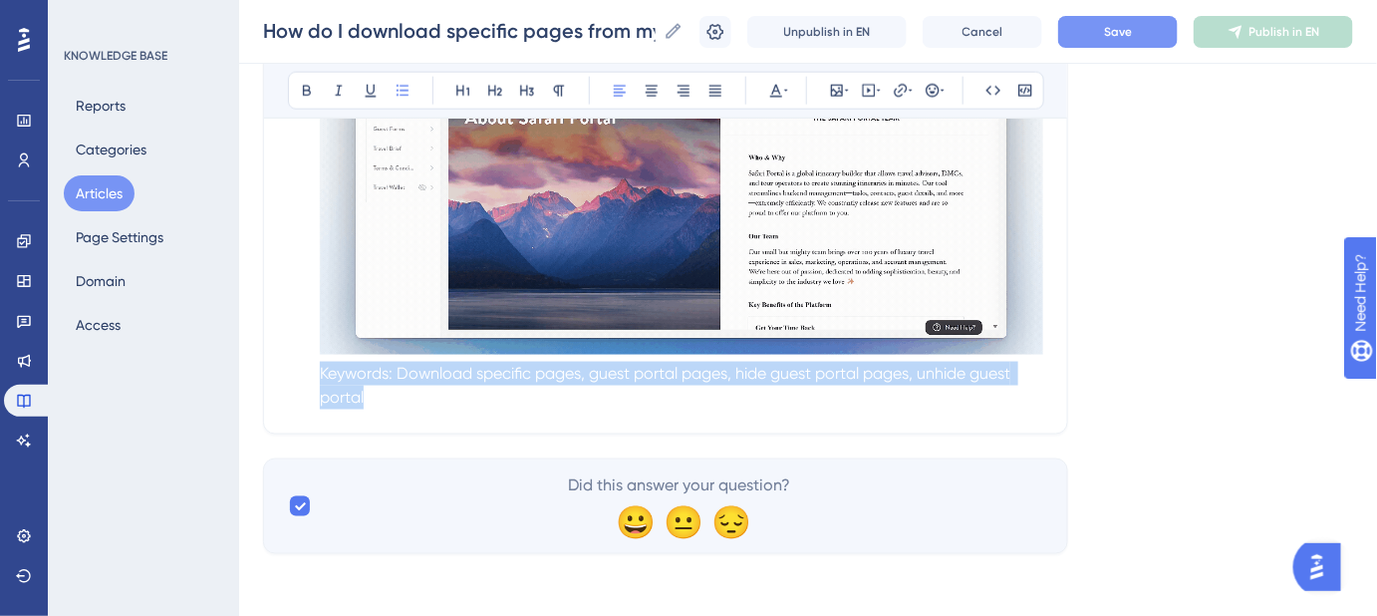
drag, startPoint x: 326, startPoint y: 397, endPoint x: 263, endPoint y: 382, distance: 64.5
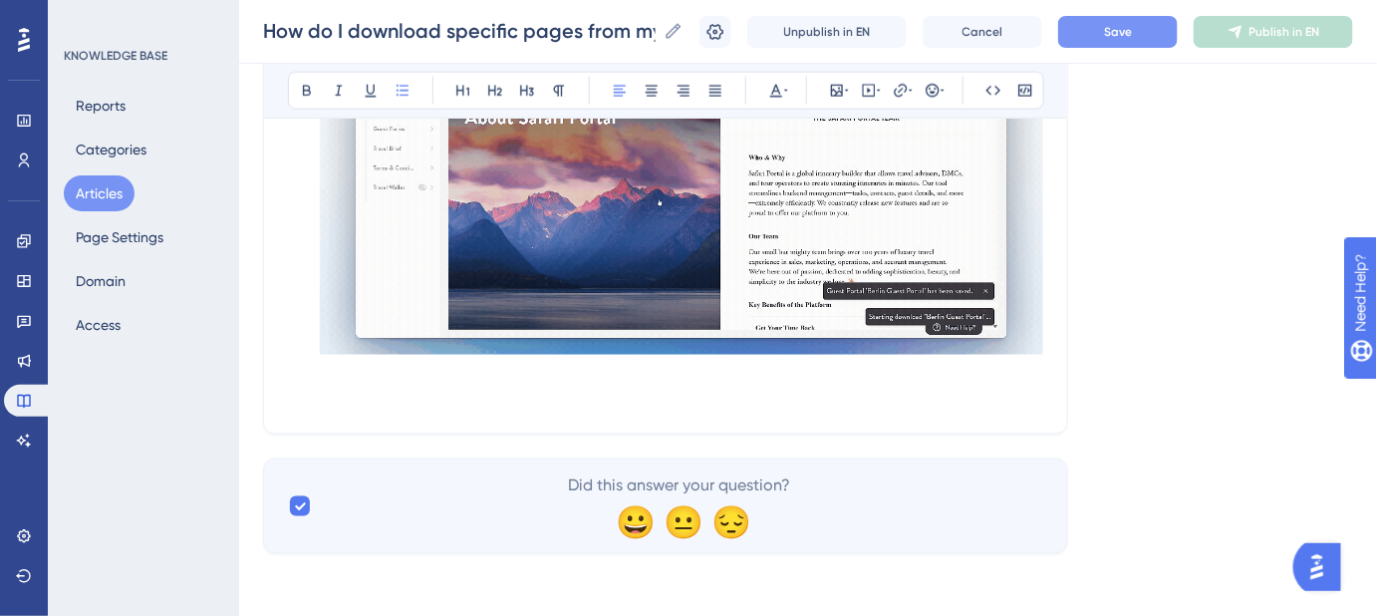
click at [363, 407] on li "Once downloaded, go back to the Table of Contents and unhide the pages you prev…" at bounding box center [678, 194] width 732 height 431
click at [376, 407] on li "Once downloaded, go back to the Table of Contents and unhide the pages you prev…" at bounding box center [678, 194] width 732 height 431
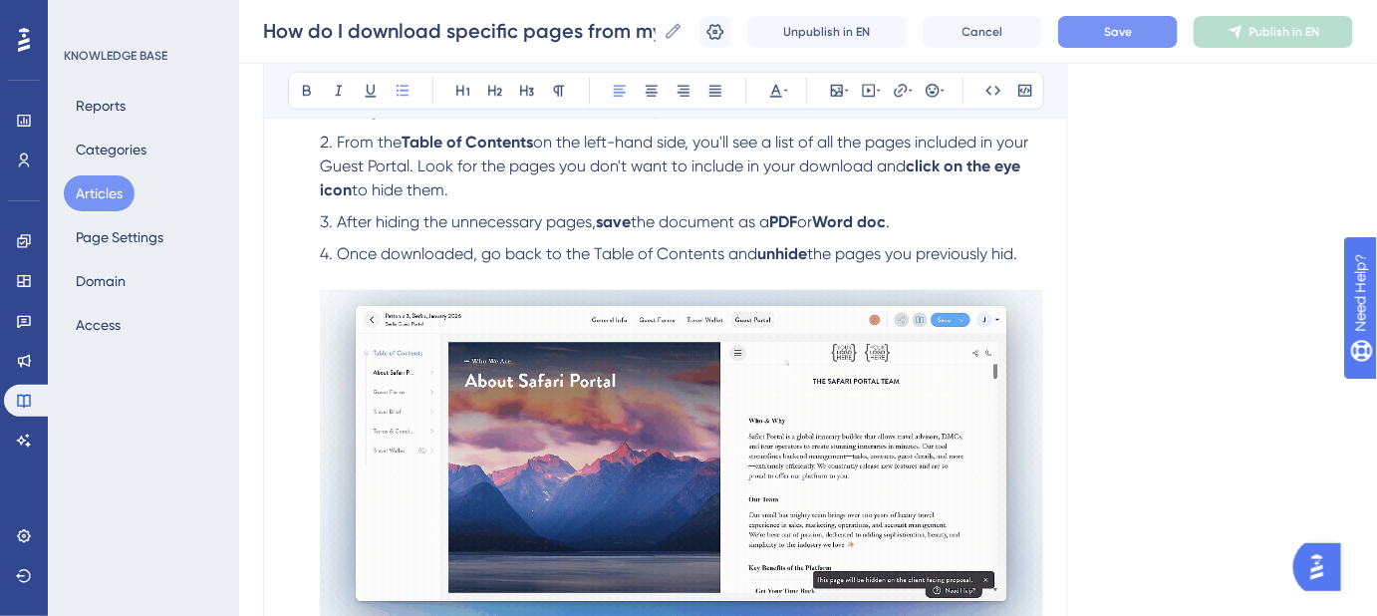
scroll to position [541, 0]
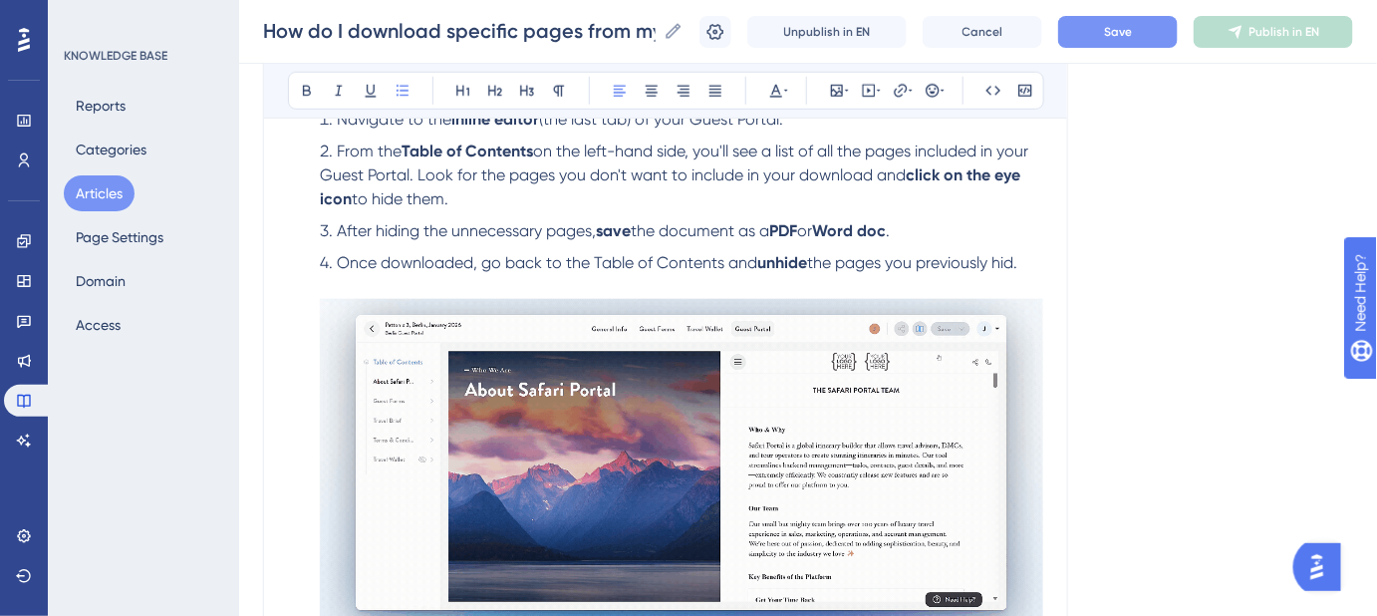
click at [340, 350] on img at bounding box center [682, 463] width 724 height 328
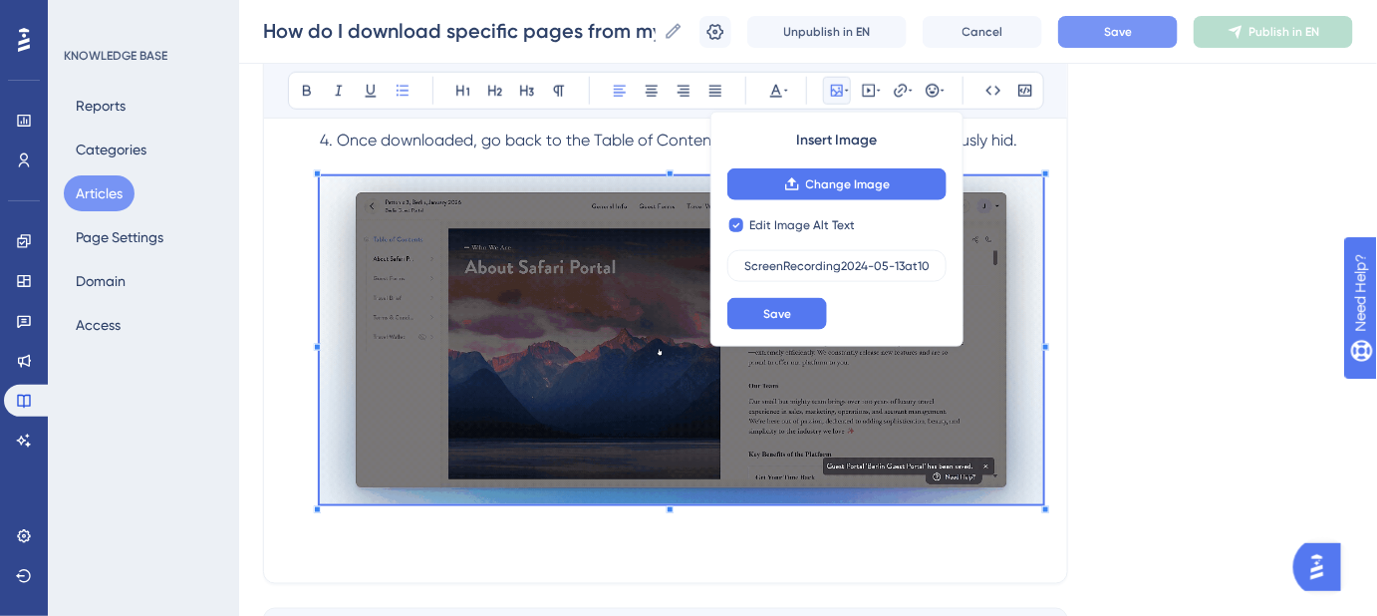
scroll to position [813, 0]
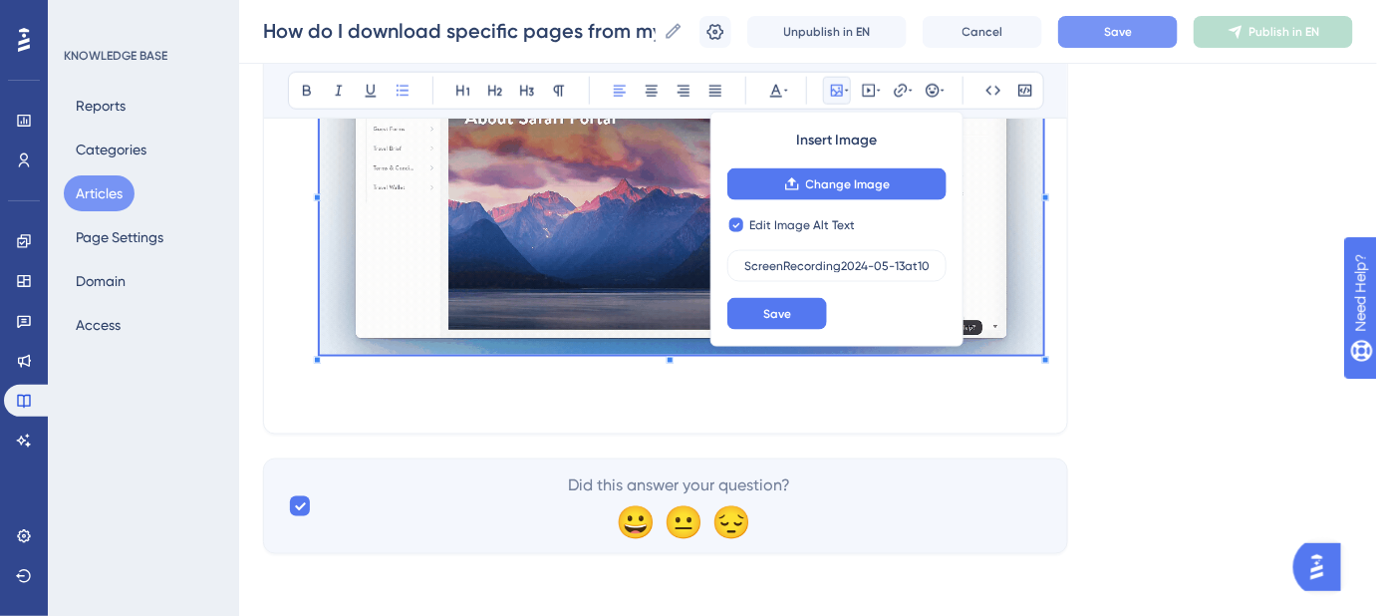
checkbox input "false"
click at [322, 401] on span "Keywords: Download specific pages, guest portal pages, hide guest portal pages,…" at bounding box center [667, 385] width 695 height 43
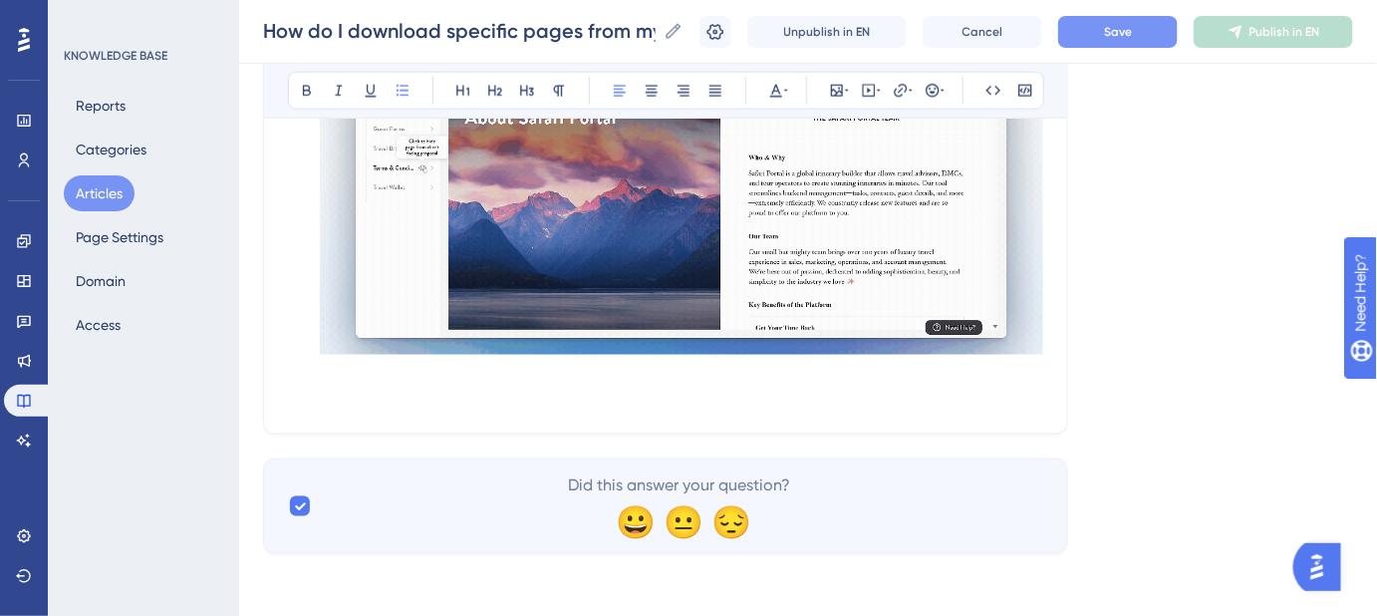
click at [323, 374] on span "Keywords: Download specific pages, guest portal pages, hide guest portal pages,…" at bounding box center [667, 385] width 695 height 43
click at [326, 370] on span "Keywords: Download specific pages, guest portal pages, hide guest portal pages,…" at bounding box center [667, 385] width 695 height 43
click at [326, 376] on span "Keywords: Download specific pages, guest portal pages, hide guest portal pages,…" at bounding box center [667, 385] width 695 height 43
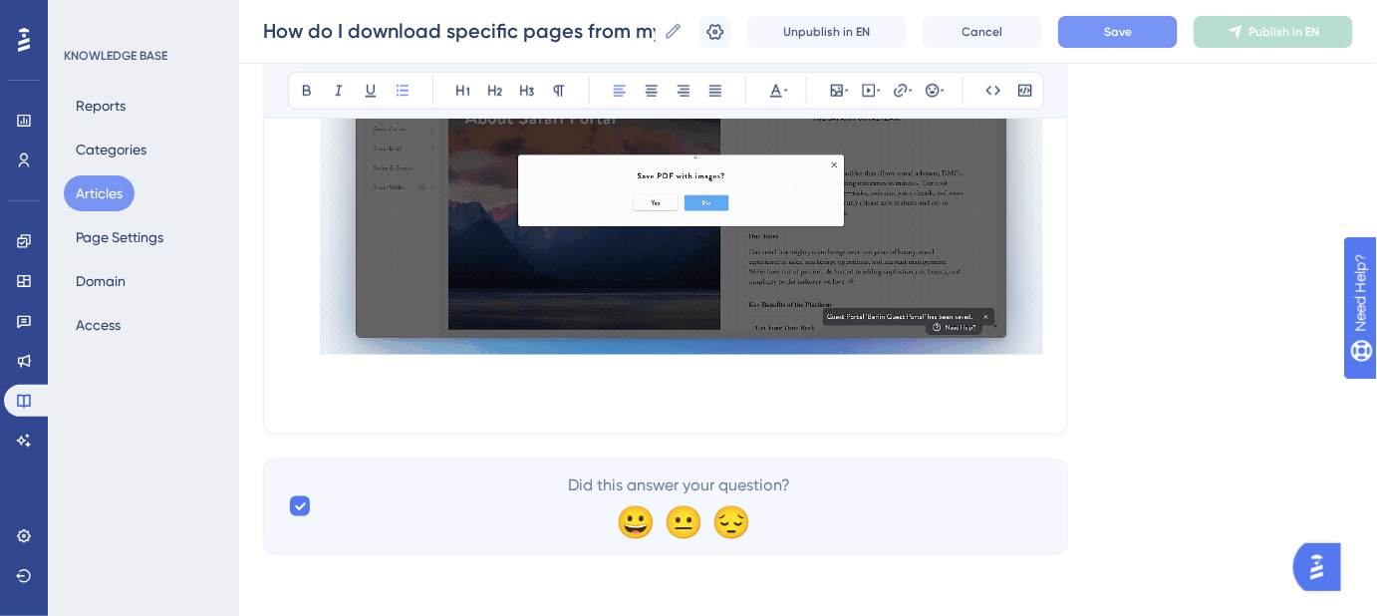
click at [334, 379] on span "Keywords: Download specific pages, guest portal pages, hide guest portal pages,…" at bounding box center [667, 385] width 695 height 43
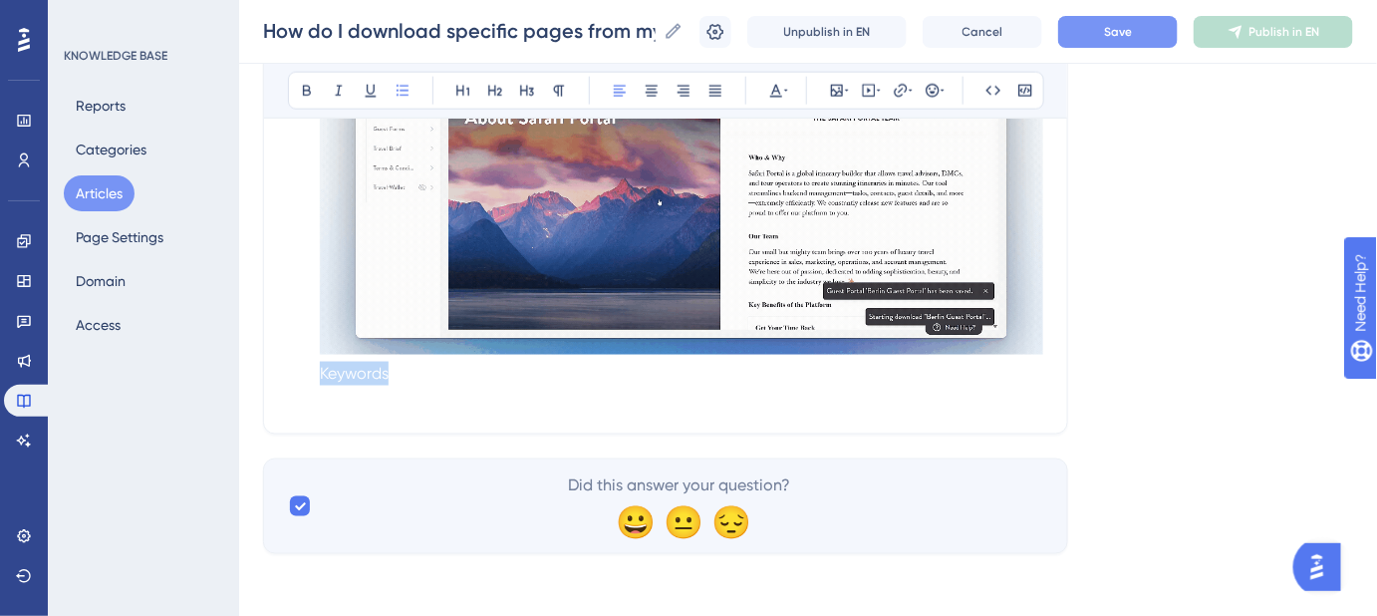
click at [334, 379] on span "Keywords: Download specific pages, guest portal pages, hide guest portal pages,…" at bounding box center [667, 385] width 695 height 43
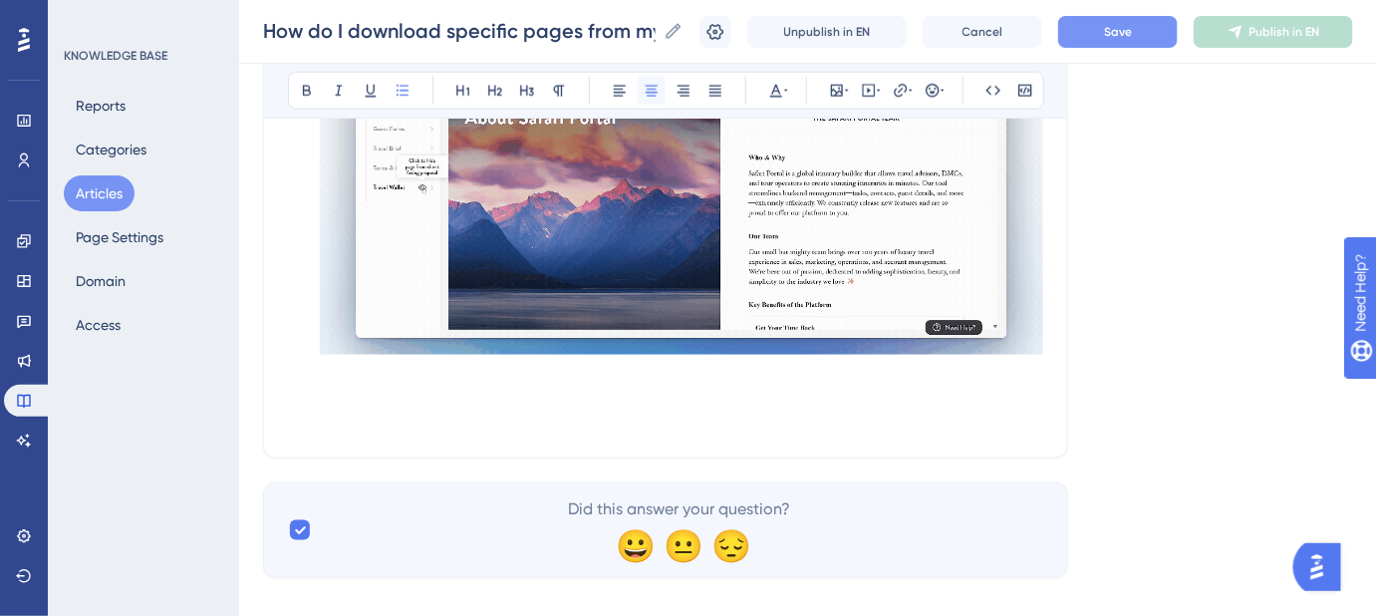
click at [646, 86] on icon at bounding box center [652, 91] width 12 height 11
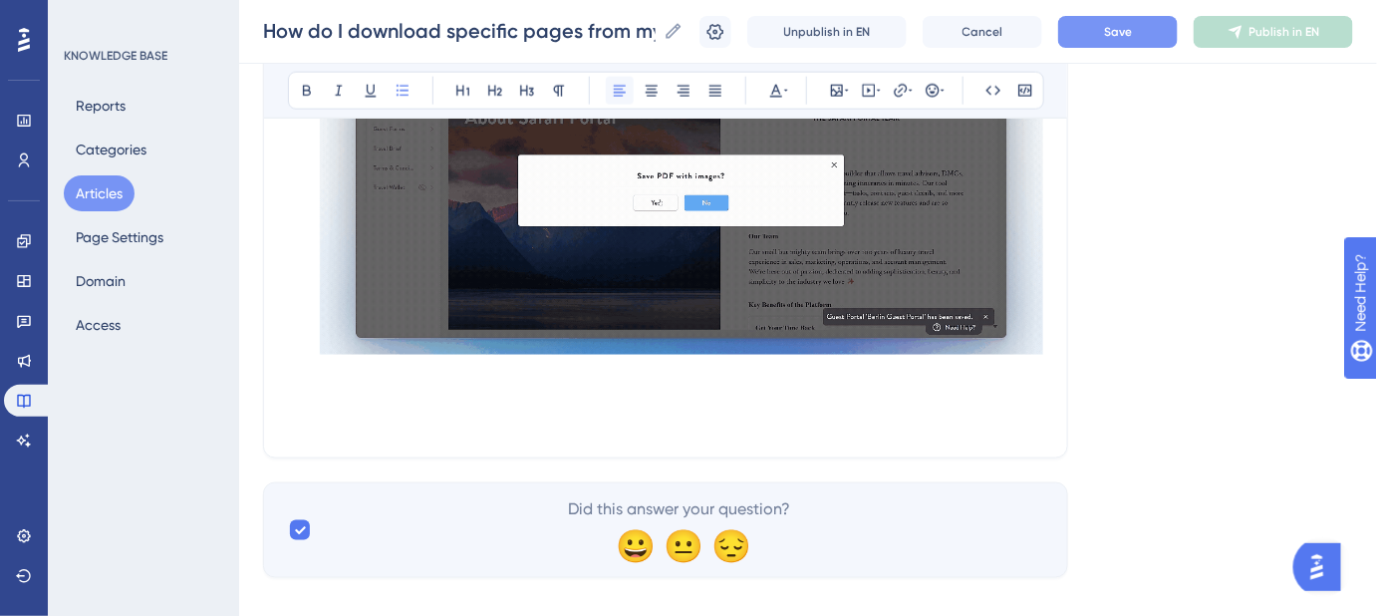
click at [616, 92] on icon at bounding box center [620, 91] width 12 height 11
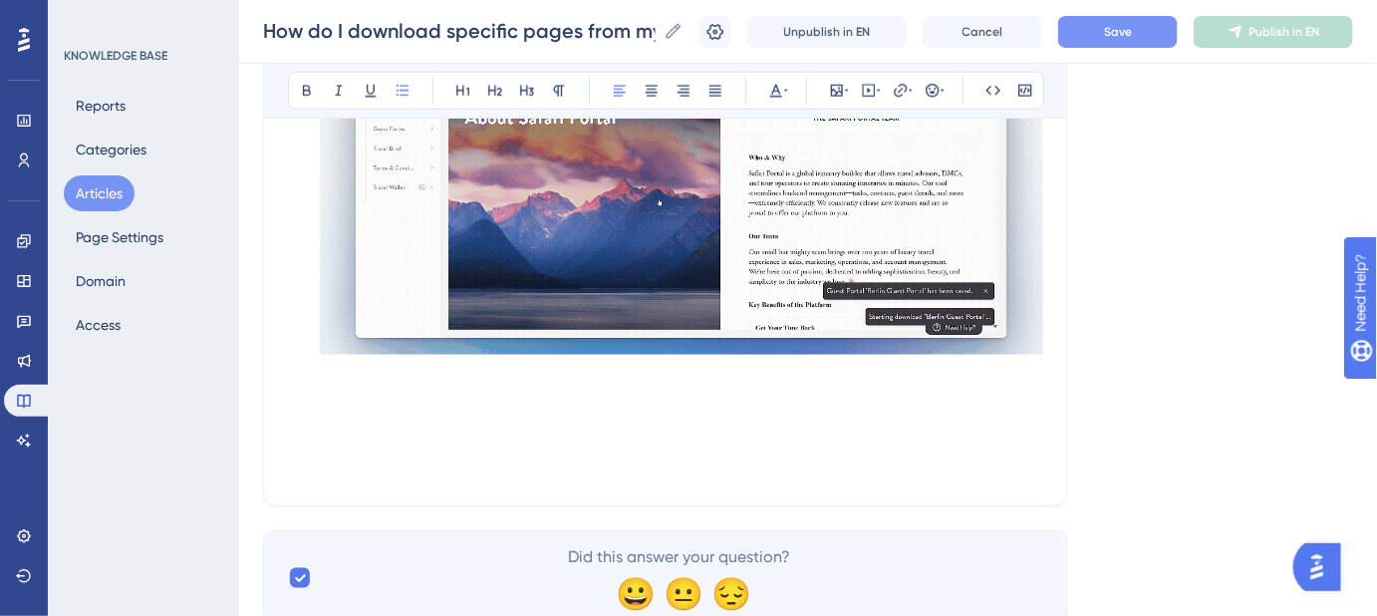
click at [450, 388] on li "Once downloaded, go back to the Table of Contents and unhide the pages you prev…" at bounding box center [678, 206] width 732 height 454
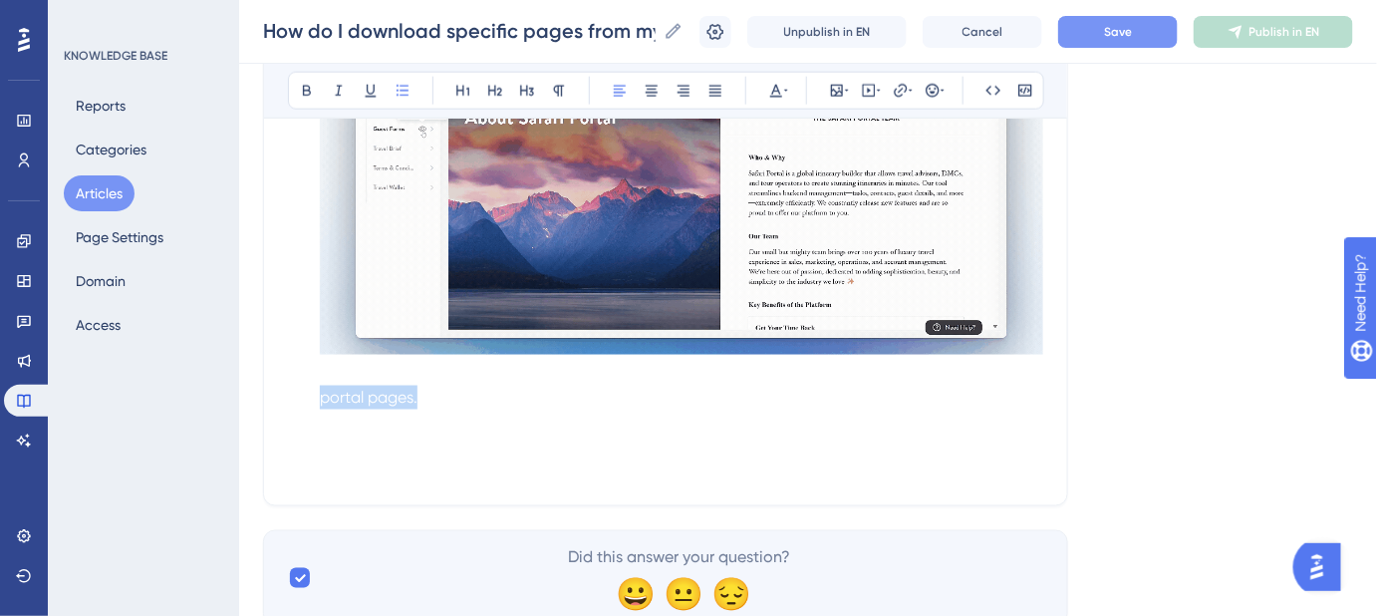
drag, startPoint x: 419, startPoint y: 400, endPoint x: 288, endPoint y: 388, distance: 131.1
click at [288, 388] on ol "Navigate to the inline editor (the last tab) of your Guest Portal. From the Tab…" at bounding box center [665, 135] width 755 height 598
click at [299, 384] on ol "Navigate to the inline editor (the last tab) of your Guest Portal. From the Tab…" at bounding box center [665, 135] width 755 height 598
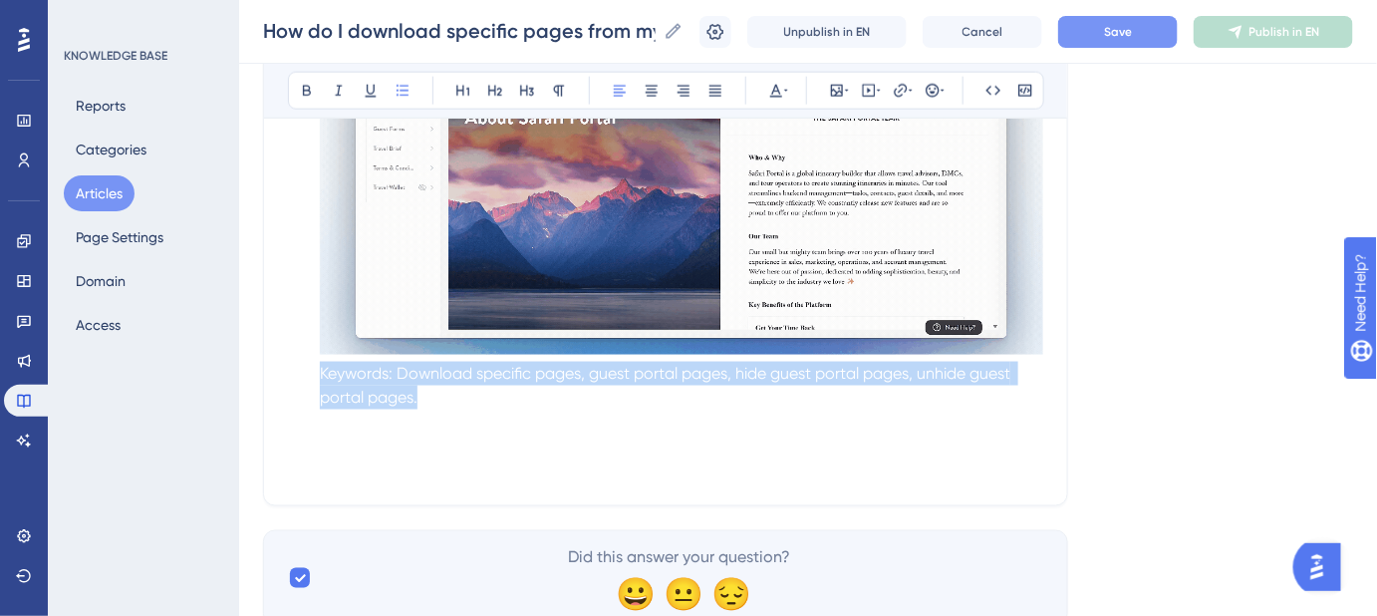
drag, startPoint x: 312, startPoint y: 373, endPoint x: 432, endPoint y: 407, distance: 124.3
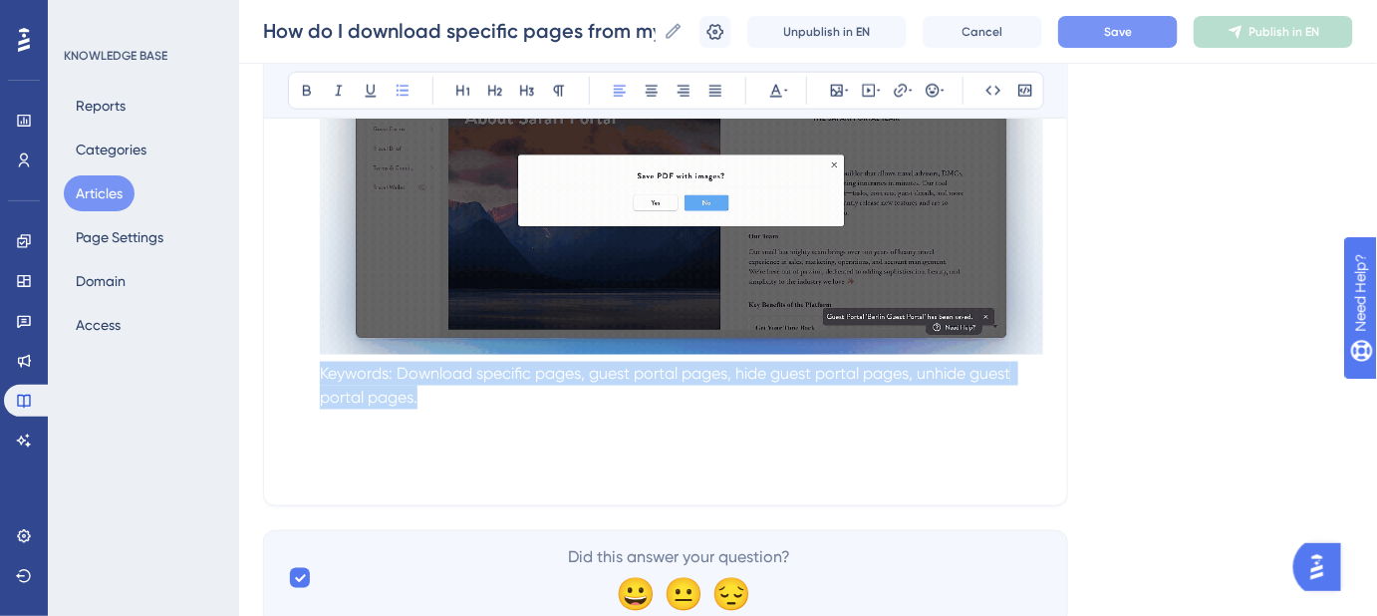
click at [432, 407] on li "Once downloaded, go back to the Table of Contents and unhide the pages you prev…" at bounding box center [678, 206] width 732 height 454
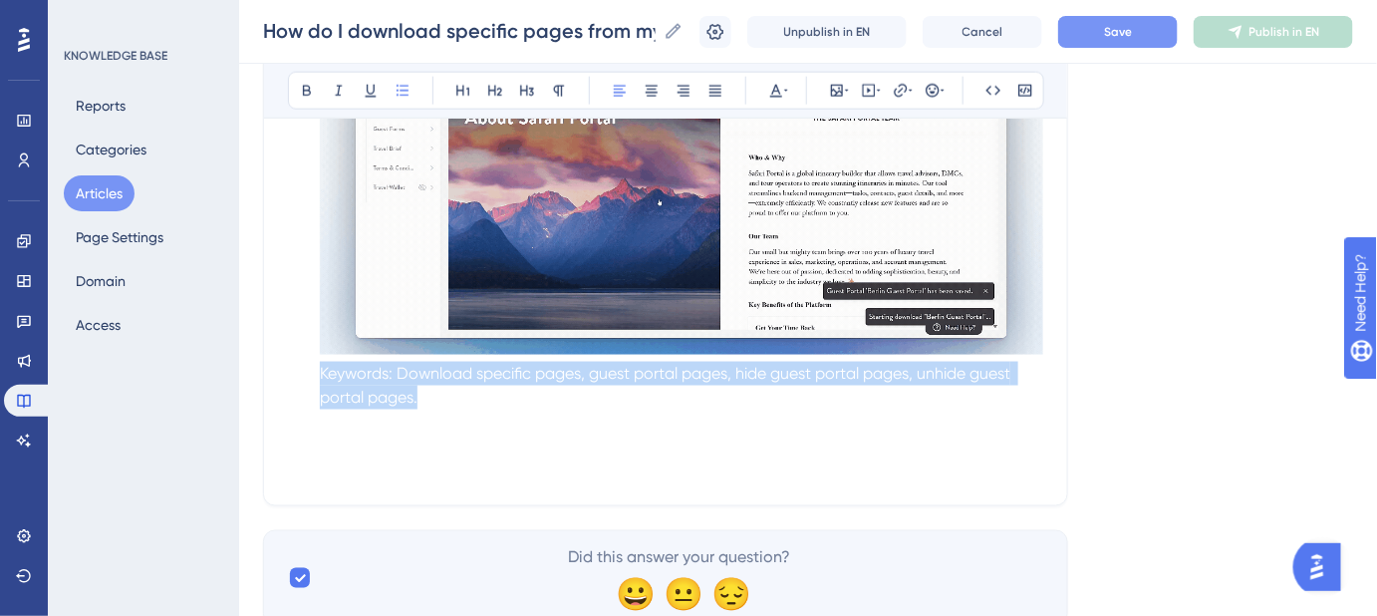
copy span "Keywords: Download specific pages, guest portal pages, hide guest portal pages,…"
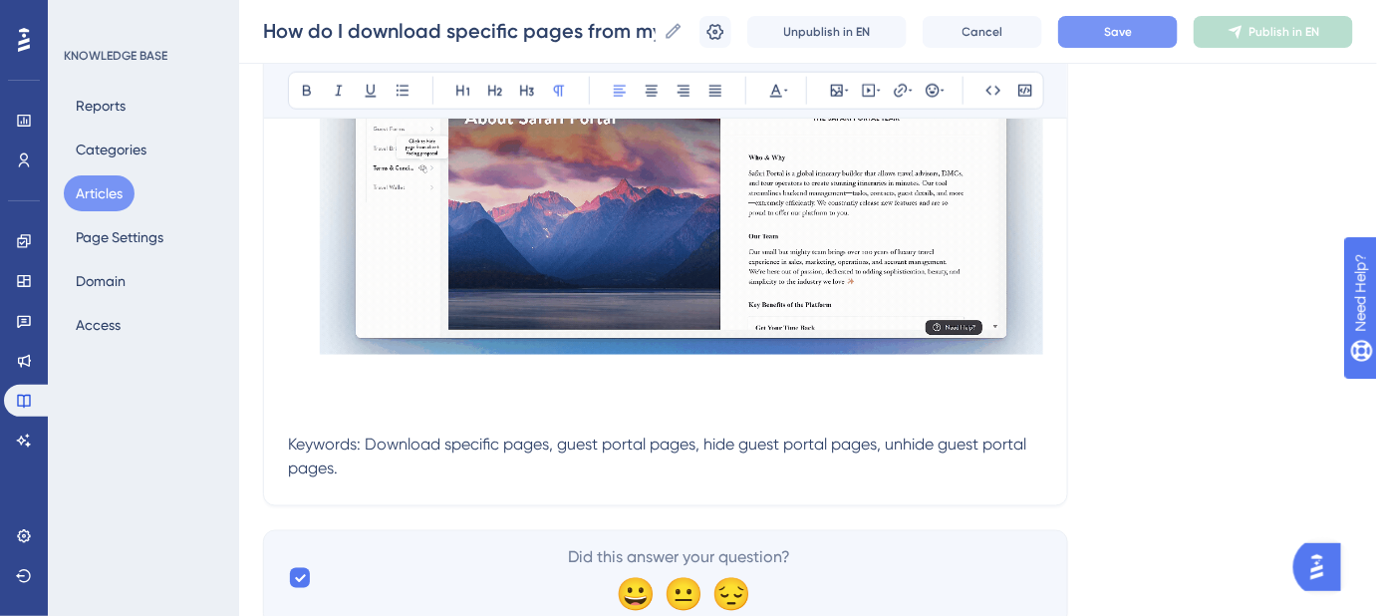
click at [489, 305] on img at bounding box center [682, 191] width 724 height 328
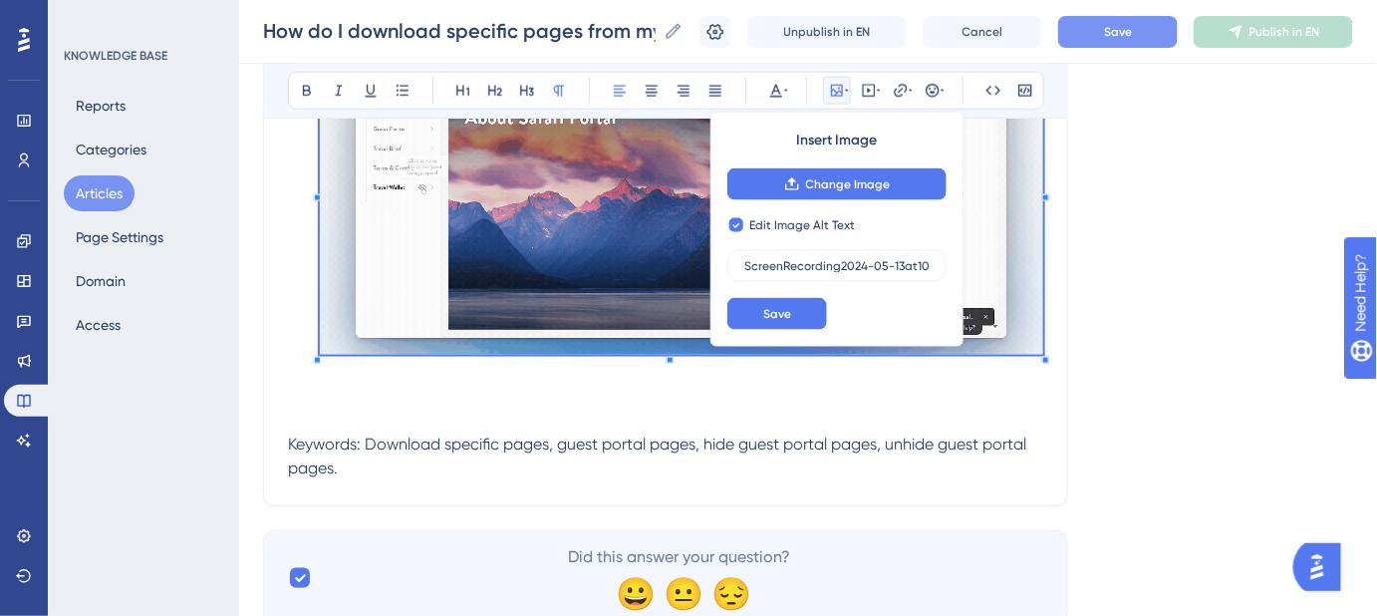
checkbox input "false"
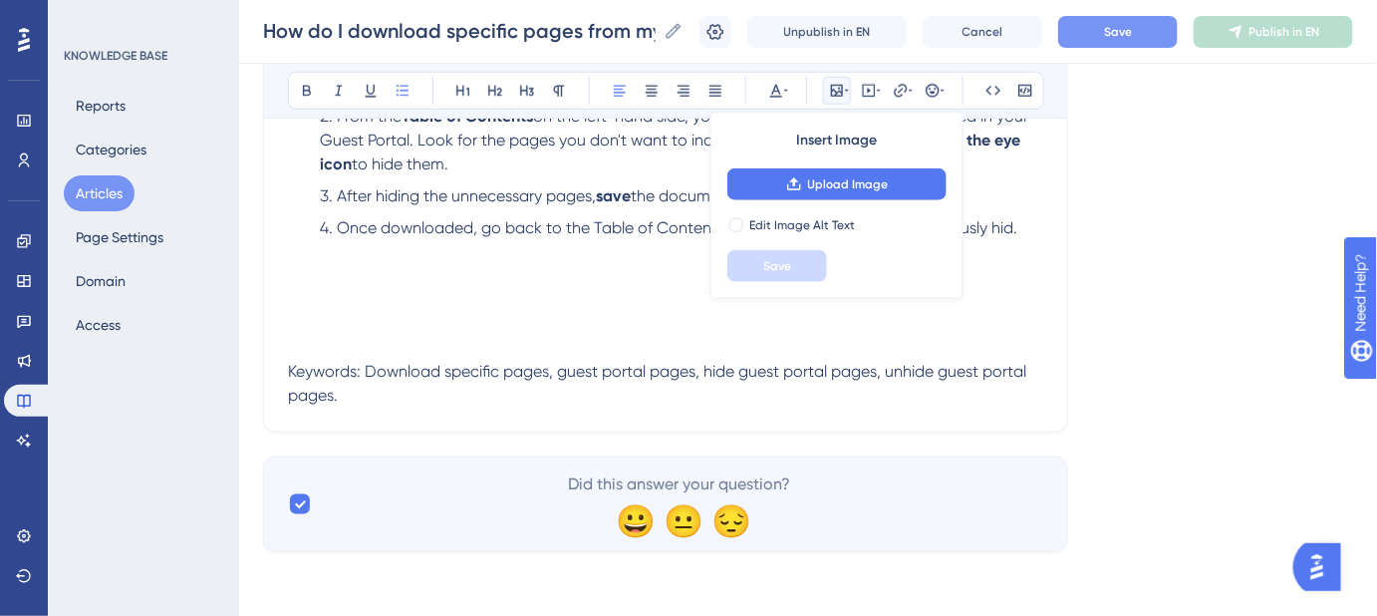
scroll to position [574, 0]
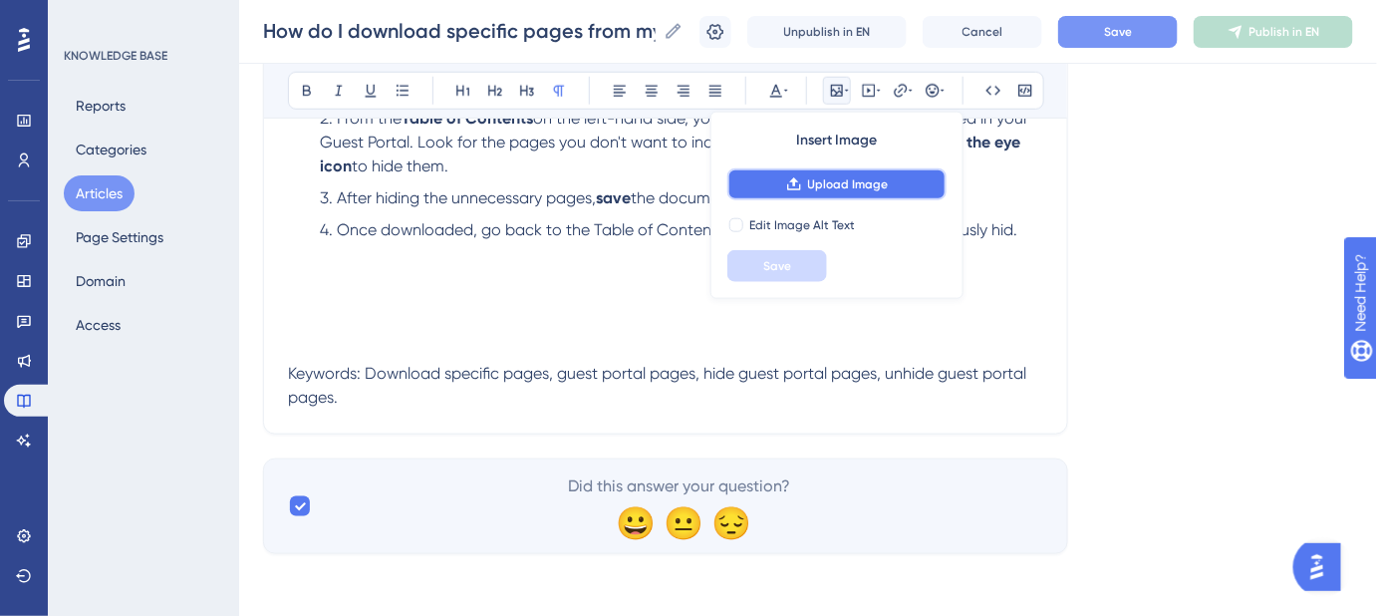
click at [826, 180] on span "Upload Image" at bounding box center [848, 184] width 81 height 16
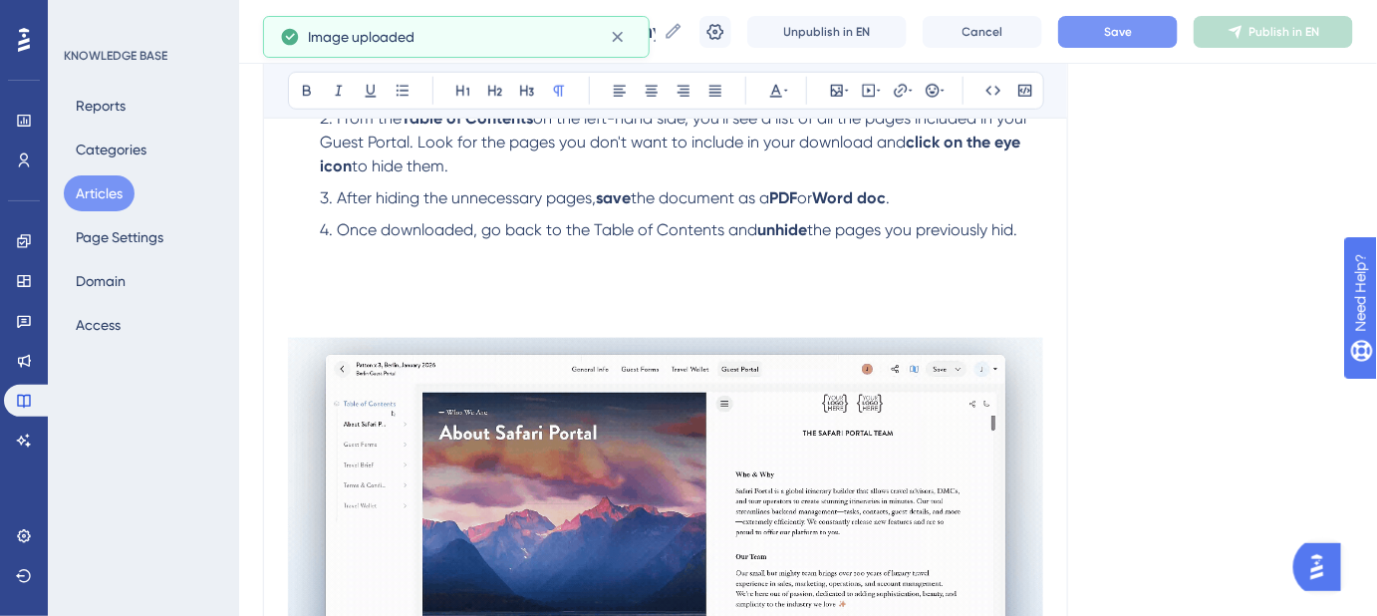
click at [617, 385] on img at bounding box center [665, 509] width 755 height 342
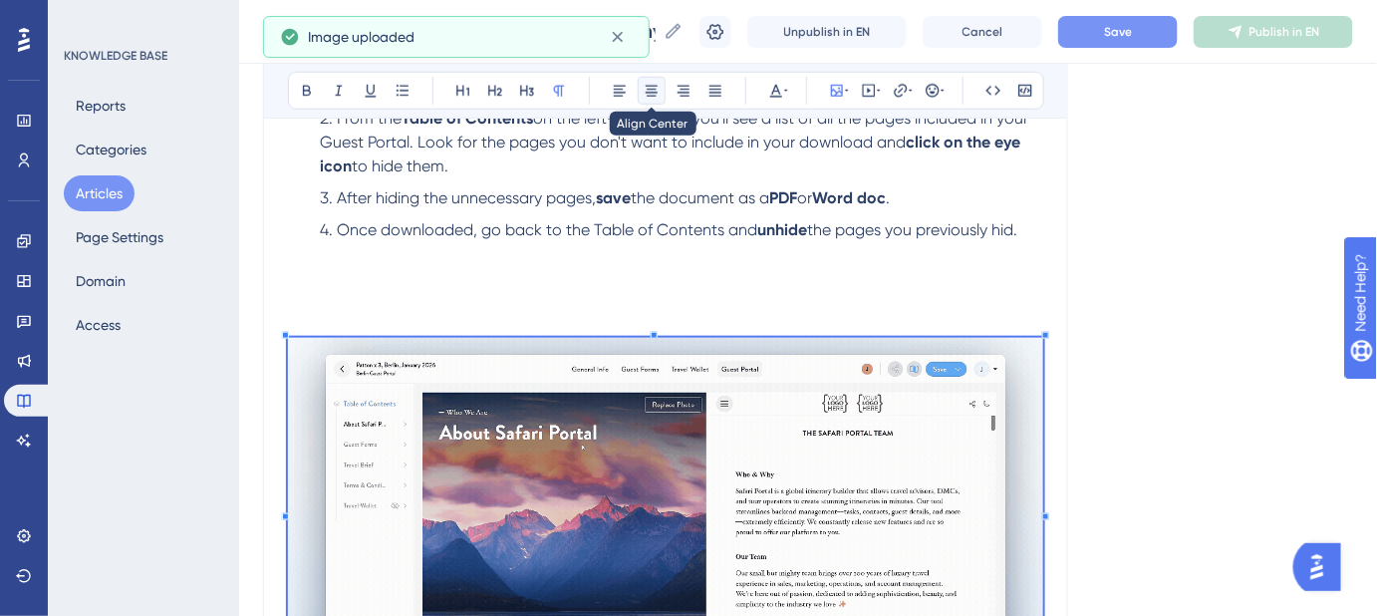
click at [648, 95] on icon at bounding box center [652, 91] width 12 height 11
click at [649, 95] on icon at bounding box center [652, 91] width 12 height 11
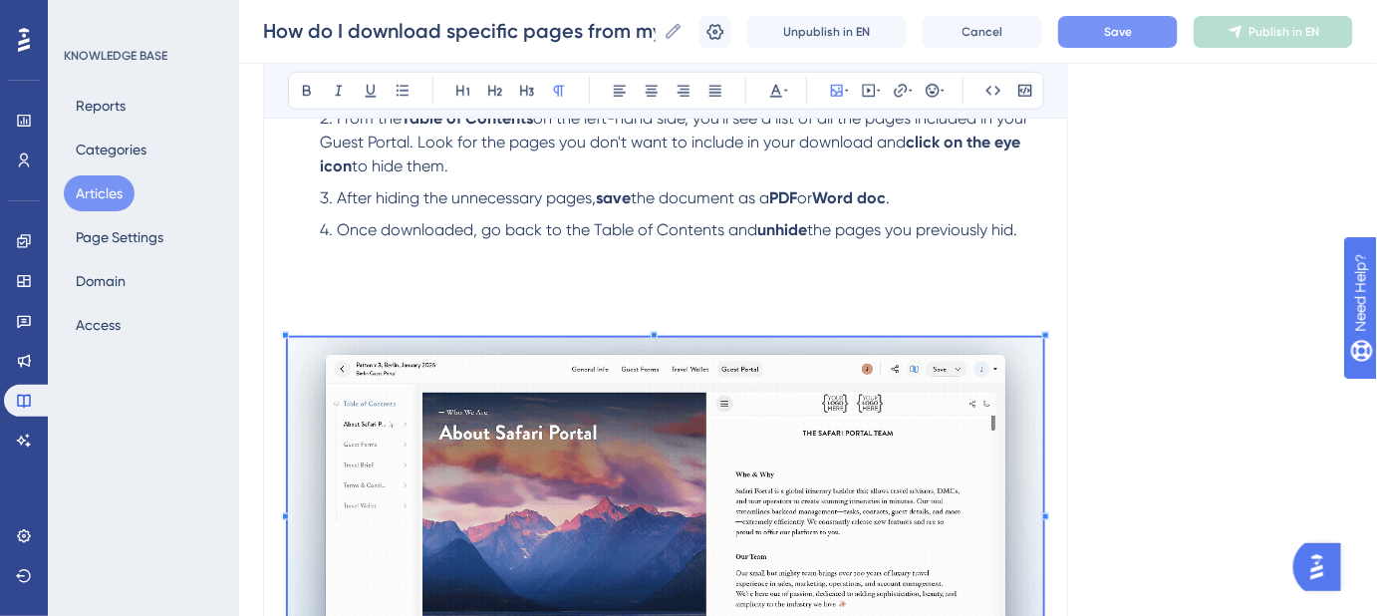
click at [1029, 228] on li "Once downloaded, go back to the Table of Contents and unhide the pages you prev…" at bounding box center [678, 266] width 732 height 96
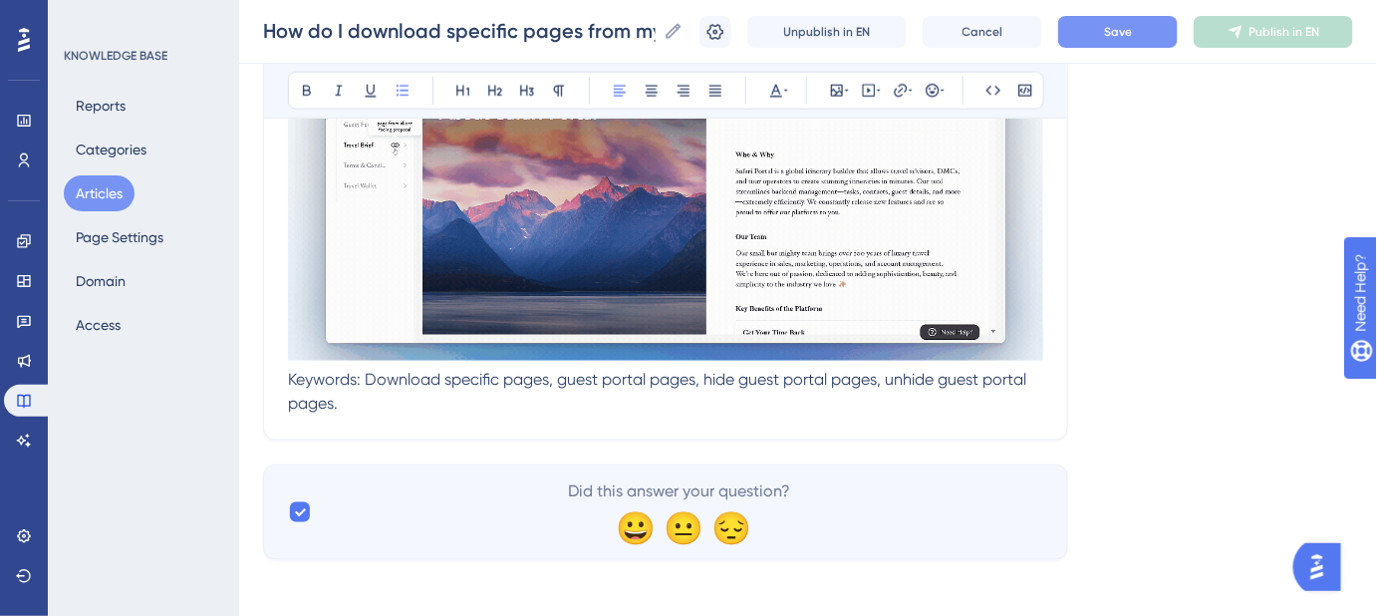
scroll to position [826, 0]
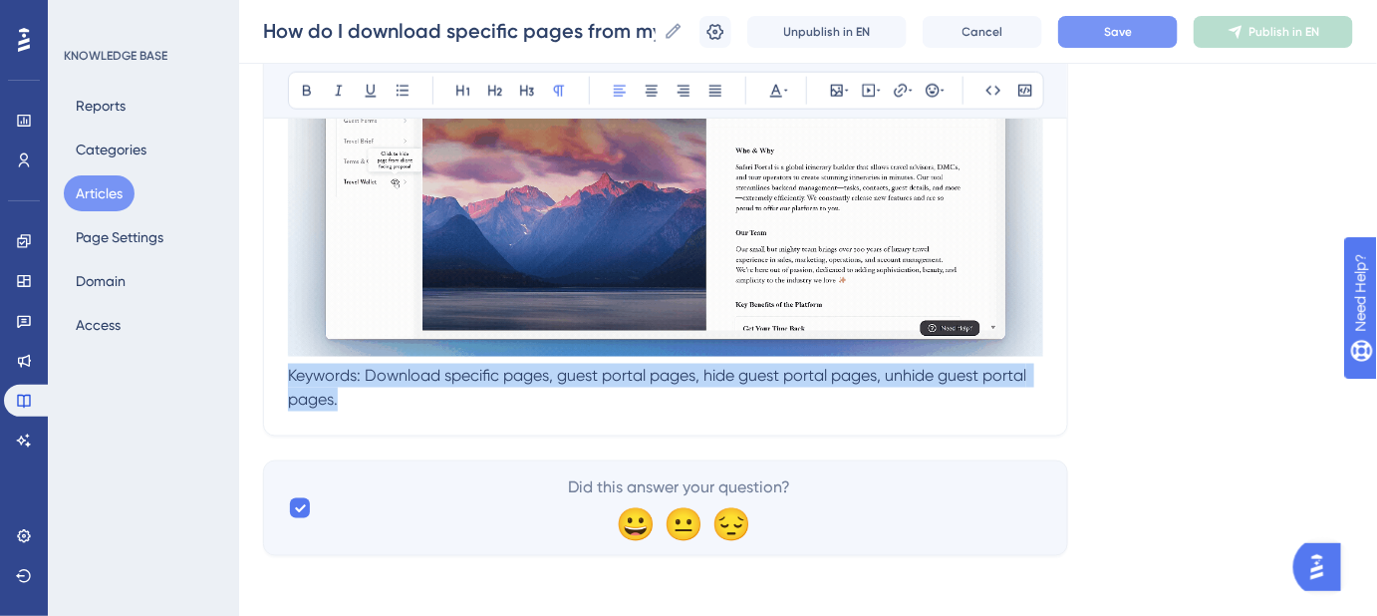
drag, startPoint x: 332, startPoint y: 395, endPoint x: 287, endPoint y: 379, distance: 47.6
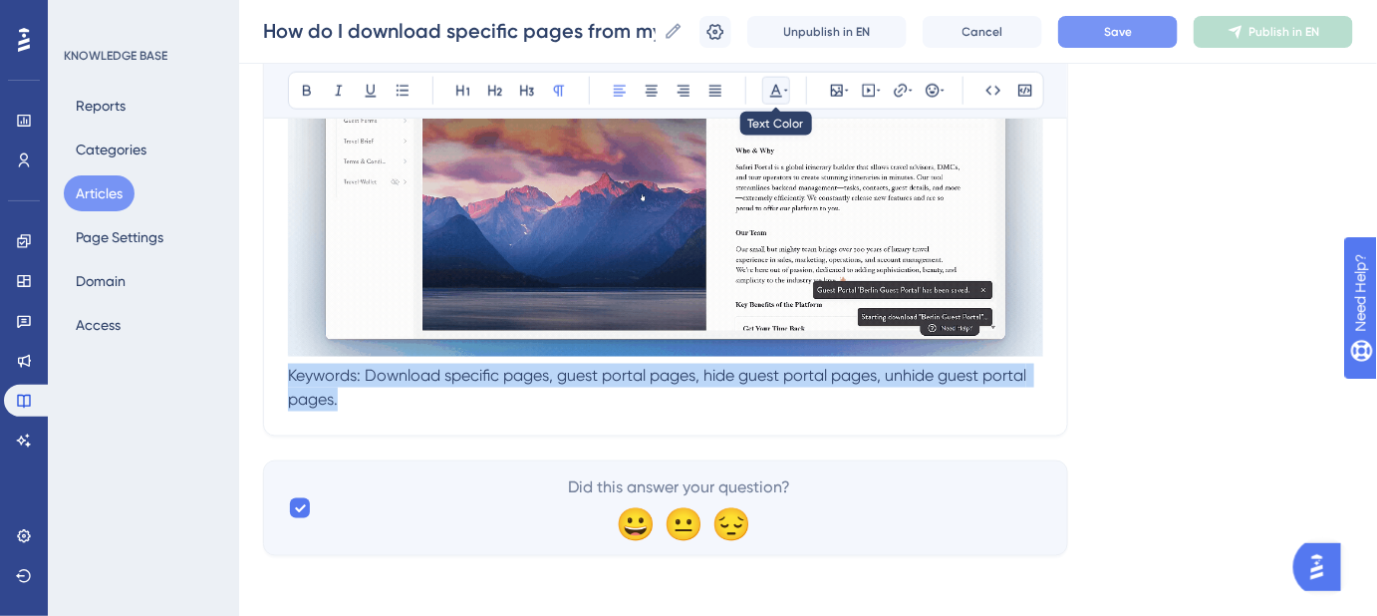
click at [781, 98] on button at bounding box center [776, 91] width 28 height 28
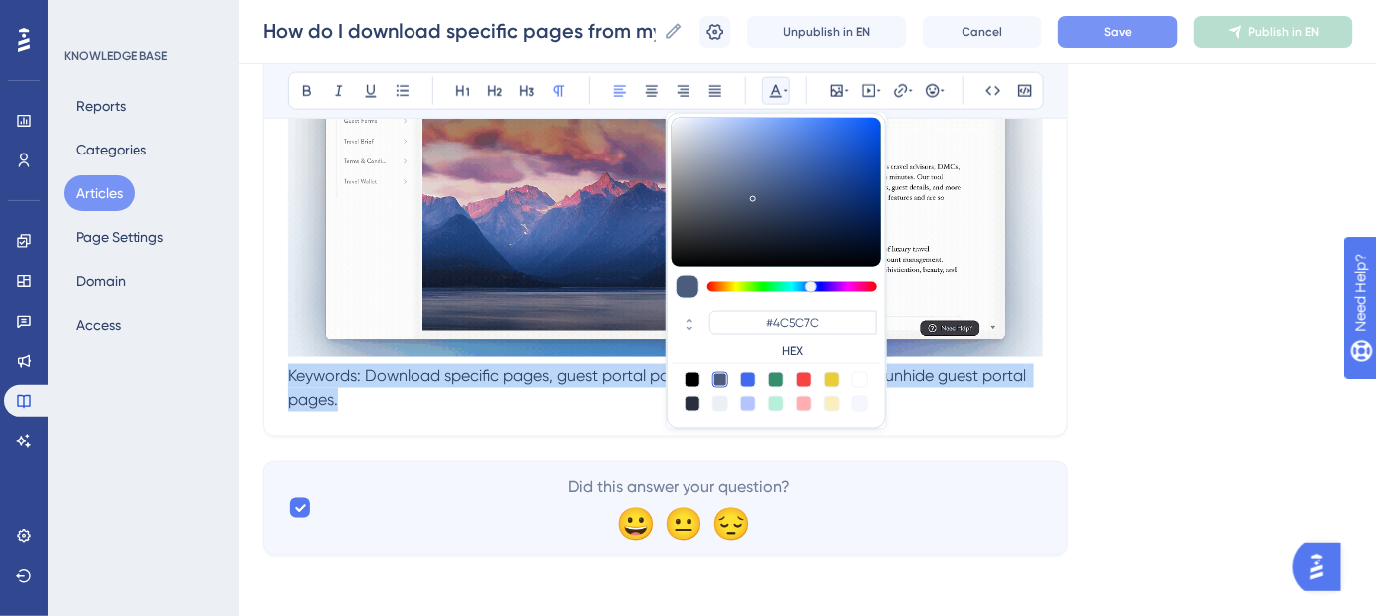
click at [721, 406] on div at bounding box center [721, 404] width 16 height 16
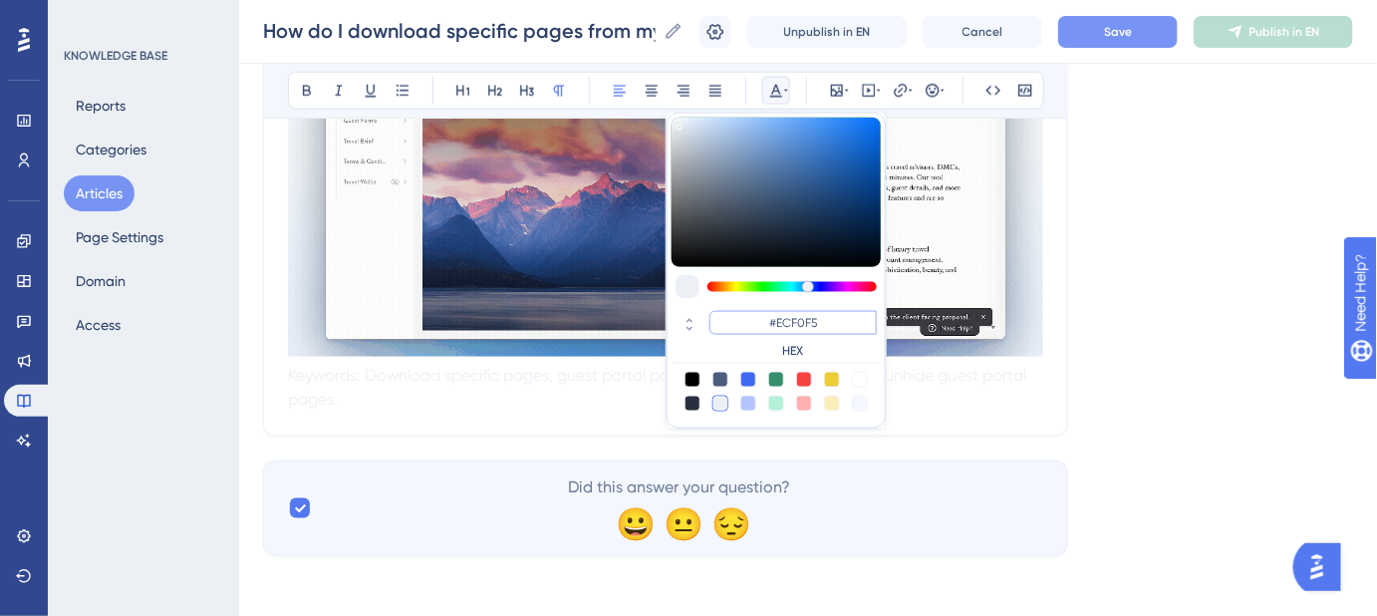
drag, startPoint x: 822, startPoint y: 319, endPoint x: 777, endPoint y: 318, distance: 44.9
click at [777, 318] on input "#ECF0F5" at bounding box center [793, 323] width 167 height 24
type input "#FFFFFF"
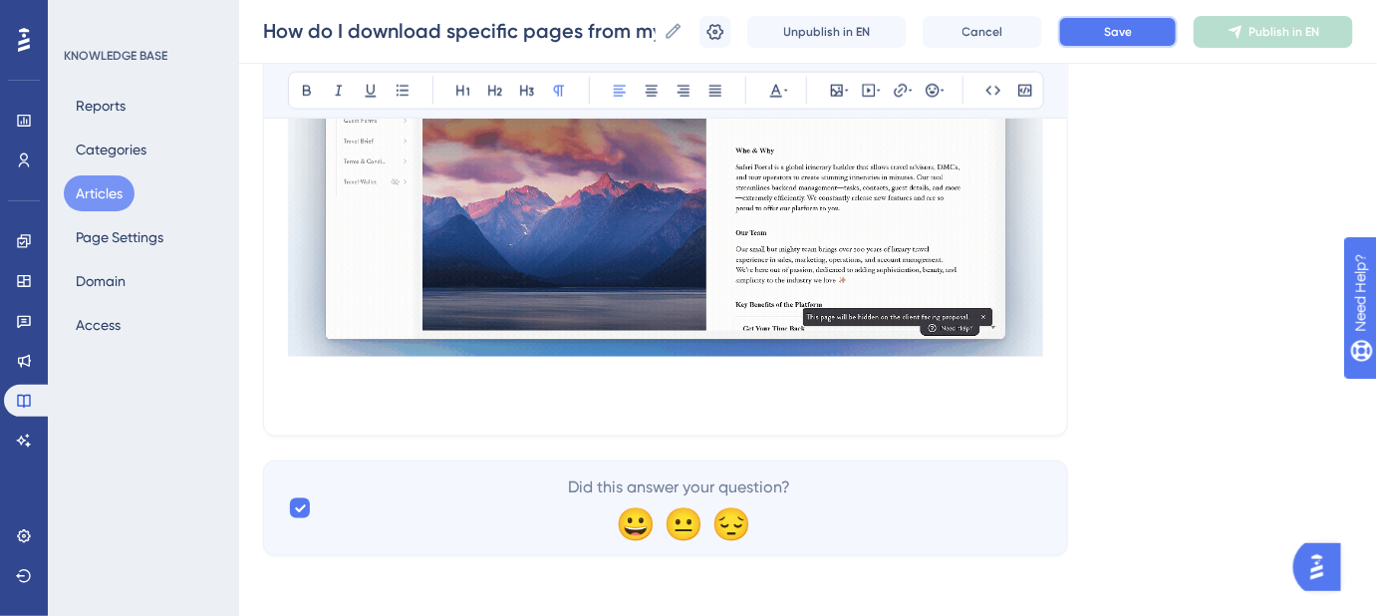
click at [1150, 34] on button "Save" at bounding box center [1118, 32] width 120 height 32
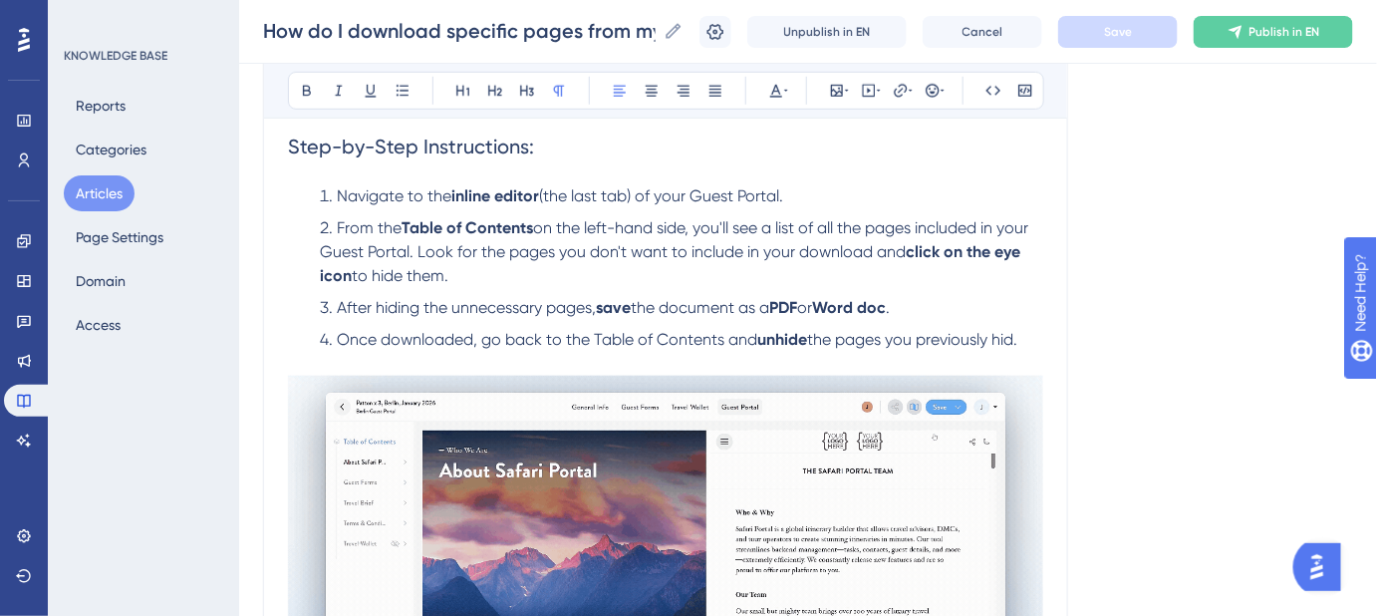
scroll to position [555, 0]
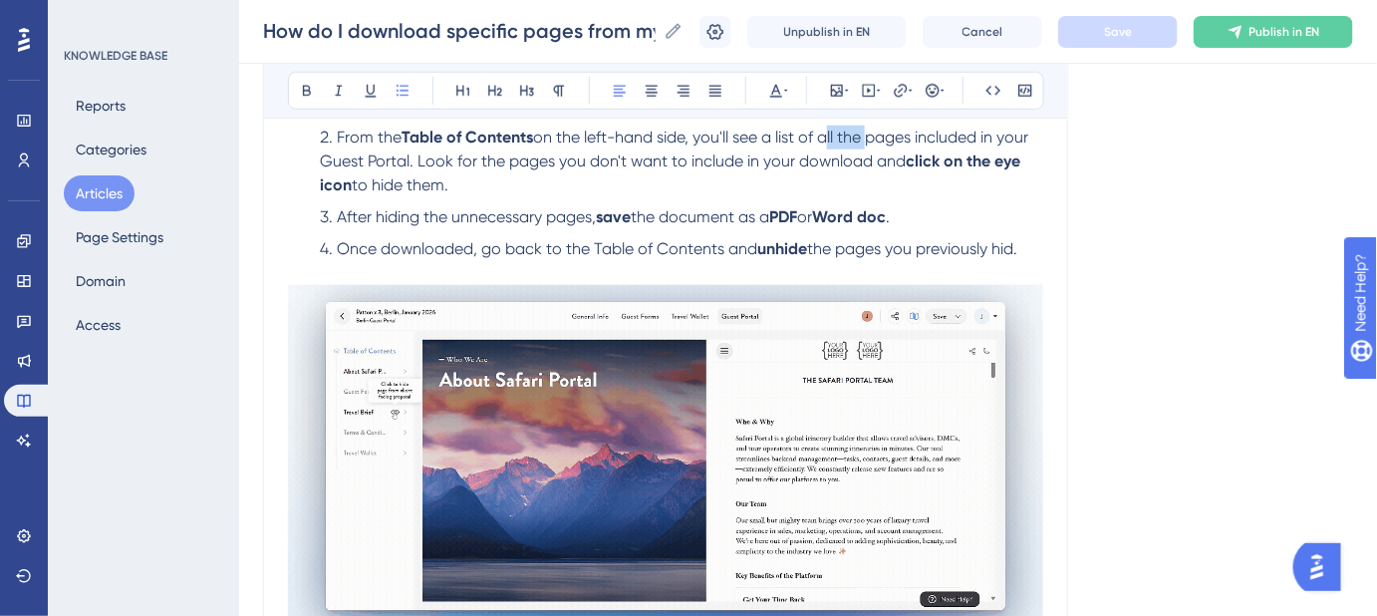
drag, startPoint x: 869, startPoint y: 136, endPoint x: 830, endPoint y: 142, distance: 39.3
click at [830, 142] on span "on the left-hand side, you'll see a list of all the pages included in your Gues…" at bounding box center [676, 149] width 713 height 43
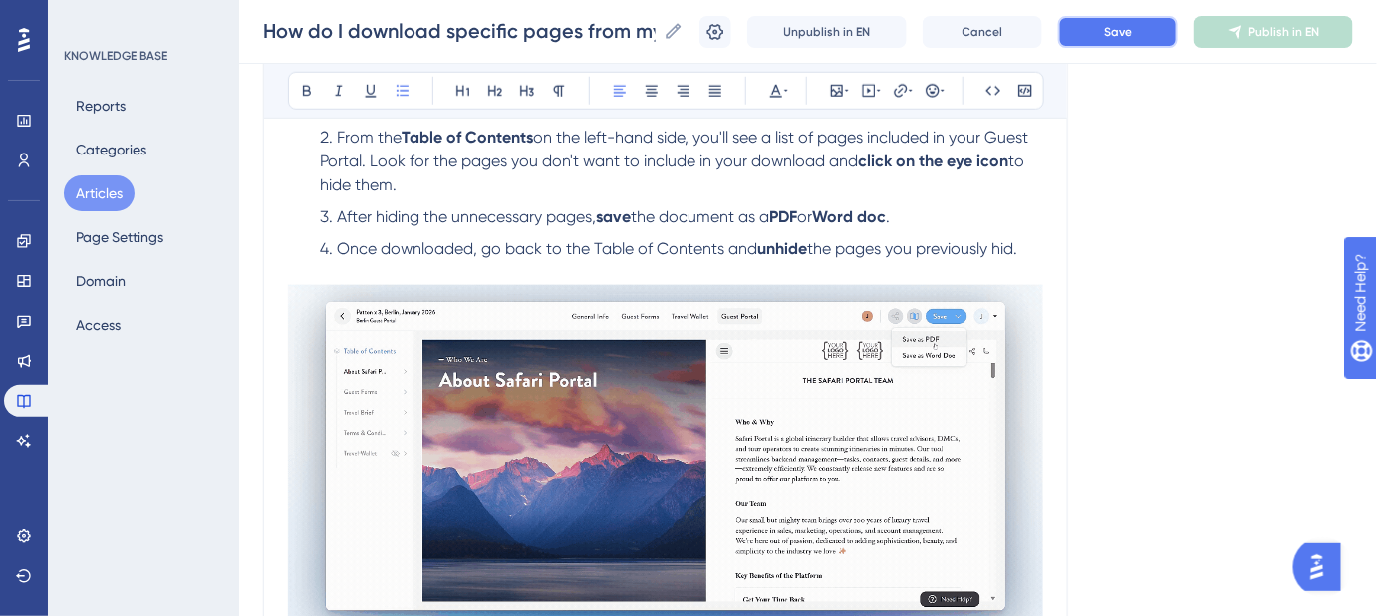
click at [1094, 26] on button "Save" at bounding box center [1118, 32] width 120 height 32
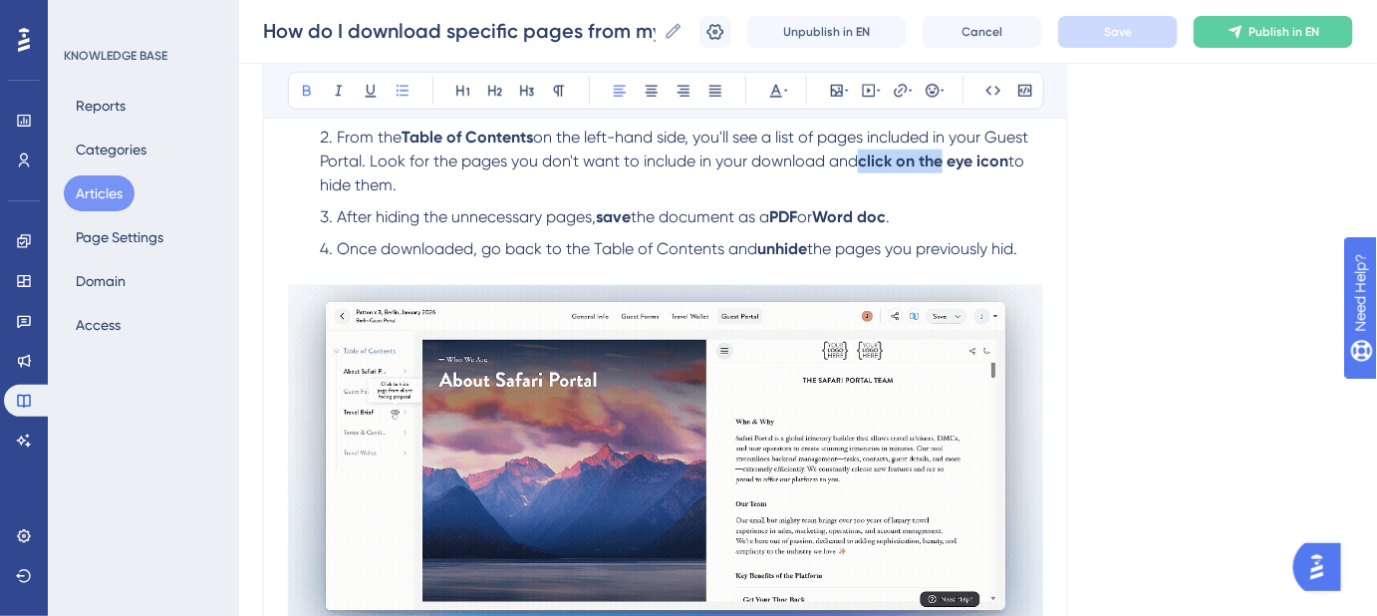
drag, startPoint x: 945, startPoint y: 161, endPoint x: 863, endPoint y: 159, distance: 81.7
click at [863, 159] on strong "click on the eye icon" at bounding box center [933, 160] width 150 height 19
click at [1166, 214] on div "Language English (Default) How do I download specific pages from my Guest Porta…" at bounding box center [808, 199] width 1090 height 1255
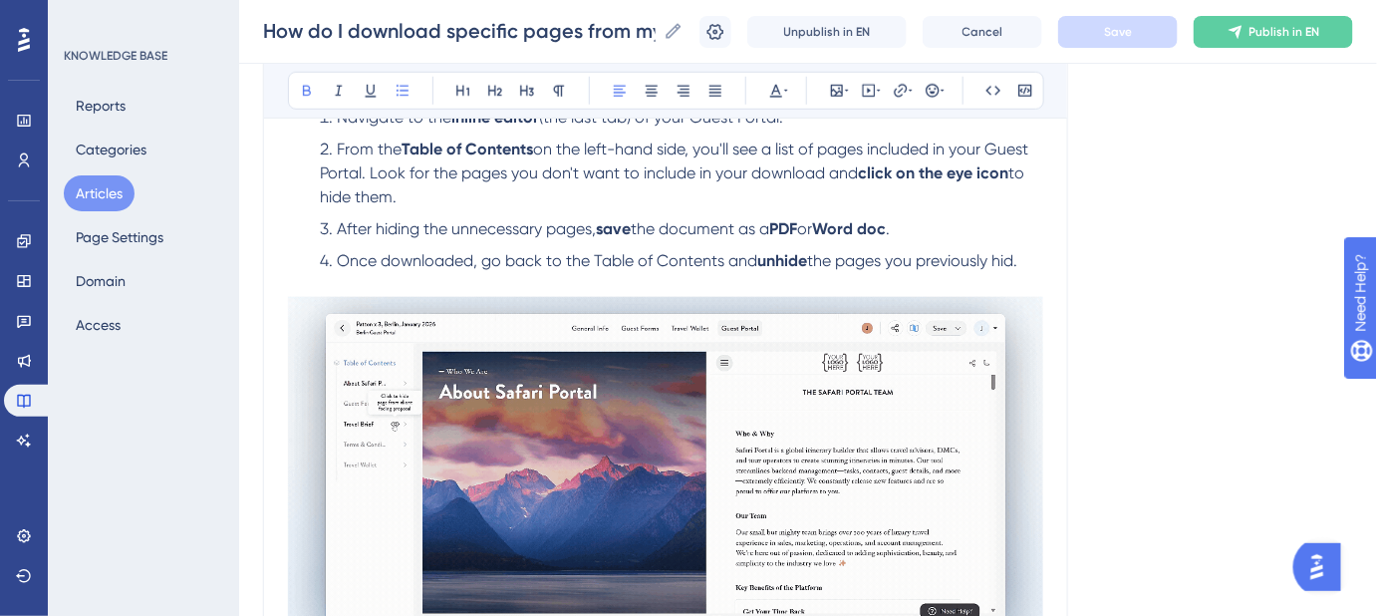
scroll to position [826, 0]
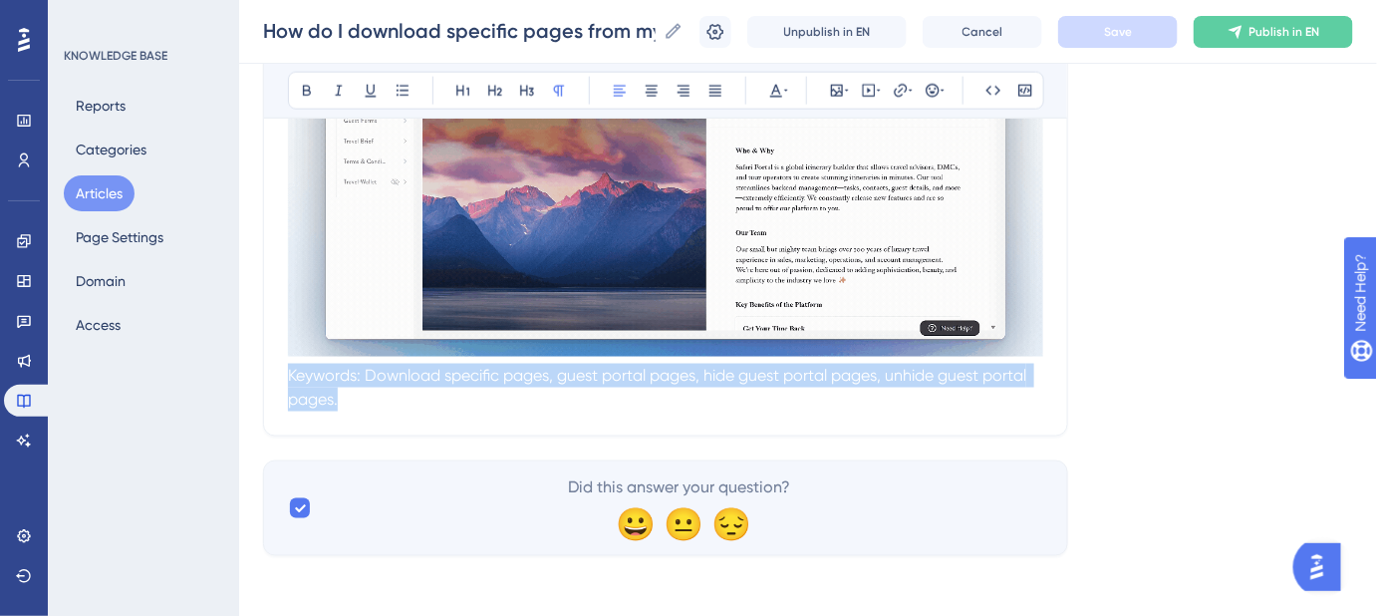
drag, startPoint x: 608, startPoint y: 410, endPoint x: 268, endPoint y: 376, distance: 341.5
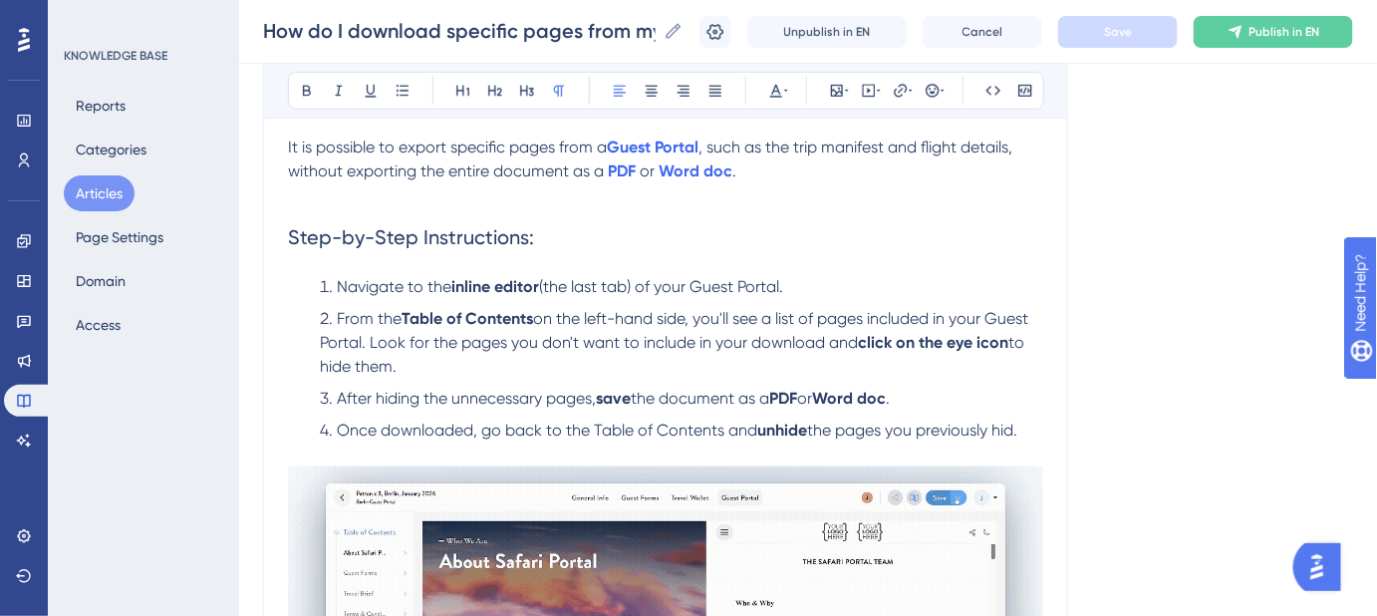
scroll to position [0, 0]
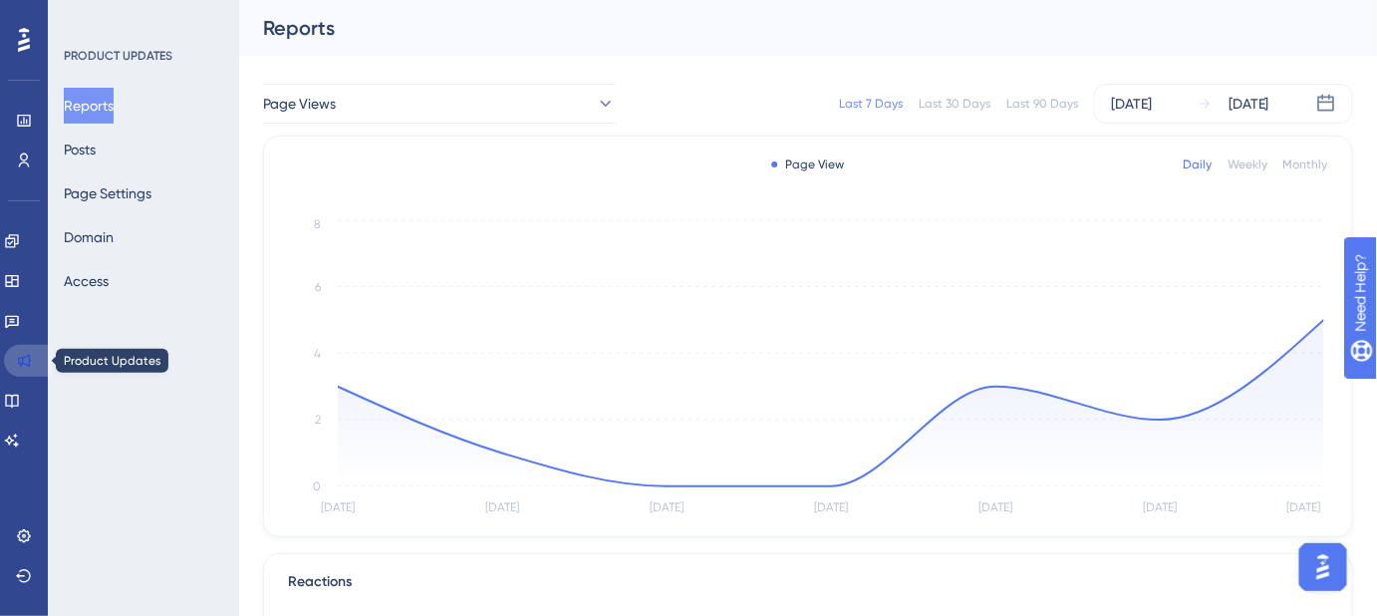
click at [27, 362] on icon at bounding box center [24, 361] width 16 height 16
click at [96, 144] on button "Posts" at bounding box center [80, 150] width 32 height 36
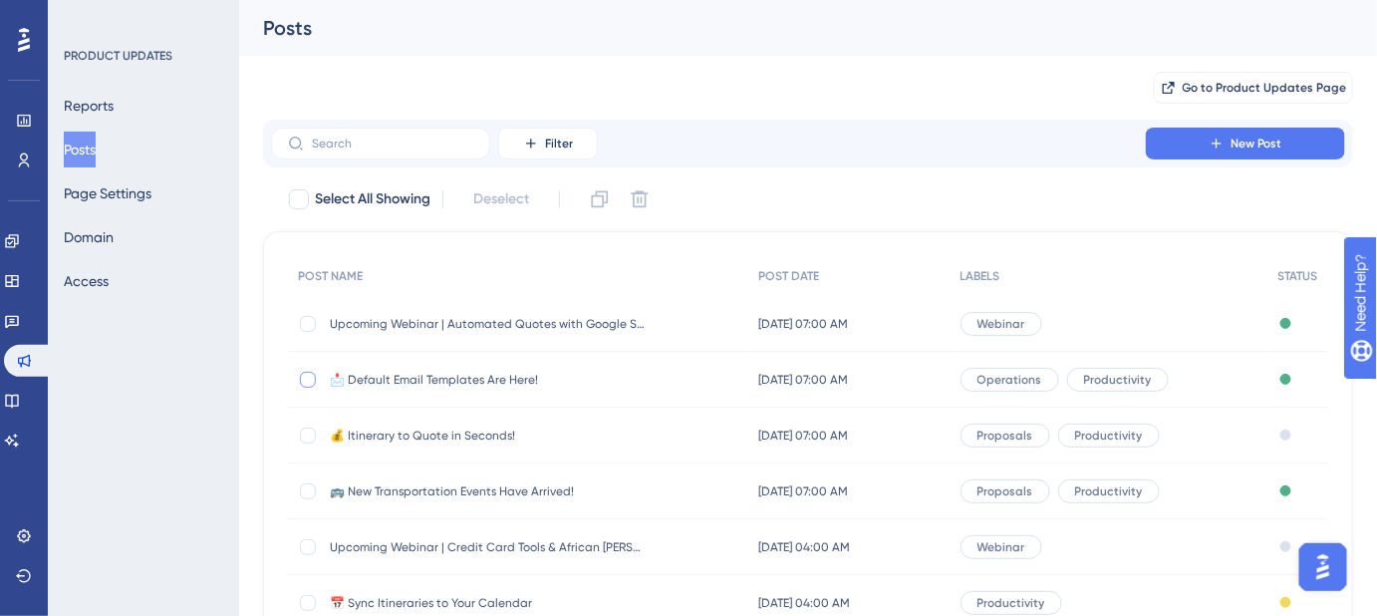
click at [303, 381] on div at bounding box center [308, 380] width 16 height 16
checkbox input "true"
click at [596, 199] on icon at bounding box center [600, 199] width 20 height 20
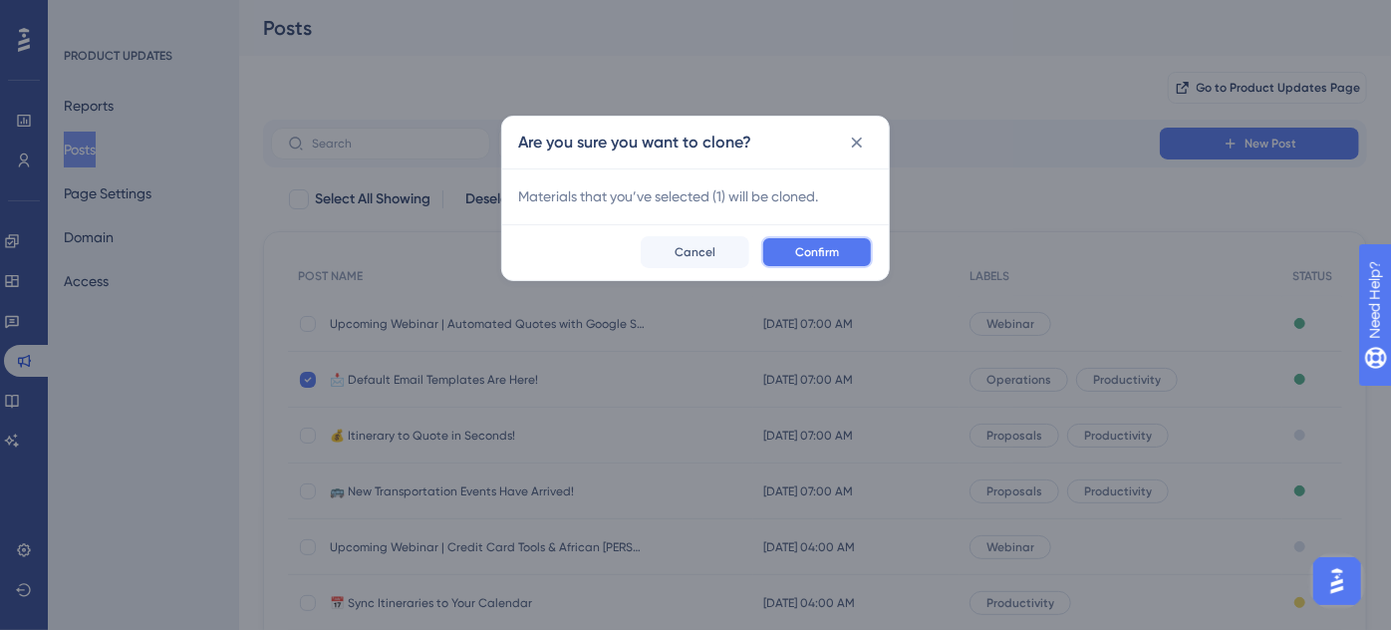
click at [805, 246] on span "Confirm" at bounding box center [817, 252] width 44 height 16
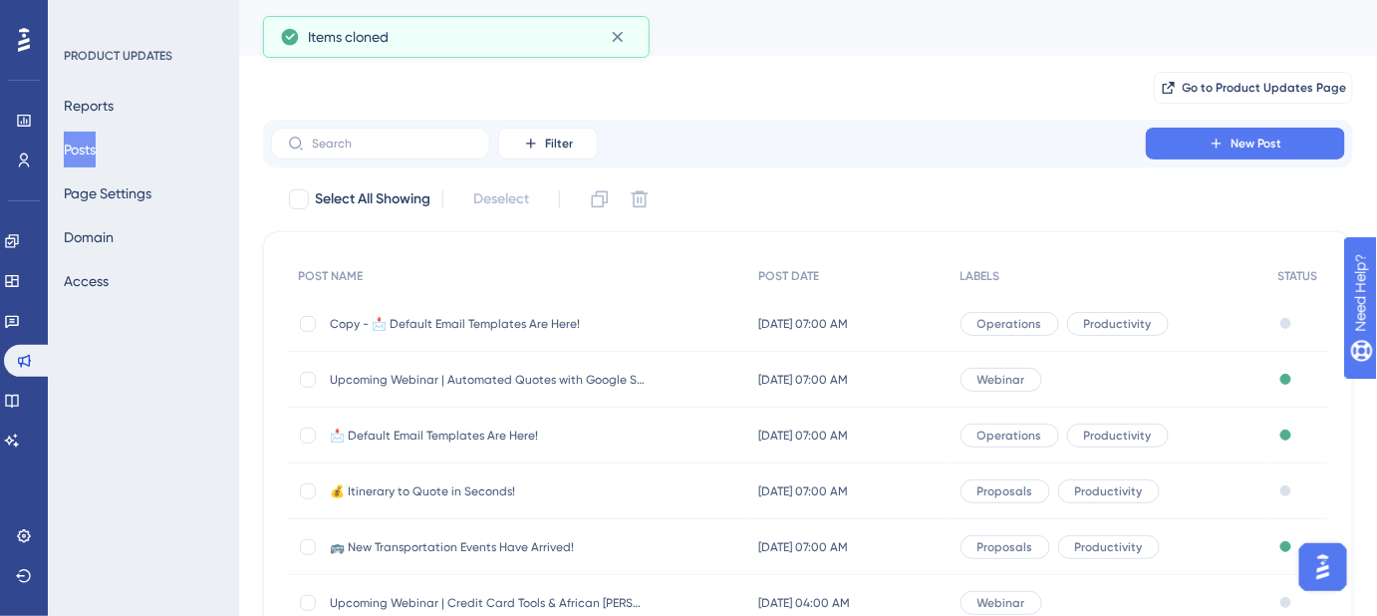
click at [373, 321] on span "Copy - 📩 Default Email Templates Are Here!" at bounding box center [489, 324] width 319 height 16
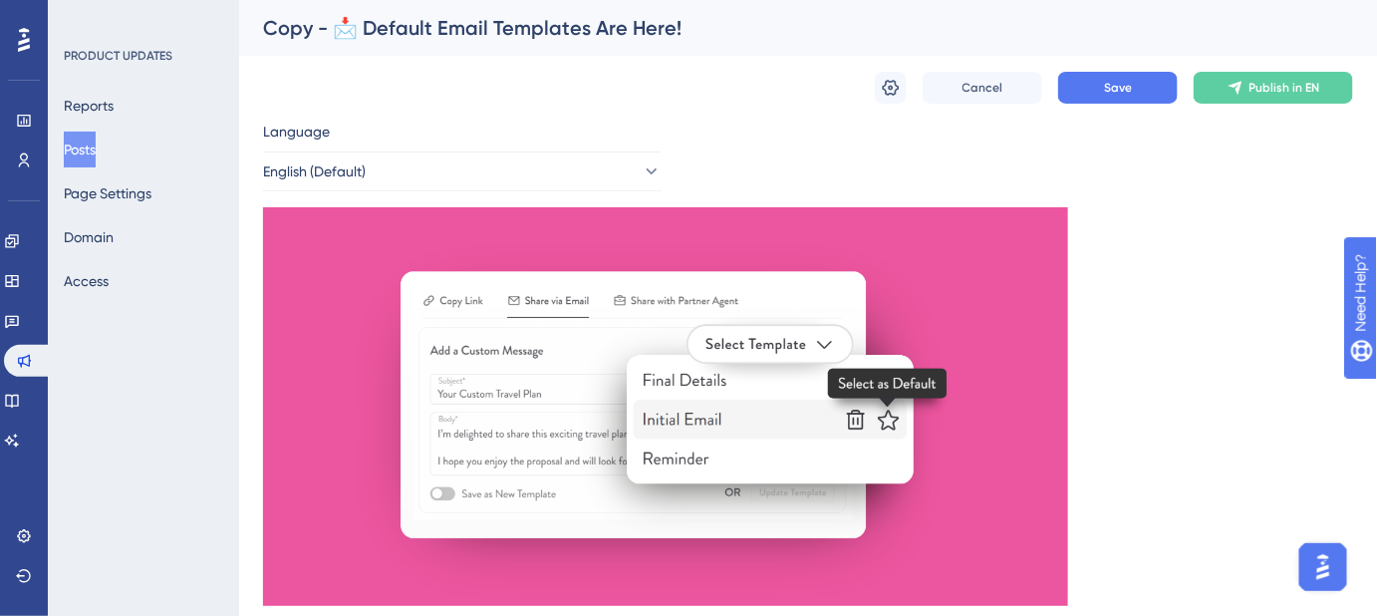
click at [617, 38] on div "Copy - 📩 Default Email Templates Are Here!" at bounding box center [783, 28] width 1040 height 28
click at [895, 90] on icon at bounding box center [891, 88] width 17 height 16
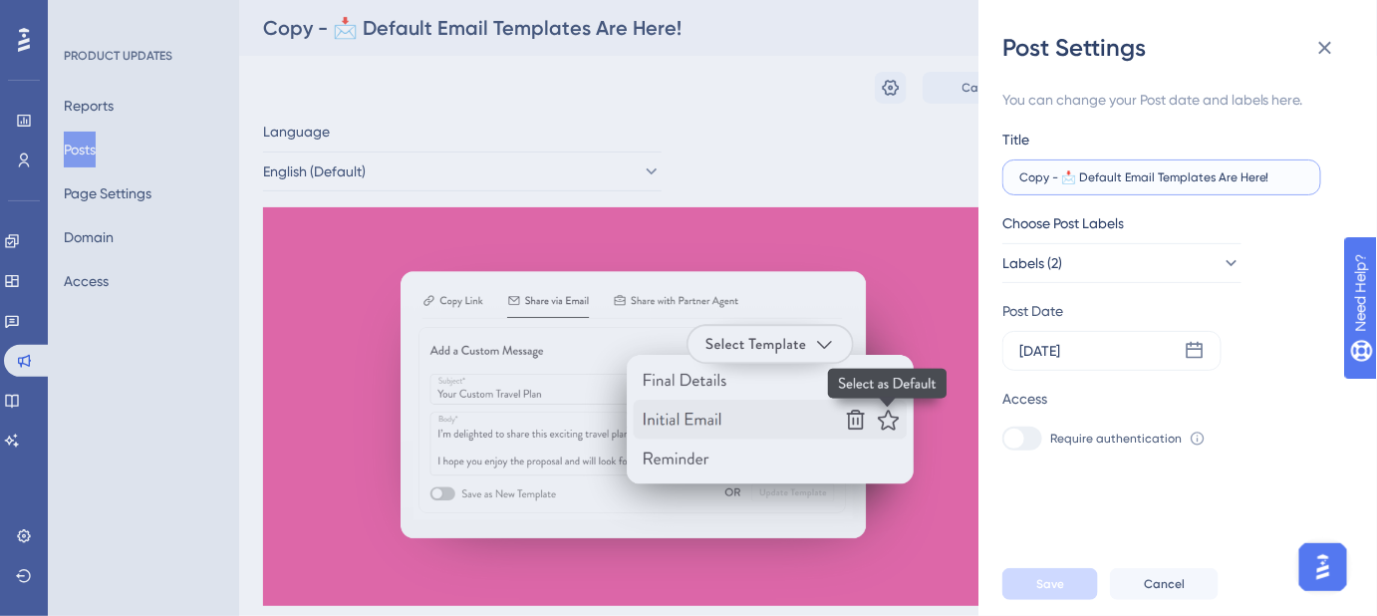
drag, startPoint x: 1286, startPoint y: 179, endPoint x: 1023, endPoint y: 180, distance: 263.1
click at [1023, 180] on input "Copy - 📩 Default Email Templates Are Here!" at bounding box center [1162, 177] width 285 height 14
paste input "FORMS are here! :tada:"
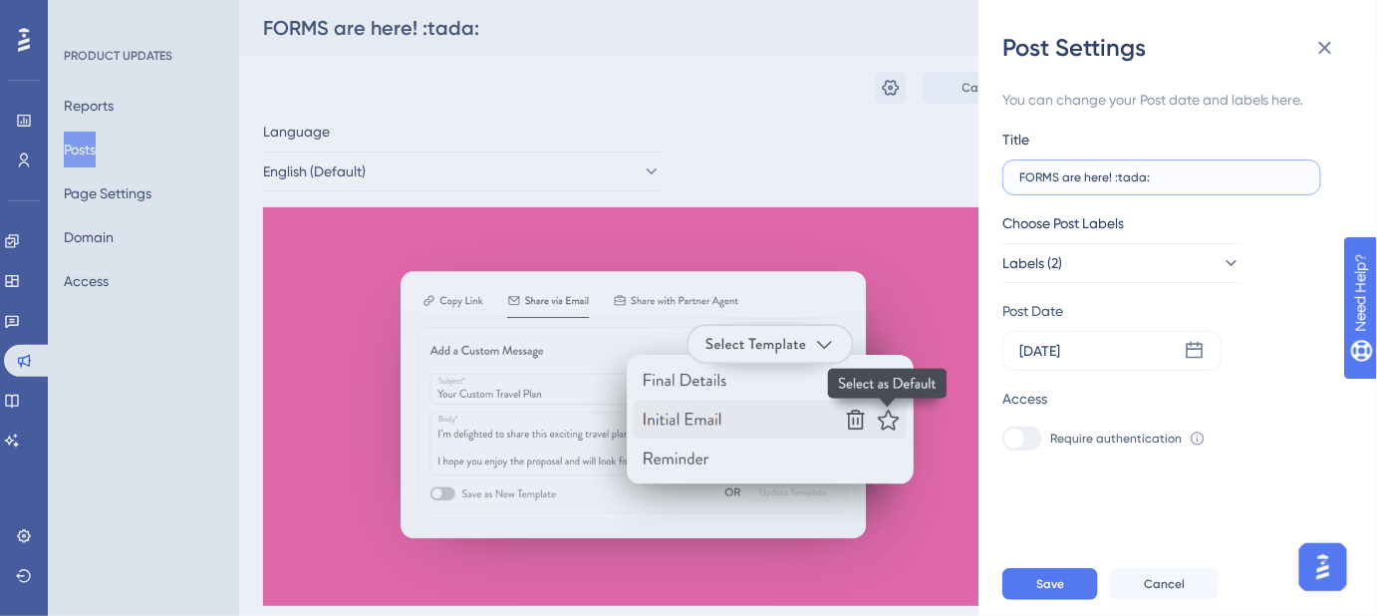
drag, startPoint x: 1153, startPoint y: 177, endPoint x: 1113, endPoint y: 179, distance: 39.9
click at [1113, 179] on input "FORMS are here! :tada:" at bounding box center [1162, 177] width 285 height 14
type input "FORMS are here! 🎉"
click at [1202, 273] on button "Labels (2)" at bounding box center [1122, 263] width 239 height 40
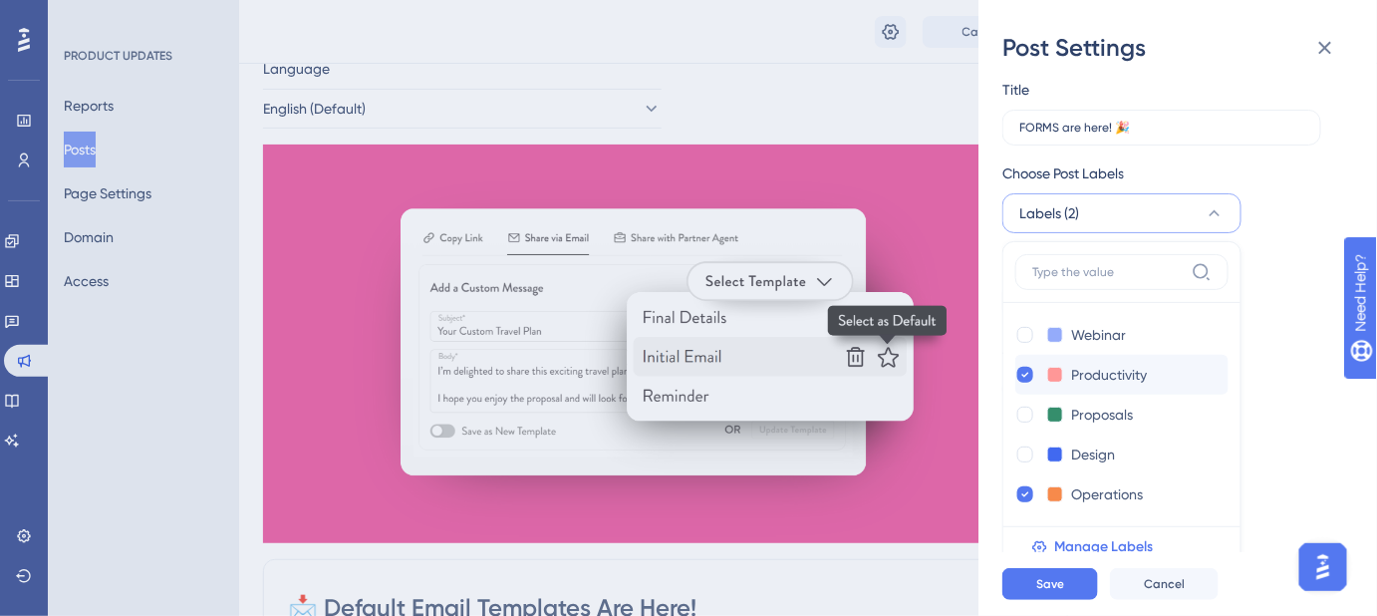
scroll to position [90, 0]
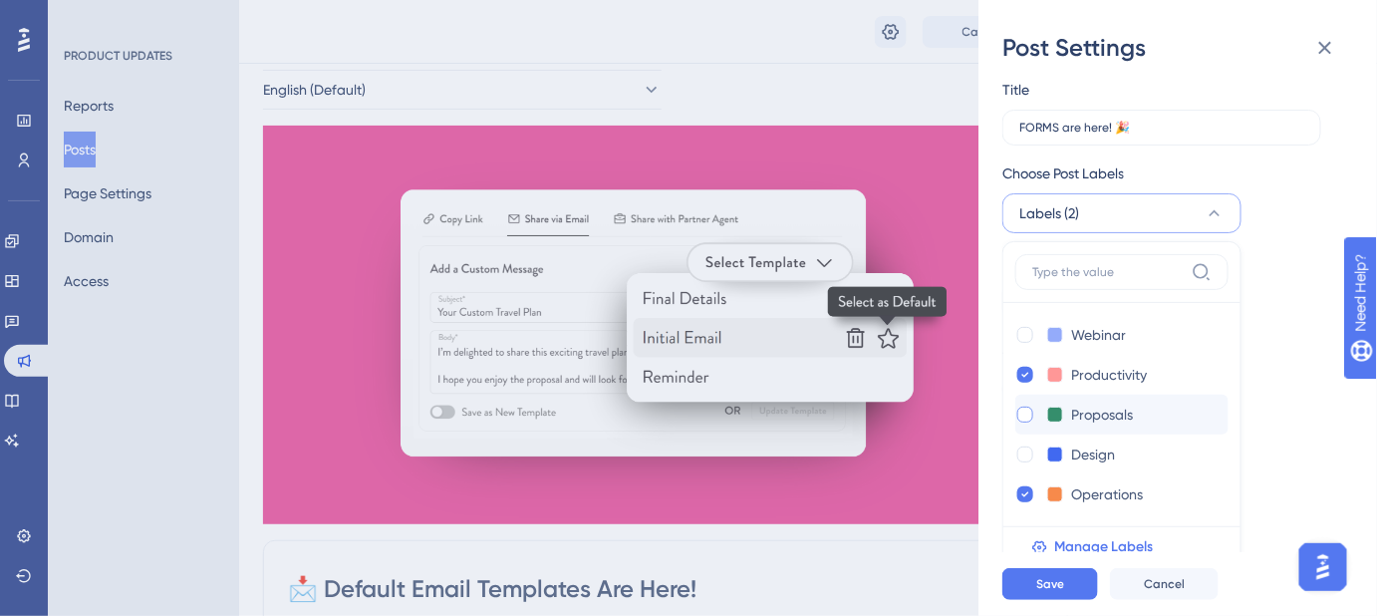
click at [1023, 412] on div at bounding box center [1026, 415] width 16 height 16
checkbox input "true"
click at [1024, 377] on icon at bounding box center [1026, 375] width 8 height 14
checkbox input "false"
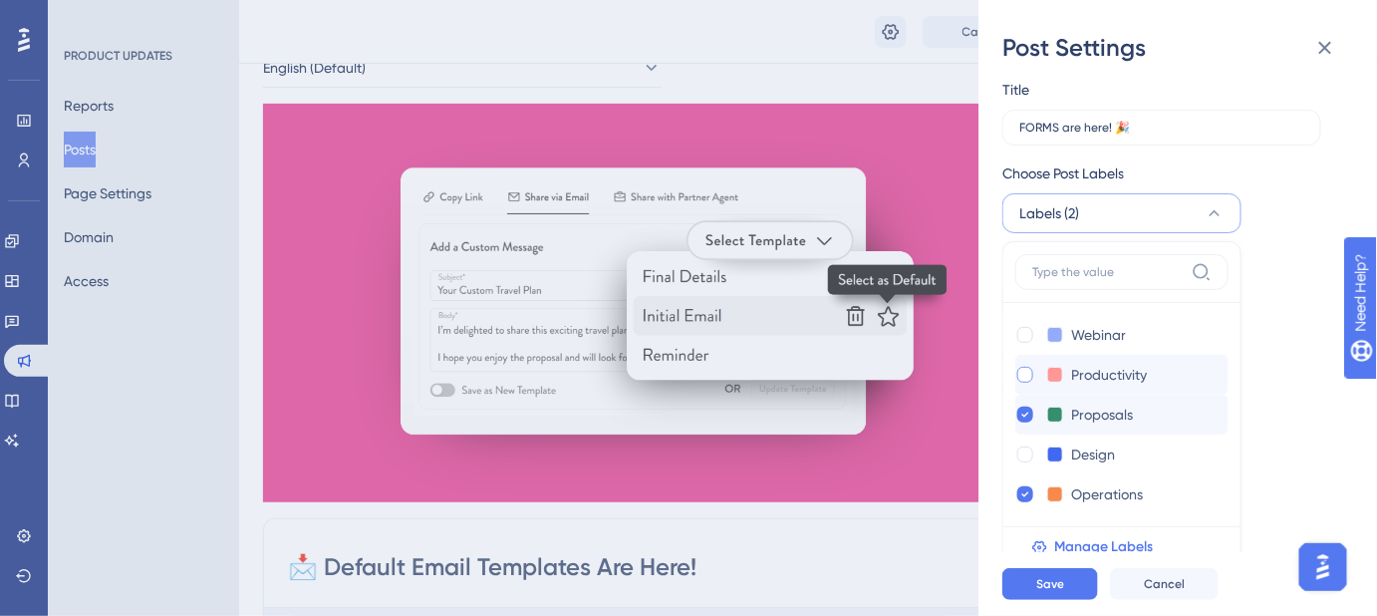
scroll to position [180, 0]
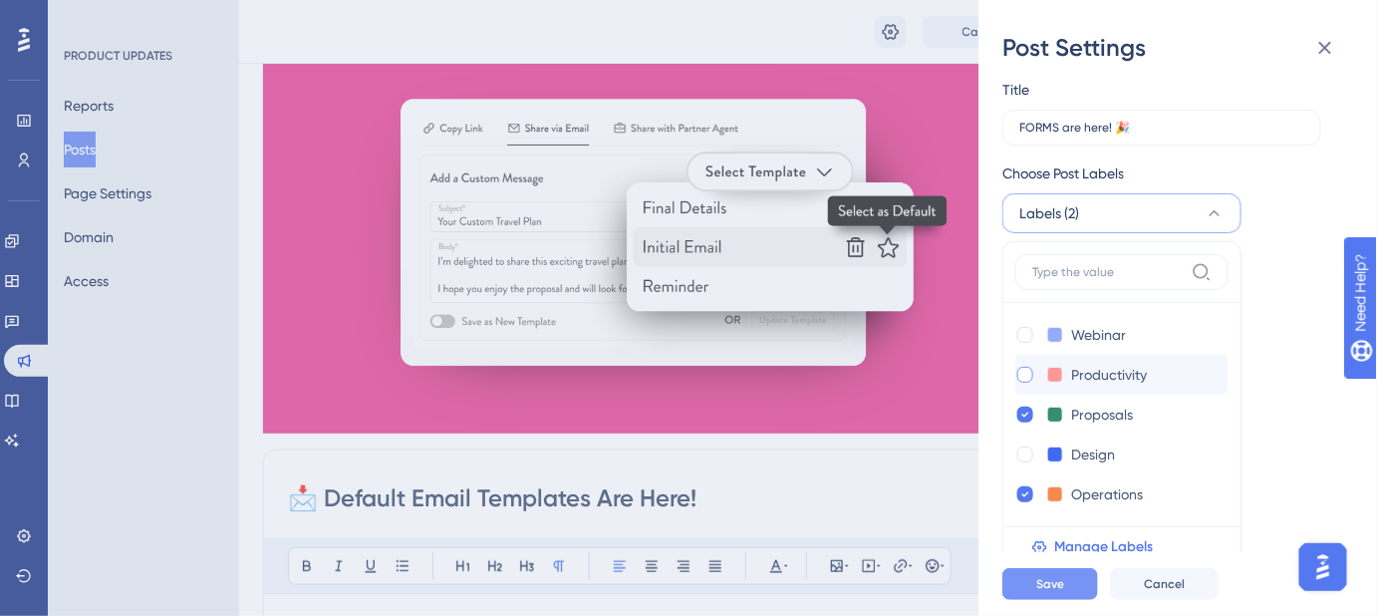
click at [1074, 584] on button "Save" at bounding box center [1051, 584] width 96 height 32
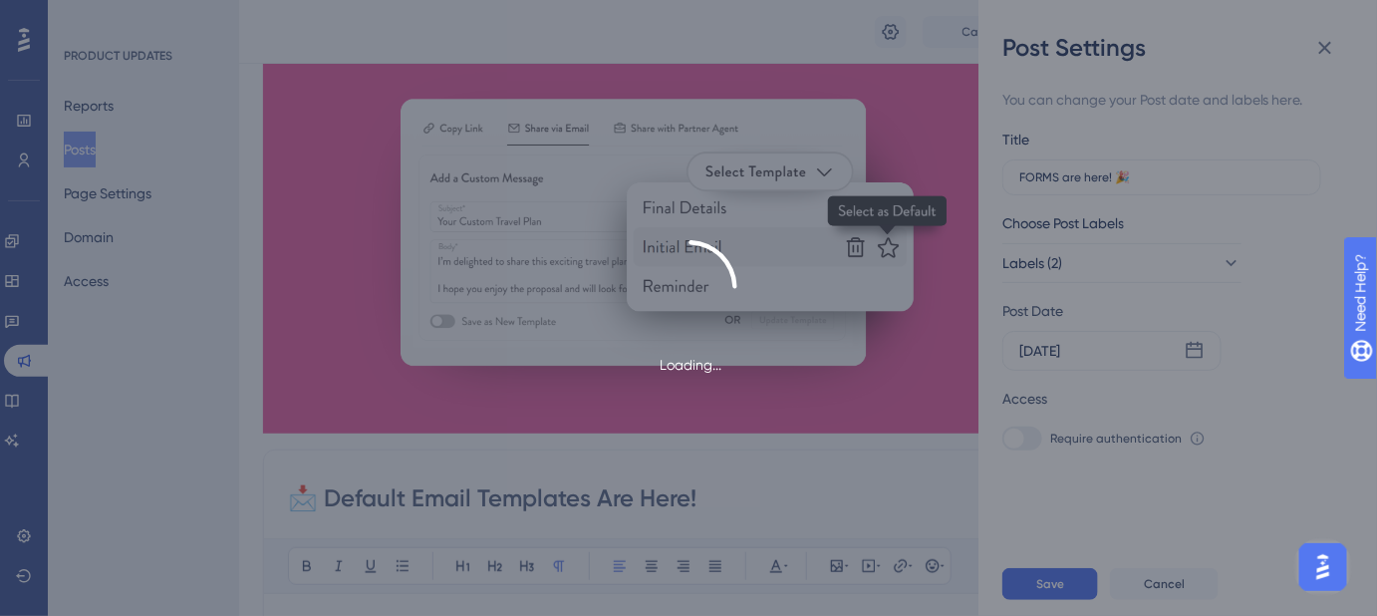
scroll to position [0, 0]
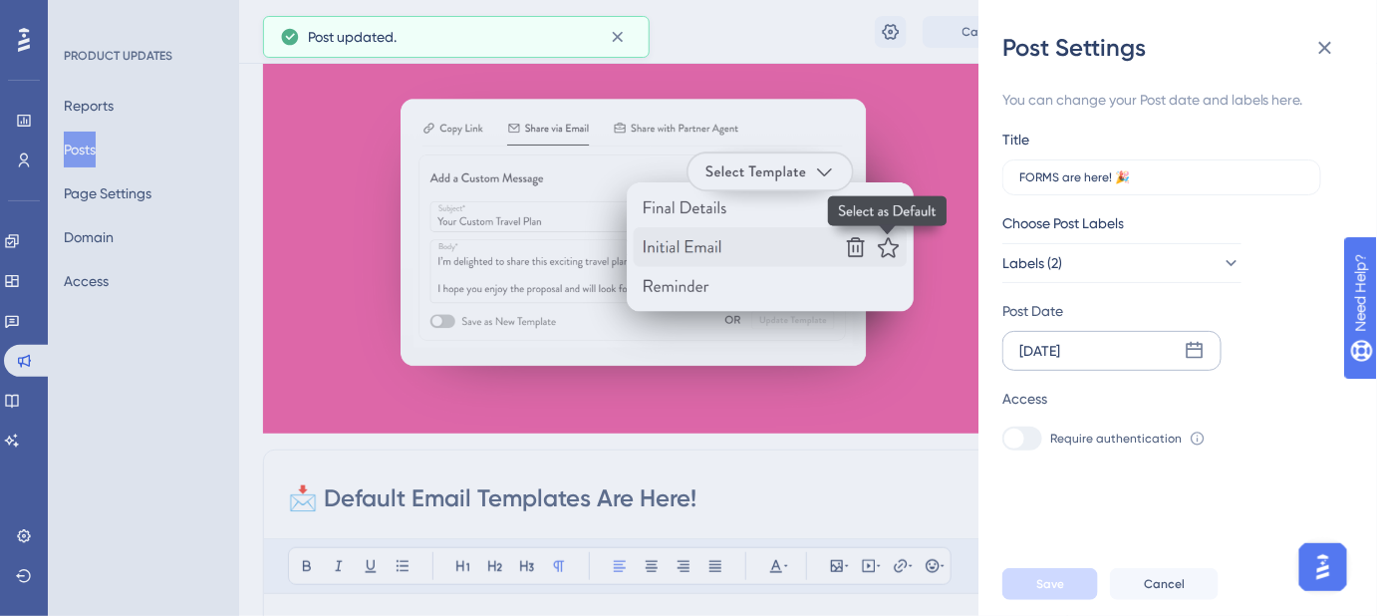
click at [1197, 351] on icon at bounding box center [1195, 351] width 20 height 20
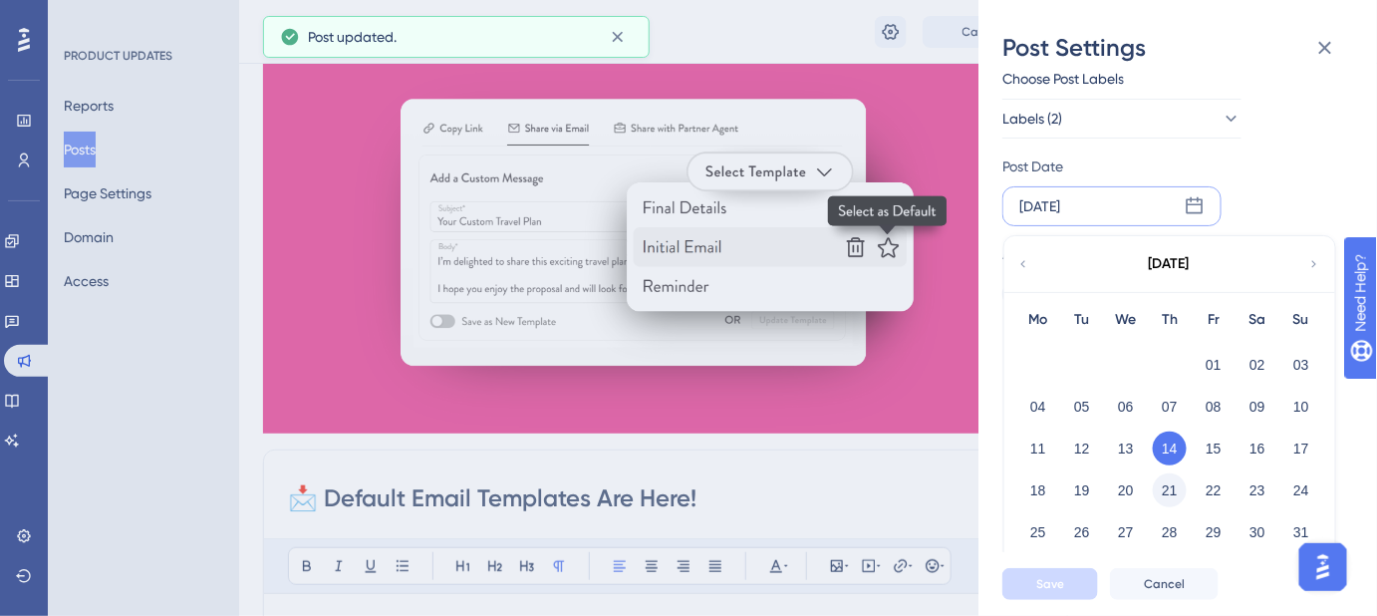
scroll to position [146, 0]
click at [1171, 484] on button "21" at bounding box center [1170, 489] width 34 height 34
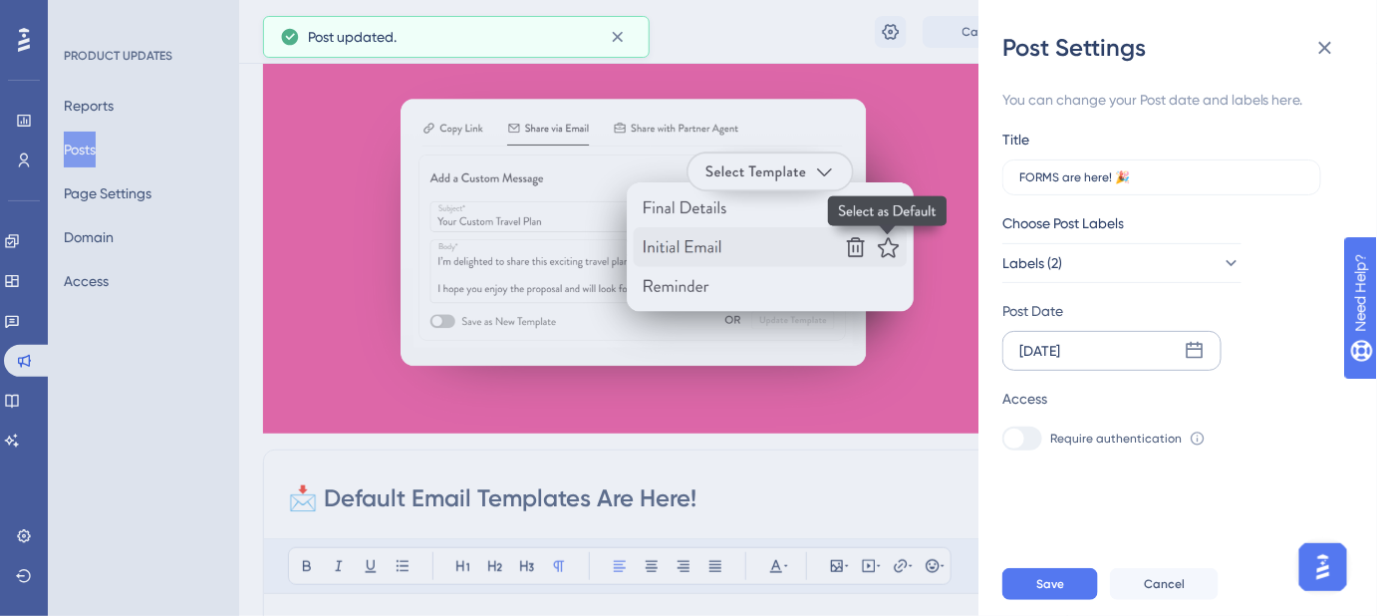
scroll to position [0, 0]
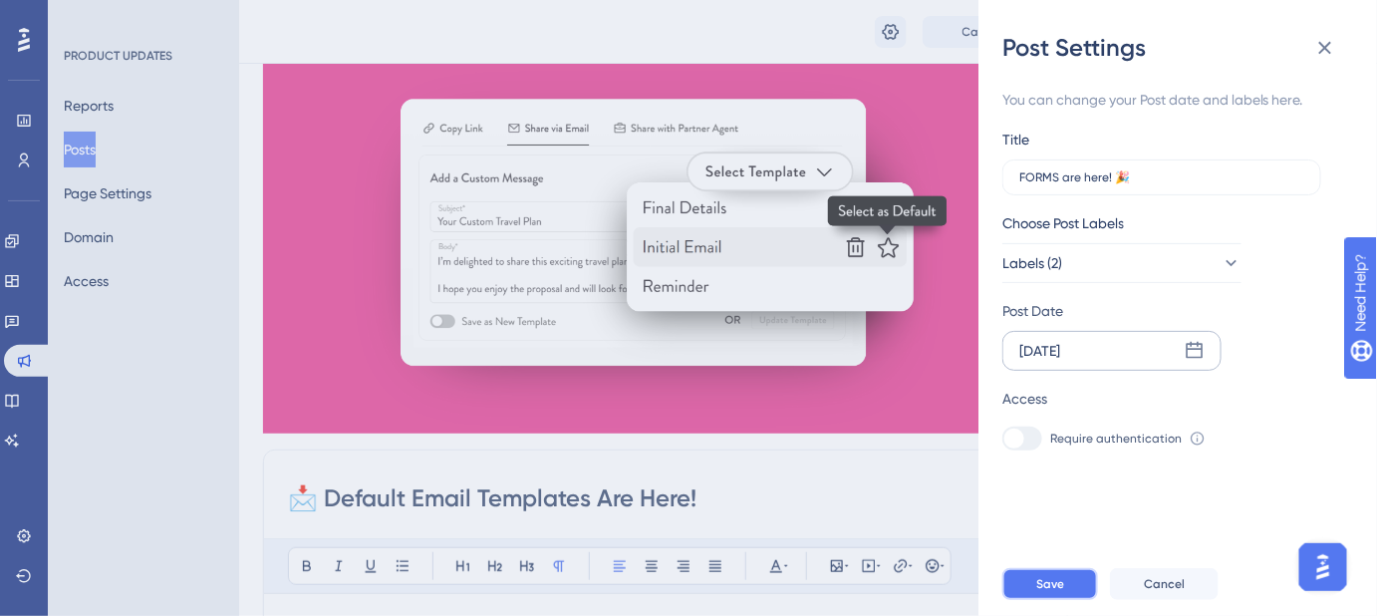
click at [1067, 600] on button "Save" at bounding box center [1051, 584] width 96 height 32
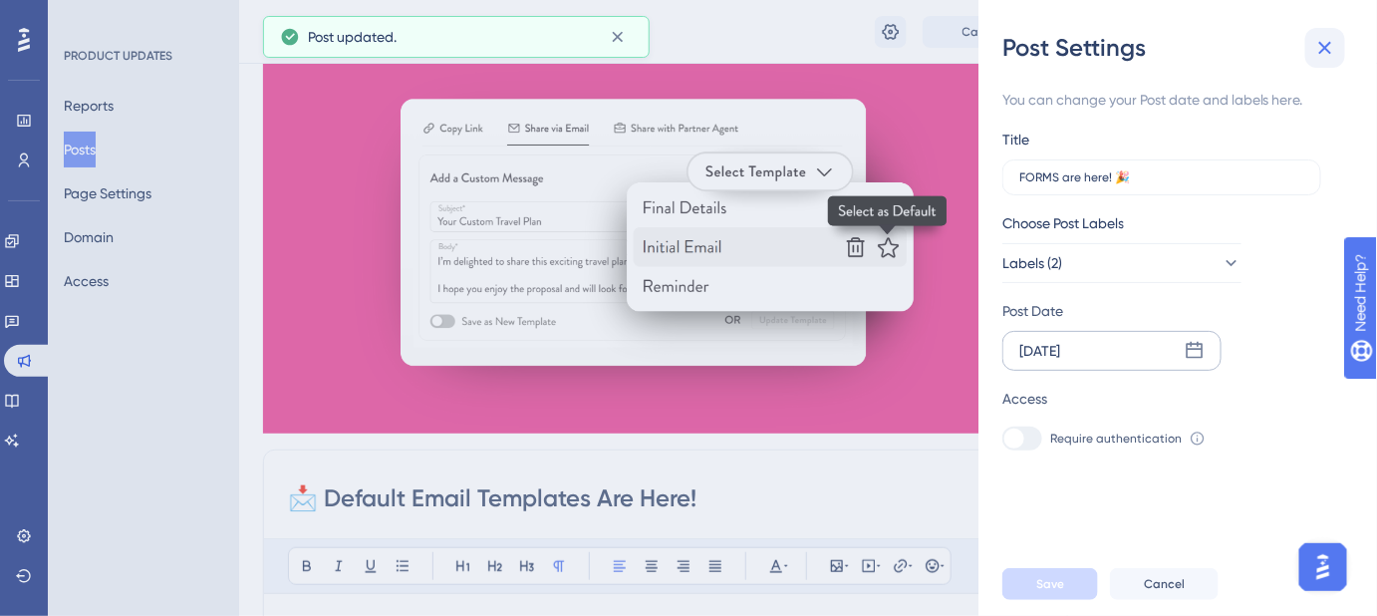
click at [1321, 55] on icon at bounding box center [1326, 48] width 24 height 24
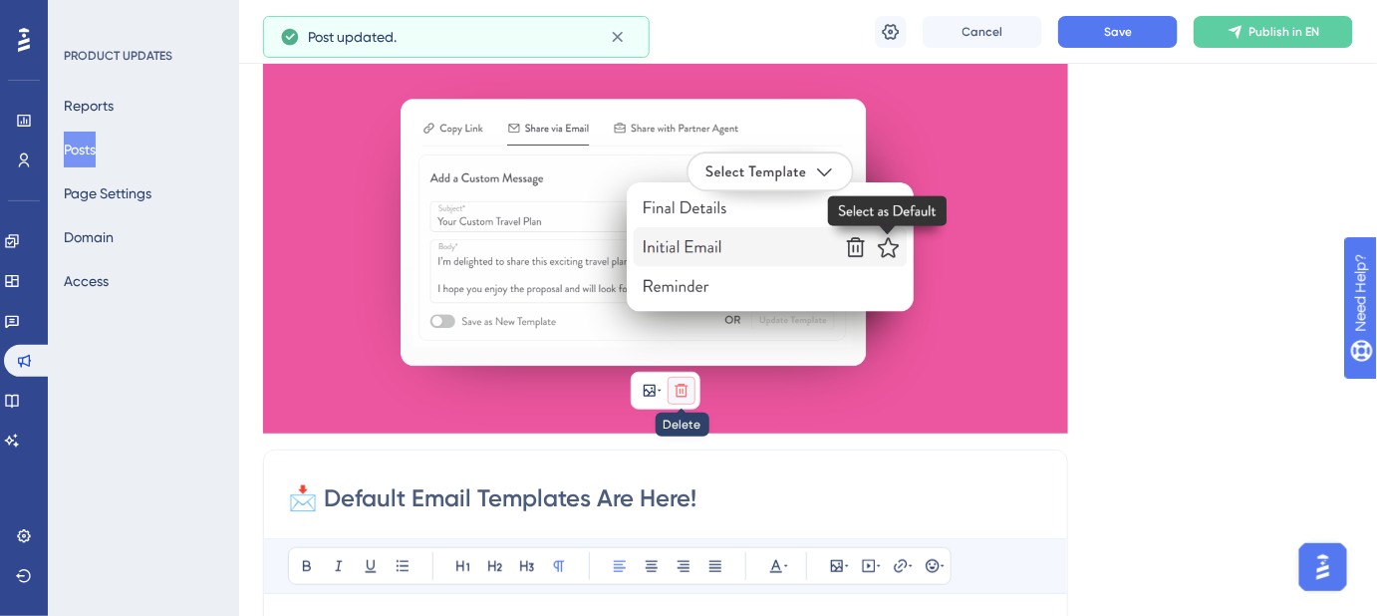
click at [688, 397] on icon at bounding box center [682, 391] width 16 height 16
click at [678, 433] on icon at bounding box center [682, 438] width 20 height 20
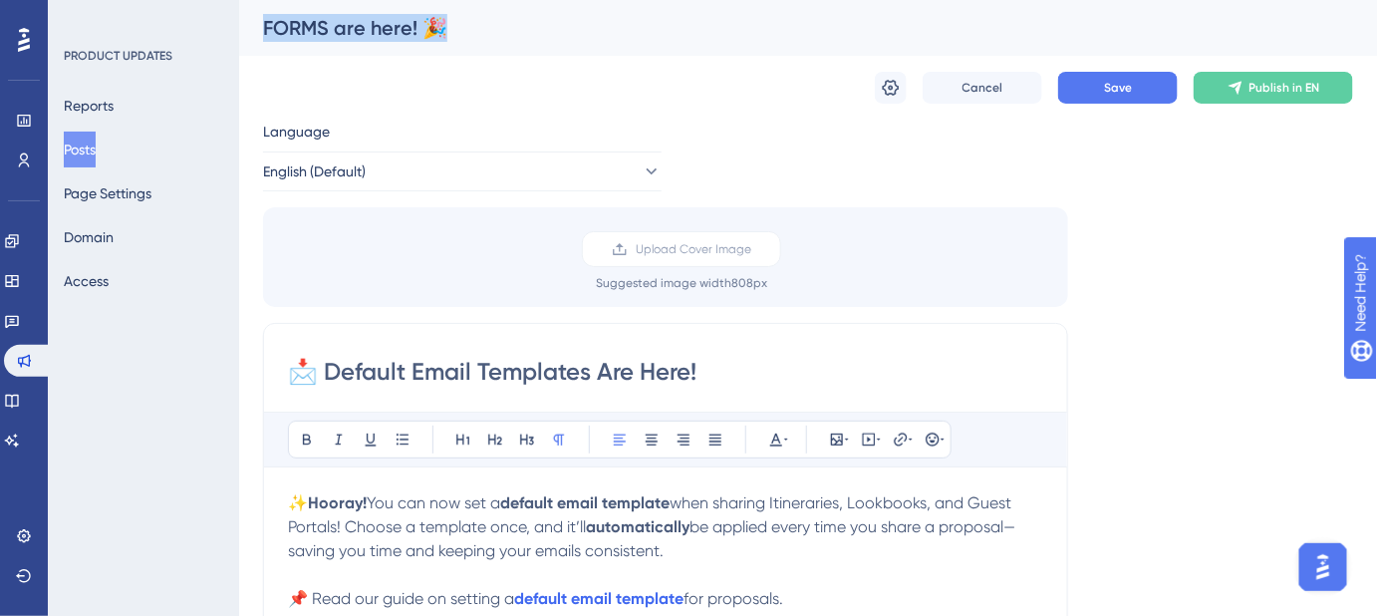
drag, startPoint x: 451, startPoint y: 25, endPoint x: 257, endPoint y: 29, distance: 194.4
click at [257, 29] on div "FORMS are here! 🎉" at bounding box center [808, 28] width 1138 height 56
copy div "FORMS are here! 🎉"
drag, startPoint x: 728, startPoint y: 375, endPoint x: 273, endPoint y: 373, distance: 454.5
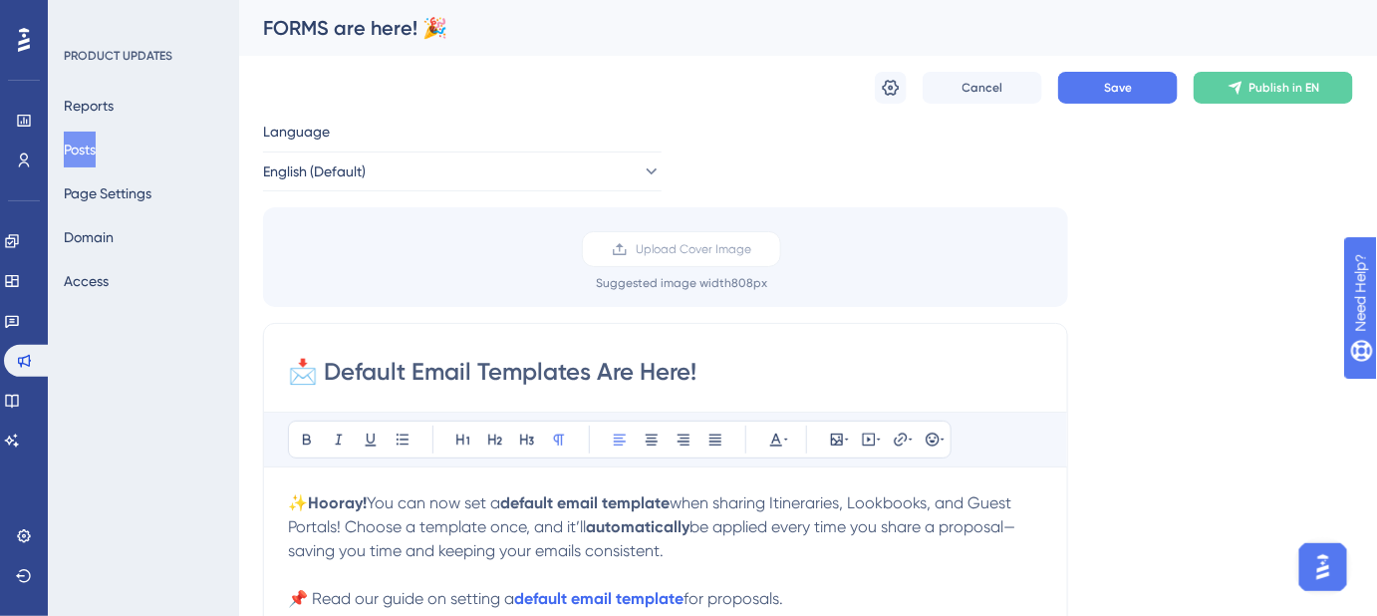
paste input "FORMS are here! 🎉"
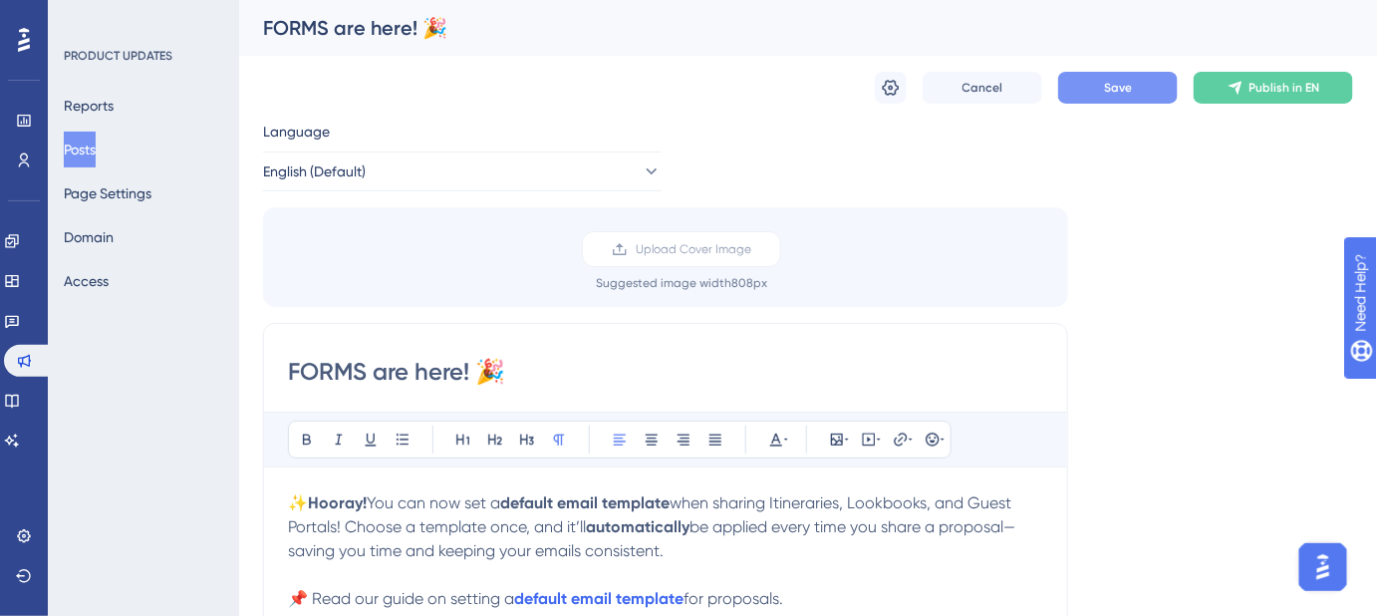
type input "FORMS are here! 🎉"
click at [1109, 84] on span "Save" at bounding box center [1118, 88] width 28 height 16
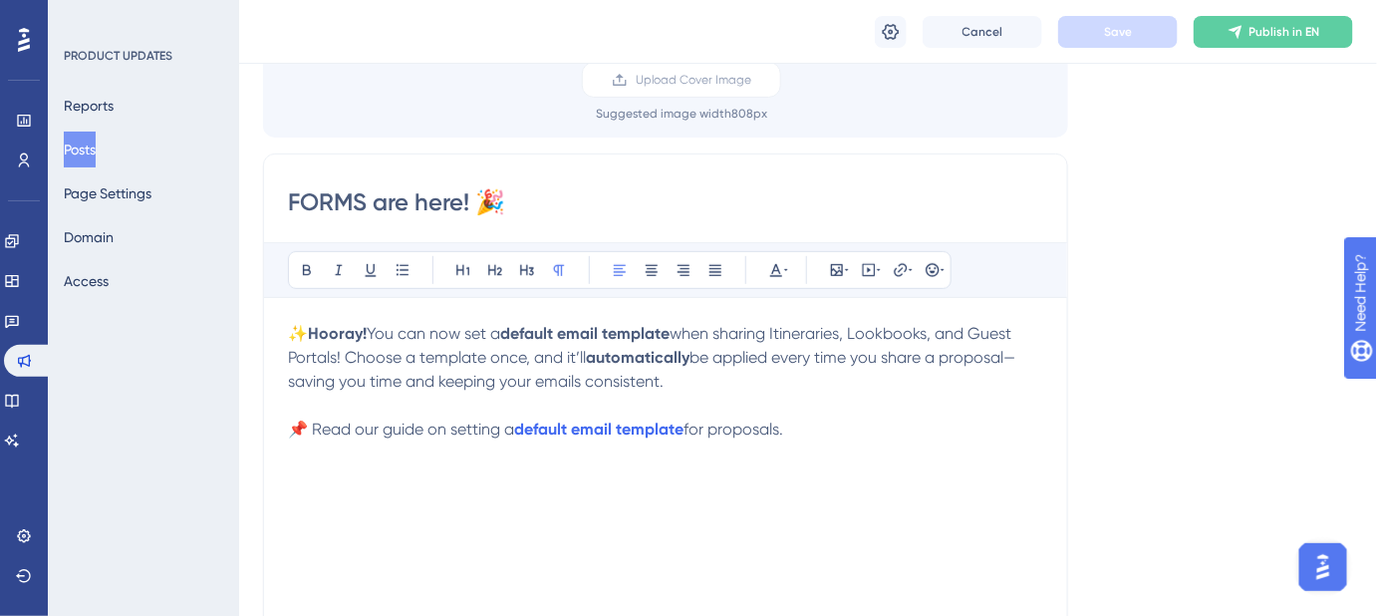
scroll to position [180, 0]
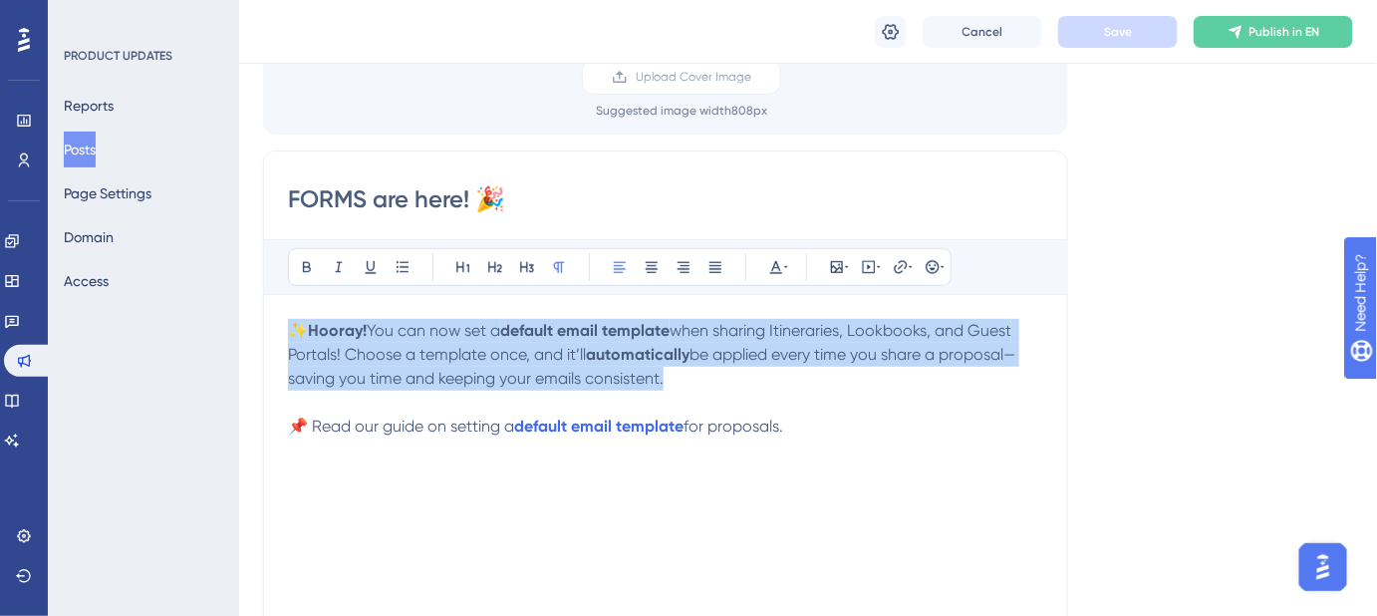
drag, startPoint x: 682, startPoint y: 373, endPoint x: 276, endPoint y: 310, distance: 410.5
click at [276, 310] on div "FORMS are here! 🎉 Bold Italic Underline Bullet Point Heading 1 Heading 2 Headin…" at bounding box center [665, 466] width 805 height 632
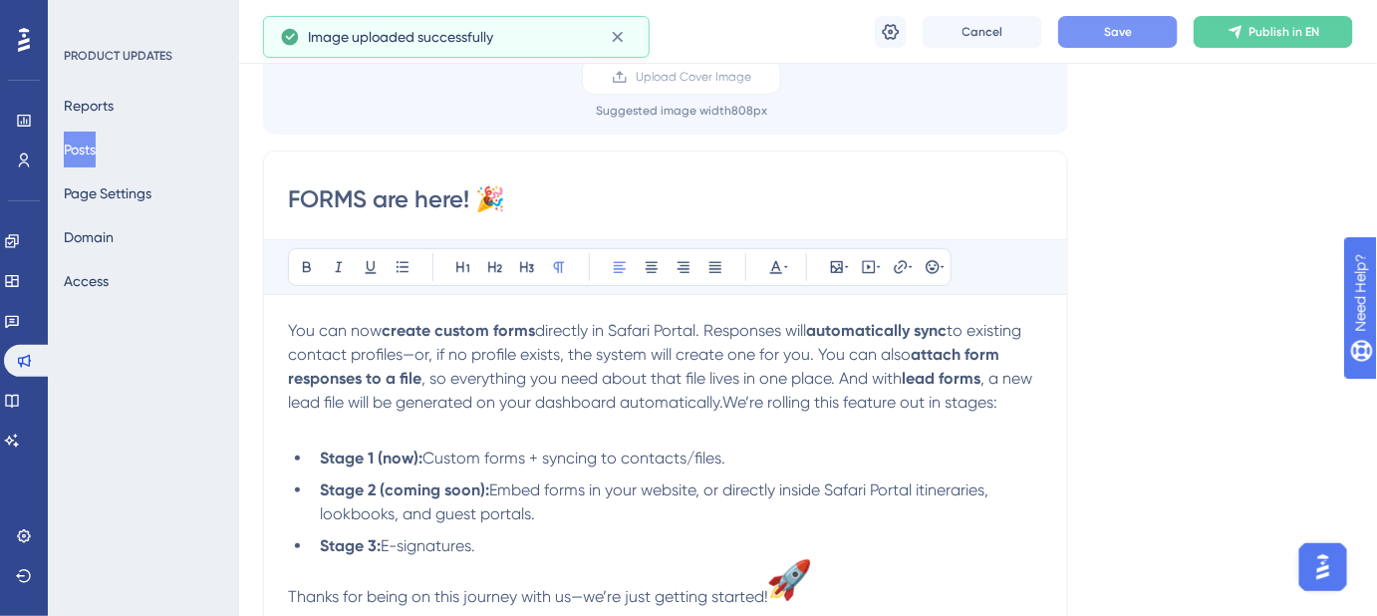
scroll to position [362, 0]
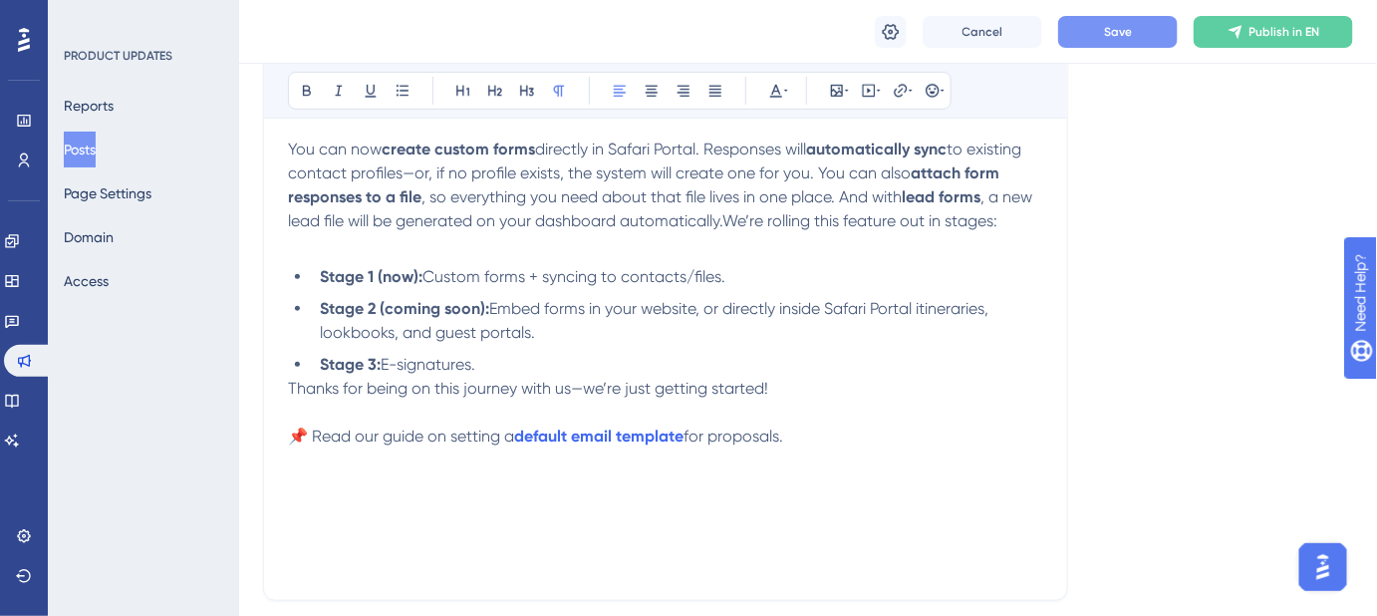
click at [512, 366] on li "Stage 3: E-signatures." at bounding box center [678, 365] width 732 height 24
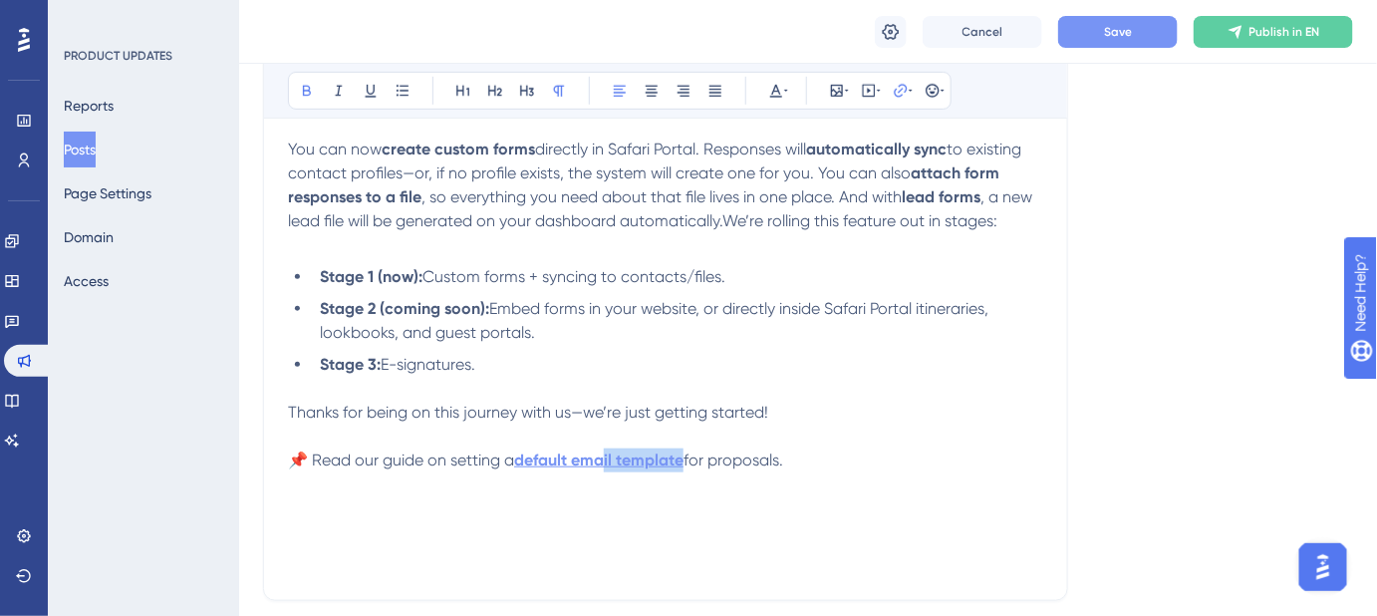
drag, startPoint x: 691, startPoint y: 458, endPoint x: 603, endPoint y: 466, distance: 88.1
click at [603, 466] on p "📌 Read our guide on setting a default email template for proposals." at bounding box center [665, 460] width 755 height 24
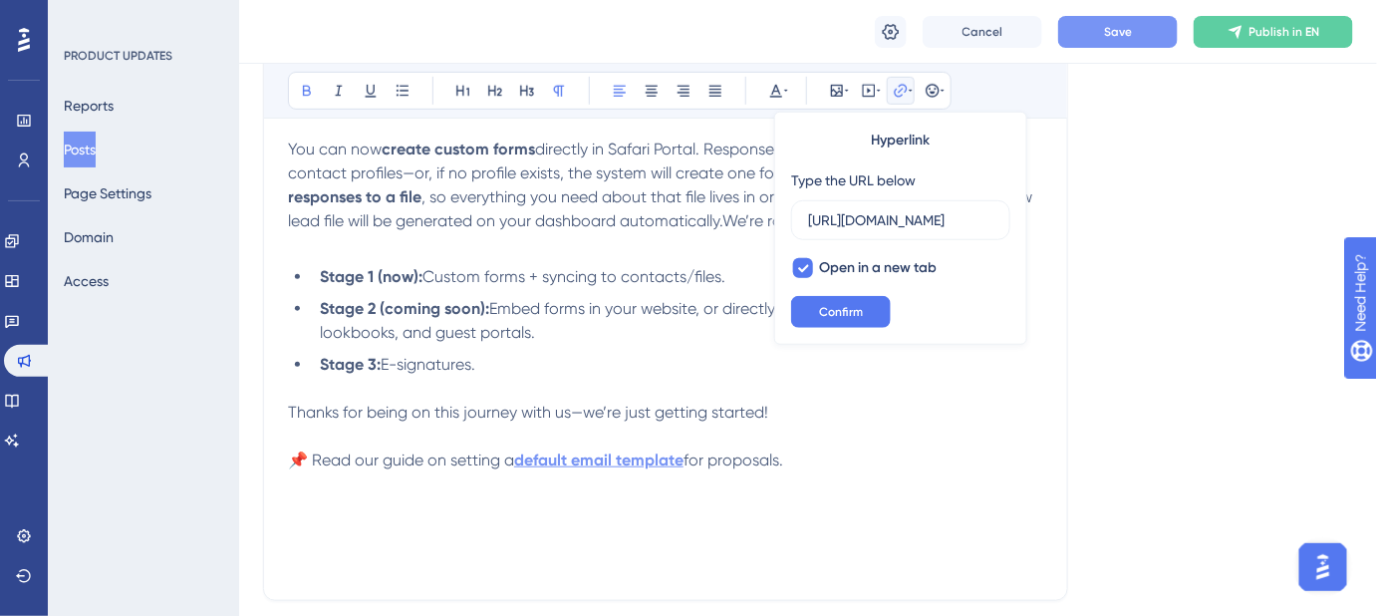
scroll to position [0, 0]
drag, startPoint x: 791, startPoint y: 461, endPoint x: 454, endPoint y: 460, distance: 336.9
click at [454, 460] on p "📌 Read our guide on setting a default email template for proposals." at bounding box center [665, 460] width 755 height 24
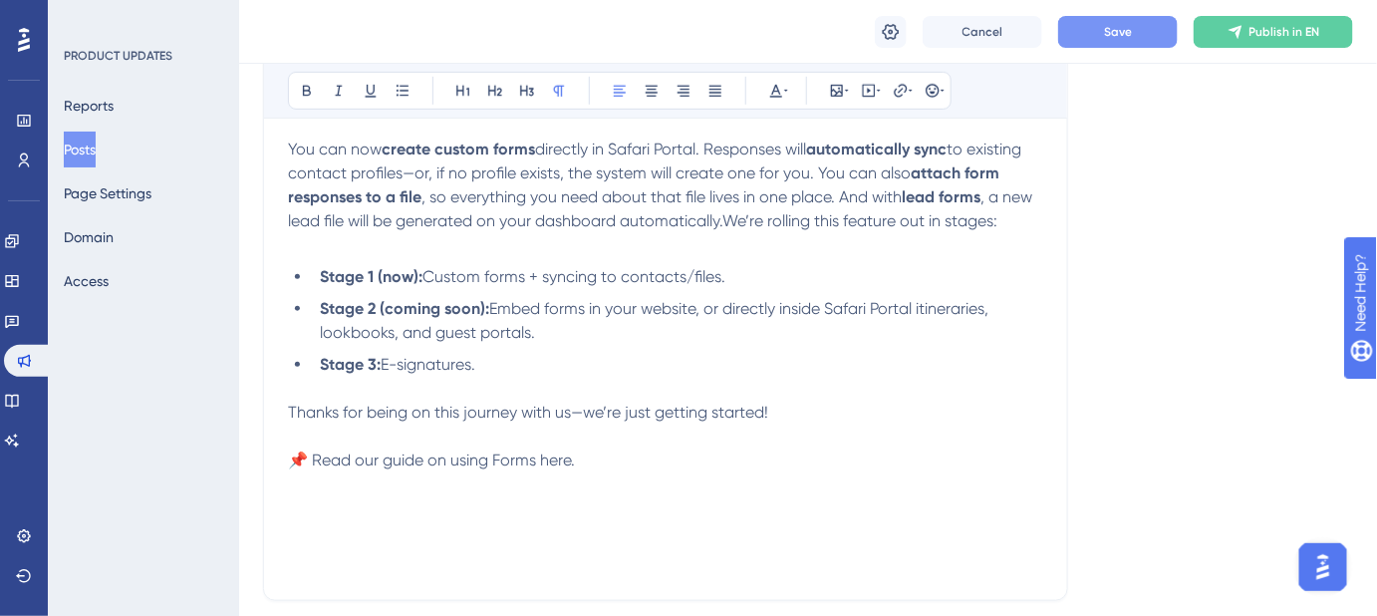
click at [560, 458] on span "📌 Read our guide on using Forms here." at bounding box center [431, 459] width 287 height 19
click at [1144, 28] on button "Save" at bounding box center [1118, 32] width 120 height 32
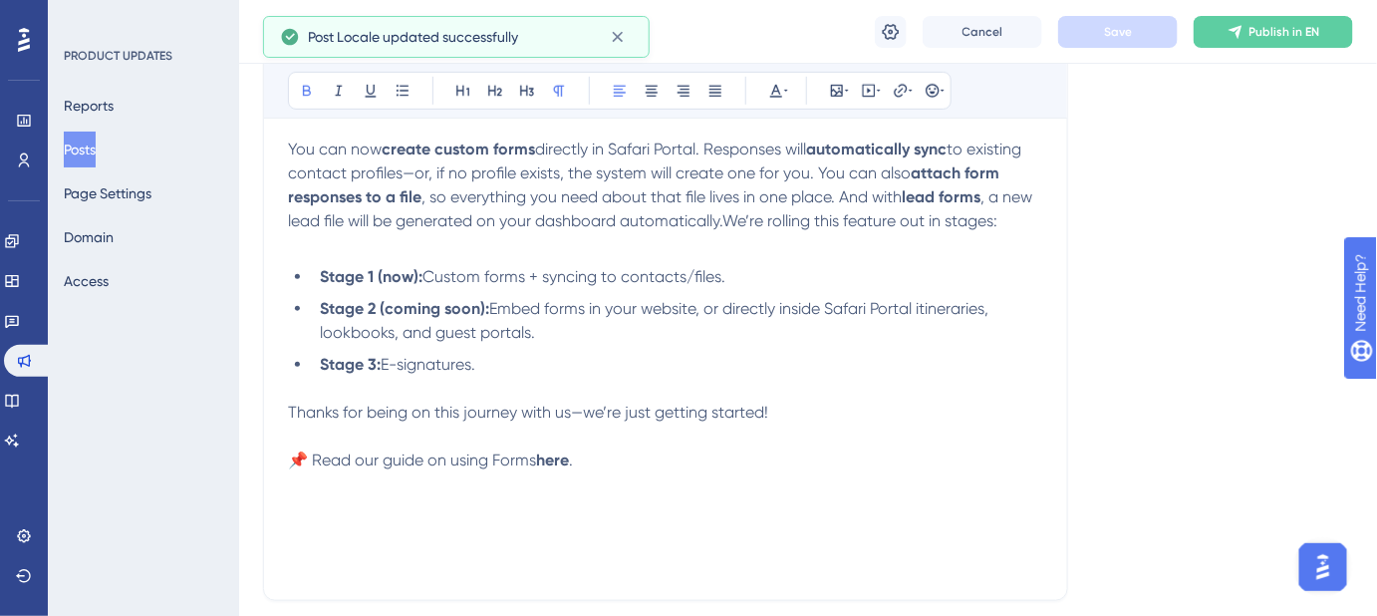
click at [929, 307] on span "Embed forms in your website, or directly inside Safari Portal itineraries, look…" at bounding box center [656, 320] width 673 height 43
click at [927, 305] on span "Embed forms in your website, or directly inside Safari Portal itineraries, look…" at bounding box center [656, 320] width 673 height 43
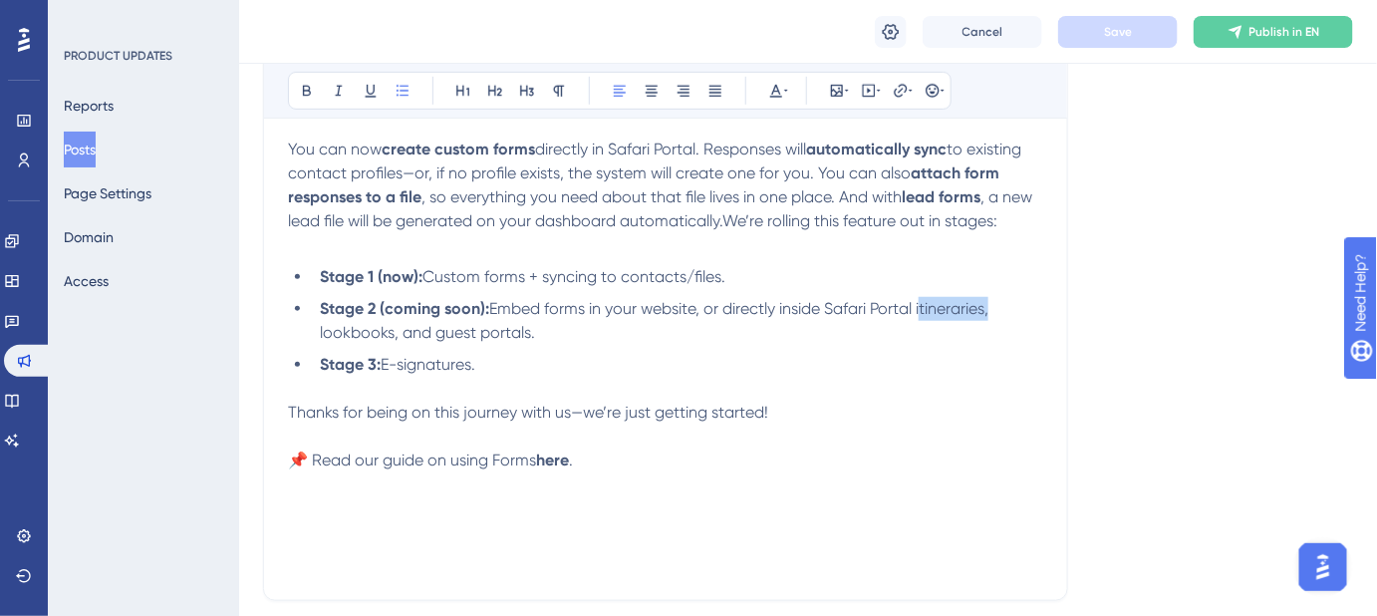
click at [927, 302] on span "Embed forms in your website, or directly inside Safari Portal itineraries, look…" at bounding box center [656, 320] width 673 height 43
click at [325, 330] on span "Embed forms in your website, or directly inside Safari Portal Itineraries, look…" at bounding box center [657, 320] width 674 height 43
click at [447, 337] on span "Embed forms in your website, or directly inside Safari Portal Itineraries, Look…" at bounding box center [657, 320] width 674 height 43
click at [494, 339] on span "Embed forms in your website, or directly inside Safari Portal Itineraries, Look…" at bounding box center [657, 320] width 674 height 43
click at [1115, 36] on span "Save" at bounding box center [1118, 32] width 28 height 16
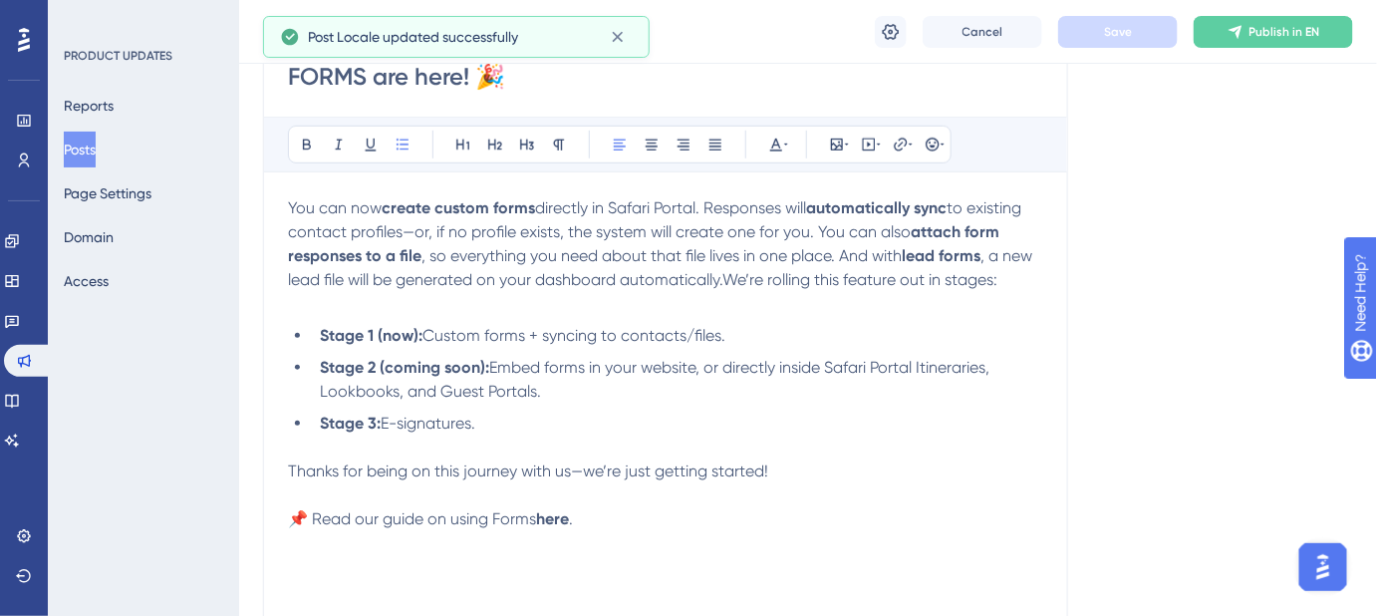
scroll to position [271, 0]
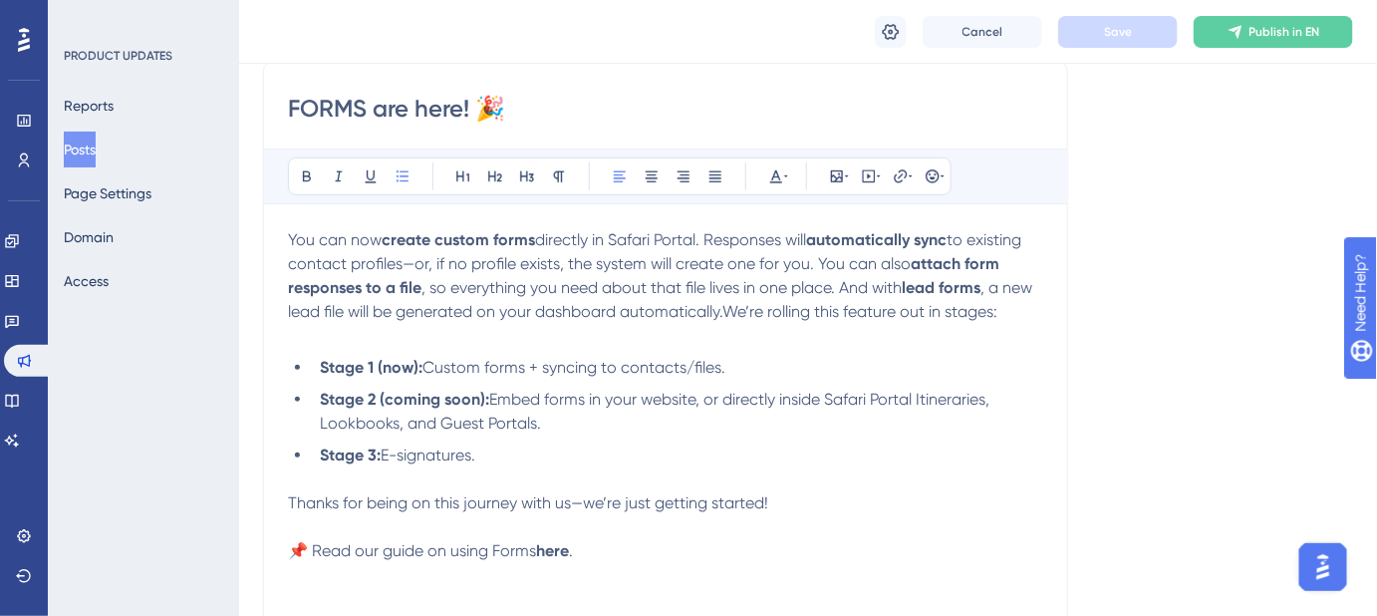
click at [534, 106] on input "FORMS are here! 🎉" at bounding box center [665, 109] width 755 height 32
click at [289, 98] on input "FORMS are here!" at bounding box center [665, 109] width 755 height 32
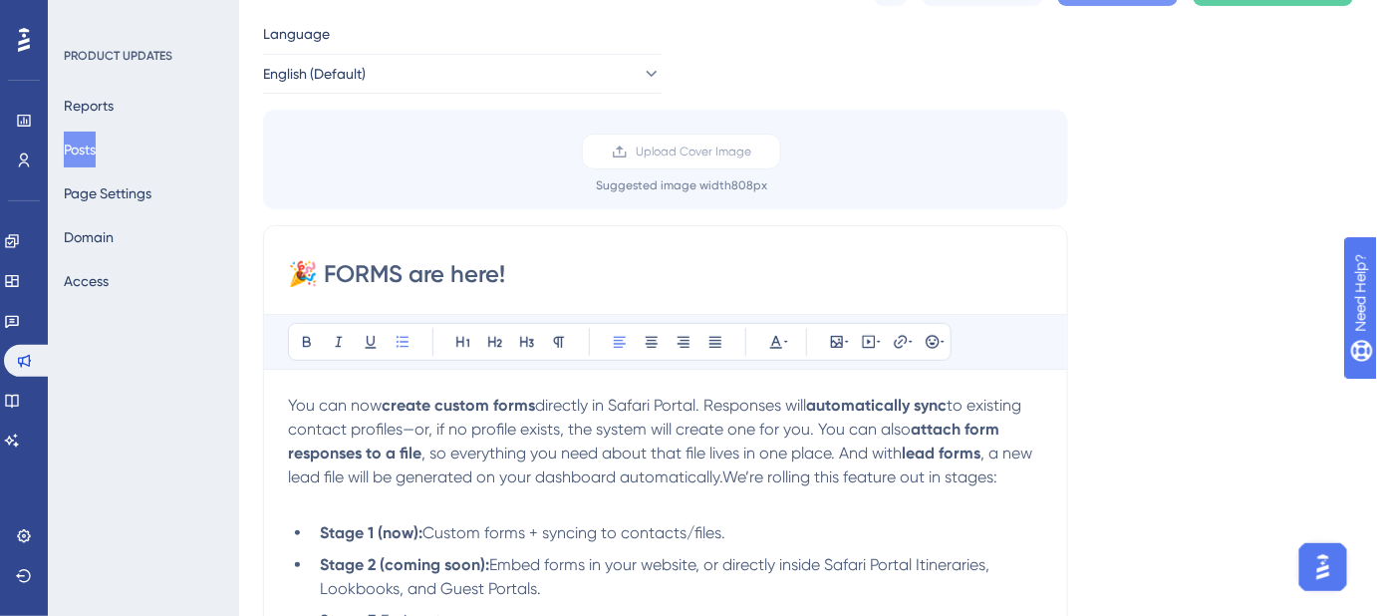
scroll to position [0, 0]
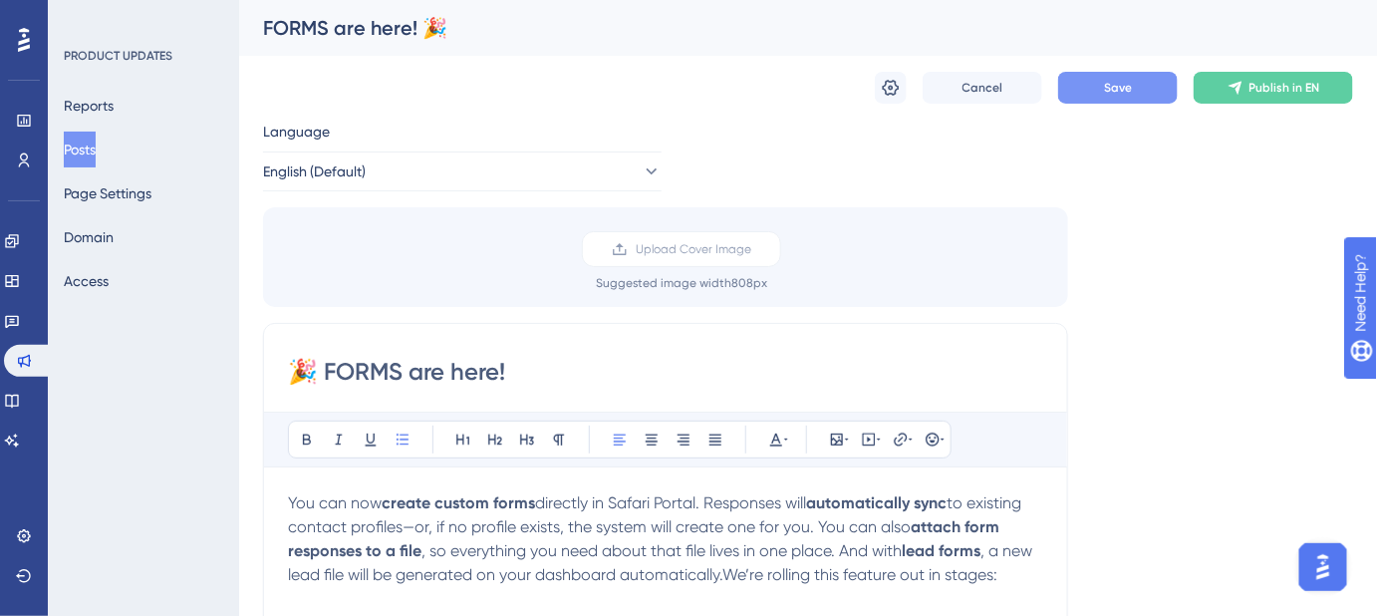
type input "🎉 FORMS are here!"
click at [1110, 90] on span "Save" at bounding box center [1118, 88] width 28 height 16
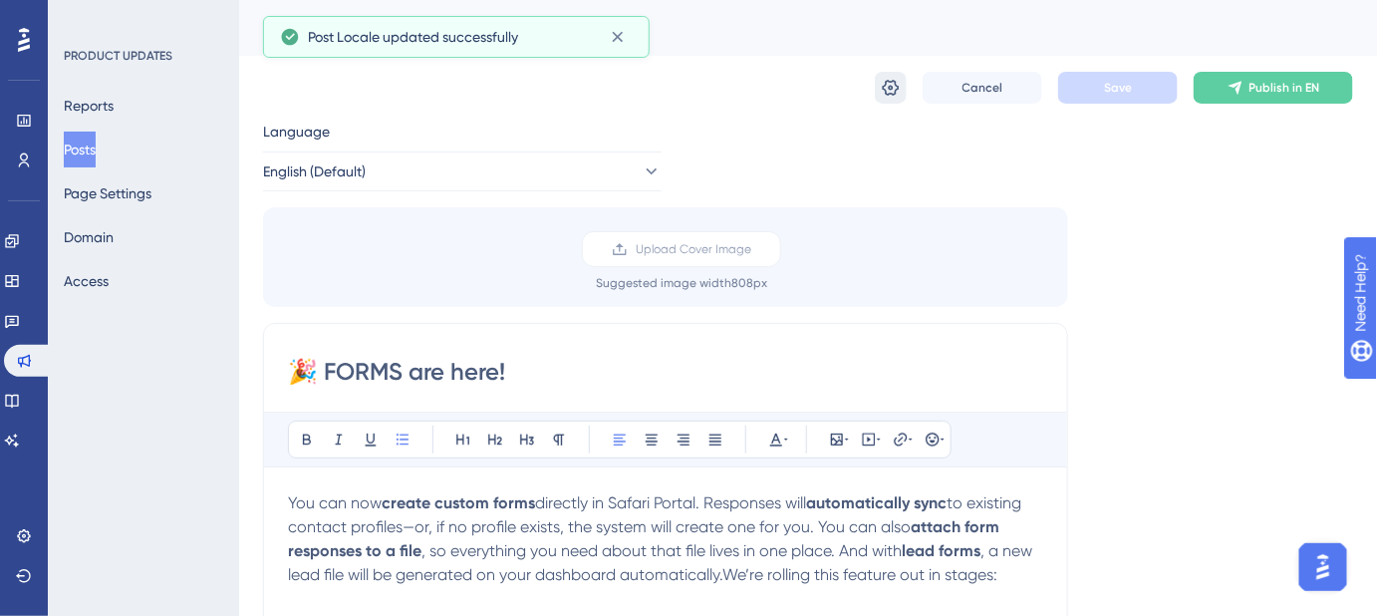
click at [899, 89] on icon at bounding box center [891, 88] width 17 height 16
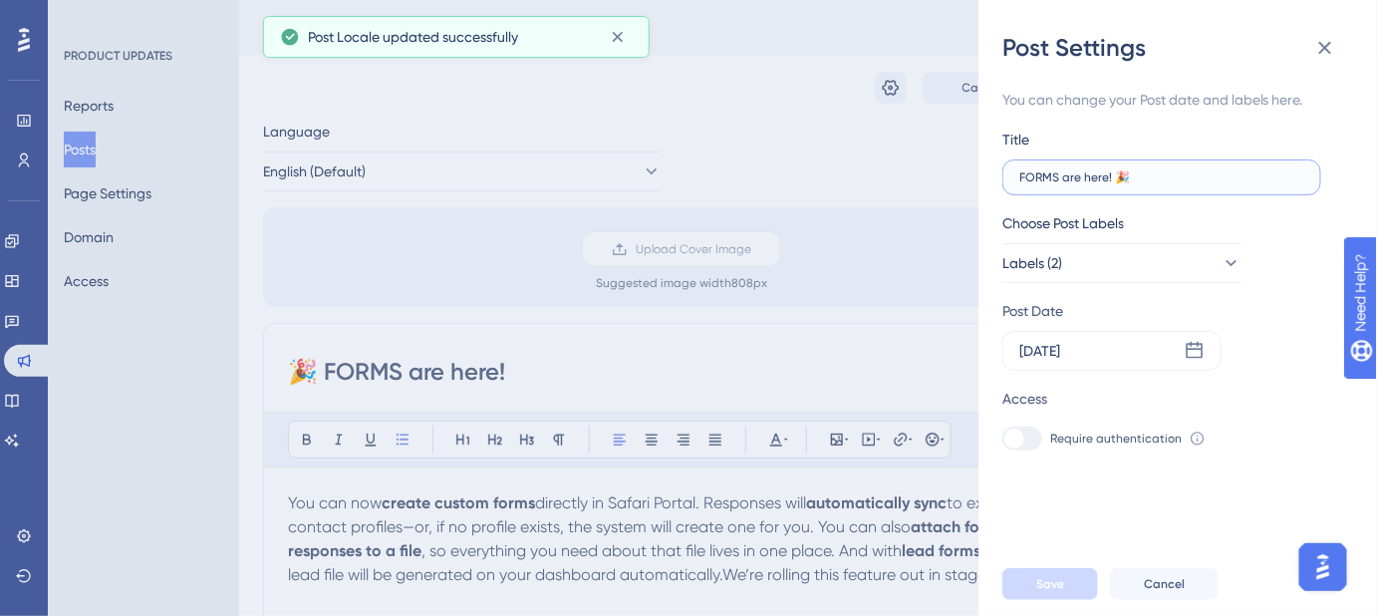
click at [1125, 176] on input "FORMS are here! 🎉" at bounding box center [1162, 177] width 285 height 14
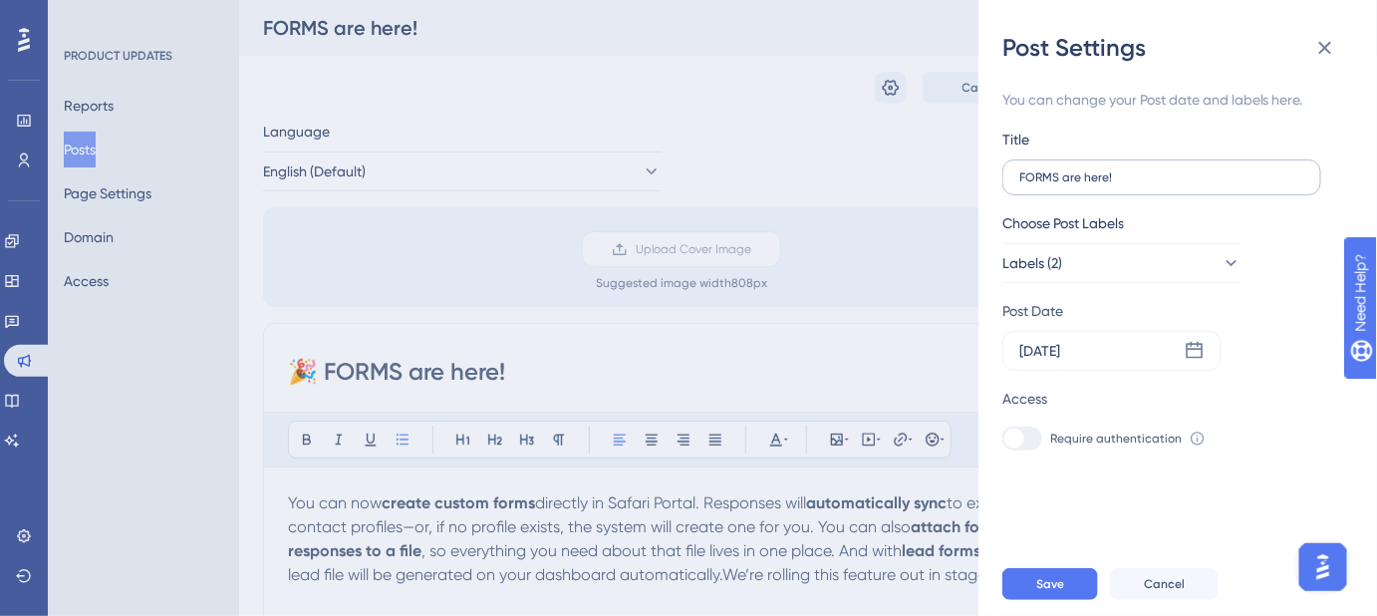
click at [1019, 176] on label "FORMS are here!" at bounding box center [1162, 177] width 319 height 36
click at [1020, 176] on input "FORMS are here!" at bounding box center [1162, 177] width 285 height 14
type input "🎉 FORMS are here!"
click at [1063, 592] on button "Save" at bounding box center [1051, 584] width 96 height 32
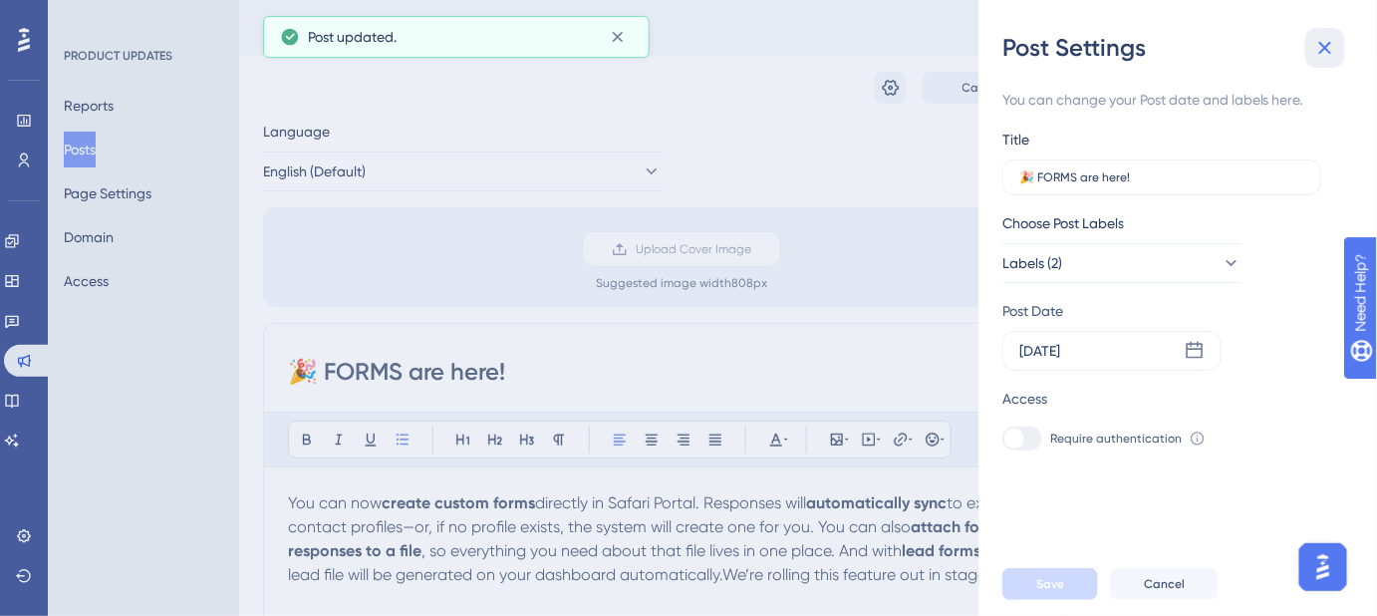
click at [1329, 44] on icon at bounding box center [1326, 48] width 13 height 13
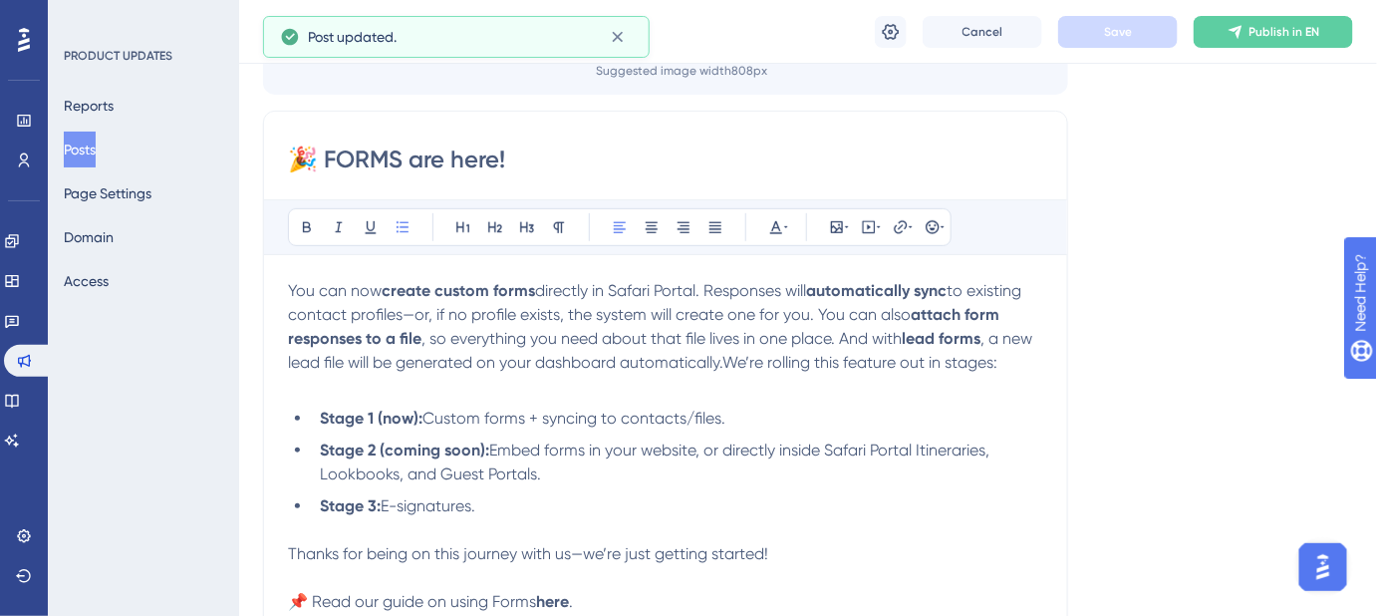
scroll to position [271, 0]
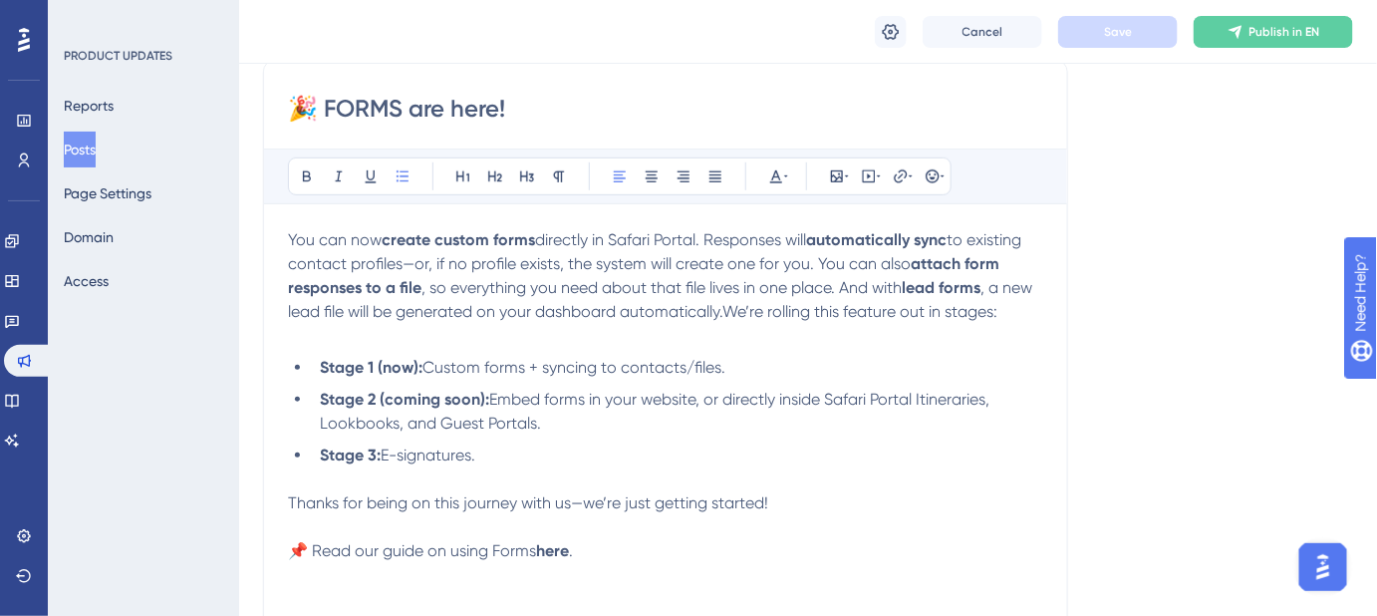
click at [728, 310] on span ", a new lead file will be generated on your dashboard automatically.We’re rolli…" at bounding box center [662, 299] width 748 height 43
click at [1091, 36] on button "Save" at bounding box center [1118, 32] width 120 height 32
click at [402, 283] on strong "attach form responses to a file" at bounding box center [646, 275] width 716 height 43
click at [691, 284] on span ", so everything you need about that file lives in one place. And with" at bounding box center [665, 287] width 480 height 19
click at [361, 313] on span ", a new lead file will be generated on your dashboard automatically. We’re roll…" at bounding box center [665, 299] width 754 height 43
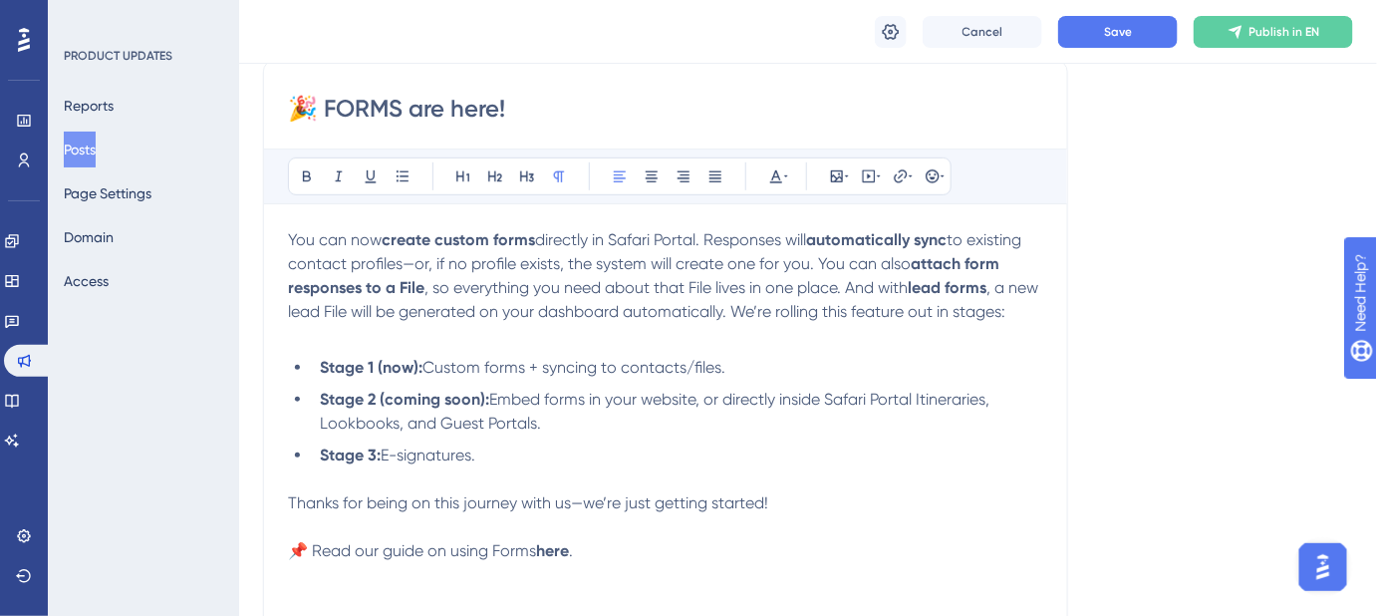
click at [584, 310] on span ", a new lead File will be generated on your dashboard automatically. We’re roll…" at bounding box center [665, 299] width 754 height 43
click at [1112, 21] on button "Save" at bounding box center [1118, 32] width 120 height 32
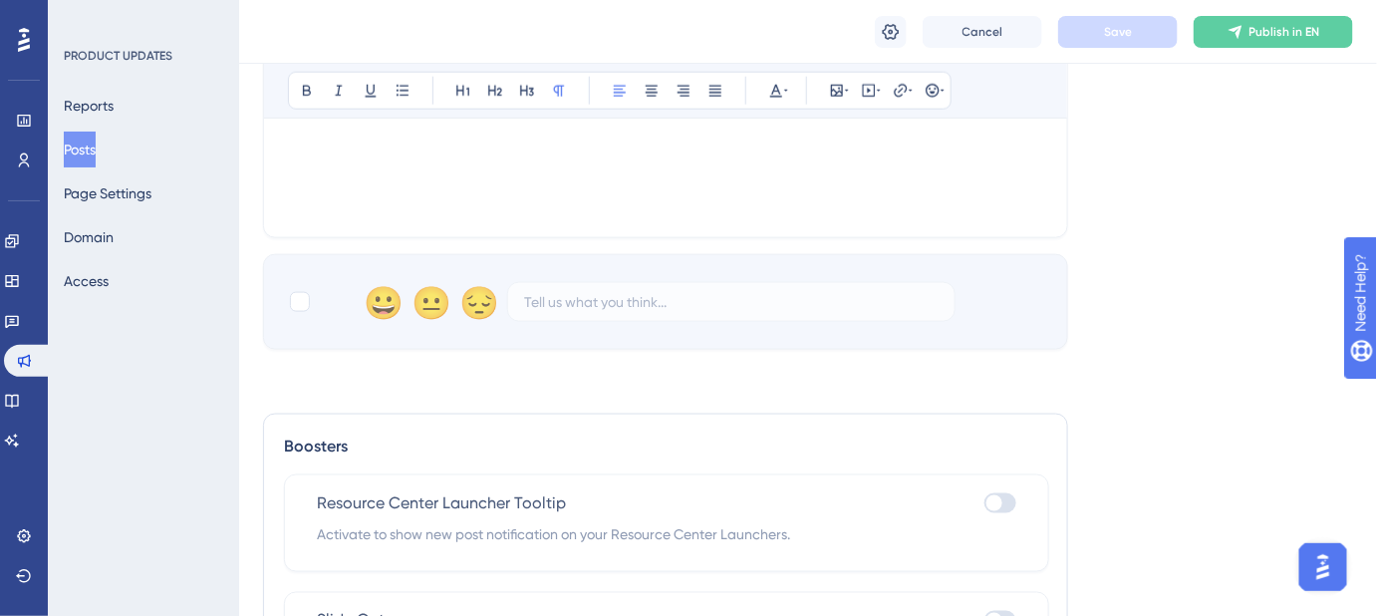
scroll to position [895, 0]
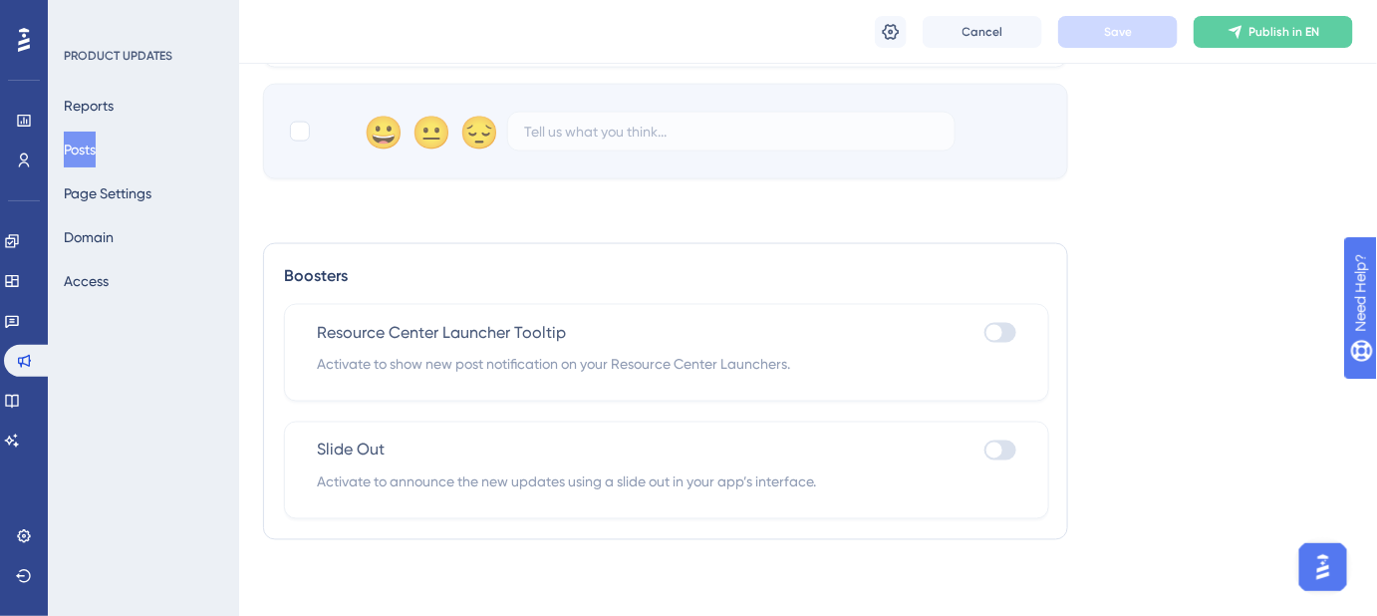
click at [1013, 329] on div at bounding box center [1001, 333] width 32 height 20
click at [985, 333] on input "checkbox" at bounding box center [984, 333] width 1 height 1
checkbox input "true"
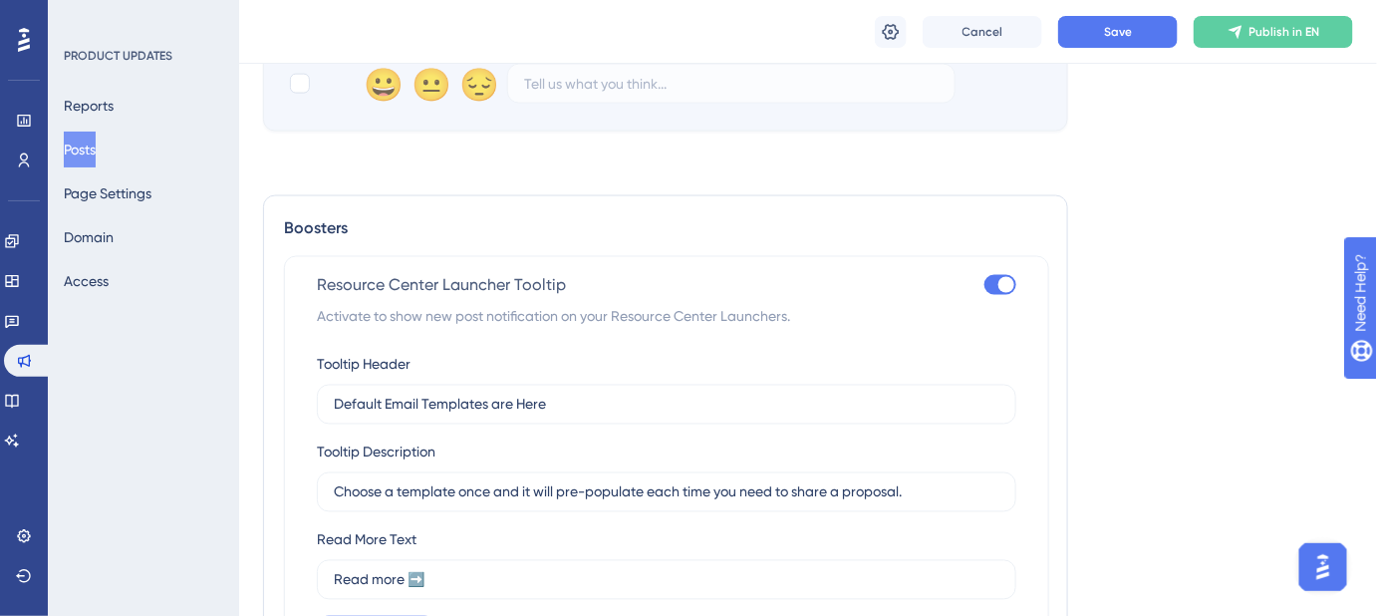
scroll to position [986, 0]
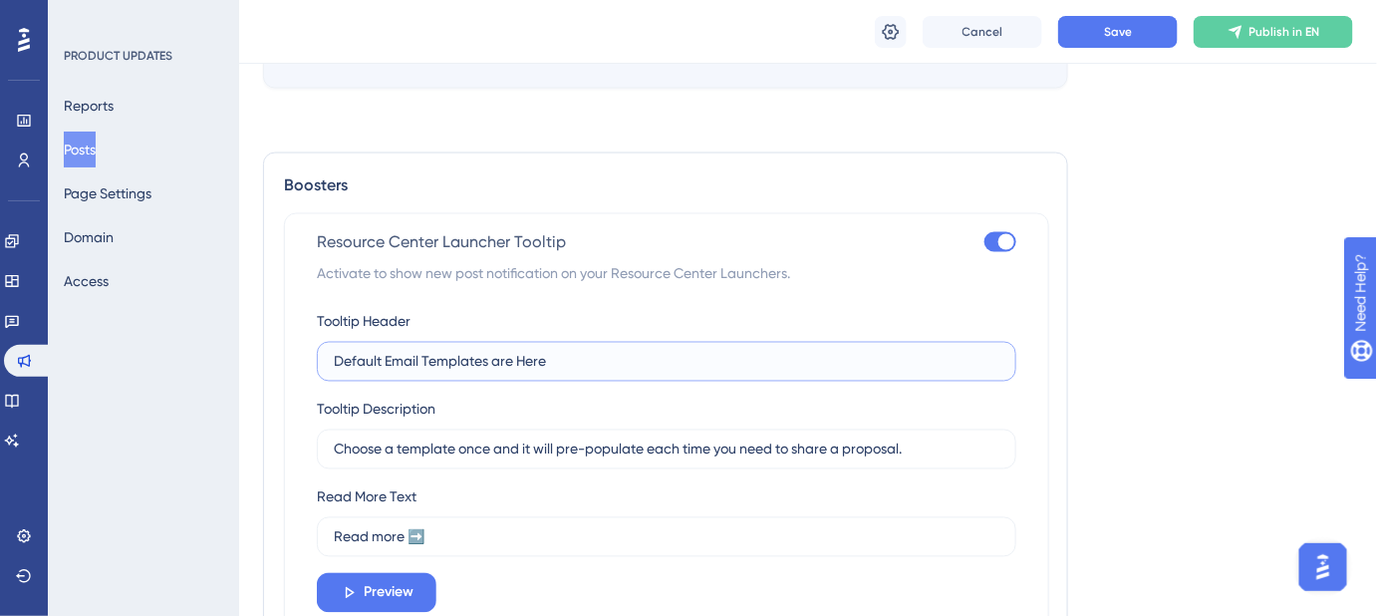
drag, startPoint x: 558, startPoint y: 361, endPoint x: 328, endPoint y: 360, distance: 230.2
click at [328, 360] on label "Default Email Templates are Here" at bounding box center [667, 362] width 700 height 40
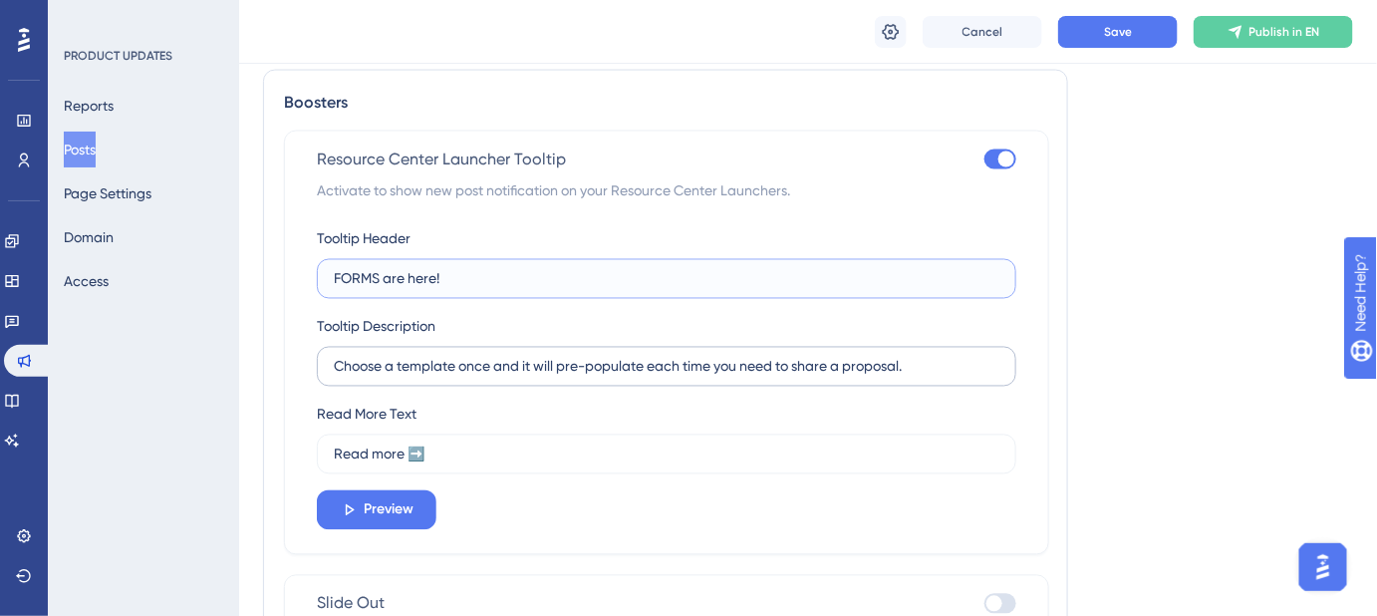
scroll to position [1167, 0]
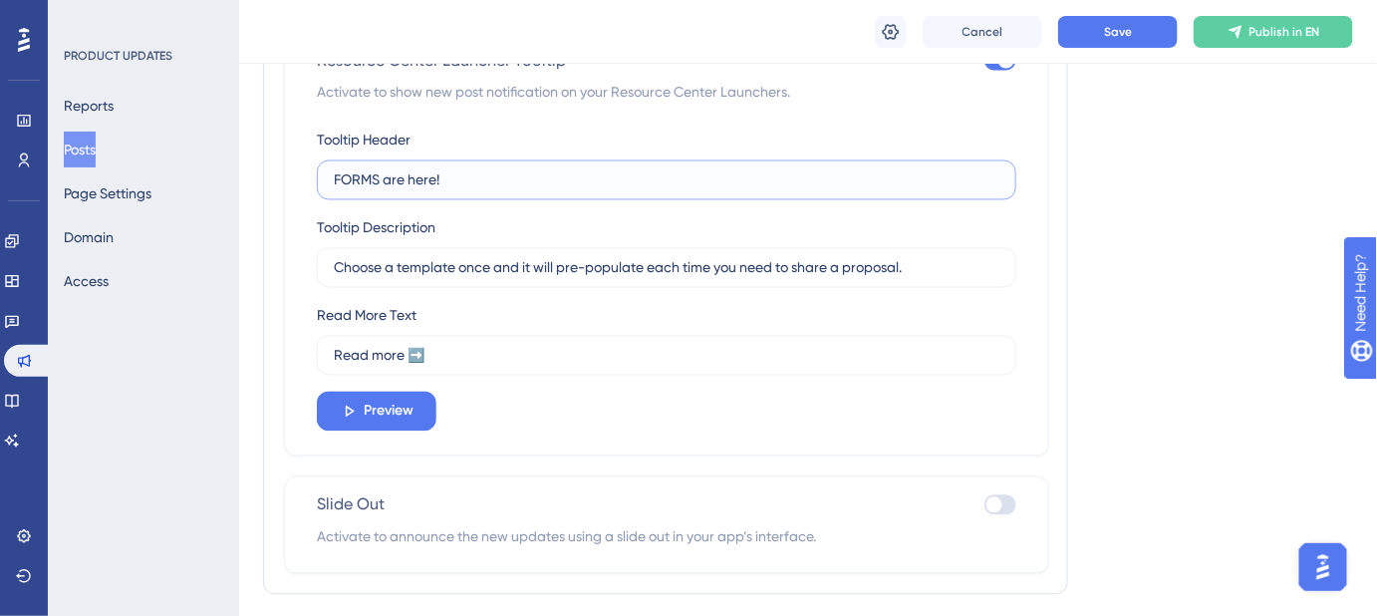
type input "FORMS are here!"
drag, startPoint x: 834, startPoint y: 270, endPoint x: 304, endPoint y: 264, distance: 530.2
click at [304, 264] on div "Resource Center Launcher Tooltip Activate to show new post notification on your…" at bounding box center [666, 244] width 765 height 425
paste input "You can now create custom forms directly in Safari Port"
type input "You can now create custom forms directly in Safari Portal."
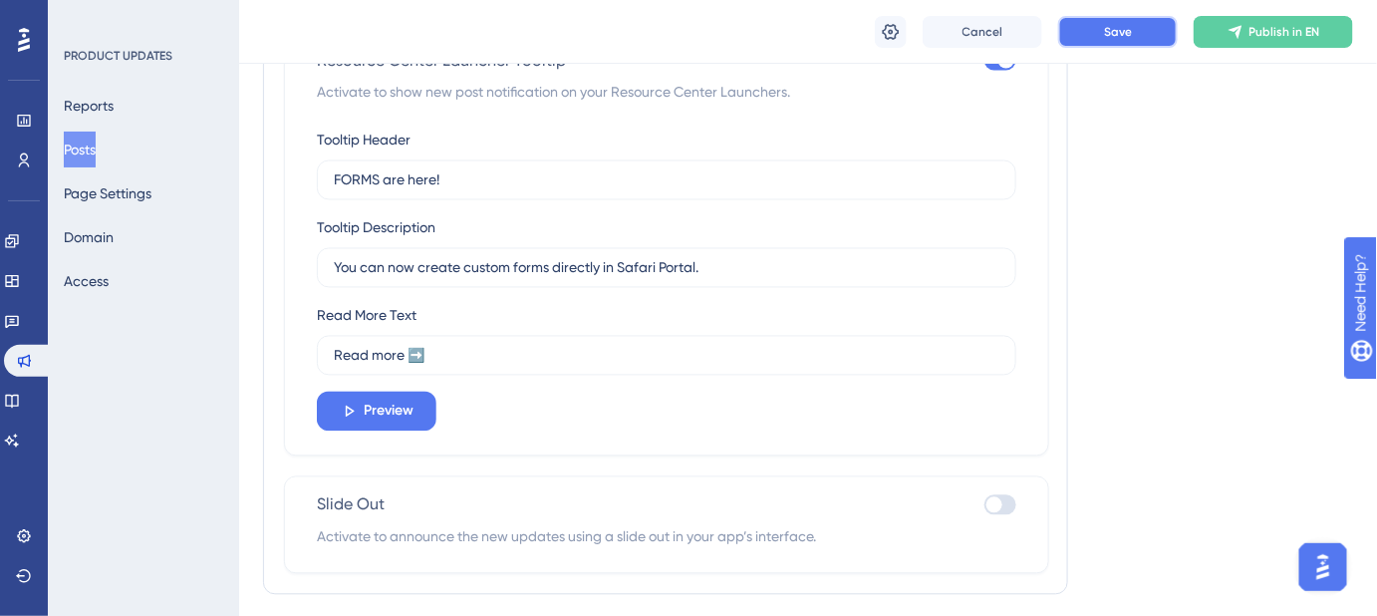
click at [1130, 37] on span "Save" at bounding box center [1118, 32] width 28 height 16
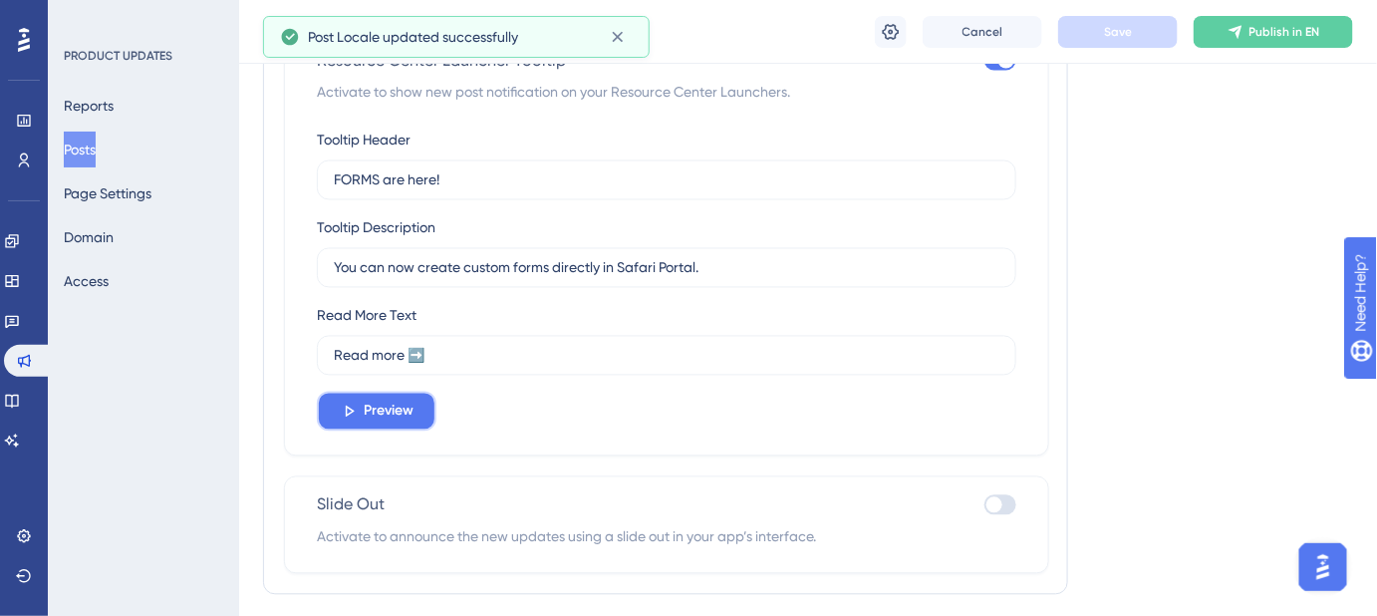
click at [398, 418] on span "Preview" at bounding box center [389, 412] width 50 height 24
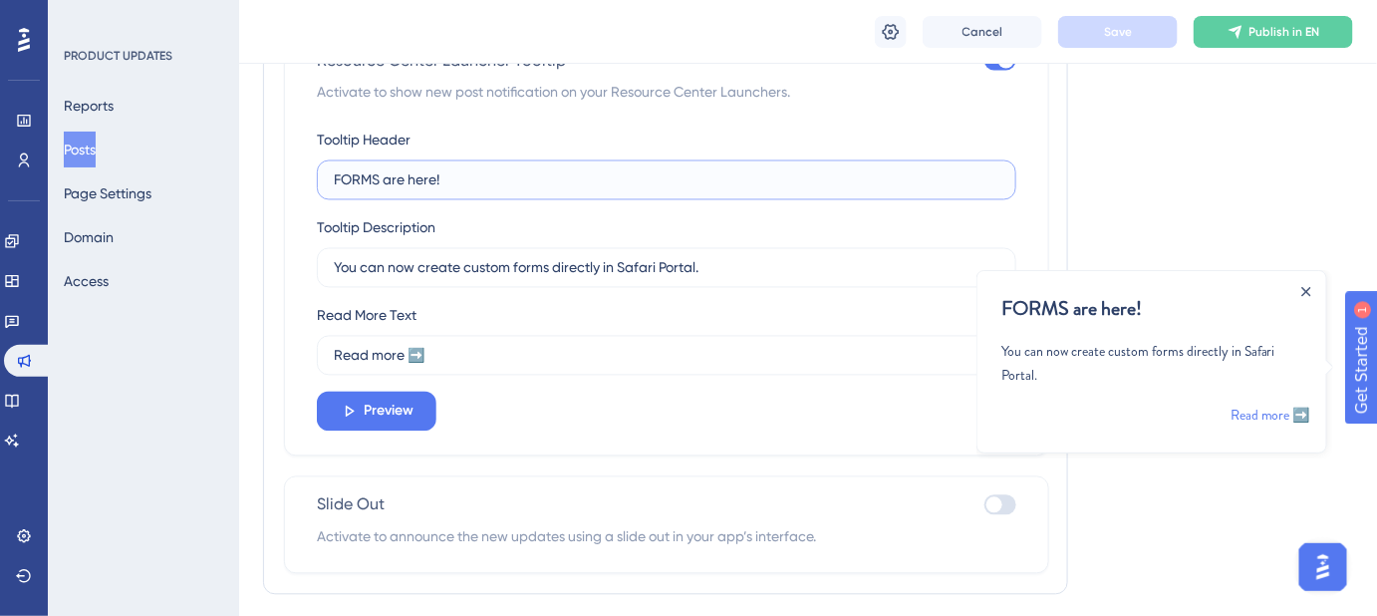
drag, startPoint x: 465, startPoint y: 172, endPoint x: 311, endPoint y: 174, distance: 154.5
click at [311, 174] on div "Resource Center Launcher Tooltip Activate to show new post notification on your…" at bounding box center [666, 244] width 765 height 425
paste input "New: Custom Forms"
type input "New: Custom Forms!"
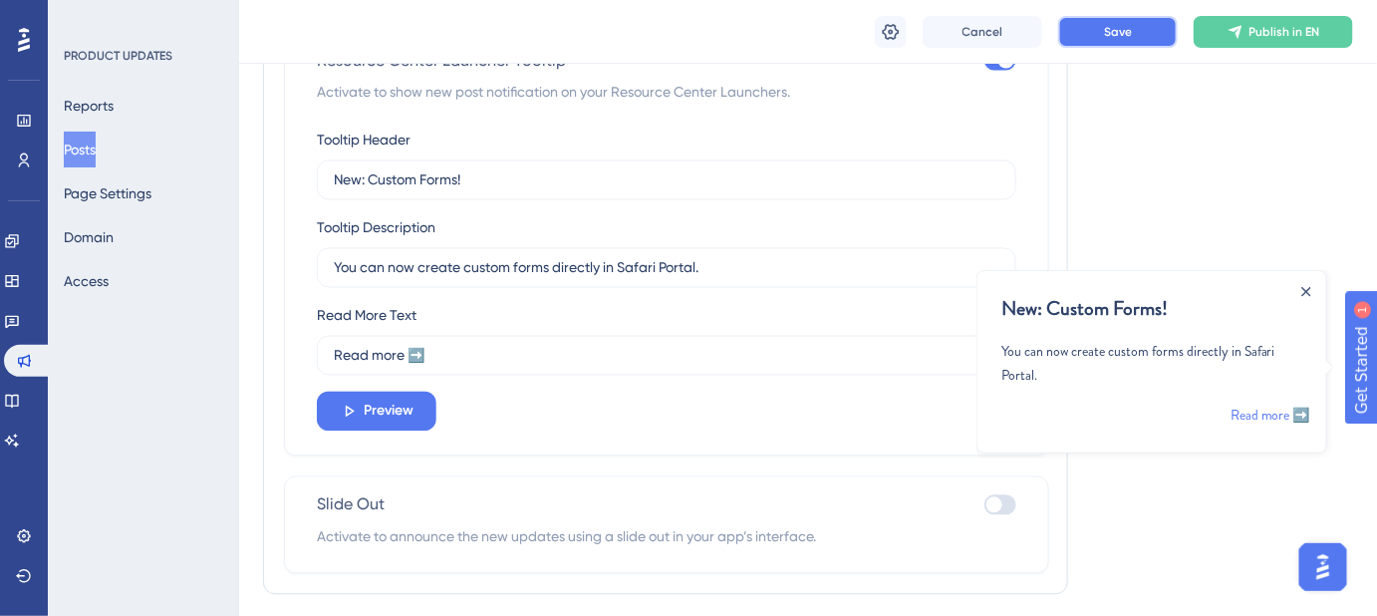
click at [1105, 39] on button "Save" at bounding box center [1118, 32] width 120 height 32
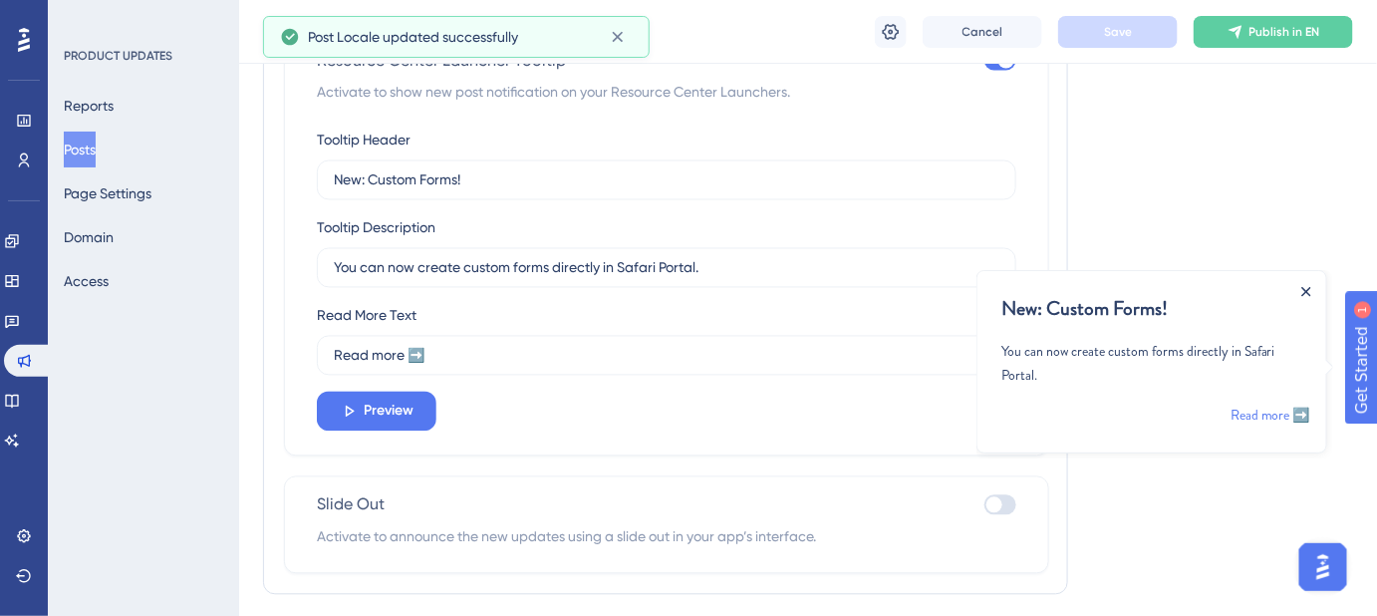
click at [1307, 291] on icon "Close Announcement" at bounding box center [1306, 290] width 9 height 9
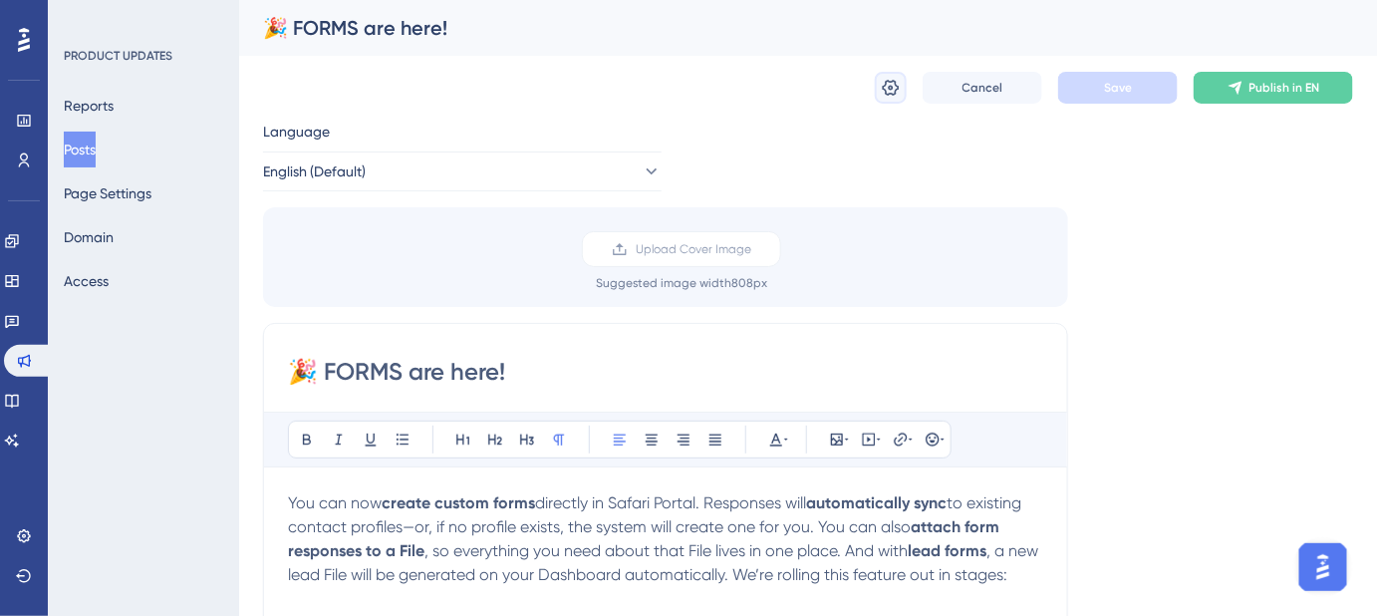
click at [889, 91] on icon at bounding box center [891, 88] width 20 height 20
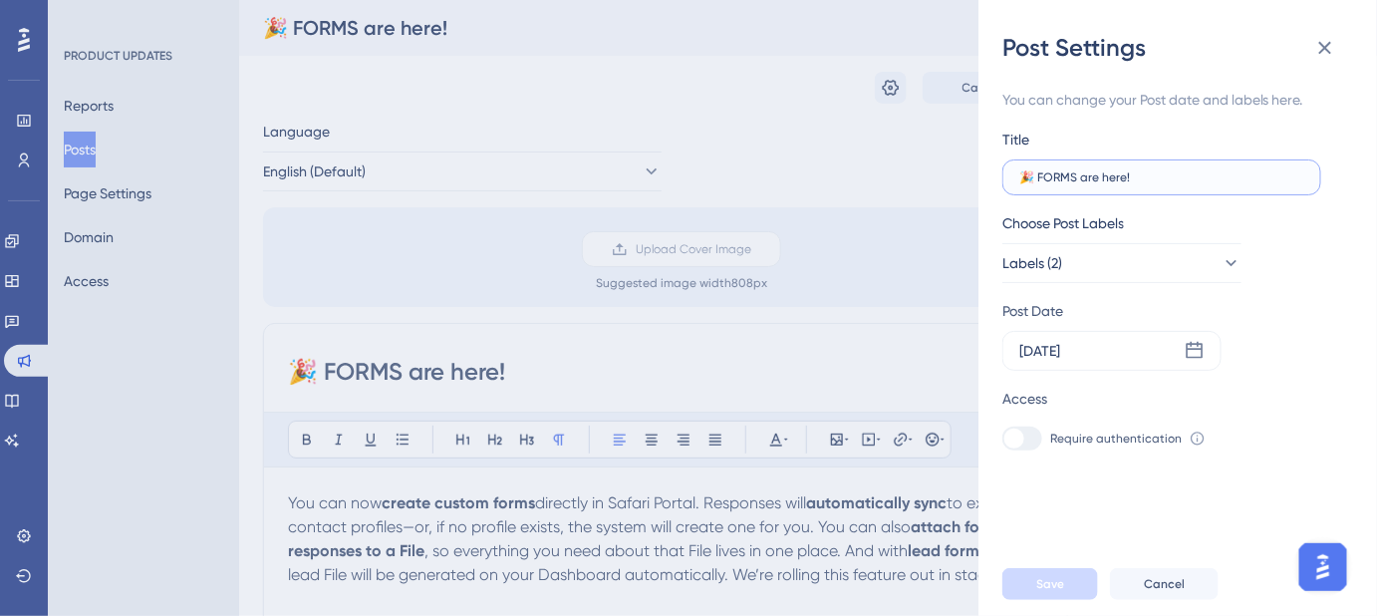
drag, startPoint x: 1171, startPoint y: 177, endPoint x: 1005, endPoint y: 178, distance: 166.4
click at [1007, 178] on label "🎉 FORMS are here!" at bounding box center [1162, 177] width 319 height 36
paste input "New: Custom Forms"
click at [1026, 177] on input "New: Custom Forms!" at bounding box center [1162, 177] width 285 height 14
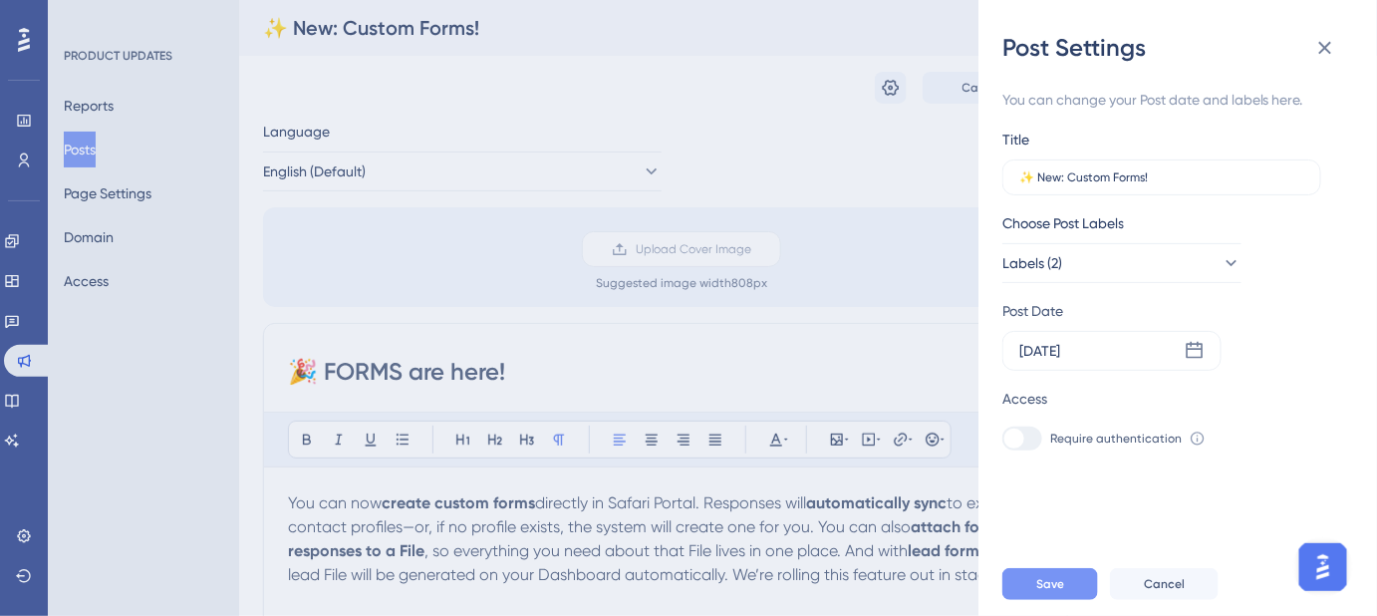
click at [1055, 592] on span "Save" at bounding box center [1050, 584] width 28 height 16
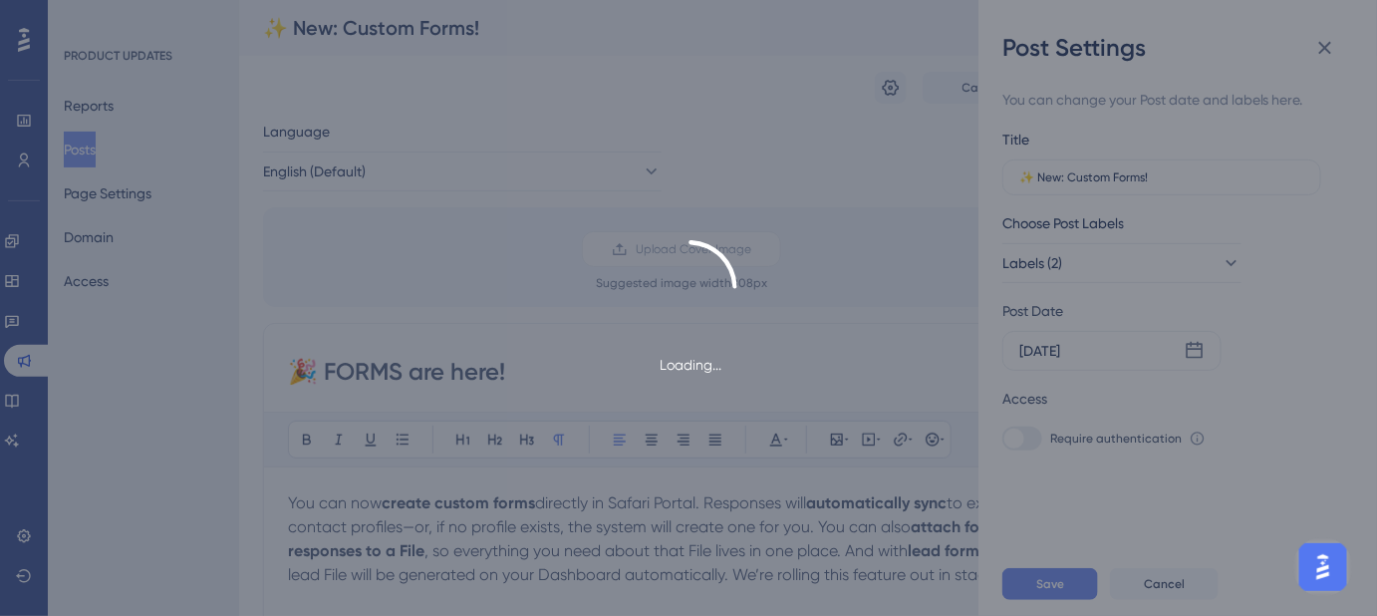
type input "✨ New: Custom Forms!"
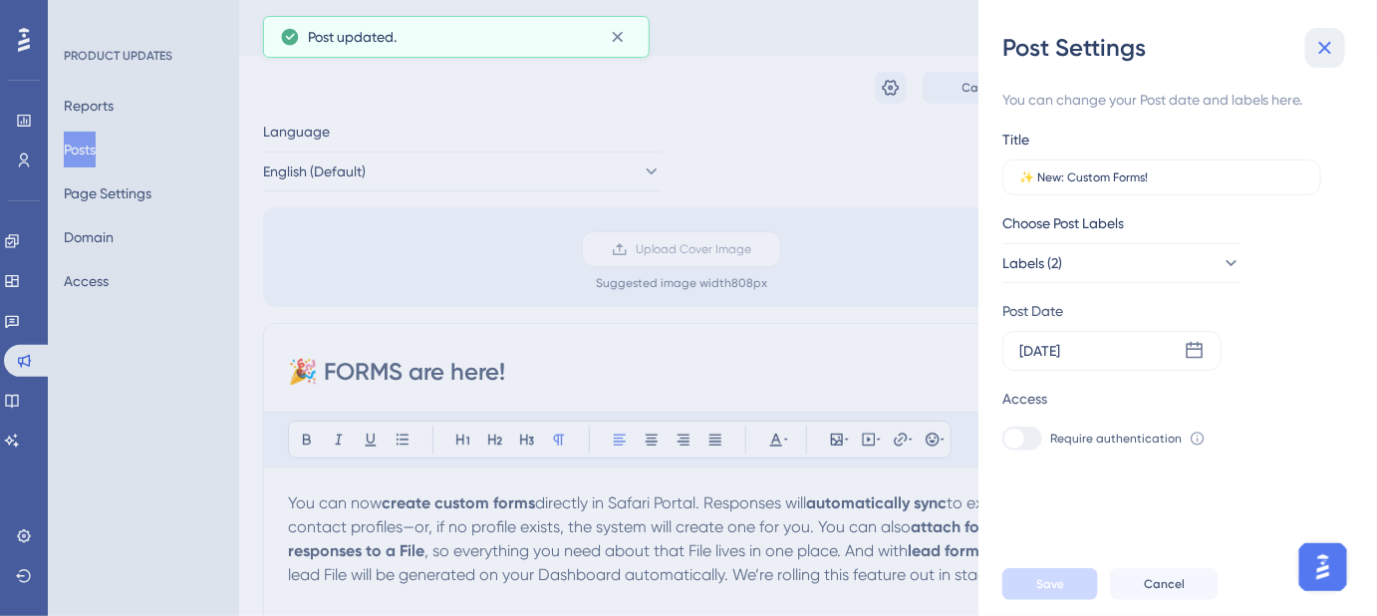
click at [1326, 59] on icon at bounding box center [1326, 48] width 24 height 24
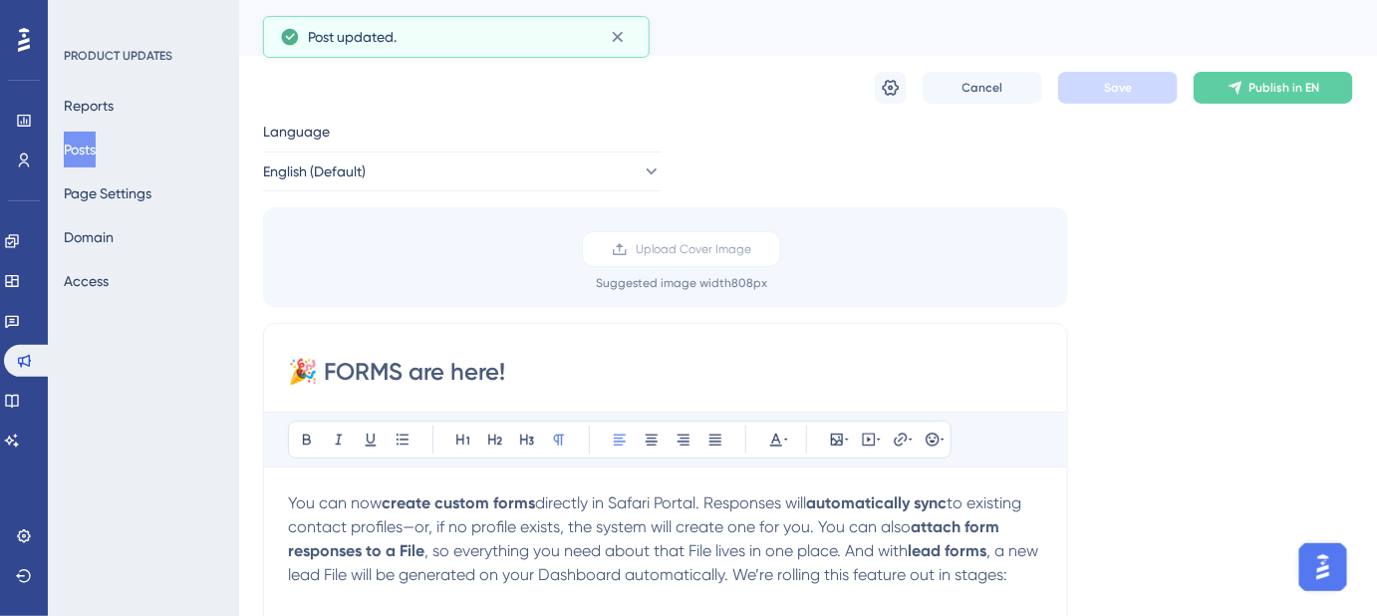
click at [1326, 59] on div "Cancel Save Publish in EN" at bounding box center [808, 88] width 1090 height 64
drag, startPoint x: 558, startPoint y: 367, endPoint x: 267, endPoint y: 361, distance: 291.1
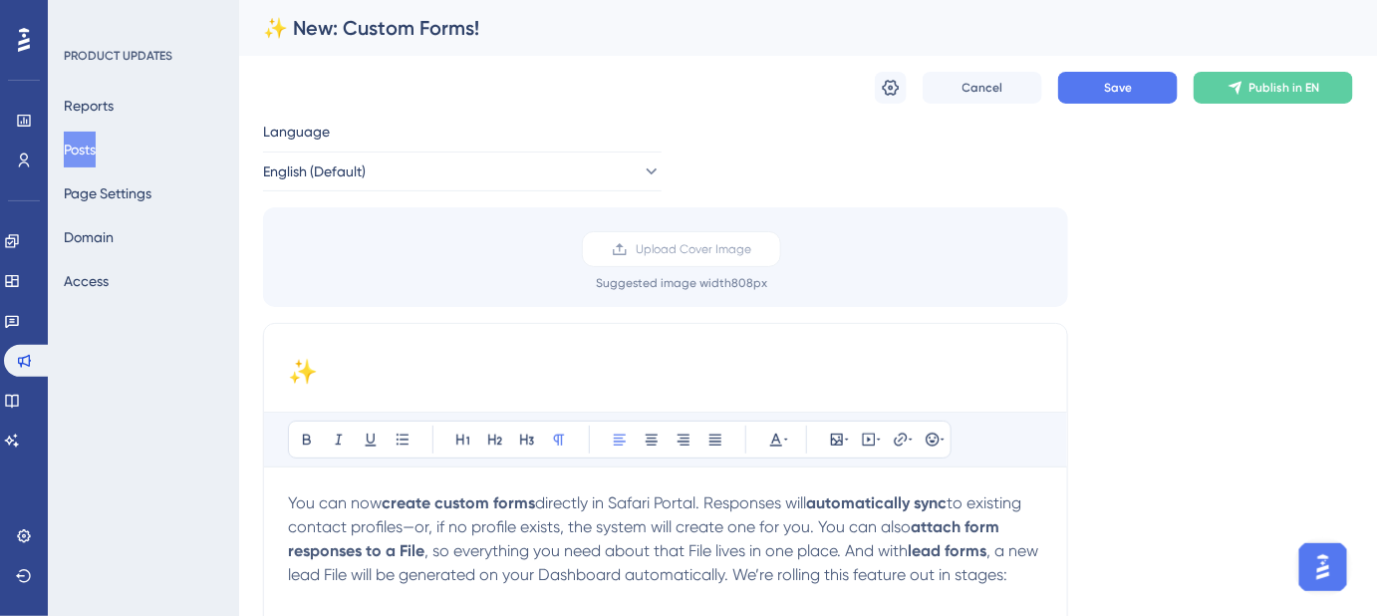
paste input "New: Custom Forms!"
click at [334, 371] on input "✨ New: Custom Forms!" at bounding box center [665, 372] width 755 height 32
type input "✨New: Custom Forms!"
click at [1133, 101] on button "Save" at bounding box center [1118, 88] width 120 height 32
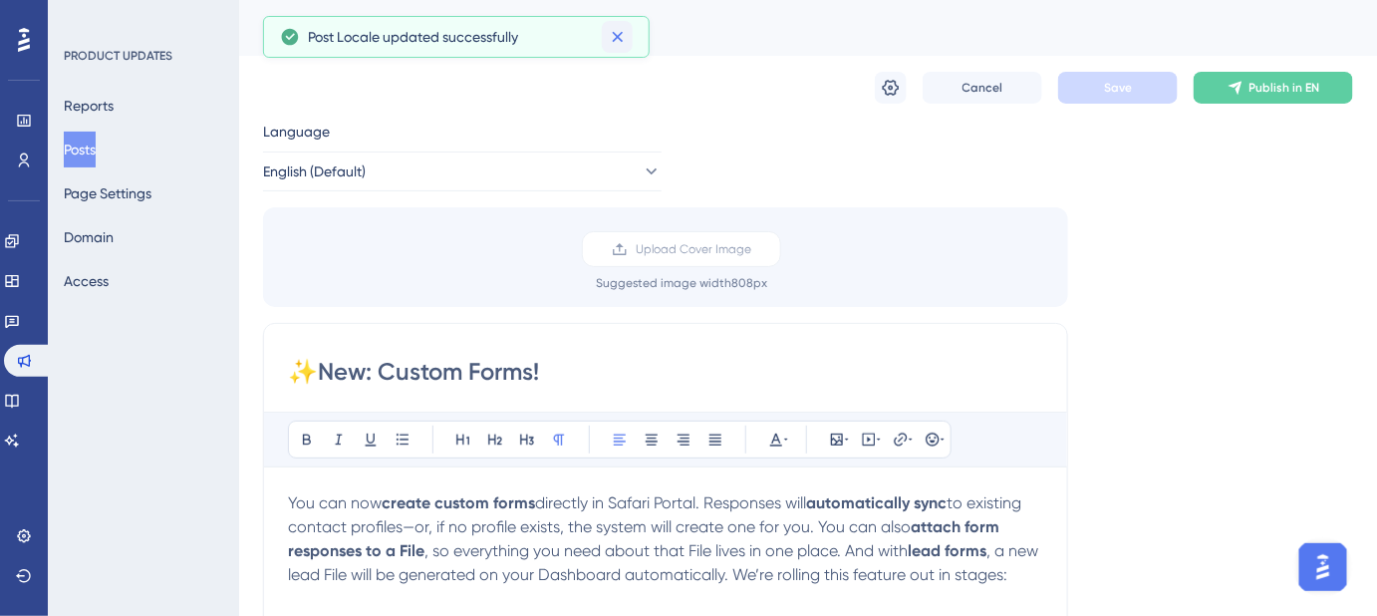
click at [618, 36] on icon at bounding box center [617, 37] width 11 height 11
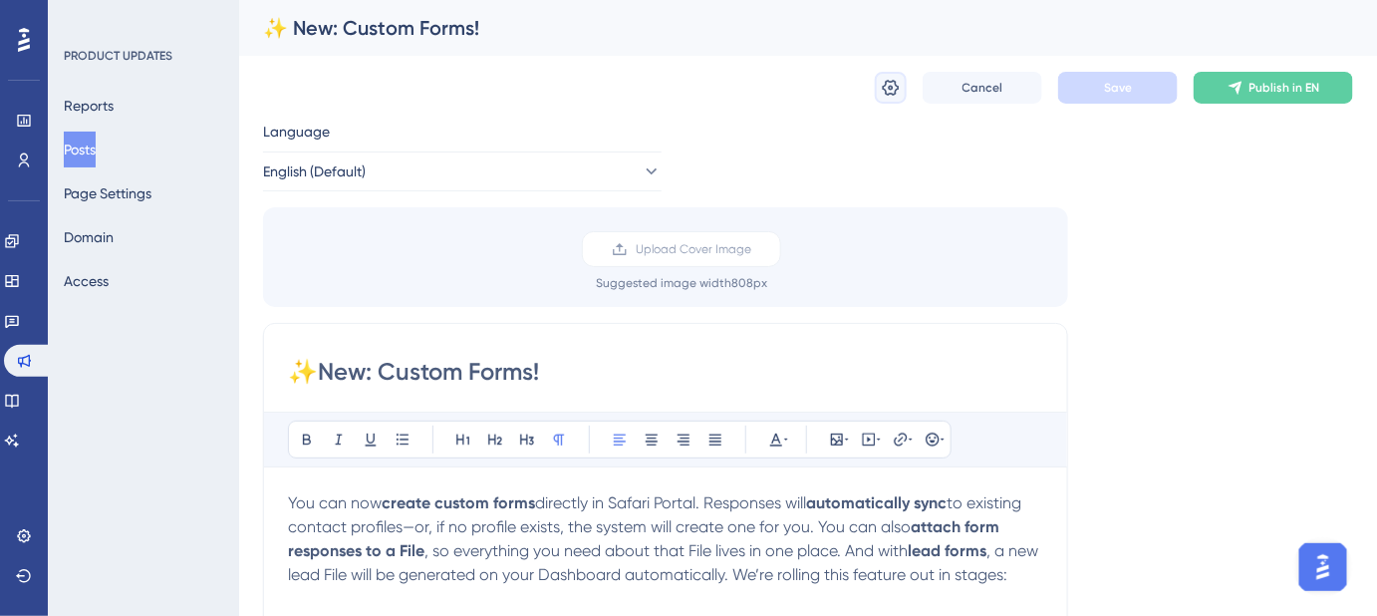
click at [886, 89] on icon at bounding box center [891, 88] width 20 height 20
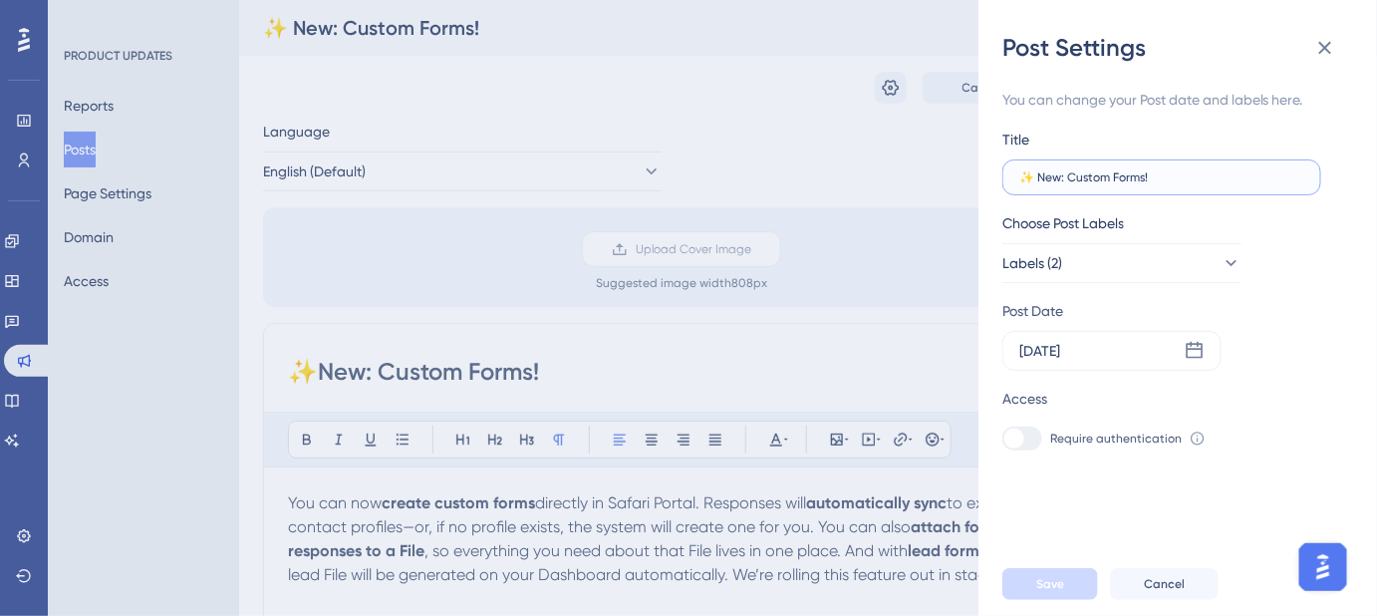
drag, startPoint x: 1039, startPoint y: 178, endPoint x: 1053, endPoint y: 175, distance: 14.3
click at [1039, 177] on input "✨ New: Custom Forms!" at bounding box center [1162, 177] width 285 height 14
type input "✨ New: Custom Forms!"
click at [1323, 40] on icon at bounding box center [1326, 48] width 24 height 24
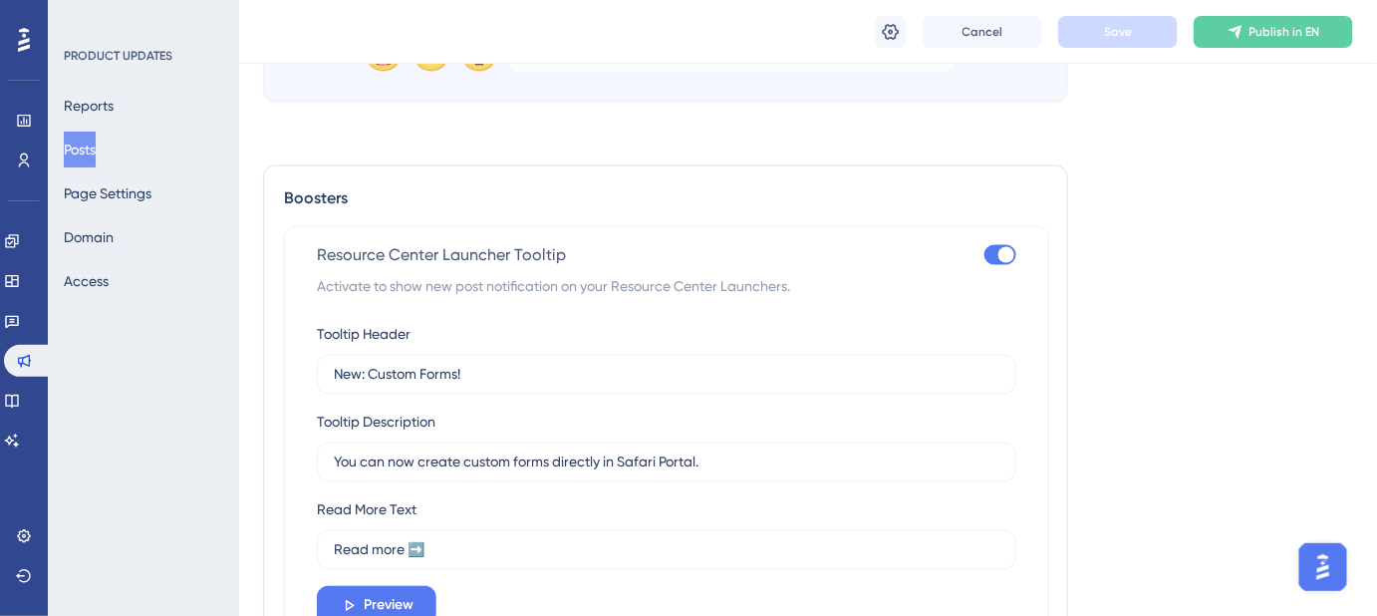
scroll to position [1086, 0]
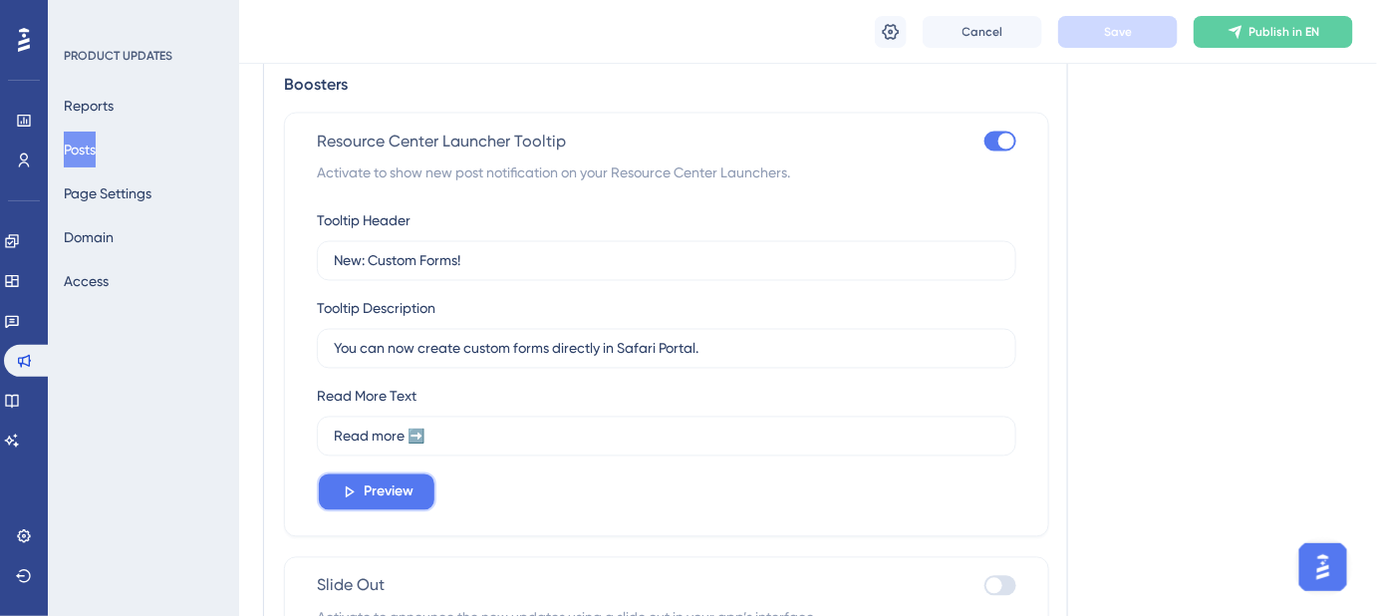
click at [395, 493] on span "Preview" at bounding box center [389, 492] width 50 height 24
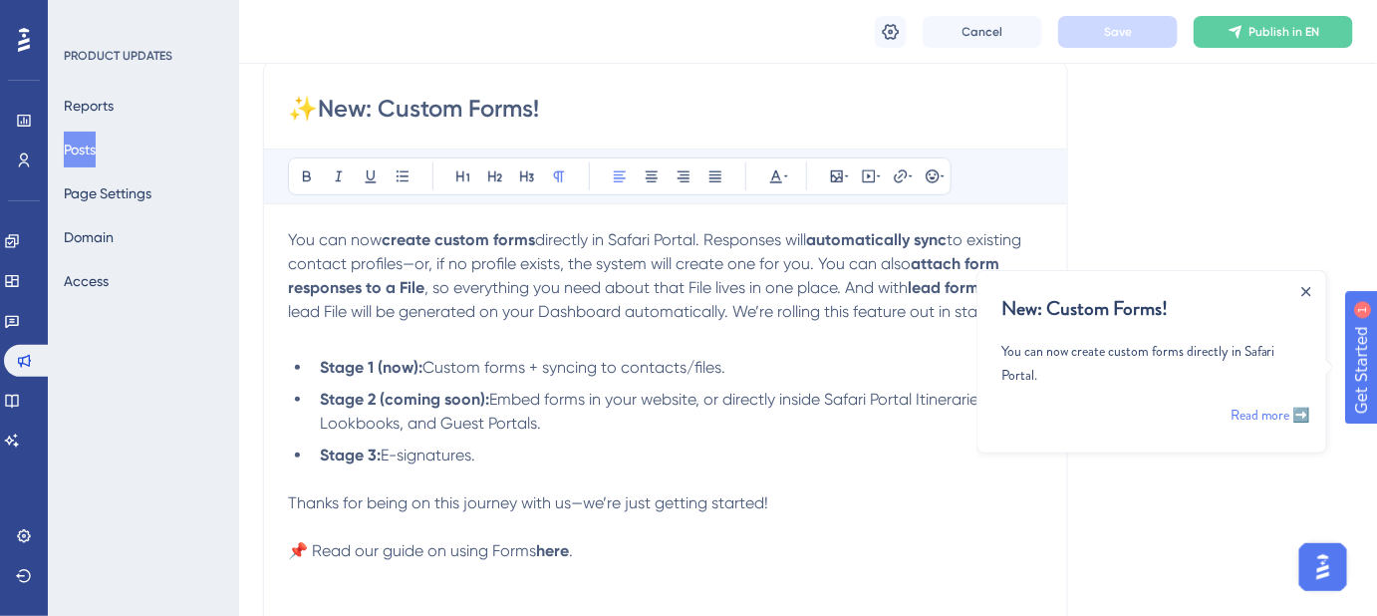
scroll to position [0, 0]
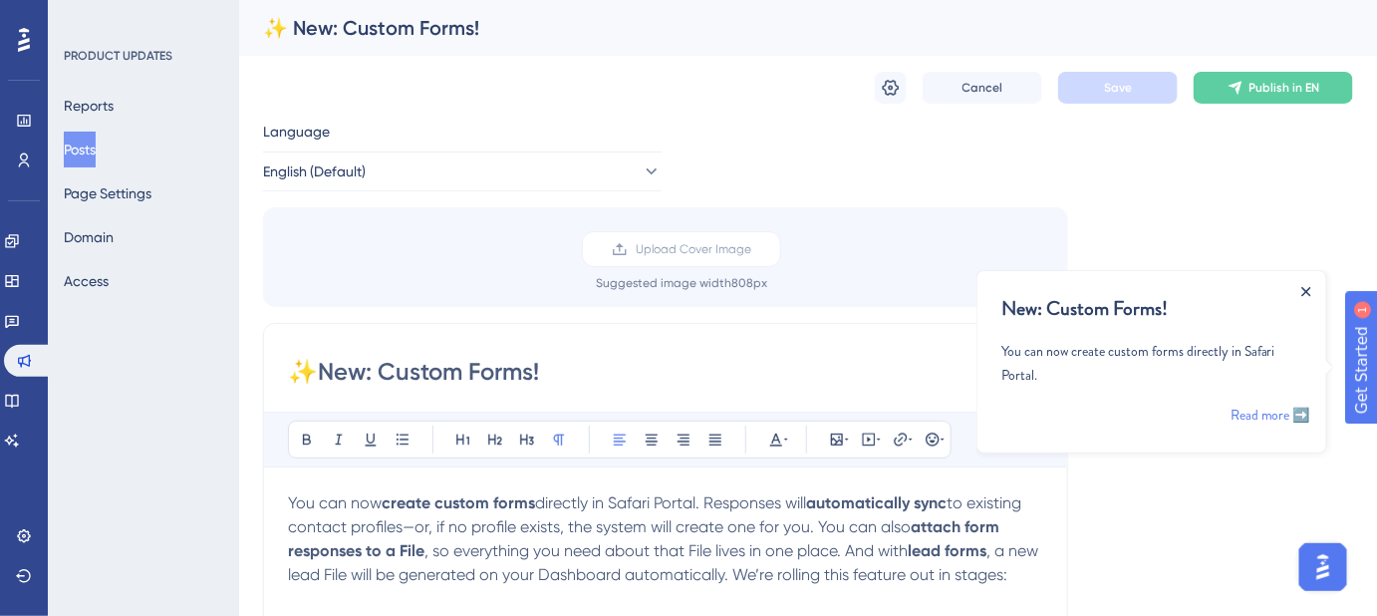
click at [1305, 290] on icon "Close Announcement" at bounding box center [1306, 290] width 9 height 9
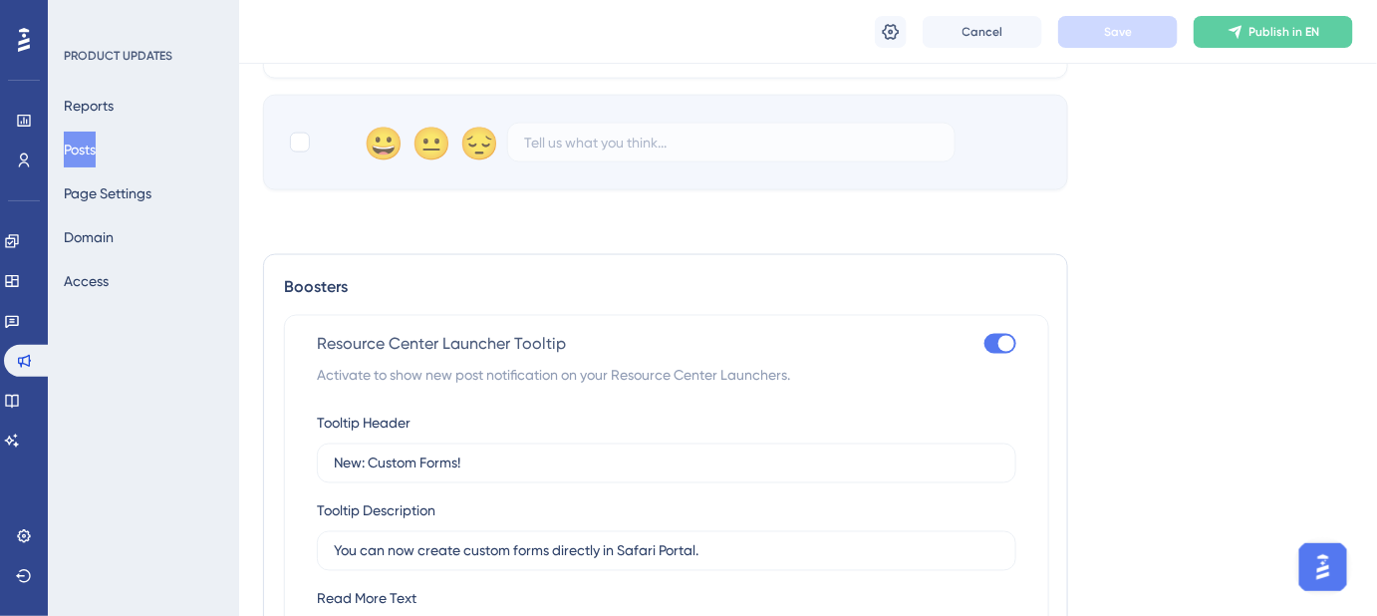
scroll to position [997, 0]
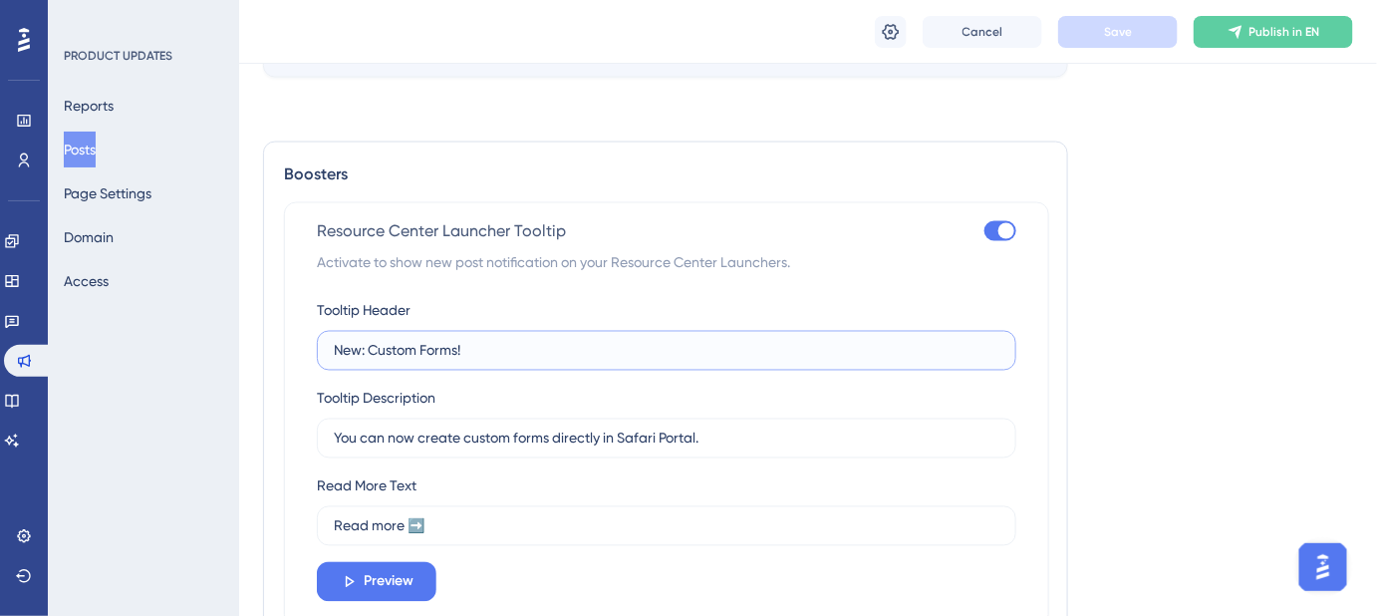
click at [335, 345] on input "New: Custom Forms!" at bounding box center [667, 351] width 666 height 22
type input "✨New: Custom Forms!"
click at [1137, 41] on button "Save" at bounding box center [1118, 32] width 120 height 32
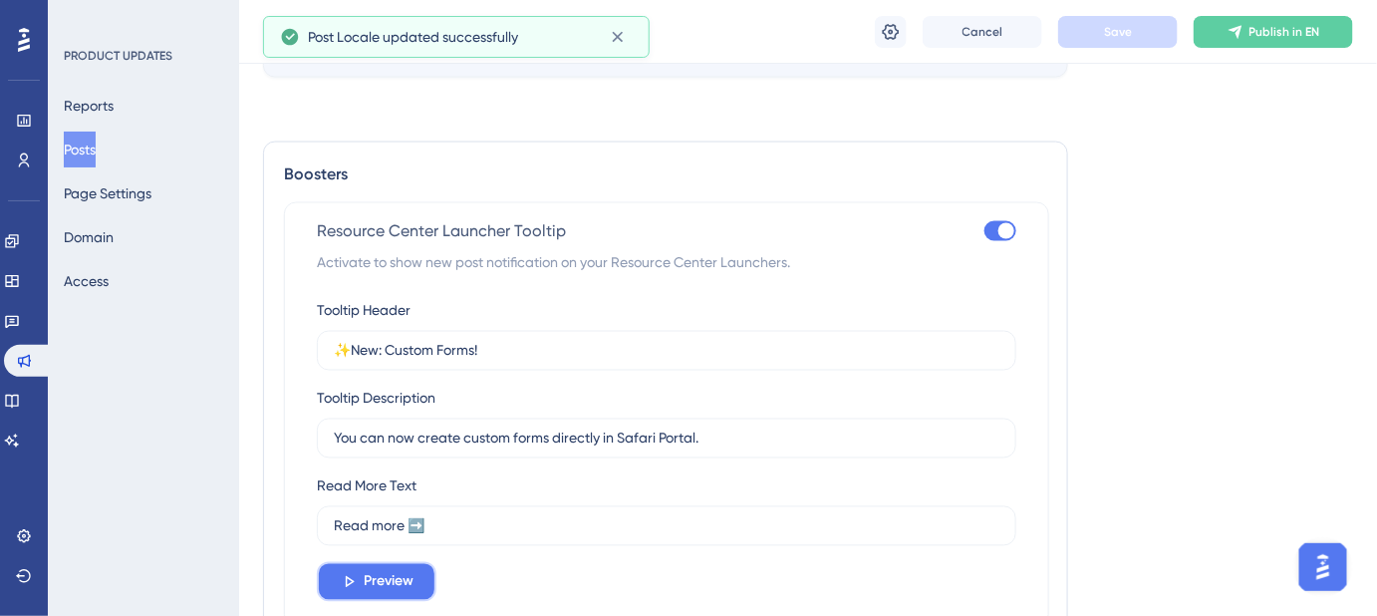
click at [372, 570] on span "Preview" at bounding box center [389, 582] width 50 height 24
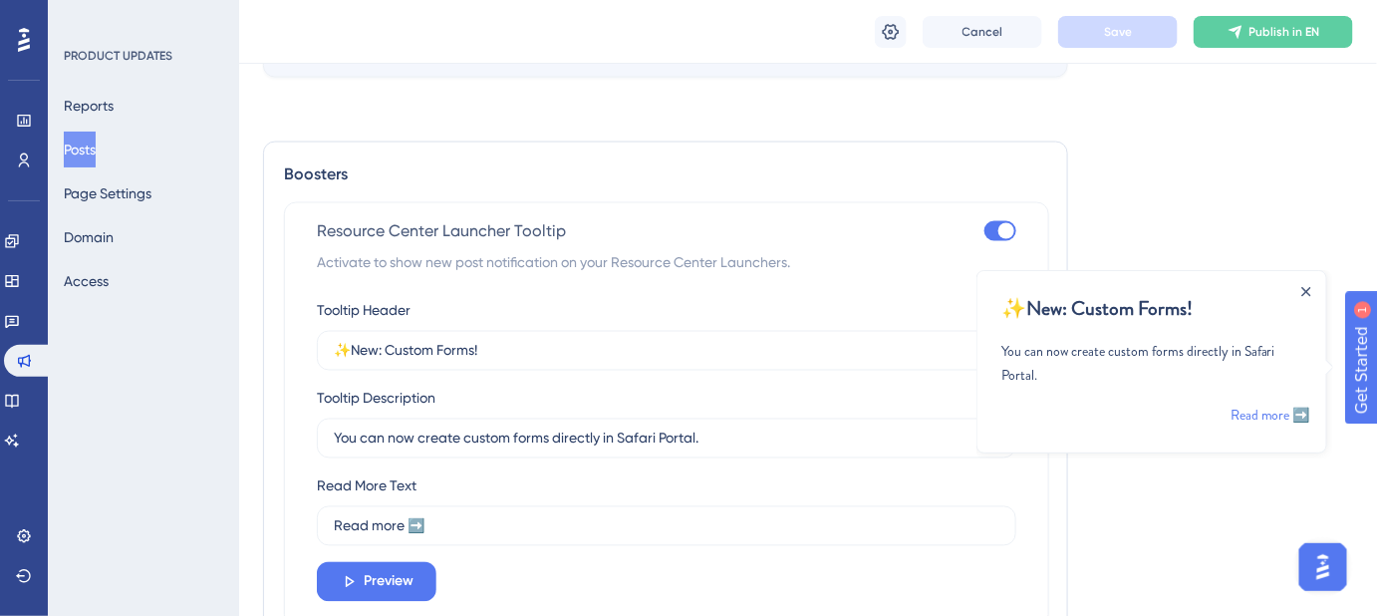
click at [1304, 282] on div "Close Announcement" at bounding box center [1306, 290] width 10 height 23
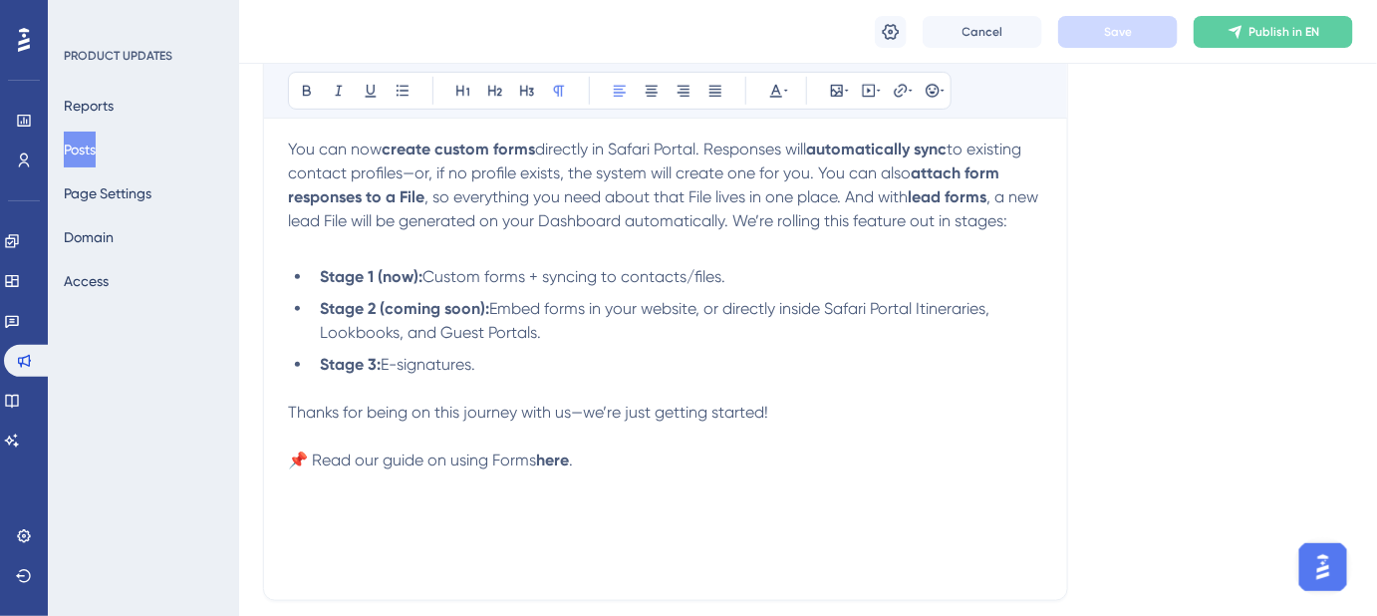
scroll to position [271, 0]
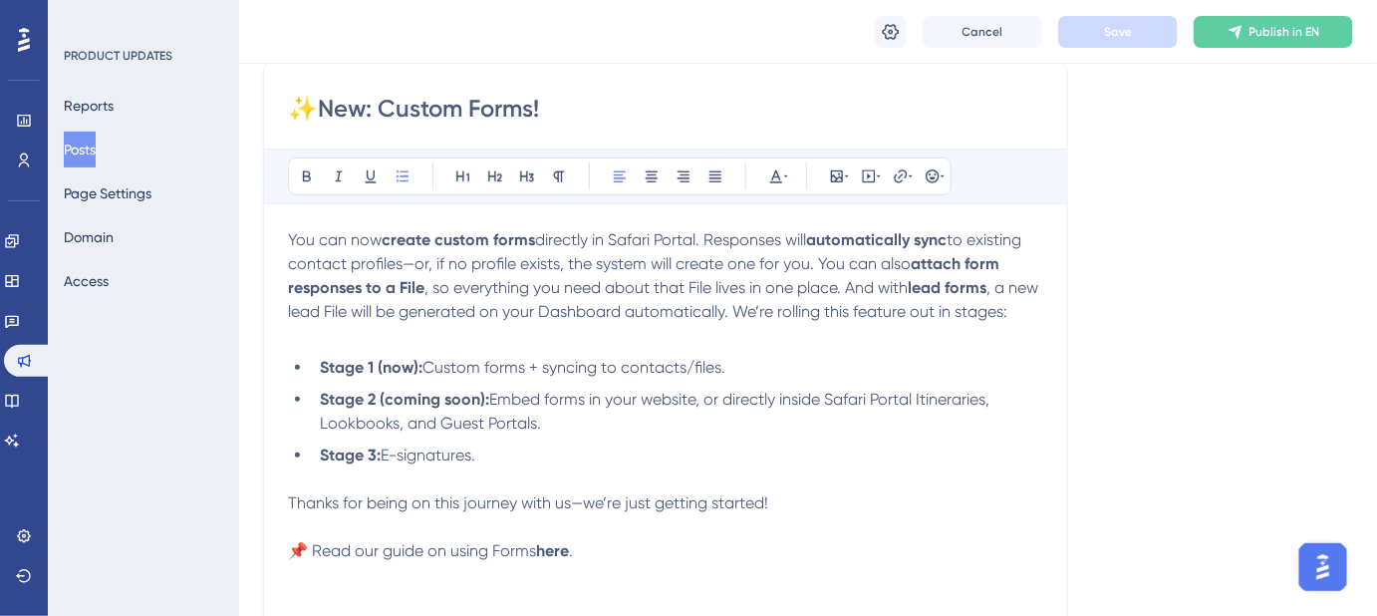
click at [872, 436] on li "Stage 2 (coming soon): Embed forms in your website, or directly inside Safari P…" at bounding box center [678, 412] width 732 height 48
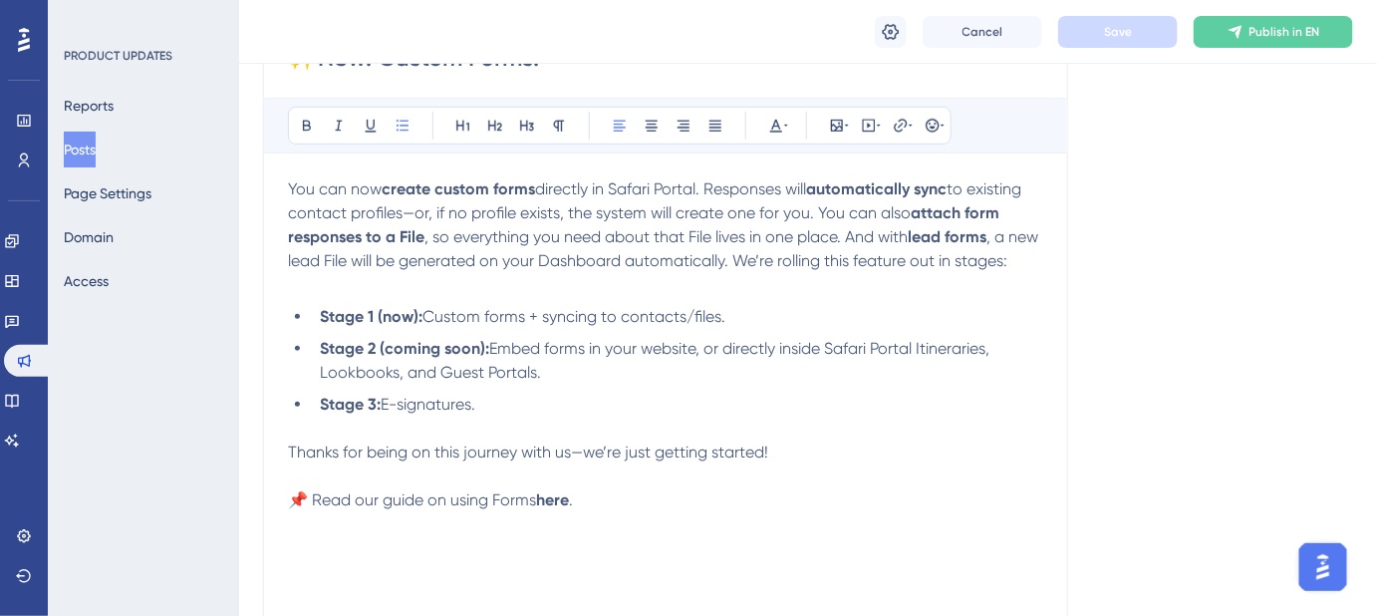
scroll to position [180, 0]
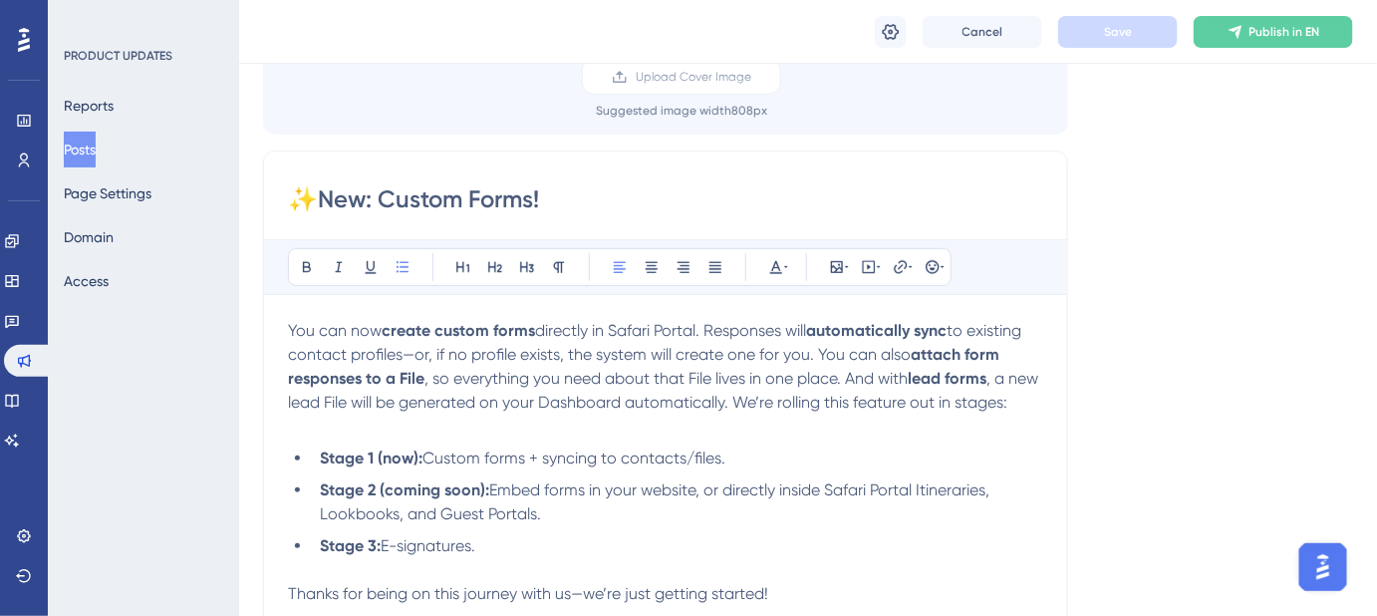
click at [1106, 422] on div "Language English (Default) Upload Cover Image Suggested image width 808 px ✨New…" at bounding box center [808, 420] width 1090 height 947
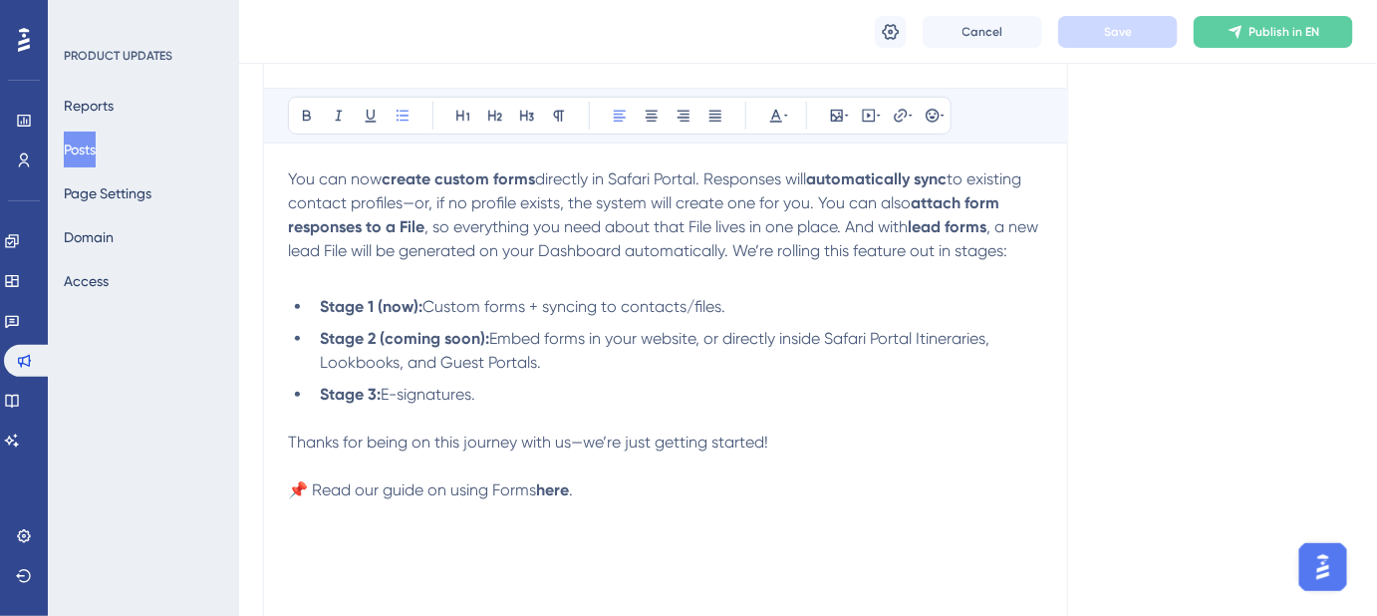
scroll to position [362, 0]
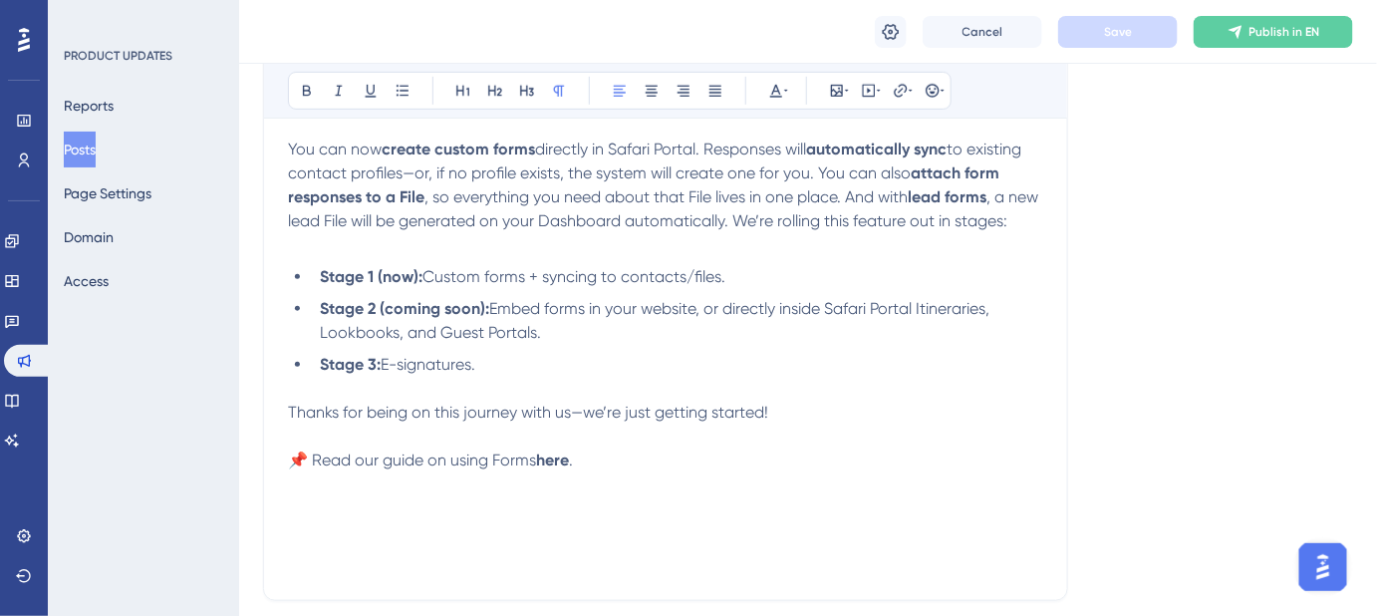
click at [775, 425] on p "Thanks for being on this journey with us—we’re just getting started!" at bounding box center [665, 413] width 755 height 24
click at [1116, 24] on span "Save" at bounding box center [1118, 32] width 28 height 16
click at [767, 422] on span "Thanks for being on this journey with us—we’re just getting started! 🚀" at bounding box center [540, 412] width 504 height 19
click at [1099, 27] on button "Save" at bounding box center [1118, 32] width 120 height 32
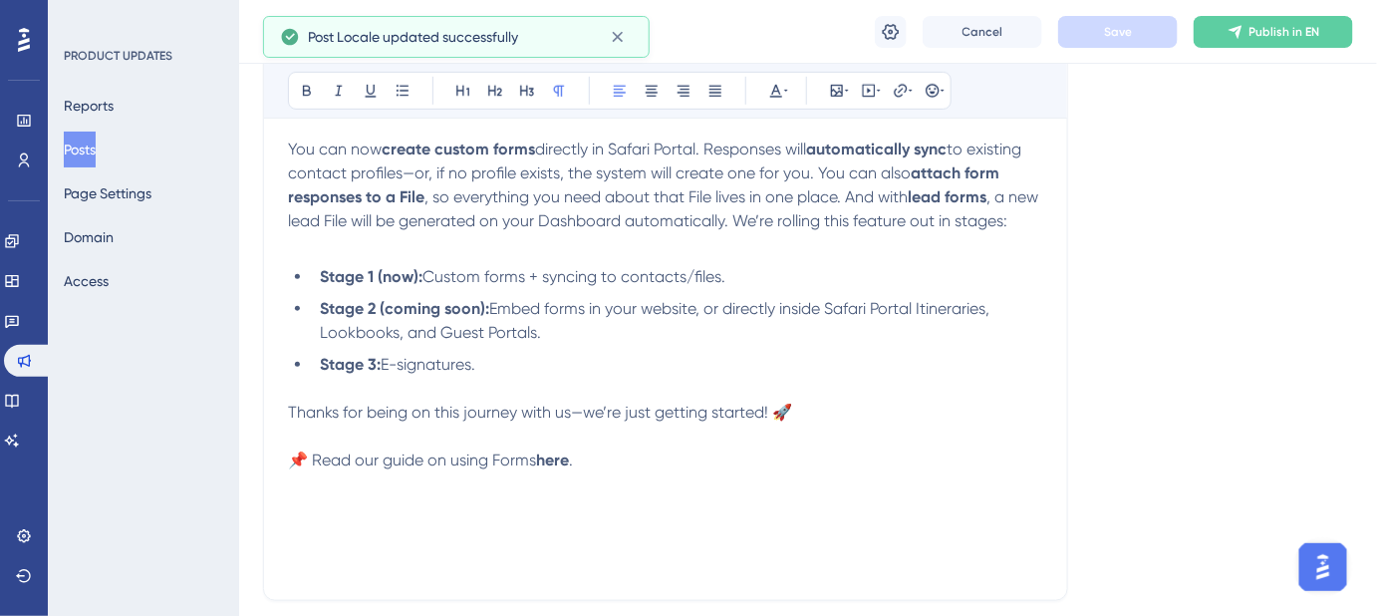
click at [910, 448] on p at bounding box center [665, 437] width 755 height 24
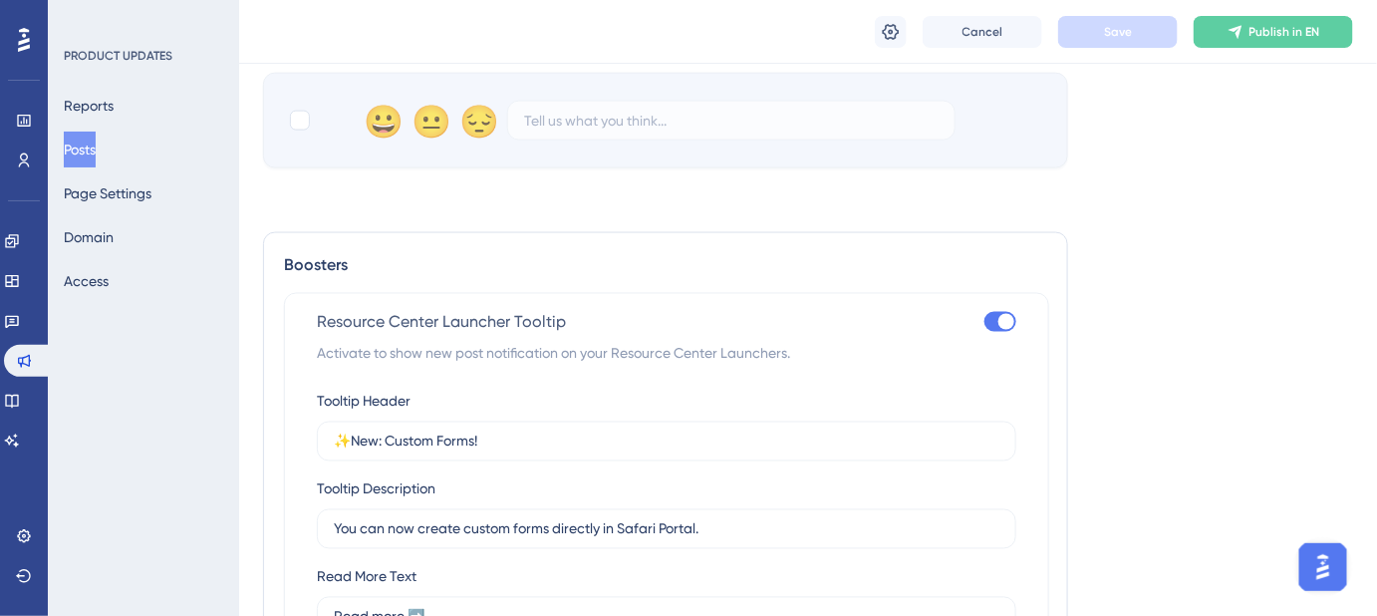
scroll to position [1086, 0]
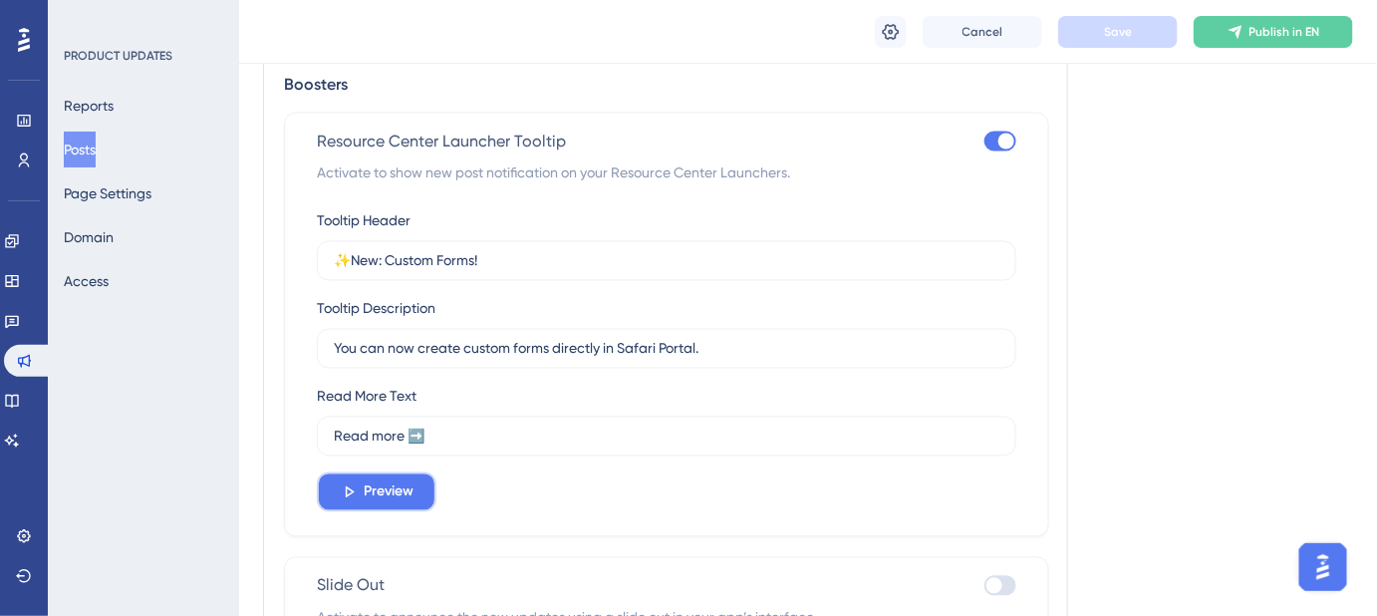
click at [412, 496] on span "Preview" at bounding box center [389, 492] width 50 height 24
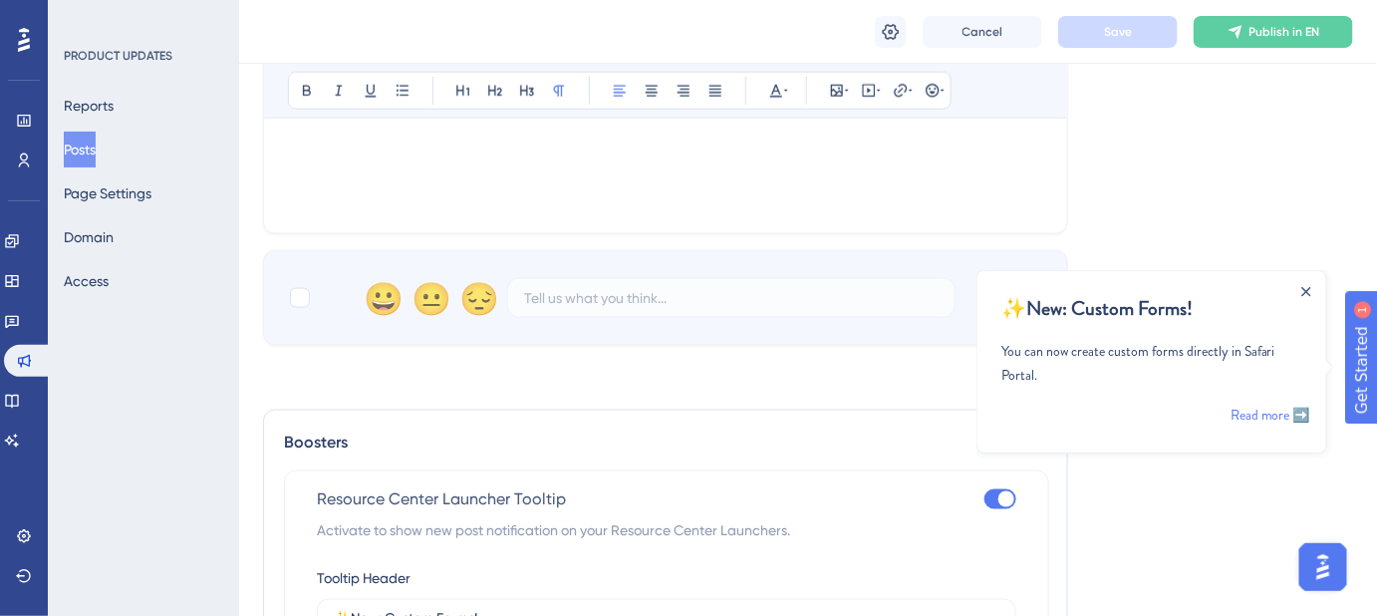
scroll to position [725, 0]
click at [1303, 291] on icon "Close Announcement" at bounding box center [1306, 290] width 9 height 9
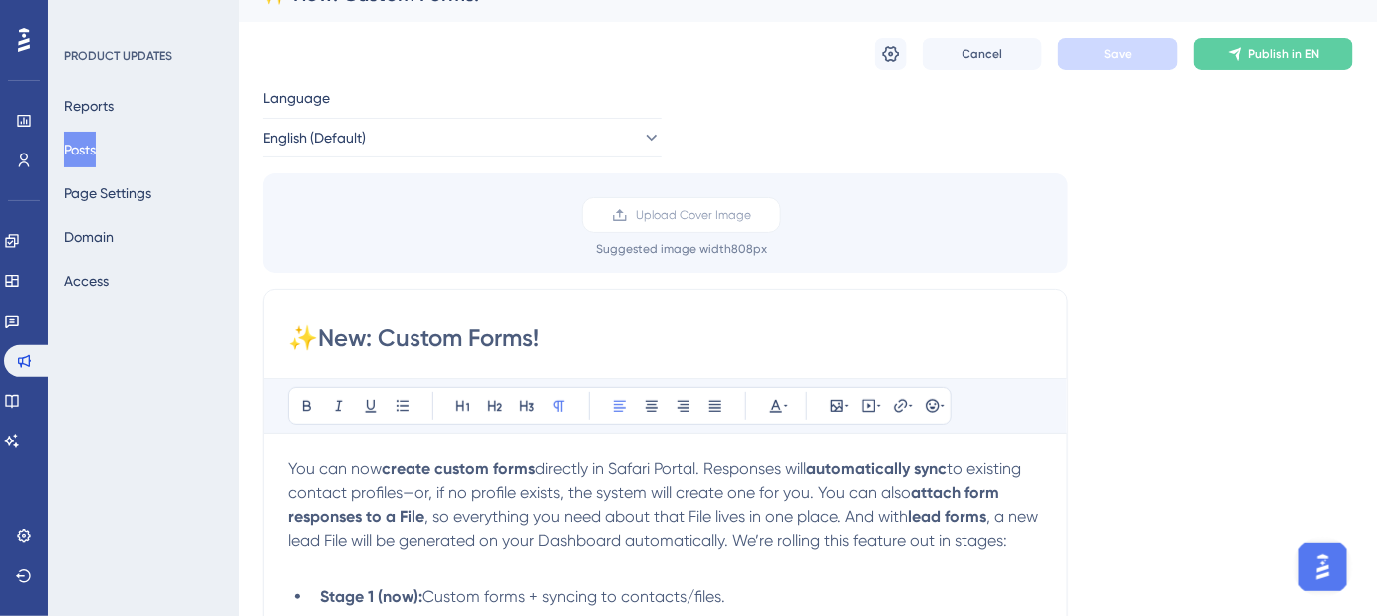
scroll to position [0, 0]
